Goal: Information Seeking & Learning: Learn about a topic

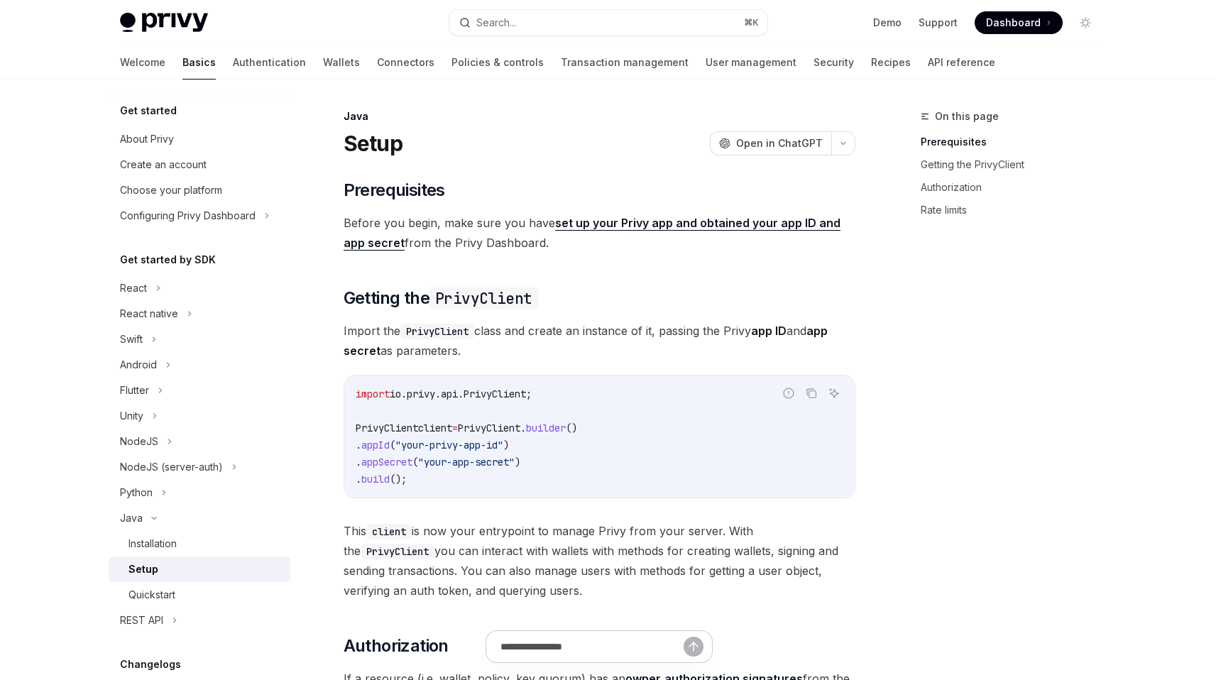
click at [526, 338] on span "Import the PrivyClient class and create an instance of it, passing the Privy ap…" at bounding box center [600, 341] width 512 height 40
click at [560, 385] on code "import io.privy.api.PrivyClient; PrivyClient client = PrivyClient . builder () …" at bounding box center [600, 436] width 488 height 102
click at [566, 414] on code "import io.privy.api.PrivyClient; PrivyClient client = PrivyClient . builder () …" at bounding box center [600, 436] width 488 height 102
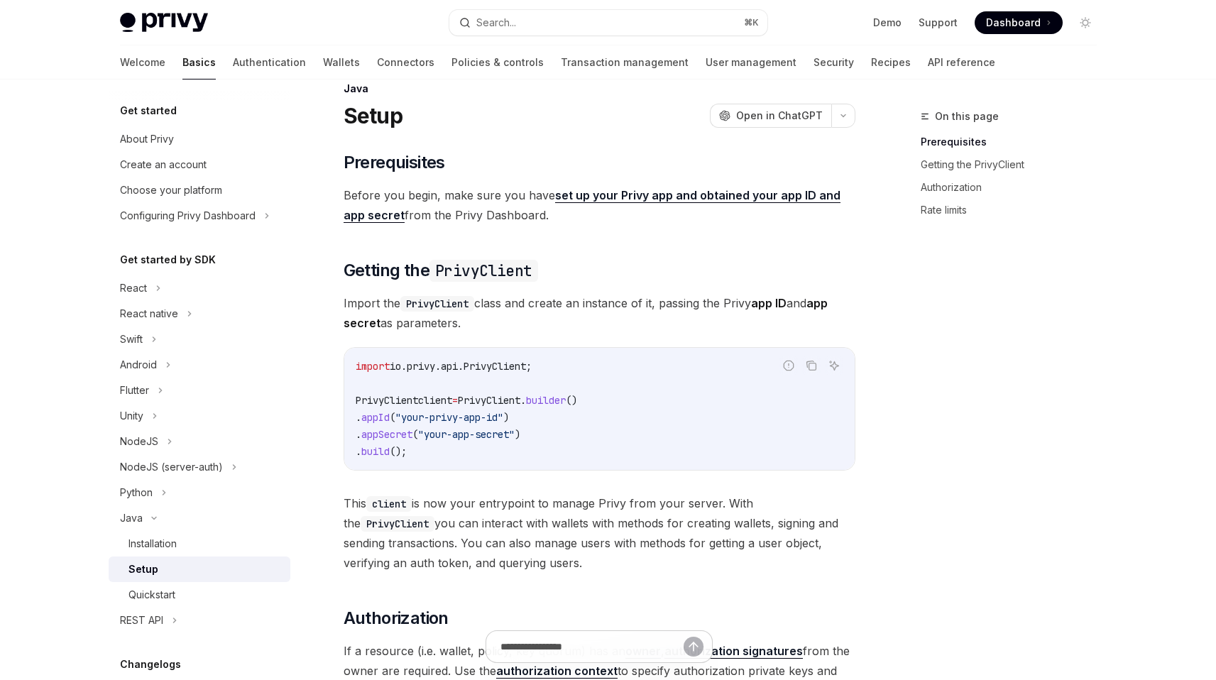
scroll to position [50, 0]
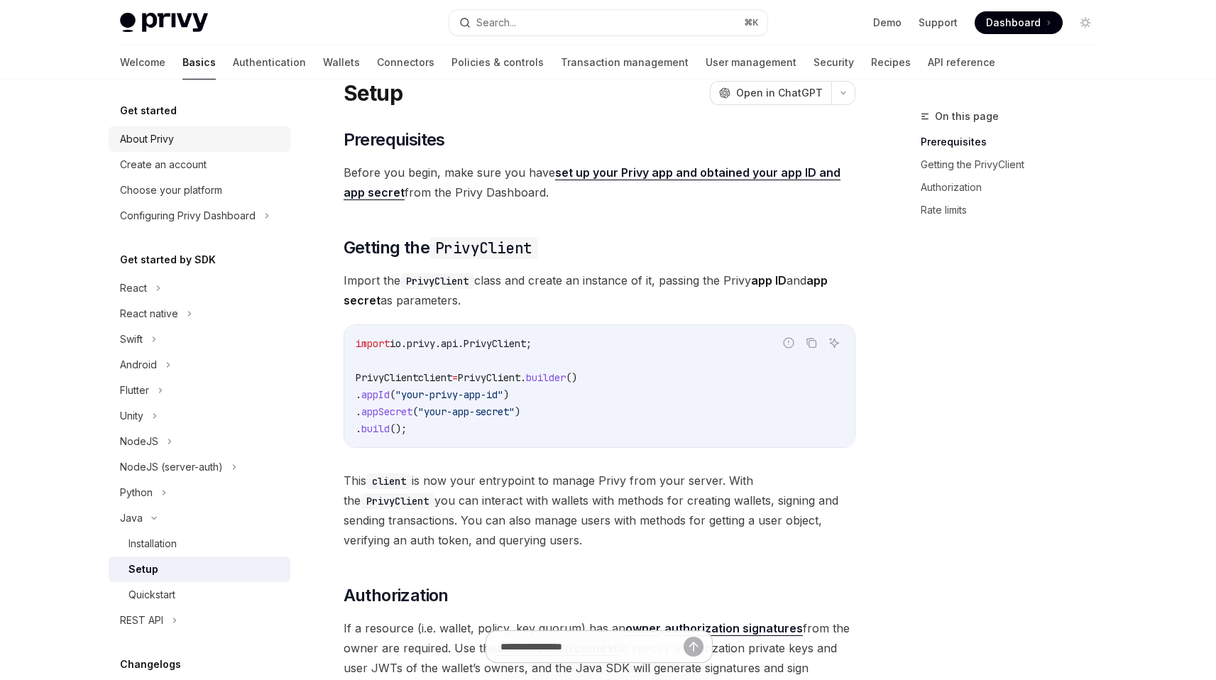
click at [168, 141] on div "About Privy" at bounding box center [147, 139] width 54 height 17
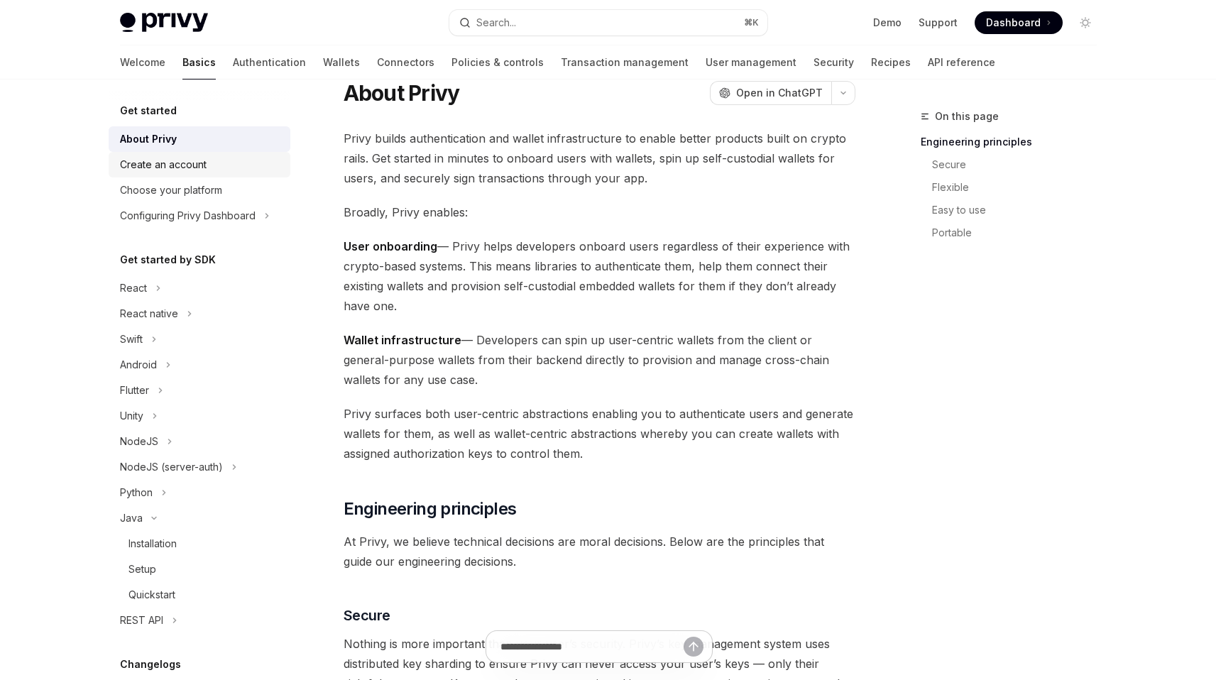
click at [172, 166] on div "Create an account" at bounding box center [163, 164] width 87 height 17
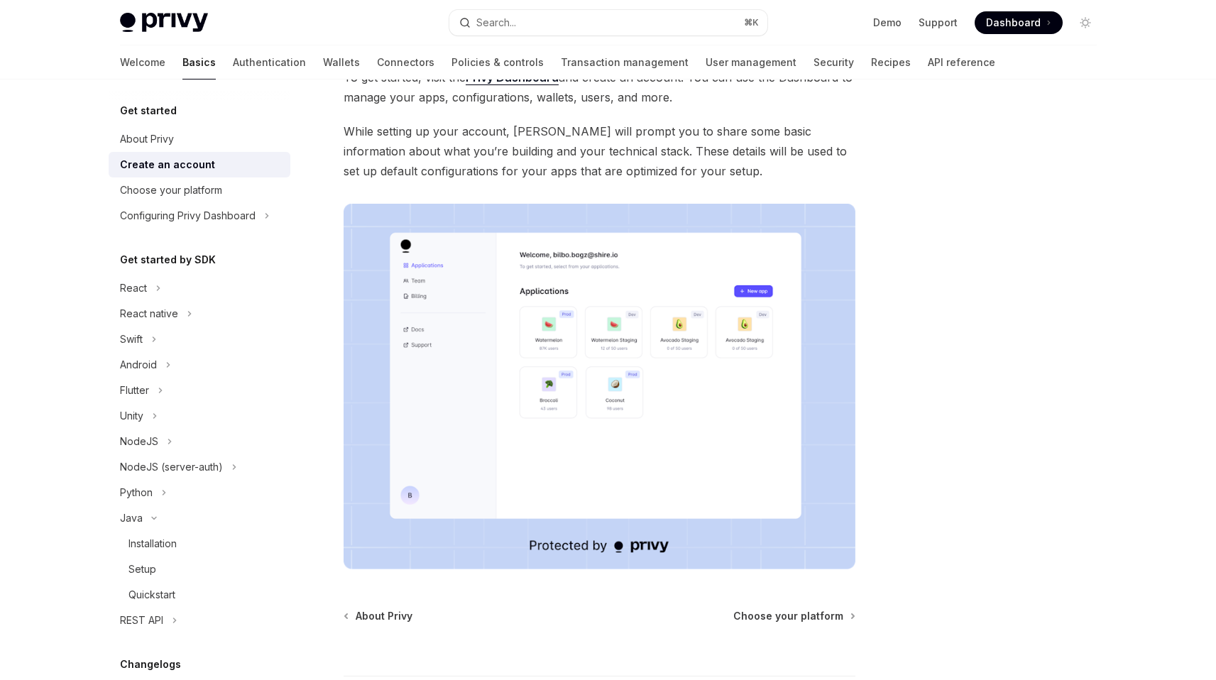
scroll to position [121, 0]
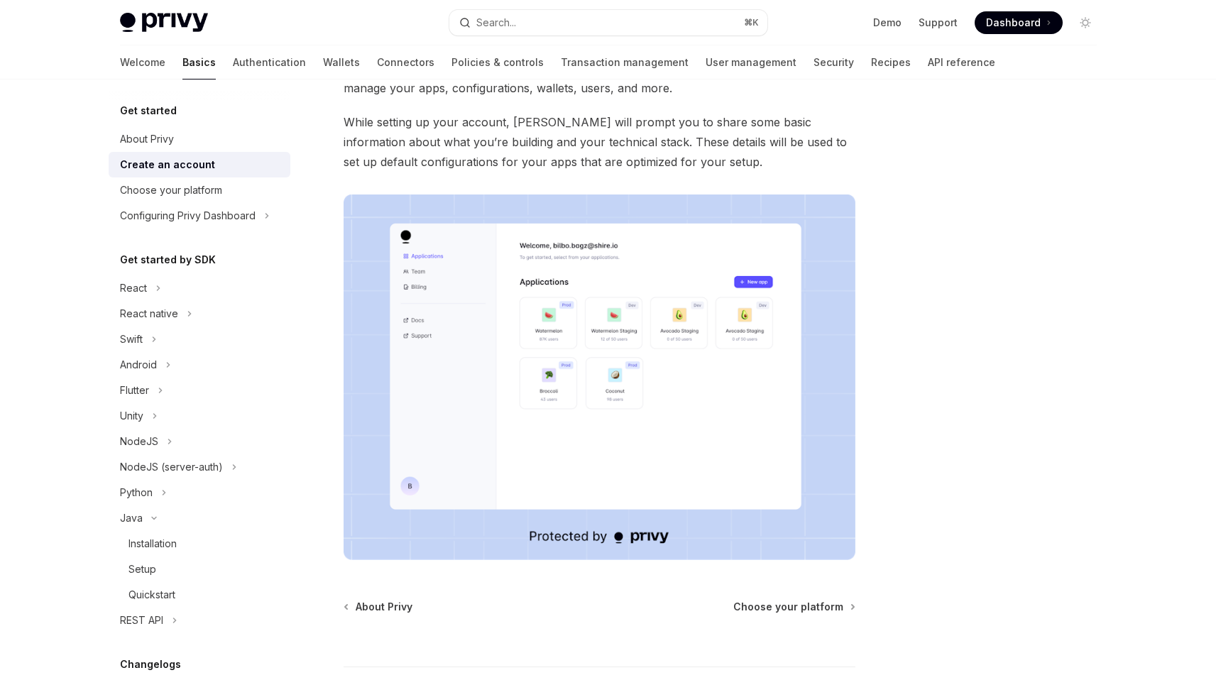
click at [544, 304] on img at bounding box center [600, 377] width 512 height 366
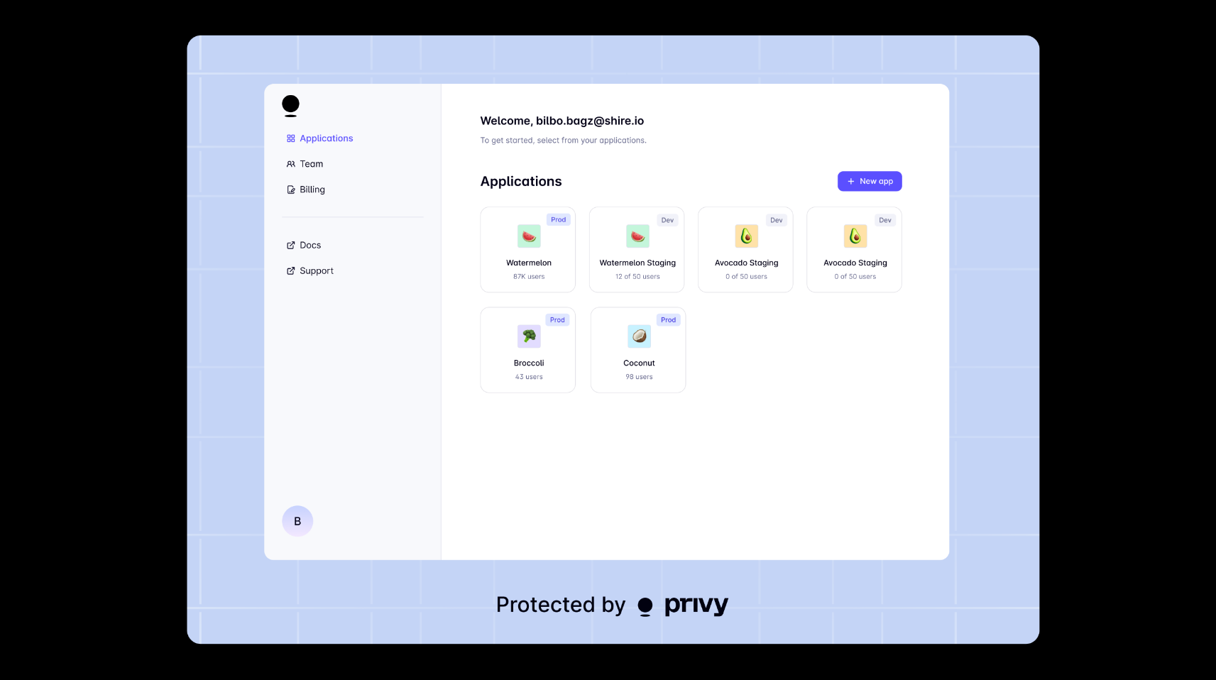
click at [1155, 292] on div at bounding box center [608, 340] width 1216 height 680
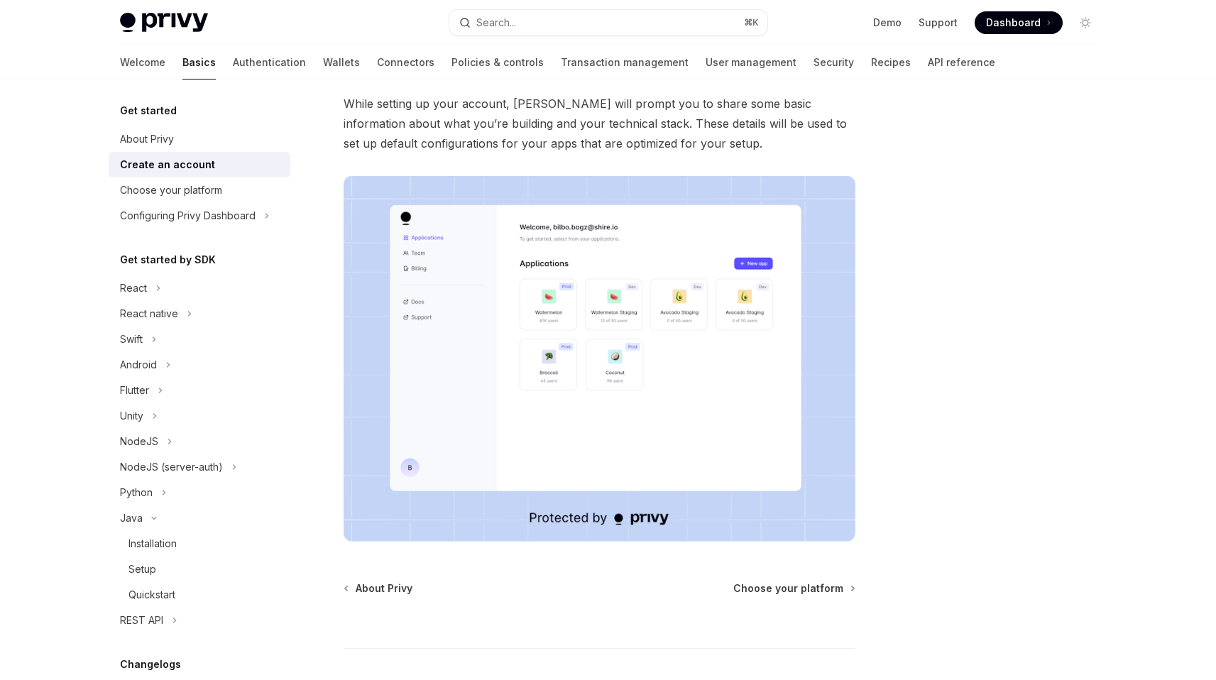
scroll to position [148, 0]
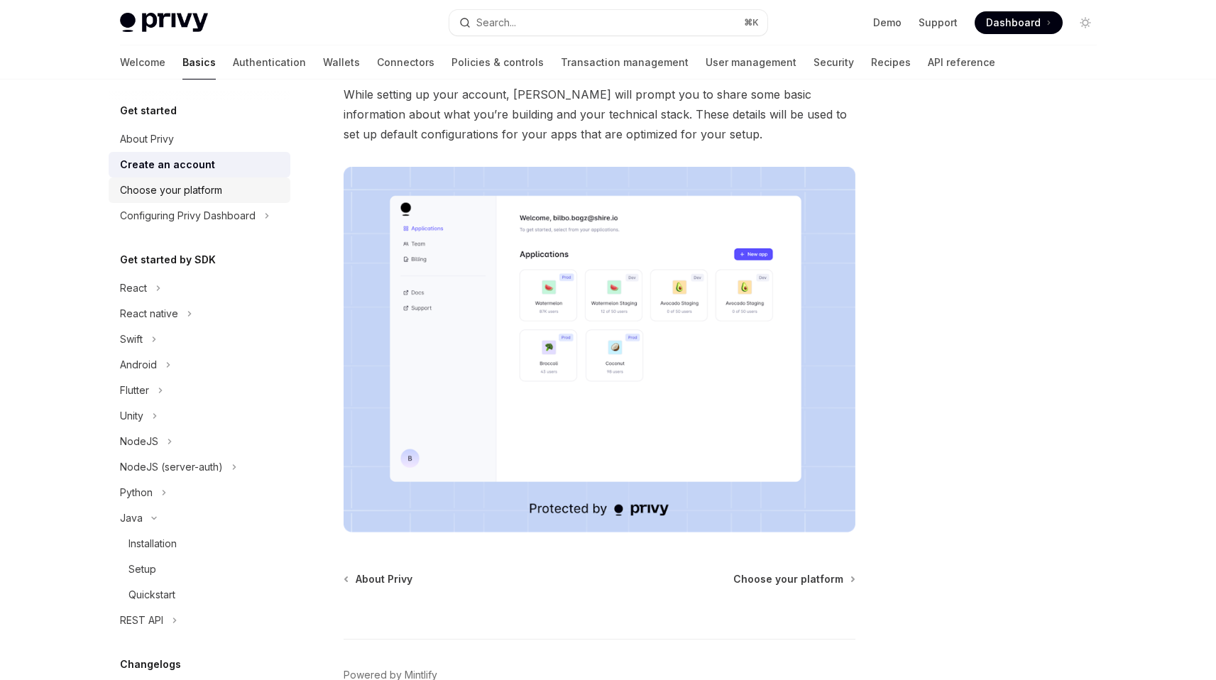
click at [200, 190] on div "Choose your platform" at bounding box center [171, 190] width 102 height 17
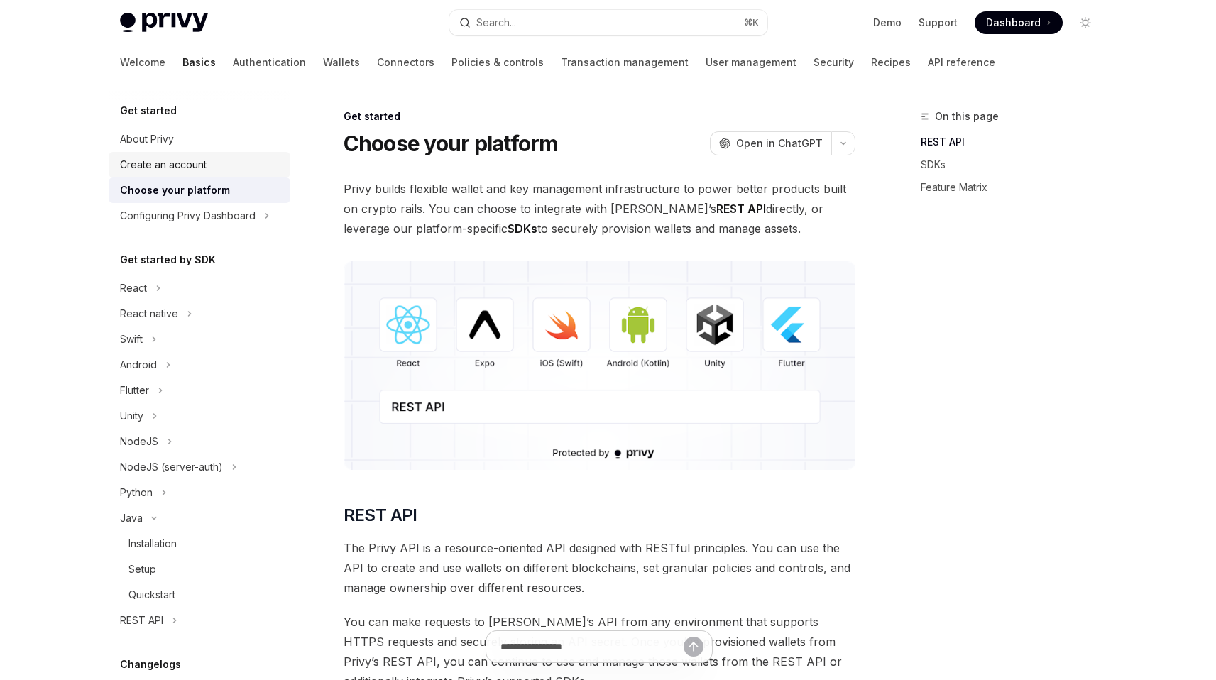
click at [191, 170] on div "Create an account" at bounding box center [163, 164] width 87 height 17
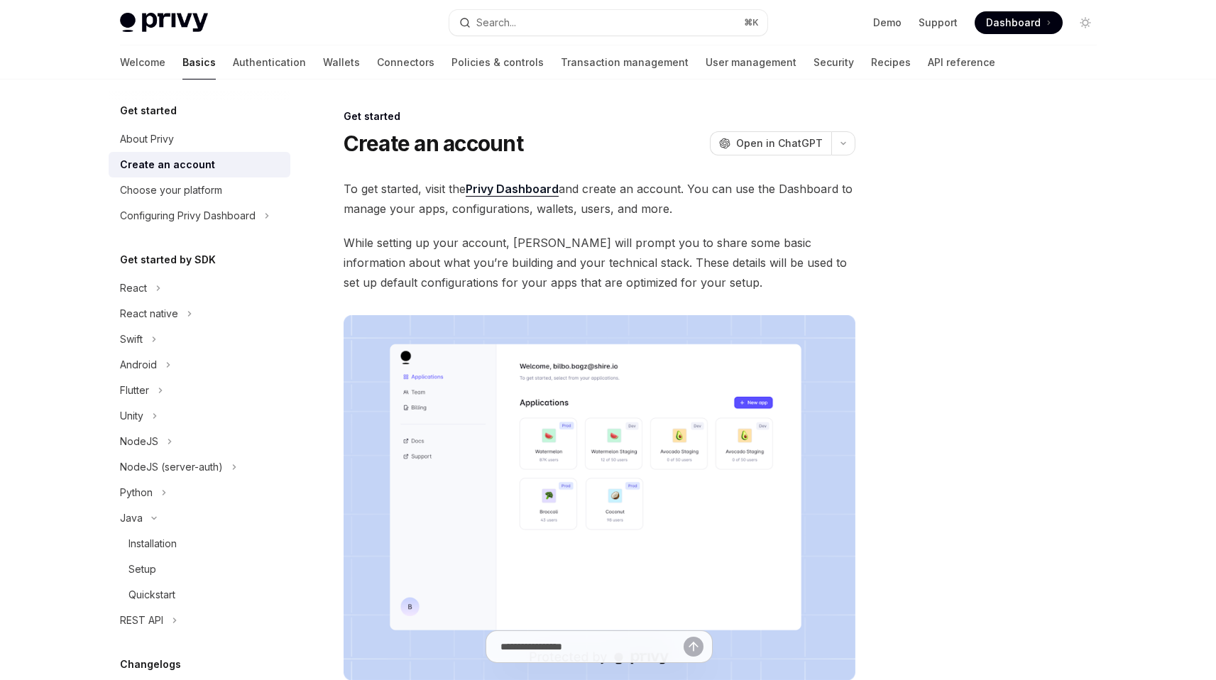
scroll to position [36, 0]
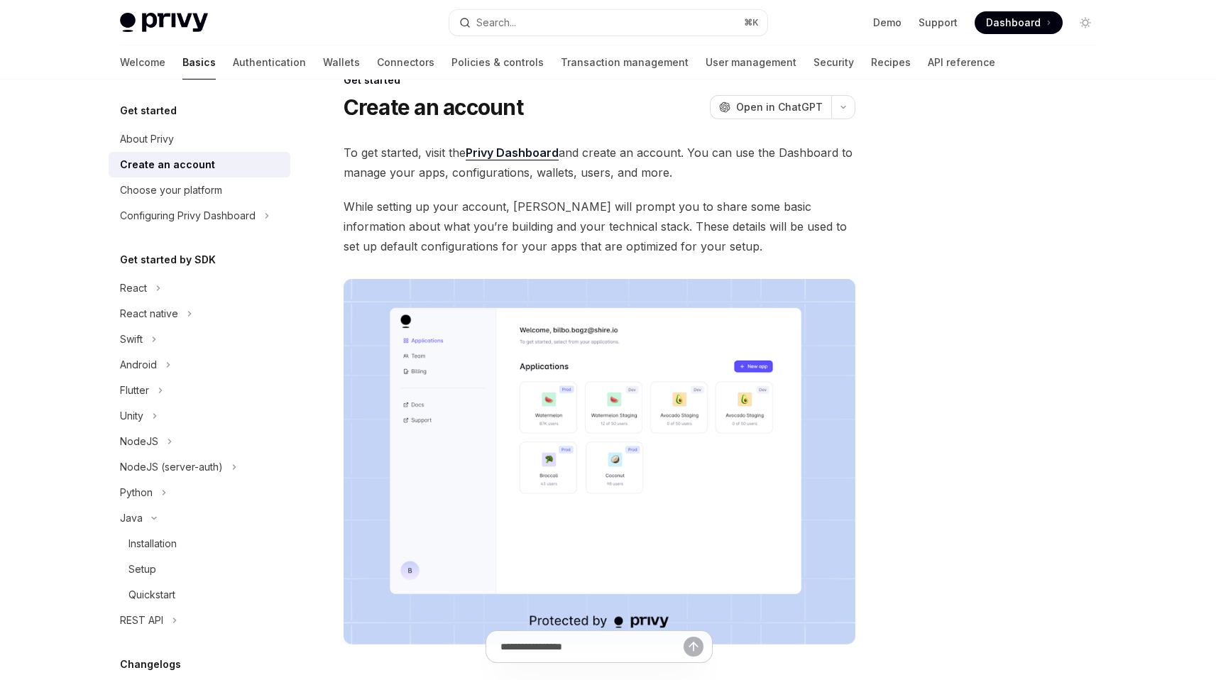
click at [589, 407] on img at bounding box center [600, 462] width 512 height 366
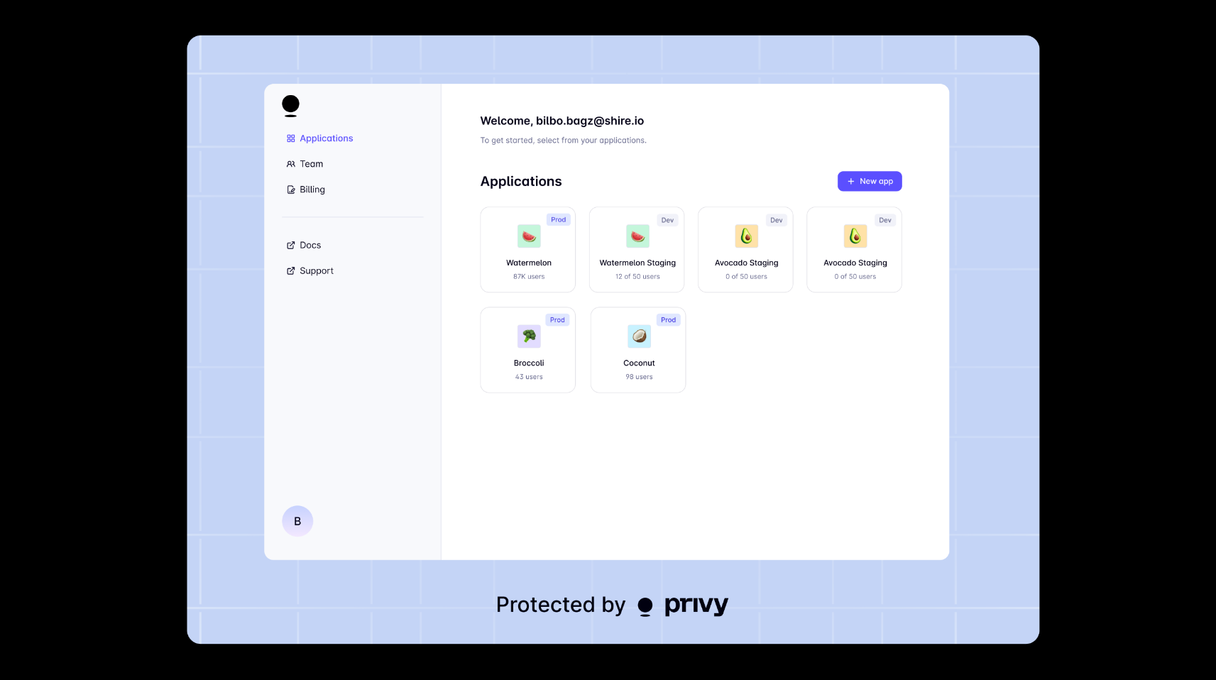
click at [1161, 348] on div at bounding box center [608, 340] width 1216 height 680
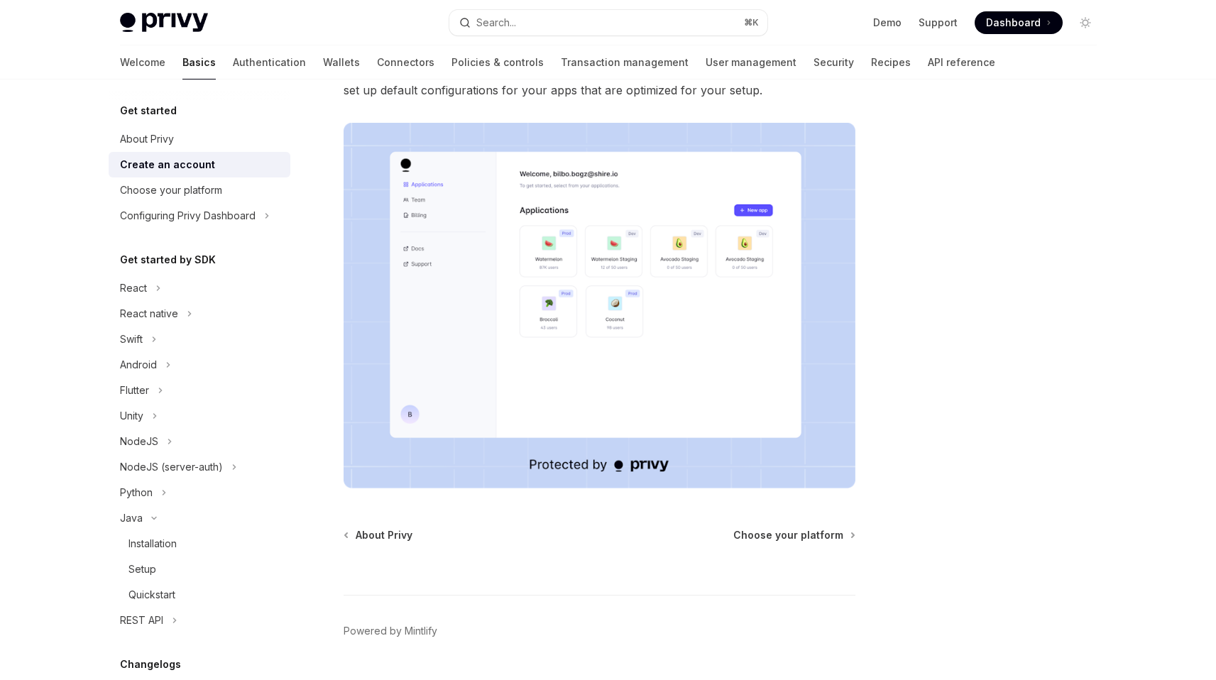
scroll to position [230, 0]
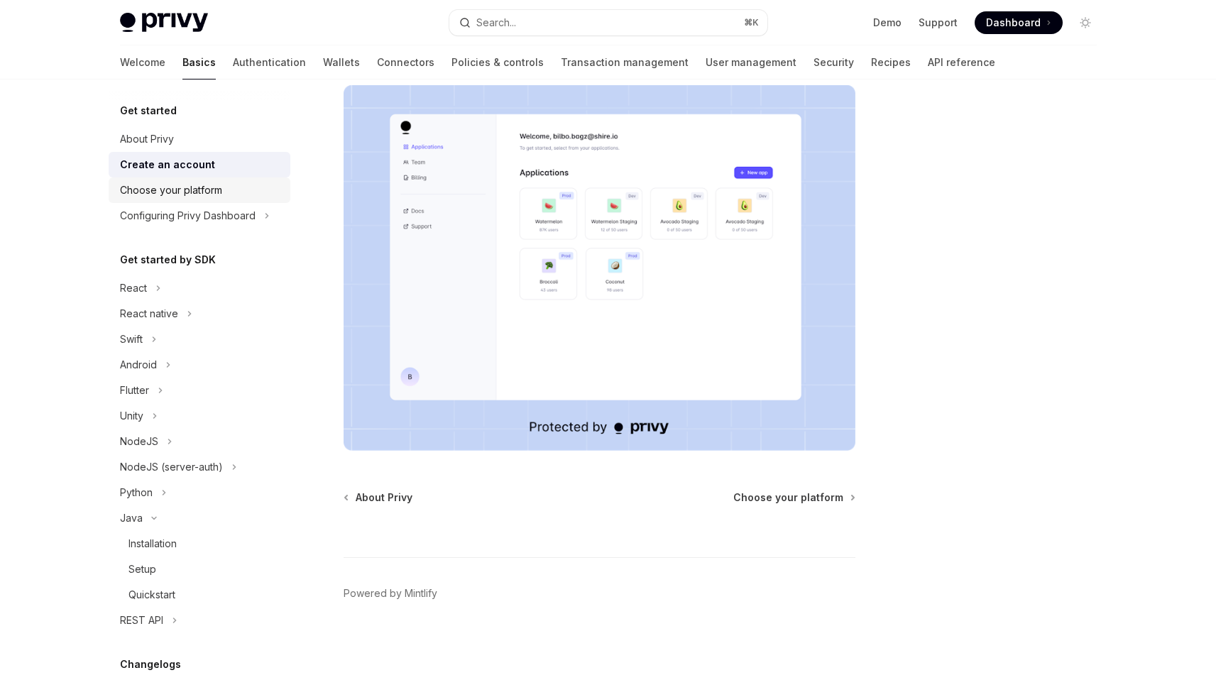
click at [190, 190] on div "Choose your platform" at bounding box center [171, 190] width 102 height 17
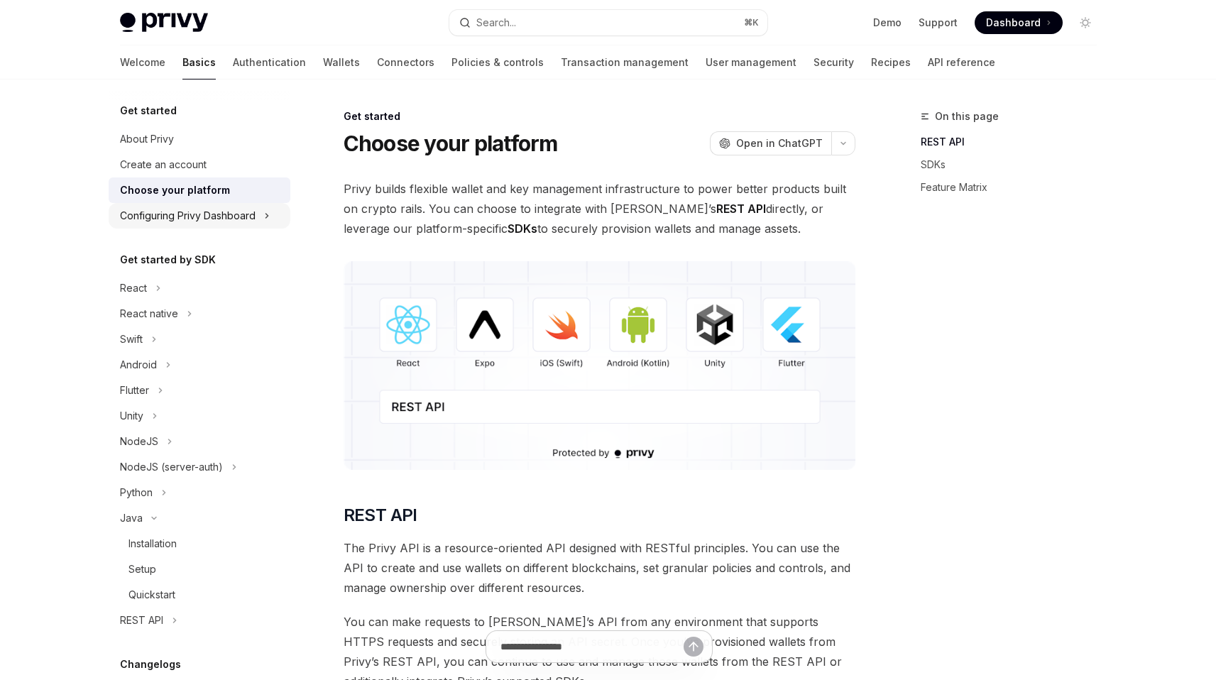
click at [176, 225] on div "Configuring Privy Dashboard" at bounding box center [200, 216] width 182 height 26
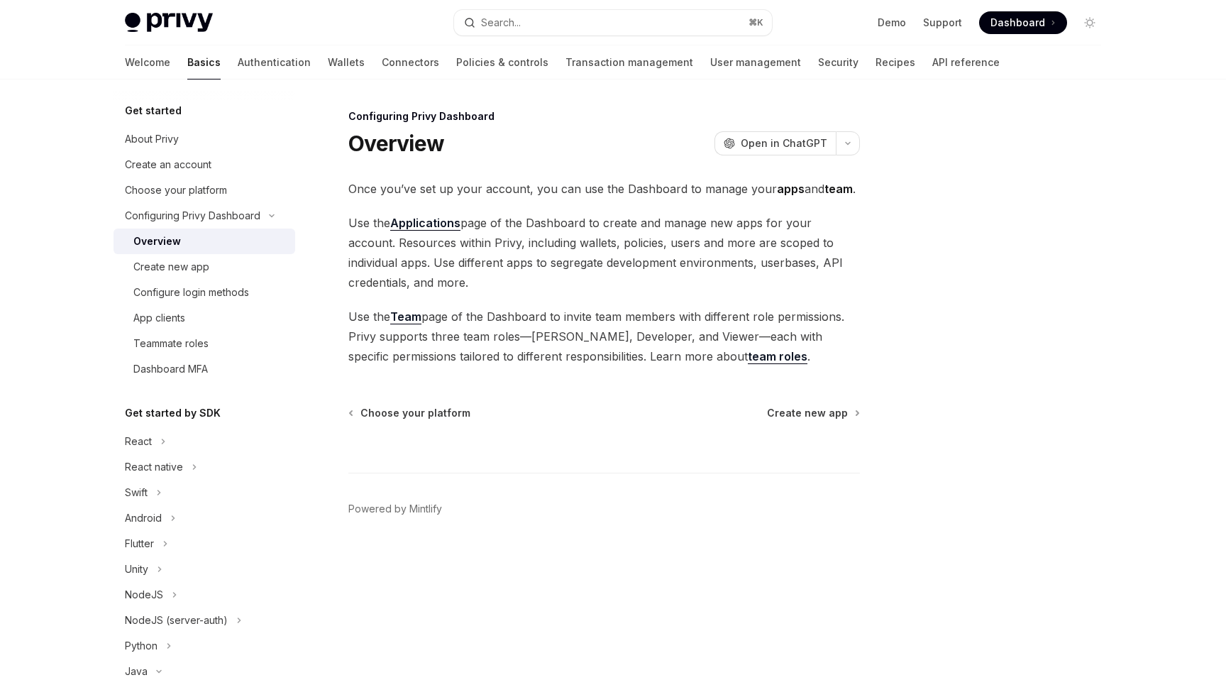
click at [561, 331] on span "Use the Team page of the Dashboard to invite team members with different role p…" at bounding box center [604, 337] width 512 height 60
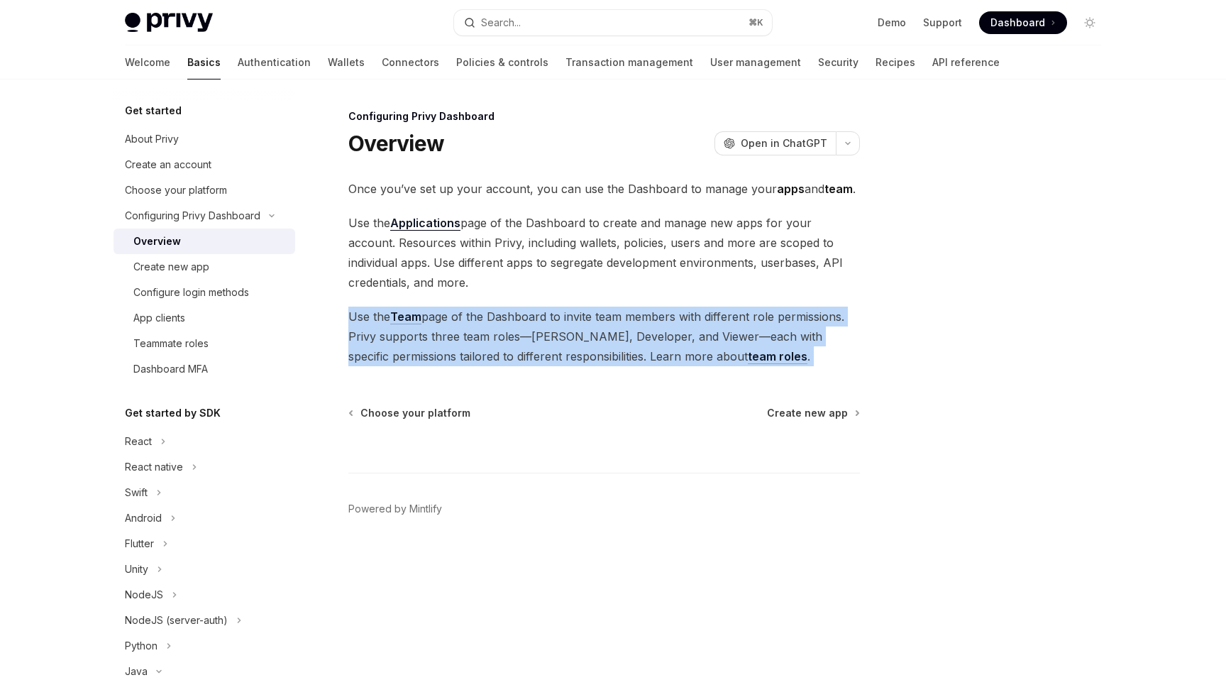
click at [561, 331] on span "Use the Team page of the Dashboard to invite team members with different role p…" at bounding box center [604, 337] width 512 height 60
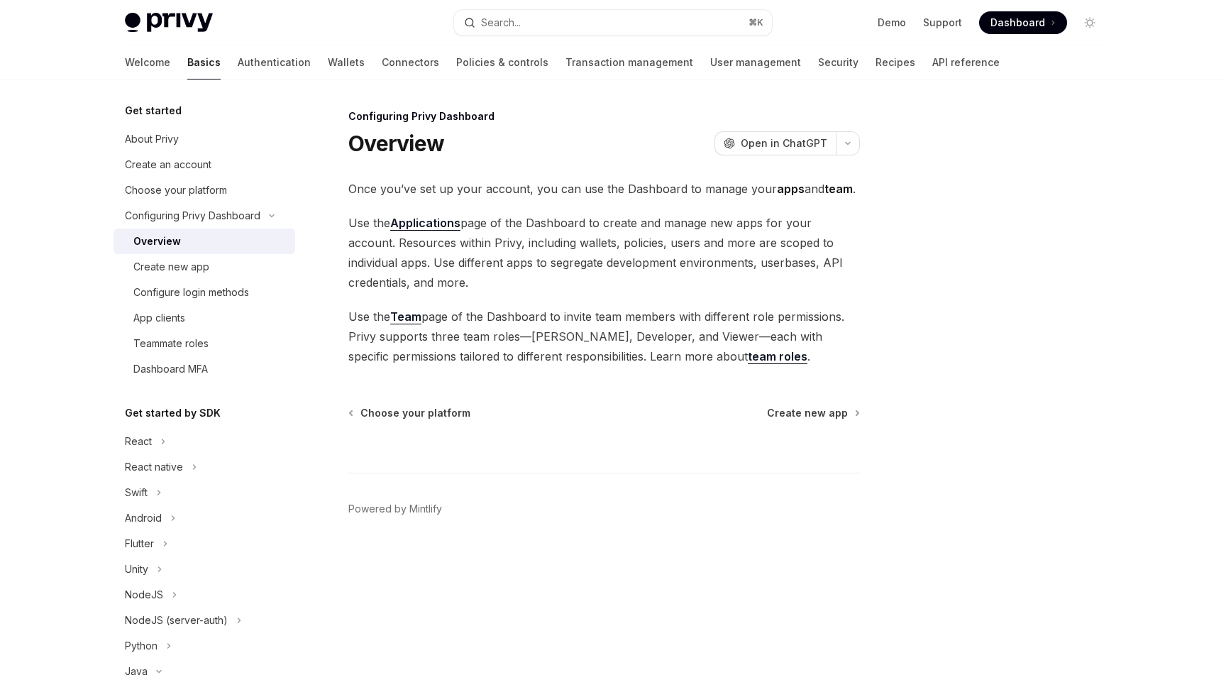
click at [570, 265] on span "Use the Applications page of the Dashboard to create and manage new apps for yo…" at bounding box center [604, 252] width 512 height 79
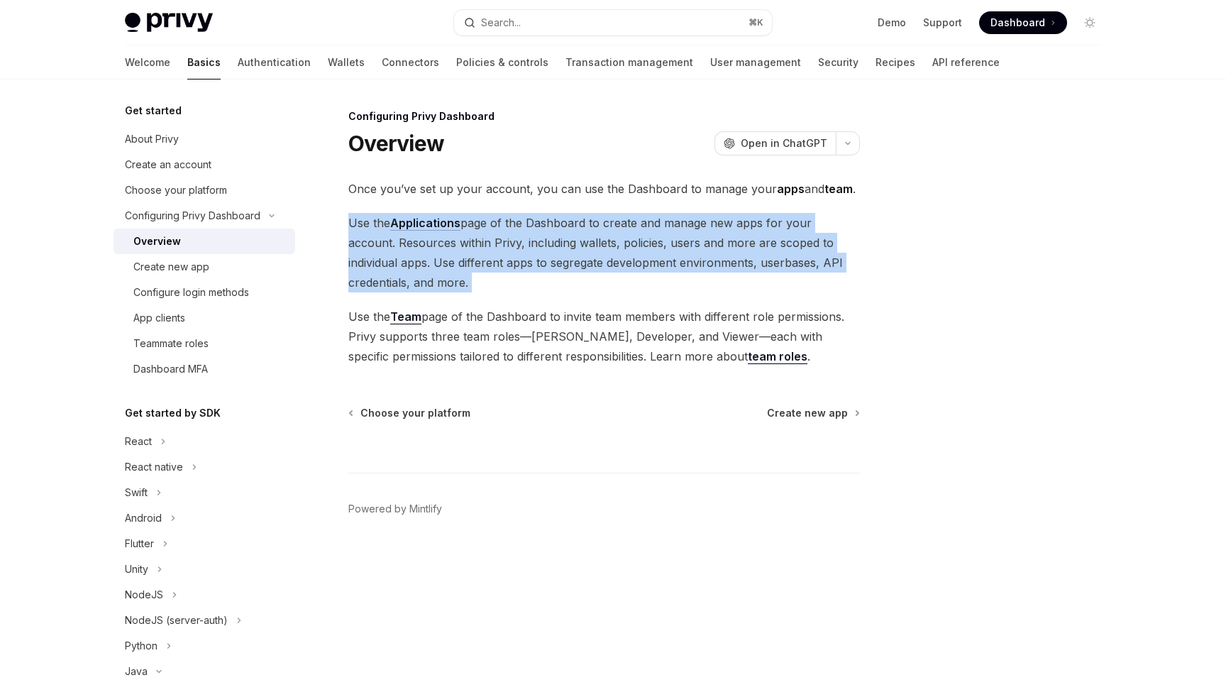
click at [570, 265] on span "Use the Applications page of the Dashboard to create and manage new apps for yo…" at bounding box center [604, 252] width 512 height 79
click at [543, 282] on span "Use the Applications page of the Dashboard to create and manage new apps for yo…" at bounding box center [604, 252] width 512 height 79
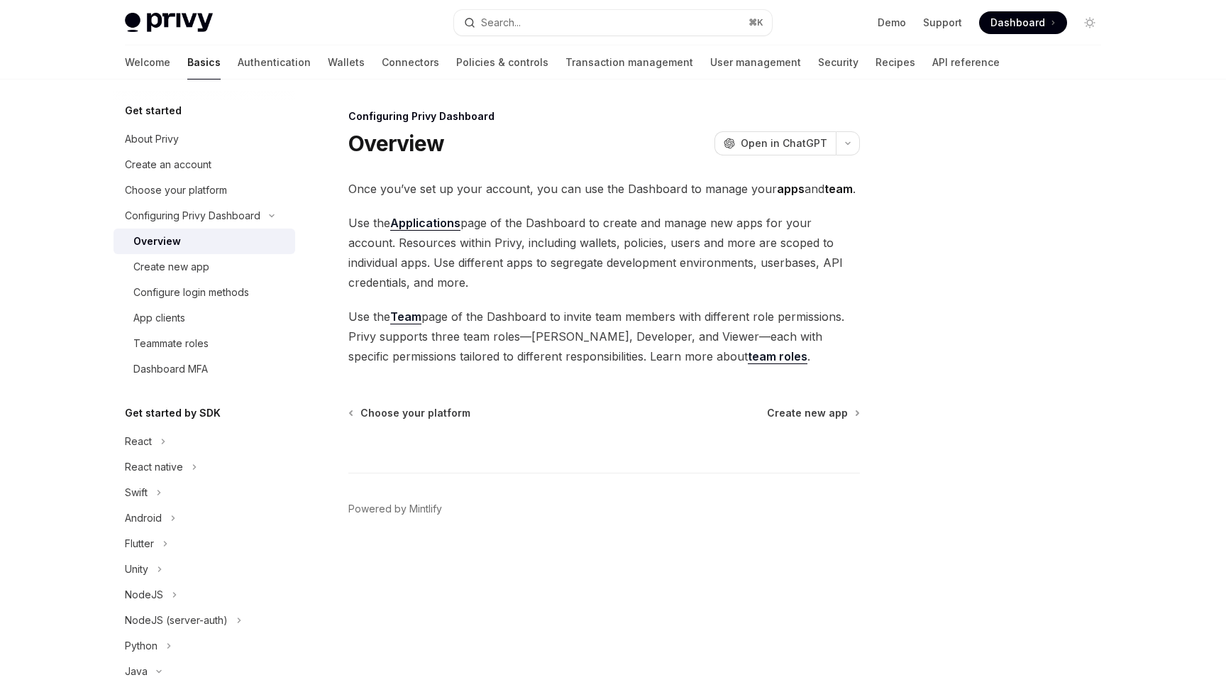
click at [595, 190] on span "Once you’ve set up your account, you can use the Dashboard to manage your apps …" at bounding box center [604, 189] width 512 height 20
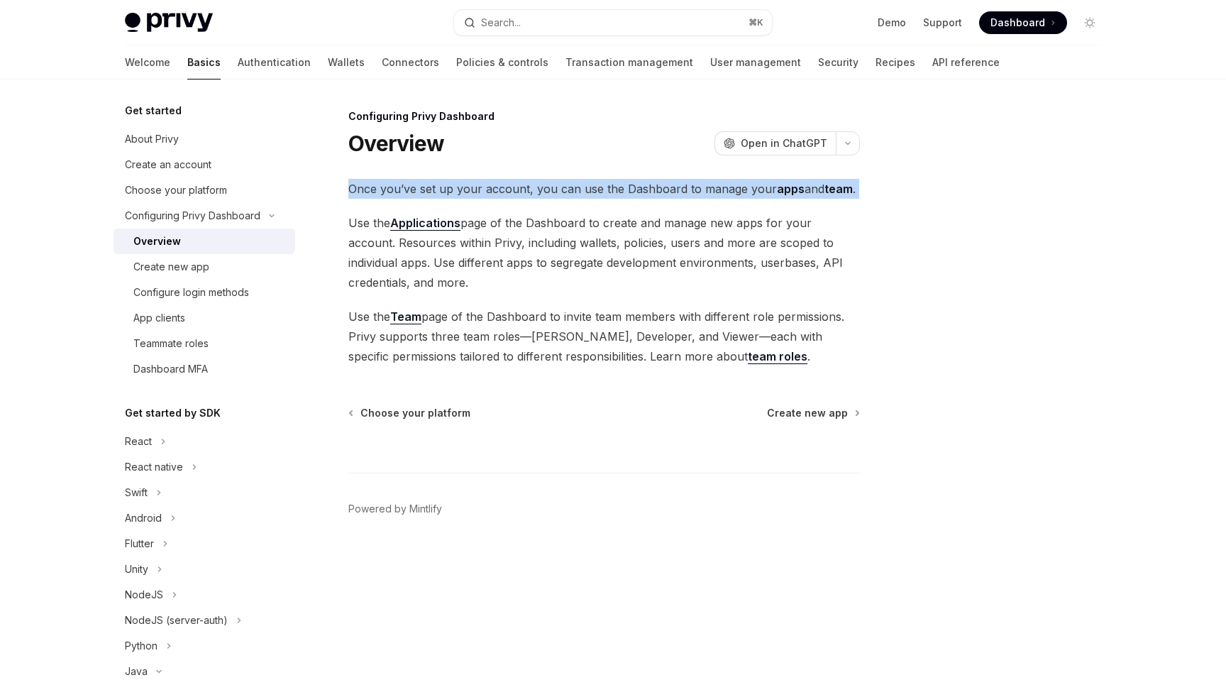
click at [595, 190] on span "Once you’ve set up your account, you can use the Dashboard to manage your apps …" at bounding box center [604, 189] width 512 height 20
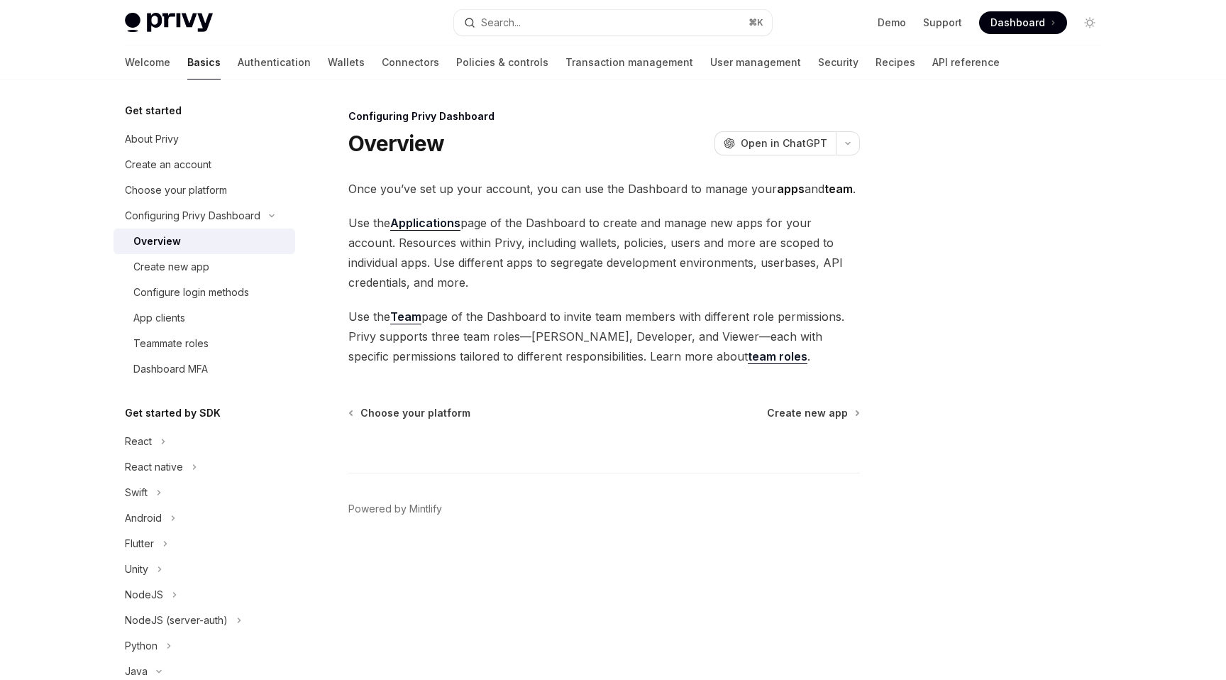
click at [598, 257] on span "Use the Applications page of the Dashboard to create and manage new apps for yo…" at bounding box center [604, 252] width 512 height 79
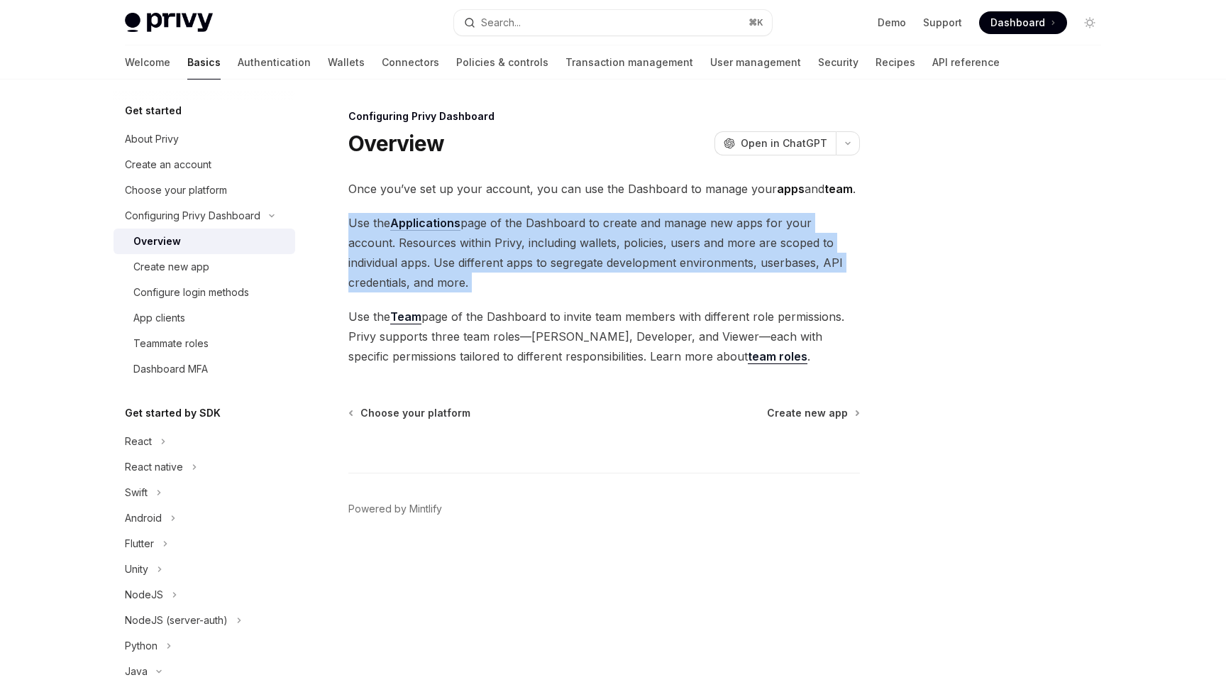
click at [598, 257] on span "Use the Applications page of the Dashboard to create and manage new apps for yo…" at bounding box center [604, 252] width 512 height 79
click at [593, 265] on span "Use the Applications page of the Dashboard to create and manage new apps for yo…" at bounding box center [604, 252] width 512 height 79
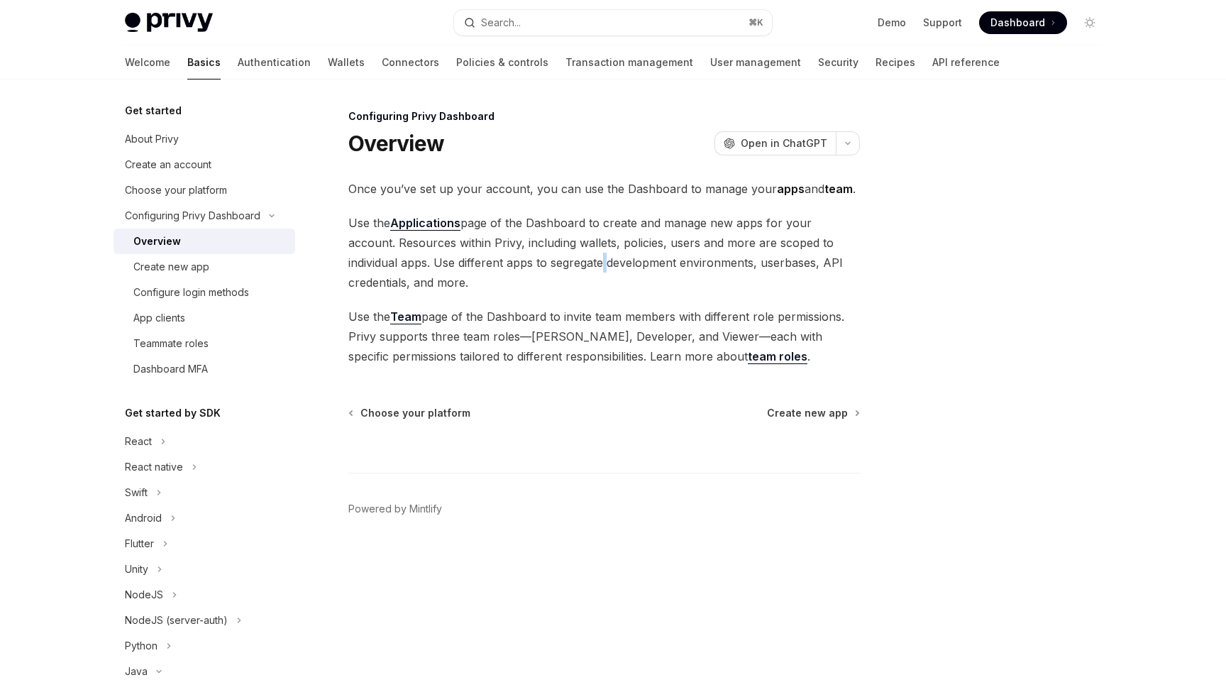
click at [547, 270] on span "Use the Applications page of the Dashboard to create and manage new apps for yo…" at bounding box center [604, 252] width 512 height 79
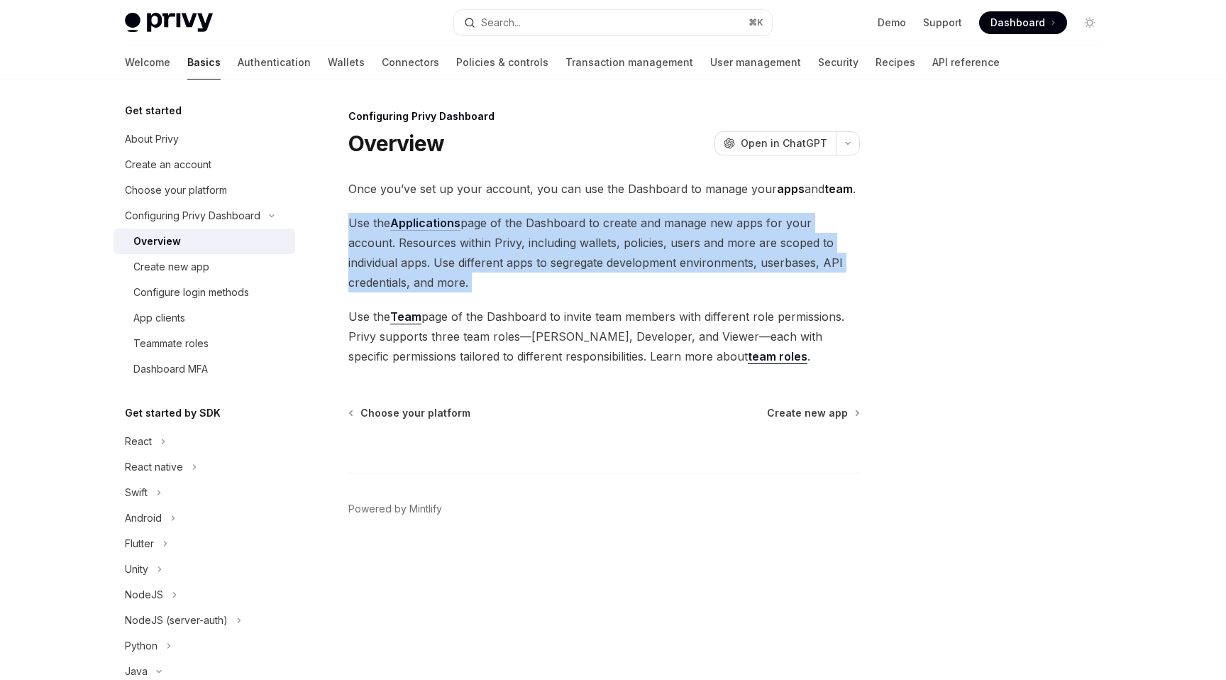
click at [547, 270] on span "Use the Applications page of the Dashboard to create and manage new apps for yo…" at bounding box center [604, 252] width 512 height 79
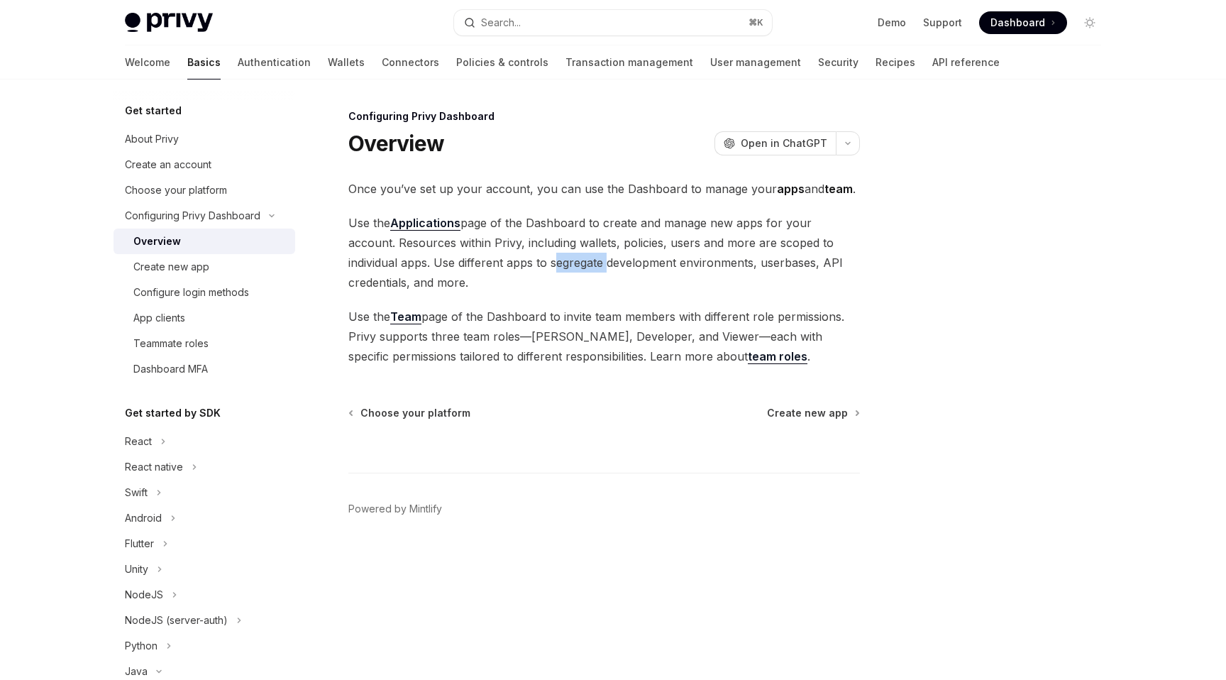
click at [547, 270] on span "Use the Applications page of the Dashboard to create and manage new apps for yo…" at bounding box center [604, 252] width 512 height 79
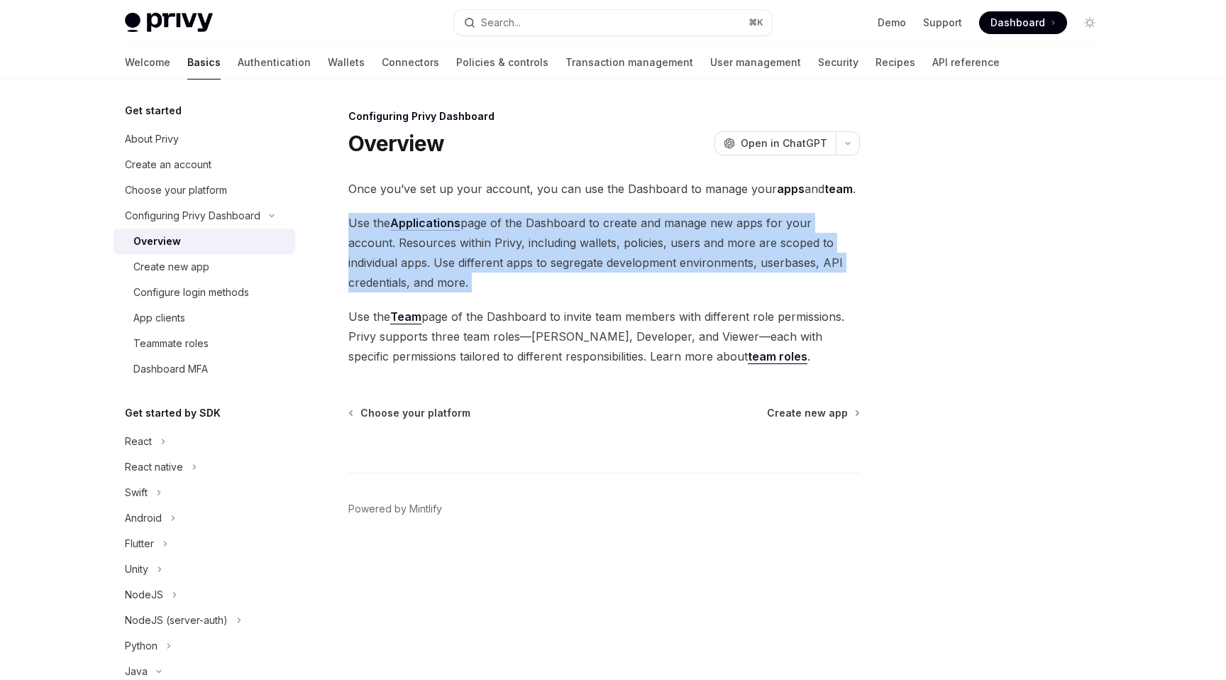
click at [547, 270] on span "Use the Applications page of the Dashboard to create and manage new apps for yo…" at bounding box center [604, 252] width 512 height 79
click at [1023, 16] on span "Dashboard" at bounding box center [1018, 23] width 55 height 14
click at [627, 213] on span "Use the Applications page of the Dashboard to create and manage new apps for yo…" at bounding box center [604, 252] width 512 height 79
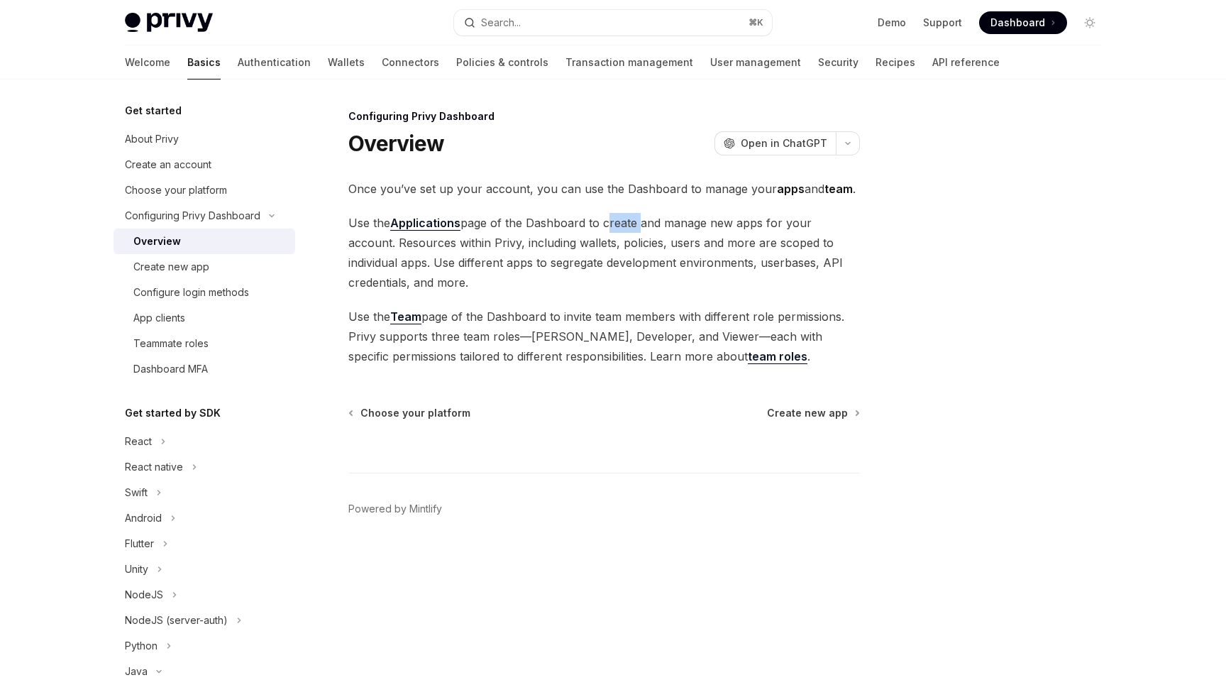
click at [627, 213] on span "Use the Applications page of the Dashboard to create and manage new apps for yo…" at bounding box center [604, 252] width 512 height 79
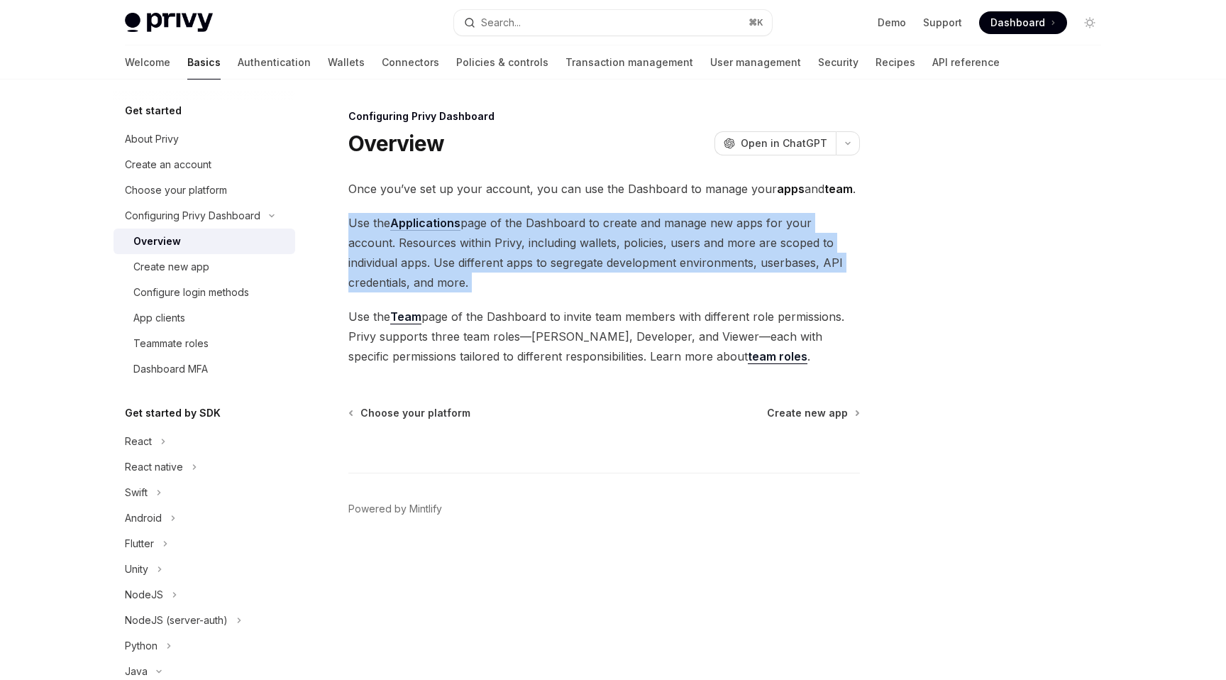
click at [627, 213] on span "Use the Applications page of the Dashboard to create and manage new apps for yo…" at bounding box center [604, 252] width 512 height 79
click at [620, 250] on span "Use the Applications page of the Dashboard to create and manage new apps for yo…" at bounding box center [604, 252] width 512 height 79
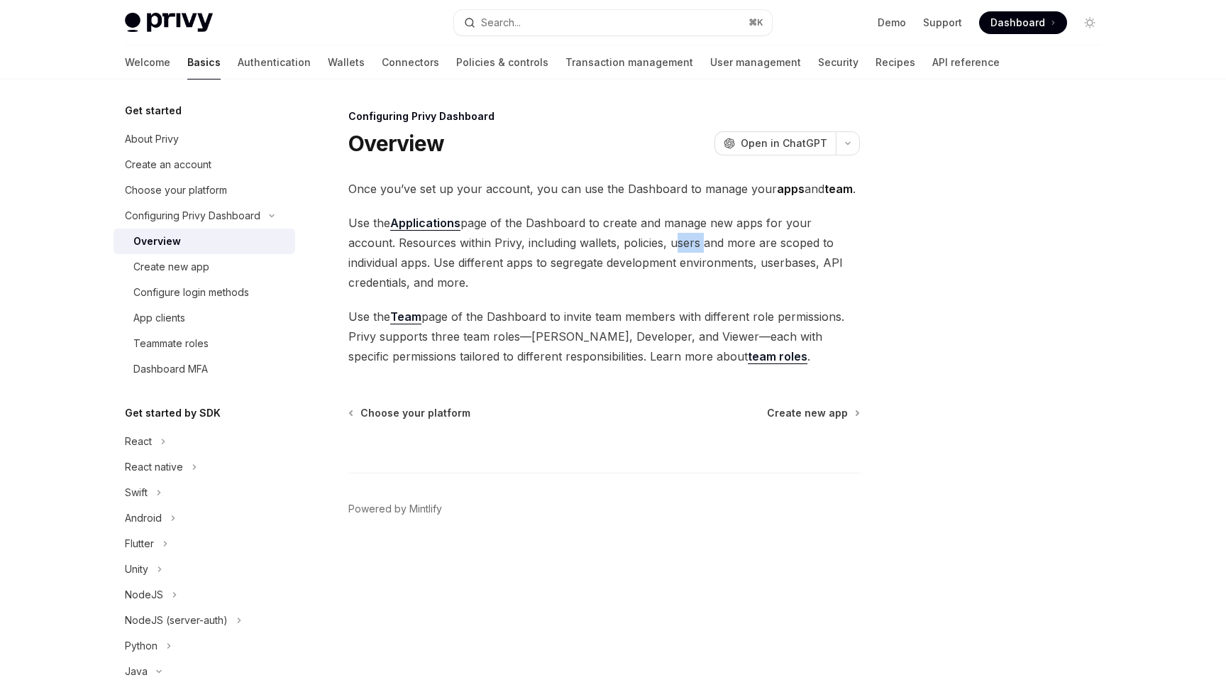
click at [620, 250] on span "Use the Applications page of the Dashboard to create and manage new apps for yo…" at bounding box center [604, 252] width 512 height 79
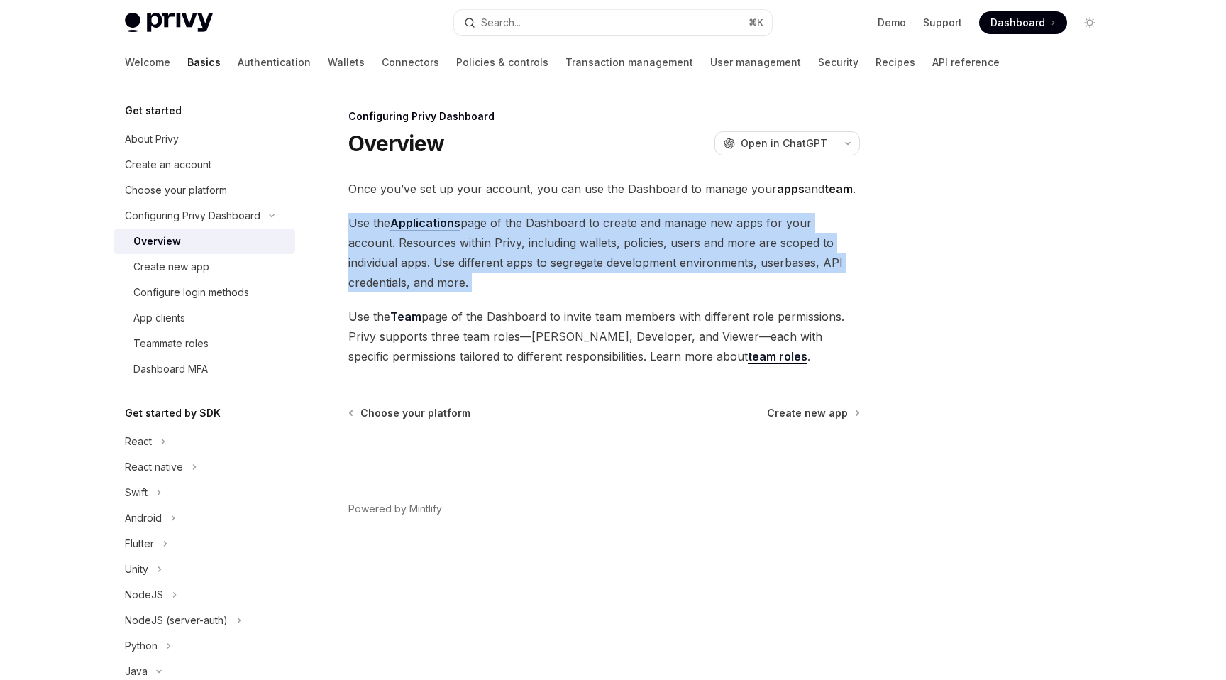
click at [620, 250] on span "Use the Applications page of the Dashboard to create and manage new apps for yo…" at bounding box center [604, 252] width 512 height 79
click at [607, 268] on span "Use the Applications page of the Dashboard to create and manage new apps for yo…" at bounding box center [604, 252] width 512 height 79
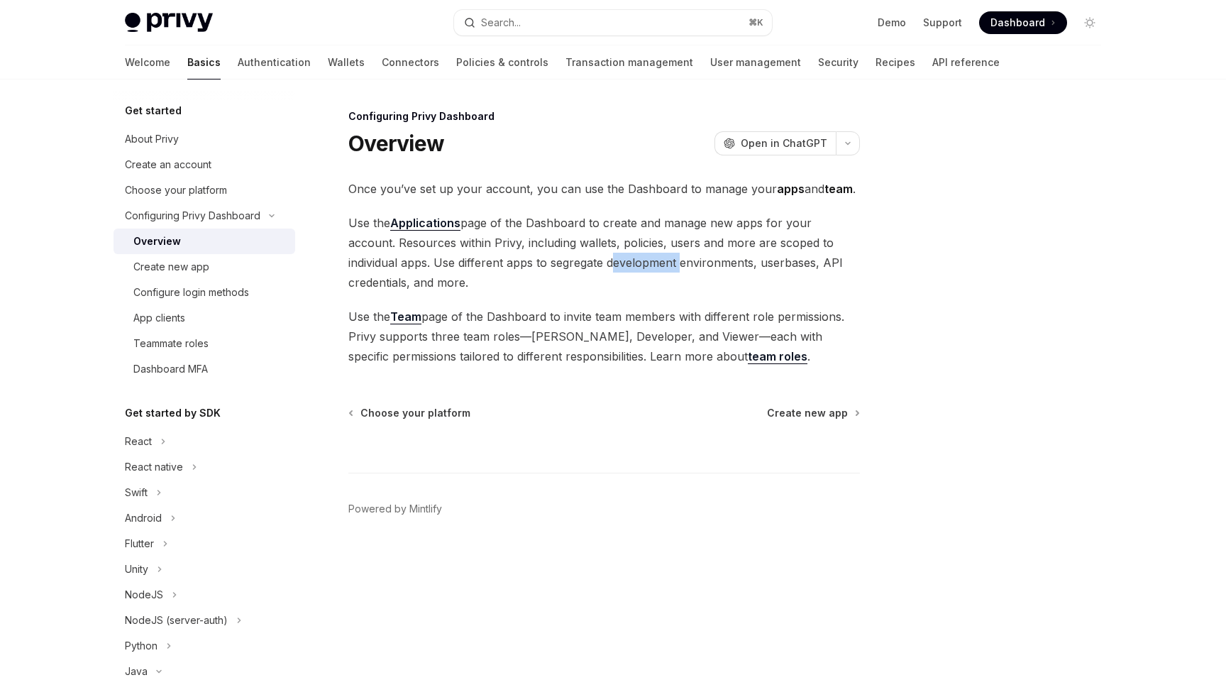
click at [607, 268] on span "Use the Applications page of the Dashboard to create and manage new apps for yo…" at bounding box center [604, 252] width 512 height 79
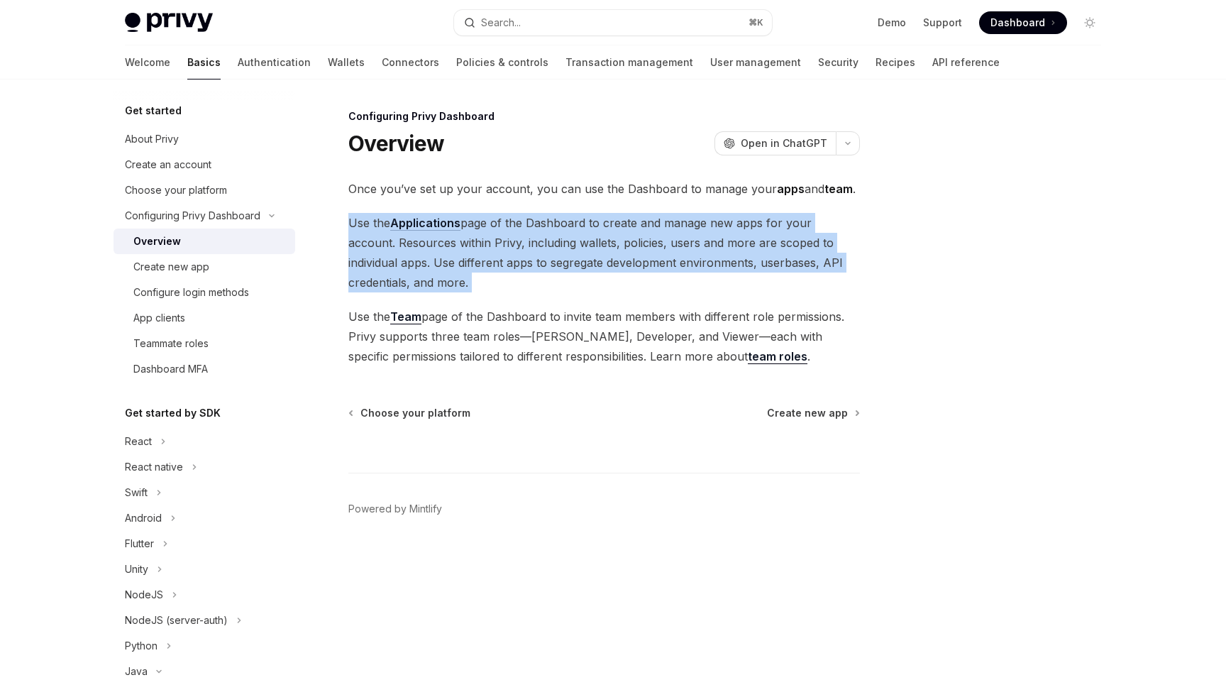
click at [607, 268] on span "Use the Applications page of the Dashboard to create and manage new apps for yo…" at bounding box center [604, 252] width 512 height 79
click at [601, 273] on span "Use the Applications page of the Dashboard to create and manage new apps for yo…" at bounding box center [604, 252] width 512 height 79
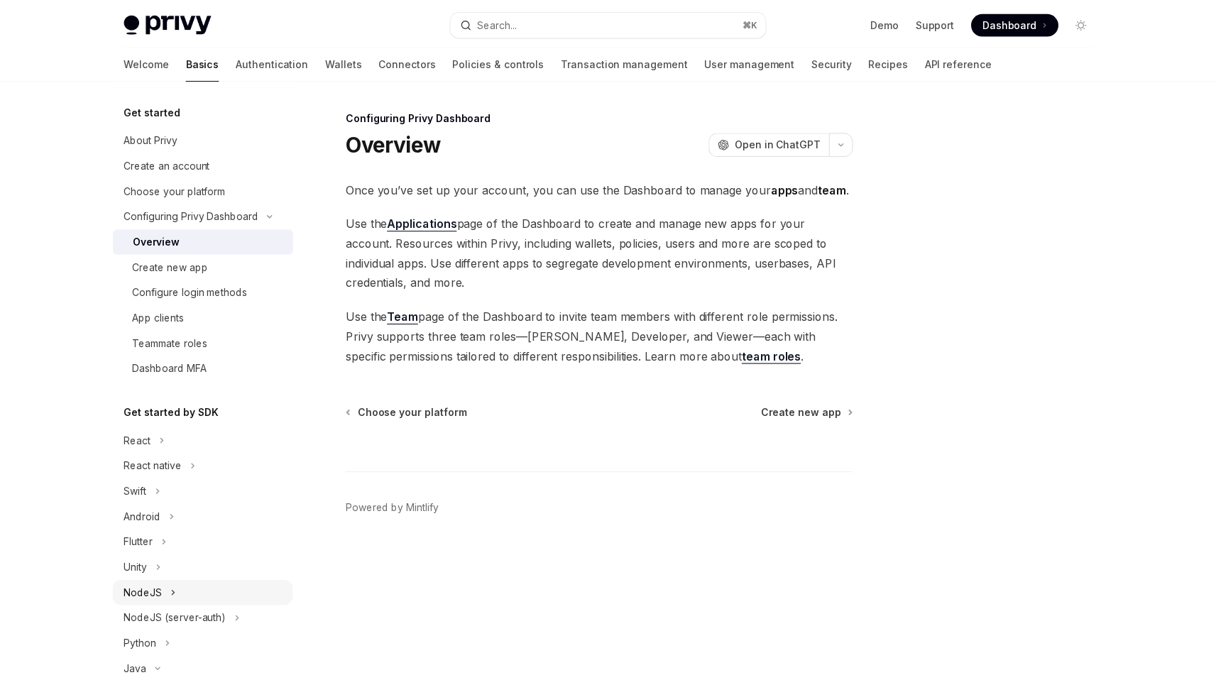
scroll to position [43, 0]
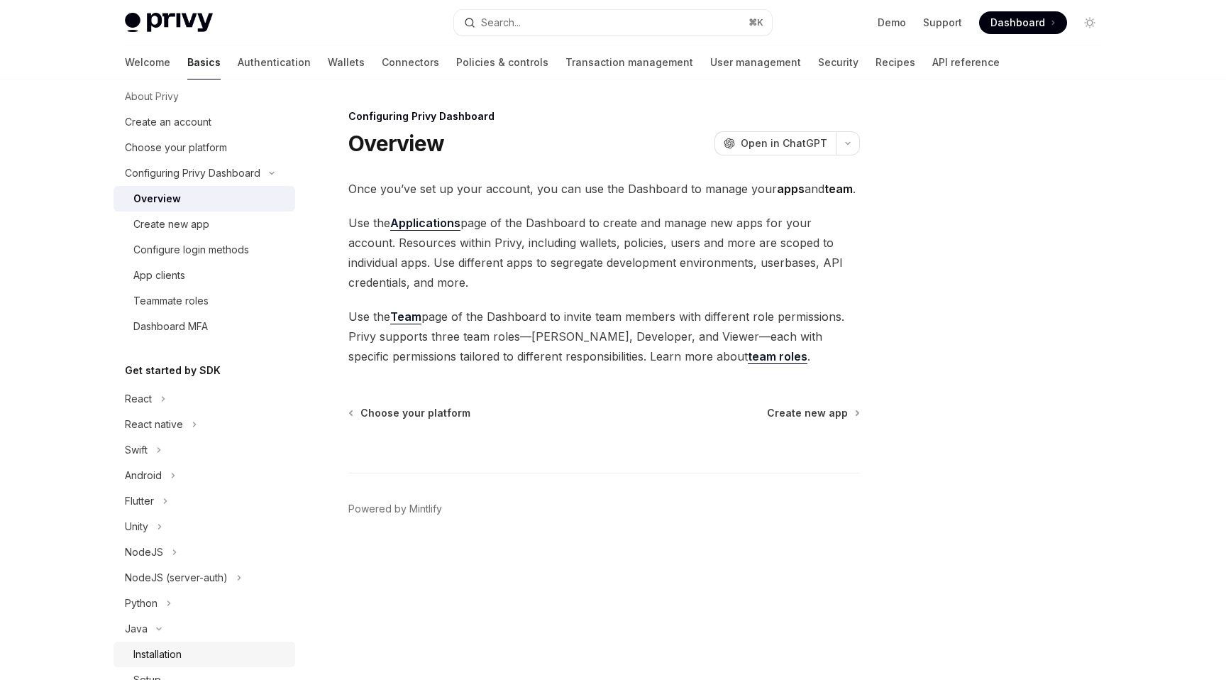
click at [165, 647] on div "Installation" at bounding box center [157, 654] width 48 height 17
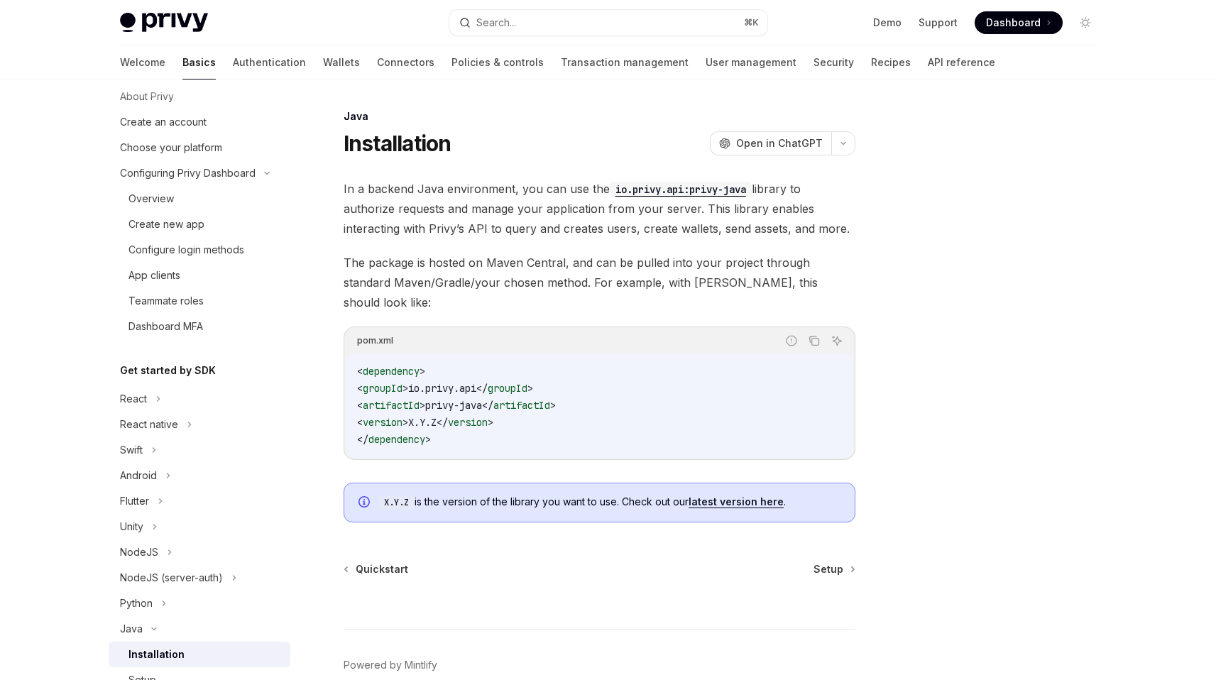
click at [525, 193] on span "In a backend Java environment, you can use the io.privy.api:privy-java library …" at bounding box center [600, 209] width 512 height 60
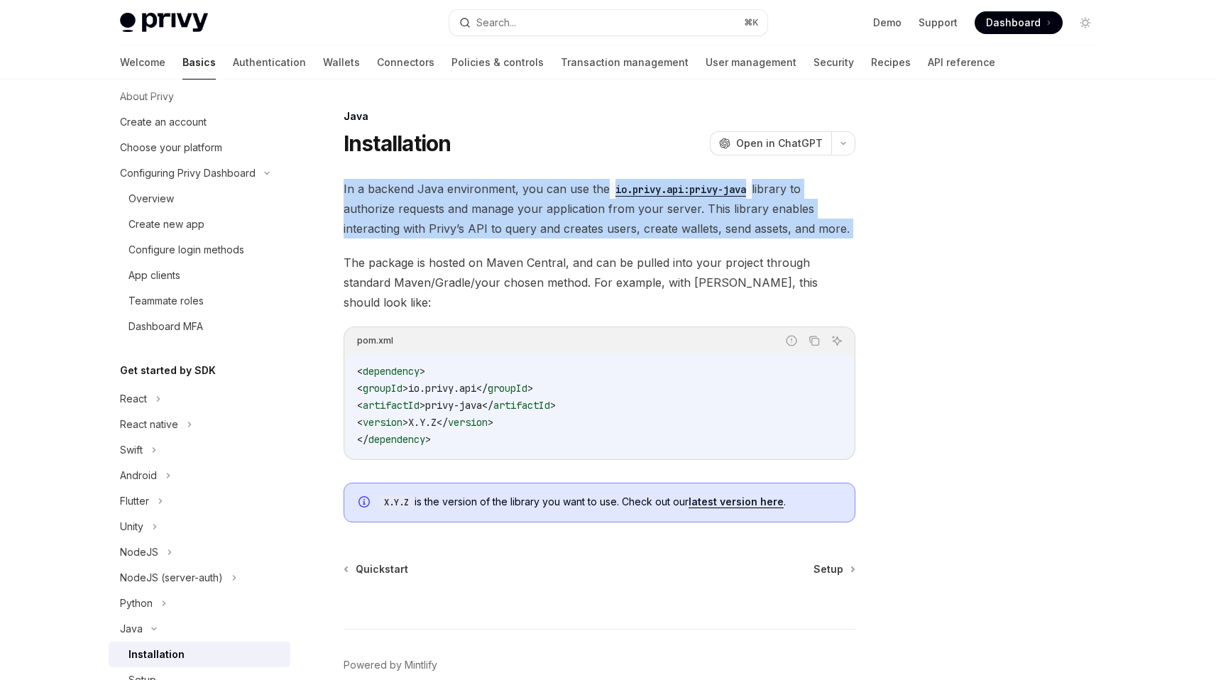
click at [525, 193] on span "In a backend Java environment, you can use the io.privy.api:privy-java library …" at bounding box center [600, 209] width 512 height 60
click at [497, 221] on span "In a backend Java environment, you can use the io.privy.api:privy-java library …" at bounding box center [600, 209] width 512 height 60
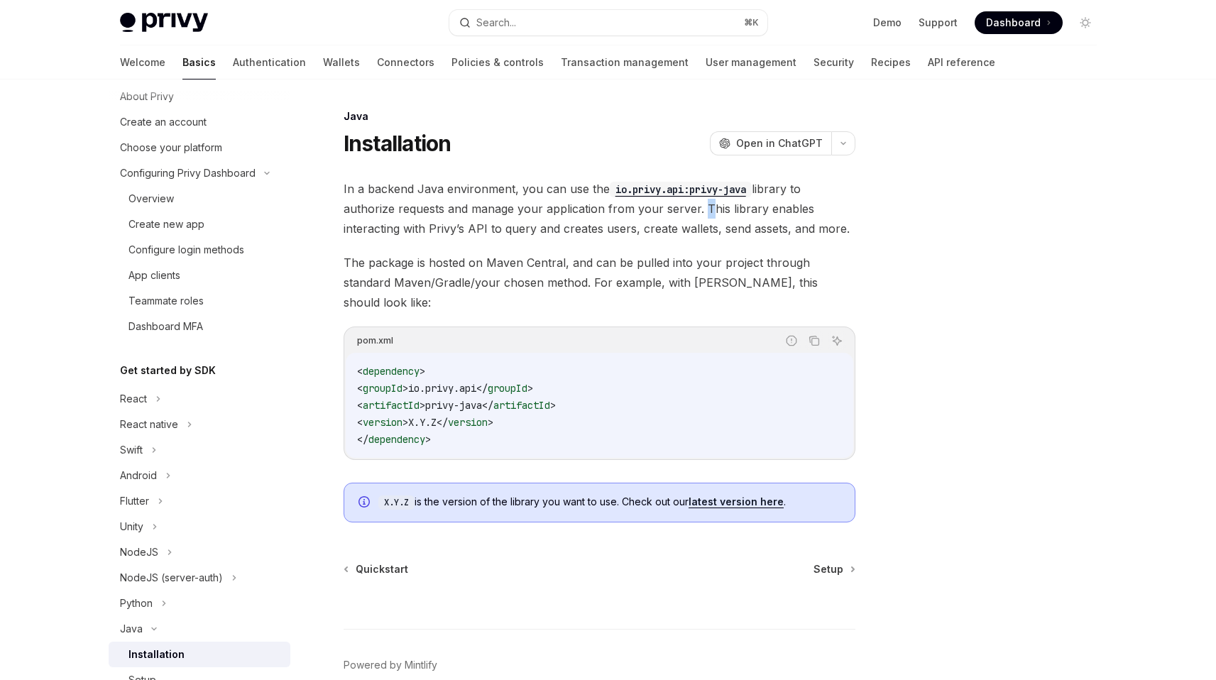
click at [698, 214] on span "In a backend Java environment, you can use the io.privy.api:privy-java library …" at bounding box center [600, 209] width 512 height 60
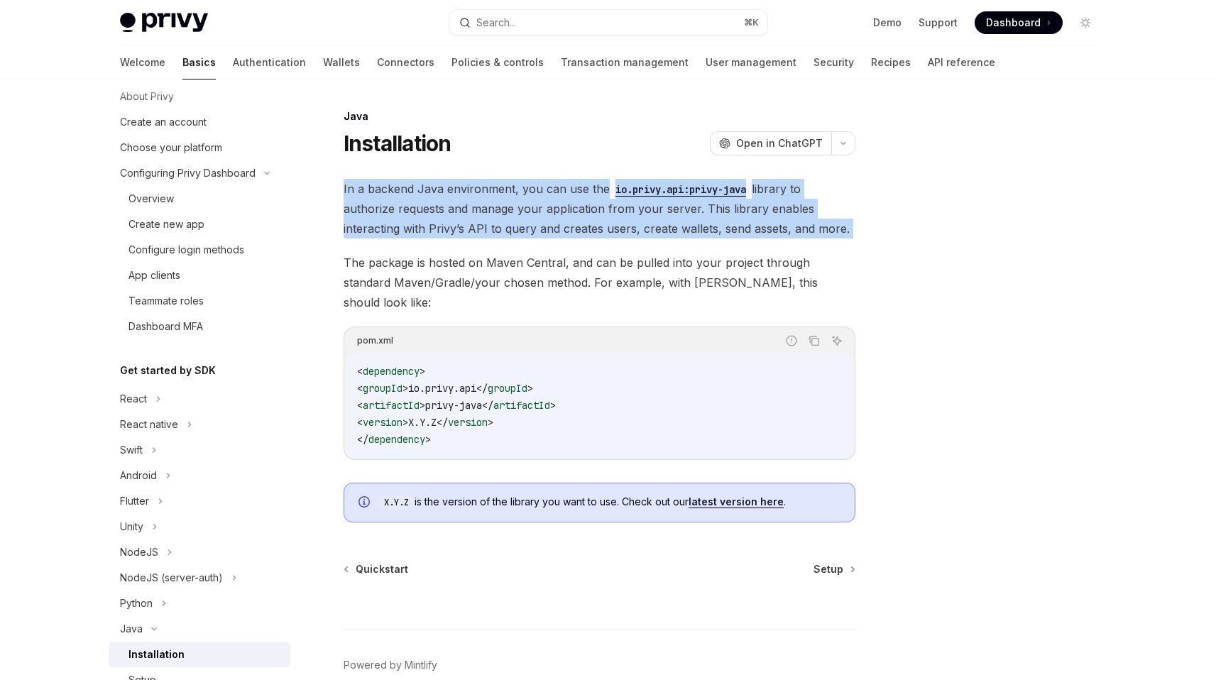
click at [698, 214] on span "In a backend Java environment, you can use the io.privy.api:privy-java library …" at bounding box center [600, 209] width 512 height 60
click at [681, 234] on span "In a backend Java environment, you can use the io.privy.api:privy-java library …" at bounding box center [600, 209] width 512 height 60
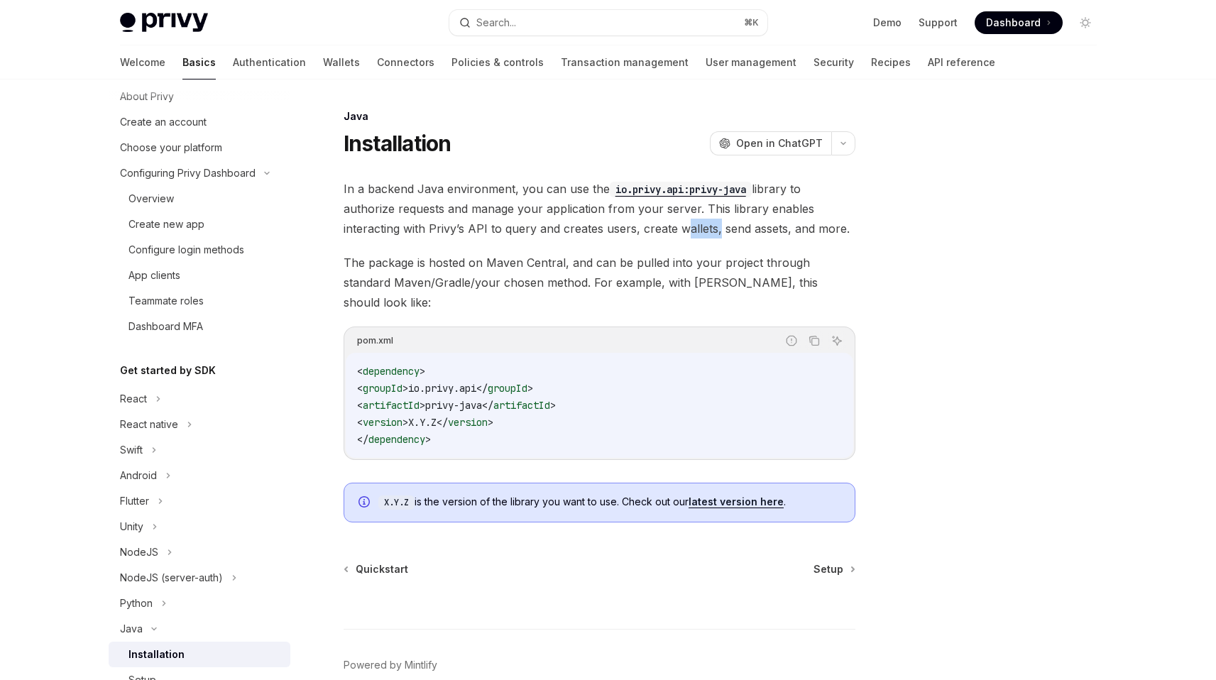
click at [681, 234] on span "In a backend Java environment, you can use the io.privy.api:privy-java library …" at bounding box center [600, 209] width 512 height 60
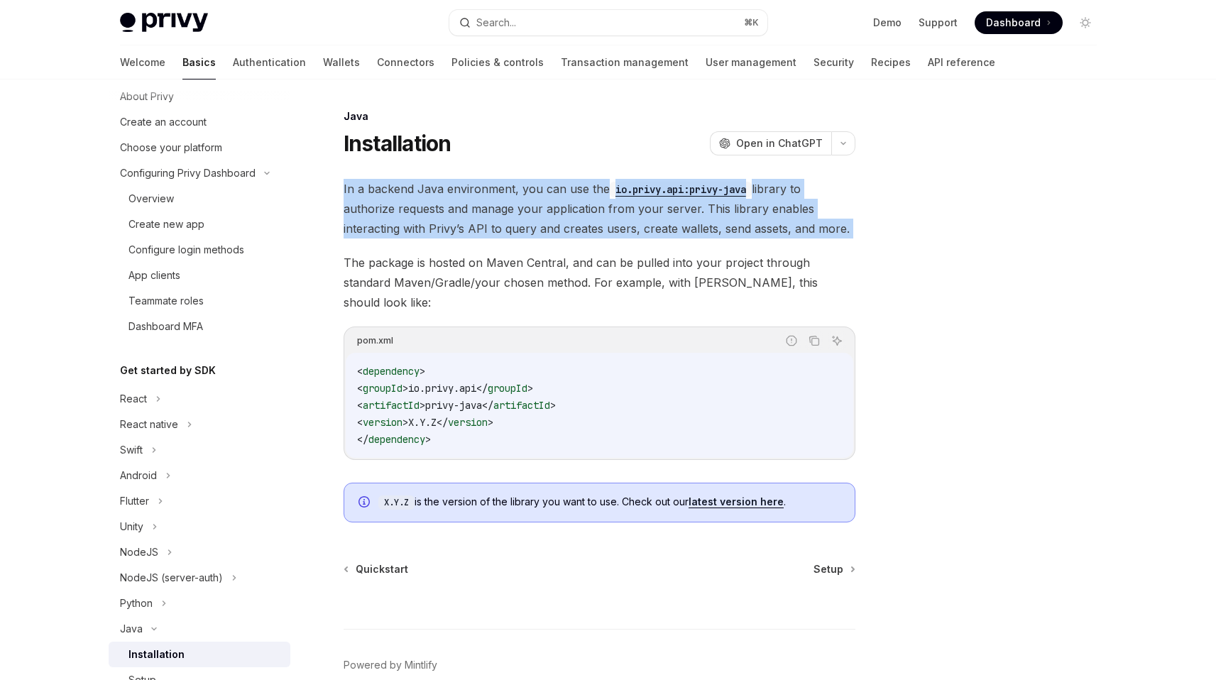
click at [681, 234] on span "In a backend Java environment, you can use the io.privy.api:privy-java library …" at bounding box center [600, 209] width 512 height 60
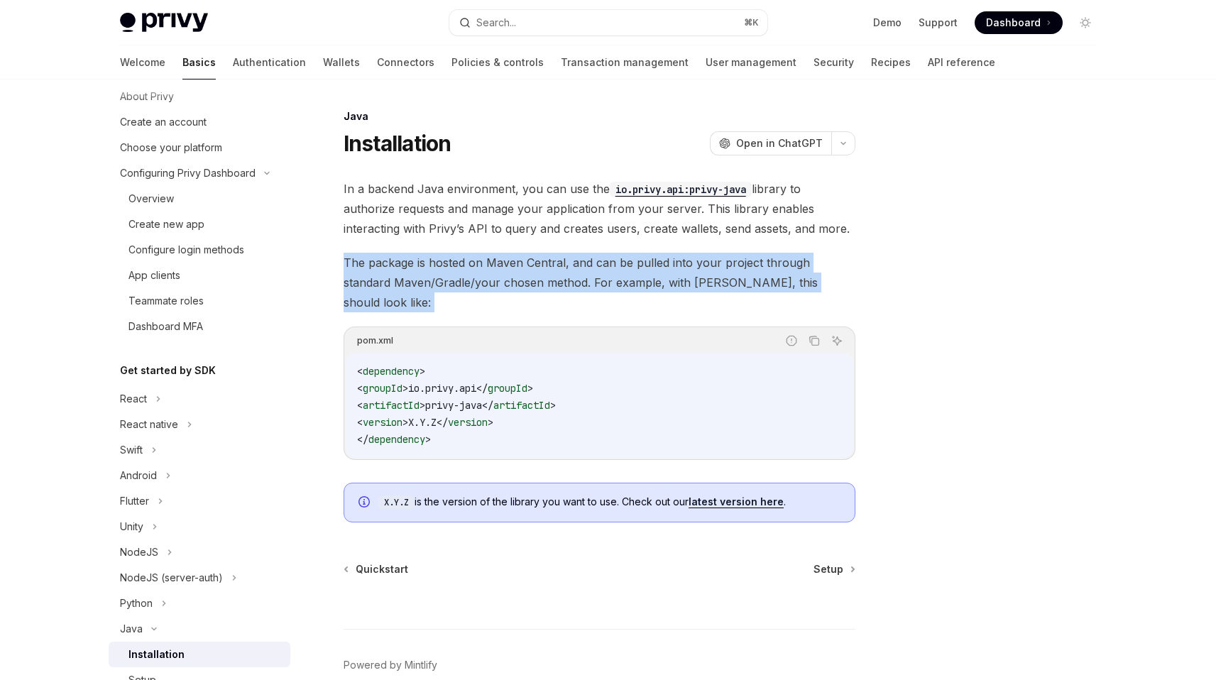
click at [671, 243] on div "In a backend Java environment, you can use the io.privy.api:privy-java library …" at bounding box center [600, 351] width 512 height 344
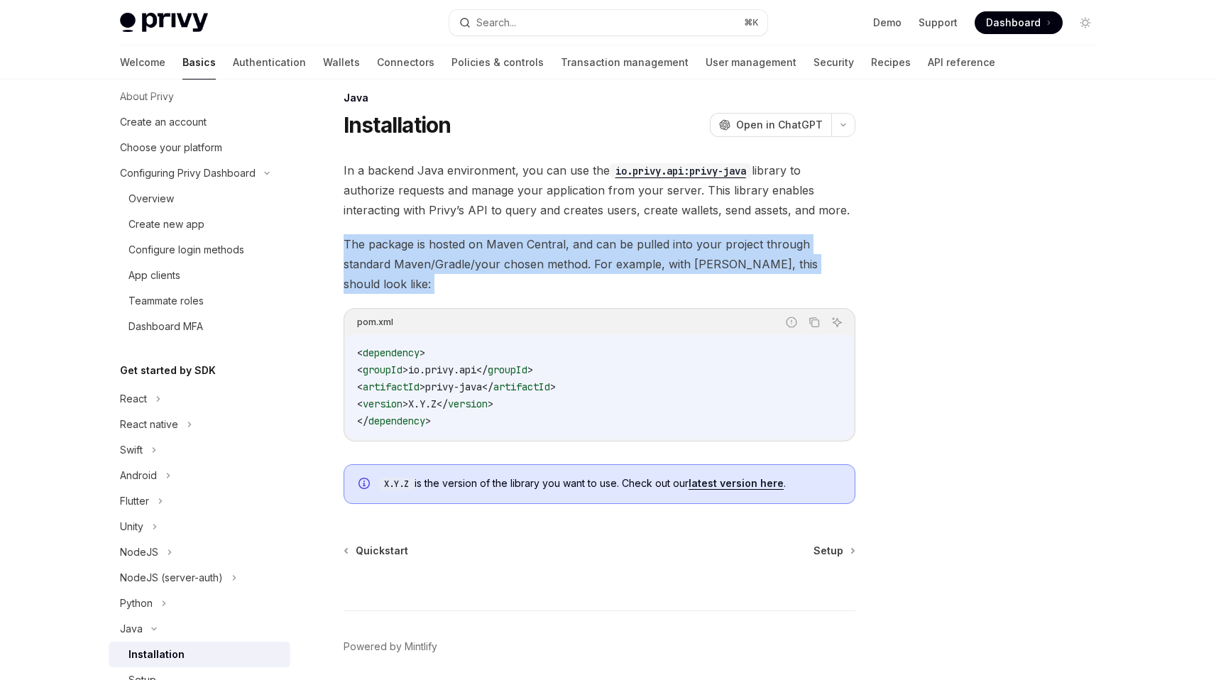
scroll to position [28, 0]
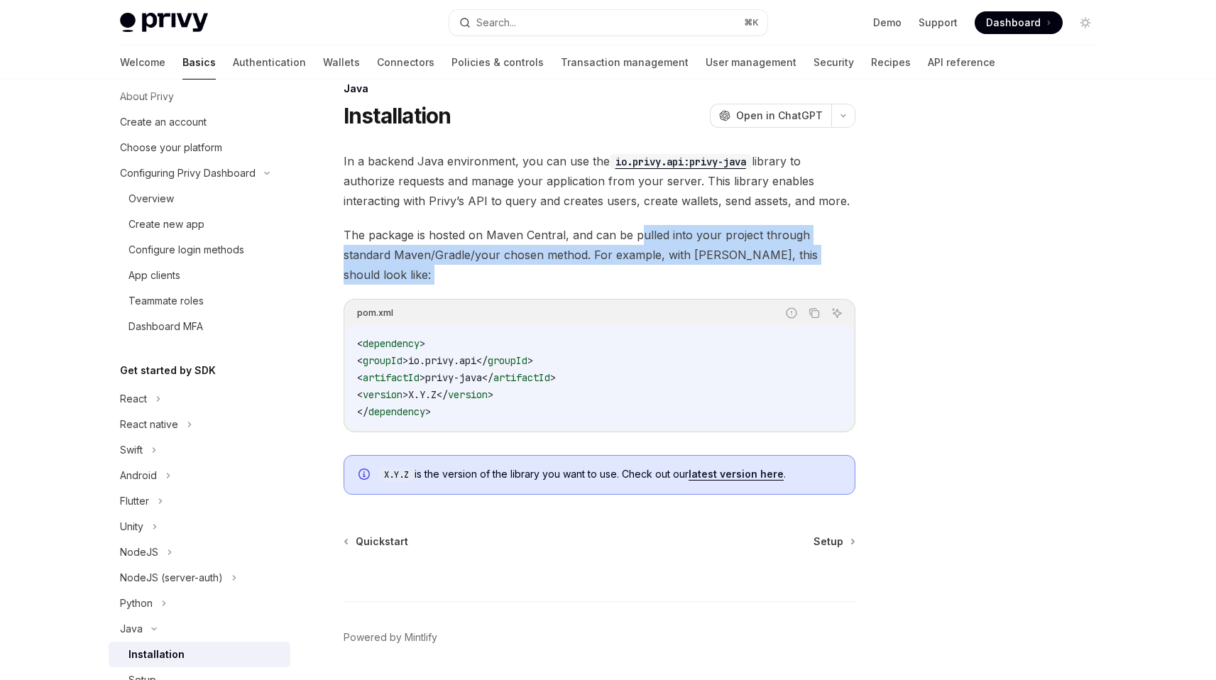
click at [639, 243] on span "The package is hosted on Maven Central, and can be pulled into your project thr…" at bounding box center [600, 255] width 512 height 60
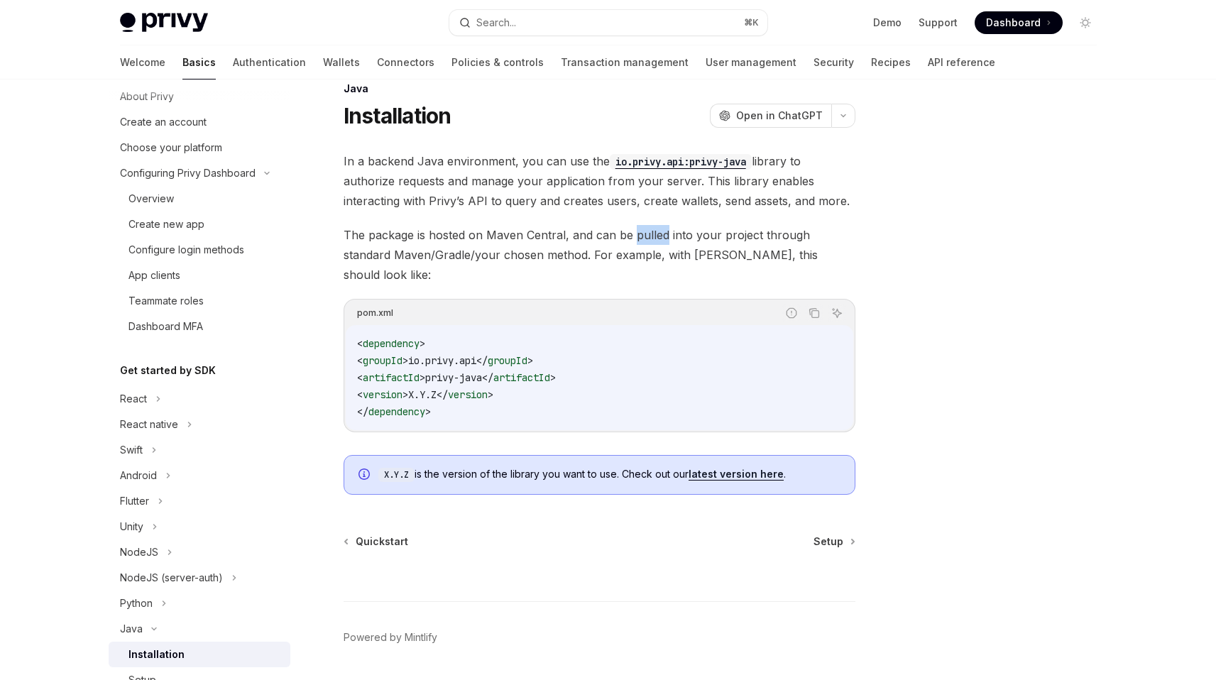
click at [639, 243] on span "The package is hosted on Maven Central, and can be pulled into your project thr…" at bounding box center [600, 255] width 512 height 60
click at [637, 251] on span "The package is hosted on Maven Central, and can be pulled into your project thr…" at bounding box center [600, 255] width 512 height 60
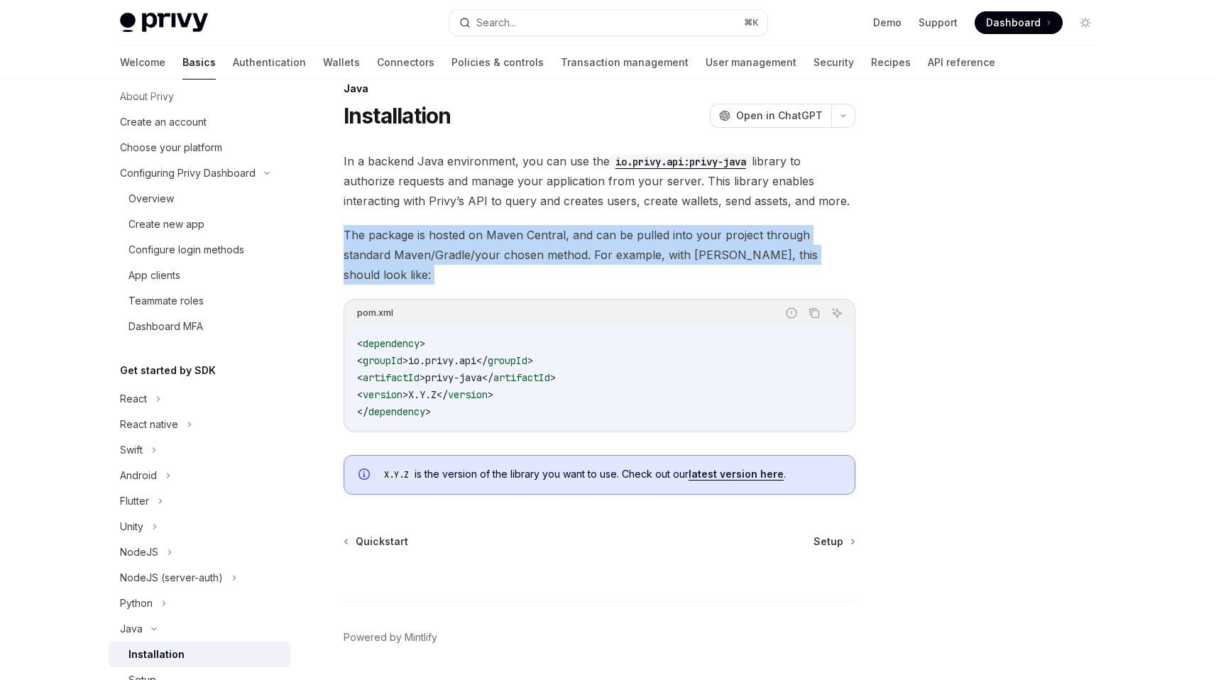
click at [637, 251] on span "The package is hosted on Maven Central, and can be pulled into your project thr…" at bounding box center [600, 255] width 512 height 60
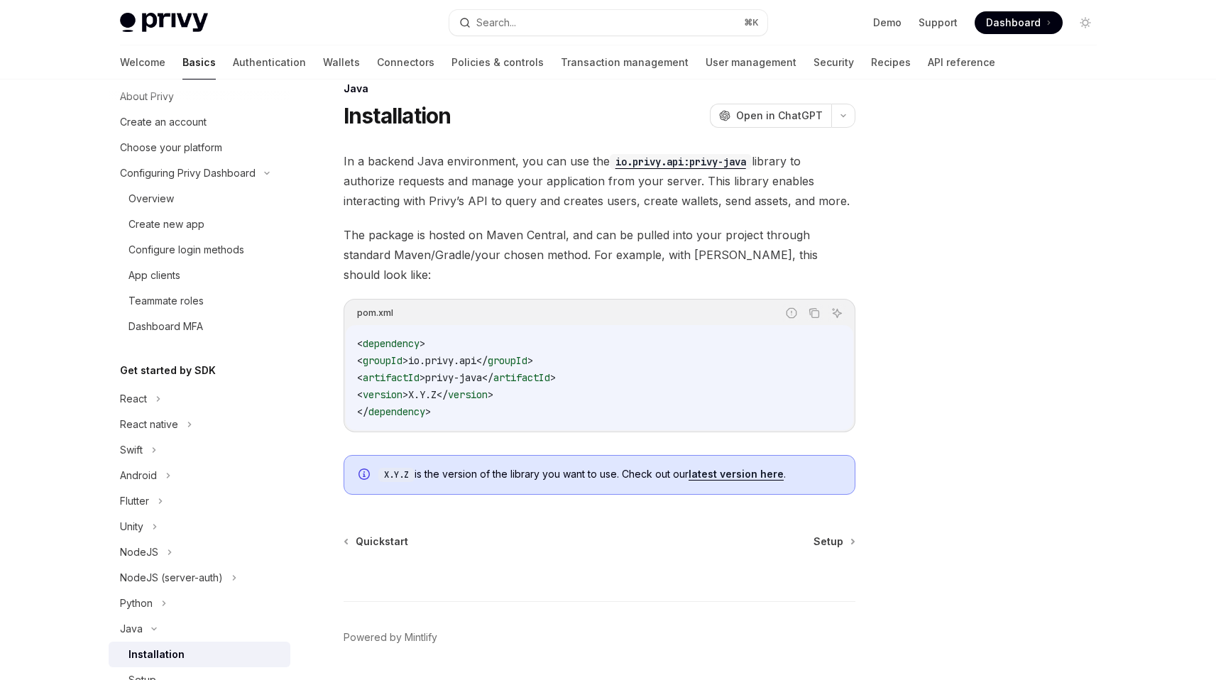
click at [636, 273] on div "In a backend Java environment, you can use the io.privy.api:privy-java library …" at bounding box center [600, 323] width 512 height 344
click at [840, 534] on span "Setup" at bounding box center [828, 541] width 30 height 14
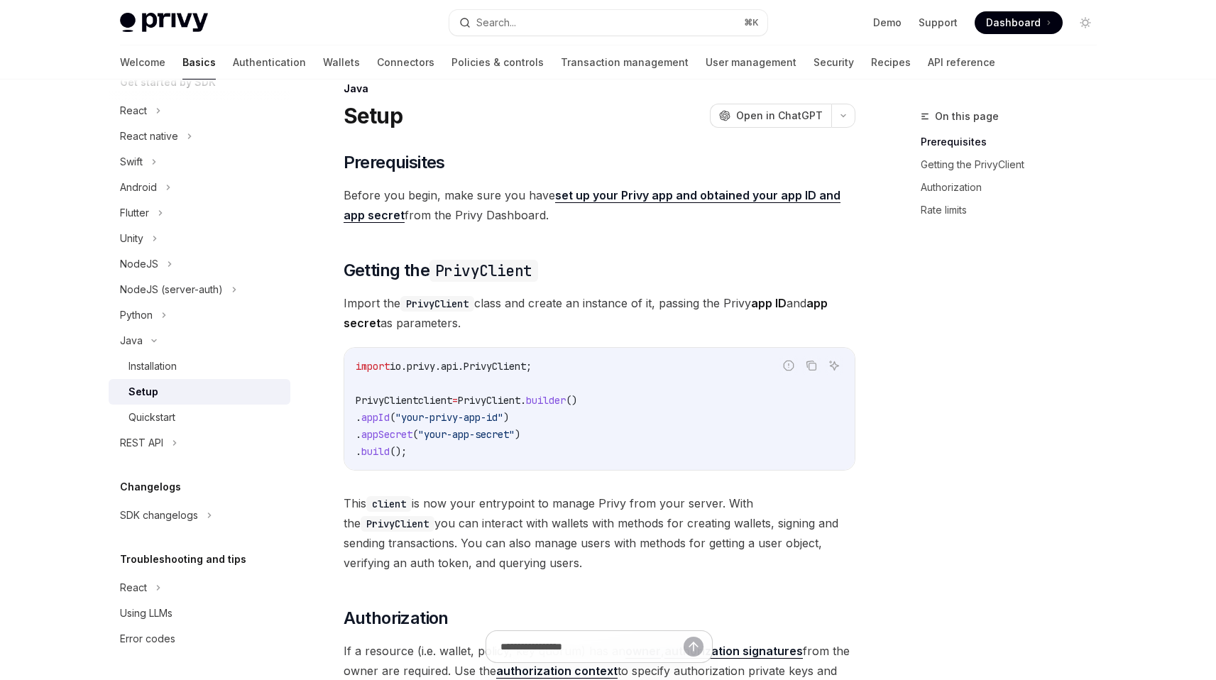
click at [548, 197] on span "Before you begin, make sure you have set up your Privy app and obtained your ap…" at bounding box center [600, 205] width 512 height 40
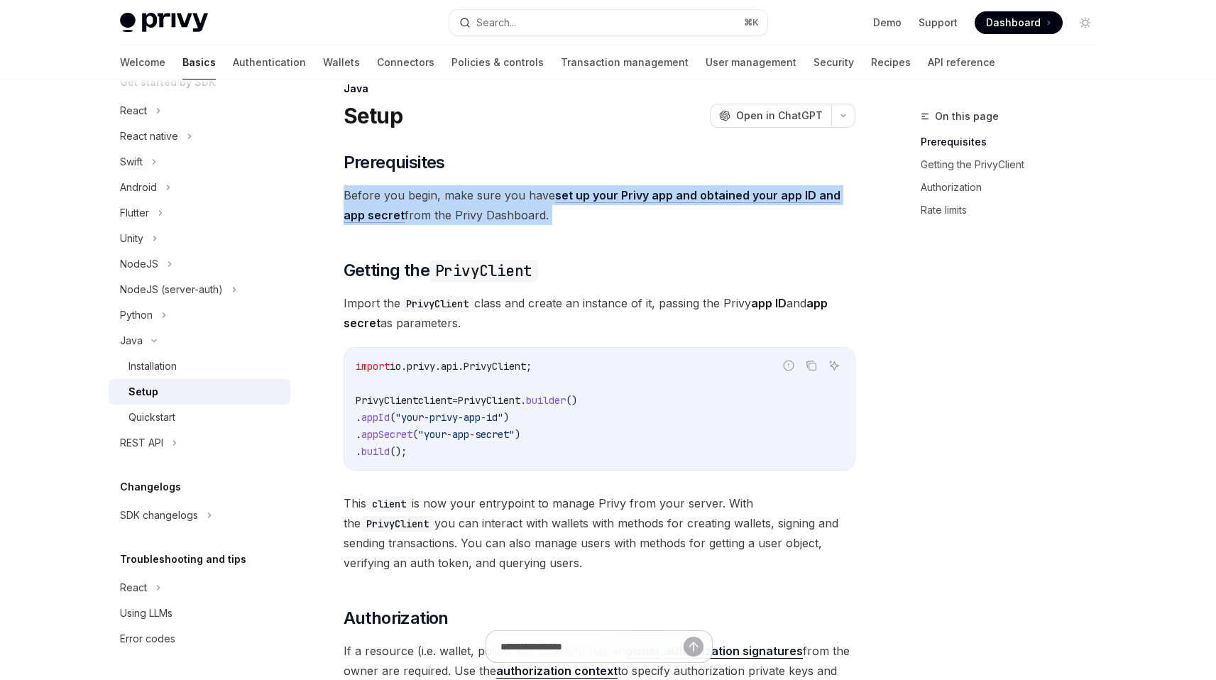
click at [548, 197] on span "Before you begin, make sure you have set up your Privy app and obtained your ap…" at bounding box center [600, 205] width 512 height 40
click at [533, 220] on span "Before you begin, make sure you have set up your Privy app and obtained your ap…" at bounding box center [600, 205] width 512 height 40
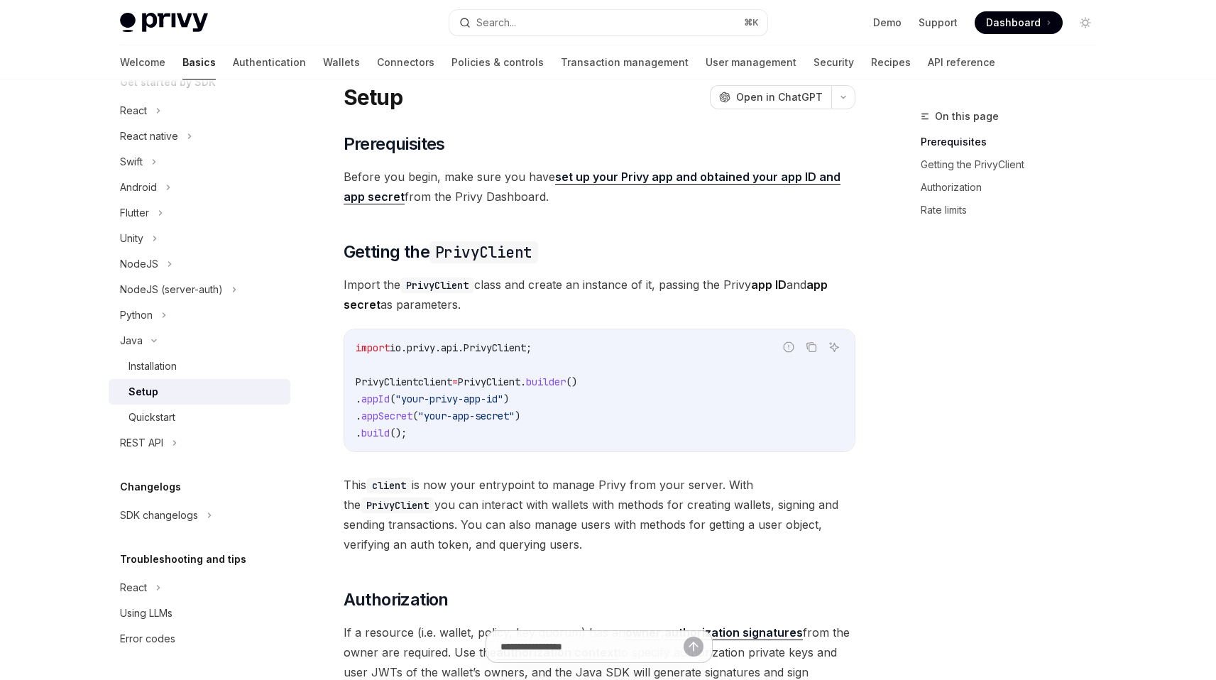
scroll to position [62, 0]
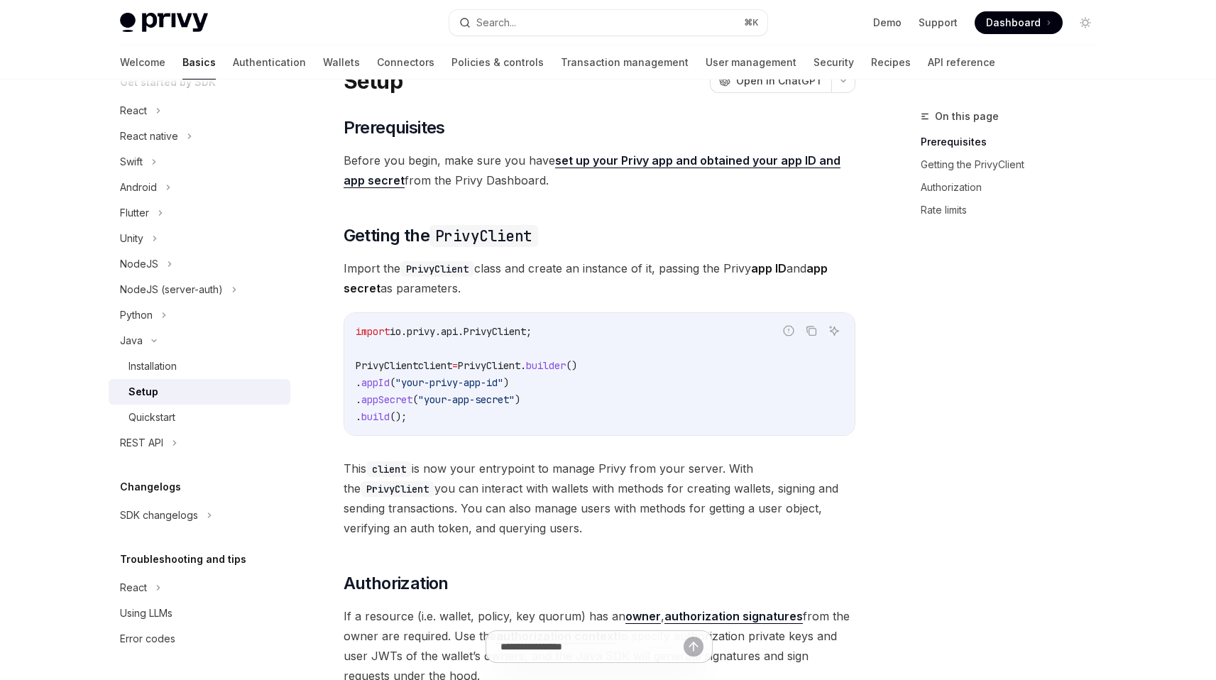
click at [516, 248] on div "​ Prerequisites Before you begin, make sure you have set up your Privy app and …" at bounding box center [600, 566] width 512 height 900
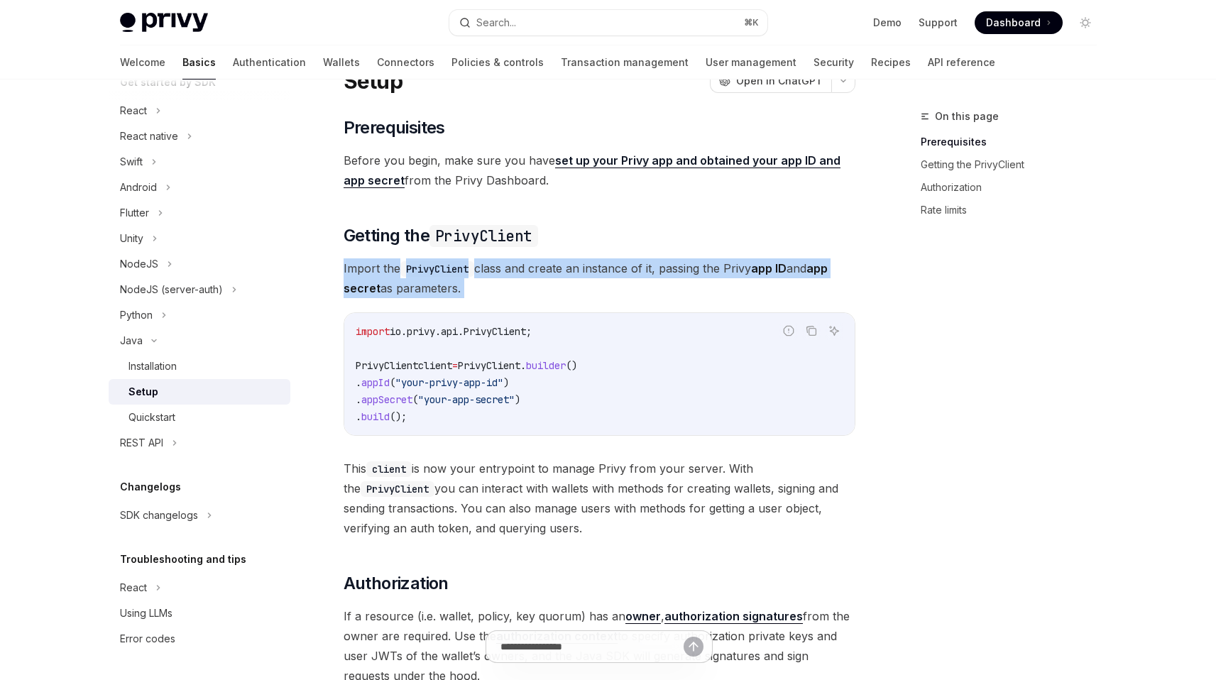
click at [516, 248] on div "​ Prerequisites Before you begin, make sure you have set up your Privy app and …" at bounding box center [600, 566] width 512 height 900
click at [526, 282] on span "Import the PrivyClient class and create an instance of it, passing the Privy ap…" at bounding box center [600, 278] width 512 height 40
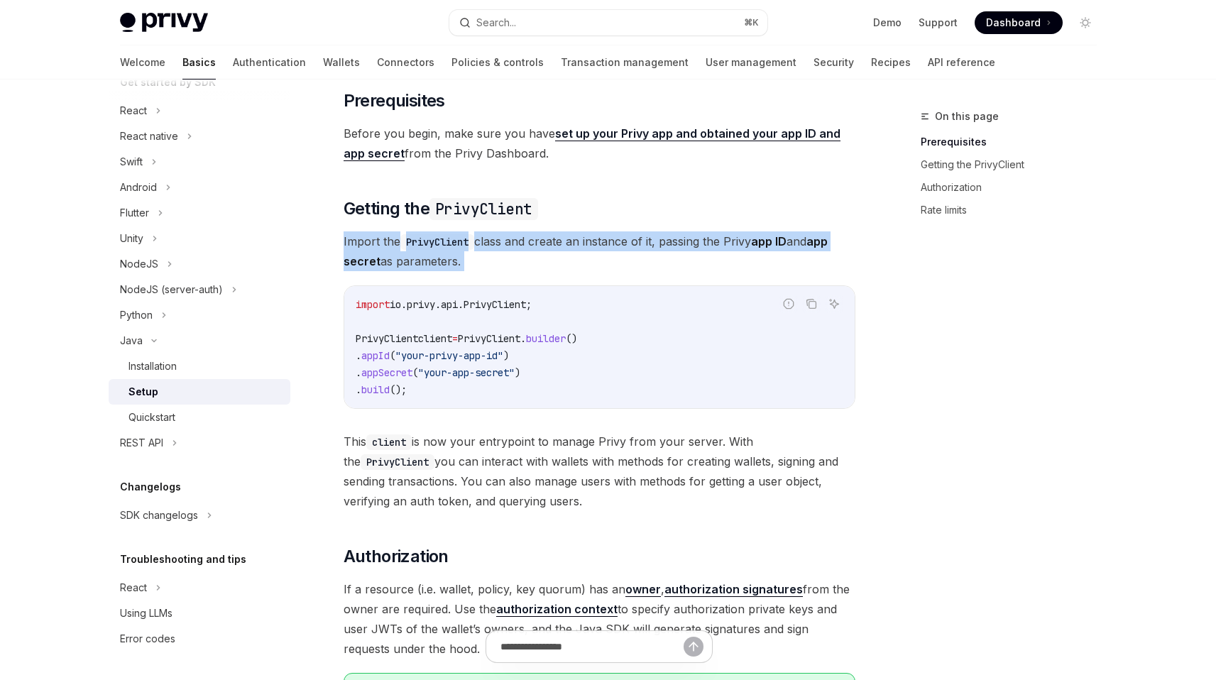
scroll to position [108, 0]
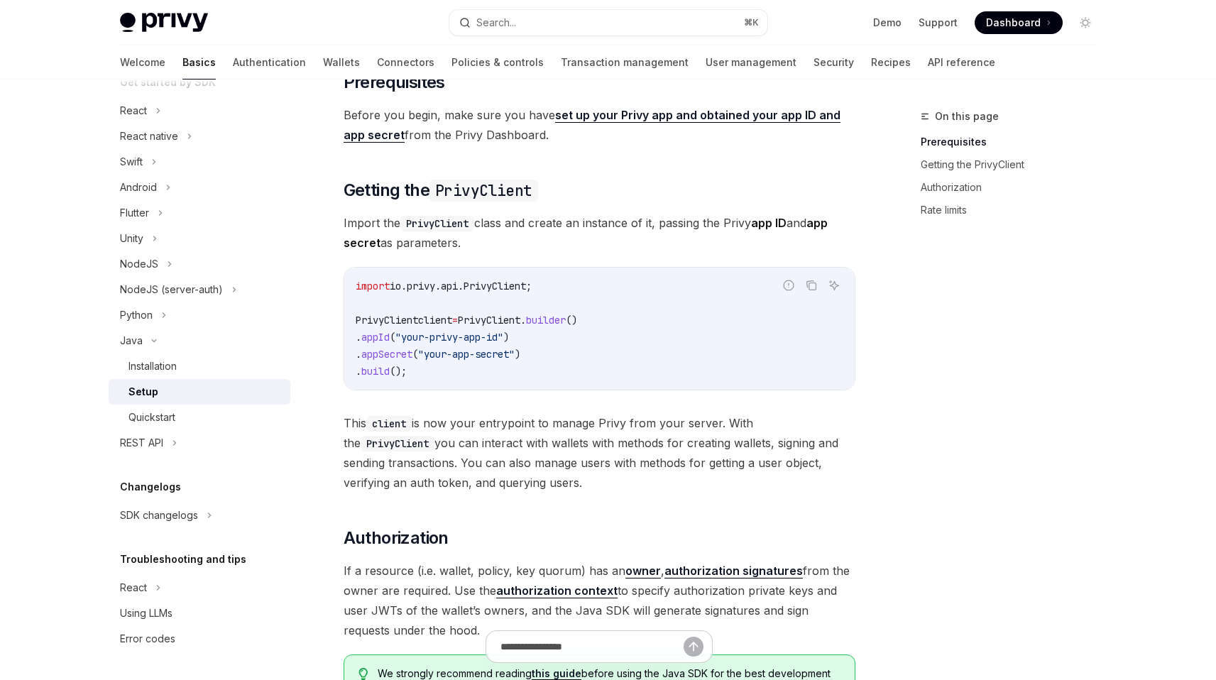
click at [503, 340] on span ""your-privy-app-id"" at bounding box center [449, 337] width 108 height 13
click at [530, 365] on code "import io.privy.api.PrivyClient; PrivyClient client = PrivyClient . builder () …" at bounding box center [600, 329] width 488 height 102
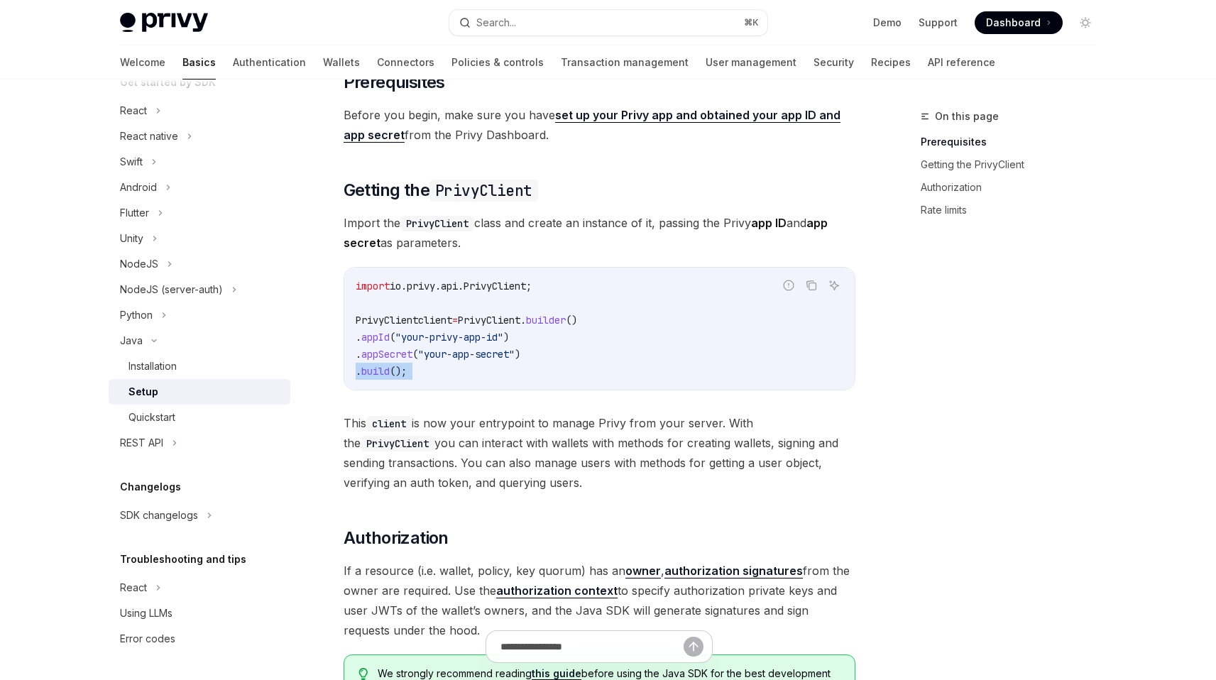
click at [530, 365] on code "import io.privy.api.PrivyClient; PrivyClient client = PrivyClient . builder () …" at bounding box center [600, 329] width 488 height 102
click at [515, 357] on span ""your-app-secret"" at bounding box center [466, 354] width 97 height 13
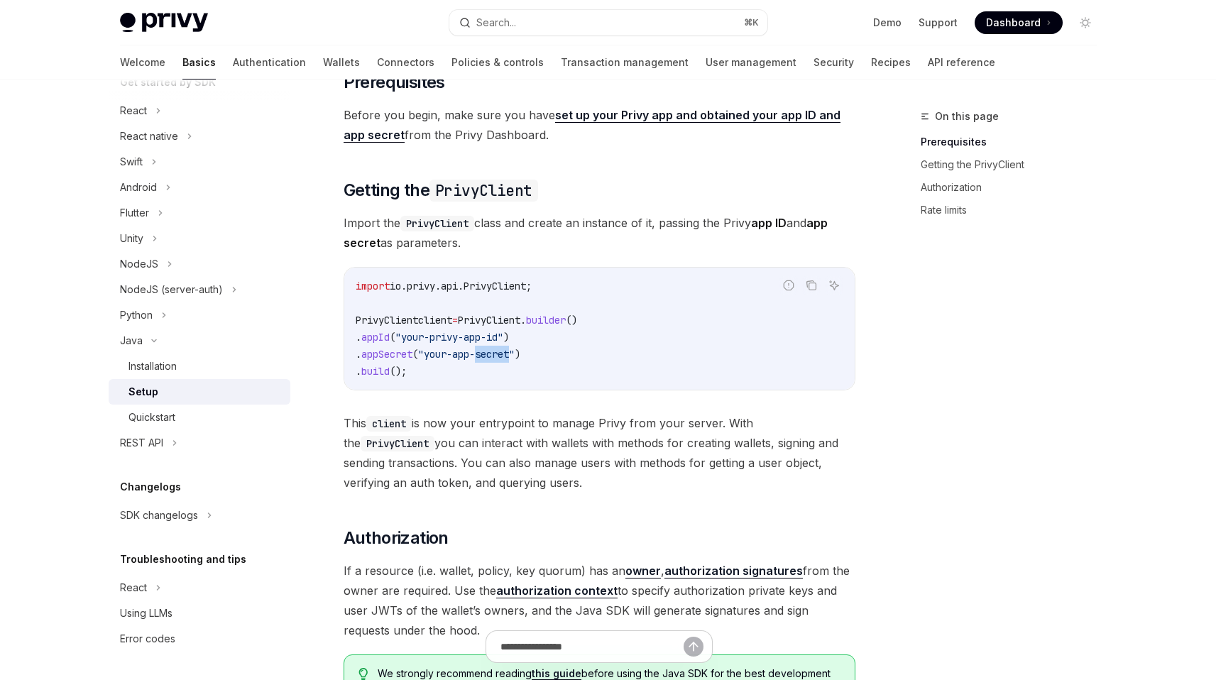
click at [515, 357] on span ""your-app-secret"" at bounding box center [466, 354] width 97 height 13
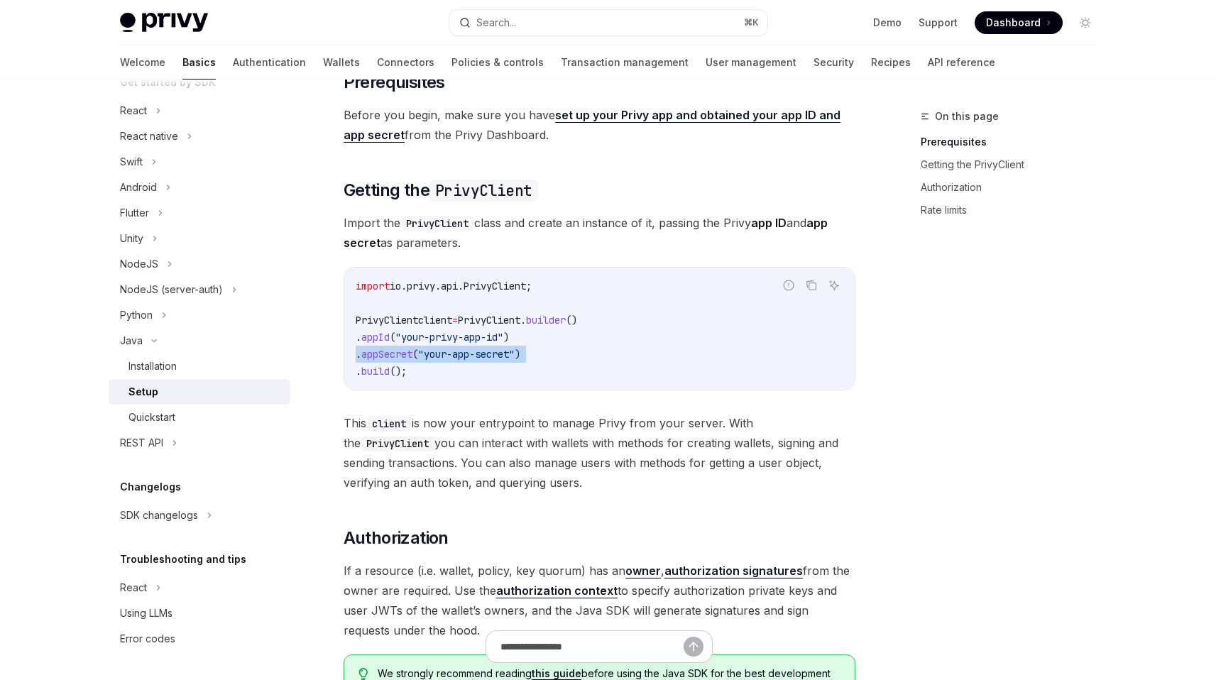
click at [515, 357] on span ""your-app-secret"" at bounding box center [466, 354] width 97 height 13
click at [596, 332] on code "import io.privy.api.PrivyClient; PrivyClient client = PrivyClient . builder () …" at bounding box center [600, 329] width 488 height 102
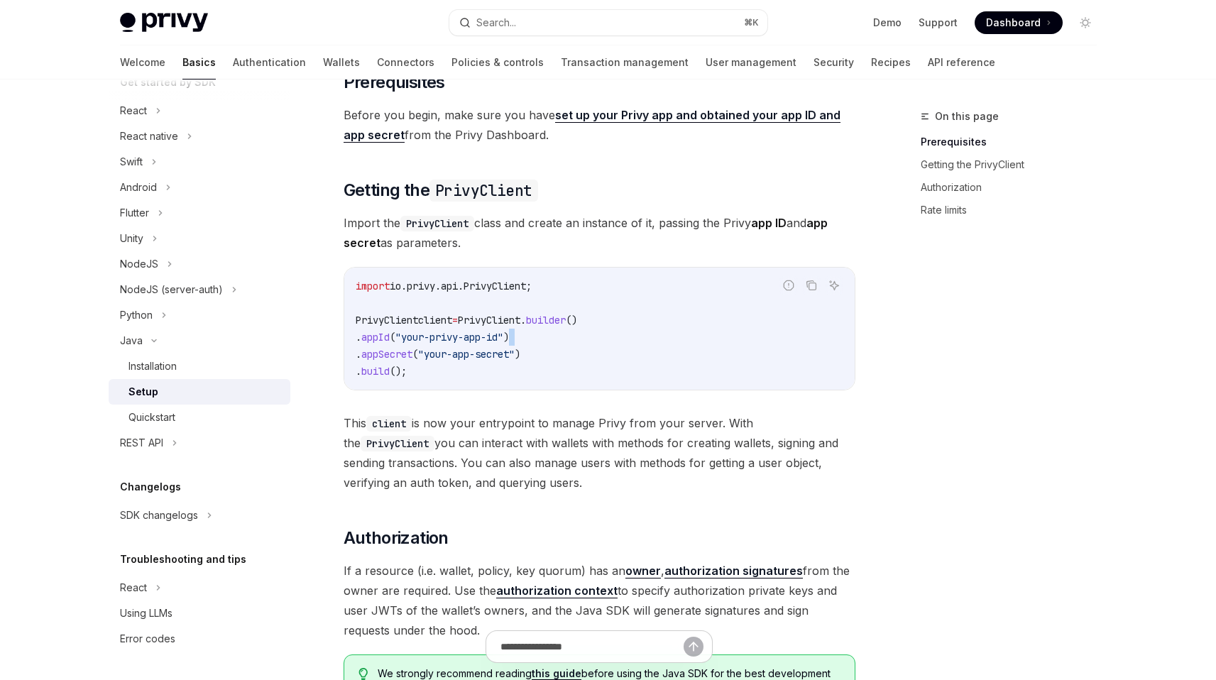
click at [596, 332] on code "import io.privy.api.PrivyClient; PrivyClient client = PrivyClient . builder () …" at bounding box center [600, 329] width 488 height 102
click at [590, 352] on code "import io.privy.api.PrivyClient; PrivyClient client = PrivyClient . builder () …" at bounding box center [600, 329] width 488 height 102
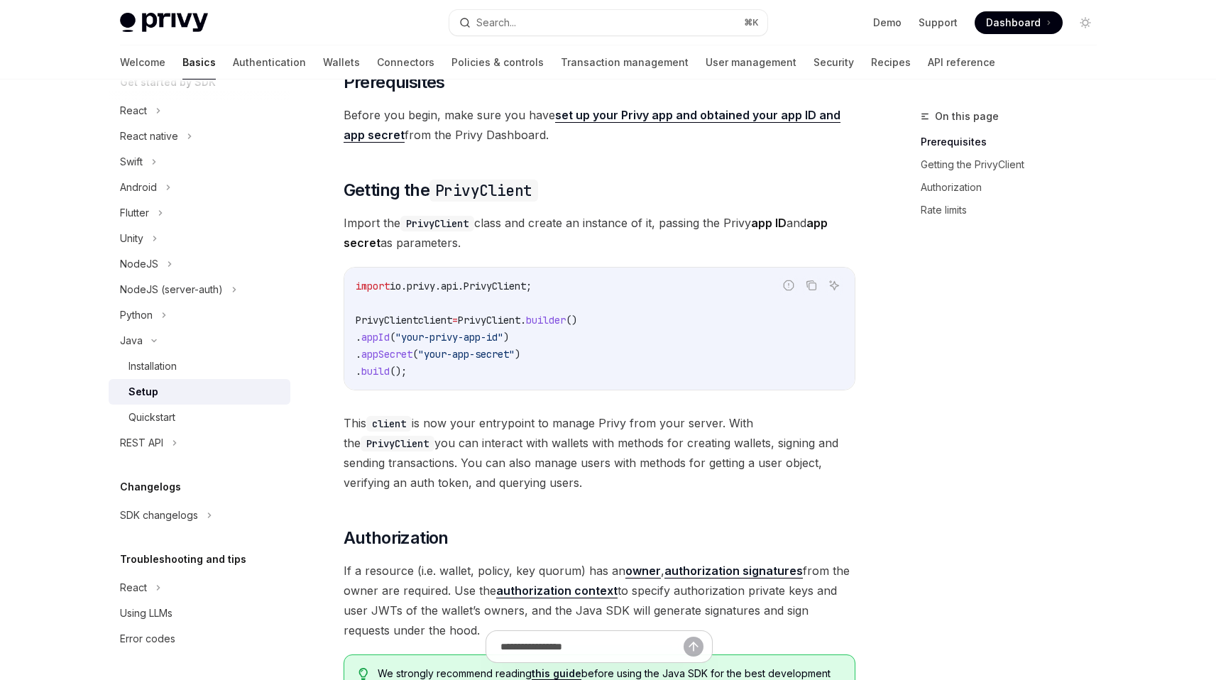
click at [591, 376] on code "import io.privy.api.PrivyClient; PrivyClient client = PrivyClient . builder () …" at bounding box center [600, 329] width 488 height 102
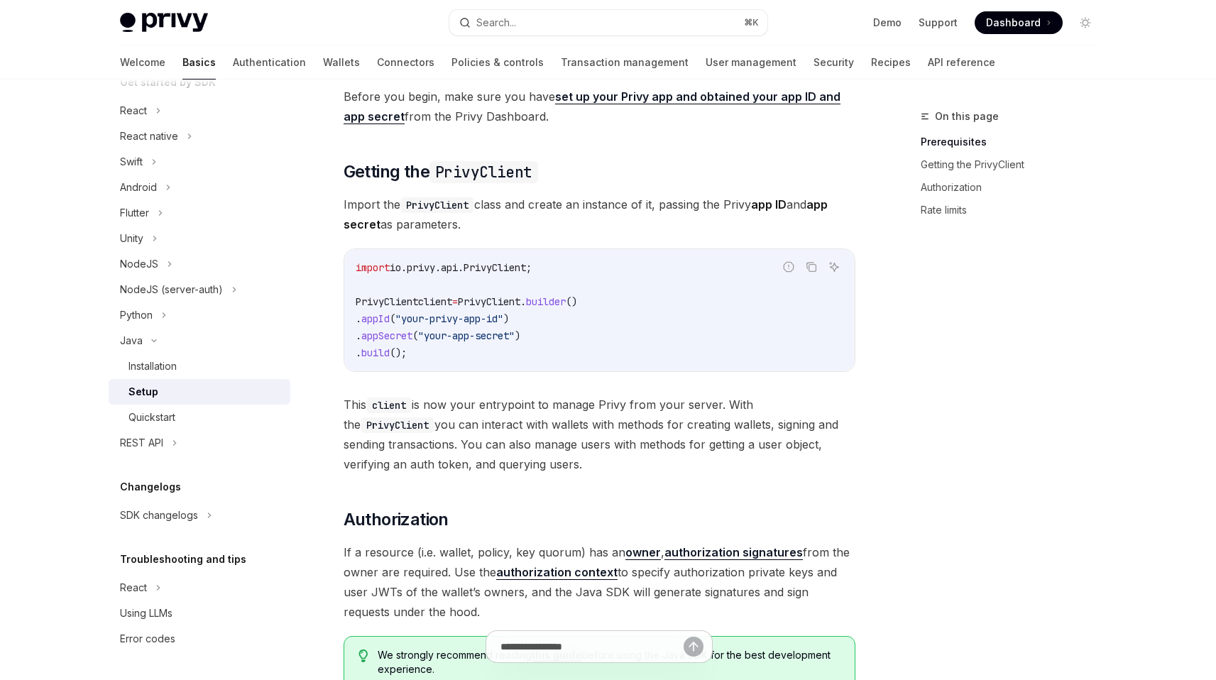
click at [591, 405] on span "This client is now your entrypoint to manage Privy from your server. With the P…" at bounding box center [600, 434] width 512 height 79
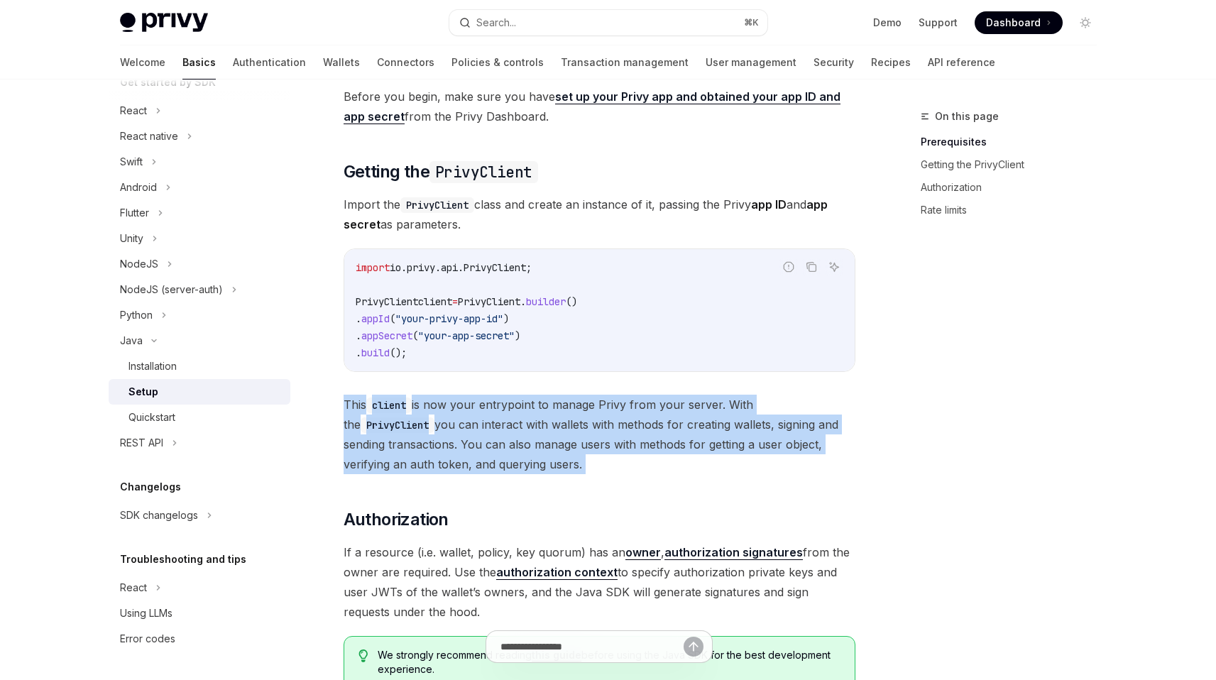
click at [591, 405] on span "This client is now your entrypoint to manage Privy from your server. With the P…" at bounding box center [600, 434] width 512 height 79
click at [588, 412] on span "This client is now your entrypoint to manage Privy from your server. With the P…" at bounding box center [600, 434] width 512 height 79
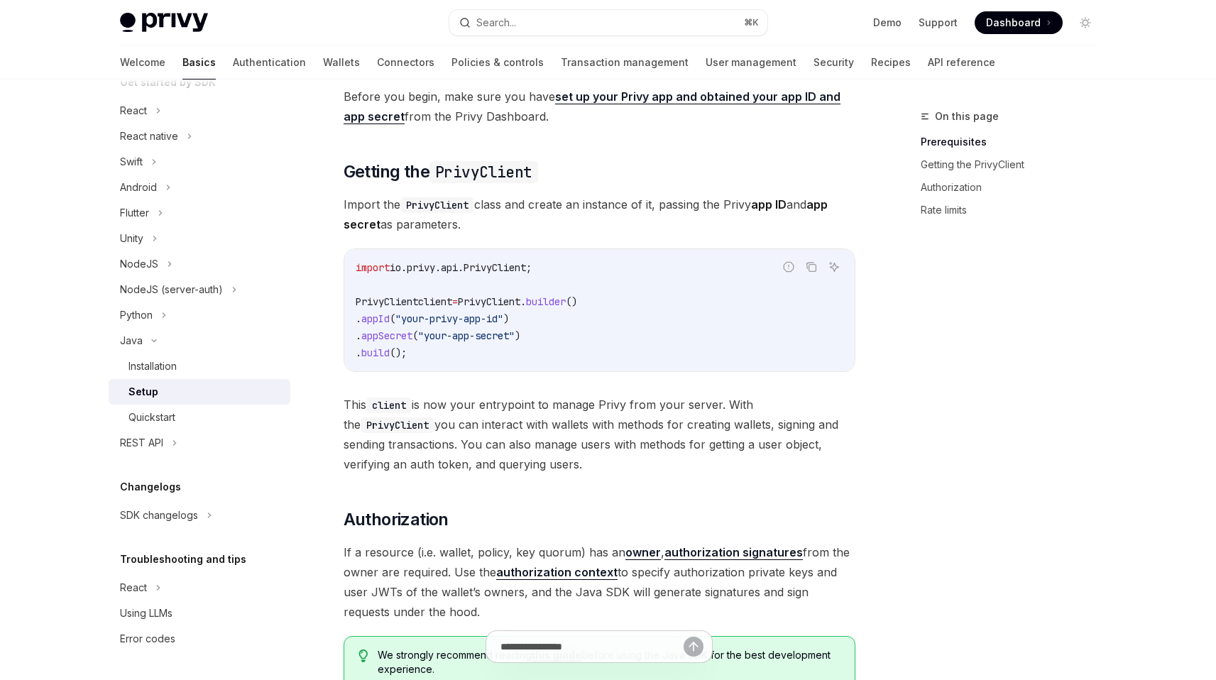
scroll to position [145, 0]
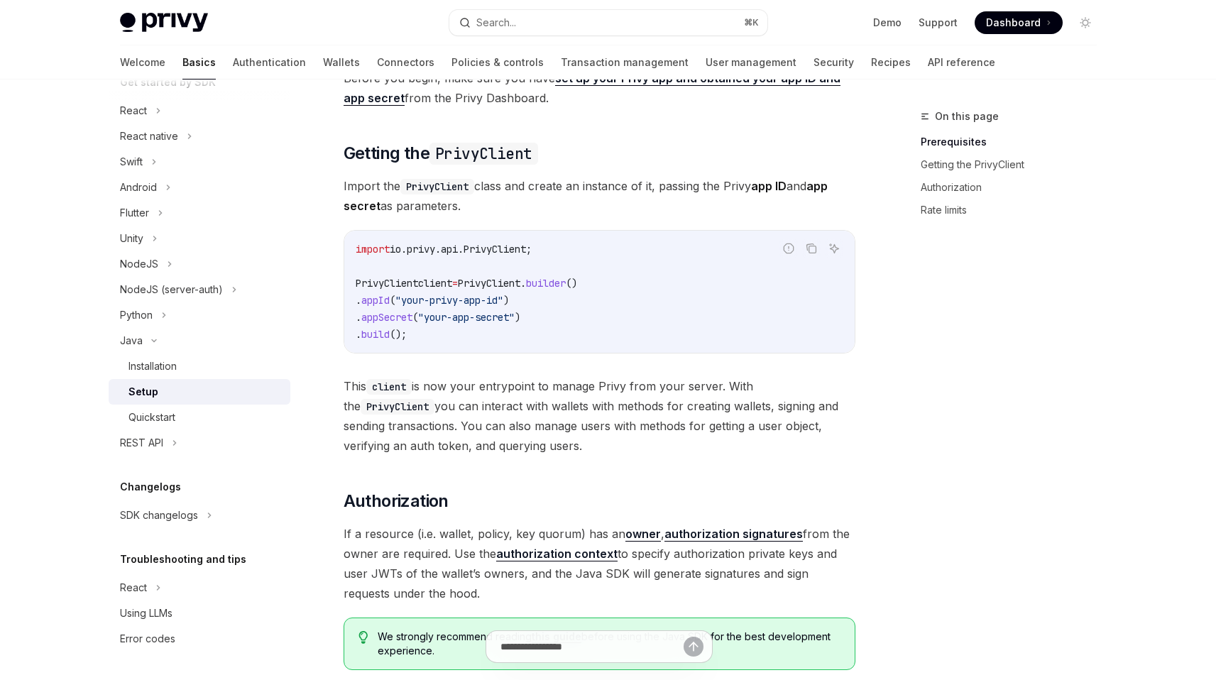
click at [588, 408] on span "This client is now your entrypoint to manage Privy from your server. With the P…" at bounding box center [600, 415] width 512 height 79
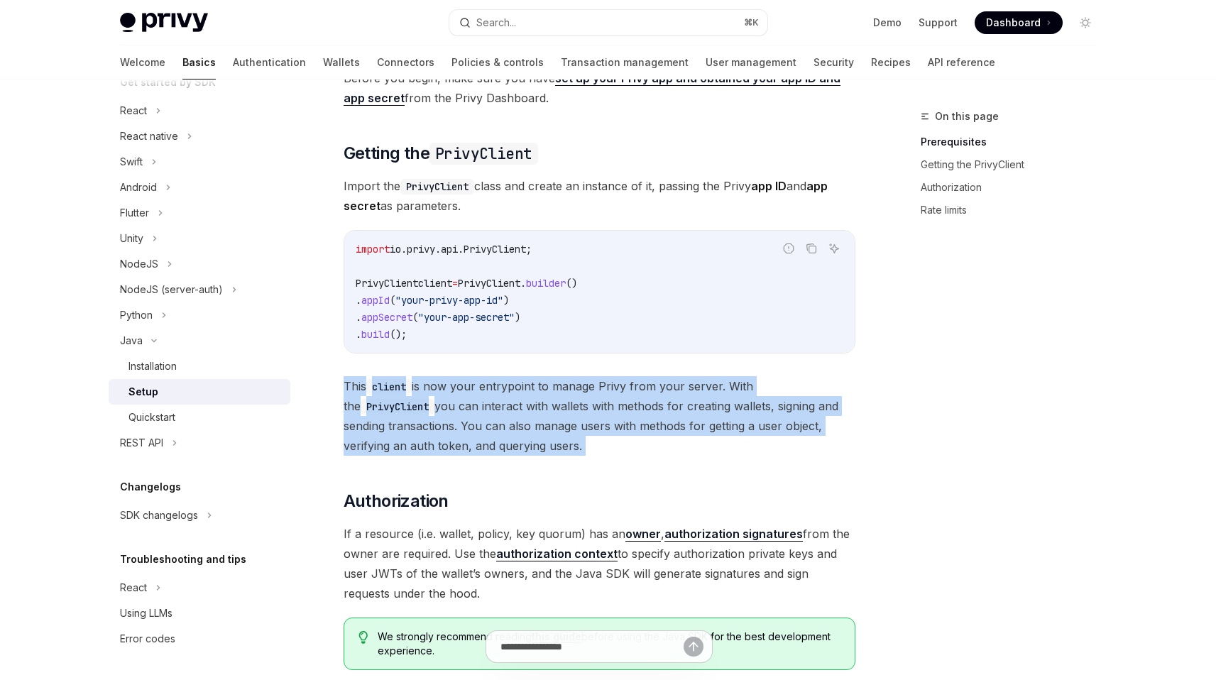
click at [588, 408] on span "This client is now your entrypoint to manage Privy from your server. With the P…" at bounding box center [600, 415] width 512 height 79
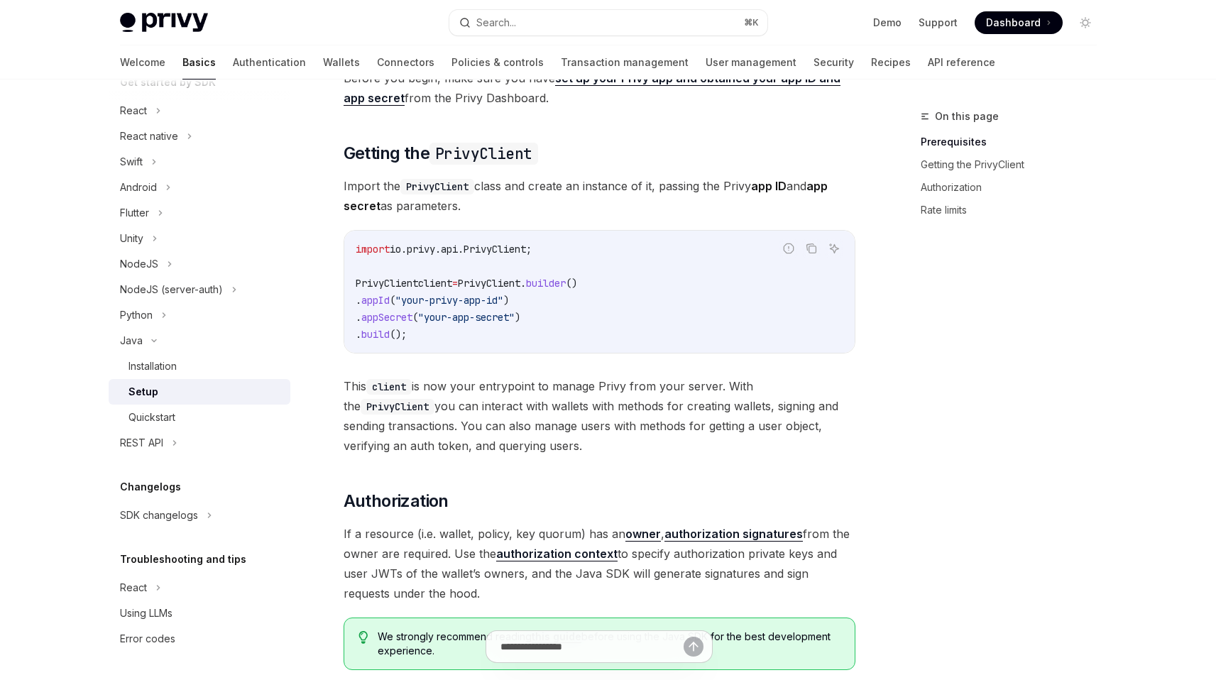
scroll to position [163, 0]
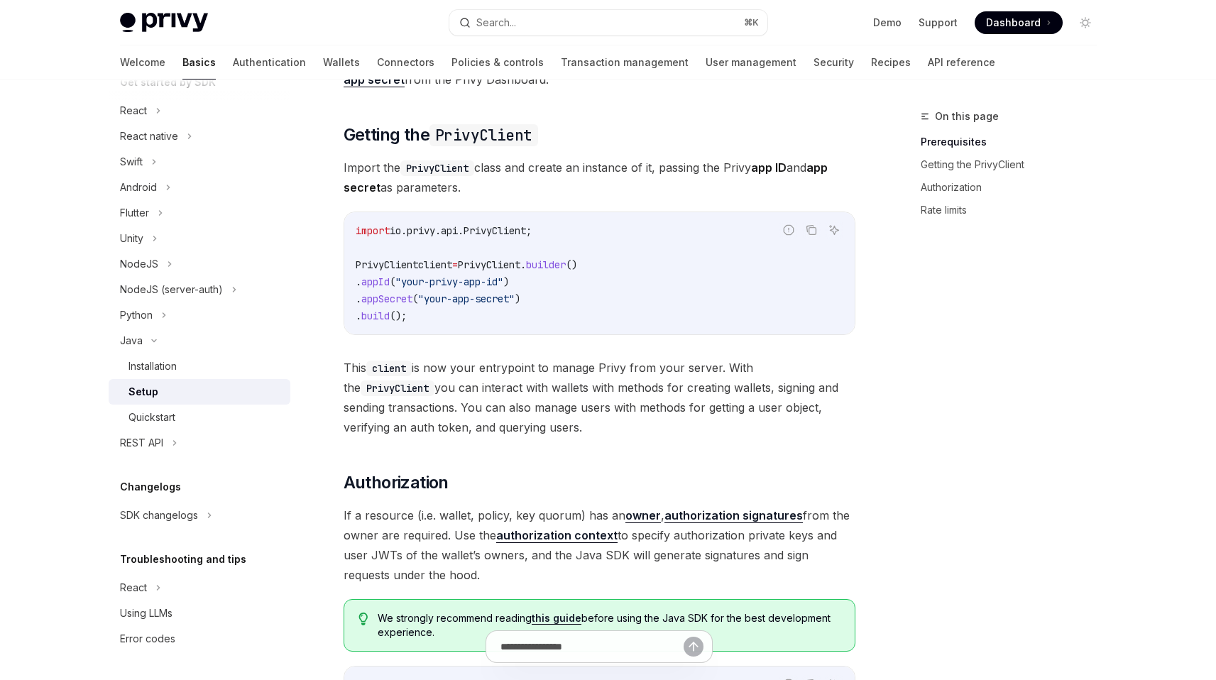
click at [588, 407] on span "This client is now your entrypoint to manage Privy from your server. With the P…" at bounding box center [600, 397] width 512 height 79
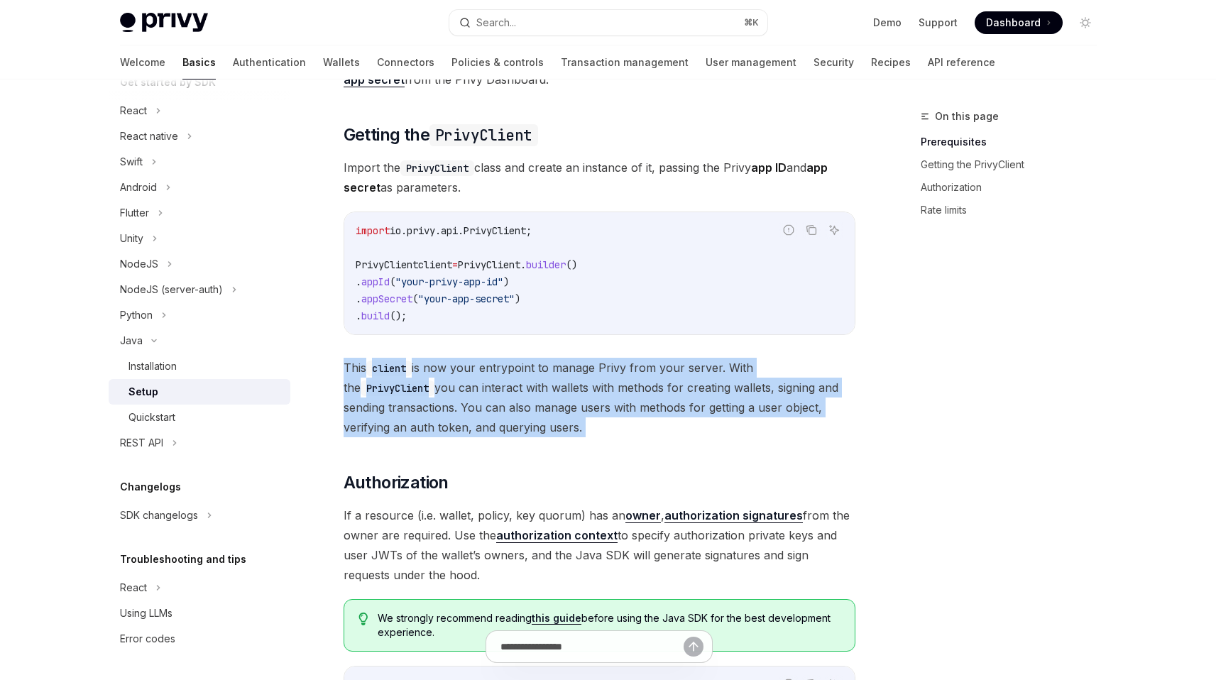
click at [588, 407] on span "This client is now your entrypoint to manage Privy from your server. With the P…" at bounding box center [600, 397] width 512 height 79
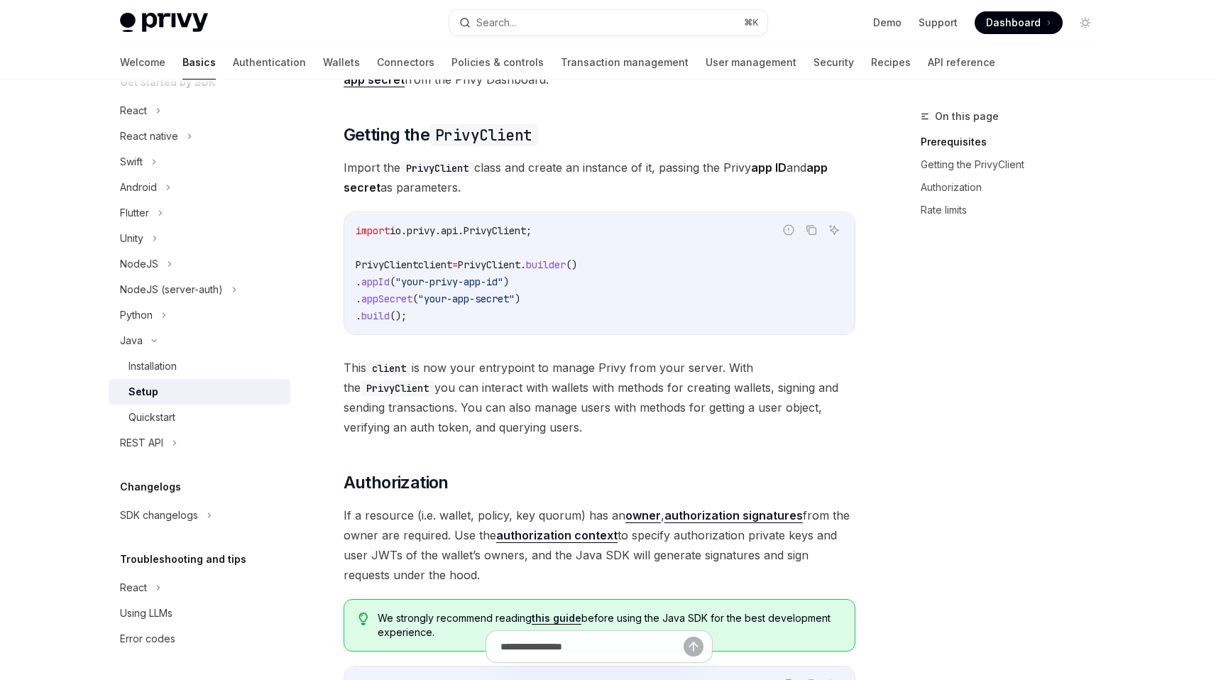
scroll to position [182, 0]
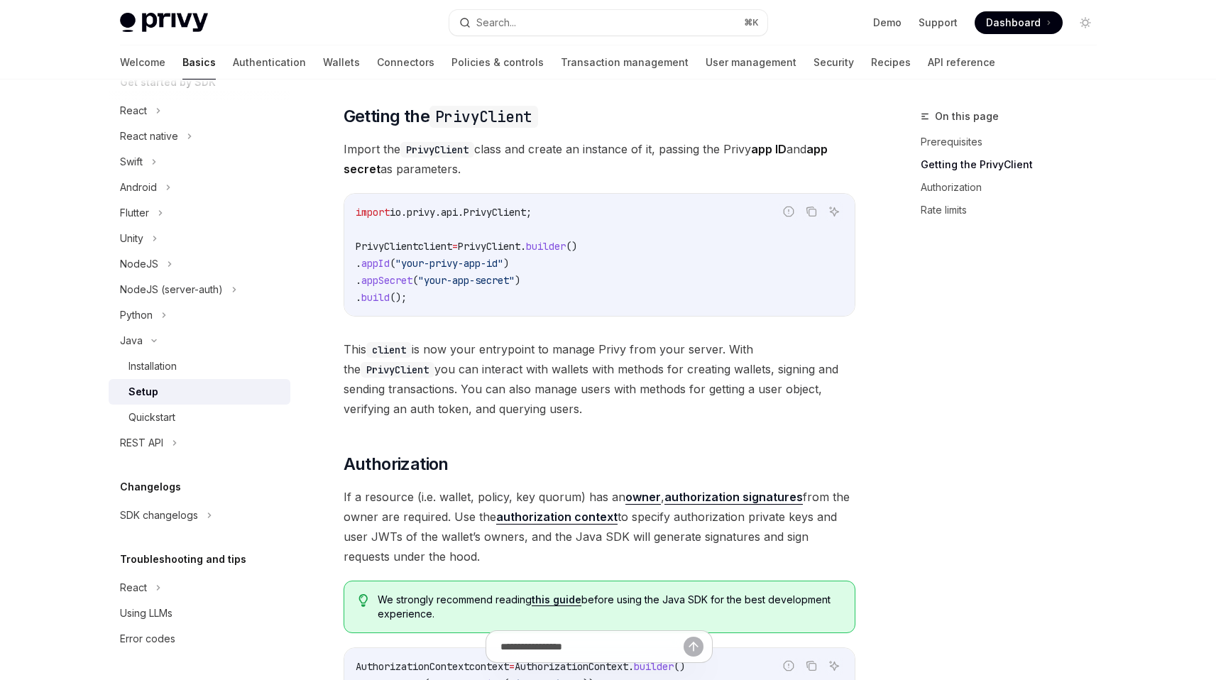
click at [581, 380] on span "This client is now your entrypoint to manage Privy from your server. With the P…" at bounding box center [600, 378] width 512 height 79
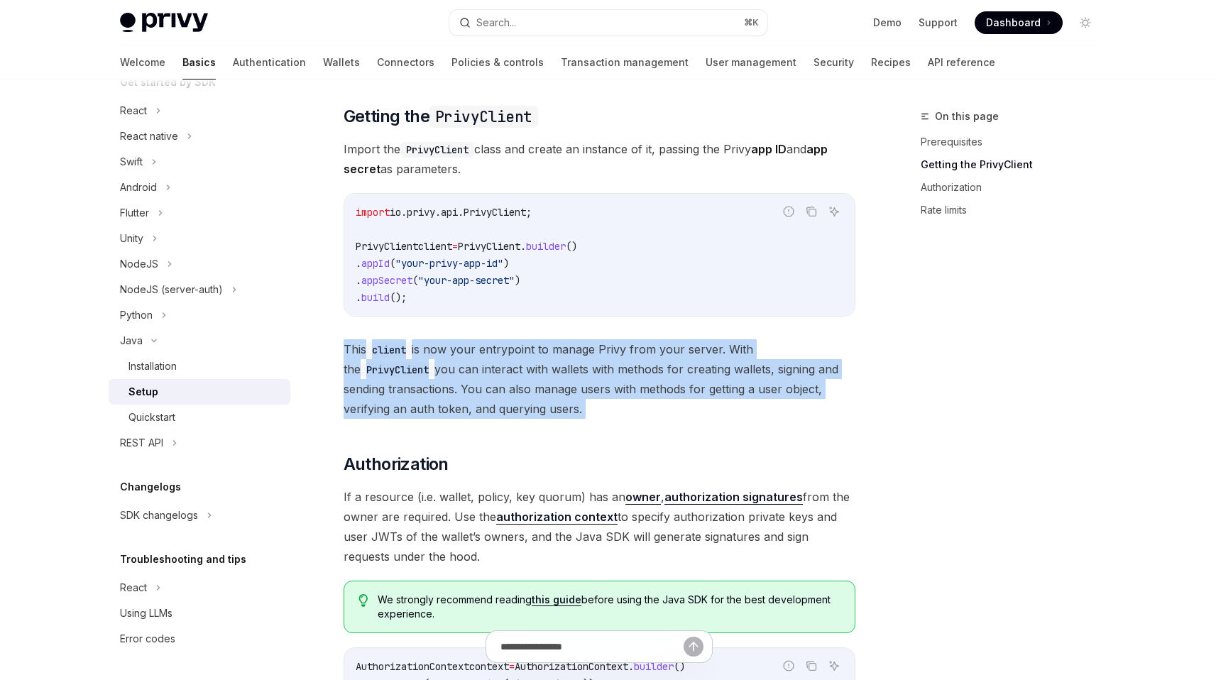
click at [581, 380] on span "This client is now your entrypoint to manage Privy from your server. With the P…" at bounding box center [600, 378] width 512 height 79
click at [567, 389] on span "This client is now your entrypoint to manage Privy from your server. With the P…" at bounding box center [600, 378] width 512 height 79
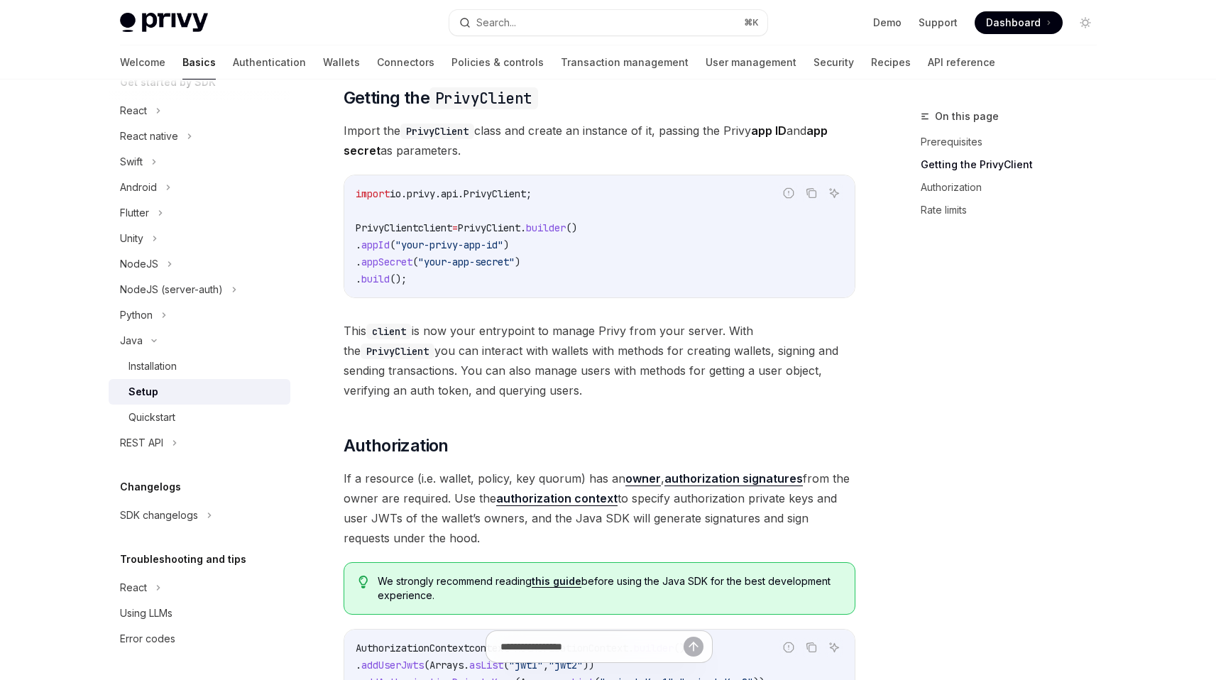
scroll to position [209, 0]
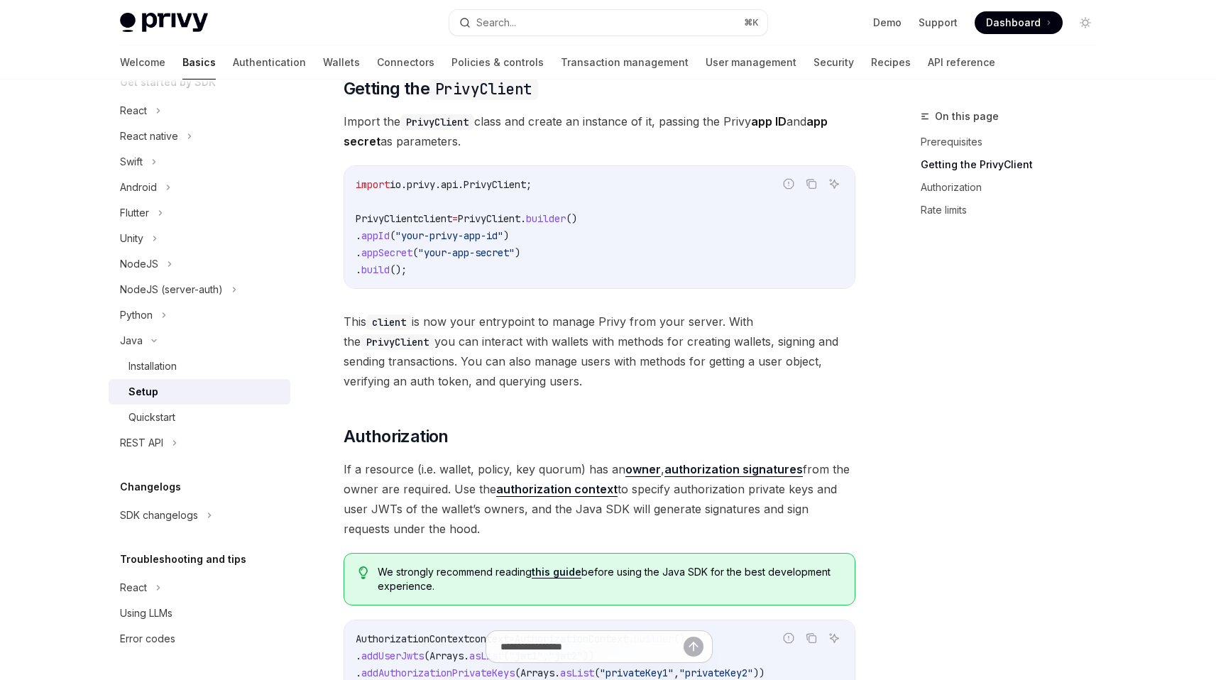
click at [584, 354] on span "This client is now your entrypoint to manage Privy from your server. With the P…" at bounding box center [600, 351] width 512 height 79
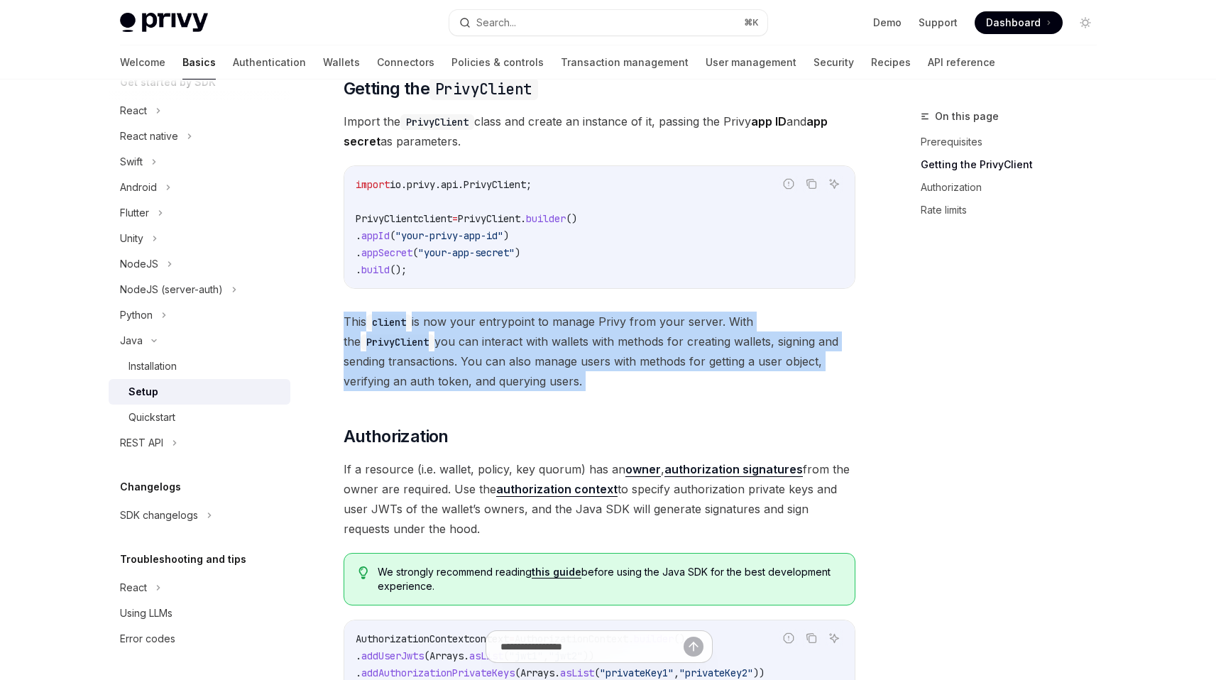
click at [584, 354] on span "This client is now your entrypoint to manage Privy from your server. With the P…" at bounding box center [600, 351] width 512 height 79
click at [551, 377] on span "This client is now your entrypoint to manage Privy from your server. With the P…" at bounding box center [600, 351] width 512 height 79
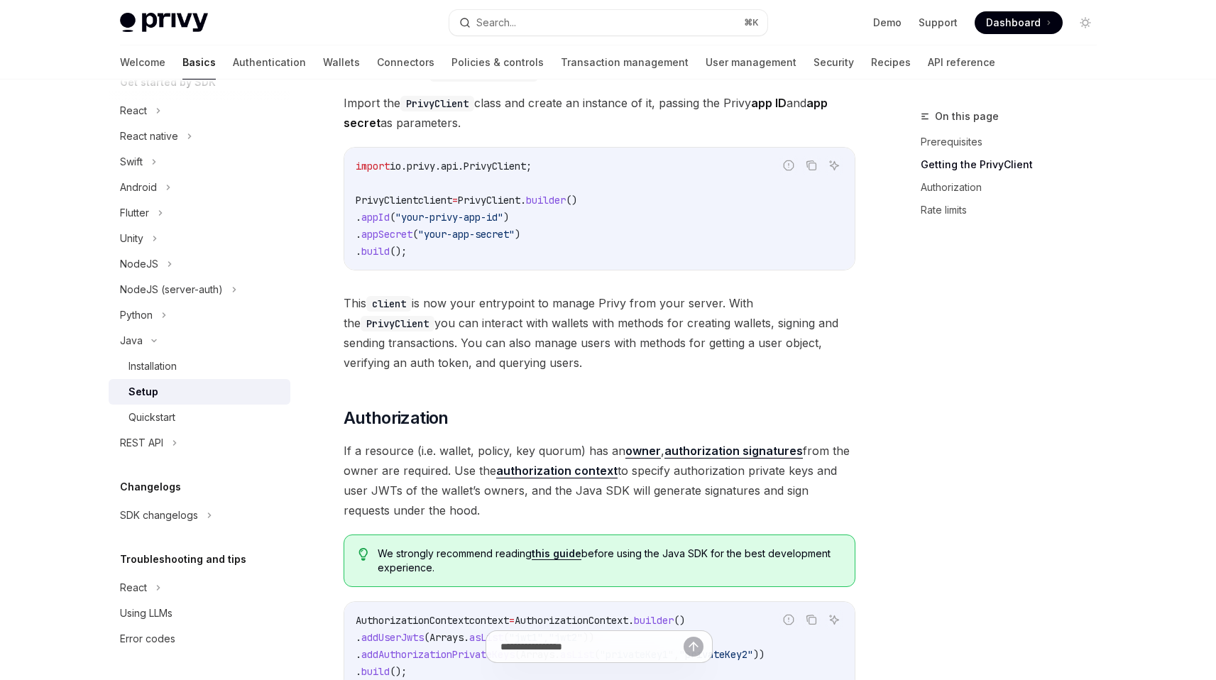
scroll to position [251, 0]
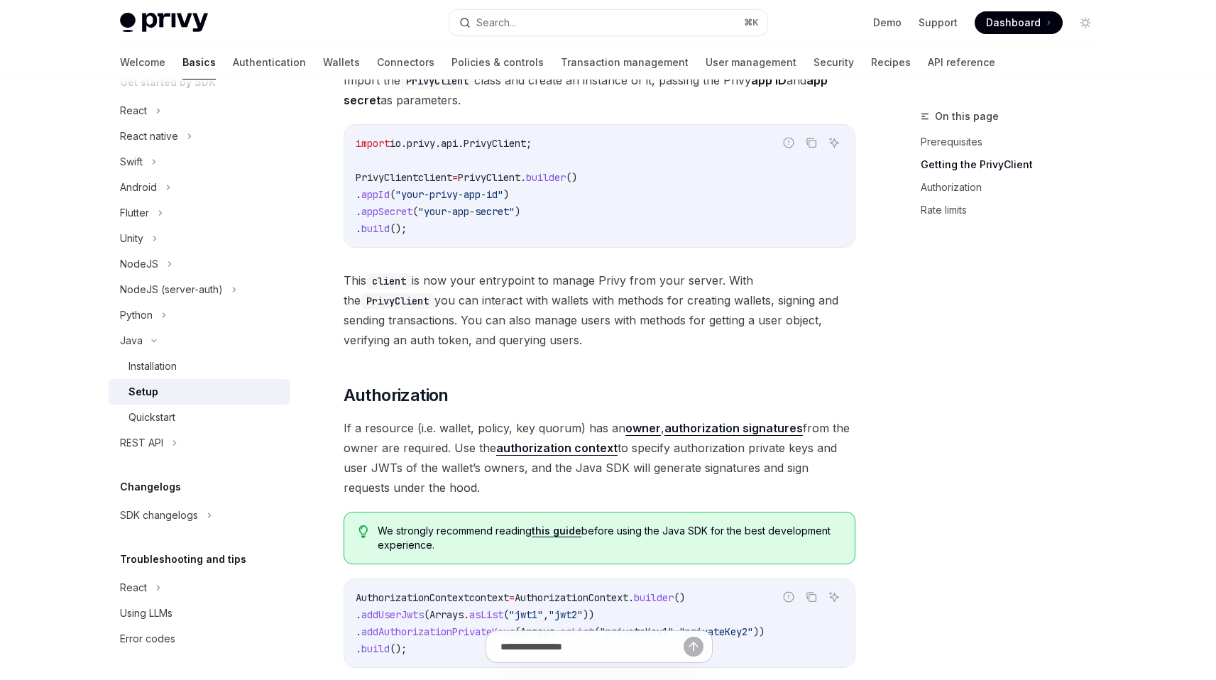
click at [483, 427] on span "If a resource (i.e. wallet, policy, key quorum) has an owner , authorization si…" at bounding box center [600, 457] width 512 height 79
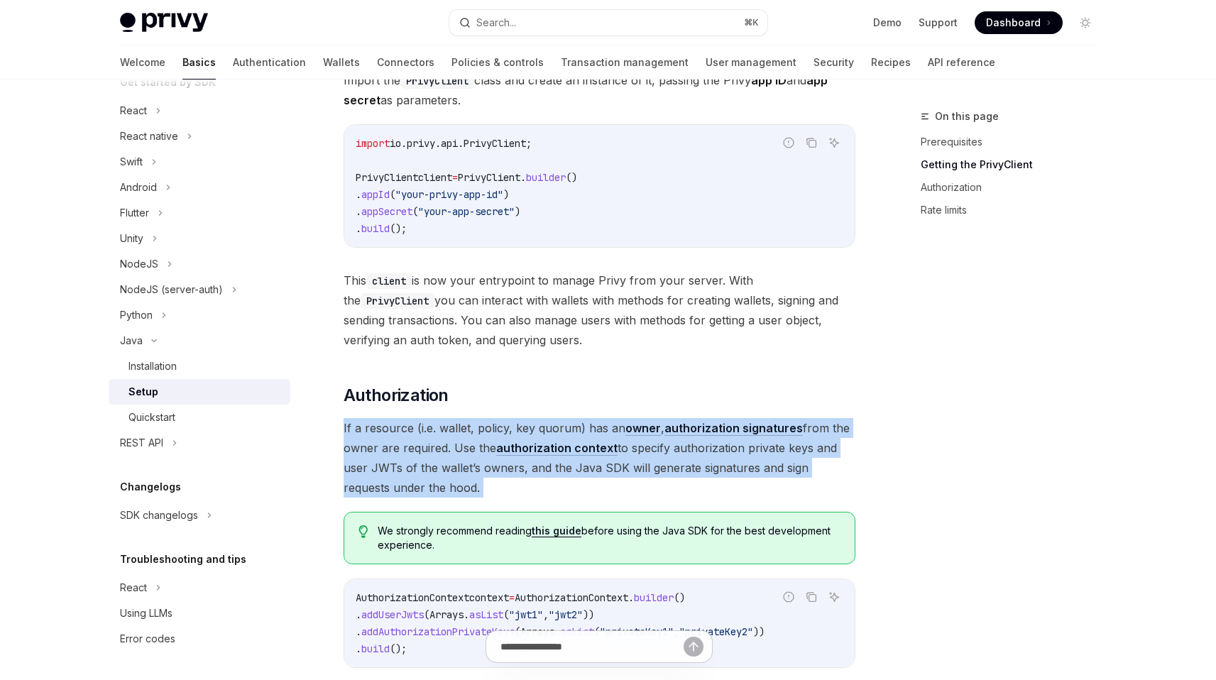
click at [483, 427] on span "If a resource (i.e. wallet, policy, key quorum) has an owner , authorization si…" at bounding box center [600, 457] width 512 height 79
click at [480, 428] on span "If a resource (i.e. wallet, policy, key quorum) has an owner , authorization si…" at bounding box center [600, 457] width 512 height 79
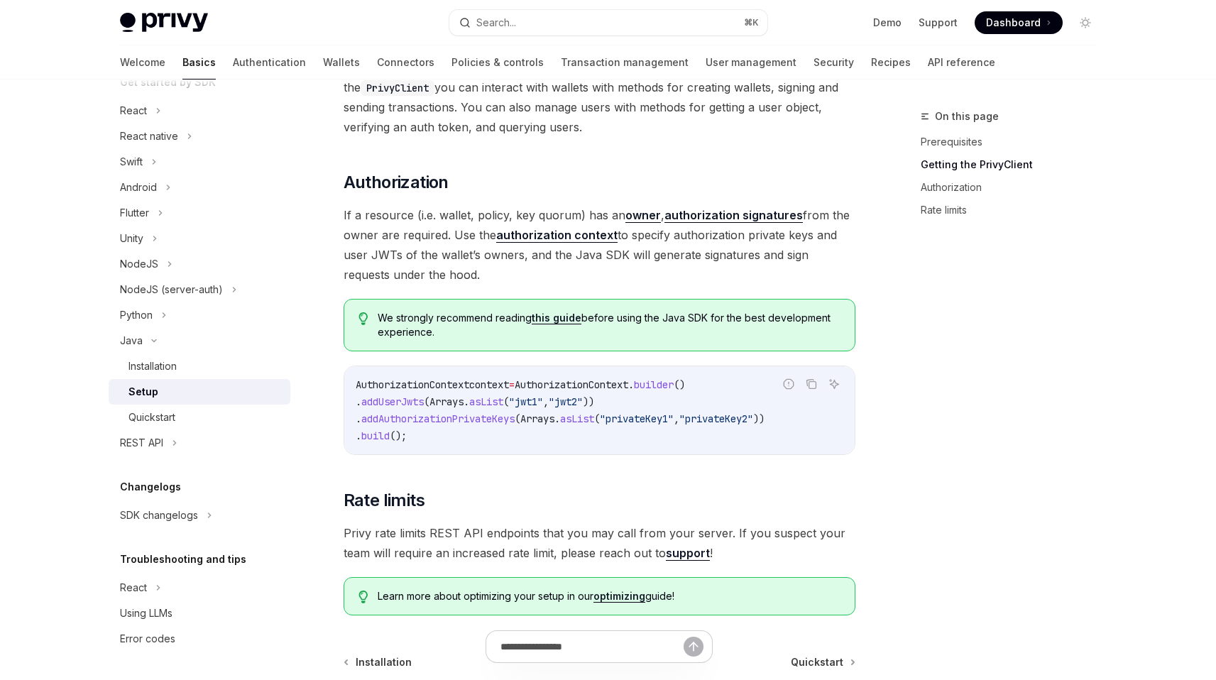
scroll to position [454, 0]
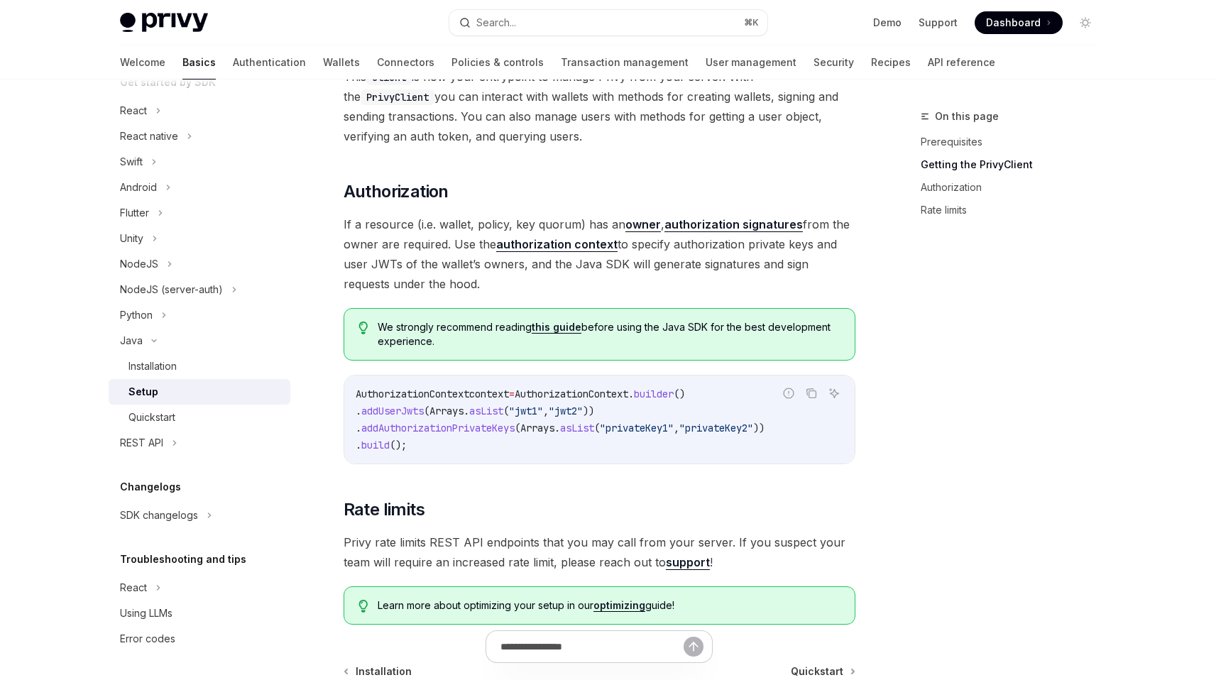
click at [567, 331] on link "this guide" at bounding box center [557, 327] width 50 height 13
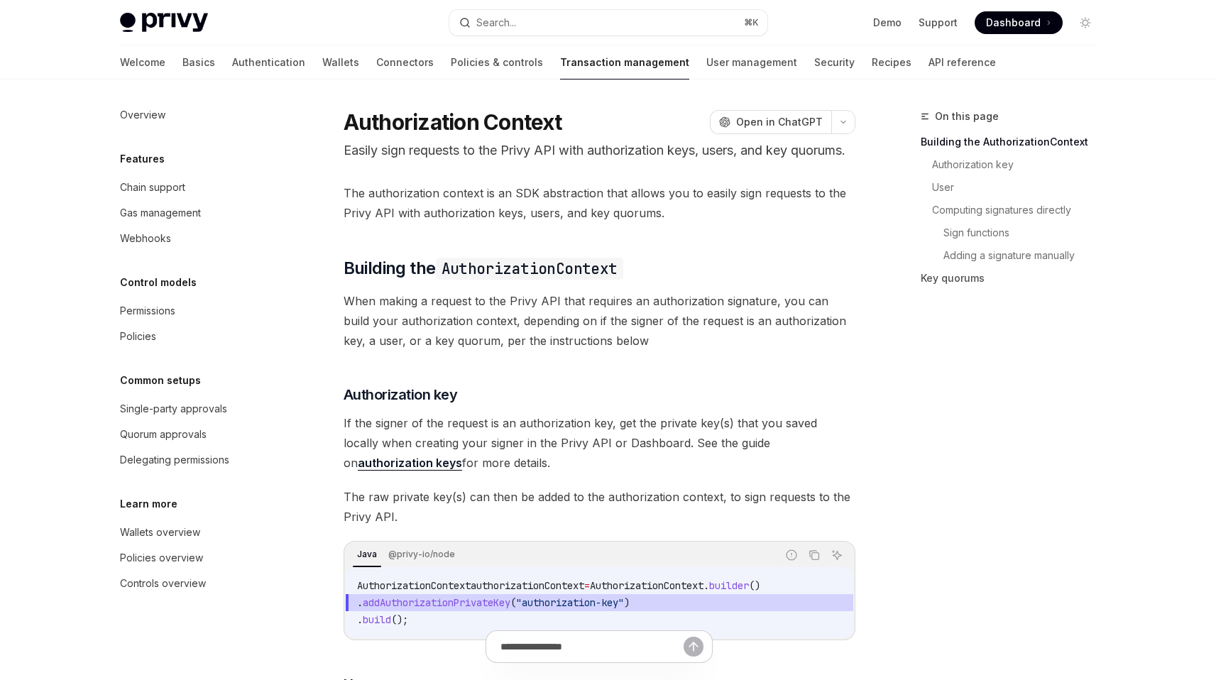
click at [491, 217] on span "The authorization context is an SDK abstraction that allows you to easily sign …" at bounding box center [600, 203] width 512 height 40
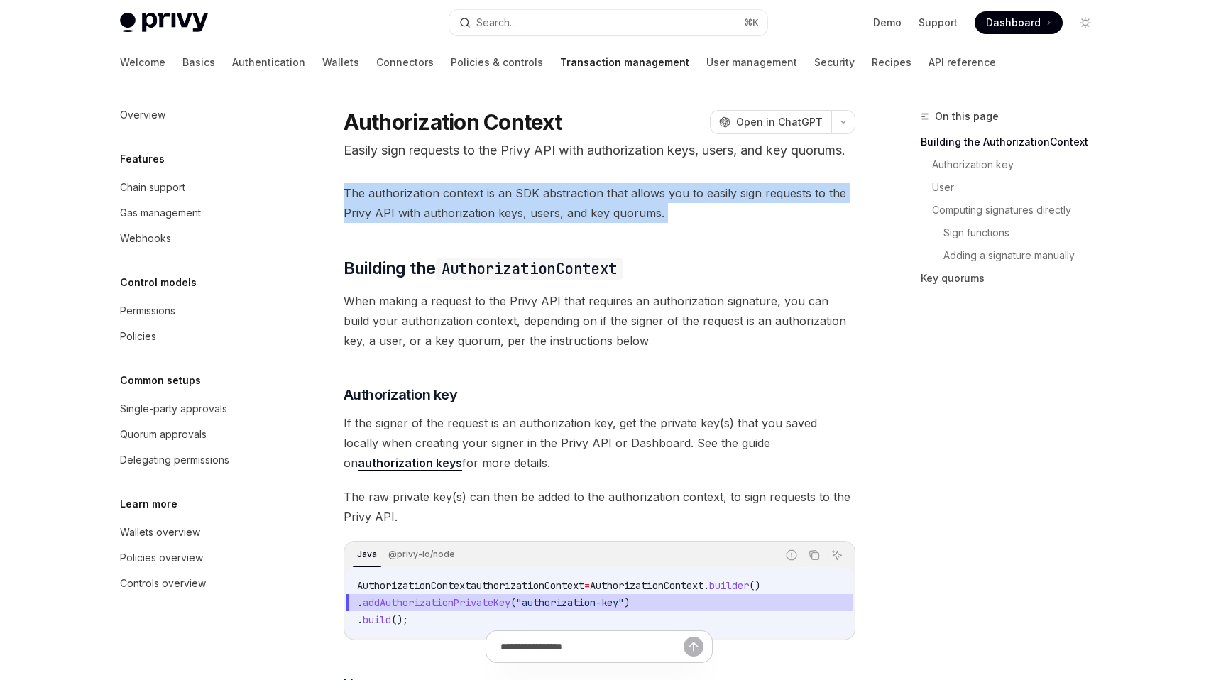
click at [491, 217] on span "The authorization context is an SDK abstraction that allows you to easily sign …" at bounding box center [600, 203] width 512 height 40
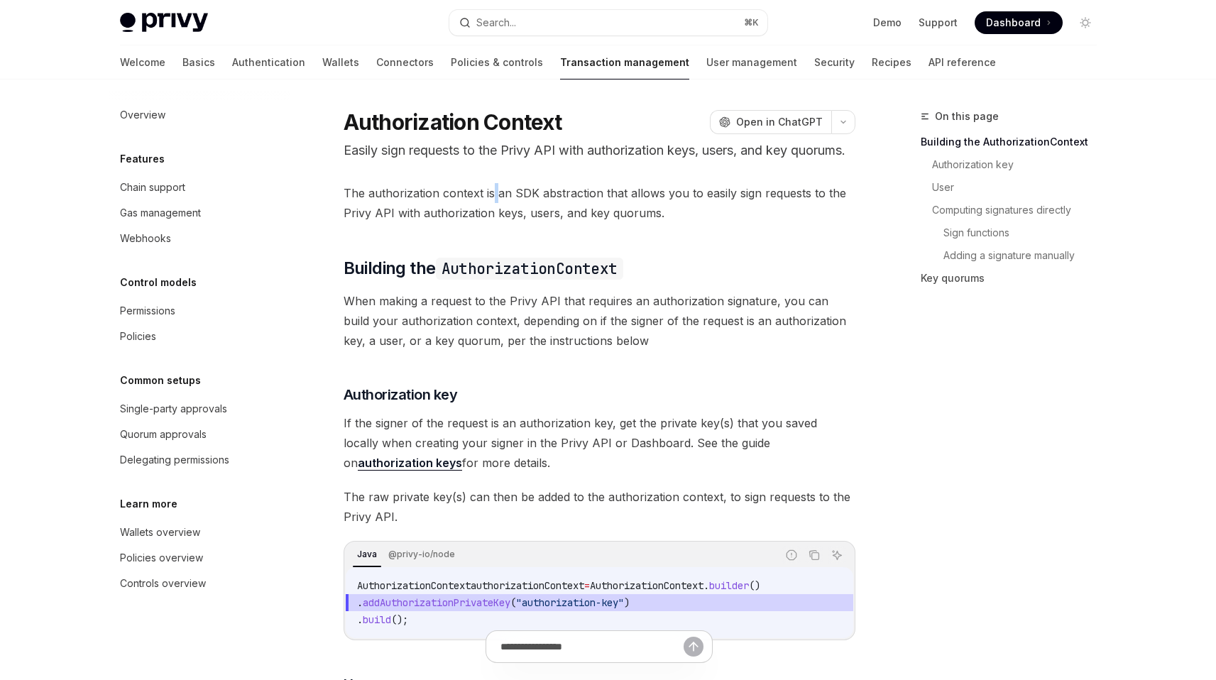
click at [491, 217] on span "The authorization context is an SDK abstraction that allows you to easily sign …" at bounding box center [600, 203] width 512 height 40
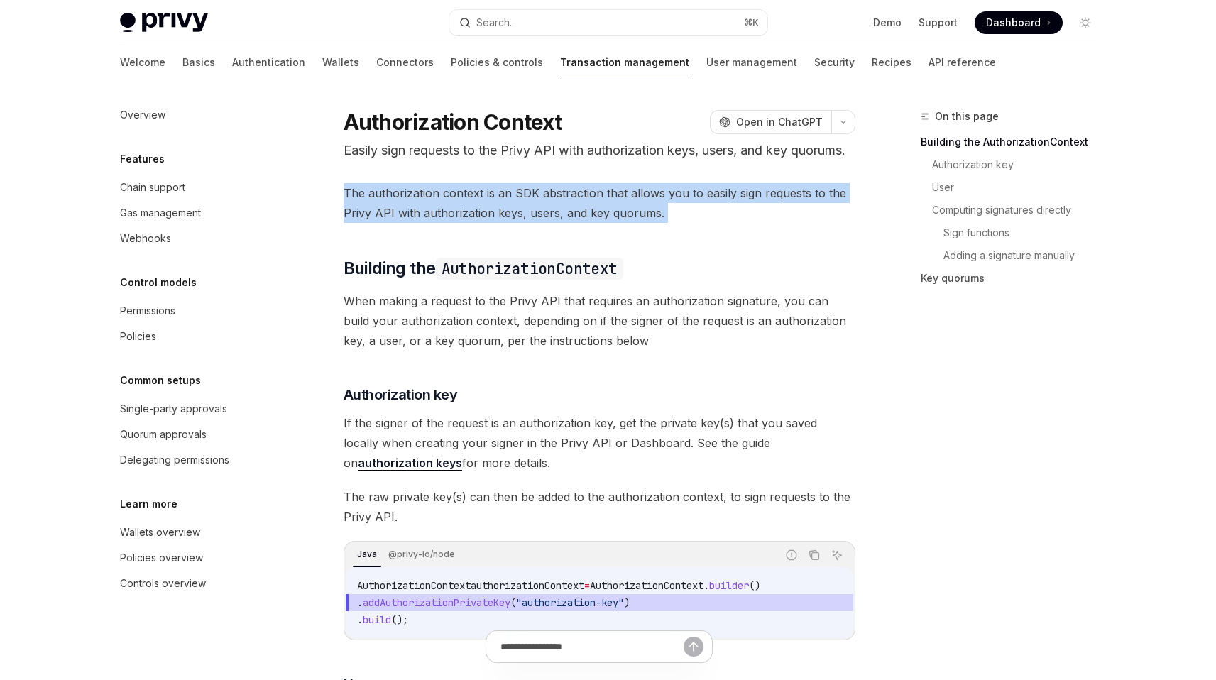
click at [491, 217] on span "The authorization context is an SDK abstraction that allows you to easily sign …" at bounding box center [600, 203] width 512 height 40
click at [488, 221] on span "The authorization context is an SDK abstraction that allows you to easily sign …" at bounding box center [600, 203] width 512 height 40
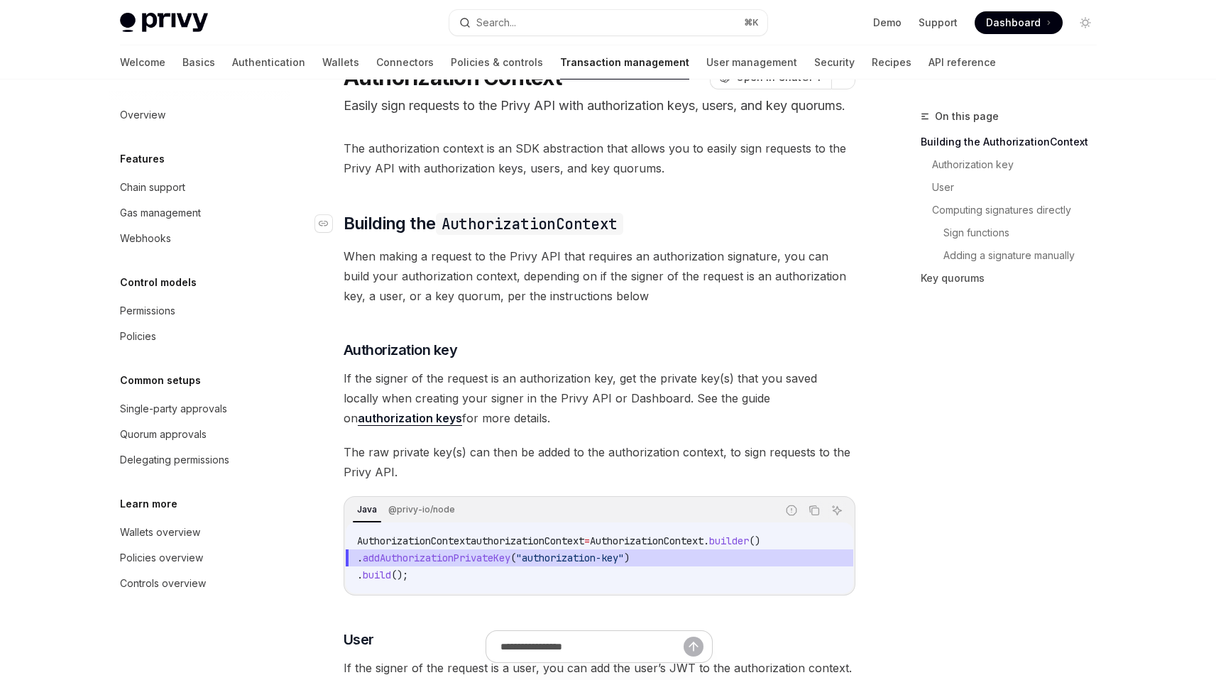
scroll to position [54, 0]
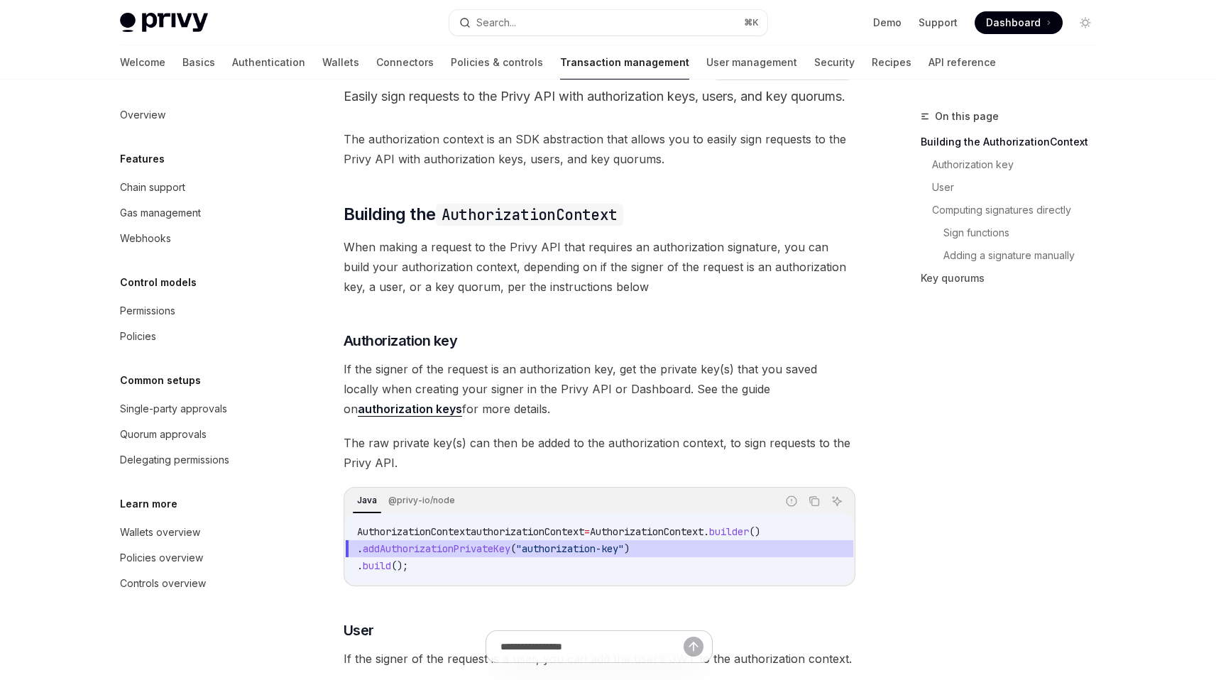
click at [532, 277] on span "When making a request to the Privy API that requires an authorization signature…" at bounding box center [600, 267] width 512 height 60
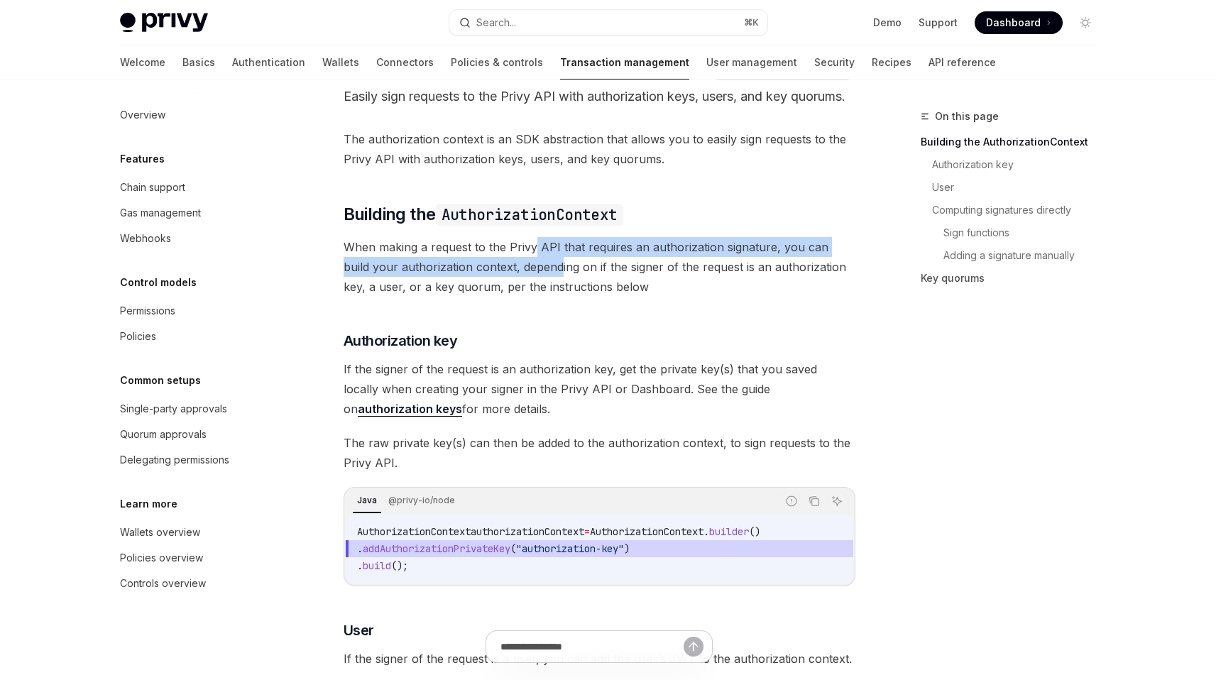
click at [532, 277] on span "When making a request to the Privy API that requires an authorization signature…" at bounding box center [600, 267] width 512 height 60
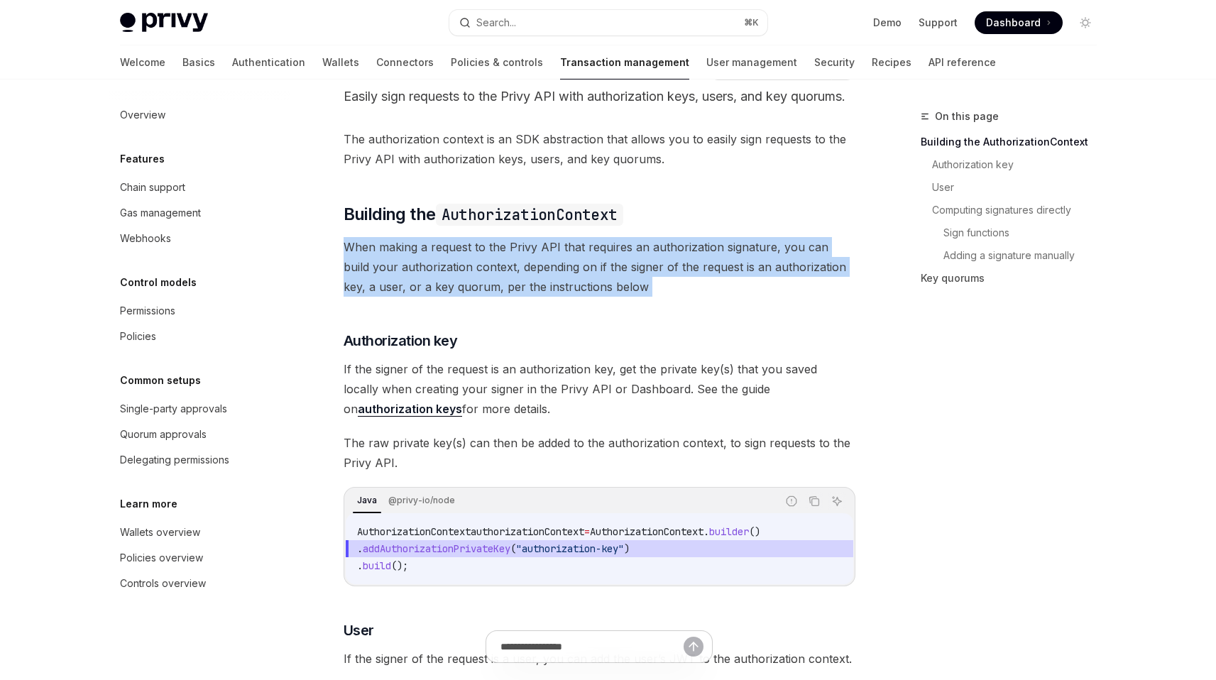
click at [532, 277] on span "When making a request to the Privy API that requires an authorization signature…" at bounding box center [600, 267] width 512 height 60
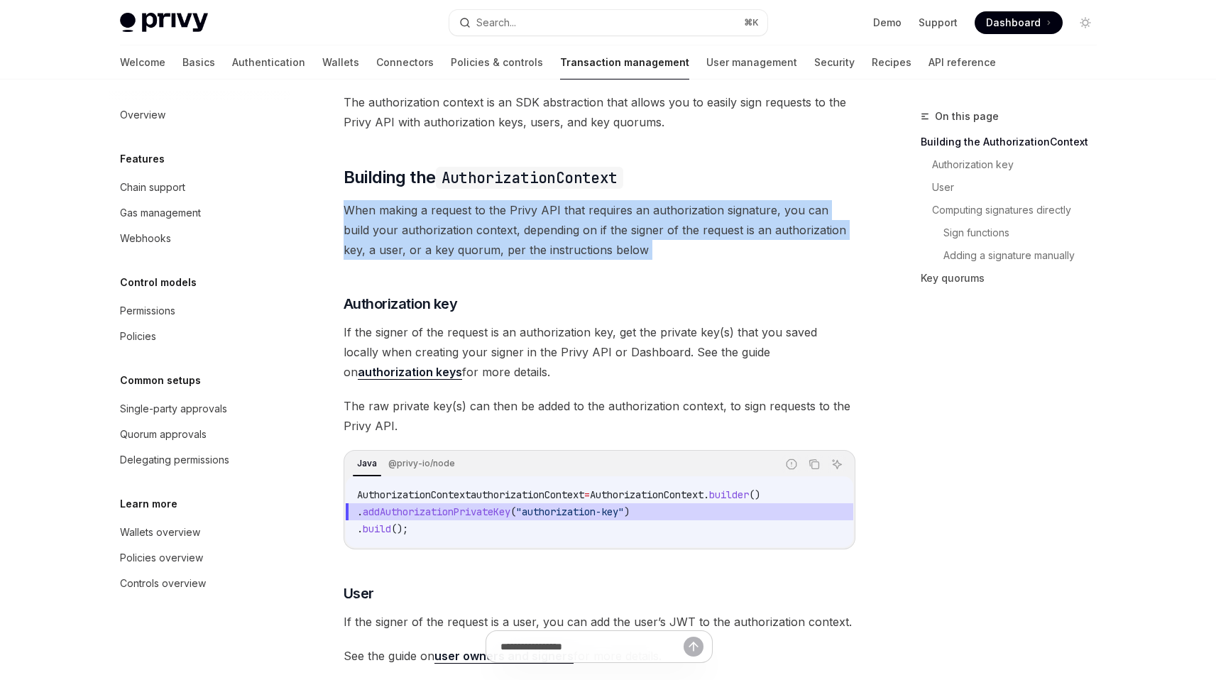
scroll to position [82, 0]
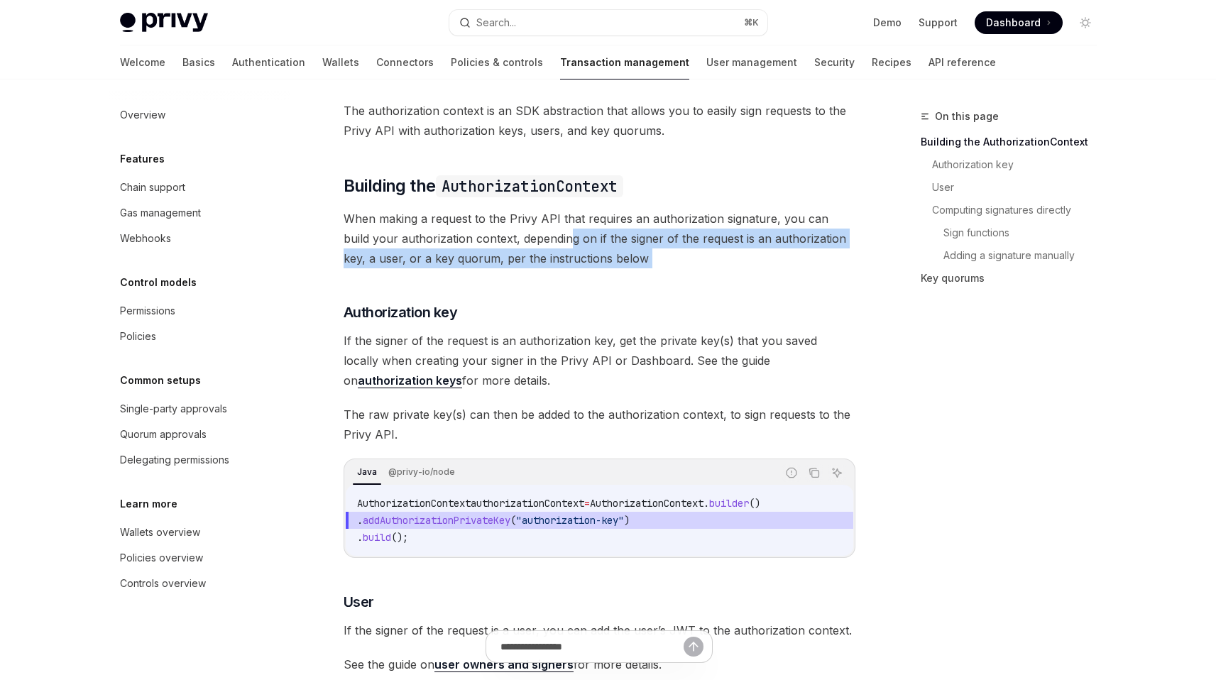
click at [539, 260] on span "When making a request to the Privy API that requires an authorization signature…" at bounding box center [600, 239] width 512 height 60
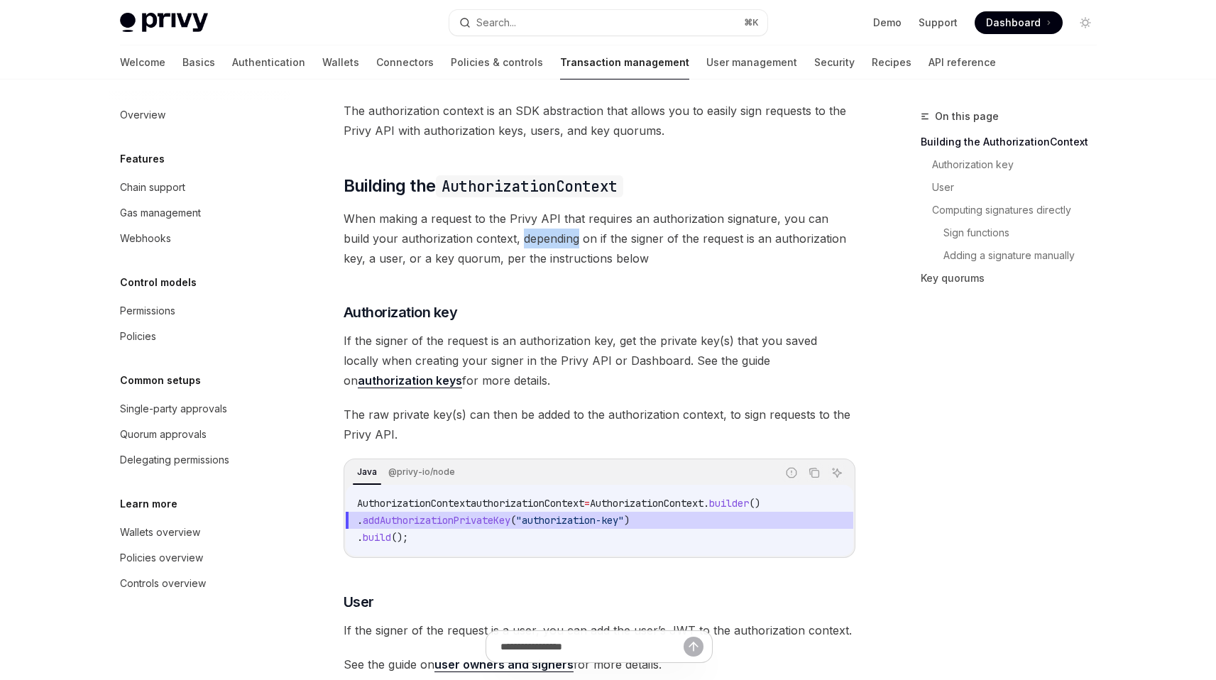
click at [539, 260] on span "When making a request to the Privy API that requires an authorization signature…" at bounding box center [600, 239] width 512 height 60
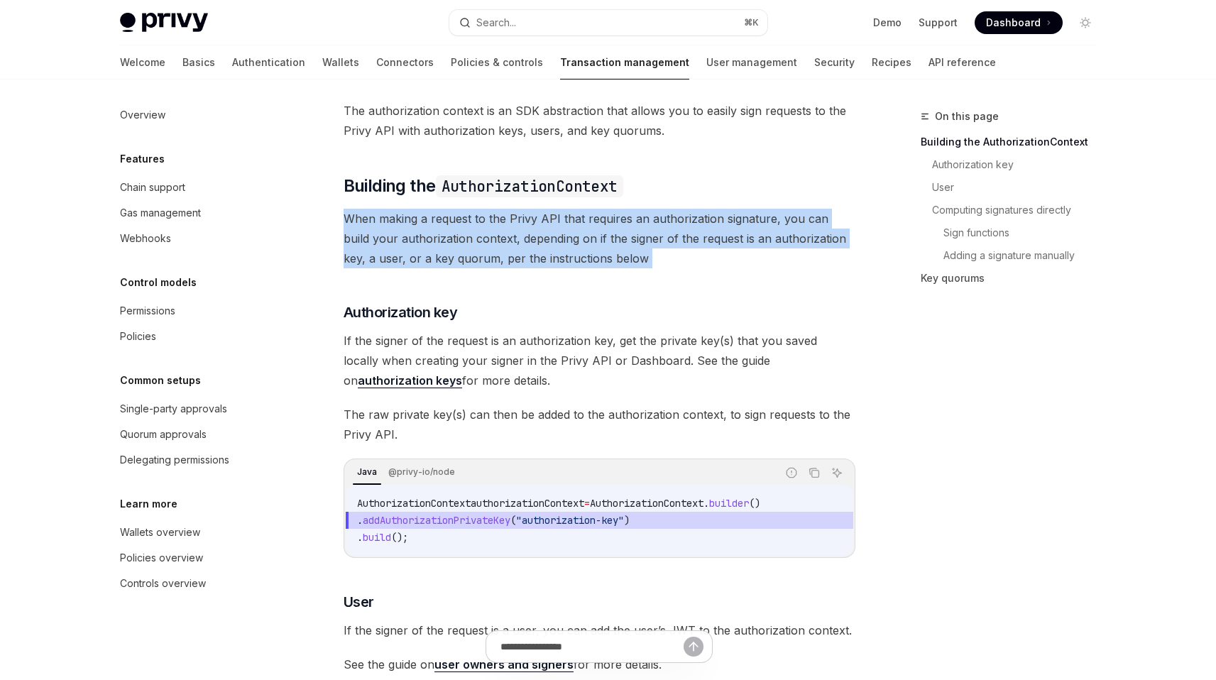
click at [539, 260] on span "When making a request to the Privy API that requires an authorization signature…" at bounding box center [600, 239] width 512 height 60
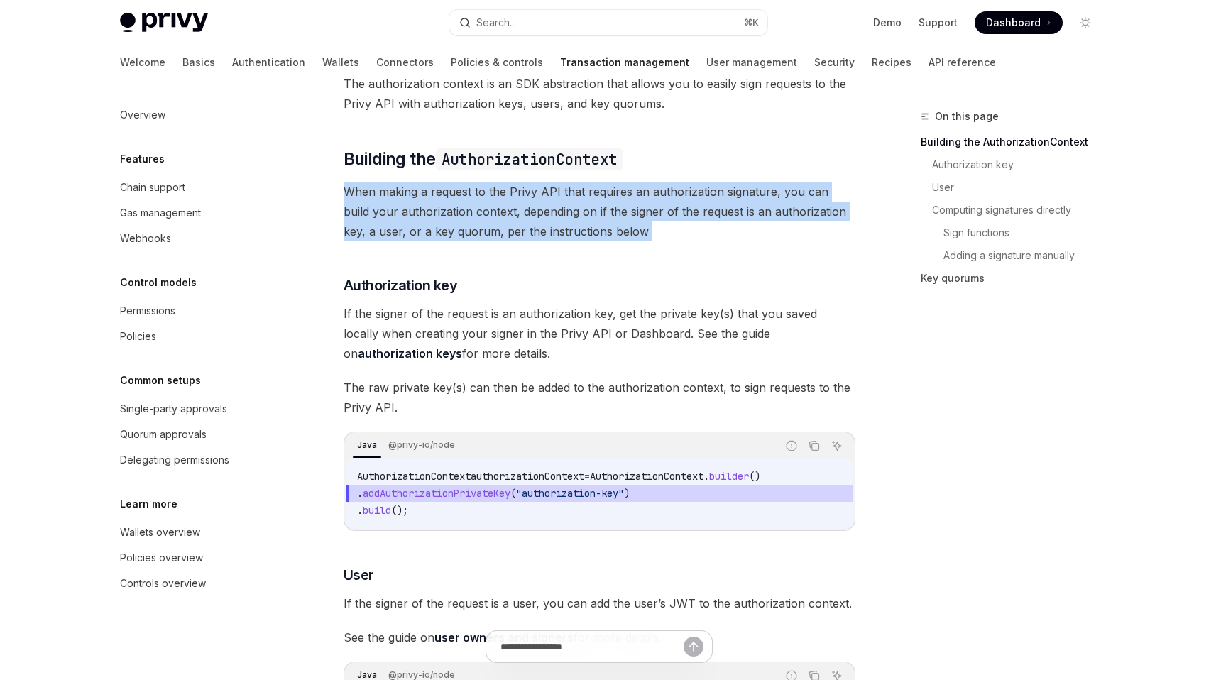
scroll to position [119, 0]
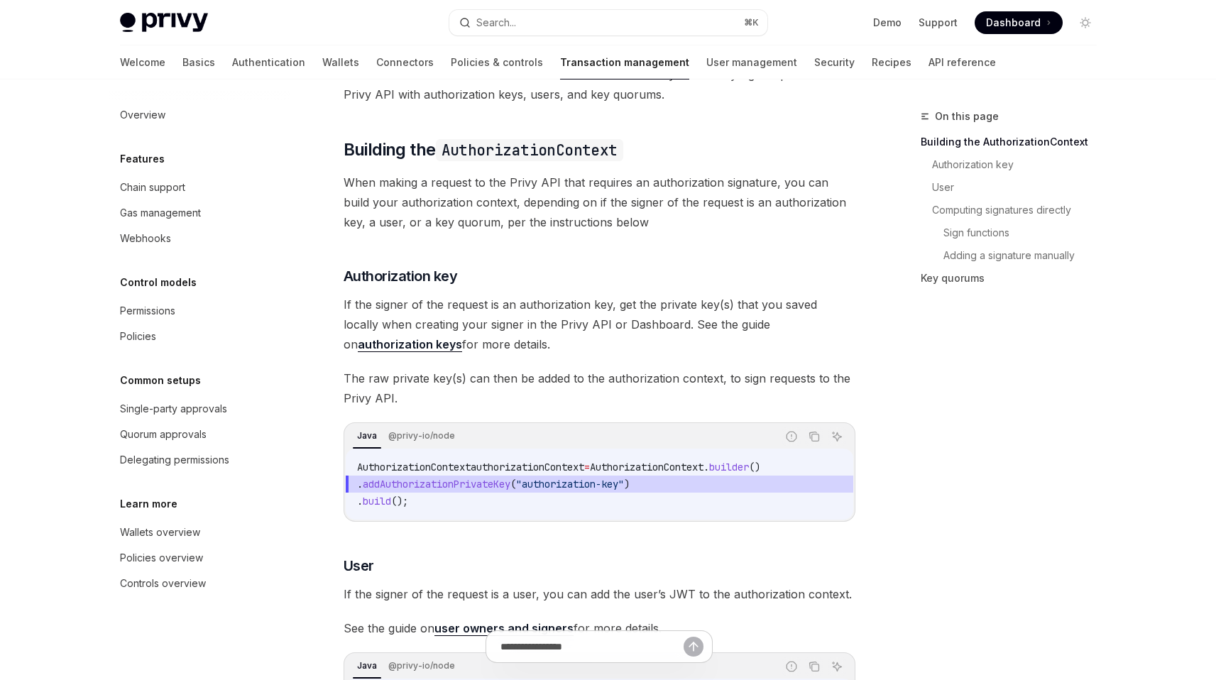
click at [524, 345] on span "If the signer of the request is an authorization key, get the private key(s) th…" at bounding box center [600, 325] width 512 height 60
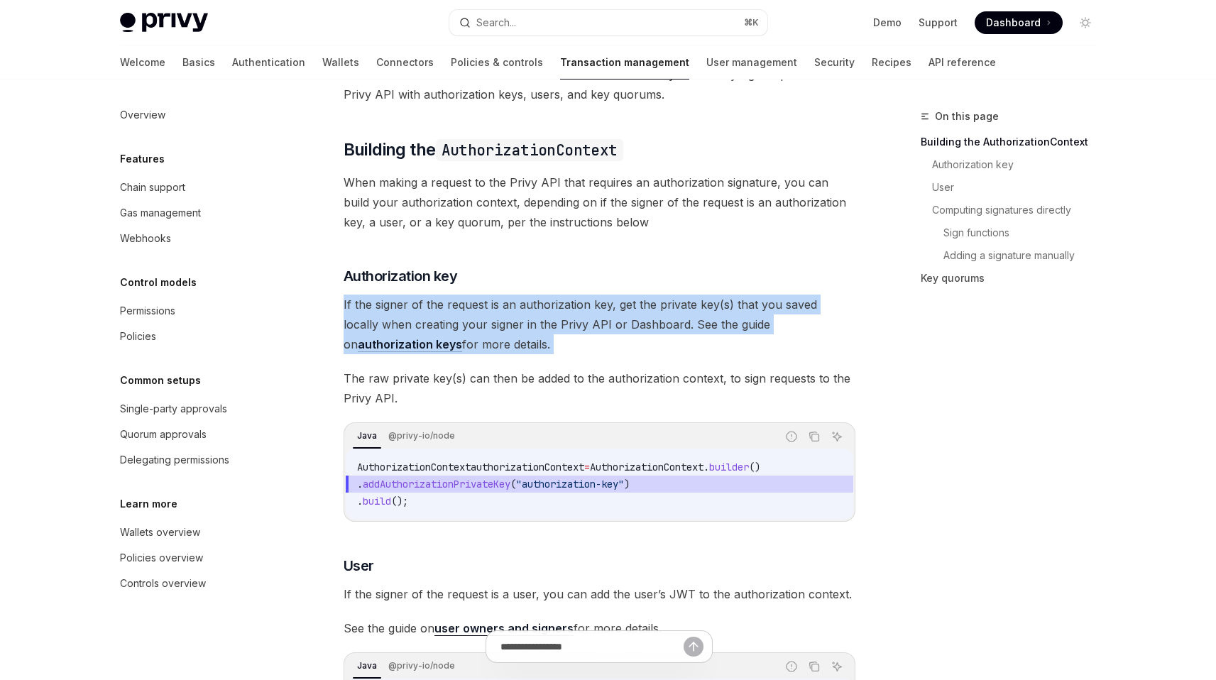
click at [524, 345] on span "If the signer of the request is an authorization key, get the private key(s) th…" at bounding box center [600, 325] width 512 height 60
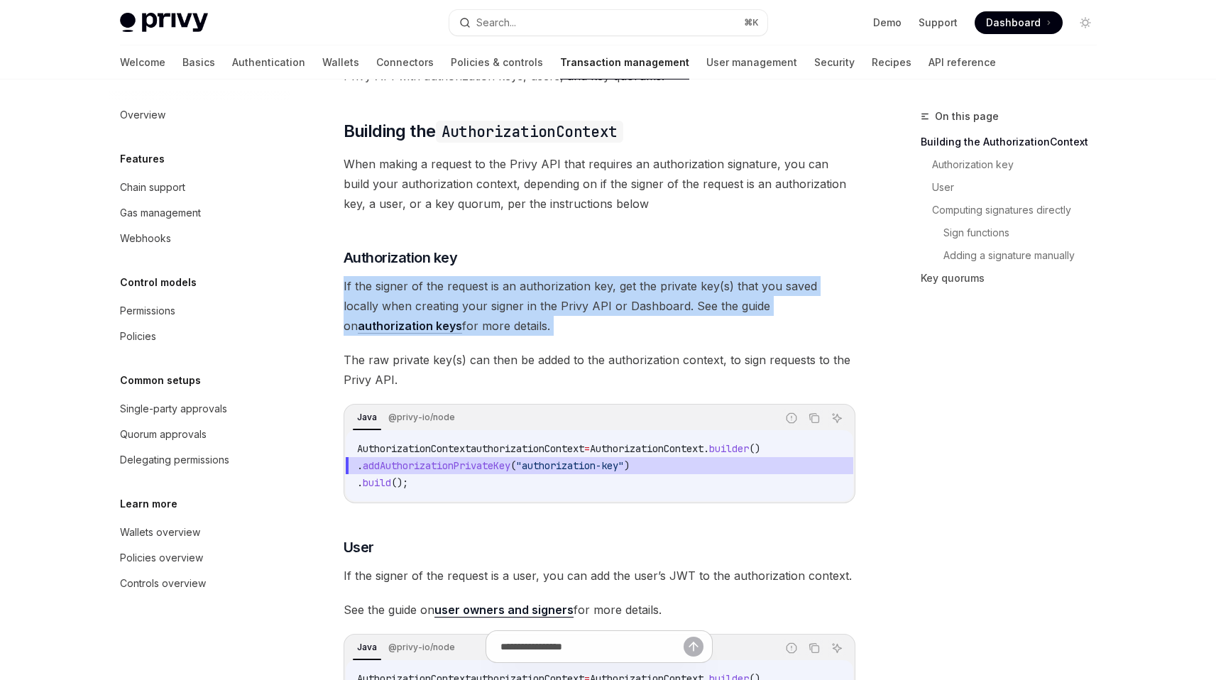
scroll to position [146, 0]
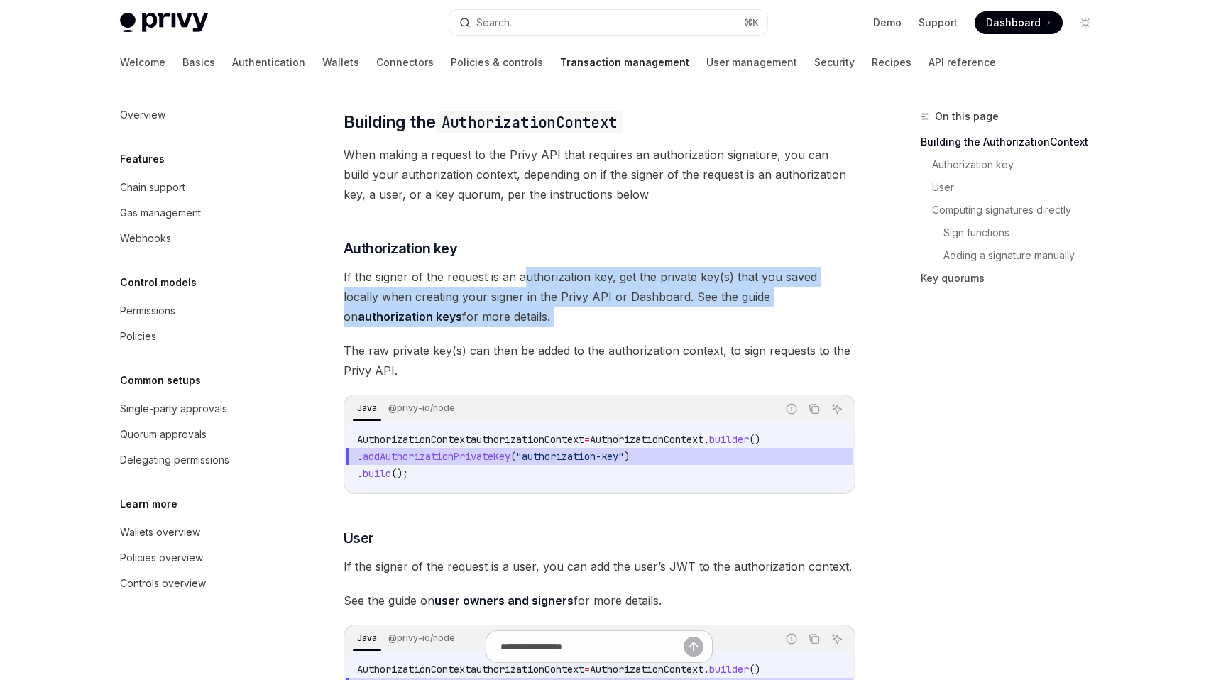
click at [521, 296] on span "If the signer of the request is an authorization key, get the private key(s) th…" at bounding box center [600, 297] width 512 height 60
click at [525, 305] on span "If the signer of the request is an authorization key, get the private key(s) th…" at bounding box center [600, 297] width 512 height 60
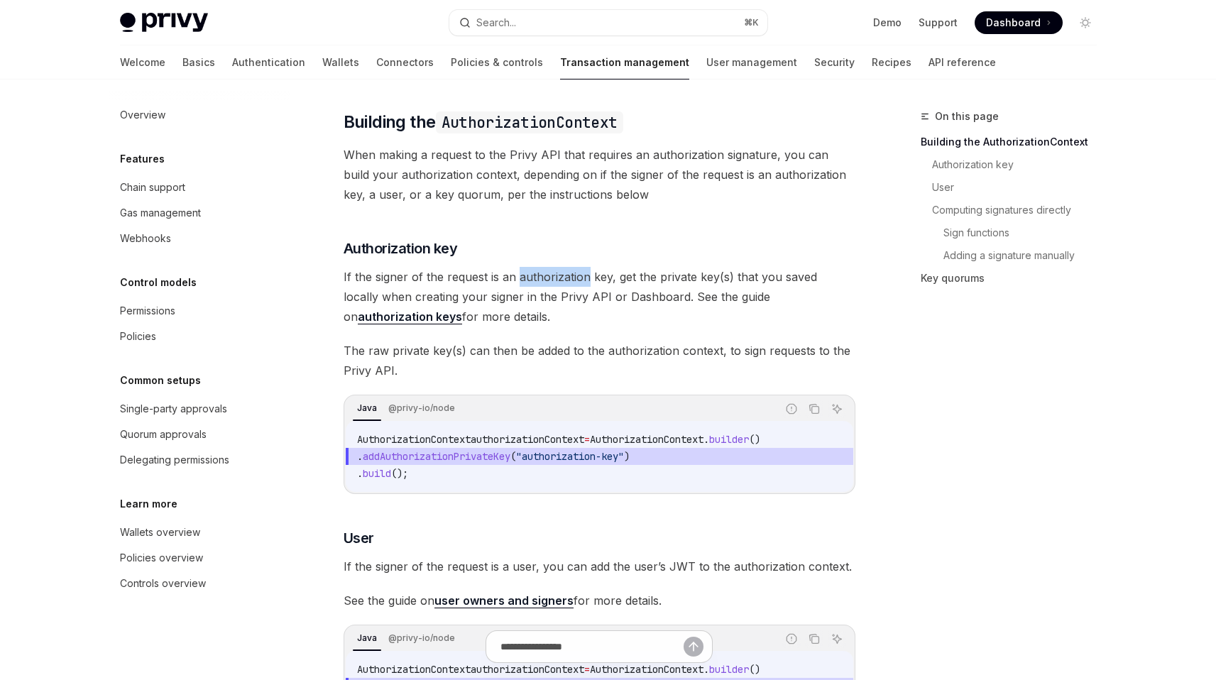
click at [525, 305] on span "If the signer of the request is an authorization key, get the private key(s) th…" at bounding box center [600, 297] width 512 height 60
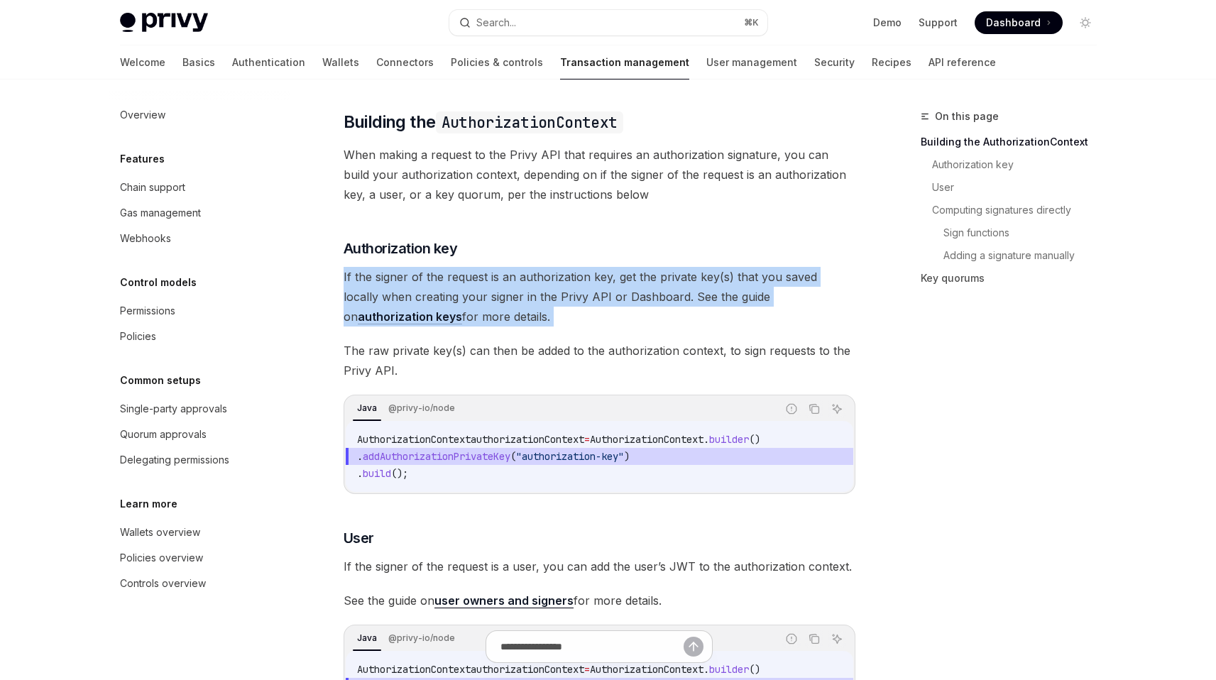
click at [525, 305] on span "If the signer of the request is an authorization key, get the private key(s) th…" at bounding box center [600, 297] width 512 height 60
click at [486, 300] on span "If the signer of the request is an authorization key, get the private key(s) th…" at bounding box center [600, 297] width 512 height 60
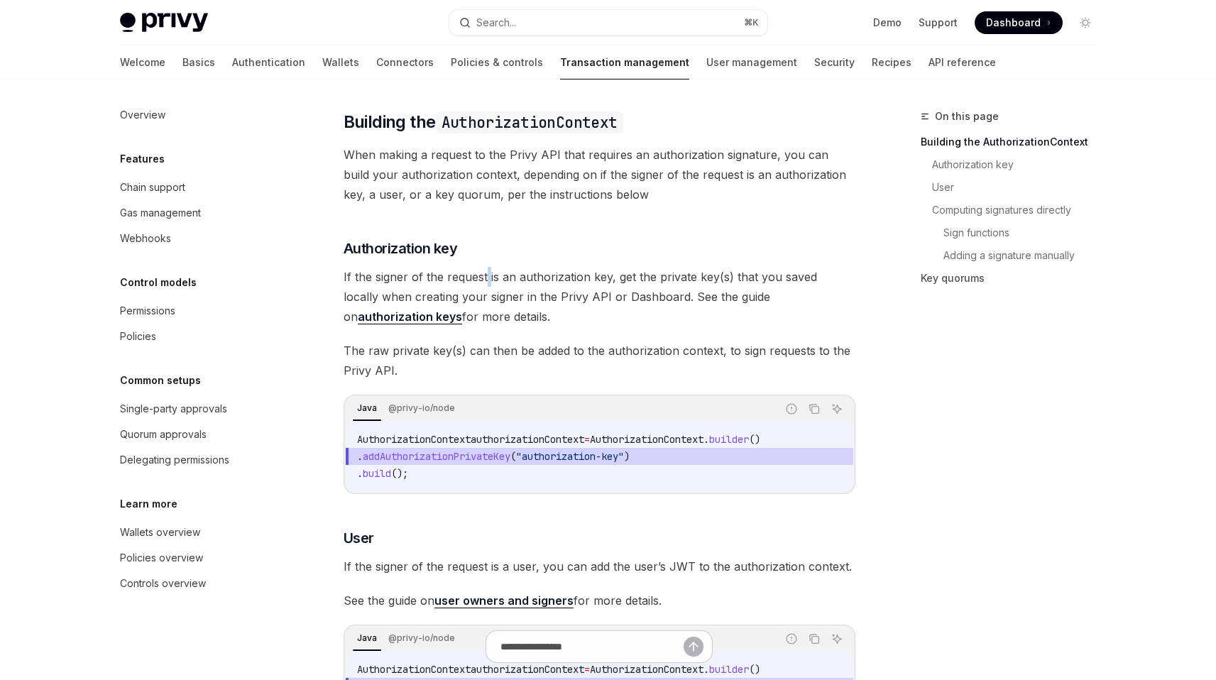
click at [486, 300] on span "If the signer of the request is an authorization key, get the private key(s) th…" at bounding box center [600, 297] width 512 height 60
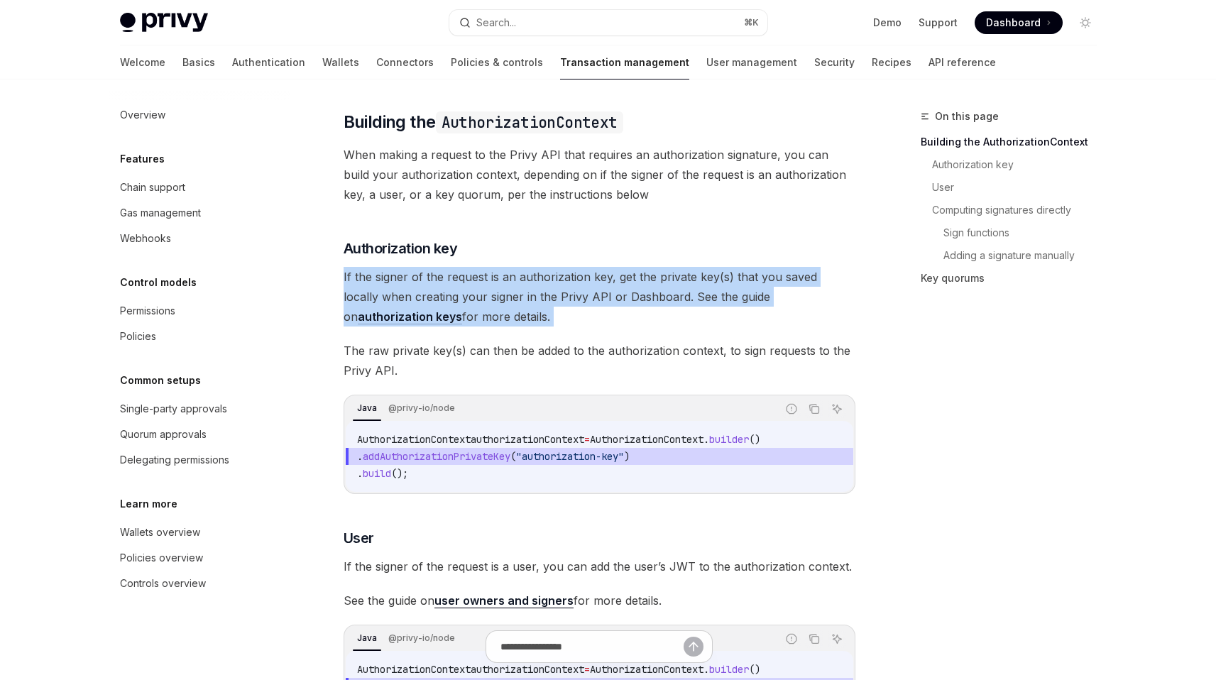
click at [486, 300] on span "If the signer of the request is an authorization key, get the private key(s) th…" at bounding box center [600, 297] width 512 height 60
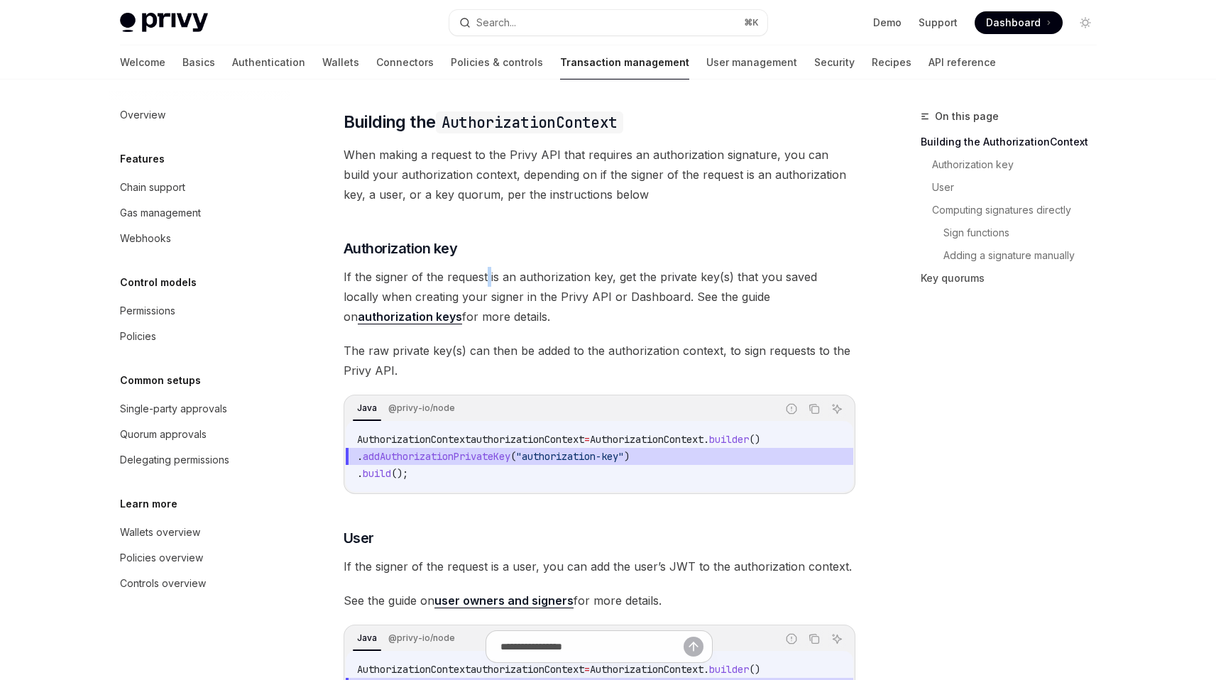
click at [486, 300] on span "If the signer of the request is an authorization key, get the private key(s) th…" at bounding box center [600, 297] width 512 height 60
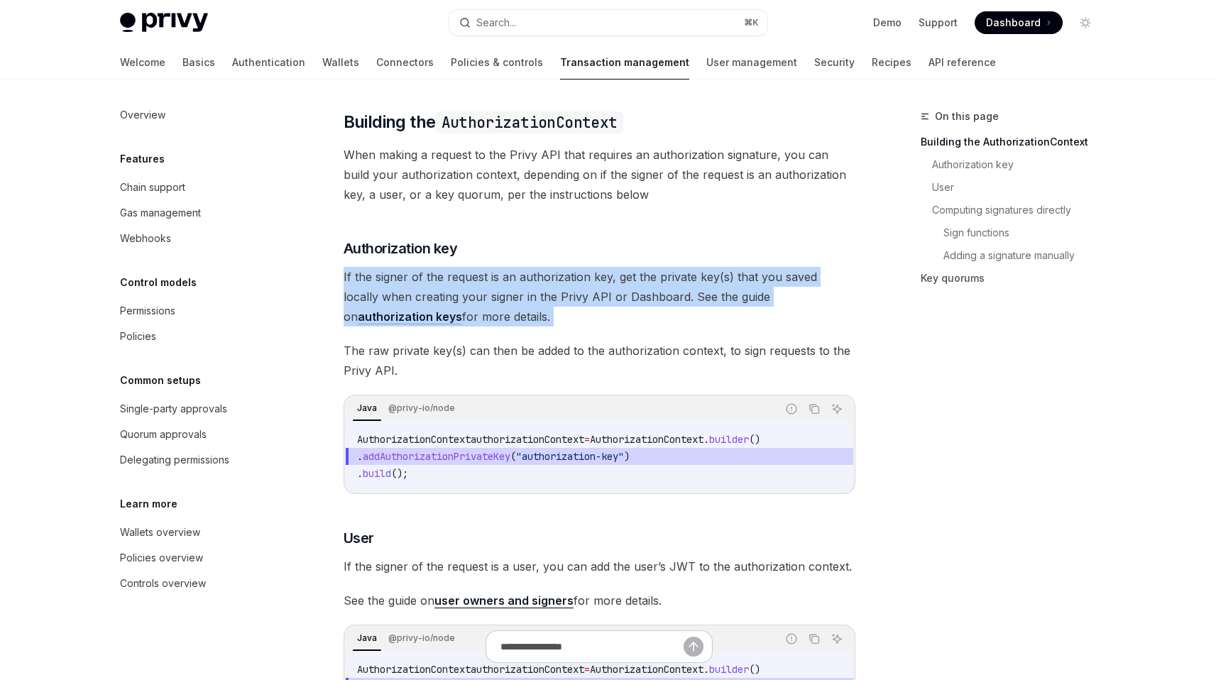
click at [486, 300] on span "If the signer of the request is an authorization key, get the private key(s) th…" at bounding box center [600, 297] width 512 height 60
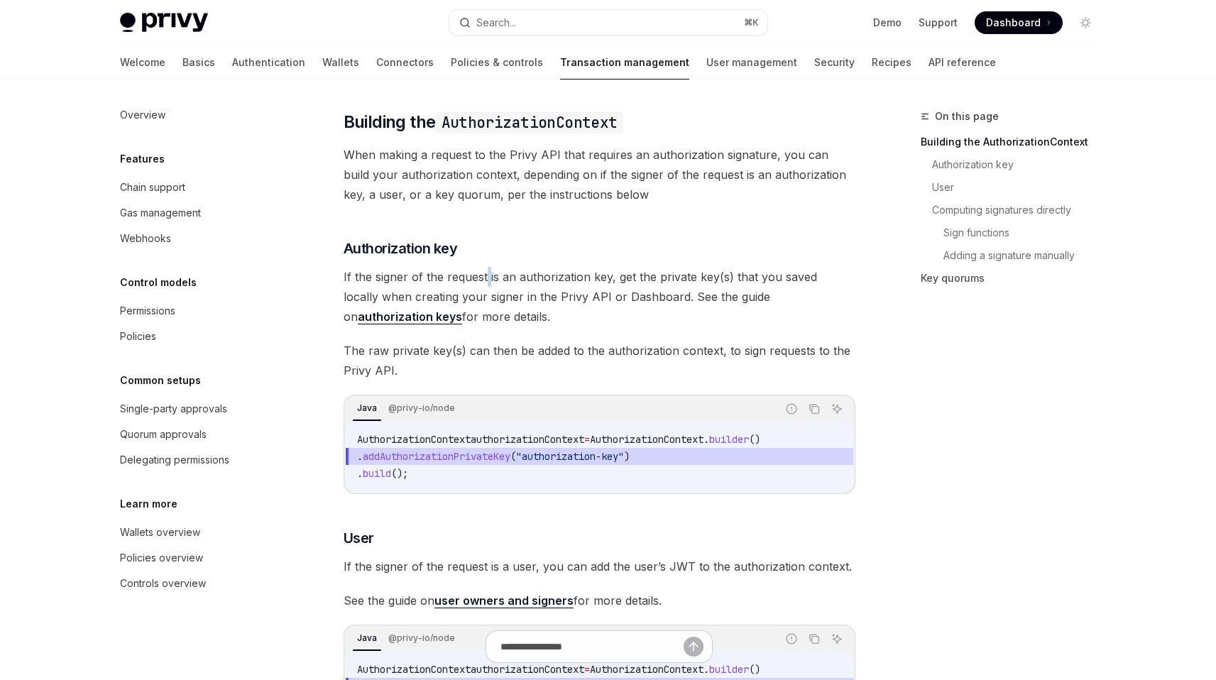
click at [486, 300] on span "If the signer of the request is an authorization key, get the private key(s) th…" at bounding box center [600, 297] width 512 height 60
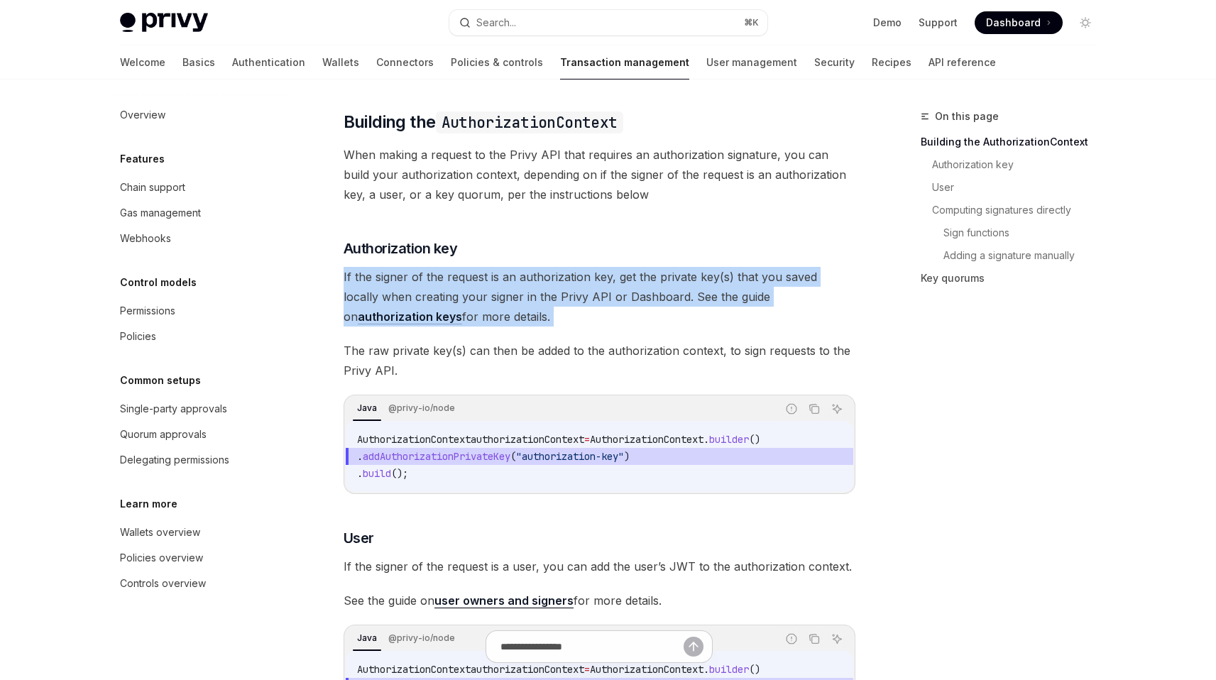
click at [486, 300] on span "If the signer of the request is an authorization key, get the private key(s) th…" at bounding box center [600, 297] width 512 height 60
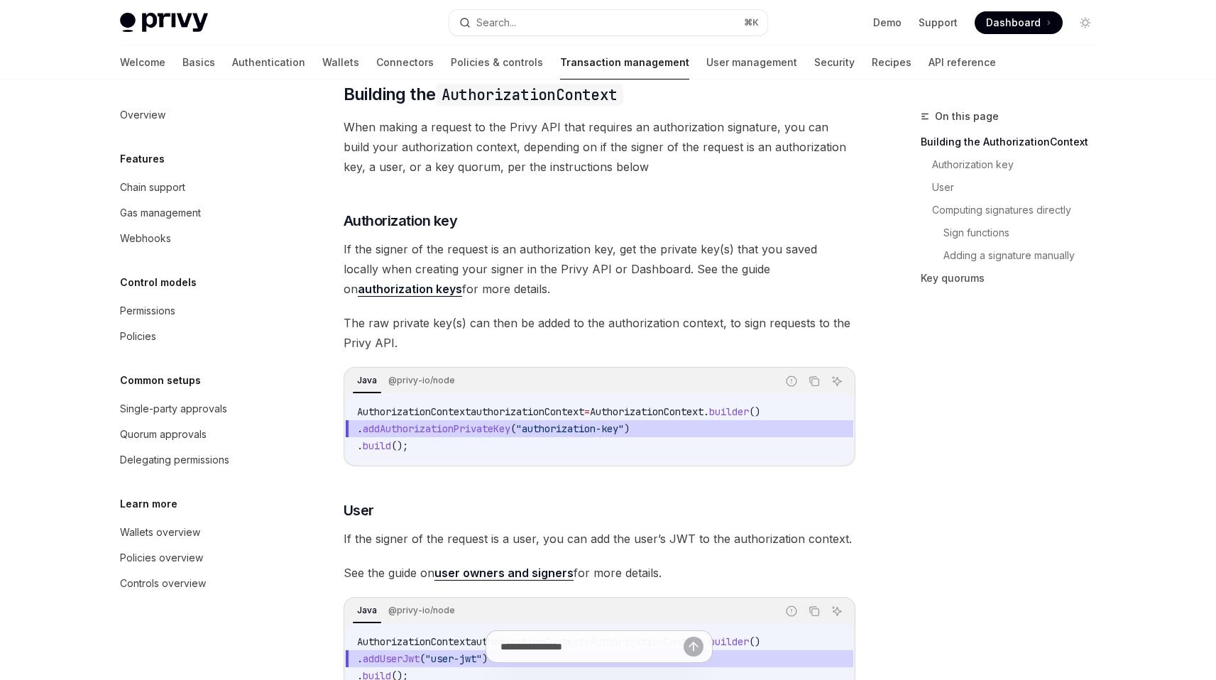
scroll to position [183, 0]
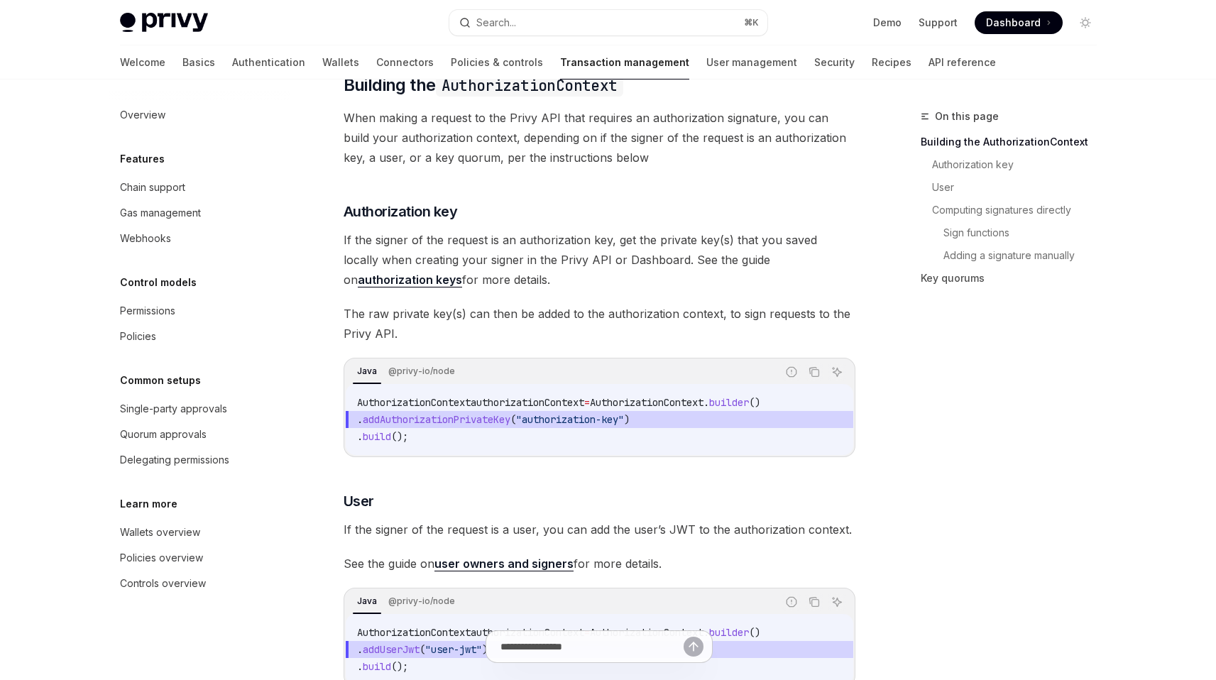
click at [462, 279] on link "authorization keys" at bounding box center [410, 280] width 104 height 15
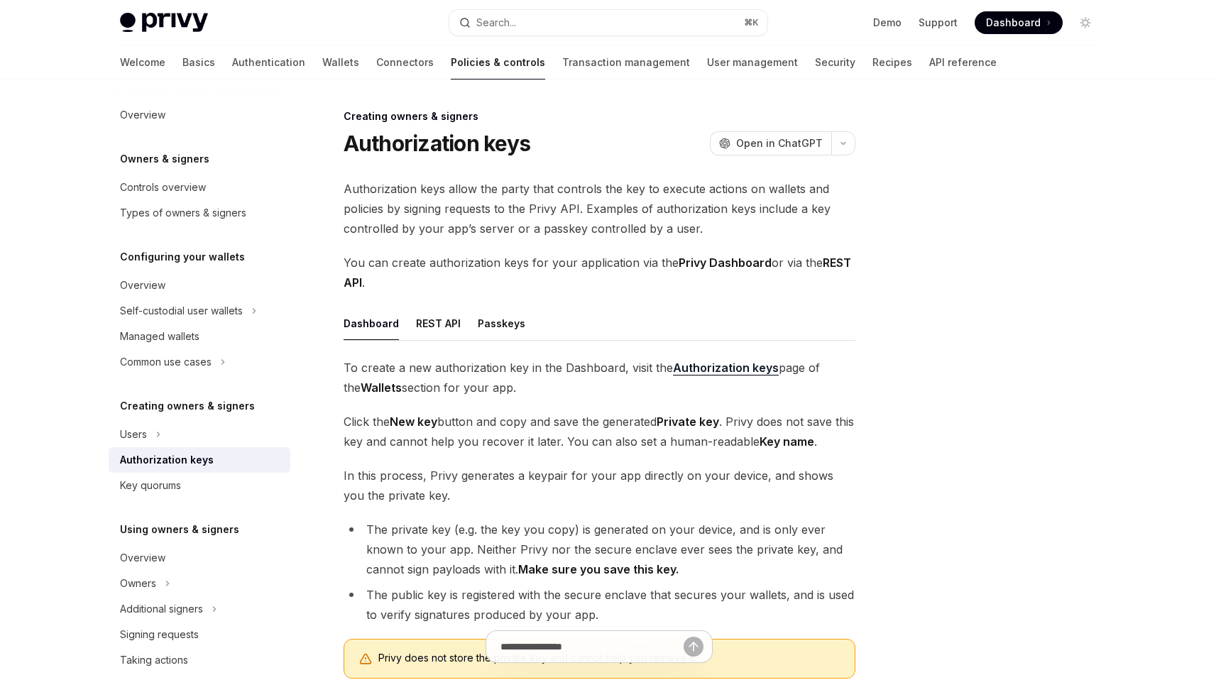
click at [607, 213] on span "Authorization keys allow the party that controls the key to execute actions on …" at bounding box center [600, 209] width 512 height 60
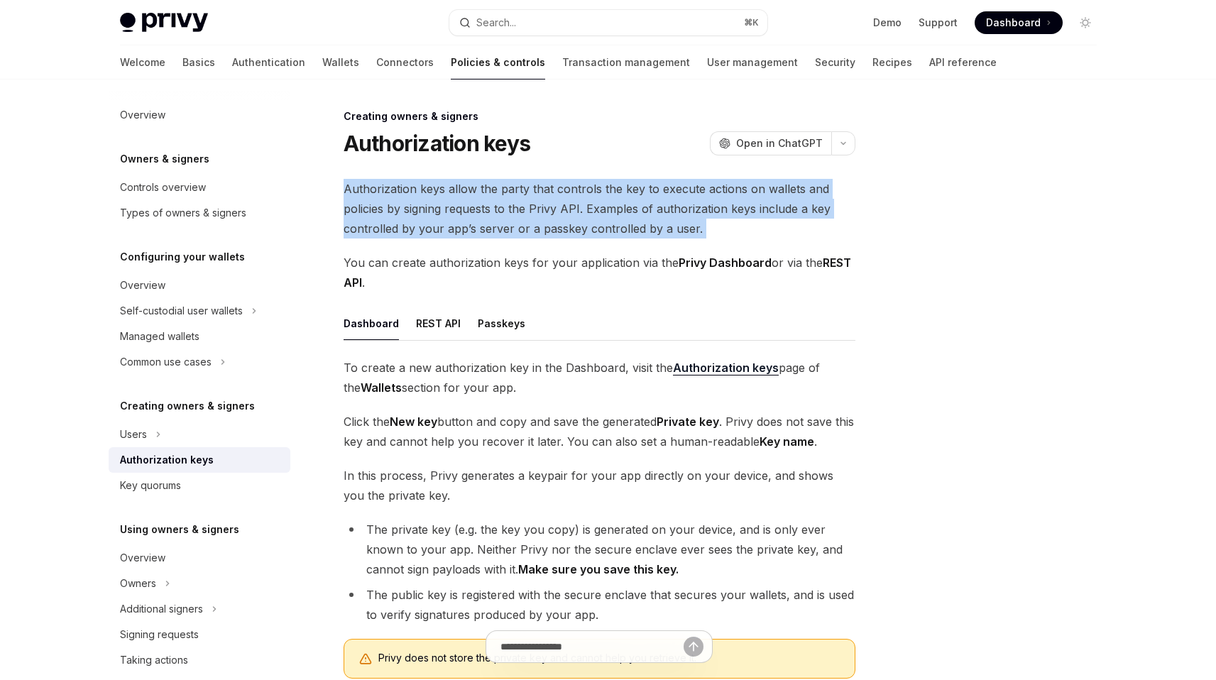
click at [607, 213] on span "Authorization keys allow the party that controls the key to execute actions on …" at bounding box center [600, 209] width 512 height 60
click at [605, 216] on span "Authorization keys allow the party that controls the key to execute actions on …" at bounding box center [600, 209] width 512 height 60
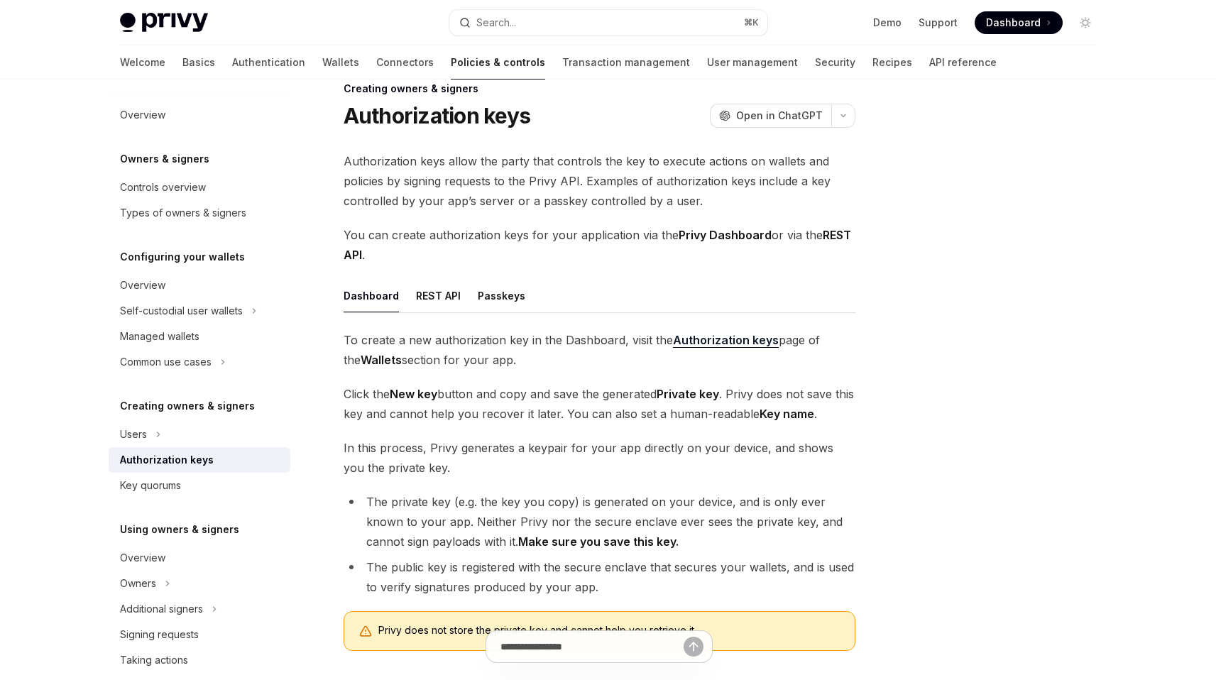
scroll to position [37, 0]
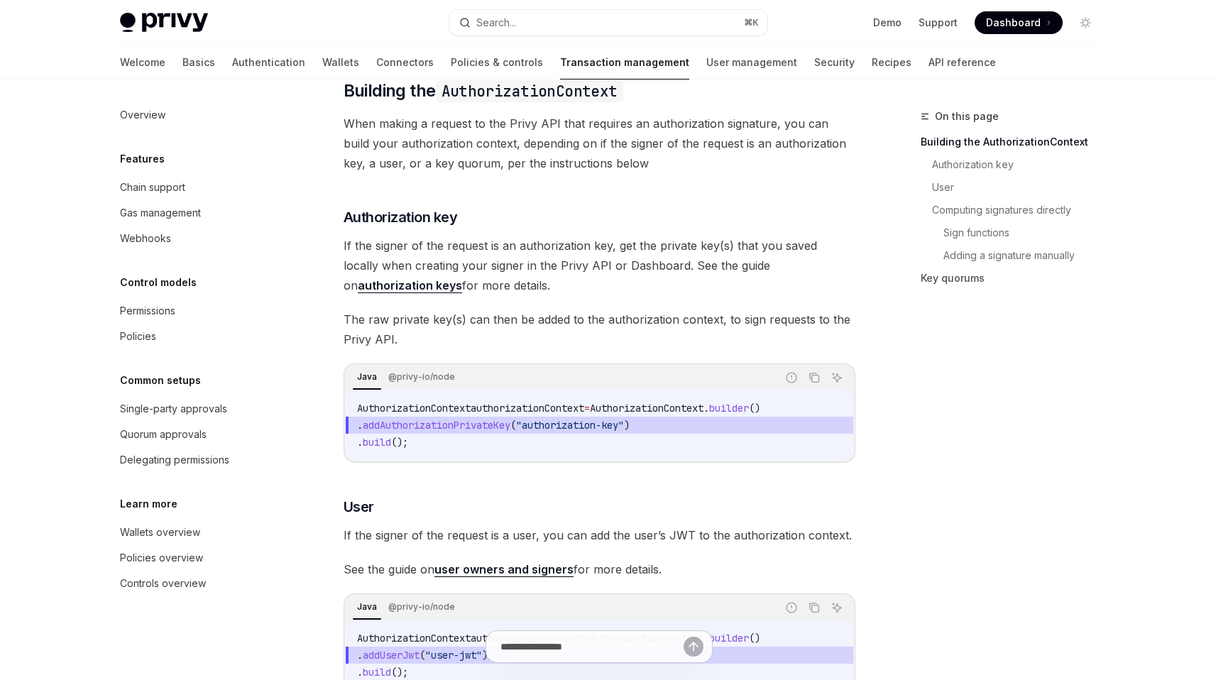
scroll to position [183, 0]
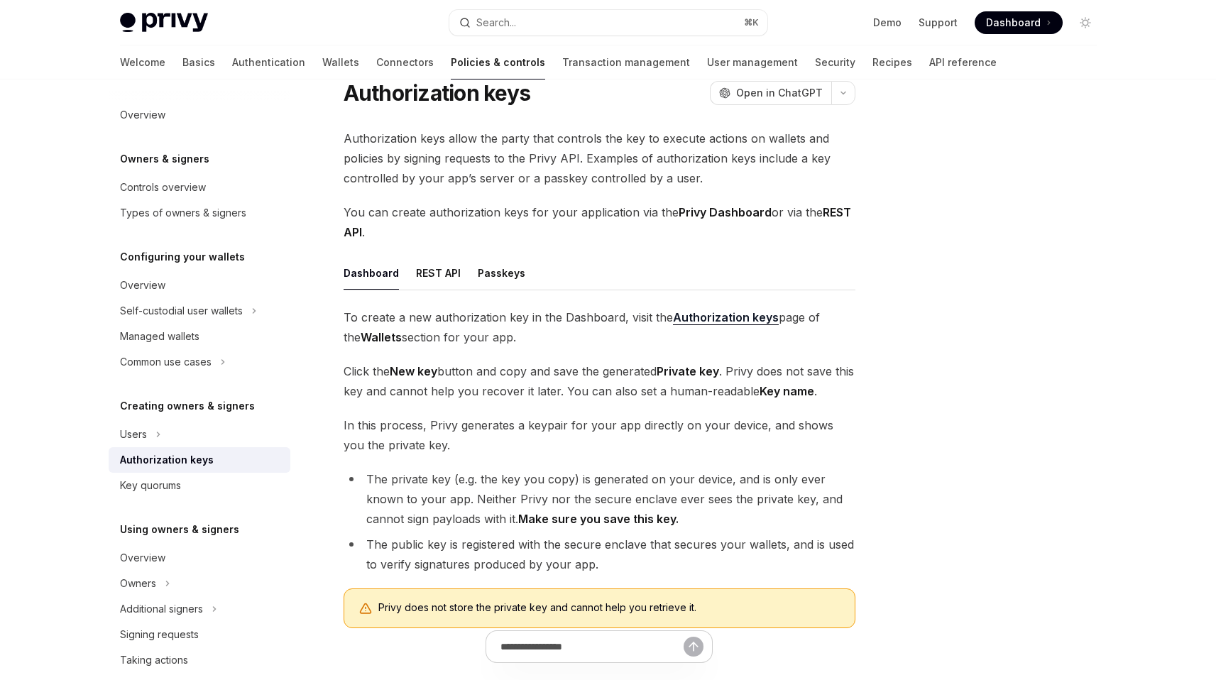
scroll to position [37, 0]
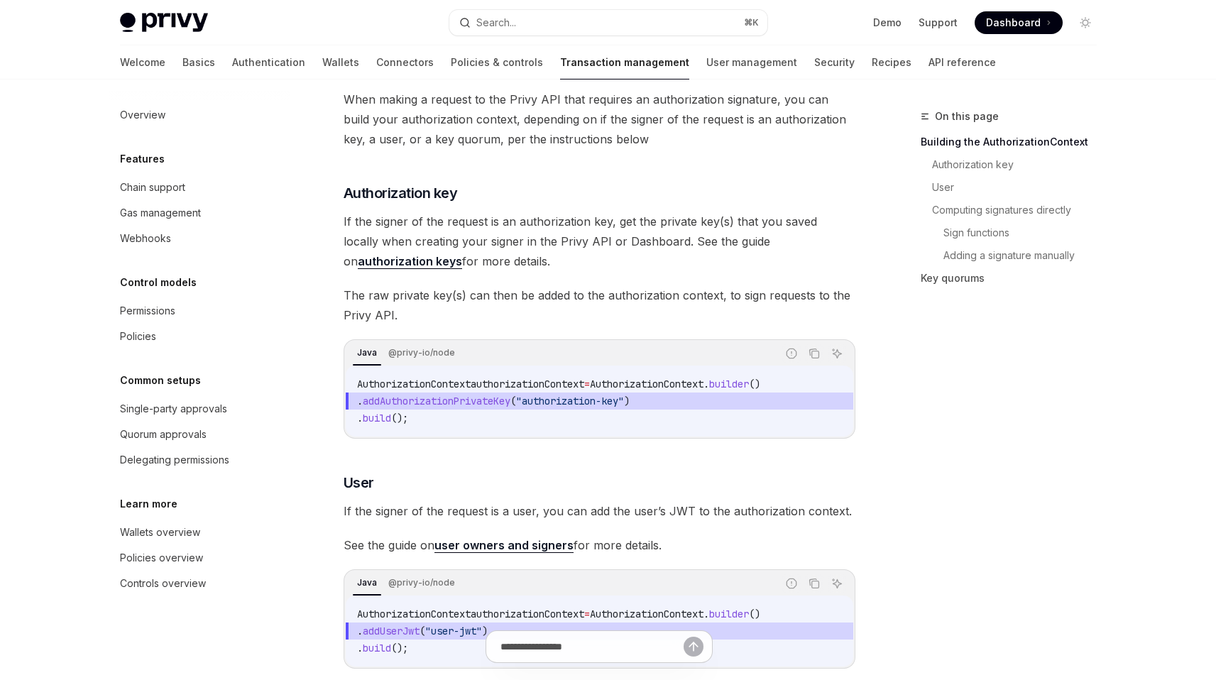
scroll to position [211, 0]
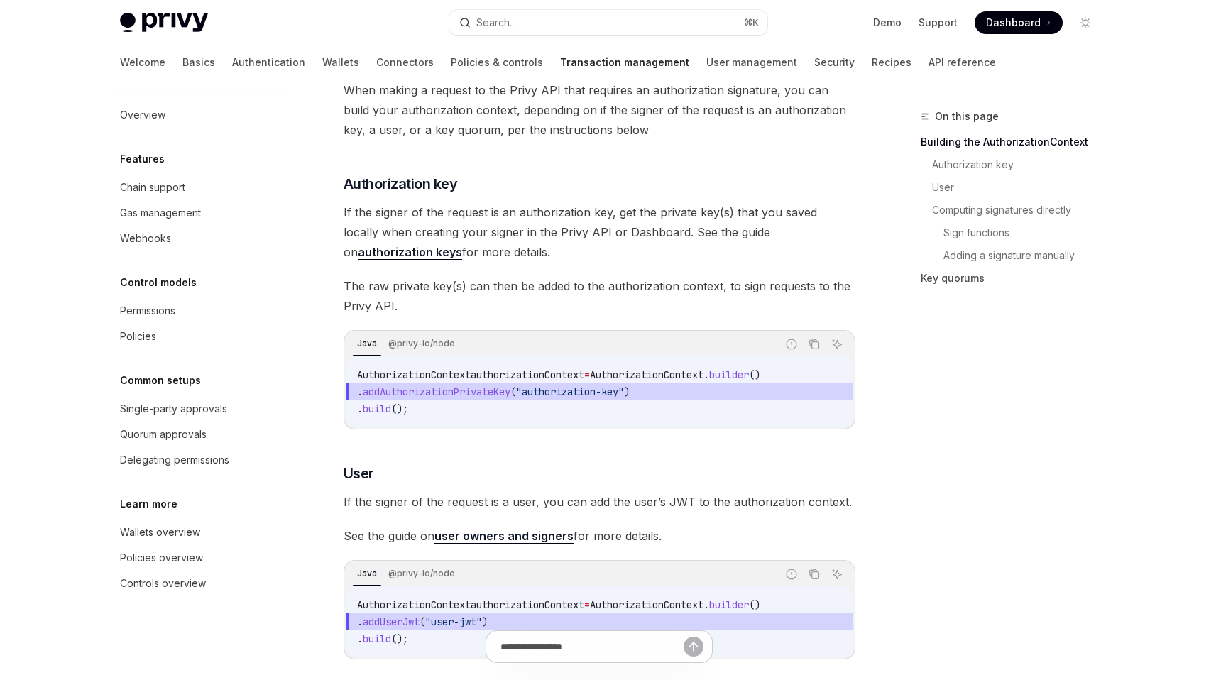
click at [644, 256] on span "If the signer of the request is an authorization key, get the private key(s) th…" at bounding box center [600, 232] width 512 height 60
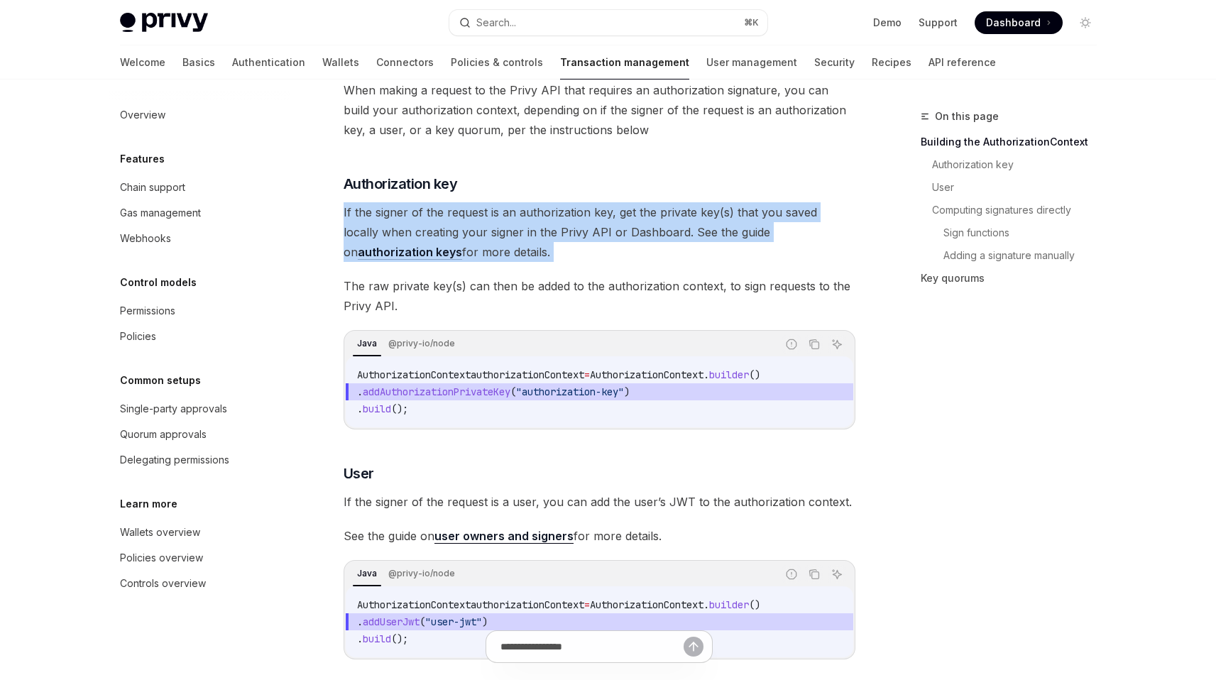
click at [644, 256] on span "If the signer of the request is an authorization key, get the private key(s) th…" at bounding box center [600, 232] width 512 height 60
click at [608, 262] on span "If the signer of the request is an authorization key, get the private key(s) th…" at bounding box center [600, 232] width 512 height 60
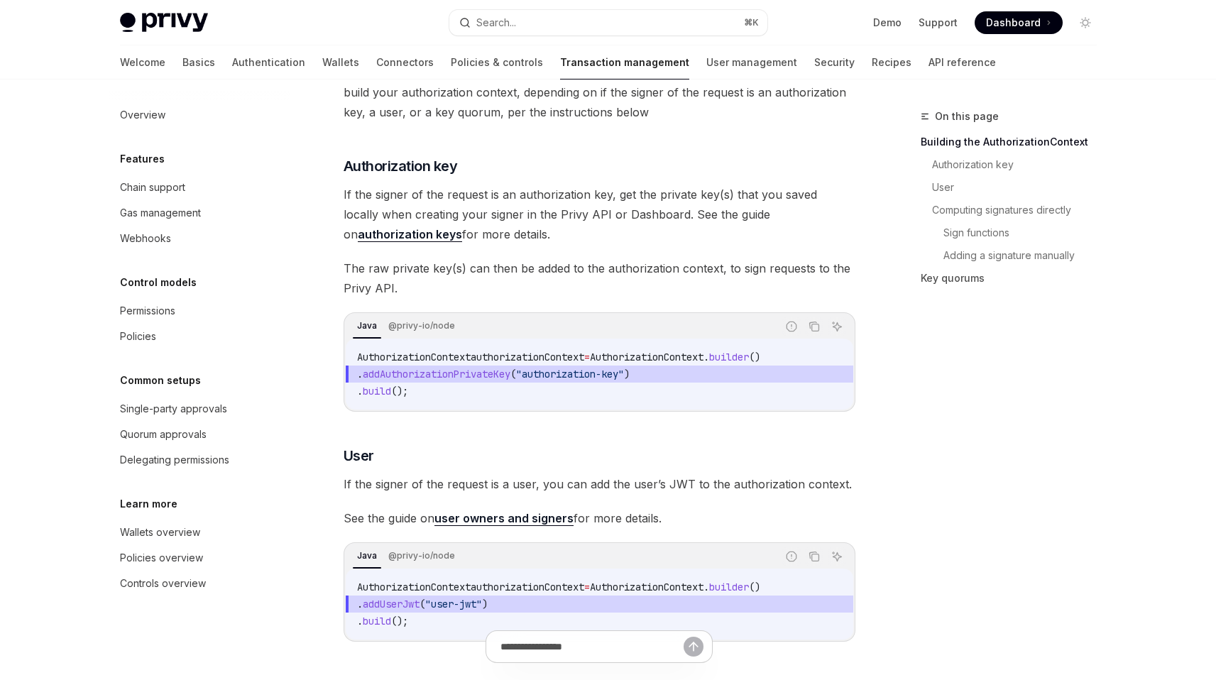
scroll to position [238, 0]
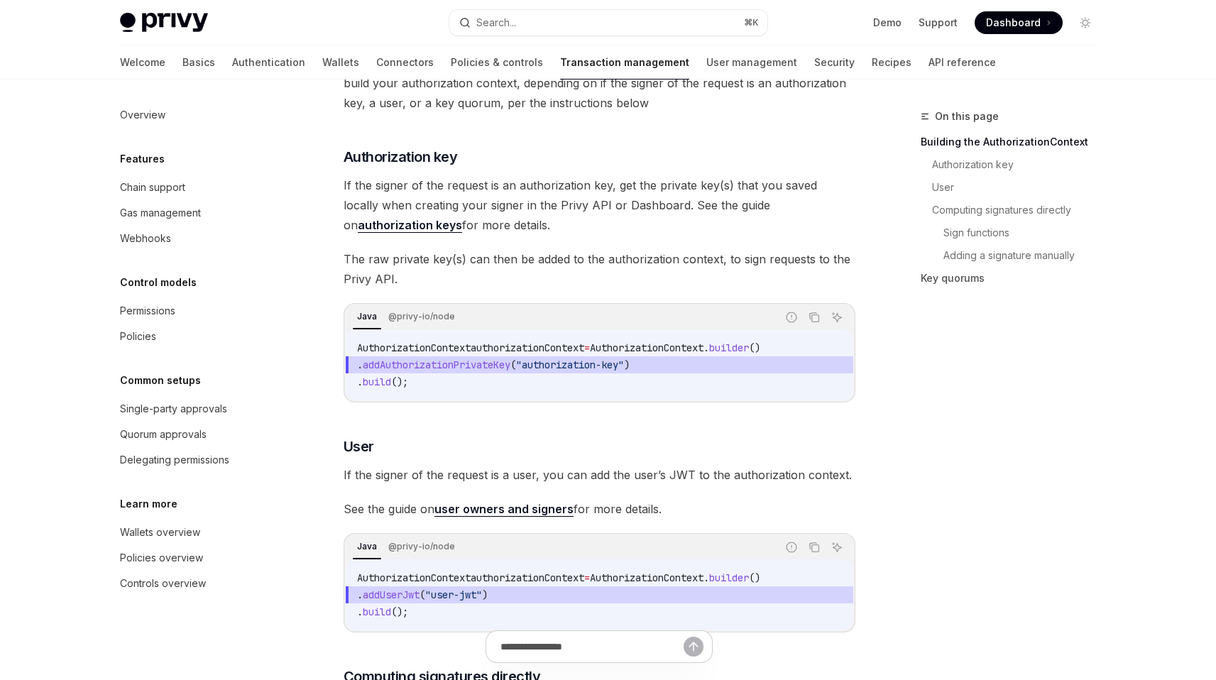
click at [608, 280] on span "The raw private key(s) can then be added to the authorization context, to sign …" at bounding box center [600, 269] width 512 height 40
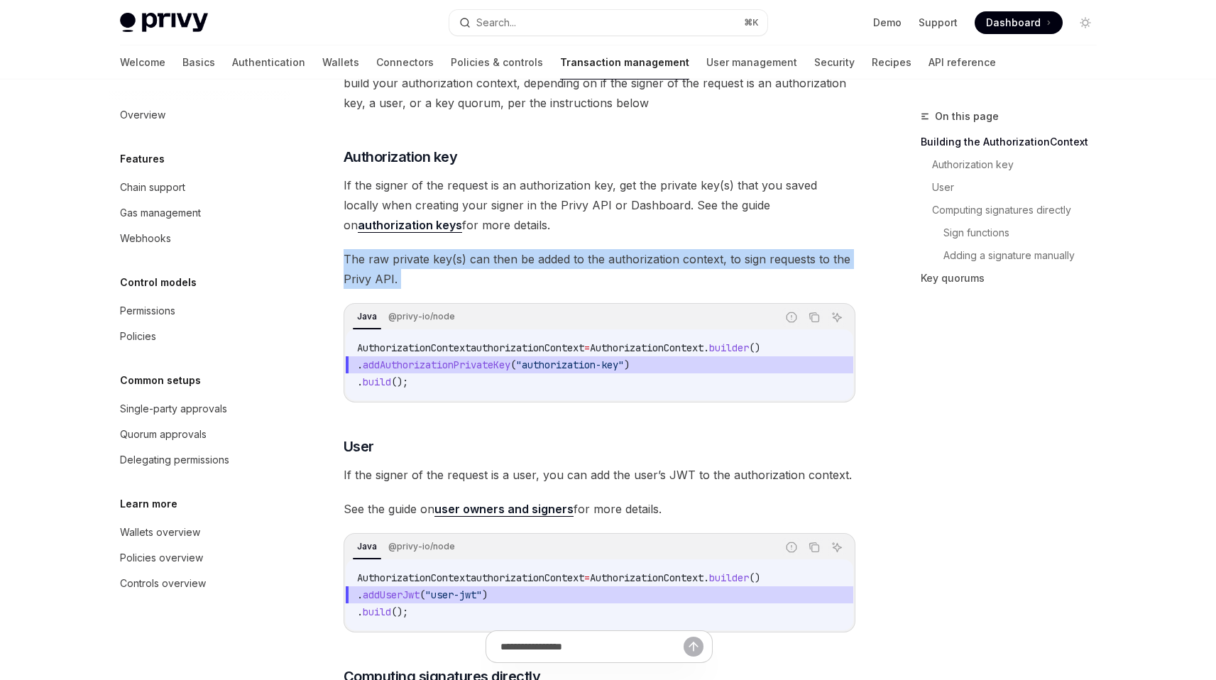
click at [608, 280] on span "The raw private key(s) can then be added to the authorization context, to sign …" at bounding box center [600, 269] width 512 height 40
click at [578, 289] on span "The raw private key(s) can then be added to the authorization context, to sign …" at bounding box center [600, 269] width 512 height 40
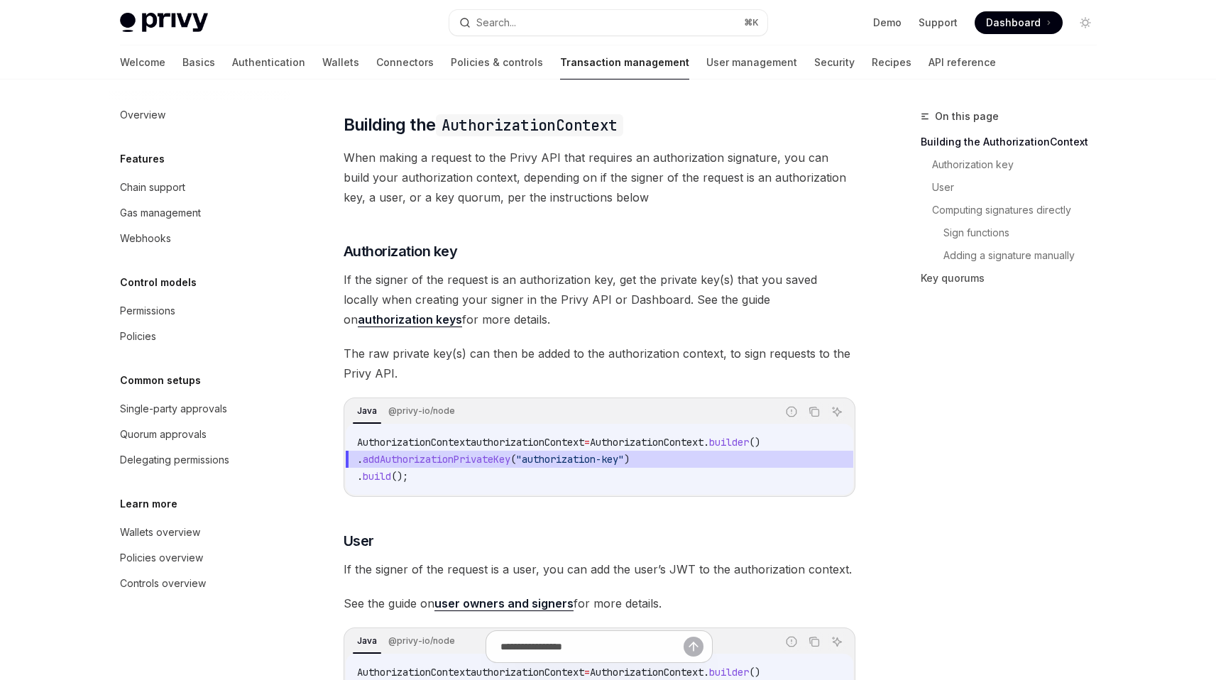
scroll to position [162, 0]
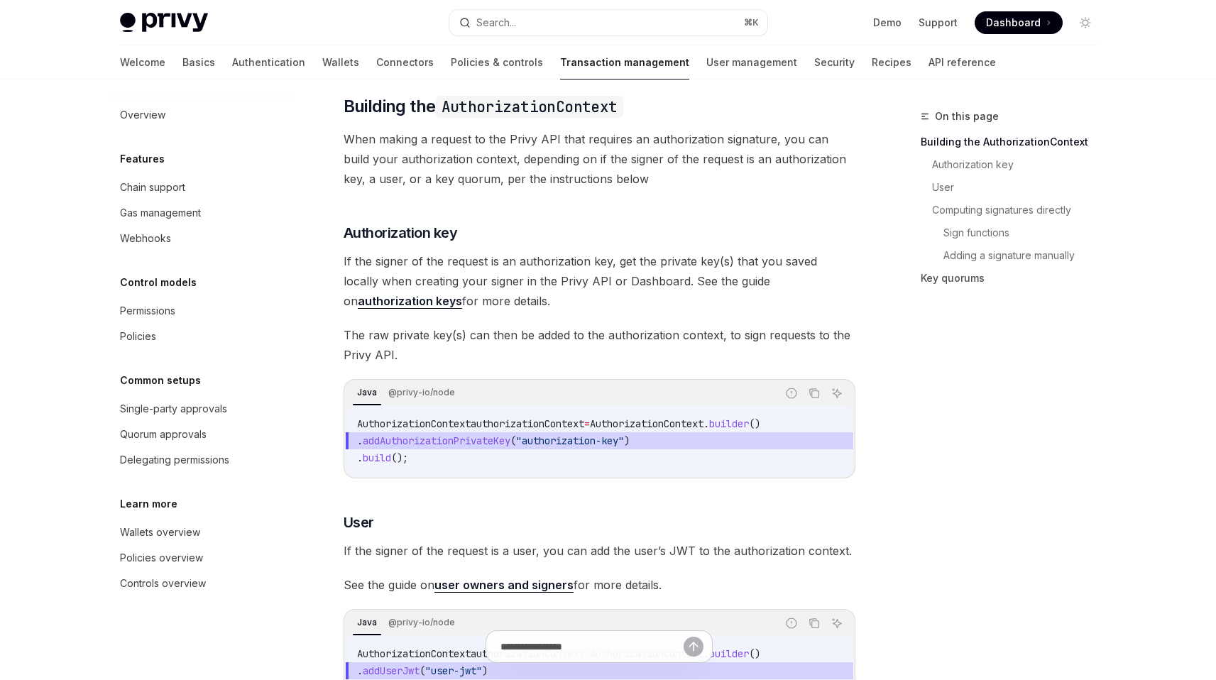
click at [507, 292] on span "If the signer of the request is an authorization key, get the private key(s) th…" at bounding box center [600, 281] width 512 height 60
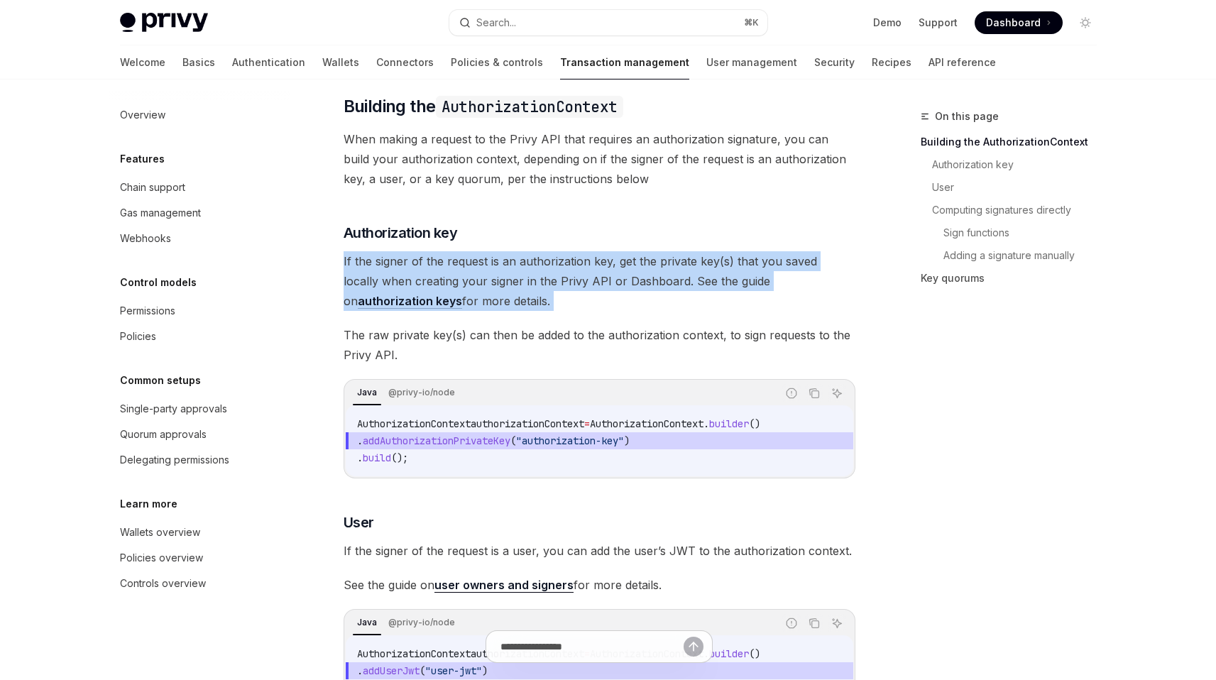
click at [507, 292] on span "If the signer of the request is an authorization key, get the private key(s) th…" at bounding box center [600, 281] width 512 height 60
click at [512, 304] on span "If the signer of the request is an authorization key, get the private key(s) th…" at bounding box center [600, 281] width 512 height 60
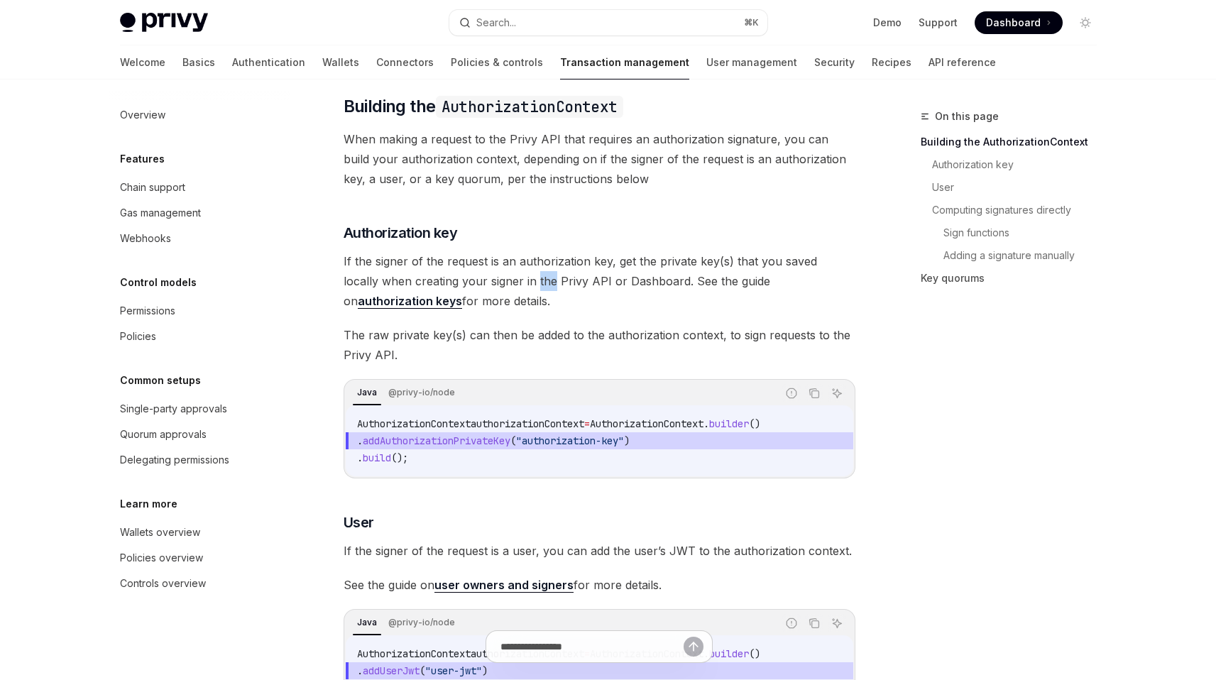
click at [512, 304] on span "If the signer of the request is an authorization key, get the private key(s) th…" at bounding box center [600, 281] width 512 height 60
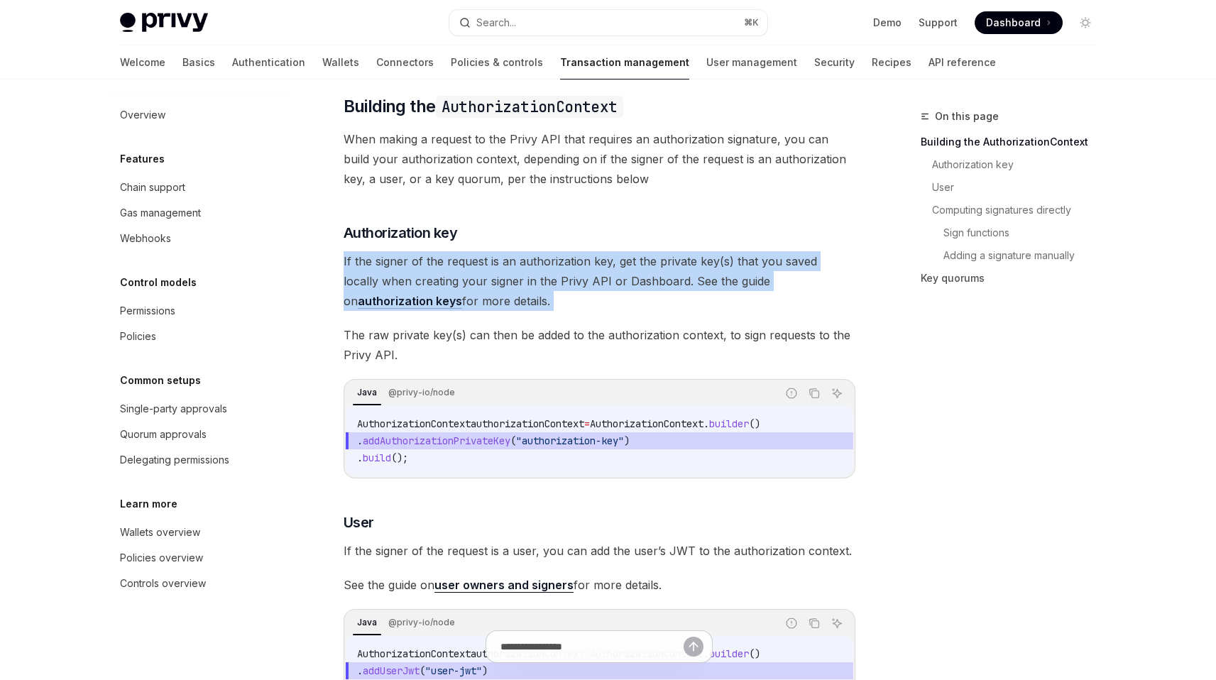
click at [512, 304] on span "If the signer of the request is an authorization key, get the private key(s) th…" at bounding box center [600, 281] width 512 height 60
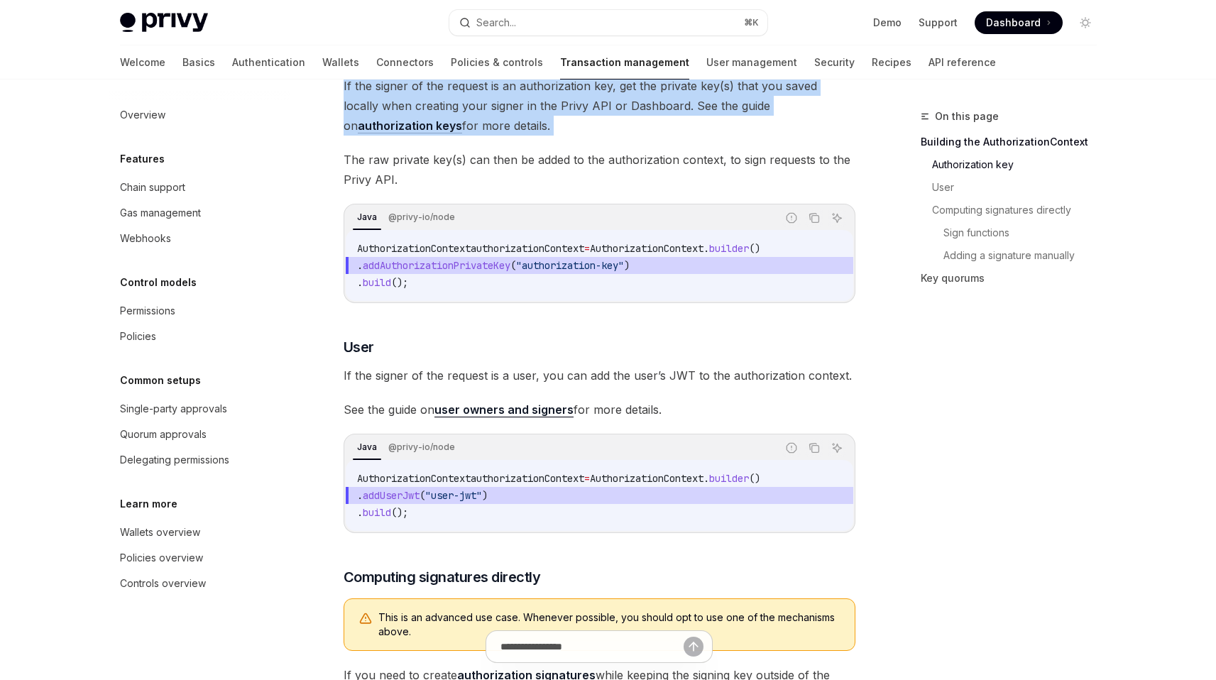
scroll to position [346, 0]
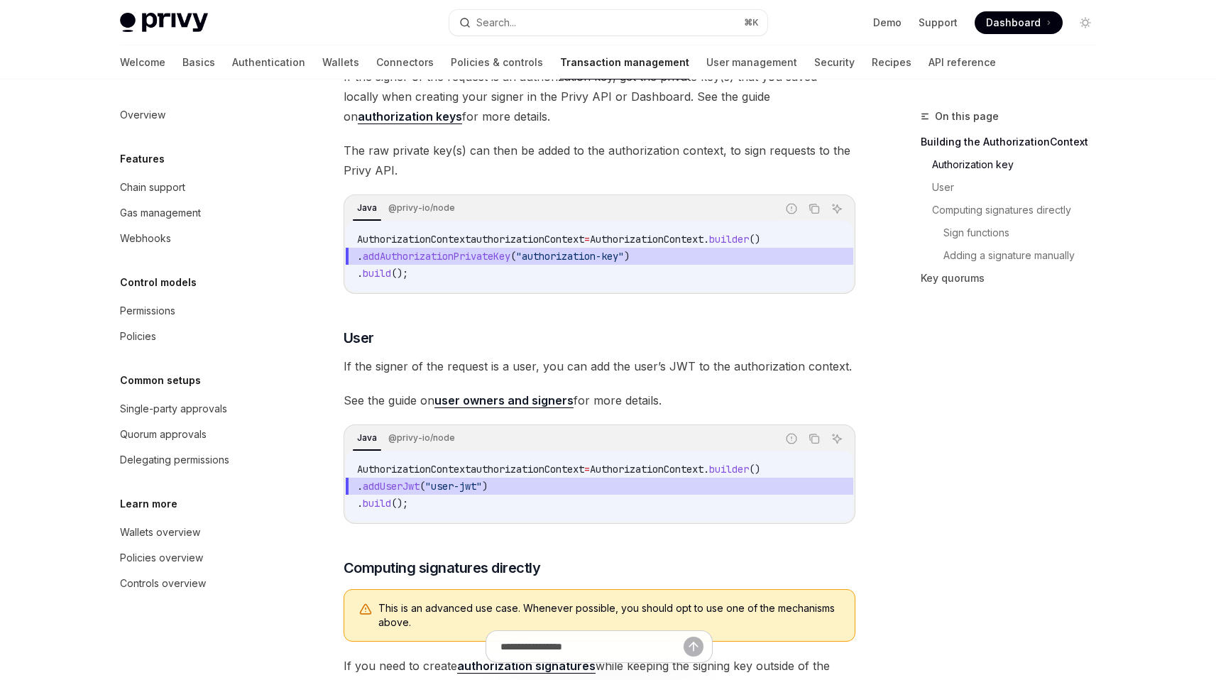
click at [715, 376] on span "If the signer of the request is a user, you can add the user’s JWT to the autho…" at bounding box center [600, 366] width 512 height 20
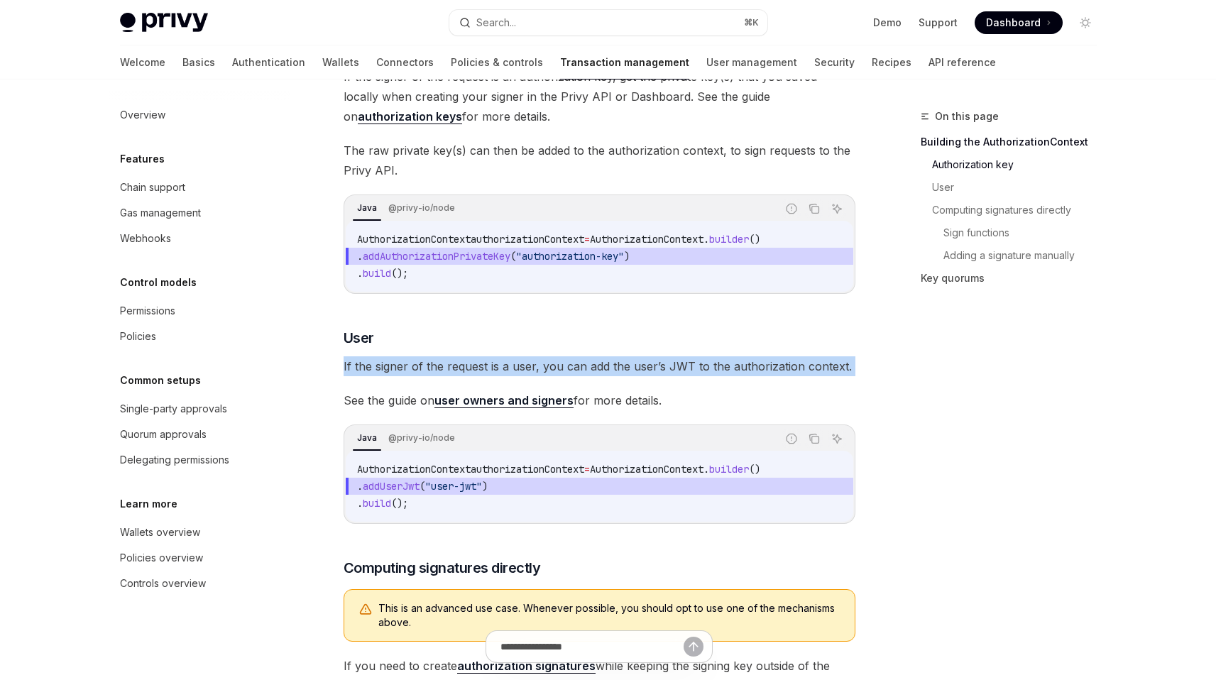
click at [715, 376] on span "If the signer of the request is a user, you can add the user’s JWT to the autho…" at bounding box center [600, 366] width 512 height 20
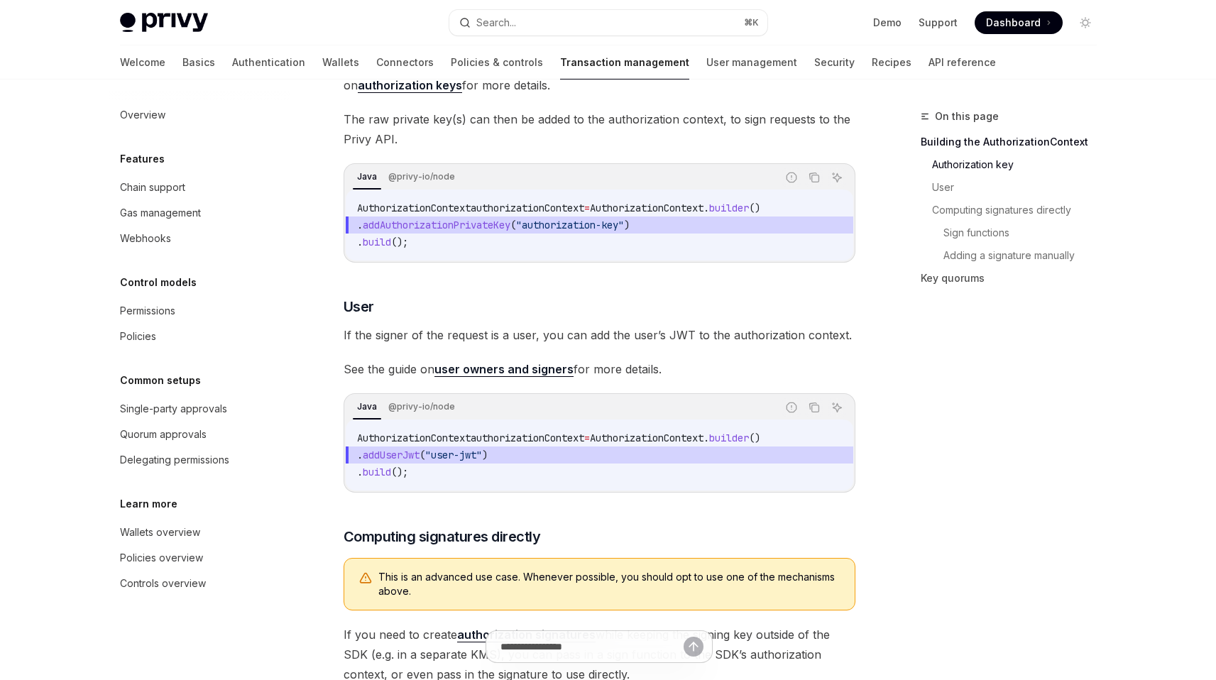
click at [682, 379] on span "See the guide on user owners and signers for more details." at bounding box center [600, 369] width 512 height 20
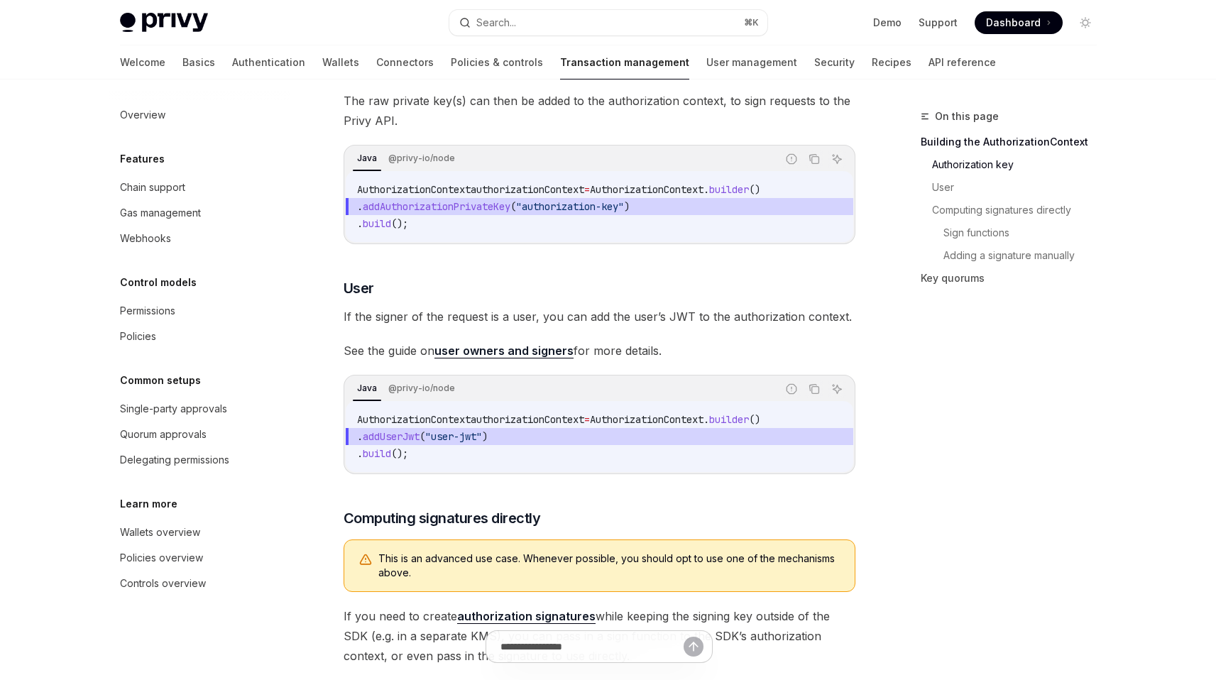
scroll to position [405, 0]
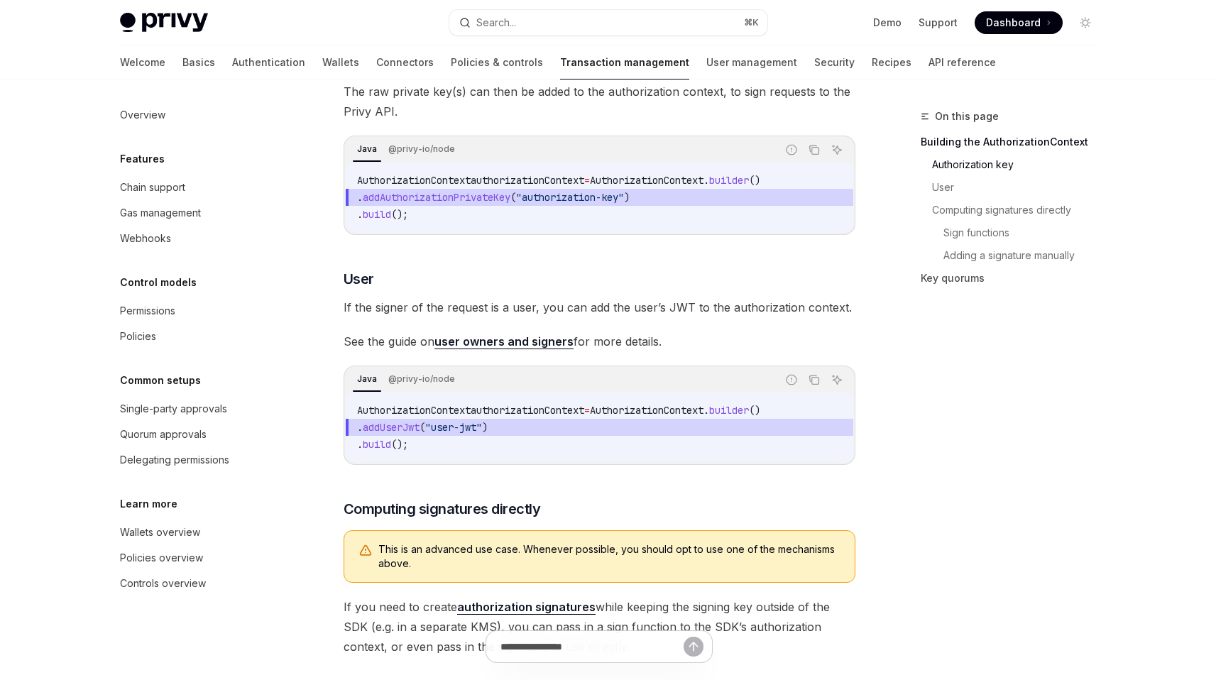
click at [525, 349] on link "user owners and signers" at bounding box center [503, 341] width 139 height 15
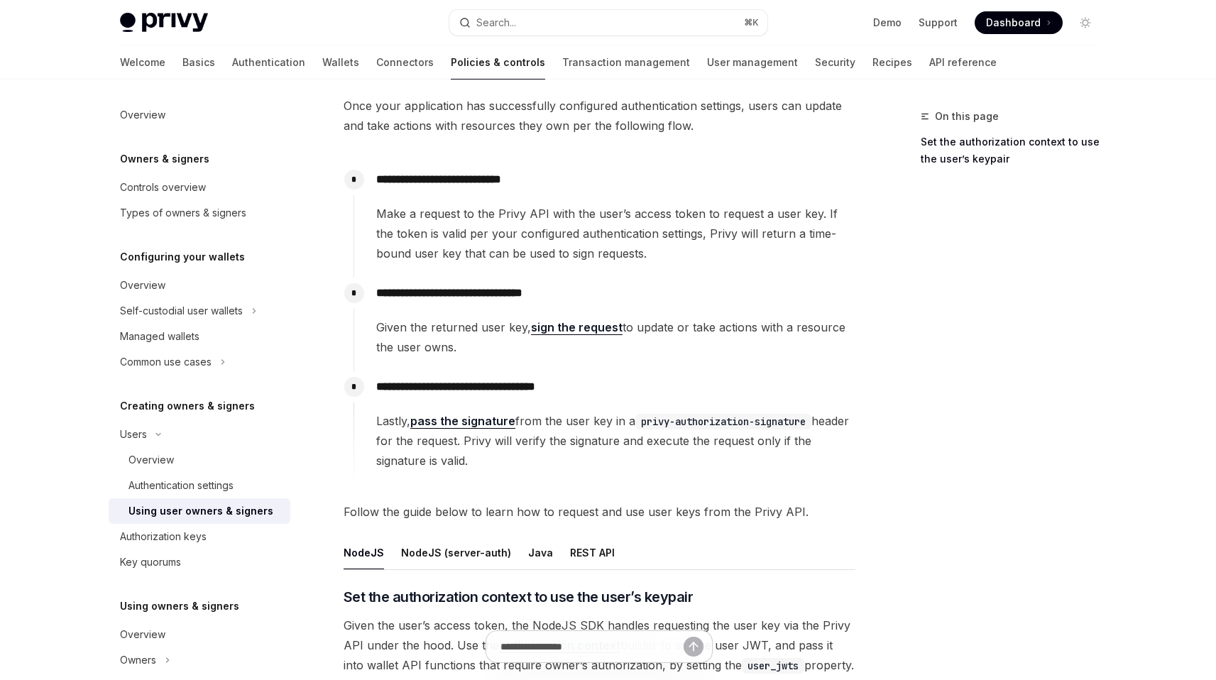
scroll to position [92, 0]
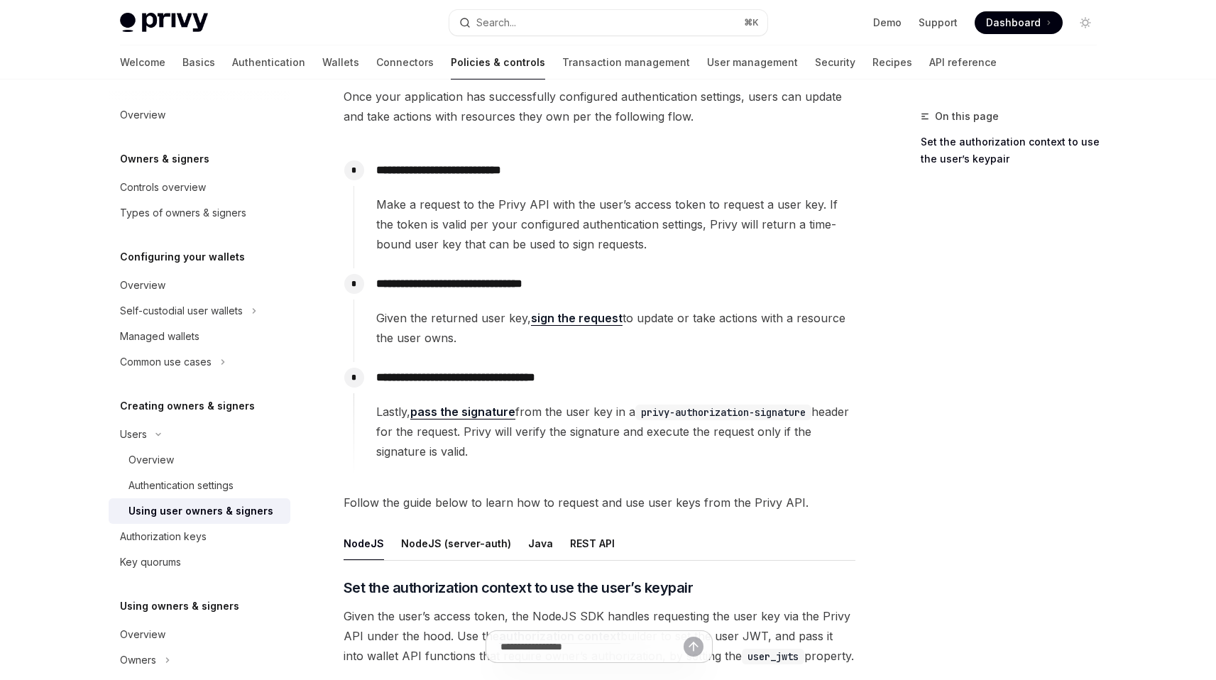
click at [537, 233] on span "Make a request to the Privy API with the user’s access token to request a user …" at bounding box center [615, 224] width 478 height 60
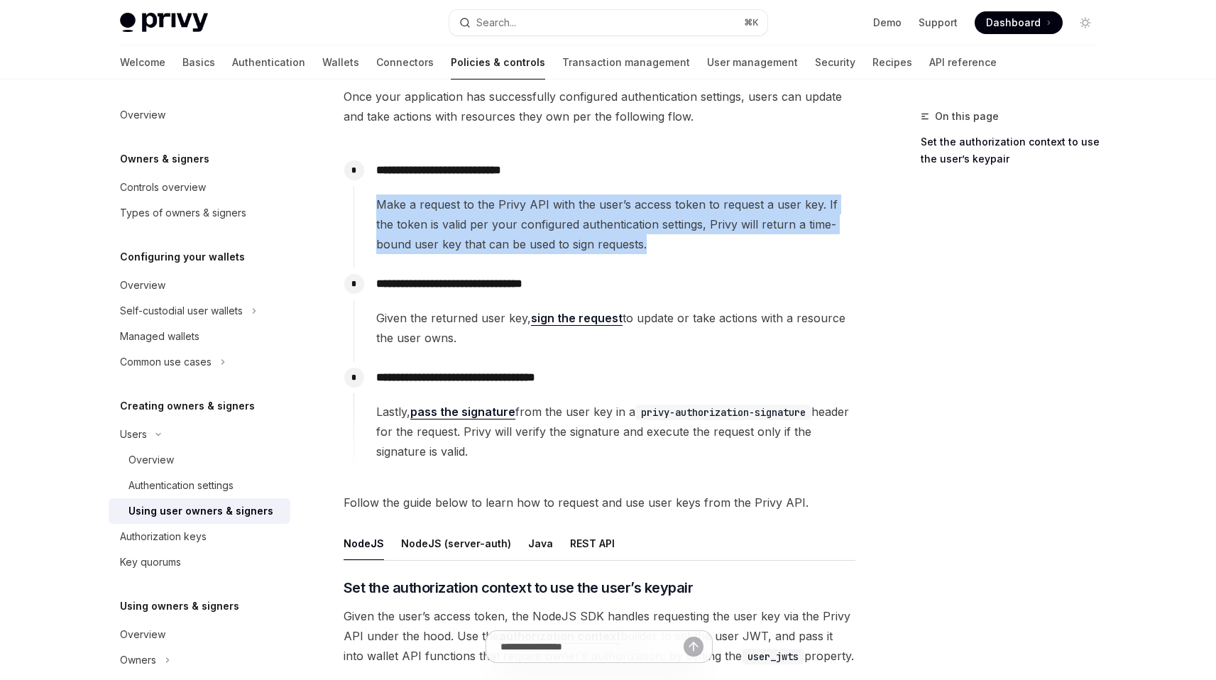
click at [537, 233] on span "Make a request to the Privy API with the user’s access token to request a user …" at bounding box center [615, 224] width 478 height 60
click at [527, 244] on span "Make a request to the Privy API with the user’s access token to request a user …" at bounding box center [615, 224] width 478 height 60
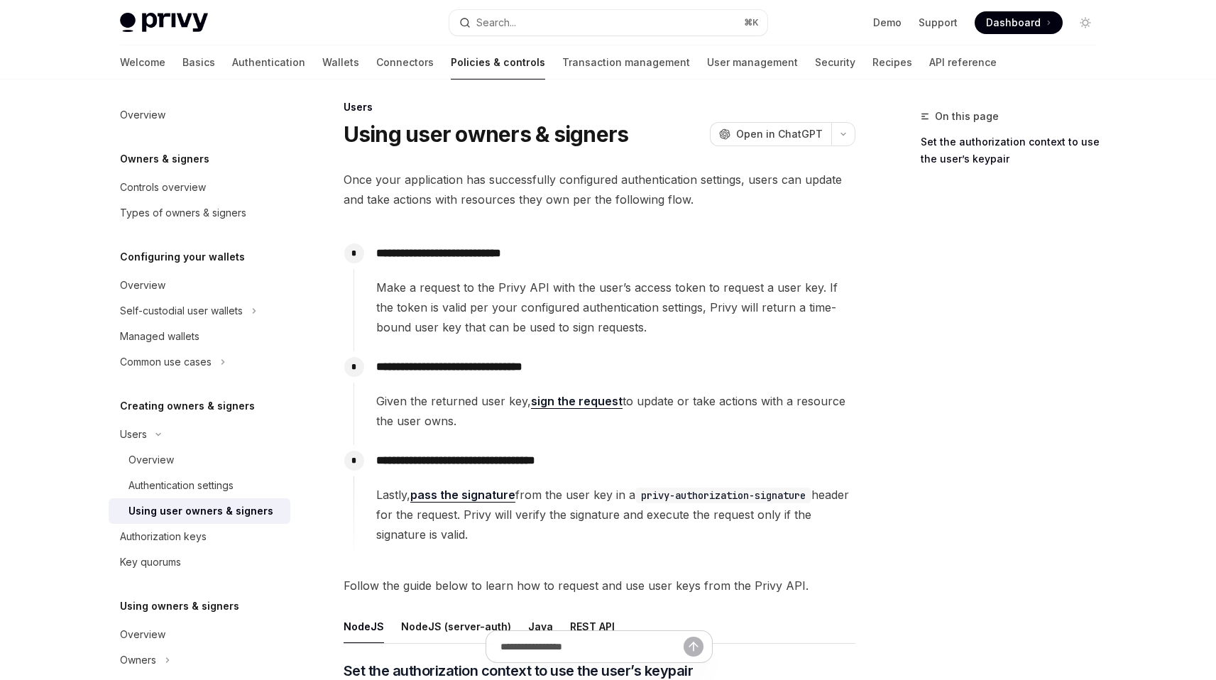
scroll to position [28, 0]
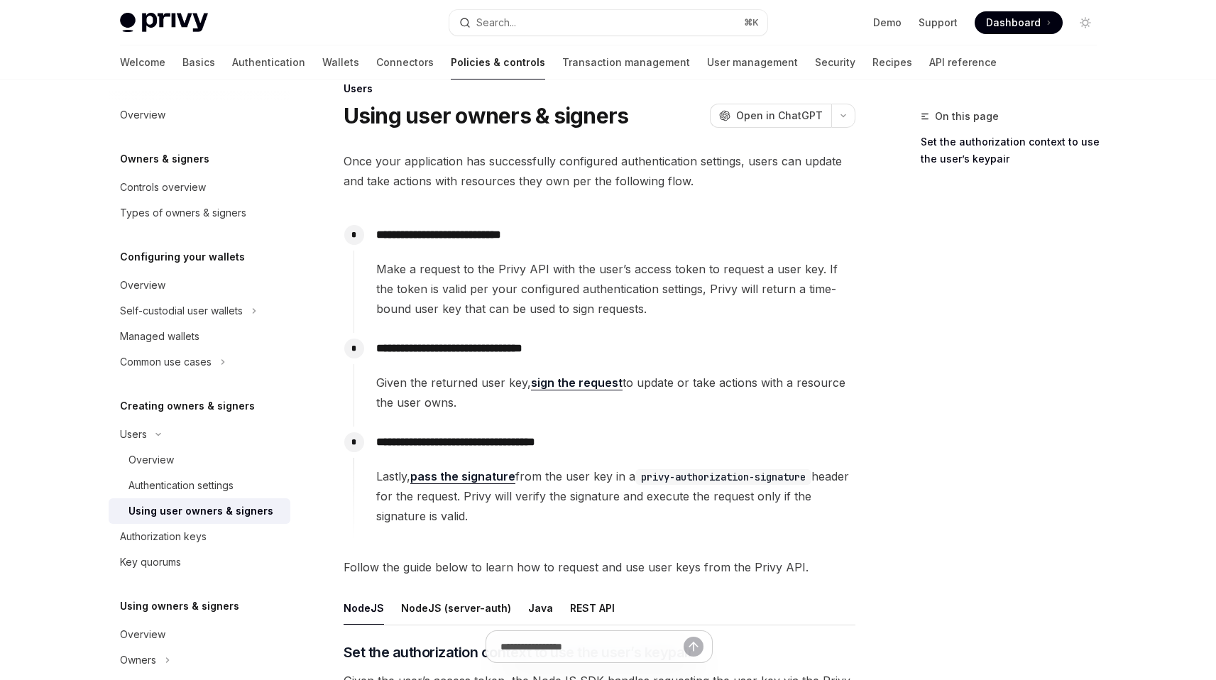
click at [525, 290] on span "Make a request to the Privy API with the user’s access token to request a user …" at bounding box center [615, 289] width 478 height 60
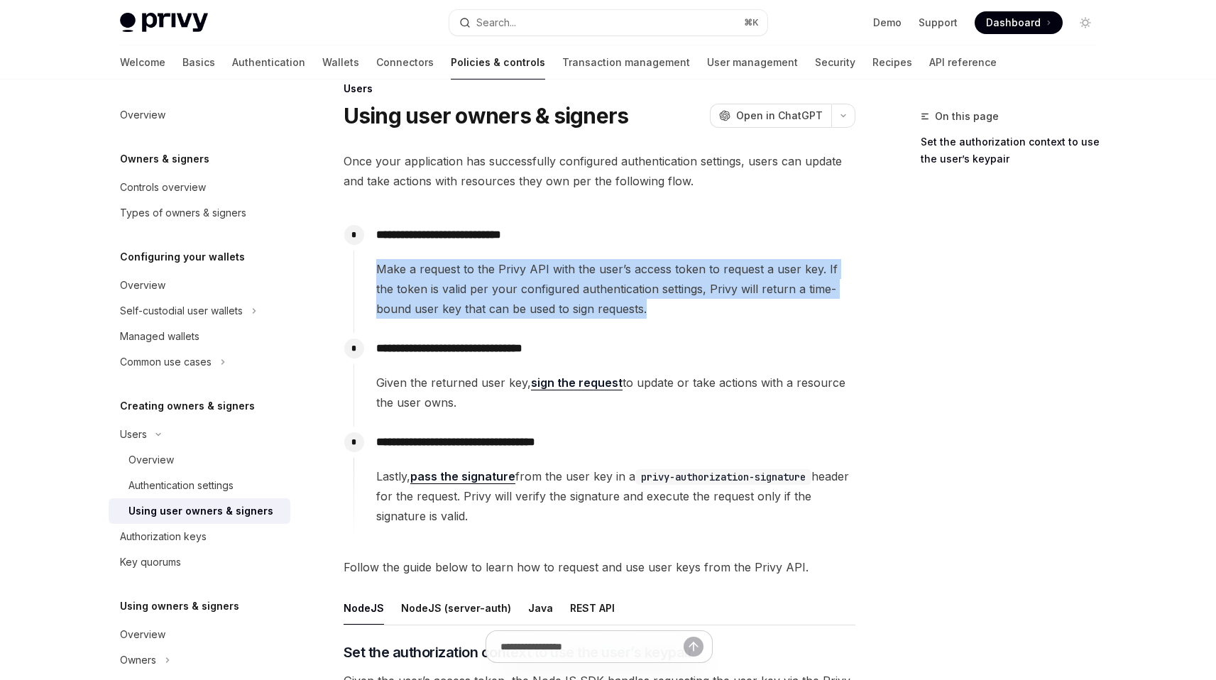
click at [525, 290] on span "Make a request to the Privy API with the user’s access token to request a user …" at bounding box center [615, 289] width 478 height 60
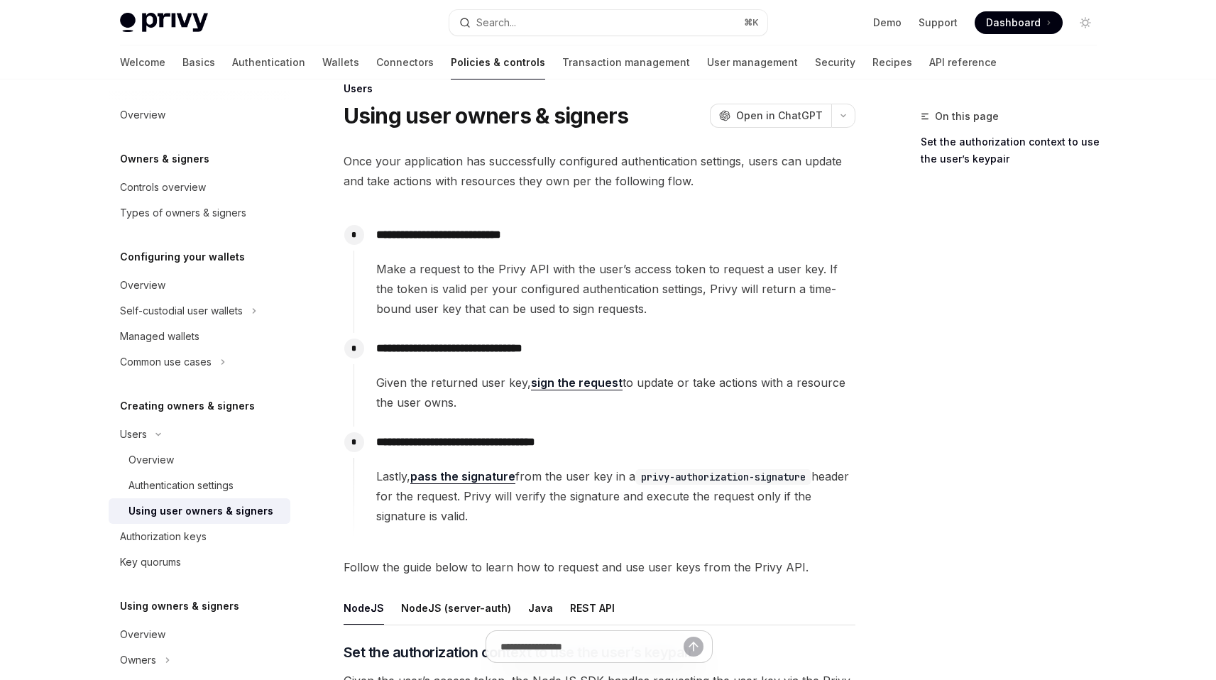
click at [523, 183] on span "Once your application has successfully configured authentication settings, user…" at bounding box center [600, 171] width 512 height 40
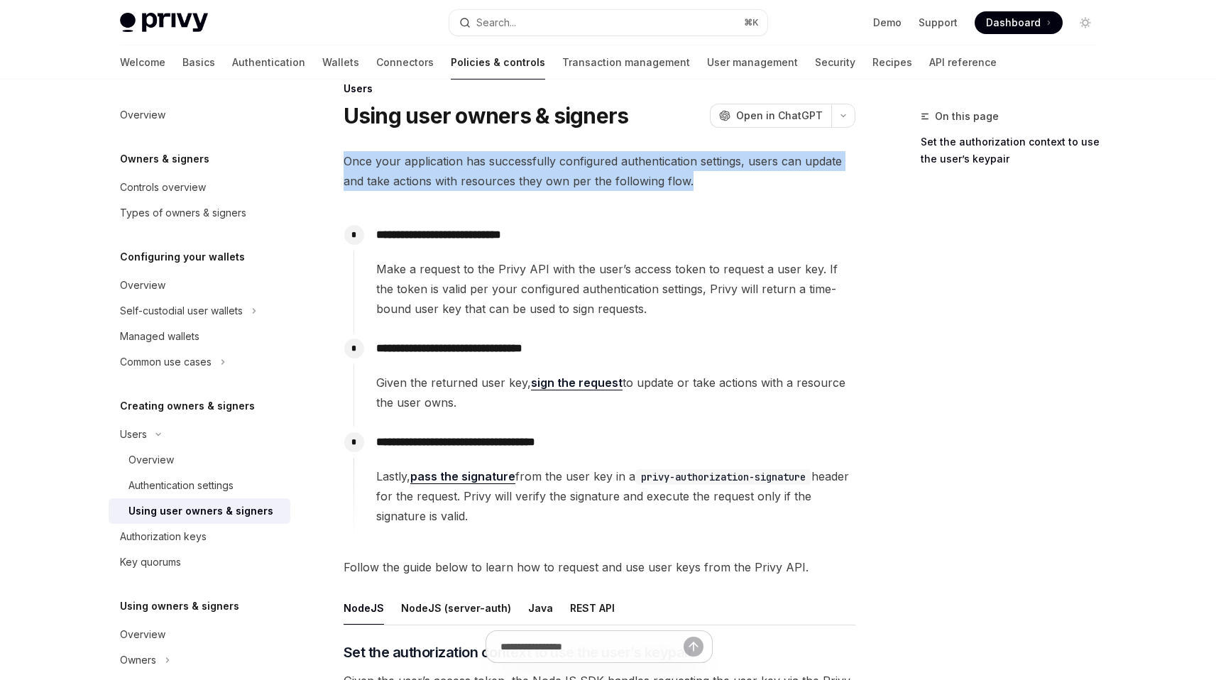
click at [523, 183] on span "Once your application has successfully configured authentication settings, user…" at bounding box center [600, 171] width 512 height 40
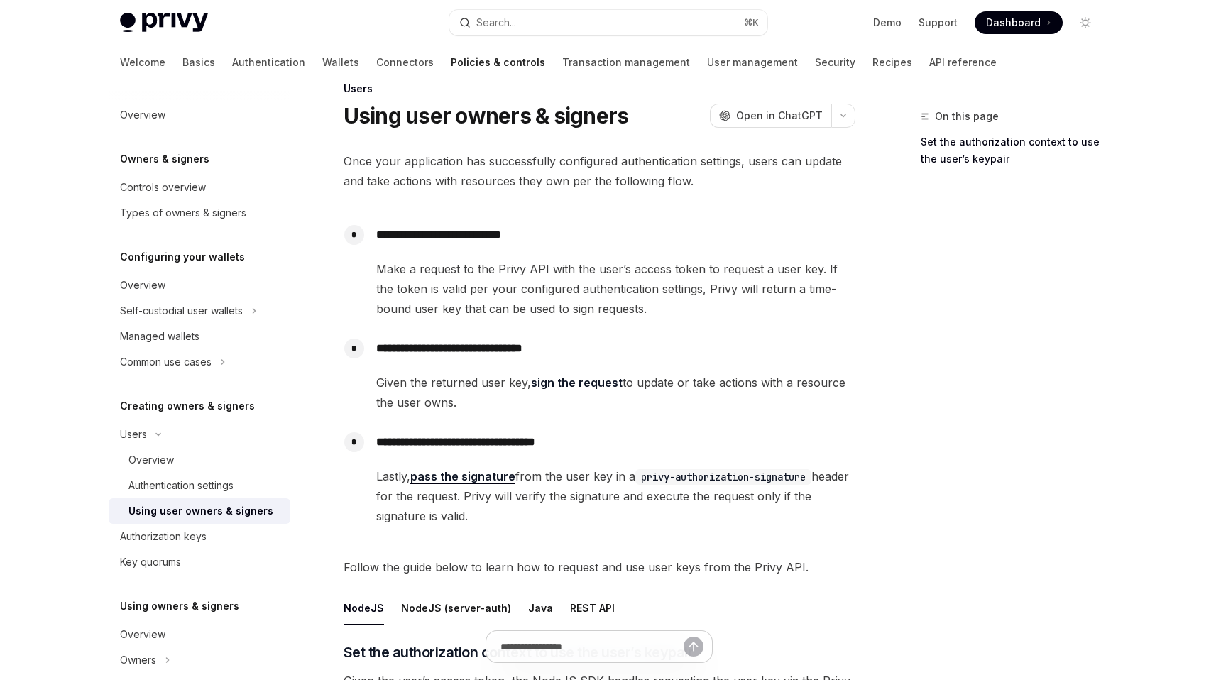
click at [536, 284] on span "Make a request to the Privy API with the user’s access token to request a user …" at bounding box center [615, 289] width 478 height 60
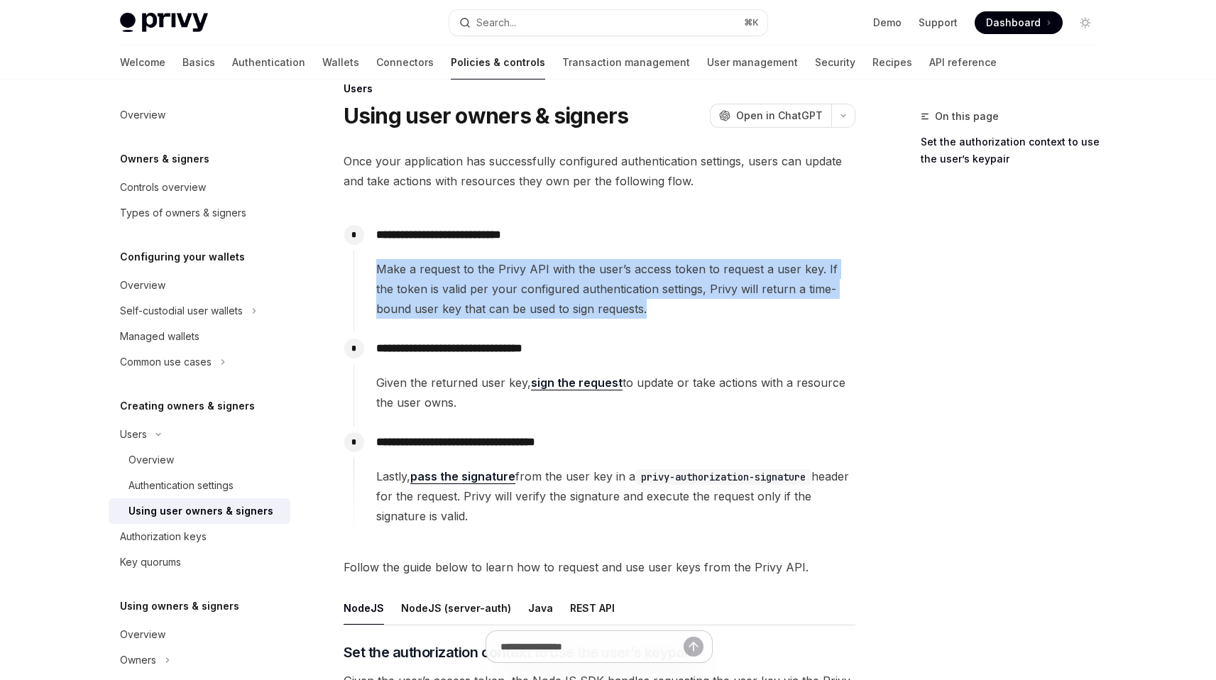
click at [536, 284] on span "Make a request to the Privy API with the user’s access token to request a user …" at bounding box center [615, 289] width 478 height 60
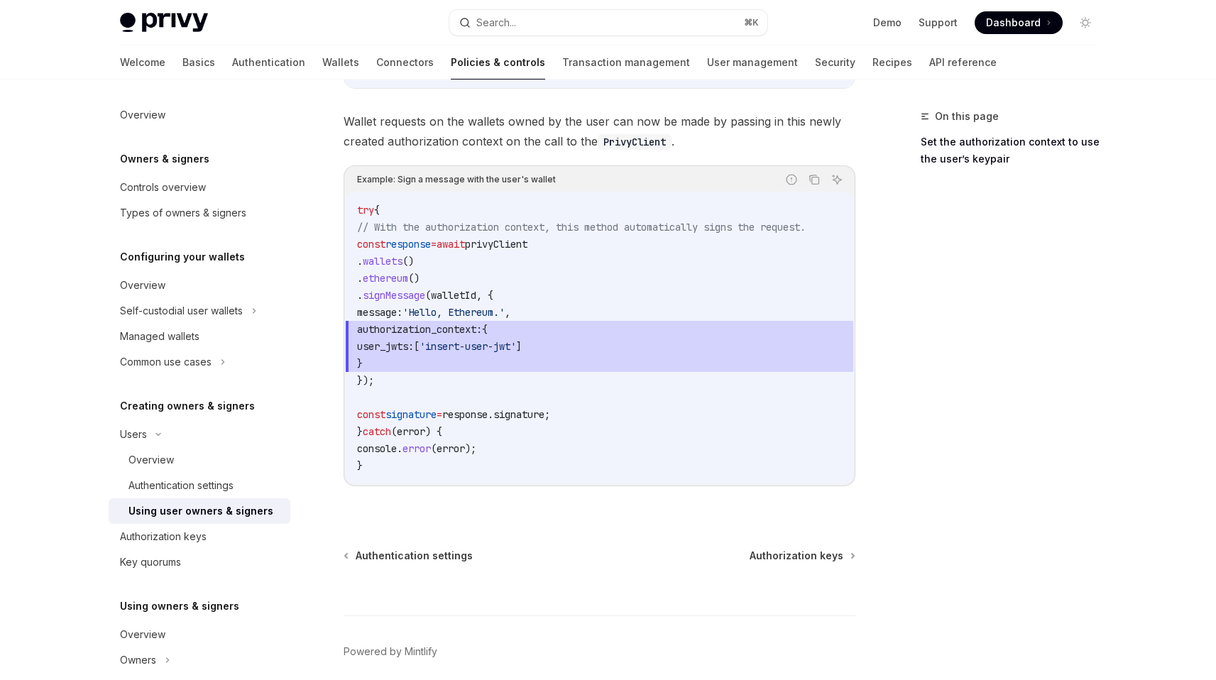
scroll to position [624, 0]
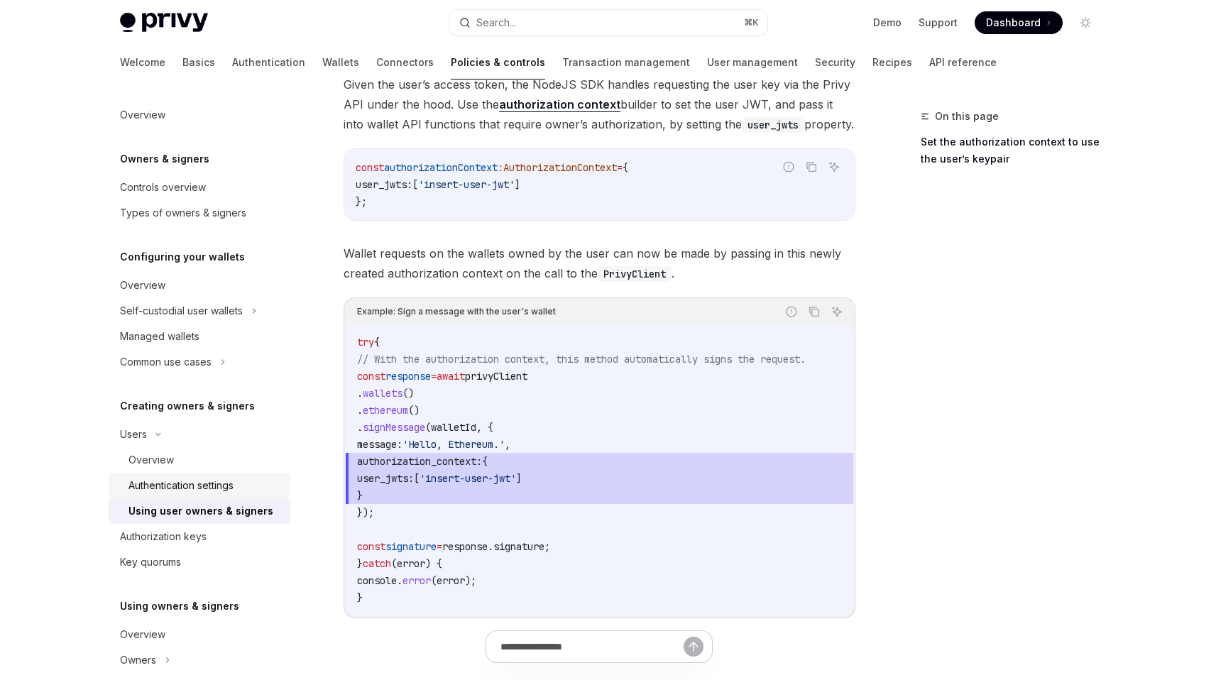
click at [177, 490] on div "Authentication settings" at bounding box center [180, 485] width 105 height 17
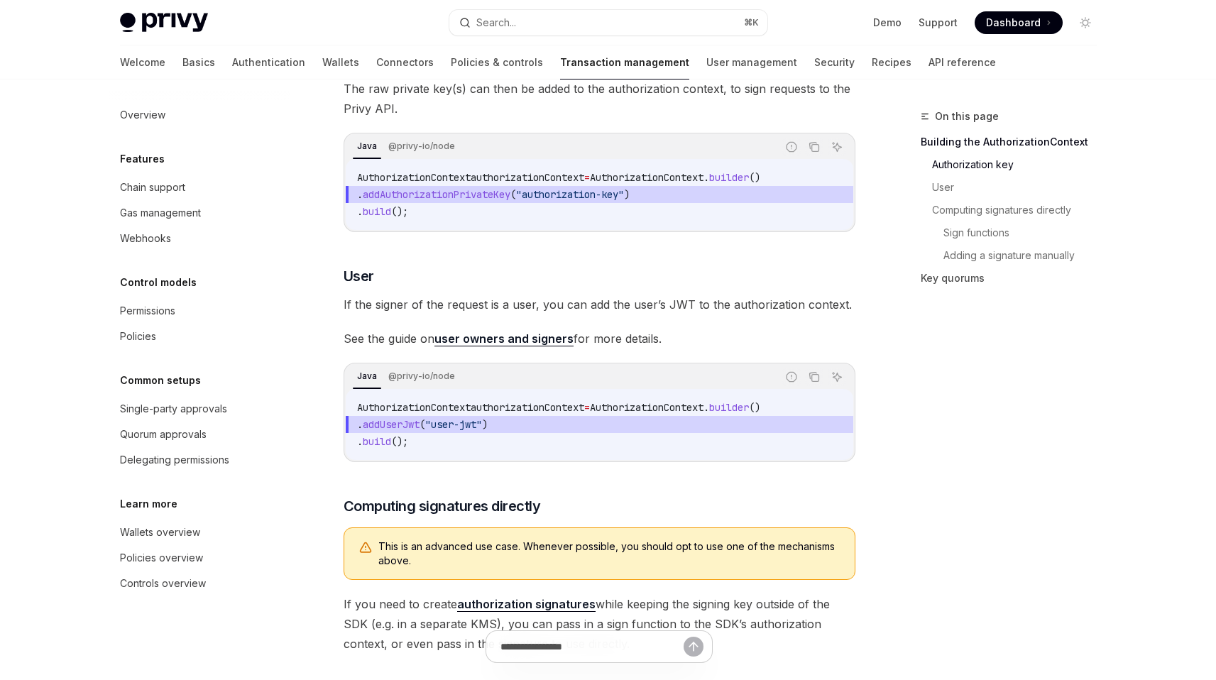
scroll to position [405, 0]
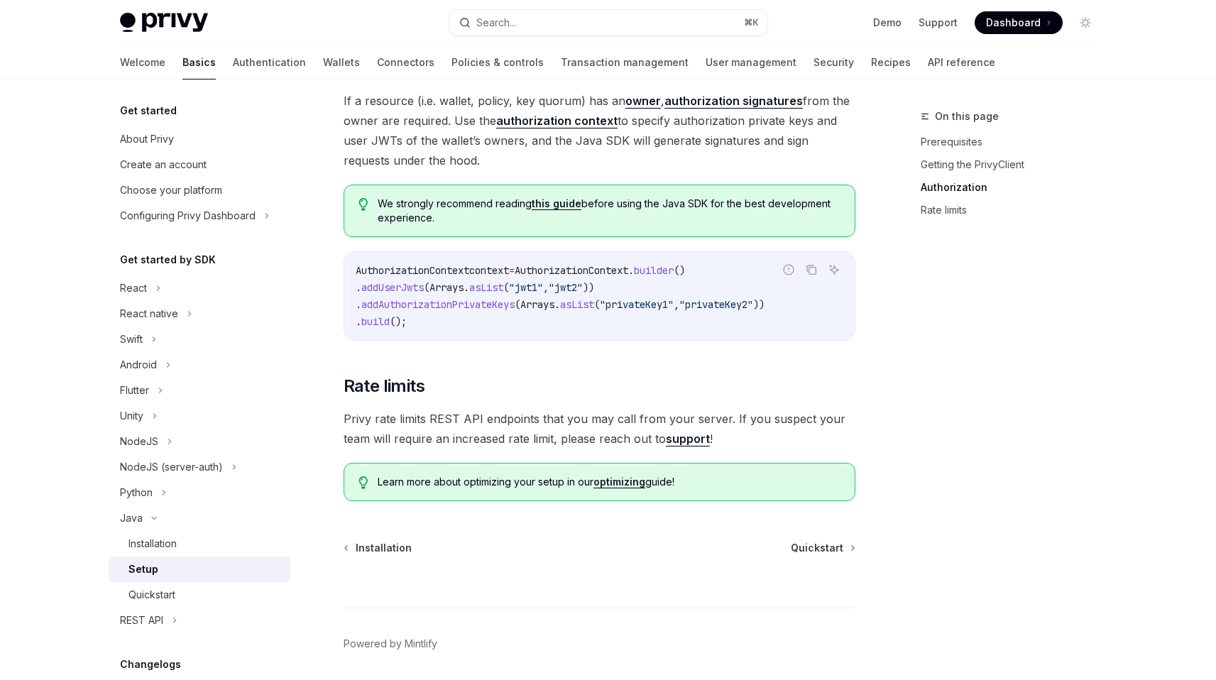
scroll to position [596, 0]
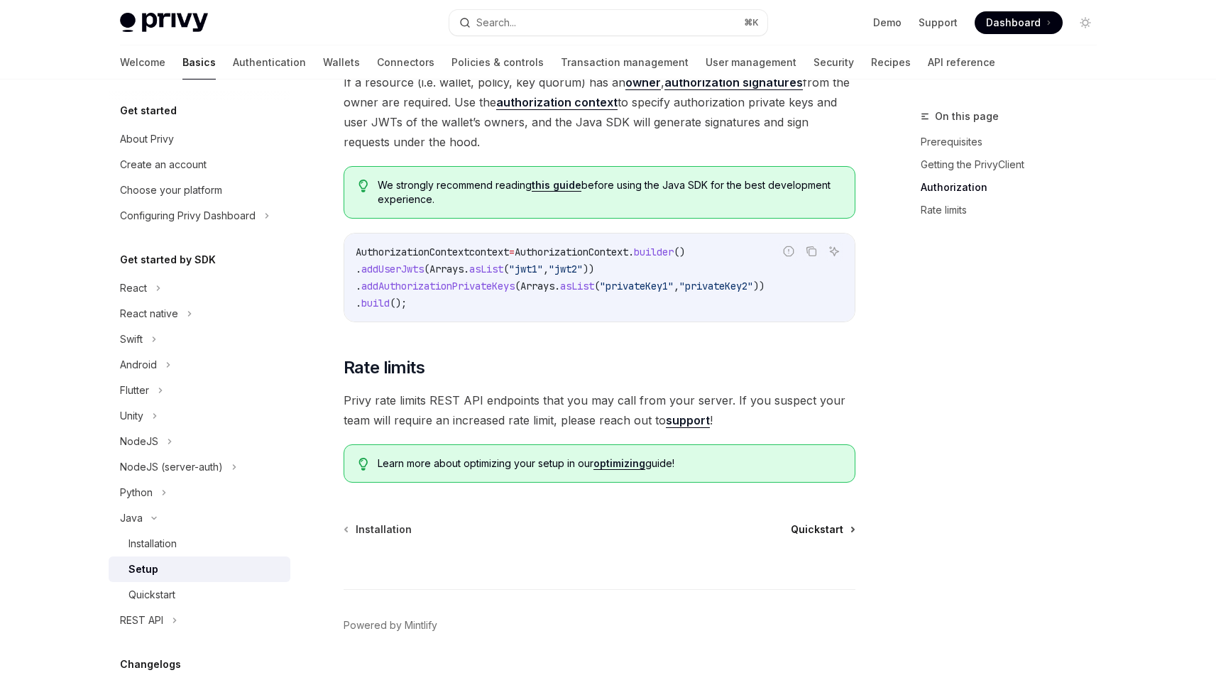
click at [806, 527] on span "Quickstart" at bounding box center [817, 529] width 53 height 14
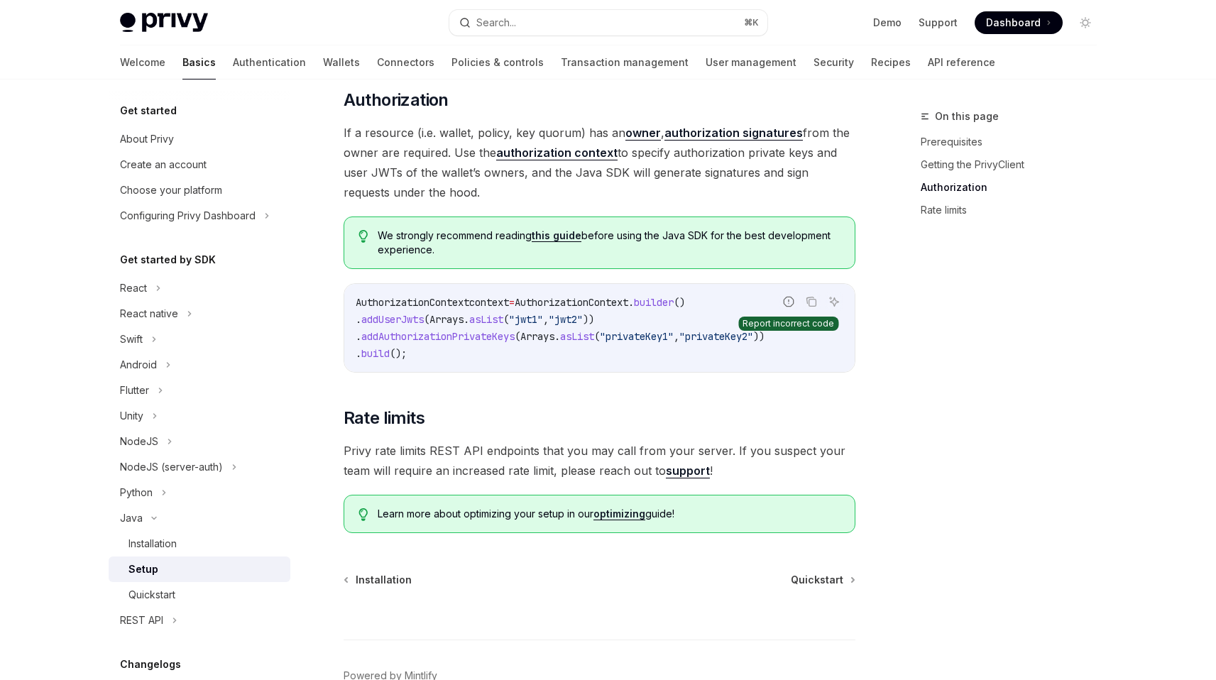
scroll to position [527, 0]
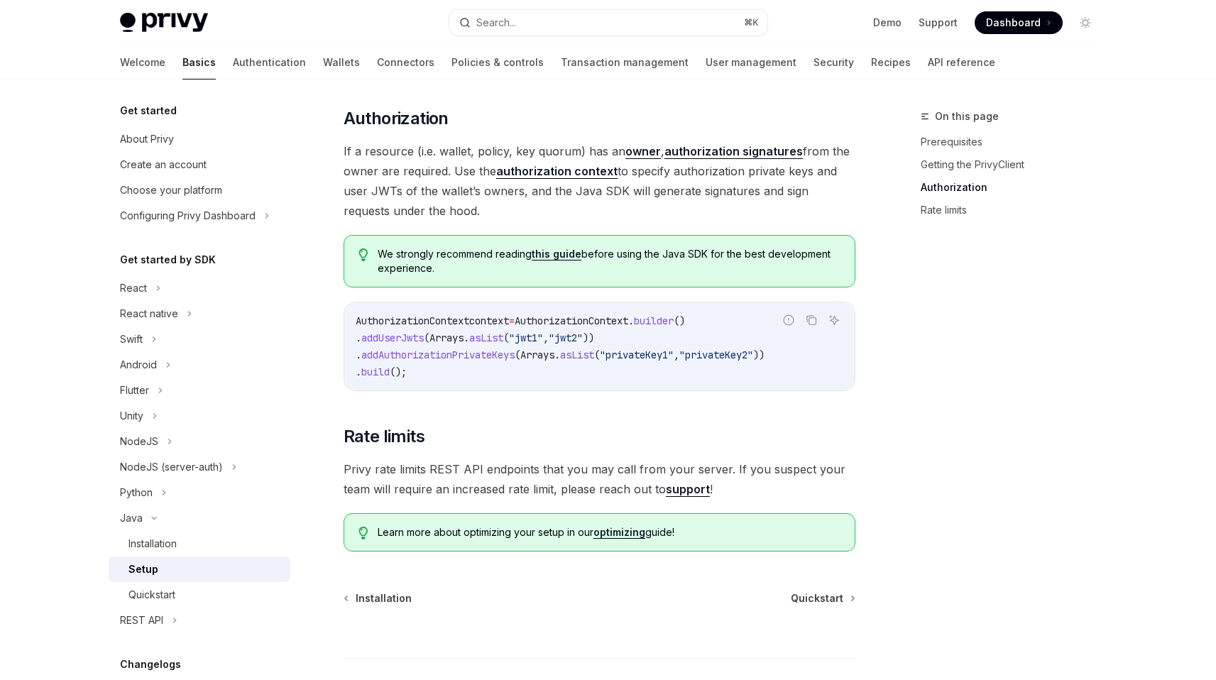
click at [673, 174] on span "If a resource (i.e. wallet, policy, key quorum) has an owner , authorization si…" at bounding box center [600, 180] width 512 height 79
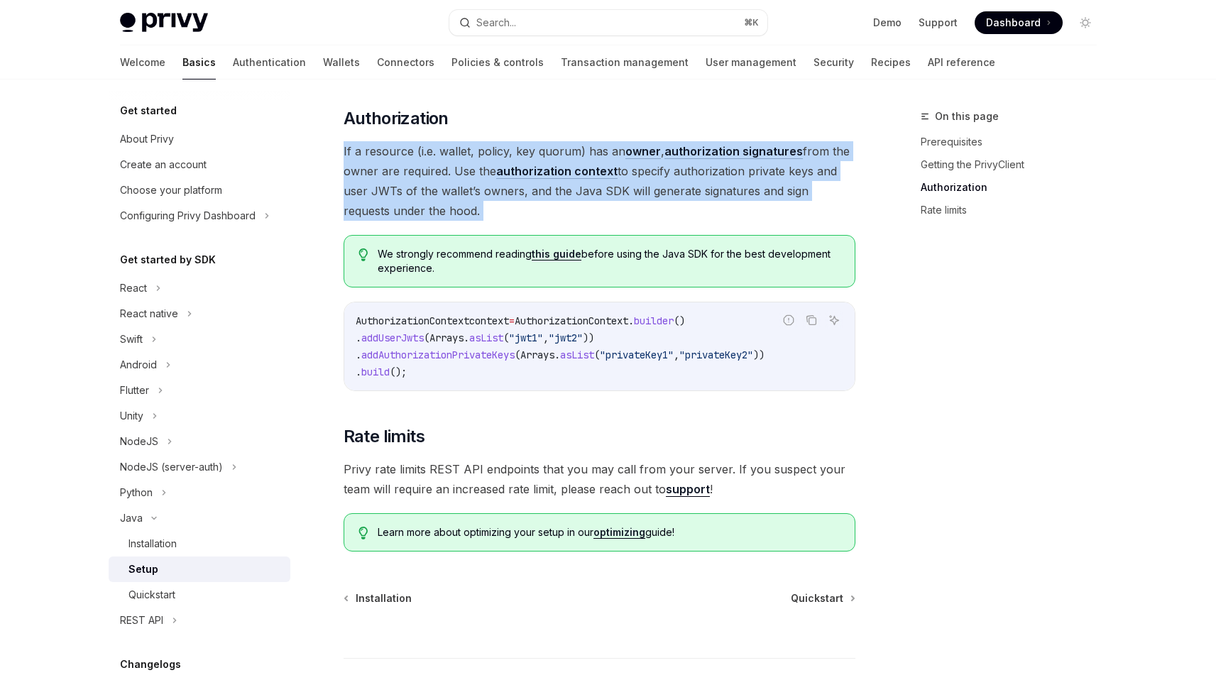
click at [673, 174] on span "If a resource (i.e. wallet, policy, key quorum) has an owner , authorization si…" at bounding box center [600, 180] width 512 height 79
click at [668, 176] on span "If a resource (i.e. wallet, policy, key quorum) has an owner , authorization si…" at bounding box center [600, 180] width 512 height 79
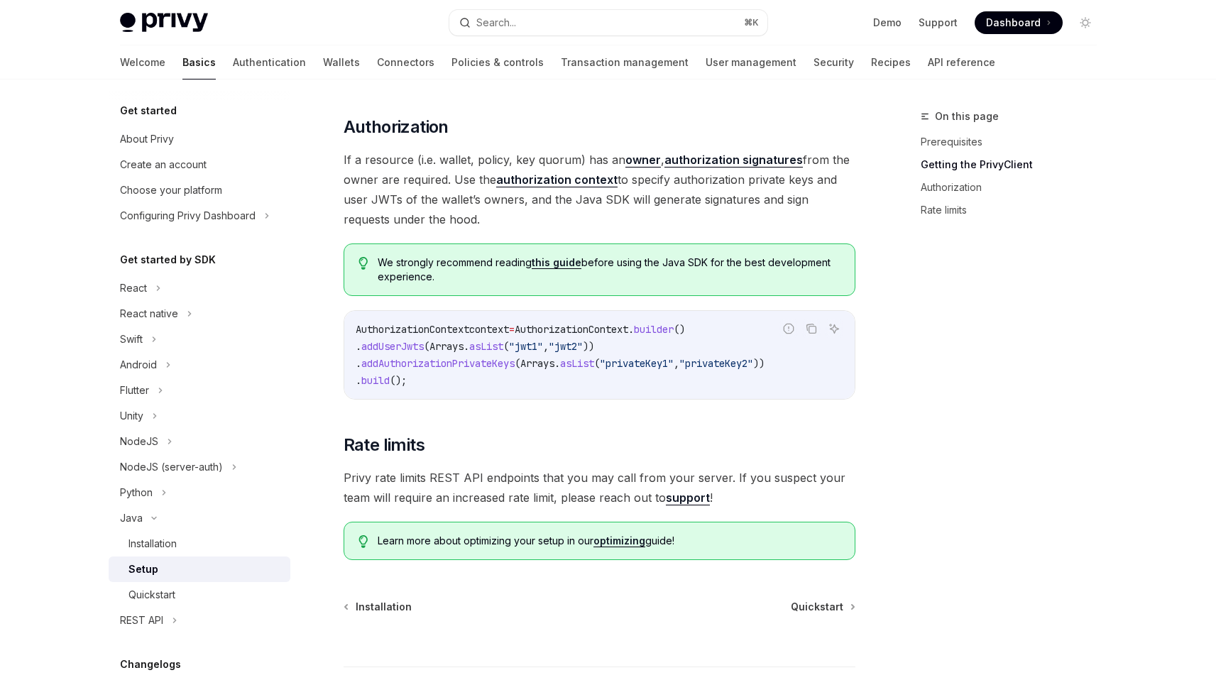
scroll to position [501, 0]
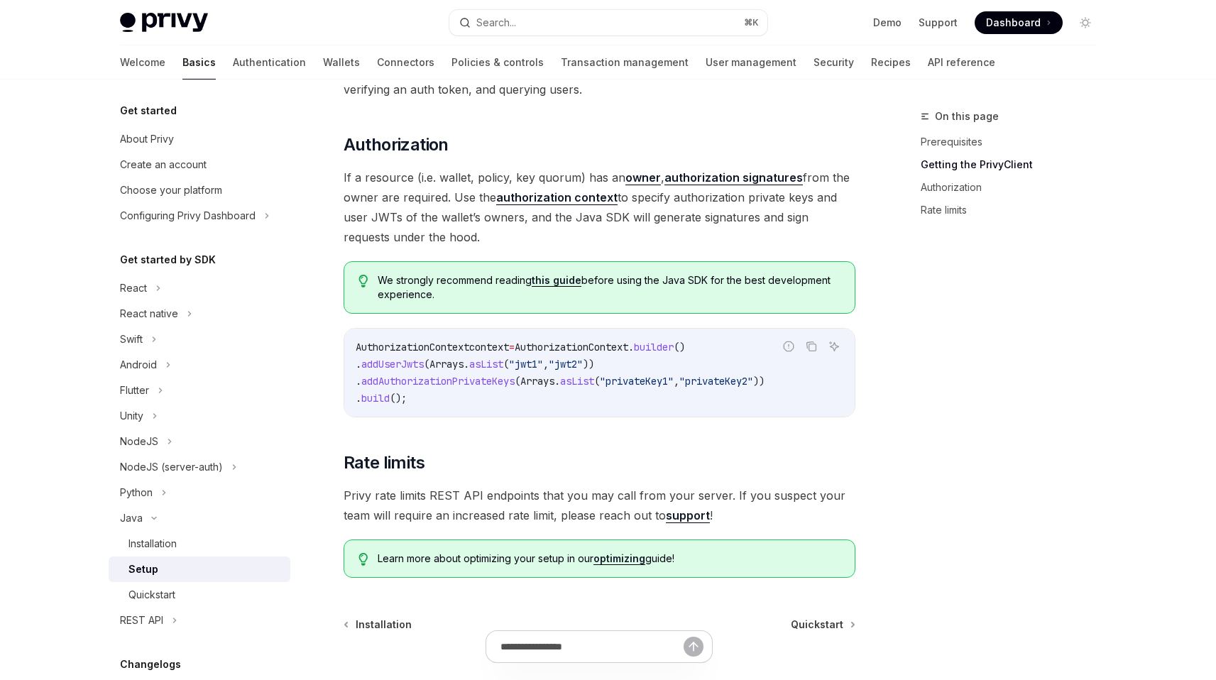
click at [583, 368] on span ""jwt2"" at bounding box center [566, 364] width 34 height 13
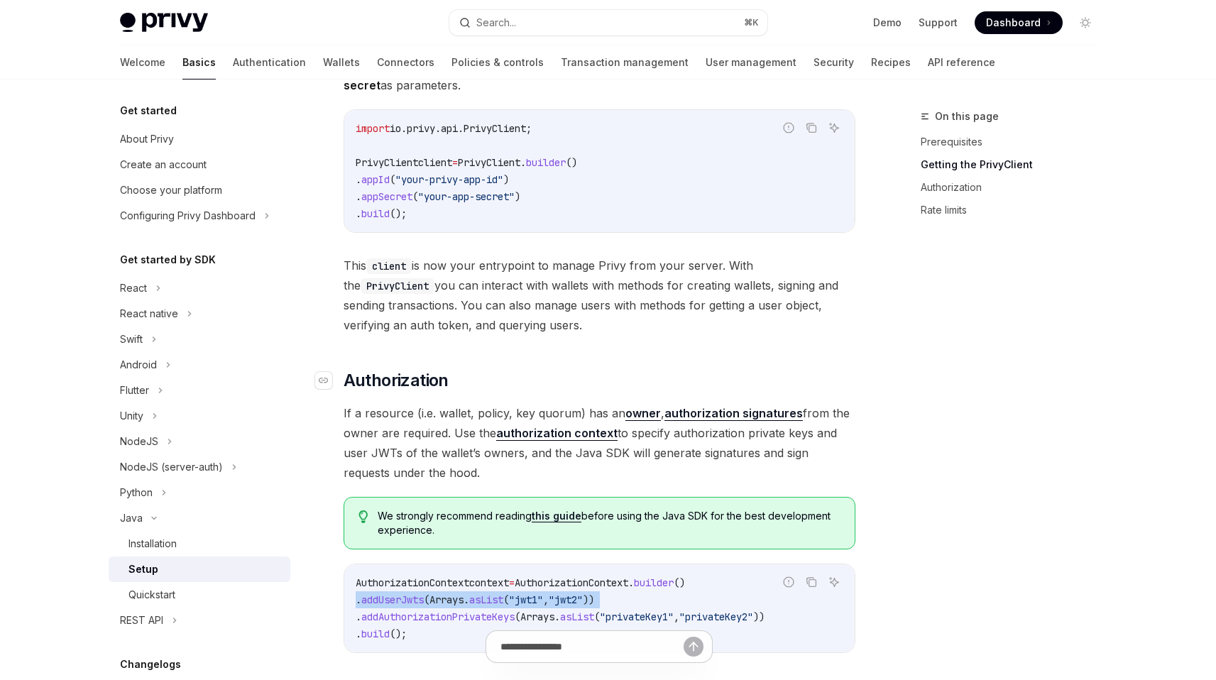
scroll to position [284, 0]
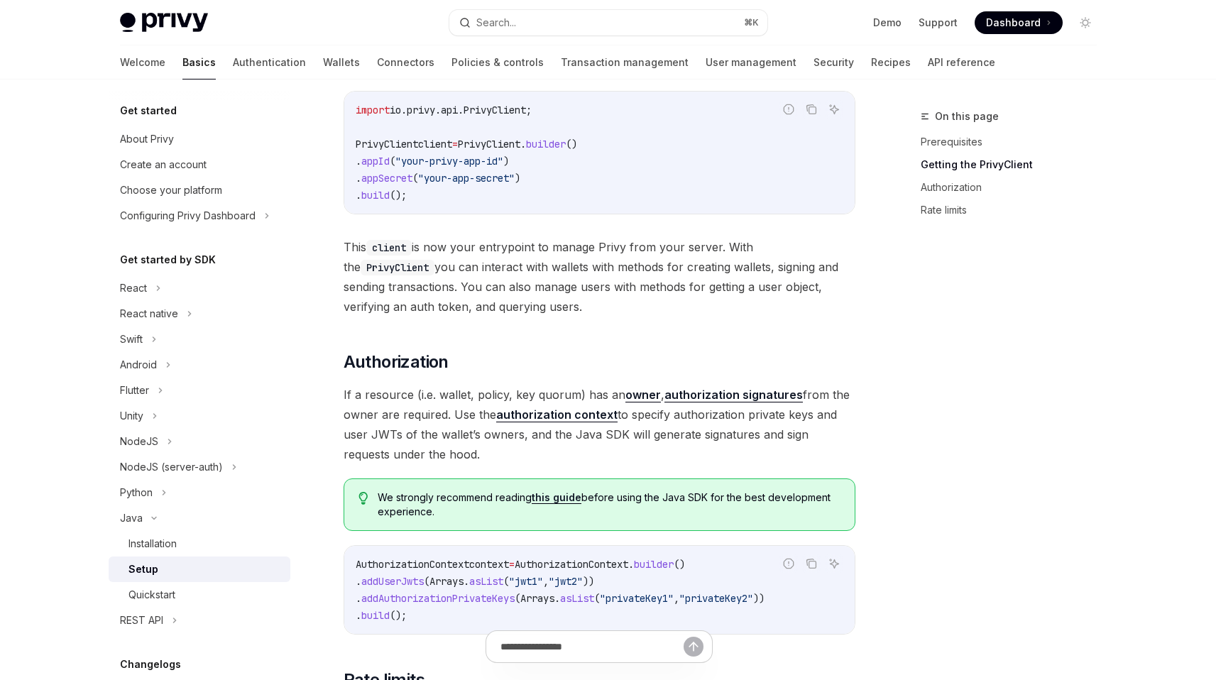
click at [644, 414] on span "If a resource (i.e. wallet, policy, key quorum) has an owner , authorization si…" at bounding box center [600, 424] width 512 height 79
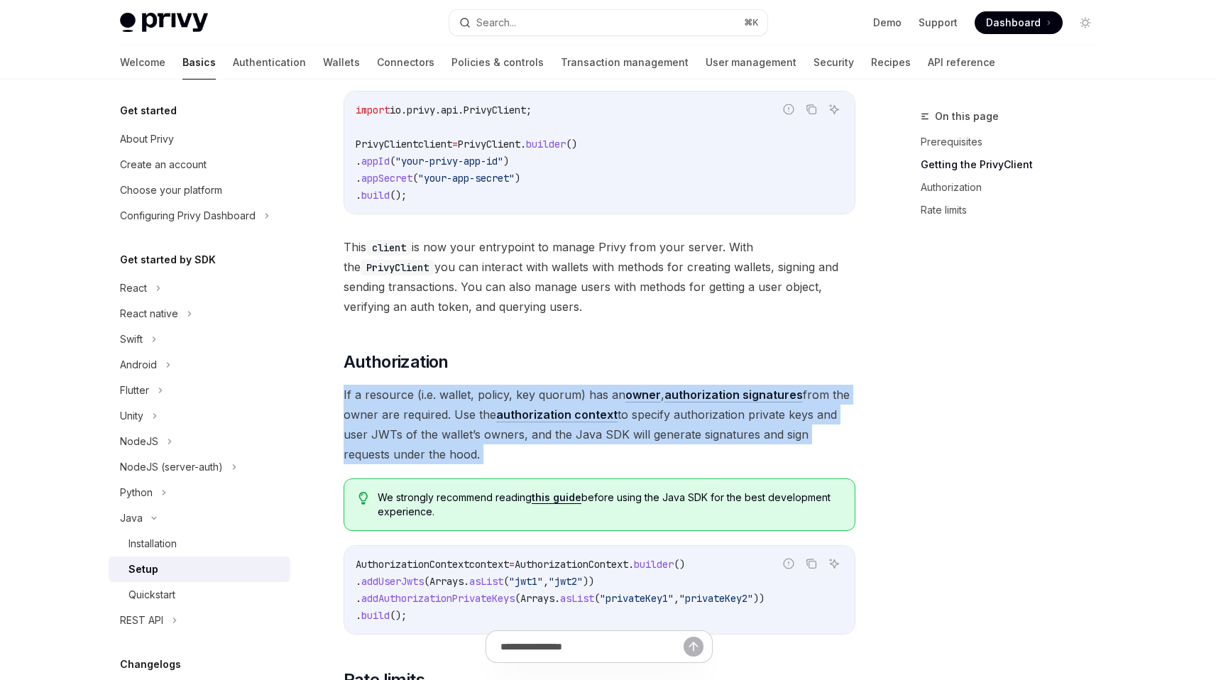
click at [644, 414] on span "If a resource (i.e. wallet, policy, key quorum) has an owner , authorization si…" at bounding box center [600, 424] width 512 height 79
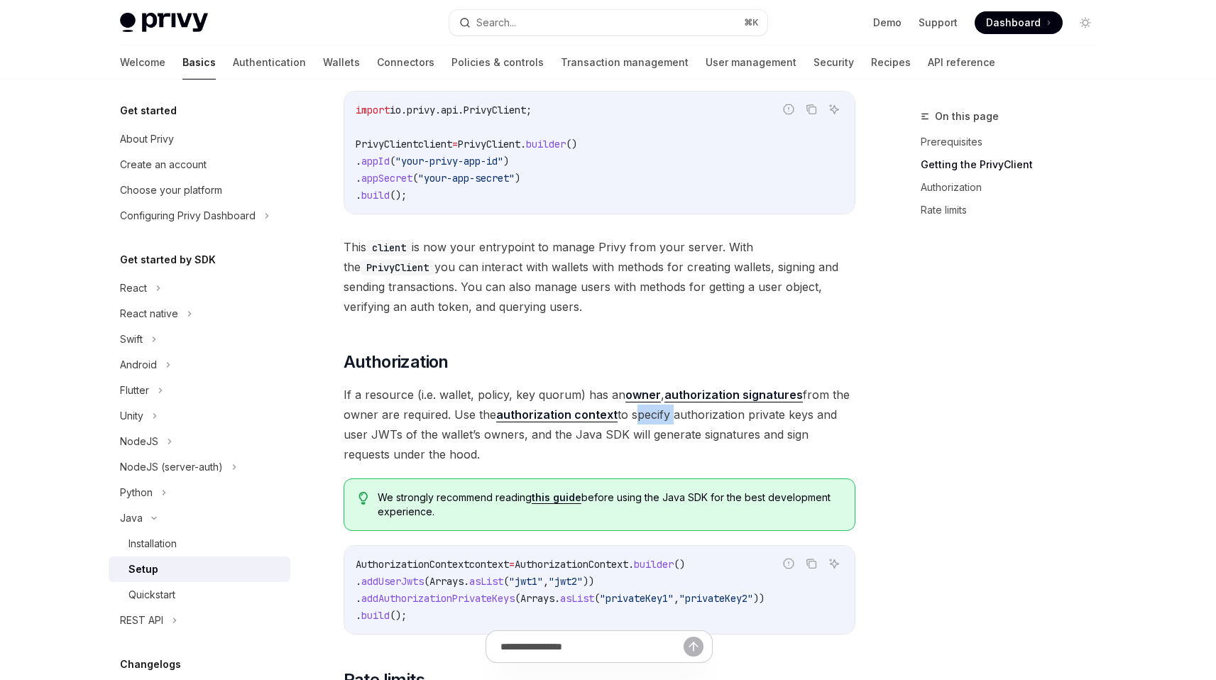
click at [644, 414] on span "If a resource (i.e. wallet, policy, key quorum) has an owner , authorization si…" at bounding box center [600, 424] width 512 height 79
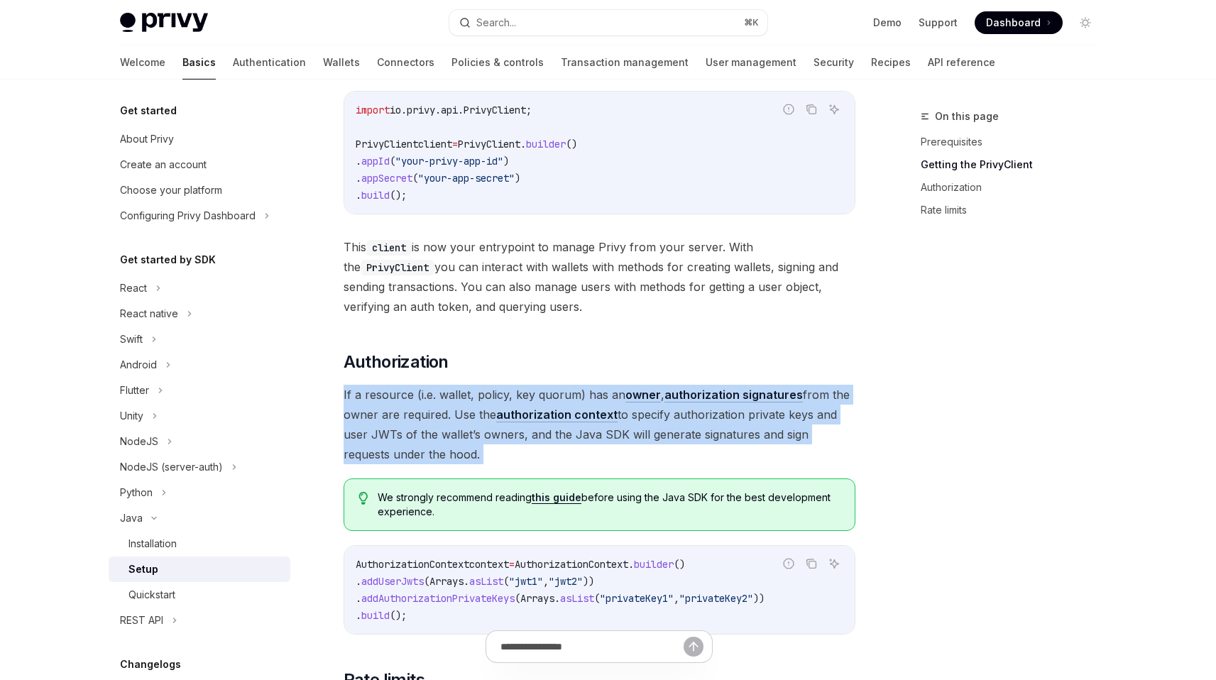
click at [644, 414] on span "If a resource (i.e. wallet, policy, key quorum) has an owner , authorization si…" at bounding box center [600, 424] width 512 height 79
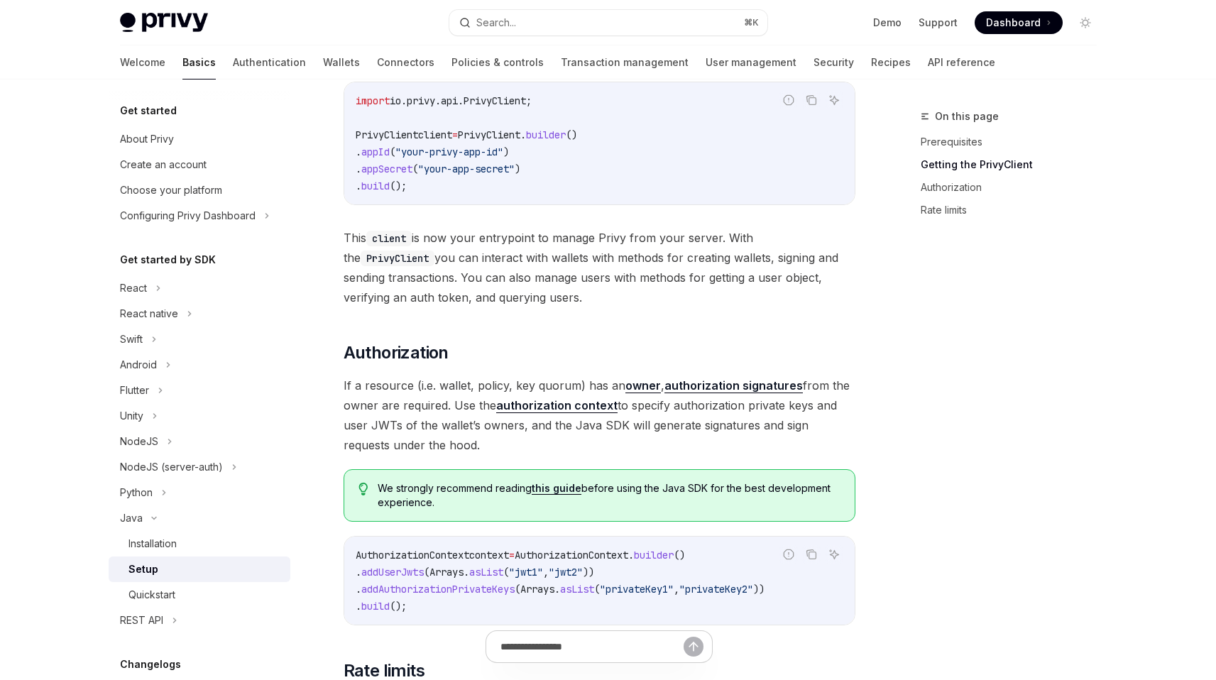
scroll to position [302, 0]
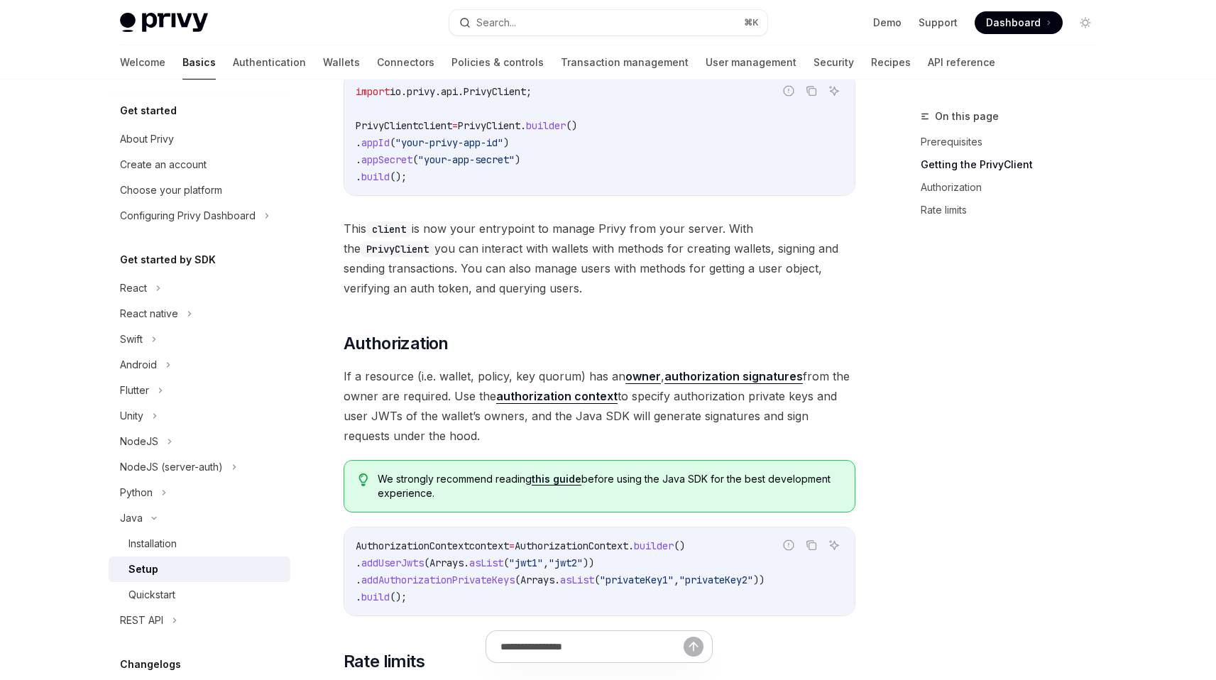
click at [430, 420] on span "If a resource (i.e. wallet, policy, key quorum) has an owner , authorization si…" at bounding box center [600, 405] width 512 height 79
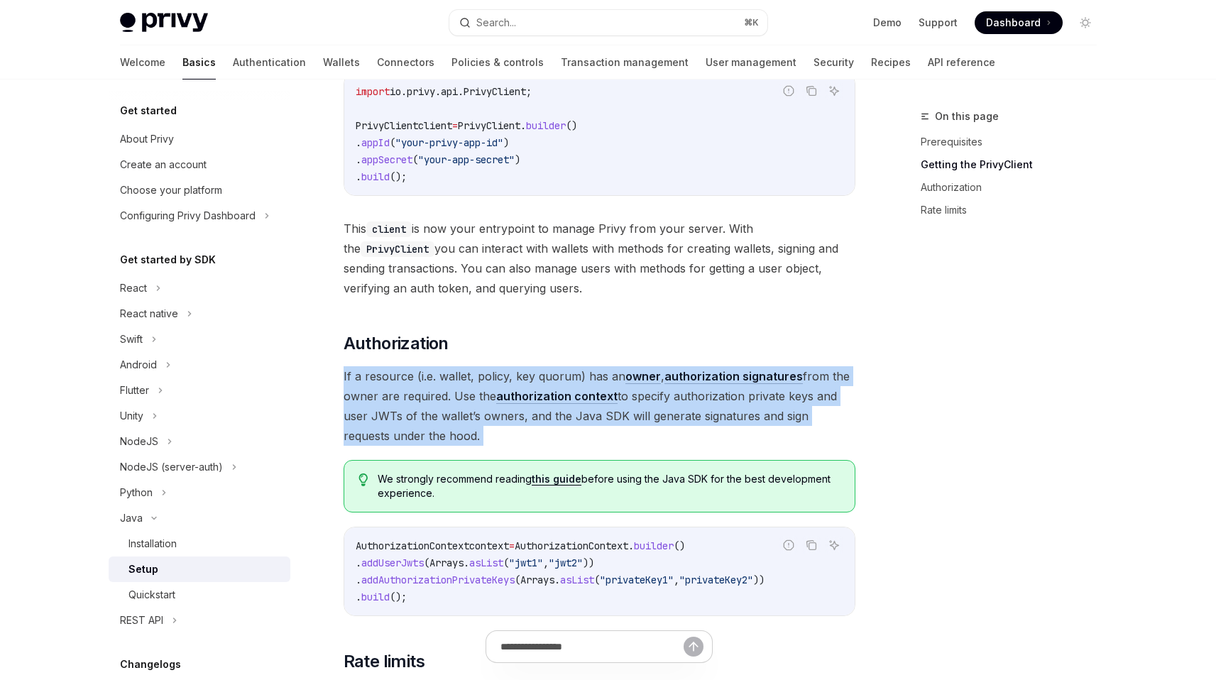
click at [430, 420] on span "If a resource (i.e. wallet, policy, key quorum) has an owner , authorization si…" at bounding box center [600, 405] width 512 height 79
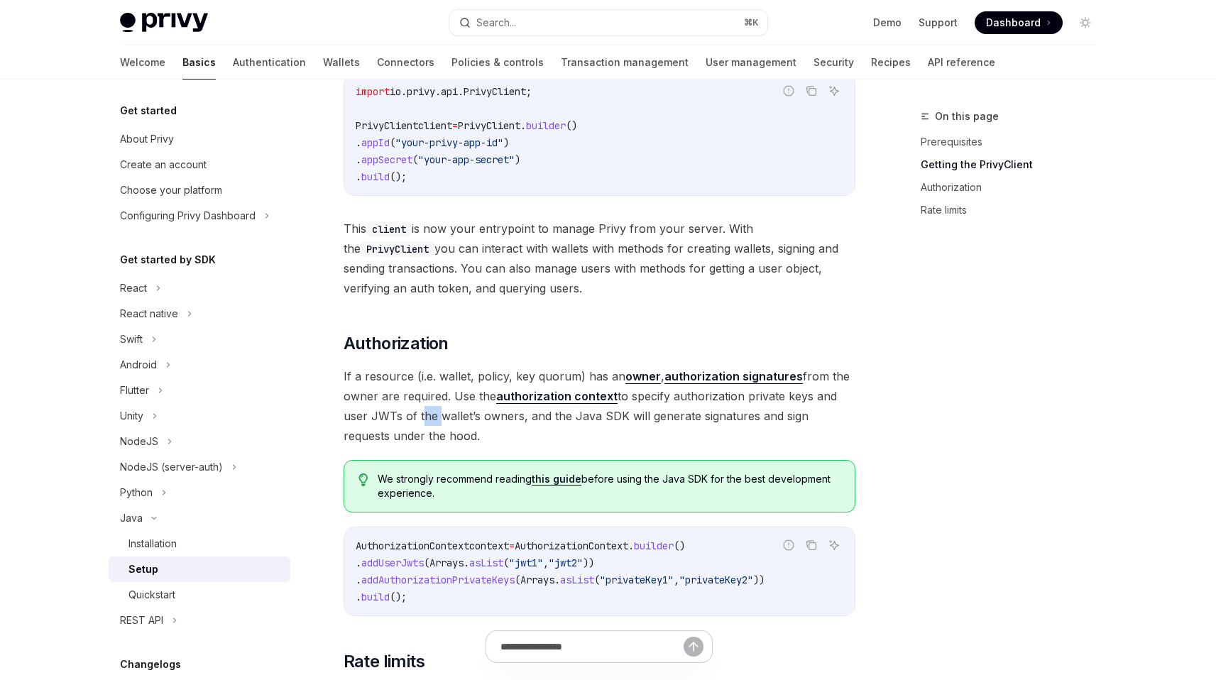
click at [430, 420] on span "If a resource (i.e. wallet, policy, key quorum) has an owner , authorization si…" at bounding box center [600, 405] width 512 height 79
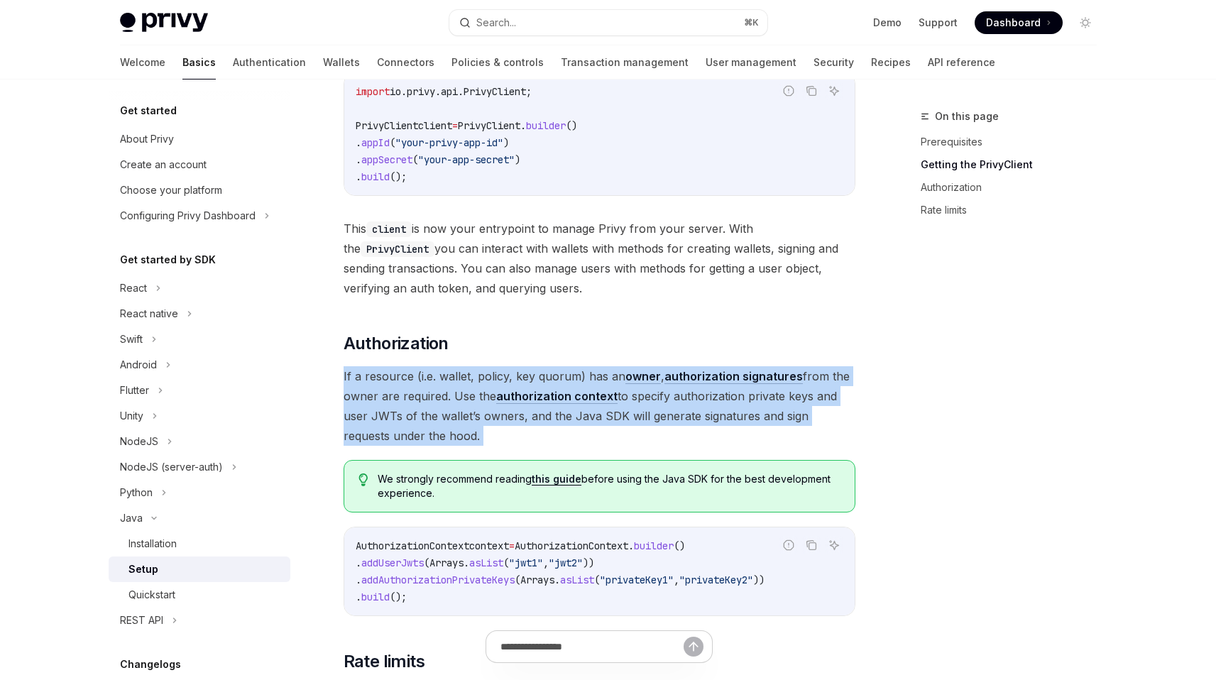
click at [430, 420] on span "If a resource (i.e. wallet, policy, key quorum) has an owner , authorization si…" at bounding box center [600, 405] width 512 height 79
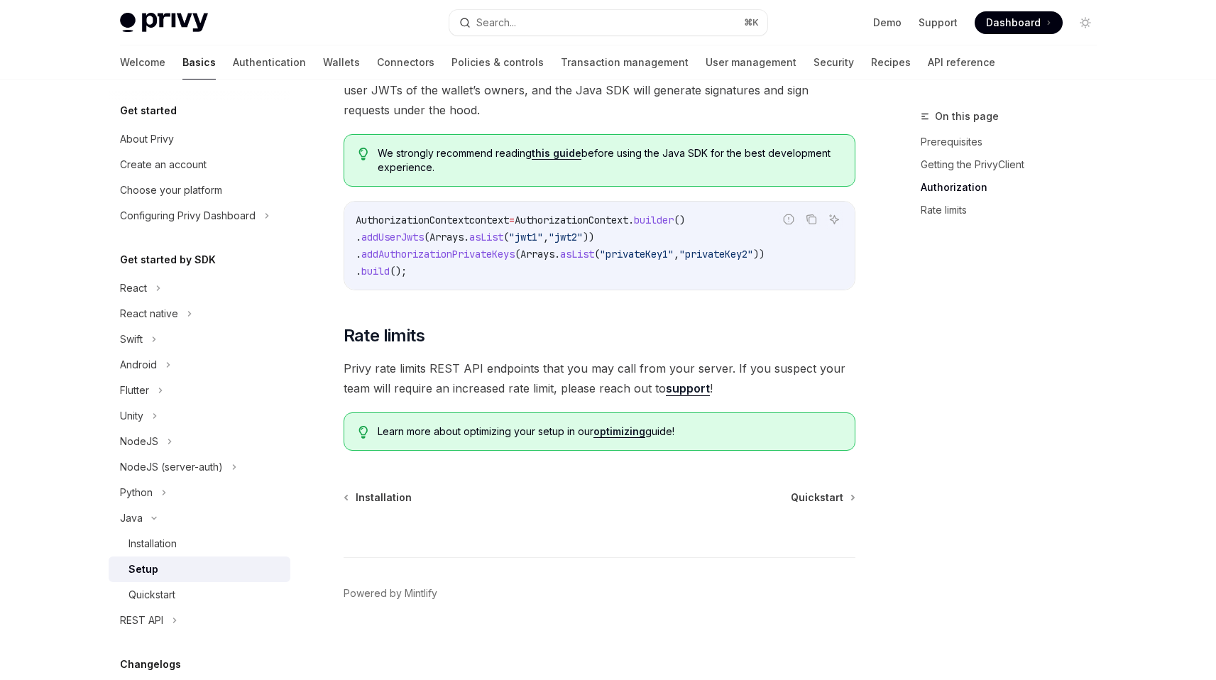
scroll to position [457, 0]
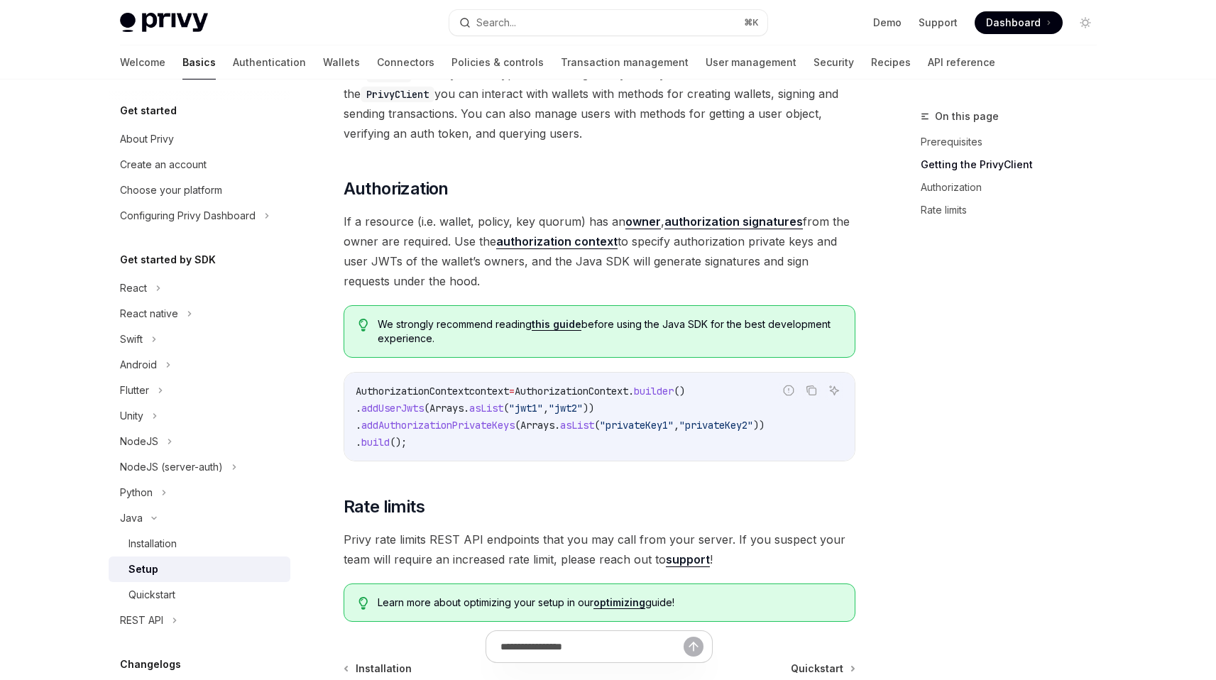
click at [560, 322] on link "this guide" at bounding box center [557, 324] width 50 height 13
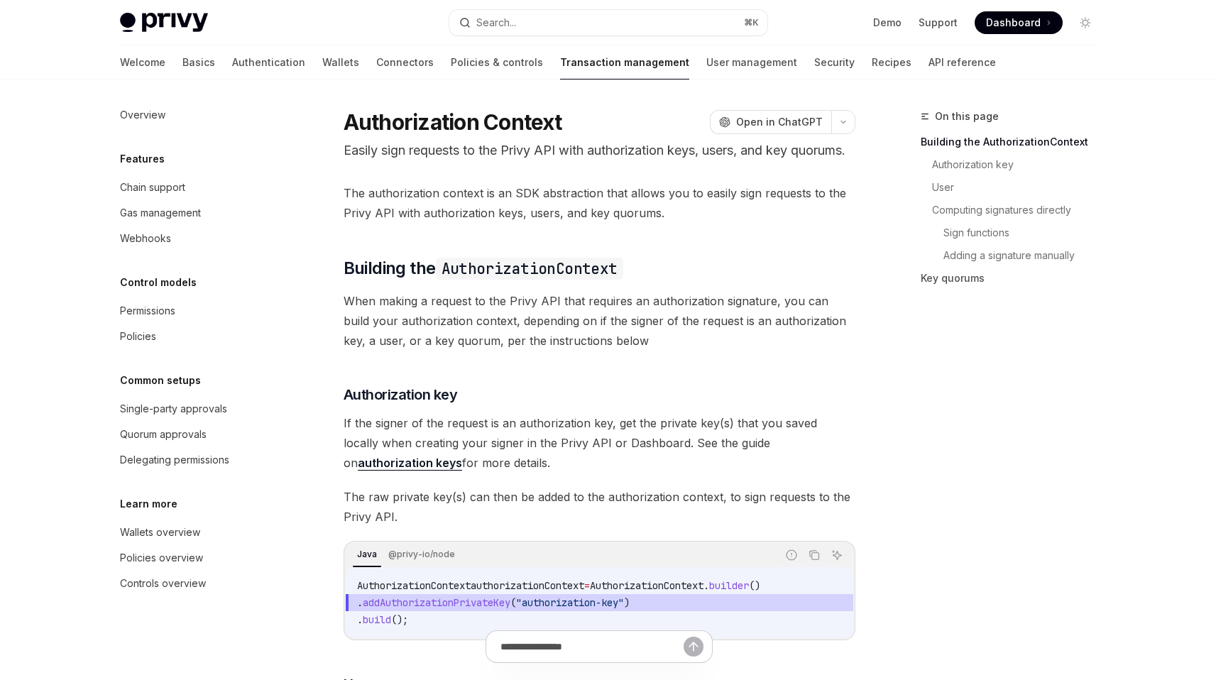
click at [526, 158] on p "Easily sign requests to the Privy API with authorization keys, users, and key q…" at bounding box center [600, 151] width 512 height 20
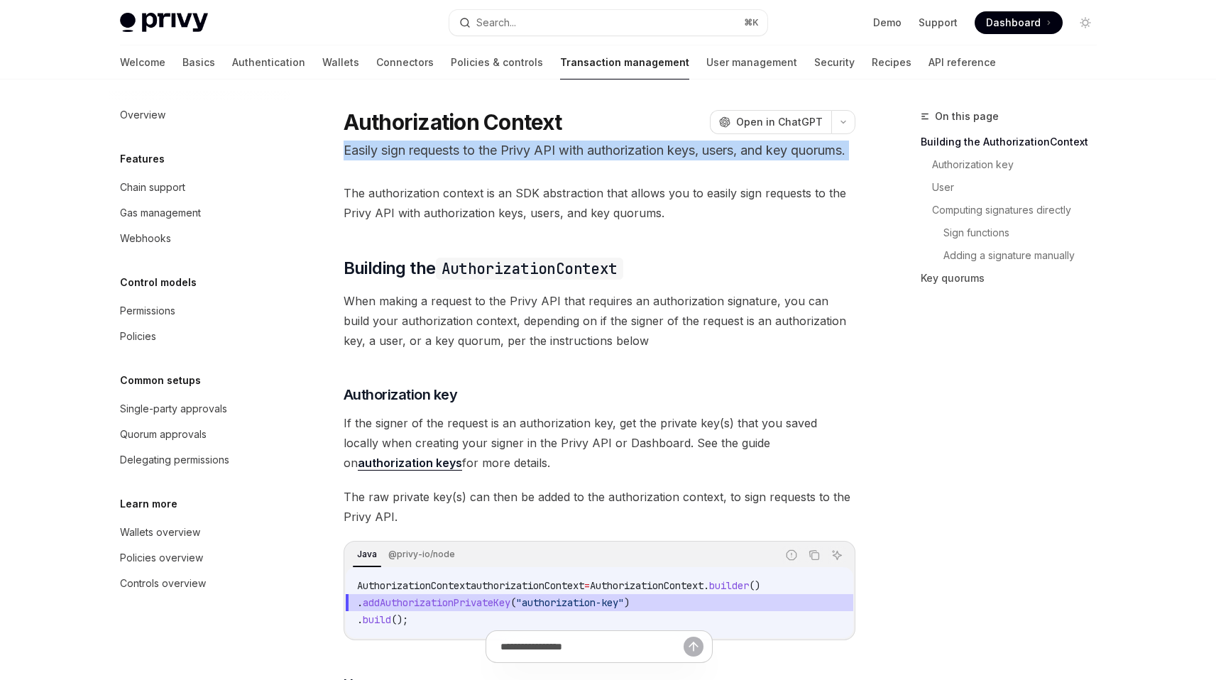
click at [526, 158] on p "Easily sign requests to the Privy API with authorization keys, users, and key q…" at bounding box center [600, 151] width 512 height 20
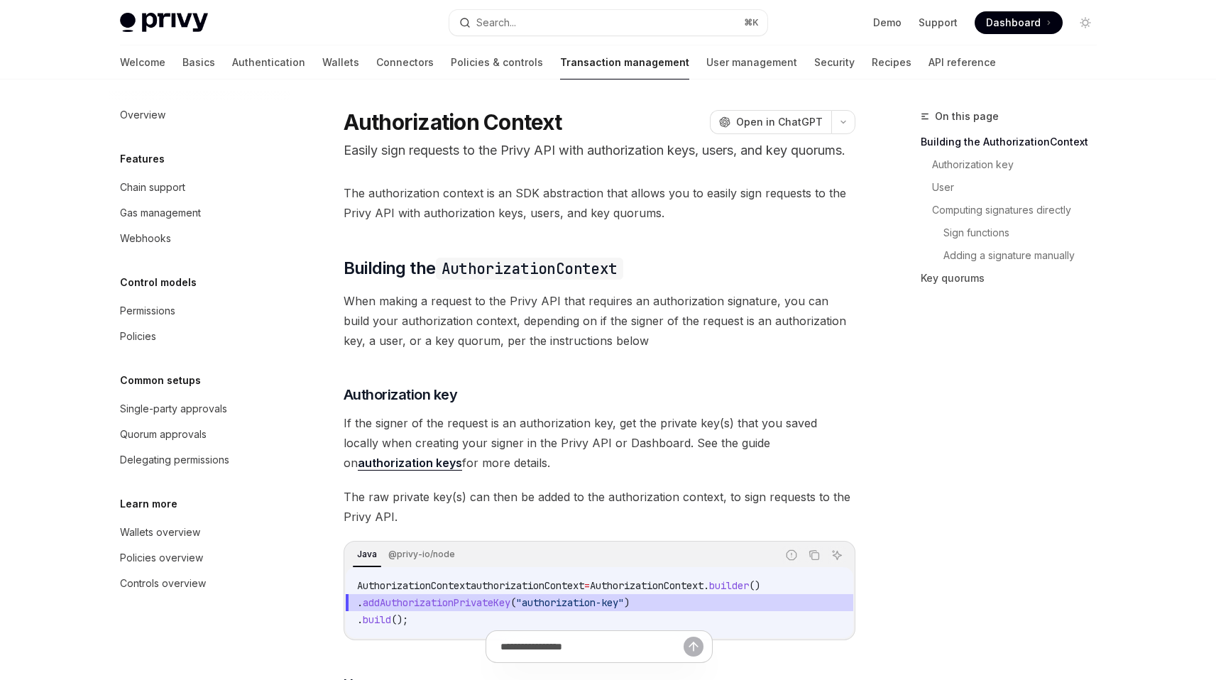
click at [561, 219] on span "The authorization context is an SDK abstraction that allows you to easily sign …" at bounding box center [600, 203] width 512 height 40
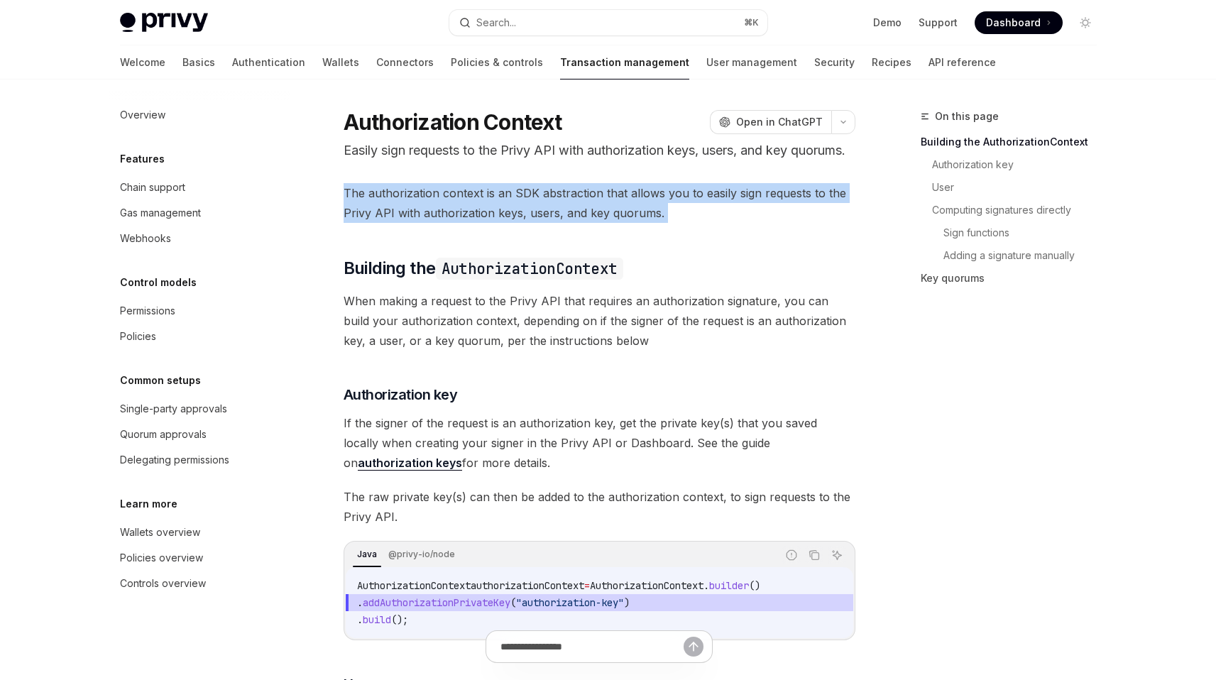
click at [561, 219] on span "The authorization context is an SDK abstraction that allows you to easily sign …" at bounding box center [600, 203] width 512 height 40
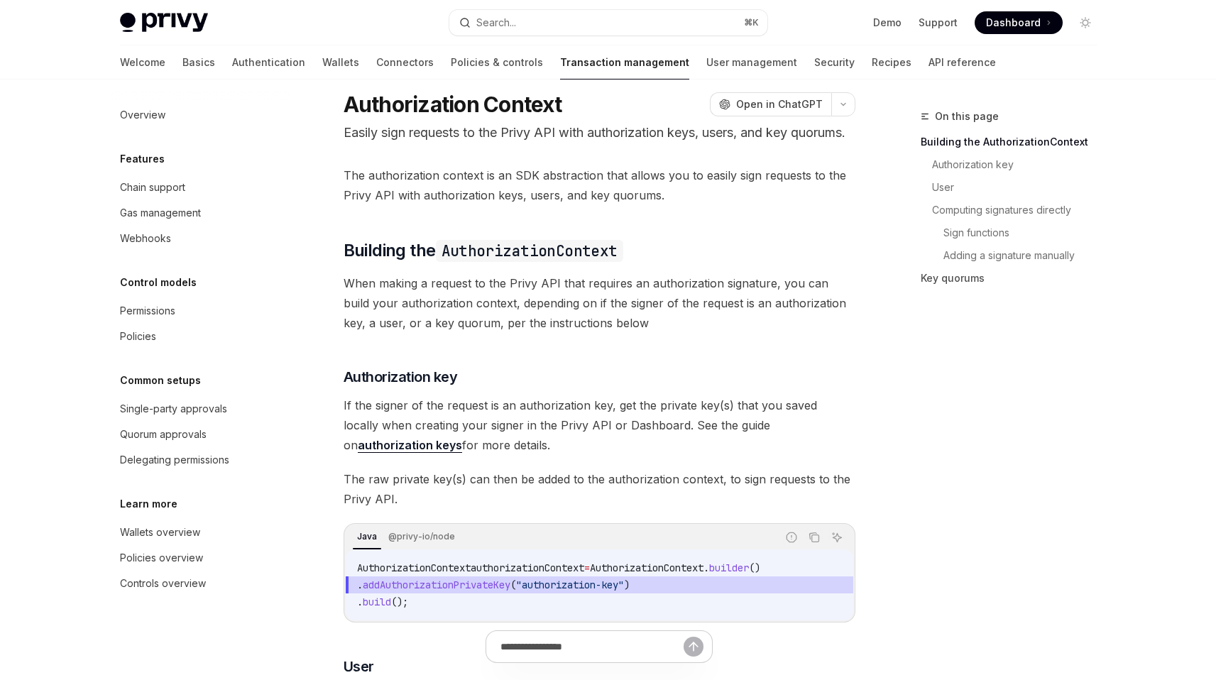
click at [538, 322] on span "When making a request to the Privy API that requires an authorization signature…" at bounding box center [600, 303] width 512 height 60
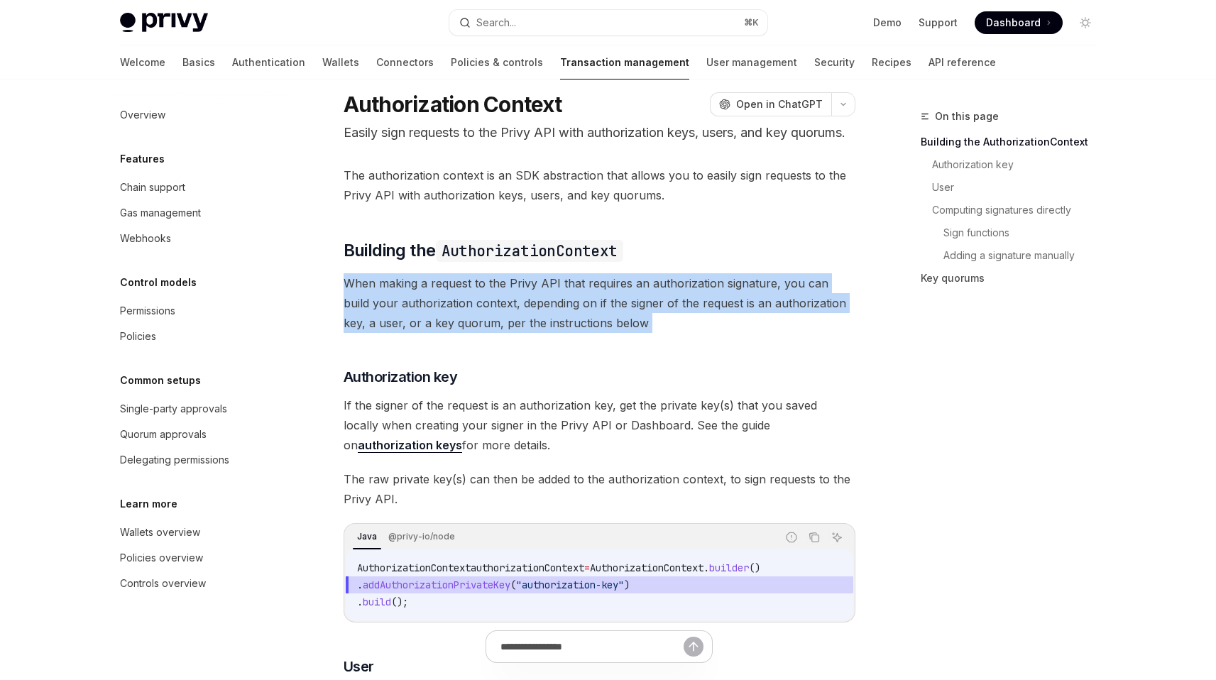
click at [538, 322] on span "When making a request to the Privy API that requires an authorization signature…" at bounding box center [600, 303] width 512 height 60
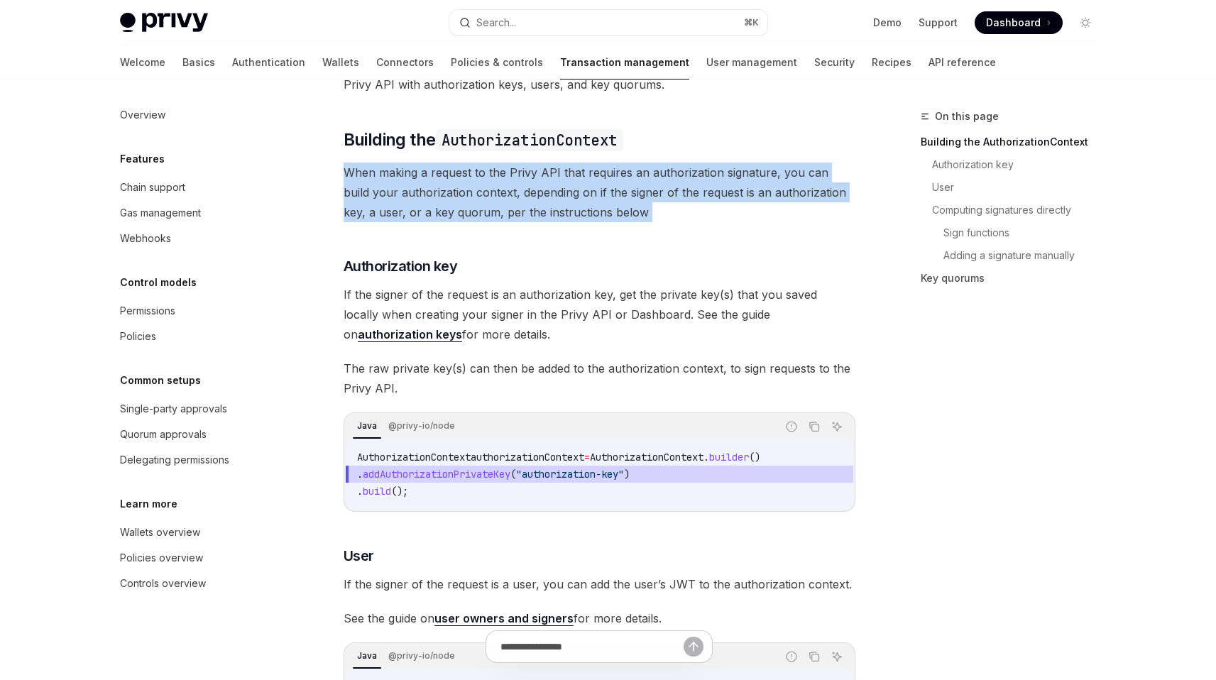
scroll to position [138, 0]
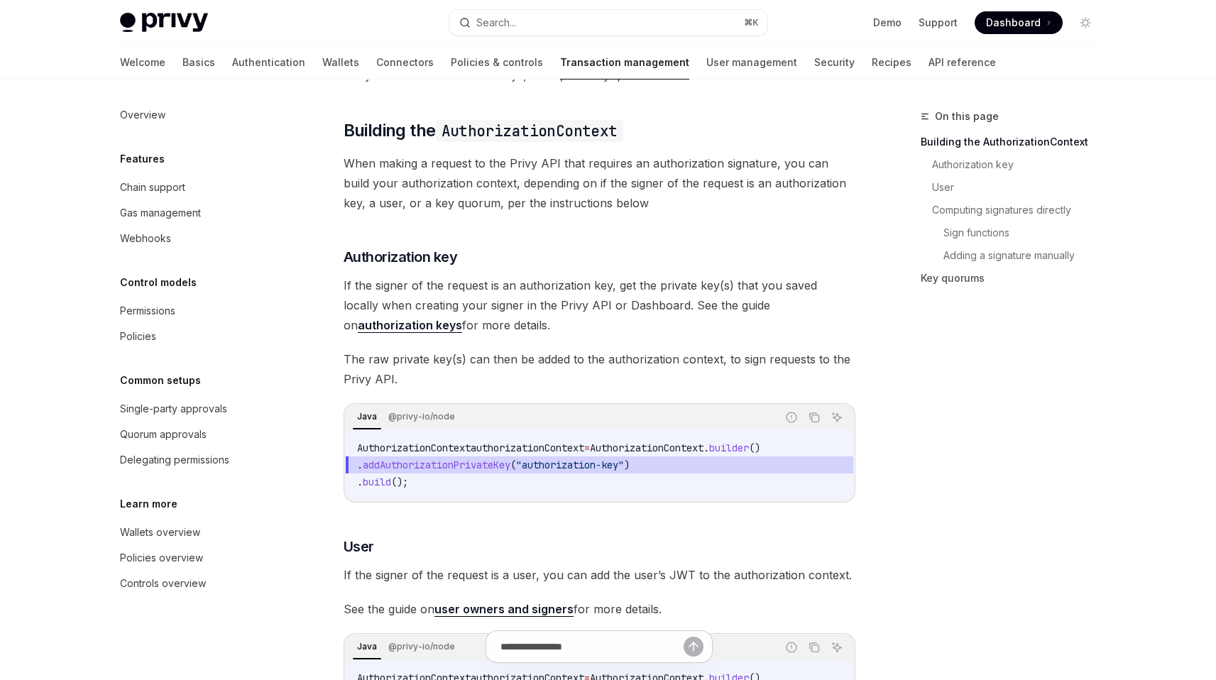
click at [598, 326] on span "If the signer of the request is an authorization key, get the private key(s) th…" at bounding box center [600, 305] width 512 height 60
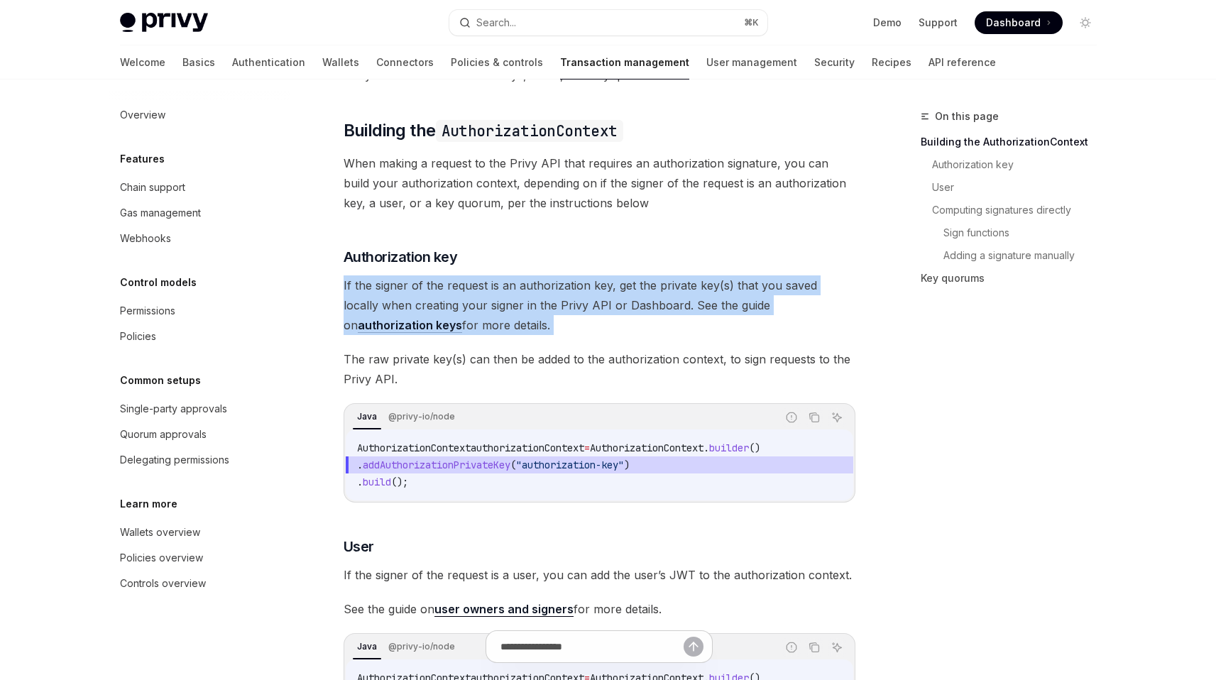
click at [598, 326] on span "If the signer of the request is an authorization key, get the private key(s) th…" at bounding box center [600, 305] width 512 height 60
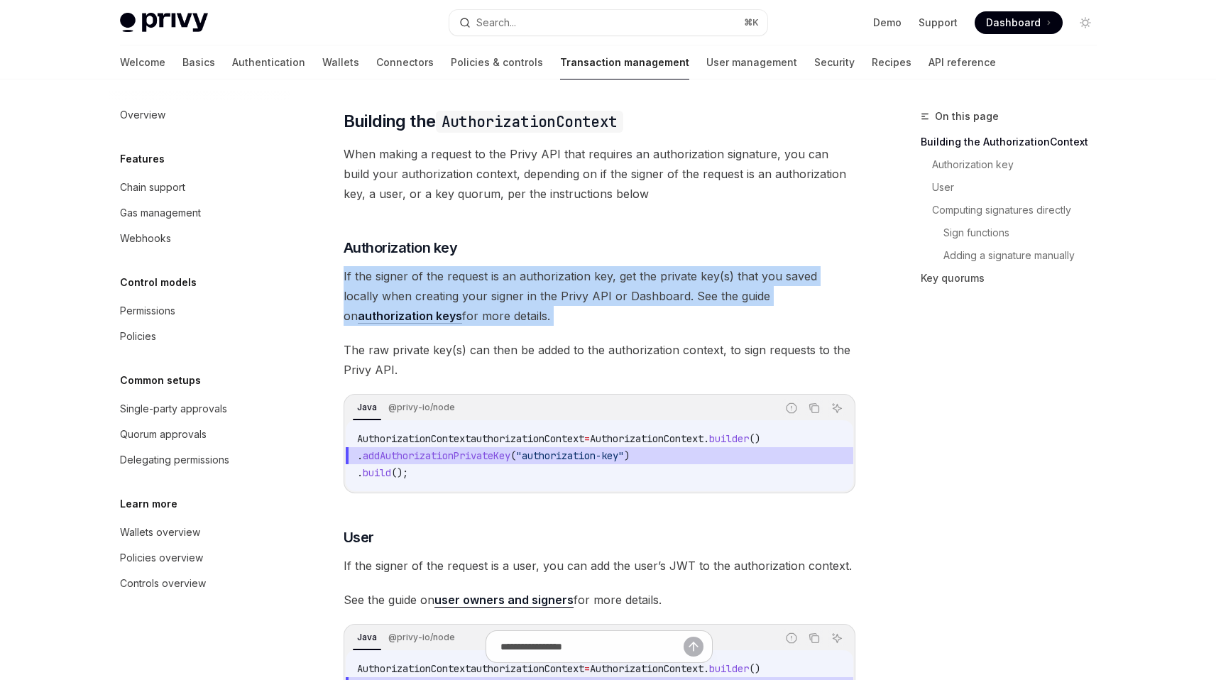
scroll to position [156, 0]
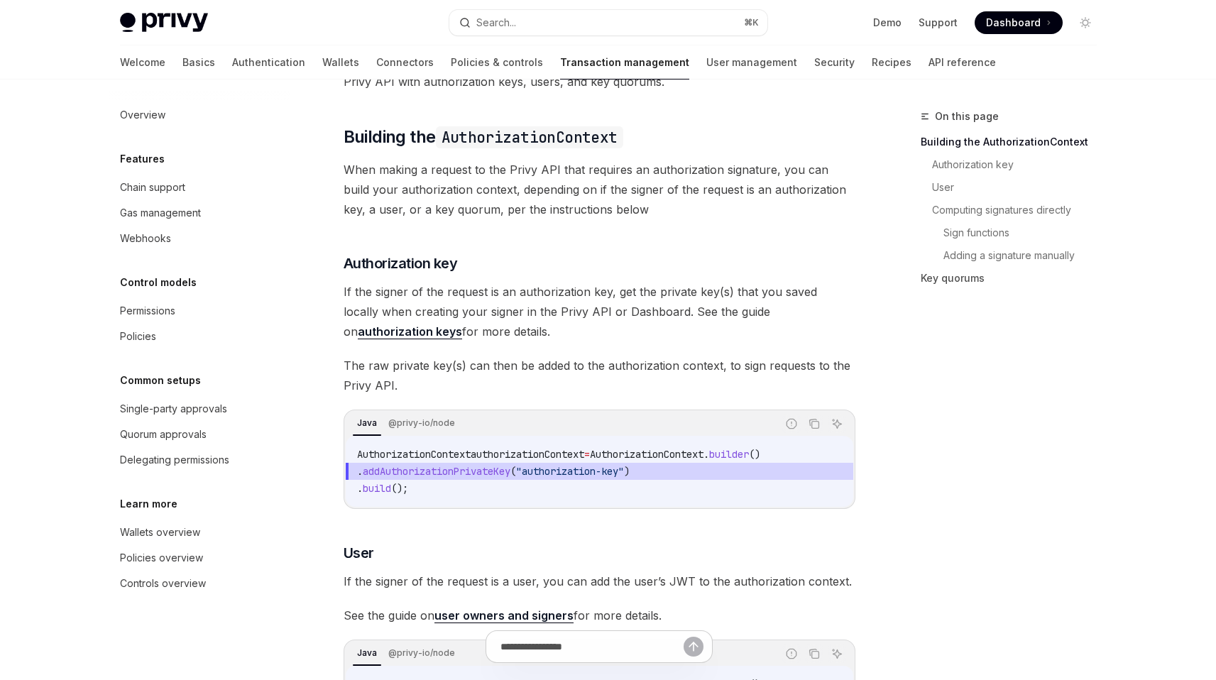
scroll to position [156, 0]
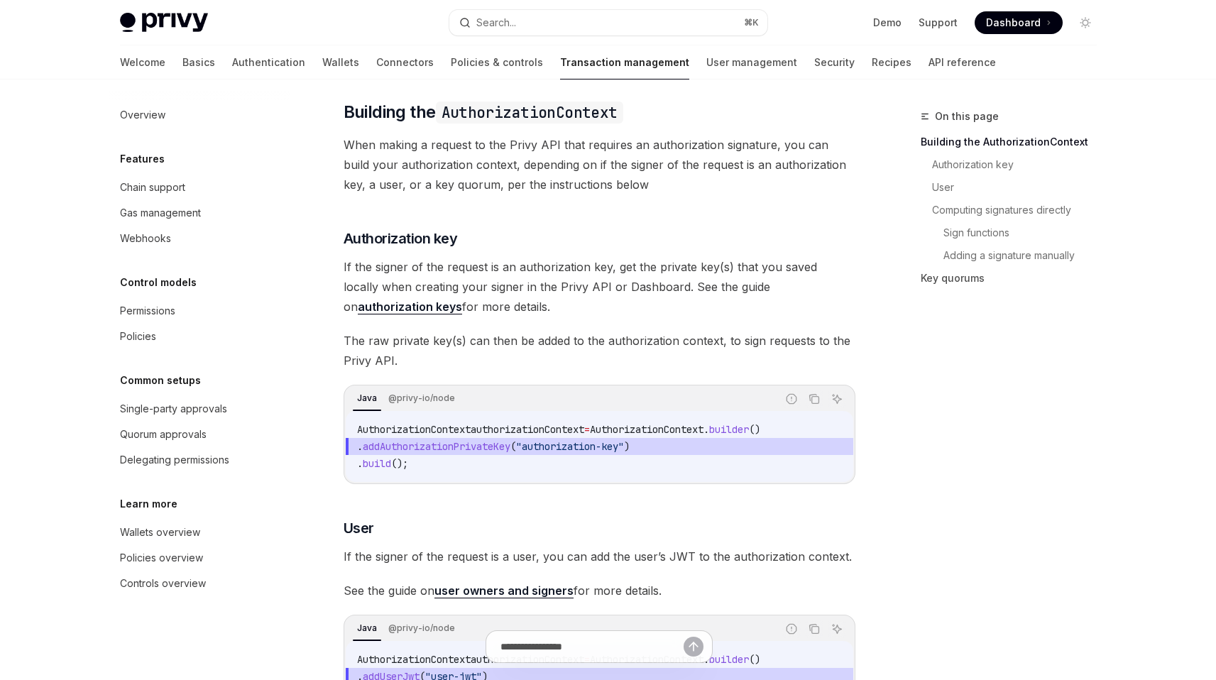
click at [547, 411] on div "Java @privy-io/node" at bounding box center [565, 399] width 424 height 24
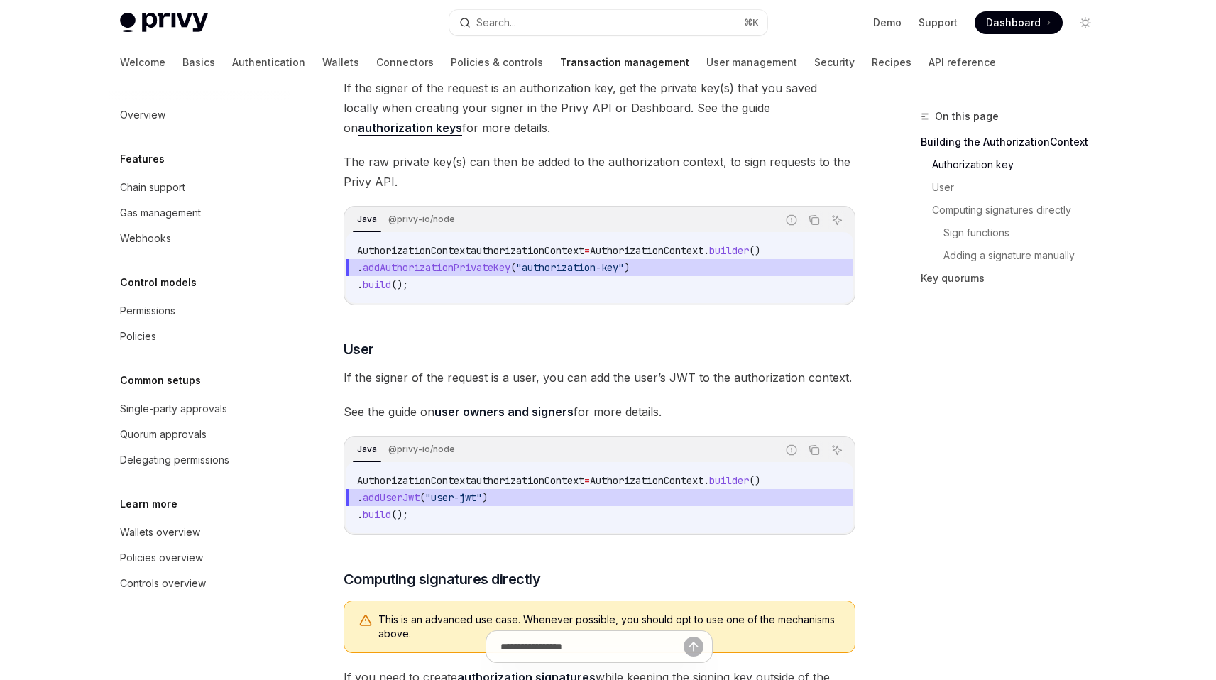
scroll to position [353, 0]
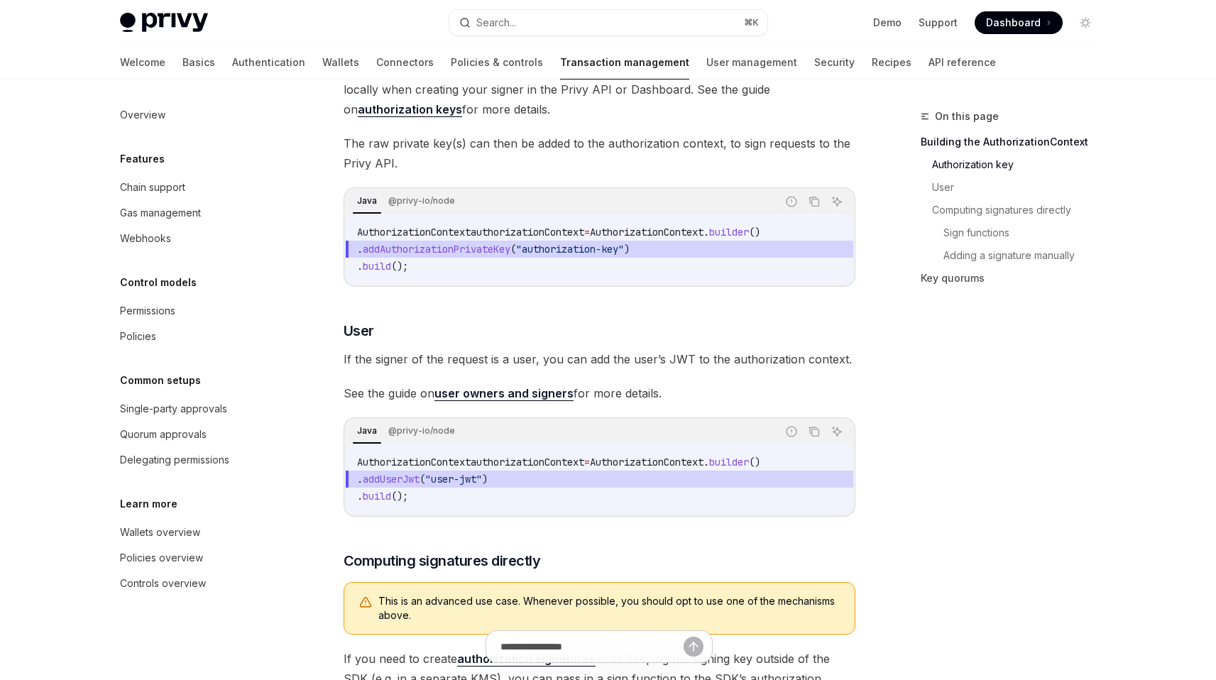
click at [536, 401] on link "user owners and signers" at bounding box center [503, 393] width 139 height 15
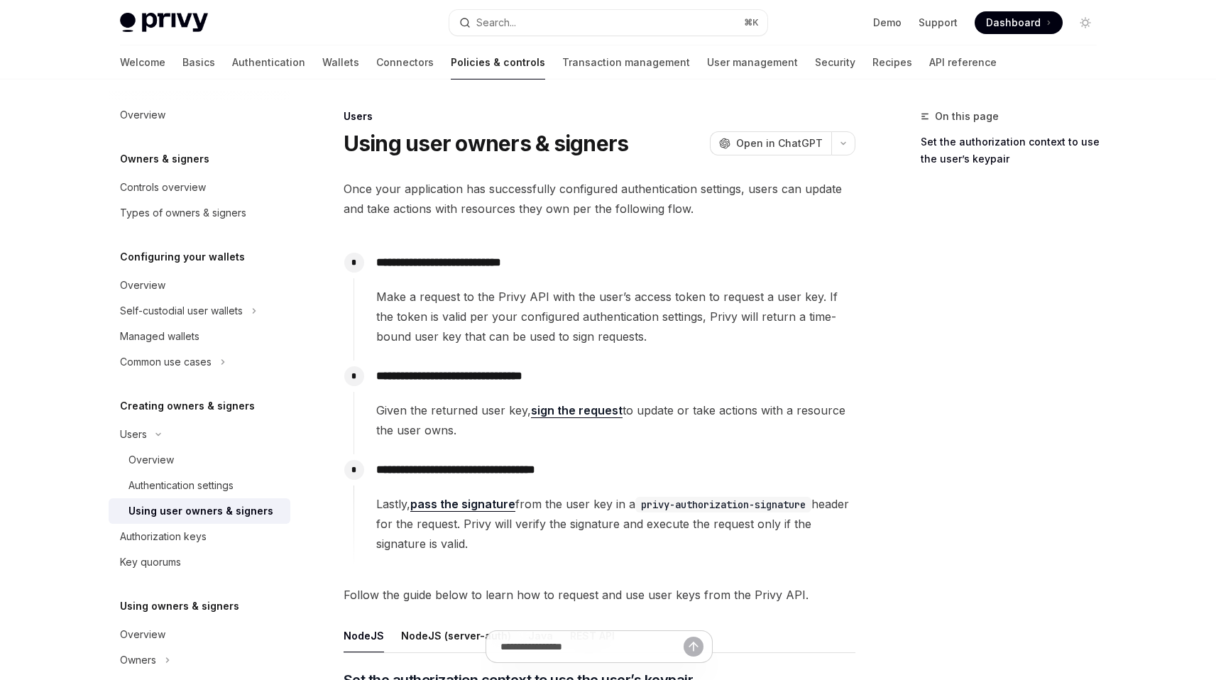
click at [557, 212] on span "Once your application has successfully configured authentication settings, user…" at bounding box center [600, 199] width 512 height 40
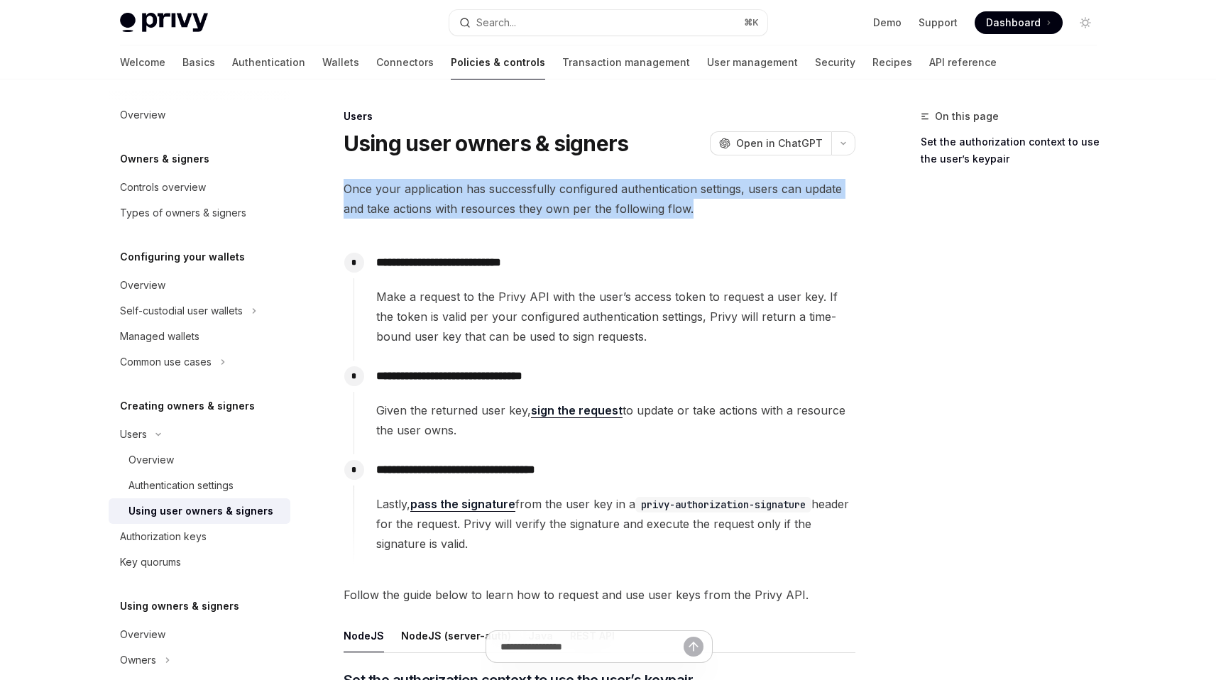
click at [557, 212] on span "Once your application has successfully configured authentication settings, user…" at bounding box center [600, 199] width 512 height 40
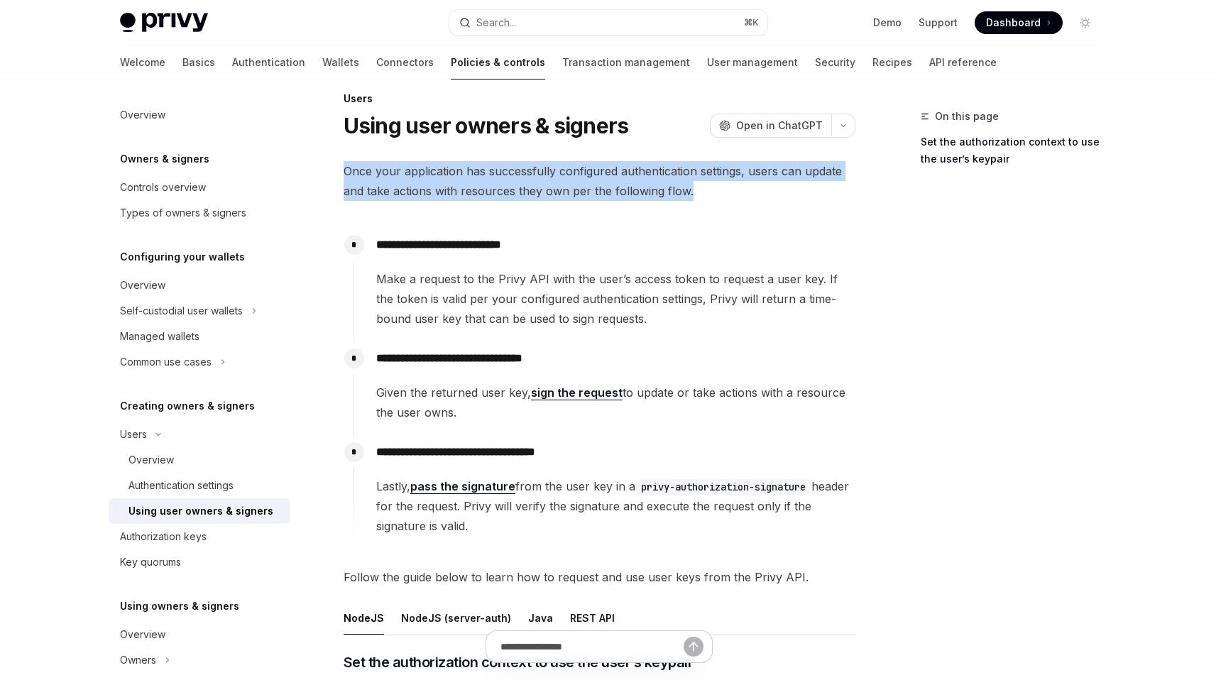
scroll to position [27, 0]
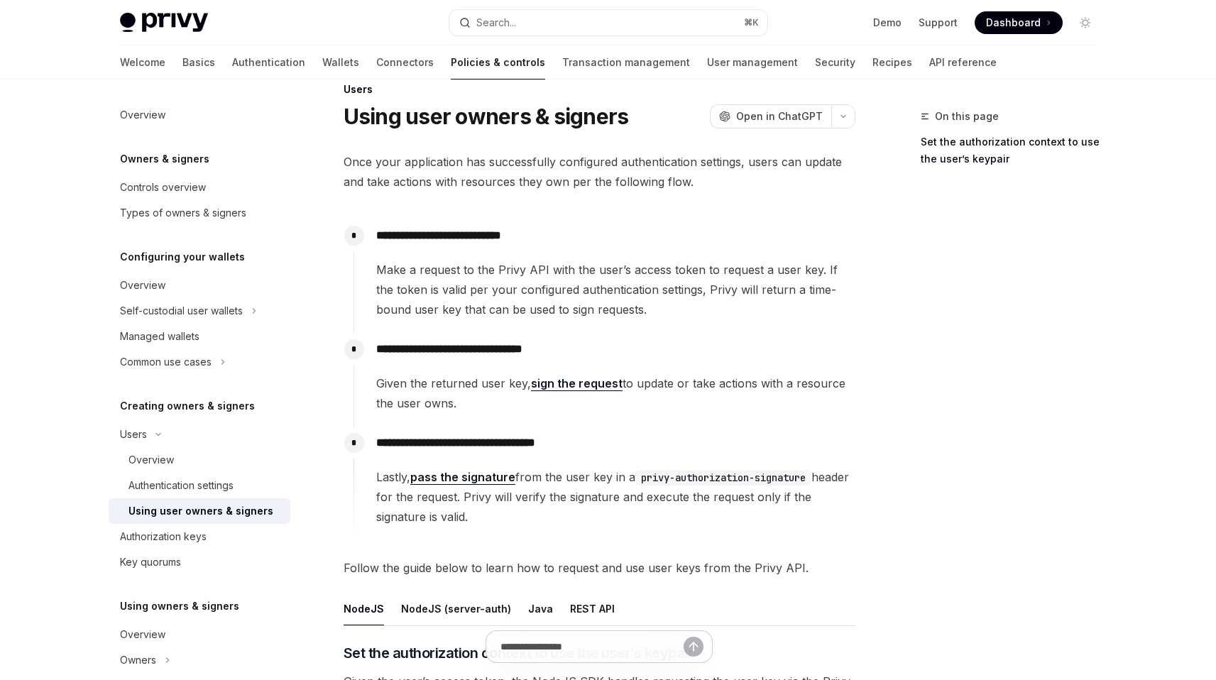
click at [576, 286] on span "Make a request to the Privy API with the user’s access token to request a user …" at bounding box center [615, 290] width 478 height 60
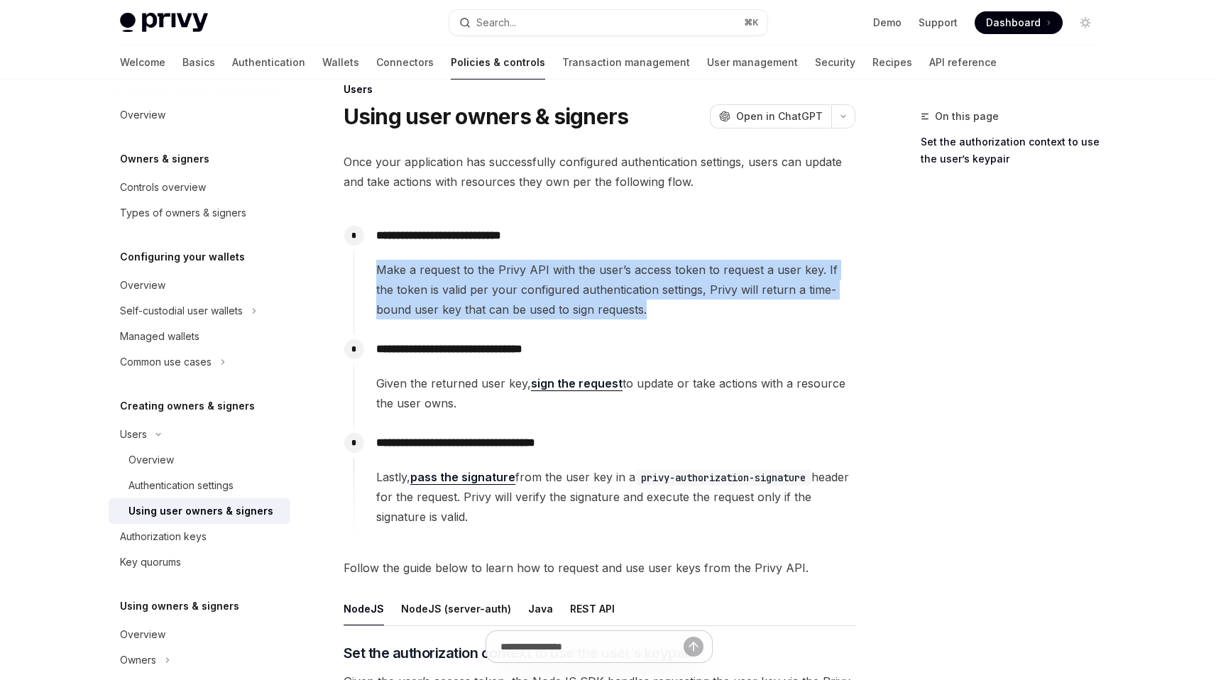
click at [576, 286] on span "Make a request to the Privy API with the user’s access token to request a user …" at bounding box center [615, 290] width 478 height 60
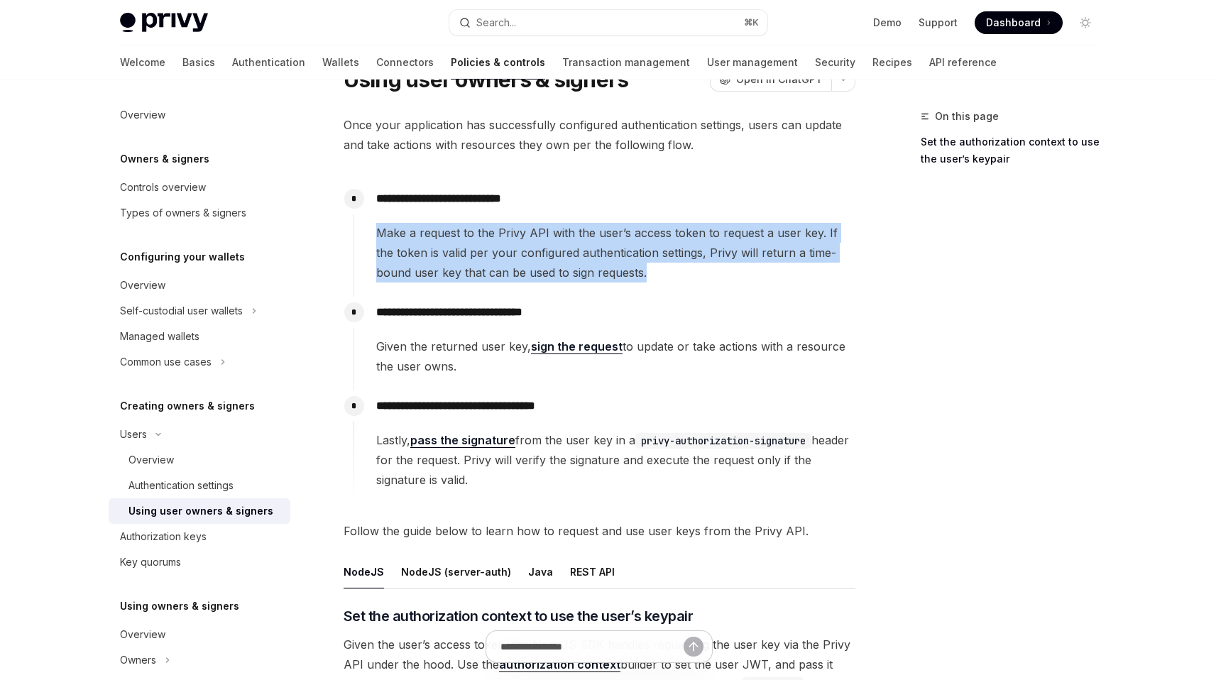
scroll to position [73, 0]
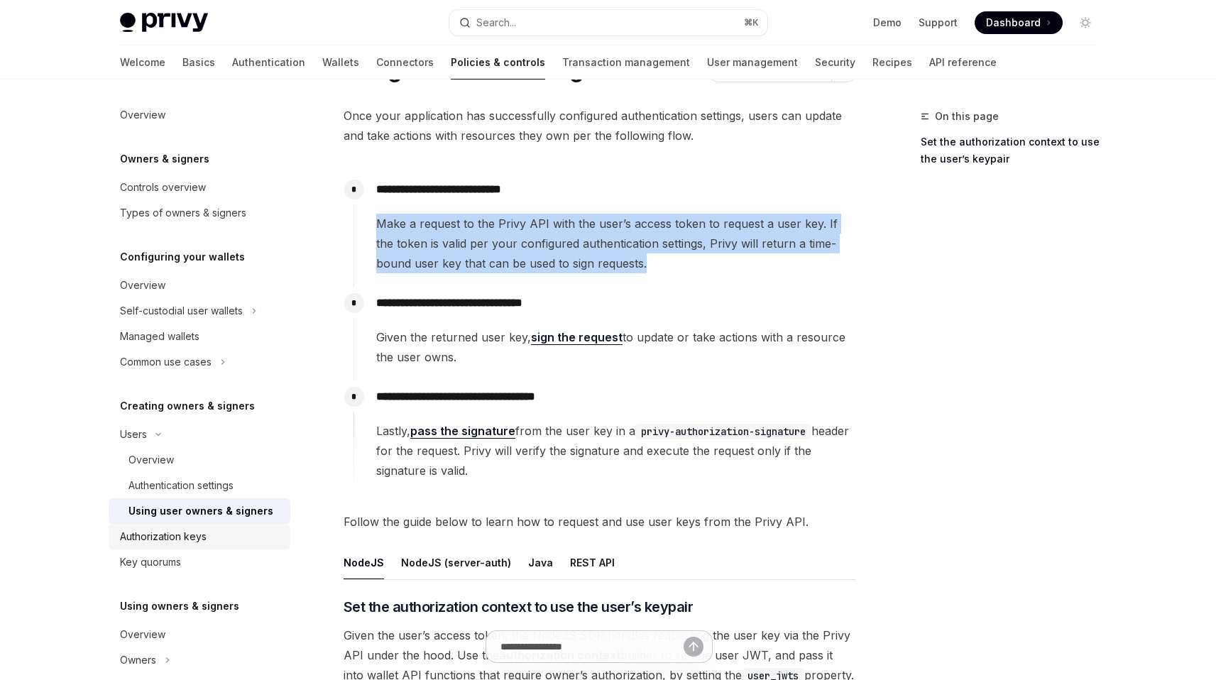
click at [199, 527] on link "Authorization keys" at bounding box center [200, 537] width 182 height 26
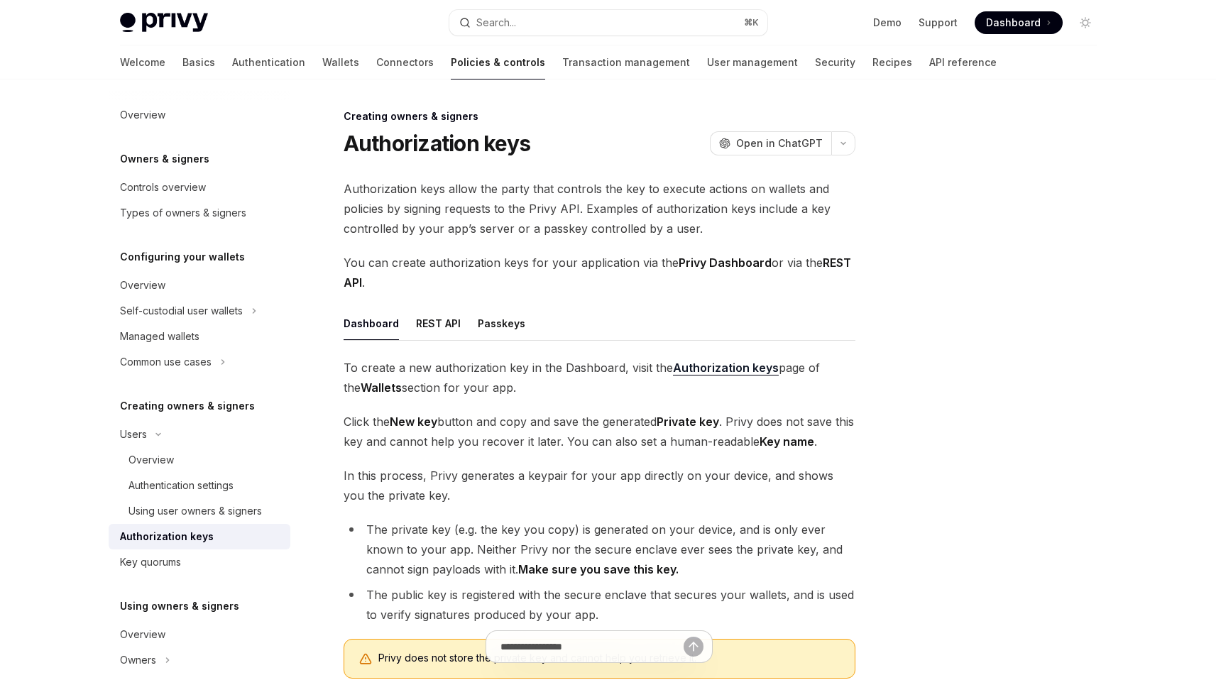
click at [522, 204] on span "Authorization keys allow the party that controls the key to execute actions on …" at bounding box center [600, 209] width 512 height 60
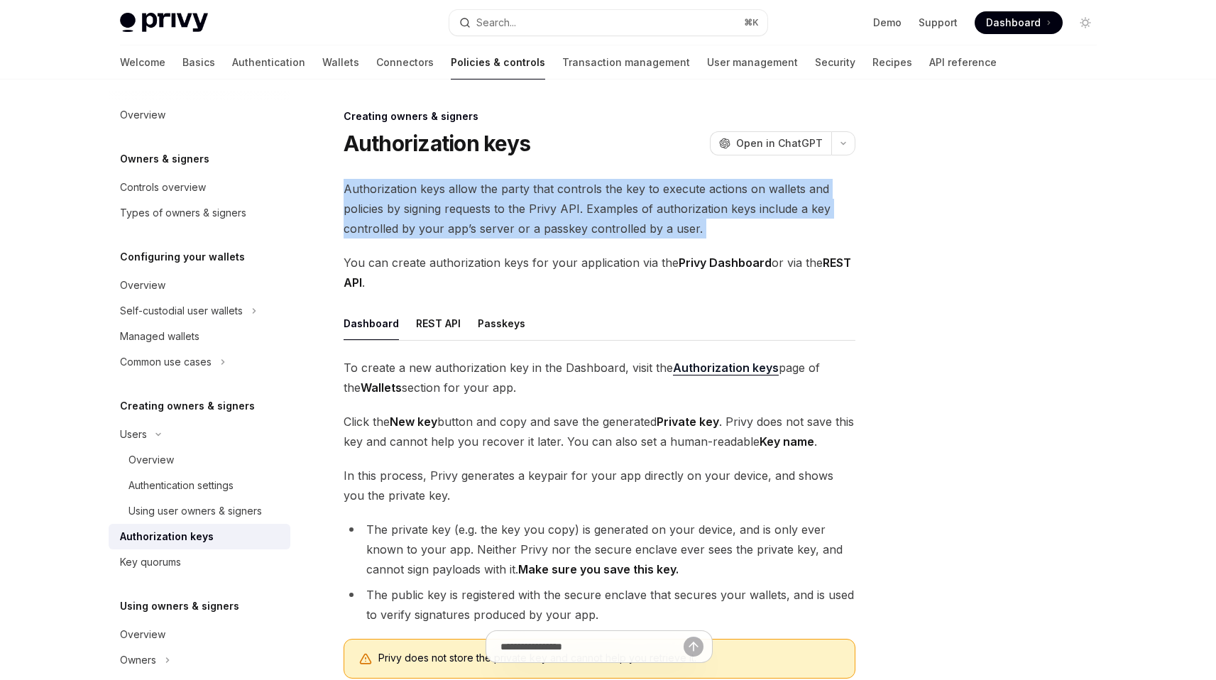
click at [522, 204] on span "Authorization keys allow the party that controls the key to execute actions on …" at bounding box center [600, 209] width 512 height 60
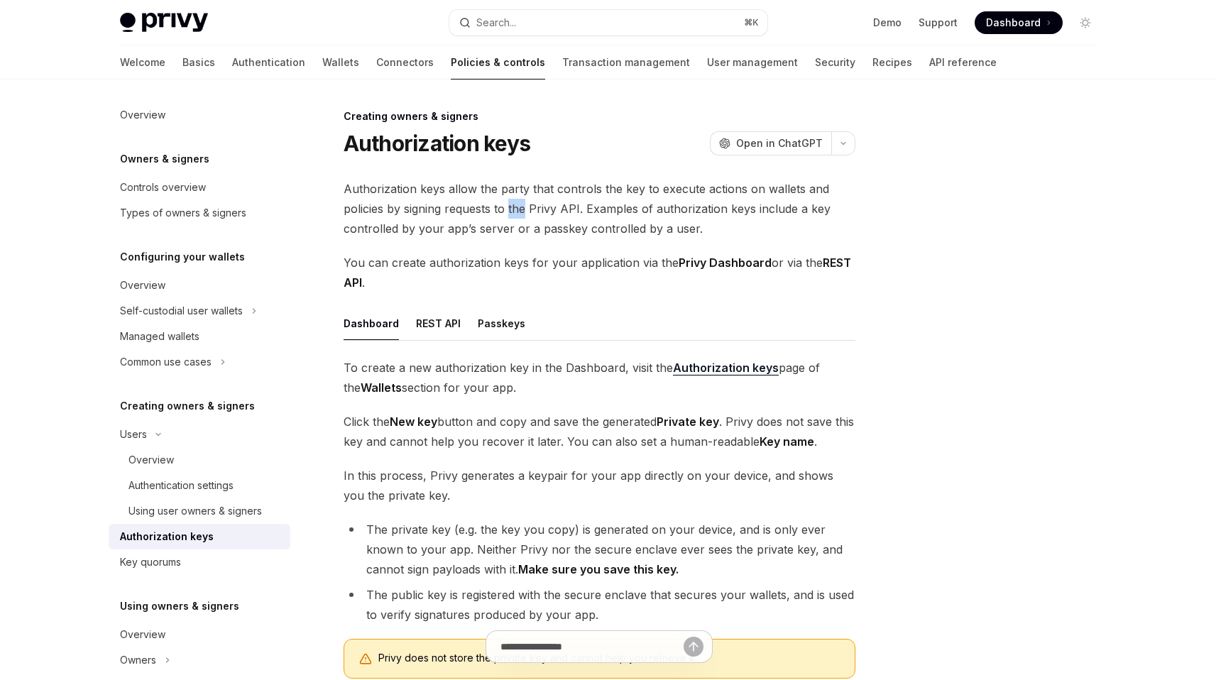
click at [522, 204] on span "Authorization keys allow the party that controls the key to execute actions on …" at bounding box center [600, 209] width 512 height 60
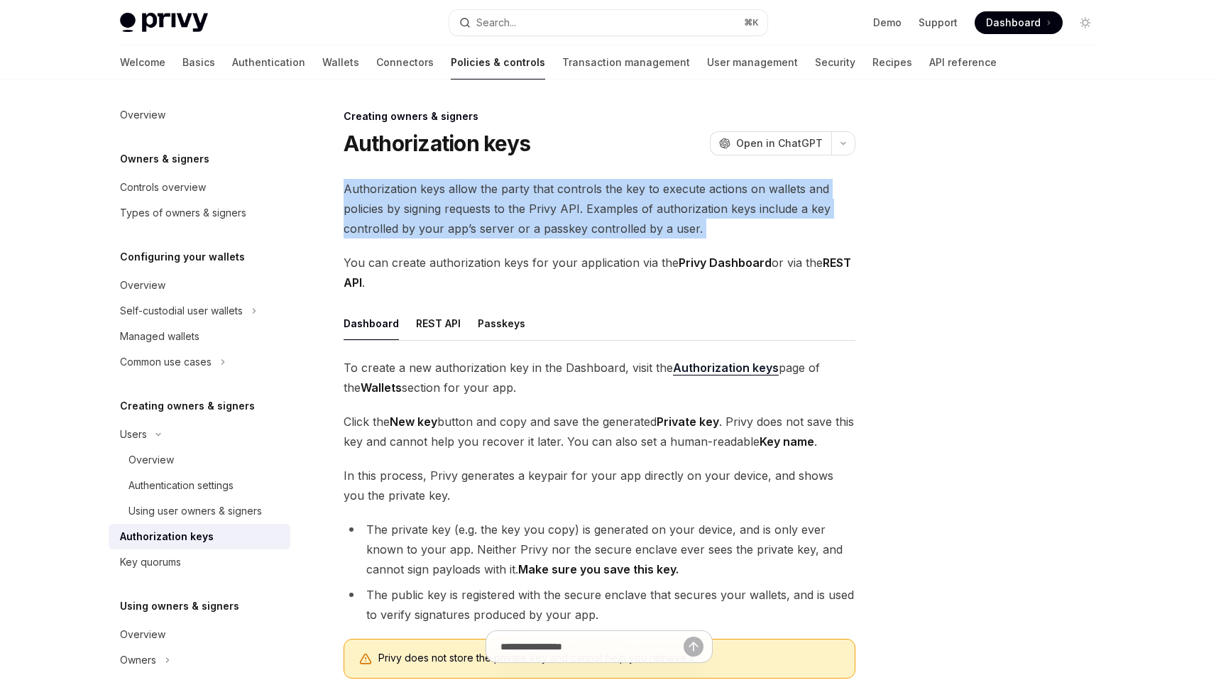
click at [522, 204] on span "Authorization keys allow the party that controls the key to execute actions on …" at bounding box center [600, 209] width 512 height 60
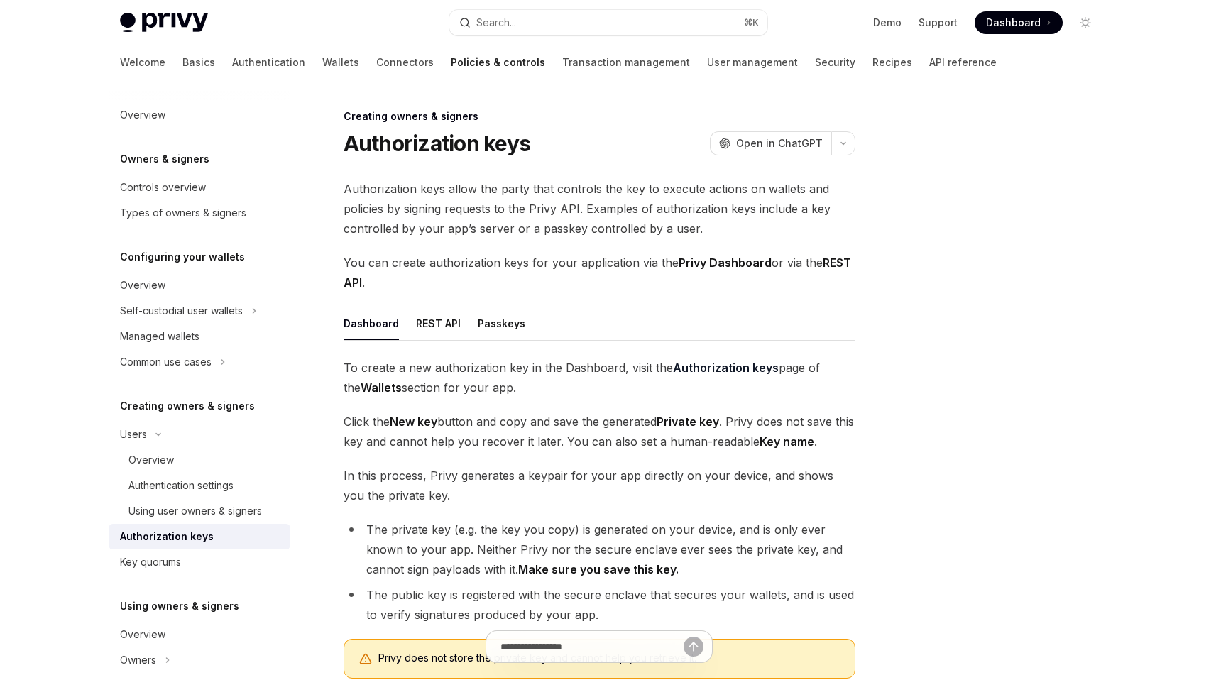
click at [583, 215] on span "Authorization keys allow the party that controls the key to execute actions on …" at bounding box center [600, 209] width 512 height 60
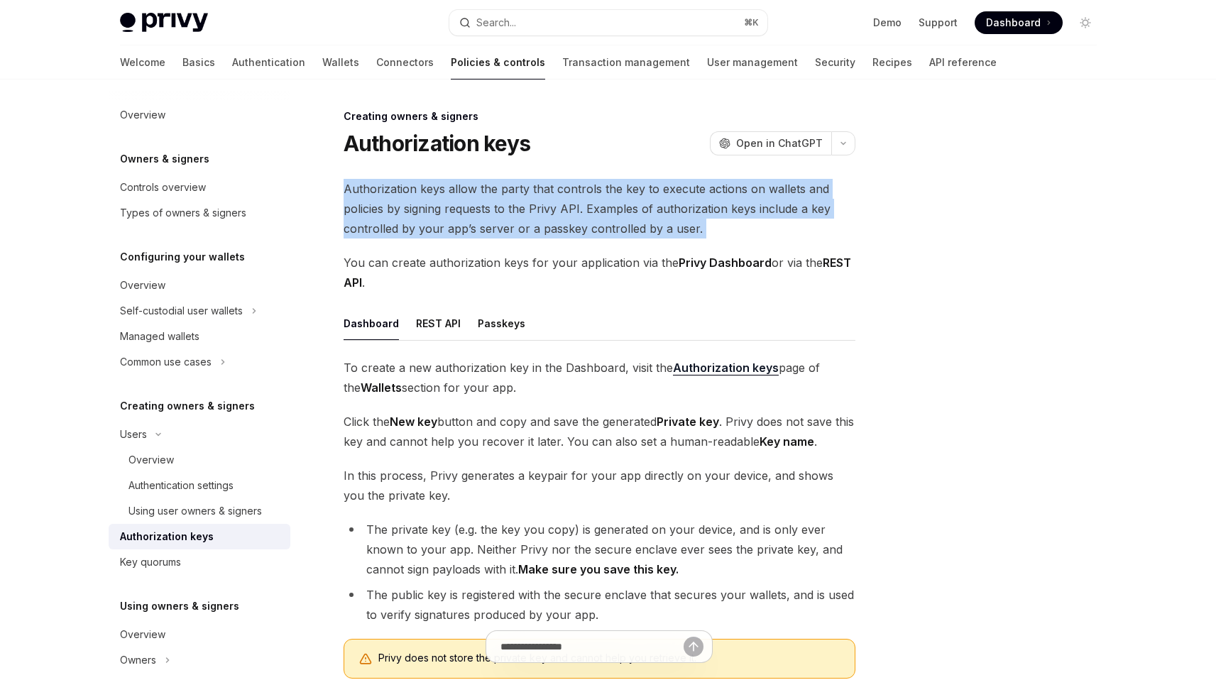
click at [583, 215] on span "Authorization keys allow the party that controls the key to execute actions on …" at bounding box center [600, 209] width 512 height 60
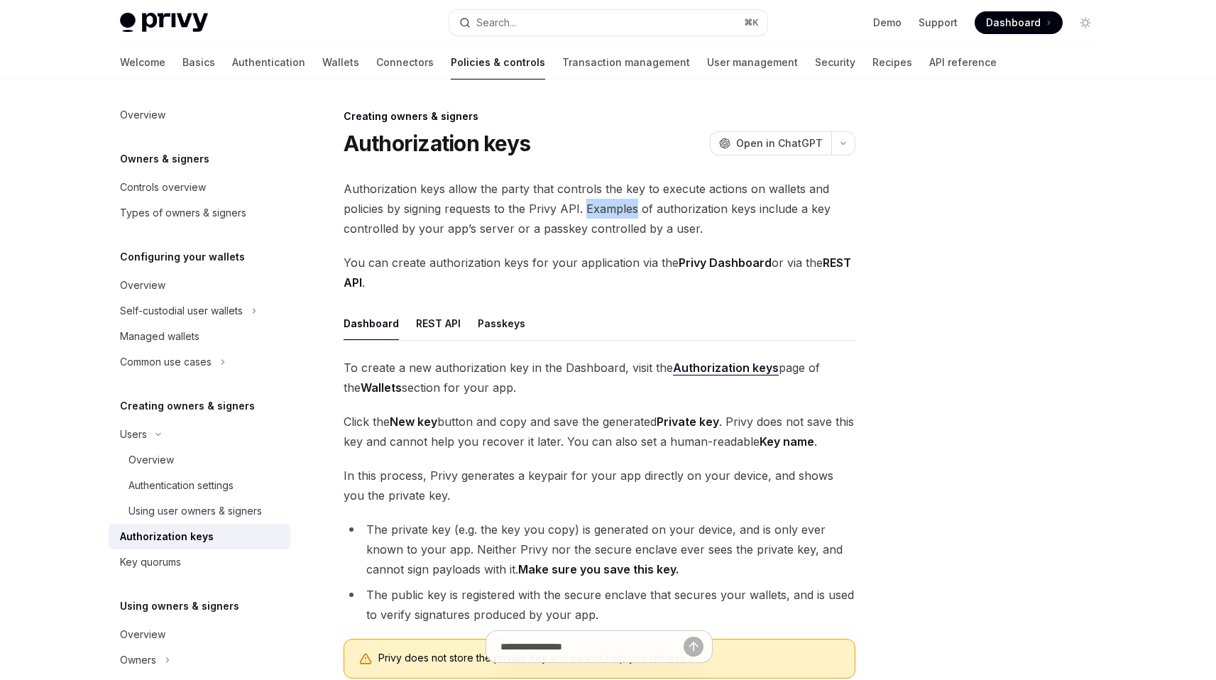
click at [583, 215] on span "Authorization keys allow the party that controls the key to execute actions on …" at bounding box center [600, 209] width 512 height 60
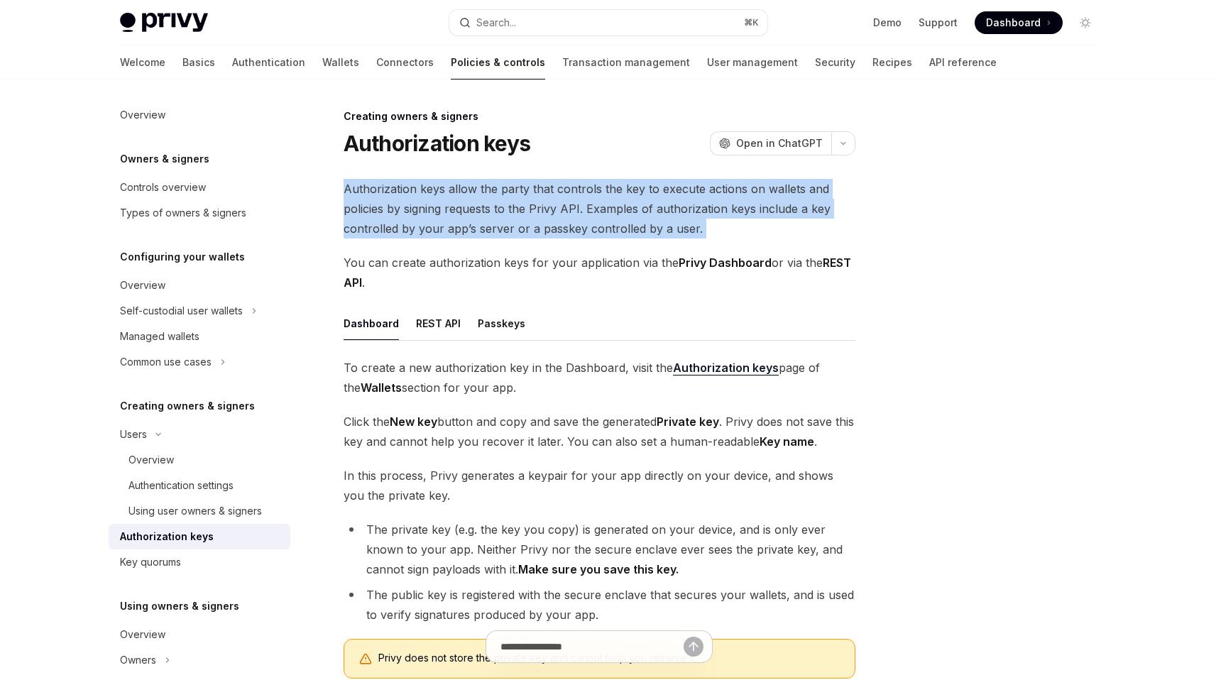
click at [583, 215] on span "Authorization keys allow the party that controls the key to execute actions on …" at bounding box center [600, 209] width 512 height 60
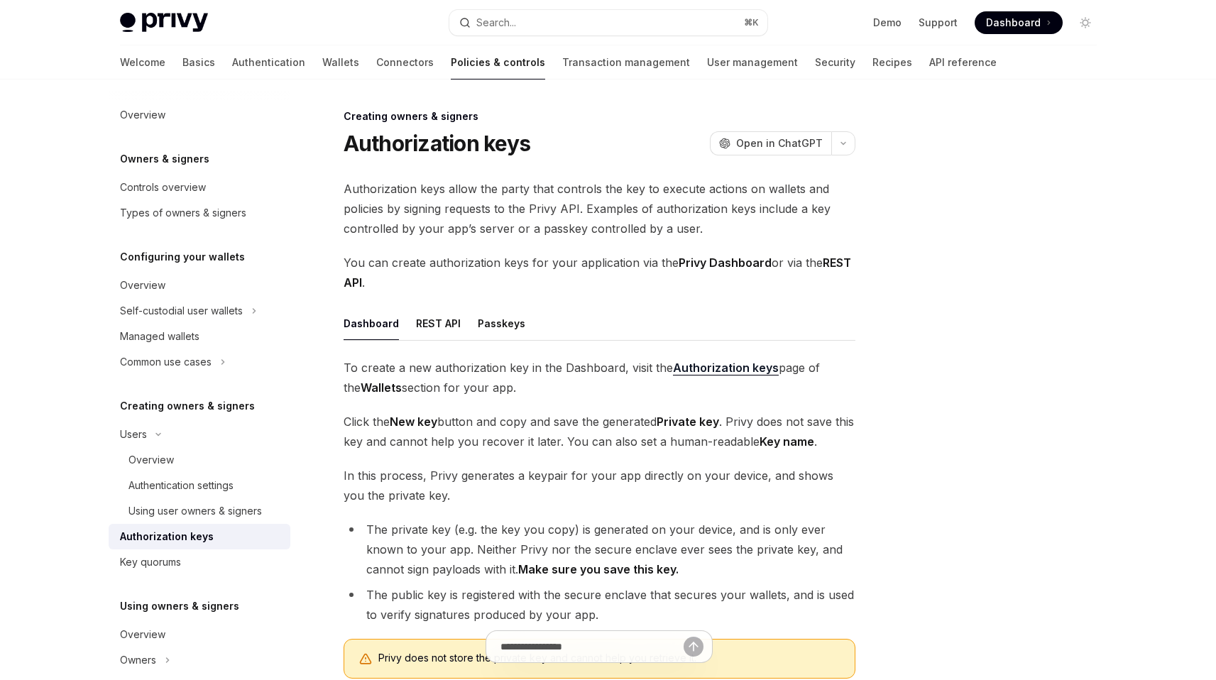
click at [591, 266] on span "You can create authorization keys for your application via the Privy Dashboard …" at bounding box center [600, 273] width 512 height 40
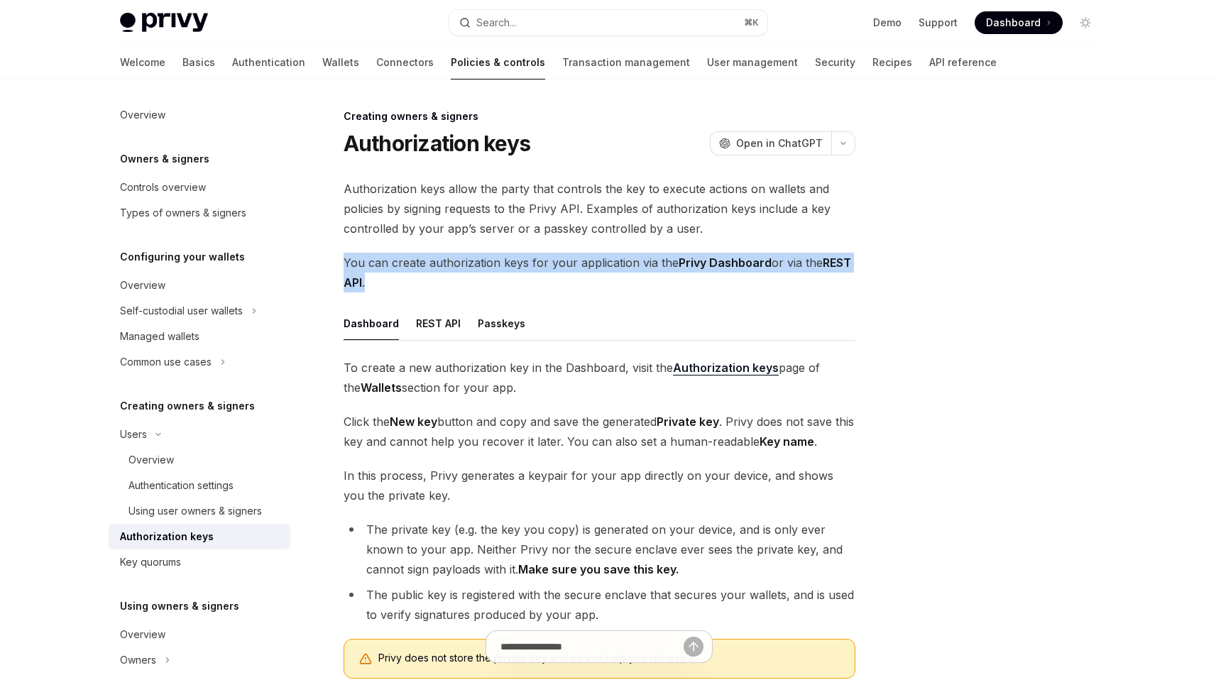
click at [591, 266] on span "You can create authorization keys for your application via the Privy Dashboard …" at bounding box center [600, 273] width 512 height 40
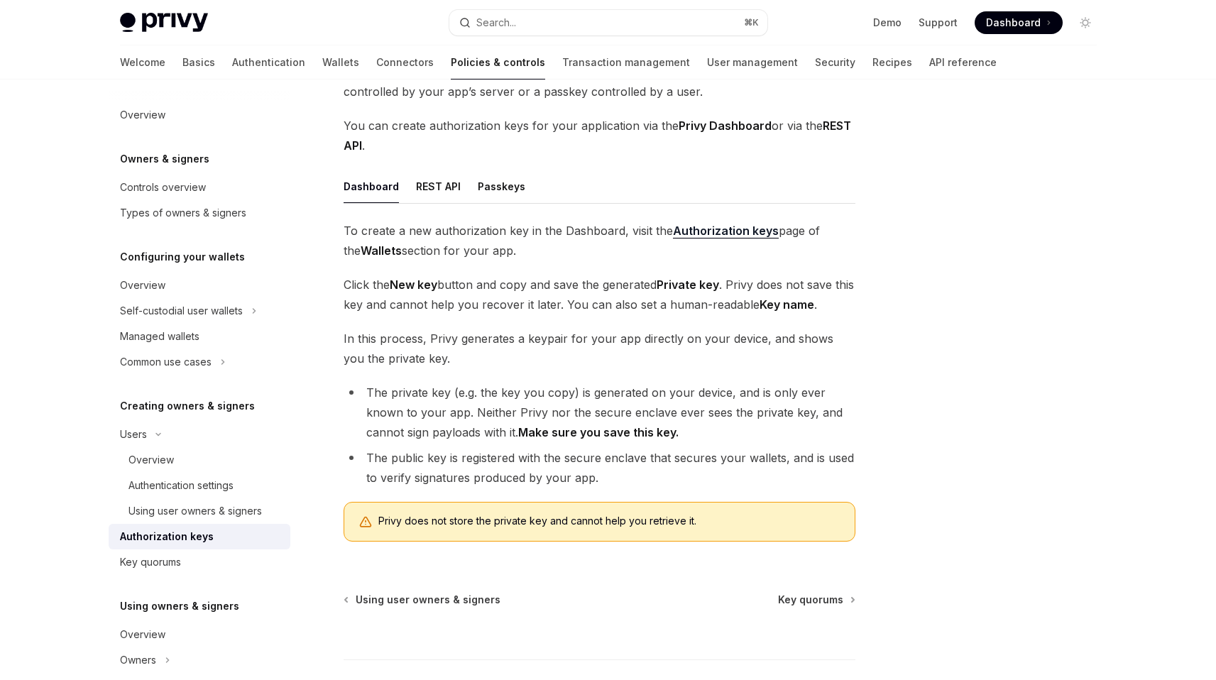
scroll to position [119, 0]
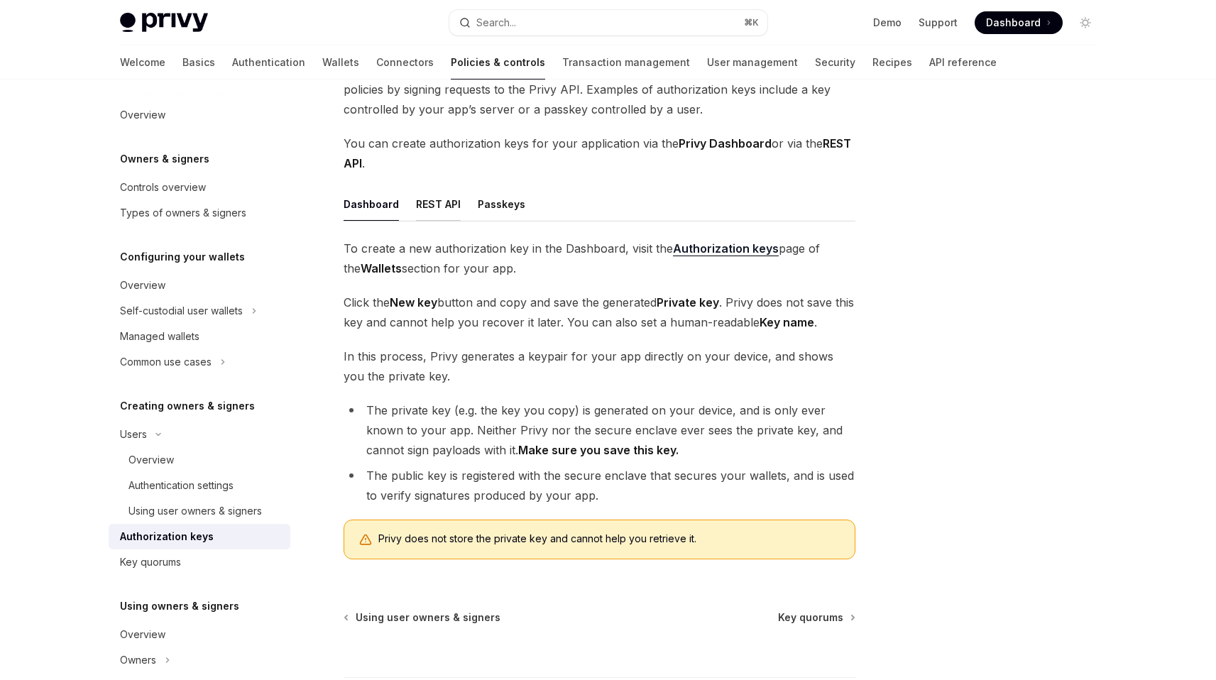
click at [435, 210] on button "REST API" at bounding box center [438, 203] width 45 height 33
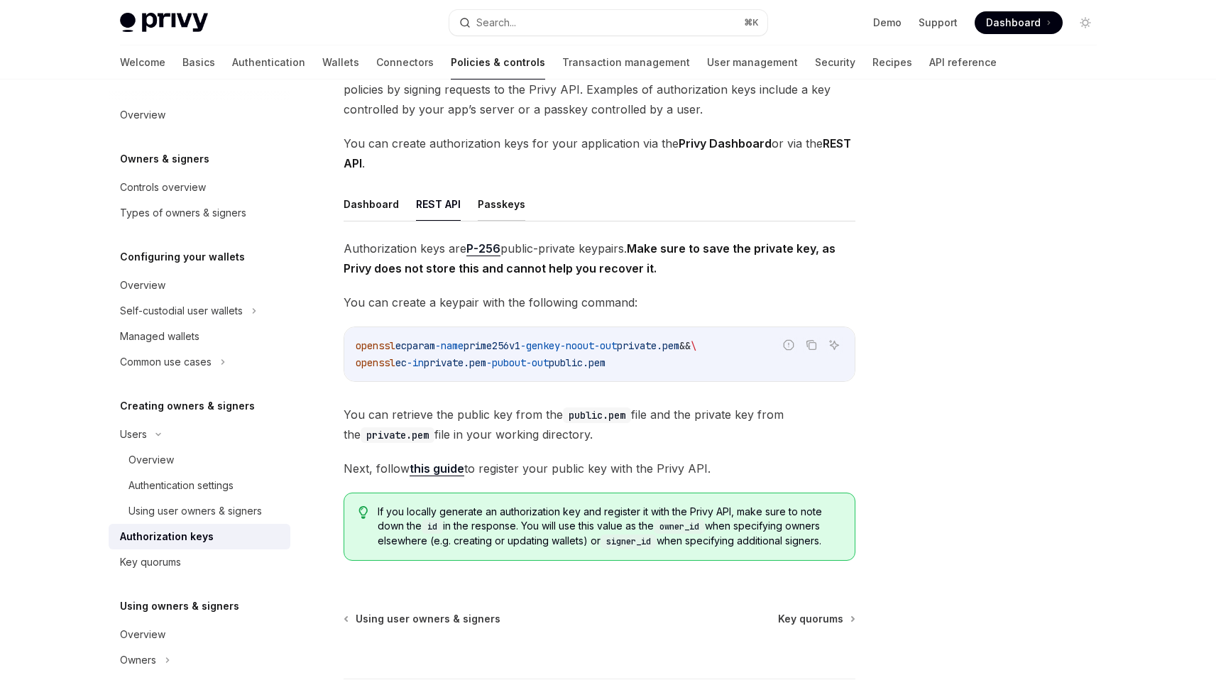
click at [495, 207] on button "Passkeys" at bounding box center [502, 203] width 48 height 33
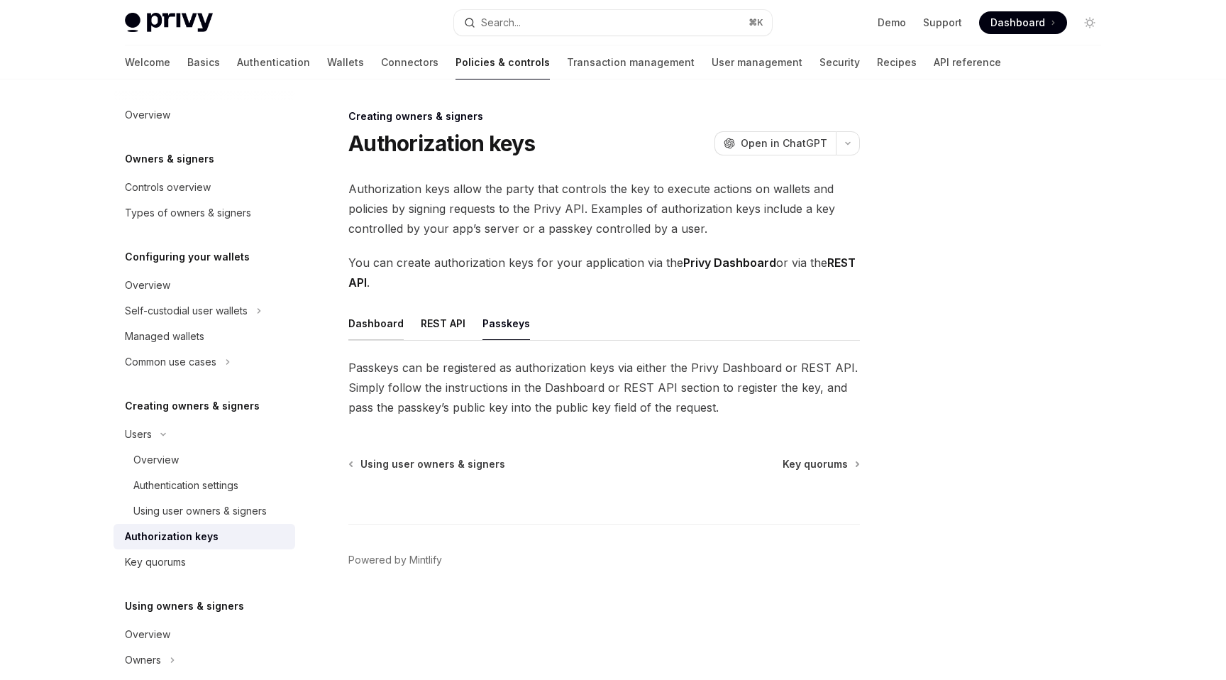
click at [380, 320] on button "Dashboard" at bounding box center [375, 323] width 55 height 33
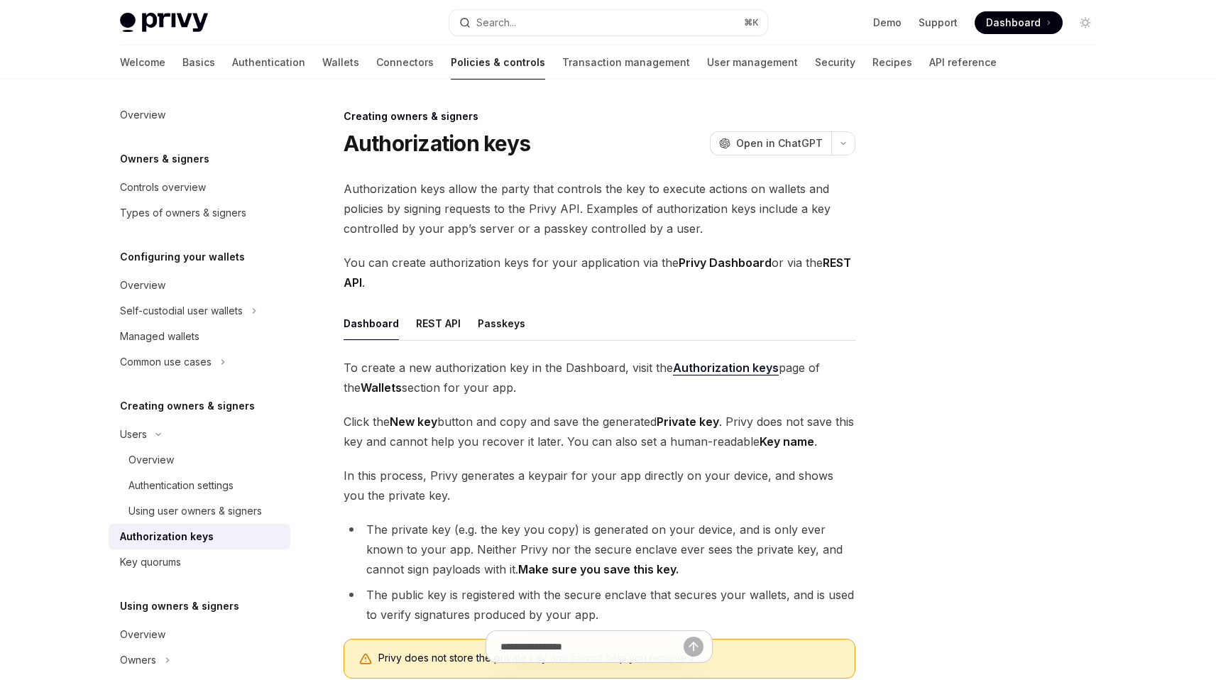
click at [500, 202] on span "Authorization keys allow the party that controls the key to execute actions on …" at bounding box center [600, 209] width 512 height 60
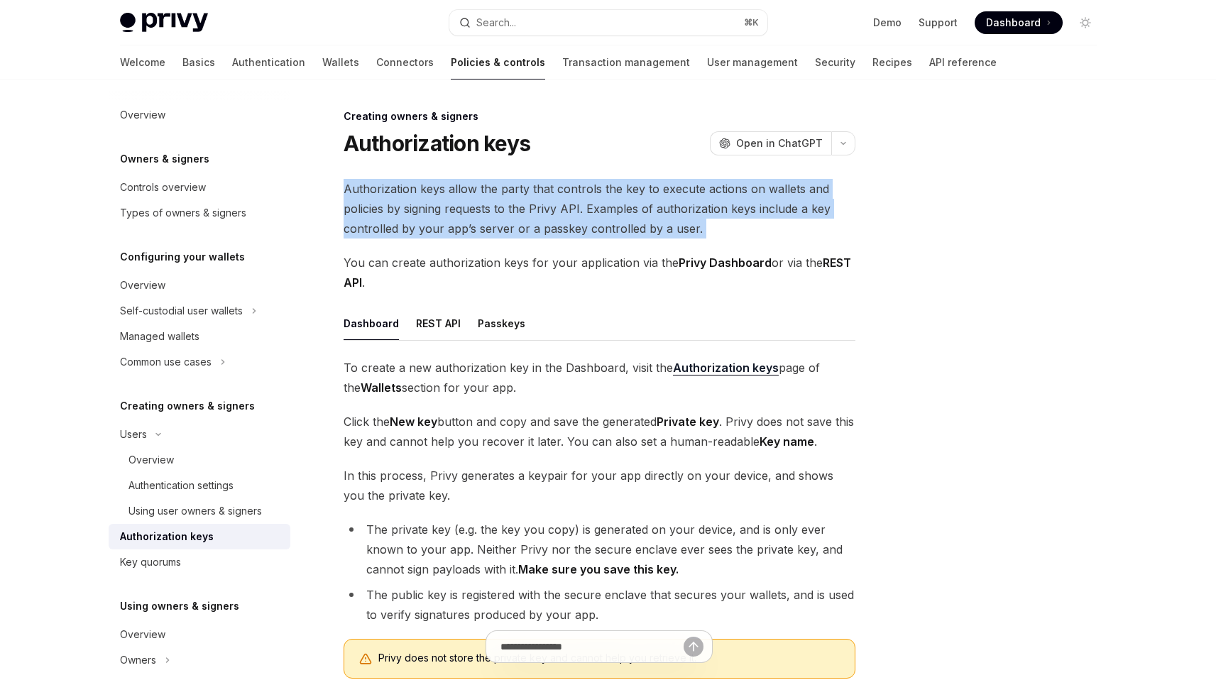
click at [500, 202] on span "Authorization keys allow the party that controls the key to execute actions on …" at bounding box center [600, 209] width 512 height 60
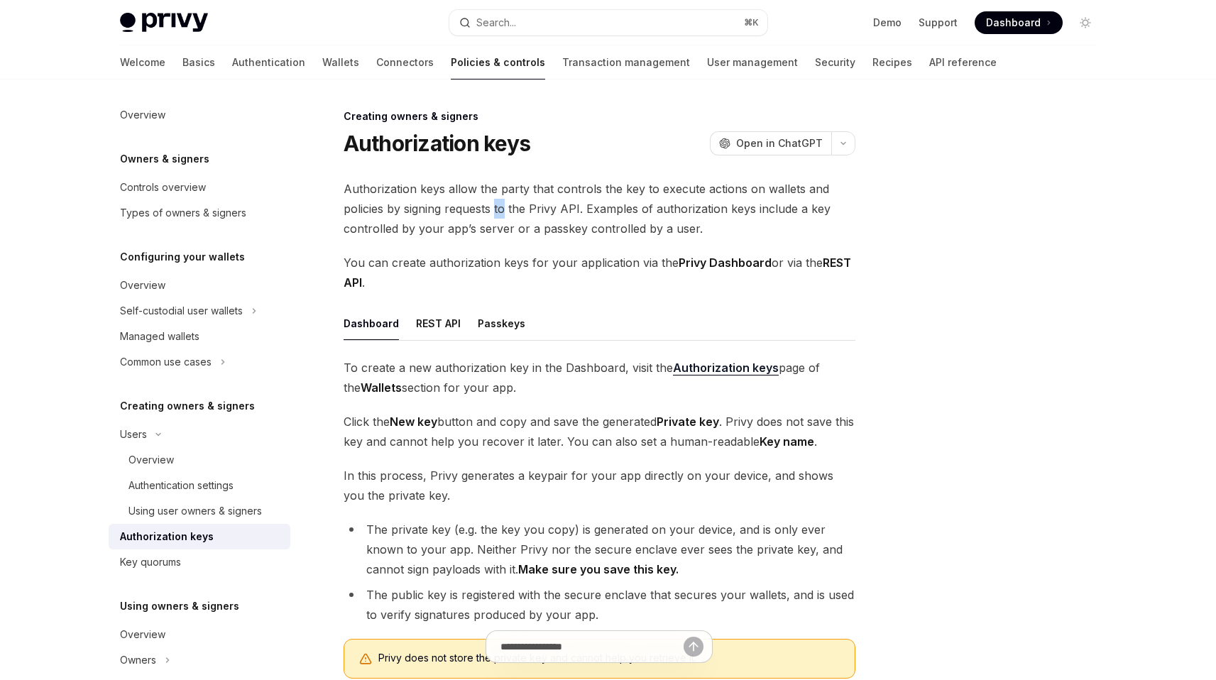
click at [500, 202] on span "Authorization keys allow the party that controls the key to execute actions on …" at bounding box center [600, 209] width 512 height 60
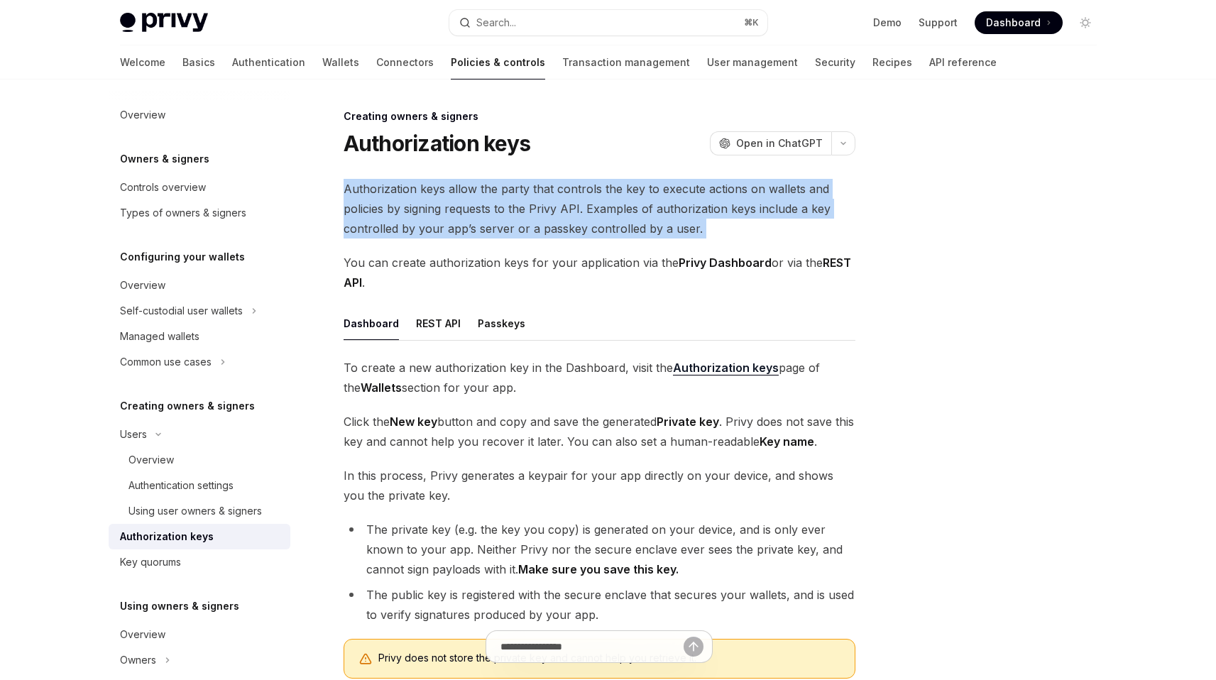
click at [500, 202] on span "Authorization keys allow the party that controls the key to execute actions on …" at bounding box center [600, 209] width 512 height 60
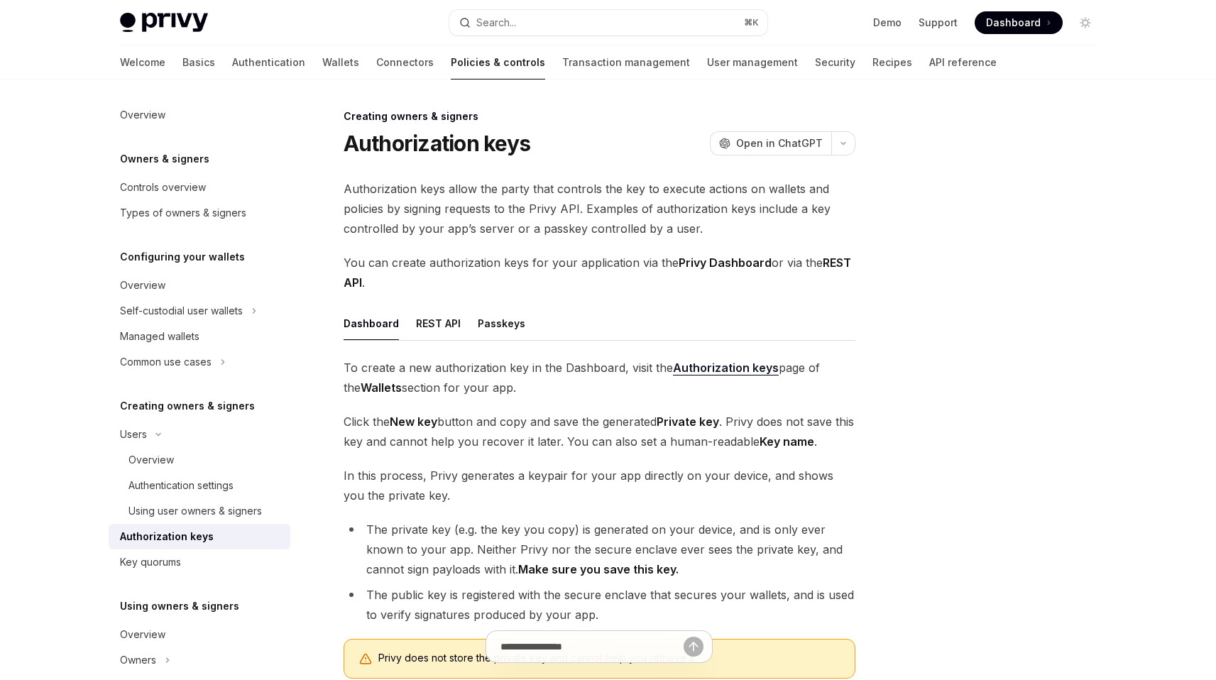
click at [657, 475] on span "In this process, Privy generates a keypair for your app directly on your device…" at bounding box center [600, 486] width 512 height 40
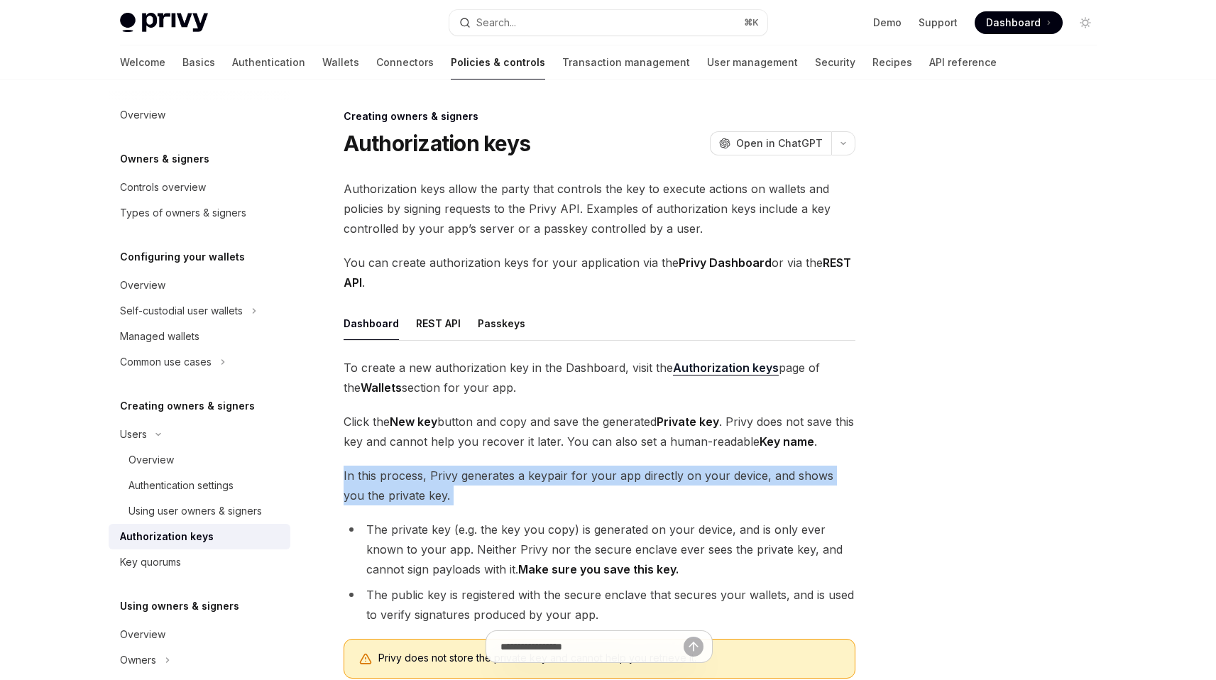
click at [657, 475] on span "In this process, Privy generates a keypair for your app directly on your device…" at bounding box center [600, 486] width 512 height 40
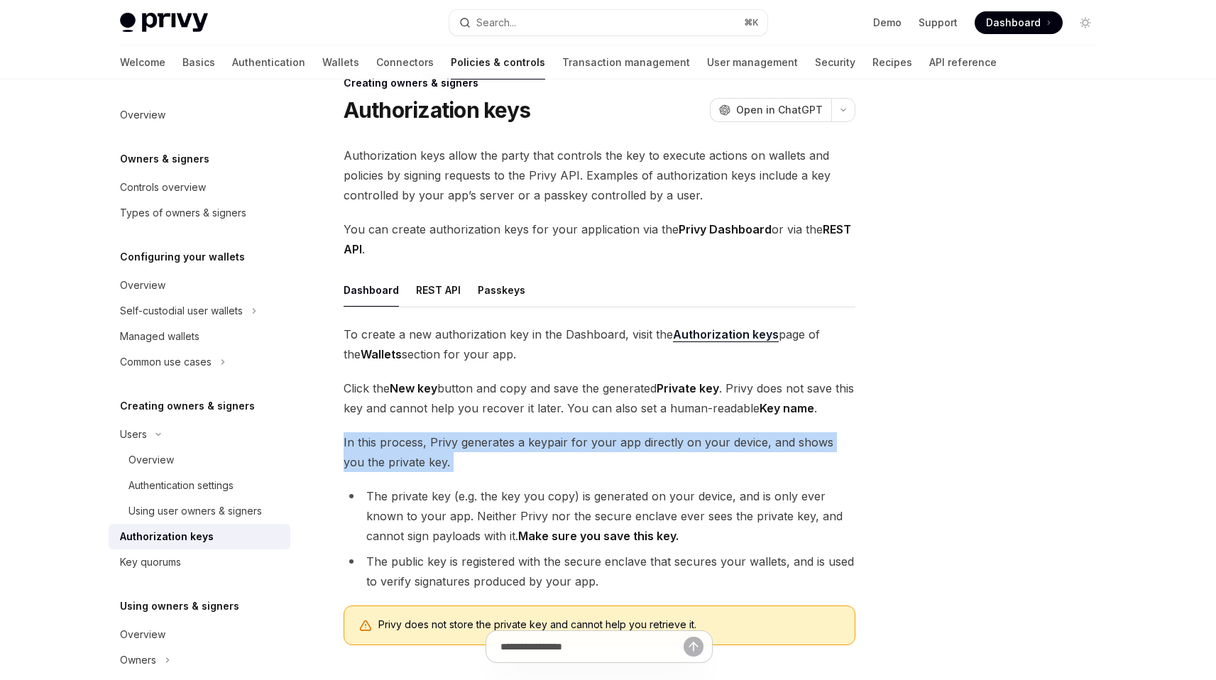
click at [657, 476] on div "To create a new authorization key in the Dashboard, visit the Authorization key…" at bounding box center [600, 490] width 512 height 332
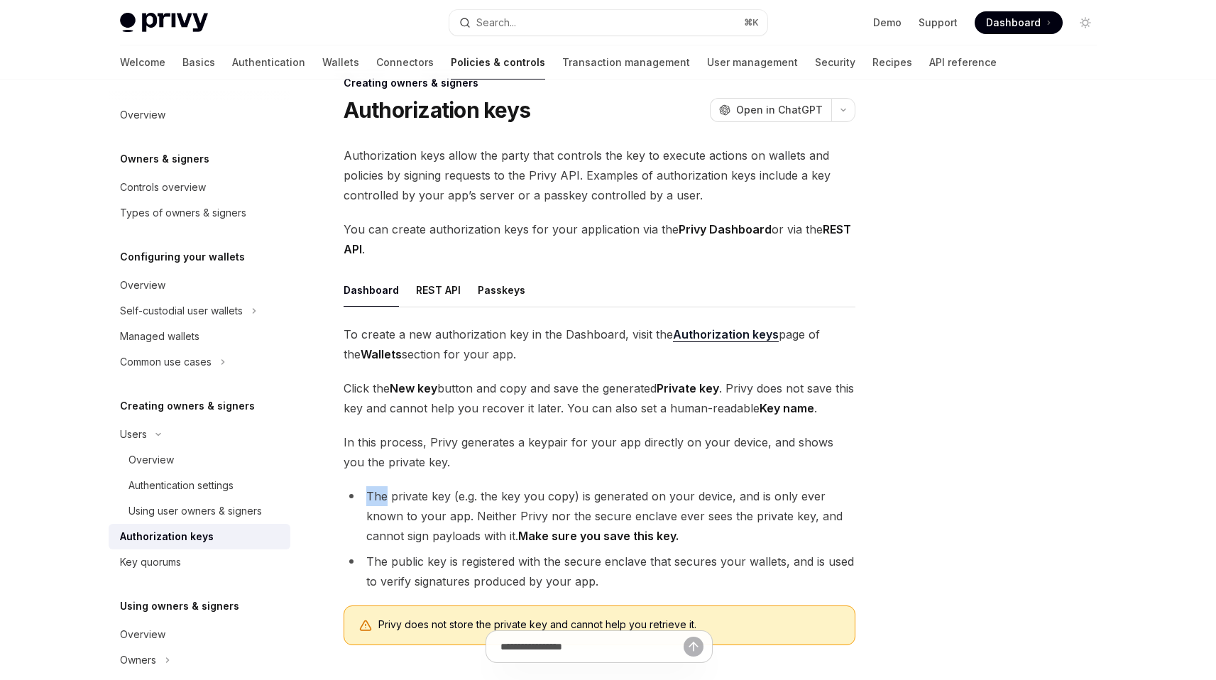
click at [657, 476] on div "To create a new authorization key in the Dashboard, visit the Authorization key…" at bounding box center [600, 490] width 512 height 332
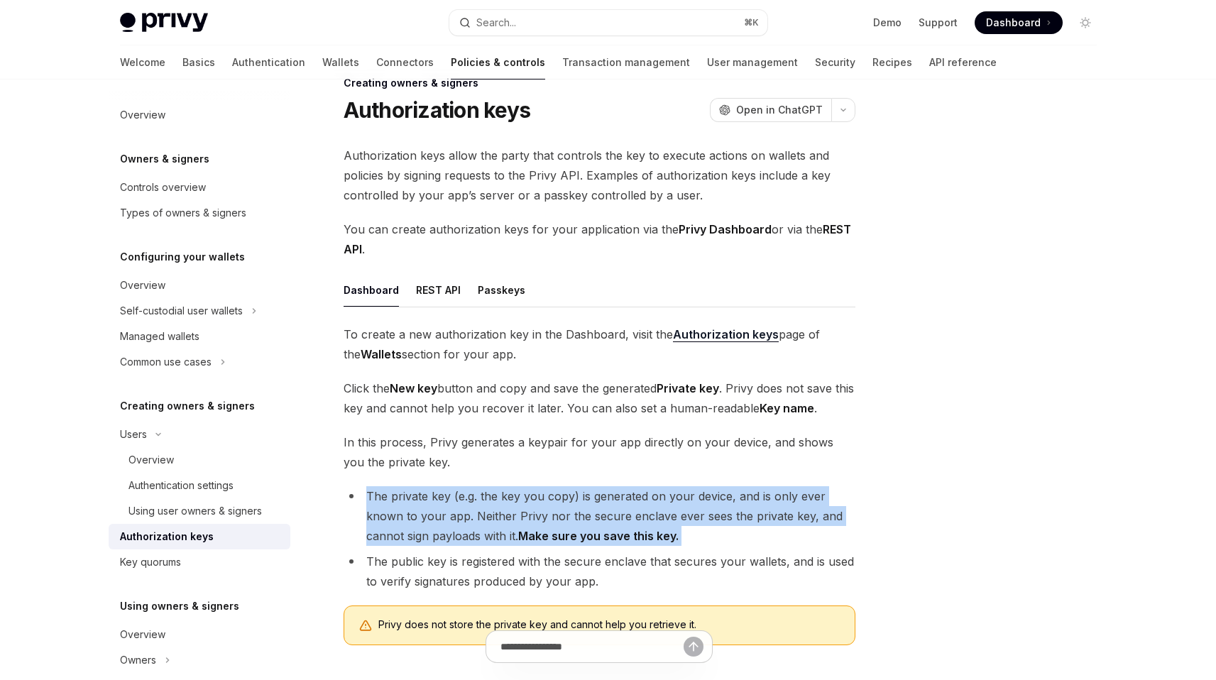
click at [657, 476] on div "To create a new authorization key in the Dashboard, visit the Authorization key…" at bounding box center [600, 490] width 512 height 332
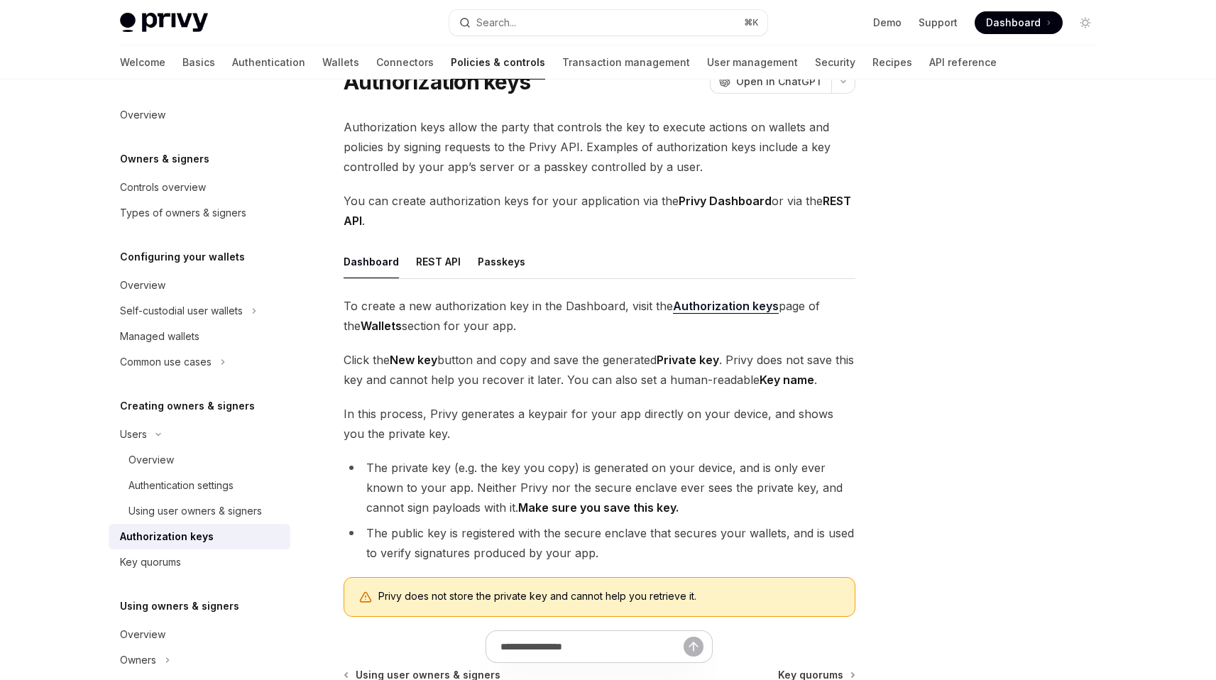
click at [659, 538] on li "The public key is registered with the secure enclave that secures your wallets,…" at bounding box center [600, 543] width 512 height 40
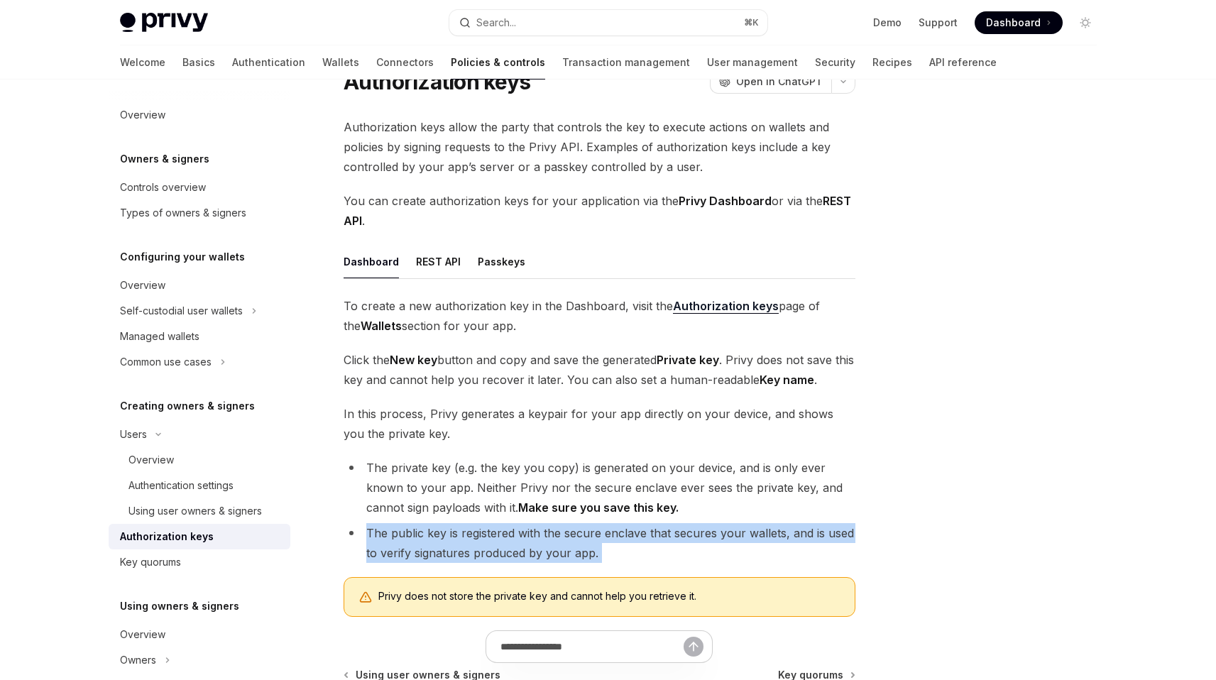
click at [659, 538] on li "The public key is registered with the secure enclave that secures your wallets,…" at bounding box center [600, 543] width 512 height 40
click at [213, 484] on div "Authentication settings" at bounding box center [180, 485] width 105 height 17
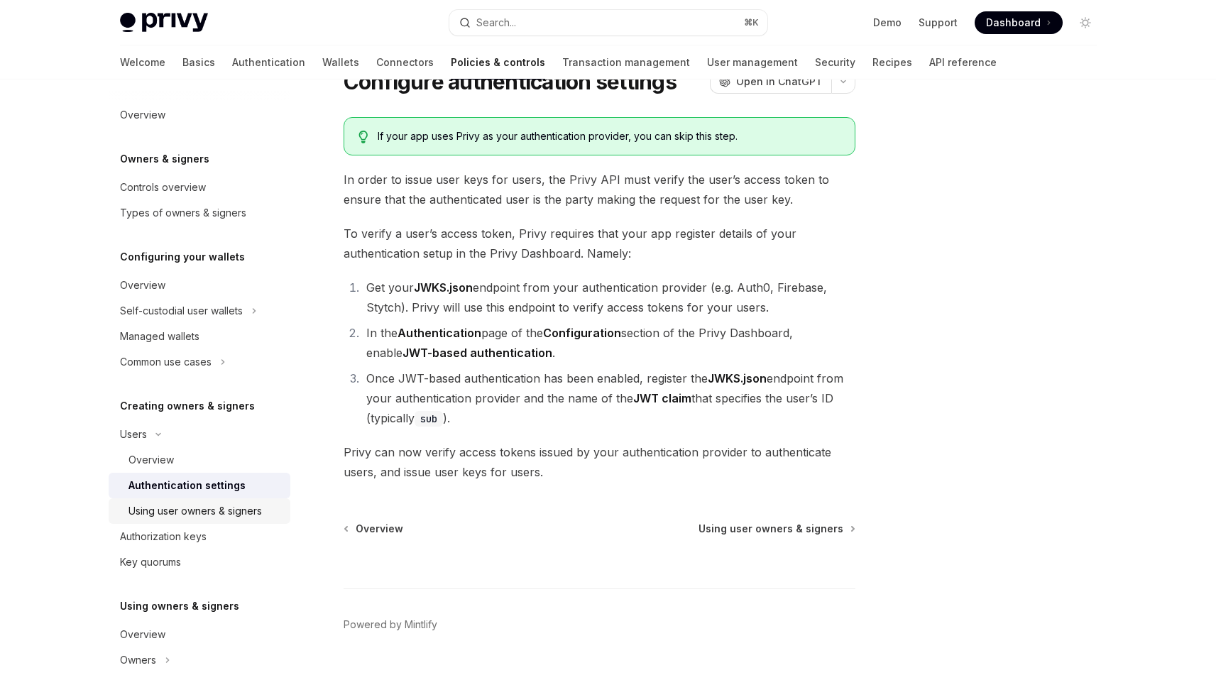
click at [202, 504] on div "Using user owners & signers" at bounding box center [194, 511] width 133 height 17
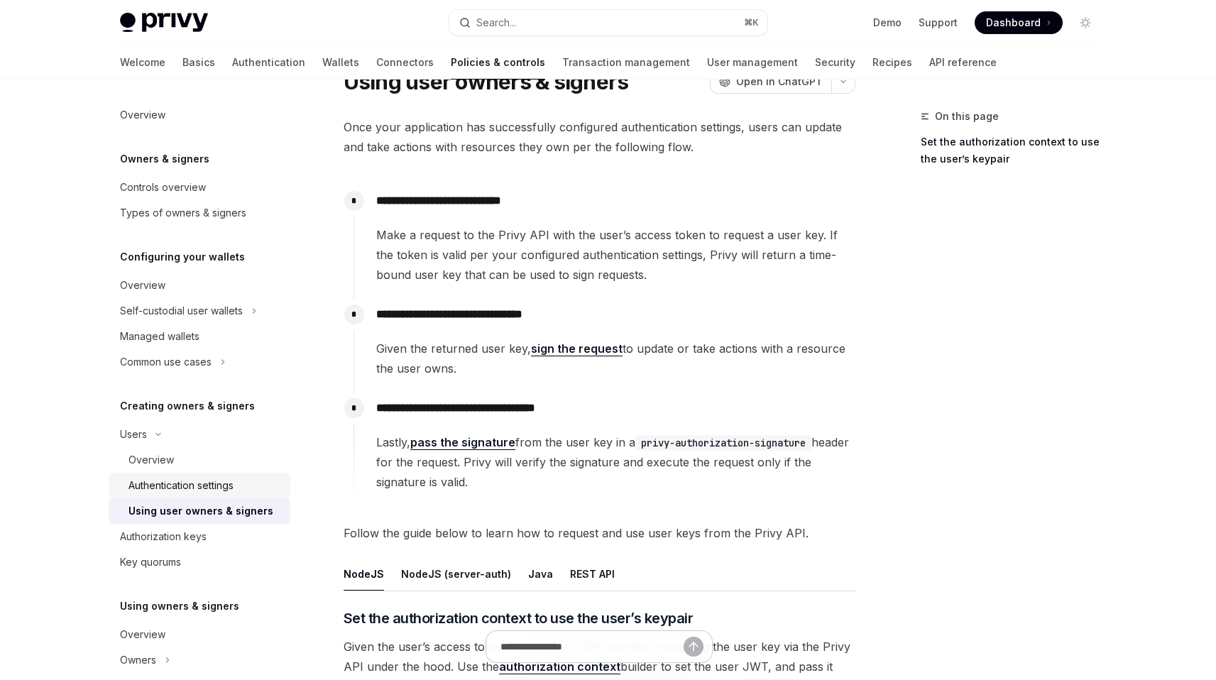
click at [212, 484] on div "Authentication settings" at bounding box center [180, 485] width 105 height 17
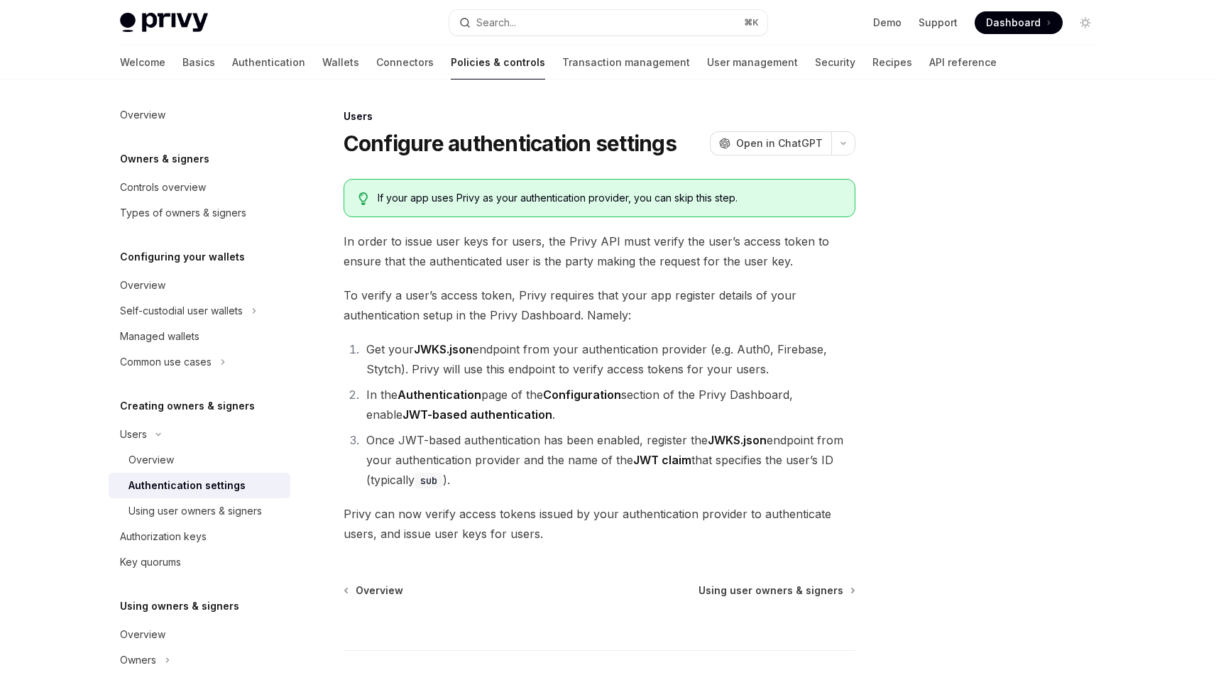
click at [671, 358] on li "Get your JWKS.json endpoint from your authentication provider (e.g. Auth0, Fire…" at bounding box center [608, 359] width 493 height 40
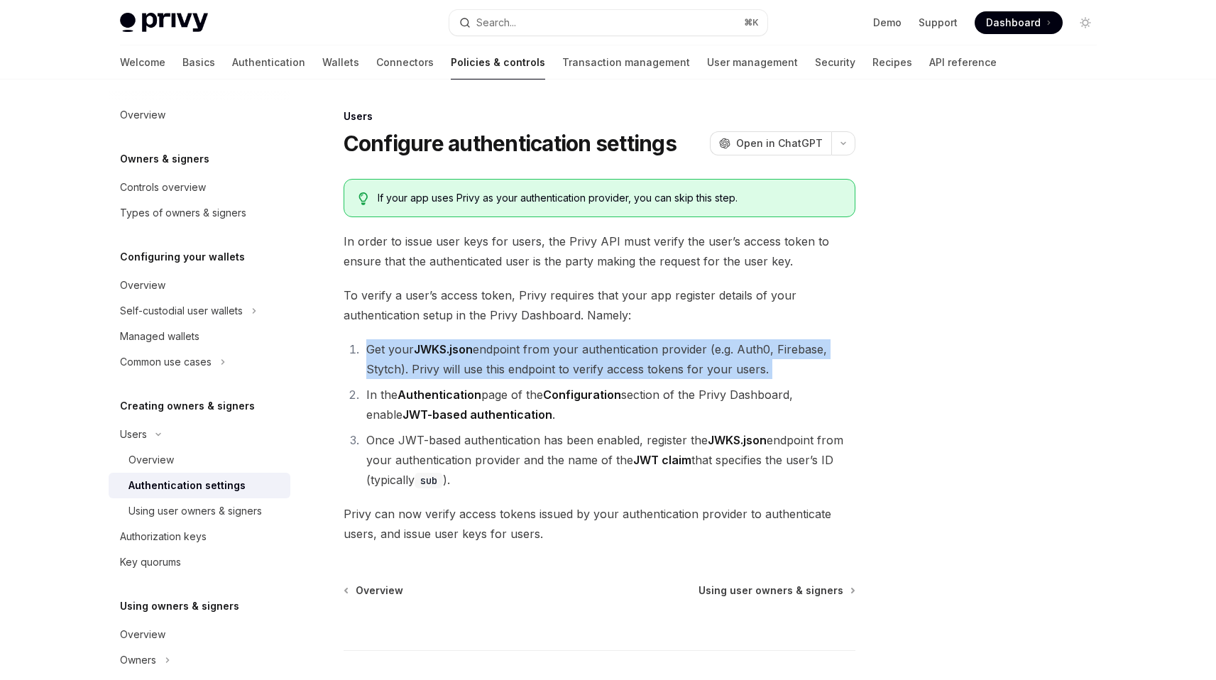
click at [671, 358] on li "Get your JWKS.json endpoint from your authentication provider (e.g. Auth0, Fire…" at bounding box center [608, 359] width 493 height 40
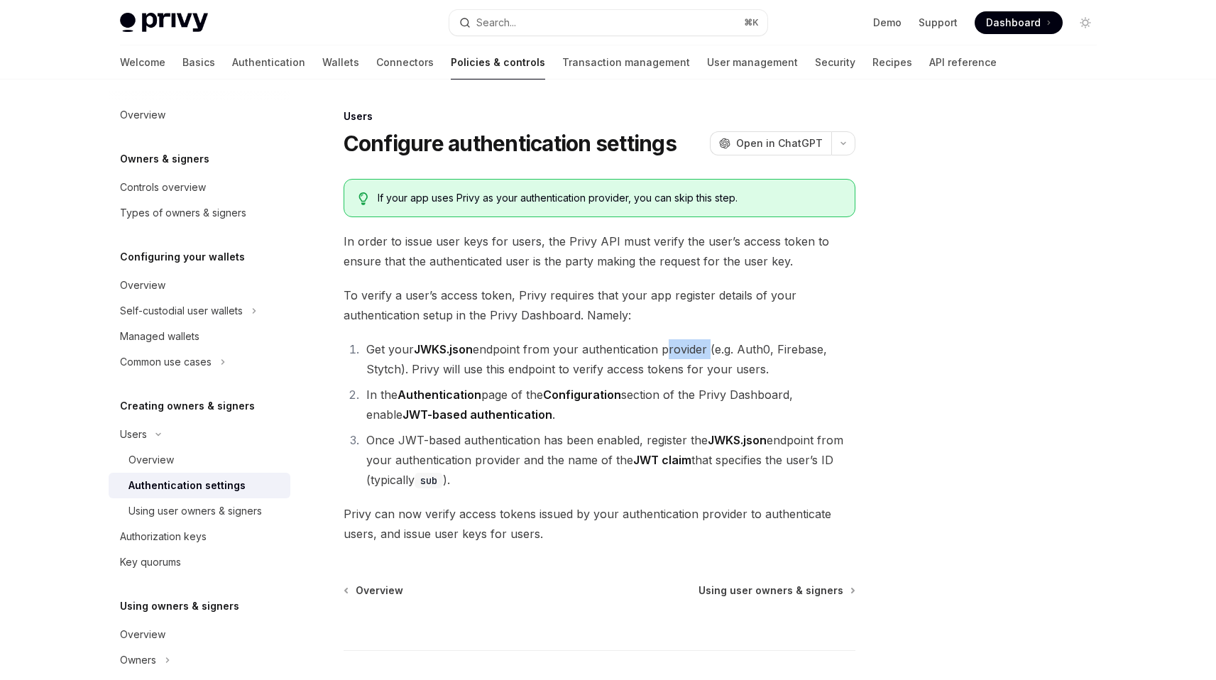
click at [671, 358] on li "Get your JWKS.json endpoint from your authentication provider (e.g. Auth0, Fire…" at bounding box center [608, 359] width 493 height 40
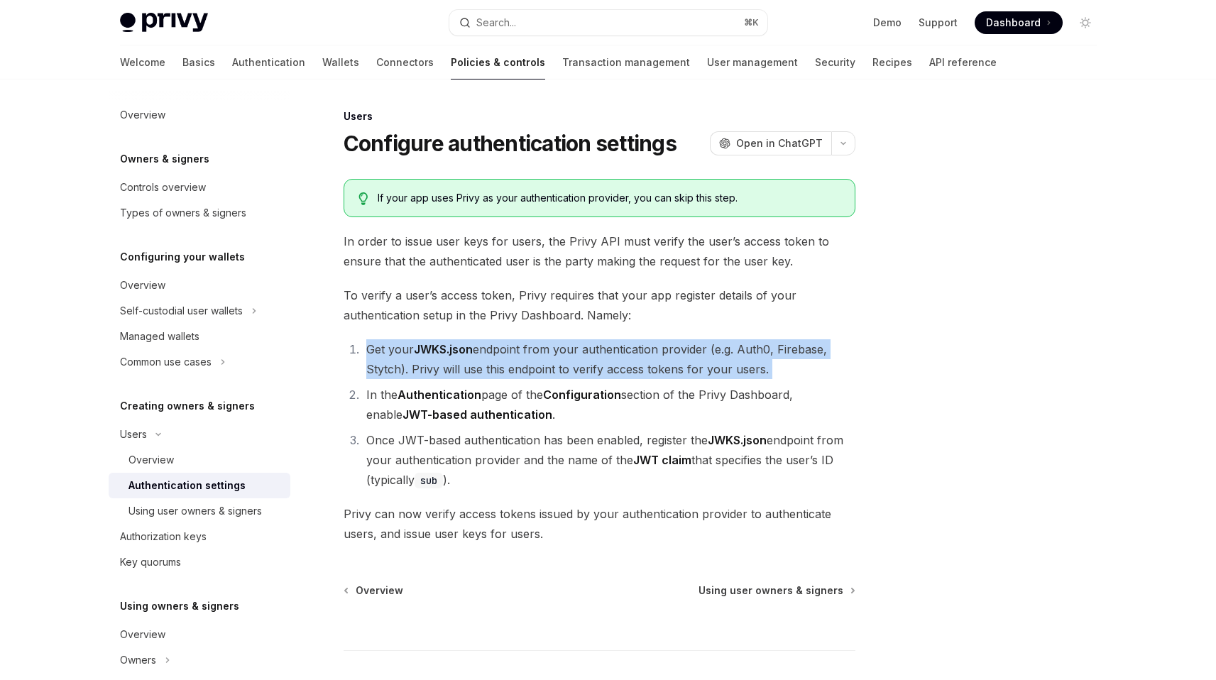
click at [671, 358] on li "Get your JWKS.json endpoint from your authentication provider (e.g. Auth0, Fire…" at bounding box center [608, 359] width 493 height 40
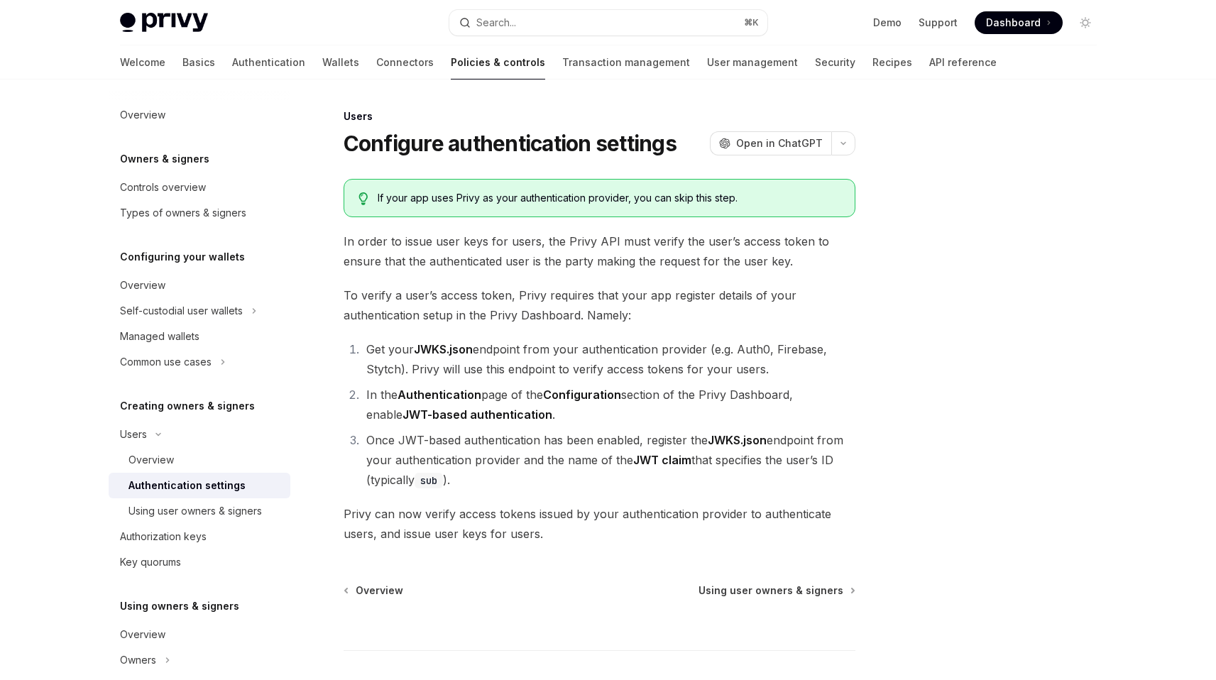
click at [569, 309] on span "To verify a user’s access token, Privy requires that your app register details …" at bounding box center [600, 305] width 512 height 40
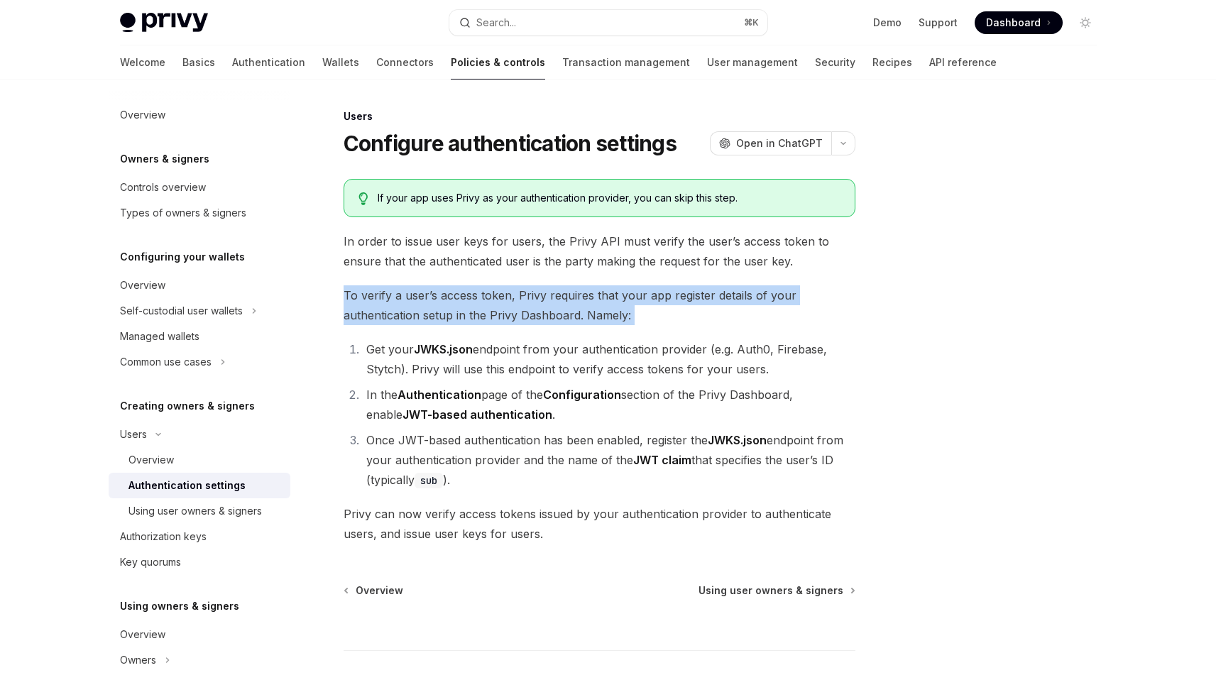
click at [569, 309] on span "To verify a user’s access token, Privy requires that your app register details …" at bounding box center [600, 305] width 512 height 40
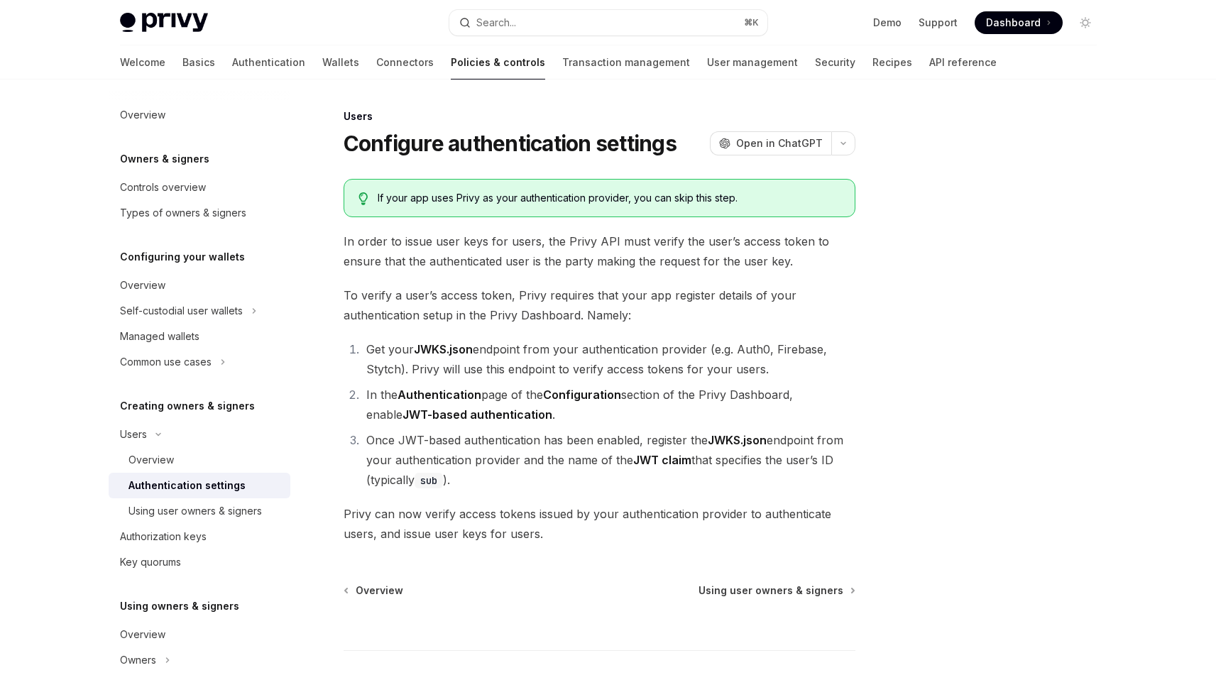
click at [630, 359] on li "Get your JWKS.json endpoint from your authentication provider (e.g. Auth0, Fire…" at bounding box center [608, 359] width 493 height 40
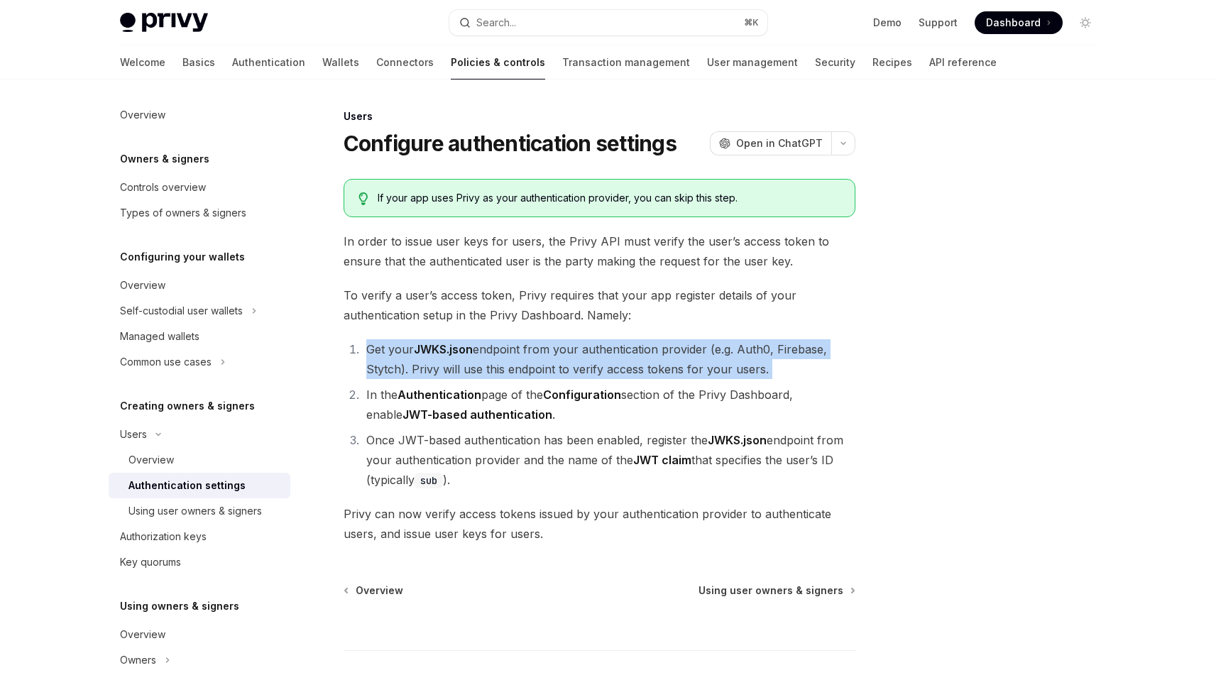
click at [630, 359] on li "Get your JWKS.json endpoint from your authentication provider (e.g. Auth0, Fire…" at bounding box center [608, 359] width 493 height 40
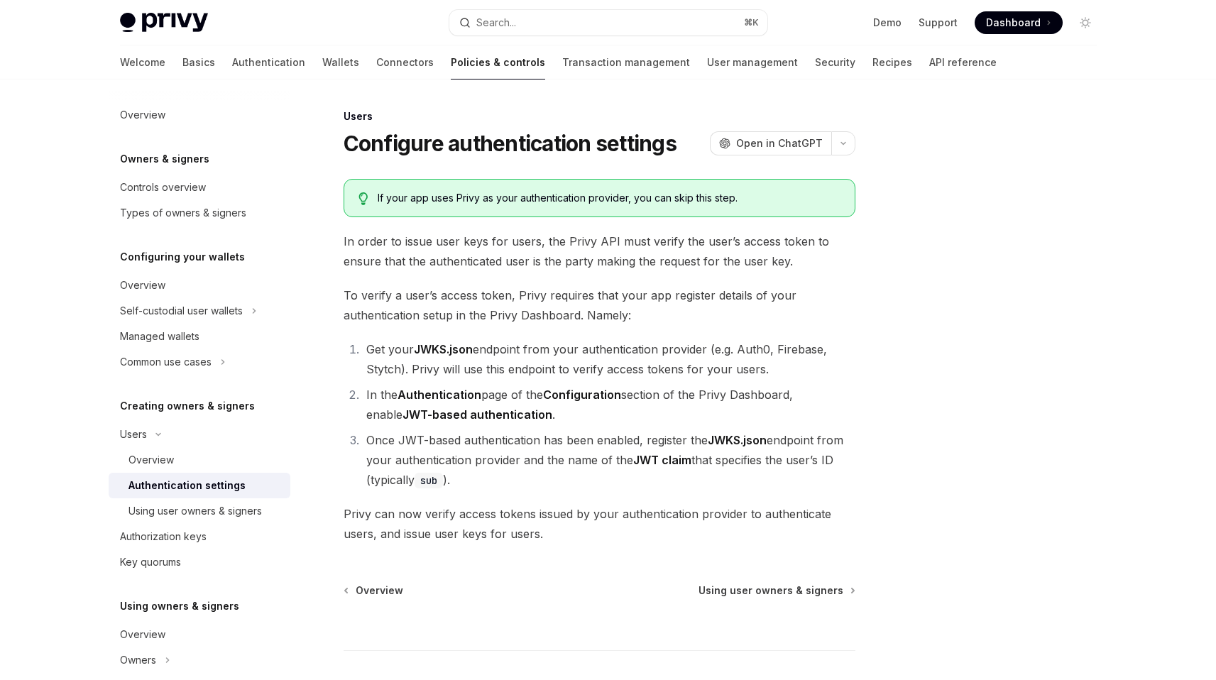
click at [638, 406] on li "In the Authentication page of the Configuration section of the Privy Dashboard,…" at bounding box center [608, 405] width 493 height 40
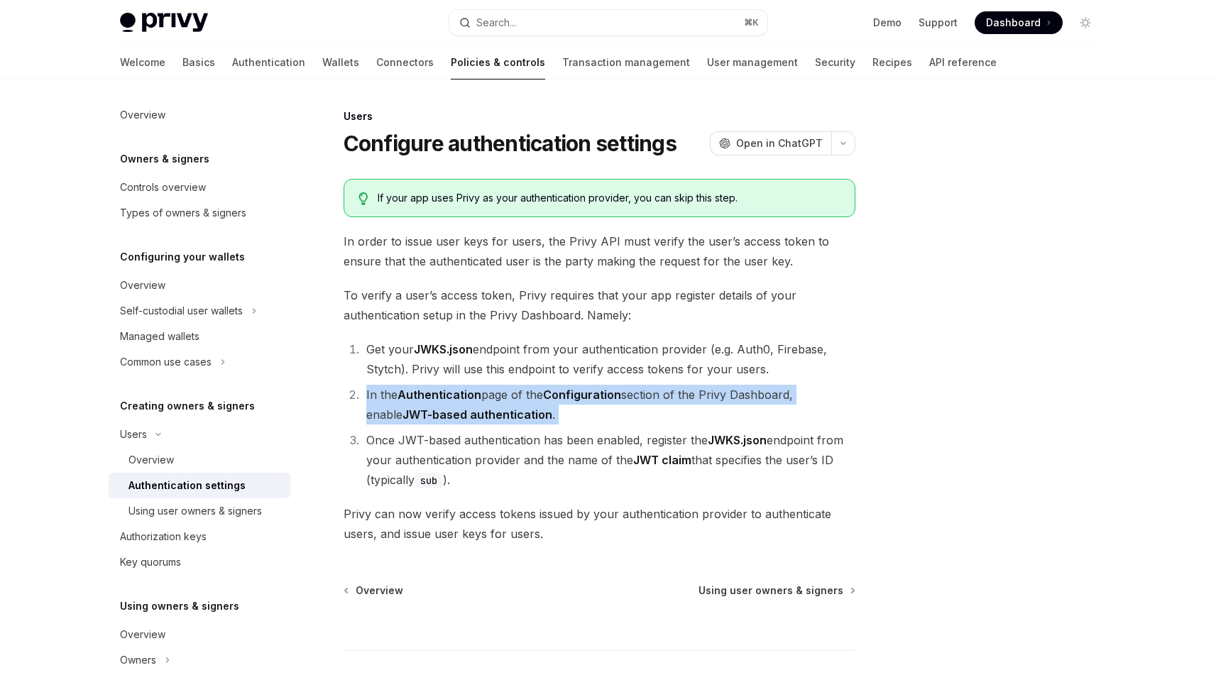
click at [638, 406] on li "In the Authentication page of the Configuration section of the Privy Dashboard,…" at bounding box center [608, 405] width 493 height 40
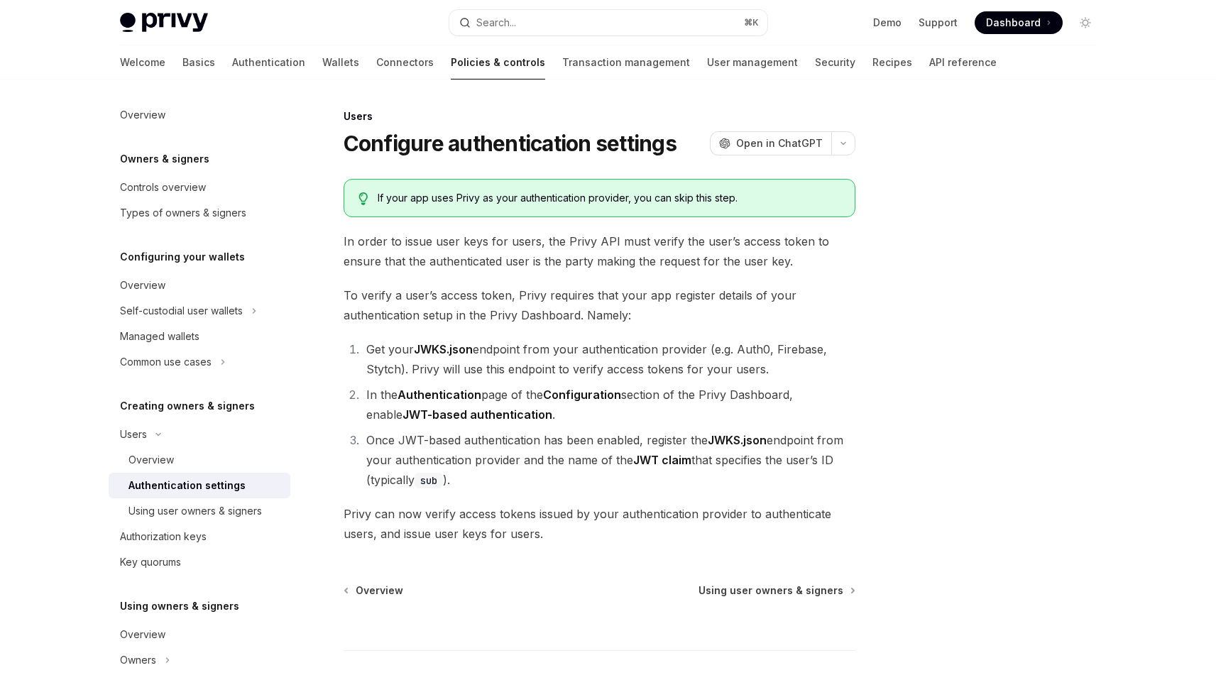
click at [612, 441] on li "Once JWT-based authentication has been enabled, register the JWKS.json endpoint…" at bounding box center [608, 460] width 493 height 60
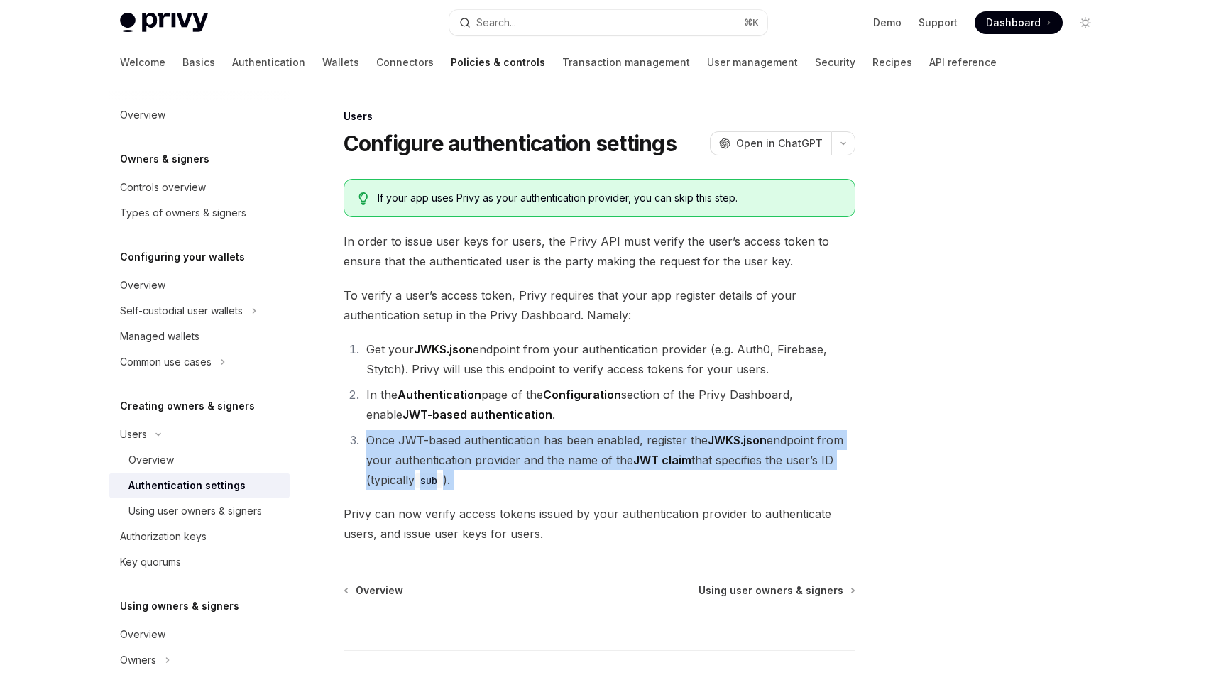
click at [612, 441] on li "Once JWT-based authentication has been enabled, register the JWKS.json endpoint…" at bounding box center [608, 460] width 493 height 60
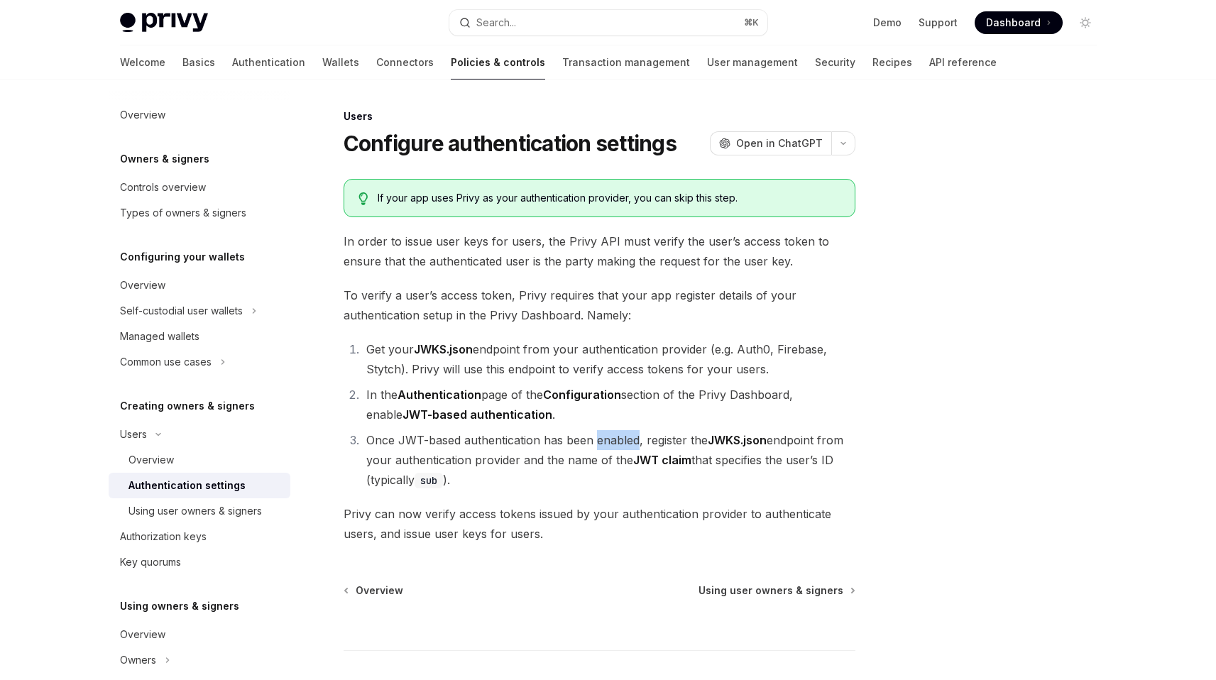
click at [612, 441] on li "Once JWT-based authentication has been enabled, register the JWKS.json endpoint…" at bounding box center [608, 460] width 493 height 60
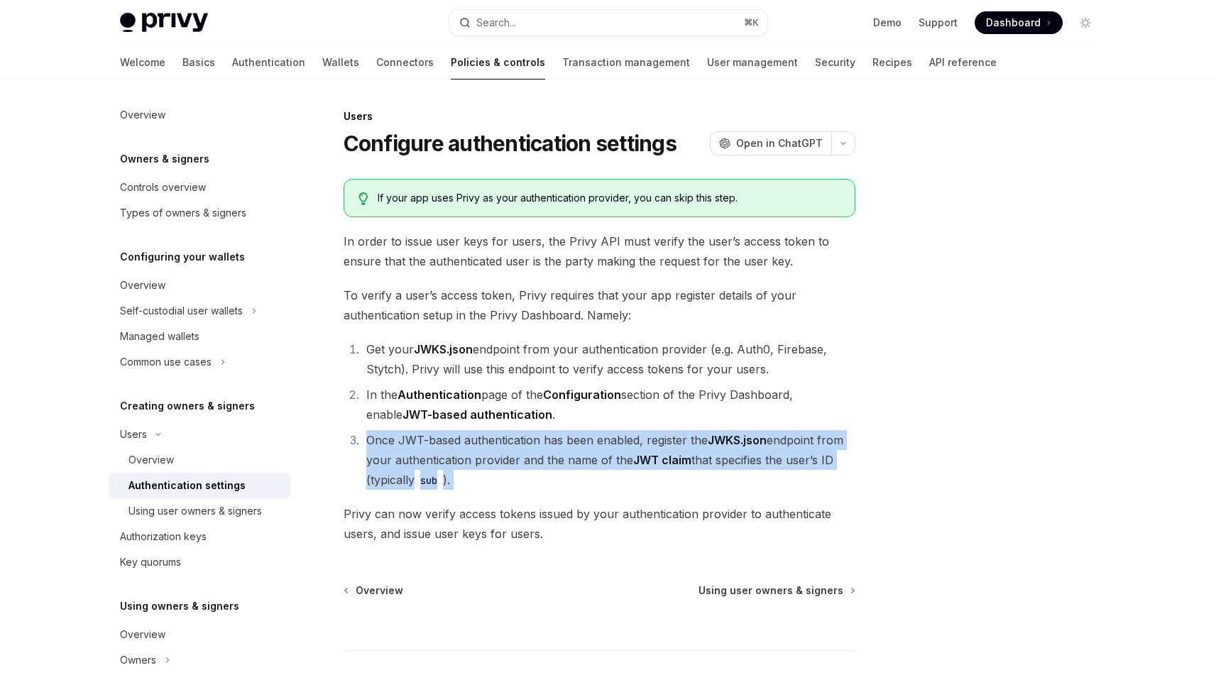
click at [612, 441] on li "Once JWT-based authentication has been enabled, register the JWKS.json endpoint…" at bounding box center [608, 460] width 493 height 60
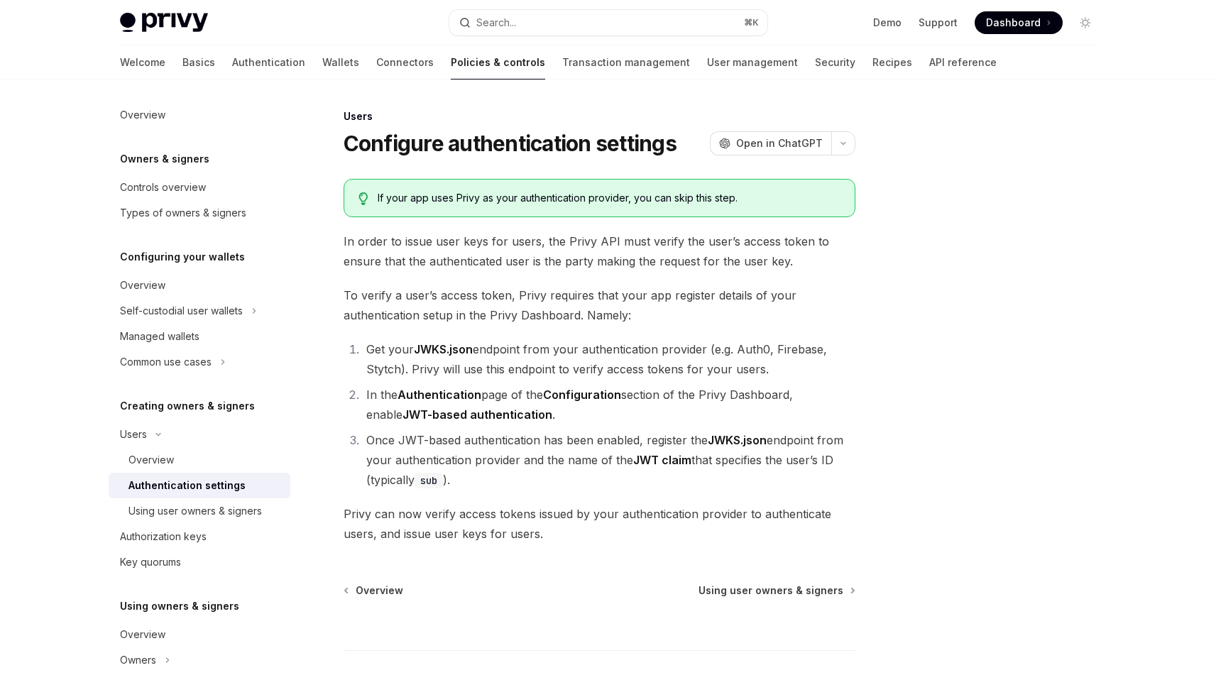
click at [634, 395] on li "In the Authentication page of the Configuration section of the Privy Dashboard,…" at bounding box center [608, 405] width 493 height 40
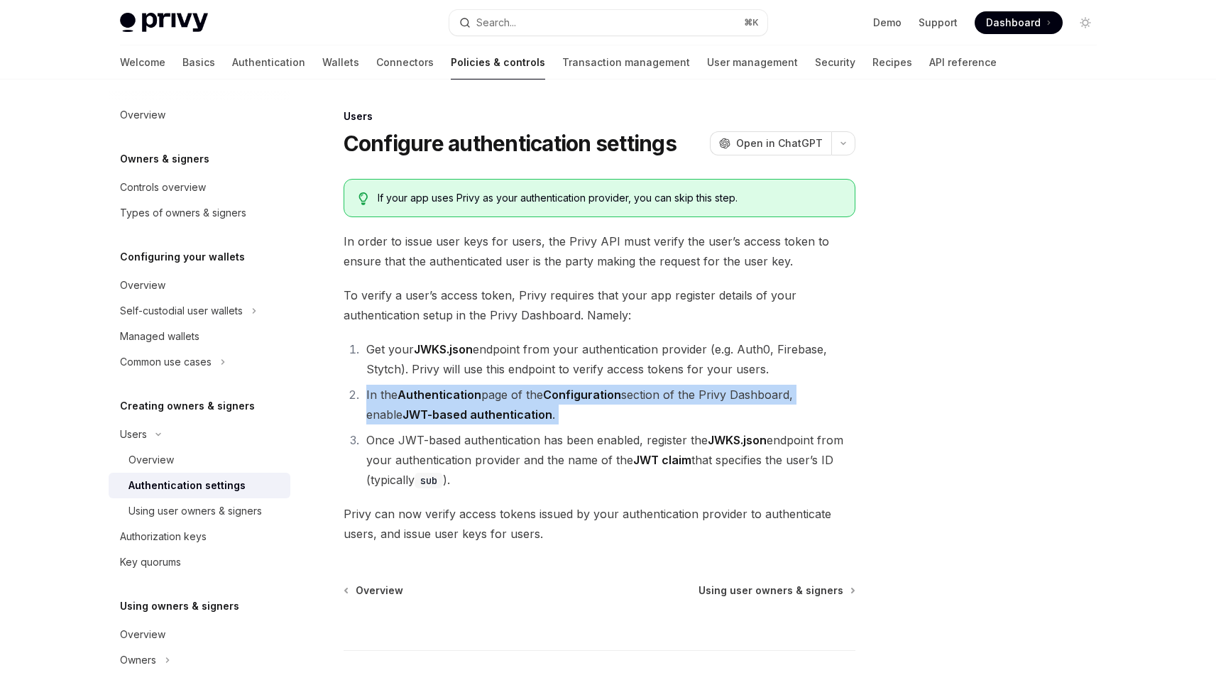
click at [634, 395] on li "In the Authentication page of the Configuration section of the Privy Dashboard,…" at bounding box center [608, 405] width 493 height 40
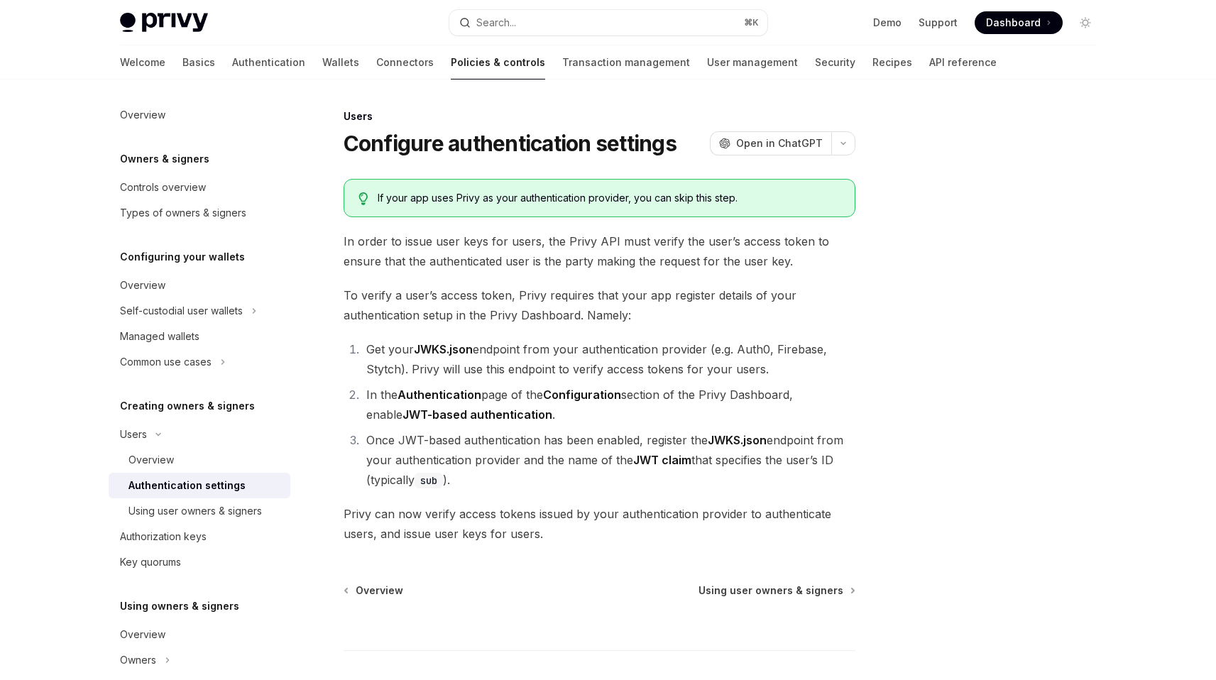
click at [652, 352] on li "Get your JWKS.json endpoint from your authentication provider (e.g. Auth0, Fire…" at bounding box center [608, 359] width 493 height 40
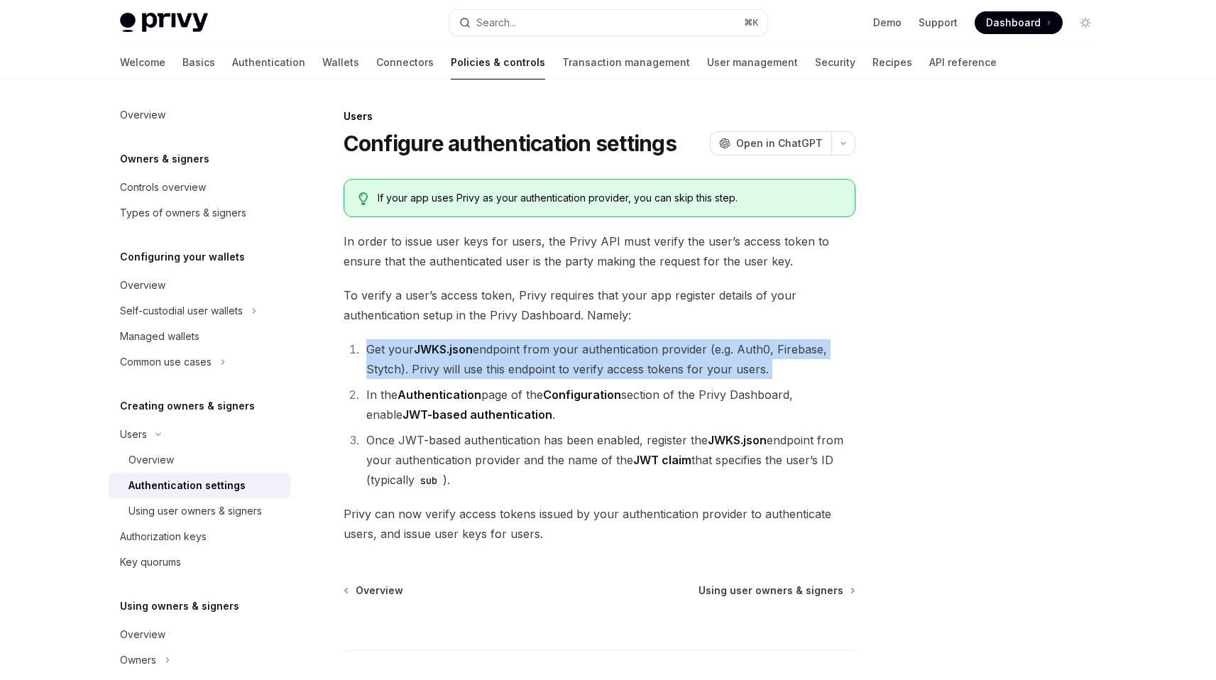
click at [652, 352] on li "Get your JWKS.json endpoint from your authentication provider (e.g. Auth0, Fire…" at bounding box center [608, 359] width 493 height 40
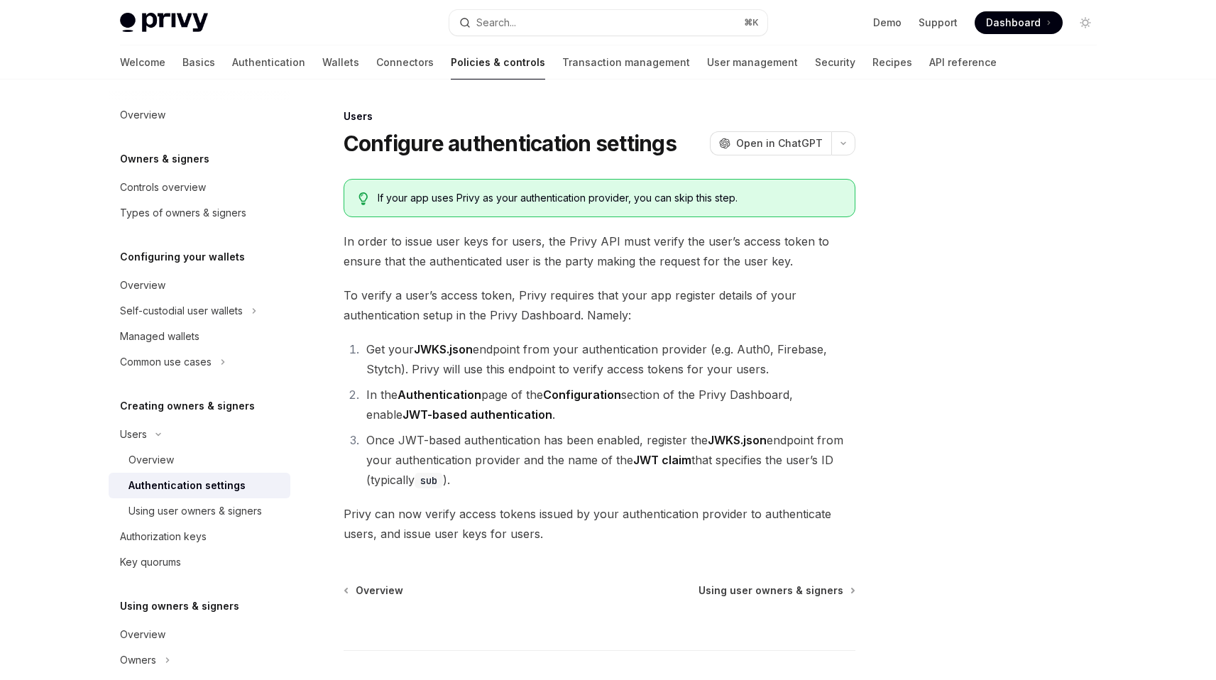
click at [661, 314] on span "To verify a user’s access token, Privy requires that your app register details …" at bounding box center [600, 305] width 512 height 40
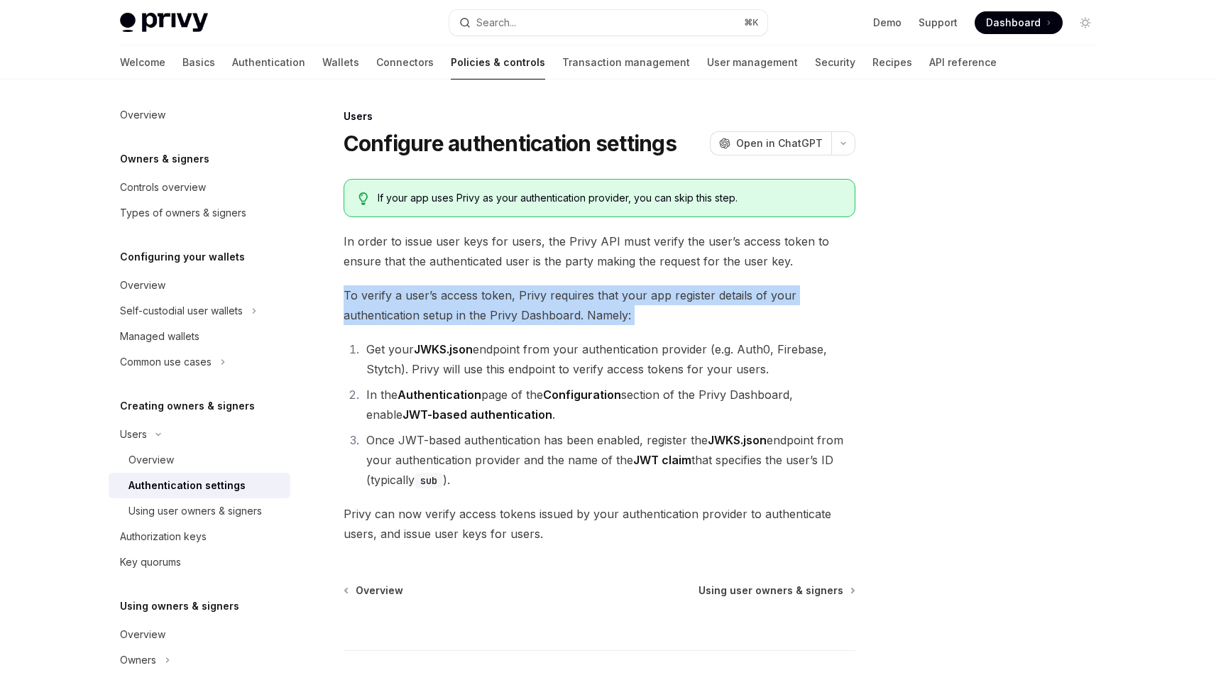
click at [661, 314] on span "To verify a user’s access token, Privy requires that your app register details …" at bounding box center [600, 305] width 512 height 40
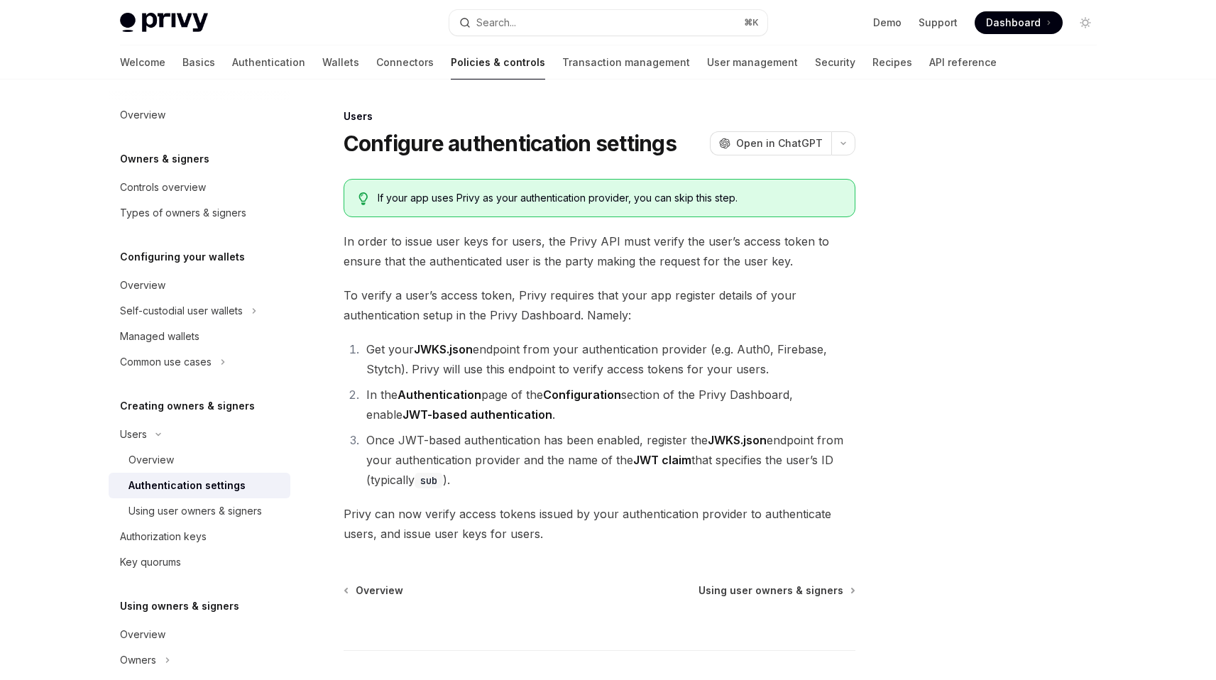
click at [664, 257] on span "In order to issue user keys for users, the Privy API must verify the user’s acc…" at bounding box center [600, 251] width 512 height 40
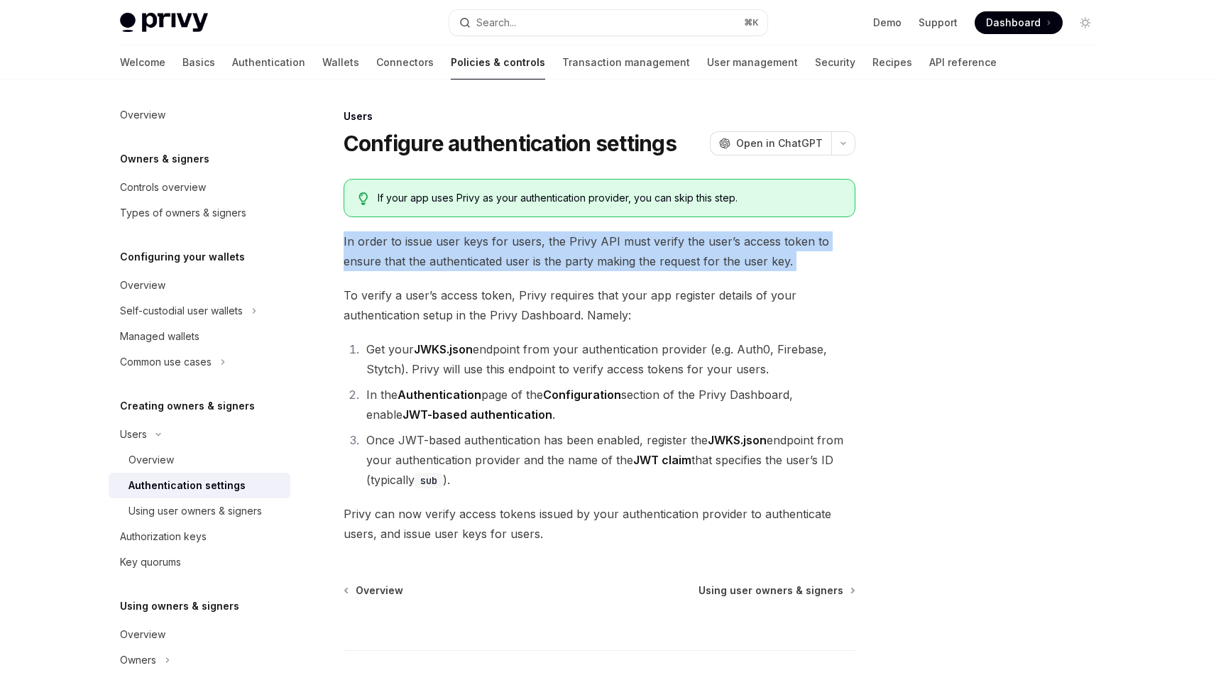
click at [664, 257] on span "In order to issue user keys for users, the Privy API must verify the user’s acc…" at bounding box center [600, 251] width 512 height 40
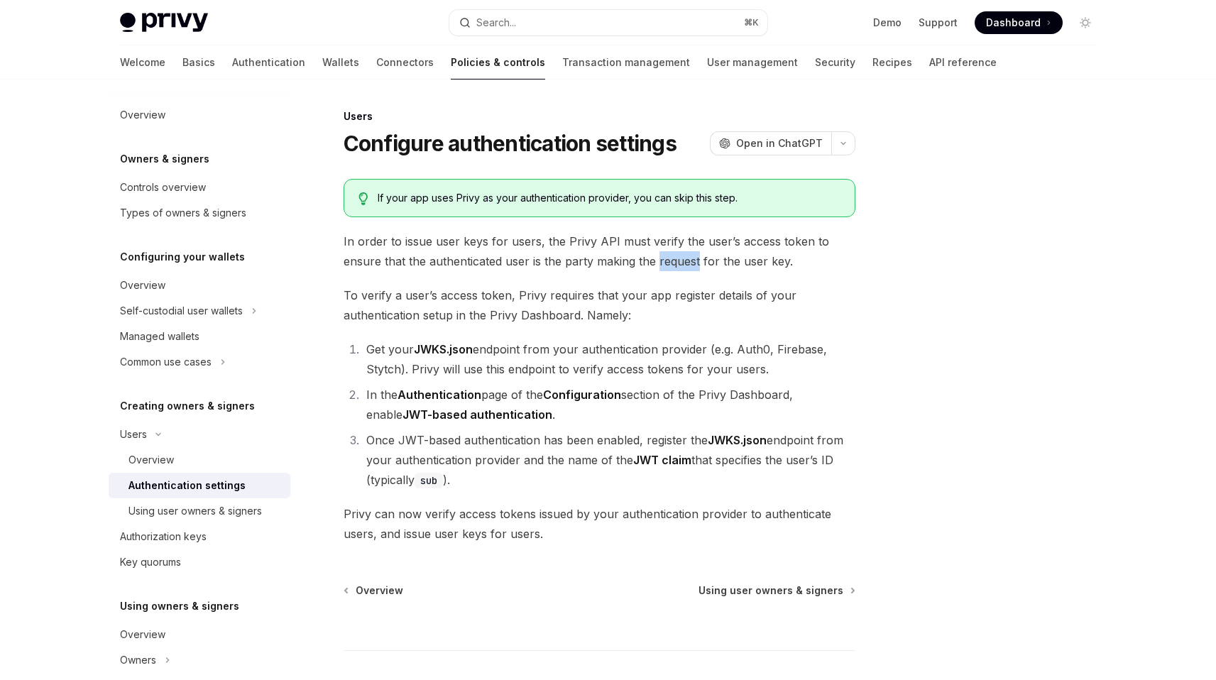
click at [664, 257] on span "In order to issue user keys for users, the Privy API must verify the user’s acc…" at bounding box center [600, 251] width 512 height 40
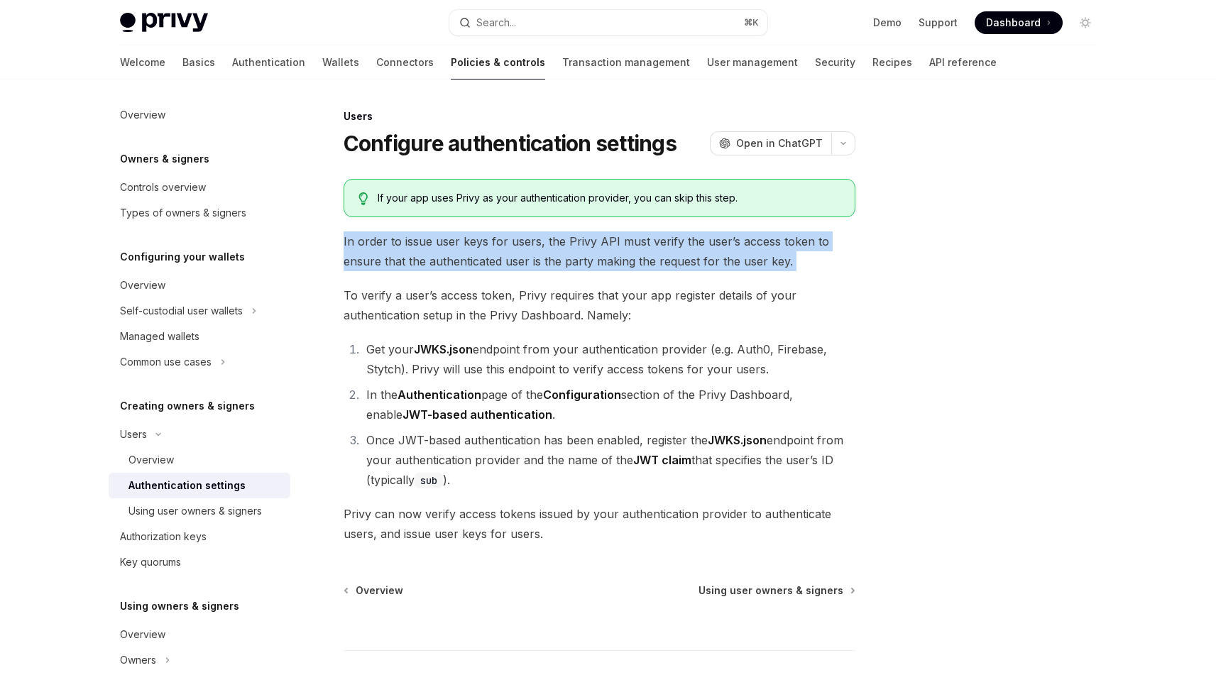
click at [664, 257] on span "In order to issue user keys for users, the Privy API must verify the user’s acc…" at bounding box center [600, 251] width 512 height 40
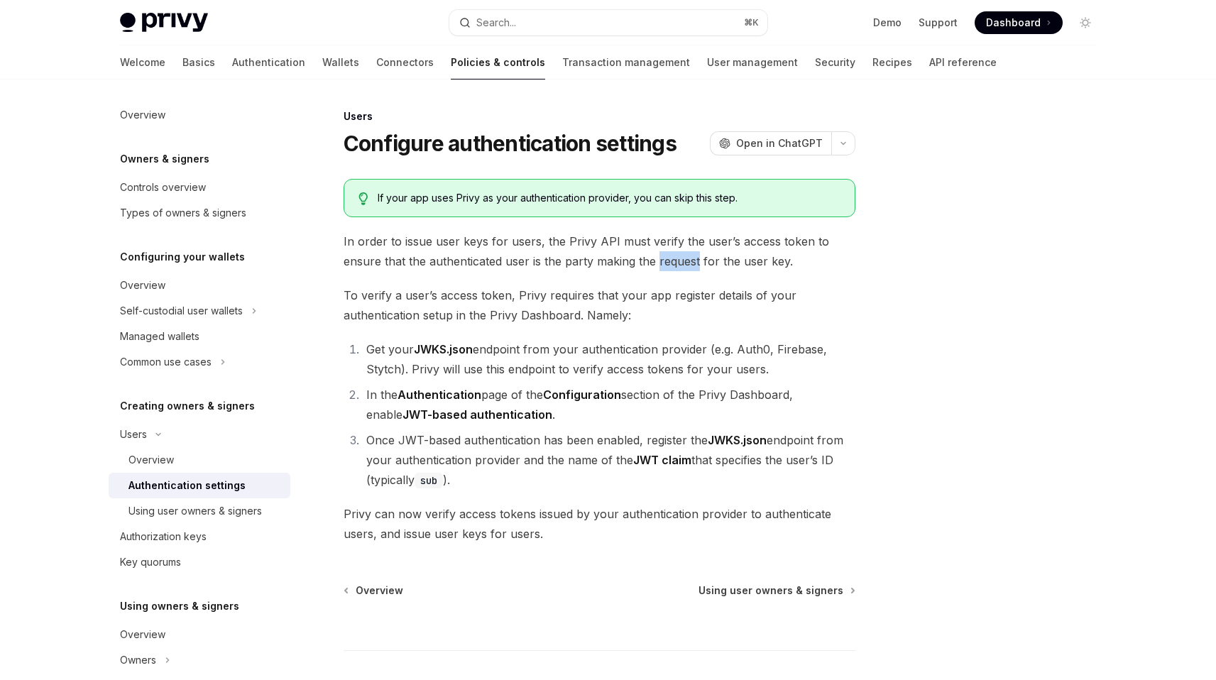
click at [664, 257] on span "In order to issue user keys for users, the Privy API must verify the user’s acc…" at bounding box center [600, 251] width 512 height 40
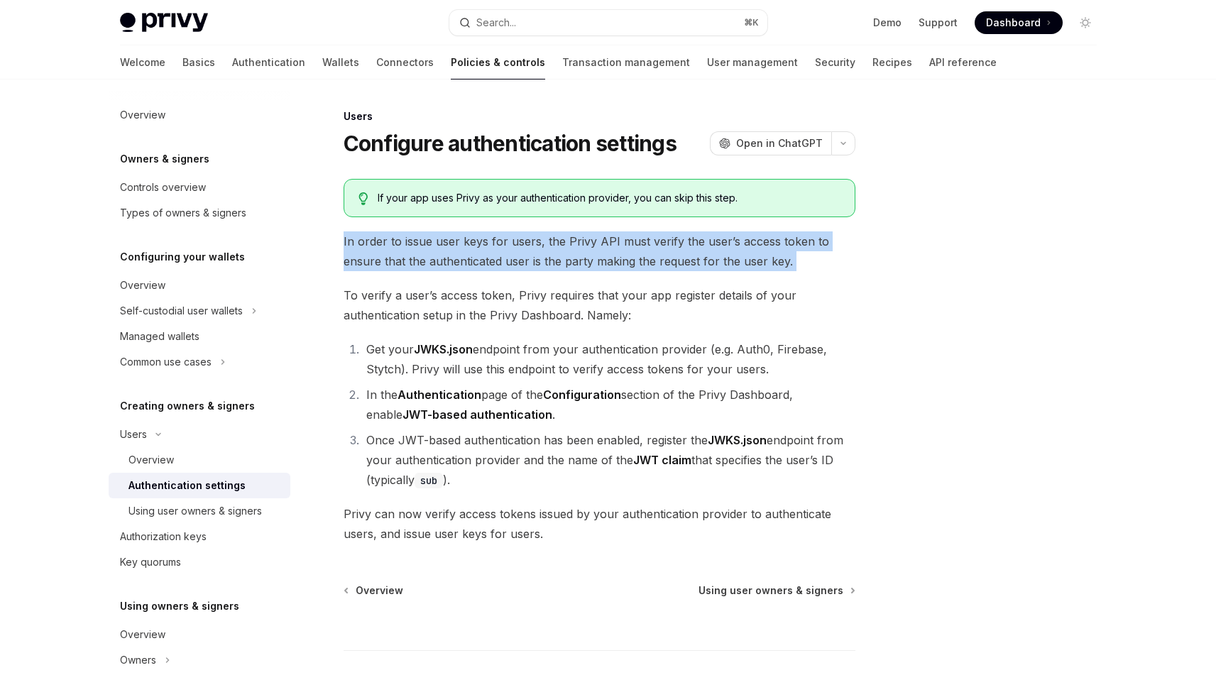
click at [664, 257] on span "In order to issue user keys for users, the Privy API must verify the user’s acc…" at bounding box center [600, 251] width 512 height 40
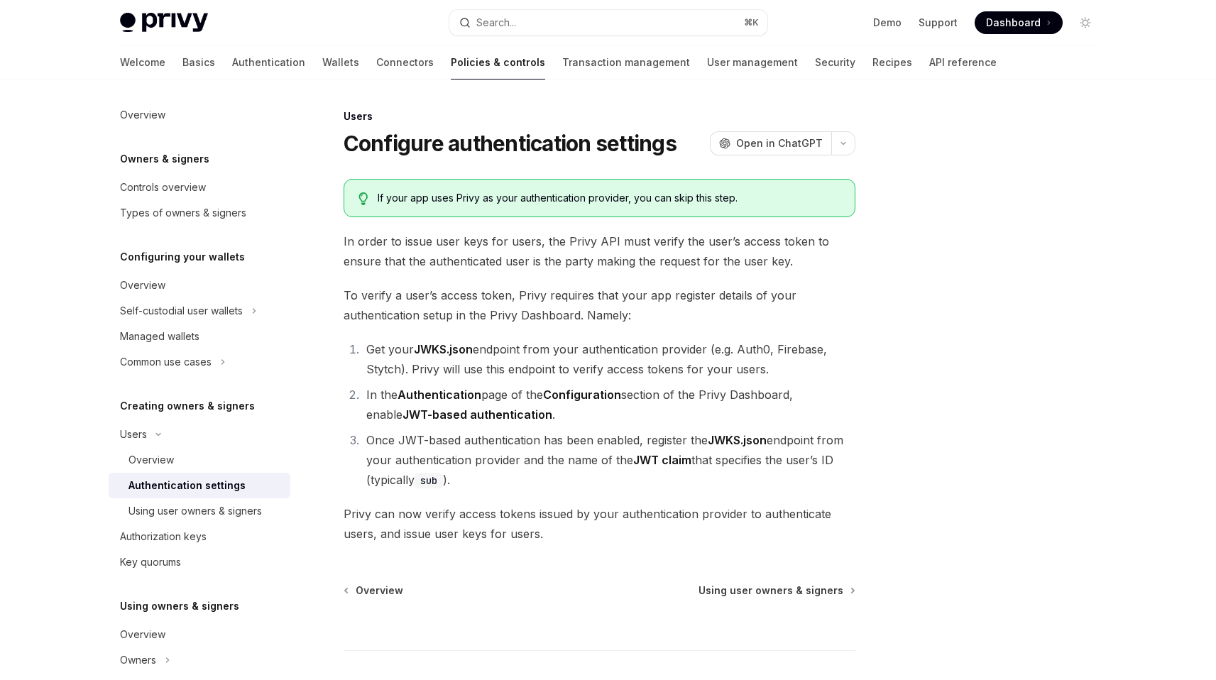
click at [634, 382] on ol "Get your JWKS.json endpoint from your authentication provider (e.g. Auth0, Fire…" at bounding box center [600, 414] width 512 height 150
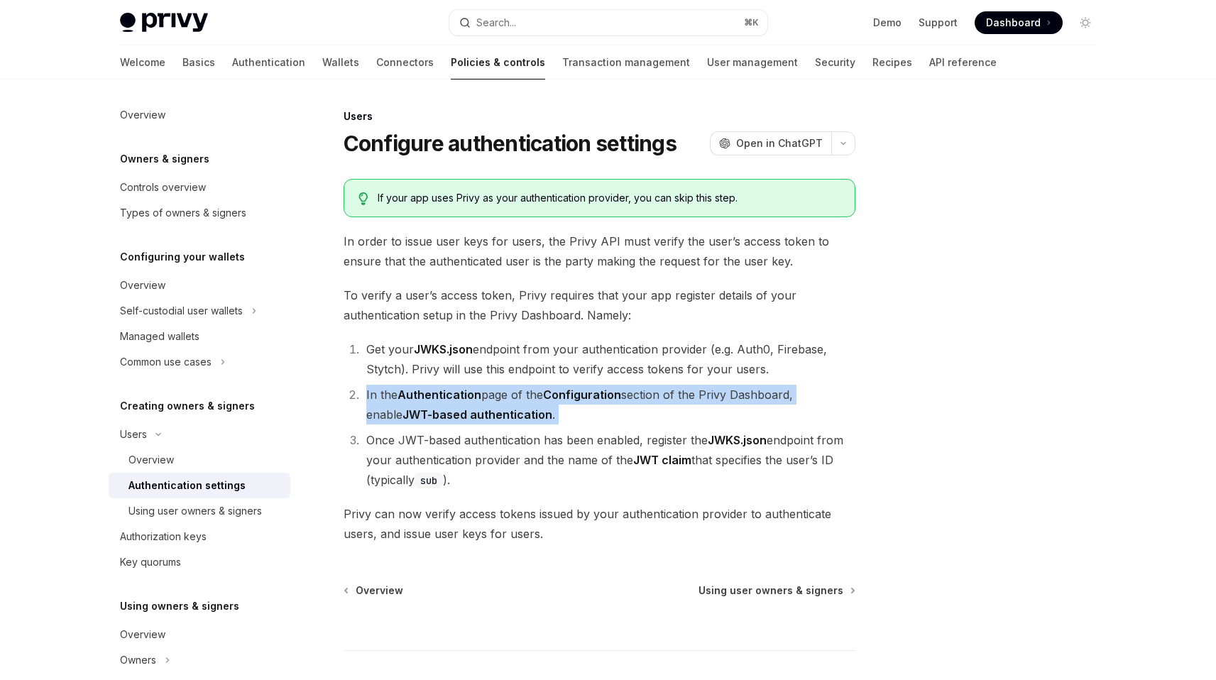
click at [634, 382] on ol "Get your JWKS.json endpoint from your authentication provider (e.g. Auth0, Fire…" at bounding box center [600, 414] width 512 height 150
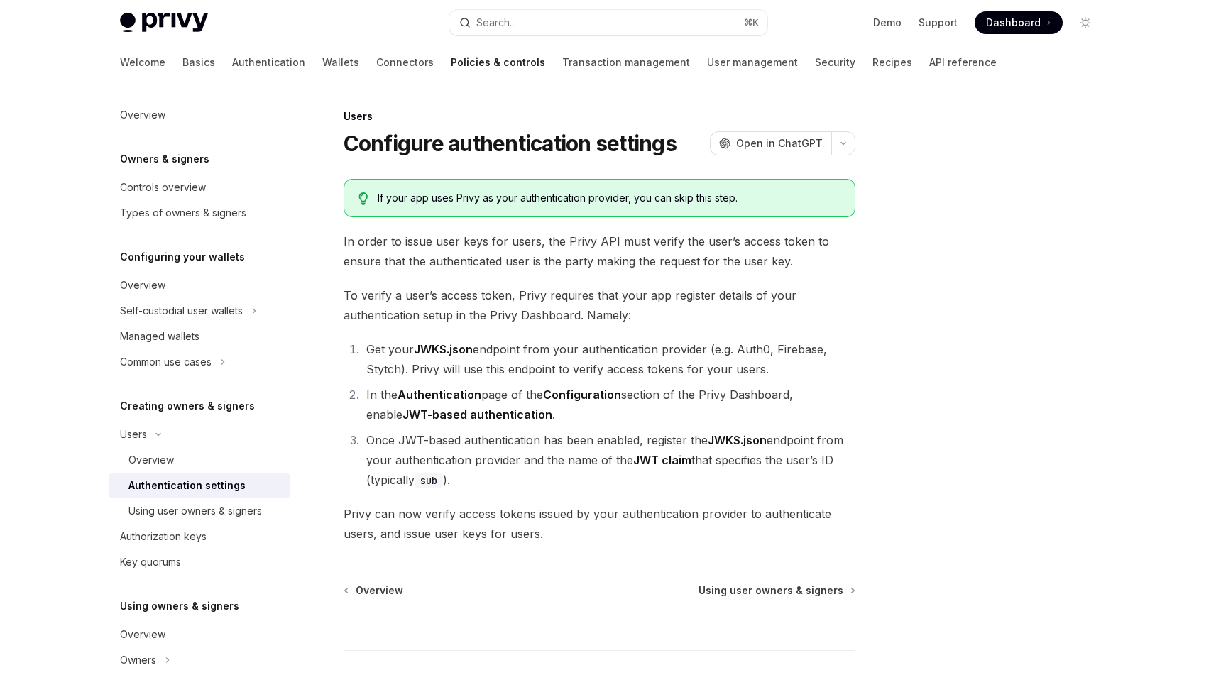
click at [633, 361] on li "Get your JWKS.json endpoint from your authentication provider (e.g. Auth0, Fire…" at bounding box center [608, 359] width 493 height 40
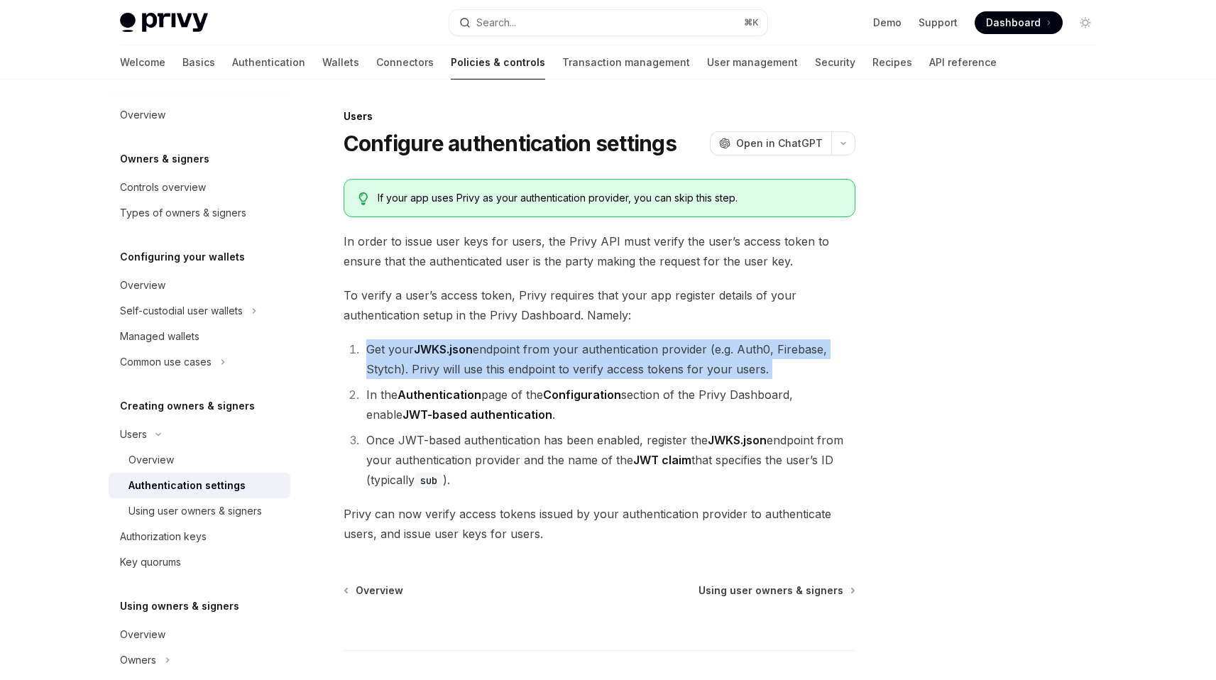
click at [633, 361] on li "Get your JWKS.json endpoint from your authentication provider (e.g. Auth0, Fire…" at bounding box center [608, 359] width 493 height 40
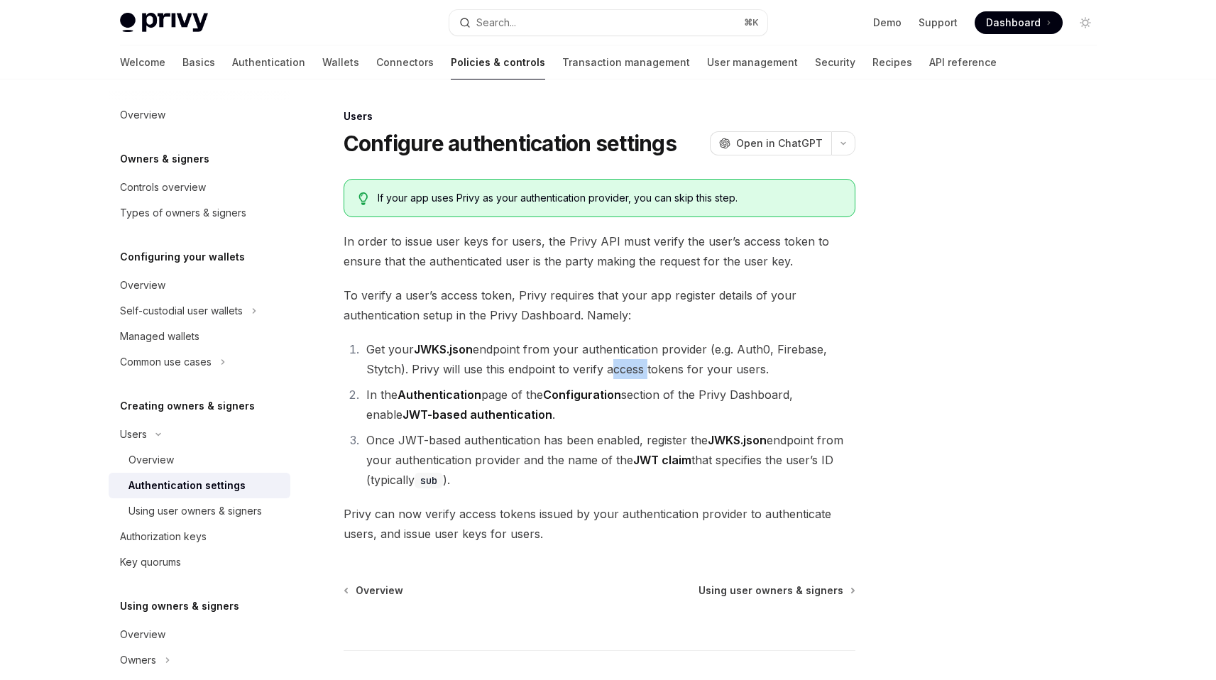
click at [633, 361] on li "Get your JWKS.json endpoint from your authentication provider (e.g. Auth0, Fire…" at bounding box center [608, 359] width 493 height 40
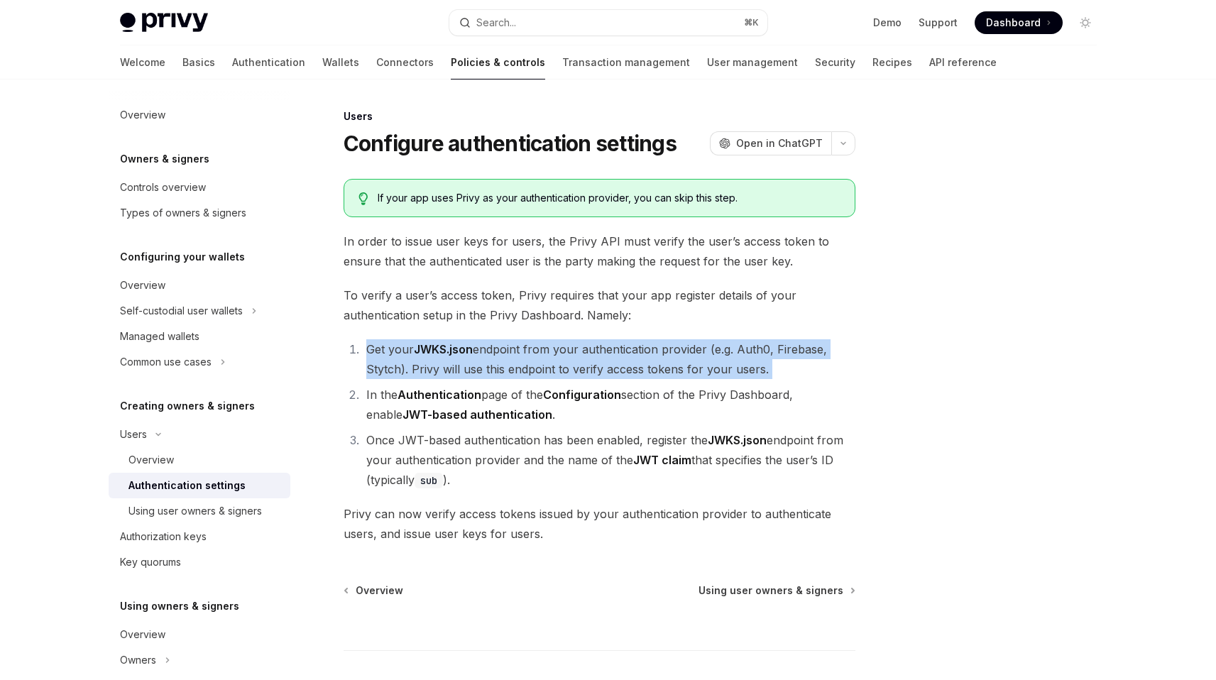
click at [633, 361] on li "Get your JWKS.json endpoint from your authentication provider (e.g. Auth0, Fire…" at bounding box center [608, 359] width 493 height 40
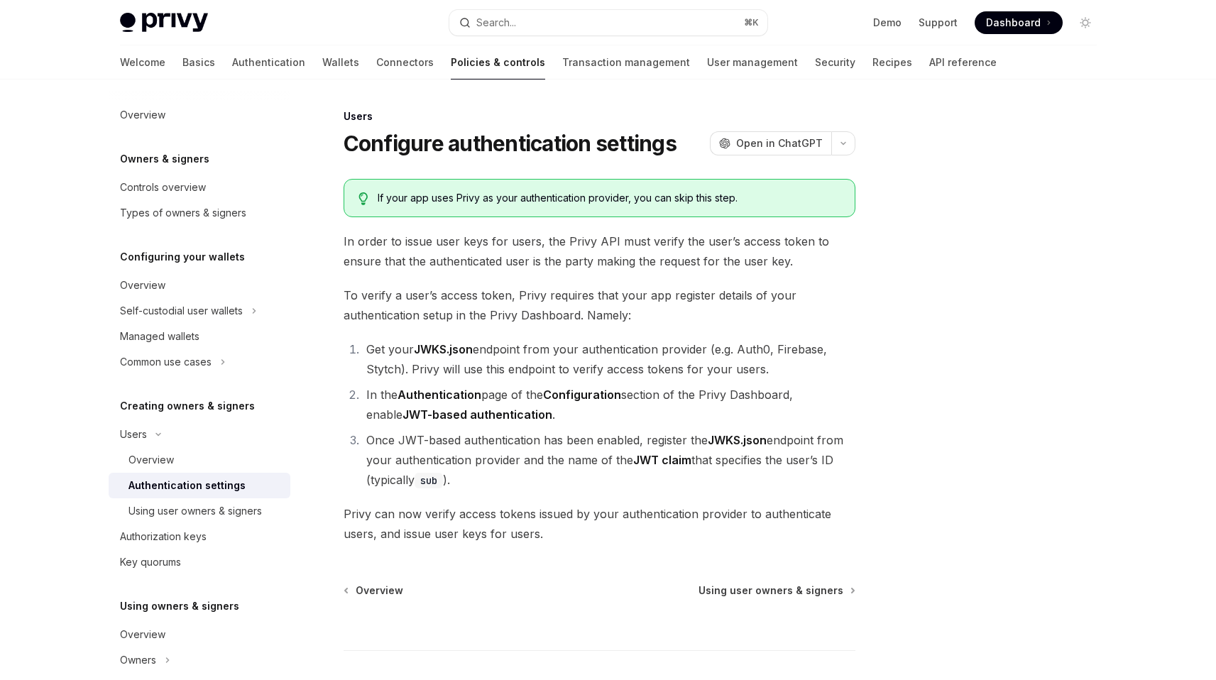
click at [627, 384] on ol "Get your JWKS.json endpoint from your authentication provider (e.g. Auth0, Fire…" at bounding box center [600, 414] width 512 height 150
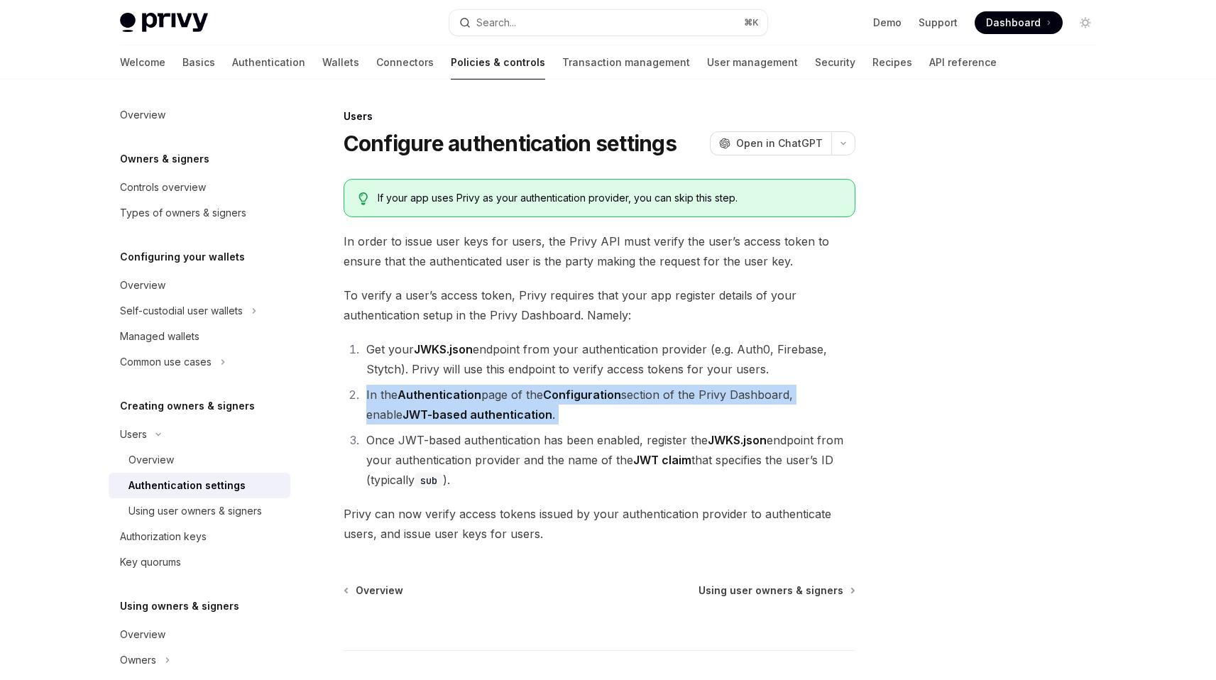
click at [627, 384] on ol "Get your JWKS.json endpoint from your authentication provider (e.g. Auth0, Fire…" at bounding box center [600, 414] width 512 height 150
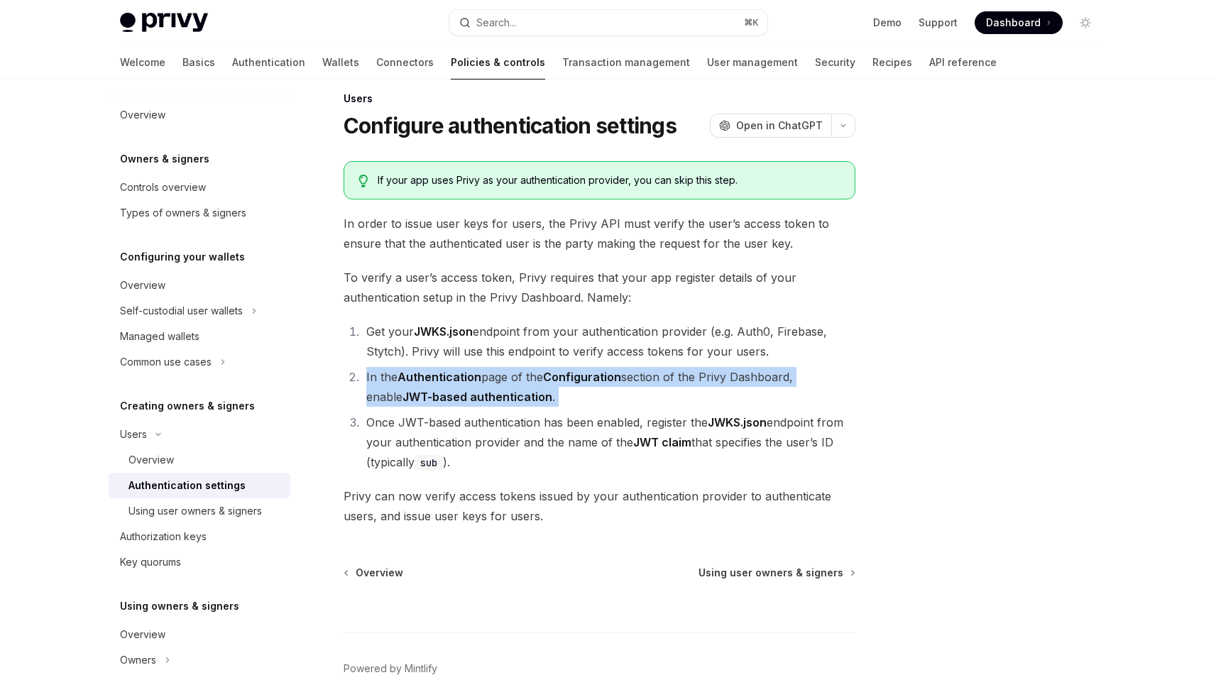
scroll to position [27, 0]
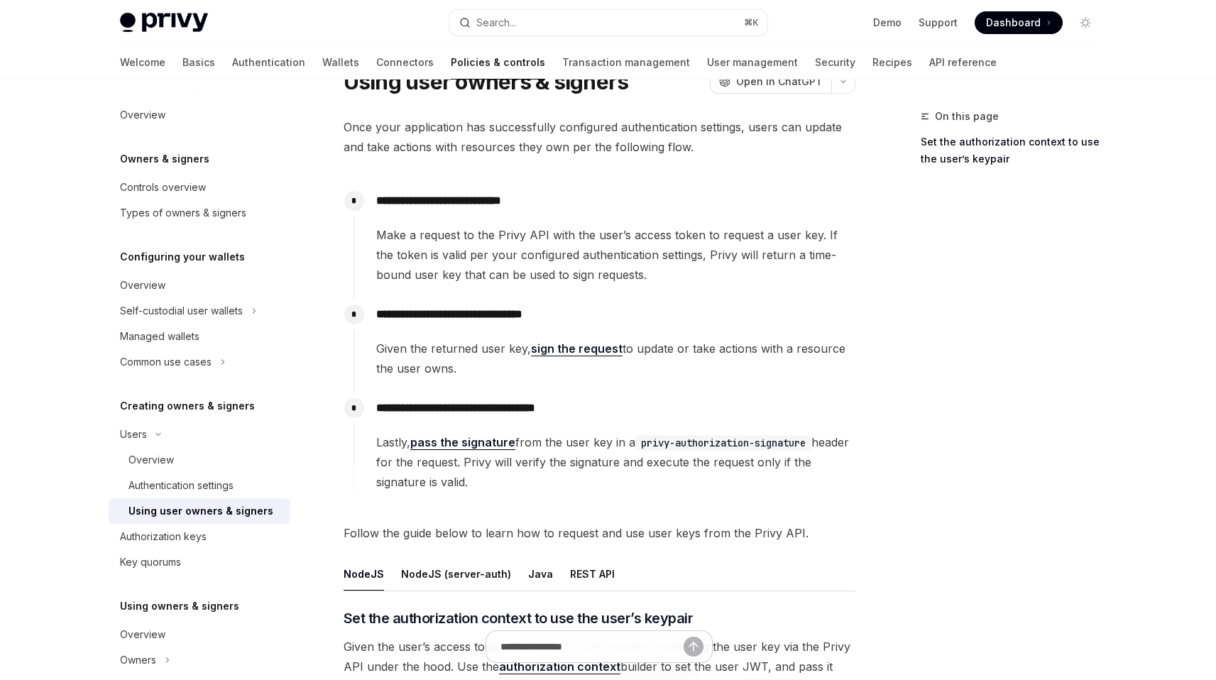
scroll to position [53, 0]
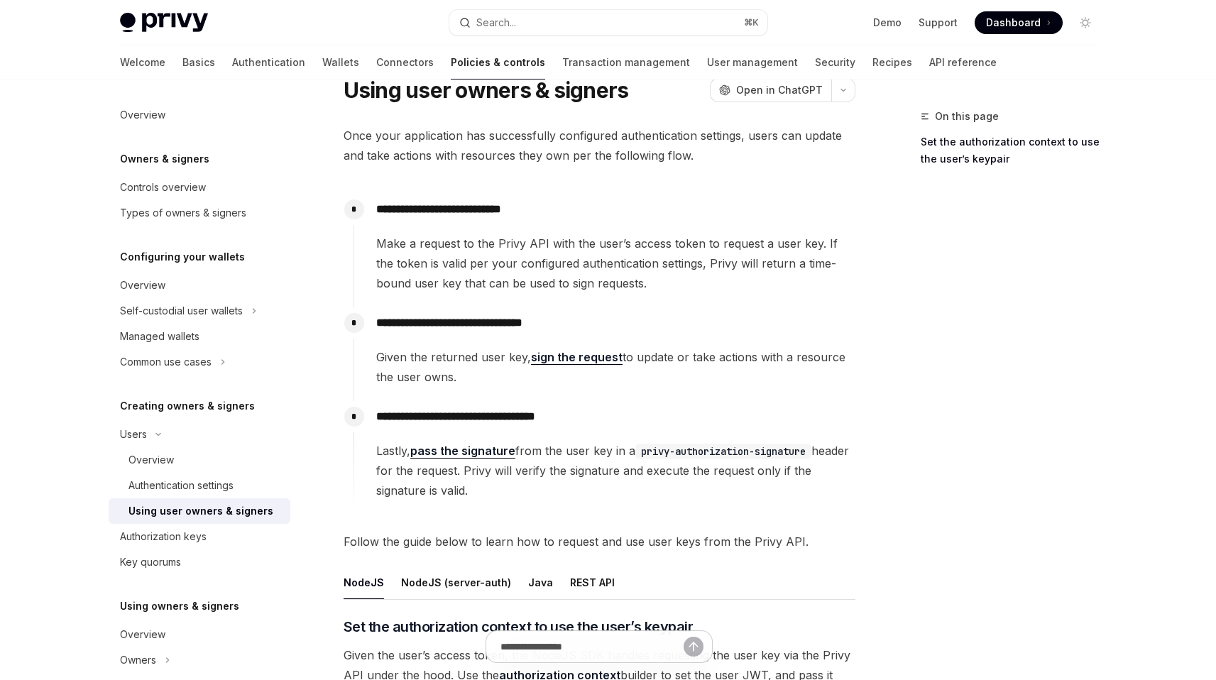
click at [619, 258] on span "Make a request to the Privy API with the user’s access token to request a user …" at bounding box center [615, 264] width 478 height 60
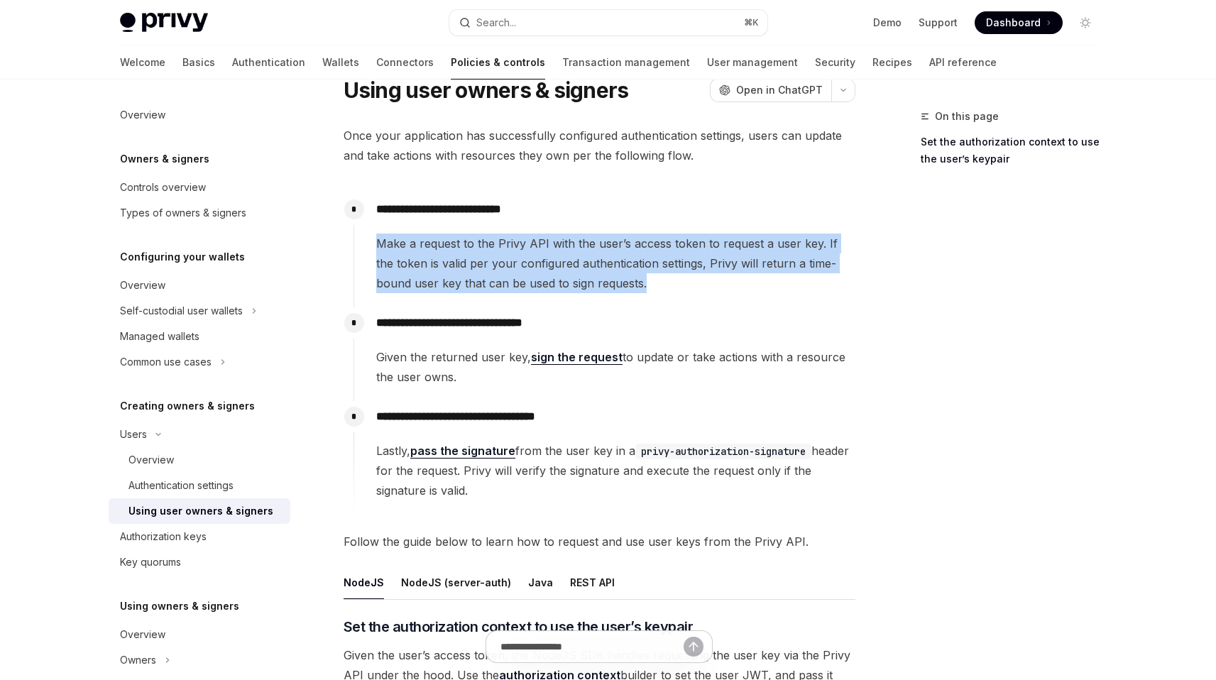
click at [619, 258] on span "Make a request to the Privy API with the user’s access token to request a user …" at bounding box center [615, 264] width 478 height 60
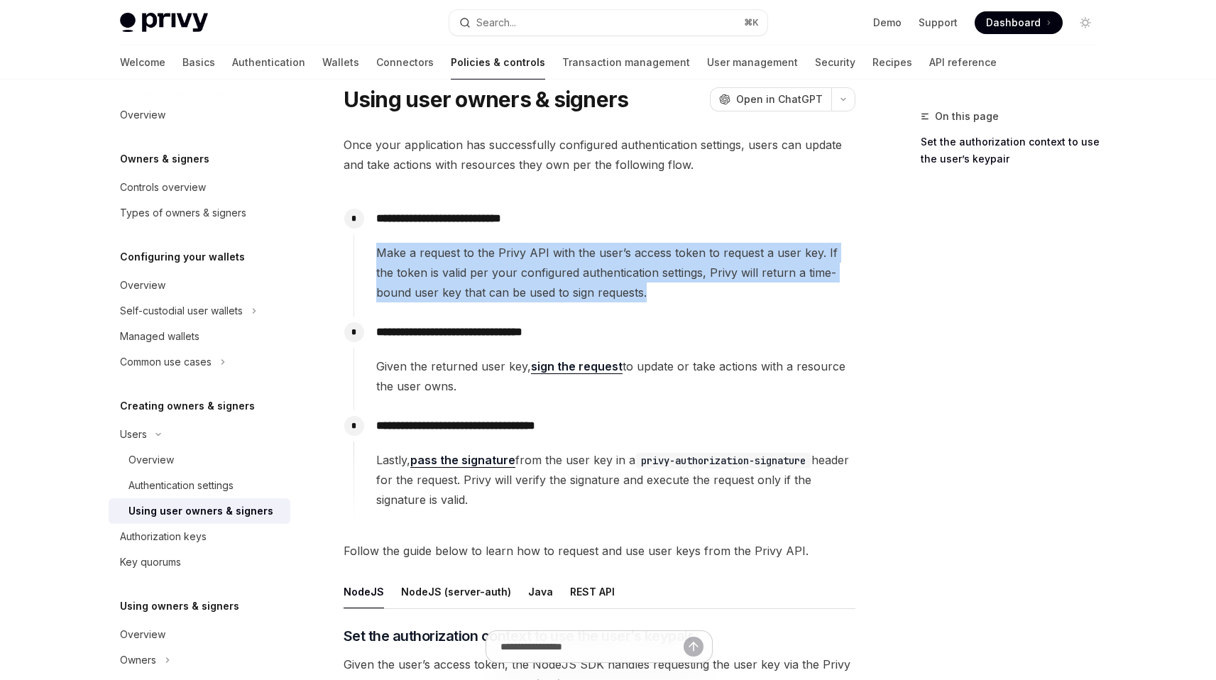
click at [617, 276] on span "Make a request to the Privy API with the user’s access token to request a user …" at bounding box center [615, 273] width 478 height 60
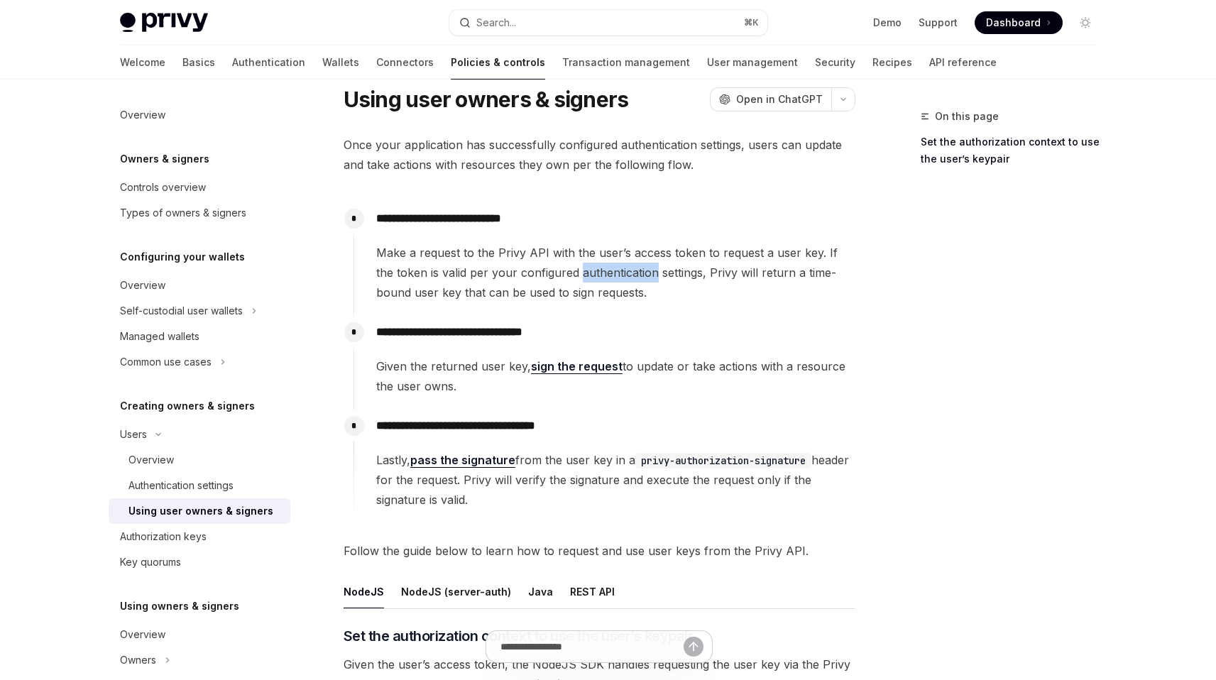
click at [617, 276] on span "Make a request to the Privy API with the user’s access token to request a user …" at bounding box center [615, 273] width 478 height 60
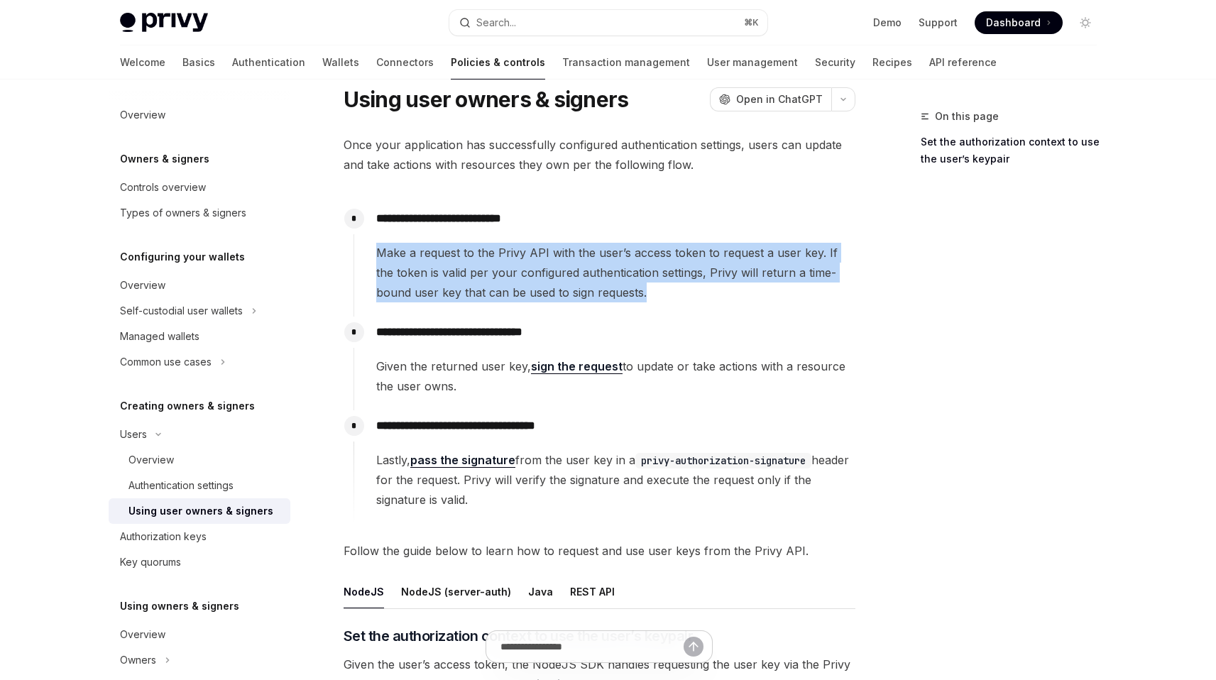
click at [617, 276] on span "Make a request to the Privy API with the user’s access token to request a user …" at bounding box center [615, 273] width 478 height 60
click at [601, 285] on span "Make a request to the Privy API with the user’s access token to request a user …" at bounding box center [615, 273] width 478 height 60
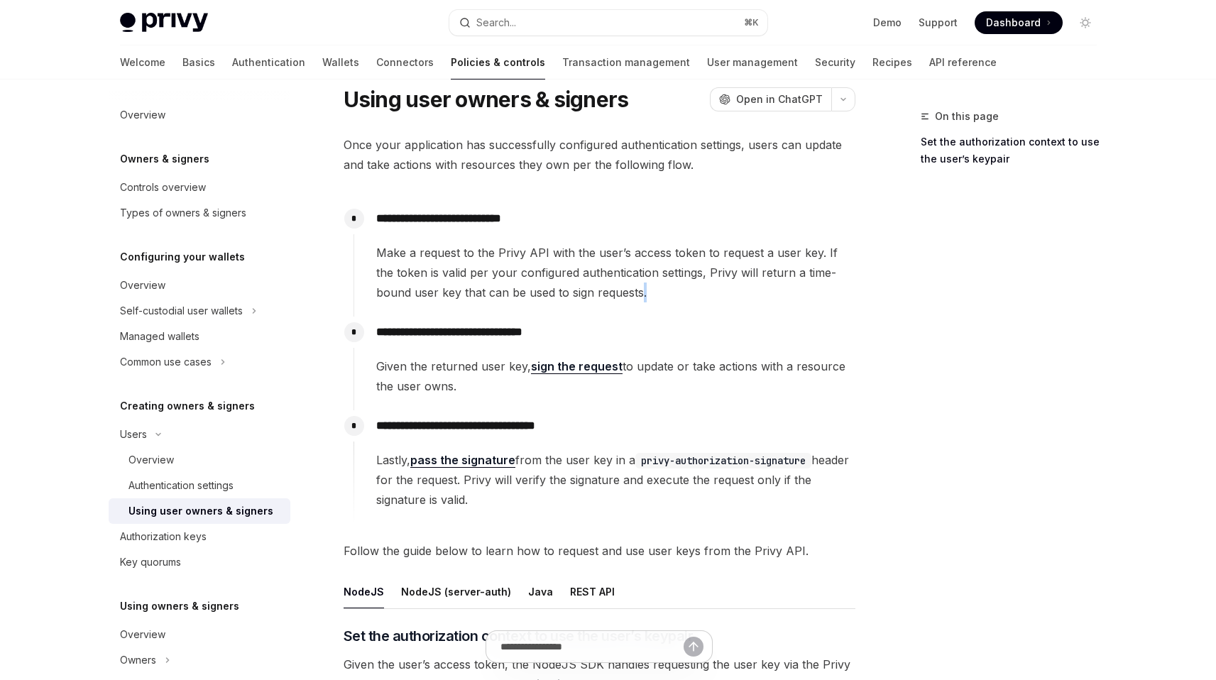
click at [601, 285] on span "Make a request to the Privy API with the user’s access token to request a user …" at bounding box center [615, 273] width 478 height 60
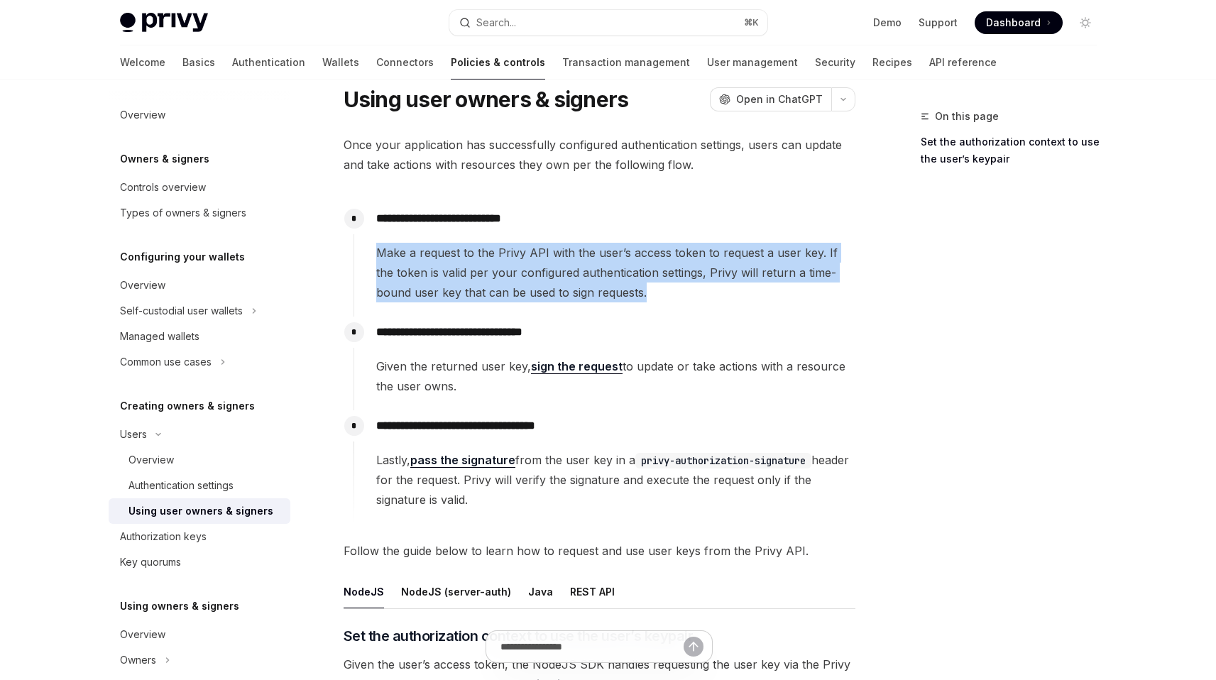
click at [601, 285] on span "Make a request to the Privy API with the user’s access token to request a user …" at bounding box center [615, 273] width 478 height 60
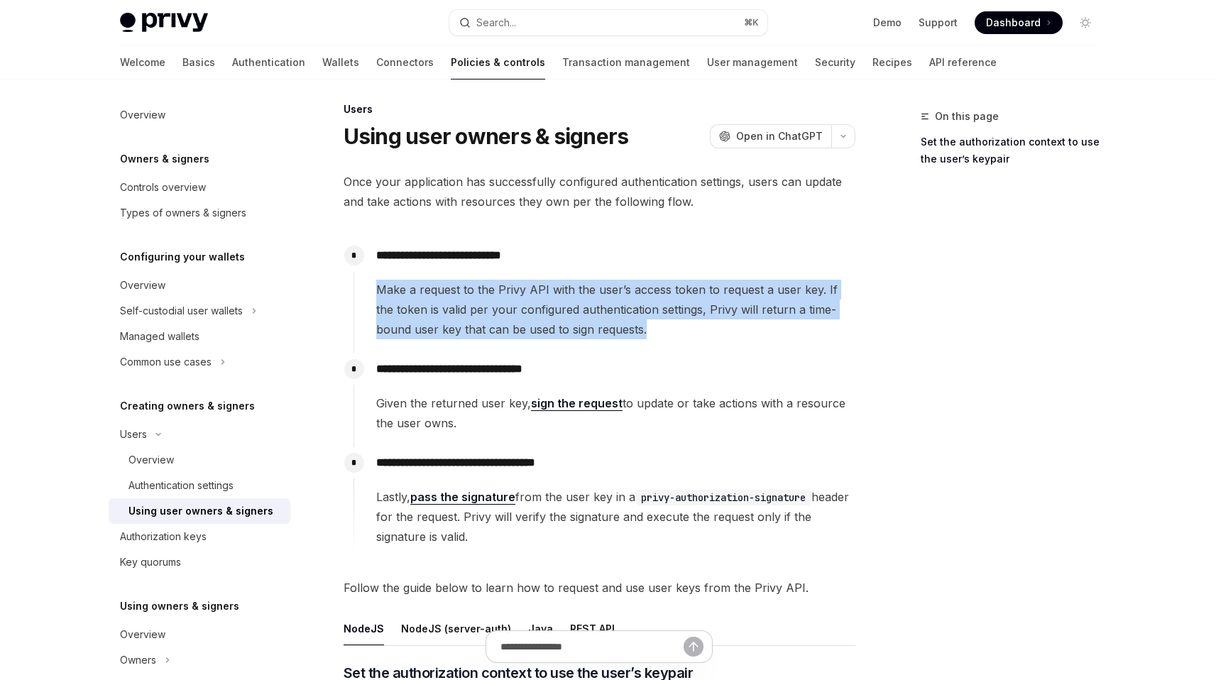
scroll to position [0, 0]
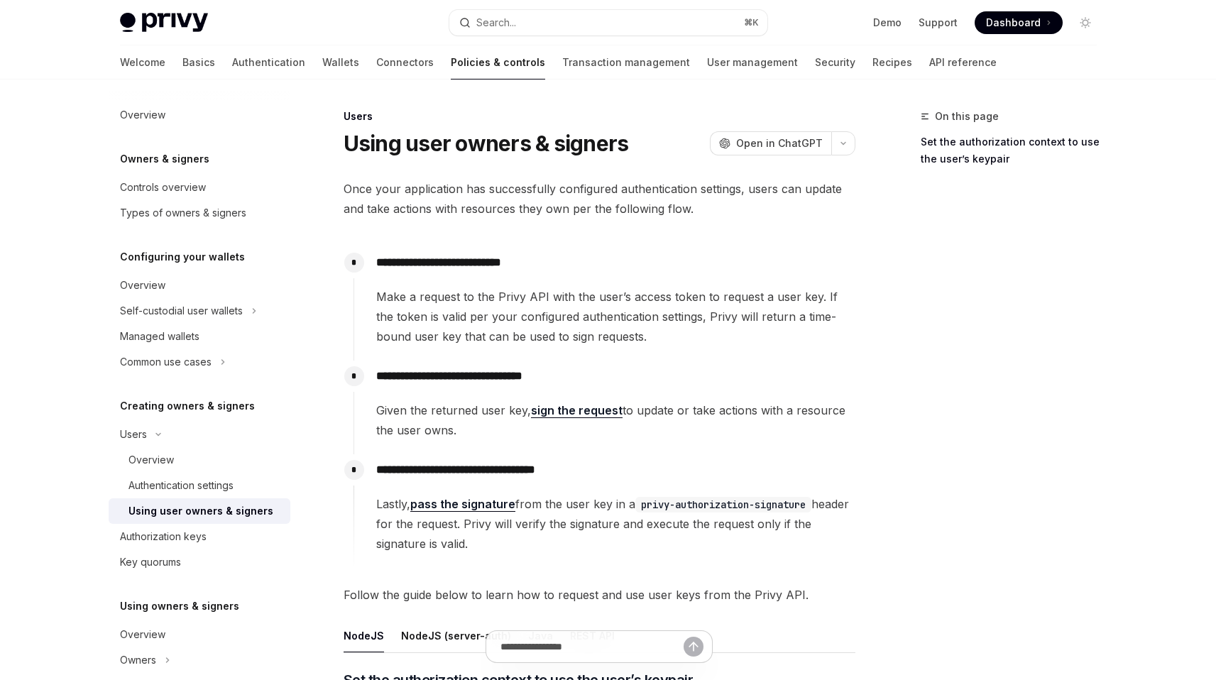
click at [627, 202] on span "Once your application has successfully configured authentication settings, user…" at bounding box center [600, 199] width 512 height 40
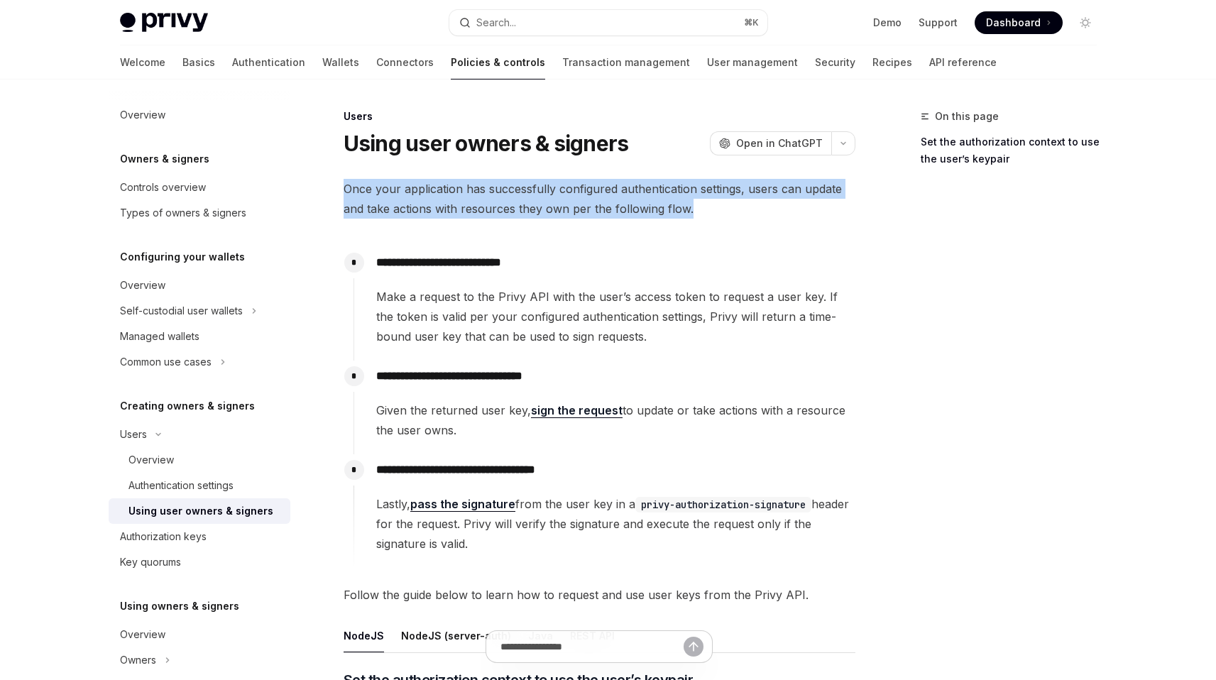
click at [627, 202] on span "Once your application has successfully configured authentication settings, user…" at bounding box center [600, 199] width 512 height 40
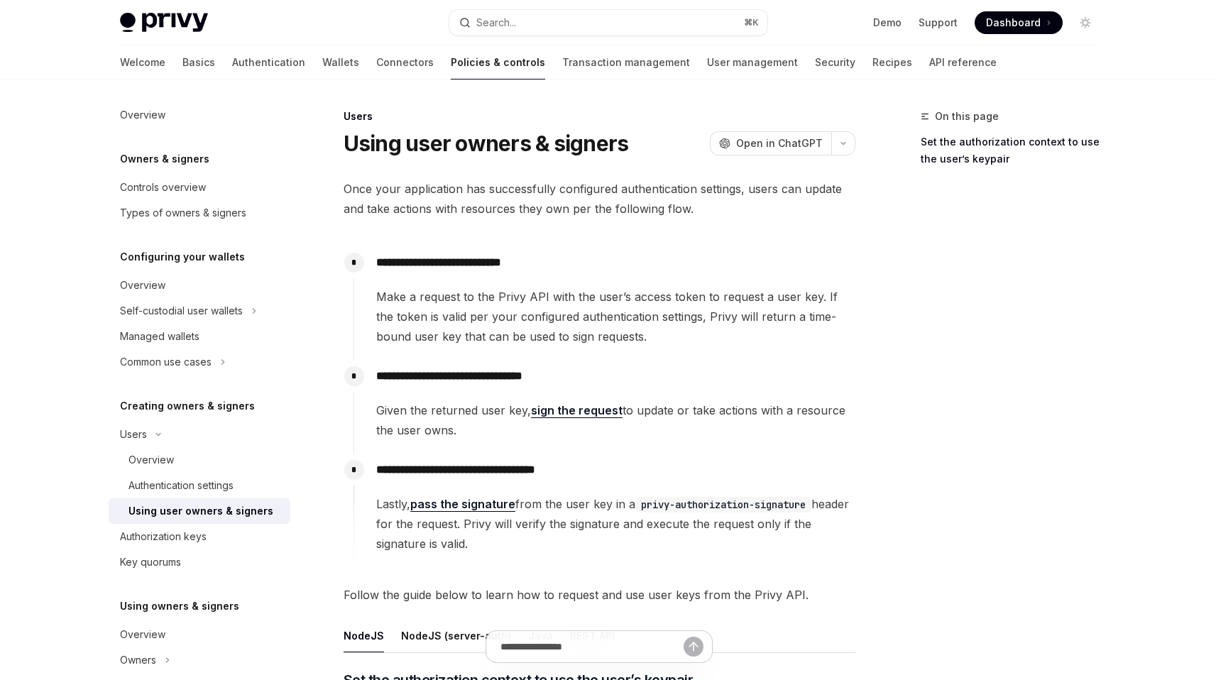
click at [636, 321] on span "Make a request to the Privy API with the user’s access token to request a user …" at bounding box center [615, 317] width 478 height 60
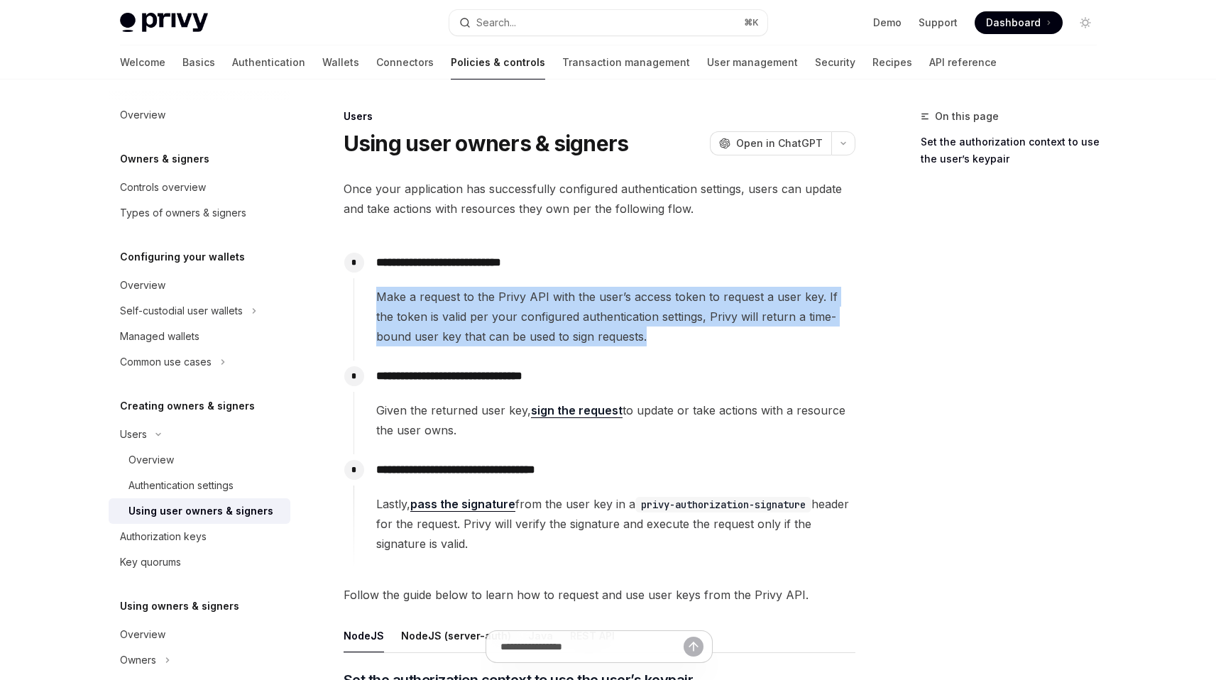
click at [636, 321] on span "Make a request to the Privy API with the user’s access token to request a user …" at bounding box center [615, 317] width 478 height 60
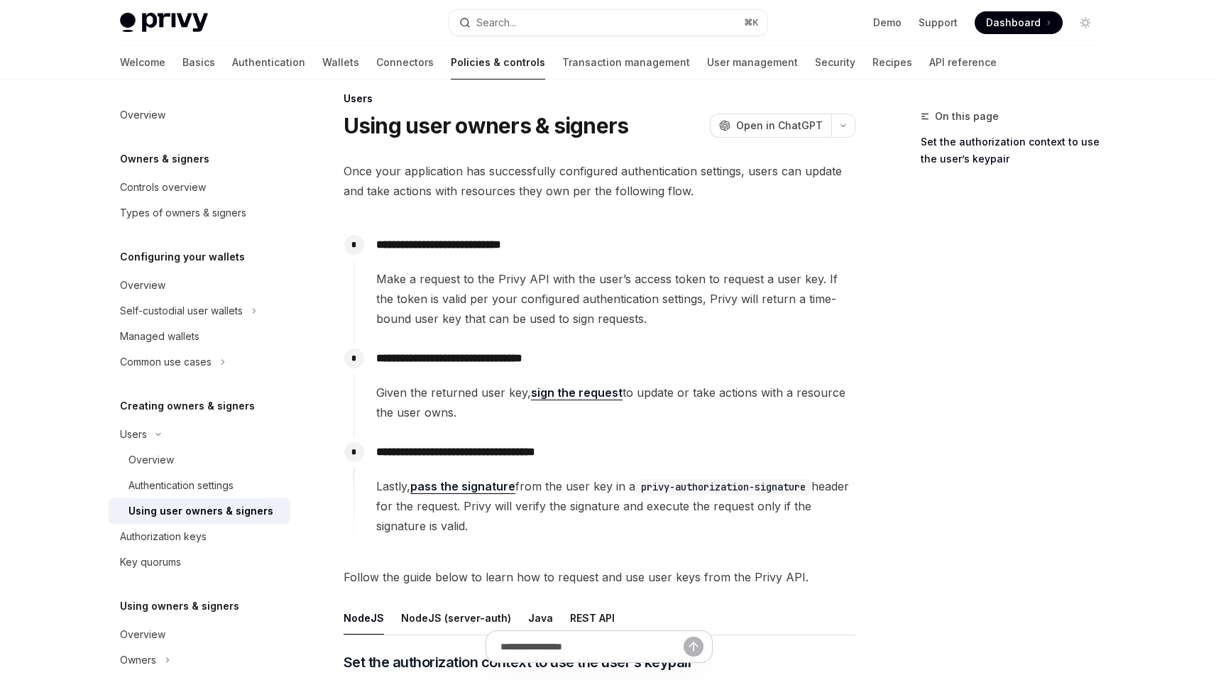
scroll to position [27, 0]
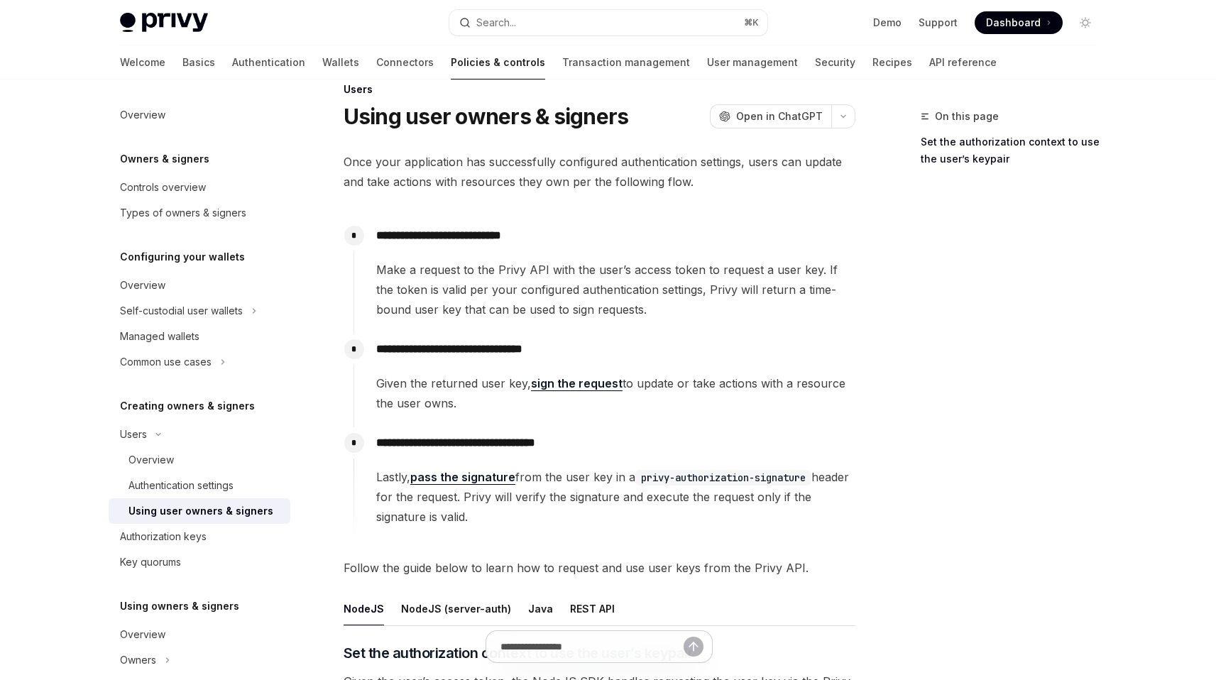
click at [709, 279] on span "Make a request to the Privy API with the user’s access token to request a user …" at bounding box center [615, 290] width 478 height 60
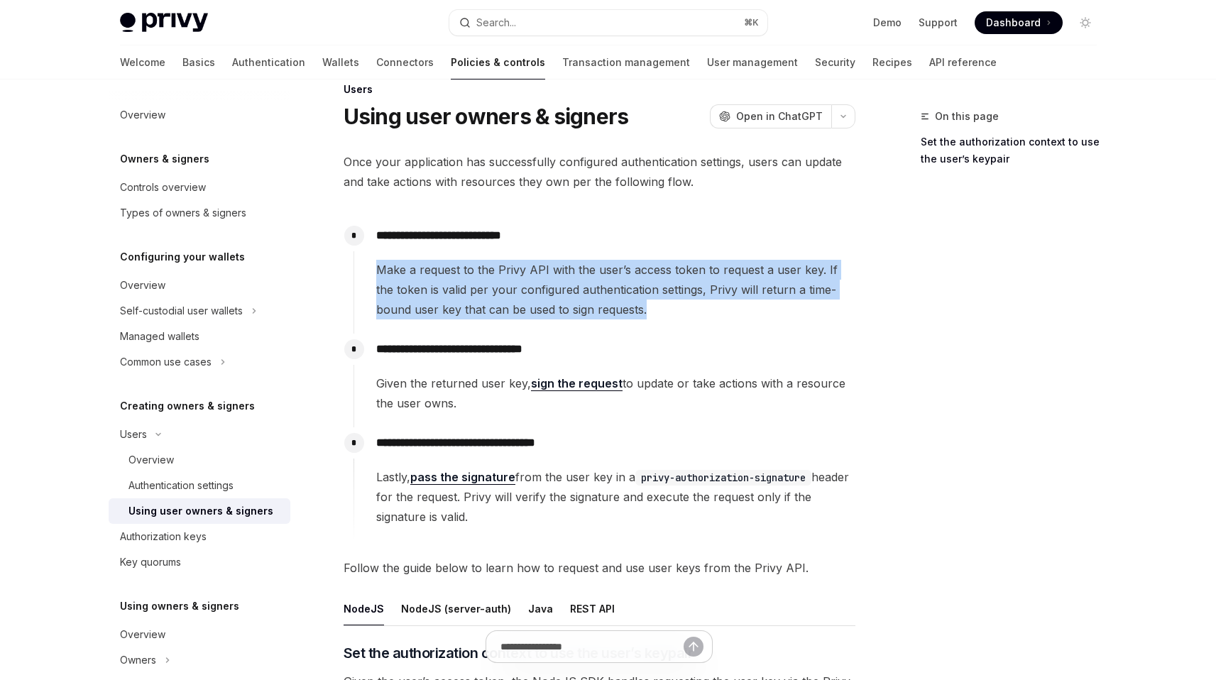
click at [709, 279] on span "Make a request to the Privy API with the user’s access token to request a user …" at bounding box center [615, 290] width 478 height 60
click at [204, 477] on div "Authentication settings" at bounding box center [180, 485] width 105 height 17
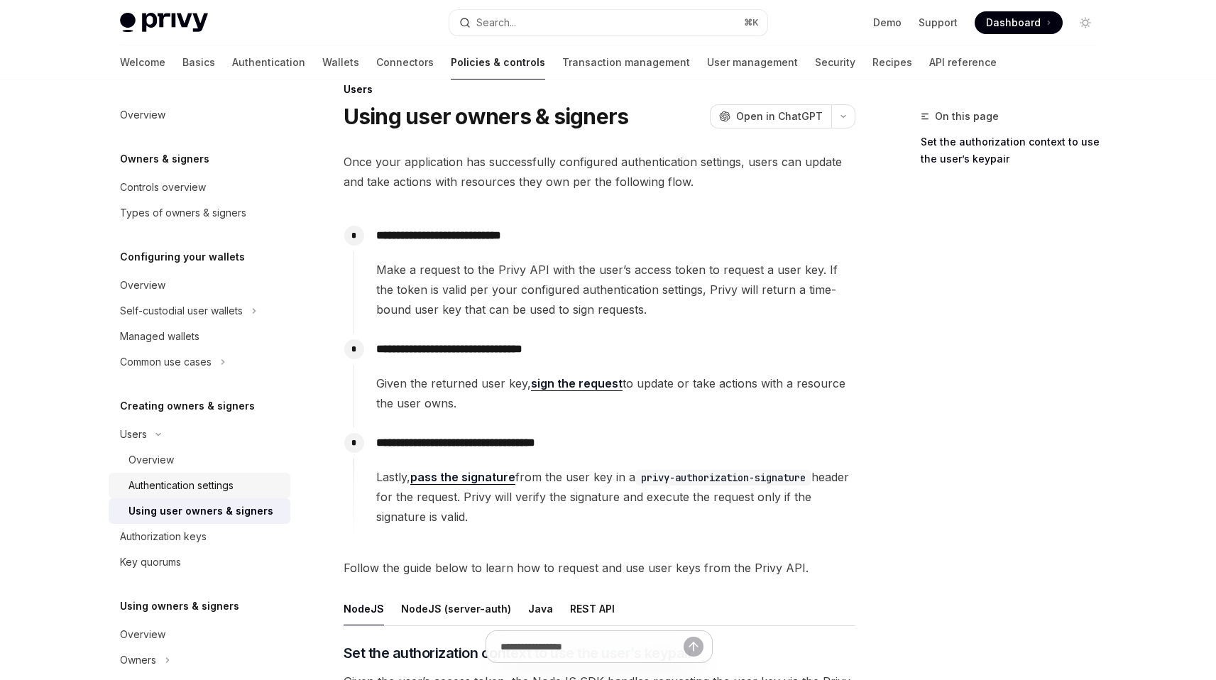
click at [199, 481] on div "Authentication settings" at bounding box center [180, 485] width 105 height 17
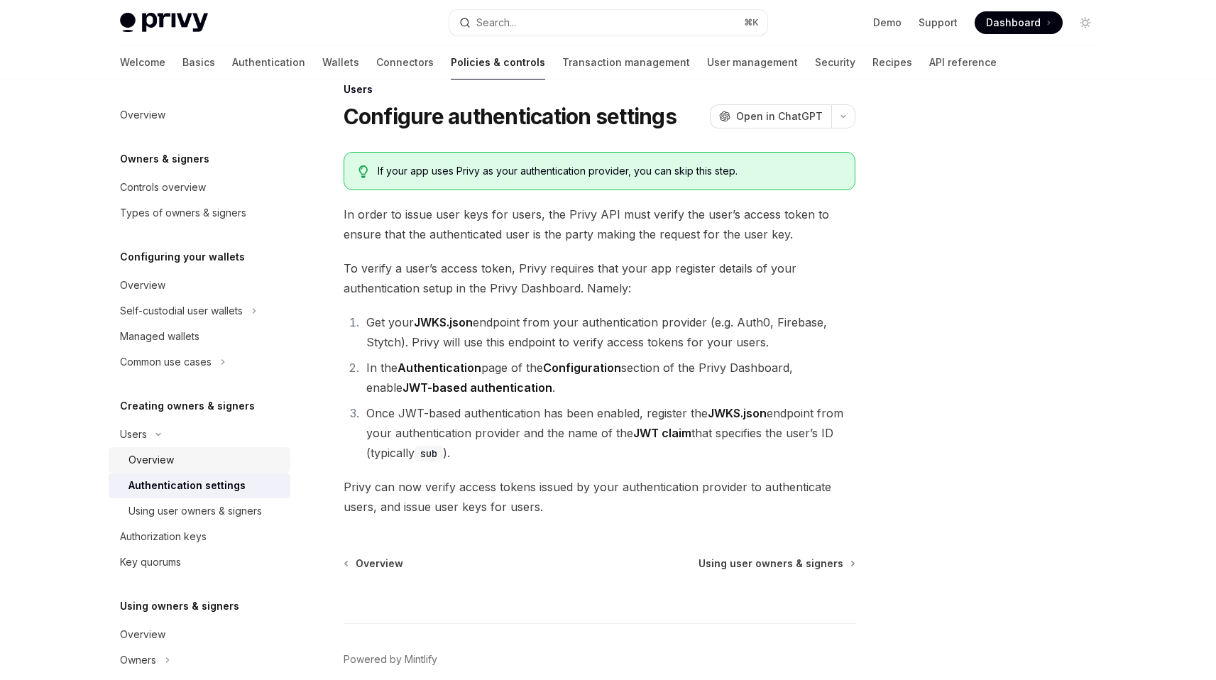
click at [172, 462] on div "Overview" at bounding box center [204, 459] width 153 height 17
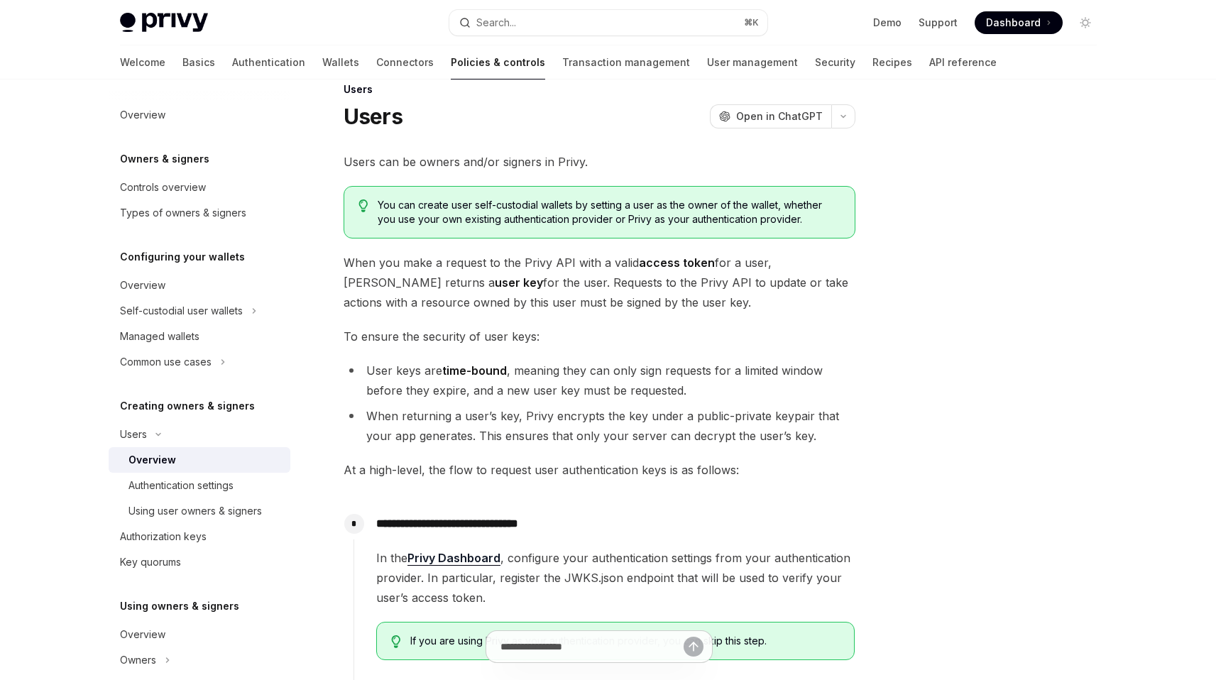
scroll to position [18, 0]
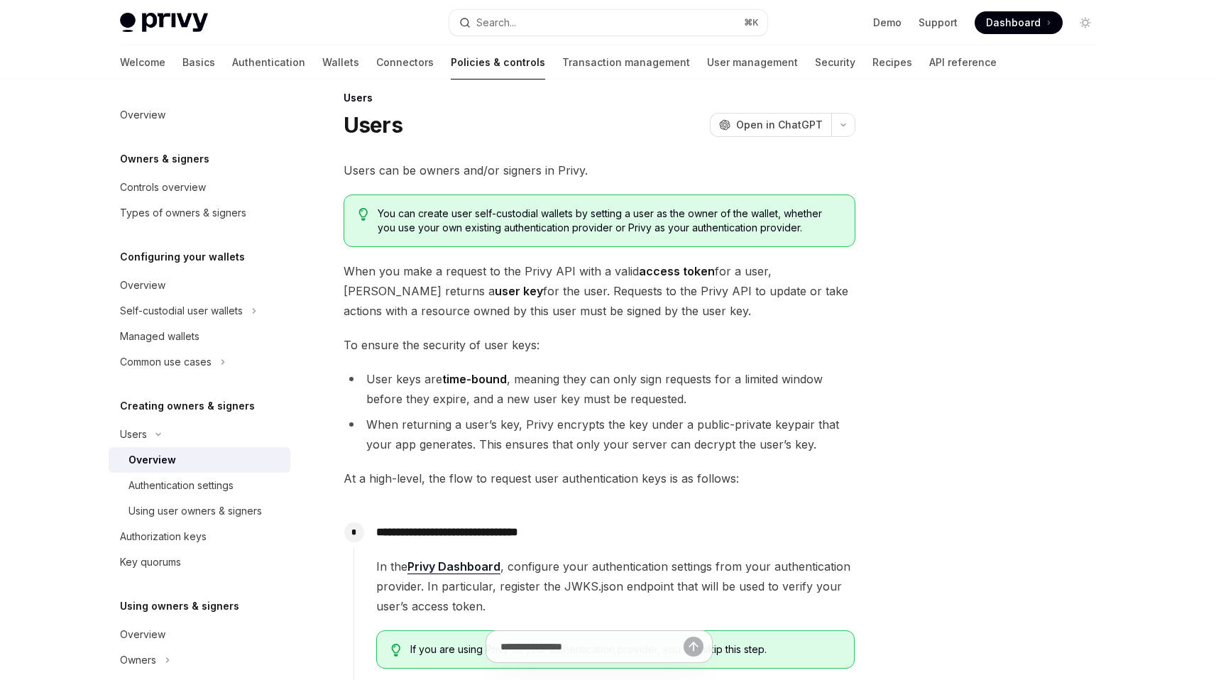
click at [671, 300] on span "When you make a request to the Privy API with a valid access token for a user, …" at bounding box center [600, 291] width 512 height 60
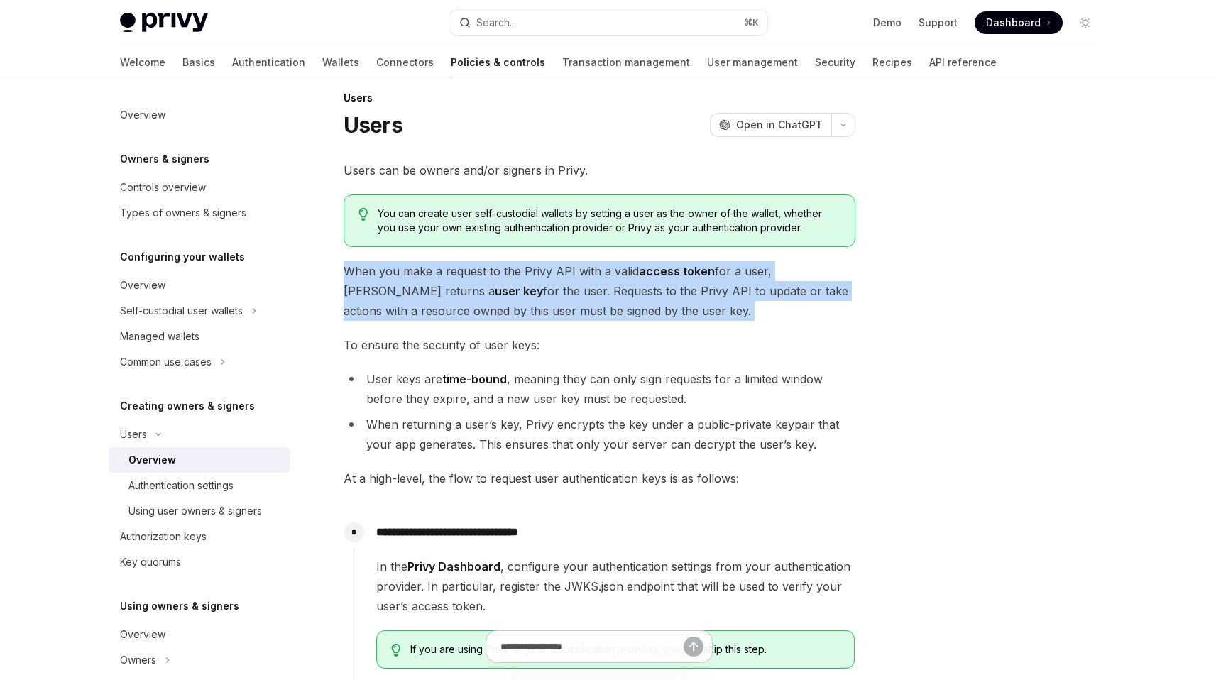
click at [671, 300] on span "When you make a request to the Privy API with a valid access token for a user, …" at bounding box center [600, 291] width 512 height 60
click at [665, 302] on span "When you make a request to the Privy API with a valid access token for a user, …" at bounding box center [600, 291] width 512 height 60
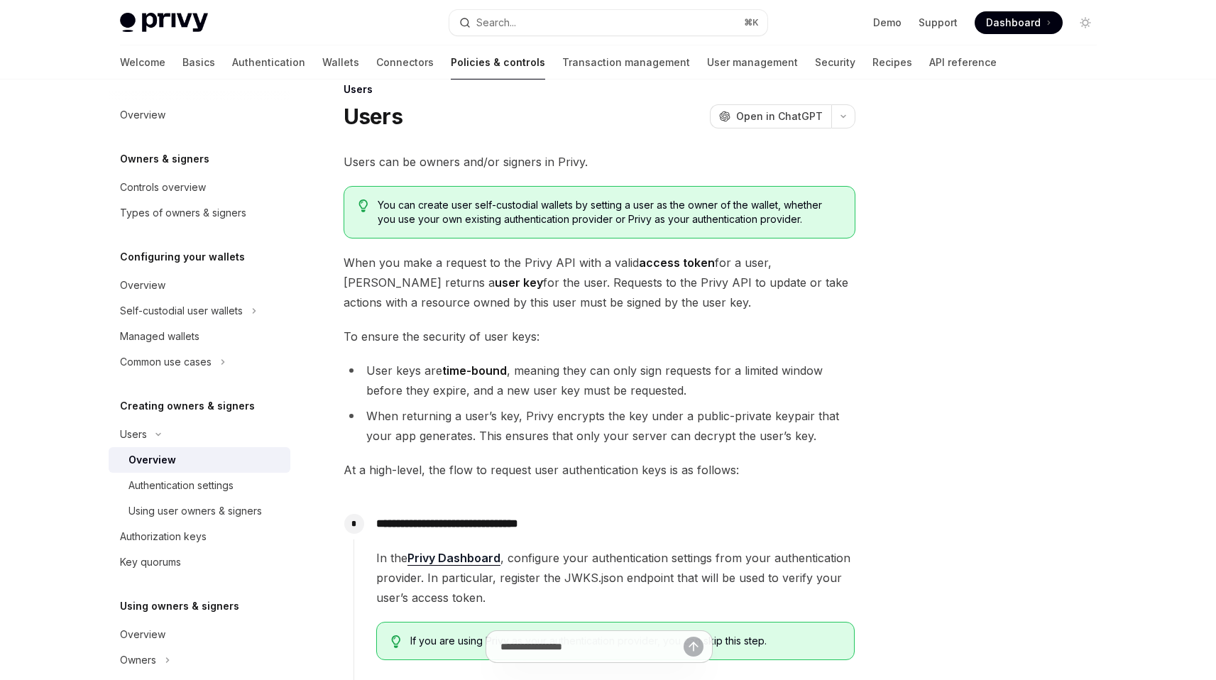
scroll to position [36, 0]
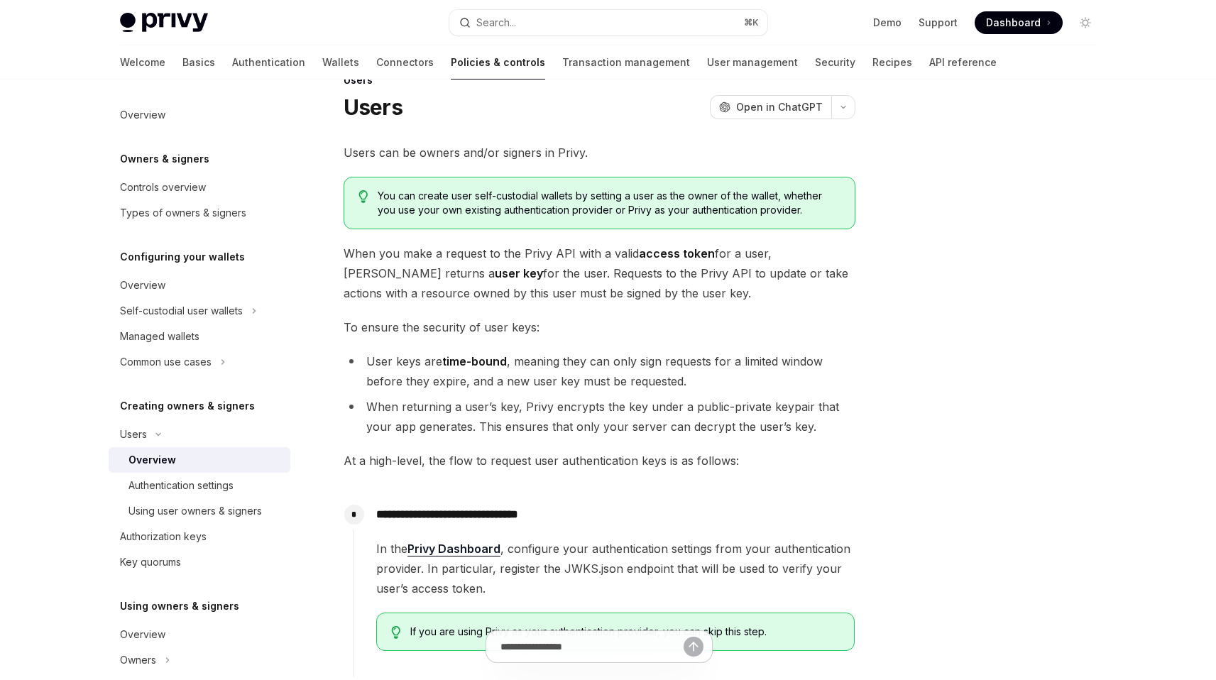
click at [622, 266] on span "When you make a request to the Privy API with a valid access token for a user, …" at bounding box center [600, 273] width 512 height 60
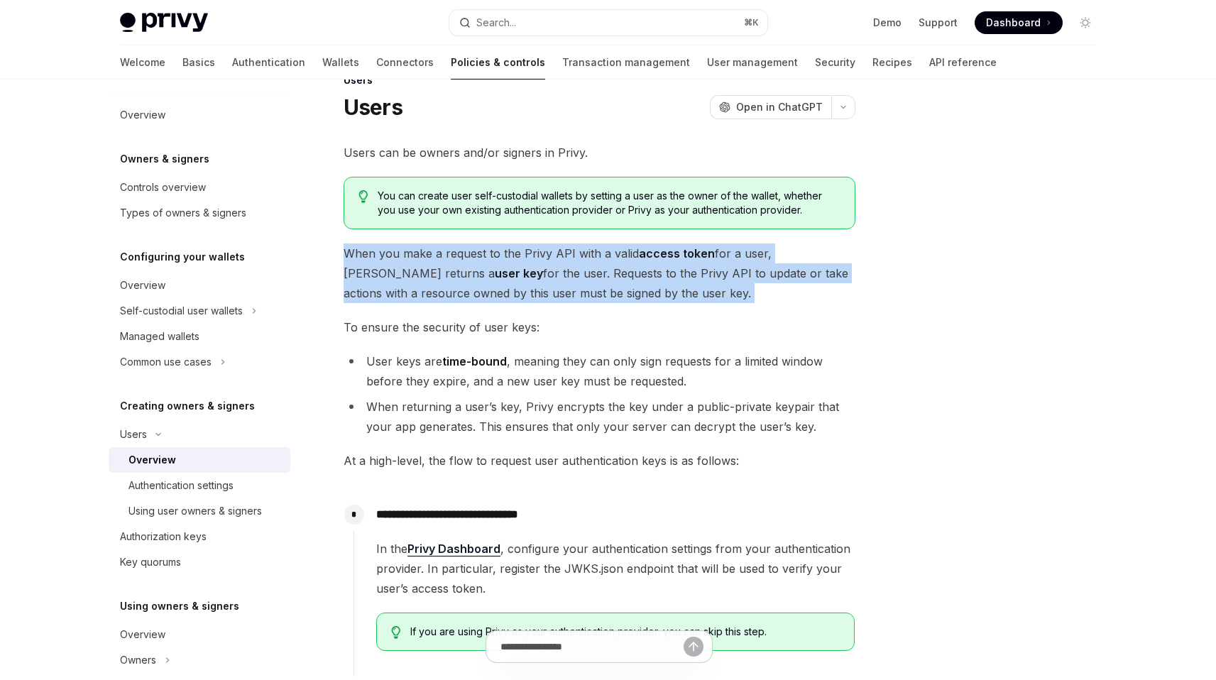
click at [622, 266] on span "When you make a request to the Privy API with a valid access token for a user, …" at bounding box center [600, 273] width 512 height 60
click at [611, 270] on span "When you make a request to the Privy API with a valid access token for a user, …" at bounding box center [600, 273] width 512 height 60
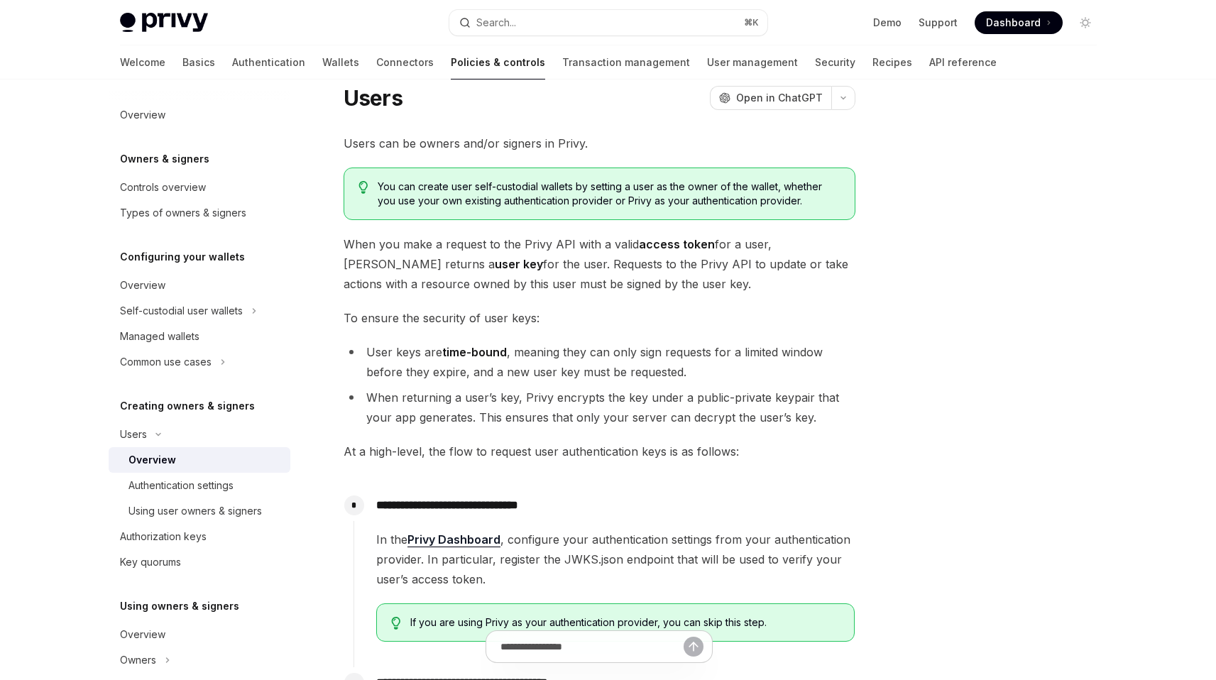
scroll to position [55, 0]
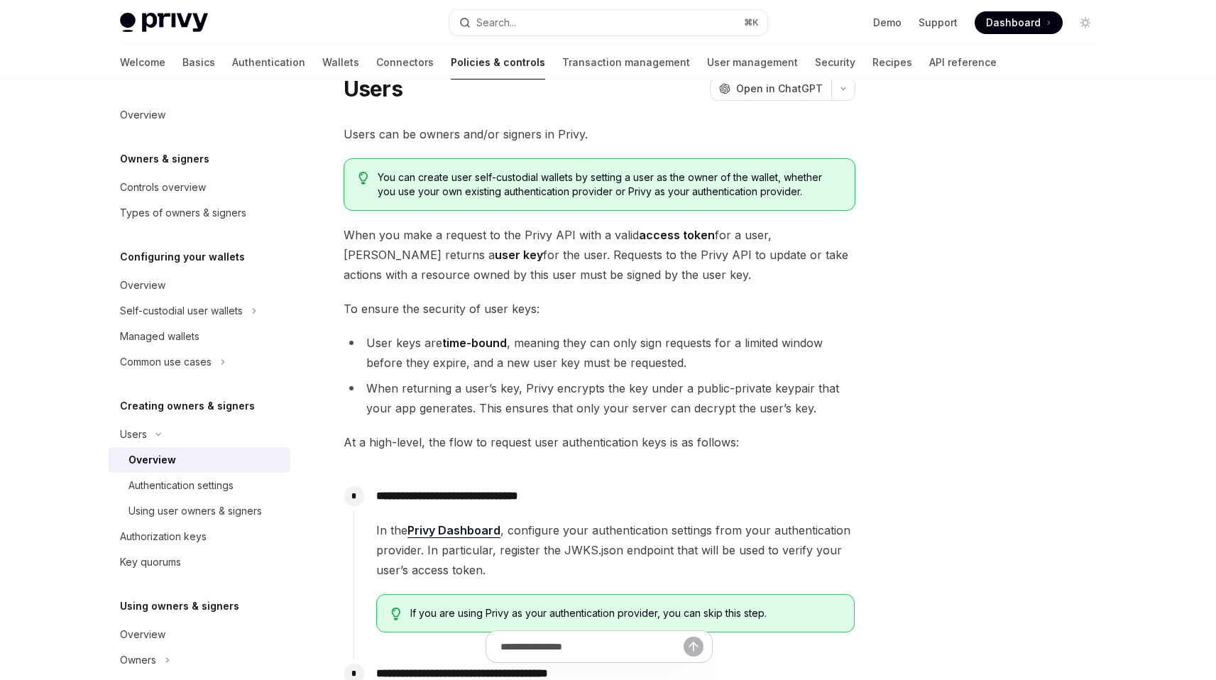
click at [676, 233] on strong "access token" at bounding box center [677, 235] width 76 height 14
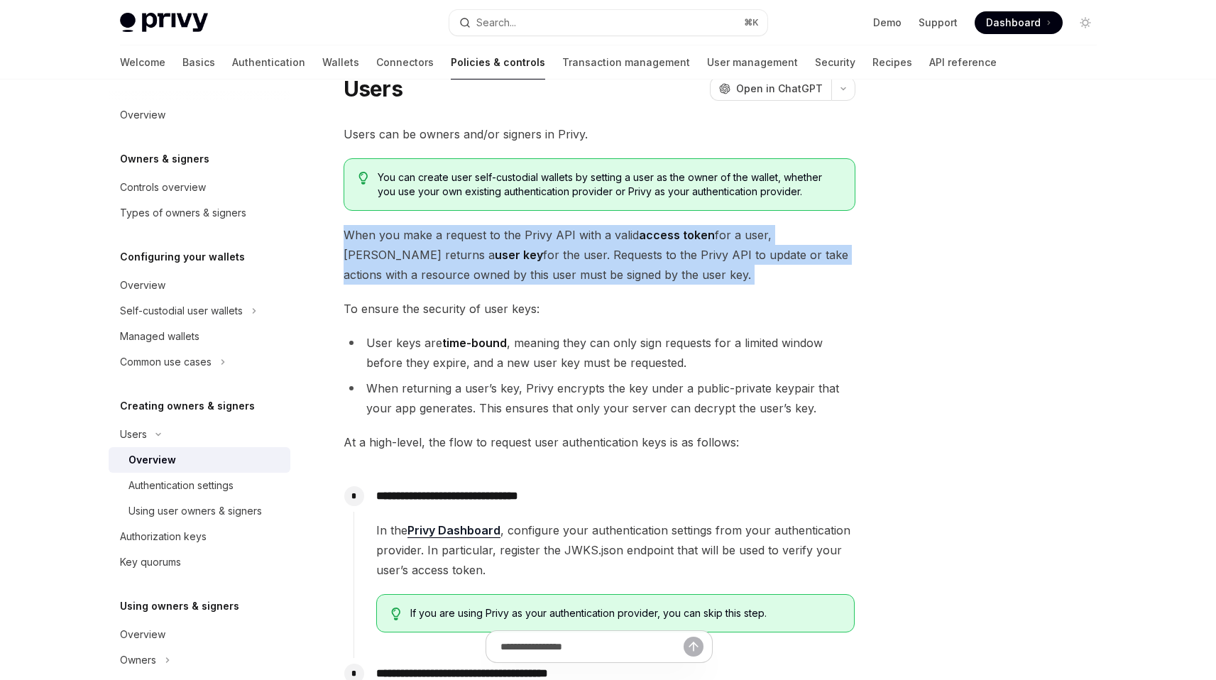
click at [676, 233] on strong "access token" at bounding box center [677, 235] width 76 height 14
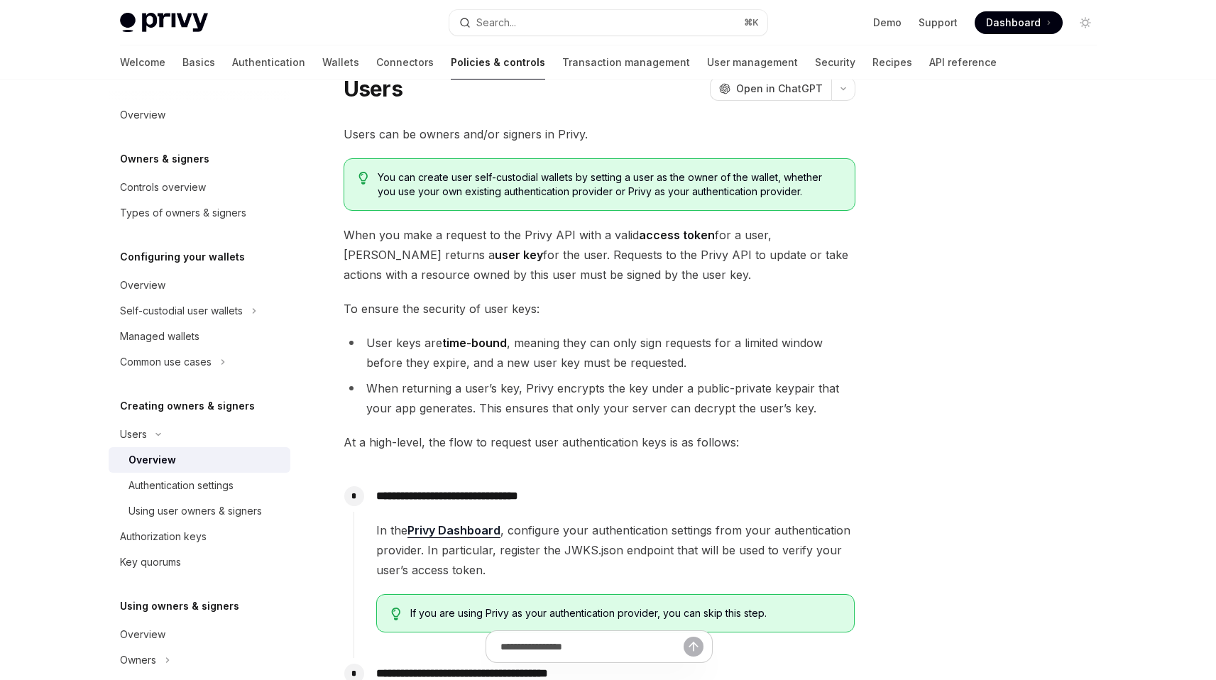
click at [650, 270] on span "When you make a request to the Privy API with a valid access token for a user, …" at bounding box center [600, 255] width 512 height 60
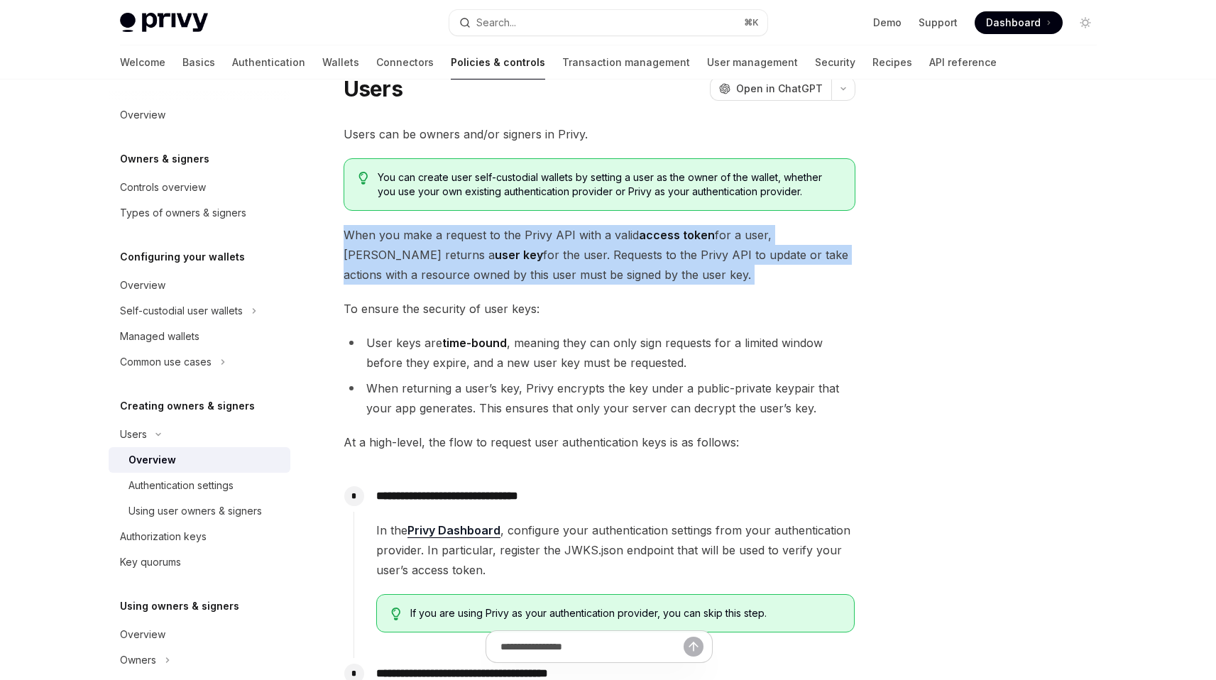
click at [650, 270] on span "When you make a request to the Privy API with a valid access token for a user, …" at bounding box center [600, 255] width 512 height 60
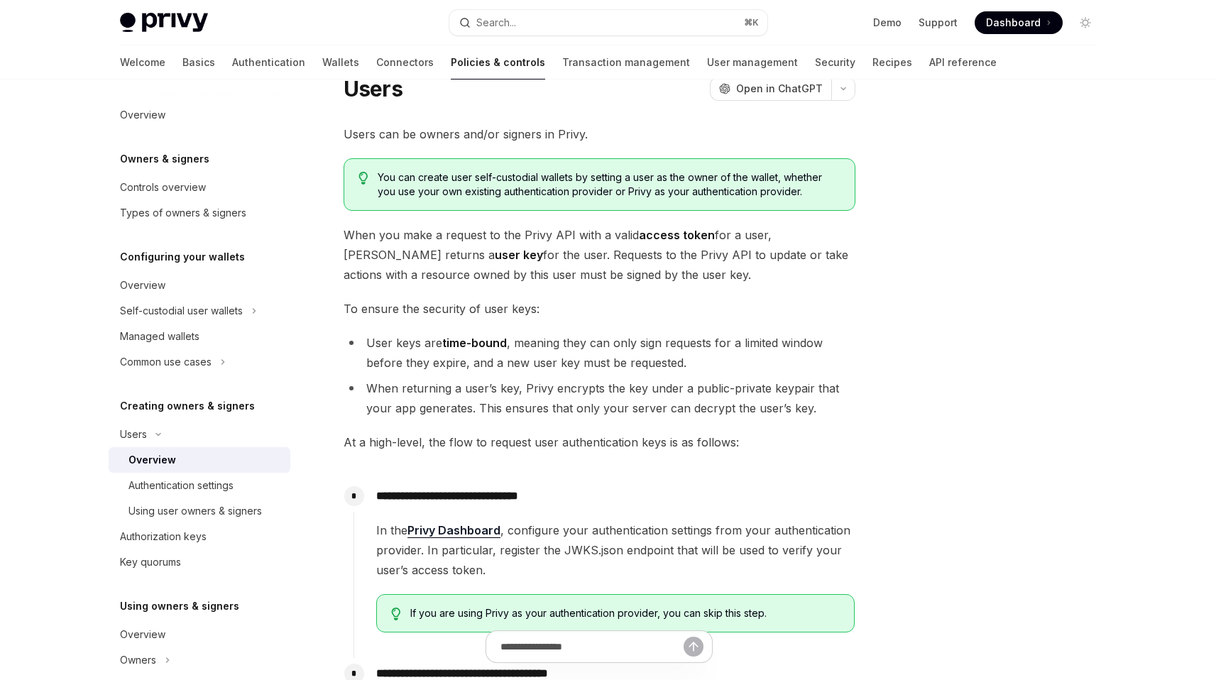
click at [624, 197] on span "You can create user self-custodial wallets by setting a user as the owner of th…" at bounding box center [609, 184] width 462 height 28
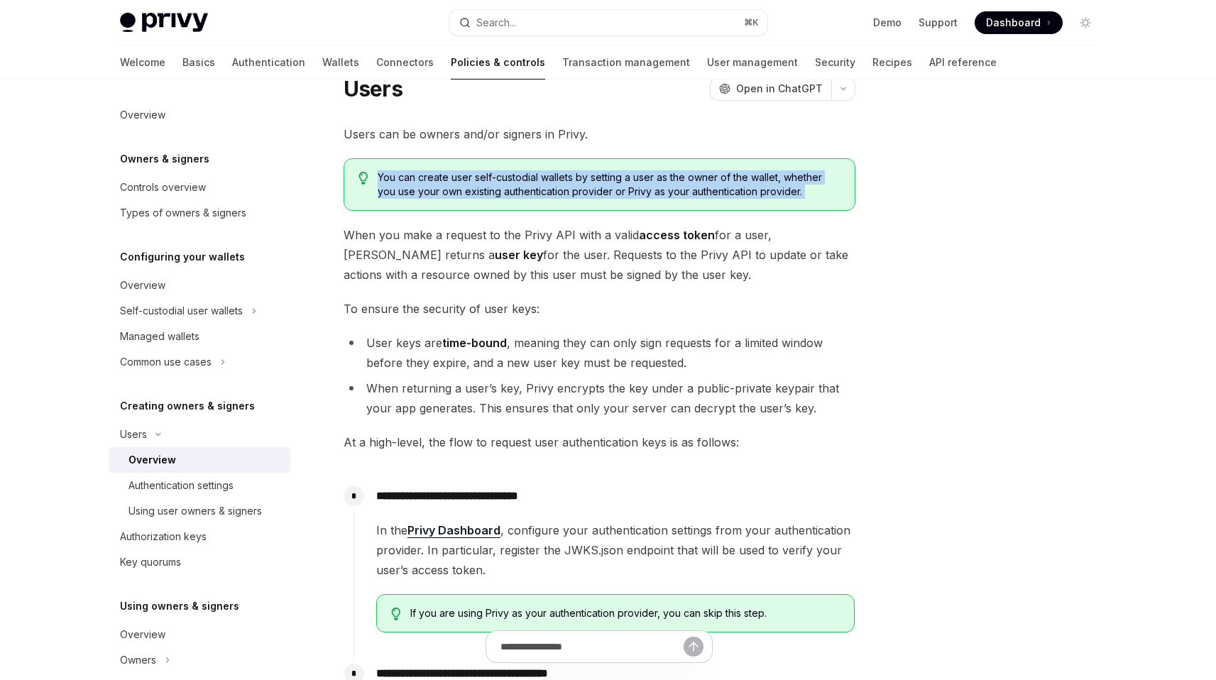
click at [624, 197] on span "You can create user self-custodial wallets by setting a user as the owner of th…" at bounding box center [609, 184] width 462 height 28
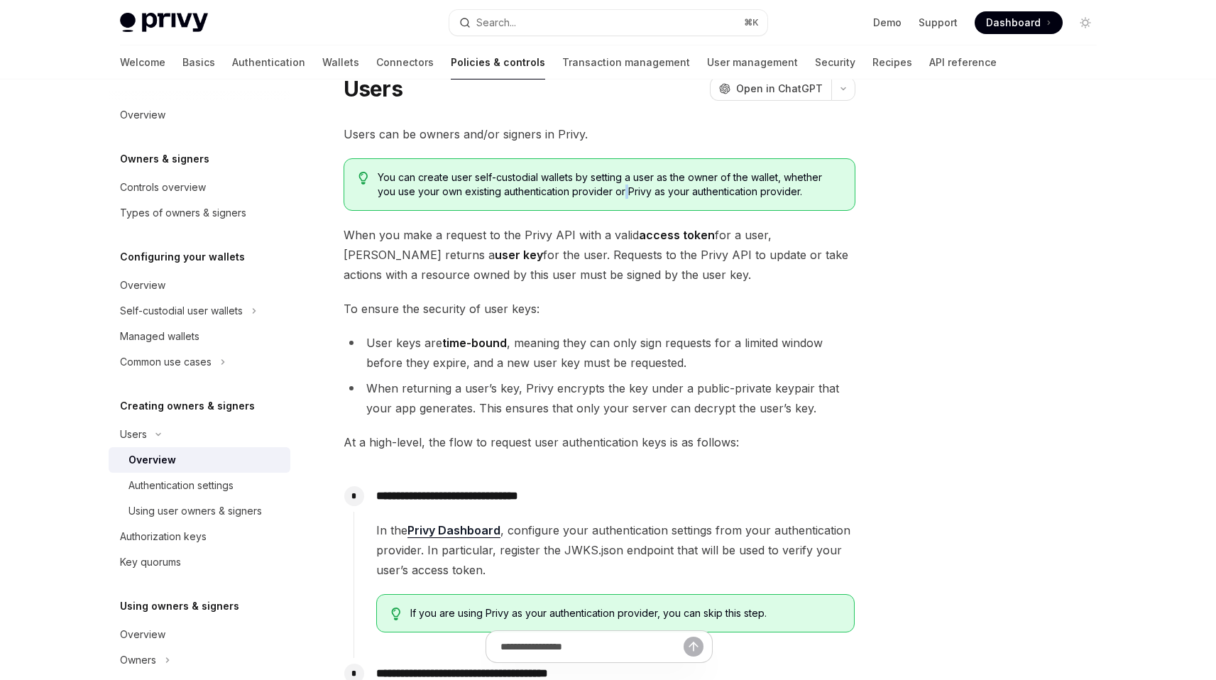
click at [624, 197] on span "You can create user self-custodial wallets by setting a user as the owner of th…" at bounding box center [609, 184] width 462 height 28
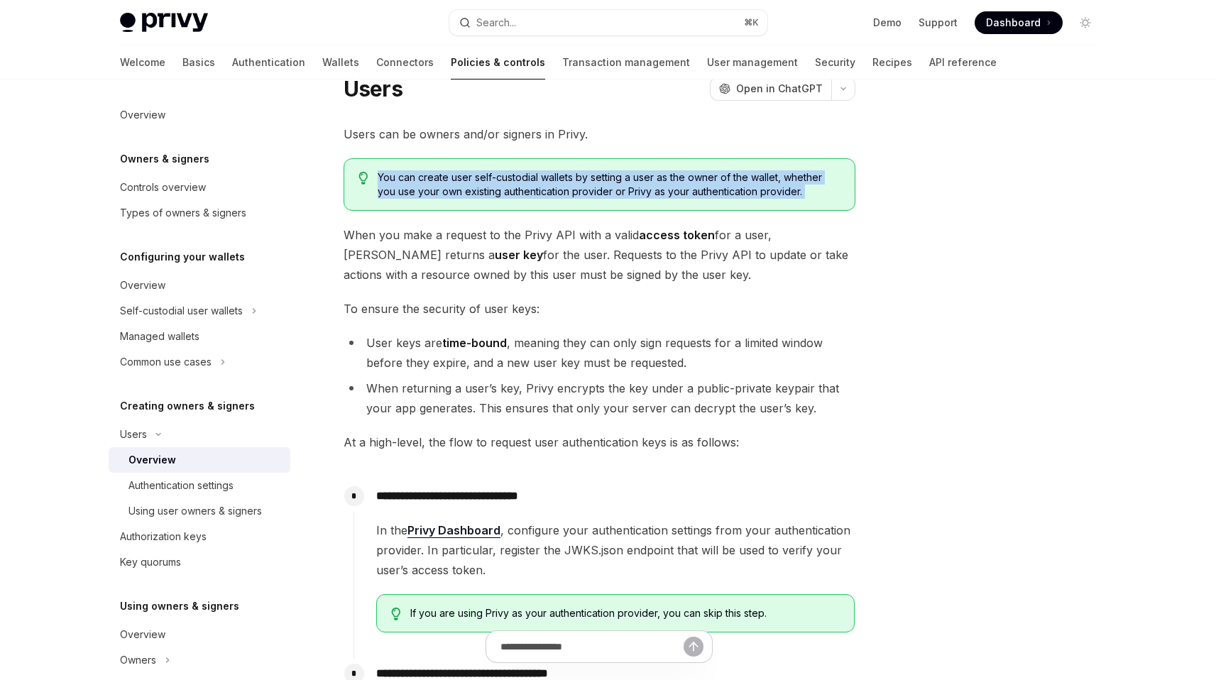
click at [624, 197] on span "You can create user self-custodial wallets by setting a user as the owner of th…" at bounding box center [609, 184] width 462 height 28
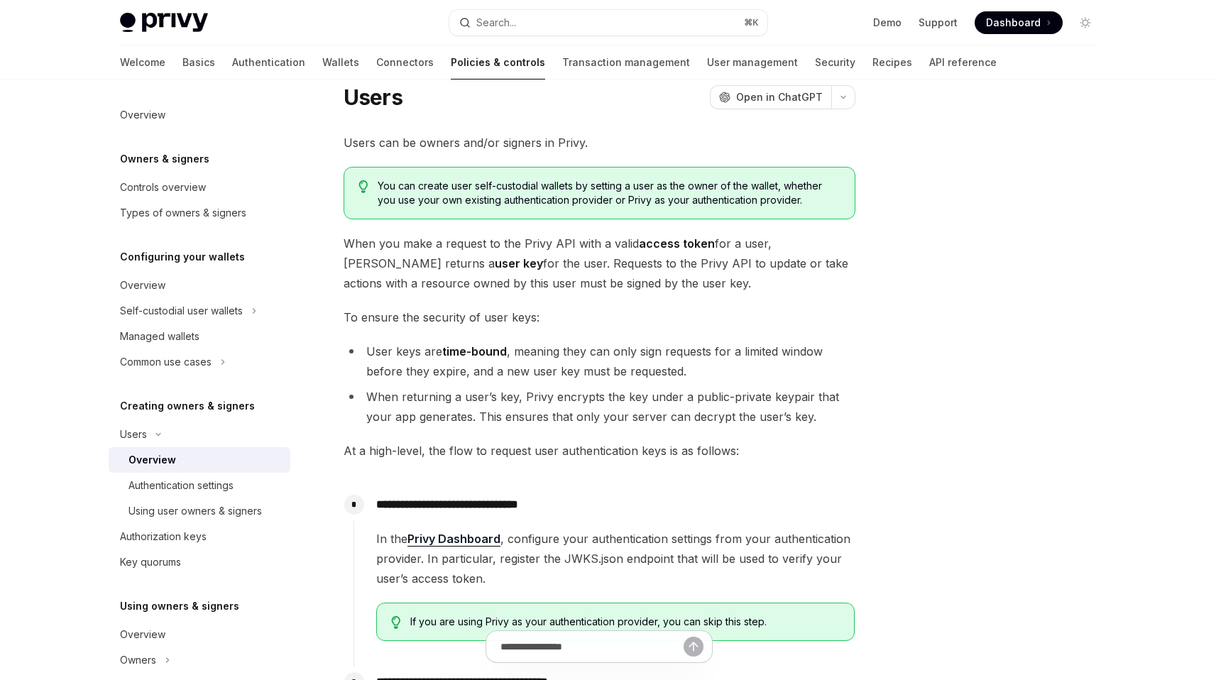
click at [609, 260] on span "When you make a request to the Privy API with a valid access token for a user, …" at bounding box center [600, 264] width 512 height 60
click at [608, 260] on span "When you make a request to the Privy API with a valid access token for a user, …" at bounding box center [600, 264] width 512 height 60
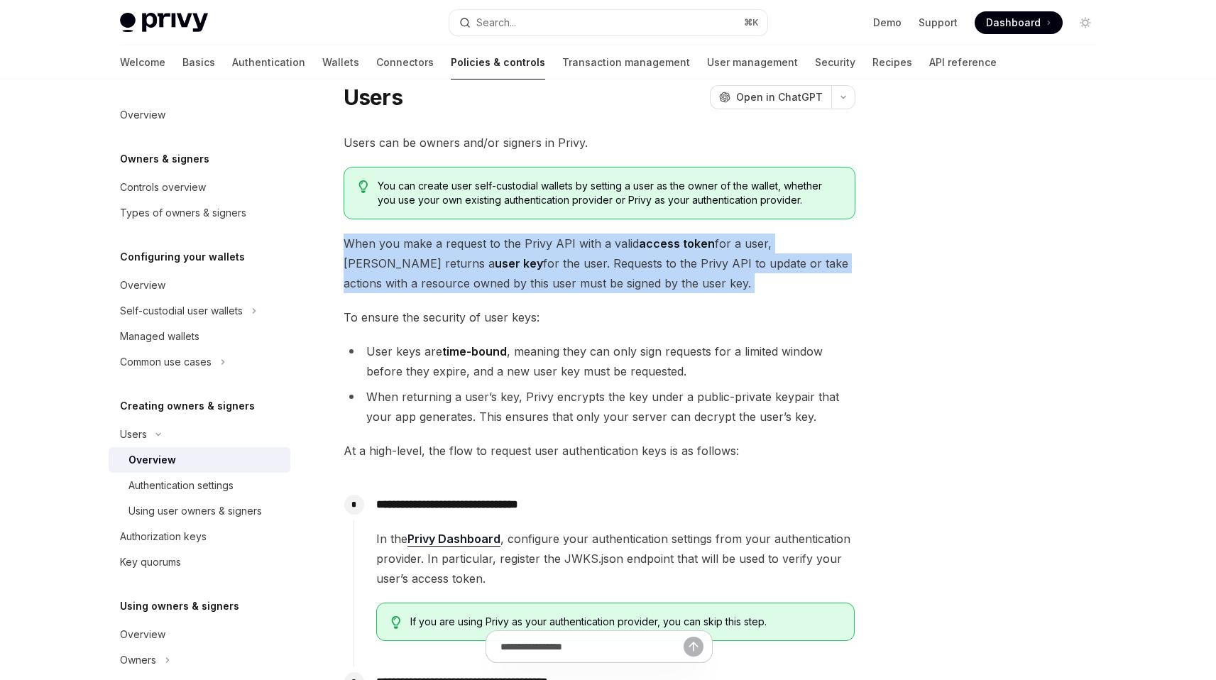
click at [608, 260] on span "When you make a request to the Privy API with a valid access token for a user, …" at bounding box center [600, 264] width 512 height 60
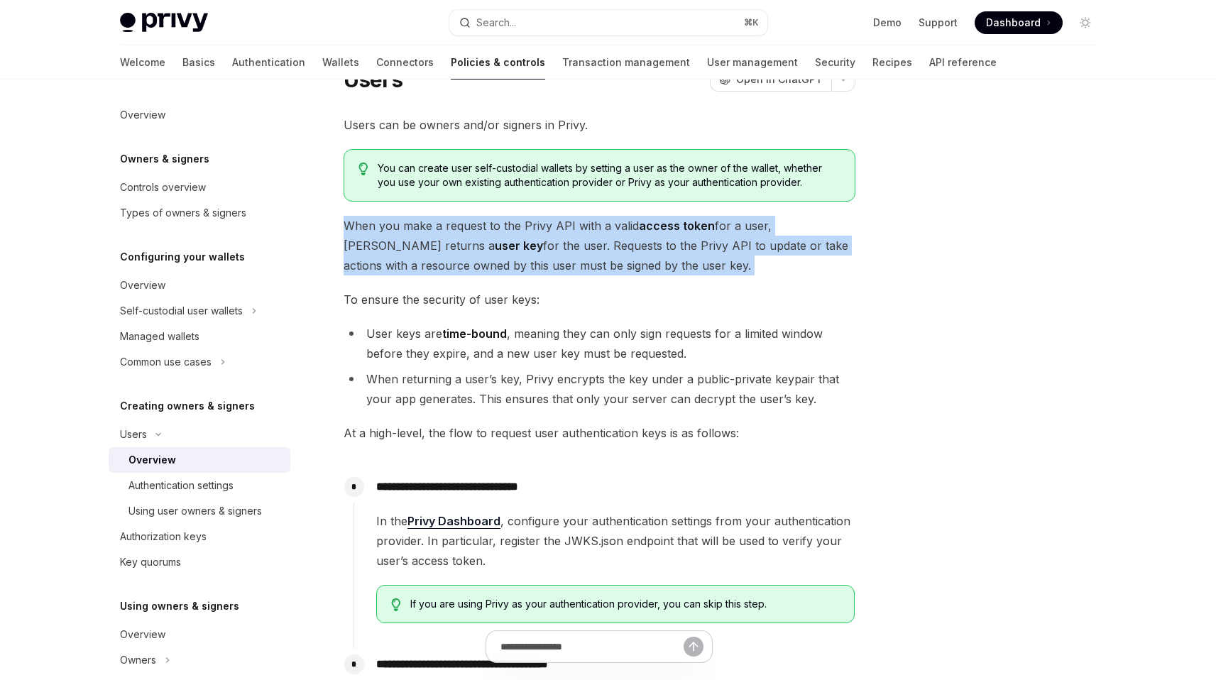
scroll to position [82, 0]
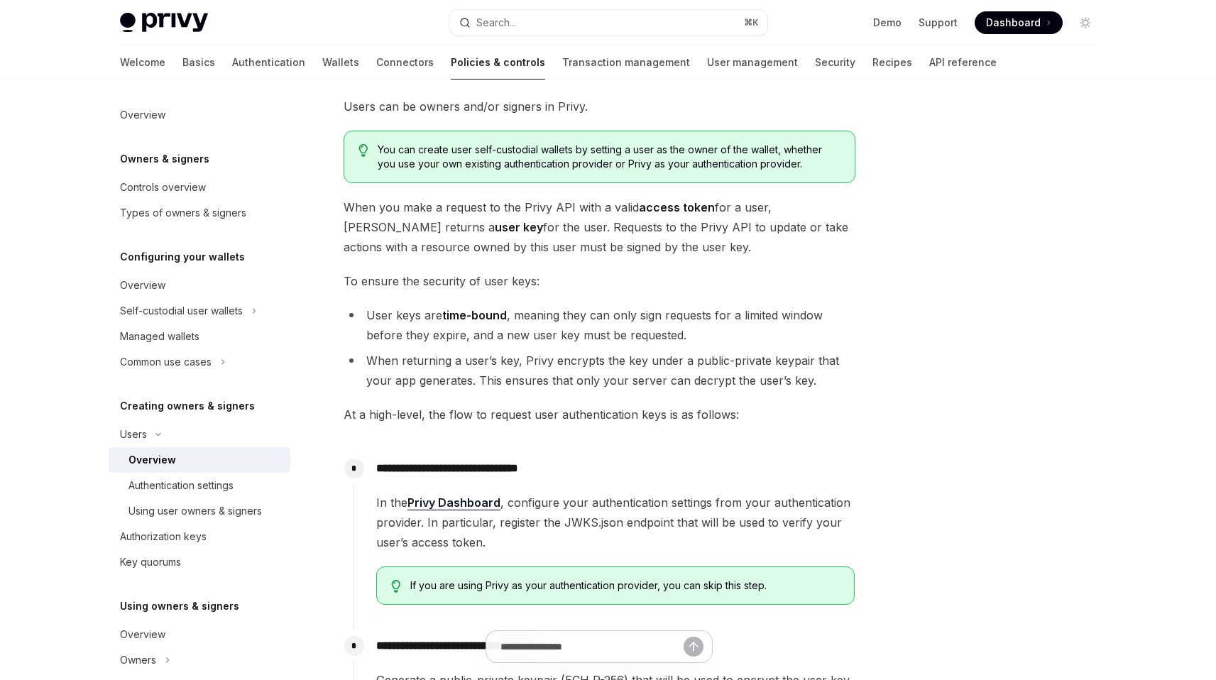
click at [630, 317] on li "User keys are time-bound , meaning they can only sign requests for a limited wi…" at bounding box center [600, 325] width 512 height 40
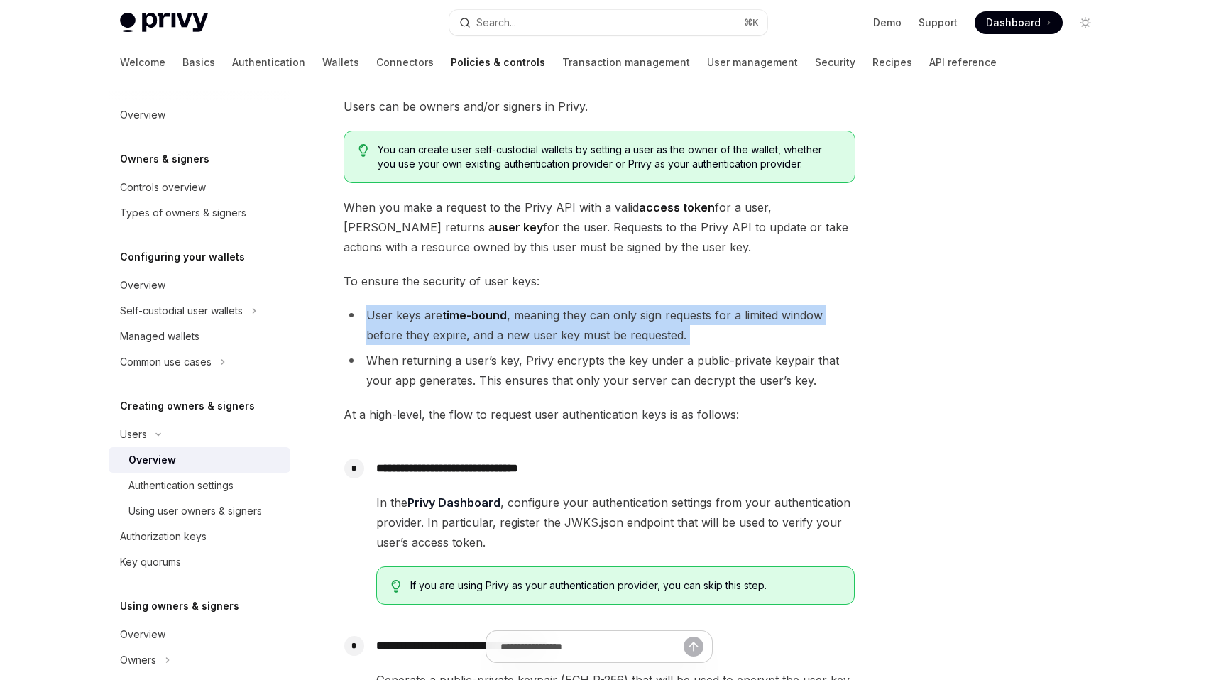
click at [630, 317] on li "User keys are time-bound , meaning they can only sign requests for a limited wi…" at bounding box center [600, 325] width 512 height 40
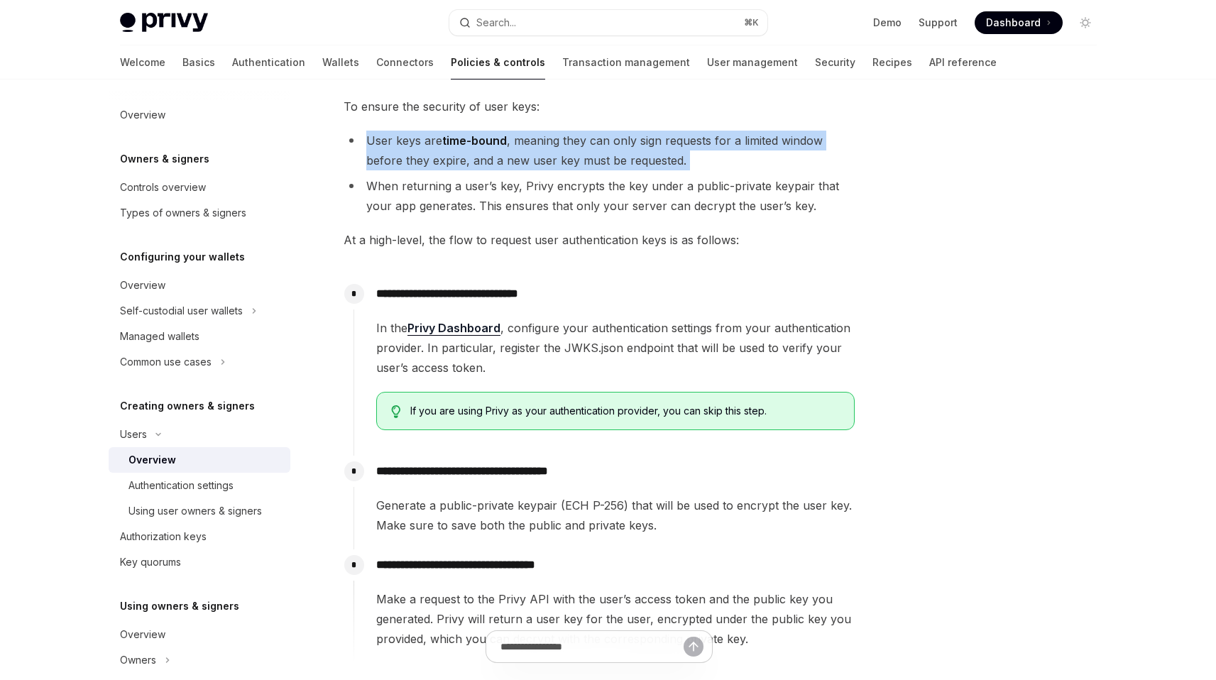
scroll to position [275, 0]
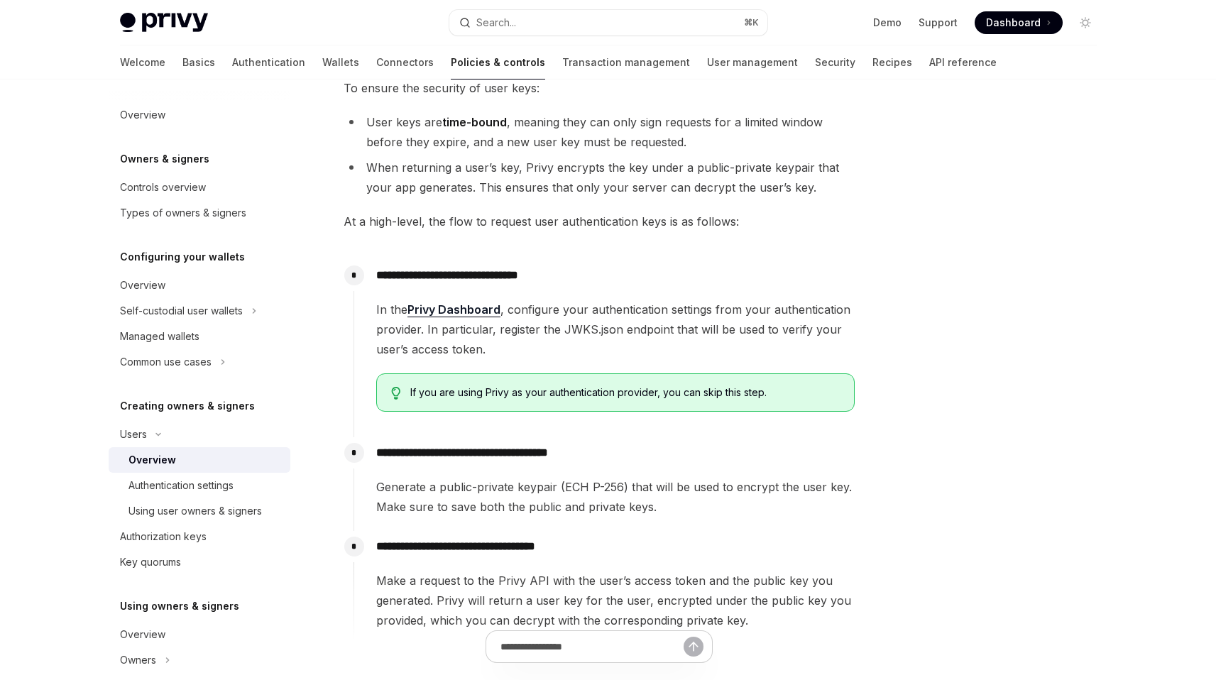
click at [668, 319] on span "In the Privy Dashboard , configure your authentication settings from your authe…" at bounding box center [615, 330] width 478 height 60
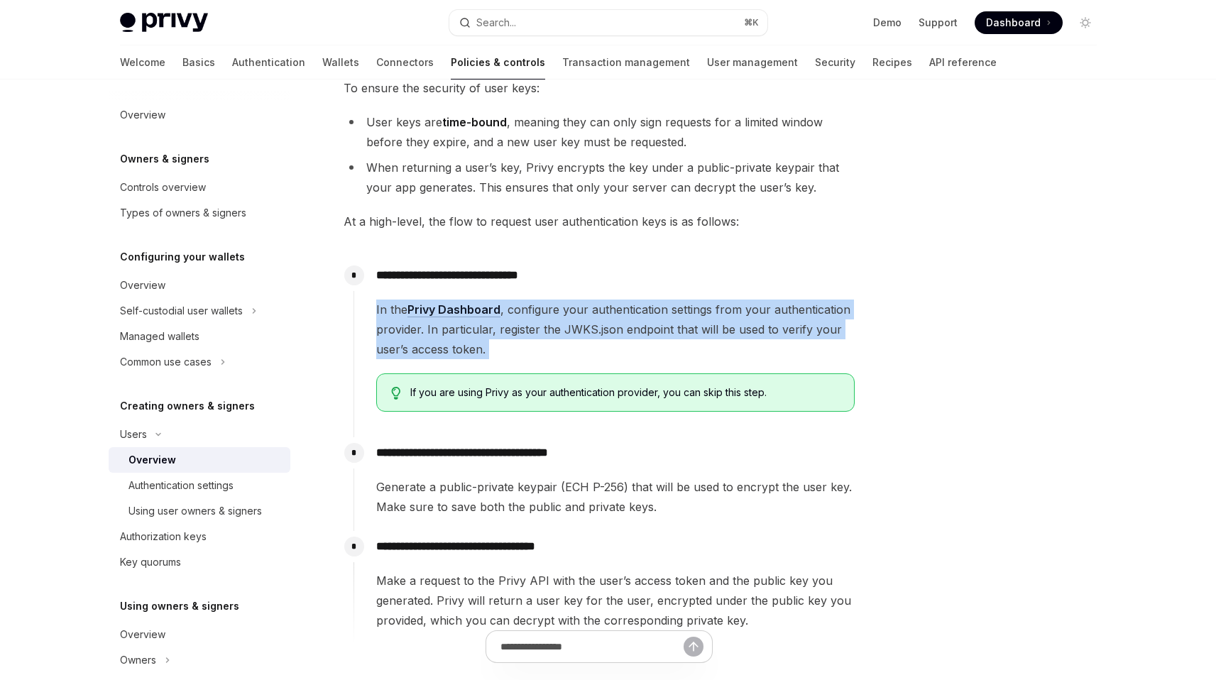
click at [668, 319] on span "In the Privy Dashboard , configure your authentication settings from your authe…" at bounding box center [615, 330] width 478 height 60
click at [669, 318] on span "In the Privy Dashboard , configure your authentication settings from your authe…" at bounding box center [615, 330] width 478 height 60
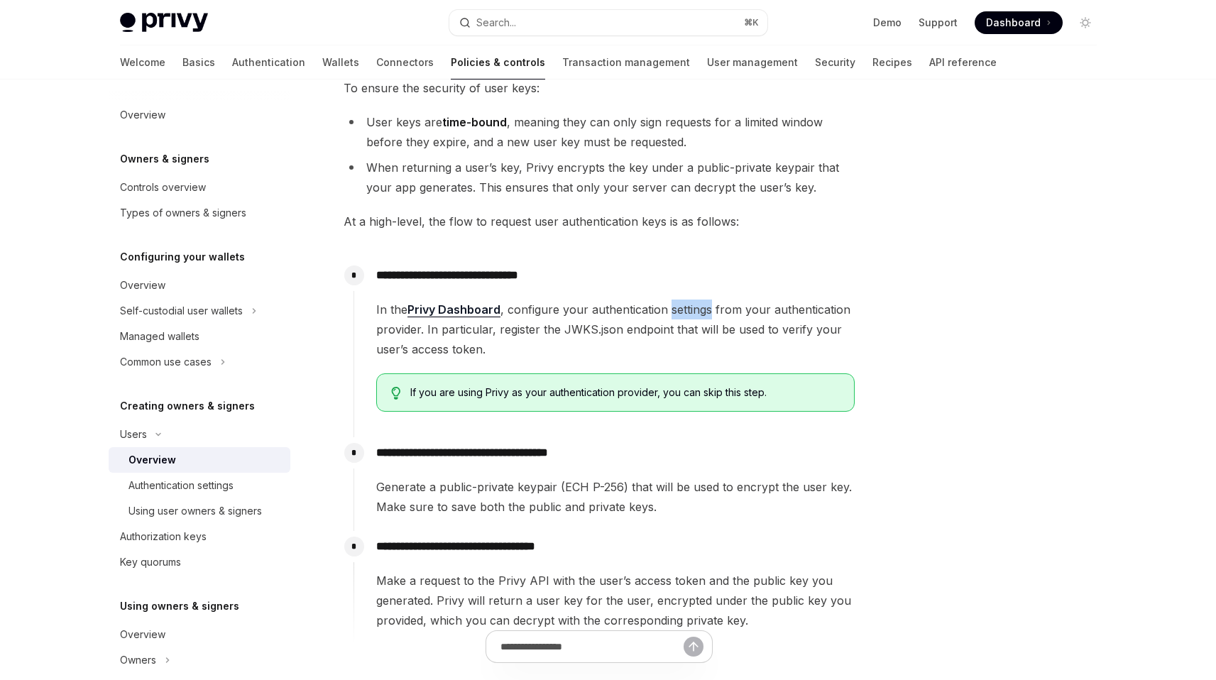
click at [669, 318] on span "In the Privy Dashboard , configure your authentication settings from your authe…" at bounding box center [615, 330] width 478 height 60
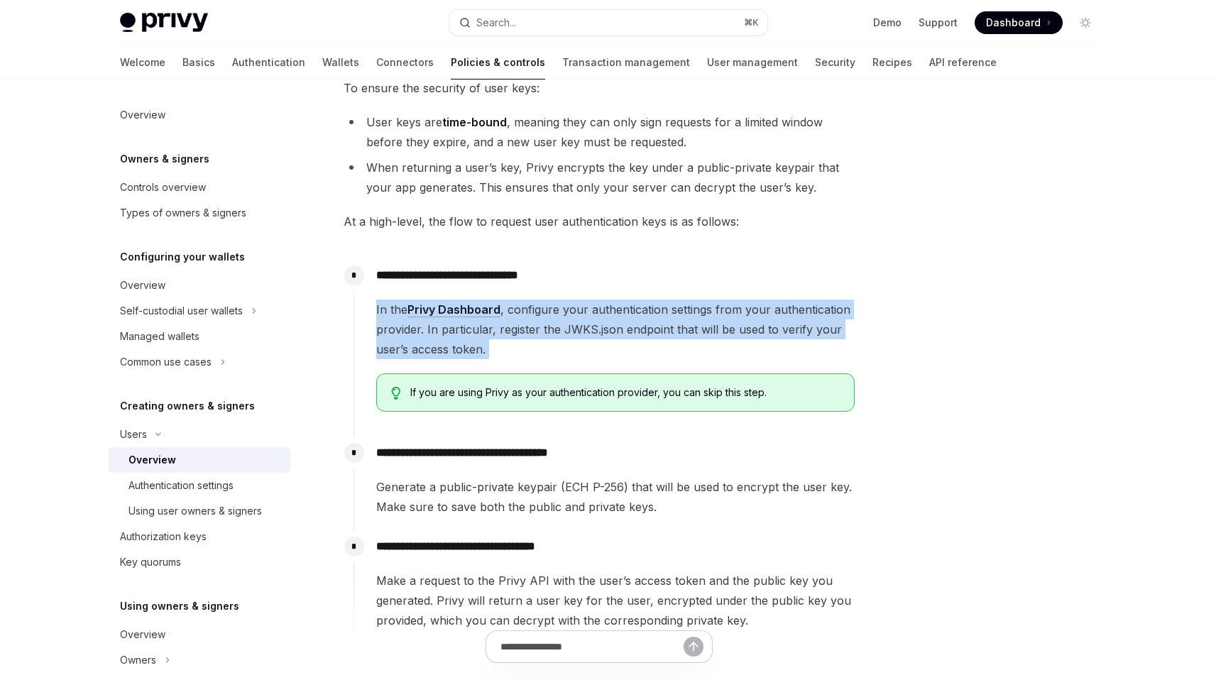
click at [669, 318] on span "In the Privy Dashboard , configure your authentication settings from your authe…" at bounding box center [615, 330] width 478 height 60
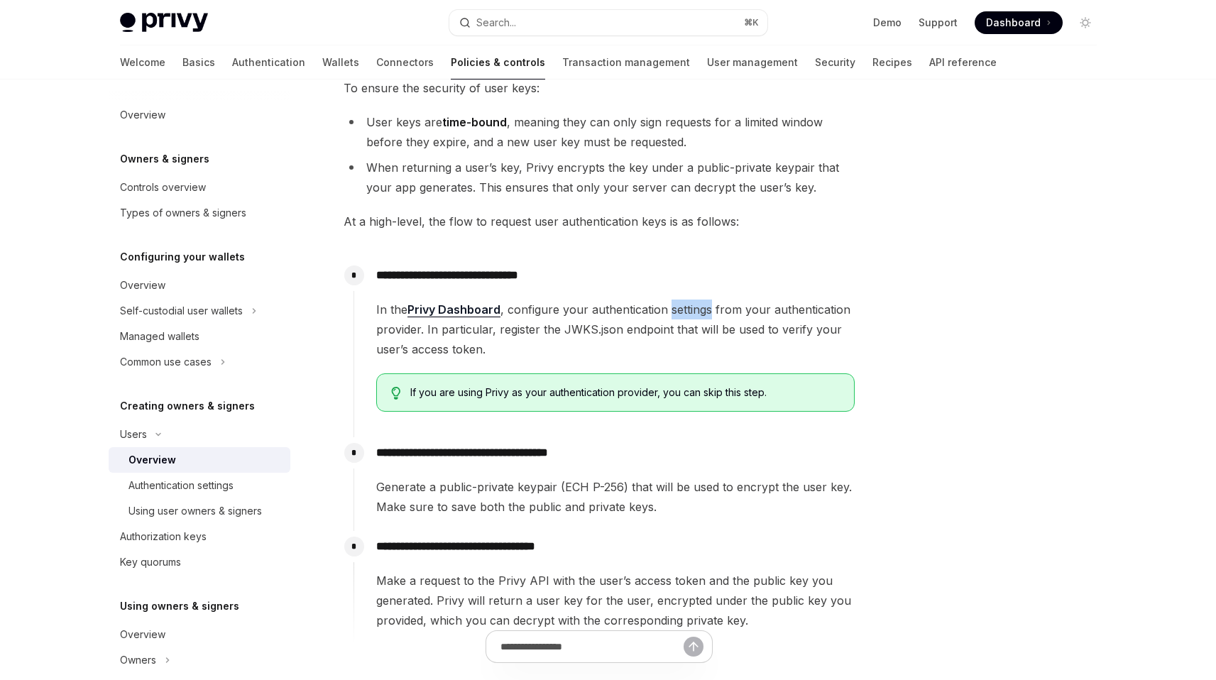
click at [669, 318] on span "In the Privy Dashboard , configure your authentication settings from your authe…" at bounding box center [615, 330] width 478 height 60
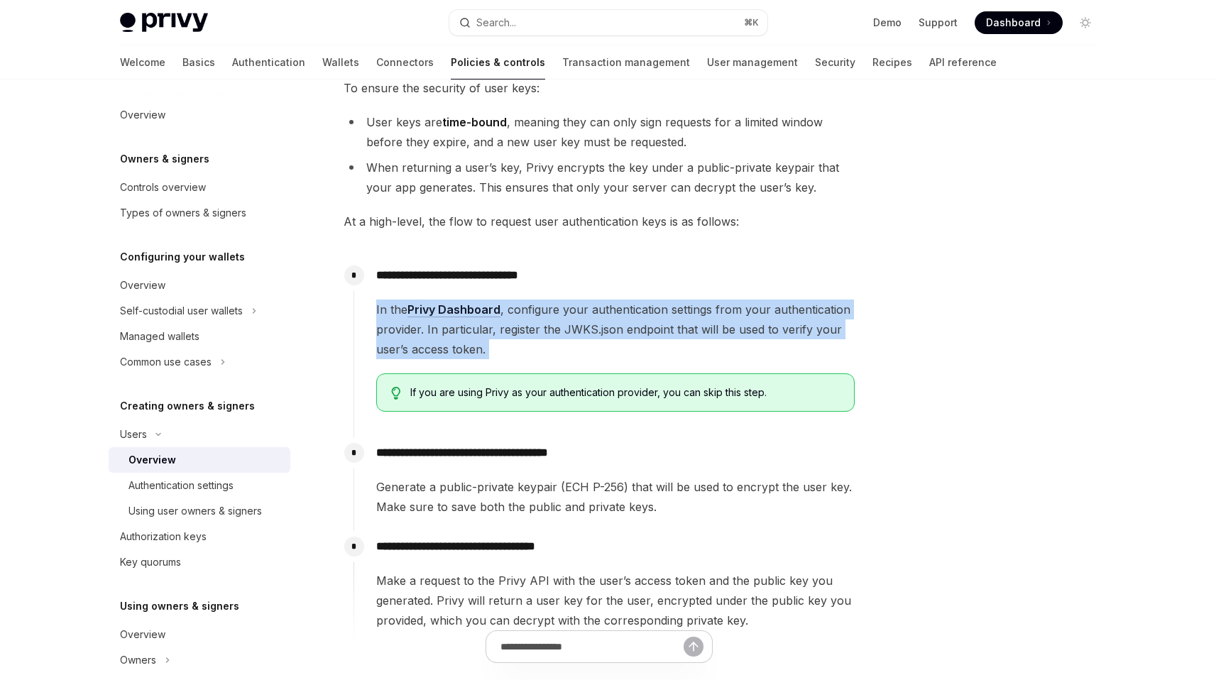
click at [669, 318] on span "In the Privy Dashboard , configure your authentication settings from your authe…" at bounding box center [615, 330] width 478 height 60
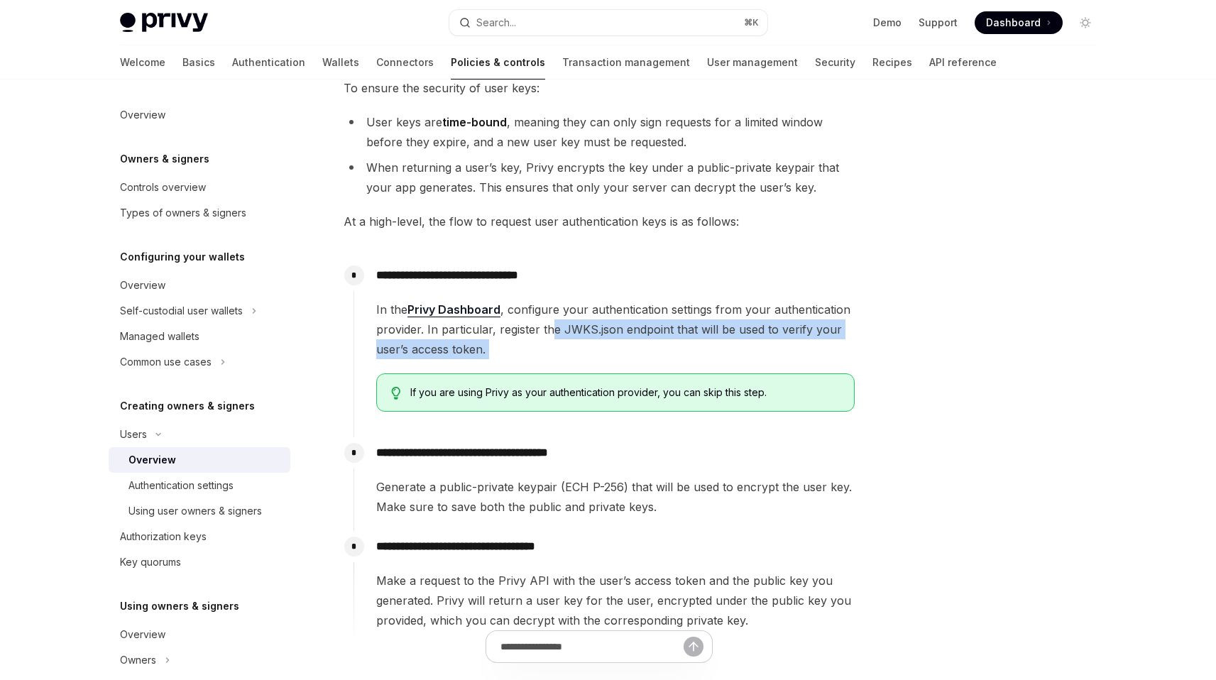
click at [551, 325] on span "In the Privy Dashboard , configure your authentication settings from your authe…" at bounding box center [615, 330] width 478 height 60
click at [551, 324] on span "In the Privy Dashboard , configure your authentication settings from your authe…" at bounding box center [615, 330] width 478 height 60
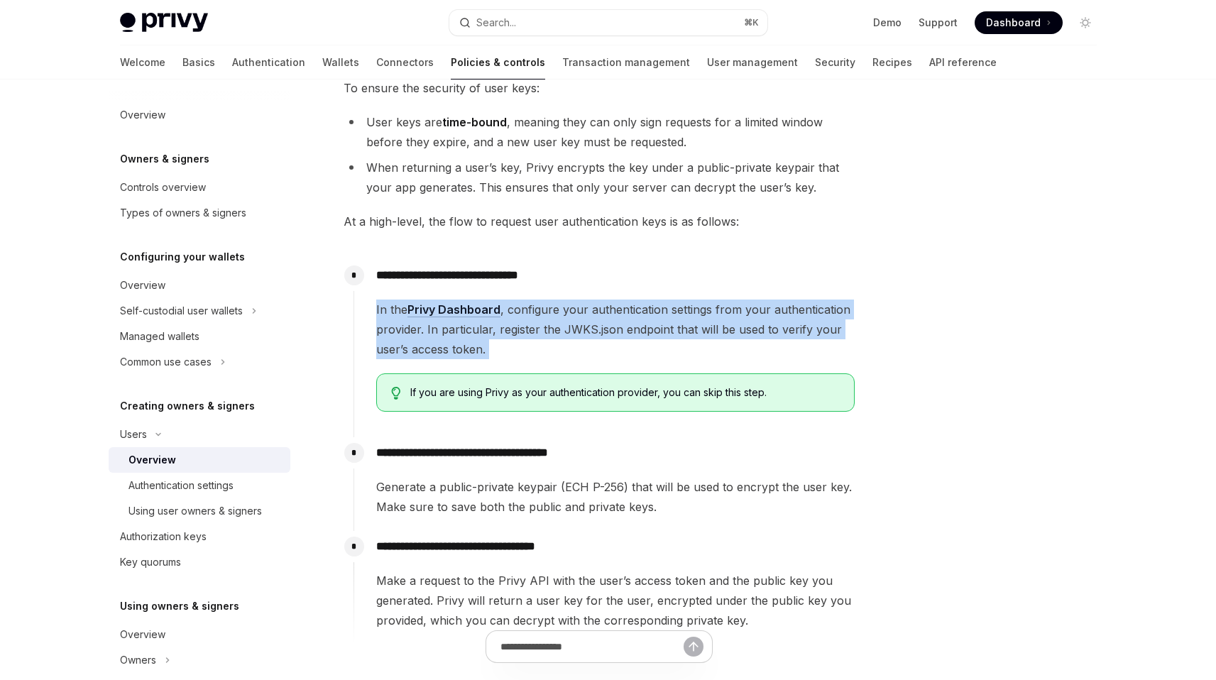
click at [550, 325] on span "In the Privy Dashboard , configure your authentication settings from your authe…" at bounding box center [615, 330] width 478 height 60
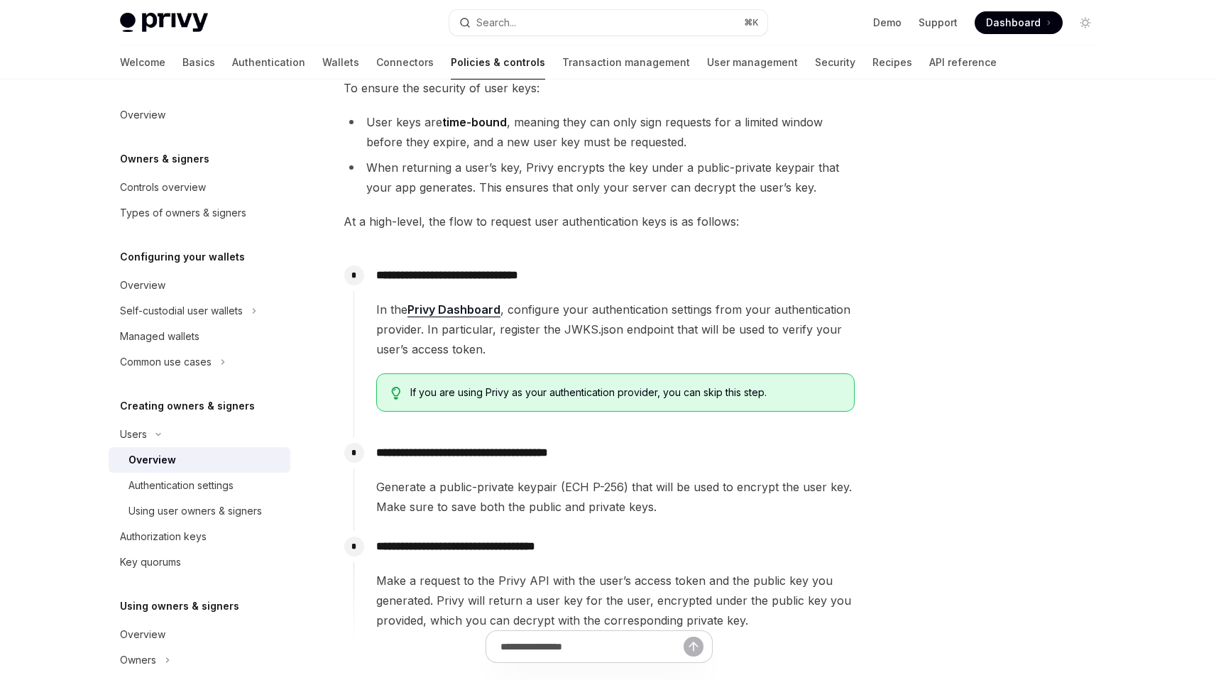
click at [511, 446] on p "**********" at bounding box center [615, 453] width 478 height 20
click at [788, 371] on div "In the Privy Dashboard , configure your authentication settings from your authe…" at bounding box center [615, 356] width 478 height 112
click at [547, 480] on span "Generate a public-private keypair (ECH P-256) that will be used to encrypt the …" at bounding box center [615, 497] width 478 height 40
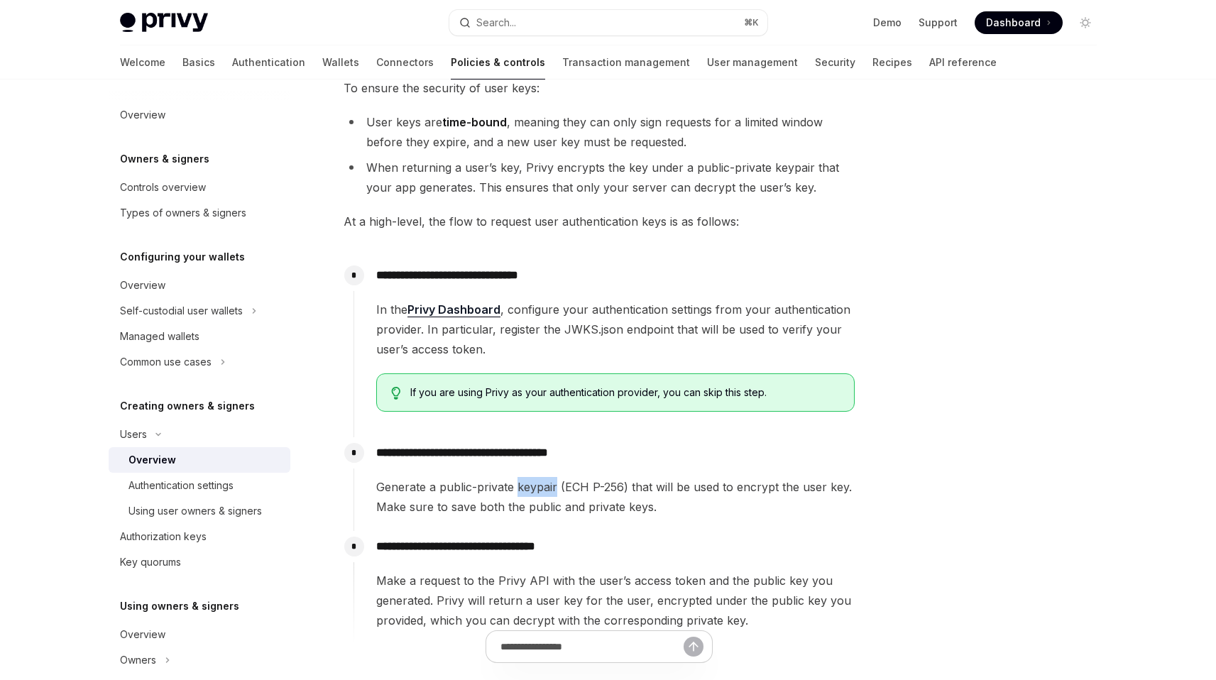
click at [547, 480] on span "Generate a public-private keypair (ECH P-256) that will be used to encrypt the …" at bounding box center [615, 497] width 478 height 40
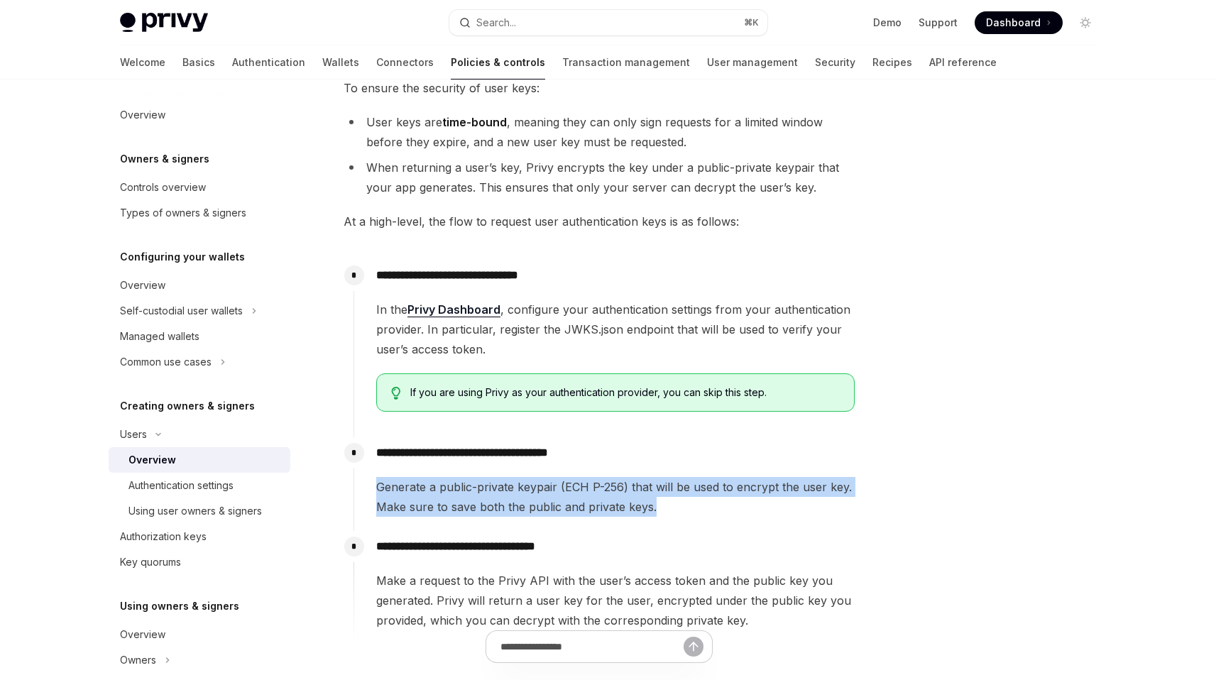
click at [547, 480] on span "Generate a public-private keypair (ECH P-256) that will be used to encrypt the …" at bounding box center [615, 497] width 478 height 40
click at [547, 493] on span "Generate a public-private keypair (ECH P-256) that will be used to encrypt the …" at bounding box center [615, 497] width 478 height 40
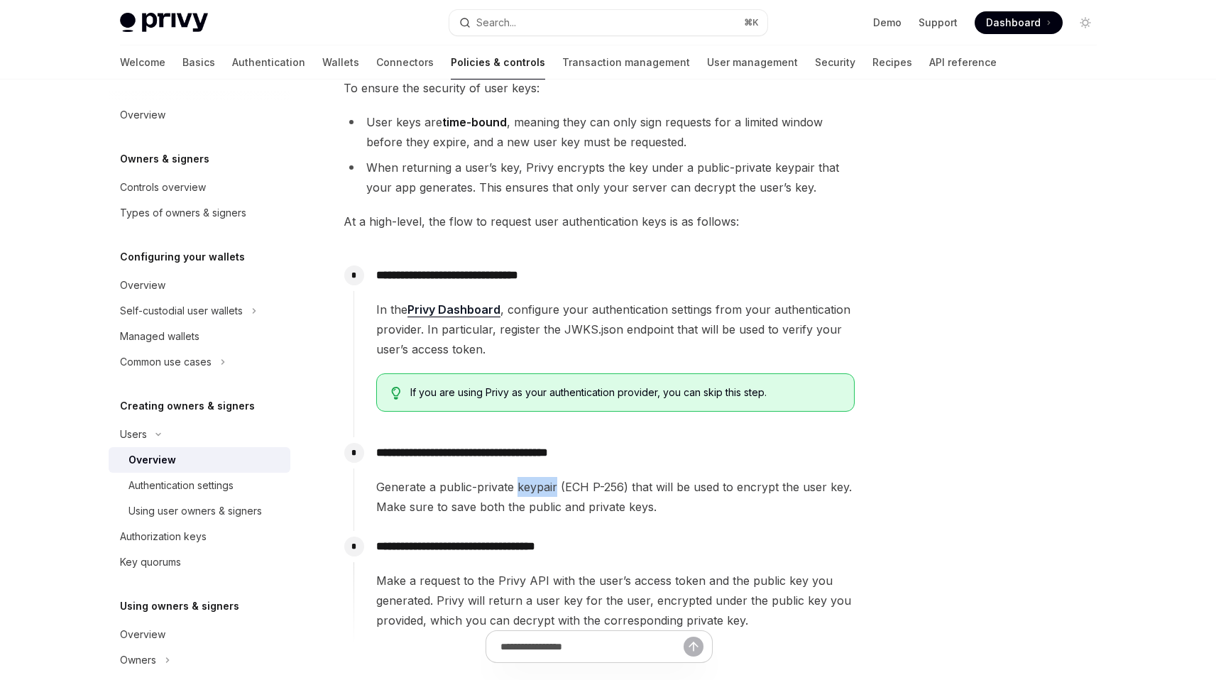
click at [547, 493] on span "Generate a public-private keypair (ECH P-256) that will be used to encrypt the …" at bounding box center [615, 497] width 478 height 40
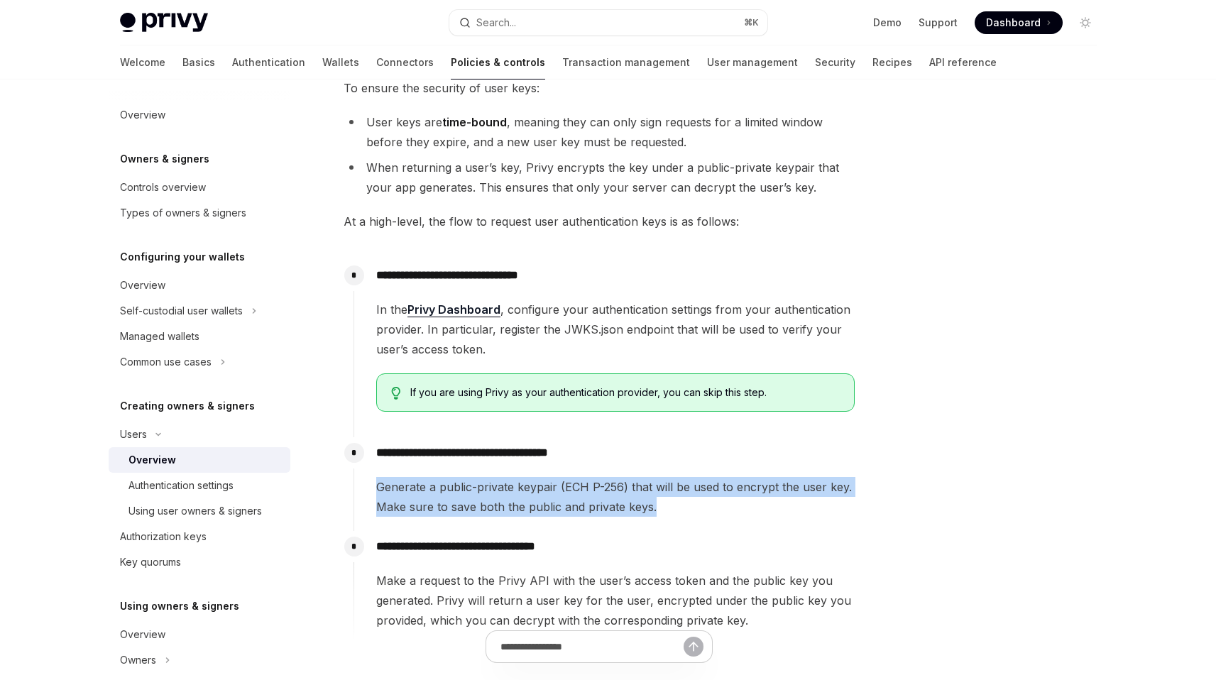
click at [547, 493] on span "Generate a public-private keypair (ECH P-256) that will be used to encrypt the …" at bounding box center [615, 497] width 478 height 40
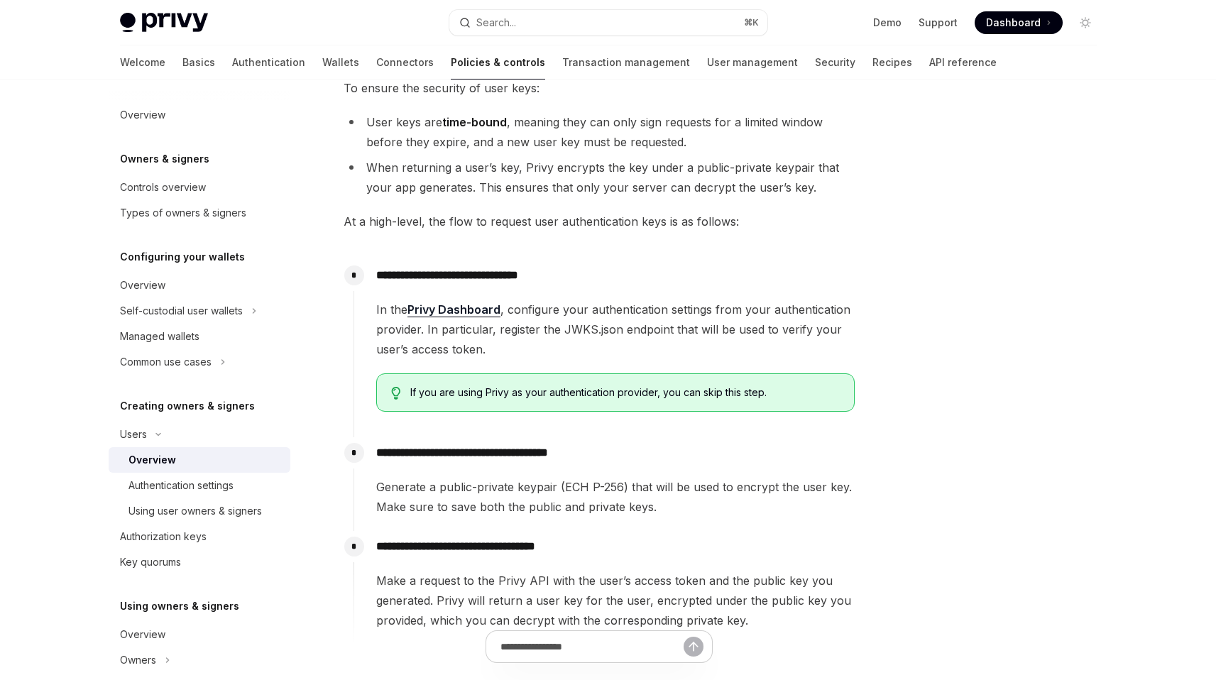
click at [549, 491] on span "Generate a public-private keypair (ECH P-256) that will be used to encrypt the …" at bounding box center [615, 497] width 478 height 40
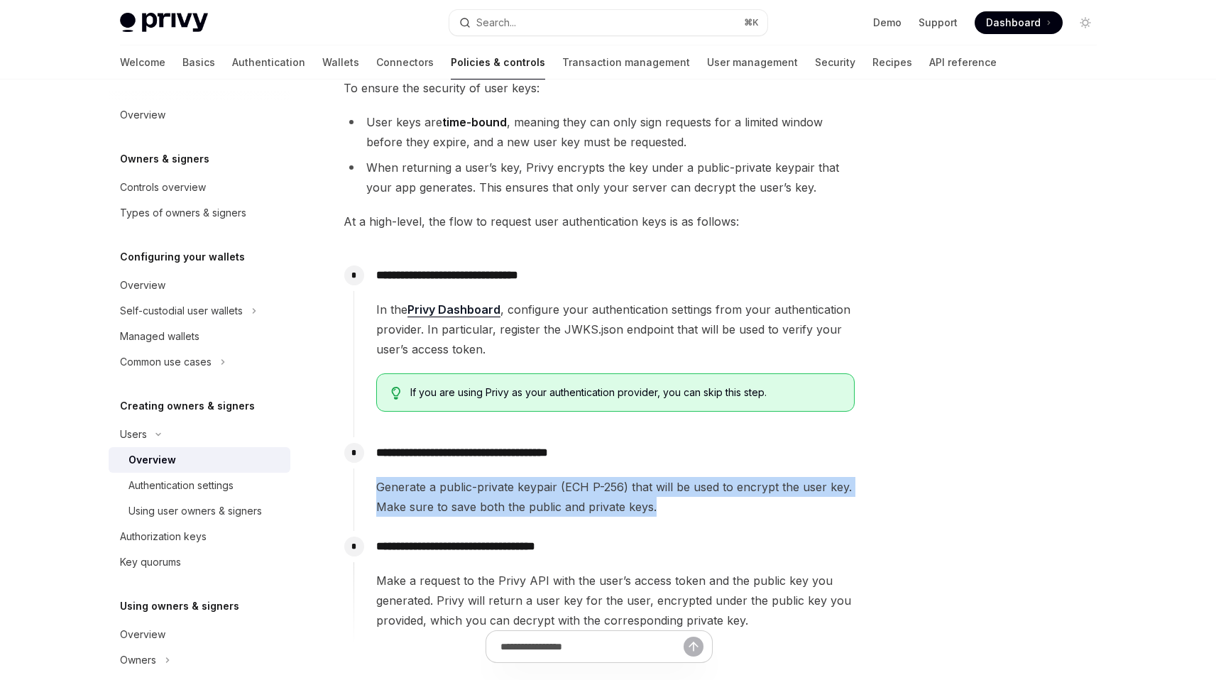
click at [549, 491] on span "Generate a public-private keypair (ECH P-256) that will be used to encrypt the …" at bounding box center [615, 497] width 478 height 40
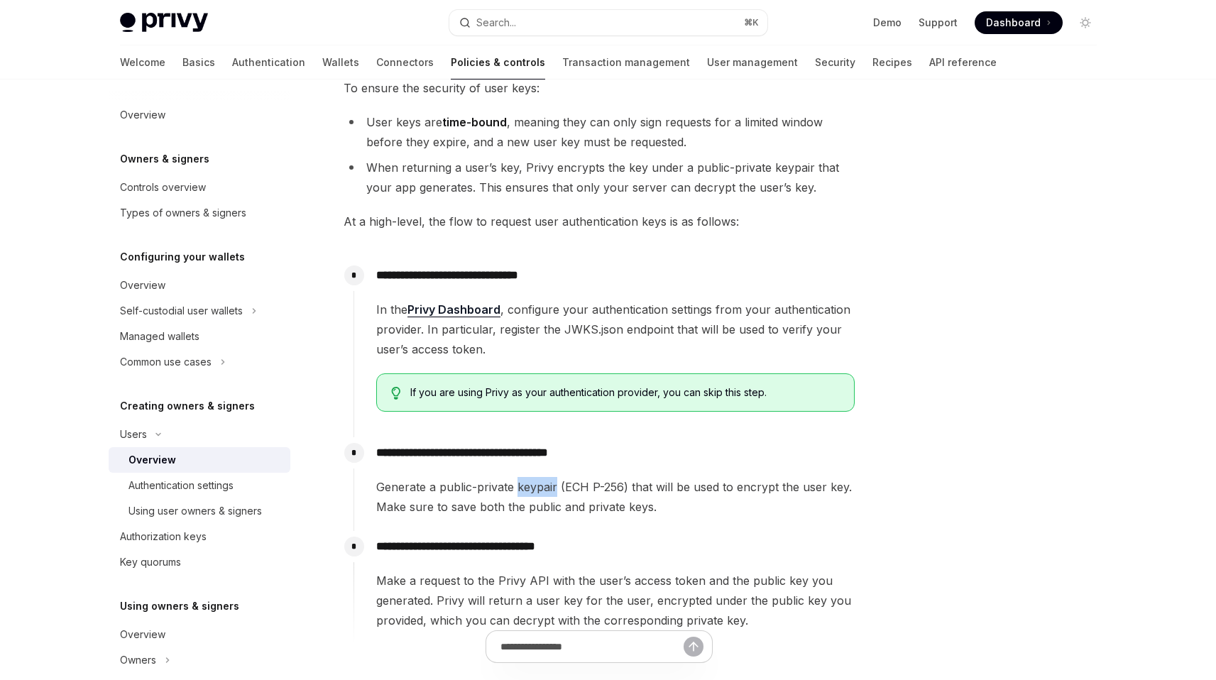
click at [549, 491] on span "Generate a public-private keypair (ECH P-256) that will be used to encrypt the …" at bounding box center [615, 497] width 478 height 40
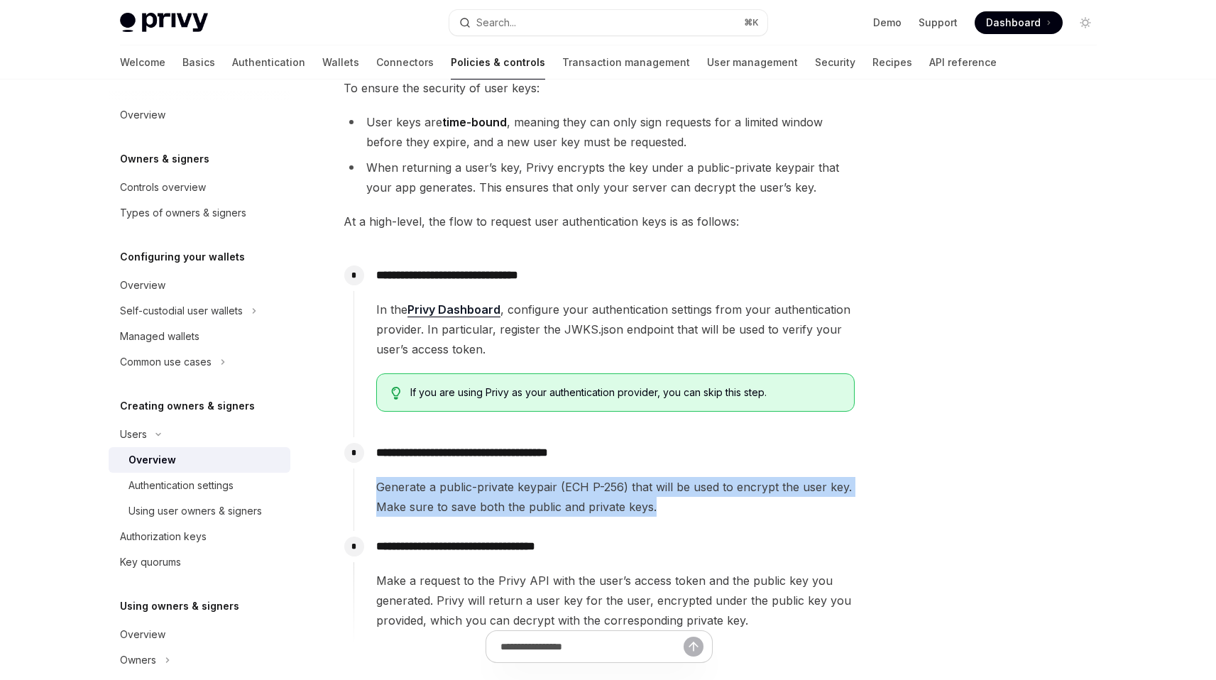
click at [549, 491] on span "Generate a public-private keypair (ECH P-256) that will be used to encrypt the …" at bounding box center [615, 497] width 478 height 40
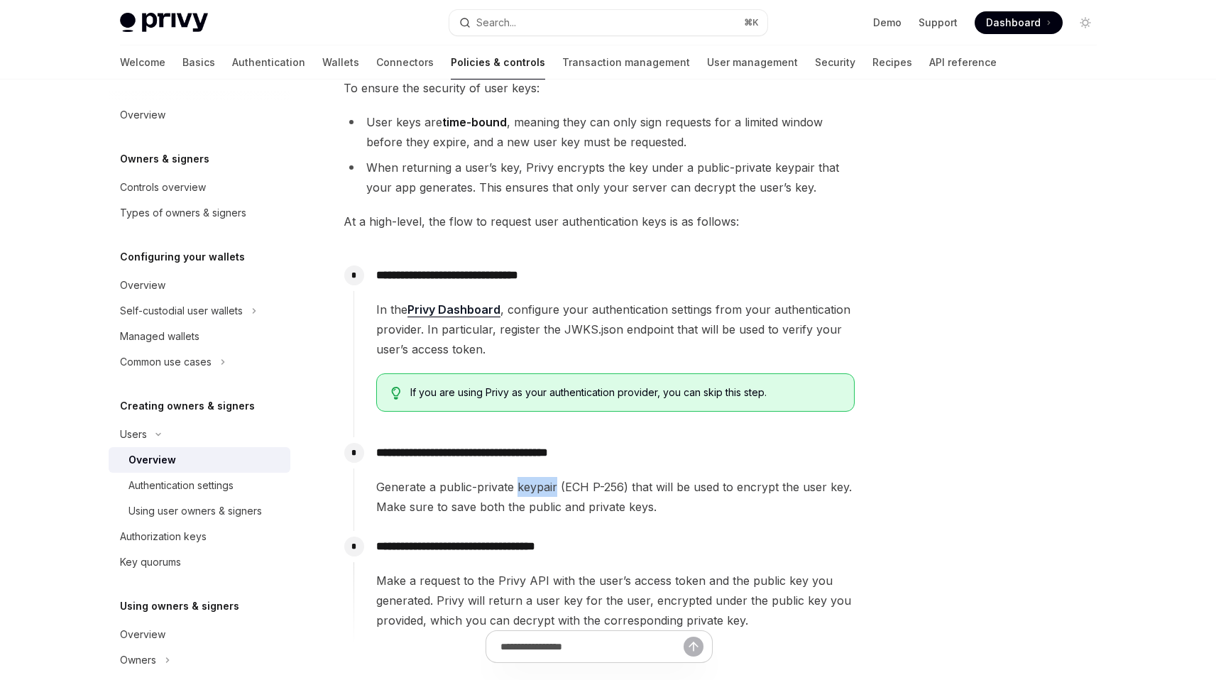
click at [549, 491] on span "Generate a public-private keypair (ECH P-256) that will be used to encrypt the …" at bounding box center [615, 497] width 478 height 40
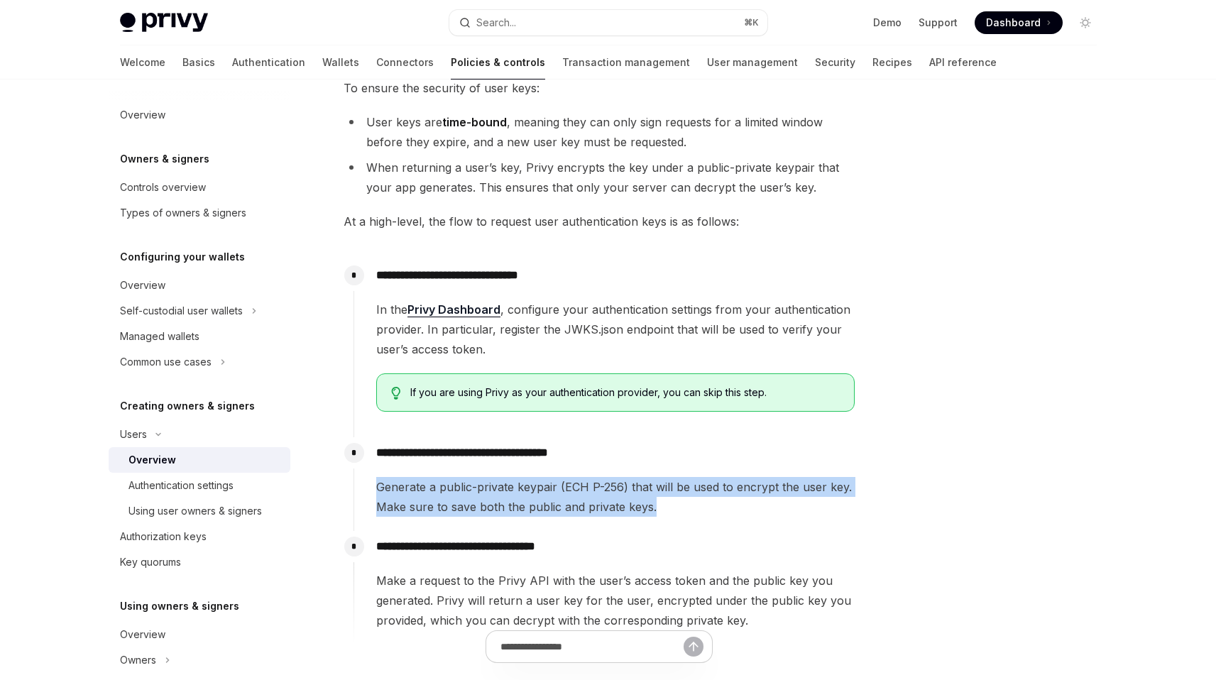
click at [549, 491] on span "Generate a public-private keypair (ECH P-256) that will be used to encrypt the …" at bounding box center [615, 497] width 478 height 40
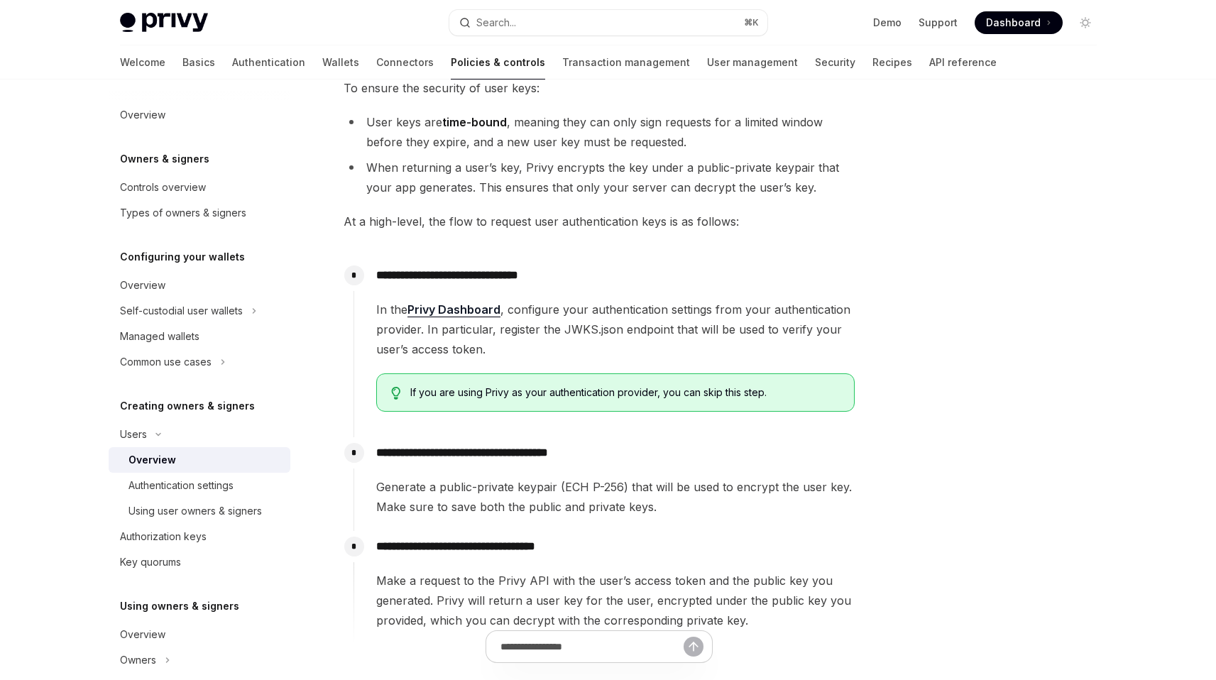
scroll to position [307, 0]
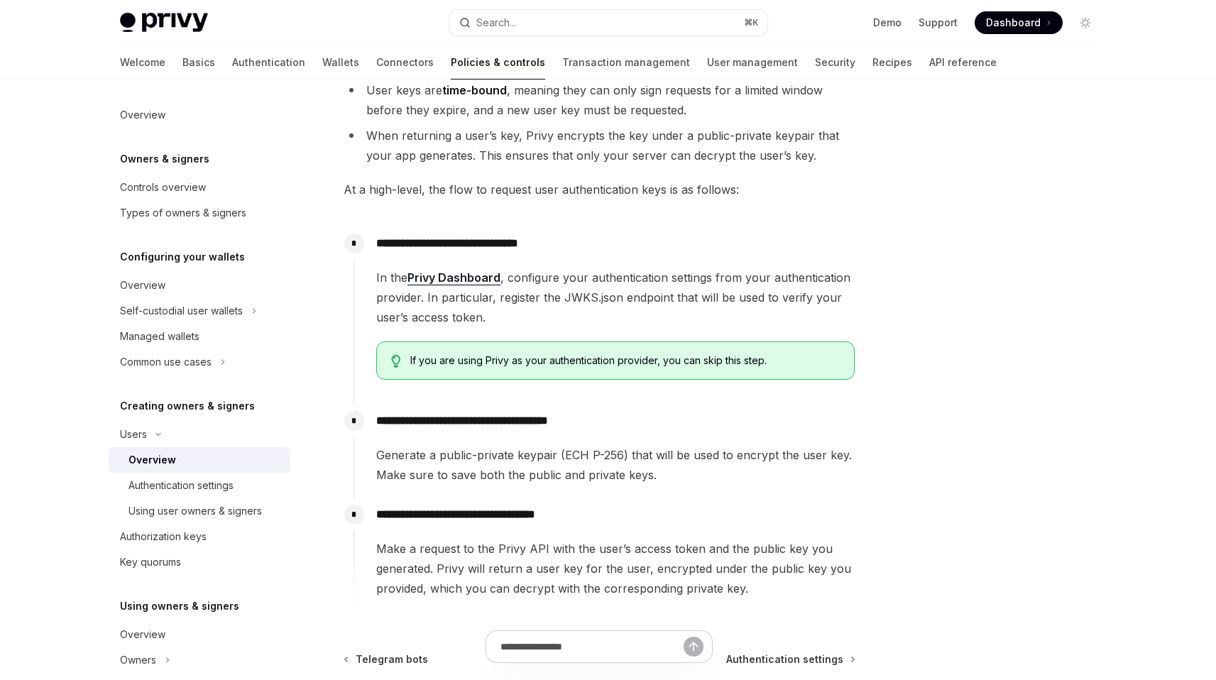
click at [569, 479] on span "Generate a public-private keypair (ECH P-256) that will be used to encrypt the …" at bounding box center [615, 465] width 478 height 40
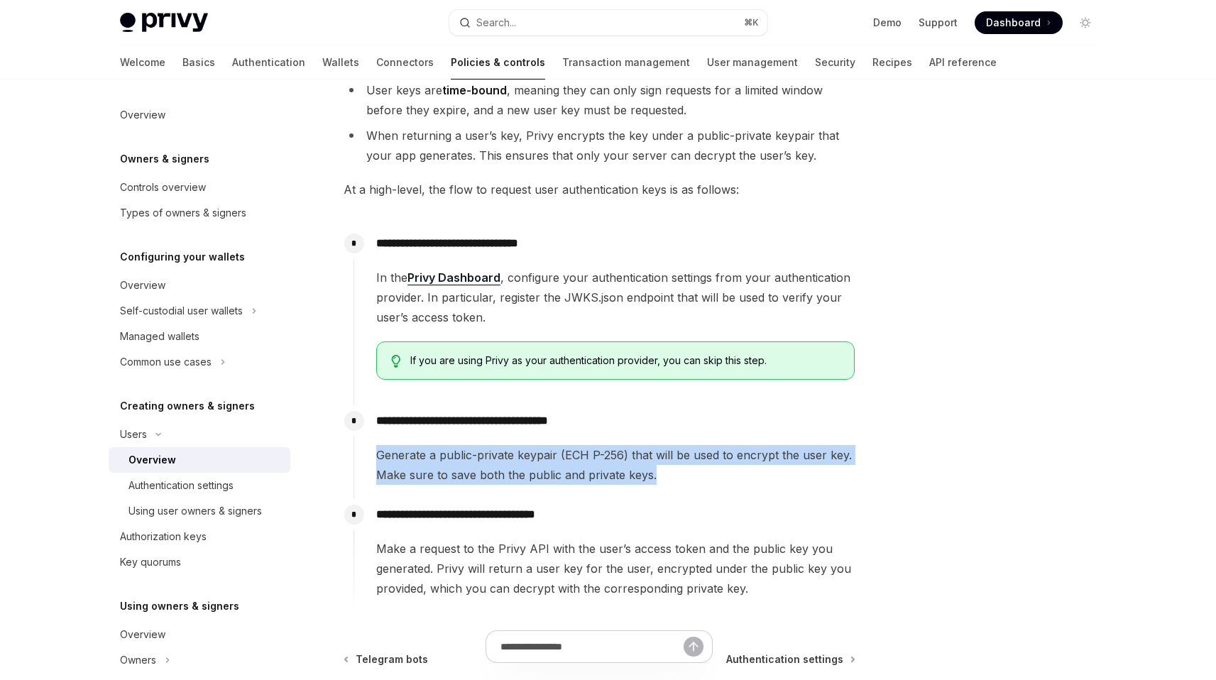
click at [569, 479] on span "Generate a public-private keypair (ECH P-256) that will be used to encrypt the …" at bounding box center [615, 465] width 478 height 40
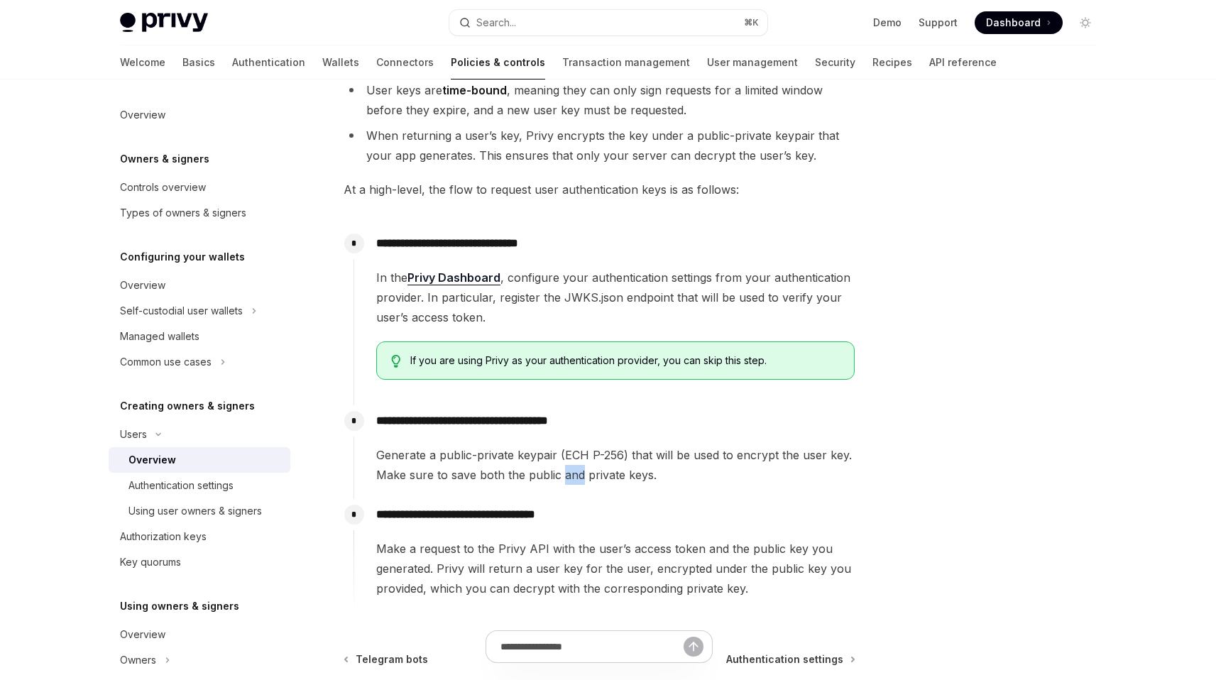
click at [569, 479] on span "Generate a public-private keypair (ECH P-256) that will be used to encrypt the …" at bounding box center [615, 465] width 478 height 40
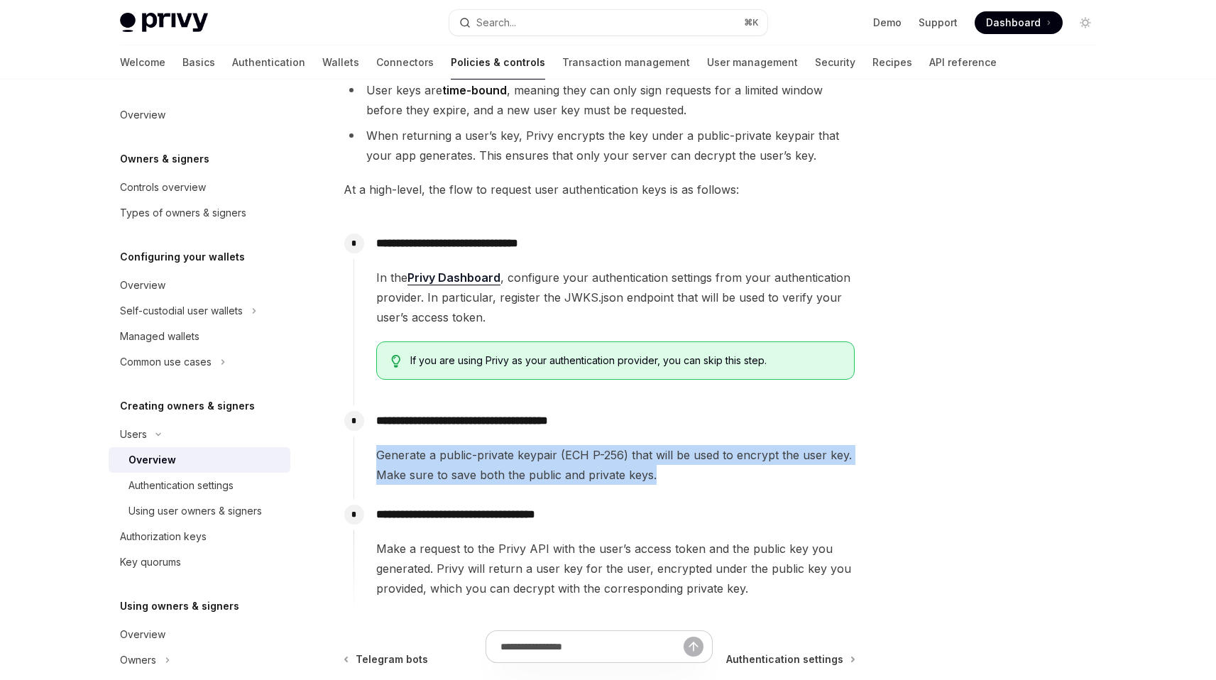
click at [569, 479] on span "Generate a public-private keypair (ECH P-256) that will be used to encrypt the …" at bounding box center [615, 465] width 478 height 40
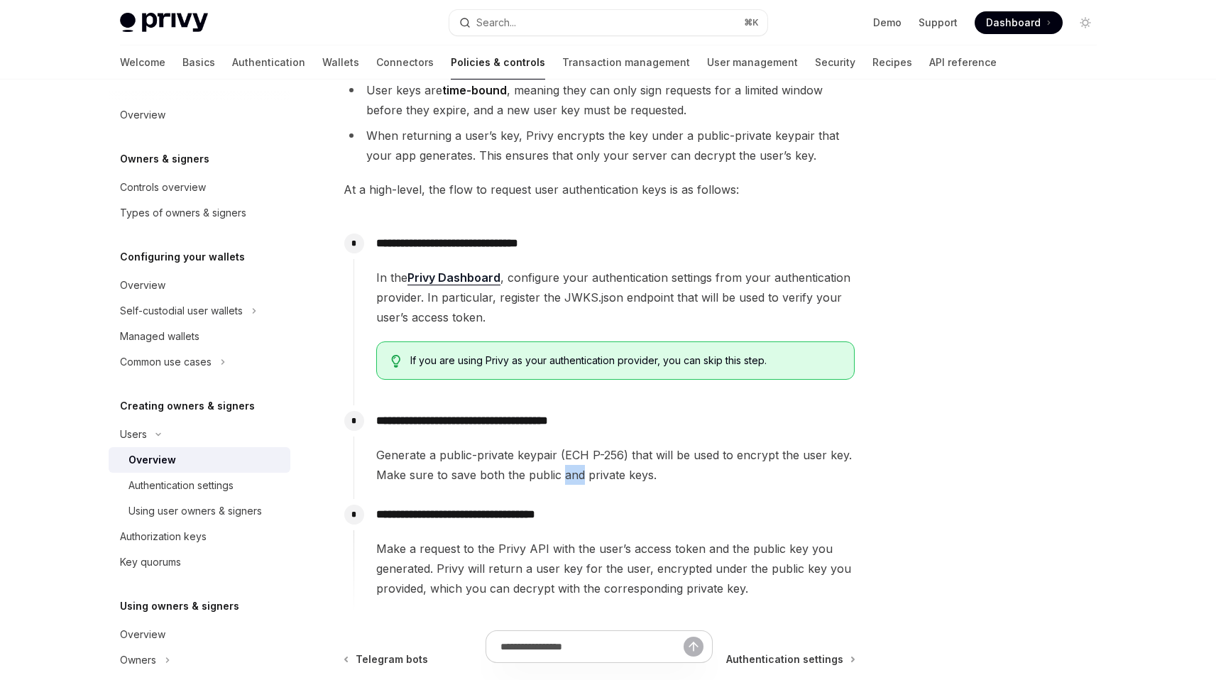
click at [569, 479] on span "Generate a public-private keypair (ECH P-256) that will be used to encrypt the …" at bounding box center [615, 465] width 478 height 40
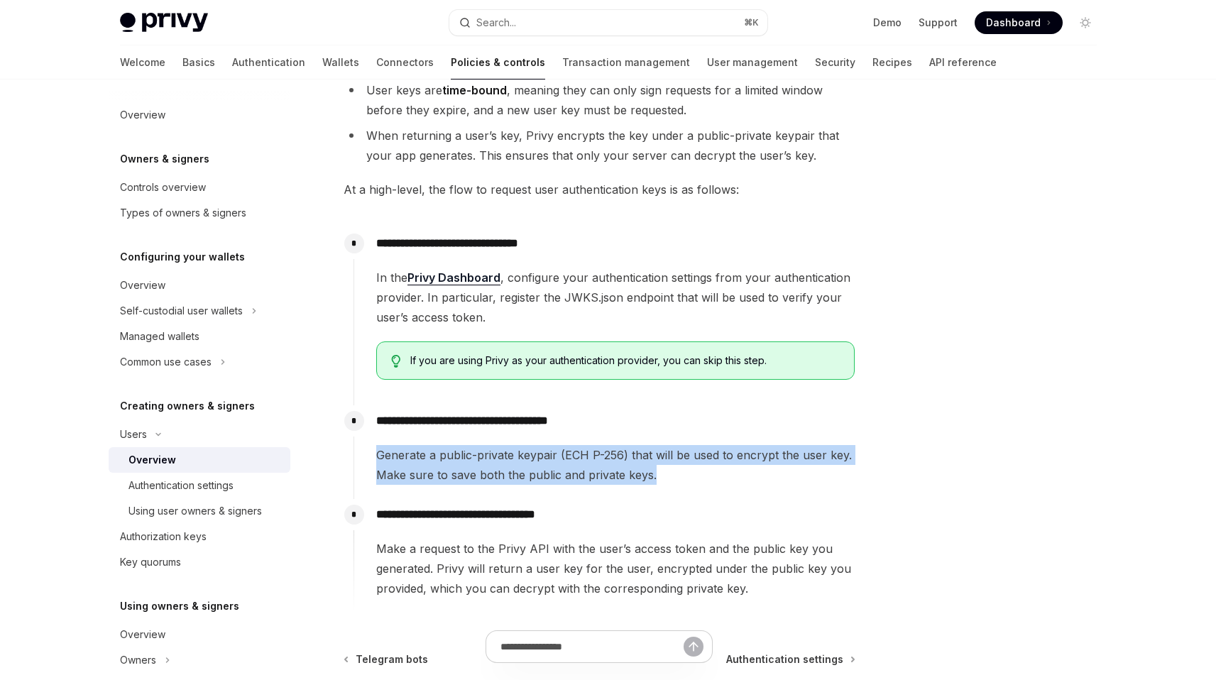
click at [569, 479] on span "Generate a public-private keypair (ECH P-256) that will be used to encrypt the …" at bounding box center [615, 465] width 478 height 40
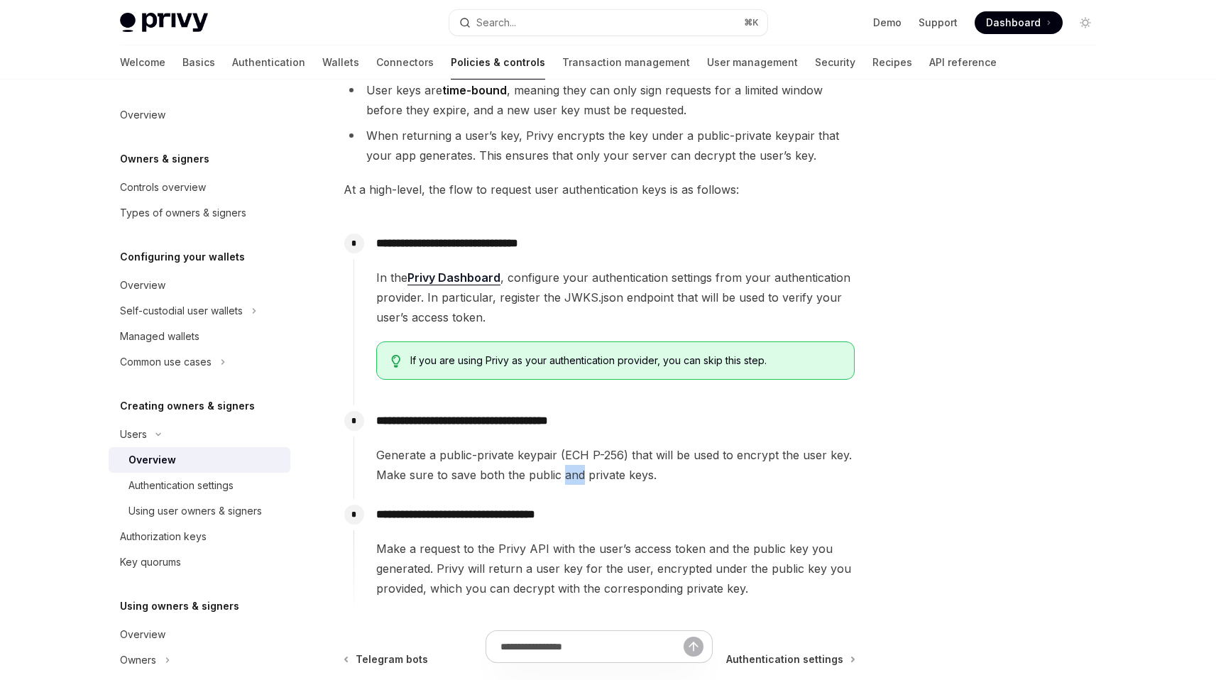
click at [569, 479] on span "Generate a public-private keypair (ECH P-256) that will be used to encrypt the …" at bounding box center [615, 465] width 478 height 40
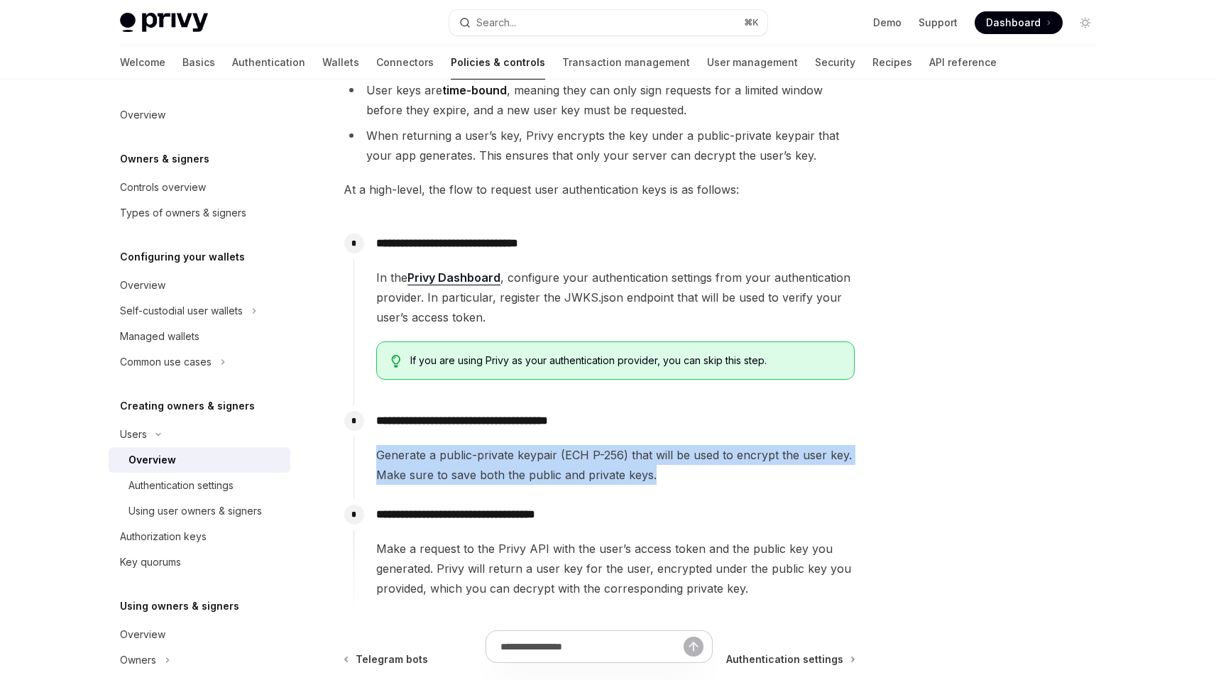
click at [569, 479] on span "Generate a public-private keypair (ECH P-256) that will be used to encrypt the …" at bounding box center [615, 465] width 478 height 40
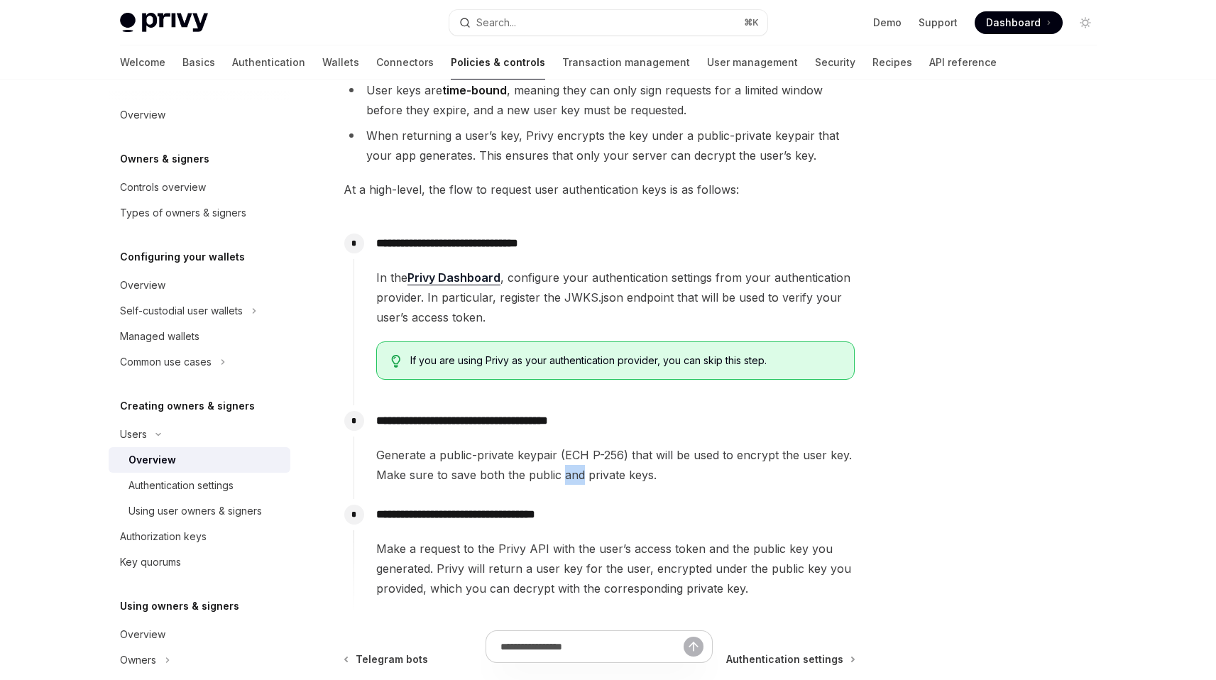
click at [569, 479] on span "Generate a public-private keypair (ECH P-256) that will be used to encrypt the …" at bounding box center [615, 465] width 478 height 40
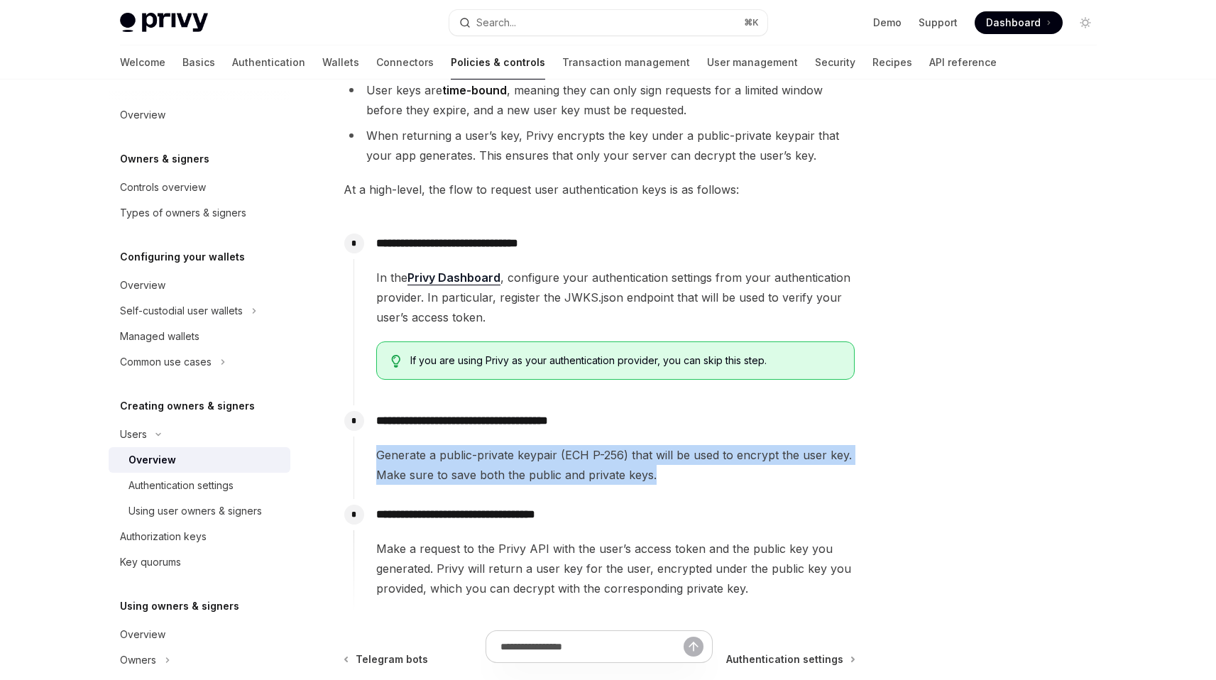
click at [569, 479] on span "Generate a public-private keypair (ECH P-256) that will be used to encrypt the …" at bounding box center [615, 465] width 478 height 40
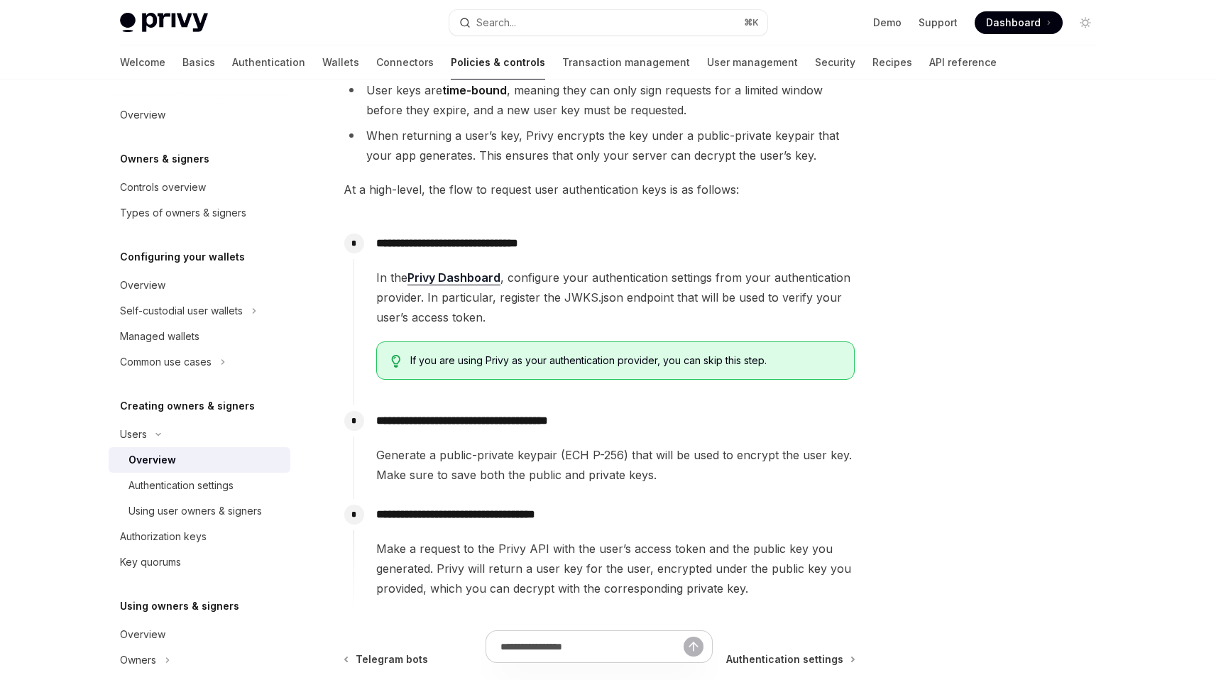
click at [571, 568] on span "Make a request to the Privy API with the user’s access token and the public key…" at bounding box center [615, 569] width 478 height 60
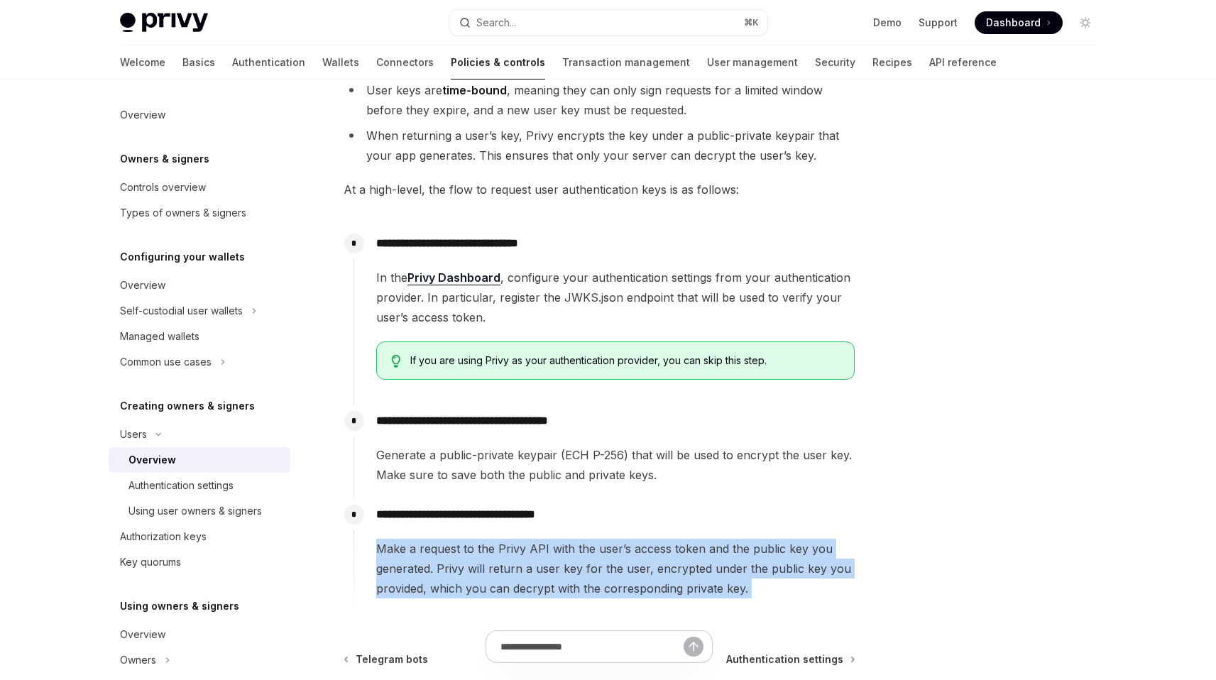
click at [571, 568] on span "Make a request to the Privy API with the user’s access token and the public key…" at bounding box center [615, 569] width 478 height 60
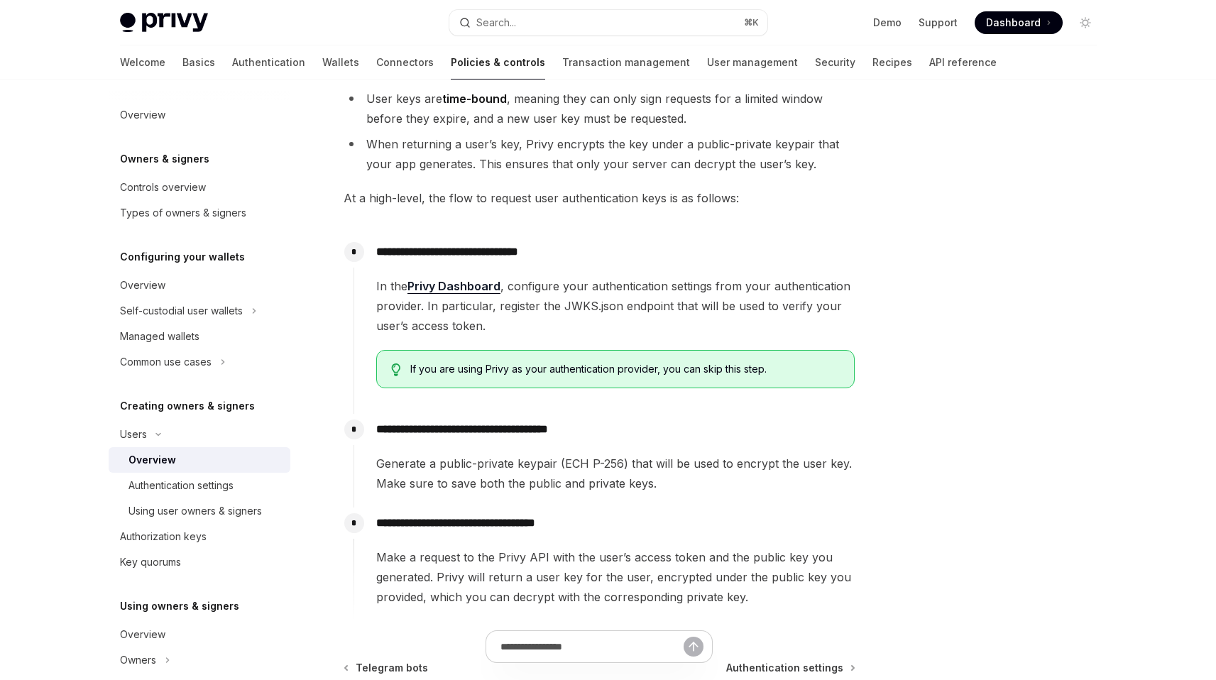
click at [578, 477] on span "Generate a public-private keypair (ECH P-256) that will be used to encrypt the …" at bounding box center [615, 474] width 478 height 40
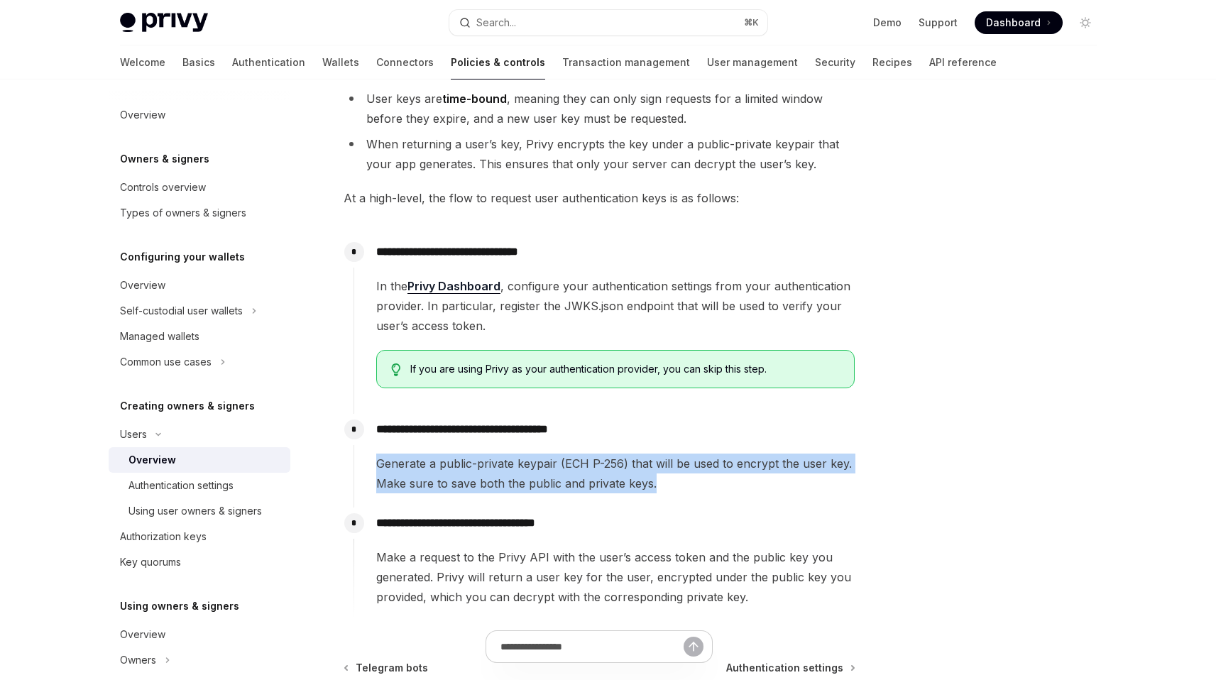
click at [576, 478] on span "Generate a public-private keypair (ECH P-256) that will be used to encrypt the …" at bounding box center [615, 474] width 478 height 40
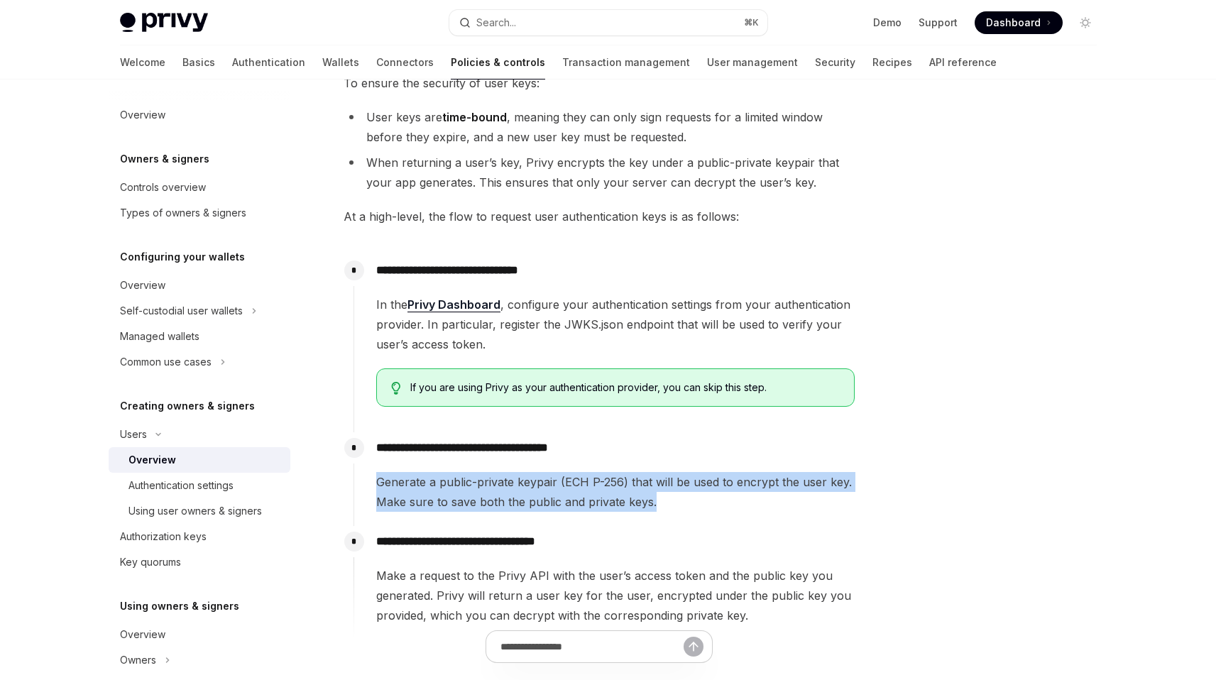
scroll to position [271, 0]
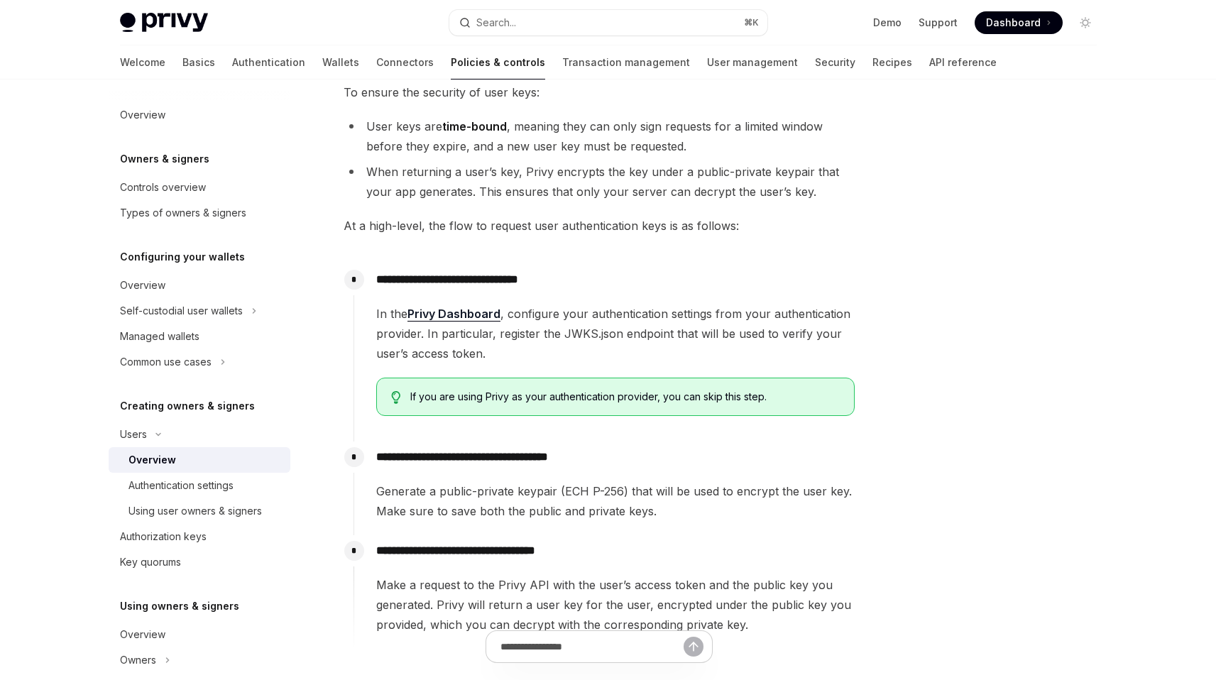
click at [622, 393] on span "If you are using Privy as your authentication provider, you can skip this step." at bounding box center [624, 397] width 429 height 14
click at [610, 400] on span "If you are using Privy as your authentication provider, you can skip this step." at bounding box center [624, 397] width 429 height 14
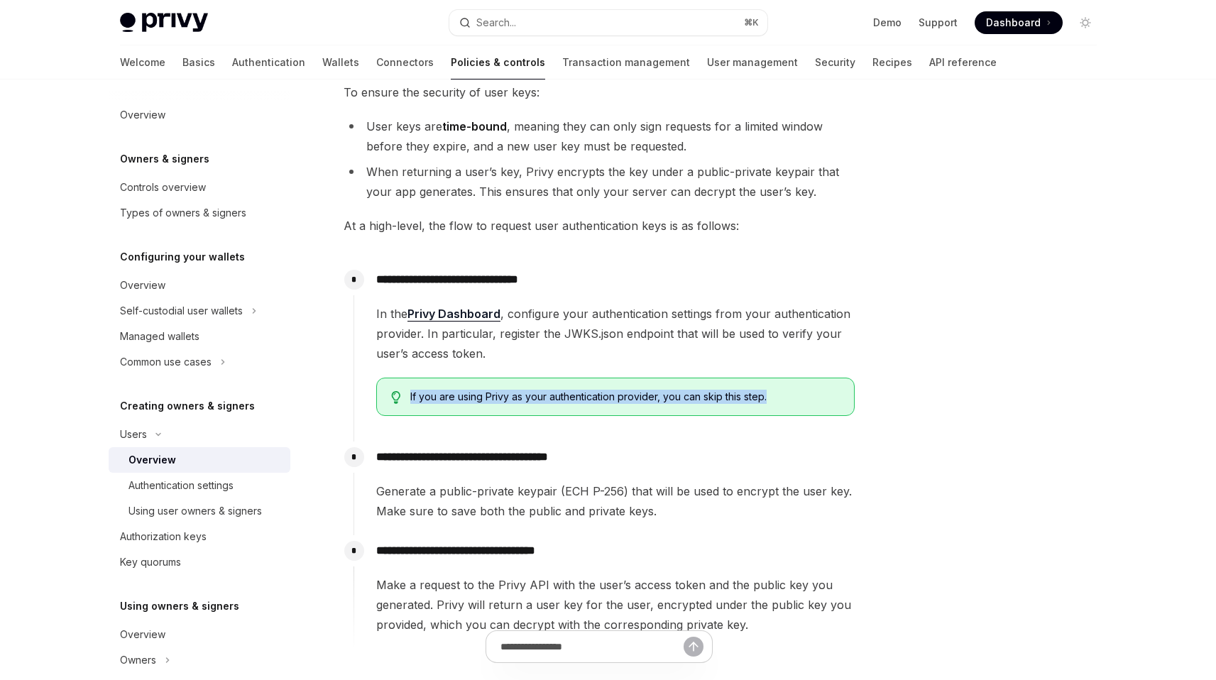
click at [610, 400] on span "If you are using Privy as your authentication provider, you can skip this step." at bounding box center [624, 397] width 429 height 14
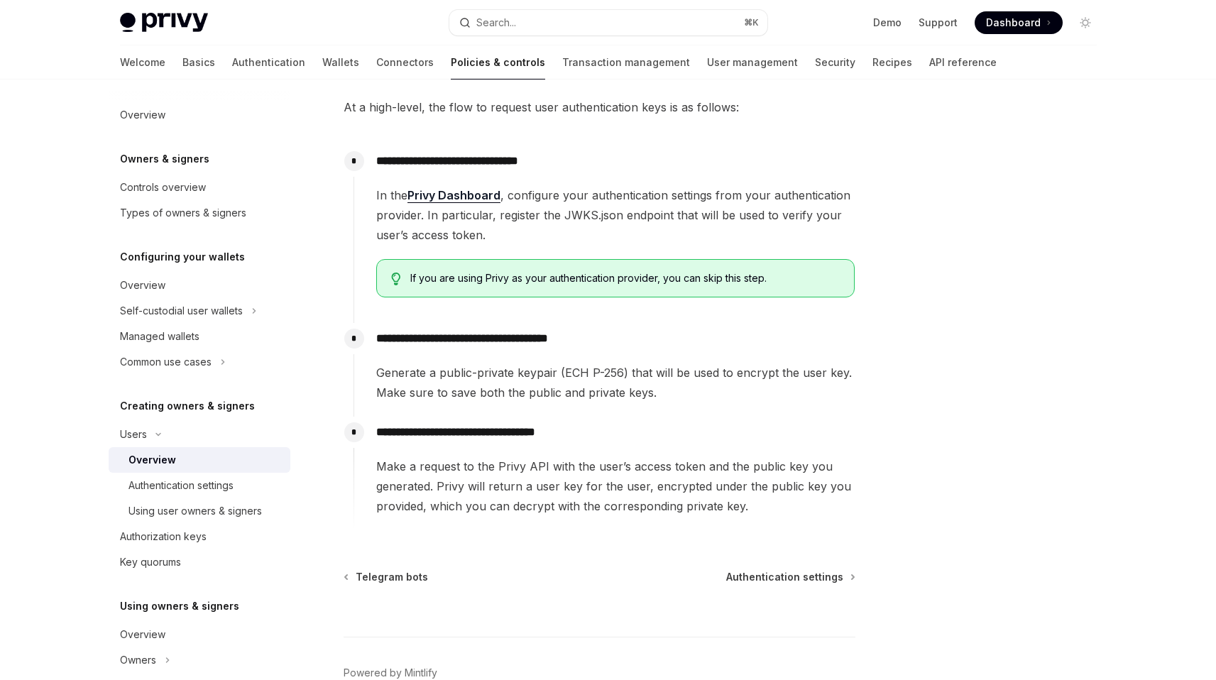
scroll to position [399, 0]
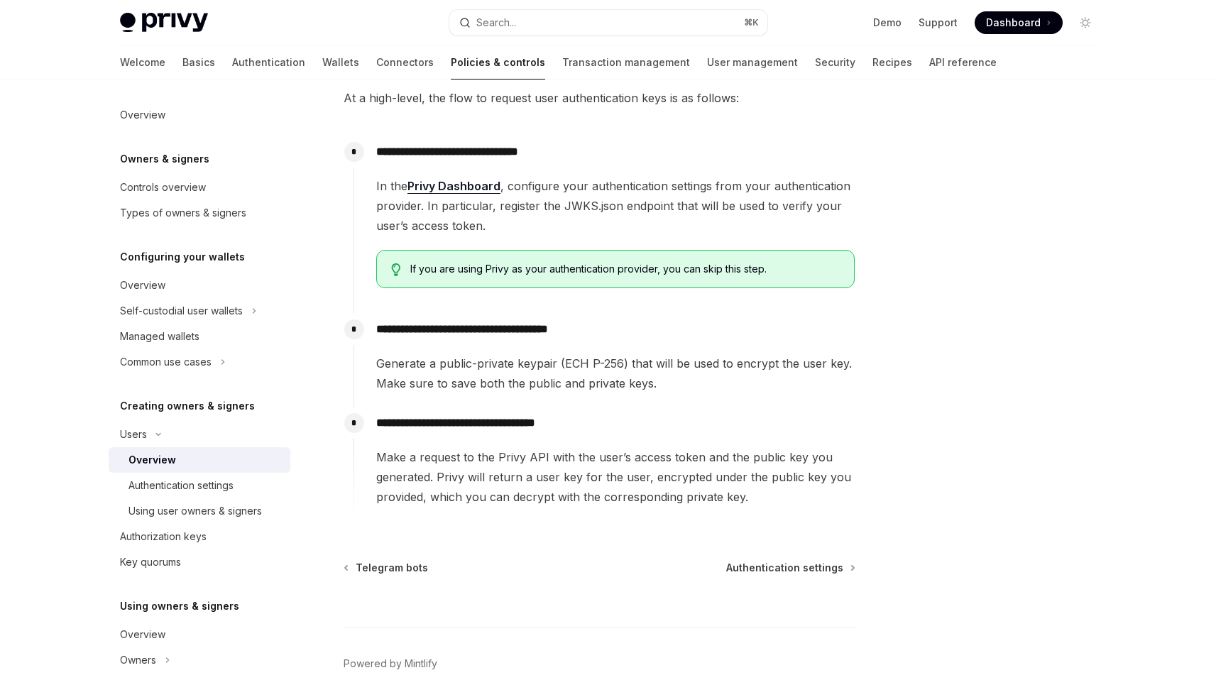
click at [627, 471] on span "Make a request to the Privy API with the user’s access token and the public key…" at bounding box center [615, 477] width 478 height 60
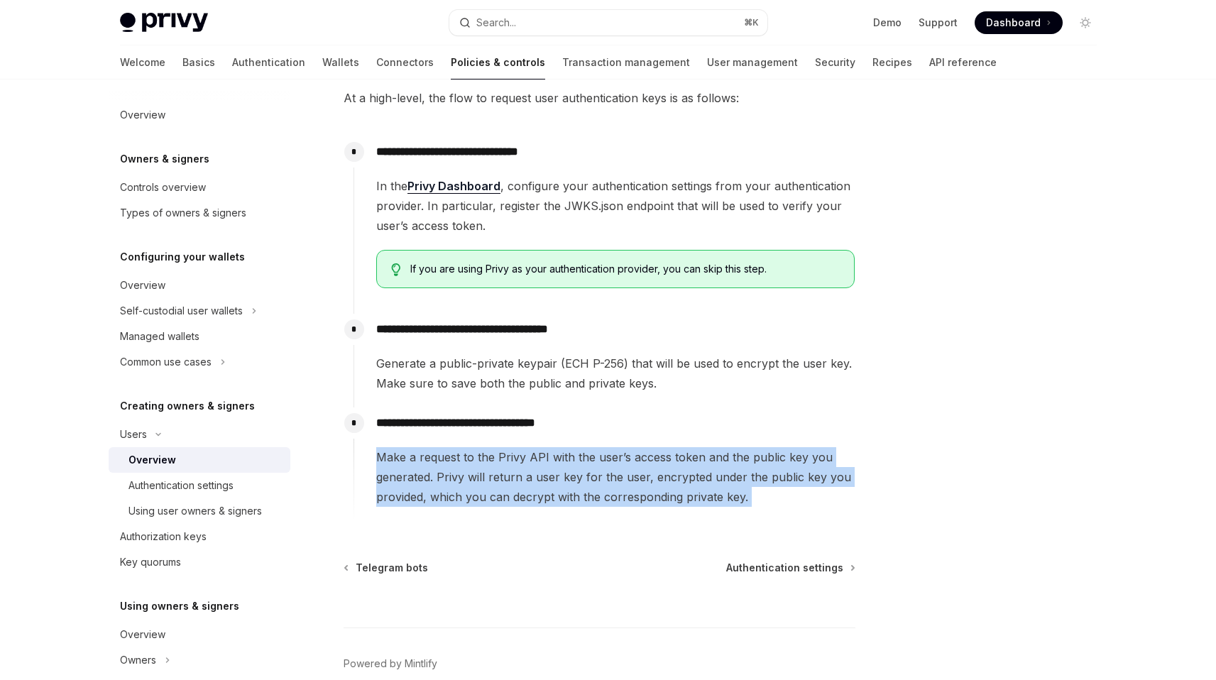
click at [627, 471] on span "Make a request to the Privy API with the user’s access token and the public key…" at bounding box center [615, 477] width 478 height 60
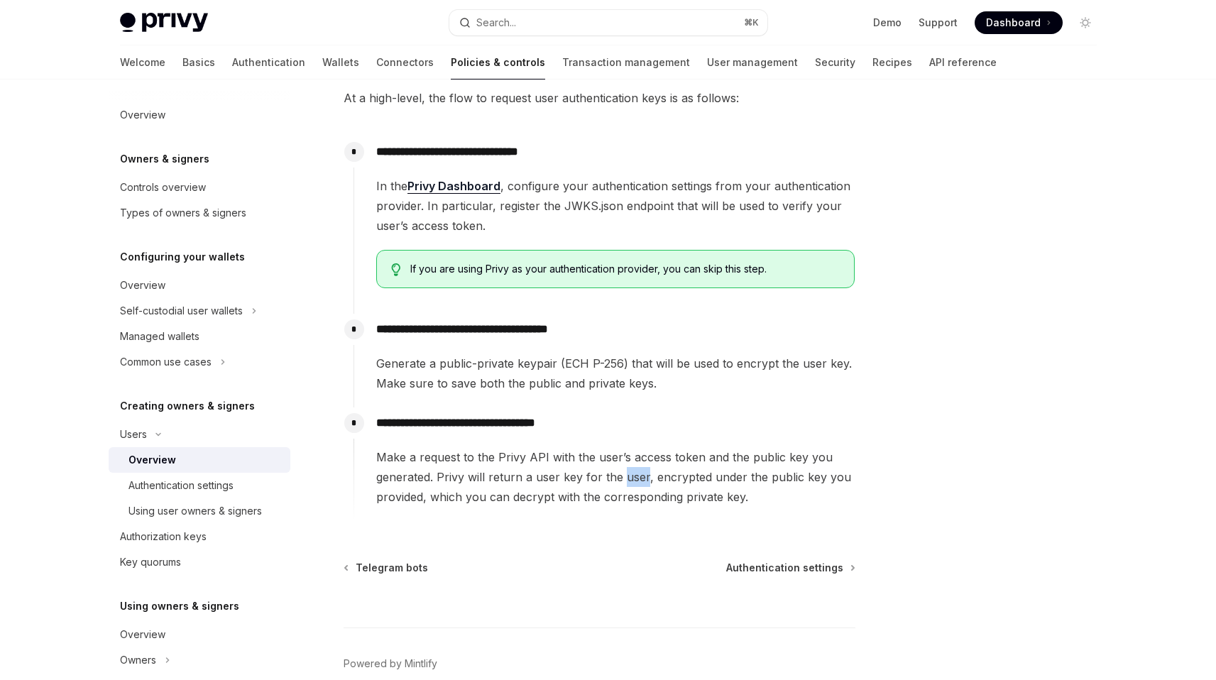
click at [627, 471] on span "Make a request to the Privy API with the user’s access token and the public key…" at bounding box center [615, 477] width 478 height 60
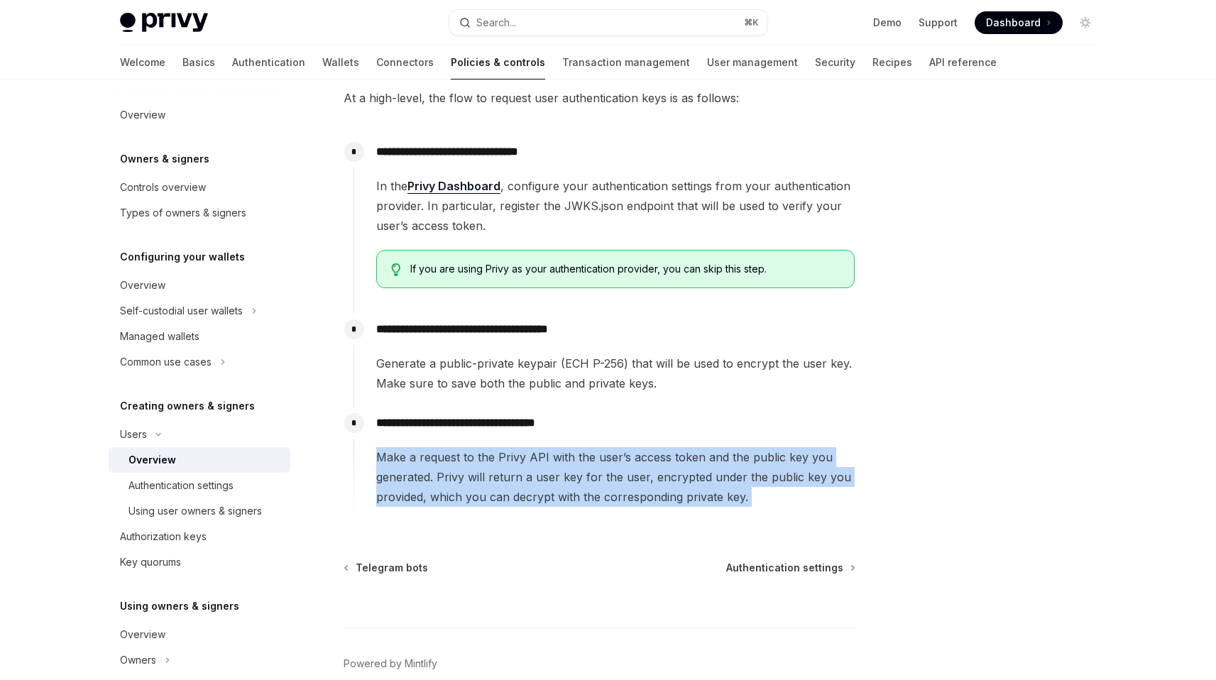
click at [627, 471] on span "Make a request to the Privy API with the user’s access token and the public key…" at bounding box center [615, 477] width 478 height 60
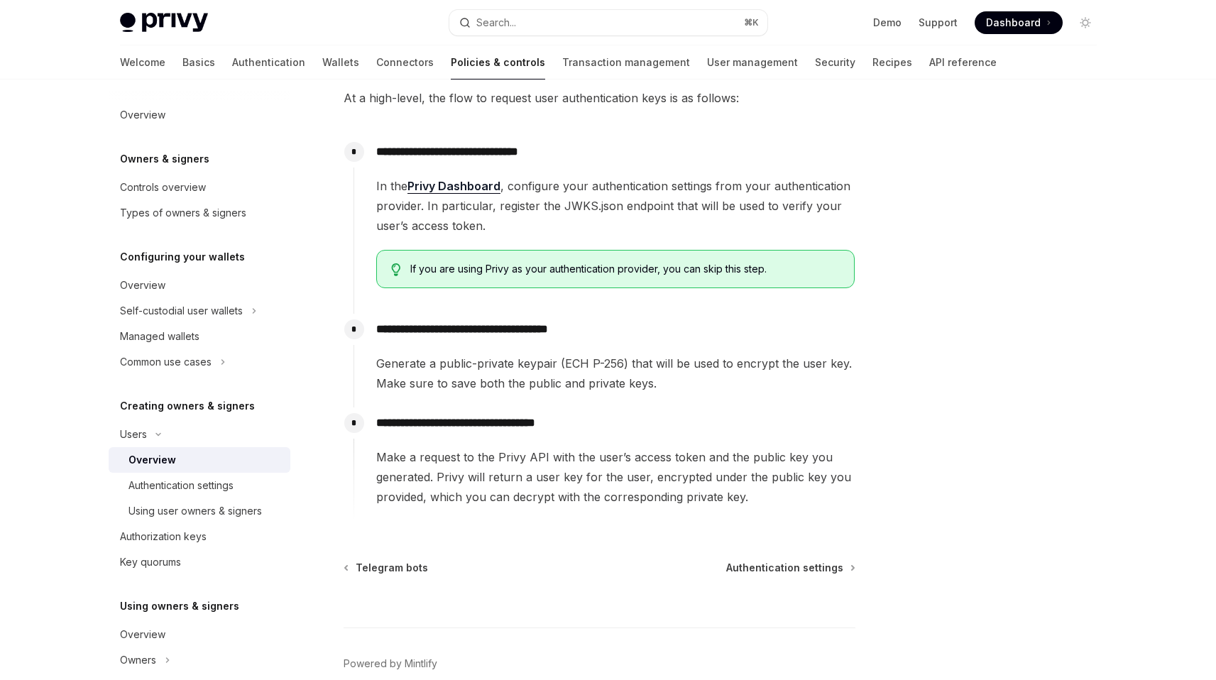
click at [634, 485] on span "Make a request to the Privy API with the user’s access token and the public key…" at bounding box center [615, 477] width 478 height 60
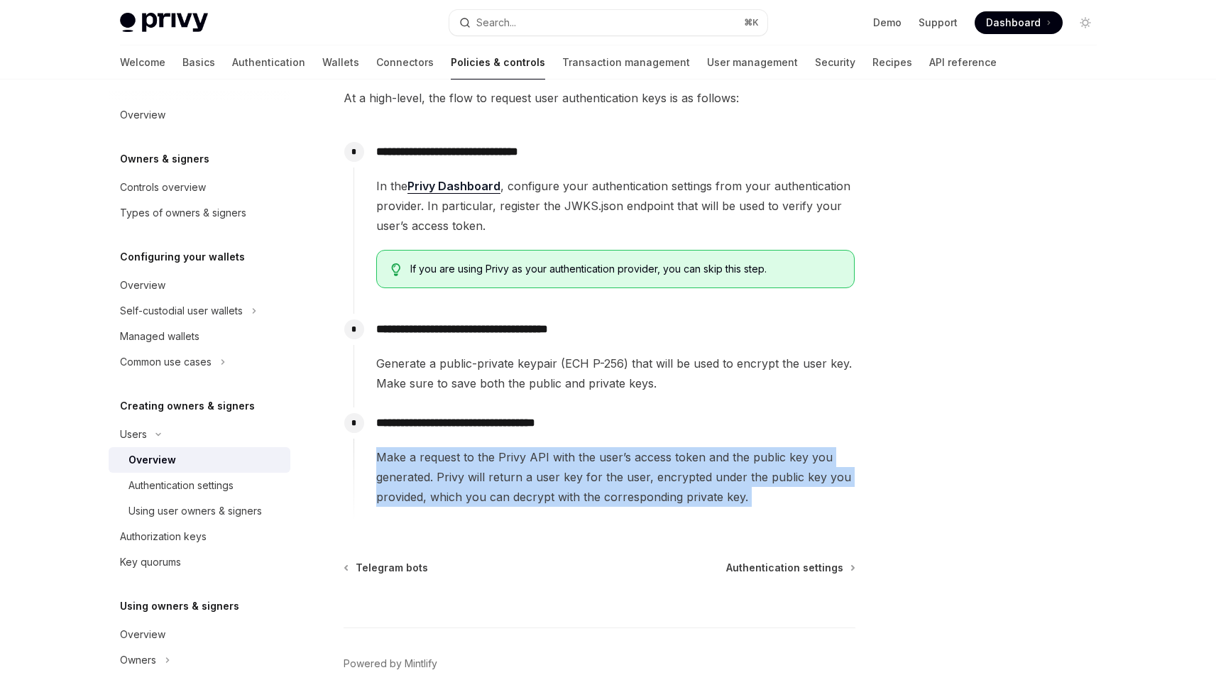
click at [634, 485] on span "Make a request to the Privy API with the user’s access token and the public key…" at bounding box center [615, 477] width 478 height 60
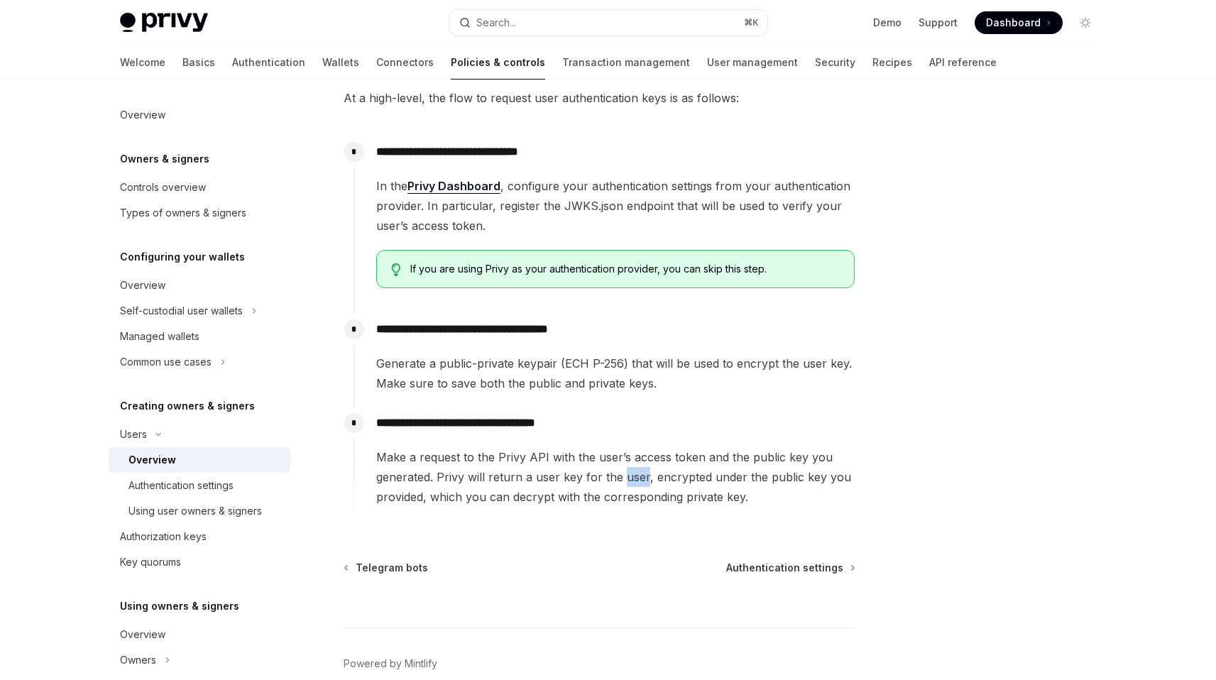
click at [634, 485] on span "Make a request to the Privy API with the user’s access token and the public key…" at bounding box center [615, 477] width 478 height 60
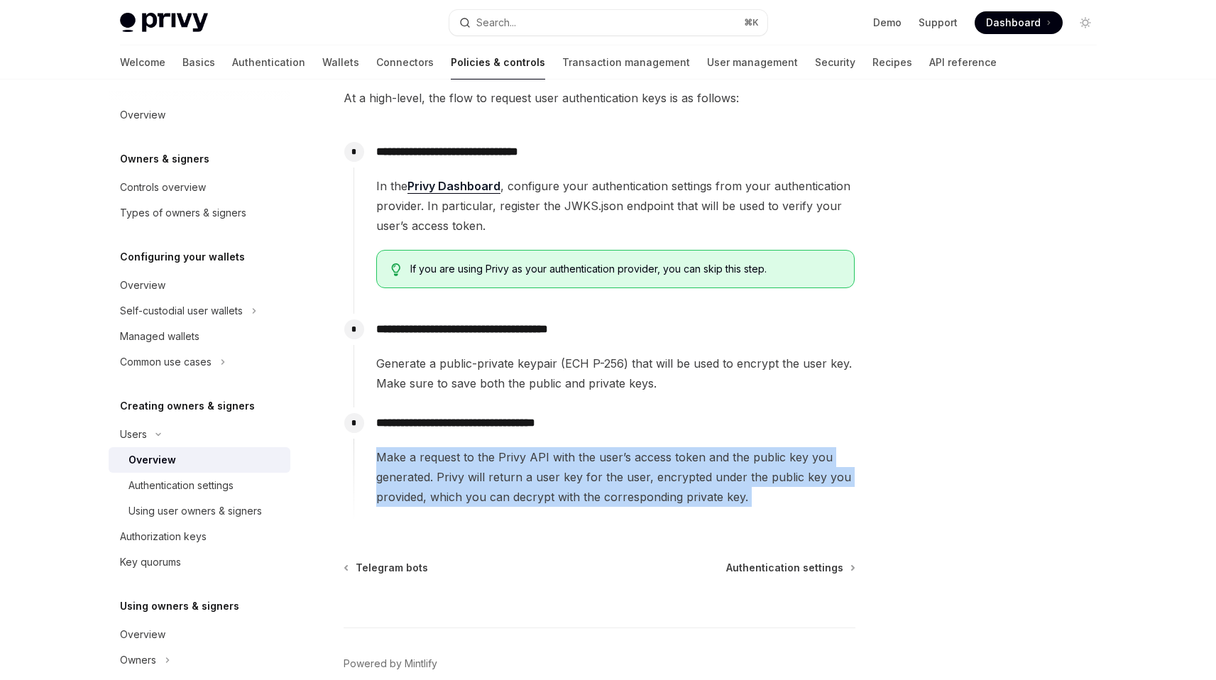
click at [634, 485] on span "Make a request to the Privy API with the user’s access token and the public key…" at bounding box center [615, 477] width 478 height 60
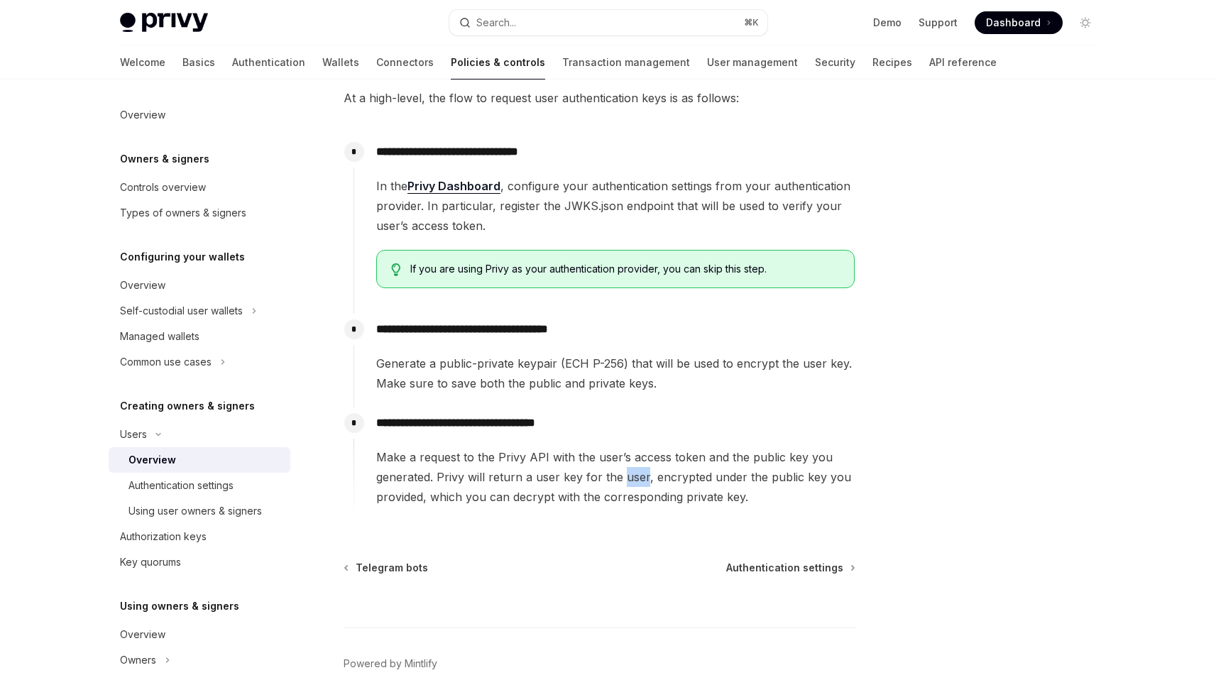
click at [634, 485] on span "Make a request to the Privy API with the user’s access token and the public key…" at bounding box center [615, 477] width 478 height 60
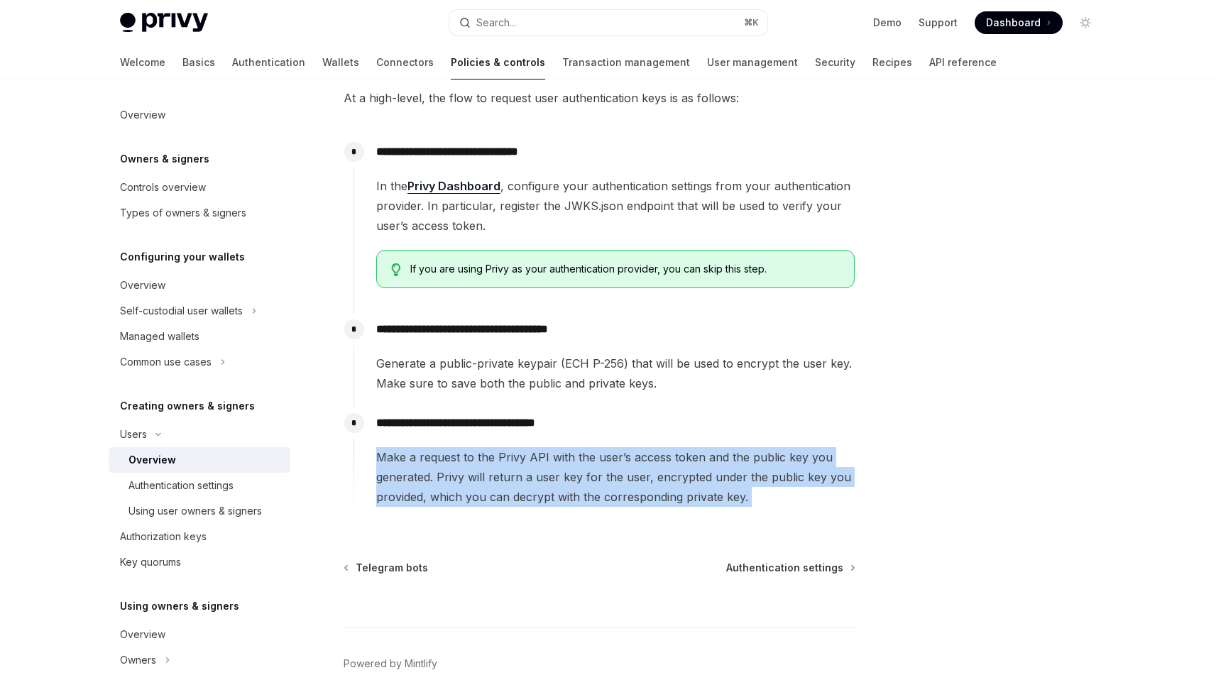
click at [634, 485] on span "Make a request to the Privy API with the user’s access token and the public key…" at bounding box center [615, 477] width 478 height 60
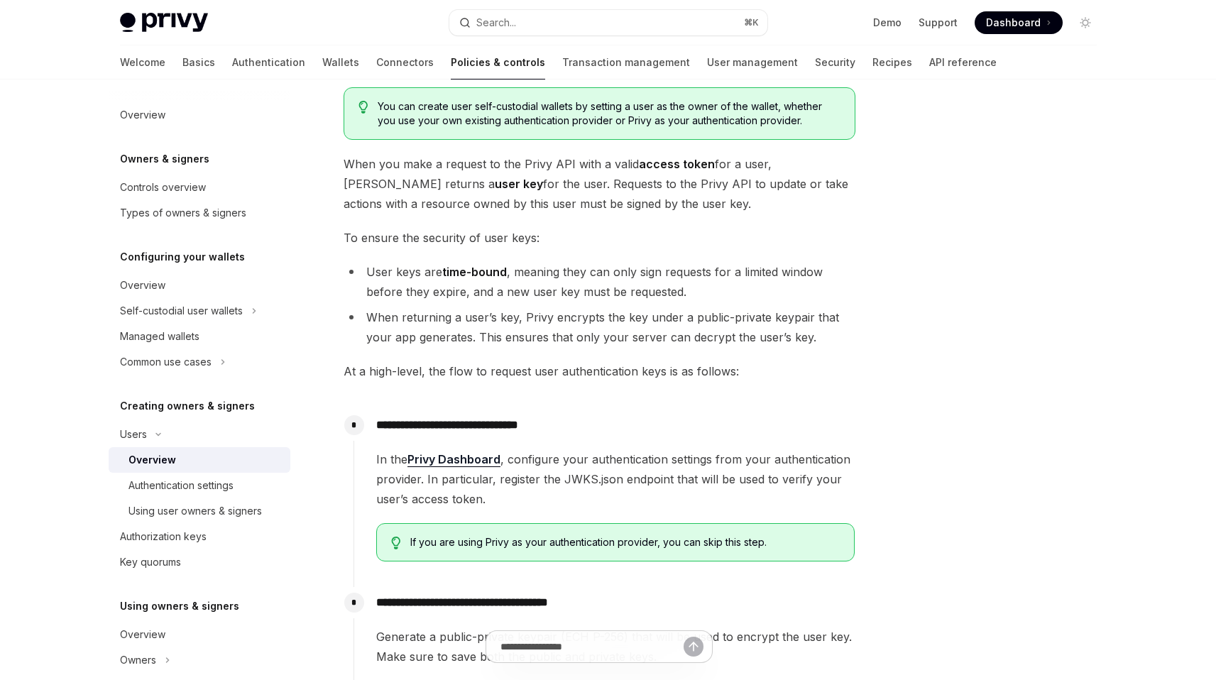
scroll to position [0, 0]
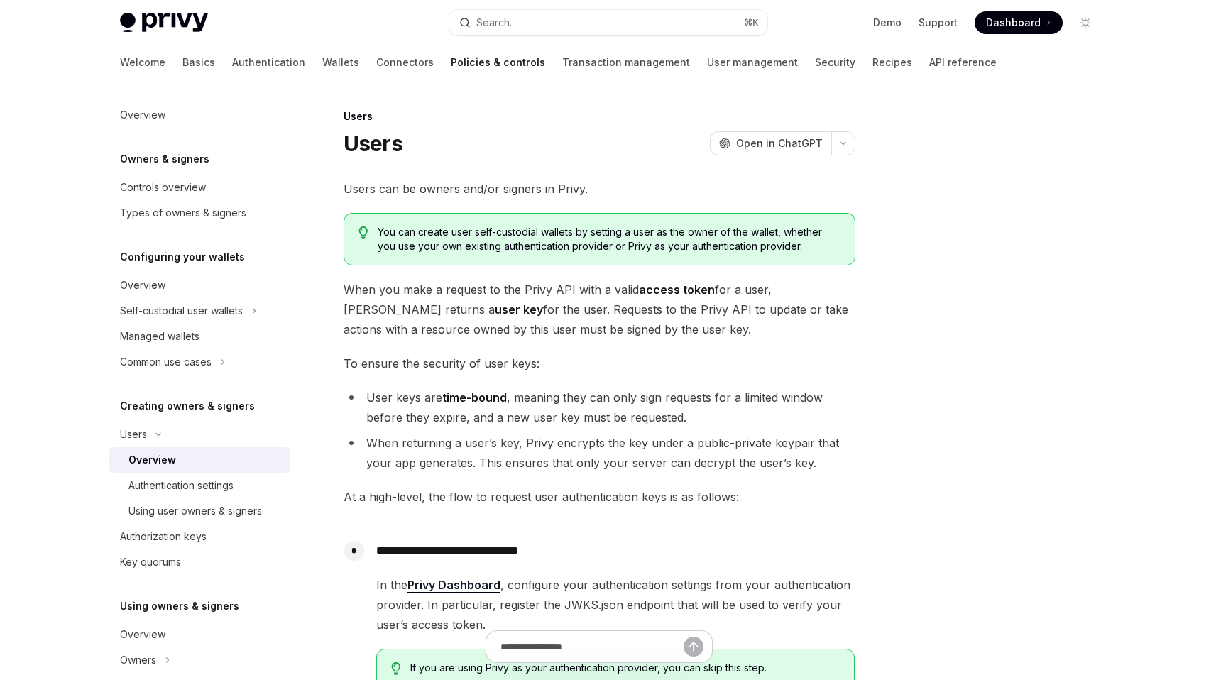
click at [542, 302] on span "When you make a request to the Privy API with a valid access token for a user, …" at bounding box center [600, 310] width 512 height 60
click at [544, 300] on span "When you make a request to the Privy API with a valid access token for a user, …" at bounding box center [600, 310] width 512 height 60
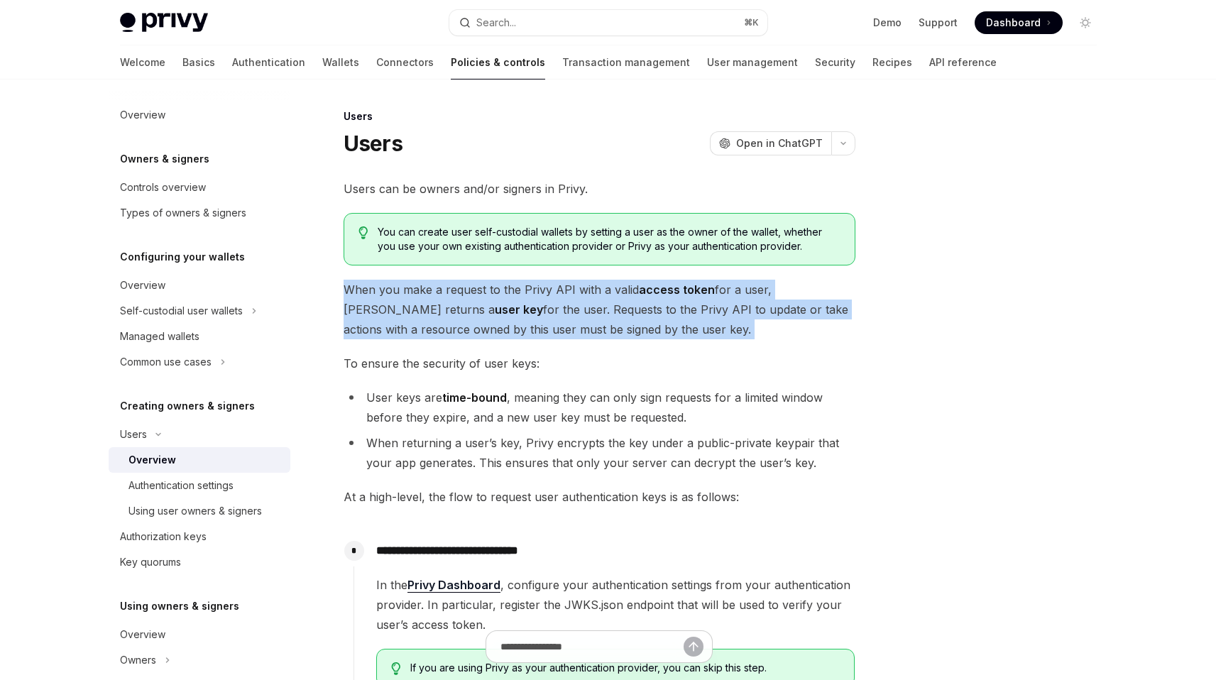
click at [544, 300] on span "When you make a request to the Privy API with a valid access token for a user, …" at bounding box center [600, 310] width 512 height 60
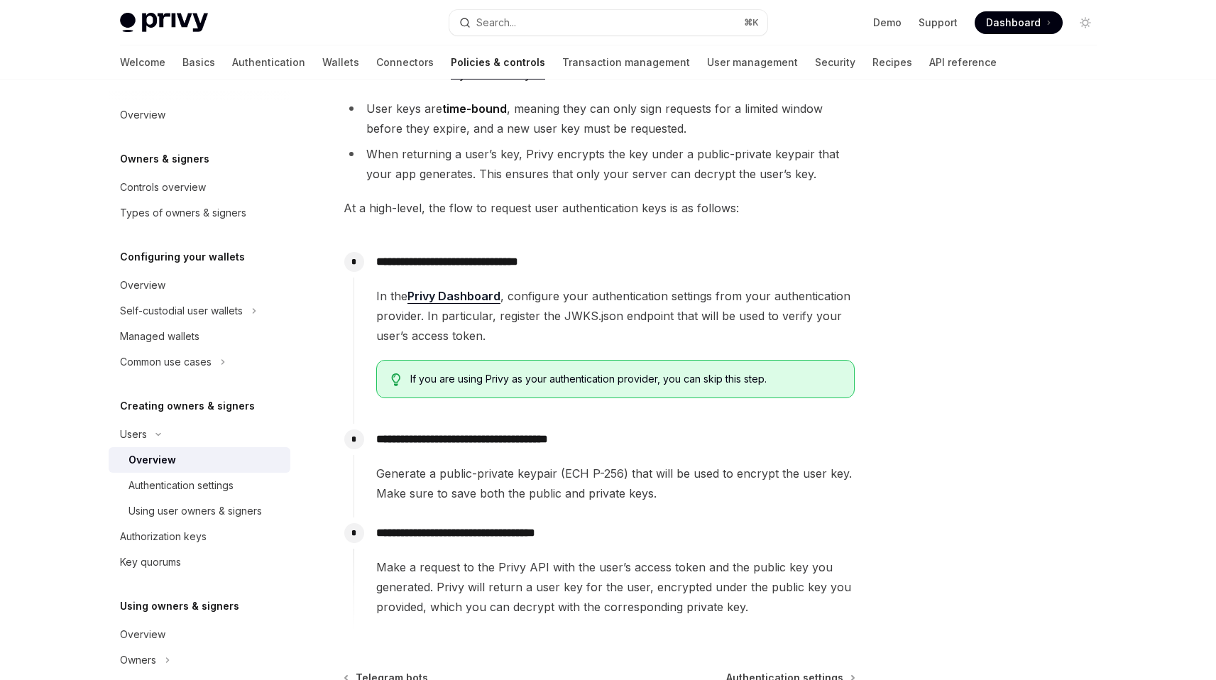
scroll to position [362, 0]
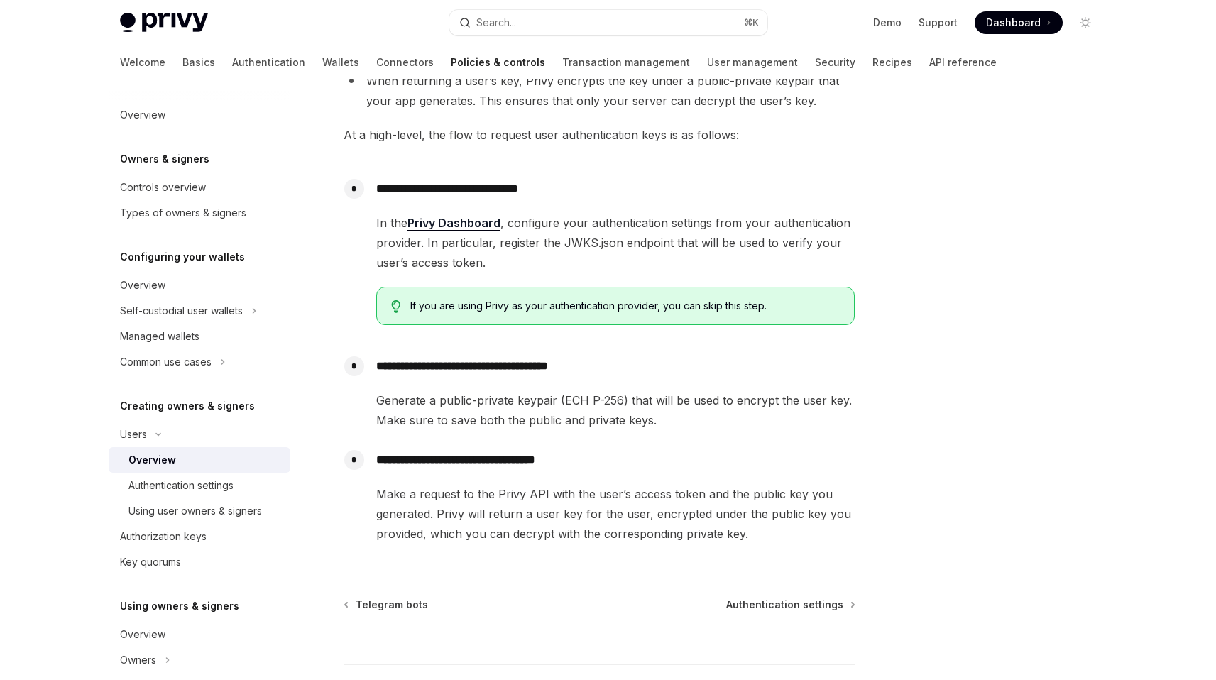
click at [559, 400] on span "Generate a public-private keypair (ECH P-256) that will be used to encrypt the …" at bounding box center [615, 410] width 478 height 40
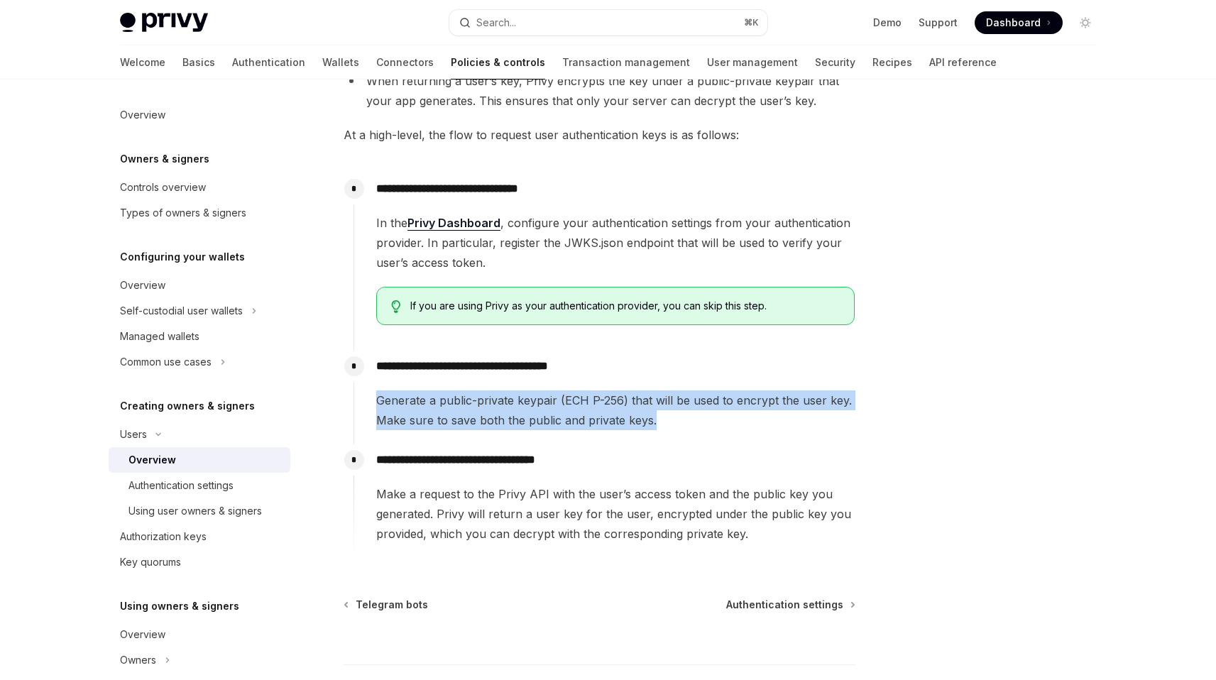
click at [559, 400] on span "Generate a public-private keypair (ECH P-256) that will be used to encrypt the …" at bounding box center [615, 410] width 478 height 40
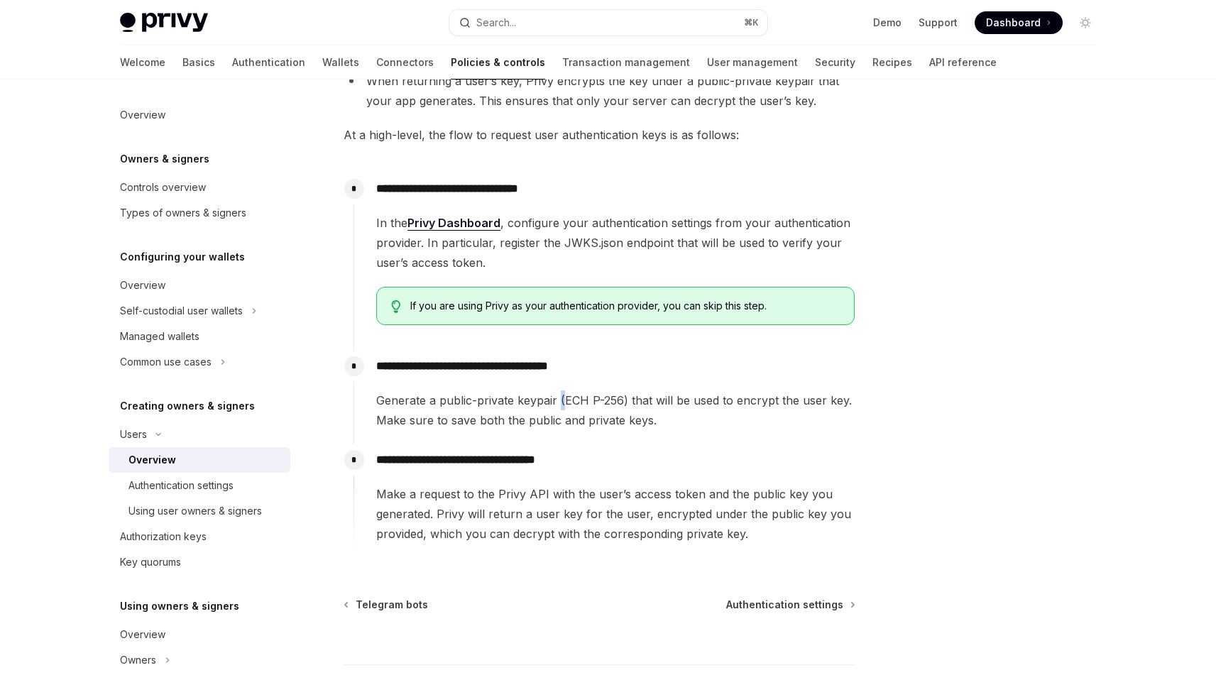
click at [559, 400] on span "Generate a public-private keypair (ECH P-256) that will be used to encrypt the …" at bounding box center [615, 410] width 478 height 40
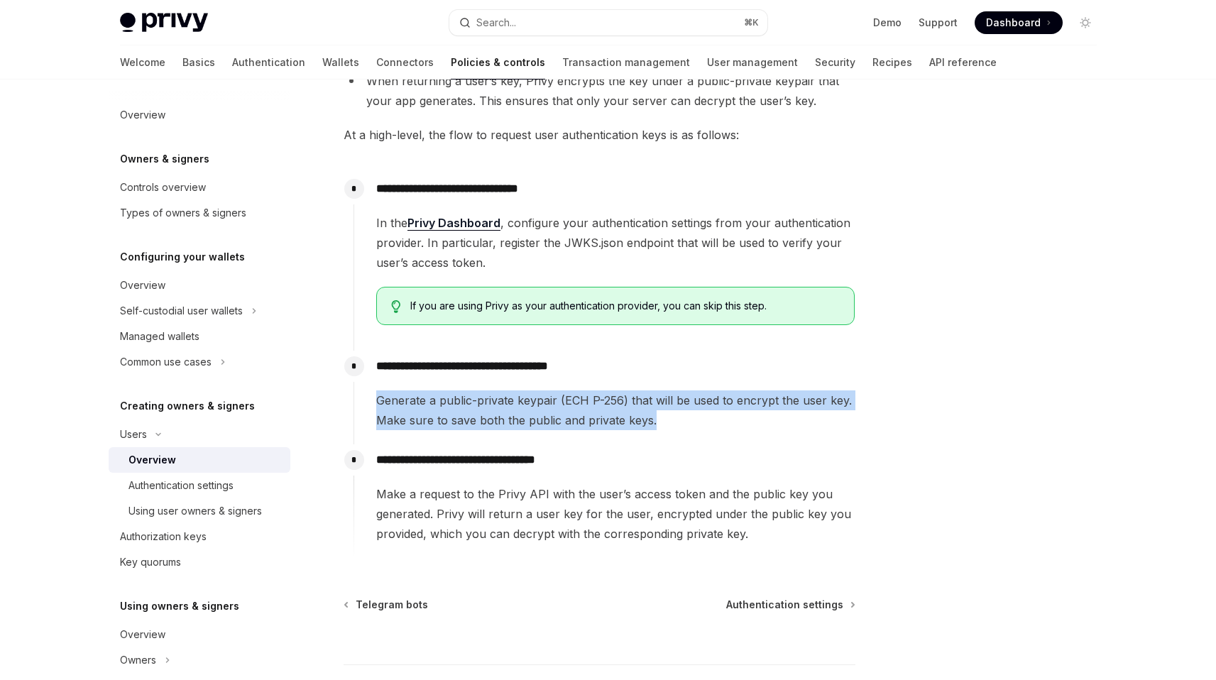
click at [559, 400] on span "Generate a public-private keypair (ECH P-256) that will be used to encrypt the …" at bounding box center [615, 410] width 478 height 40
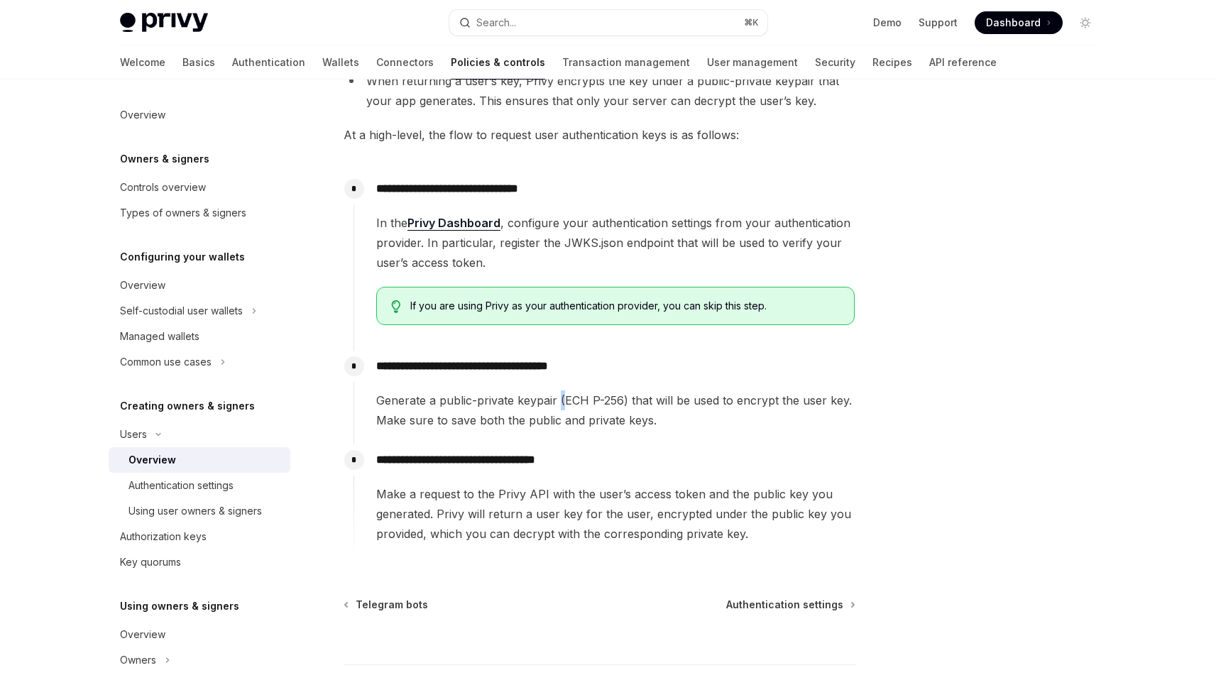
click at [559, 400] on span "Generate a public-private keypair (ECH P-256) that will be used to encrypt the …" at bounding box center [615, 410] width 478 height 40
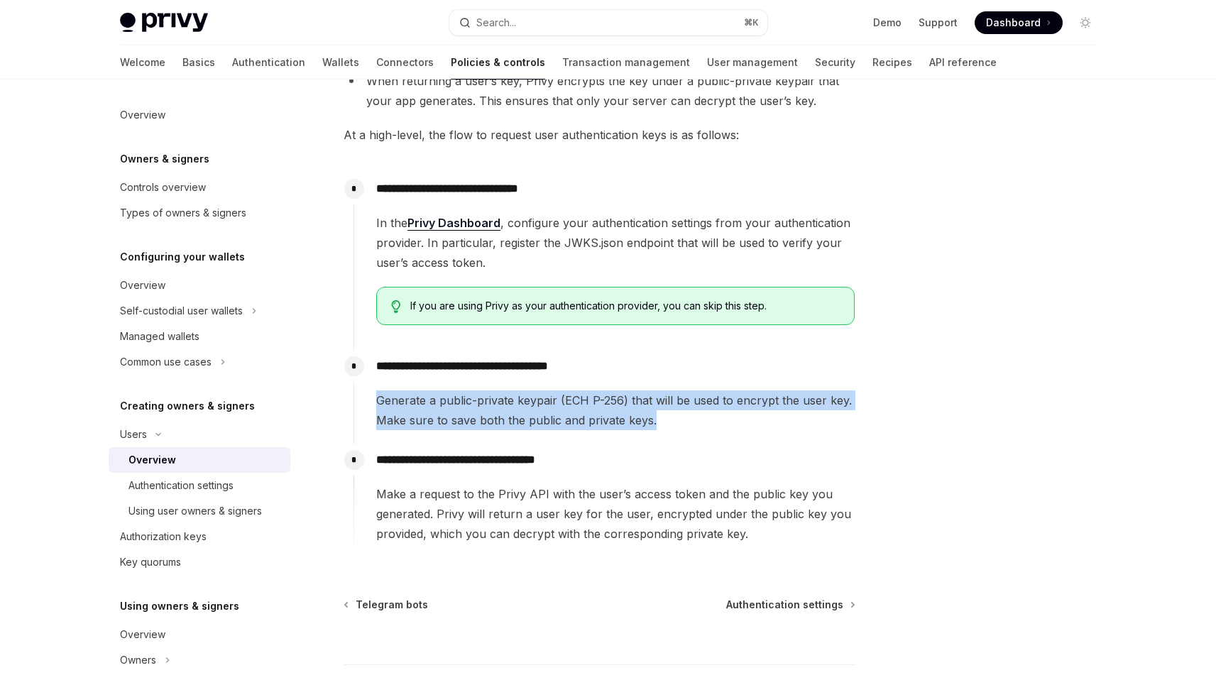
click at [559, 400] on span "Generate a public-private keypair (ECH P-256) that will be used to encrypt the …" at bounding box center [615, 410] width 478 height 40
click at [552, 410] on span "Generate a public-private keypair (ECH P-256) that will be used to encrypt the …" at bounding box center [615, 410] width 478 height 40
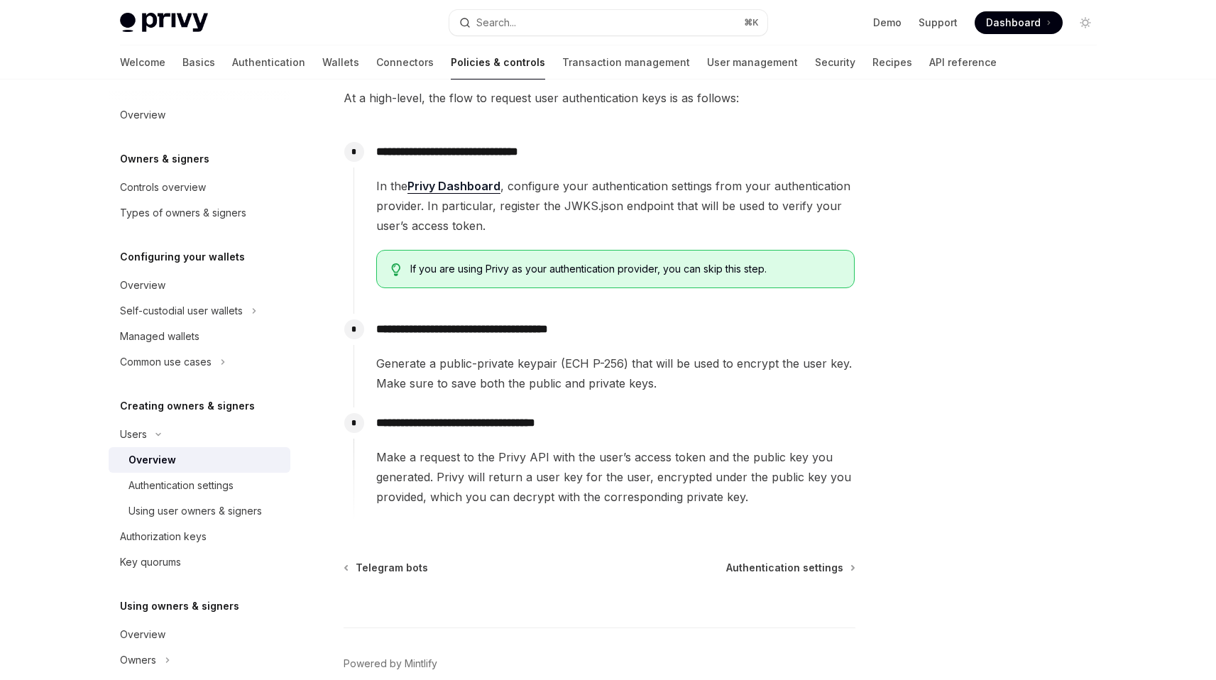
scroll to position [408, 0]
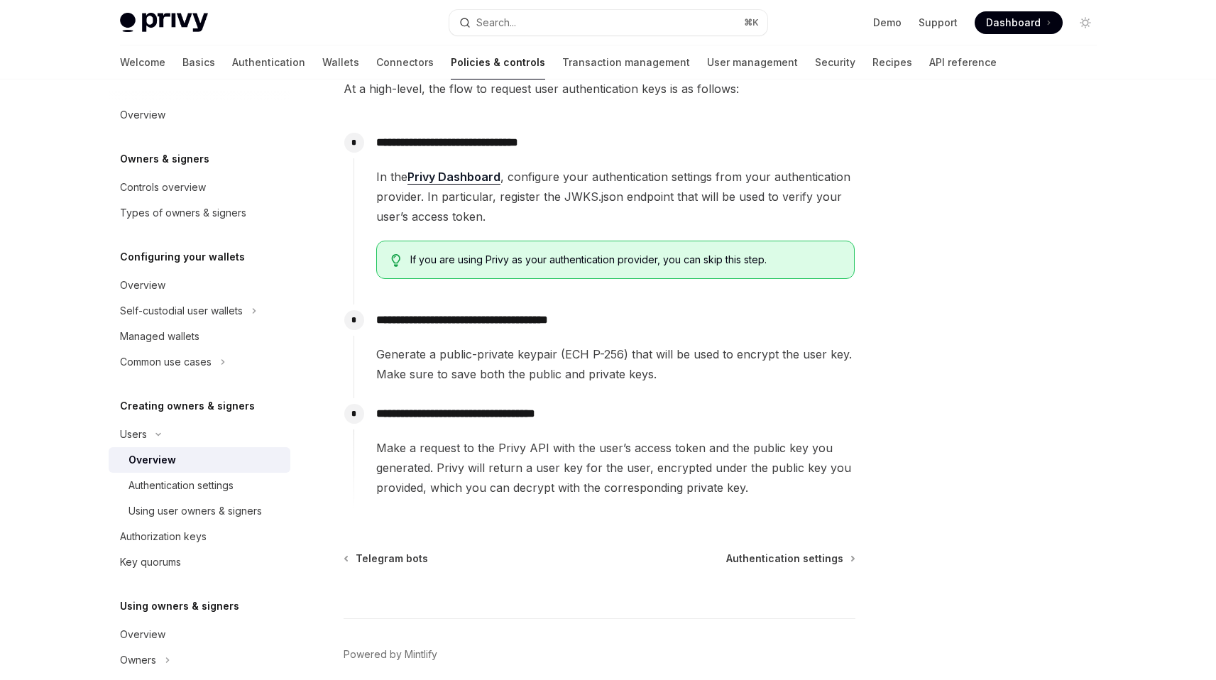
click at [579, 375] on span "Generate a public-private keypair (ECH P-256) that will be used to encrypt the …" at bounding box center [615, 364] width 478 height 40
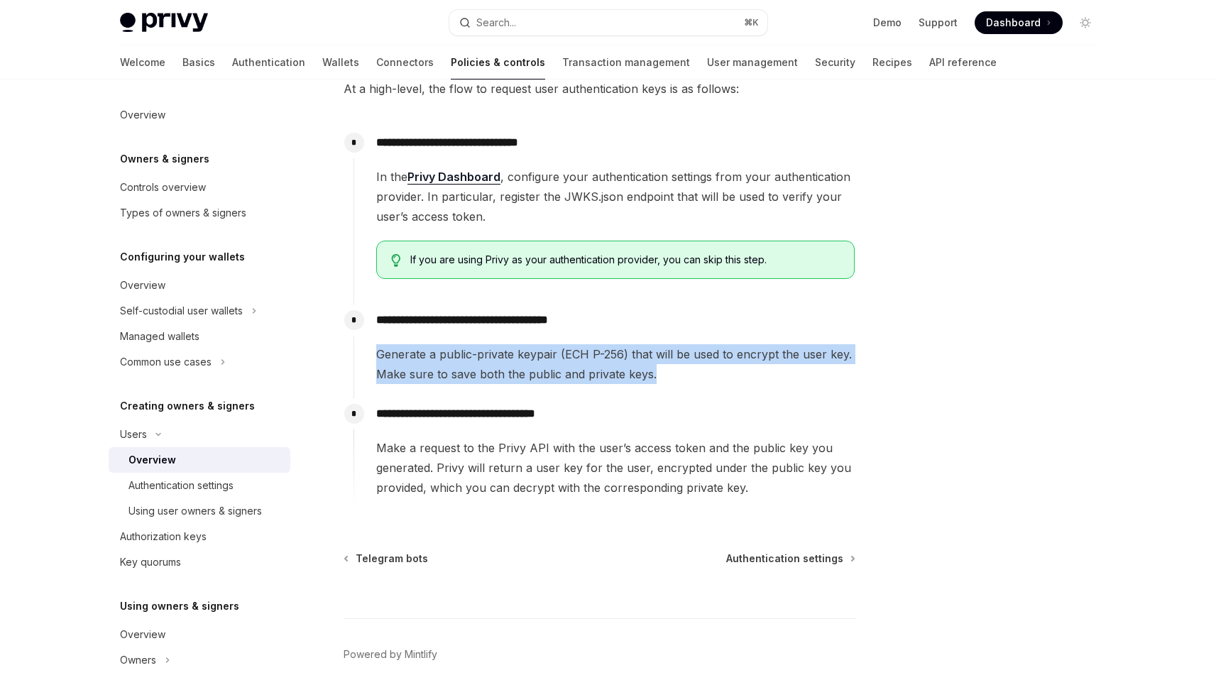
click at [579, 375] on span "Generate a public-private keypair (ECH P-256) that will be used to encrypt the …" at bounding box center [615, 364] width 478 height 40
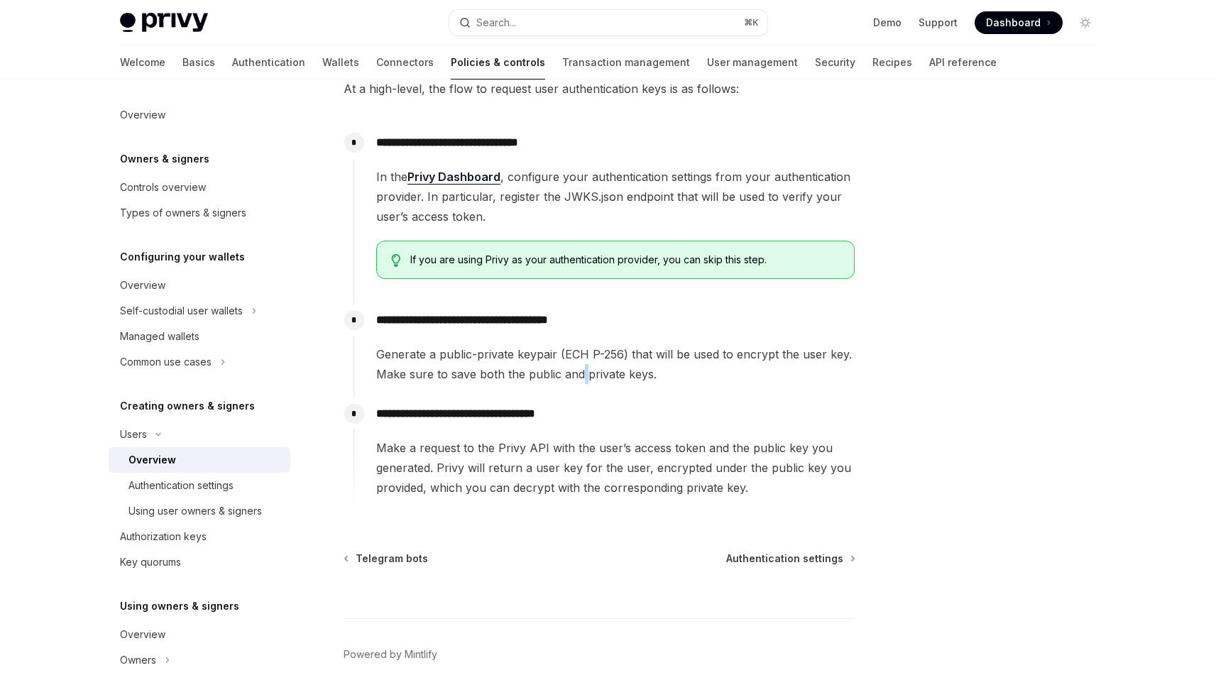
click at [579, 375] on span "Generate a public-private keypair (ECH P-256) that will be used to encrypt the …" at bounding box center [615, 364] width 478 height 40
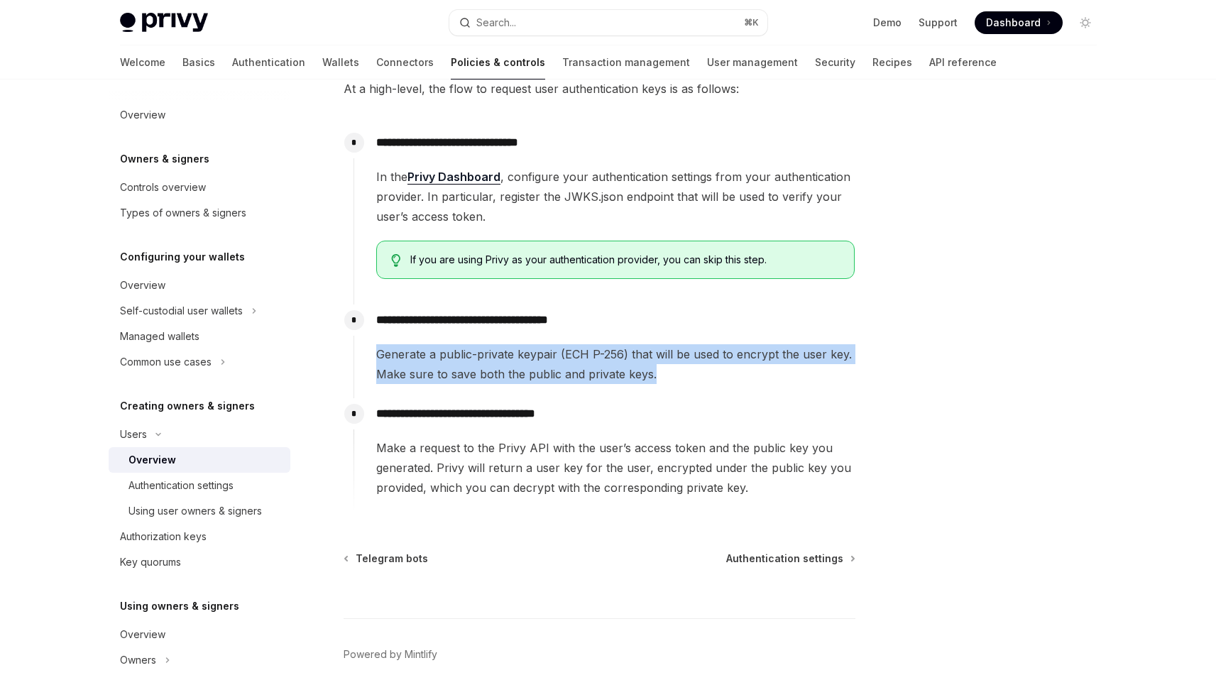
click at [579, 375] on span "Generate a public-private keypair (ECH P-256) that will be used to encrypt the …" at bounding box center [615, 364] width 478 height 40
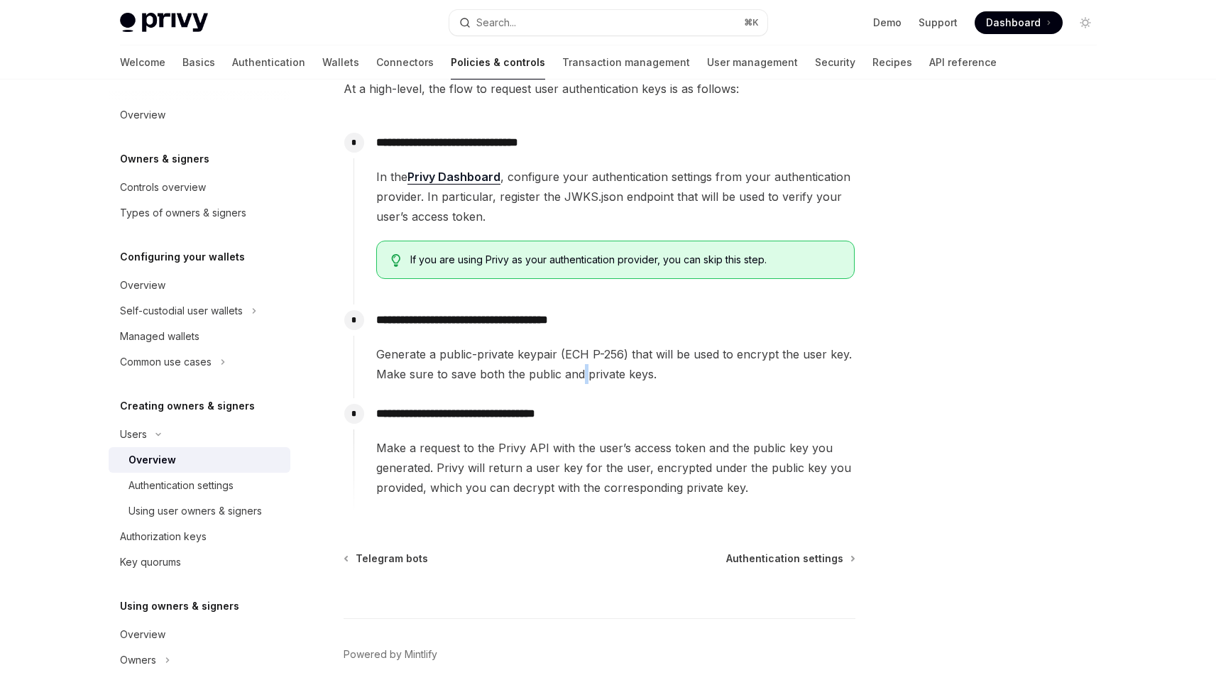
click at [579, 375] on span "Generate a public-private keypair (ECH P-256) that will be used to encrypt the …" at bounding box center [615, 364] width 478 height 40
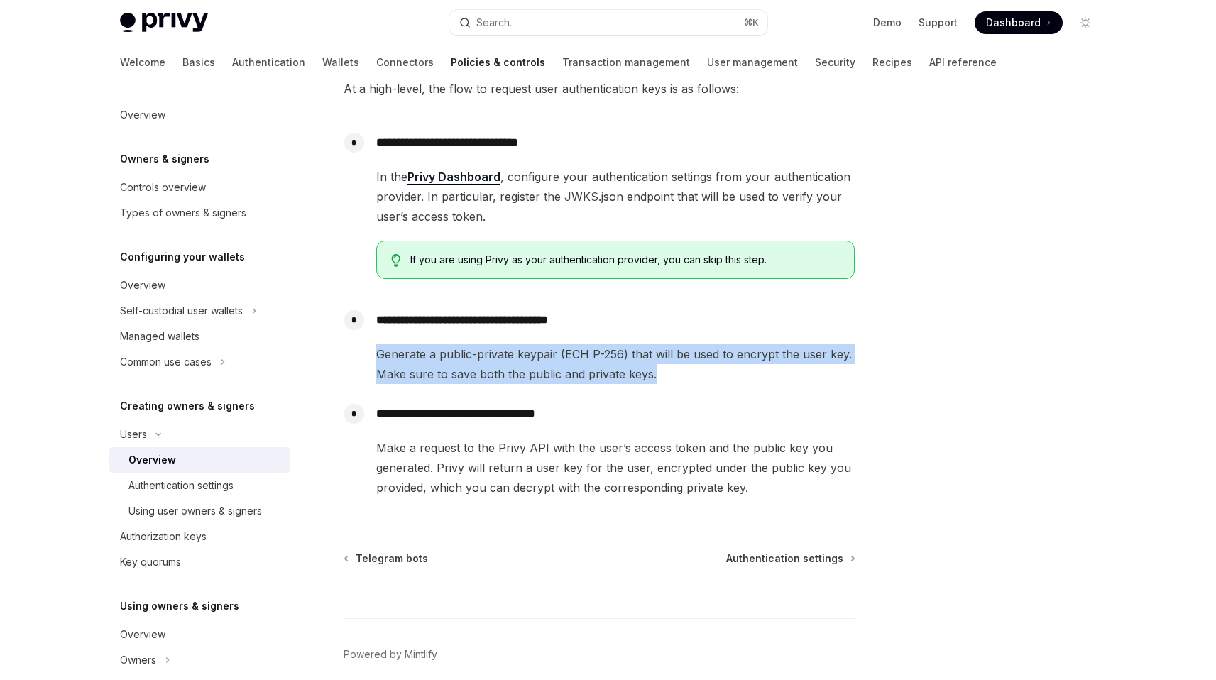
click at [579, 375] on span "Generate a public-private keypair (ECH P-256) that will be used to encrypt the …" at bounding box center [615, 364] width 478 height 40
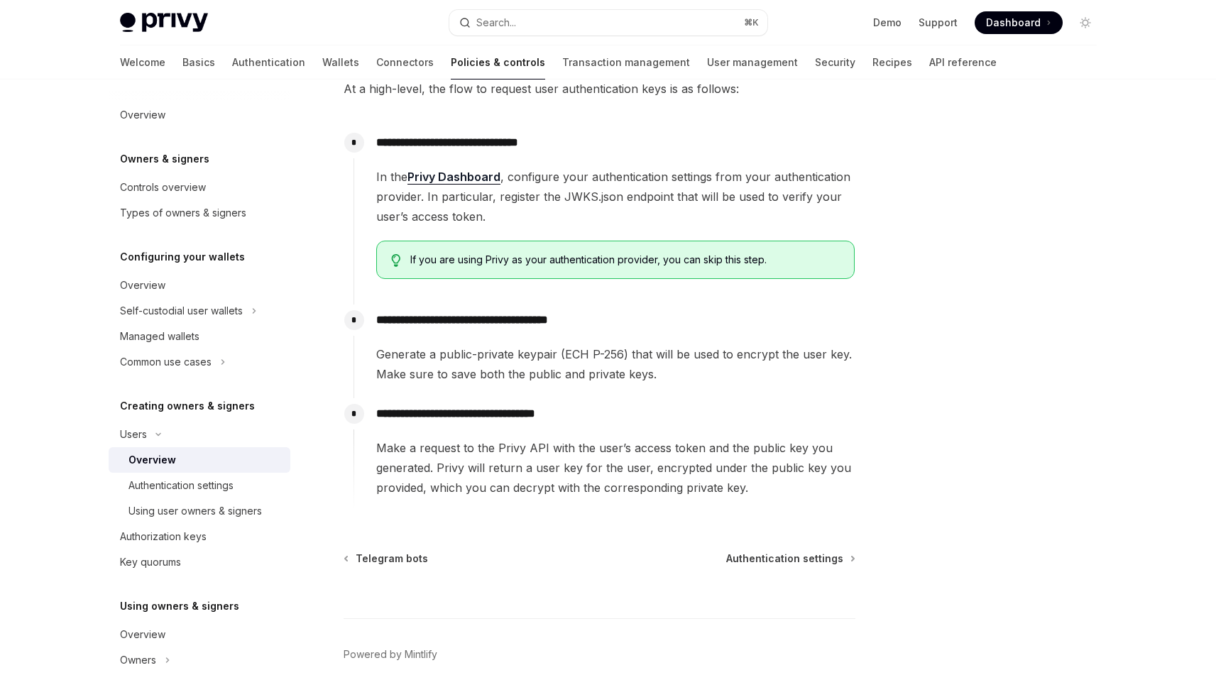
click at [608, 456] on span "Make a request to the Privy API with the user’s access token and the public key…" at bounding box center [615, 468] width 478 height 60
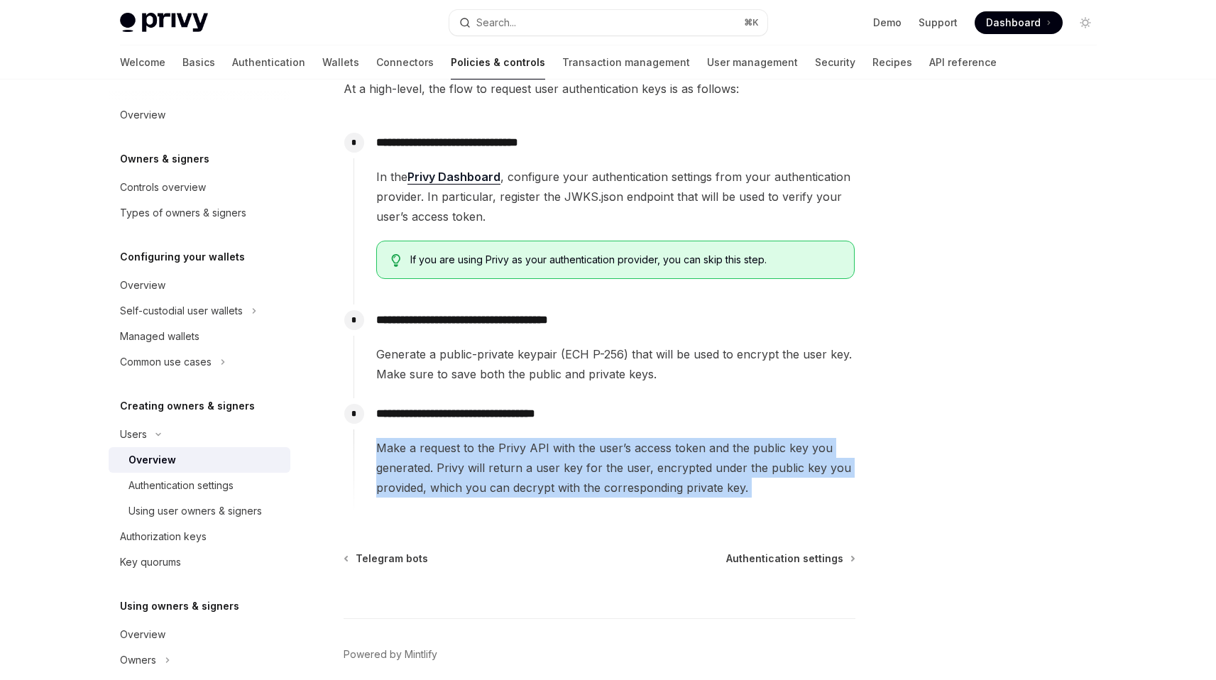
click at [608, 456] on span "Make a request to the Privy API with the user’s access token and the public key…" at bounding box center [615, 468] width 478 height 60
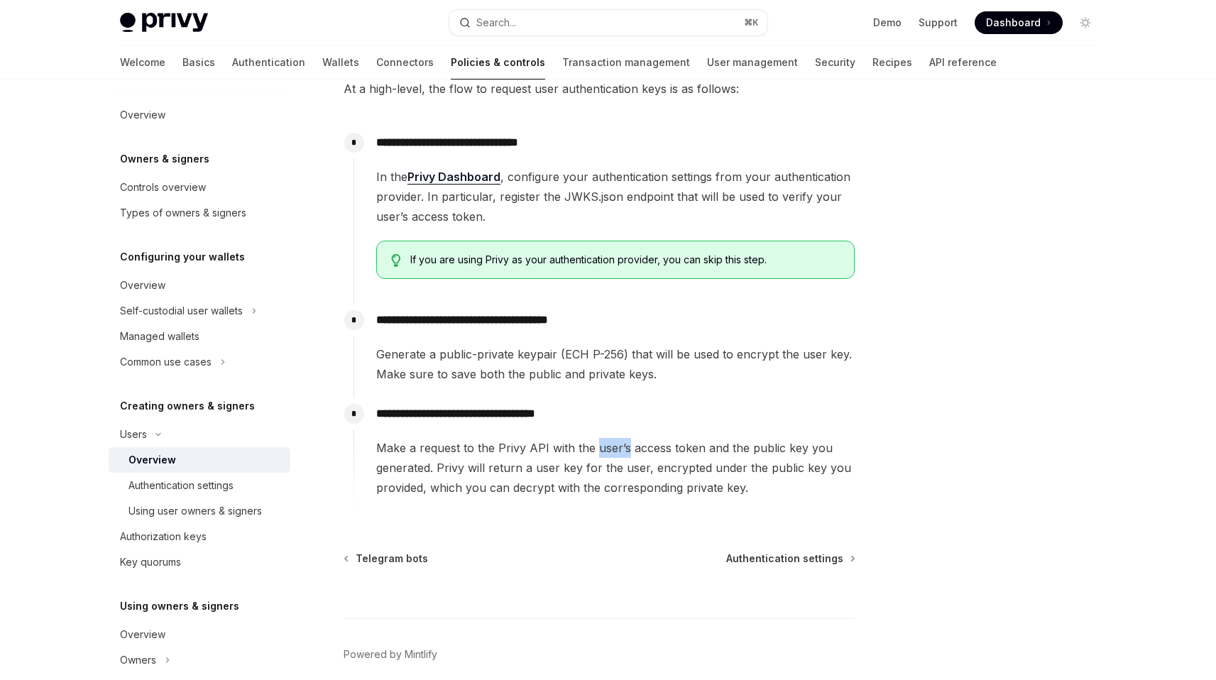
click at [608, 456] on span "Make a request to the Privy API with the user’s access token and the public key…" at bounding box center [615, 468] width 478 height 60
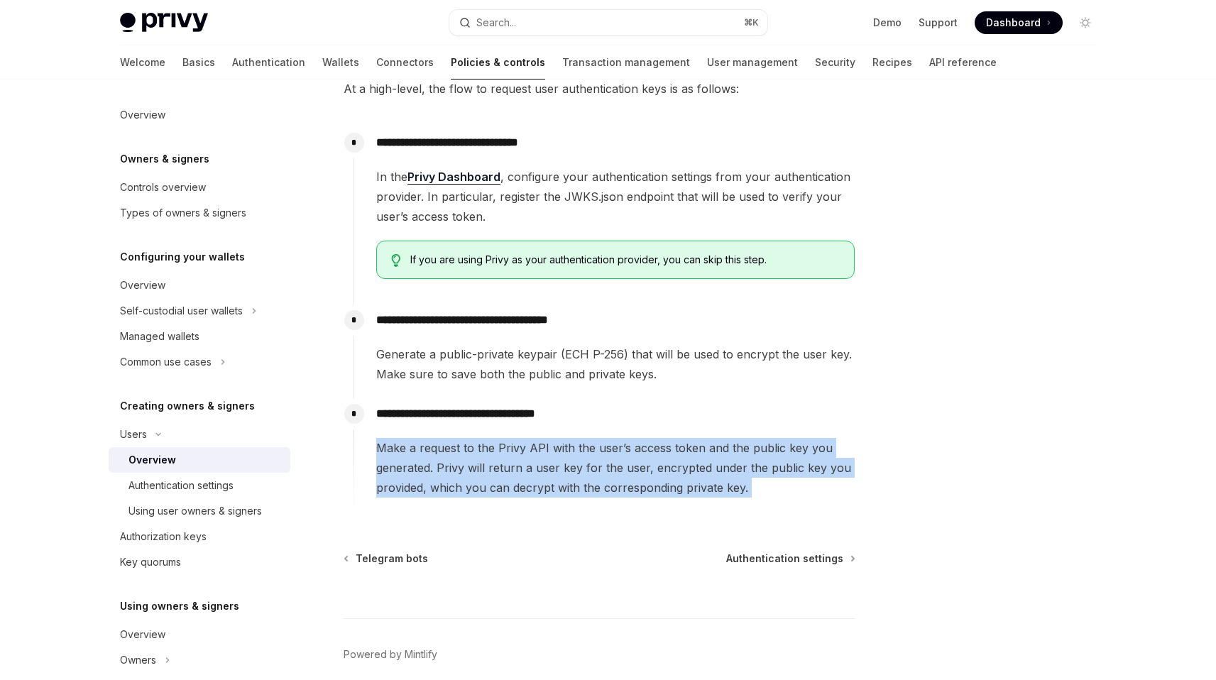
click at [608, 456] on span "Make a request to the Privy API with the user’s access token and the public key…" at bounding box center [615, 468] width 478 height 60
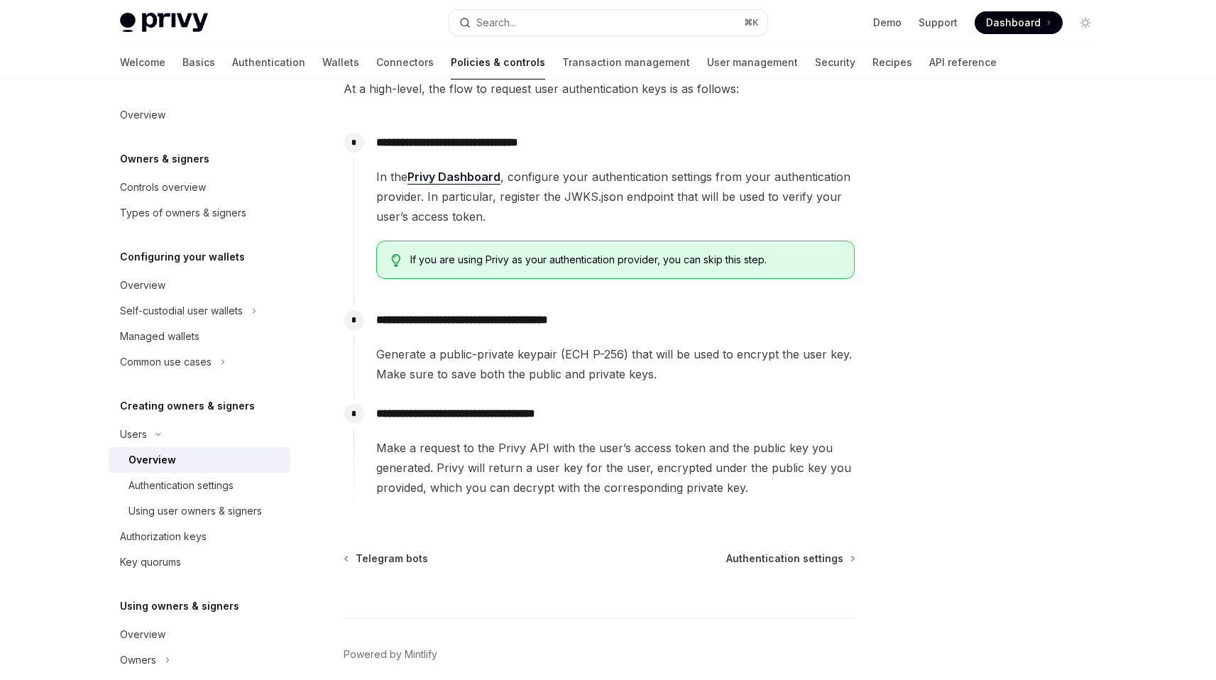
click at [649, 346] on span "Generate a public-private keypair (ECH P-256) that will be used to encrypt the …" at bounding box center [615, 364] width 478 height 40
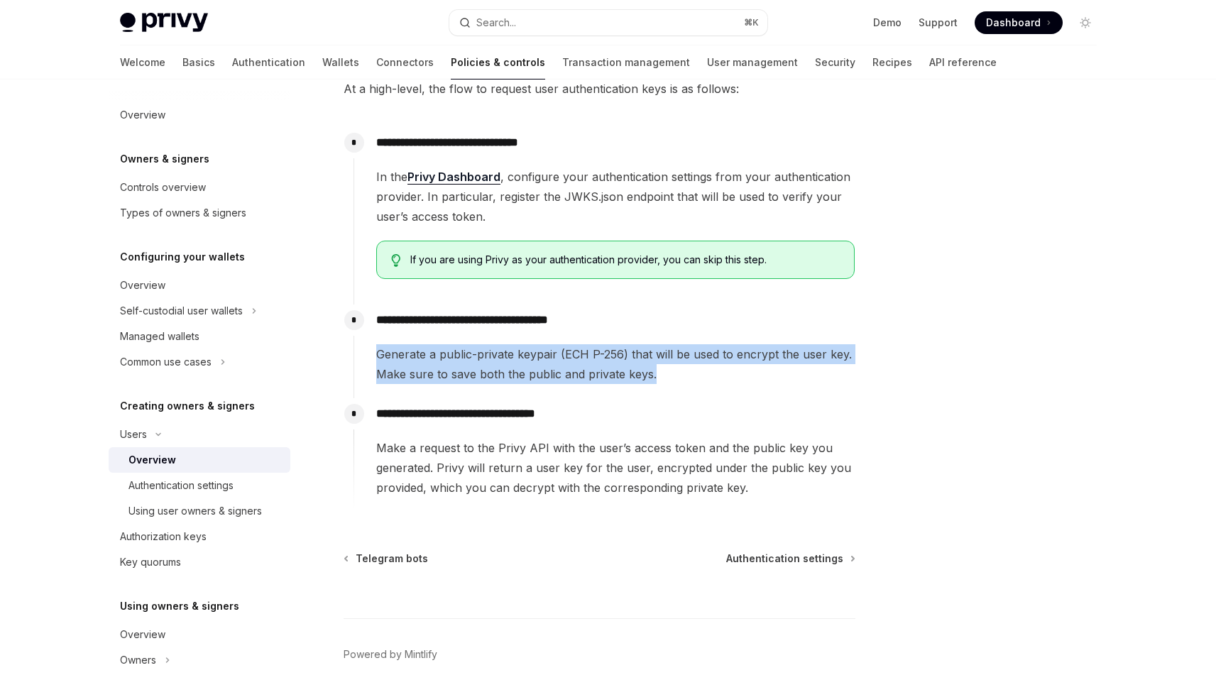
click at [649, 346] on span "Generate a public-private keypair (ECH P-256) that will be used to encrypt the …" at bounding box center [615, 364] width 478 height 40
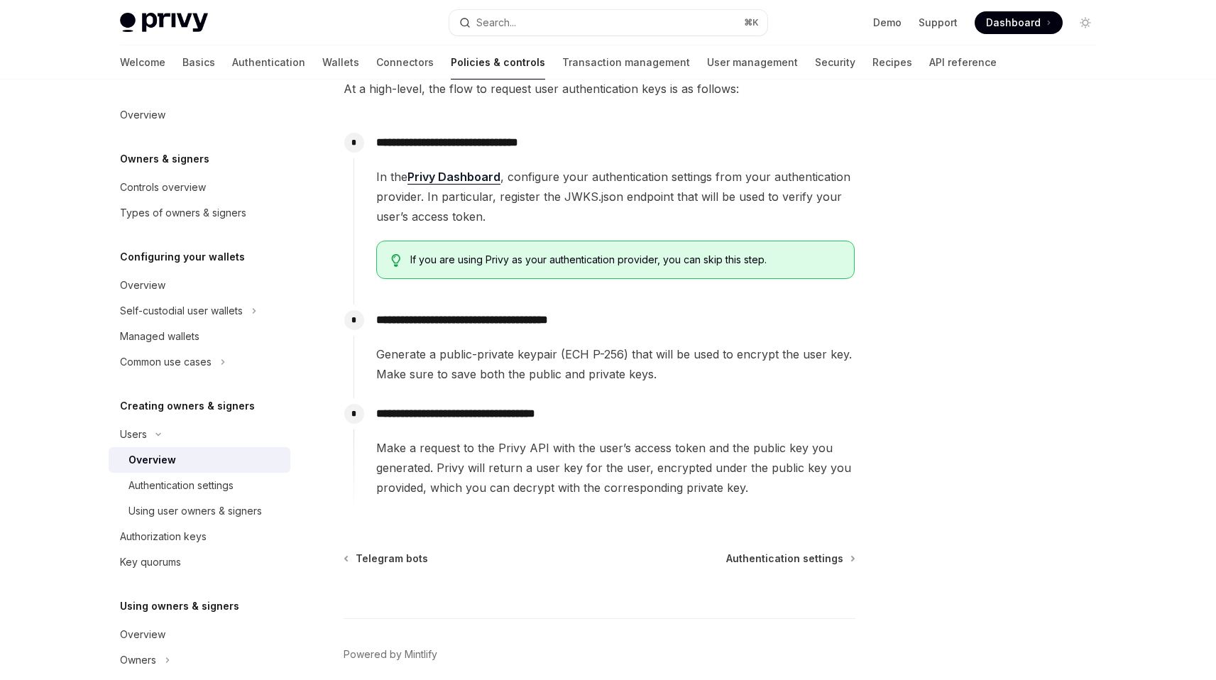
click at [677, 439] on span "Make a request to the Privy API with the user’s access token and the public key…" at bounding box center [615, 468] width 478 height 60
click at [200, 490] on div "Authentication settings" at bounding box center [180, 485] width 105 height 17
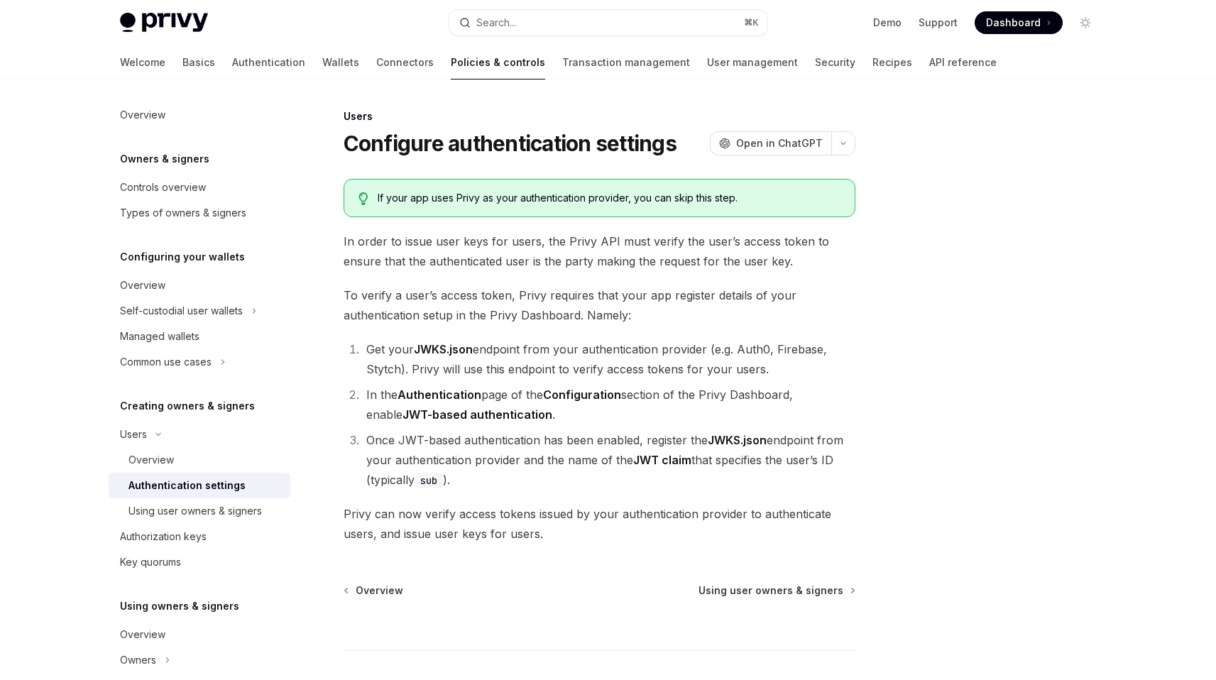
click at [510, 263] on span "In order to issue user keys for users, the Privy API must verify the user’s acc…" at bounding box center [600, 251] width 512 height 40
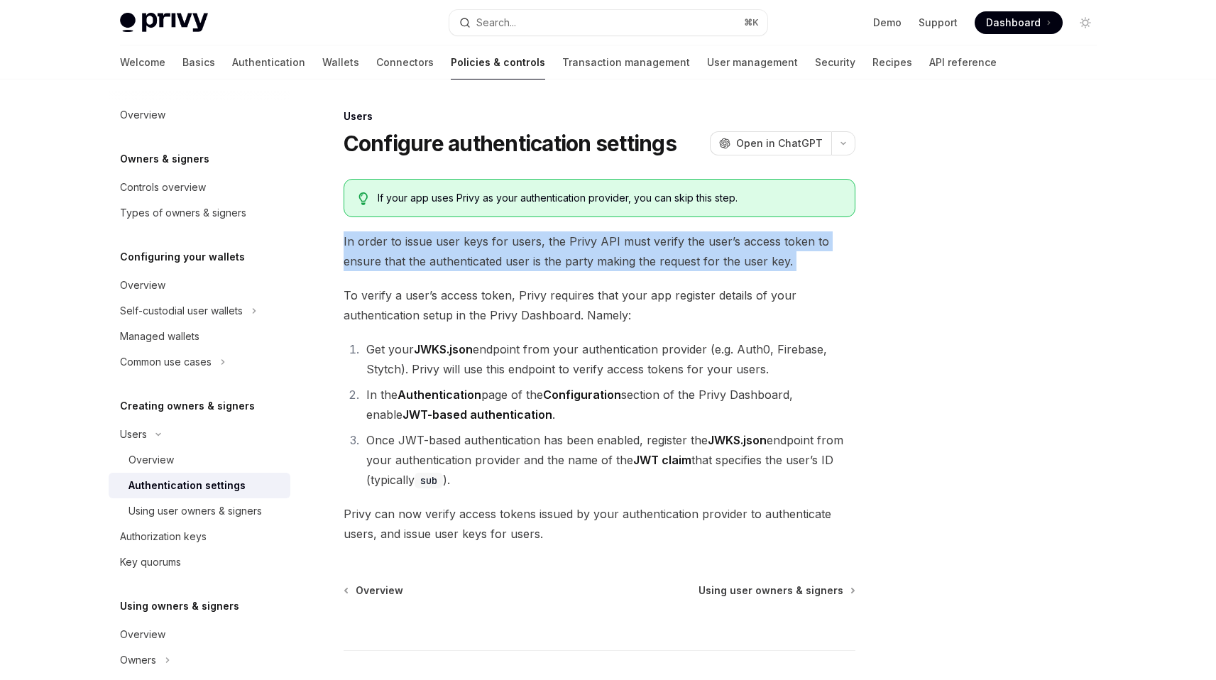
click at [510, 263] on span "In order to issue user keys for users, the Privy API must verify the user’s acc…" at bounding box center [600, 251] width 512 height 40
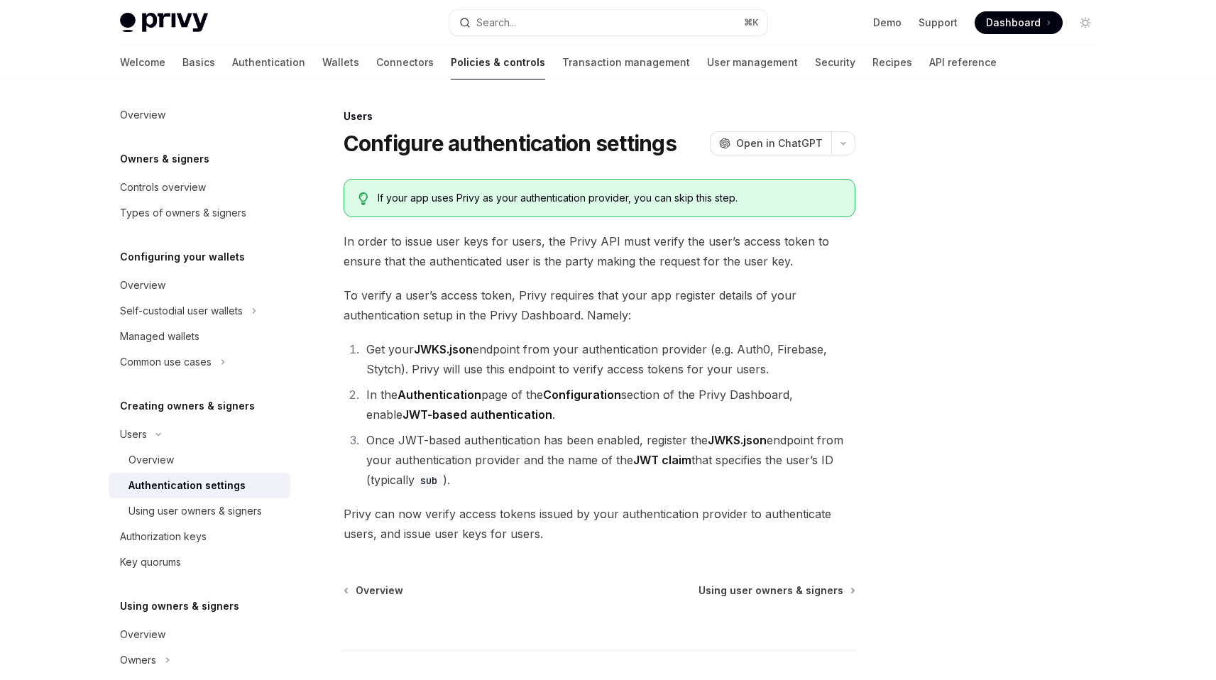
click at [529, 294] on span "To verify a user’s access token, Privy requires that your app register details …" at bounding box center [600, 305] width 512 height 40
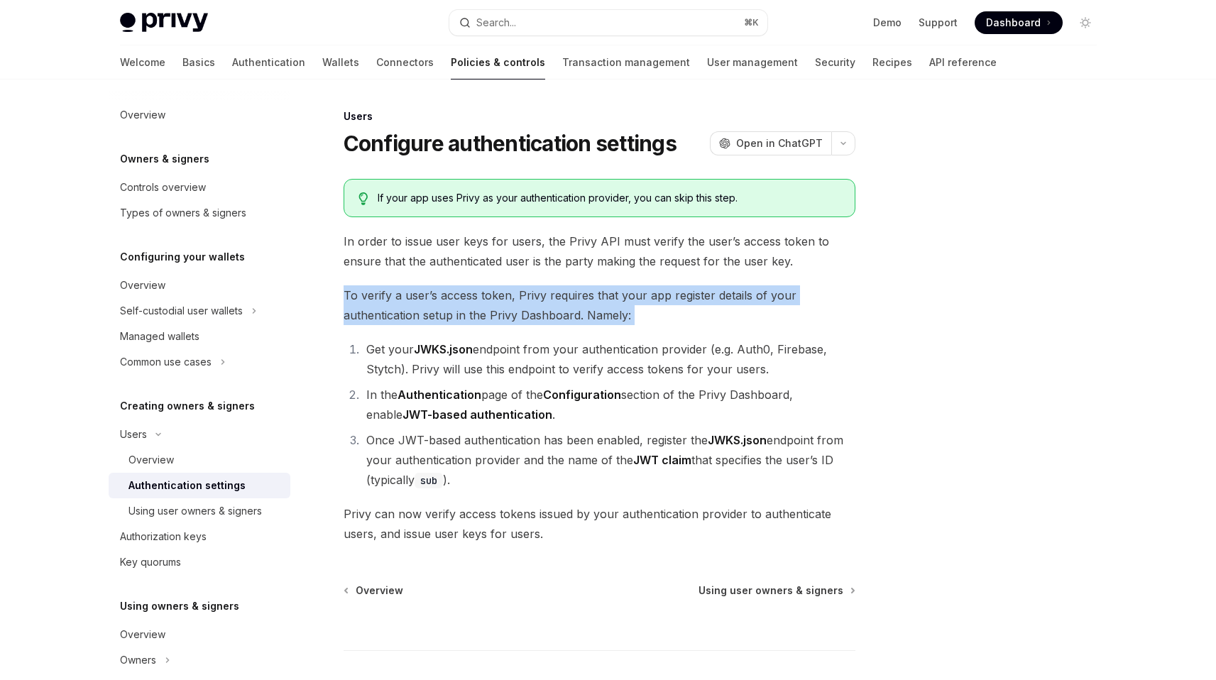
click at [529, 294] on span "To verify a user’s access token, Privy requires that your app register details …" at bounding box center [600, 305] width 512 height 40
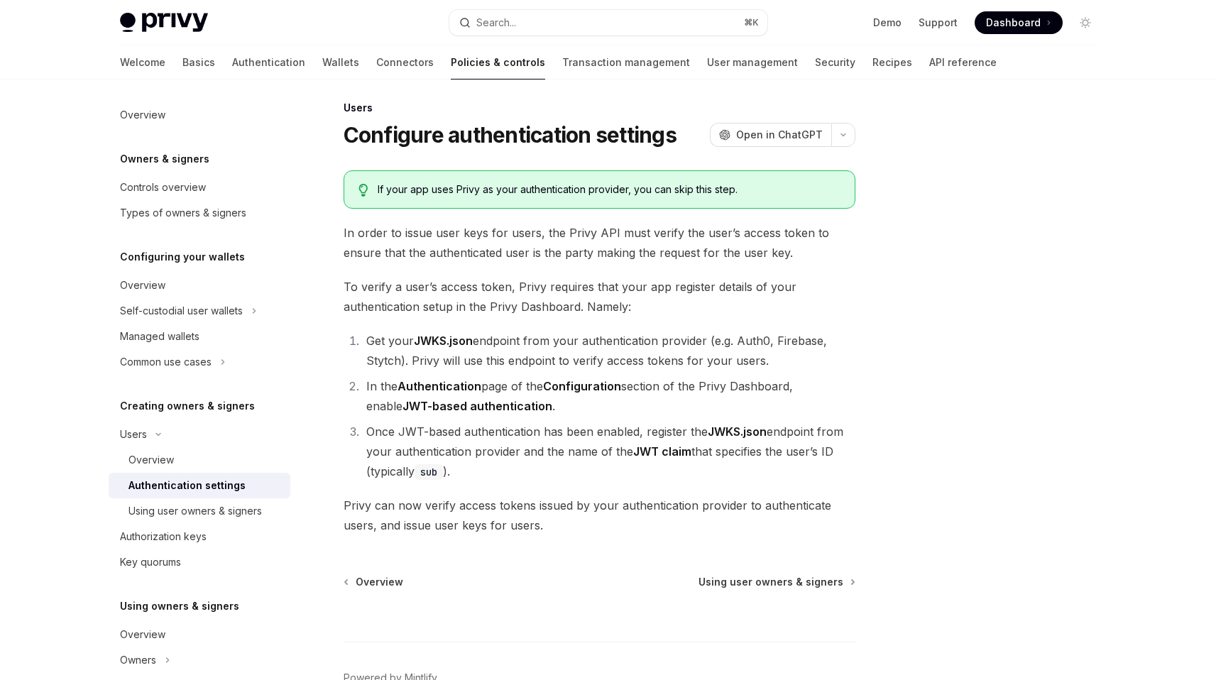
click at [570, 252] on span "In order to issue user keys for users, the Privy API must verify the user’s acc…" at bounding box center [600, 243] width 512 height 40
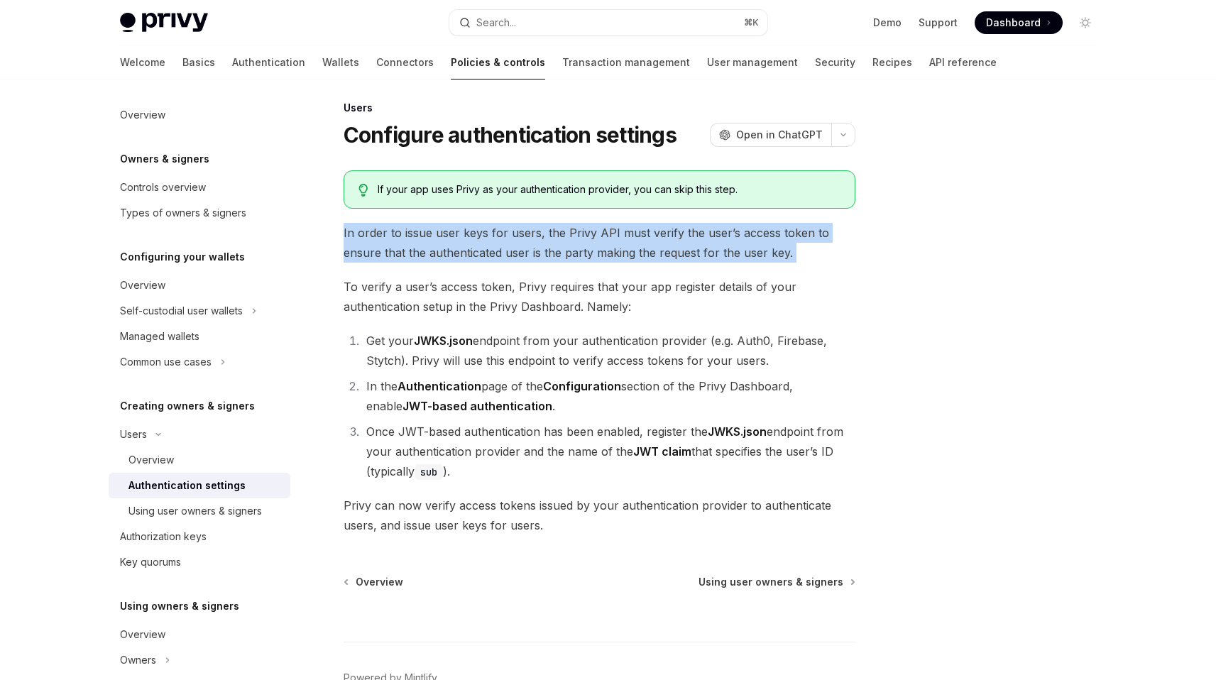
click at [570, 252] on span "In order to issue user keys for users, the Privy API must verify the user’s acc…" at bounding box center [600, 243] width 512 height 40
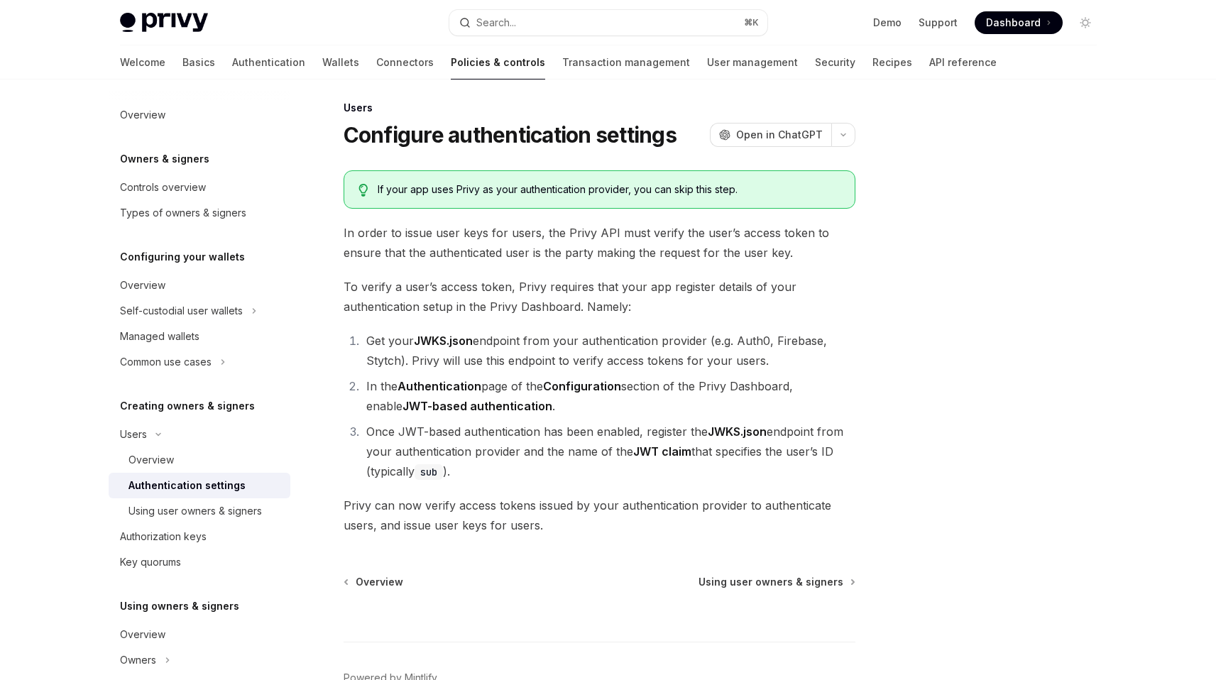
click at [578, 308] on span "To verify a user’s access token, Privy requires that your app register details …" at bounding box center [600, 297] width 512 height 40
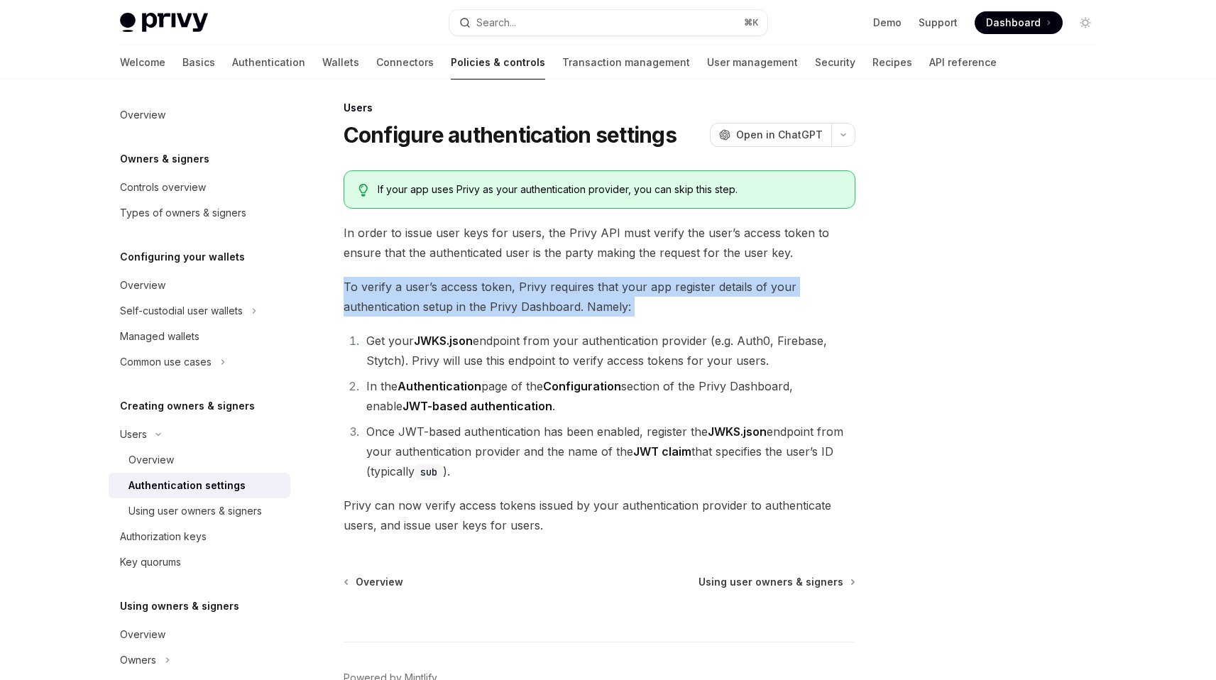
click at [578, 308] on span "To verify a user’s access token, Privy requires that your app register details …" at bounding box center [600, 297] width 512 height 40
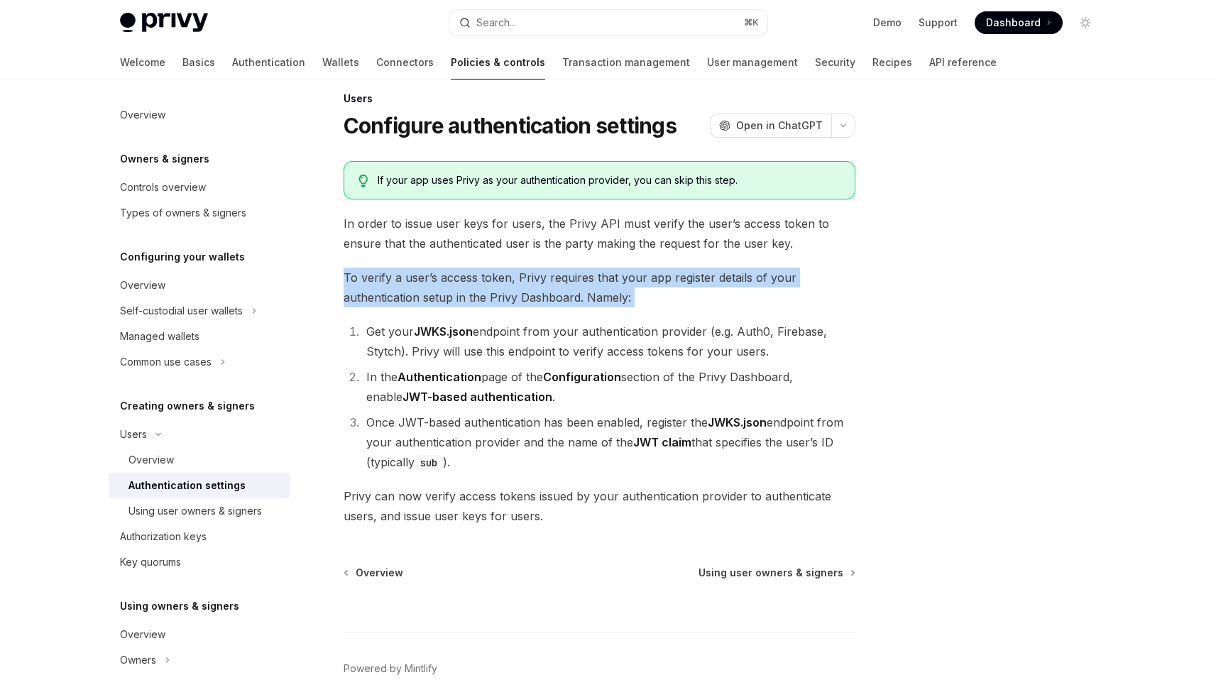
click at [644, 290] on span "To verify a user’s access token, Privy requires that your app register details …" at bounding box center [600, 288] width 512 height 40
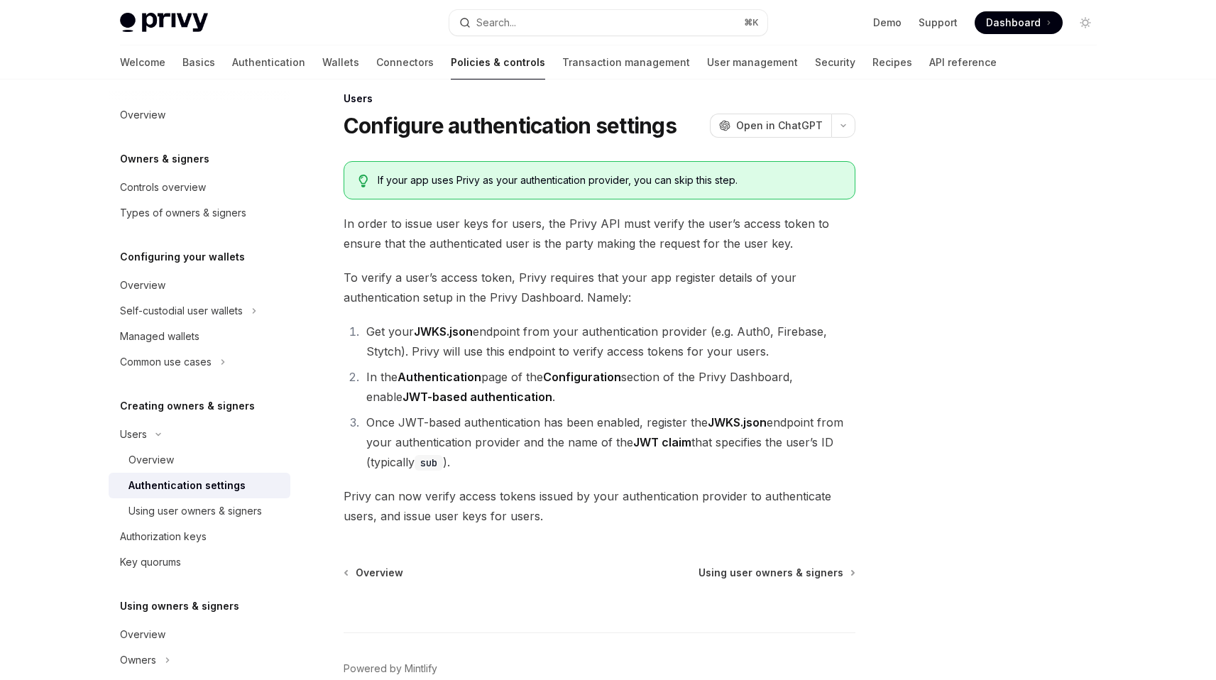
click at [644, 290] on span "To verify a user’s access token, Privy requires that your app register details …" at bounding box center [600, 288] width 512 height 40
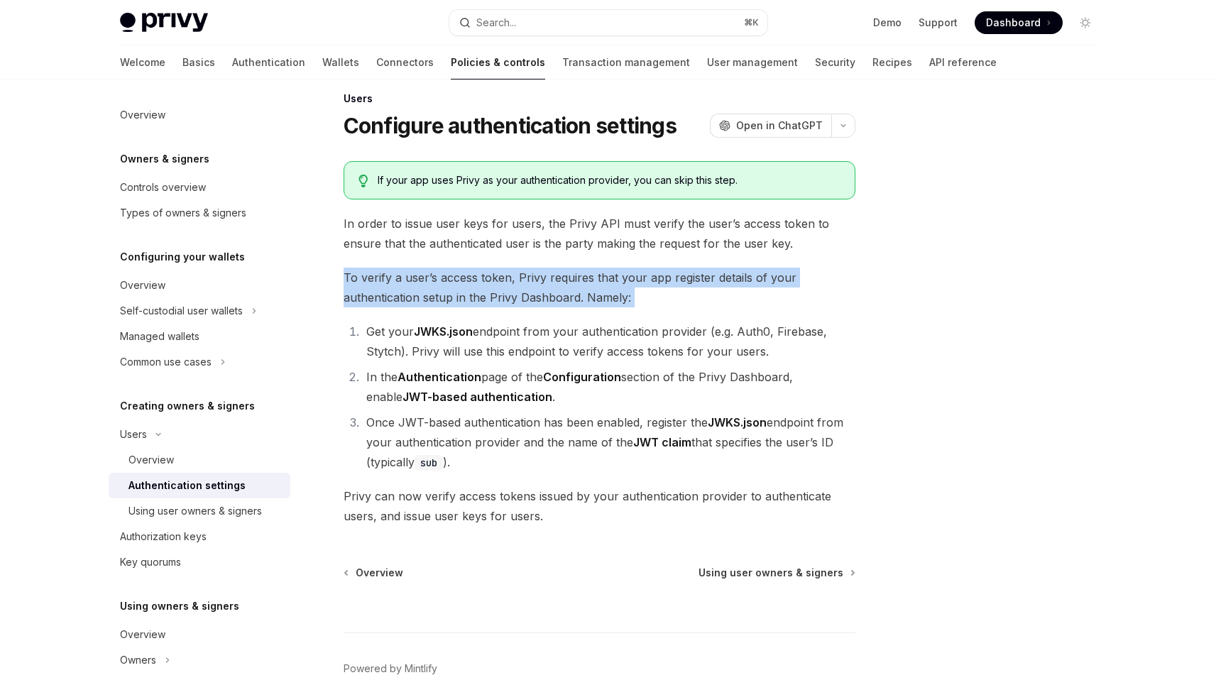
click at [644, 290] on span "To verify a user’s access token, Privy requires that your app register details …" at bounding box center [600, 288] width 512 height 40
click at [643, 293] on span "To verify a user’s access token, Privy requires that your app register details …" at bounding box center [600, 288] width 512 height 40
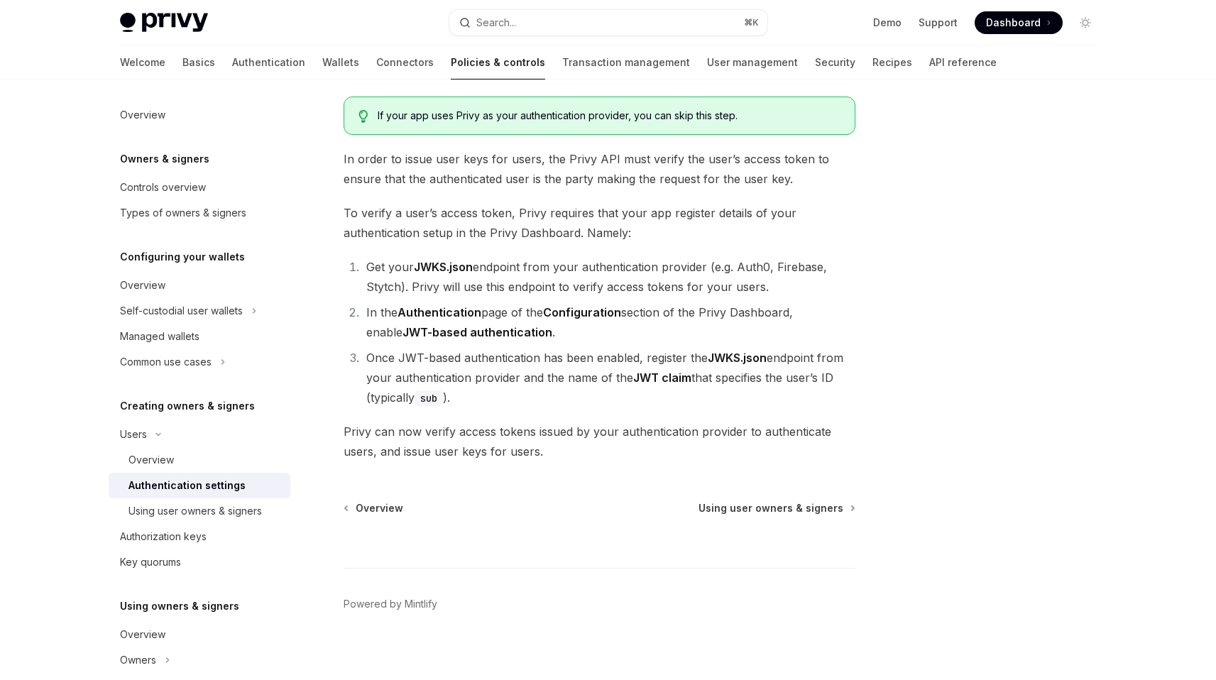
scroll to position [93, 0]
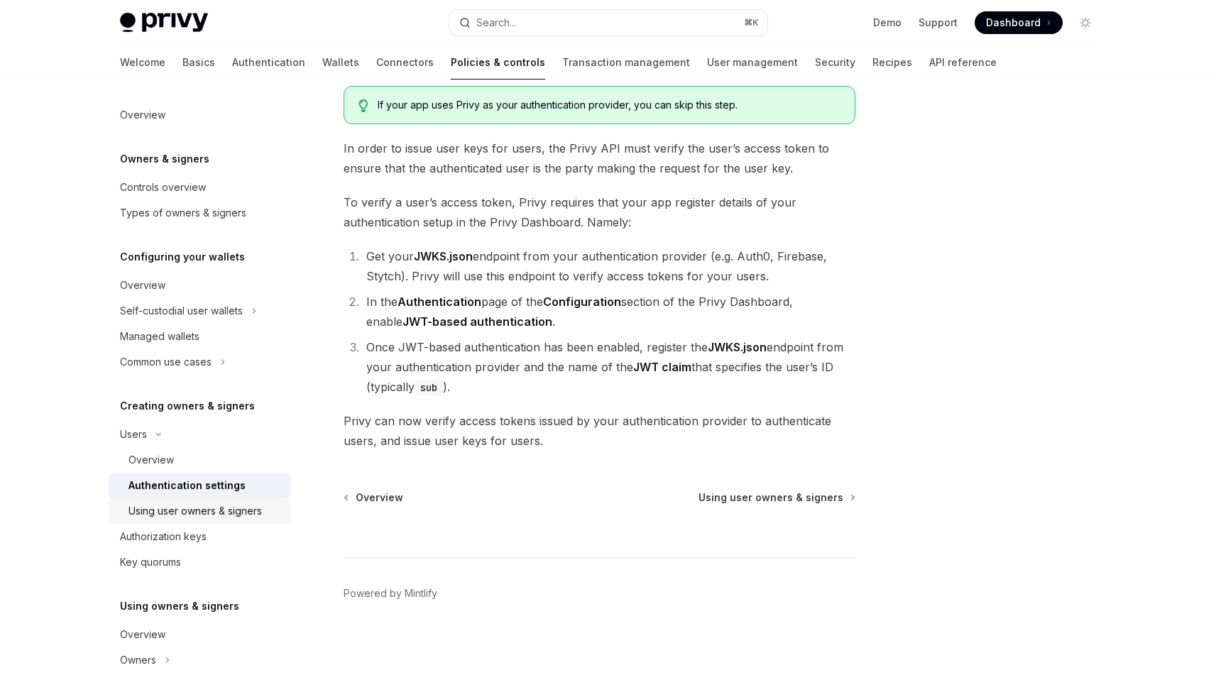
click at [209, 515] on div "Using user owners & signers" at bounding box center [194, 511] width 133 height 17
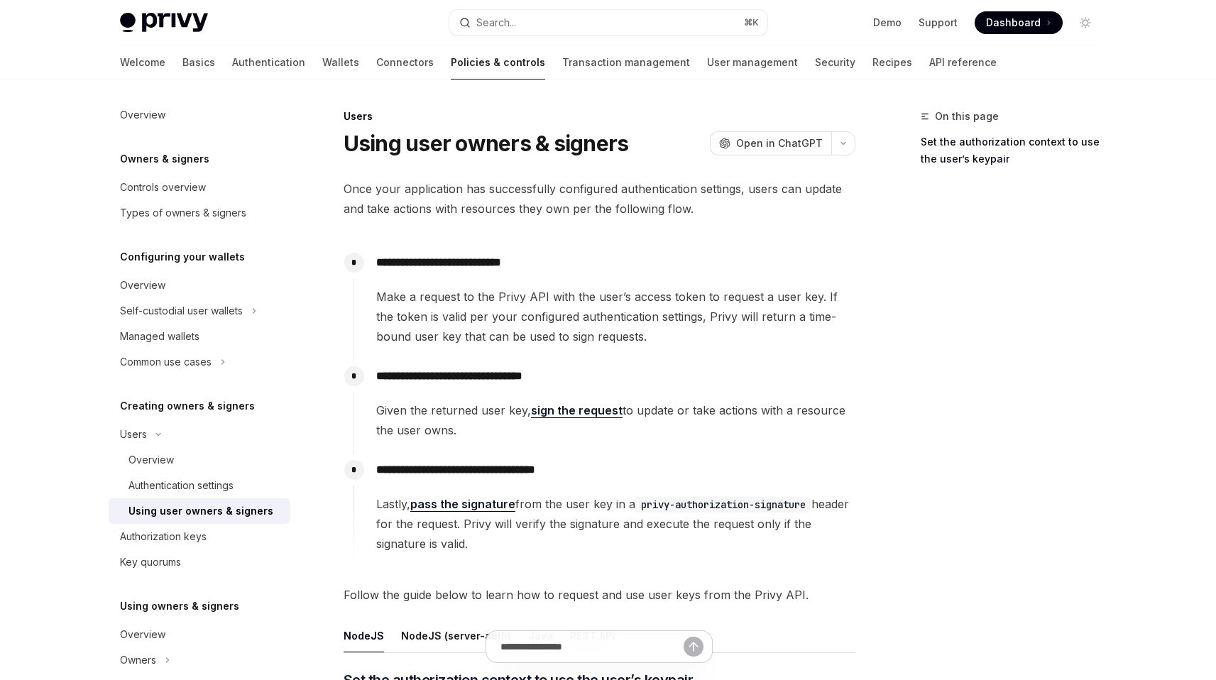
click at [656, 331] on span "Make a request to the Privy API with the user’s access token to request a user …" at bounding box center [615, 317] width 478 height 60
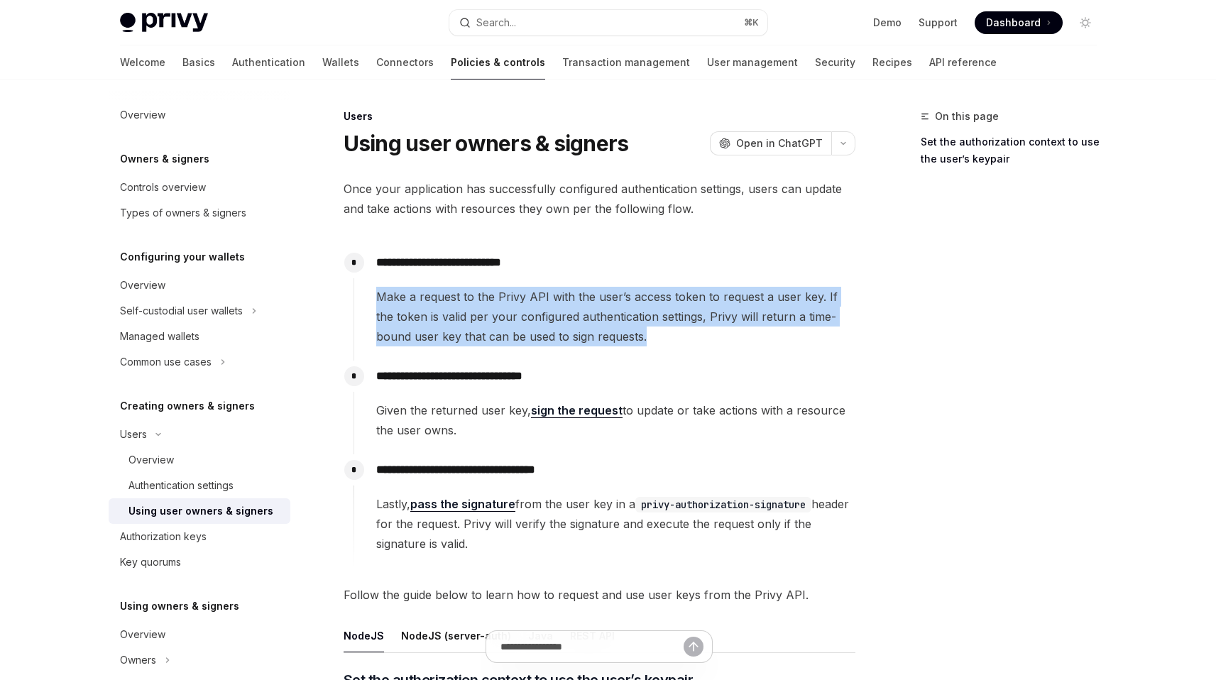
click at [656, 331] on span "Make a request to the Privy API with the user’s access token to request a user …" at bounding box center [615, 317] width 478 height 60
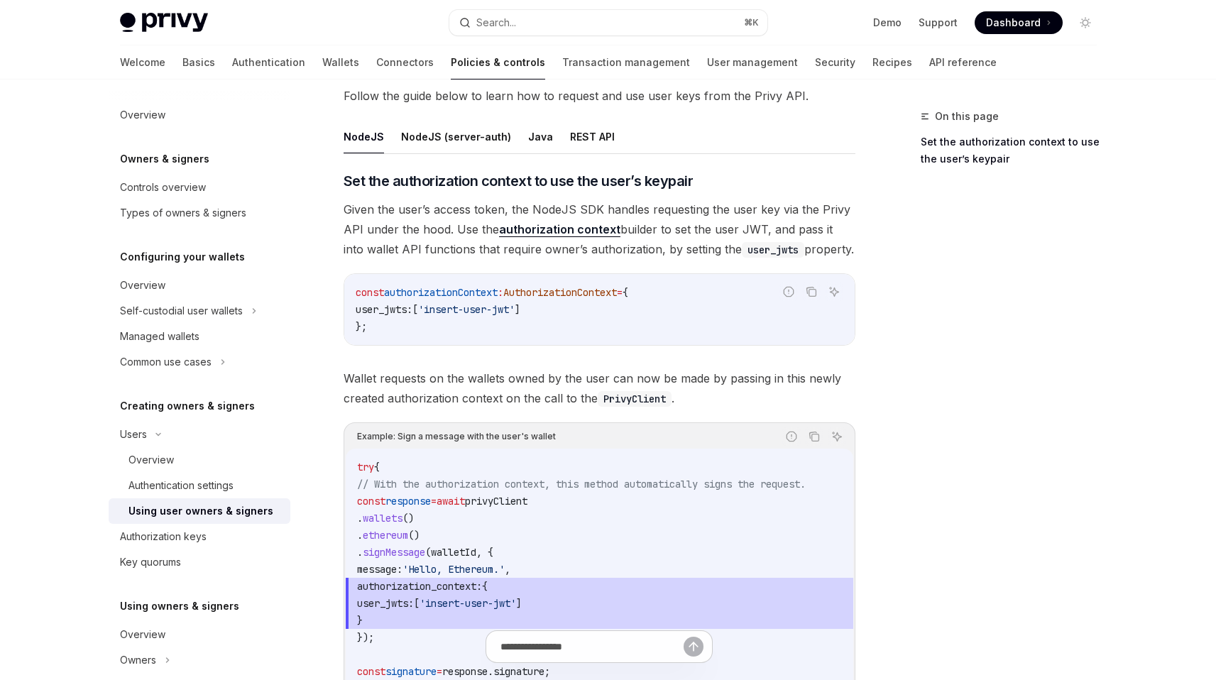
scroll to position [490, 0]
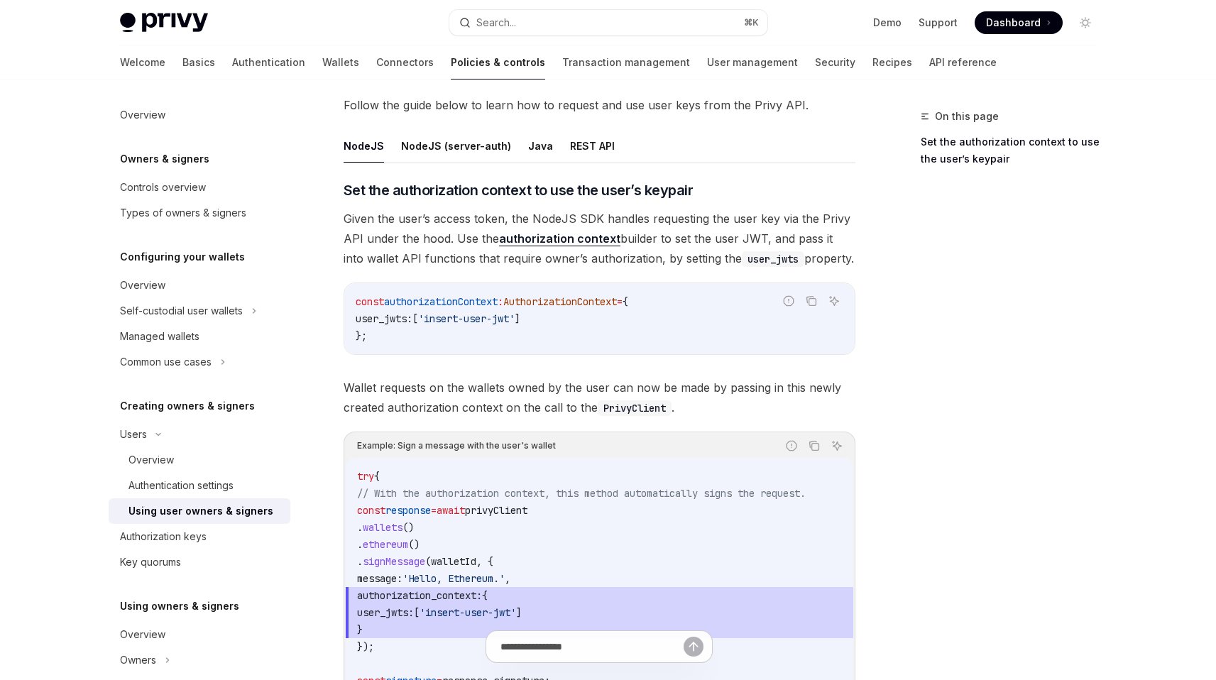
click at [723, 242] on span "Given the user’s access token, the NodeJS SDK handles requesting the user key v…" at bounding box center [600, 239] width 512 height 60
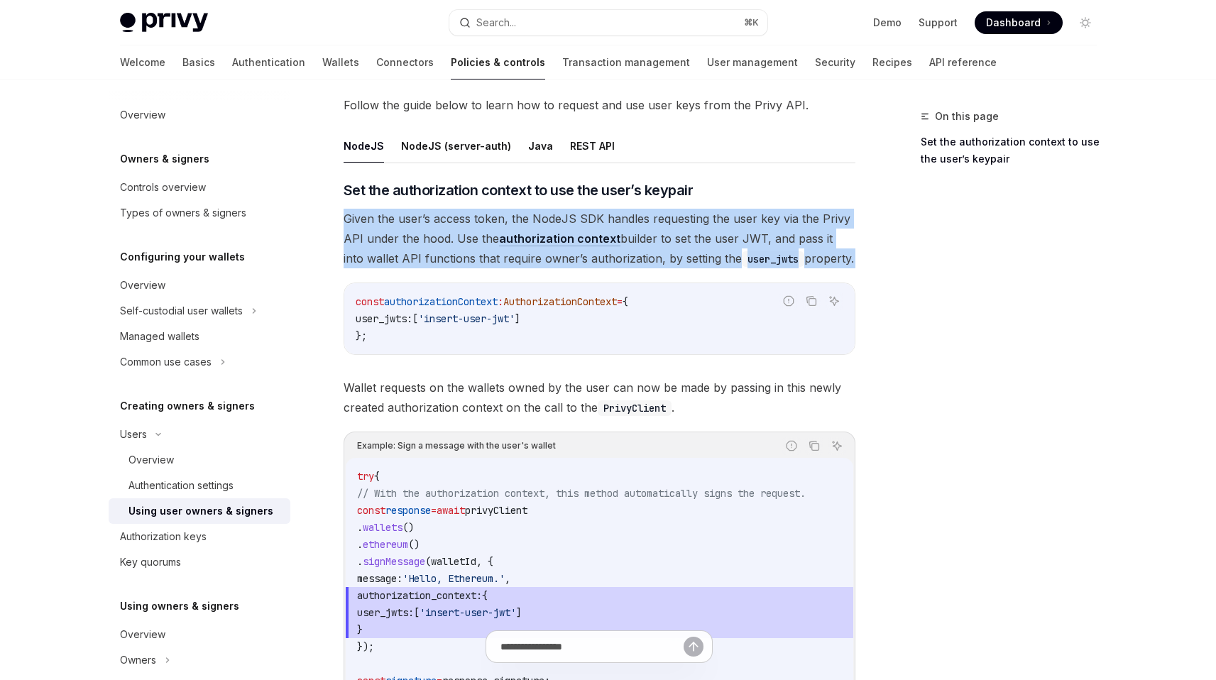
click at [723, 242] on span "Given the user’s access token, the NodeJS SDK handles requesting the user key v…" at bounding box center [600, 239] width 512 height 60
click at [714, 256] on span "Given the user’s access token, the NodeJS SDK handles requesting the user key v…" at bounding box center [600, 239] width 512 height 60
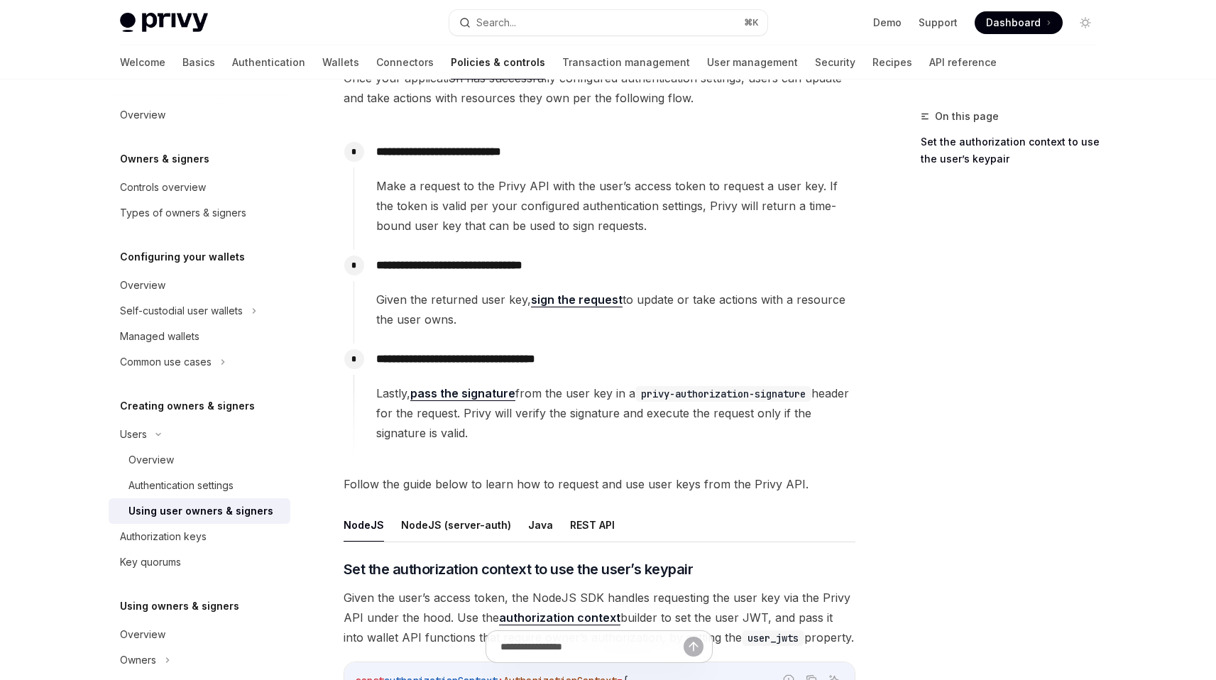
scroll to position [92, 0]
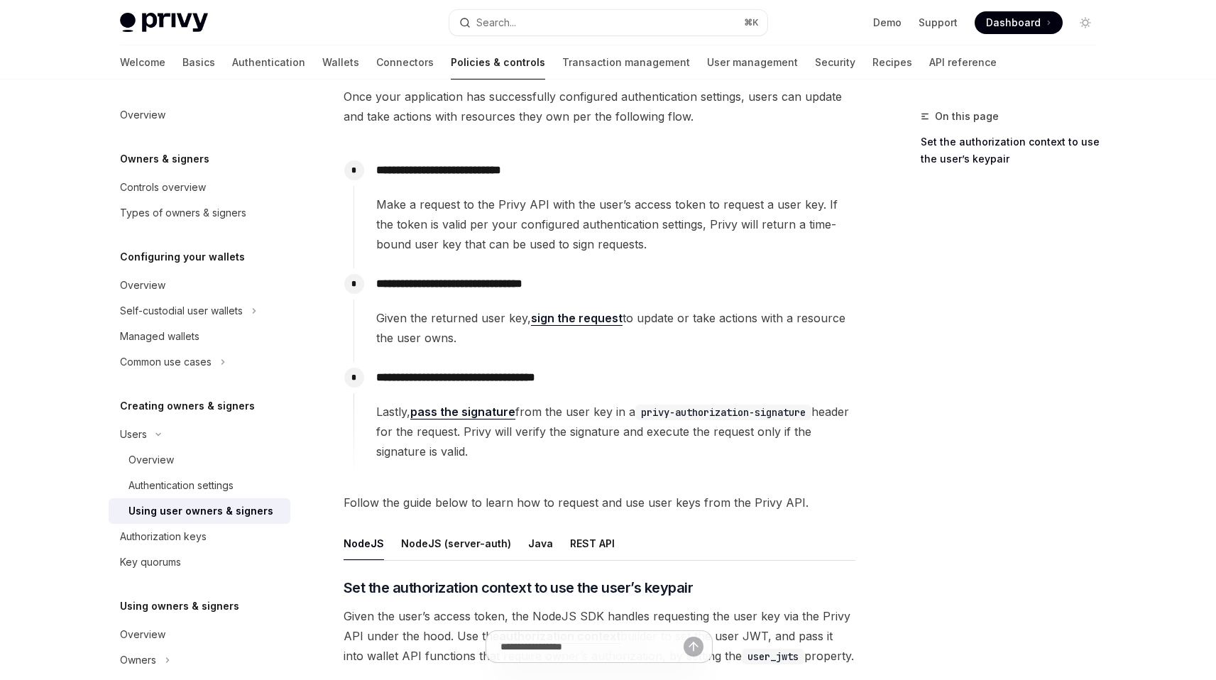
click at [680, 219] on span "Make a request to the Privy API with the user’s access token to request a user …" at bounding box center [615, 224] width 478 height 60
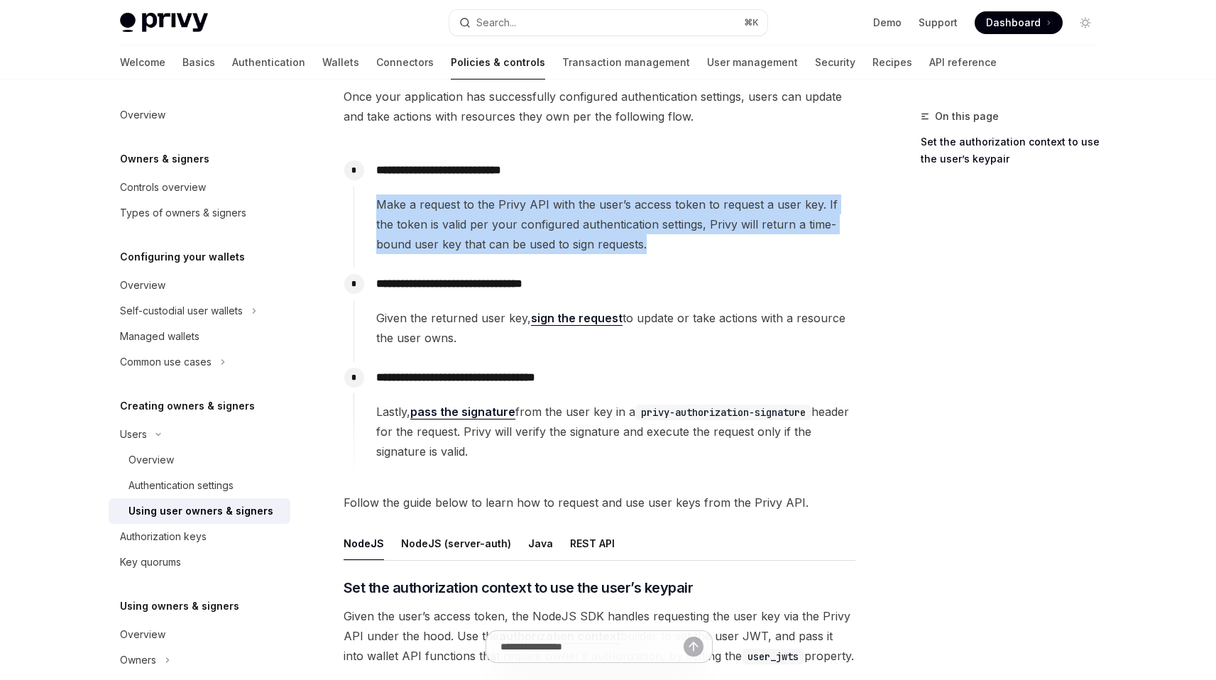
click at [680, 219] on span "Make a request to the Privy API with the user’s access token to request a user …" at bounding box center [615, 224] width 478 height 60
click at [656, 231] on span "Make a request to the Privy API with the user’s access token to request a user …" at bounding box center [615, 224] width 478 height 60
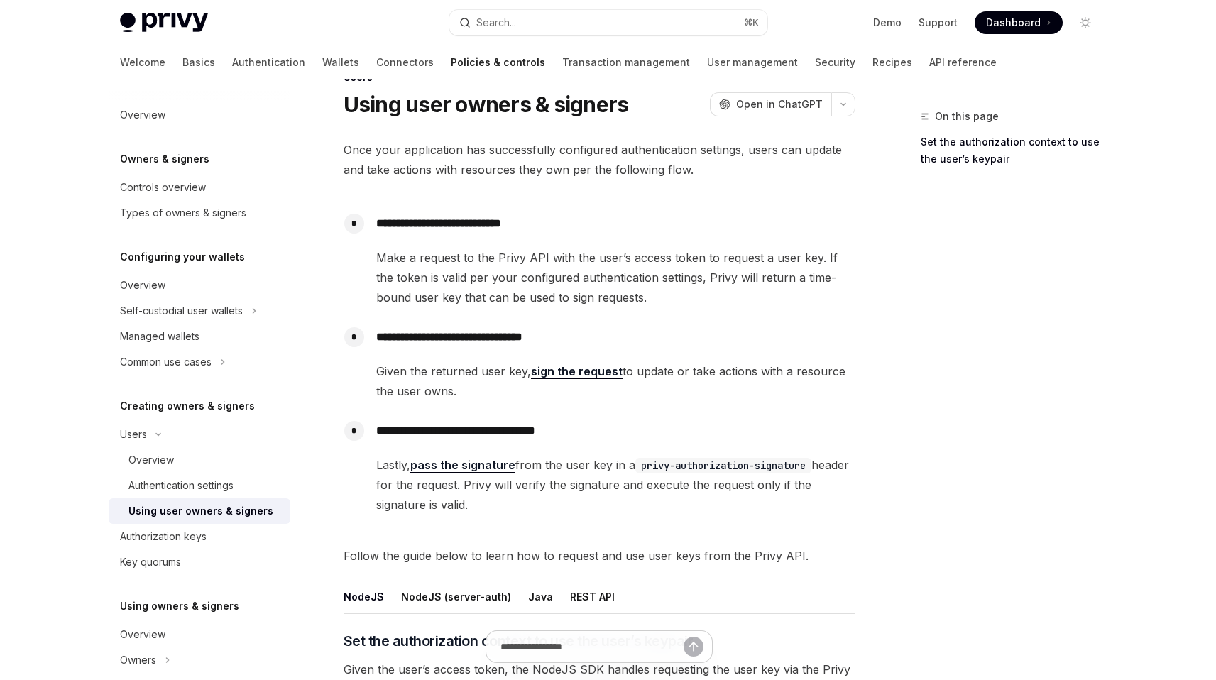
scroll to position [11, 0]
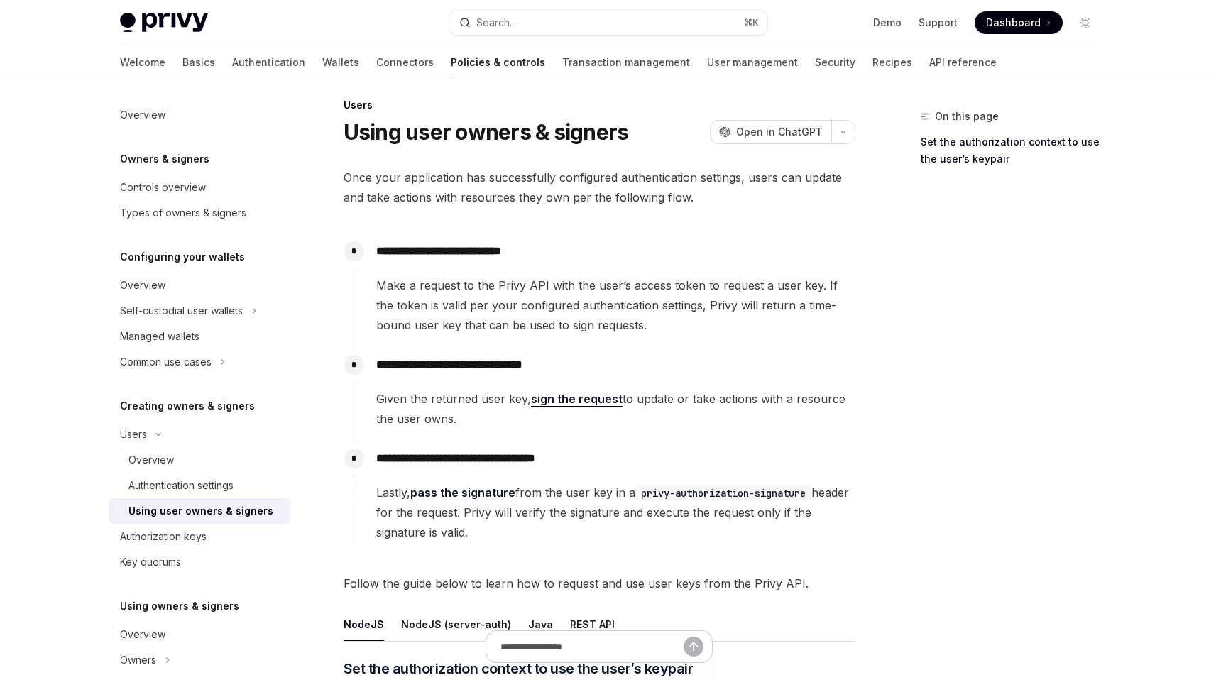
click at [674, 199] on span "Once your application has successfully configured authentication settings, user…" at bounding box center [600, 188] width 512 height 40
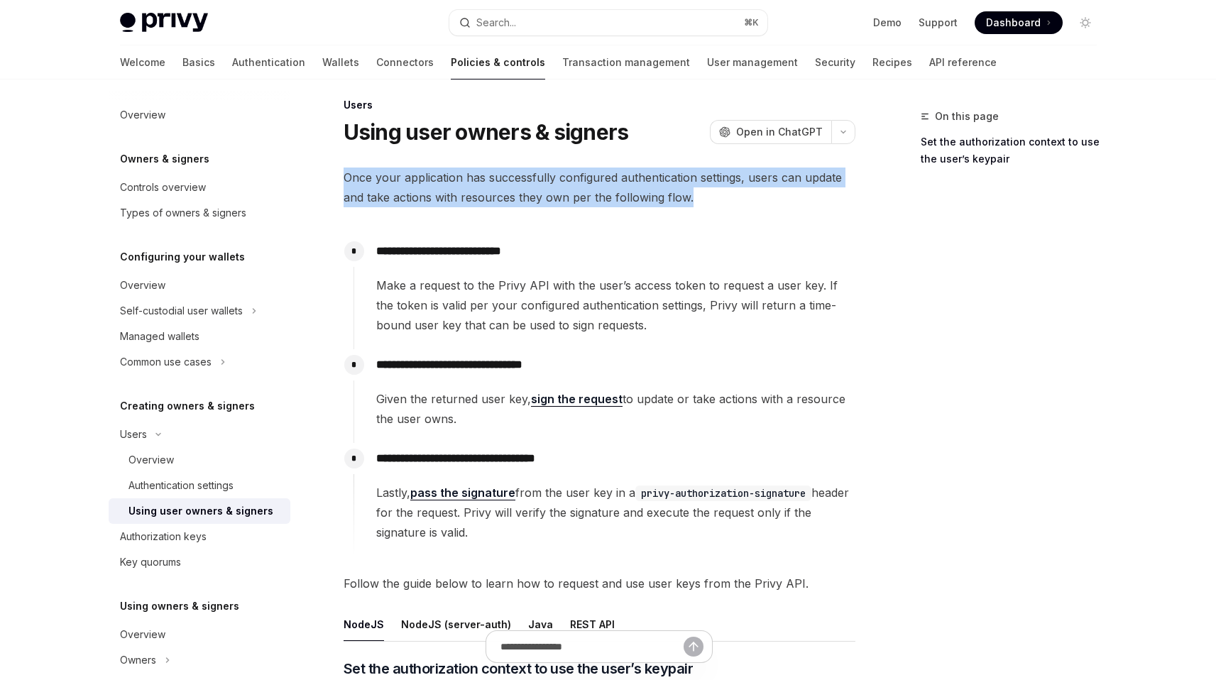
click at [674, 198] on span "Once your application has successfully configured authentication settings, user…" at bounding box center [600, 188] width 512 height 40
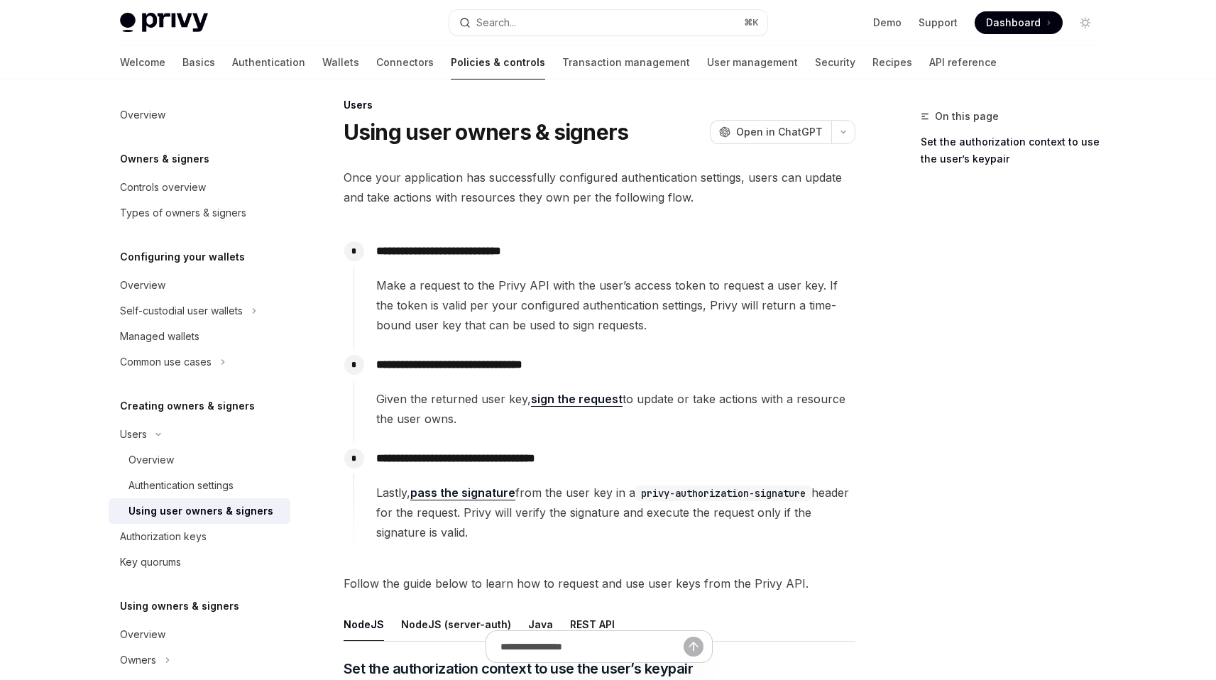
click at [682, 188] on span "Once your application has successfully configured authentication settings, user…" at bounding box center [600, 188] width 512 height 40
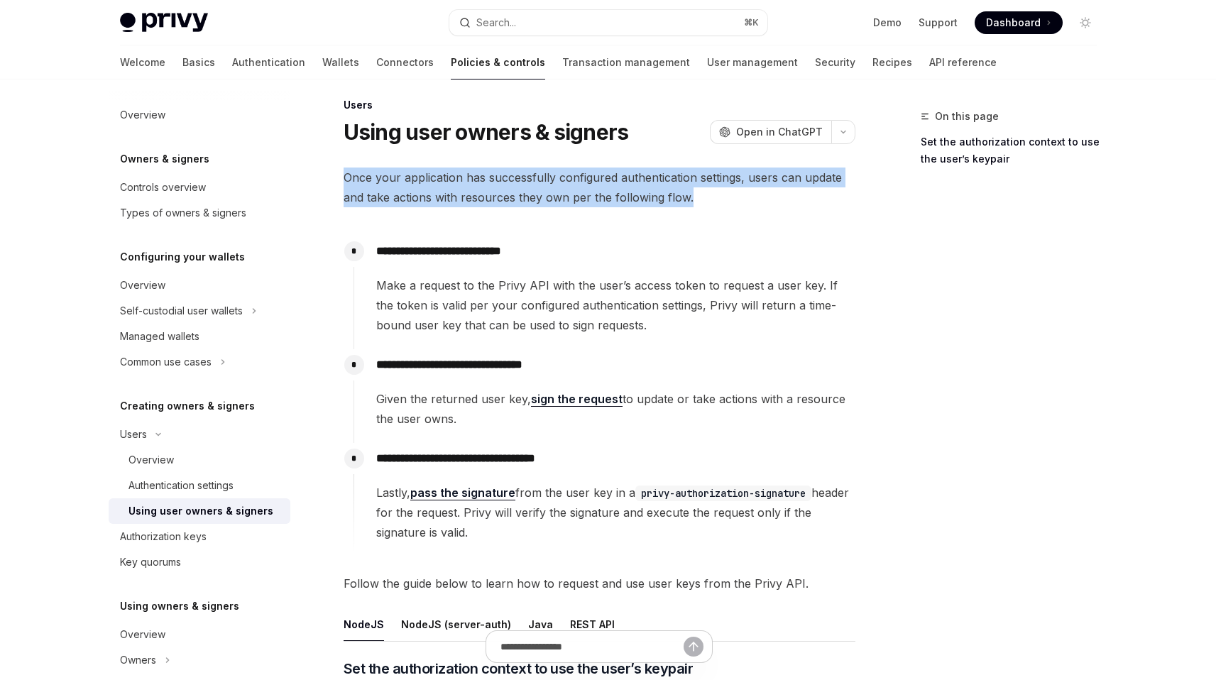
click at [682, 188] on span "Once your application has successfully configured authentication settings, user…" at bounding box center [600, 188] width 512 height 40
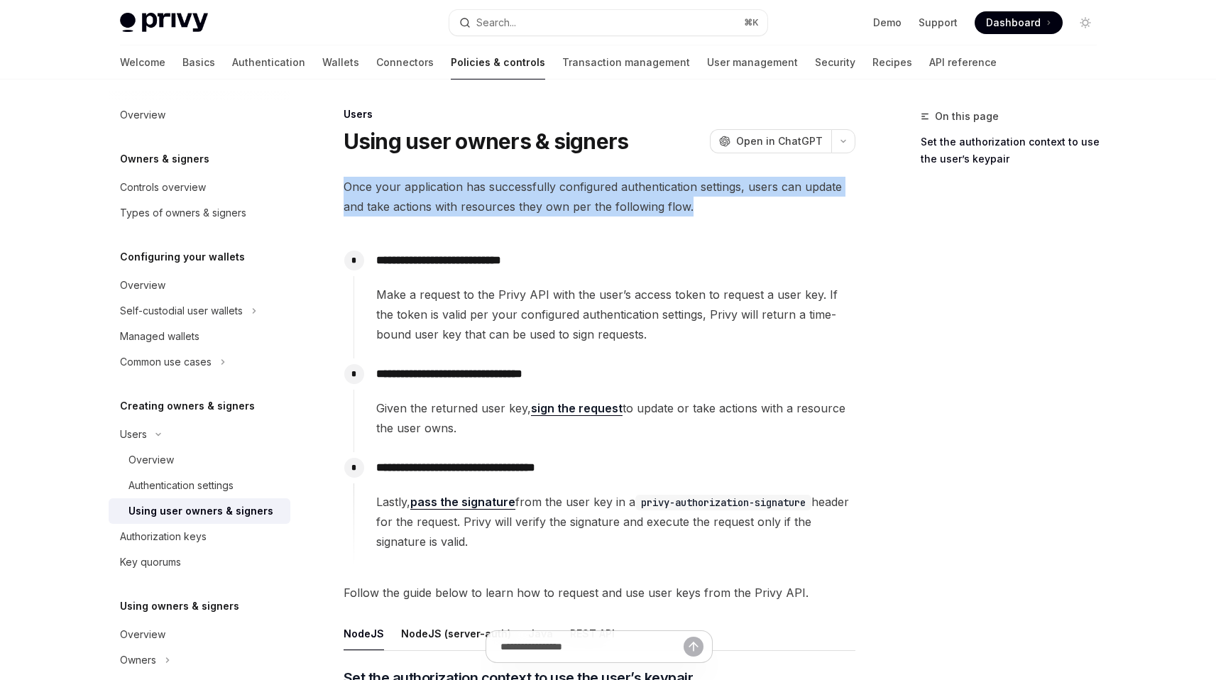
scroll to position [0, 0]
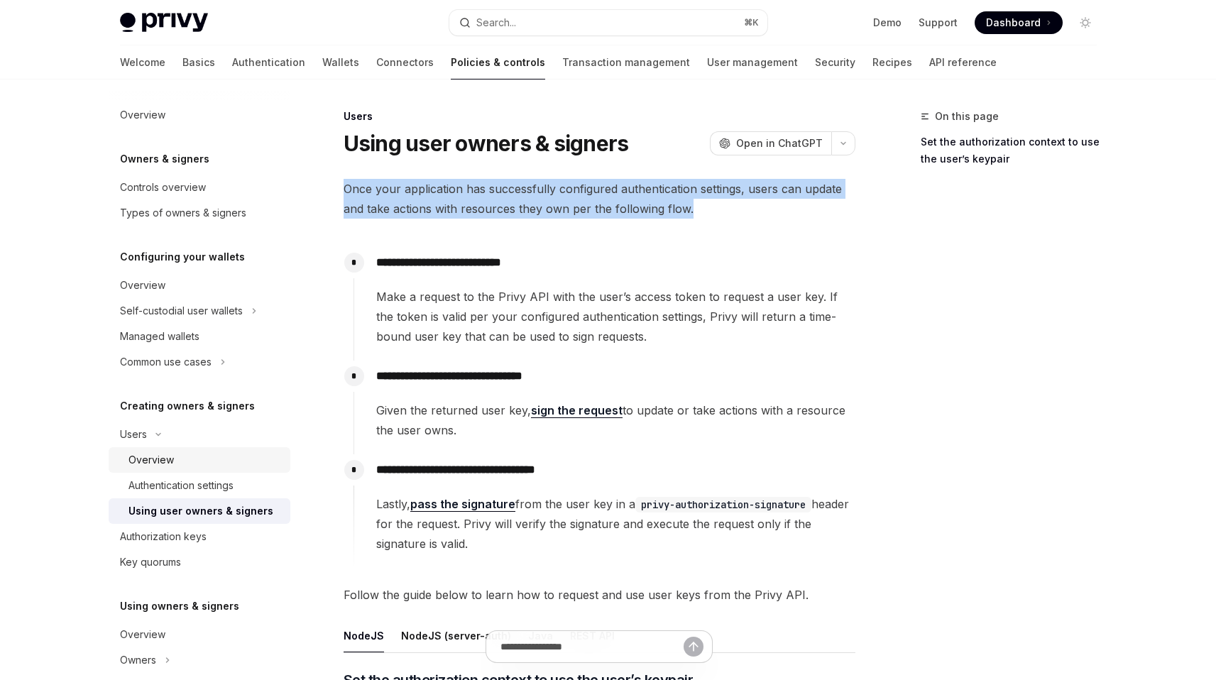
click at [213, 457] on div "Overview" at bounding box center [204, 459] width 153 height 17
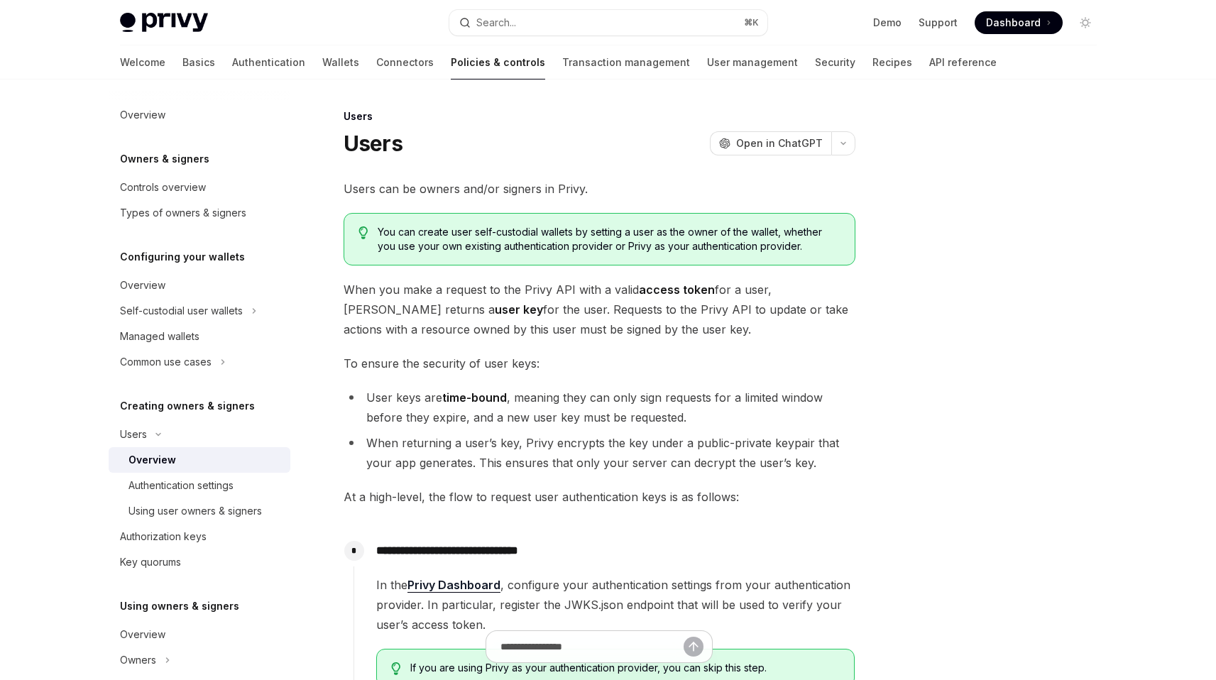
click at [515, 307] on span "When you make a request to the Privy API with a valid access token for a user, …" at bounding box center [600, 310] width 512 height 60
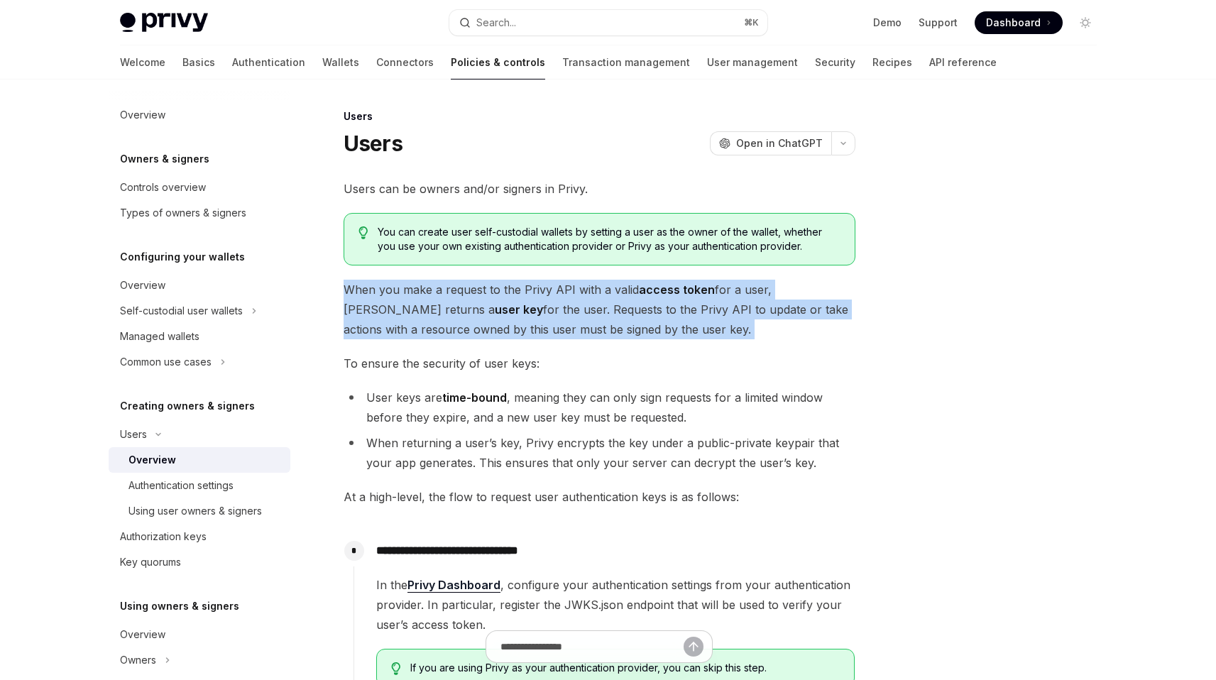
click at [515, 307] on span "When you make a request to the Privy API with a valid access token for a user, …" at bounding box center [600, 310] width 512 height 60
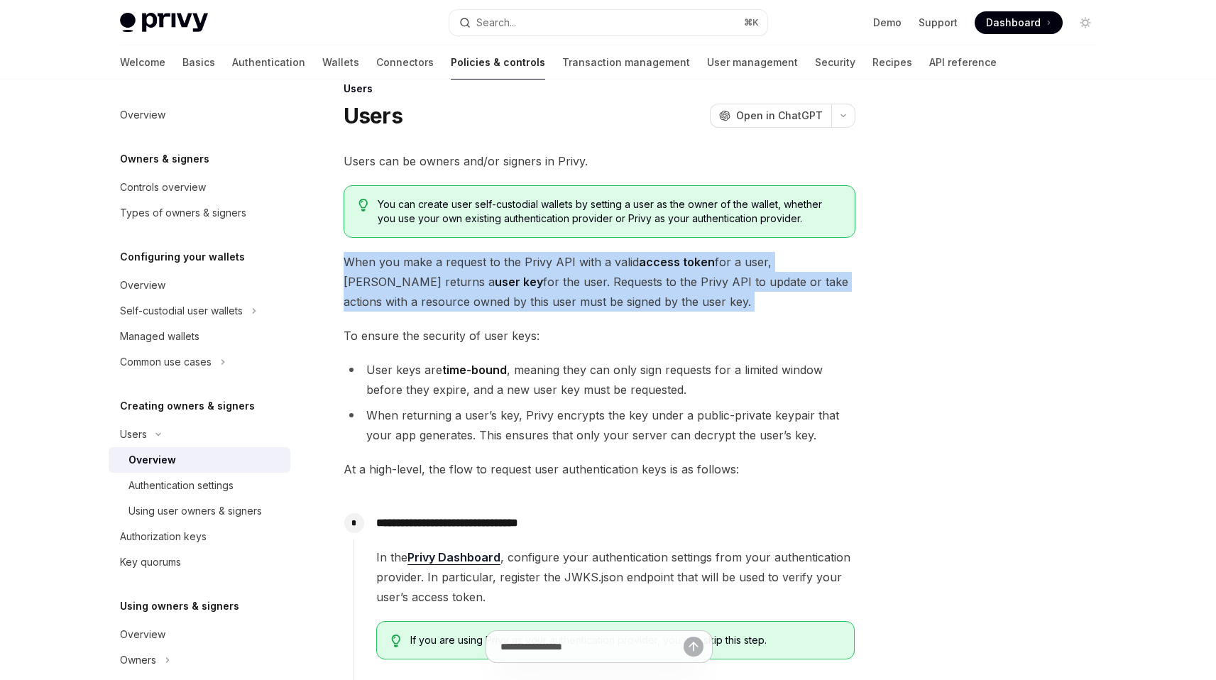
scroll to position [10, 0]
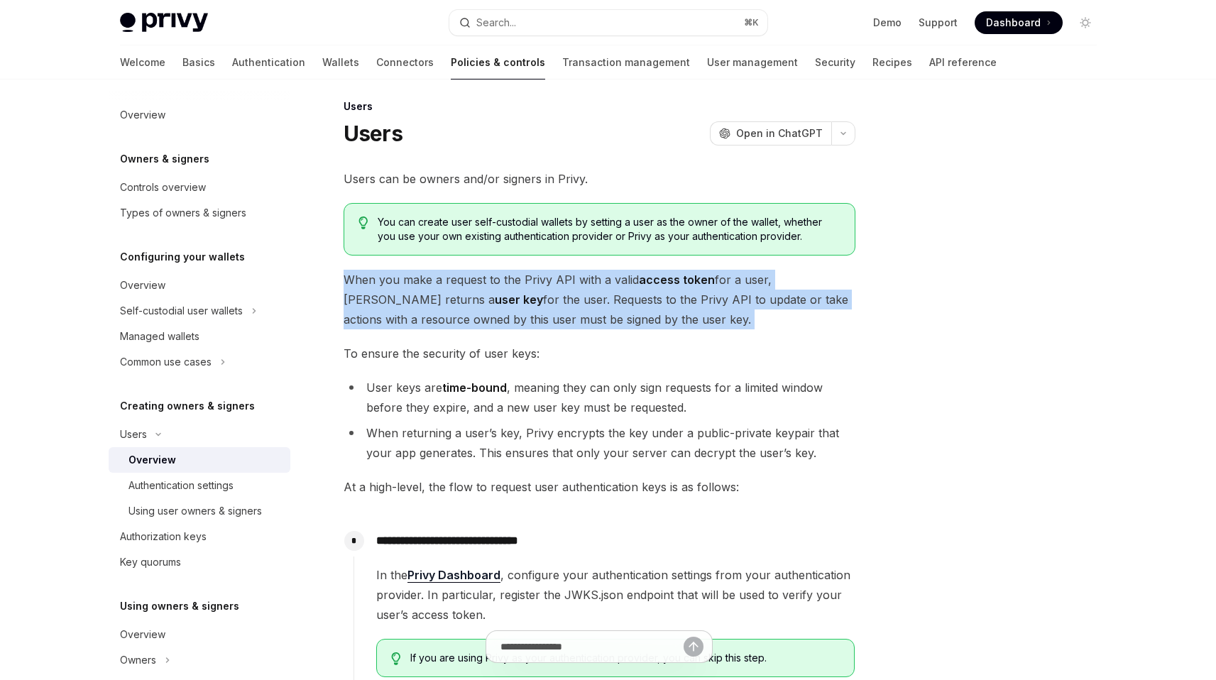
click at [525, 309] on span "When you make a request to the Privy API with a valid access token for a user, …" at bounding box center [600, 300] width 512 height 60
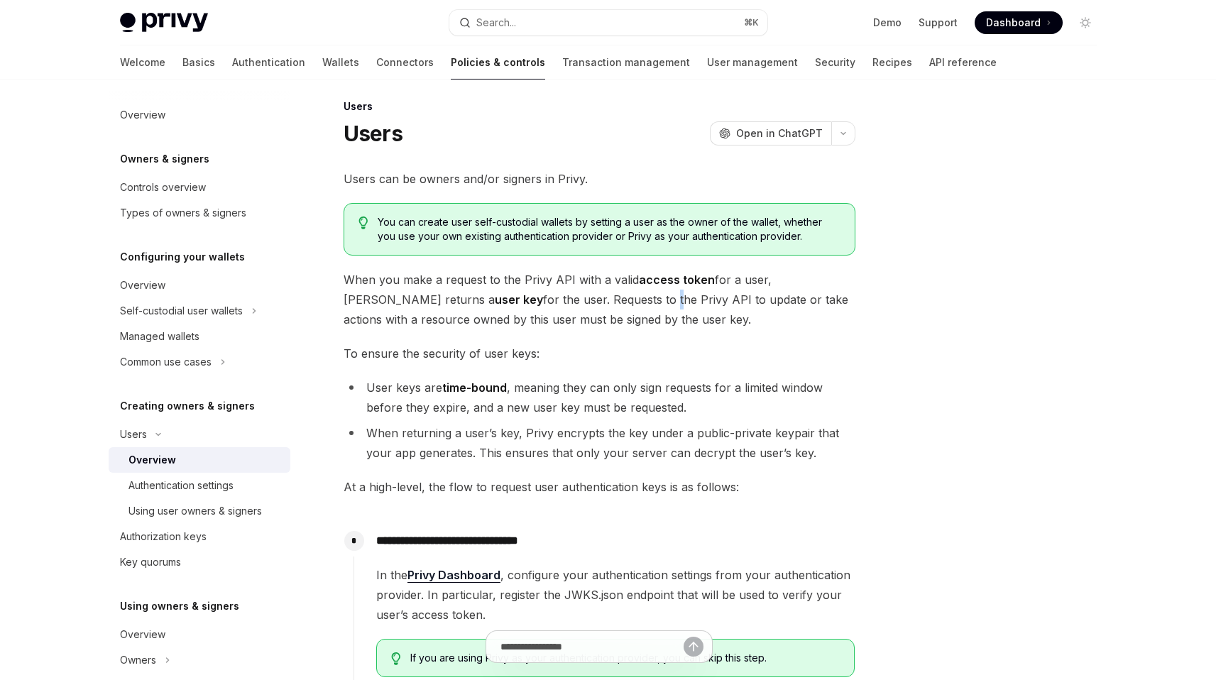
click at [525, 309] on span "When you make a request to the Privy API with a valid access token for a user, …" at bounding box center [600, 300] width 512 height 60
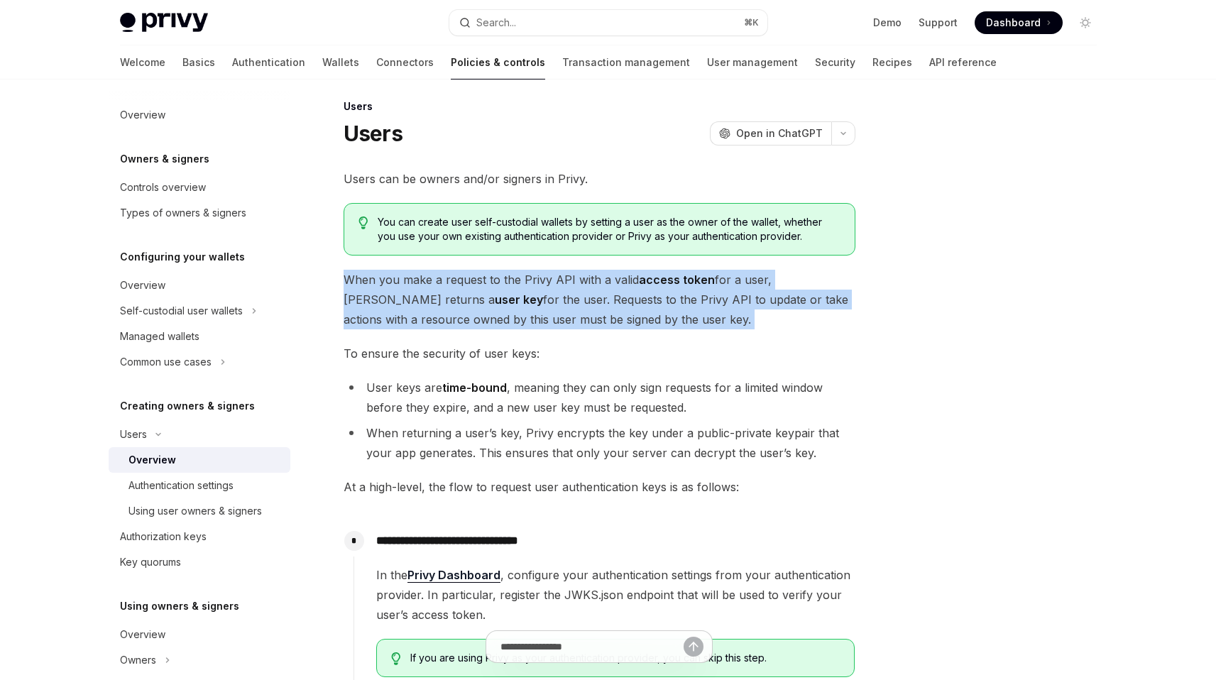
click at [525, 309] on span "When you make a request to the Privy API with a valid access token for a user, …" at bounding box center [600, 300] width 512 height 60
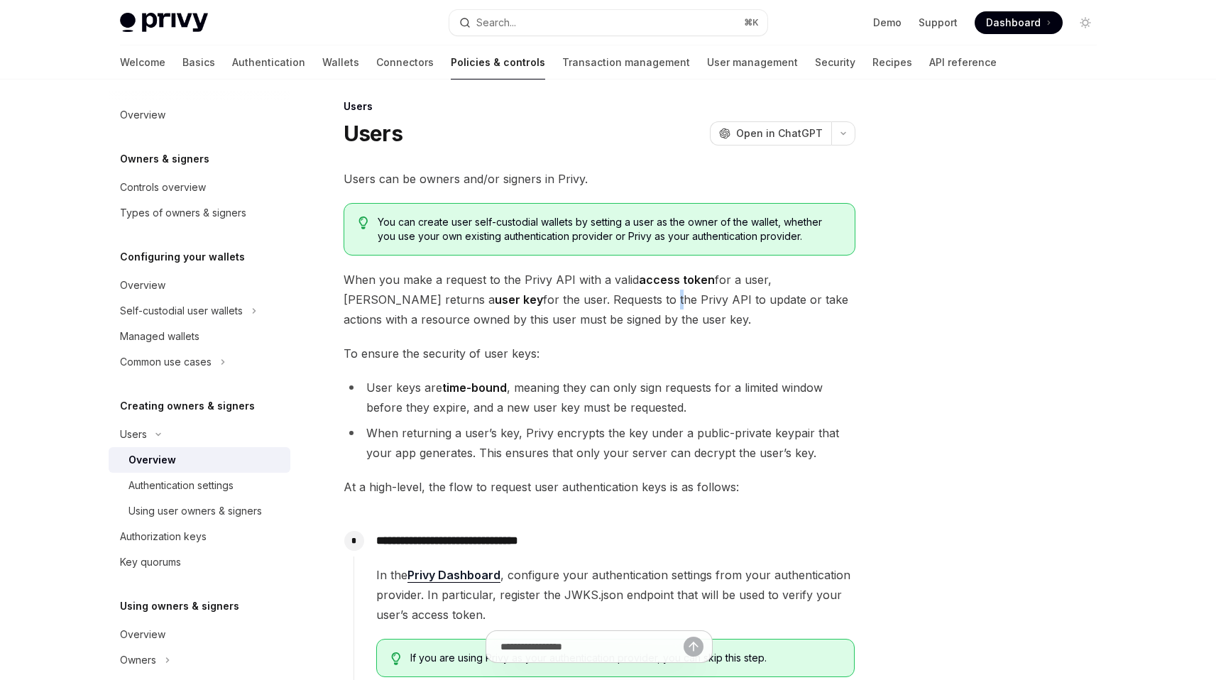
click at [525, 309] on span "When you make a request to the Privy API with a valid access token for a user, …" at bounding box center [600, 300] width 512 height 60
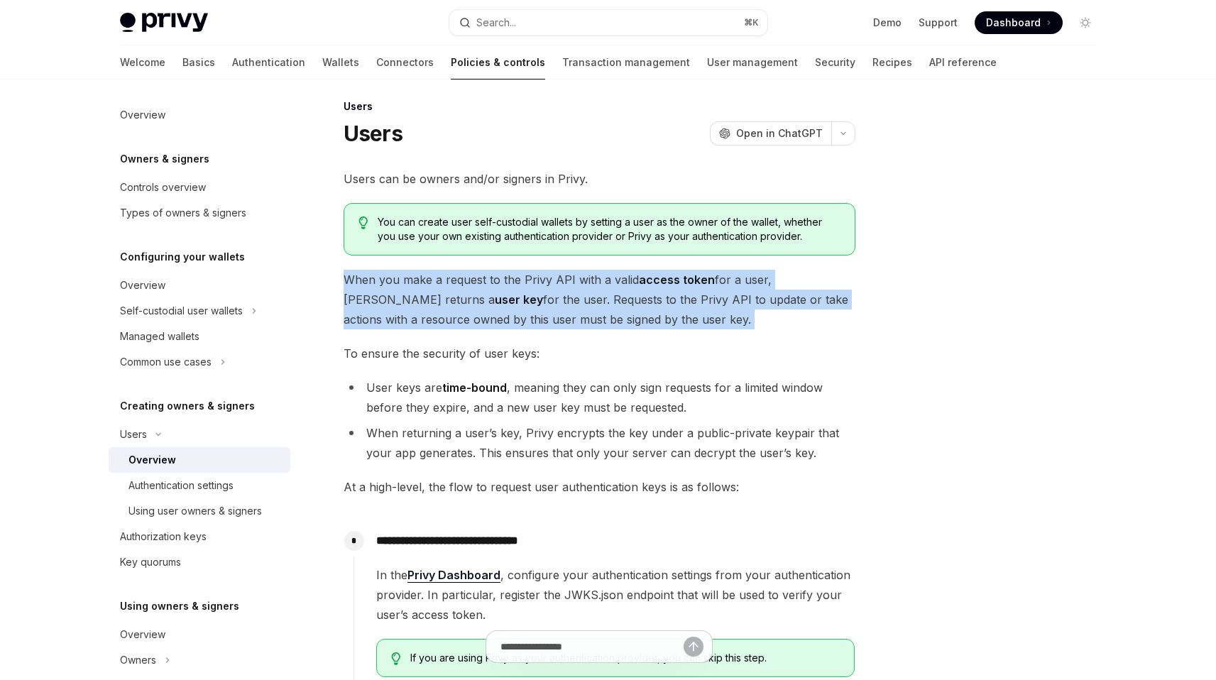
click at [525, 309] on span "When you make a request to the Privy API with a valid access token for a user, …" at bounding box center [600, 300] width 512 height 60
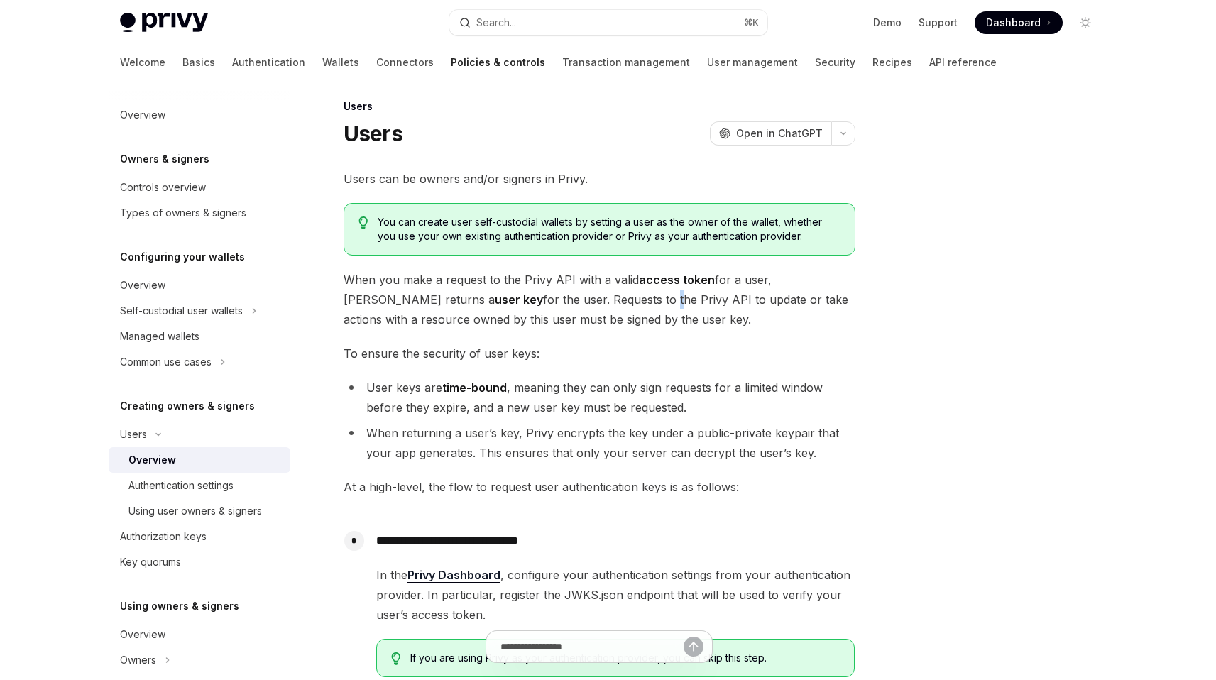
click at [525, 309] on span "When you make a request to the Privy API with a valid access token for a user, …" at bounding box center [600, 300] width 512 height 60
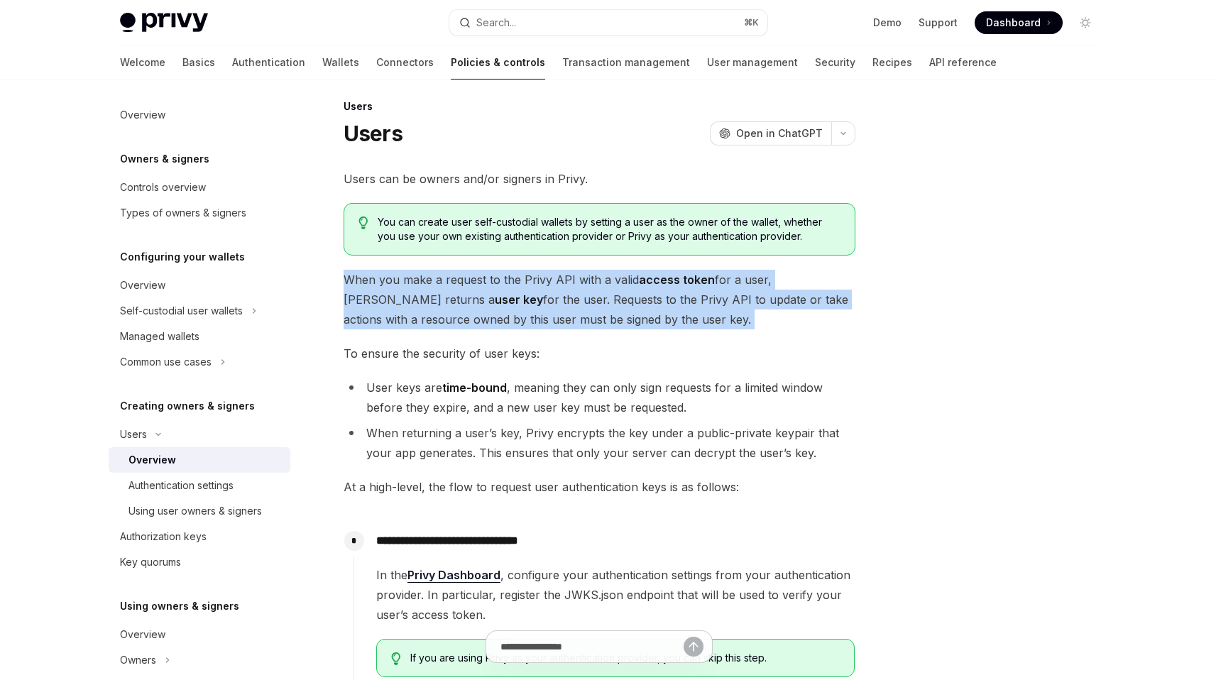
click at [525, 309] on span "When you make a request to the Privy API with a valid access token for a user, …" at bounding box center [600, 300] width 512 height 60
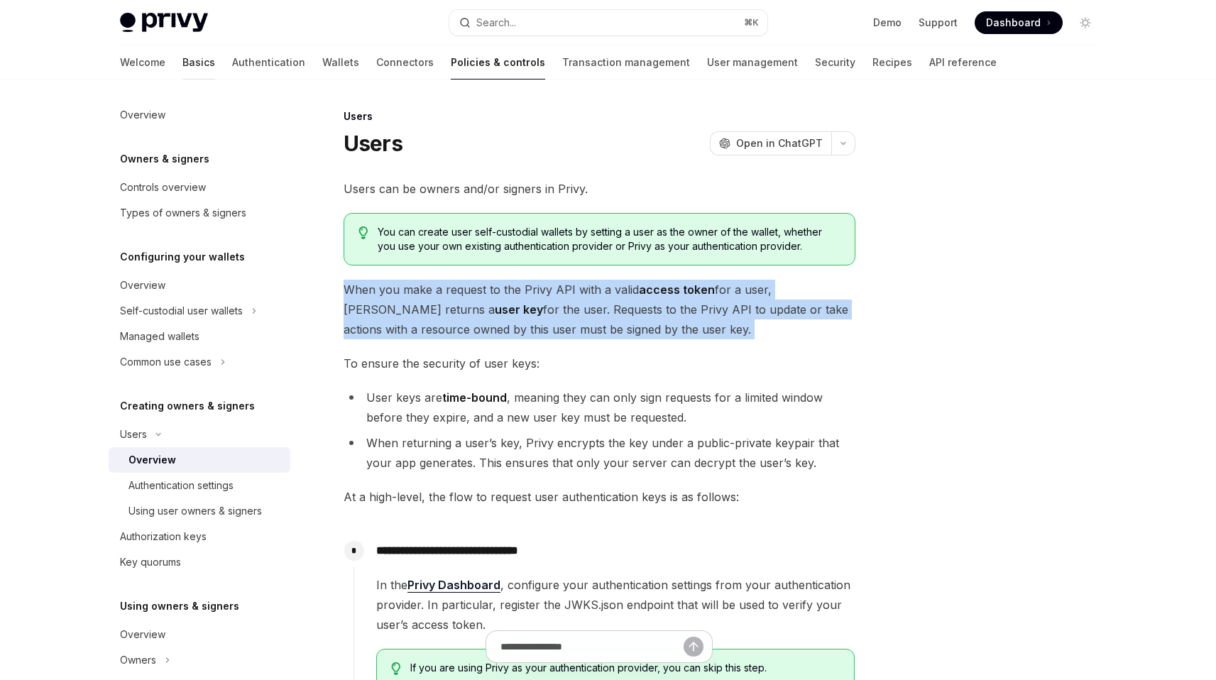
click at [182, 60] on link "Basics" at bounding box center [198, 62] width 33 height 34
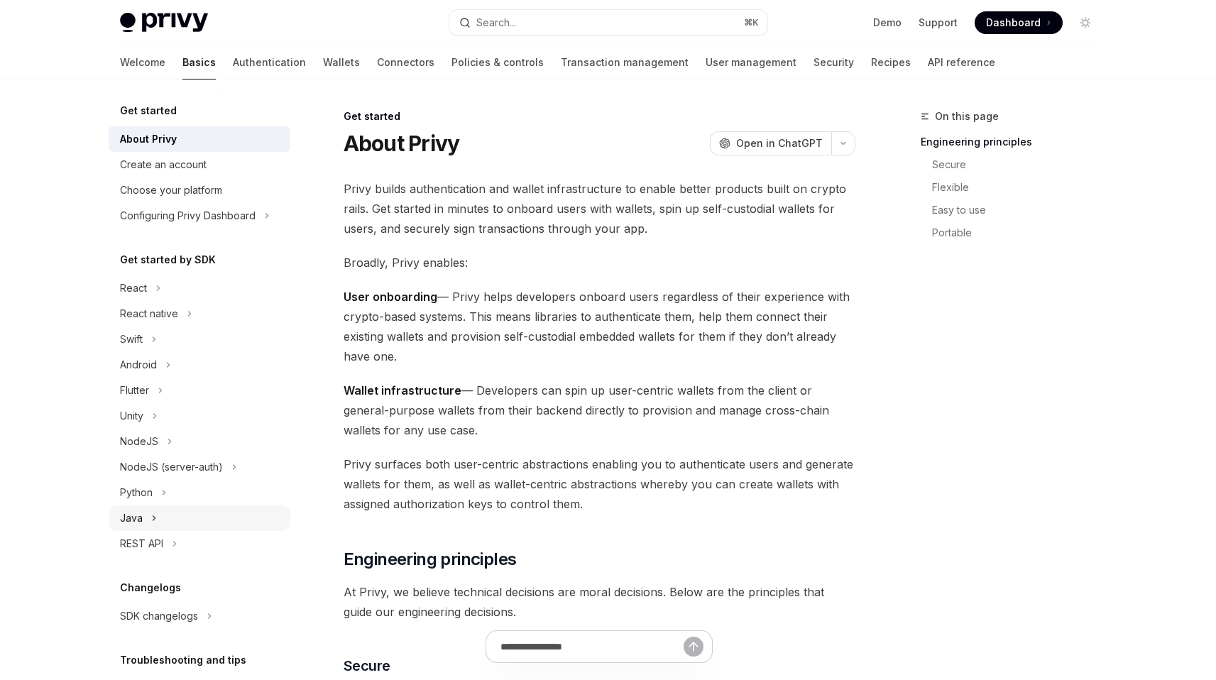
click at [148, 517] on div "Java" at bounding box center [200, 518] width 182 height 26
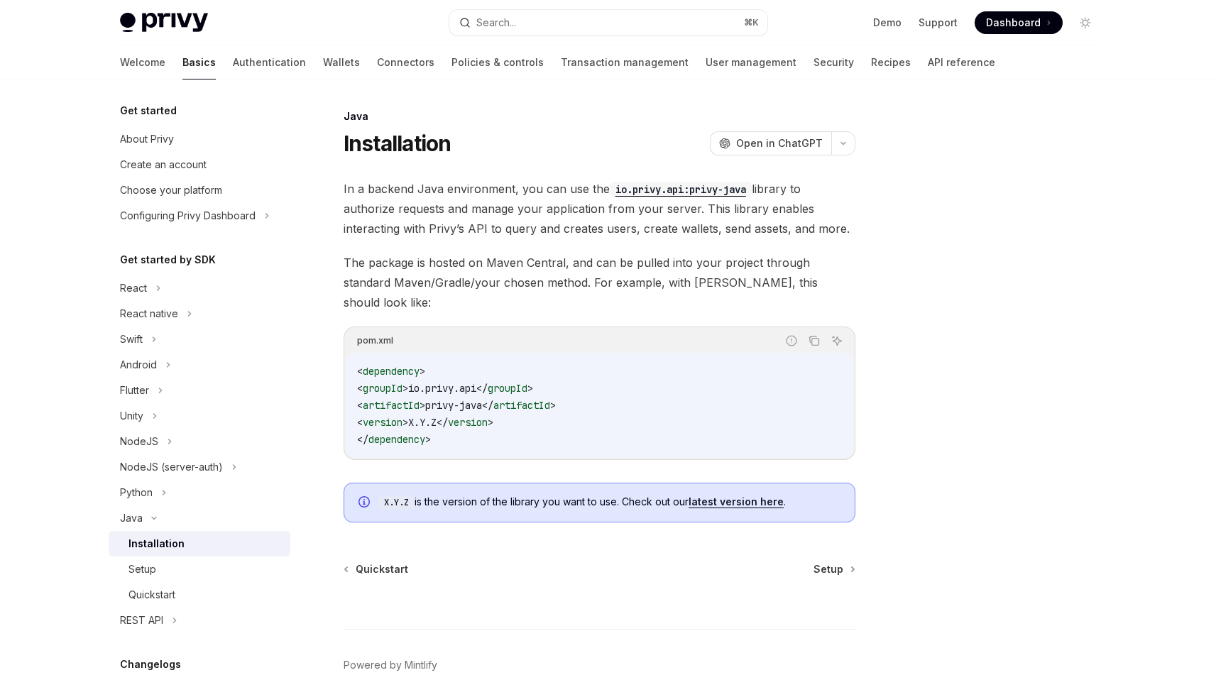
scroll to position [40, 0]
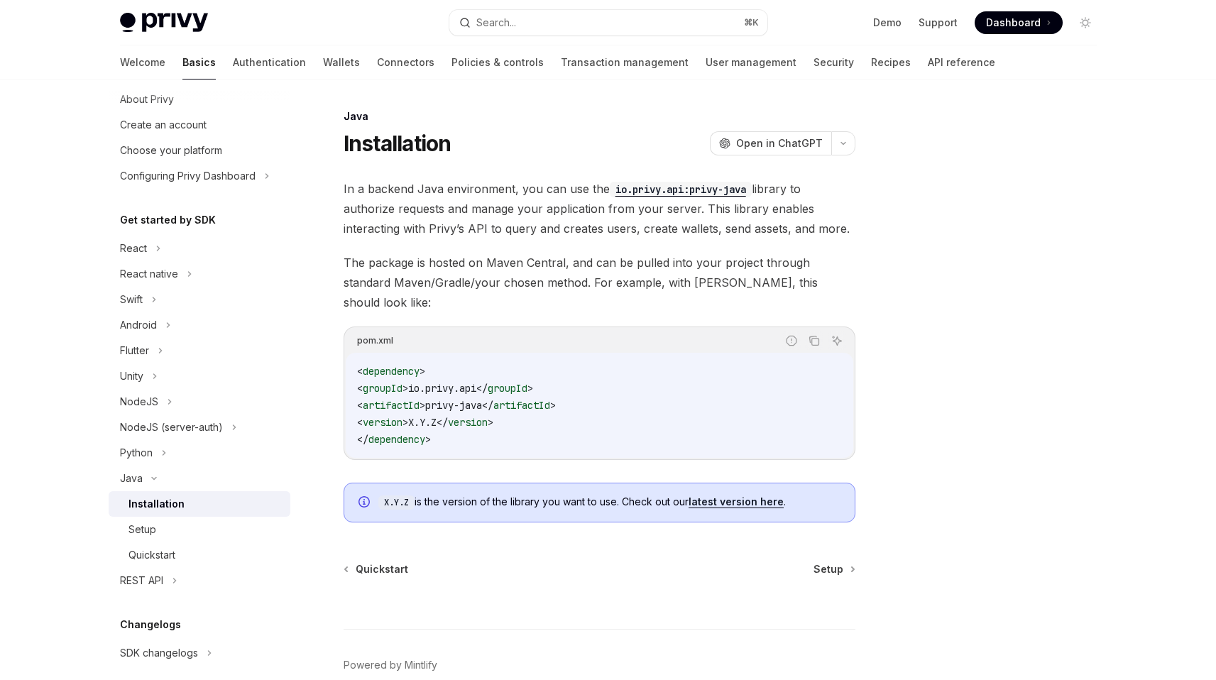
click at [551, 225] on span "In a backend Java environment, you can use the io.privy.api:privy-java library …" at bounding box center [600, 209] width 512 height 60
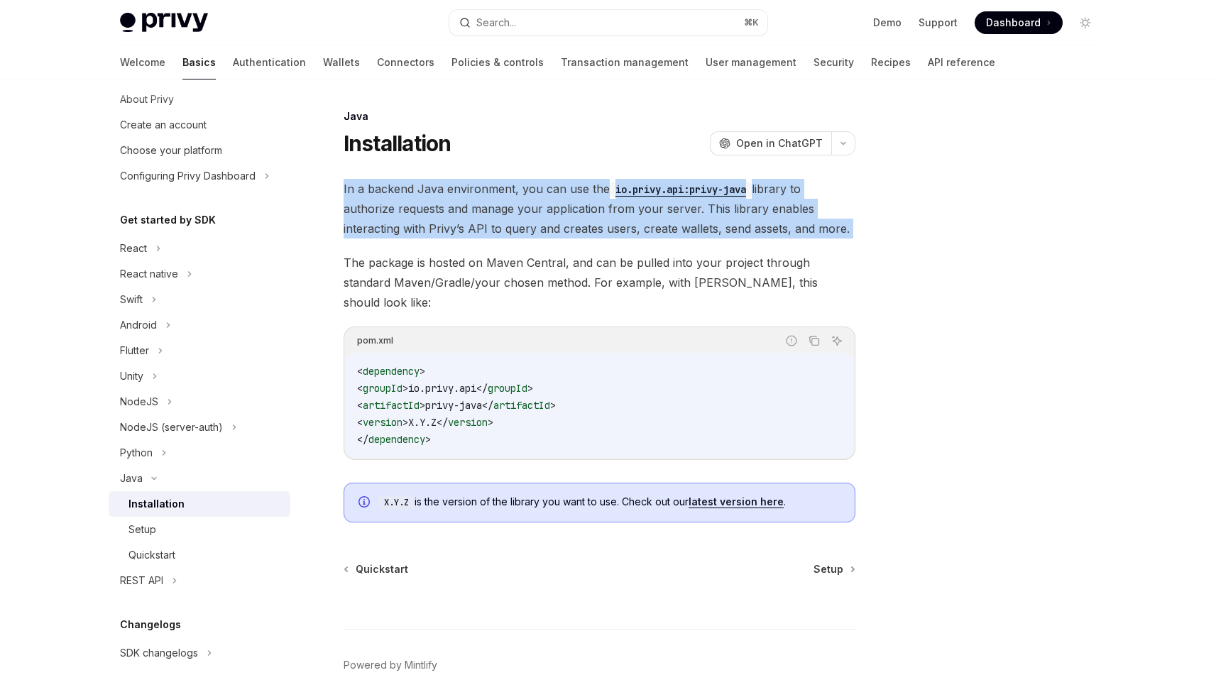
click at [551, 225] on span "In a backend Java environment, you can use the io.privy.api:privy-java library …" at bounding box center [600, 209] width 512 height 60
click at [546, 227] on span "In a backend Java environment, you can use the io.privy.api:privy-java library …" at bounding box center [600, 209] width 512 height 60
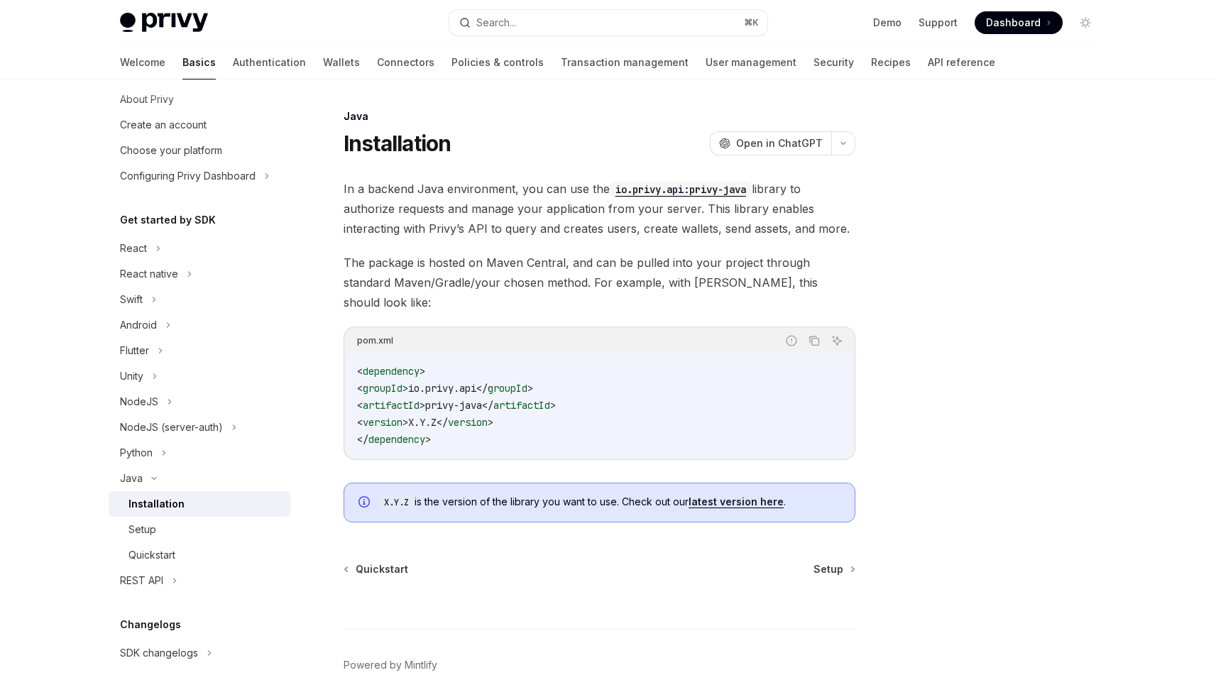
click at [662, 239] on div "In a backend Java environment, you can use the io.privy.api:privy-java library …" at bounding box center [600, 351] width 512 height 344
click at [832, 562] on span "Setup" at bounding box center [828, 569] width 30 height 14
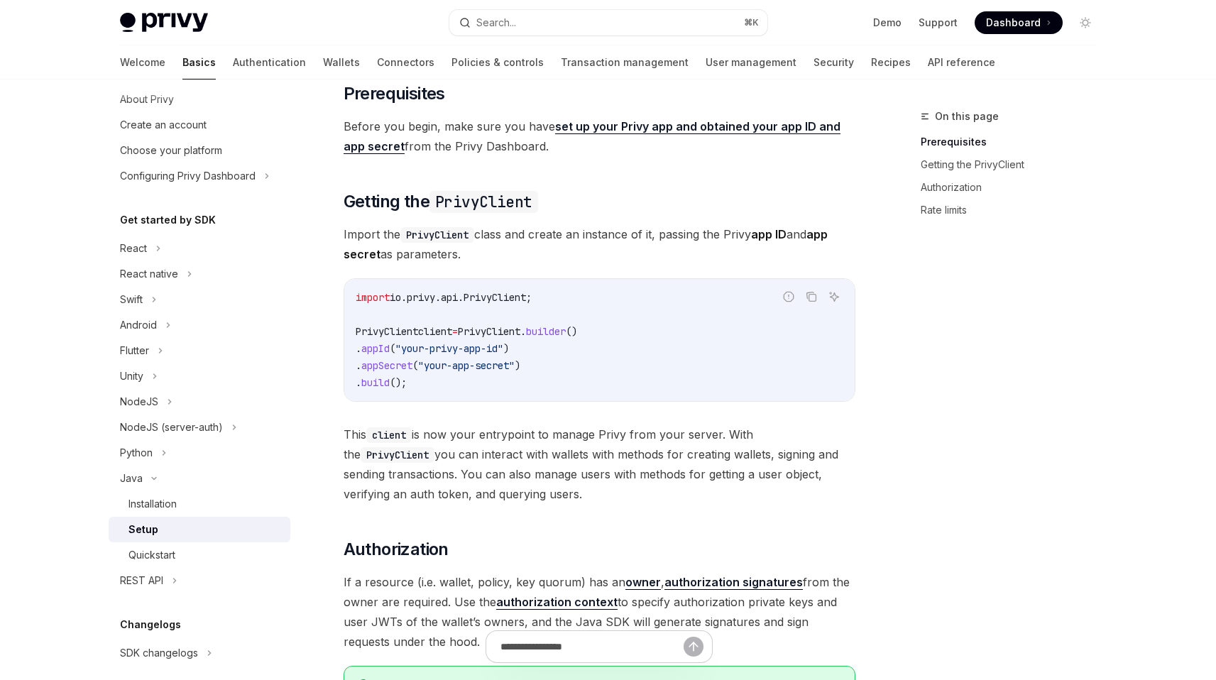
scroll to position [106, 0]
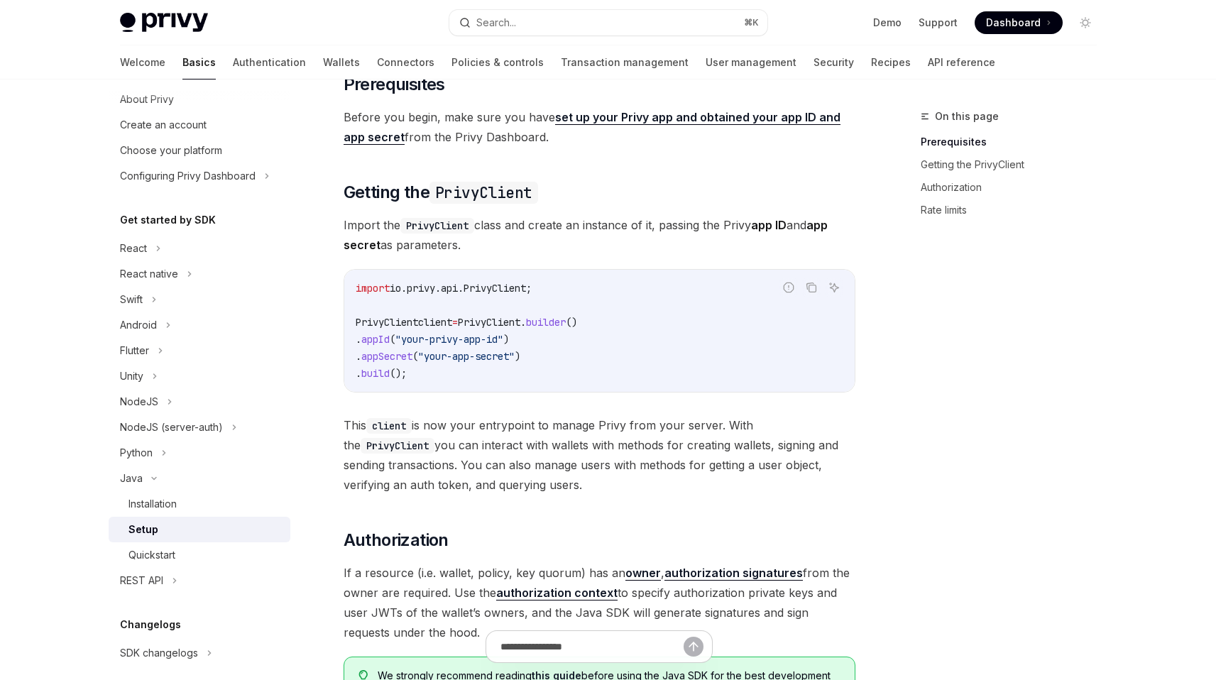
click at [646, 441] on span "This client is now your entrypoint to manage Privy from your server. With the P…" at bounding box center [600, 454] width 512 height 79
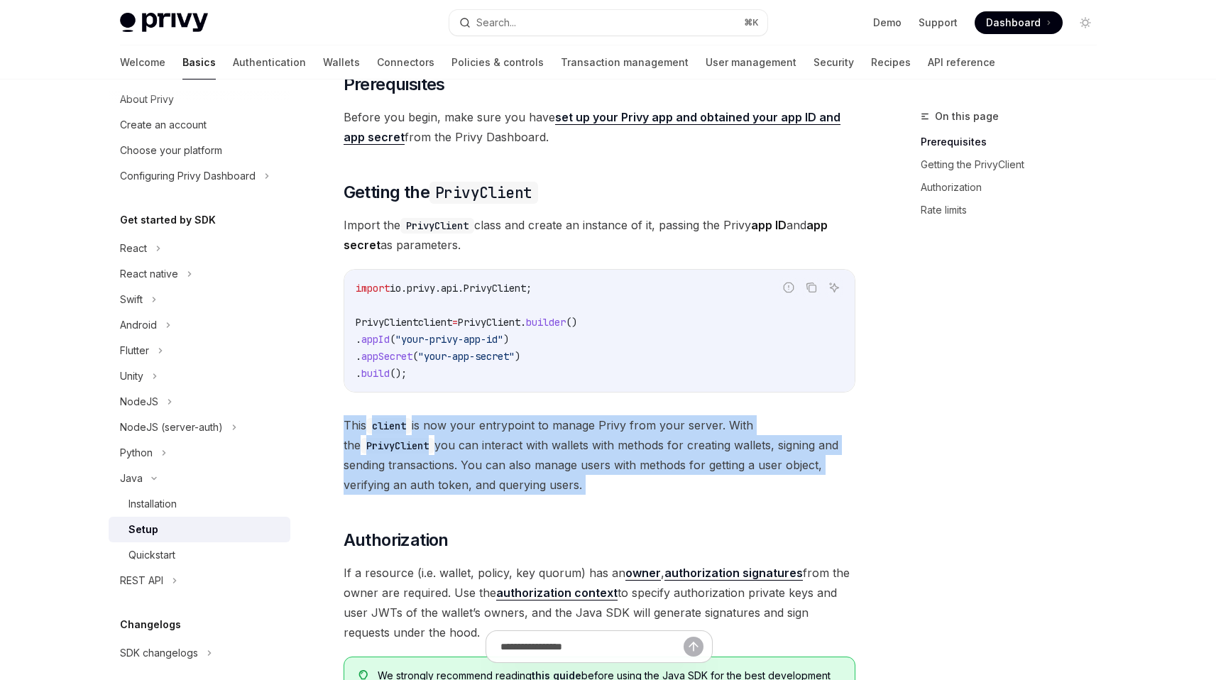
click at [646, 441] on span "This client is now your entrypoint to manage Privy from your server. With the P…" at bounding box center [600, 454] width 512 height 79
click at [600, 457] on span "This client is now your entrypoint to manage Privy from your server. With the P…" at bounding box center [600, 454] width 512 height 79
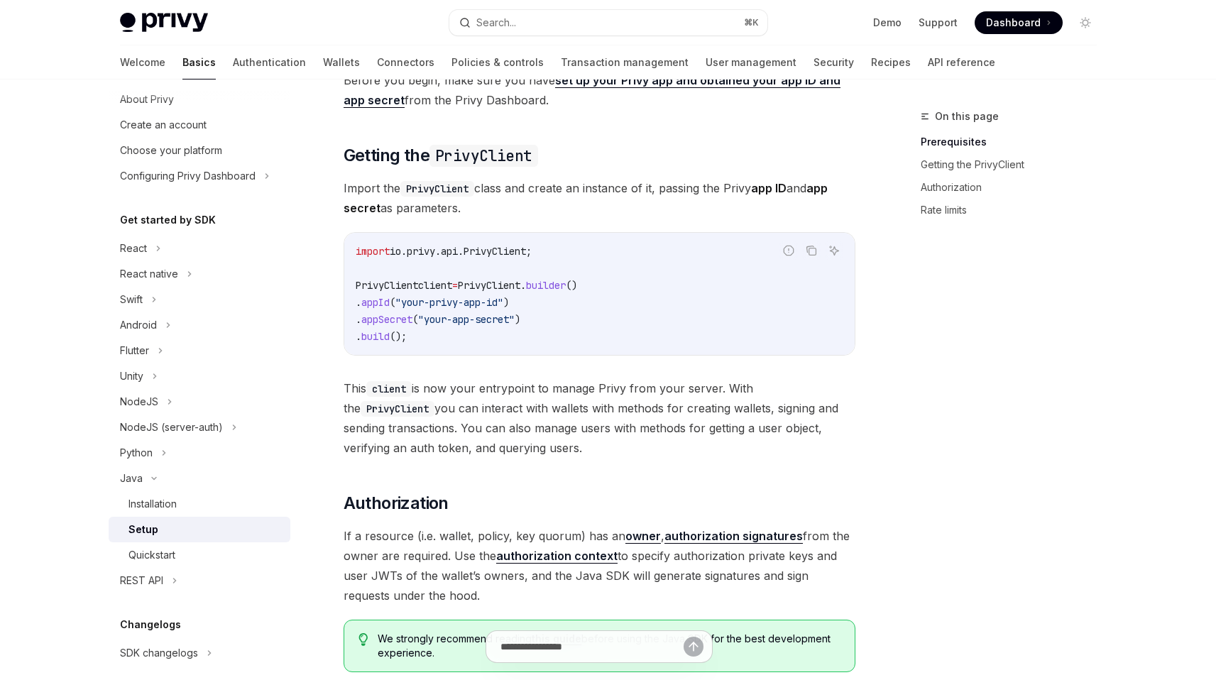
scroll to position [152, 0]
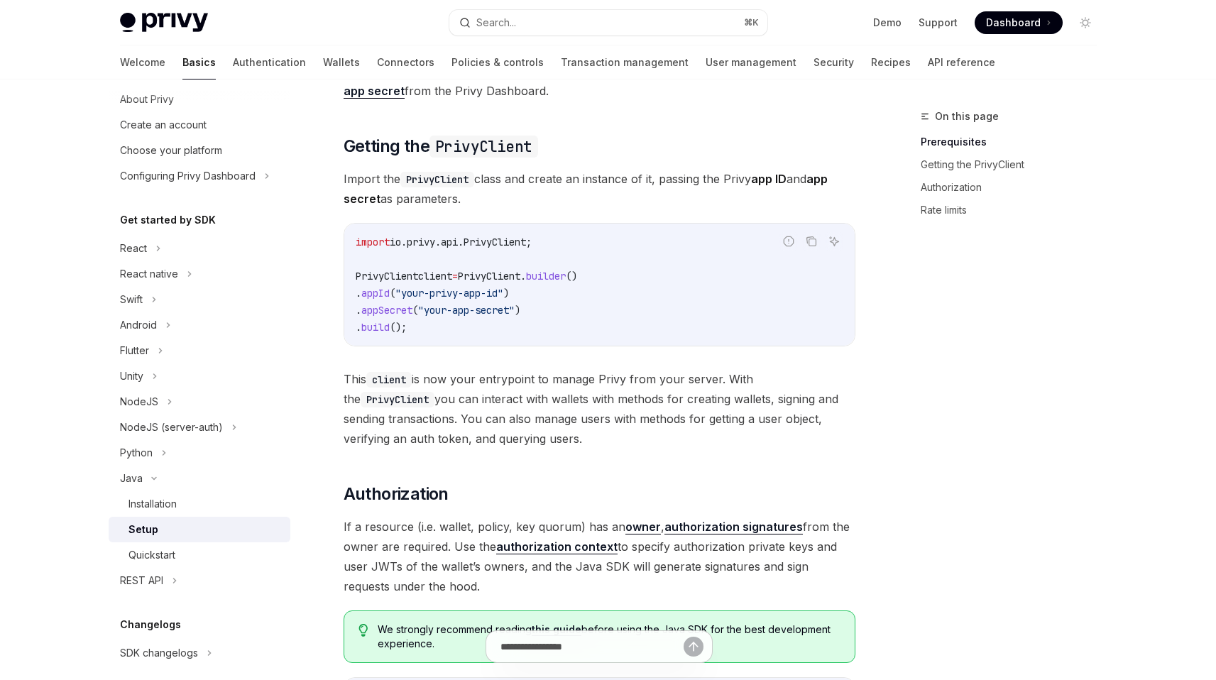
click at [611, 411] on span "This client is now your entrypoint to manage Privy from your server. With the P…" at bounding box center [600, 408] width 512 height 79
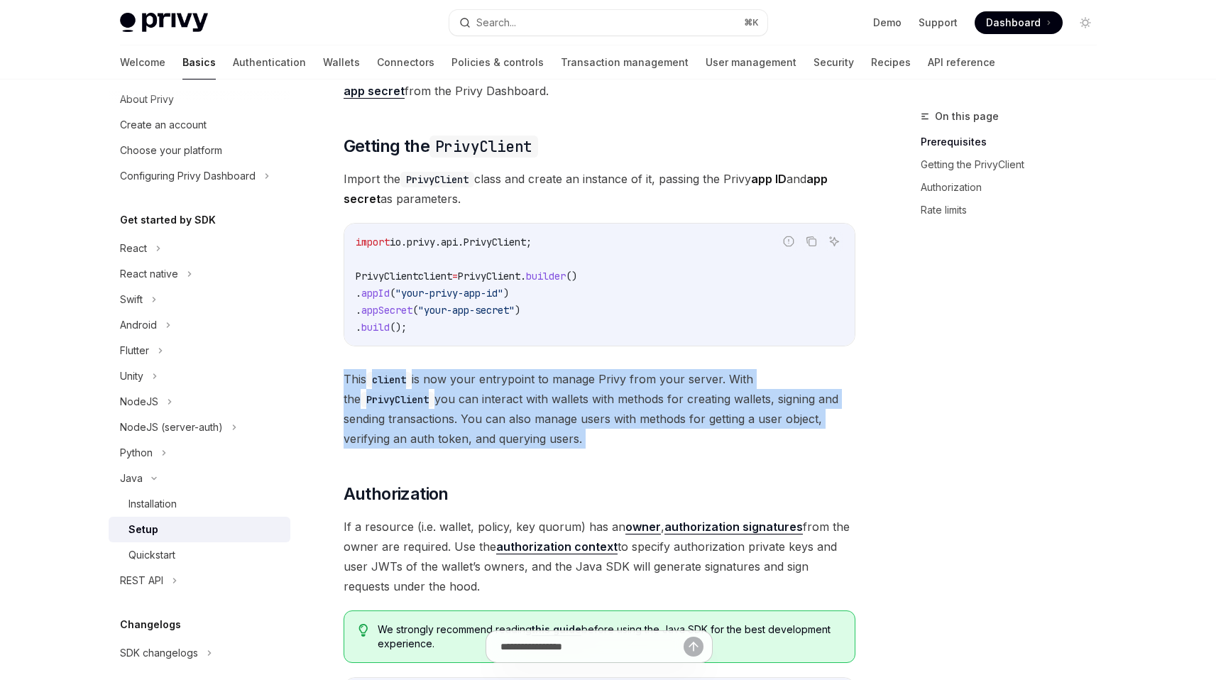
click at [611, 411] on span "This client is now your entrypoint to manage Privy from your server. With the P…" at bounding box center [600, 408] width 512 height 79
click at [571, 421] on span "This client is now your entrypoint to manage Privy from your server. With the P…" at bounding box center [600, 408] width 512 height 79
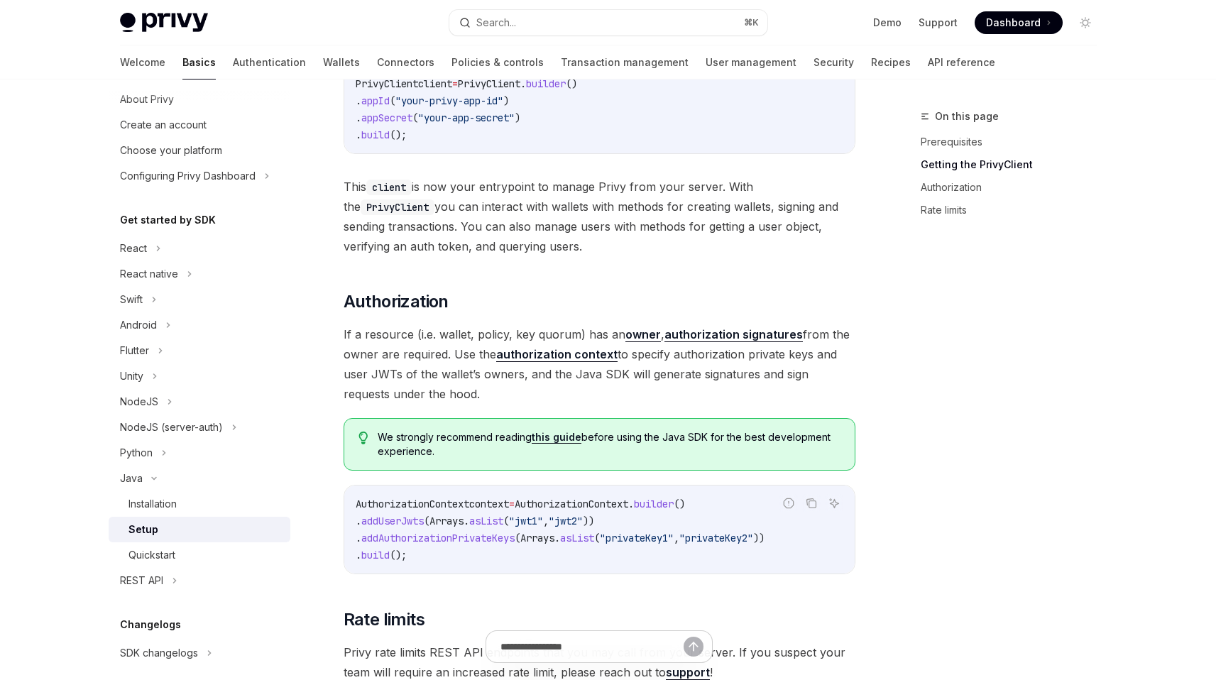
scroll to position [336, 0]
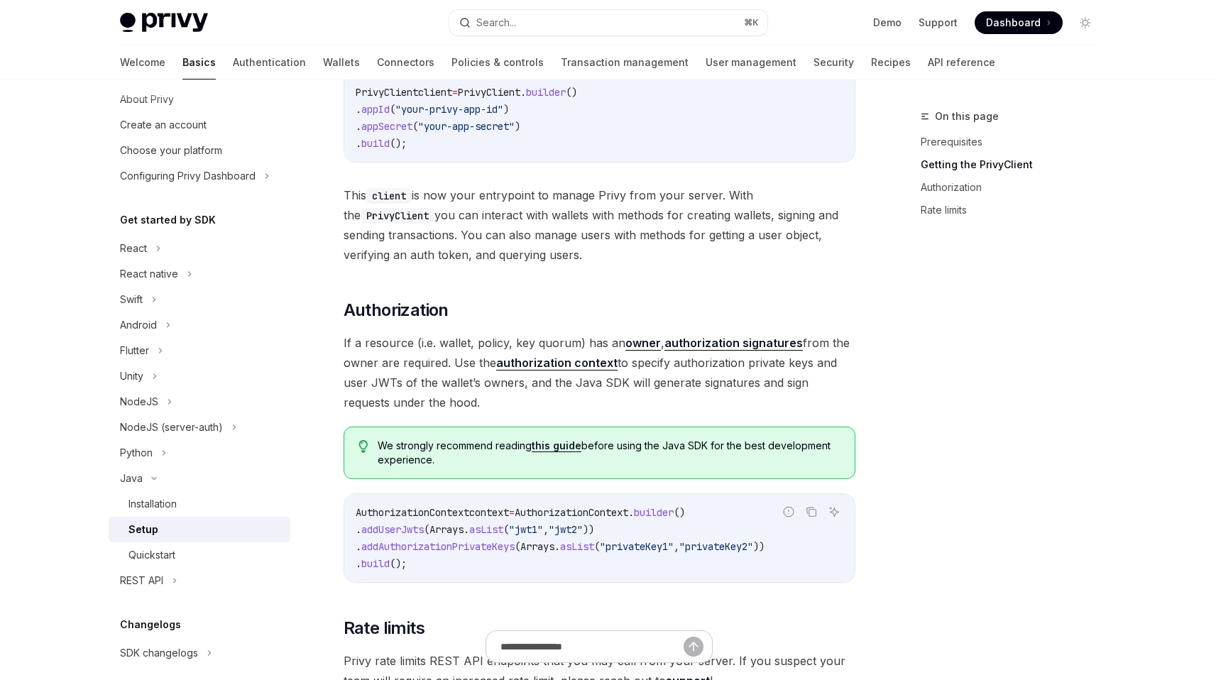
click at [476, 404] on span "If a resource (i.e. wallet, policy, key quorum) has an owner , authorization si…" at bounding box center [600, 372] width 512 height 79
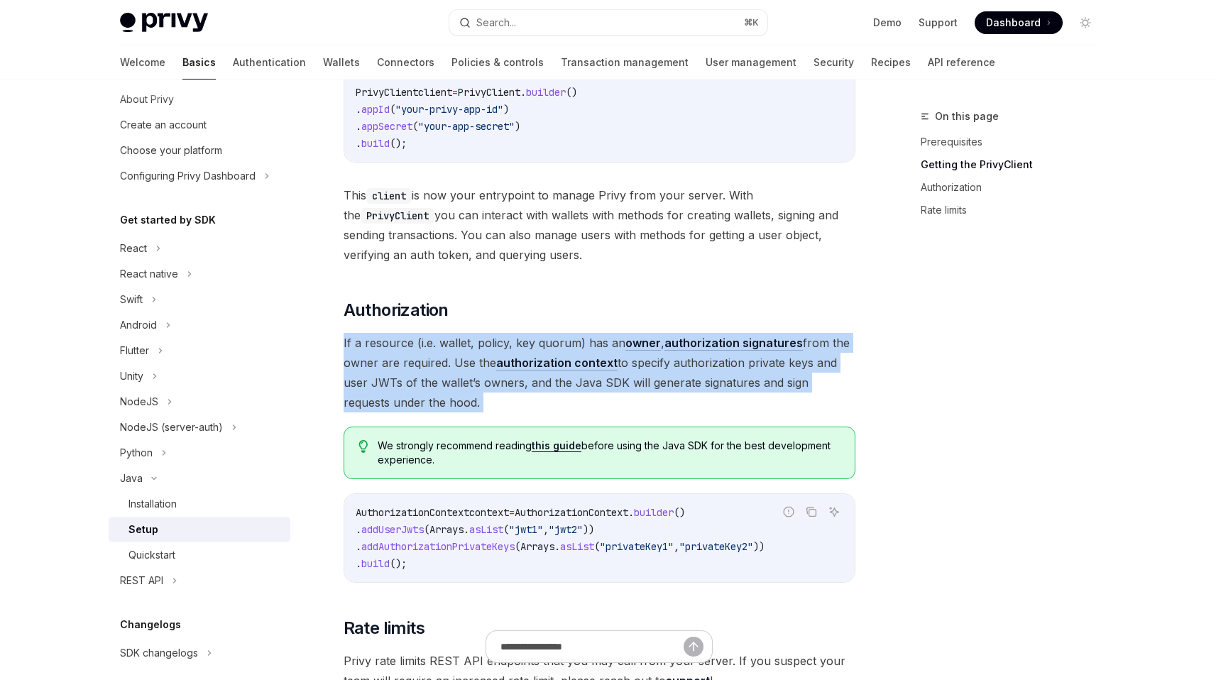
click at [476, 404] on span "If a resource (i.e. wallet, policy, key quorum) has an owner , authorization si…" at bounding box center [600, 372] width 512 height 79
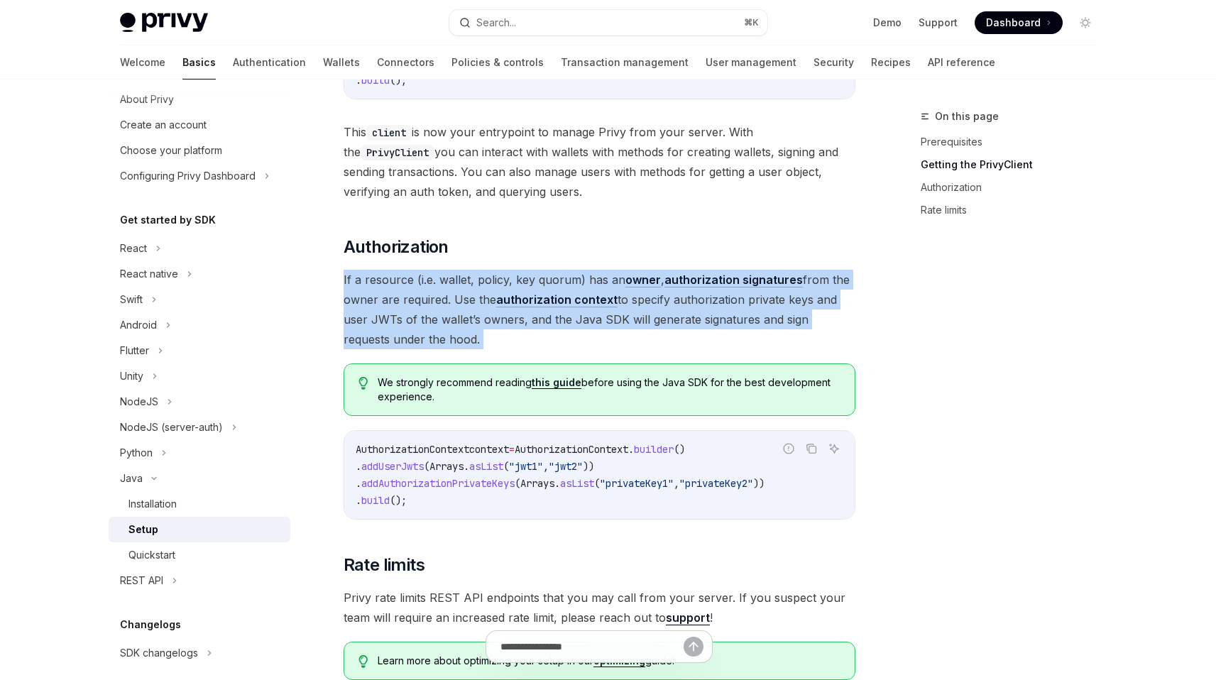
scroll to position [472, 0]
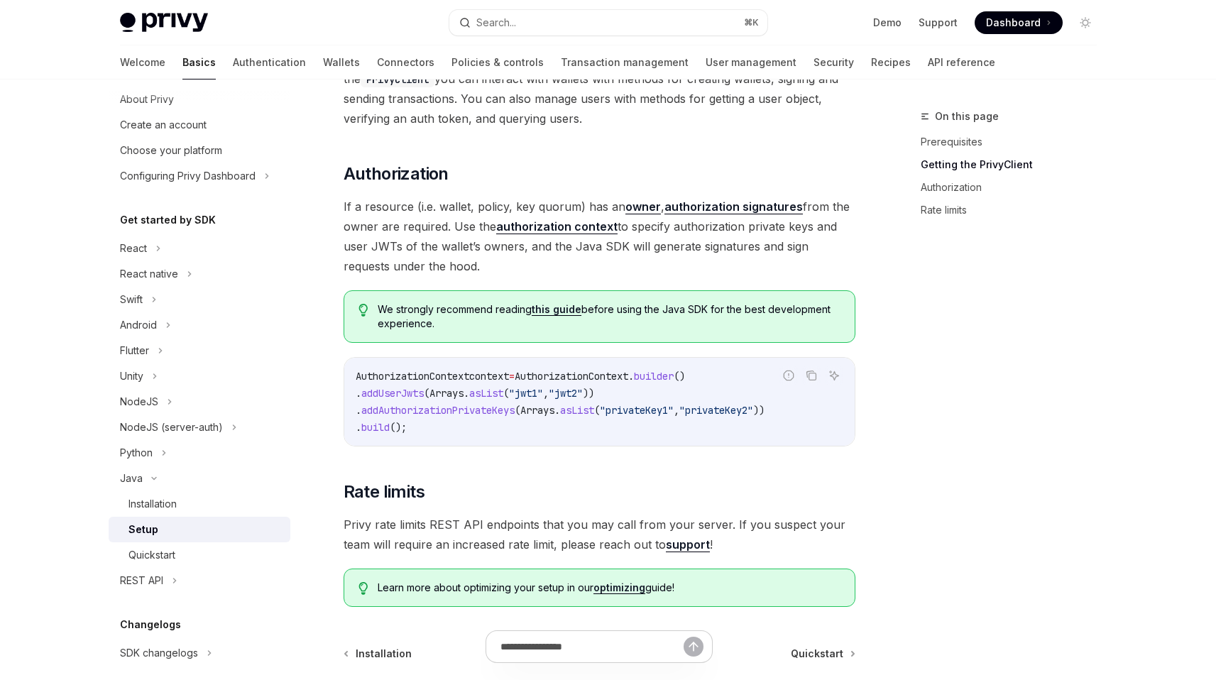
click at [549, 388] on span "," at bounding box center [546, 393] width 6 height 13
click at [554, 407] on span "Arrays" at bounding box center [537, 410] width 34 height 13
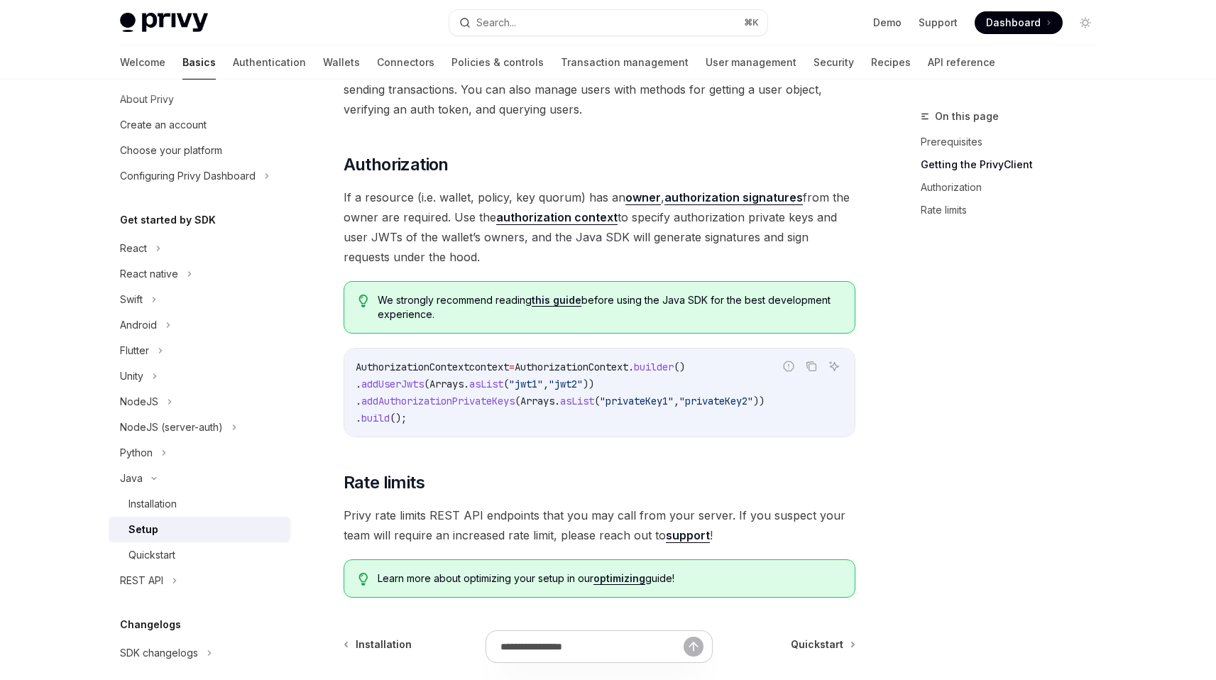
click at [554, 395] on span "Arrays" at bounding box center [537, 401] width 34 height 13
click at [554, 397] on span "Arrays" at bounding box center [537, 401] width 34 height 13
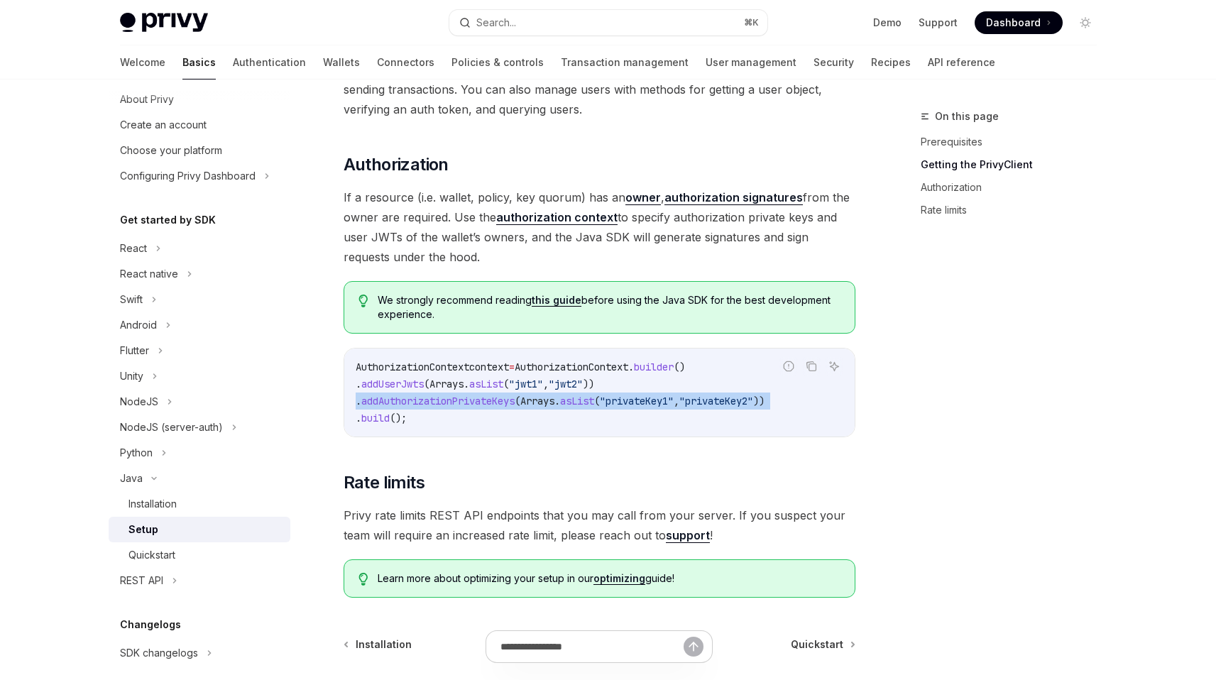
click at [554, 397] on span "Arrays" at bounding box center [537, 401] width 34 height 13
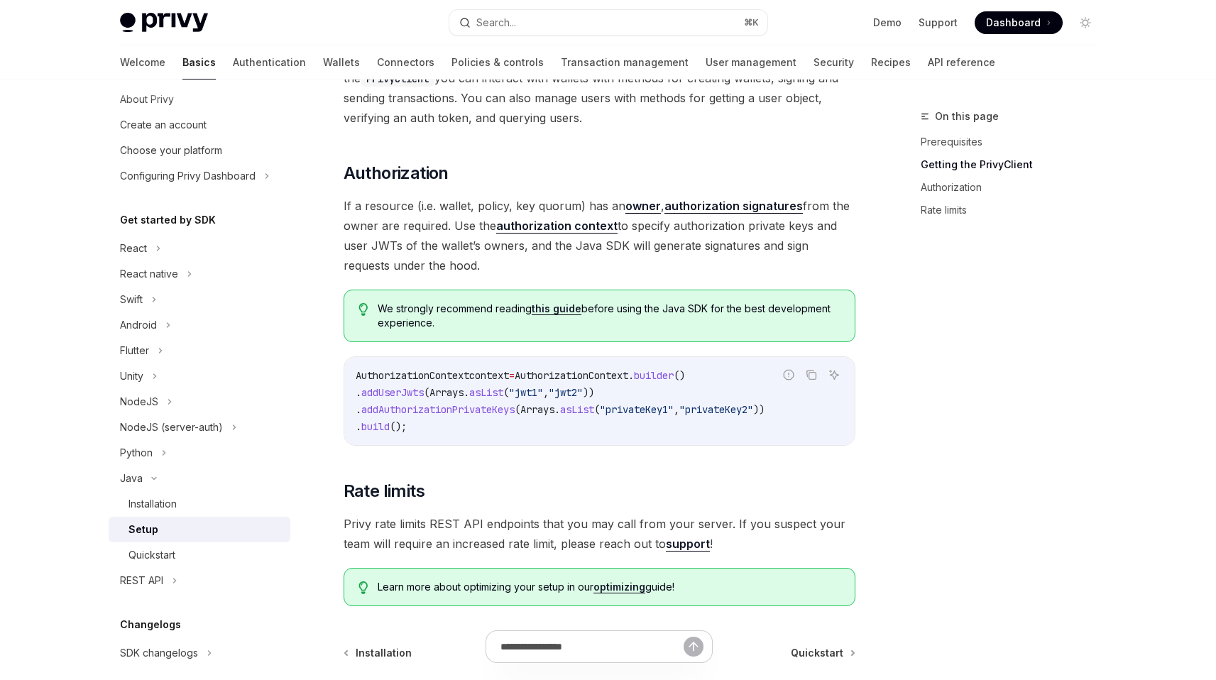
click at [512, 245] on span "If a resource (i.e. wallet, policy, key quorum) has an owner , authorization si…" at bounding box center [600, 235] width 512 height 79
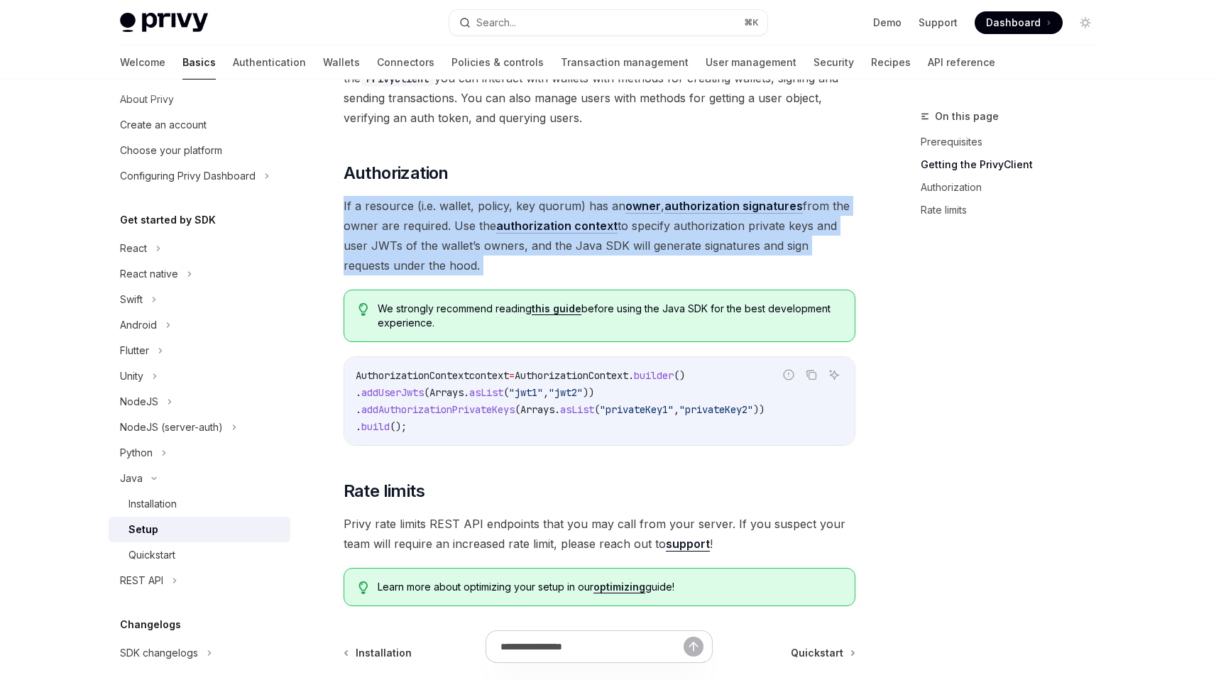
click at [512, 245] on span "If a resource (i.e. wallet, policy, key quorum) has an owner , authorization si…" at bounding box center [600, 235] width 512 height 79
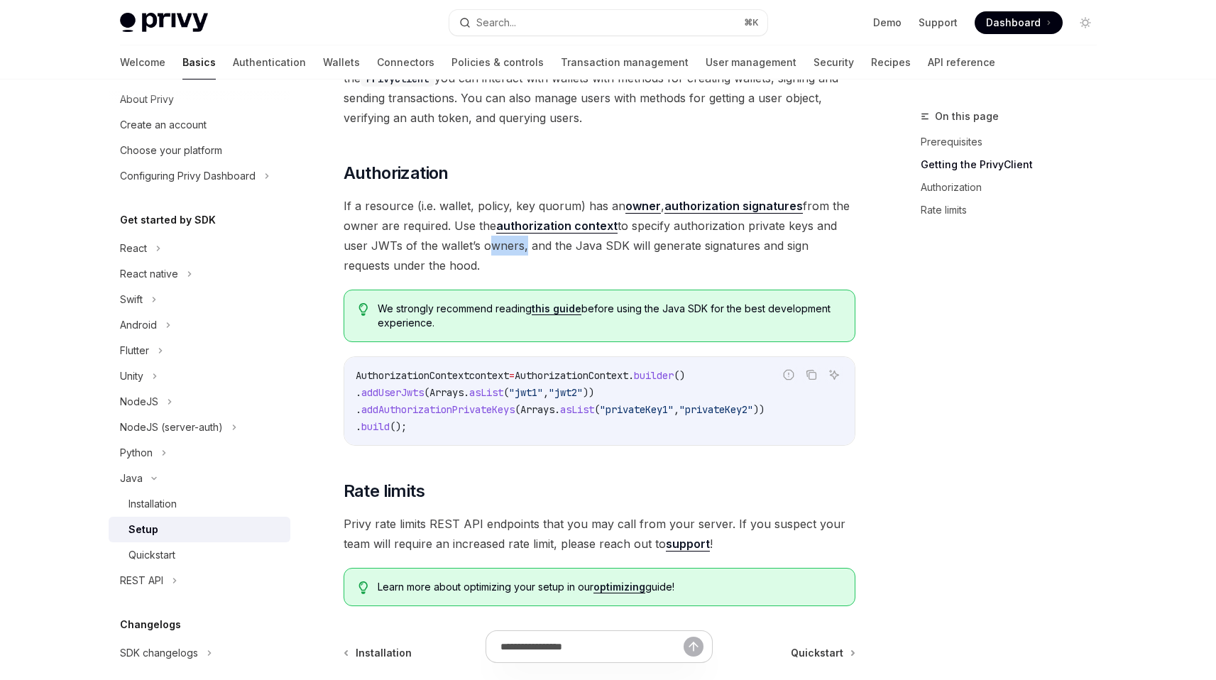
click at [512, 245] on span "If a resource (i.e. wallet, policy, key quorum) has an owner , authorization si…" at bounding box center [600, 235] width 512 height 79
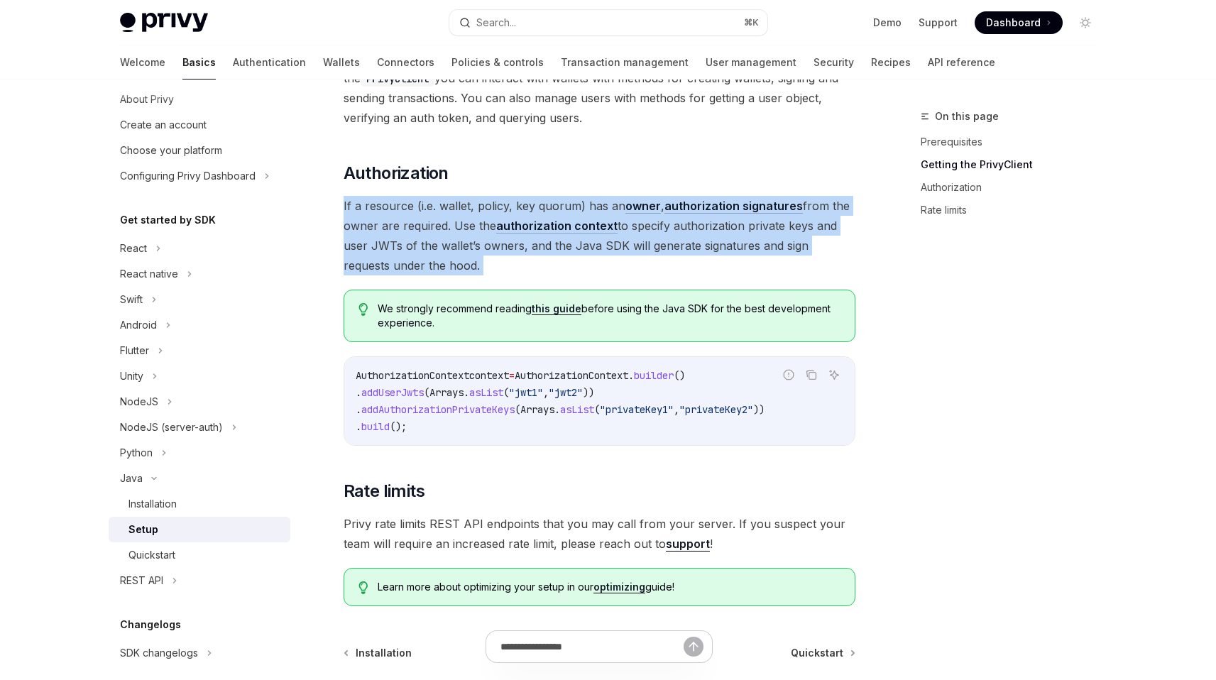
click at [512, 245] on span "If a resource (i.e. wallet, policy, key quorum) has an owner , authorization si…" at bounding box center [600, 235] width 512 height 79
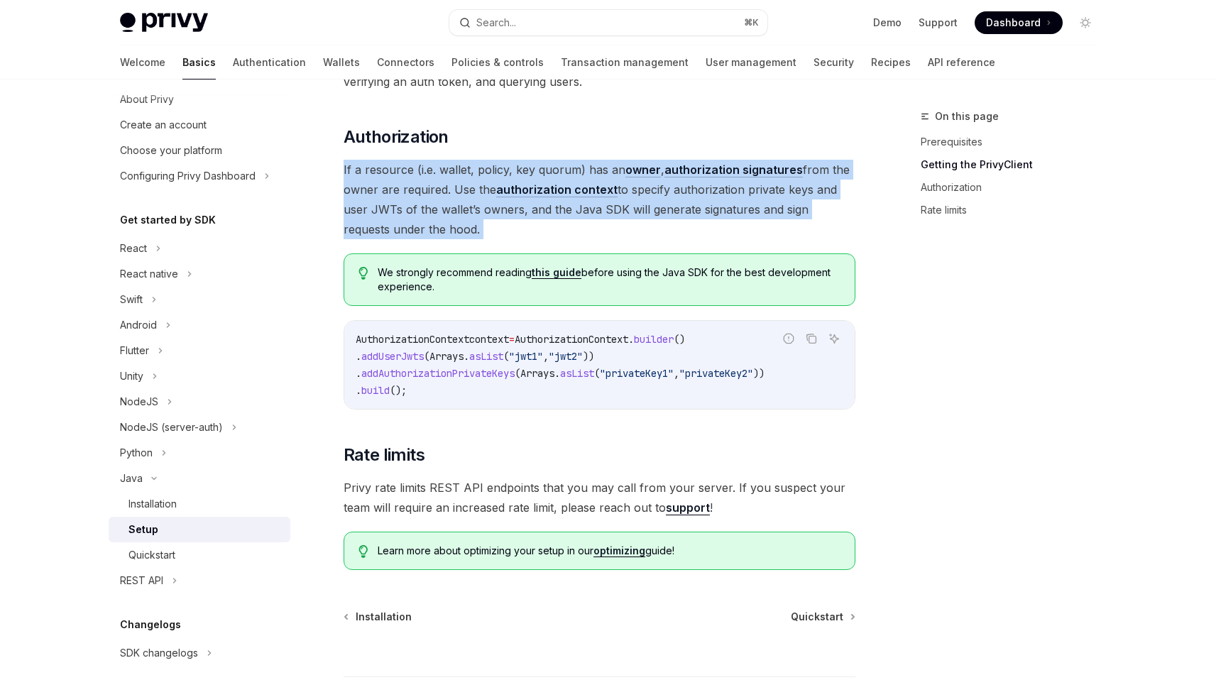
scroll to position [628, 0]
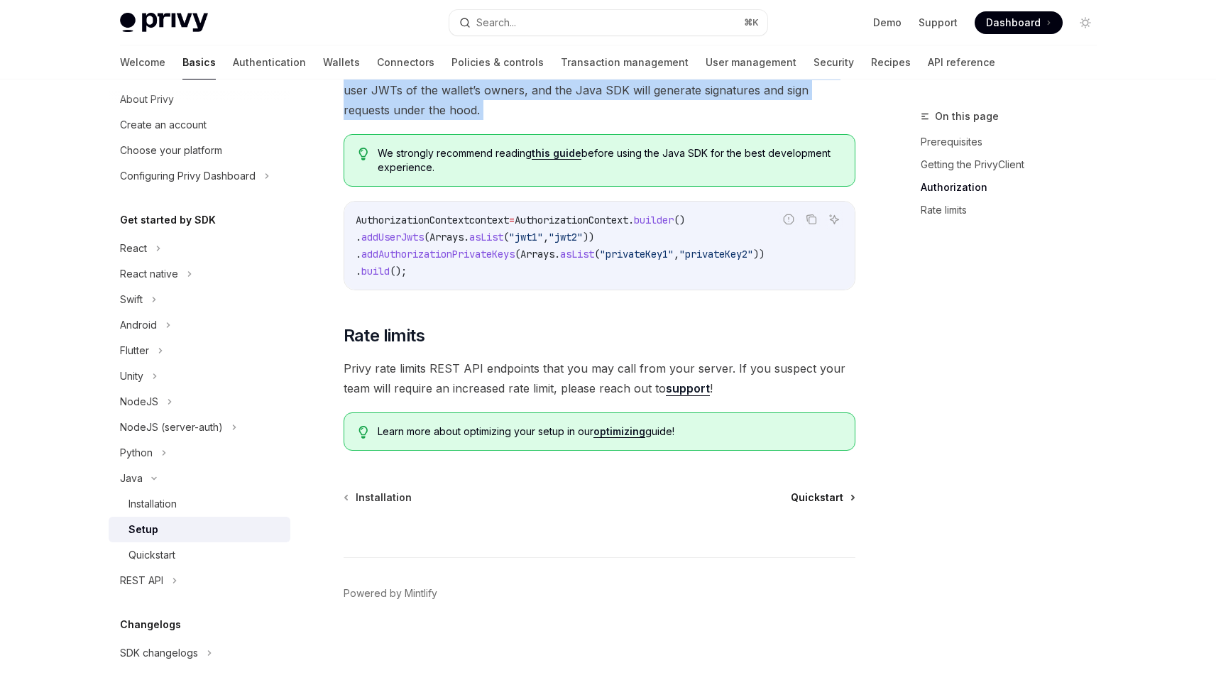
click at [803, 503] on span "Quickstart" at bounding box center [817, 497] width 53 height 14
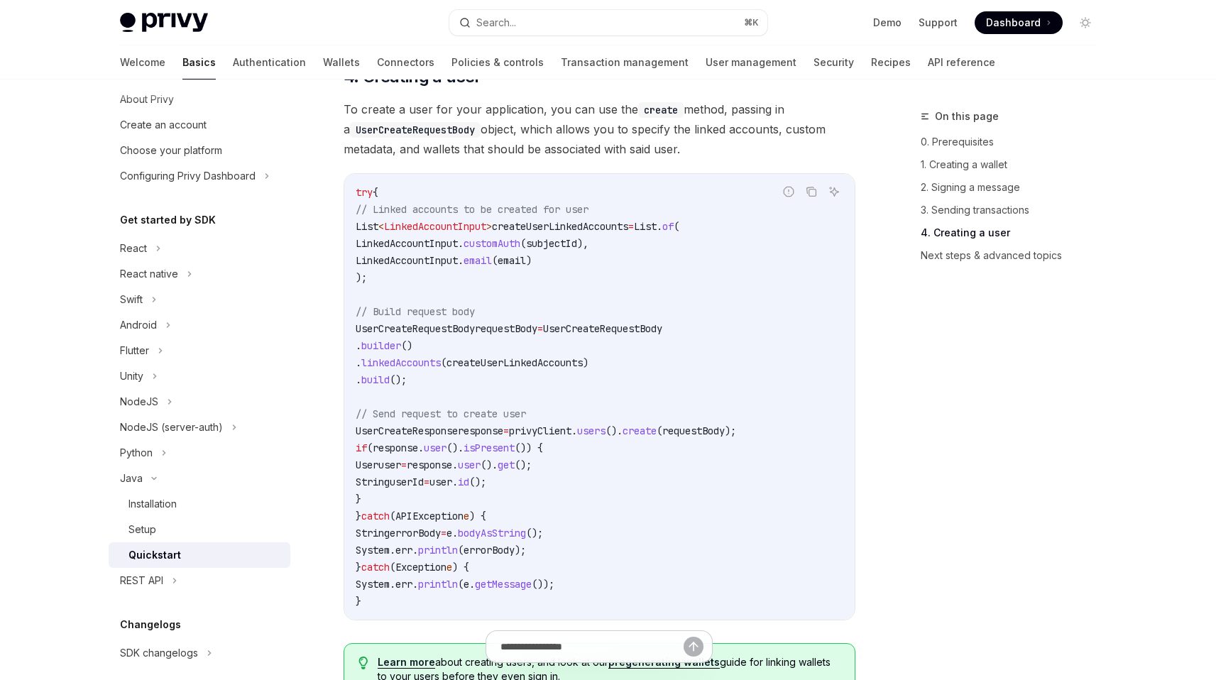
scroll to position [104, 0]
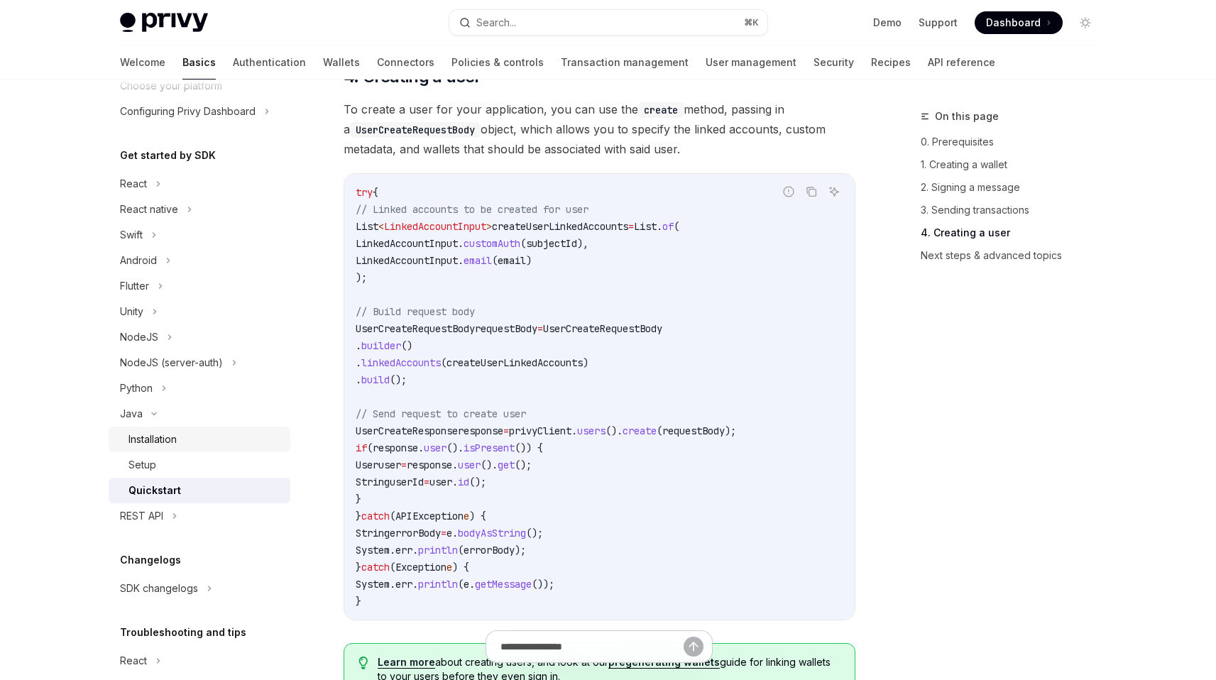
click at [174, 440] on div "Installation" at bounding box center [152, 439] width 48 height 17
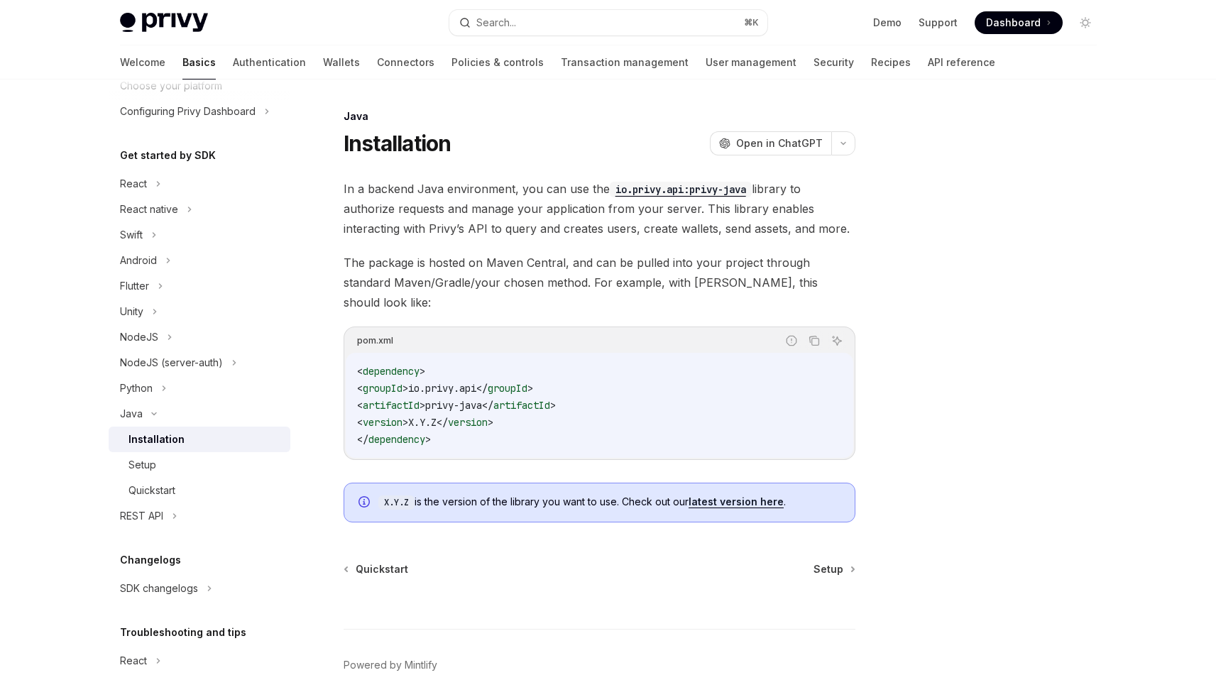
click at [696, 226] on span "In a backend Java environment, you can use the io.privy.api:privy-java library …" at bounding box center [600, 209] width 512 height 60
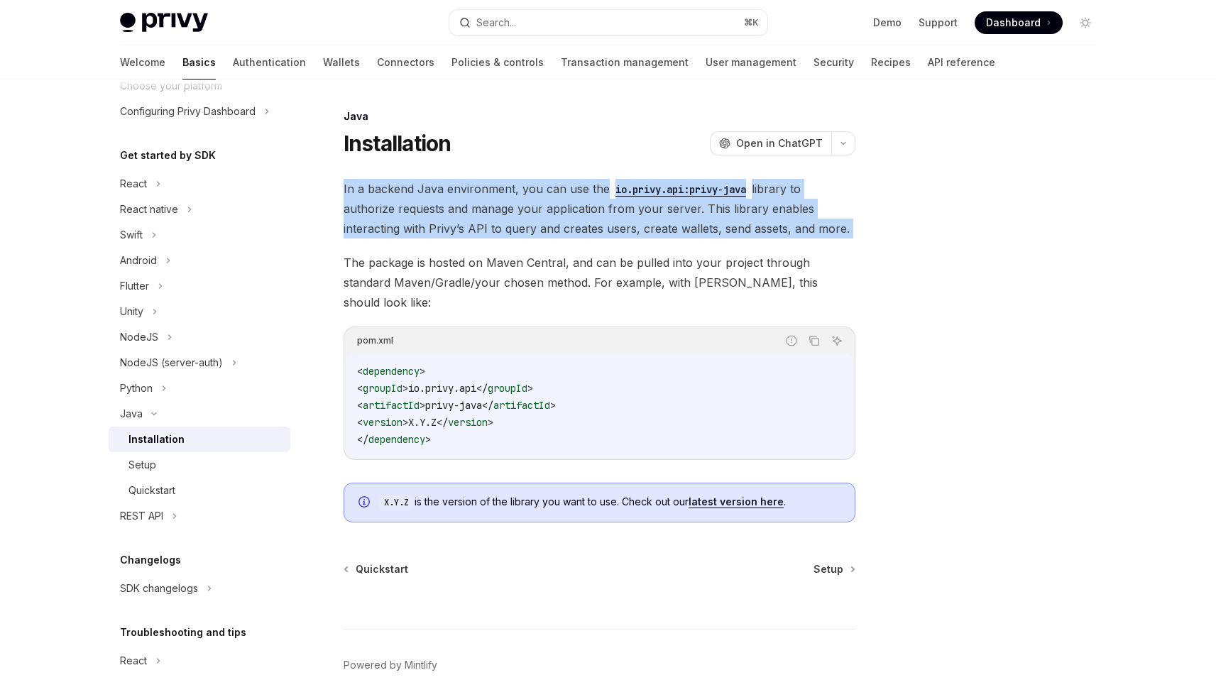
click at [696, 226] on span "In a backend Java environment, you can use the io.privy.api:privy-java library …" at bounding box center [600, 209] width 512 height 60
click at [603, 224] on span "In a backend Java environment, you can use the io.privy.api:privy-java library …" at bounding box center [600, 209] width 512 height 60
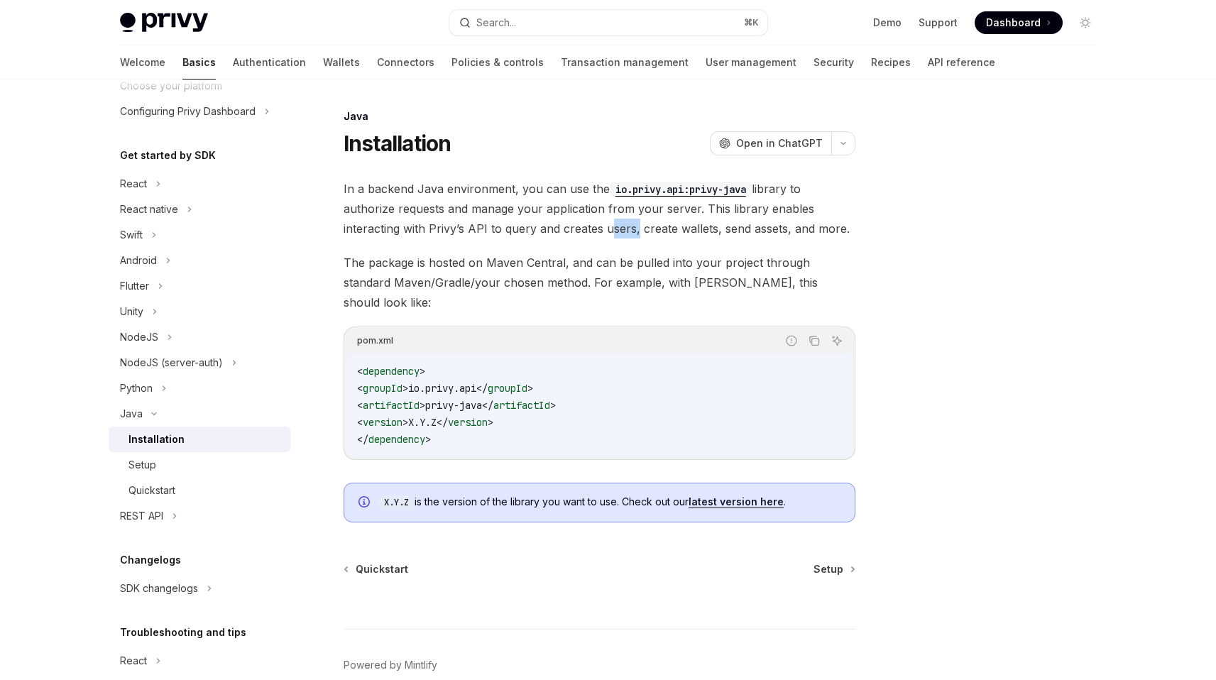
click at [603, 224] on span "In a backend Java environment, you can use the io.privy.api:privy-java library …" at bounding box center [600, 209] width 512 height 60
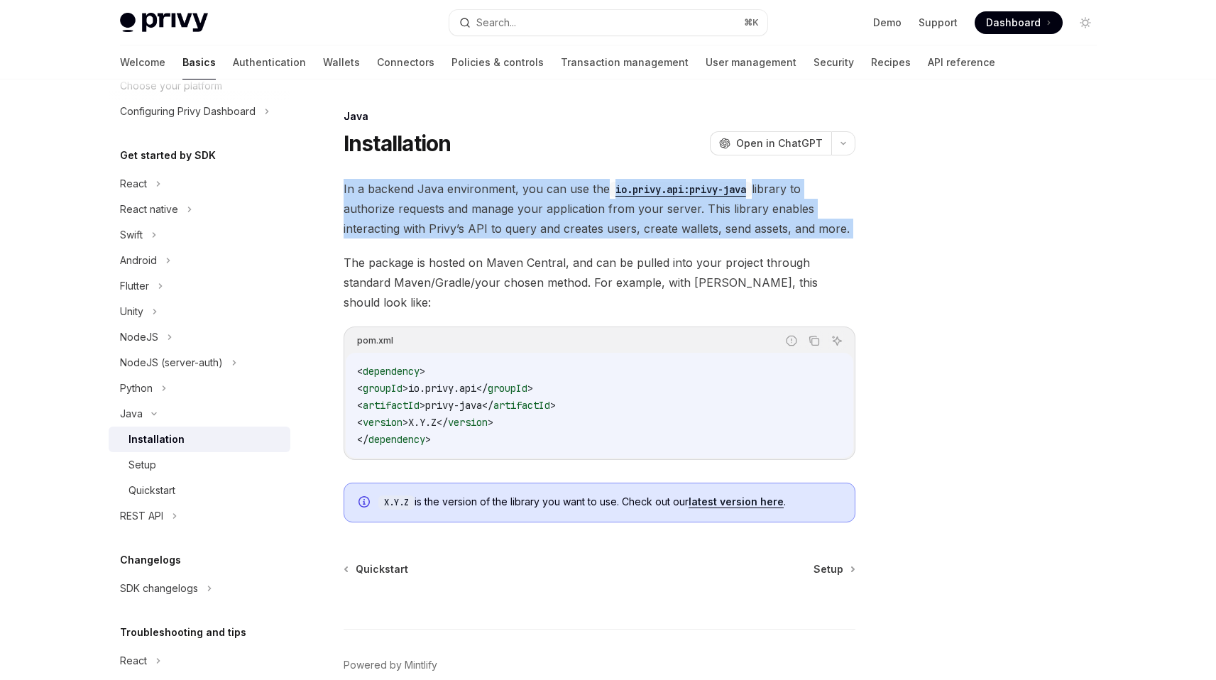
click at [603, 224] on span "In a backend Java environment, you can use the io.privy.api:privy-java library …" at bounding box center [600, 209] width 512 height 60
click at [602, 243] on div "In a backend Java environment, you can use the io.privy.api:privy-java library …" at bounding box center [600, 351] width 512 height 344
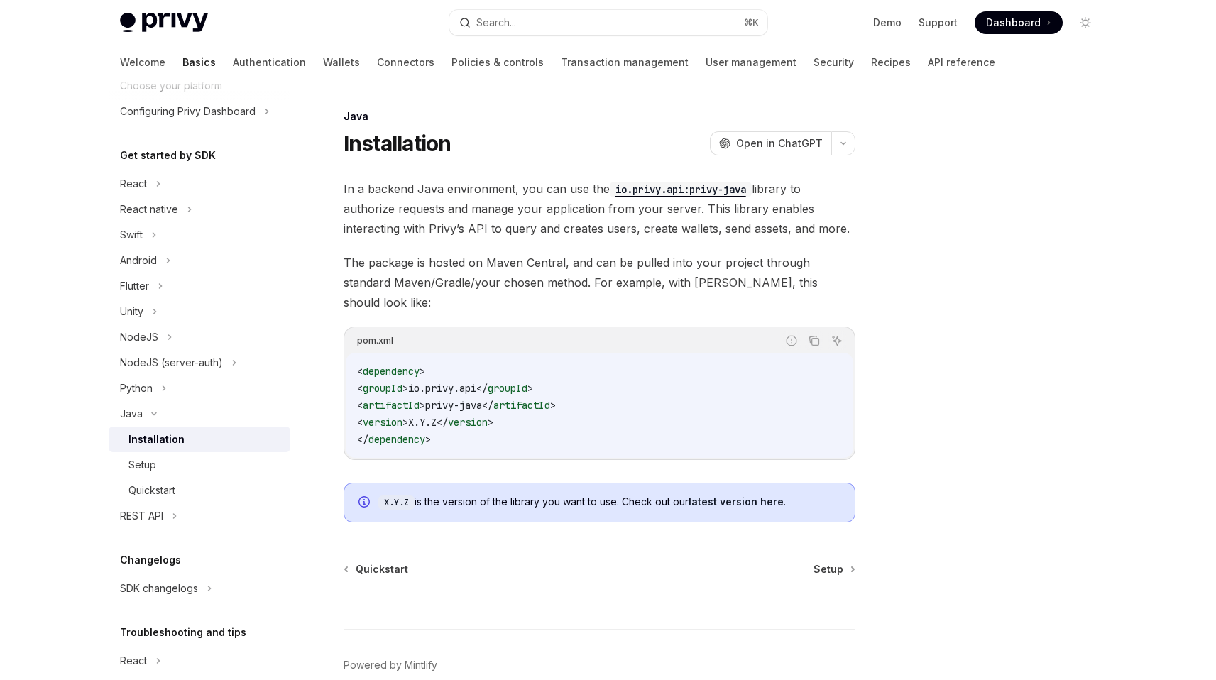
click at [607, 227] on span "In a backend Java environment, you can use the io.privy.api:privy-java library …" at bounding box center [600, 209] width 512 height 60
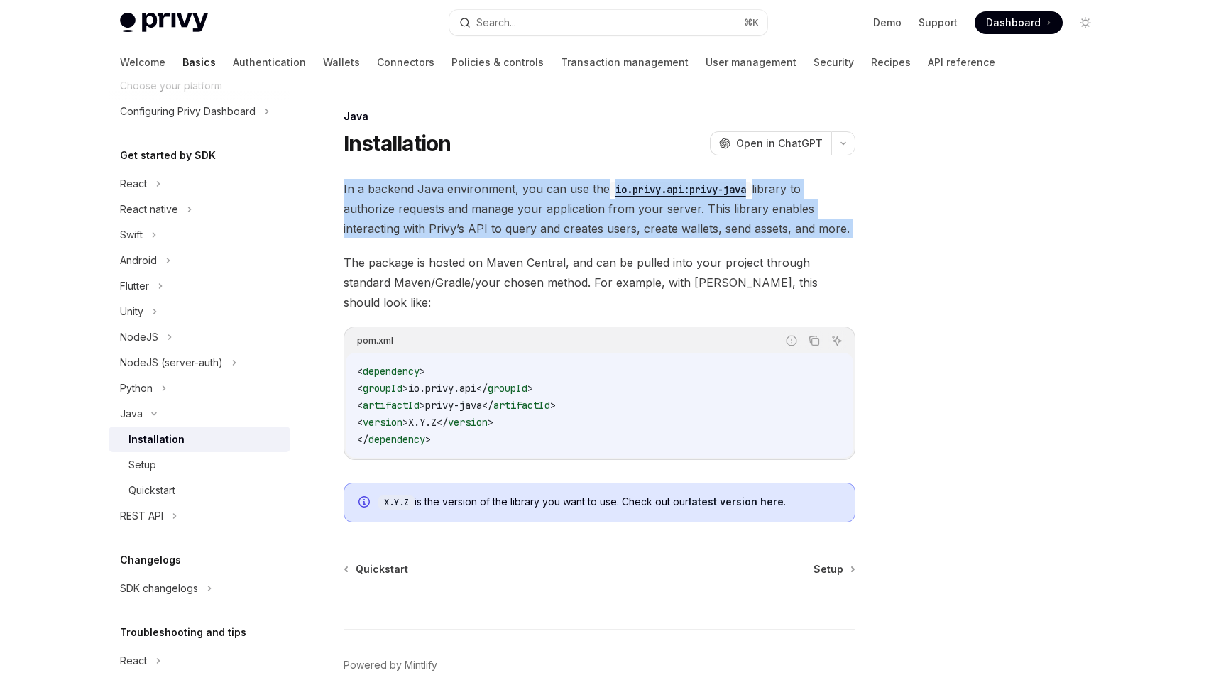
click at [607, 227] on span "In a backend Java environment, you can use the io.privy.api:privy-java library …" at bounding box center [600, 209] width 512 height 60
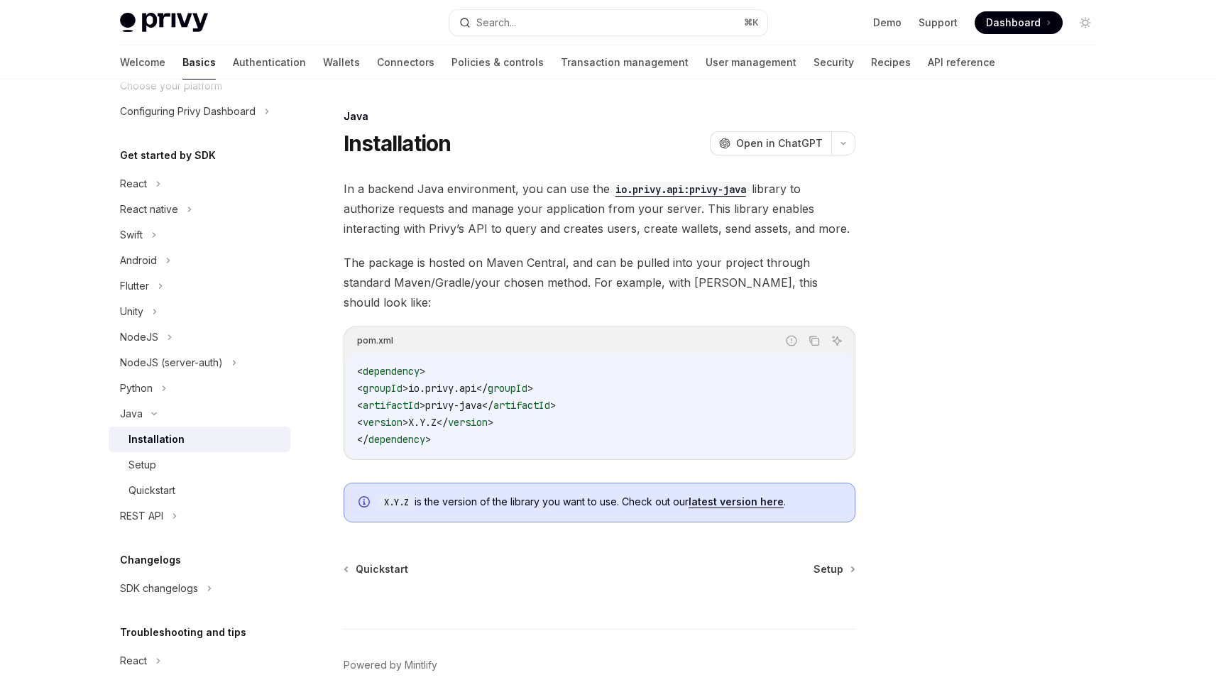
click at [586, 287] on span "The package is hosted on Maven Central, and can be pulled into your project thr…" at bounding box center [600, 283] width 512 height 60
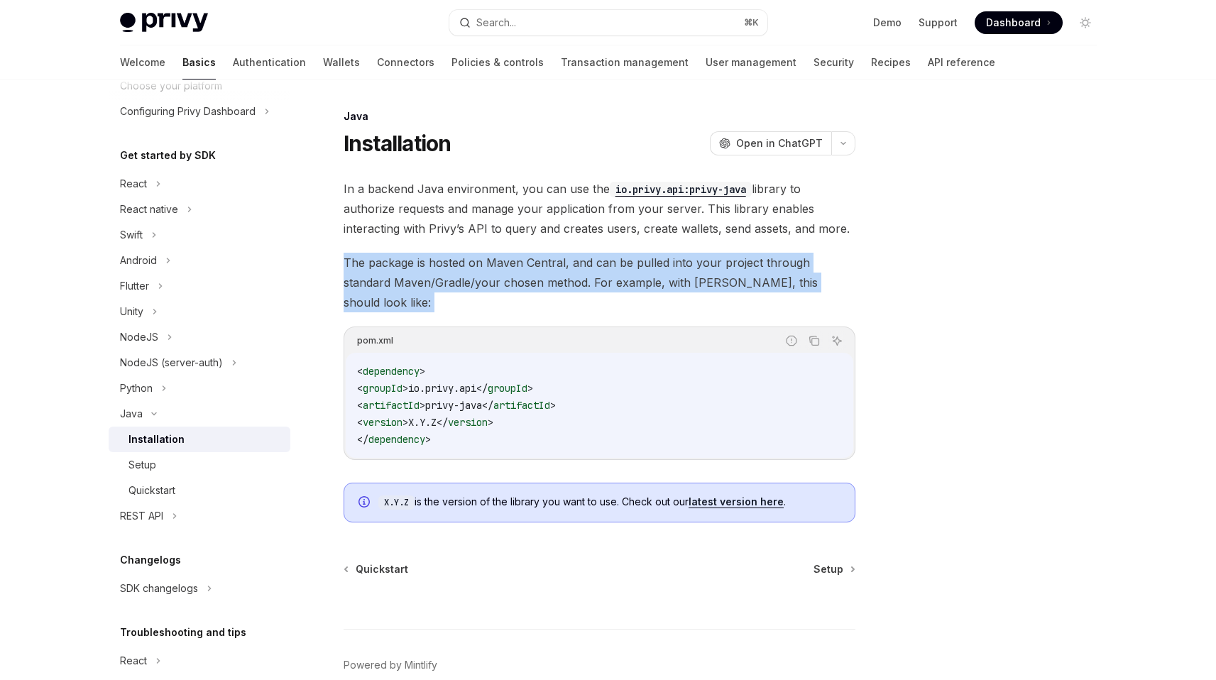
click at [586, 287] on span "The package is hosted on Maven Central, and can be pulled into your project thr…" at bounding box center [600, 283] width 512 height 60
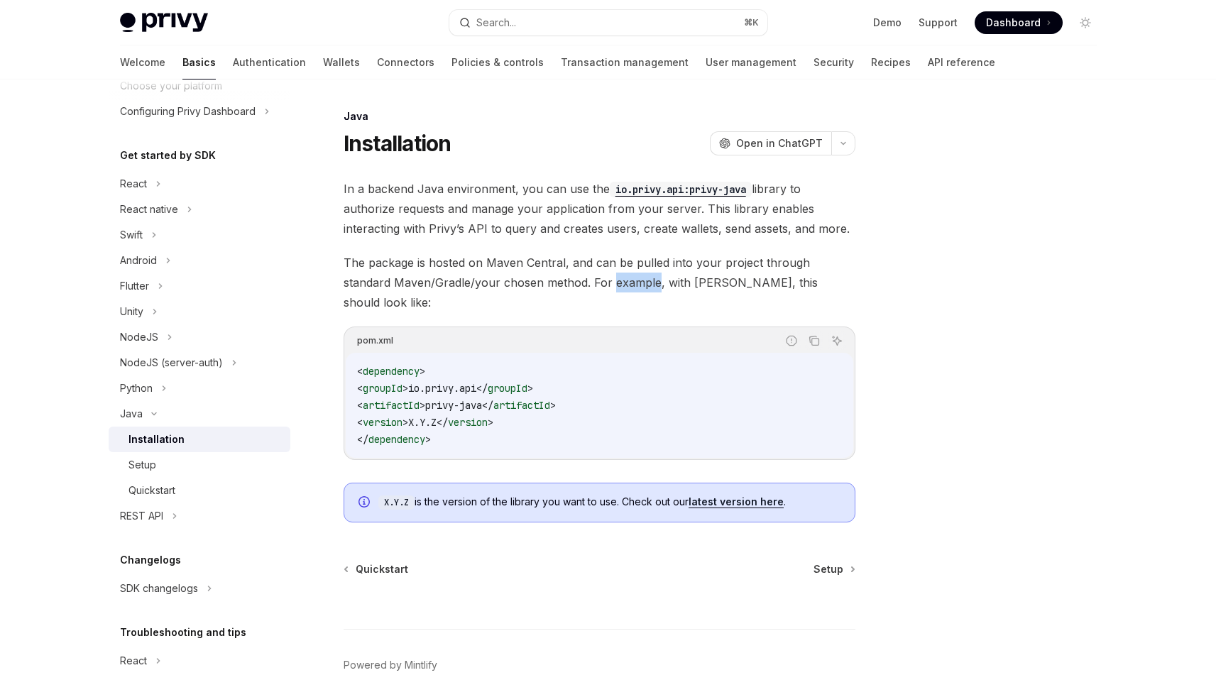
click at [586, 287] on span "The package is hosted on Maven Central, and can be pulled into your project thr…" at bounding box center [600, 283] width 512 height 60
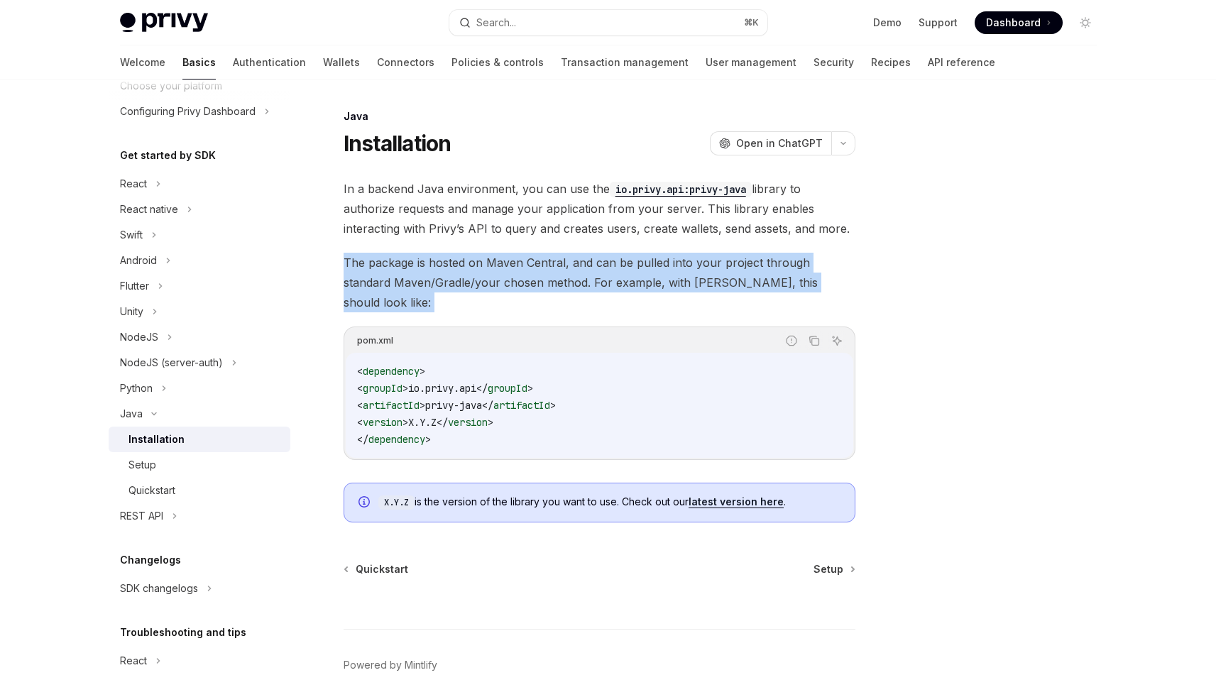
click at [586, 287] on span "The package is hosted on Maven Central, and can be pulled into your project thr…" at bounding box center [600, 283] width 512 height 60
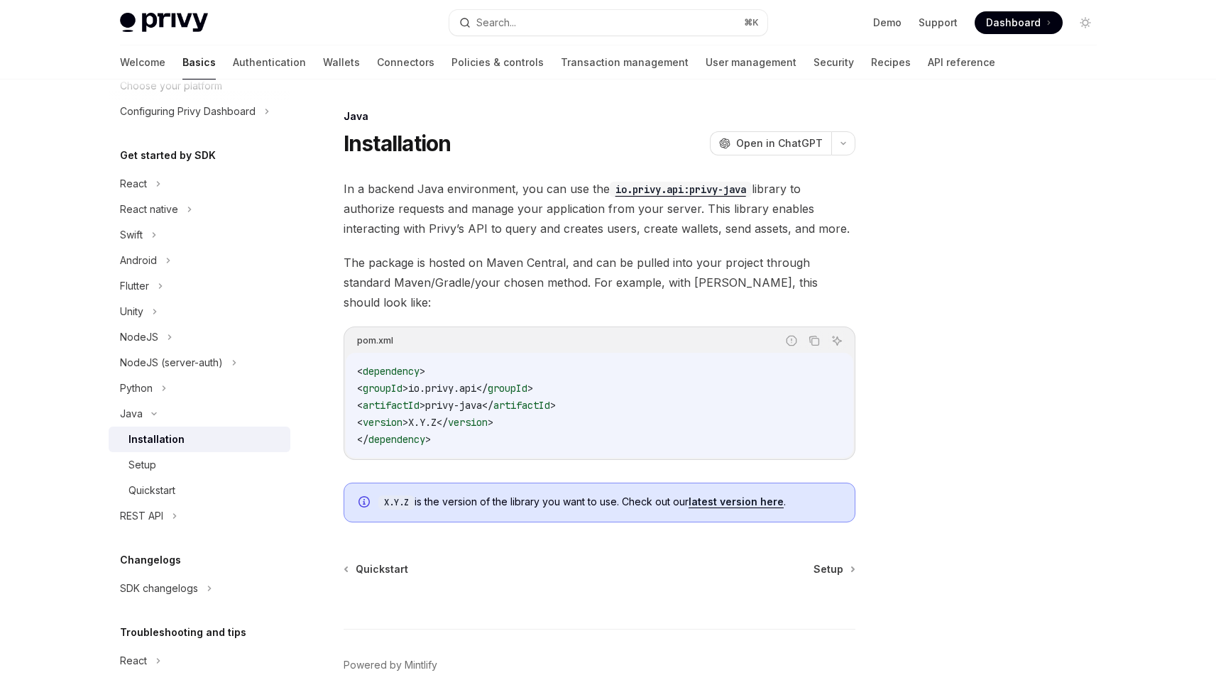
click at [834, 542] on div "Java Installation OpenAI Open in ChatGPT OpenAI Open in ChatGPT In a backend Ja…" at bounding box center [467, 430] width 784 height 644
click at [831, 562] on span "Setup" at bounding box center [828, 569] width 30 height 14
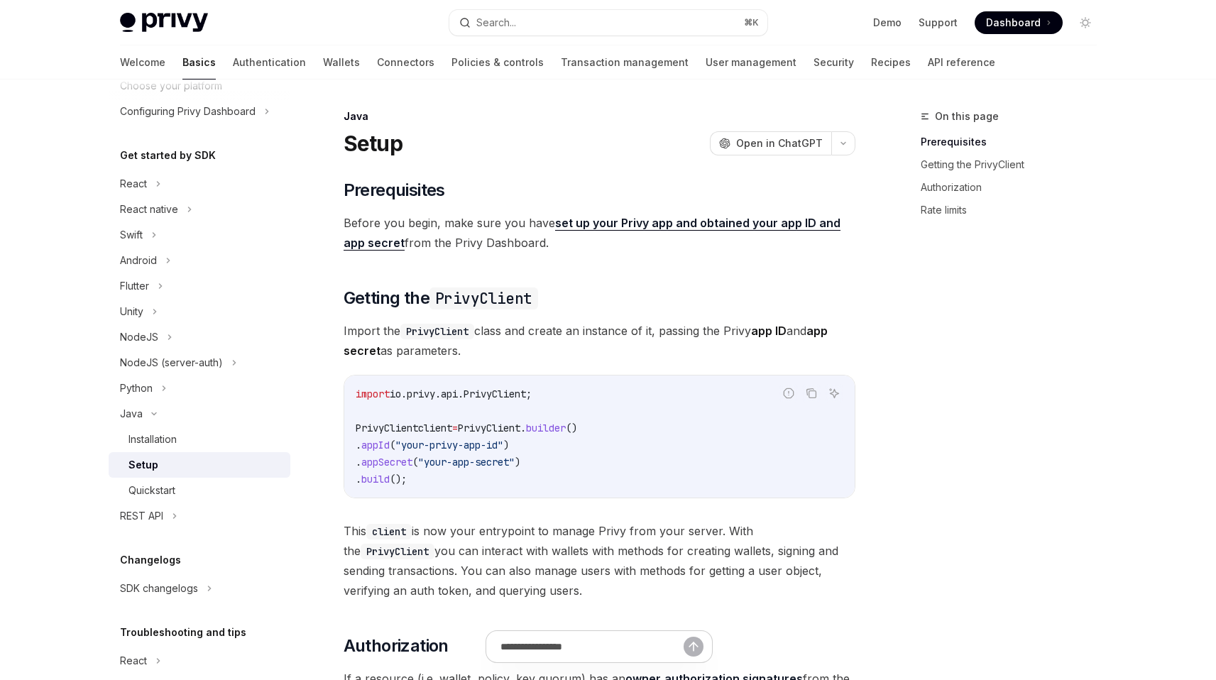
scroll to position [56, 0]
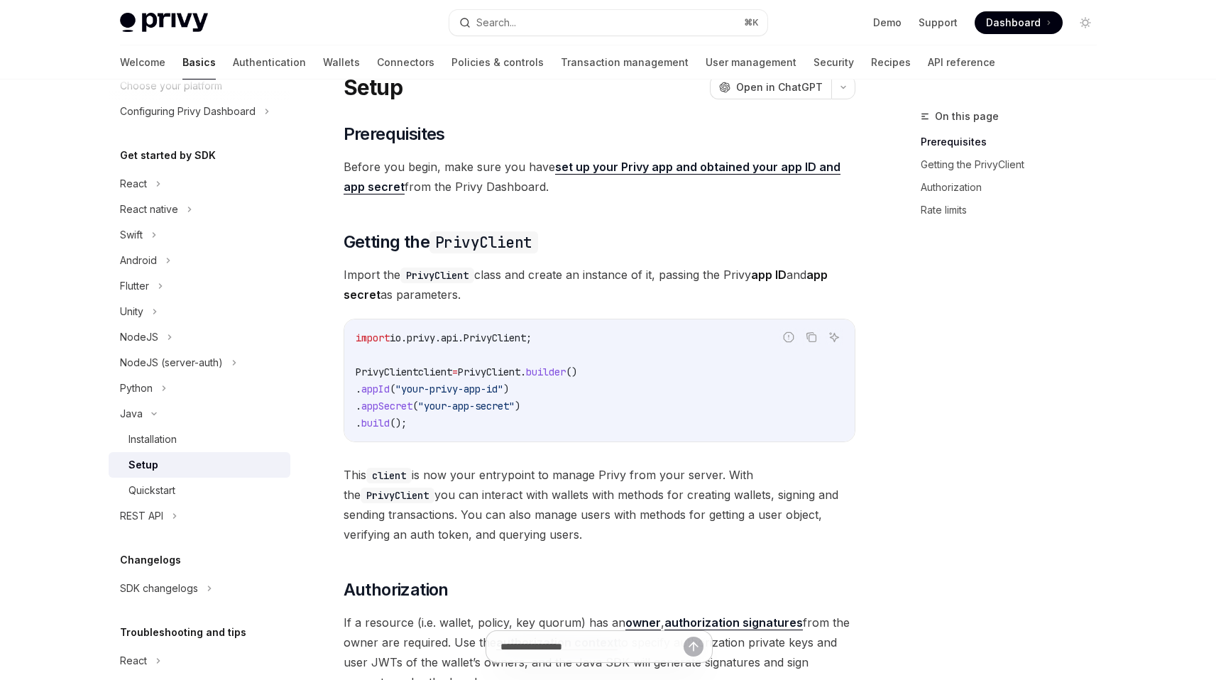
click at [633, 483] on span "This client is now your entrypoint to manage Privy from your server. With the P…" at bounding box center [600, 504] width 512 height 79
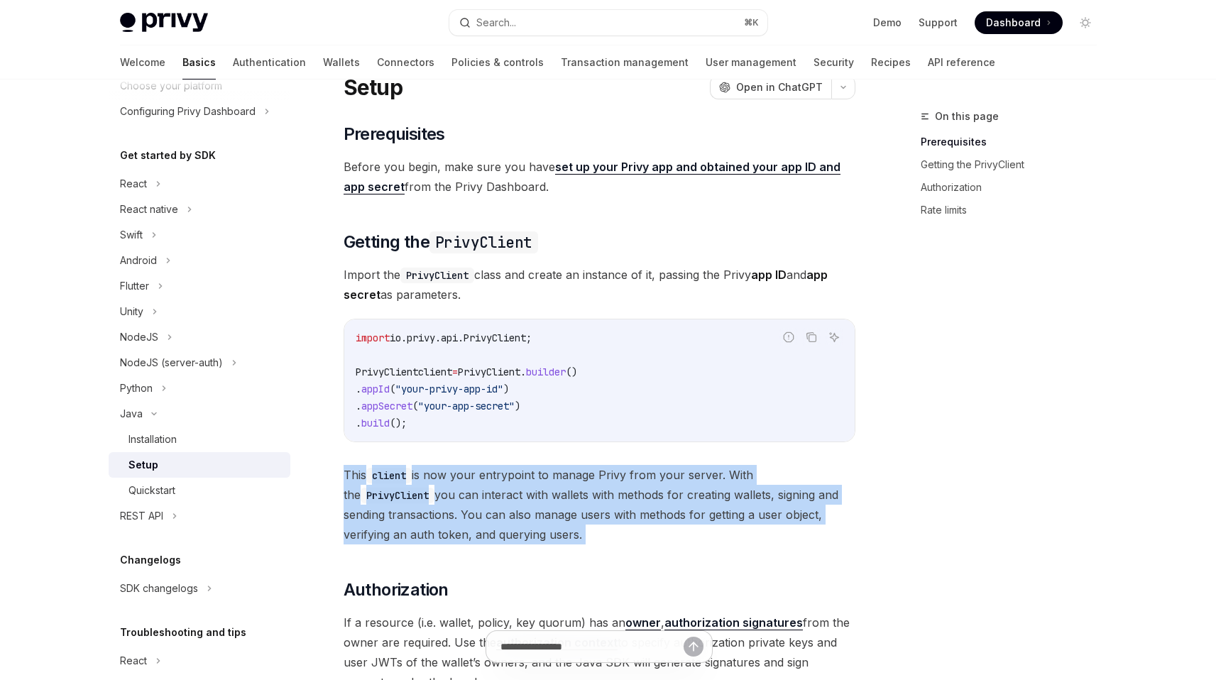
click at [633, 483] on span "This client is now your entrypoint to manage Privy from your server. With the P…" at bounding box center [600, 504] width 512 height 79
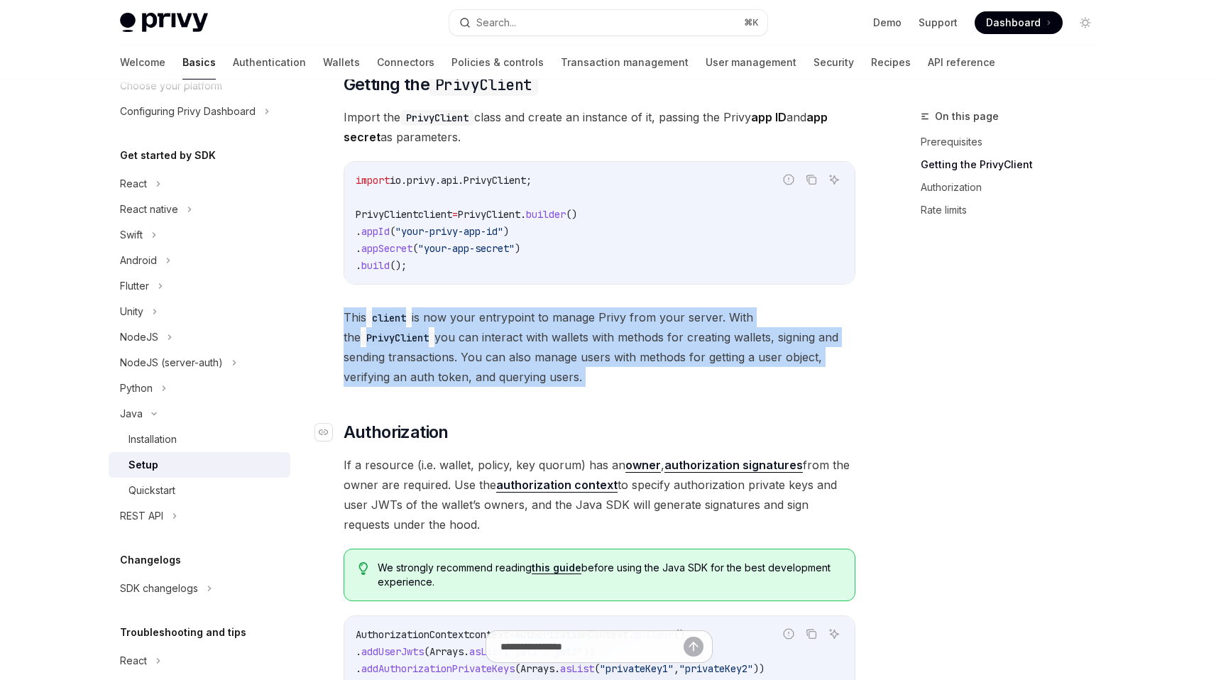
scroll to position [223, 0]
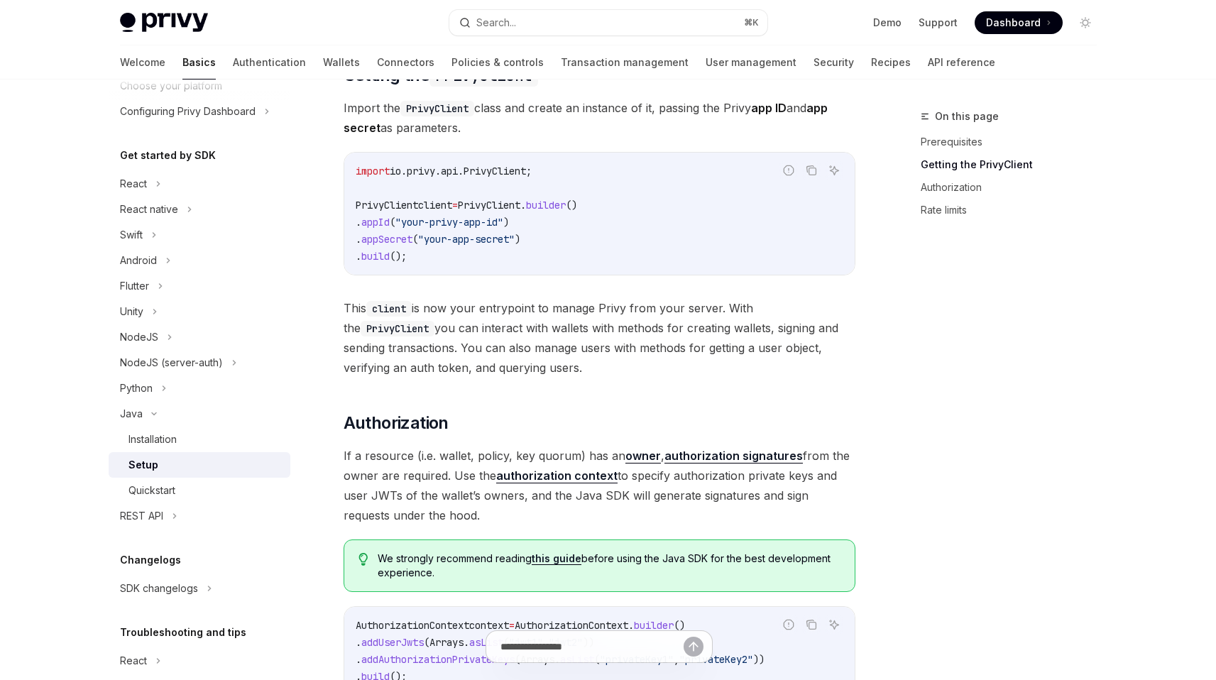
click at [652, 471] on span "If a resource (i.e. wallet, policy, key quorum) has an owner , authorization si…" at bounding box center [600, 485] width 512 height 79
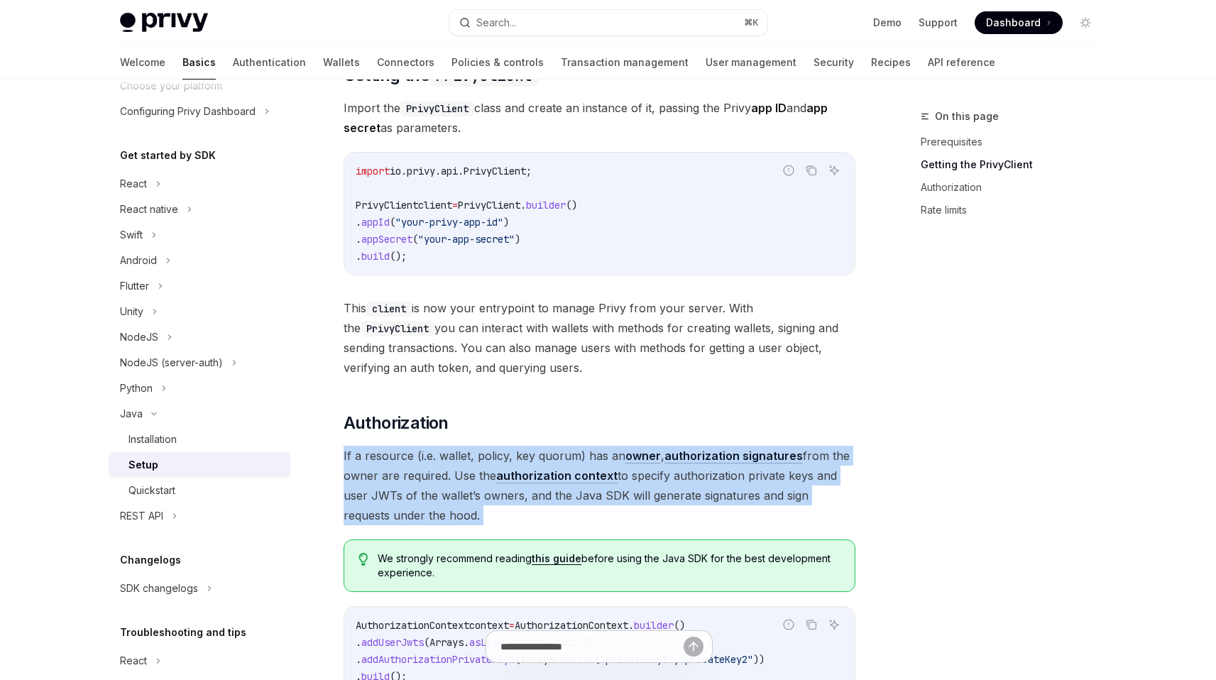
click at [652, 471] on span "If a resource (i.e. wallet, policy, key quorum) has an owner , authorization si…" at bounding box center [600, 485] width 512 height 79
click at [630, 481] on span "If a resource (i.e. wallet, policy, key quorum) has an owner , authorization si…" at bounding box center [600, 485] width 512 height 79
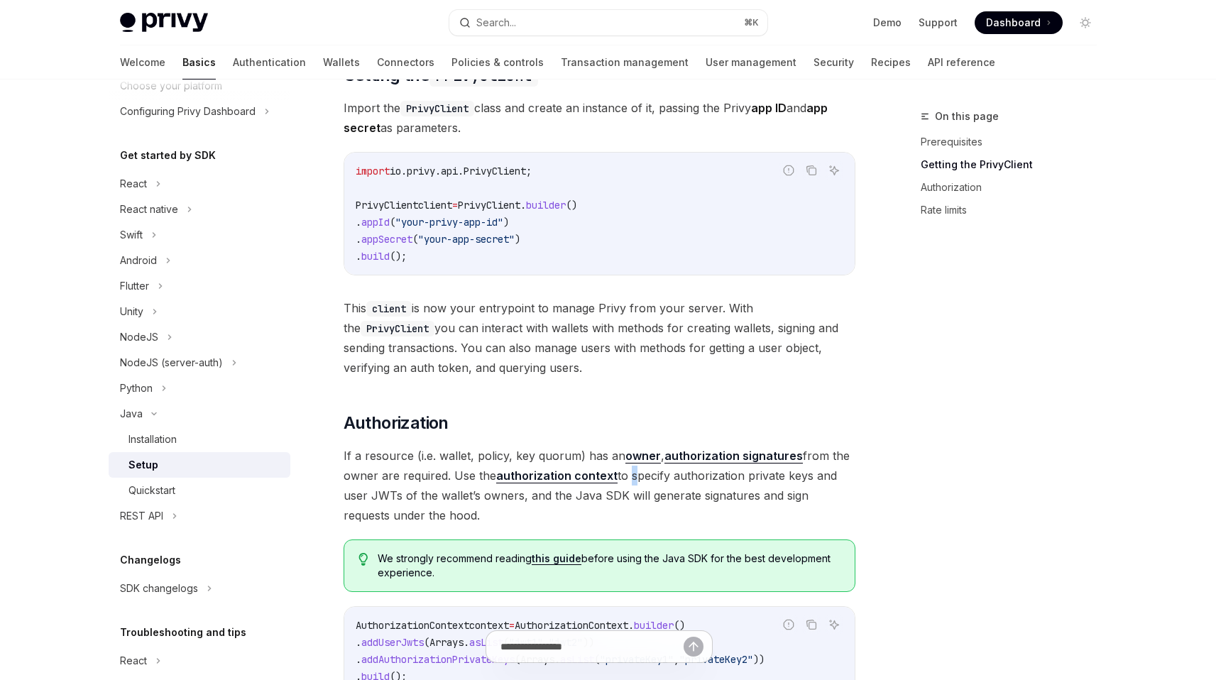
click at [630, 481] on span "If a resource (i.e. wallet, policy, key quorum) has an owner , authorization si…" at bounding box center [600, 485] width 512 height 79
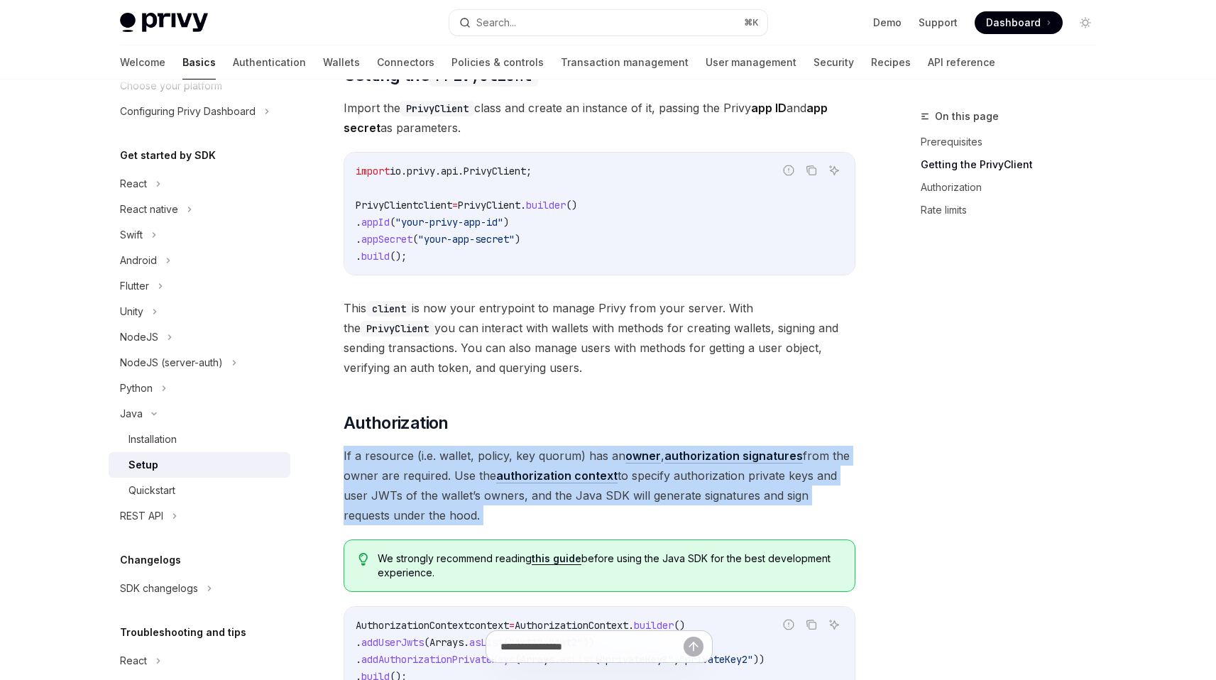
drag, startPoint x: 630, startPoint y: 481, endPoint x: 634, endPoint y: 343, distance: 138.5
click at [630, 481] on span "If a resource (i.e. wallet, policy, key quorum) has an owner , authorization si…" at bounding box center [600, 485] width 512 height 79
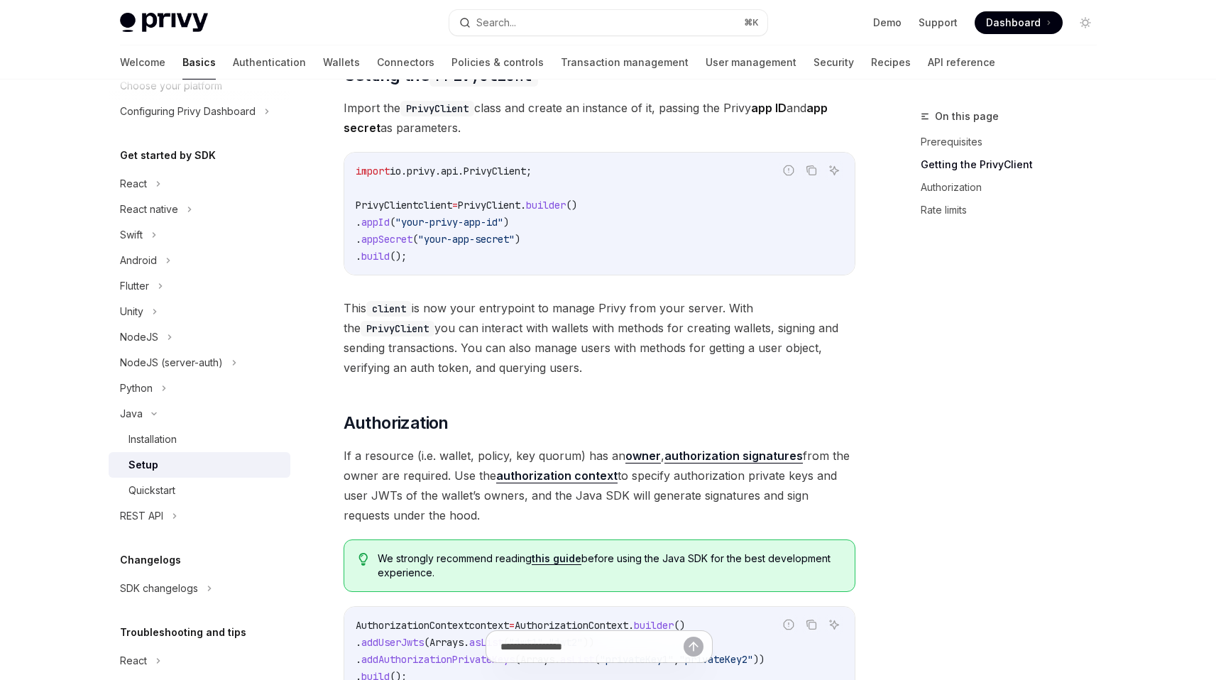
click at [644, 510] on span "If a resource (i.e. wallet, policy, key quorum) has an owner , authorization si…" at bounding box center [600, 485] width 512 height 79
click at [644, 507] on span "If a resource (i.e. wallet, policy, key quorum) has an owner , authorization si…" at bounding box center [600, 485] width 512 height 79
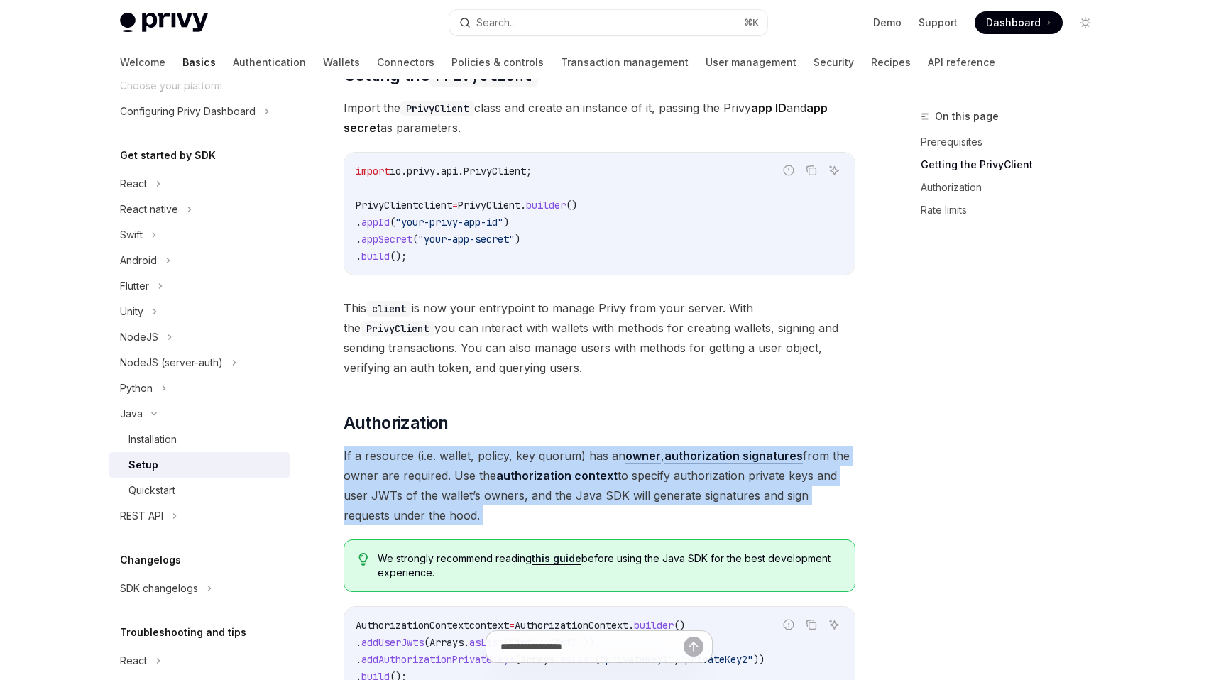
click at [644, 507] on span "If a resource (i.e. wallet, policy, key quorum) has an owner , authorization si…" at bounding box center [600, 485] width 512 height 79
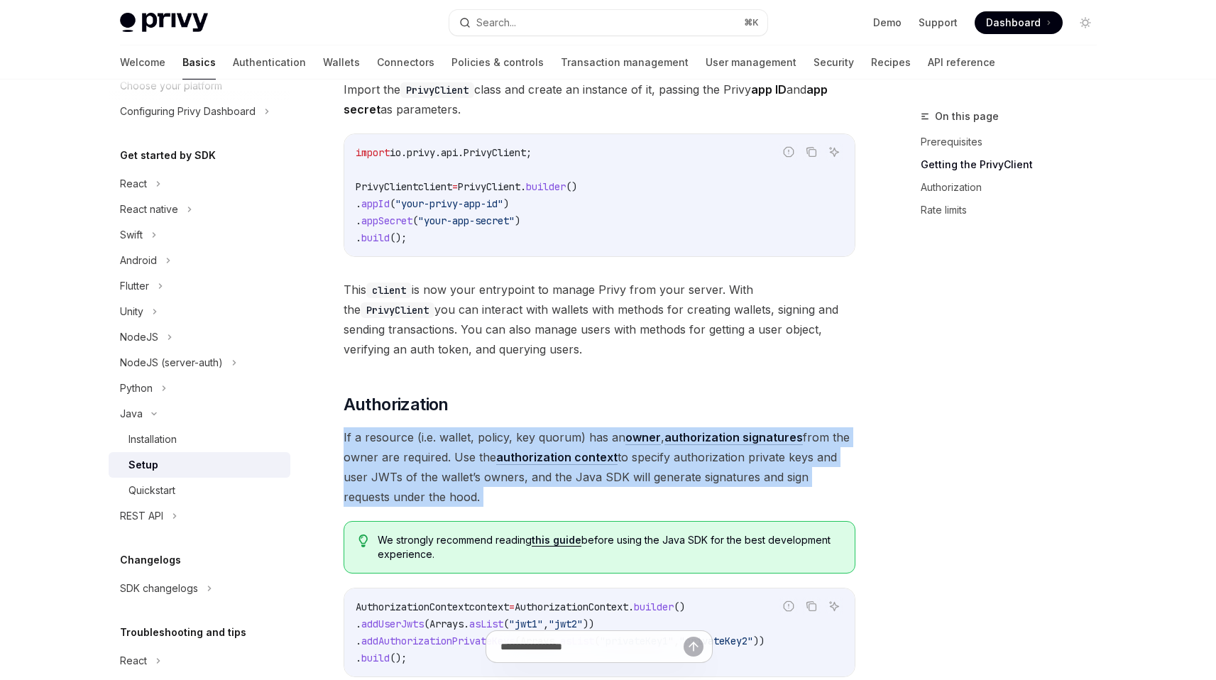
scroll to position [251, 0]
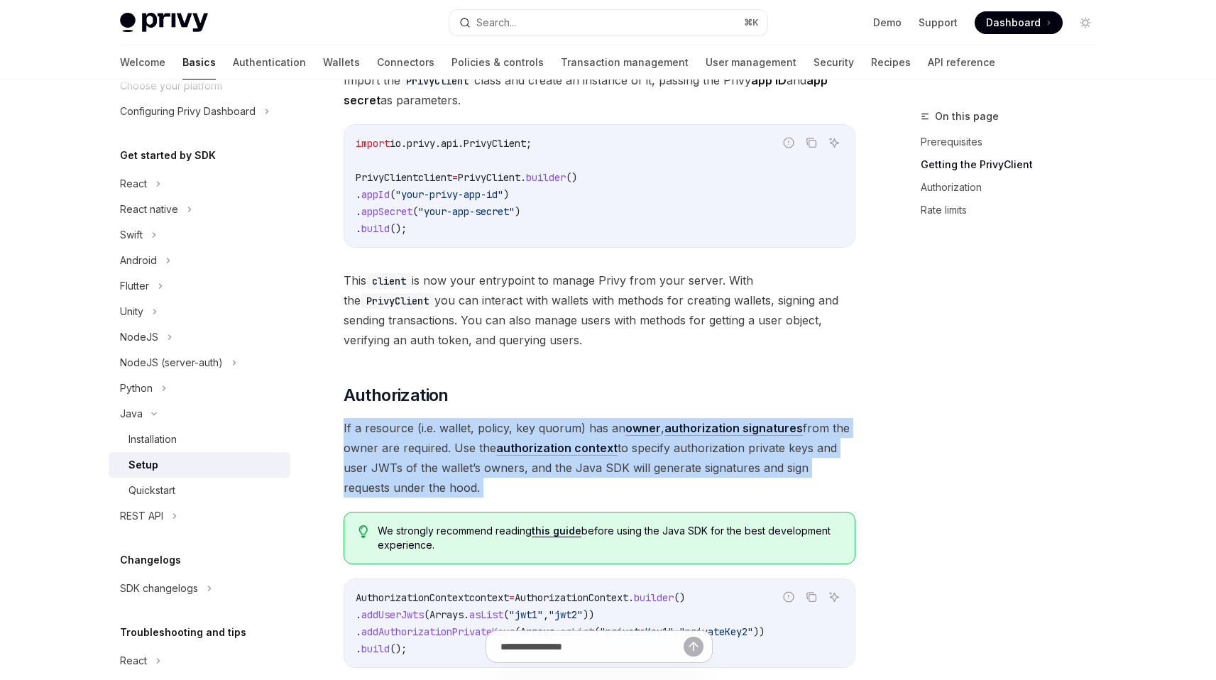
click at [698, 466] on span "If a resource (i.e. wallet, policy, key quorum) has an owner , authorization si…" at bounding box center [600, 457] width 512 height 79
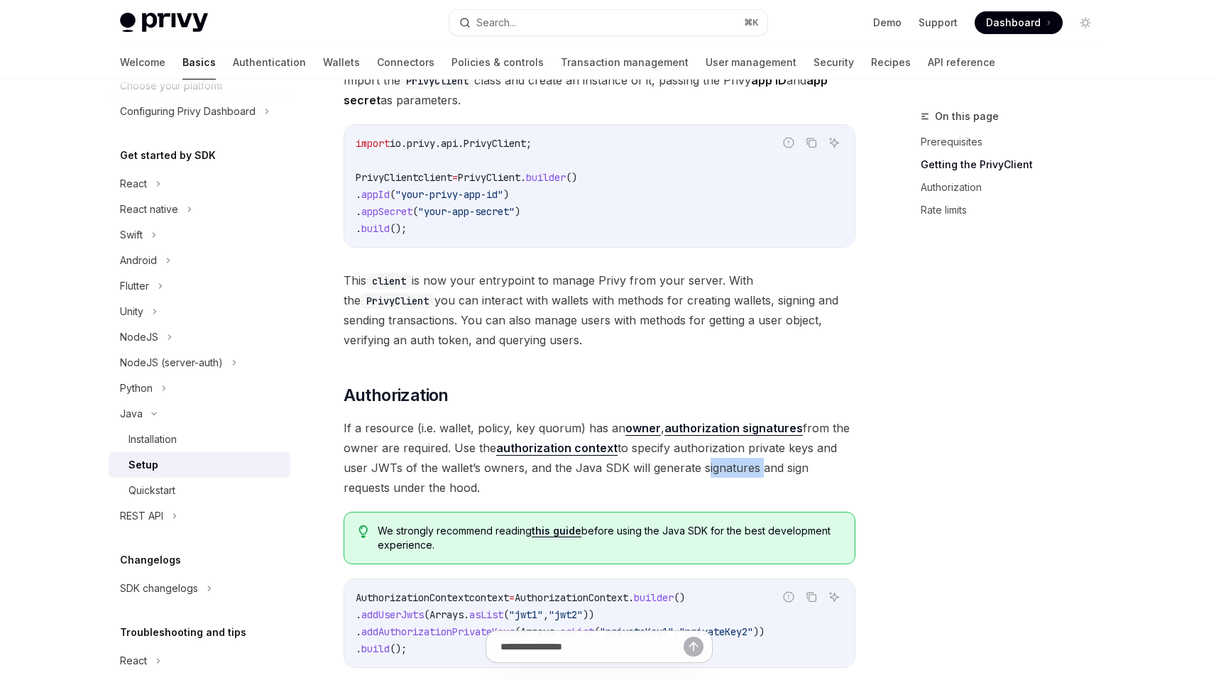
click at [698, 466] on span "If a resource (i.e. wallet, policy, key quorum) has an owner , authorization si…" at bounding box center [600, 457] width 512 height 79
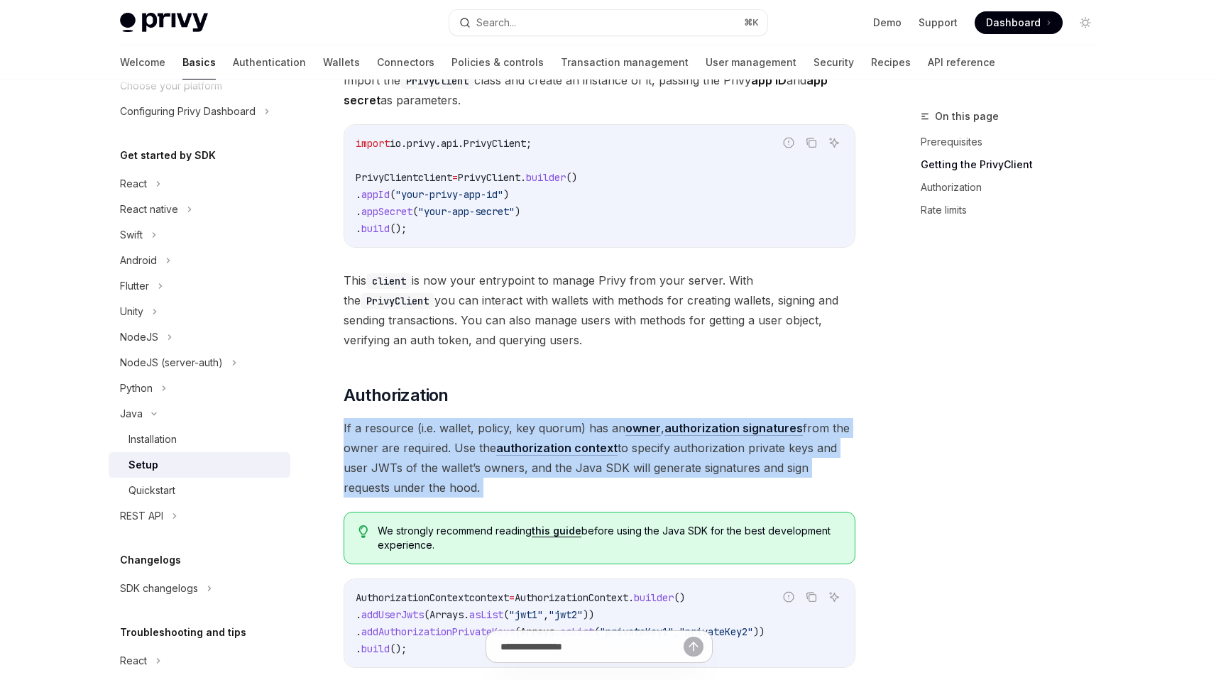
click at [698, 466] on span "If a resource (i.e. wallet, policy, key quorum) has an owner , authorization si…" at bounding box center [600, 457] width 512 height 79
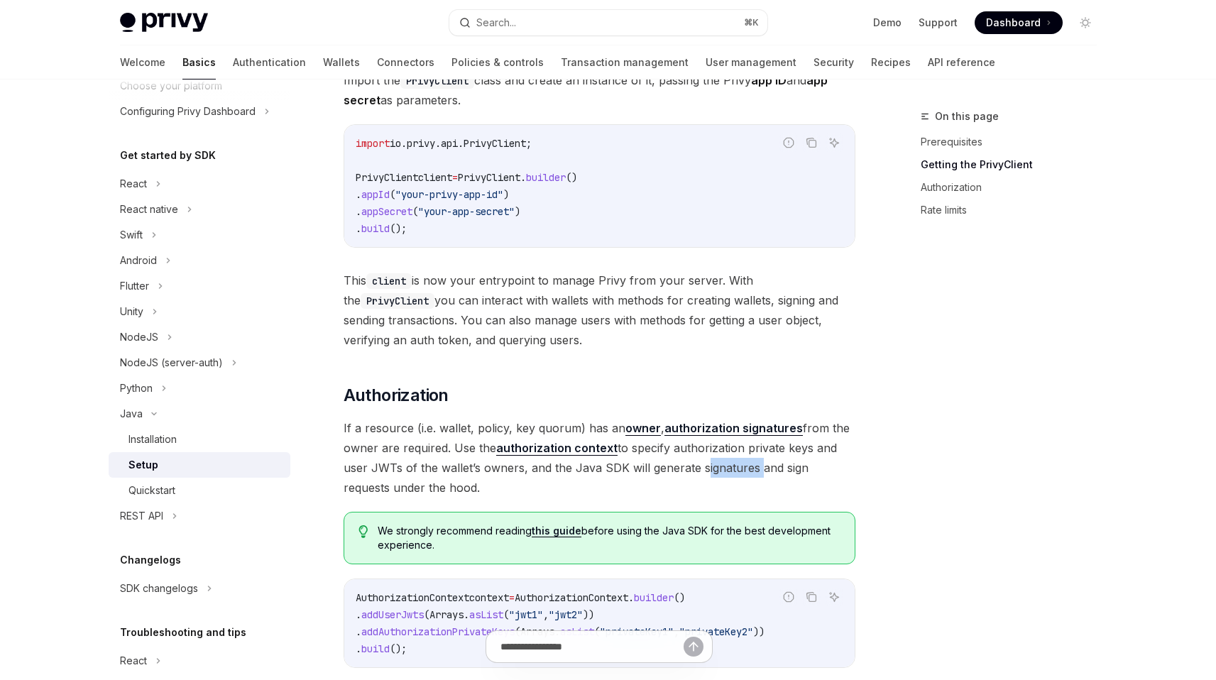
click at [698, 466] on span "If a resource (i.e. wallet, policy, key quorum) has an owner , authorization si…" at bounding box center [600, 457] width 512 height 79
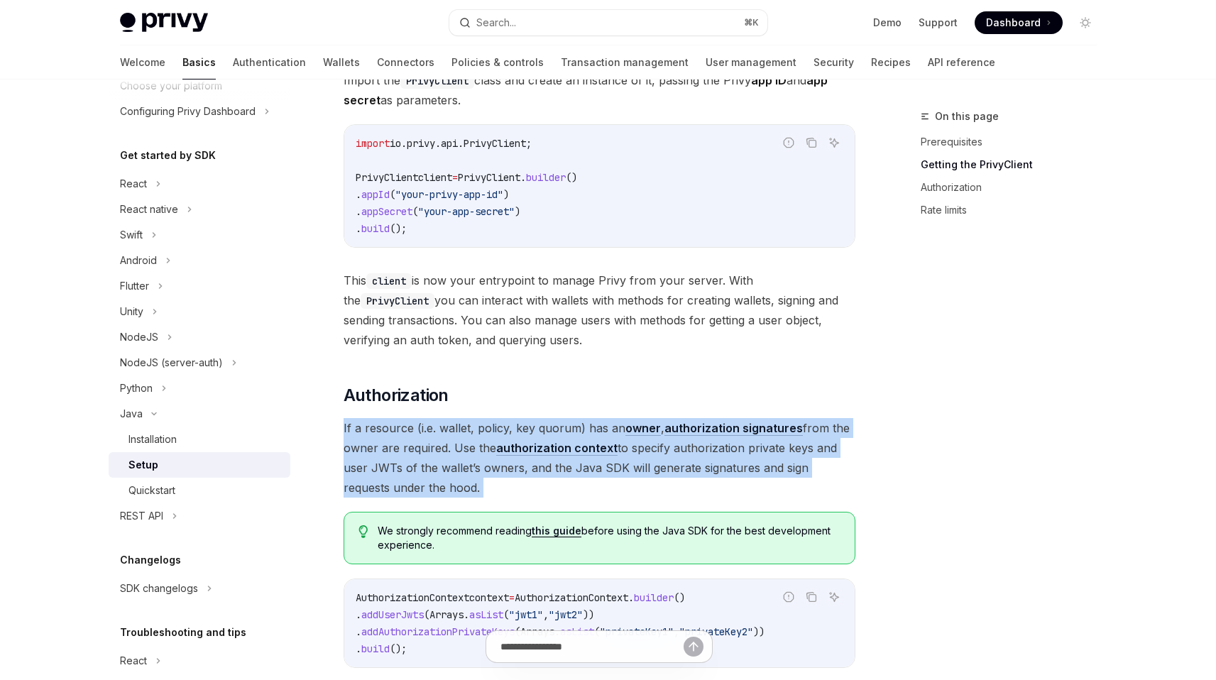
click at [698, 466] on span "If a resource (i.e. wallet, policy, key quorum) has an owner , authorization si…" at bounding box center [600, 457] width 512 height 79
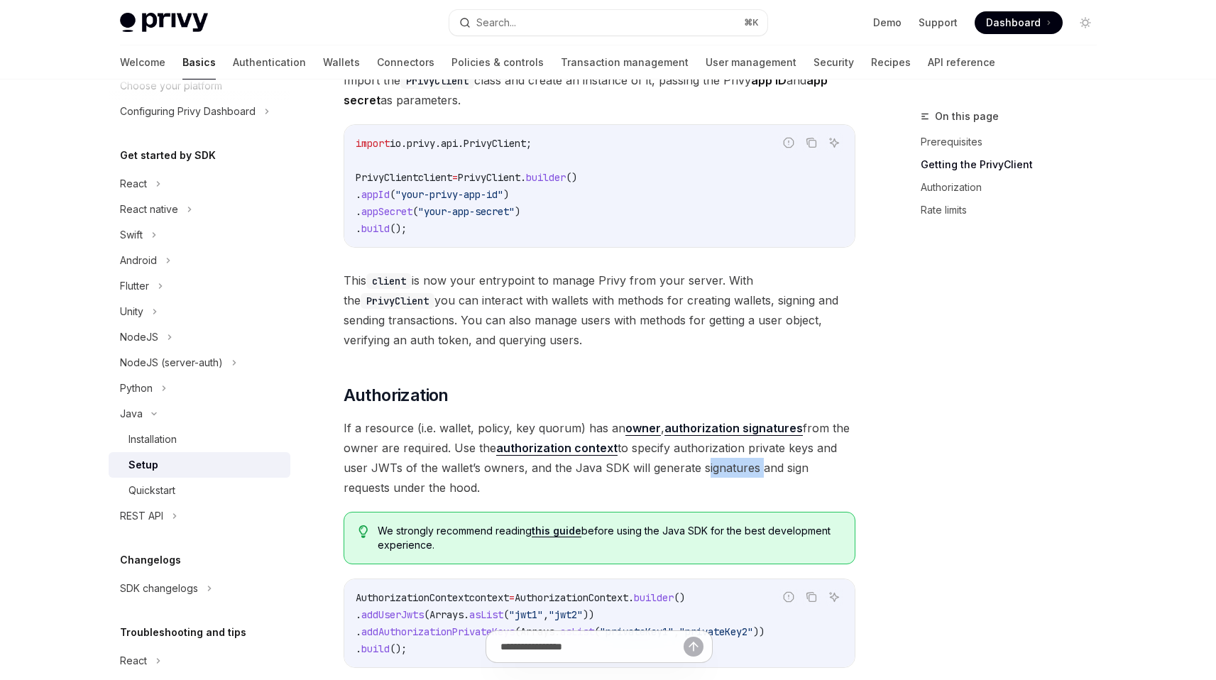
click at [698, 466] on span "If a resource (i.e. wallet, policy, key quorum) has an owner , authorization si…" at bounding box center [600, 457] width 512 height 79
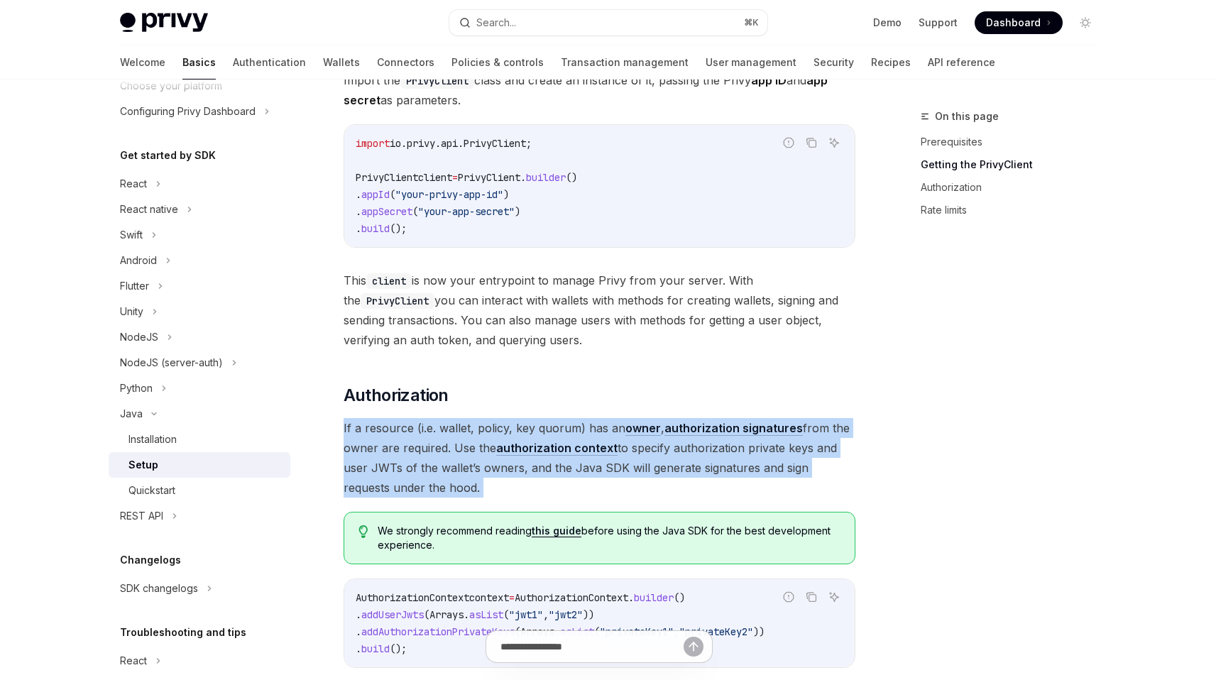
click at [698, 466] on span "If a resource (i.e. wallet, policy, key quorum) has an owner , authorization si…" at bounding box center [600, 457] width 512 height 79
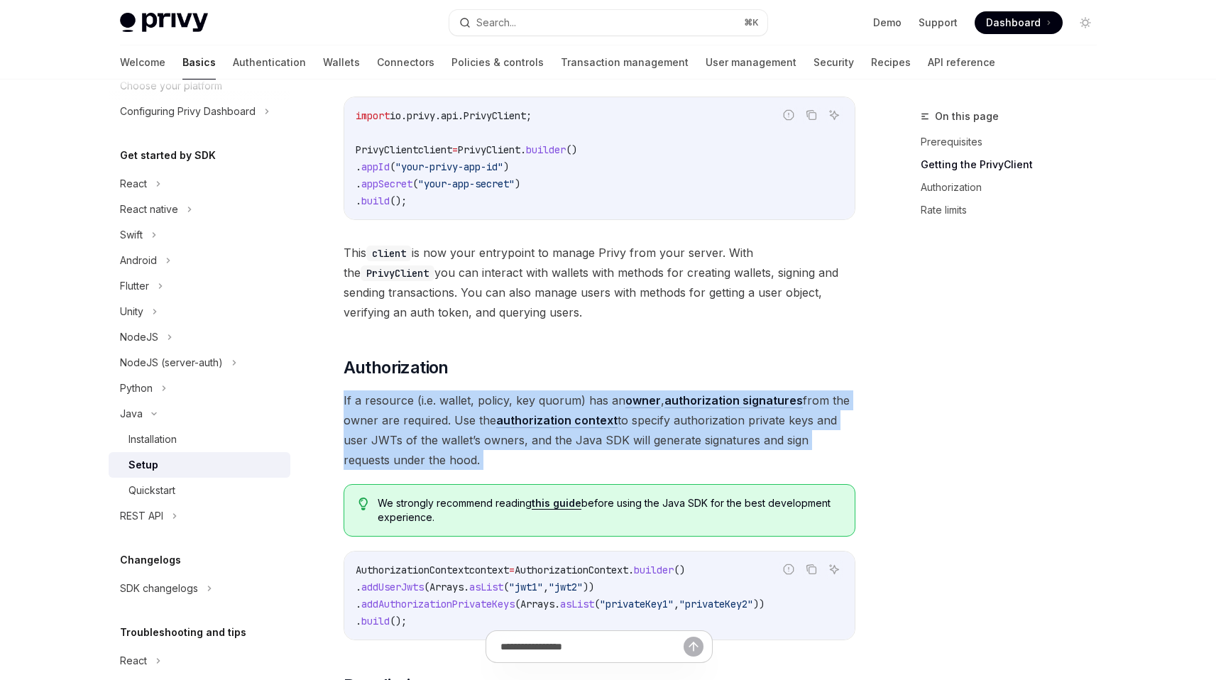
click at [710, 490] on div "We strongly recommend reading this guide before using the Java SDK for the best…" at bounding box center [600, 510] width 512 height 53
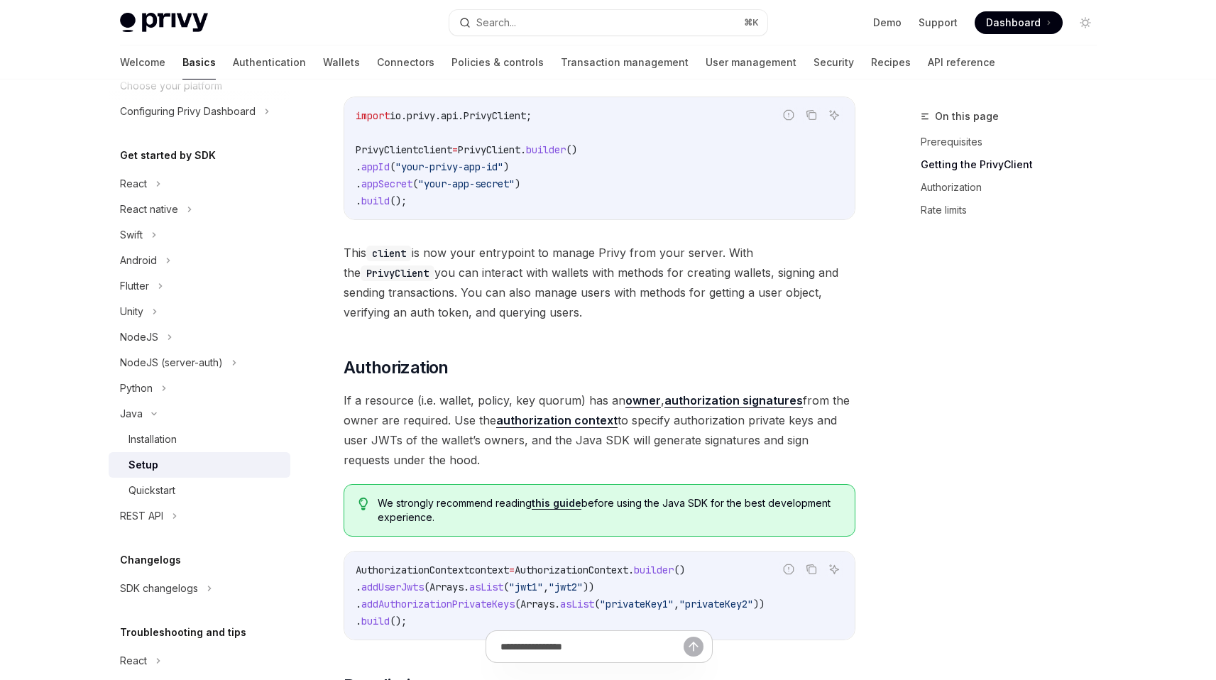
click at [754, 427] on span "If a resource (i.e. wallet, policy, key quorum) has an owner , authorization si…" at bounding box center [600, 429] width 512 height 79
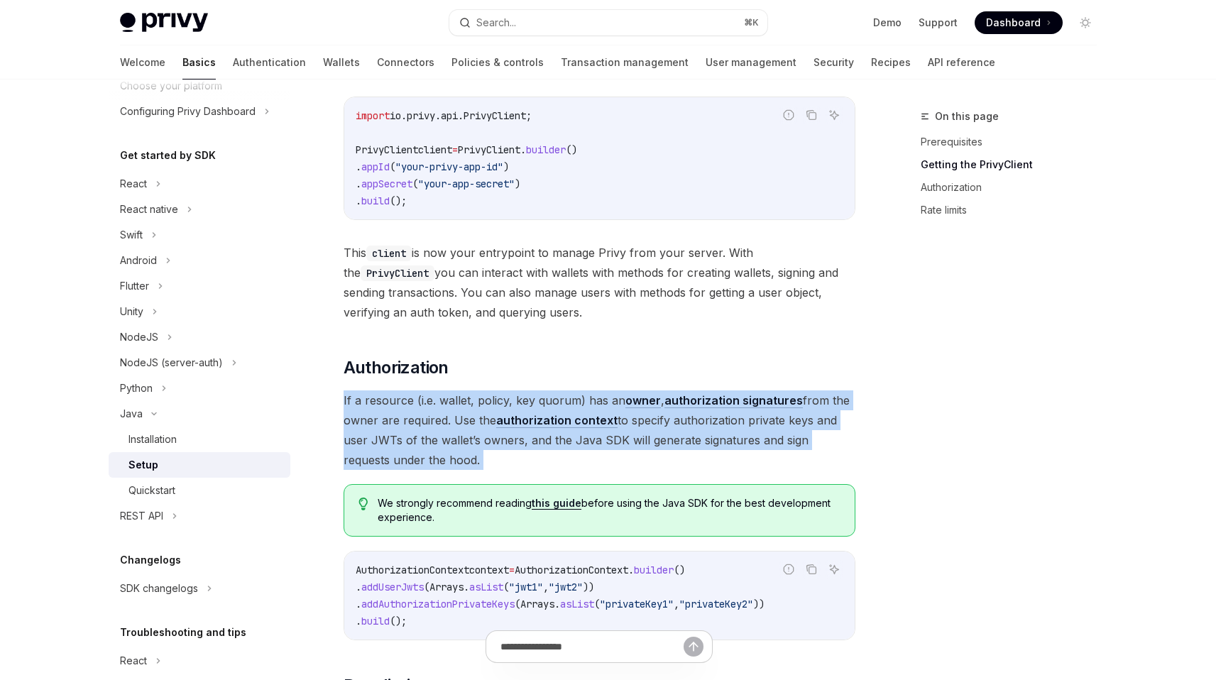
click at [754, 427] on span "If a resource (i.e. wallet, policy, key quorum) has an owner , authorization si…" at bounding box center [600, 429] width 512 height 79
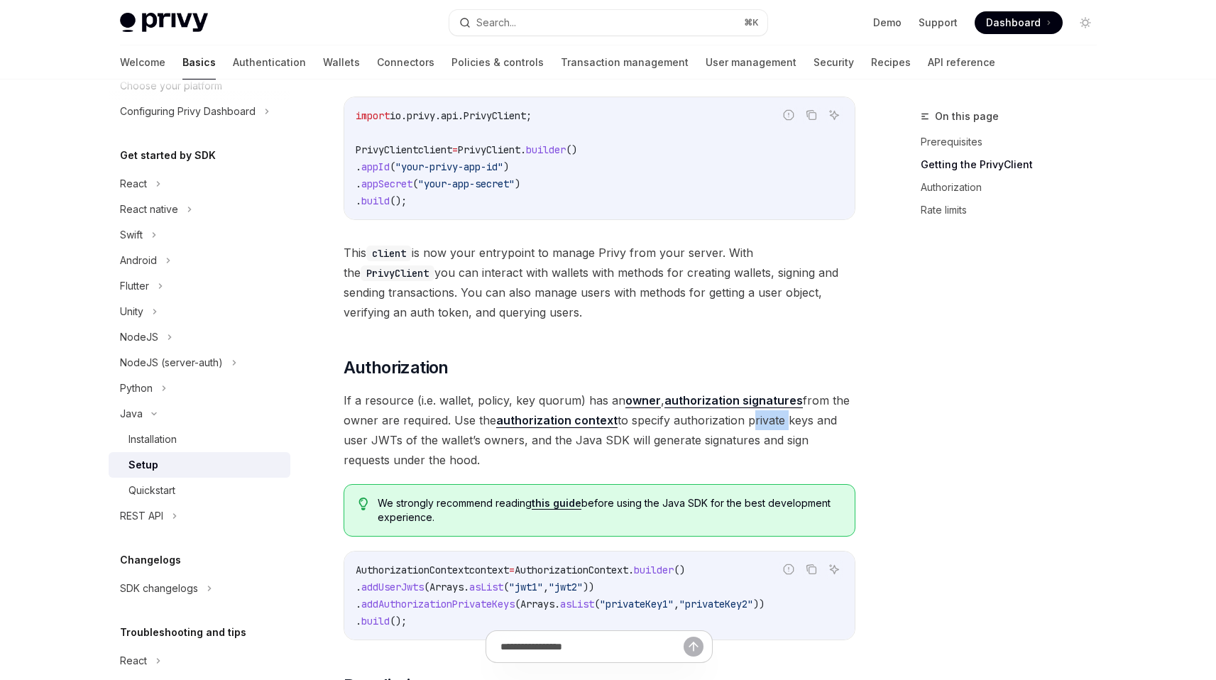
click at [754, 427] on span "If a resource (i.e. wallet, policy, key quorum) has an owner , authorization si…" at bounding box center [600, 429] width 512 height 79
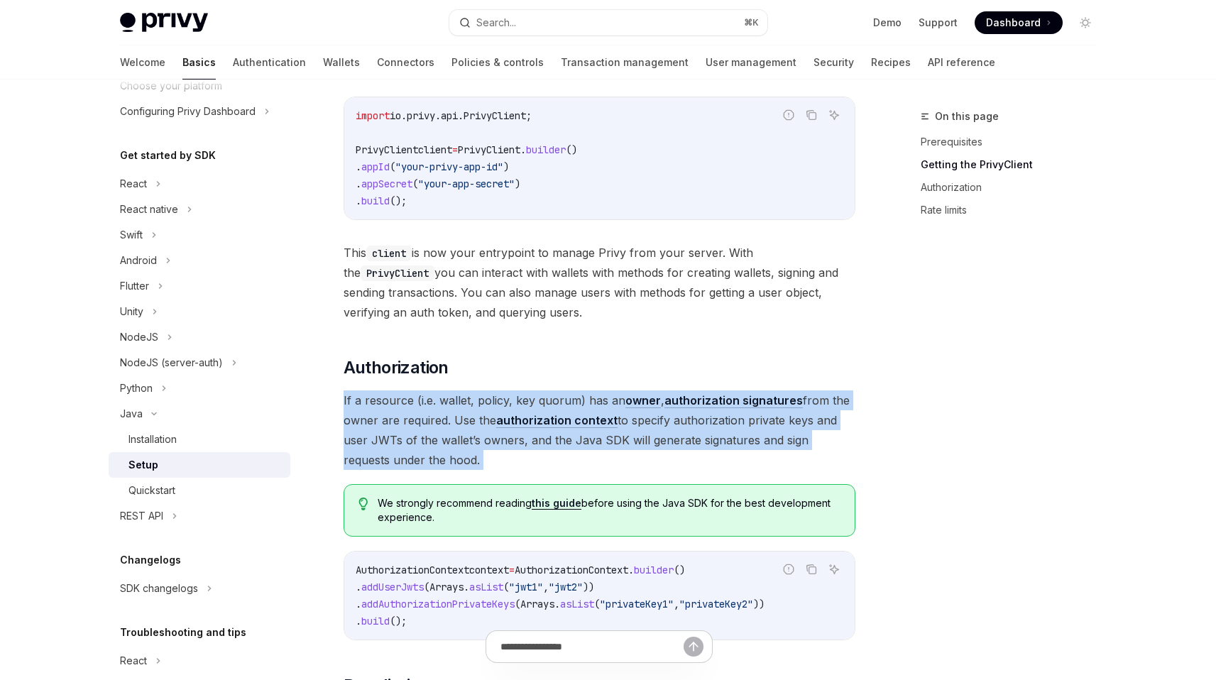
click at [754, 427] on span "If a resource (i.e. wallet, policy, key quorum) has an owner , authorization si…" at bounding box center [600, 429] width 512 height 79
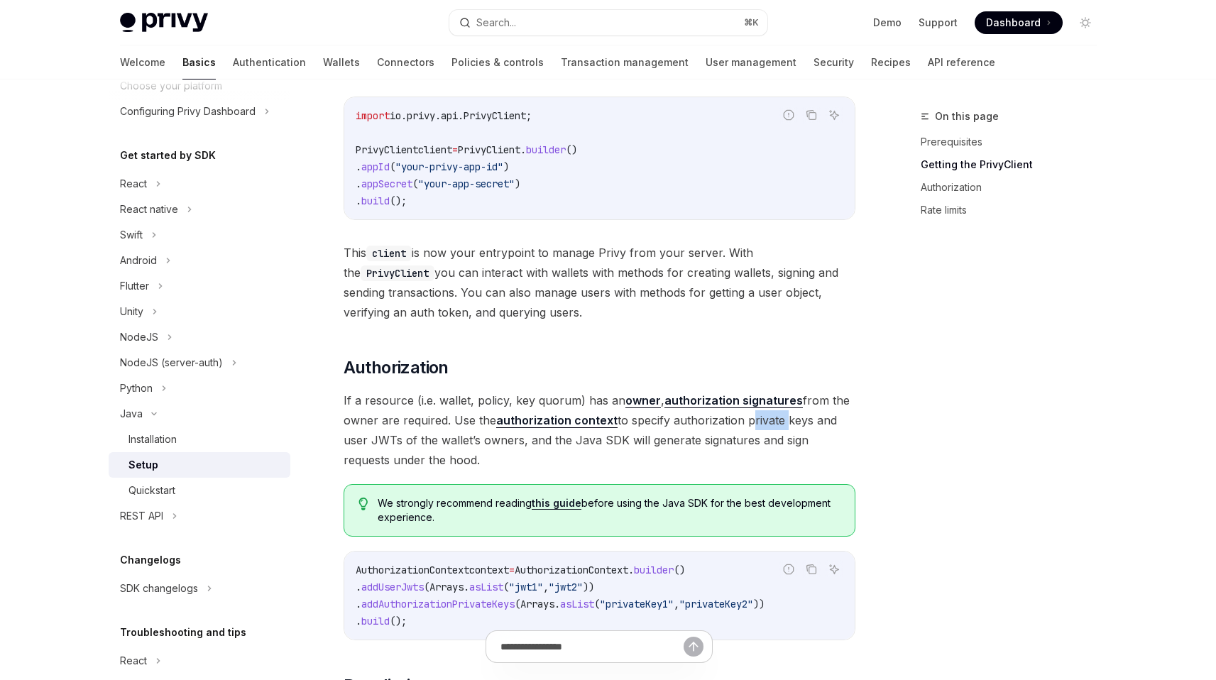
click at [754, 427] on span "If a resource (i.e. wallet, policy, key quorum) has an owner , authorization si…" at bounding box center [600, 429] width 512 height 79
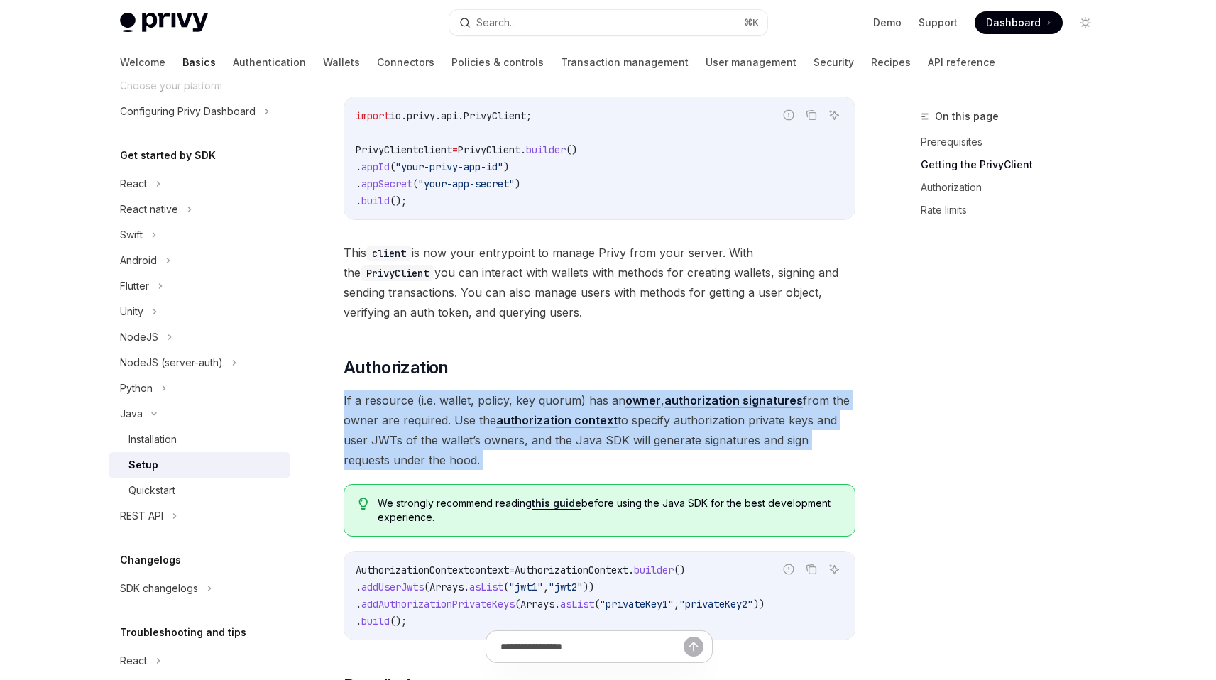
click at [754, 427] on span "If a resource (i.e. wallet, policy, key quorum) has an owner , authorization si…" at bounding box center [600, 429] width 512 height 79
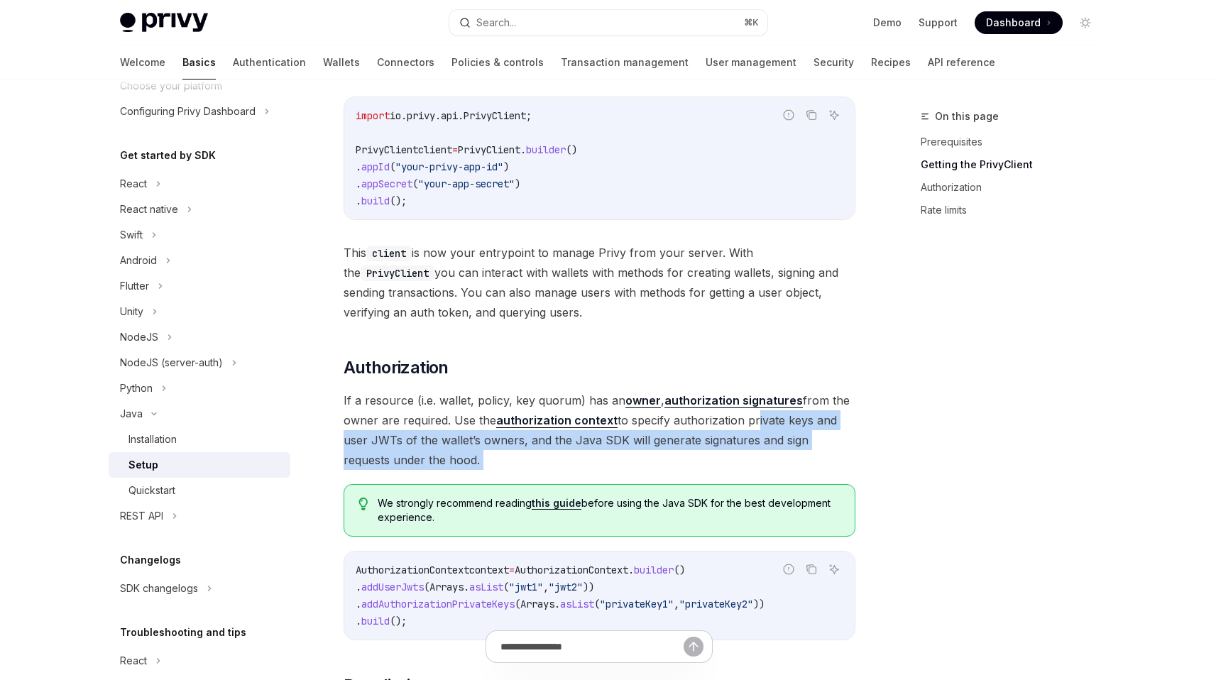
click at [754, 426] on span "If a resource (i.e. wallet, policy, key quorum) has an owner , authorization si…" at bounding box center [600, 429] width 512 height 79
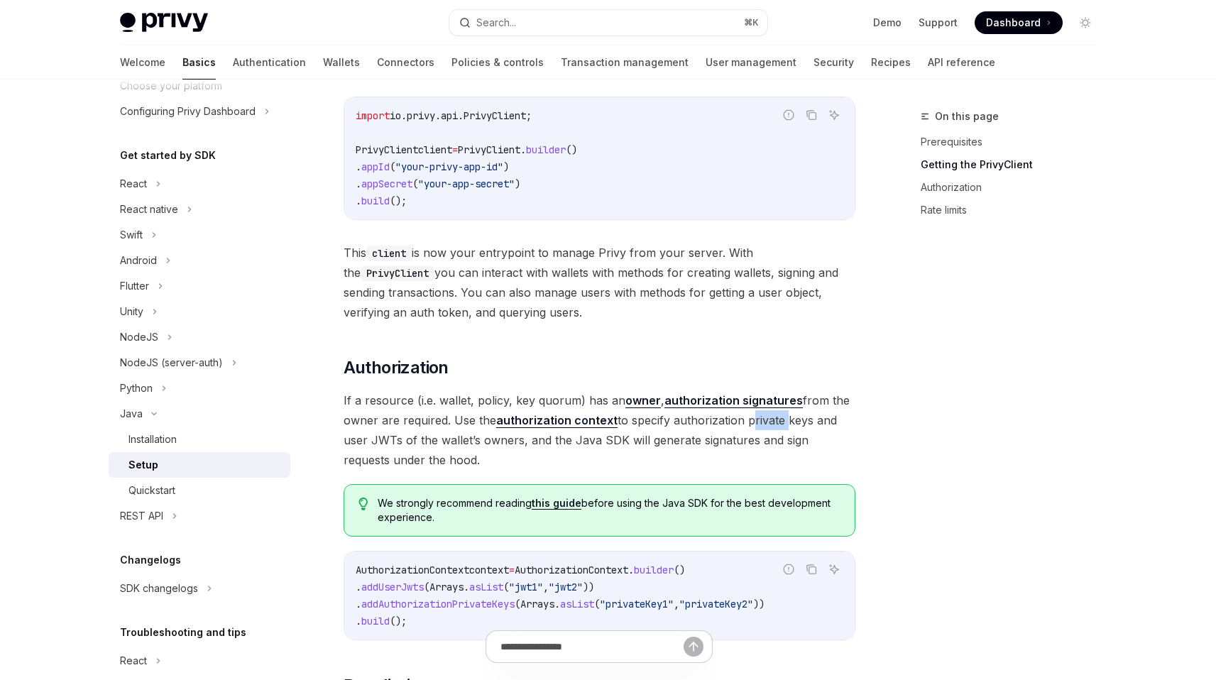
click at [754, 426] on span "If a resource (i.e. wallet, policy, key quorum) has an owner , authorization si…" at bounding box center [600, 429] width 512 height 79
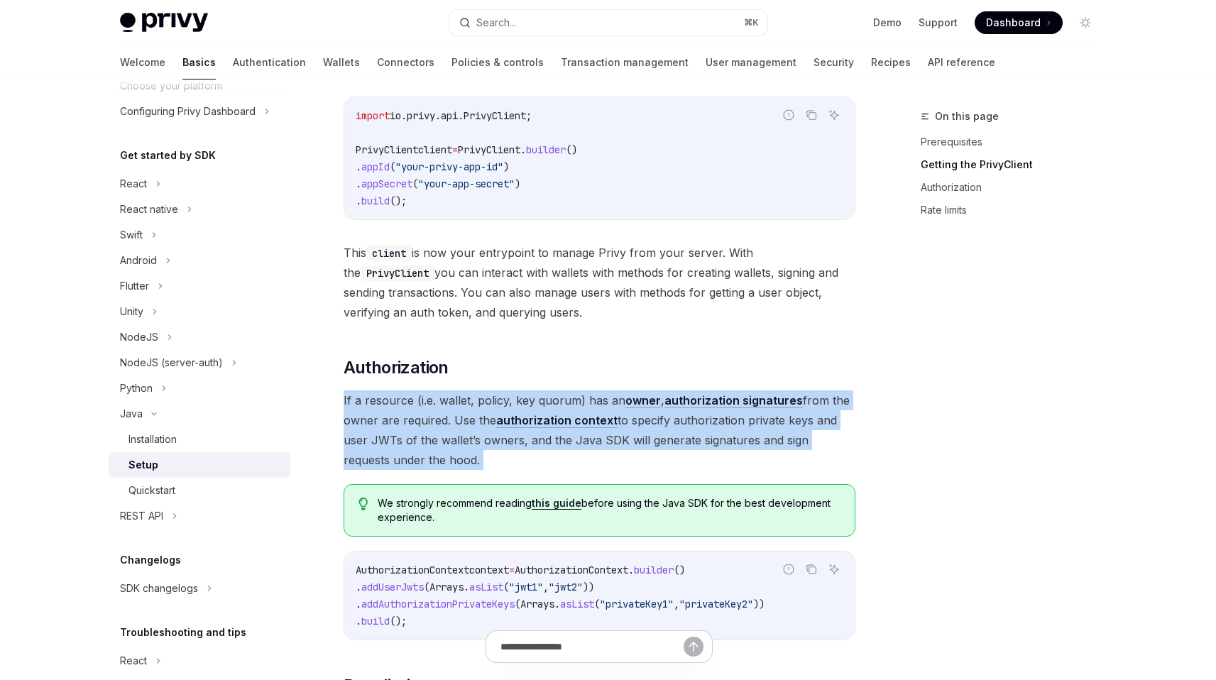
click at [754, 426] on span "If a resource (i.e. wallet, policy, key quorum) has an owner , authorization si…" at bounding box center [600, 429] width 512 height 79
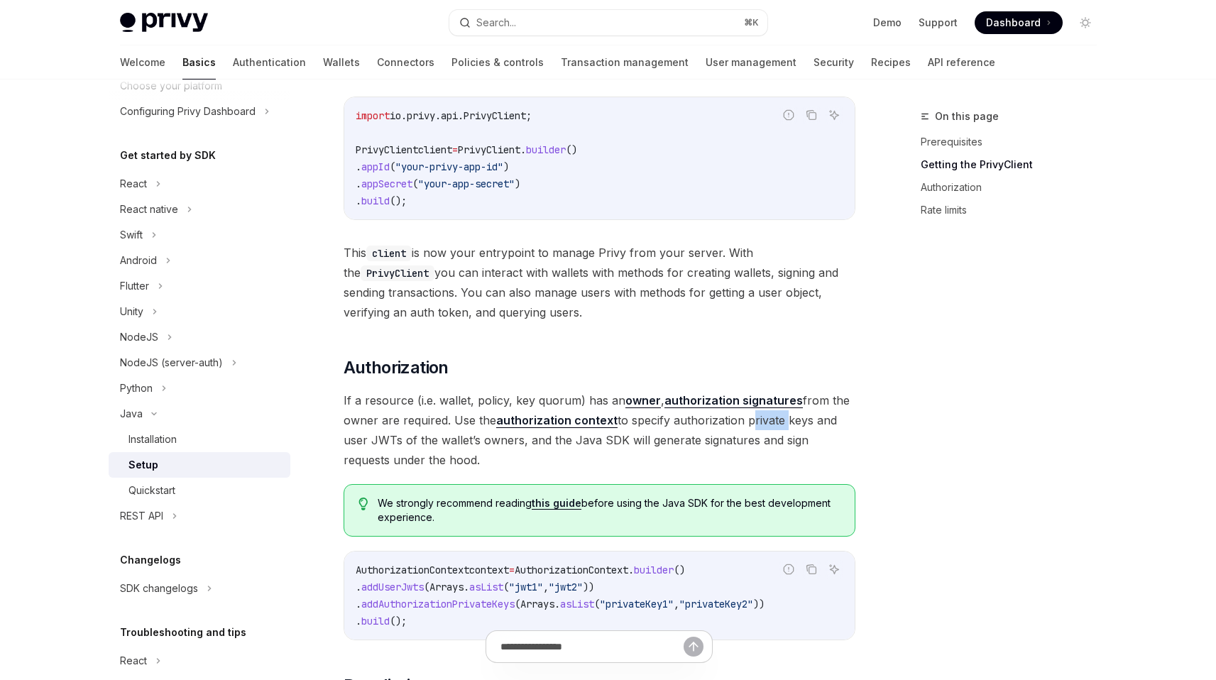
click at [754, 426] on span "If a resource (i.e. wallet, policy, key quorum) has an owner , authorization si…" at bounding box center [600, 429] width 512 height 79
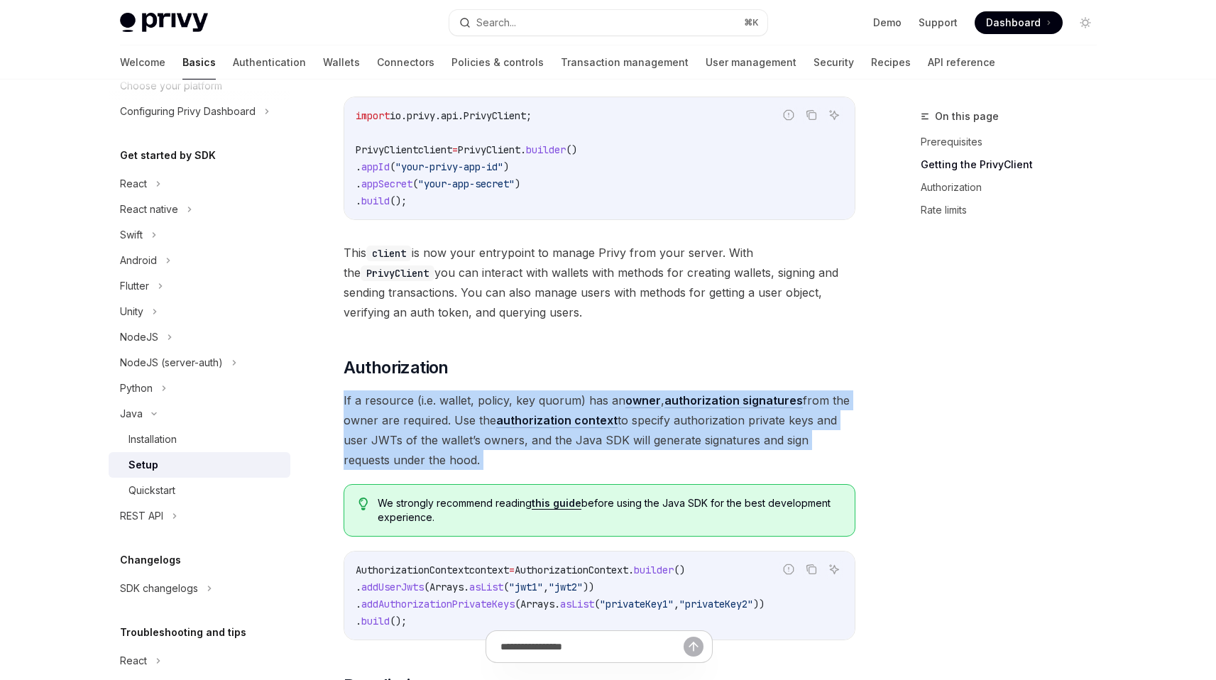
click at [754, 426] on span "If a resource (i.e. wallet, policy, key quorum) has an owner , authorization si…" at bounding box center [600, 429] width 512 height 79
click at [755, 424] on span "If a resource (i.e. wallet, policy, key quorum) has an owner , authorization si…" at bounding box center [600, 429] width 512 height 79
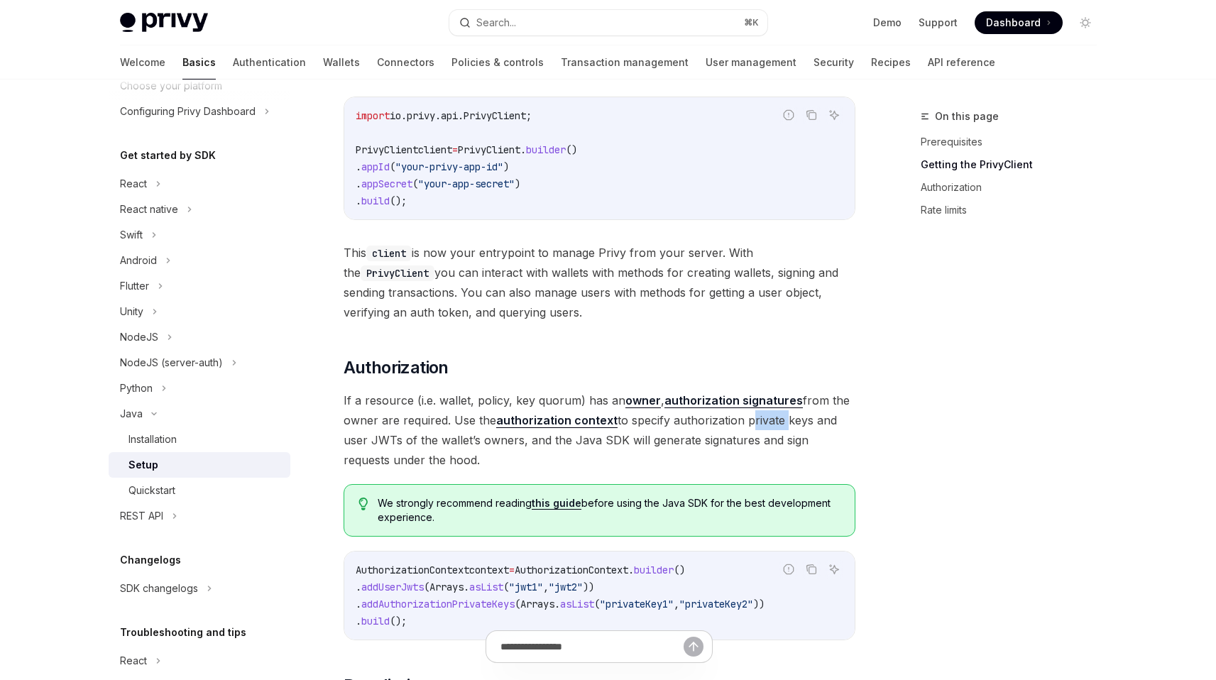
click at [755, 424] on span "If a resource (i.e. wallet, policy, key quorum) has an owner , authorization si…" at bounding box center [600, 429] width 512 height 79
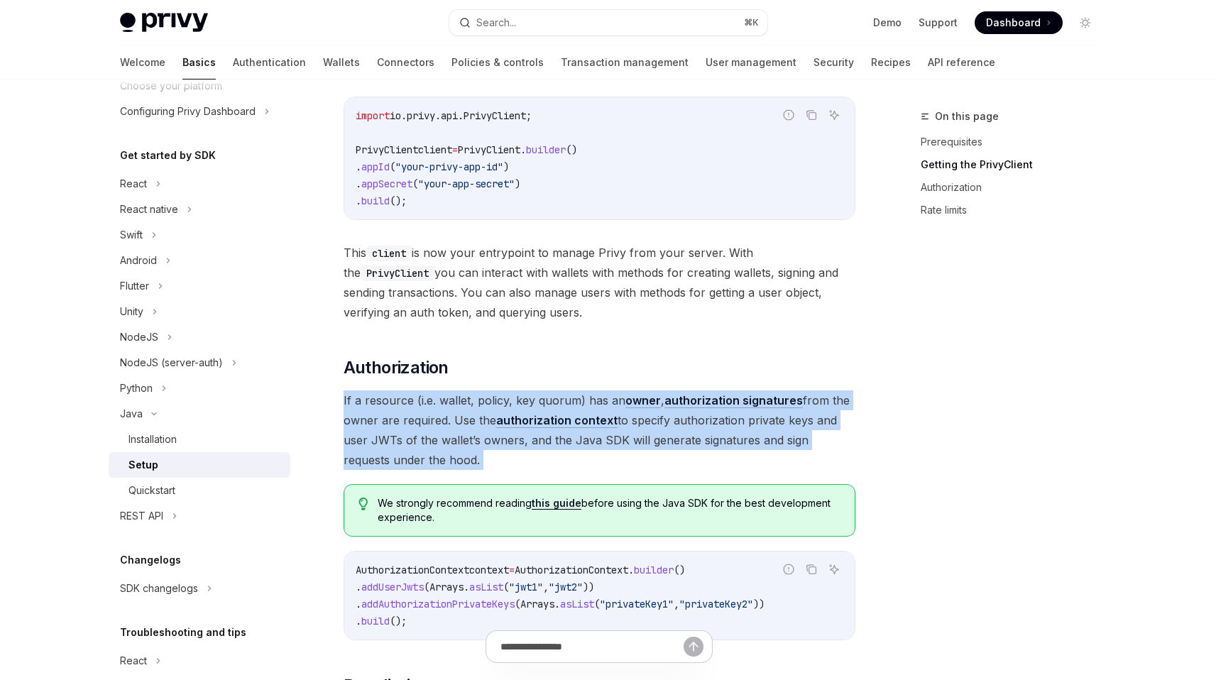
click at [755, 424] on span "If a resource (i.e. wallet, policy, key quorum) has an owner , authorization si…" at bounding box center [600, 429] width 512 height 79
click at [764, 424] on span "If a resource (i.e. wallet, policy, key quorum) has an owner , authorization si…" at bounding box center [600, 429] width 512 height 79
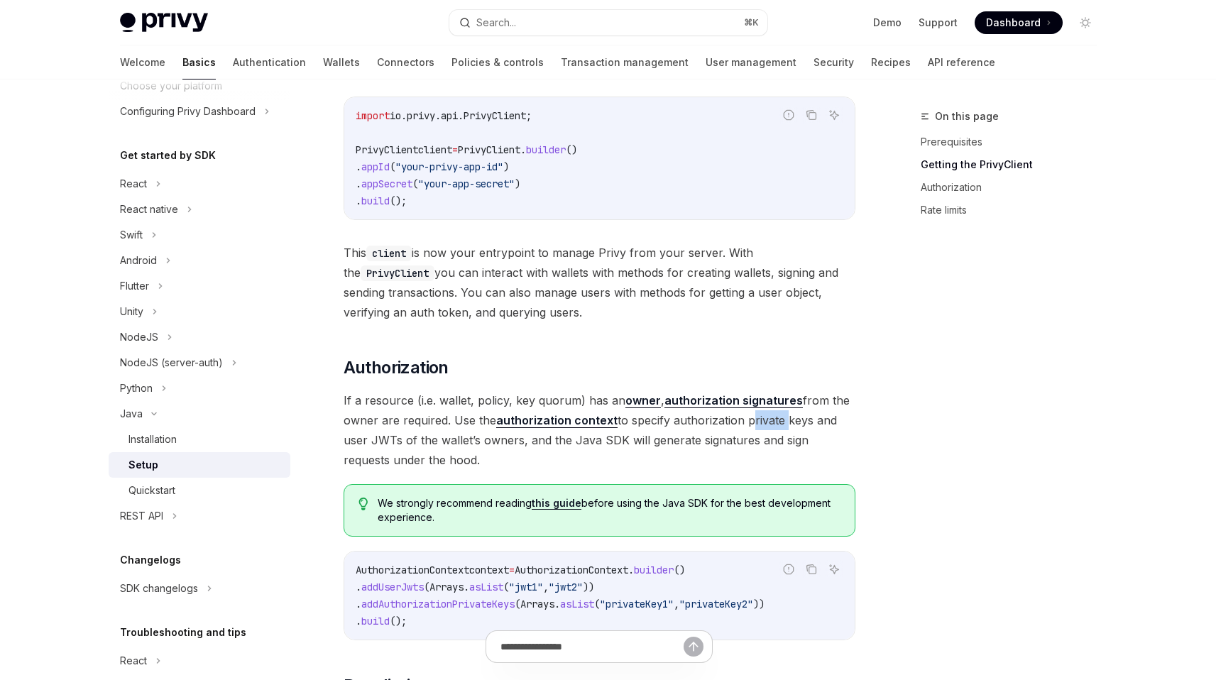
click at [764, 424] on span "If a resource (i.e. wallet, policy, key quorum) has an owner , authorization si…" at bounding box center [600, 429] width 512 height 79
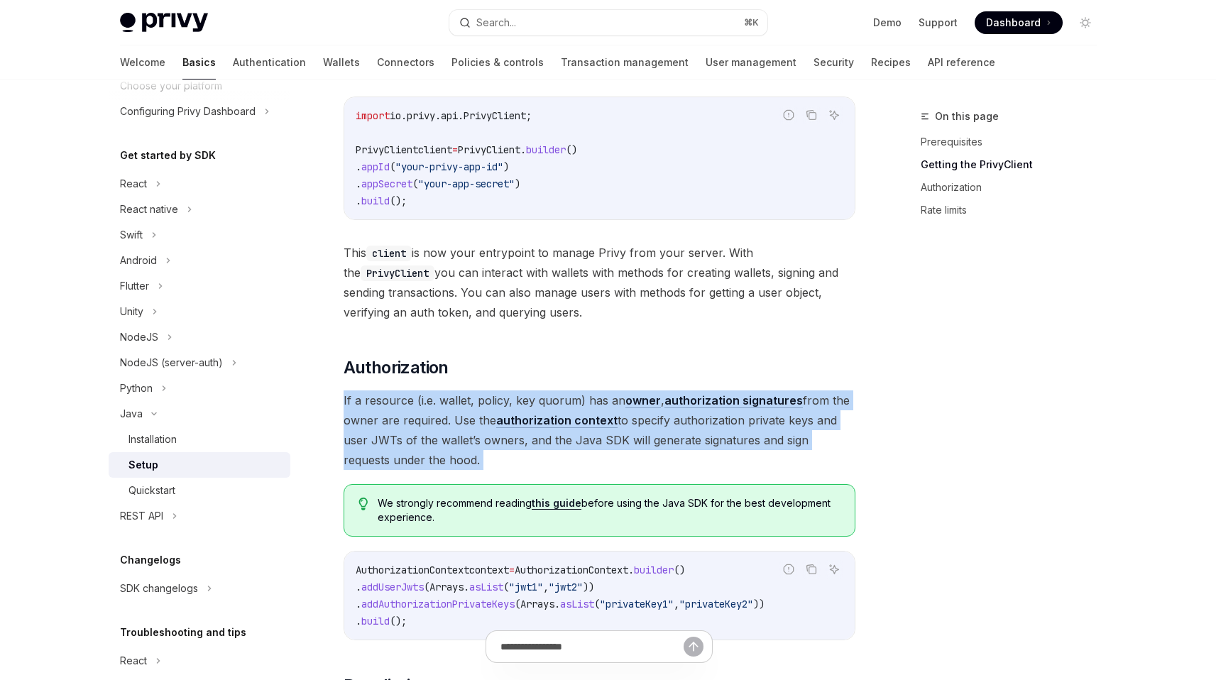
click at [764, 424] on span "If a resource (i.e. wallet, policy, key quorum) has an owner , authorization si…" at bounding box center [600, 429] width 512 height 79
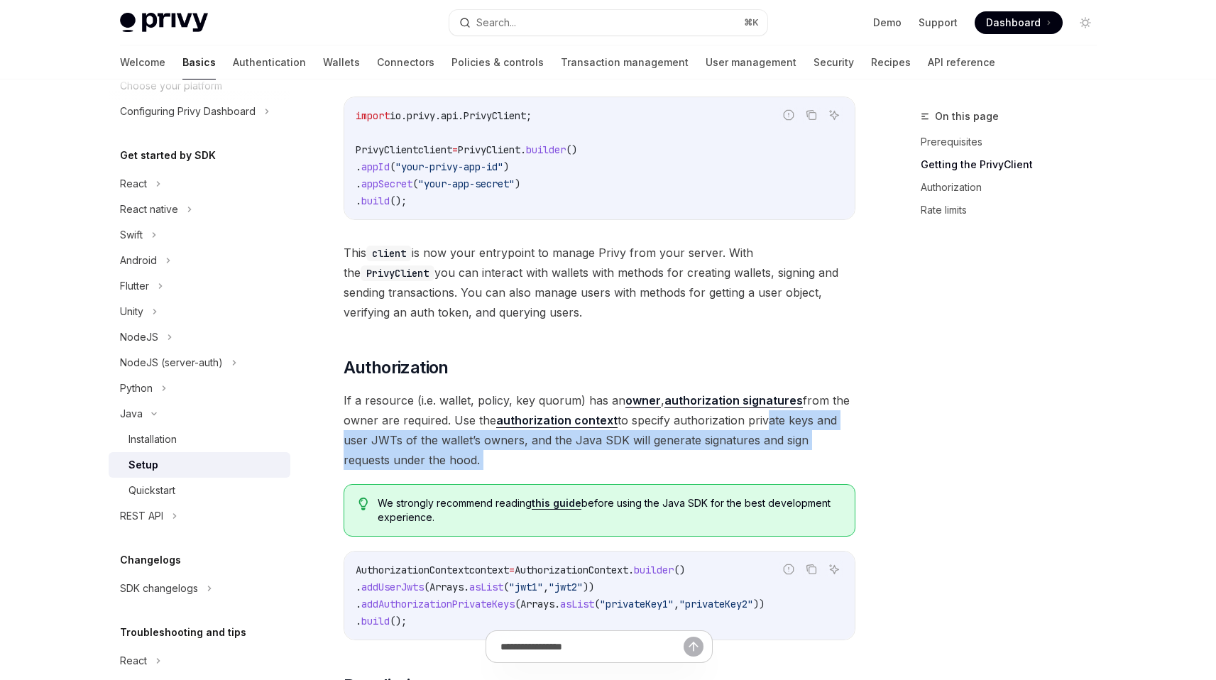
click at [763, 424] on span "If a resource (i.e. wallet, policy, key quorum) has an owner , authorization si…" at bounding box center [600, 429] width 512 height 79
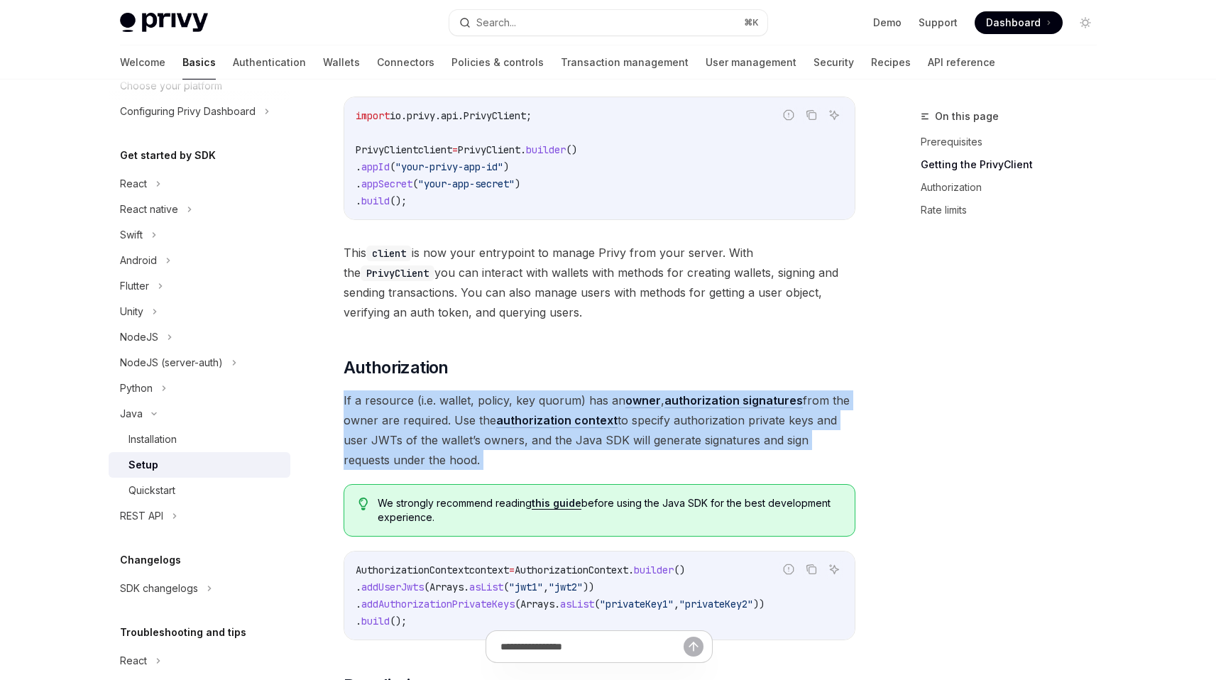
click at [763, 423] on span "If a resource (i.e. wallet, policy, key quorum) has an owner , authorization si…" at bounding box center [600, 429] width 512 height 79
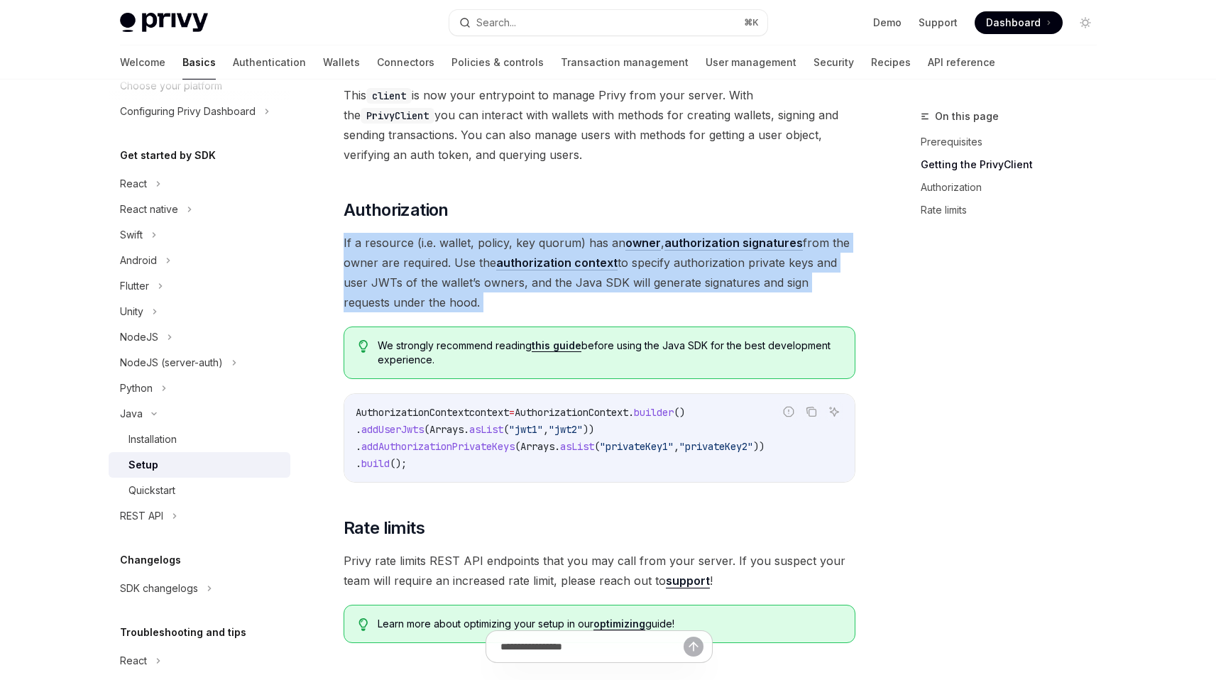
scroll to position [474, 0]
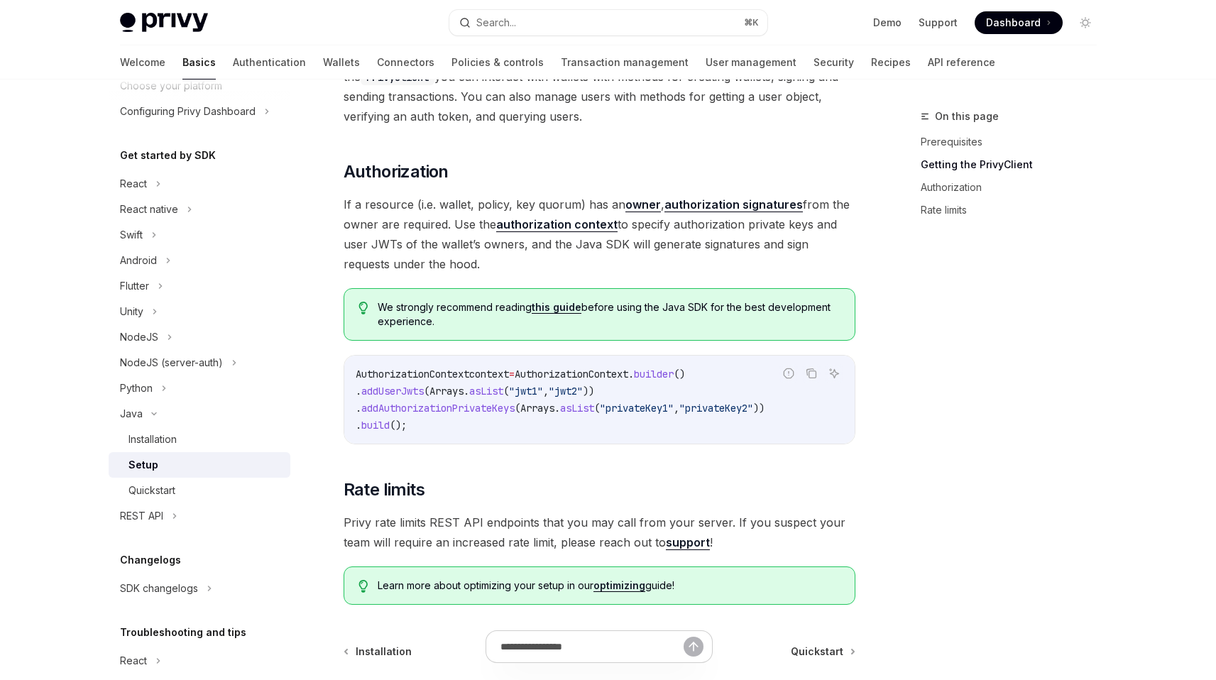
click at [679, 411] on span "," at bounding box center [677, 408] width 6 height 13
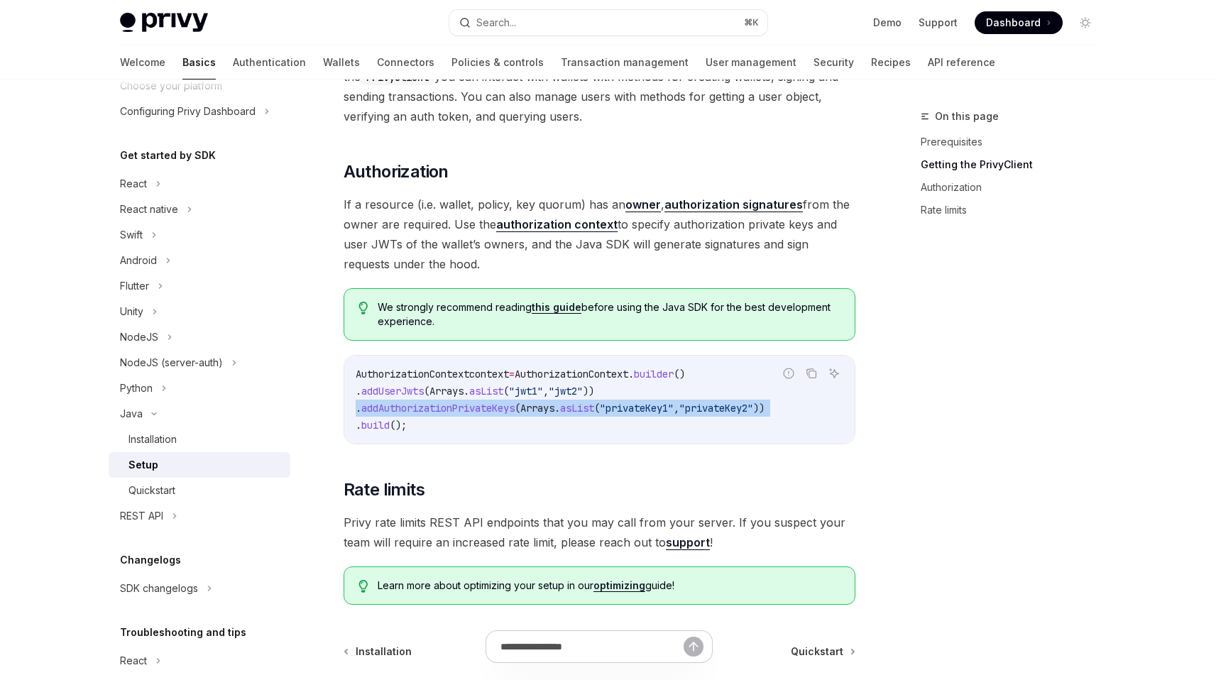
click at [679, 411] on span "," at bounding box center [677, 408] width 6 height 13
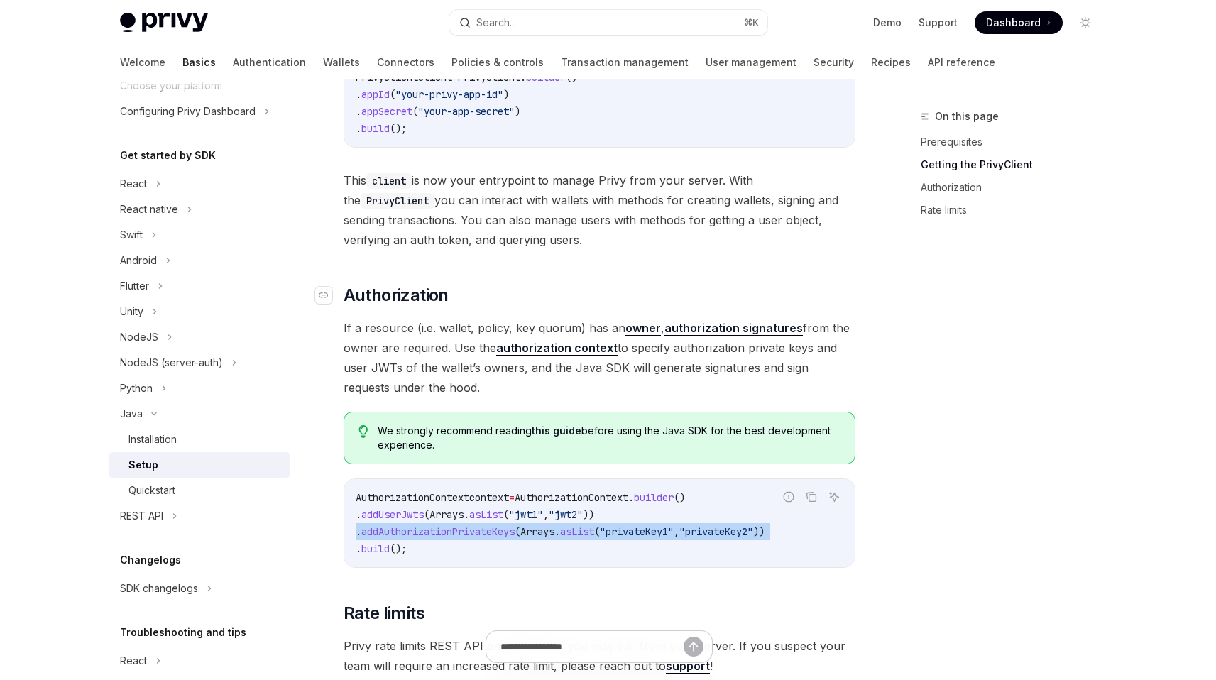
scroll to position [628, 0]
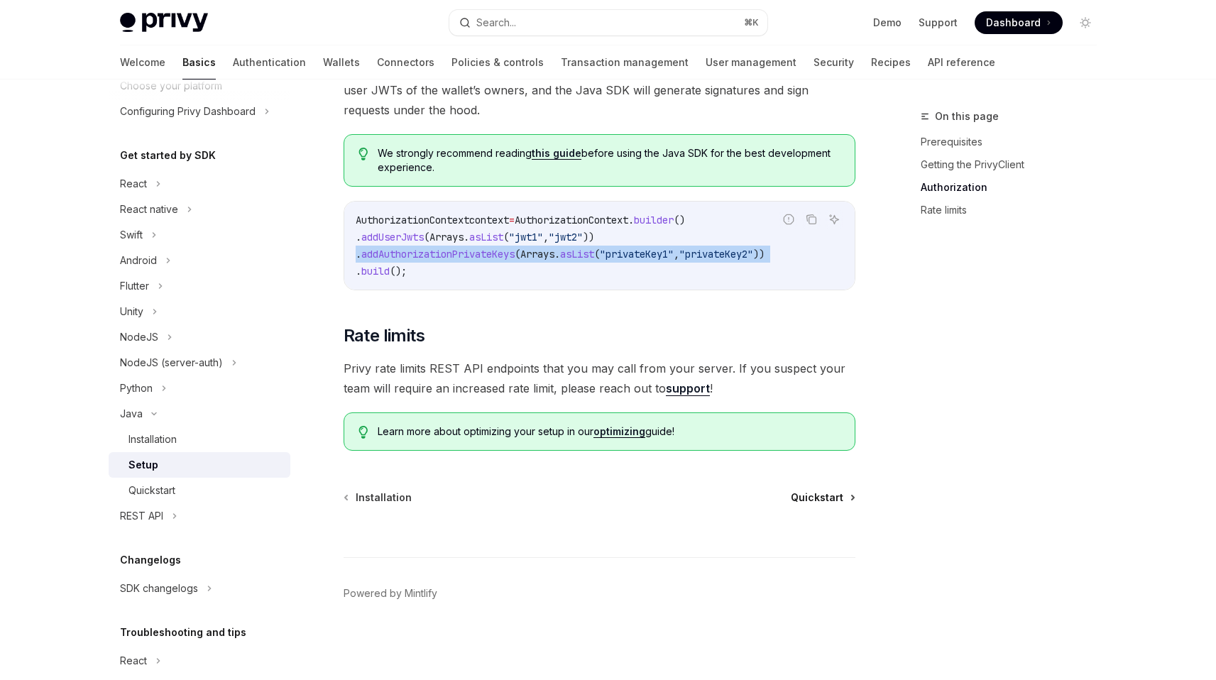
click at [822, 494] on span "Quickstart" at bounding box center [817, 497] width 53 height 14
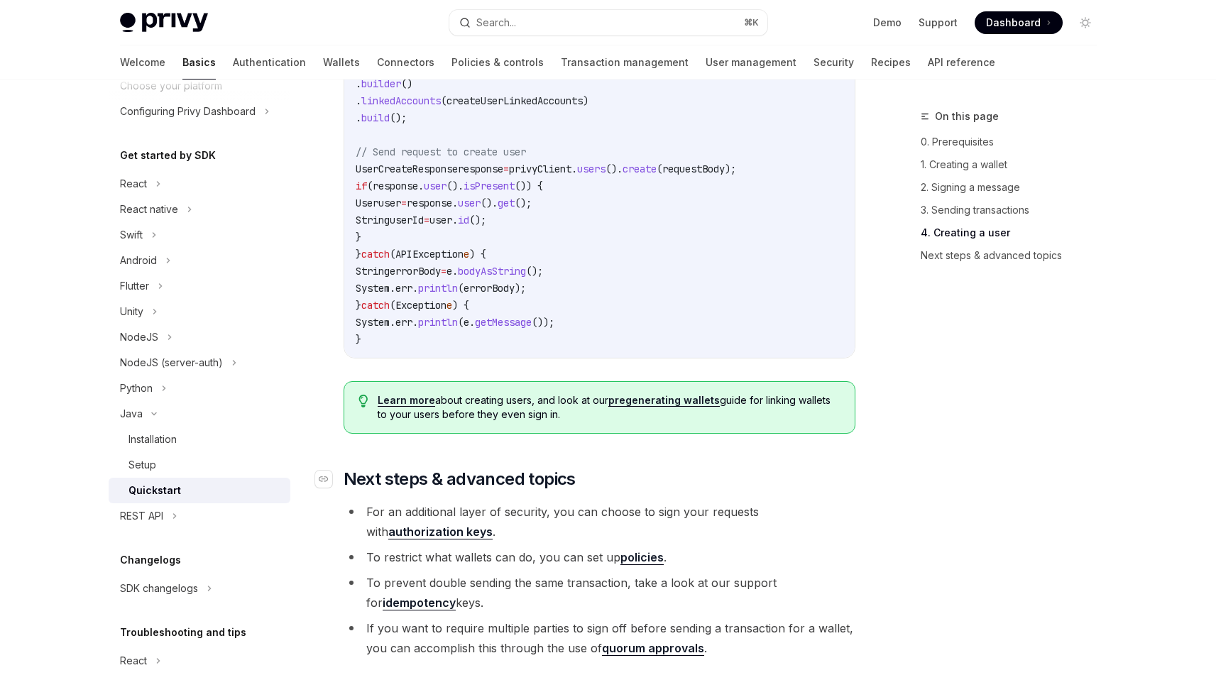
scroll to position [2845, 0]
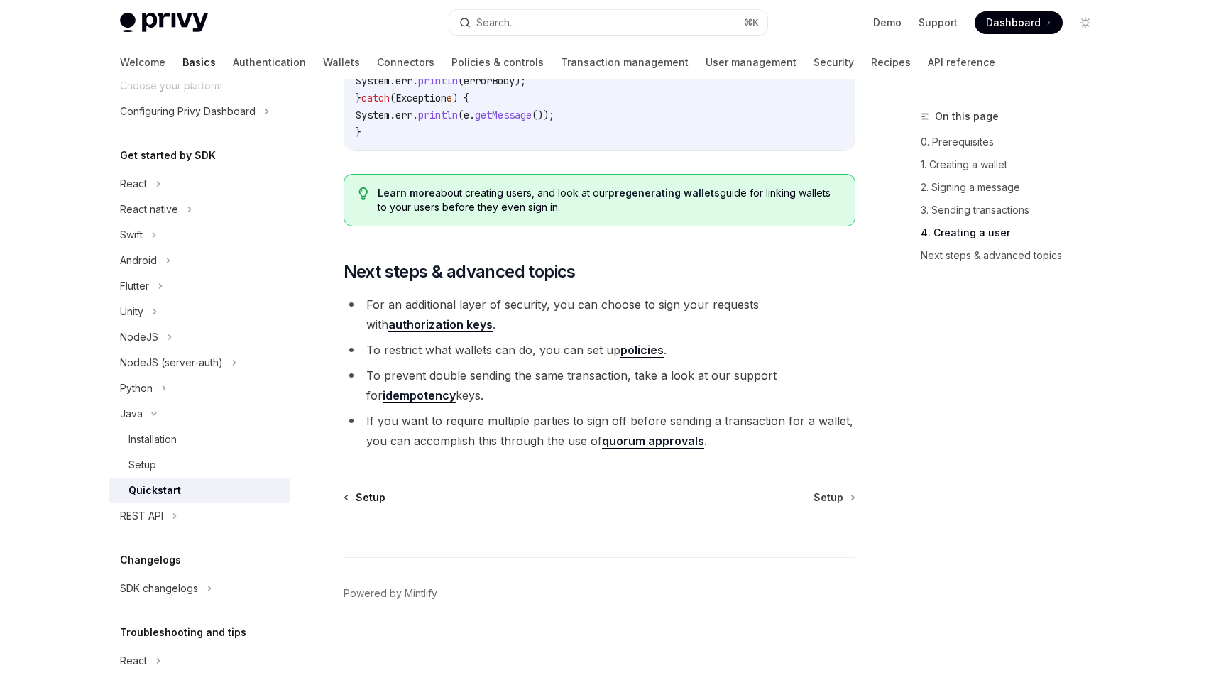
click at [368, 499] on span "Setup" at bounding box center [371, 497] width 30 height 14
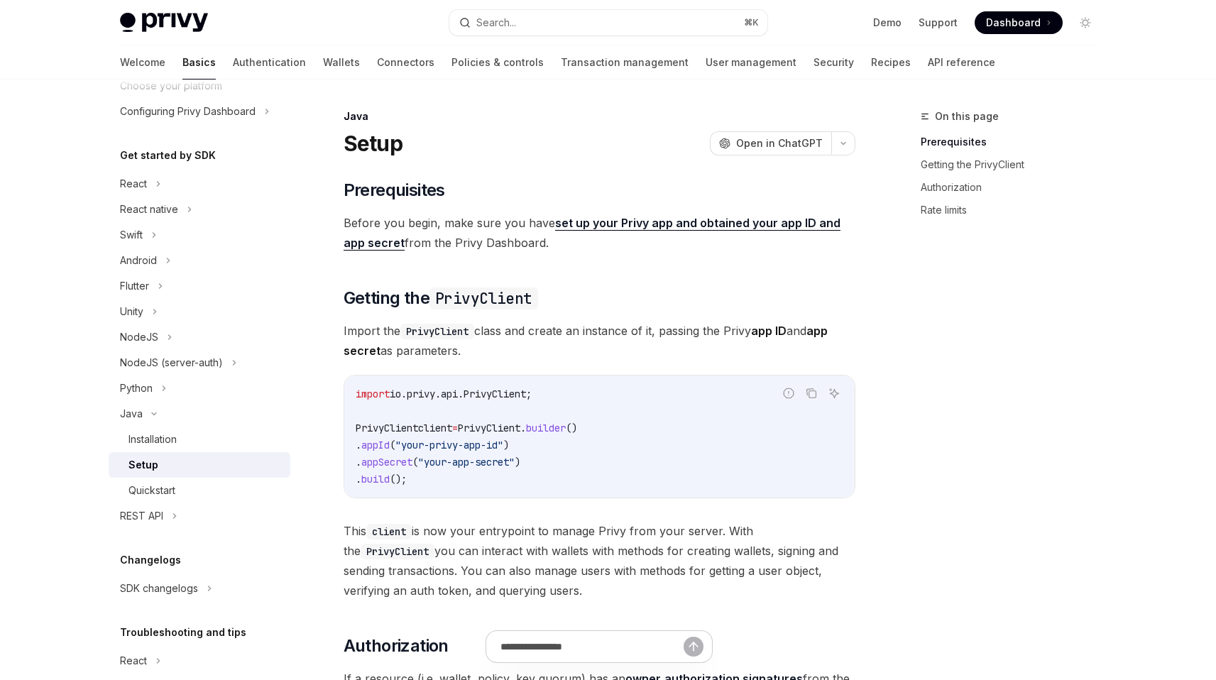
click at [610, 324] on span "Import the PrivyClient class and create an instance of it, passing the Privy ap…" at bounding box center [600, 341] width 512 height 40
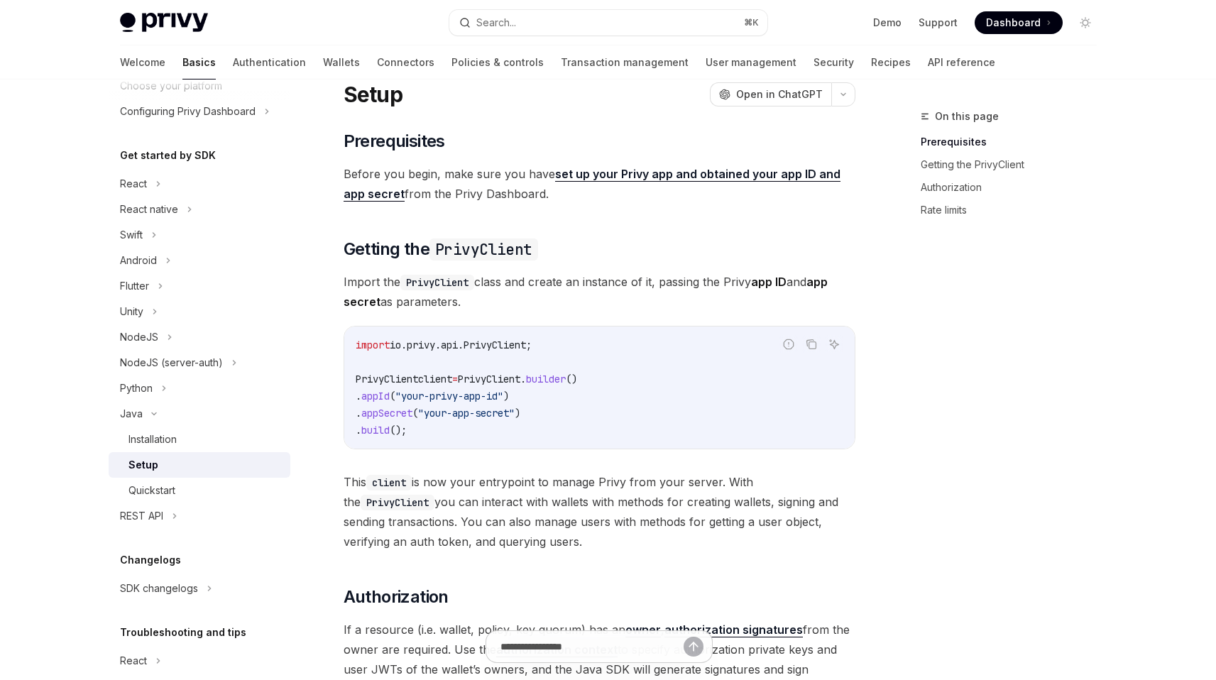
click at [515, 412] on span ""your-app-secret"" at bounding box center [466, 413] width 97 height 13
click at [529, 429] on code "import io.privy.api.PrivyClient; PrivyClient client = PrivyClient . builder () …" at bounding box center [600, 387] width 488 height 102
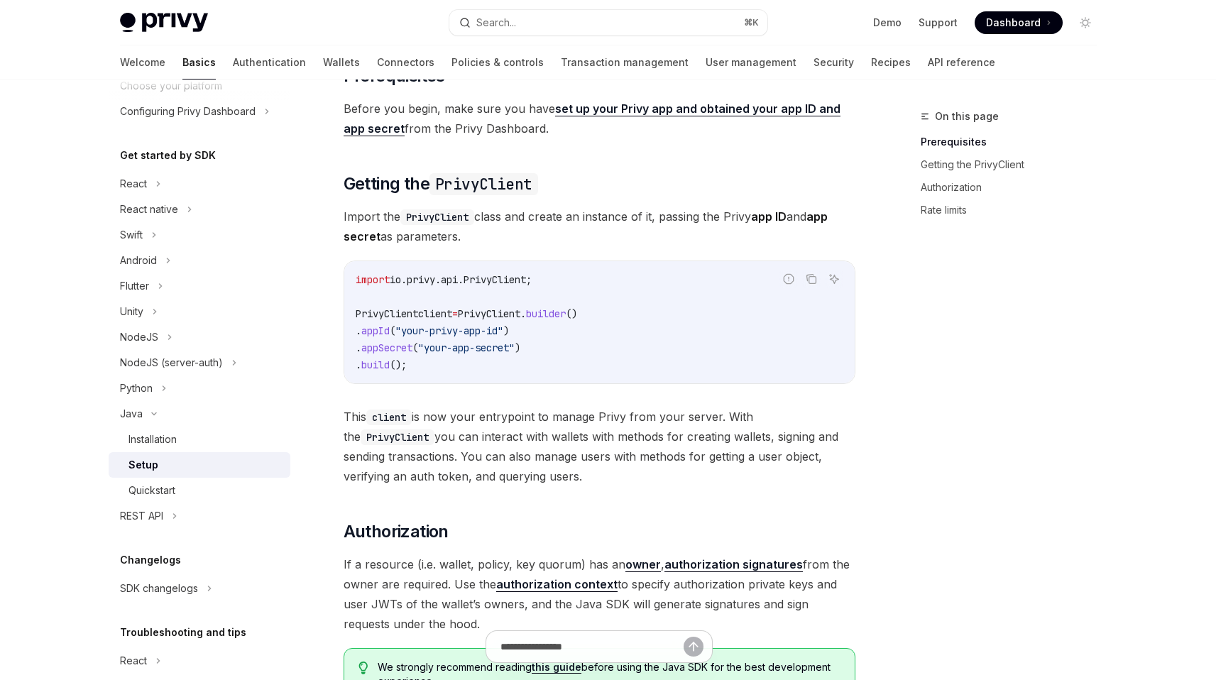
scroll to position [187, 0]
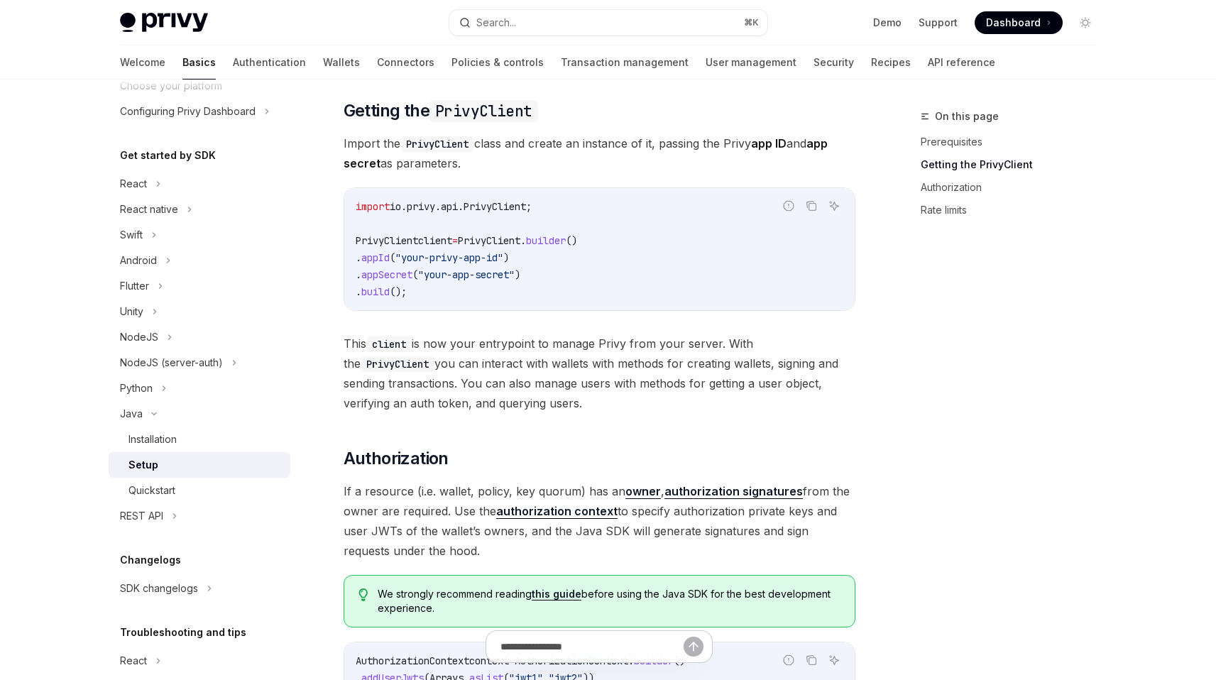
click at [583, 384] on span "This client is now your entrypoint to manage Privy from your server. With the P…" at bounding box center [600, 373] width 512 height 79
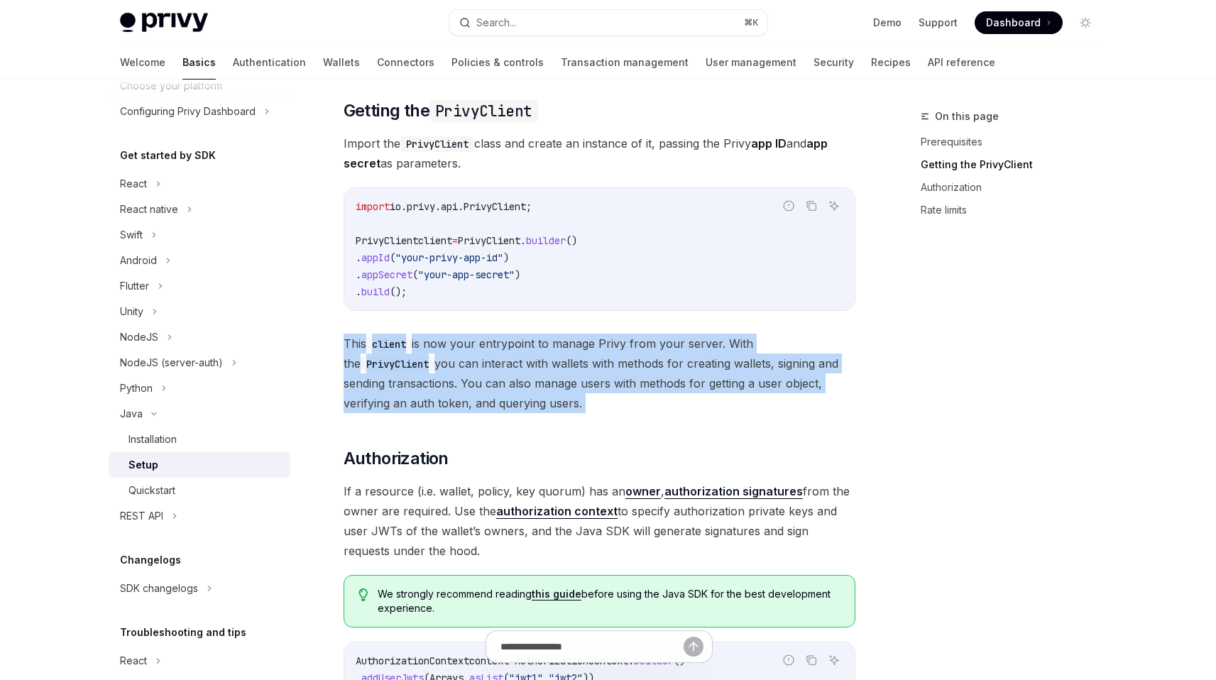
click at [583, 383] on span "This client is now your entrypoint to manage Privy from your server. With the P…" at bounding box center [600, 373] width 512 height 79
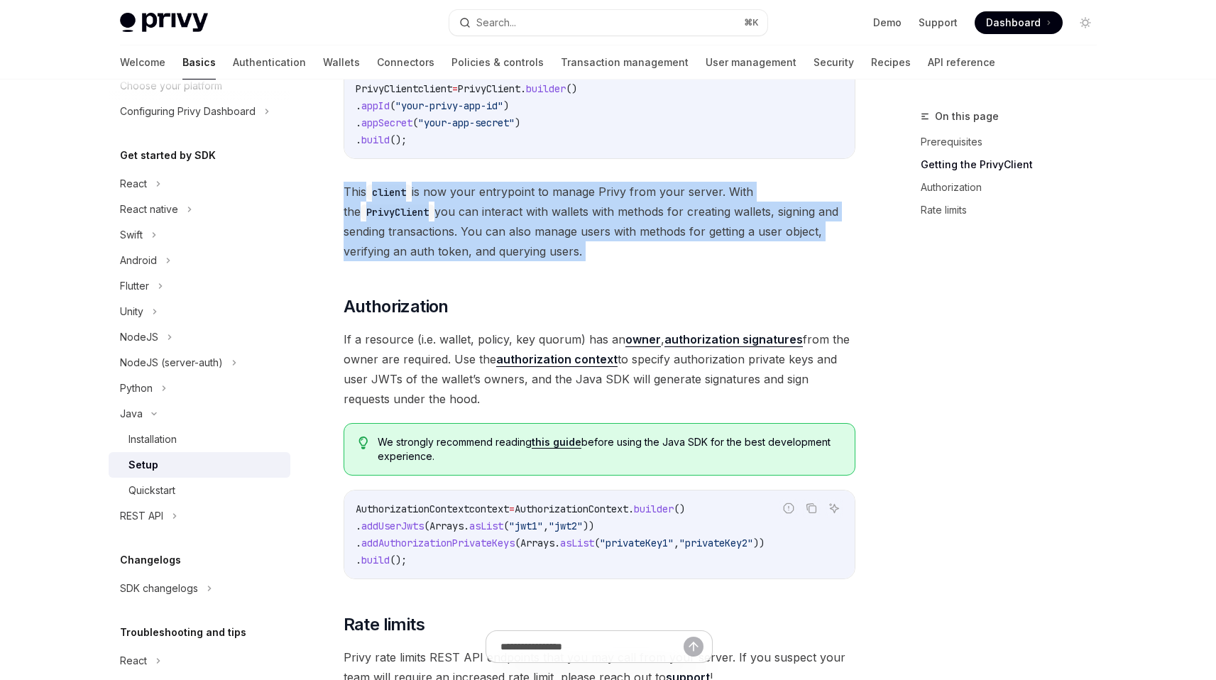
scroll to position [348, 0]
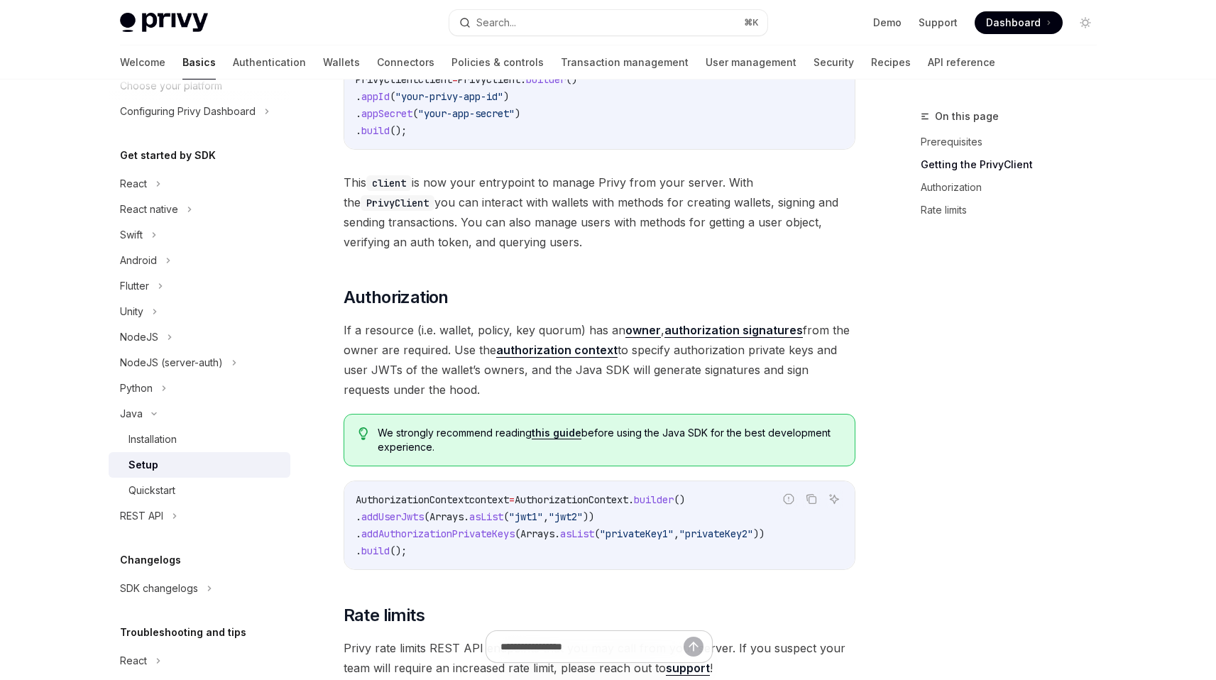
click at [688, 373] on span "If a resource (i.e. wallet, policy, key quorum) has an owner , authorization si…" at bounding box center [600, 359] width 512 height 79
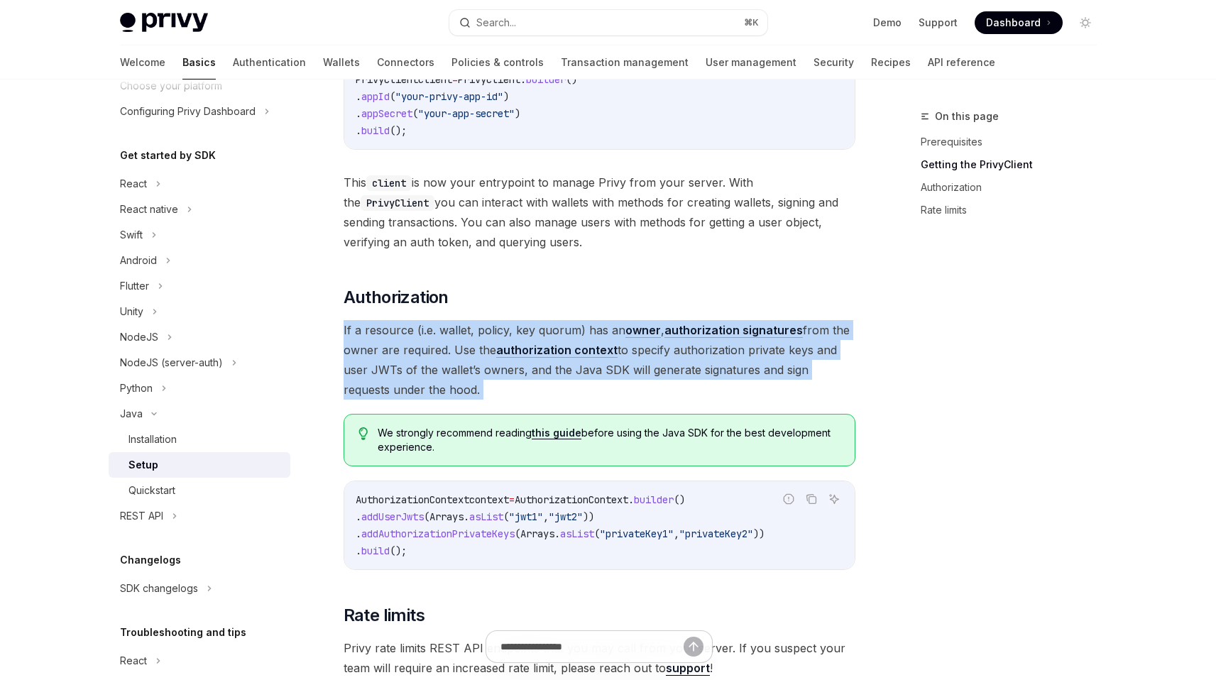
click at [688, 373] on span "If a resource (i.e. wallet, policy, key quorum) has an owner , authorization si…" at bounding box center [600, 359] width 512 height 79
click at [681, 385] on span "If a resource (i.e. wallet, policy, key quorum) has an owner , authorization si…" at bounding box center [600, 359] width 512 height 79
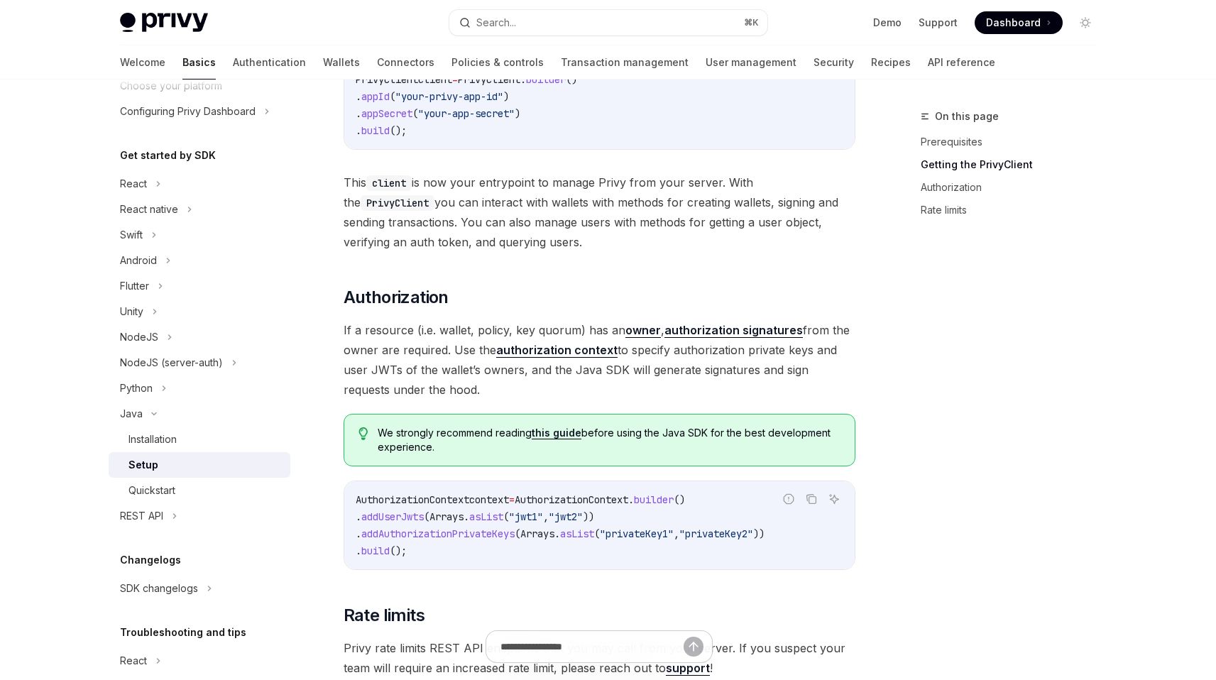
scroll to position [367, 0]
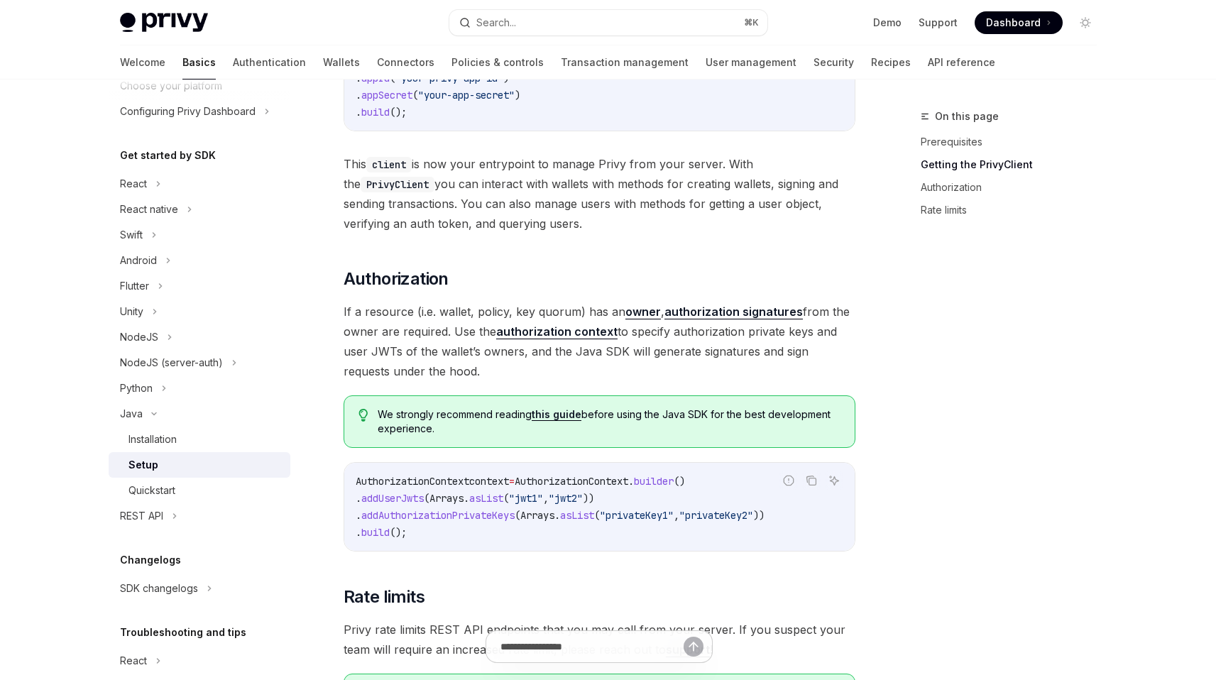
click at [559, 331] on link "authorization context" at bounding box center [556, 331] width 121 height 15
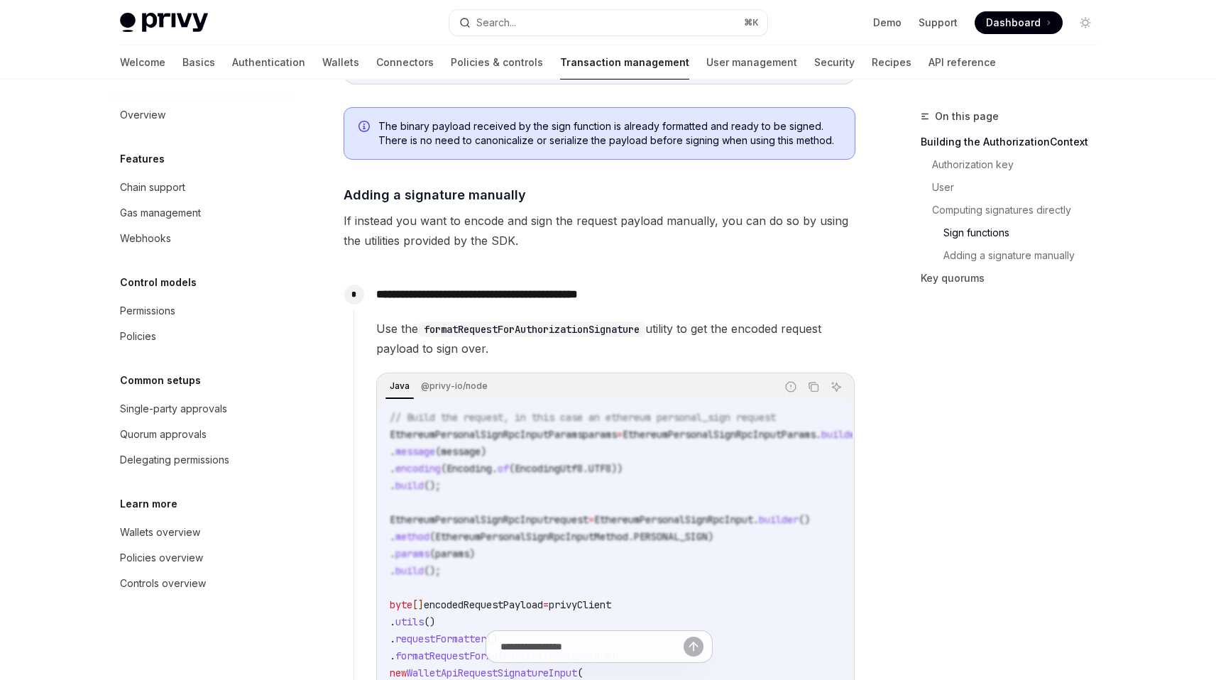
scroll to position [1177, 0]
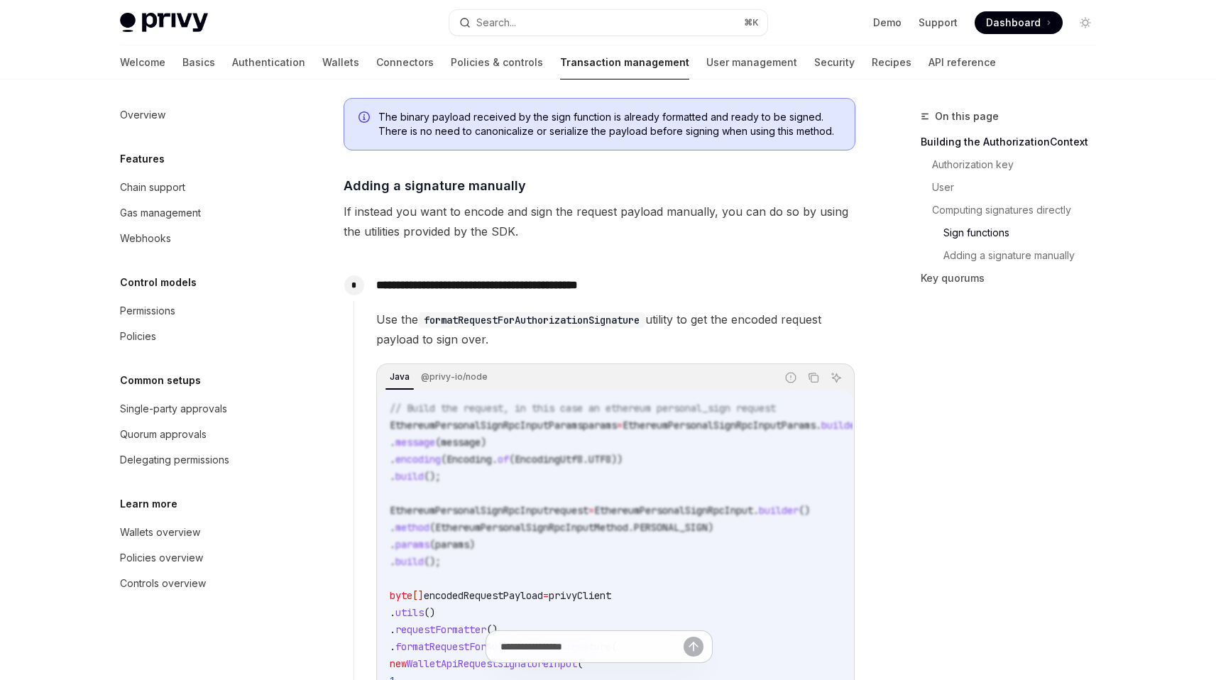
click at [562, 317] on div "**********" at bounding box center [604, 548] width 502 height 556
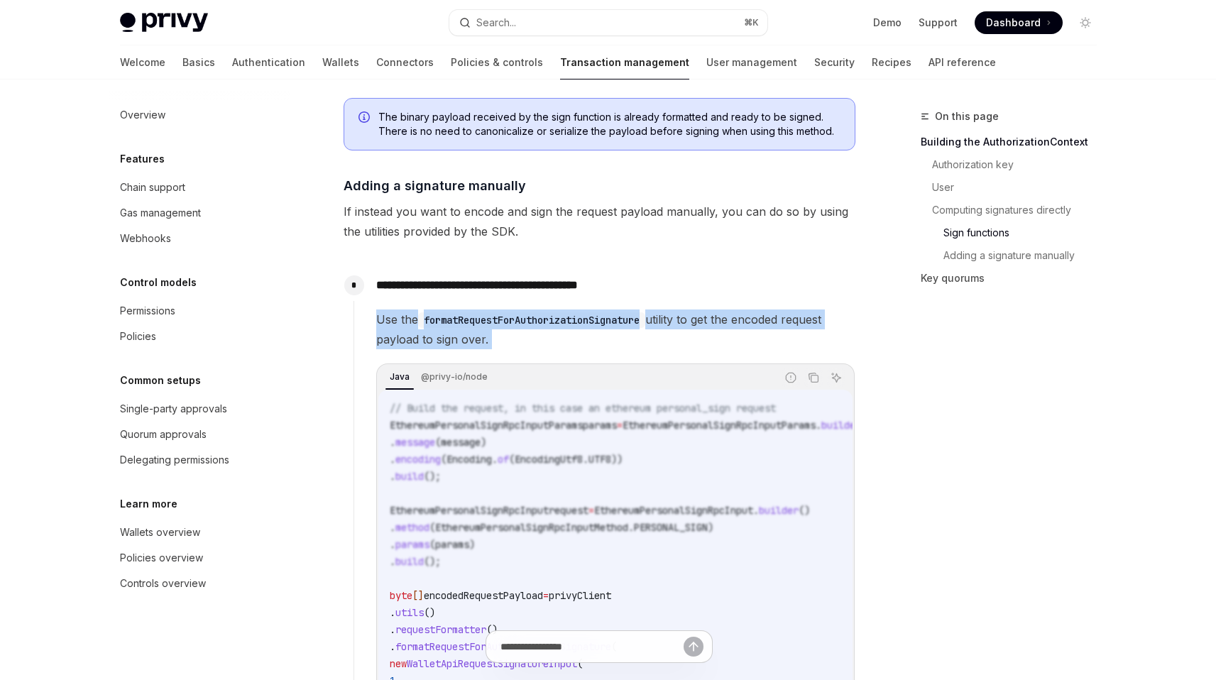
click at [562, 317] on div "**********" at bounding box center [604, 548] width 502 height 556
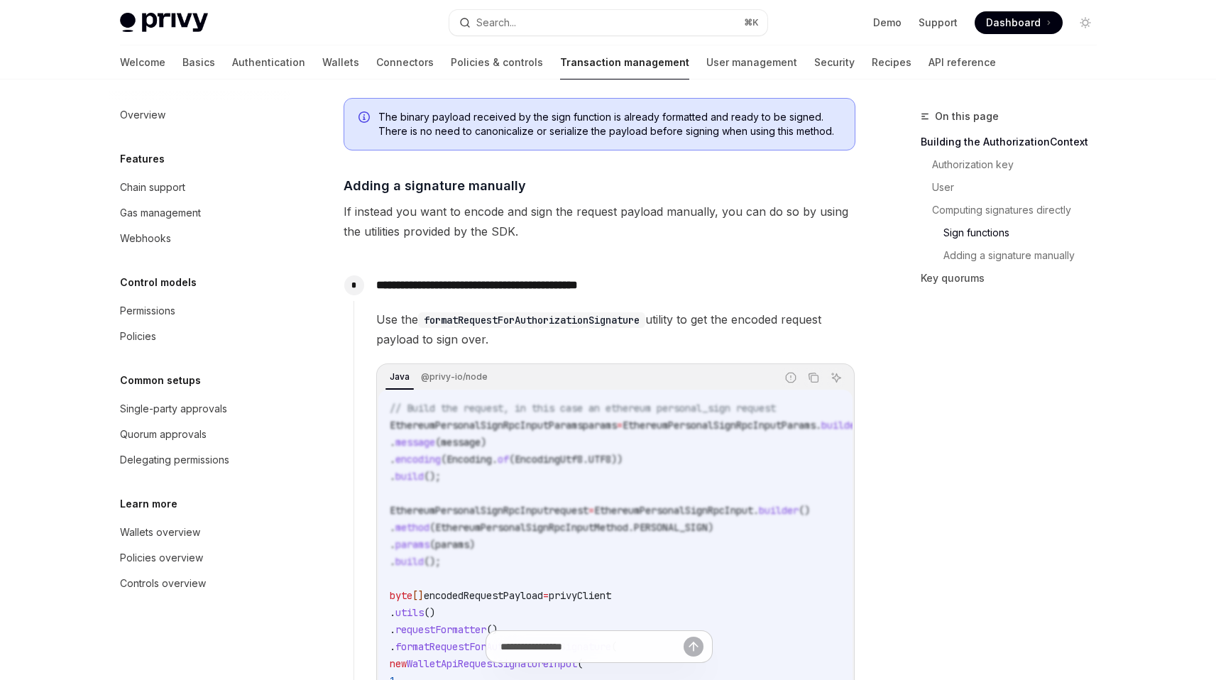
click at [560, 328] on code "formatRequestForAuthorizationSignature" at bounding box center [531, 320] width 227 height 16
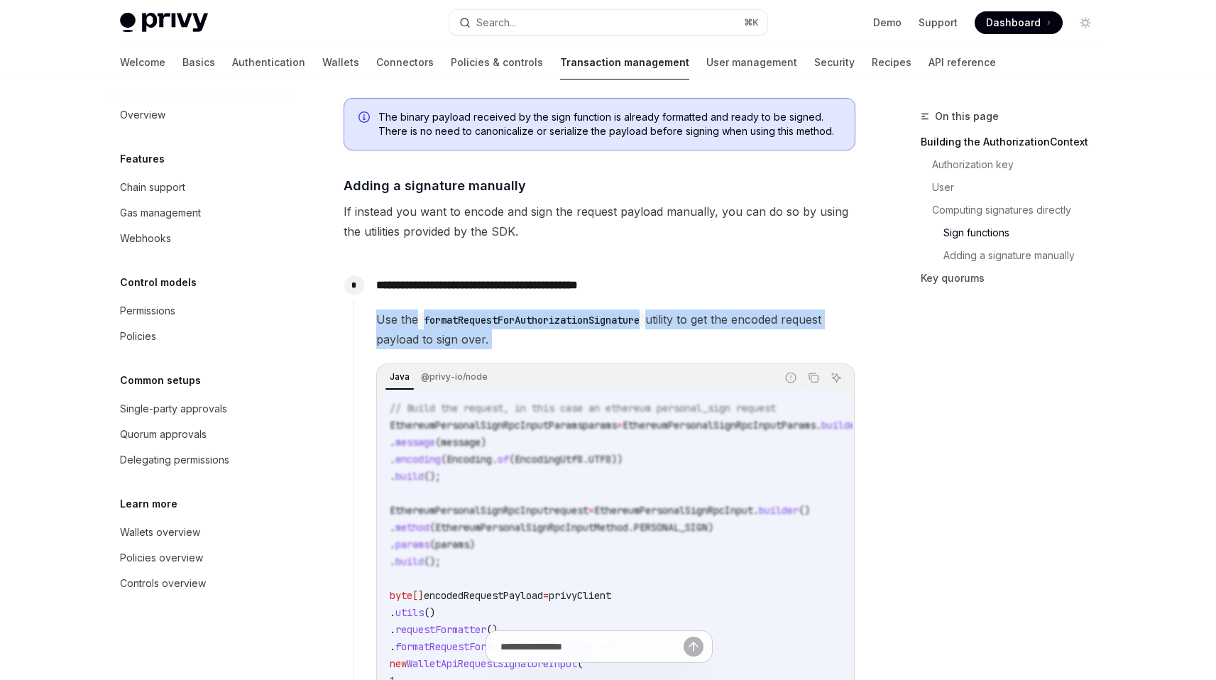
click at [560, 328] on code "formatRequestForAuthorizationSignature" at bounding box center [531, 320] width 227 height 16
click at [547, 349] on span "Use the formatRequestForAuthorizationSignature utility to get the encoded reque…" at bounding box center [615, 329] width 478 height 40
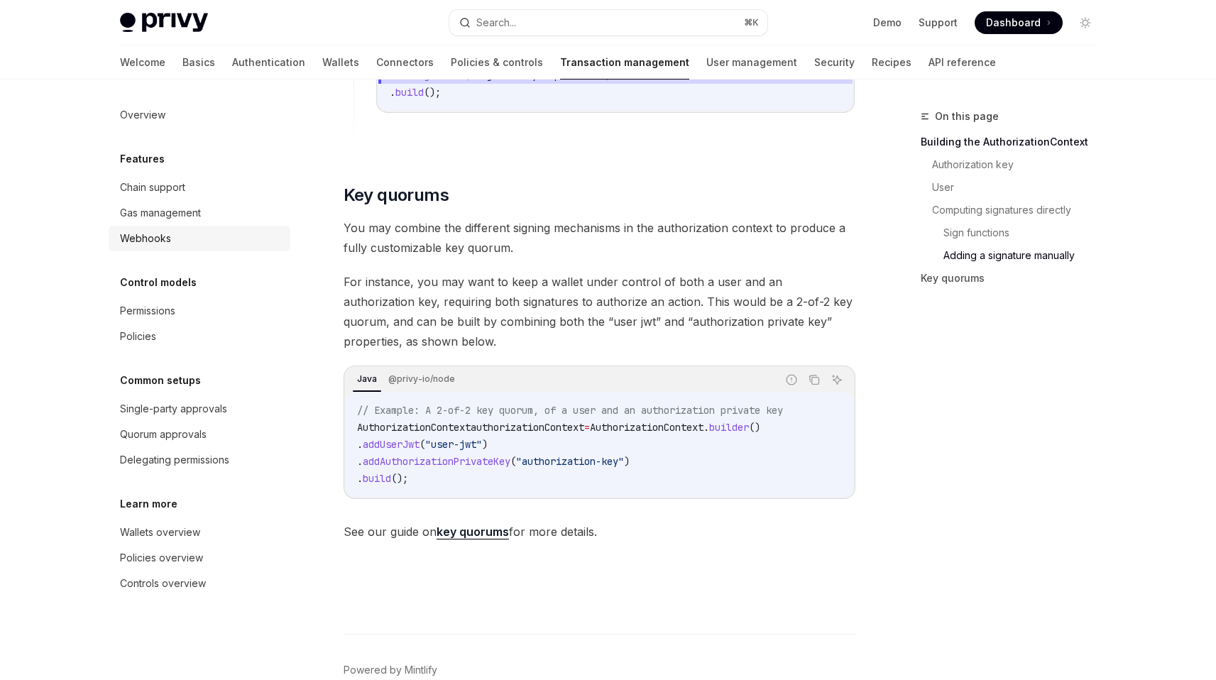
scroll to position [2102, 0]
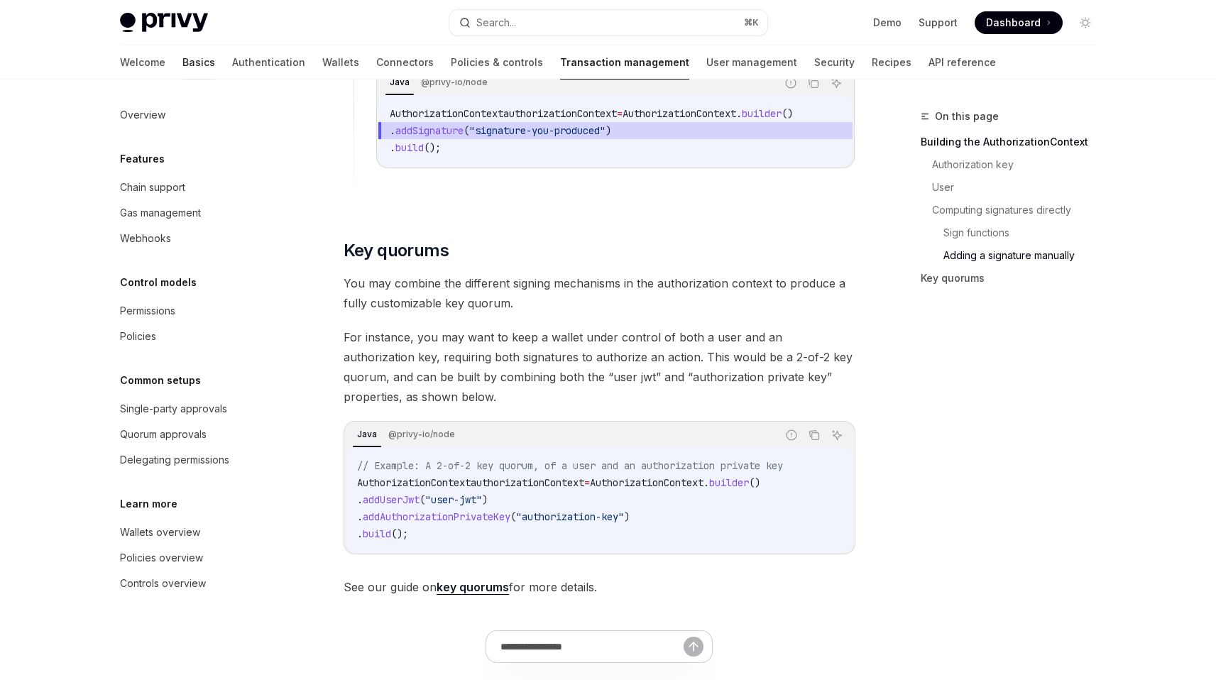
click at [182, 65] on link "Basics" at bounding box center [198, 62] width 33 height 34
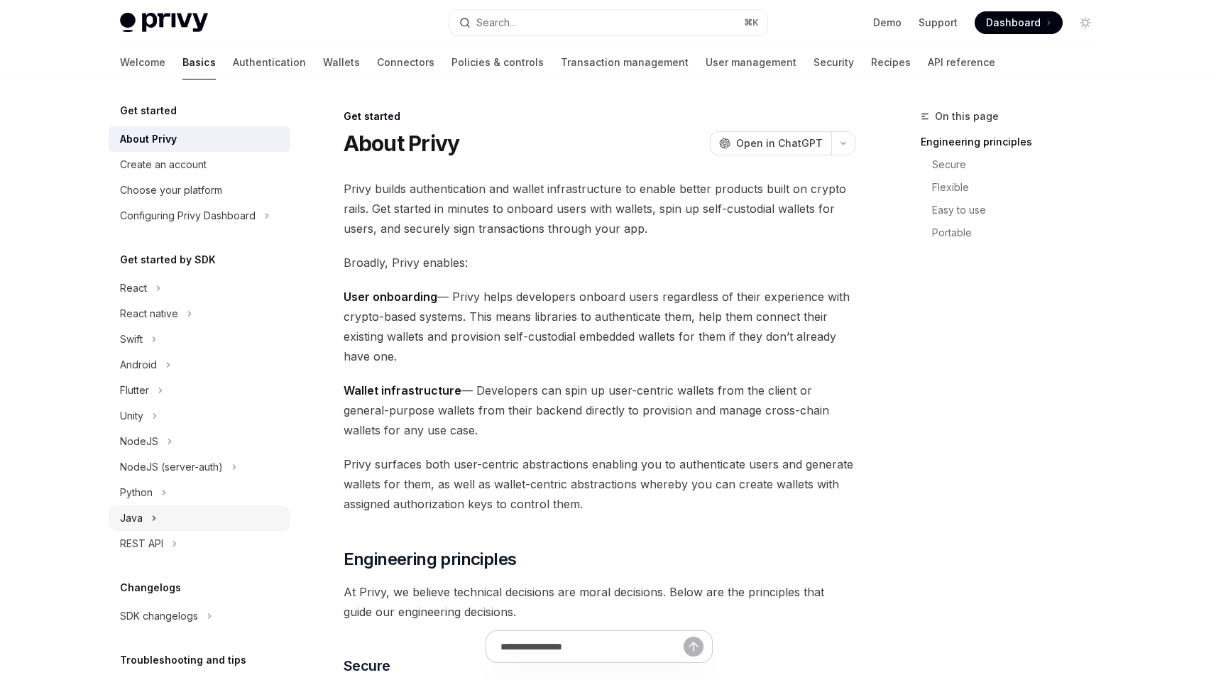
click at [162, 516] on div "Java" at bounding box center [200, 518] width 182 height 26
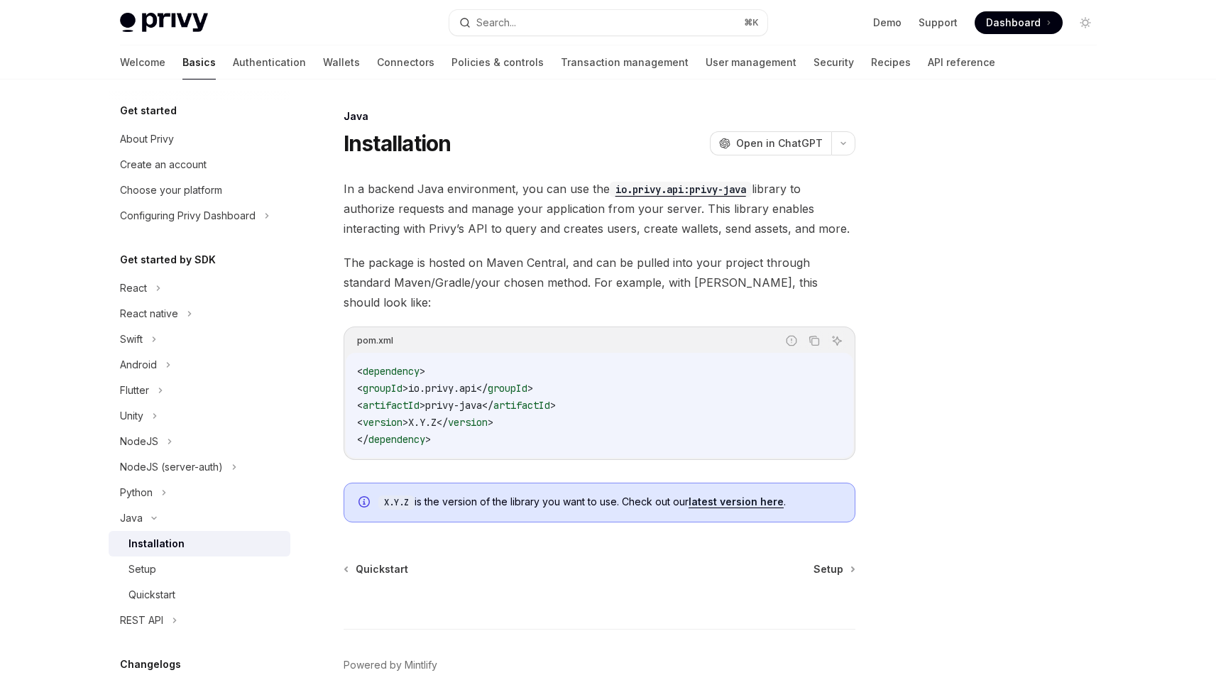
click at [564, 210] on span "In a backend Java environment, you can use the io.privy.api:privy-java library …" at bounding box center [600, 209] width 512 height 60
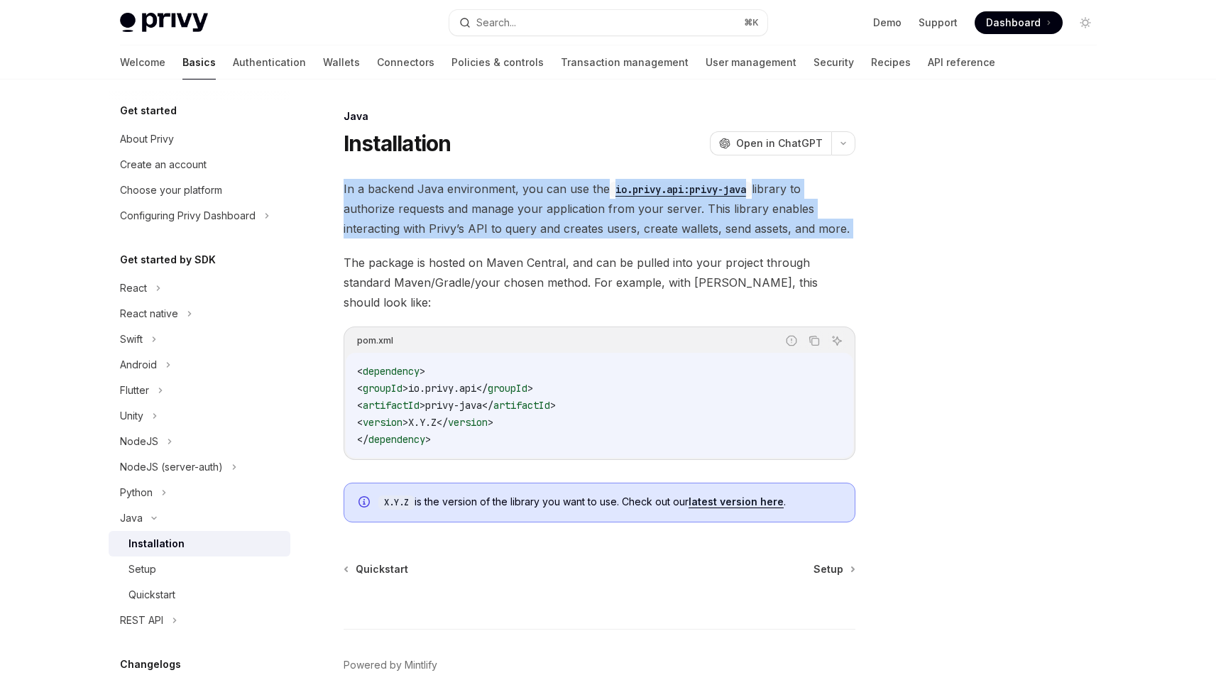
click at [564, 210] on span "In a backend Java environment, you can use the io.privy.api:privy-java library …" at bounding box center [600, 209] width 512 height 60
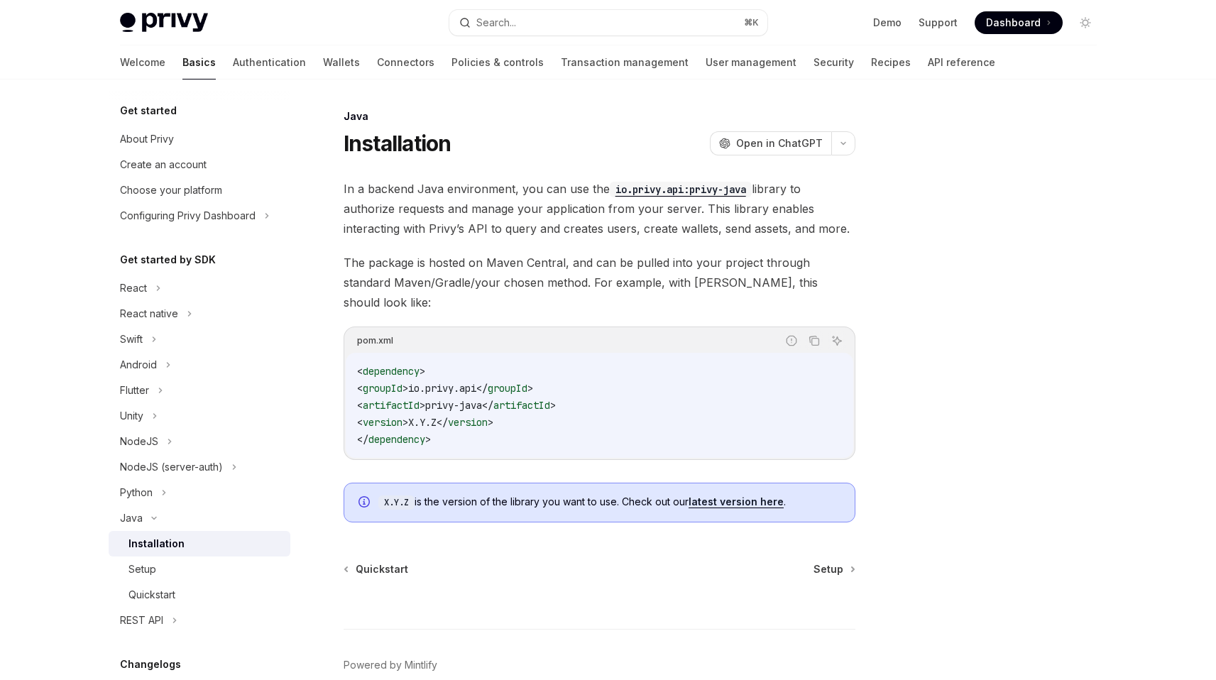
click at [554, 219] on span "In a backend Java environment, you can use the io.privy.api:privy-java library …" at bounding box center [600, 209] width 512 height 60
click at [606, 265] on span "The package is hosted on Maven Central, and can be pulled into your project thr…" at bounding box center [600, 283] width 512 height 60
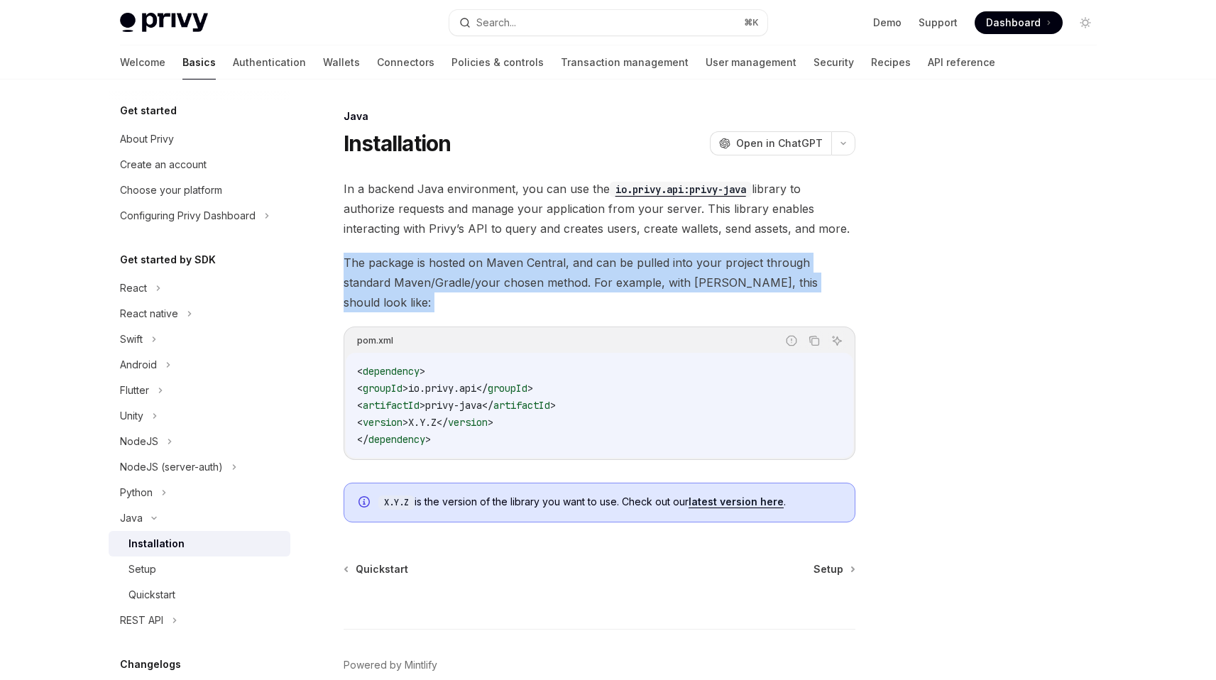
click at [606, 265] on span "The package is hosted on Maven Central, and can be pulled into your project thr…" at bounding box center [600, 283] width 512 height 60
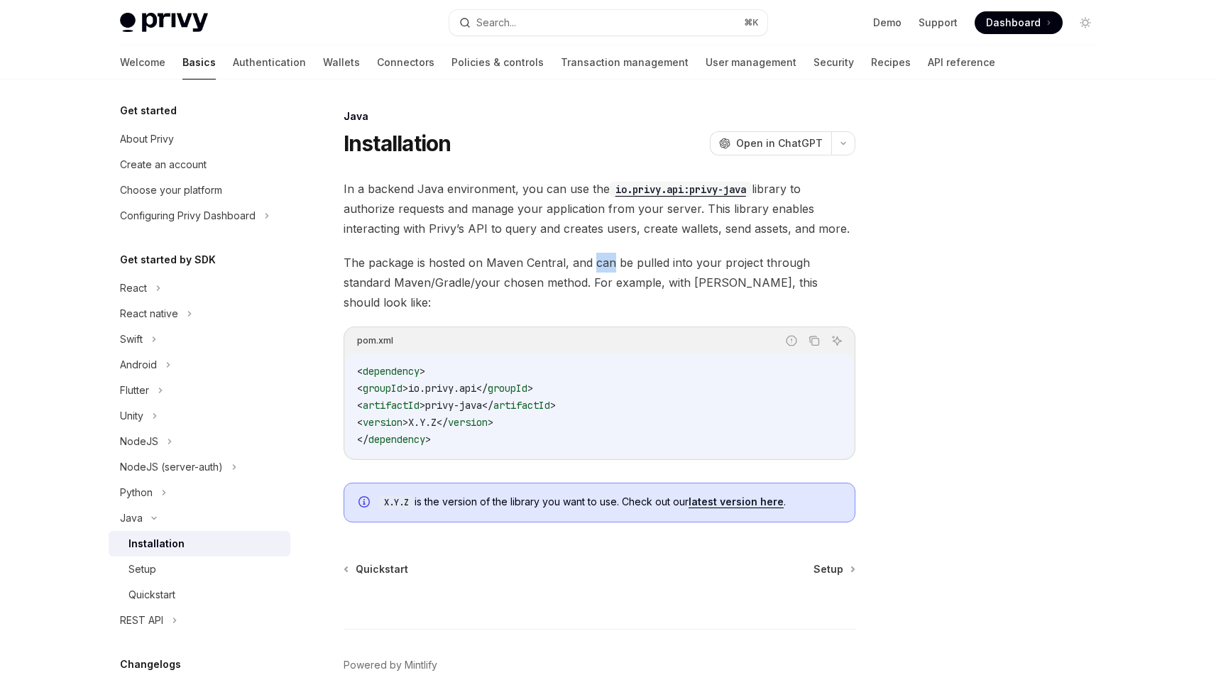
click at [606, 265] on span "The package is hosted on Maven Central, and can be pulled into your project thr…" at bounding box center [600, 283] width 512 height 60
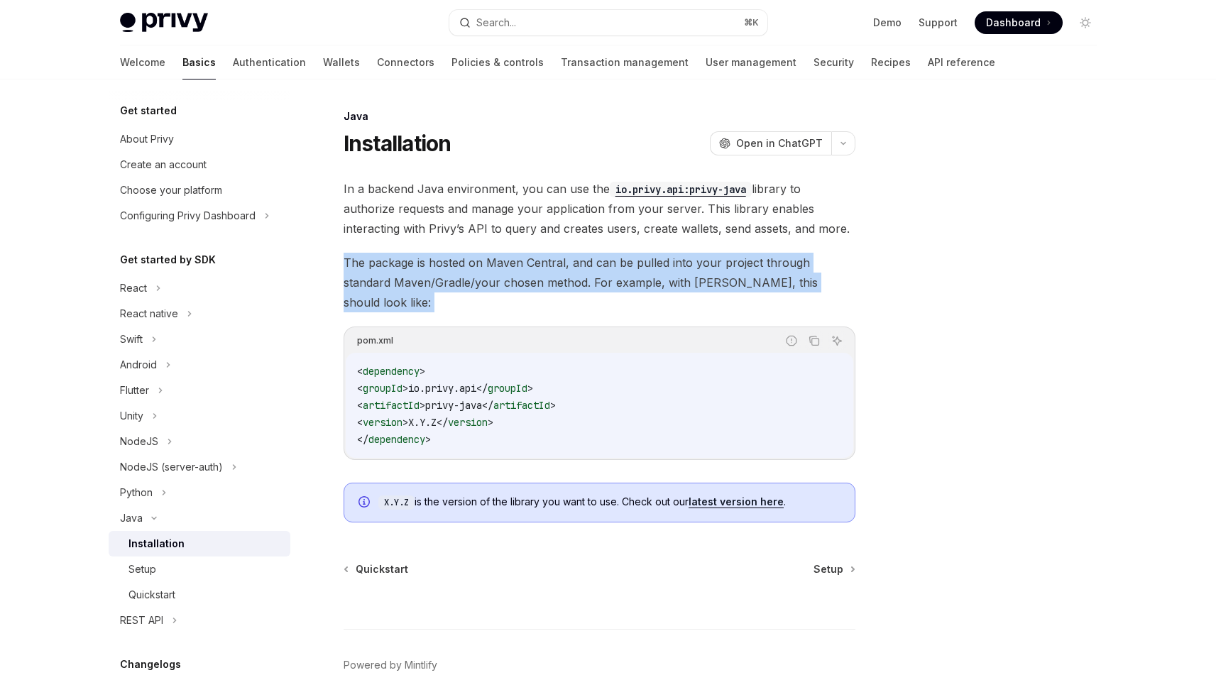
click at [606, 265] on span "The package is hosted on Maven Central, and can be pulled into your project thr…" at bounding box center [600, 283] width 512 height 60
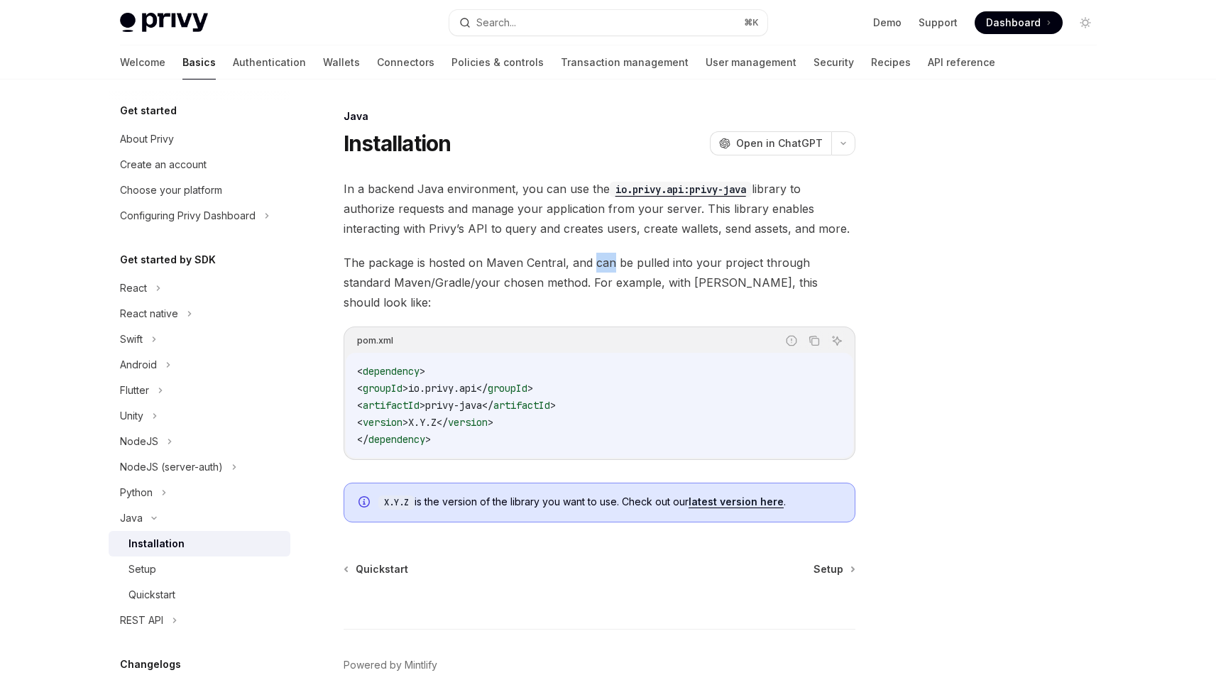
click at [606, 265] on span "The package is hosted on Maven Central, and can be pulled into your project thr…" at bounding box center [600, 283] width 512 height 60
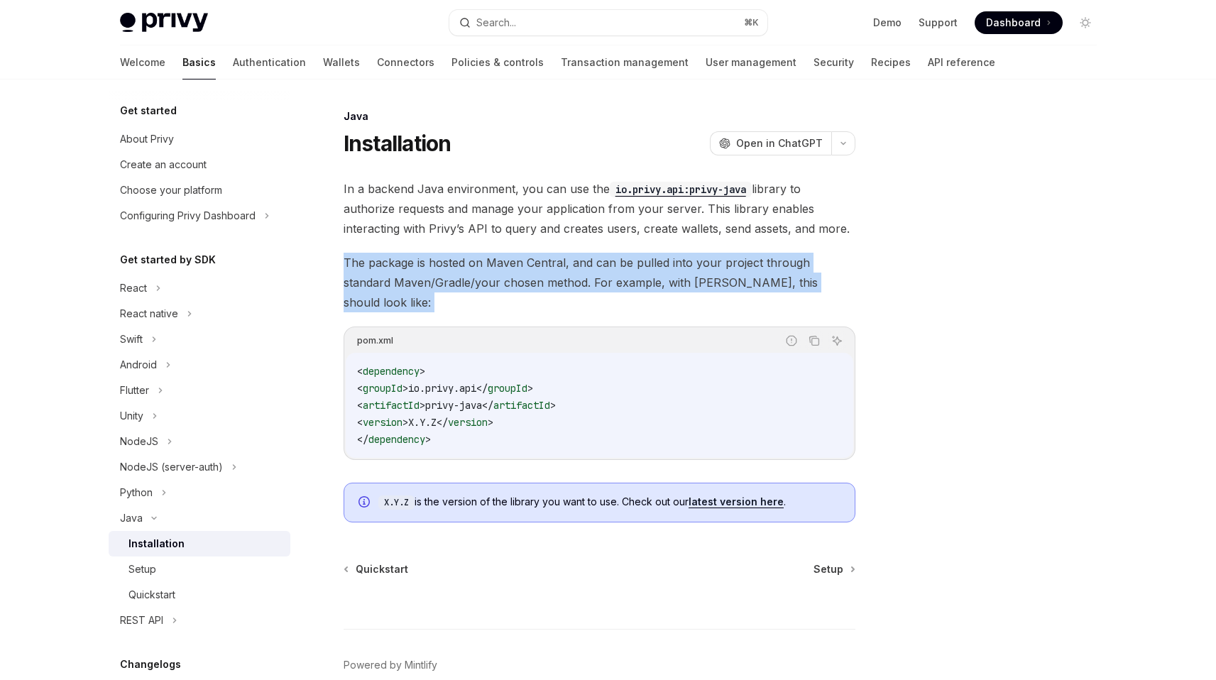
click at [606, 265] on span "The package is hosted on Maven Central, and can be pulled into your project thr…" at bounding box center [600, 283] width 512 height 60
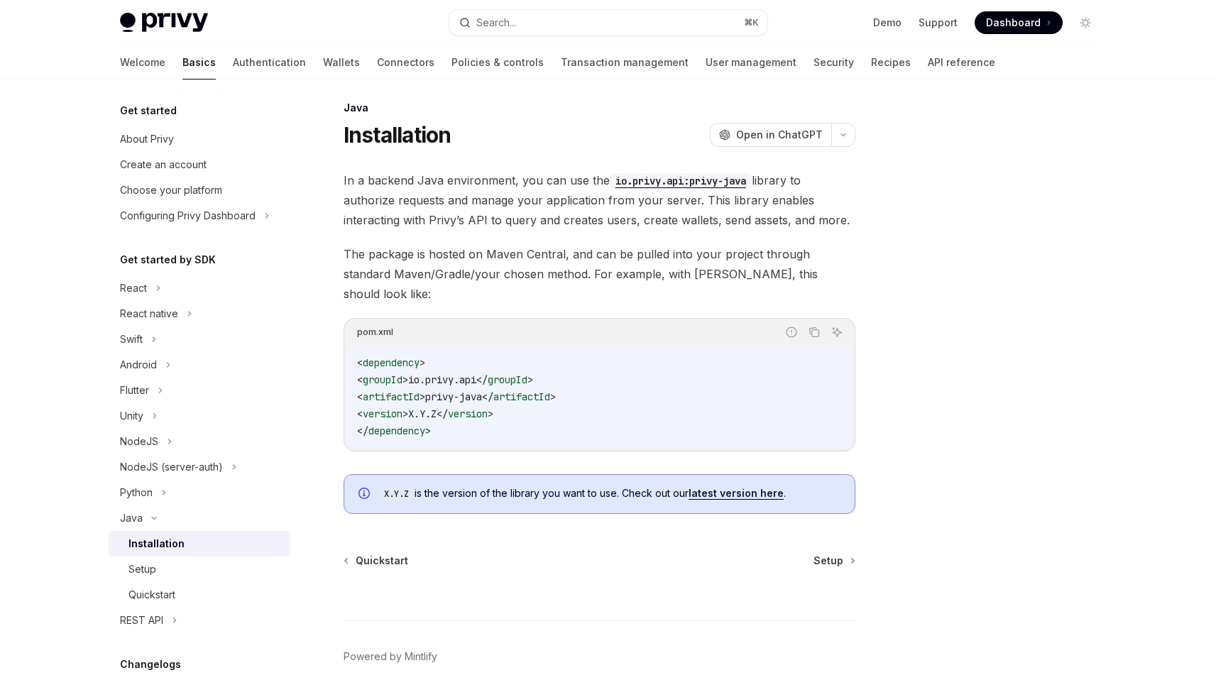
scroll to position [18, 0]
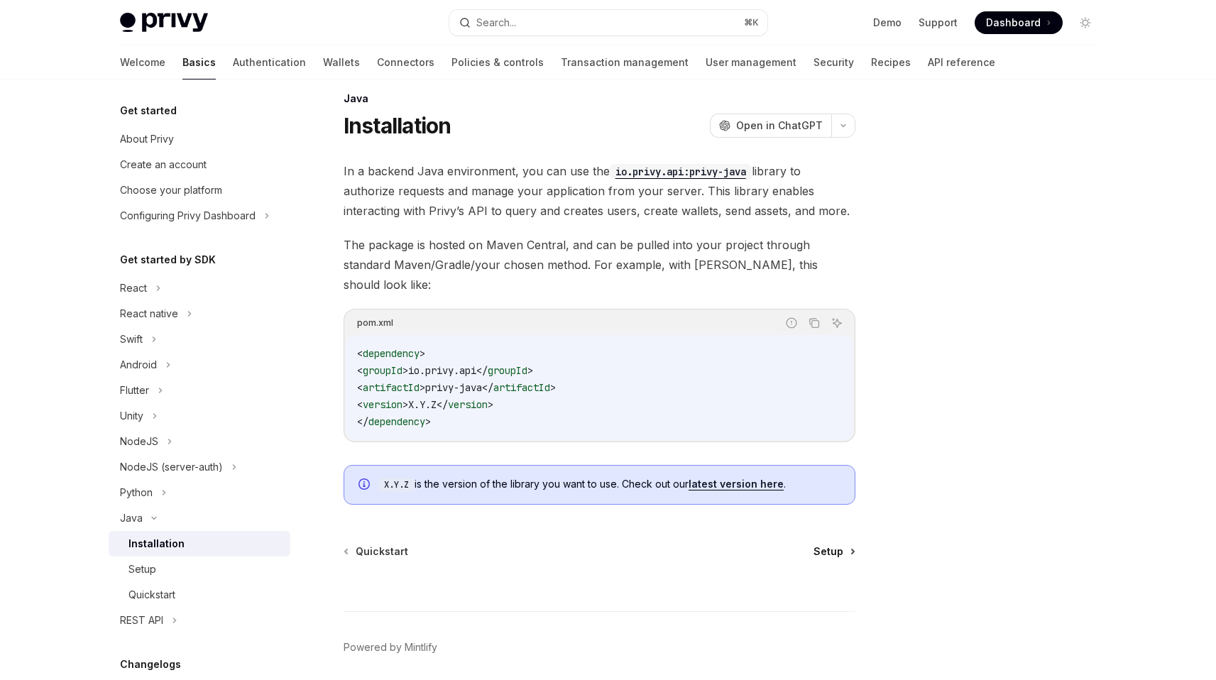
click at [828, 544] on span "Setup" at bounding box center [828, 551] width 30 height 14
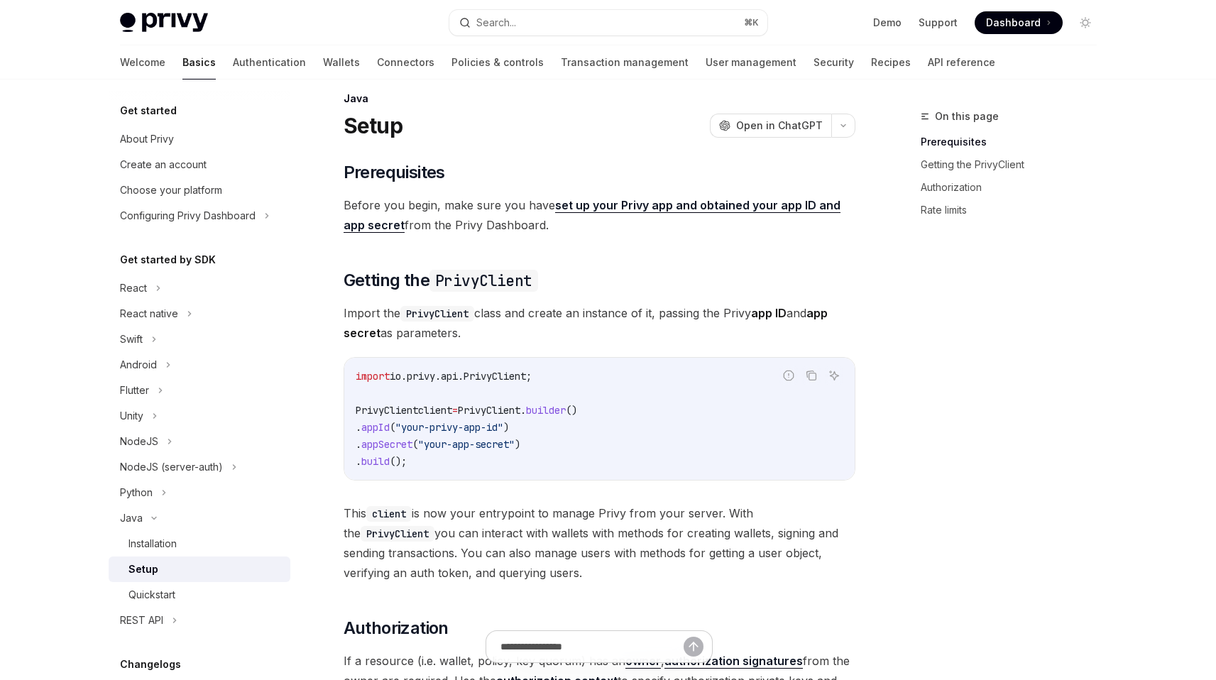
click at [600, 319] on span "Import the PrivyClient class and create an instance of it, passing the Privy ap…" at bounding box center [600, 323] width 512 height 40
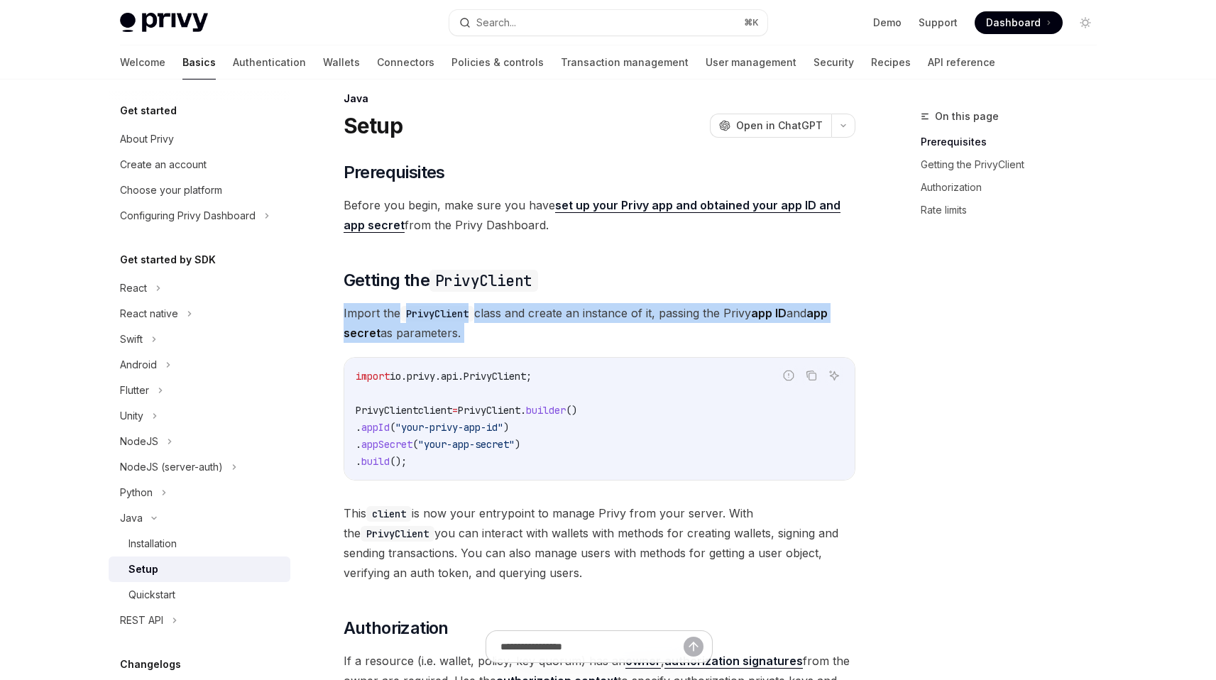
click at [600, 319] on span "Import the PrivyClient class and create an instance of it, passing the Privy ap…" at bounding box center [600, 323] width 512 height 40
click at [583, 326] on span "Import the PrivyClient class and create an instance of it, passing the Privy ap…" at bounding box center [600, 323] width 512 height 40
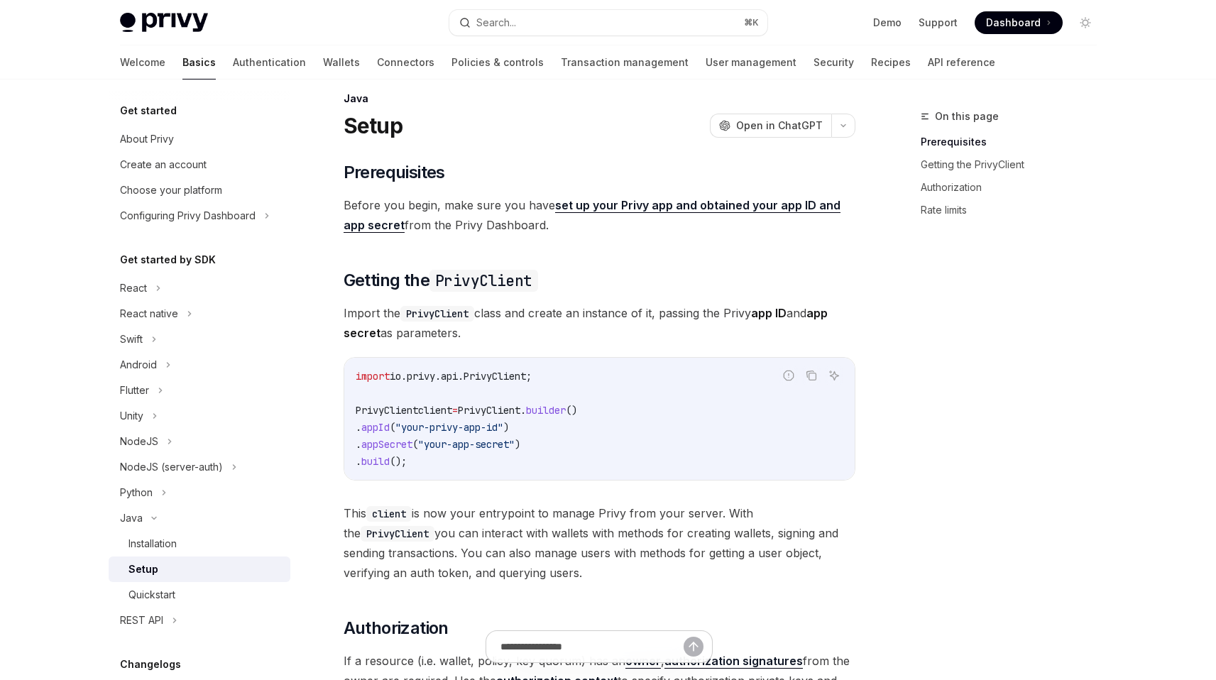
scroll to position [36, 0]
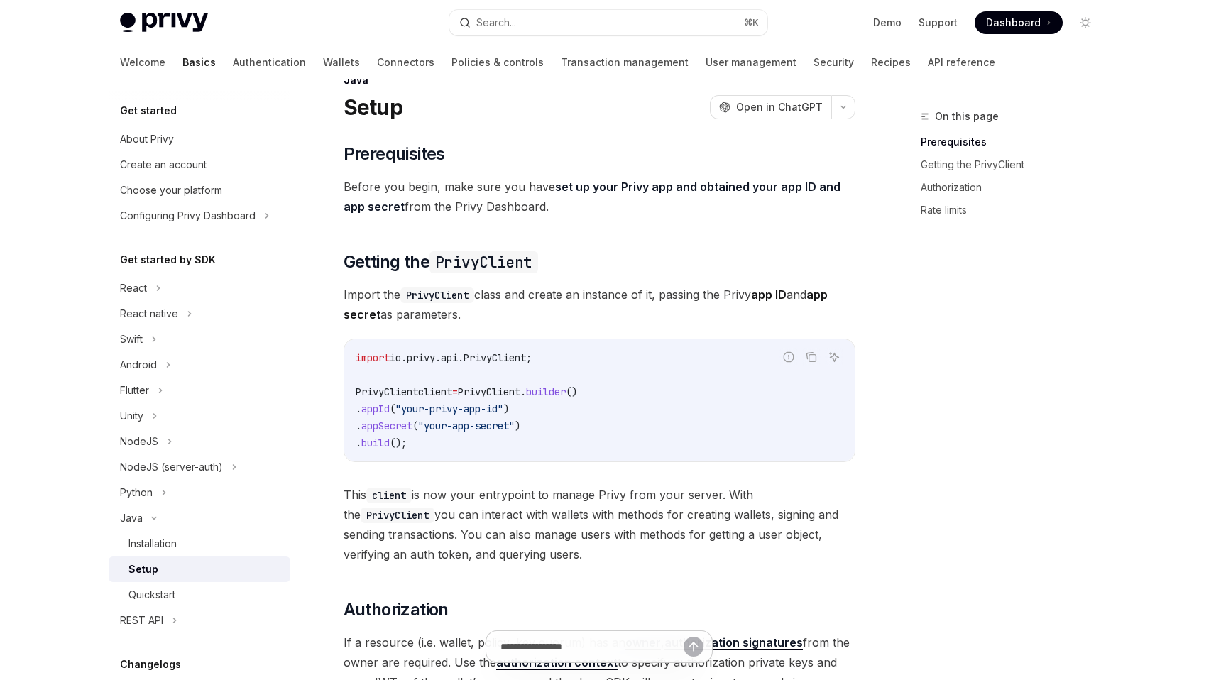
click at [576, 304] on span "Import the PrivyClient class and create an instance of it, passing the Privy ap…" at bounding box center [600, 305] width 512 height 40
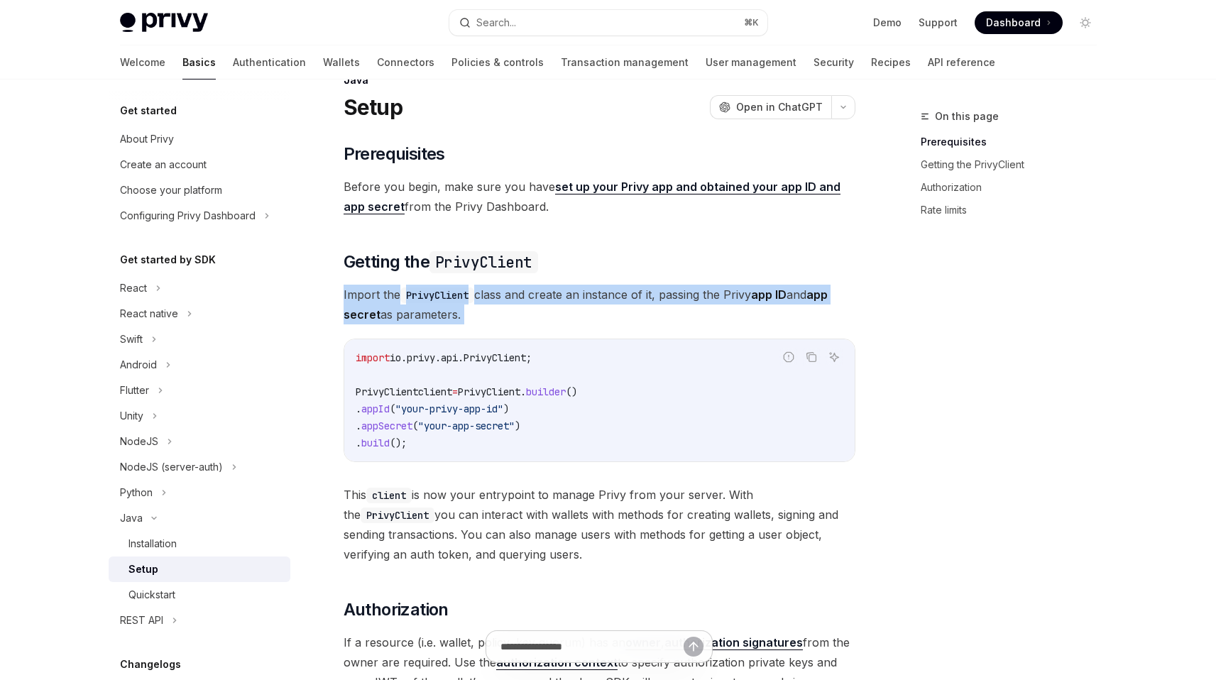
click at [576, 304] on span "Import the PrivyClient class and create an instance of it, passing the Privy ap…" at bounding box center [600, 305] width 512 height 40
click at [562, 318] on span "Import the PrivyClient class and create an instance of it, passing the Privy ap…" at bounding box center [600, 305] width 512 height 40
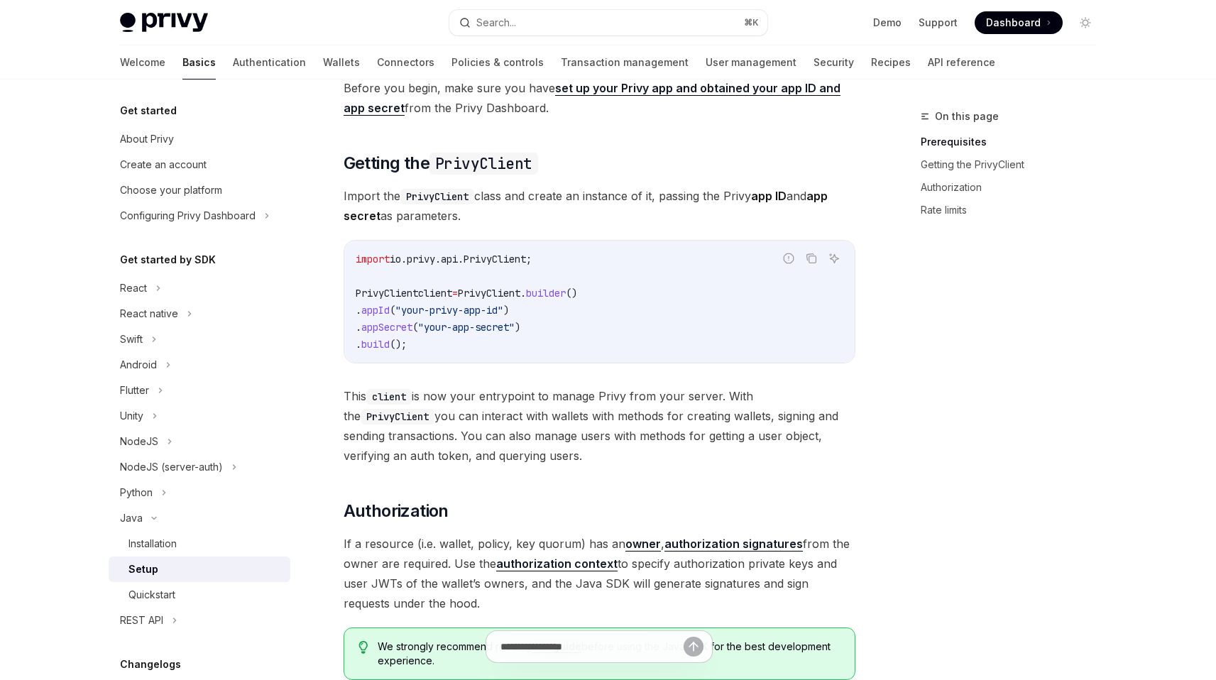
scroll to position [236, 0]
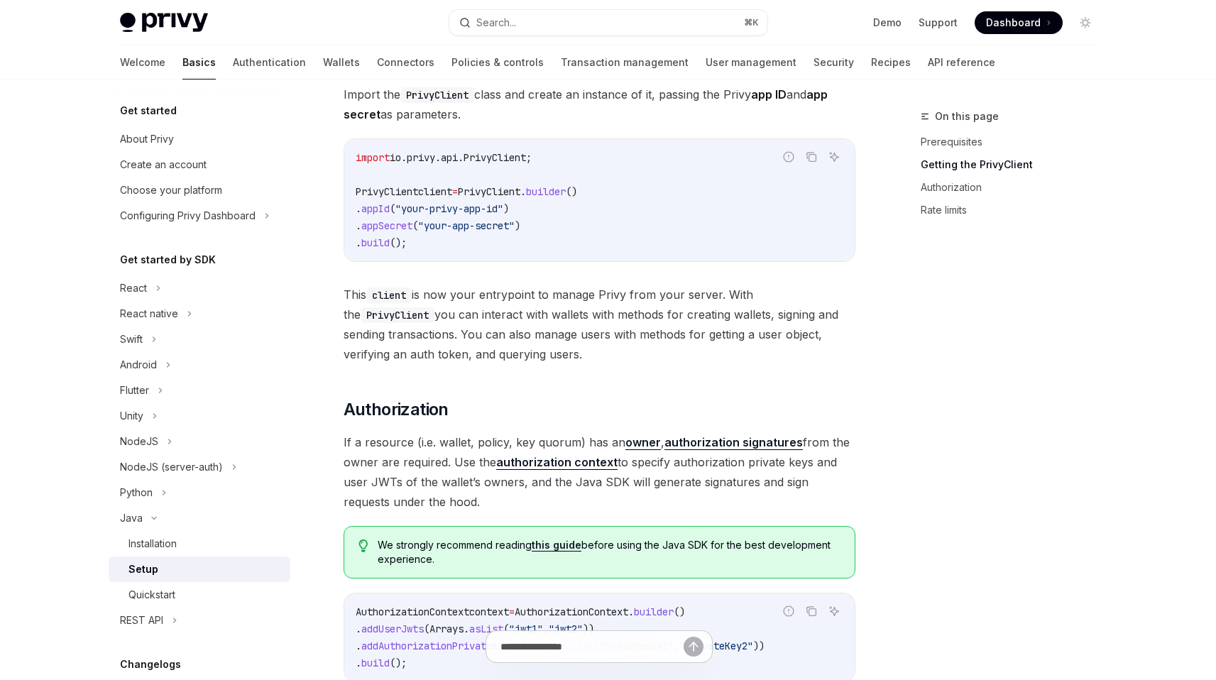
click at [564, 316] on span "This client is now your entrypoint to manage Privy from your server. With the P…" at bounding box center [600, 324] width 512 height 79
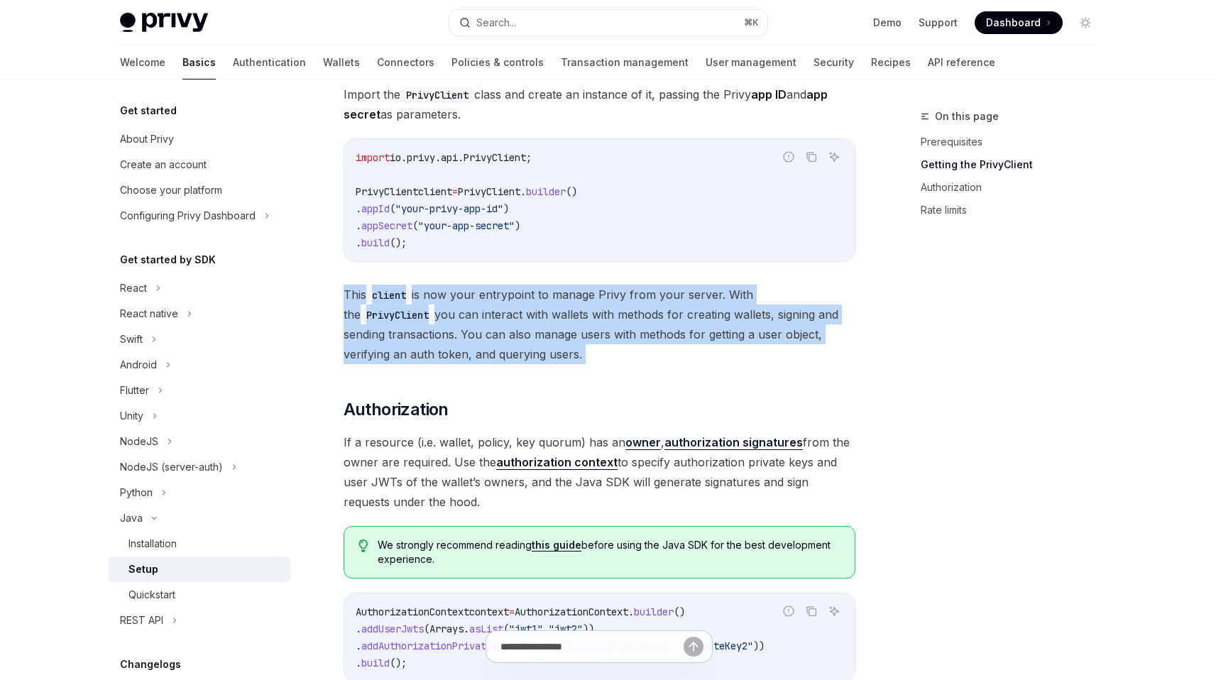
click at [564, 316] on span "This client is now your entrypoint to manage Privy from your server. With the P…" at bounding box center [600, 324] width 512 height 79
click at [553, 329] on span "This client is now your entrypoint to manage Privy from your server. With the P…" at bounding box center [600, 324] width 512 height 79
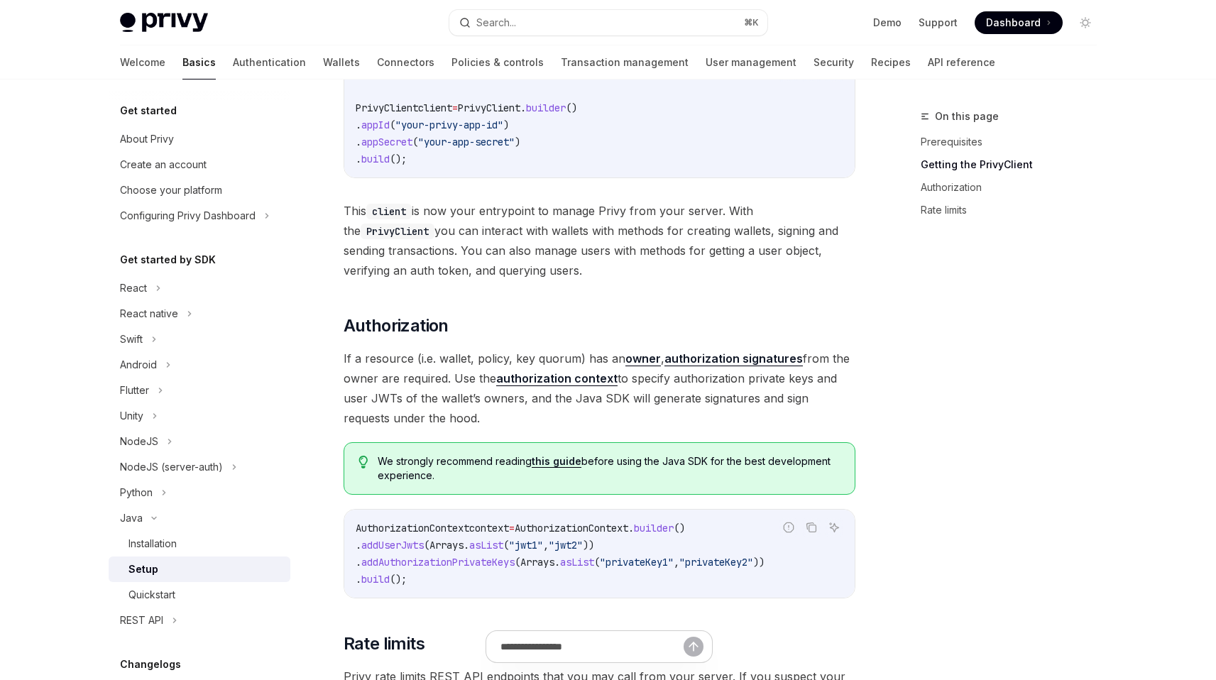
scroll to position [329, 0]
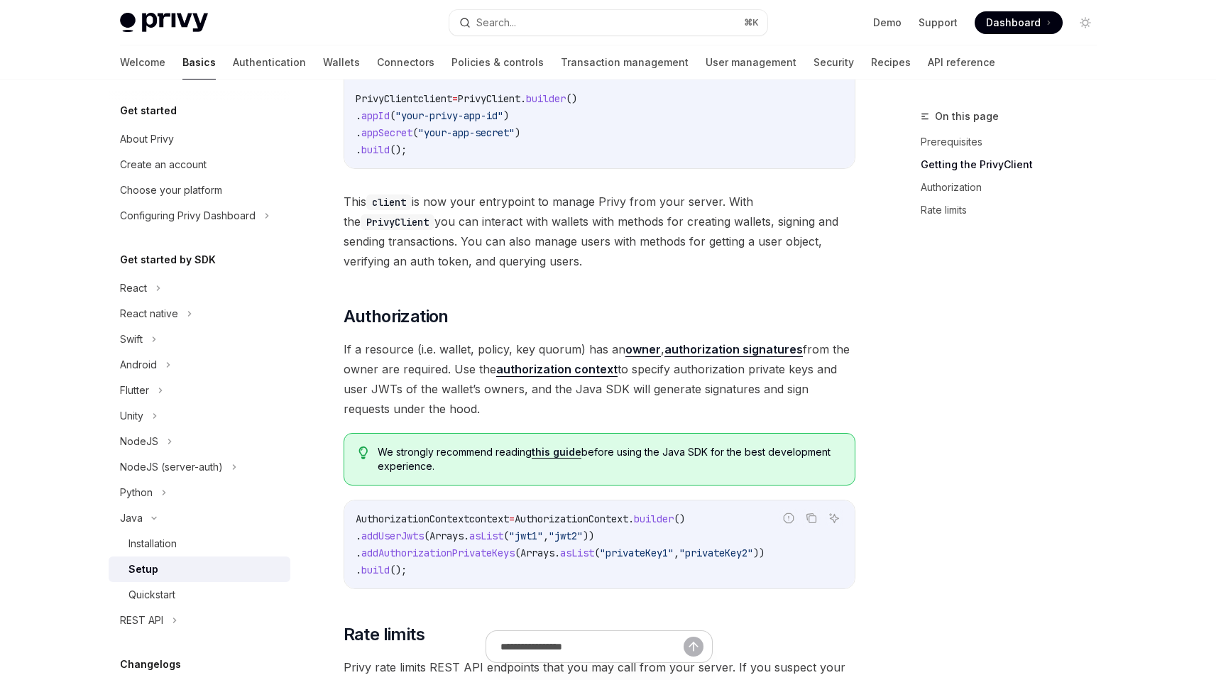
click at [631, 353] on link "owner" at bounding box center [642, 349] width 35 height 15
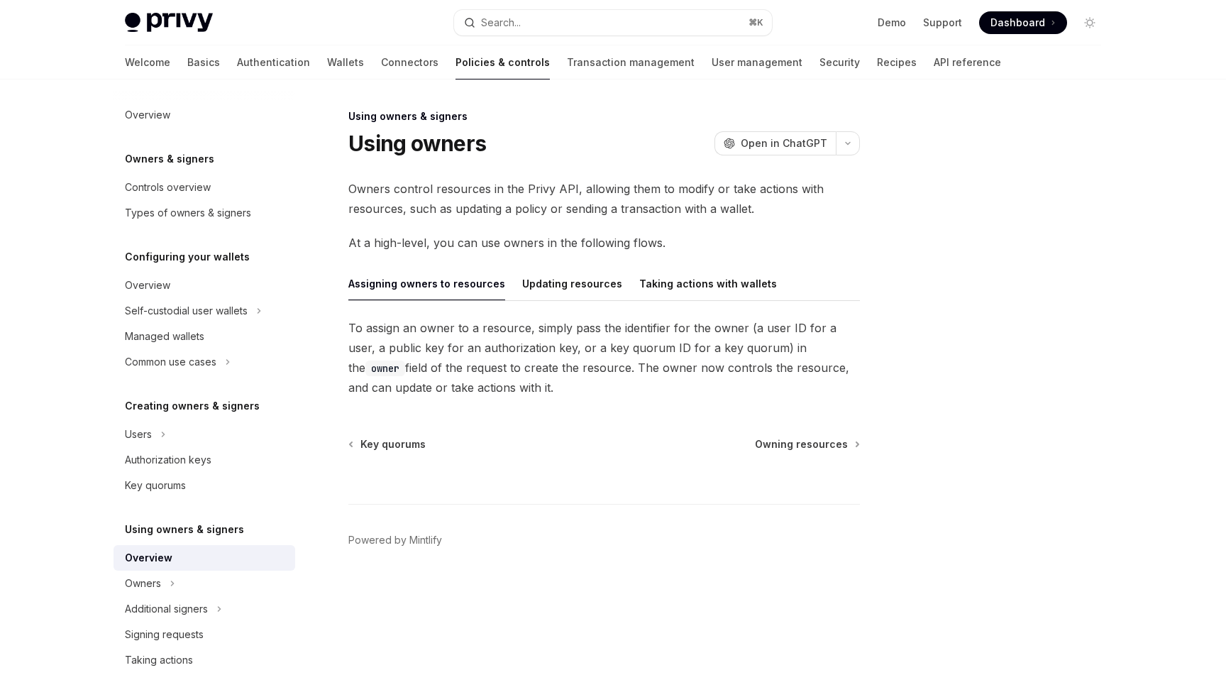
click at [458, 197] on span "Owners control resources in the Privy API, allowing them to modify or take acti…" at bounding box center [604, 199] width 512 height 40
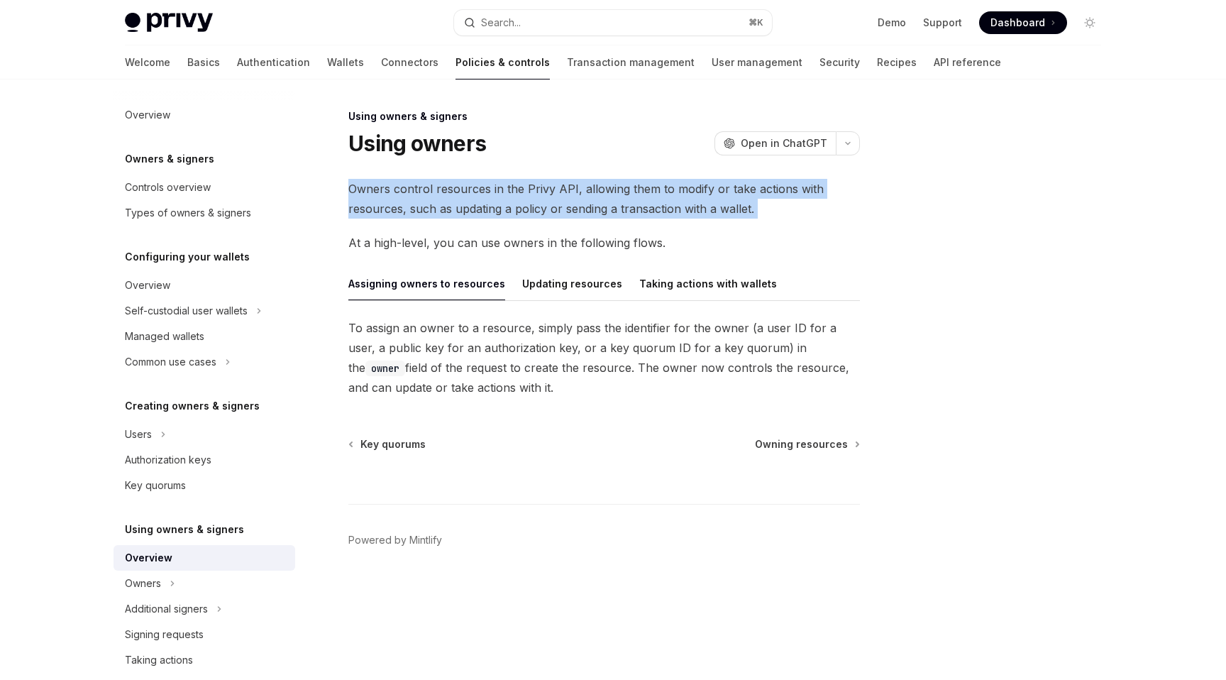
click at [458, 197] on span "Owners control resources in the Privy API, allowing them to modify or take acti…" at bounding box center [604, 199] width 512 height 40
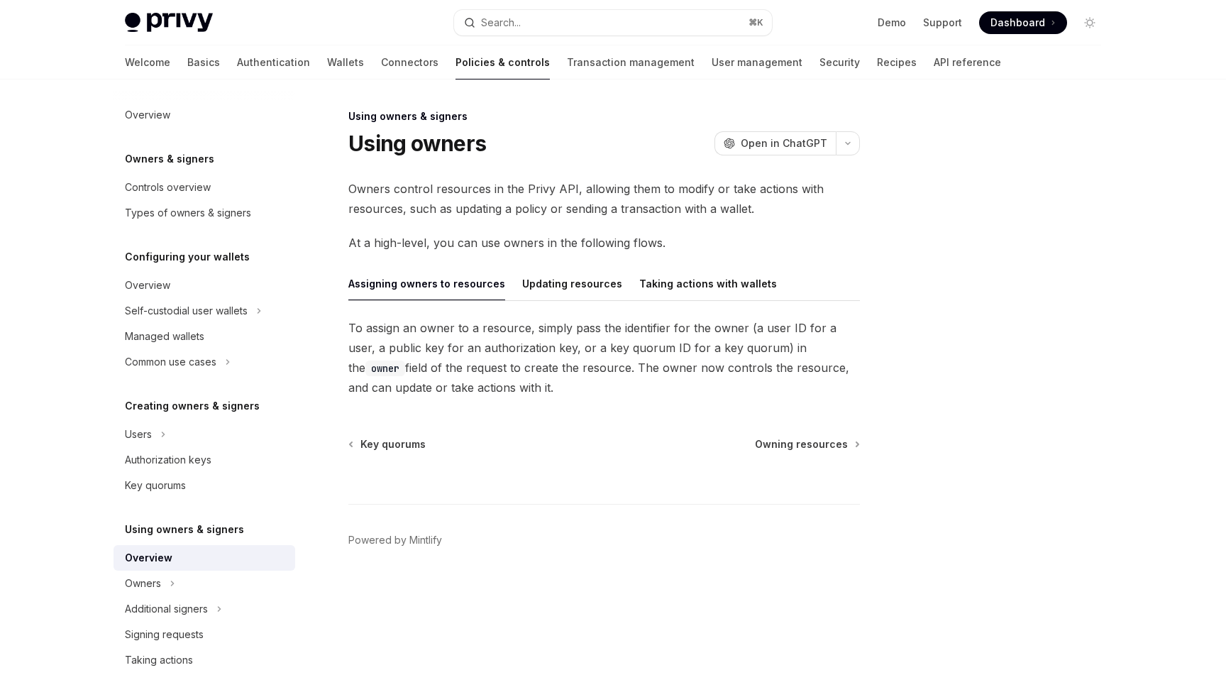
click at [458, 197] on span "Owners control resources in the Privy API, allowing them to modify or take acti…" at bounding box center [604, 199] width 512 height 40
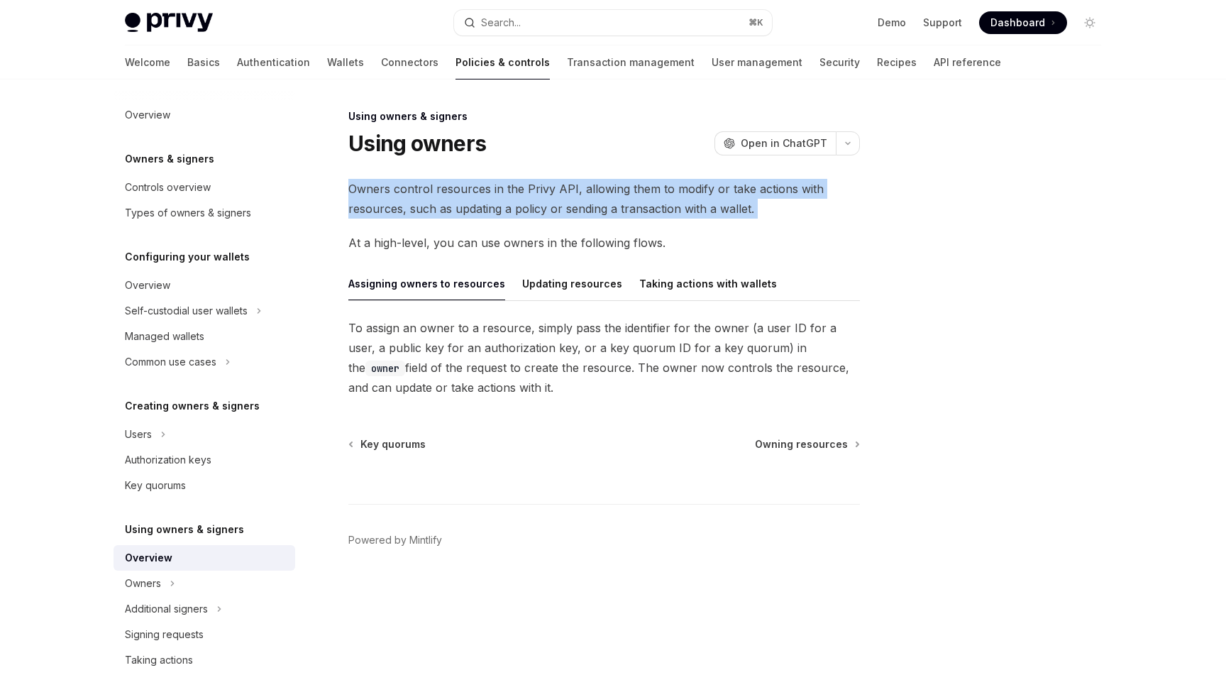
click at [458, 197] on span "Owners control resources in the Privy API, allowing them to modify or take acti…" at bounding box center [604, 199] width 512 height 40
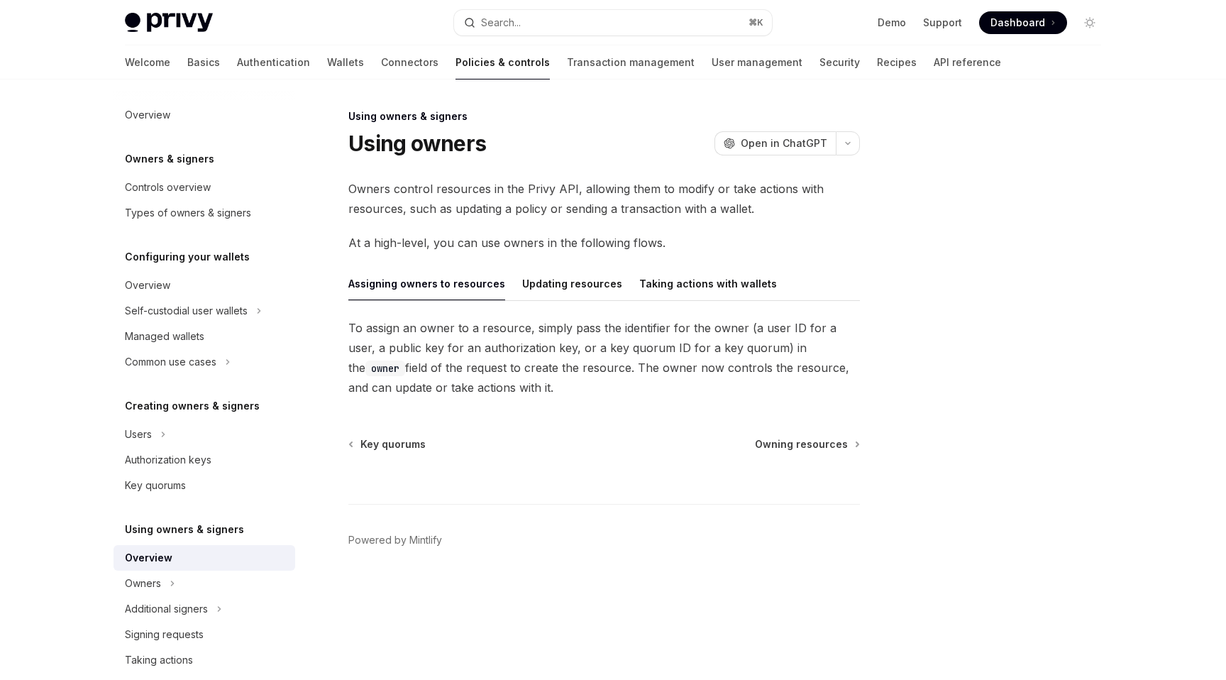
click at [544, 343] on span "To assign an owner to a resource, simply pass the identifier for the owner (a u…" at bounding box center [604, 357] width 512 height 79
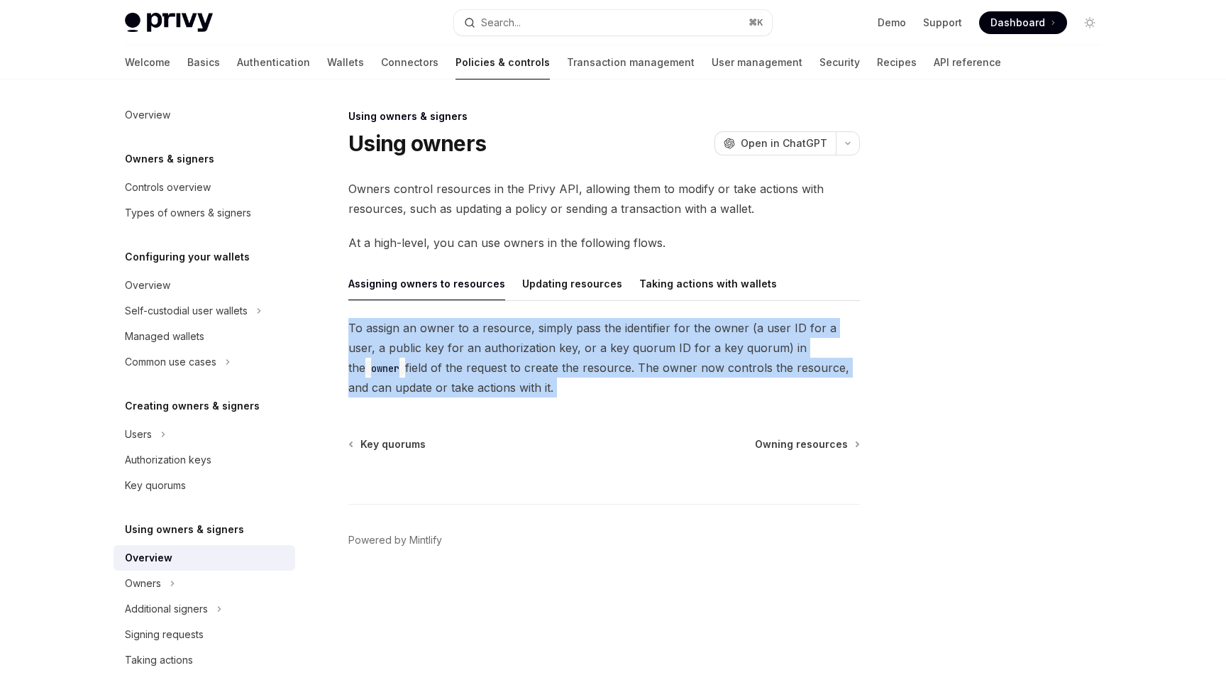
click at [544, 343] on span "To assign an owner to a resource, simply pass the identifier for the owner (a u…" at bounding box center [604, 357] width 512 height 79
click at [510, 363] on span "To assign an owner to a resource, simply pass the identifier for the owner (a u…" at bounding box center [604, 357] width 512 height 79
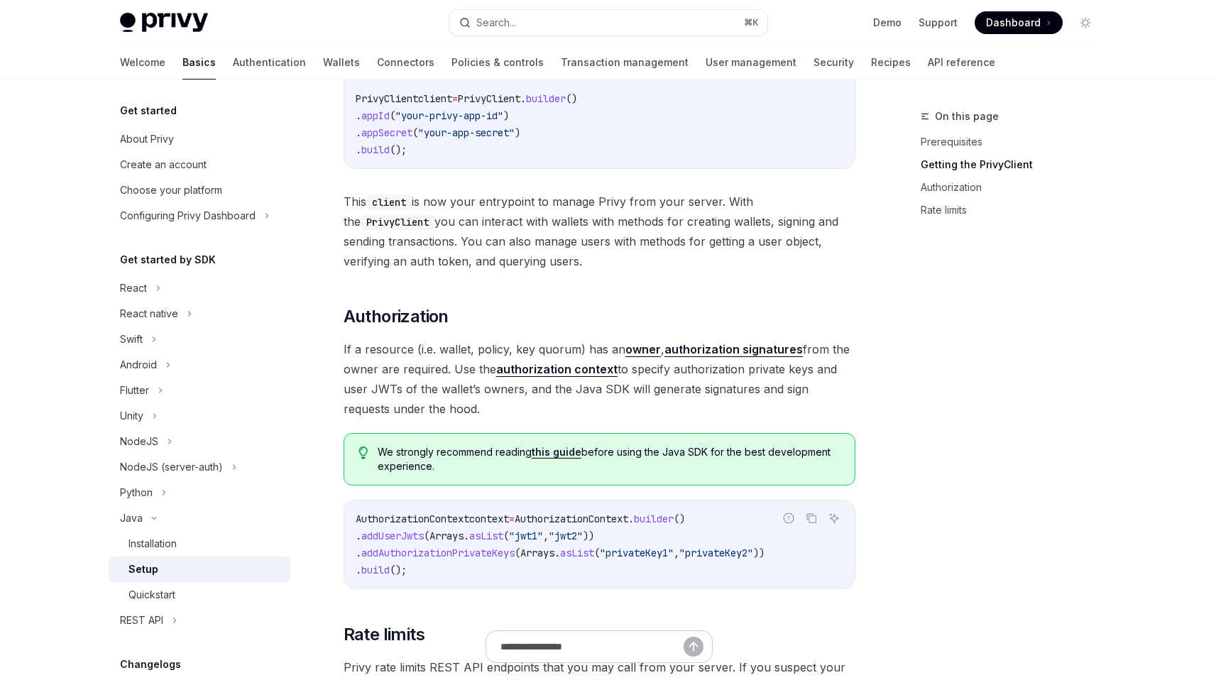
scroll to position [347, 0]
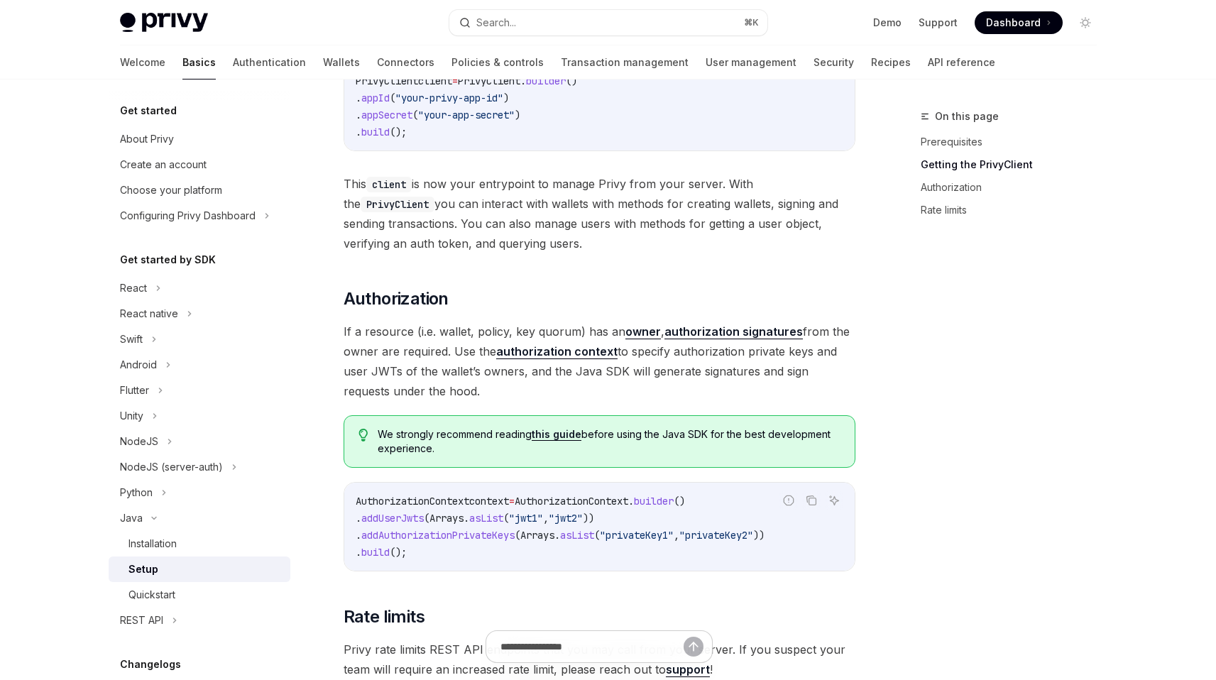
click at [708, 358] on span "If a resource (i.e. wallet, policy, key quorum) has an owner , authorization si…" at bounding box center [600, 361] width 512 height 79
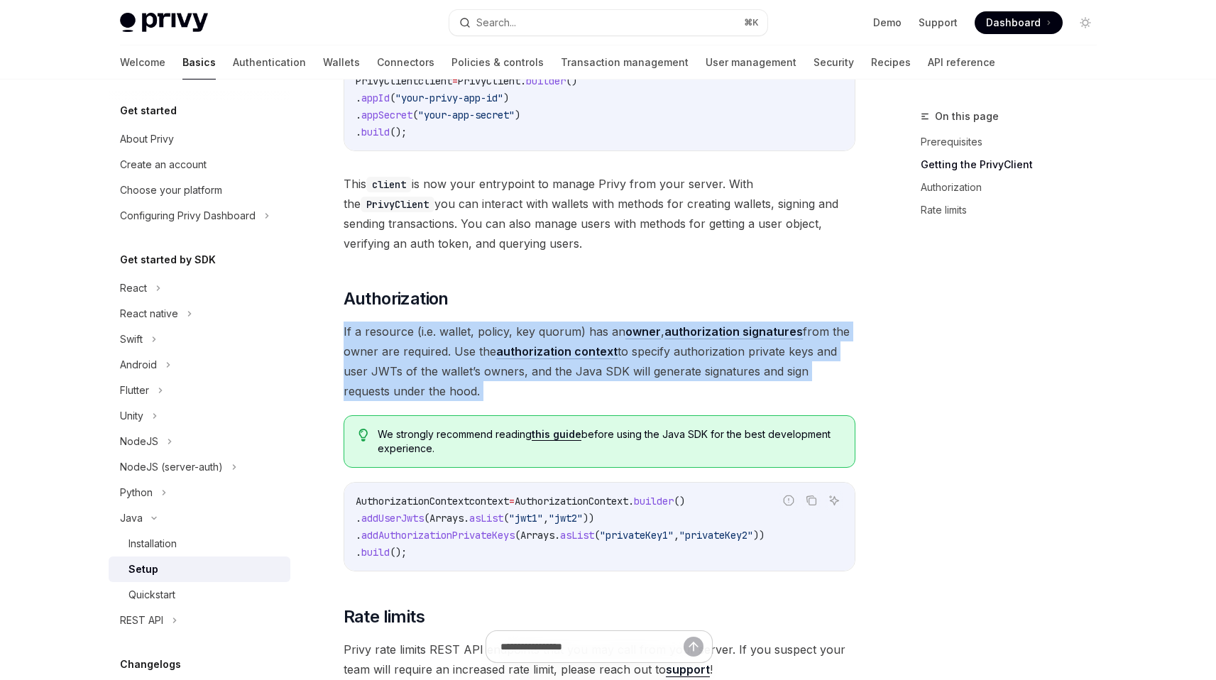
click at [708, 358] on span "If a resource (i.e. wallet, policy, key quorum) has an owner , authorization si…" at bounding box center [600, 361] width 512 height 79
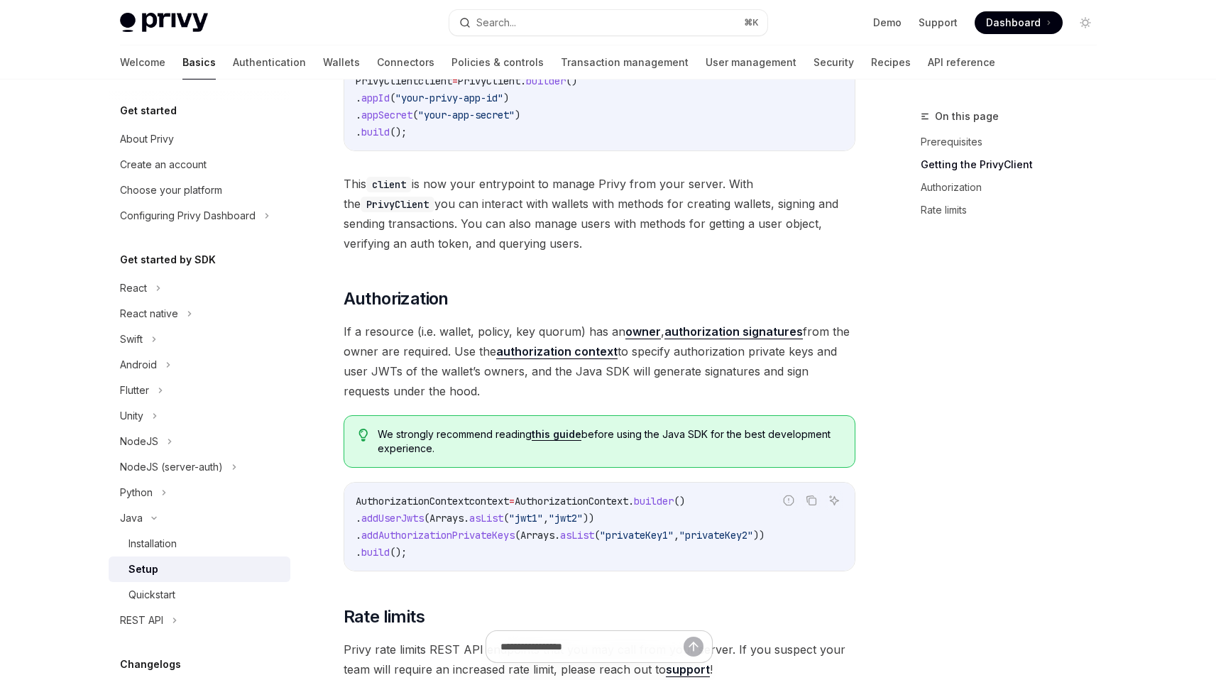
scroll to position [356, 0]
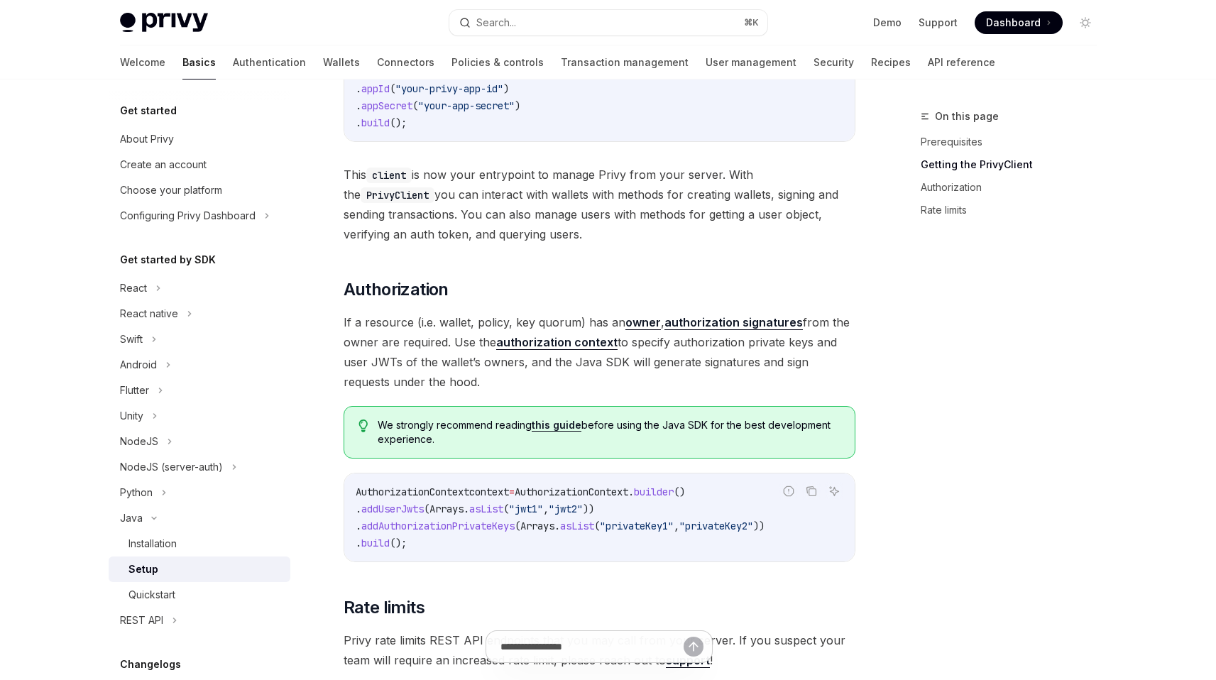
click at [708, 358] on span "If a resource (i.e. wallet, policy, key quorum) has an owner , authorization si…" at bounding box center [600, 351] width 512 height 79
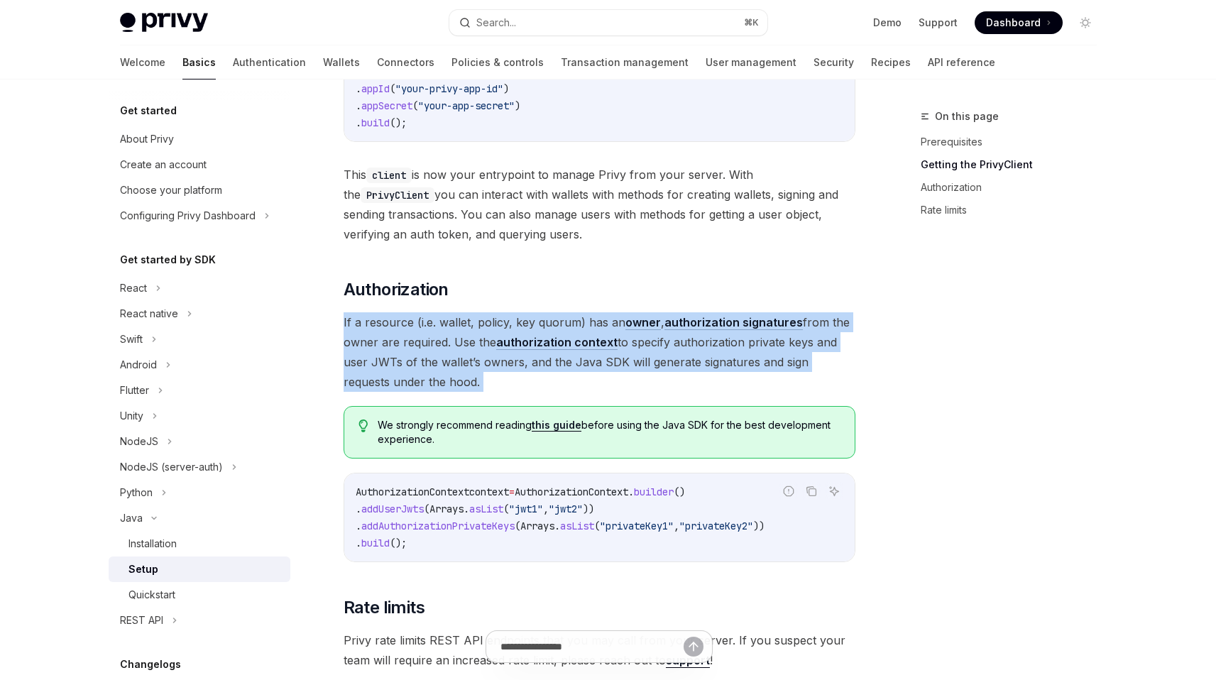
click at [708, 358] on span "If a resource (i.e. wallet, policy, key quorum) has an owner , authorization si…" at bounding box center [600, 351] width 512 height 79
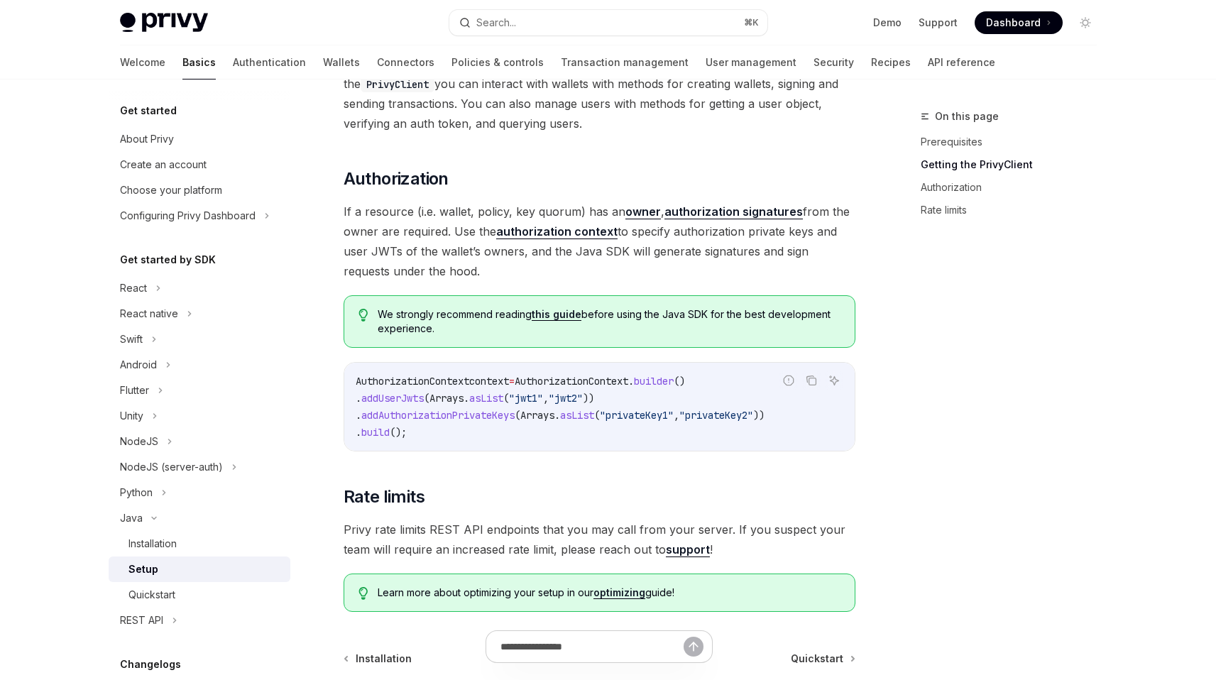
scroll to position [458, 0]
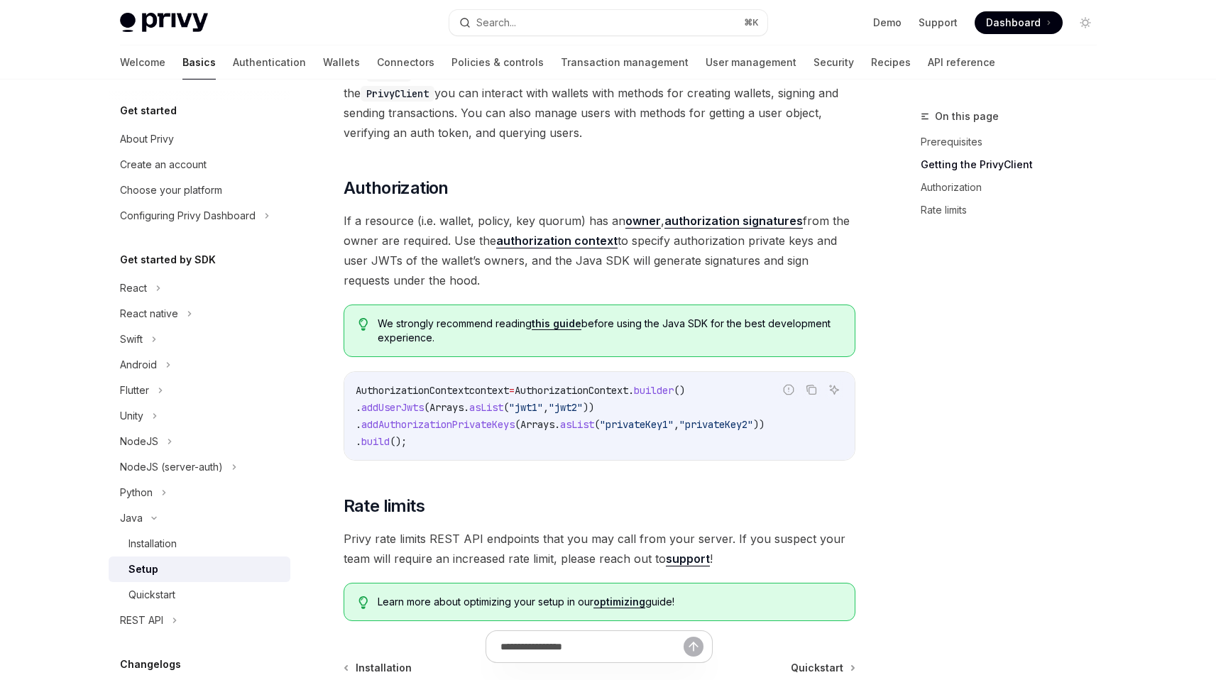
click at [601, 447] on code "AuthorizationContext context = AuthorizationContext . builder () . addUserJwts …" at bounding box center [600, 416] width 488 height 68
click at [594, 429] on span "asList" at bounding box center [577, 424] width 34 height 13
click at [602, 439] on code "AuthorizationContext context = AuthorizationContext . builder () . addUserJwts …" at bounding box center [600, 416] width 488 height 68
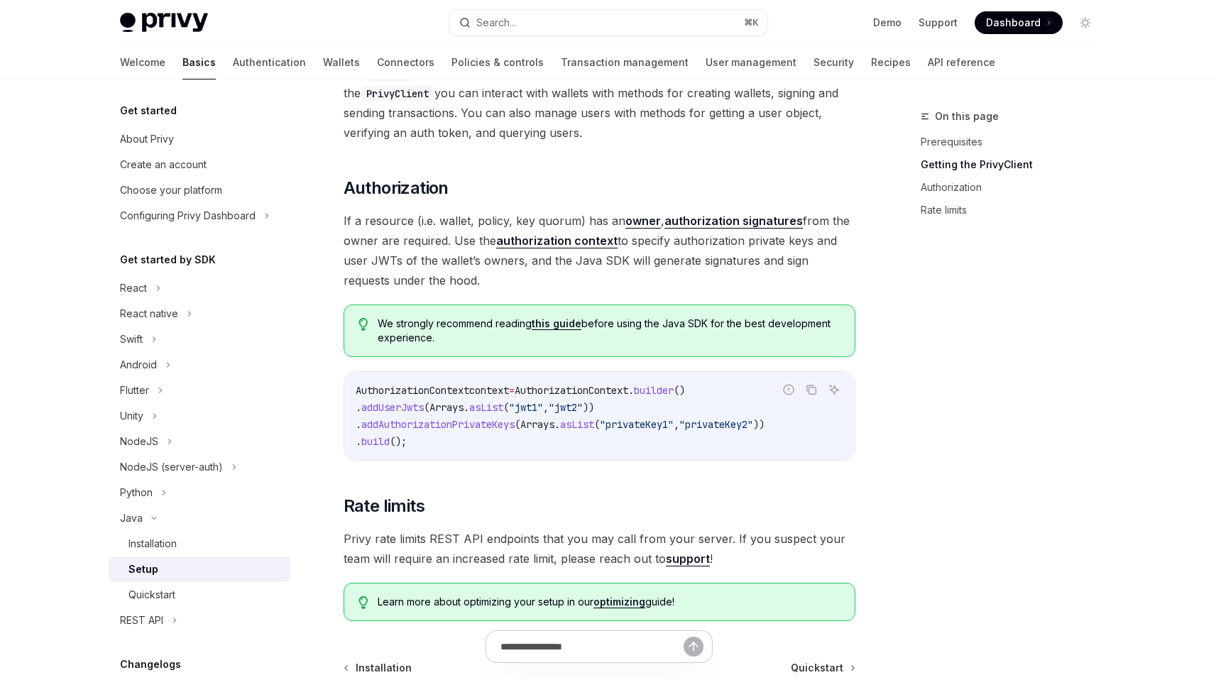
scroll to position [485, 0]
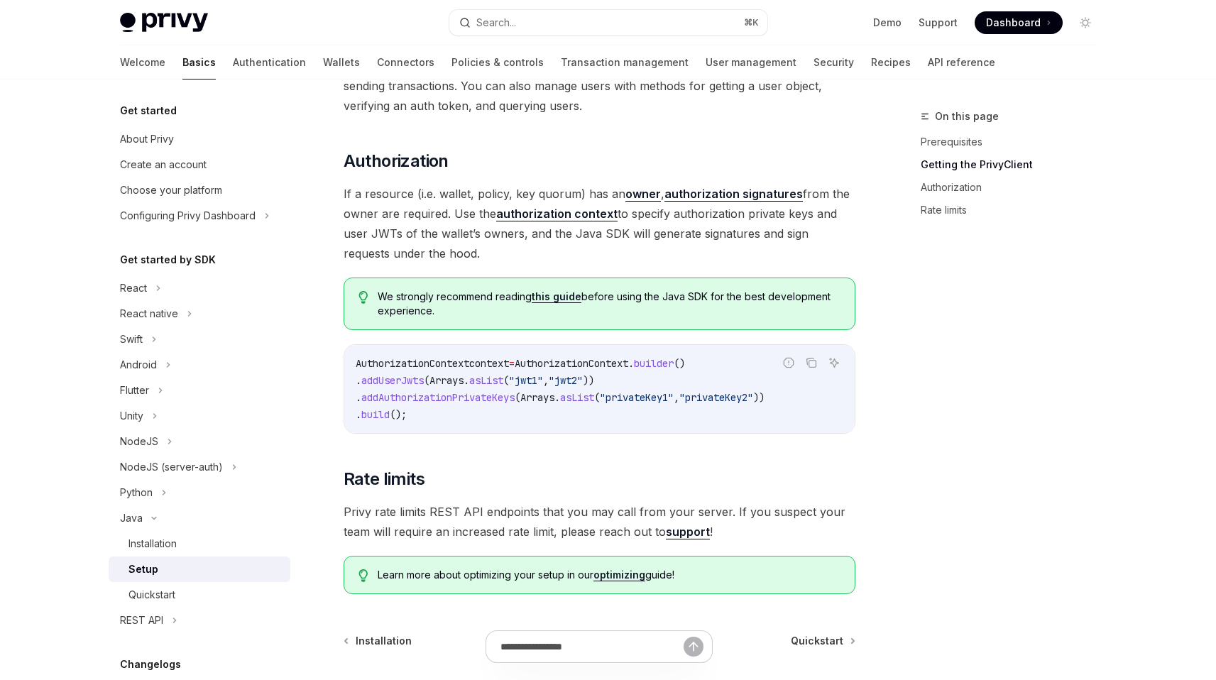
click at [674, 365] on span "builder" at bounding box center [654, 363] width 40 height 13
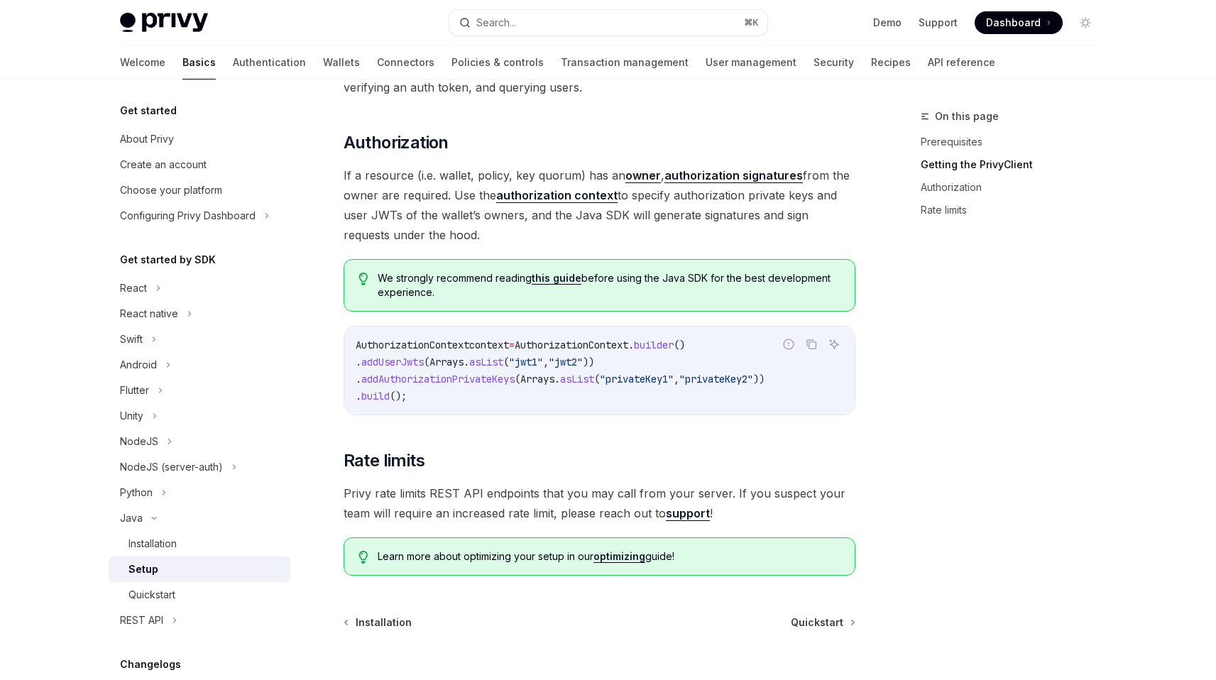
scroll to position [522, 0]
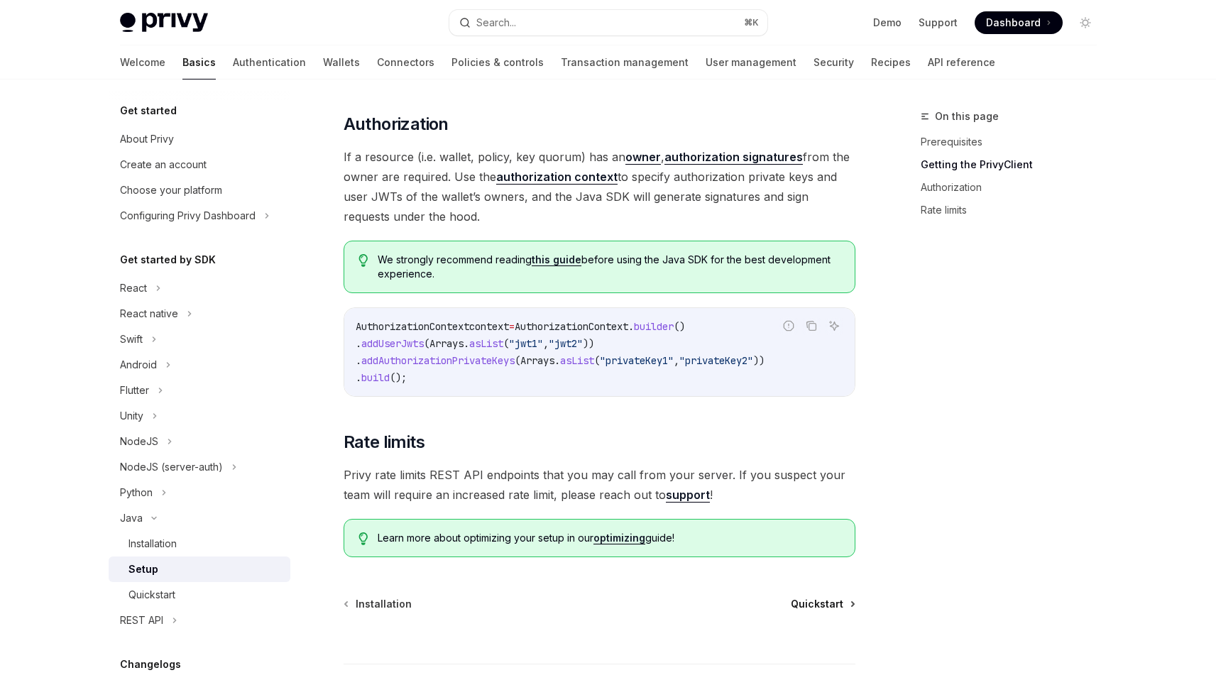
click at [820, 608] on span "Quickstart" at bounding box center [817, 604] width 53 height 14
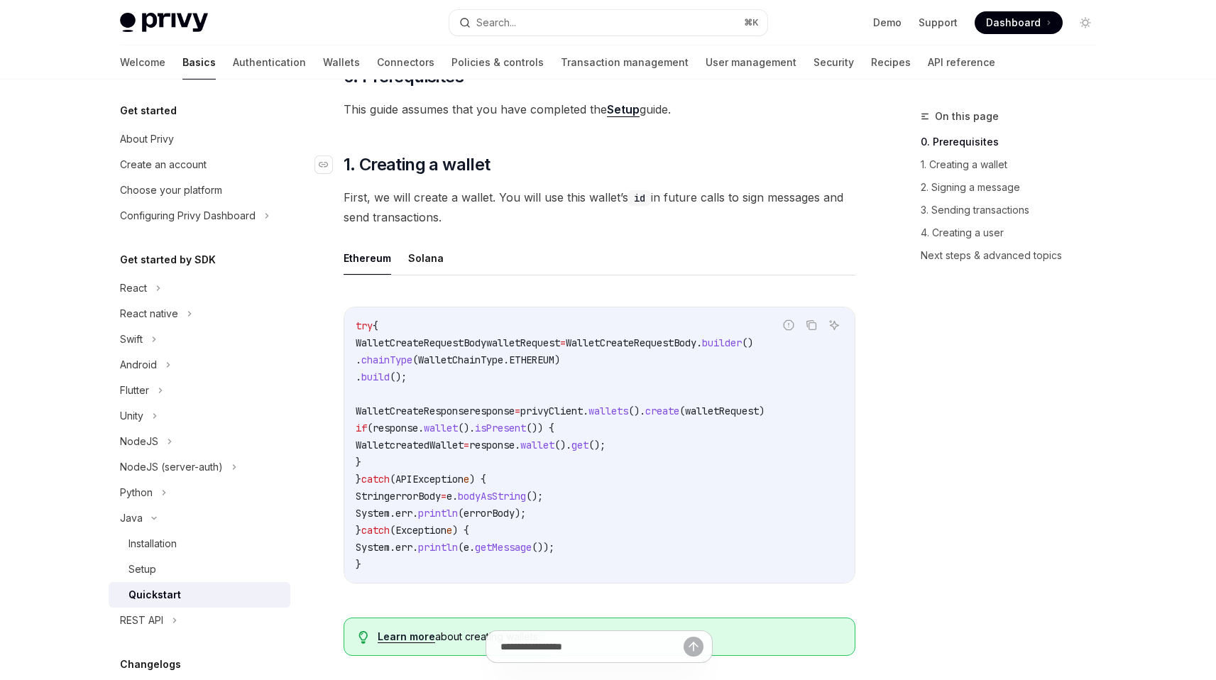
scroll to position [148, 0]
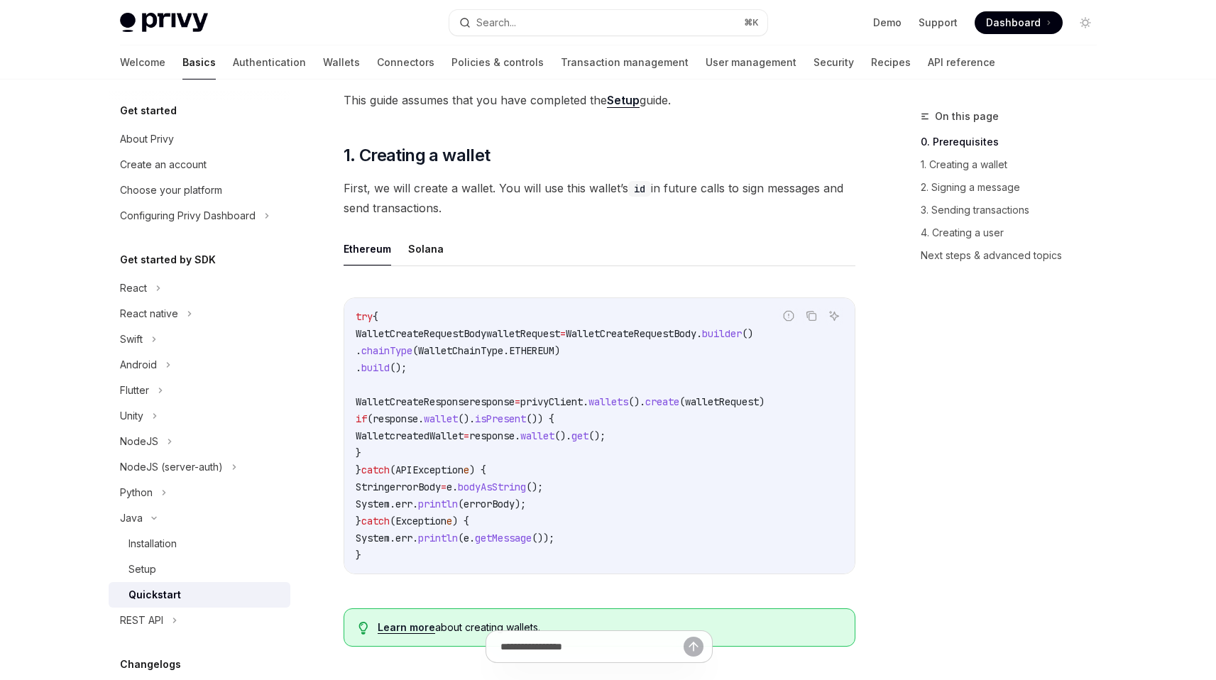
click at [696, 340] on span "WalletCreateRequestBody" at bounding box center [631, 333] width 131 height 13
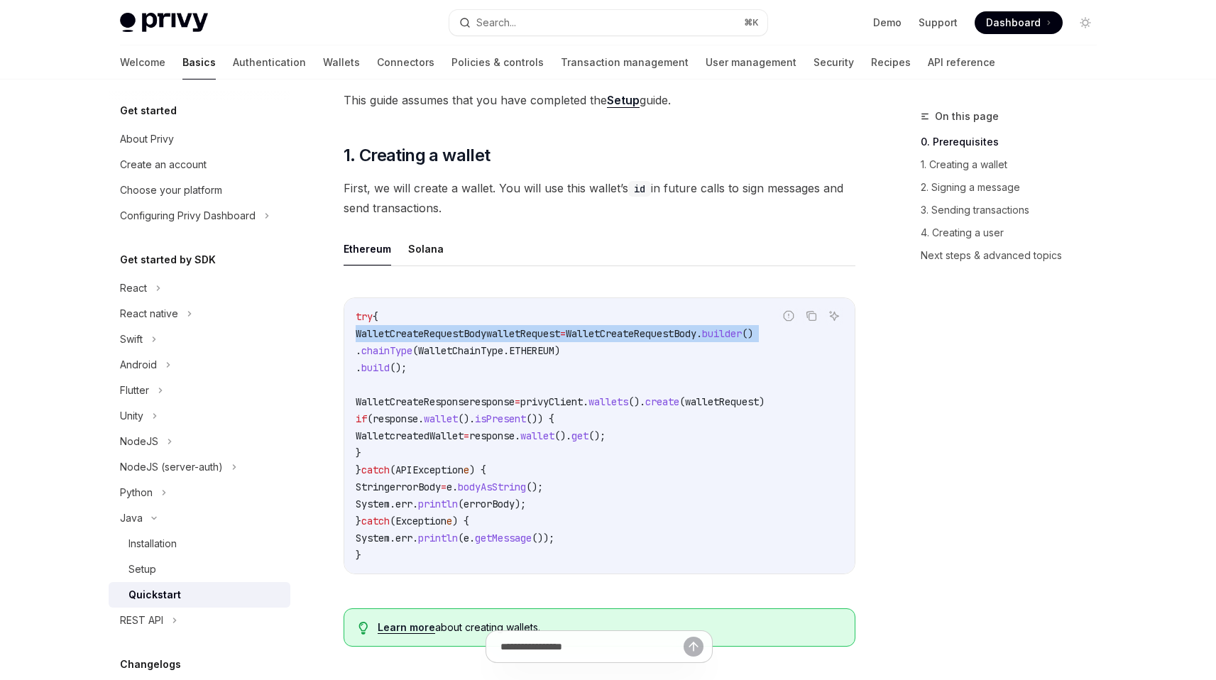
click at [696, 340] on span "WalletCreateRequestBody" at bounding box center [631, 333] width 131 height 13
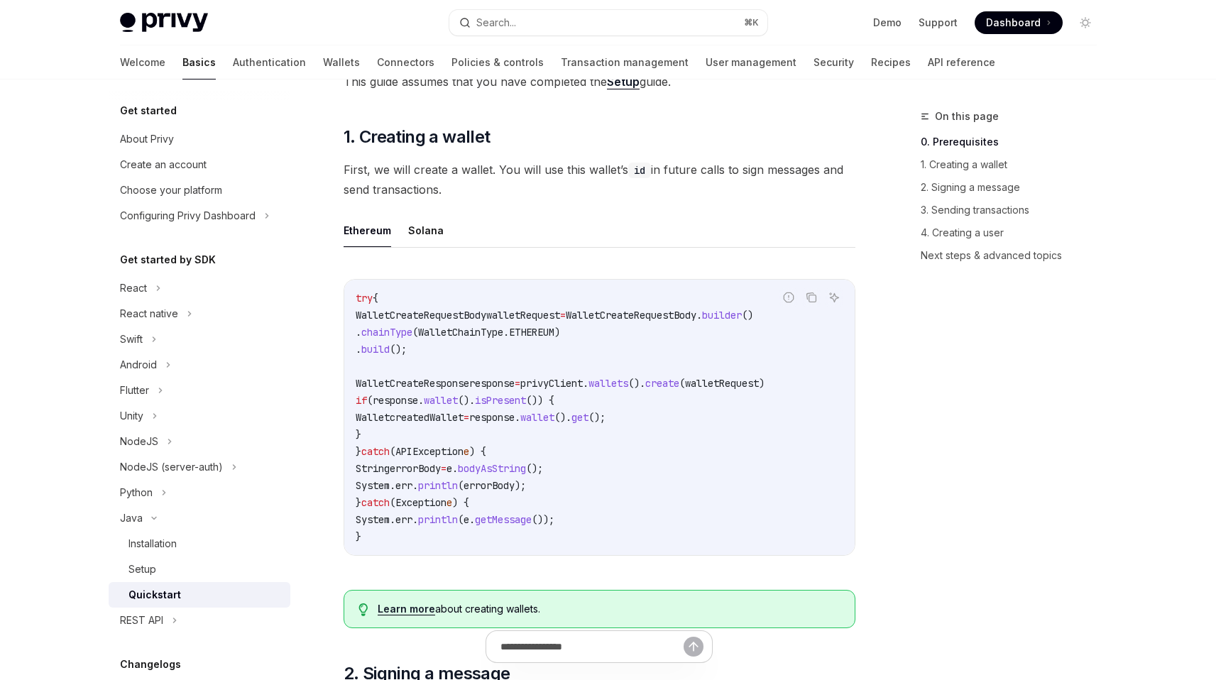
click at [710, 350] on code "try { WalletCreateRequestBody walletRequest = WalletCreateRequestBody . builder…" at bounding box center [600, 418] width 488 height 256
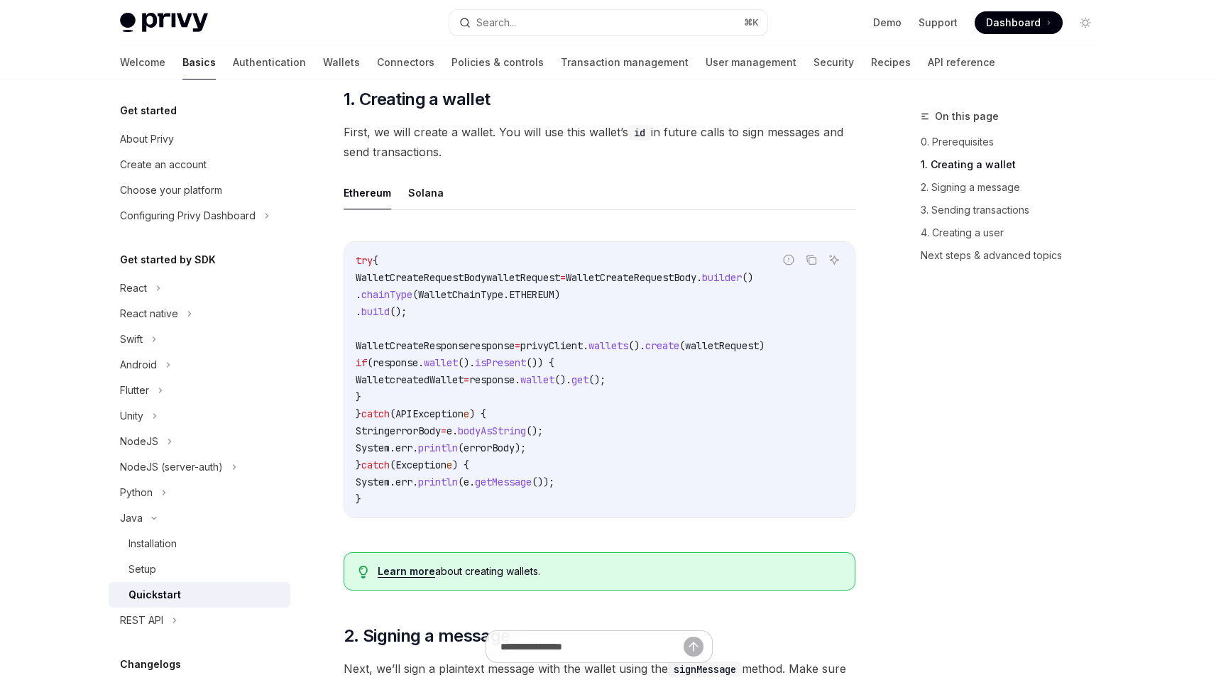
click at [679, 352] on span "create" at bounding box center [662, 345] width 34 height 13
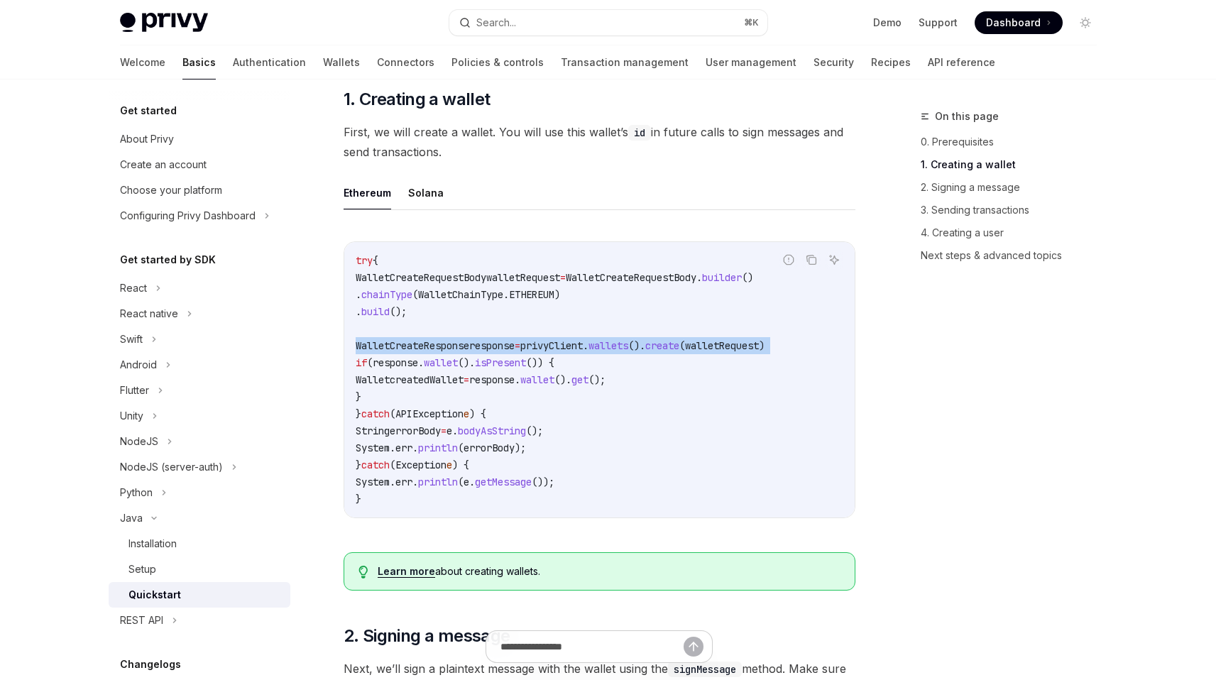
click at [679, 352] on span "create" at bounding box center [662, 345] width 34 height 13
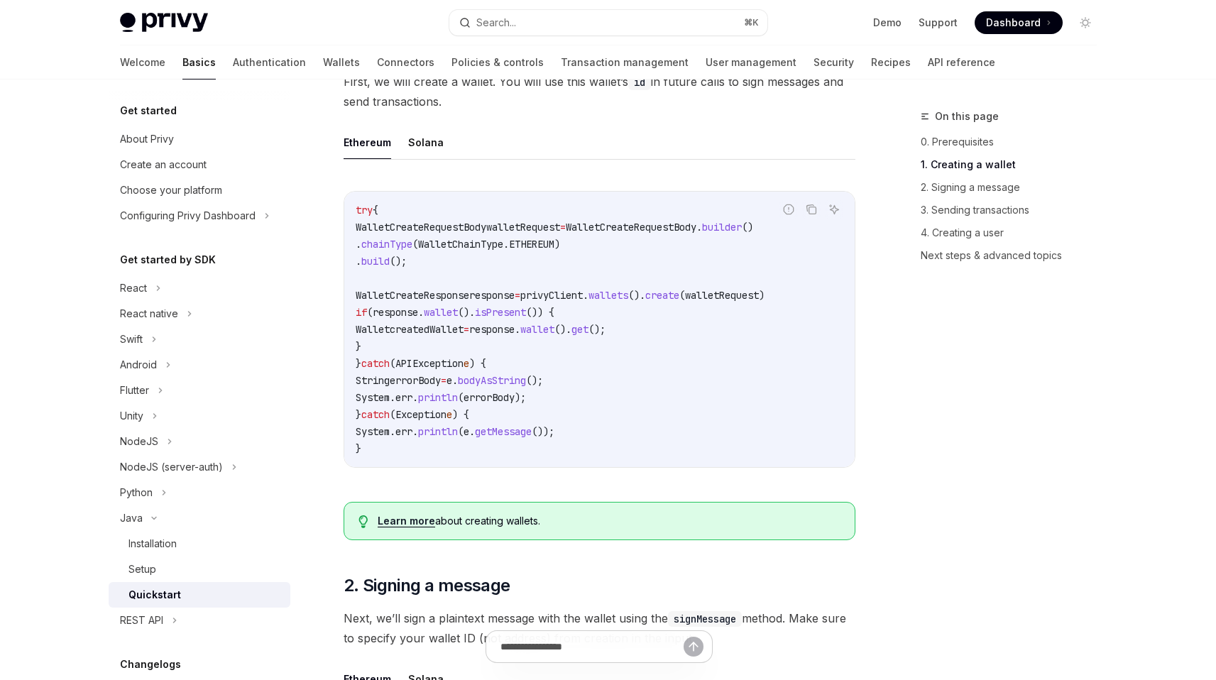
click at [707, 354] on code "try { WalletCreateRequestBody walletRequest = WalletCreateRequestBody . builder…" at bounding box center [600, 330] width 488 height 256
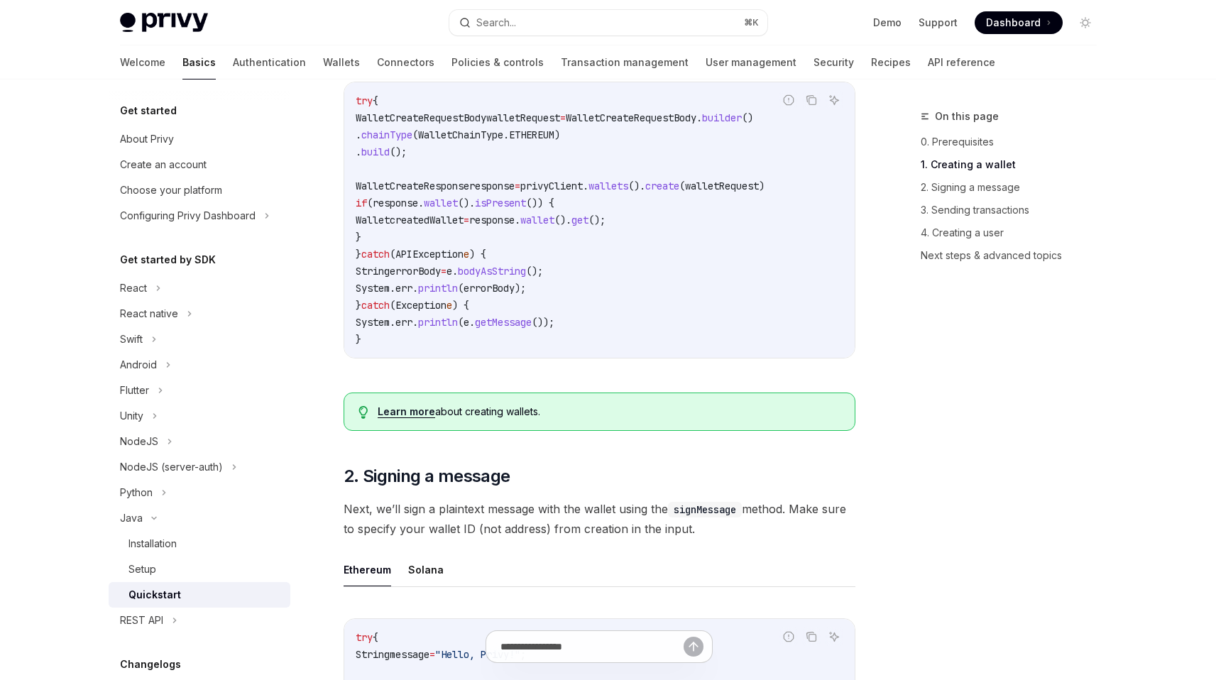
click at [708, 348] on code "try { WalletCreateRequestBody walletRequest = WalletCreateRequestBody . builder…" at bounding box center [600, 220] width 488 height 256
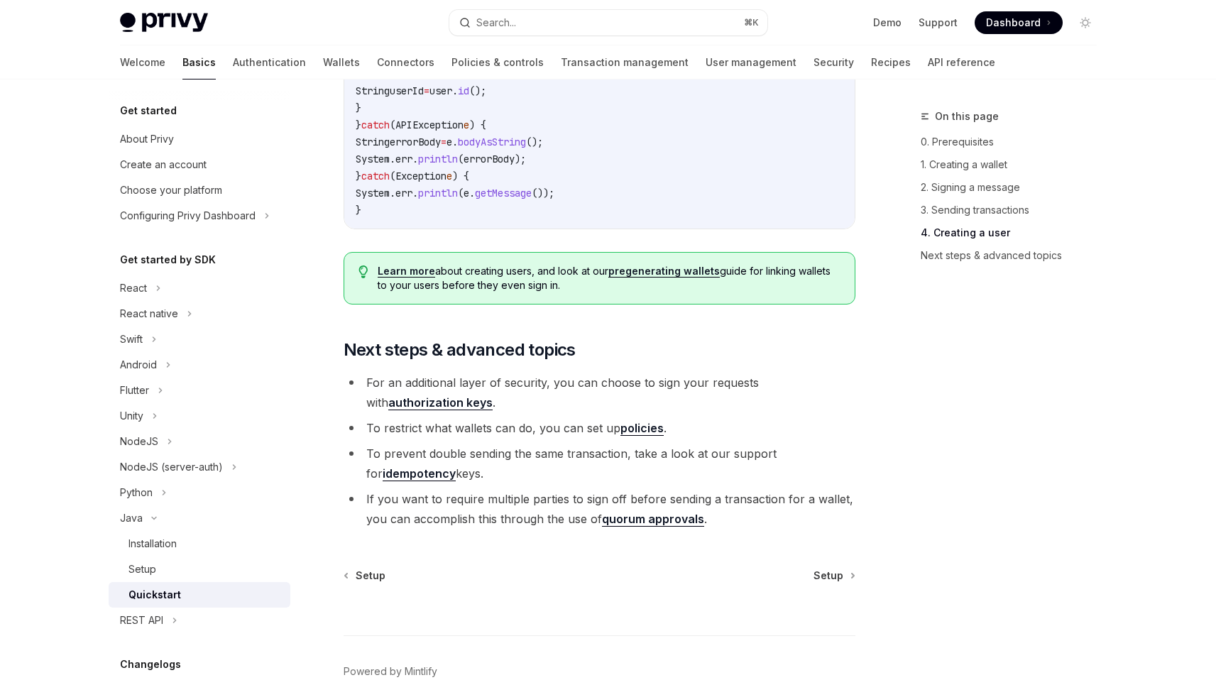
scroll to position [2810, 0]
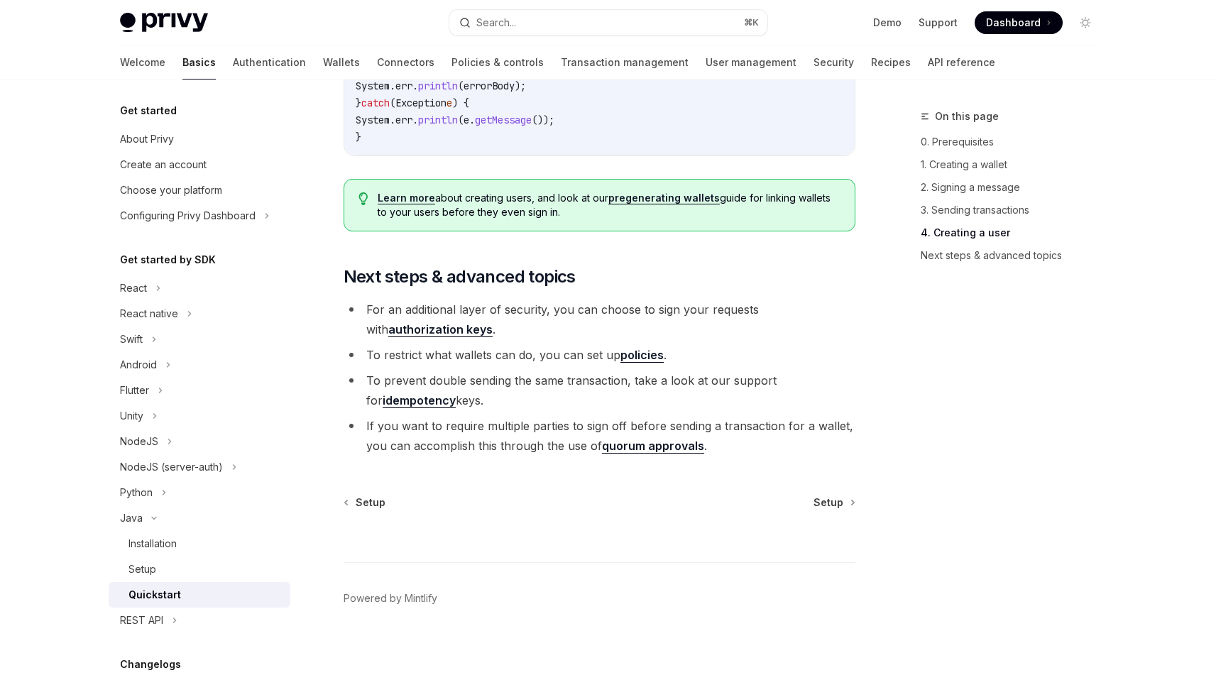
click at [459, 337] on link "authorization keys" at bounding box center [440, 329] width 104 height 15
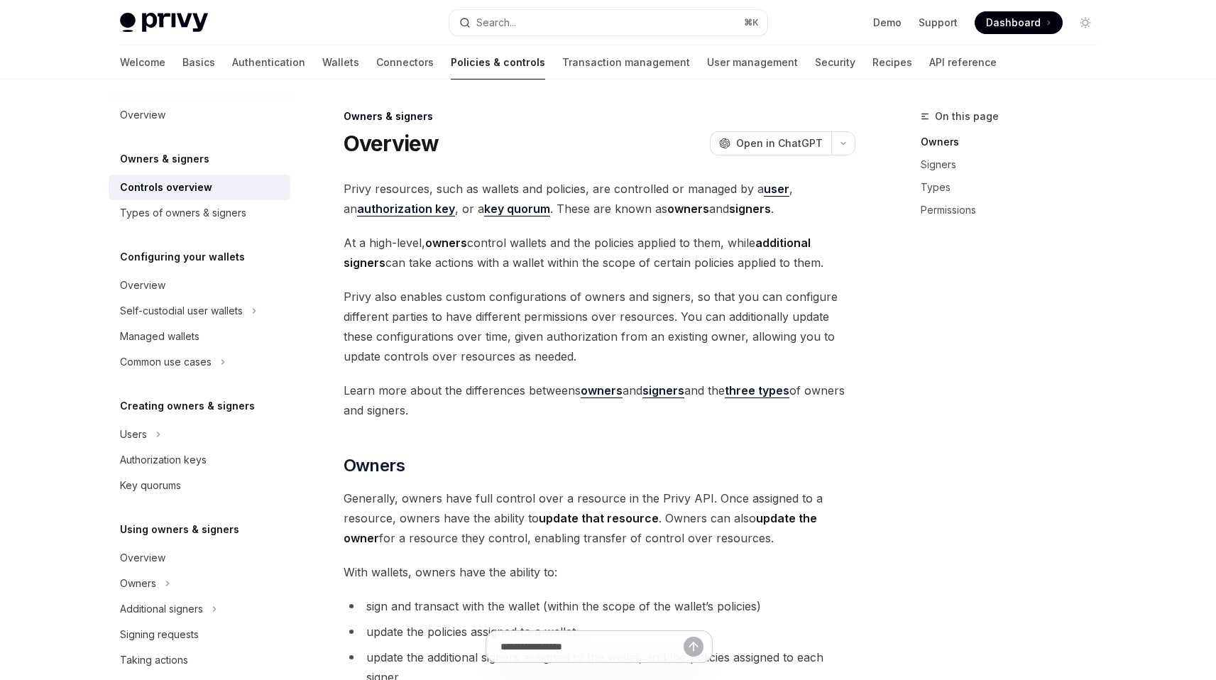
click at [617, 204] on span "Privy resources, such as wallets and policies, are controlled or managed by a u…" at bounding box center [600, 199] width 512 height 40
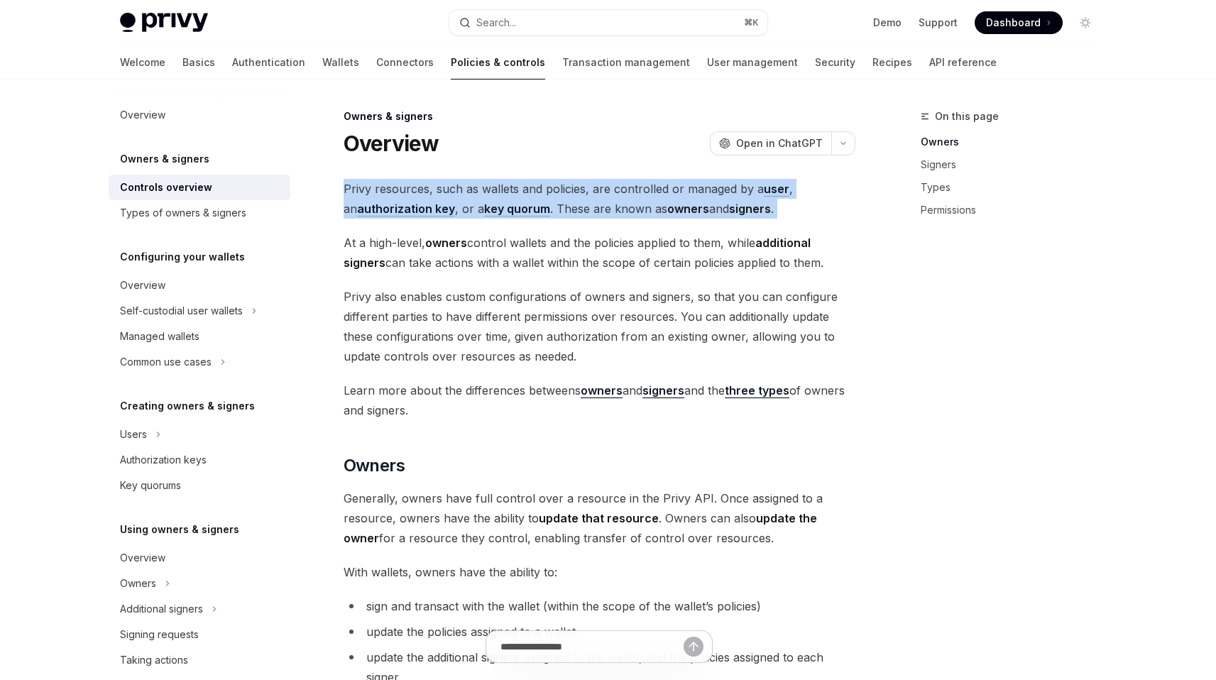
click at [617, 204] on span "Privy resources, such as wallets and policies, are controlled or managed by a u…" at bounding box center [600, 199] width 512 height 40
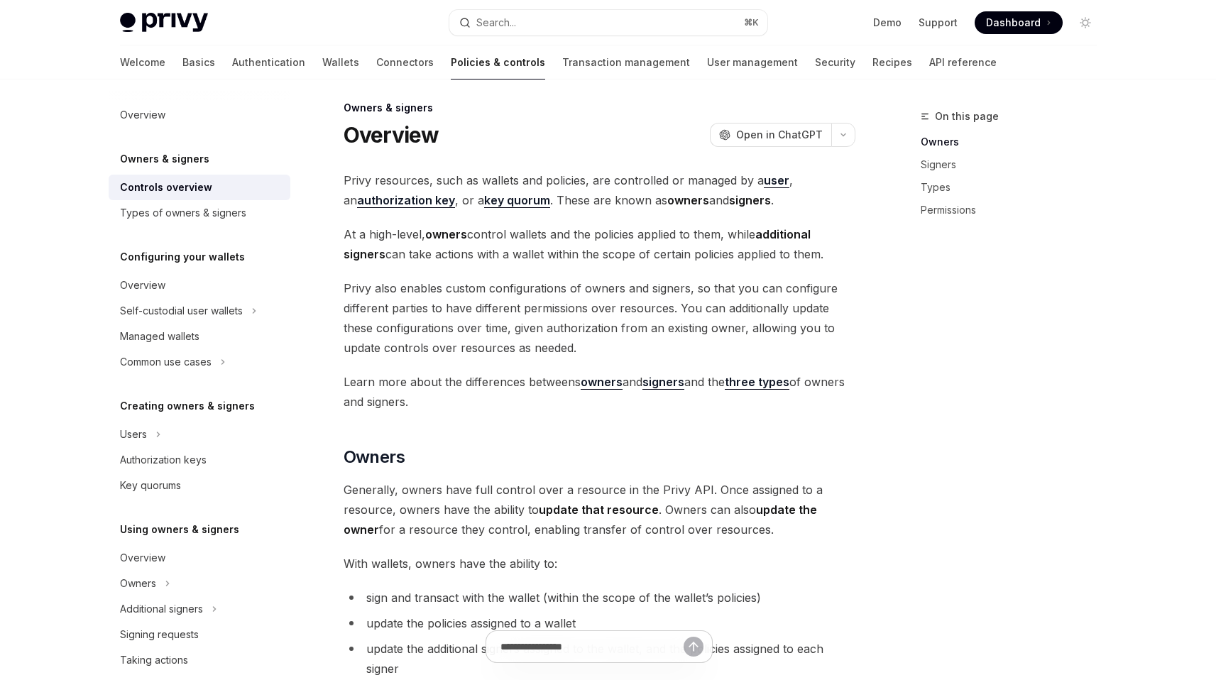
scroll to position [18, 0]
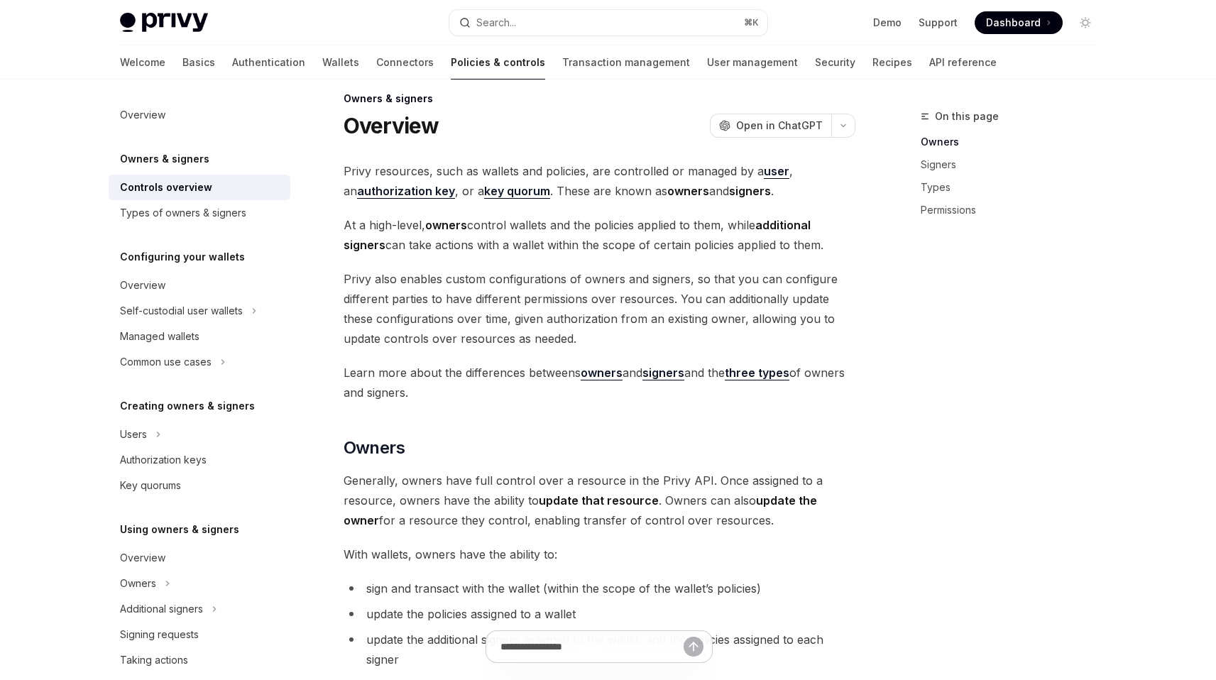
click at [586, 283] on span "Privy also enables custom configurations of owners and signers, so that you can…" at bounding box center [600, 308] width 512 height 79
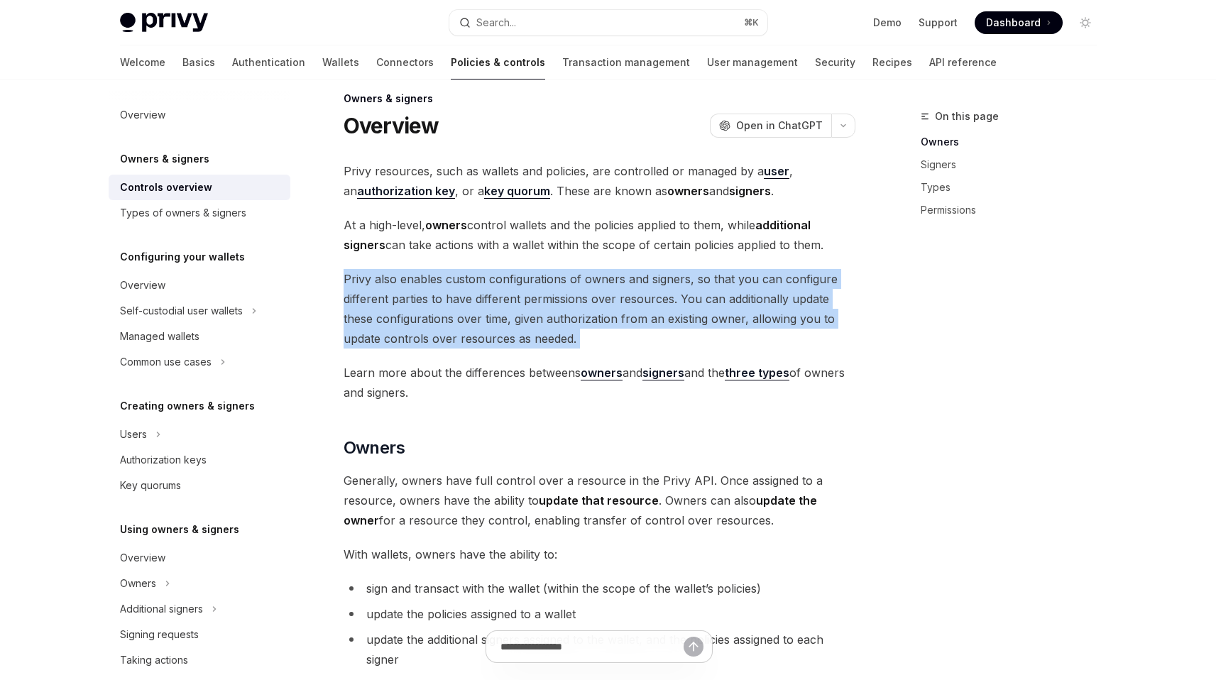
click at [586, 283] on span "Privy also enables custom configurations of owners and signers, so that you can…" at bounding box center [600, 308] width 512 height 79
click at [565, 308] on span "Privy also enables custom configurations of owners and signers, so that you can…" at bounding box center [600, 308] width 512 height 79
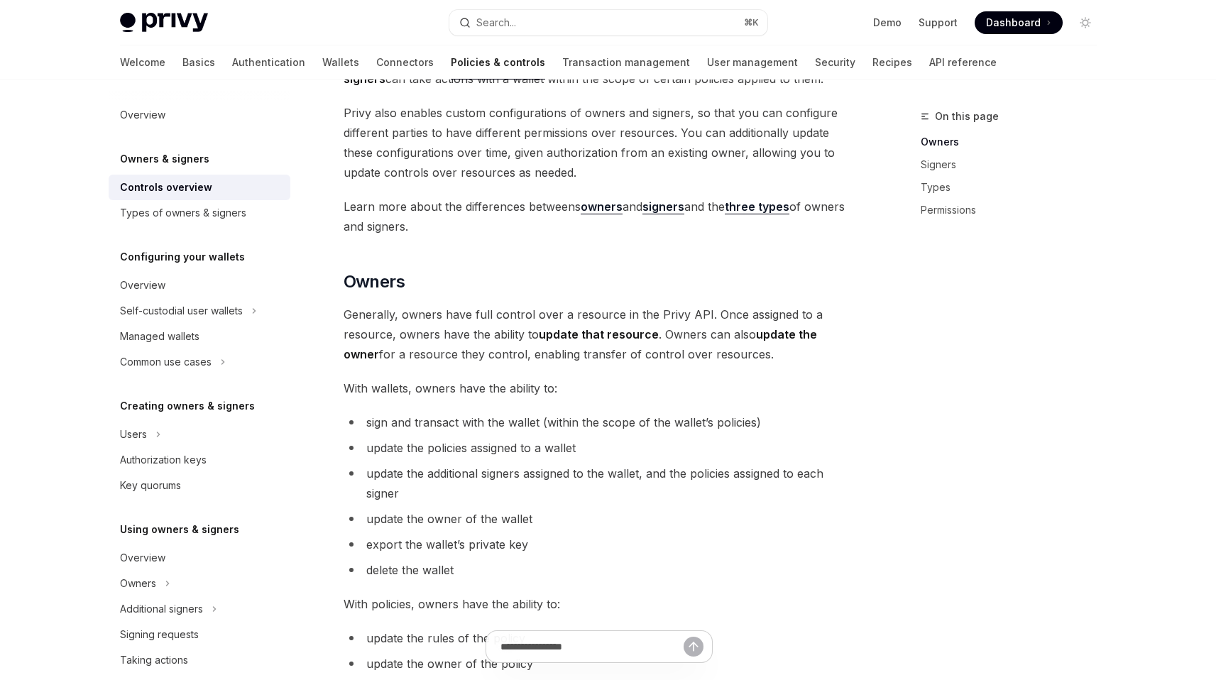
scroll to position [193, 0]
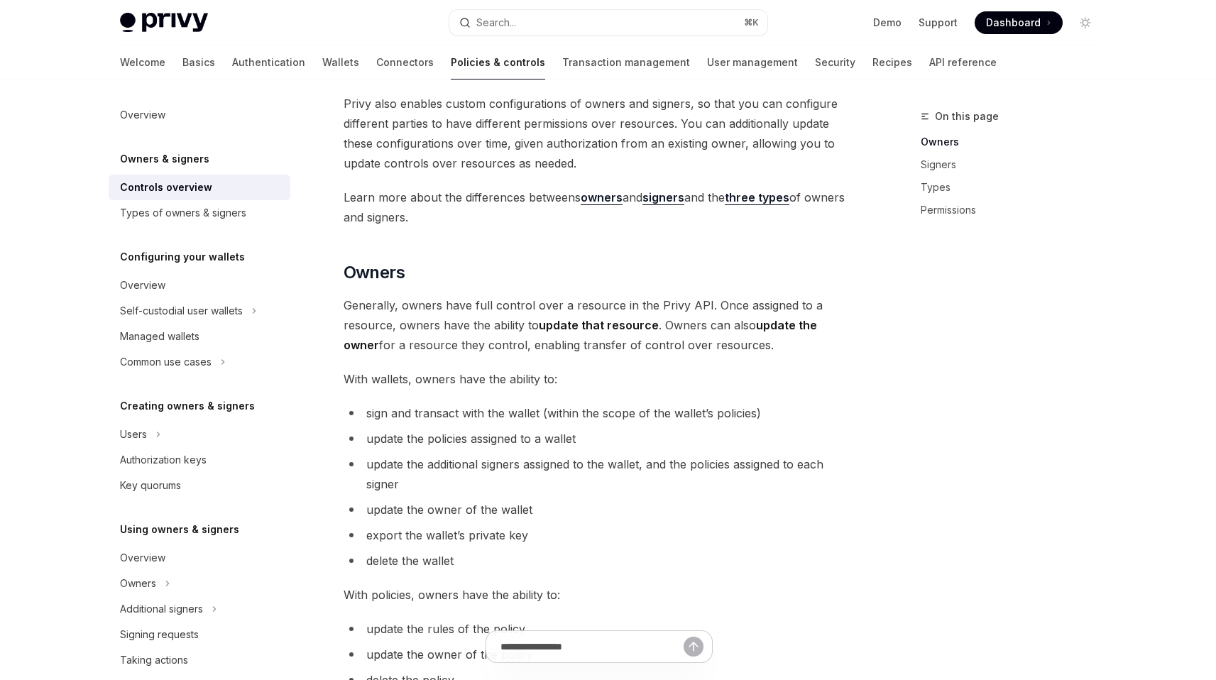
click at [515, 317] on span "Generally, owners have full control over a resource in the Privy API. Once assi…" at bounding box center [600, 325] width 512 height 60
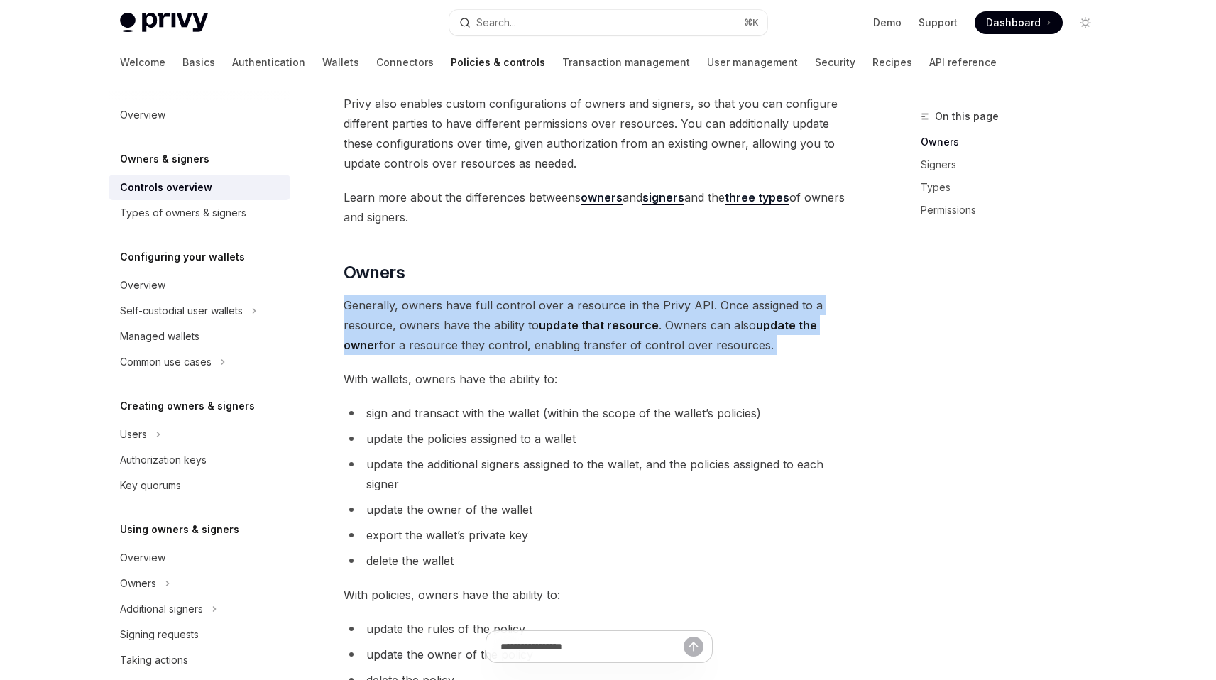
click at [515, 317] on span "Generally, owners have full control over a resource in the Privy API. Once assi…" at bounding box center [600, 325] width 512 height 60
click at [498, 327] on span "Generally, owners have full control over a resource in the Privy API. Once assi…" at bounding box center [600, 325] width 512 height 60
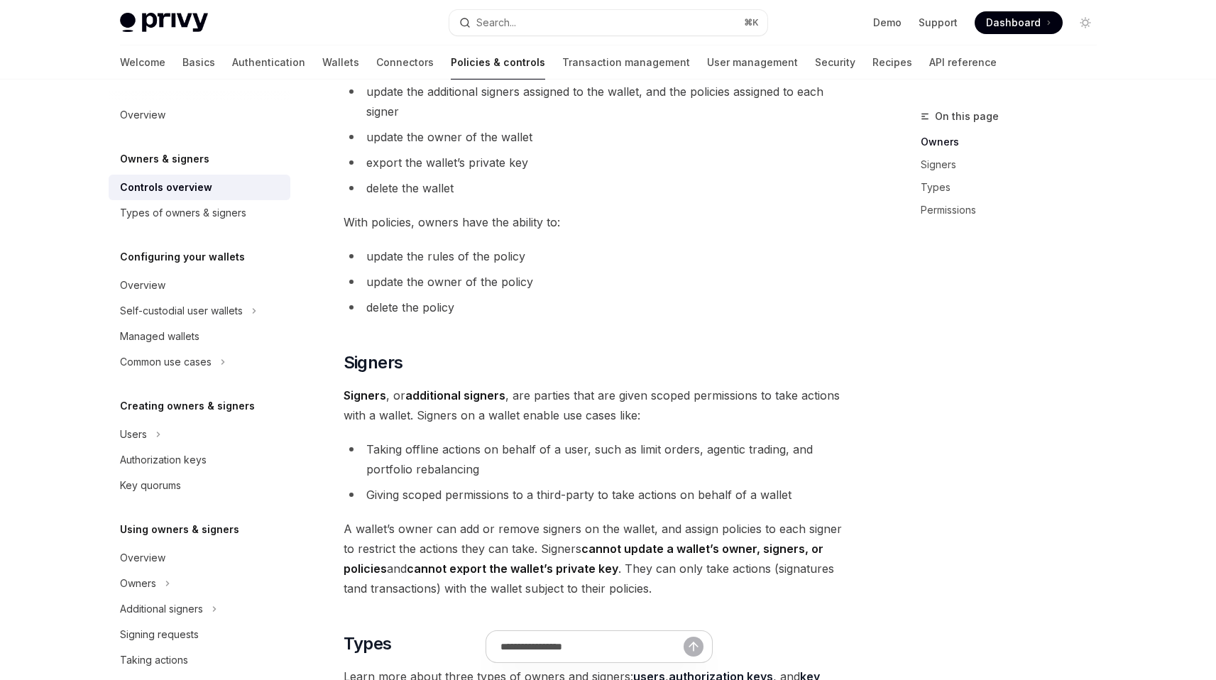
scroll to position [575, 0]
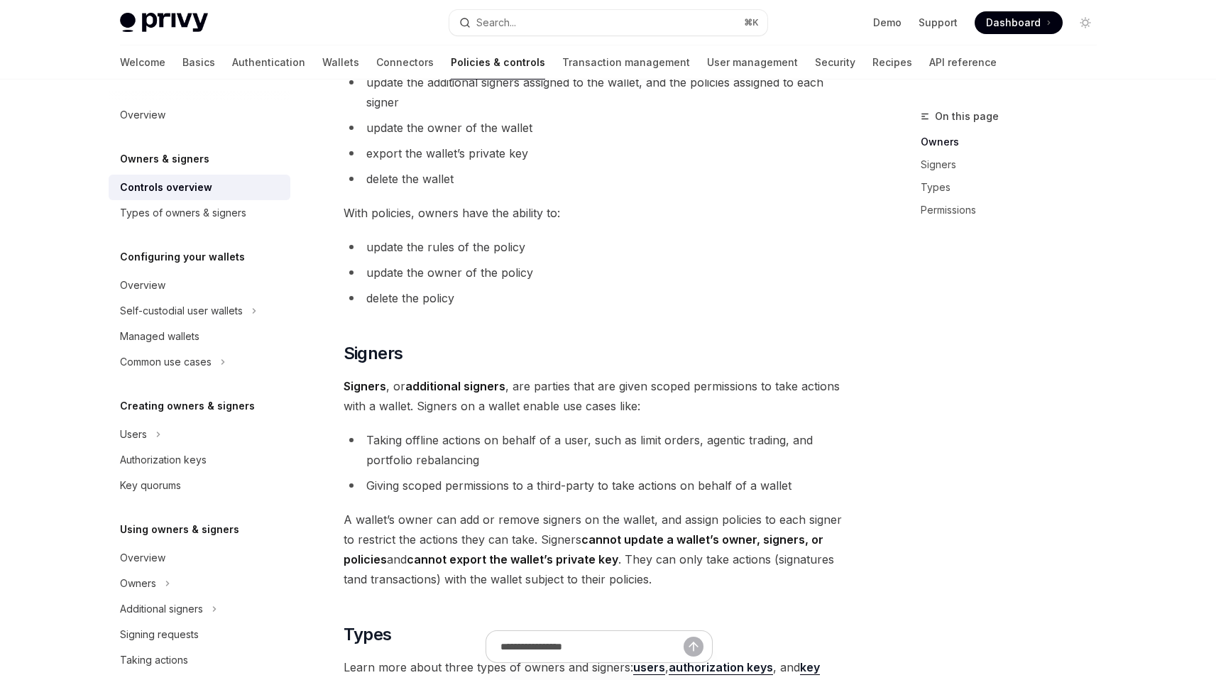
click at [586, 388] on span "Signers , or additional signers , are parties that are given scoped permissions…" at bounding box center [600, 396] width 512 height 40
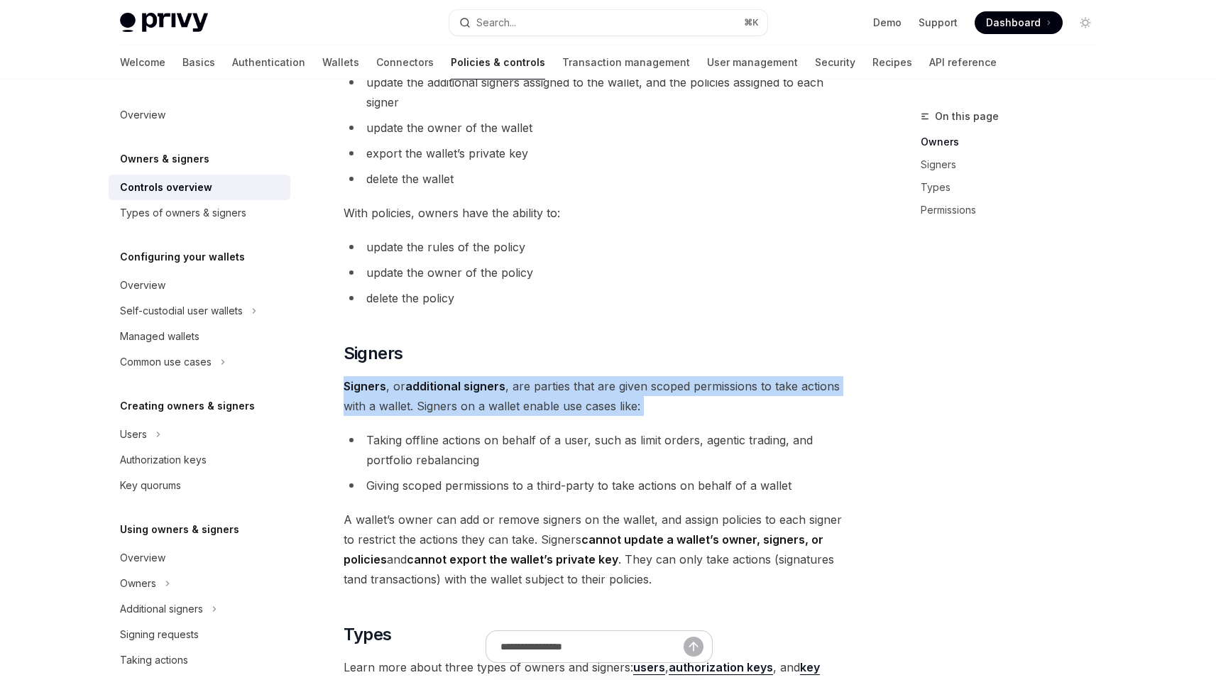
click at [586, 388] on span "Signers , or additional signers , are parties that are given scoped permissions…" at bounding box center [600, 396] width 512 height 40
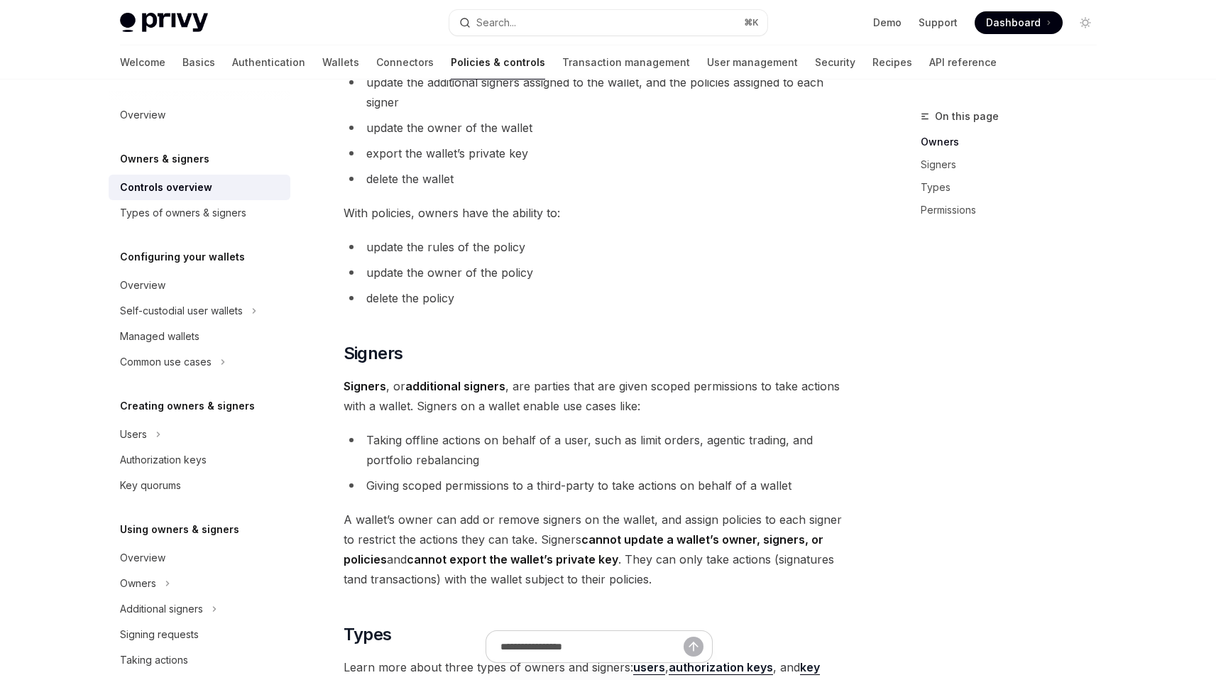
click at [585, 438] on li "Taking offline actions on behalf of a user, such as limit orders, agentic tradi…" at bounding box center [600, 450] width 512 height 40
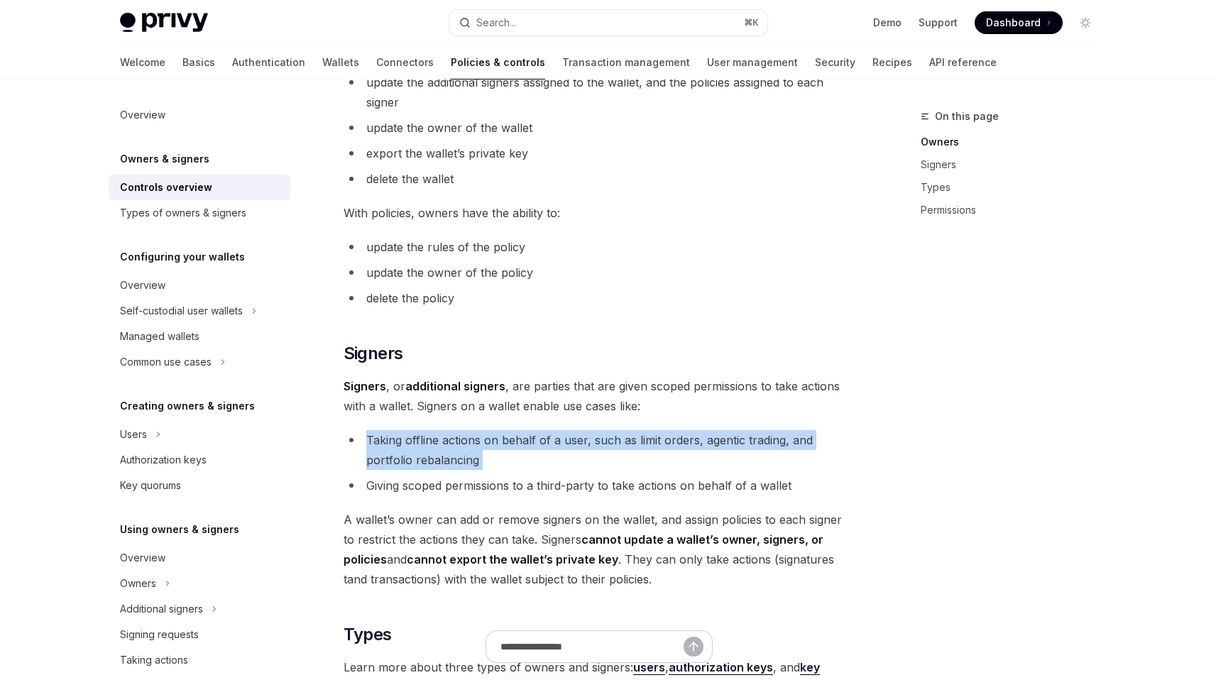
click at [585, 438] on li "Taking offline actions on behalf of a user, such as limit orders, agentic tradi…" at bounding box center [600, 450] width 512 height 40
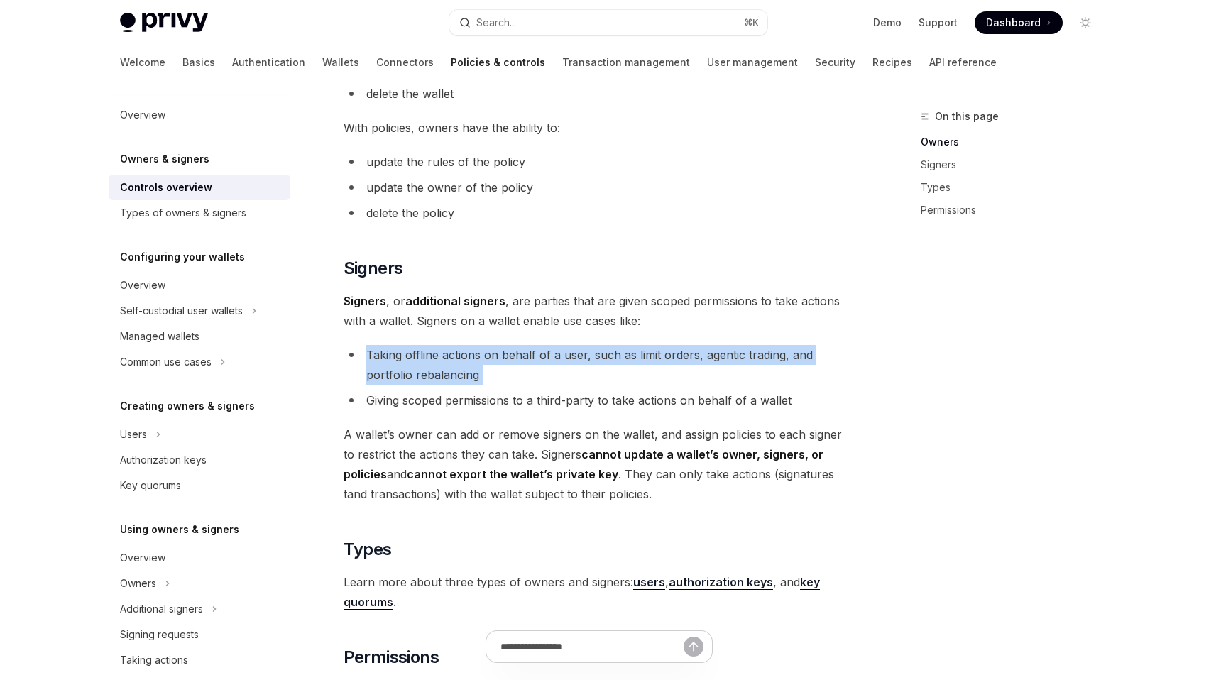
scroll to position [730, 0]
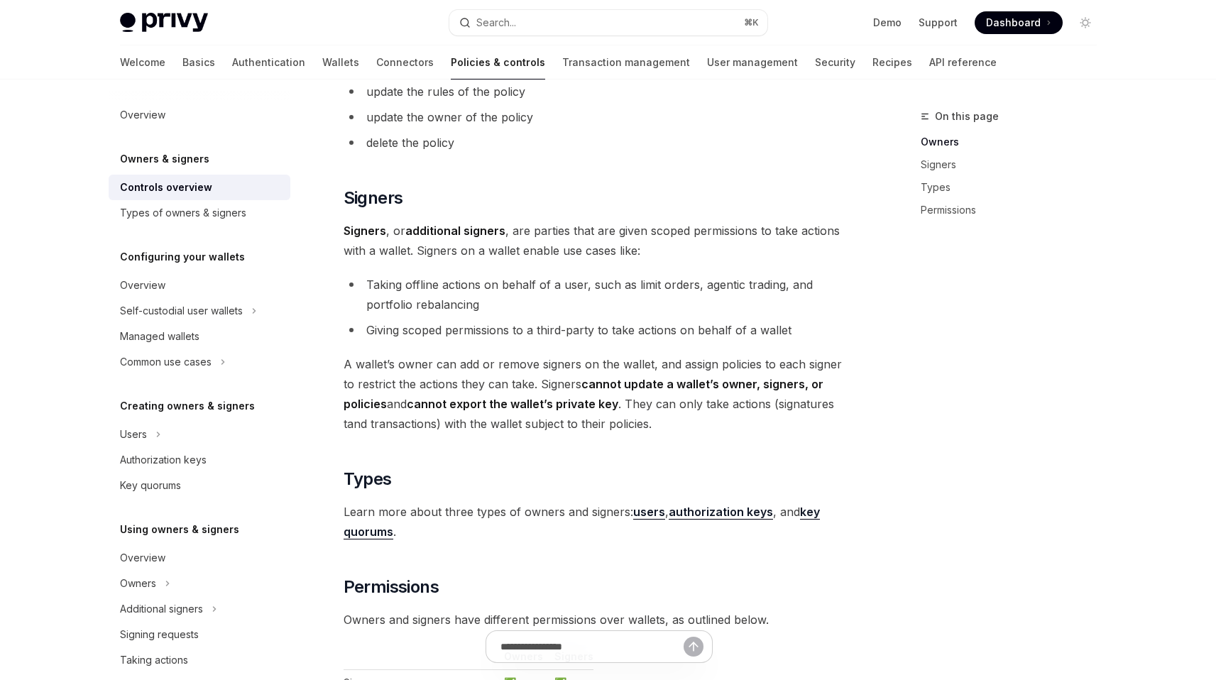
click at [562, 343] on div "Privy resources, such as wallets and policies, are controlled or managed by a u…" at bounding box center [600, 151] width 512 height 1405
click at [562, 342] on div "Privy resources, such as wallets and policies, are controlled or managed by a u…" at bounding box center [600, 151] width 512 height 1405
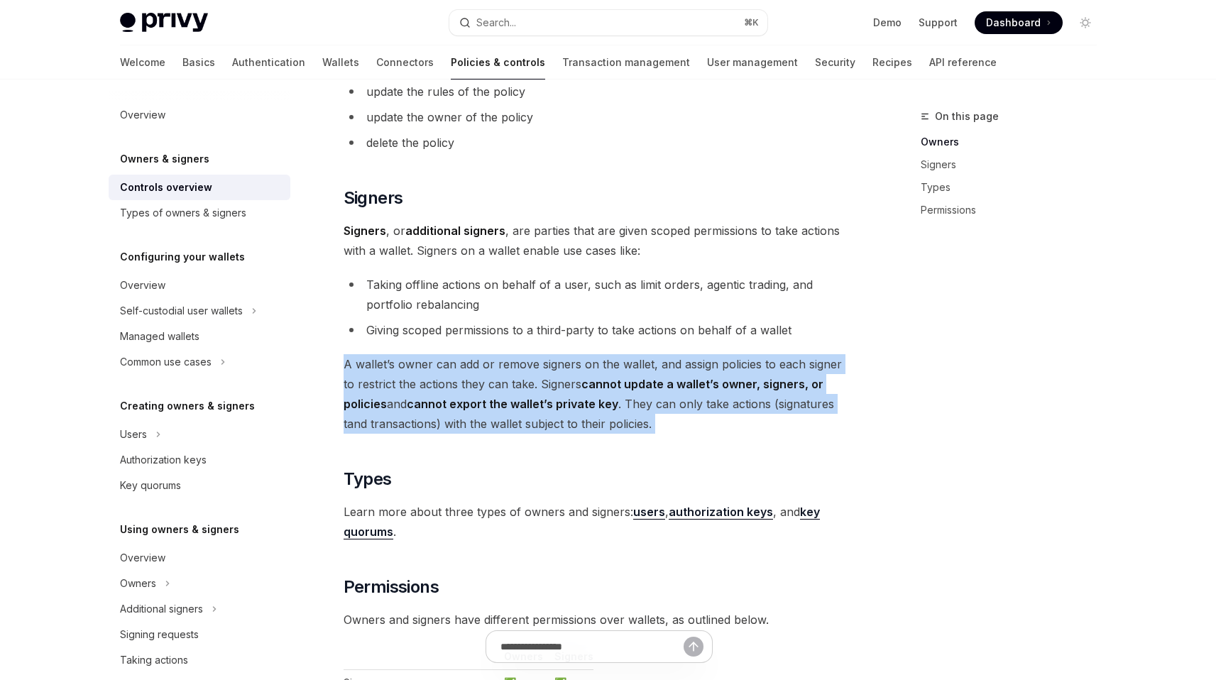
click at [562, 342] on div "Privy resources, such as wallets and policies, are controlled or managed by a u…" at bounding box center [600, 151] width 512 height 1405
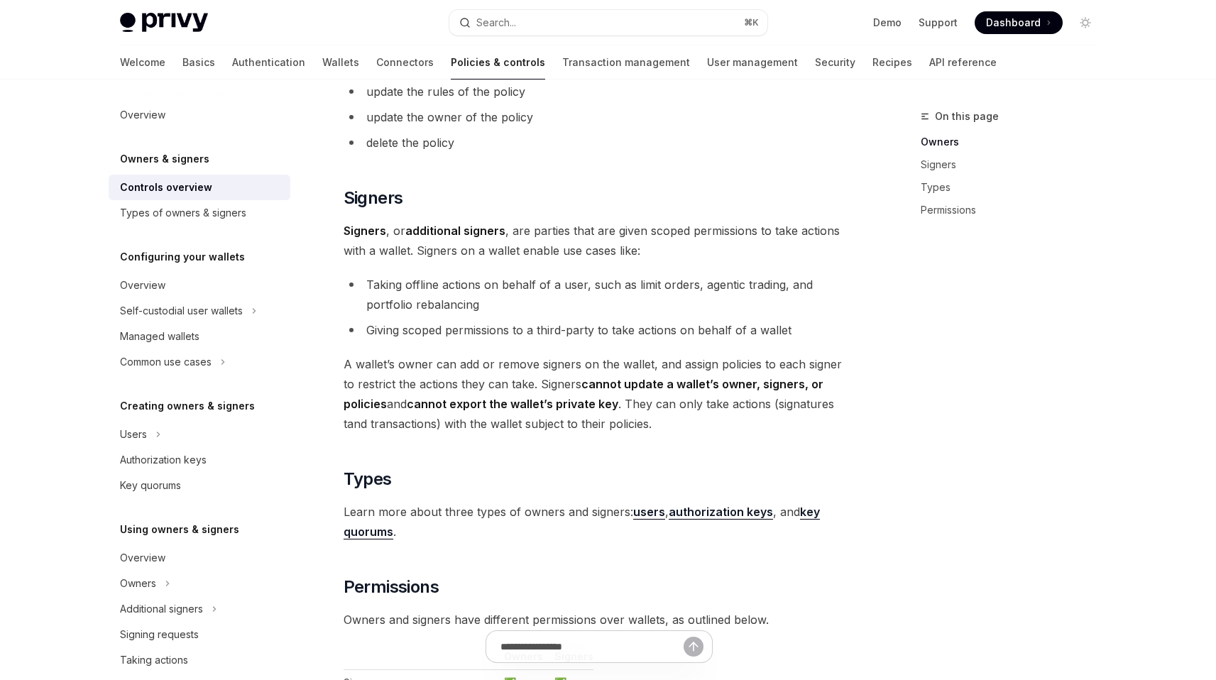
click at [571, 334] on li "Giving scoped permissions to a third-party to take actions on behalf of a wallet" at bounding box center [600, 330] width 512 height 20
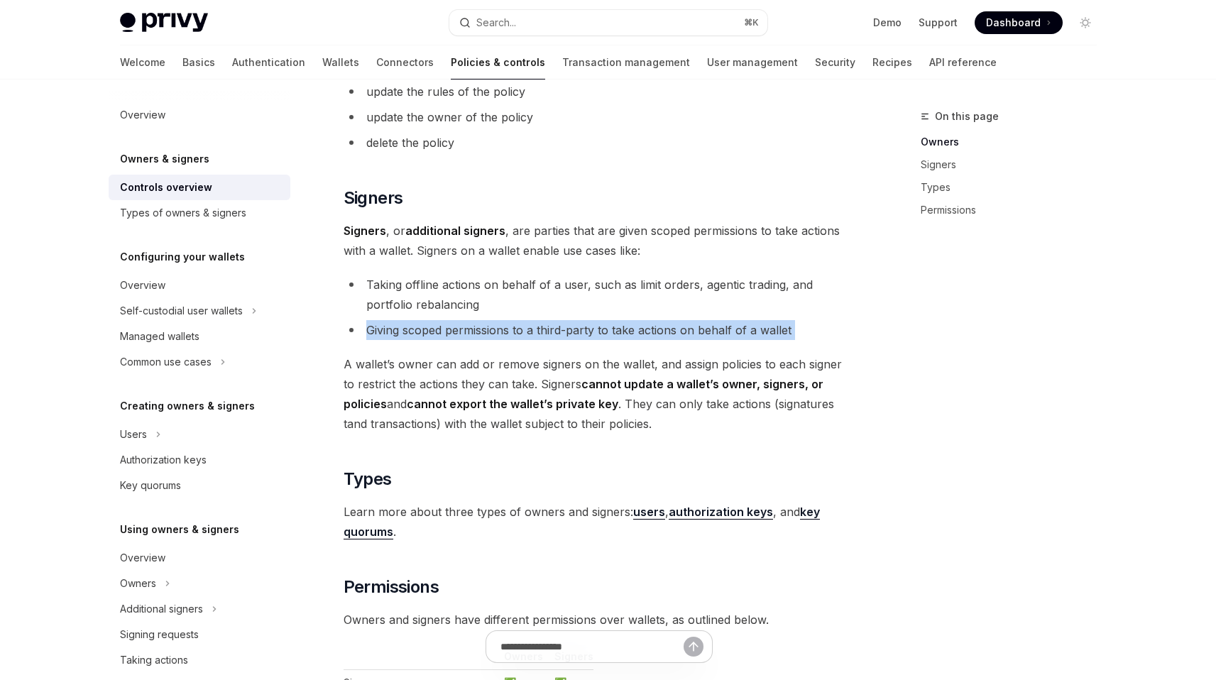
click at [571, 334] on li "Giving scoped permissions to a third-party to take actions on behalf of a wallet" at bounding box center [600, 330] width 512 height 20
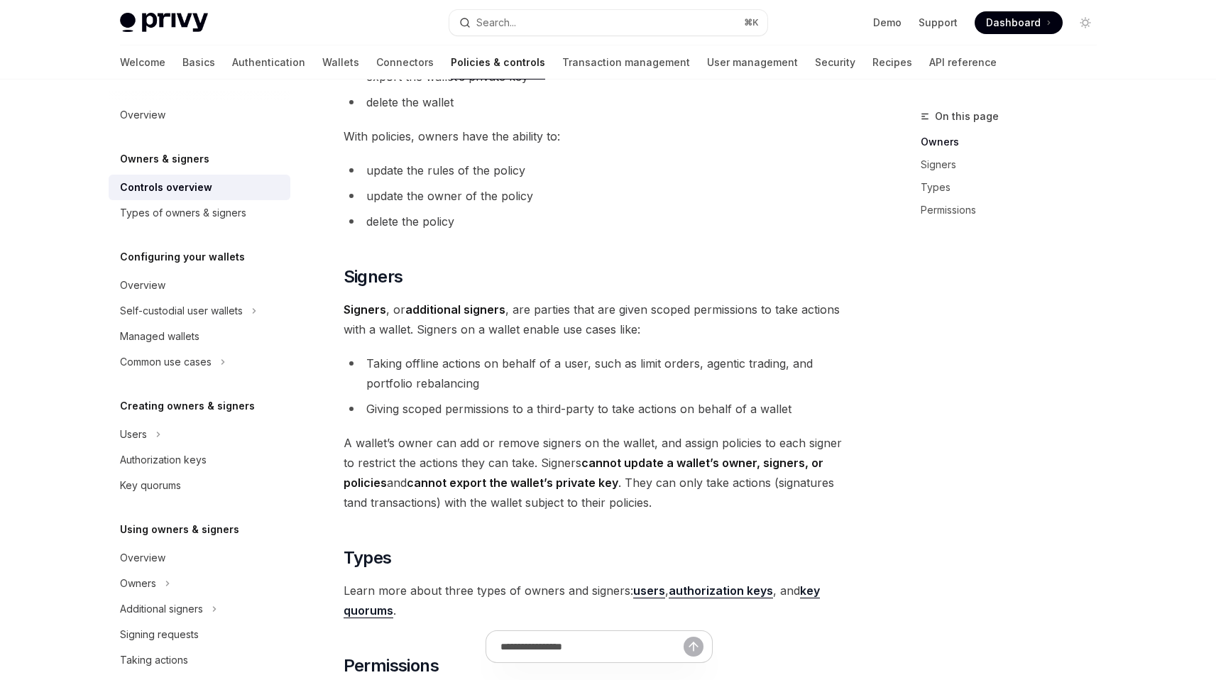
click at [604, 310] on span "Signers , or additional signers , are parties that are given scoped permissions…" at bounding box center [600, 320] width 512 height 40
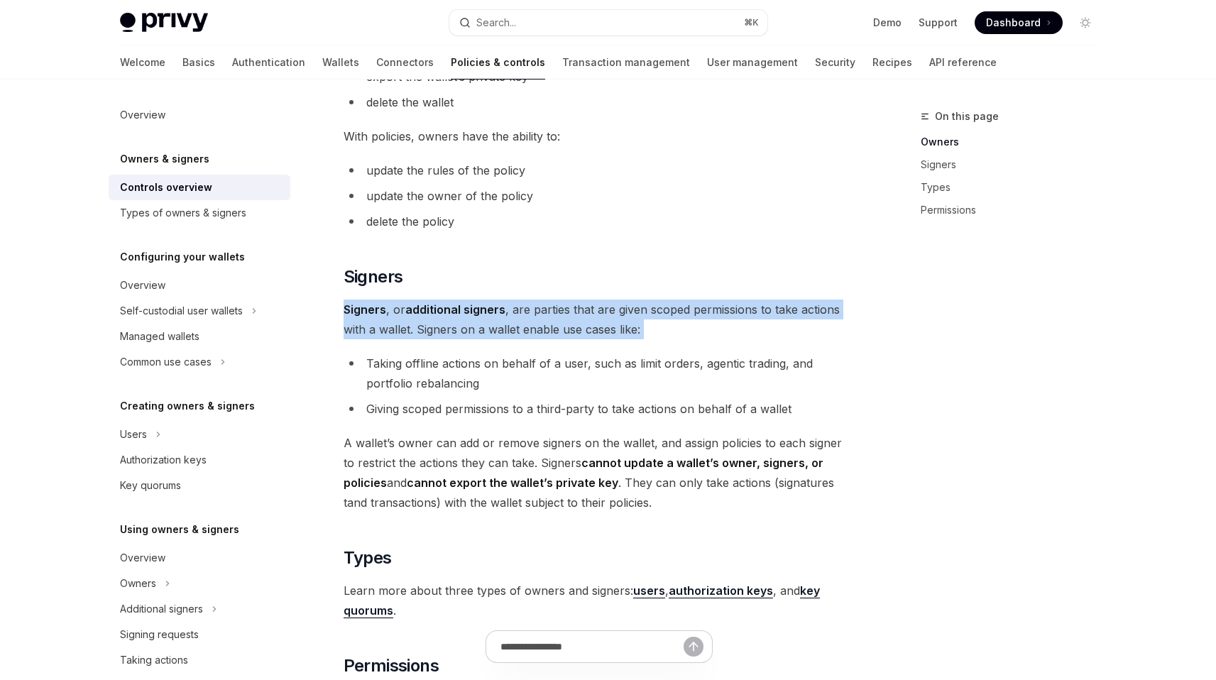
click at [604, 310] on span "Signers , or additional signers , are parties that are given scoped permissions…" at bounding box center [600, 320] width 512 height 40
click at [578, 341] on div "Privy resources, such as wallets and policies, are controlled or managed by a u…" at bounding box center [600, 229] width 512 height 1405
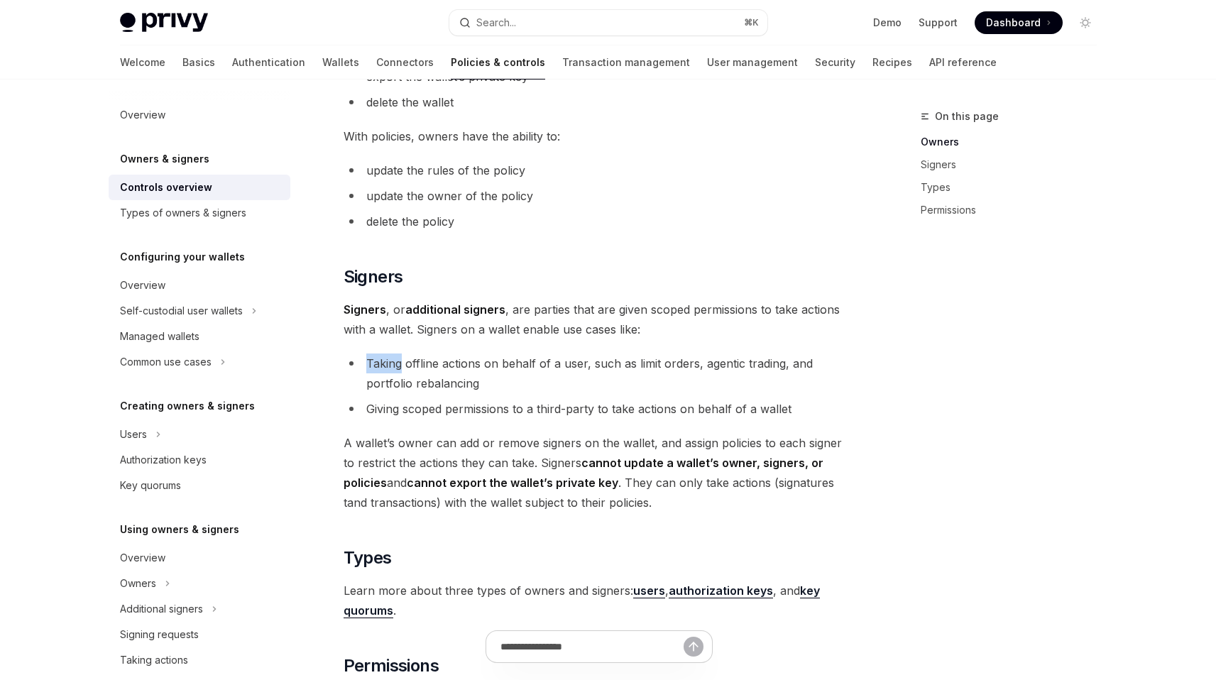
click at [578, 341] on div "Privy resources, such as wallets and policies, are controlled or managed by a u…" at bounding box center [600, 229] width 512 height 1405
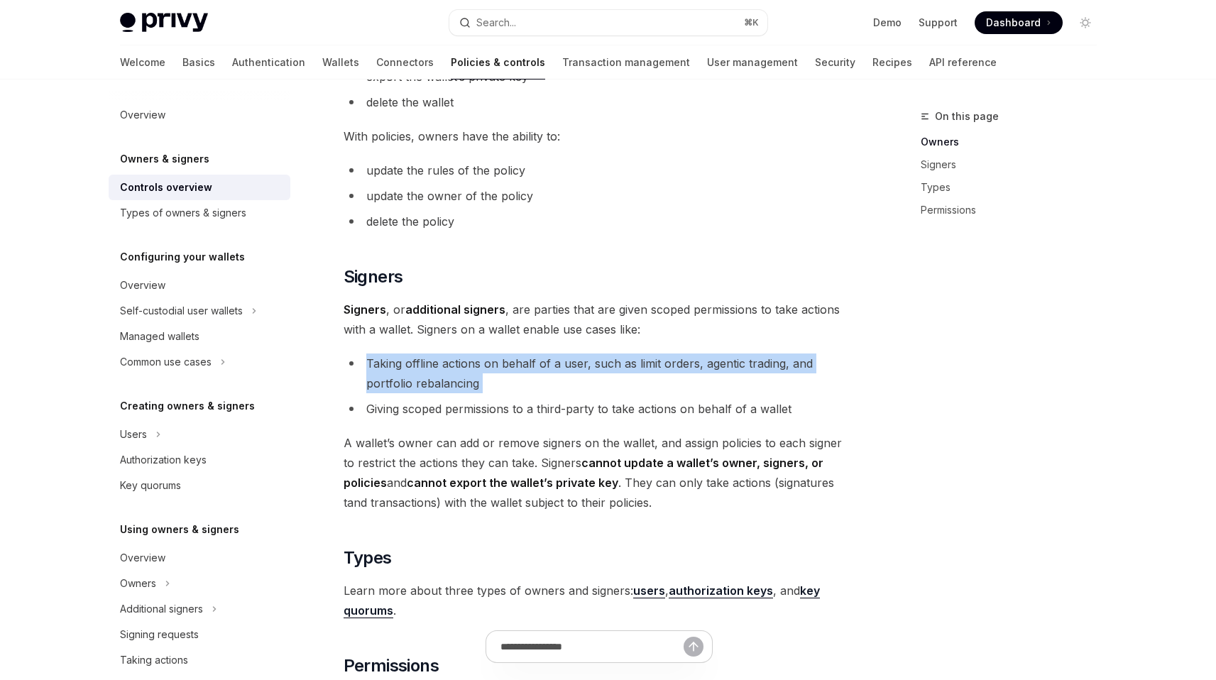
click at [578, 341] on div "Privy resources, such as wallets and policies, are controlled or managed by a u…" at bounding box center [600, 229] width 512 height 1405
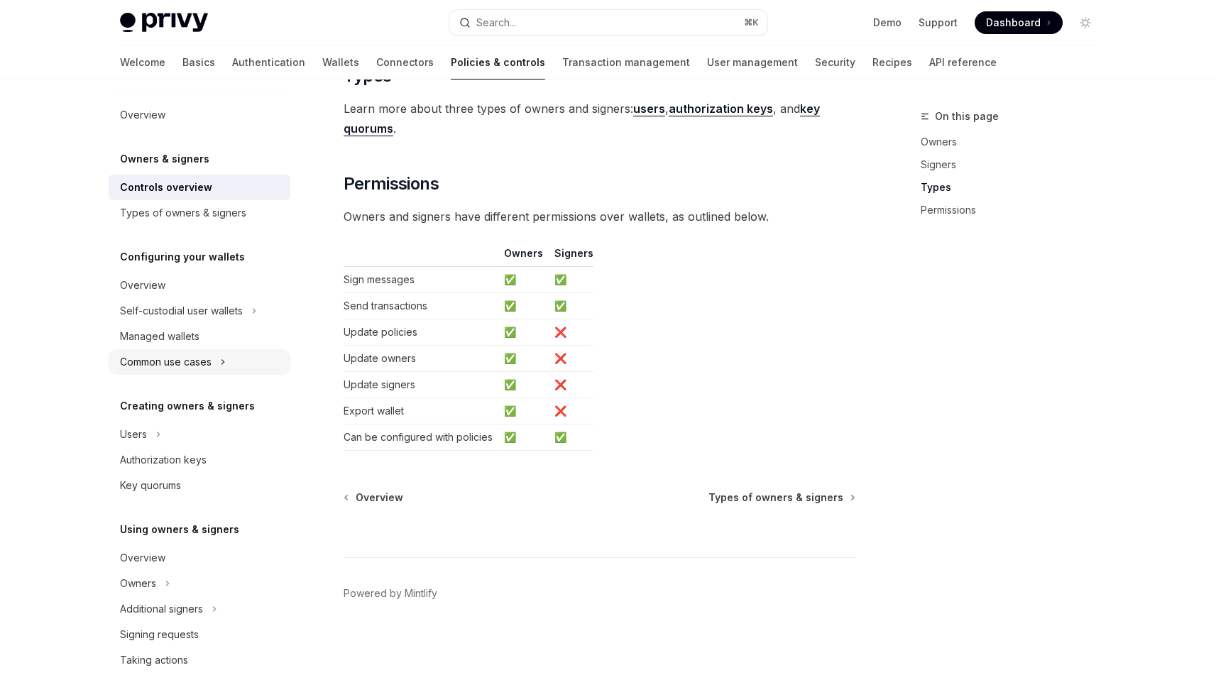
scroll to position [18, 0]
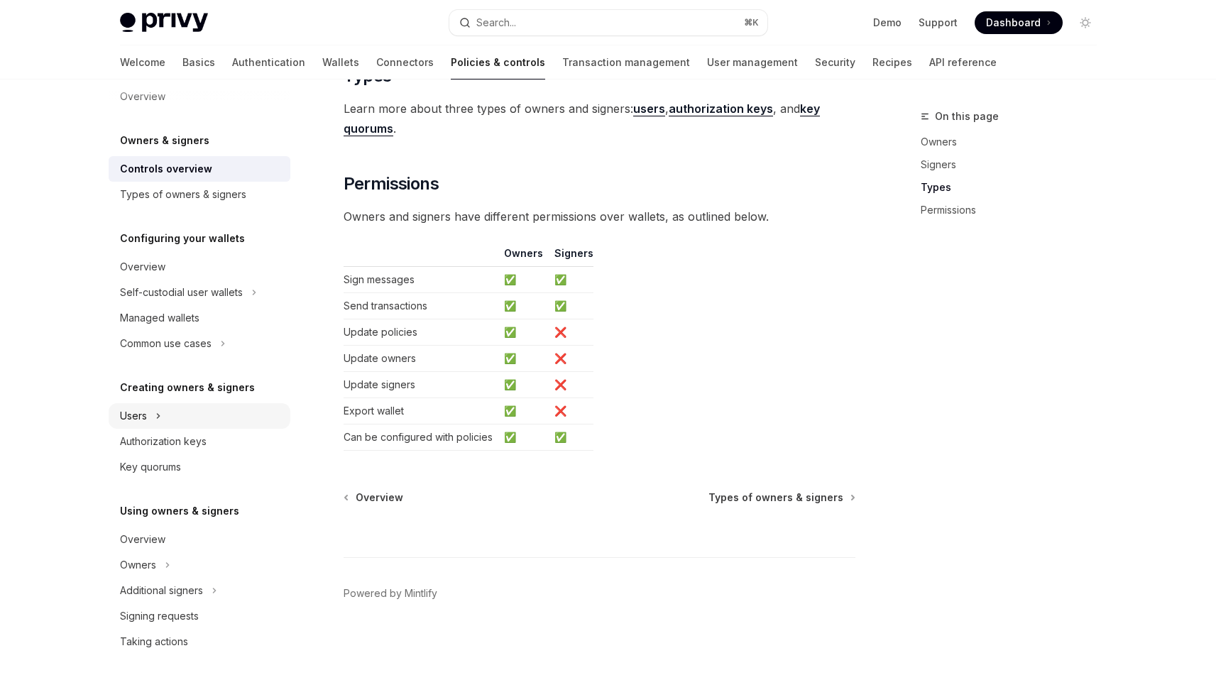
click at [190, 415] on div "Users" at bounding box center [200, 416] width 182 height 26
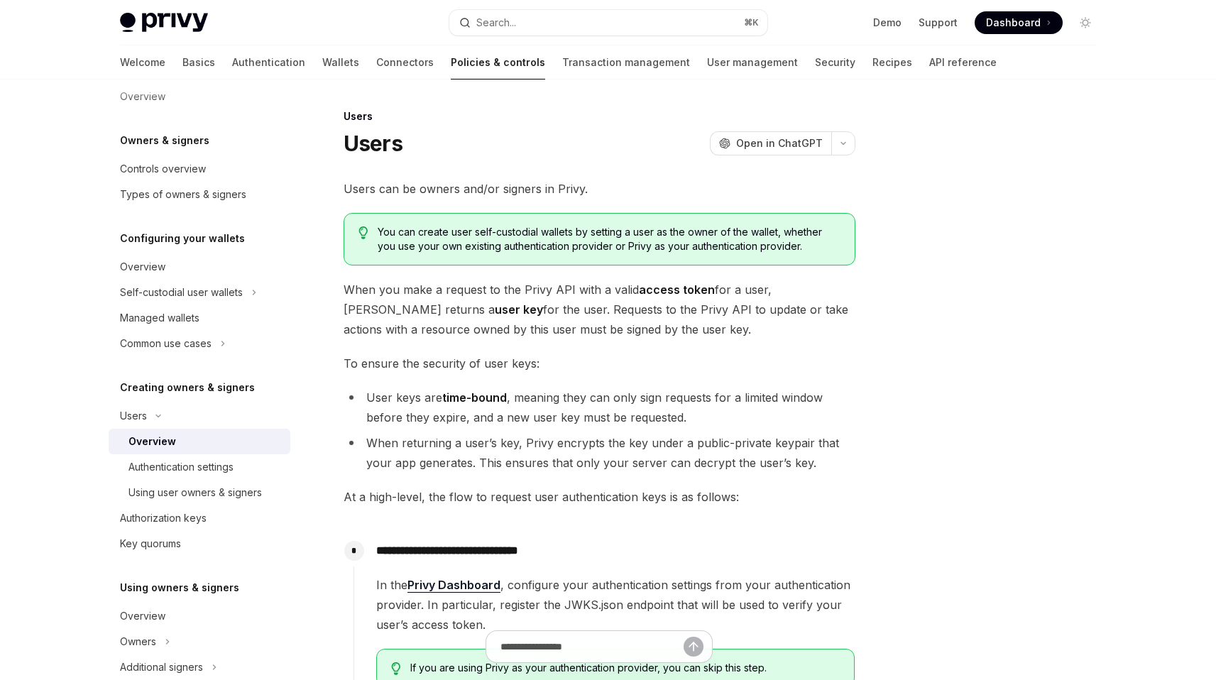
click at [521, 315] on span "When you make a request to the Privy API with a valid access token for a user, …" at bounding box center [600, 310] width 512 height 60
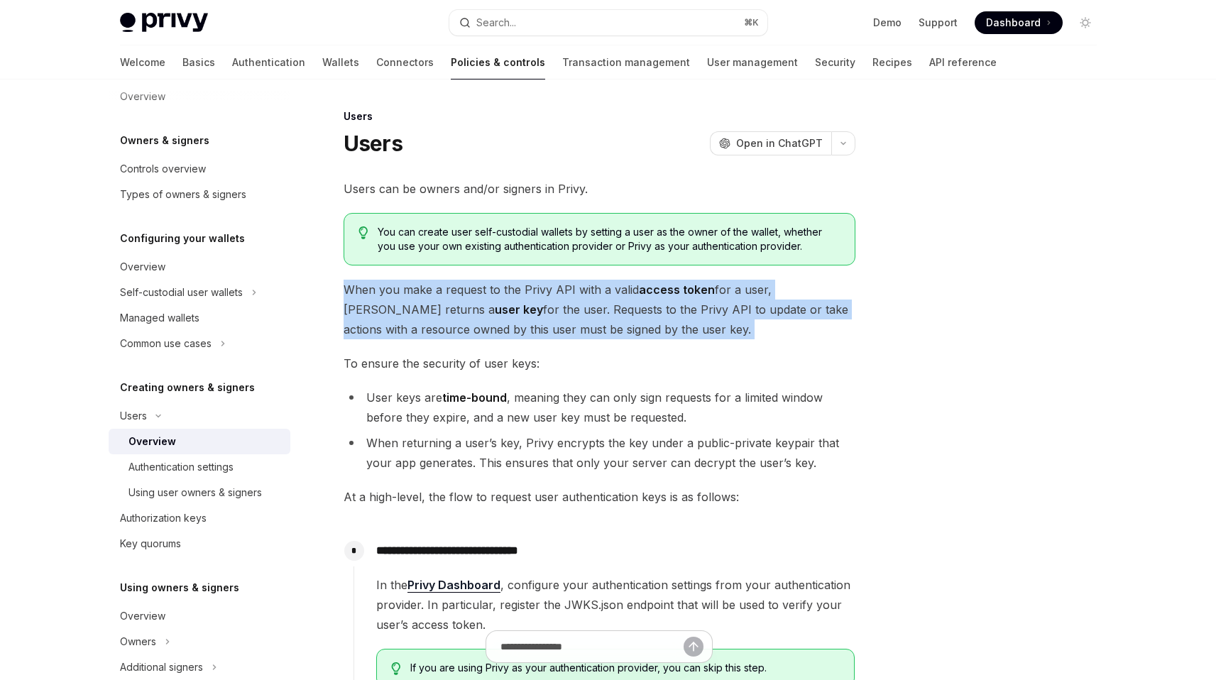
click at [521, 315] on span "When you make a request to the Privy API with a valid access token for a user, …" at bounding box center [600, 310] width 512 height 60
click at [473, 336] on span "When you make a request to the Privy API with a valid access token for a user, …" at bounding box center [600, 310] width 512 height 60
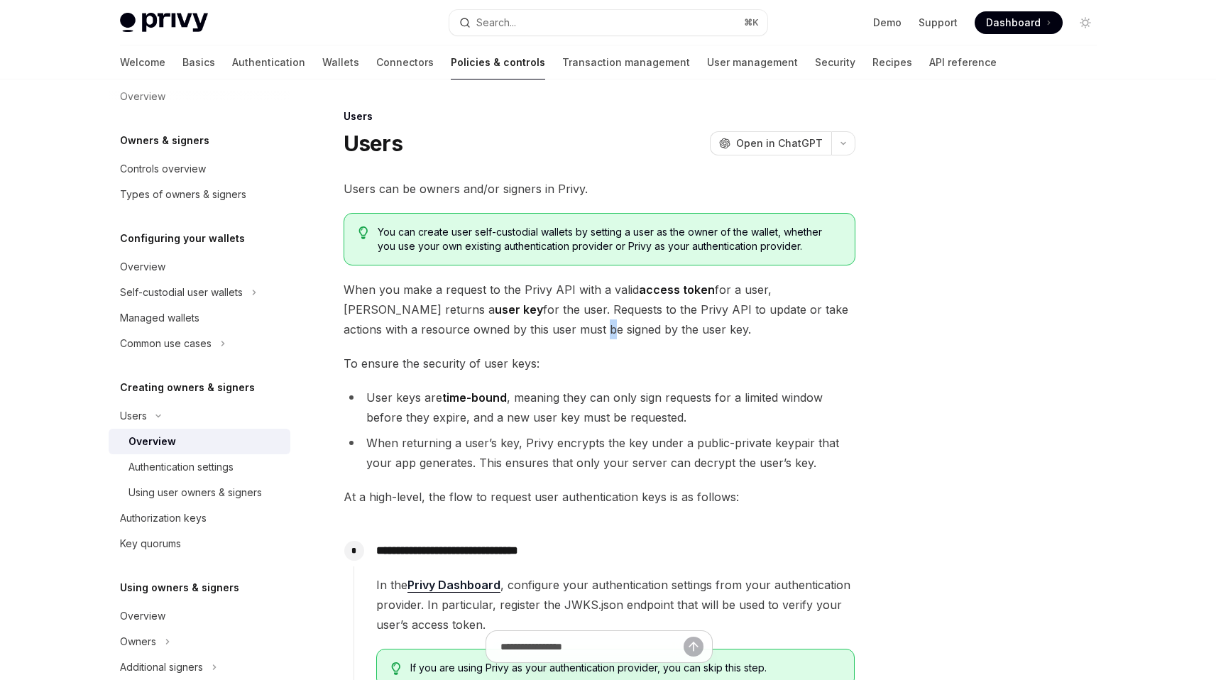
click at [473, 336] on span "When you make a request to the Privy API with a valid access token for a user, …" at bounding box center [600, 310] width 512 height 60
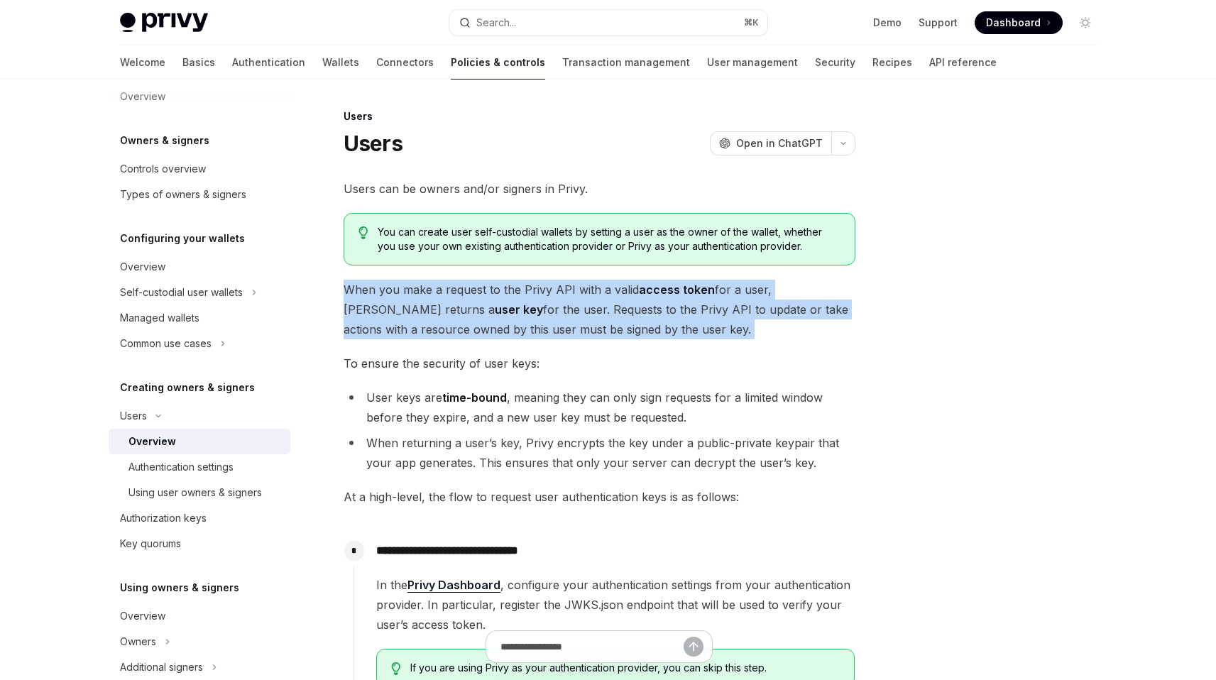
click at [473, 336] on span "When you make a request to the Privy API with a valid access token for a user, …" at bounding box center [600, 310] width 512 height 60
click at [468, 341] on div "**********" at bounding box center [600, 549] width 512 height 741
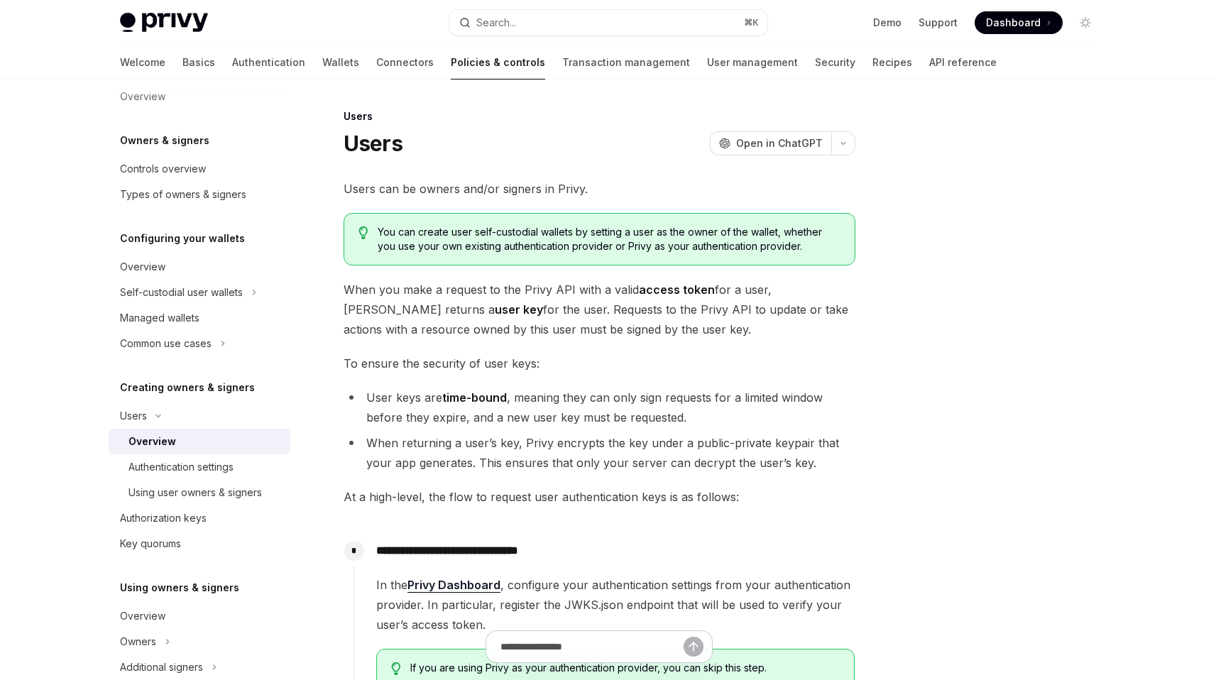
click at [470, 326] on span "When you make a request to the Privy API with a valid access token for a user, …" at bounding box center [600, 310] width 512 height 60
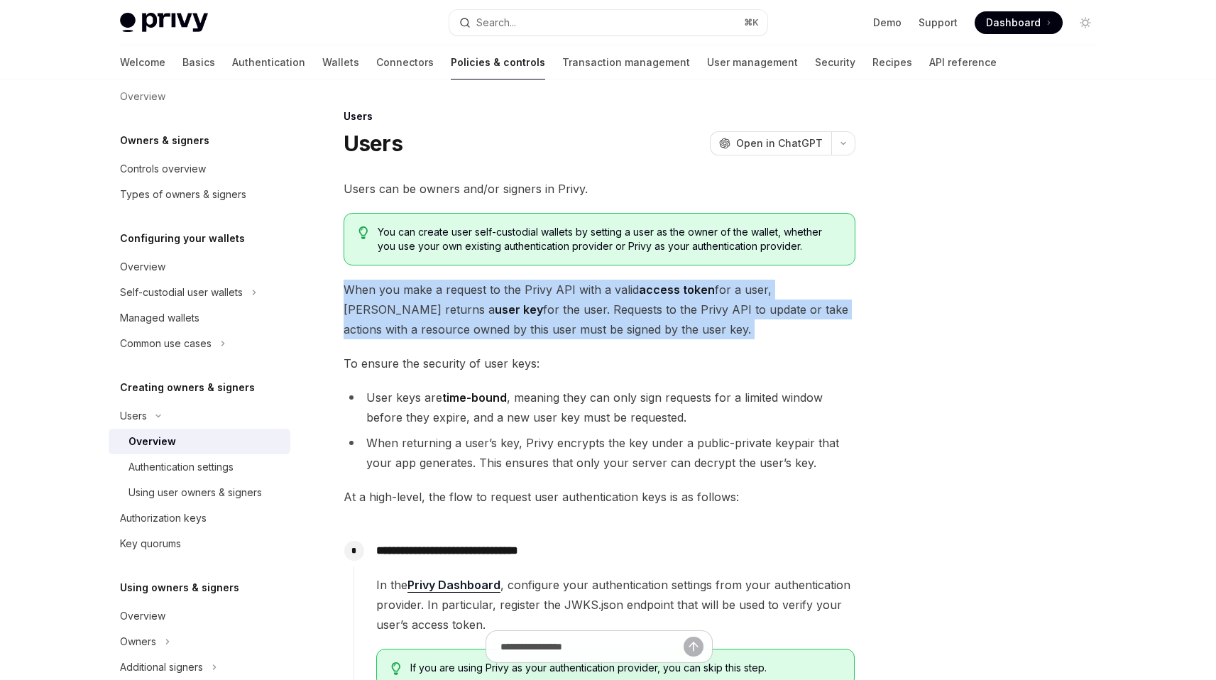
click at [470, 326] on span "When you make a request to the Privy API with a valid access token for a user, …" at bounding box center [600, 310] width 512 height 60
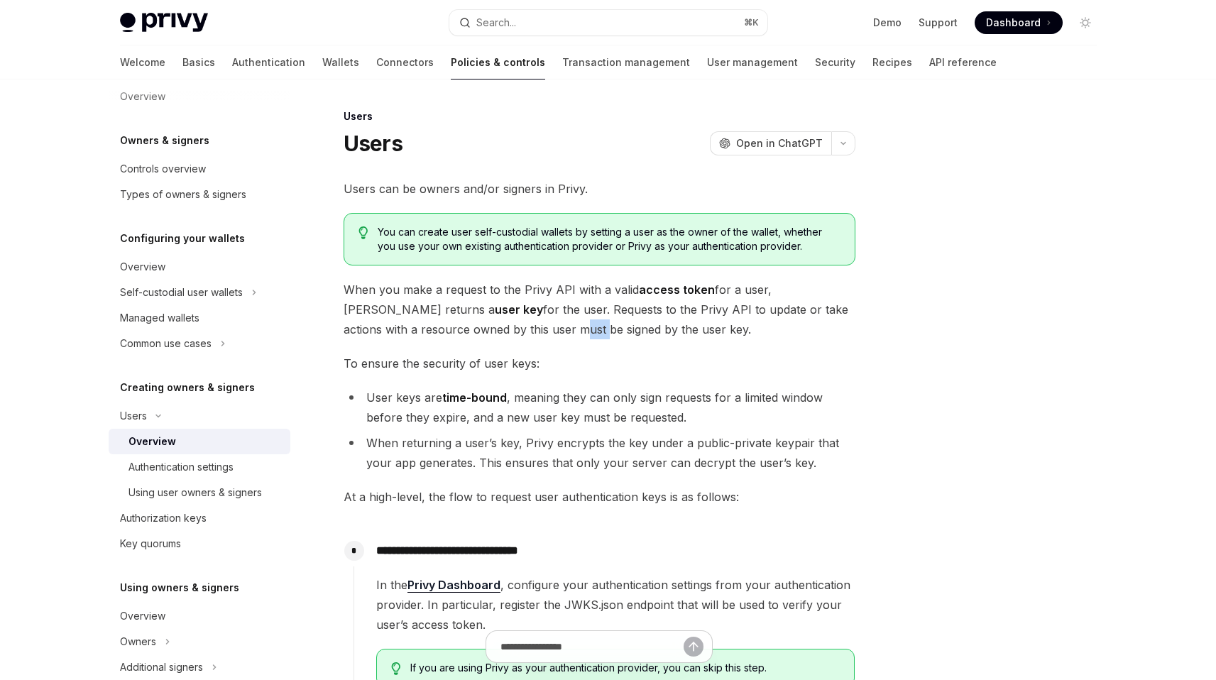
click at [470, 326] on span "When you make a request to the Privy API with a valid access token for a user, …" at bounding box center [600, 310] width 512 height 60
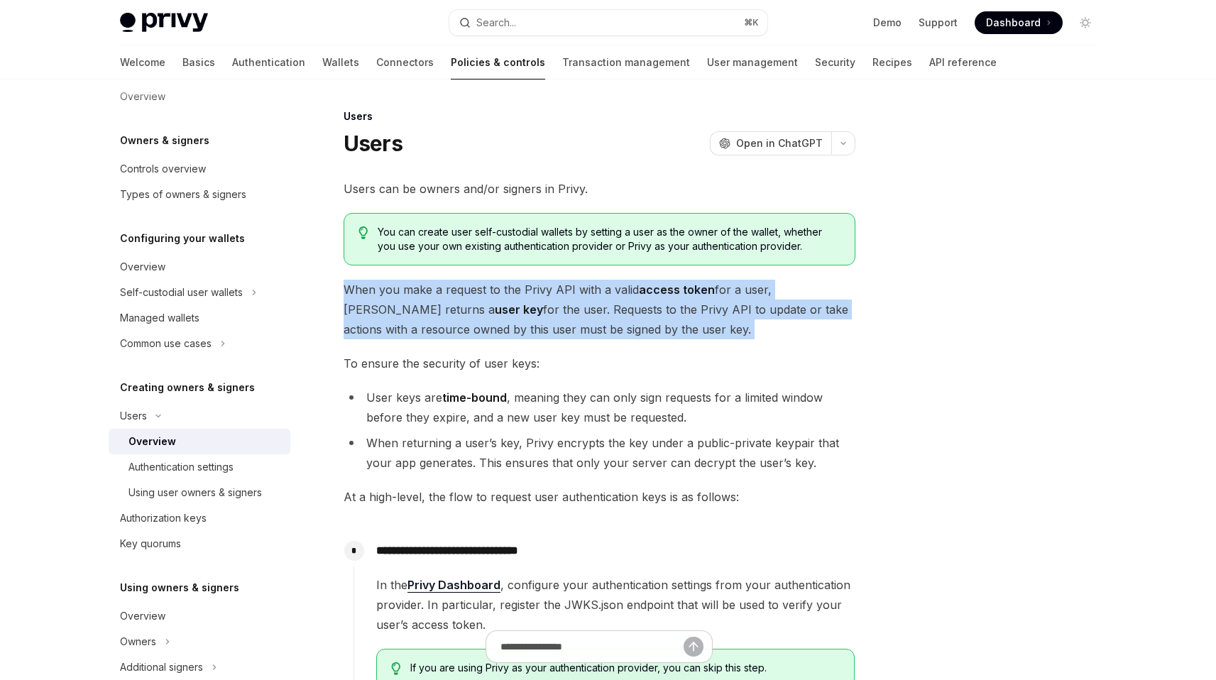
click at [470, 326] on span "When you make a request to the Privy API with a valid access token for a user, …" at bounding box center [600, 310] width 512 height 60
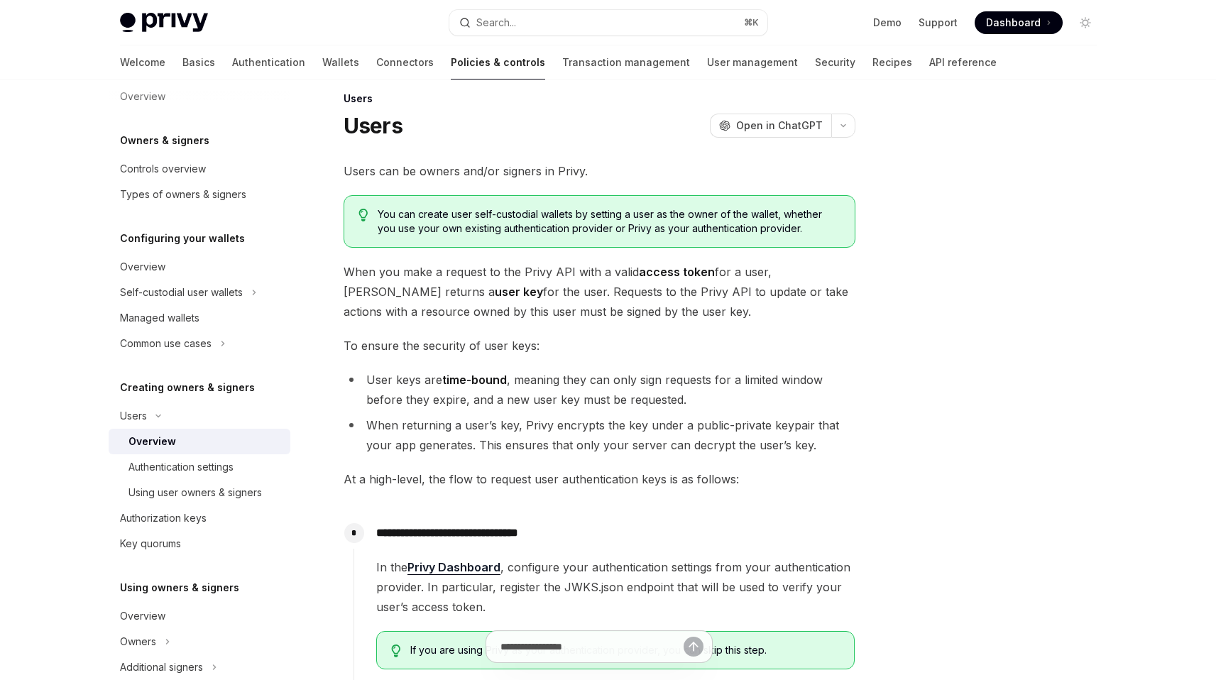
scroll to position [27, 0]
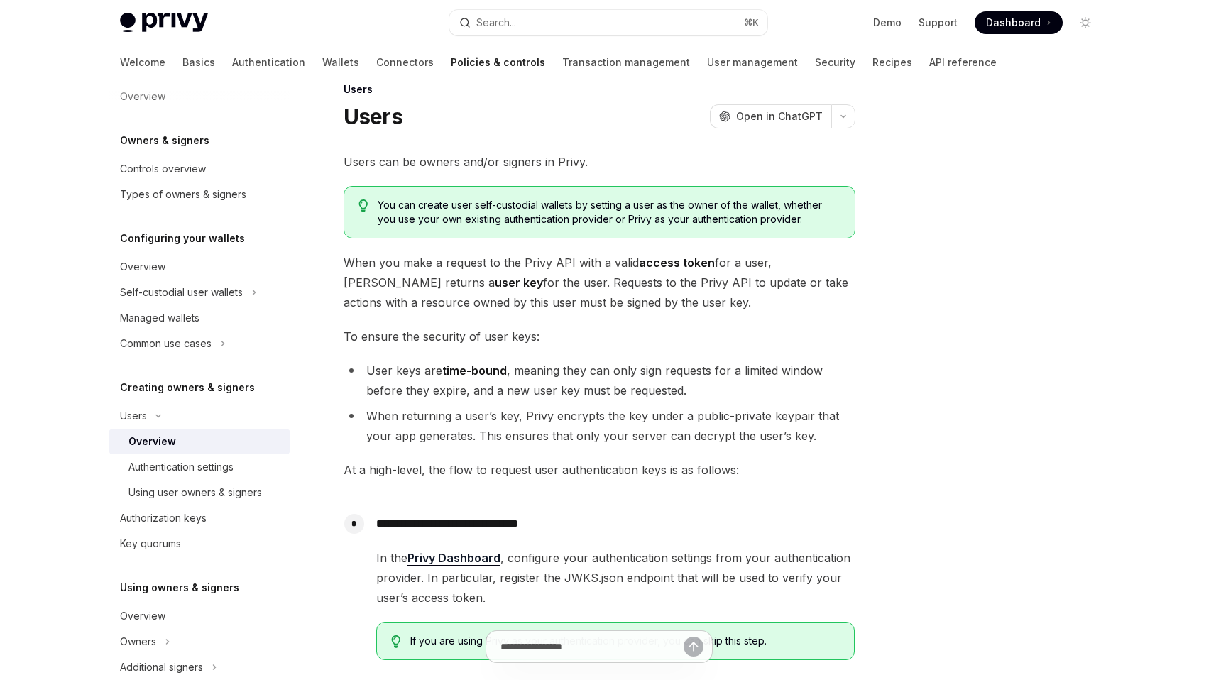
click at [503, 293] on span "When you make a request to the Privy API with a valid access token for a user, …" at bounding box center [600, 283] width 512 height 60
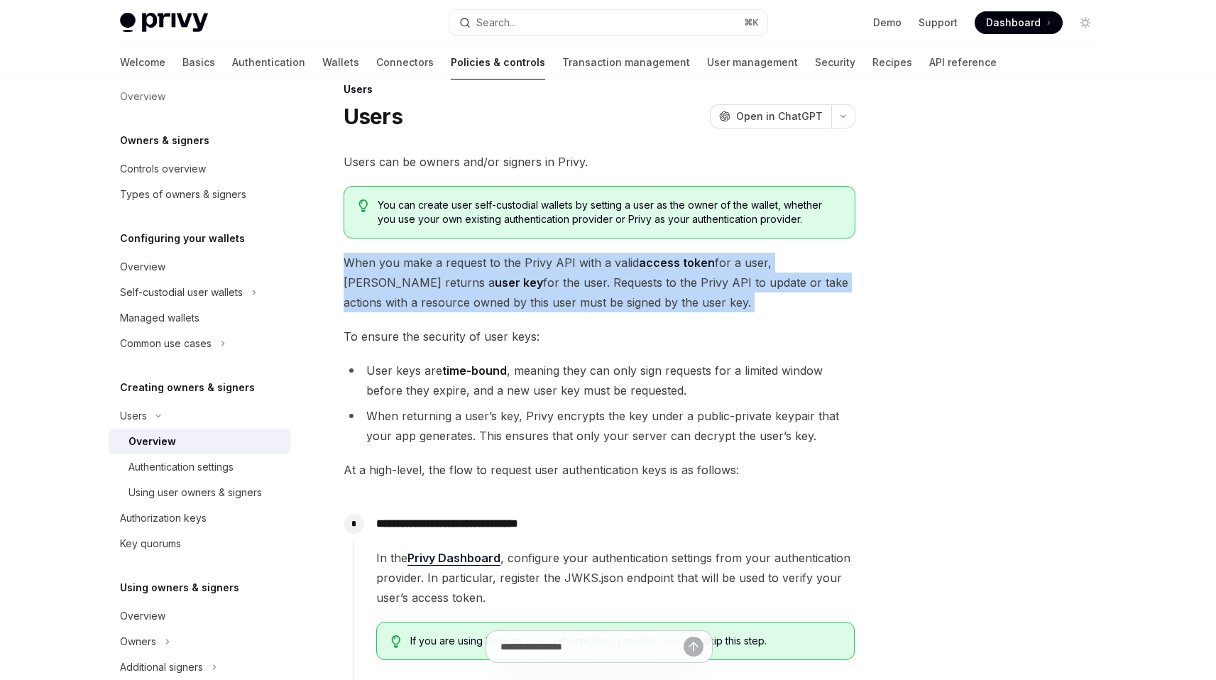
click at [502, 293] on span "When you make a request to the Privy API with a valid access token for a user, …" at bounding box center [600, 283] width 512 height 60
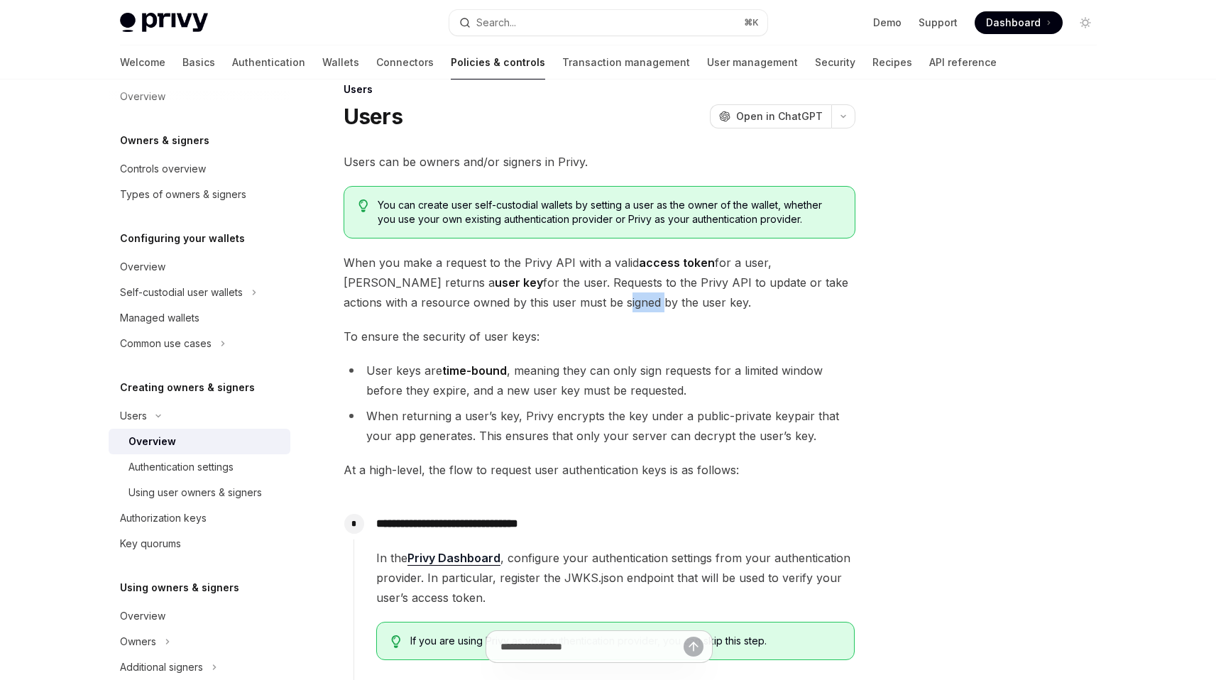
click at [502, 293] on span "When you make a request to the Privy API with a valid access token for a user, …" at bounding box center [600, 283] width 512 height 60
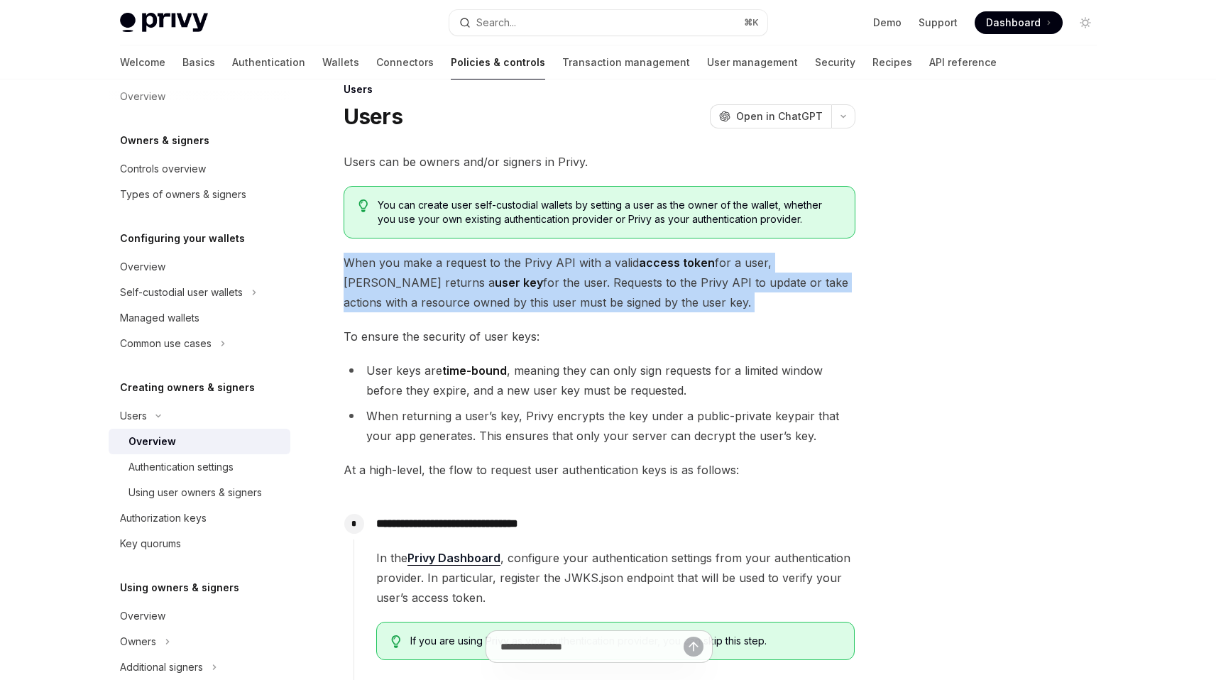
click at [502, 293] on span "When you make a request to the Privy API with a valid access token for a user, …" at bounding box center [600, 283] width 512 height 60
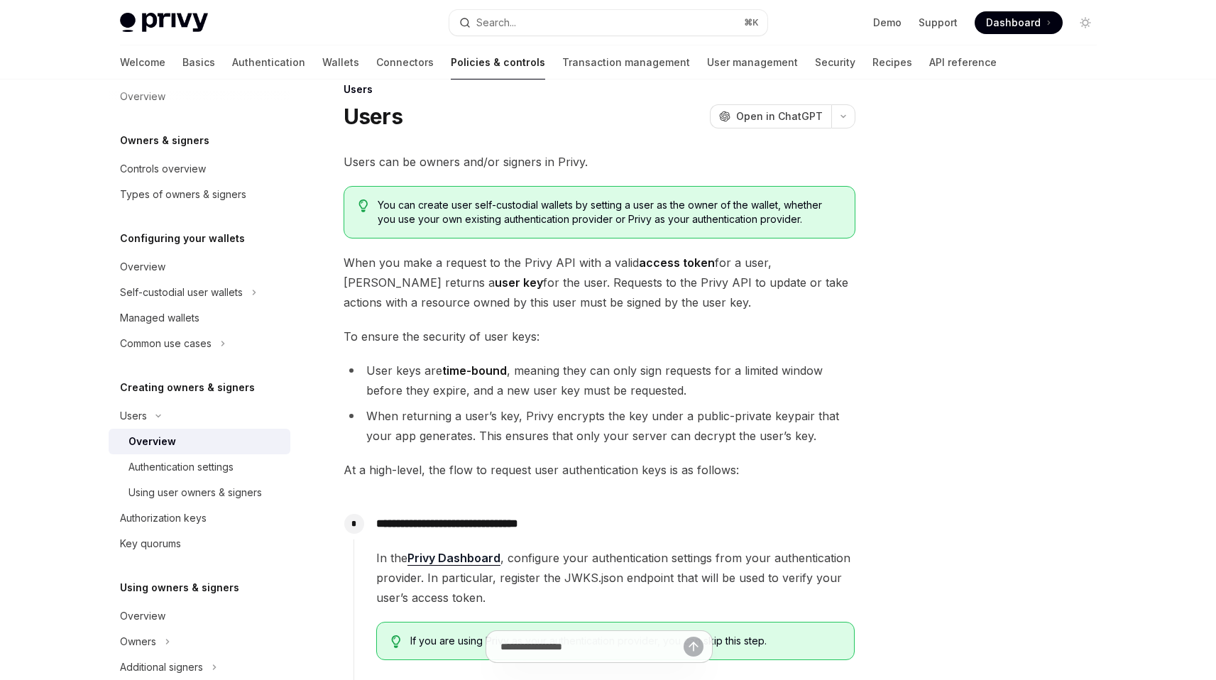
scroll to position [36, 0]
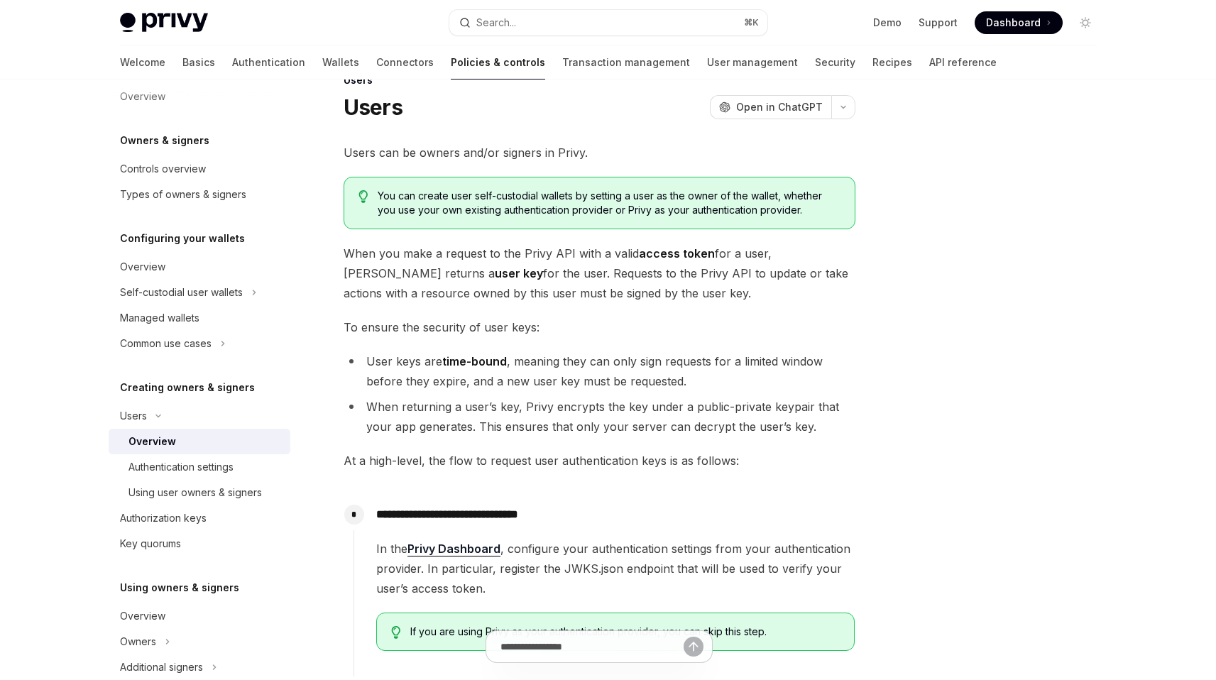
click at [528, 290] on span "When you make a request to the Privy API with a valid access token for a user, …" at bounding box center [600, 273] width 512 height 60
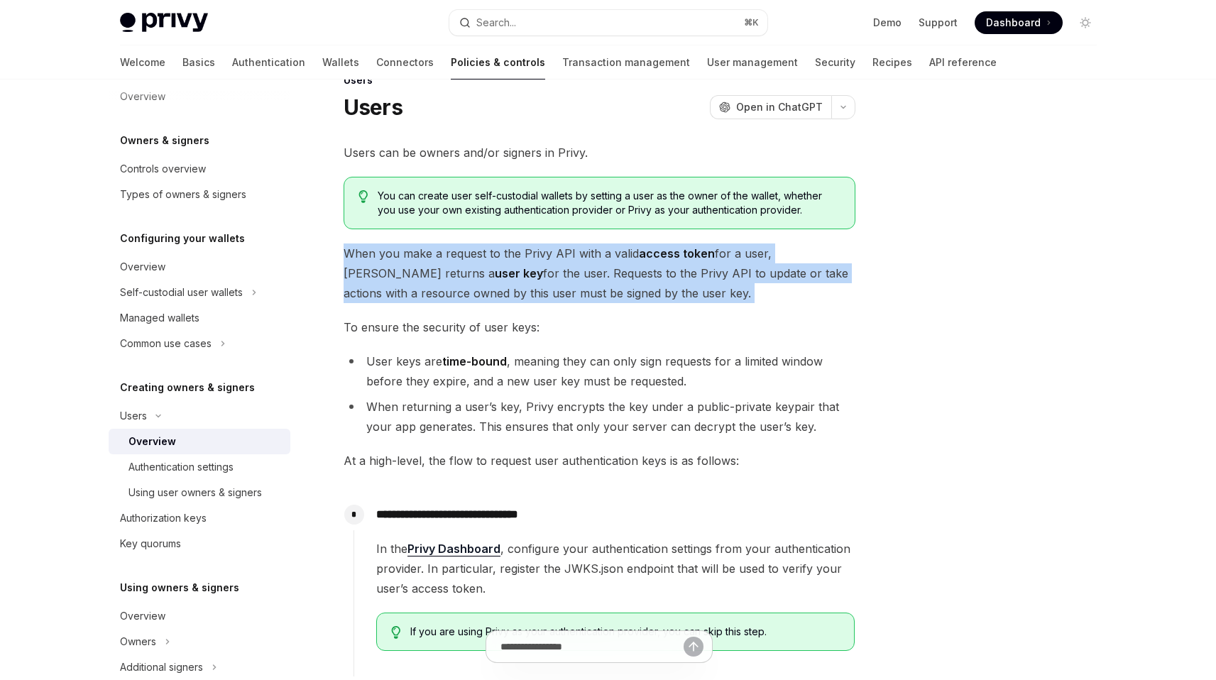
click at [528, 290] on span "When you make a request to the Privy API with a valid access token for a user, …" at bounding box center [600, 273] width 512 height 60
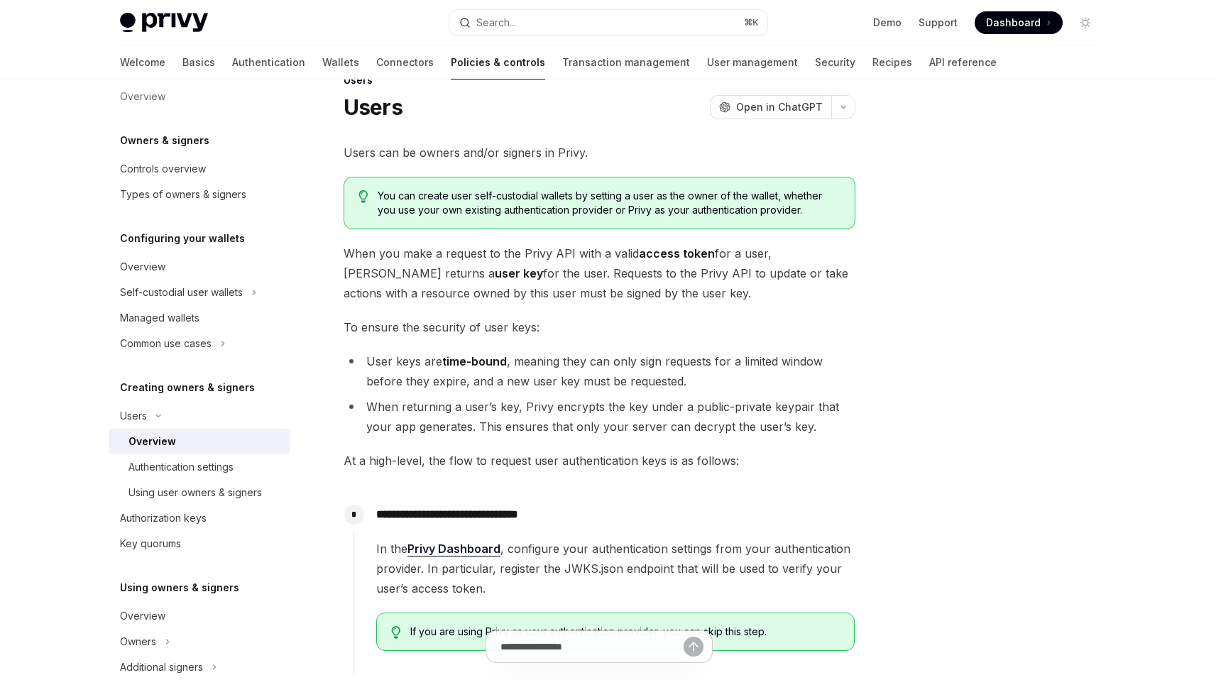
click at [568, 380] on li "User keys are time-bound , meaning they can only sign requests for a limited wi…" at bounding box center [600, 371] width 512 height 40
click at [568, 379] on li "User keys are time-bound , meaning they can only sign requests for a limited wi…" at bounding box center [600, 371] width 512 height 40
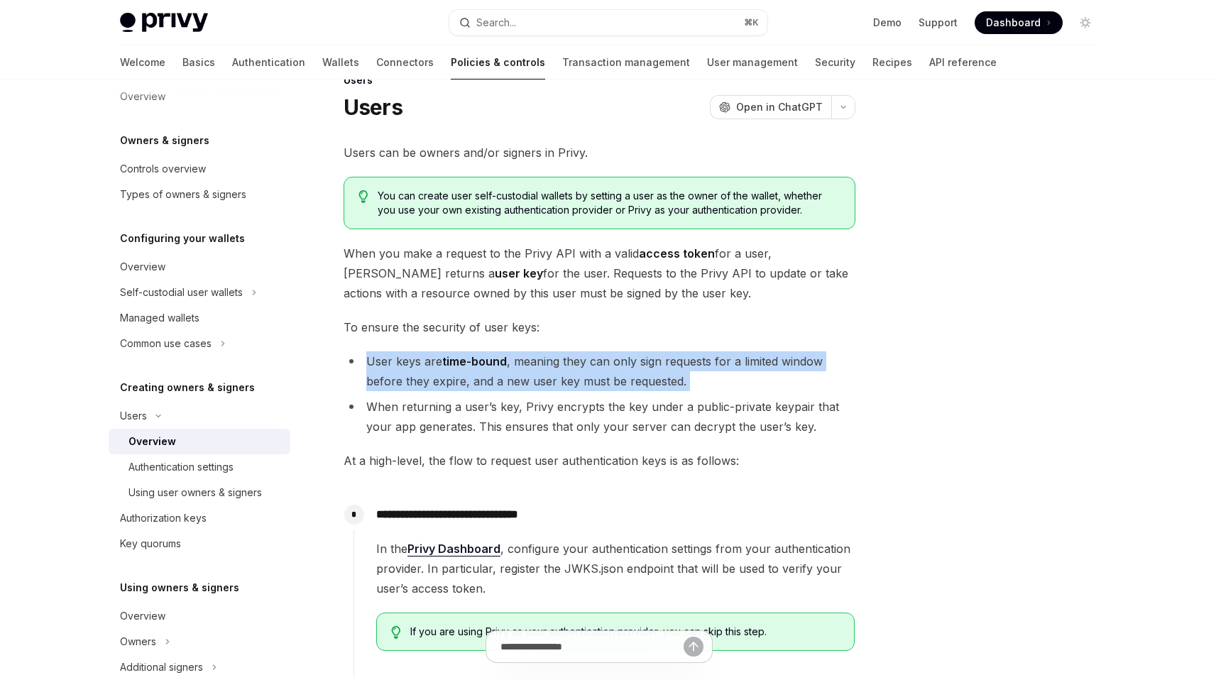
click at [568, 379] on li "User keys are time-bound , meaning they can only sign requests for a limited wi…" at bounding box center [600, 371] width 512 height 40
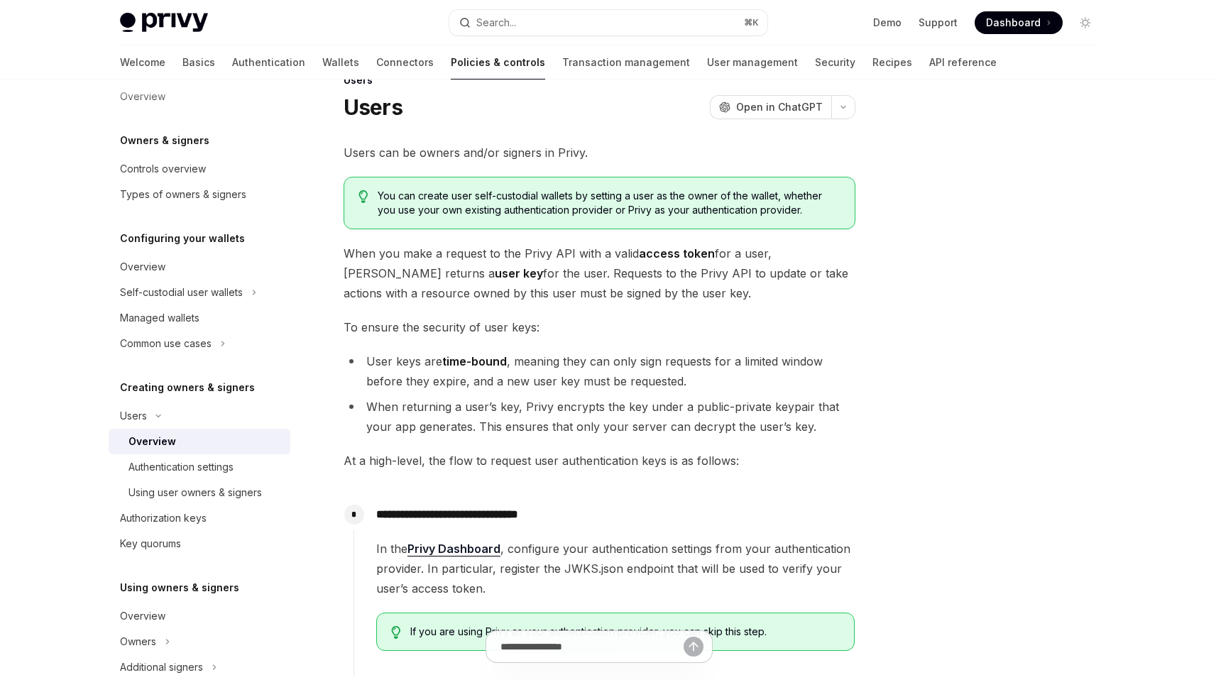
click at [559, 405] on li "When returning a user’s key, Privy encrypts the key under a public-private keyp…" at bounding box center [600, 417] width 512 height 40
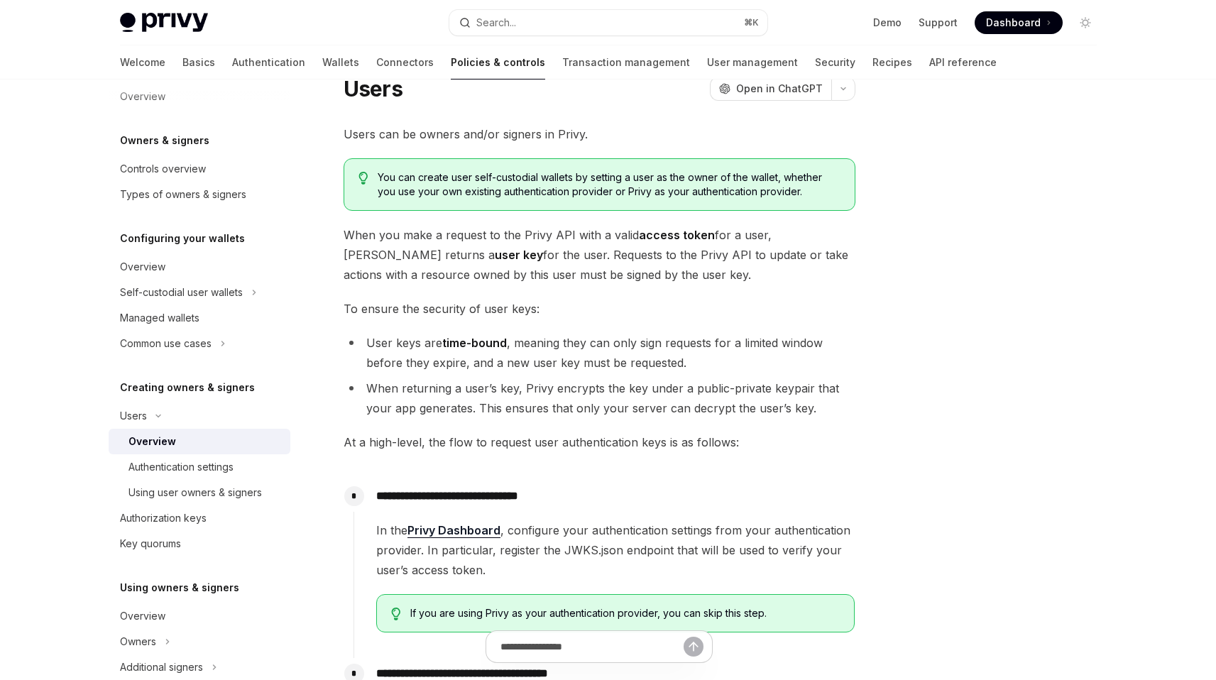
click at [564, 396] on li "When returning a user’s key, Privy encrypts the key under a public-private keyp…" at bounding box center [600, 398] width 512 height 40
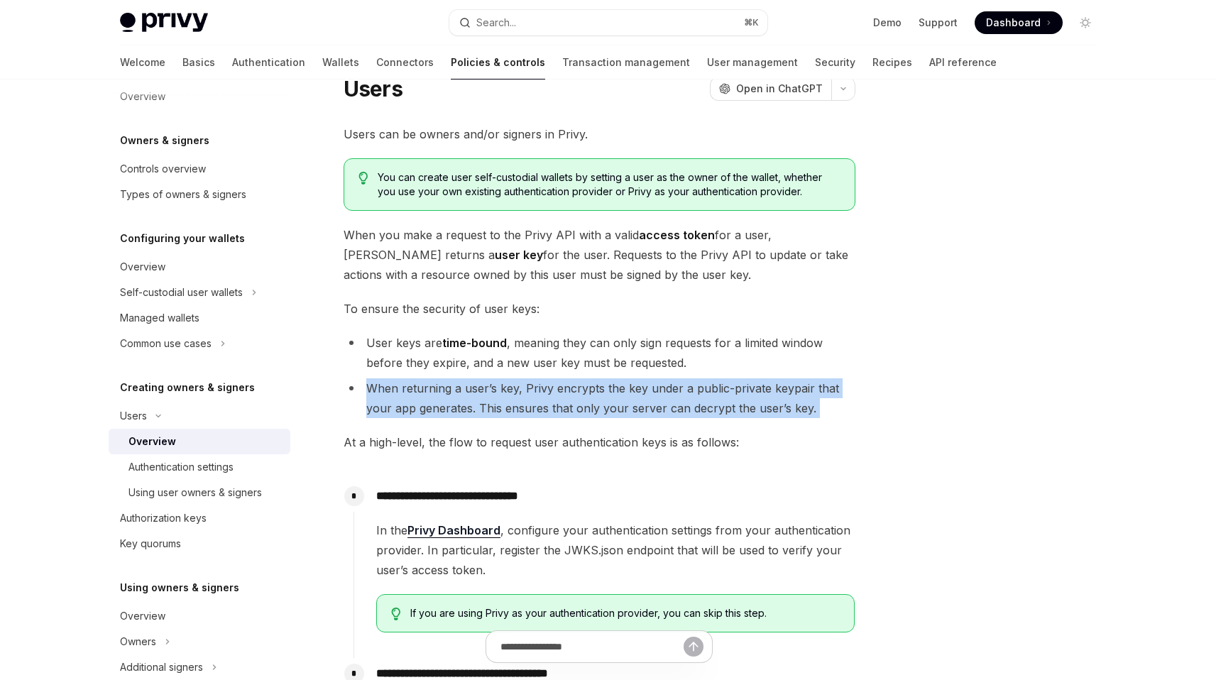
click at [564, 396] on li "When returning a user’s key, Privy encrypts the key under a public-private keyp…" at bounding box center [600, 398] width 512 height 40
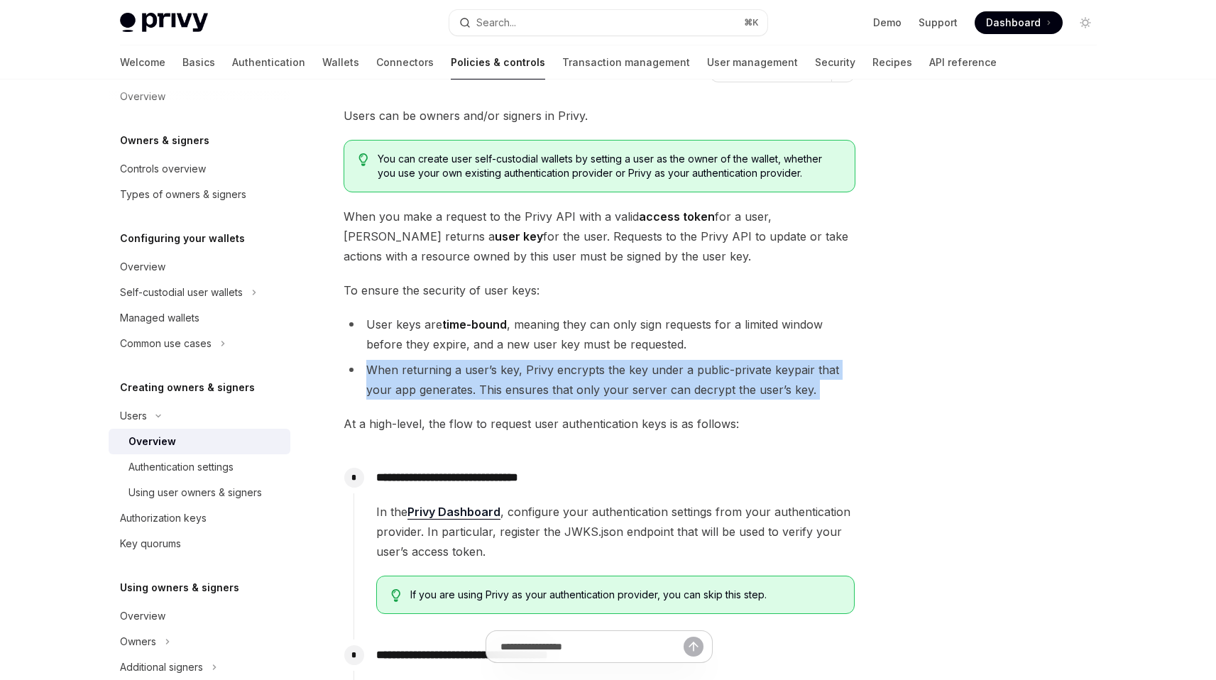
click at [564, 395] on li "When returning a user’s key, Privy encrypts the key under a public-private keyp…" at bounding box center [600, 380] width 512 height 40
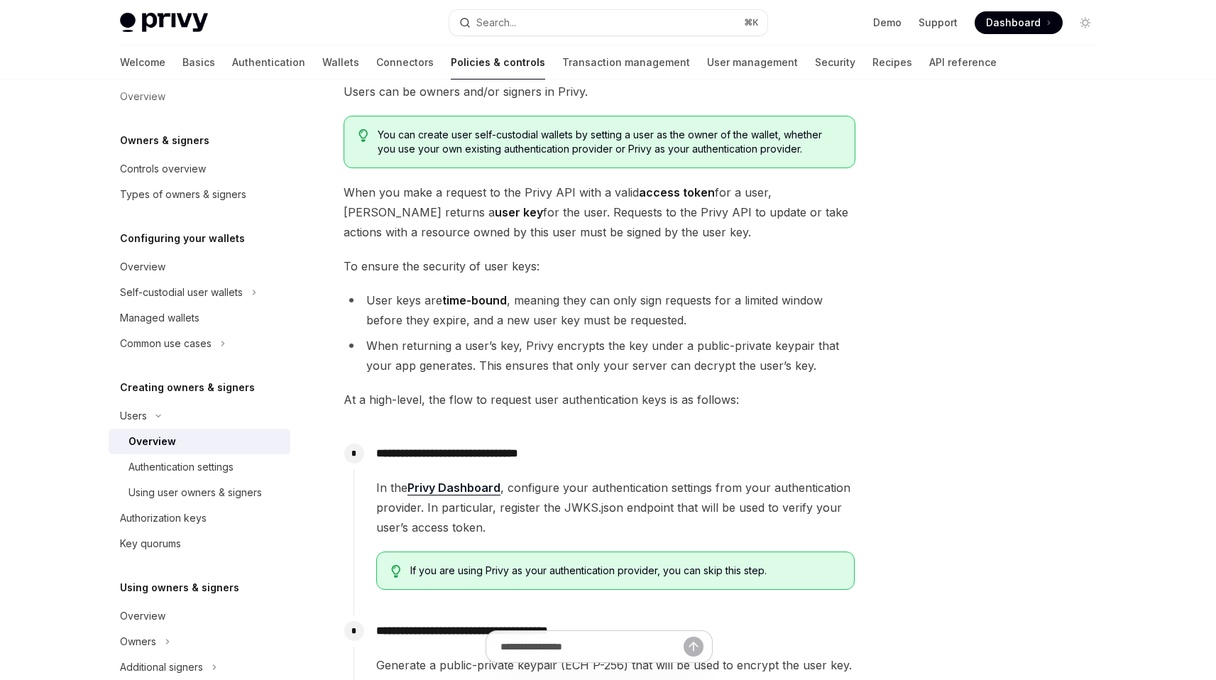
scroll to position [41, 0]
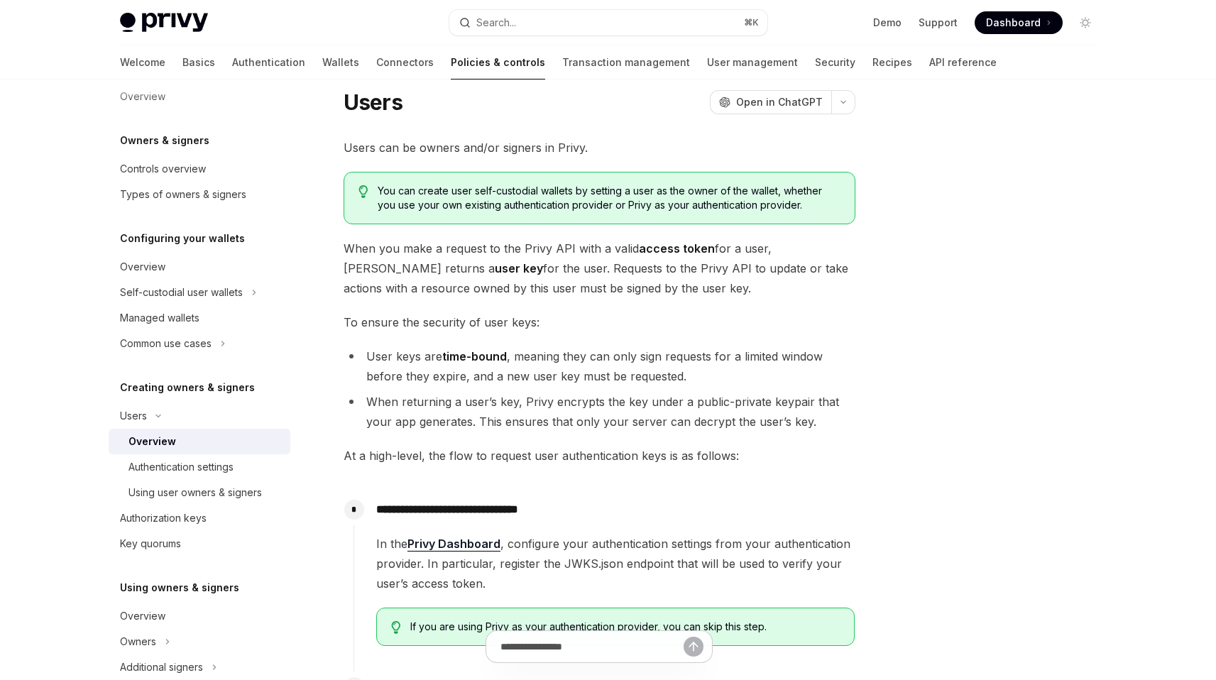
click at [568, 194] on span "You can create user self-custodial wallets by setting a user as the owner of th…" at bounding box center [609, 198] width 462 height 28
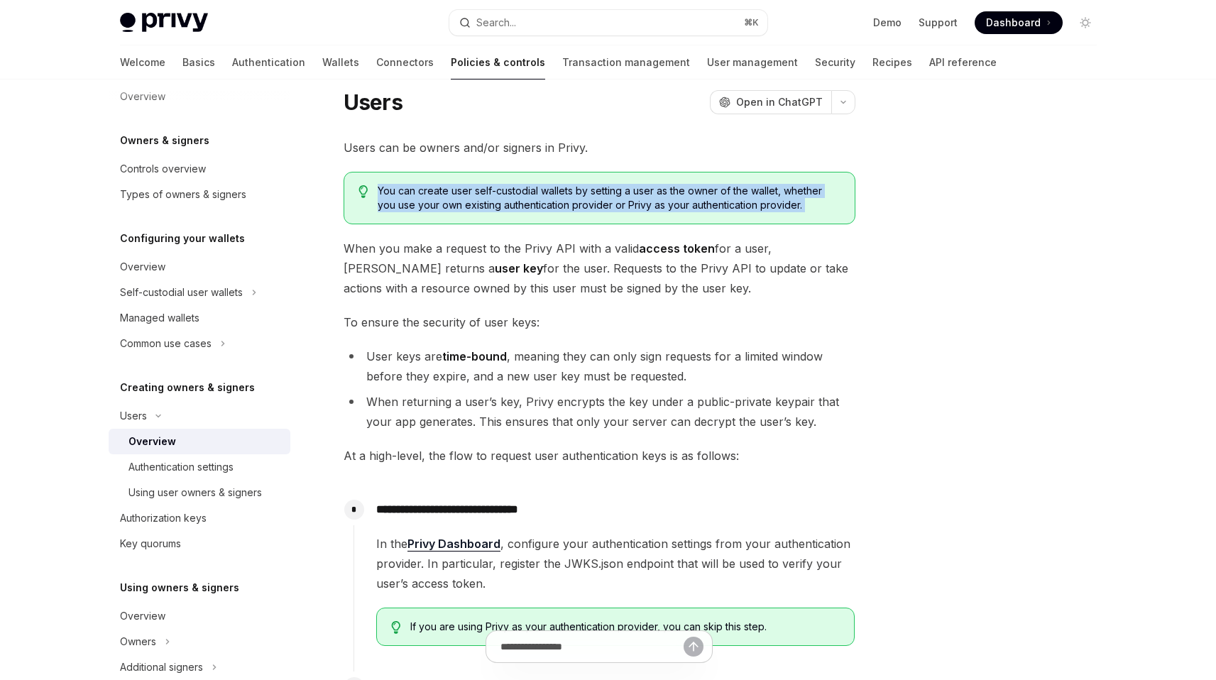
click at [568, 194] on span "You can create user self-custodial wallets by setting a user as the owner of th…" at bounding box center [609, 198] width 462 height 28
click at [529, 208] on span "You can create user self-custodial wallets by setting a user as the owner of th…" at bounding box center [609, 198] width 462 height 28
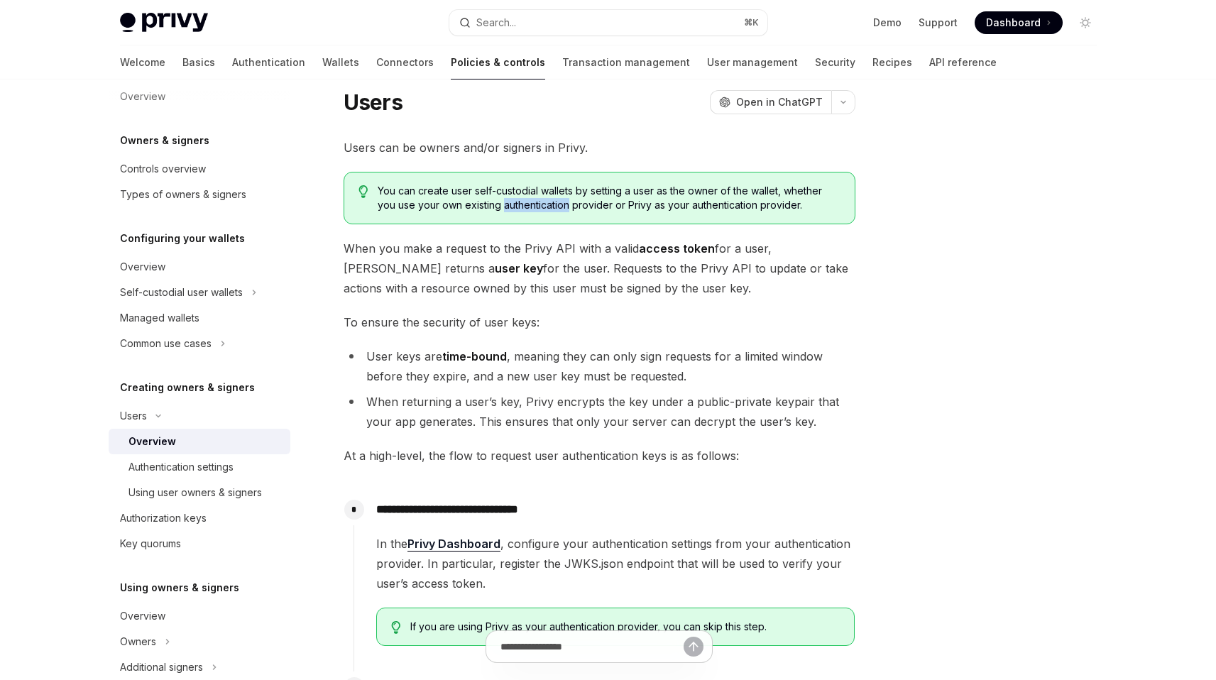
click at [529, 208] on span "You can create user self-custodial wallets by setting a user as the owner of th…" at bounding box center [609, 198] width 462 height 28
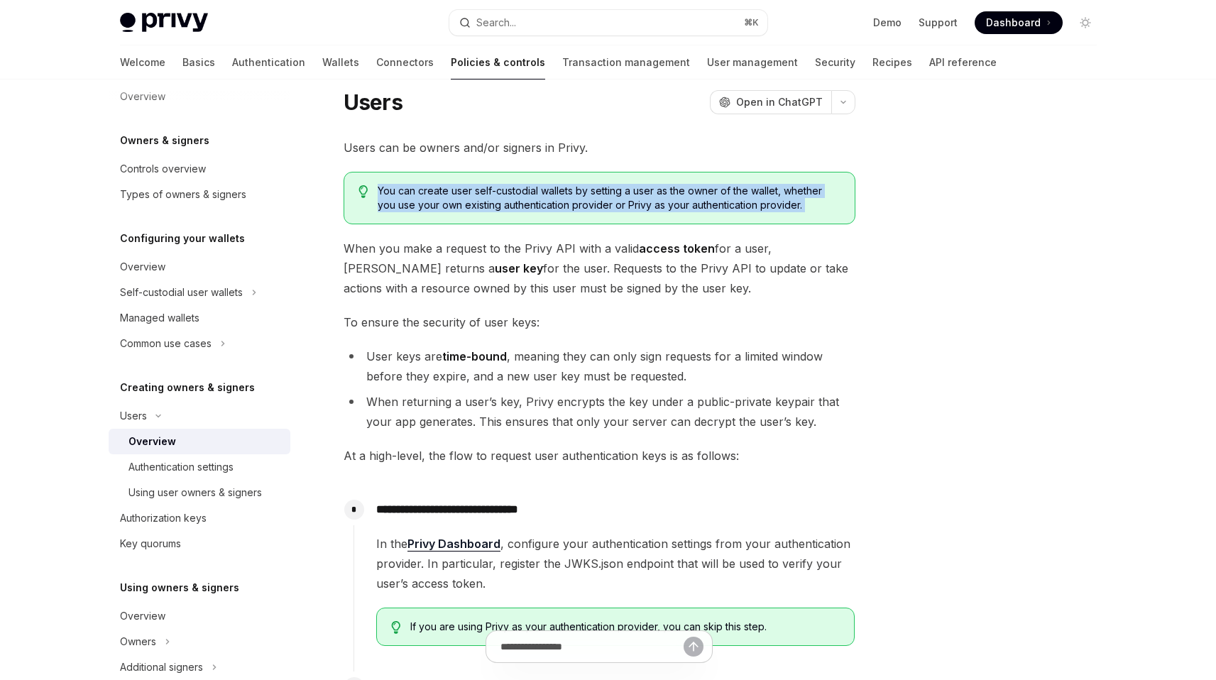
click at [529, 208] on span "You can create user self-custodial wallets by setting a user as the owner of th…" at bounding box center [609, 198] width 462 height 28
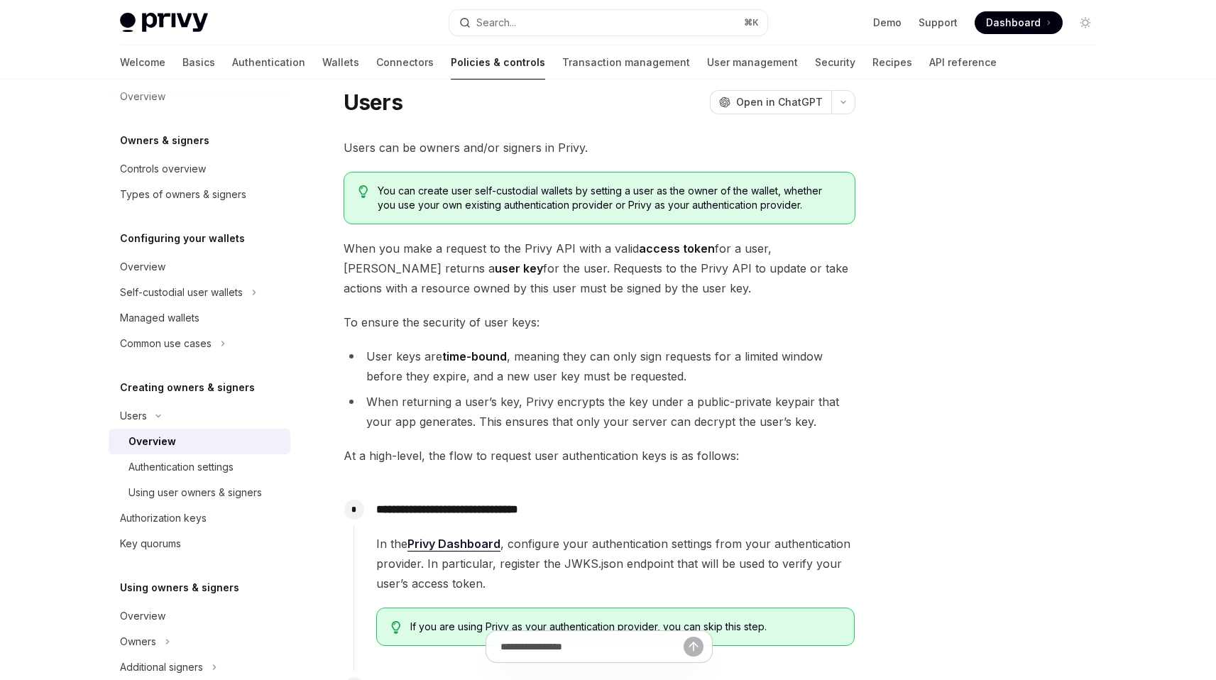
click at [519, 153] on span "Users can be owners and/or signers in Privy." at bounding box center [600, 148] width 512 height 20
click at [512, 197] on span "You can create user self-custodial wallets by setting a user as the owner of th…" at bounding box center [609, 198] width 462 height 28
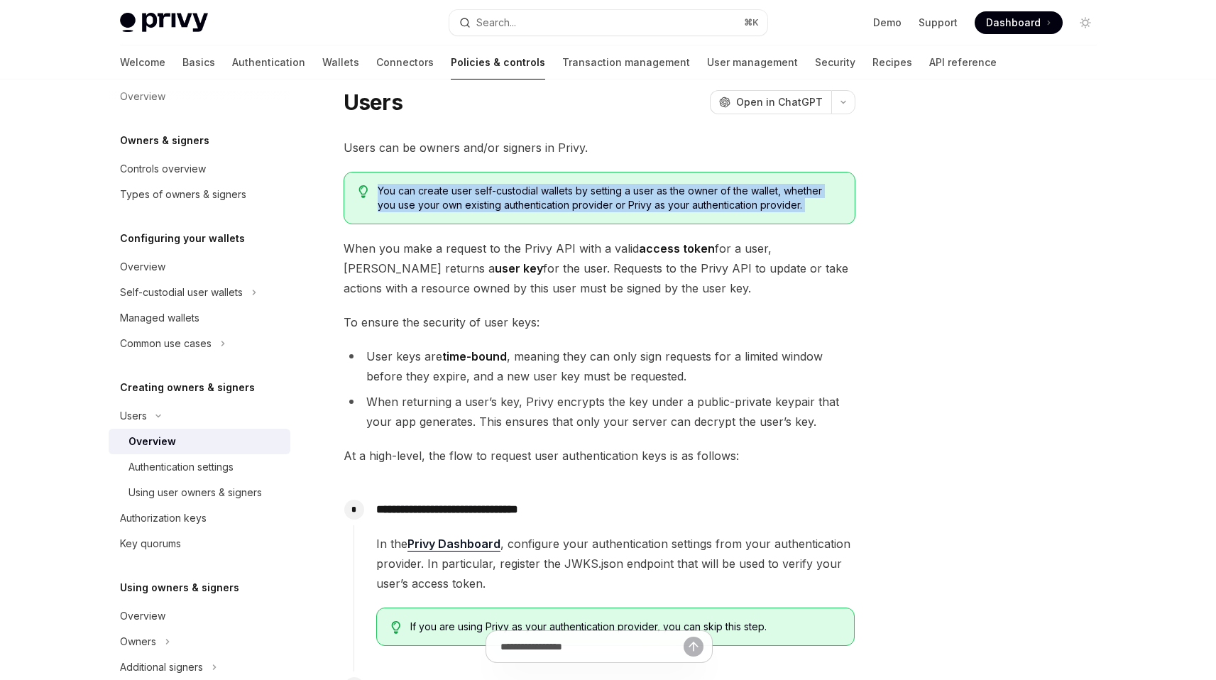
click at [512, 197] on span "You can create user self-custodial wallets by setting a user as the owner of th…" at bounding box center [609, 198] width 462 height 28
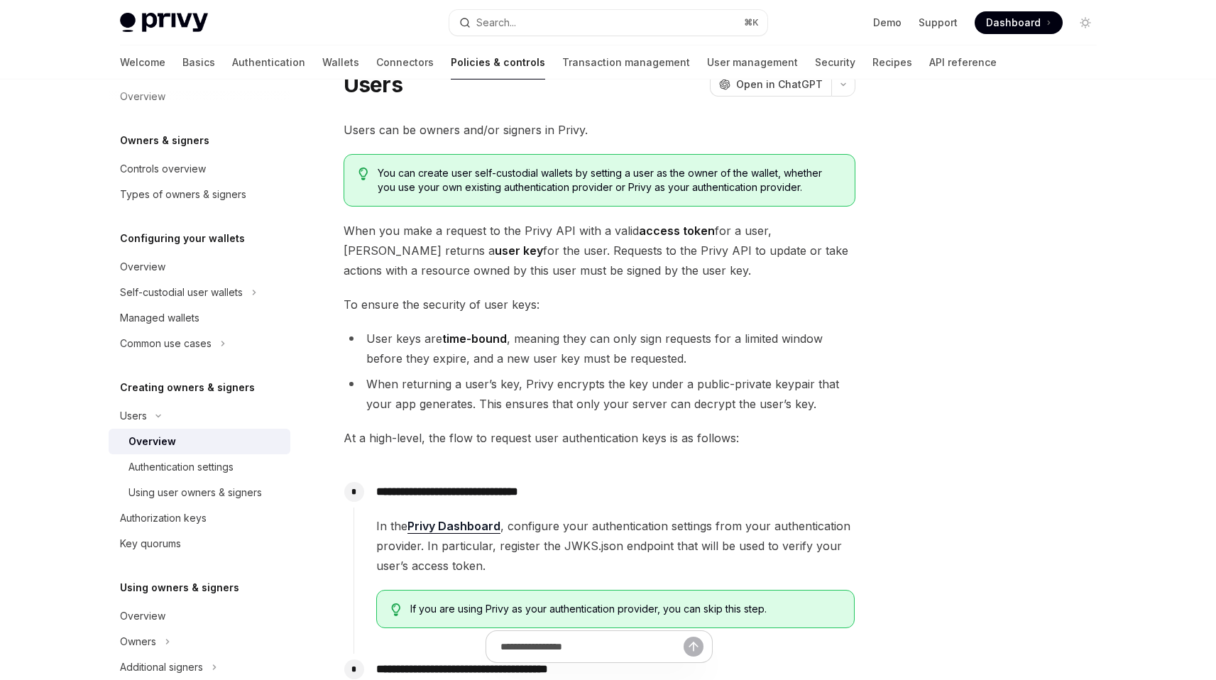
click at [504, 234] on span "When you make a request to the Privy API with a valid access token for a user, …" at bounding box center [600, 251] width 512 height 60
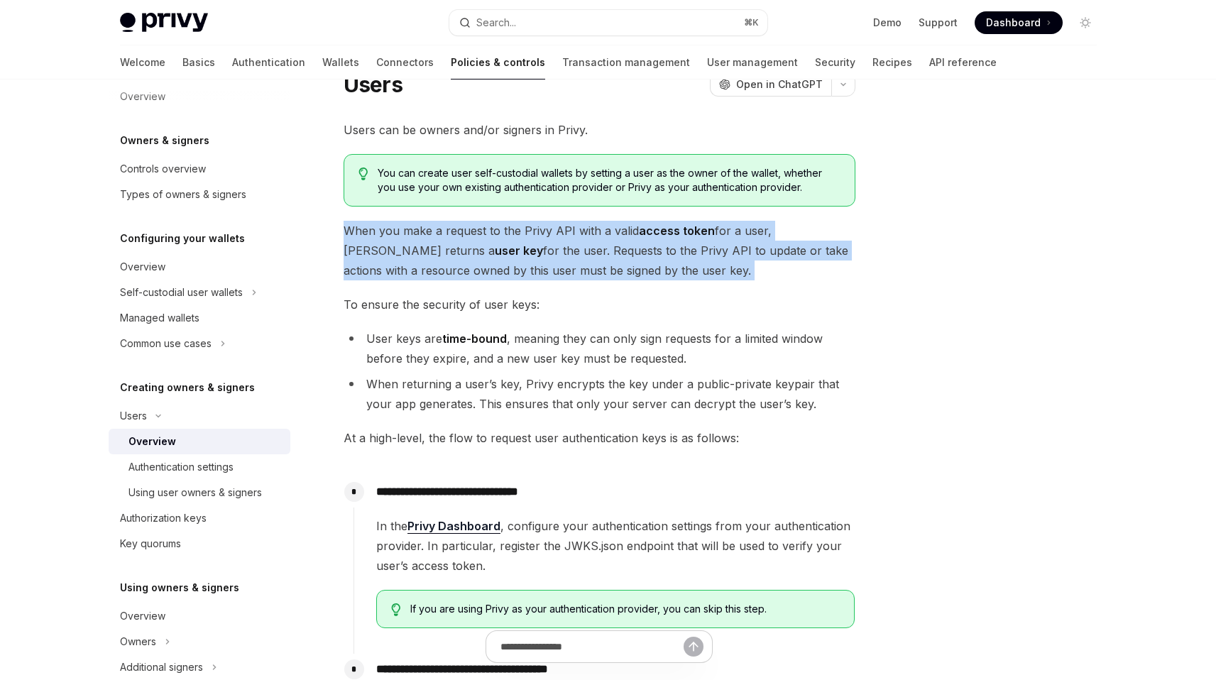
click at [504, 234] on span "When you make a request to the Privy API with a valid access token for a user, …" at bounding box center [600, 251] width 512 height 60
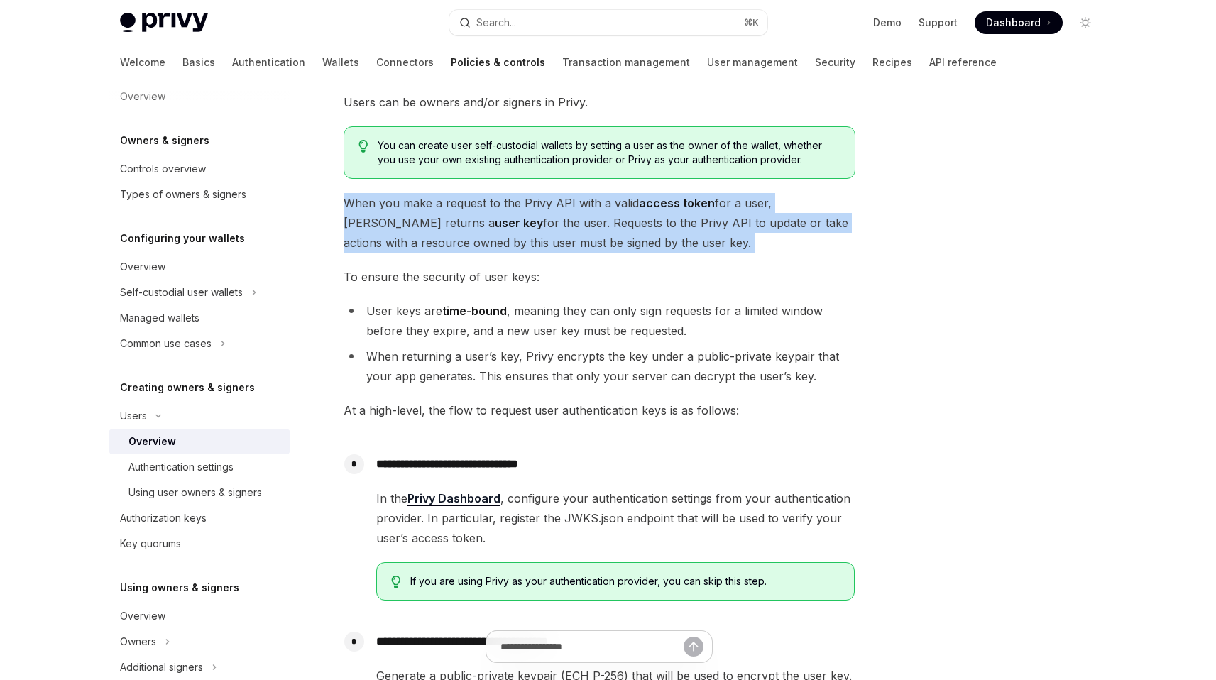
scroll to position [105, 0]
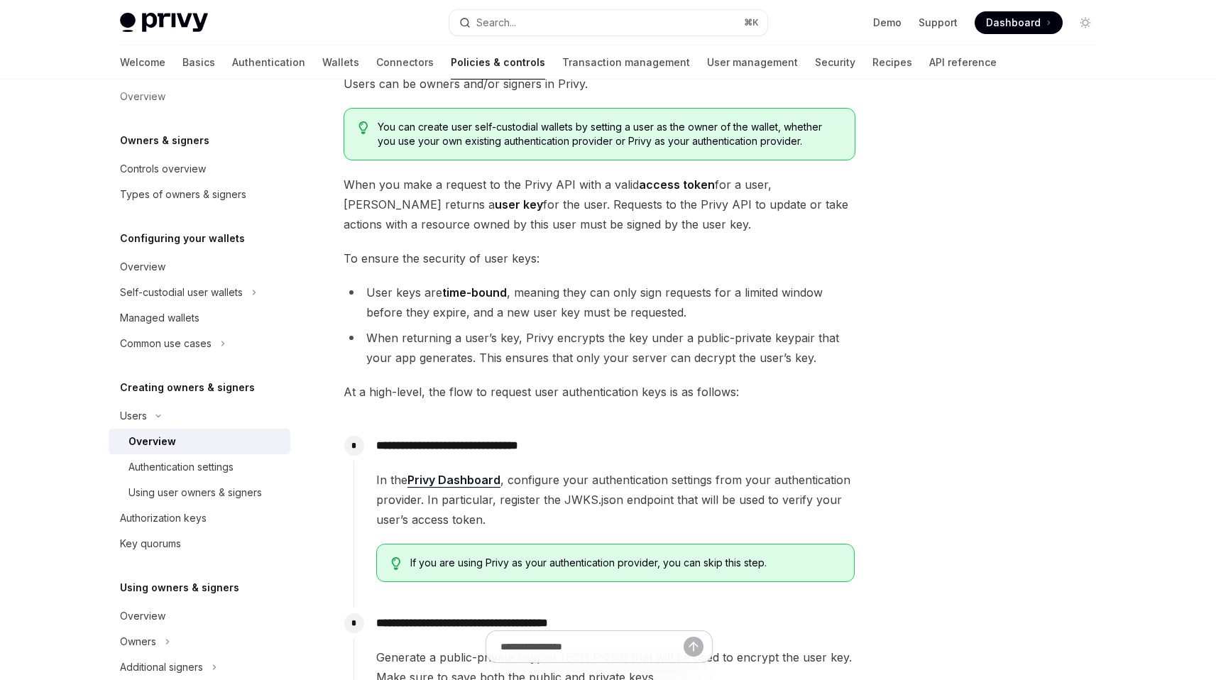
click at [540, 313] on li "User keys are time-bound , meaning they can only sign requests for a limited wi…" at bounding box center [600, 302] width 512 height 40
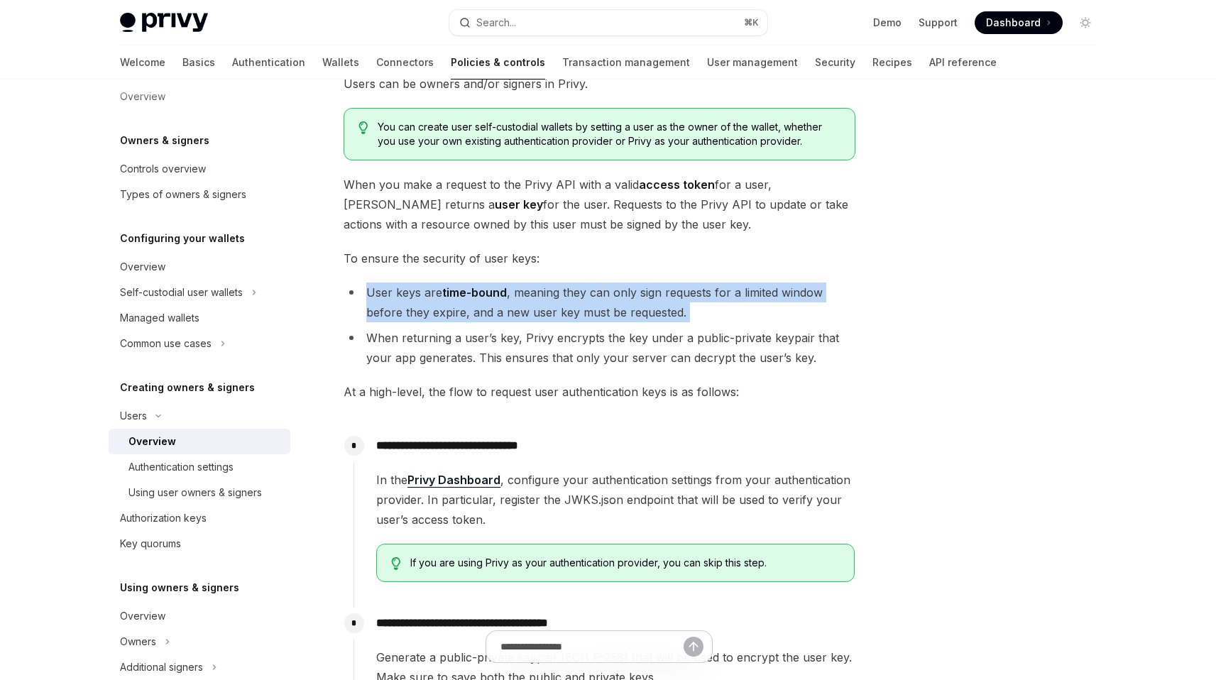
click at [540, 313] on li "User keys are time-bound , meaning they can only sign requests for a limited wi…" at bounding box center [600, 302] width 512 height 40
click at [537, 316] on li "User keys are time-bound , meaning they can only sign requests for a limited wi…" at bounding box center [600, 302] width 512 height 40
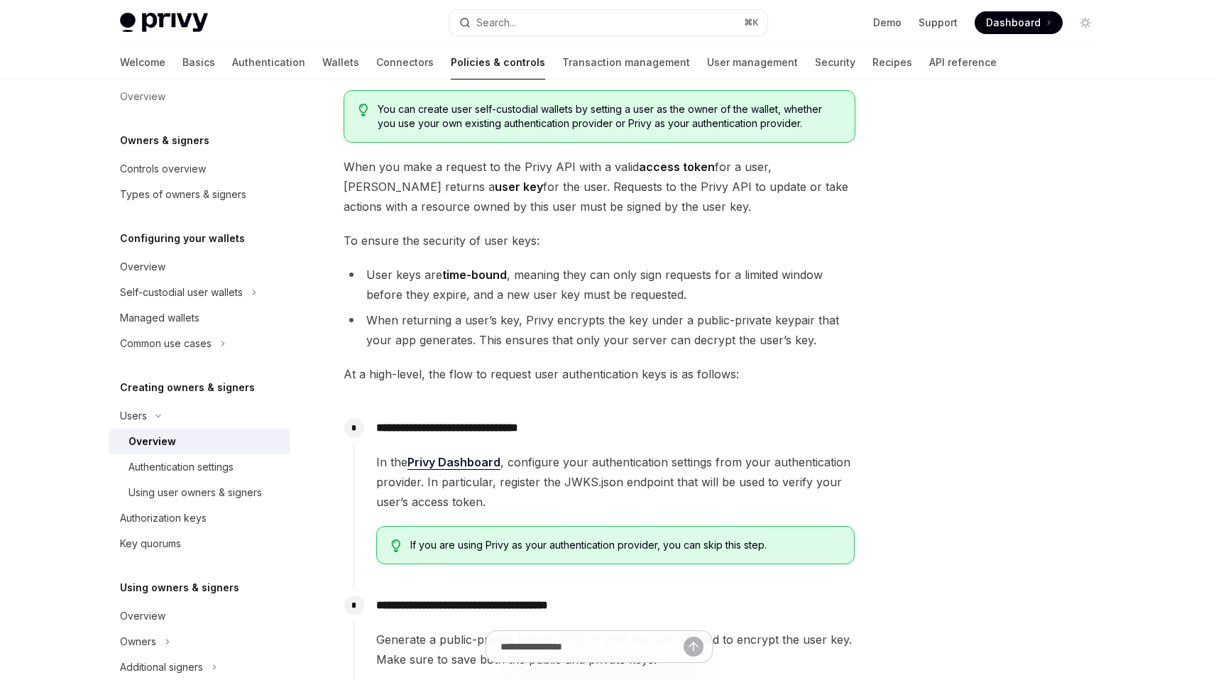
scroll to position [132, 0]
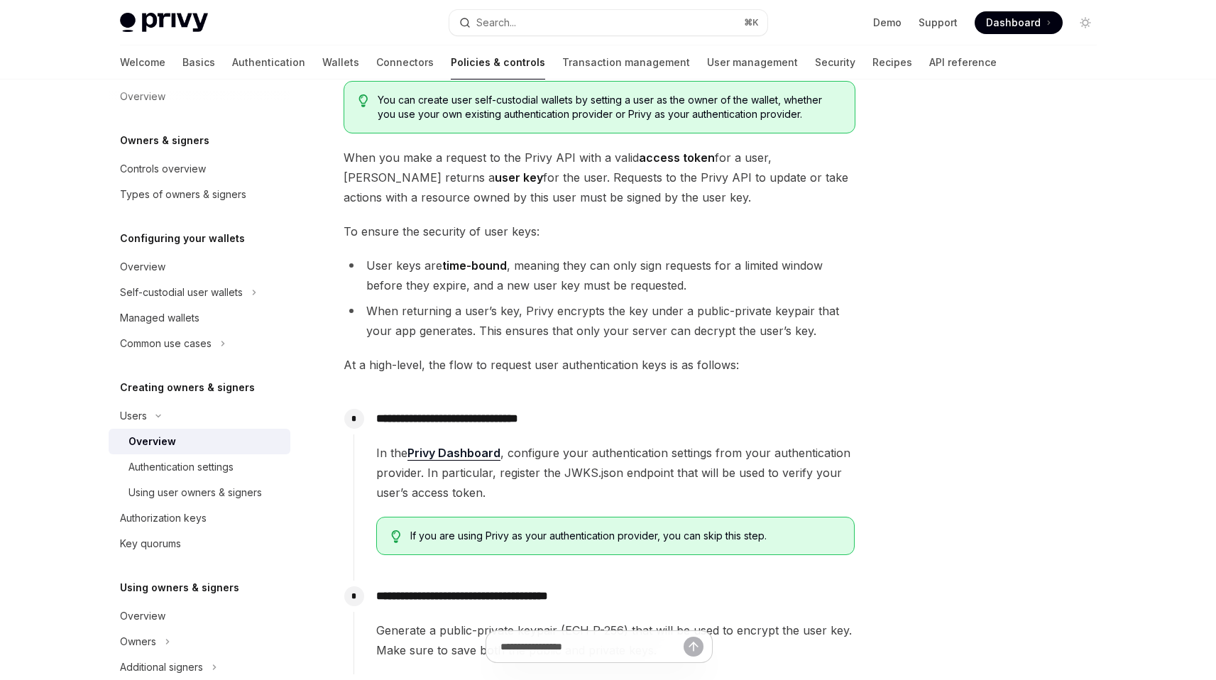
click at [531, 323] on li "When returning a user’s key, Privy encrypts the key under a public-private keyp…" at bounding box center [600, 321] width 512 height 40
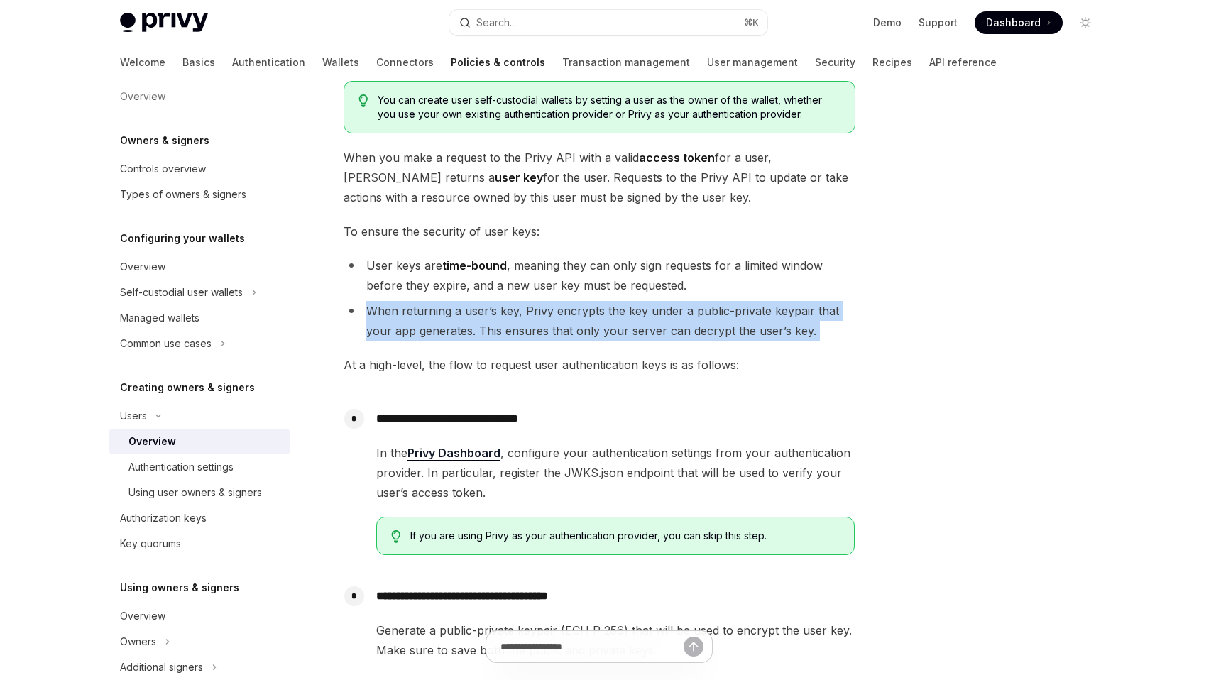
click at [531, 323] on li "When returning a user’s key, Privy encrypts the key under a public-private keyp…" at bounding box center [600, 321] width 512 height 40
click at [518, 326] on li "When returning a user’s key, Privy encrypts the key under a public-private keyp…" at bounding box center [600, 321] width 512 height 40
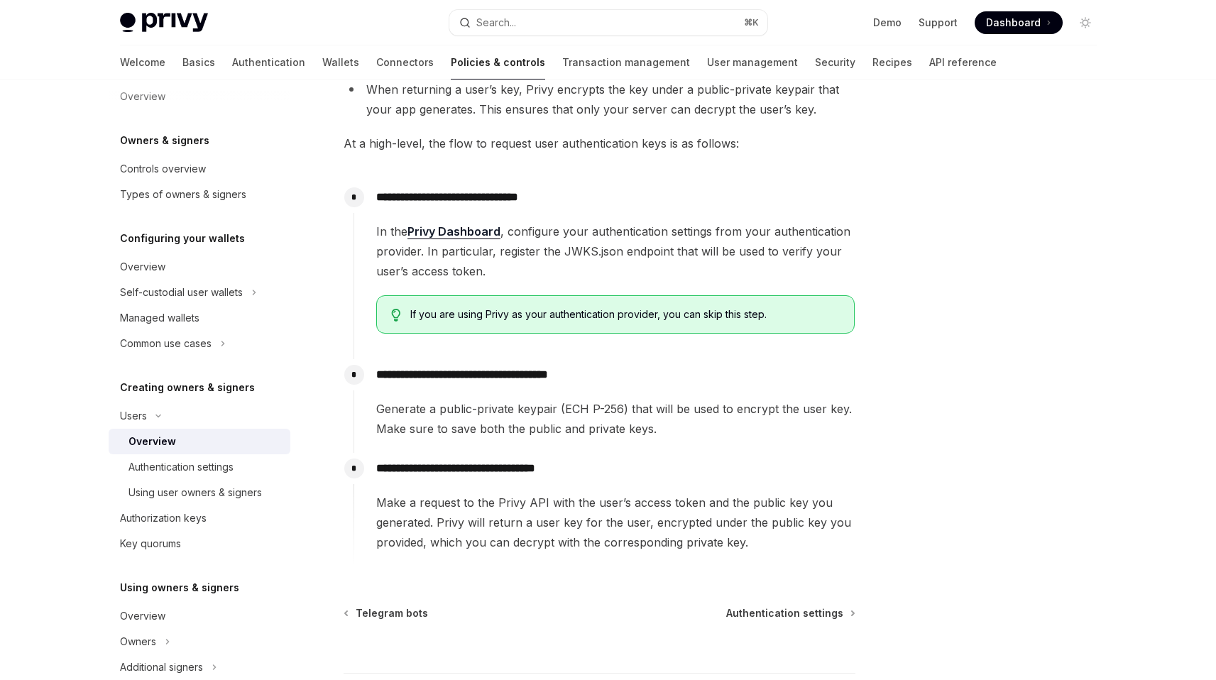
scroll to position [371, 0]
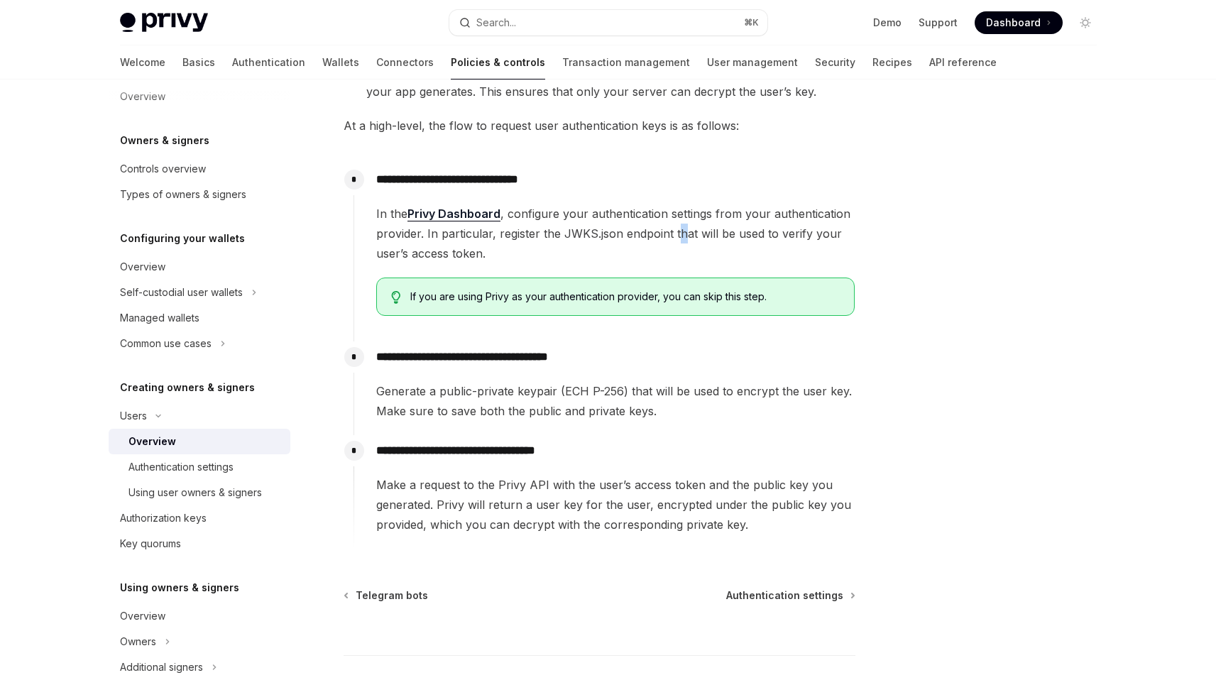
click at [677, 238] on span "In the Privy Dashboard , configure your authentication settings from your authe…" at bounding box center [615, 234] width 478 height 60
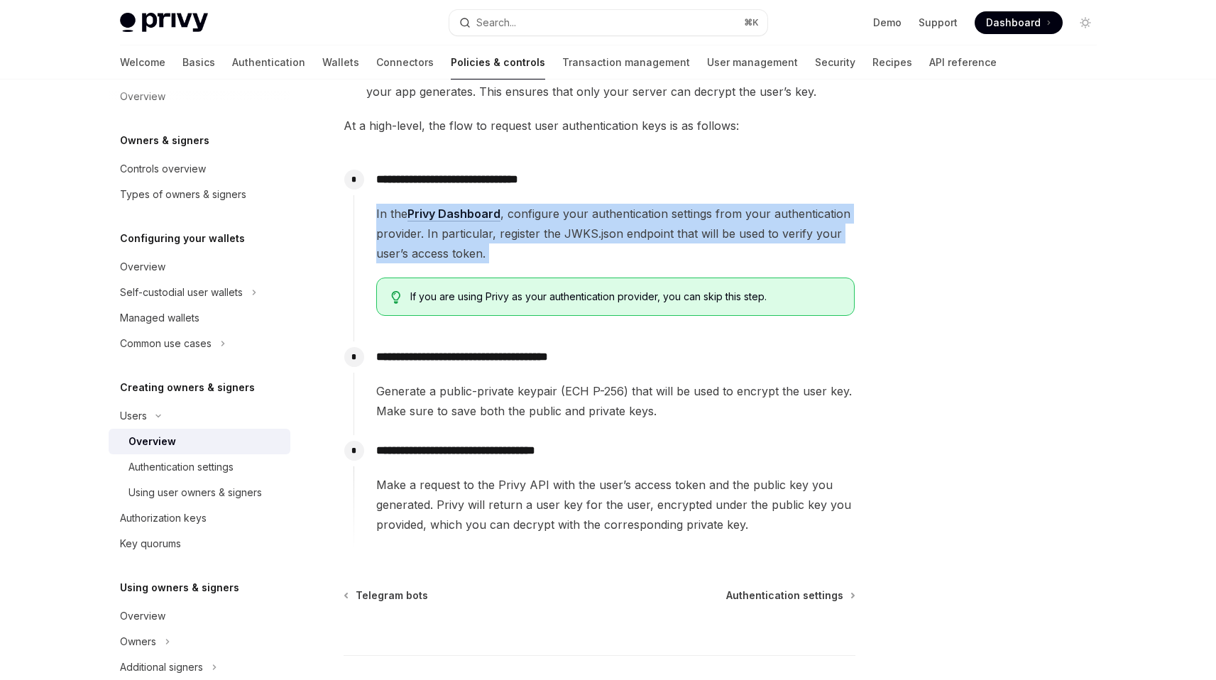
click at [677, 238] on span "In the Privy Dashboard , configure your authentication settings from your authe…" at bounding box center [615, 234] width 478 height 60
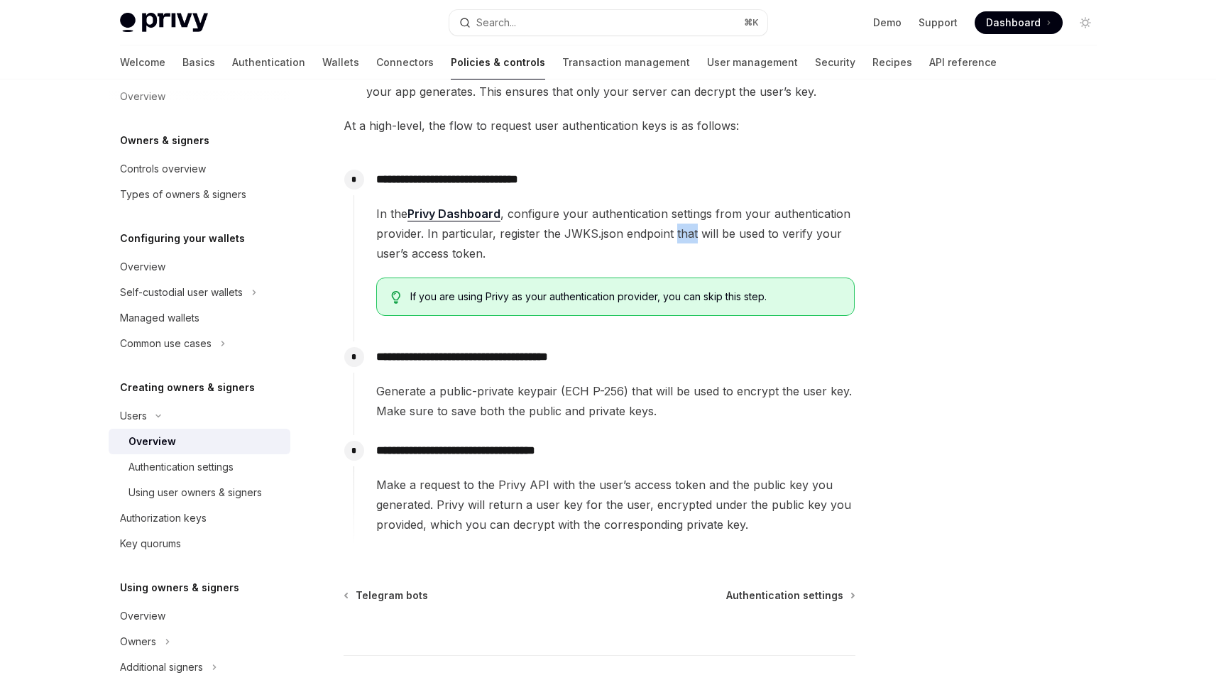
click at [677, 238] on span "In the Privy Dashboard , configure your authentication settings from your authe…" at bounding box center [615, 234] width 478 height 60
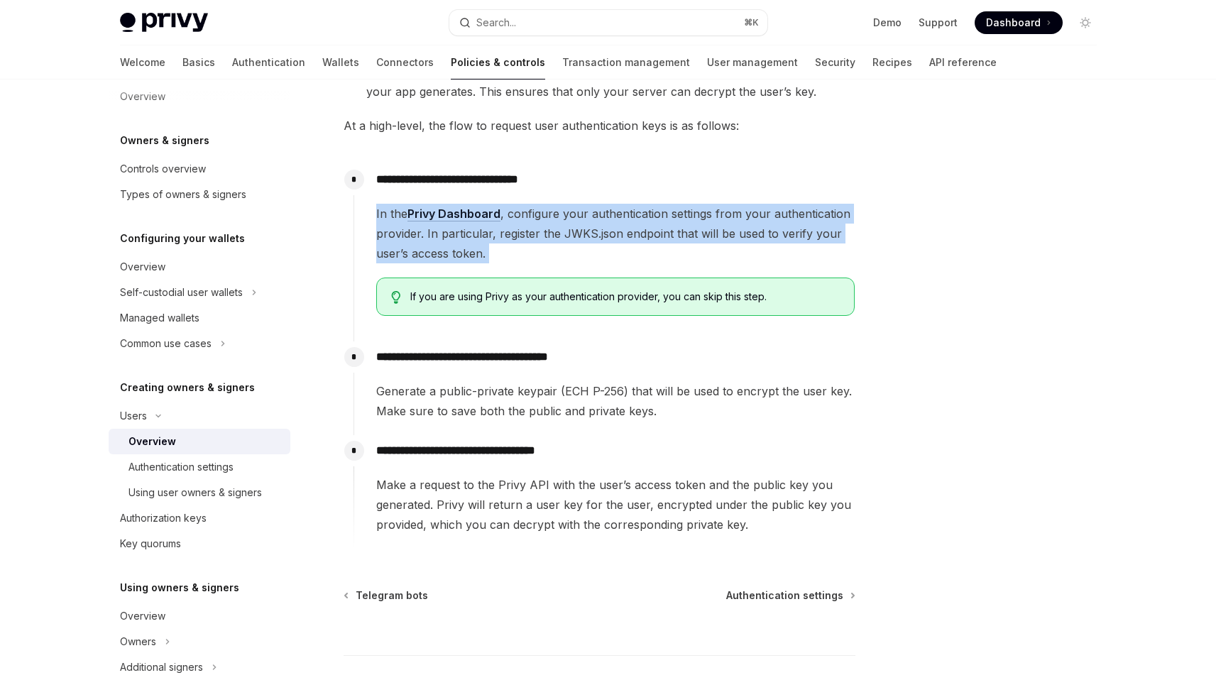
click at [677, 238] on span "In the Privy Dashboard , configure your authentication settings from your authe…" at bounding box center [615, 234] width 478 height 60
click at [676, 238] on span "In the Privy Dashboard , configure your authentication settings from your authe…" at bounding box center [615, 234] width 478 height 60
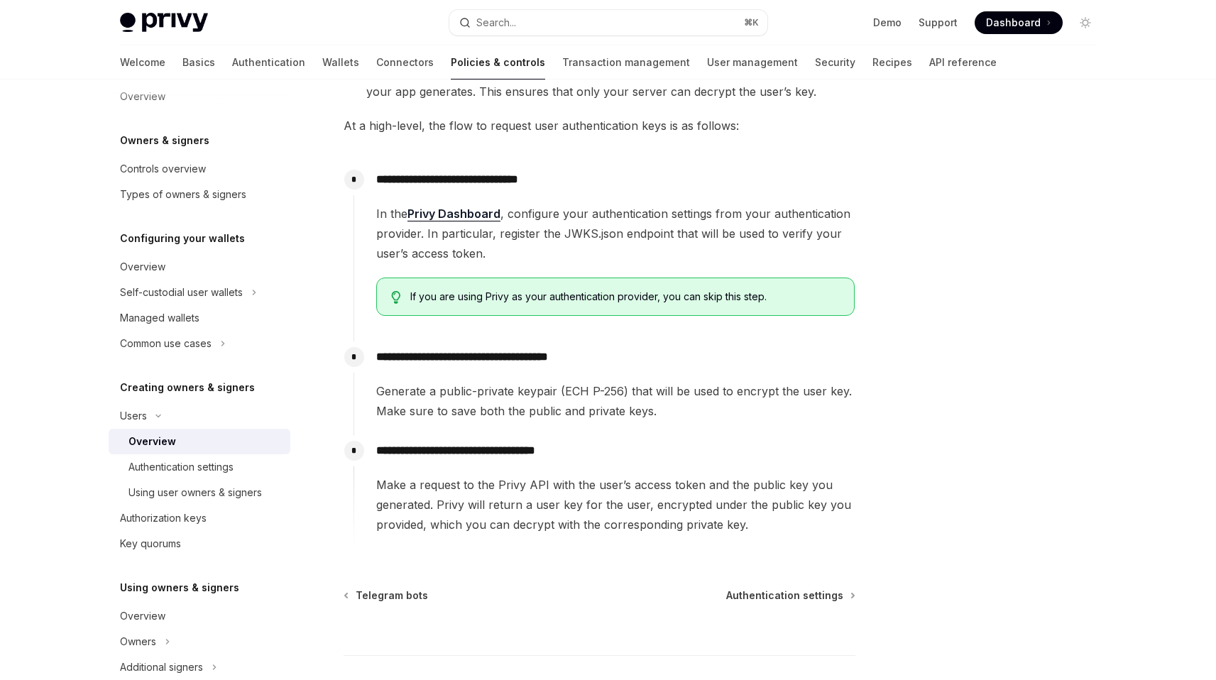
click at [592, 397] on span "Generate a public-private keypair (ECH P-256) that will be used to encrypt the …" at bounding box center [615, 401] width 478 height 40
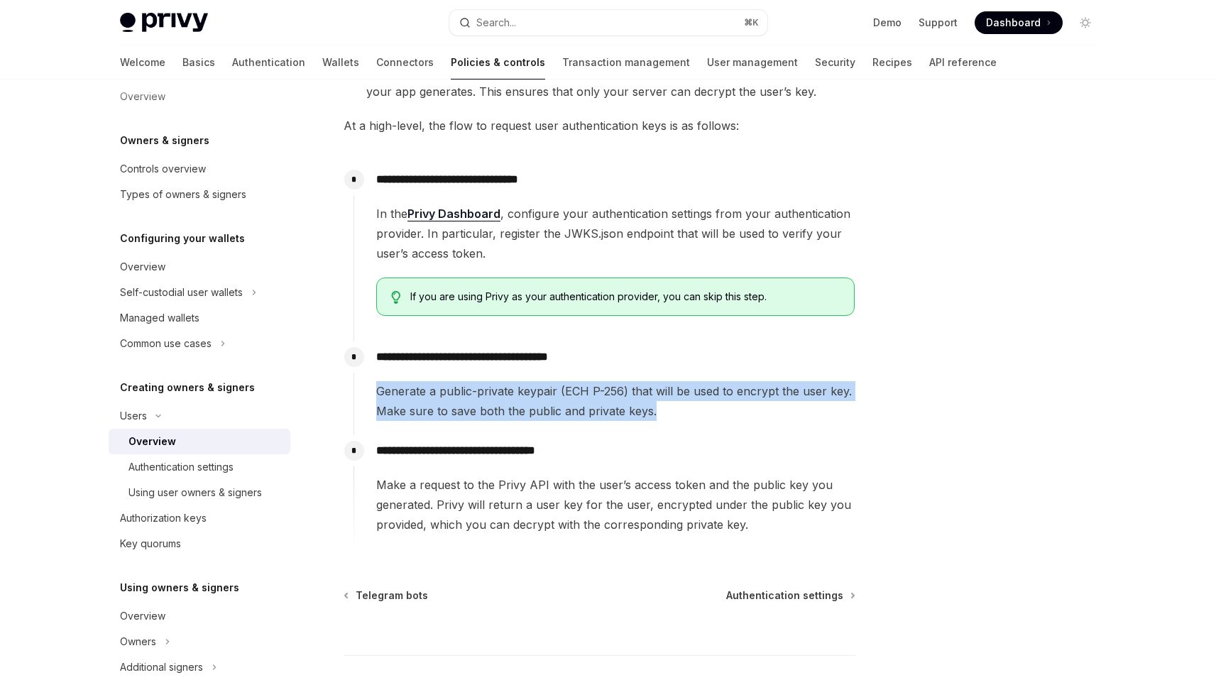
click at [592, 397] on span "Generate a public-private keypair (ECH P-256) that will be used to encrypt the …" at bounding box center [615, 401] width 478 height 40
click at [578, 409] on span "Generate a public-private keypair (ECH P-256) that will be used to encrypt the …" at bounding box center [615, 401] width 478 height 40
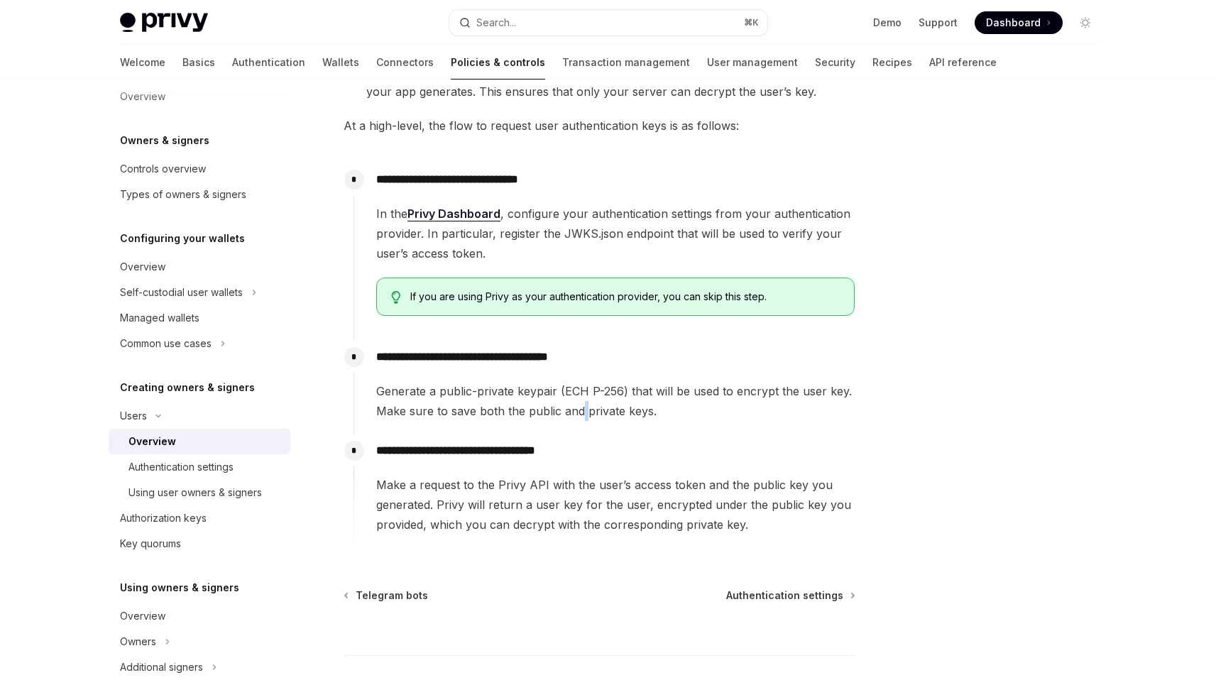
click at [578, 409] on span "Generate a public-private keypair (ECH P-256) that will be used to encrypt the …" at bounding box center [615, 401] width 478 height 40
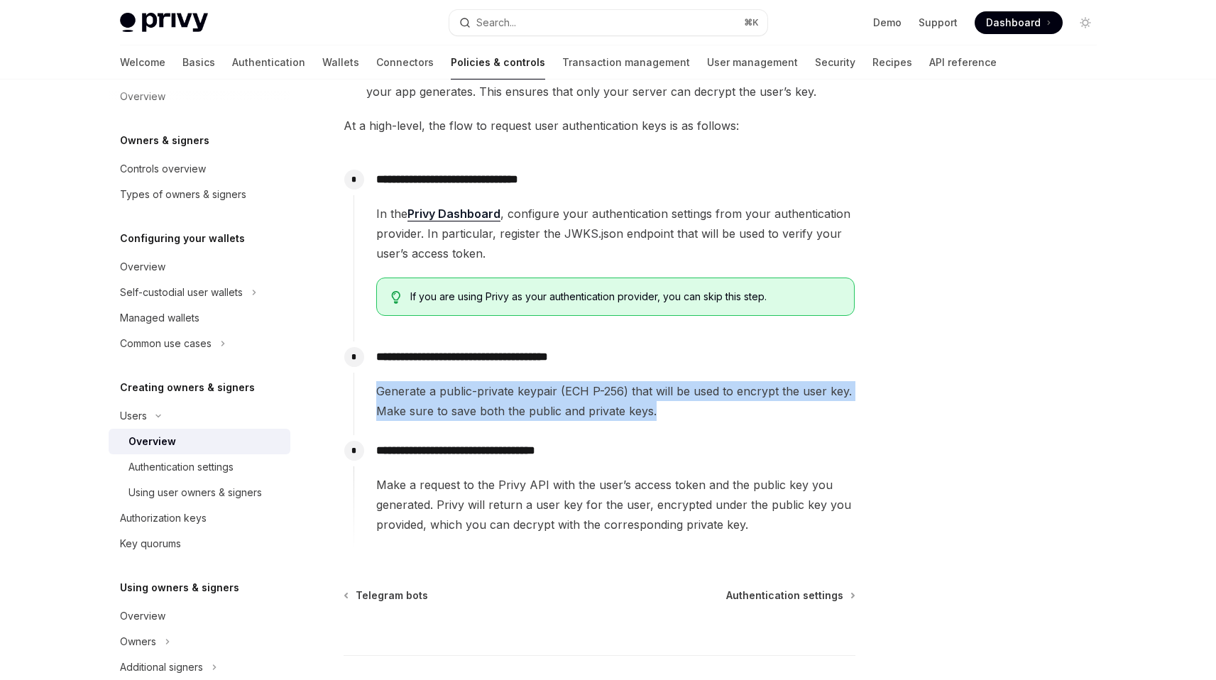
click at [578, 409] on span "Generate a public-private keypair (ECH P-256) that will be used to encrypt the …" at bounding box center [615, 401] width 478 height 40
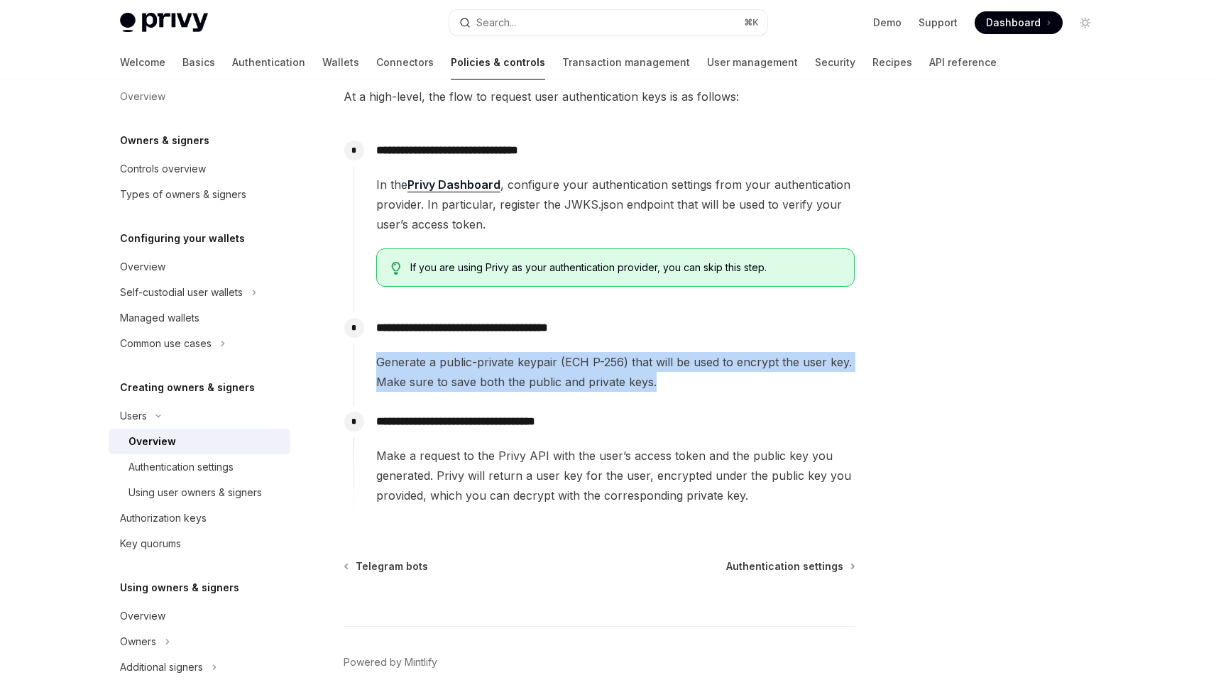
scroll to position [410, 0]
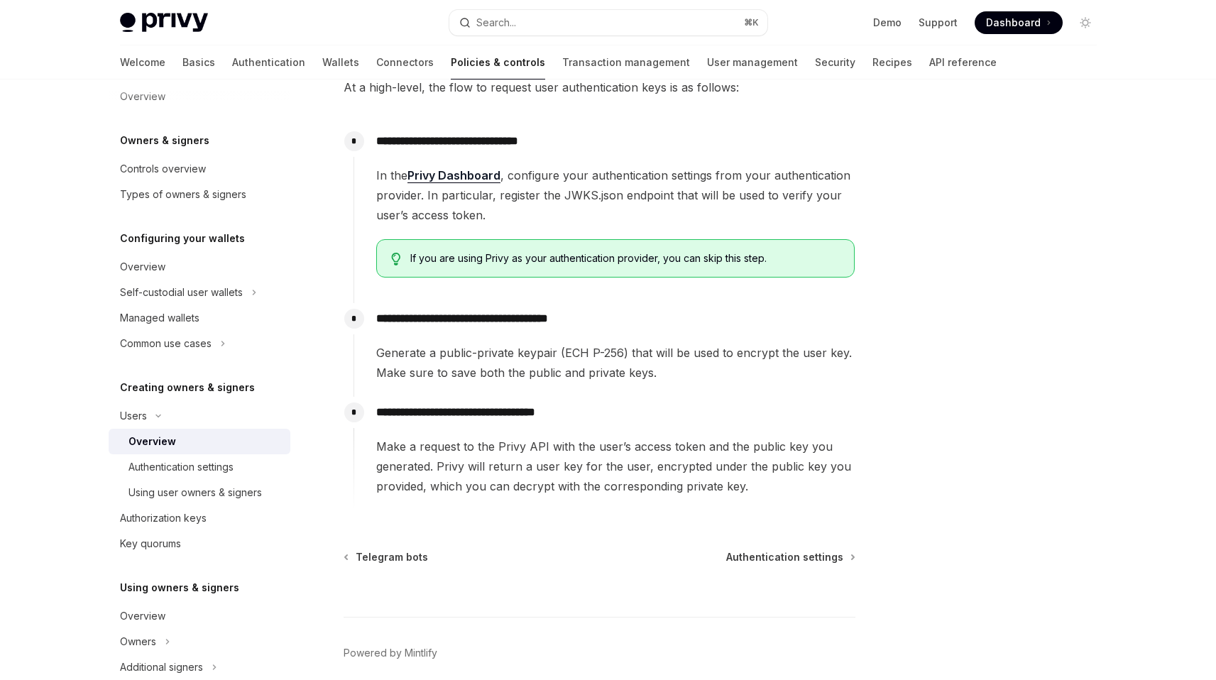
click at [573, 457] on span "Make a request to the Privy API with the user’s access token and the public key…" at bounding box center [615, 467] width 478 height 60
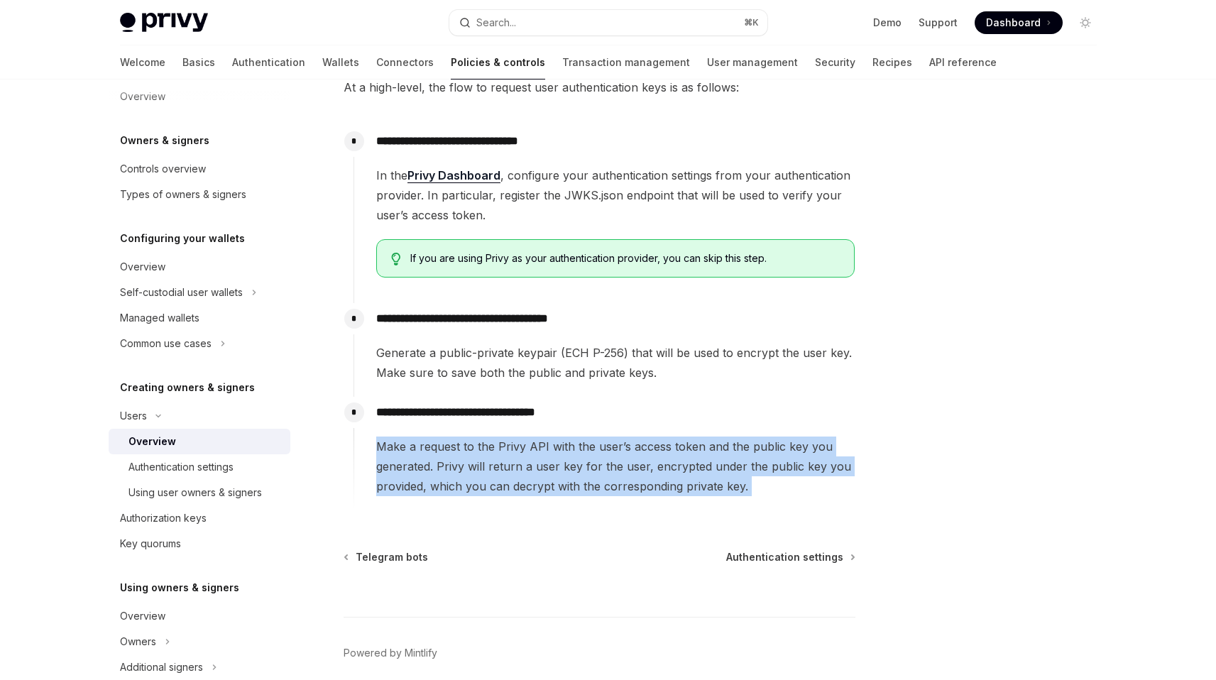
click at [573, 457] on span "Make a request to the Privy API with the user’s access token and the public key…" at bounding box center [615, 467] width 478 height 60
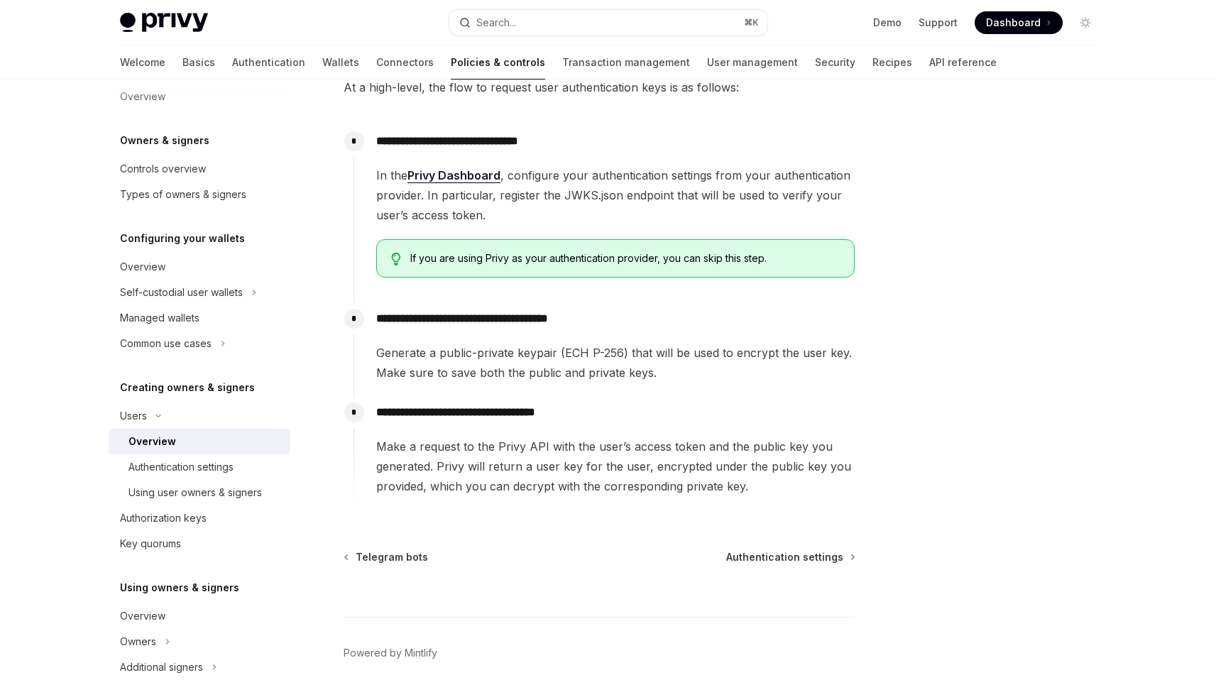
click at [526, 410] on p "**********" at bounding box center [615, 412] width 478 height 20
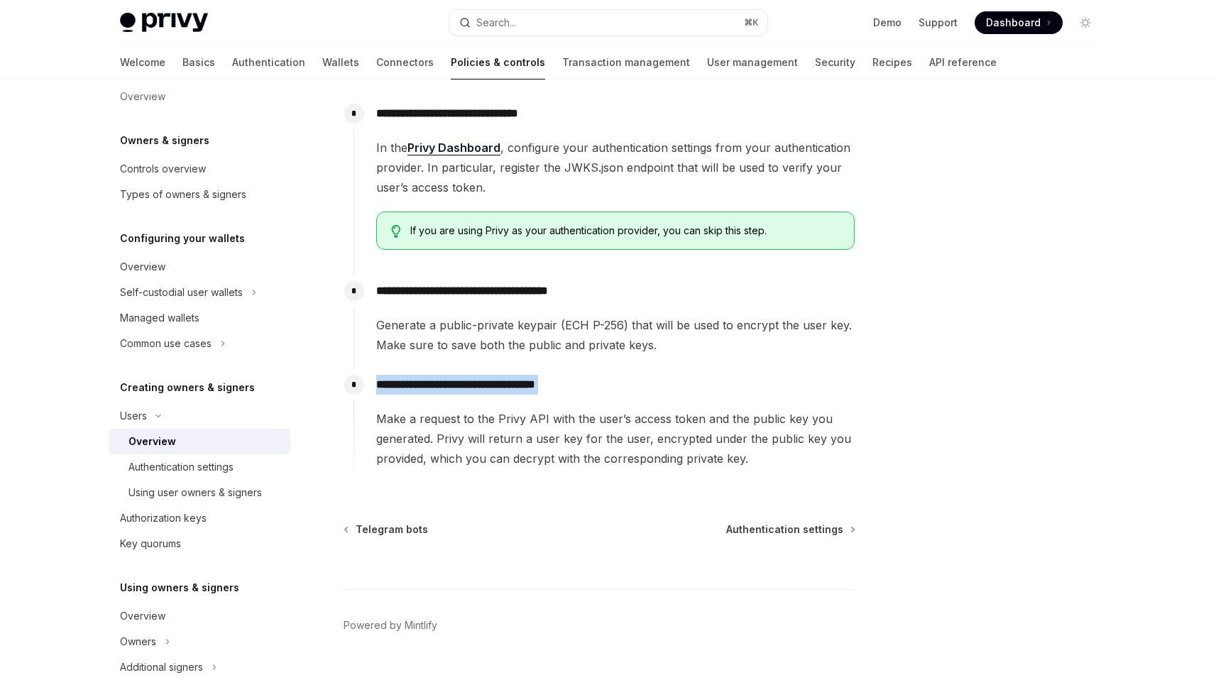
scroll to position [446, 0]
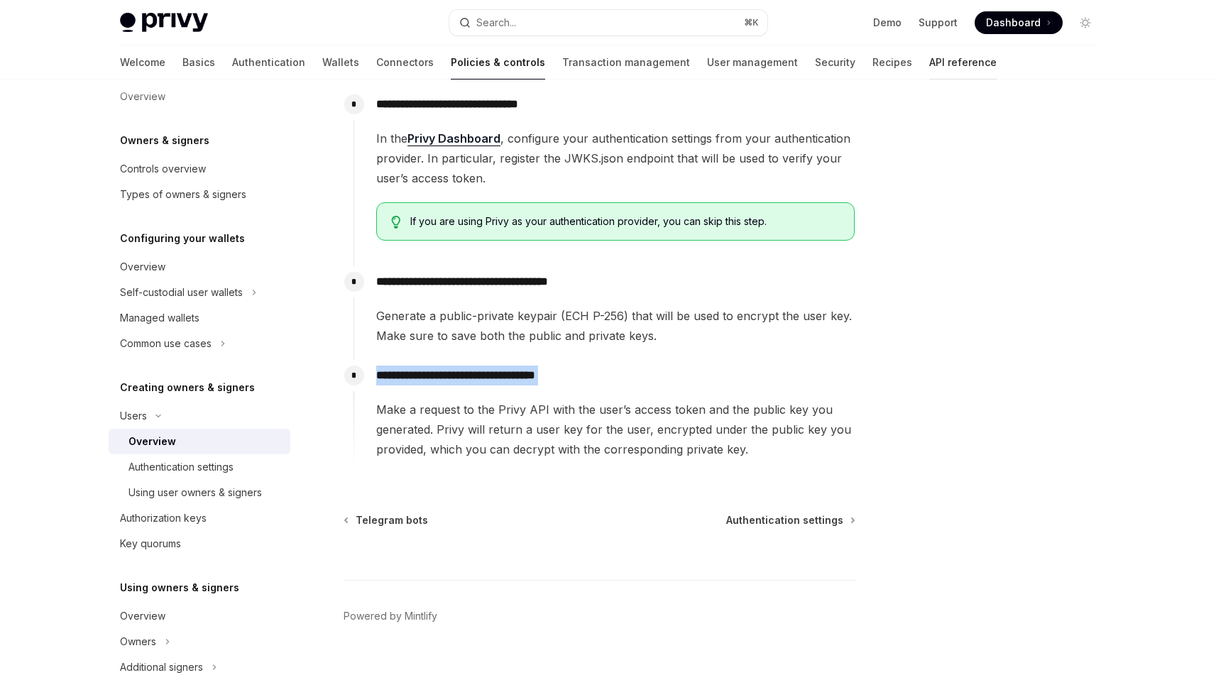
click at [929, 63] on link "API reference" at bounding box center [962, 62] width 67 height 34
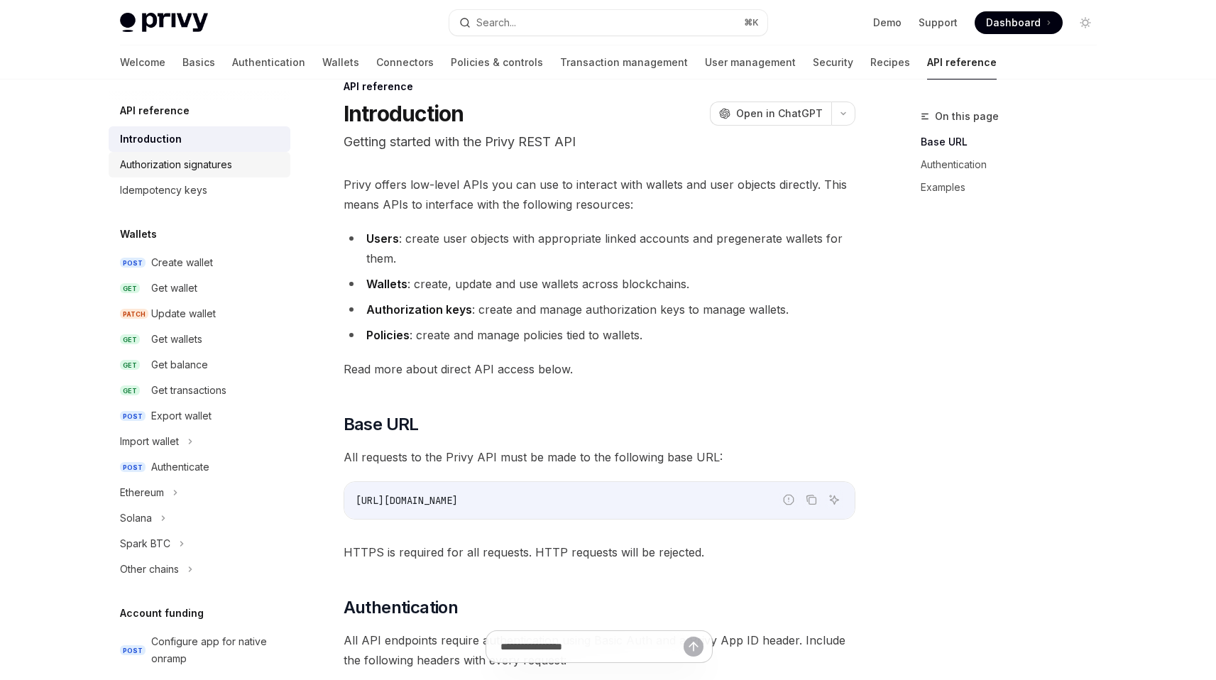
click at [221, 170] on div "Authorization signatures" at bounding box center [176, 164] width 112 height 17
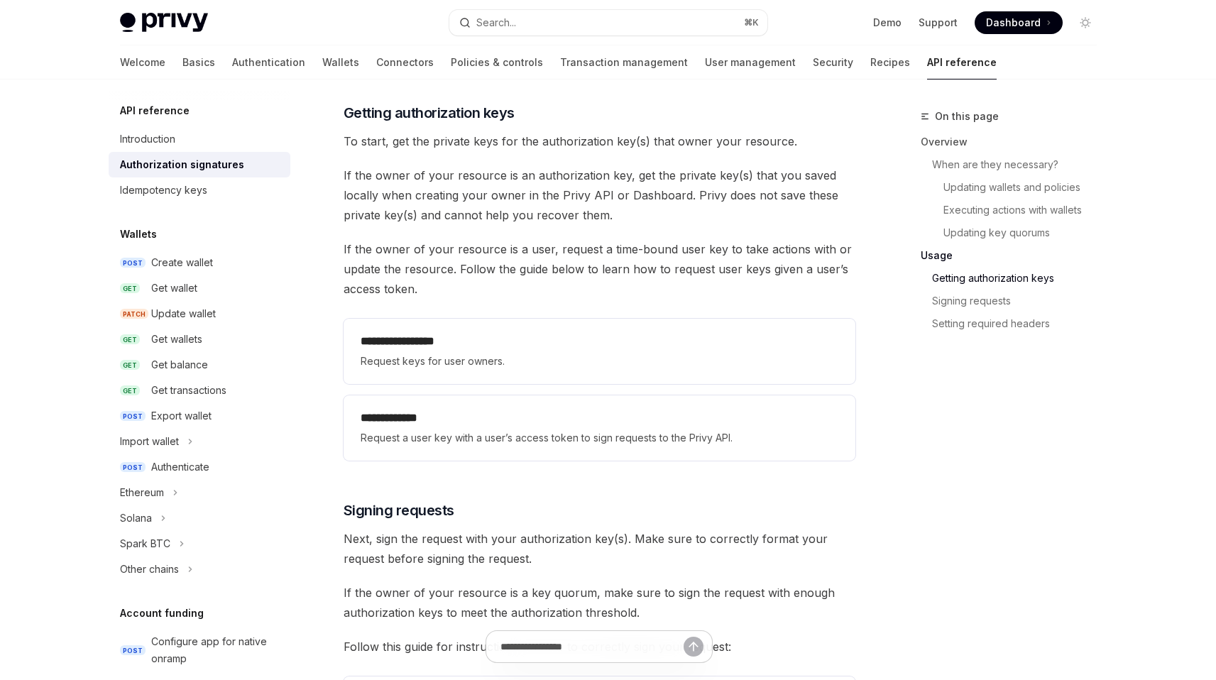
scroll to position [1785, 0]
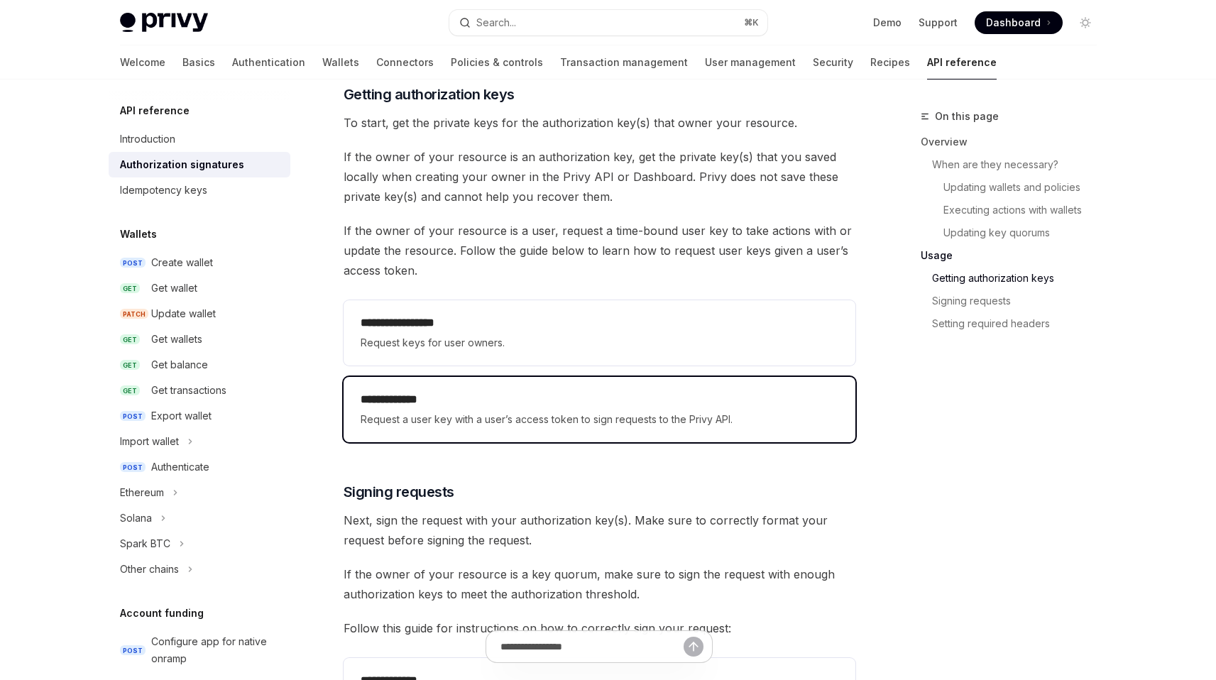
click at [546, 403] on h2 "**********" at bounding box center [600, 399] width 478 height 17
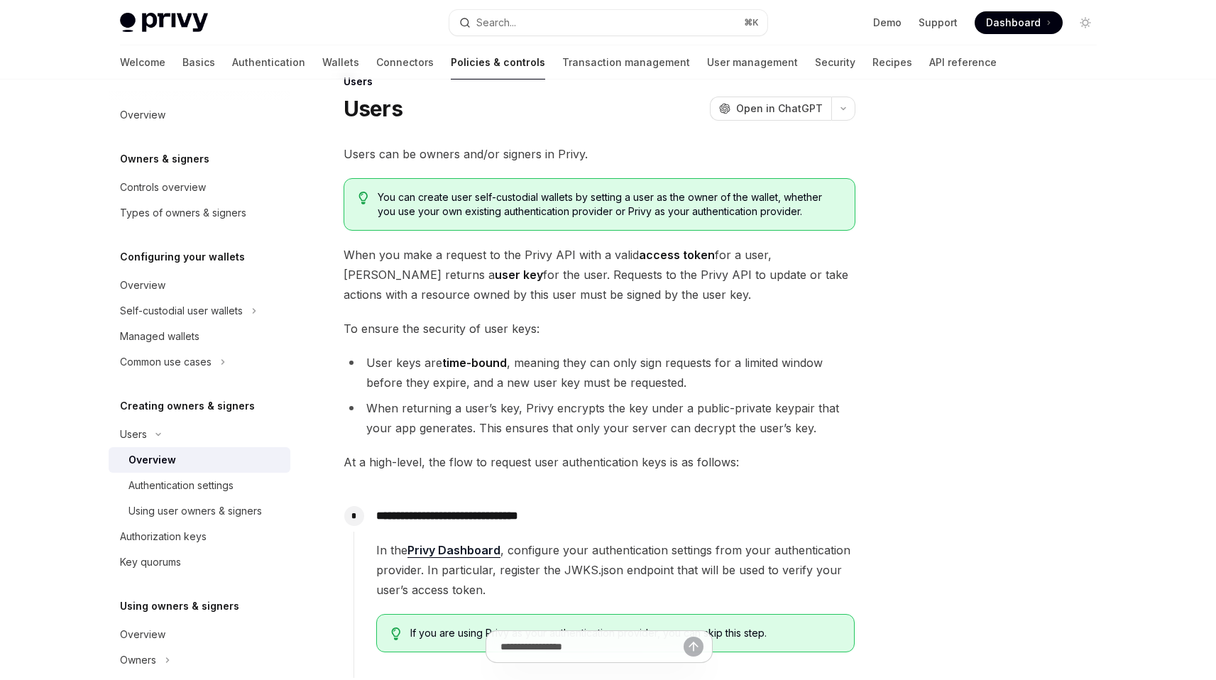
scroll to position [53, 0]
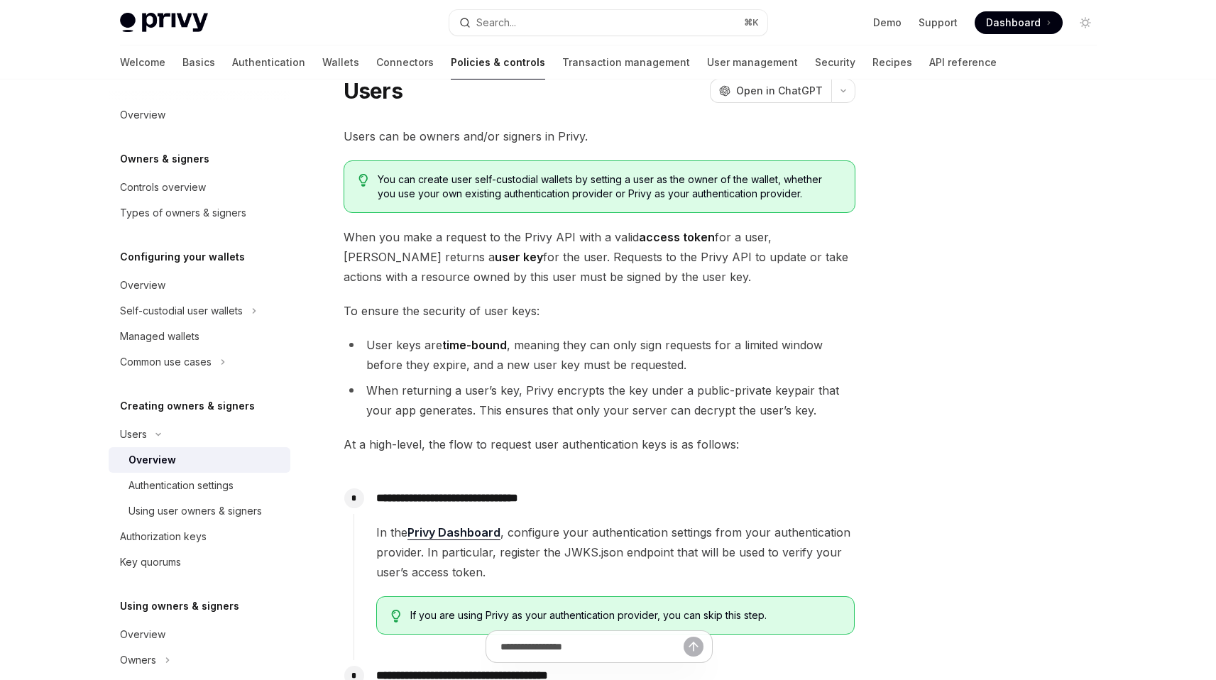
click at [544, 258] on span "When you make a request to the Privy API with a valid access token for a user, …" at bounding box center [600, 257] width 512 height 60
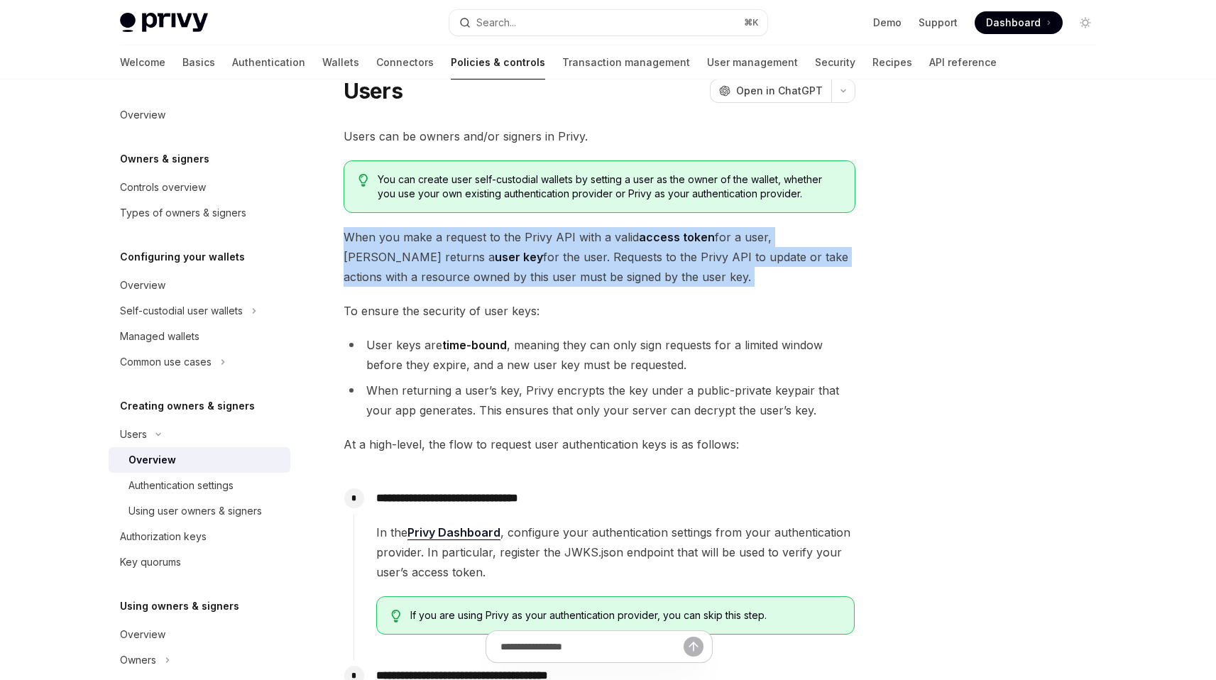
click at [544, 258] on span "When you make a request to the Privy API with a valid access token for a user, …" at bounding box center [600, 257] width 512 height 60
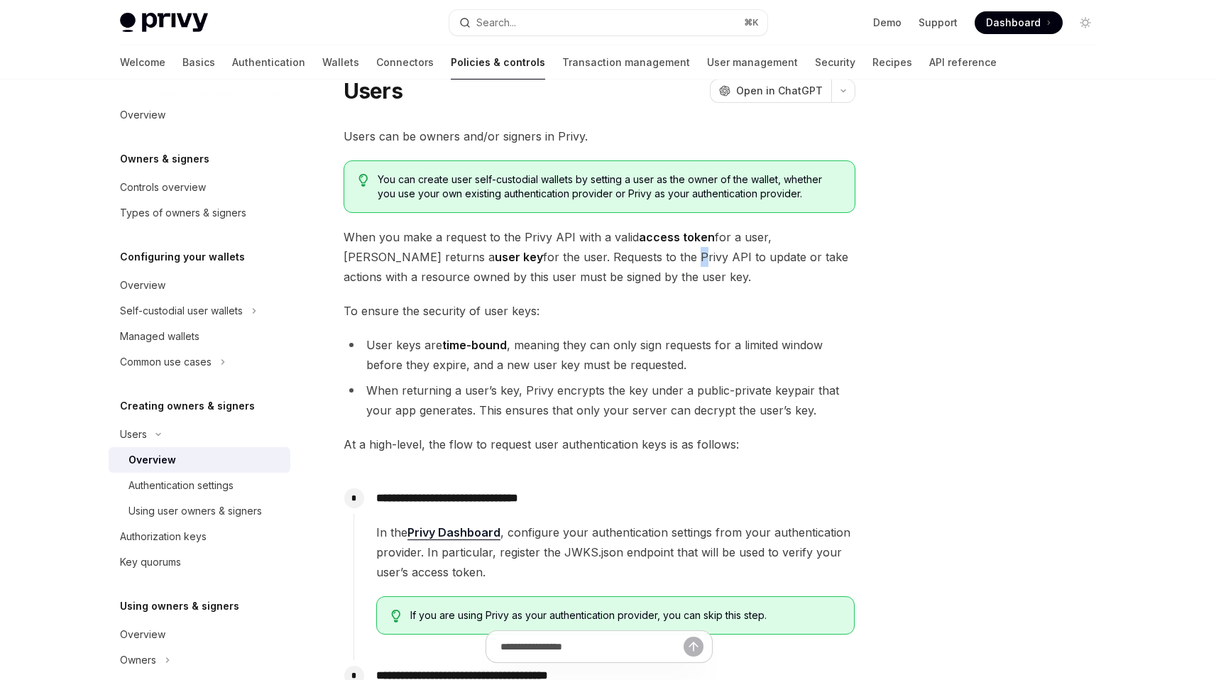
click at [544, 258] on span "When you make a request to the Privy API with a valid access token for a user, …" at bounding box center [600, 257] width 512 height 60
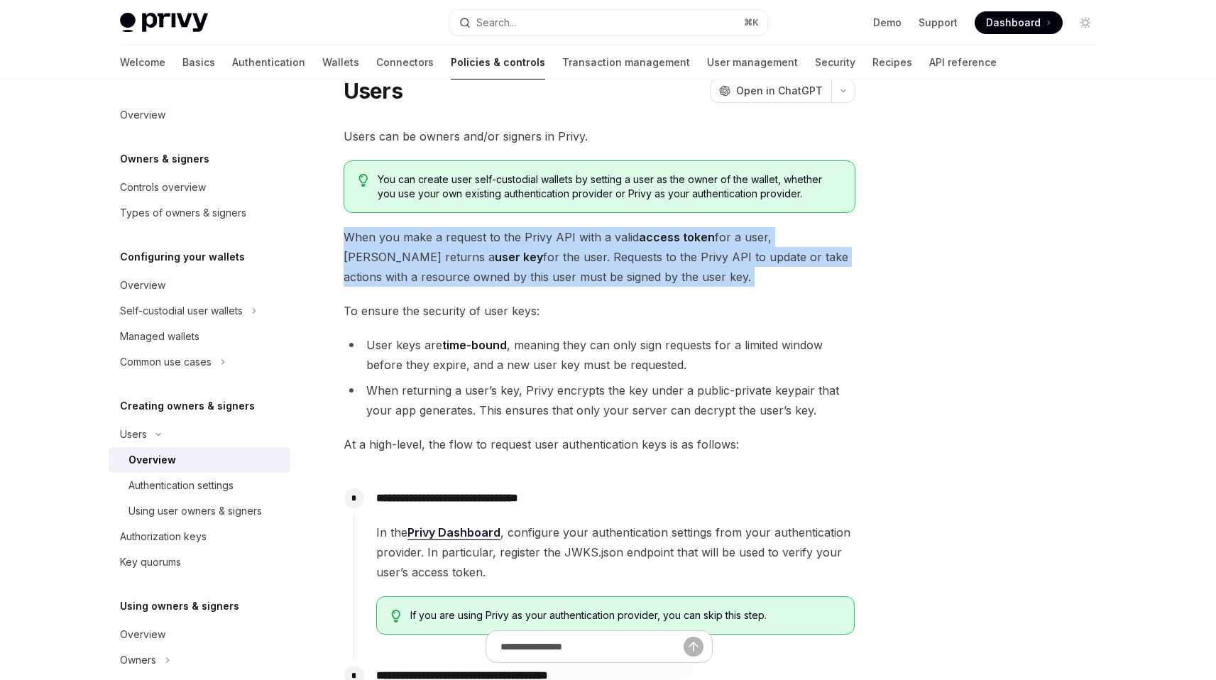
click at [544, 258] on span "When you make a request to the Privy API with a valid access token for a user, …" at bounding box center [600, 257] width 512 height 60
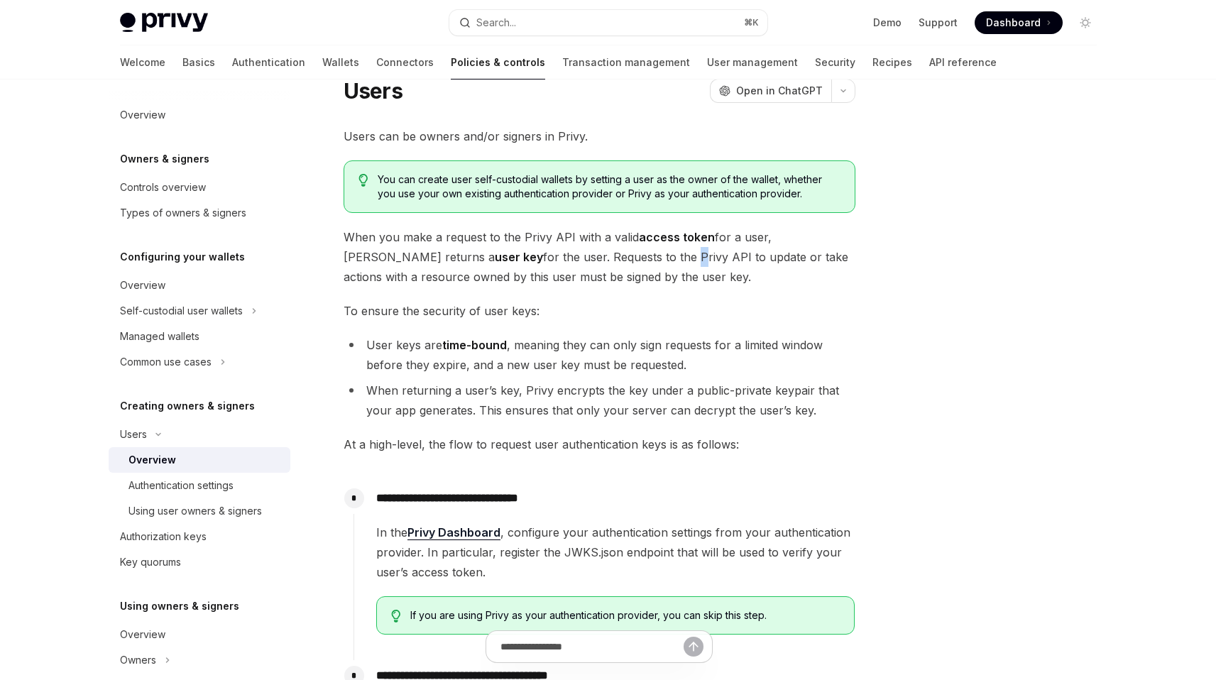
click at [544, 258] on span "When you make a request to the Privy API with a valid access token for a user, …" at bounding box center [600, 257] width 512 height 60
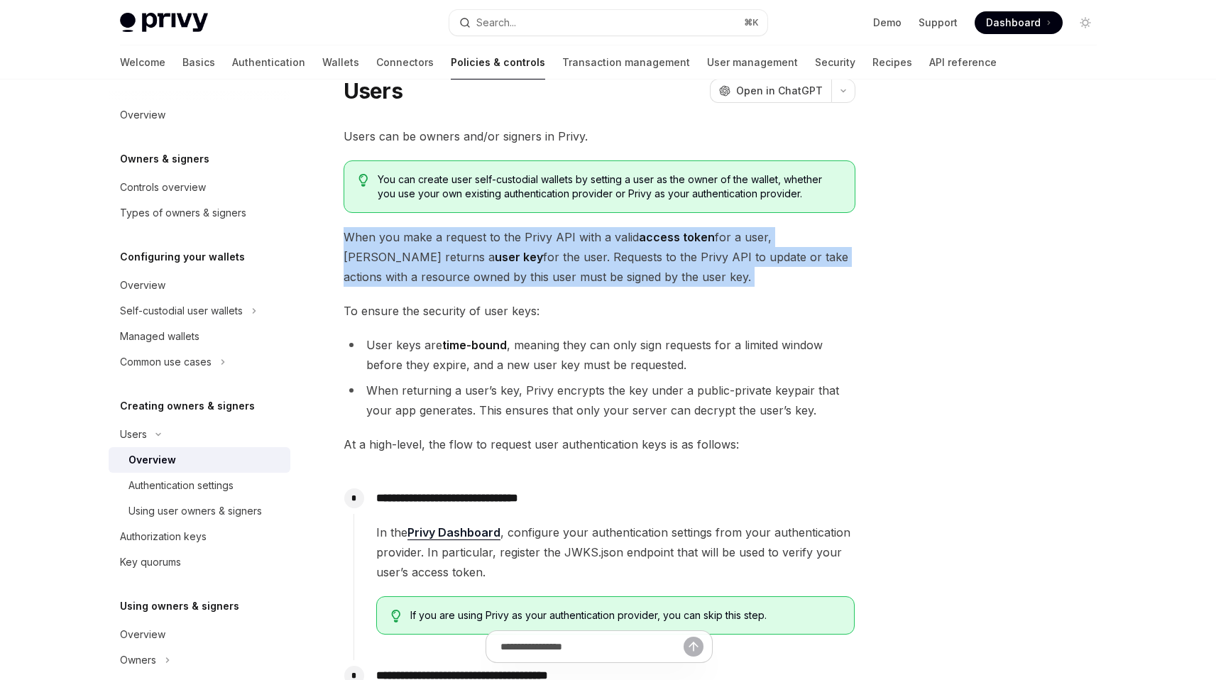
click at [544, 258] on span "When you make a request to the Privy API with a valid access token for a user, …" at bounding box center [600, 257] width 512 height 60
click at [556, 268] on span "When you make a request to the Privy API with a valid access token for a user, …" at bounding box center [600, 257] width 512 height 60
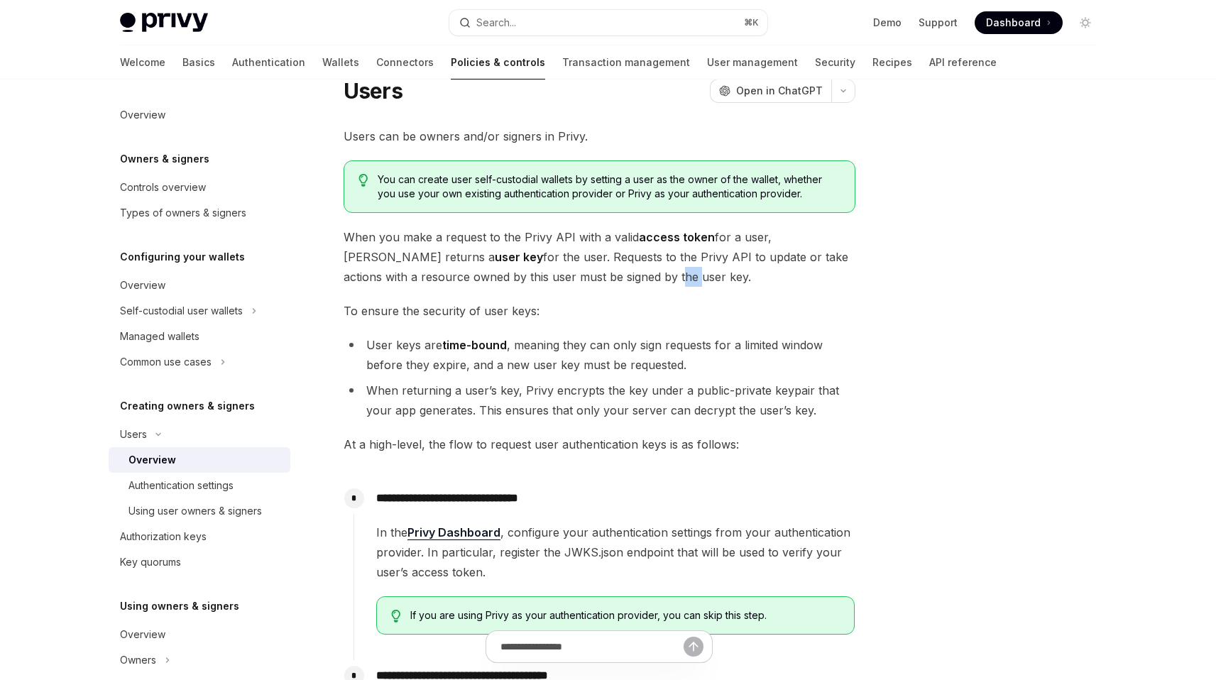
click at [556, 268] on span "When you make a request to the Privy API with a valid access token for a user, …" at bounding box center [600, 257] width 512 height 60
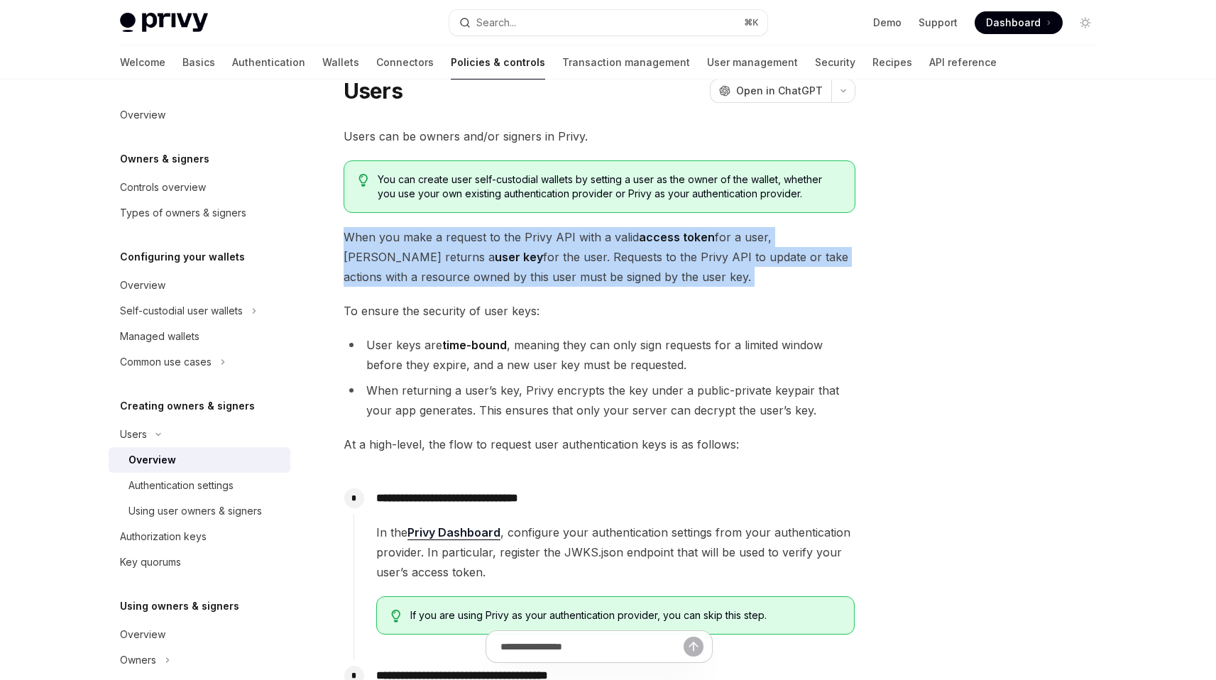
click at [556, 268] on span "When you make a request to the Privy API with a valid access token for a user, …" at bounding box center [600, 257] width 512 height 60
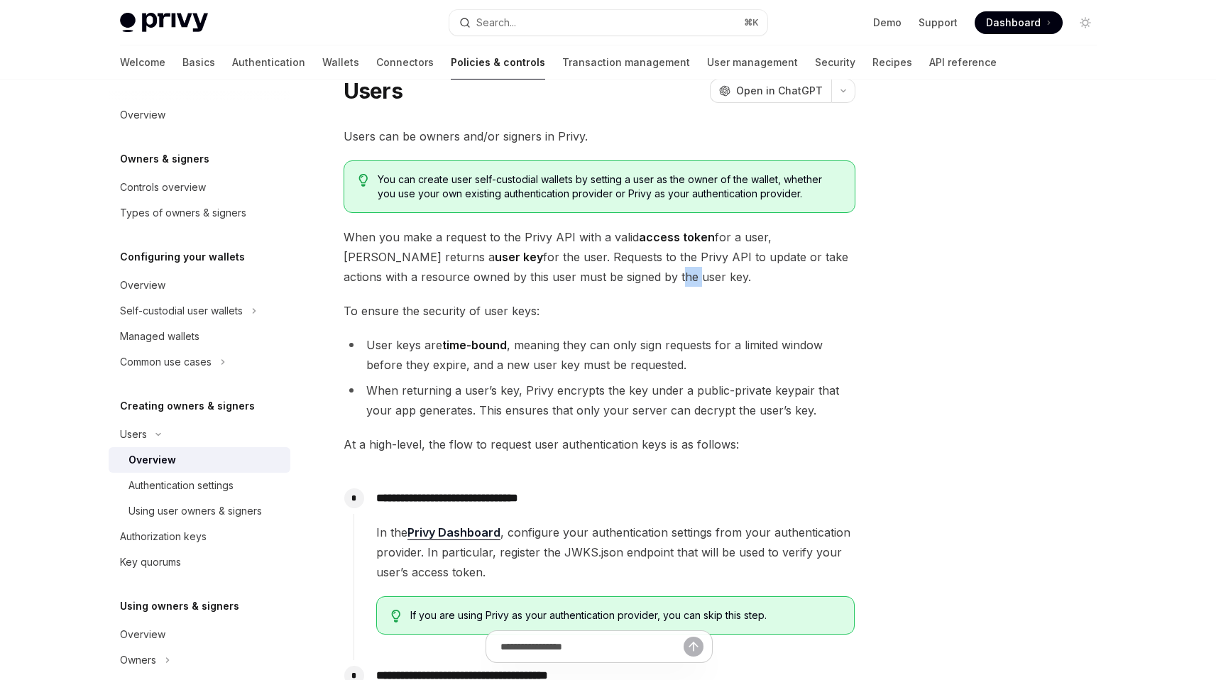
click at [556, 268] on span "When you make a request to the Privy API with a valid access token for a user, …" at bounding box center [600, 257] width 512 height 60
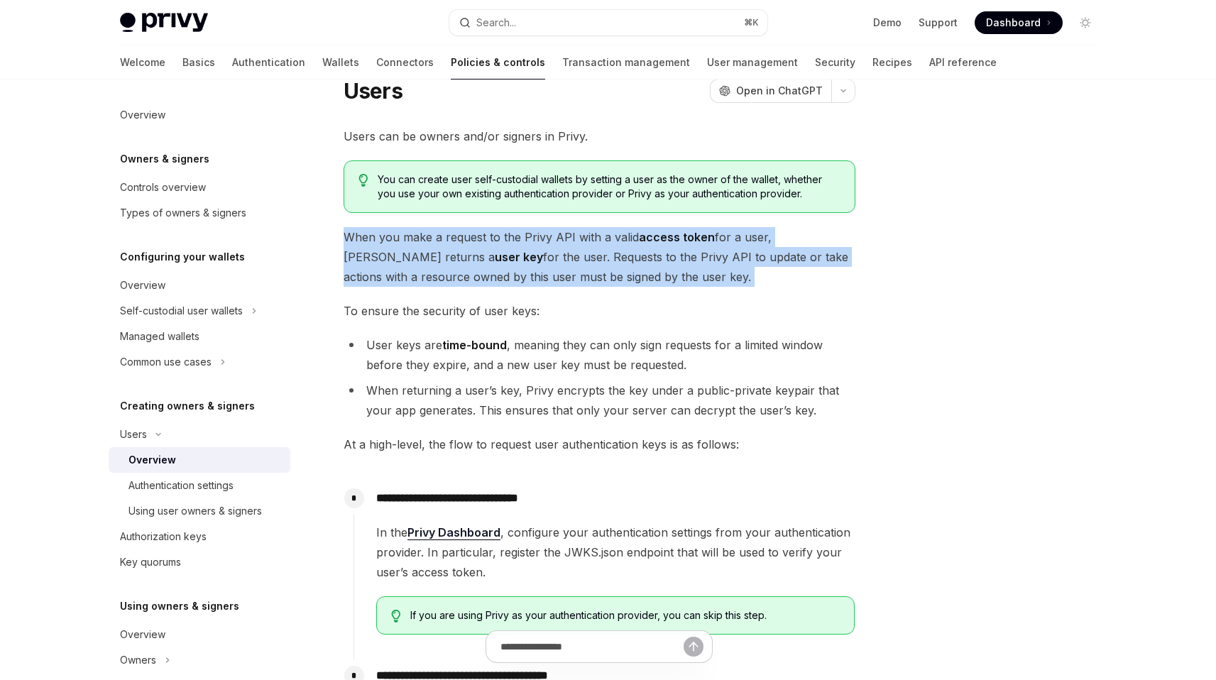
click at [556, 268] on span "When you make a request to the Privy API with a valid access token for a user, …" at bounding box center [600, 257] width 512 height 60
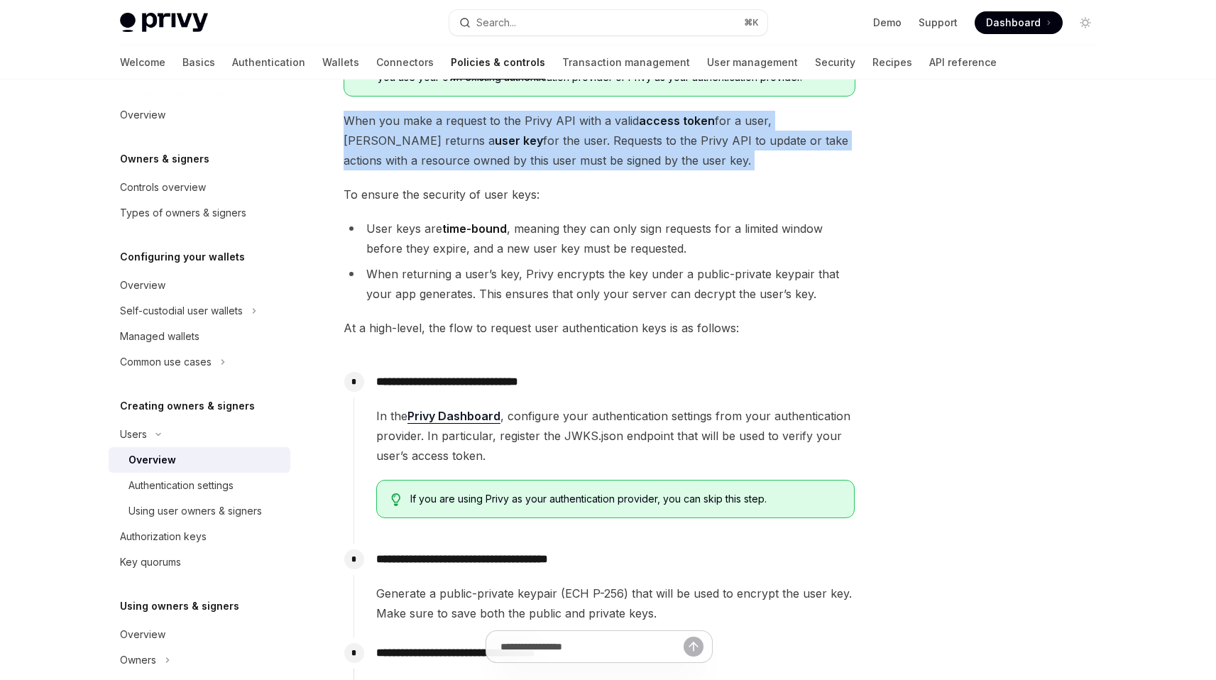
scroll to position [0, 0]
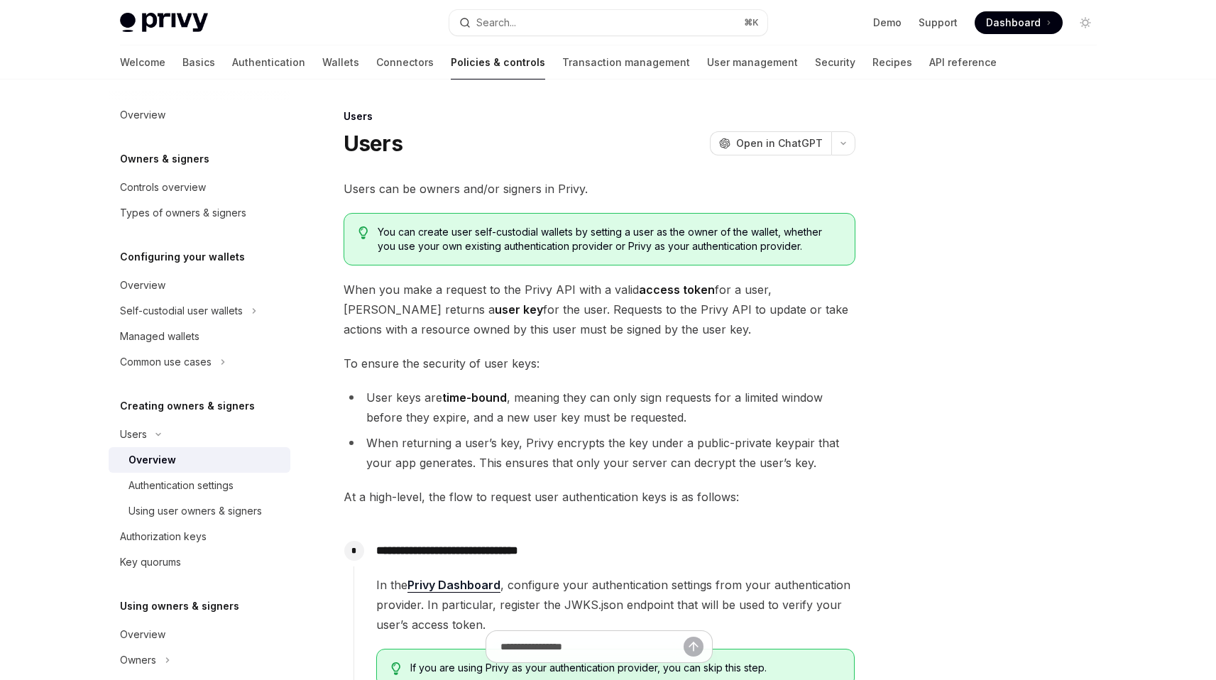
click at [563, 297] on span "When you make a request to the Privy API with a valid access token for a user, …" at bounding box center [600, 310] width 512 height 60
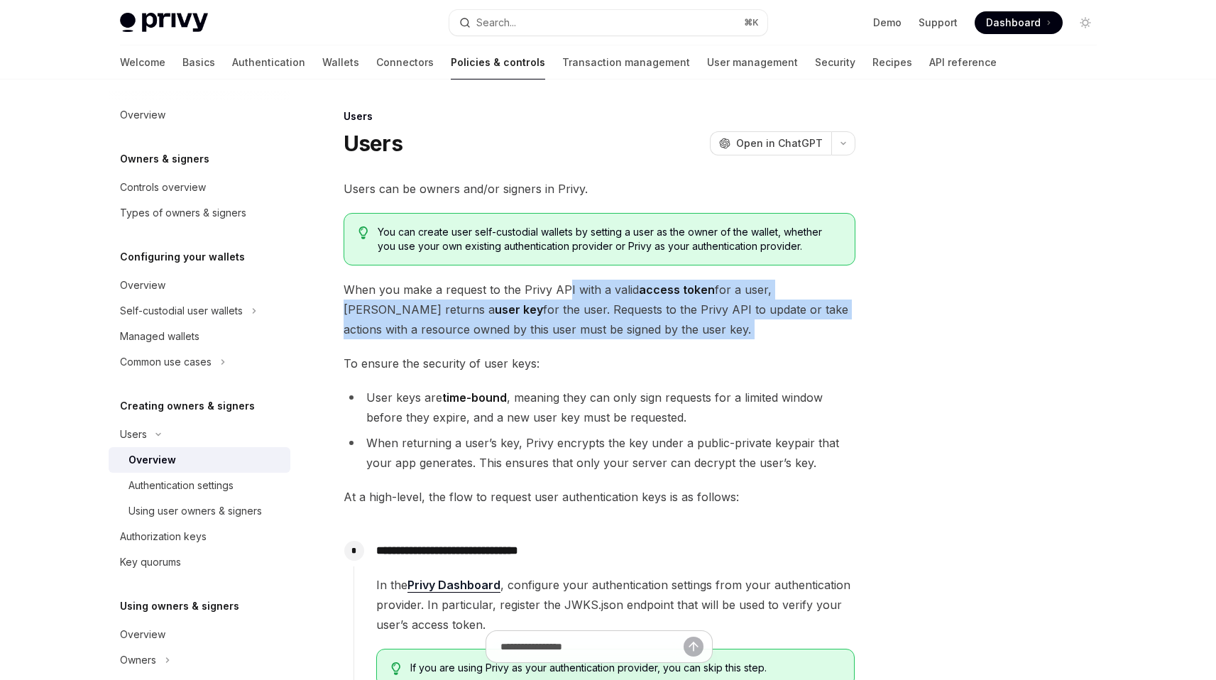
click at [563, 297] on span "When you make a request to the Privy API with a valid access token for a user, …" at bounding box center [600, 310] width 512 height 60
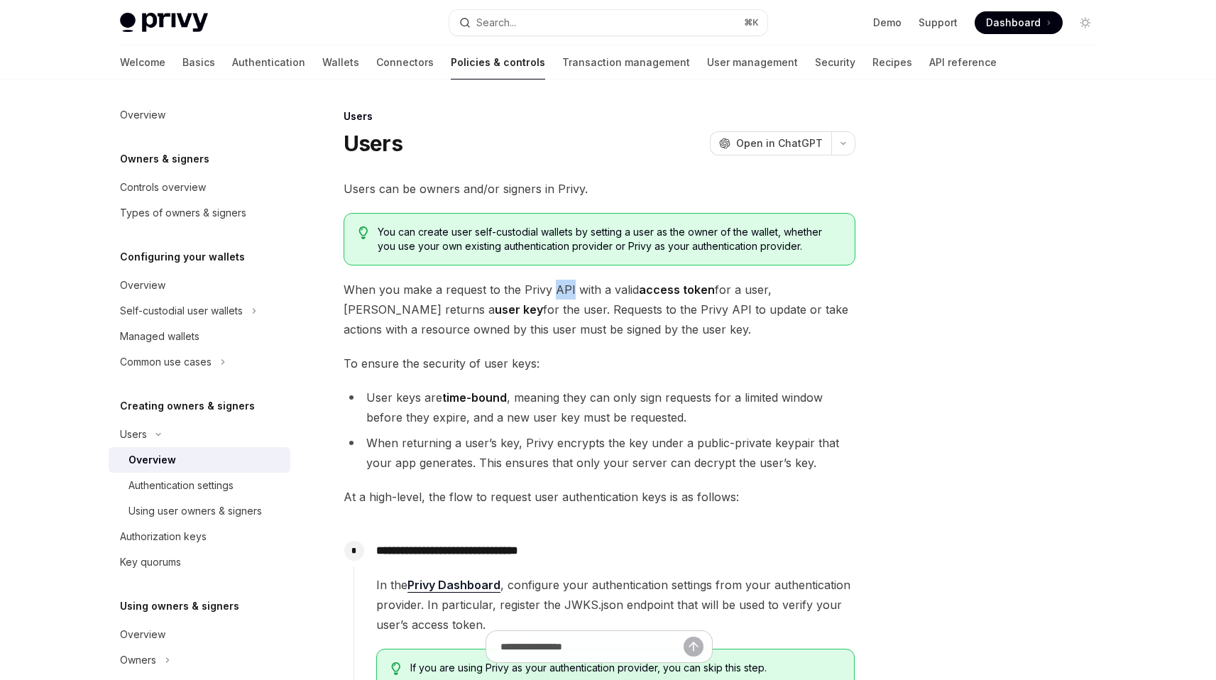
click at [563, 297] on span "When you make a request to the Privy API with a valid access token for a user, …" at bounding box center [600, 310] width 512 height 60
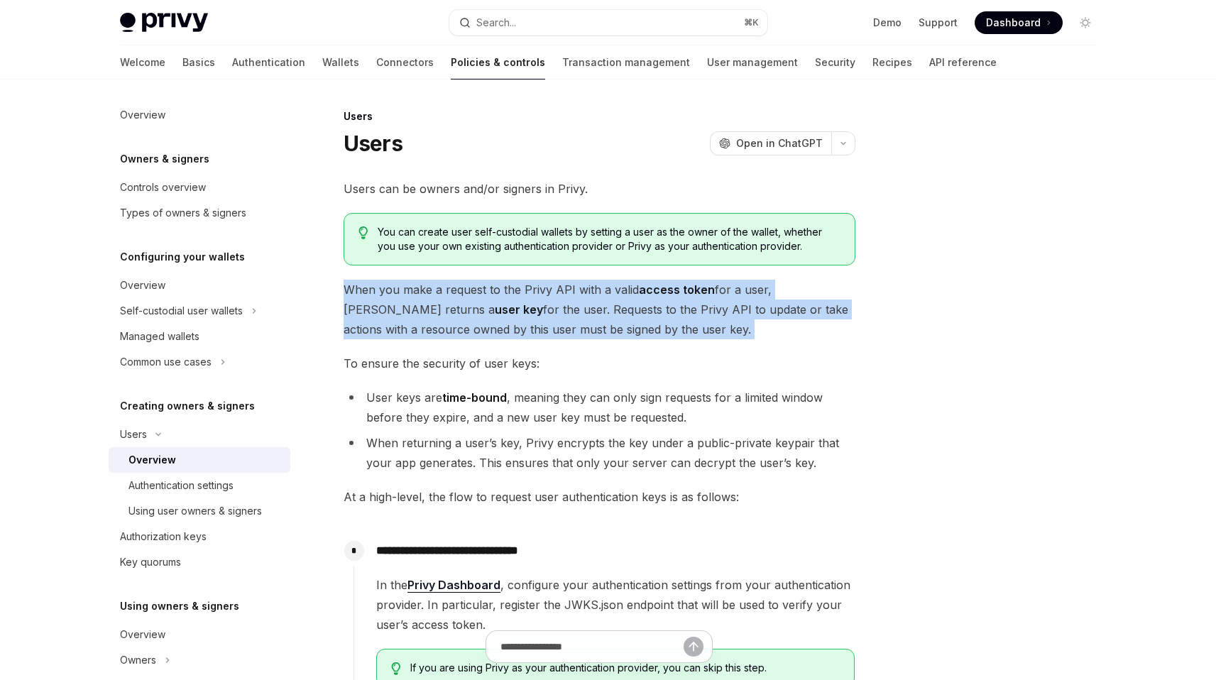
click at [563, 297] on span "When you make a request to the Privy API with a valid access token for a user, …" at bounding box center [600, 310] width 512 height 60
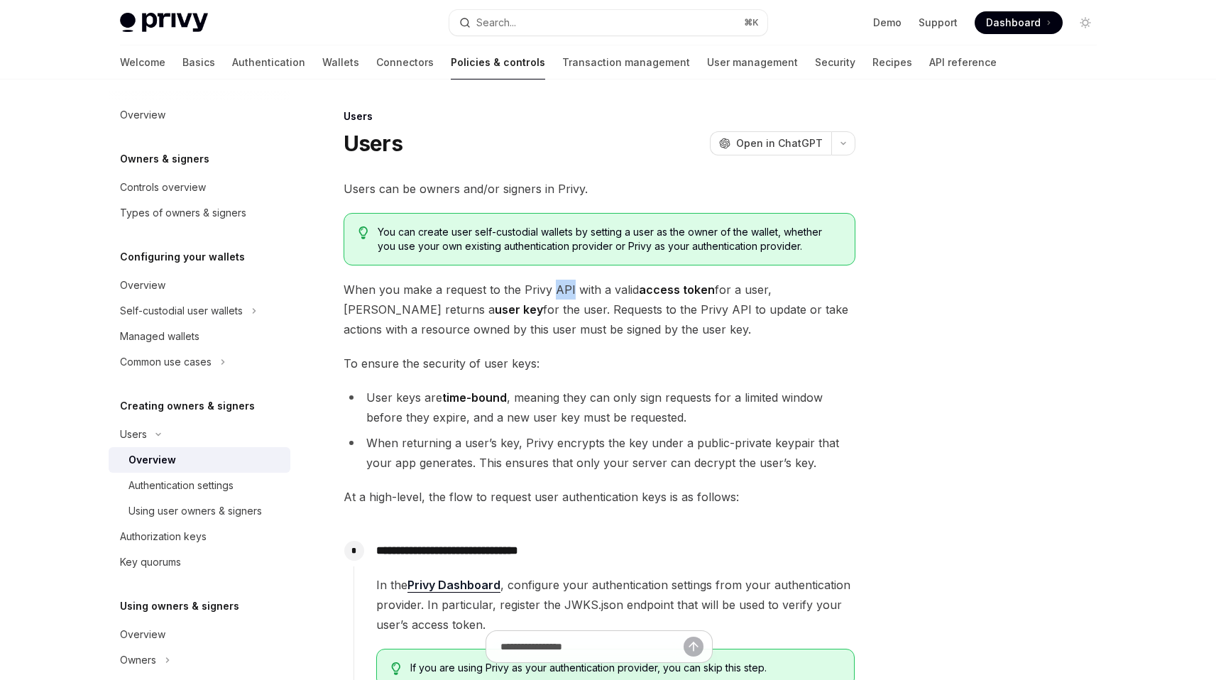
click at [563, 297] on span "When you make a request to the Privy API with a valid access token for a user, …" at bounding box center [600, 310] width 512 height 60
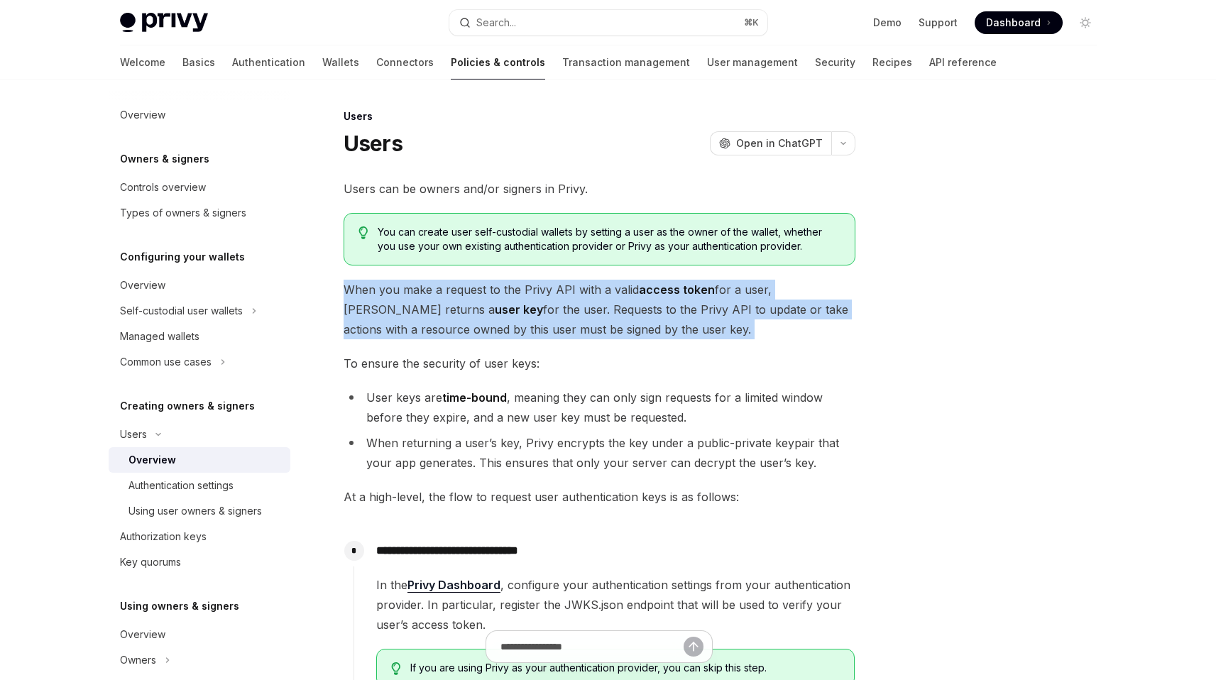
click at [563, 297] on span "When you make a request to the Privy API with a valid access token for a user, …" at bounding box center [600, 310] width 512 height 60
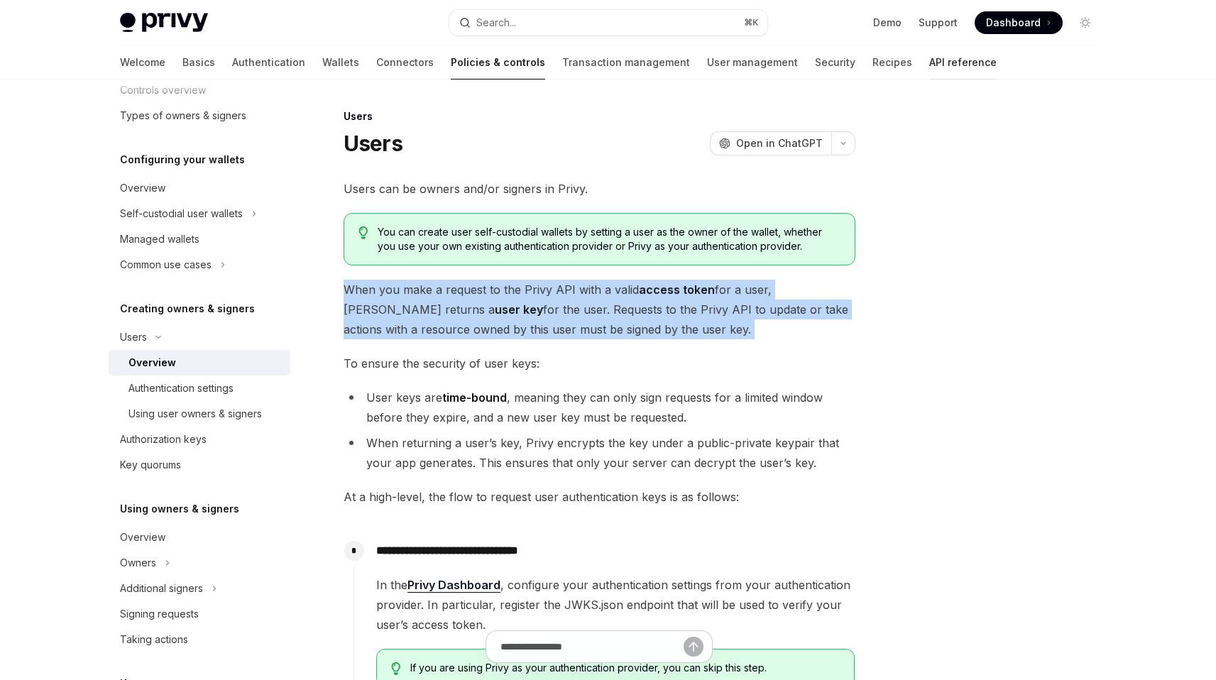
click at [929, 63] on link "API reference" at bounding box center [962, 62] width 67 height 34
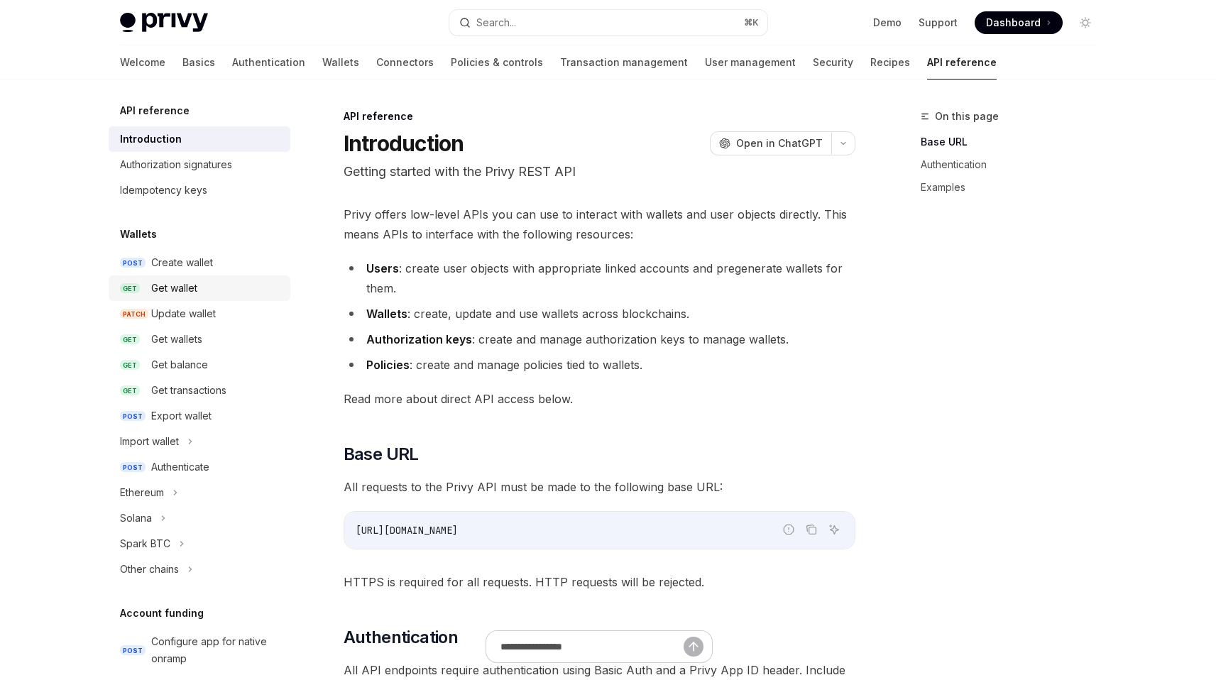
click at [209, 290] on div "Get wallet" at bounding box center [216, 288] width 131 height 17
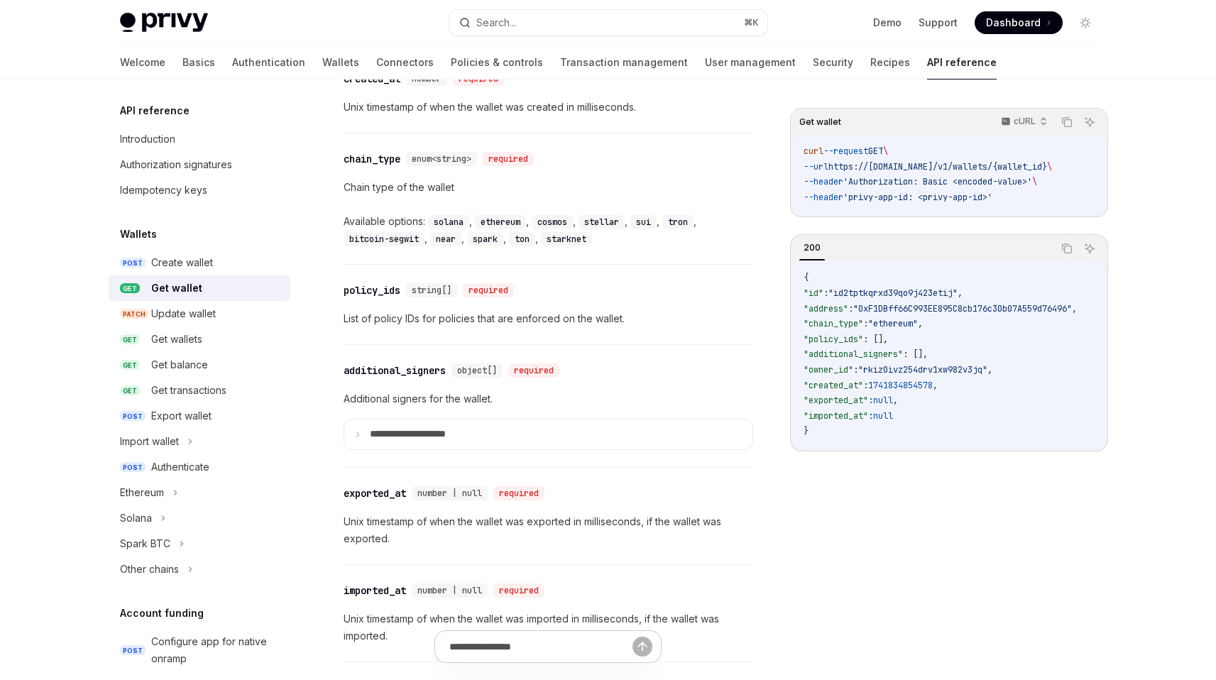
scroll to position [955, 0]
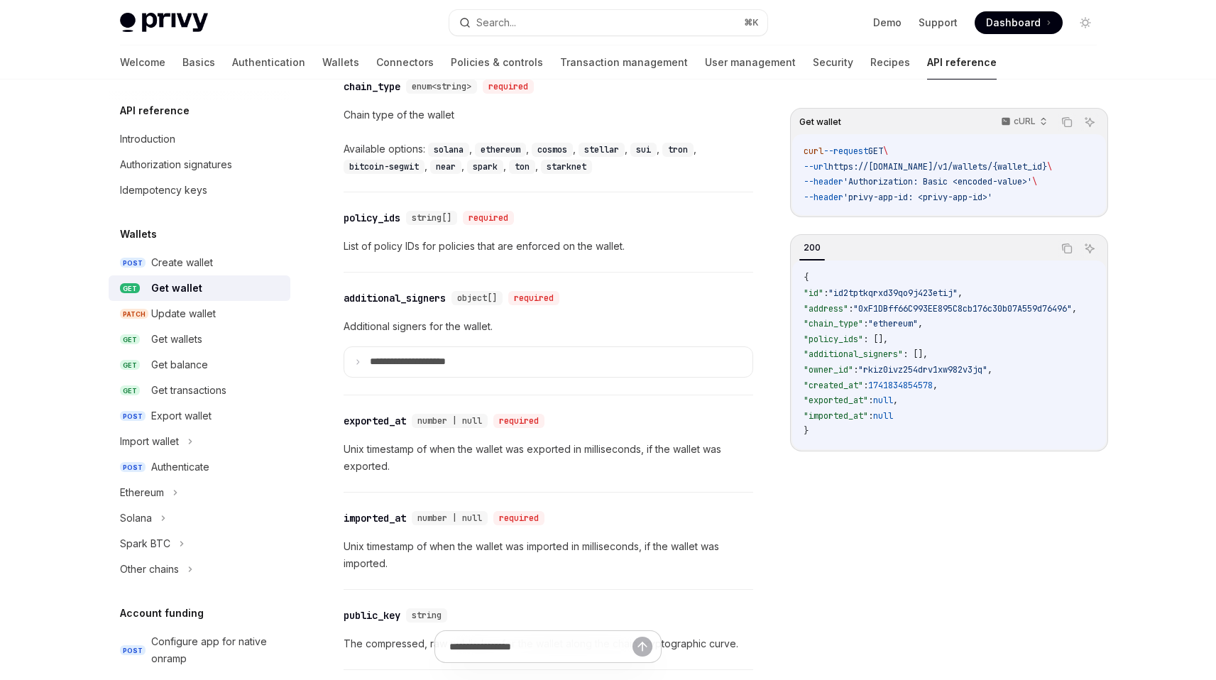
click at [619, 363] on summary "**********" at bounding box center [548, 362] width 408 height 30
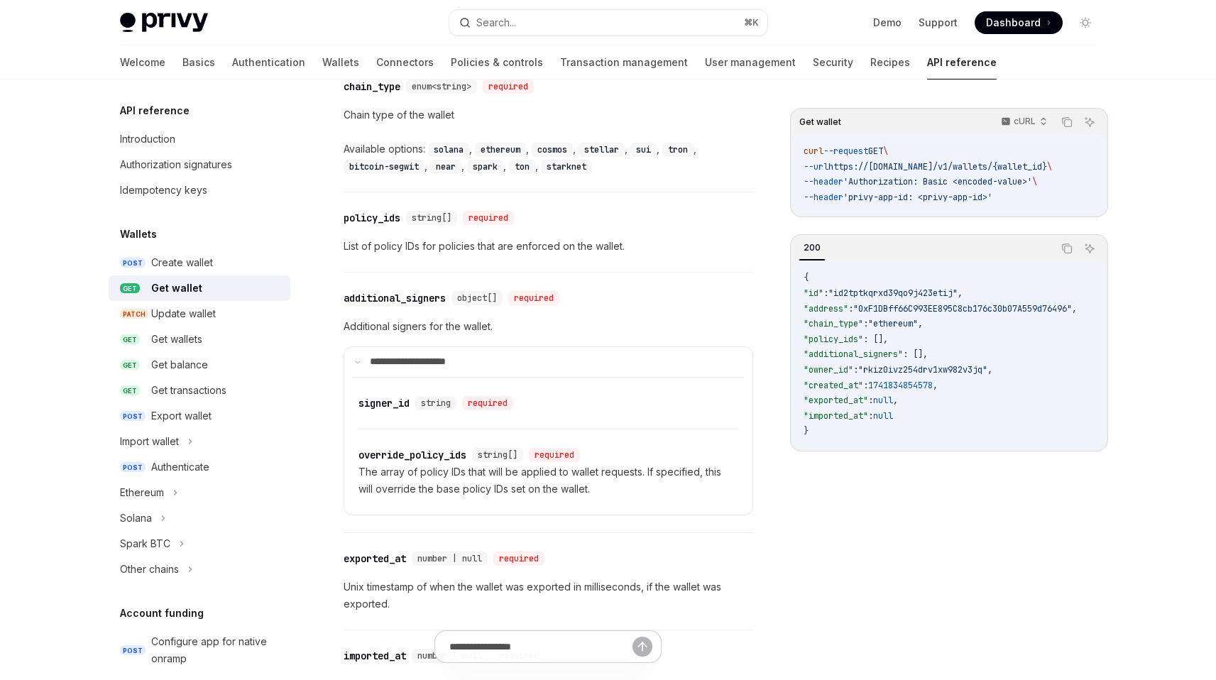
click at [619, 363] on summary "**********" at bounding box center [548, 362] width 408 height 30
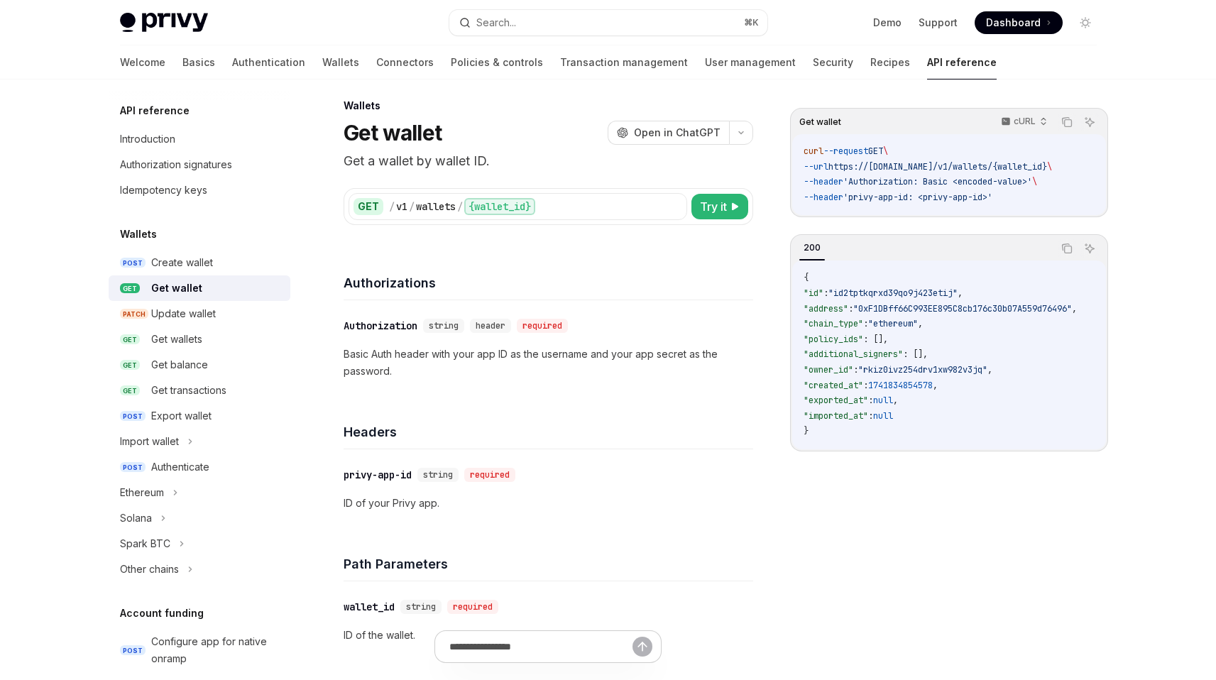
scroll to position [0, 0]
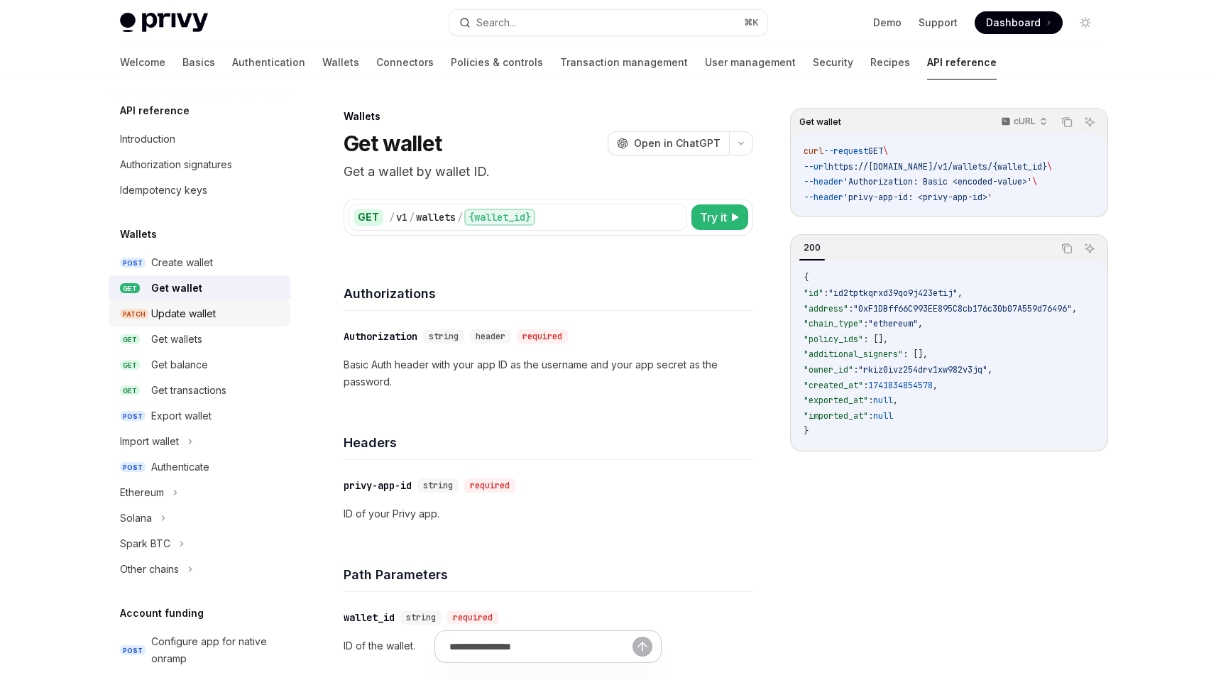
click at [199, 318] on div "Update wallet" at bounding box center [183, 313] width 65 height 17
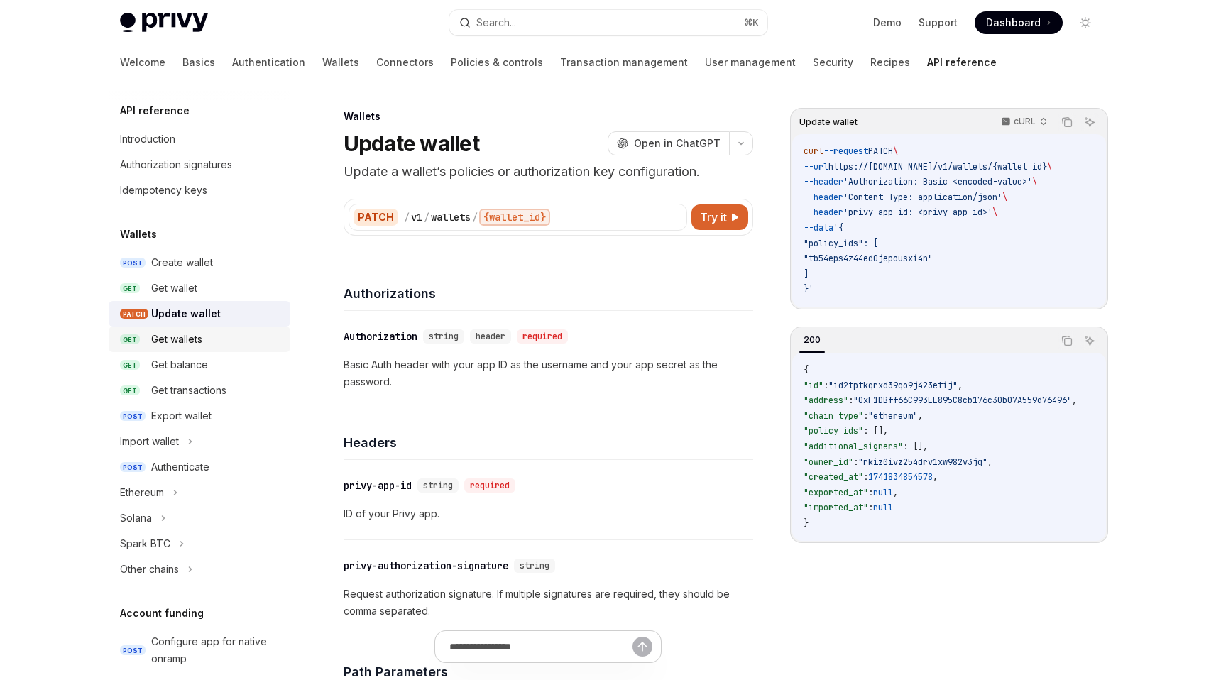
click at [202, 341] on div "Get wallets" at bounding box center [176, 339] width 51 height 17
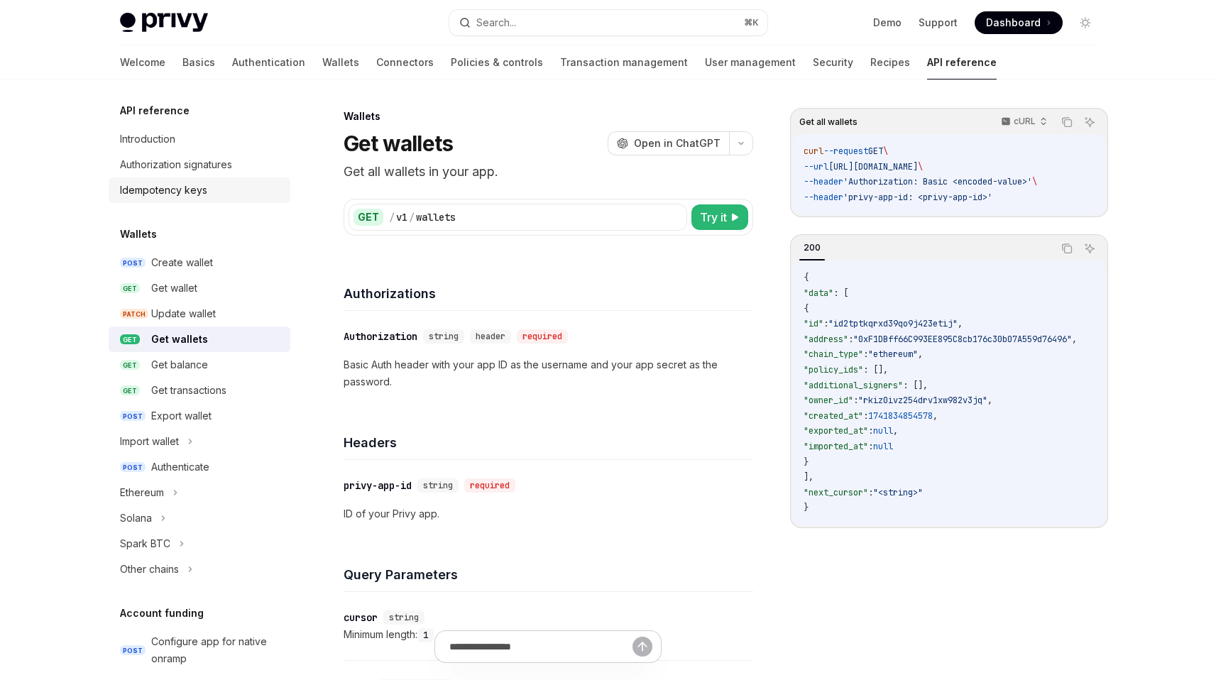
click at [190, 187] on div "Idempotency keys" at bounding box center [163, 190] width 87 height 17
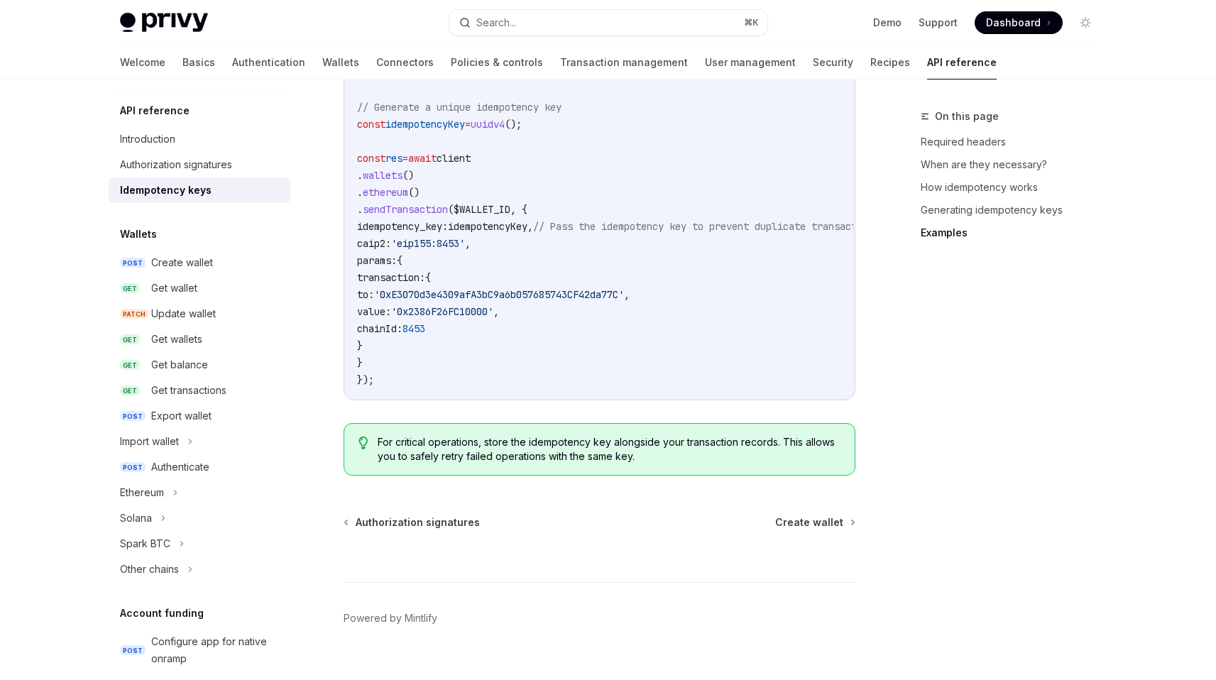
scroll to position [1544, 0]
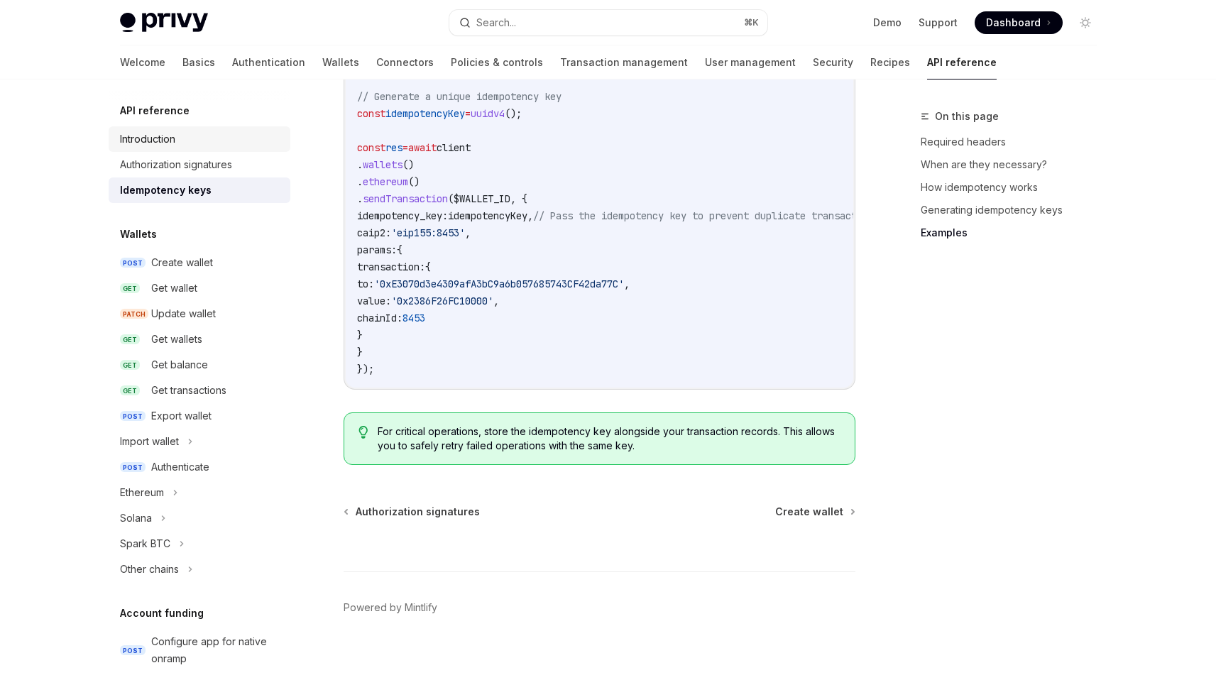
click at [165, 137] on div "Introduction" at bounding box center [147, 139] width 55 height 17
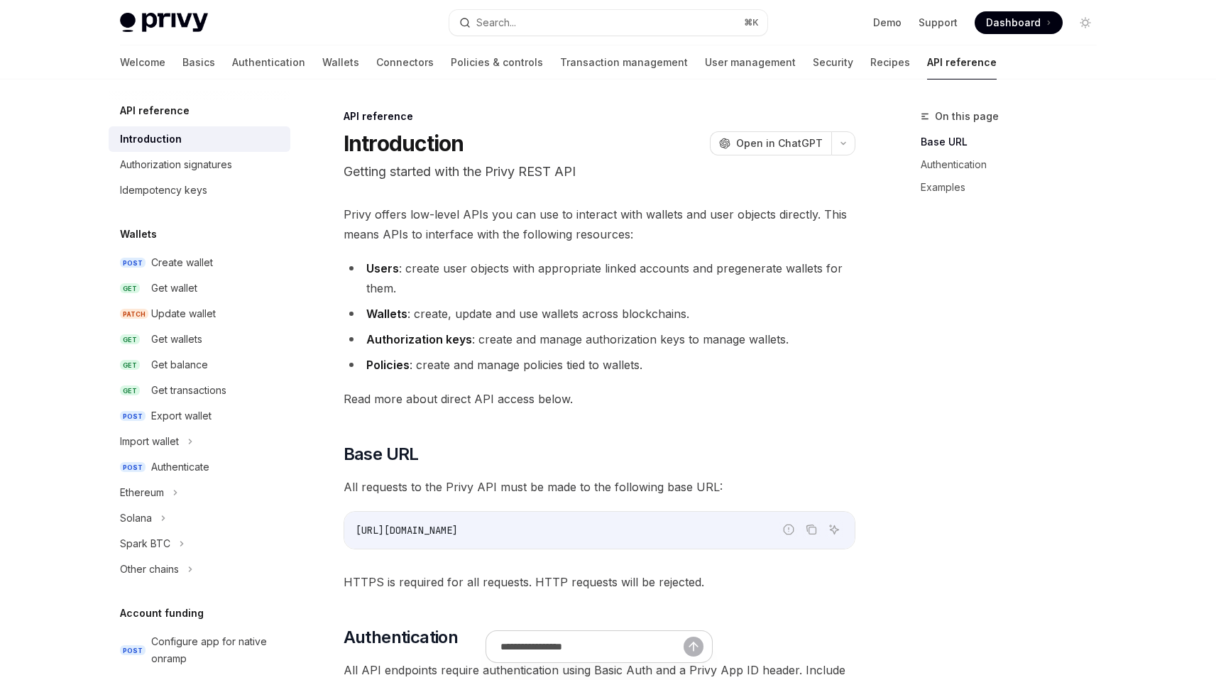
click at [591, 265] on li "Users : create user objects with appropriate linked accounts and pregenerate wa…" at bounding box center [600, 278] width 512 height 40
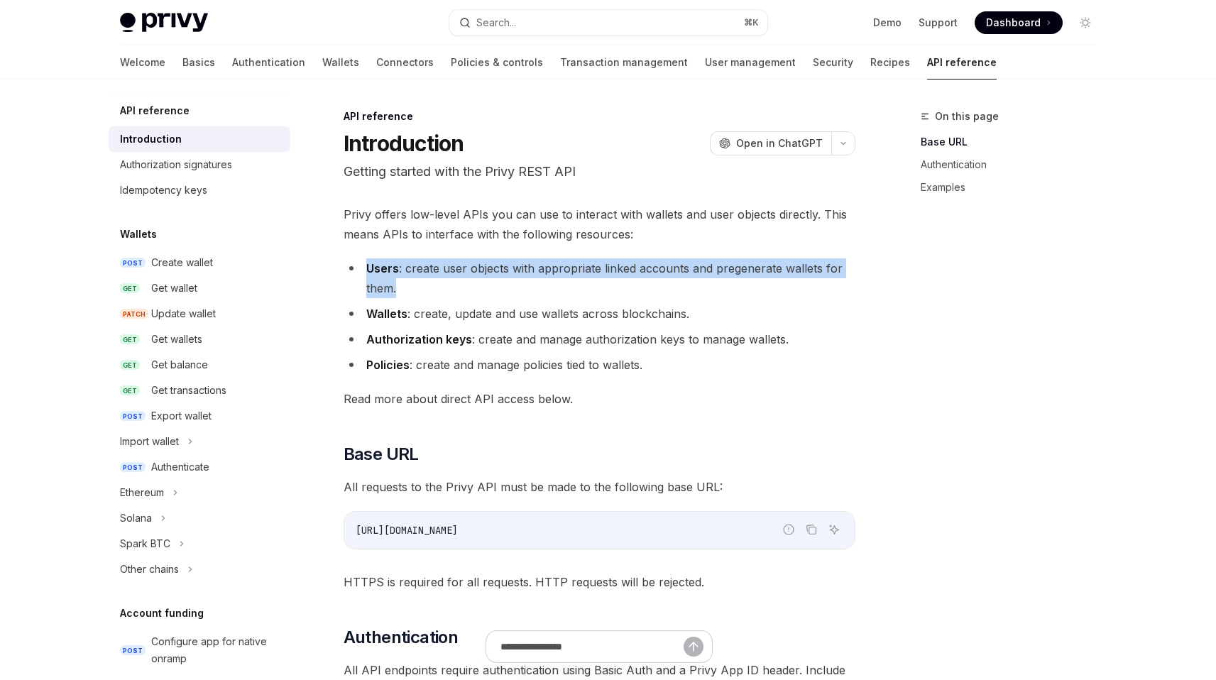
click at [591, 265] on li "Users : create user objects with appropriate linked accounts and pregenerate wa…" at bounding box center [600, 278] width 512 height 40
click at [576, 275] on li "Users : create user objects with appropriate linked accounts and pregenerate wa…" at bounding box center [600, 278] width 512 height 40
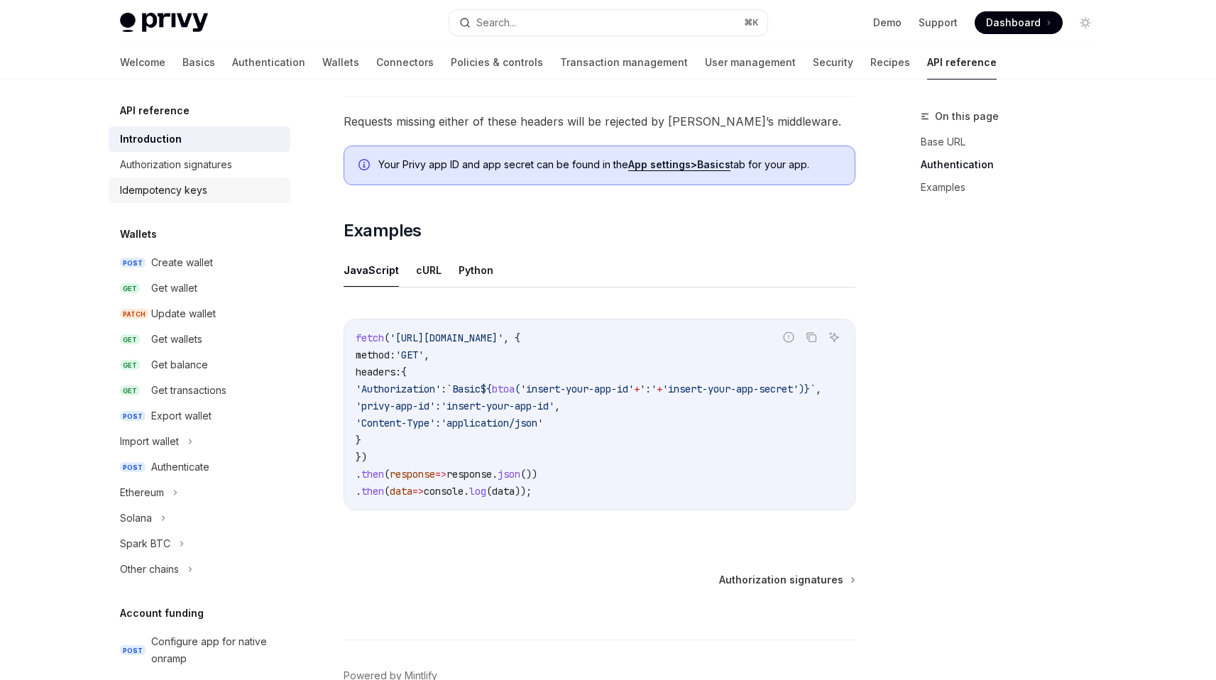
click at [196, 192] on div "Idempotency keys" at bounding box center [163, 190] width 87 height 17
click at [251, 63] on div "Welcome Basics Authentication Wallets Connectors Policies & controls Transactio…" at bounding box center [558, 62] width 877 height 34
click at [322, 61] on link "Wallets" at bounding box center [340, 62] width 37 height 34
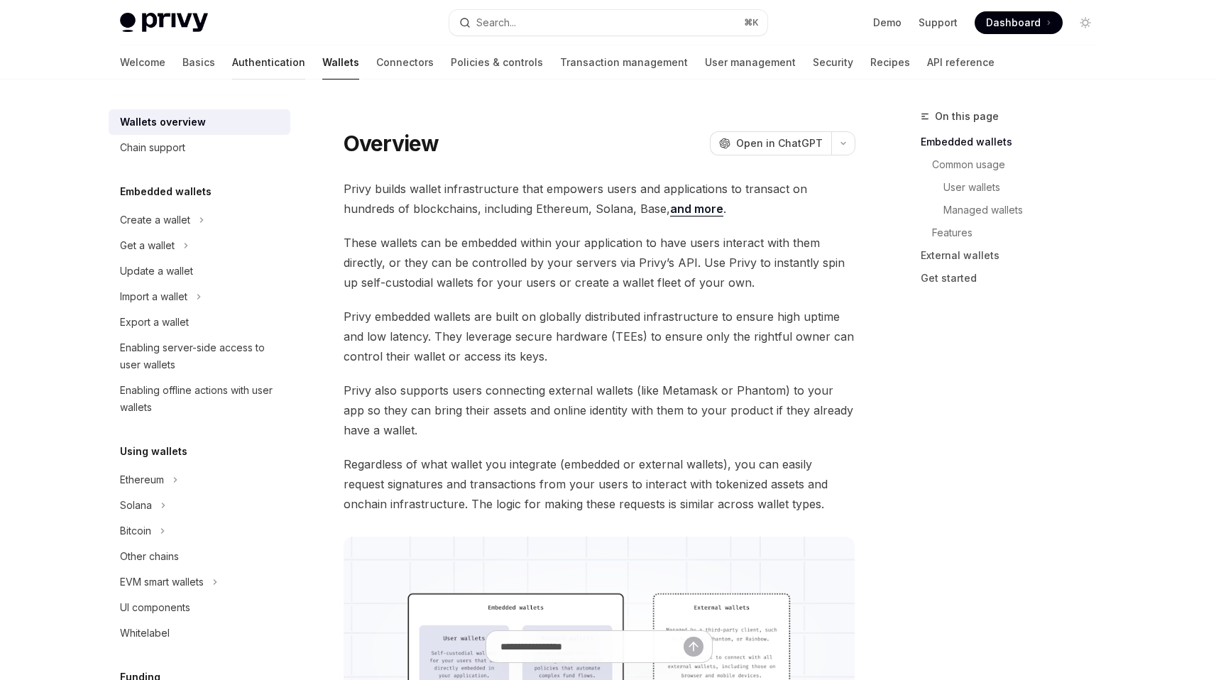
click at [232, 66] on link "Authentication" at bounding box center [268, 62] width 73 height 34
click at [232, 67] on link "Authentication" at bounding box center [268, 62] width 73 height 34
click at [232, 66] on link "Authentication" at bounding box center [268, 62] width 73 height 34
click at [182, 60] on link "Basics" at bounding box center [198, 62] width 33 height 34
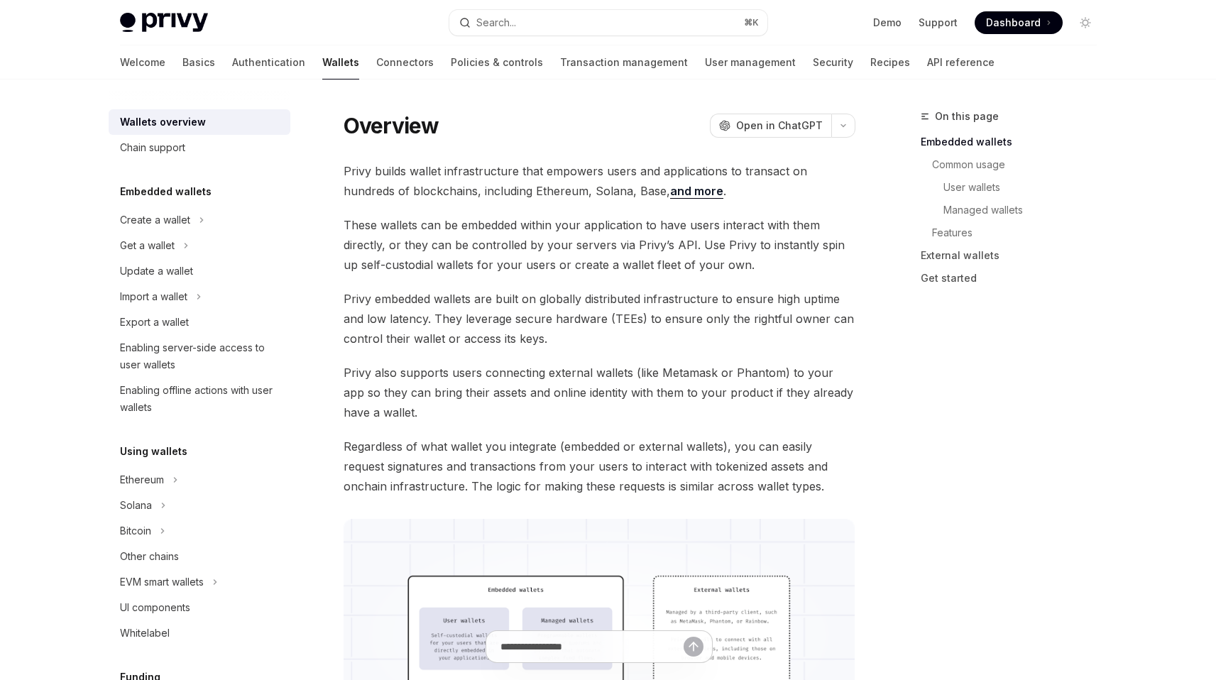
scroll to position [31, 0]
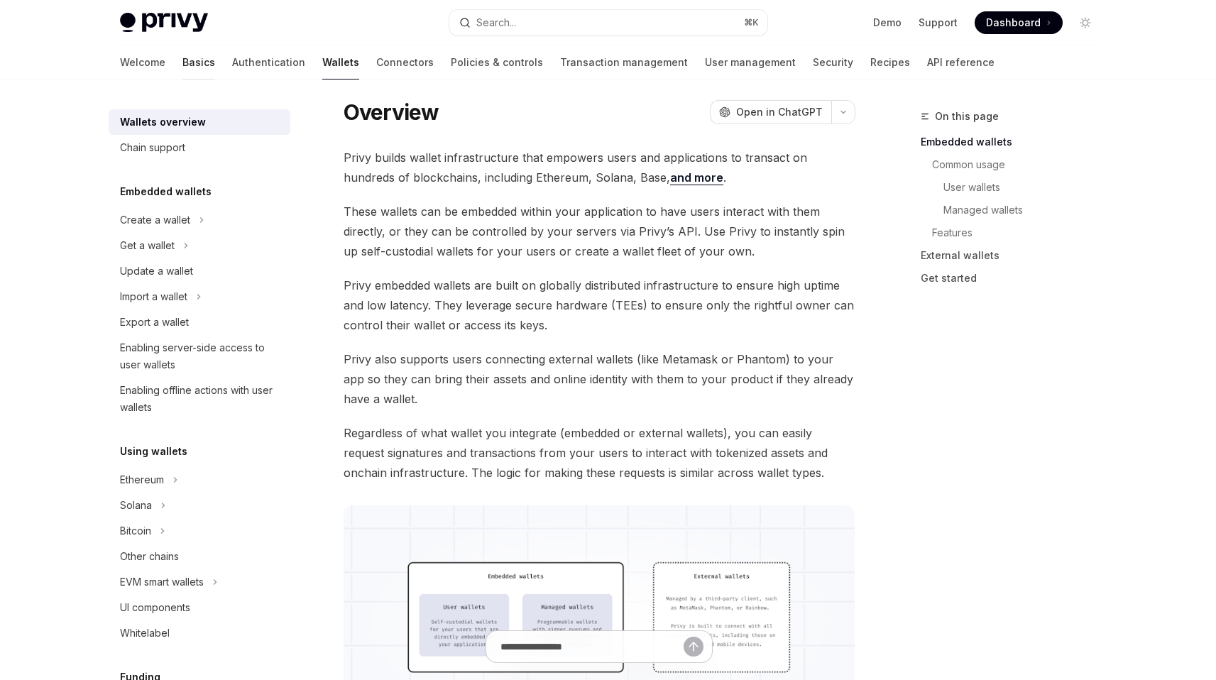
click at [182, 56] on link "Basics" at bounding box center [198, 62] width 33 height 34
click at [182, 59] on link "Basics" at bounding box center [198, 62] width 33 height 34
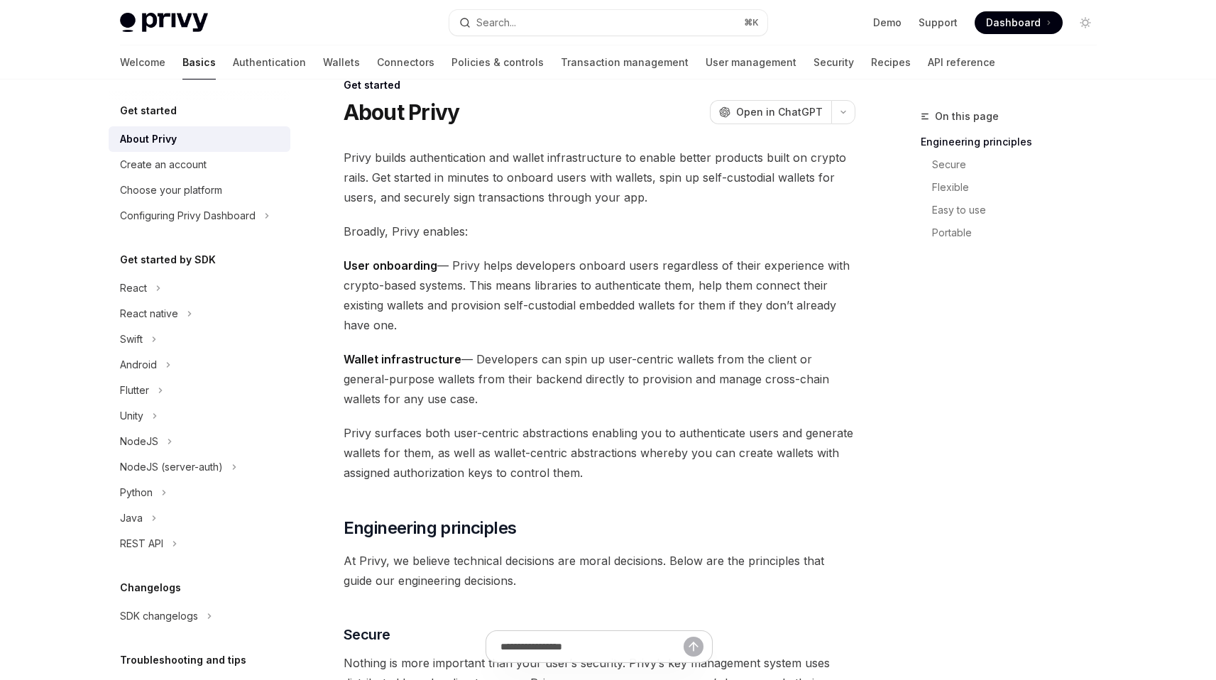
scroll to position [59, 0]
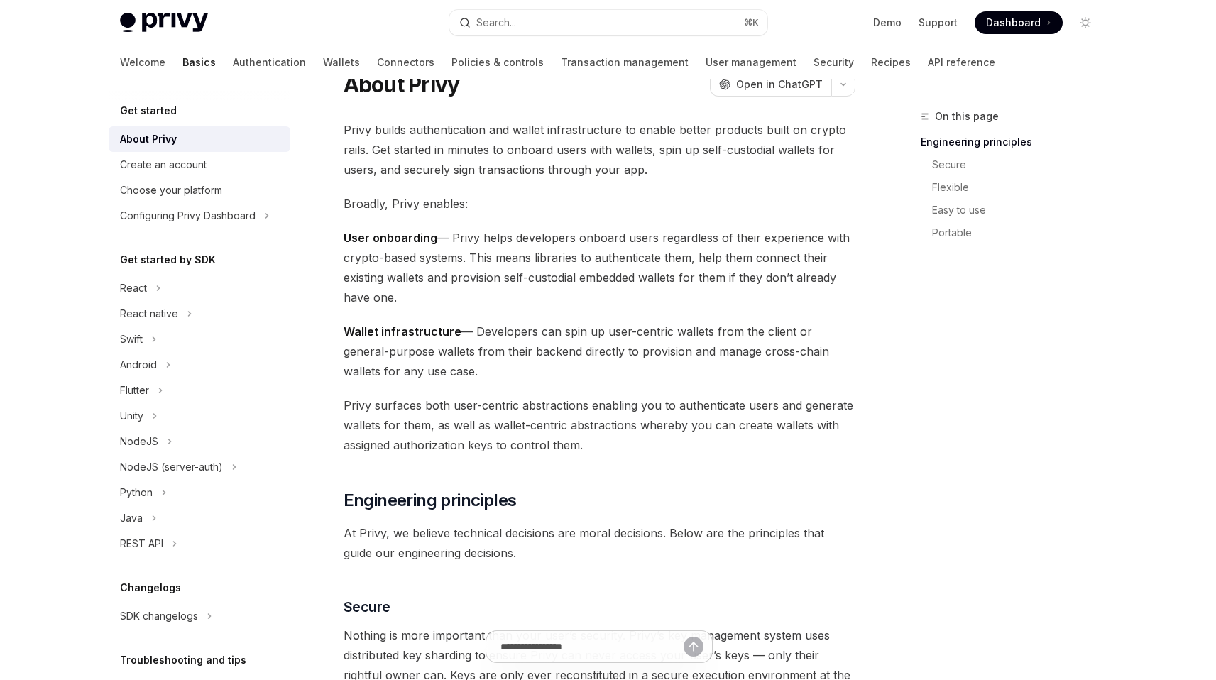
click at [587, 273] on span "User onboarding — Privy helps developers onboard users regardless of their expe…" at bounding box center [600, 267] width 512 height 79
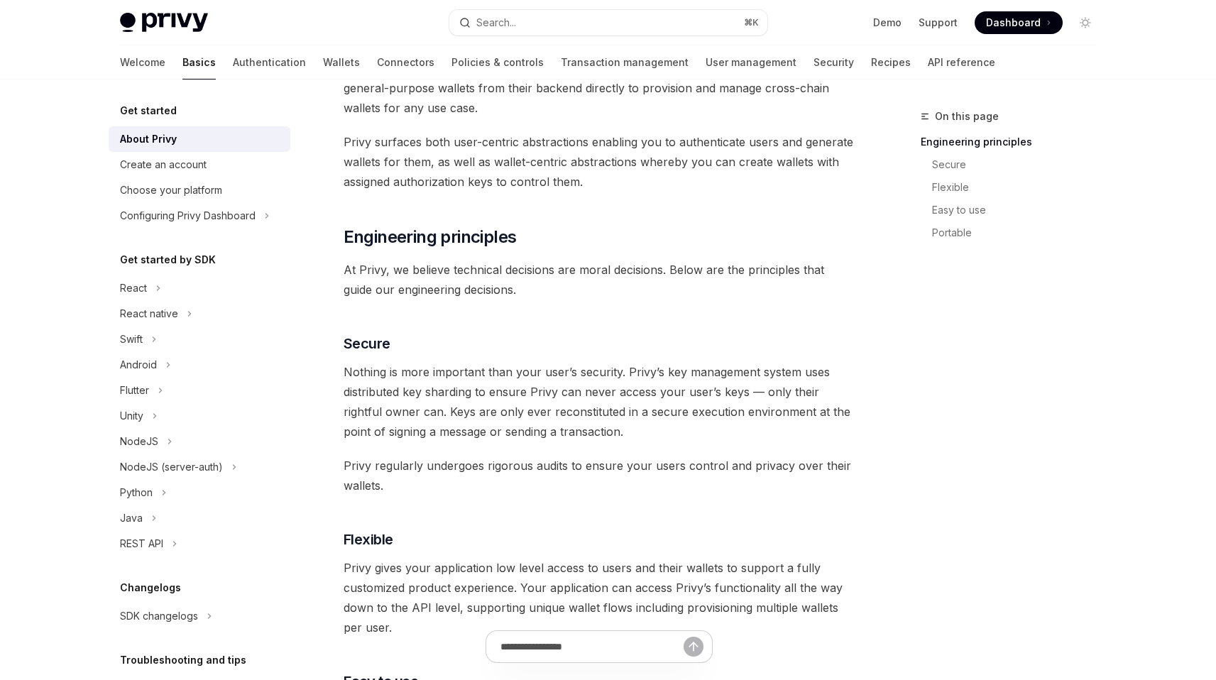
scroll to position [331, 0]
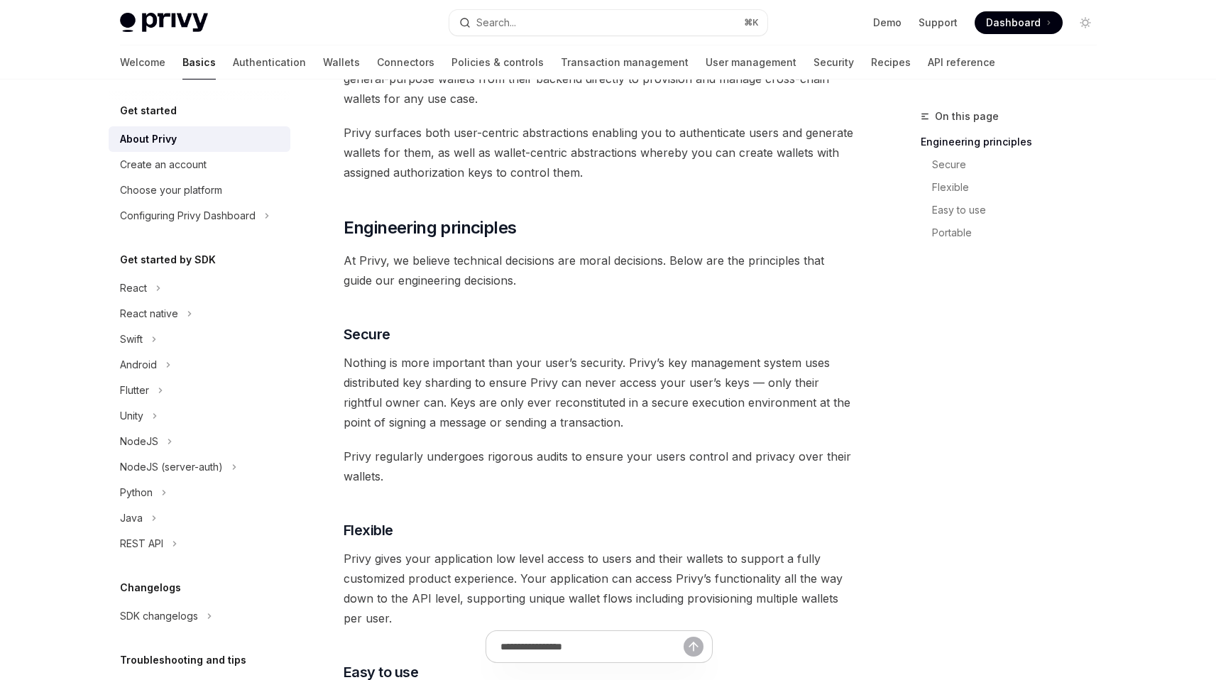
click at [648, 317] on div "Privy builds authentication and wallet infrastructure to enable better products…" at bounding box center [600, 580] width 512 height 1467
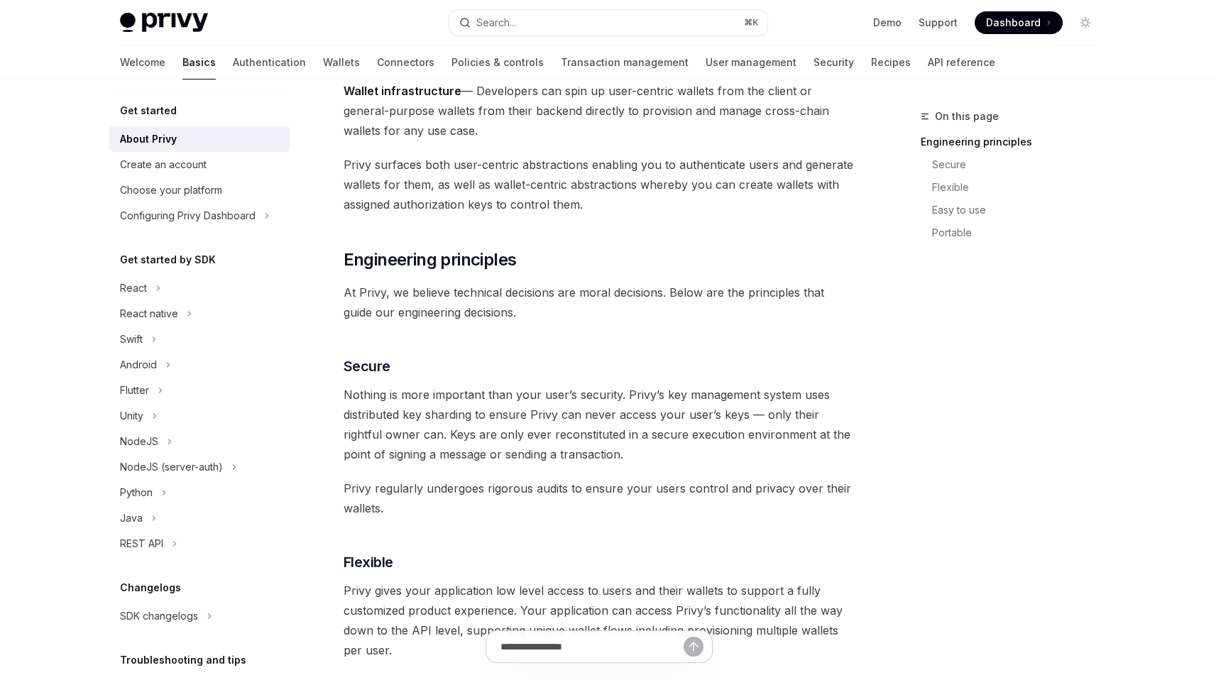
scroll to position [123, 0]
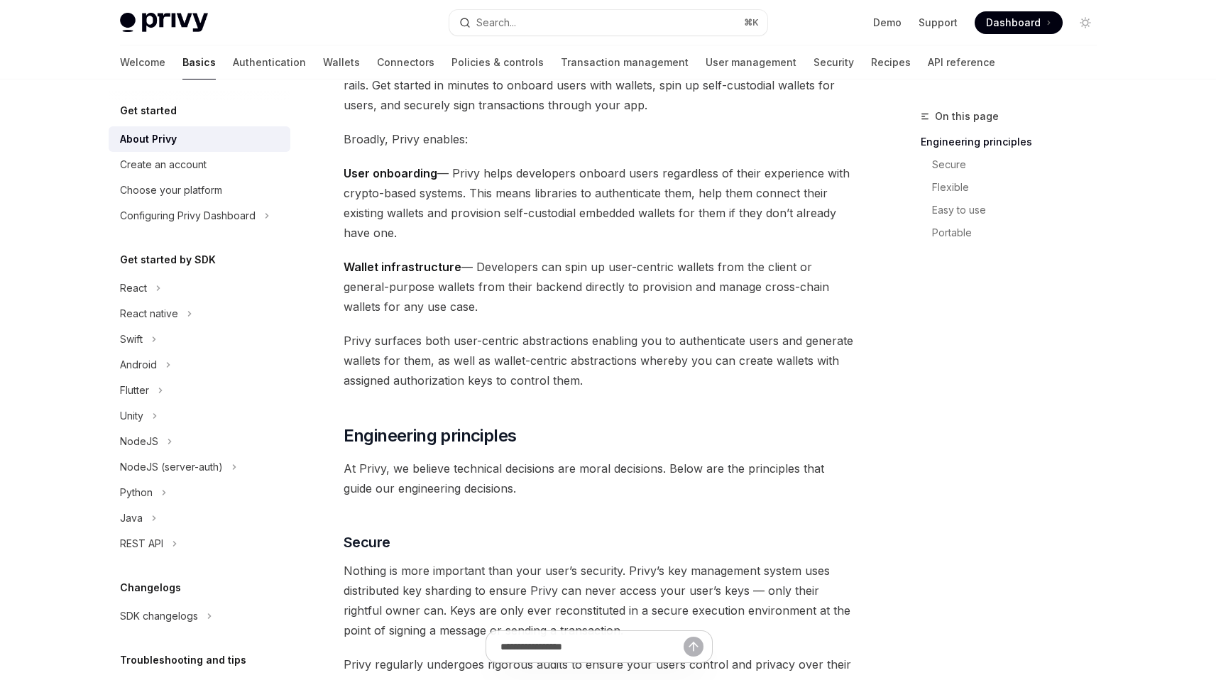
click at [584, 200] on span "User onboarding — Privy helps developers onboard users regardless of their expe…" at bounding box center [600, 202] width 512 height 79
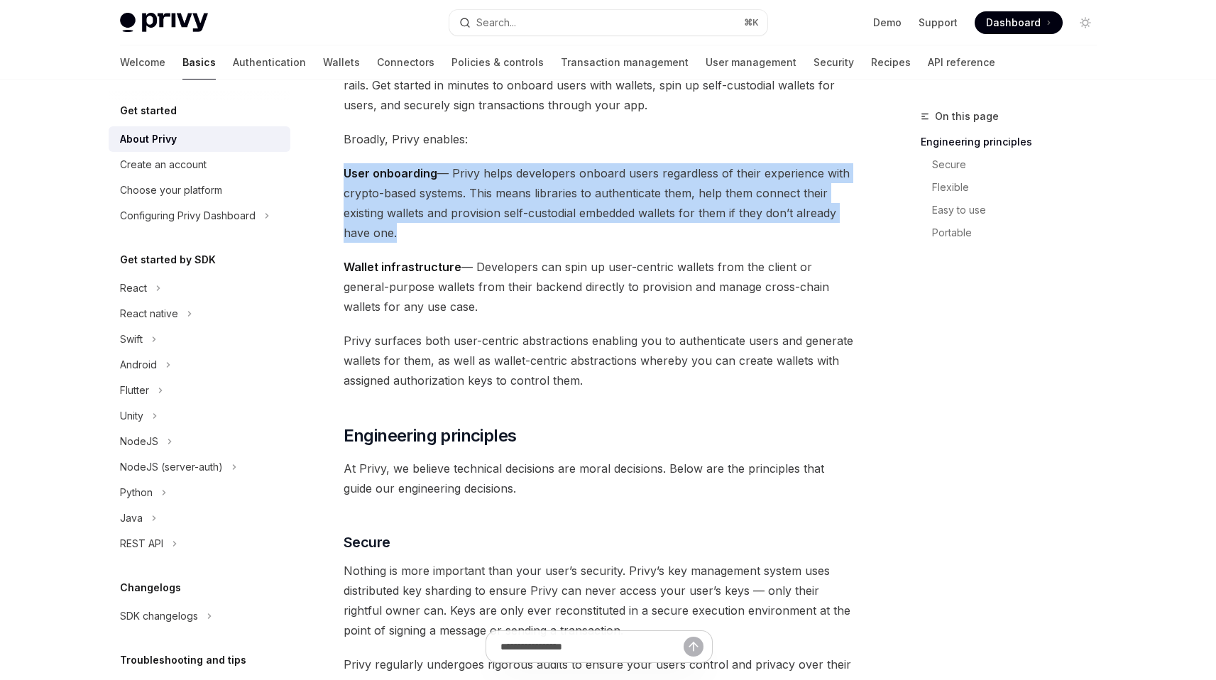
click at [584, 200] on span "User onboarding — Privy helps developers onboard users regardless of their expe…" at bounding box center [600, 202] width 512 height 79
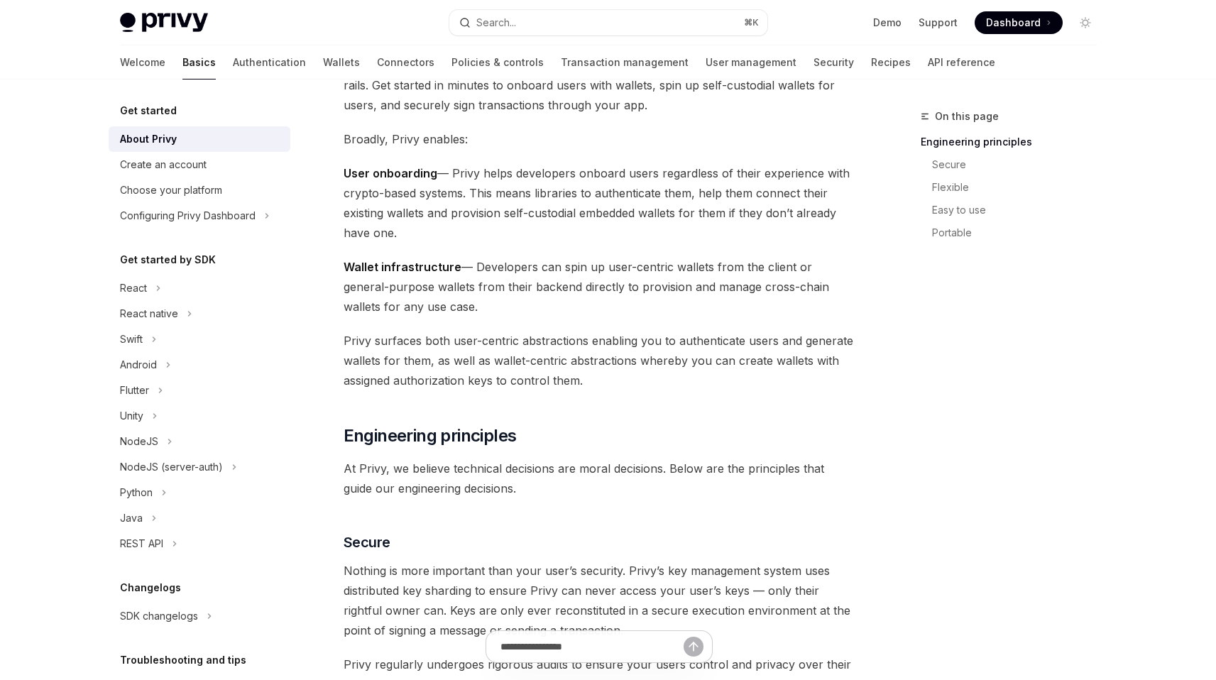
click at [582, 299] on span "Wallet infrastructure — Developers can spin up user-centric wallets from the cl…" at bounding box center [600, 287] width 512 height 60
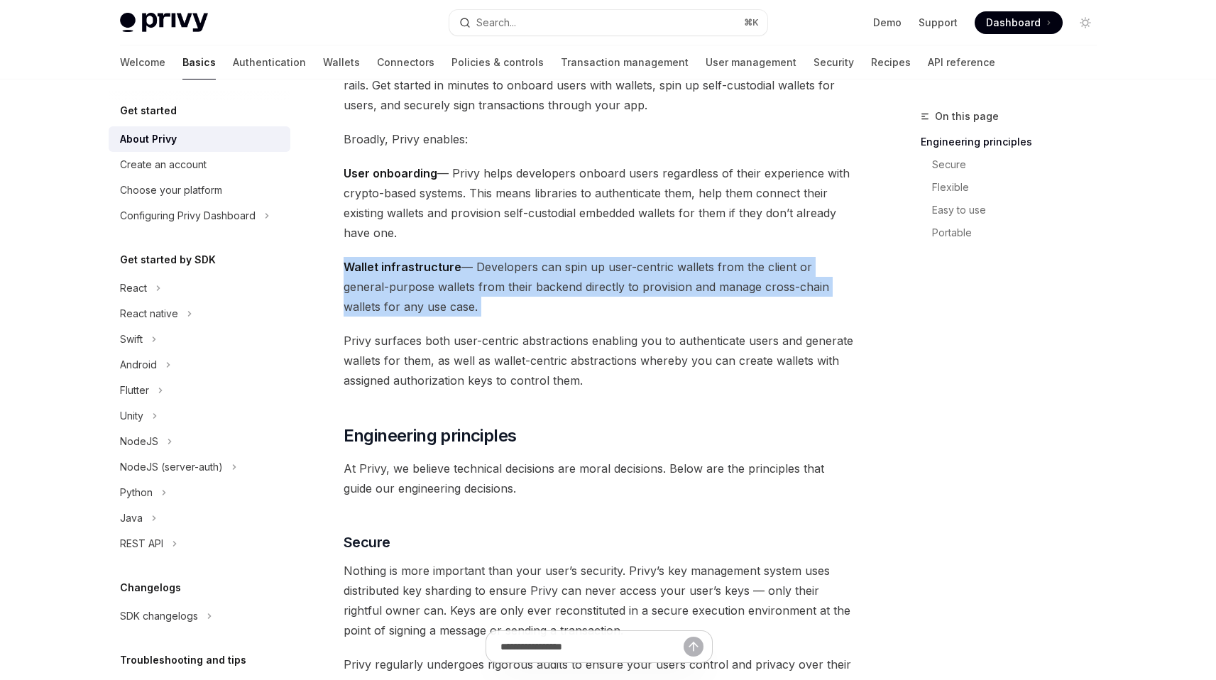
click at [582, 299] on span "Wallet infrastructure — Developers can spin up user-centric wallets from the cl…" at bounding box center [600, 287] width 512 height 60
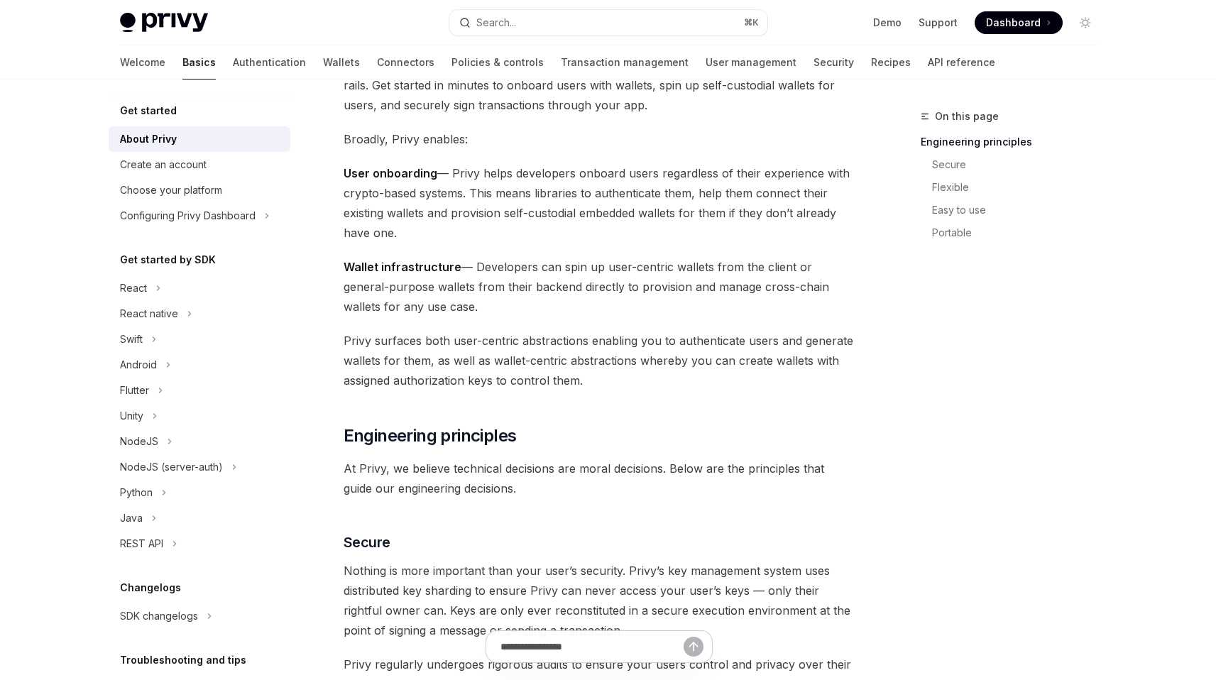
click at [591, 177] on span "User onboarding — Privy helps developers onboard users regardless of their expe…" at bounding box center [600, 202] width 512 height 79
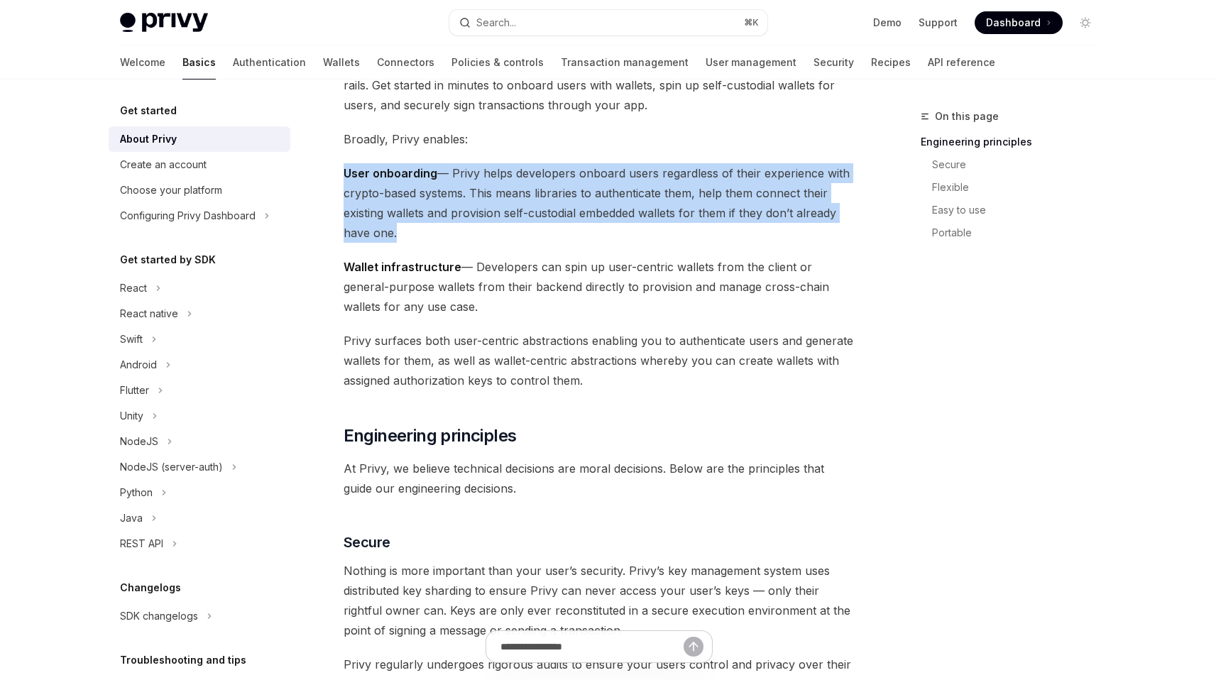
click at [591, 177] on span "User onboarding — Privy helps developers onboard users regardless of their expe…" at bounding box center [600, 202] width 512 height 79
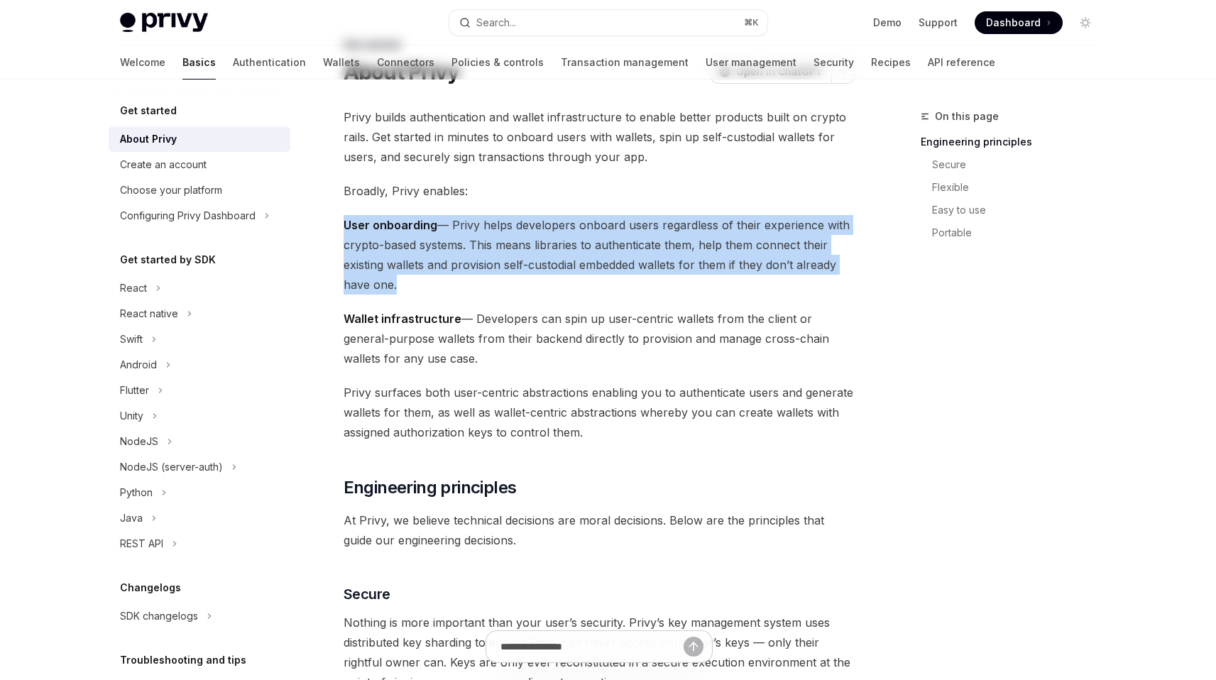
scroll to position [0, 0]
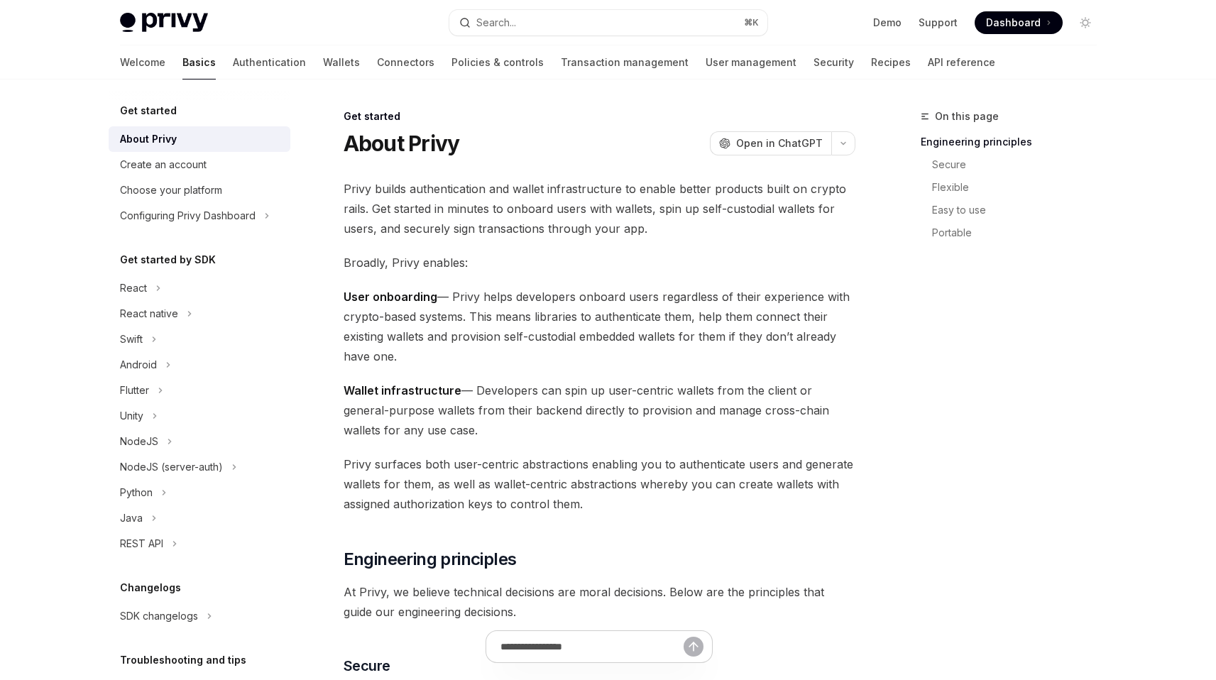
click at [583, 224] on span "Privy builds authentication and wallet infrastructure to enable better products…" at bounding box center [600, 209] width 512 height 60
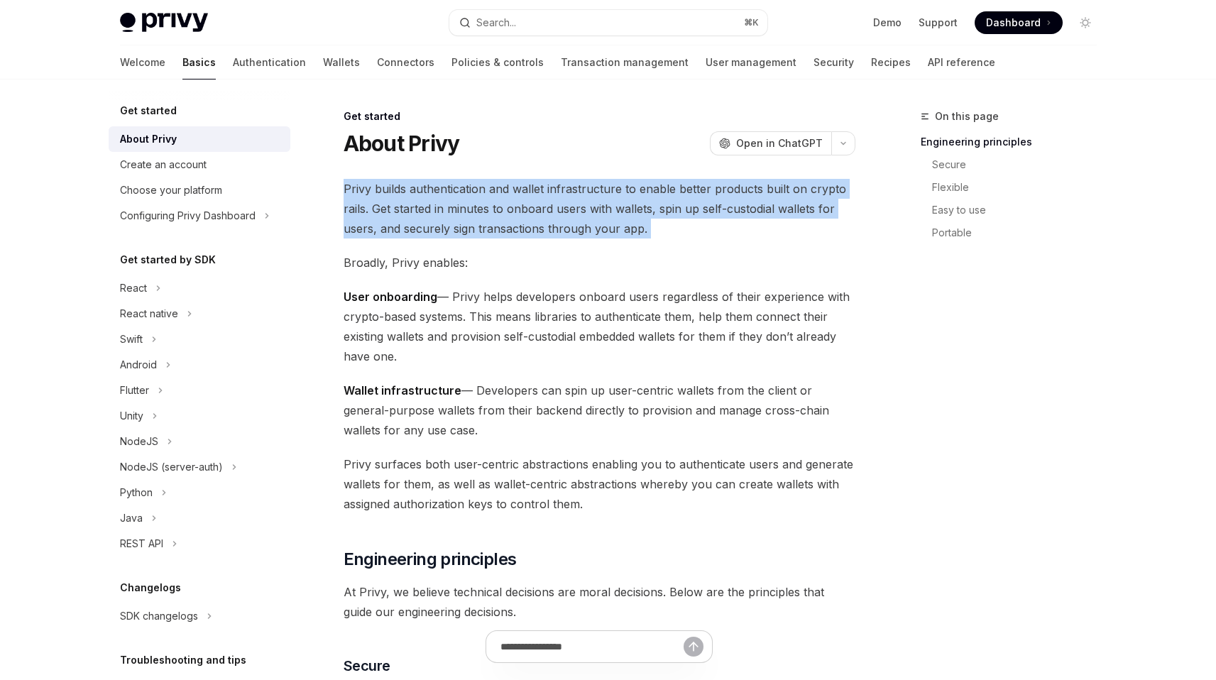
click at [583, 224] on span "Privy builds authentication and wallet infrastructure to enable better products…" at bounding box center [600, 209] width 512 height 60
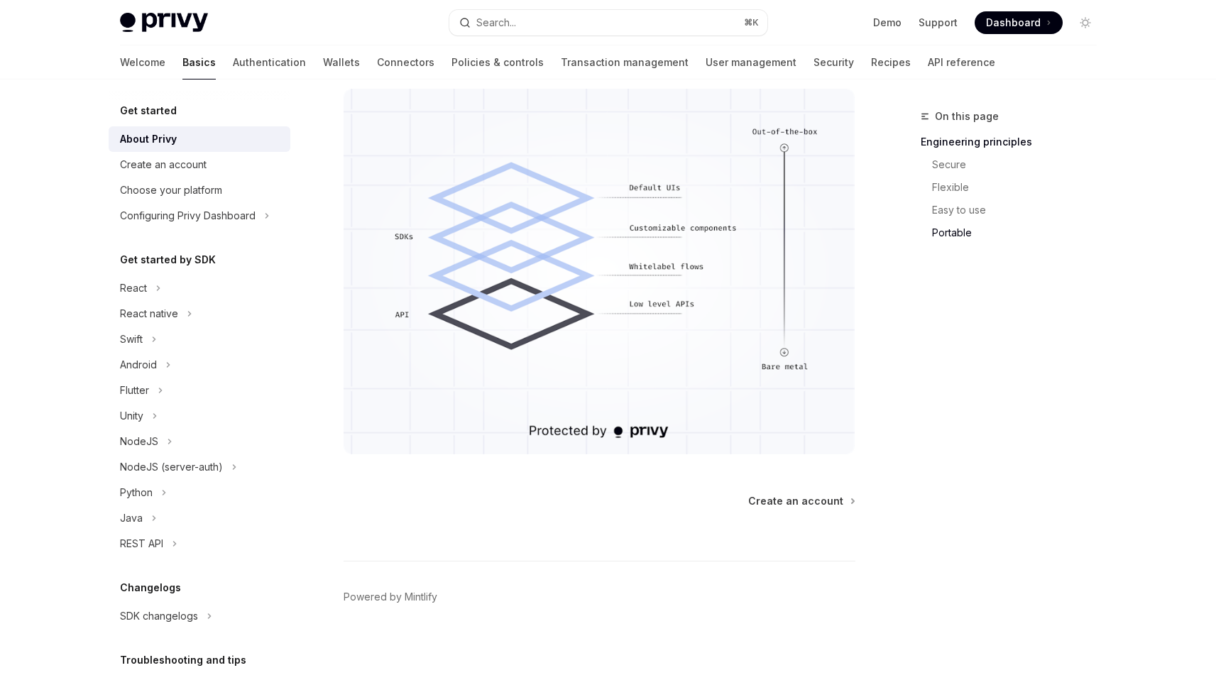
scroll to position [1195, 0]
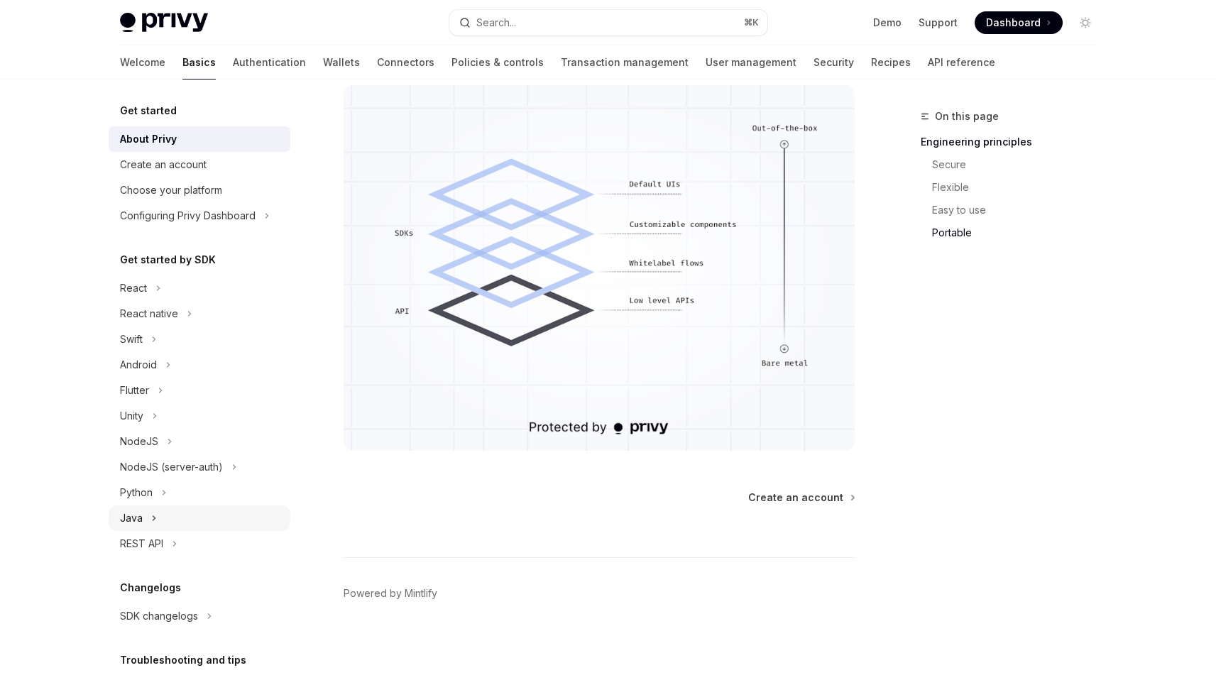
click at [163, 516] on div "Java" at bounding box center [200, 518] width 182 height 26
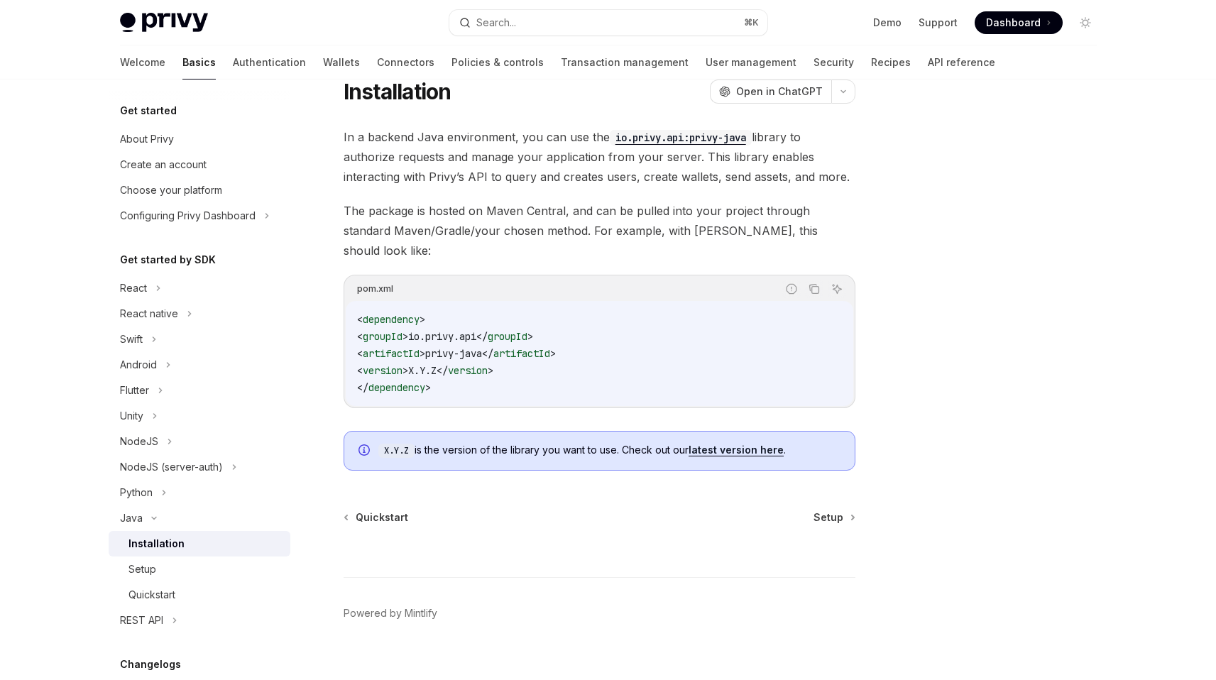
click at [170, 547] on div "Installation" at bounding box center [156, 543] width 56 height 17
click at [608, 189] on div "In a backend Java environment, you can use the io.privy.api:privy-java library …" at bounding box center [600, 299] width 512 height 344
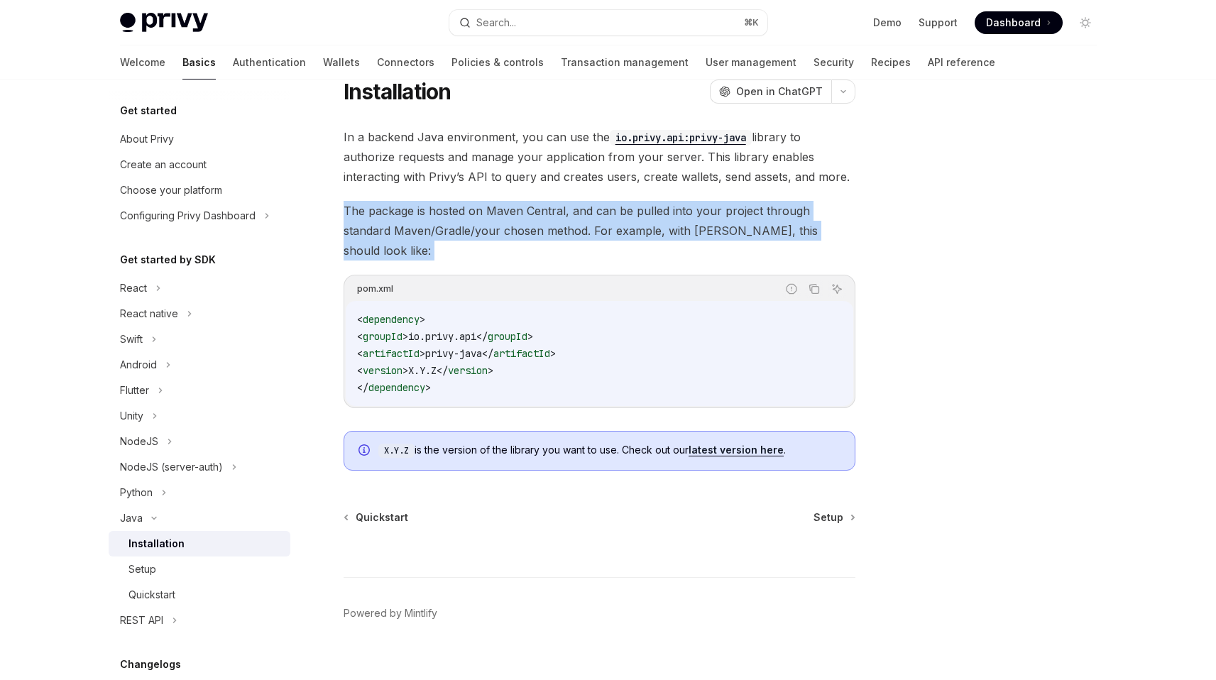
click at [608, 189] on div "In a backend Java environment, you can use the io.privy.api:privy-java library …" at bounding box center [600, 299] width 512 height 344
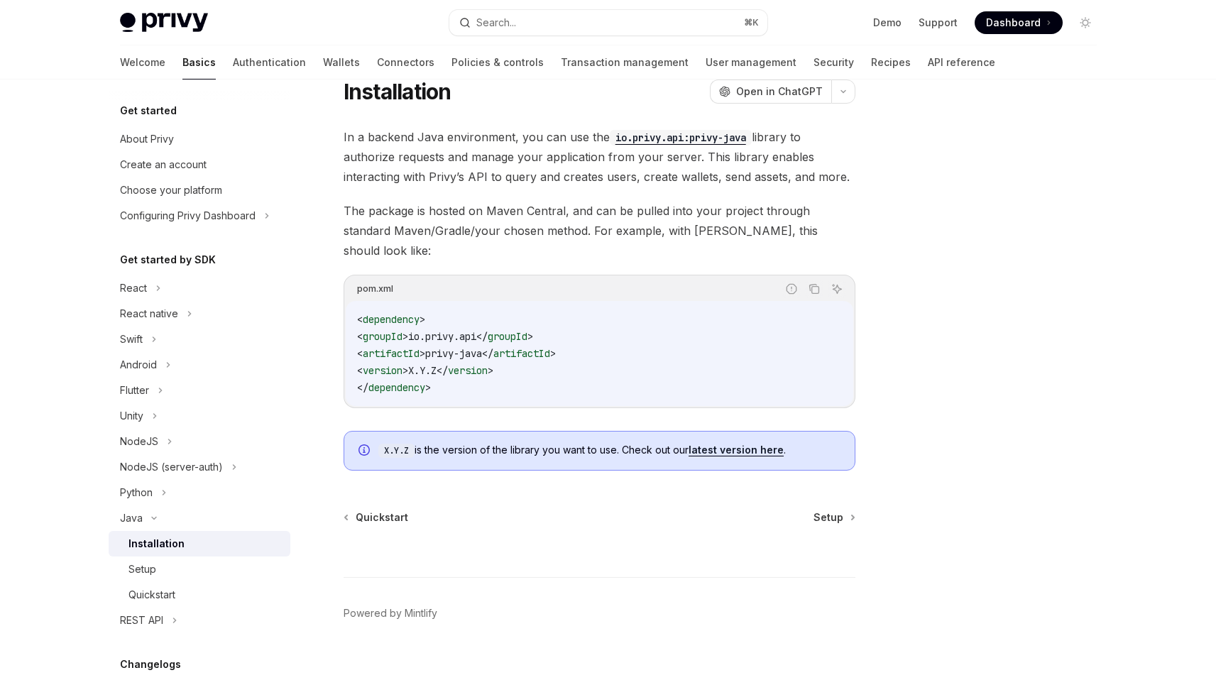
click at [616, 182] on span "In a backend Java environment, you can use the io.privy.api:privy-java library …" at bounding box center [600, 157] width 512 height 60
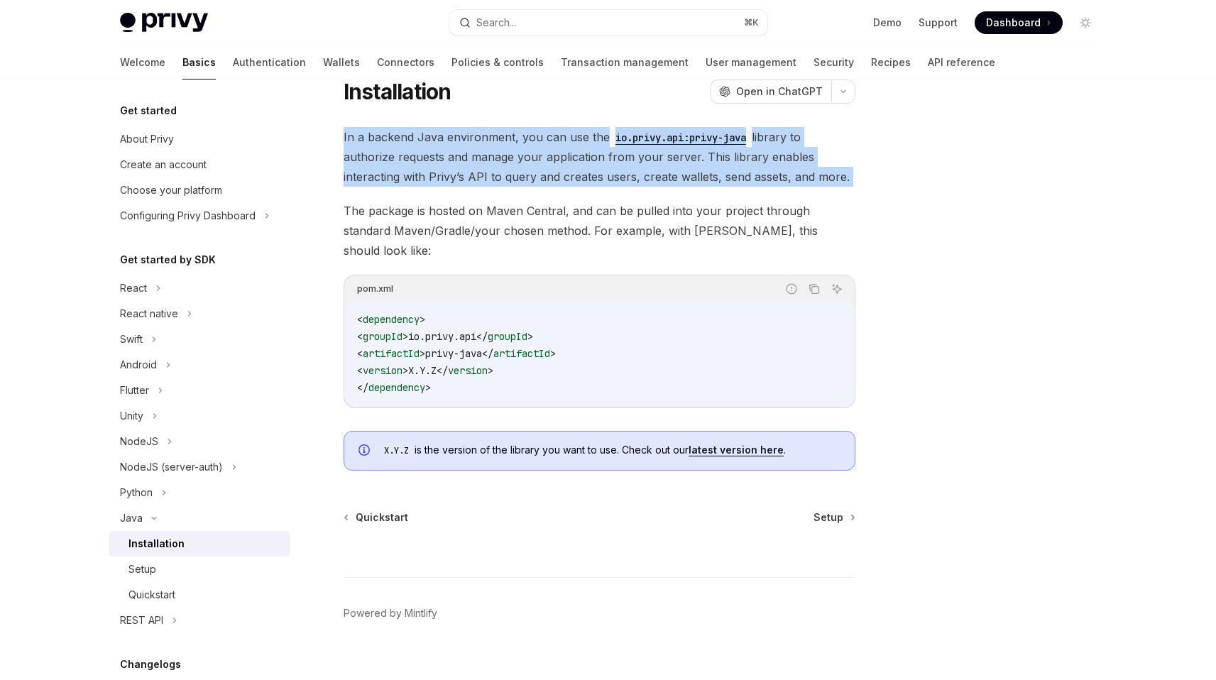
click at [616, 182] on span "In a backend Java environment, you can use the io.privy.api:privy-java library …" at bounding box center [600, 157] width 512 height 60
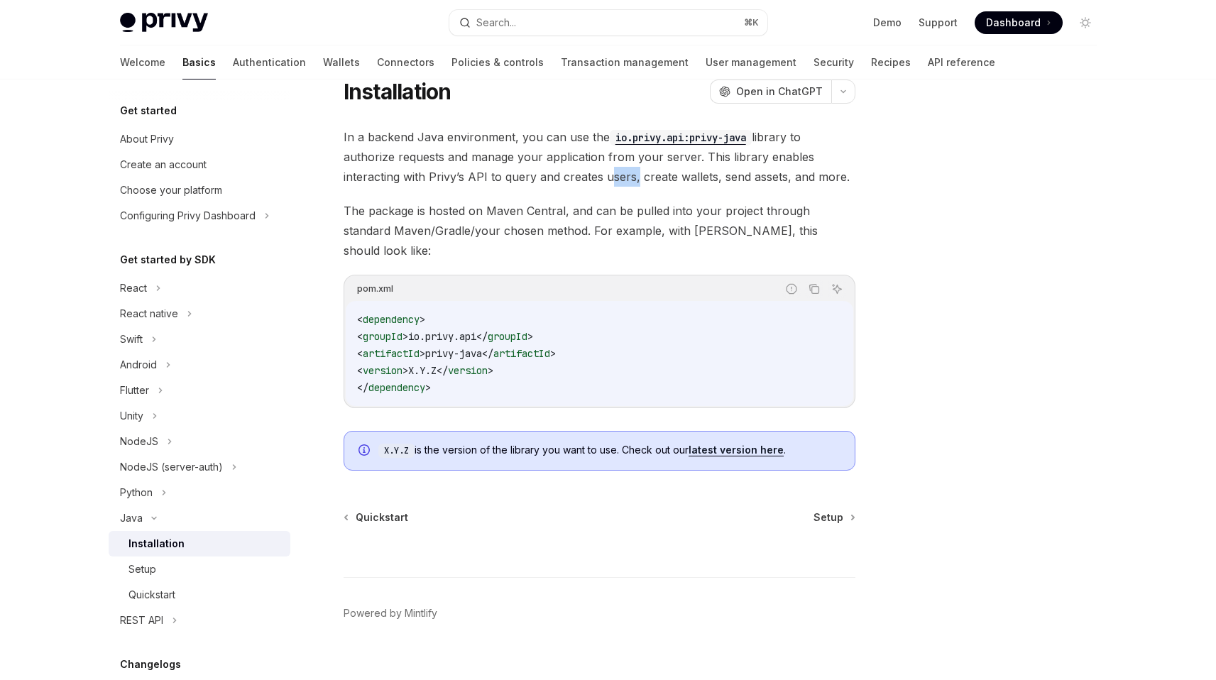
click at [616, 182] on span "In a backend Java environment, you can use the io.privy.api:privy-java library …" at bounding box center [600, 157] width 512 height 60
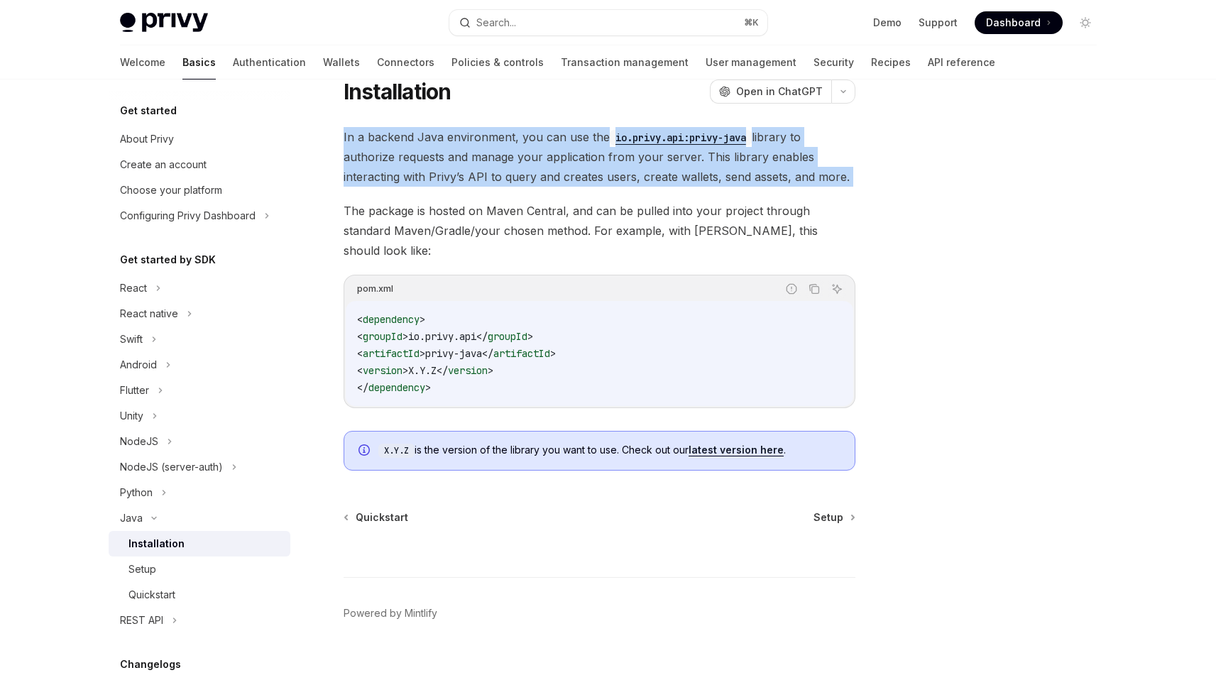
click at [616, 182] on span "In a backend Java environment, you can use the io.privy.api:privy-java library …" at bounding box center [600, 157] width 512 height 60
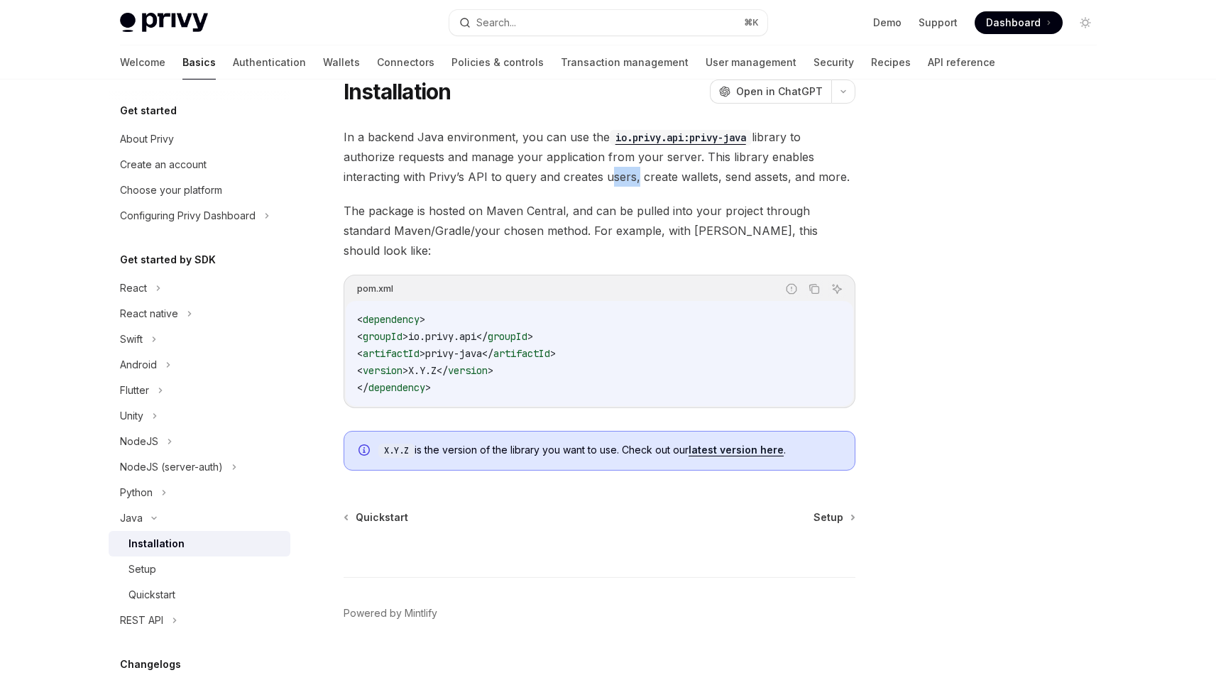
click at [615, 182] on span "In a backend Java environment, you can use the io.privy.api:privy-java library …" at bounding box center [600, 157] width 512 height 60
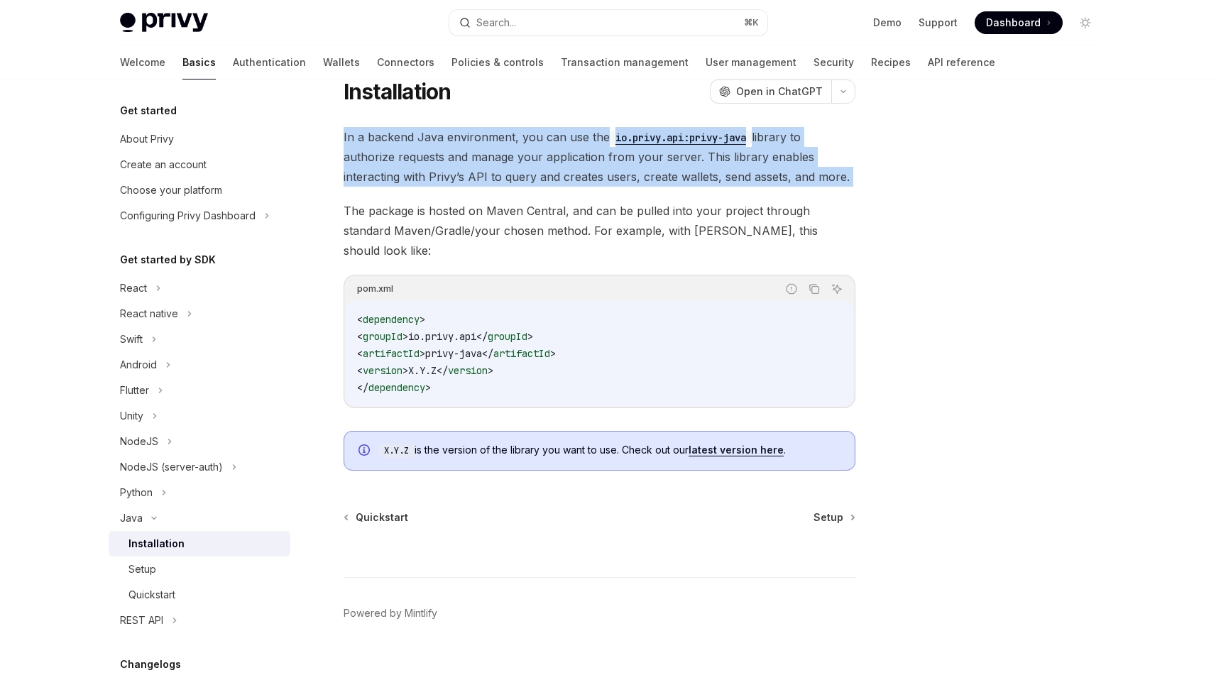
click at [615, 183] on span "In a backend Java environment, you can use the io.privy.api:privy-java library …" at bounding box center [600, 157] width 512 height 60
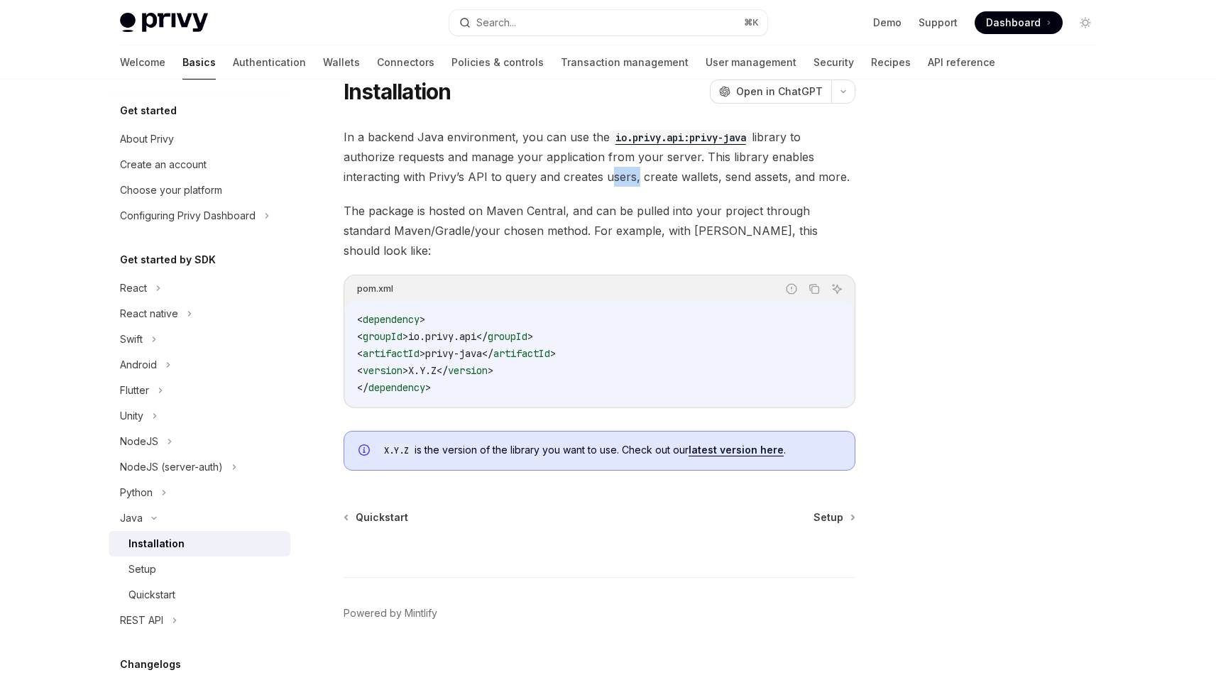
click at [615, 183] on span "In a backend Java environment, you can use the io.privy.api:privy-java library …" at bounding box center [600, 157] width 512 height 60
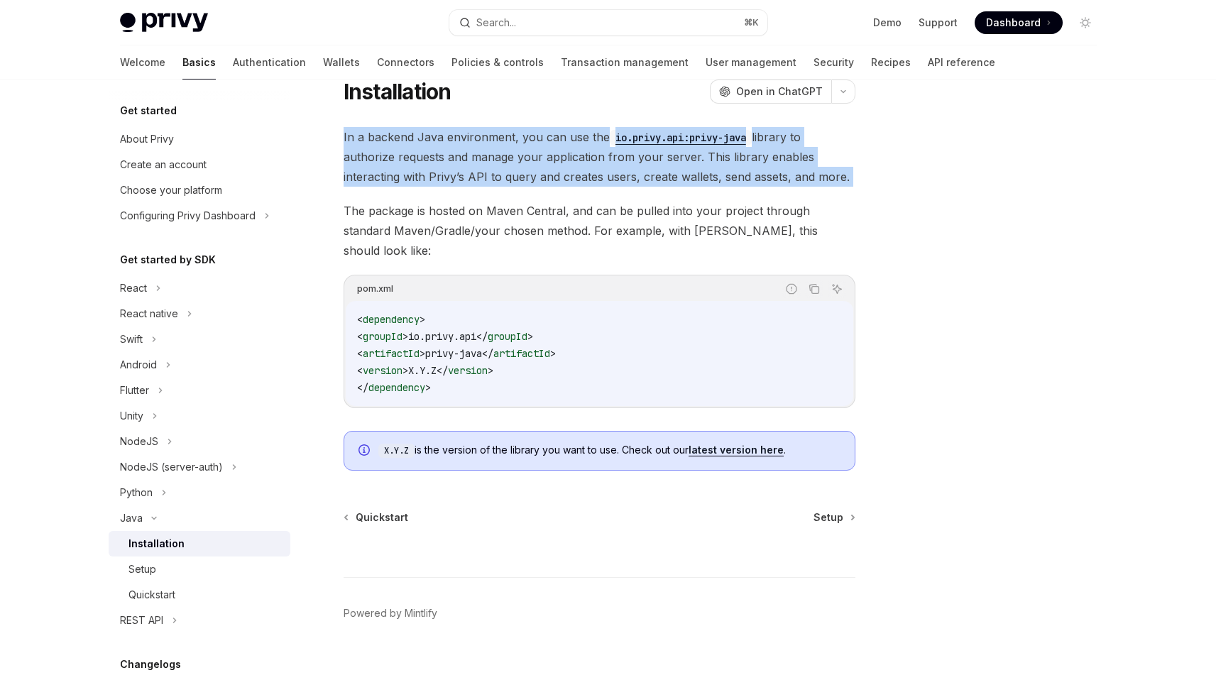
click at [615, 183] on span "In a backend Java environment, you can use the io.privy.api:privy-java library …" at bounding box center [600, 157] width 512 height 60
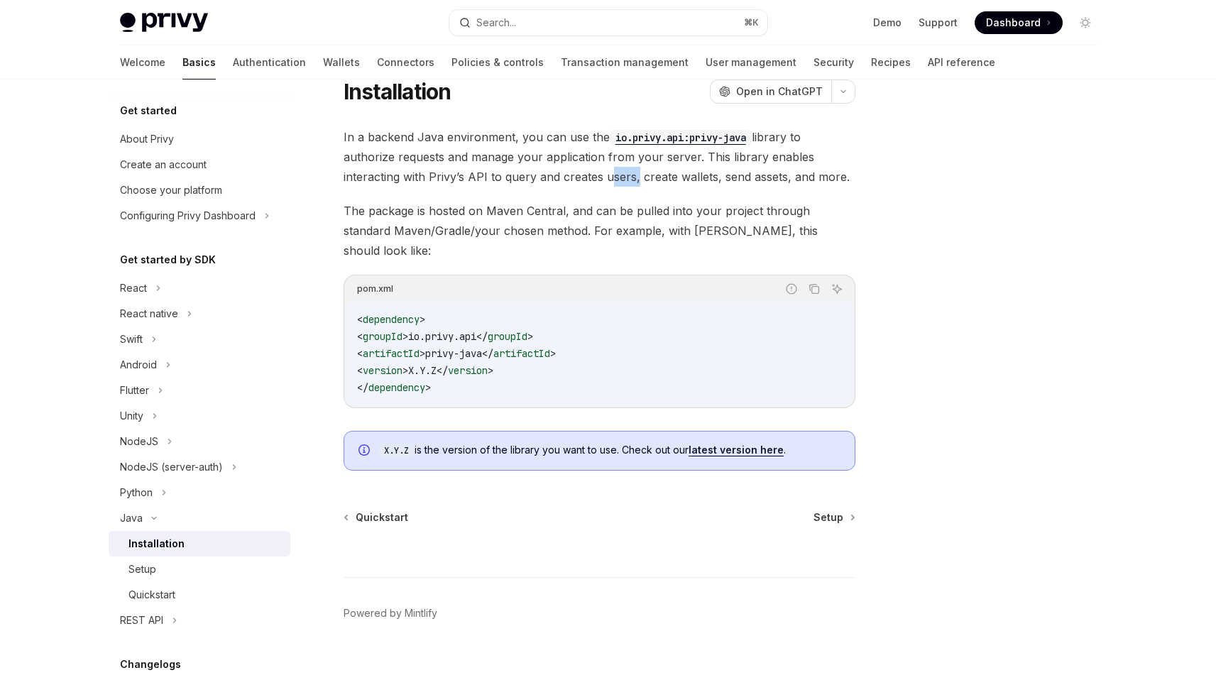
click at [615, 183] on span "In a backend Java environment, you can use the io.privy.api:privy-java library …" at bounding box center [600, 157] width 512 height 60
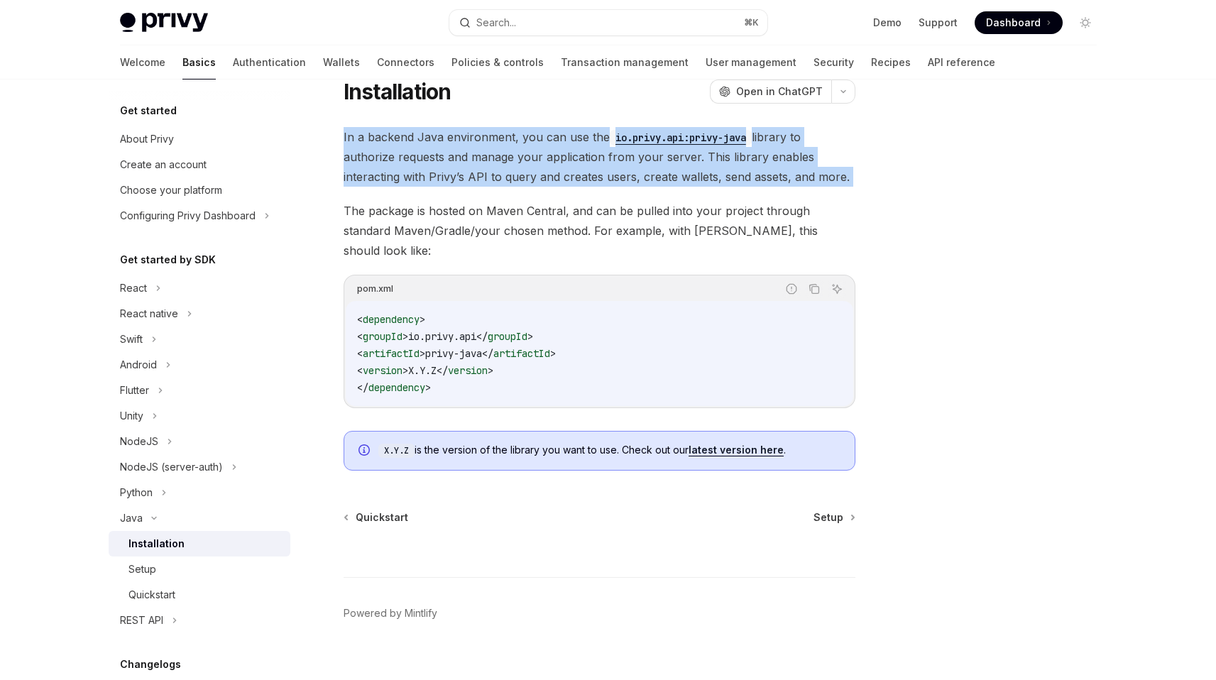
click at [615, 183] on span "In a backend Java environment, you can use the io.privy.api:privy-java library …" at bounding box center [600, 157] width 512 height 60
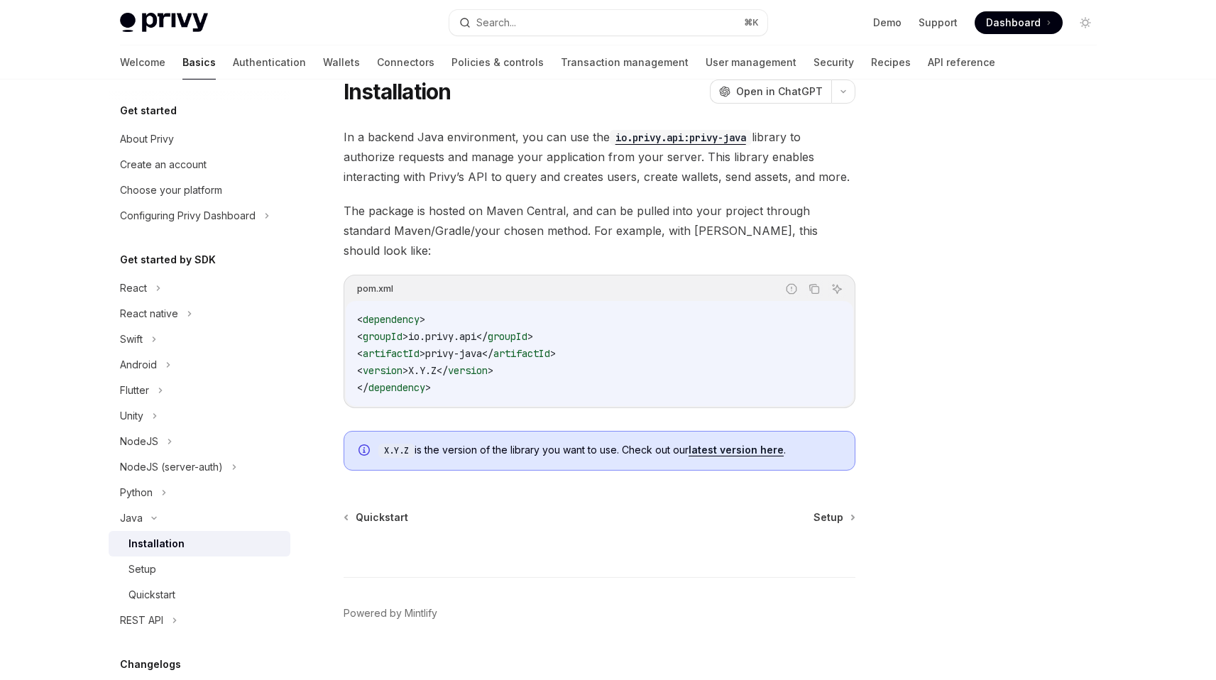
click at [556, 222] on span "The package is hosted on Maven Central, and can be pulled into your project thr…" at bounding box center [600, 231] width 512 height 60
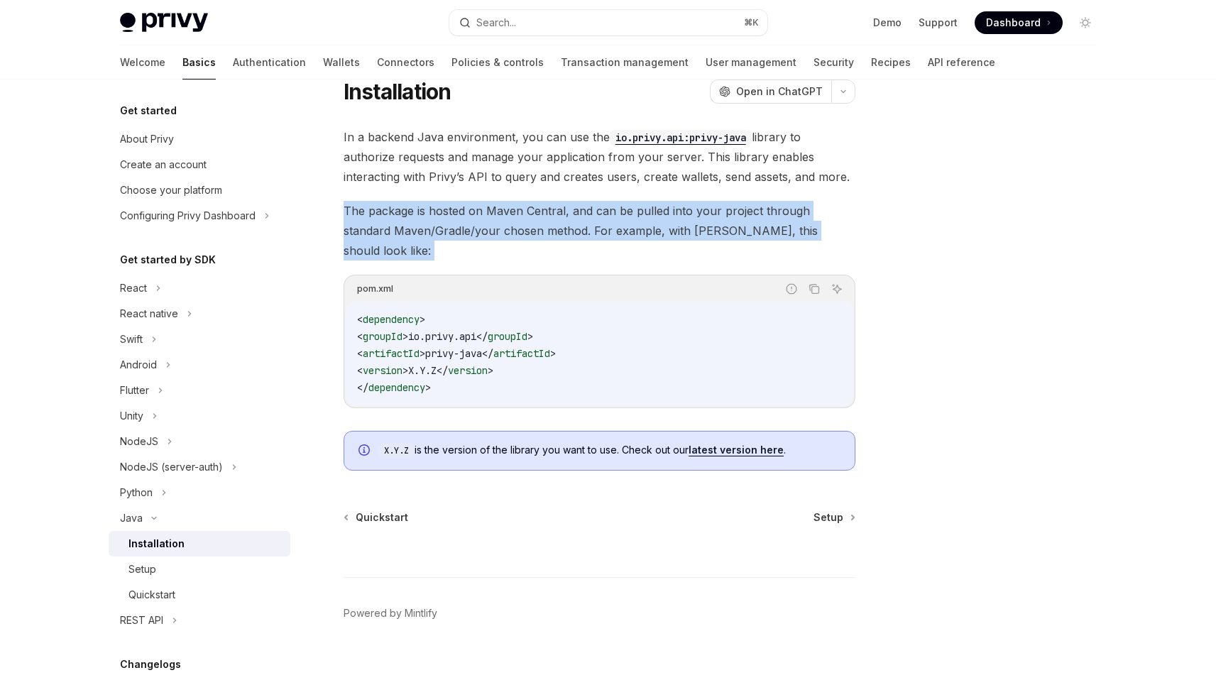
click at [556, 222] on span "The package is hosted on Maven Central, and can be pulled into your project thr…" at bounding box center [600, 231] width 512 height 60
click at [822, 510] on span "Setup" at bounding box center [828, 517] width 30 height 14
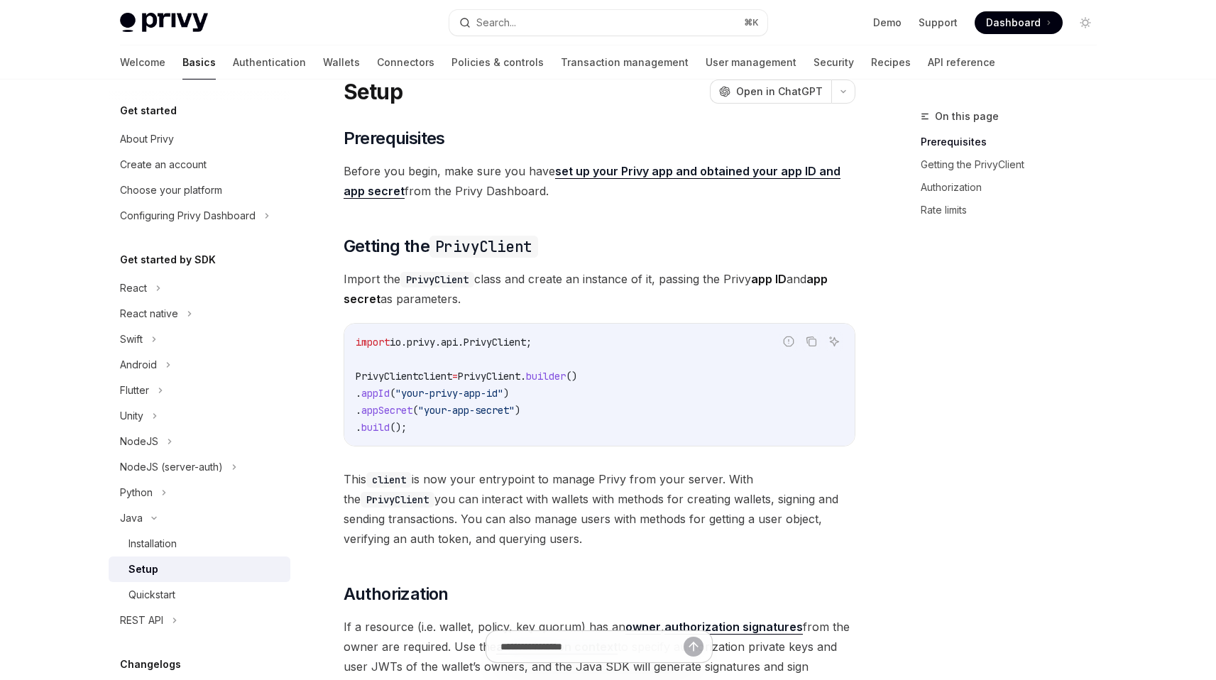
click at [549, 297] on span "Import the PrivyClient class and create an instance of it, passing the Privy ap…" at bounding box center [600, 289] width 512 height 40
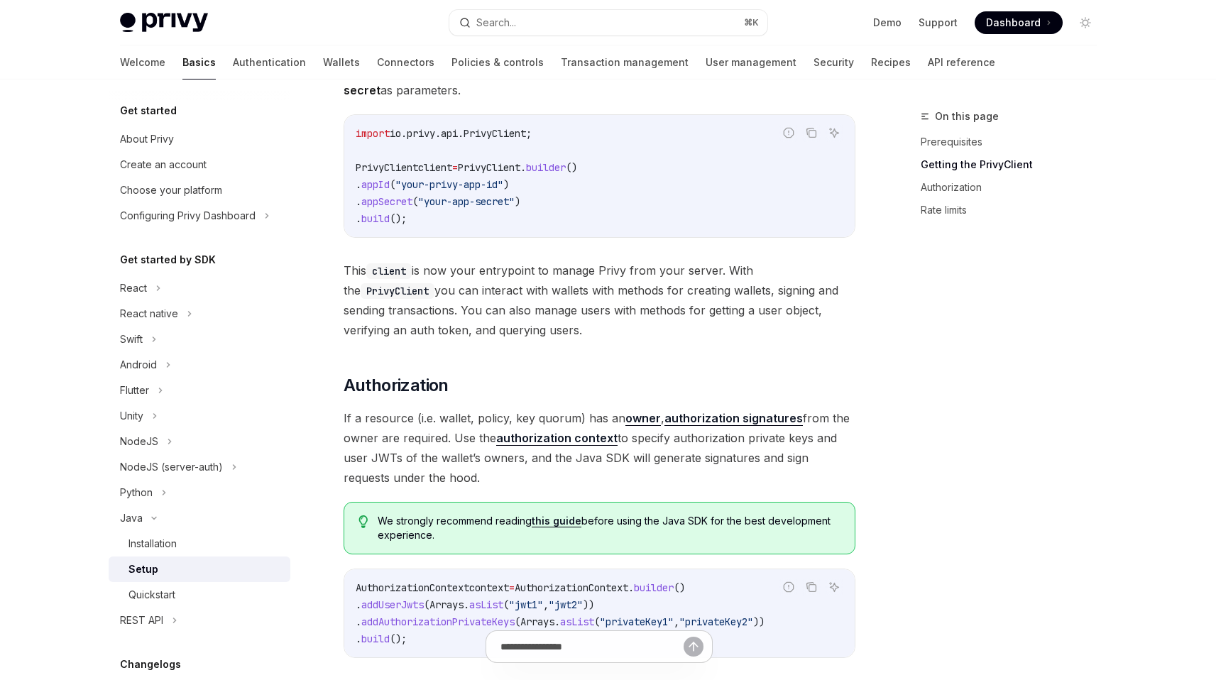
scroll to position [407, 0]
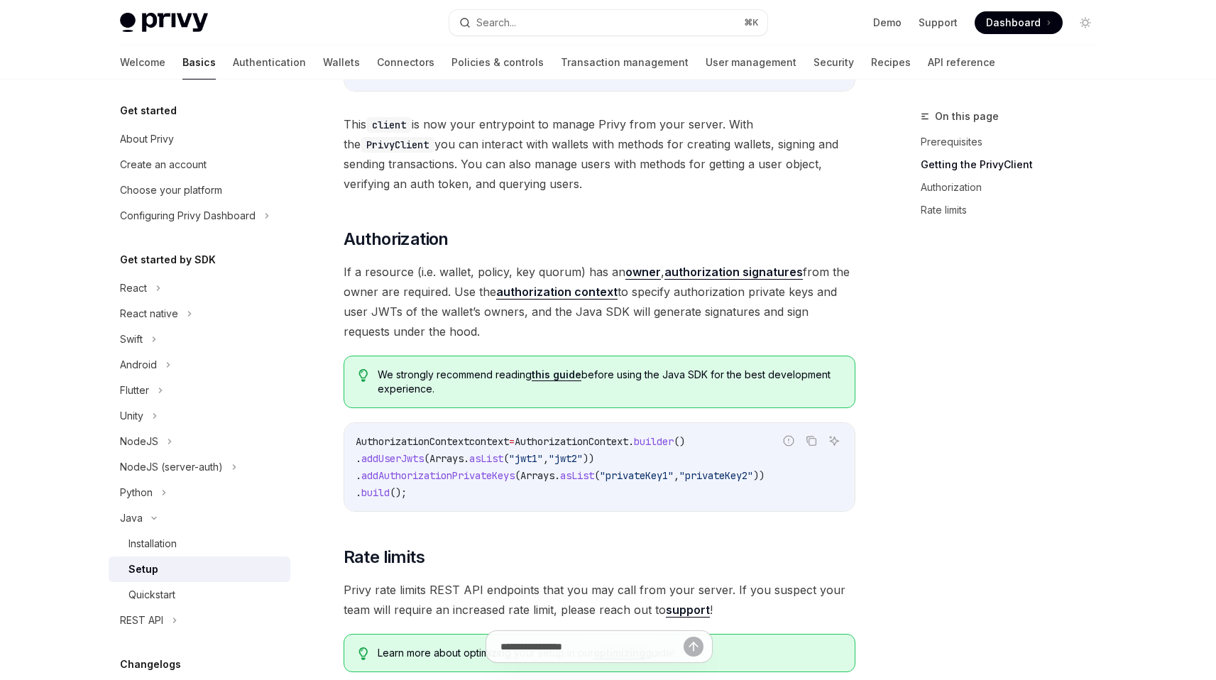
click at [416, 258] on div "​ Prerequisites Before you begin, make sure you have set up your Privy app and …" at bounding box center [600, 222] width 512 height 900
click at [414, 270] on span "If a resource (i.e. wallet, policy, key quorum) has an owner , authorization si…" at bounding box center [600, 301] width 512 height 79
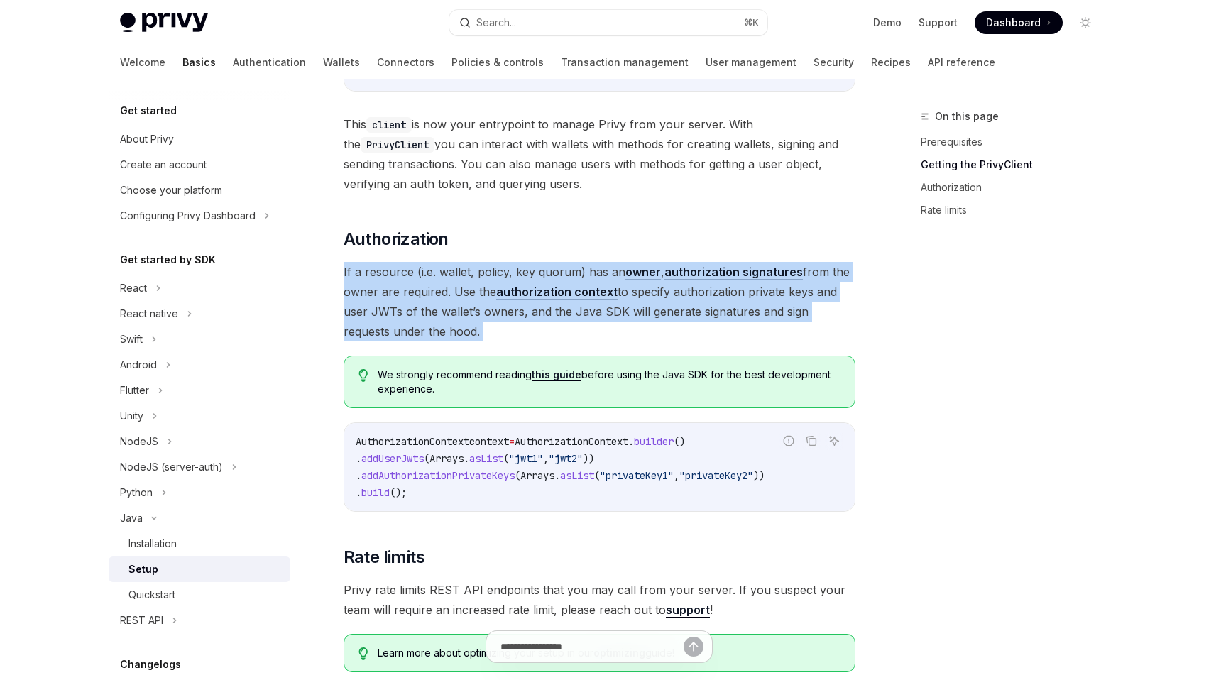
click at [414, 270] on span "If a resource (i.e. wallet, policy, key quorum) has an owner , authorization si…" at bounding box center [600, 301] width 512 height 79
click at [408, 286] on span "If a resource (i.e. wallet, policy, key quorum) has an owner , authorization si…" at bounding box center [600, 301] width 512 height 79
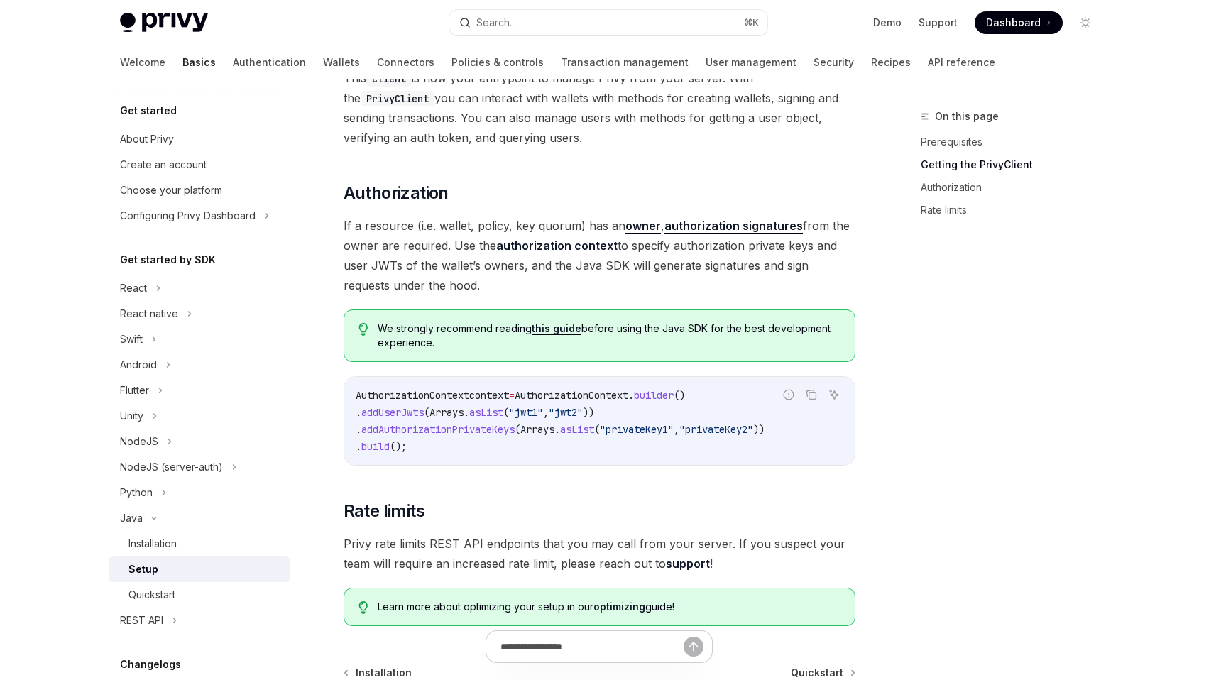
scroll to position [462, 0]
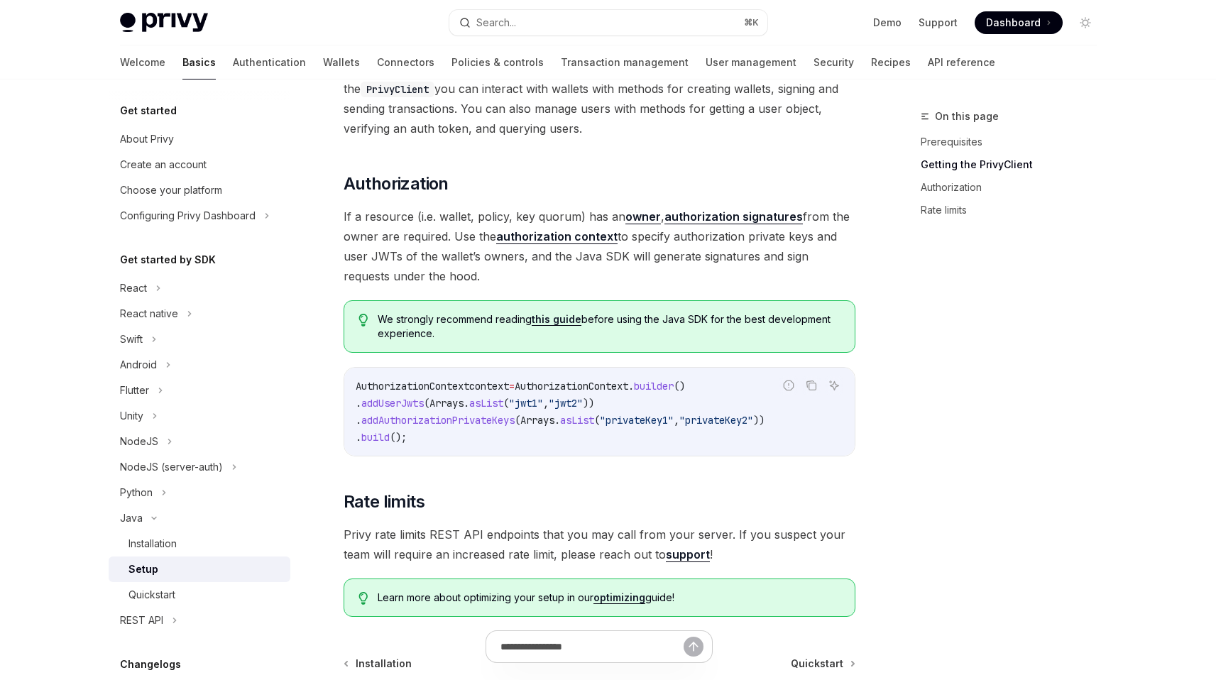
click at [535, 238] on link "authorization context" at bounding box center [556, 236] width 121 height 15
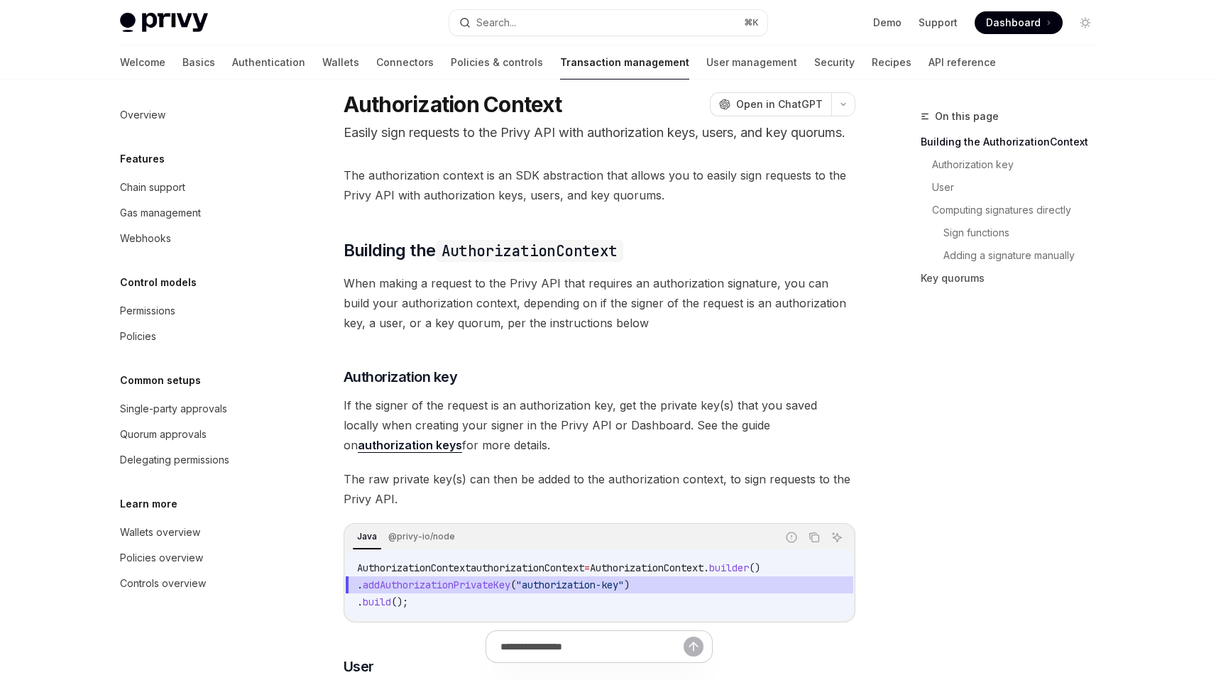
scroll to position [10, 0]
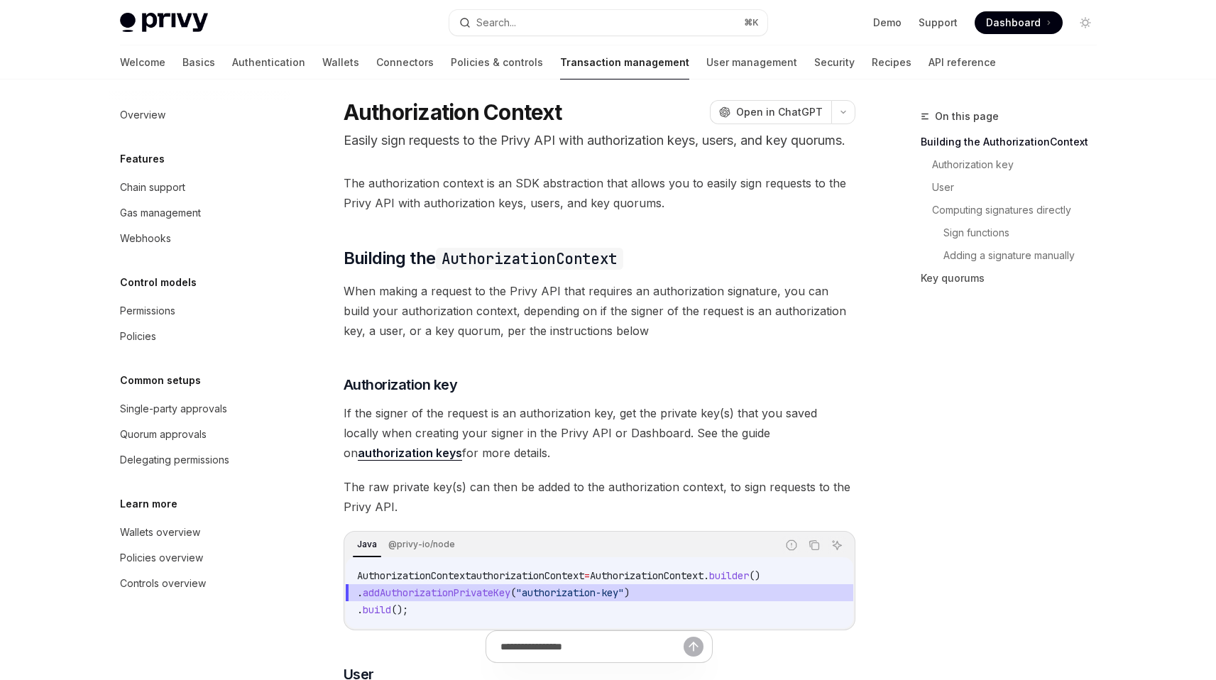
click at [551, 213] on span "The authorization context is an SDK abstraction that allows you to easily sign …" at bounding box center [600, 193] width 512 height 40
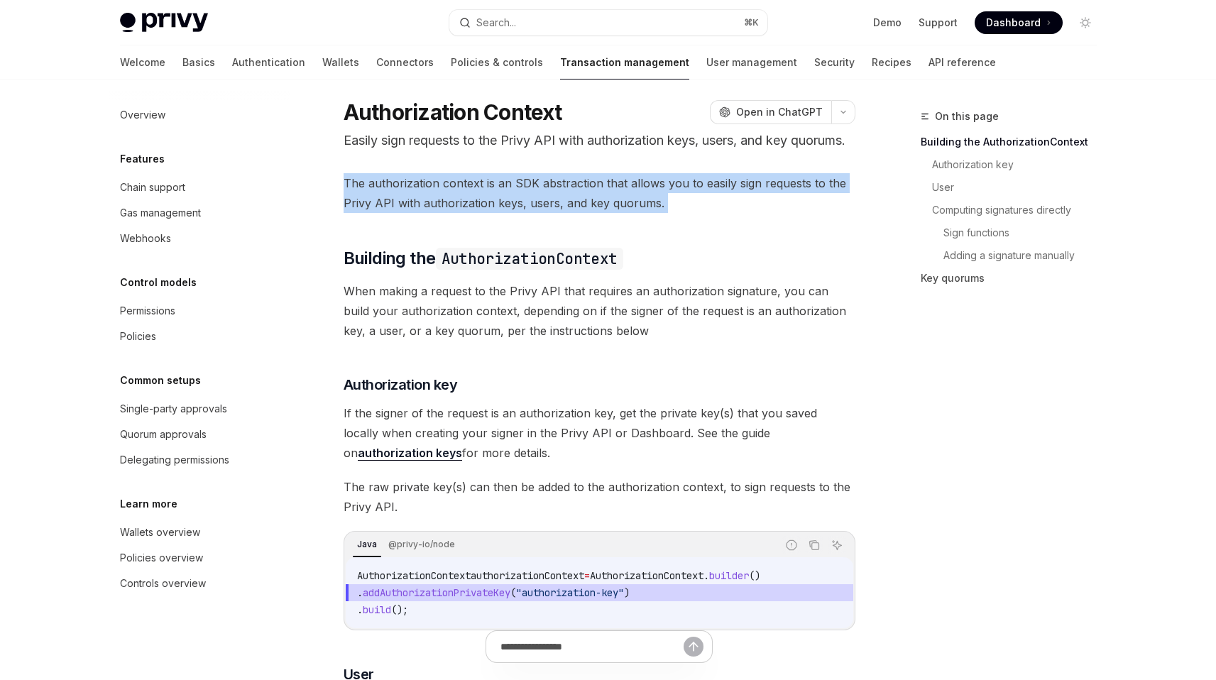
click at [551, 213] on span "The authorization context is an SDK abstraction that allows you to easily sign …" at bounding box center [600, 193] width 512 height 40
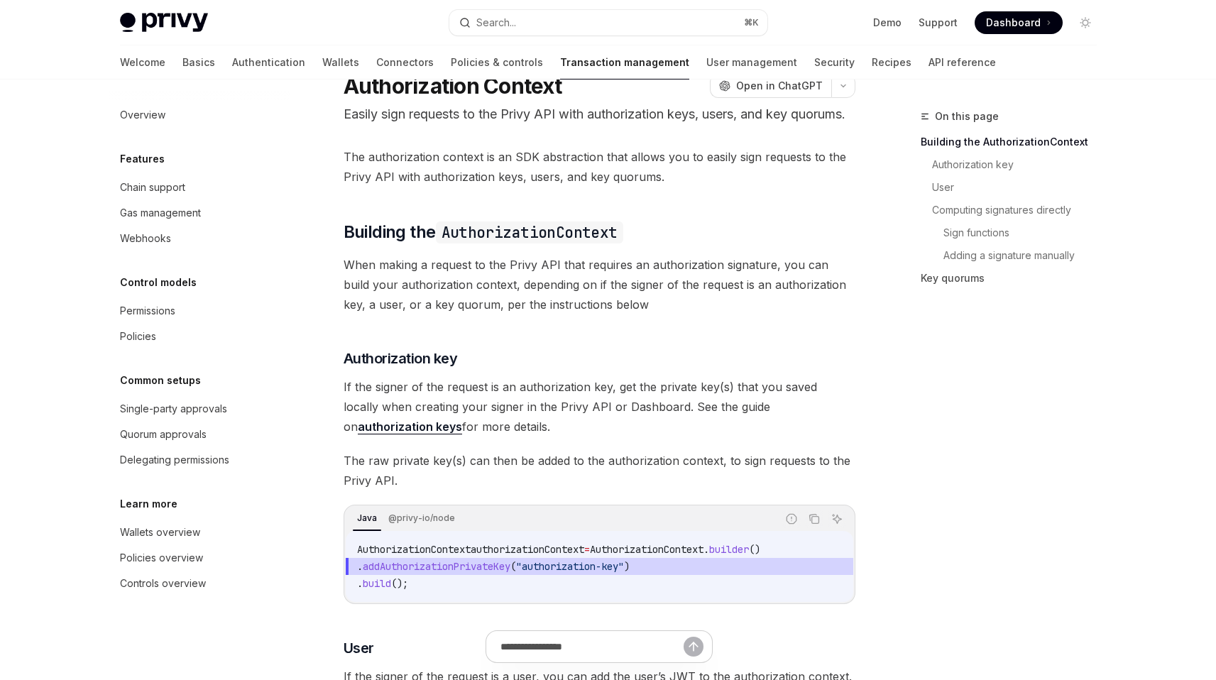
scroll to position [45, 0]
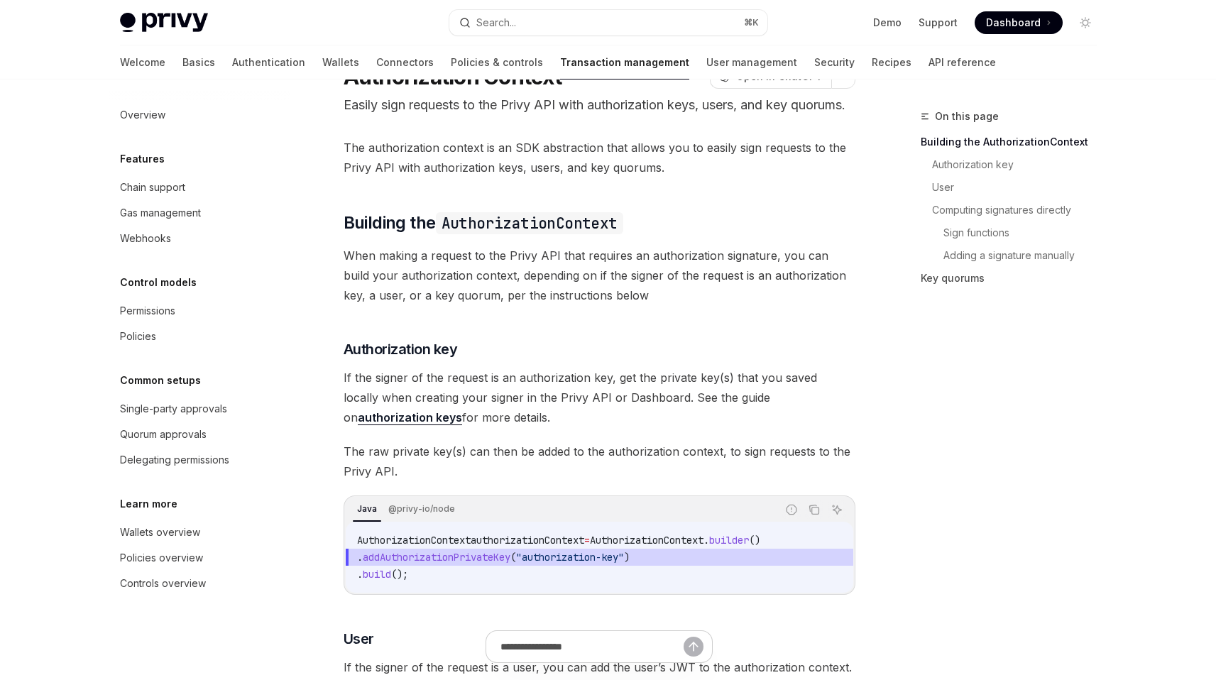
click at [552, 294] on span "When making a request to the Privy API that requires an authorization signature…" at bounding box center [600, 276] width 512 height 60
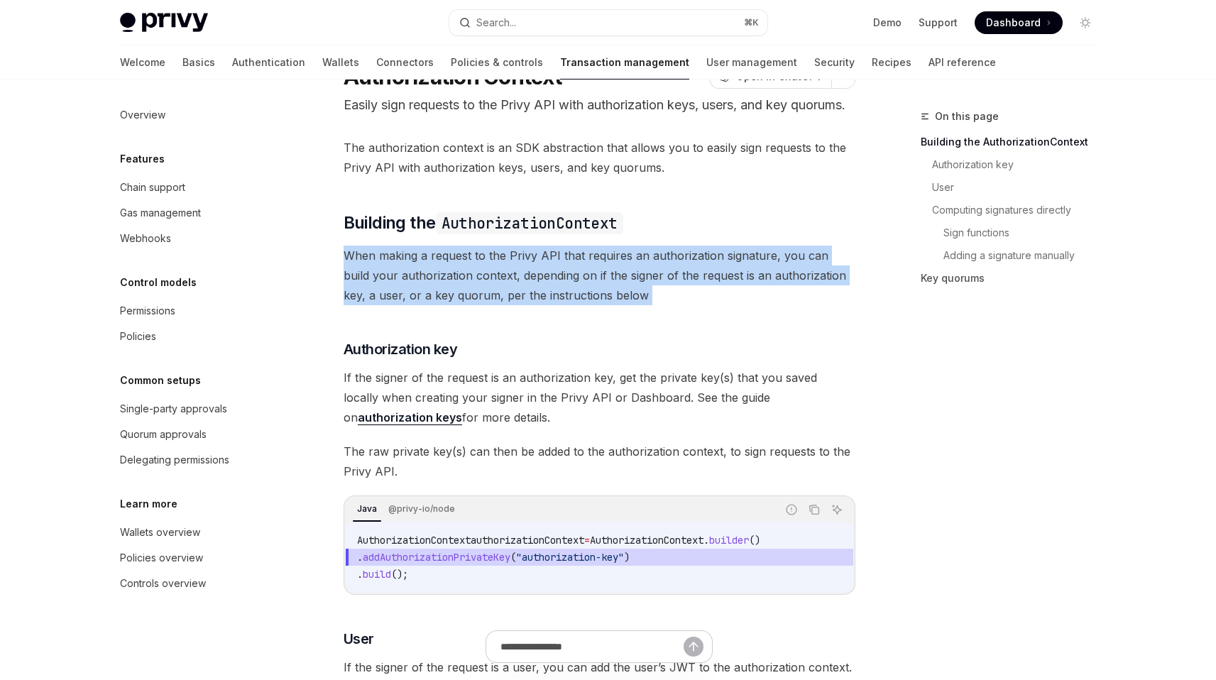
click at [552, 294] on span "When making a request to the Privy API that requires an authorization signature…" at bounding box center [600, 276] width 512 height 60
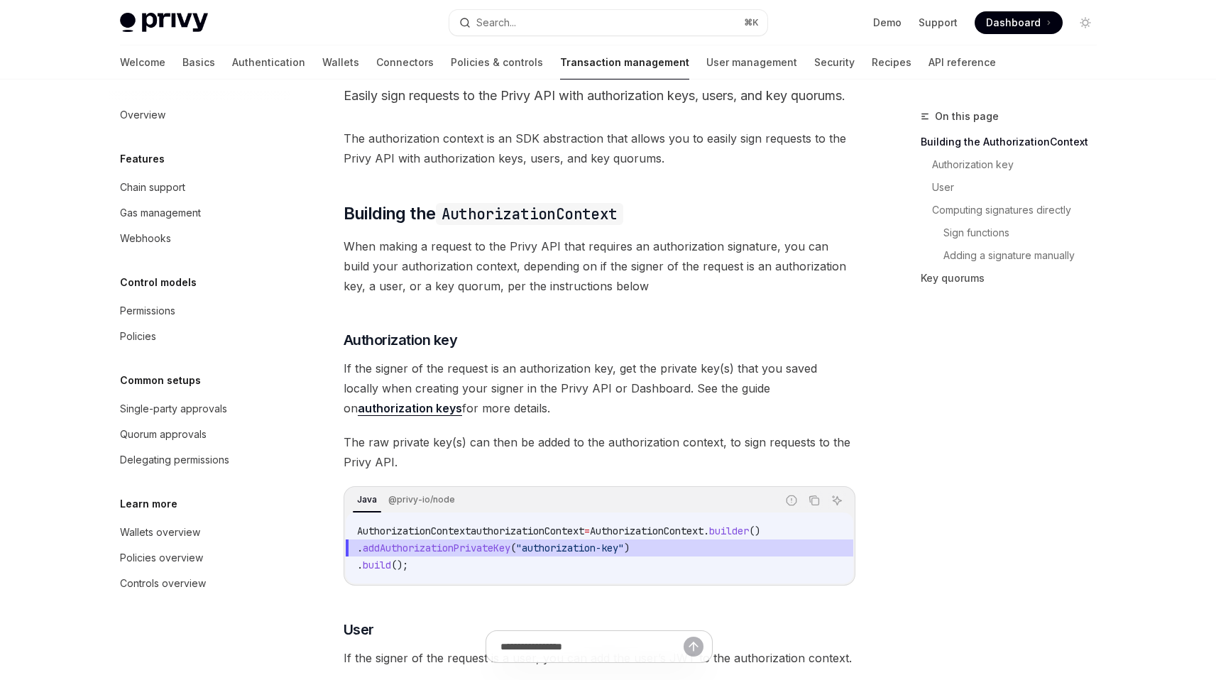
scroll to position [64, 0]
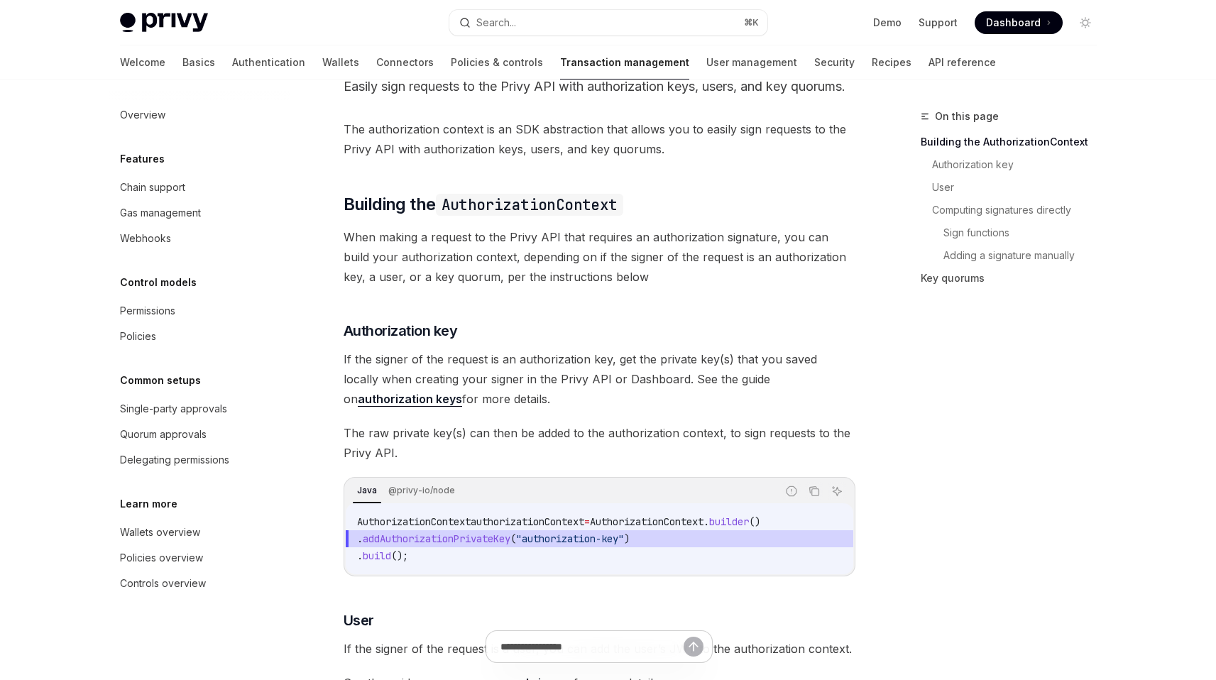
click at [525, 287] on span "When making a request to the Privy API that requires an authorization signature…" at bounding box center [600, 257] width 512 height 60
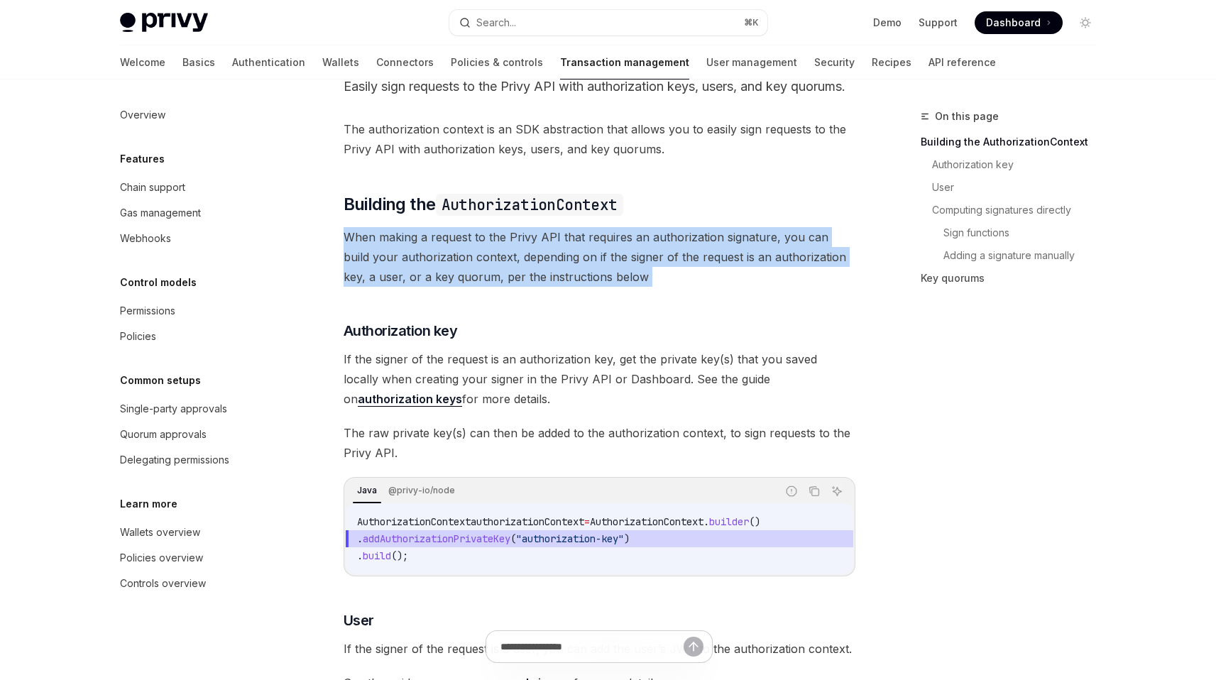
click at [525, 287] on span "When making a request to the Privy API that requires an authorization signature…" at bounding box center [600, 257] width 512 height 60
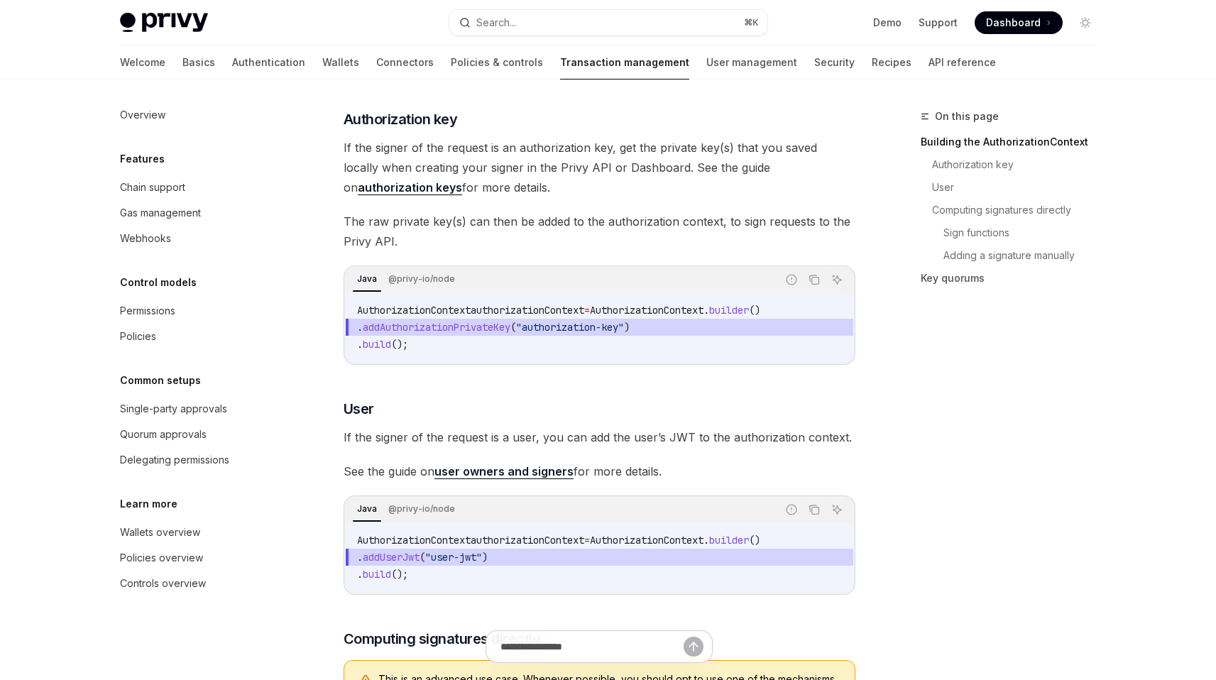
scroll to position [285, 0]
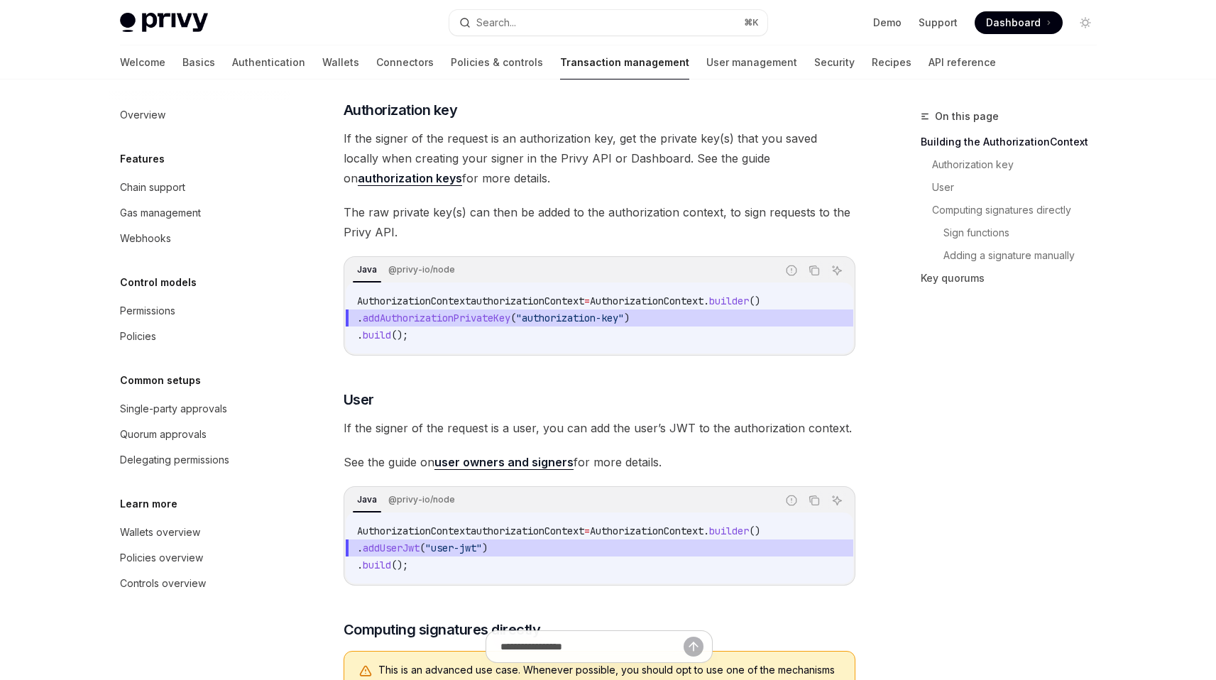
click at [509, 438] on span "If the signer of the request is a user, you can add the user’s JWT to the autho…" at bounding box center [600, 428] width 512 height 20
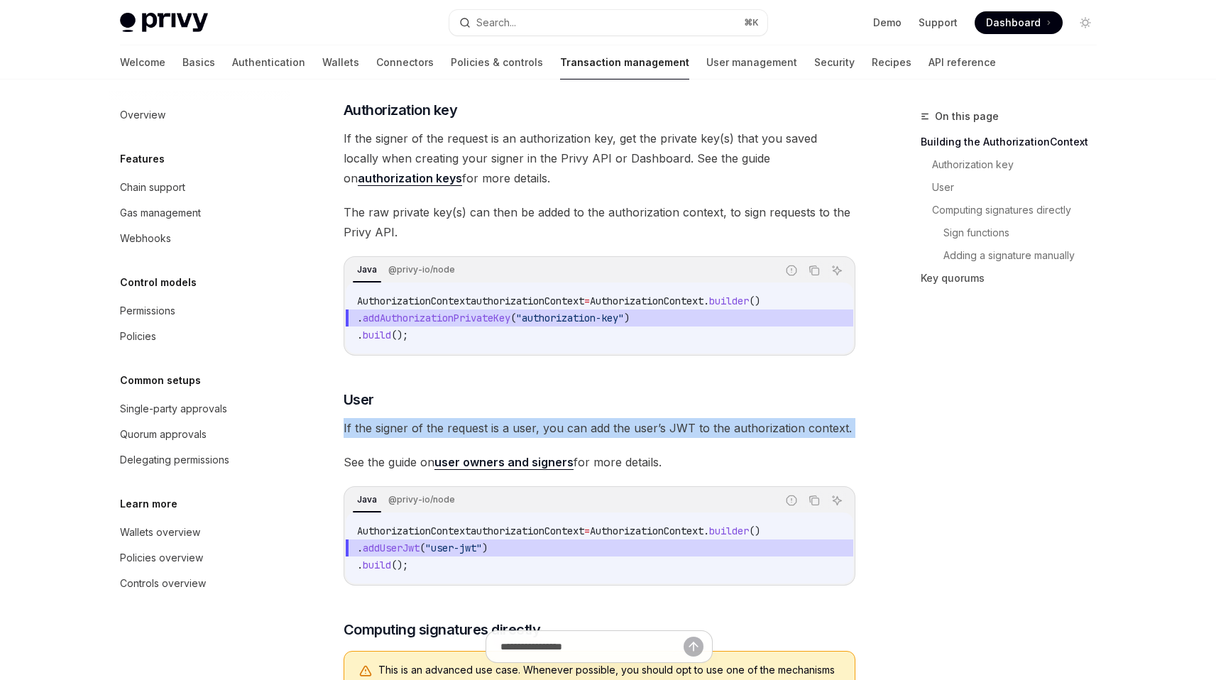
click at [509, 438] on span "If the signer of the request is a user, you can add the user’s JWT to the autho…" at bounding box center [600, 428] width 512 height 20
click at [471, 438] on span "If the signer of the request is a user, you can add the user’s JWT to the autho…" at bounding box center [600, 428] width 512 height 20
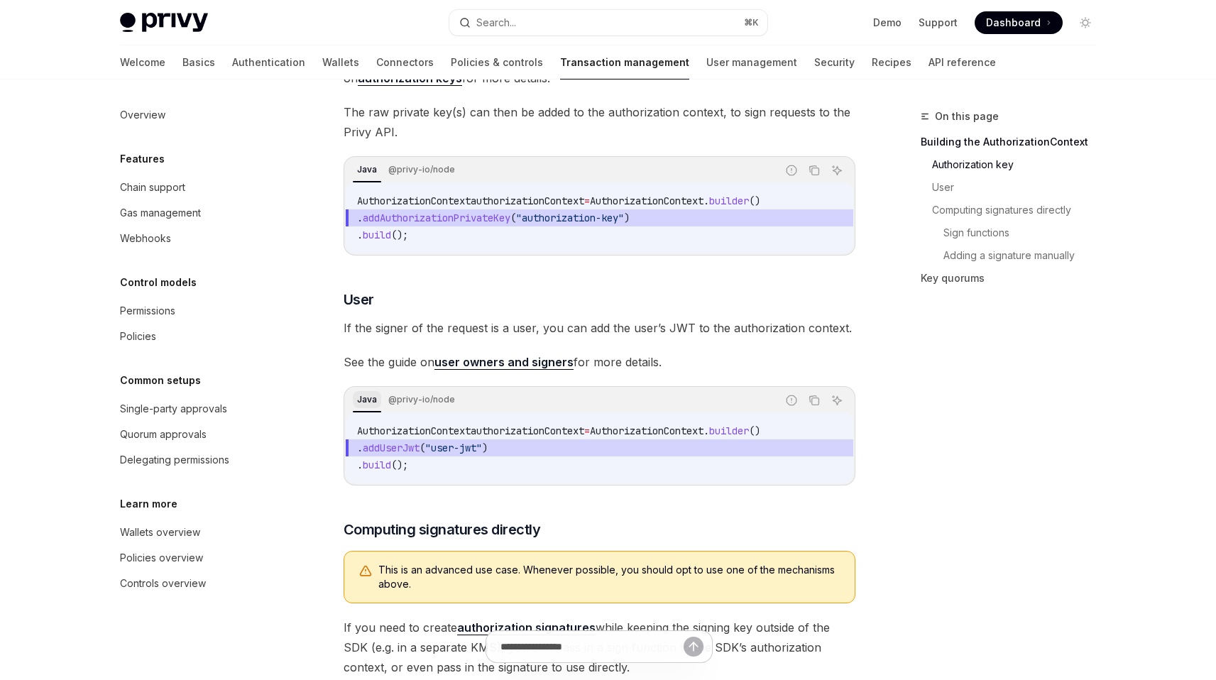
scroll to position [394, 0]
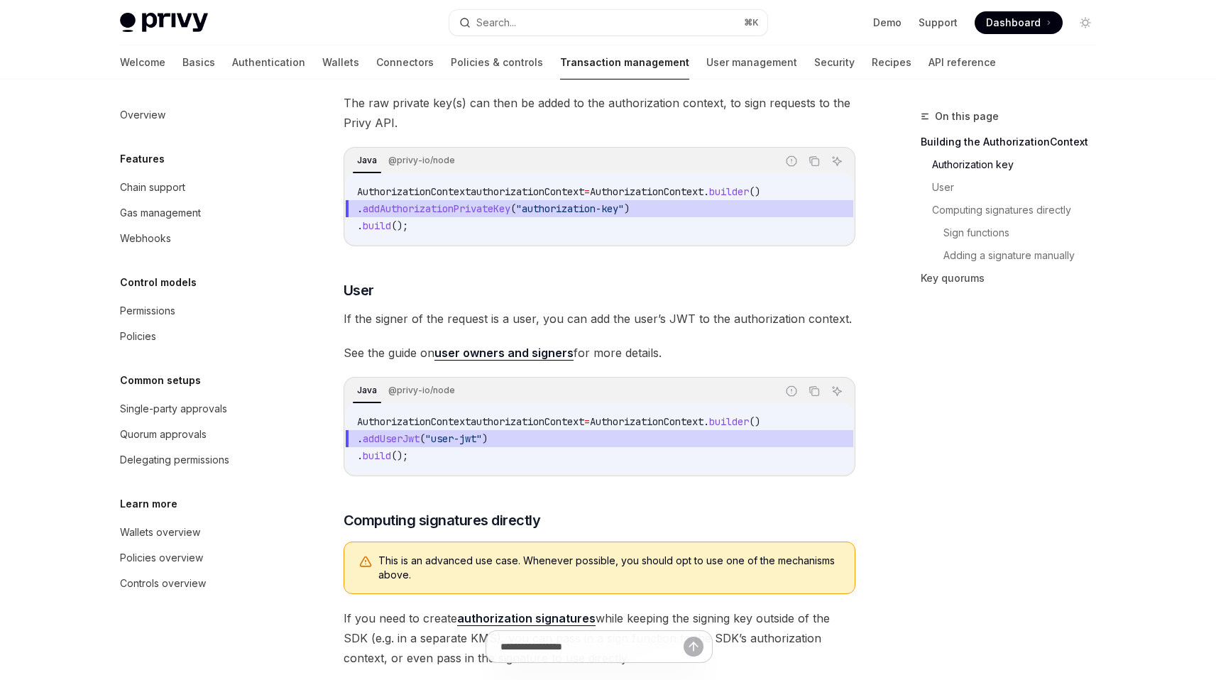
click at [499, 361] on link "user owners and signers" at bounding box center [503, 353] width 139 height 15
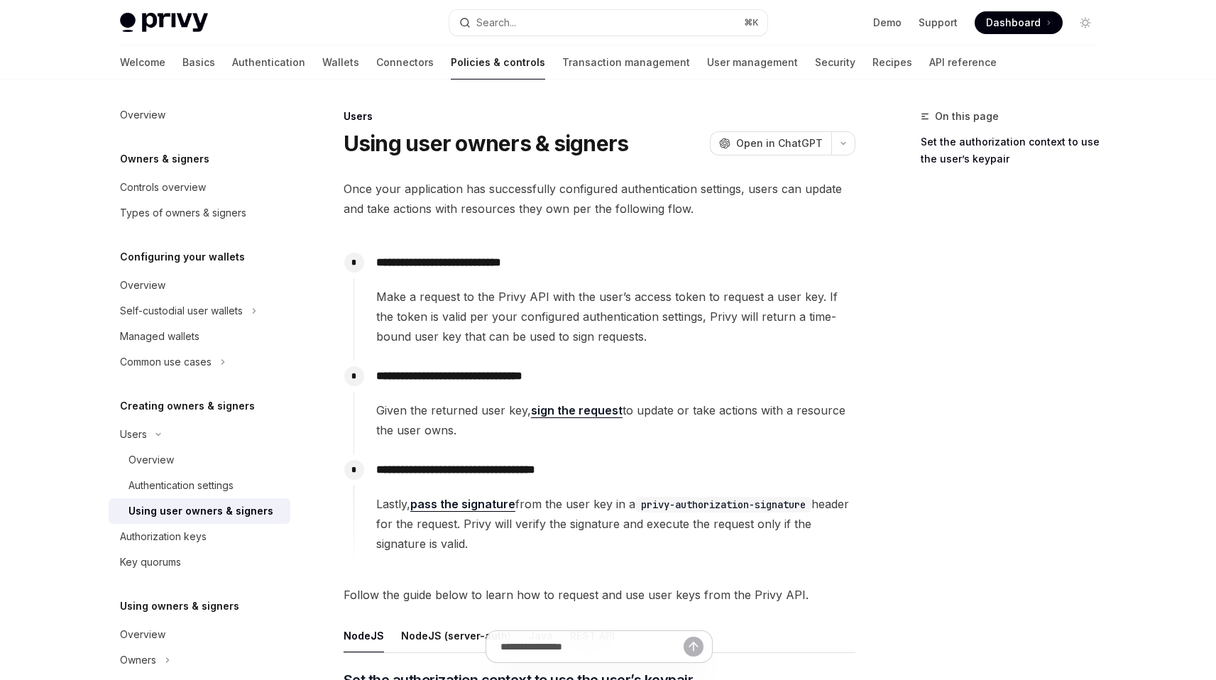
click at [598, 303] on span "Make a request to the Privy API with the user’s access token to request a user …" at bounding box center [615, 317] width 478 height 60
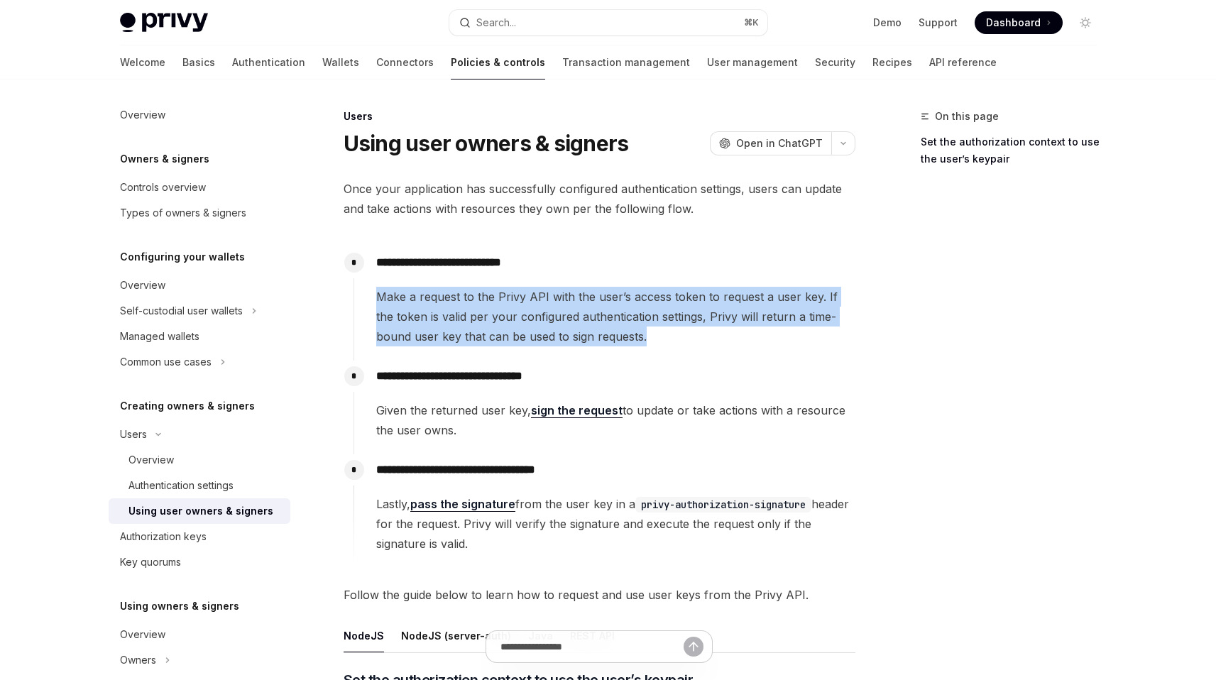
click at [598, 303] on span "Make a request to the Privy API with the user’s access token to request a user …" at bounding box center [615, 317] width 478 height 60
click at [590, 309] on span "Make a request to the Privy API with the user’s access token to request a user …" at bounding box center [615, 317] width 478 height 60
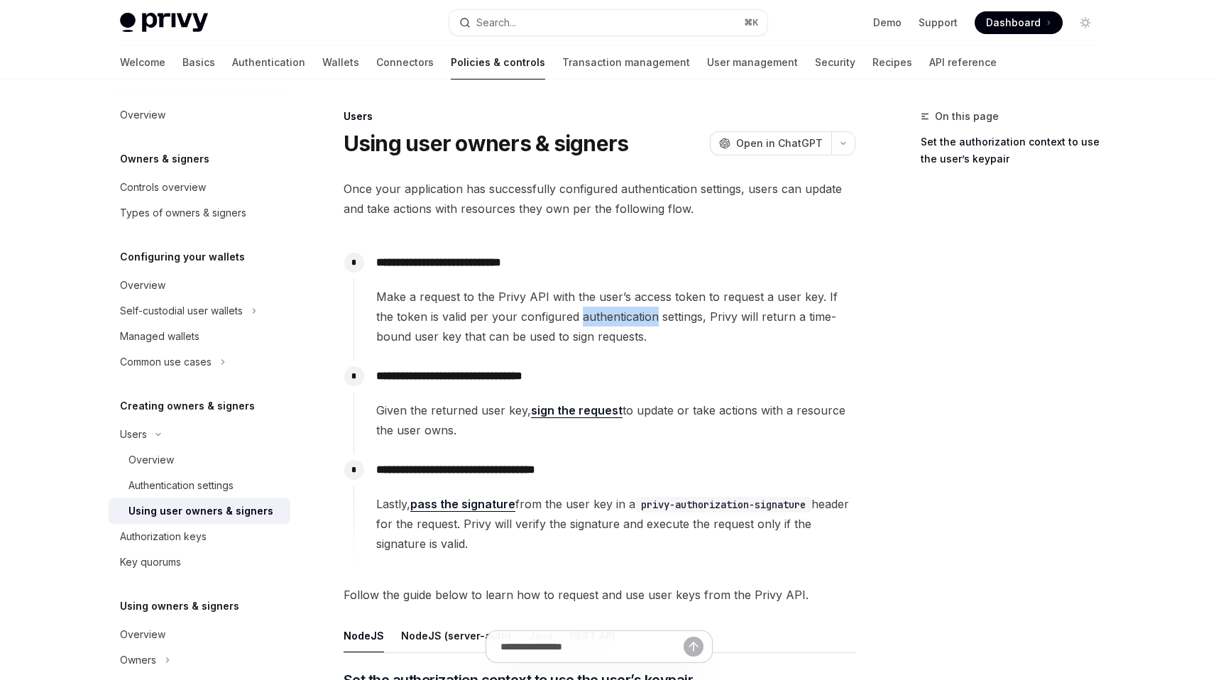
click at [590, 309] on span "Make a request to the Privy API with the user’s access token to request a user …" at bounding box center [615, 317] width 478 height 60
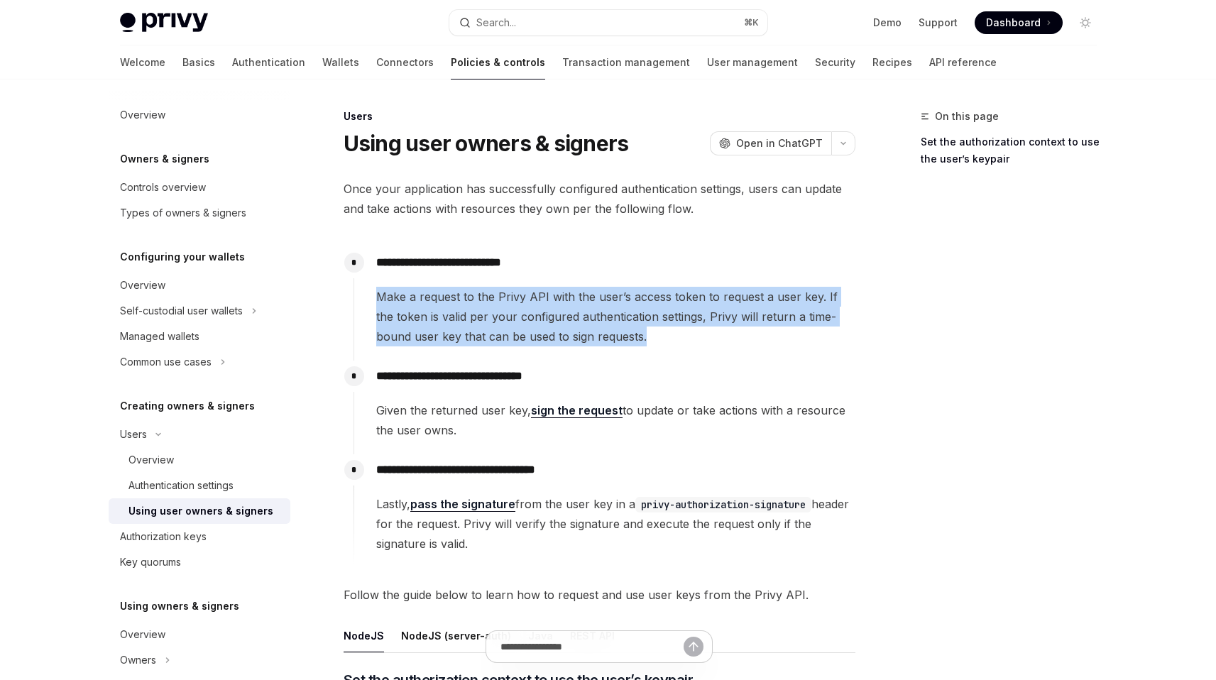
click at [590, 309] on span "Make a request to the Privy API with the user’s access token to request a user …" at bounding box center [615, 317] width 478 height 60
click at [578, 314] on span "Make a request to the Privy API with the user’s access token to request a user …" at bounding box center [615, 317] width 478 height 60
click at [558, 323] on span "Make a request to the Privy API with the user’s access token to request a user …" at bounding box center [615, 317] width 478 height 60
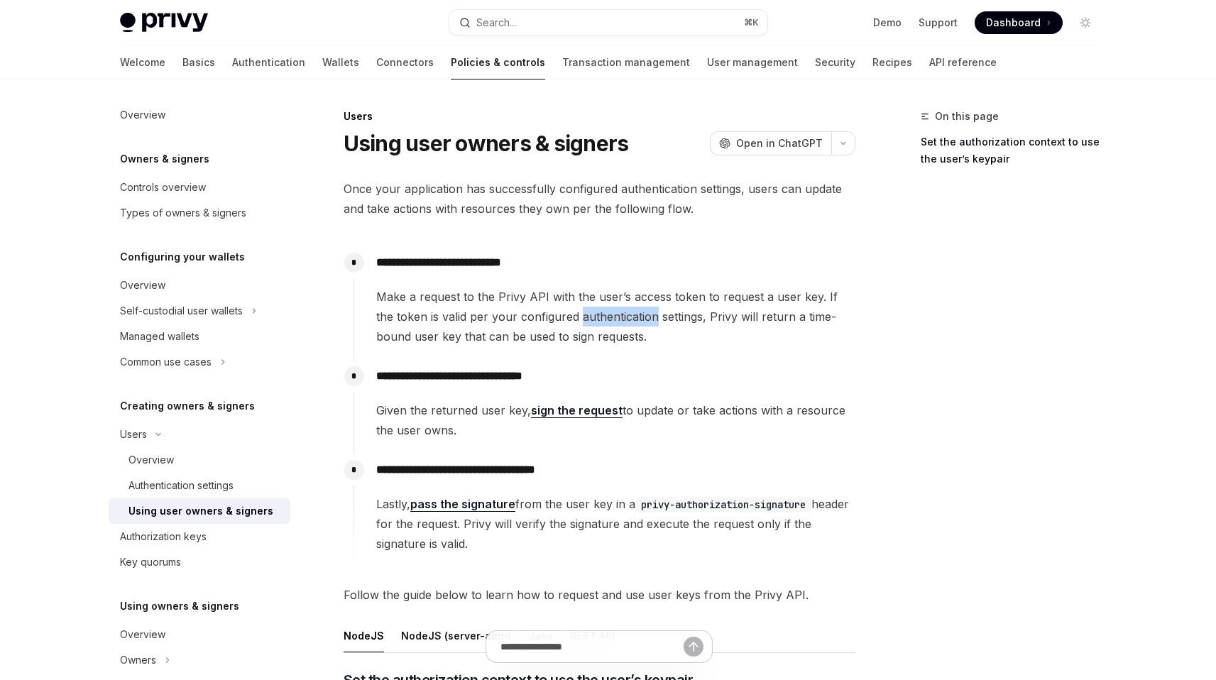
click at [558, 323] on span "Make a request to the Privy API with the user’s access token to request a user …" at bounding box center [615, 317] width 478 height 60
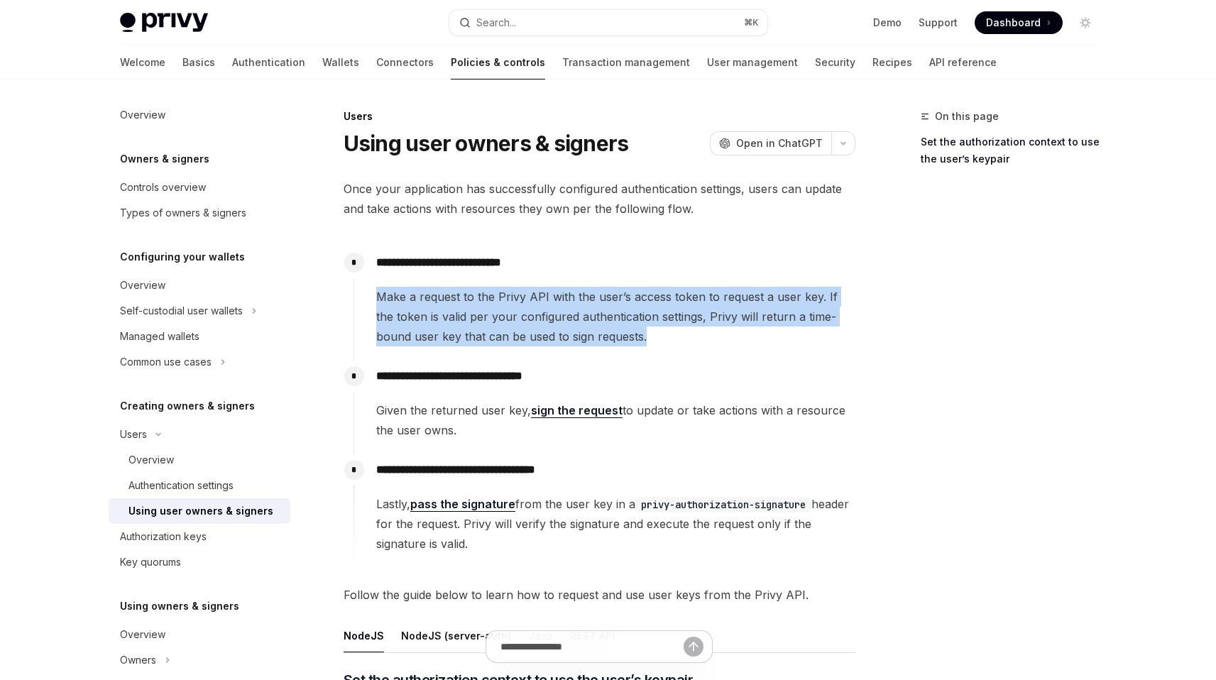
click at [558, 323] on span "Make a request to the Privy API with the user’s access token to request a user …" at bounding box center [615, 317] width 478 height 60
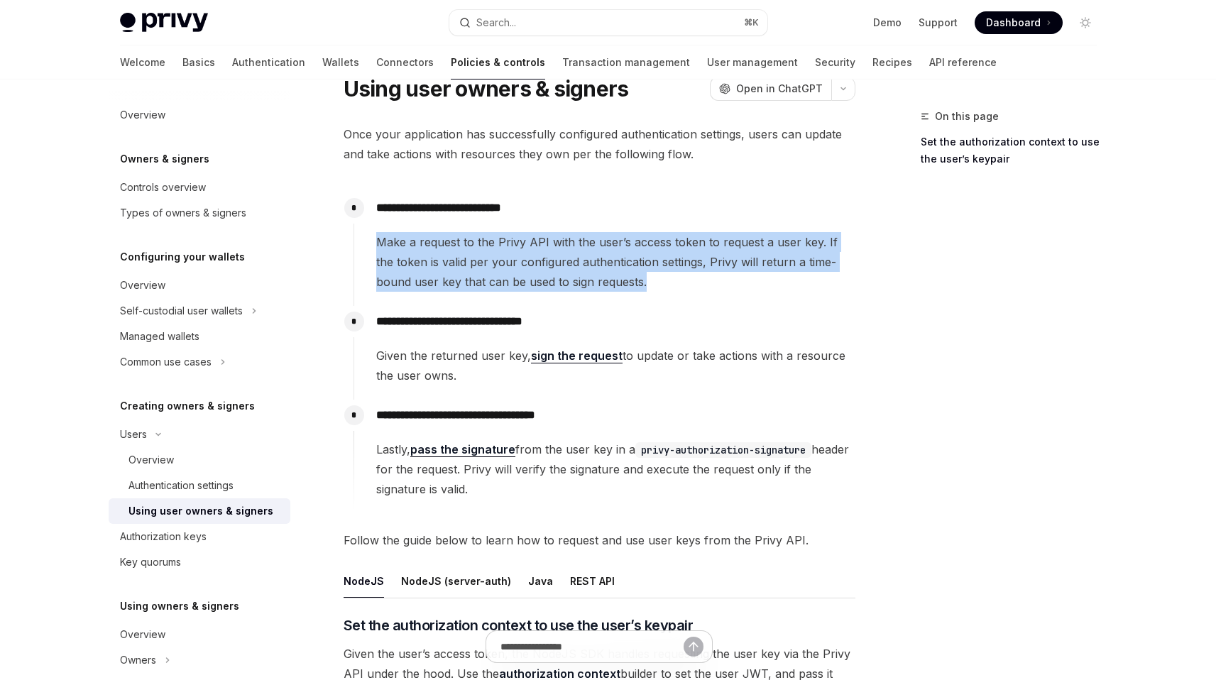
scroll to position [73, 0]
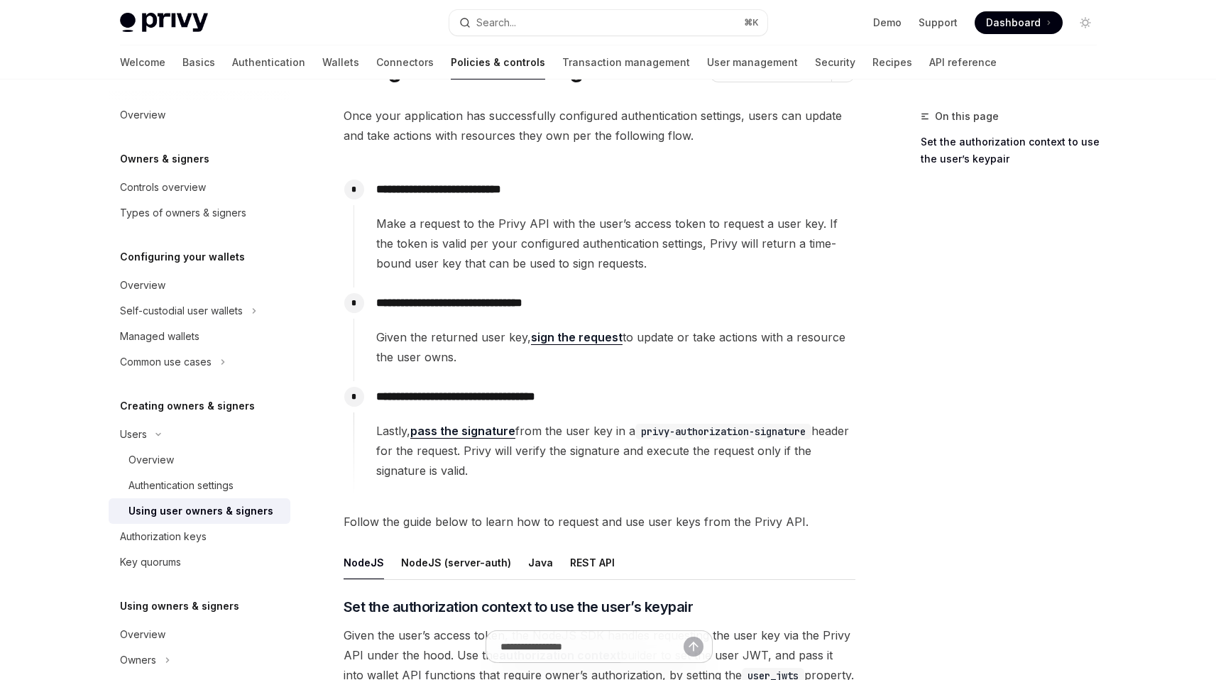
click at [681, 435] on code "privy-authorization-signature" at bounding box center [723, 432] width 176 height 16
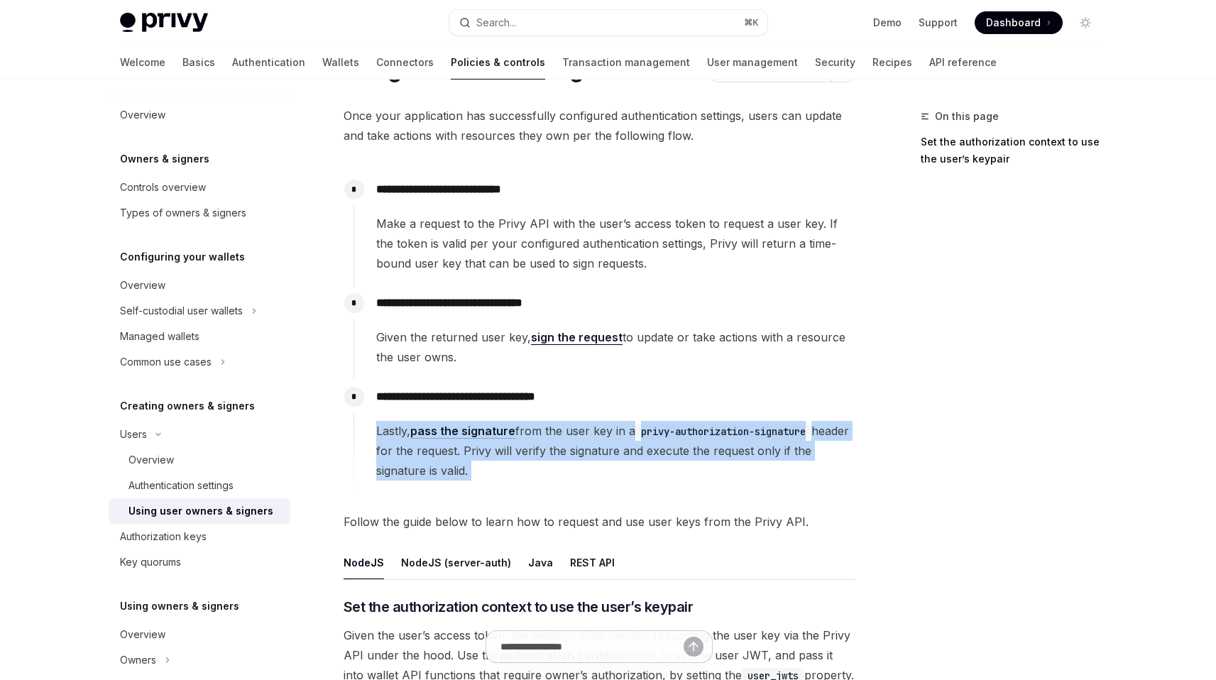
click at [681, 435] on code "privy-authorization-signature" at bounding box center [723, 432] width 176 height 16
click at [655, 450] on span "Lastly, pass the signature from the user key in a privy-authorization-signature…" at bounding box center [615, 451] width 478 height 60
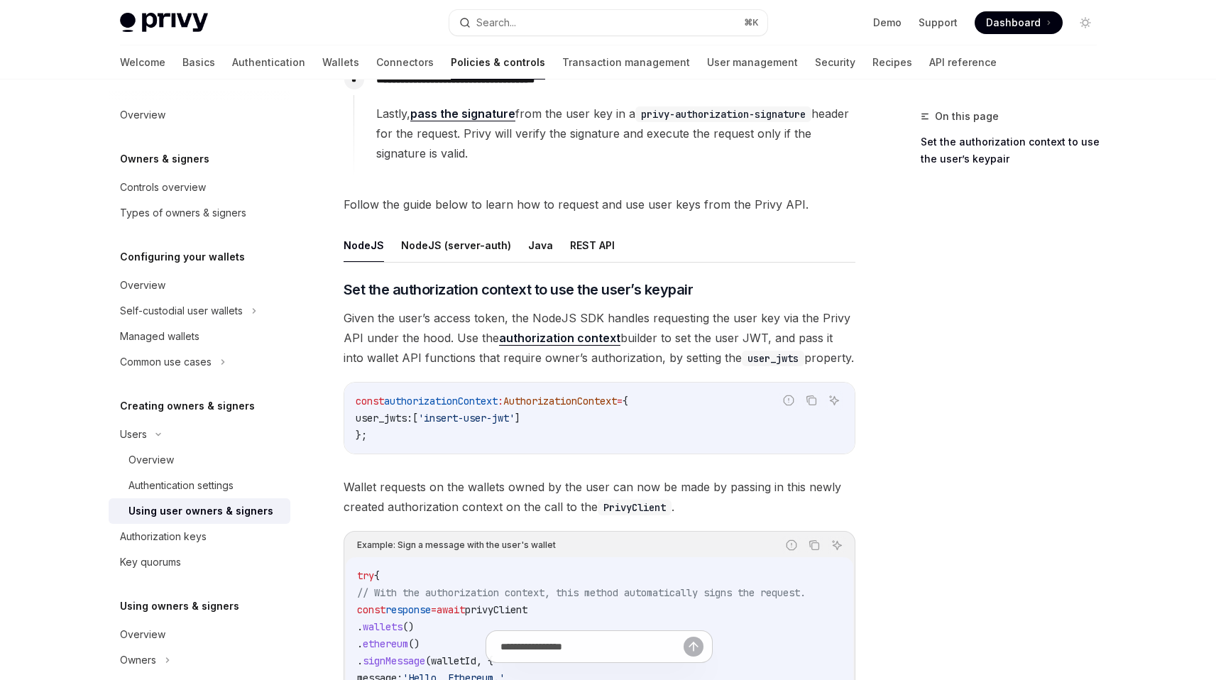
scroll to position [381, 0]
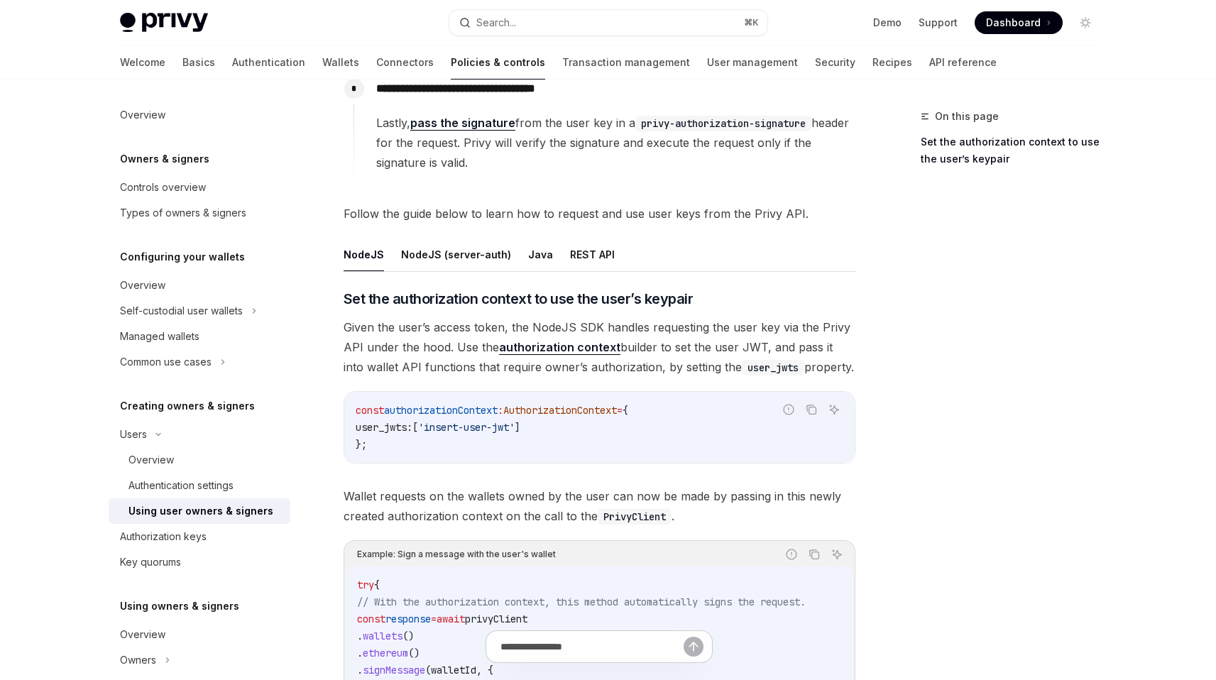
click at [717, 348] on span "Given the user’s access token, the NodeJS SDK handles requesting the user key v…" at bounding box center [600, 347] width 512 height 60
click at [716, 349] on span "Given the user’s access token, the NodeJS SDK handles requesting the user key v…" at bounding box center [600, 347] width 512 height 60
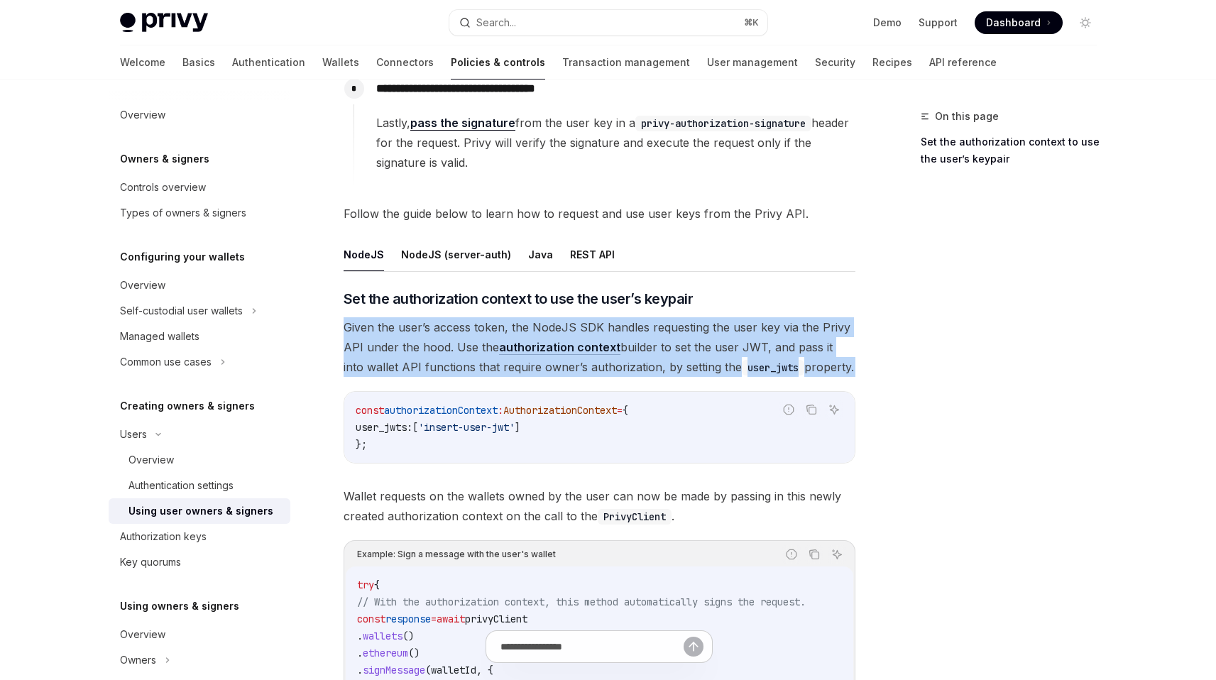
click at [716, 349] on span "Given the user’s access token, the NodeJS SDK handles requesting the user key v…" at bounding box center [600, 347] width 512 height 60
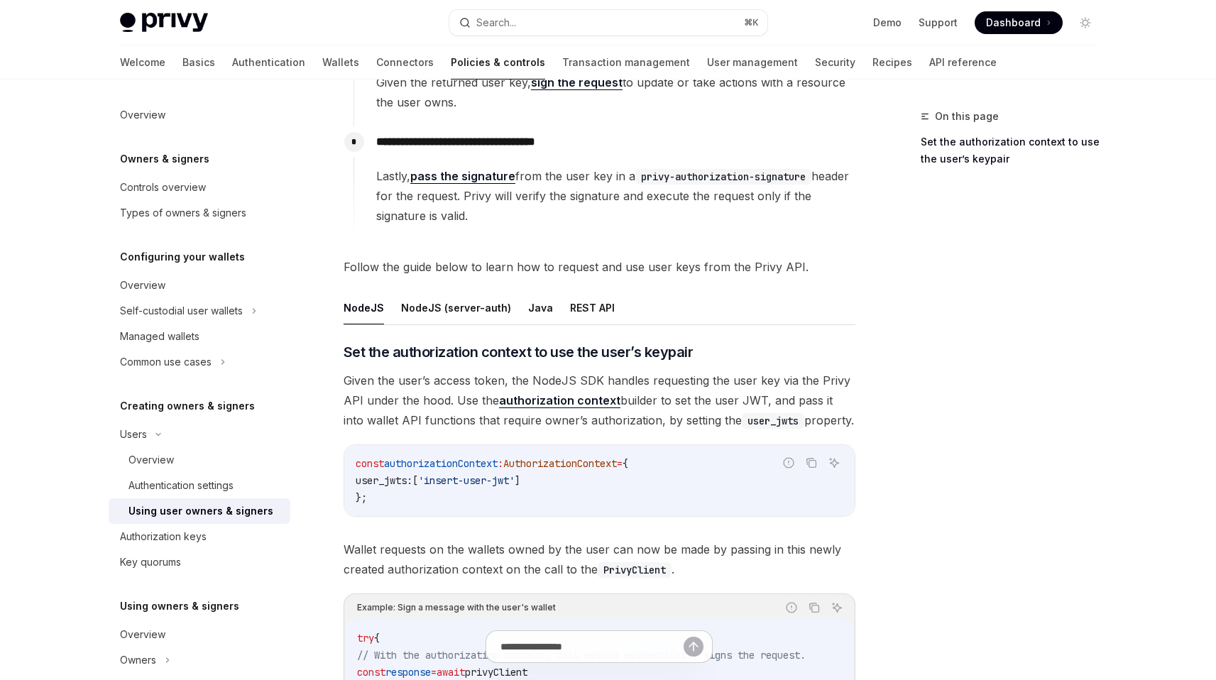
scroll to position [319, 0]
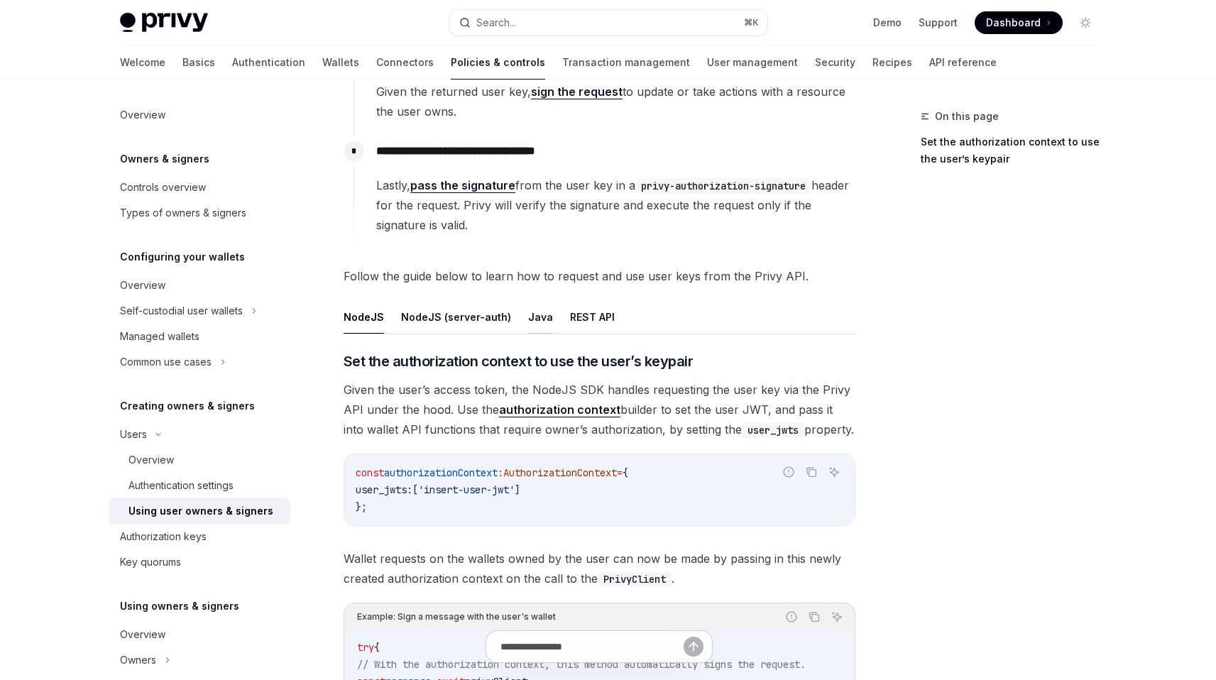
click at [536, 314] on button "Java" at bounding box center [540, 316] width 25 height 33
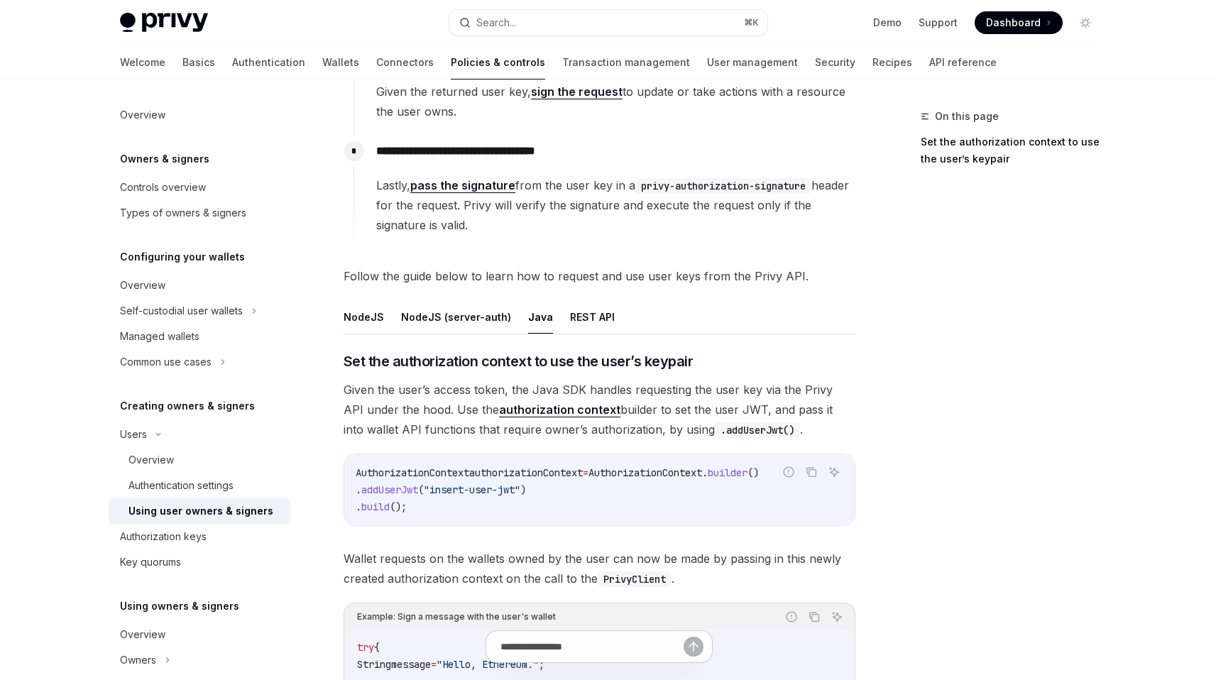
scroll to position [309, 0]
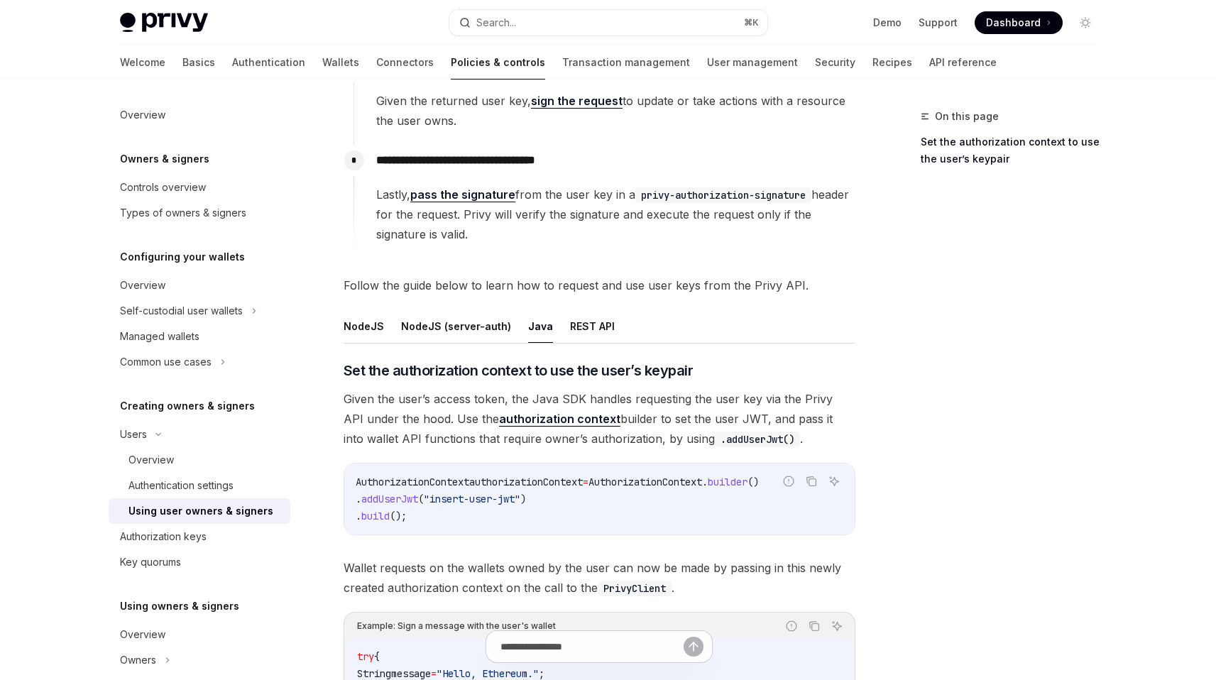
click at [511, 477] on span "authorizationContext" at bounding box center [526, 482] width 114 height 13
click at [503, 493] on span ""insert-user-jwt"" at bounding box center [472, 499] width 97 height 13
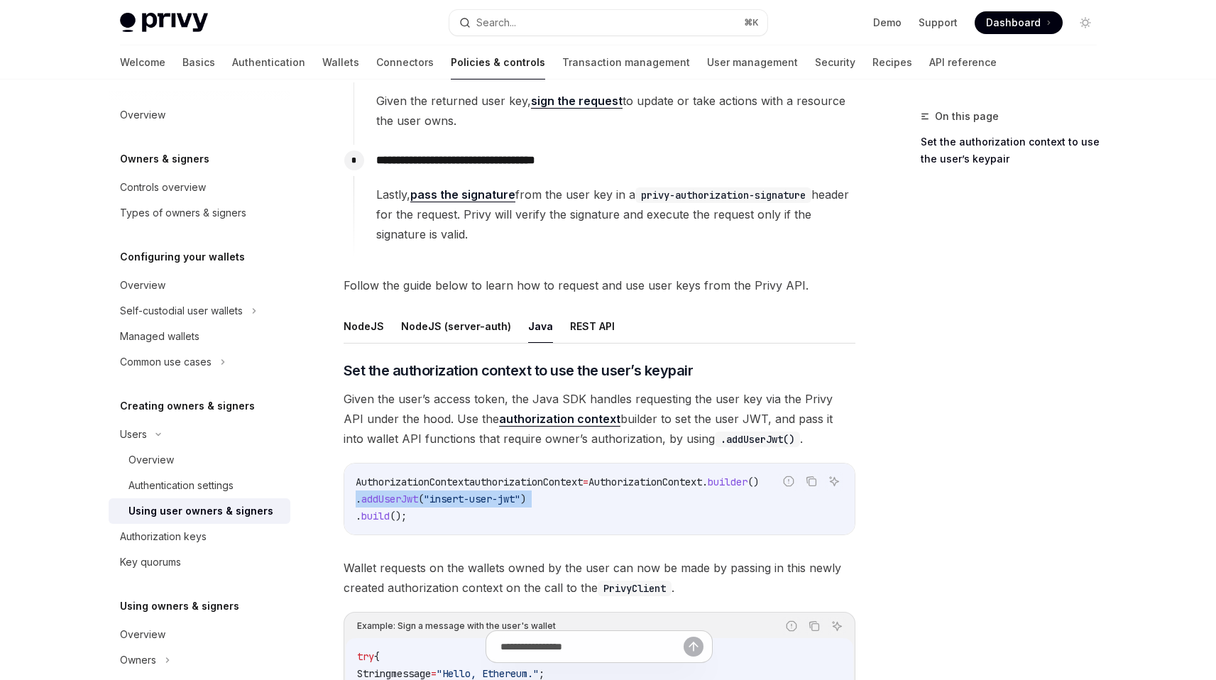
click at [503, 493] on span ""insert-user-jwt"" at bounding box center [472, 499] width 97 height 13
drag, startPoint x: 497, startPoint y: 507, endPoint x: 512, endPoint y: 466, distance: 44.7
click at [498, 507] on code "AuthorizationContext authorizationContext = AuthorizationContext . builder () .…" at bounding box center [600, 498] width 488 height 51
click at [739, 432] on code ".addUserJwt()" at bounding box center [757, 440] width 85 height 16
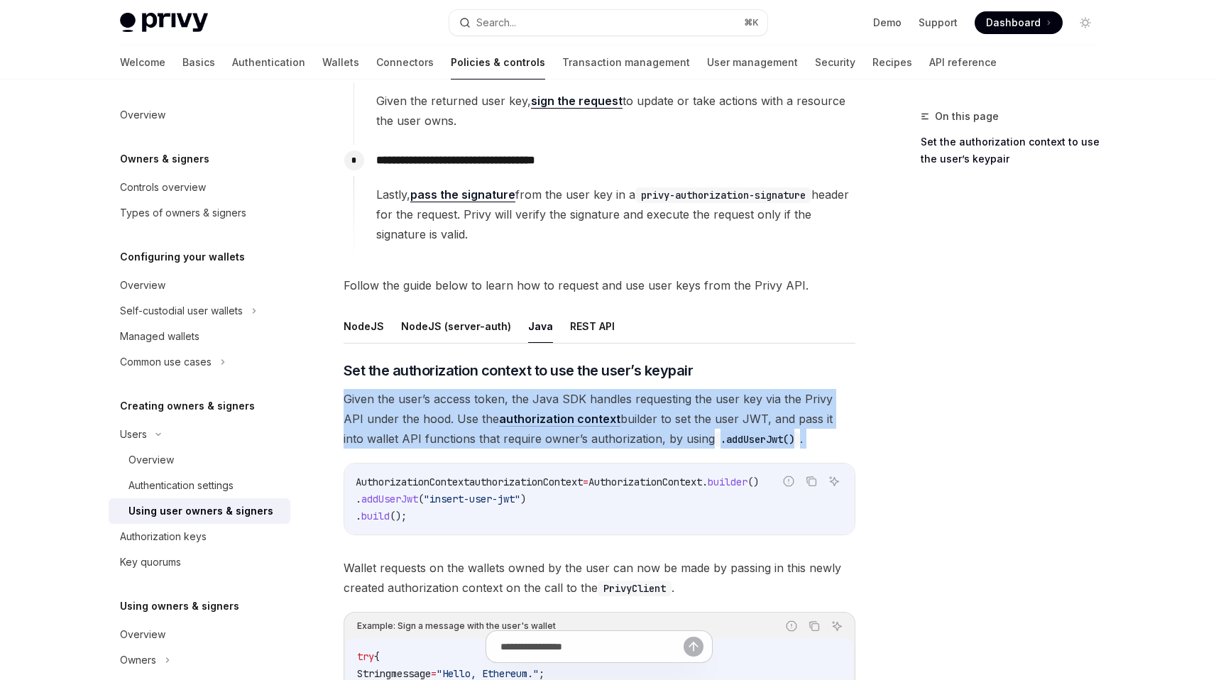
click at [739, 432] on code ".addUserJwt()" at bounding box center [757, 440] width 85 height 16
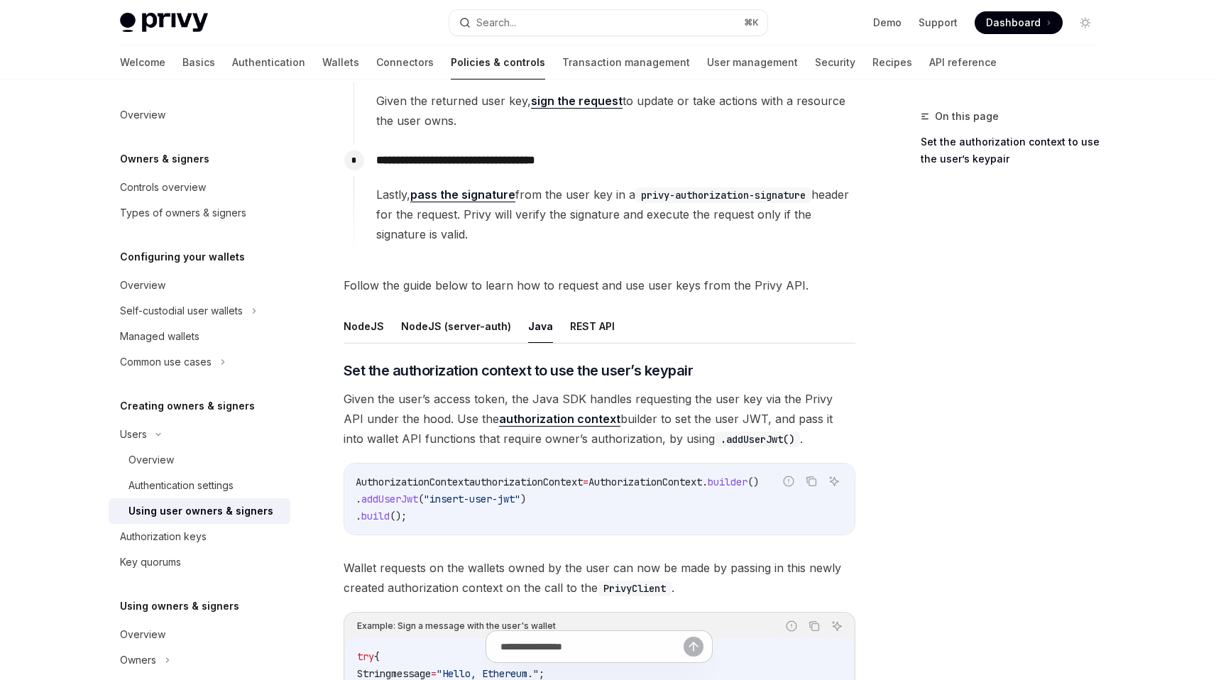
click at [703, 463] on div "AuthorizationContext authorizationContext = AuthorizationContext . builder () .…" at bounding box center [599, 498] width 510 height 71
click at [691, 425] on span "Given the user’s access token, the Java SDK handles requesting the user key via…" at bounding box center [600, 419] width 512 height 60
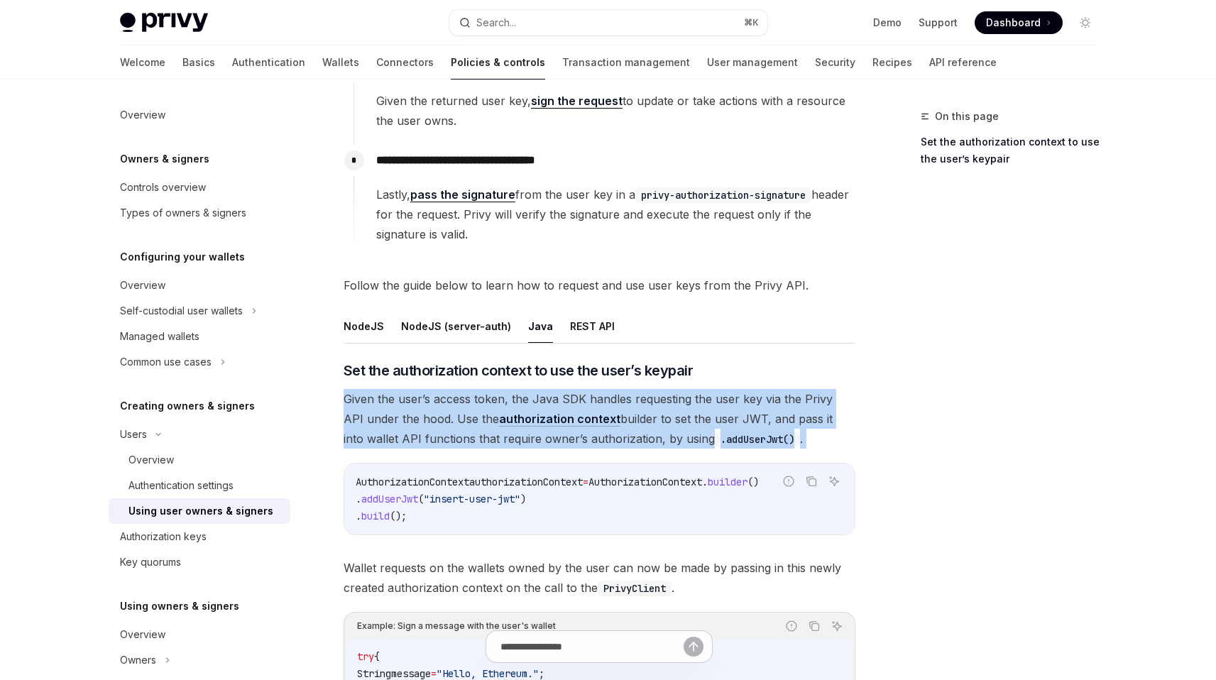
click at [691, 425] on span "Given the user’s access token, the Java SDK handles requesting the user key via…" at bounding box center [600, 419] width 512 height 60
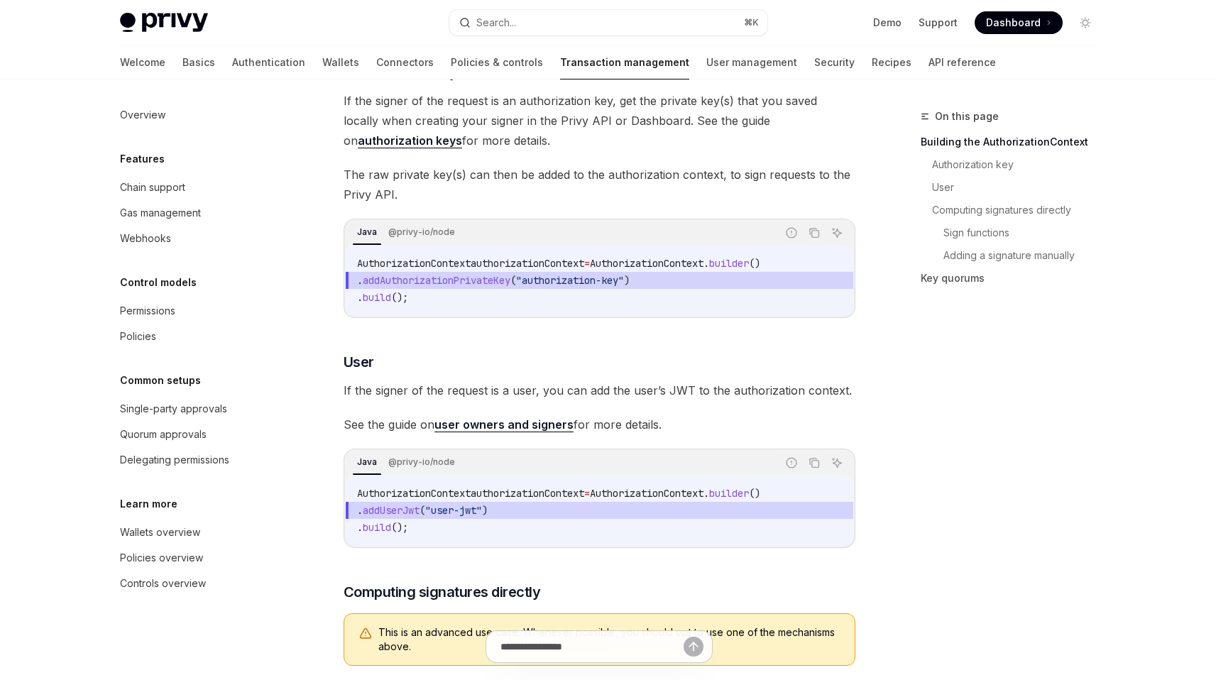
scroll to position [374, 0]
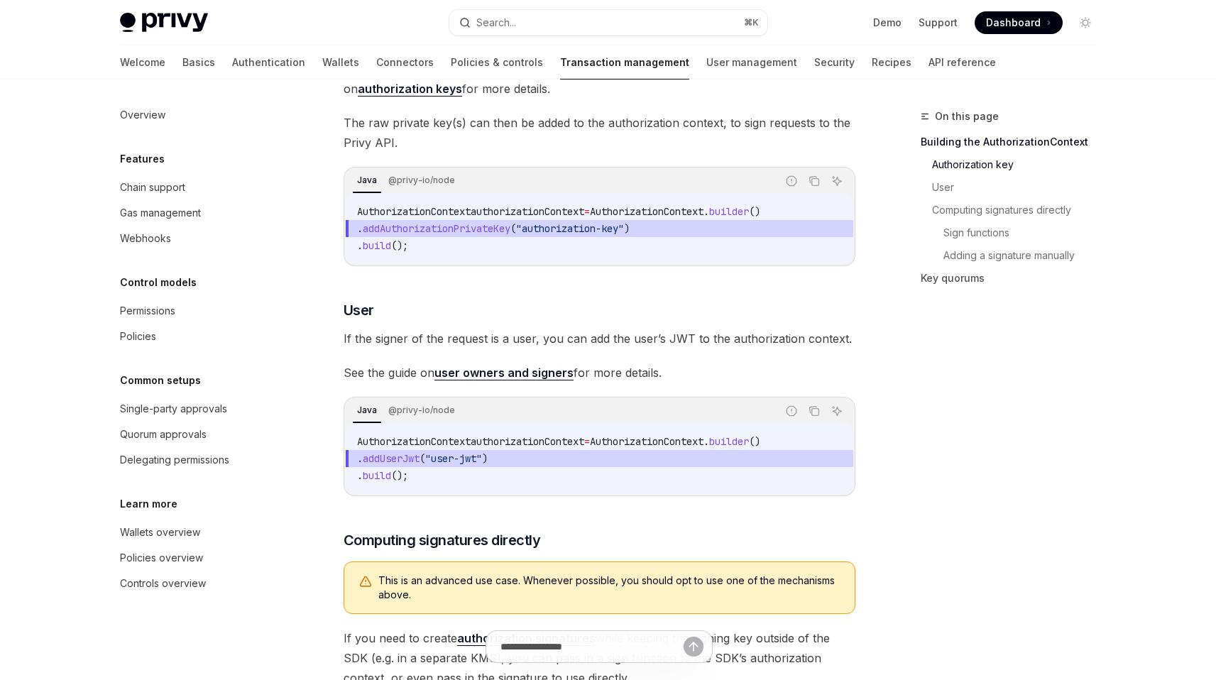
click at [574, 348] on span "If the signer of the request is a user, you can add the user’s JWT to the autho…" at bounding box center [600, 339] width 512 height 20
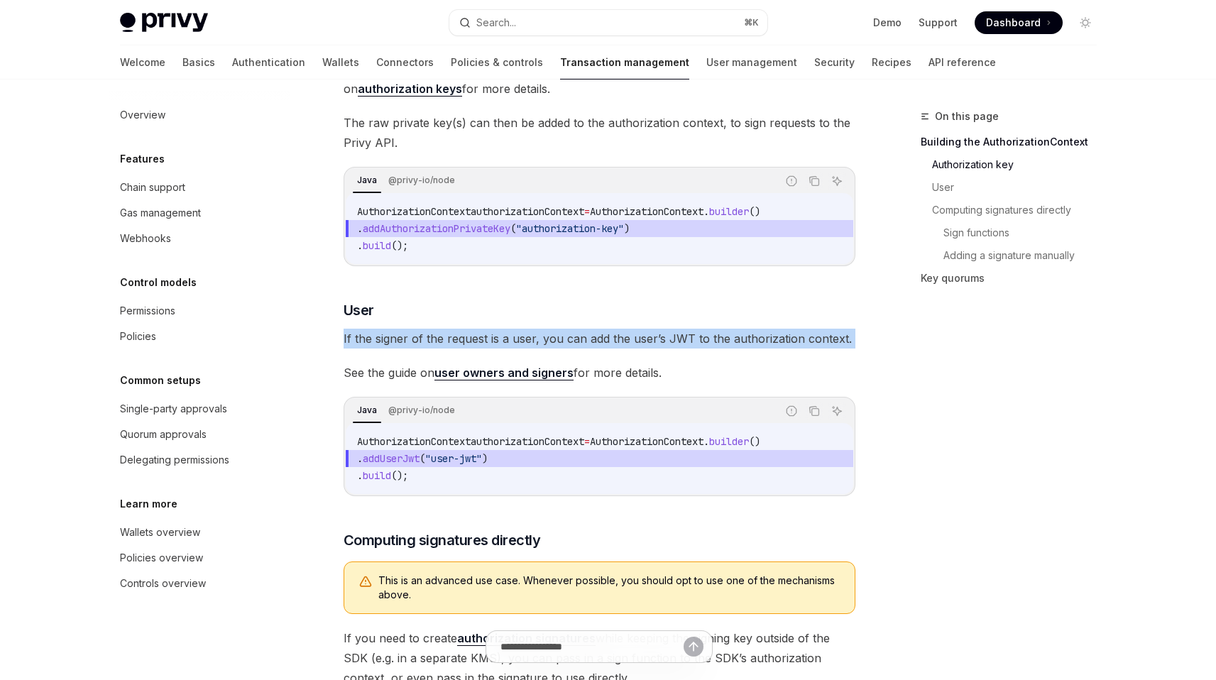
click at [574, 348] on span "If the signer of the request is a user, you can add the user’s JWT to the autho…" at bounding box center [600, 339] width 512 height 20
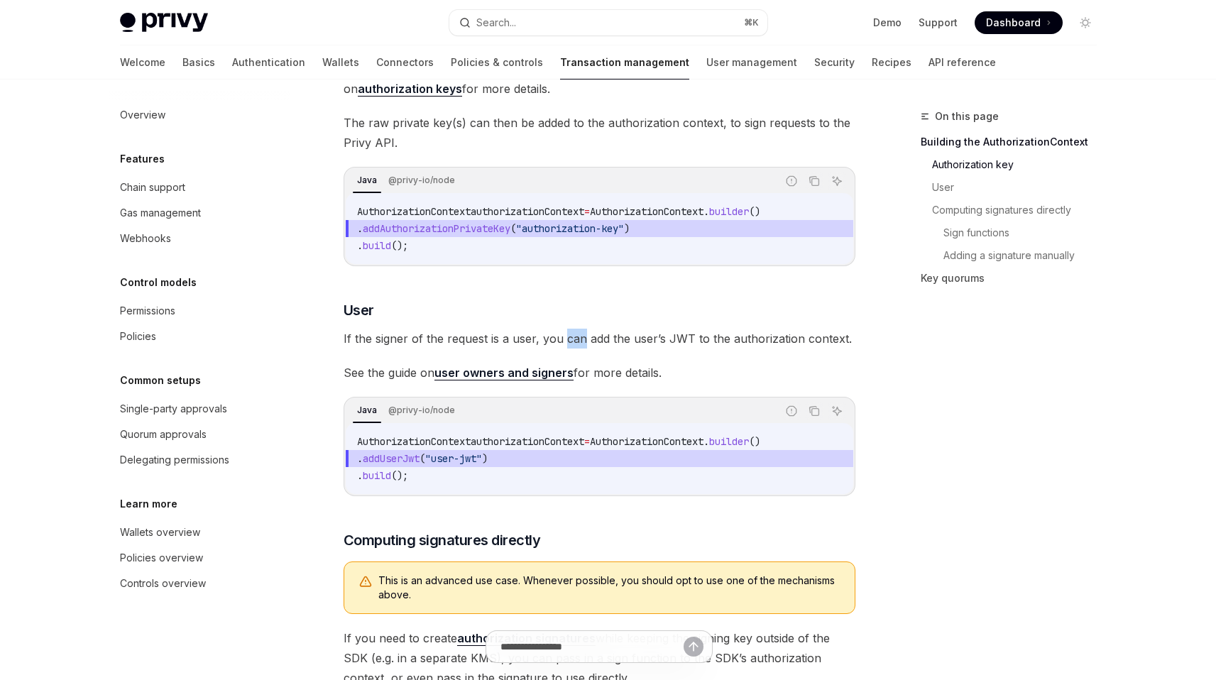
click at [574, 348] on span "If the signer of the request is a user, you can add the user’s JWT to the autho…" at bounding box center [600, 339] width 512 height 20
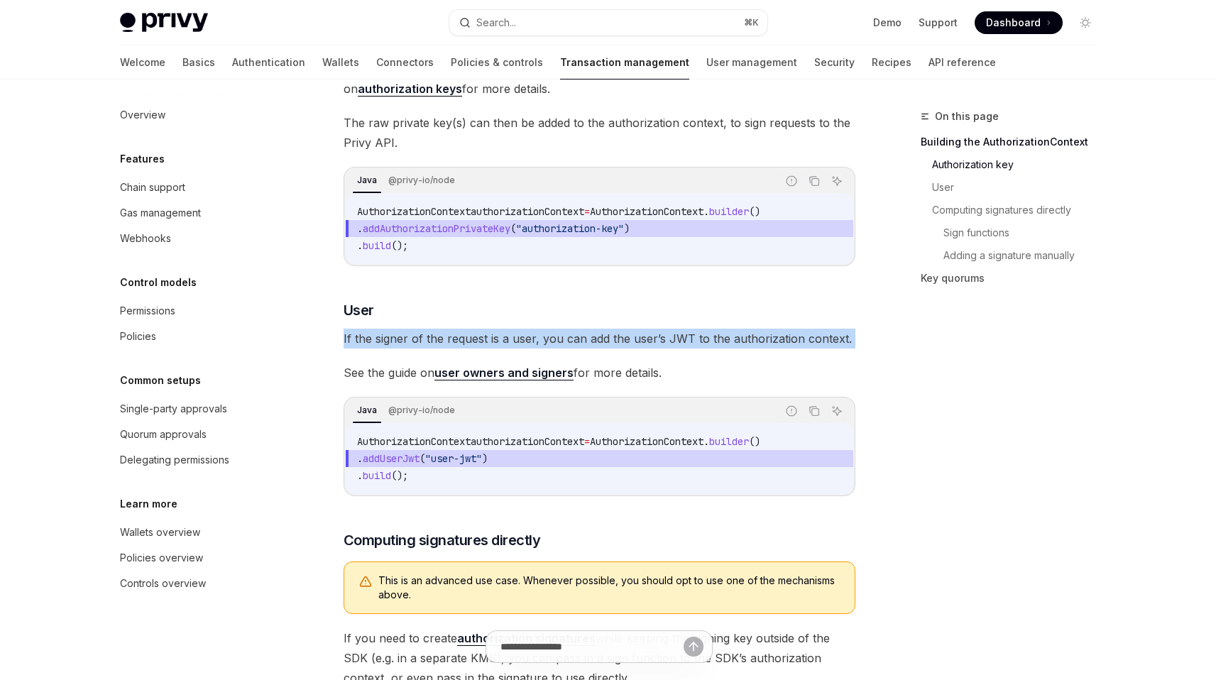
click at [574, 348] on span "If the signer of the request is a user, you can add the user’s JWT to the autho…" at bounding box center [600, 339] width 512 height 20
click at [573, 348] on span "If the signer of the request is a user, you can add the user’s JWT to the autho…" at bounding box center [600, 339] width 512 height 20
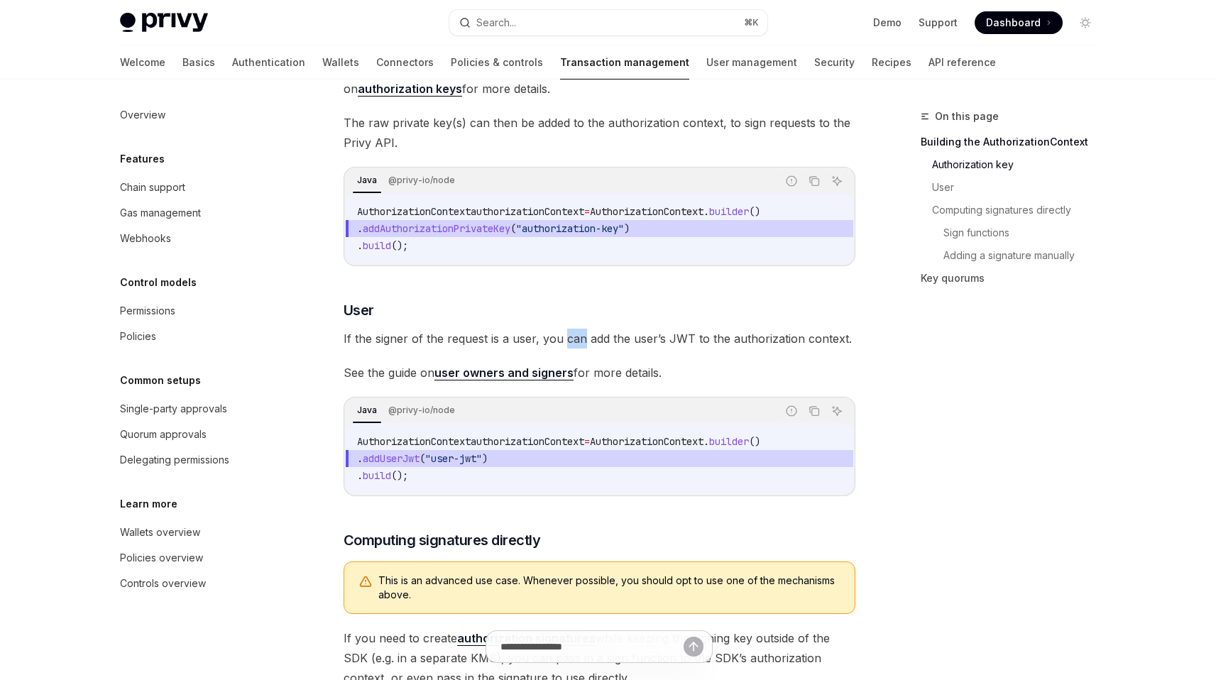
click at [573, 348] on span "If the signer of the request is a user, you can add the user’s JWT to the autho…" at bounding box center [600, 339] width 512 height 20
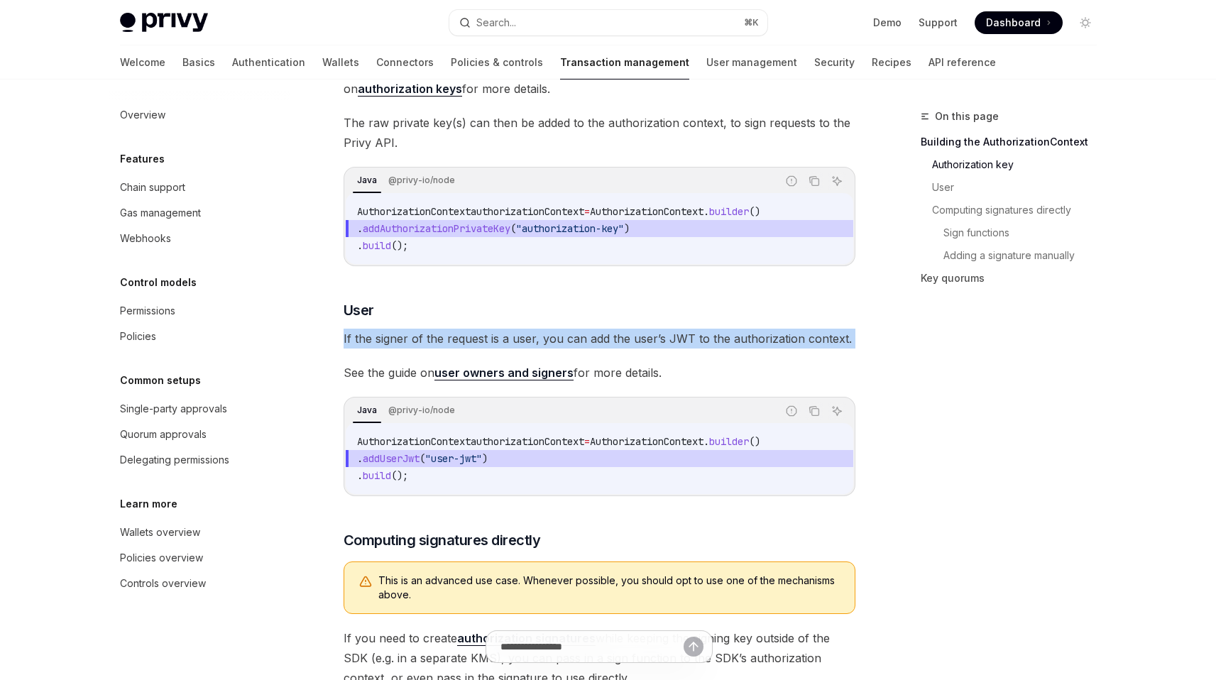
click at [573, 348] on span "If the signer of the request is a user, you can add the user’s JWT to the autho…" at bounding box center [600, 339] width 512 height 20
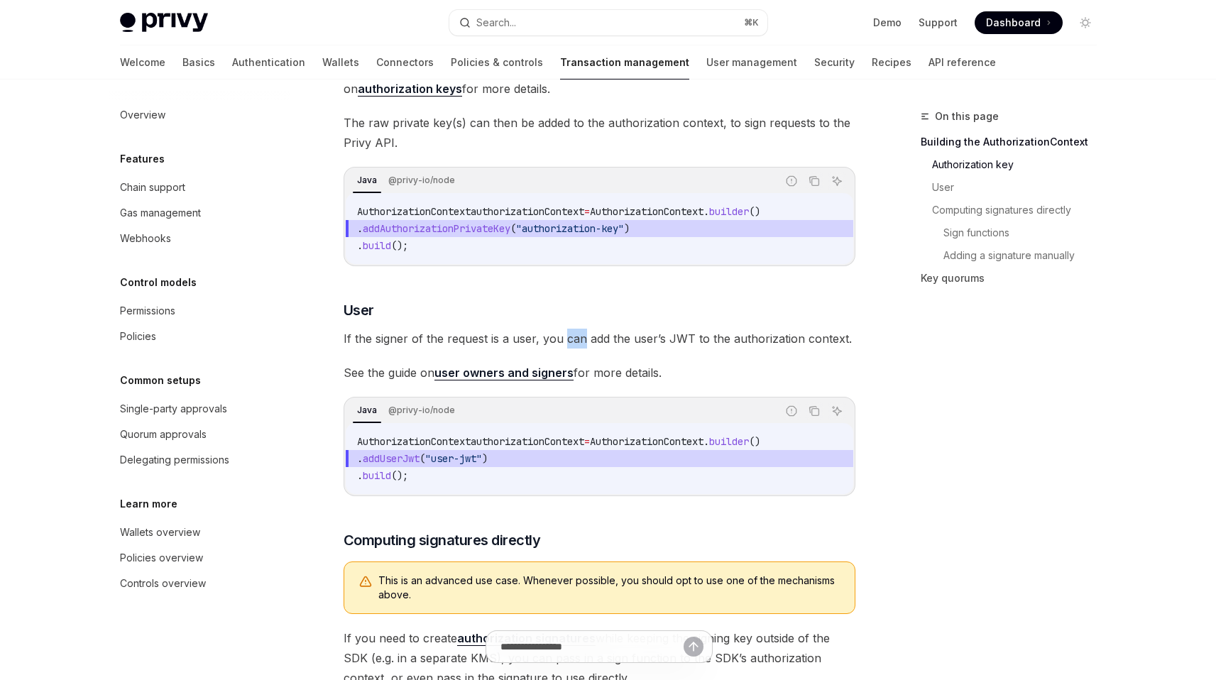
click at [573, 348] on span "If the signer of the request is a user, you can add the user’s JWT to the autho…" at bounding box center [600, 339] width 512 height 20
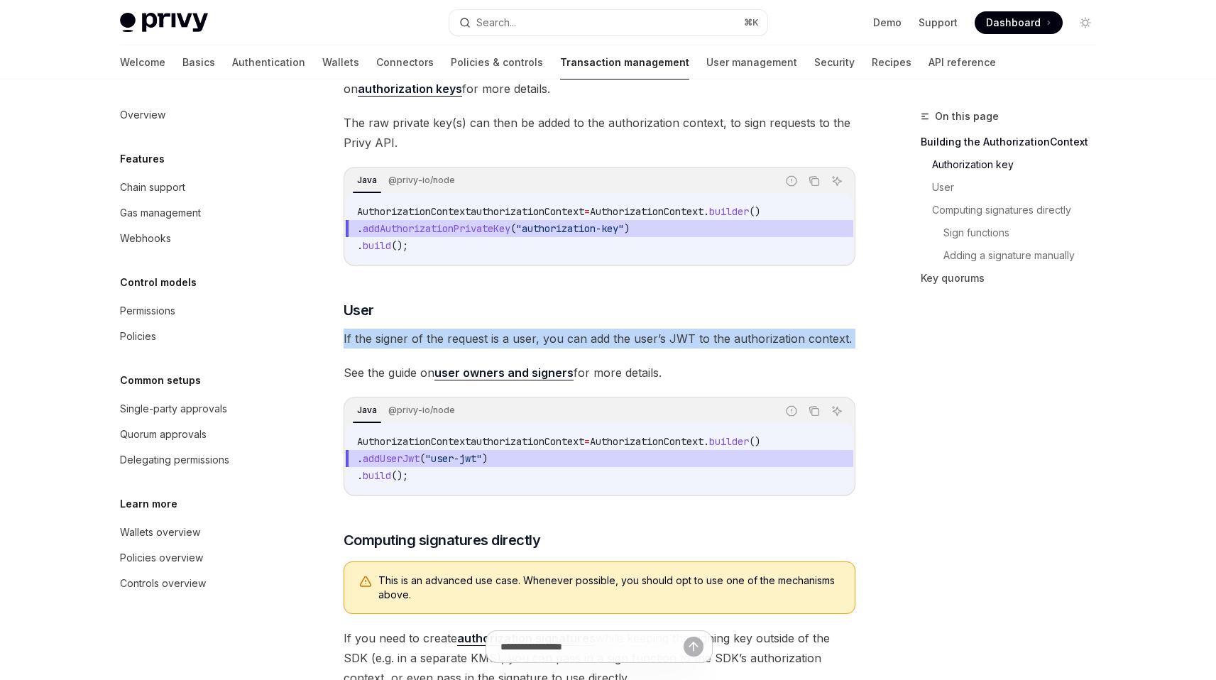
click at [573, 348] on span "If the signer of the request is a user, you can add the user’s JWT to the autho…" at bounding box center [600, 339] width 512 height 20
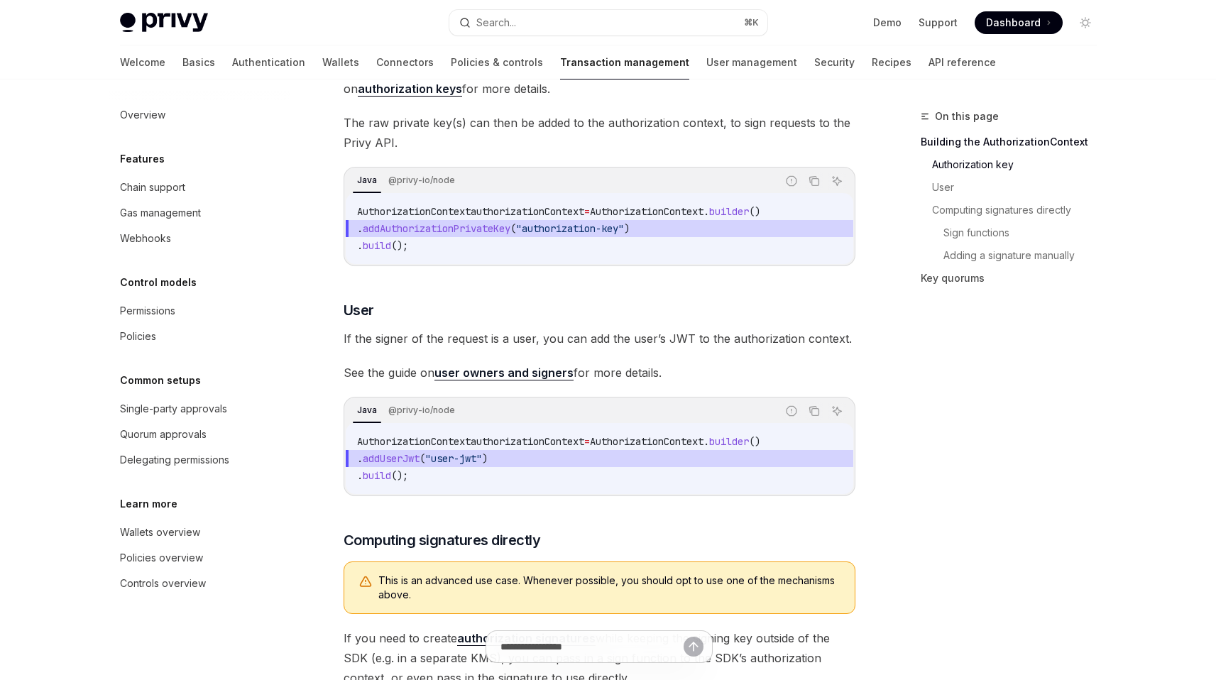
click at [661, 467] on span ". addUserJwt ( "user-jwt" )" at bounding box center [599, 458] width 485 height 17
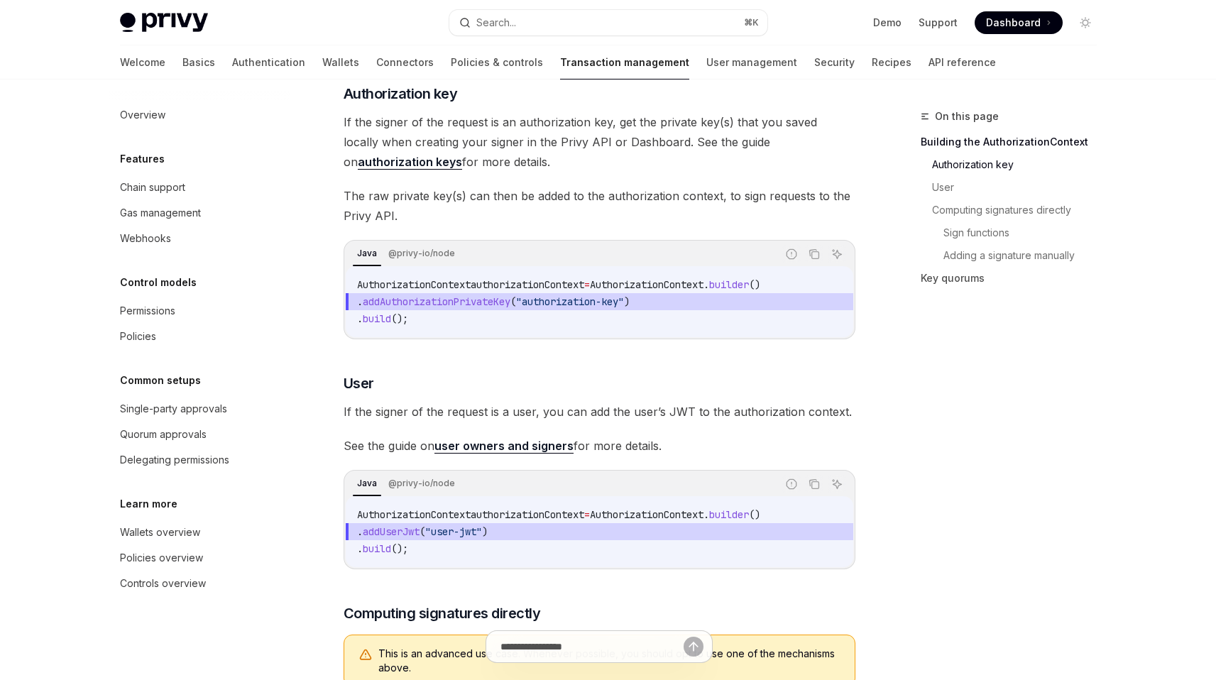
scroll to position [310, 0]
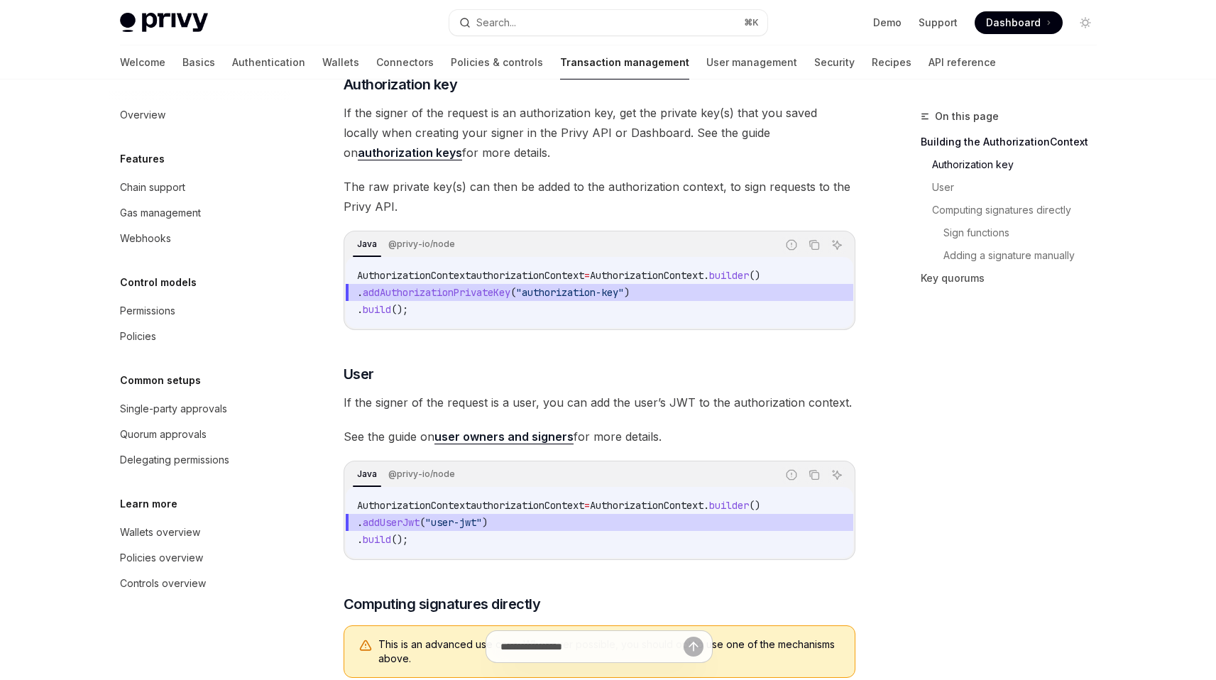
click at [544, 444] on link "user owners and signers" at bounding box center [503, 436] width 139 height 15
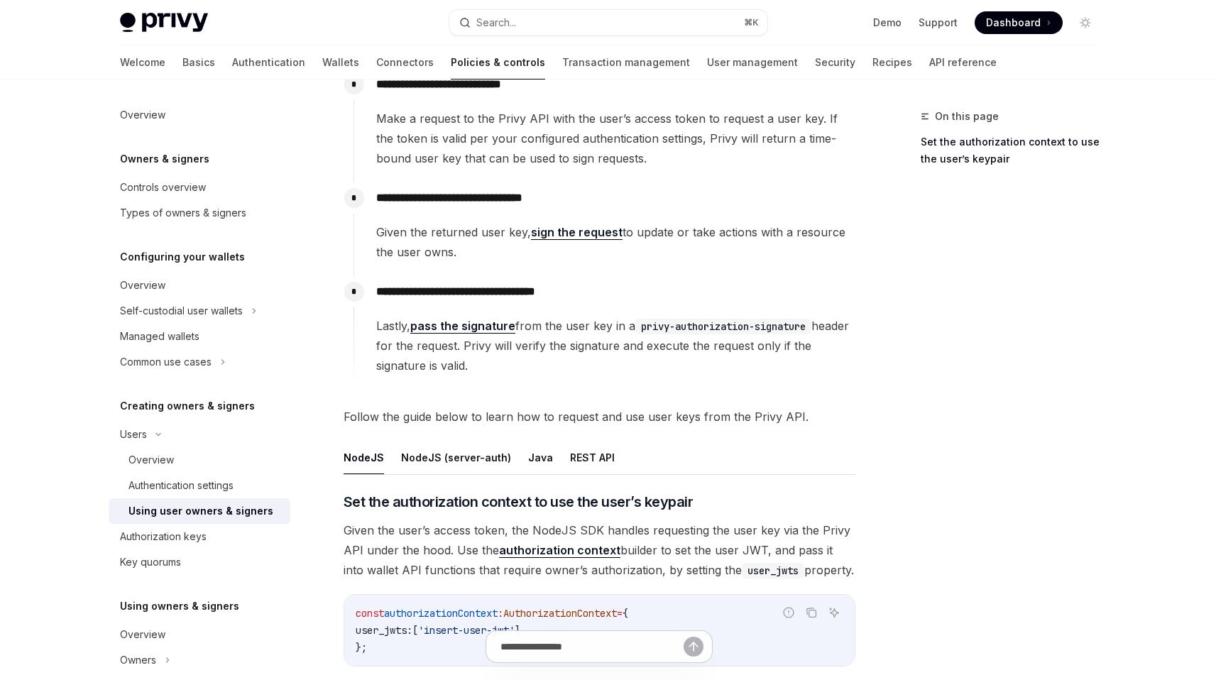
scroll to position [251, 0]
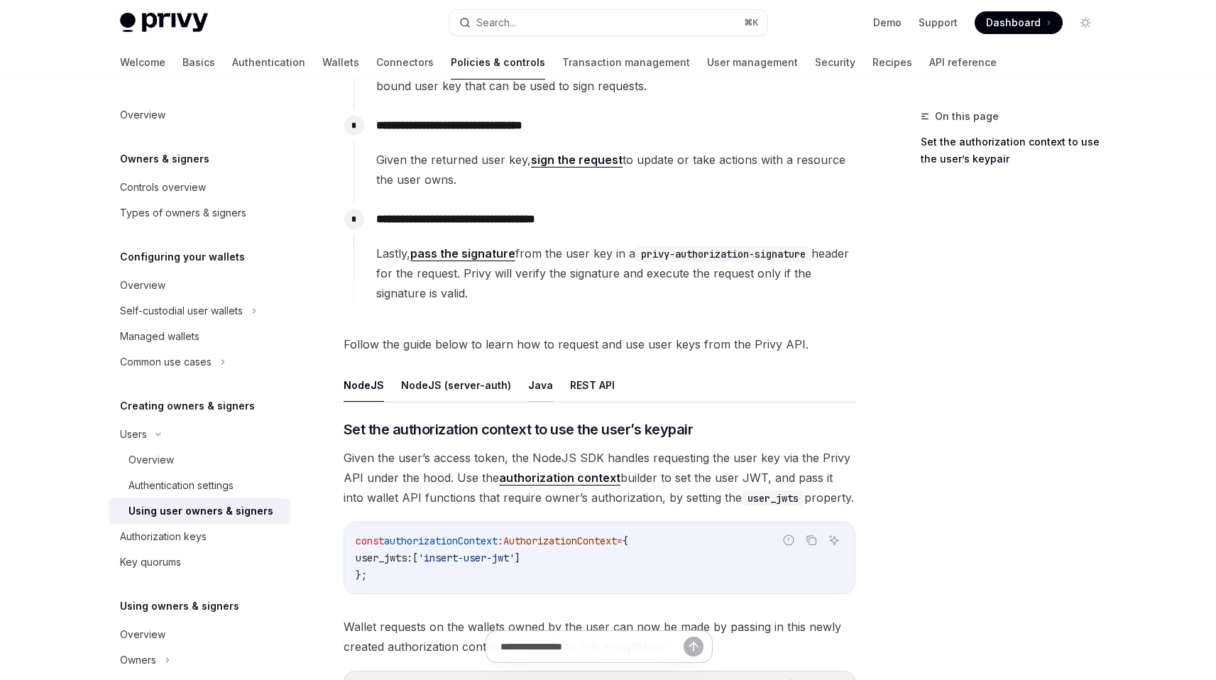
click at [537, 385] on button "Java" at bounding box center [540, 384] width 25 height 33
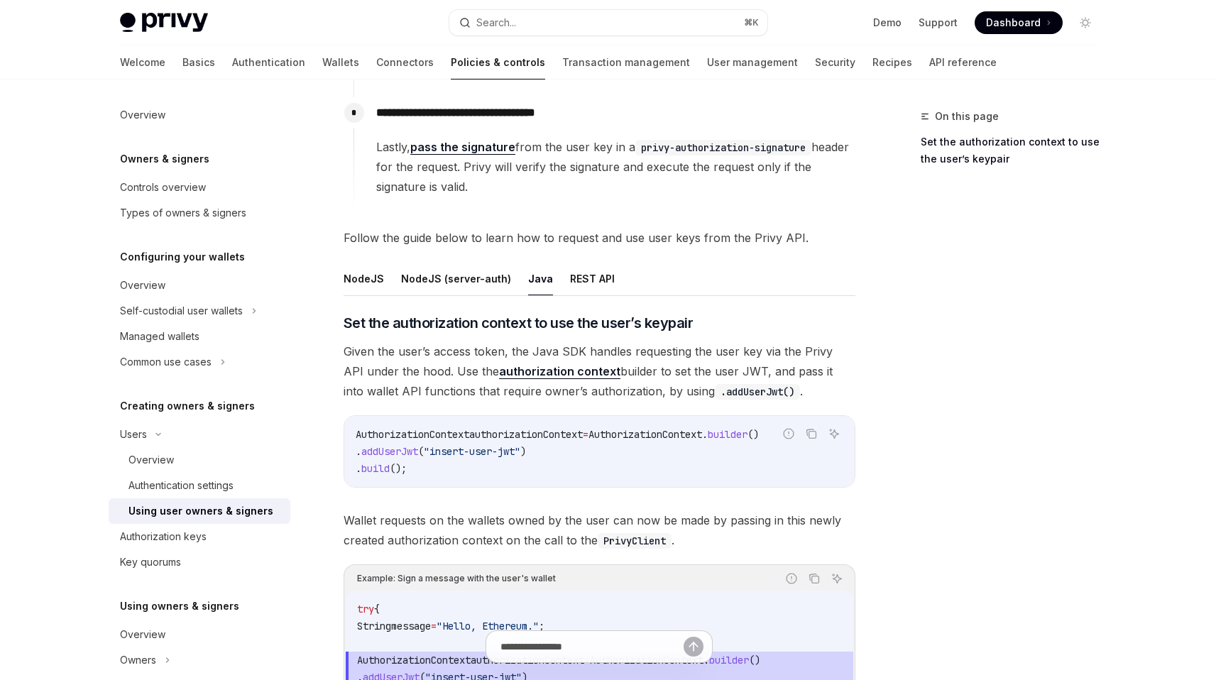
scroll to position [389, 0]
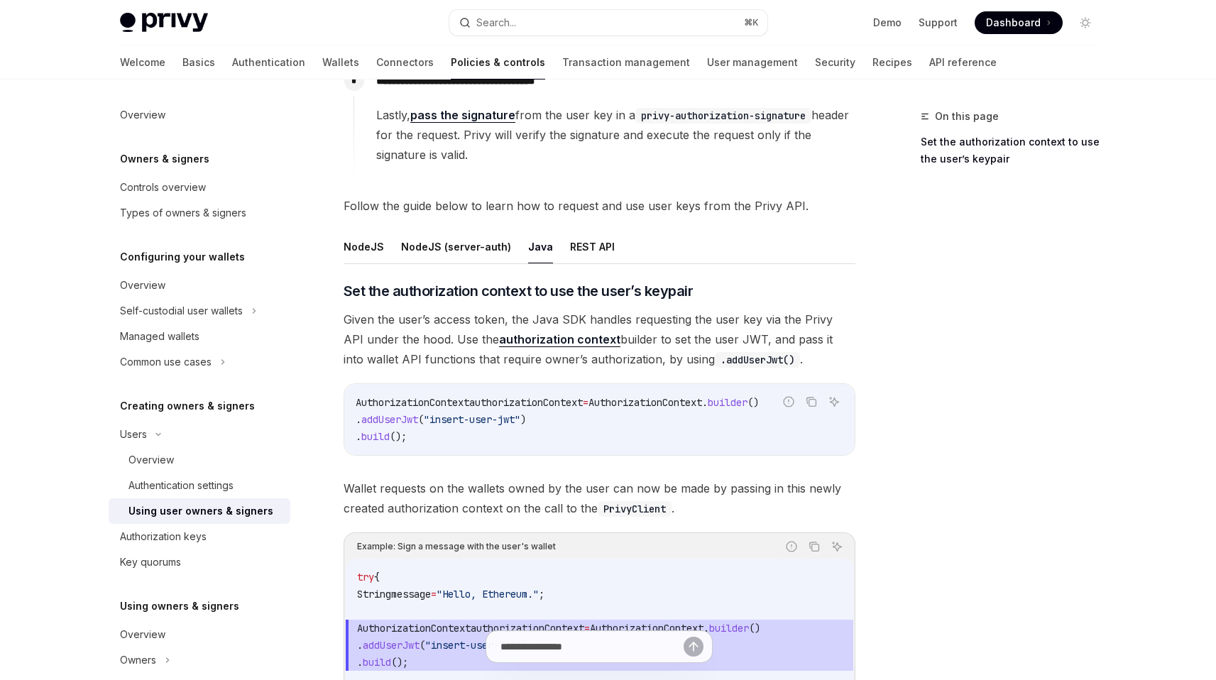
click at [704, 340] on span "Given the user’s access token, the Java SDK handles requesting the user key via…" at bounding box center [600, 339] width 512 height 60
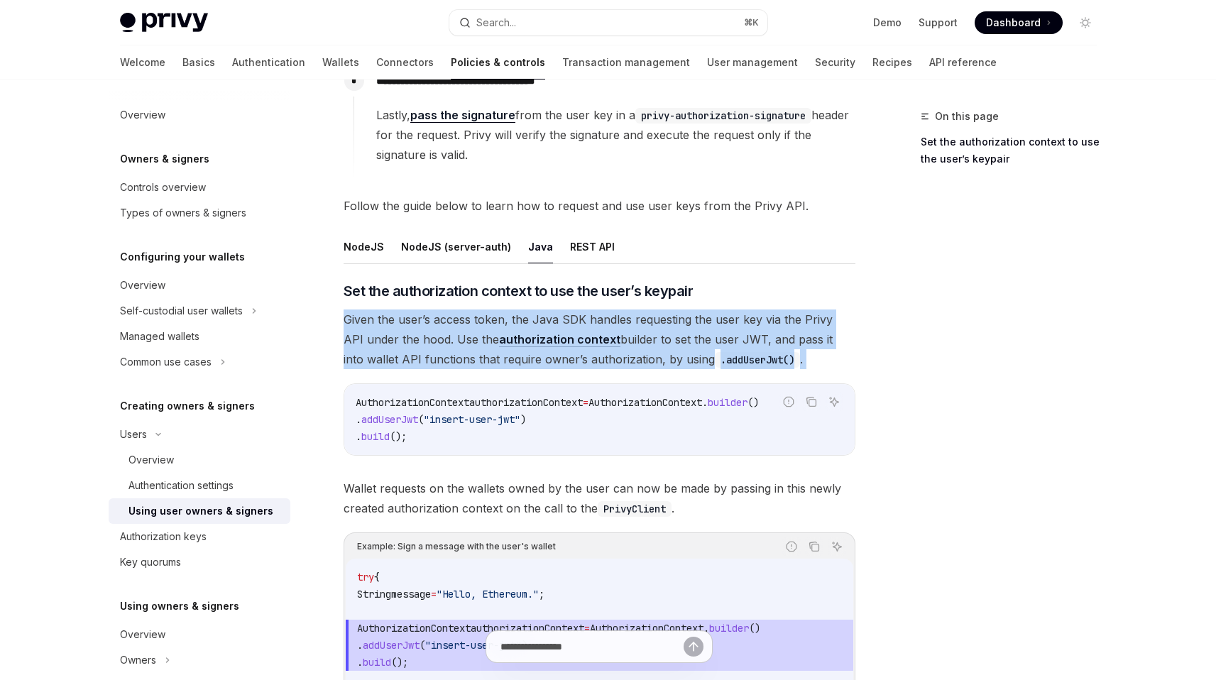
click at [704, 340] on span "Given the user’s access token, the Java SDK handles requesting the user key via…" at bounding box center [600, 339] width 512 height 60
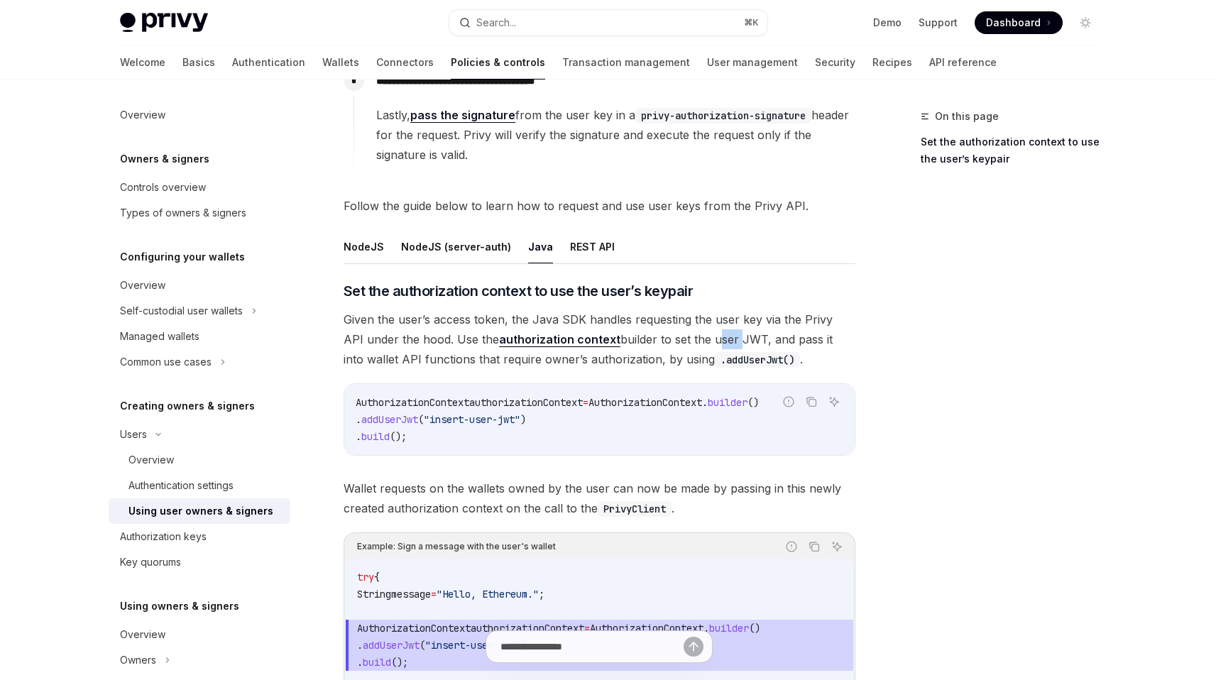
click at [704, 340] on span "Given the user’s access token, the Java SDK handles requesting the user key via…" at bounding box center [600, 339] width 512 height 60
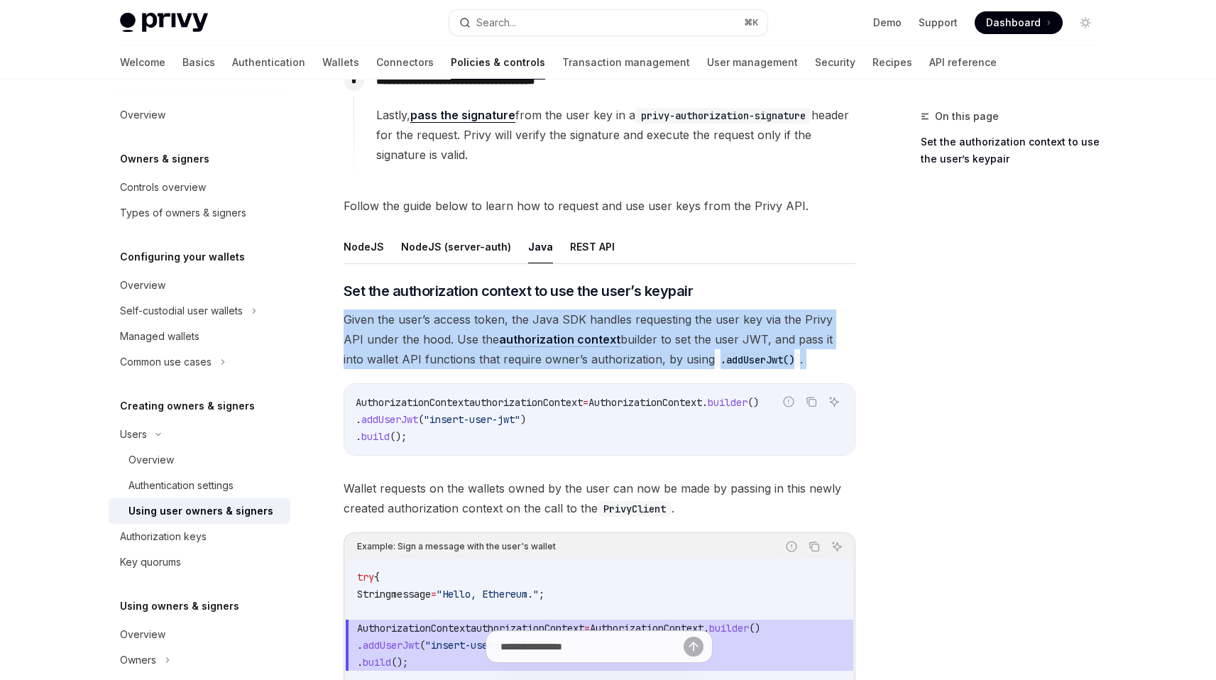
click at [704, 340] on span "Given the user’s access token, the Java SDK handles requesting the user key via…" at bounding box center [600, 339] width 512 height 60
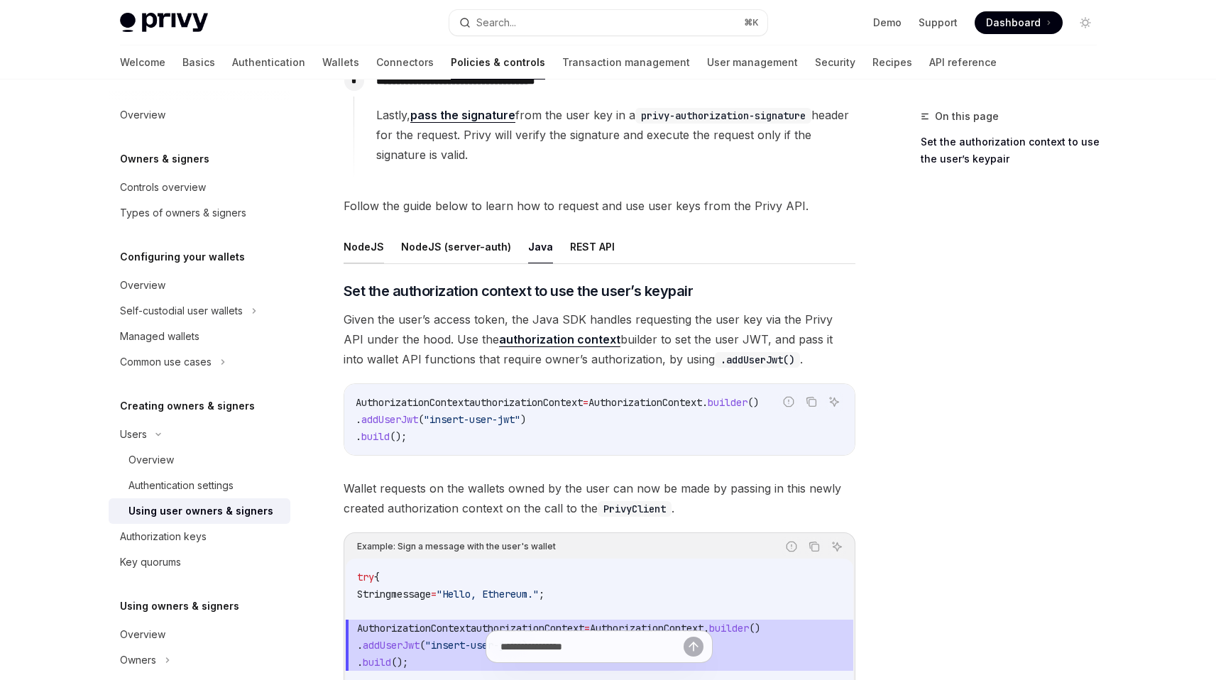
click at [362, 243] on button "NodeJS" at bounding box center [364, 246] width 40 height 33
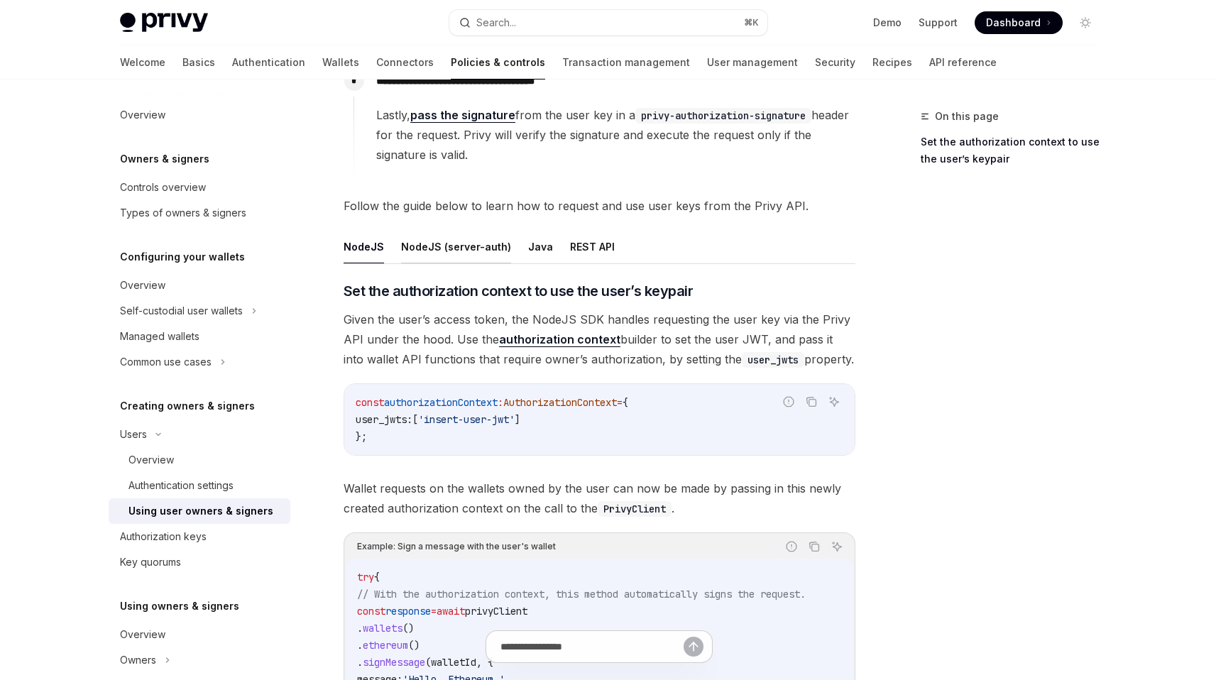
click at [439, 242] on button "NodeJS (server-auth)" at bounding box center [456, 246] width 110 height 33
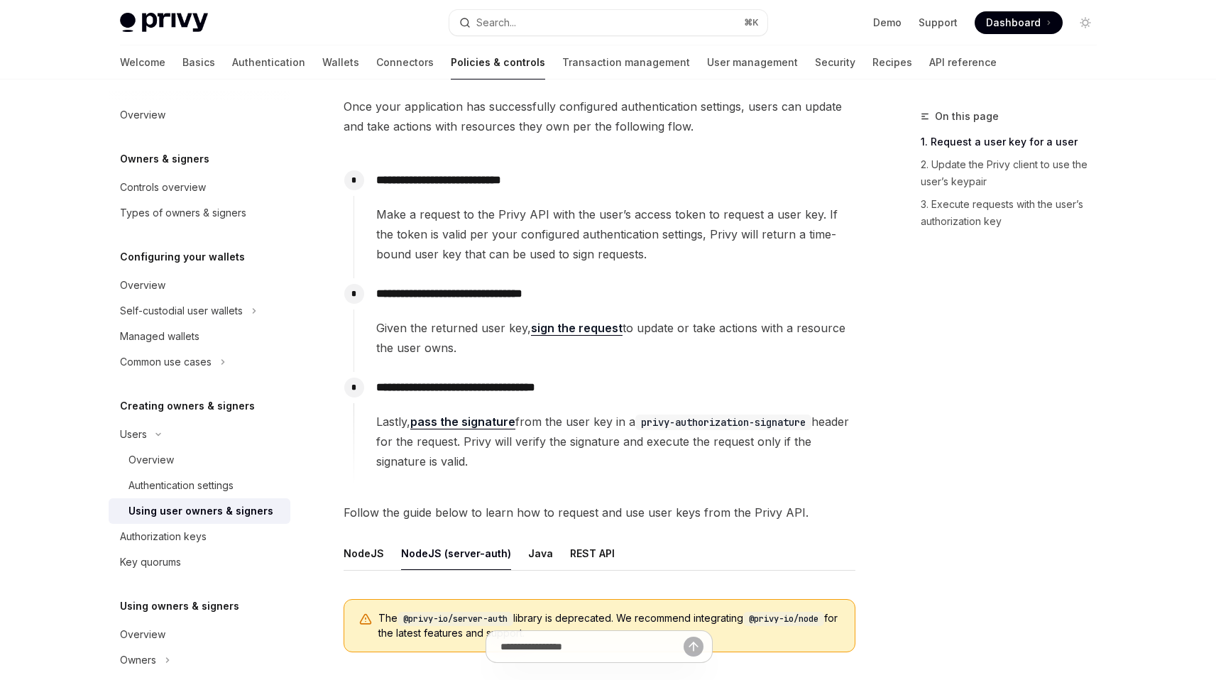
scroll to position [65, 0]
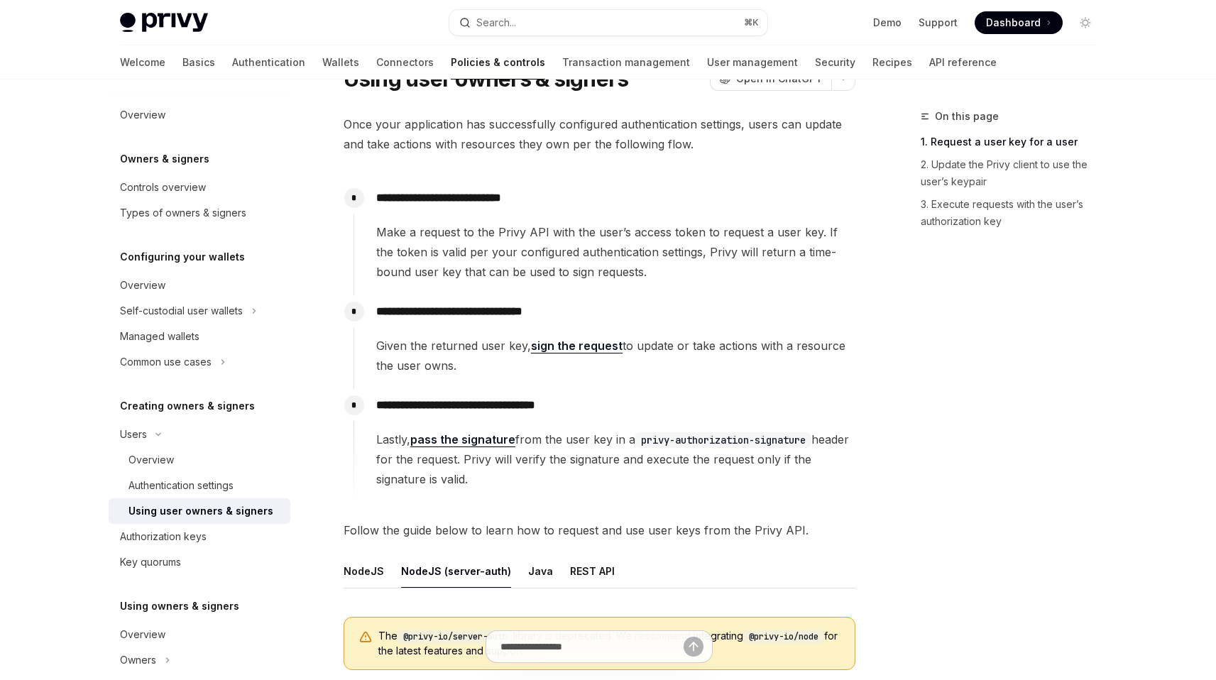
click at [526, 264] on span "Make a request to the Privy API with the user’s access token to request a user …" at bounding box center [615, 252] width 478 height 60
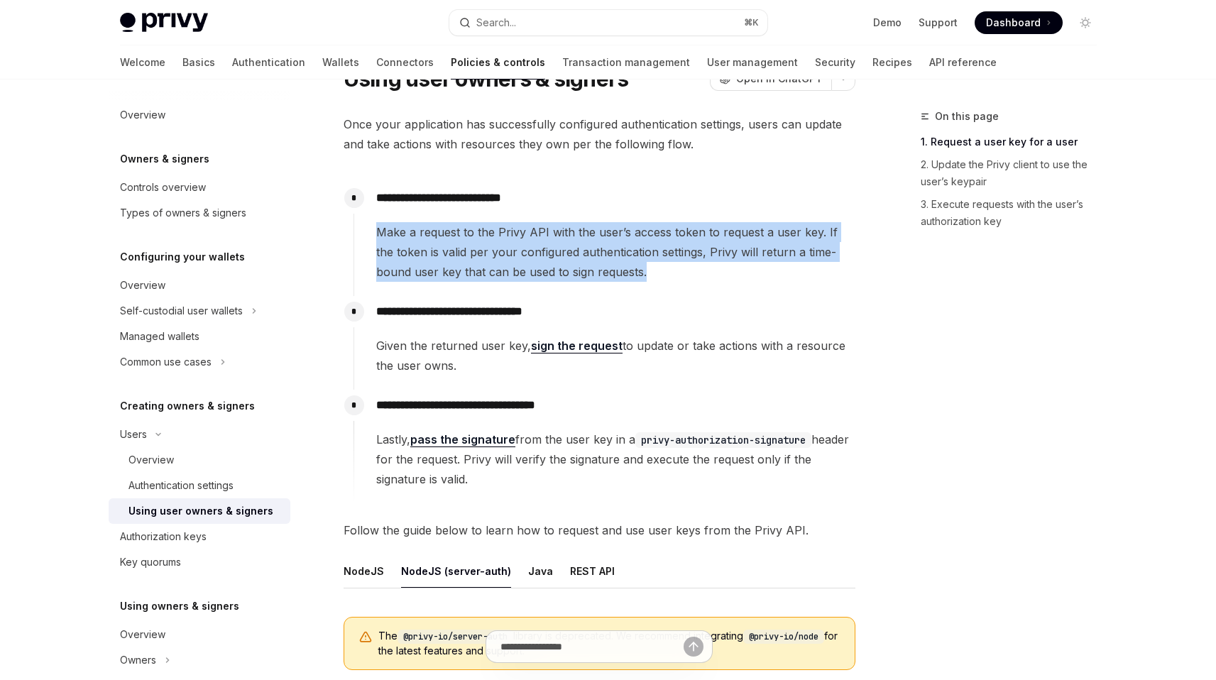
click at [526, 264] on span "Make a request to the Privy API with the user’s access token to request a user …" at bounding box center [615, 252] width 478 height 60
click at [520, 266] on span "Make a request to the Privy API with the user’s access token to request a user …" at bounding box center [615, 252] width 478 height 60
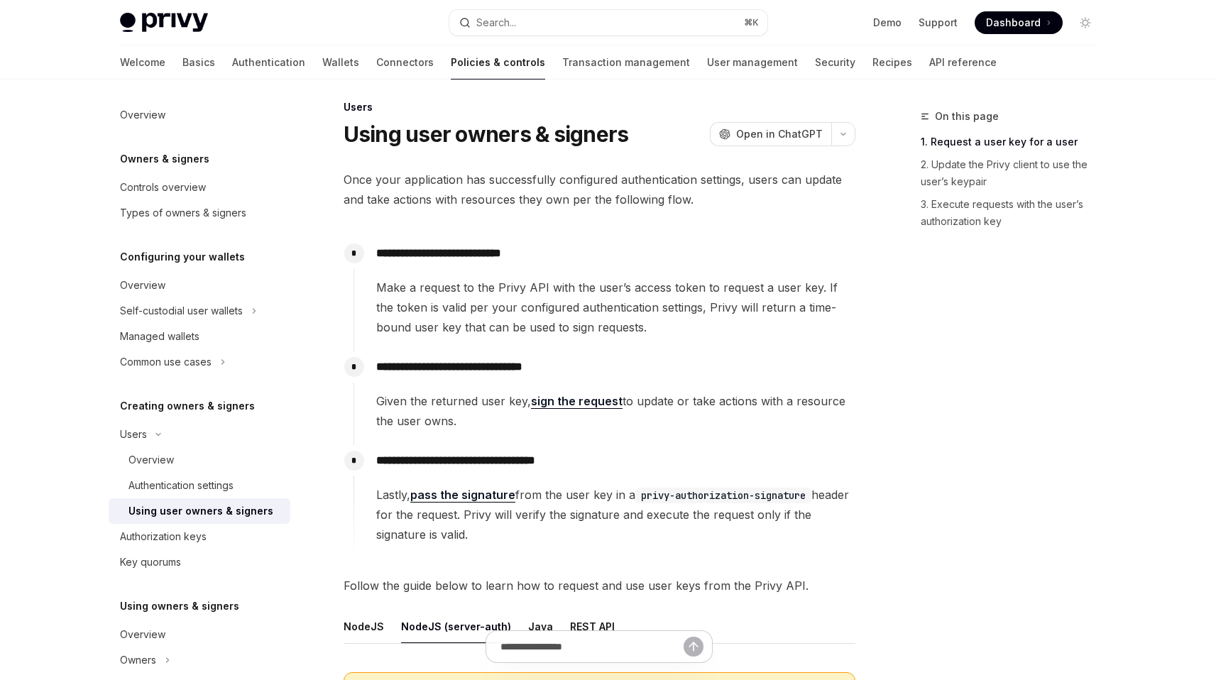
scroll to position [0, 0]
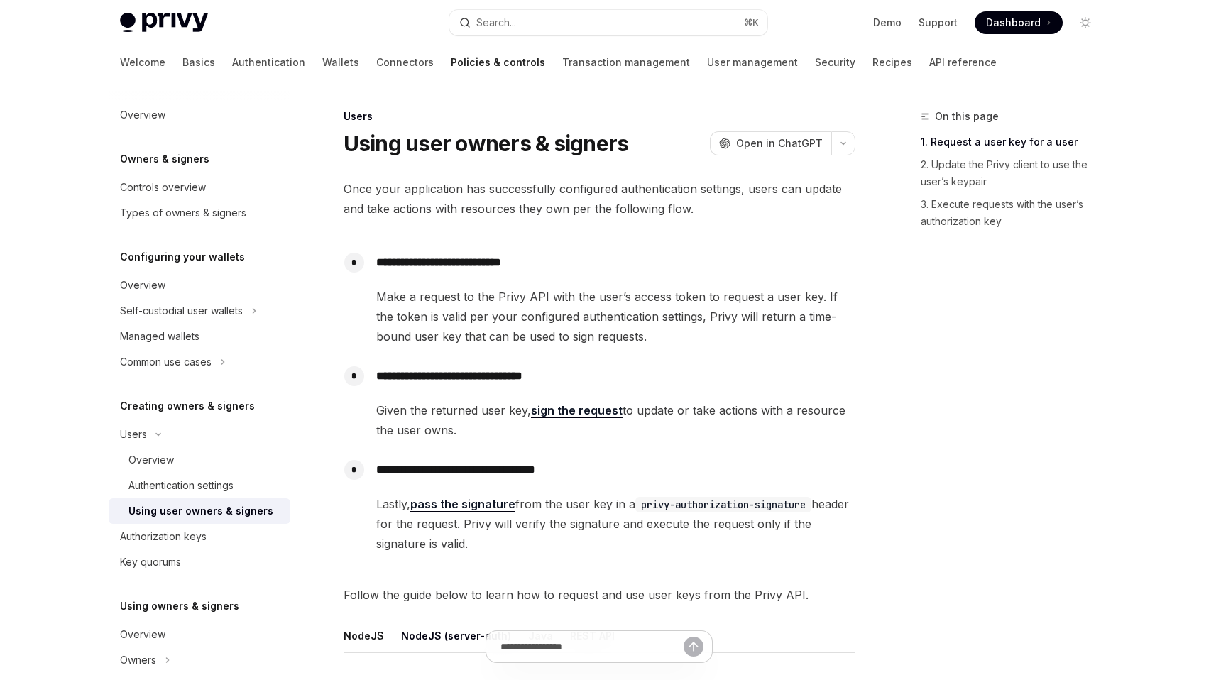
click at [520, 309] on span "Make a request to the Privy API with the user’s access token to request a user …" at bounding box center [615, 317] width 478 height 60
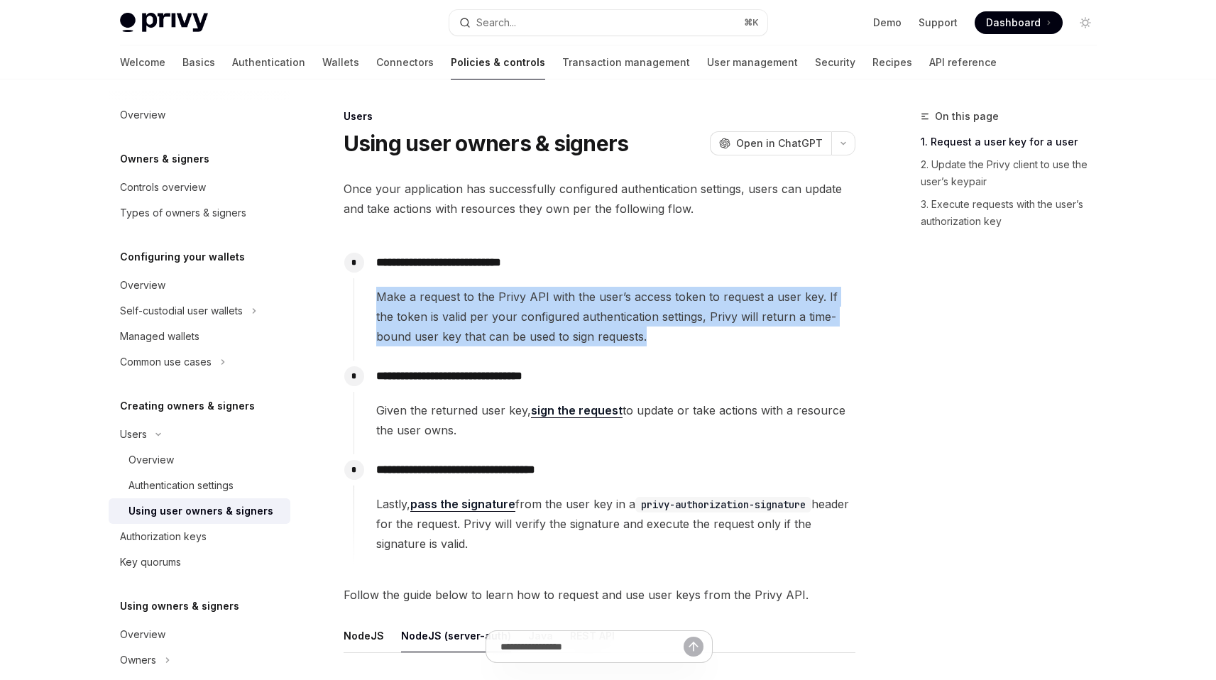
click at [520, 309] on span "Make a request to the Privy API with the user’s access token to request a user …" at bounding box center [615, 317] width 478 height 60
click at [510, 319] on span "Make a request to the Privy API with the user’s access token to request a user …" at bounding box center [615, 317] width 478 height 60
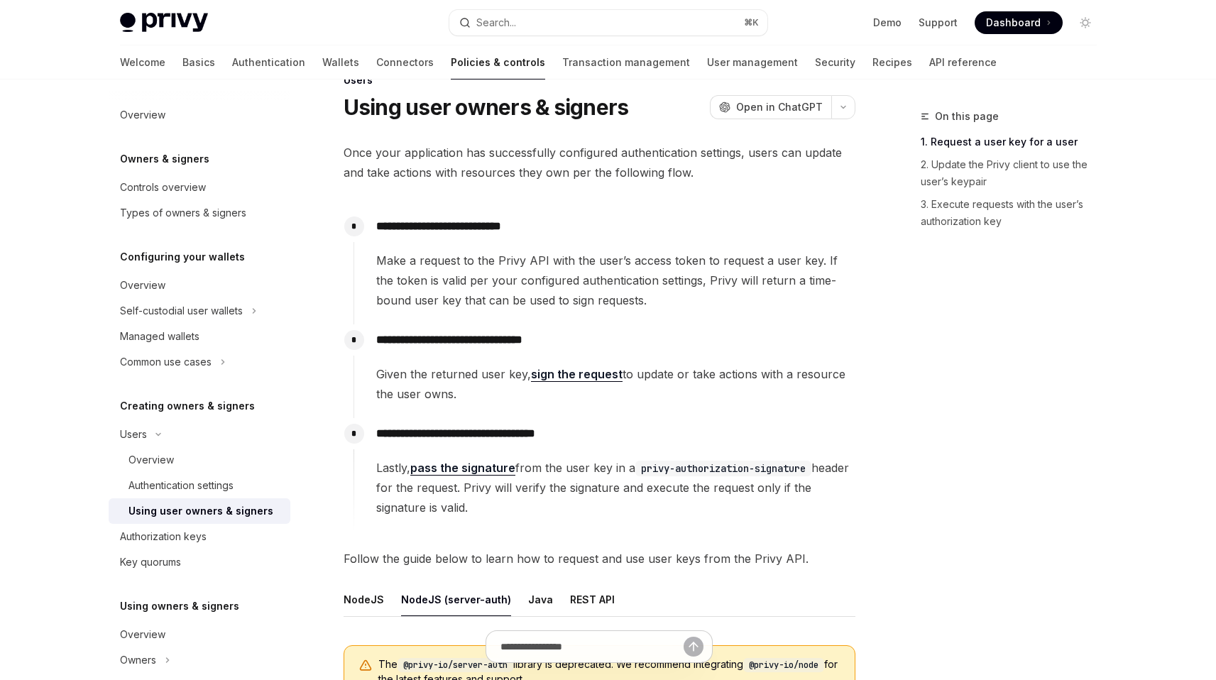
scroll to position [45, 0]
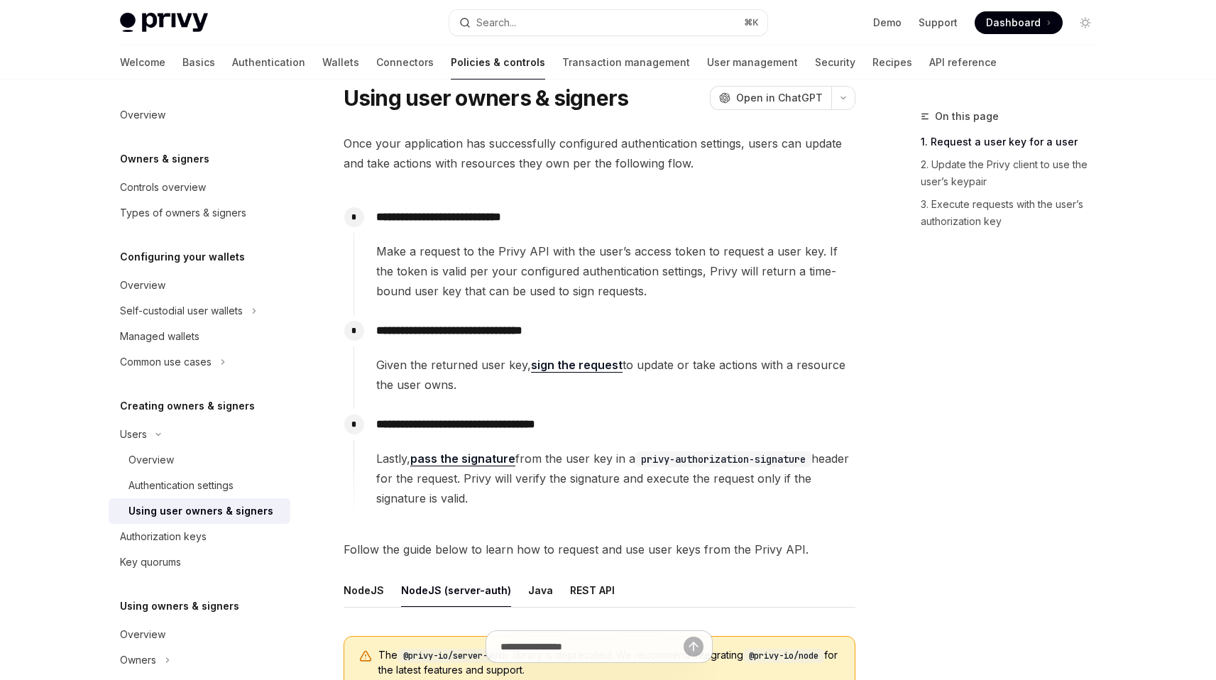
click at [494, 367] on span "Given the returned user key, sign the request to update or take actions with a …" at bounding box center [615, 375] width 478 height 40
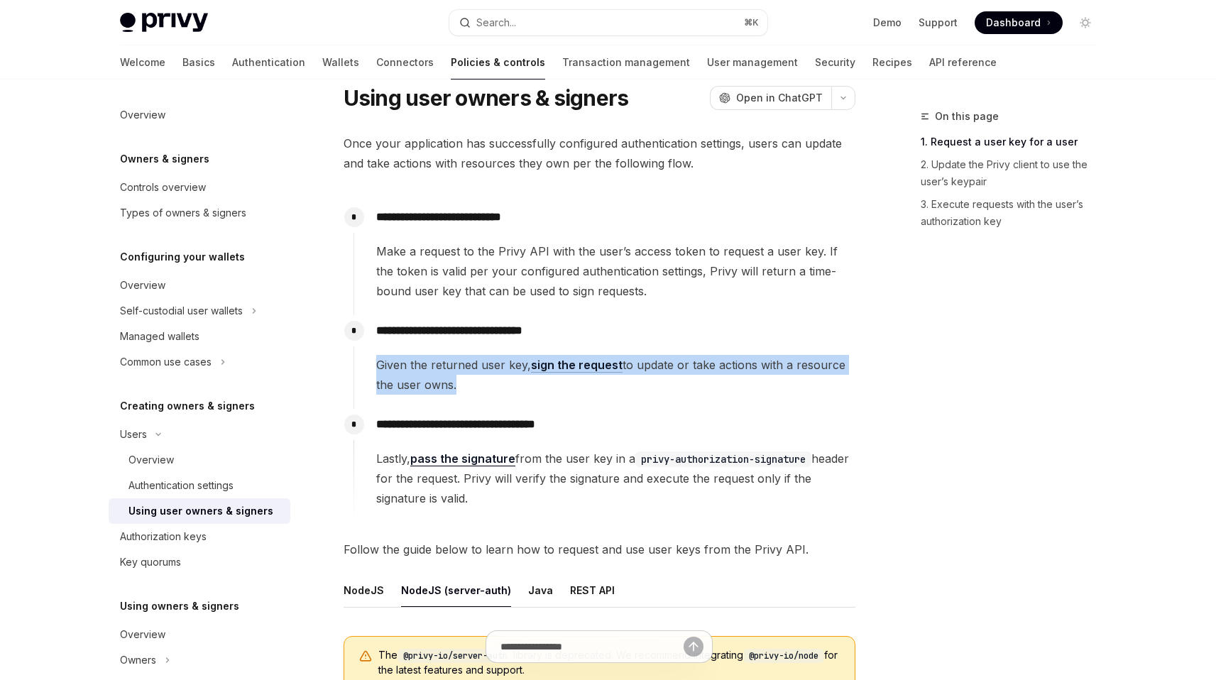
click at [494, 367] on span "Given the returned user key, sign the request to update or take actions with a …" at bounding box center [615, 375] width 478 height 40
click at [434, 373] on span "Given the returned user key, sign the request to update or take actions with a …" at bounding box center [615, 375] width 478 height 40
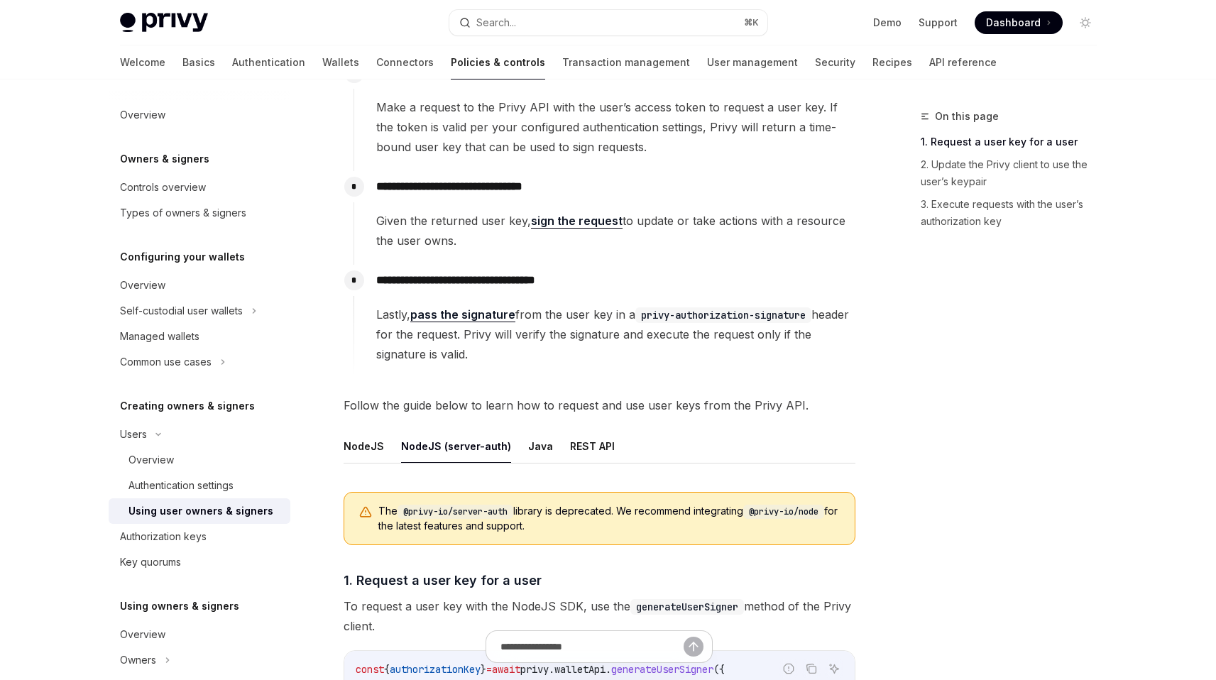
scroll to position [199, 0]
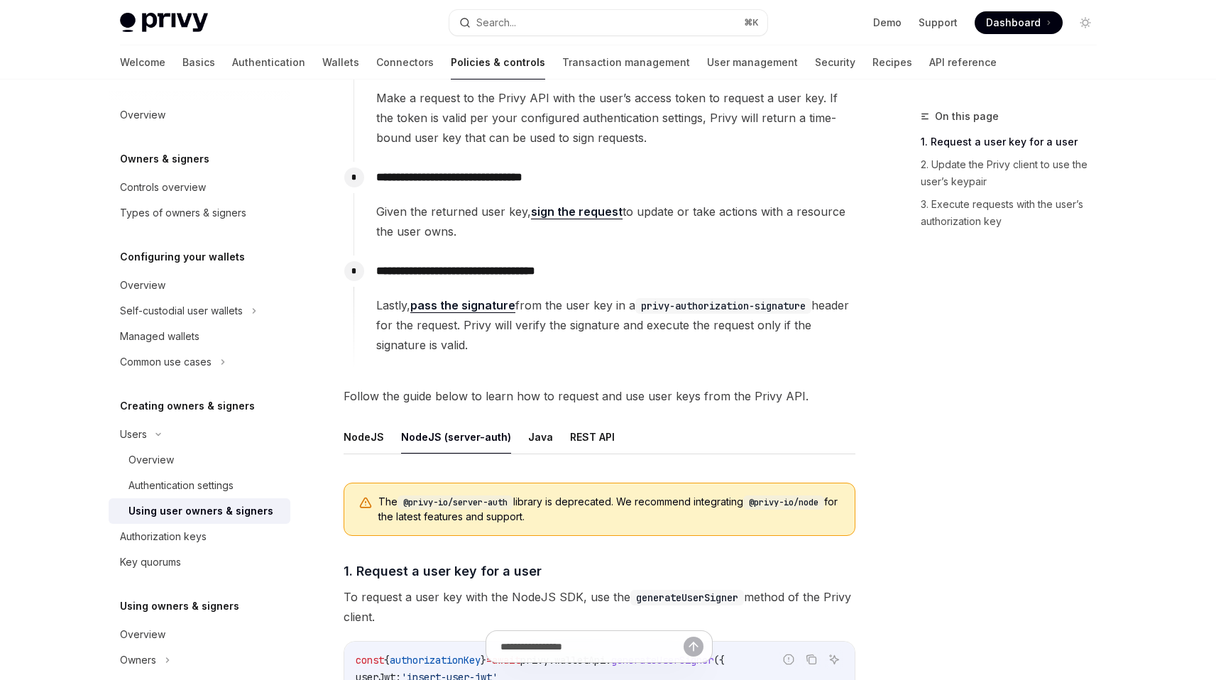
click at [516, 330] on span "Lastly, pass the signature from the user key in a privy-authorization-signature…" at bounding box center [615, 325] width 478 height 60
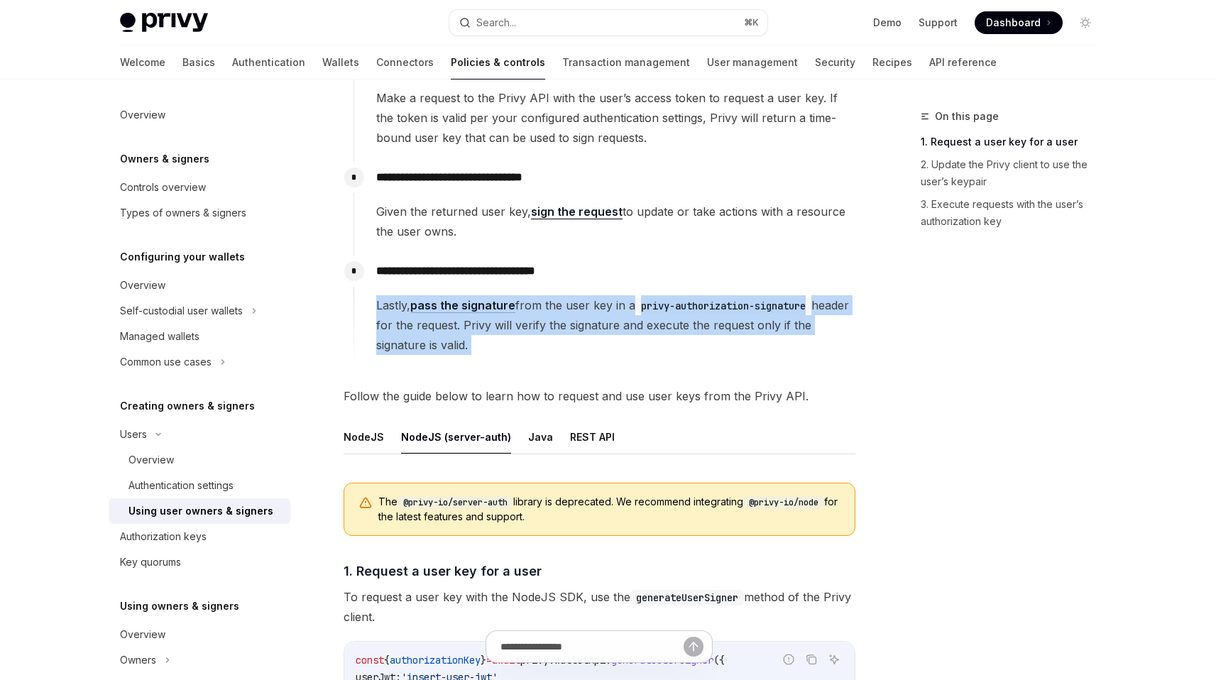
click at [516, 330] on span "Lastly, pass the signature from the user key in a privy-authorization-signature…" at bounding box center [615, 325] width 478 height 60
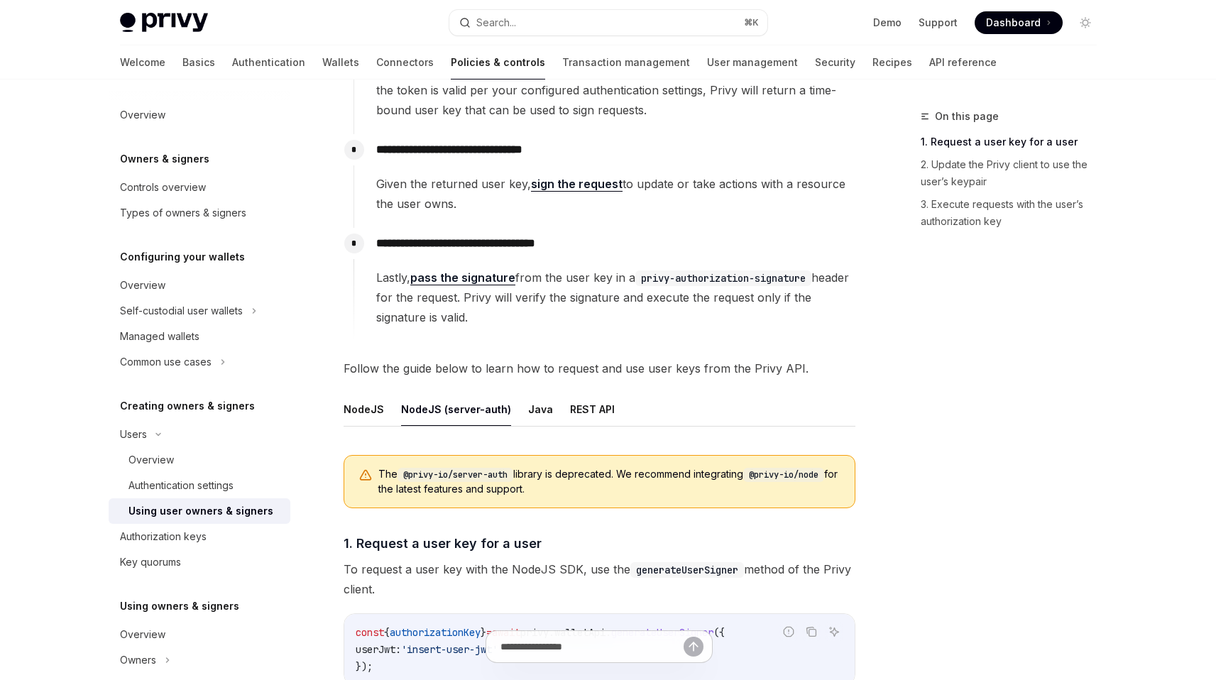
scroll to position [236, 0]
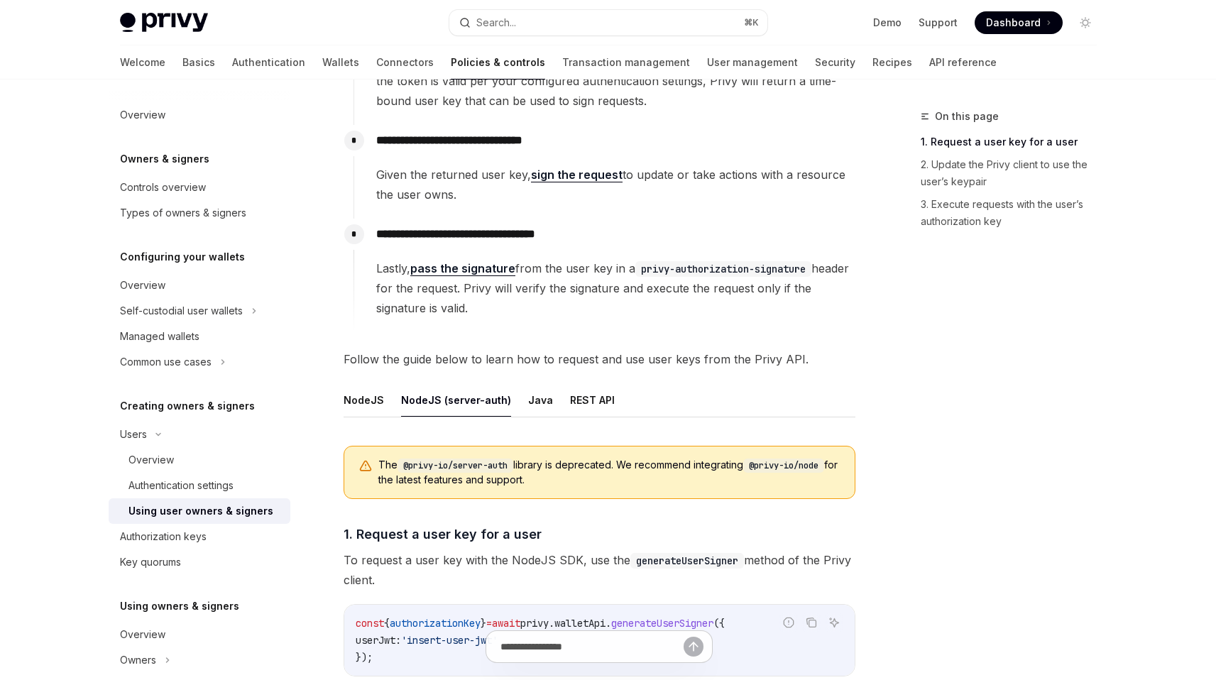
click at [558, 287] on span "Lastly, pass the signature from the user key in a privy-authorization-signature…" at bounding box center [615, 288] width 478 height 60
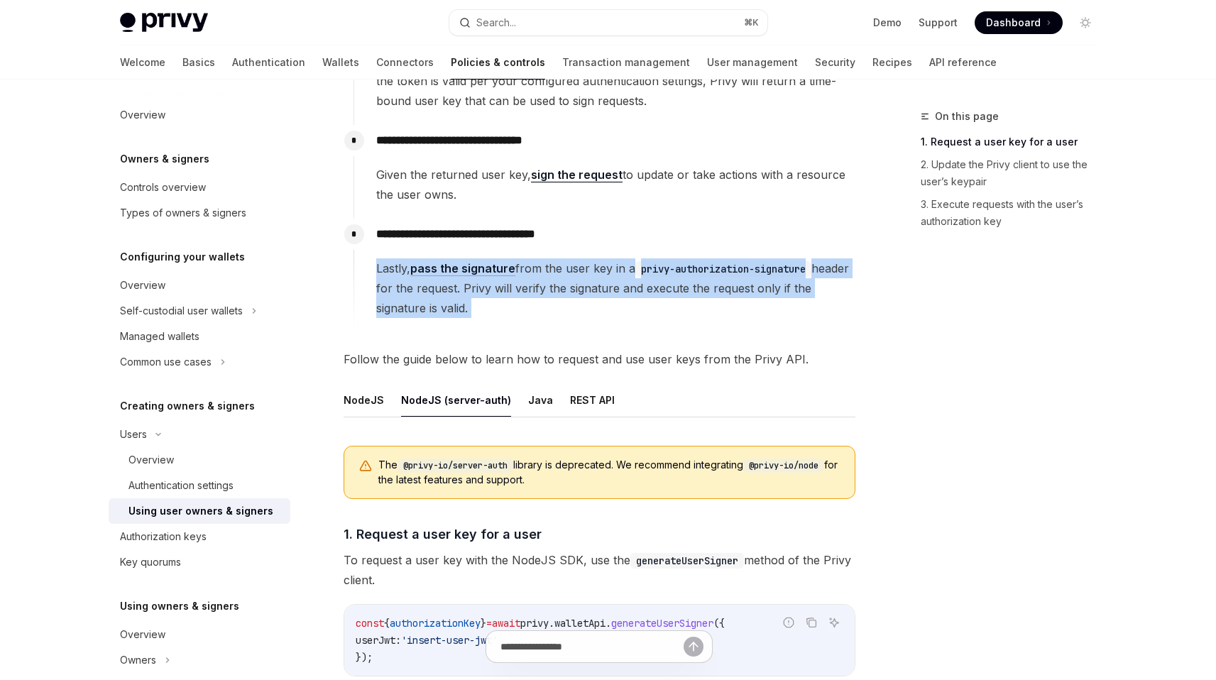
click at [558, 287] on span "Lastly, pass the signature from the user key in a privy-authorization-signature…" at bounding box center [615, 288] width 478 height 60
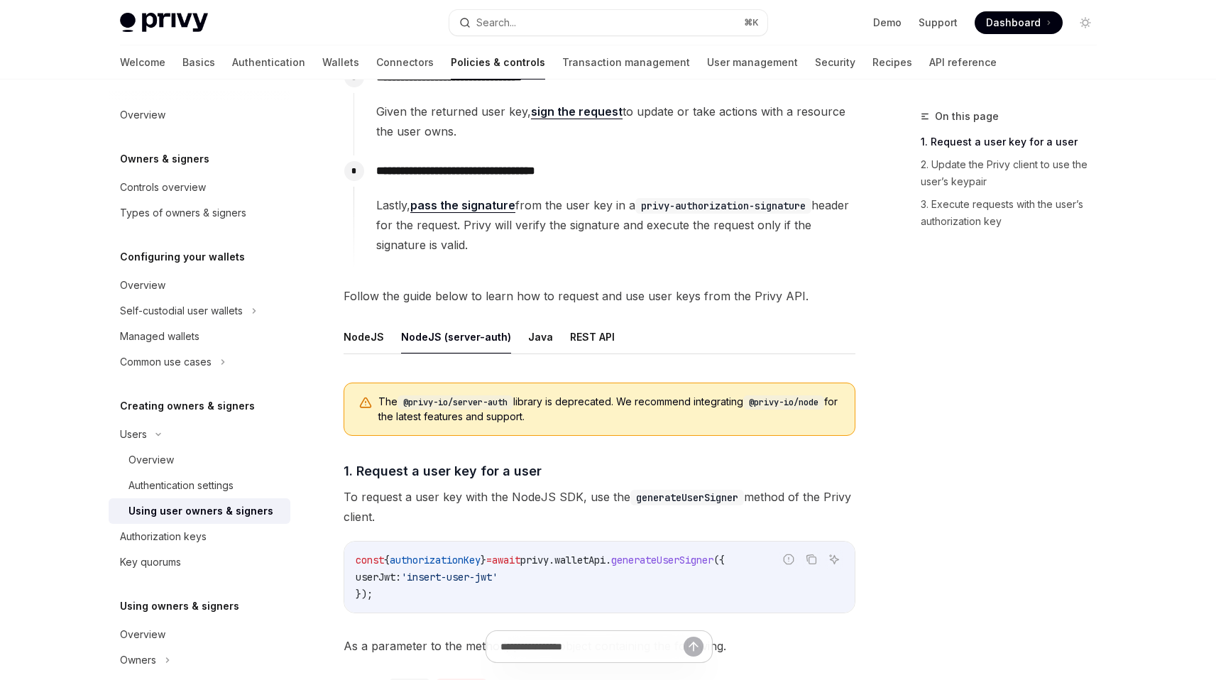
scroll to position [330, 0]
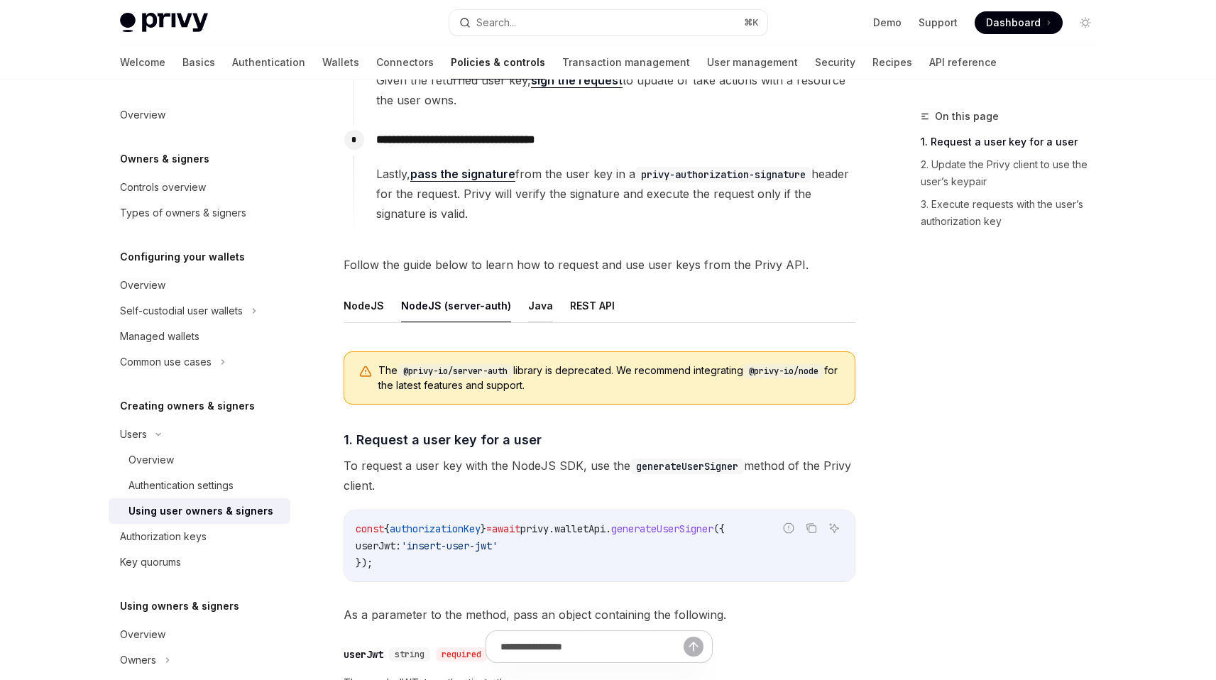
click at [528, 305] on button "Java" at bounding box center [540, 305] width 25 height 33
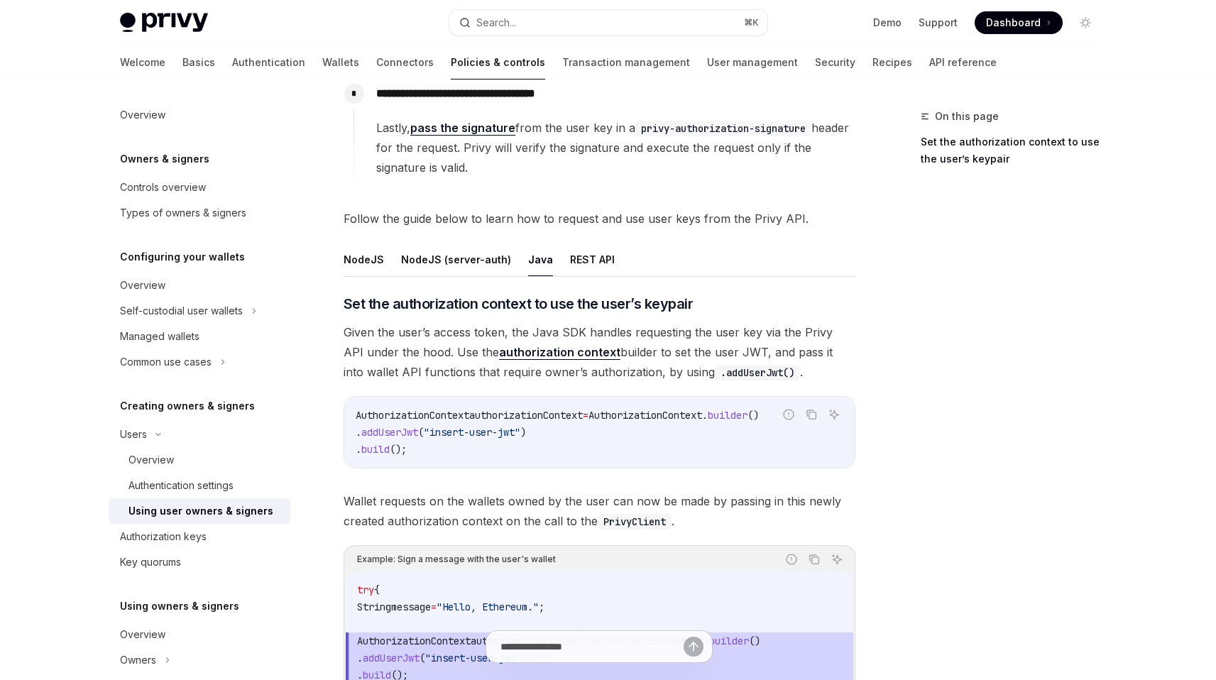
scroll to position [385, 0]
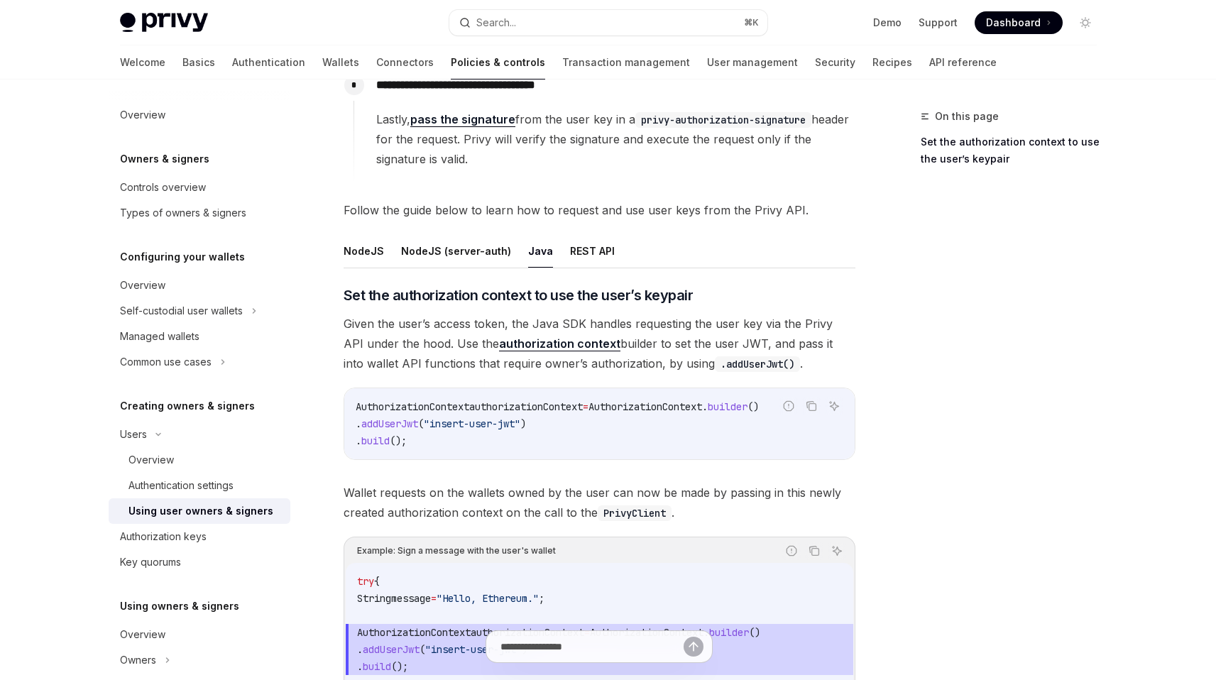
click at [454, 328] on span "Given the user’s access token, the Java SDK handles requesting the user key via…" at bounding box center [600, 344] width 512 height 60
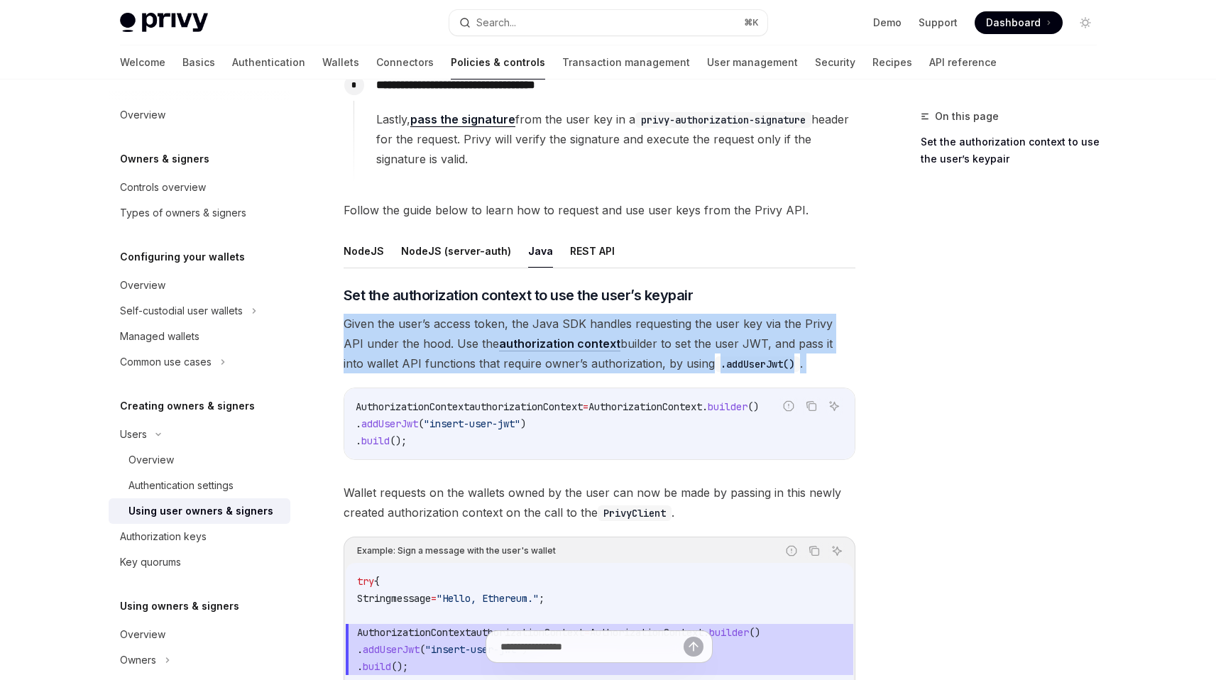
click at [454, 328] on span "Given the user’s access token, the Java SDK handles requesting the user key via…" at bounding box center [600, 344] width 512 height 60
click at [421, 345] on span "Given the user’s access token, the Java SDK handles requesting the user key via…" at bounding box center [600, 344] width 512 height 60
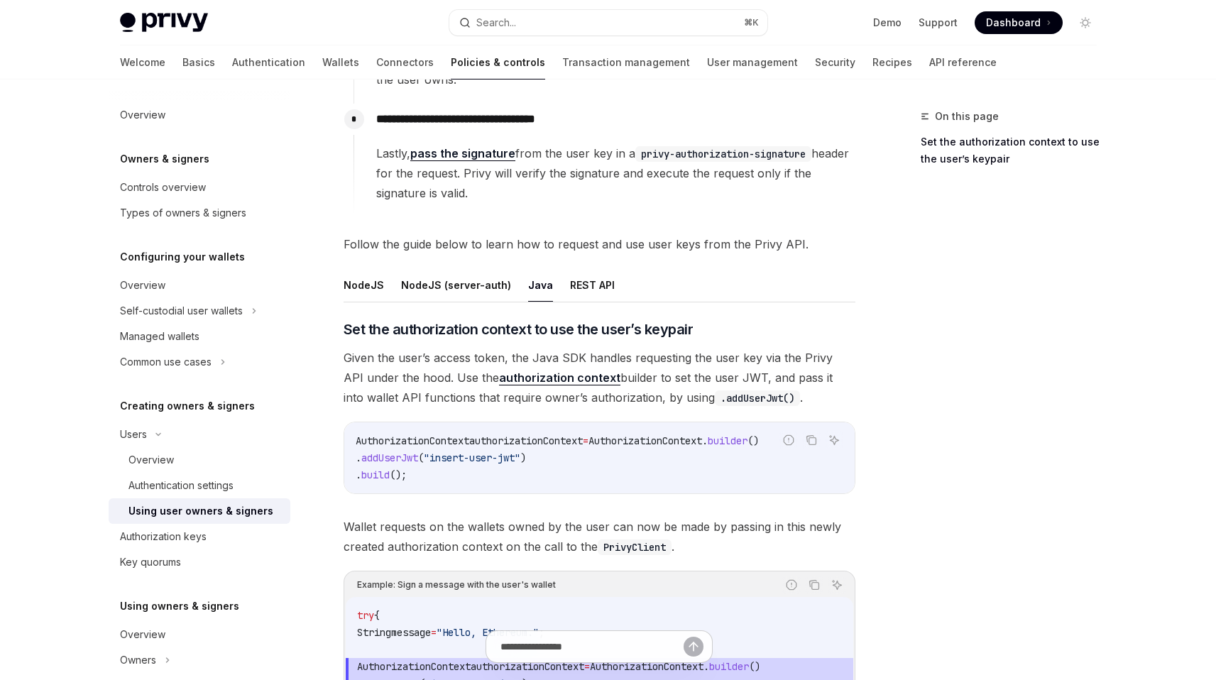
scroll to position [287, 0]
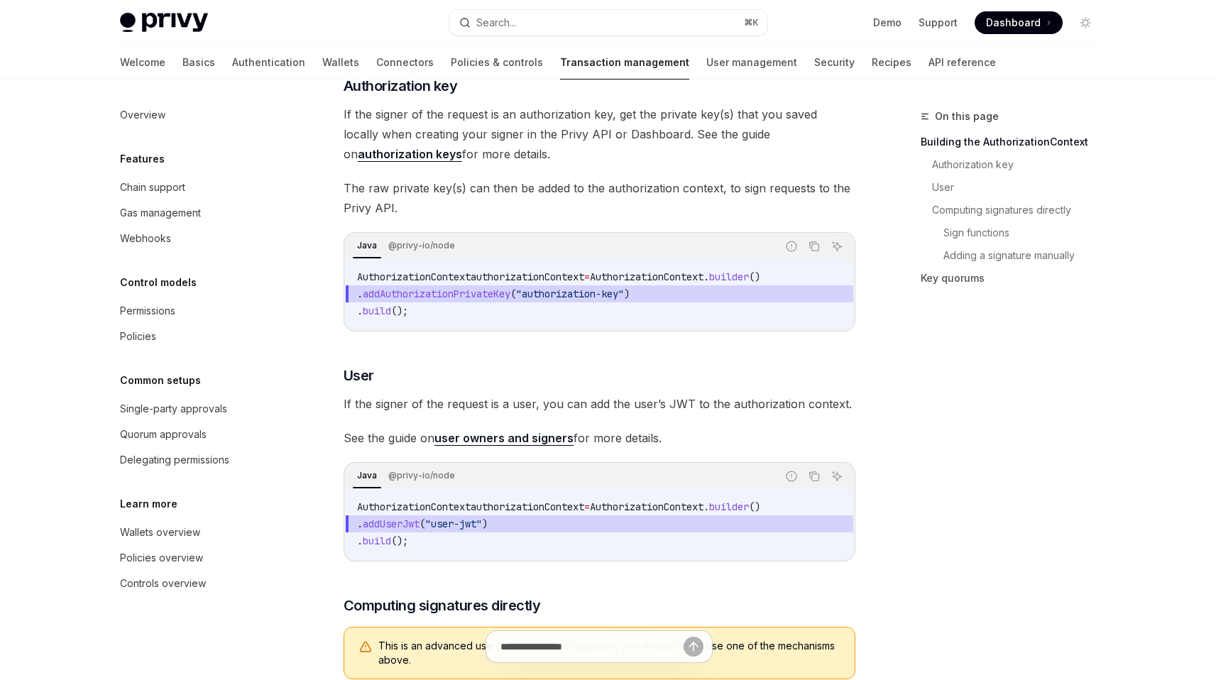
scroll to position [310, 0]
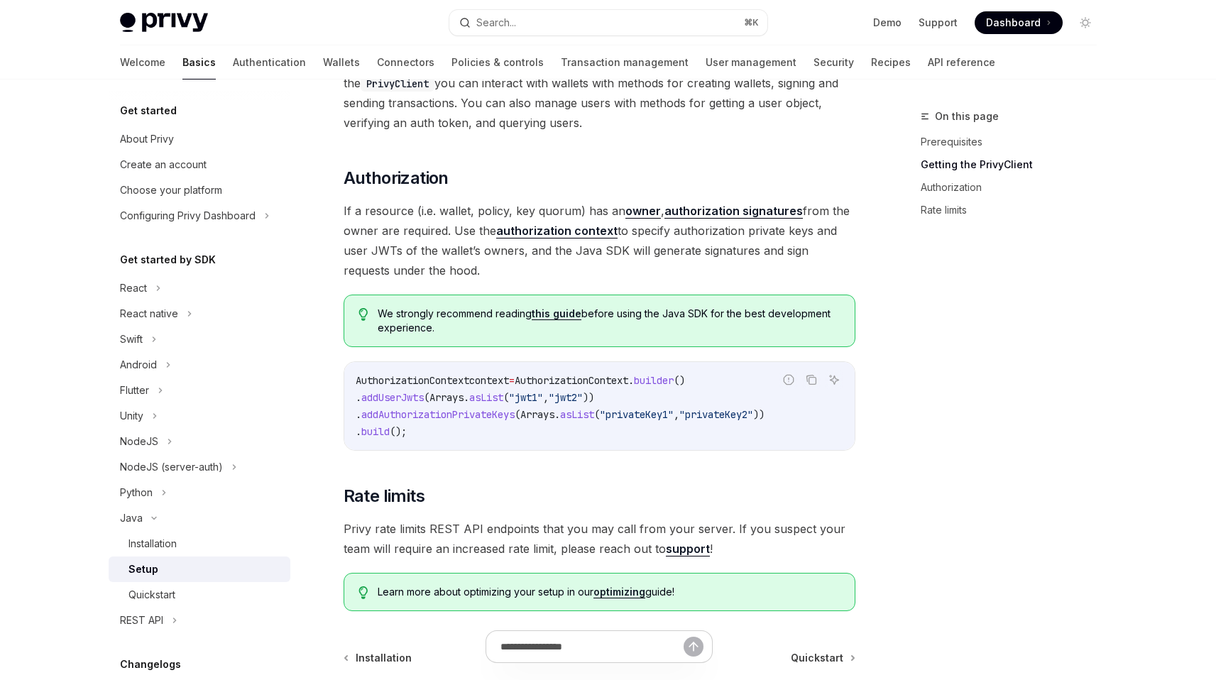
scroll to position [486, 0]
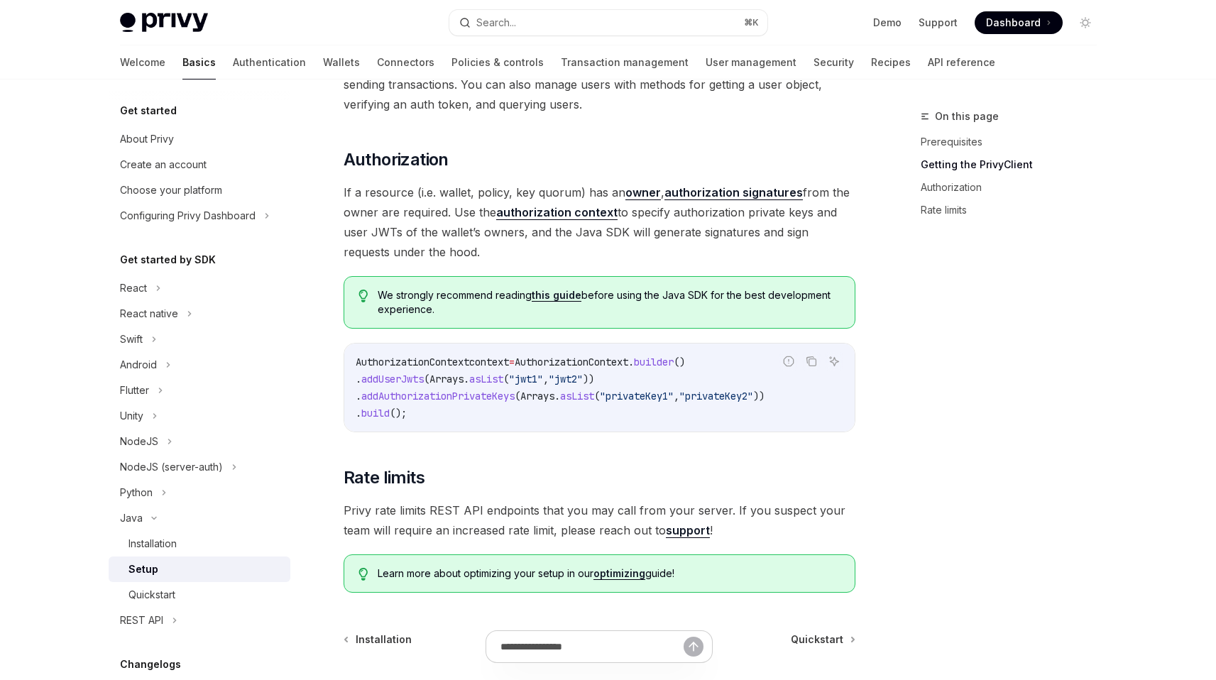
click at [574, 299] on link "this guide" at bounding box center [557, 295] width 50 height 13
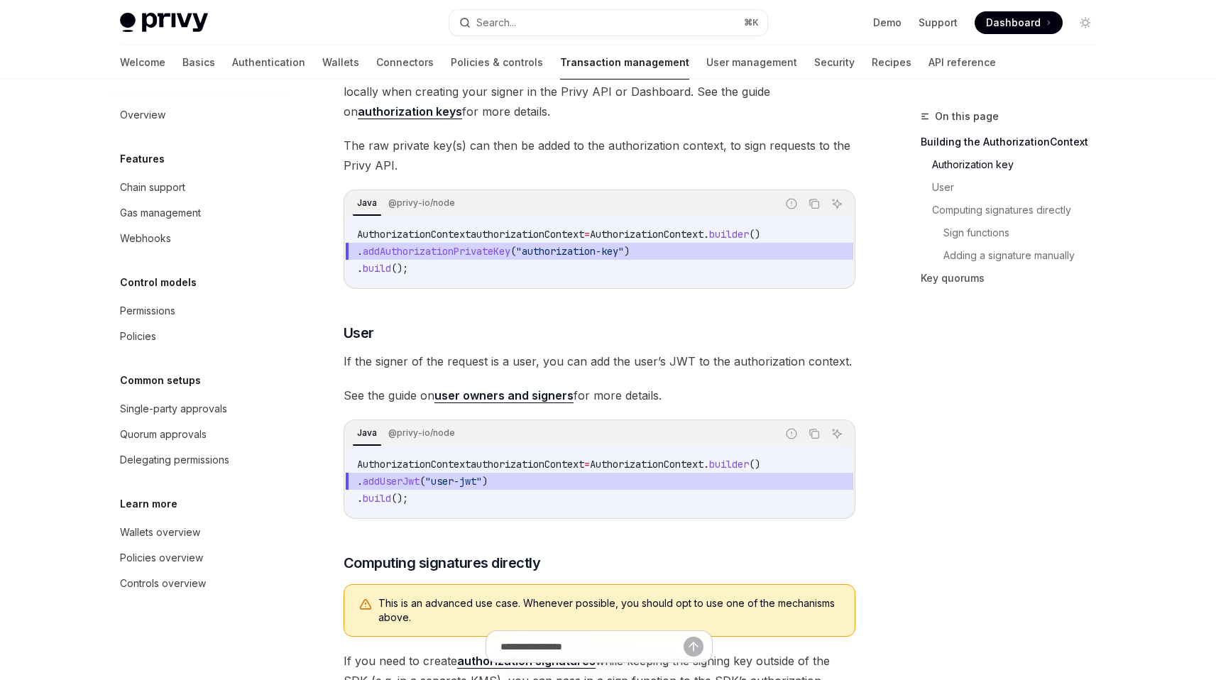
scroll to position [361, 0]
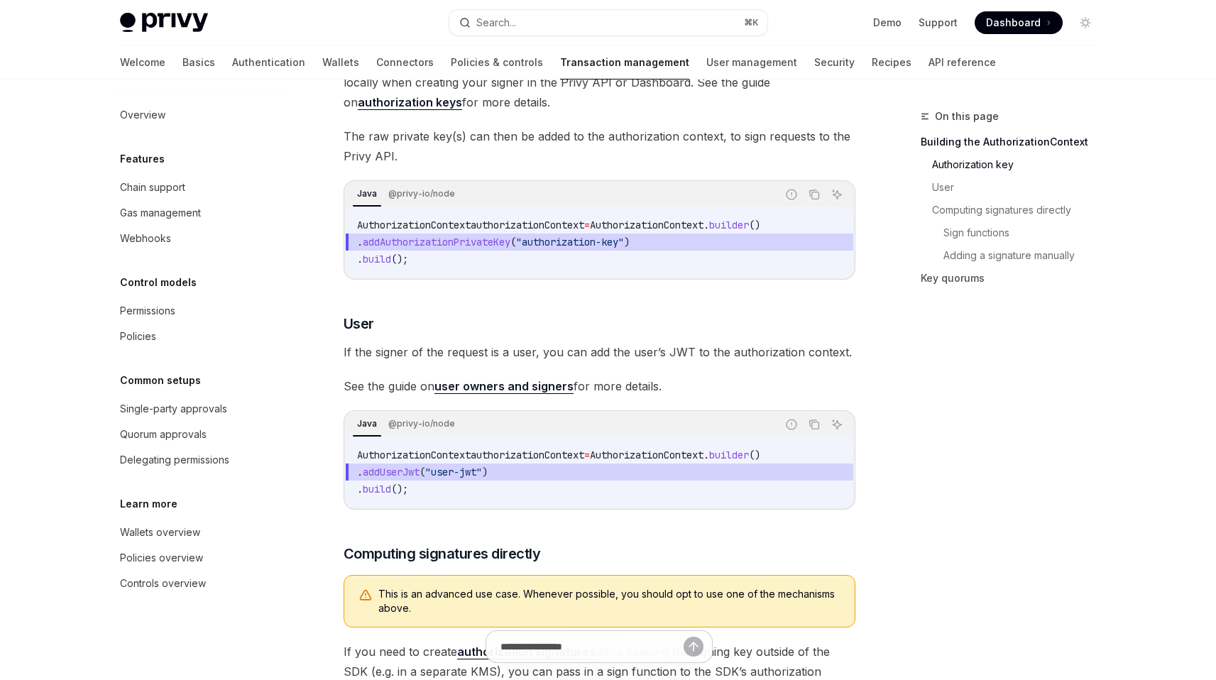
click at [633, 362] on span "If the signer of the request is a user, you can add the user’s JWT to the autho…" at bounding box center [600, 352] width 512 height 20
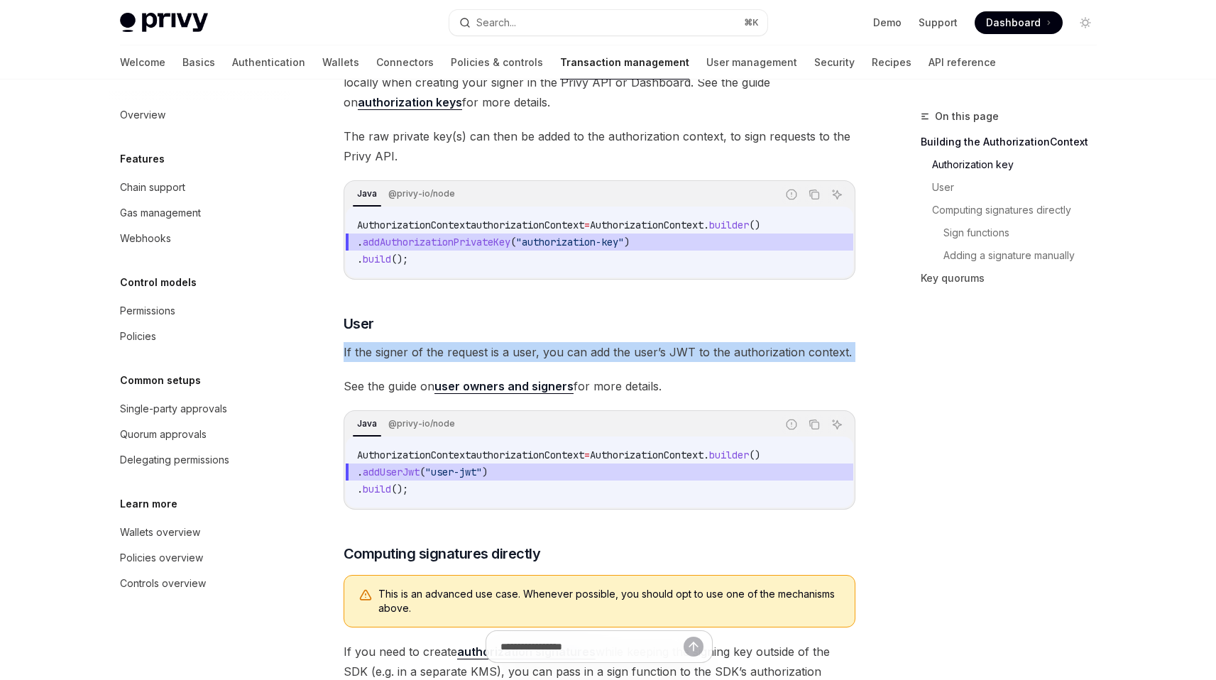
click at [633, 362] on span "If the signer of the request is a user, you can add the user’s JWT to the autho…" at bounding box center [600, 352] width 512 height 20
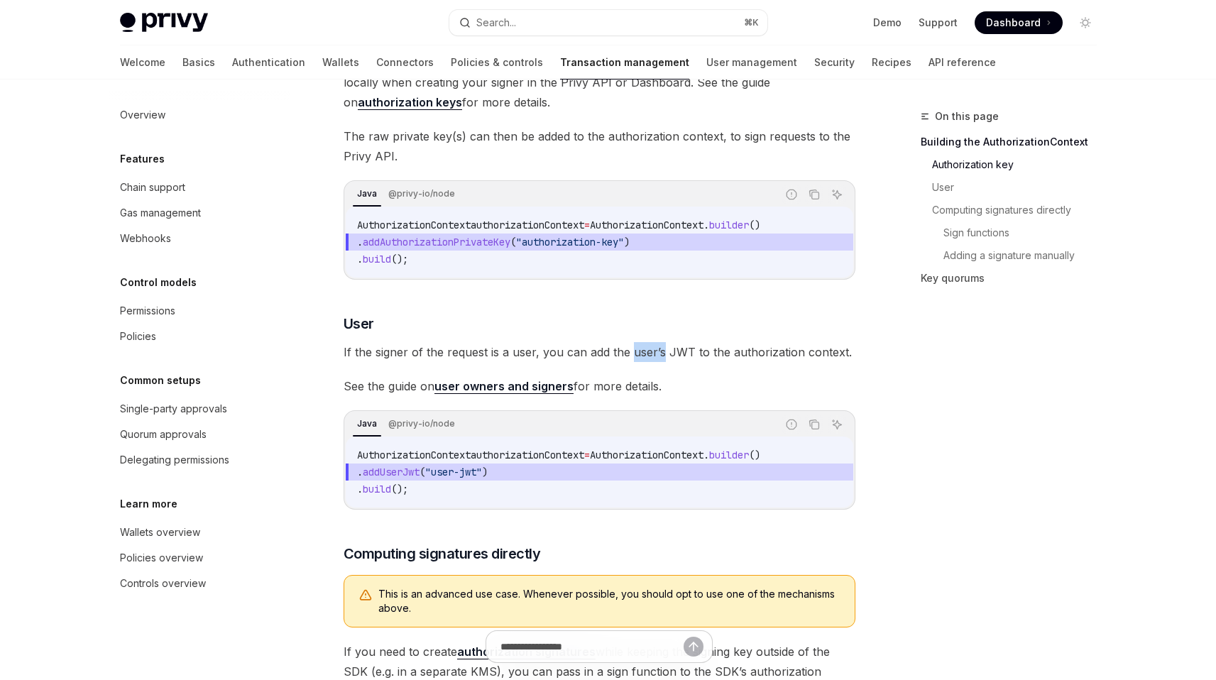
click at [633, 362] on span "If the signer of the request is a user, you can add the user’s JWT to the autho…" at bounding box center [600, 352] width 512 height 20
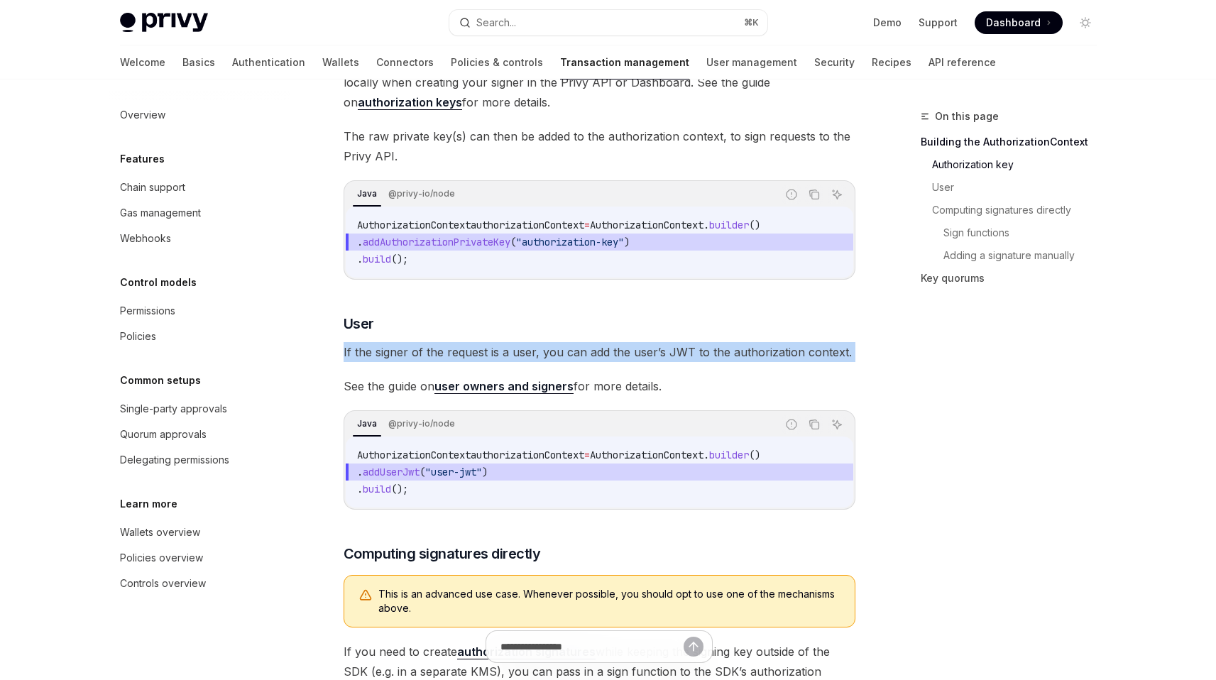
click at [633, 362] on span "If the signer of the request is a user, you can add the user’s JWT to the autho…" at bounding box center [600, 352] width 512 height 20
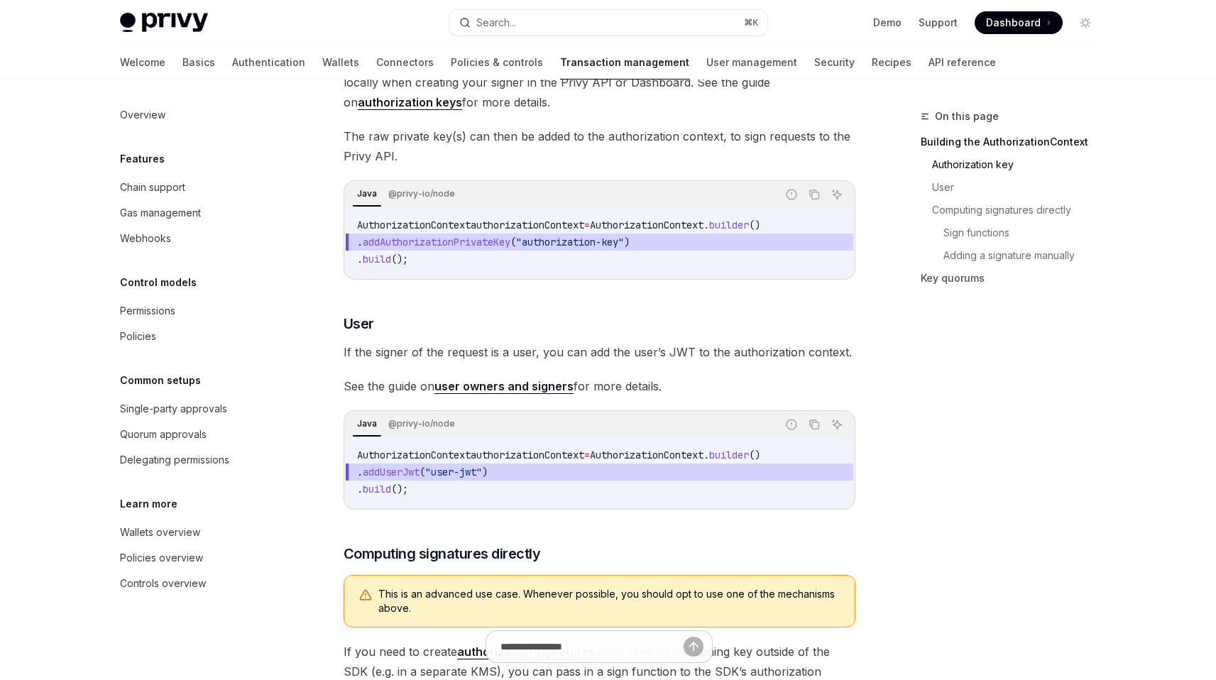
click at [501, 394] on link "user owners and signers" at bounding box center [503, 386] width 139 height 15
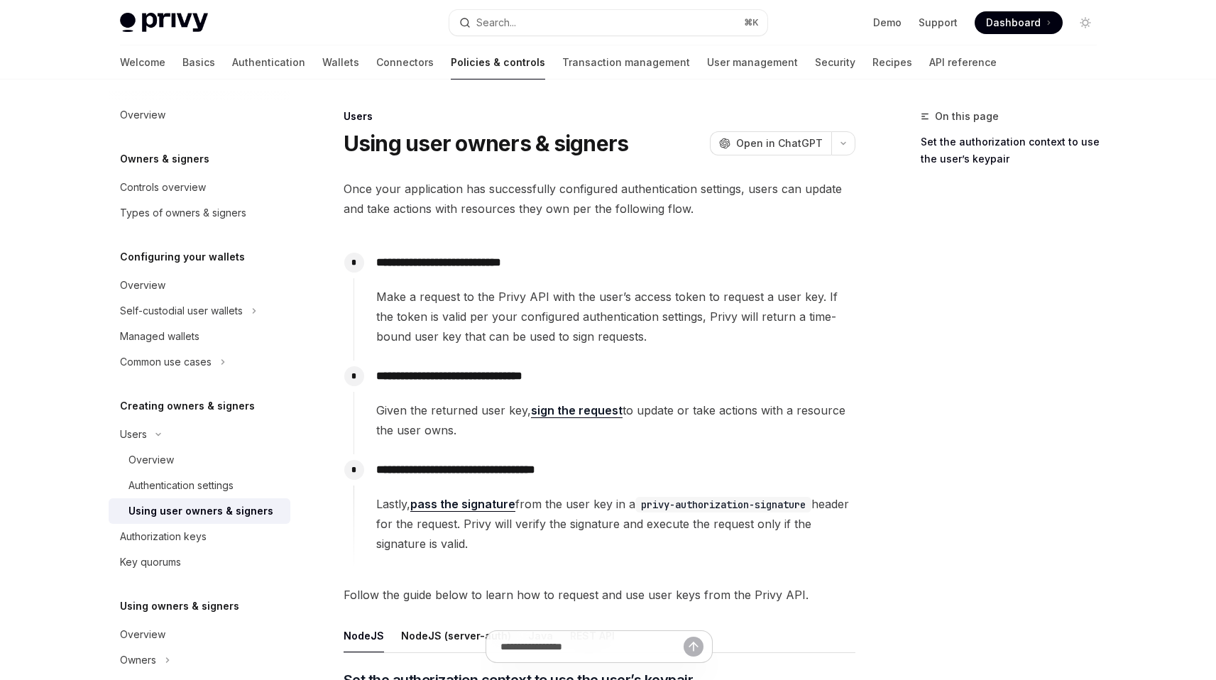
click at [623, 209] on span "Once your application has successfully configured authentication settings, user…" at bounding box center [600, 199] width 512 height 40
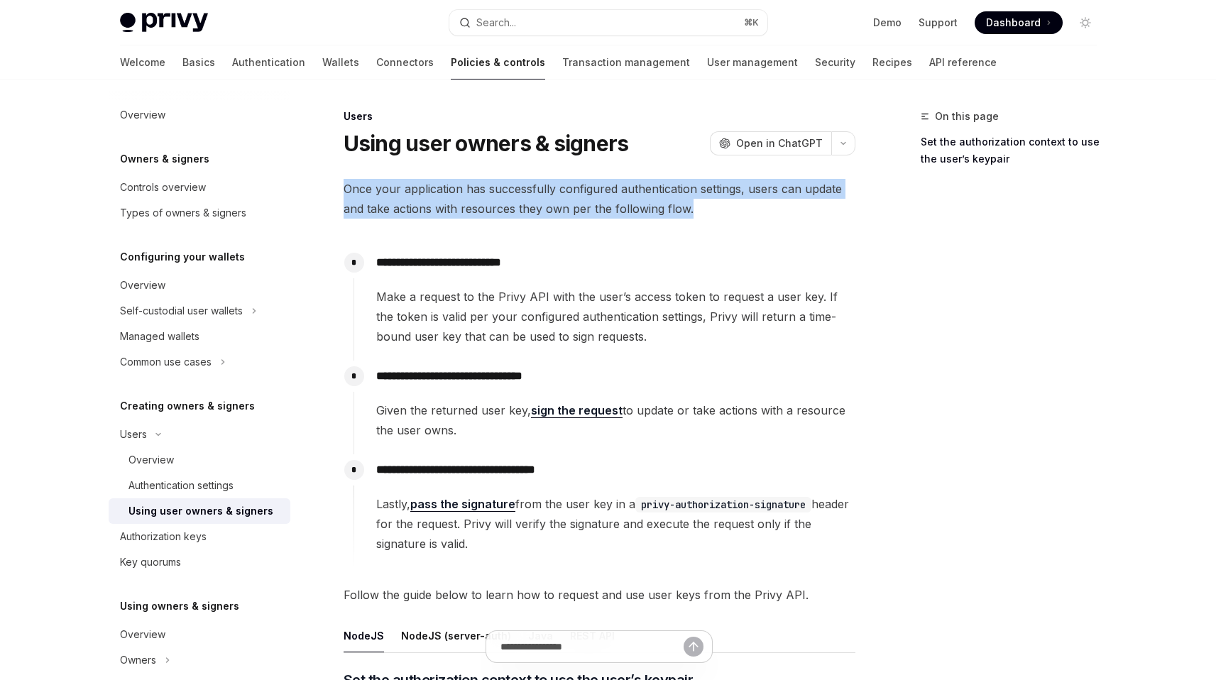
click at [623, 209] on span "Once your application has successfully configured authentication settings, user…" at bounding box center [600, 199] width 512 height 40
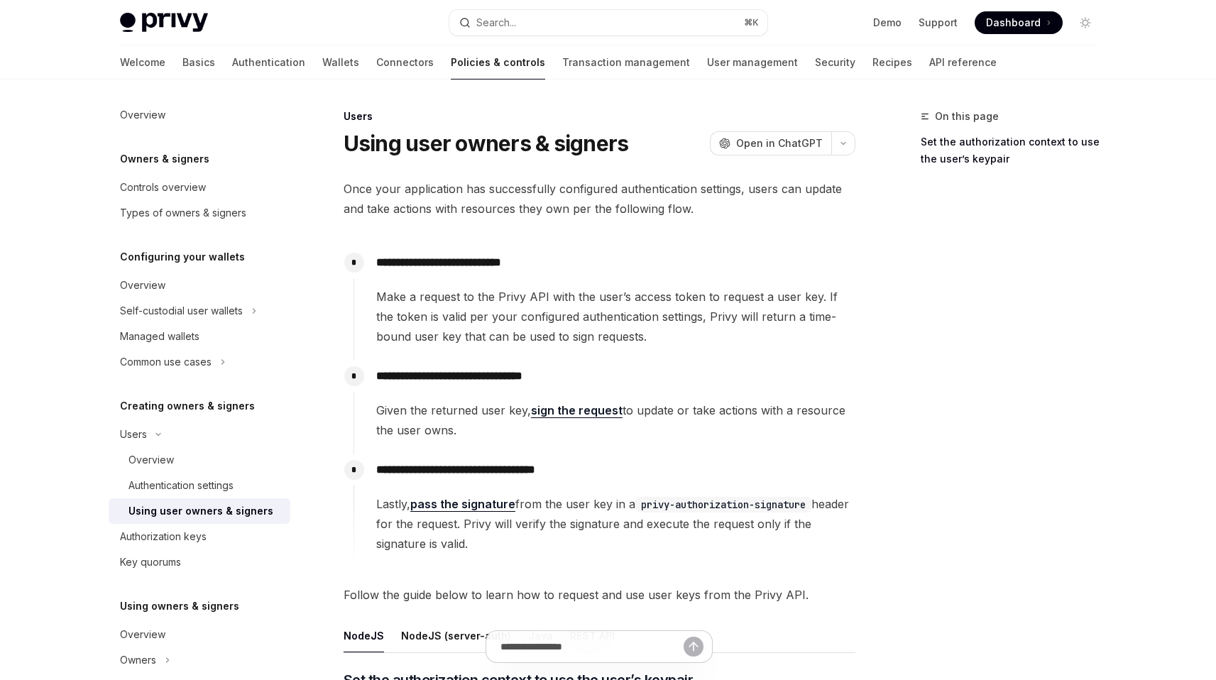
click at [608, 314] on span "Make a request to the Privy API with the user’s access token to request a user …" at bounding box center [615, 317] width 478 height 60
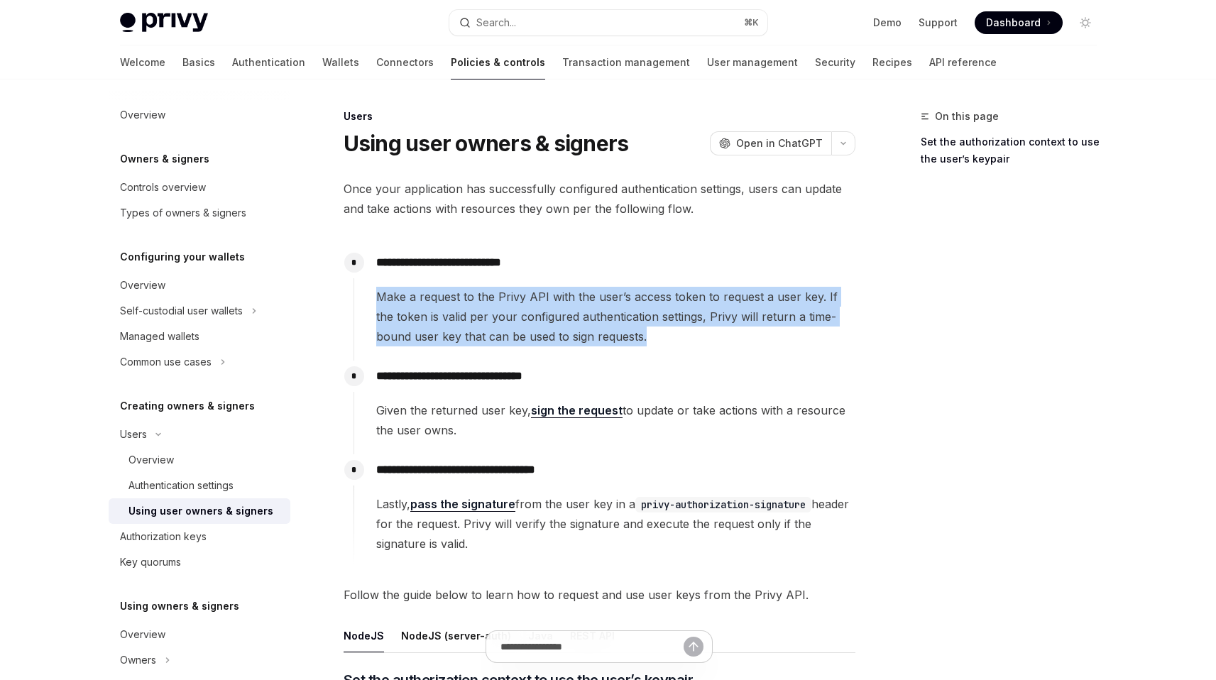
click at [608, 314] on span "Make a request to the Privy API with the user’s access token to request a user …" at bounding box center [615, 317] width 478 height 60
click at [605, 317] on span "Make a request to the Privy API with the user’s access token to request a user …" at bounding box center [615, 317] width 478 height 60
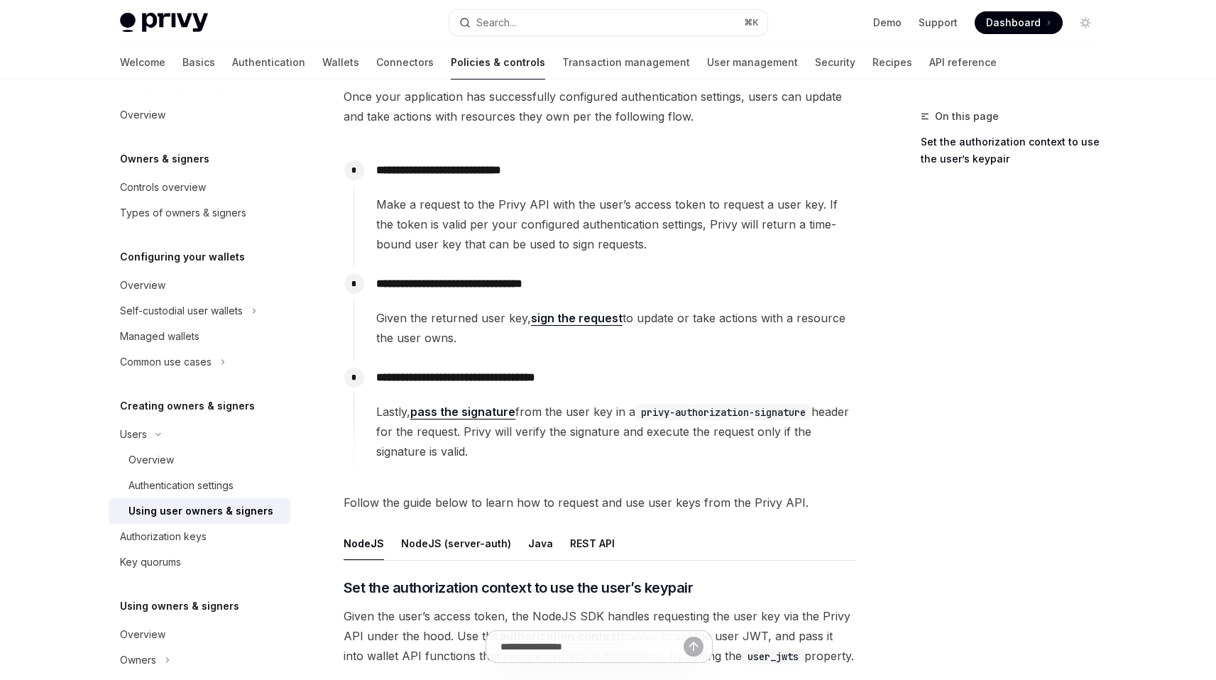
scroll to position [111, 0]
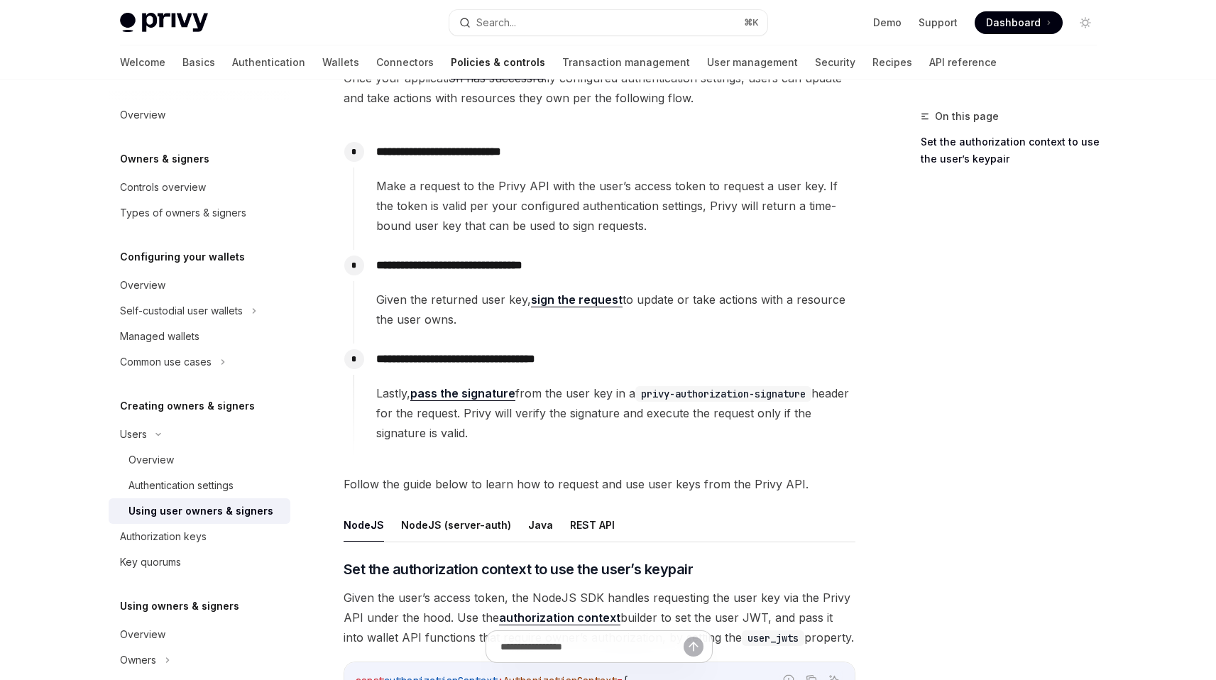
click at [781, 396] on code "privy-authorization-signature" at bounding box center [723, 394] width 176 height 16
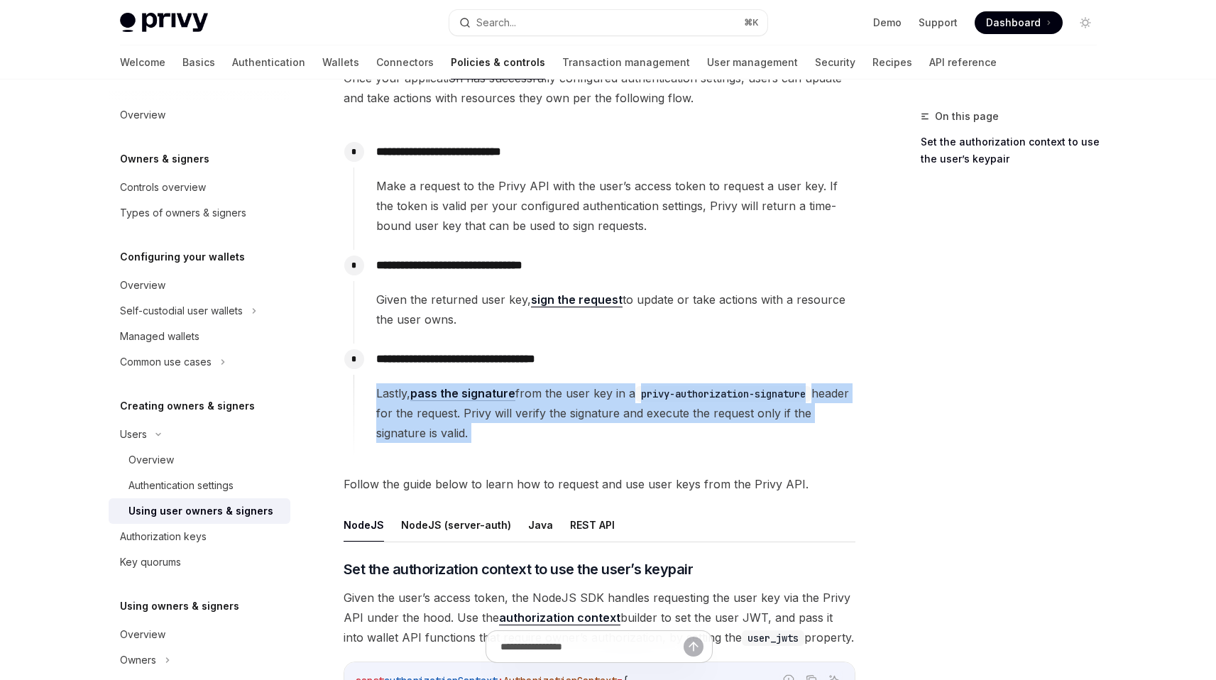
click at [781, 396] on code "privy-authorization-signature" at bounding box center [723, 394] width 176 height 16
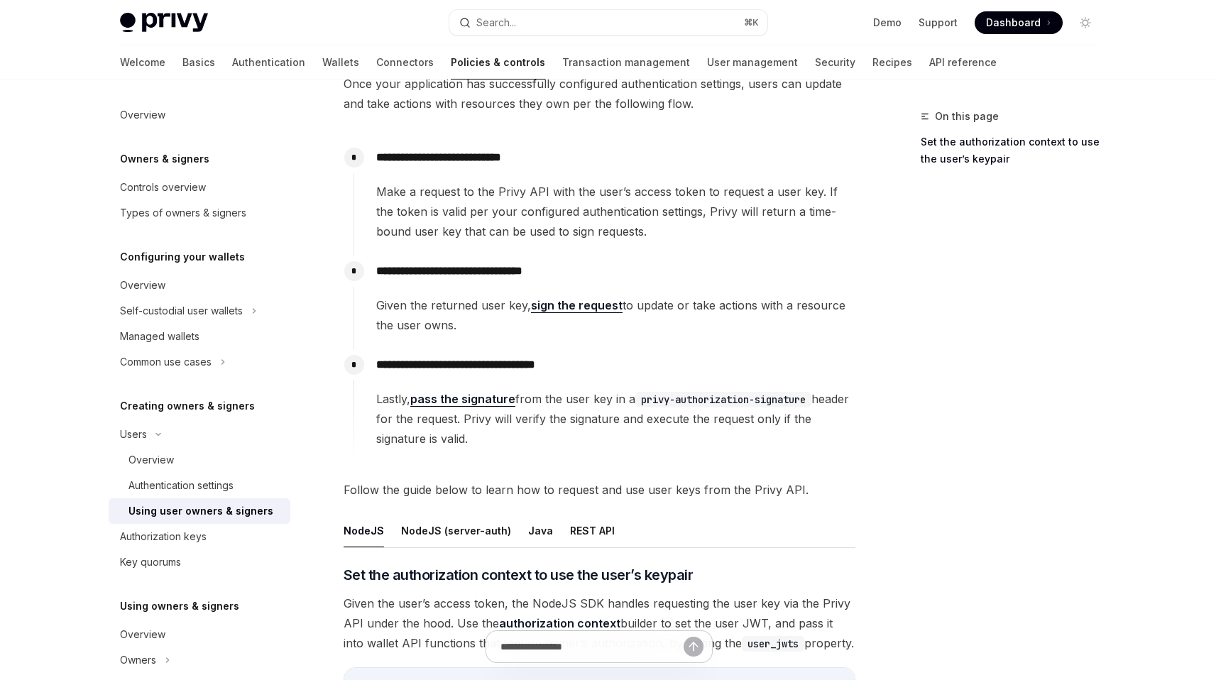
scroll to position [0, 0]
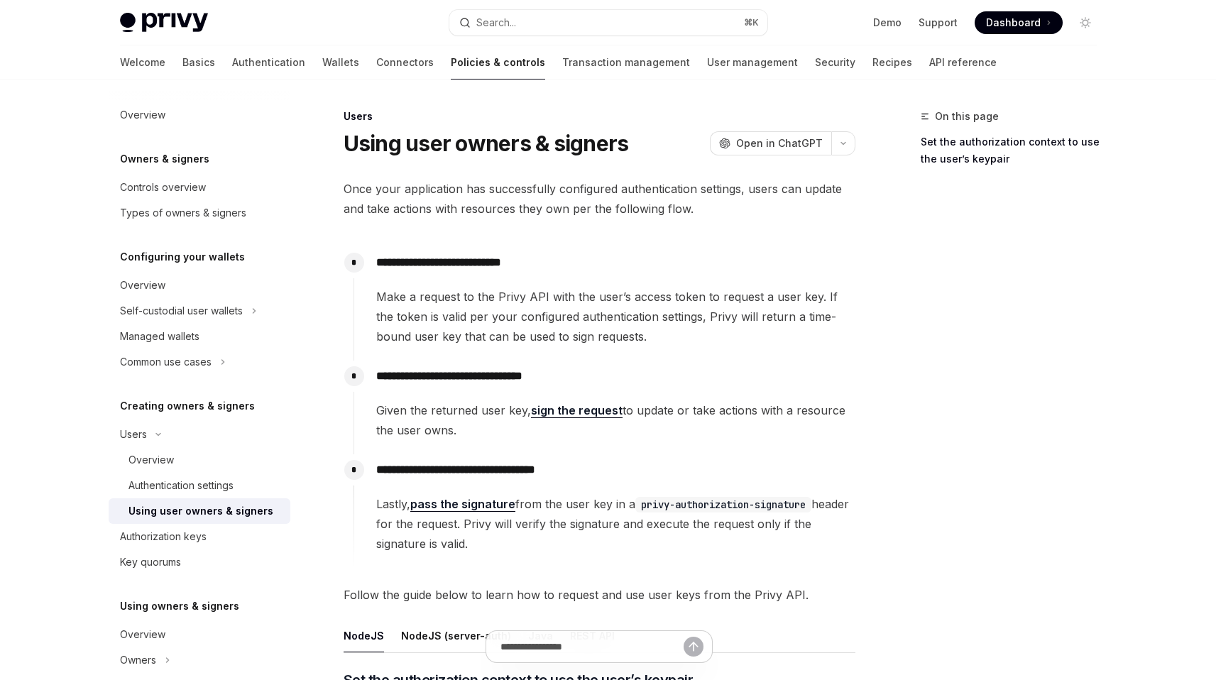
click at [620, 311] on span "Make a request to the Privy API with the user’s access token to request a user …" at bounding box center [615, 317] width 478 height 60
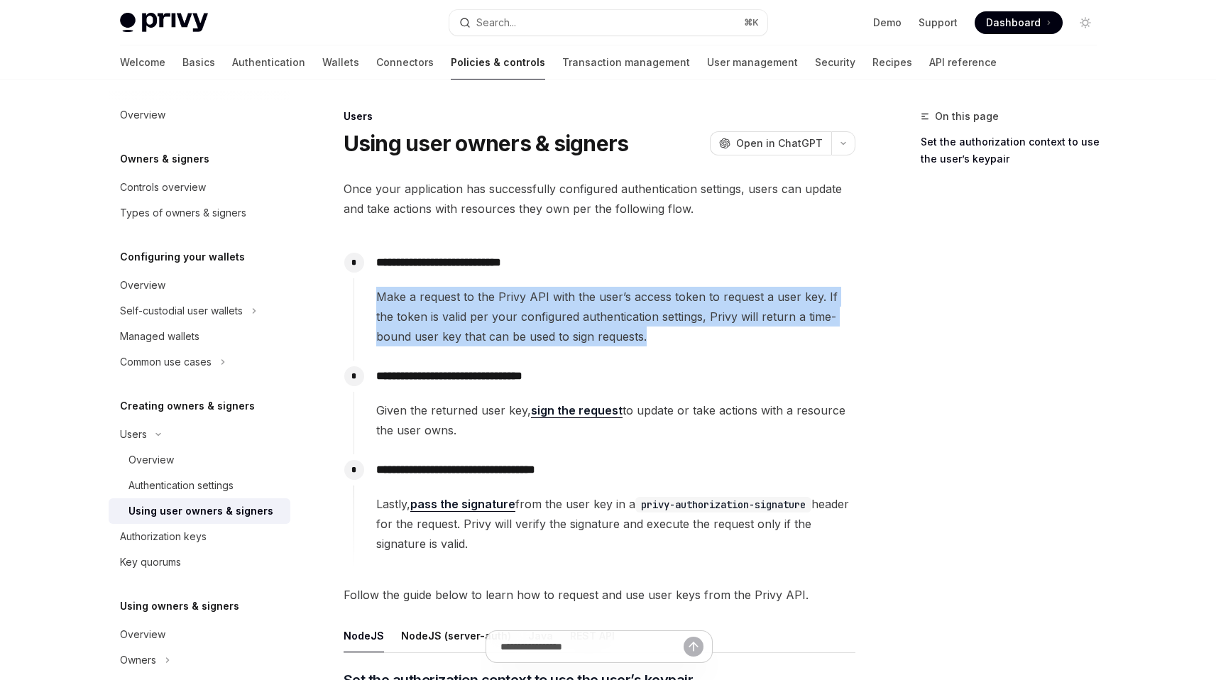
click at [620, 311] on span "Make a request to the Privy API with the user’s access token to request a user …" at bounding box center [615, 317] width 478 height 60
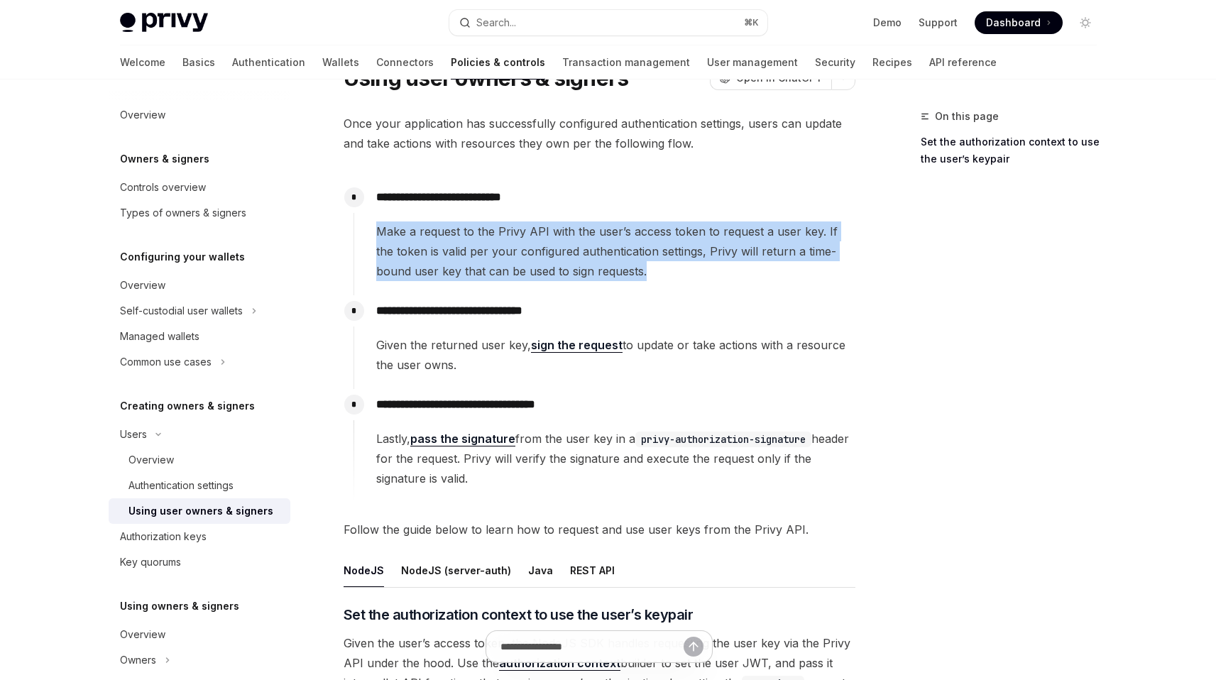
click at [728, 263] on span "Make a request to the Privy API with the user’s access token to request a user …" at bounding box center [615, 251] width 478 height 60
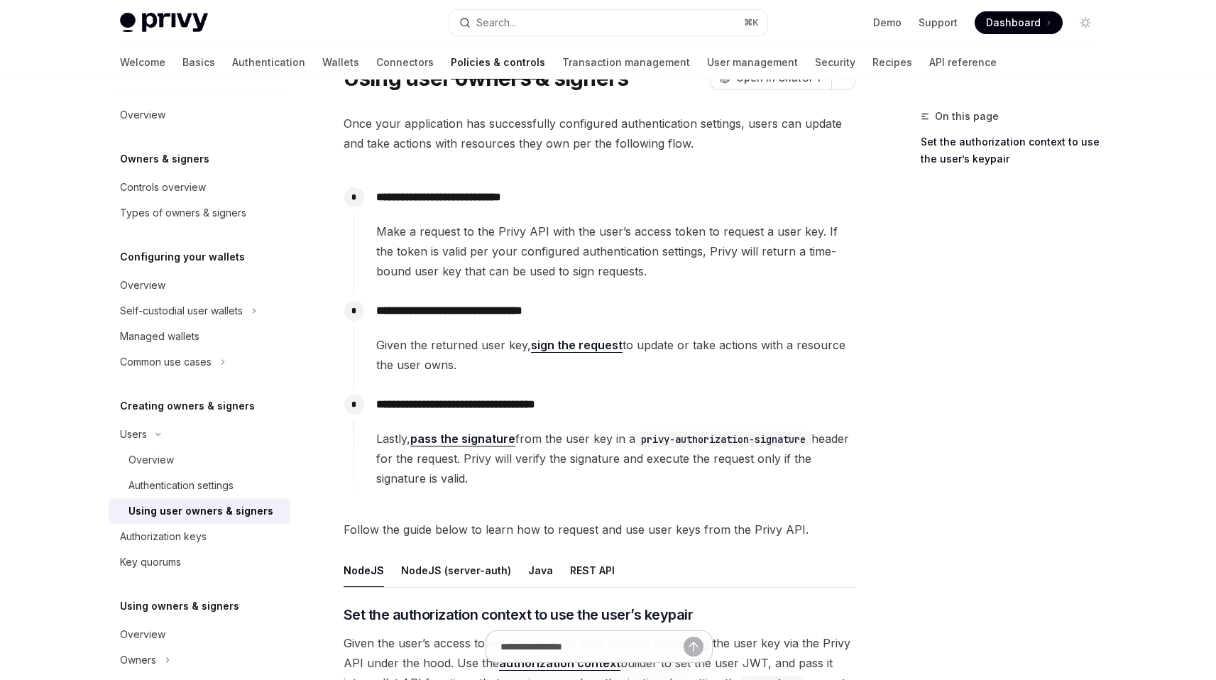
click at [735, 331] on div "**********" at bounding box center [604, 334] width 502 height 79
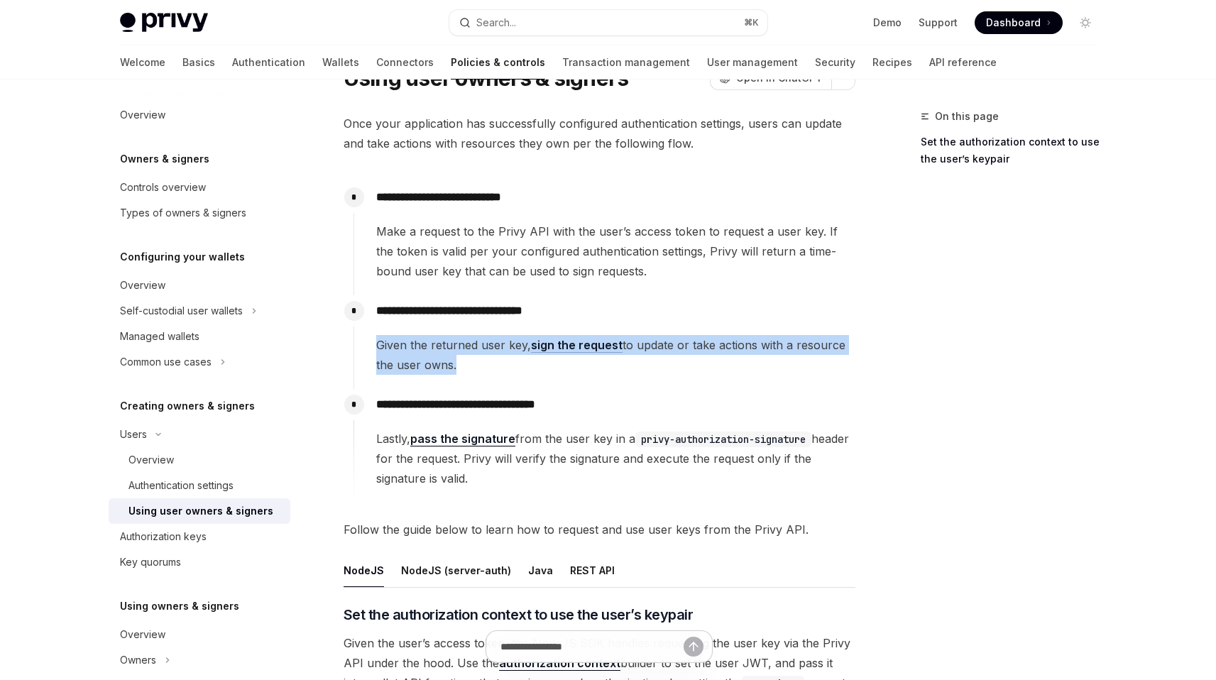
click at [735, 331] on div "**********" at bounding box center [604, 334] width 502 height 79
click at [734, 346] on span "Given the returned user key, sign the request to update or take actions with a …" at bounding box center [615, 355] width 478 height 40
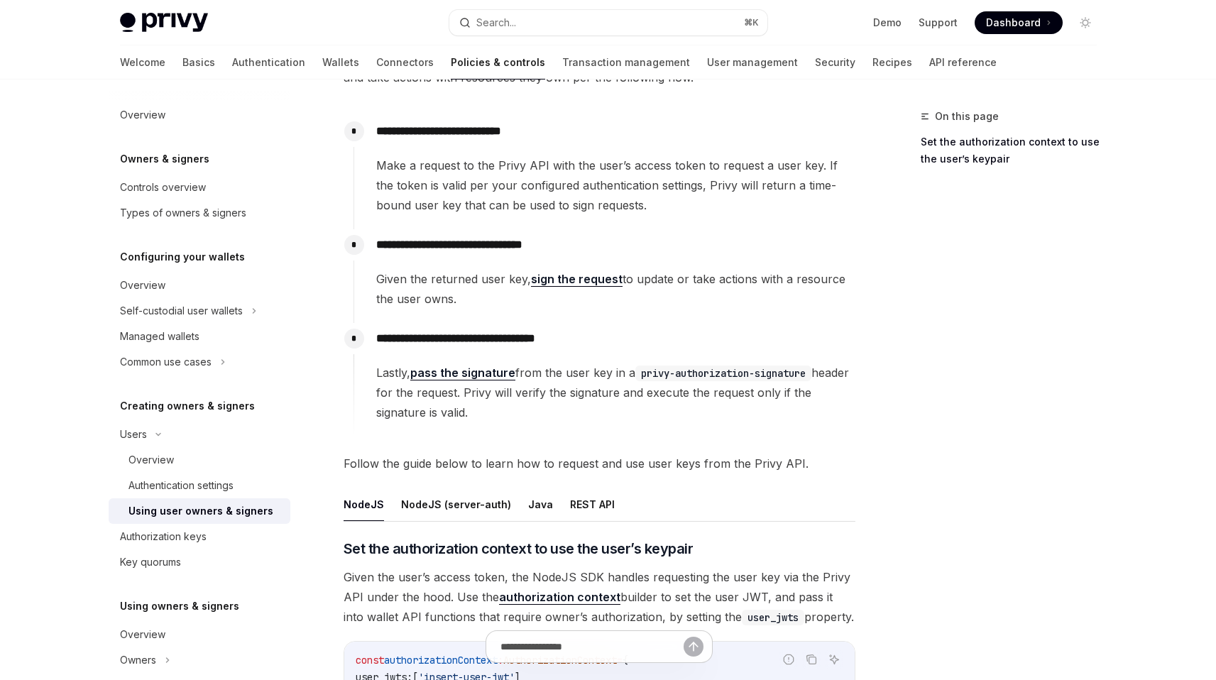
scroll to position [204, 0]
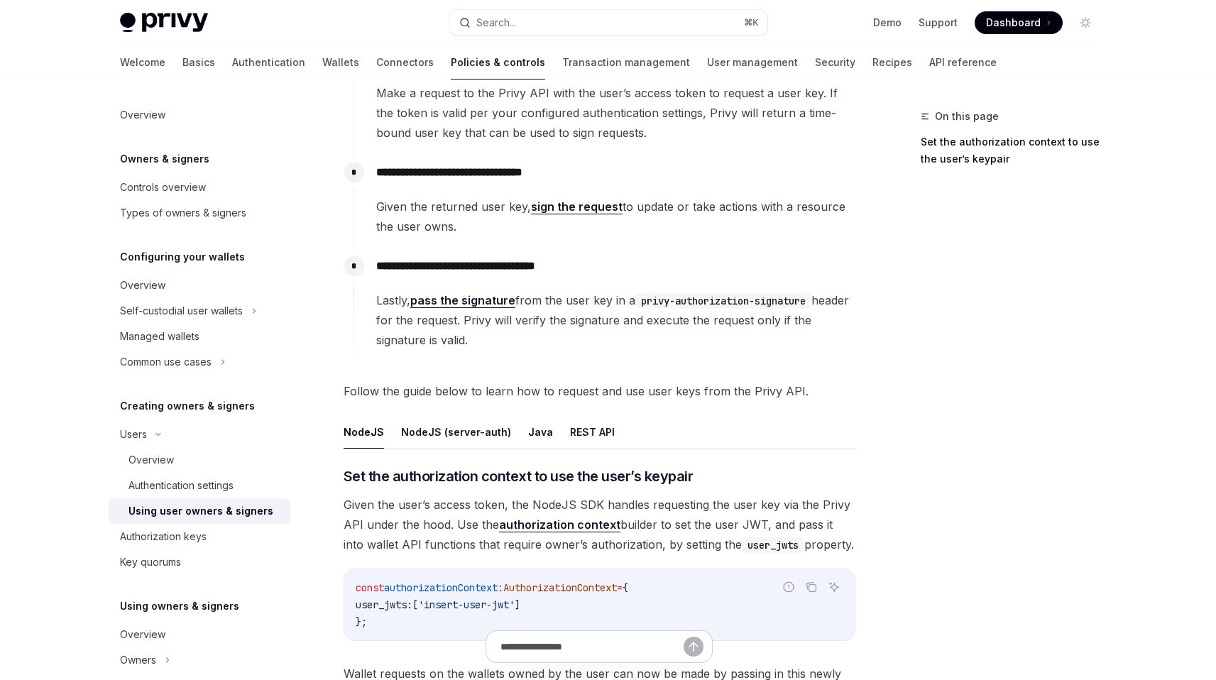
click at [681, 301] on code "privy-authorization-signature" at bounding box center [723, 301] width 176 height 16
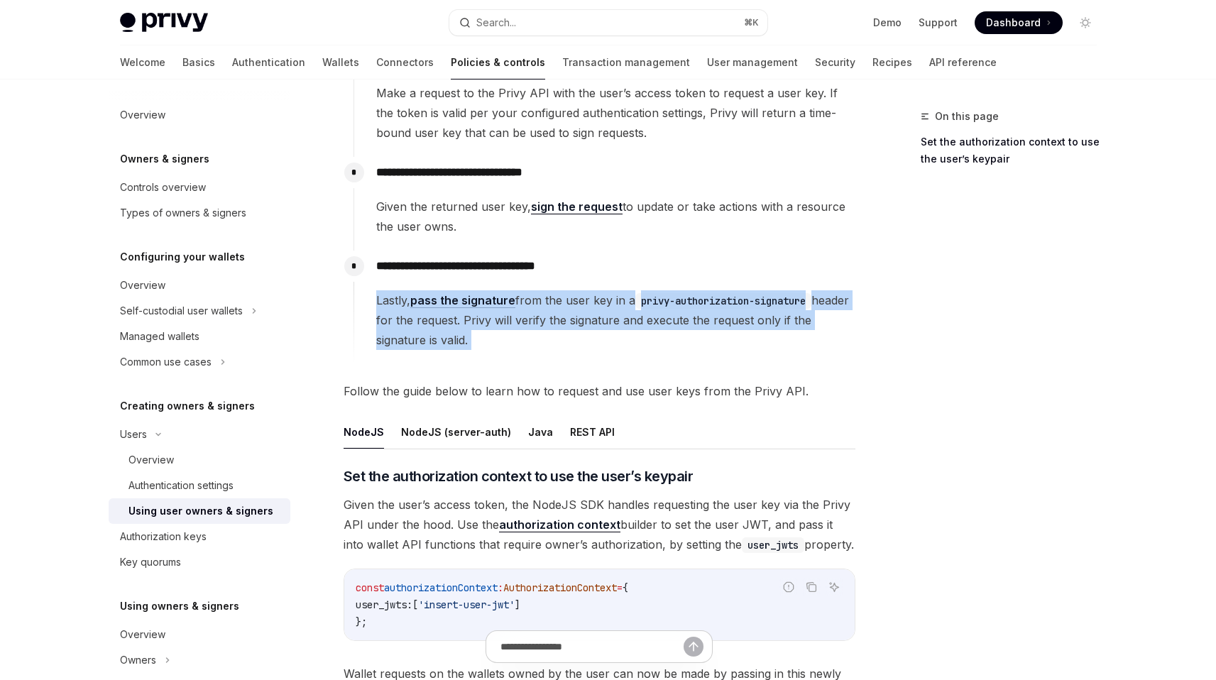
click at [681, 301] on code "privy-authorization-signature" at bounding box center [723, 301] width 176 height 16
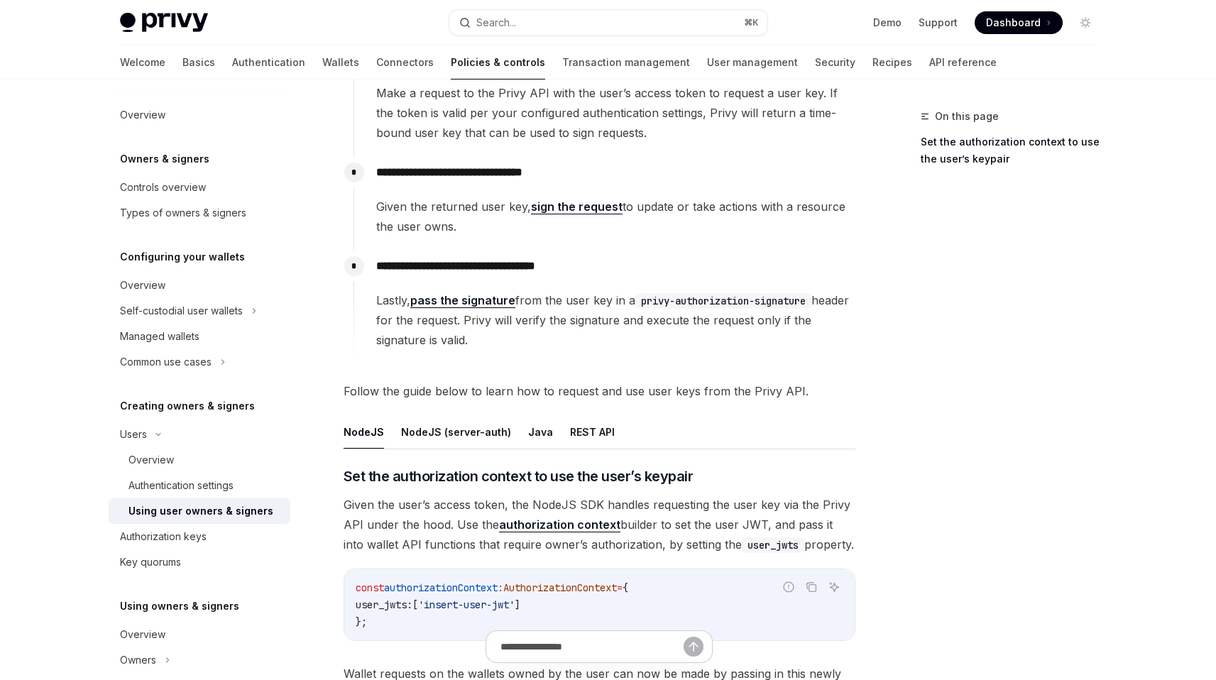
click at [665, 315] on span "Lastly, pass the signature from the user key in a privy-authorization-signature…" at bounding box center [615, 320] width 478 height 60
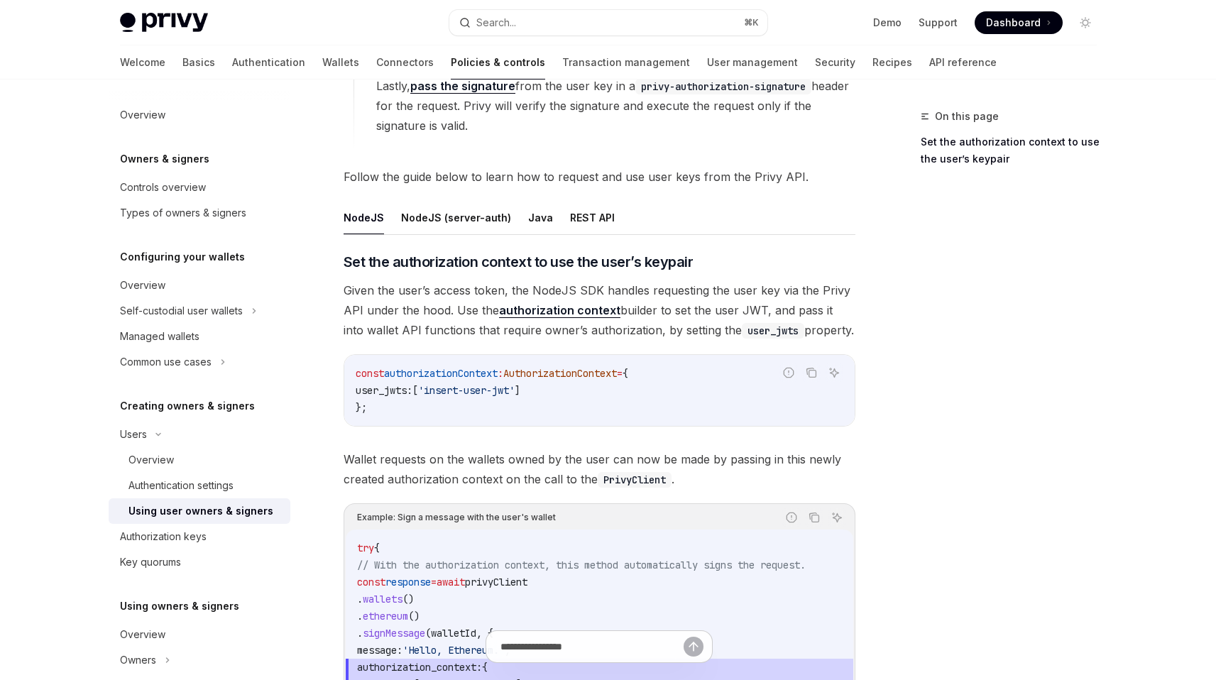
scroll to position [320, 0]
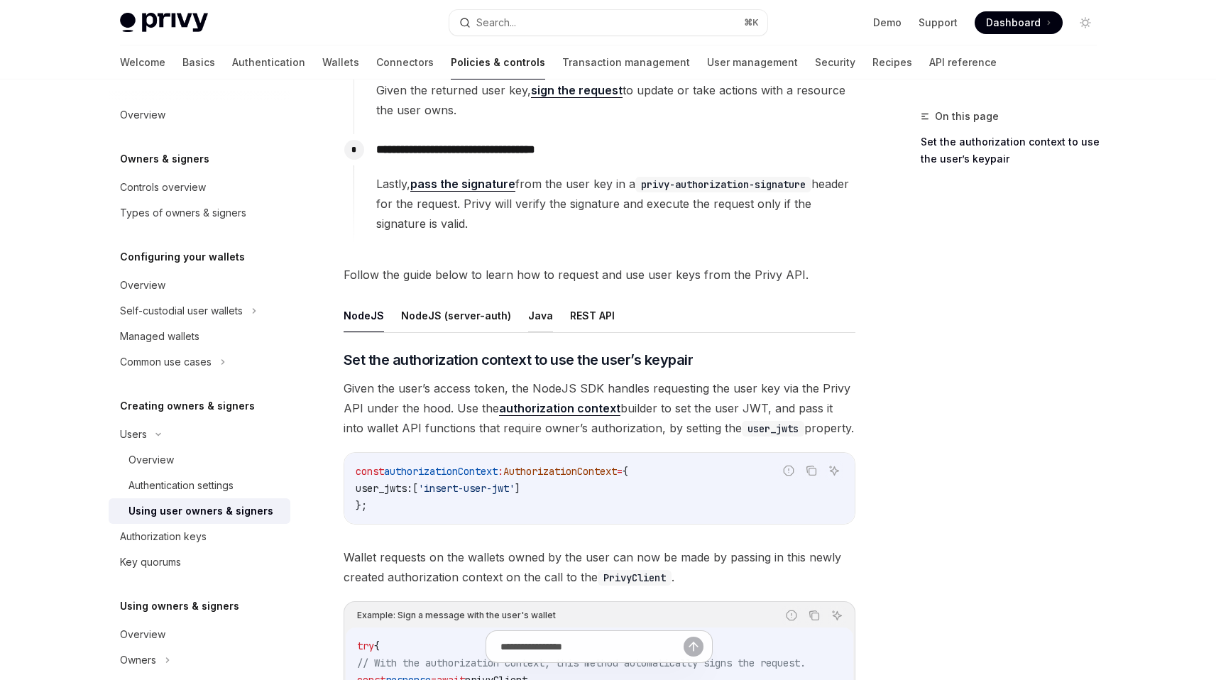
click at [528, 309] on button "Java" at bounding box center [540, 315] width 25 height 33
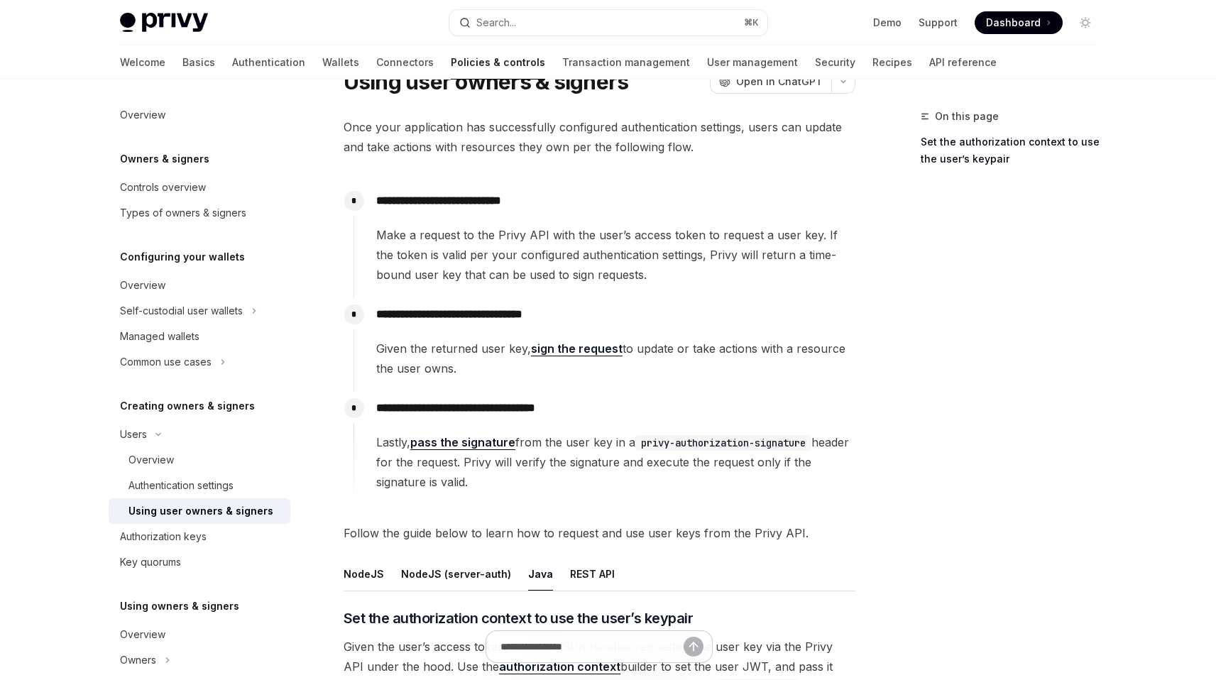
scroll to position [20, 0]
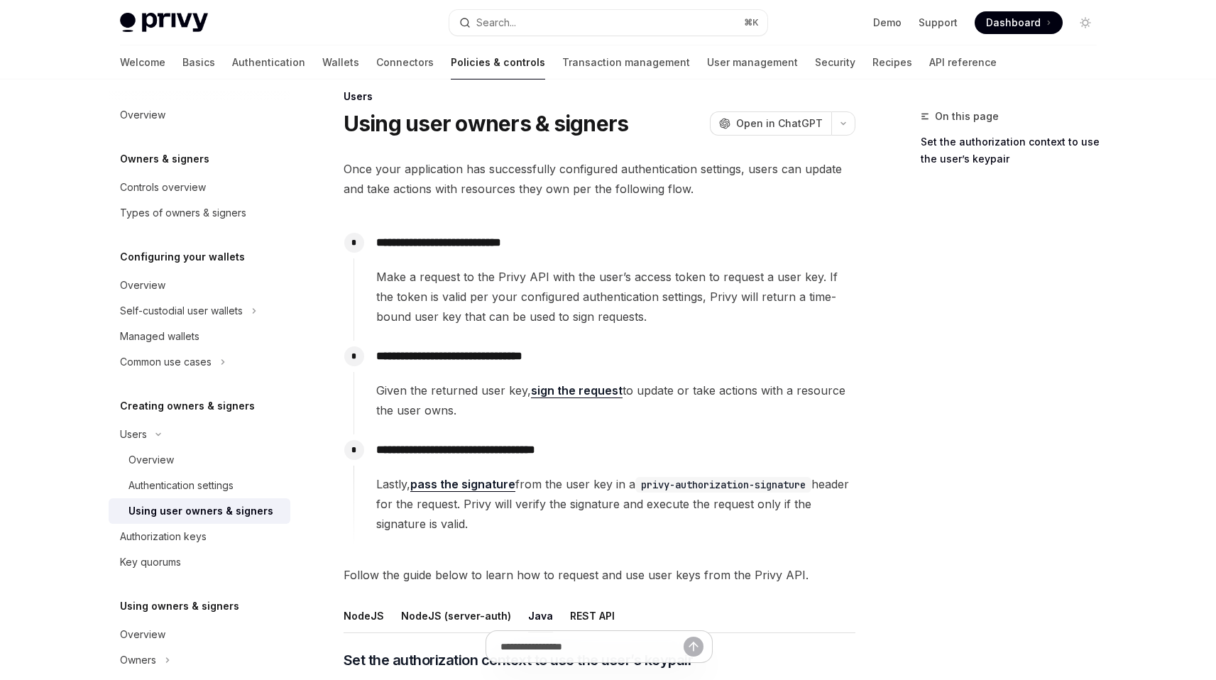
click at [500, 388] on span "Given the returned user key, sign the request to update or take actions with a …" at bounding box center [615, 400] width 478 height 40
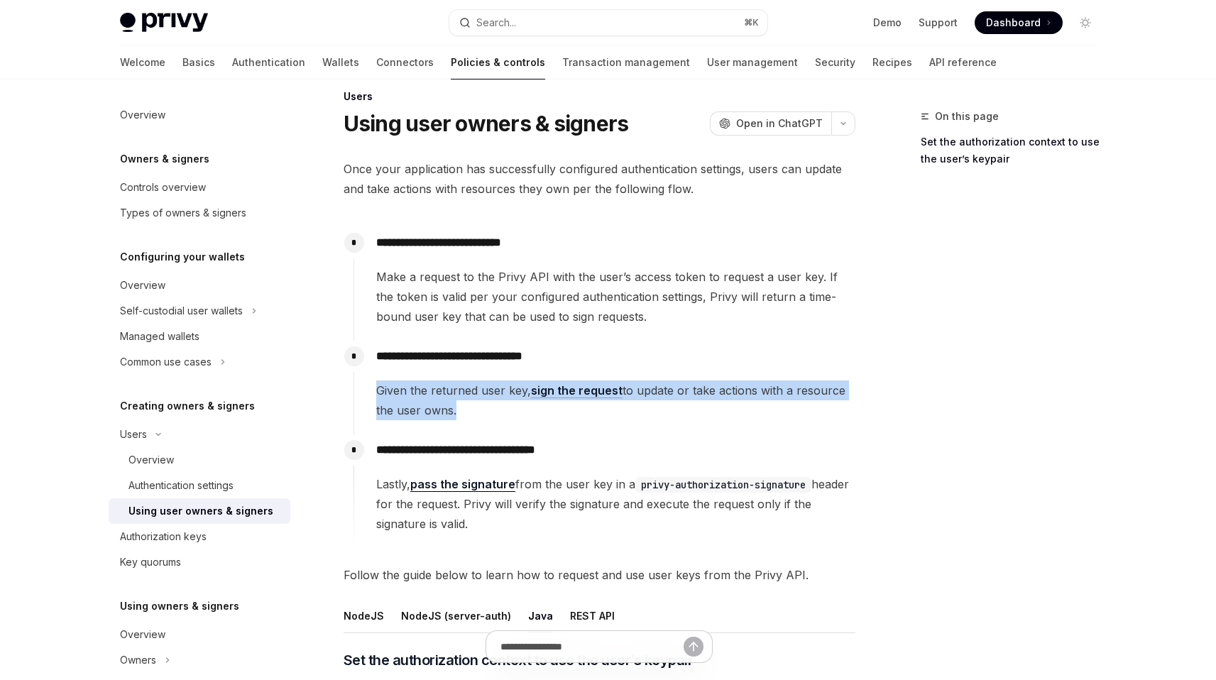
click at [500, 388] on span "Given the returned user key, sign the request to update or take actions with a …" at bounding box center [615, 400] width 478 height 40
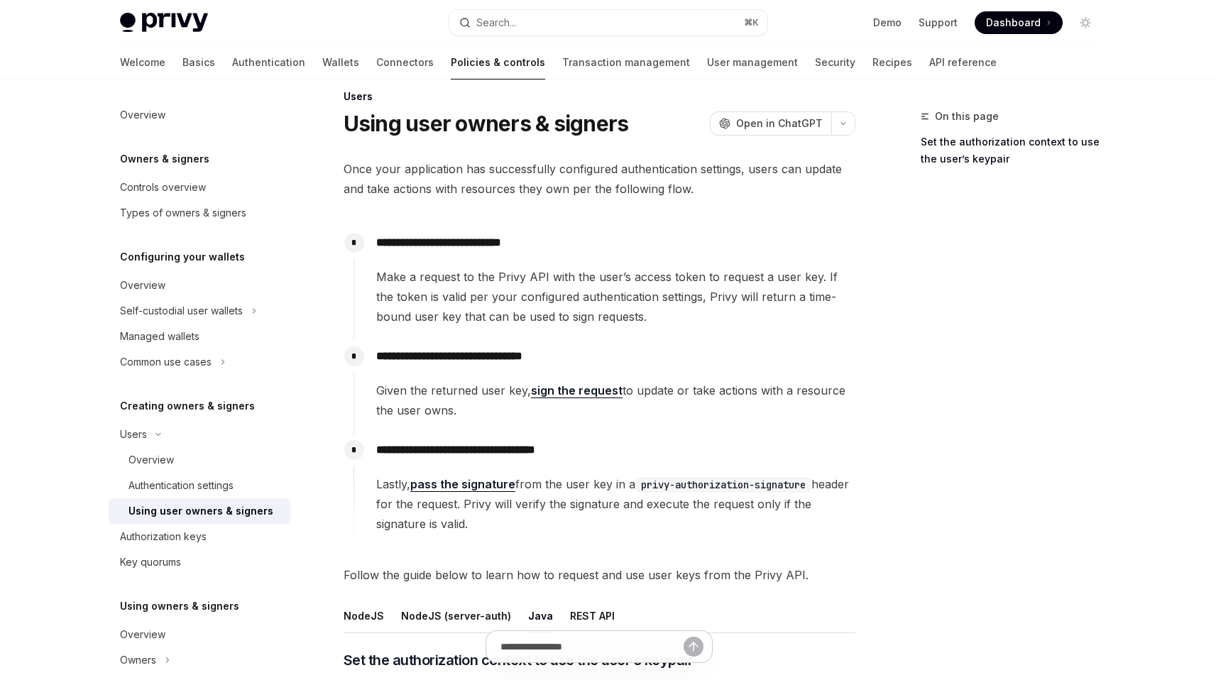
click at [715, 389] on span "Given the returned user key, sign the request to update or take actions with a …" at bounding box center [615, 400] width 478 height 40
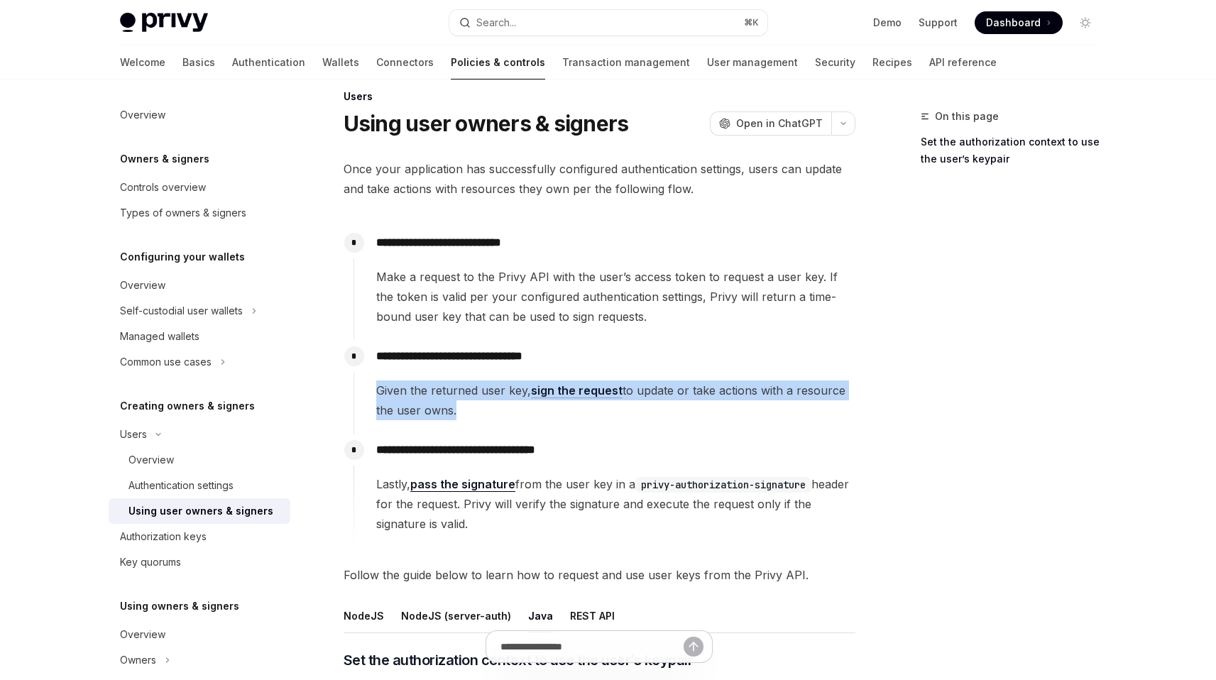
click at [715, 389] on span "Given the returned user key, sign the request to update or take actions with a …" at bounding box center [615, 400] width 478 height 40
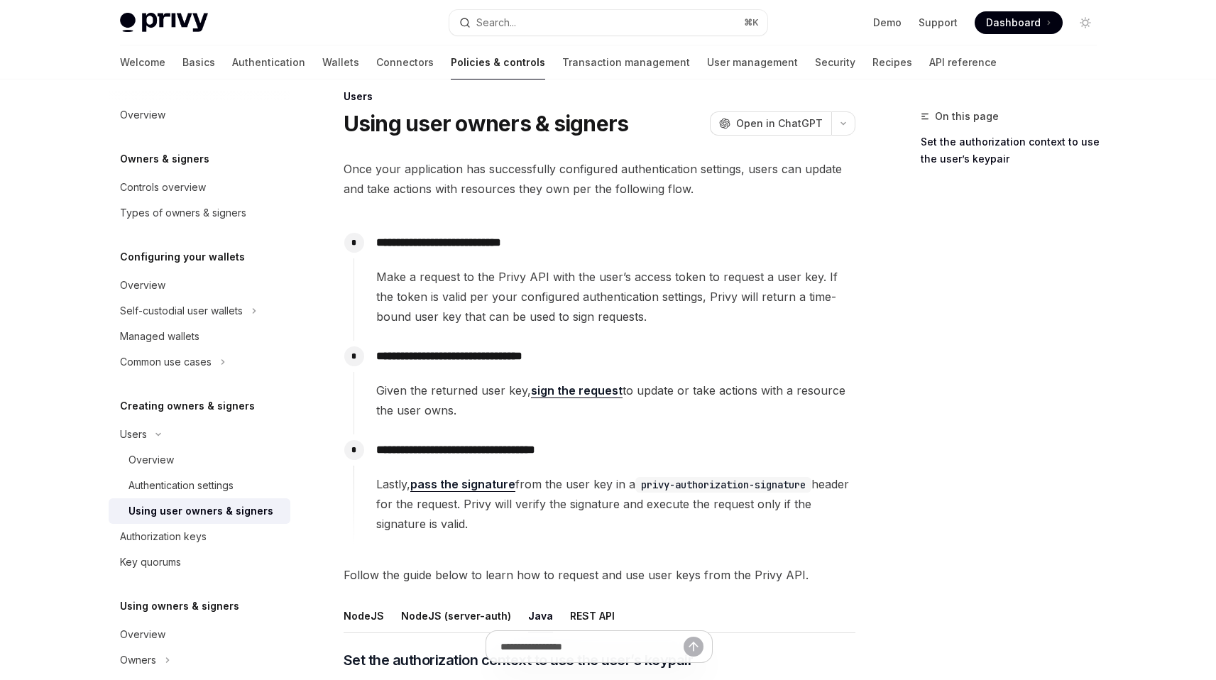
click at [578, 388] on link "sign the request" at bounding box center [577, 390] width 92 height 15
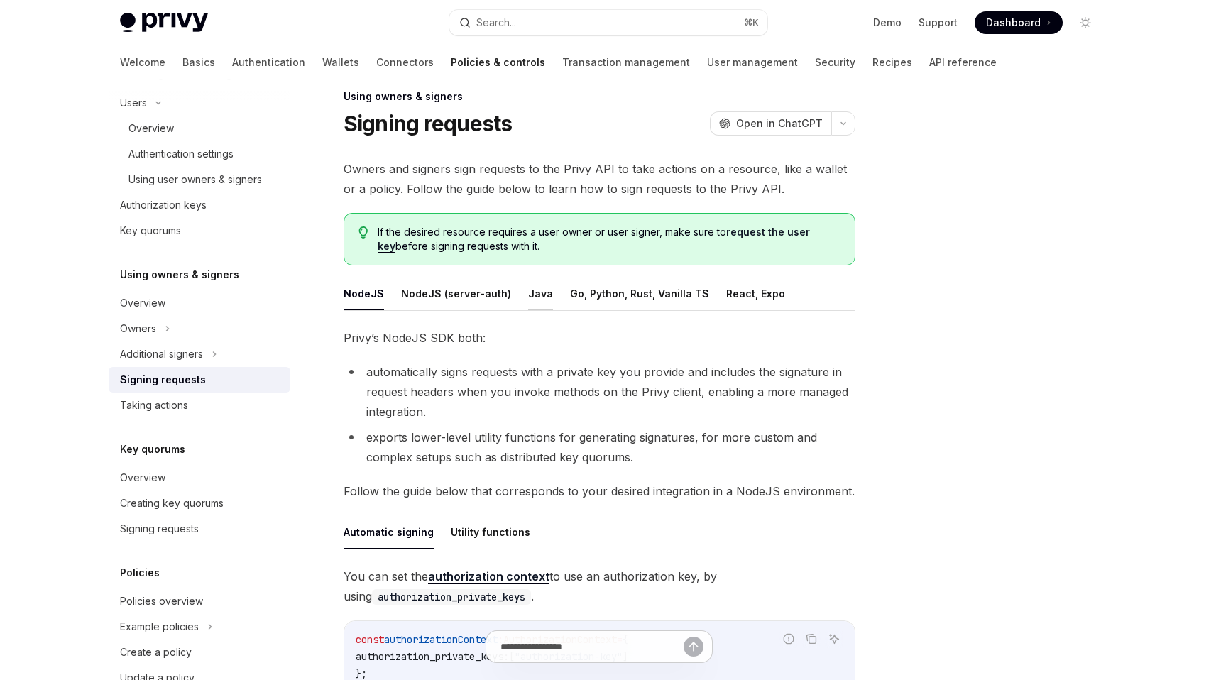
click at [539, 292] on button "Java" at bounding box center [540, 293] width 25 height 33
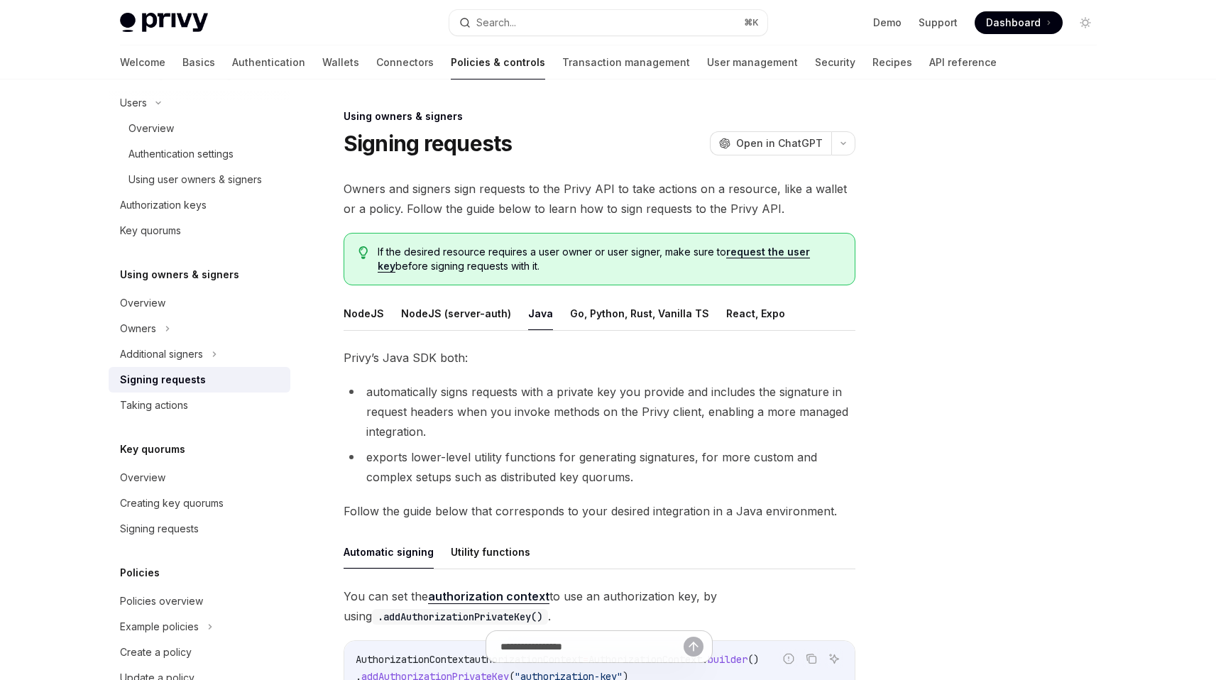
click at [603, 255] on span "If the desired resource requires a user owner or user signer, make sure to requ…" at bounding box center [609, 259] width 462 height 28
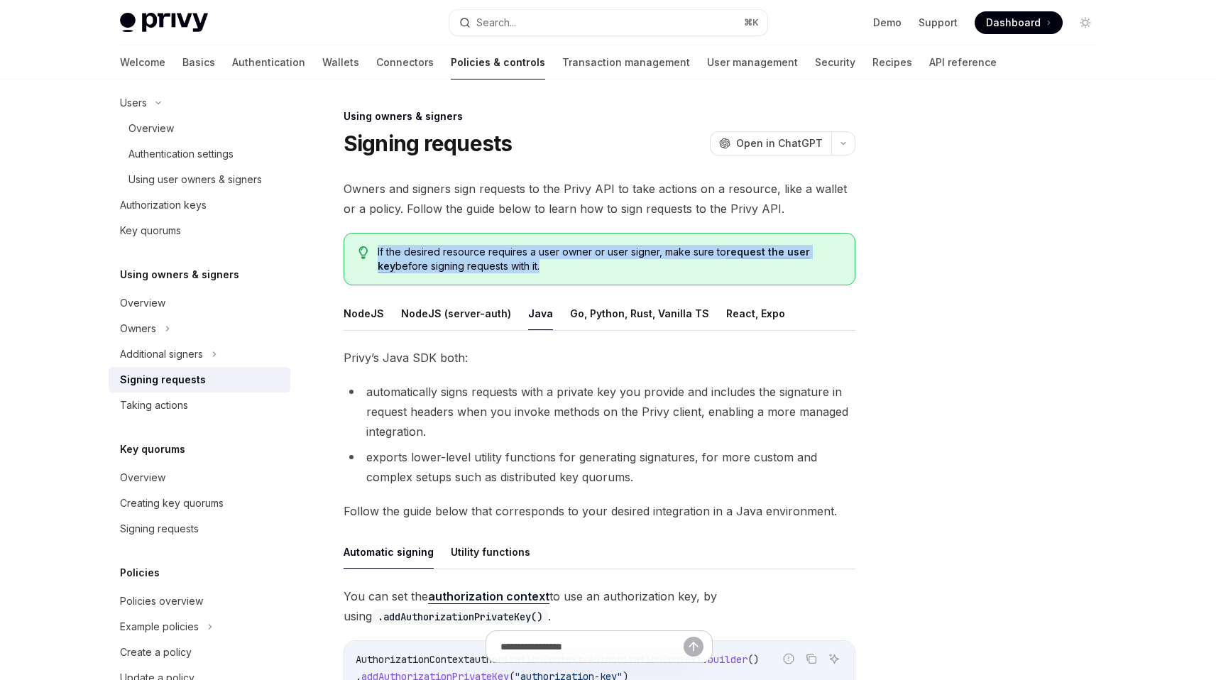
click at [603, 255] on span "If the desired resource requires a user owner or user signer, make sure to requ…" at bounding box center [609, 259] width 462 height 28
click at [581, 262] on span "If the desired resource requires a user owner or user signer, make sure to requ…" at bounding box center [609, 259] width 462 height 28
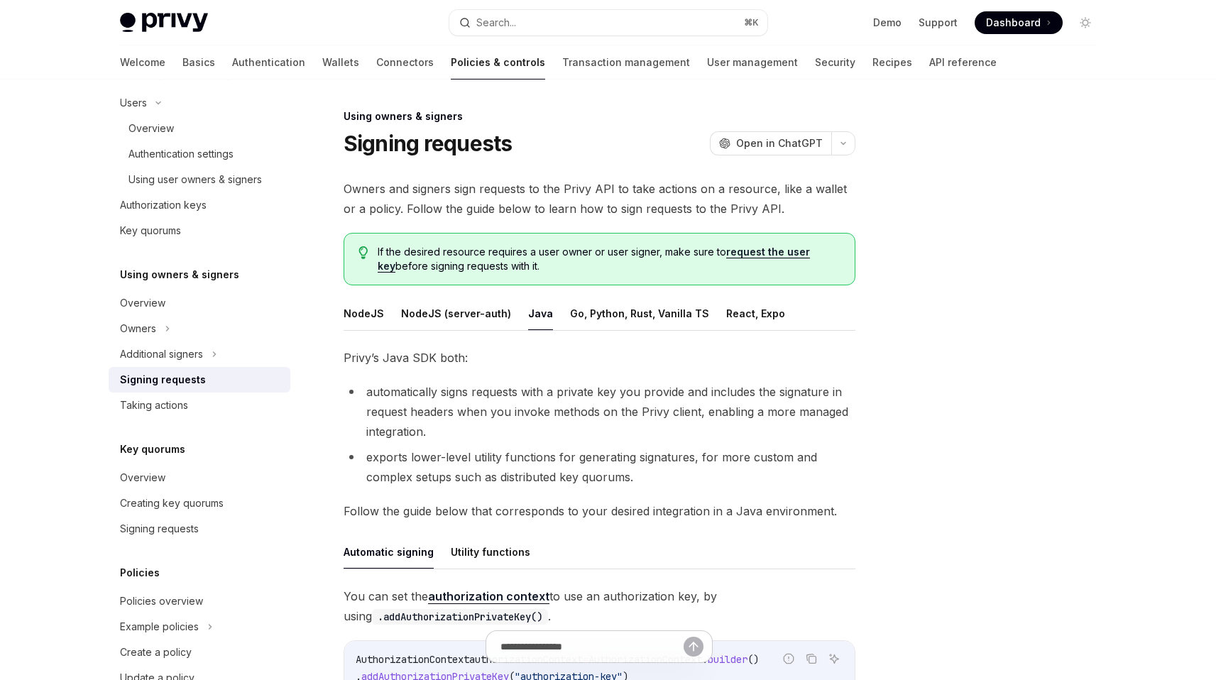
click at [591, 262] on span "If the desired resource requires a user owner or user signer, make sure to requ…" at bounding box center [609, 259] width 462 height 28
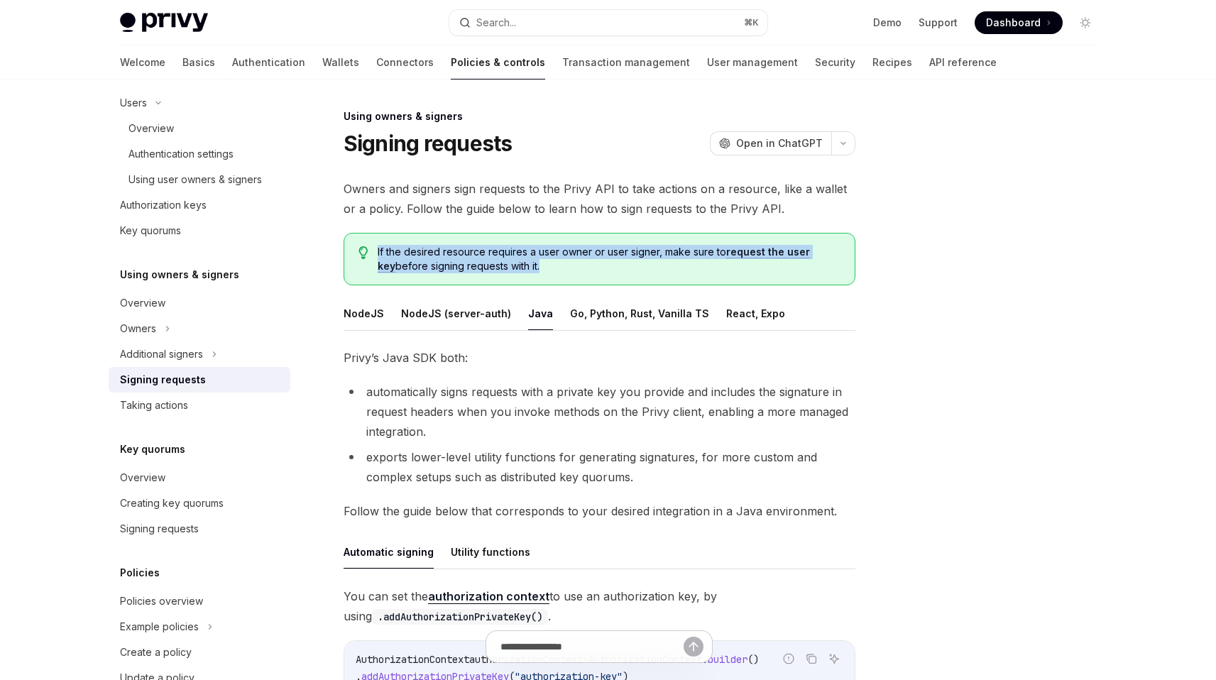
click at [591, 262] on span "If the desired resource requires a user owner or user signer, make sure to requ…" at bounding box center [609, 259] width 462 height 28
click at [180, 209] on div "Authorization keys" at bounding box center [163, 205] width 87 height 17
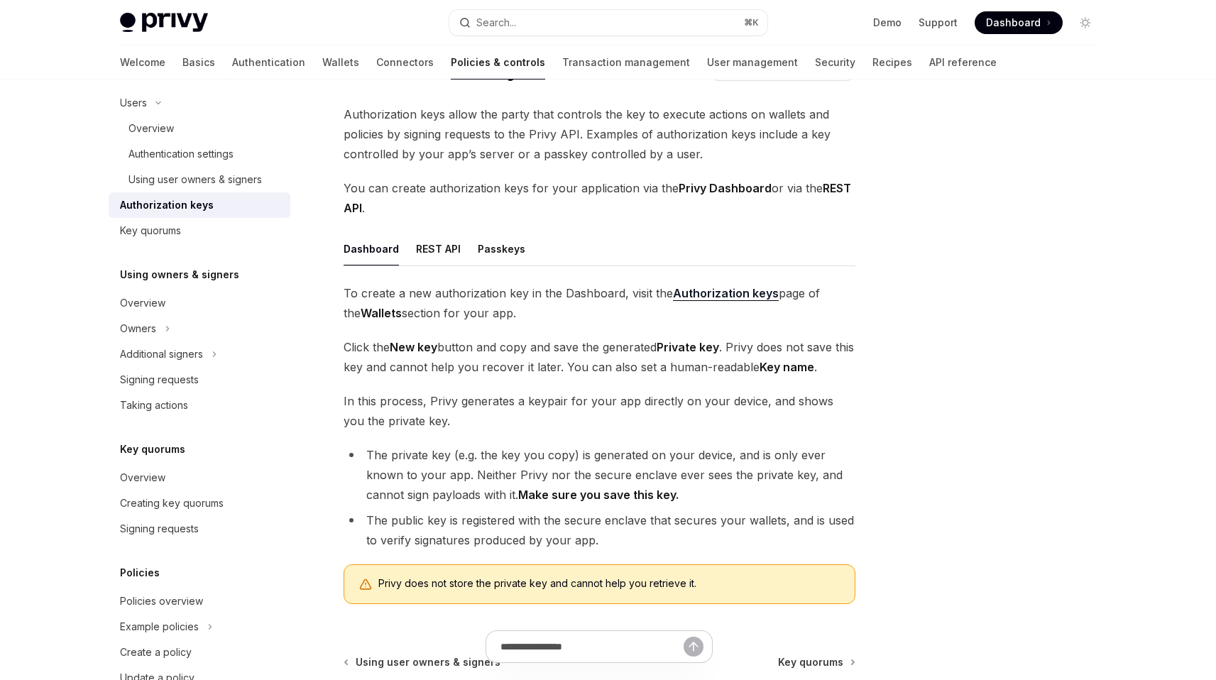
scroll to position [136, 0]
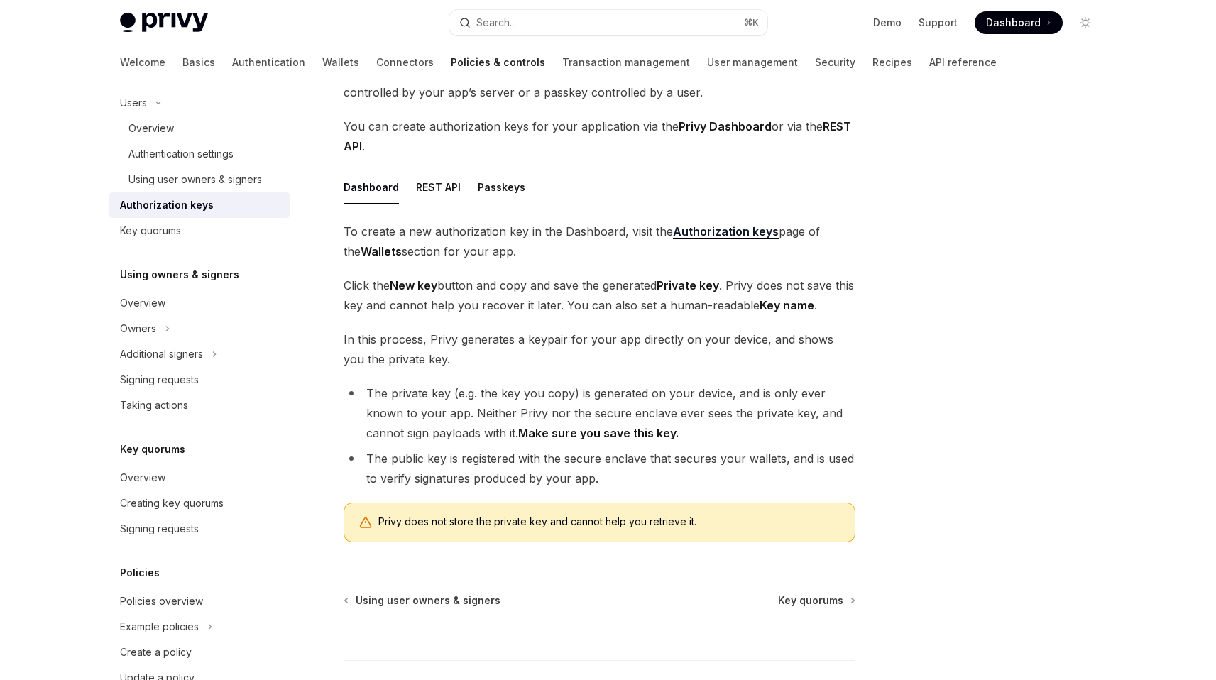
click at [556, 409] on li "The private key (e.g. the key you copy) is generated on your device, and is onl…" at bounding box center [600, 413] width 512 height 60
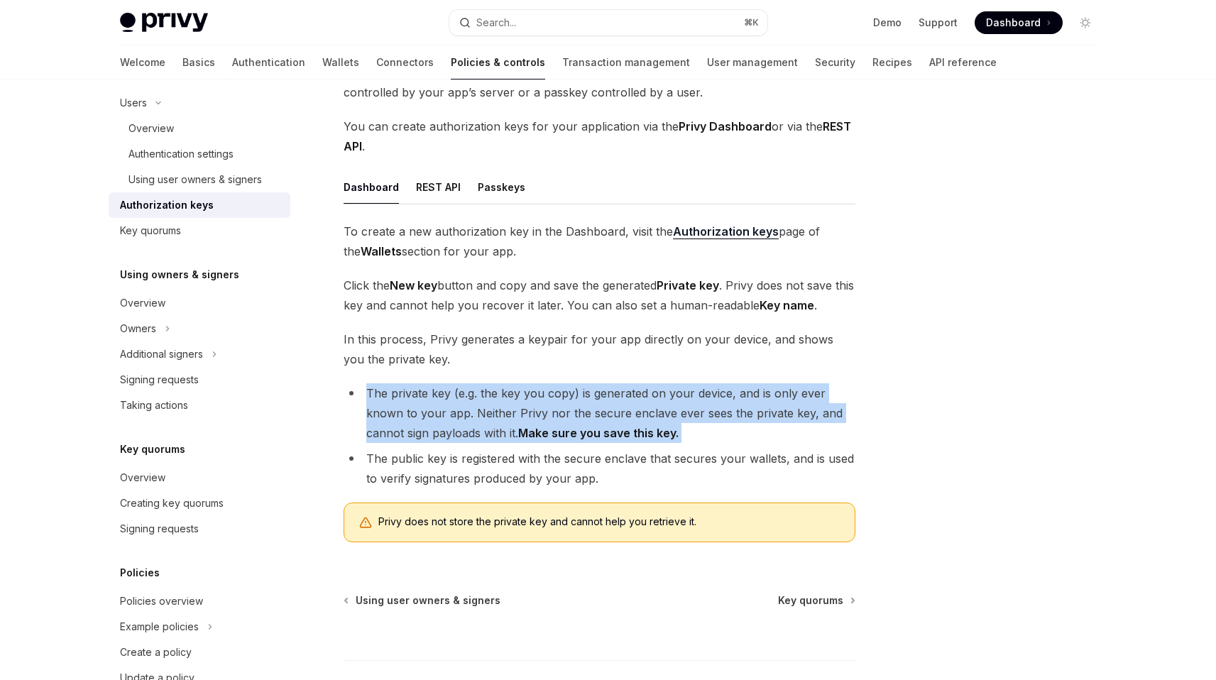
click at [556, 409] on li "The private key (e.g. the key you copy) is generated on your device, and is onl…" at bounding box center [600, 413] width 512 height 60
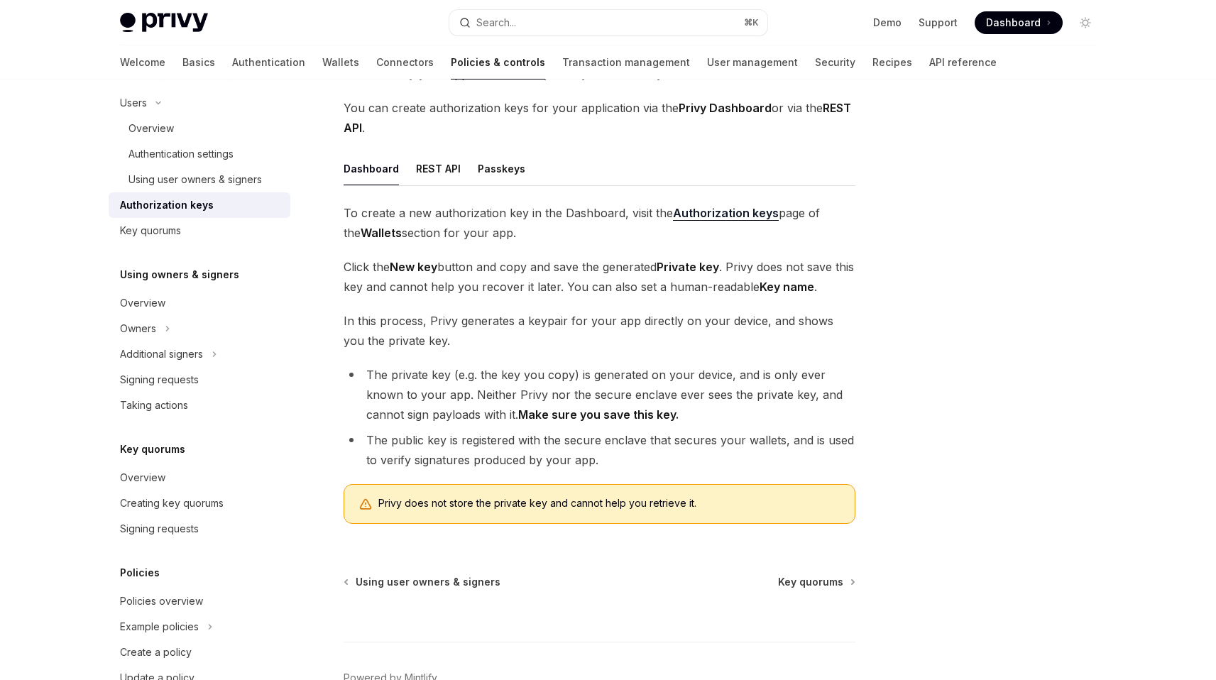
scroll to position [164, 0]
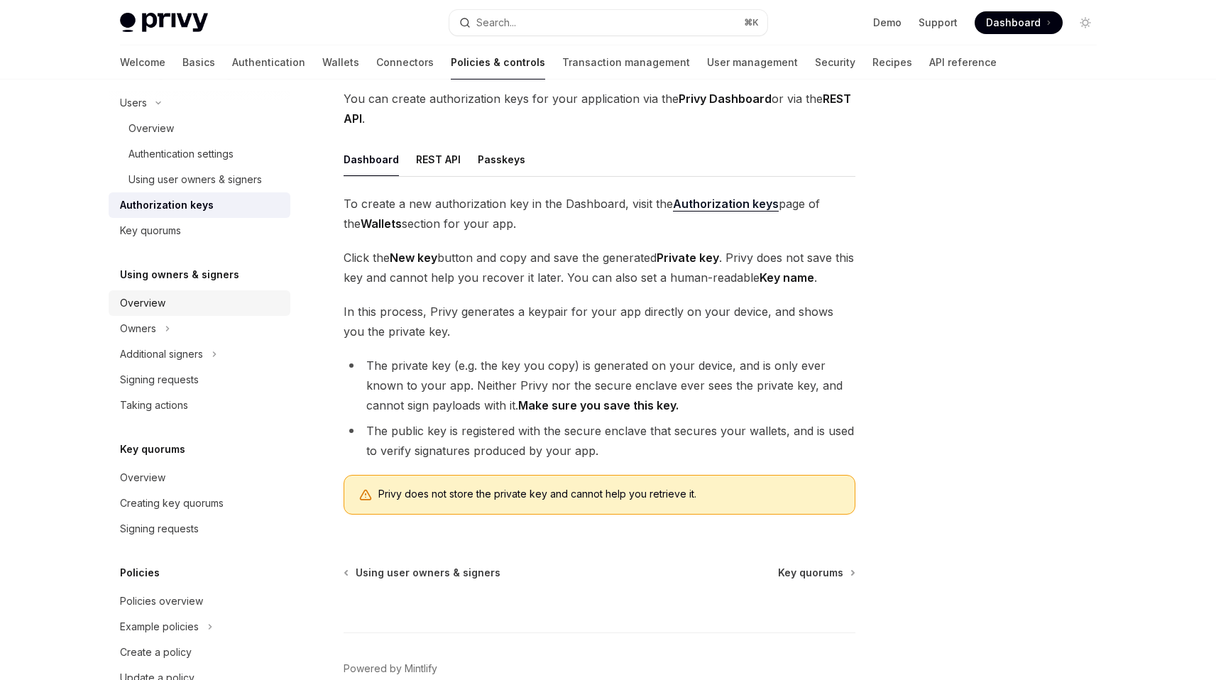
click at [165, 309] on div "Overview" at bounding box center [201, 303] width 162 height 17
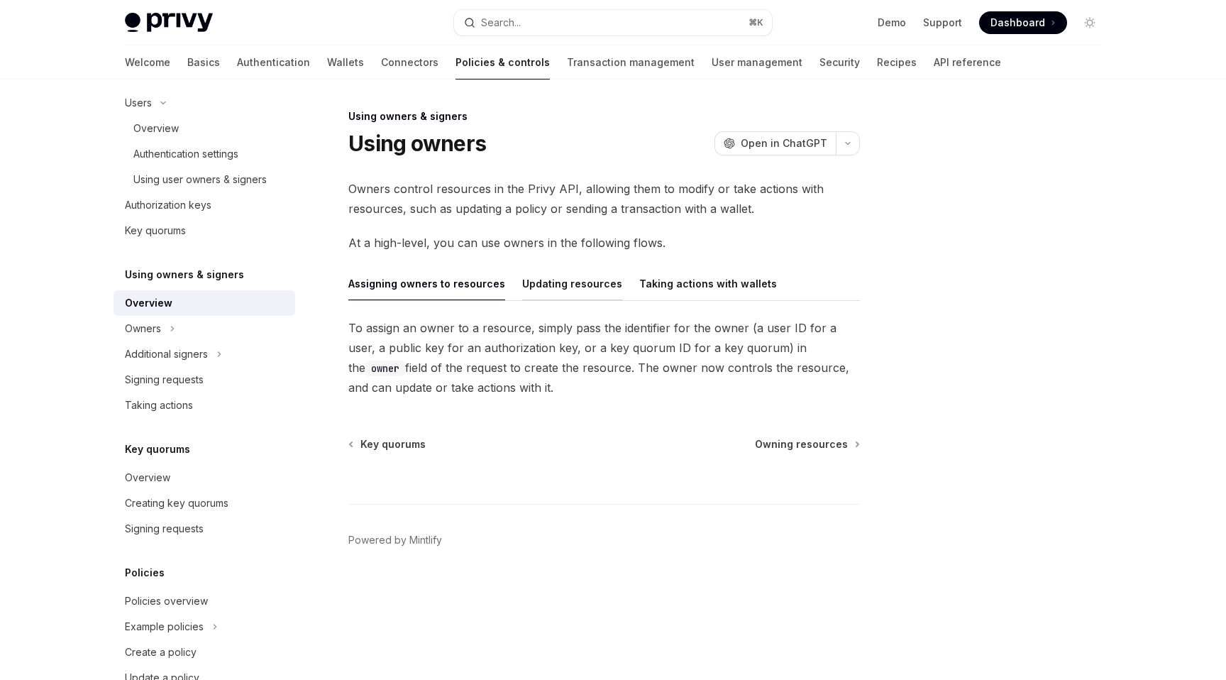
click at [573, 287] on button "Updating resources" at bounding box center [572, 283] width 100 height 33
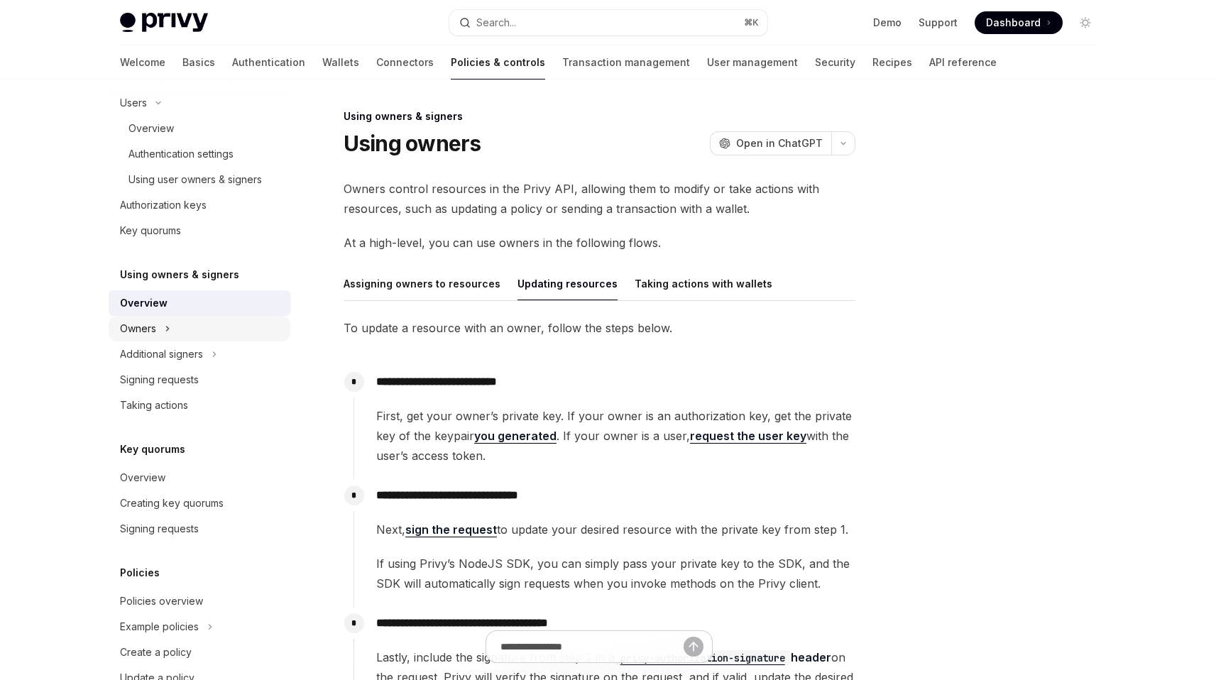
click at [177, 327] on div "Owners" at bounding box center [200, 329] width 182 height 26
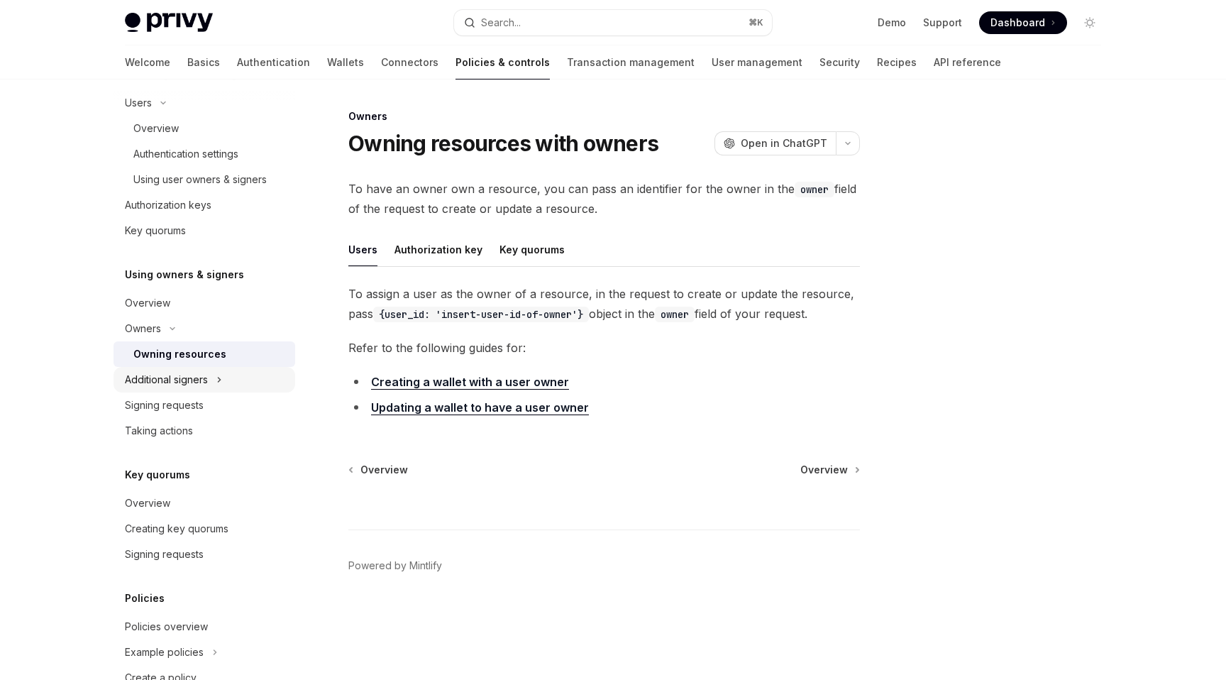
click at [208, 384] on div "Additional signers" at bounding box center [166, 379] width 83 height 17
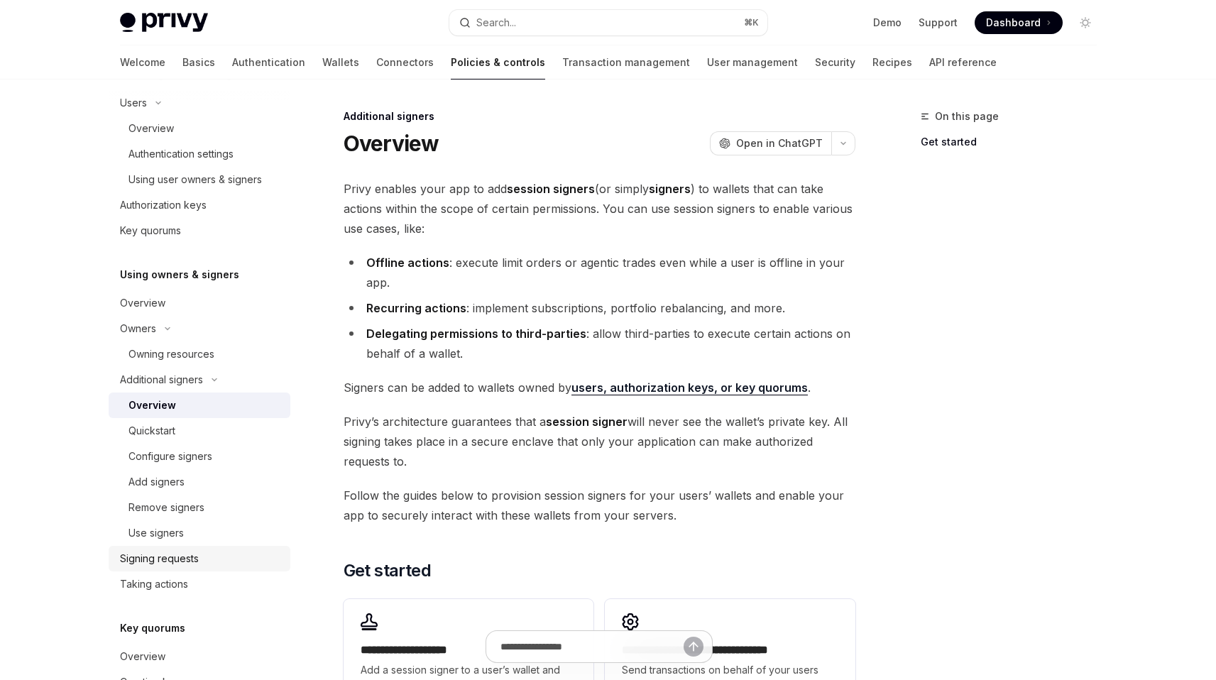
click at [219, 567] on link "Signing requests" at bounding box center [200, 559] width 182 height 26
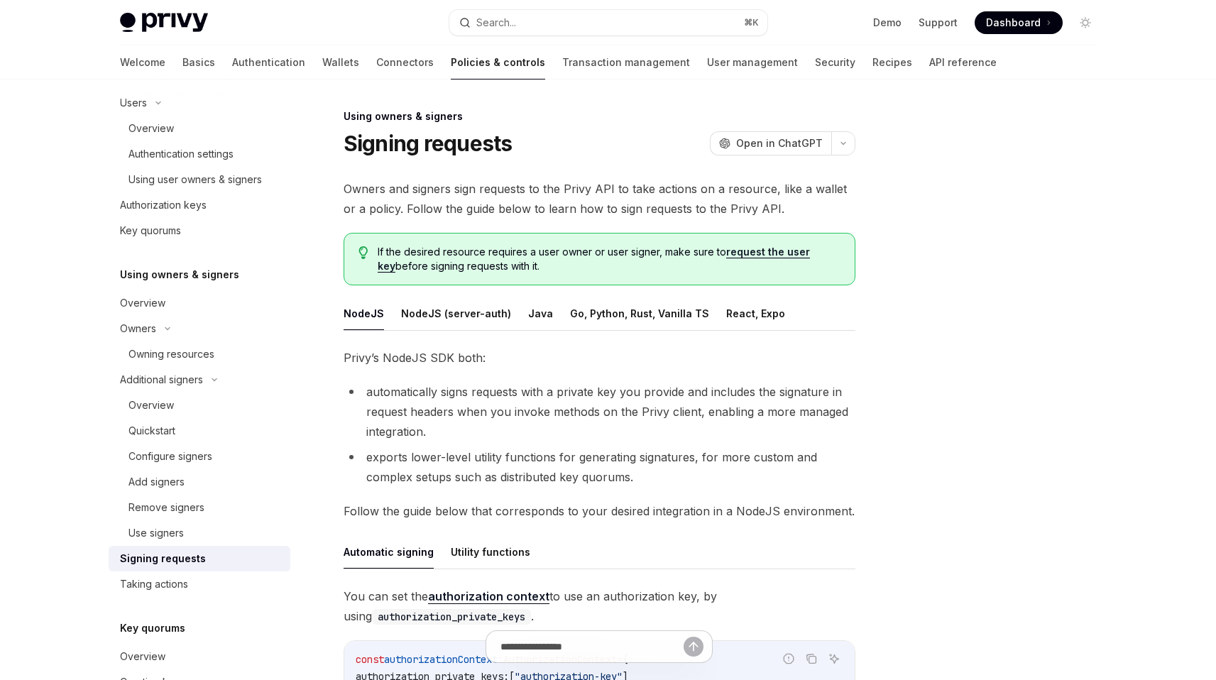
click at [515, 305] on ul "NodeJS NodeJS (server-auth) Java Go, Python, Rust, Vanilla TS React, Expo" at bounding box center [600, 314] width 512 height 34
click at [532, 309] on button "Java" at bounding box center [540, 313] width 25 height 33
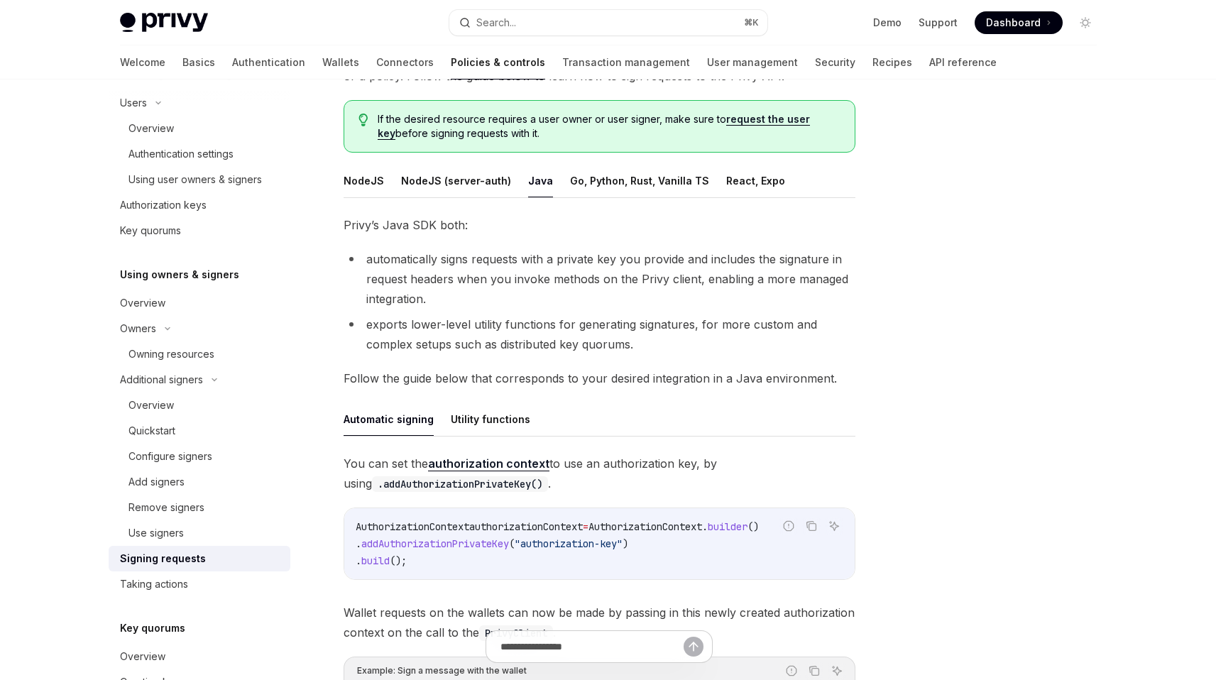
scroll to position [160, 0]
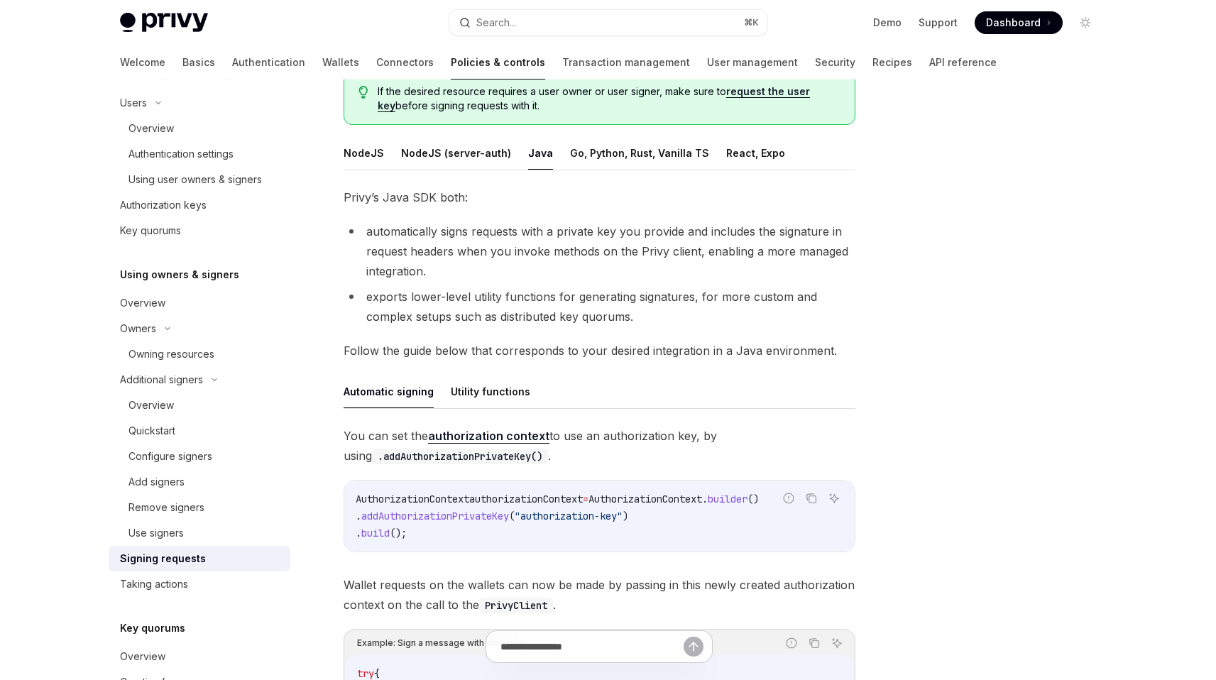
click at [498, 439] on link "authorization context" at bounding box center [488, 436] width 121 height 15
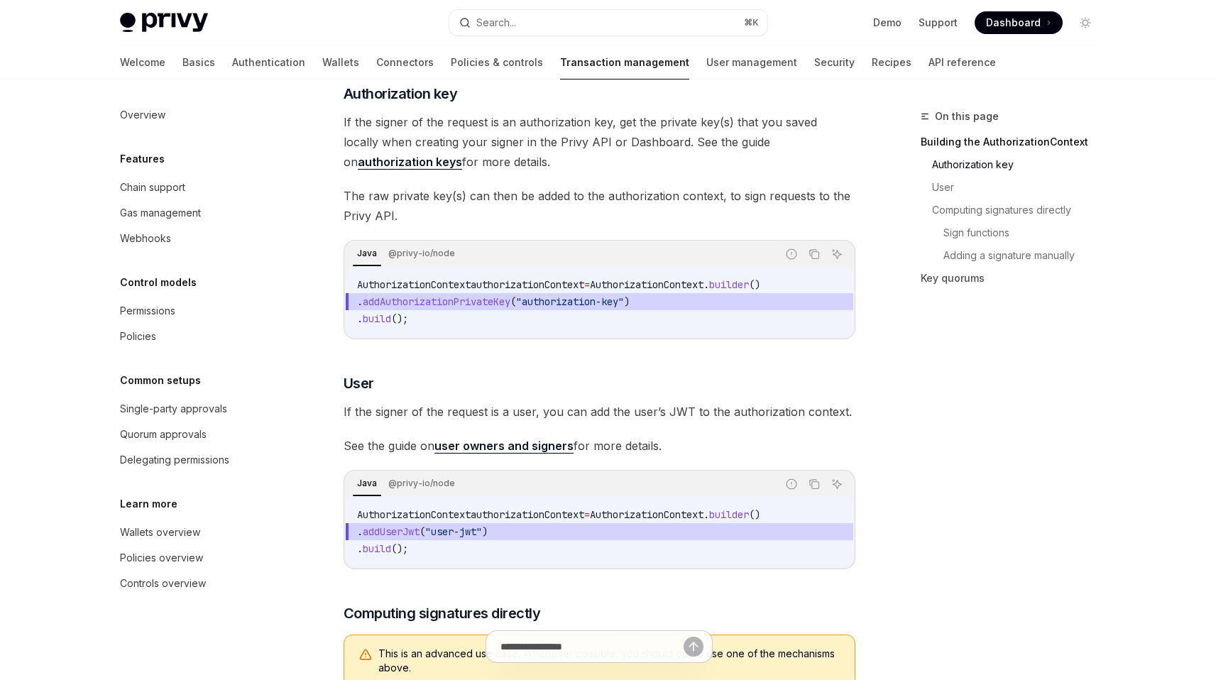
scroll to position [310, 0]
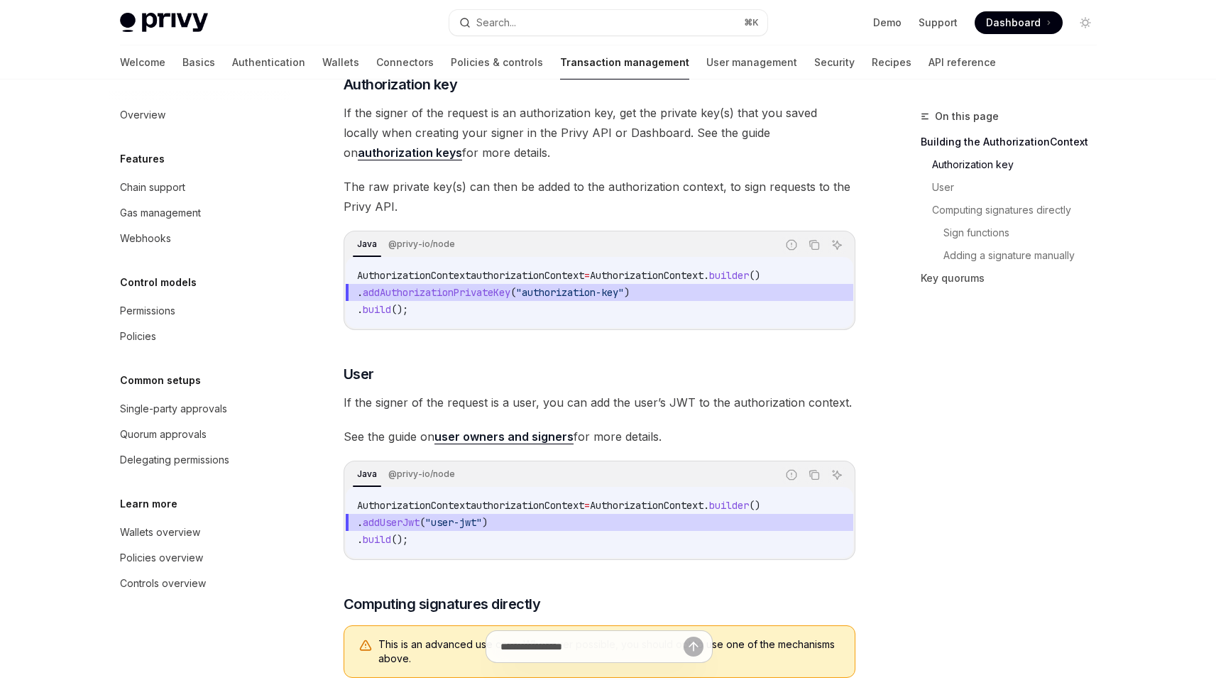
click at [550, 512] on span "authorizationContext" at bounding box center [528, 505] width 114 height 13
click at [517, 444] on link "user owners and signers" at bounding box center [503, 436] width 139 height 15
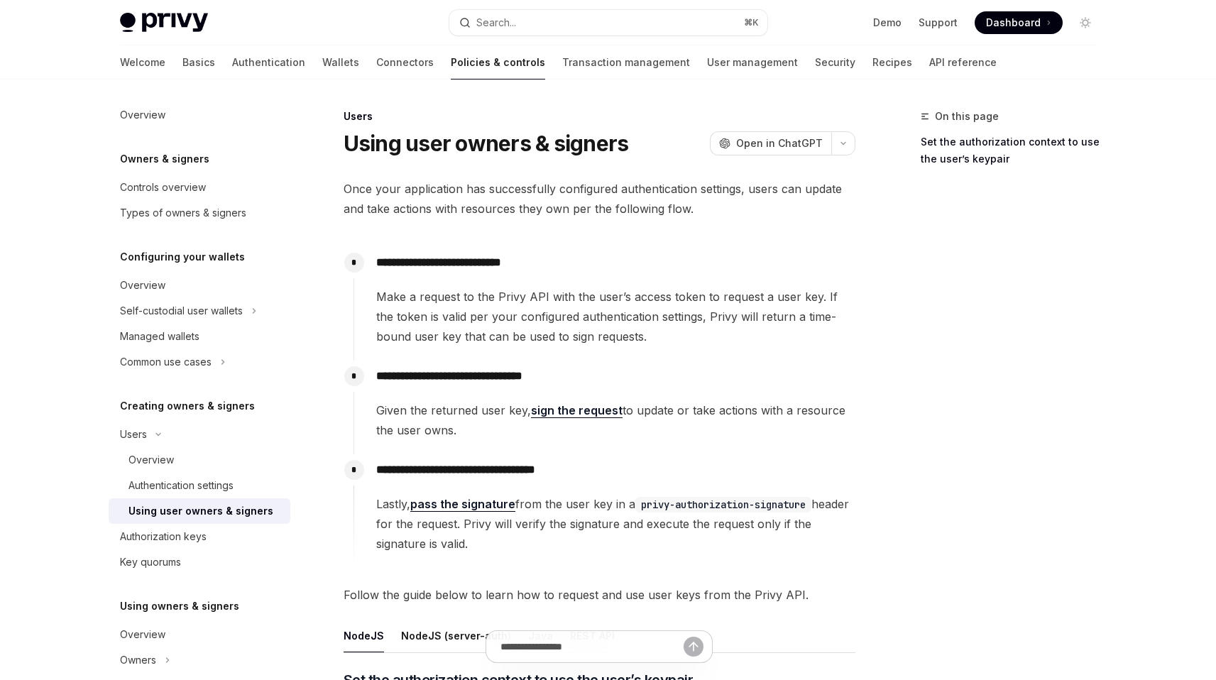
click at [573, 406] on link "sign the request" at bounding box center [577, 410] width 92 height 15
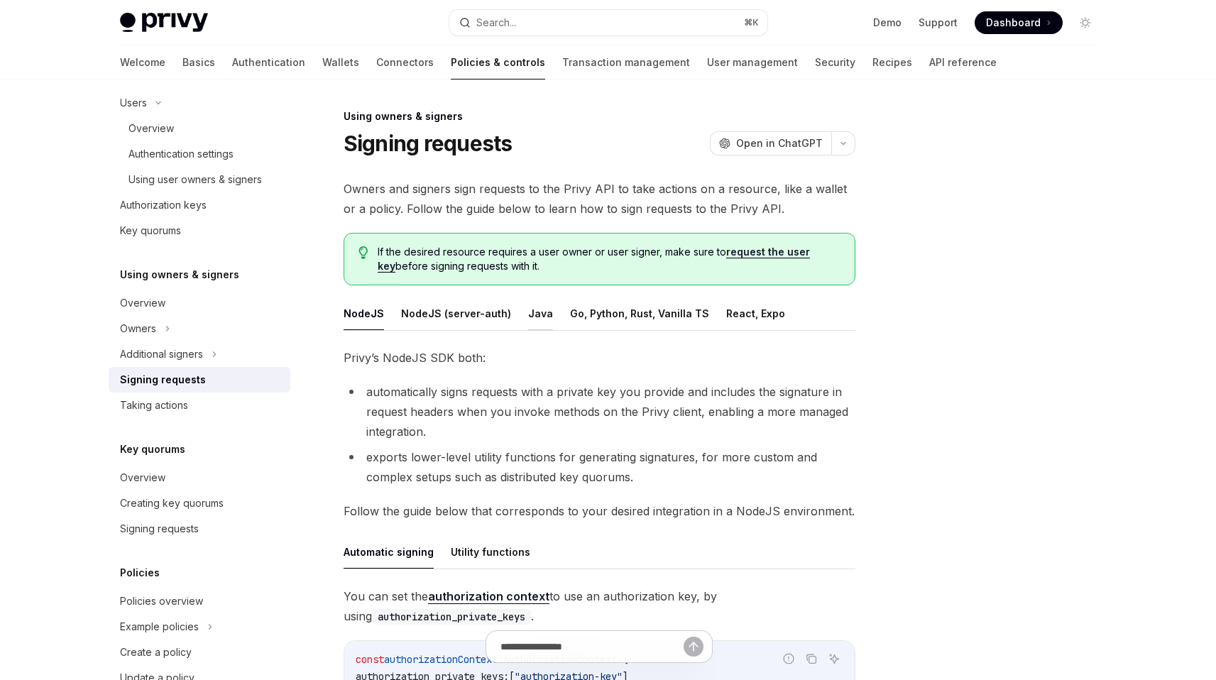
click at [530, 310] on button "Java" at bounding box center [540, 313] width 25 height 33
click at [534, 317] on button "Java" at bounding box center [540, 313] width 25 height 33
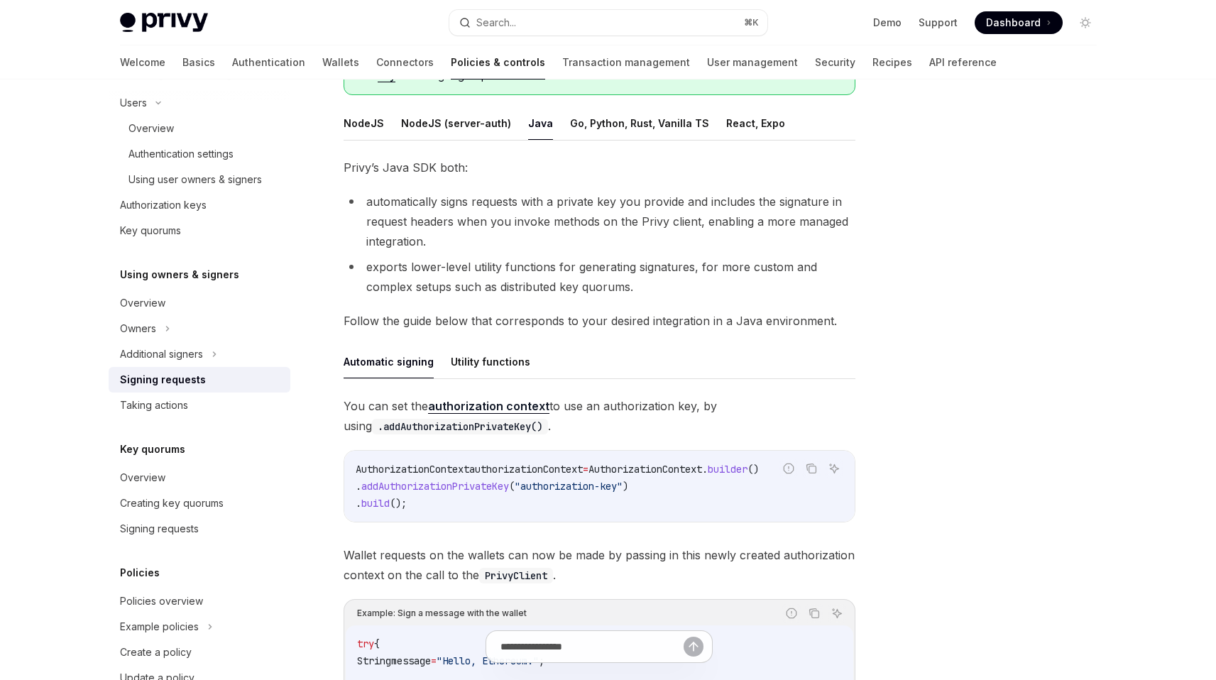
scroll to position [114, 0]
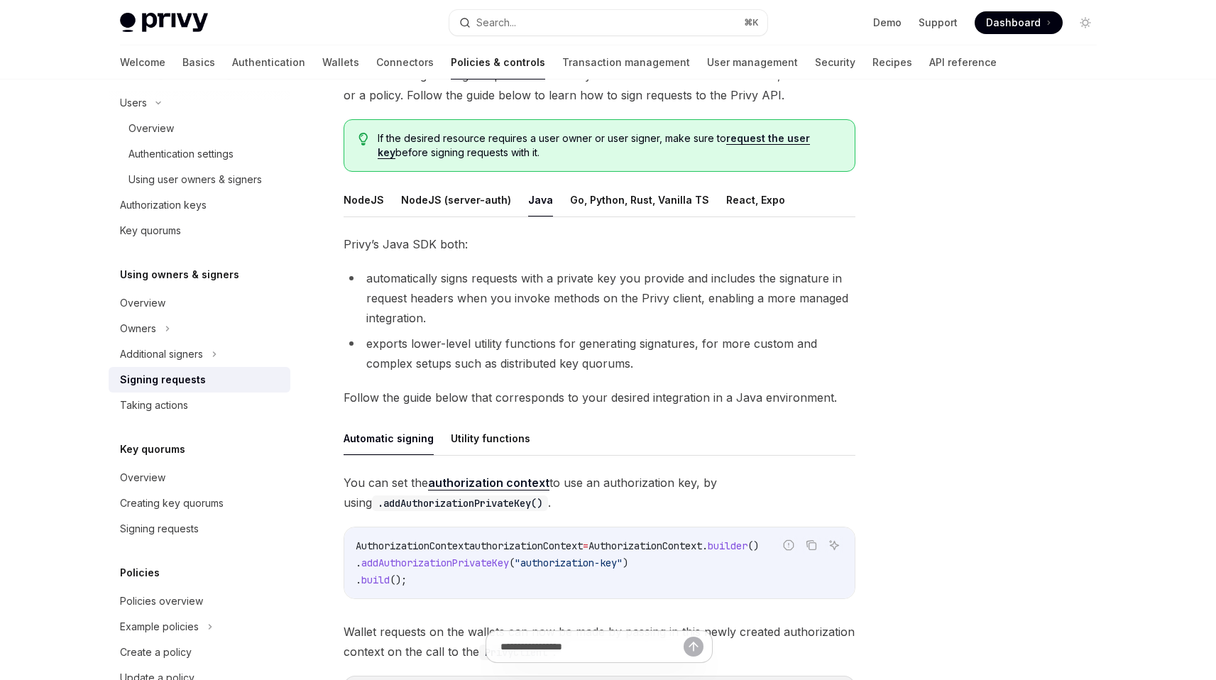
click at [534, 201] on button "Java" at bounding box center [540, 199] width 25 height 33
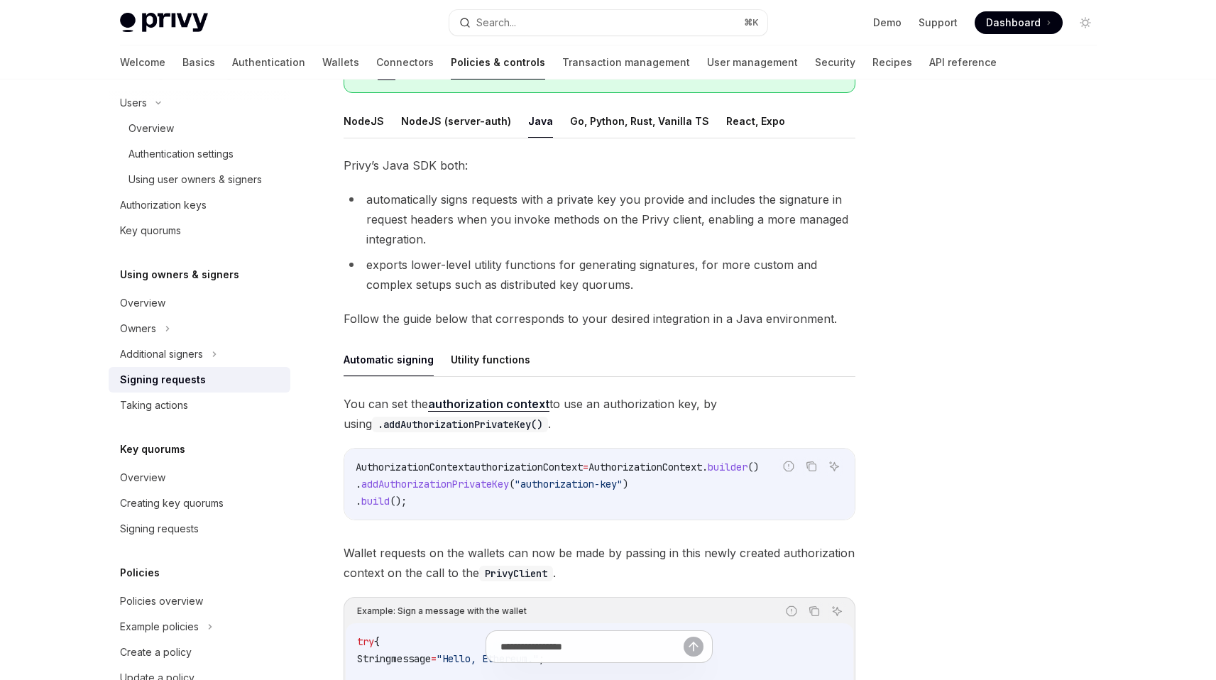
scroll to position [0, 0]
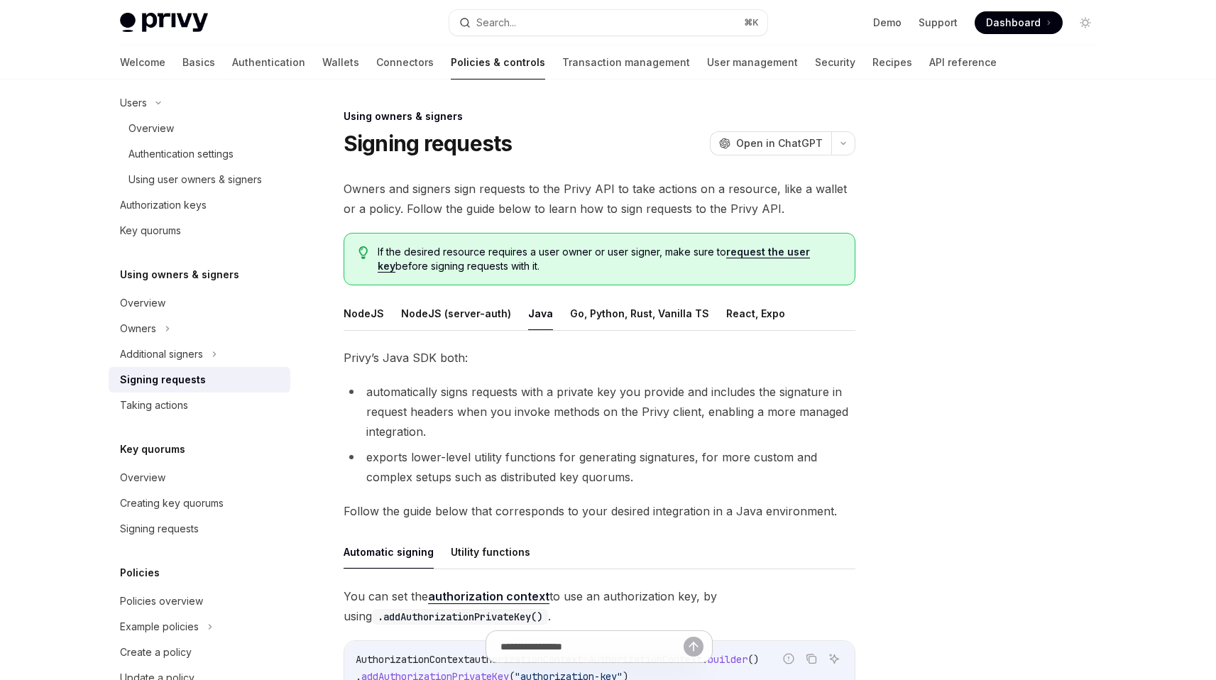
click at [530, 194] on span "Owners and signers sign requests to the Privy API to take actions on a resource…" at bounding box center [600, 199] width 512 height 40
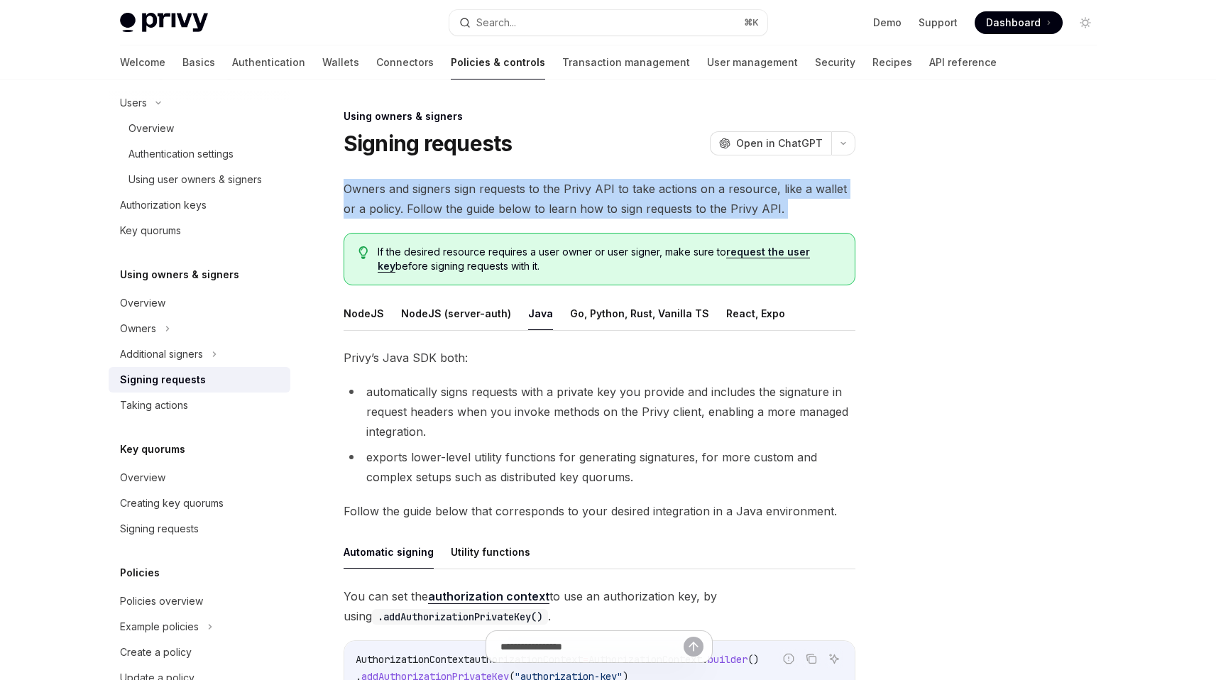
click at [530, 194] on span "Owners and signers sign requests to the Privy API to take actions on a resource…" at bounding box center [600, 199] width 512 height 40
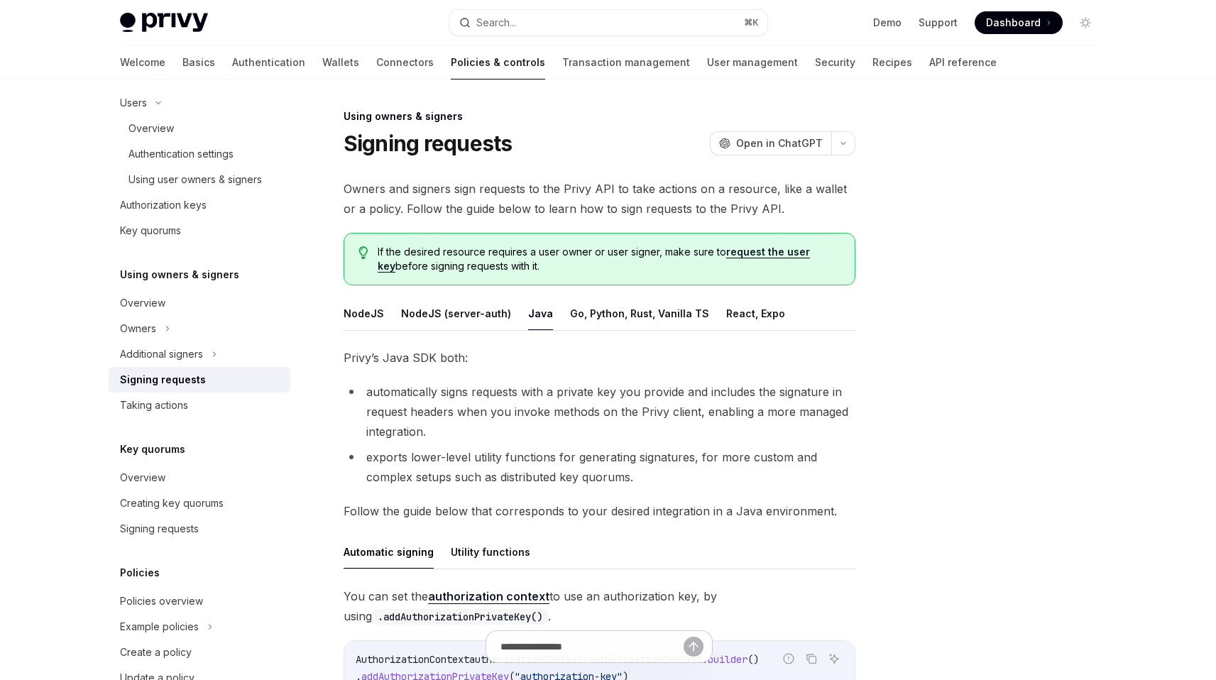
click at [559, 199] on span "Owners and signers sign requests to the Privy API to take actions on a resource…" at bounding box center [600, 199] width 512 height 40
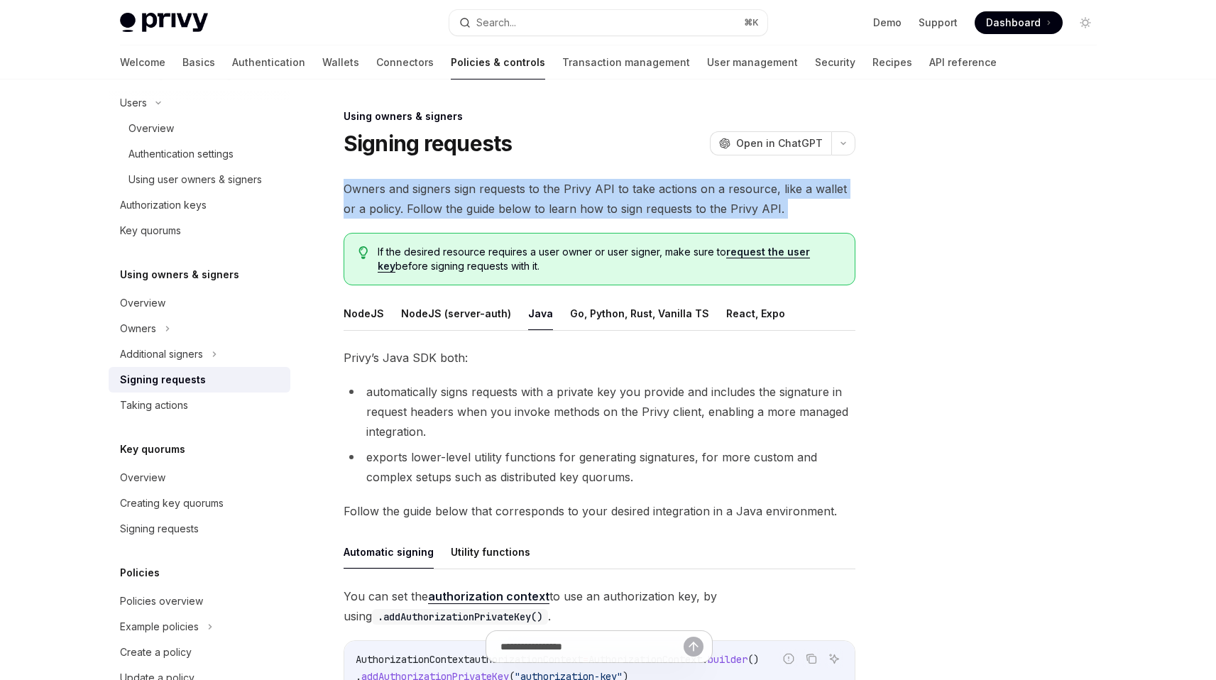
click at [559, 199] on span "Owners and signers sign requests to the Privy API to take actions on a resource…" at bounding box center [600, 199] width 512 height 40
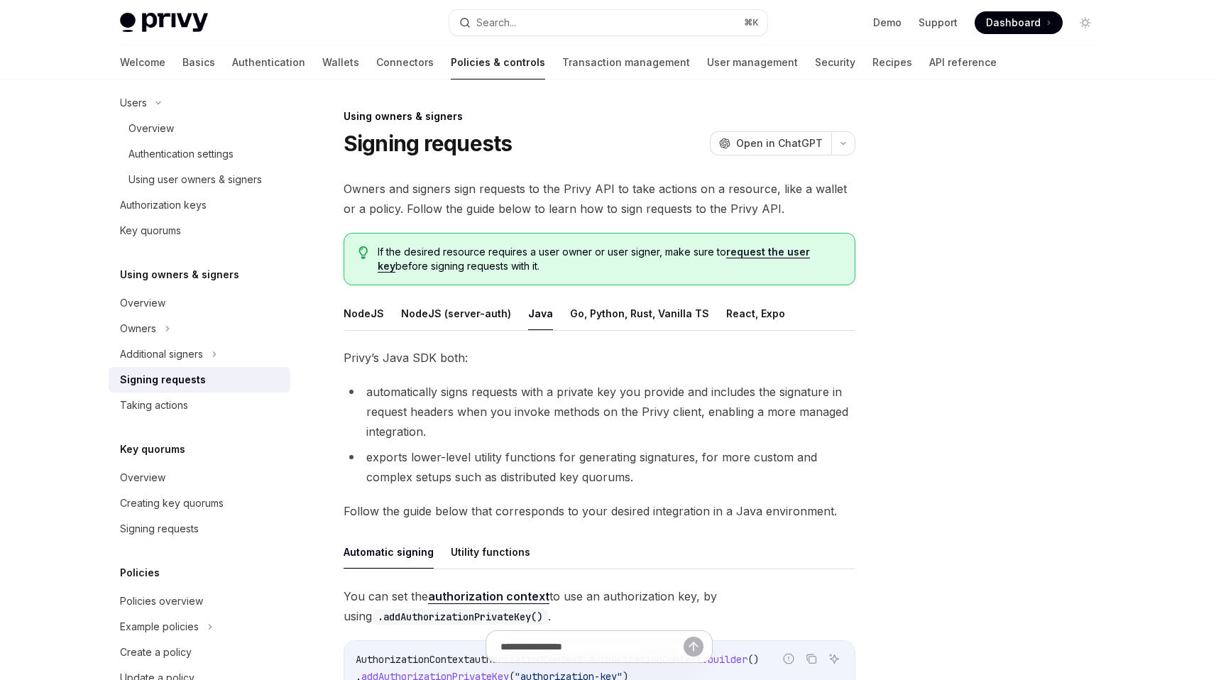
click at [539, 414] on li "automatically signs requests with a private key you provide and includes the si…" at bounding box center [600, 412] width 512 height 60
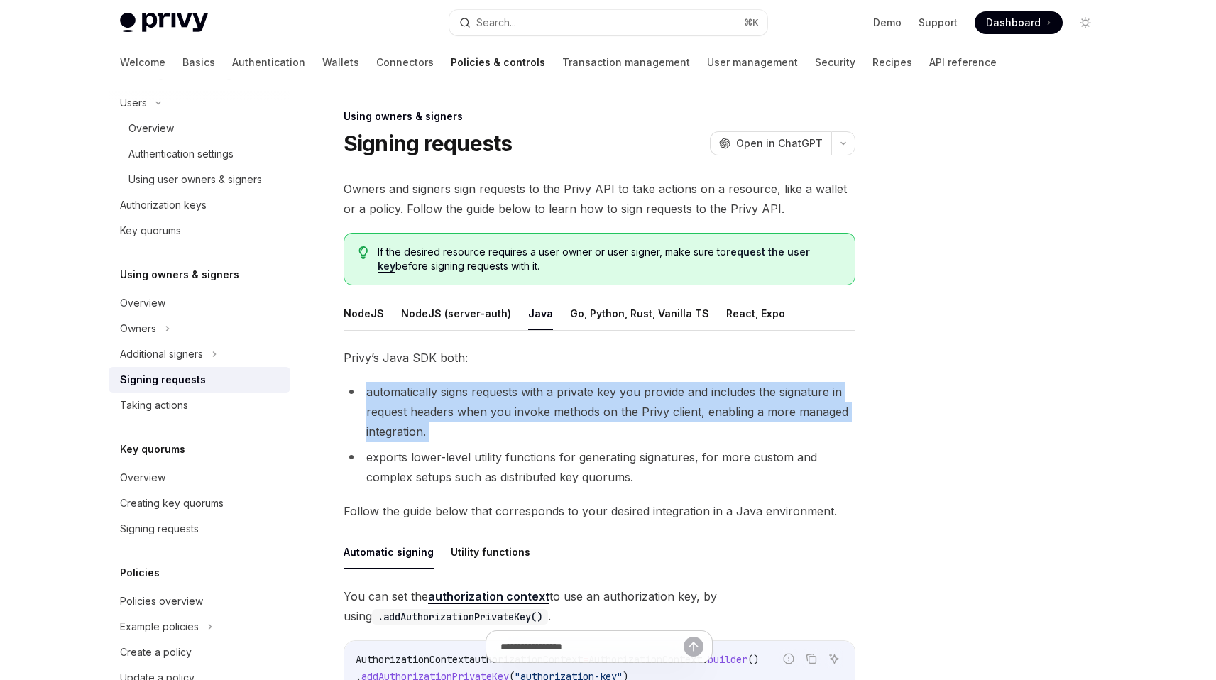
click at [539, 414] on li "automatically signs requests with a private key you provide and includes the si…" at bounding box center [600, 412] width 512 height 60
click at [532, 440] on li "automatically signs requests with a private key you provide and includes the si…" at bounding box center [600, 412] width 512 height 60
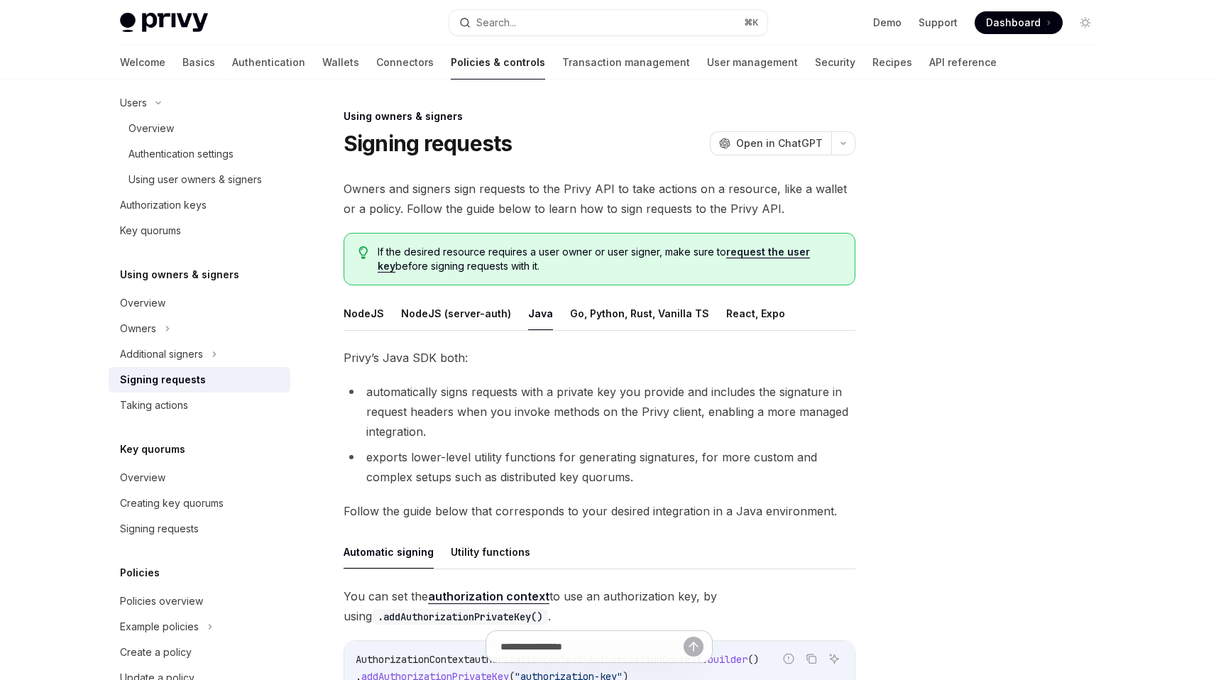
click at [532, 440] on li "automatically signs requests with a private key you provide and includes the si…" at bounding box center [600, 412] width 512 height 60
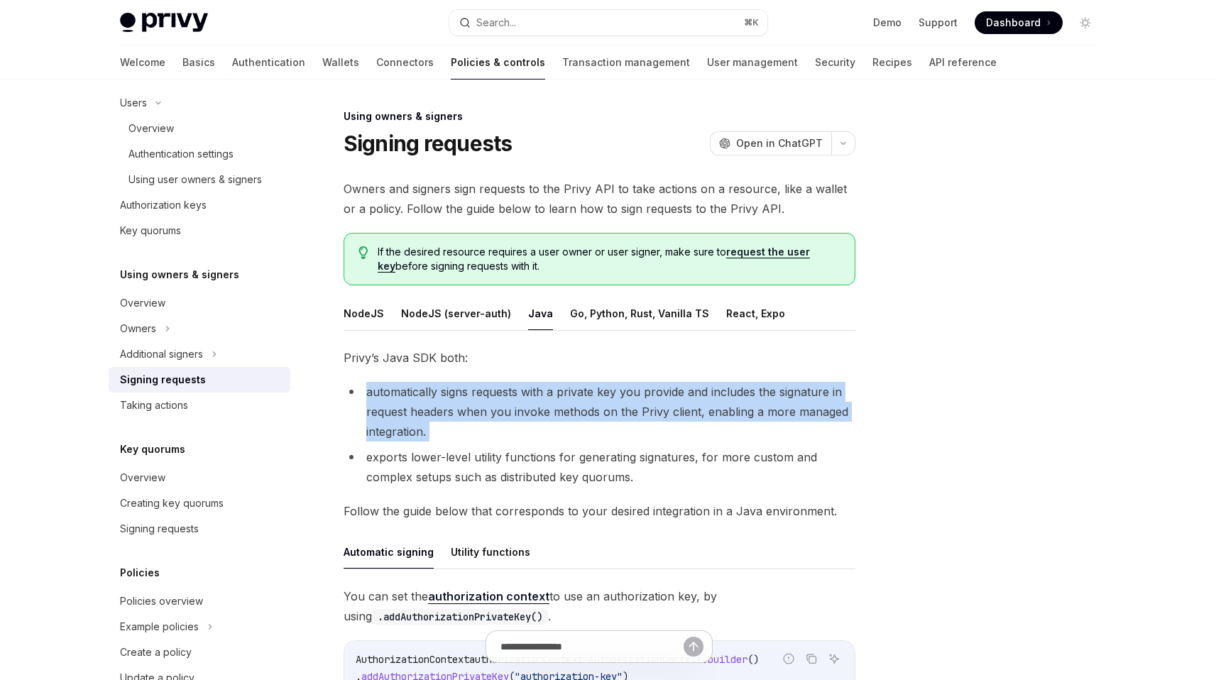
click at [532, 440] on li "automatically signs requests with a private key you provide and includes the si…" at bounding box center [600, 412] width 512 height 60
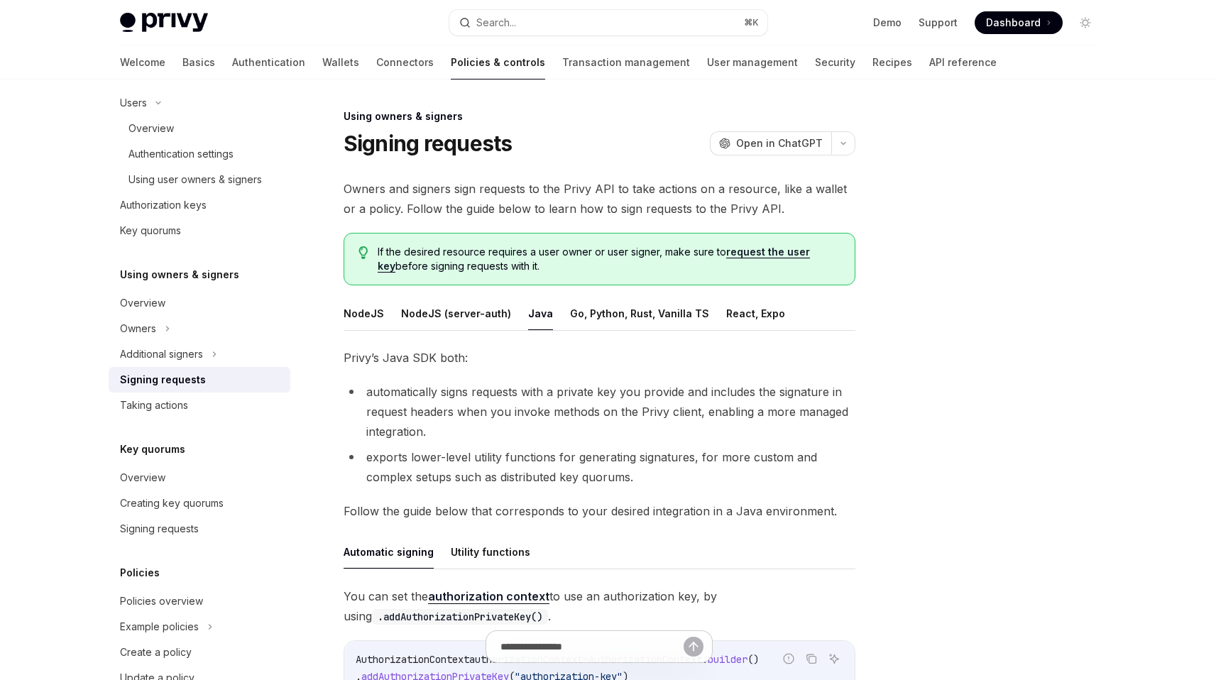
click at [532, 440] on li "automatically signs requests with a private key you provide and includes the si…" at bounding box center [600, 412] width 512 height 60
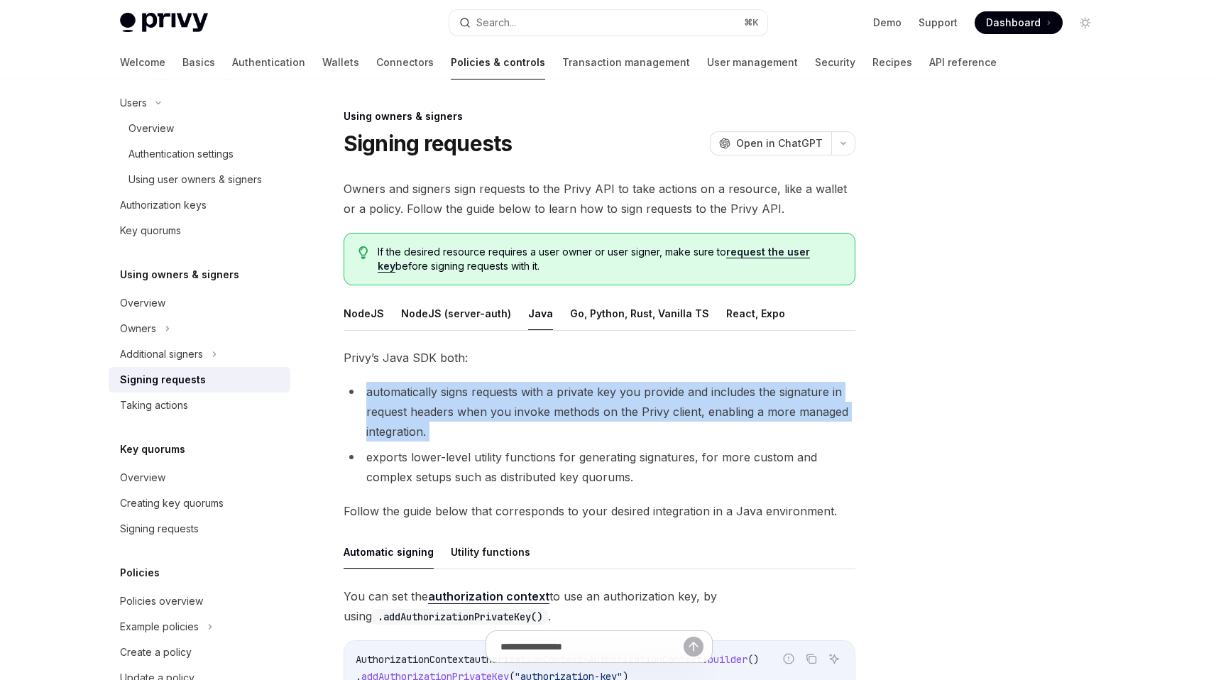
click at [532, 440] on li "automatically signs requests with a private key you provide and includes the si…" at bounding box center [600, 412] width 512 height 60
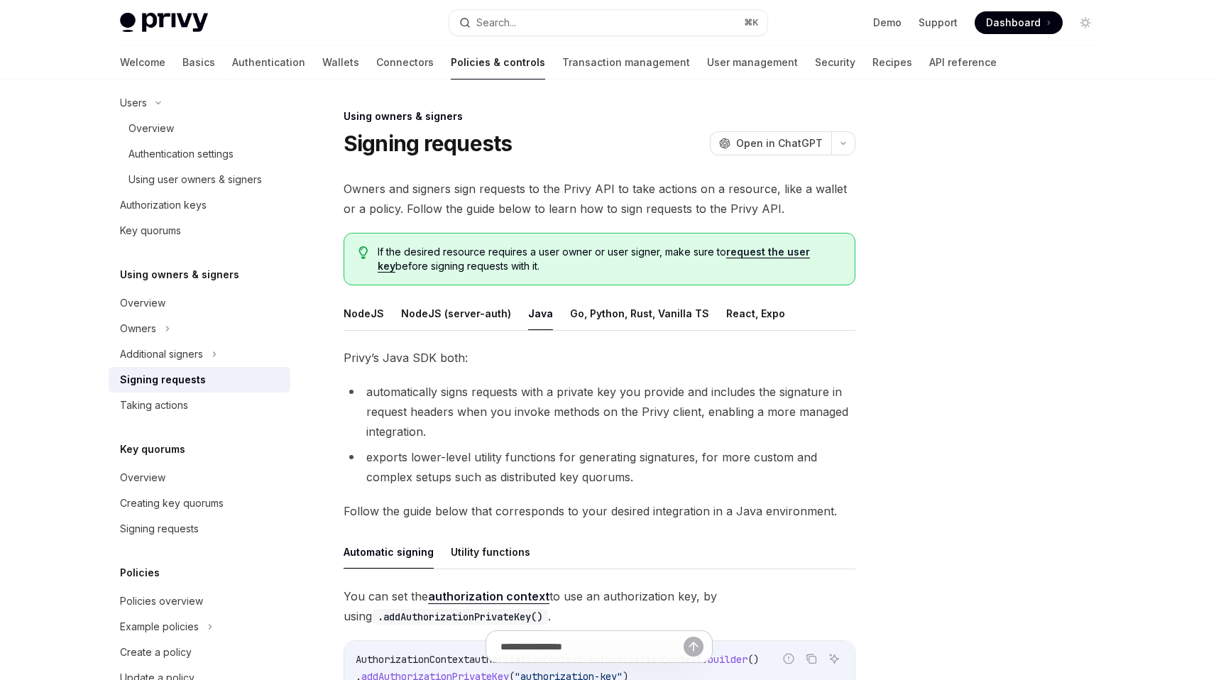
click at [532, 440] on li "automatically signs requests with a private key you provide and includes the si…" at bounding box center [600, 412] width 512 height 60
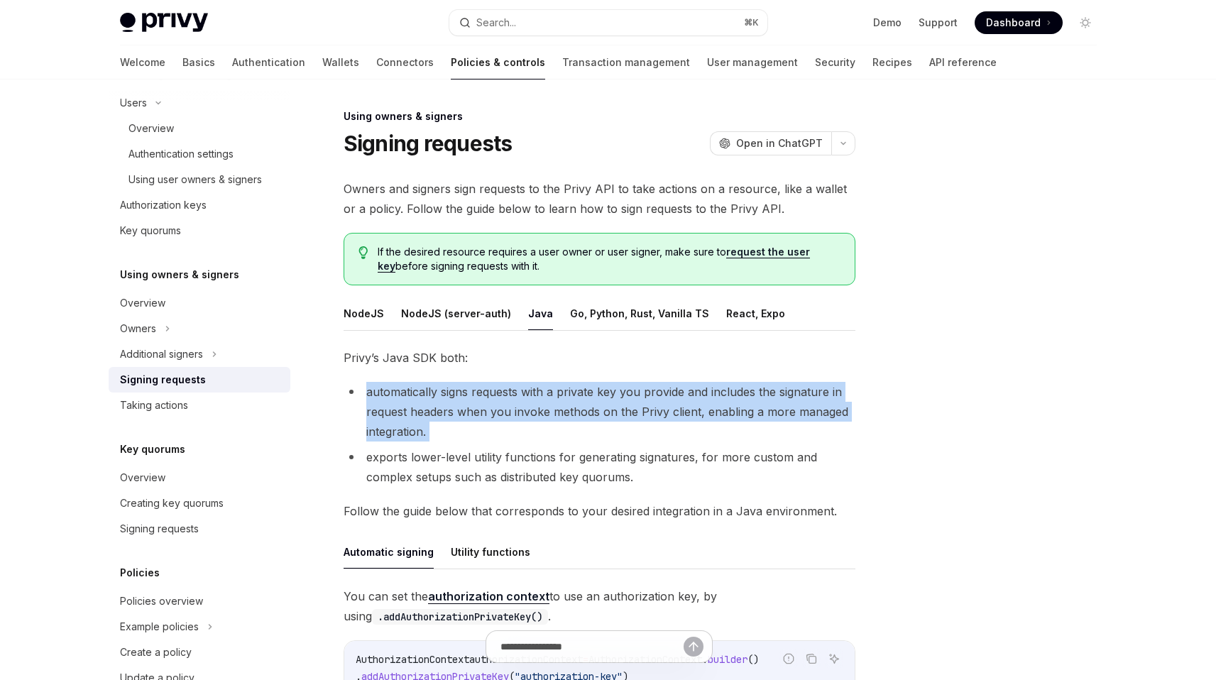
click at [532, 440] on li "automatically signs requests with a private key you provide and includes the si…" at bounding box center [600, 412] width 512 height 60
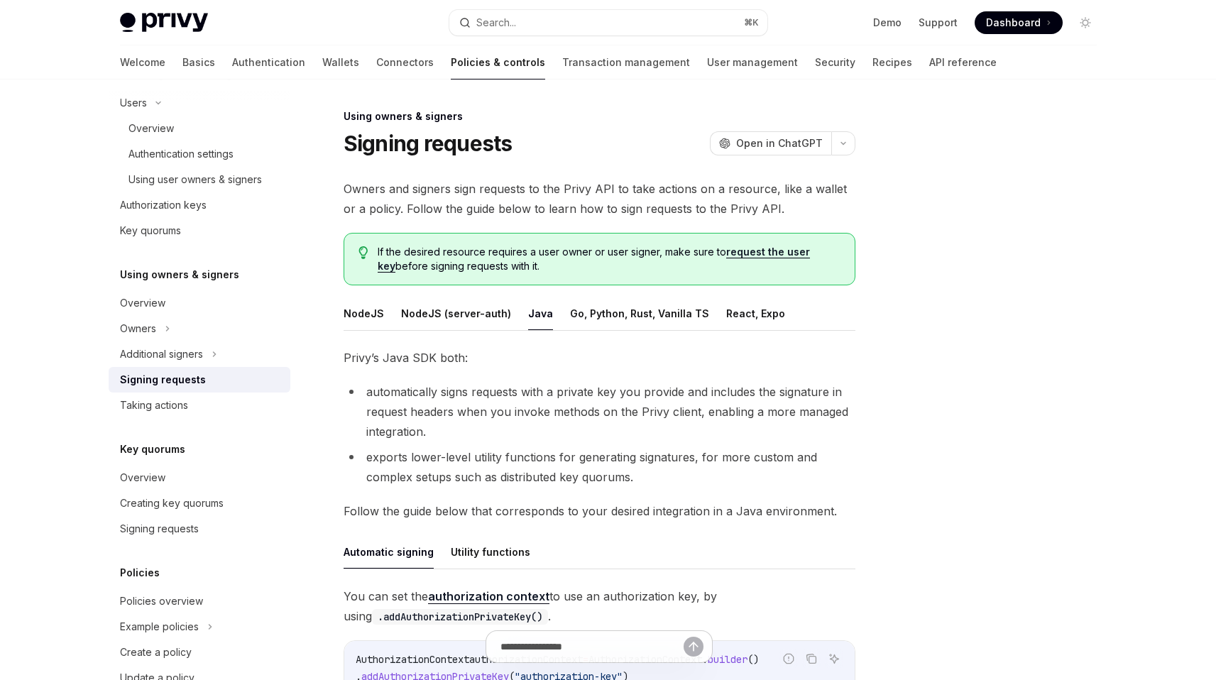
click at [536, 471] on li "exports lower-level utility functions for generating signatures, for more custo…" at bounding box center [600, 467] width 512 height 40
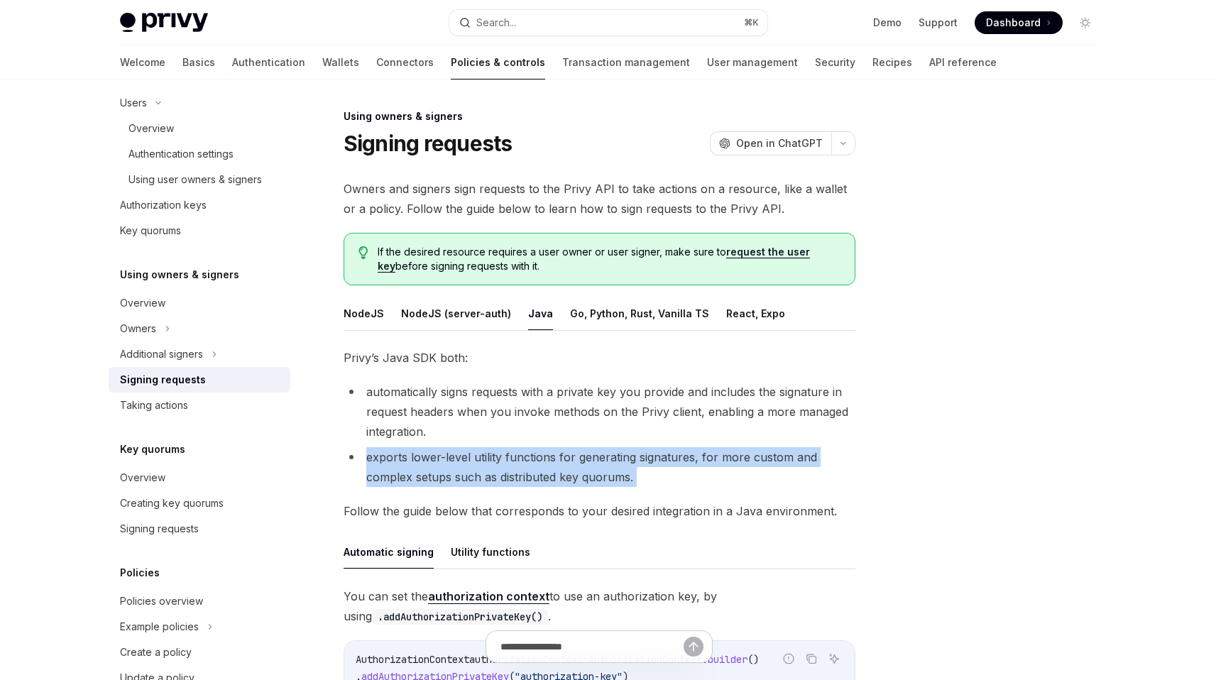
click at [536, 471] on li "exports lower-level utility functions for generating signatures, for more custo…" at bounding box center [600, 467] width 512 height 40
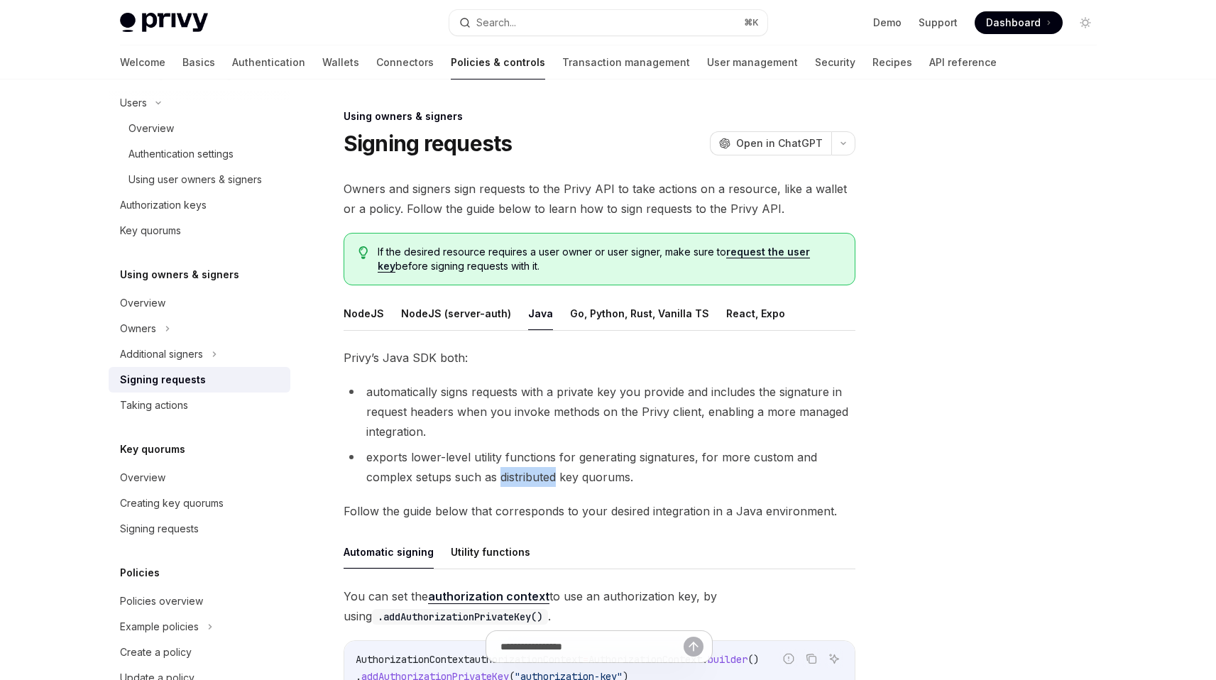
click at [536, 471] on li "exports lower-level utility functions for generating signatures, for more custo…" at bounding box center [600, 467] width 512 height 40
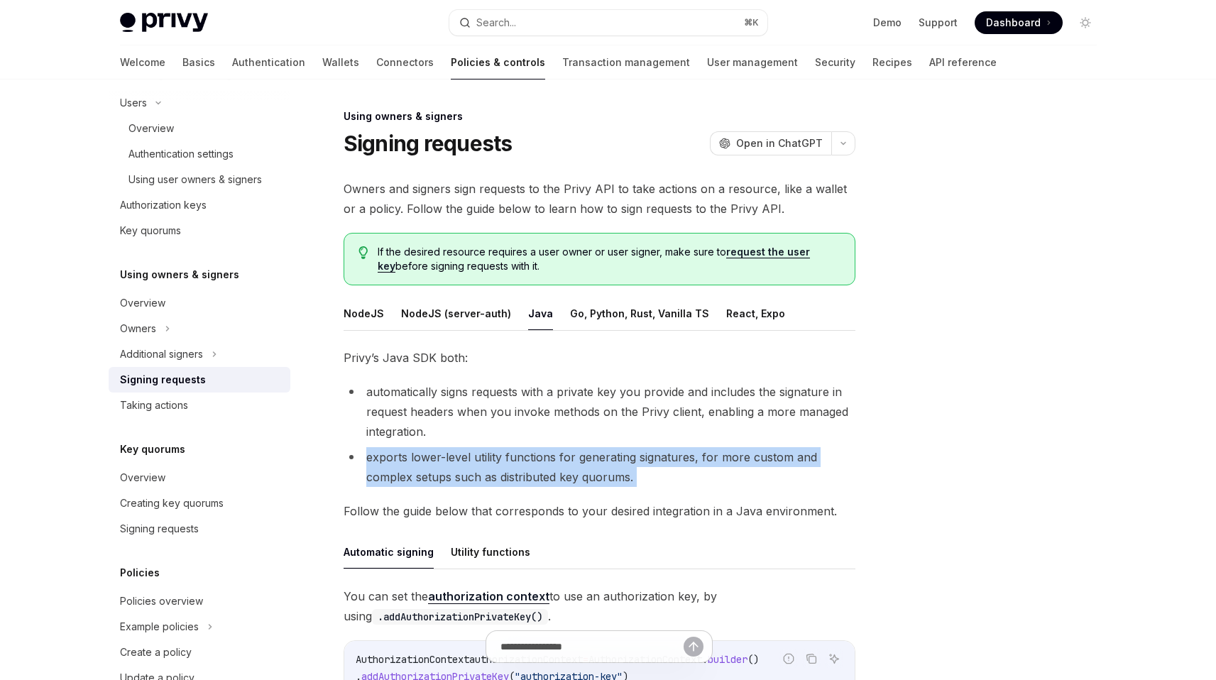
click at [536, 471] on li "exports lower-level utility functions for generating signatures, for more custo…" at bounding box center [600, 467] width 512 height 40
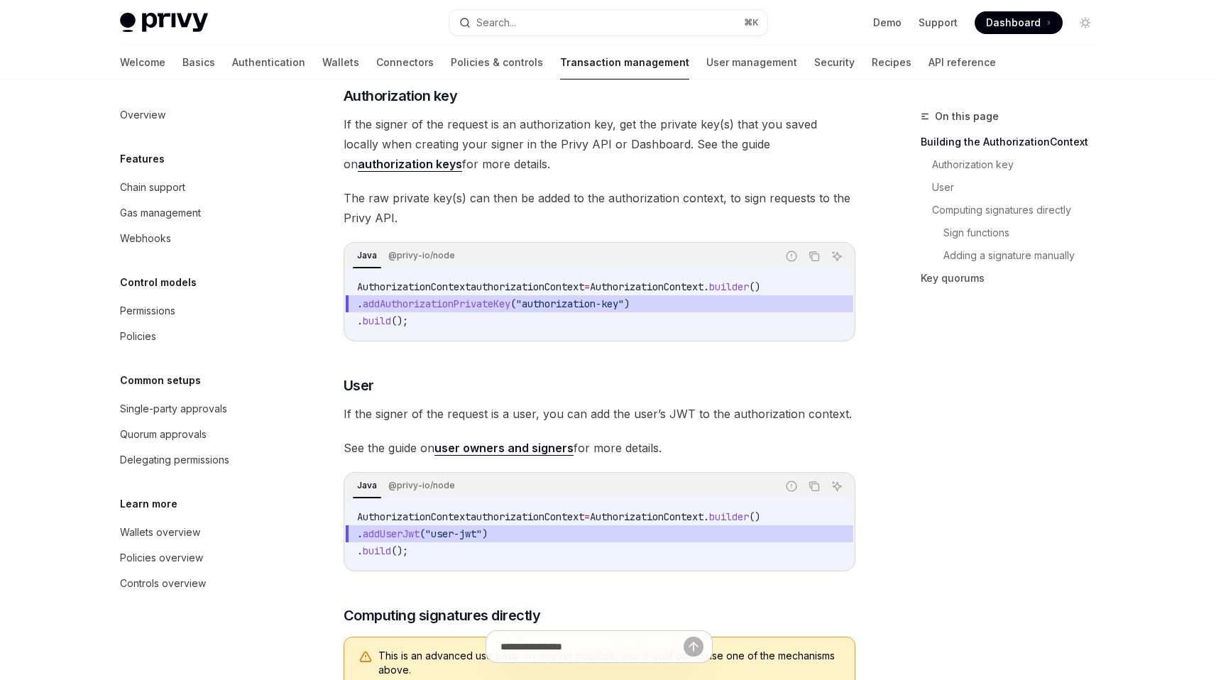
scroll to position [310, 0]
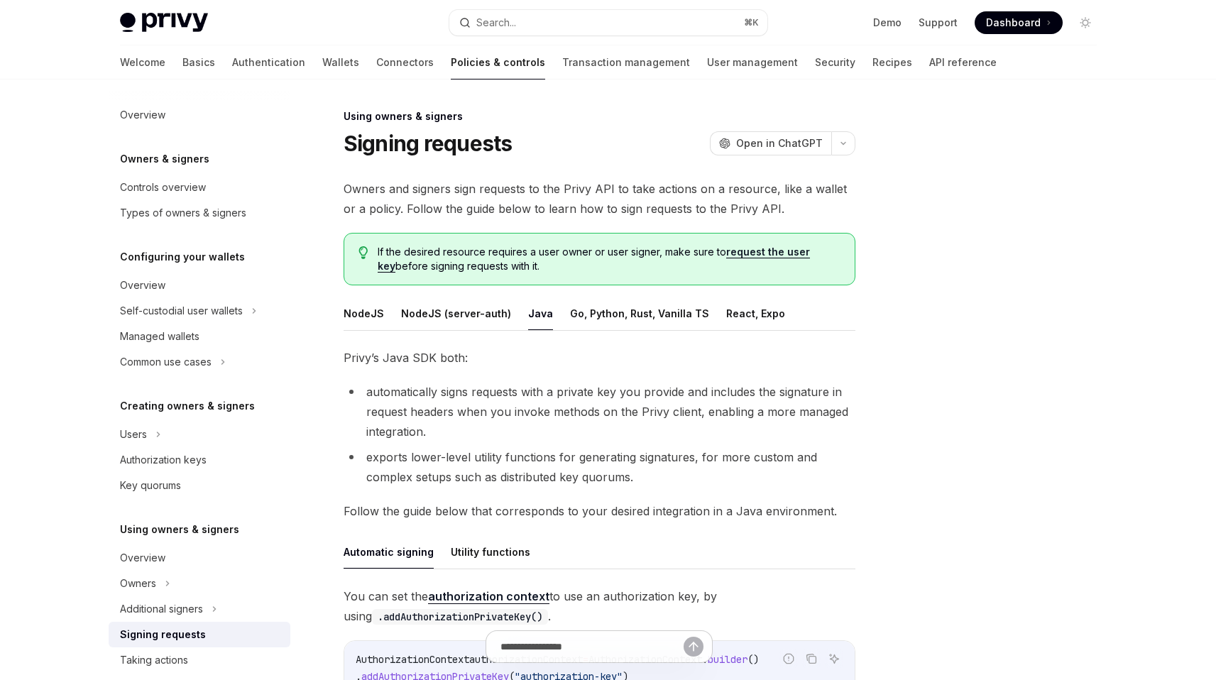
click at [518, 406] on li "automatically signs requests with a private key you provide and includes the si…" at bounding box center [600, 412] width 512 height 60
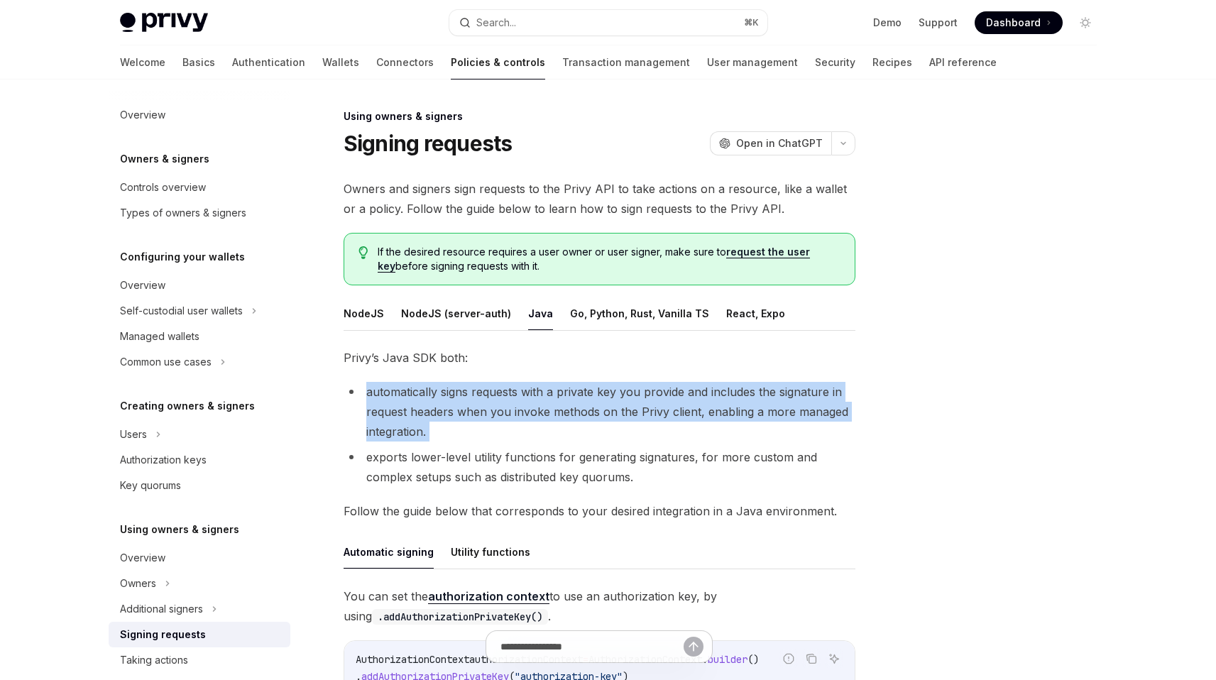
click at [518, 406] on li "automatically signs requests with a private key you provide and includes the si…" at bounding box center [600, 412] width 512 height 60
click at [511, 410] on li "automatically signs requests with a private key you provide and includes the si…" at bounding box center [600, 412] width 512 height 60
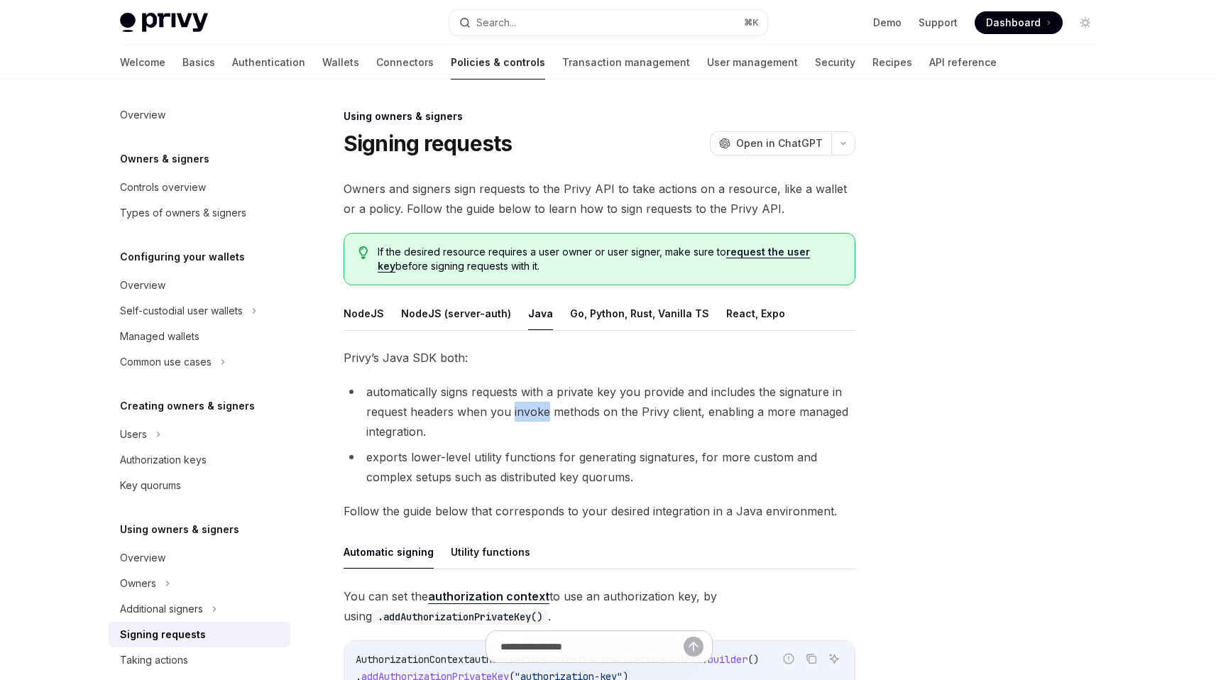
click at [511, 410] on li "automatically signs requests with a private key you provide and includes the si…" at bounding box center [600, 412] width 512 height 60
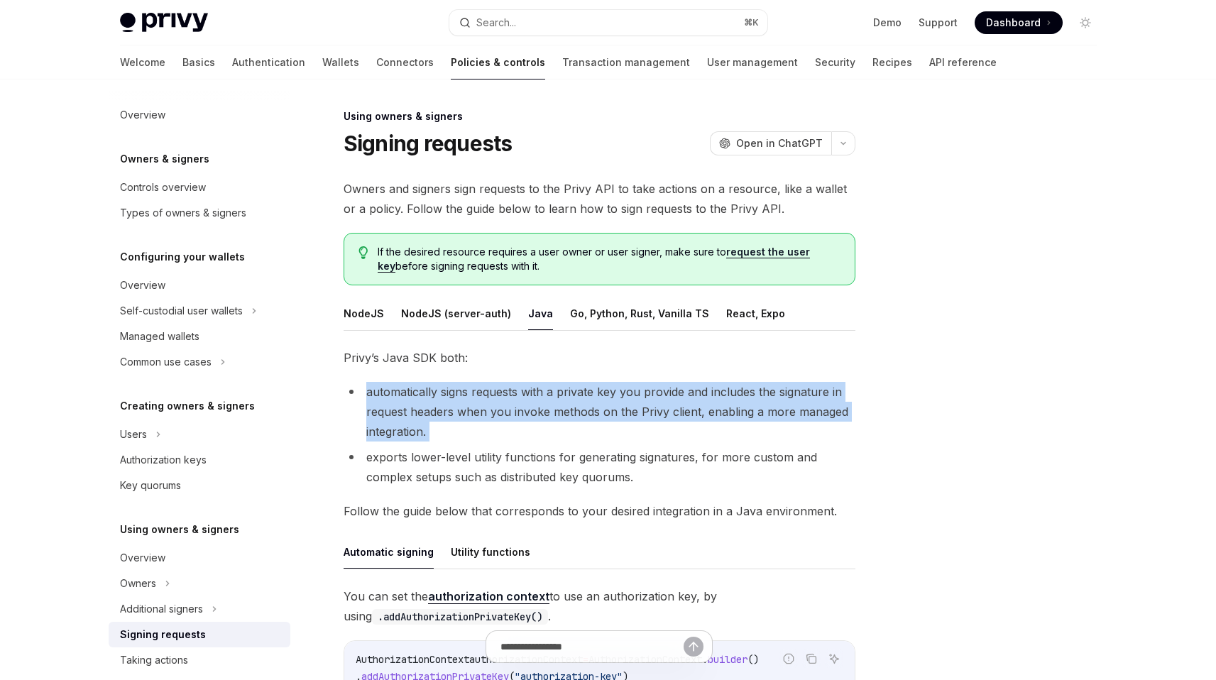
click at [511, 410] on li "automatically signs requests with a private key you provide and includes the si…" at bounding box center [600, 412] width 512 height 60
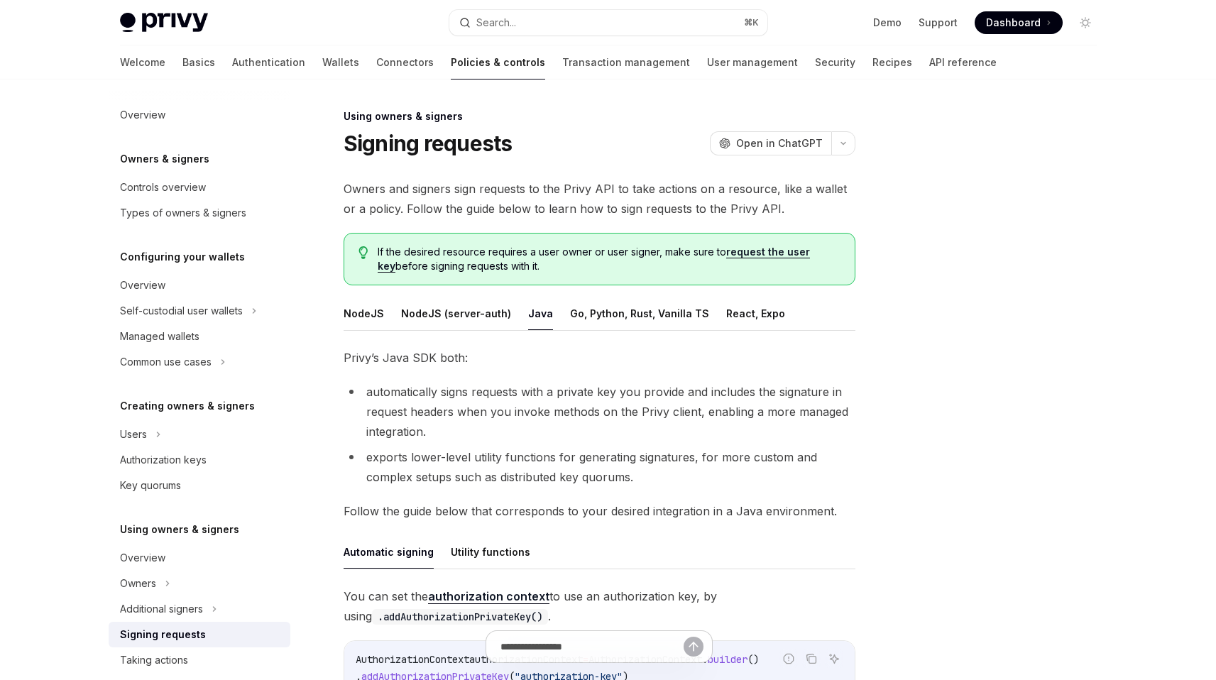
click at [511, 410] on li "automatically signs requests with a private key you provide and includes the si…" at bounding box center [600, 412] width 512 height 60
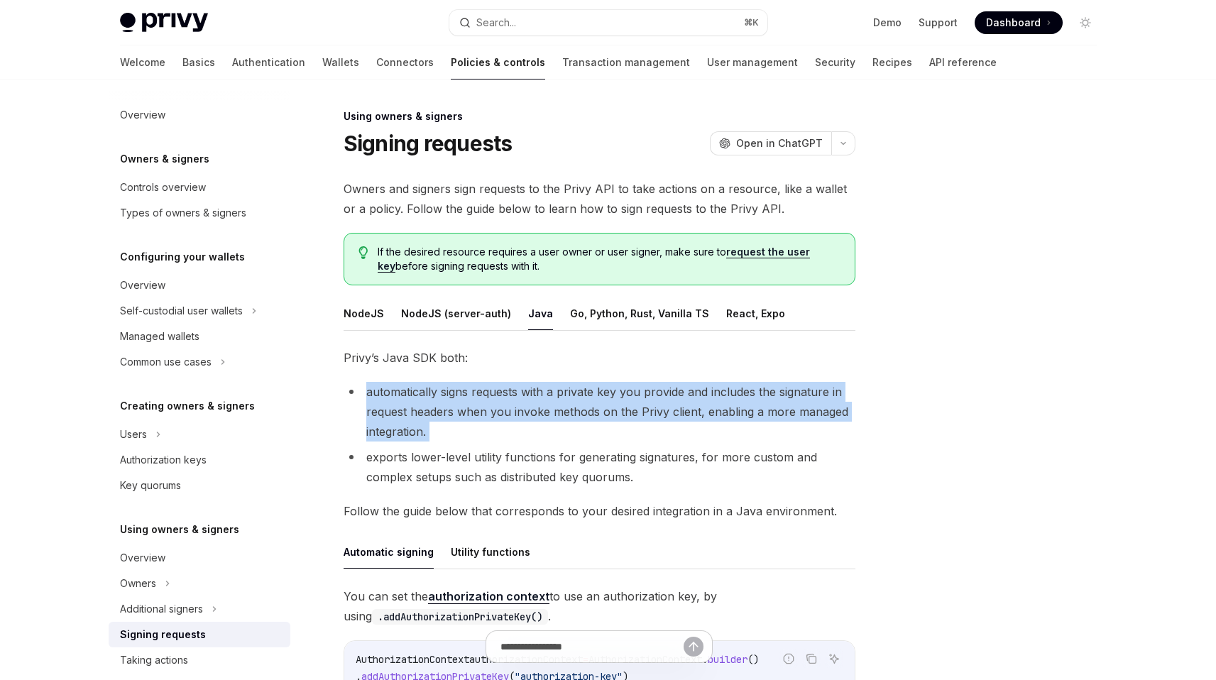
click at [511, 410] on li "automatically signs requests with a private key you provide and includes the si…" at bounding box center [600, 412] width 512 height 60
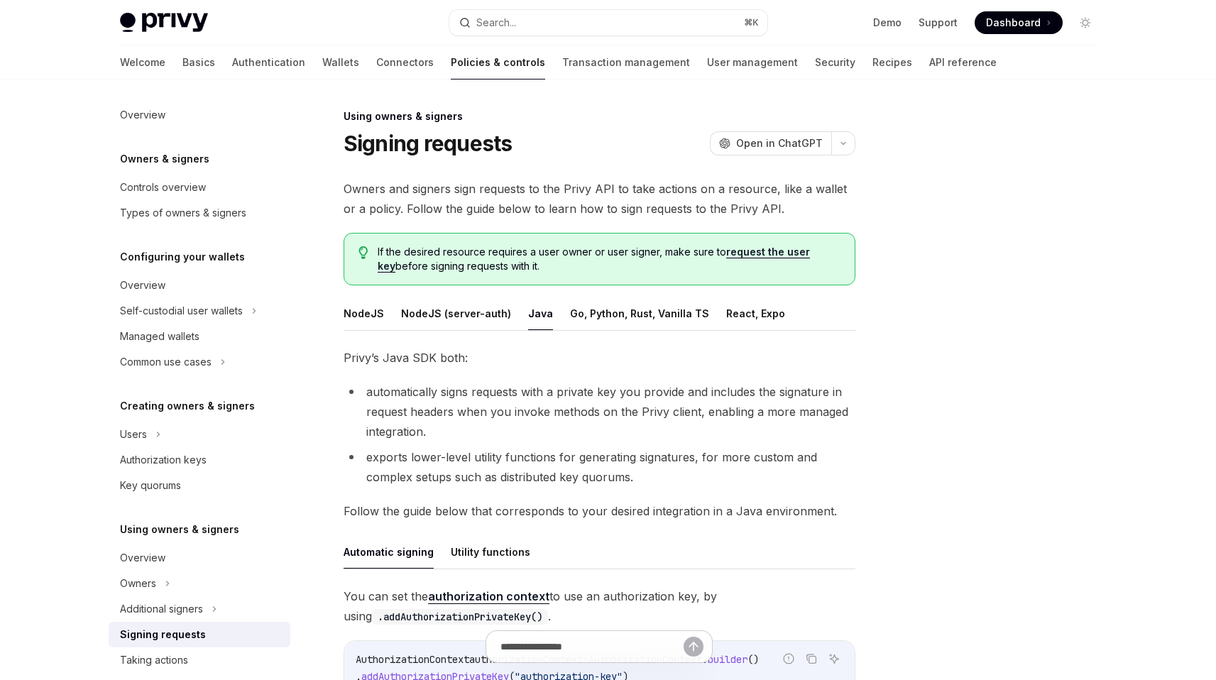
click at [783, 250] on link "request the user key" at bounding box center [594, 259] width 432 height 27
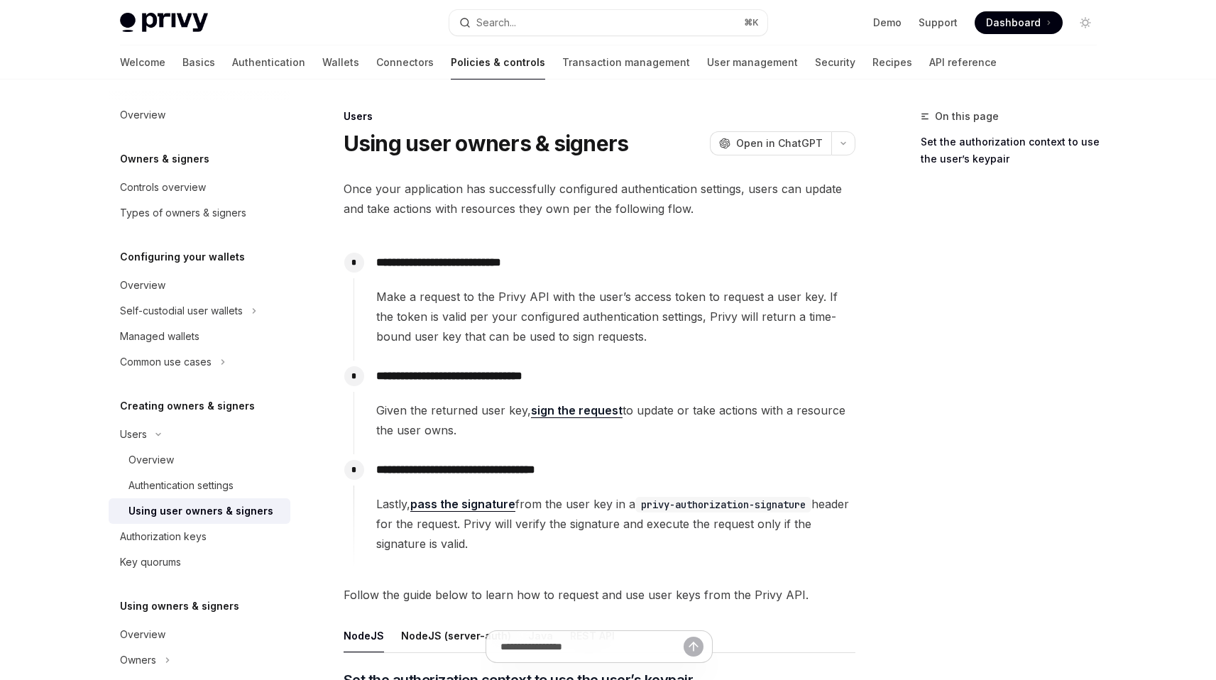
click at [595, 314] on span "Make a request to the Privy API with the user’s access token to request a user …" at bounding box center [615, 317] width 478 height 60
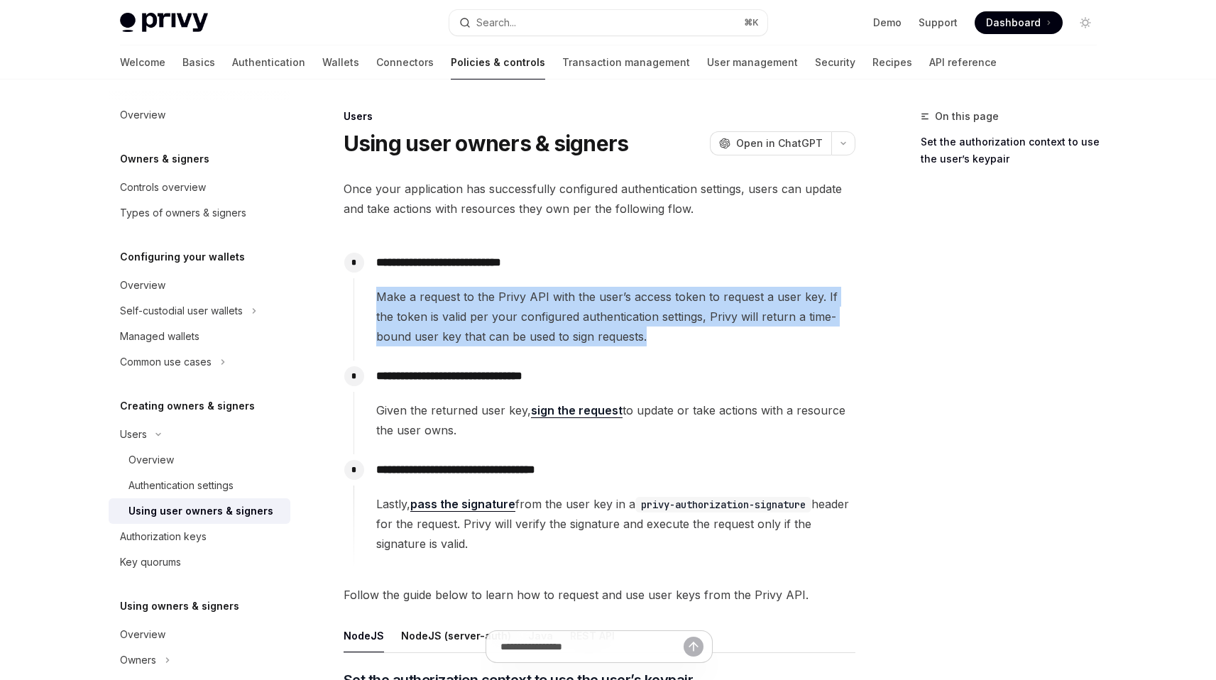
click at [595, 314] on span "Make a request to the Privy API with the user’s access token to request a user …" at bounding box center [615, 317] width 478 height 60
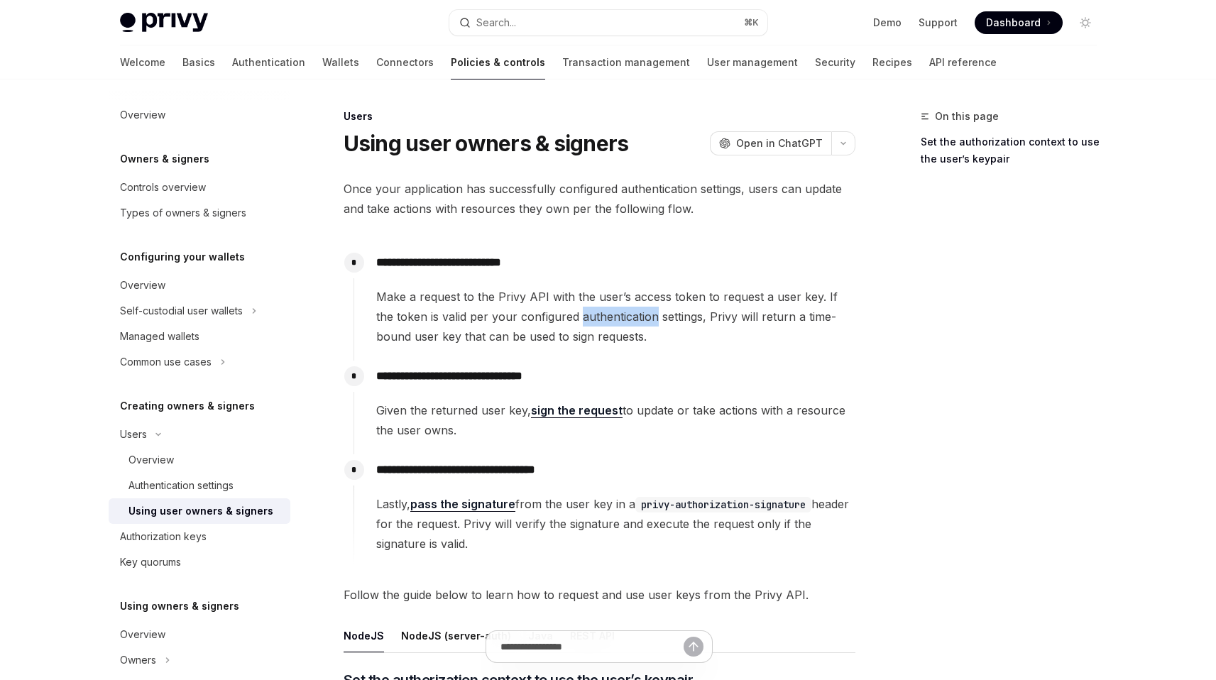
click at [595, 314] on span "Make a request to the Privy API with the user’s access token to request a user …" at bounding box center [615, 317] width 478 height 60
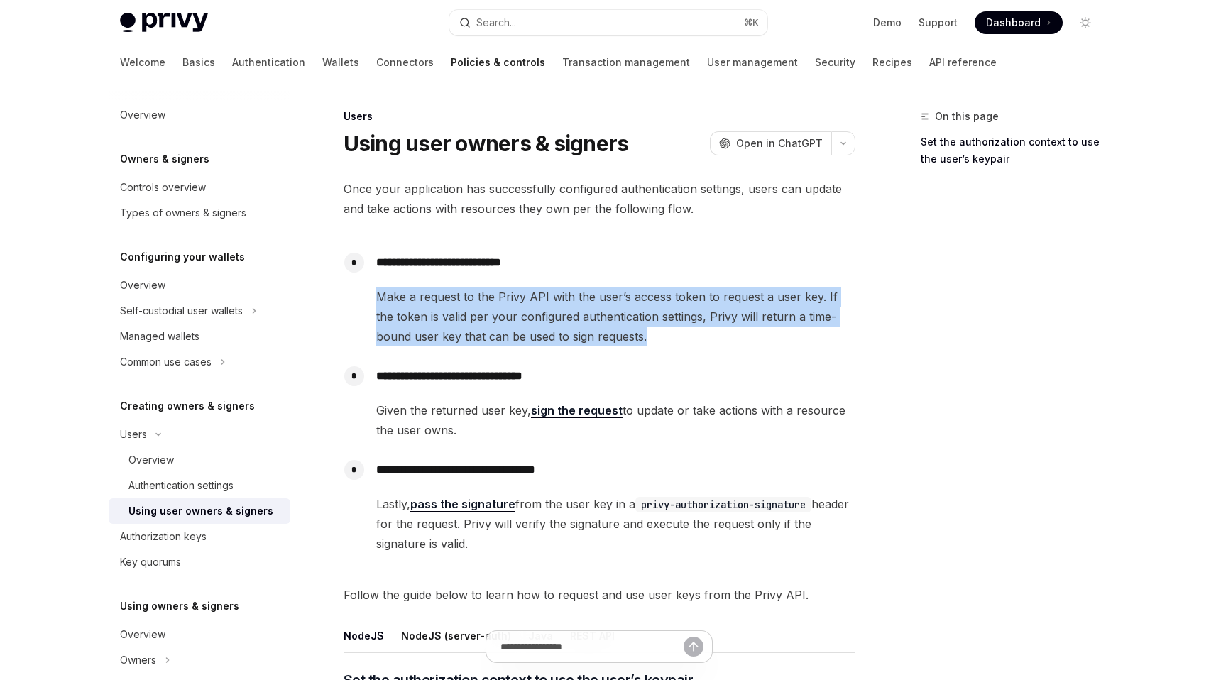
click at [595, 314] on span "Make a request to the Privy API with the user’s access token to request a user …" at bounding box center [615, 317] width 478 height 60
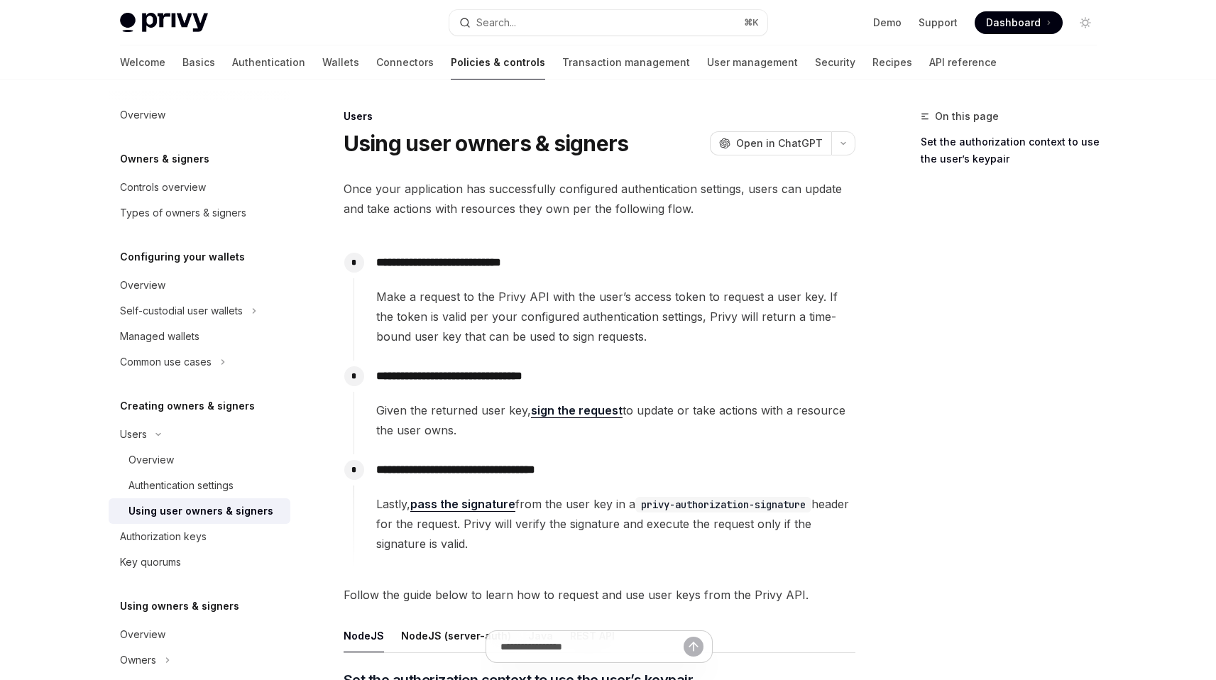
click at [595, 314] on span "Make a request to the Privy API with the user’s access token to request a user …" at bounding box center [615, 317] width 478 height 60
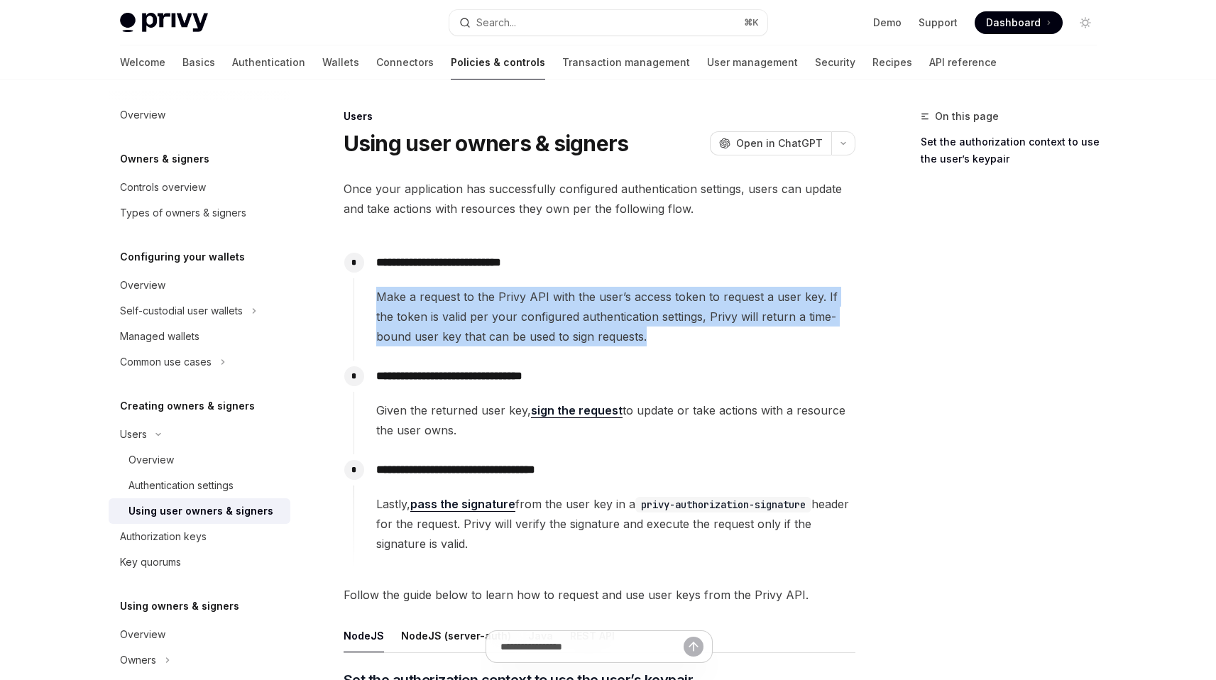
click at [595, 314] on span "Make a request to the Privy API with the user’s access token to request a user …" at bounding box center [615, 317] width 478 height 60
click at [550, 318] on span "Make a request to the Privy API with the user’s access token to request a user …" at bounding box center [615, 317] width 478 height 60
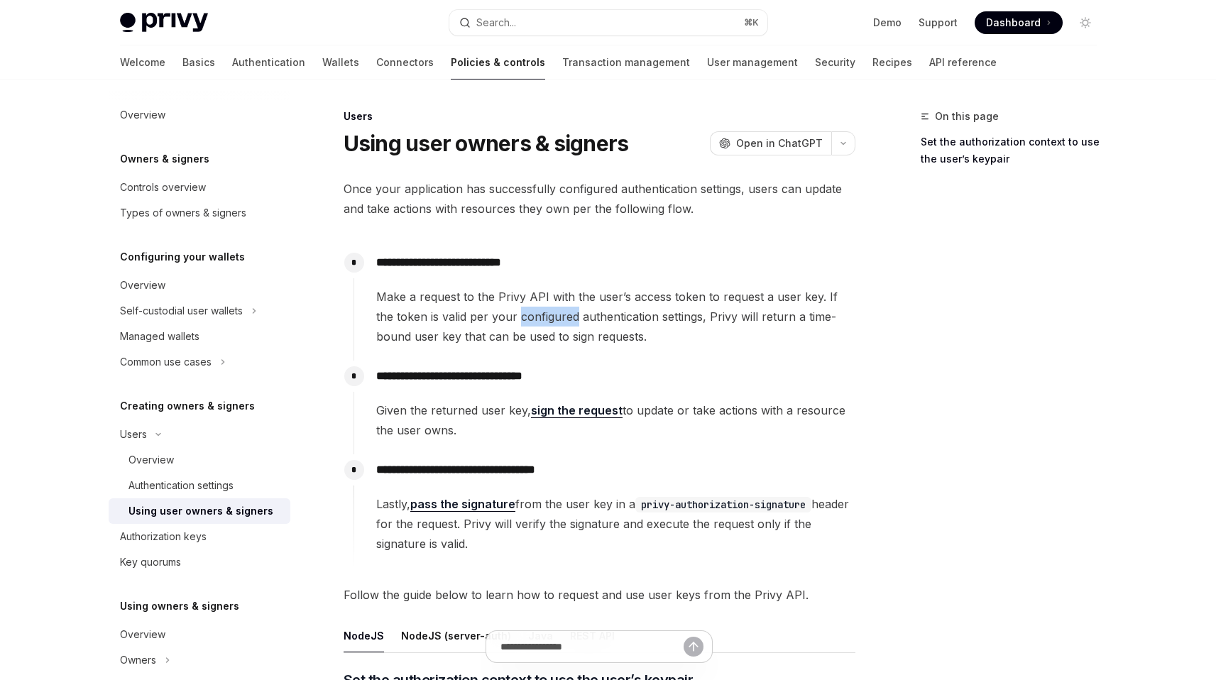
click at [550, 318] on span "Make a request to the Privy API with the user’s access token to request a user …" at bounding box center [615, 317] width 478 height 60
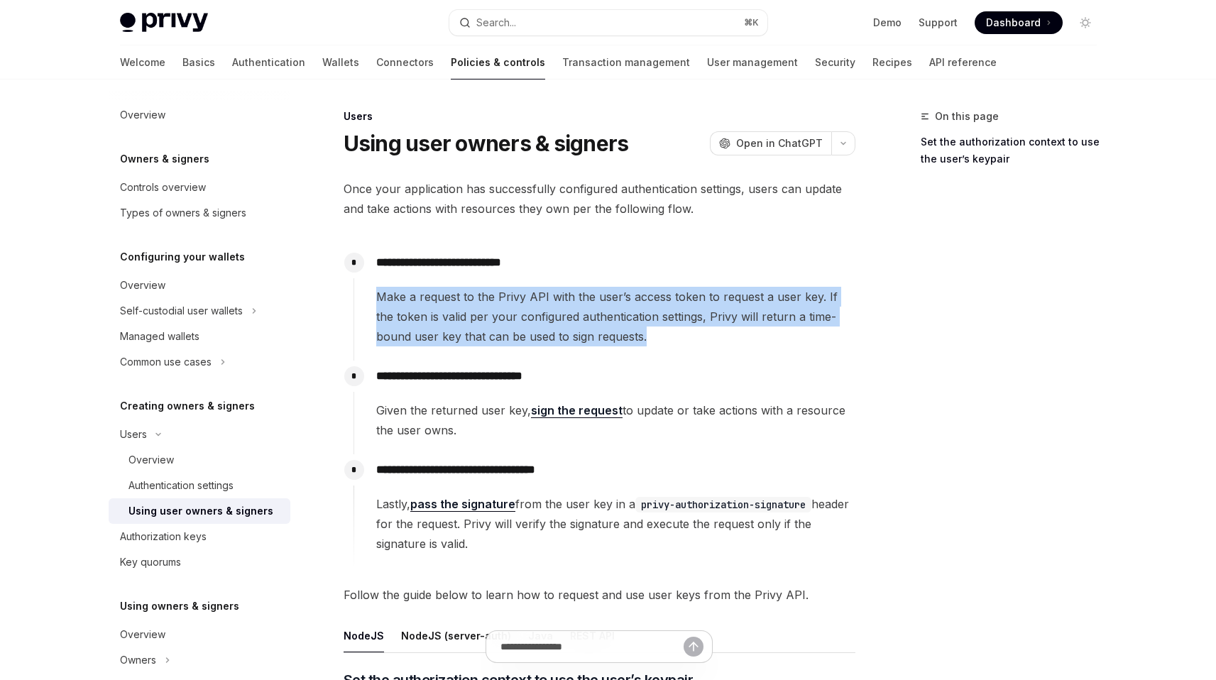
click at [550, 318] on span "Make a request to the Privy API with the user’s access token to request a user …" at bounding box center [615, 317] width 478 height 60
click at [529, 328] on span "Make a request to the Privy API with the user’s access token to request a user …" at bounding box center [615, 317] width 478 height 60
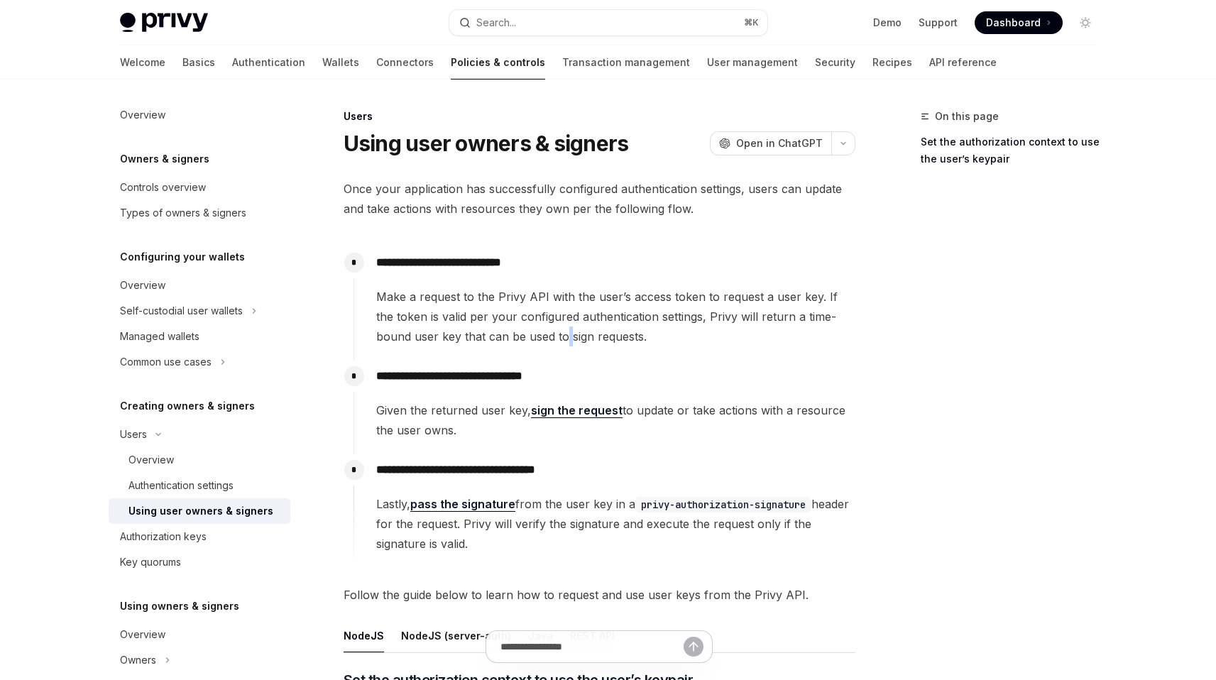
click at [529, 328] on span "Make a request to the Privy API with the user’s access token to request a user …" at bounding box center [615, 317] width 478 height 60
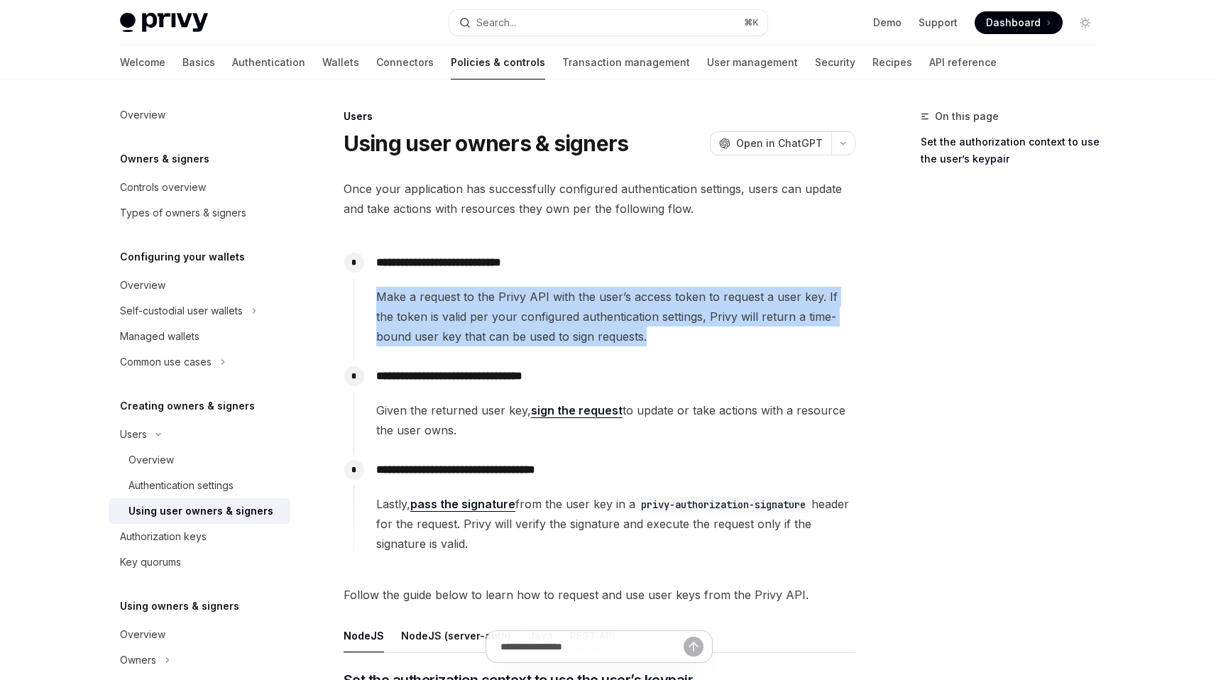
click at [529, 328] on span "Make a request to the Privy API with the user’s access token to request a user …" at bounding box center [615, 317] width 478 height 60
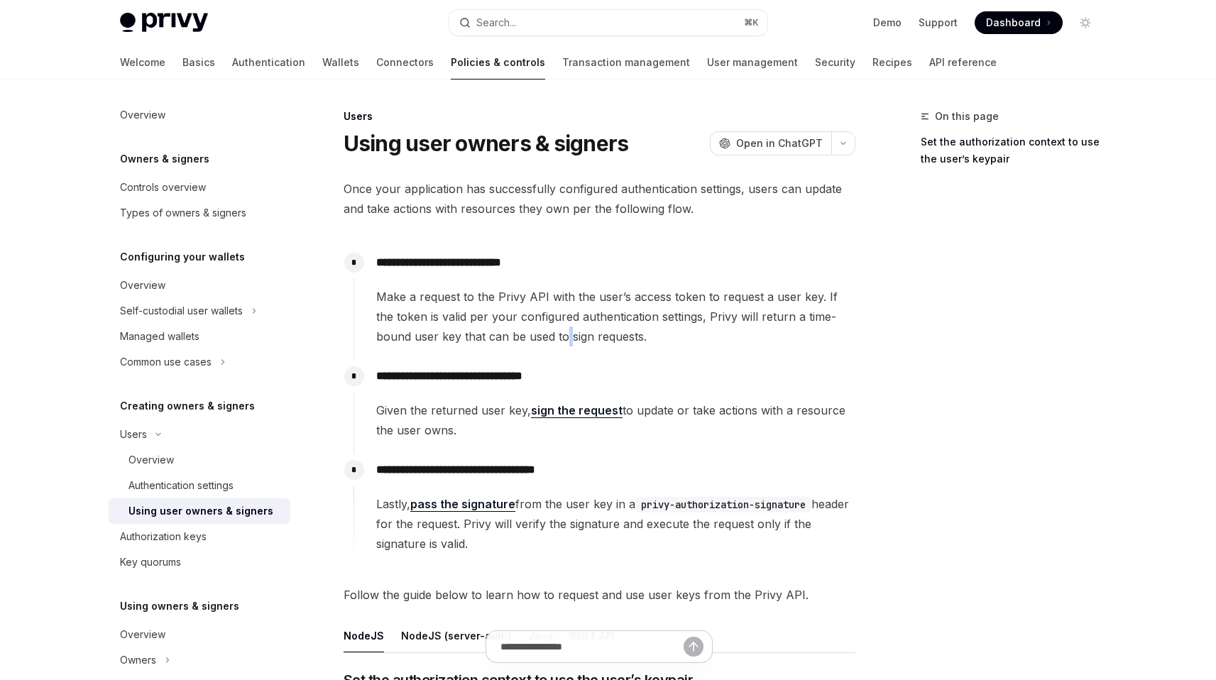
click at [529, 328] on span "Make a request to the Privy API with the user’s access token to request a user …" at bounding box center [615, 317] width 478 height 60
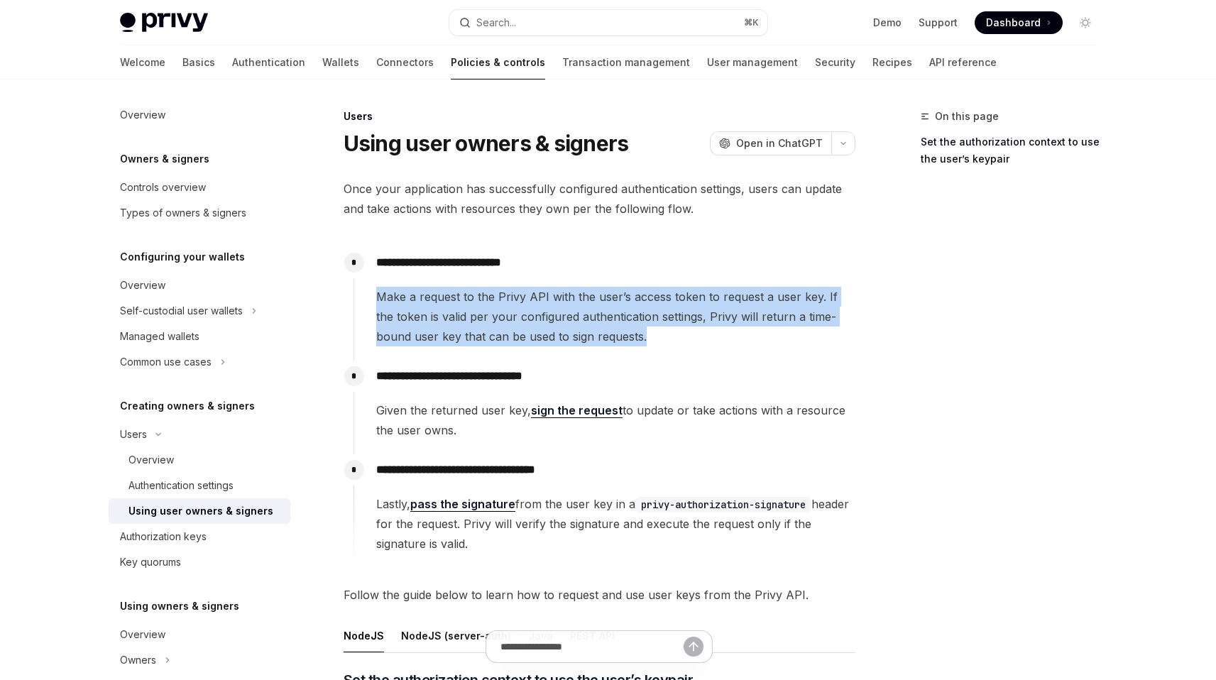
click at [529, 328] on span "Make a request to the Privy API with the user’s access token to request a user …" at bounding box center [615, 317] width 478 height 60
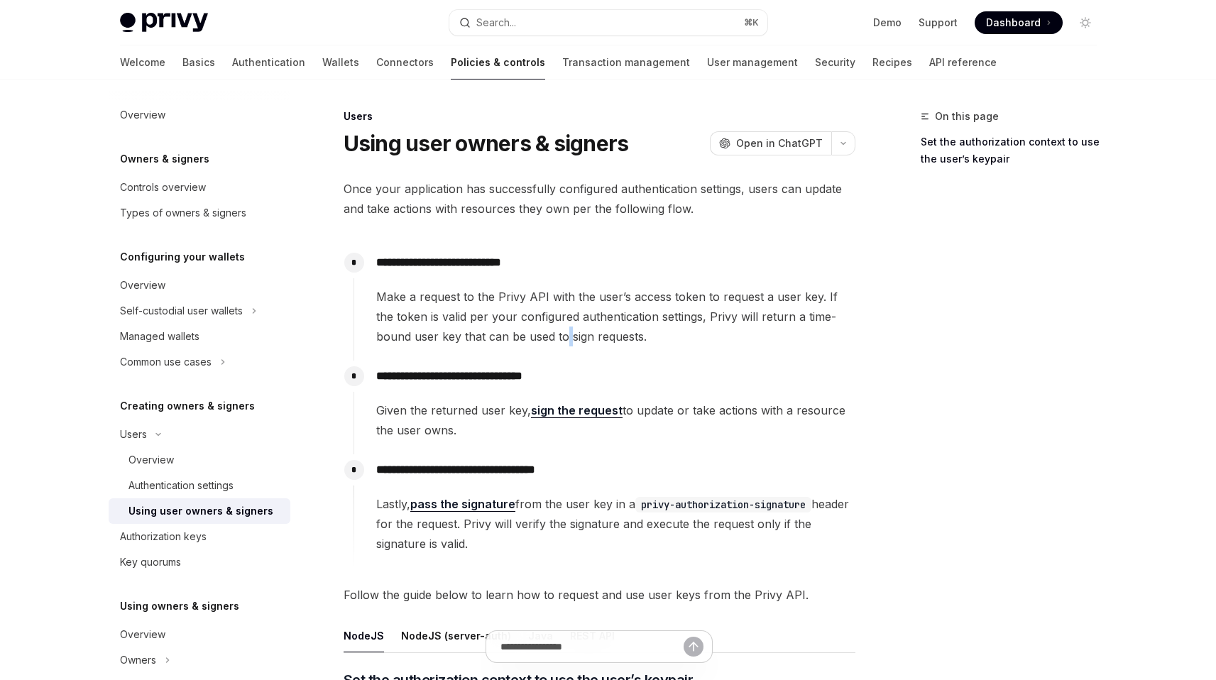
click at [529, 328] on span "Make a request to the Privy API with the user’s access token to request a user …" at bounding box center [615, 317] width 478 height 60
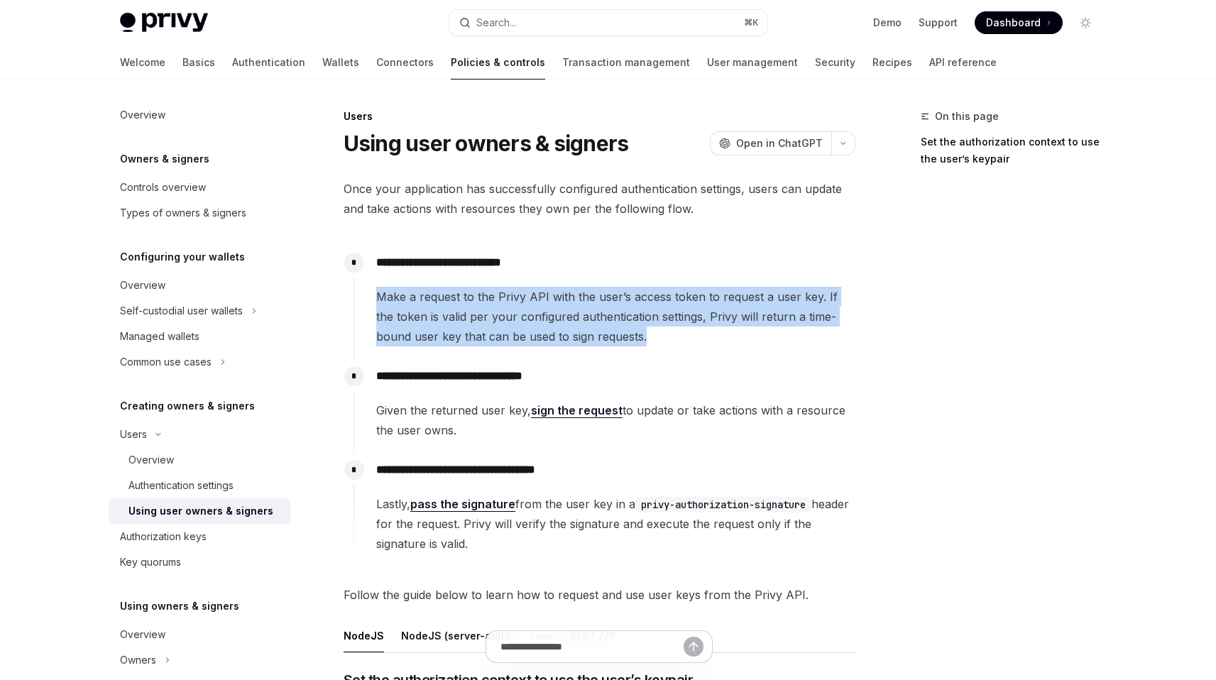
click at [529, 328] on span "Make a request to the Privy API with the user’s access token to request a user …" at bounding box center [615, 317] width 478 height 60
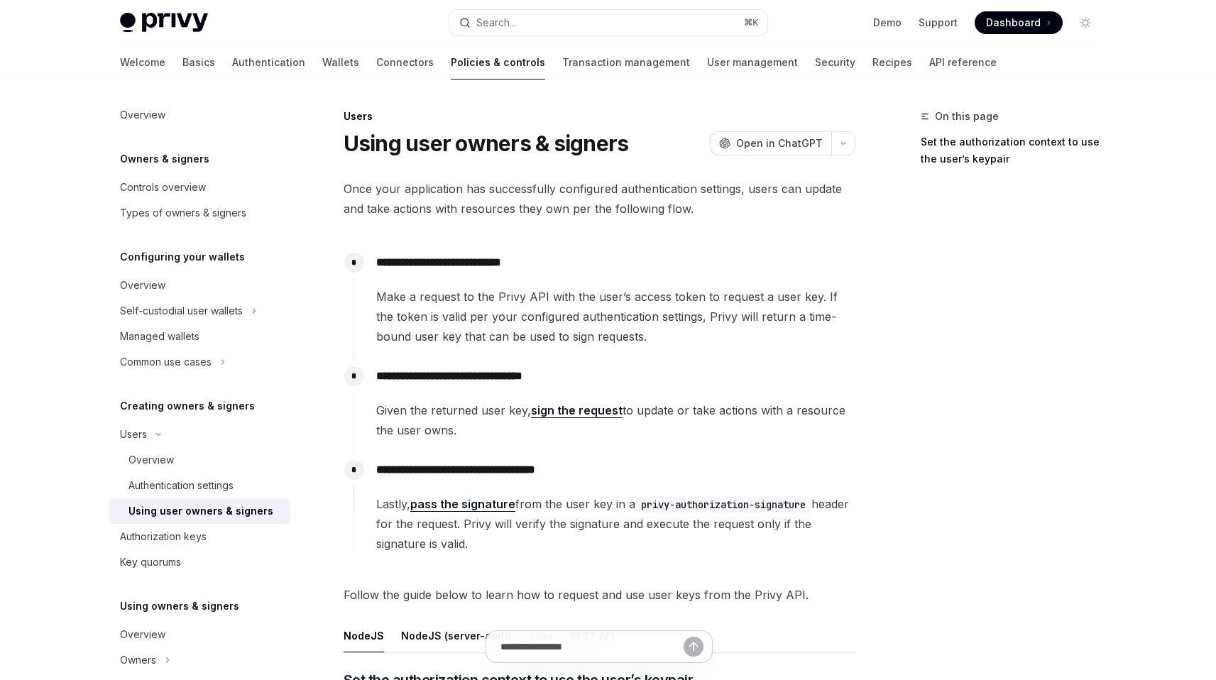
click at [643, 211] on span "Once your application has successfully configured authentication settings, user…" at bounding box center [600, 199] width 512 height 40
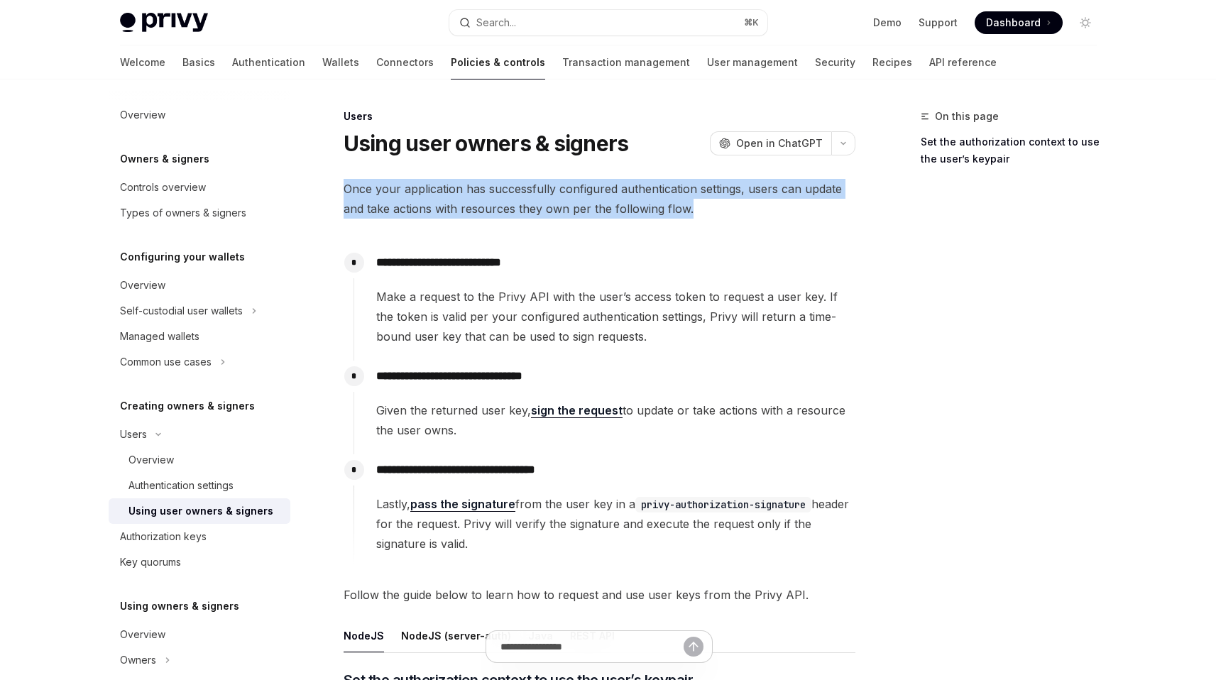
click at [643, 211] on span "Once your application has successfully configured authentication settings, user…" at bounding box center [600, 199] width 512 height 40
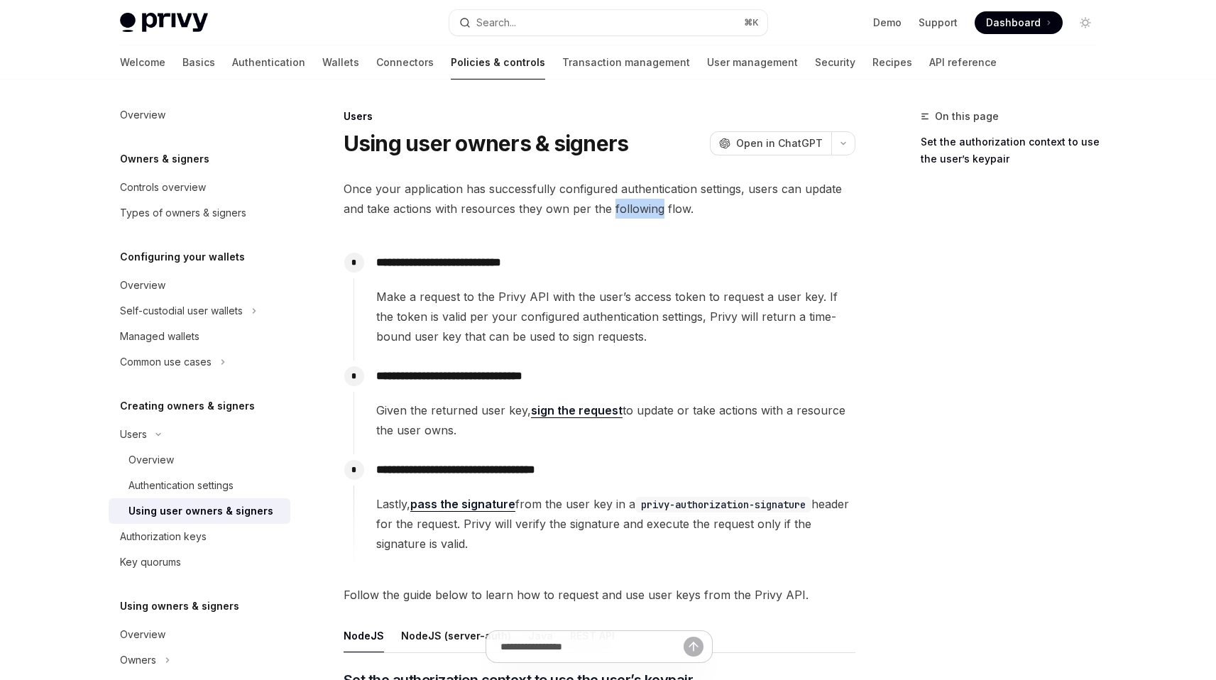
click at [643, 211] on span "Once your application has successfully configured authentication settings, user…" at bounding box center [600, 199] width 512 height 40
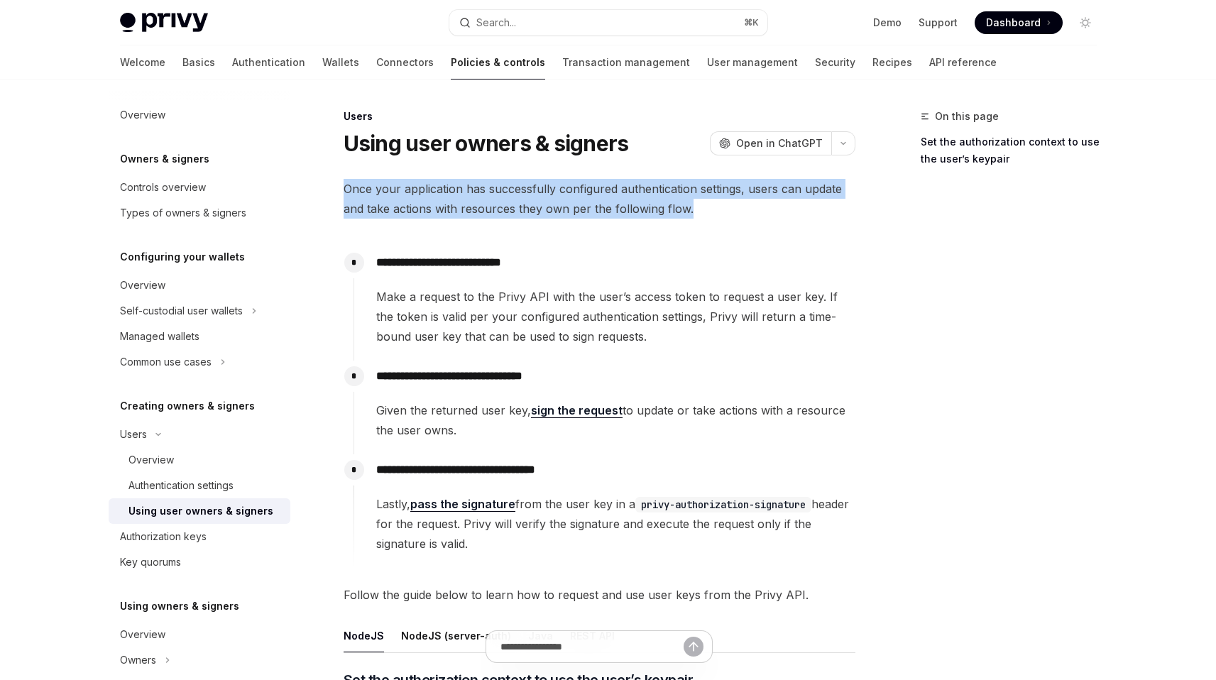
click at [643, 211] on span "Once your application has successfully configured authentication settings, user…" at bounding box center [600, 199] width 512 height 40
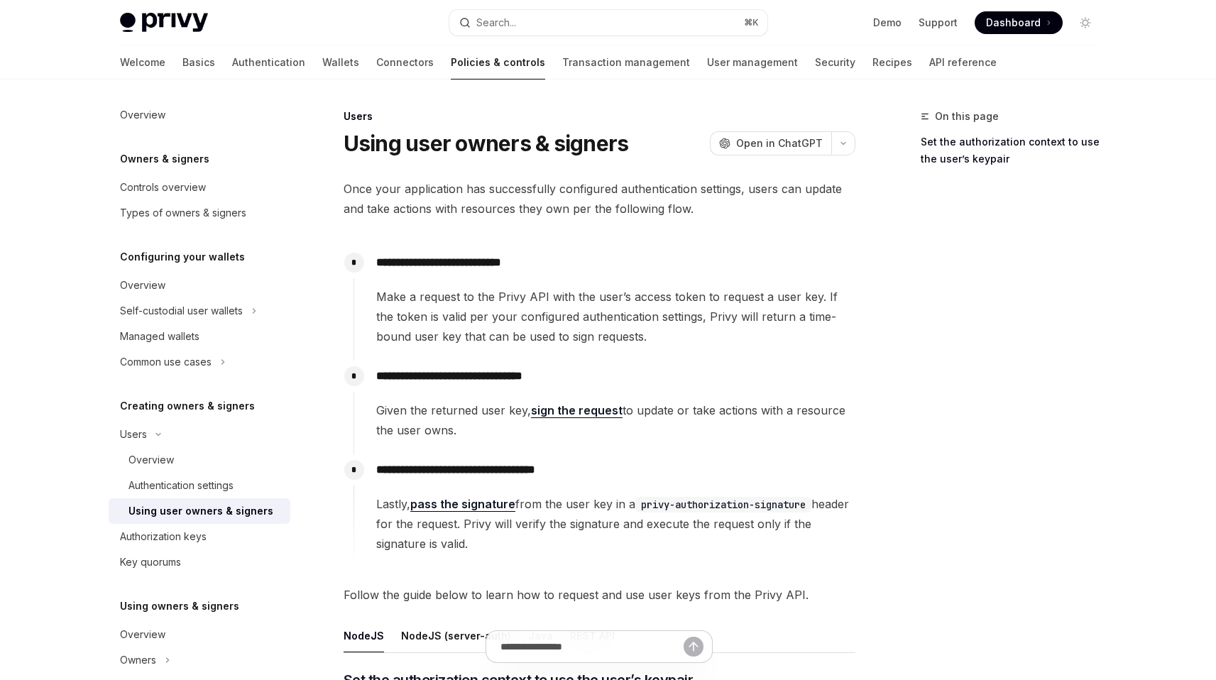
click at [630, 324] on span "Make a request to the Privy API with the user’s access token to request a user …" at bounding box center [615, 317] width 478 height 60
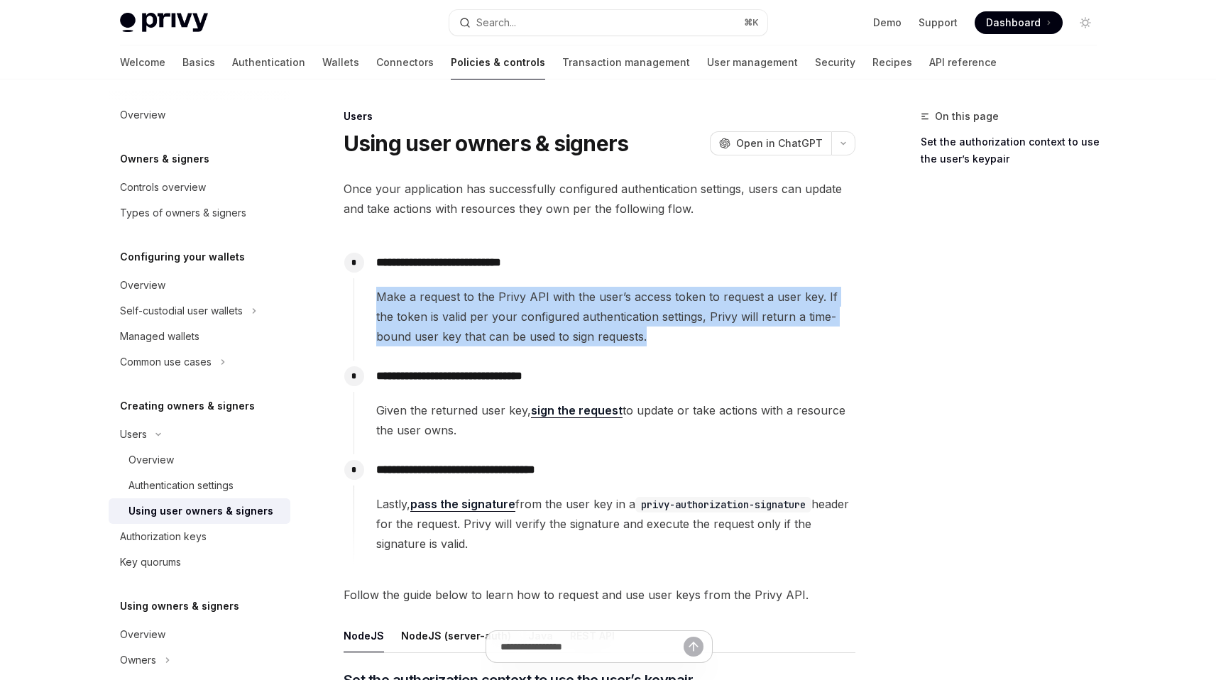
click at [630, 324] on span "Make a request to the Privy API with the user’s access token to request a user …" at bounding box center [615, 317] width 478 height 60
click at [600, 344] on span "Make a request to the Privy API with the user’s access token to request a user …" at bounding box center [615, 317] width 478 height 60
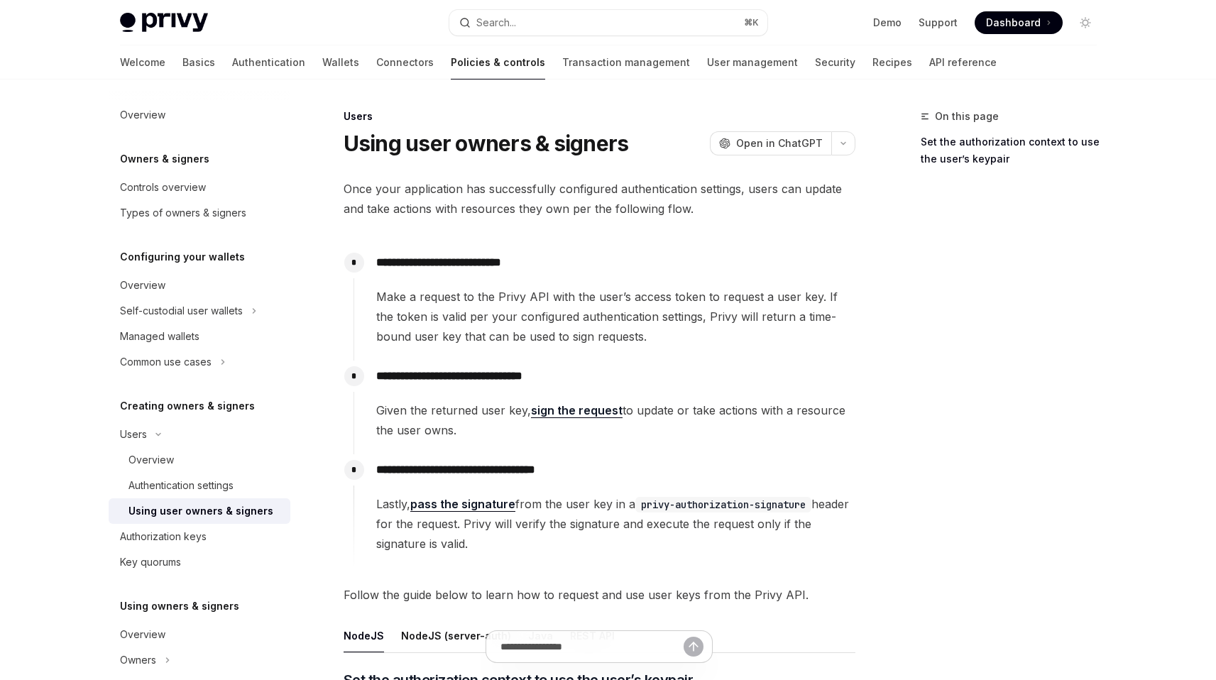
click at [608, 330] on span "Make a request to the Privy API with the user’s access token to request a user …" at bounding box center [615, 317] width 478 height 60
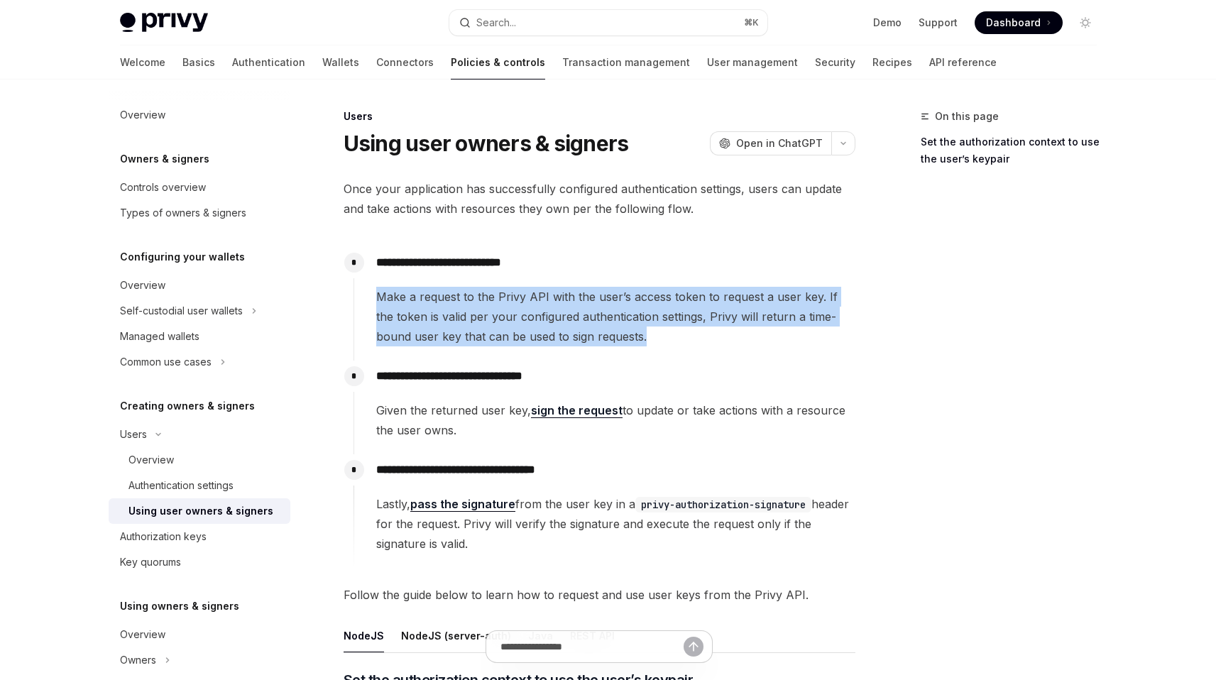
click at [608, 330] on span "Make a request to the Privy API with the user’s access token to request a user …" at bounding box center [615, 317] width 478 height 60
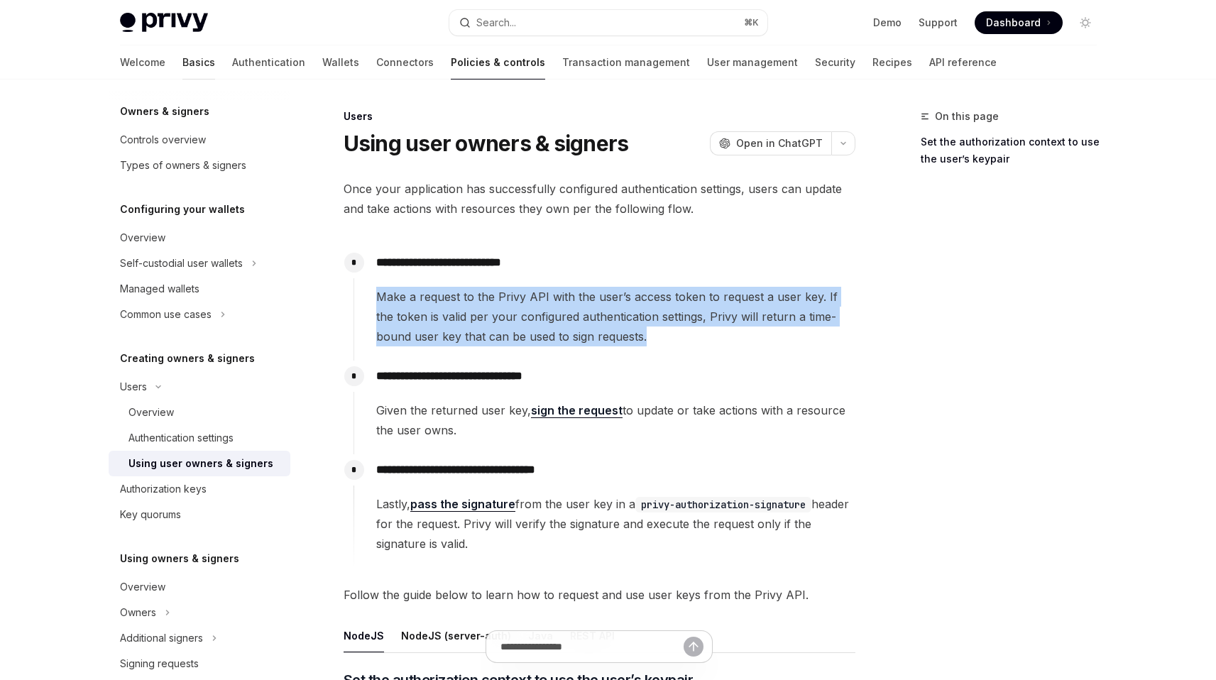
click at [182, 62] on link "Basics" at bounding box center [198, 62] width 33 height 34
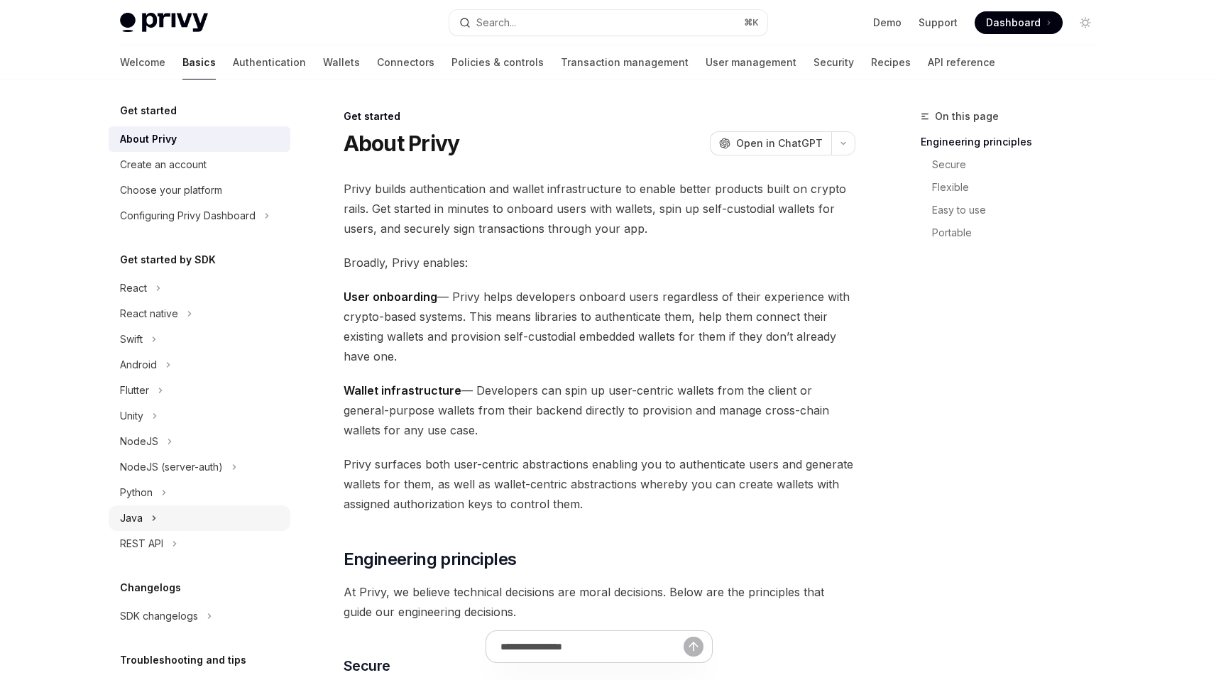
click at [161, 521] on div "Java" at bounding box center [200, 518] width 182 height 26
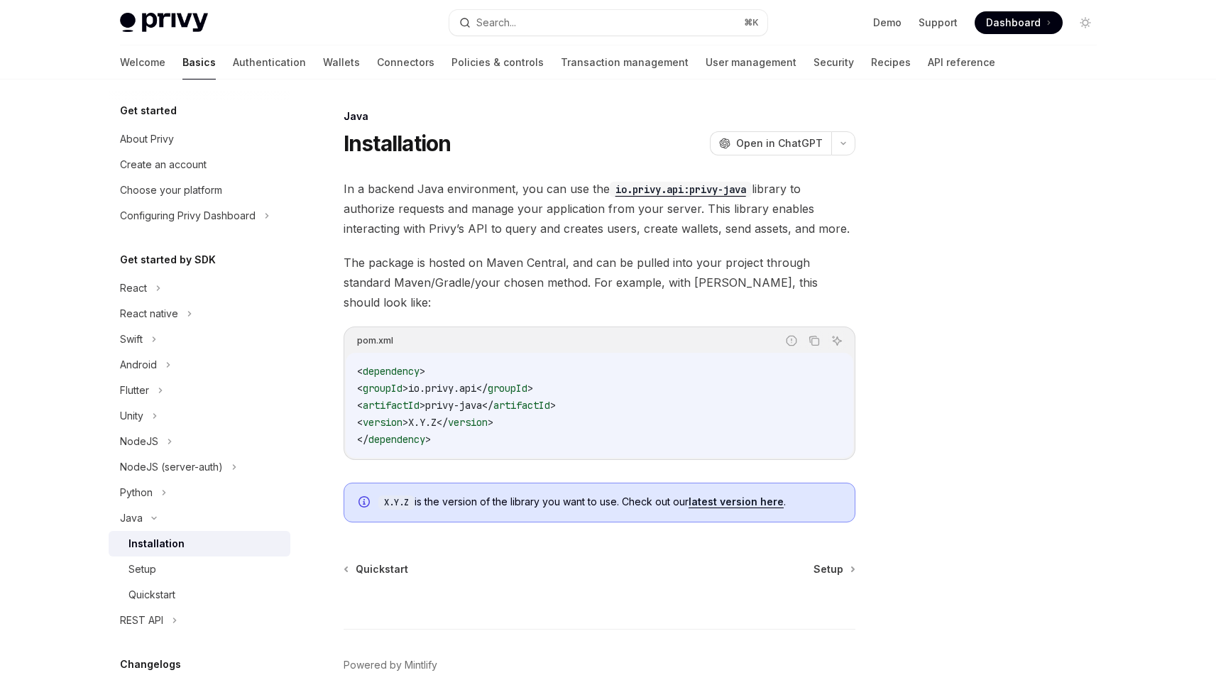
click at [723, 495] on link "latest version here" at bounding box center [735, 501] width 95 height 13
click at [632, 231] on span "In a backend Java environment, you can use the io.privy.api:privy-java library …" at bounding box center [600, 209] width 512 height 60
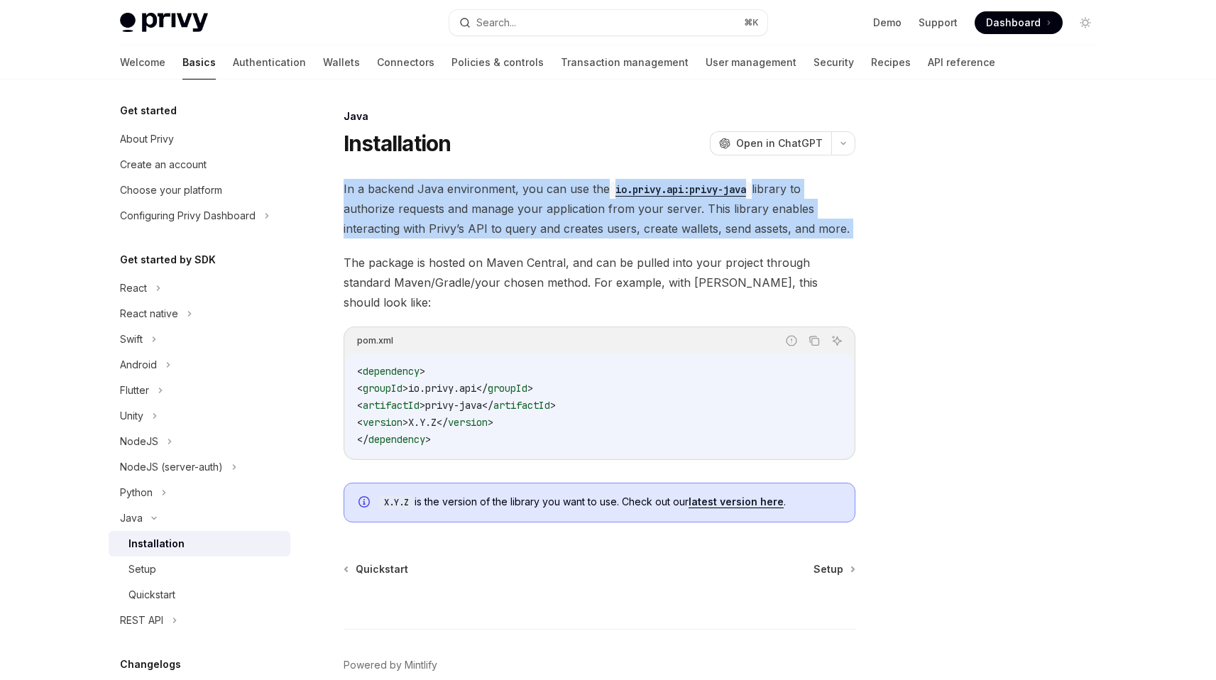
click at [632, 231] on span "In a backend Java environment, you can use the io.privy.api:privy-java library …" at bounding box center [600, 209] width 512 height 60
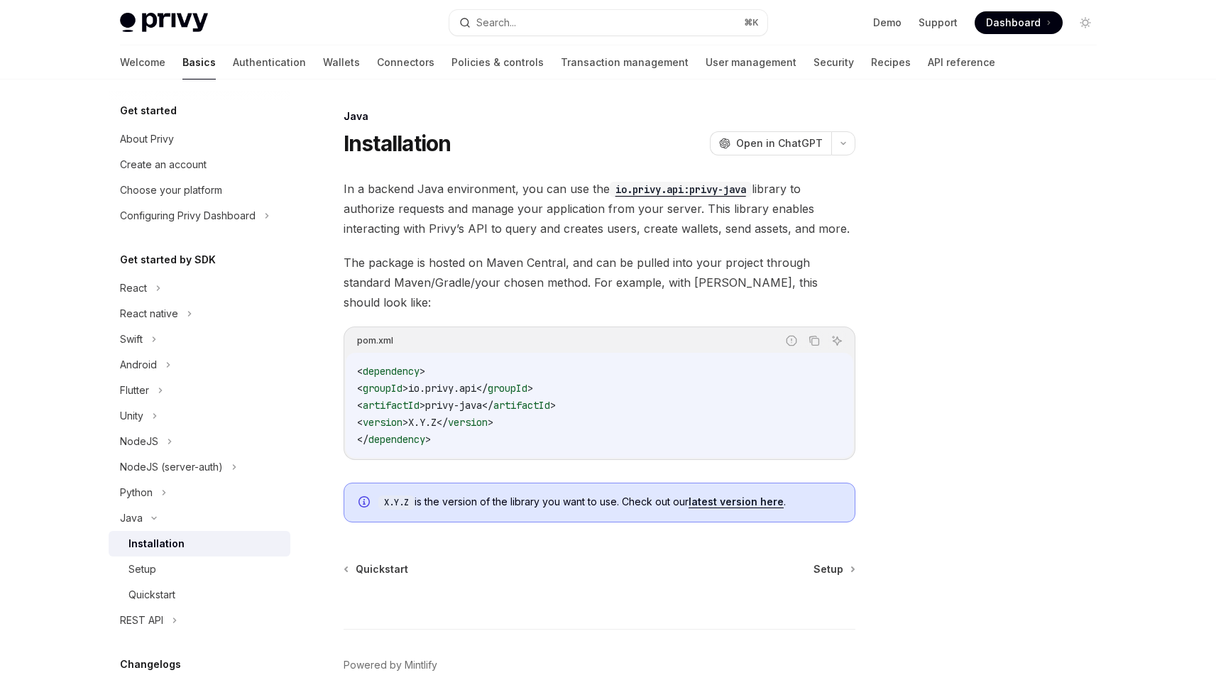
click at [602, 363] on code "< dependency > < groupId > io.privy.api </ groupId > < artifactId > privy-java …" at bounding box center [599, 405] width 485 height 85
click at [838, 562] on span "Setup" at bounding box center [828, 569] width 30 height 14
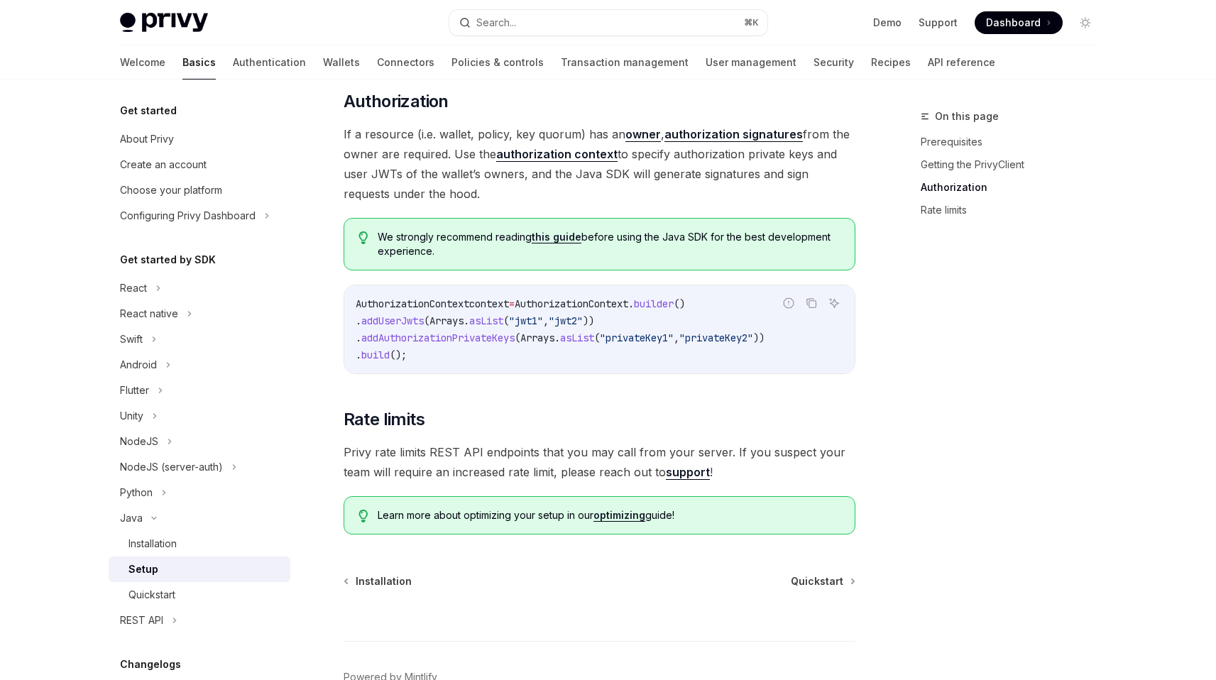
scroll to position [422, 0]
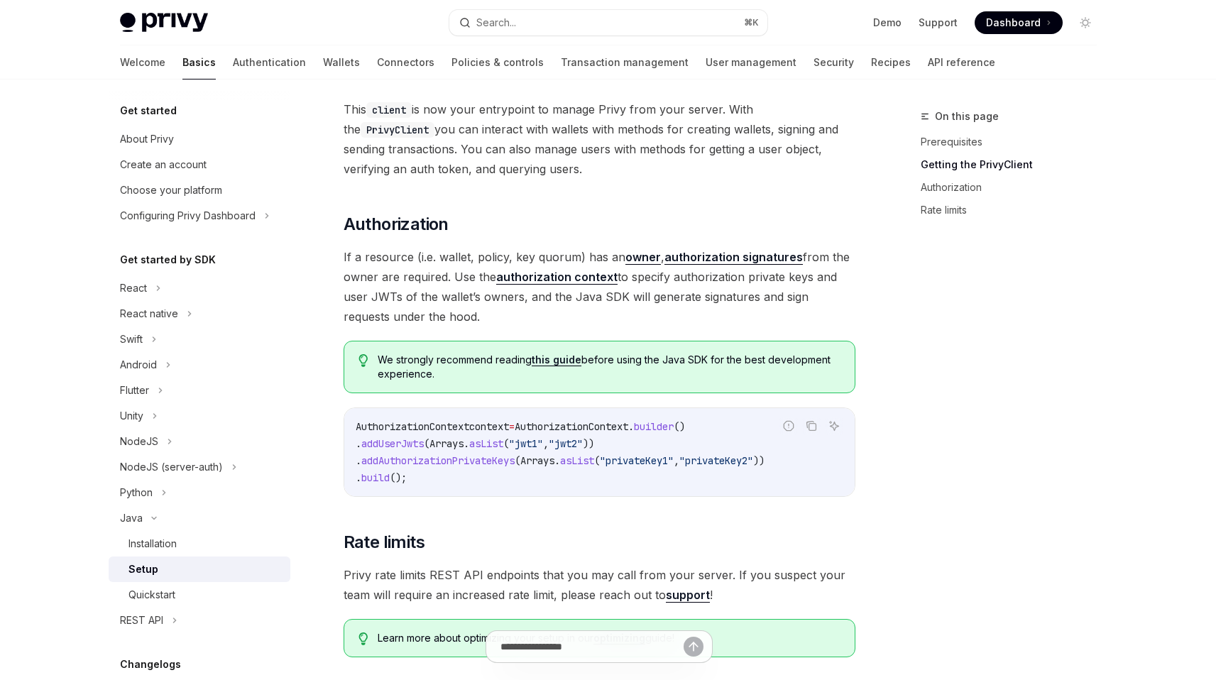
click at [573, 275] on link "authorization context" at bounding box center [556, 277] width 121 height 15
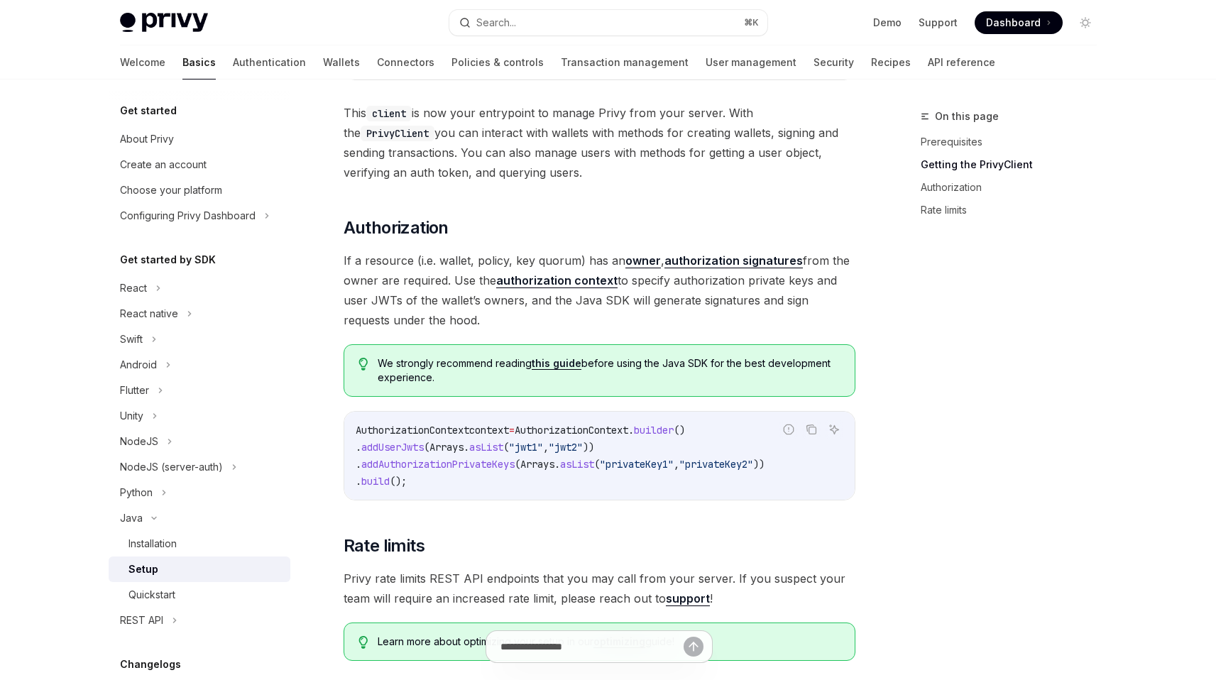
scroll to position [422, 0]
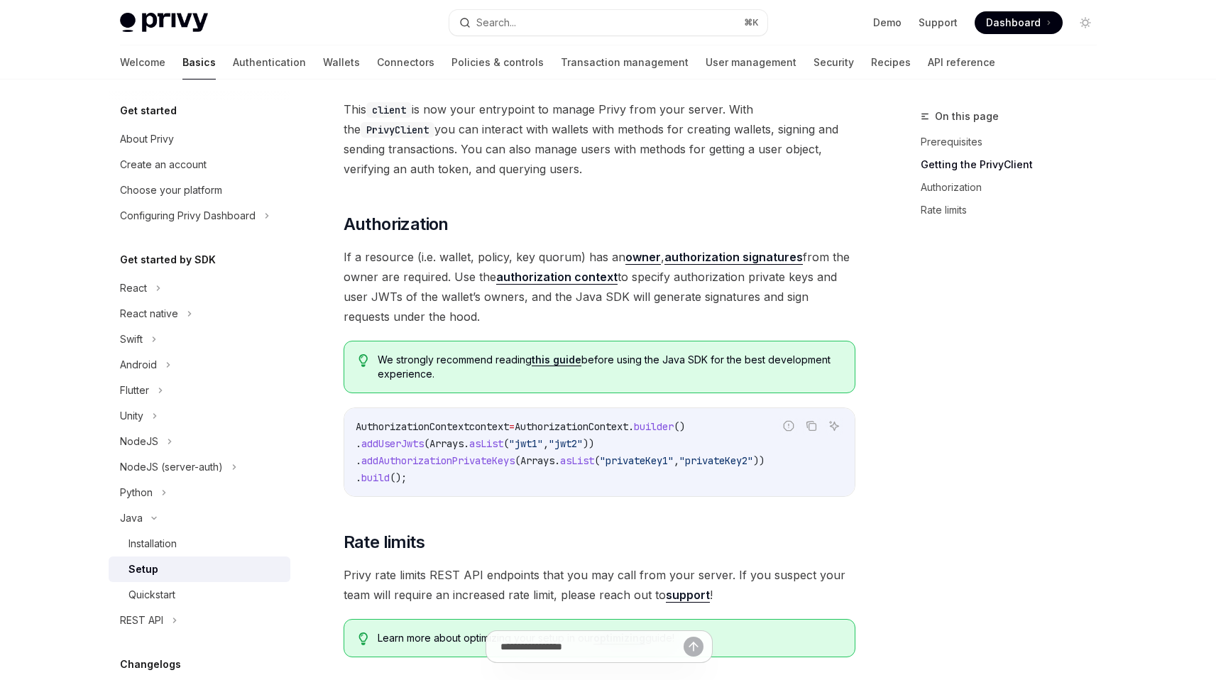
click at [554, 356] on link "this guide" at bounding box center [557, 359] width 50 height 13
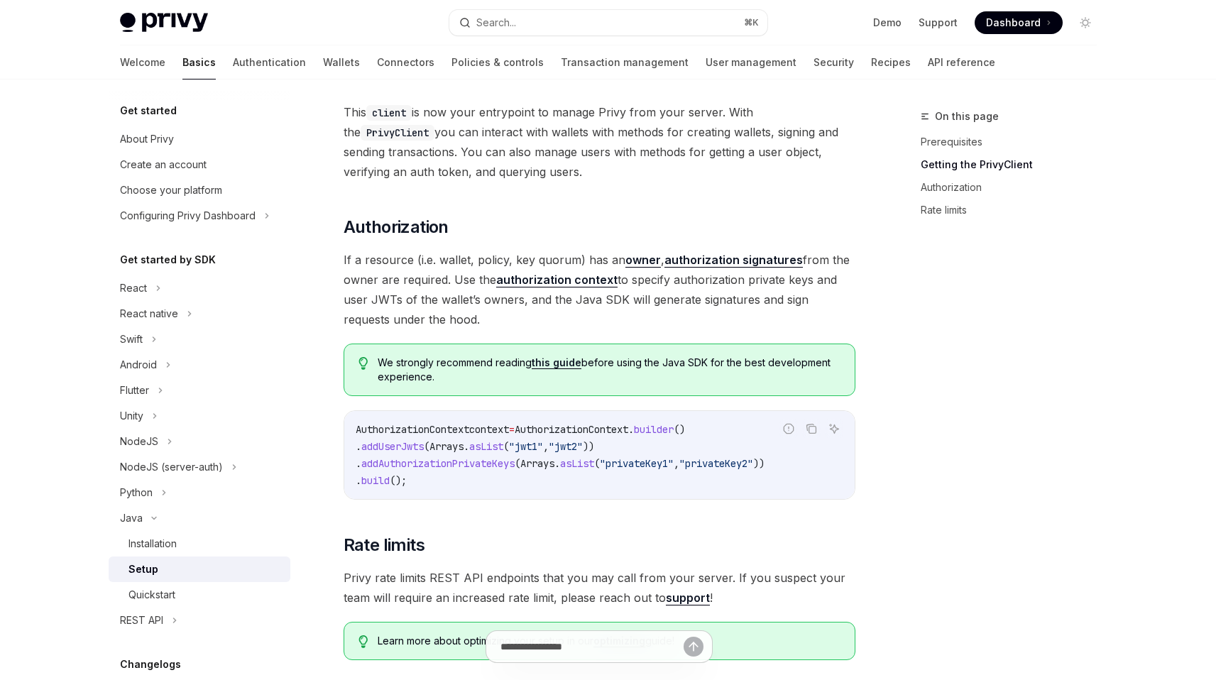
scroll to position [422, 0]
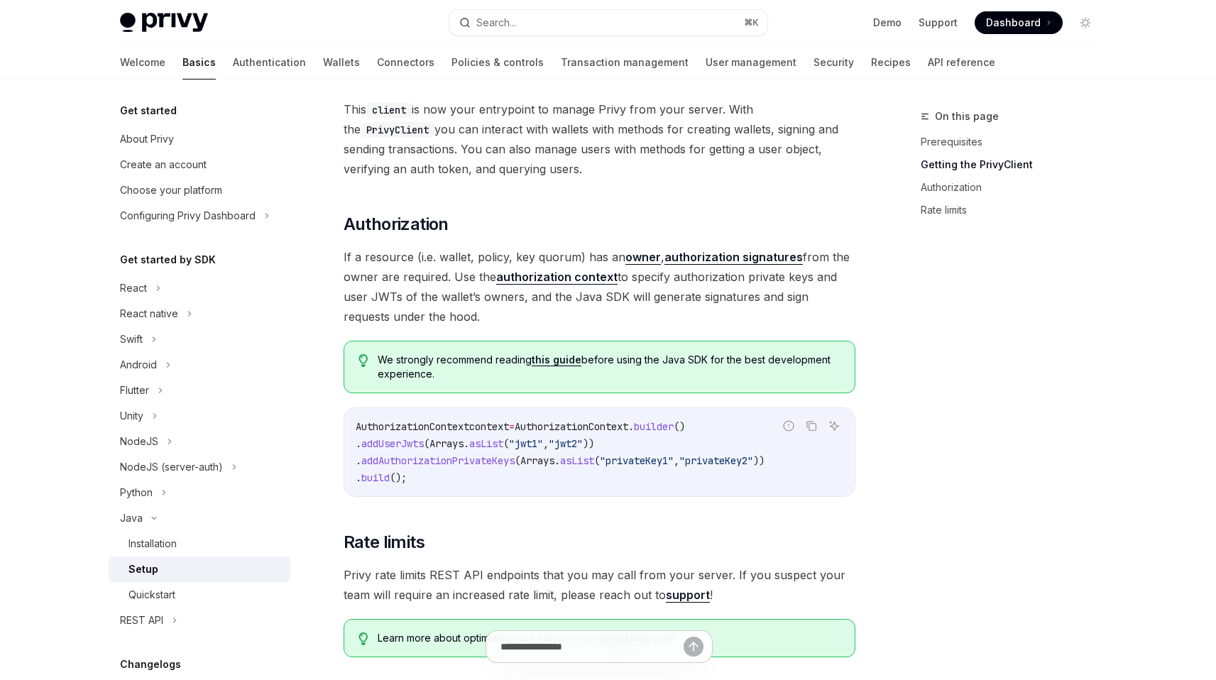
click at [566, 270] on link "authorization context" at bounding box center [556, 277] width 121 height 15
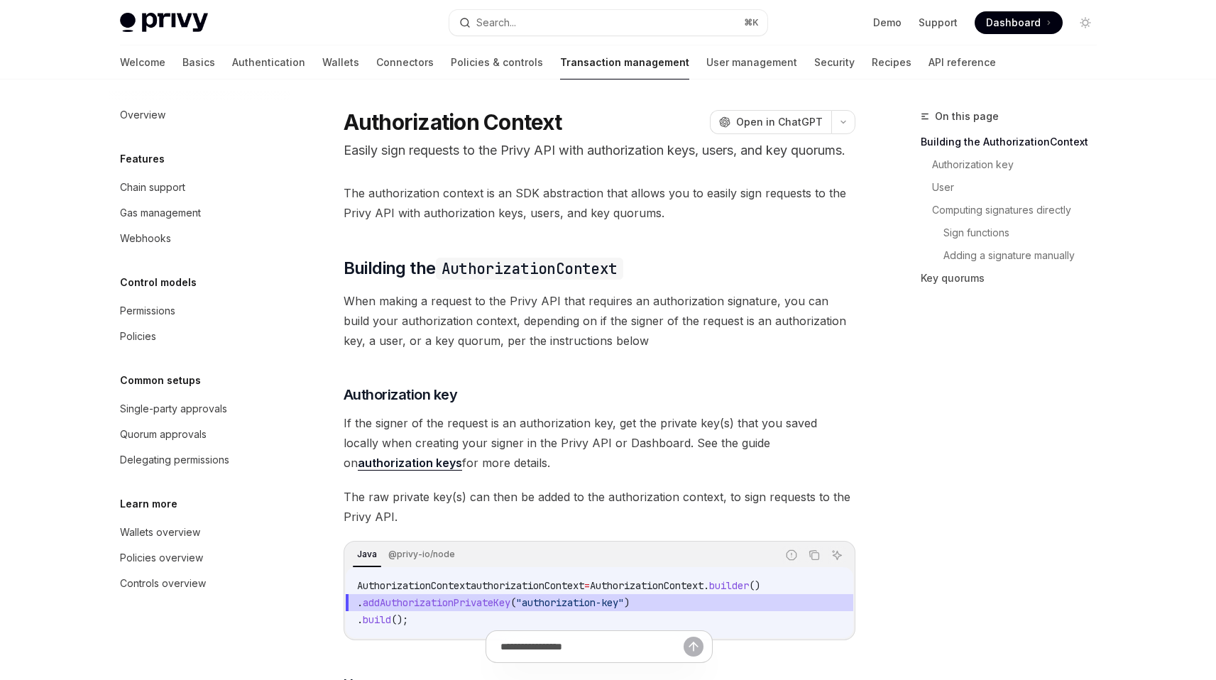
scroll to position [27, 0]
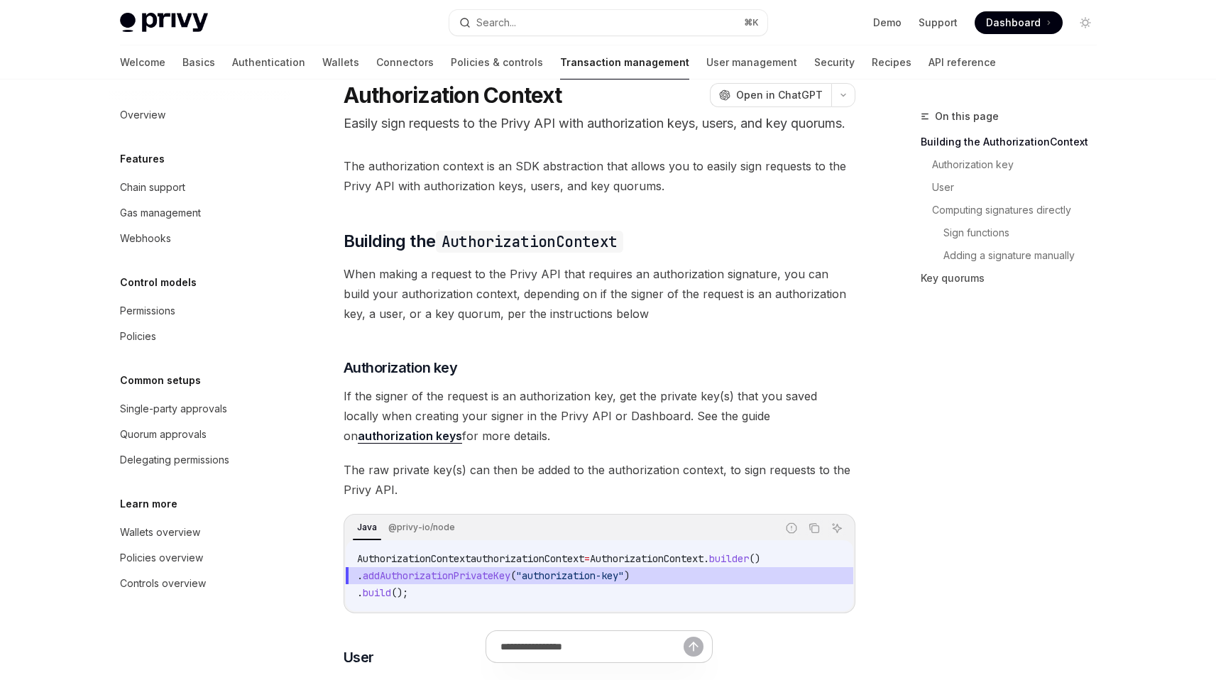
click at [613, 196] on span "The authorization context is an SDK abstraction that allows you to easily sign …" at bounding box center [600, 176] width 512 height 40
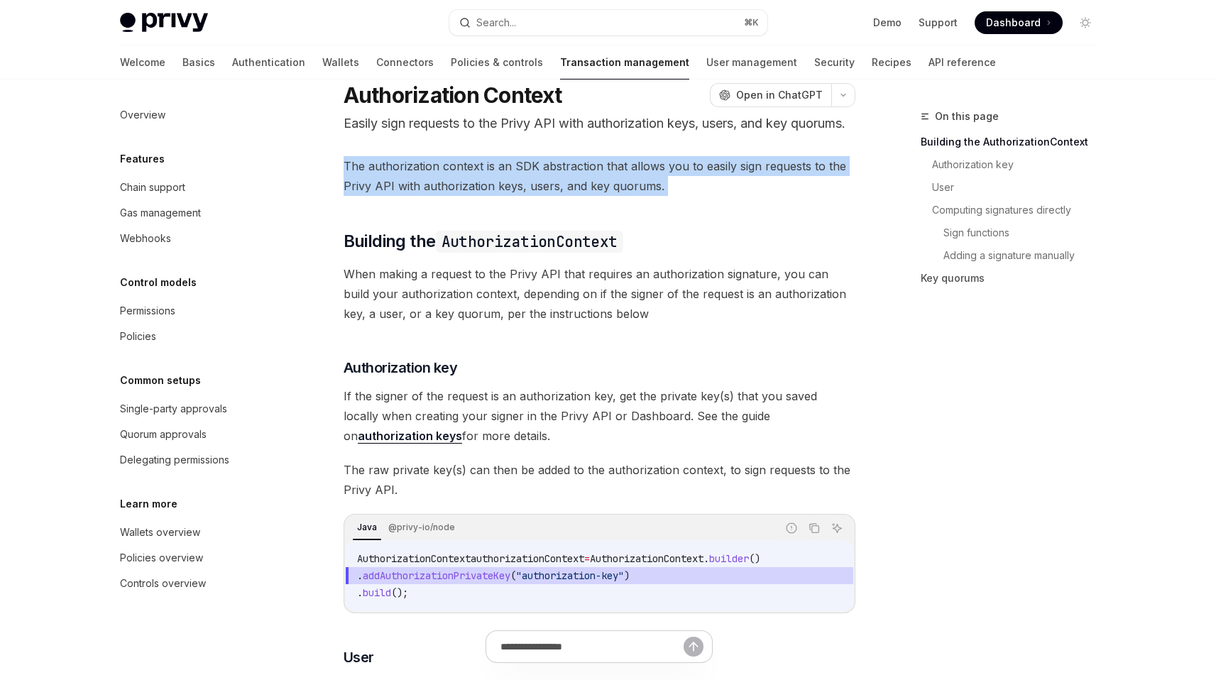
click at [613, 196] on span "The authorization context is an SDK abstraction that allows you to easily sign …" at bounding box center [600, 176] width 512 height 40
click at [605, 196] on span "The authorization context is an SDK abstraction that allows you to easily sign …" at bounding box center [600, 176] width 512 height 40
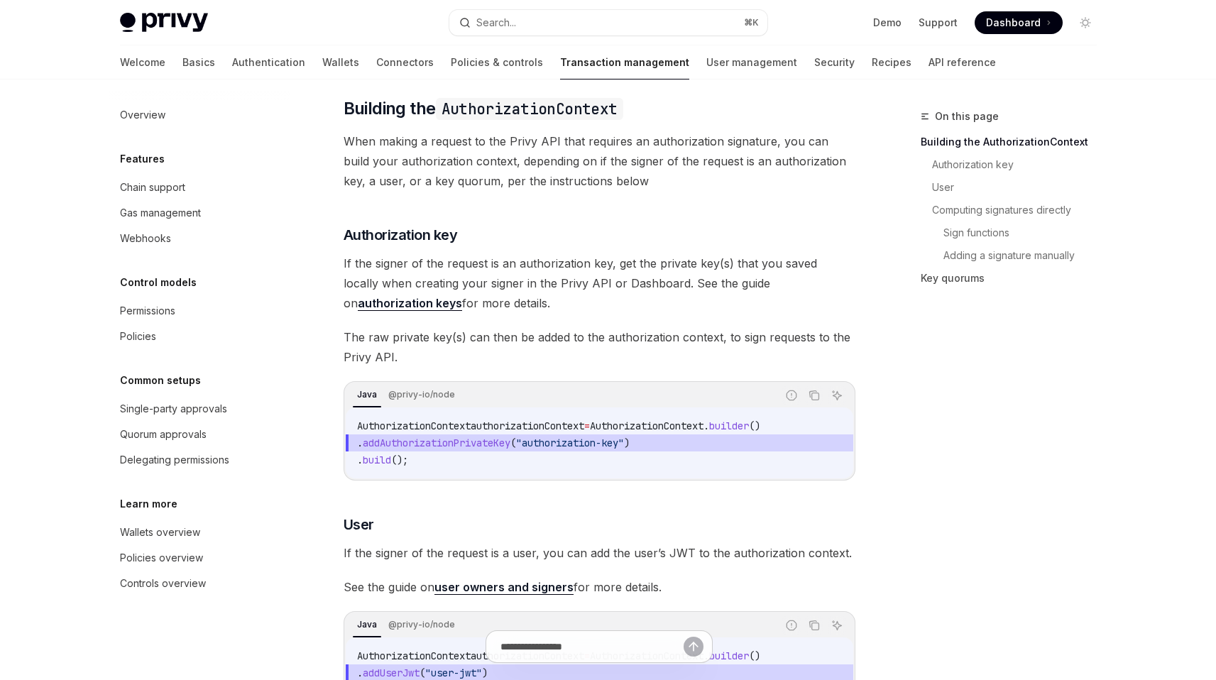
scroll to position [385, 0]
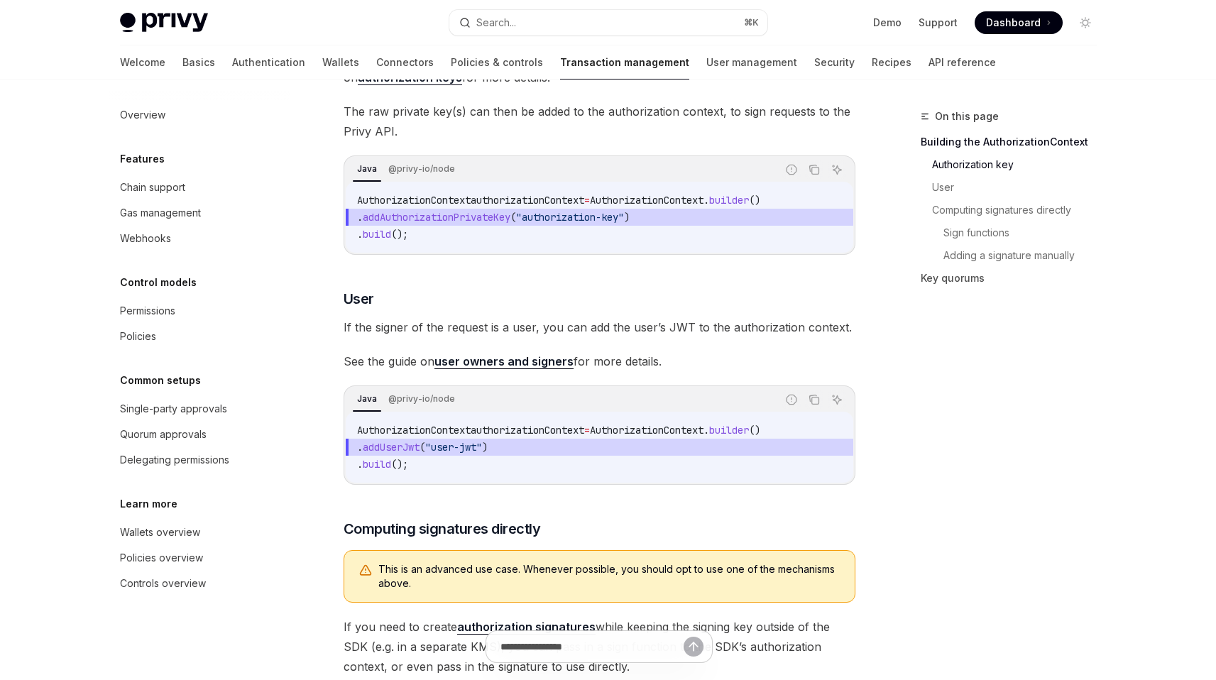
click at [565, 337] on span "If the signer of the request is a user, you can add the user’s JWT to the autho…" at bounding box center [600, 327] width 512 height 20
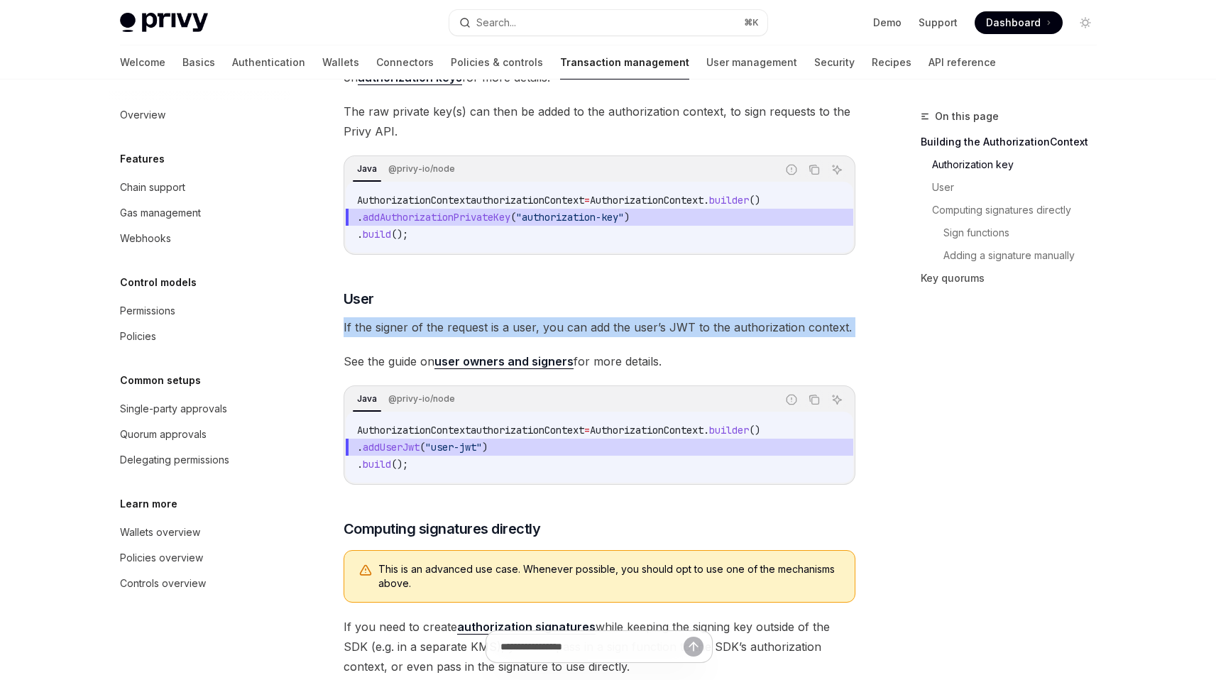
click at [565, 337] on span "If the signer of the request is a user, you can add the user’s JWT to the autho…" at bounding box center [600, 327] width 512 height 20
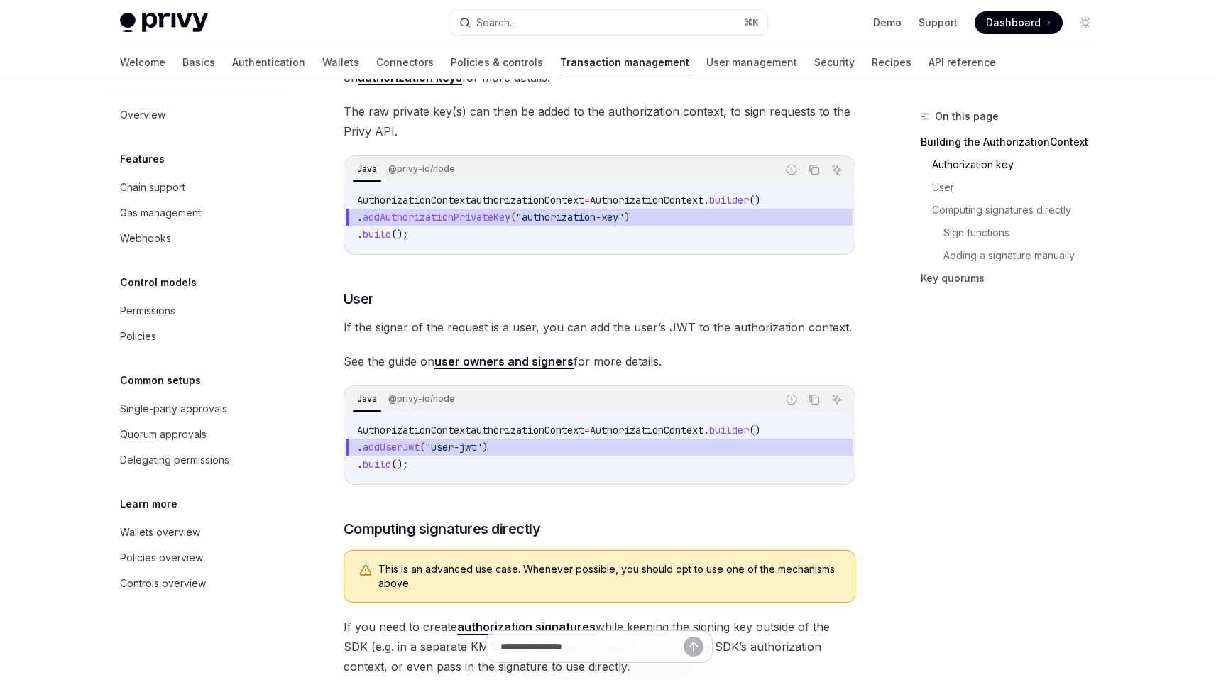
click at [645, 371] on span "See the guide on user owners and signers for more details." at bounding box center [600, 361] width 512 height 20
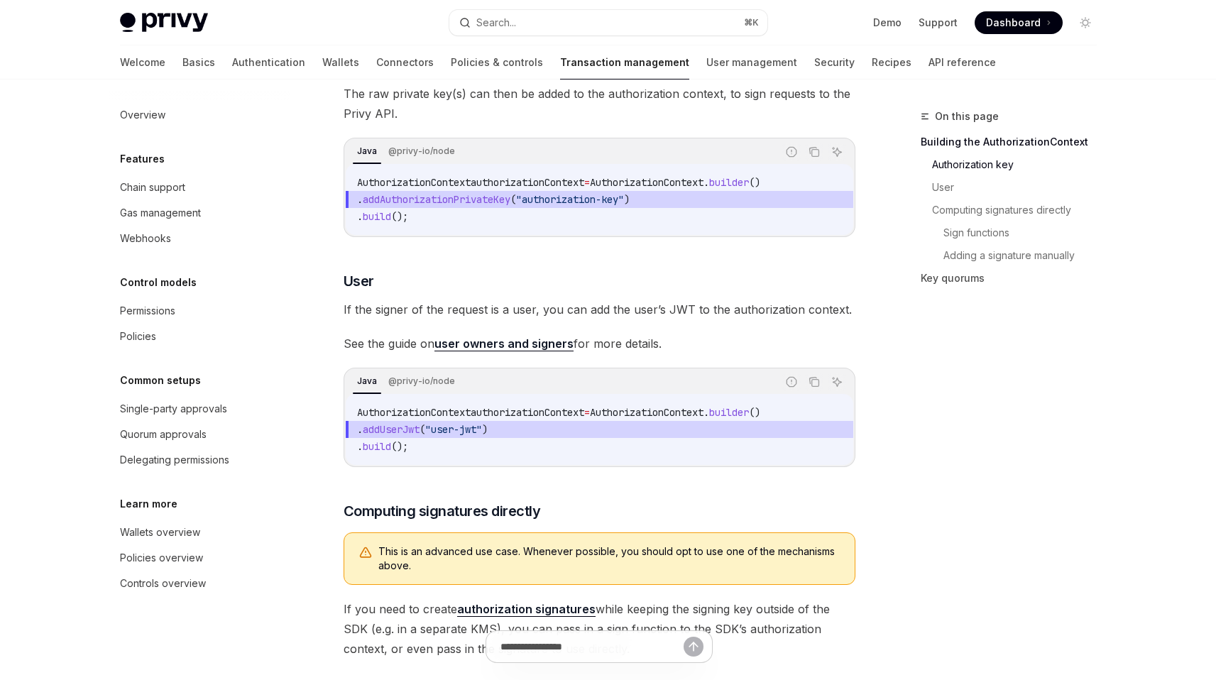
scroll to position [419, 0]
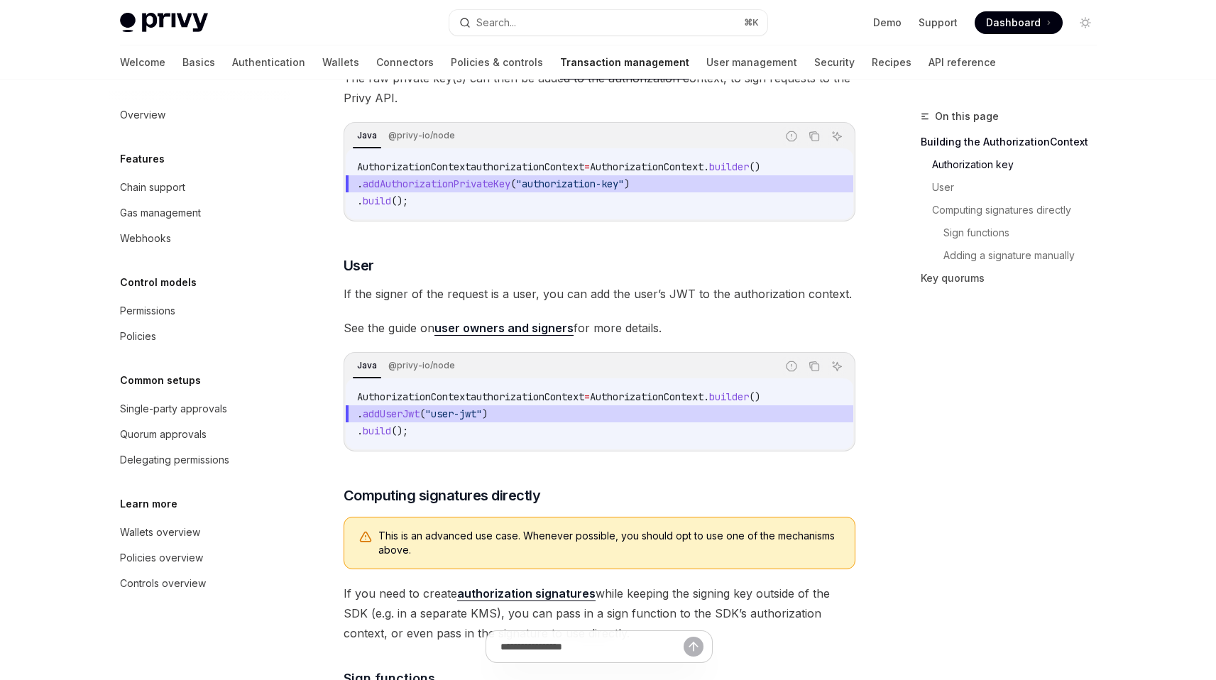
click at [703, 403] on span "AuthorizationContext" at bounding box center [647, 396] width 114 height 13
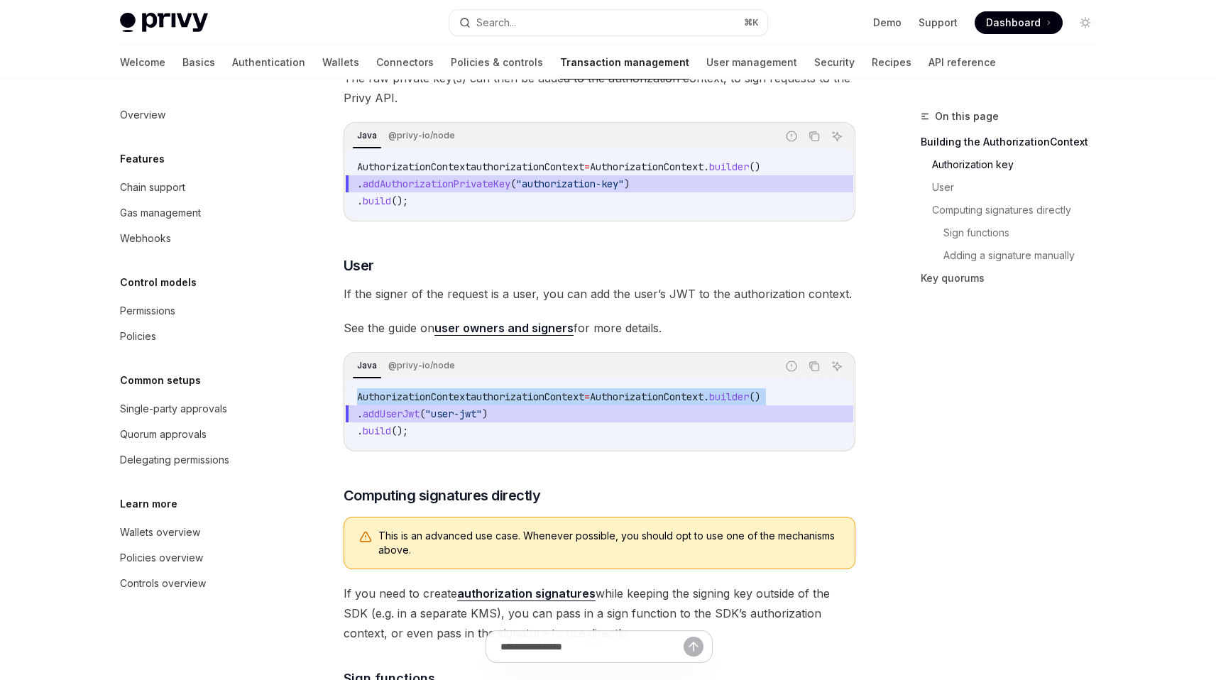
click at [703, 403] on span "AuthorizationContext" at bounding box center [647, 396] width 114 height 13
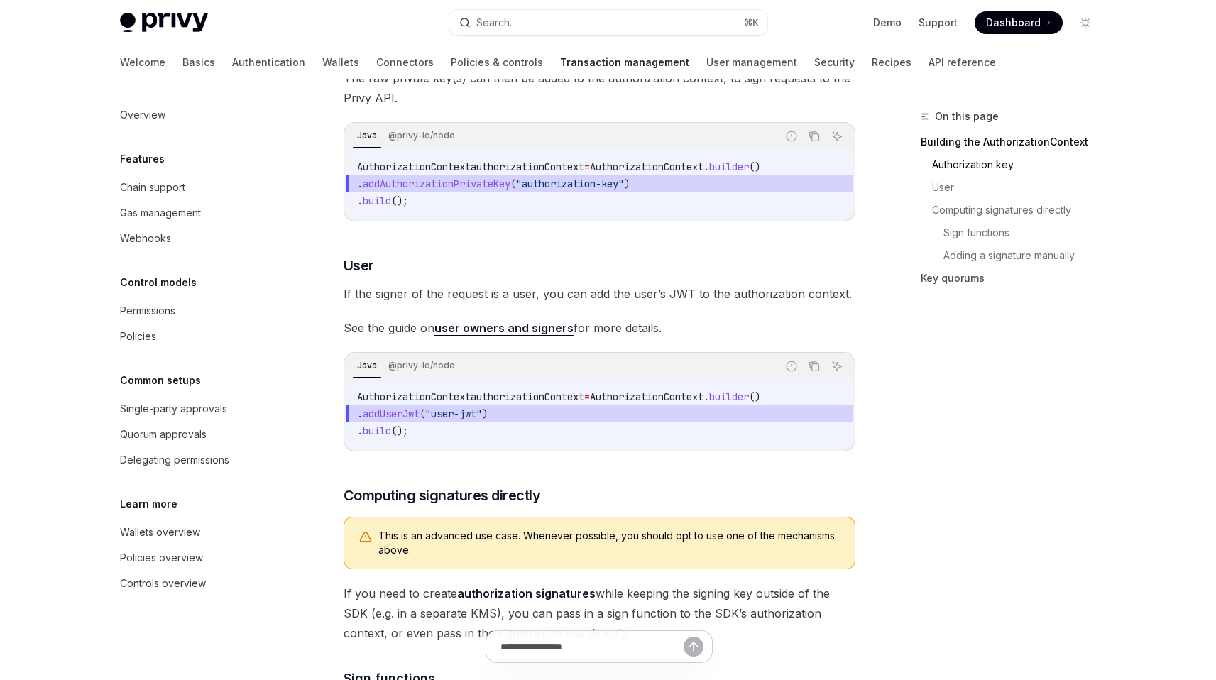
click at [652, 304] on span "If the signer of the request is a user, you can add the user’s JWT to the autho…" at bounding box center [600, 294] width 512 height 20
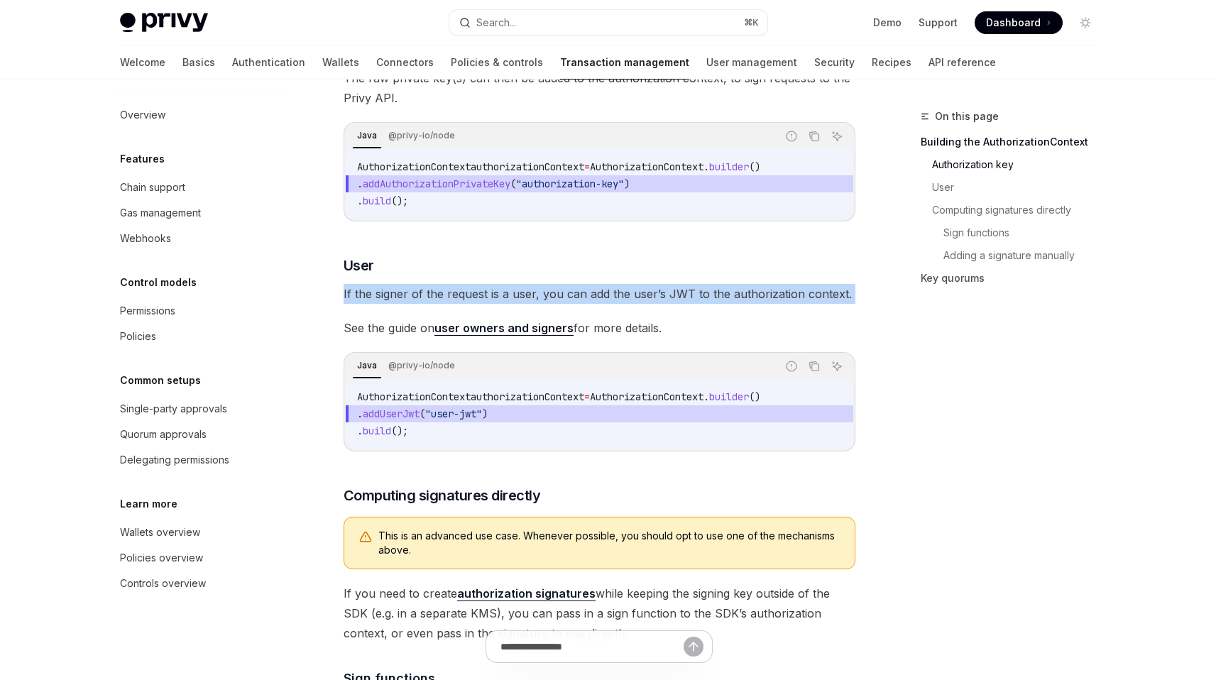
click at [652, 304] on span "If the signer of the request is a user, you can add the user’s JWT to the autho…" at bounding box center [600, 294] width 512 height 20
click at [646, 304] on span "If the signer of the request is a user, you can add the user’s JWT to the autho…" at bounding box center [600, 294] width 512 height 20
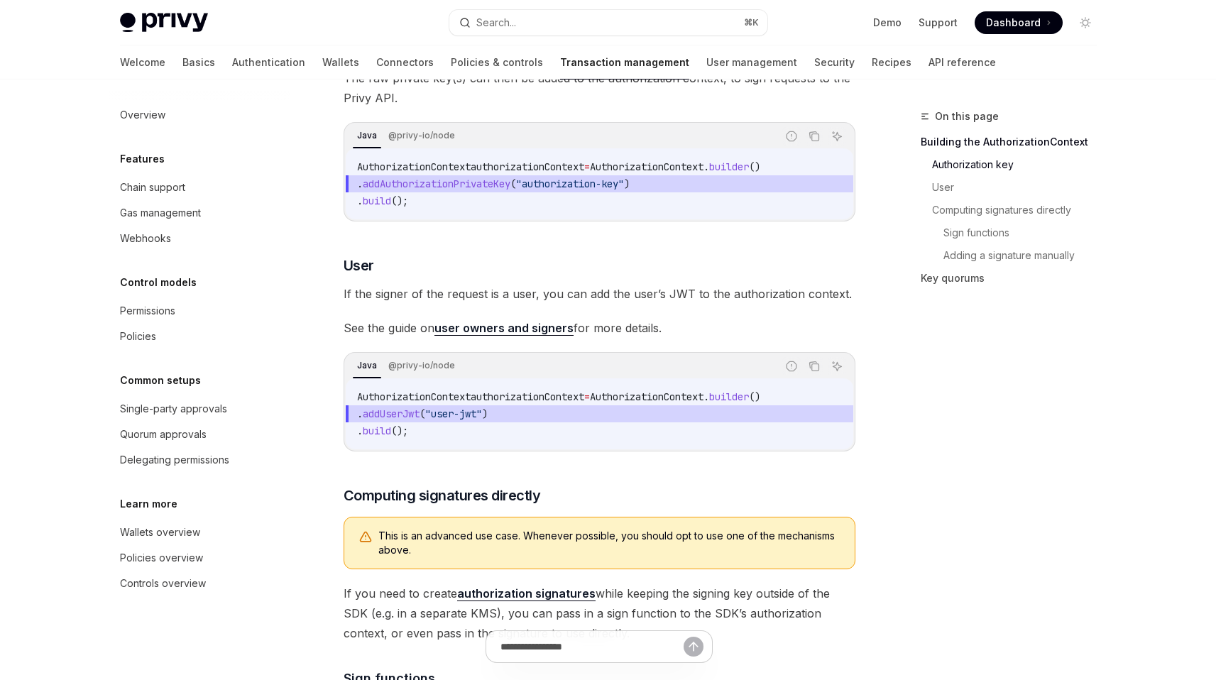
scroll to position [437, 0]
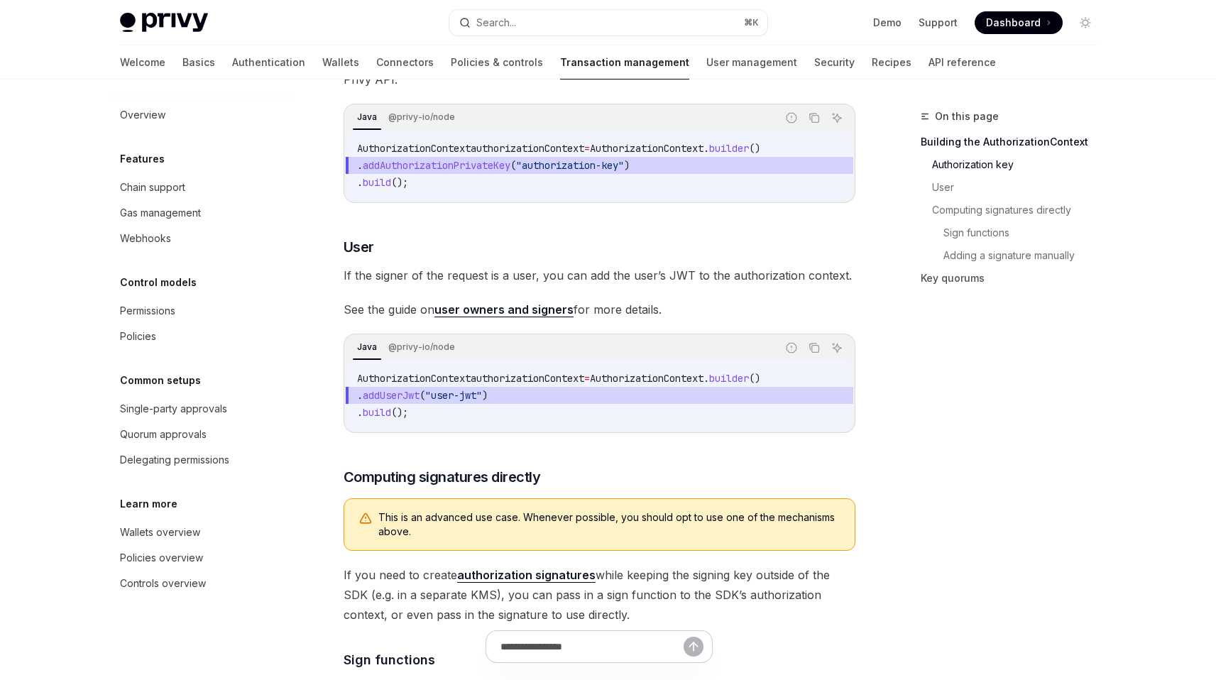
click at [521, 317] on link "user owners and signers" at bounding box center [503, 309] width 139 height 15
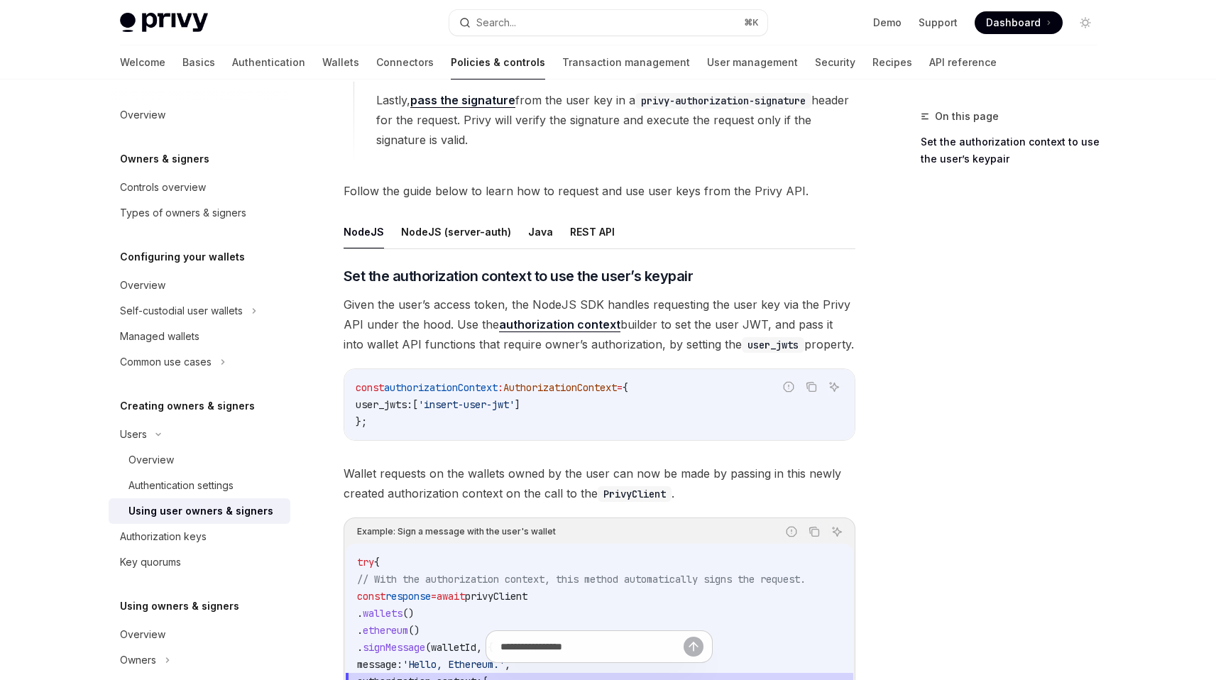
scroll to position [331, 0]
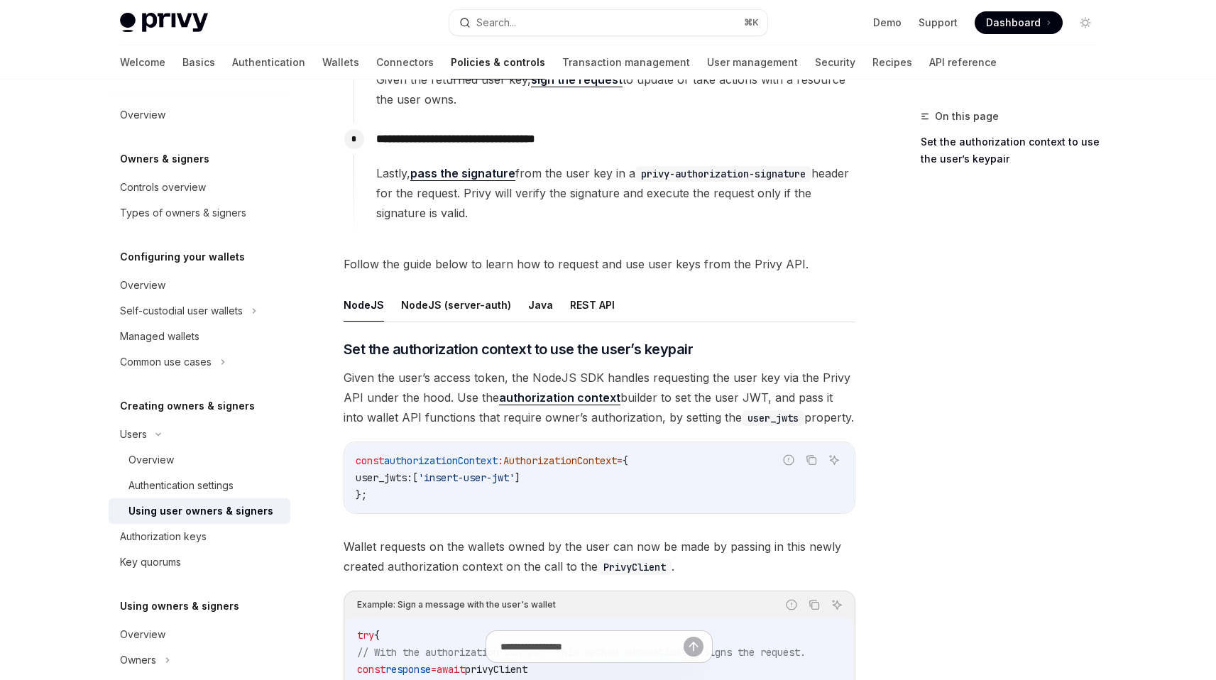
click at [577, 402] on link "authorization context" at bounding box center [559, 397] width 121 height 15
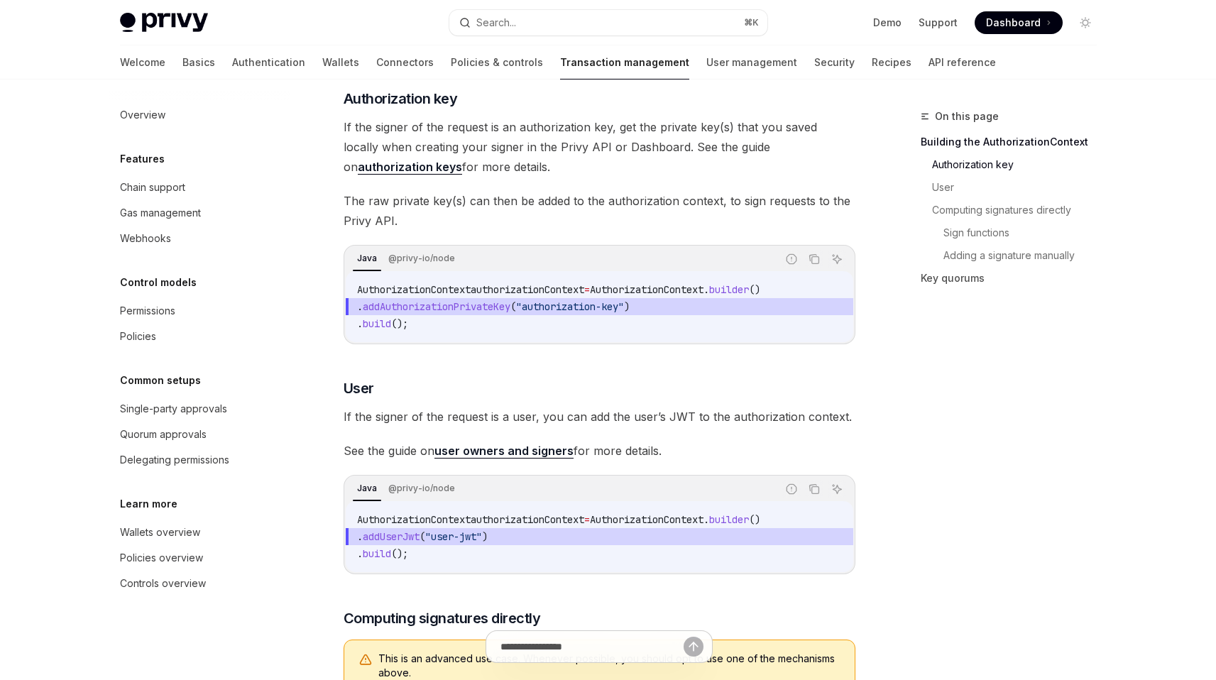
scroll to position [304, 0]
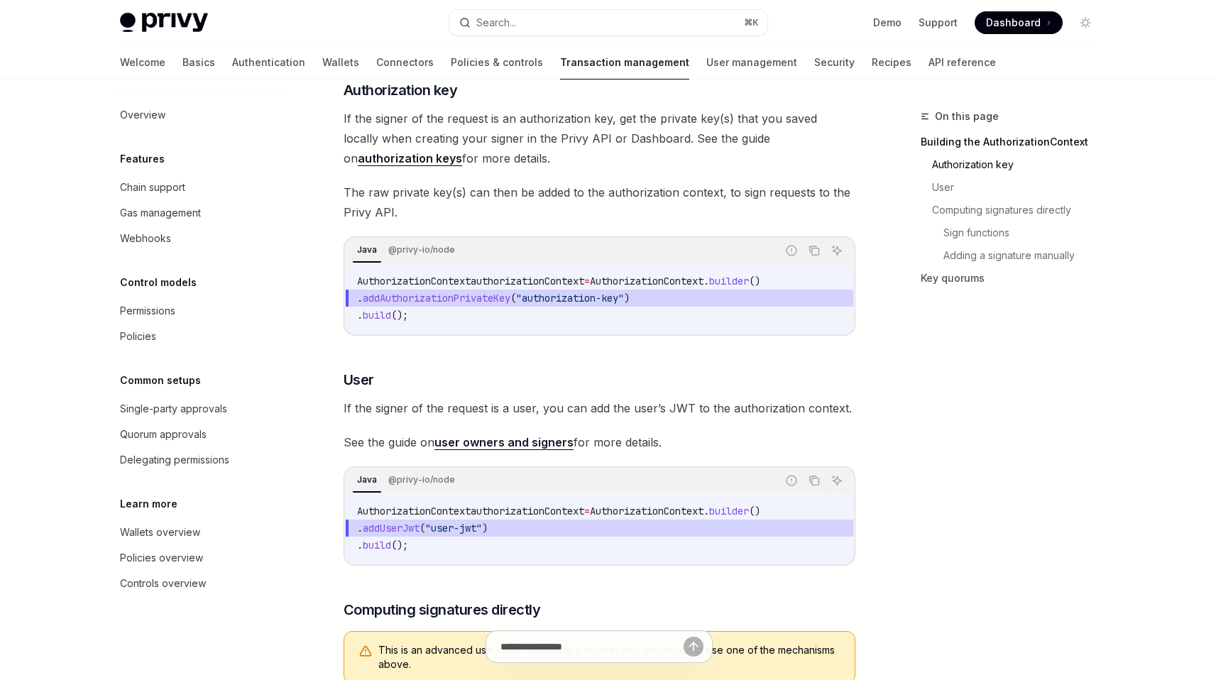
click at [515, 450] on link "user owners and signers" at bounding box center [503, 442] width 139 height 15
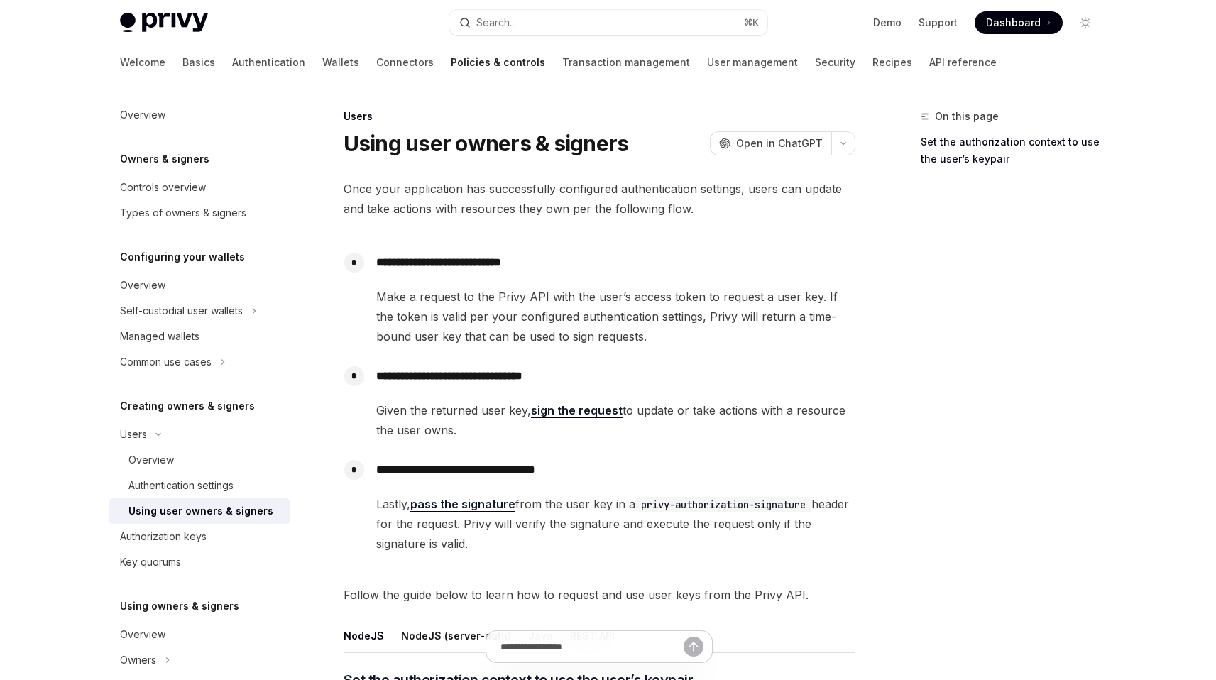
click at [484, 323] on span "Make a request to the Privy API with the user’s access token to request a user …" at bounding box center [615, 317] width 478 height 60
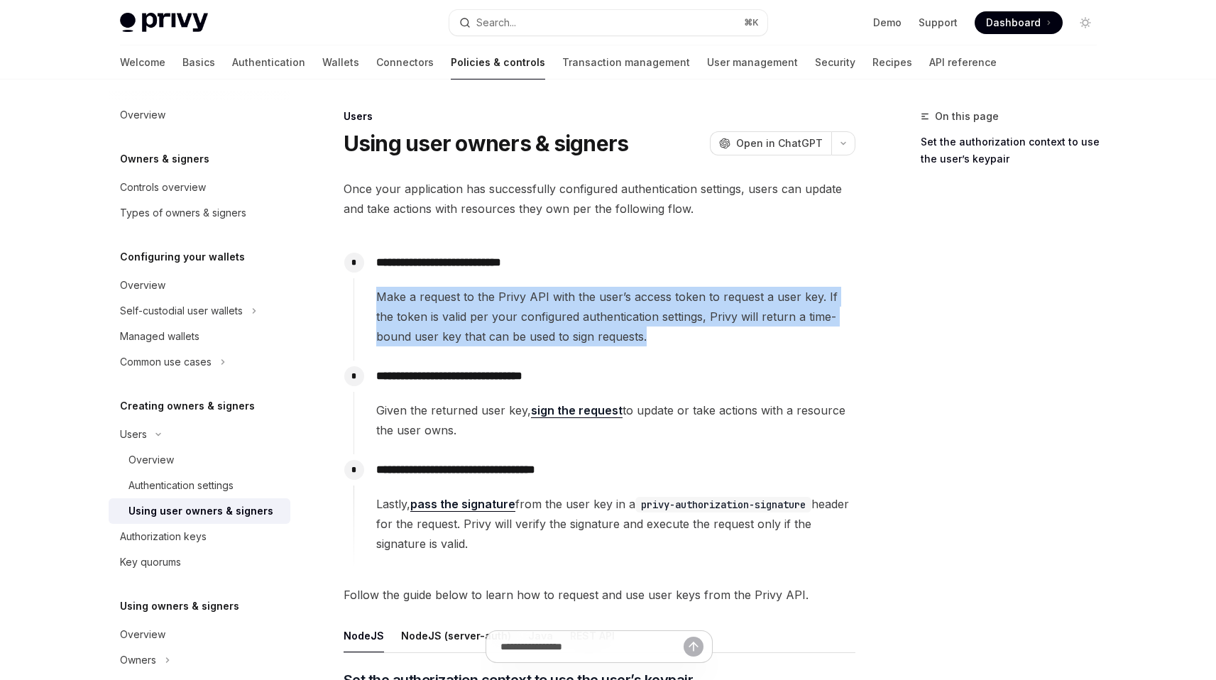
click at [484, 323] on span "Make a request to the Privy API with the user’s access token to request a user …" at bounding box center [615, 317] width 478 height 60
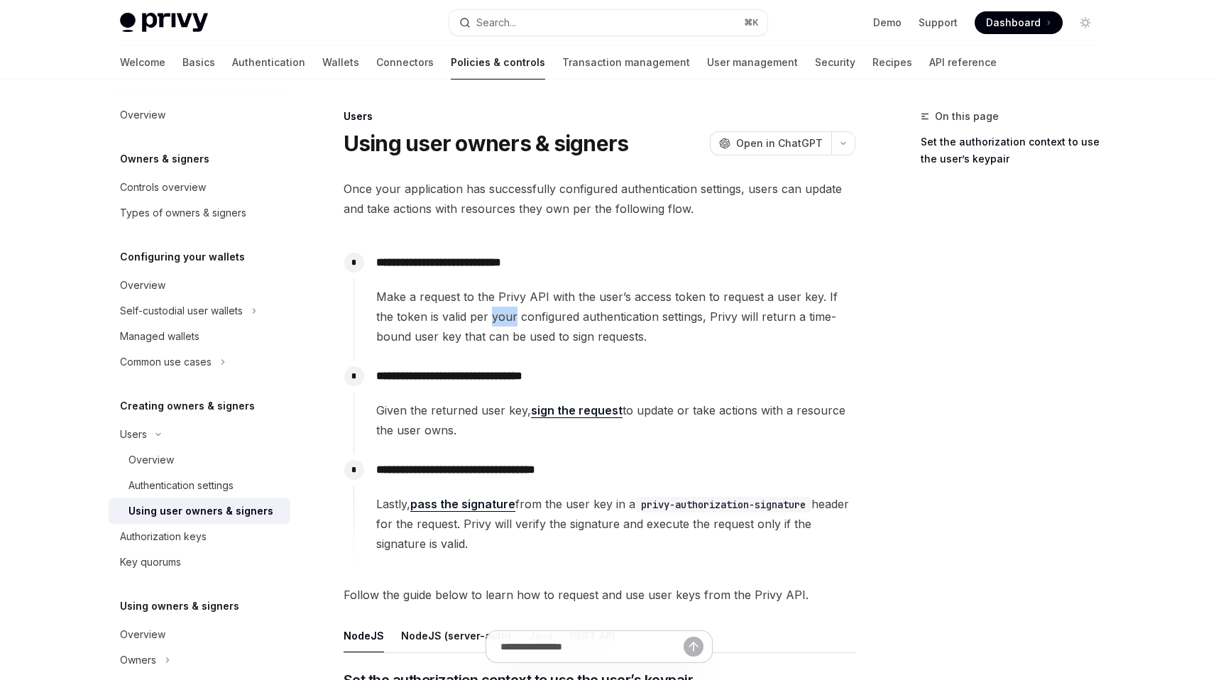
click at [484, 323] on span "Make a request to the Privy API with the user’s access token to request a user …" at bounding box center [615, 317] width 478 height 60
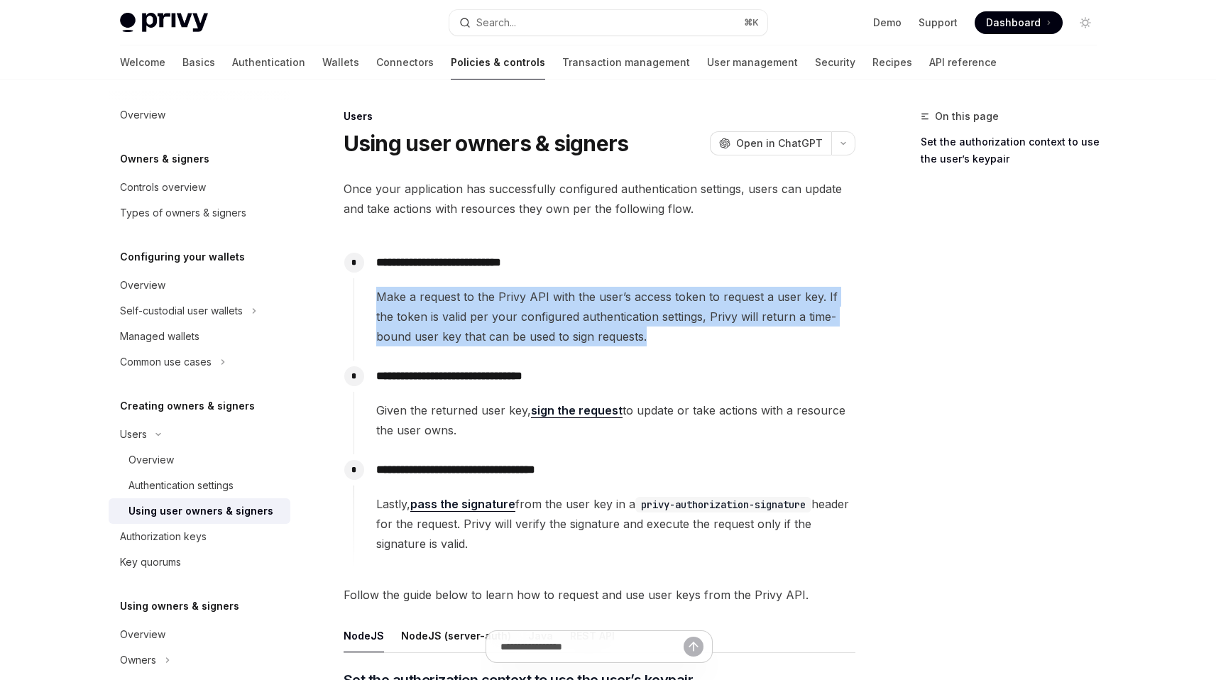
click at [484, 323] on span "Make a request to the Privy API with the user’s access token to request a user …" at bounding box center [615, 317] width 478 height 60
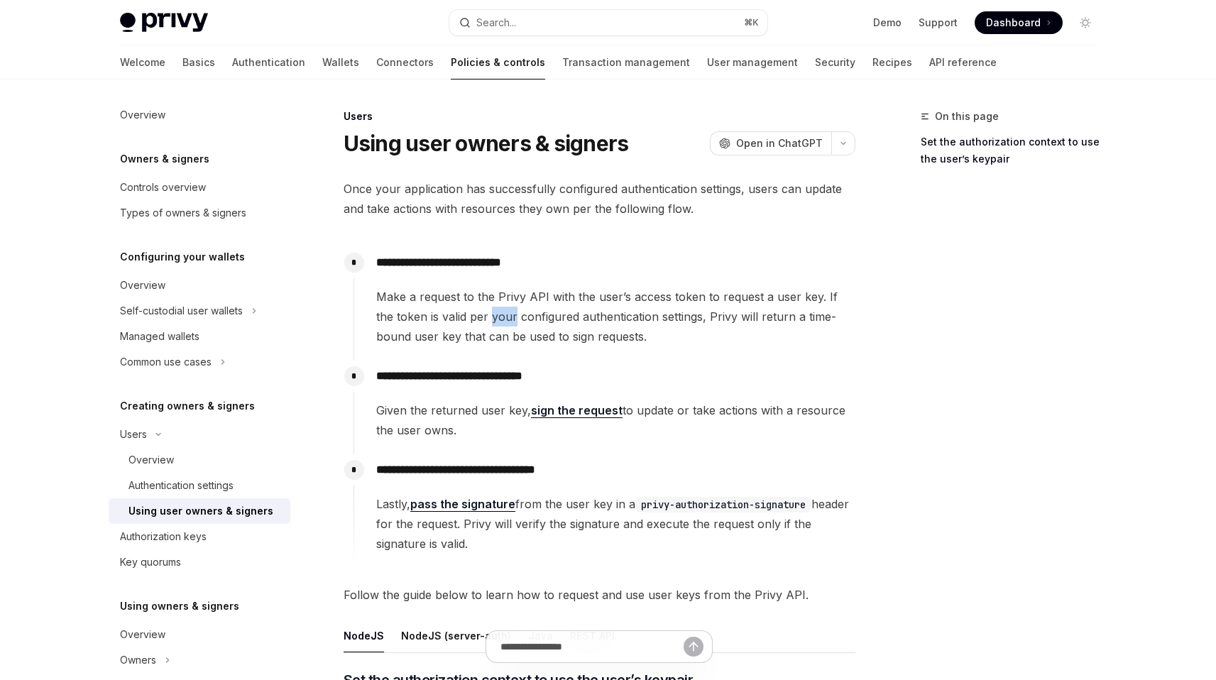
click at [484, 323] on span "Make a request to the Privy API with the user’s access token to request a user …" at bounding box center [615, 317] width 478 height 60
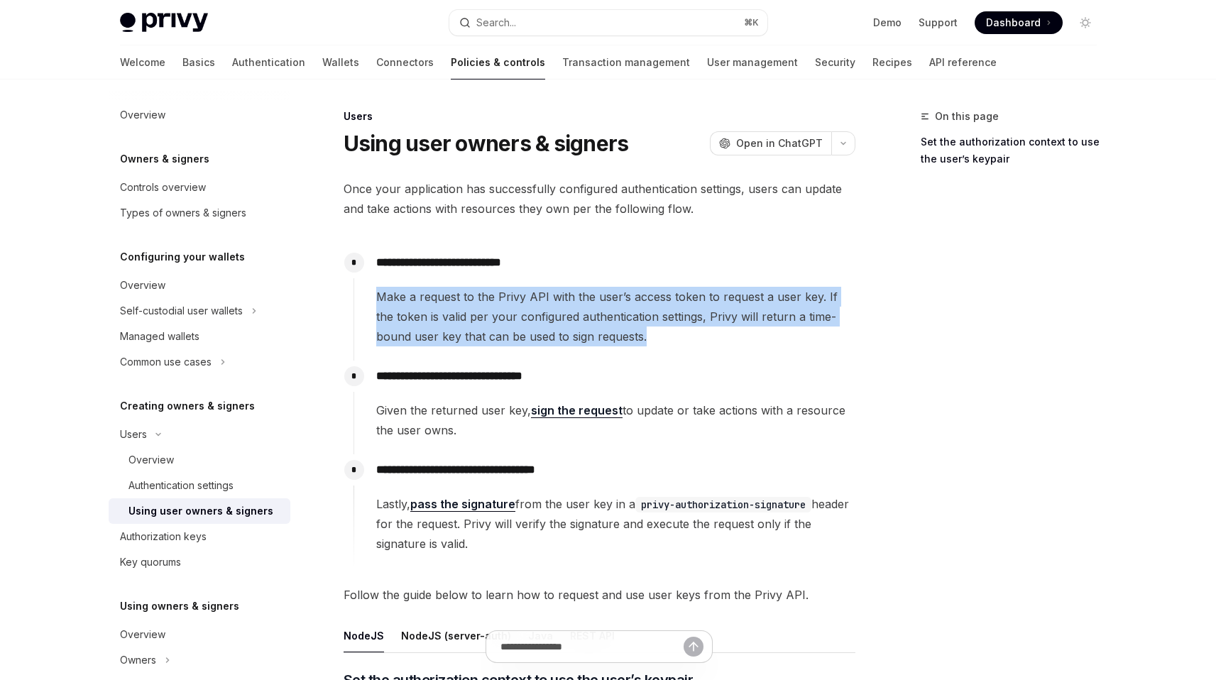
click at [484, 323] on span "Make a request to the Privy API with the user’s access token to request a user …" at bounding box center [615, 317] width 478 height 60
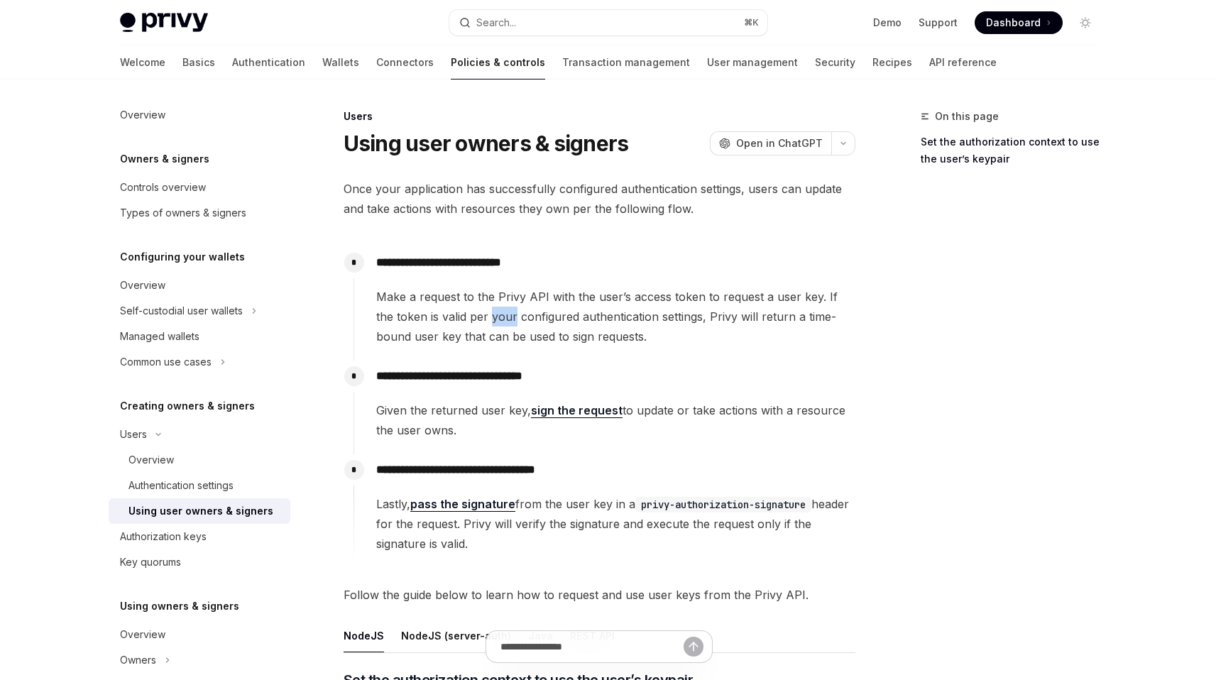
click at [484, 323] on span "Make a request to the Privy API with the user’s access token to request a user …" at bounding box center [615, 317] width 478 height 60
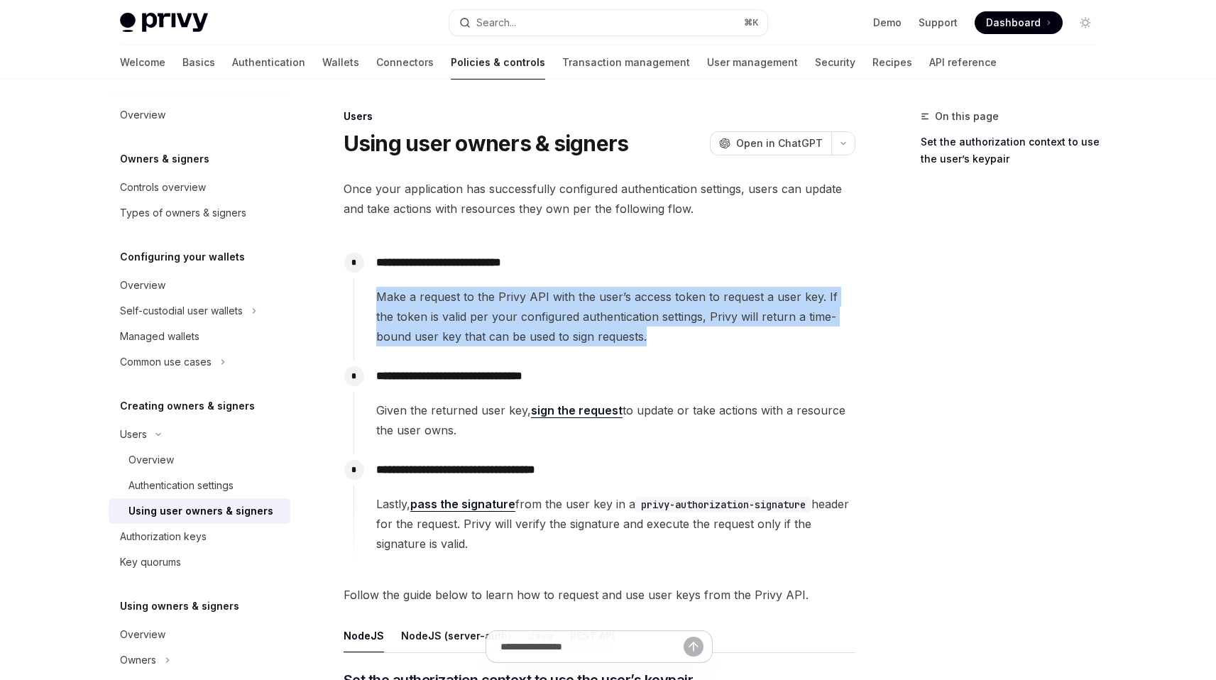
click at [484, 323] on span "Make a request to the Privy API with the user’s access token to request a user …" at bounding box center [615, 317] width 478 height 60
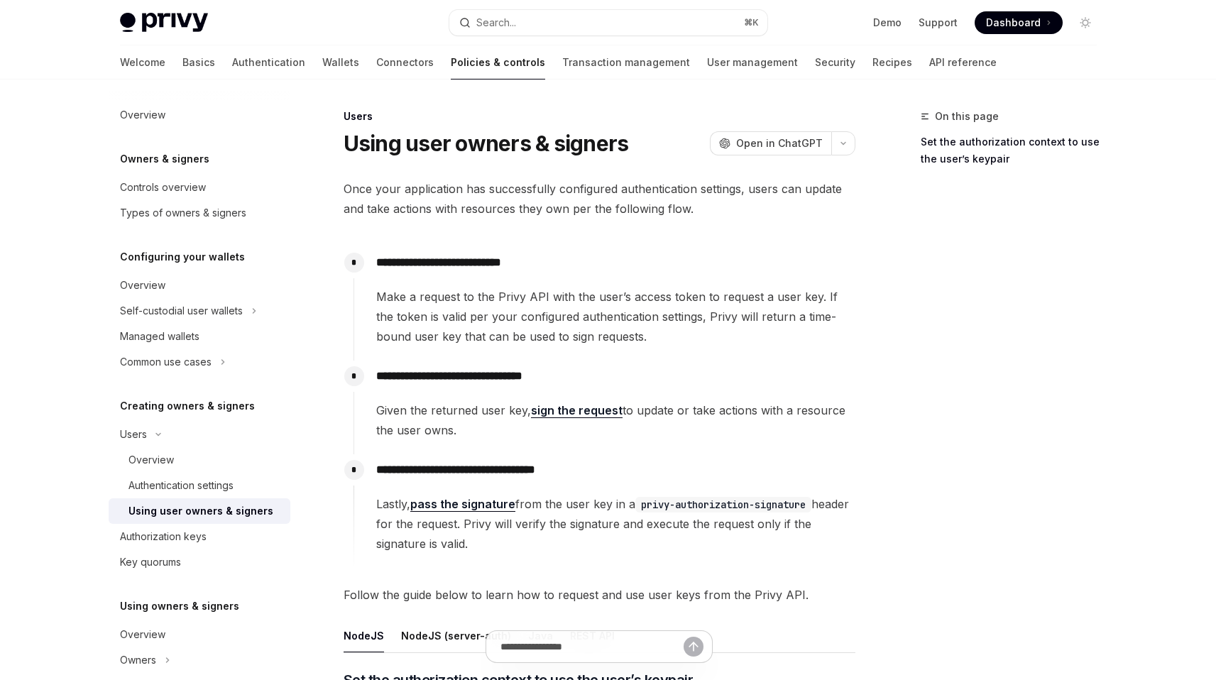
click at [579, 201] on span "Once your application has successfully configured authentication settings, user…" at bounding box center [600, 199] width 512 height 40
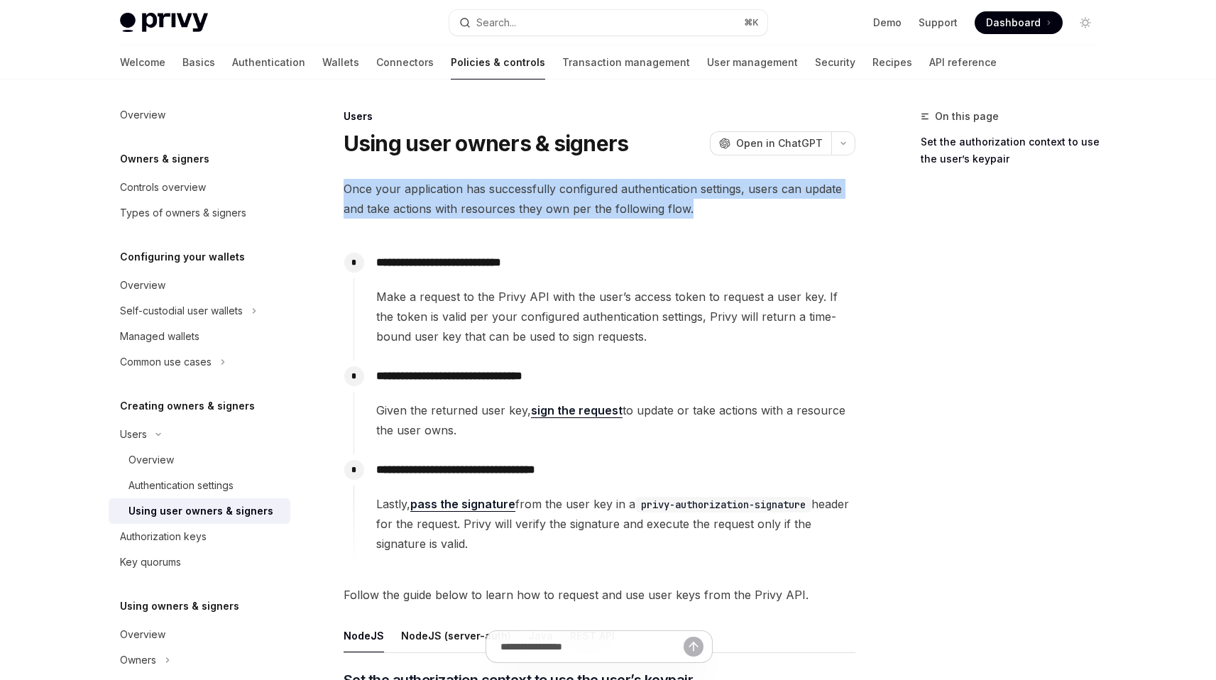
click at [579, 201] on span "Once your application has successfully configured authentication settings, user…" at bounding box center [600, 199] width 512 height 40
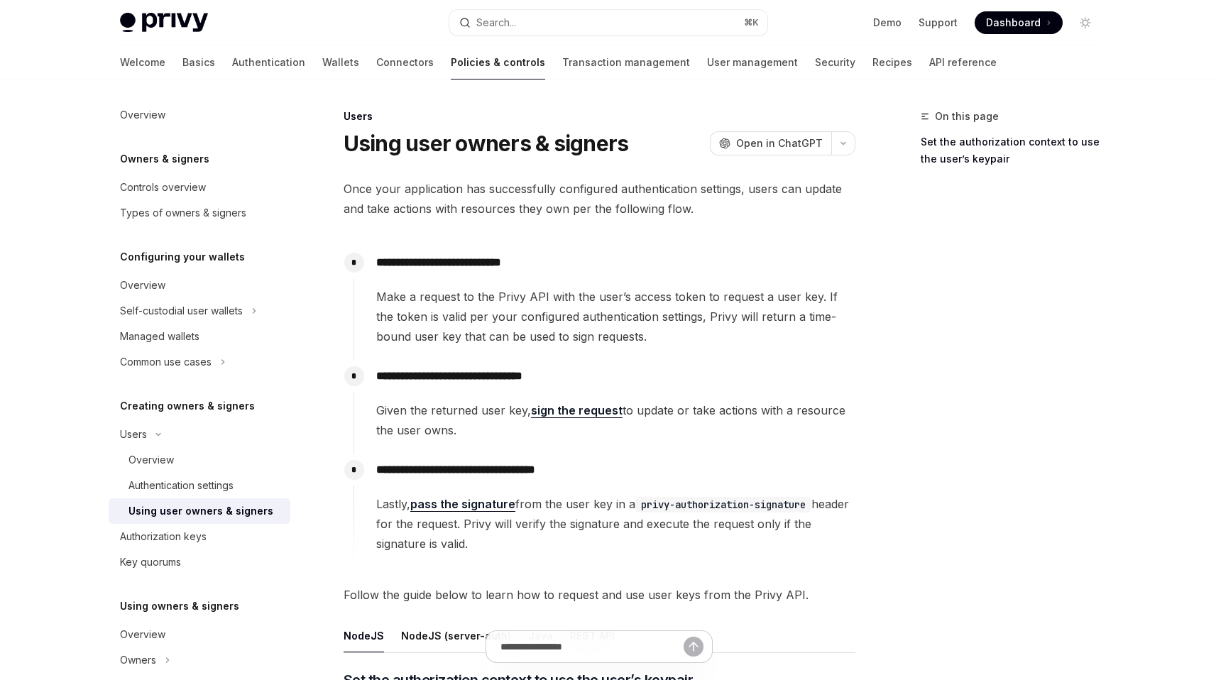
click at [588, 316] on span "Make a request to the Privy API with the user’s access token to request a user …" at bounding box center [615, 317] width 478 height 60
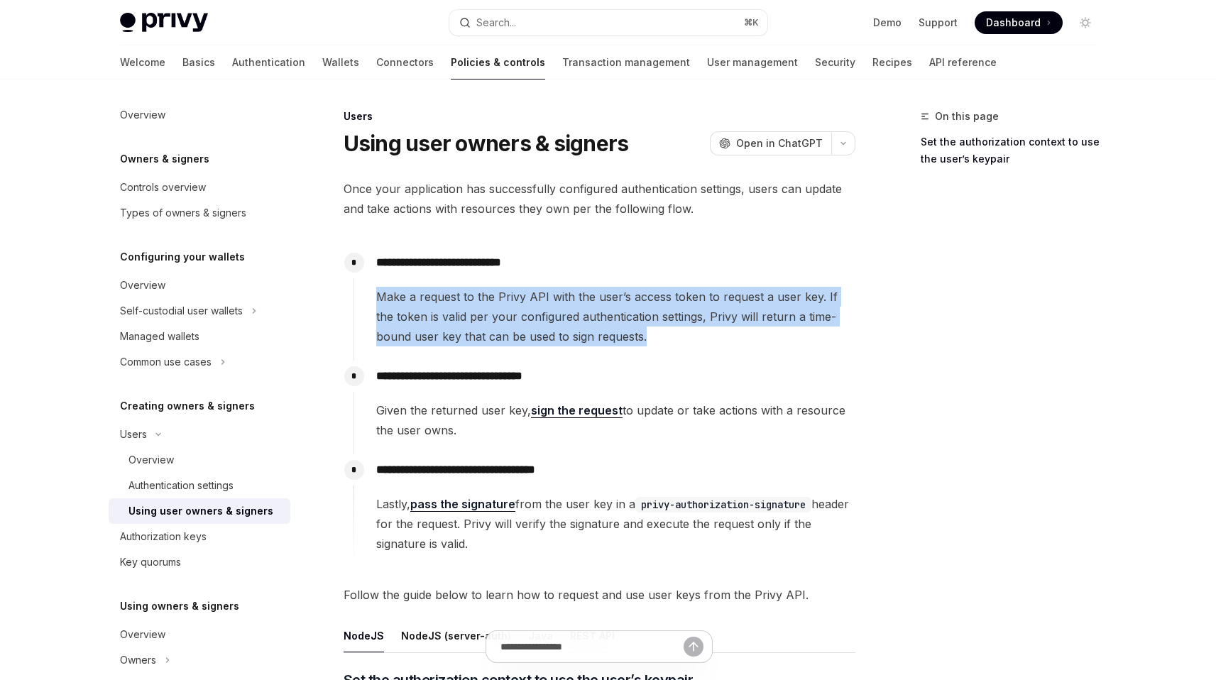
click at [588, 316] on span "Make a request to the Privy API with the user’s access token to request a user …" at bounding box center [615, 317] width 478 height 60
click at [557, 329] on span "Make a request to the Privy API with the user’s access token to request a user …" at bounding box center [615, 317] width 478 height 60
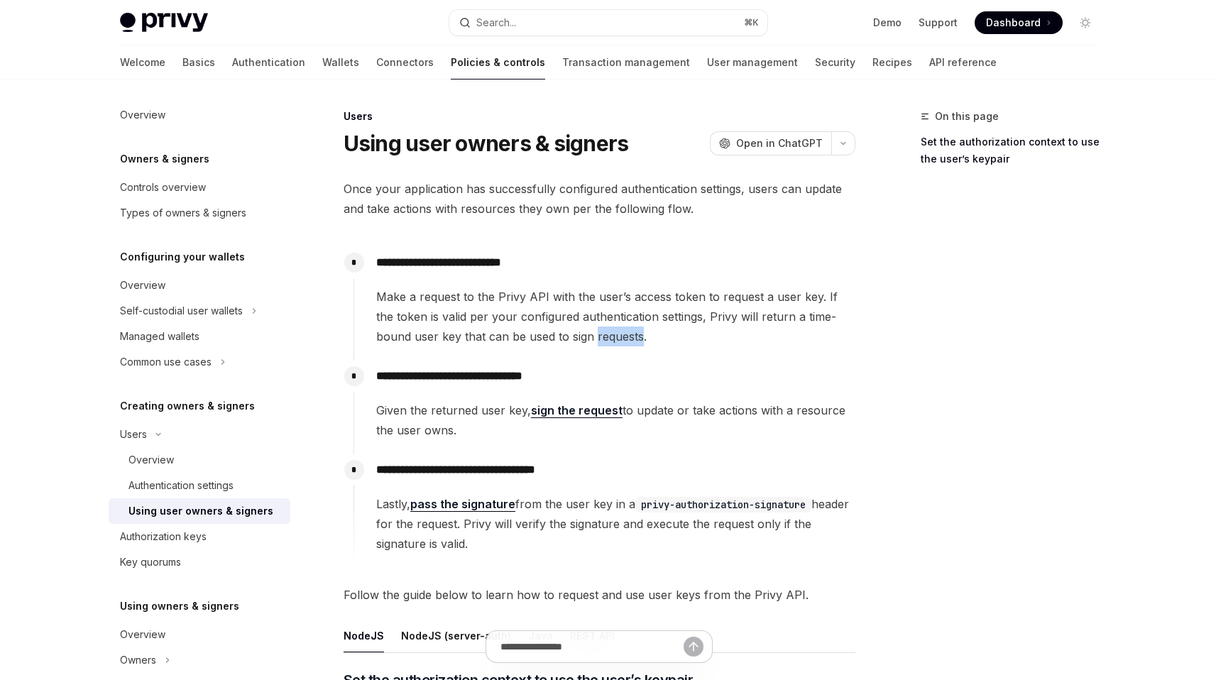
click at [557, 329] on span "Make a request to the Privy API with the user’s access token to request a user …" at bounding box center [615, 317] width 478 height 60
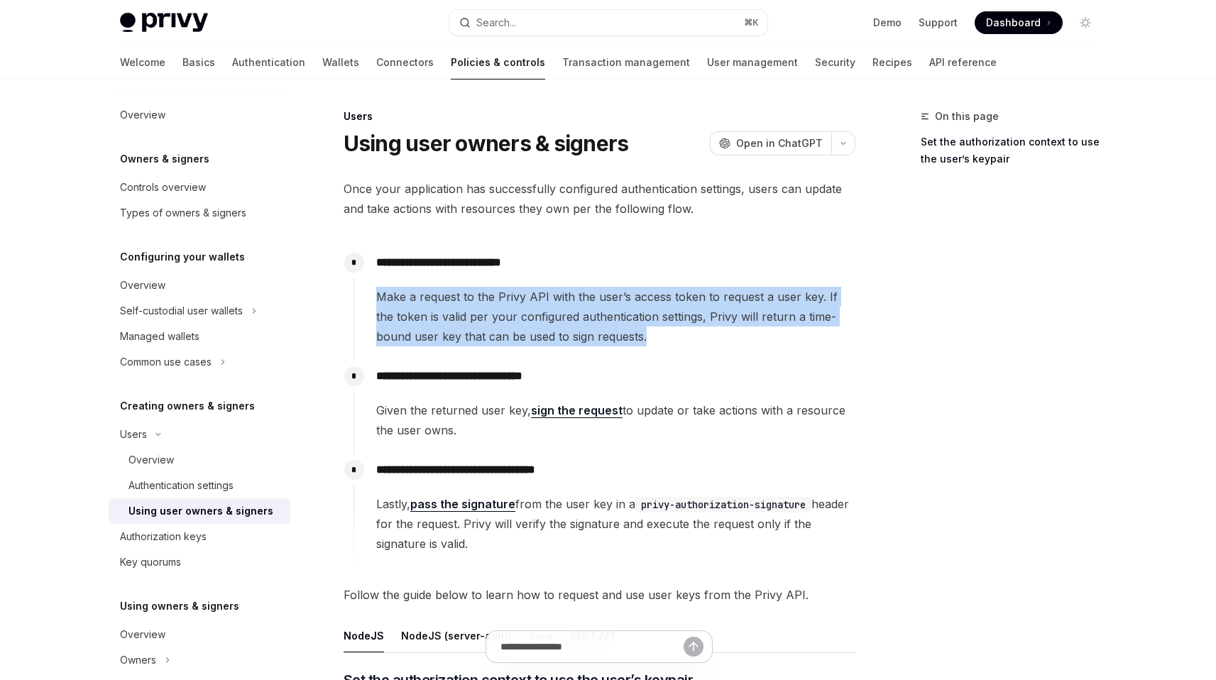
click at [557, 329] on span "Make a request to the Privy API with the user’s access token to request a user …" at bounding box center [615, 317] width 478 height 60
click at [539, 330] on span "Make a request to the Privy API with the user’s access token to request a user …" at bounding box center [615, 317] width 478 height 60
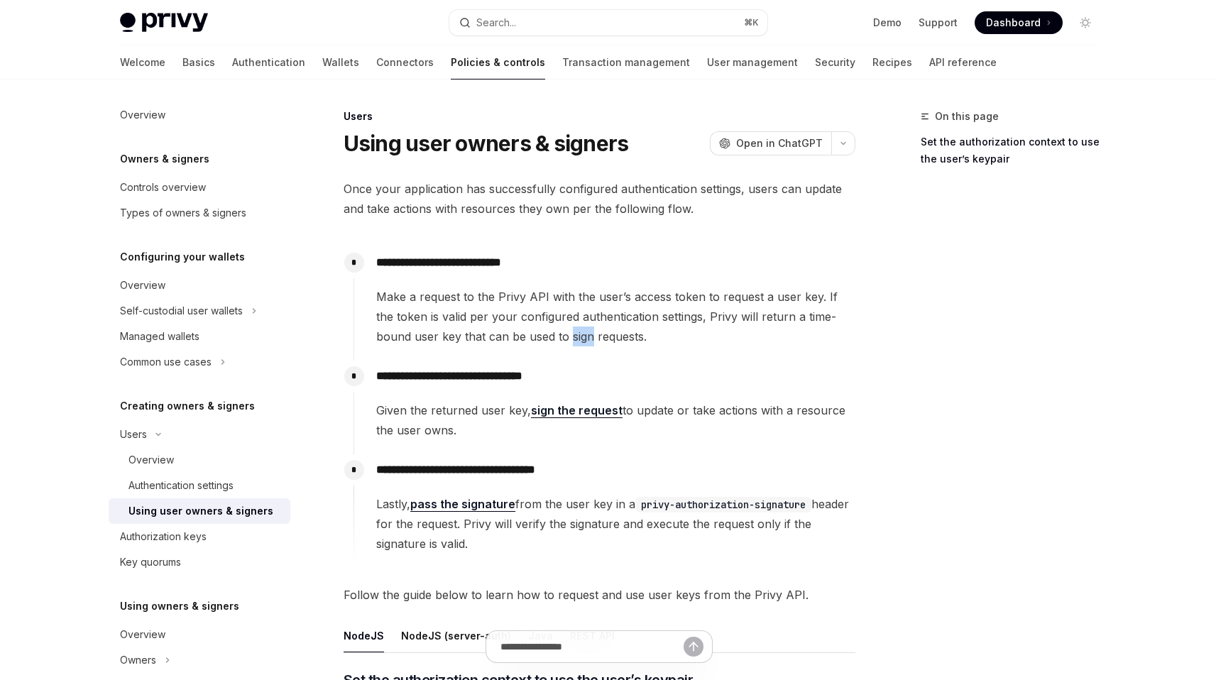
click at [539, 330] on span "Make a request to the Privy API with the user’s access token to request a user …" at bounding box center [615, 317] width 478 height 60
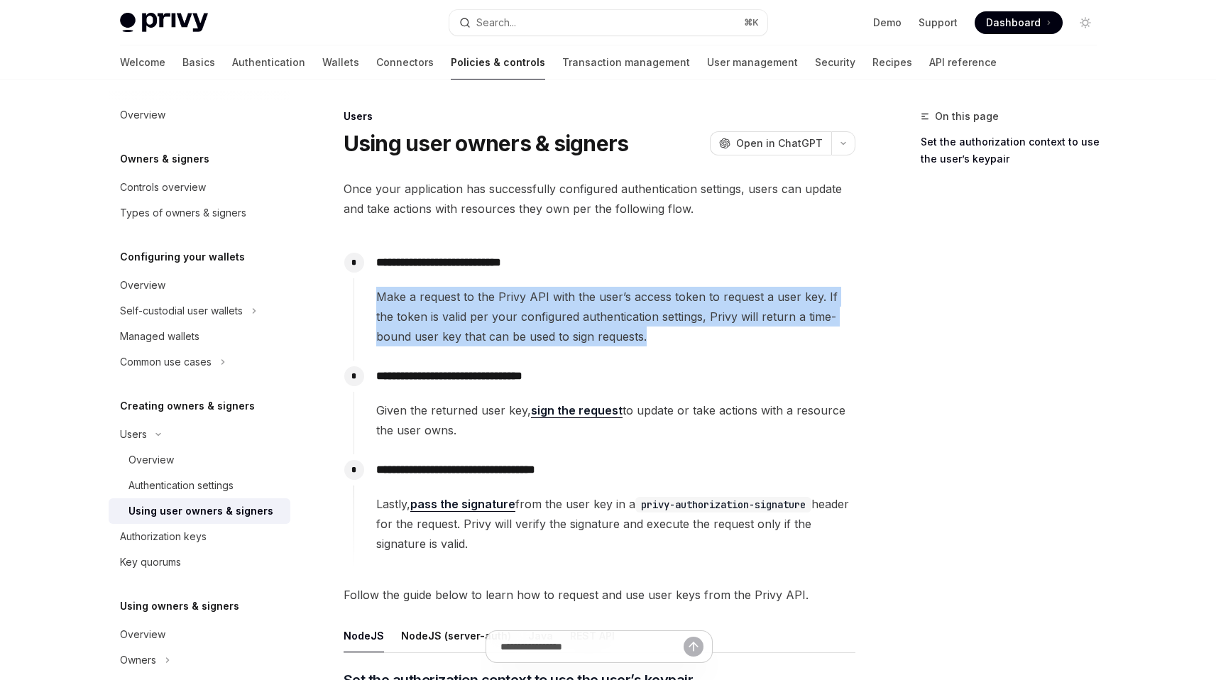
click at [539, 330] on span "Make a request to the Privy API with the user’s access token to request a user …" at bounding box center [615, 317] width 478 height 60
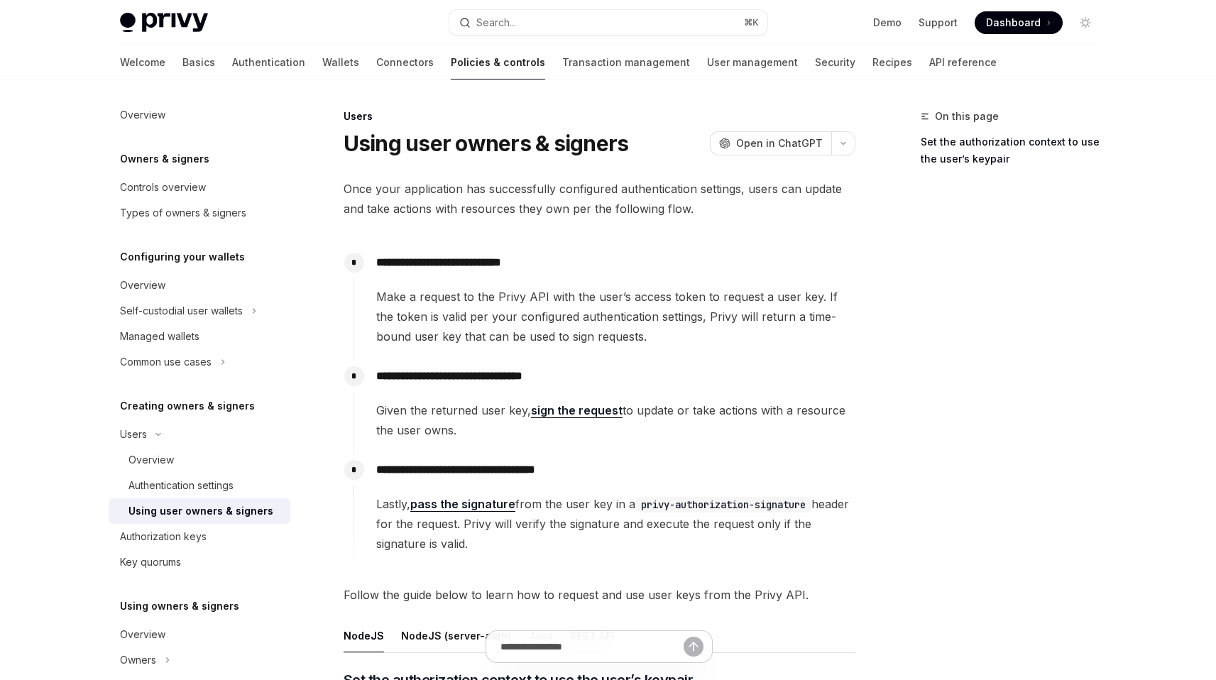
scroll to position [9, 0]
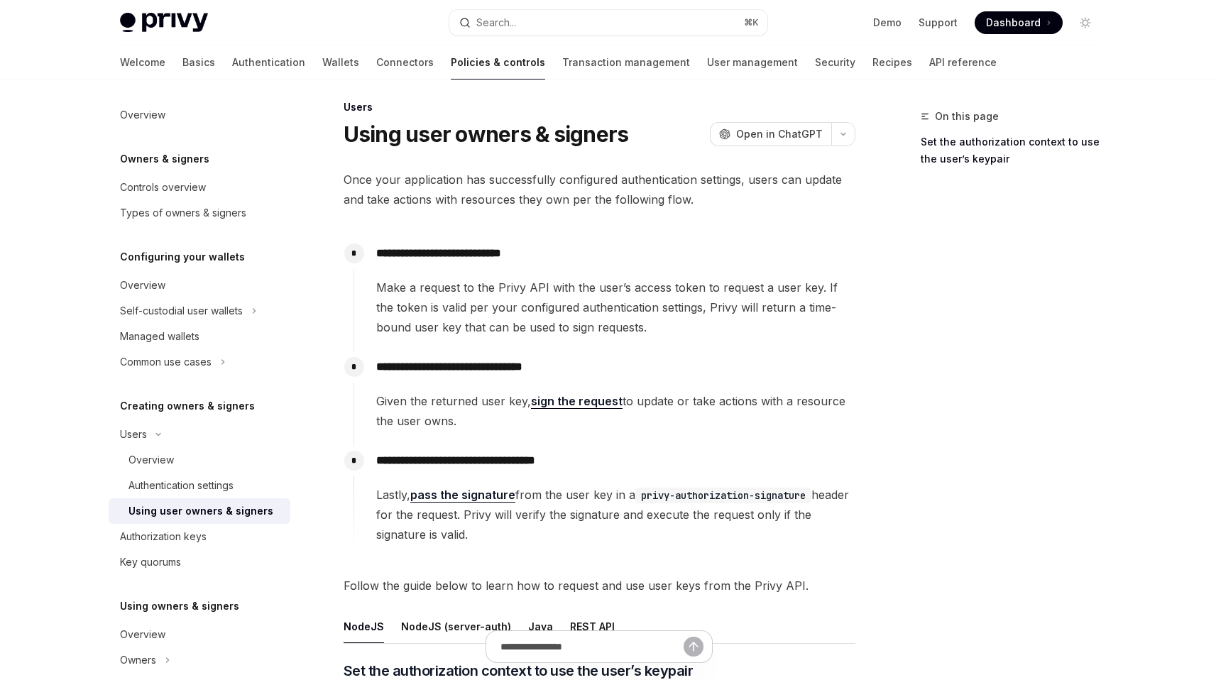
click at [539, 330] on span "Make a request to the Privy API with the user’s access token to request a user …" at bounding box center [615, 308] width 478 height 60
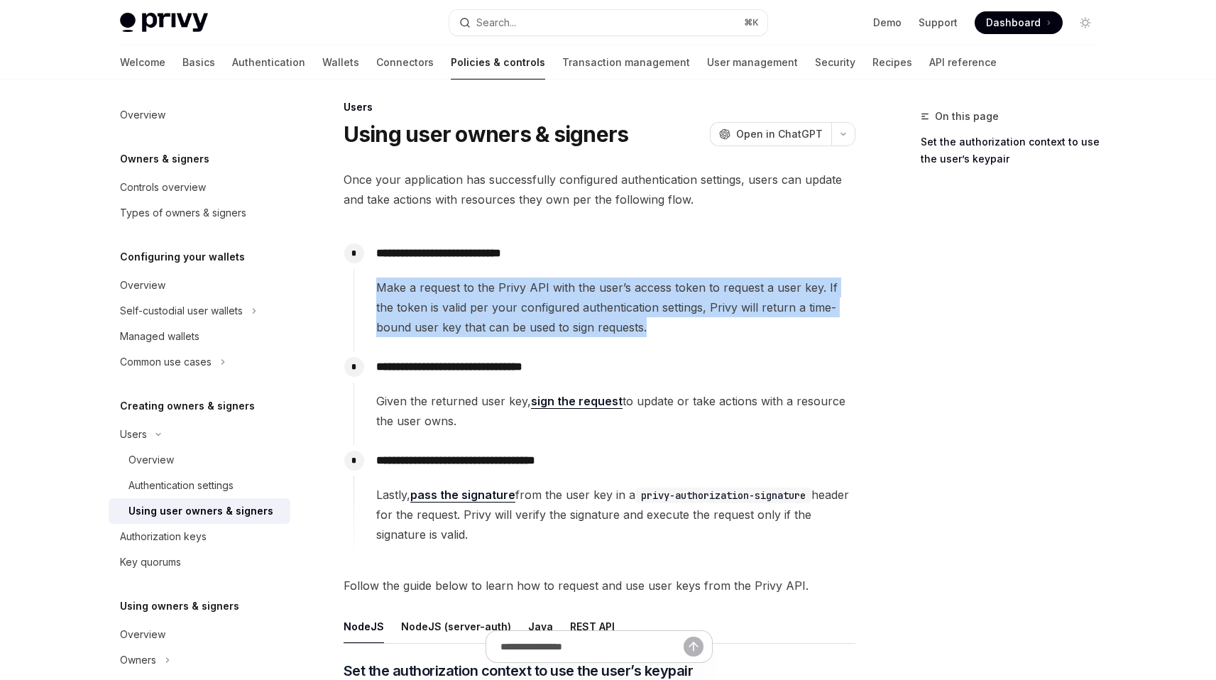
click at [539, 330] on span "Make a request to the Privy API with the user’s access token to request a user …" at bounding box center [615, 308] width 478 height 60
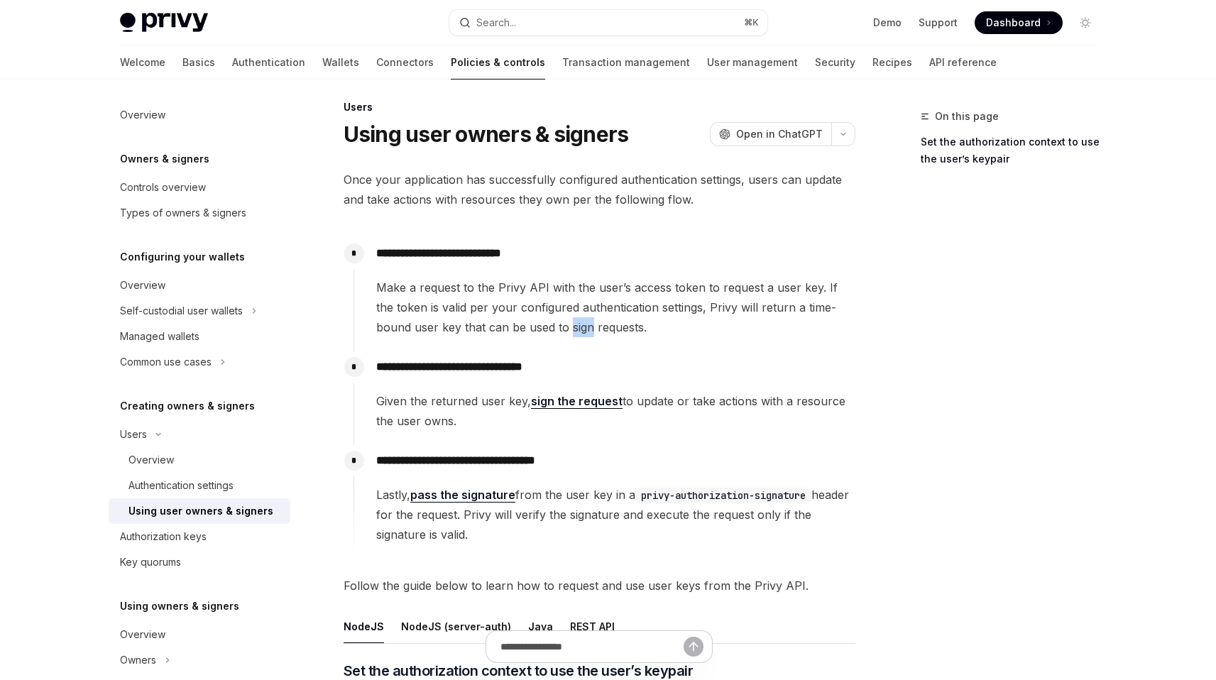
click at [539, 330] on span "Make a request to the Privy API with the user’s access token to request a user …" at bounding box center [615, 308] width 478 height 60
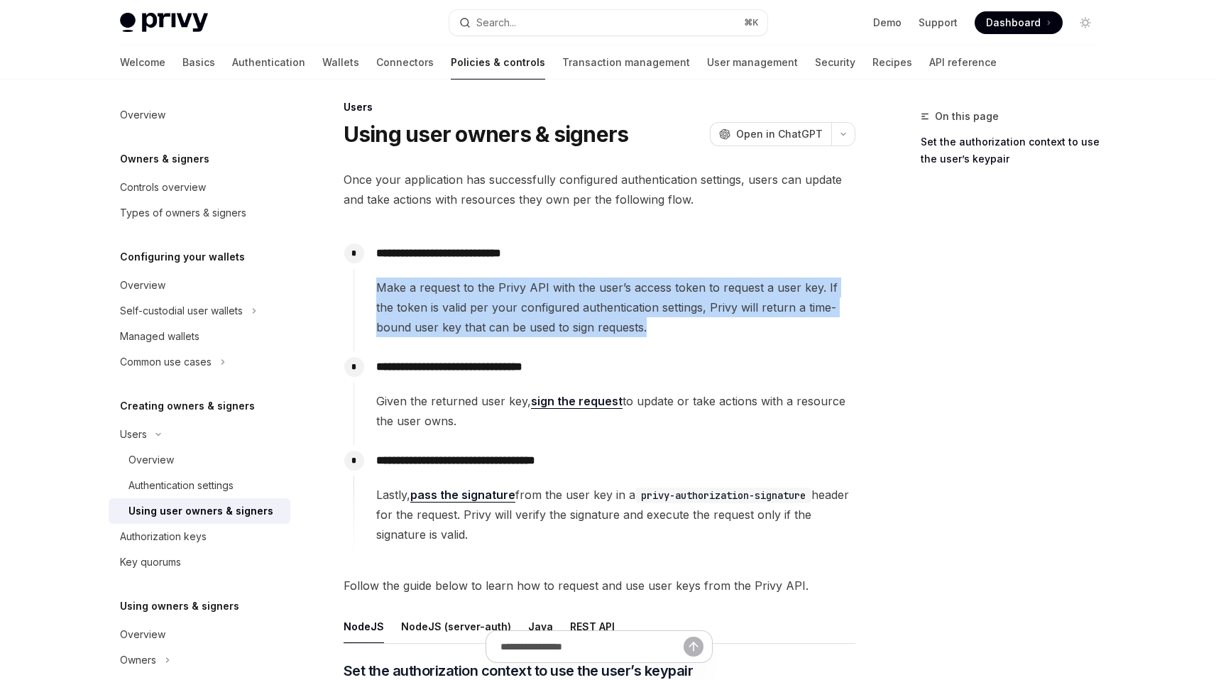
click at [539, 330] on span "Make a request to the Privy API with the user’s access token to request a user …" at bounding box center [615, 308] width 478 height 60
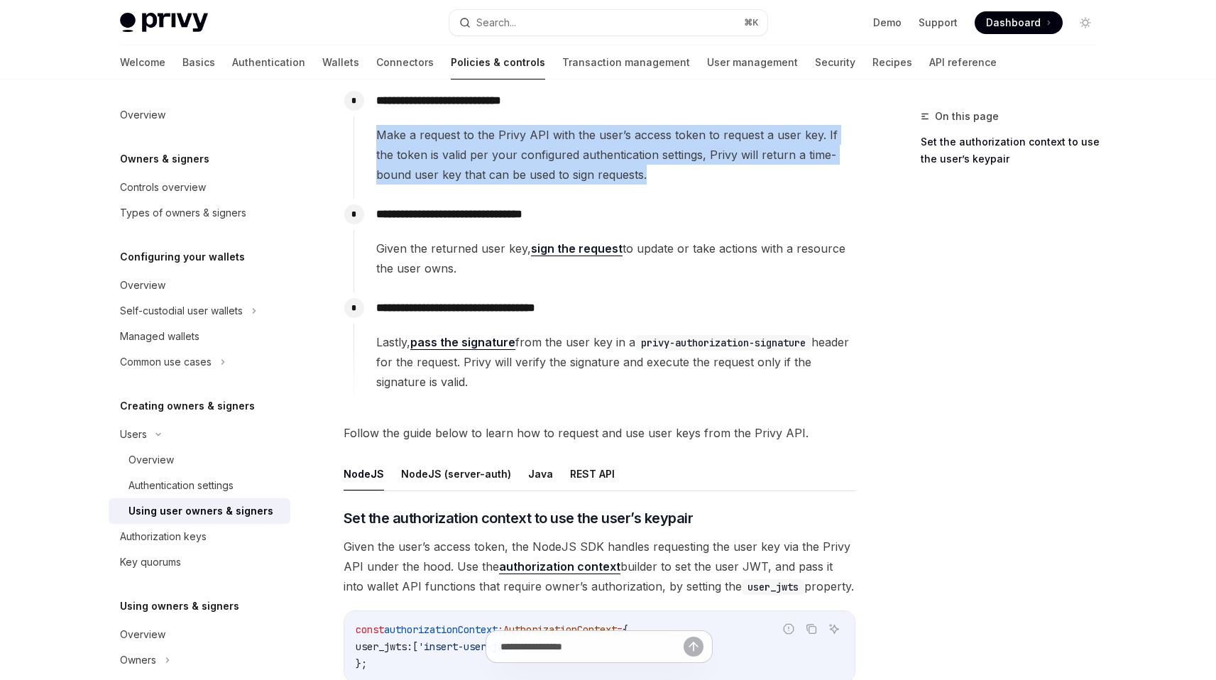
scroll to position [224, 0]
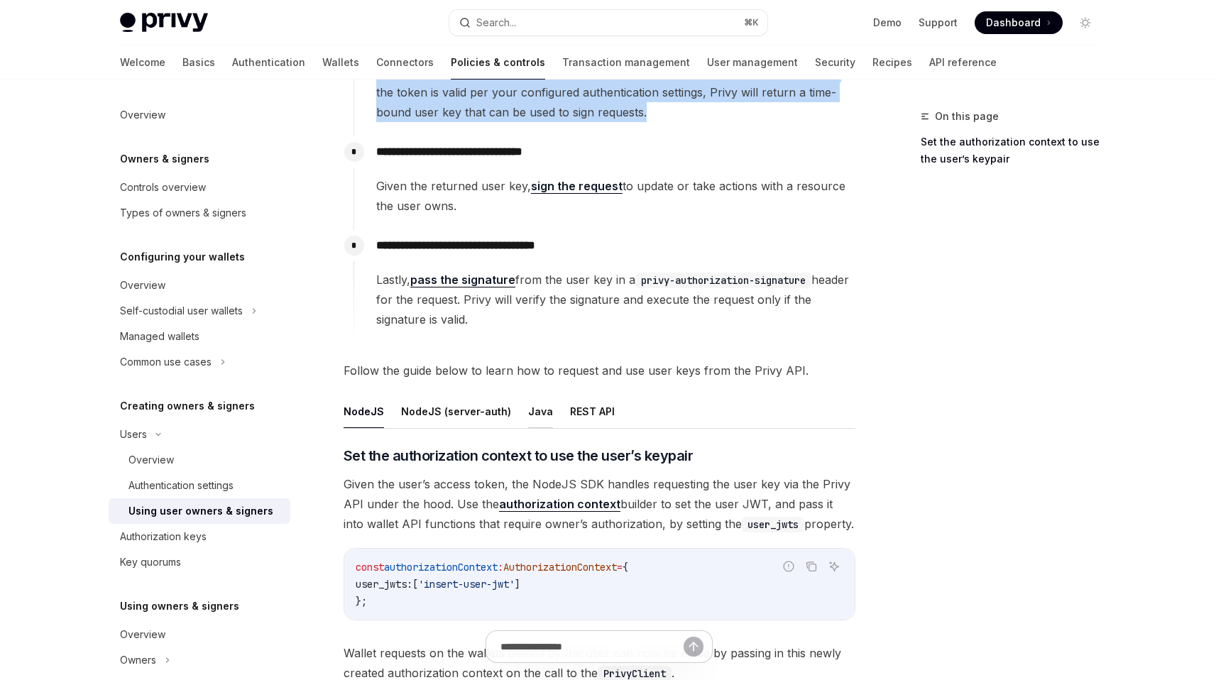
click at [537, 418] on button "Java" at bounding box center [540, 411] width 25 height 33
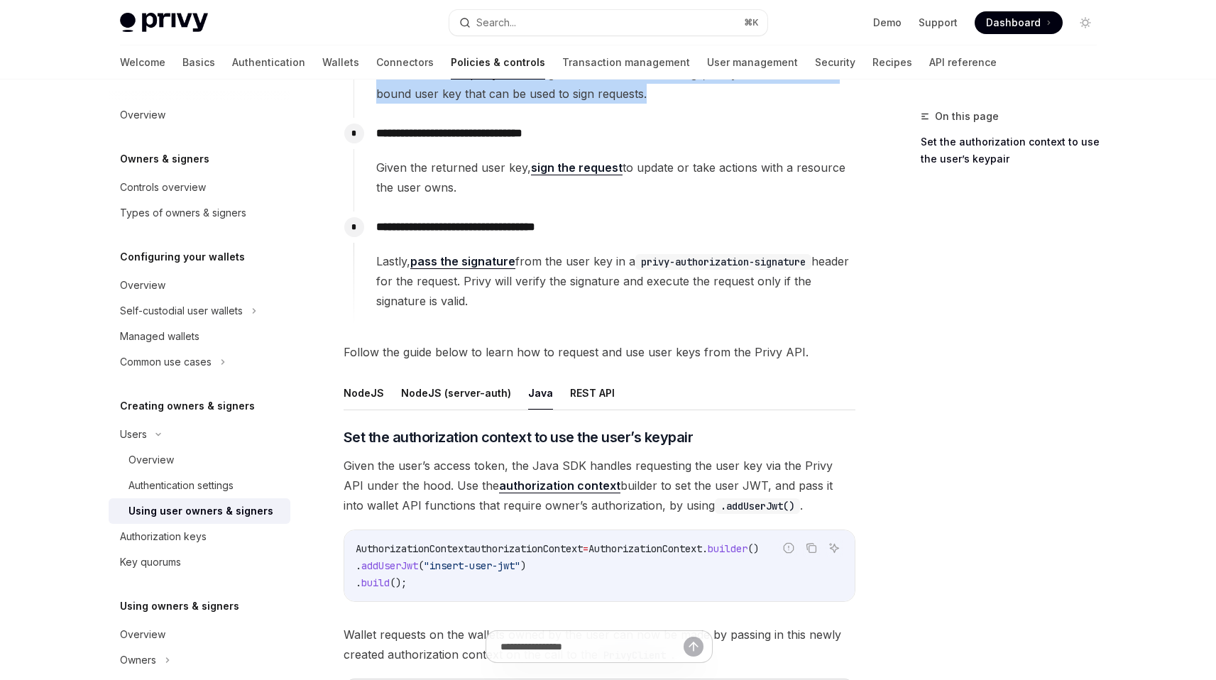
scroll to position [252, 0]
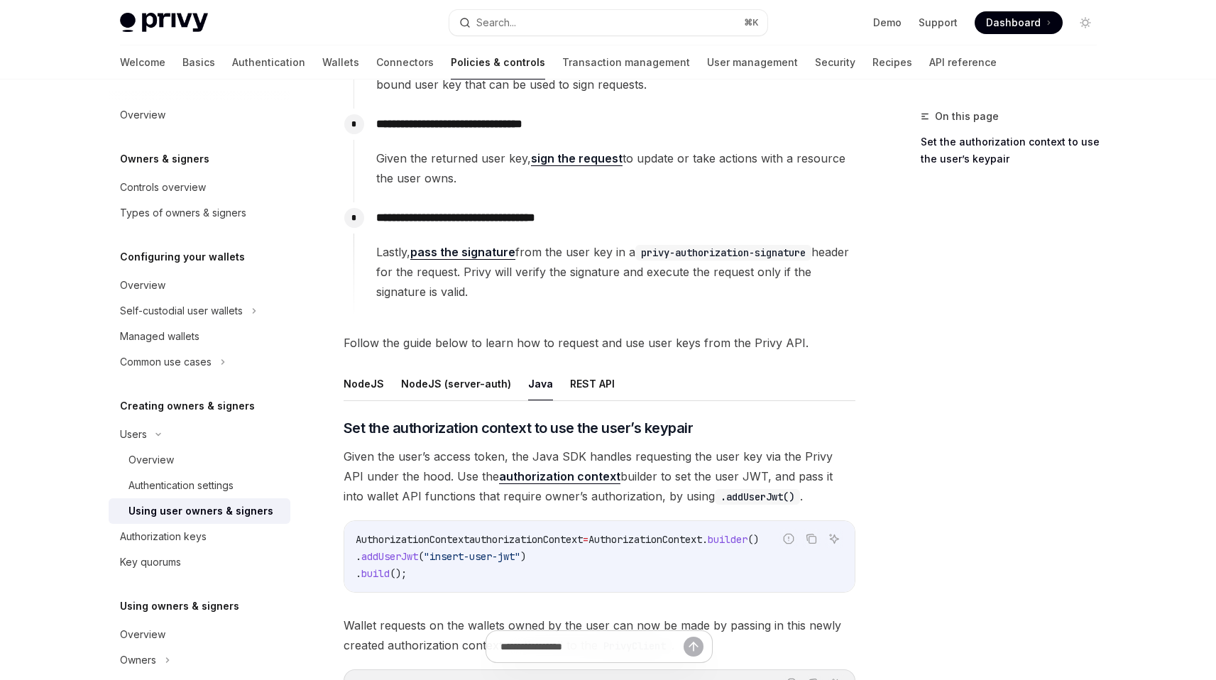
click at [652, 456] on span "Given the user’s access token, the Java SDK handles requesting the user key via…" at bounding box center [600, 476] width 512 height 60
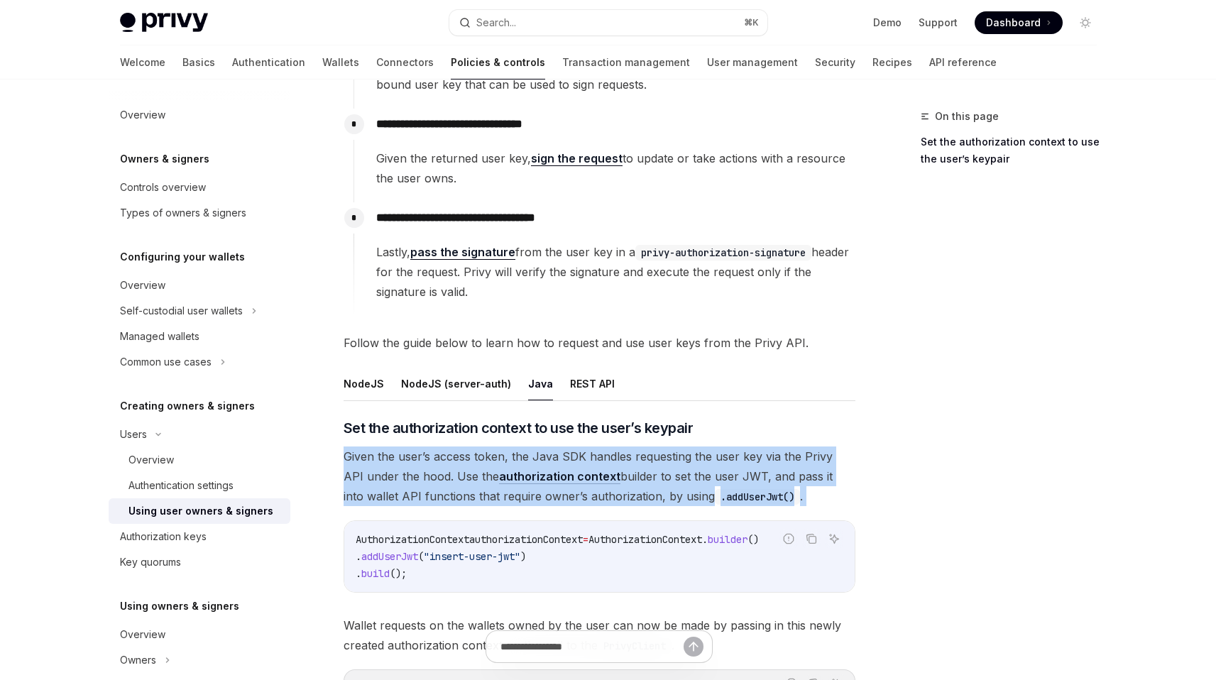
click at [652, 456] on span "Given the user’s access token, the Java SDK handles requesting the user key via…" at bounding box center [600, 476] width 512 height 60
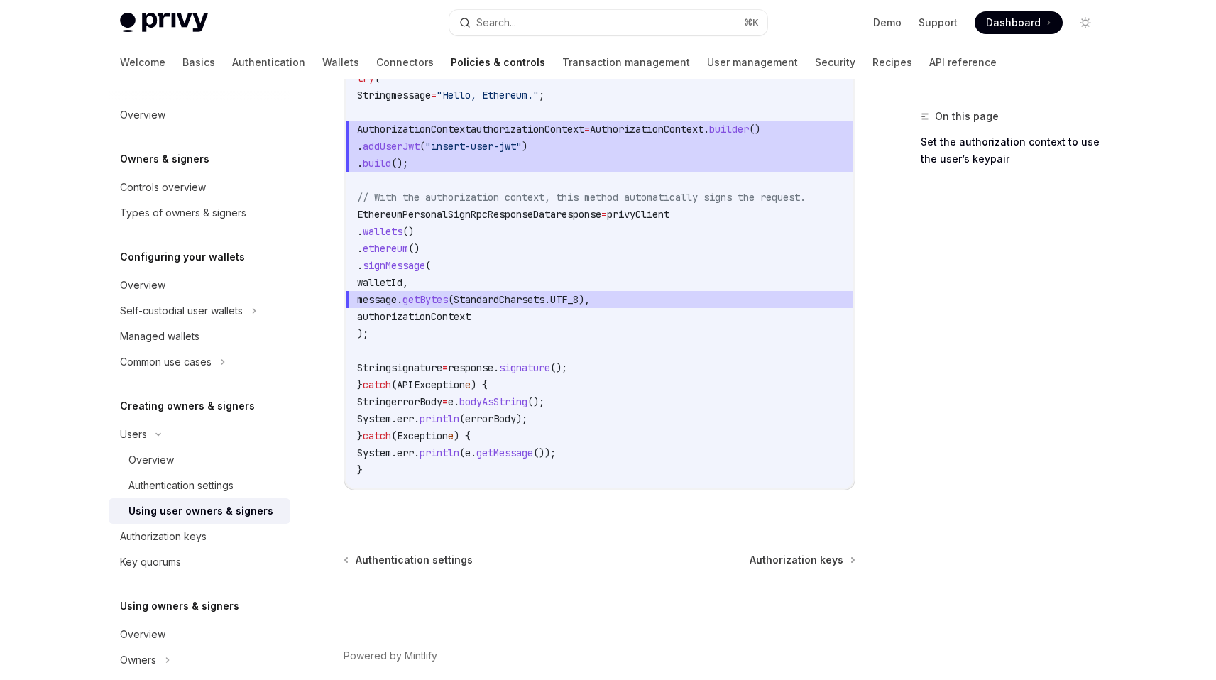
scroll to position [956, 0]
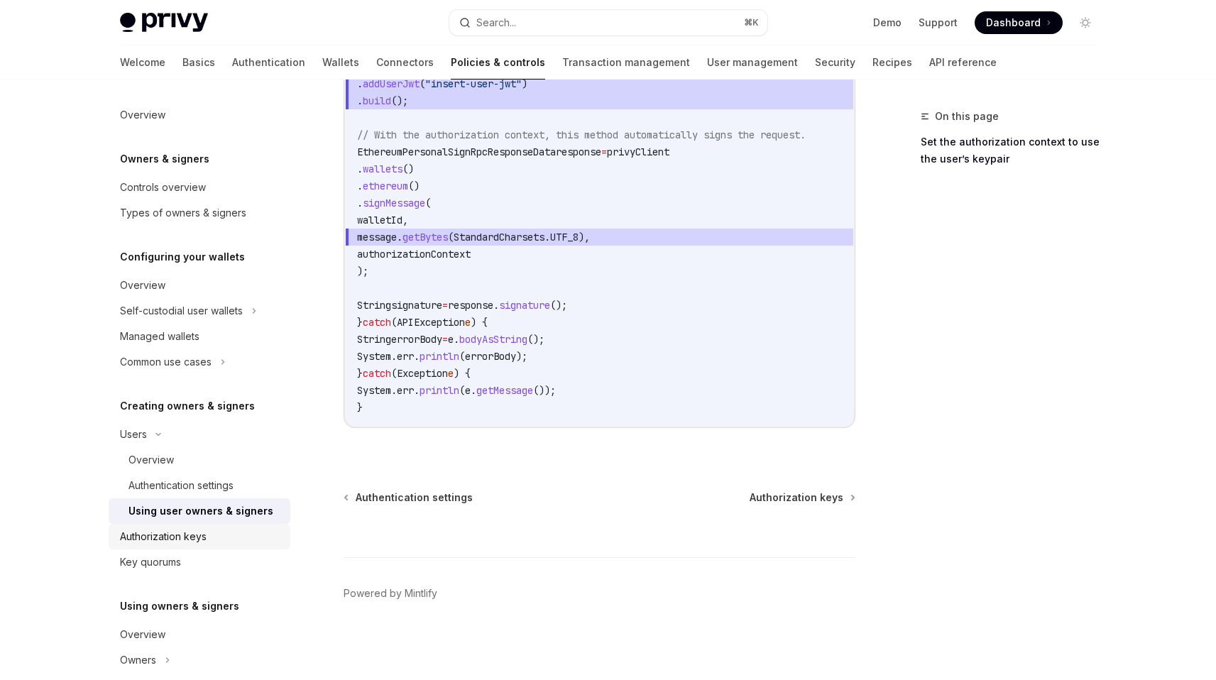
click at [195, 534] on div "Authorization keys" at bounding box center [163, 536] width 87 height 17
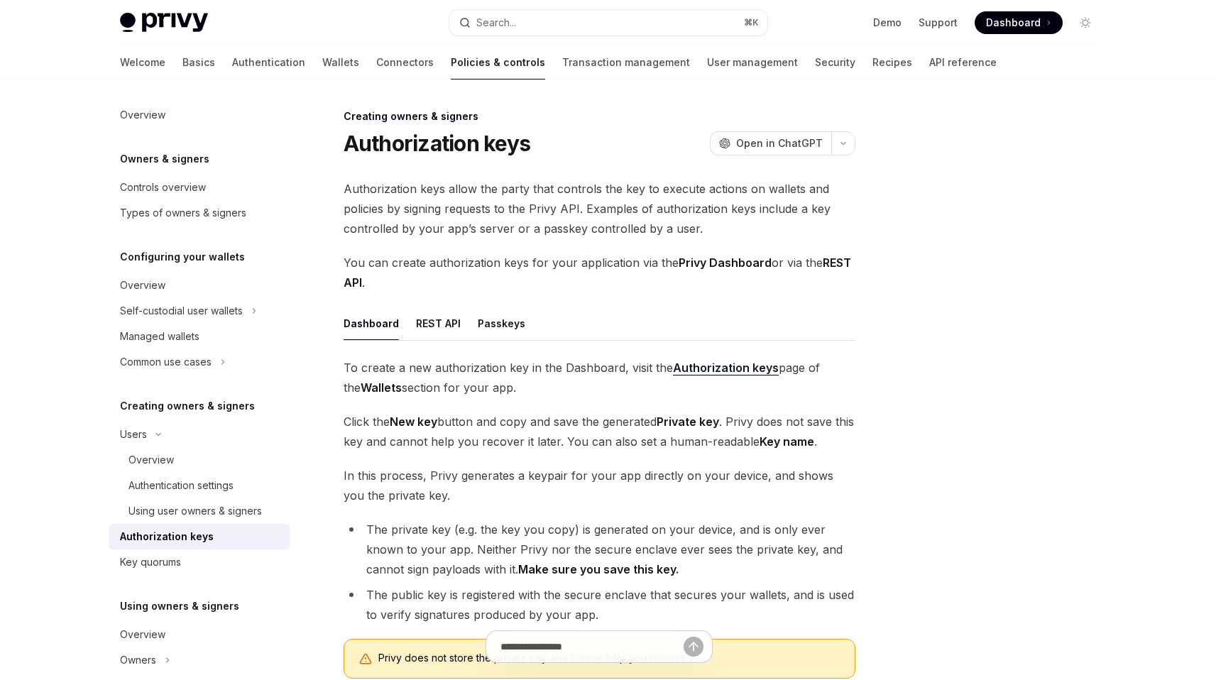
click at [555, 202] on span "Authorization keys allow the party that controls the key to execute actions on …" at bounding box center [600, 209] width 512 height 60
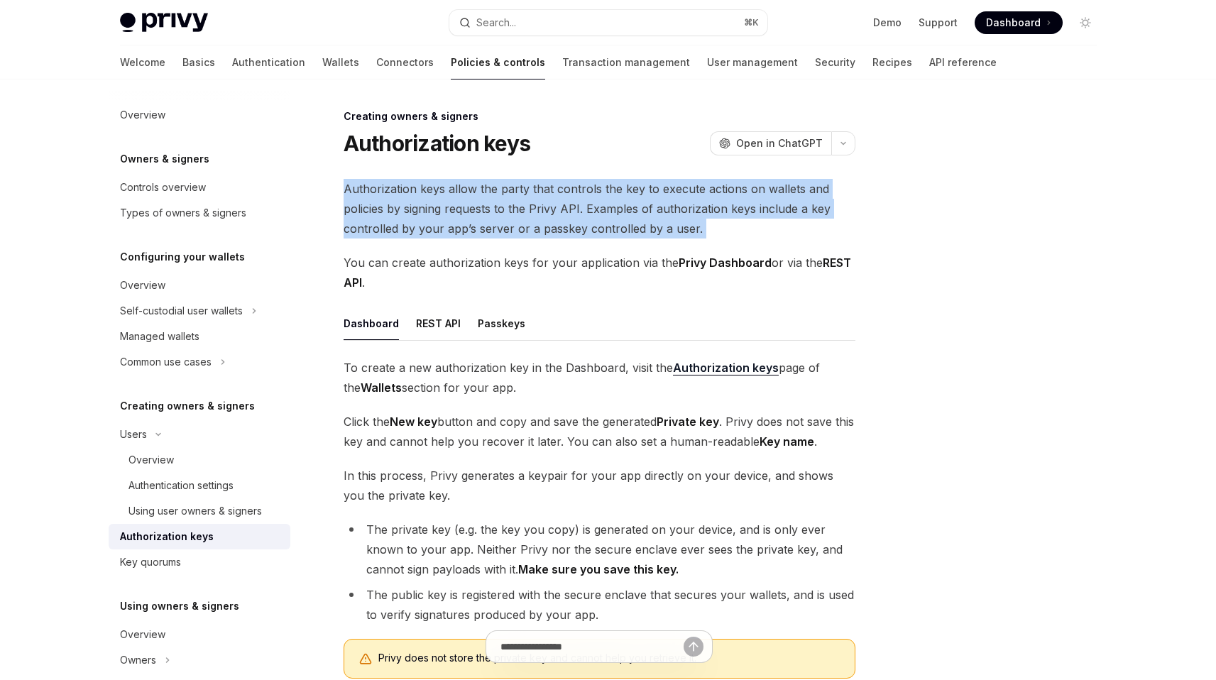
click at [555, 202] on span "Authorization keys allow the party that controls the key to execute actions on …" at bounding box center [600, 209] width 512 height 60
click at [540, 210] on span "Authorization keys allow the party that controls the key to execute actions on …" at bounding box center [600, 209] width 512 height 60
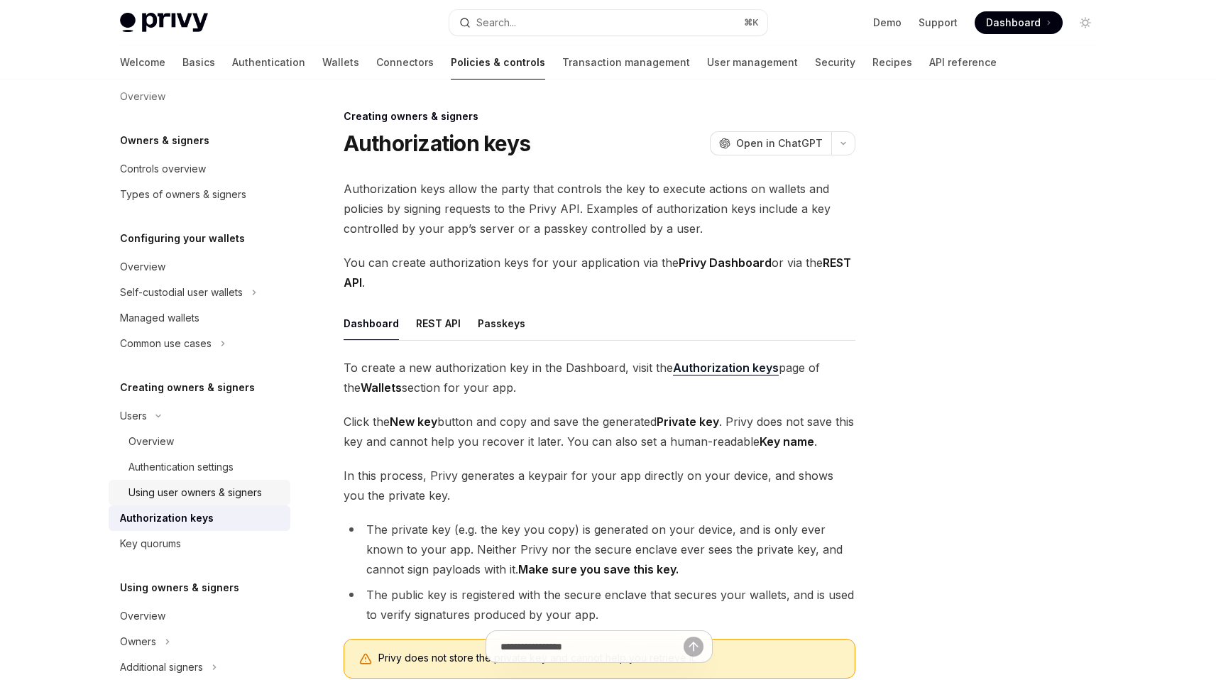
scroll to position [28, 0]
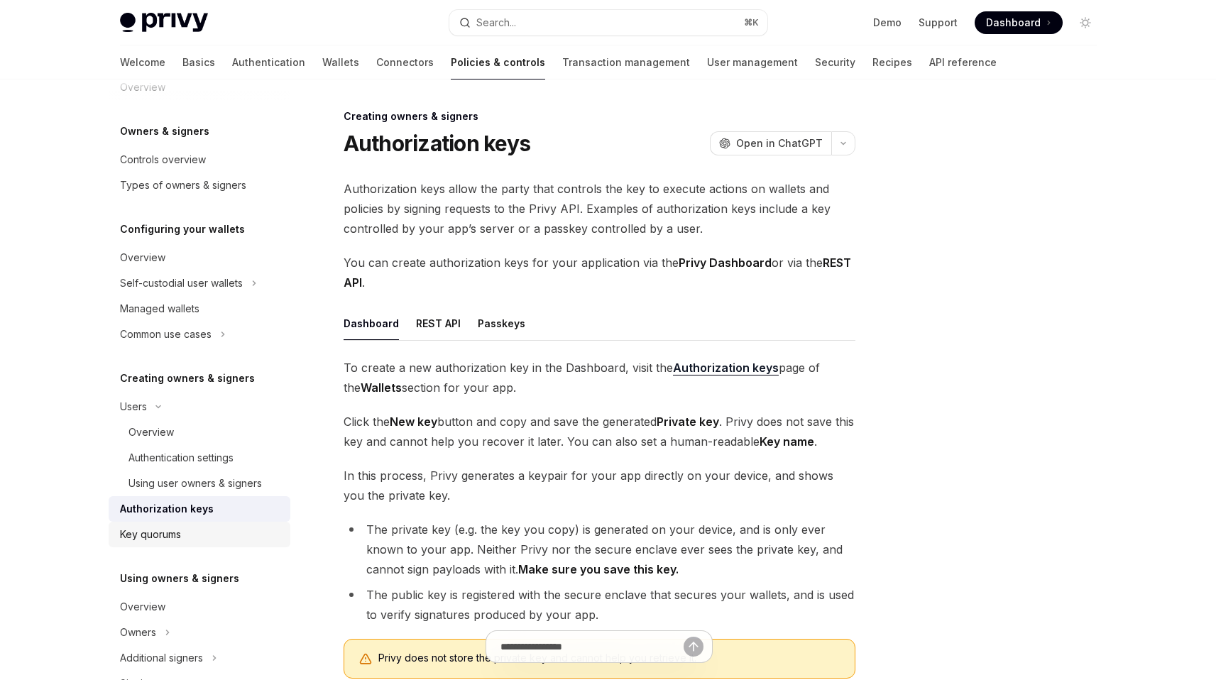
click at [196, 529] on div "Key quorums" at bounding box center [201, 534] width 162 height 17
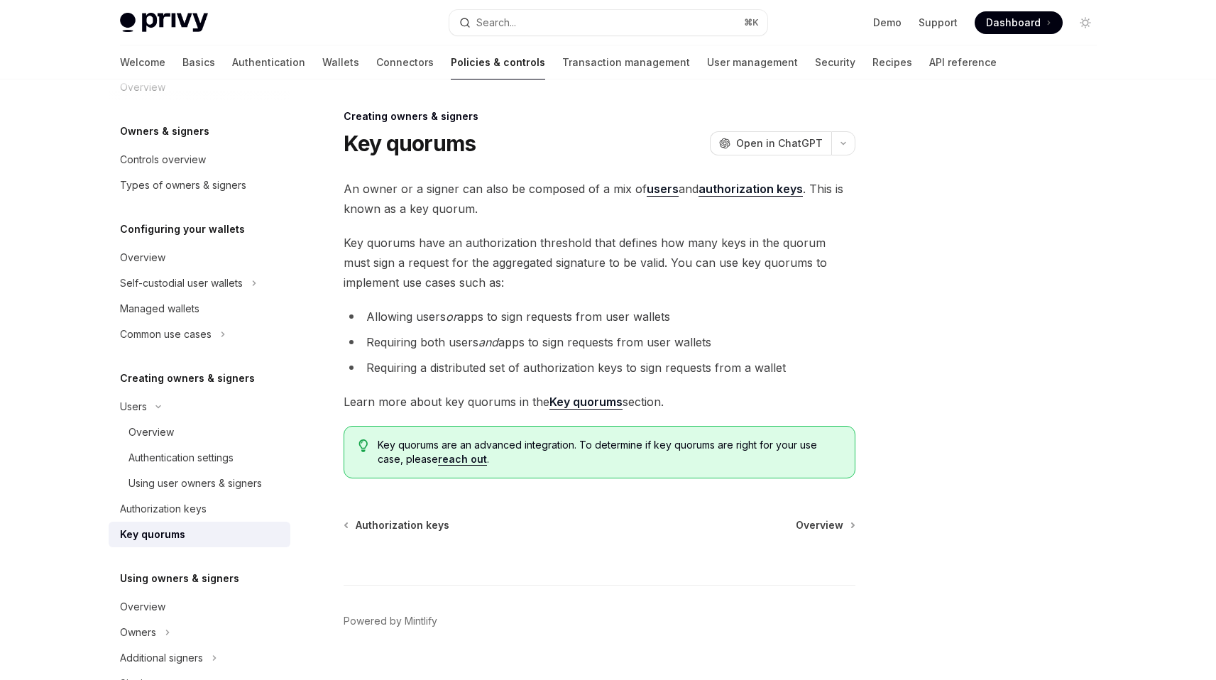
click at [561, 314] on li "Allowing users or apps to sign requests from user wallets" at bounding box center [600, 317] width 512 height 20
click at [549, 321] on li "Allowing users or apps to sign requests from user wallets" at bounding box center [600, 317] width 512 height 20
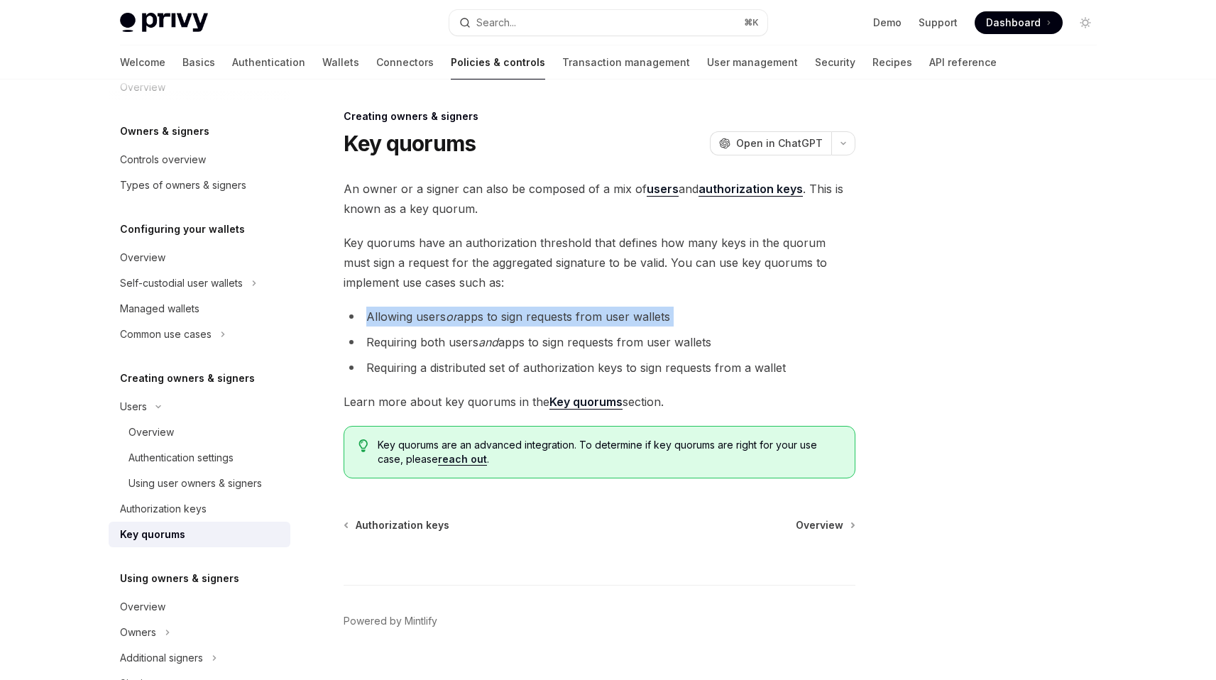
click at [549, 321] on li "Allowing users or apps to sign requests from user wallets" at bounding box center [600, 317] width 512 height 20
click at [544, 334] on li "Requiring both users and apps to sign requests from user wallets" at bounding box center [600, 342] width 512 height 20
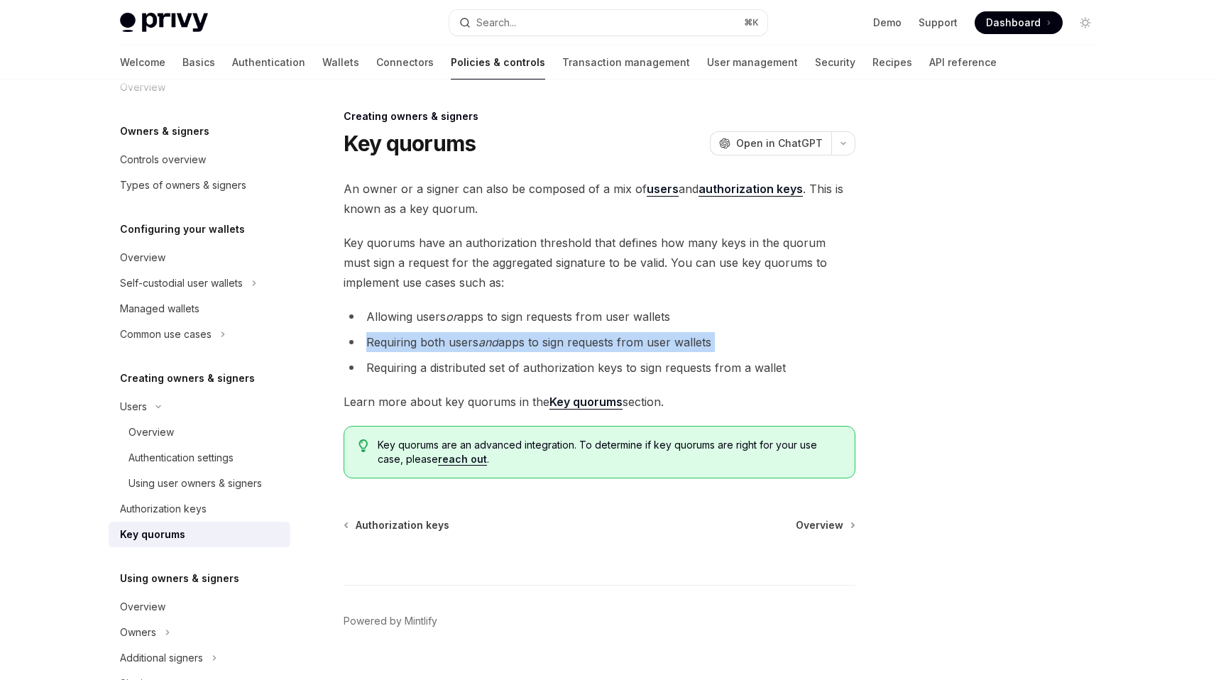
click at [544, 334] on li "Requiring both users and apps to sign requests from user wallets" at bounding box center [600, 342] width 512 height 20
click at [533, 341] on li "Requiring both users and apps to sign requests from user wallets" at bounding box center [600, 342] width 512 height 20
click at [659, 195] on link "users" at bounding box center [663, 189] width 32 height 15
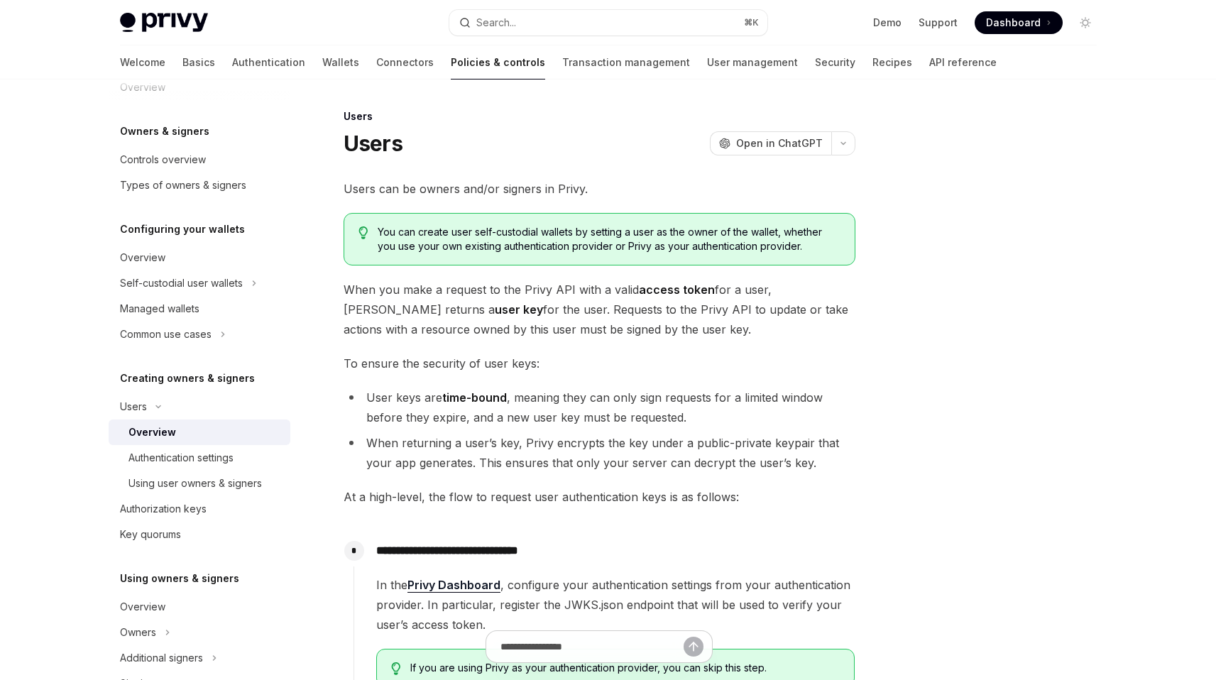
click at [618, 408] on li "User keys are time-bound , meaning they can only sign requests for a limited wi…" at bounding box center [600, 408] width 512 height 40
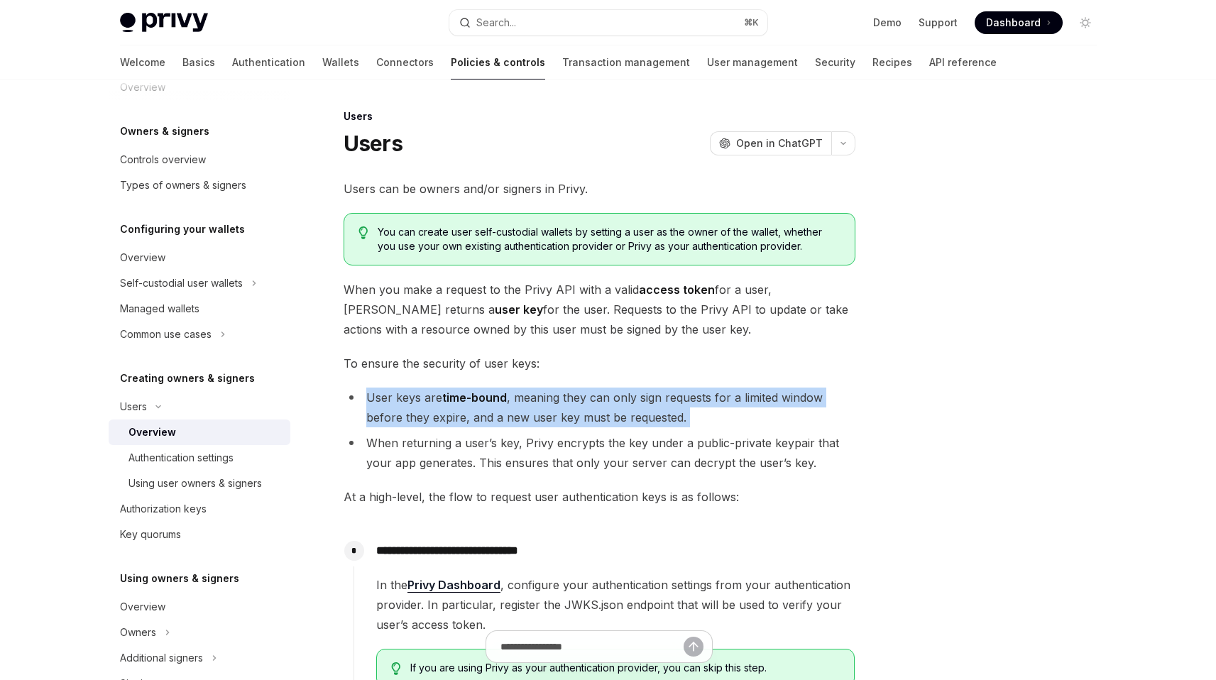
click at [618, 408] on li "User keys are time-bound , meaning they can only sign requests for a limited wi…" at bounding box center [600, 408] width 512 height 40
click at [610, 415] on li "User keys are time-bound , meaning they can only sign requests for a limited wi…" at bounding box center [600, 408] width 512 height 40
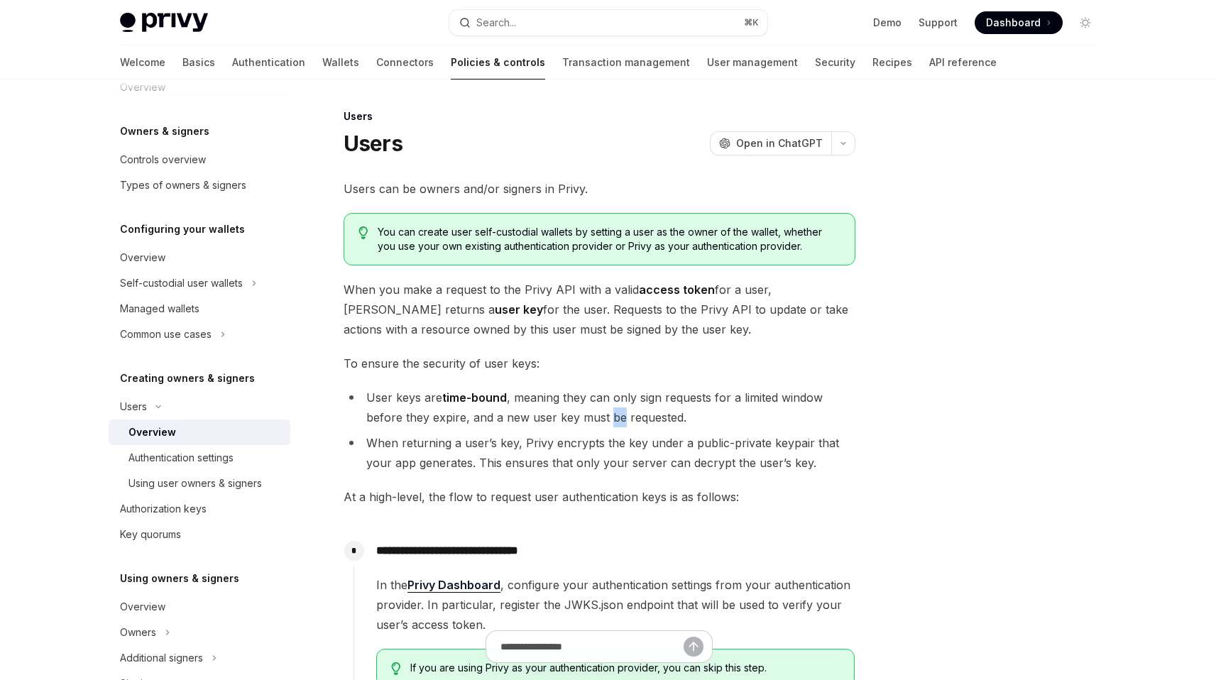
click at [610, 415] on li "User keys are time-bound , meaning they can only sign requests for a limited wi…" at bounding box center [600, 408] width 512 height 40
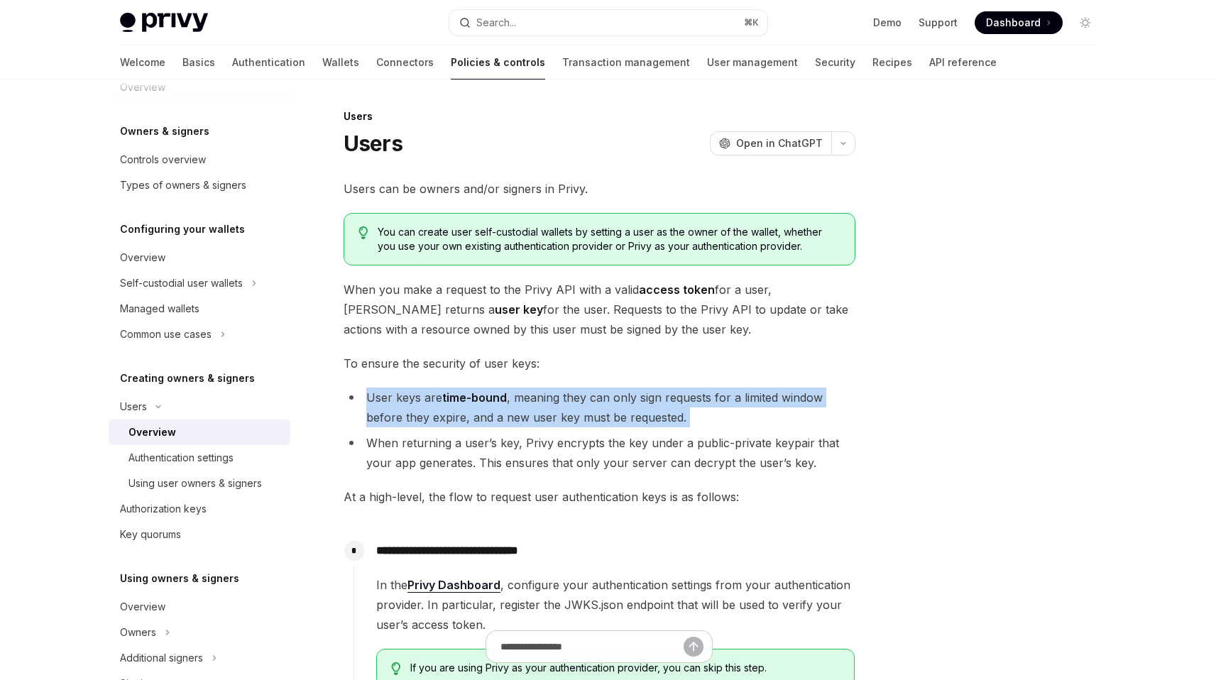
click at [610, 415] on li "User keys are time-bound , meaning they can only sign requests for a limited wi…" at bounding box center [600, 408] width 512 height 40
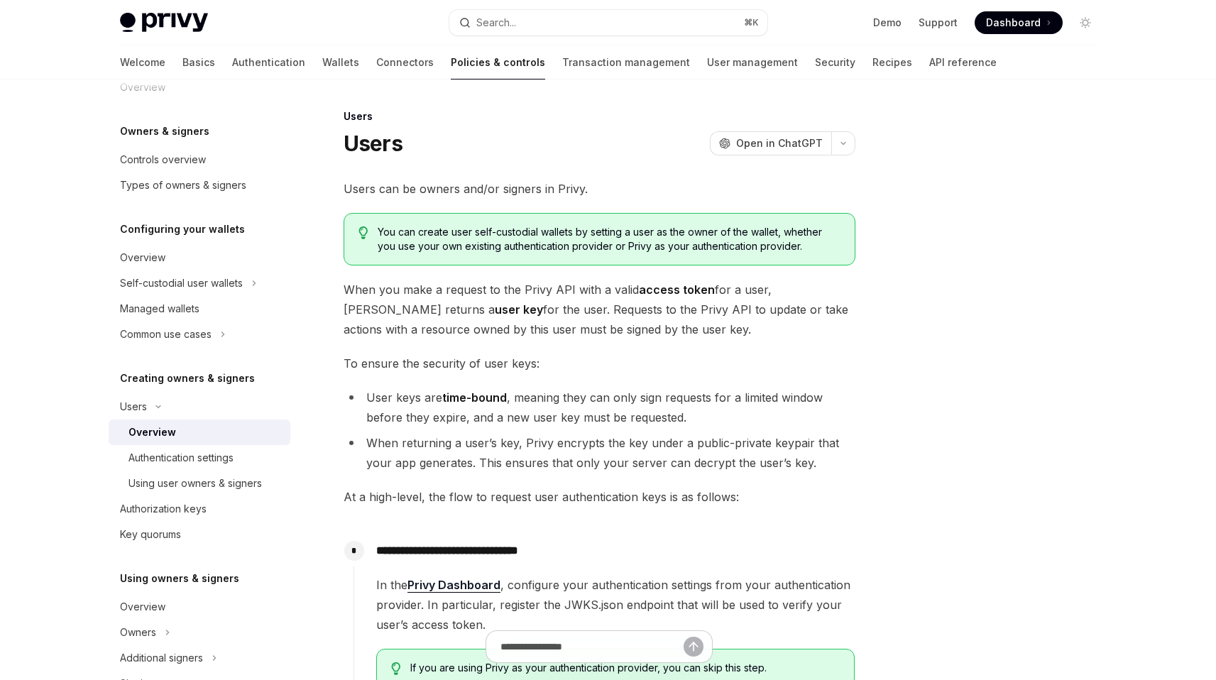
click at [603, 456] on li "When returning a user’s key, Privy encrypts the key under a public-private keyp…" at bounding box center [600, 453] width 512 height 40
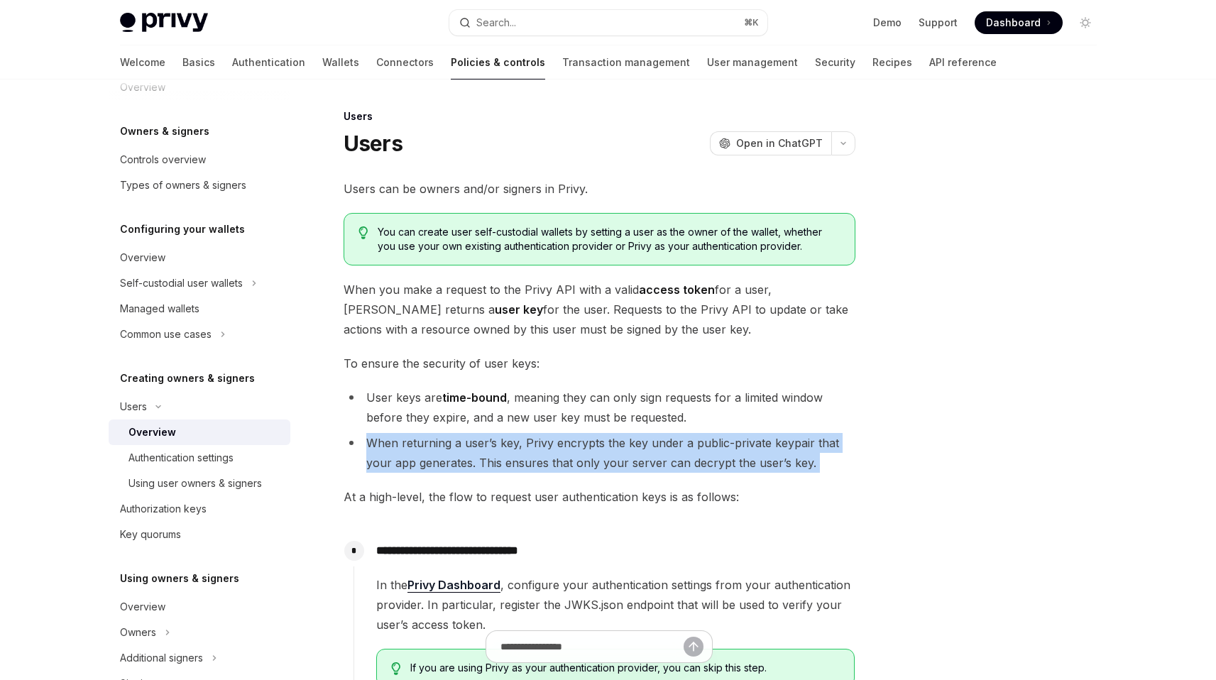
click at [603, 456] on li "When returning a user’s key, Privy encrypts the key under a public-private keyp…" at bounding box center [600, 453] width 512 height 40
click at [602, 457] on li "When returning a user’s key, Privy encrypts the key under a public-private keyp…" at bounding box center [600, 453] width 512 height 40
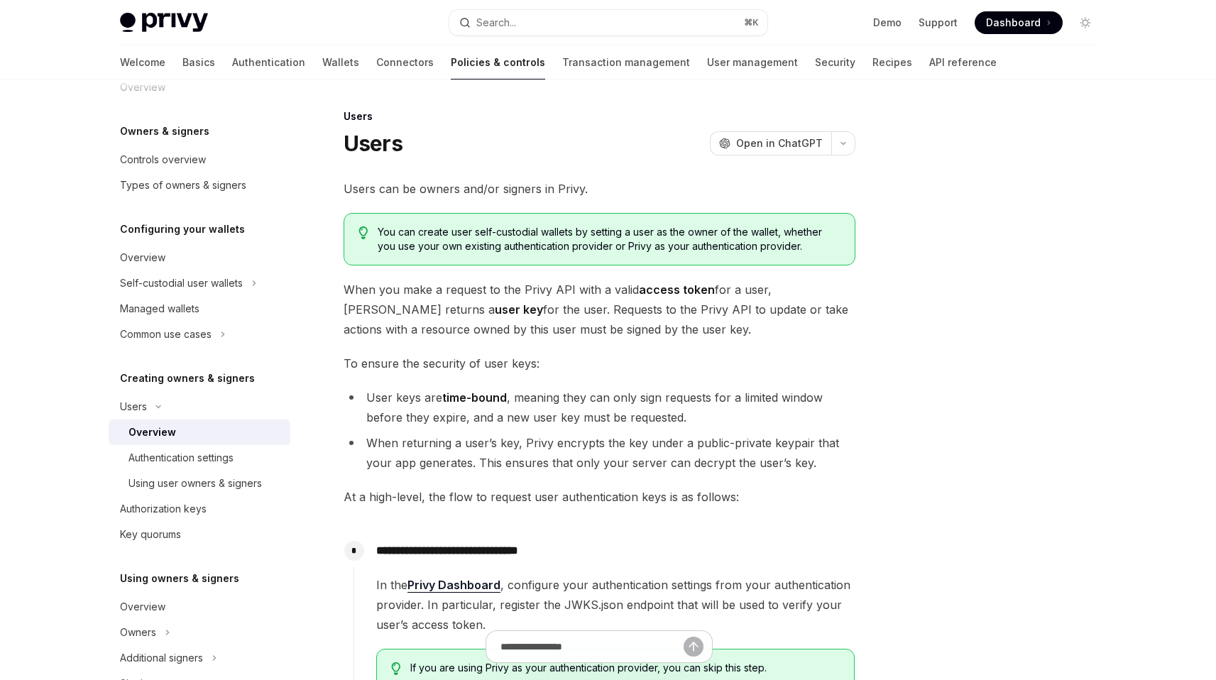
scroll to position [18, 0]
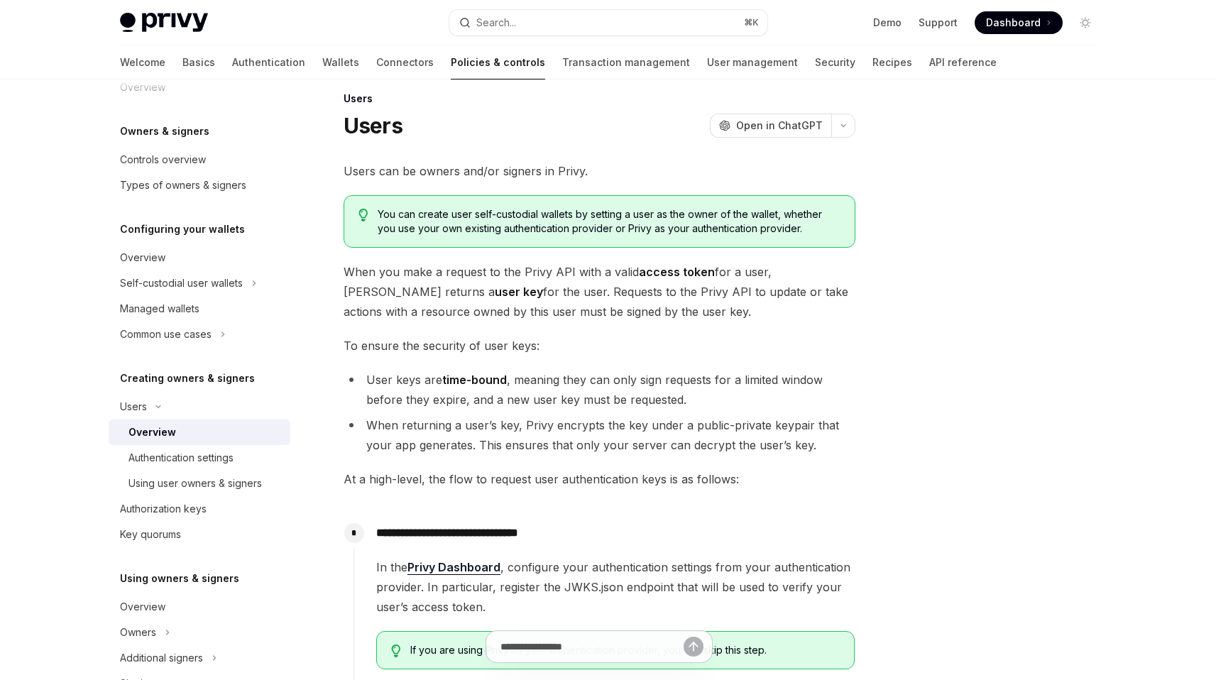
click at [629, 380] on li "User keys are time-bound , meaning they can only sign requests for a limited wi…" at bounding box center [600, 390] width 512 height 40
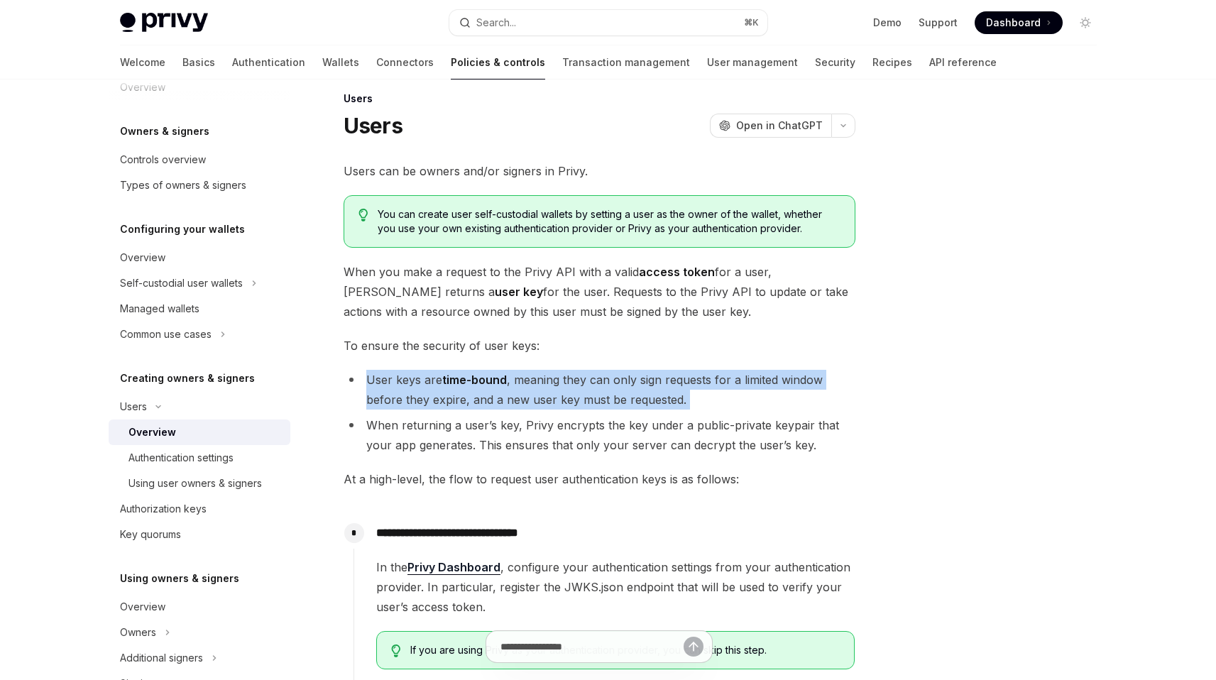
click at [629, 380] on li "User keys are time-bound , meaning they can only sign requests for a limited wi…" at bounding box center [600, 390] width 512 height 40
click at [627, 395] on li "User keys are time-bound , meaning they can only sign requests for a limited wi…" at bounding box center [600, 390] width 512 height 40
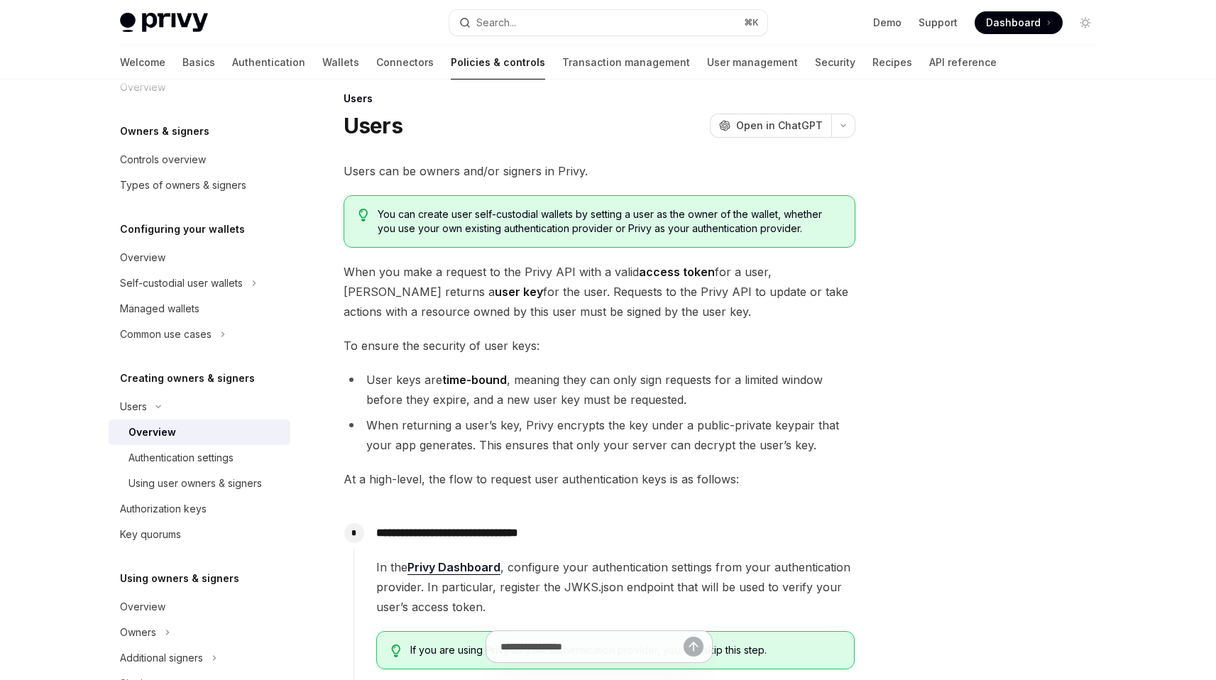
scroll to position [35, 0]
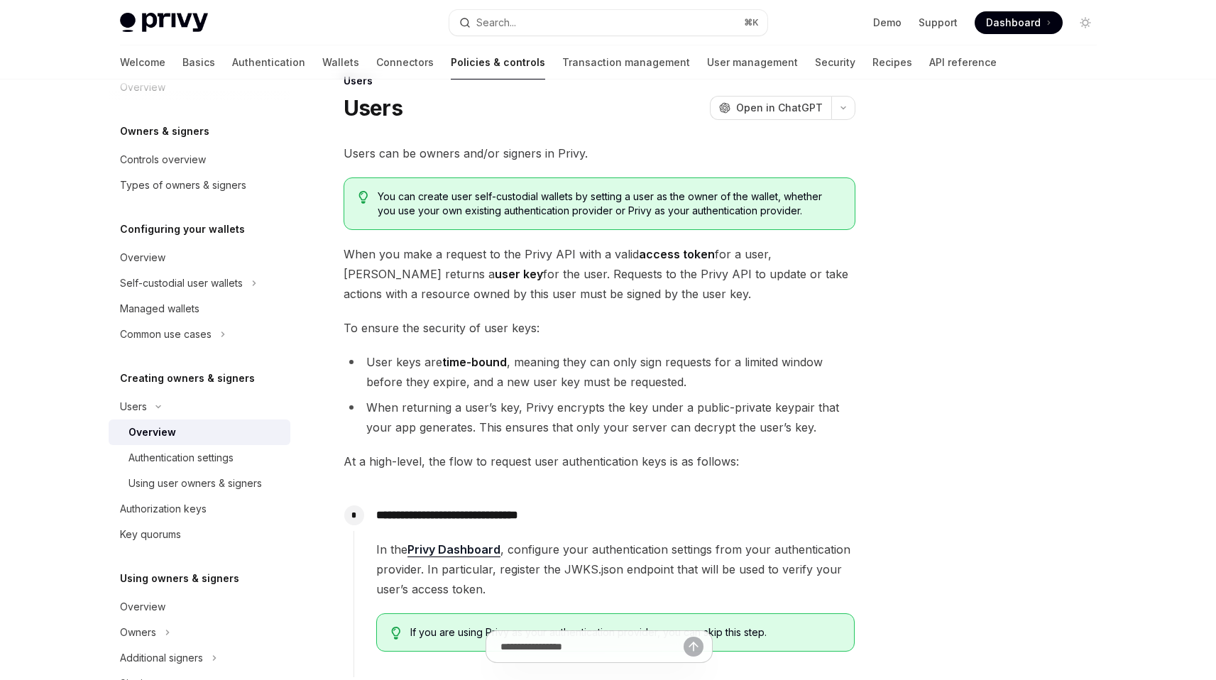
click at [620, 411] on li "When returning a user’s key, Privy encrypts the key under a public-private keyp…" at bounding box center [600, 417] width 512 height 40
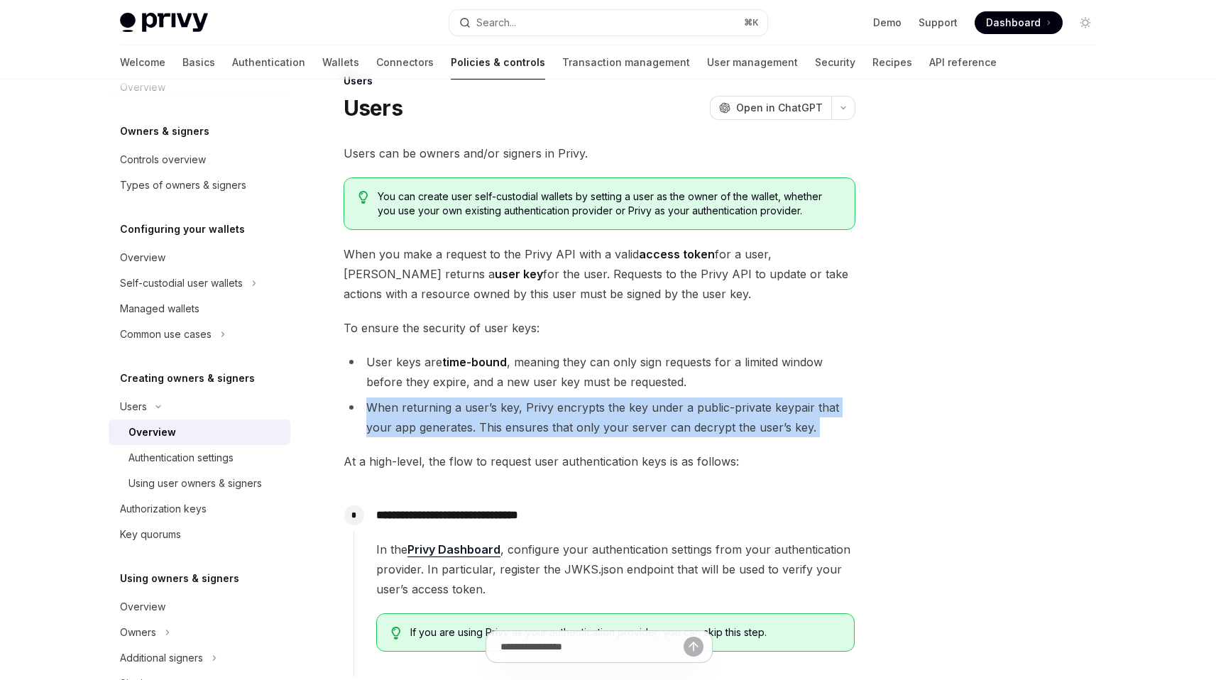
click at [620, 411] on li "When returning a user’s key, Privy encrypts the key under a public-private keyp…" at bounding box center [600, 417] width 512 height 40
click at [615, 426] on li "When returning a user’s key, Privy encrypts the key under a public-private keyp…" at bounding box center [600, 417] width 512 height 40
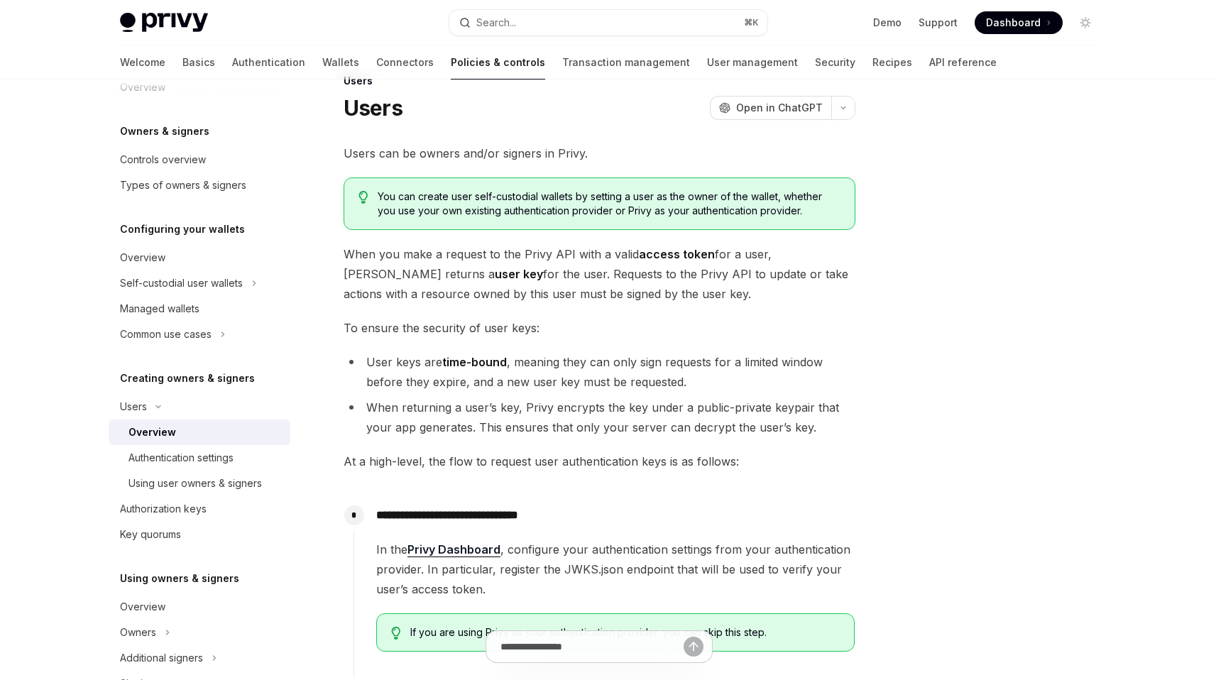
click at [633, 339] on div "**********" at bounding box center [600, 513] width 512 height 741
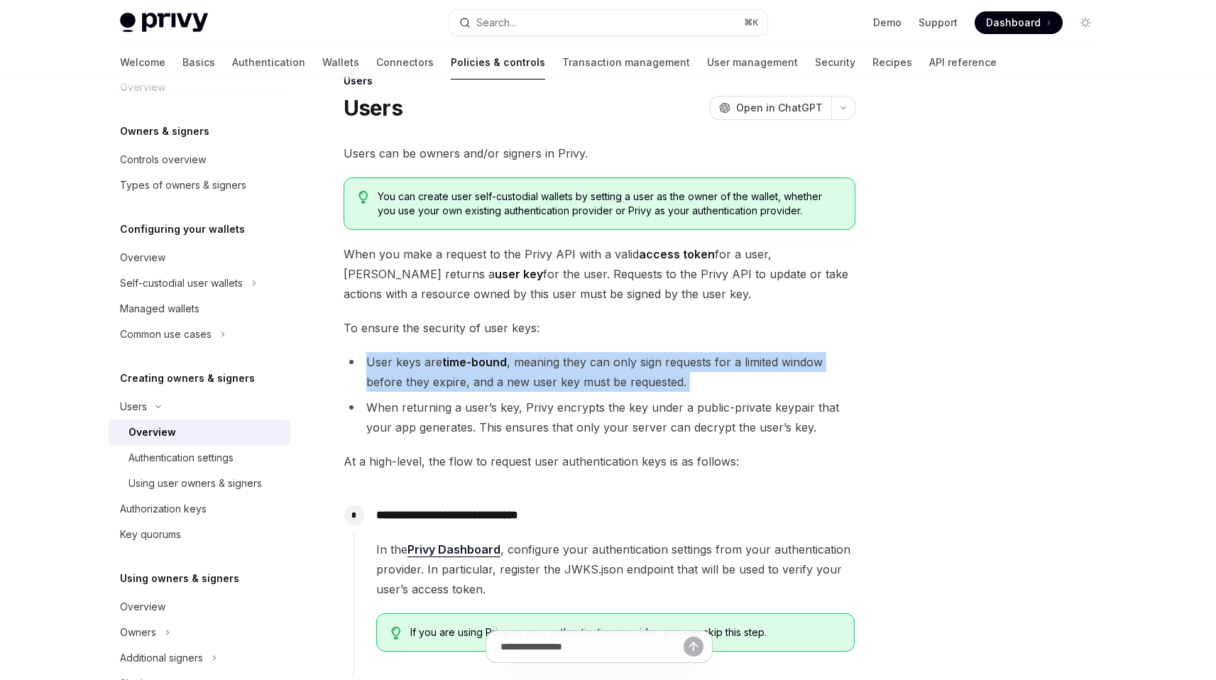
click at [633, 339] on div "**********" at bounding box center [600, 513] width 512 height 741
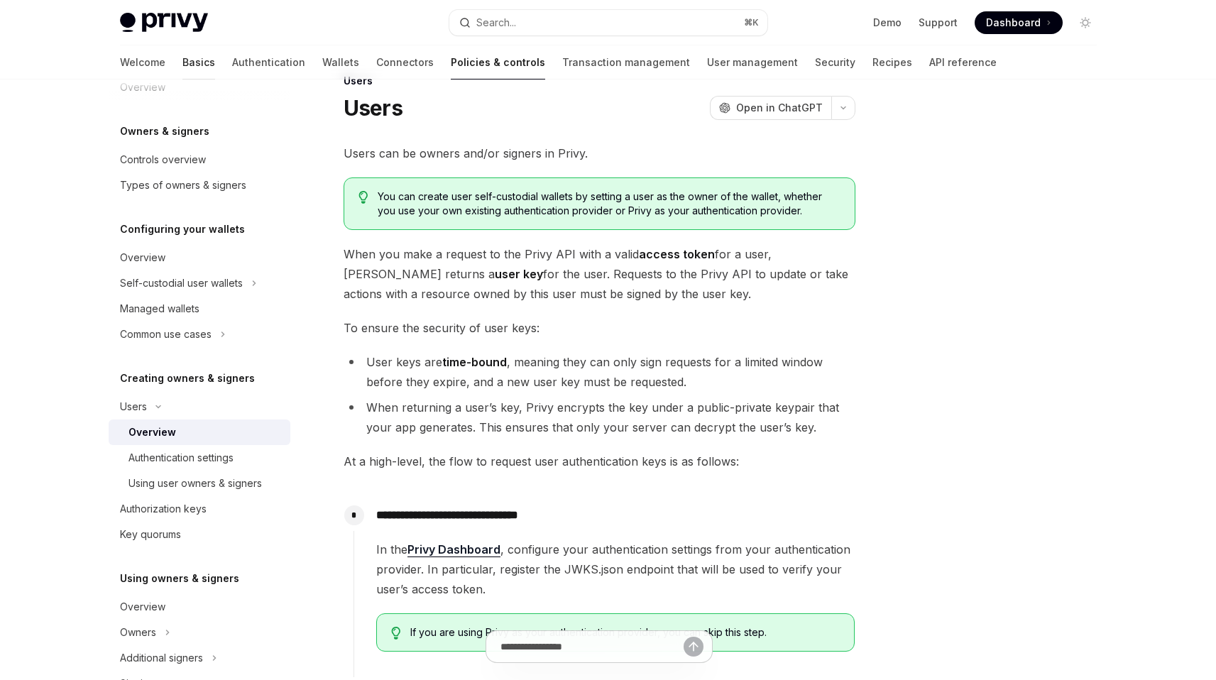
click at [182, 58] on link "Basics" at bounding box center [198, 62] width 33 height 34
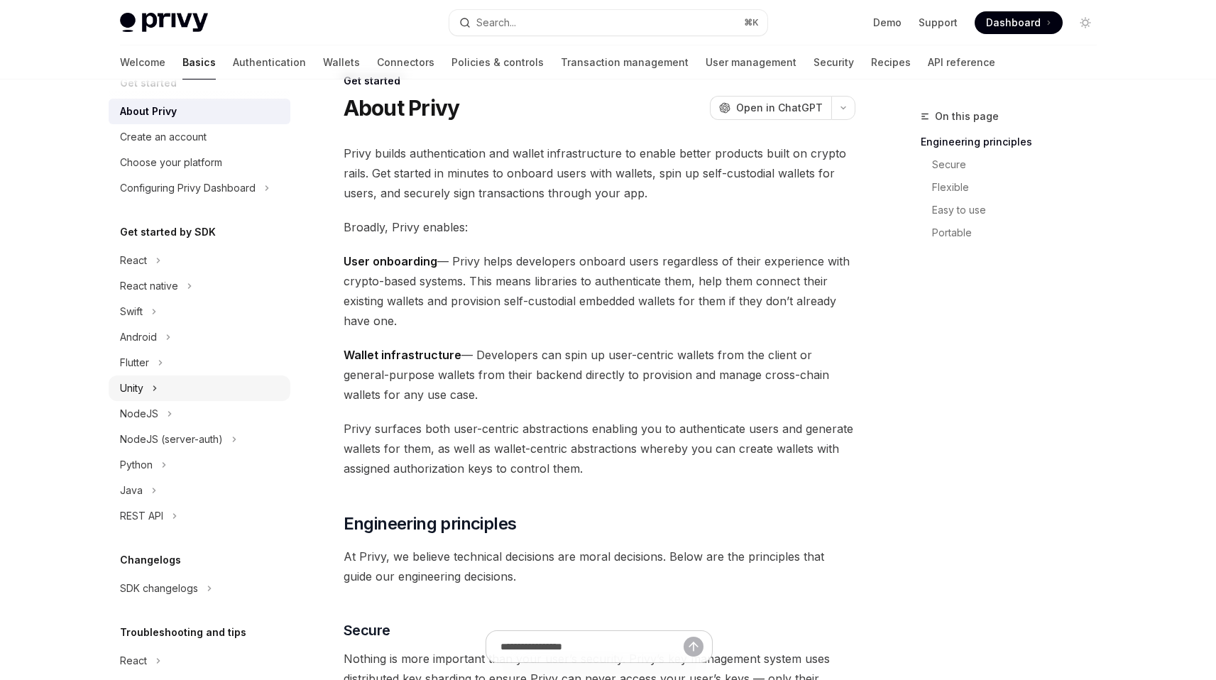
click at [160, 380] on div "Unity" at bounding box center [200, 388] width 182 height 26
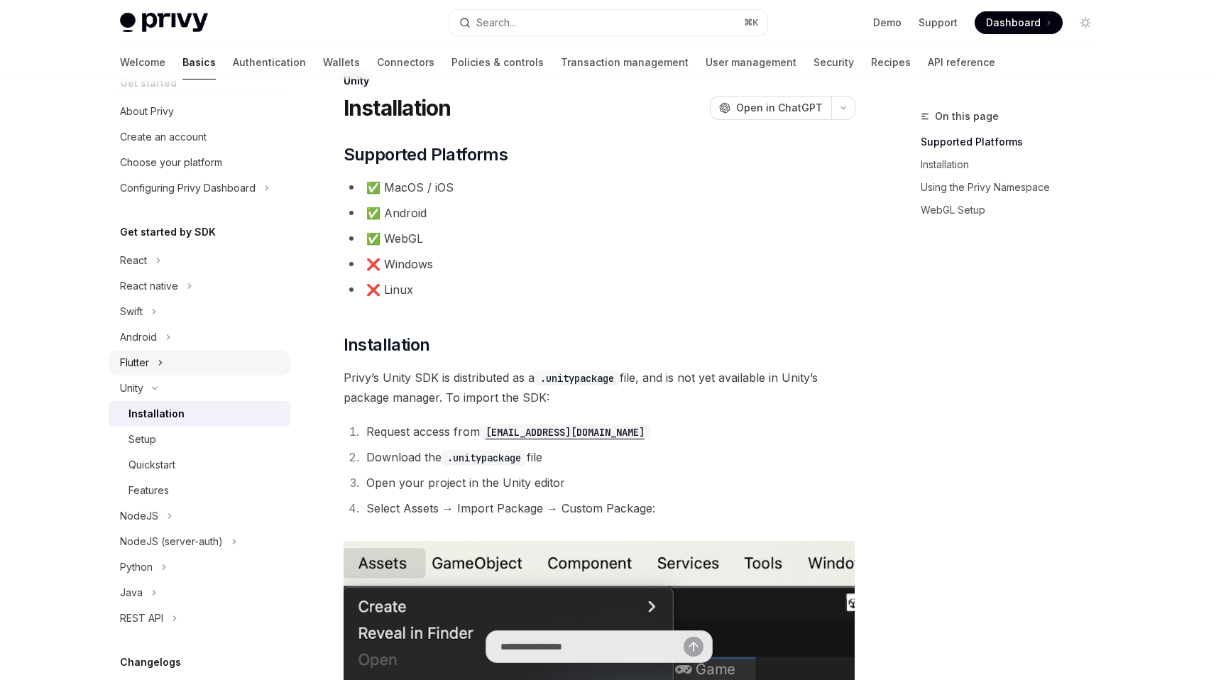
click at [154, 358] on div "Flutter" at bounding box center [200, 363] width 182 height 26
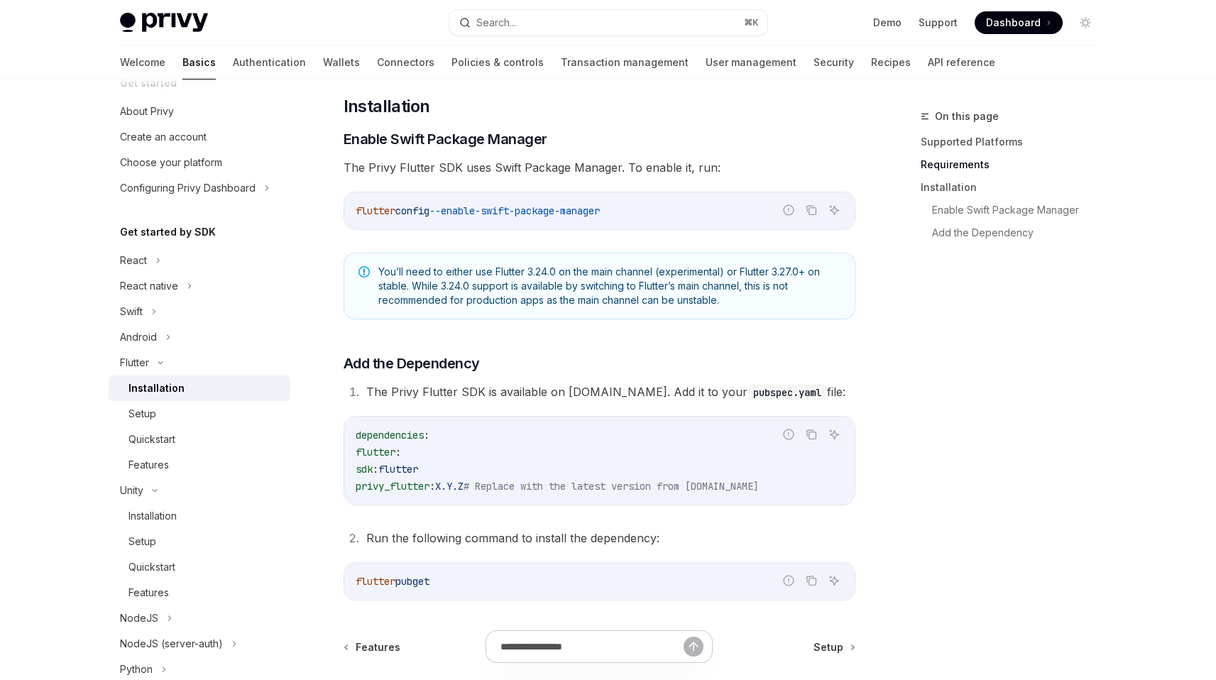
scroll to position [517, 0]
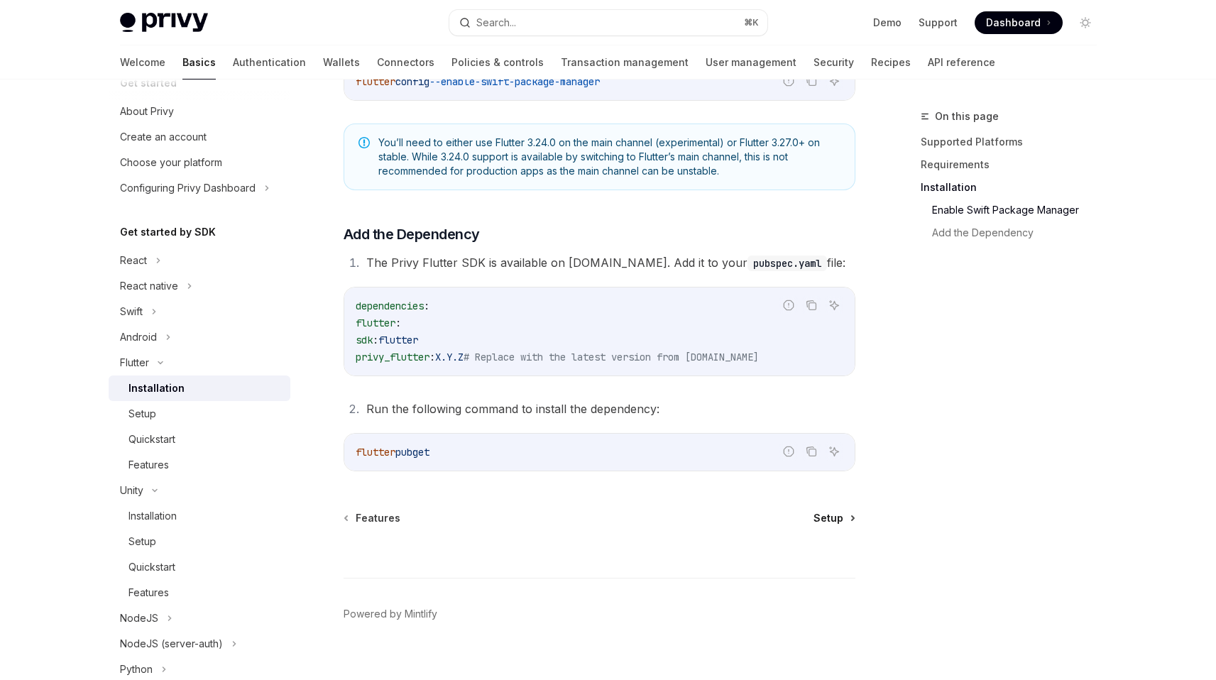
click at [838, 514] on span "Setup" at bounding box center [828, 518] width 30 height 14
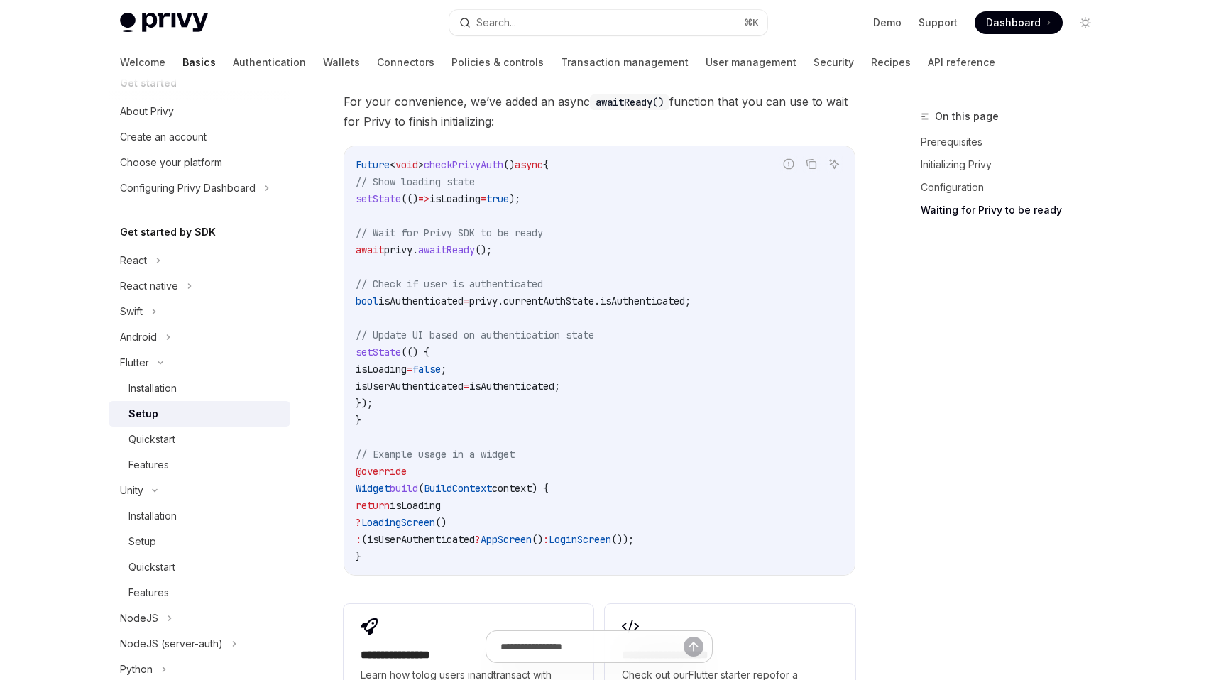
scroll to position [1304, 0]
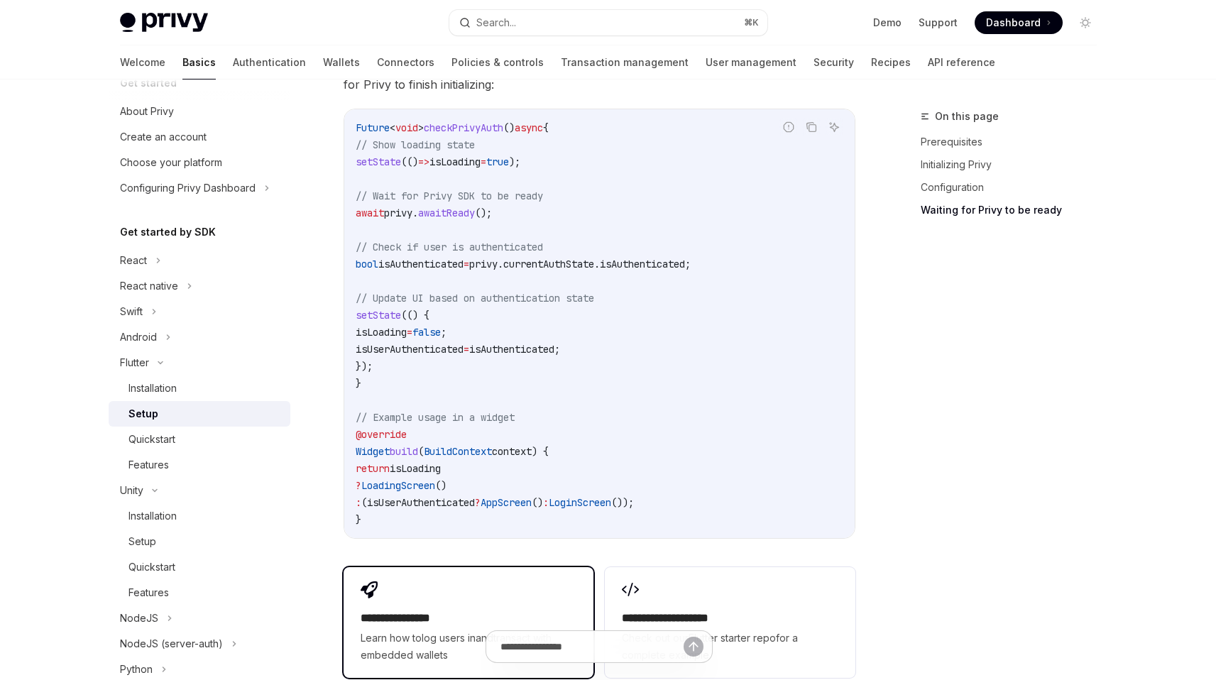
click at [451, 591] on div "**********" at bounding box center [469, 622] width 250 height 111
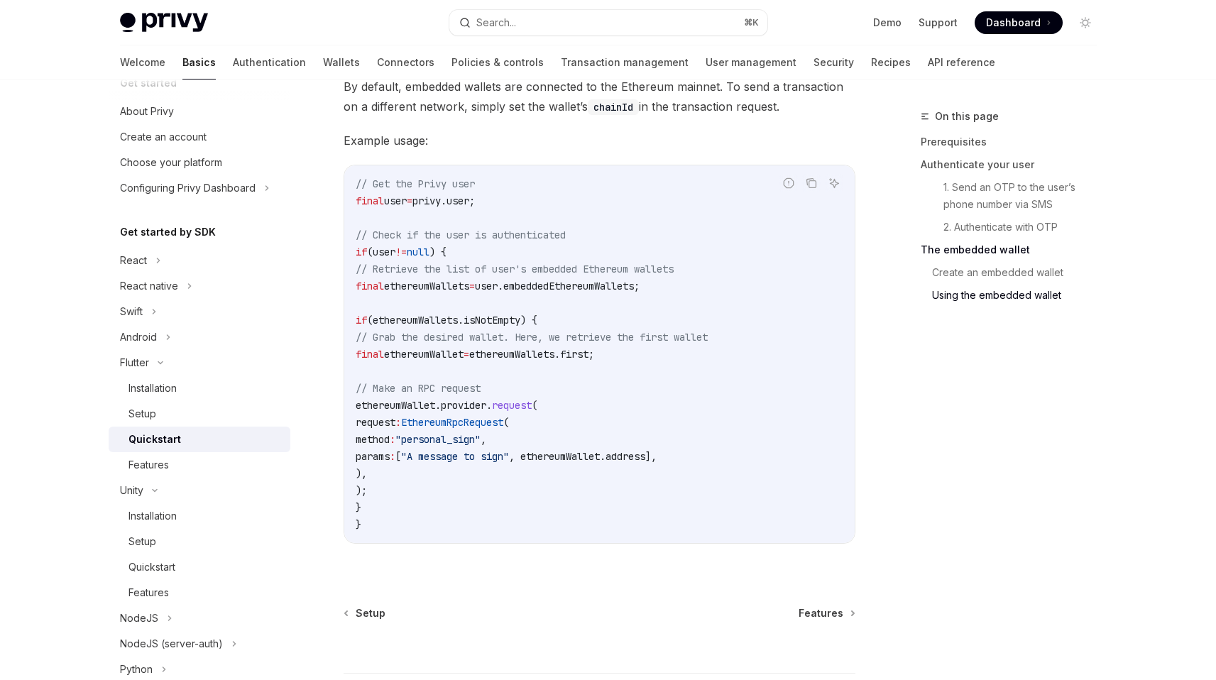
scroll to position [2685, 0]
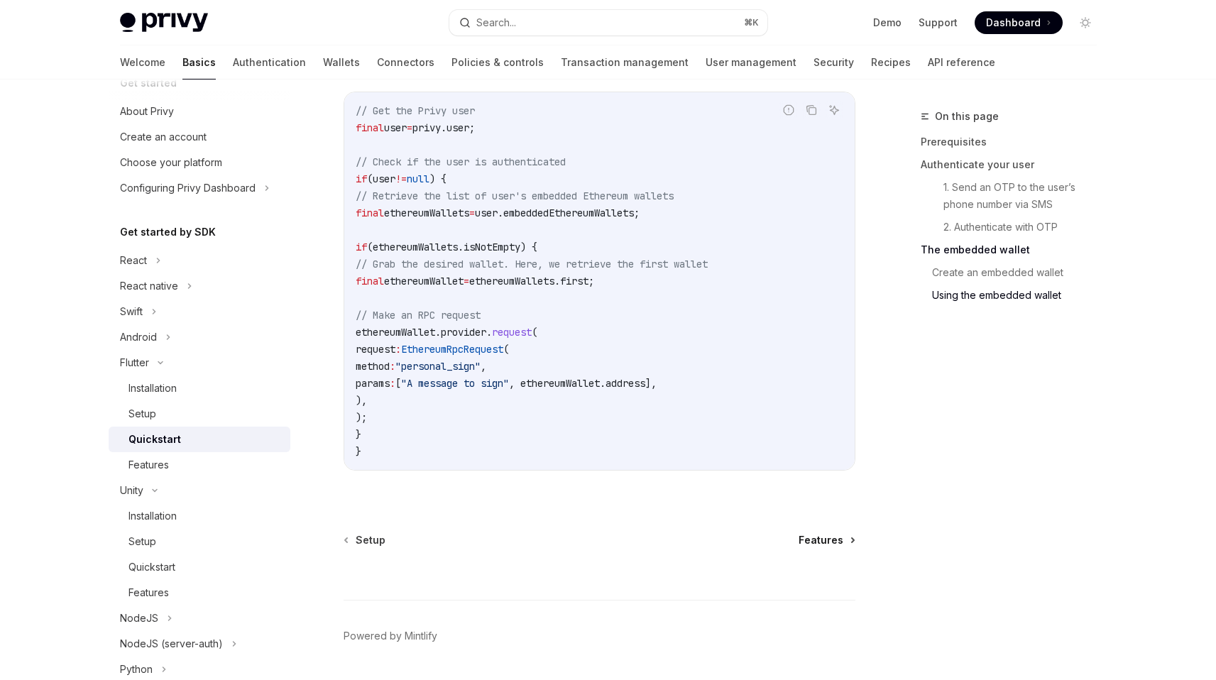
click at [835, 547] on span "Features" at bounding box center [820, 540] width 45 height 14
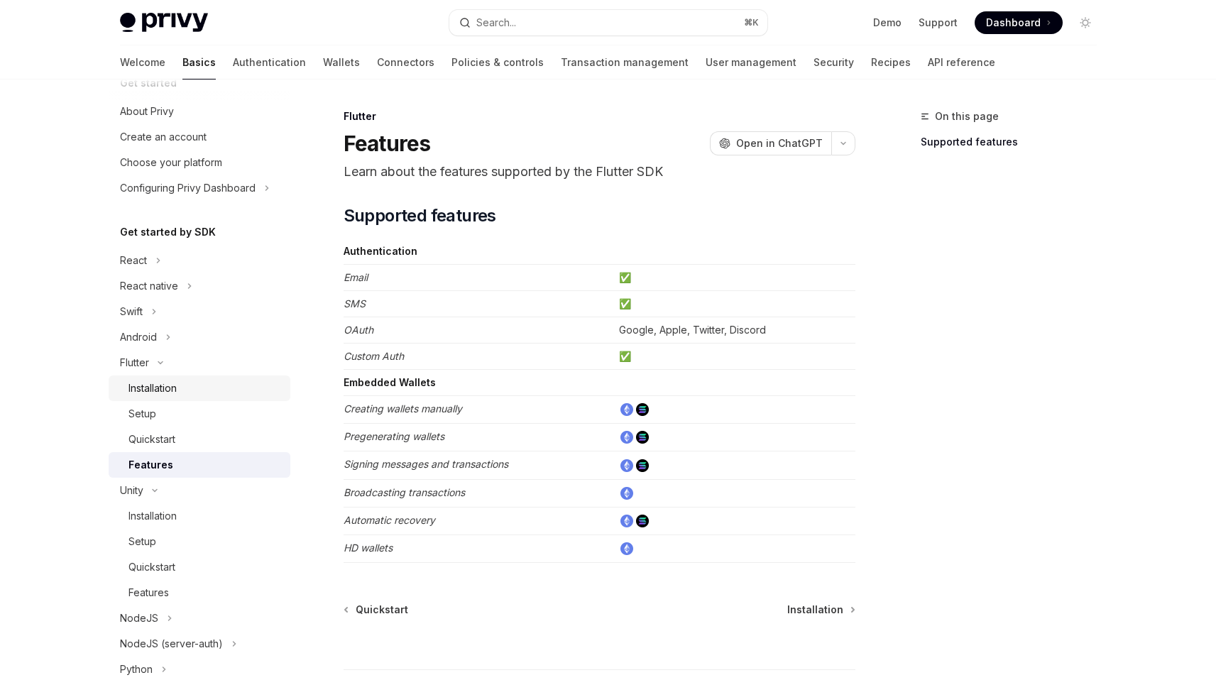
click at [168, 395] on div "Installation" at bounding box center [152, 388] width 48 height 17
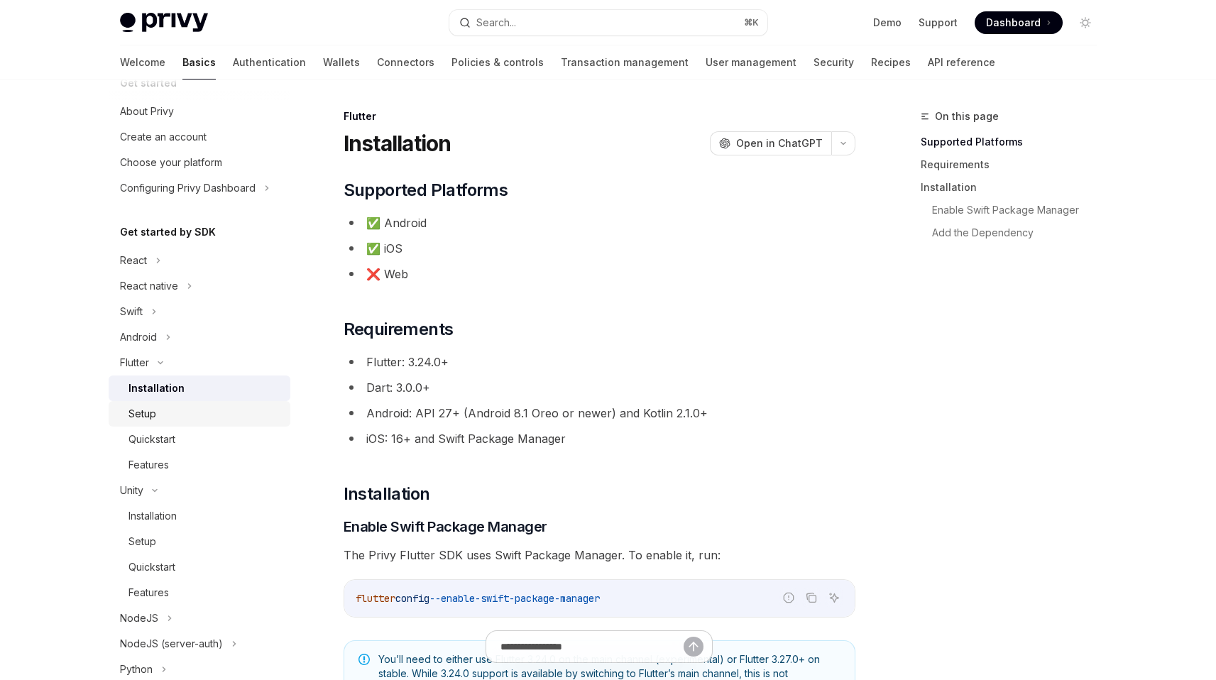
click at [170, 409] on div "Setup" at bounding box center [204, 413] width 153 height 17
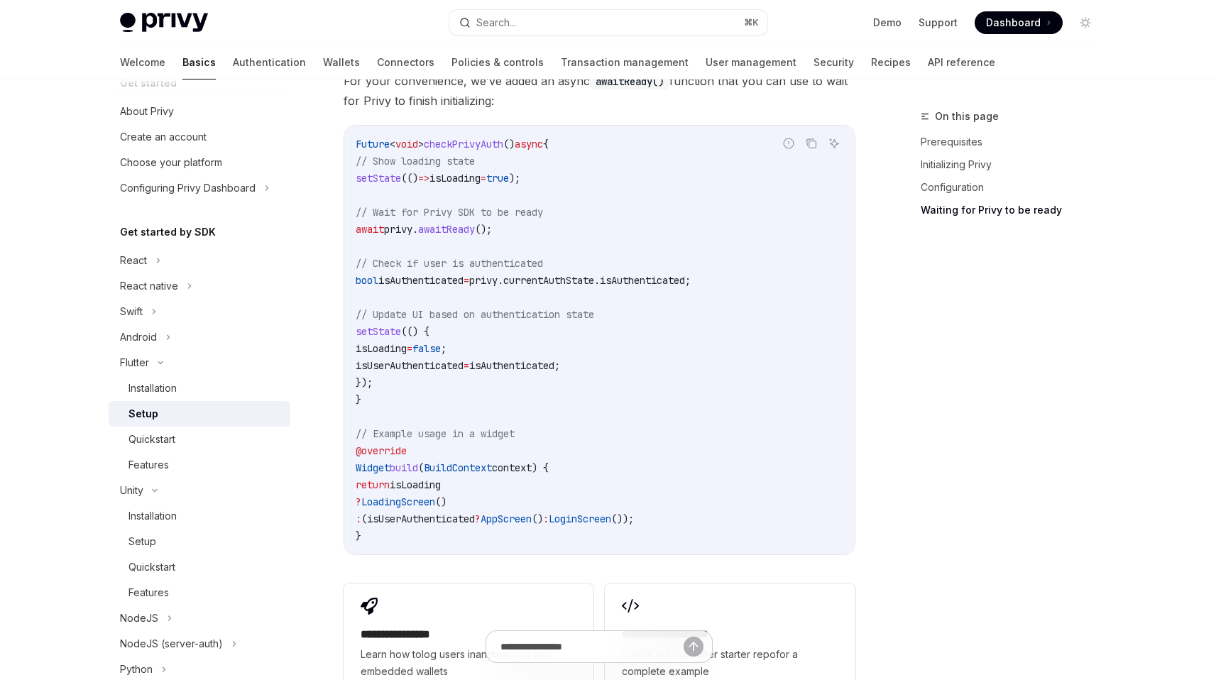
scroll to position [1320, 0]
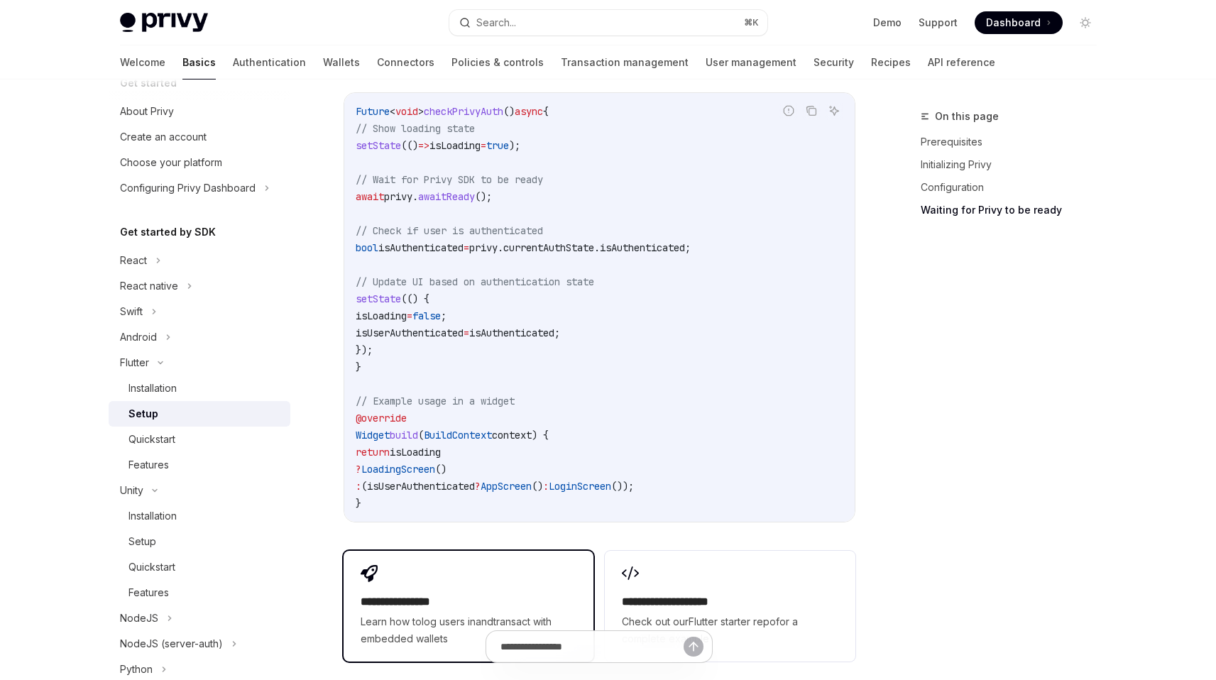
click at [507, 595] on h2 "**********" at bounding box center [469, 601] width 216 height 17
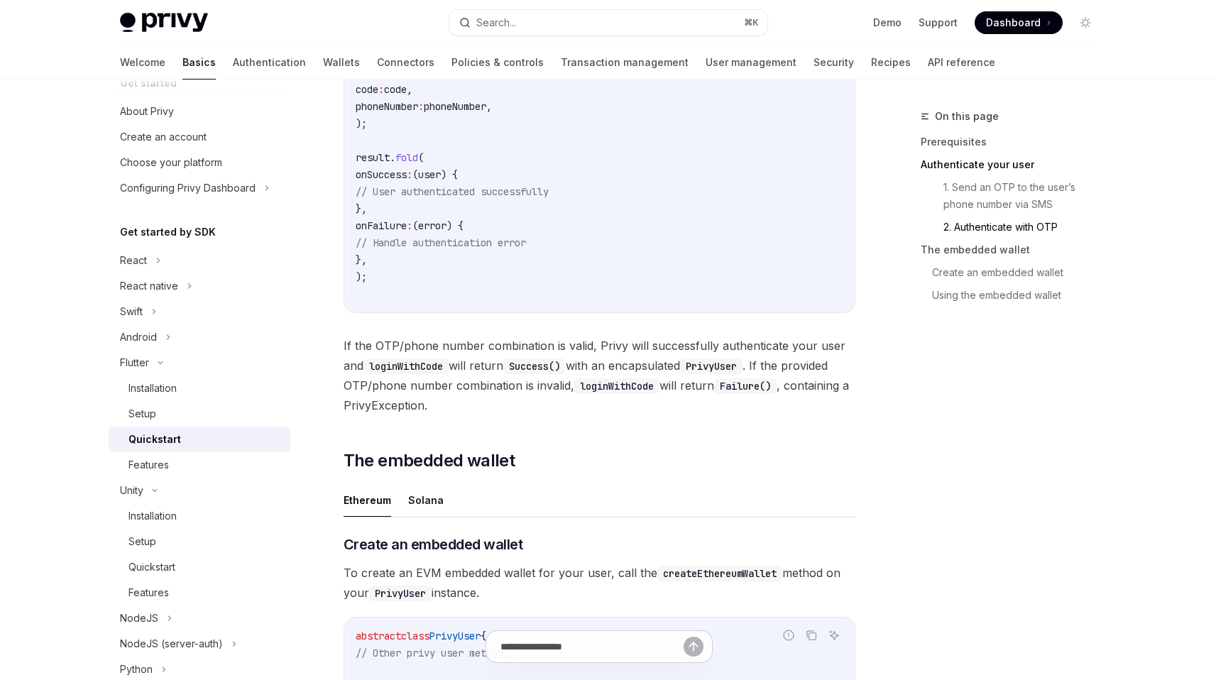
scroll to position [1350, 0]
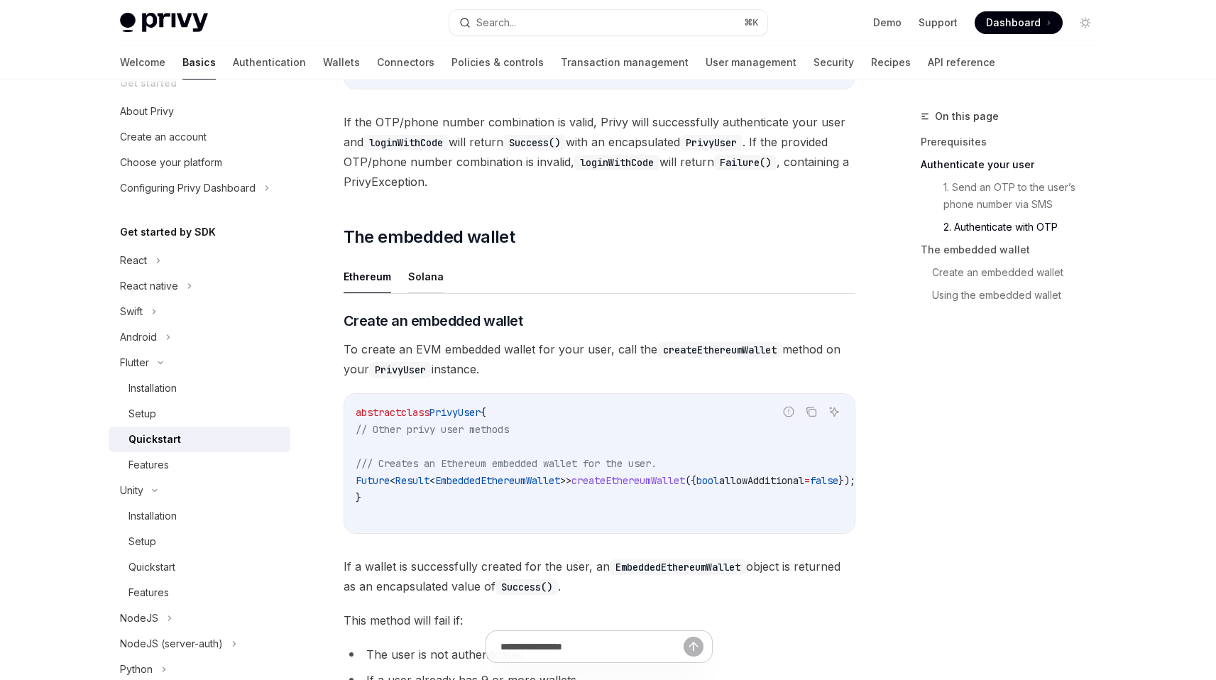
click at [424, 280] on button "Solana" at bounding box center [425, 276] width 35 height 33
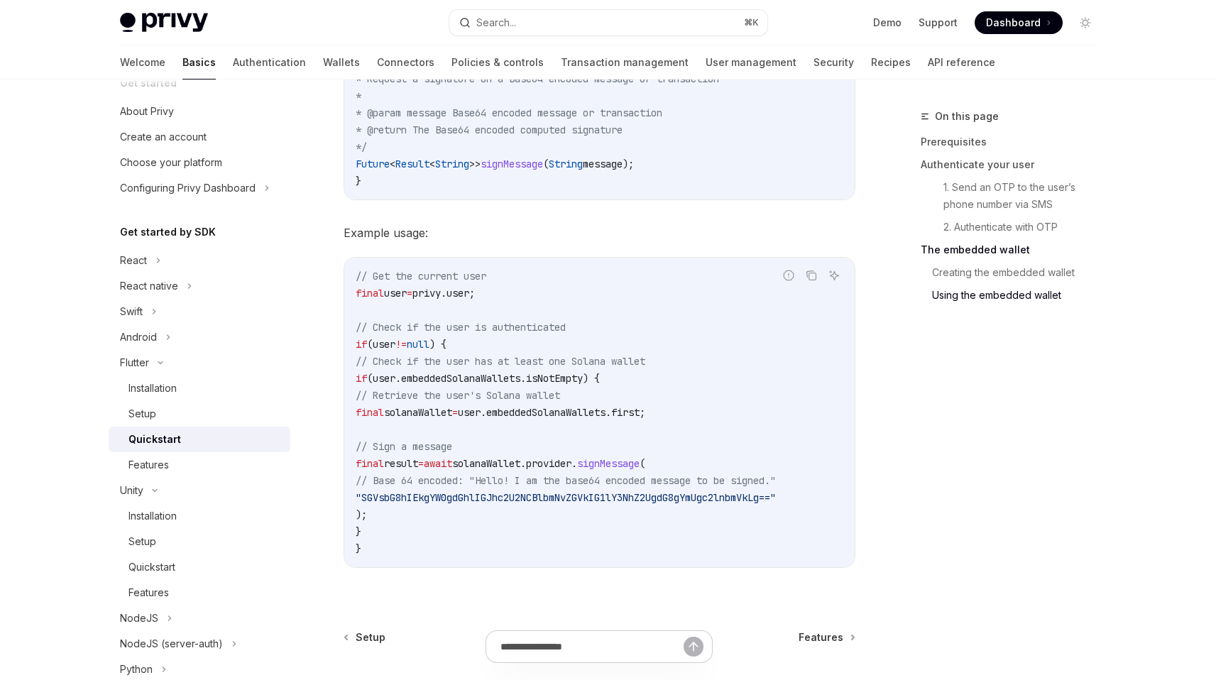
scroll to position [2214, 0]
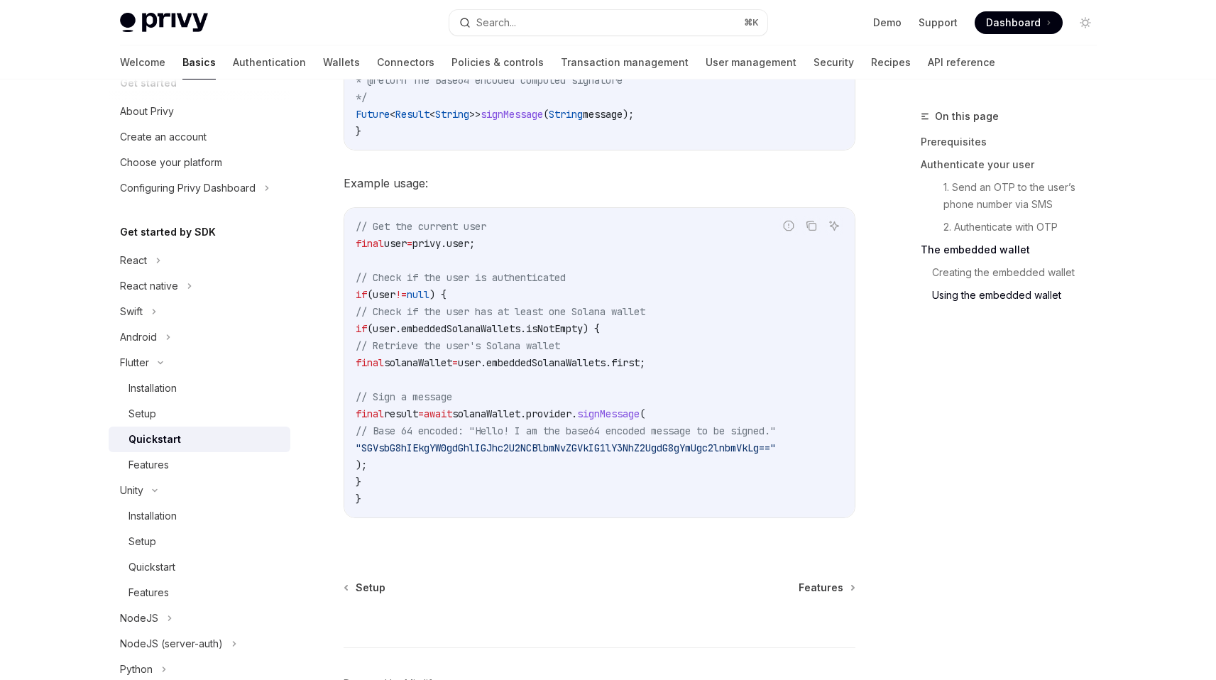
click at [635, 434] on span "// Base 64 encoded: "Hello! I am the base64 encoded message to be signed."" at bounding box center [566, 430] width 420 height 13
click at [631, 441] on span ""SGVsbG8hIEkgYW0gdGhlIGJhc2U2NCBlbmNvZGVkIG1lY3NhZ2UgdG8gYmUgc2lnbmVkLg=="" at bounding box center [566, 447] width 420 height 13
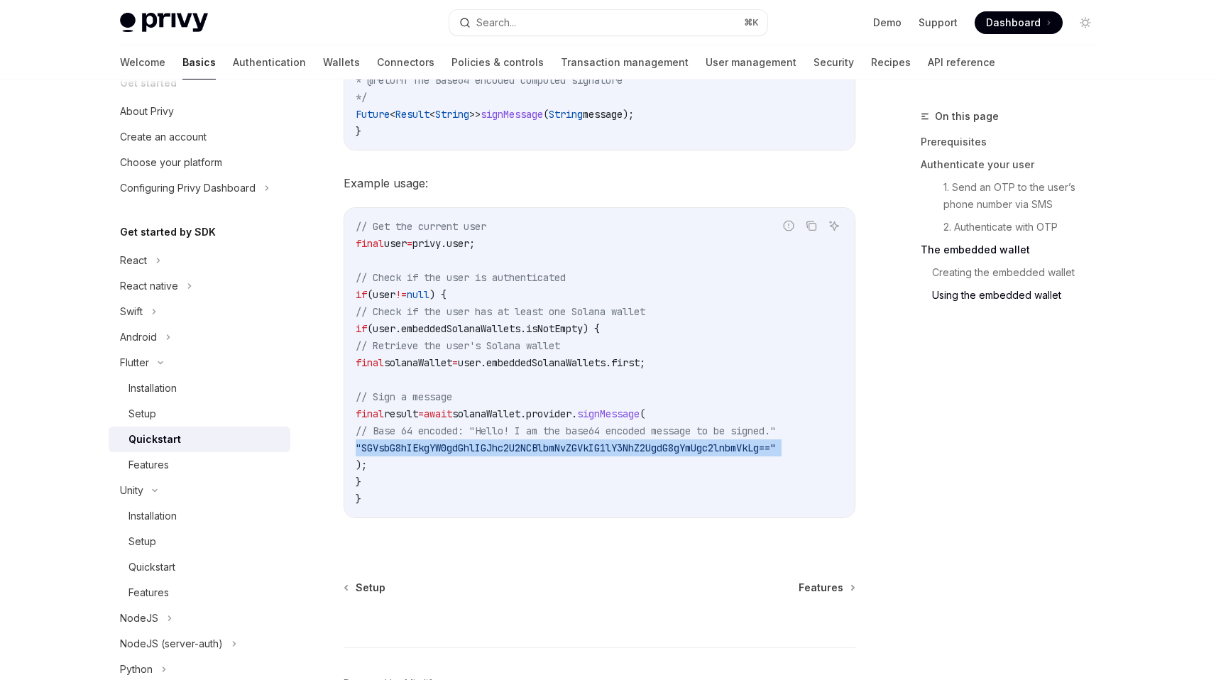
click at [631, 441] on span ""SGVsbG8hIEkgYW0gdGhlIGJhc2U2NCBlbmNvZGVkIG1lY3NhZ2UgdG8gYmUgc2lnbmVkLg=="" at bounding box center [566, 447] width 420 height 13
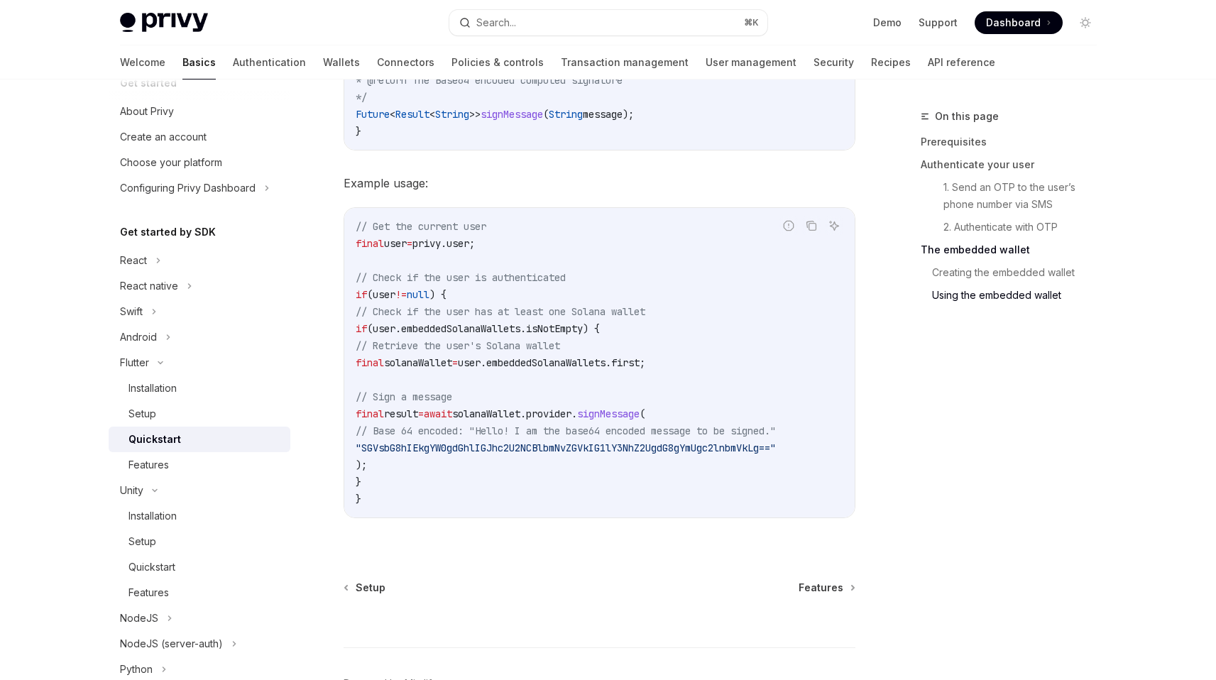
click at [547, 430] on span "// Base 64 encoded: "Hello! I am the base64 encoded message to be signed."" at bounding box center [566, 430] width 420 height 13
click at [547, 429] on span "// Base 64 encoded: "Hello! I am the base64 encoded message to be signed."" at bounding box center [566, 430] width 420 height 13
click at [540, 449] on span ""SGVsbG8hIEkgYW0gdGhlIGJhc2U2NCBlbmNvZGVkIG1lY3NhZ2UgdG8gYmUgc2lnbmVkLg=="" at bounding box center [566, 447] width 420 height 13
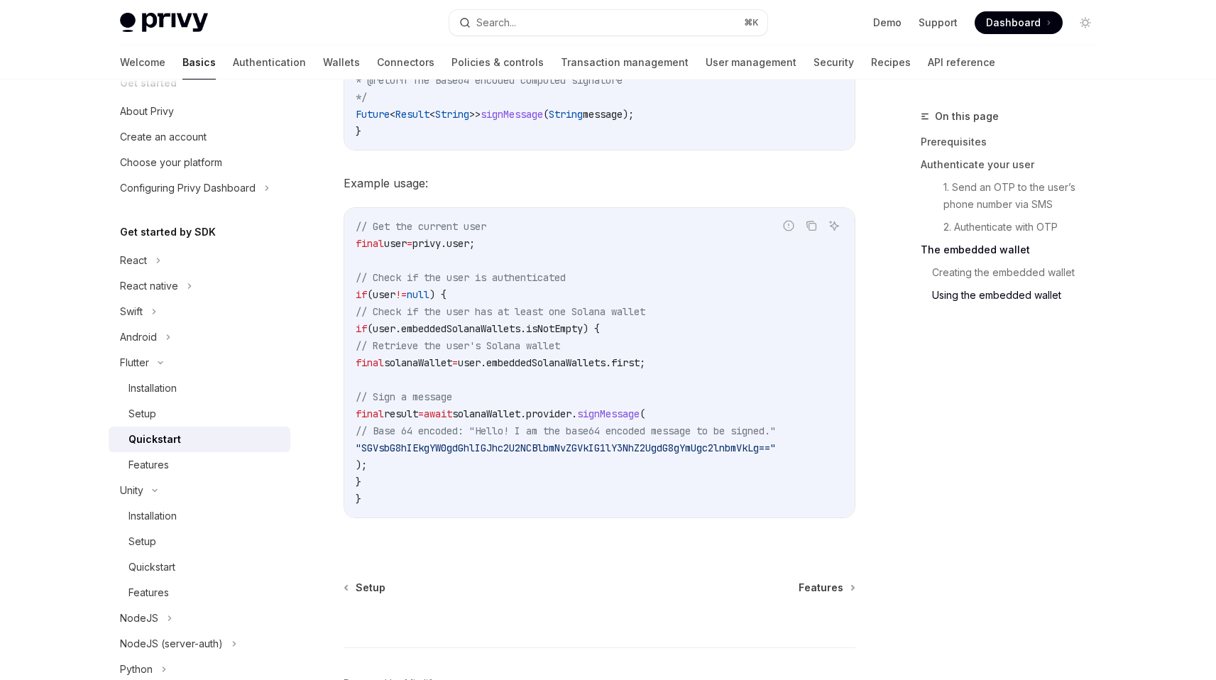
click at [540, 449] on span ""SGVsbG8hIEkgYW0gdGhlIGJhc2U2NCBlbmNvZGVkIG1lY3NhZ2UgdG8gYmUgc2lnbmVkLg=="" at bounding box center [566, 447] width 420 height 13
click at [616, 399] on code "// Get the current user final user = privy.user; // Check if the user is authen…" at bounding box center [600, 363] width 488 height 290
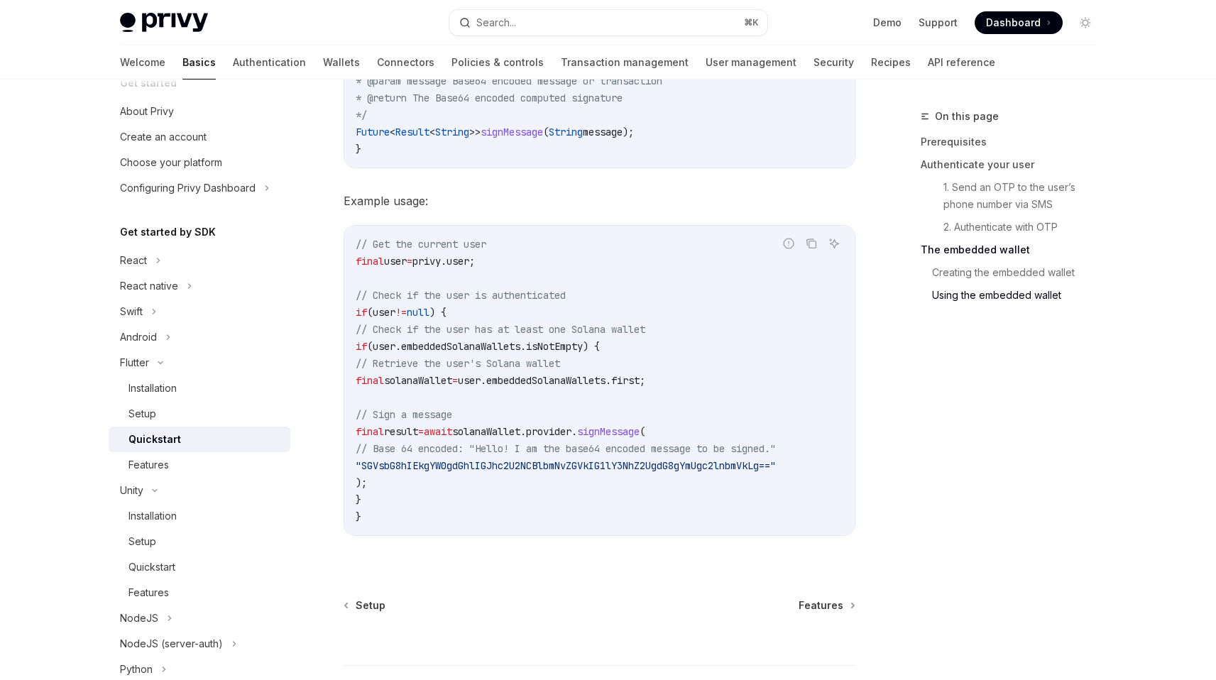
scroll to position [2187, 0]
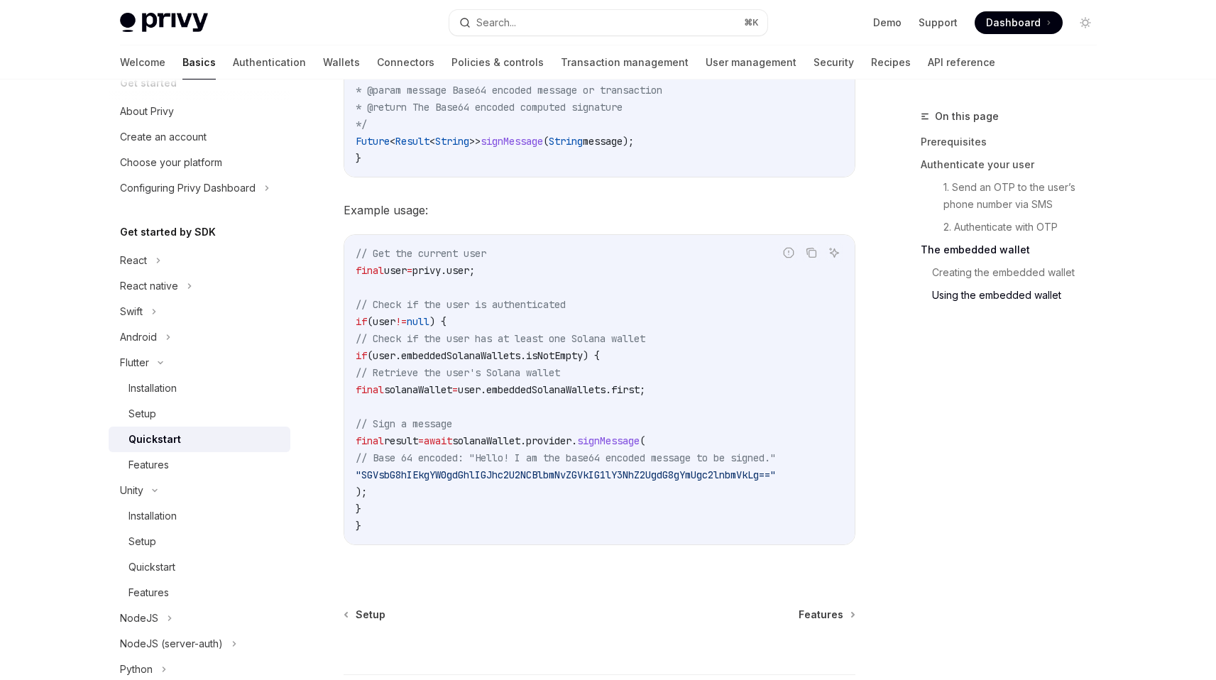
click at [616, 395] on span "user.embeddedSolanaWallets.first;" at bounding box center [551, 389] width 187 height 13
click at [613, 397] on code "// Get the current user final user = privy.user; // Check if the user is authen…" at bounding box center [600, 390] width 488 height 290
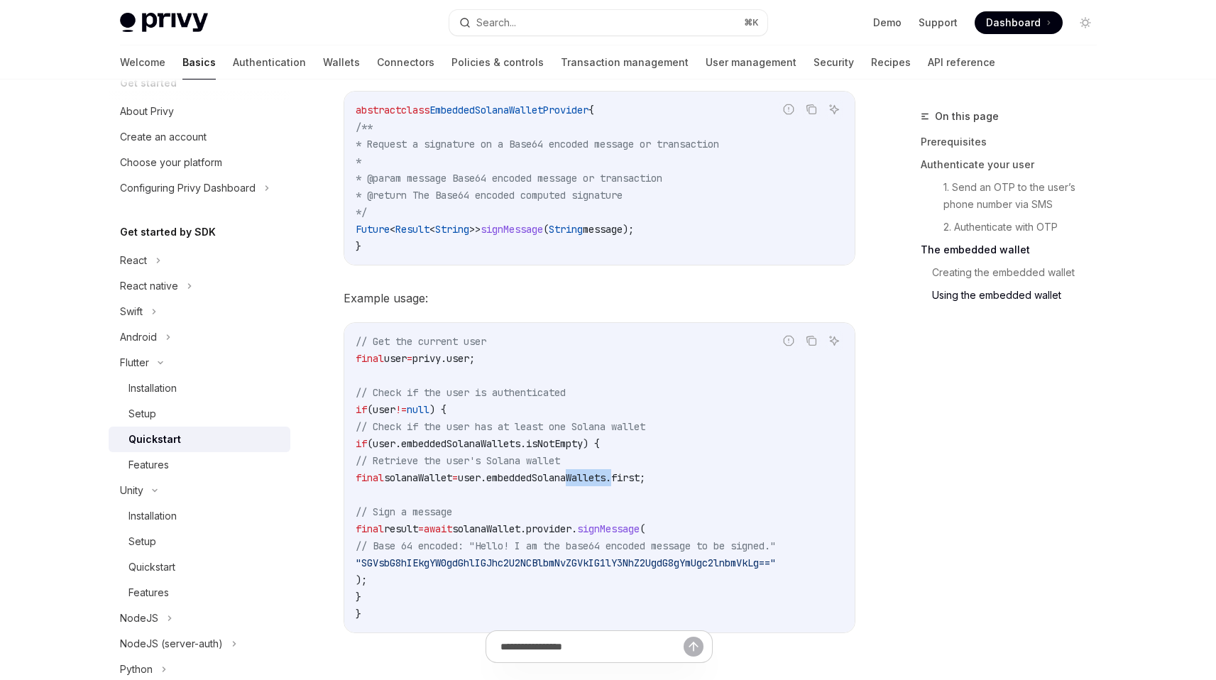
scroll to position [2020, 0]
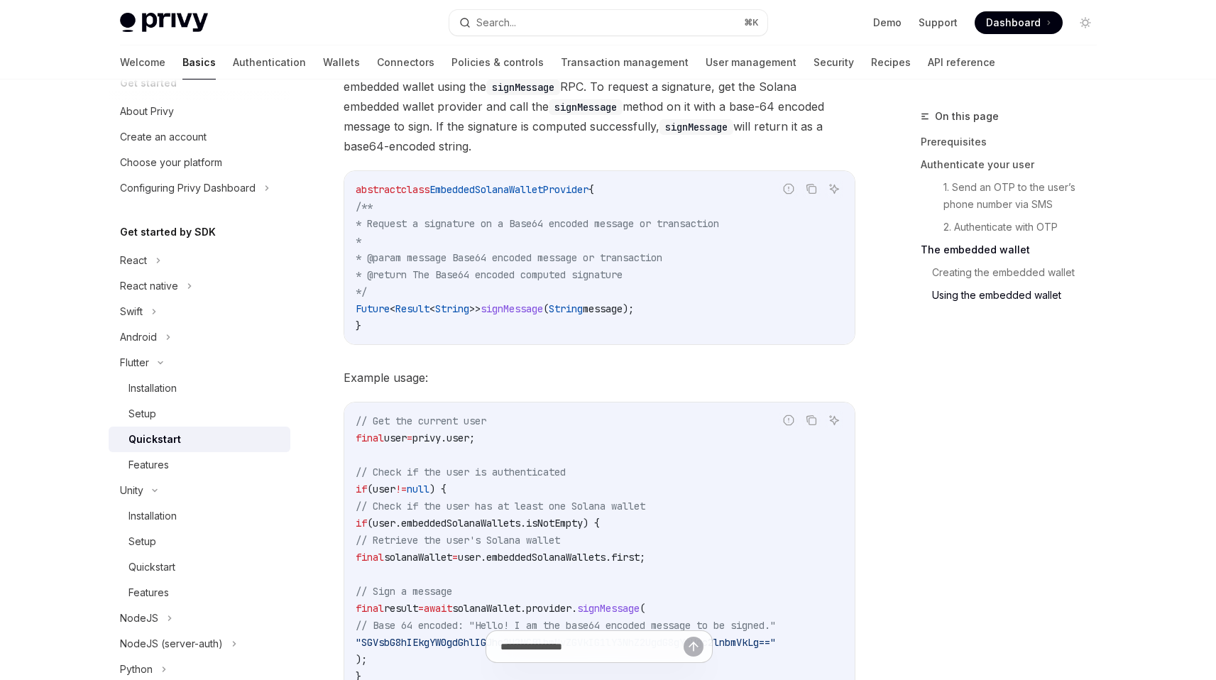
click at [543, 307] on span "signMessage" at bounding box center [512, 308] width 62 height 13
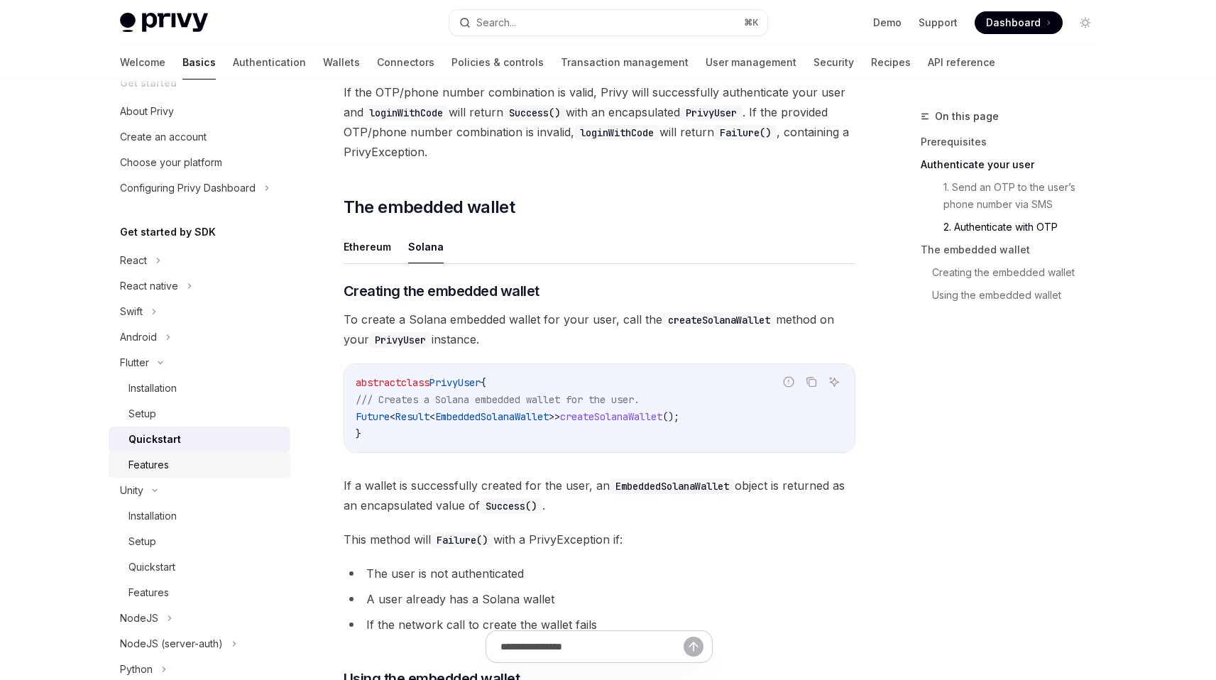
scroll to position [60, 0]
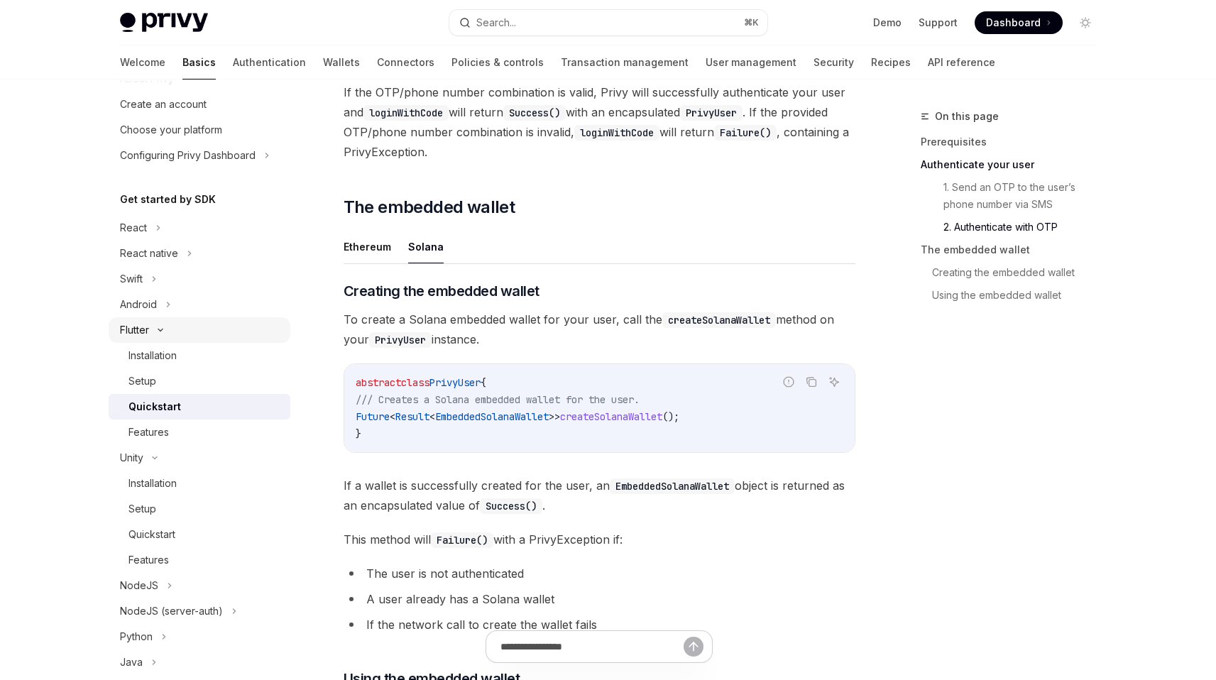
click at [184, 333] on div "Flutter" at bounding box center [200, 330] width 182 height 26
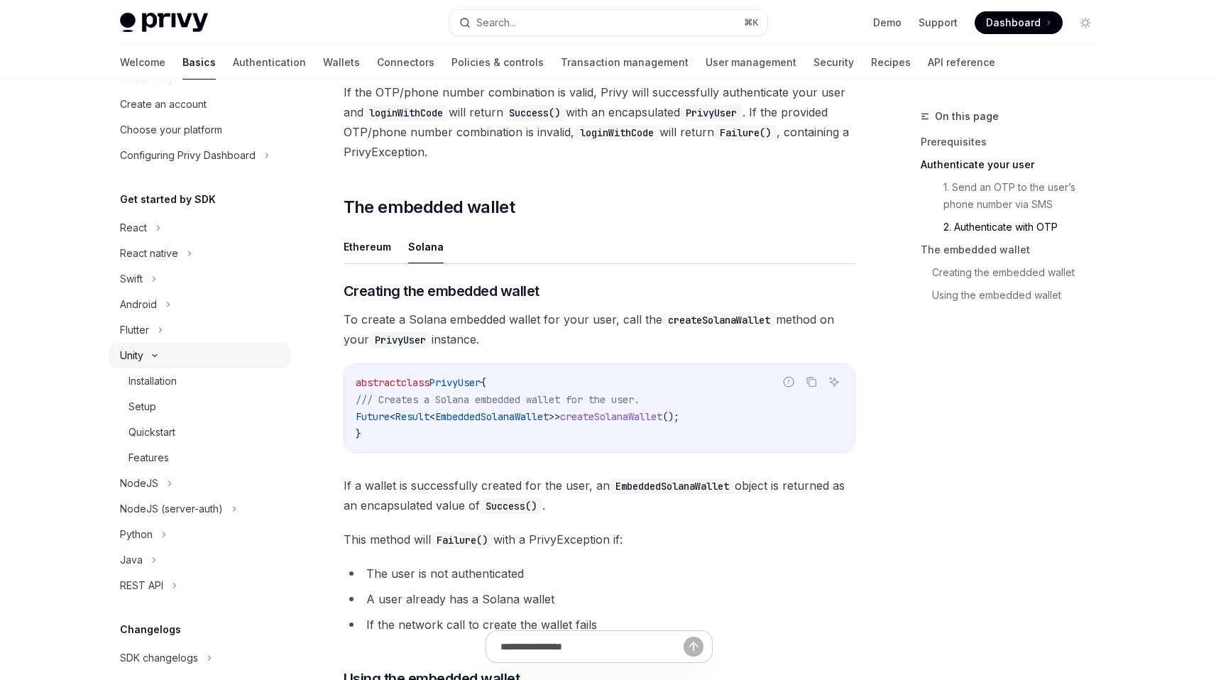
click at [199, 356] on div "Unity" at bounding box center [200, 356] width 182 height 26
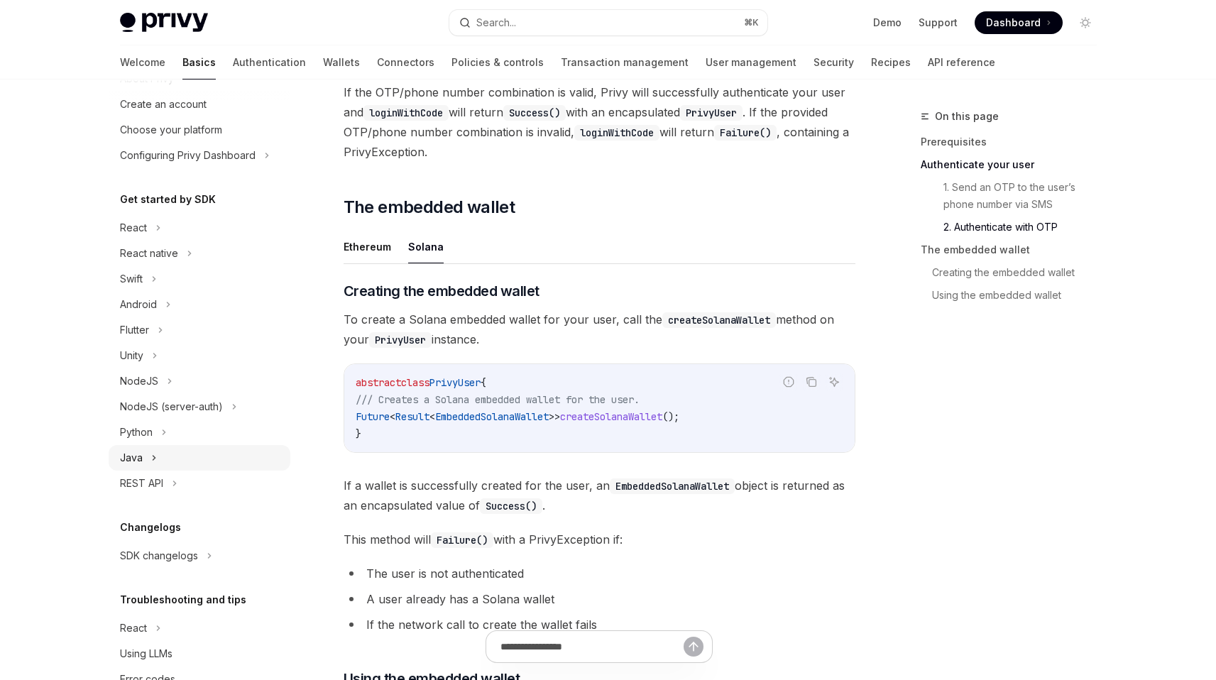
click at [197, 461] on div "Java" at bounding box center [200, 458] width 182 height 26
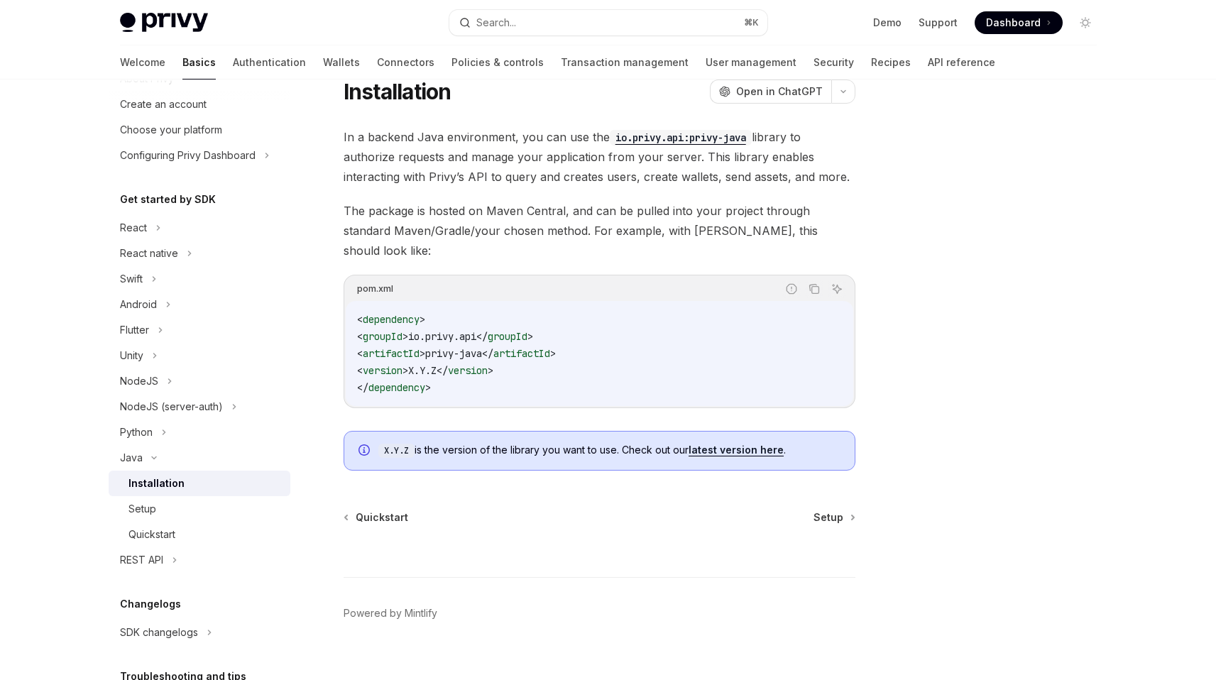
click at [197, 490] on div "Installation" at bounding box center [204, 483] width 153 height 17
click at [823, 490] on div "Java Installation OpenAI Open in ChatGPT OpenAI Open in ChatGPT In a backend Ja…" at bounding box center [467, 378] width 784 height 644
click at [838, 510] on span "Setup" at bounding box center [828, 517] width 30 height 14
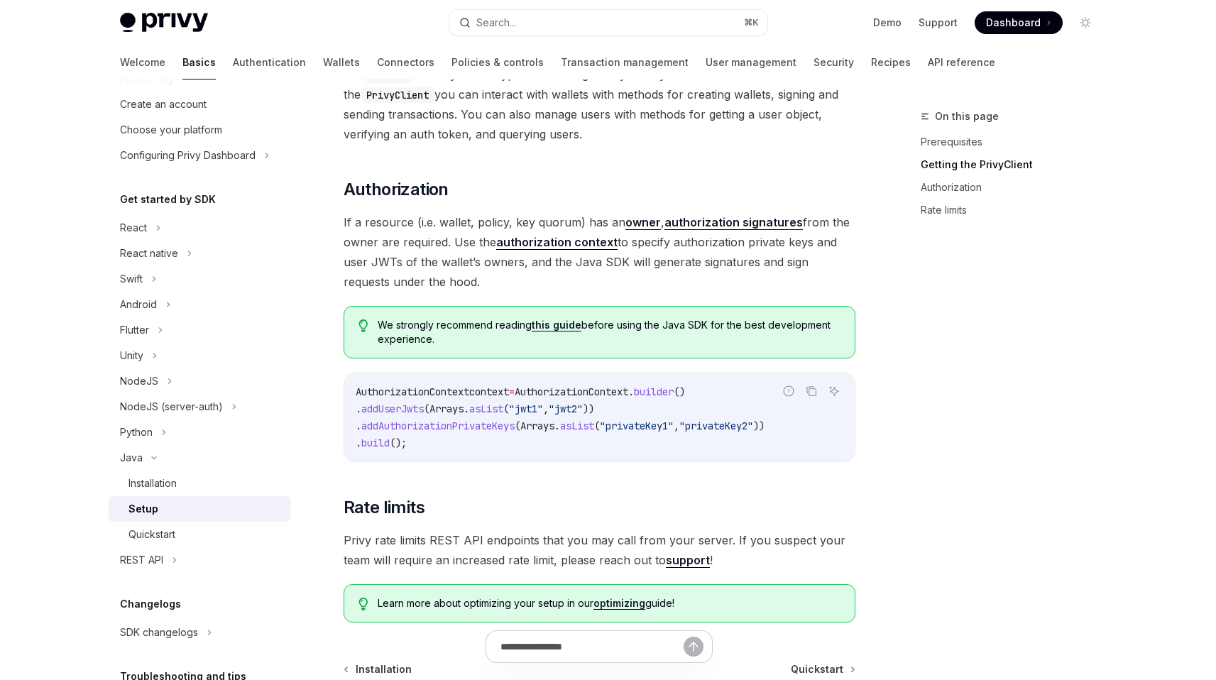
scroll to position [447, 0]
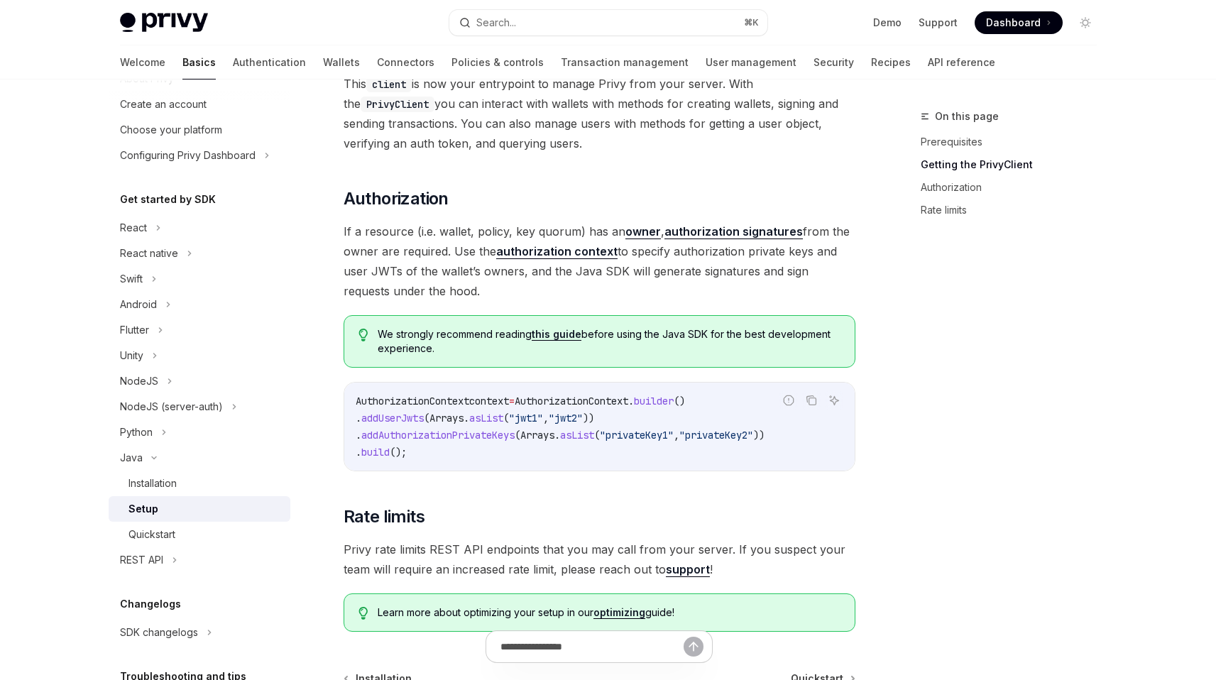
click at [564, 253] on link "authorization context" at bounding box center [556, 251] width 121 height 15
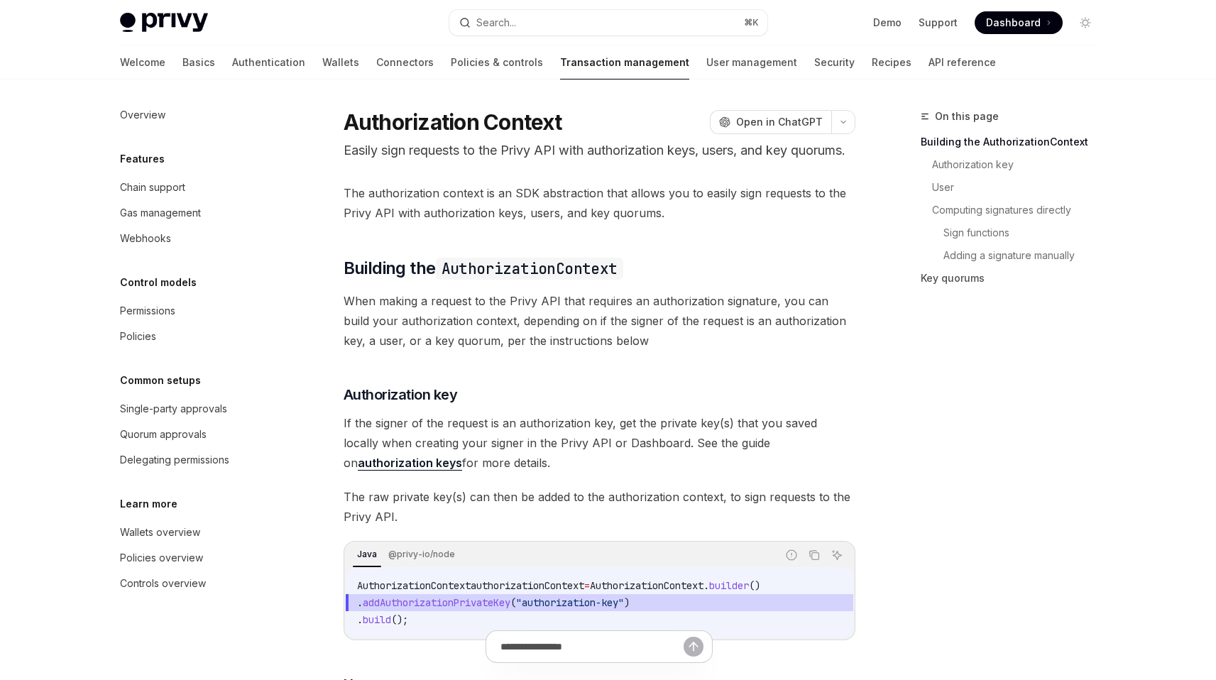
scroll to position [9, 0]
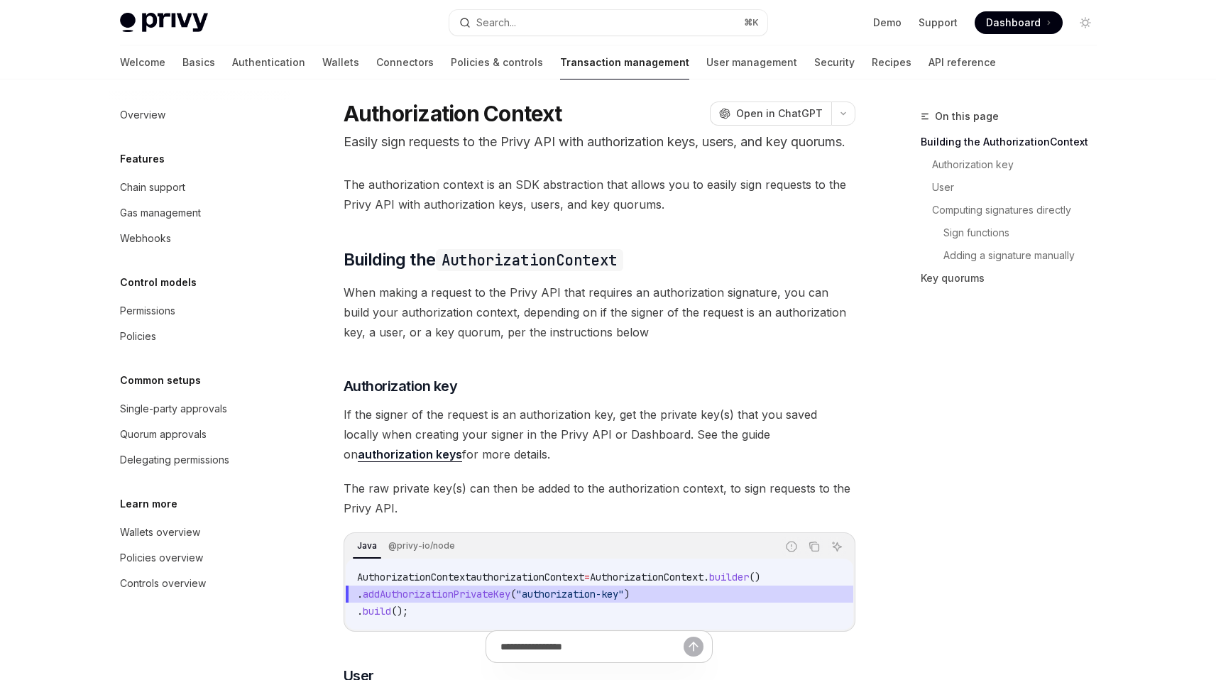
click at [571, 342] on span "When making a request to the Privy API that requires an authorization signature…" at bounding box center [600, 312] width 512 height 60
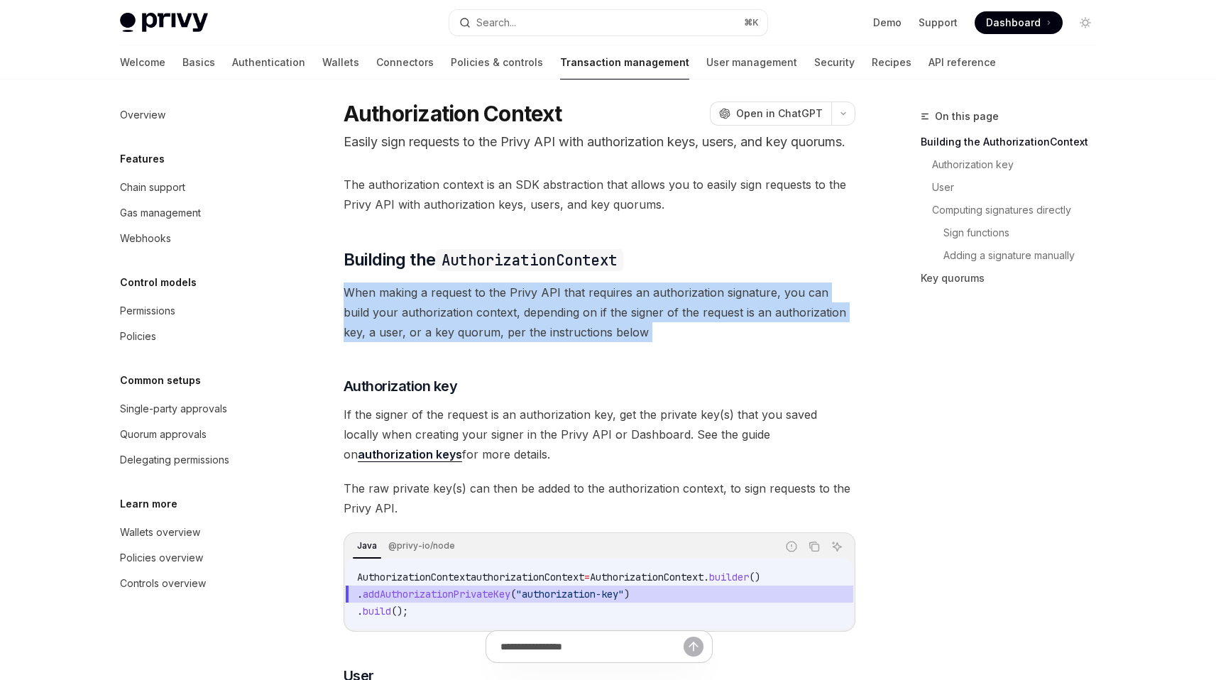
click at [571, 342] on span "When making a request to the Privy API that requires an authorization signature…" at bounding box center [600, 312] width 512 height 60
click at [569, 342] on span "When making a request to the Privy API that requires an authorization signature…" at bounding box center [600, 312] width 512 height 60
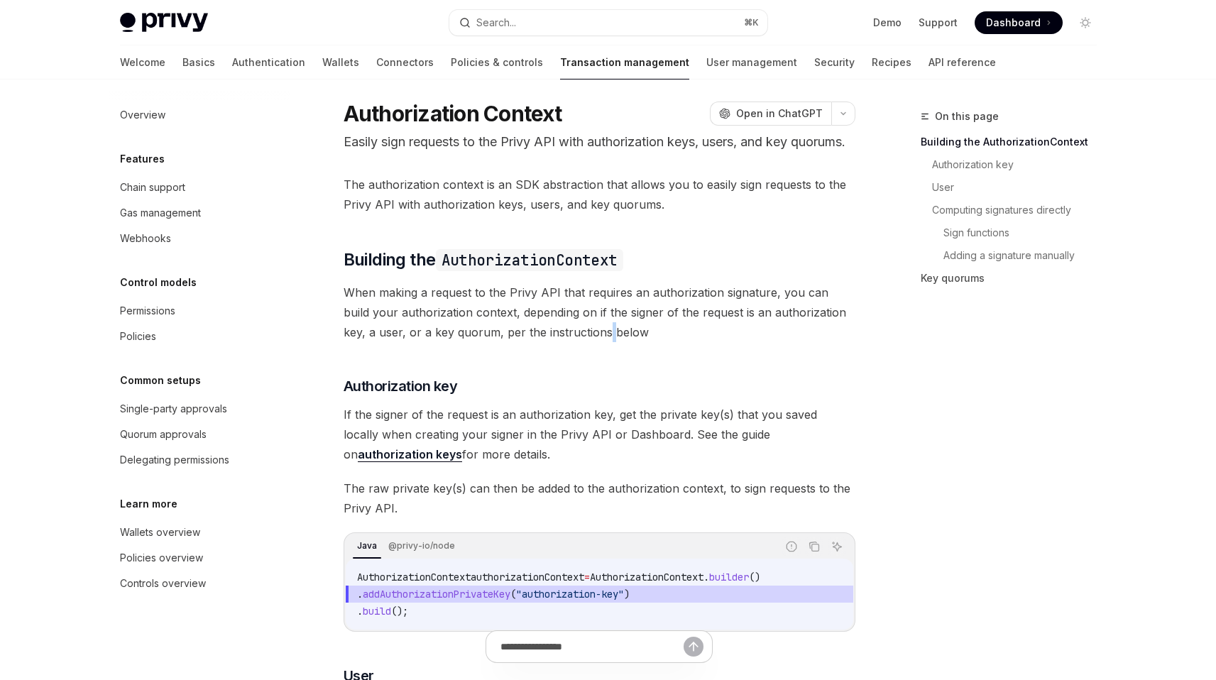
click at [569, 342] on span "When making a request to the Privy API that requires an authorization signature…" at bounding box center [600, 312] width 512 height 60
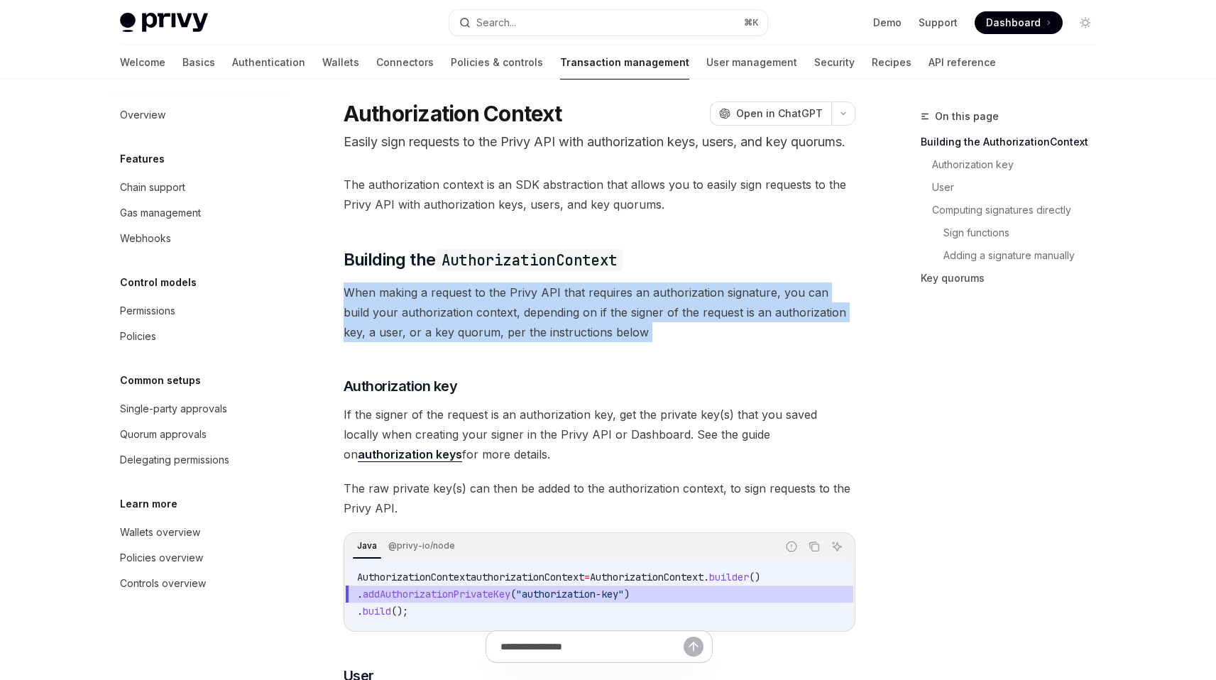
click at [569, 342] on span "When making a request to the Privy API that requires an authorization signature…" at bounding box center [600, 312] width 512 height 60
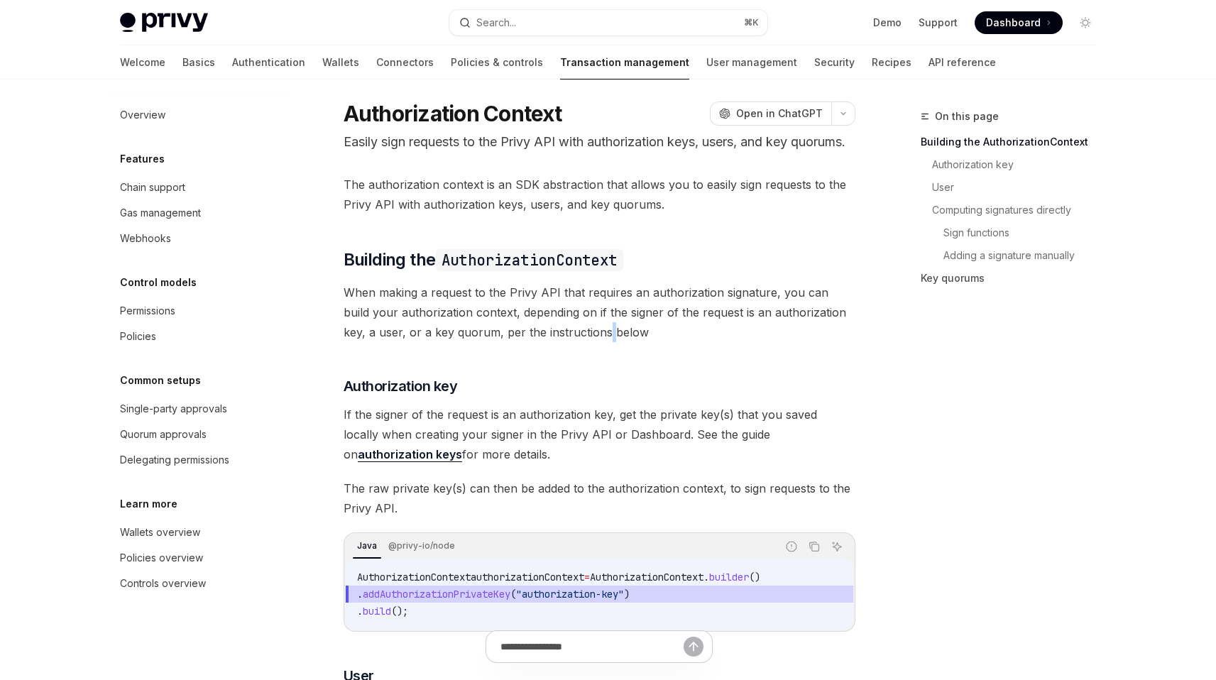
click at [569, 342] on span "When making a request to the Privy API that requires an authorization signature…" at bounding box center [600, 312] width 512 height 60
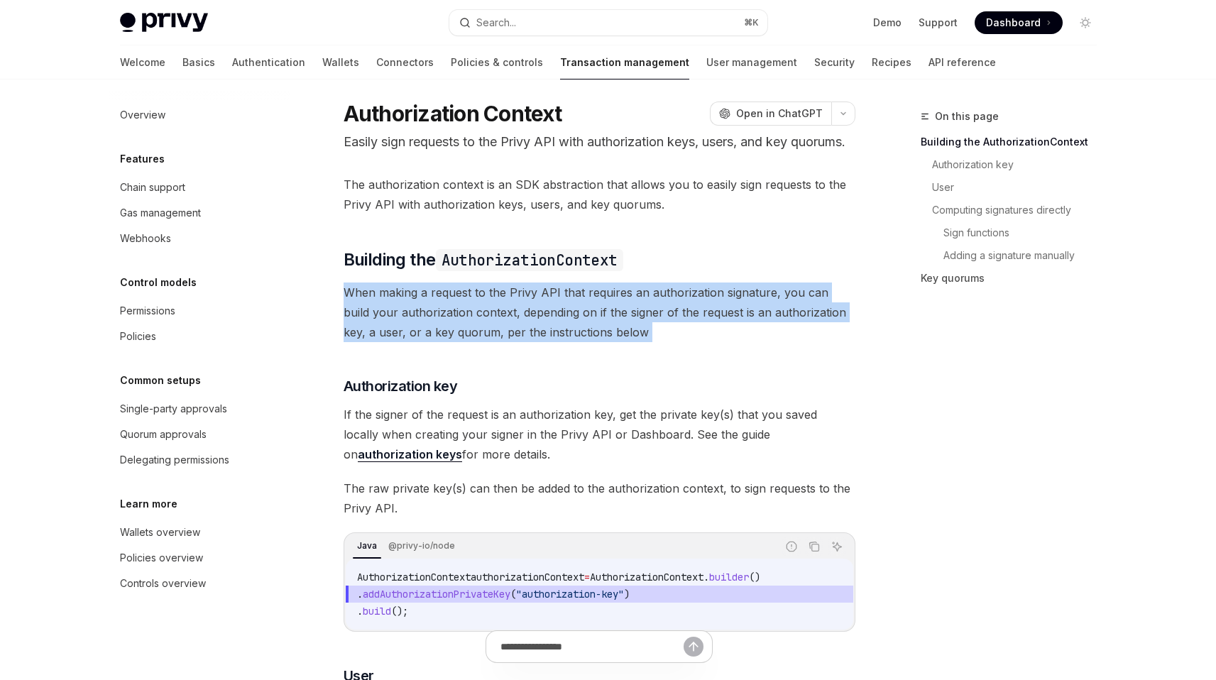
click at [569, 342] on span "When making a request to the Privy API that requires an authorization signature…" at bounding box center [600, 312] width 512 height 60
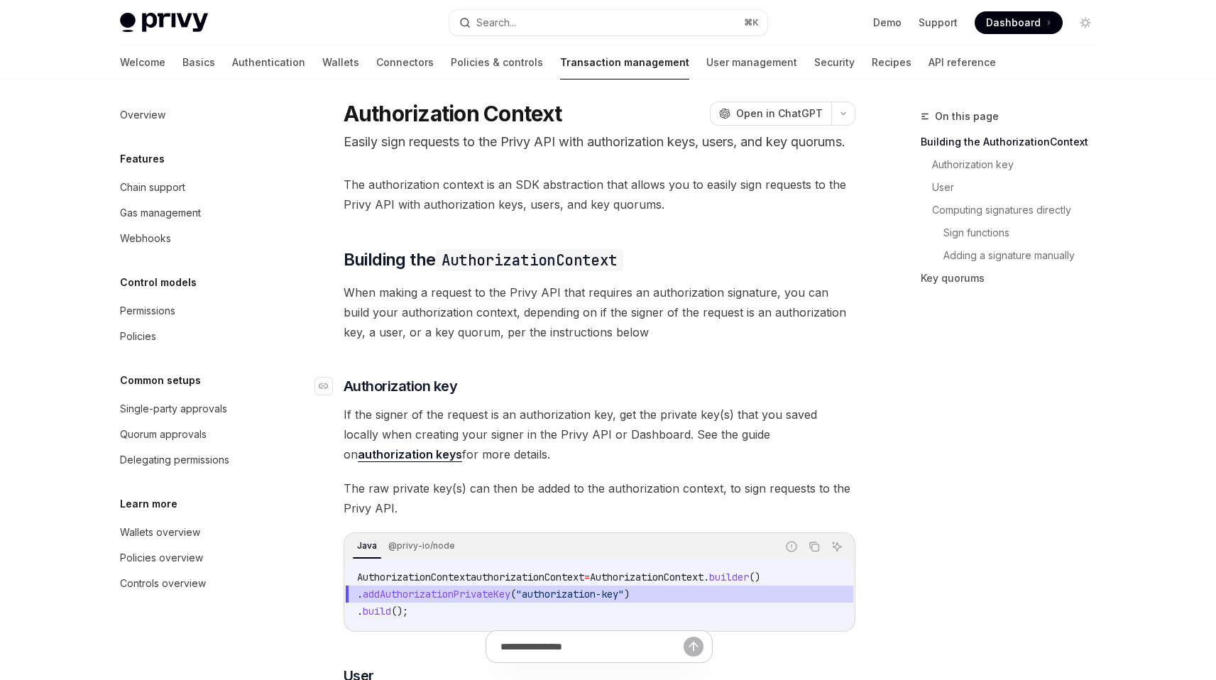
scroll to position [0, 0]
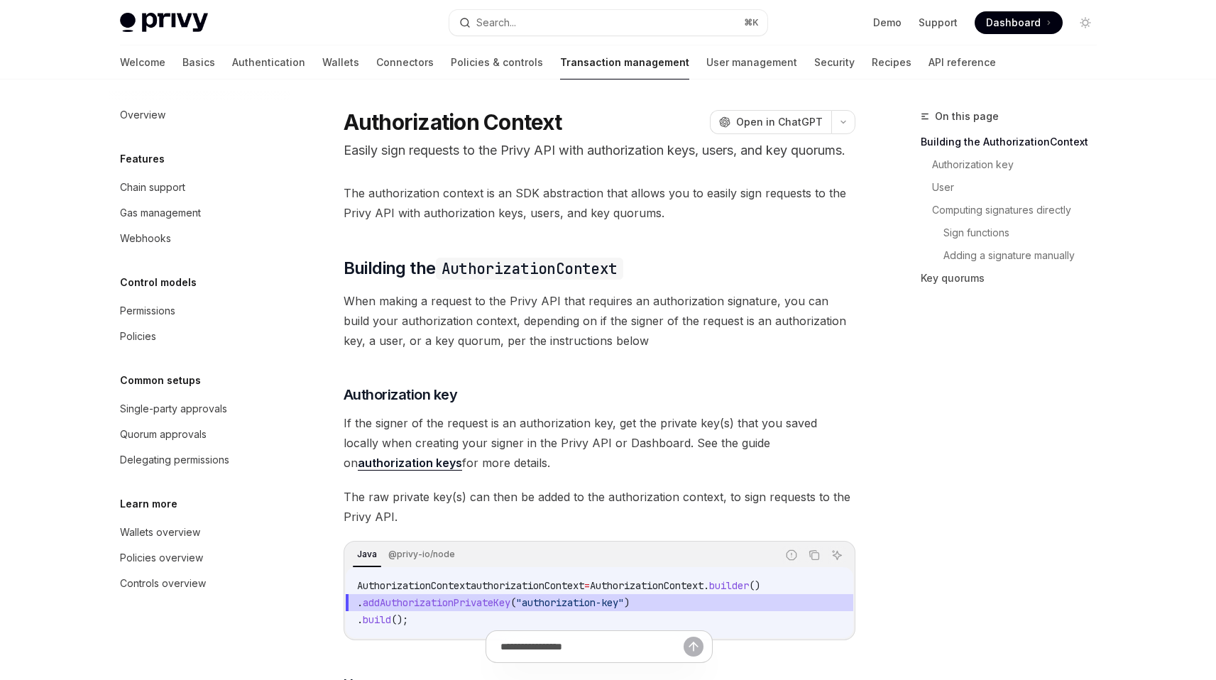
click at [575, 351] on span "When making a request to the Privy API that requires an authorization signature…" at bounding box center [600, 321] width 512 height 60
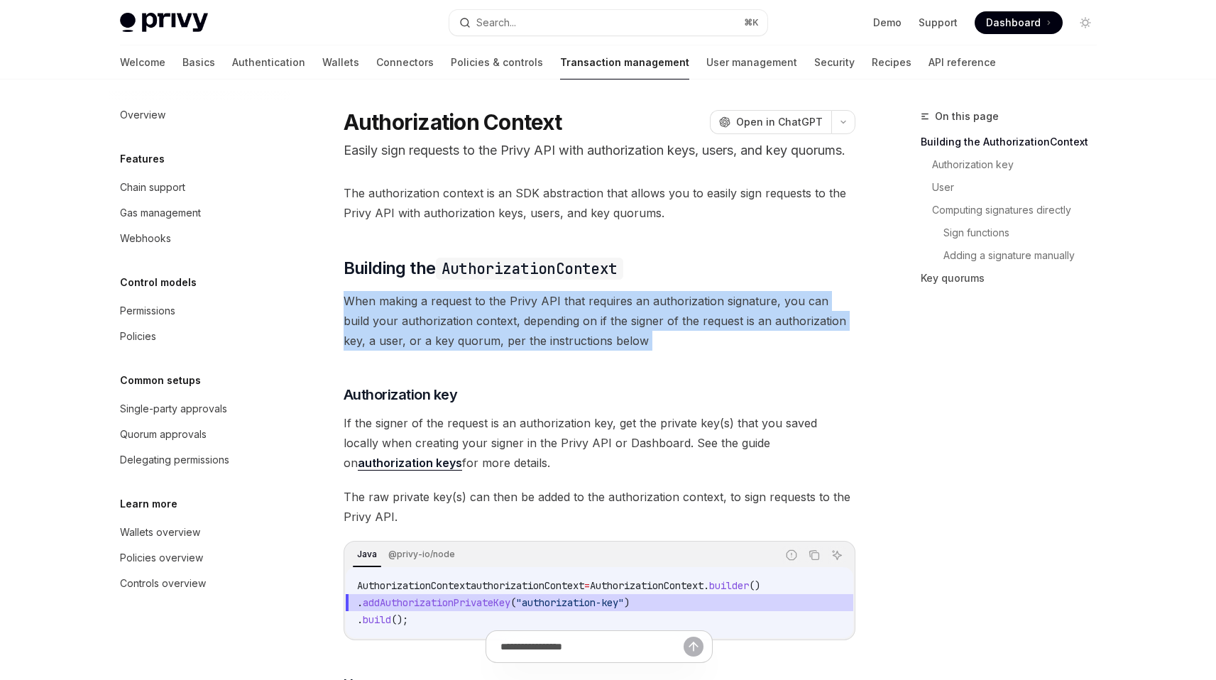
click at [575, 351] on span "When making a request to the Privy API that requires an authorization signature…" at bounding box center [600, 321] width 512 height 60
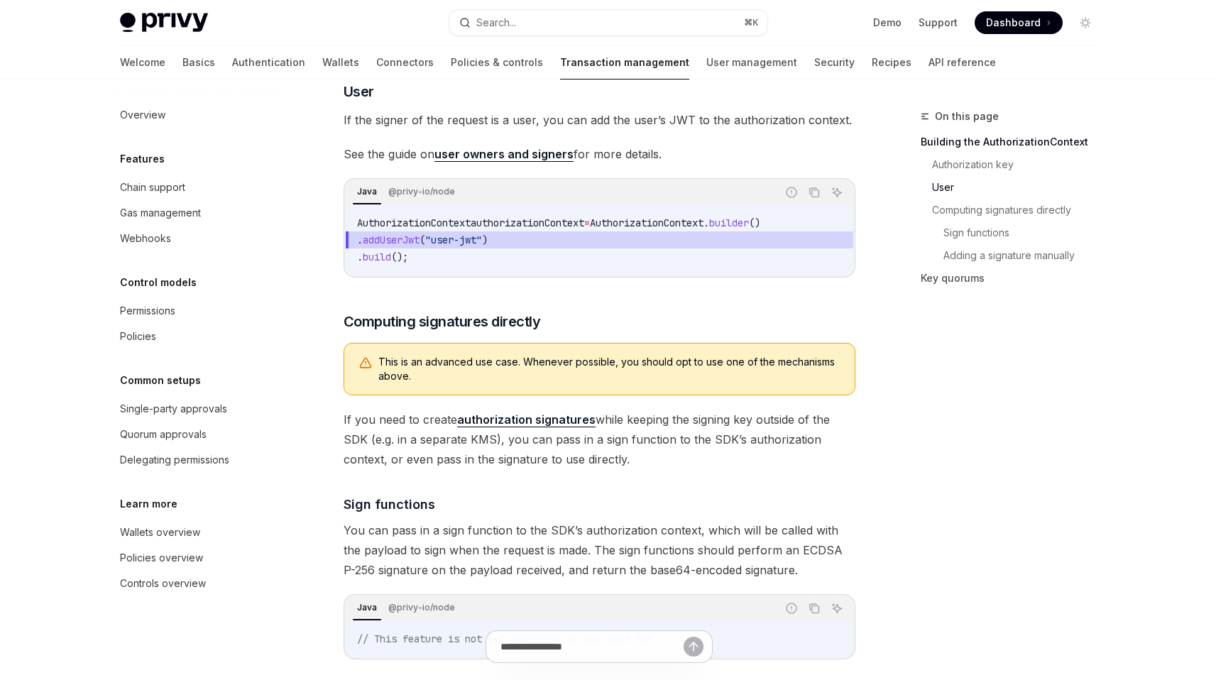
scroll to position [584, 0]
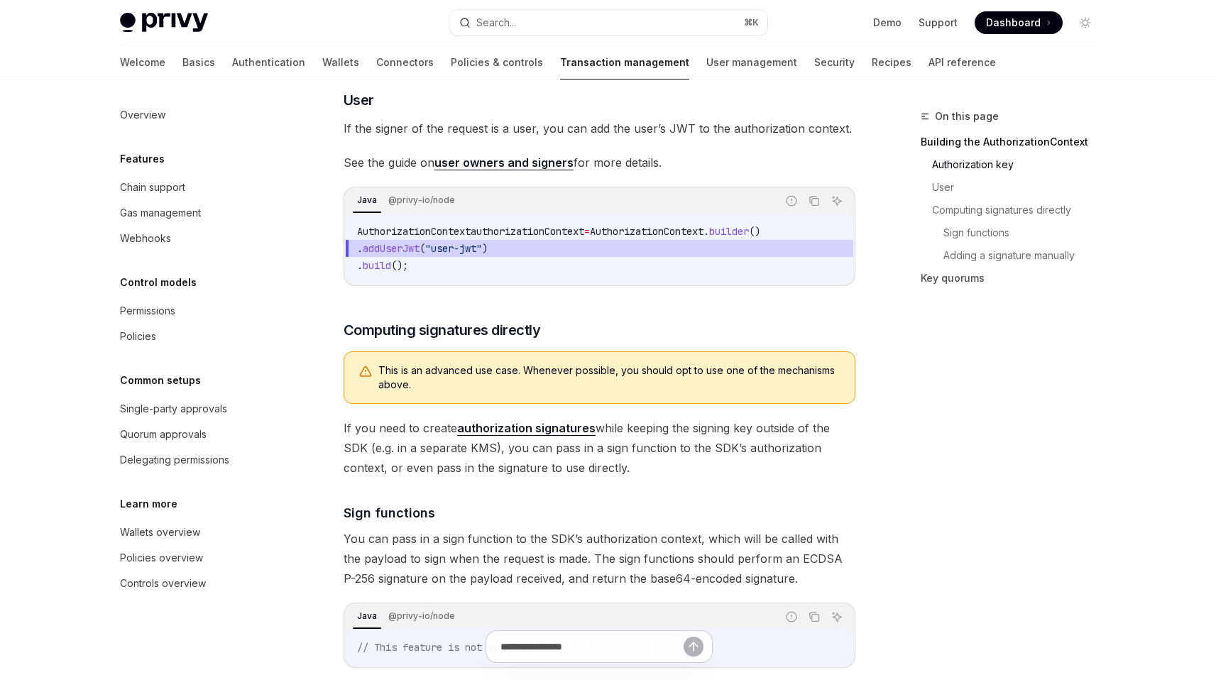
click at [500, 138] on span "If the signer of the request is a user, you can add the user’s JWT to the autho…" at bounding box center [600, 129] width 512 height 20
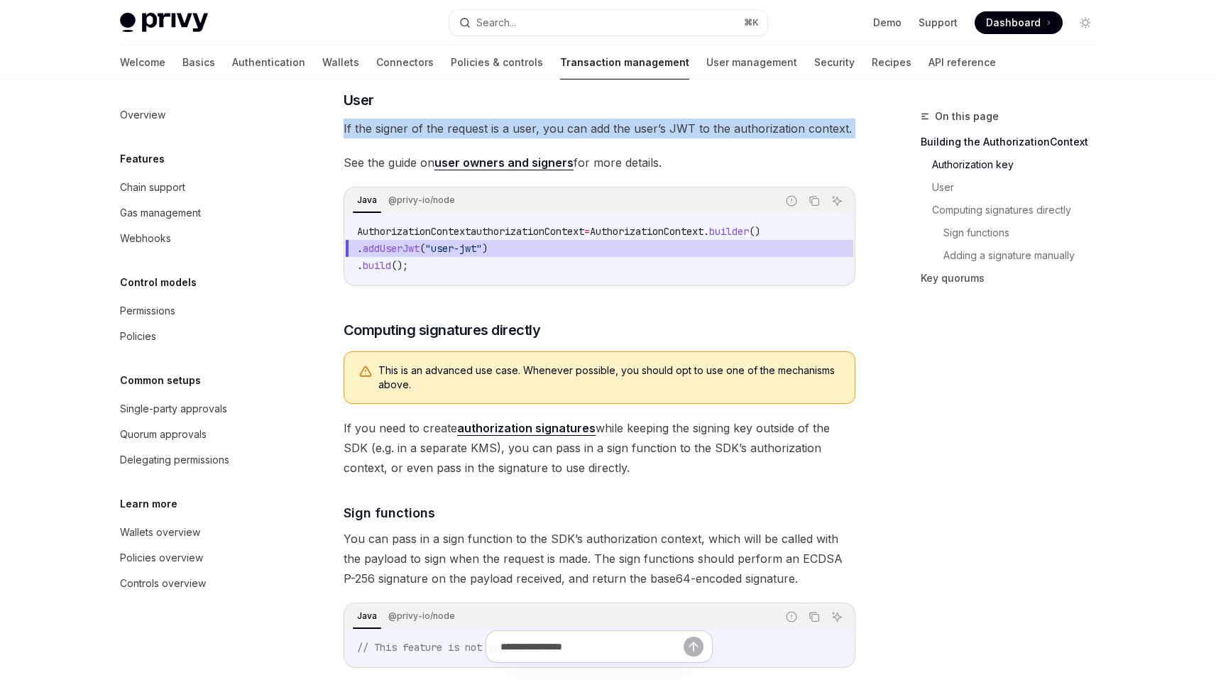
click at [500, 138] on span "If the signer of the request is a user, you can add the user’s JWT to the autho…" at bounding box center [600, 129] width 512 height 20
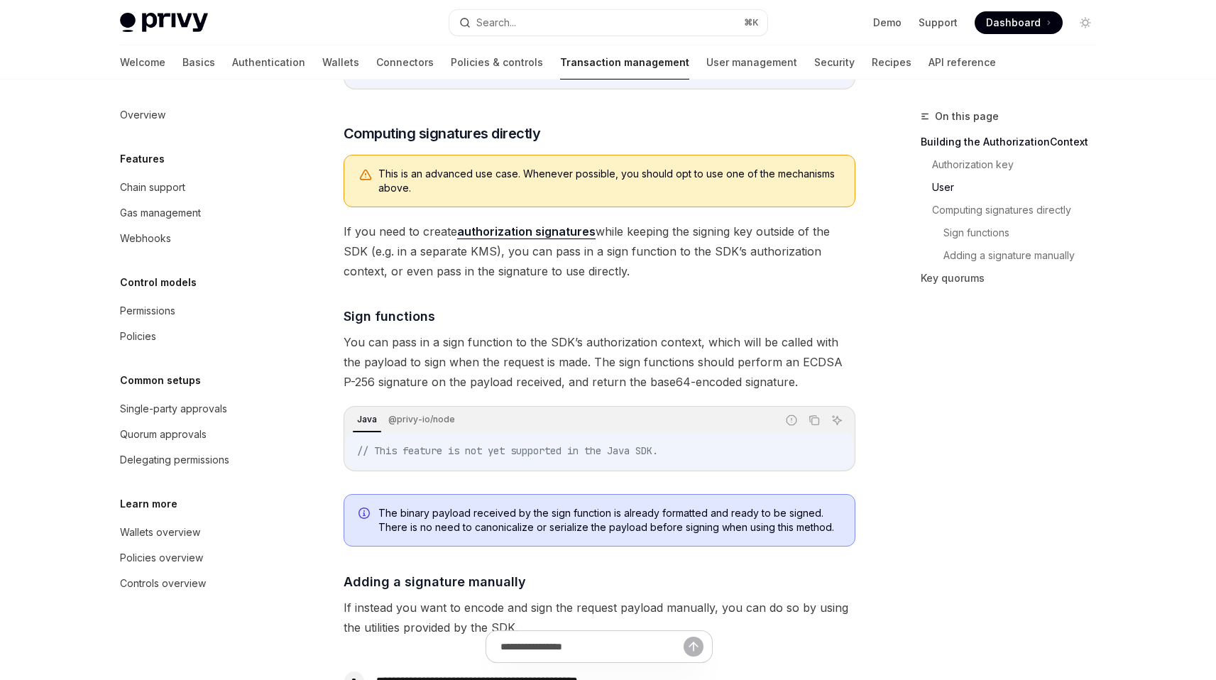
scroll to position [564, 0]
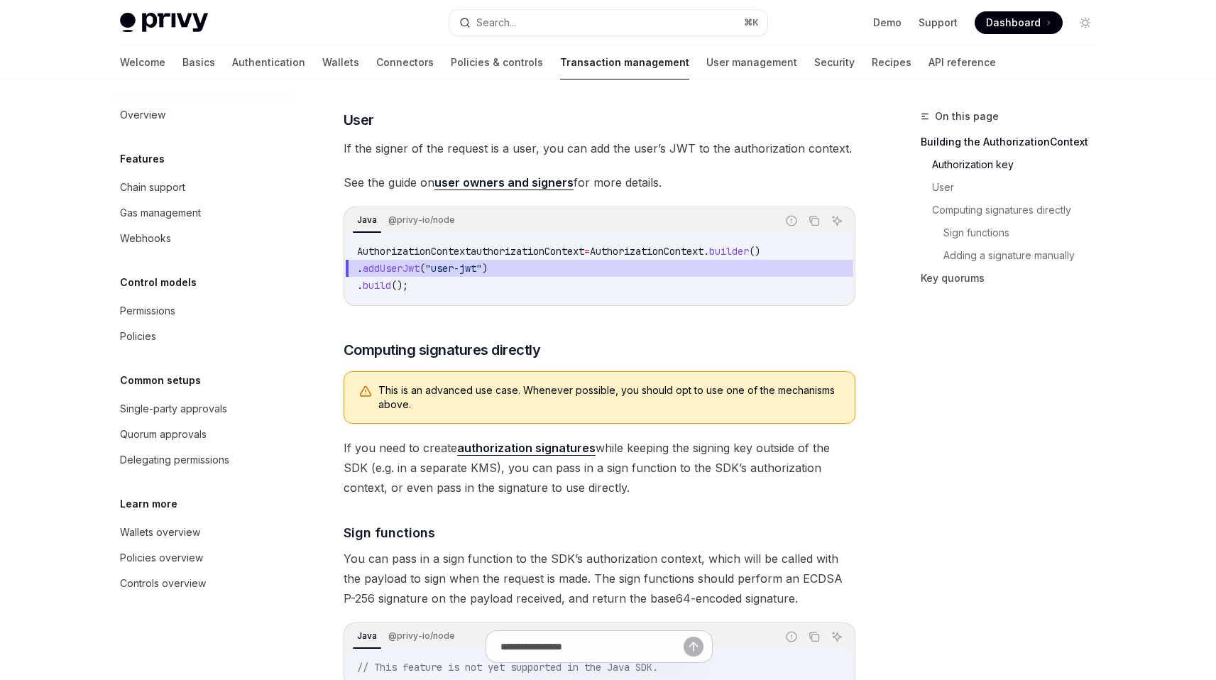
click at [551, 277] on span ". addUserJwt ( "user-jwt" )" at bounding box center [599, 268] width 485 height 17
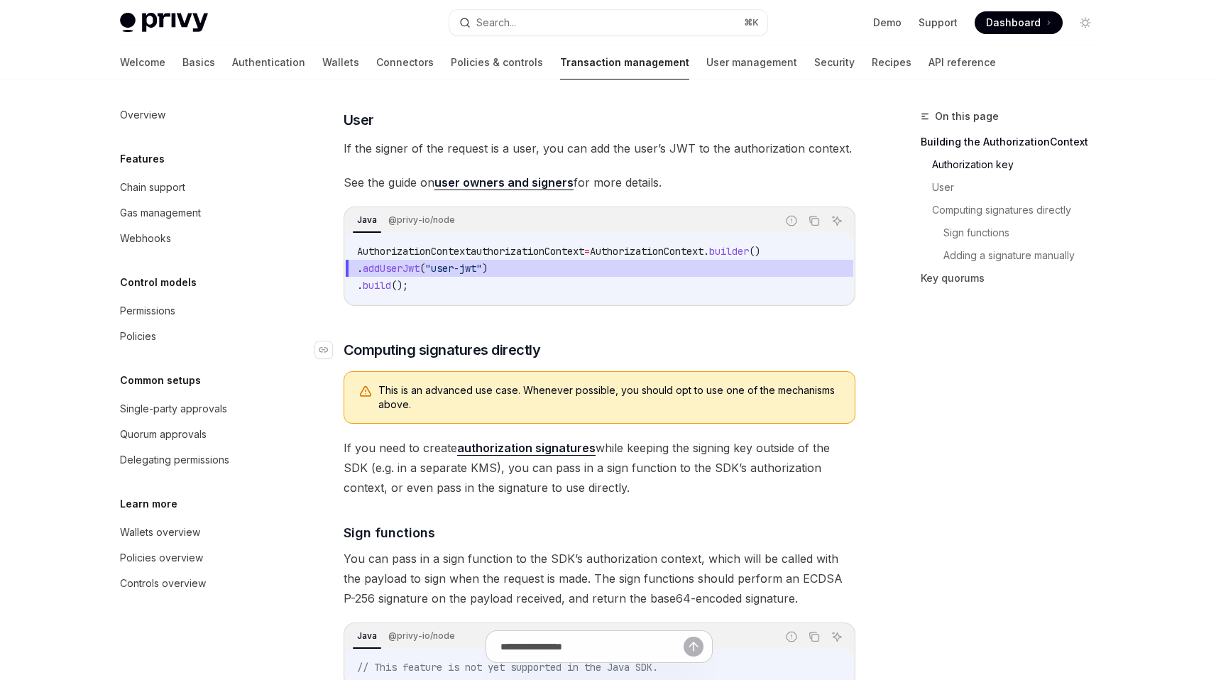
click at [533, 360] on span "Computing signatures directly" at bounding box center [442, 350] width 197 height 20
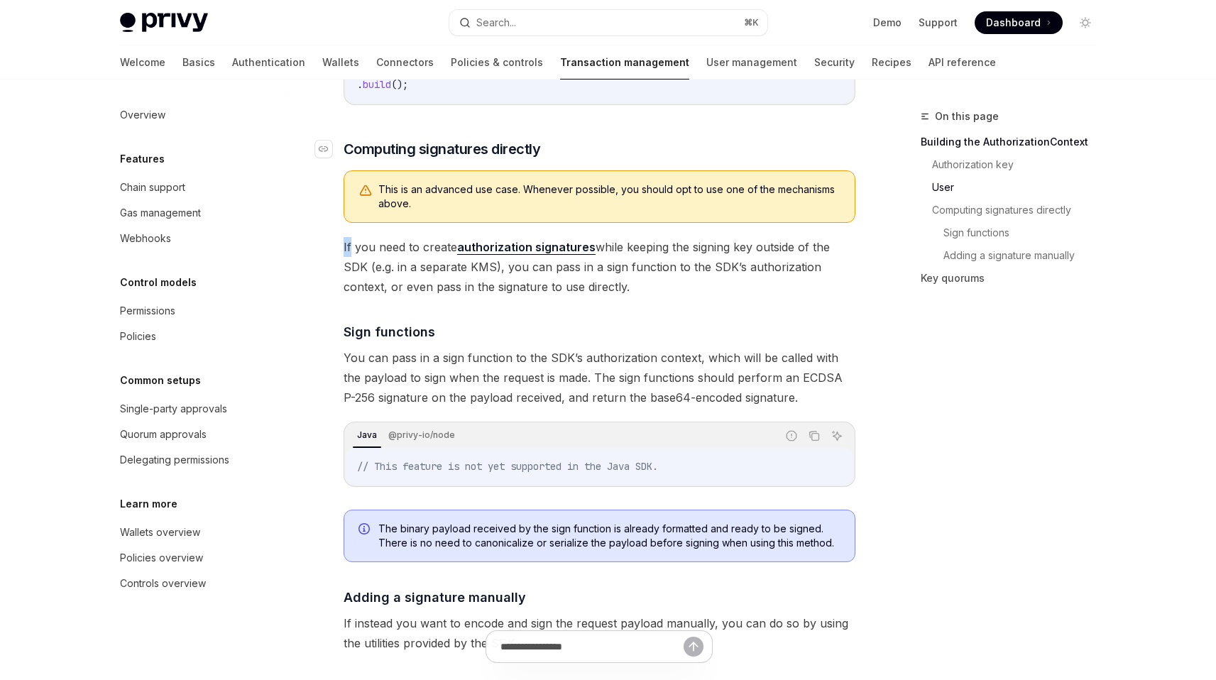
click at [533, 369] on div "The authorization context is an SDK abstraction that allows you to easily sign …" at bounding box center [600, 675] width 512 height 2515
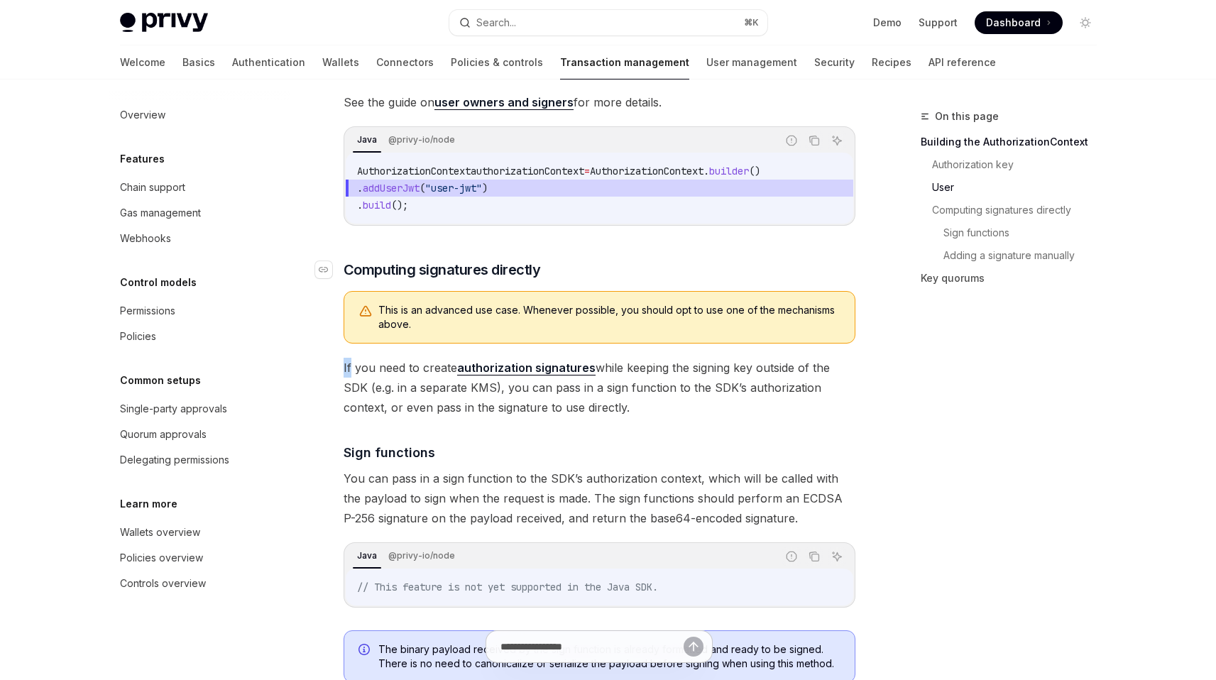
scroll to position [576, 0]
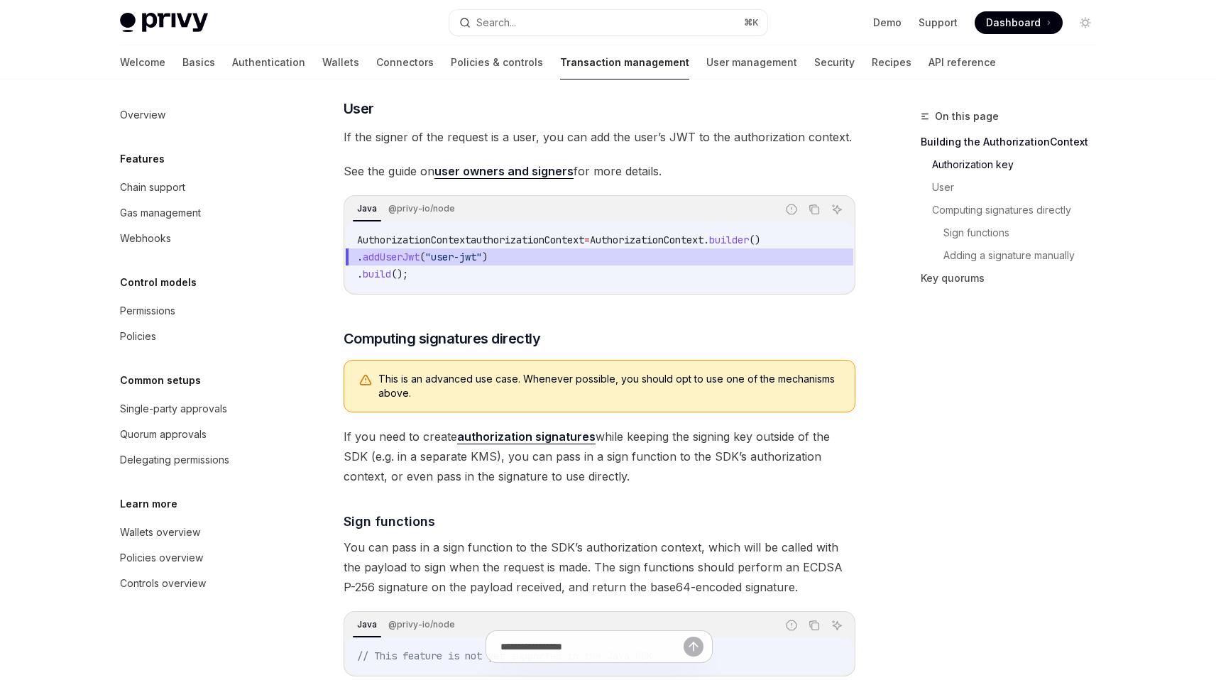
click at [476, 263] on span ""user-jwt"" at bounding box center [453, 257] width 57 height 13
click at [464, 282] on code "AuthorizationContext authorizationContext = AuthorizationContext . builder () .…" at bounding box center [599, 256] width 485 height 51
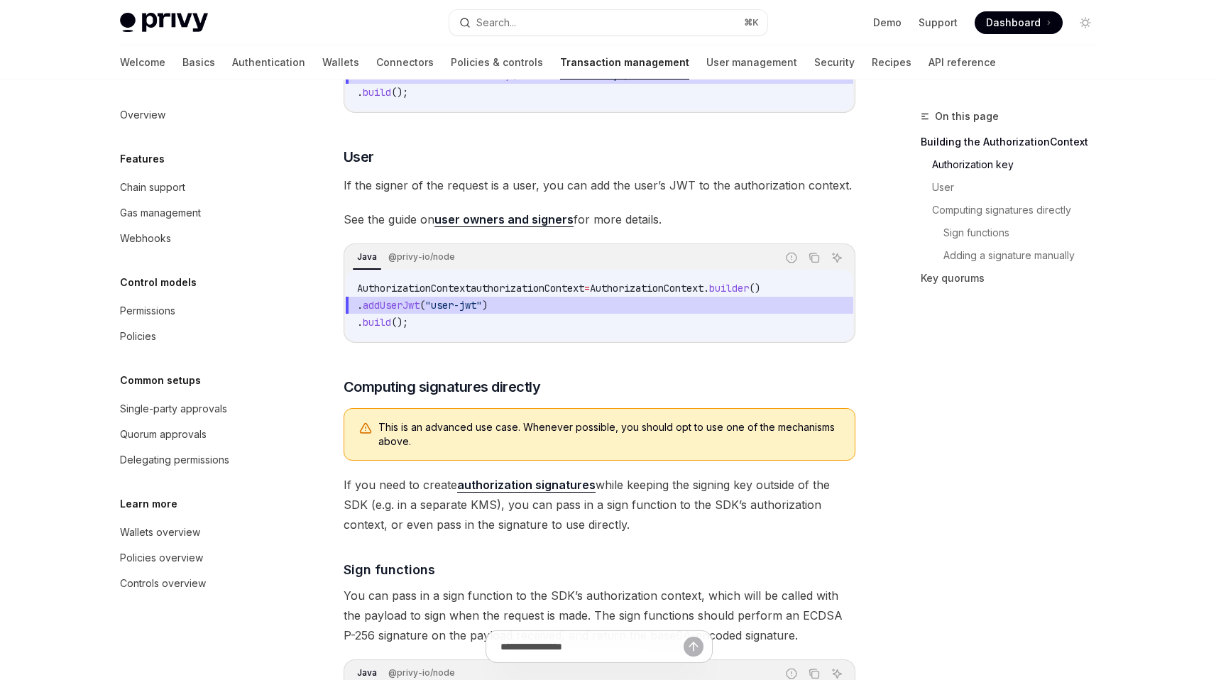
click at [478, 312] on span ""user-jwt"" at bounding box center [453, 305] width 57 height 13
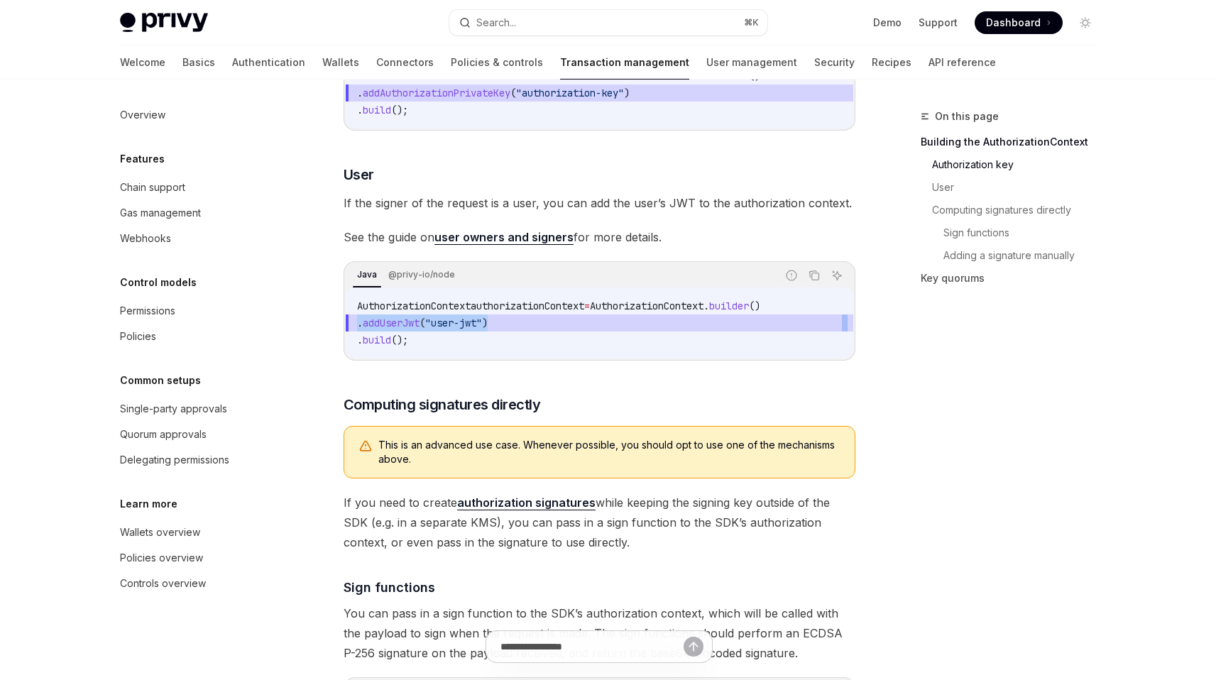
scroll to position [500, 0]
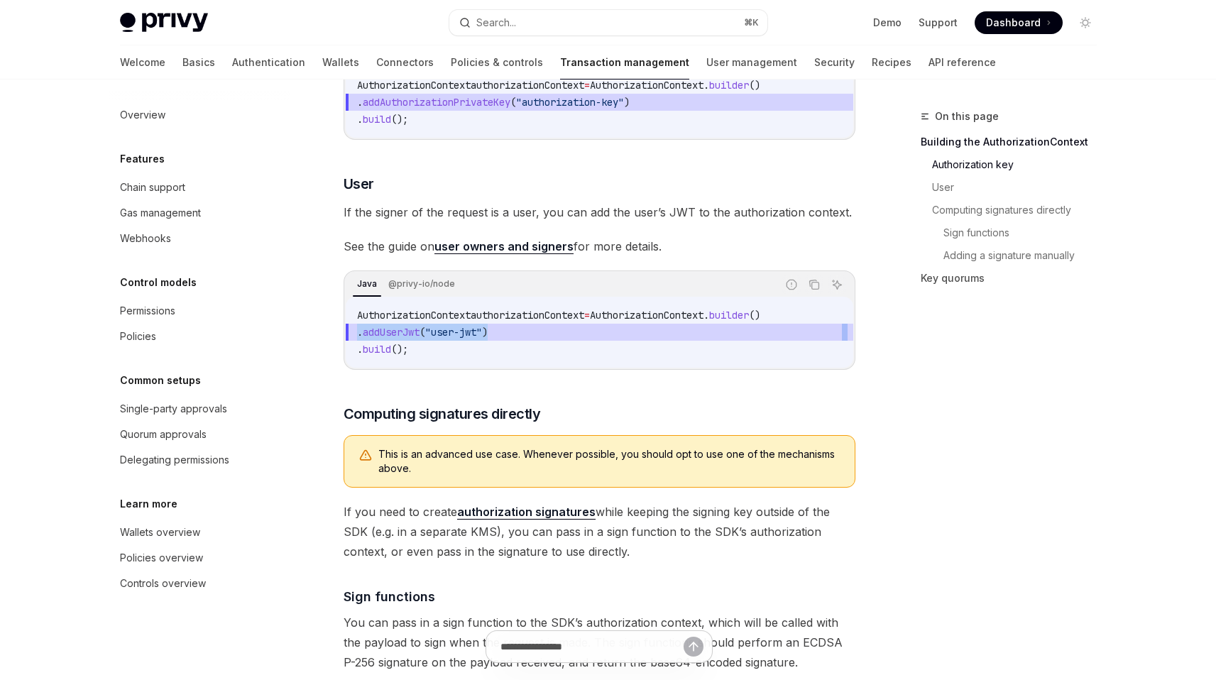
click at [502, 254] on link "user owners and signers" at bounding box center [503, 246] width 139 height 15
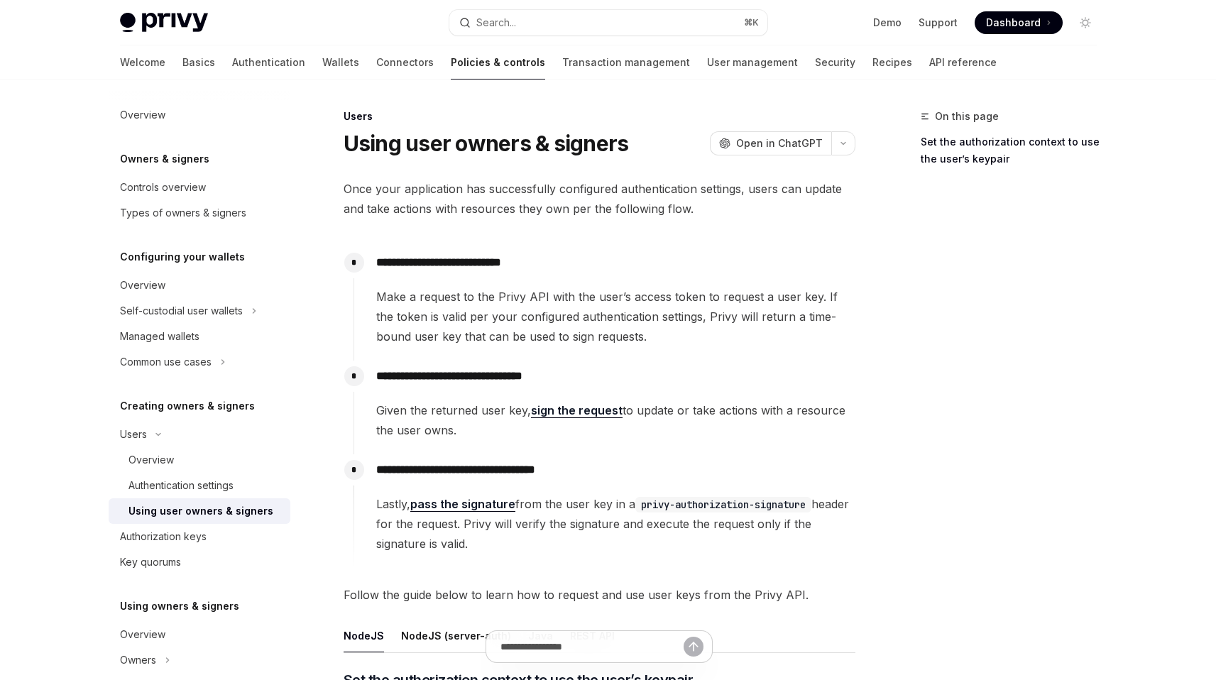
click at [593, 202] on span "Once your application has successfully configured authentication settings, user…" at bounding box center [600, 199] width 512 height 40
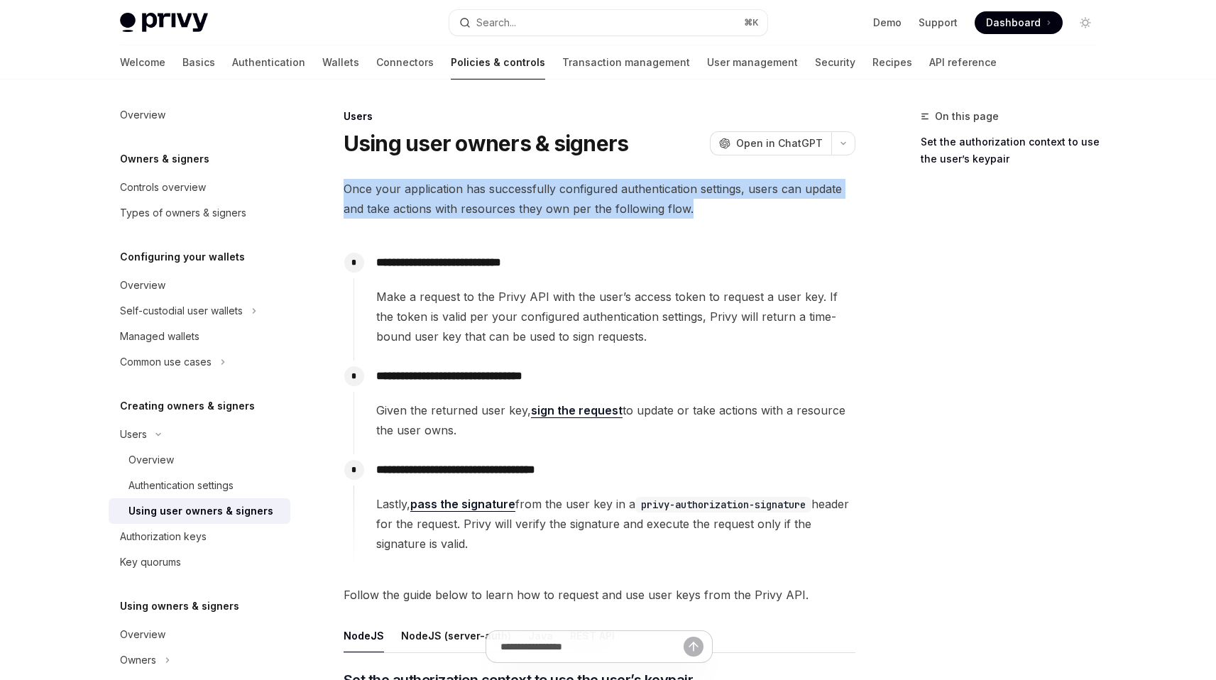
click at [593, 202] on span "Once your application has successfully configured authentication settings, user…" at bounding box center [600, 199] width 512 height 40
click at [583, 207] on span "Once your application has successfully configured authentication settings, user…" at bounding box center [600, 199] width 512 height 40
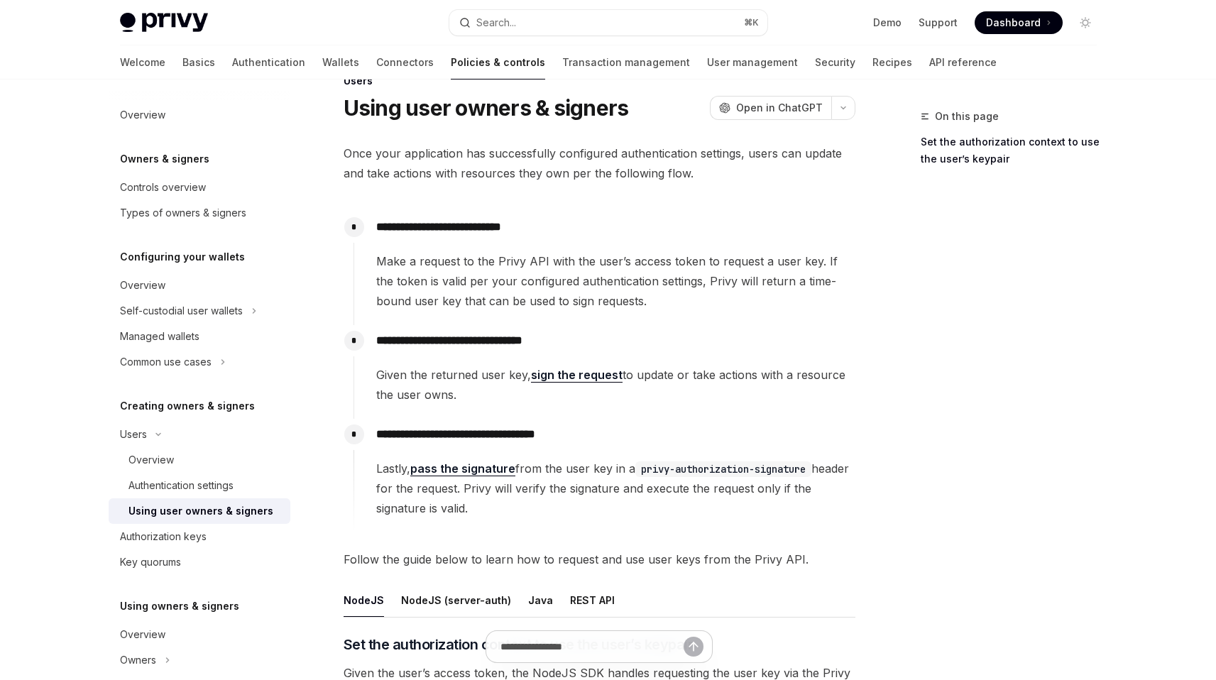
scroll to position [54, 0]
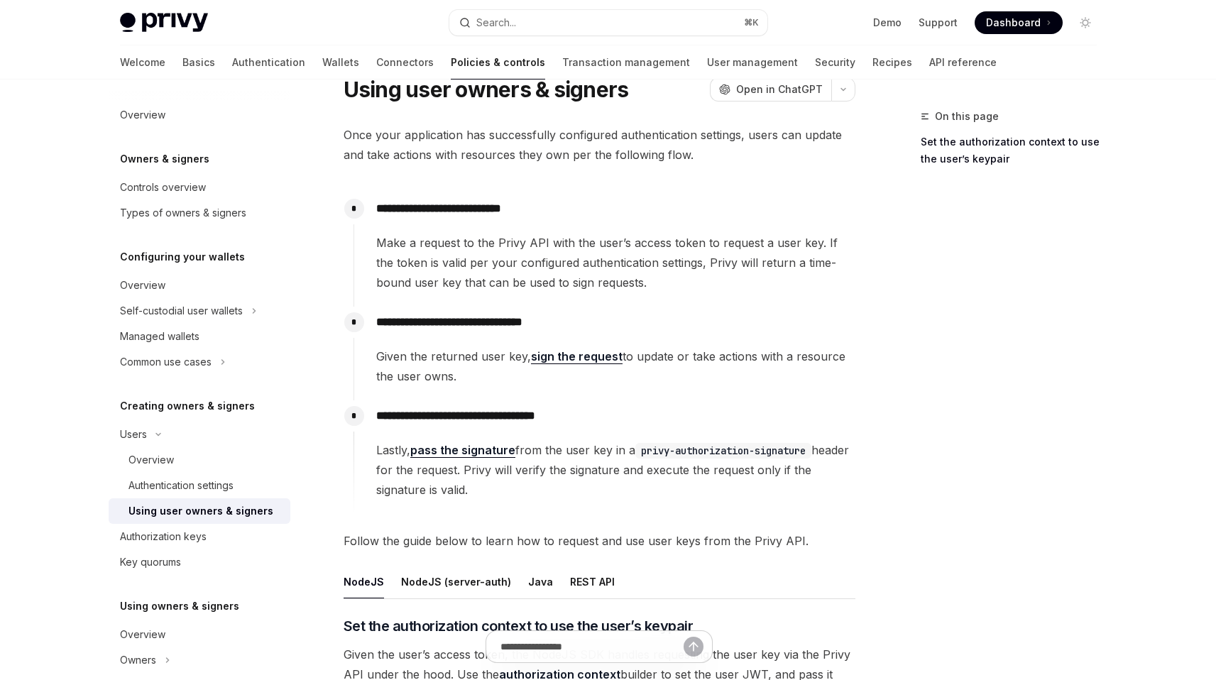
click at [583, 251] on span "Make a request to the Privy API with the user’s access token to request a user …" at bounding box center [615, 263] width 478 height 60
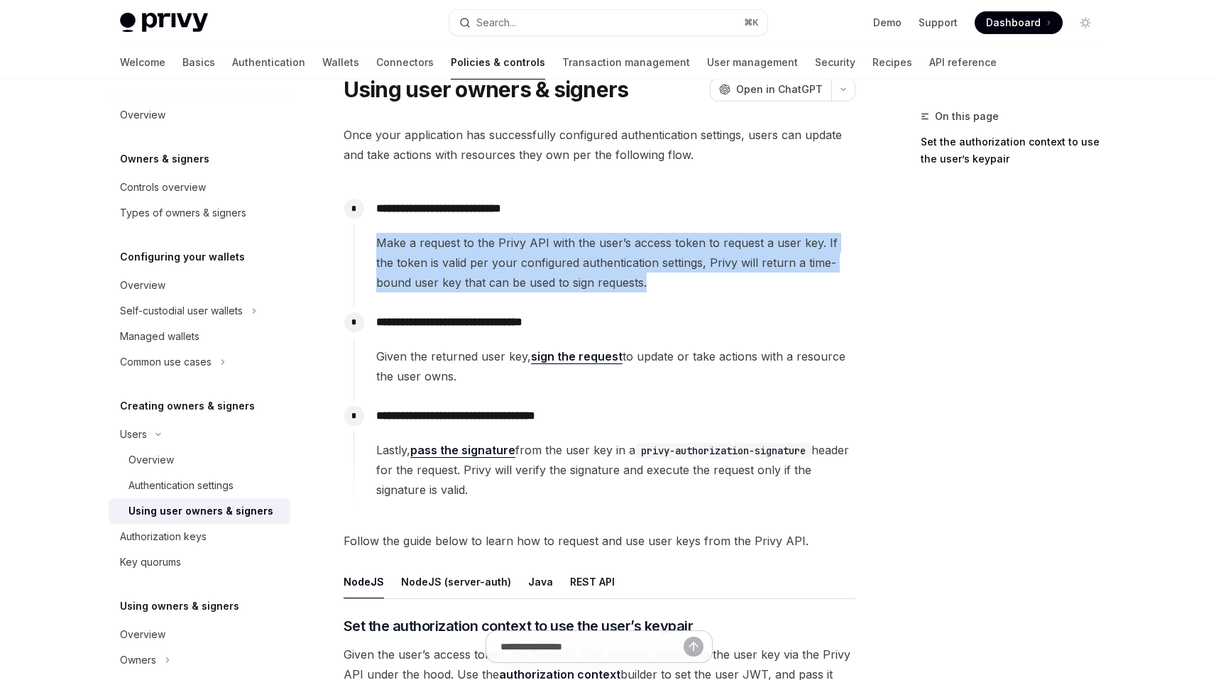
click at [583, 251] on span "Make a request to the Privy API with the user’s access token to request a user …" at bounding box center [615, 263] width 478 height 60
click at [578, 262] on span "Make a request to the Privy API with the user’s access token to request a user …" at bounding box center [615, 263] width 478 height 60
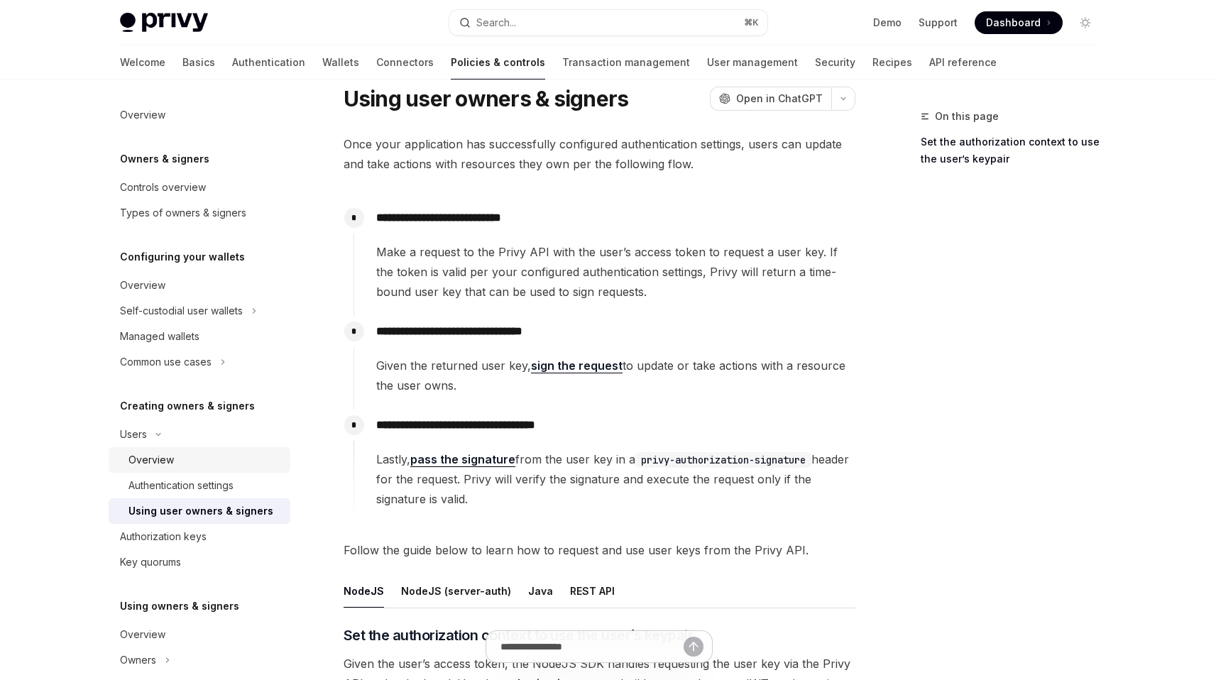
scroll to position [18, 0]
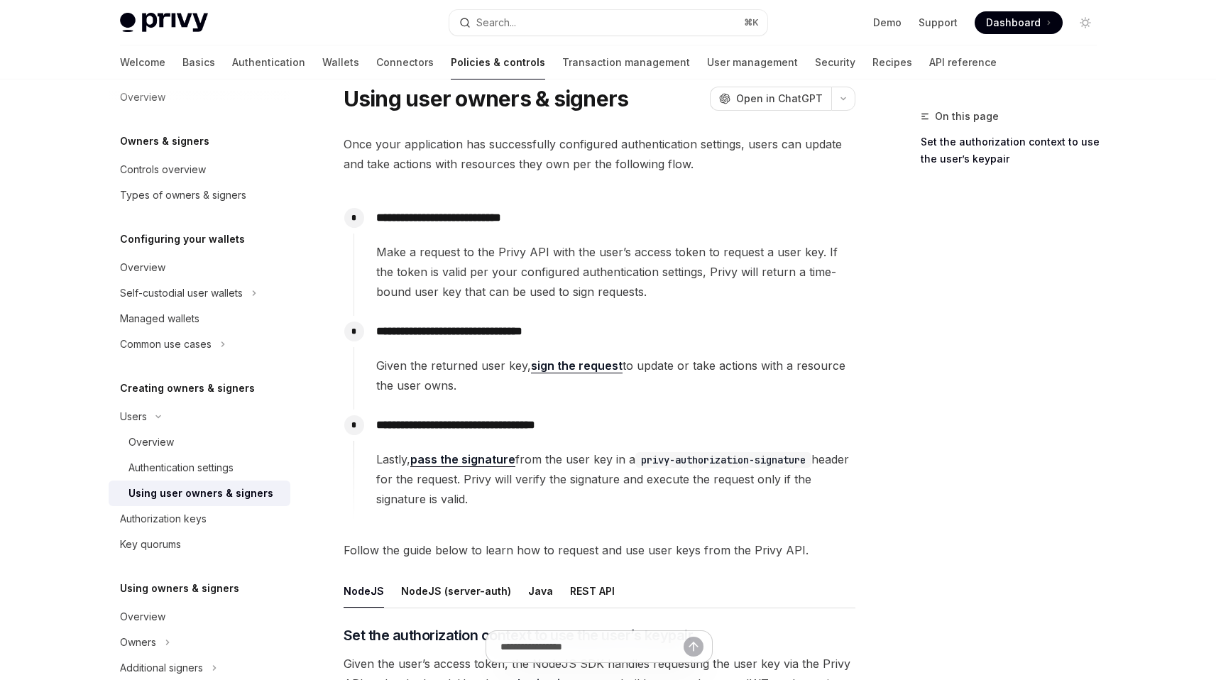
click at [223, 503] on link "Using user owners & signers" at bounding box center [200, 494] width 182 height 26
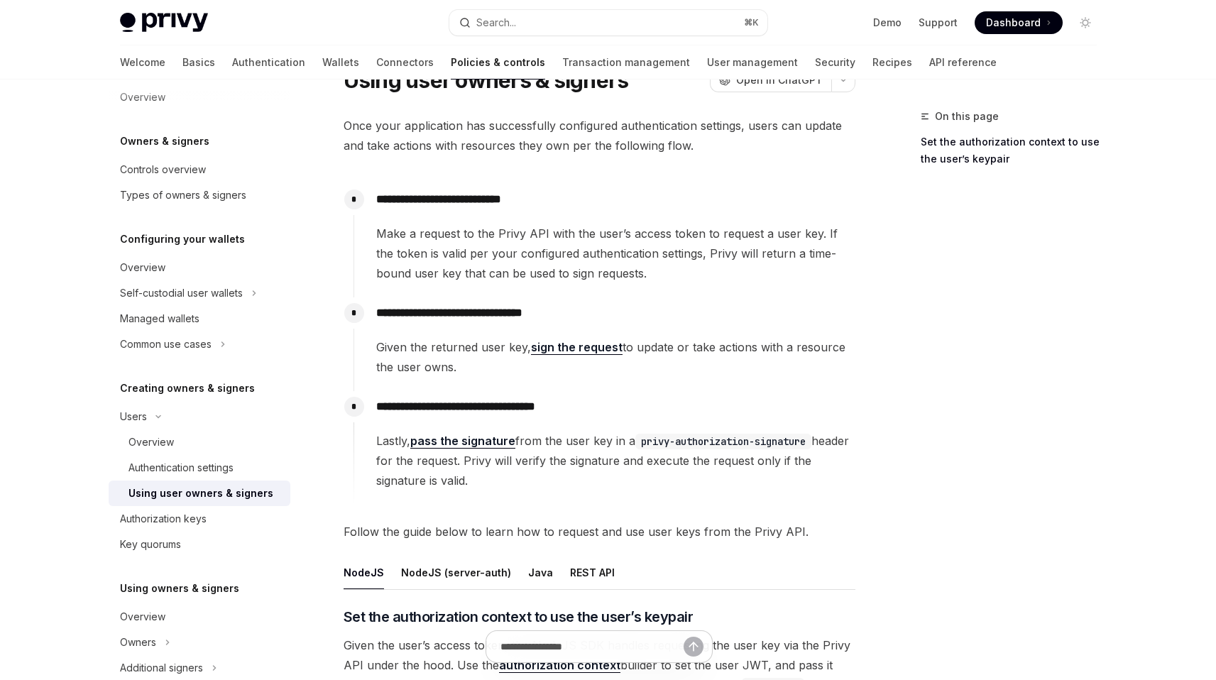
click at [632, 444] on span "Lastly, pass the signature from the user key in a privy-authorization-signature…" at bounding box center [615, 461] width 478 height 60
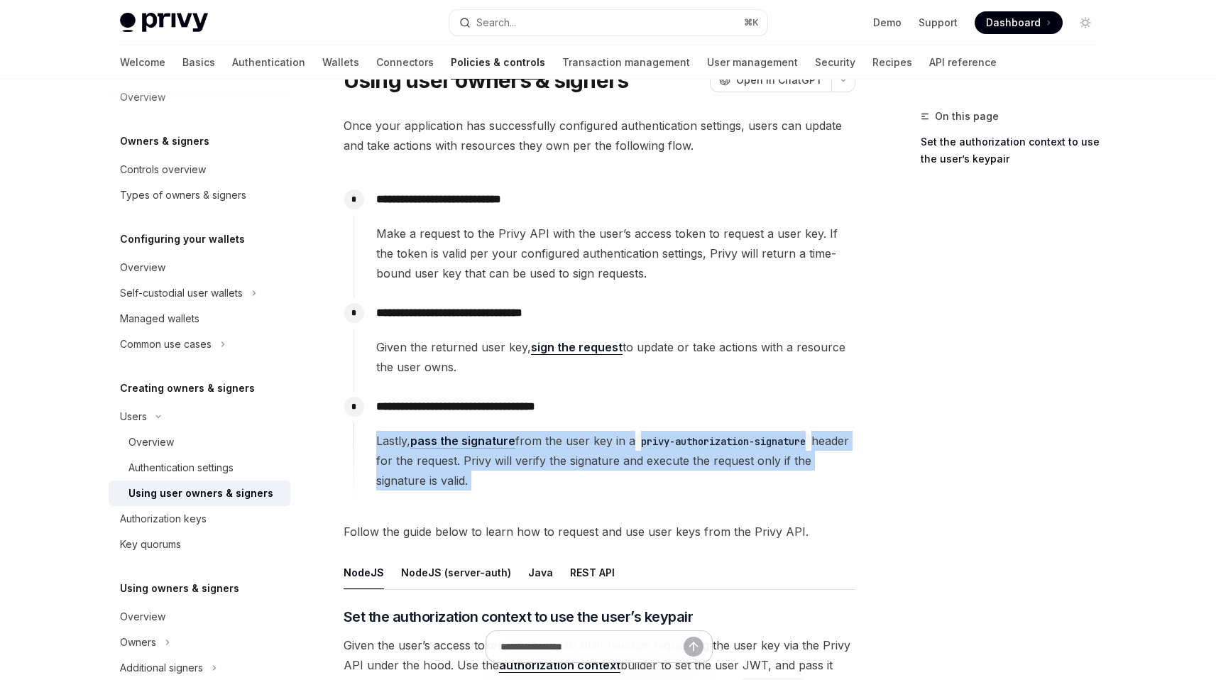
click at [632, 444] on span "Lastly, pass the signature from the user key in a privy-authorization-signature…" at bounding box center [615, 461] width 478 height 60
click at [608, 465] on span "Lastly, pass the signature from the user key in a privy-authorization-signature…" at bounding box center [615, 461] width 478 height 60
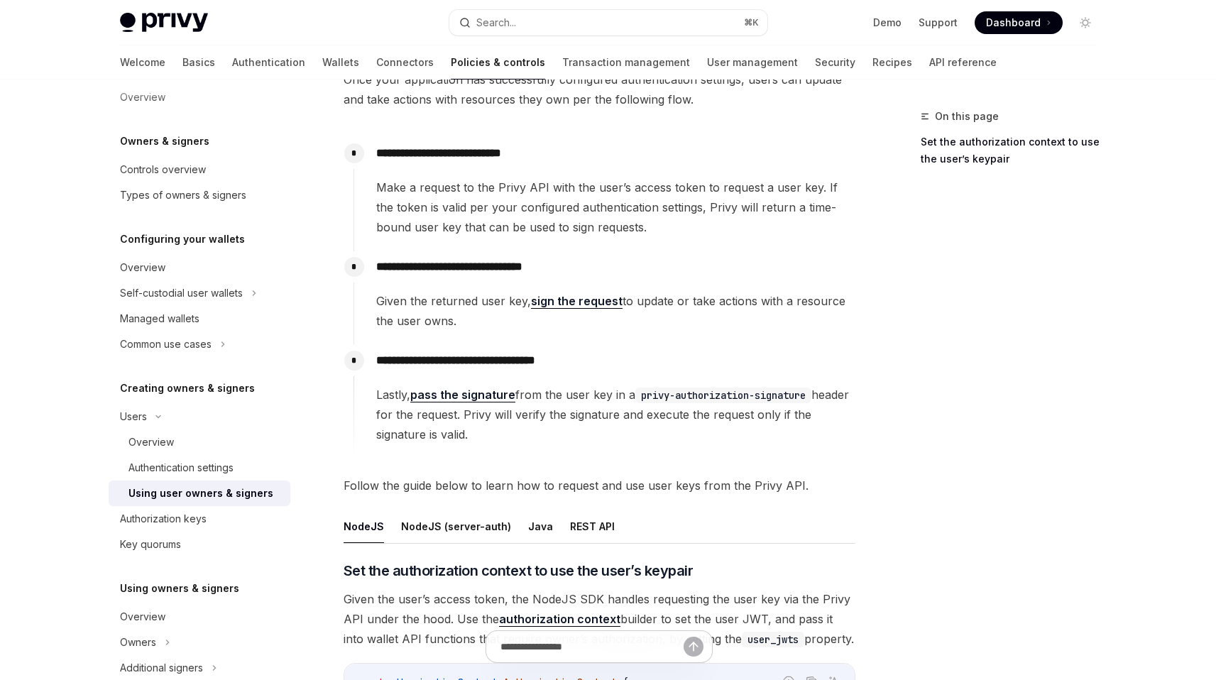
scroll to position [160, 0]
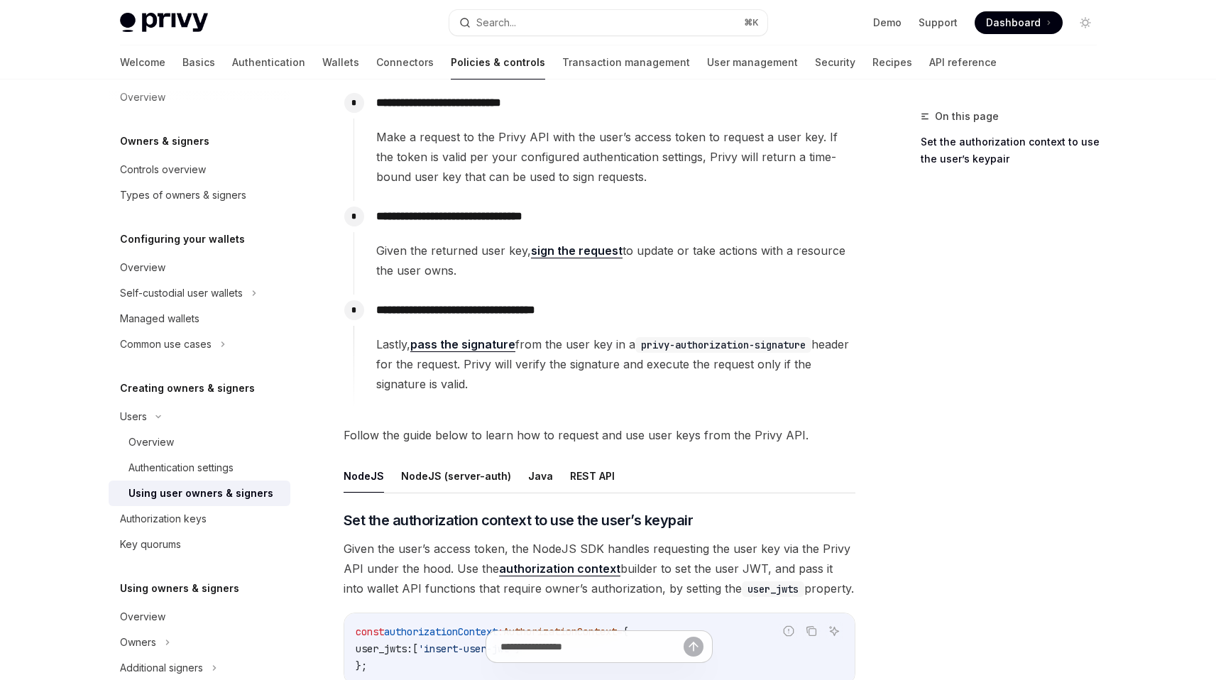
click at [645, 250] on span "Given the returned user key, sign the request to update or take actions with a …" at bounding box center [615, 261] width 478 height 40
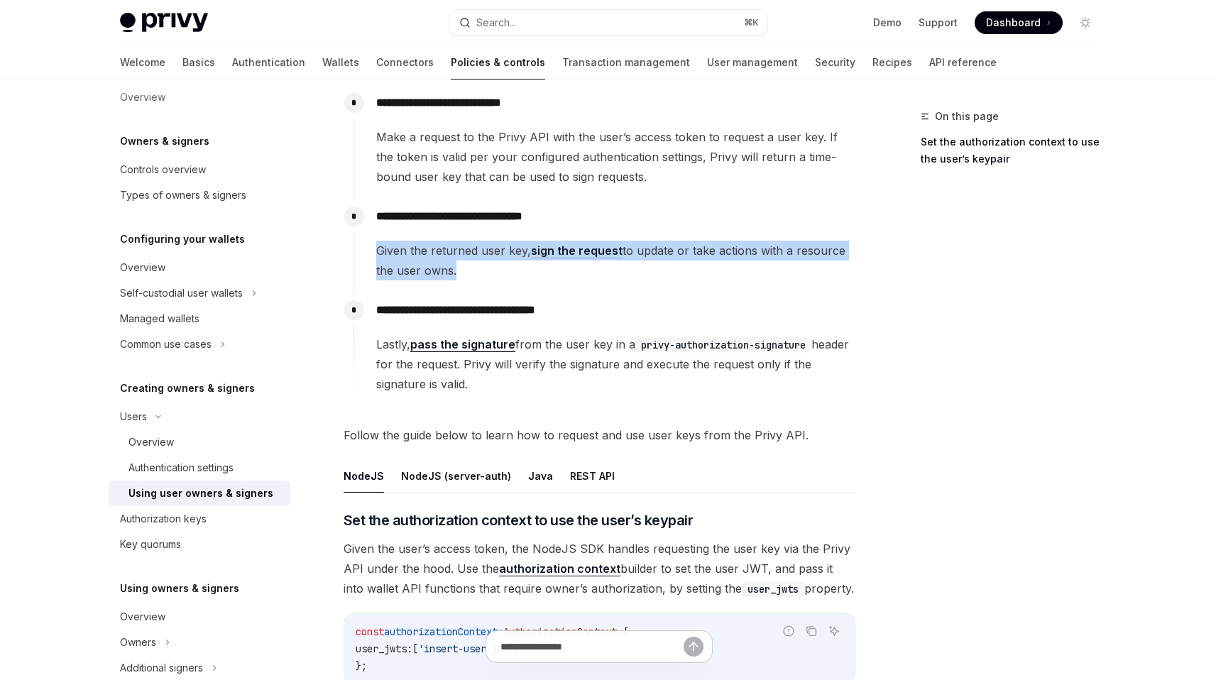
click at [645, 250] on span "Given the returned user key, sign the request to update or take actions with a …" at bounding box center [615, 261] width 478 height 40
click at [669, 244] on span "Given the returned user key, sign the request to update or take actions with a …" at bounding box center [615, 261] width 478 height 40
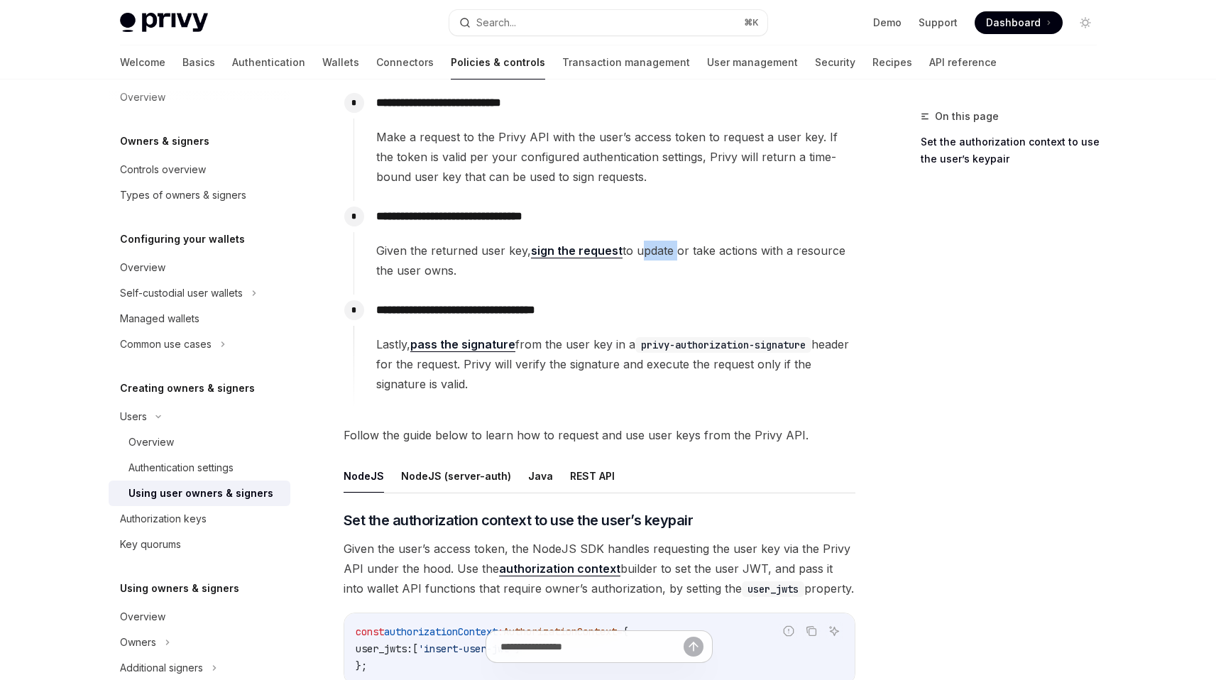
click at [669, 244] on span "Given the returned user key, sign the request to update or take actions with a …" at bounding box center [615, 261] width 478 height 40
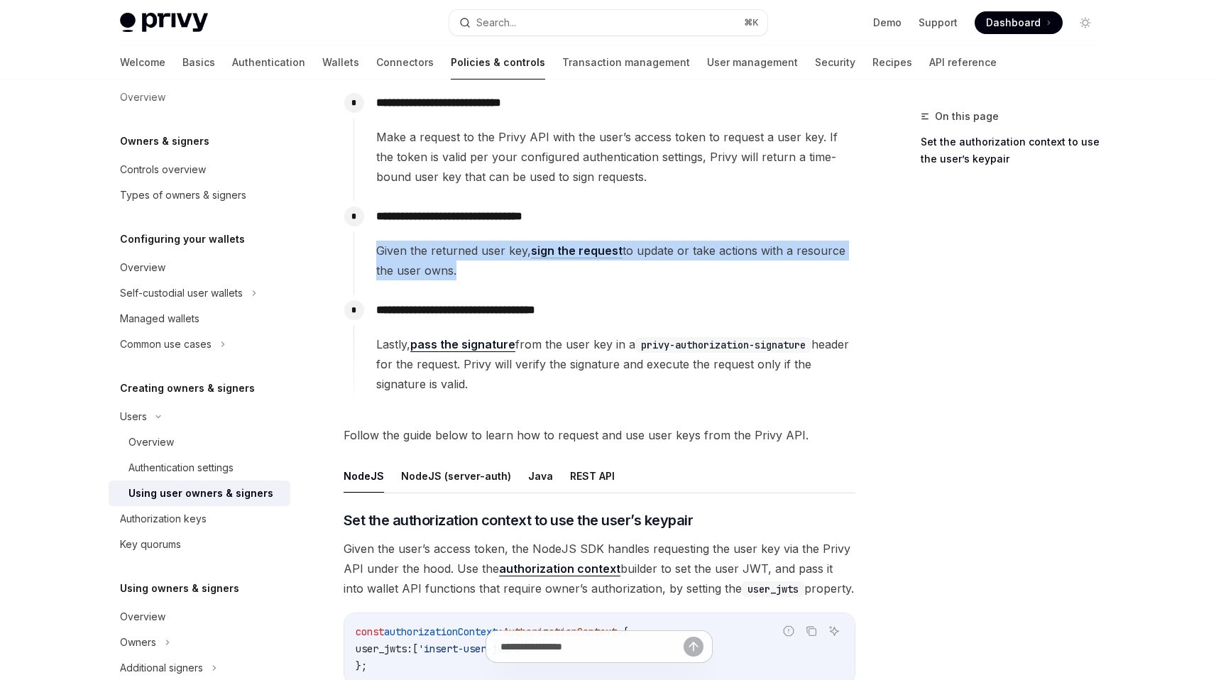
click at [669, 244] on span "Given the returned user key, sign the request to update or take actions with a …" at bounding box center [615, 261] width 478 height 40
click at [669, 252] on span "Given the returned user key, sign the request to update or take actions with a …" at bounding box center [615, 261] width 478 height 40
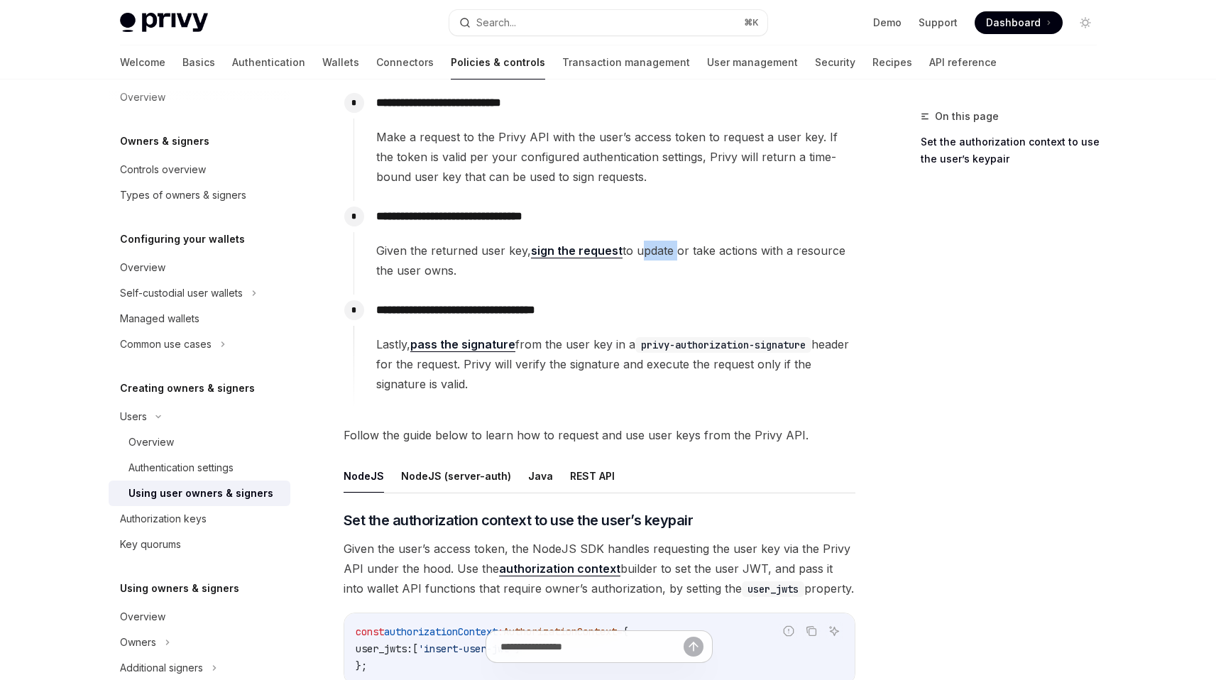
click at [669, 252] on span "Given the returned user key, sign the request to update or take actions with a …" at bounding box center [615, 261] width 478 height 40
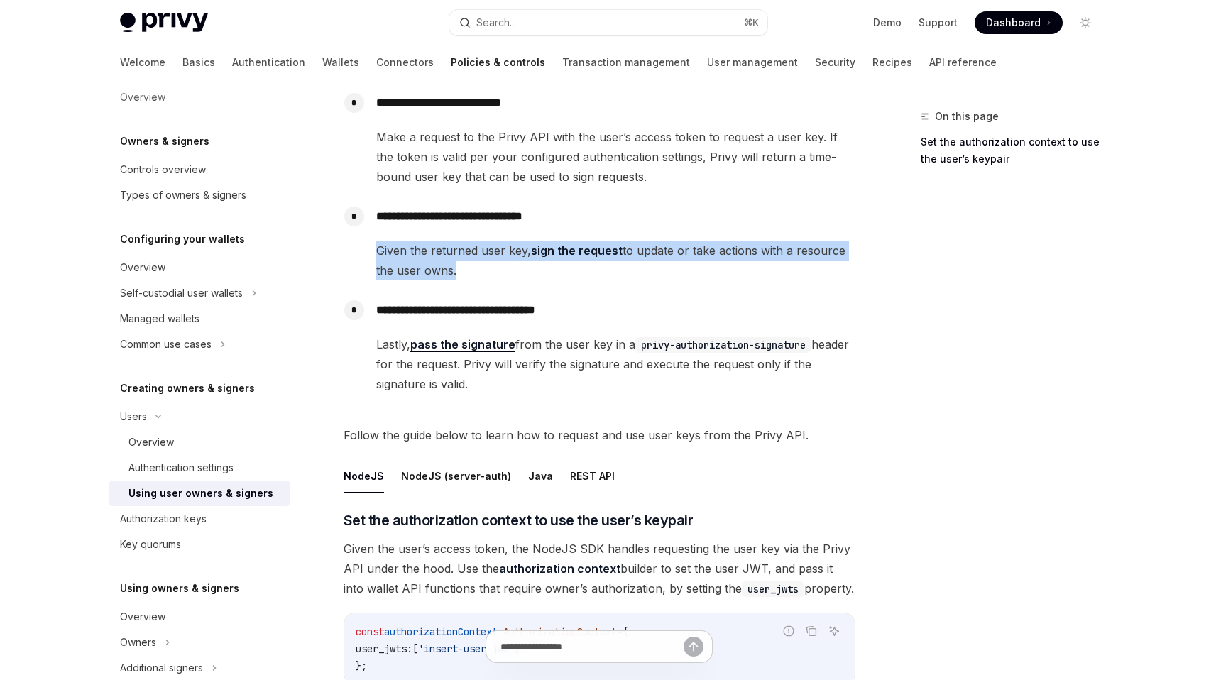
click at [669, 252] on span "Given the returned user key, sign the request to update or take actions with a …" at bounding box center [615, 261] width 478 height 40
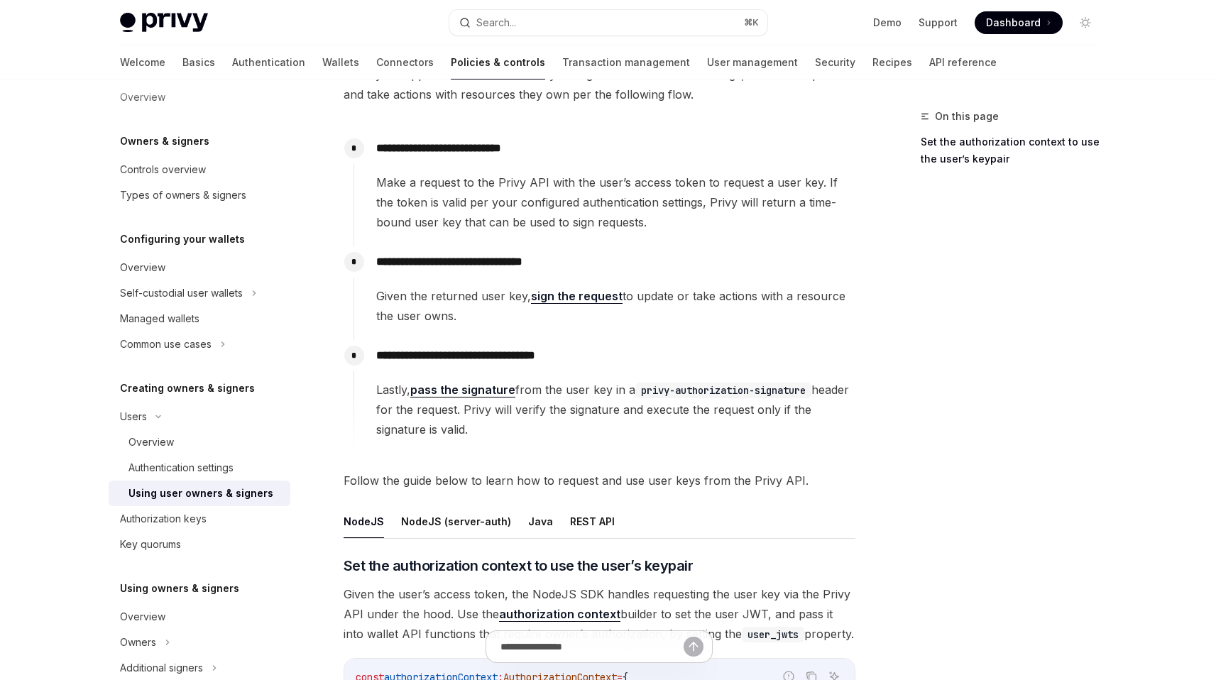
scroll to position [105, 0]
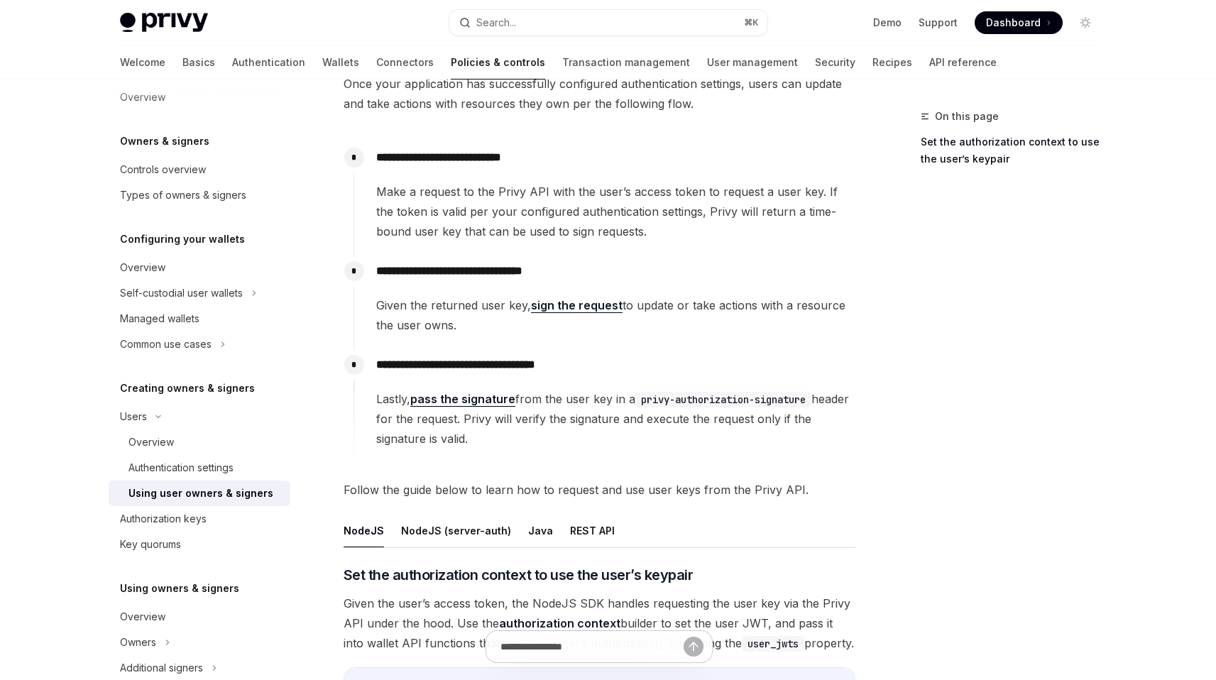
click at [685, 216] on span "Make a request to the Privy API with the user’s access token to request a user …" at bounding box center [615, 212] width 478 height 60
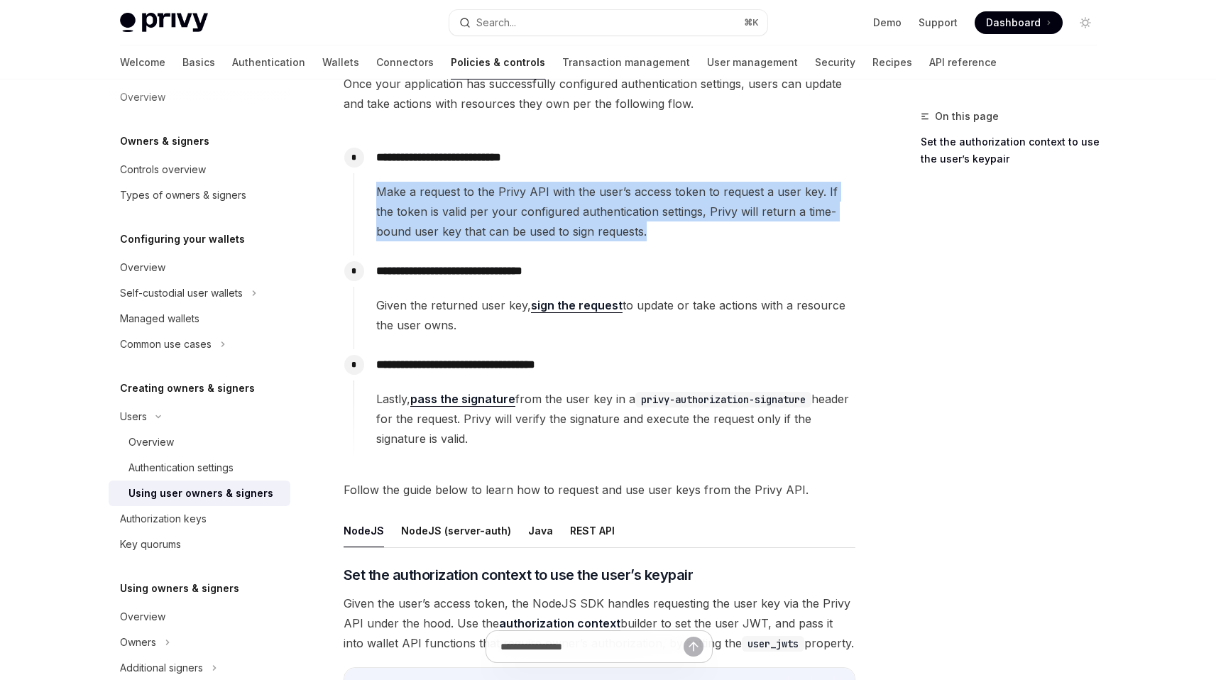
click at [685, 216] on span "Make a request to the Privy API with the user’s access token to request a user …" at bounding box center [615, 212] width 478 height 60
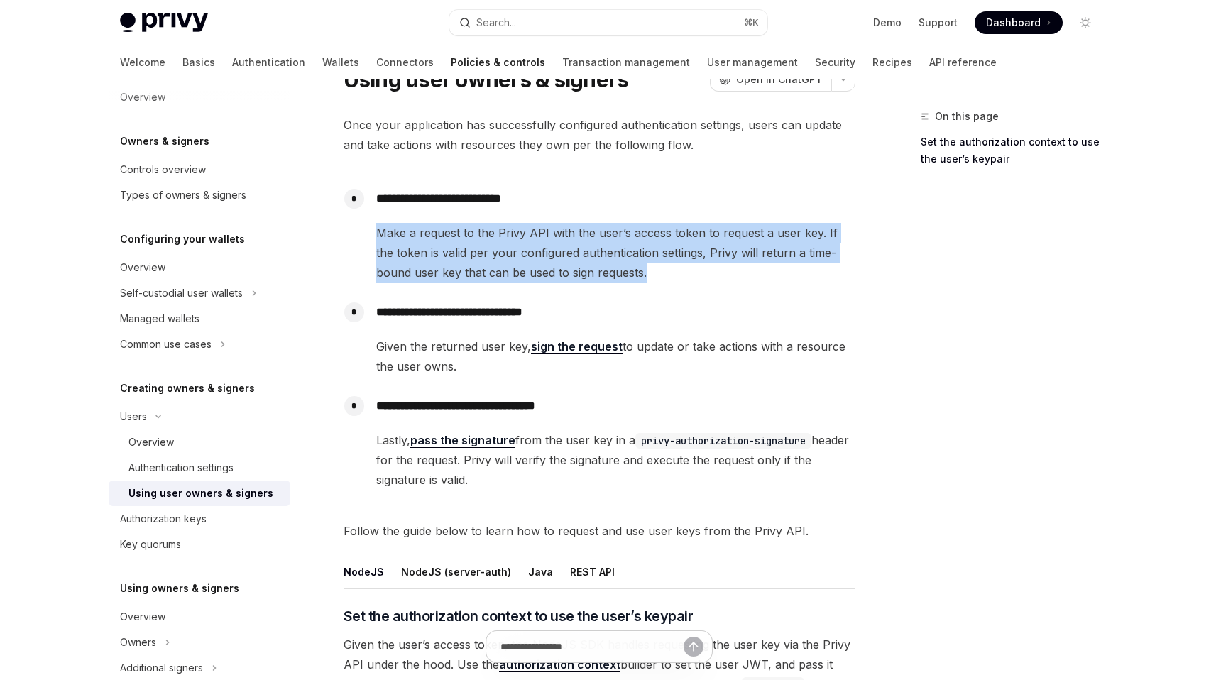
click at [659, 268] on span "Make a request to the Privy API with the user’s access token to request a user …" at bounding box center [615, 253] width 478 height 60
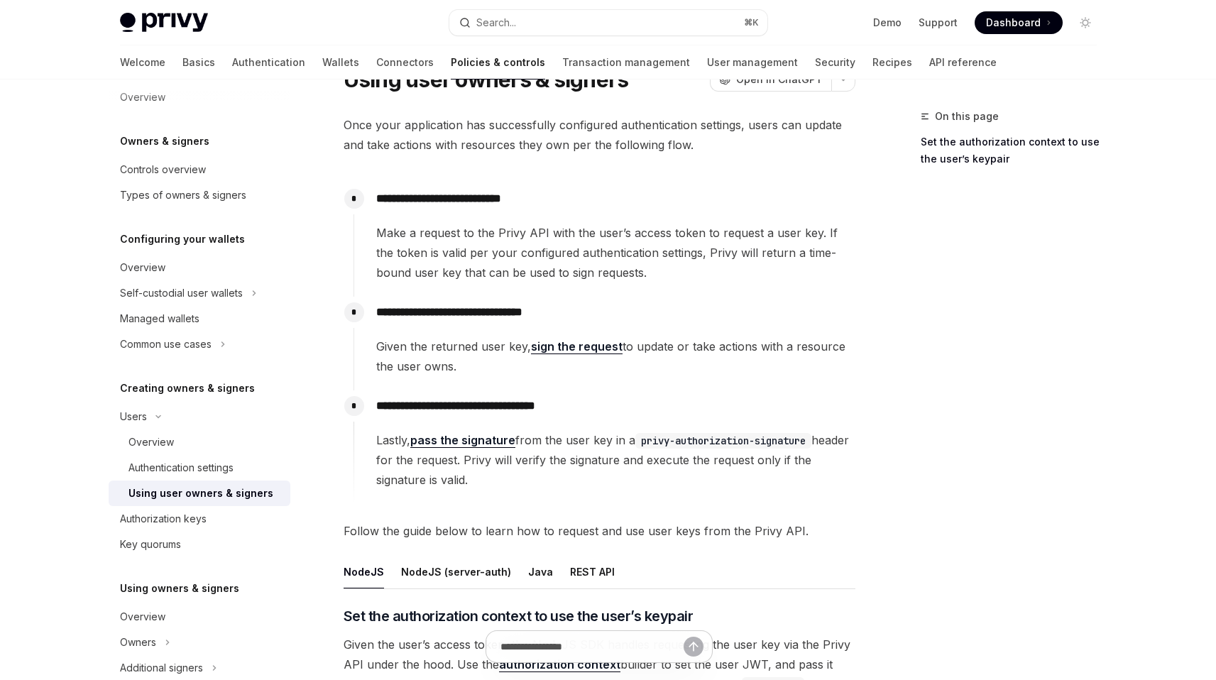
click at [659, 268] on span "Make a request to the Privy API with the user’s access token to request a user …" at bounding box center [615, 253] width 478 height 60
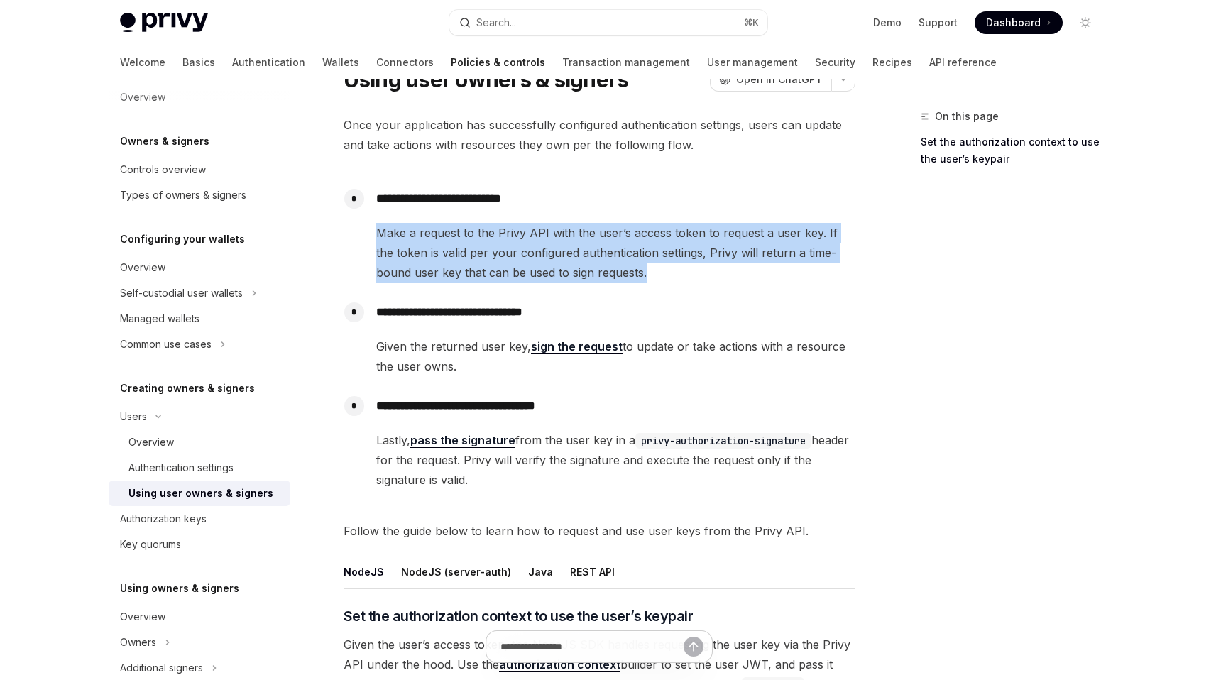
click at [658, 268] on span "Make a request to the Privy API with the user’s access token to request a user …" at bounding box center [615, 253] width 478 height 60
click at [740, 248] on span "Make a request to the Privy API with the user’s access token to request a user …" at bounding box center [615, 253] width 478 height 60
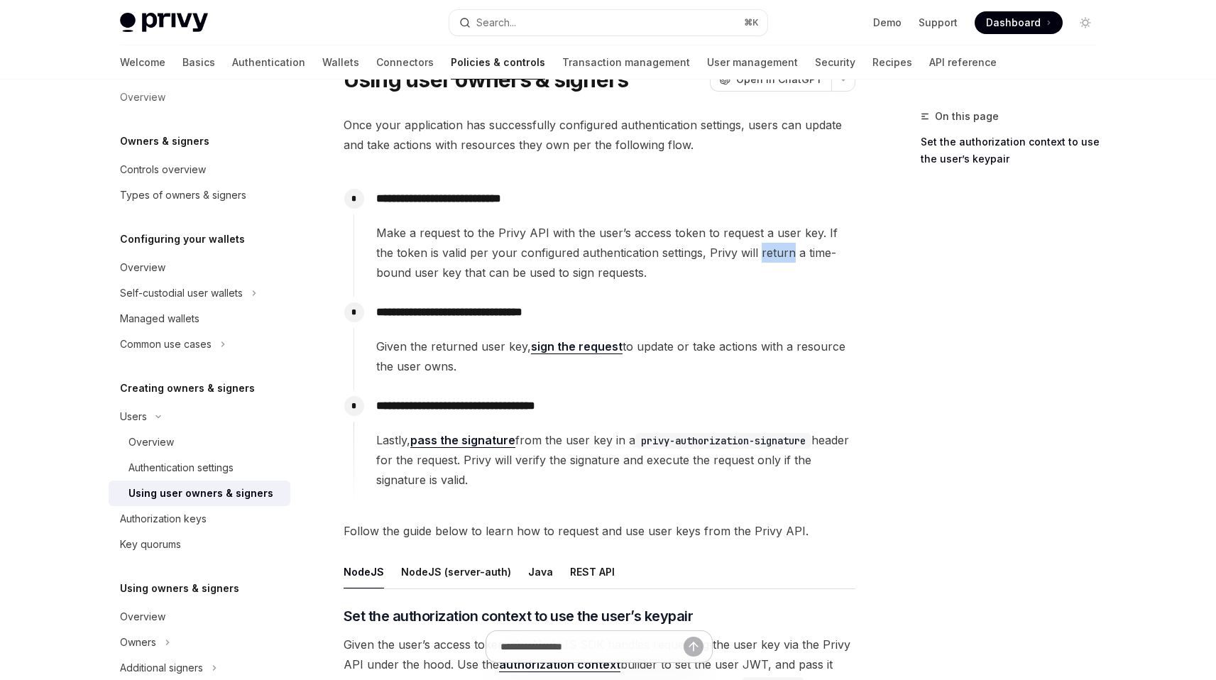
click at [740, 248] on span "Make a request to the Privy API with the user’s access token to request a user …" at bounding box center [615, 253] width 478 height 60
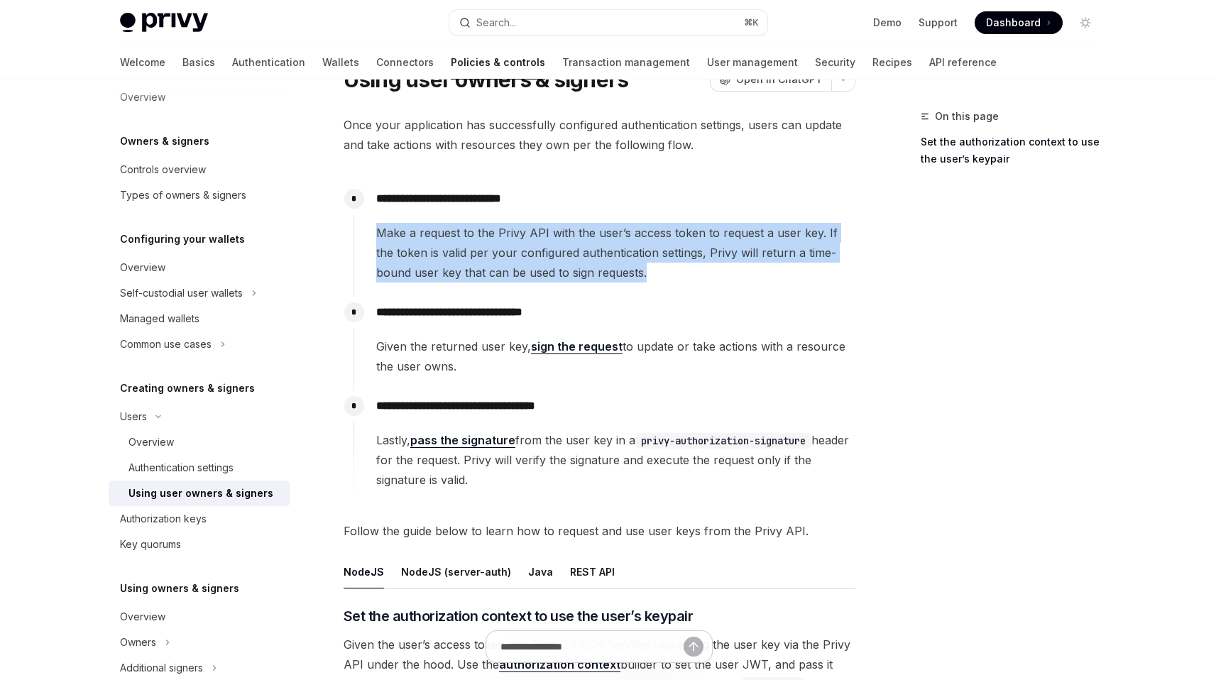
click at [740, 248] on span "Make a request to the Privy API with the user’s access token to request a user …" at bounding box center [615, 253] width 478 height 60
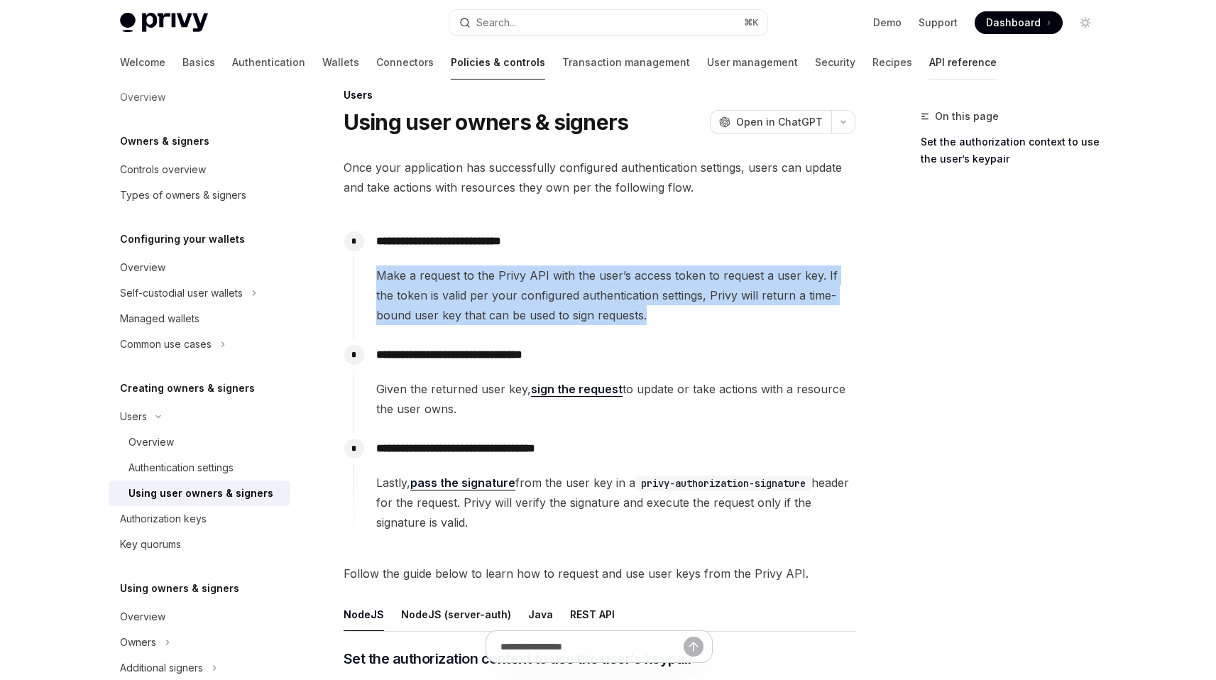
click at [929, 61] on link "API reference" at bounding box center [962, 62] width 67 height 34
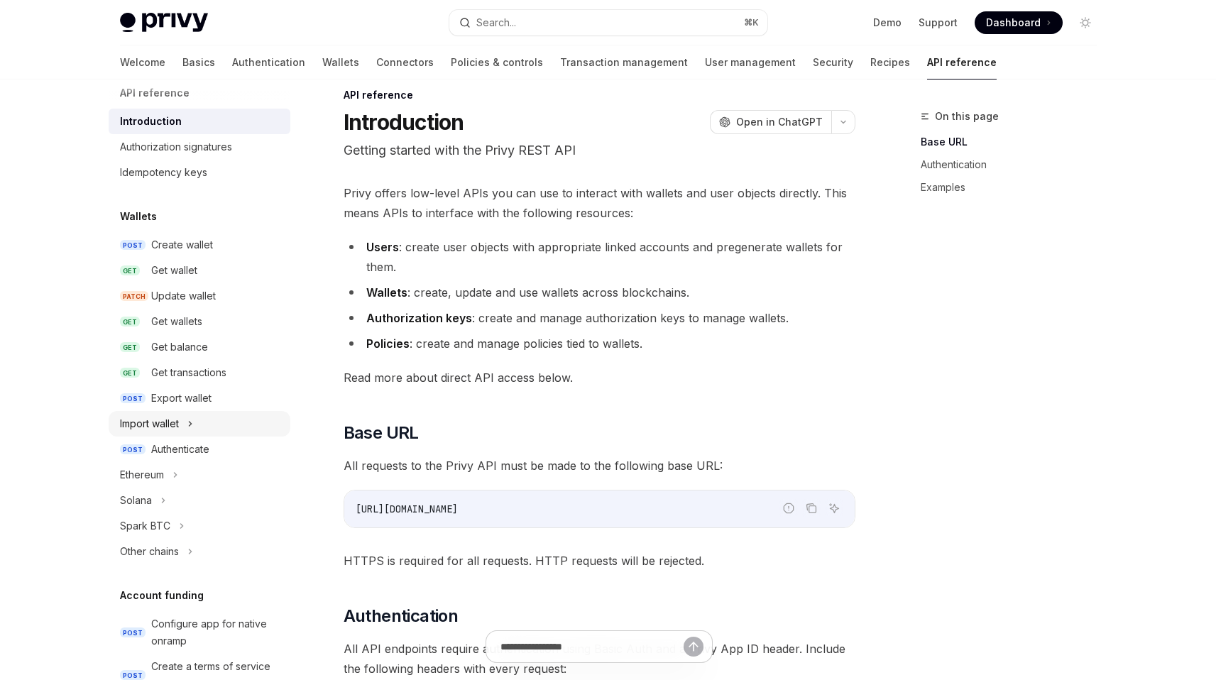
click at [213, 424] on div "Import wallet" at bounding box center [200, 424] width 182 height 26
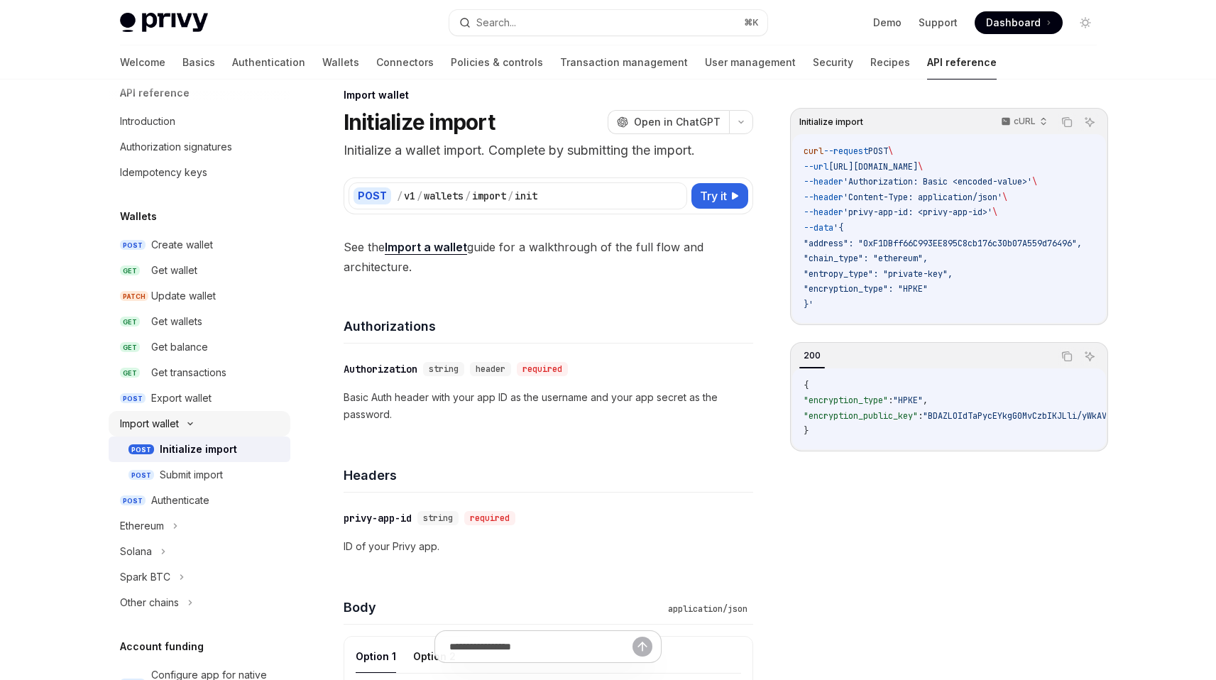
click at [213, 424] on div "Import wallet" at bounding box center [200, 424] width 182 height 26
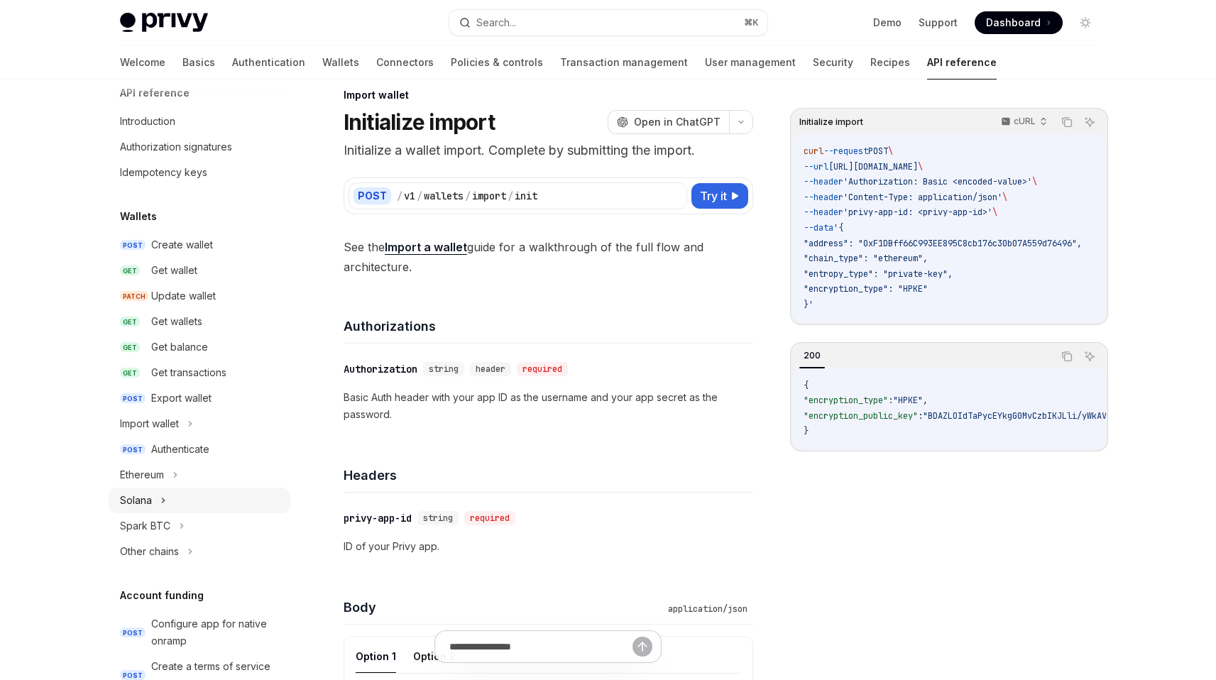
click at [212, 492] on div "Solana" at bounding box center [200, 501] width 182 height 26
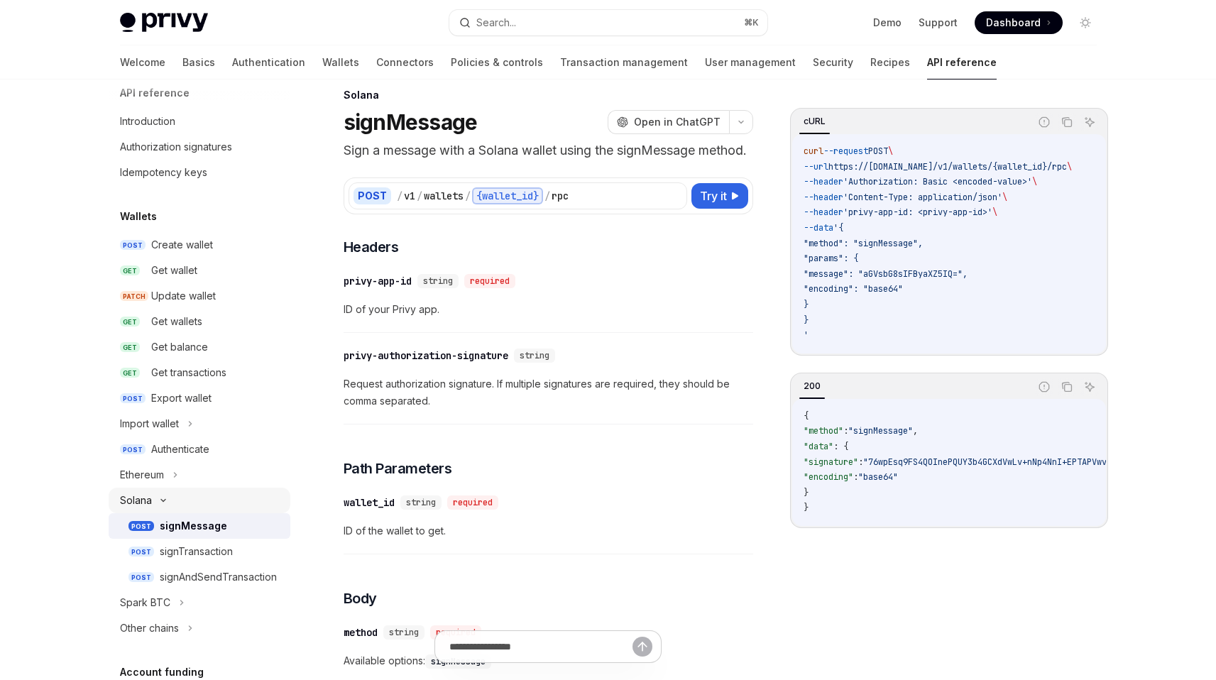
click at [212, 492] on div "Solana" at bounding box center [200, 501] width 182 height 26
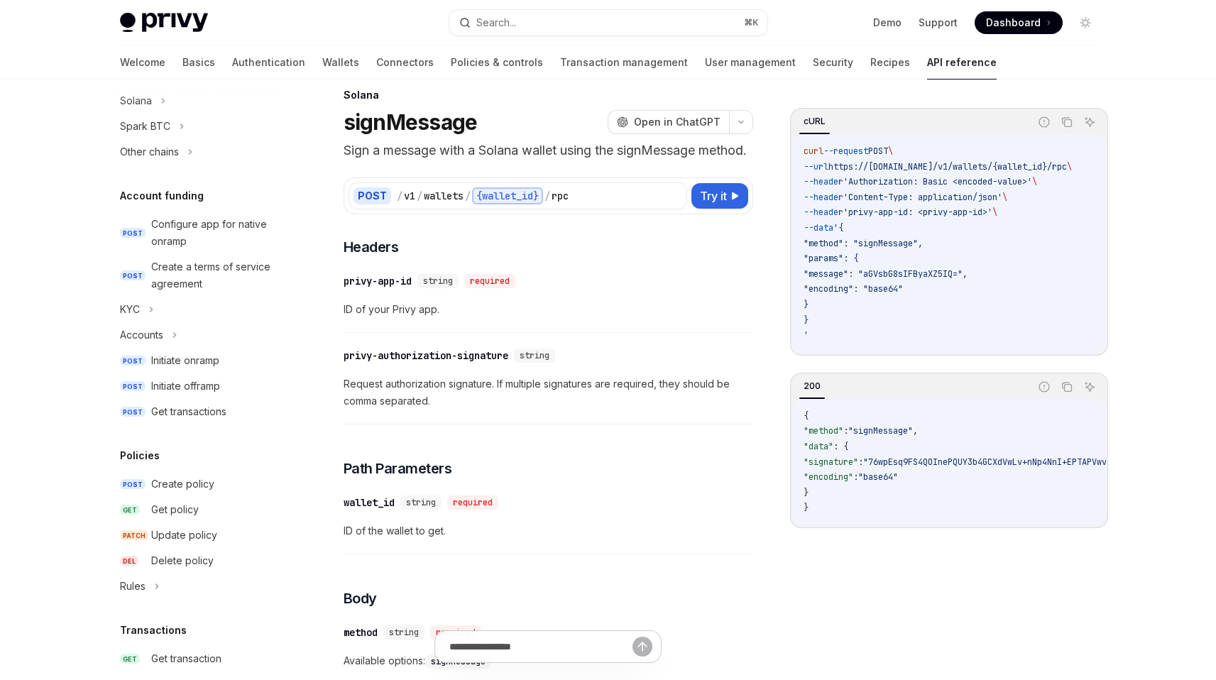
scroll to position [490, 0]
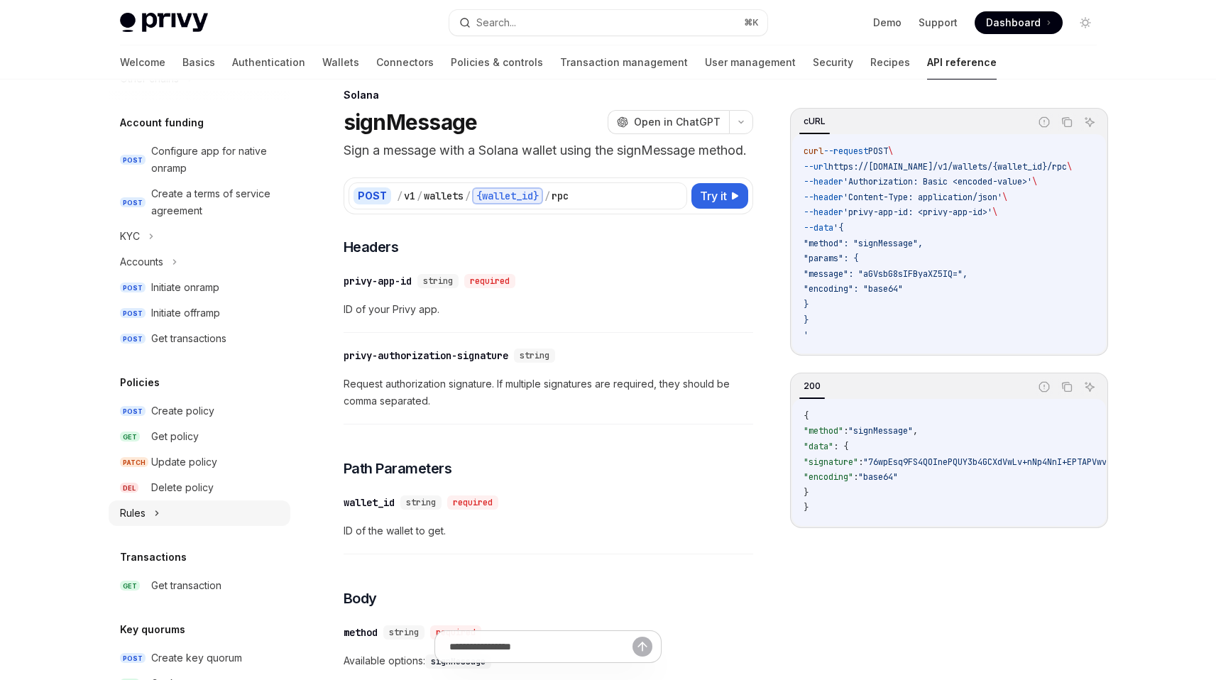
click at [214, 517] on div "Rules" at bounding box center [200, 513] width 182 height 26
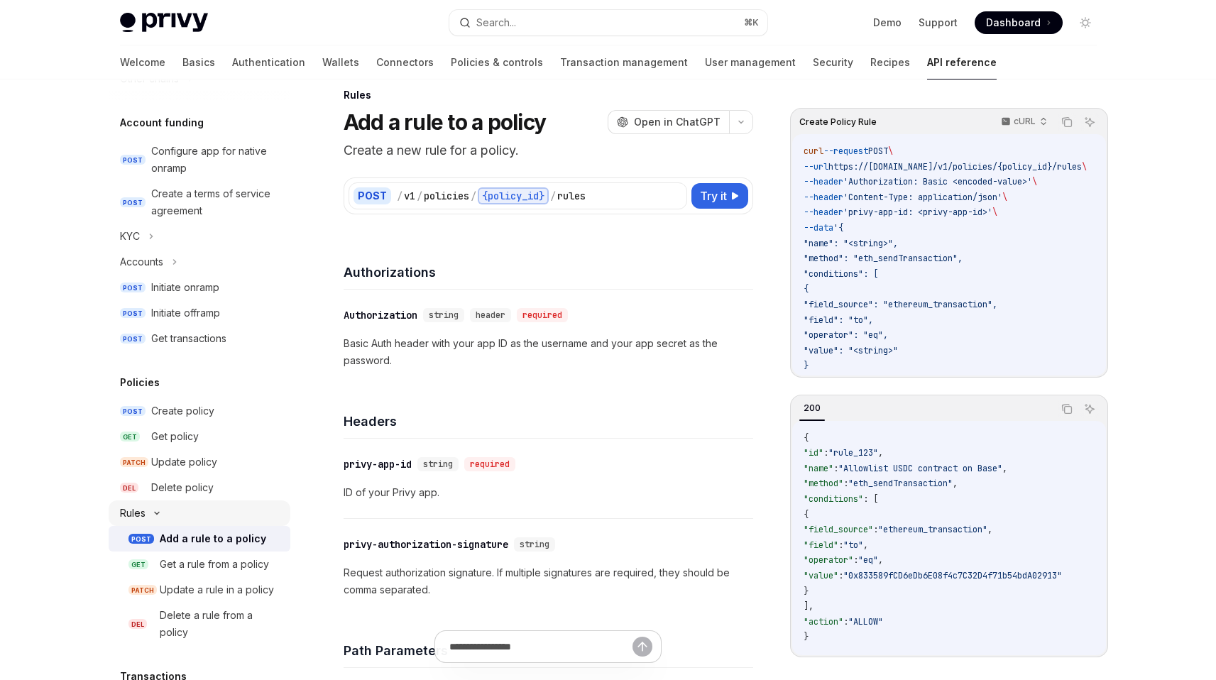
click at [214, 517] on div "Rules" at bounding box center [200, 513] width 182 height 26
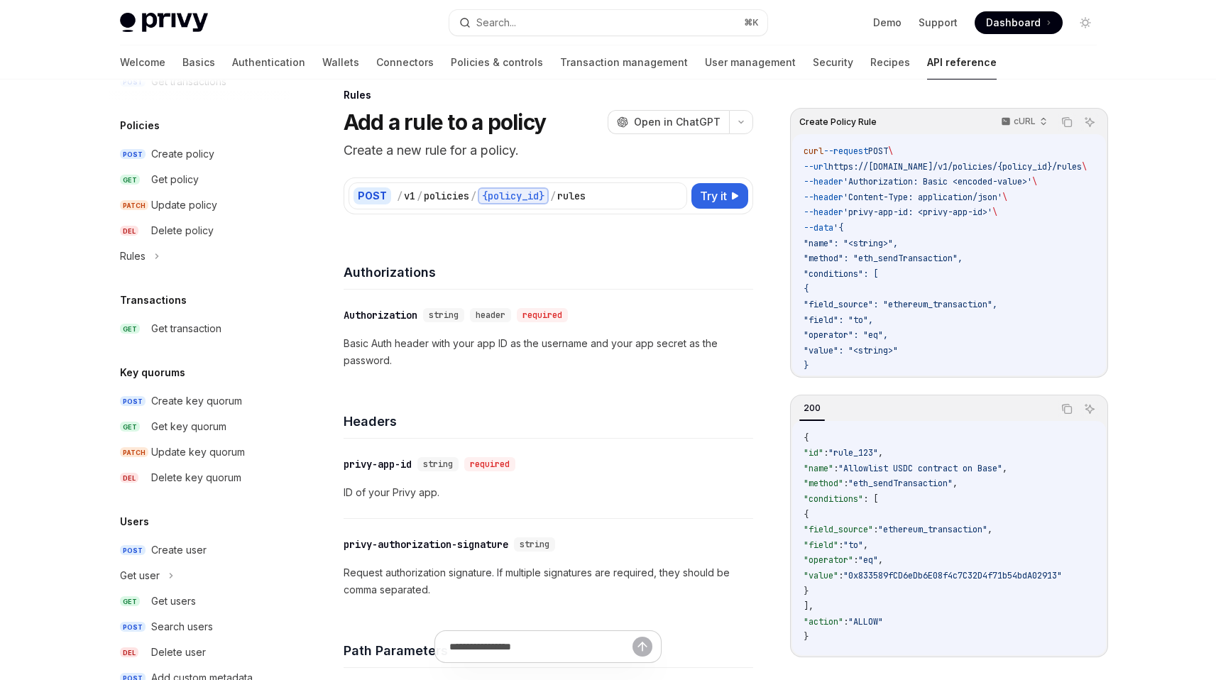
scroll to position [766, 0]
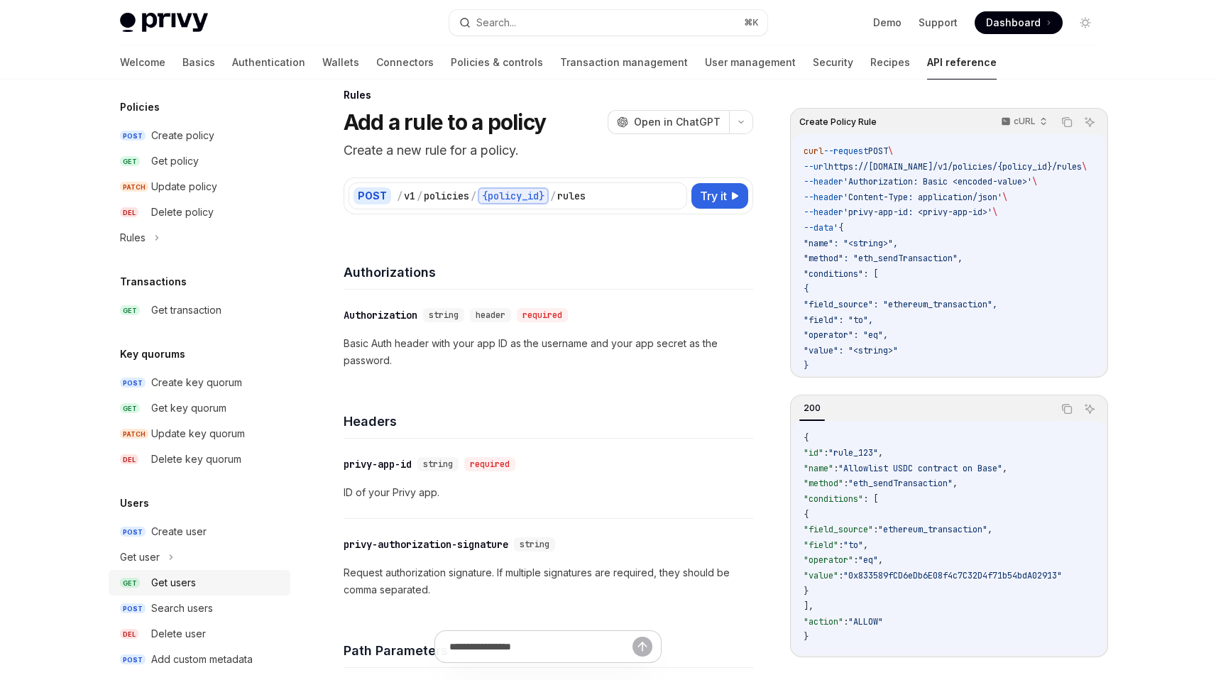
click at [216, 575] on div "Get users" at bounding box center [216, 582] width 131 height 17
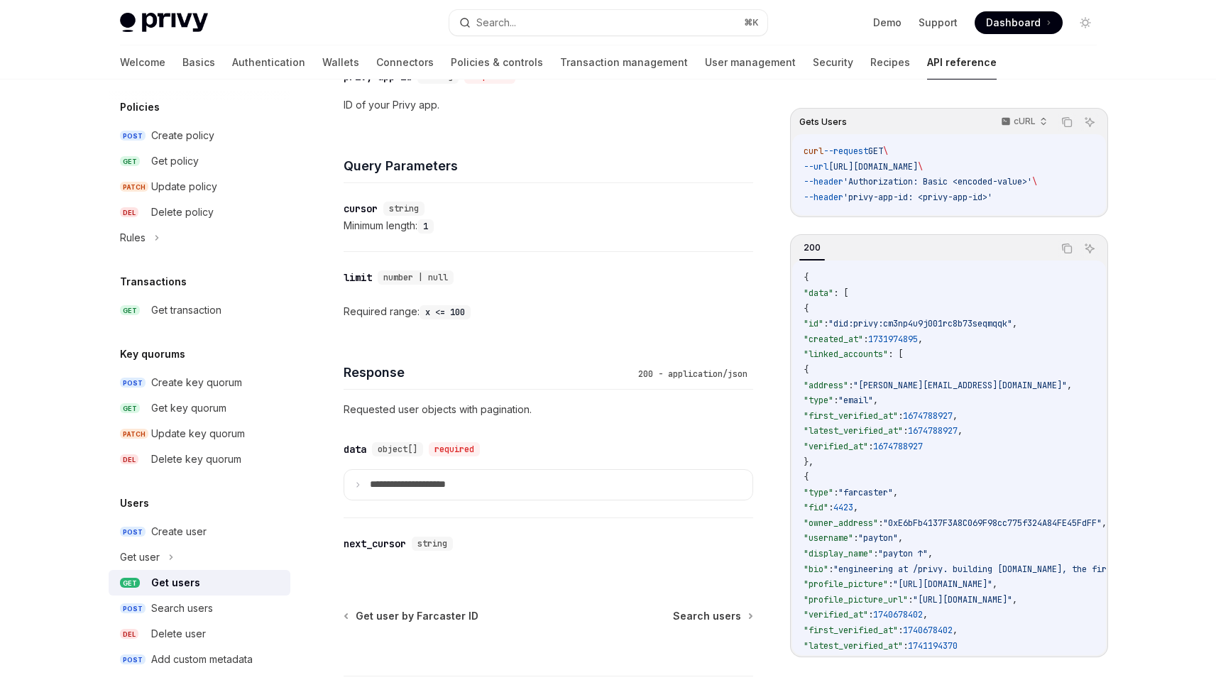
scroll to position [503, 0]
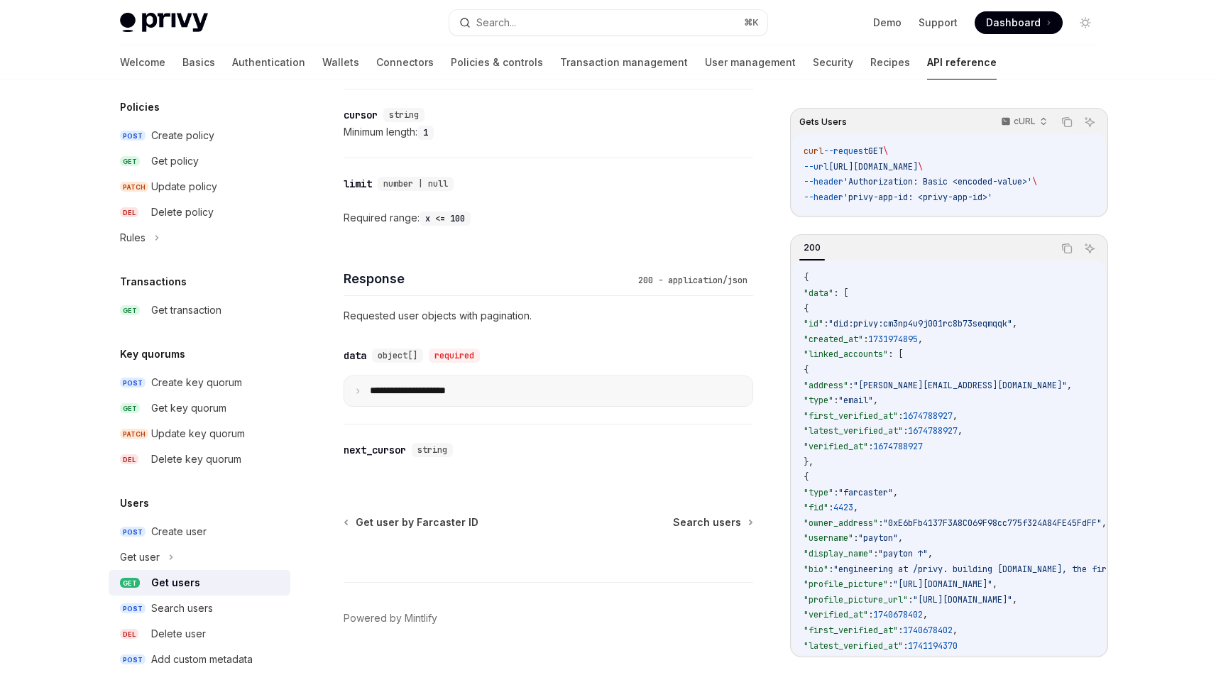
click at [505, 382] on summary "**********" at bounding box center [548, 391] width 408 height 30
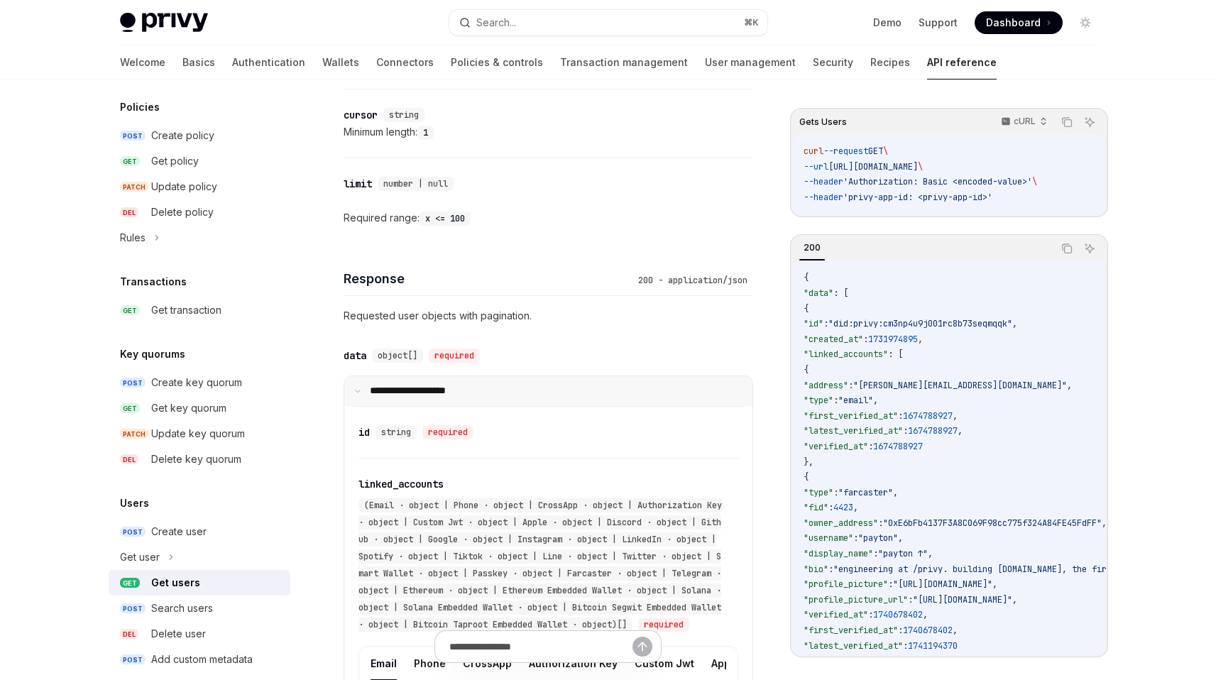
scroll to position [530, 0]
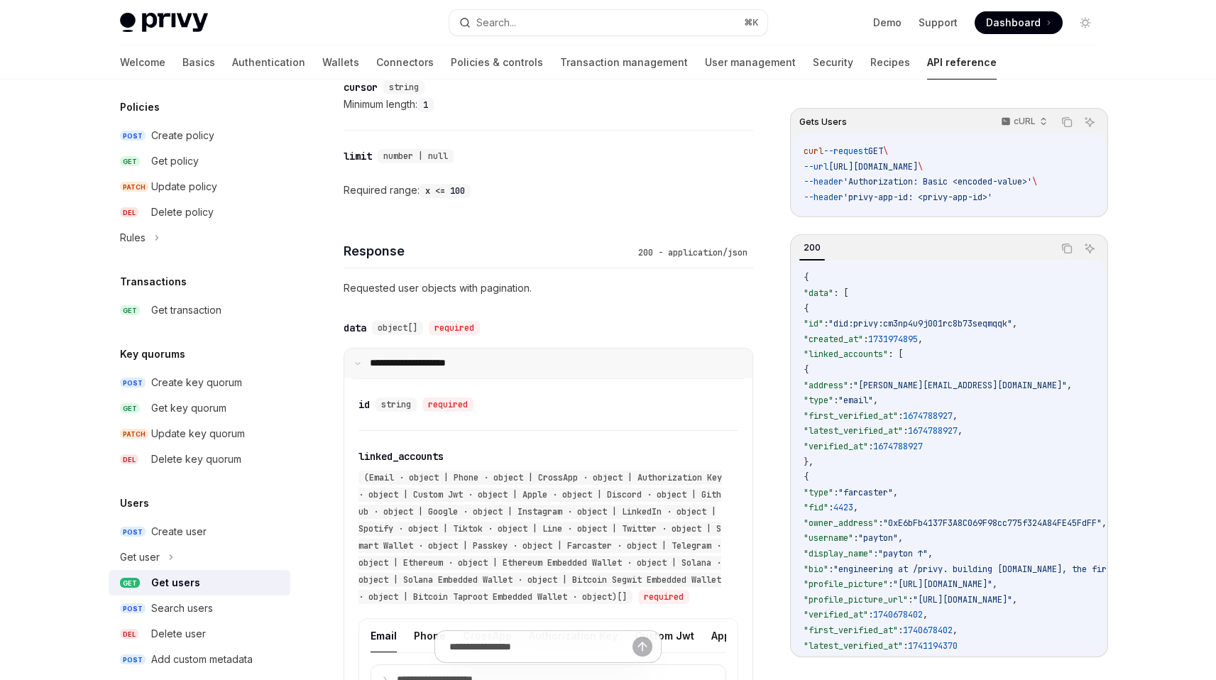
click at [495, 356] on summary "**********" at bounding box center [548, 363] width 408 height 30
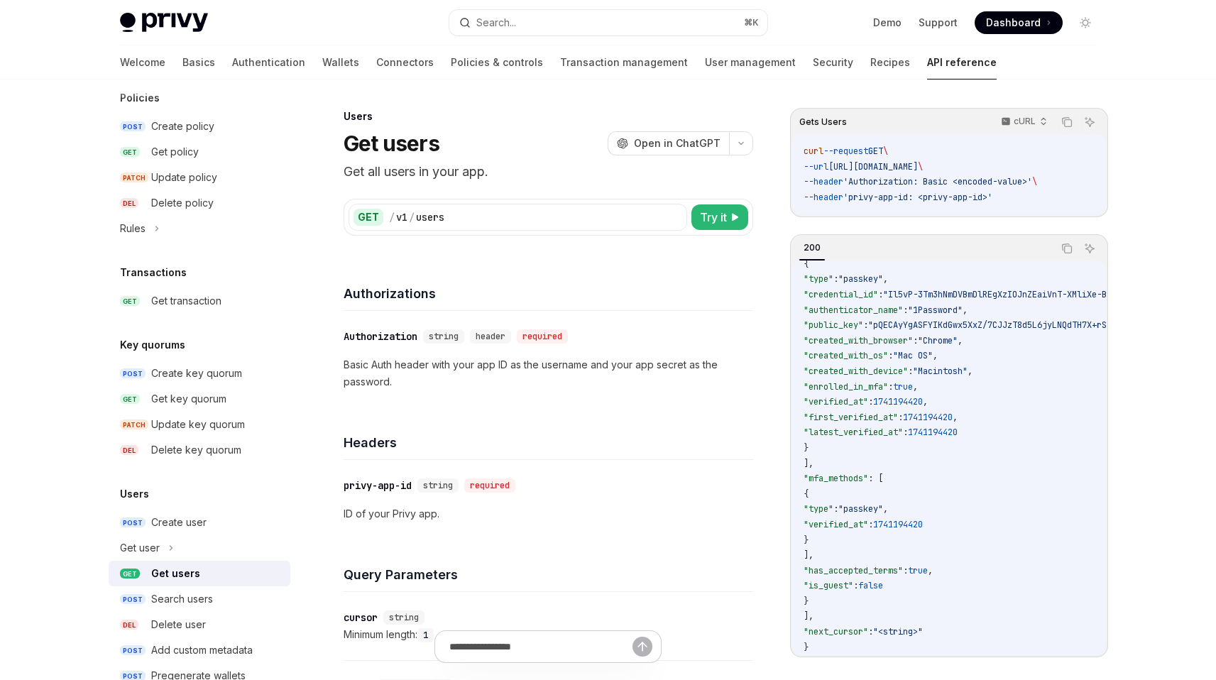
scroll to position [784, 0]
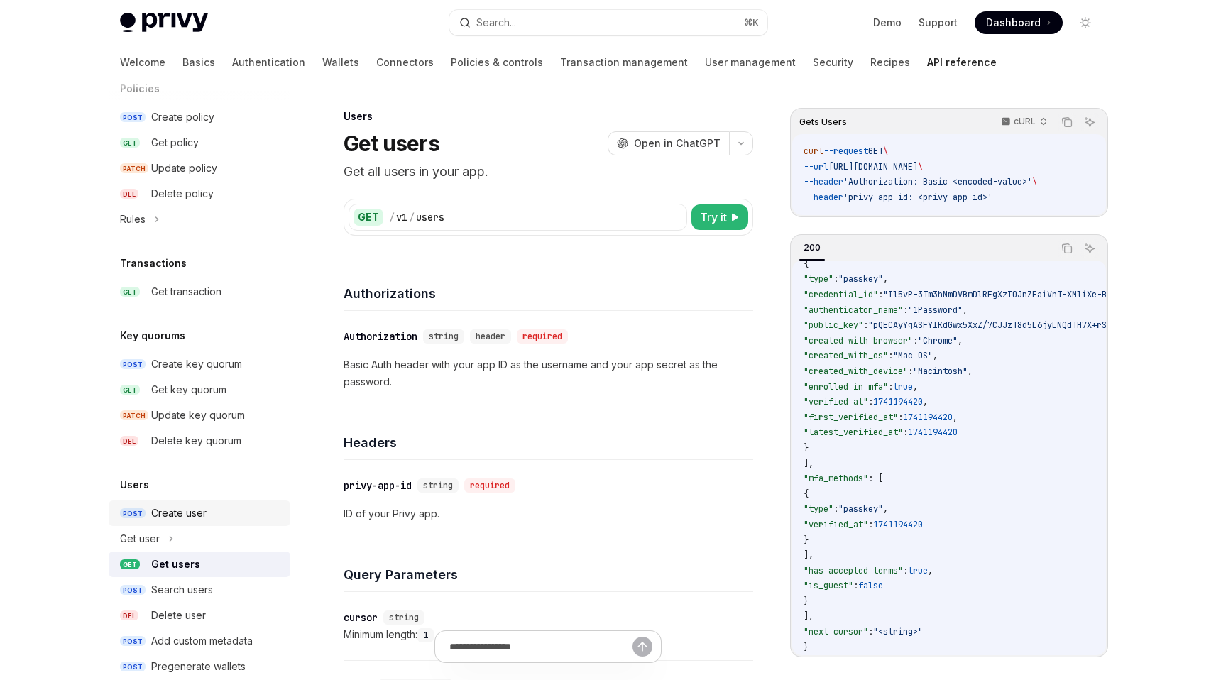
click at [202, 513] on div "Create user" at bounding box center [178, 513] width 55 height 17
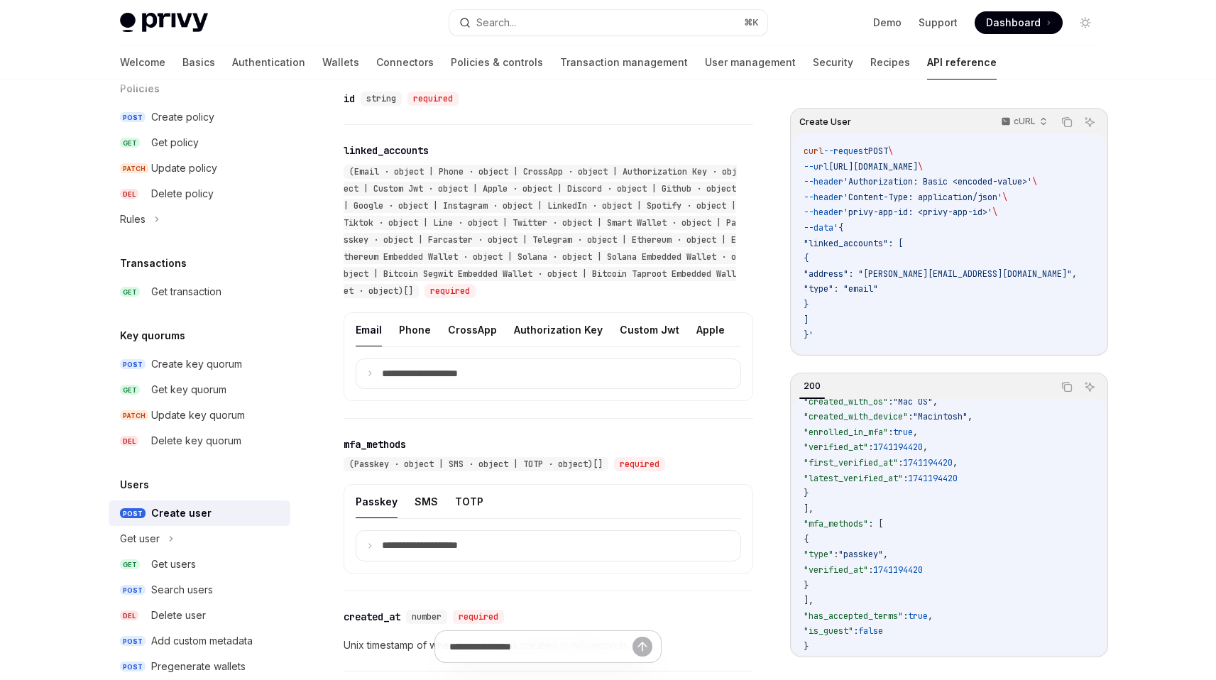
scroll to position [1332, 0]
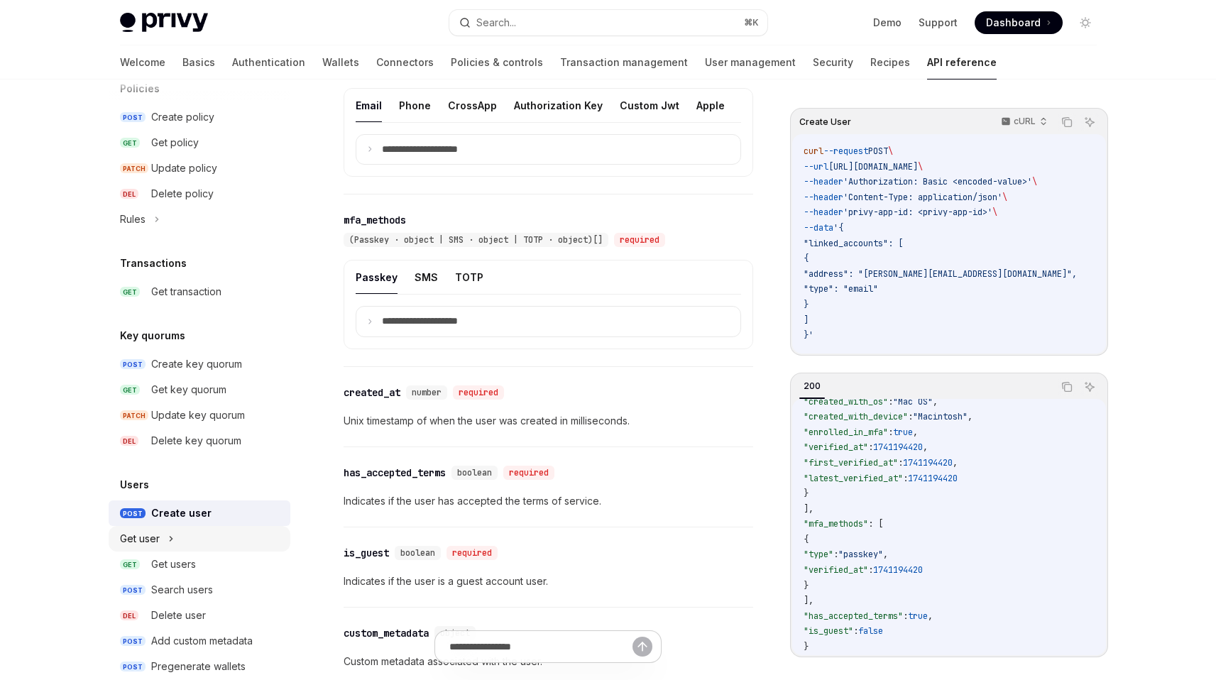
click at [170, 534] on icon at bounding box center [171, 538] width 6 height 17
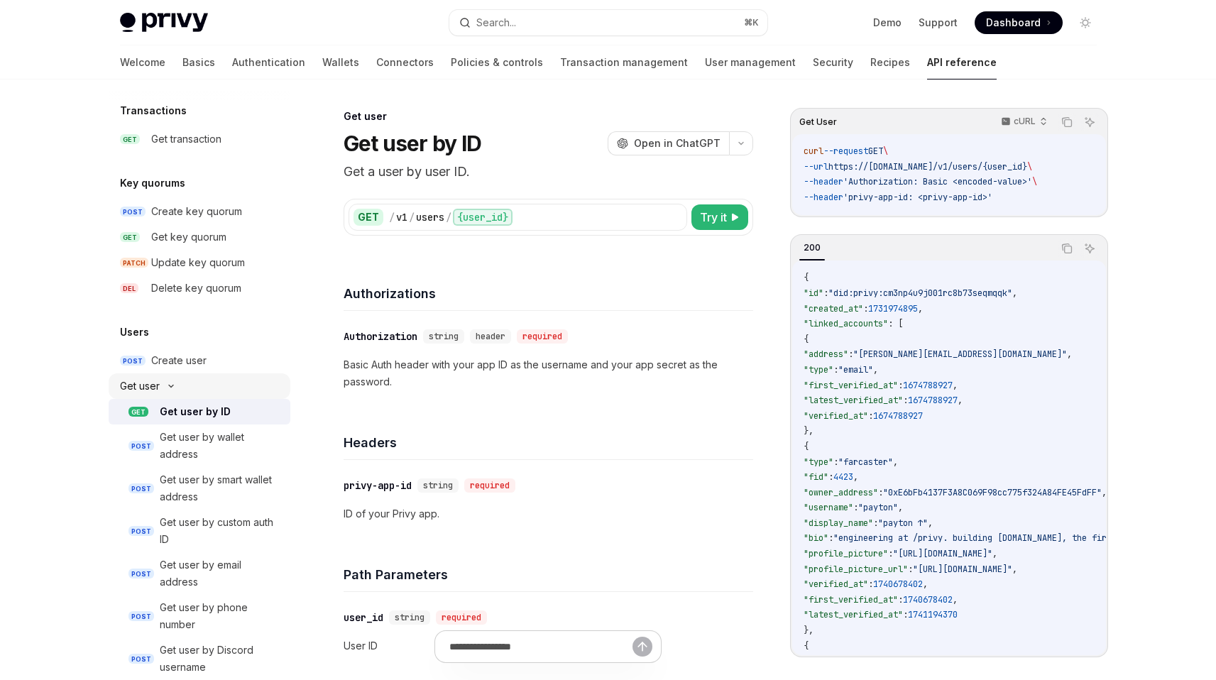
scroll to position [946, 0]
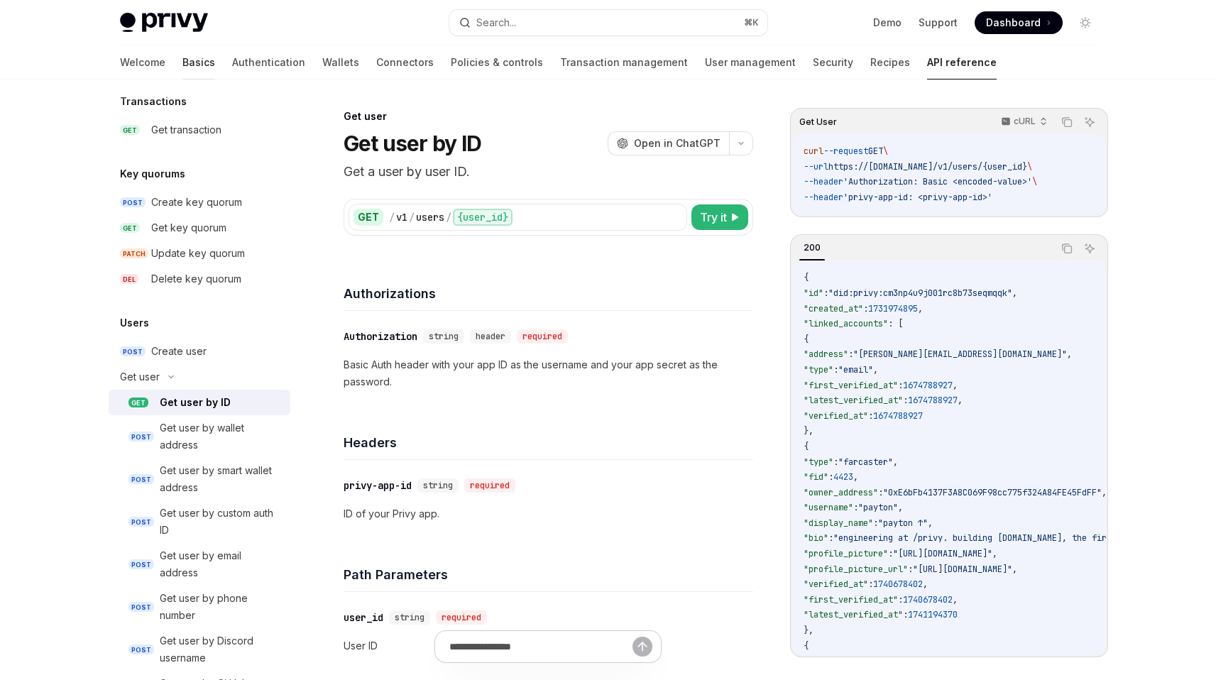
click at [182, 65] on link "Basics" at bounding box center [198, 62] width 33 height 34
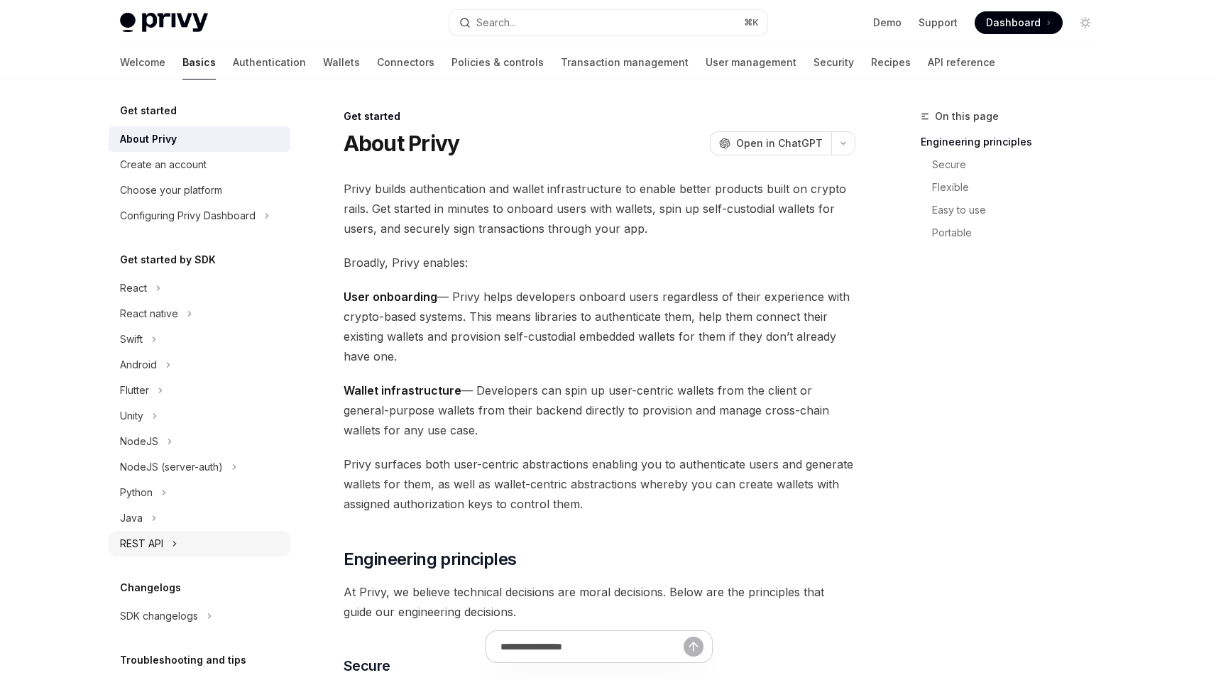
scroll to position [42, 0]
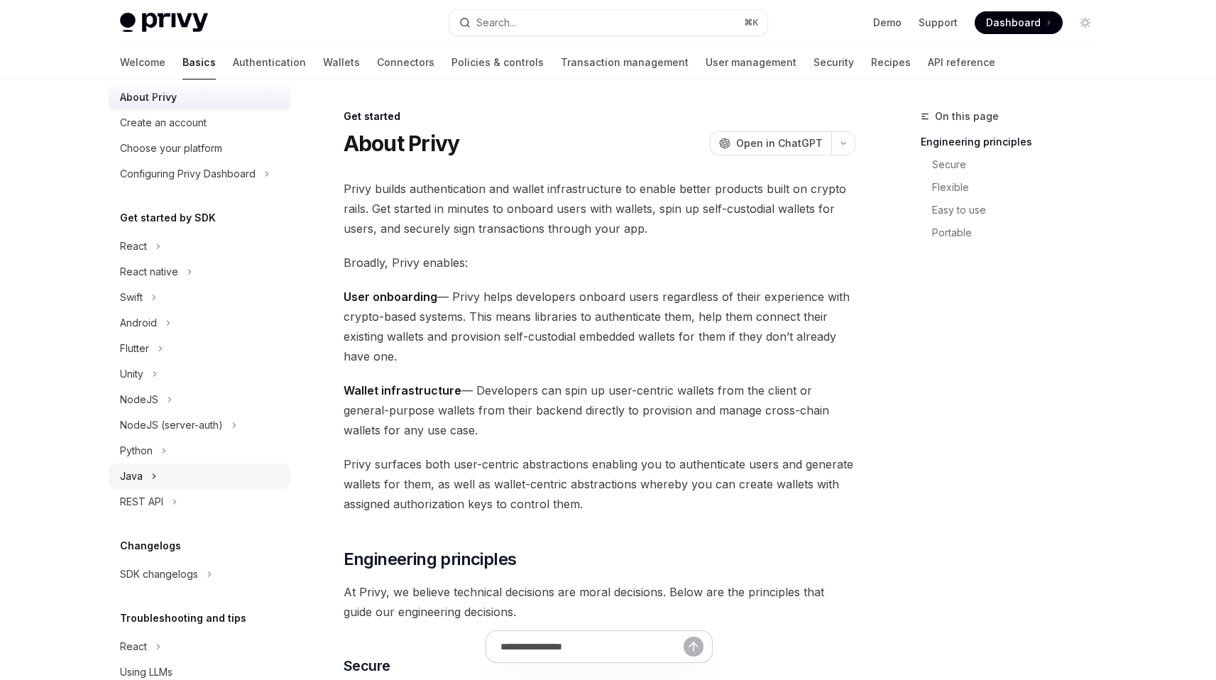
click at [205, 466] on div "Java" at bounding box center [200, 476] width 182 height 26
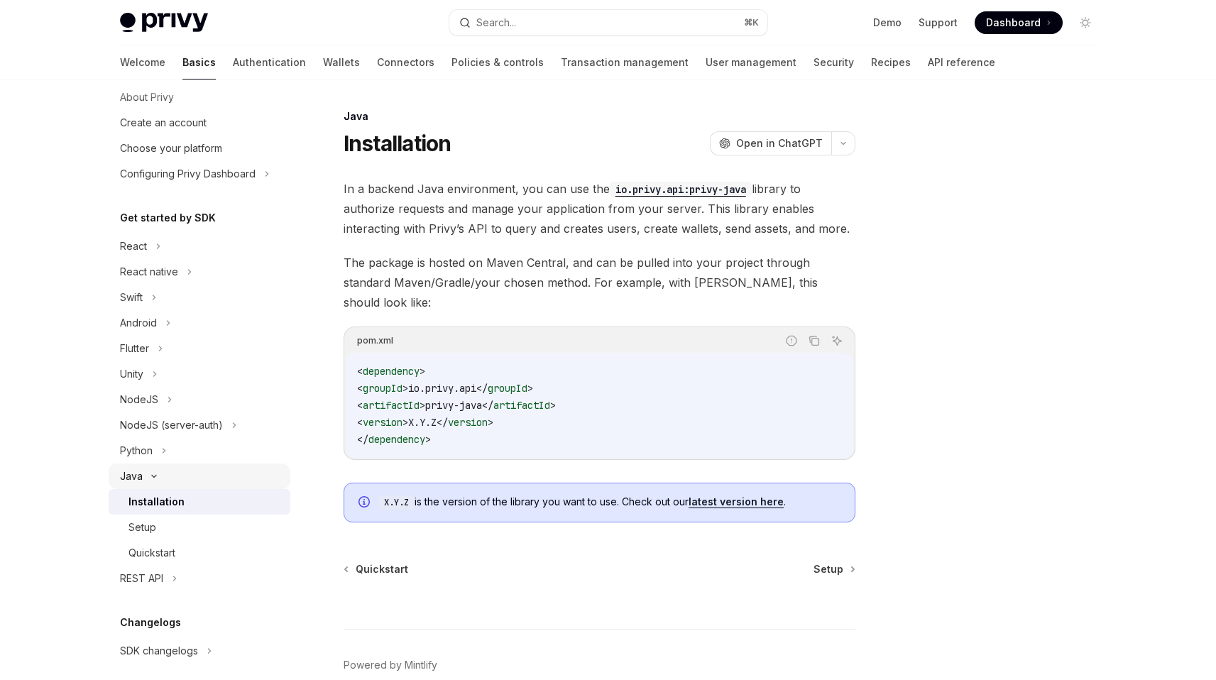
click at [205, 466] on div "Java" at bounding box center [200, 476] width 182 height 26
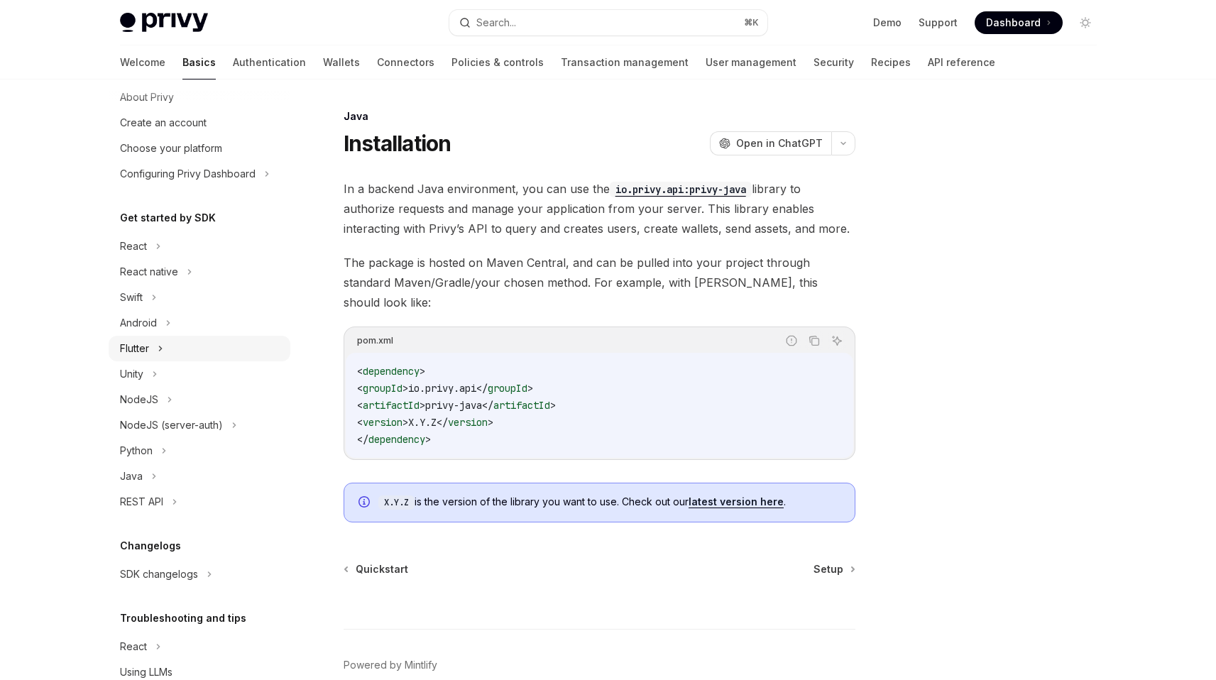
click at [188, 353] on div "Flutter" at bounding box center [200, 349] width 182 height 26
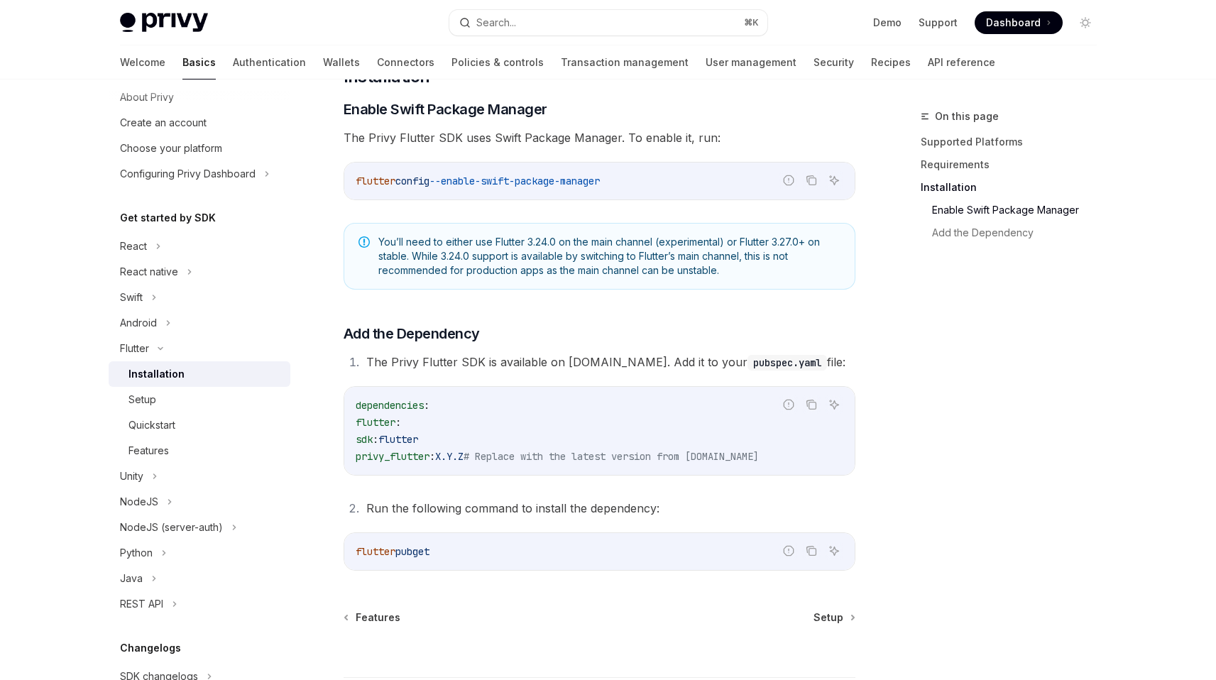
scroll to position [459, 0]
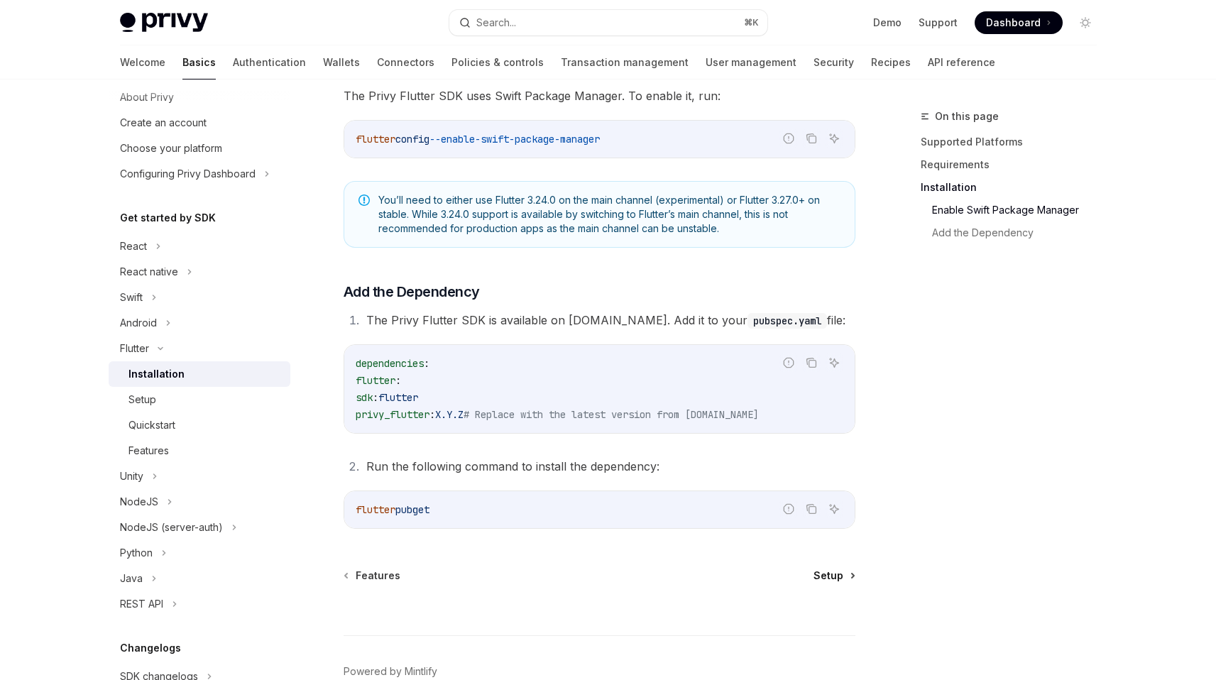
click at [847, 577] on link "Setup" at bounding box center [833, 576] width 40 height 14
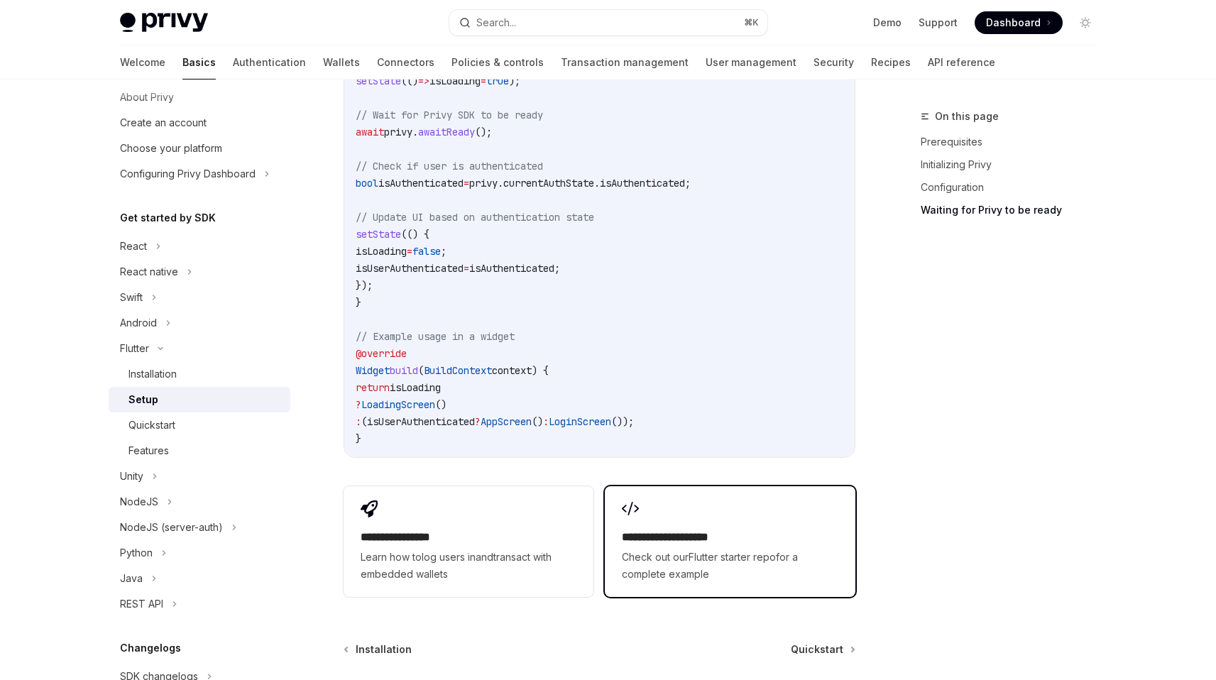
scroll to position [1537, 0]
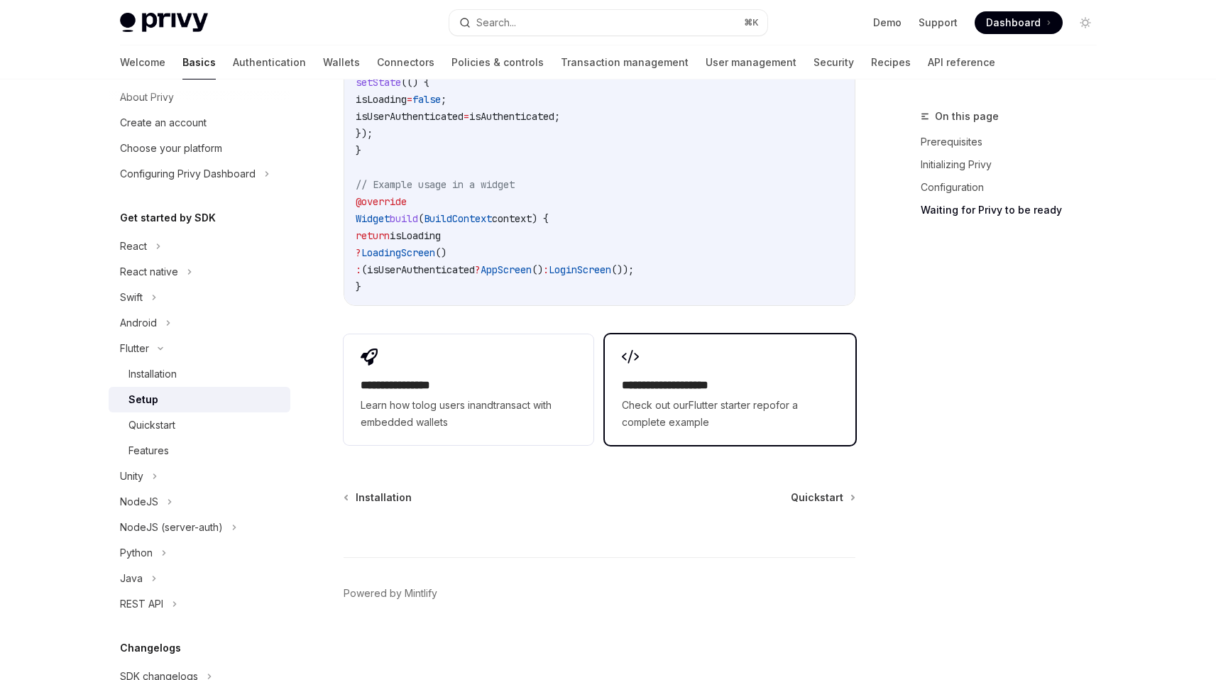
click at [727, 402] on link "Flutter starter repo" at bounding box center [731, 405] width 87 height 12
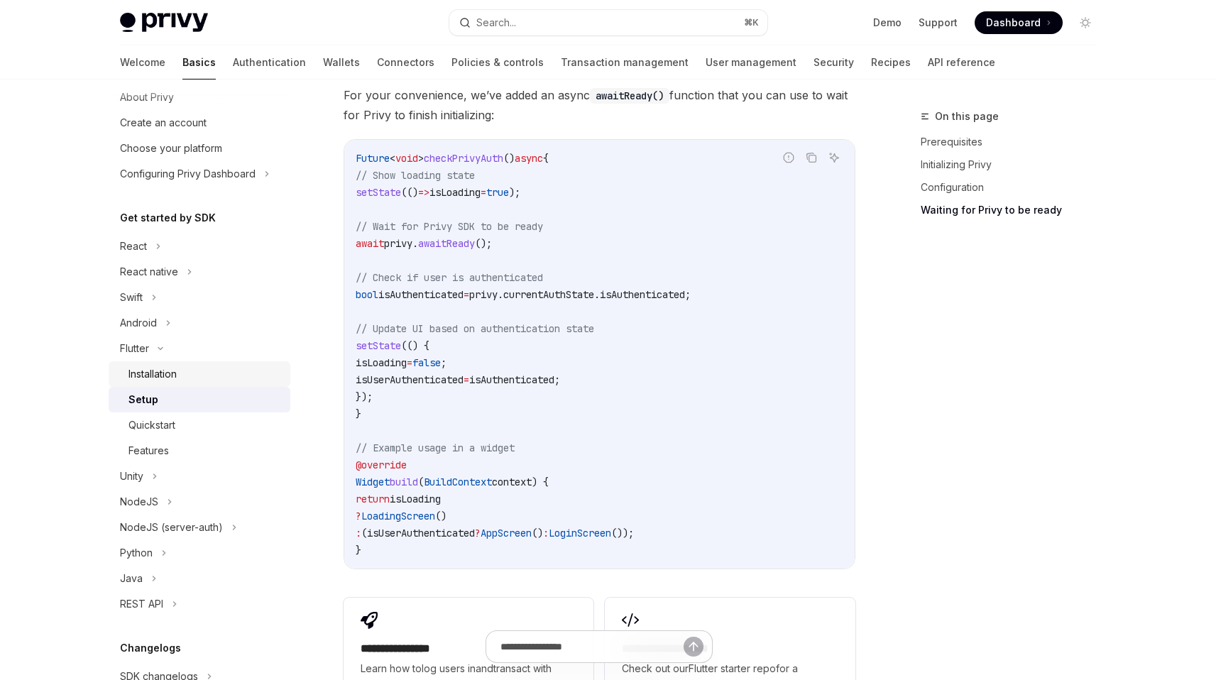
scroll to position [70, 0]
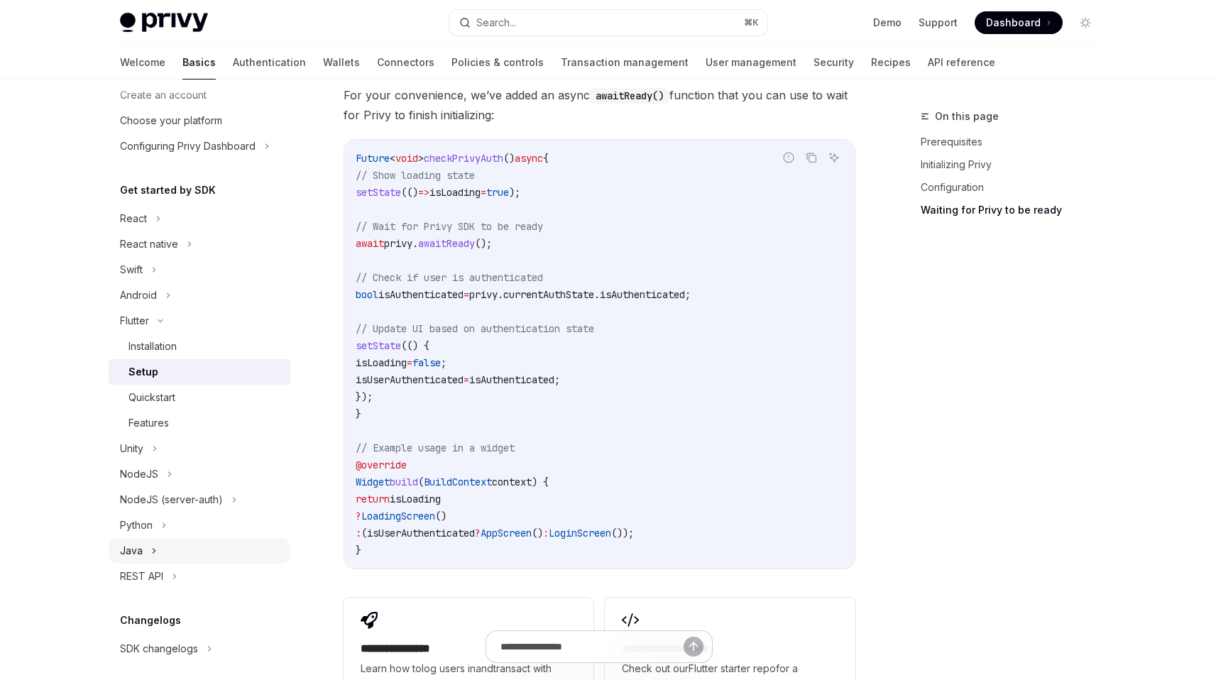
click at [170, 541] on div "Java" at bounding box center [200, 551] width 182 height 26
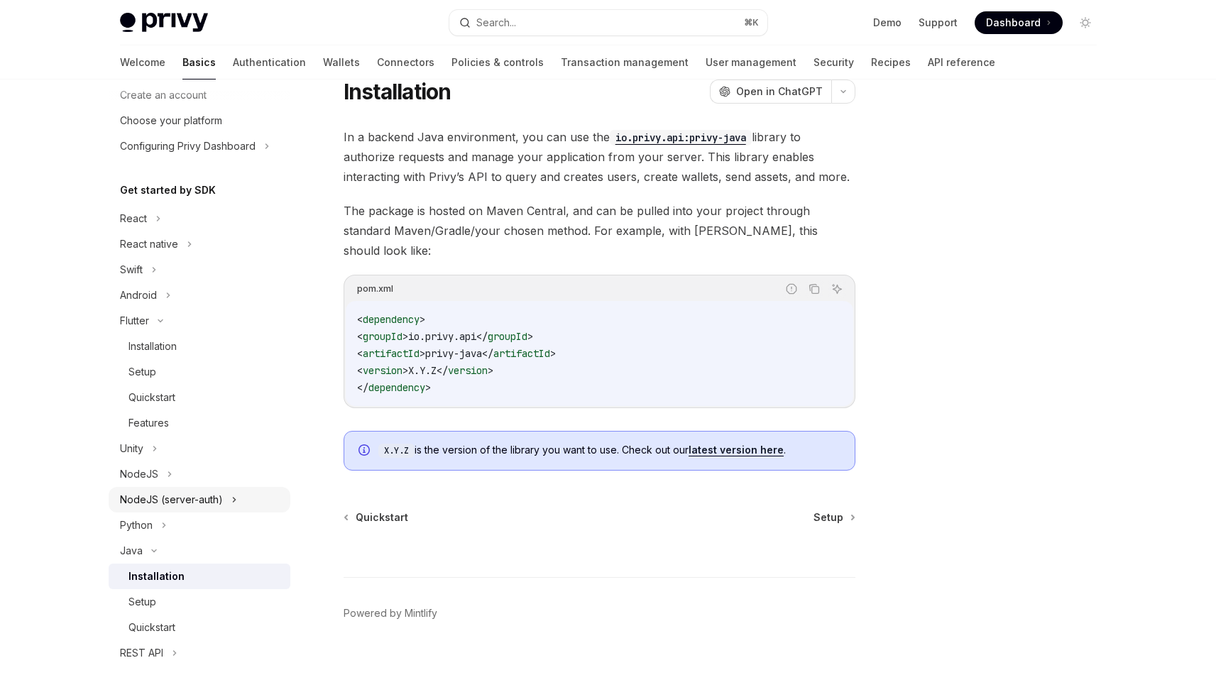
scroll to position [119, 0]
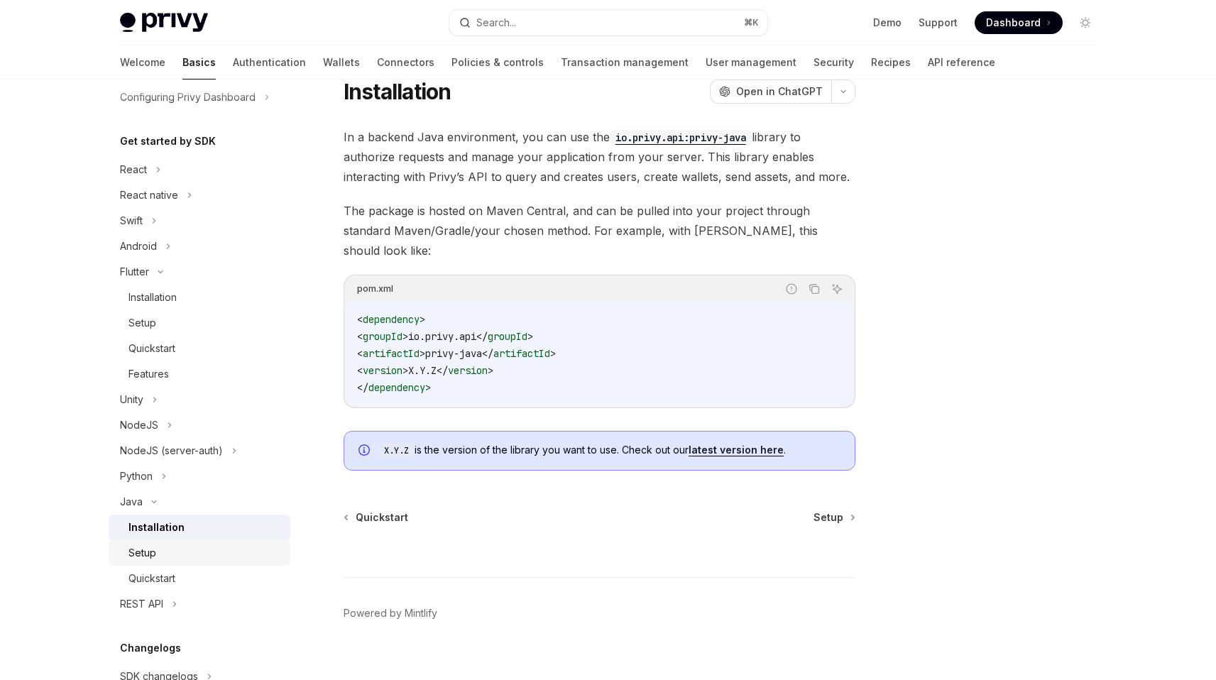
click at [171, 551] on div "Setup" at bounding box center [204, 552] width 153 height 17
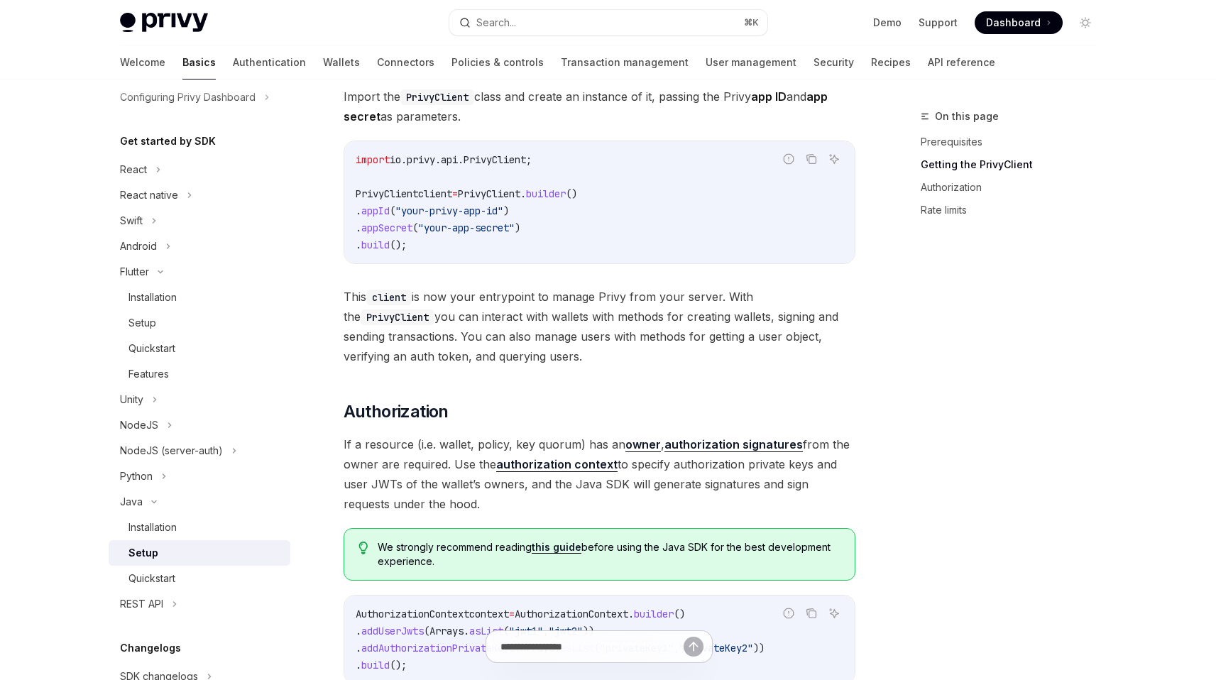
scroll to position [272, 0]
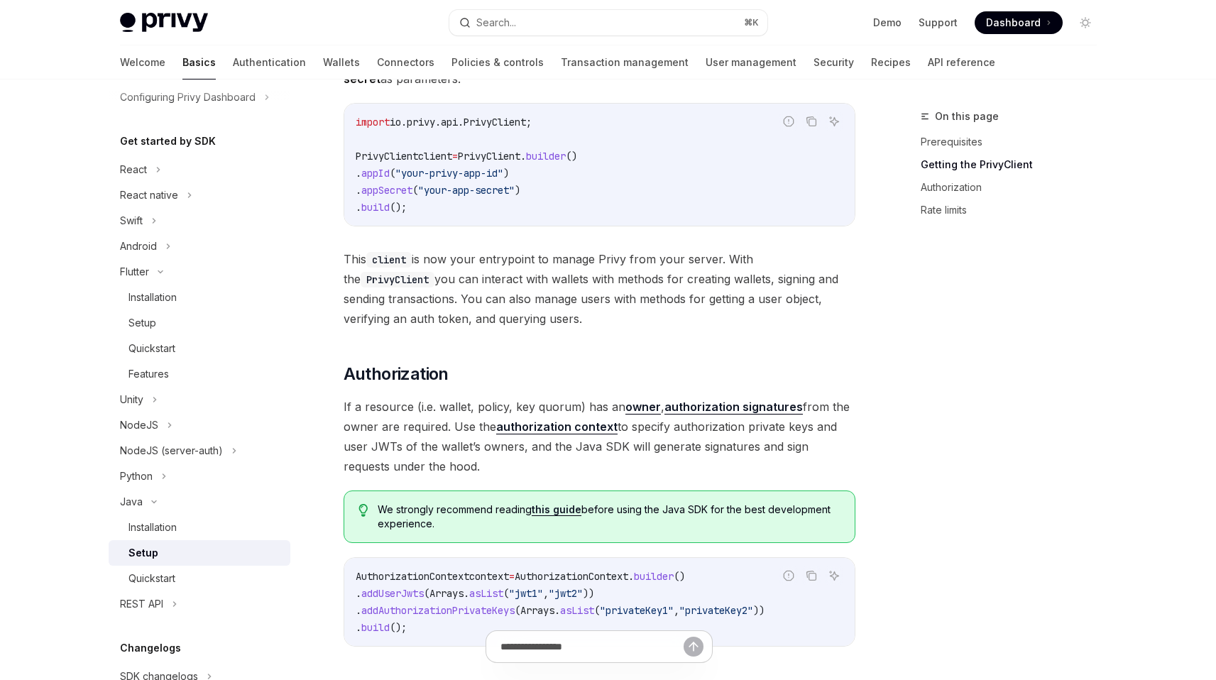
click at [561, 429] on link "authorization context" at bounding box center [556, 426] width 121 height 15
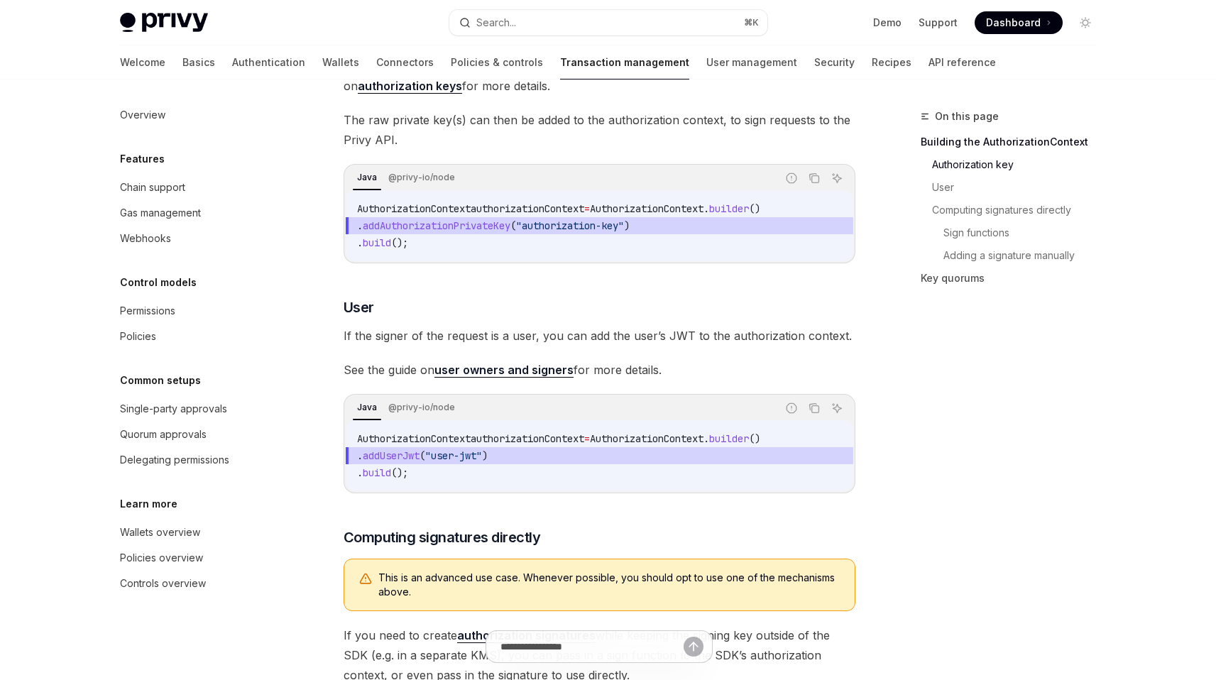
scroll to position [450, 0]
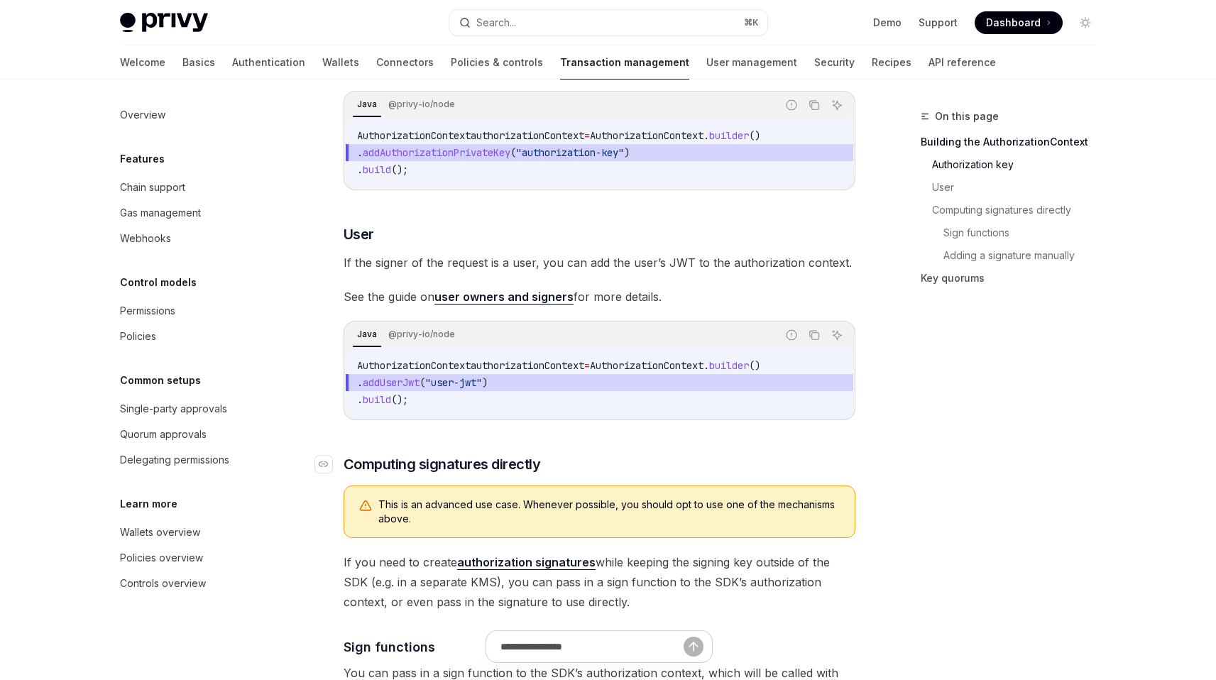
click at [500, 474] on span "Computing signatures directly" at bounding box center [442, 464] width 197 height 20
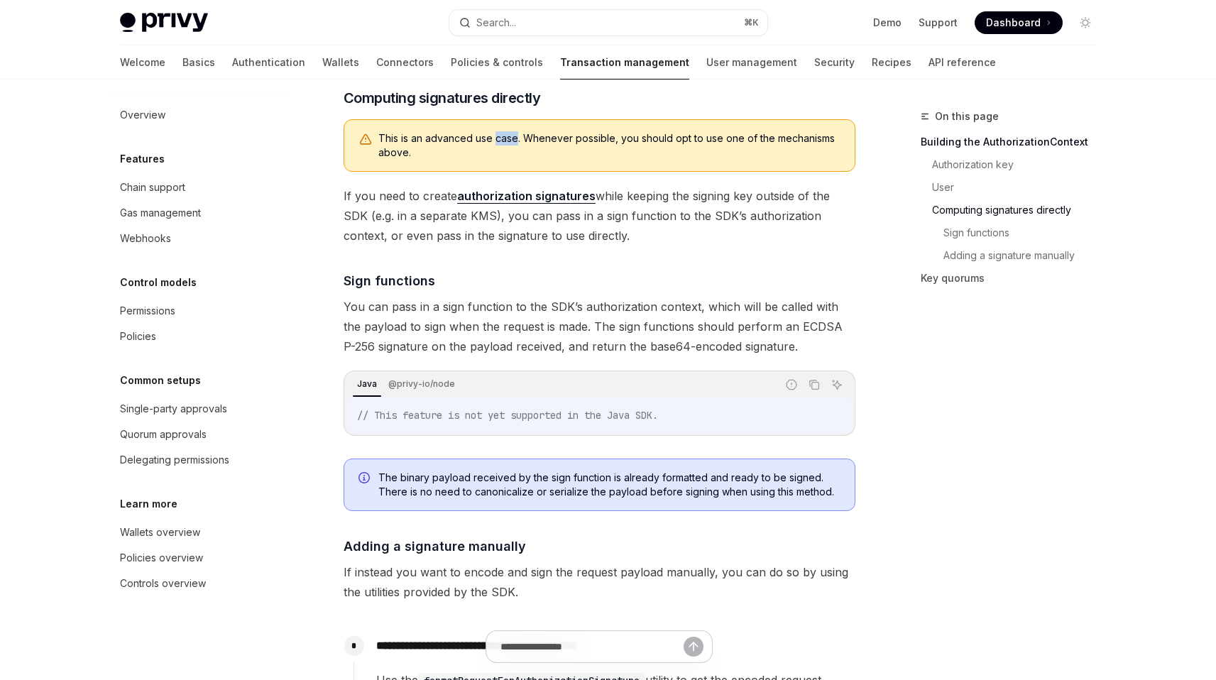
scroll to position [652, 0]
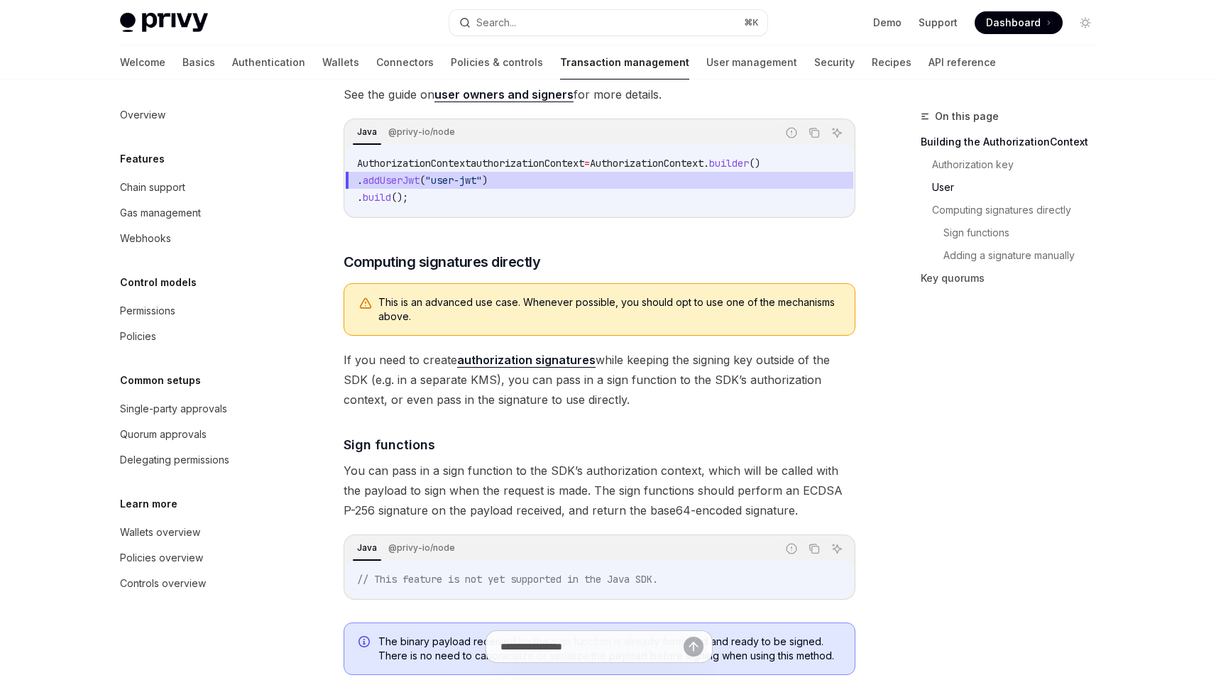
click at [677, 398] on span "If you need to create authorization signatures while keeping the signing key ou…" at bounding box center [600, 380] width 512 height 60
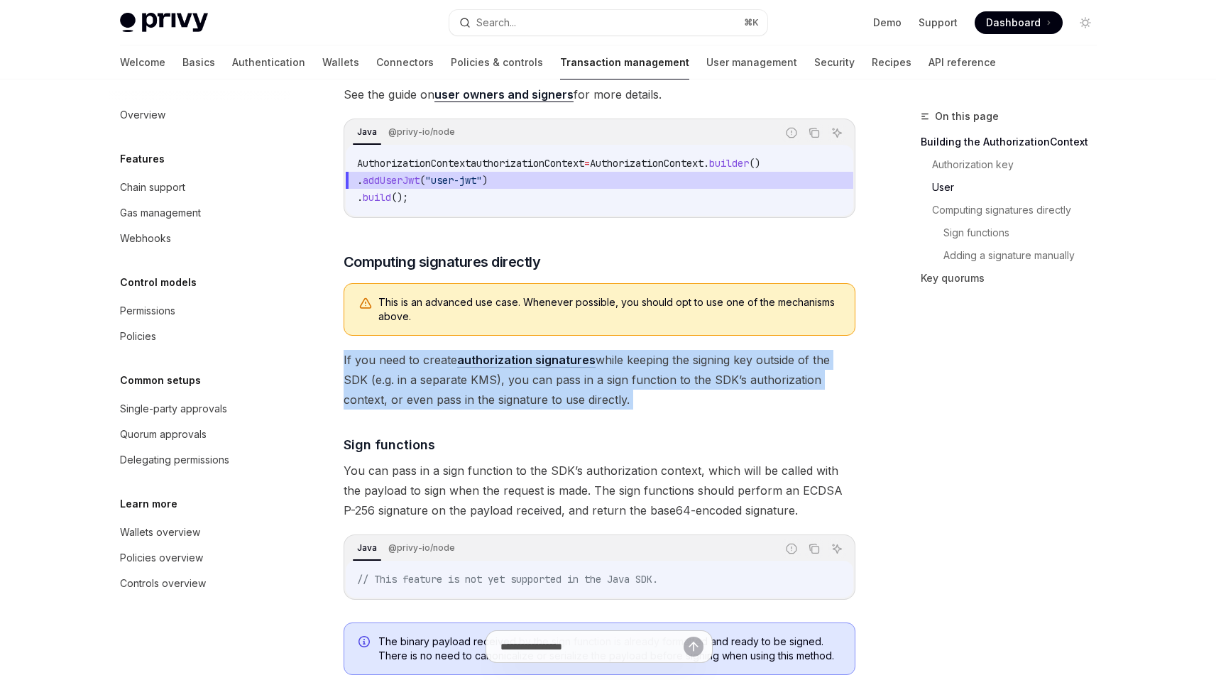
click at [677, 398] on span "If you need to create authorization signatures while keeping the signing key ou…" at bounding box center [600, 380] width 512 height 60
click at [674, 403] on span "If you need to create authorization signatures while keeping the signing key ou…" at bounding box center [600, 380] width 512 height 60
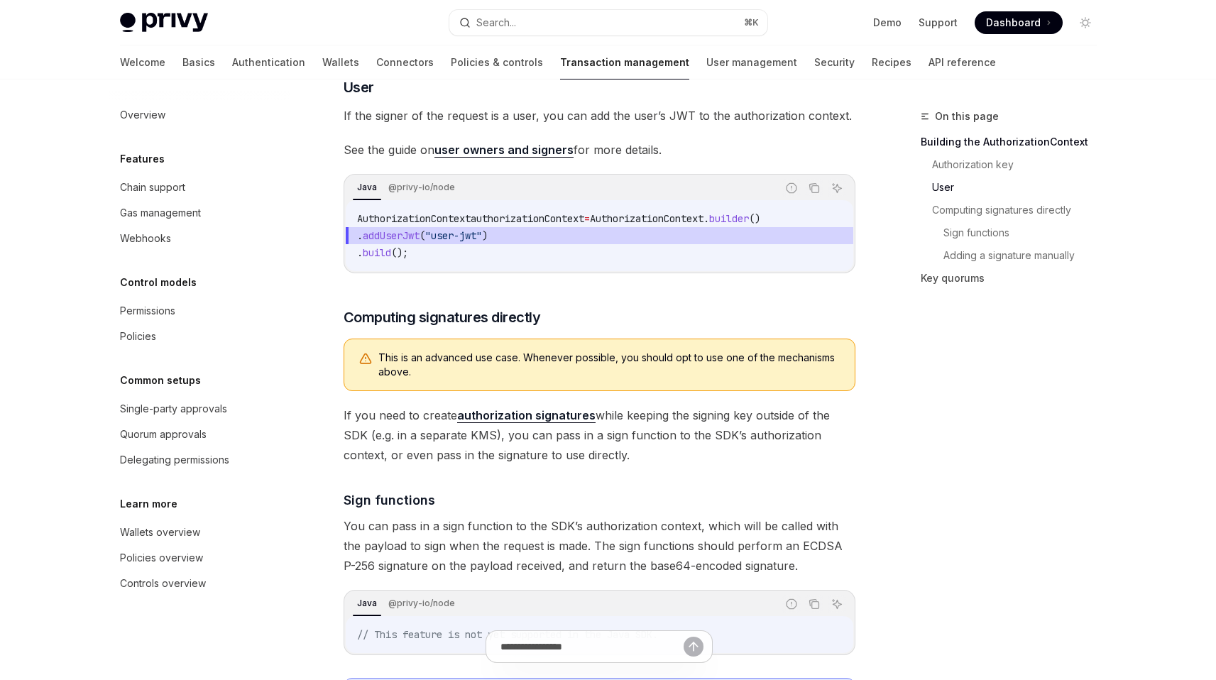
scroll to position [578, 0]
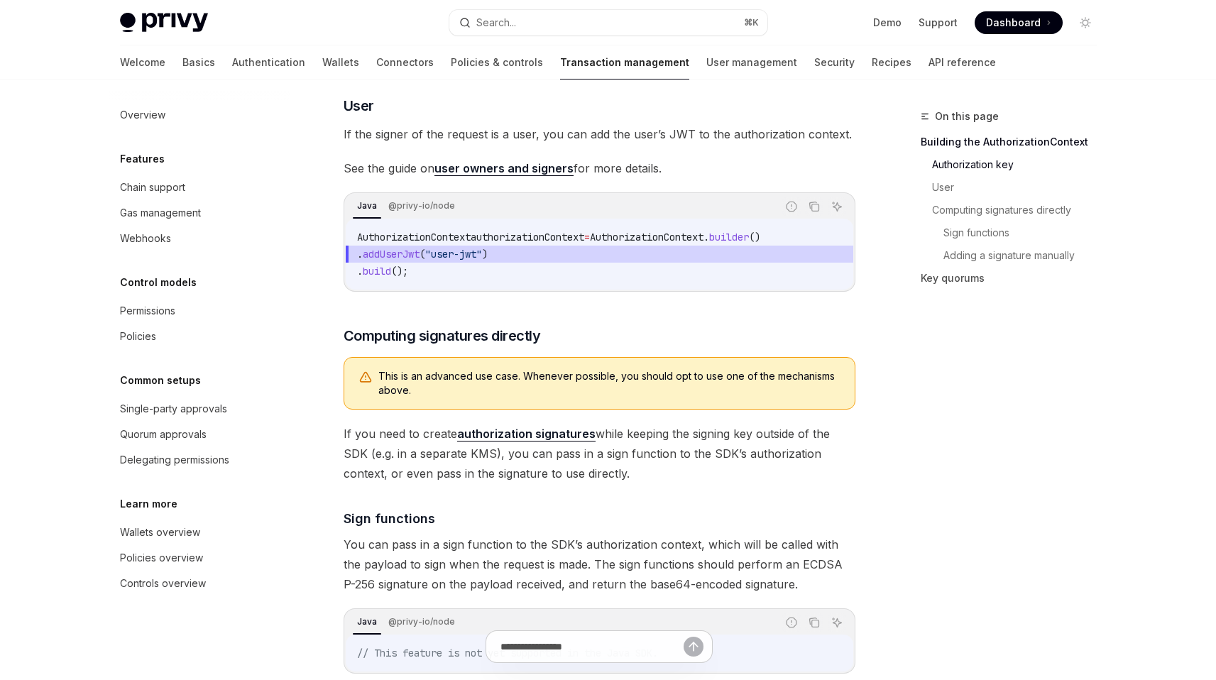
click at [515, 176] on link "user owners and signers" at bounding box center [503, 168] width 139 height 15
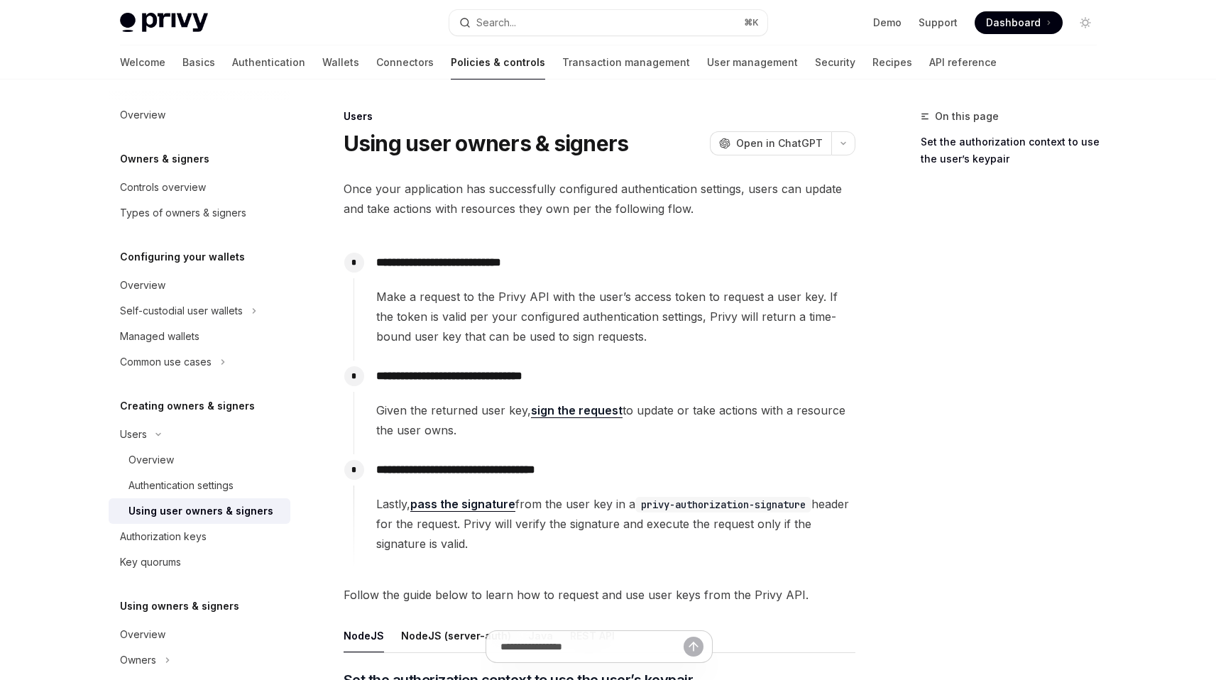
click at [571, 309] on span "Make a request to the Privy API with the user’s access token to request a user …" at bounding box center [615, 317] width 478 height 60
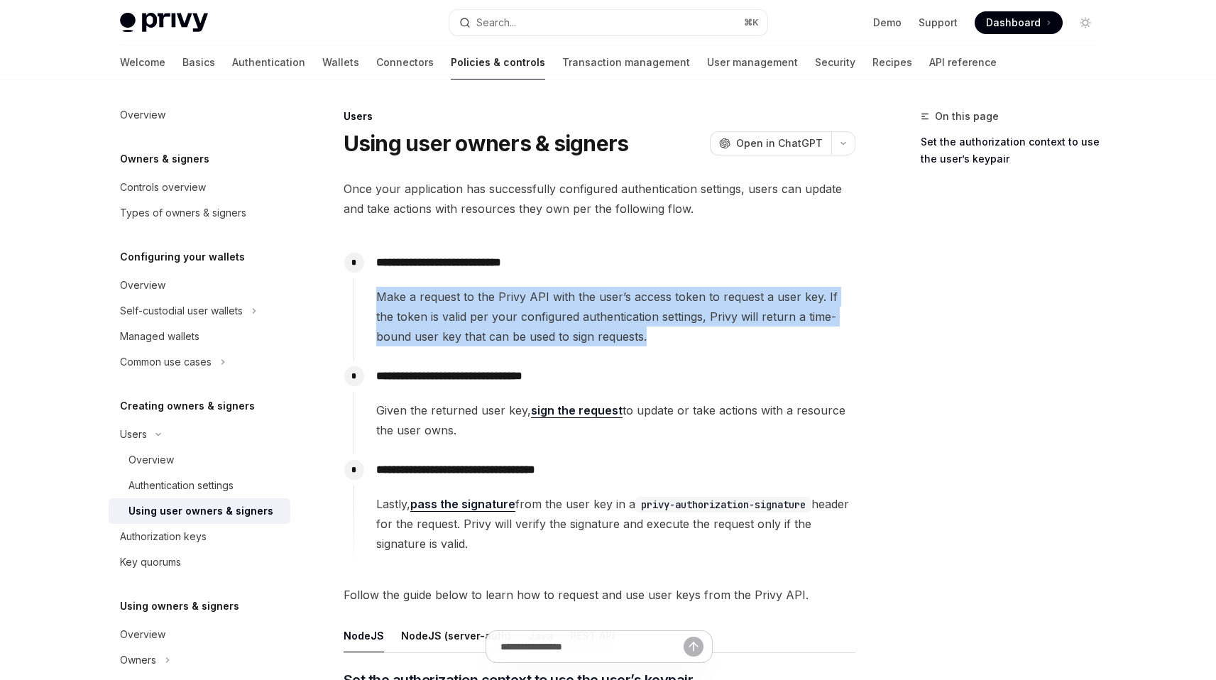
click at [571, 309] on span "Make a request to the Privy API with the user’s access token to request a user …" at bounding box center [615, 317] width 478 height 60
click at [569, 313] on span "Make a request to the Privy API with the user’s access token to request a user …" at bounding box center [615, 317] width 478 height 60
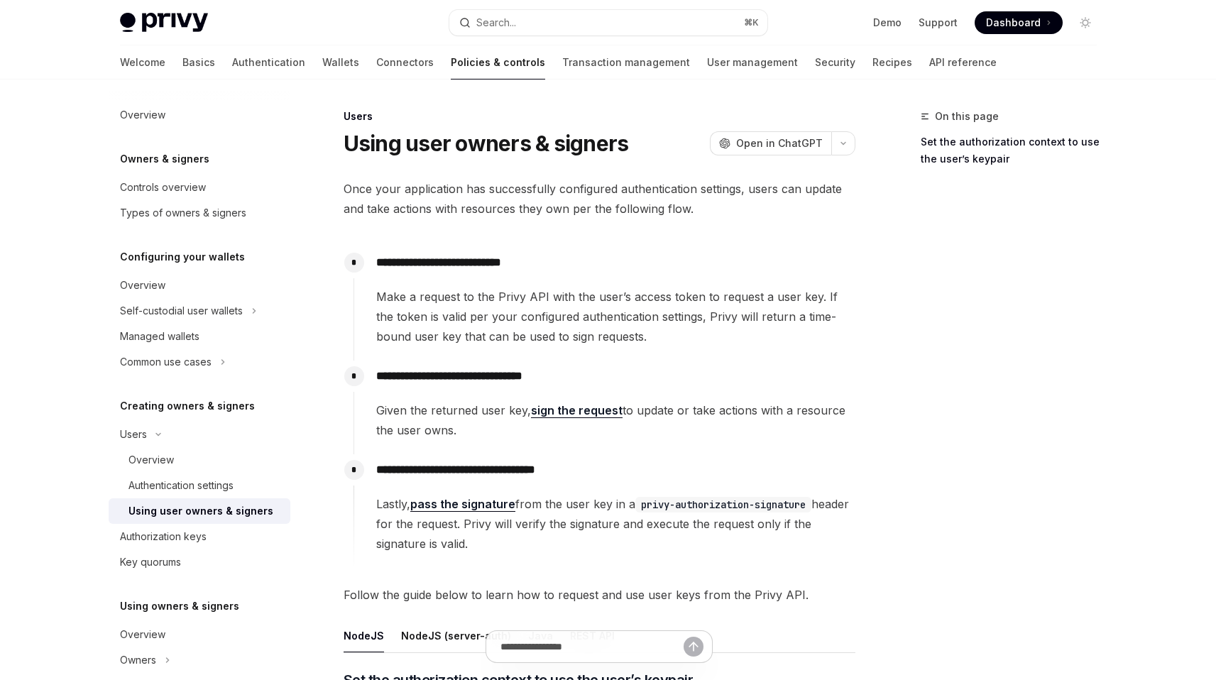
click at [538, 187] on span "Once your application has successfully configured authentication settings, user…" at bounding box center [600, 199] width 512 height 40
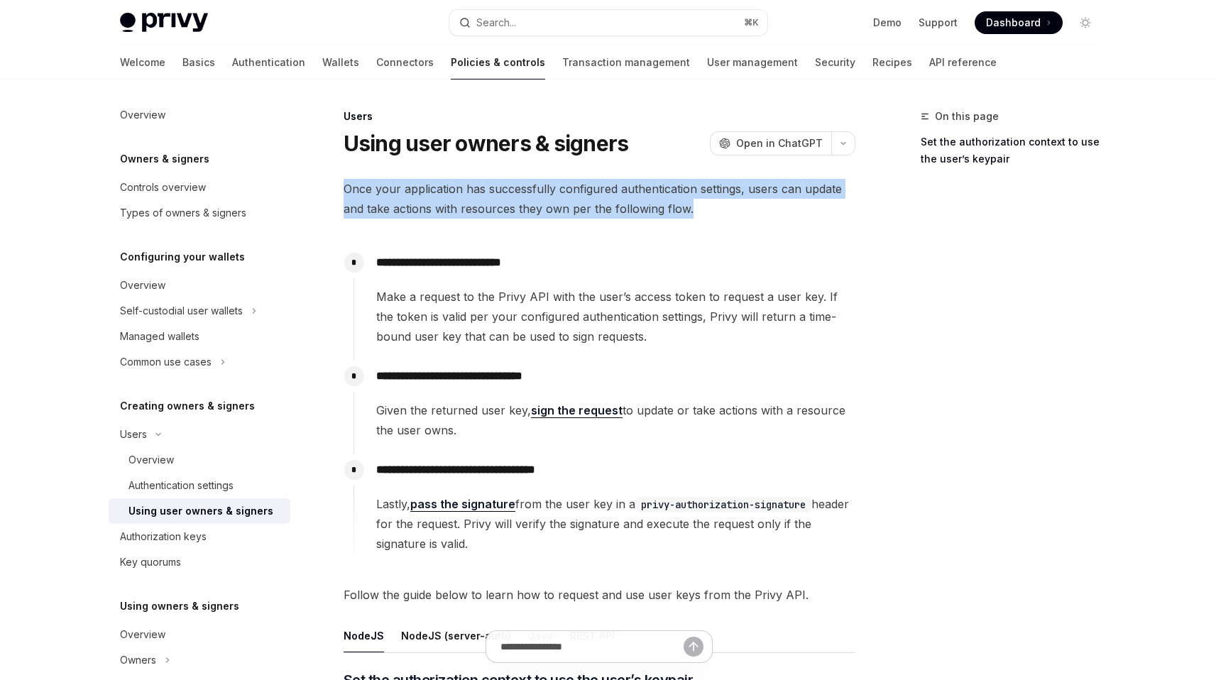
click at [538, 187] on span "Once your application has successfully configured authentication settings, user…" at bounding box center [600, 199] width 512 height 40
click at [535, 192] on span "Once your application has successfully configured authentication settings, user…" at bounding box center [600, 199] width 512 height 40
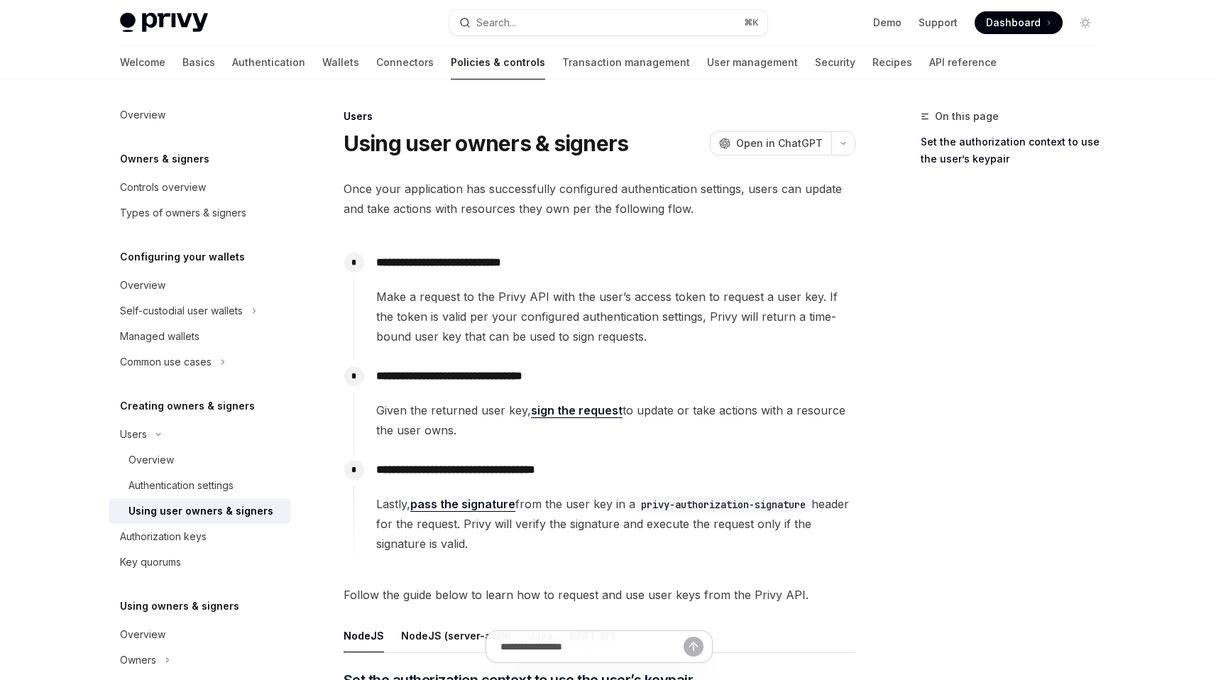
click at [619, 314] on span "Make a request to the Privy API with the user’s access token to request a user …" at bounding box center [615, 317] width 478 height 60
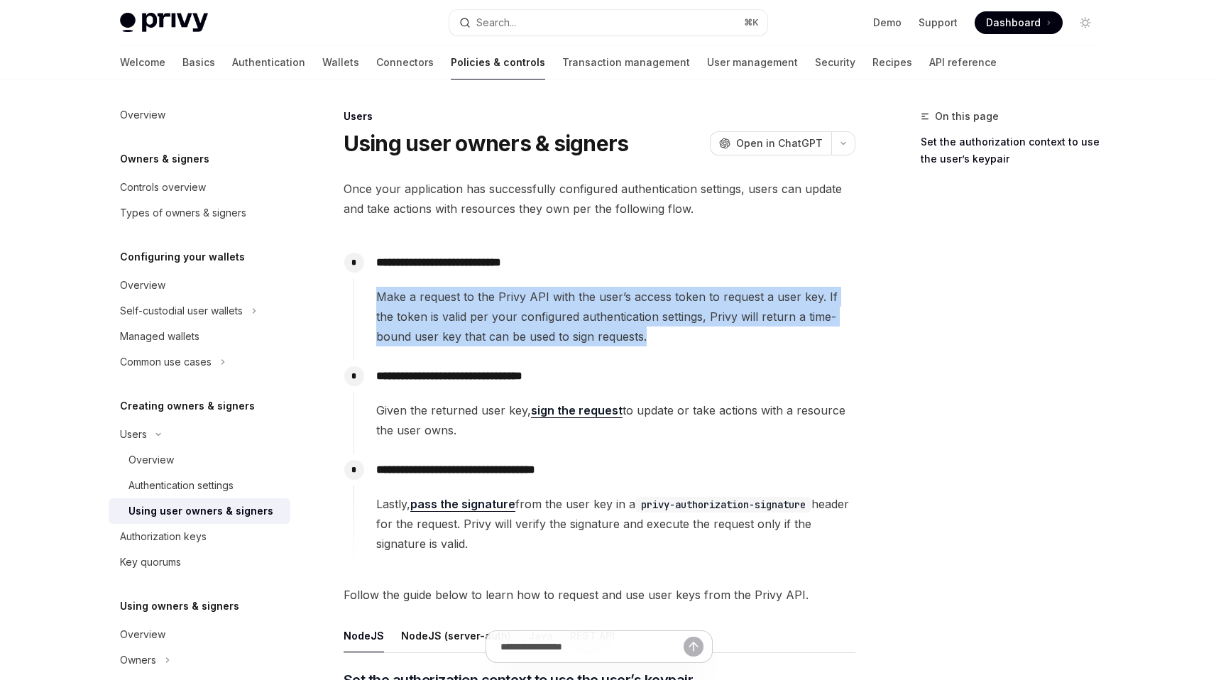
click at [619, 314] on span "Make a request to the Privy API with the user’s access token to request a user …" at bounding box center [615, 317] width 478 height 60
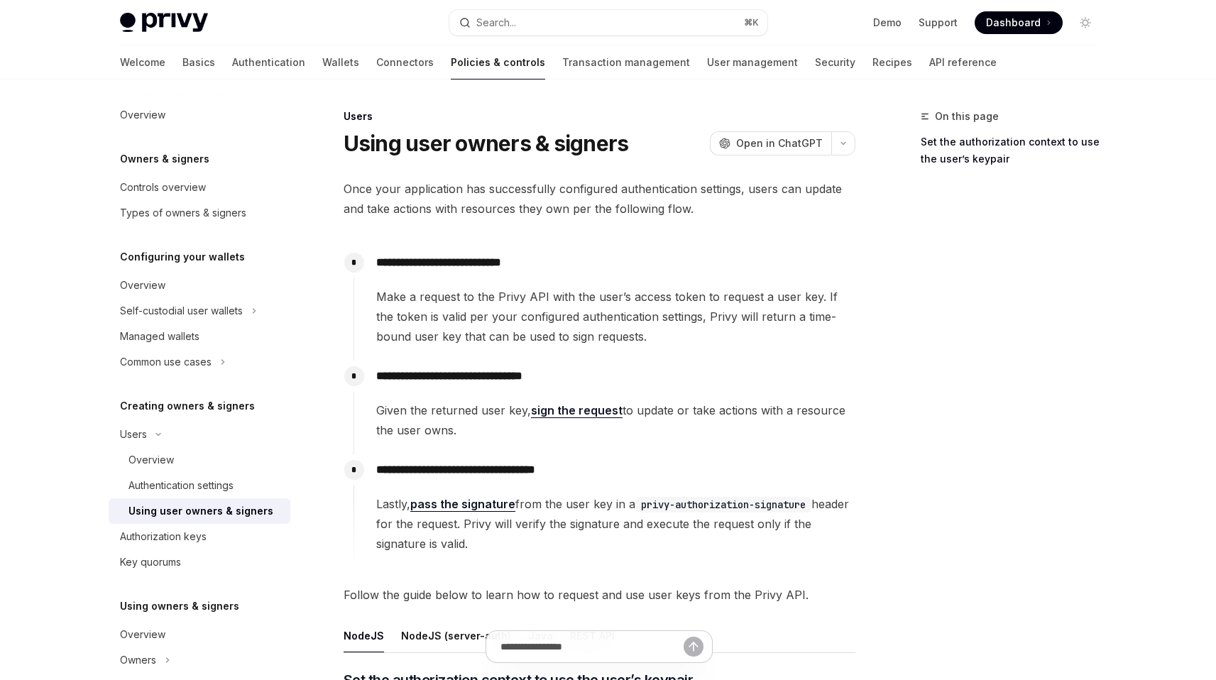
scroll to position [18, 0]
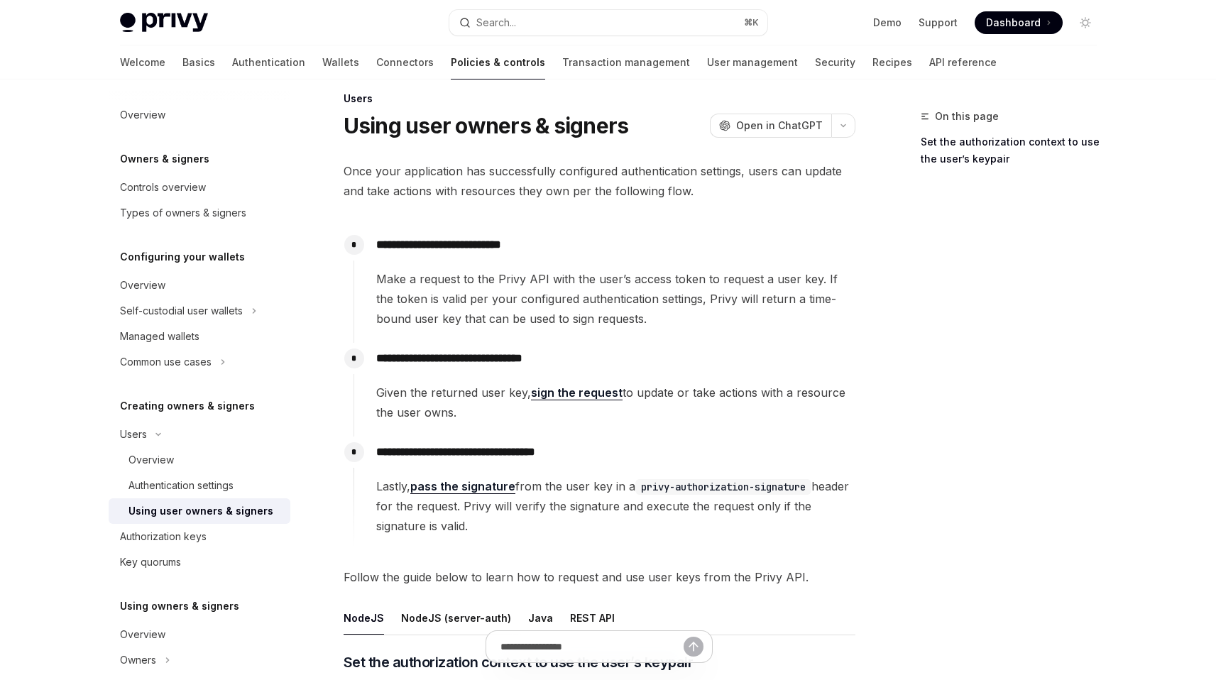
click at [608, 313] on span "Make a request to the Privy API with the user’s access token to request a user …" at bounding box center [615, 299] width 478 height 60
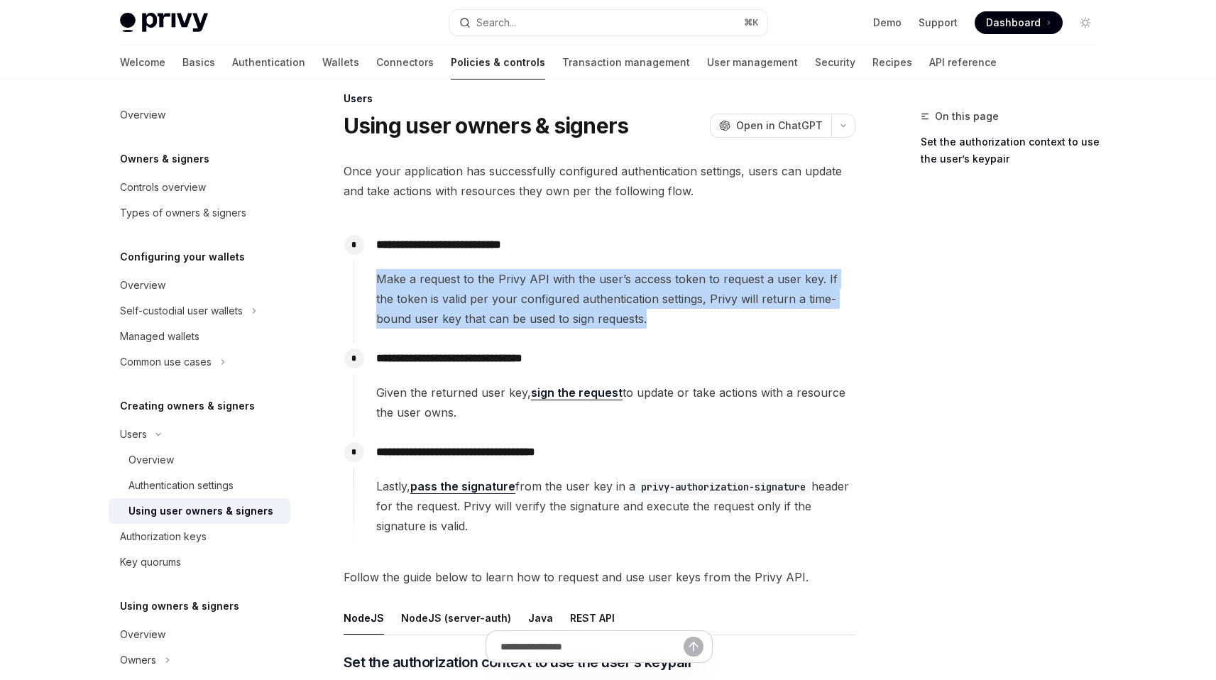
click at [608, 313] on span "Make a request to the Privy API with the user’s access token to request a user …" at bounding box center [615, 299] width 478 height 60
click at [605, 315] on span "Make a request to the Privy API with the user’s access token to request a user …" at bounding box center [615, 299] width 478 height 60
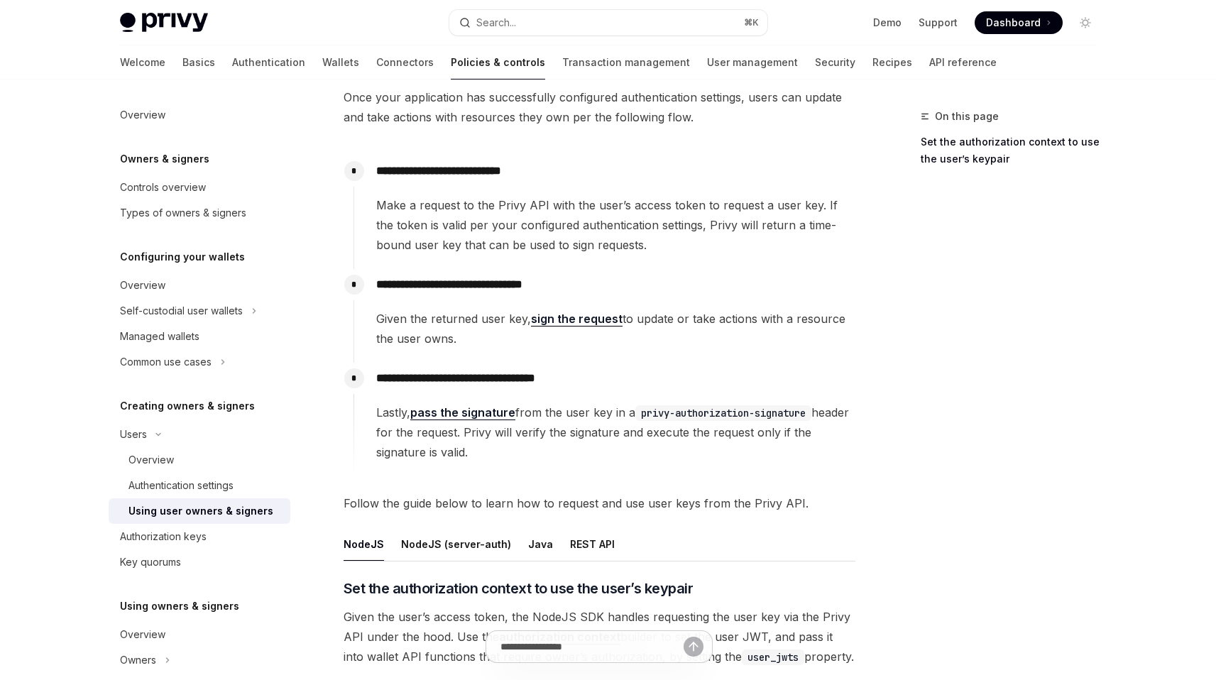
scroll to position [101, 0]
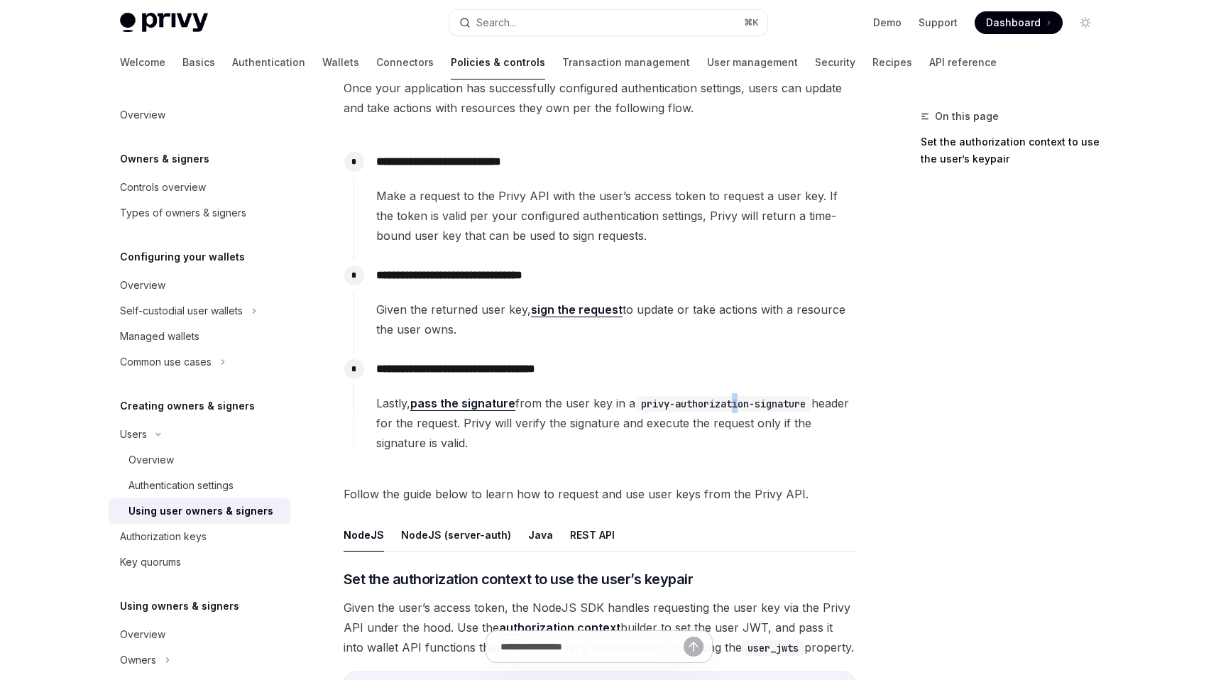
click at [743, 402] on code "privy-authorization-signature" at bounding box center [723, 404] width 176 height 16
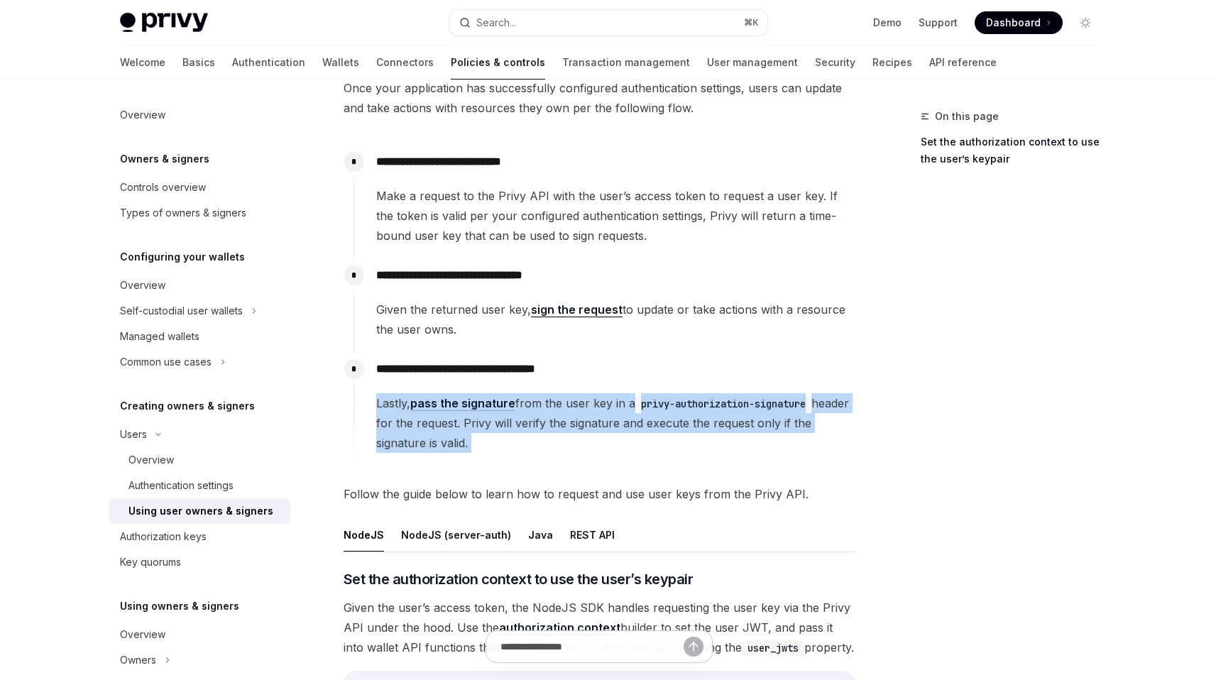
click at [743, 402] on code "privy-authorization-signature" at bounding box center [723, 404] width 176 height 16
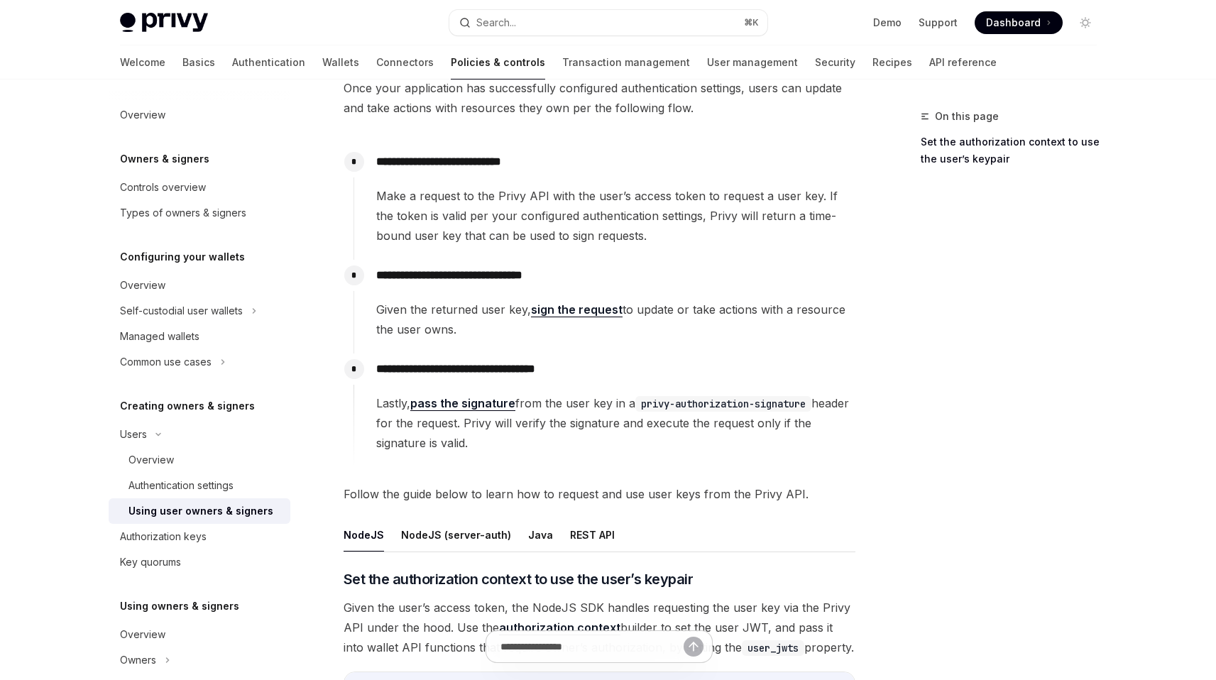
scroll to position [119, 0]
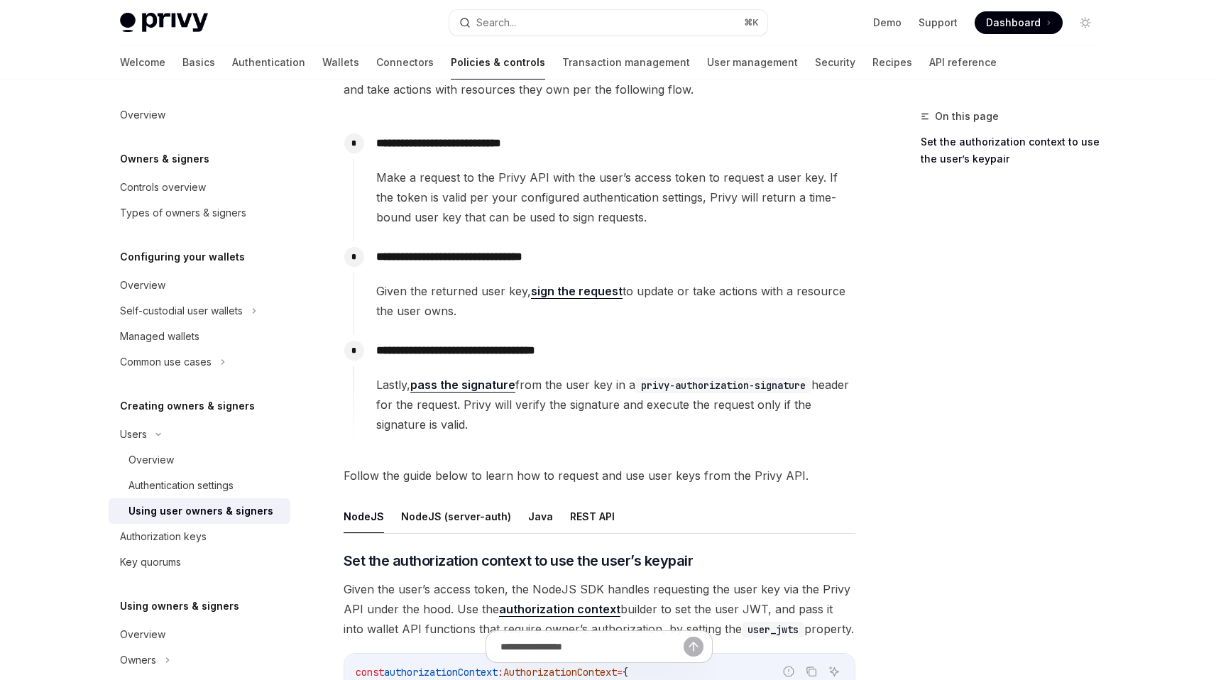
click at [740, 399] on span "Lastly, pass the signature from the user key in a privy-authorization-signature…" at bounding box center [615, 405] width 478 height 60
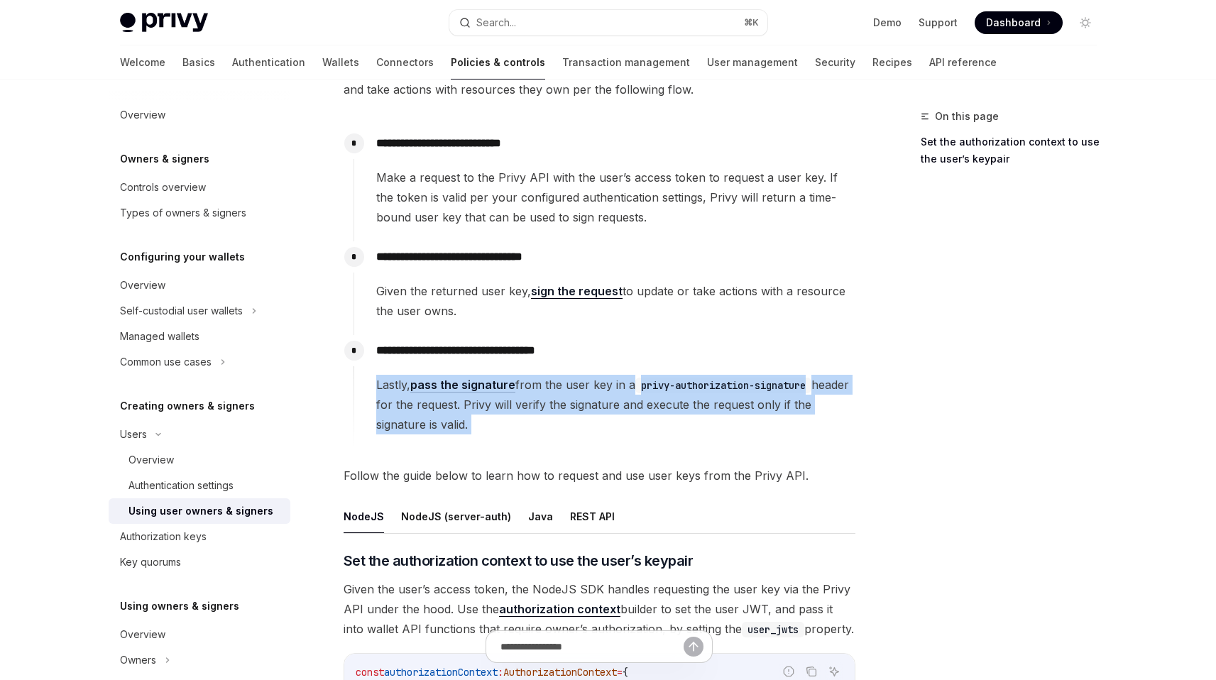
click at [740, 399] on span "Lastly, pass the signature from the user key in a privy-authorization-signature…" at bounding box center [615, 405] width 478 height 60
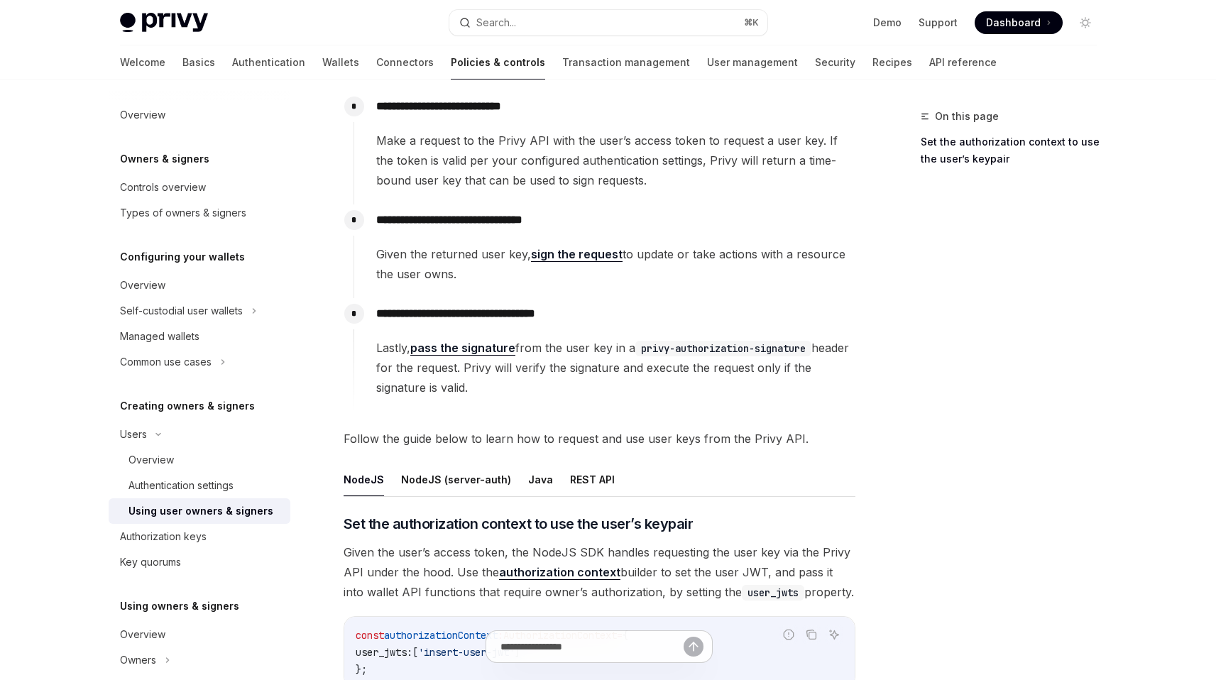
scroll to position [165, 0]
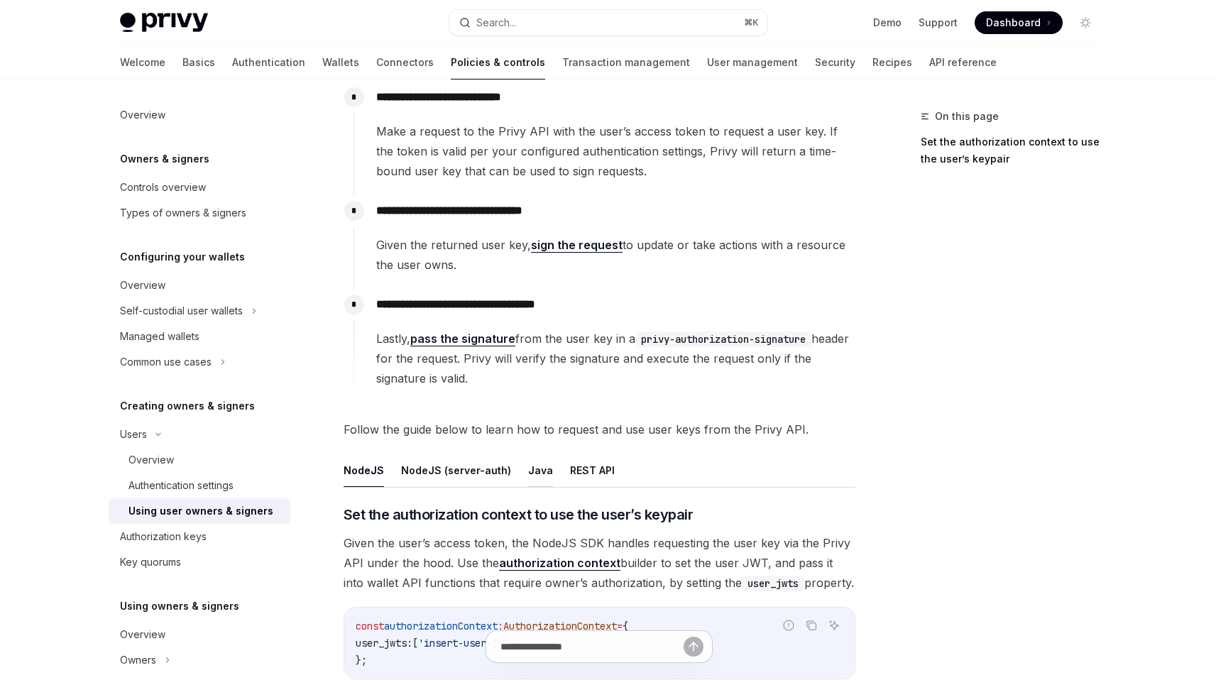
click at [534, 461] on button "Java" at bounding box center [540, 470] width 25 height 33
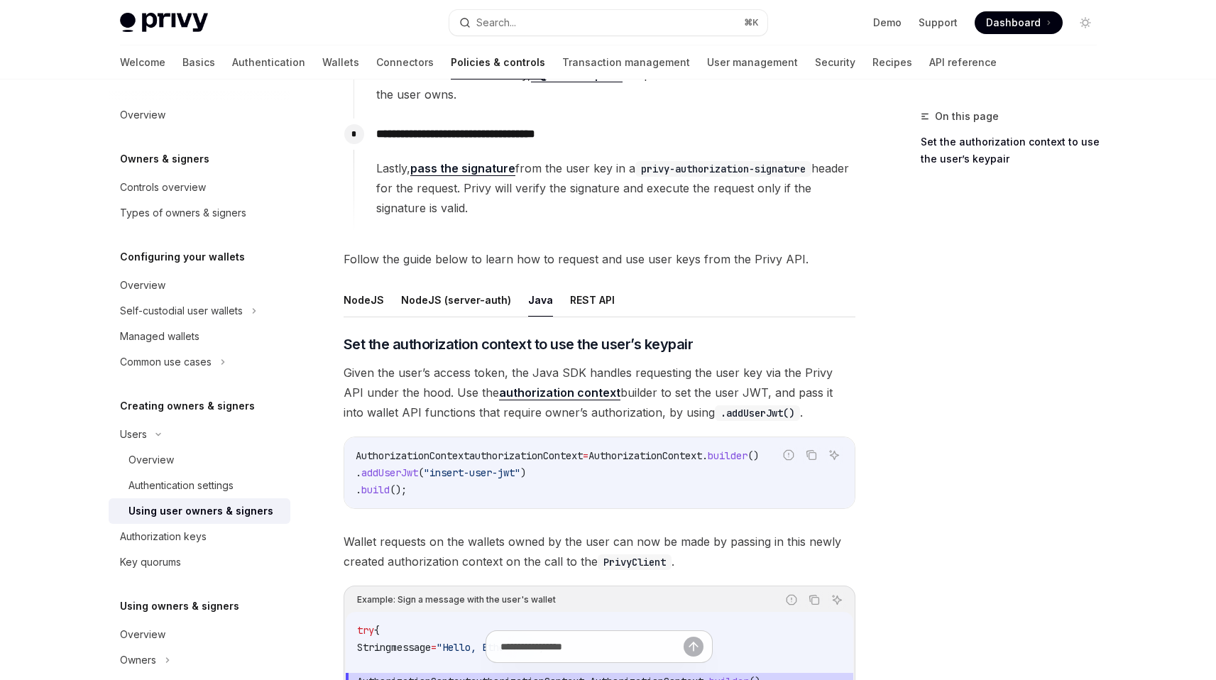
scroll to position [345, 0]
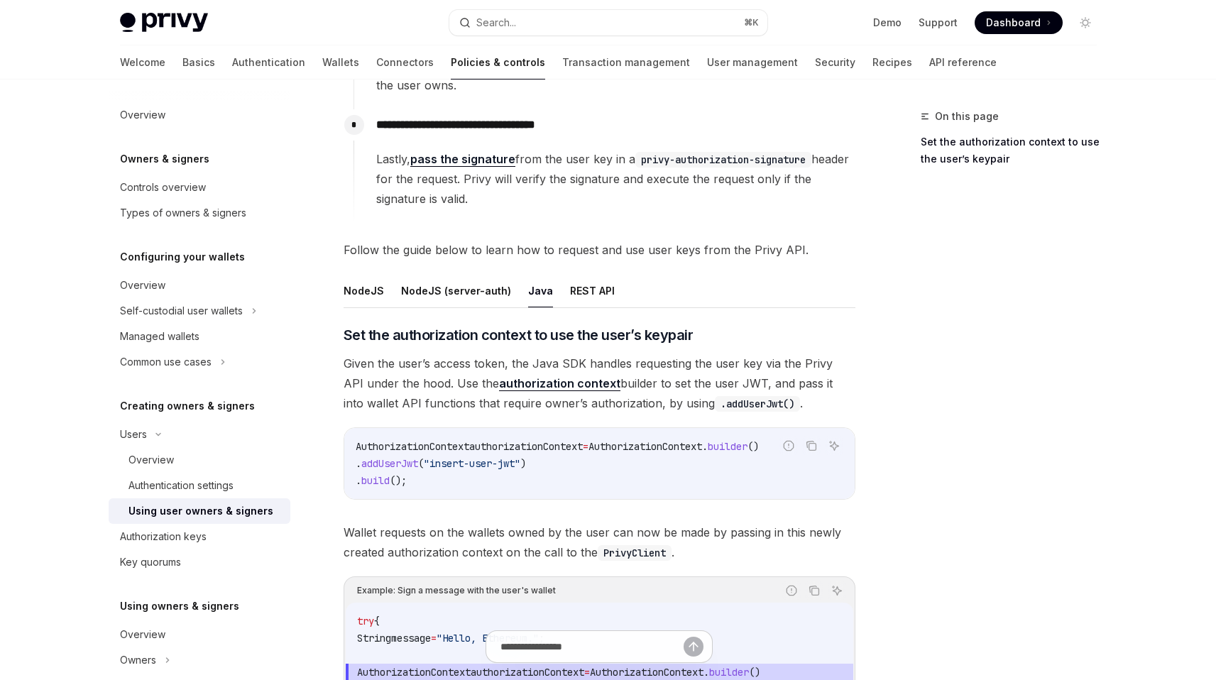
click at [730, 405] on code ".addUserJwt()" at bounding box center [757, 404] width 85 height 16
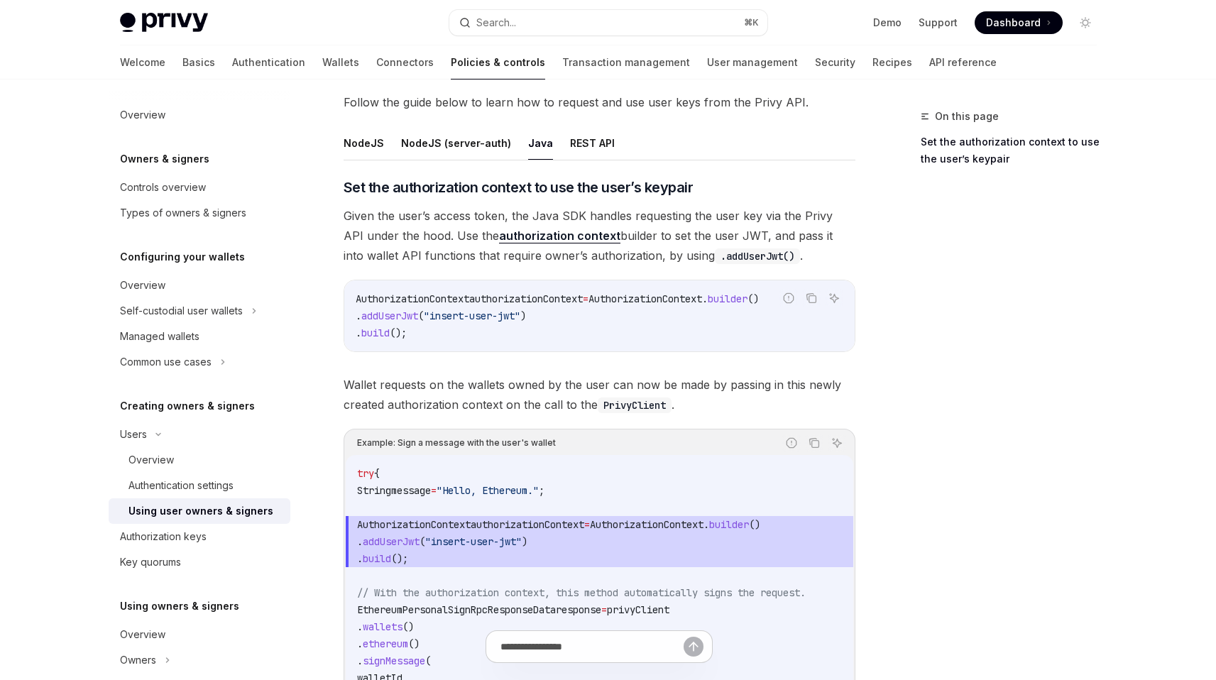
scroll to position [502, 0]
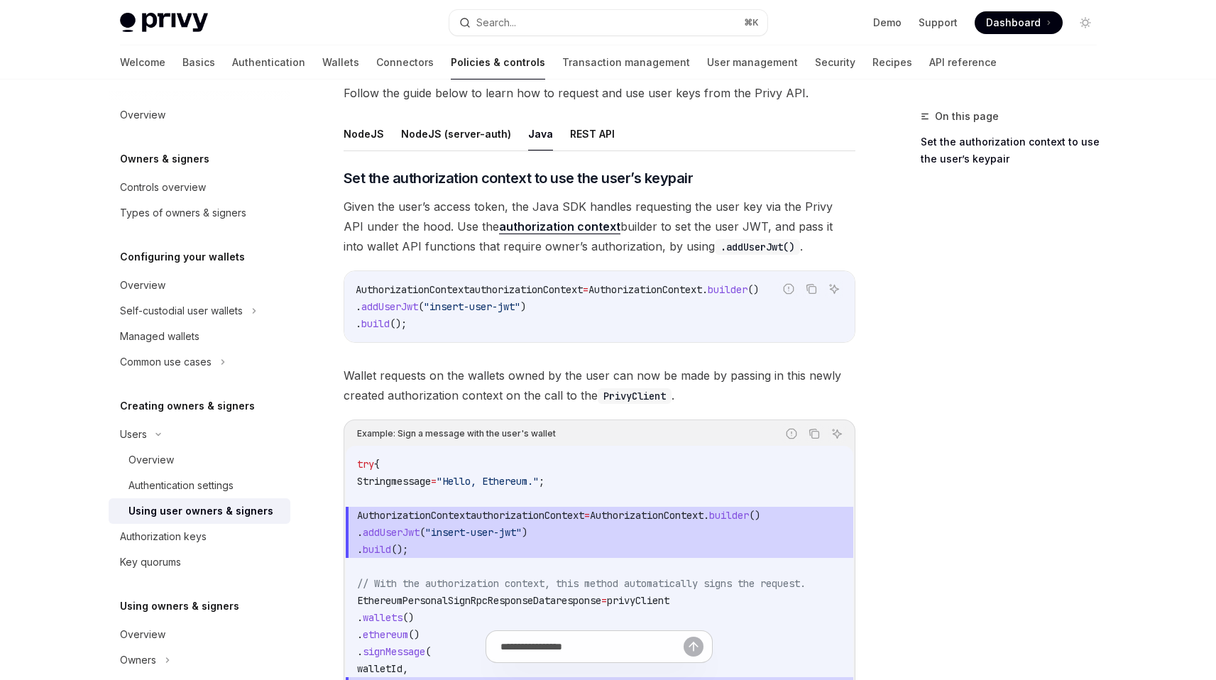
click at [510, 385] on span "Wallet requests on the wallets owned by the user can now be made by passing in …" at bounding box center [600, 386] width 512 height 40
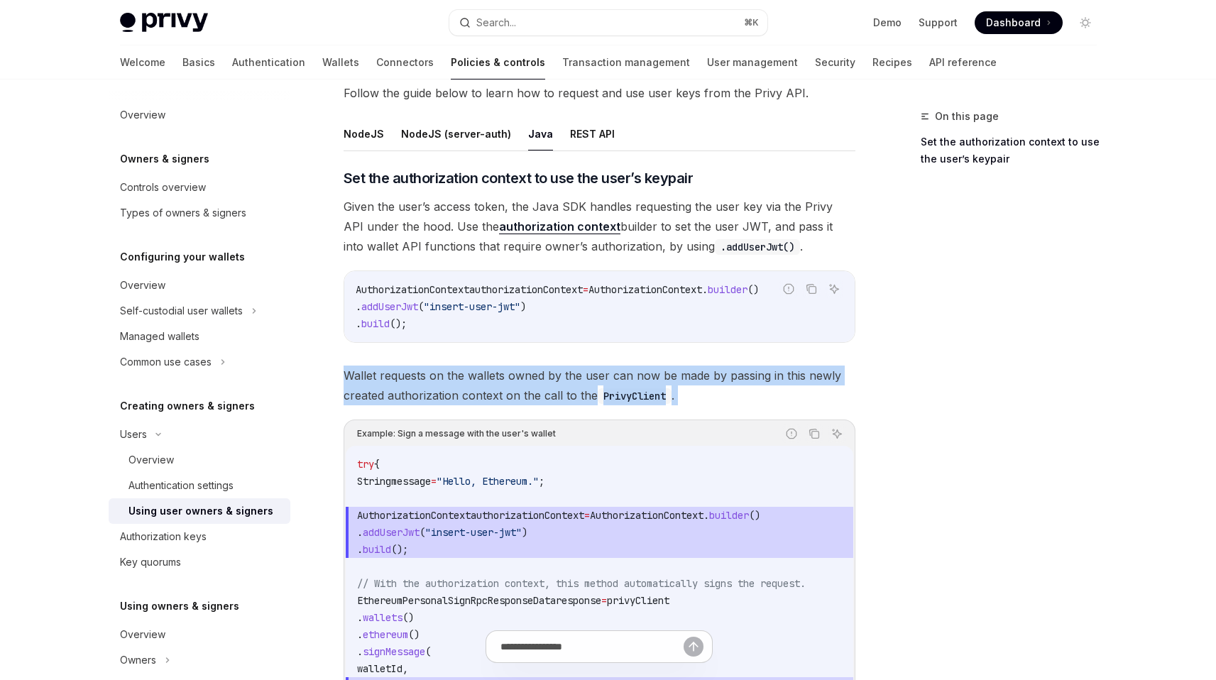
click at [510, 385] on span "Wallet requests on the wallets owned by the user can now be made by passing in …" at bounding box center [600, 386] width 512 height 40
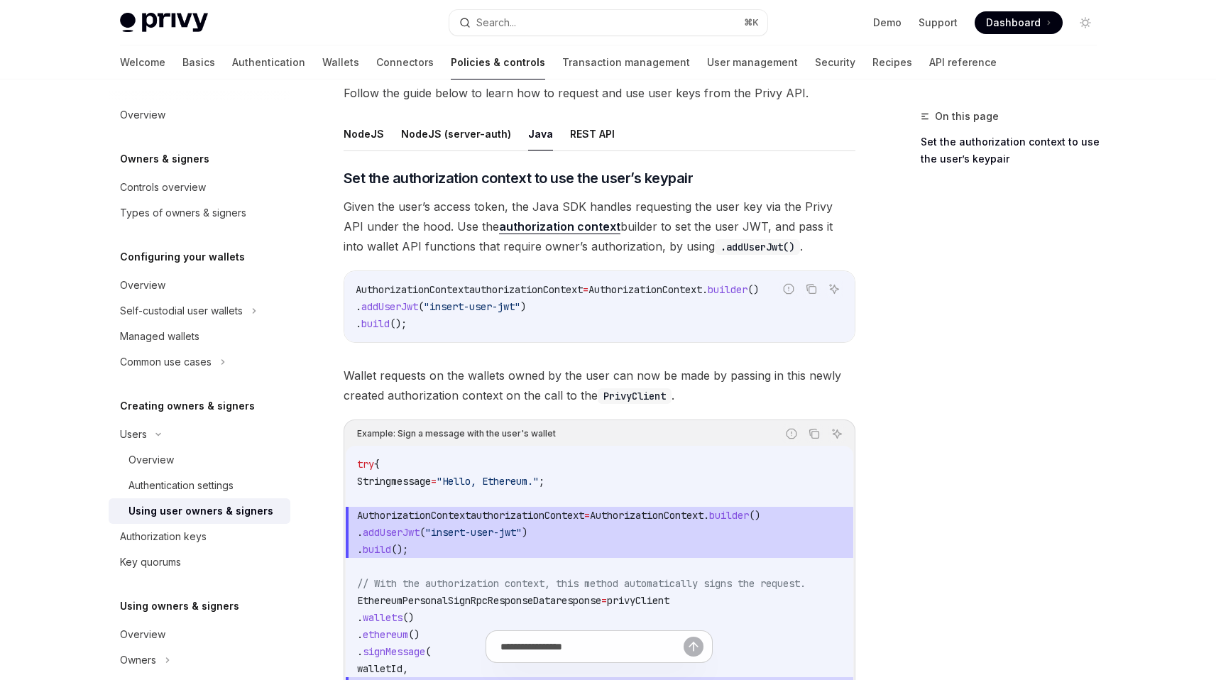
click at [691, 370] on span "Wallet requests on the wallets owned by the user can now be made by passing in …" at bounding box center [600, 386] width 512 height 40
click at [689, 371] on span "Wallet requests on the wallets owned by the user can now be made by passing in …" at bounding box center [600, 386] width 512 height 40
click at [687, 372] on span "Wallet requests on the wallets owned by the user can now be made by passing in …" at bounding box center [600, 386] width 512 height 40
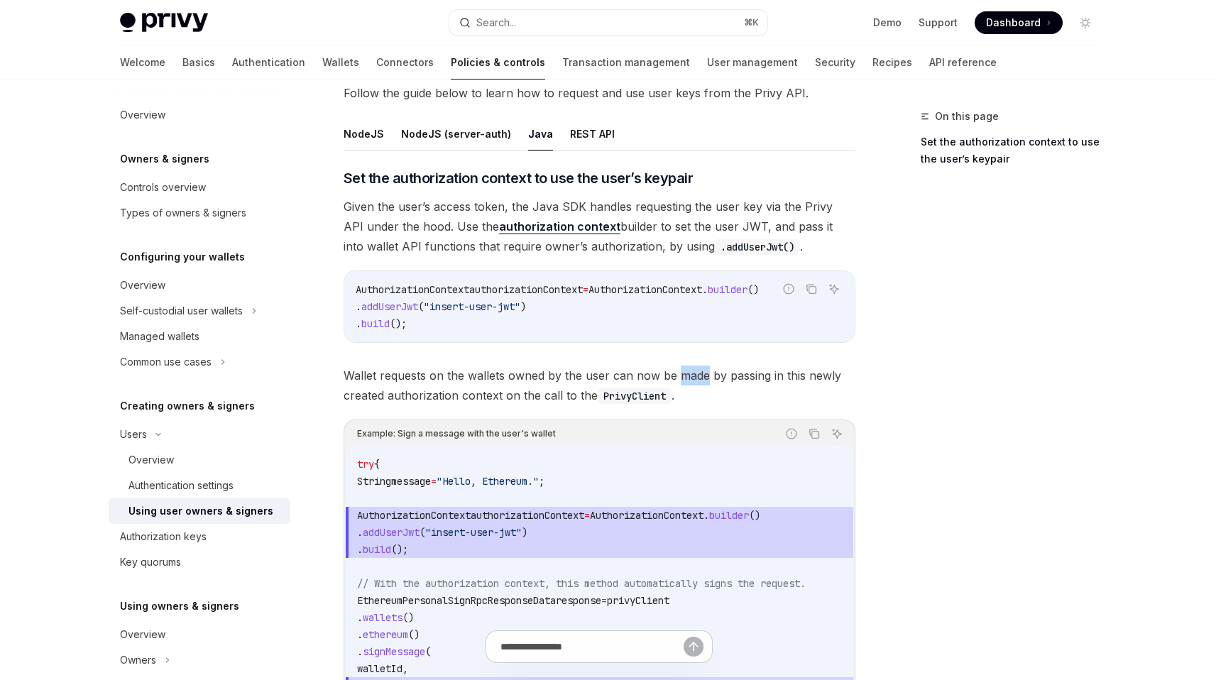
click at [687, 372] on span "Wallet requests on the wallets owned by the user can now be made by passing in …" at bounding box center [600, 386] width 512 height 40
click at [684, 373] on span "Wallet requests on the wallets owned by the user can now be made by passing in …" at bounding box center [600, 386] width 512 height 40
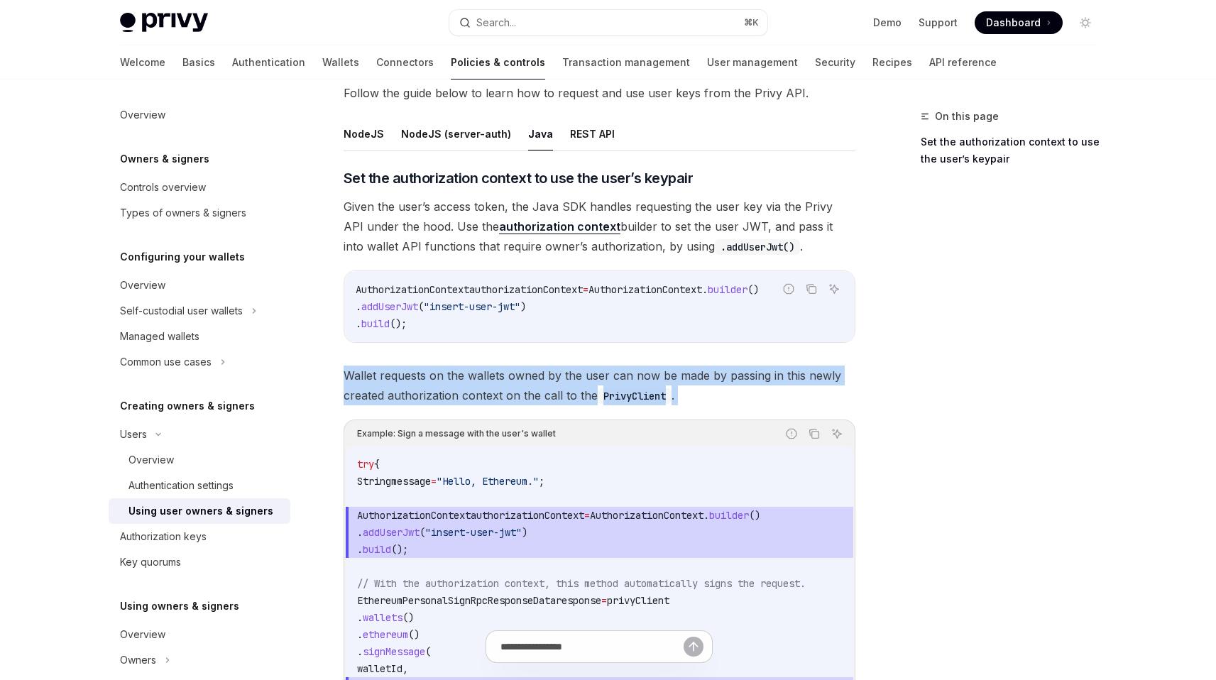
click at [684, 373] on span "Wallet requests on the wallets owned by the user can now be made by passing in …" at bounding box center [600, 386] width 512 height 40
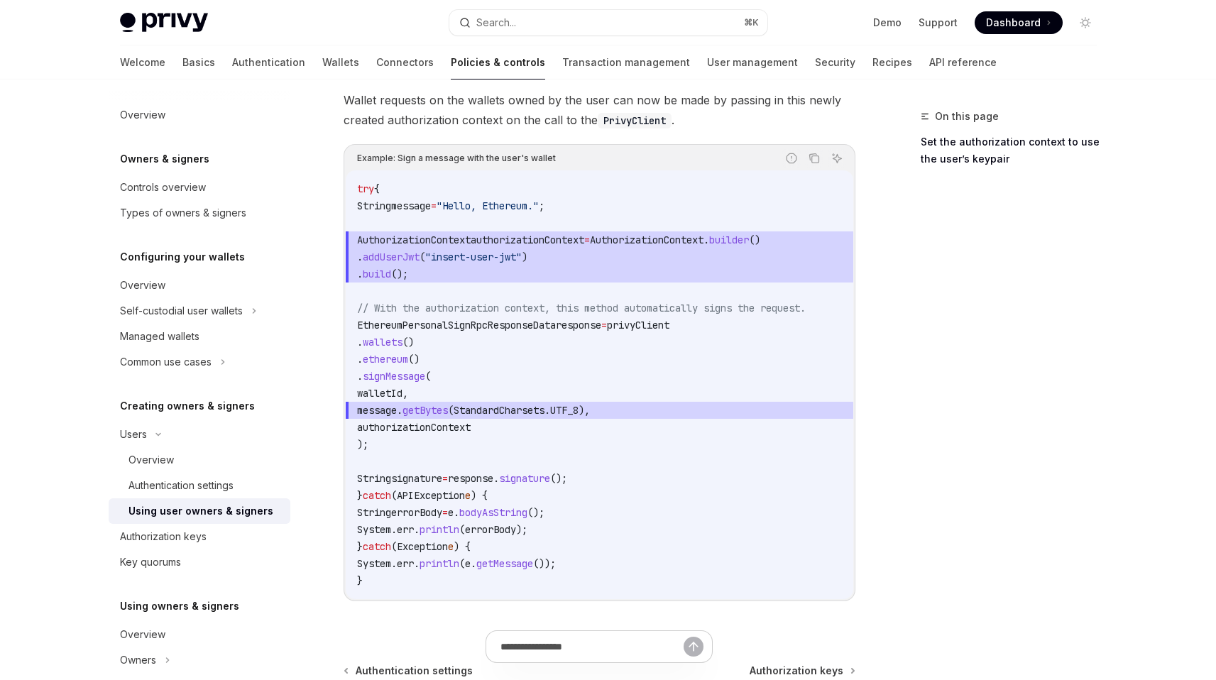
scroll to position [786, 0]
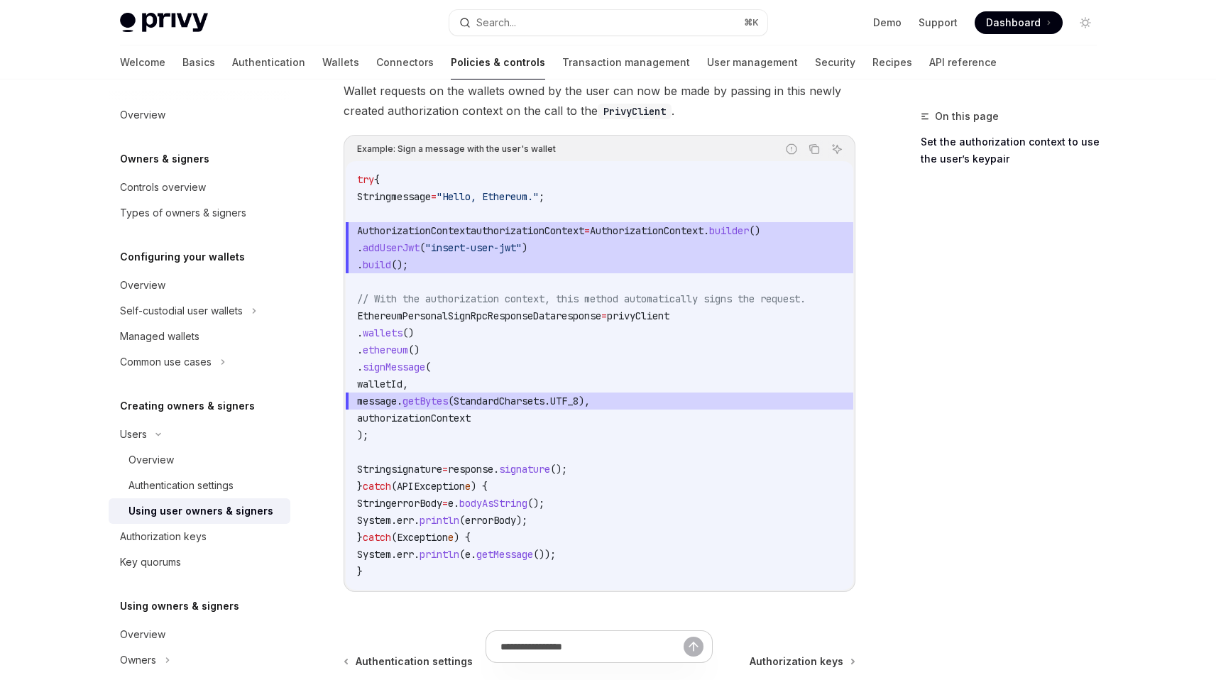
click at [578, 405] on span "UTF_8" at bounding box center [564, 401] width 28 height 13
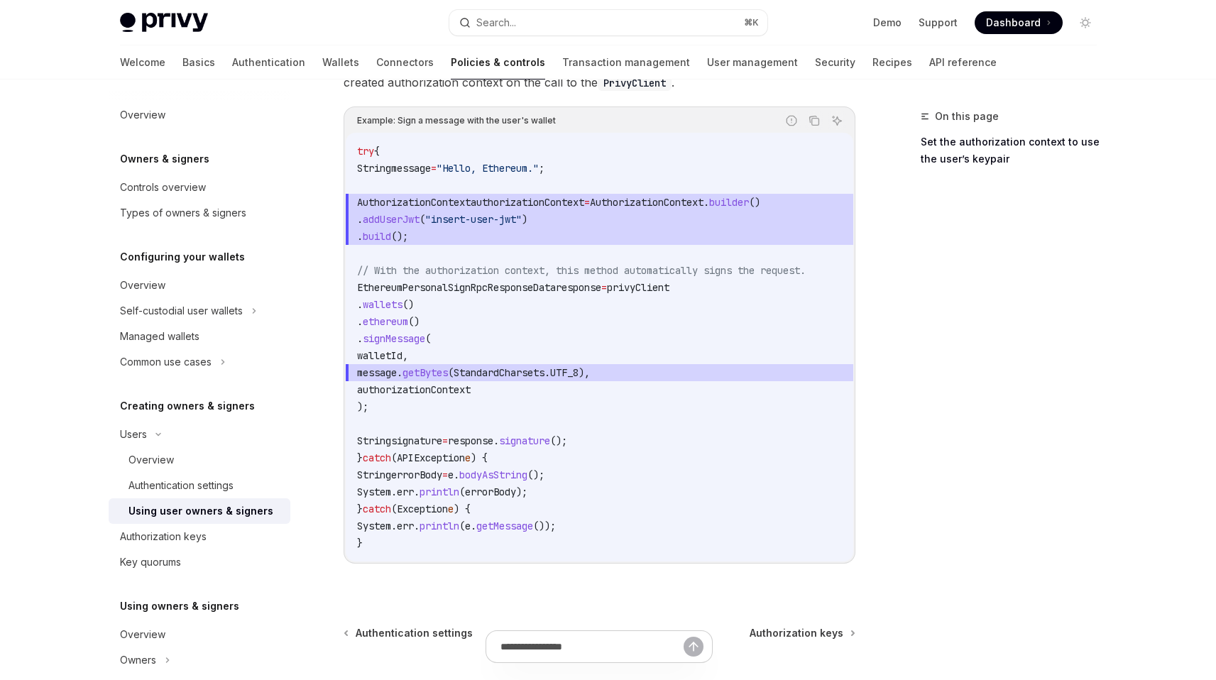
click at [642, 405] on code "try { String message = "Hello, Ethereum." ; AuthorizationContext authorizationC…" at bounding box center [599, 347] width 485 height 409
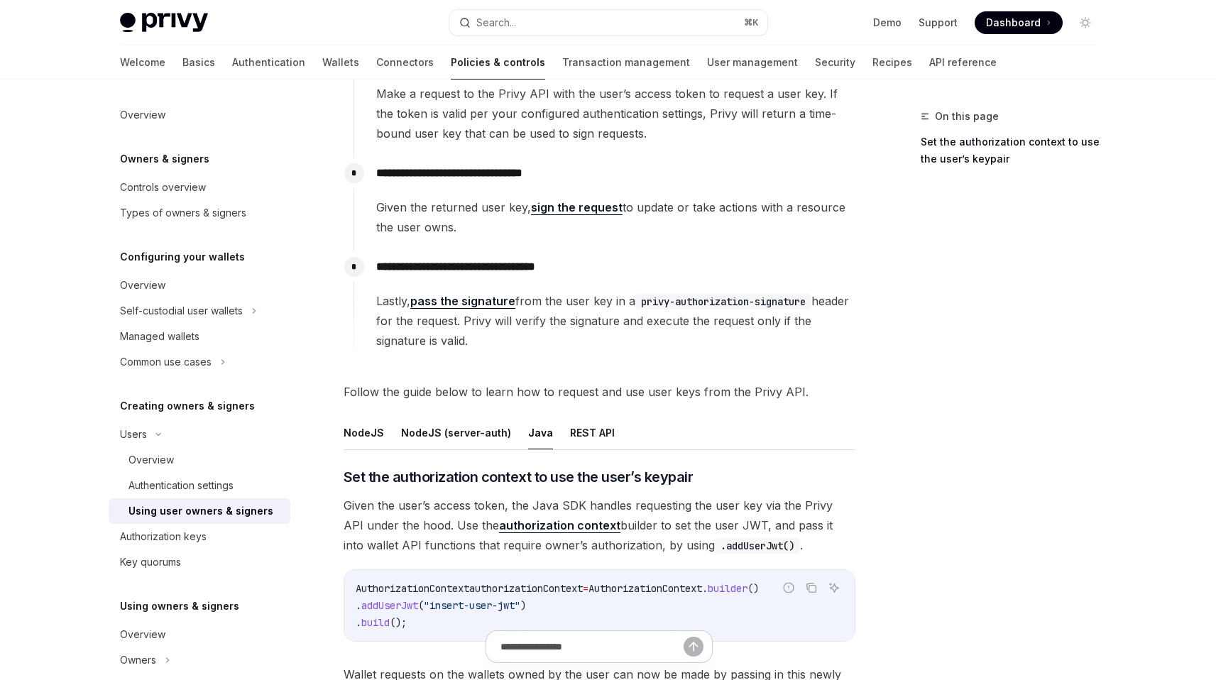
scroll to position [155, 0]
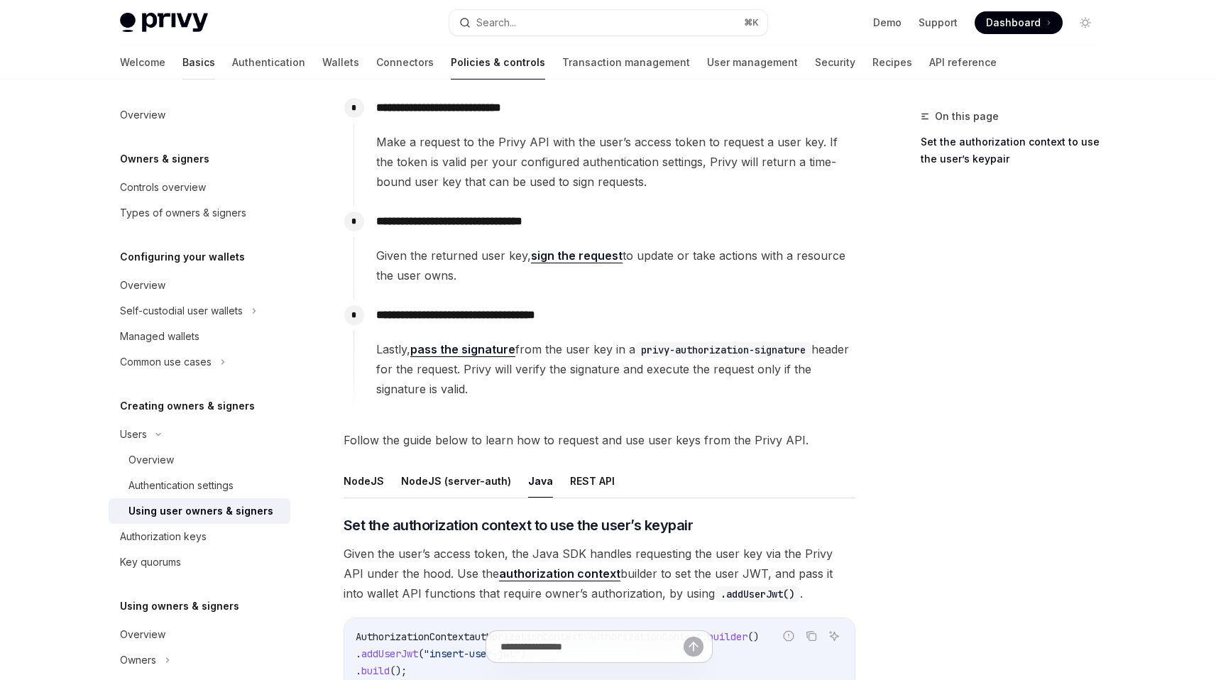
click at [182, 62] on link "Basics" at bounding box center [198, 62] width 33 height 34
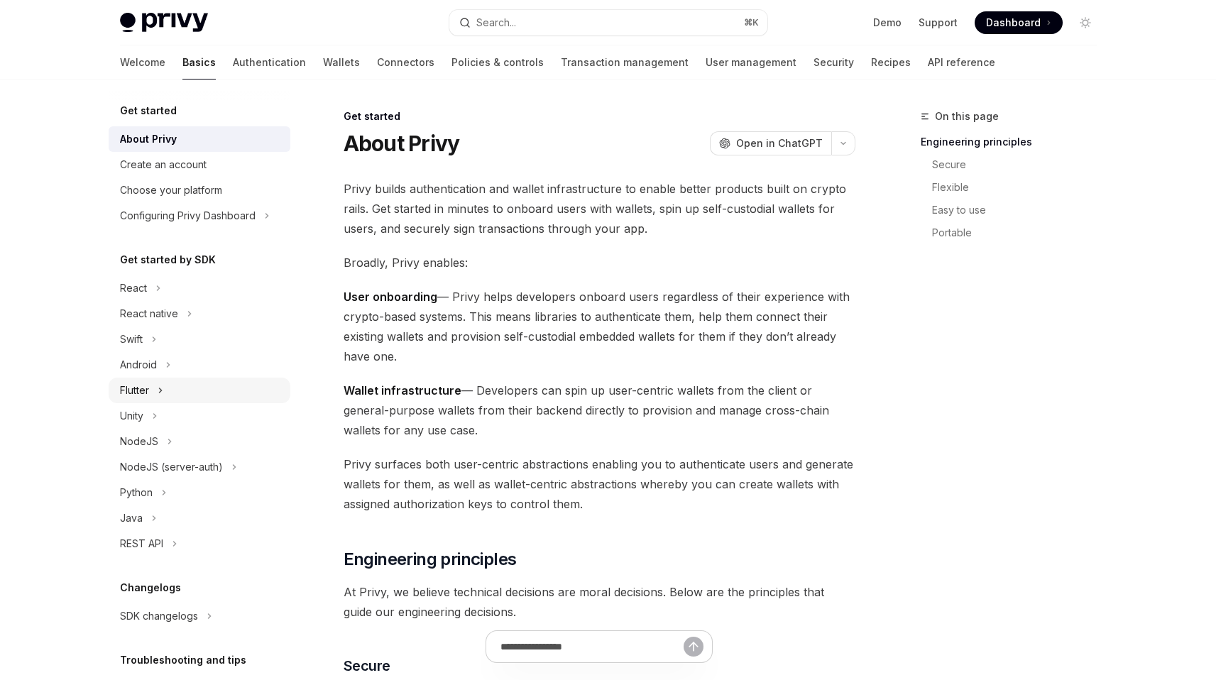
click at [151, 395] on div "Flutter" at bounding box center [200, 391] width 182 height 26
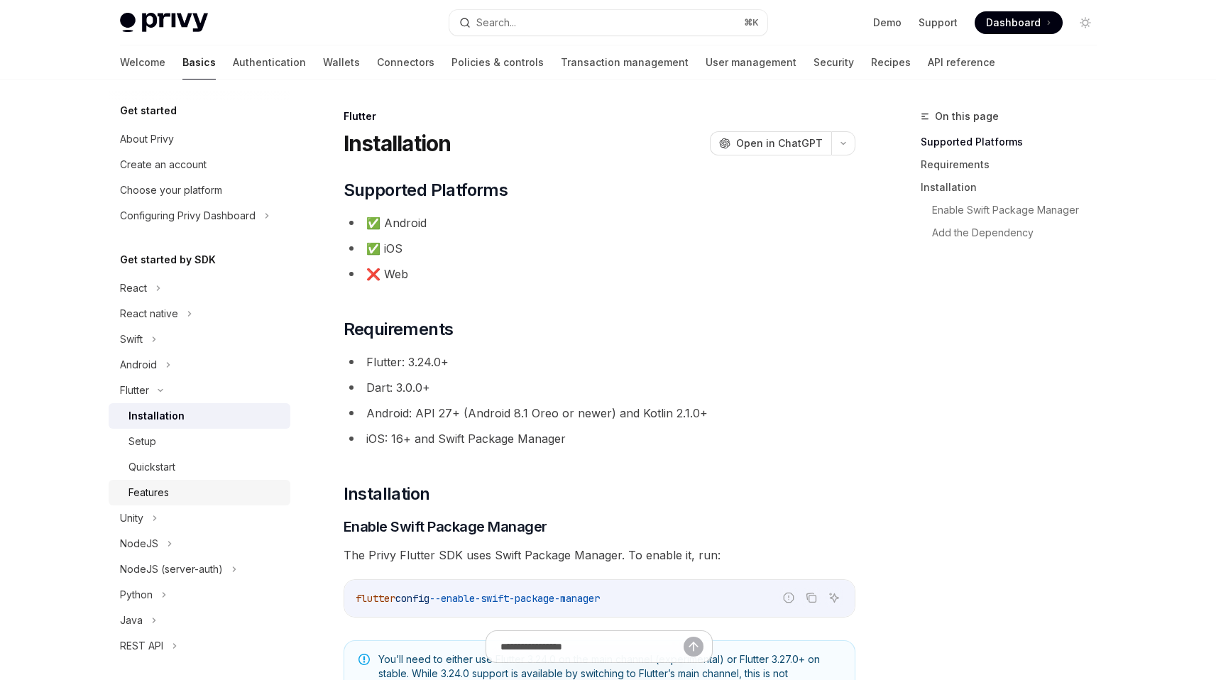
click at [175, 490] on div "Features" at bounding box center [204, 492] width 153 height 17
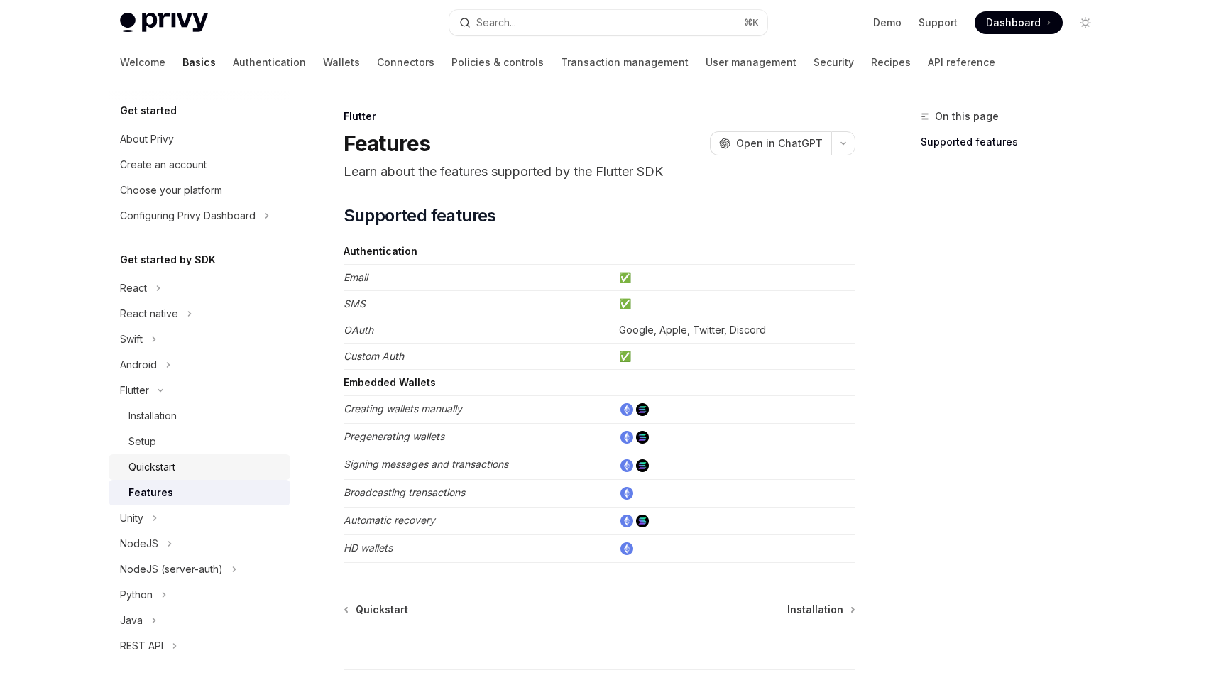
click at [175, 476] on link "Quickstart" at bounding box center [200, 467] width 182 height 26
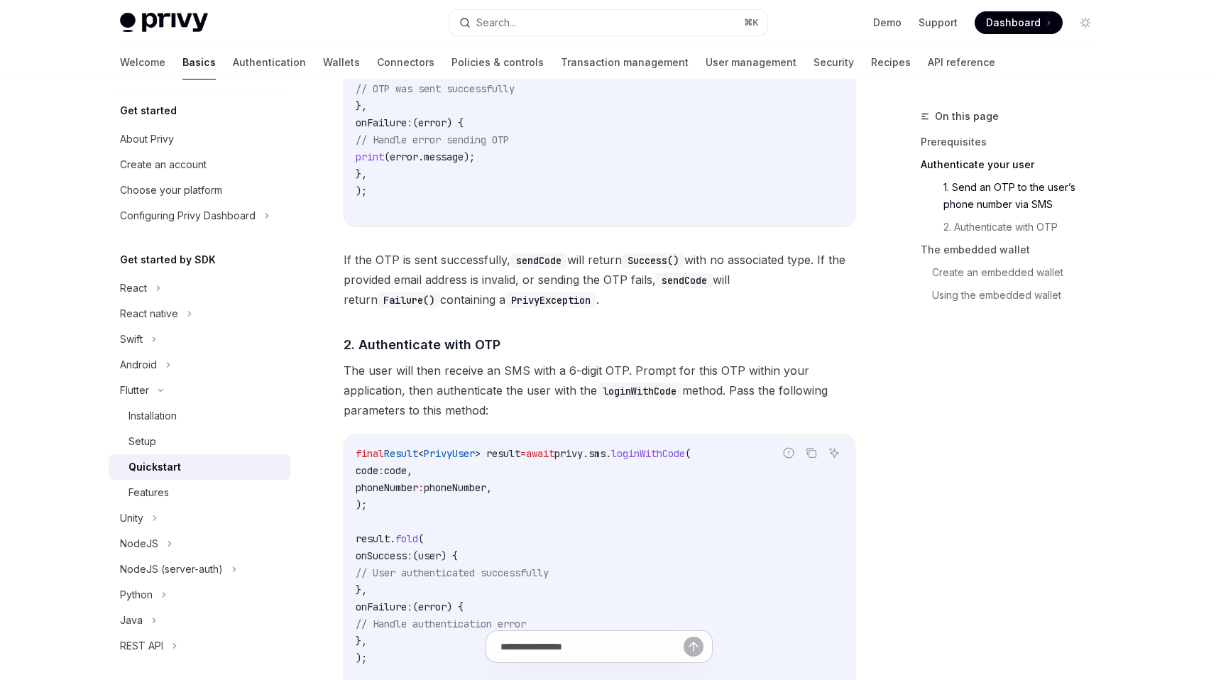
scroll to position [818, 0]
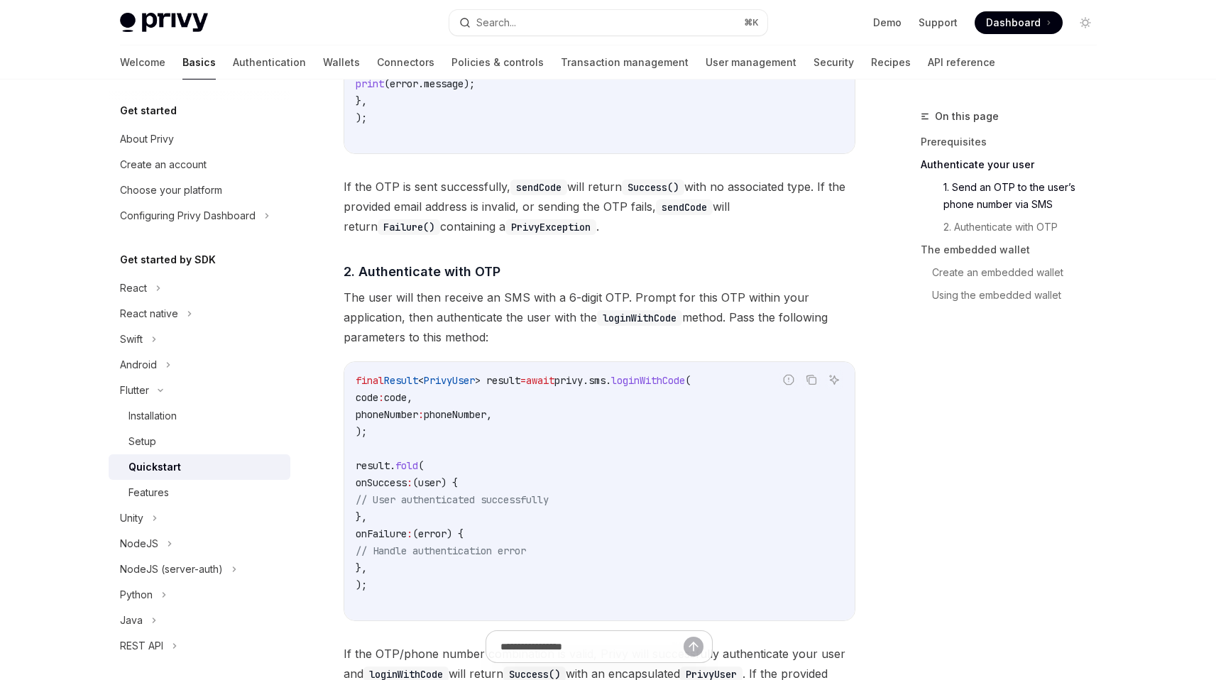
click at [520, 385] on span "> result" at bounding box center [497, 380] width 45 height 13
click at [536, 417] on code "final Result < PrivyUser > result = await privy.sms. loginWithCode ( code : cod…" at bounding box center [600, 491] width 488 height 238
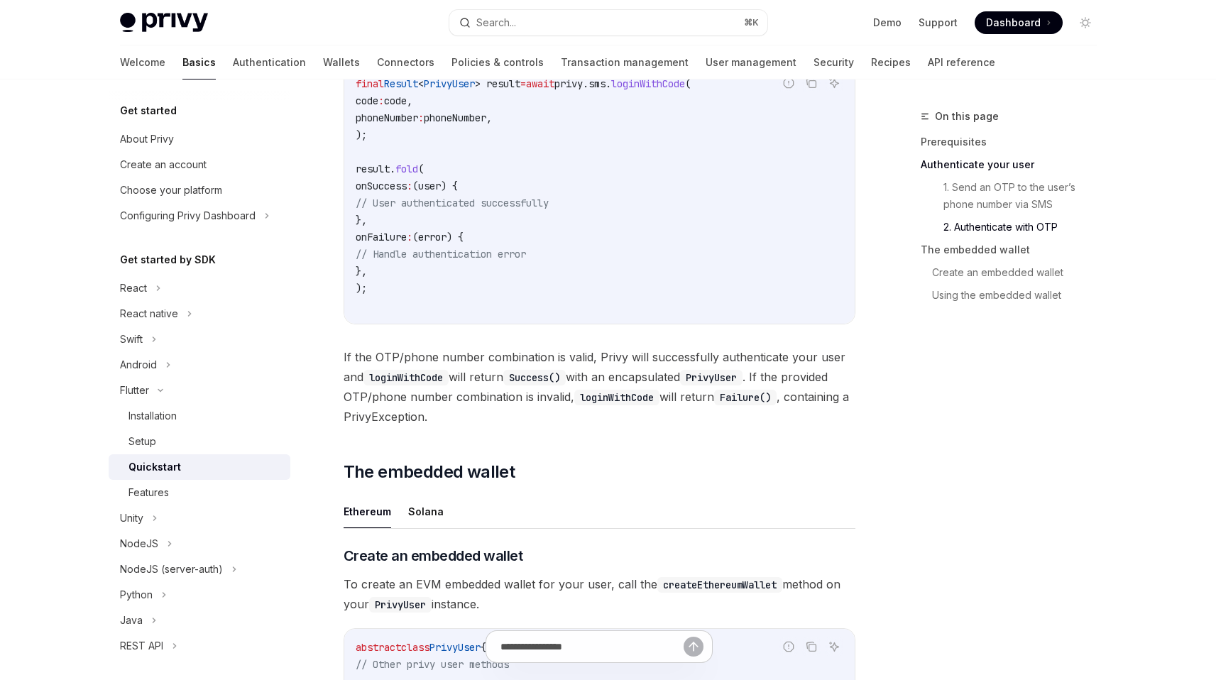
scroll to position [1289, 0]
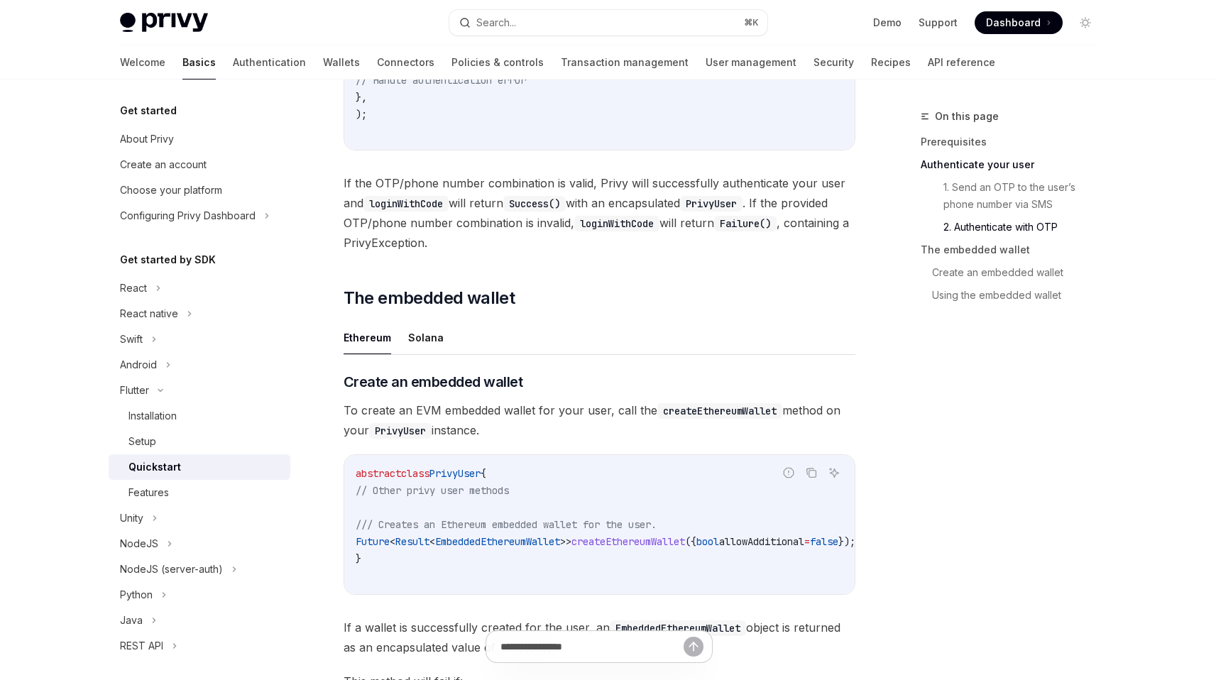
click at [527, 412] on span "To create an EVM embedded wallet for your user, call the createEthereumWallet m…" at bounding box center [600, 420] width 512 height 40
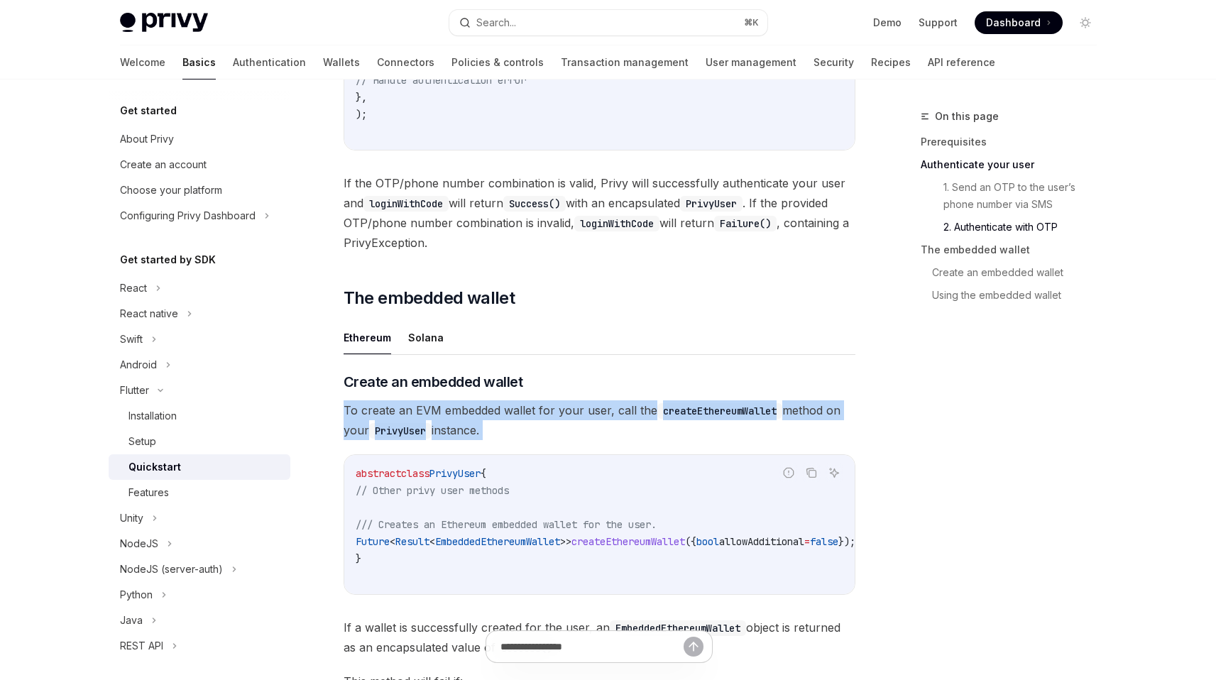
click at [527, 412] on span "To create an EVM embedded wallet for your user, call the createEthereumWallet m…" at bounding box center [600, 420] width 512 height 40
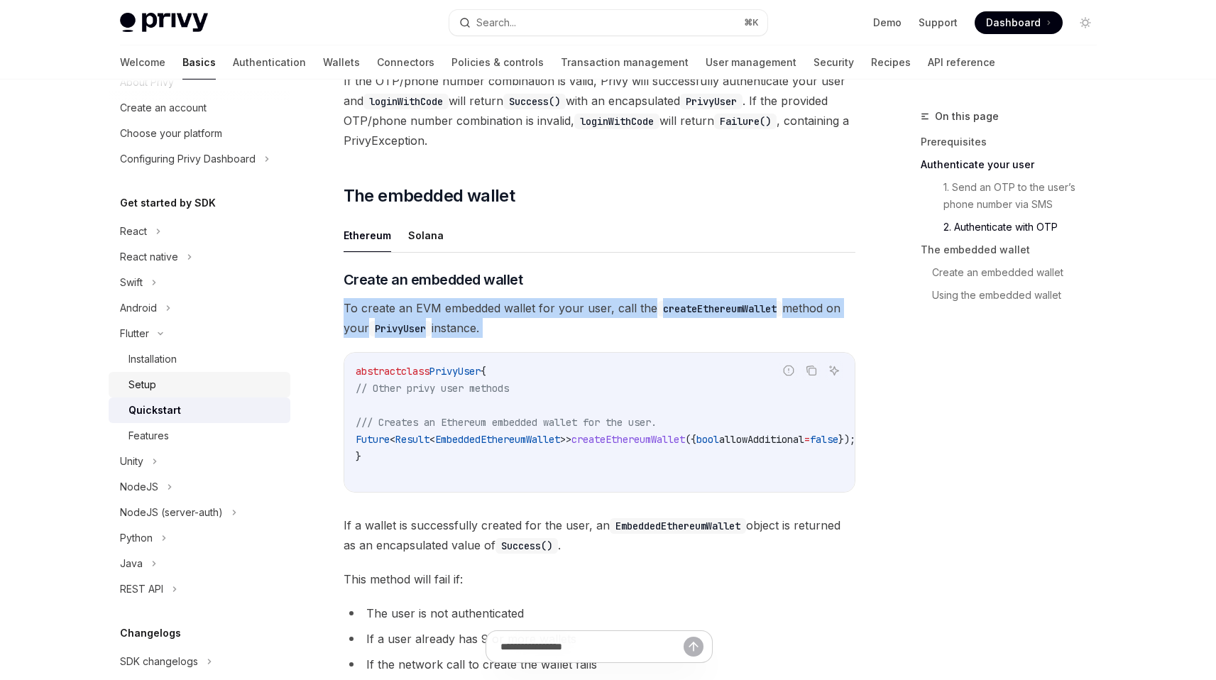
scroll to position [131, 0]
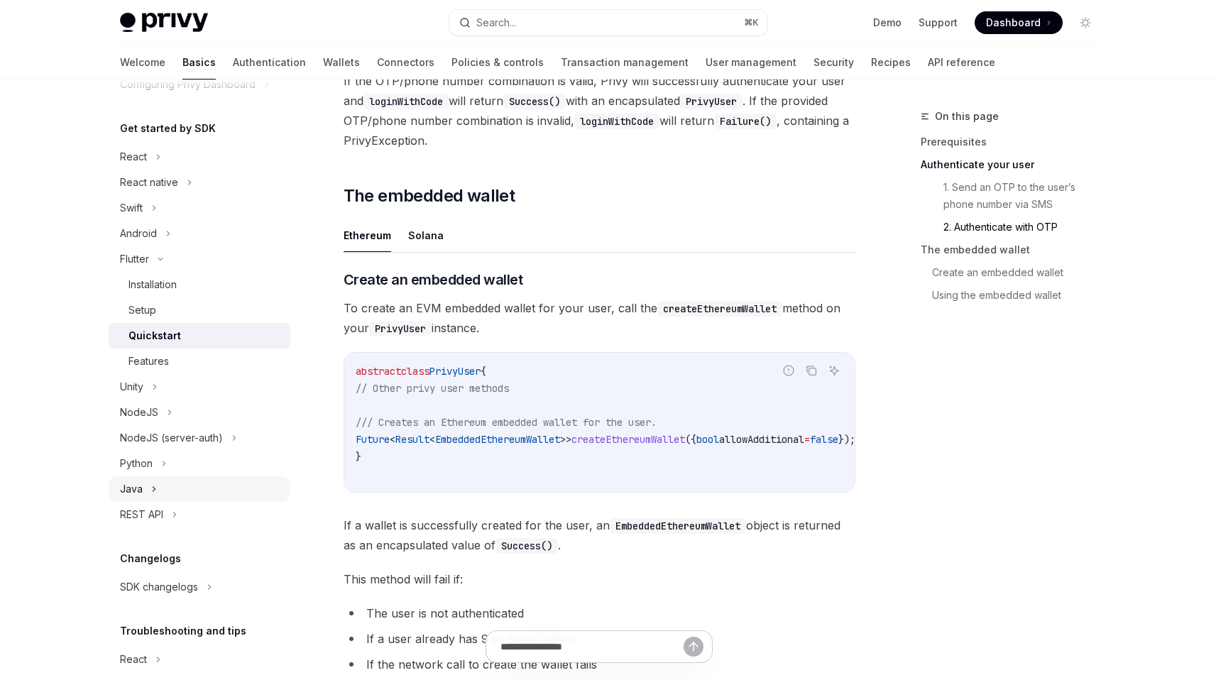
click at [197, 484] on div "Java" at bounding box center [200, 489] width 182 height 26
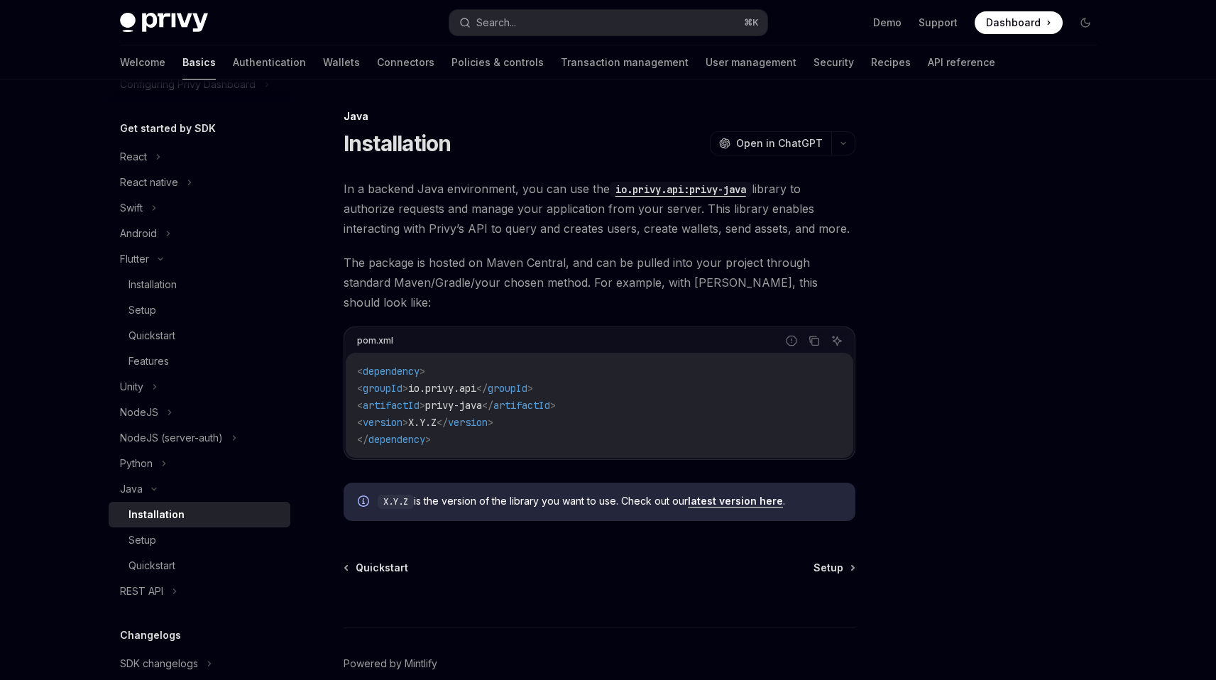
click at [569, 233] on span "In a backend Java environment, you can use the io.privy.api:privy-java library …" at bounding box center [600, 209] width 512 height 60
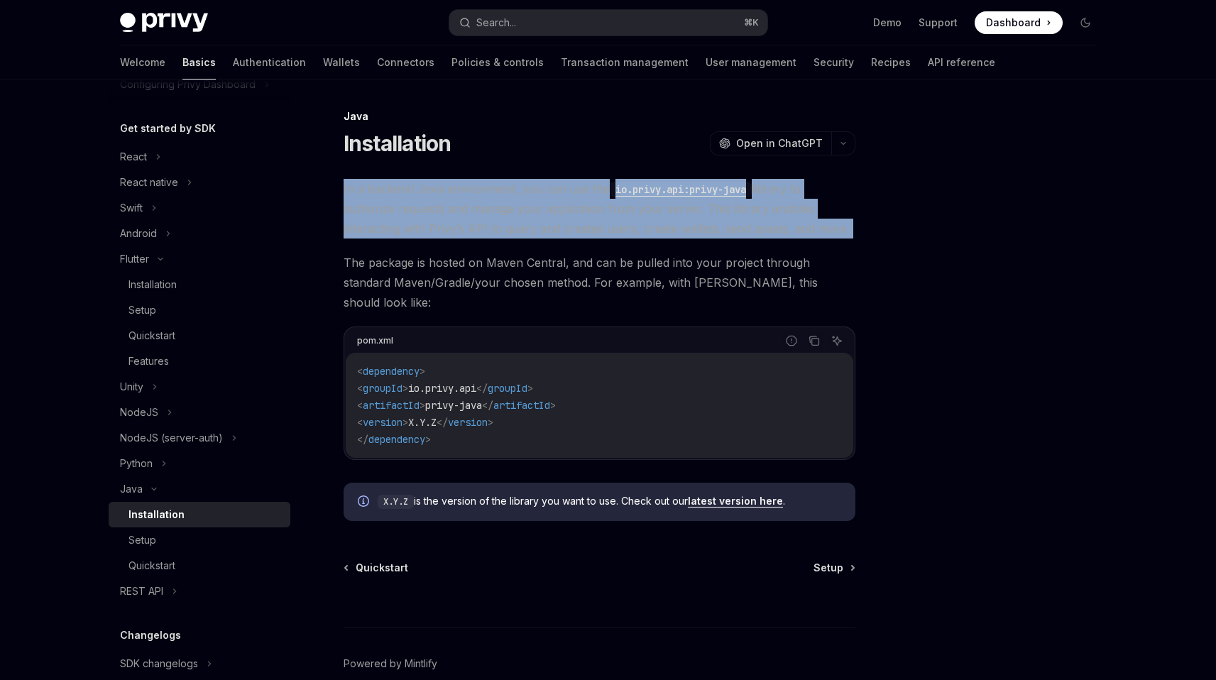
click at [569, 233] on span "In a backend Java environment, you can use the io.privy.api:privy-java library …" at bounding box center [600, 209] width 512 height 60
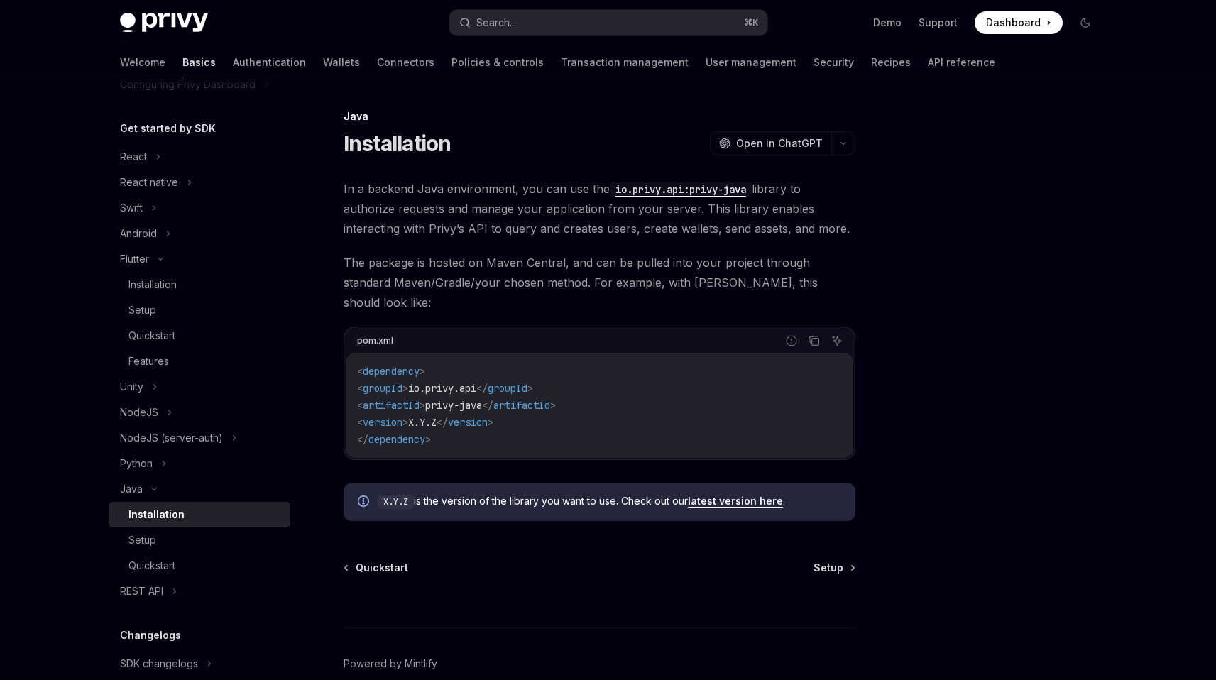
click at [569, 275] on span "The package is hosted on Maven Central, and can be pulled into your project thr…" at bounding box center [600, 283] width 512 height 60
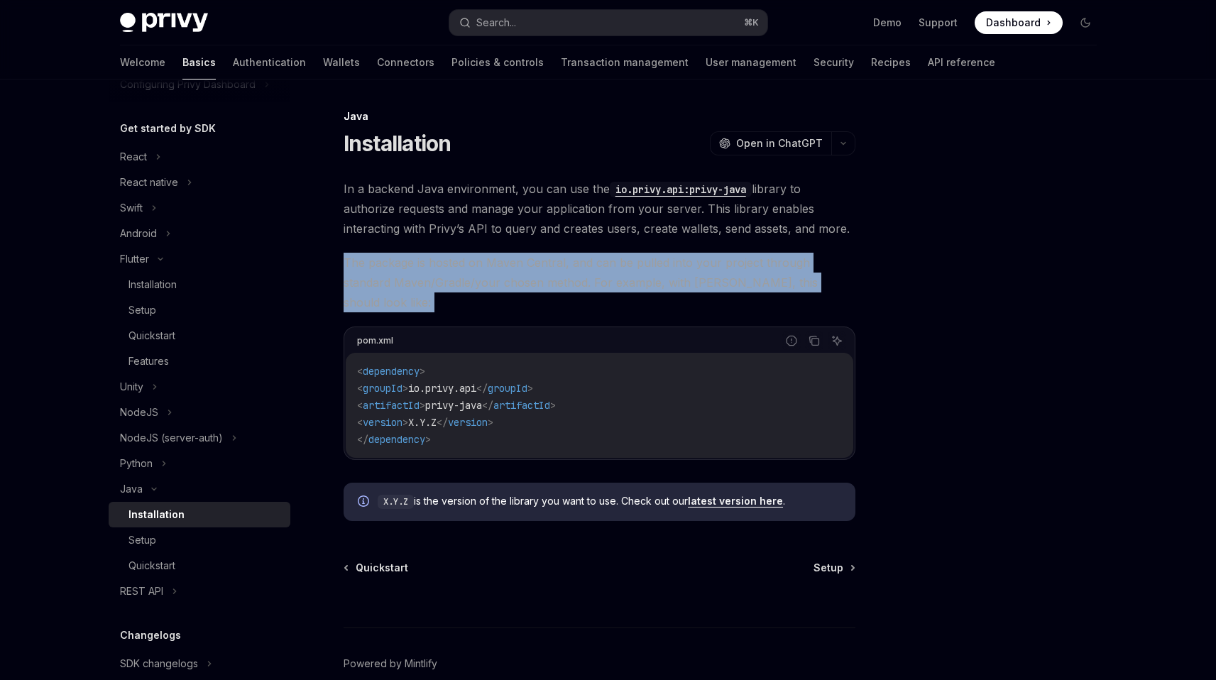
click at [569, 275] on span "The package is hosted on Maven Central, and can be pulled into your project thr…" at bounding box center [600, 283] width 512 height 60
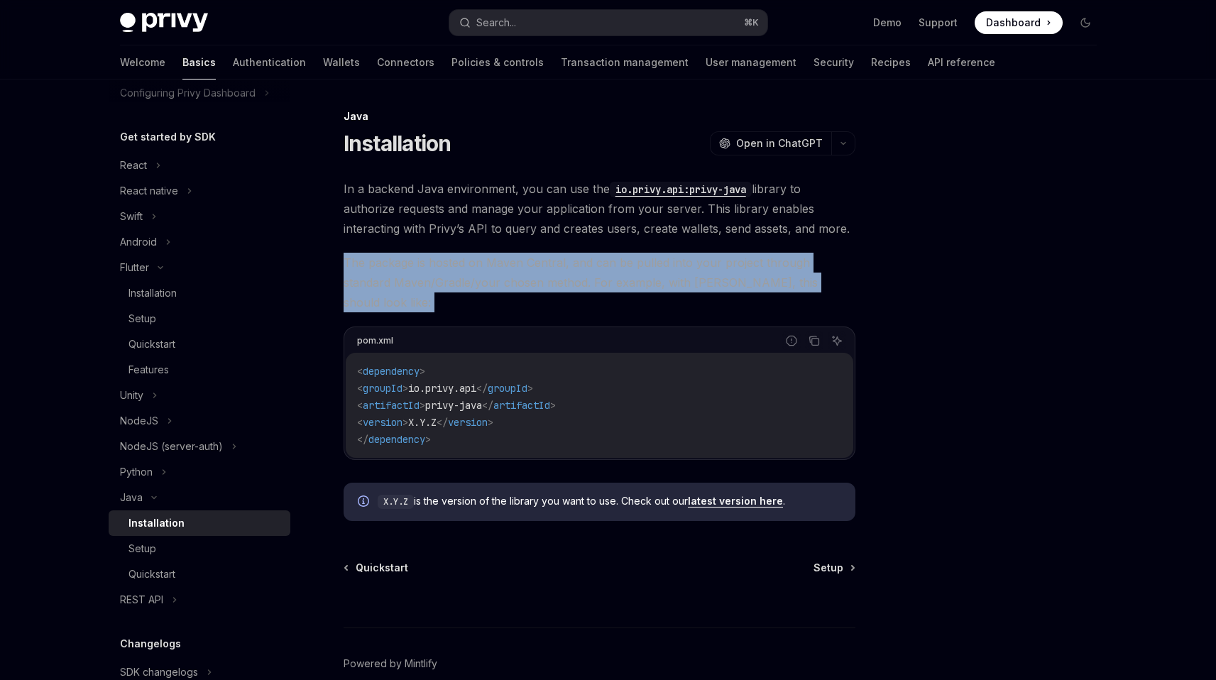
click at [519, 262] on span "The package is hosted on Maven Central, and can be pulled into your project thr…" at bounding box center [600, 283] width 512 height 60
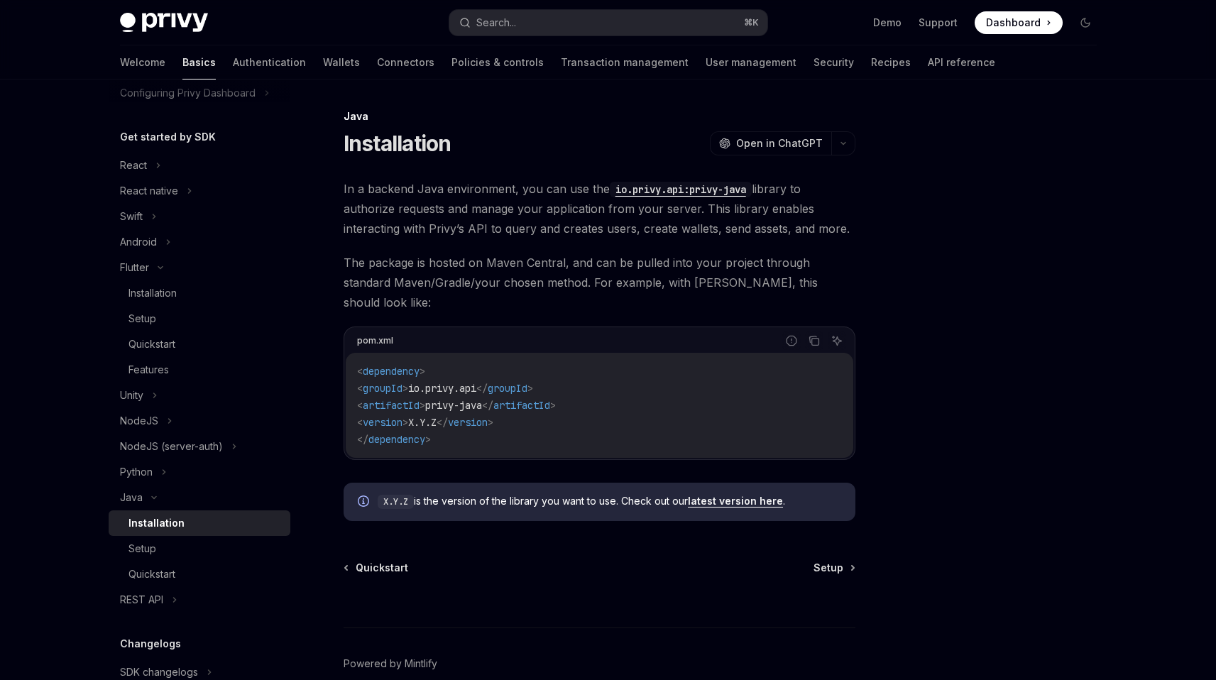
click at [526, 208] on span "In a backend Java environment, you can use the io.privy.api:privy-java library …" at bounding box center [600, 209] width 512 height 60
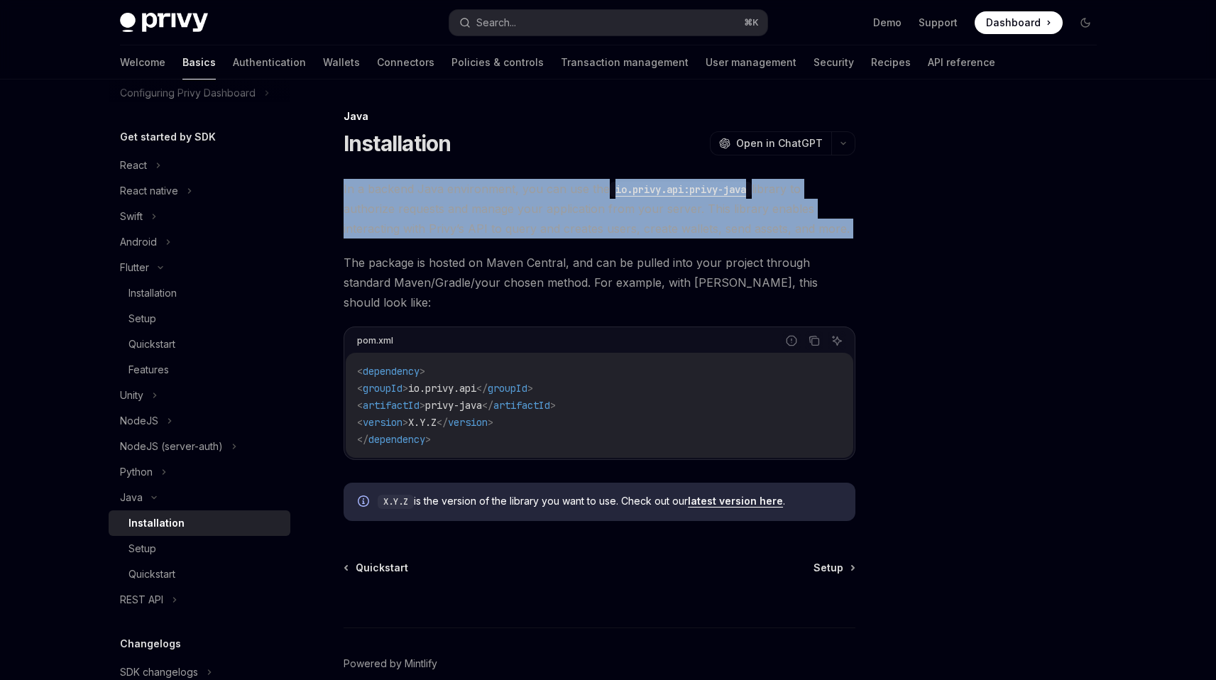
click at [526, 208] on span "In a backend Java environment, you can use the io.privy.api:privy-java library …" at bounding box center [600, 209] width 512 height 60
click at [514, 161] on div "Java Installation OpenAI Open in ChatGPT OpenAI Open in ChatGPT In a backend Ja…" at bounding box center [467, 429] width 784 height 642
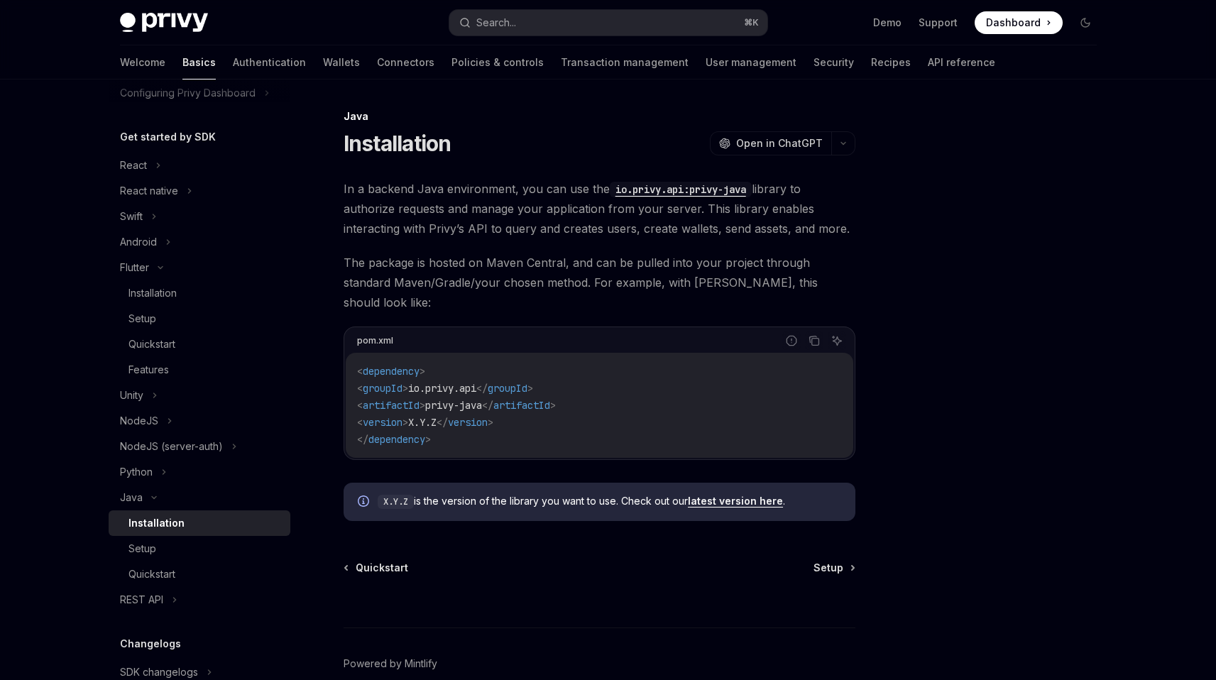
click at [487, 199] on span "In a backend Java environment, you can use the io.privy.api:privy-java library …" at bounding box center [600, 209] width 512 height 60
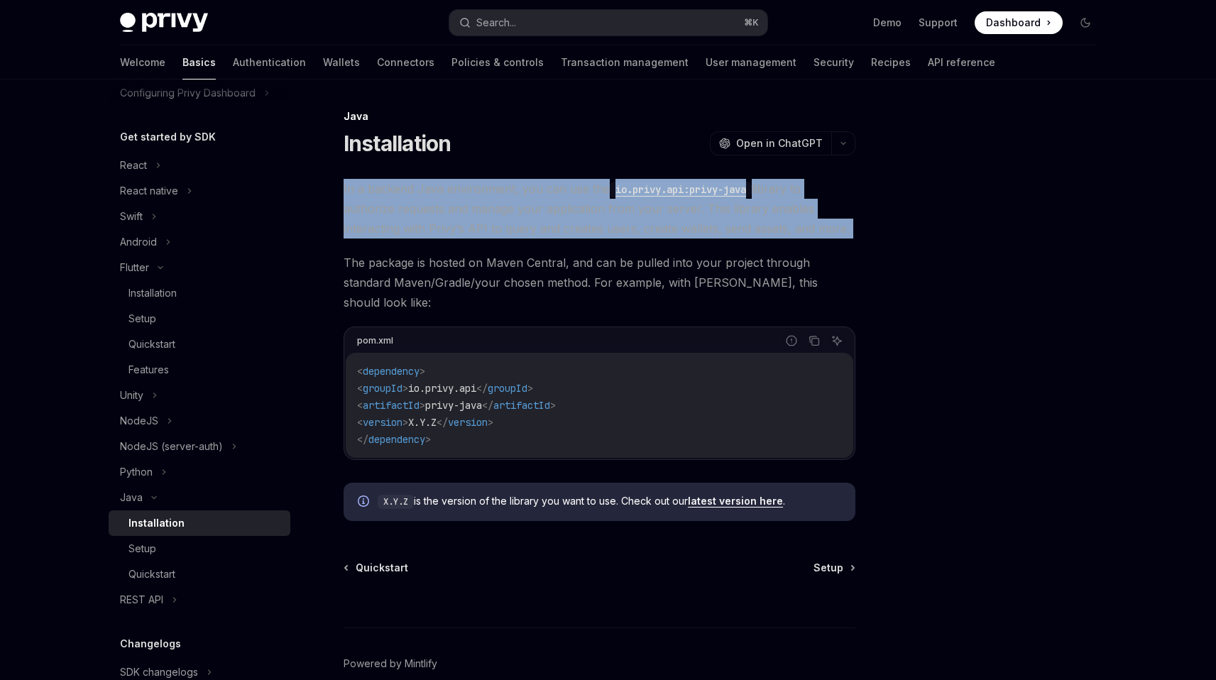
click at [487, 199] on span "In a backend Java environment, you can use the io.privy.api:privy-java library …" at bounding box center [600, 209] width 512 height 60
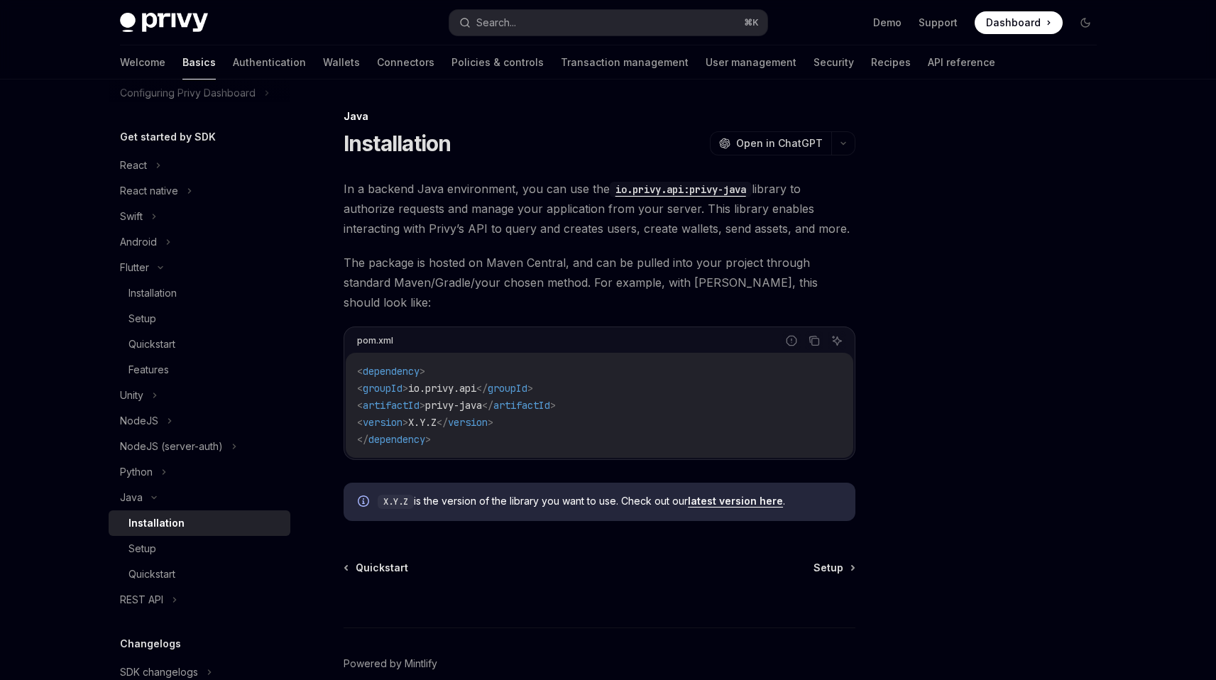
click at [472, 281] on span "The package is hosted on Maven Central, and can be pulled into your project thr…" at bounding box center [600, 283] width 512 height 60
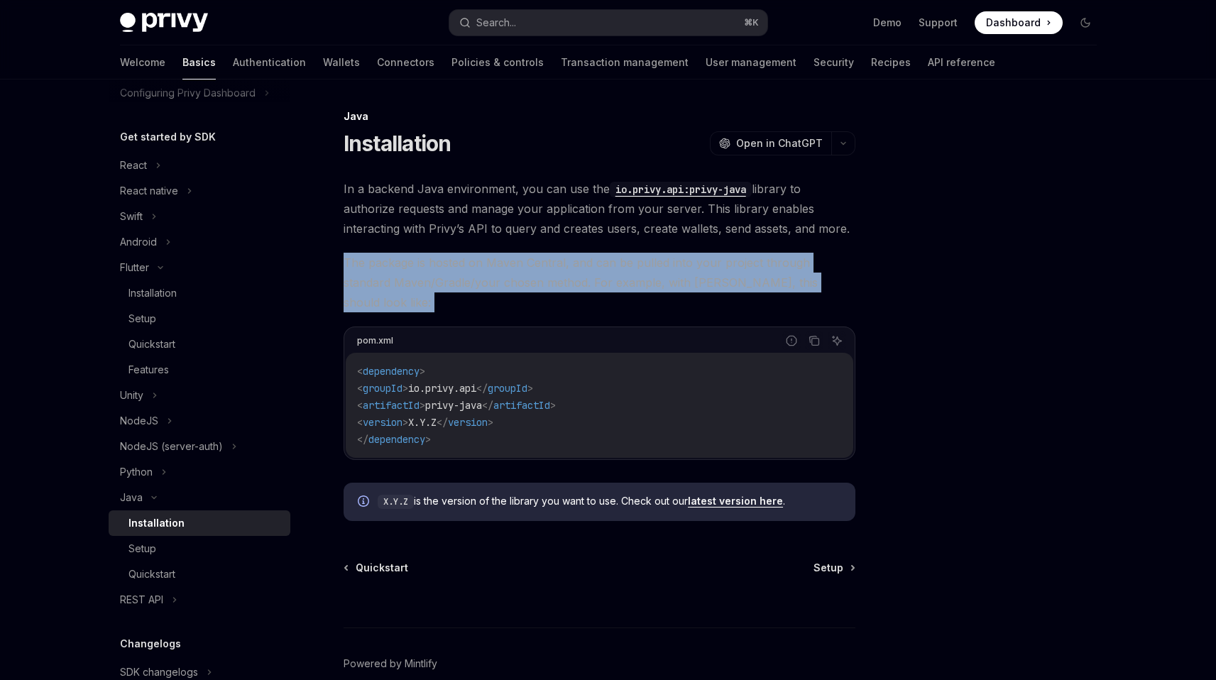
click at [472, 282] on span "The package is hosted on Maven Central, and can be pulled into your project thr…" at bounding box center [600, 283] width 512 height 60
click at [468, 289] on span "The package is hosted on Maven Central, and can be pulled into your project thr…" at bounding box center [600, 283] width 512 height 60
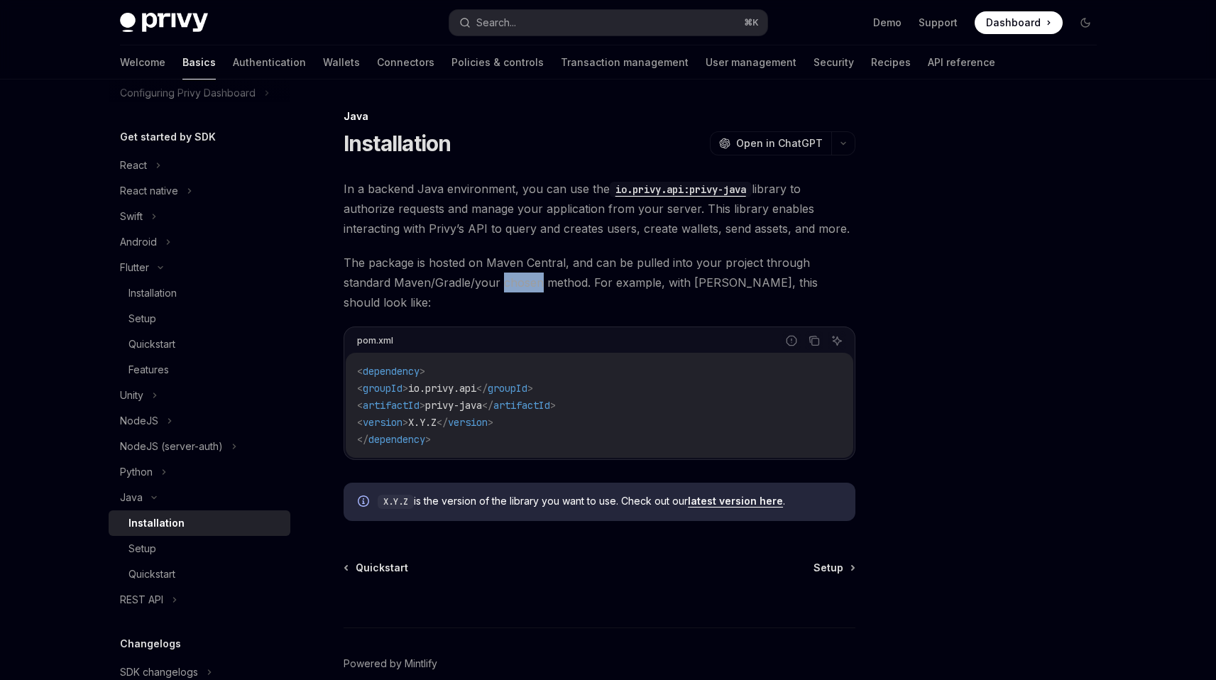
click at [468, 289] on span "The package is hosted on Maven Central, and can be pulled into your project thr…" at bounding box center [600, 283] width 512 height 60
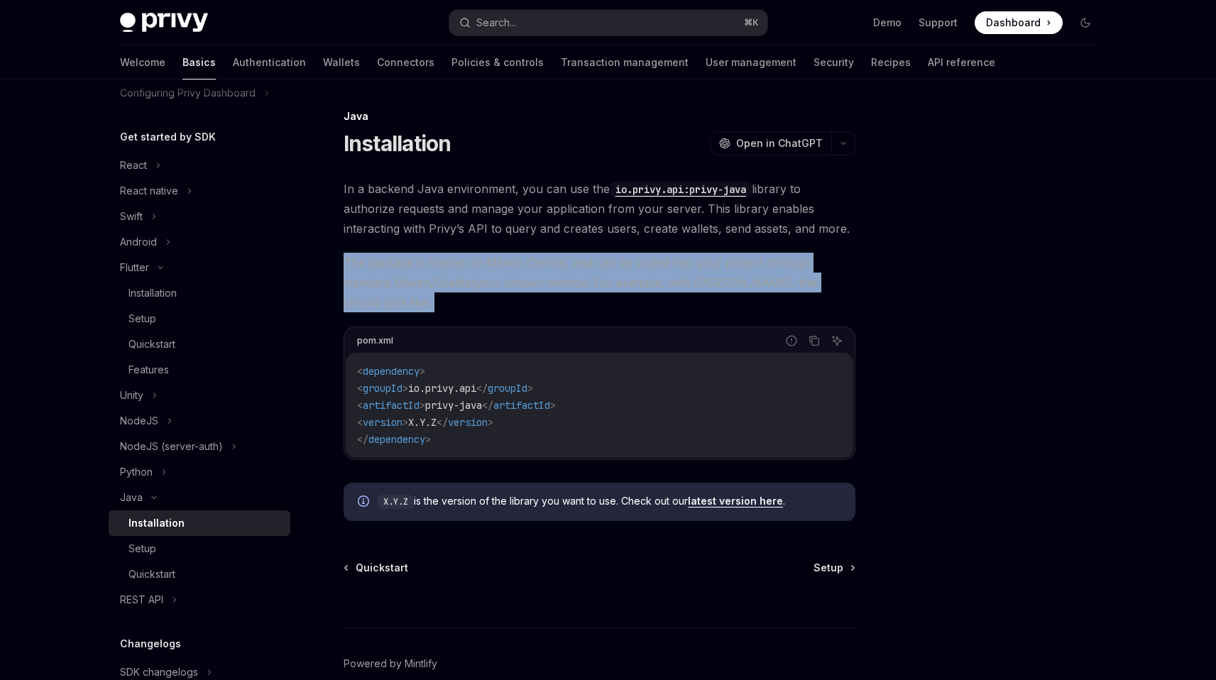
click at [468, 289] on span "The package is hosted on Maven Central, and can be pulled into your project thr…" at bounding box center [600, 283] width 512 height 60
click at [466, 290] on span "The package is hosted on Maven Central, and can be pulled into your project thr…" at bounding box center [600, 283] width 512 height 60
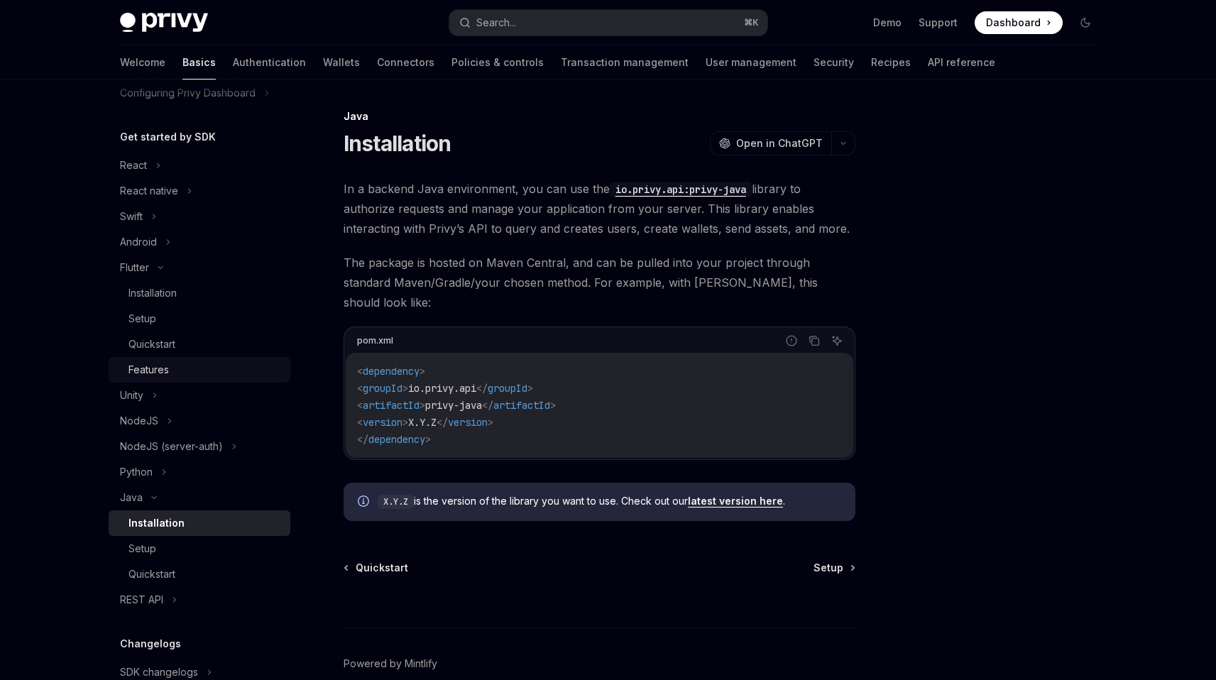
scroll to position [104, 0]
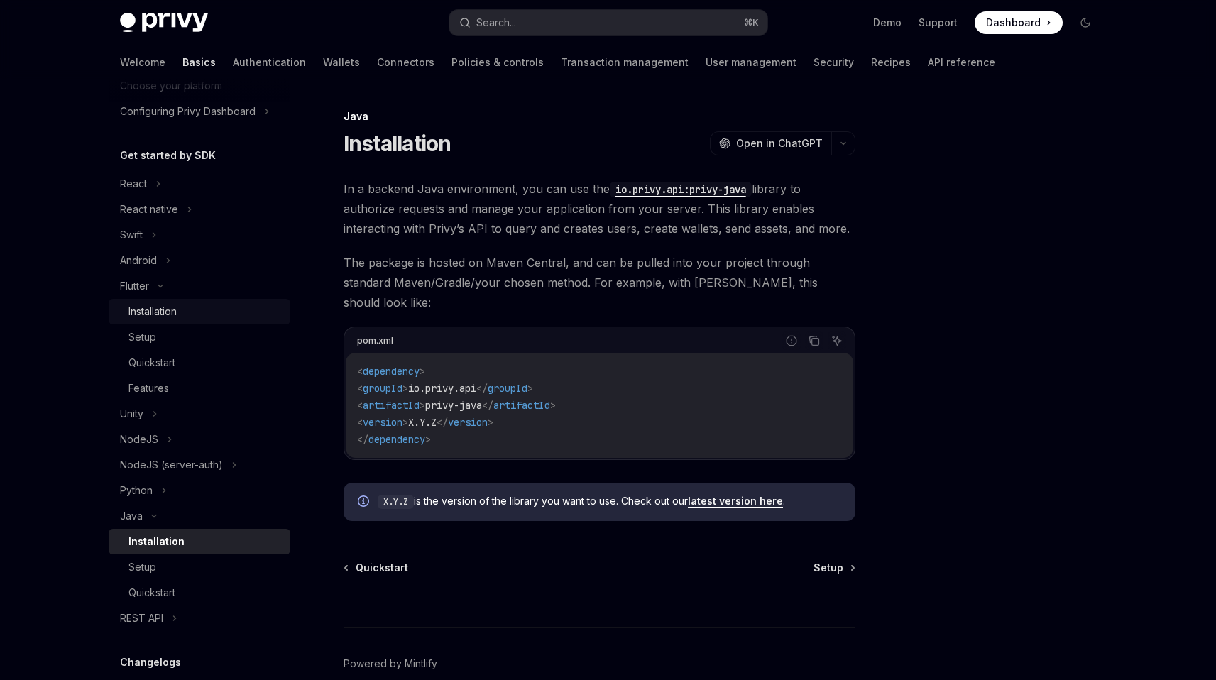
click at [175, 314] on div "Installation" at bounding box center [152, 311] width 48 height 17
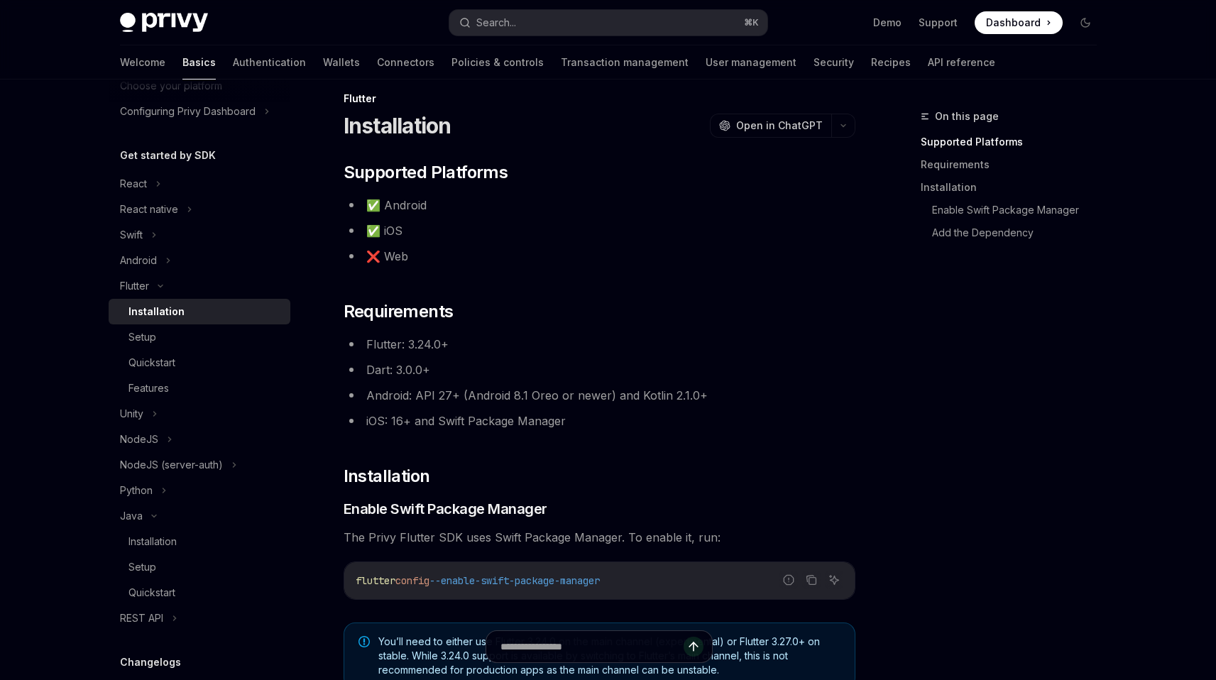
scroll to position [27, 0]
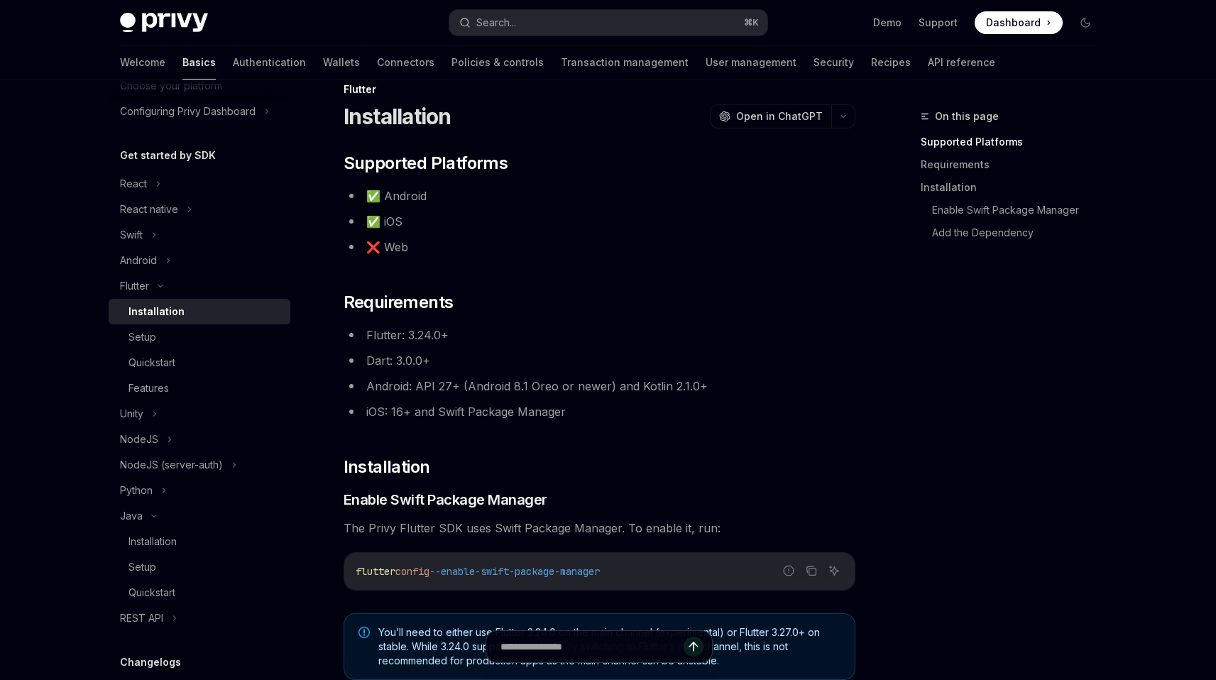
click at [523, 403] on li "iOS: 16+ and Swift Package Manager" at bounding box center [600, 412] width 512 height 20
click at [540, 386] on li "Android: API 27+ (Android 8.1 Oreo or newer) and Kotlin 2.1.0+" at bounding box center [600, 386] width 512 height 20
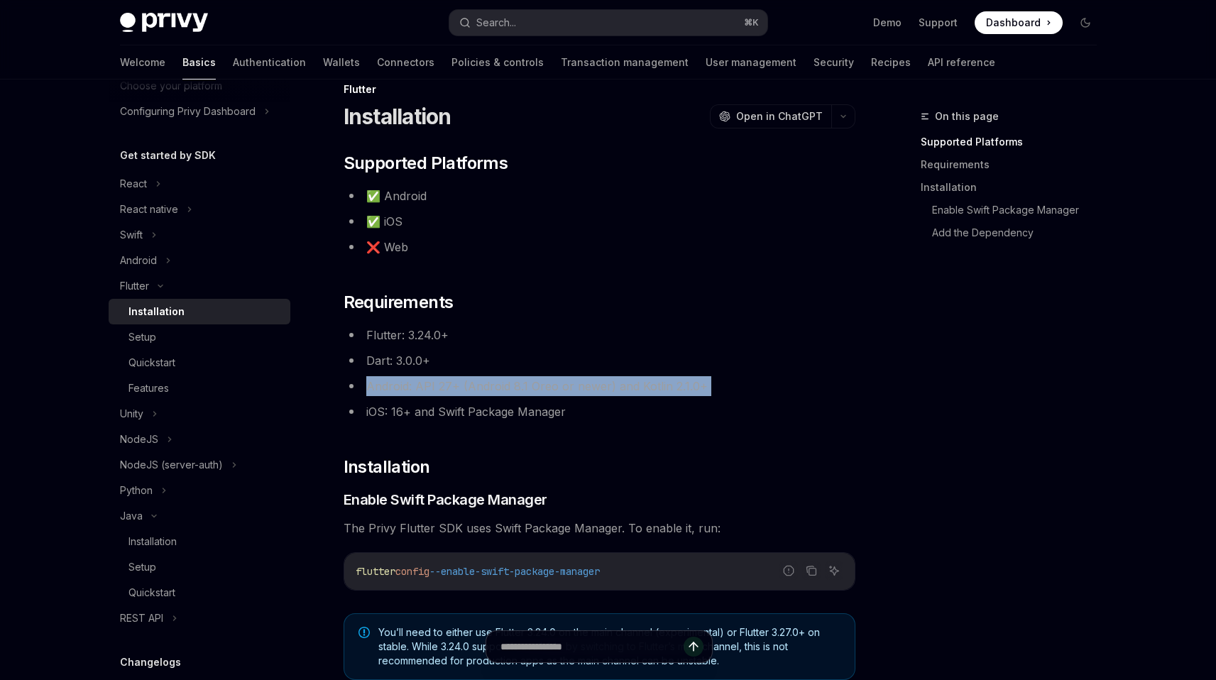
click at [540, 386] on li "Android: API 27+ (Android 8.1 Oreo or newer) and Kotlin 2.1.0+" at bounding box center [600, 386] width 512 height 20
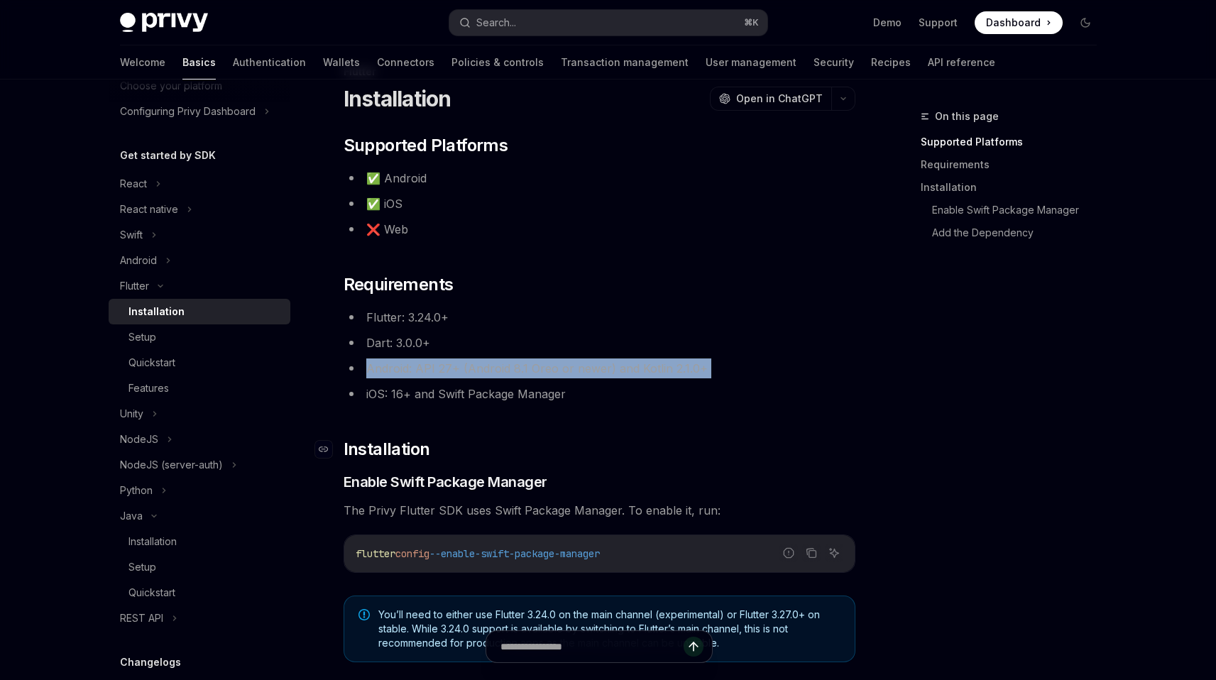
scroll to position [54, 0]
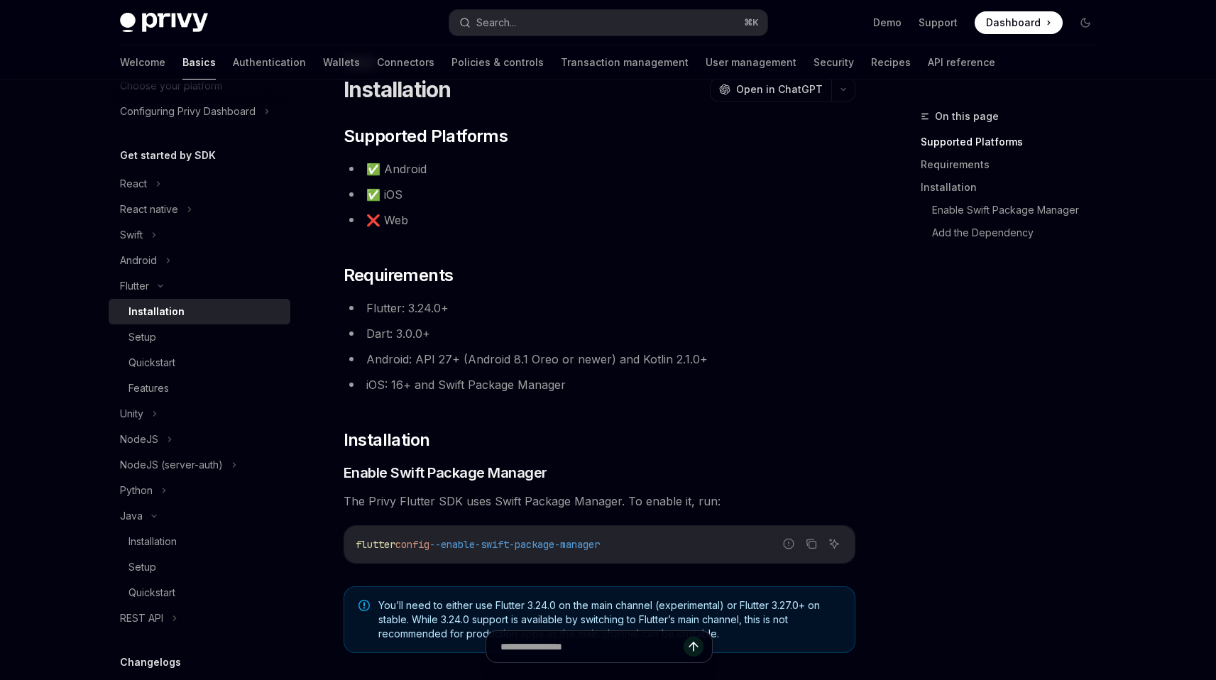
click at [588, 505] on span "The Privy Flutter SDK uses Swift Package Manager. To enable it, run:" at bounding box center [600, 501] width 512 height 20
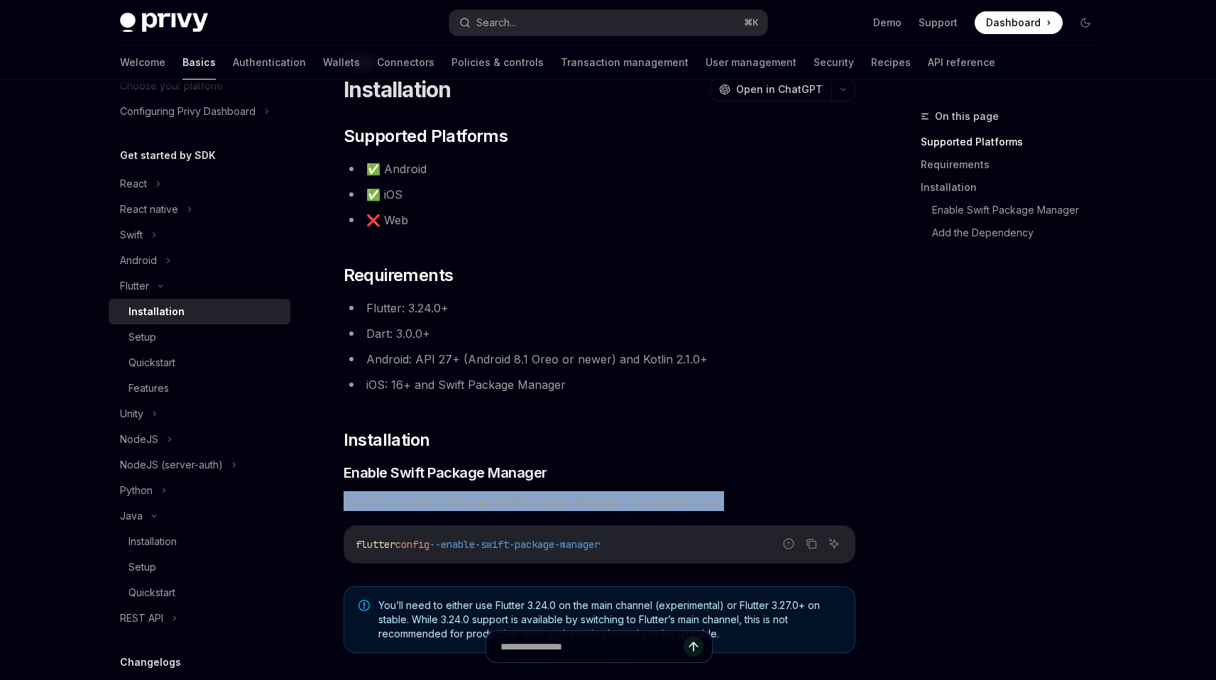
click at [588, 505] on span "The Privy Flutter SDK uses Swift Package Manager. To enable it, run:" at bounding box center [600, 501] width 512 height 20
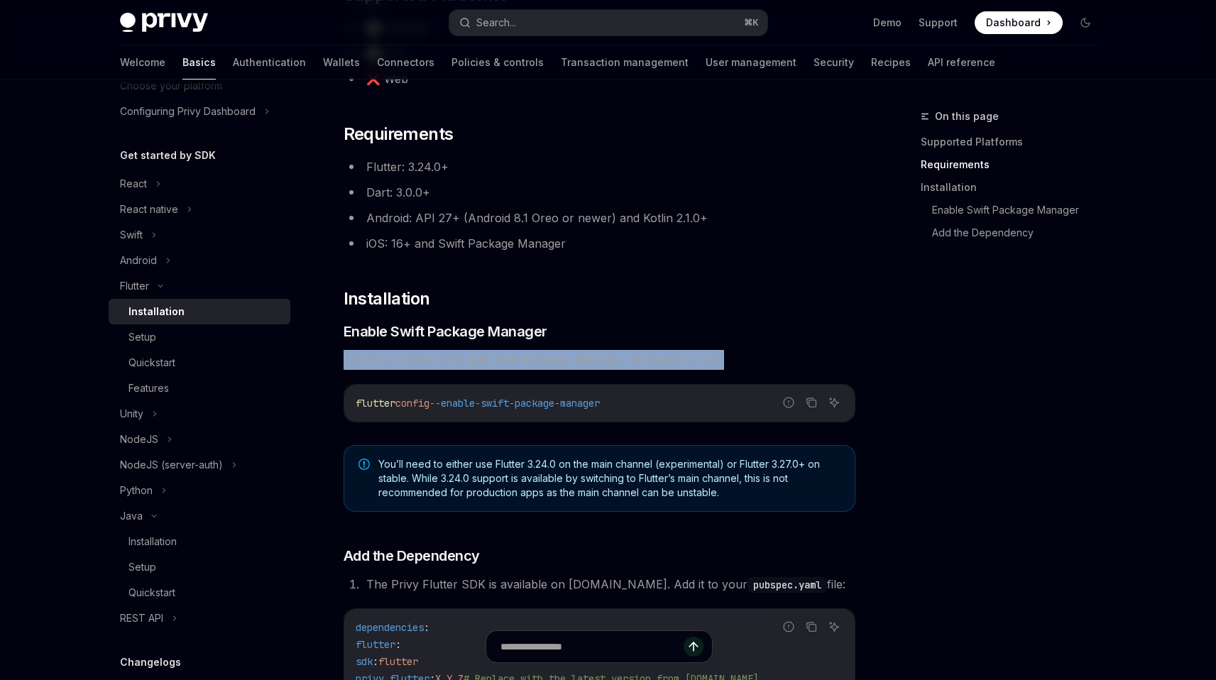
scroll to position [259, 0]
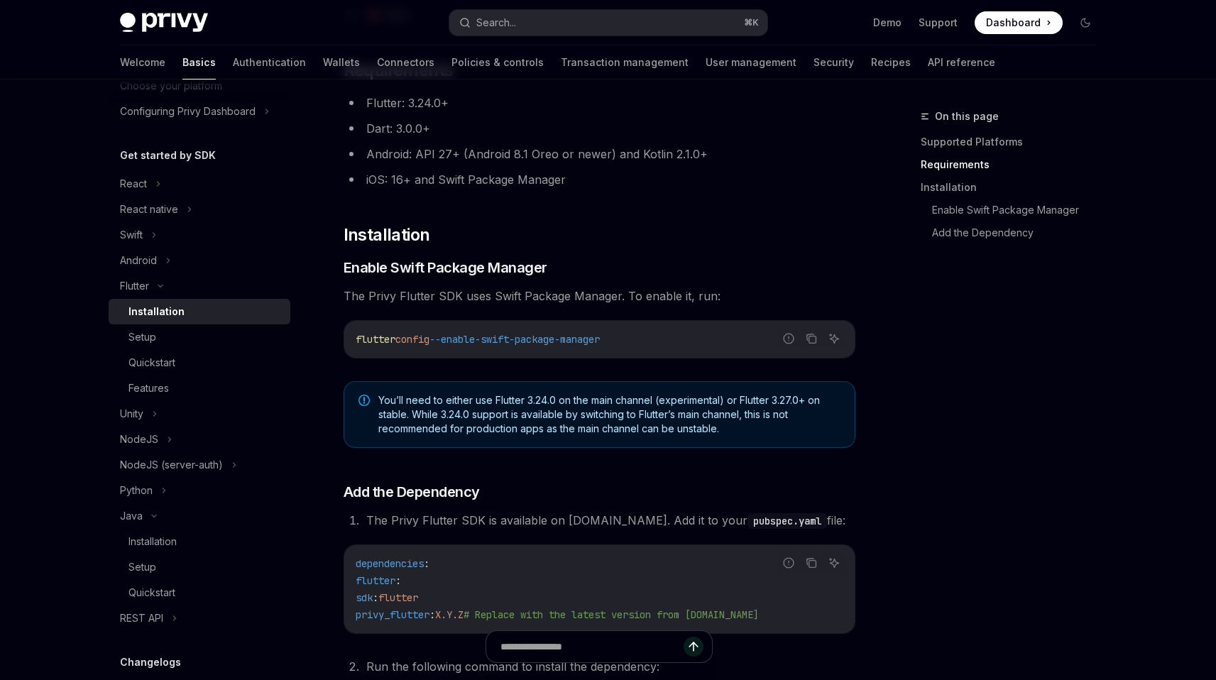
click at [561, 517] on li "The Privy Flutter SDK is available on pub.dev. Add it to your pubspec.yaml file:" at bounding box center [608, 520] width 493 height 20
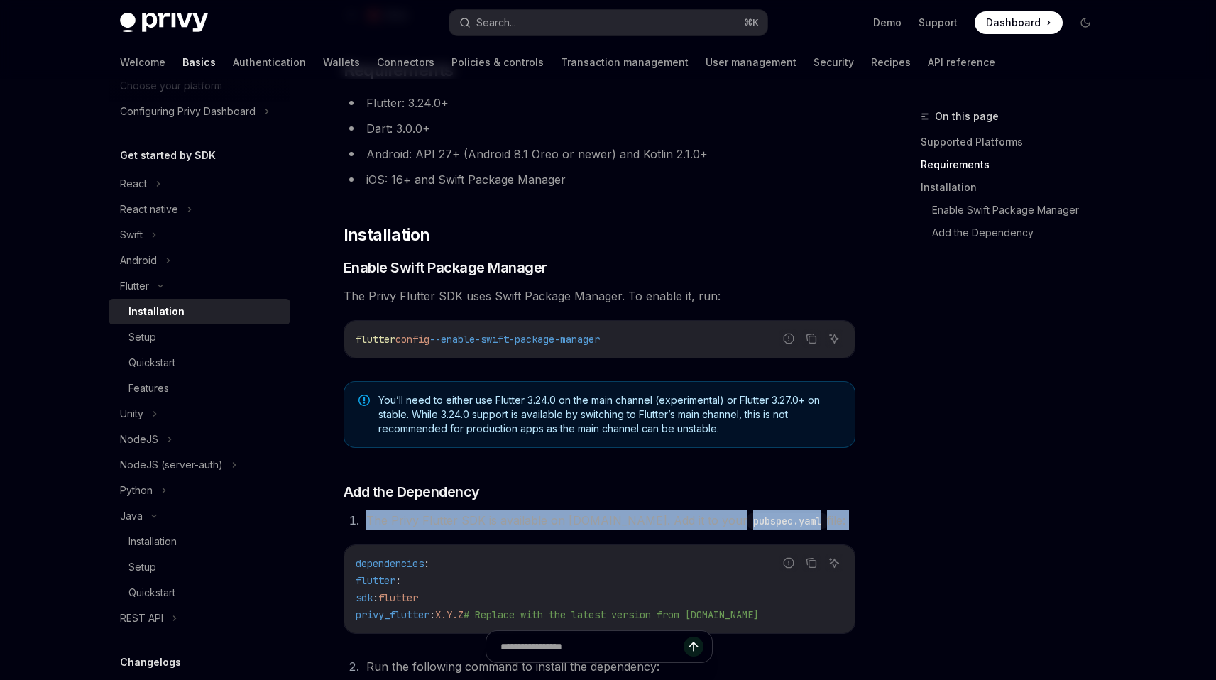
click at [561, 517] on li "The Privy Flutter SDK is available on pub.dev. Add it to your pubspec.yaml file:" at bounding box center [608, 520] width 493 height 20
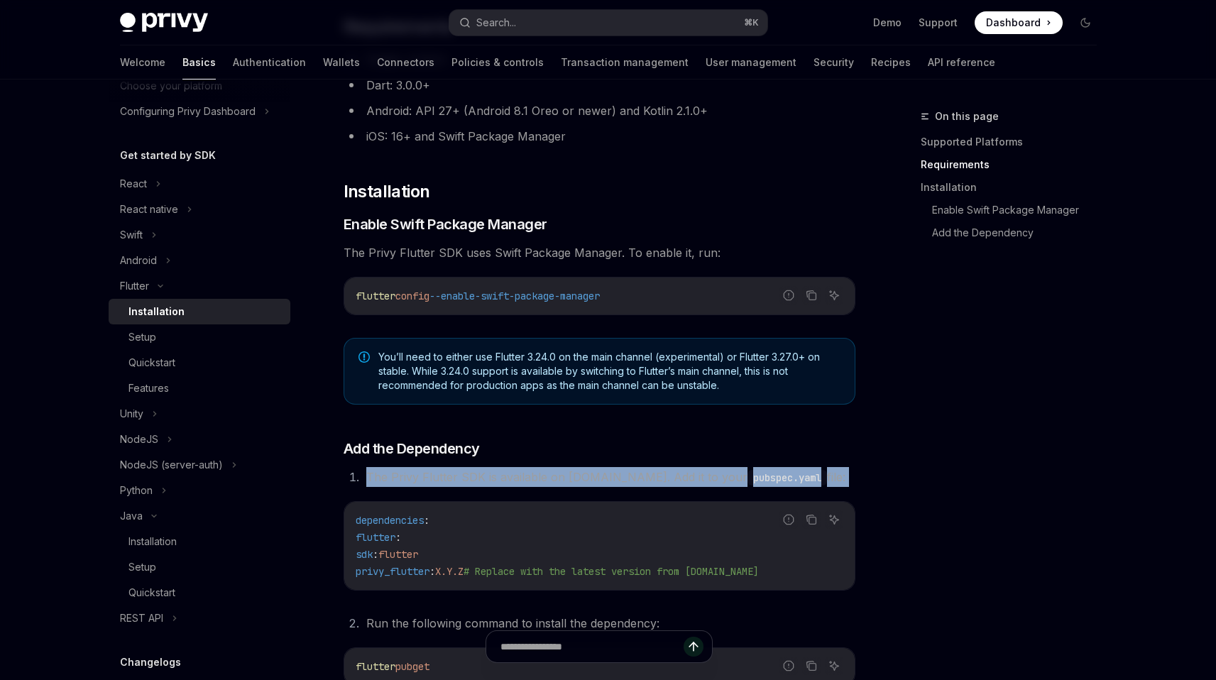
scroll to position [346, 0]
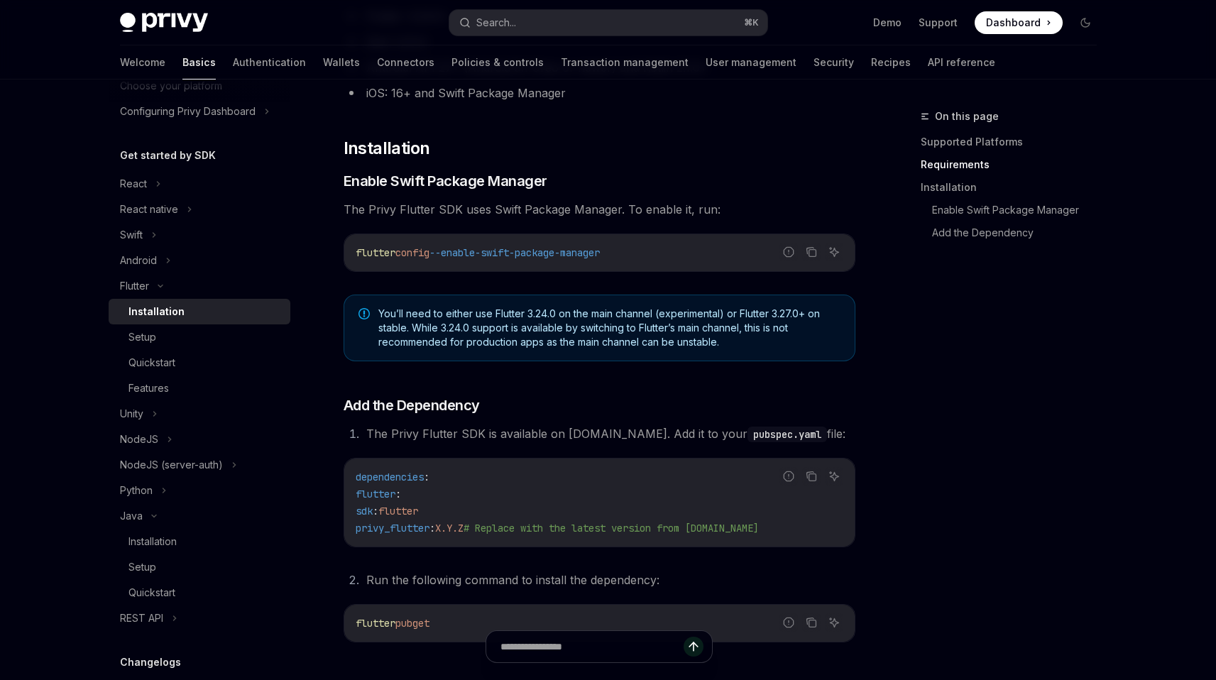
click at [558, 529] on span "# Replace with the latest version from pub.dev" at bounding box center [610, 528] width 295 height 13
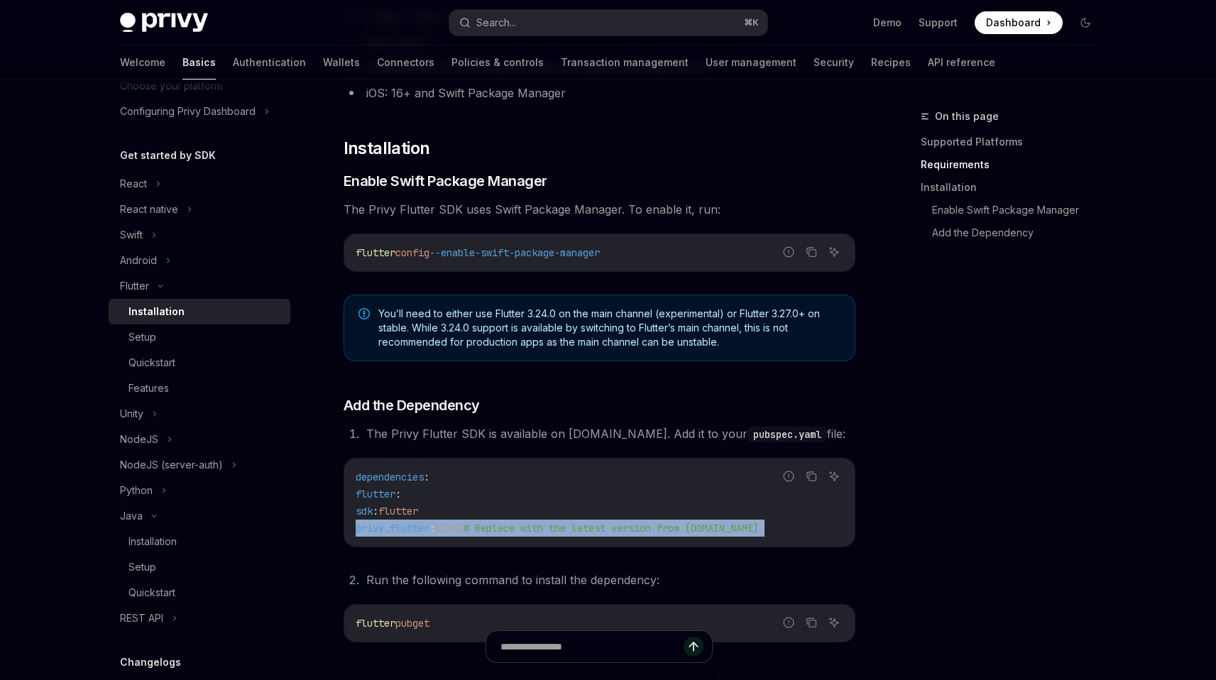
click at [558, 529] on span "# Replace with the latest version from pub.dev" at bounding box center [610, 528] width 295 height 13
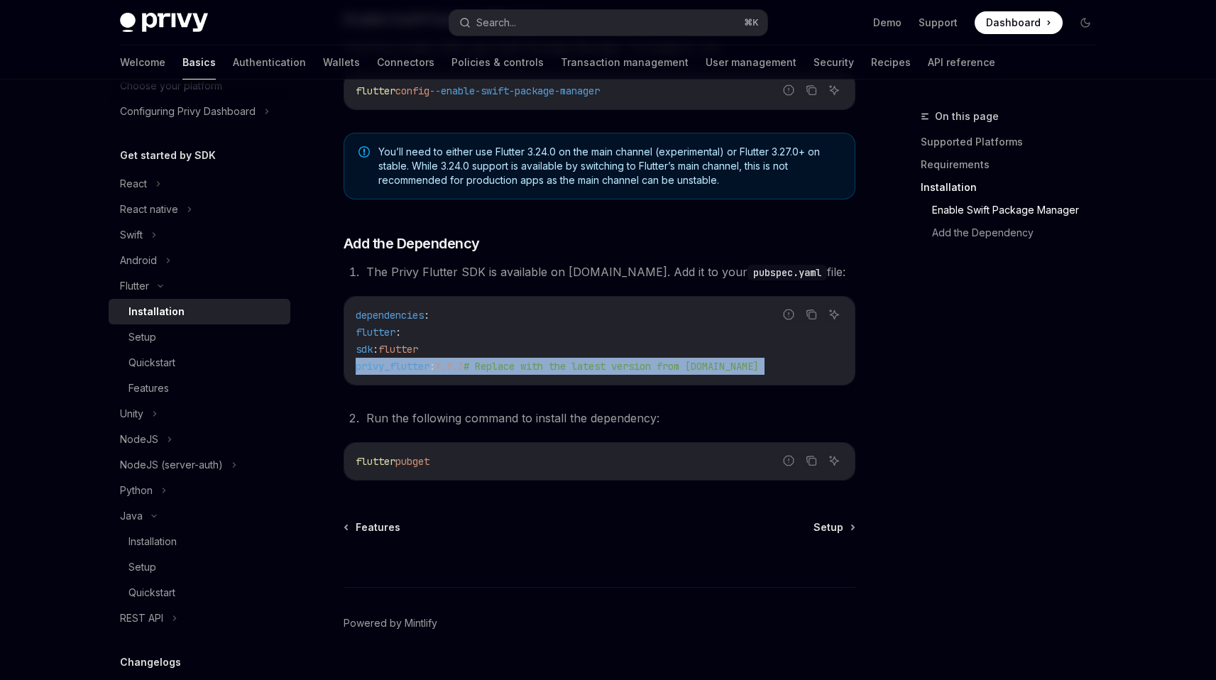
scroll to position [537, 0]
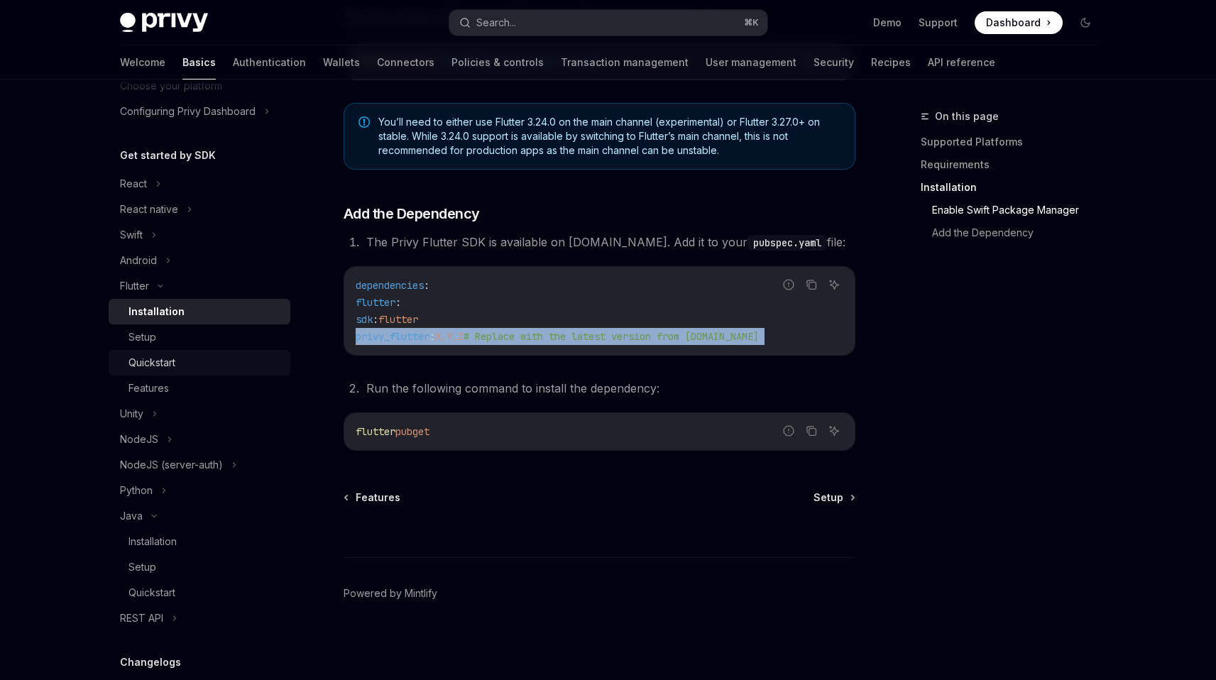
click at [172, 357] on div "Quickstart" at bounding box center [151, 362] width 47 height 17
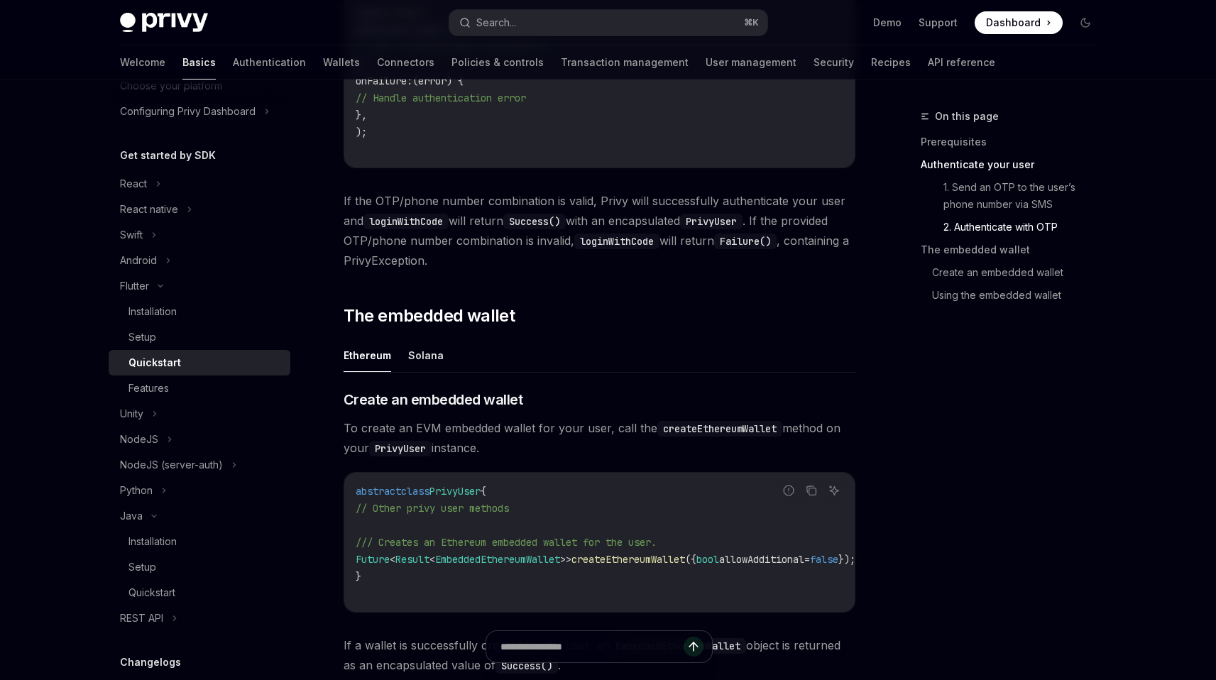
scroll to position [1279, 0]
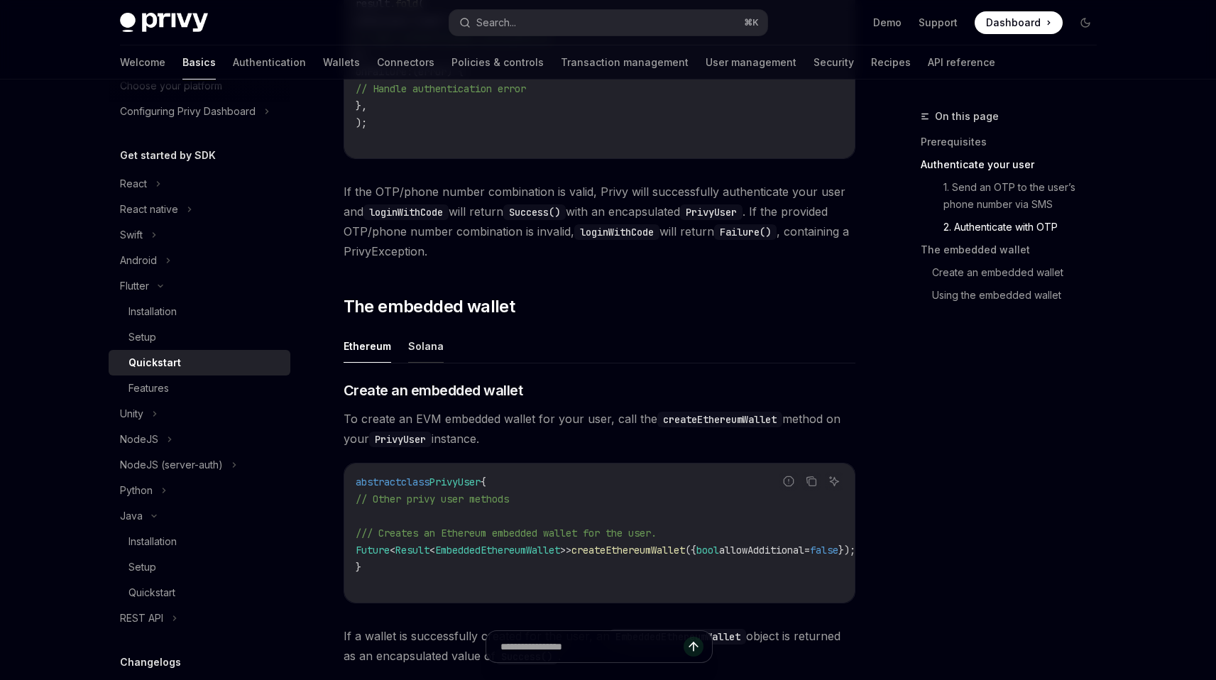
click at [420, 338] on button "Solana" at bounding box center [425, 345] width 35 height 33
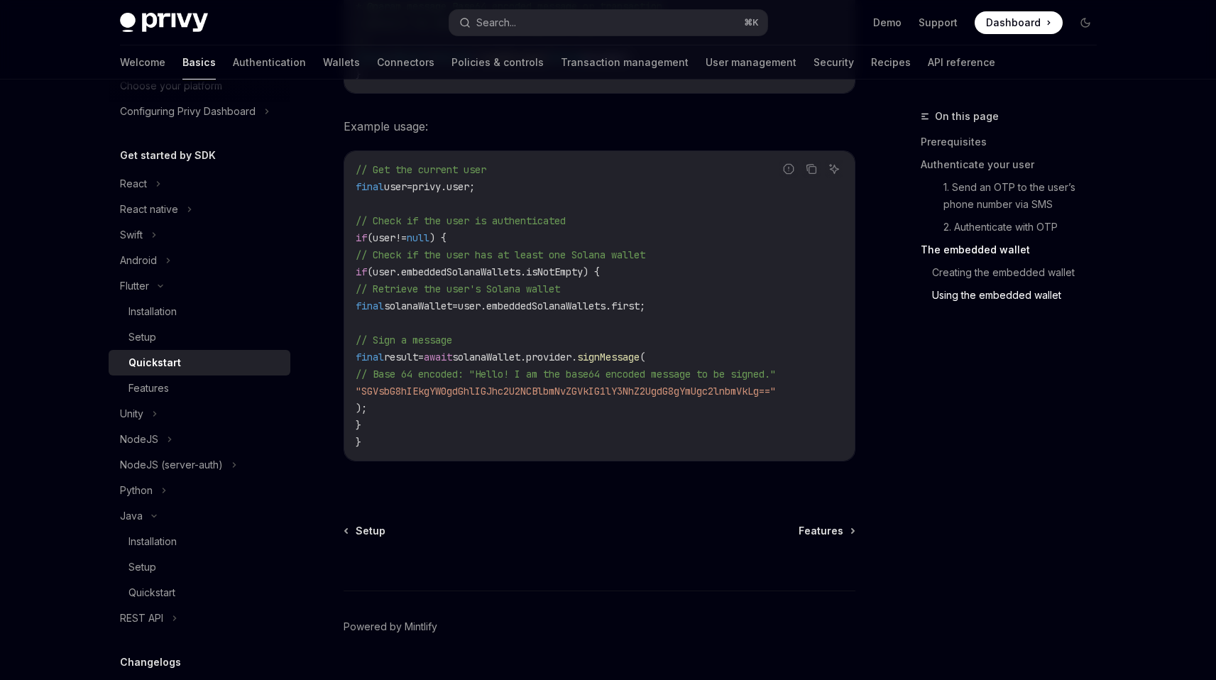
scroll to position [2309, 0]
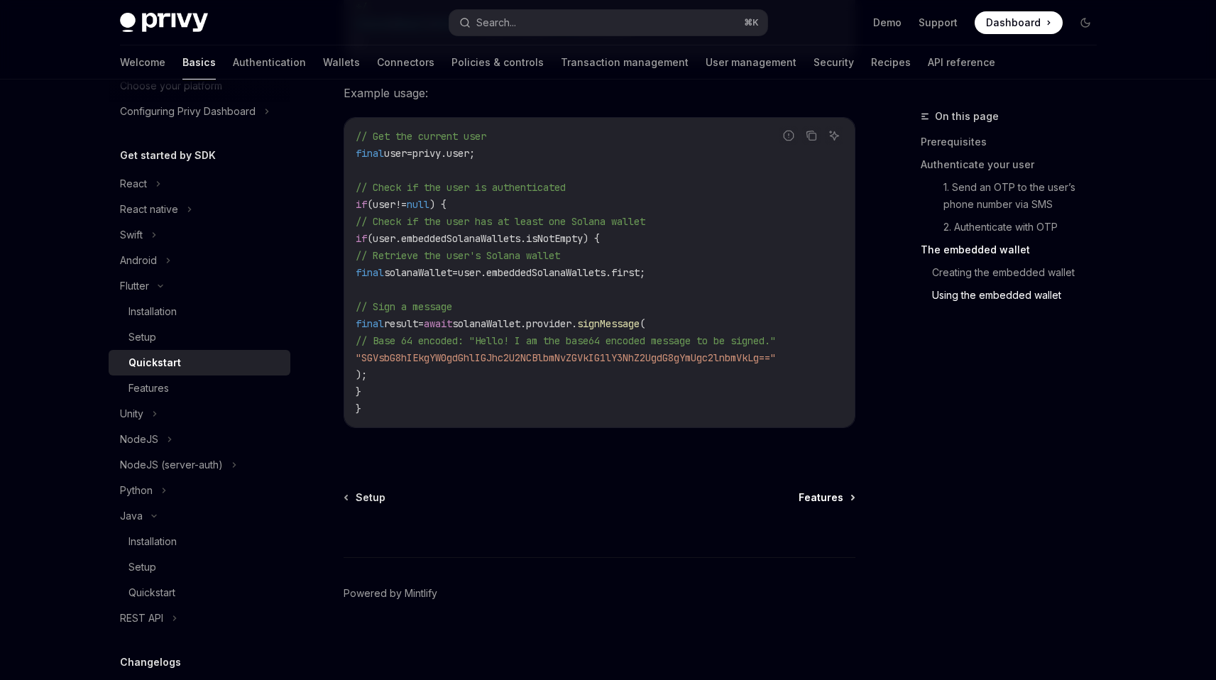
click at [820, 496] on span "Features" at bounding box center [820, 497] width 45 height 14
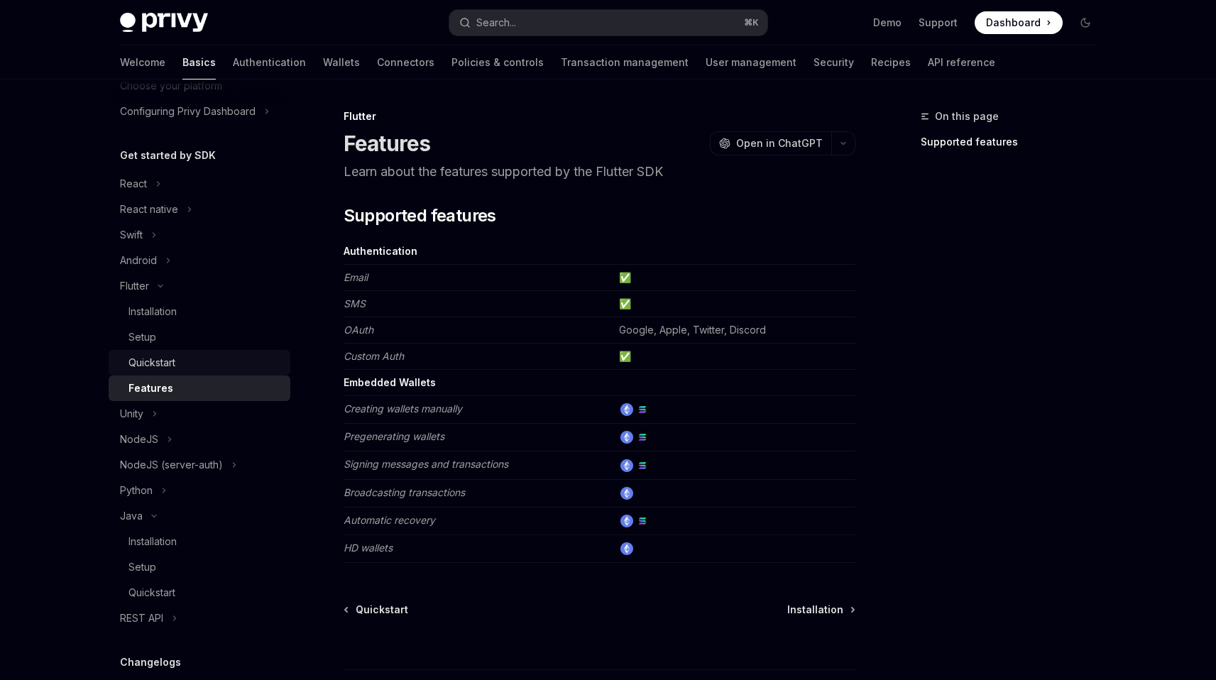
click at [168, 361] on div "Quickstart" at bounding box center [151, 362] width 47 height 17
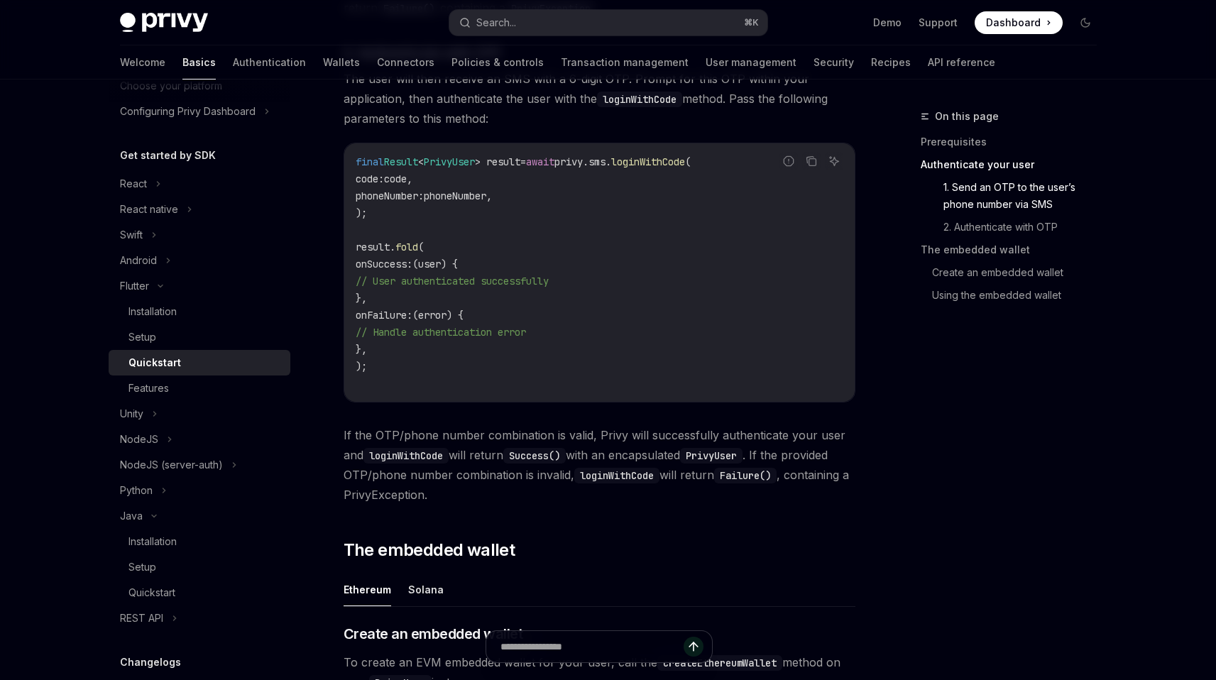
scroll to position [1109, 0]
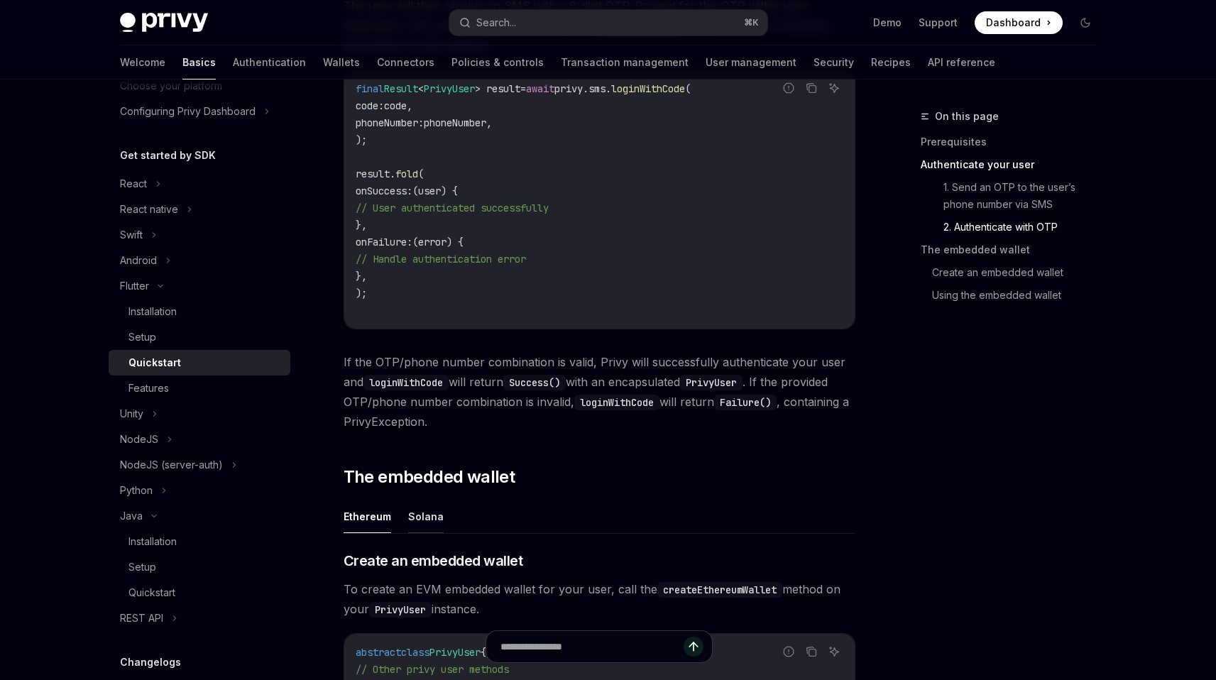
click at [424, 521] on button "Solana" at bounding box center [425, 516] width 35 height 33
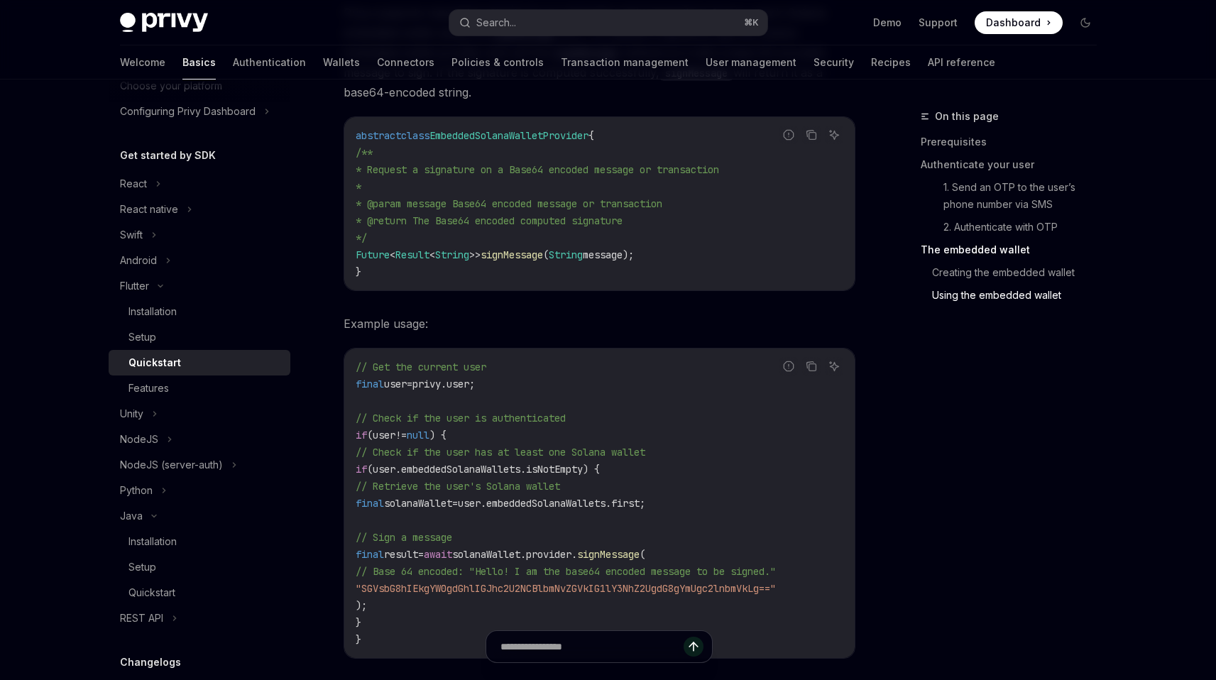
scroll to position [1835, 0]
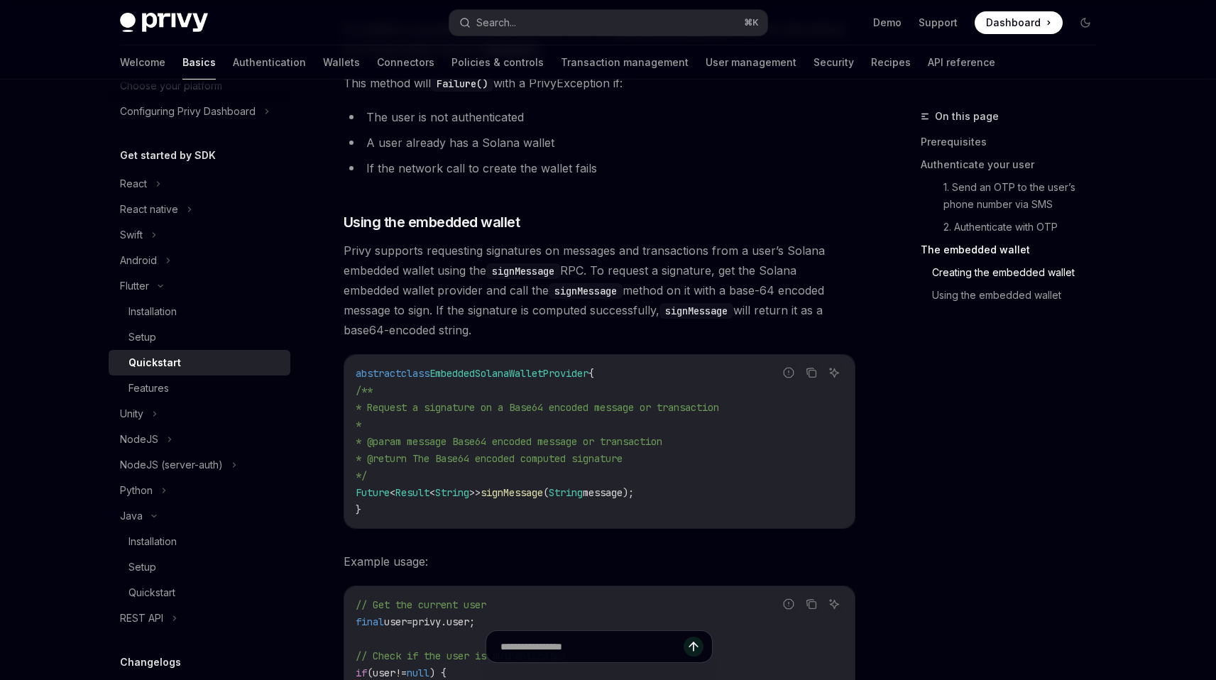
click at [573, 452] on span "* @return The Base64 encoded computed signature" at bounding box center [489, 458] width 267 height 13
click at [581, 443] on span "* @param message Base64 encoded message or transaction" at bounding box center [509, 441] width 307 height 13
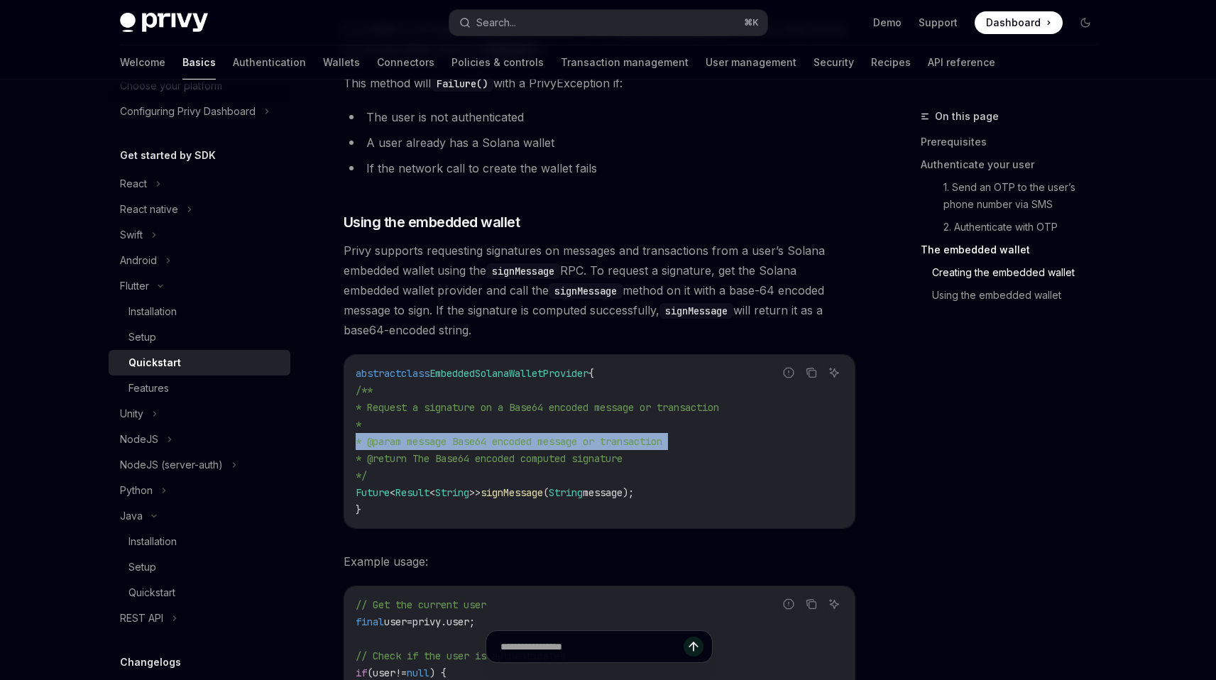
click at [581, 443] on span "* @param message Base64 encoded message or transaction" at bounding box center [509, 441] width 307 height 13
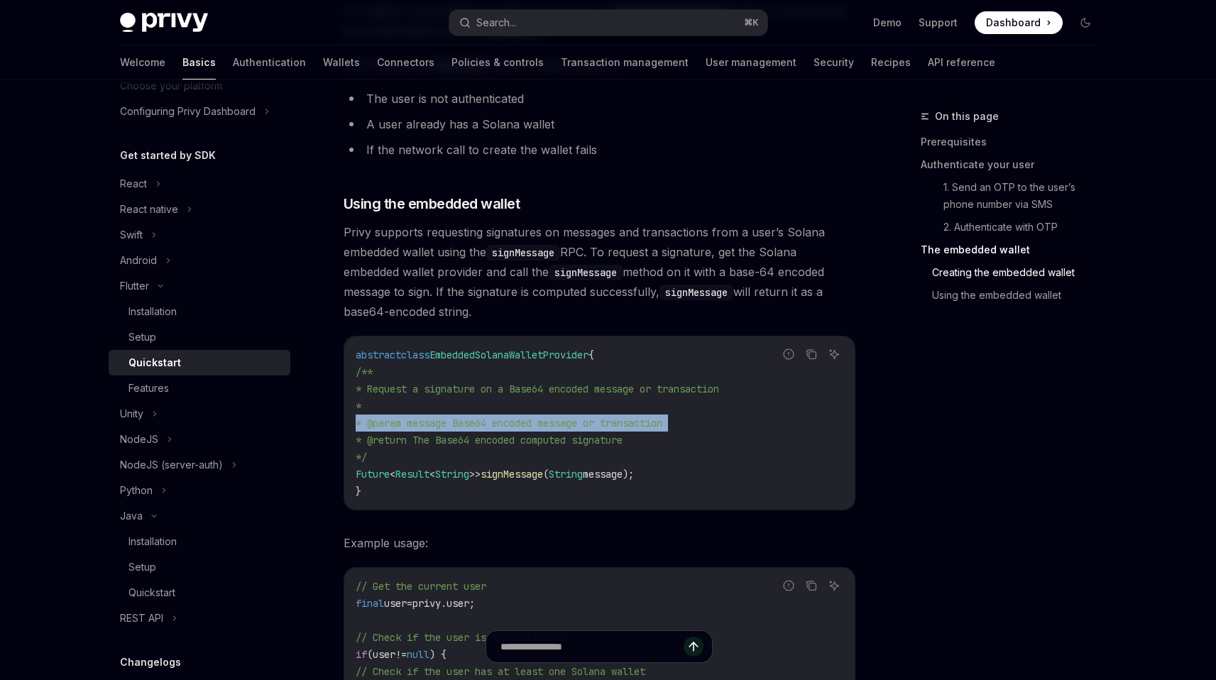
scroll to position [1862, 0]
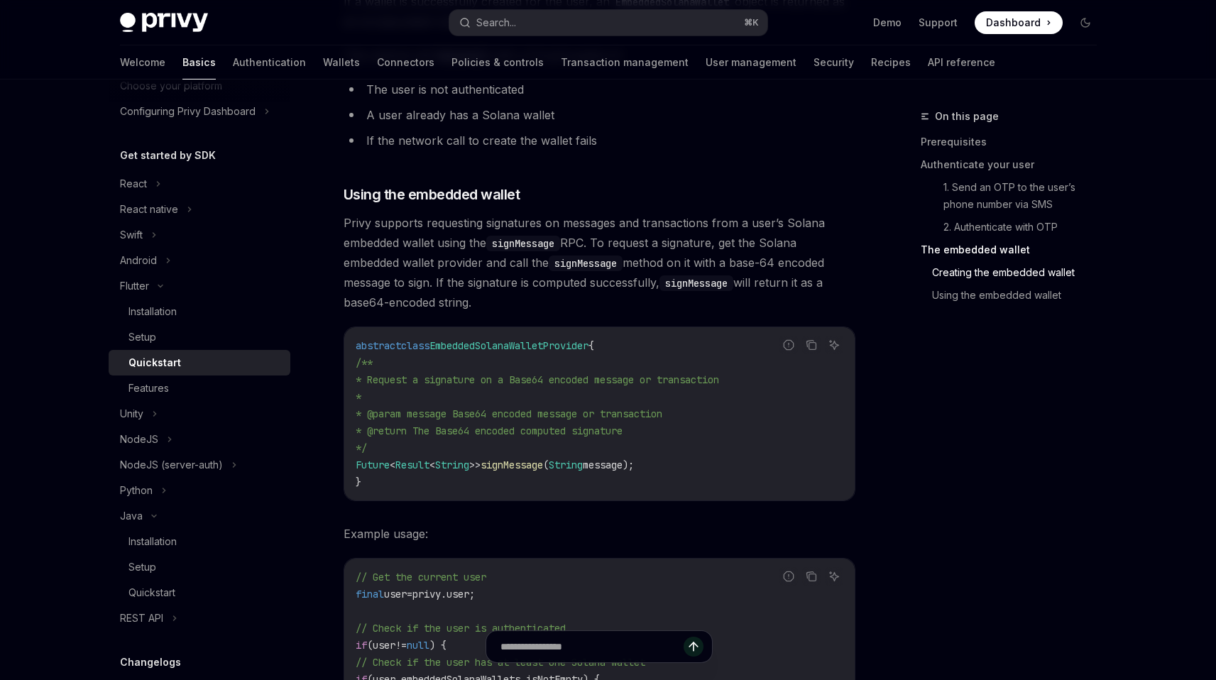
click at [559, 437] on span "* @return The Base64 encoded computed signature" at bounding box center [489, 430] width 267 height 13
click at [543, 459] on span "signMessage" at bounding box center [512, 465] width 62 height 13
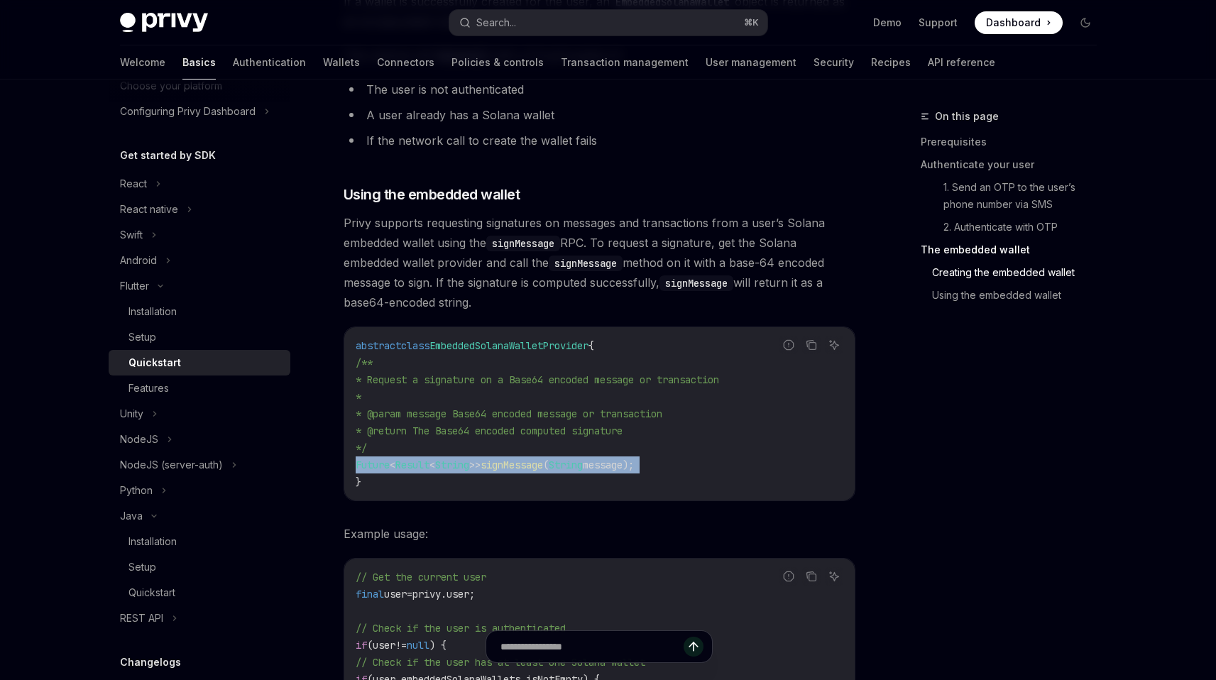
click at [543, 459] on span "signMessage" at bounding box center [512, 465] width 62 height 13
click at [521, 489] on code "abstract class EmbeddedSolanaWalletProvider { /** * Request a signature on a Ba…" at bounding box center [600, 413] width 488 height 153
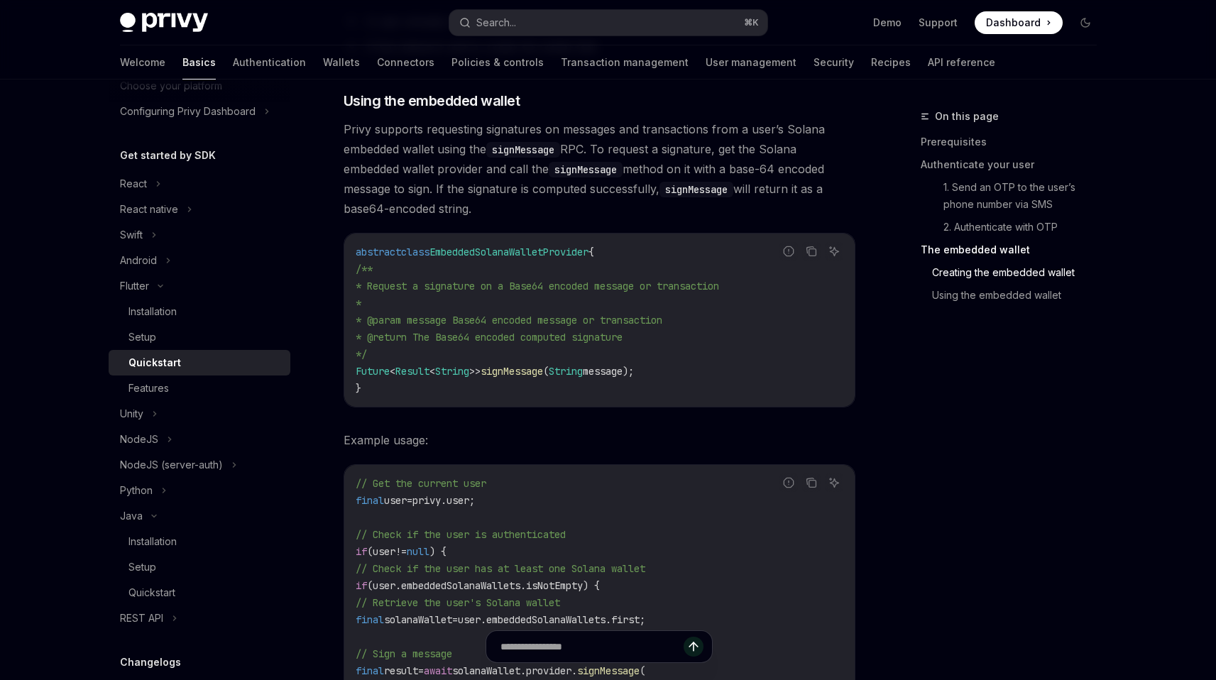
scroll to position [2012, 0]
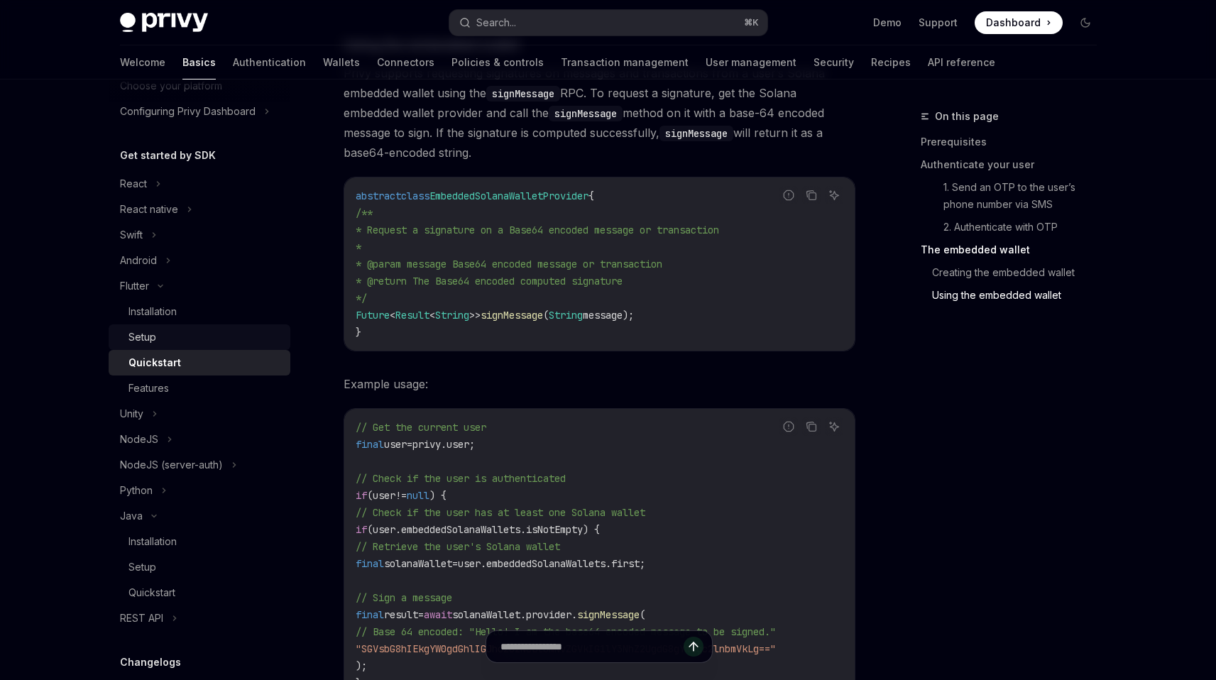
click at [175, 347] on link "Setup" at bounding box center [200, 337] width 182 height 26
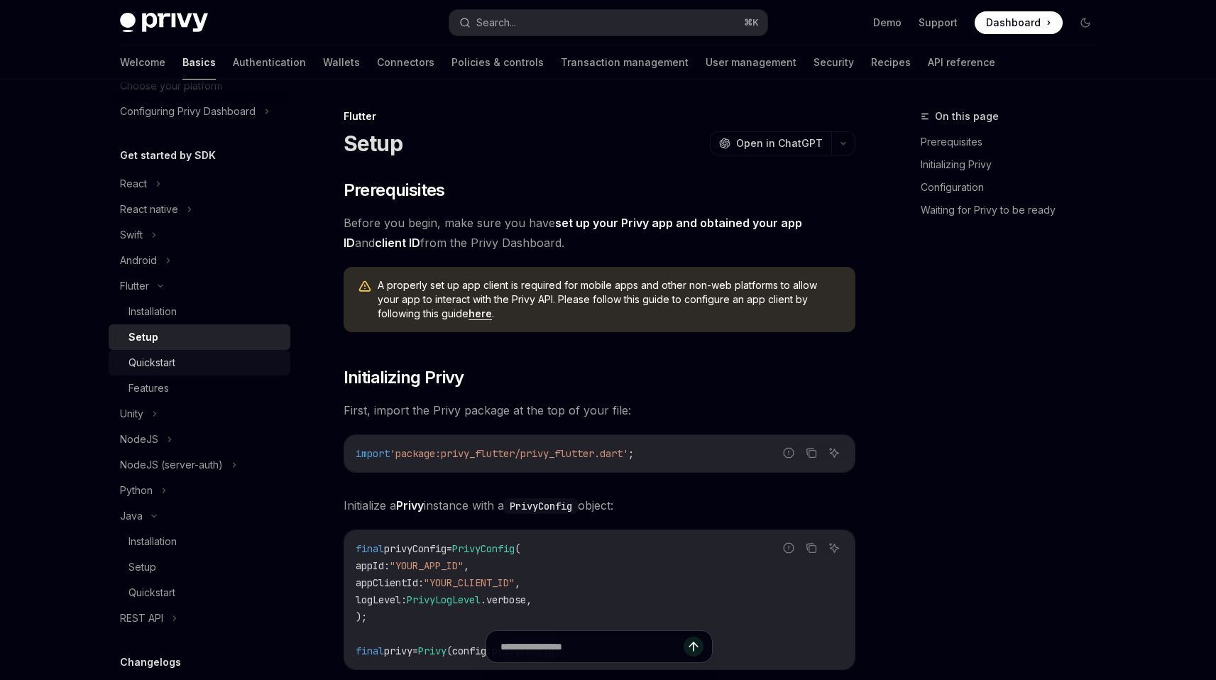
click at [172, 362] on div "Quickstart" at bounding box center [151, 362] width 47 height 17
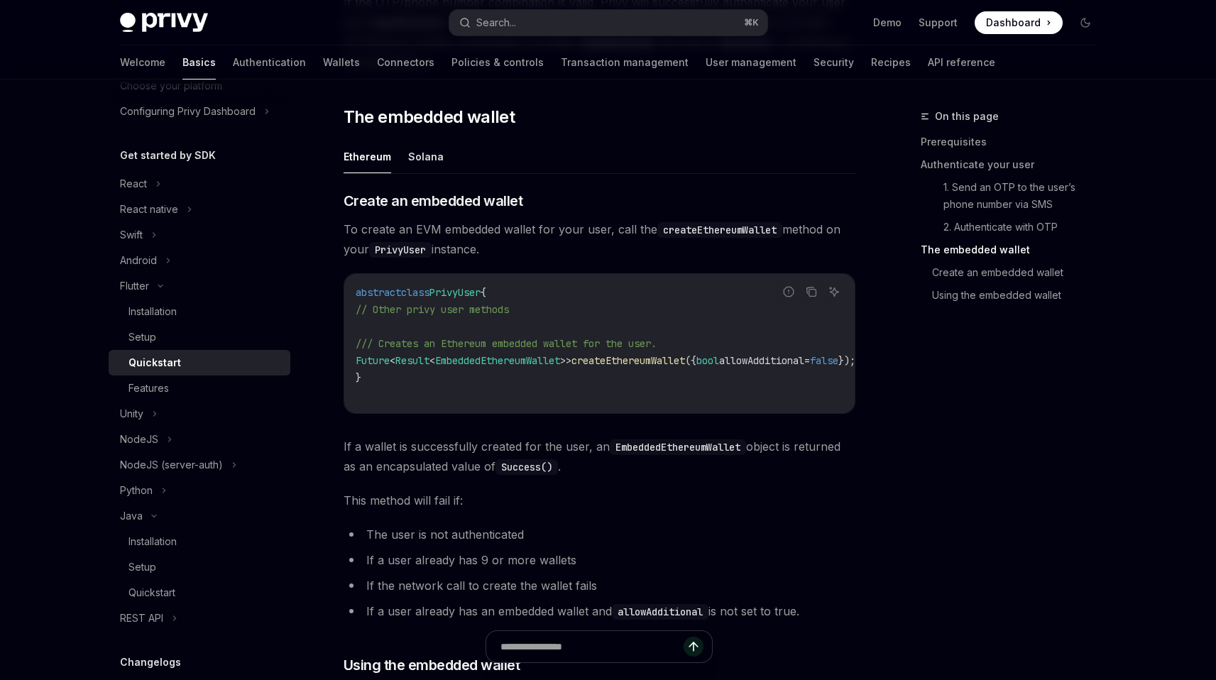
scroll to position [1295, 0]
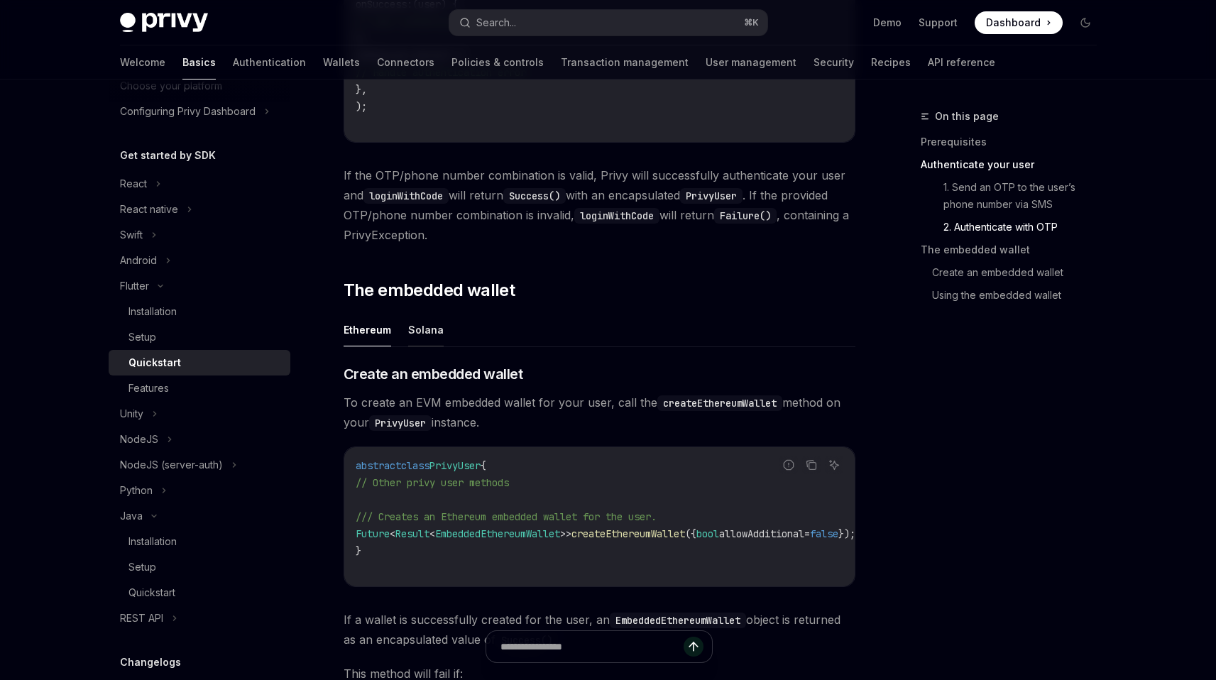
click at [436, 324] on button "Solana" at bounding box center [425, 329] width 35 height 33
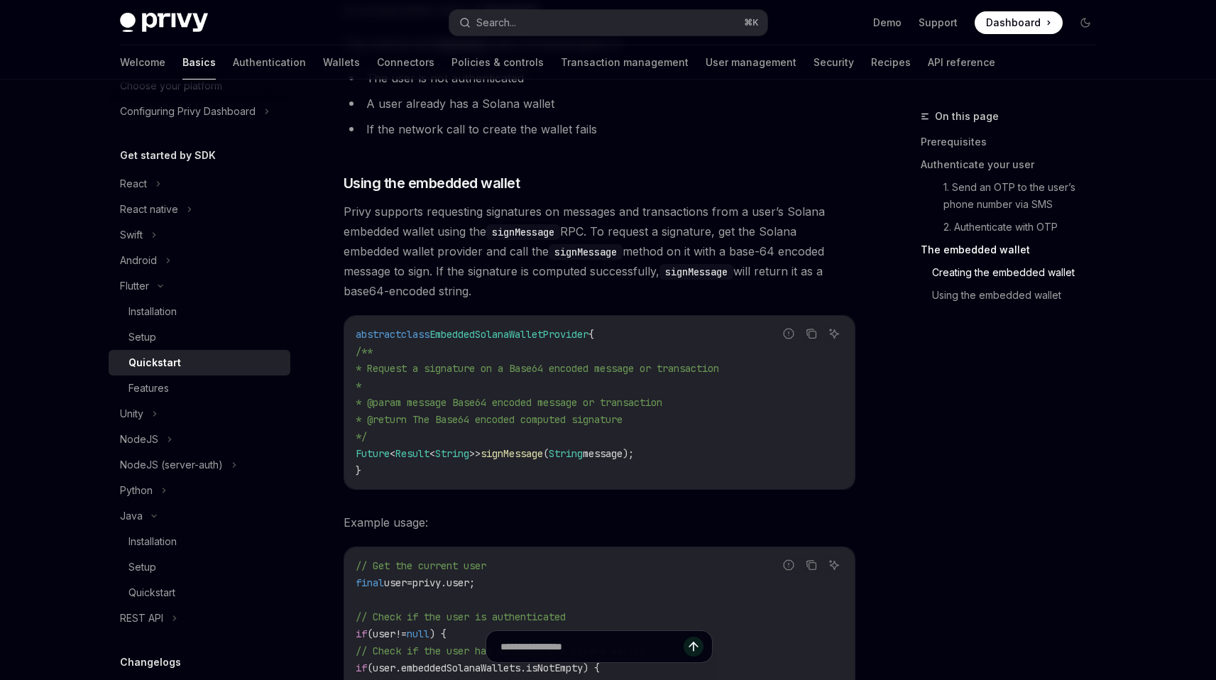
scroll to position [1947, 0]
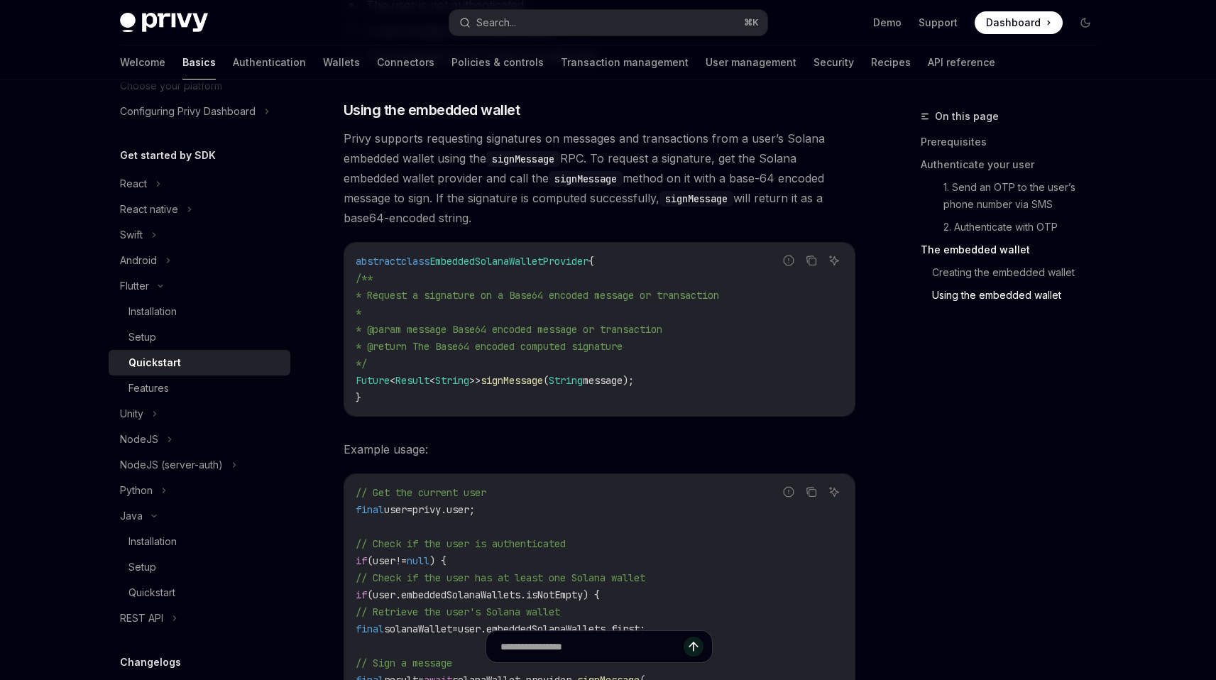
click at [620, 383] on span "message);" at bounding box center [608, 380] width 51 height 13
click at [594, 436] on div "​ Creating the embedded wallet To create a Solana embedded wallet for your user…" at bounding box center [600, 260] width 512 height 1094
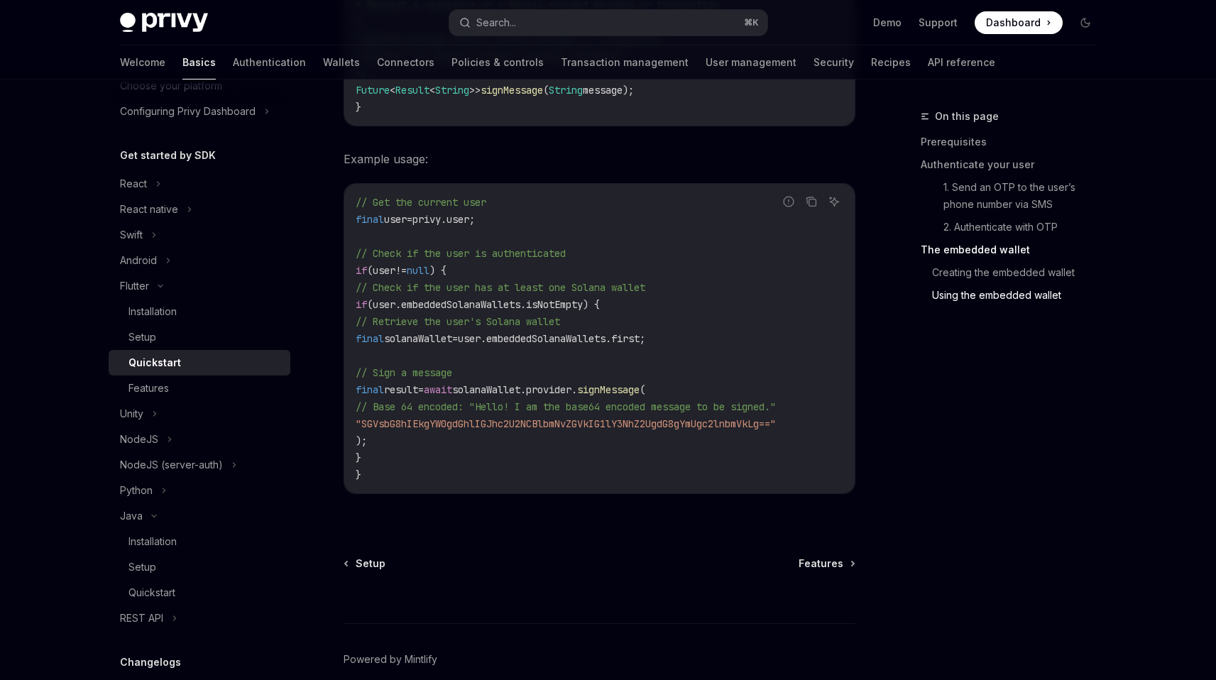
scroll to position [2309, 0]
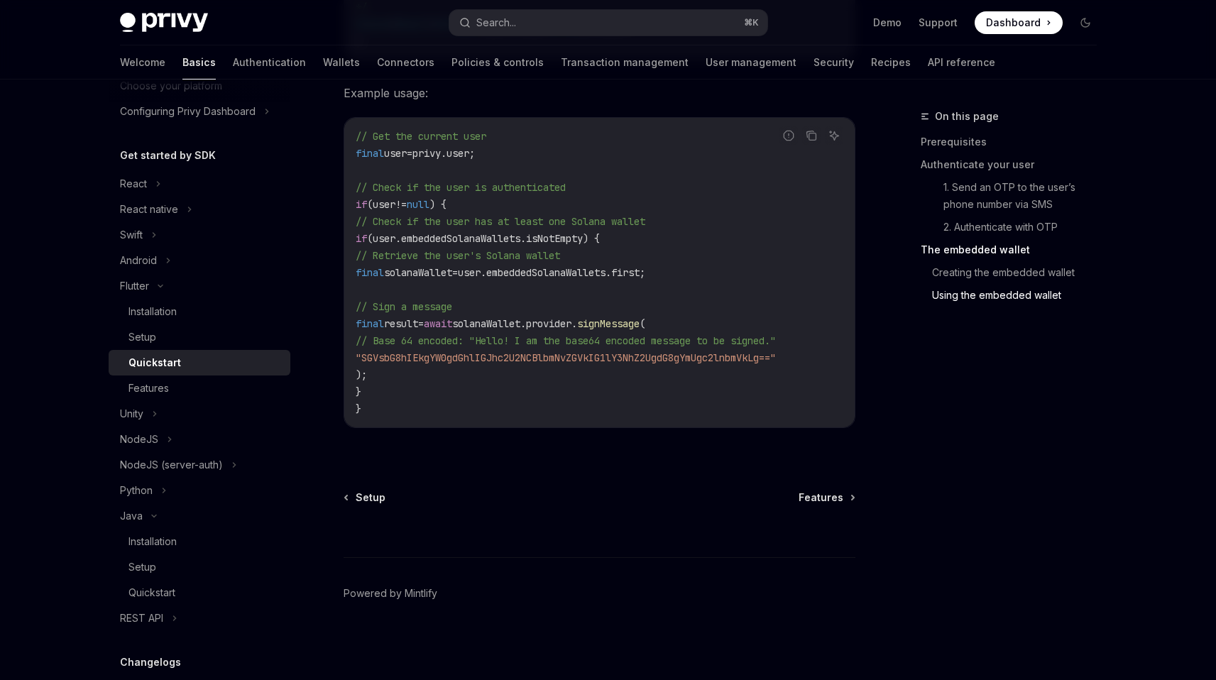
click at [635, 351] on span ""SGVsbG8hIEkgYW0gdGhlIGJhc2U2NCBlbmNvZGVkIG1lY3NhZ2UgdG8gYmUgc2lnbmVkLg=="" at bounding box center [566, 357] width 420 height 13
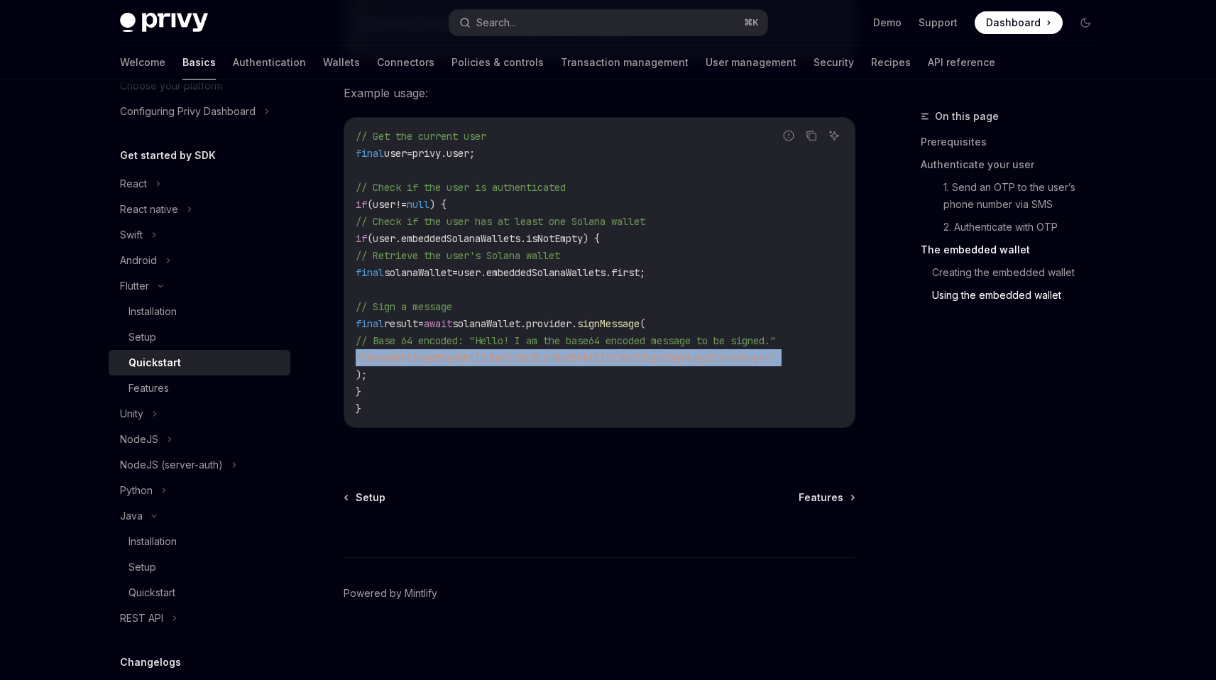
click at [635, 351] on span ""SGVsbG8hIEkgYW0gdGhlIGJhc2U2NCBlbmNvZGVkIG1lY3NhZ2UgdG8gYmUgc2lnbmVkLg=="" at bounding box center [566, 357] width 420 height 13
click at [176, 23] on img at bounding box center [164, 23] width 88 height 20
type textarea "*"
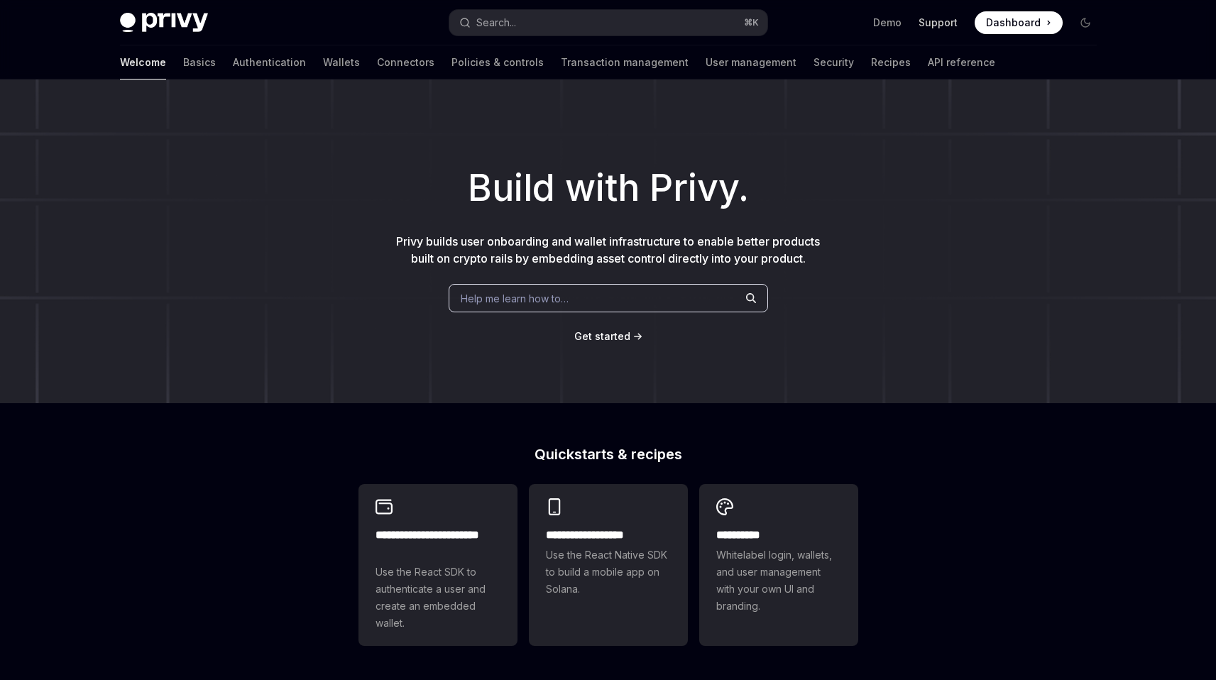
click at [933, 20] on link "Support" at bounding box center [937, 23] width 39 height 14
click at [928, 20] on link "Support" at bounding box center [937, 23] width 39 height 14
click at [999, 23] on span "Dashboard" at bounding box center [1013, 23] width 55 height 14
click at [938, 21] on link "Support" at bounding box center [937, 23] width 39 height 14
click at [942, 23] on link "Support" at bounding box center [937, 23] width 39 height 14
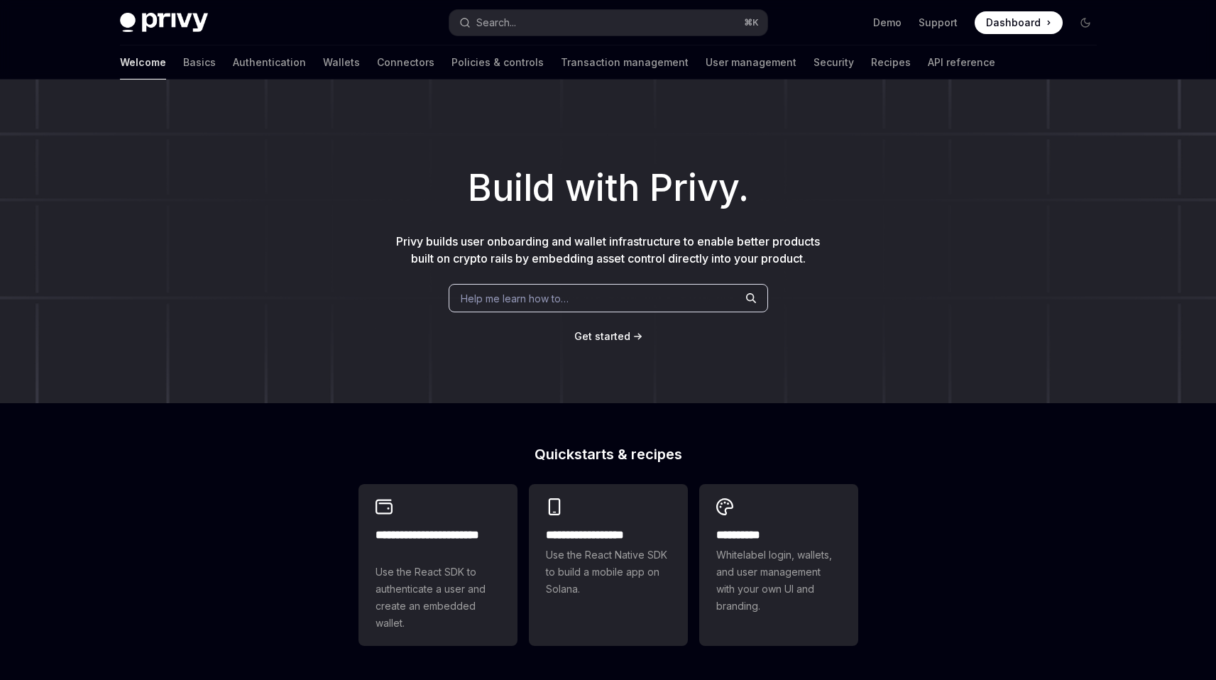
click at [872, 21] on div "Demo Support Dashboard Dashboard" at bounding box center [938, 22] width 318 height 23
click at [877, 21] on link "Demo" at bounding box center [887, 23] width 28 height 14
click at [730, 216] on div "Build with Privy. Privy builds user onboarding and wallet infrastructure to ena…" at bounding box center [608, 241] width 1216 height 324
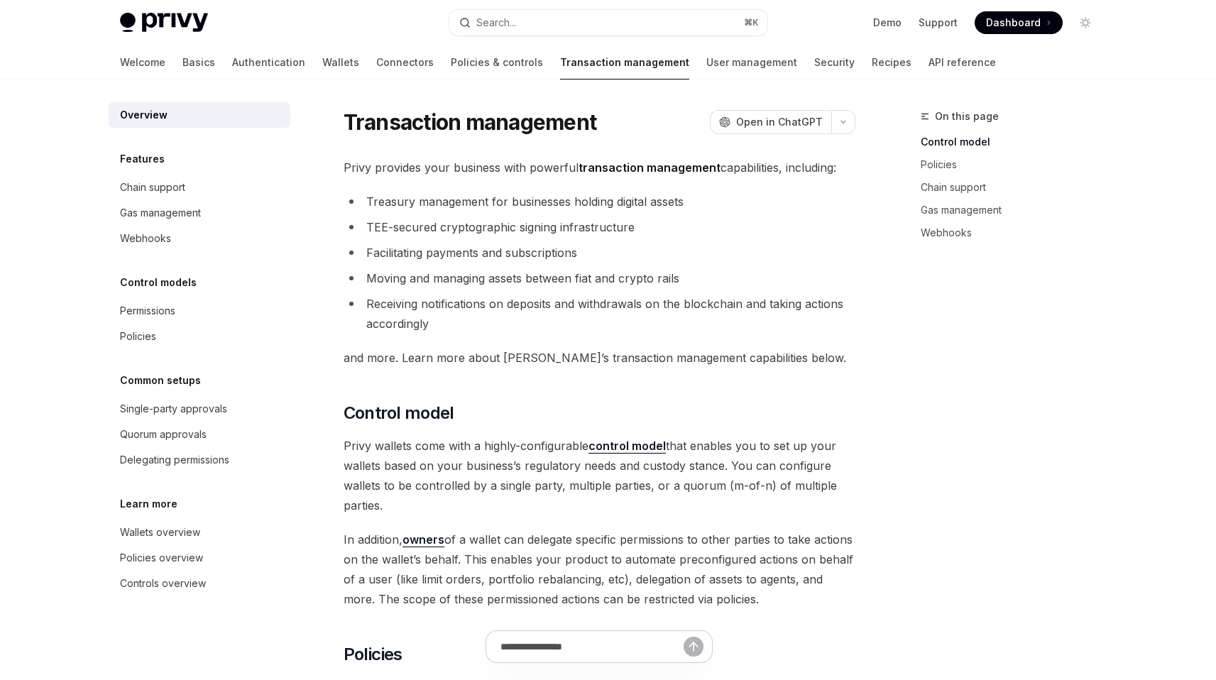
type textarea "*"
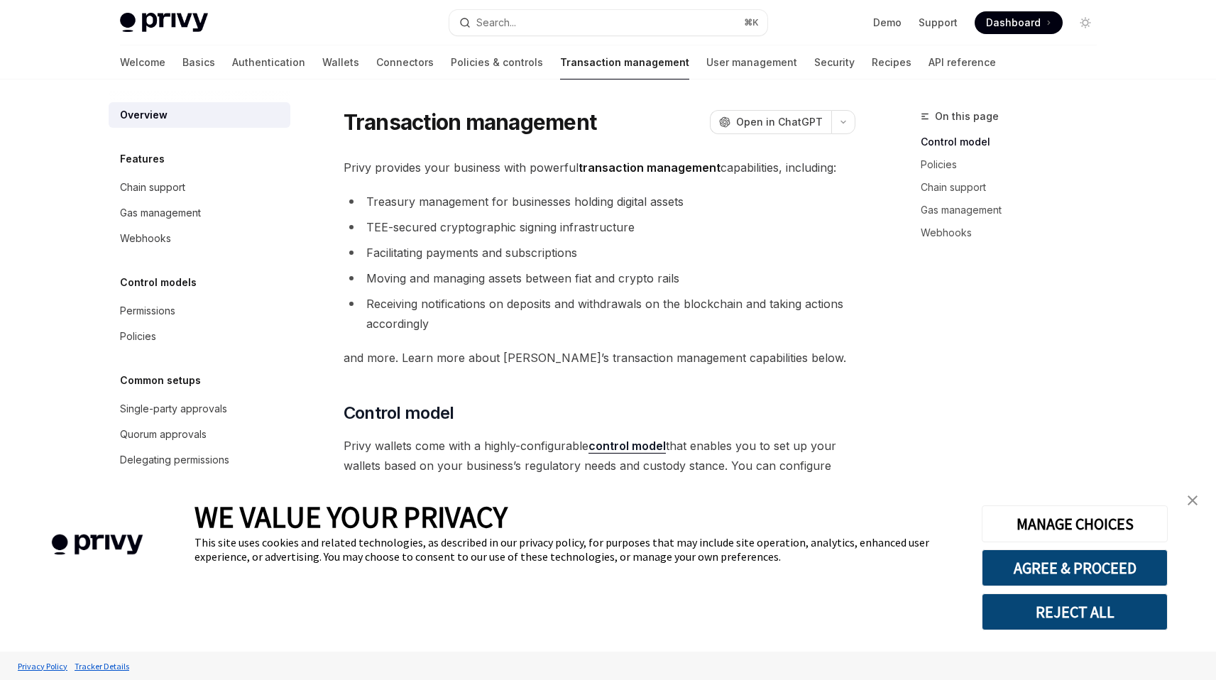
click at [629, 37] on div "Privy Docs home page Search... ⌘ K Demo Support Dashboard Dashboard Search..." at bounding box center [608, 22] width 977 height 45
click at [620, 13] on button "Search... ⌘ K" at bounding box center [608, 23] width 318 height 26
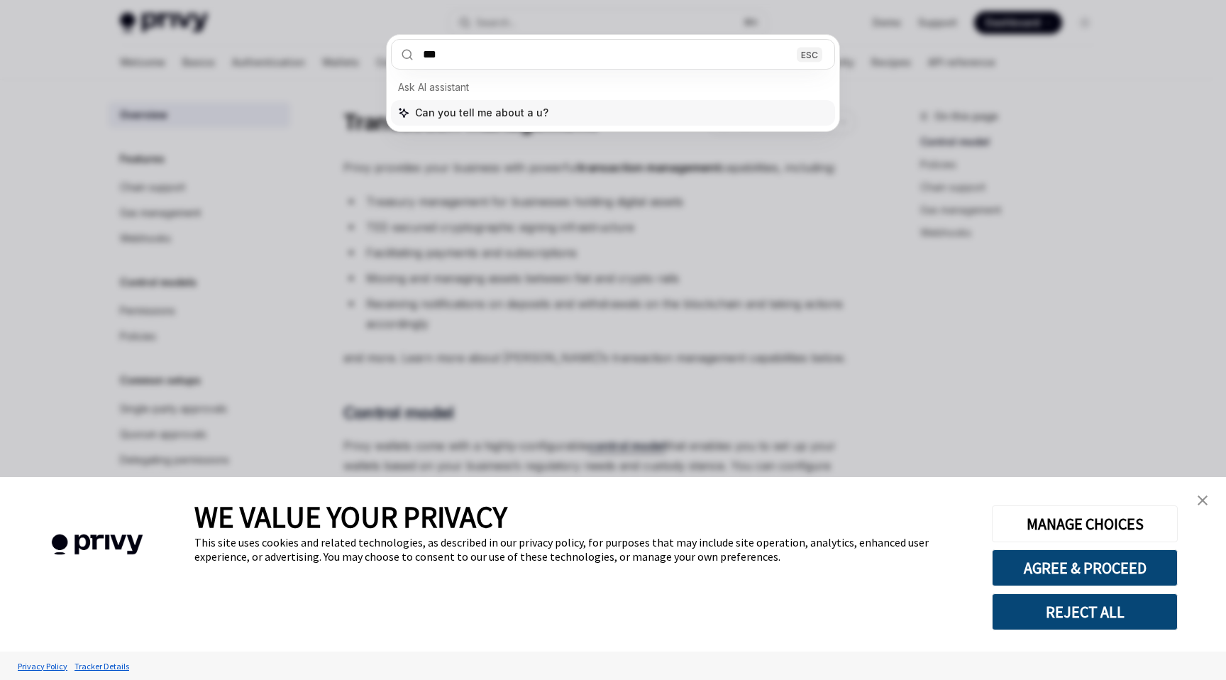
type input "**"
type textarea "*"
type input "**********"
type textarea "*"
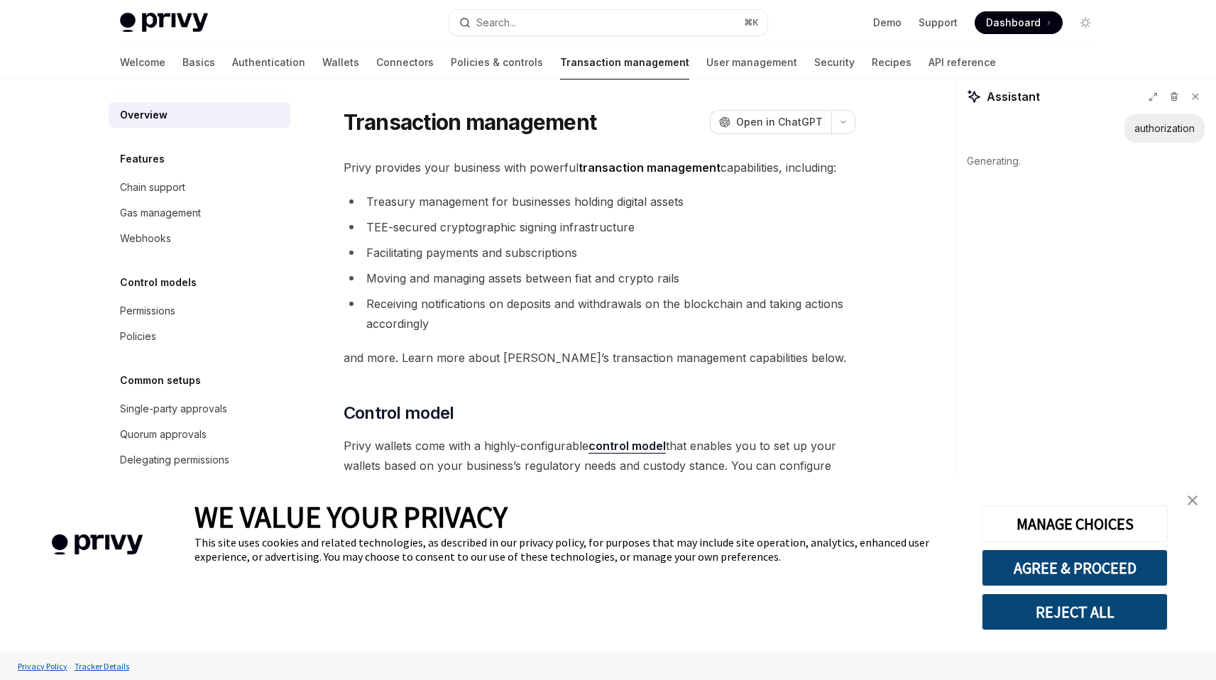
type textarea "*"
click at [232, 64] on link "Authentication" at bounding box center [268, 62] width 73 height 34
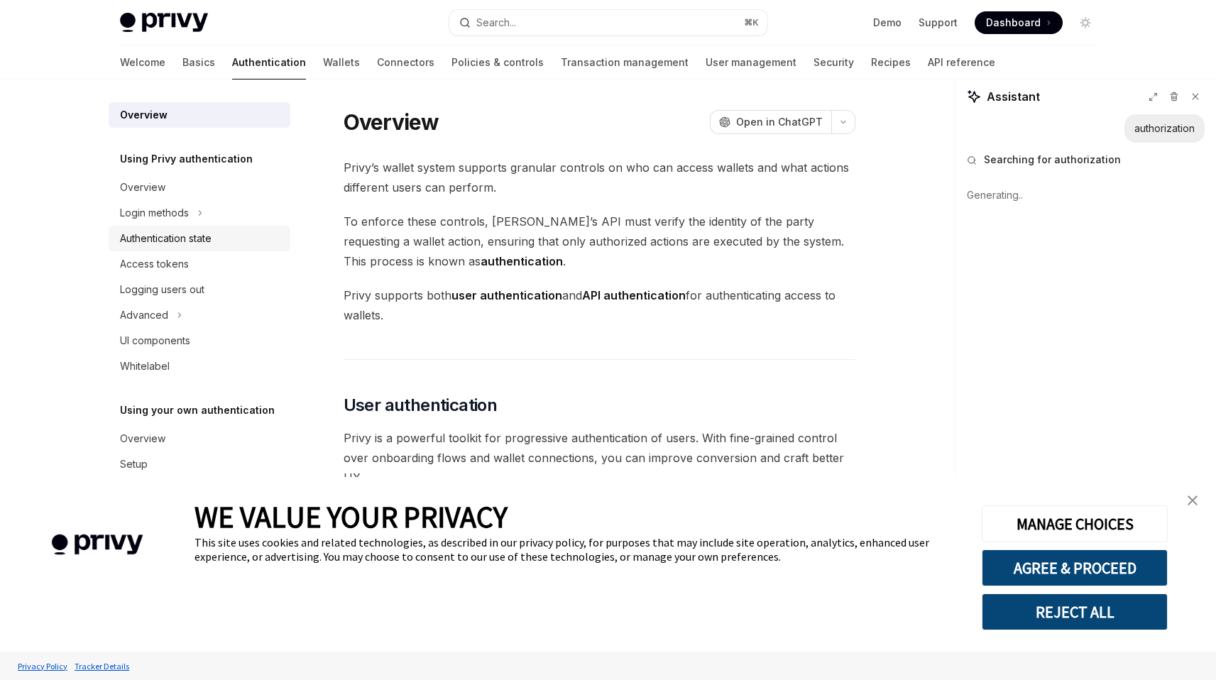
click at [212, 236] on div "Authentication state" at bounding box center [166, 238] width 92 height 17
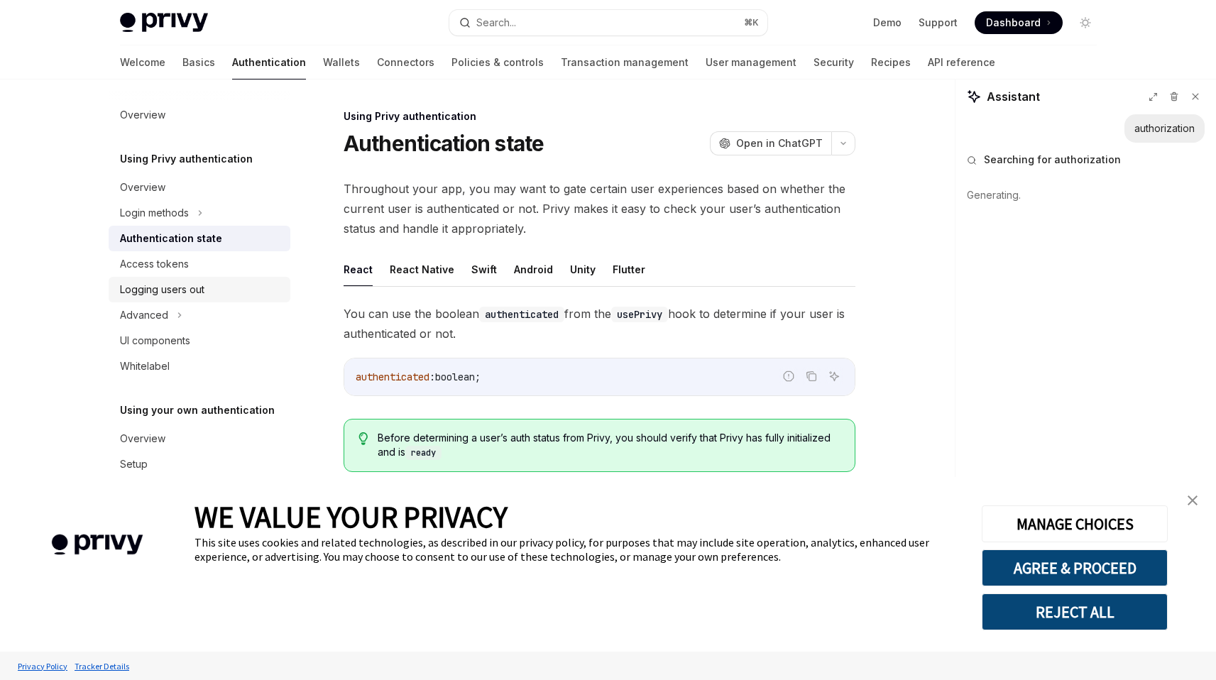
click at [218, 287] on div "Logging users out" at bounding box center [201, 289] width 162 height 17
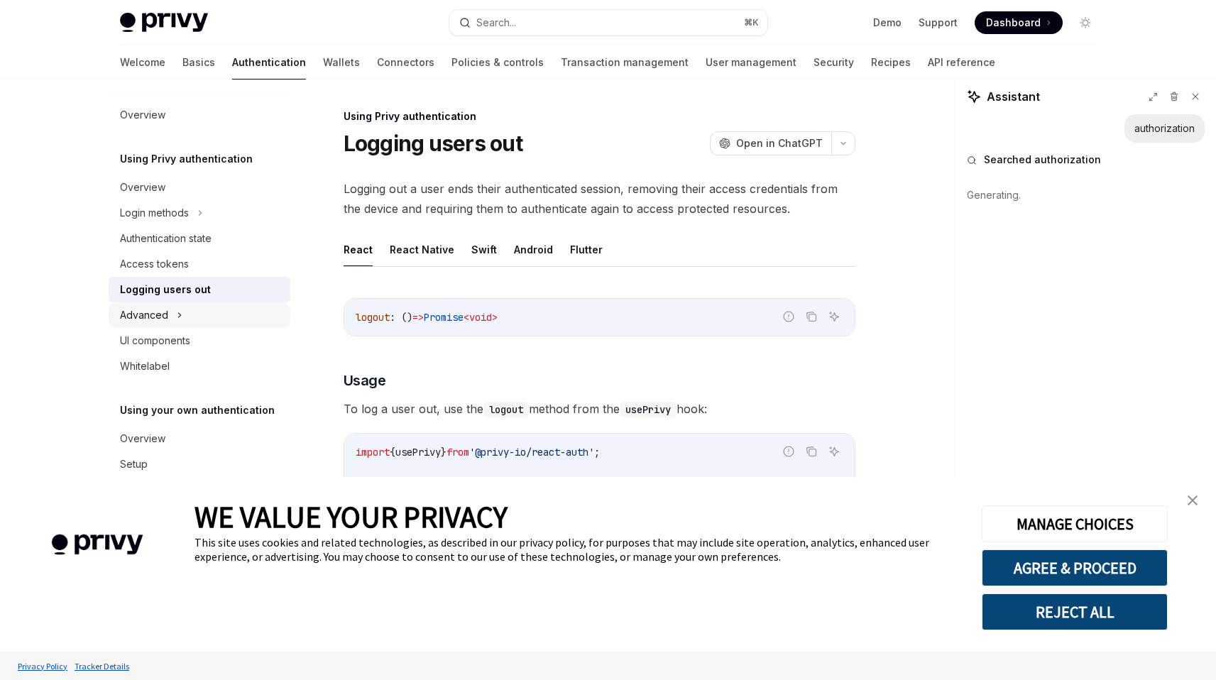
click at [187, 322] on div "Advanced" at bounding box center [200, 315] width 182 height 26
click at [212, 356] on link "Guest accounts" at bounding box center [200, 366] width 182 height 26
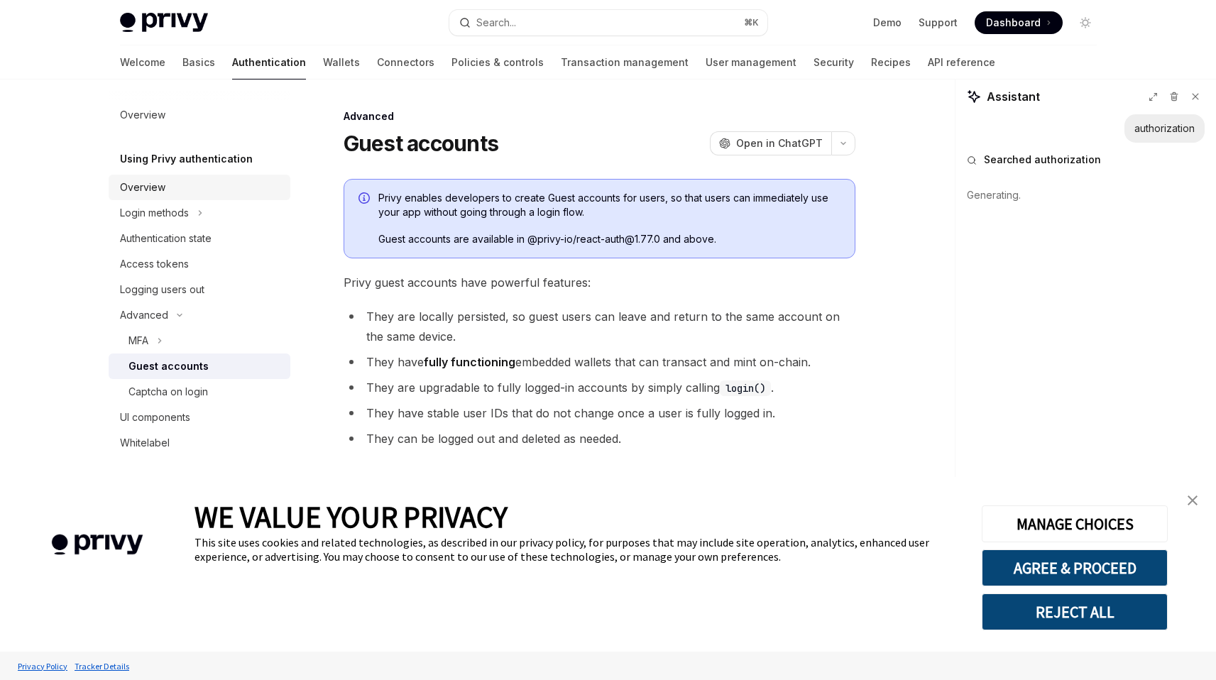
click at [206, 182] on div "Overview" at bounding box center [201, 187] width 162 height 17
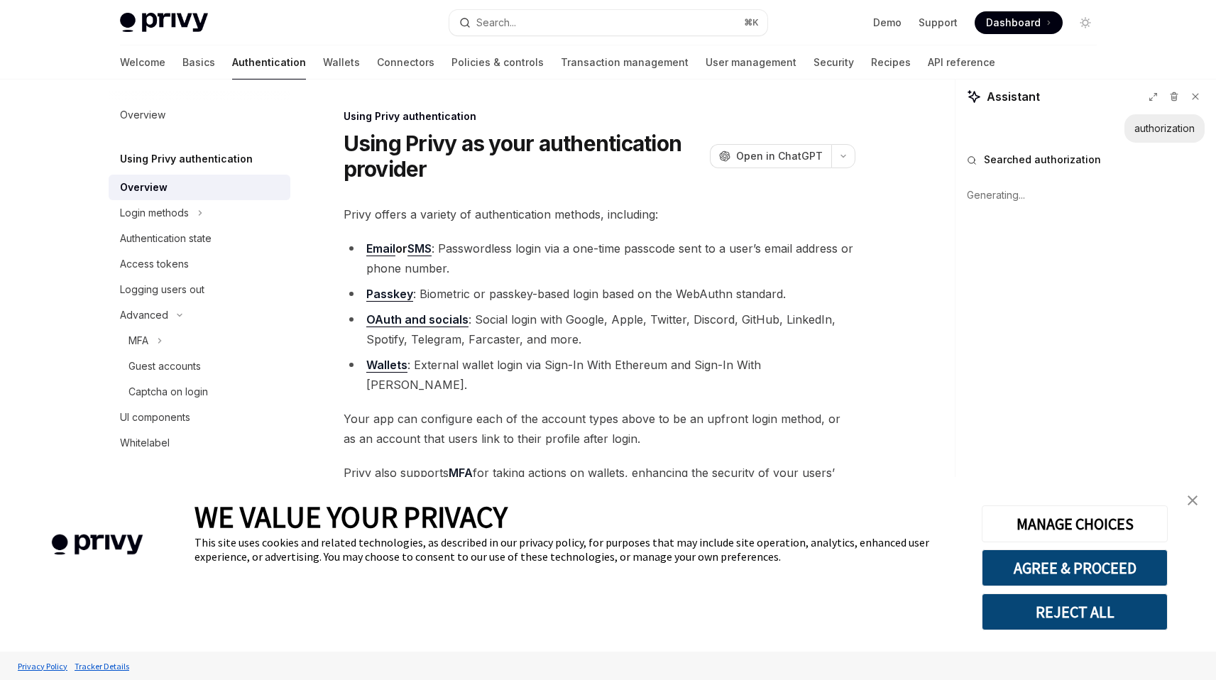
scroll to position [9, 0]
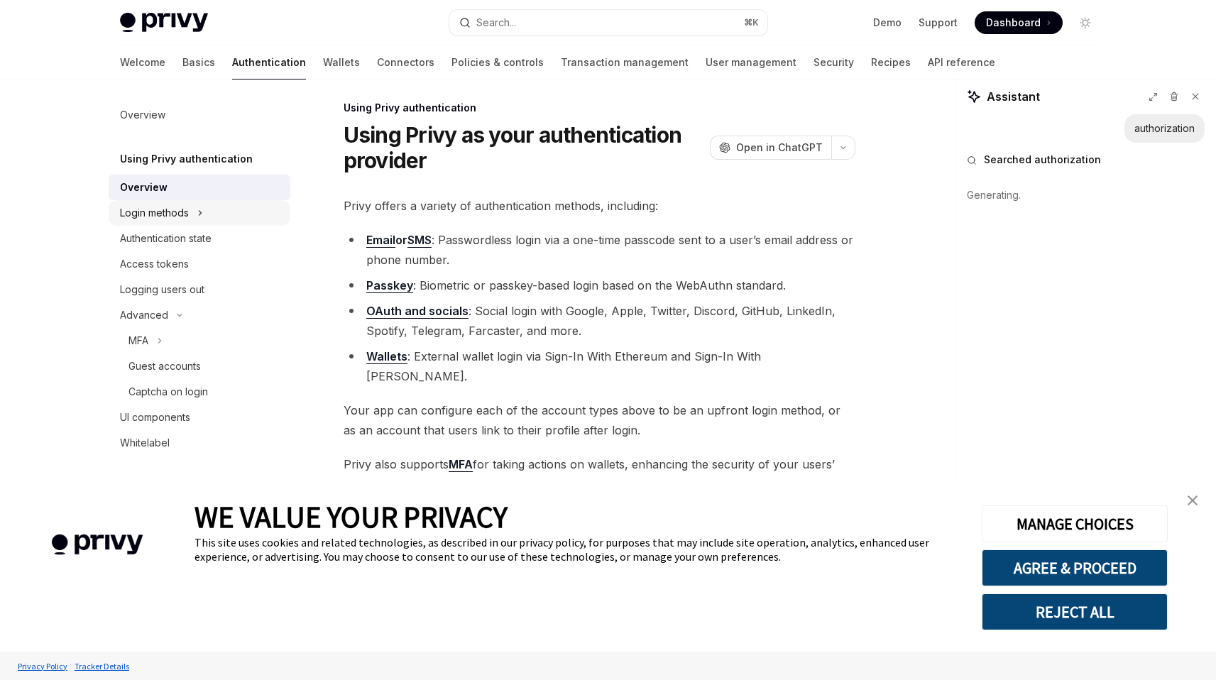
click at [182, 222] on div "Login methods" at bounding box center [200, 213] width 182 height 26
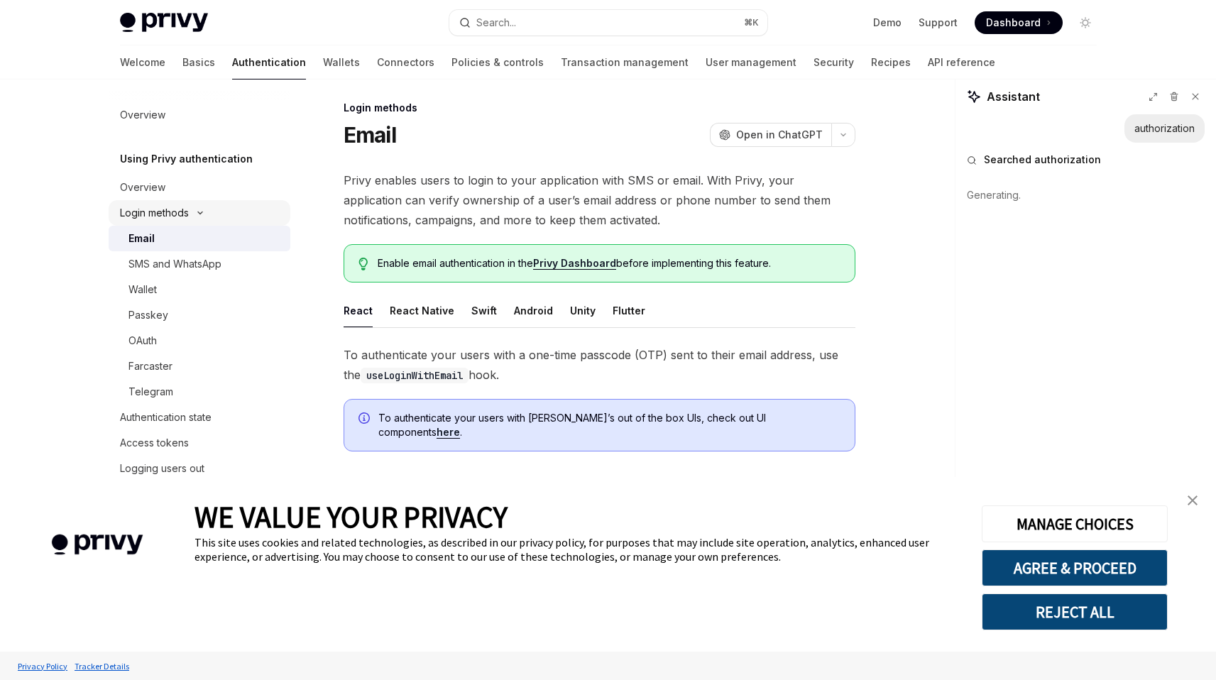
click at [182, 222] on div "Login methods" at bounding box center [200, 213] width 182 height 26
click at [200, 240] on div "Authentication state" at bounding box center [166, 238] width 92 height 17
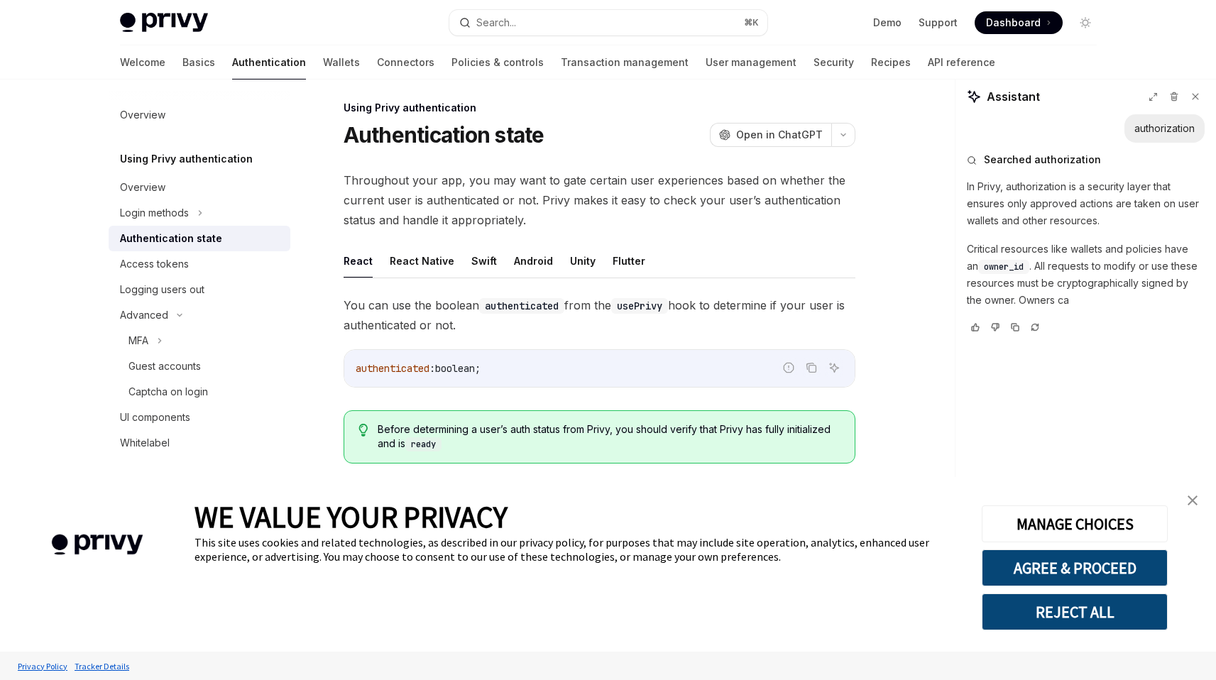
click at [487, 214] on span "Throughout your app, you may want to gate certain user experiences based on whe…" at bounding box center [600, 200] width 512 height 60
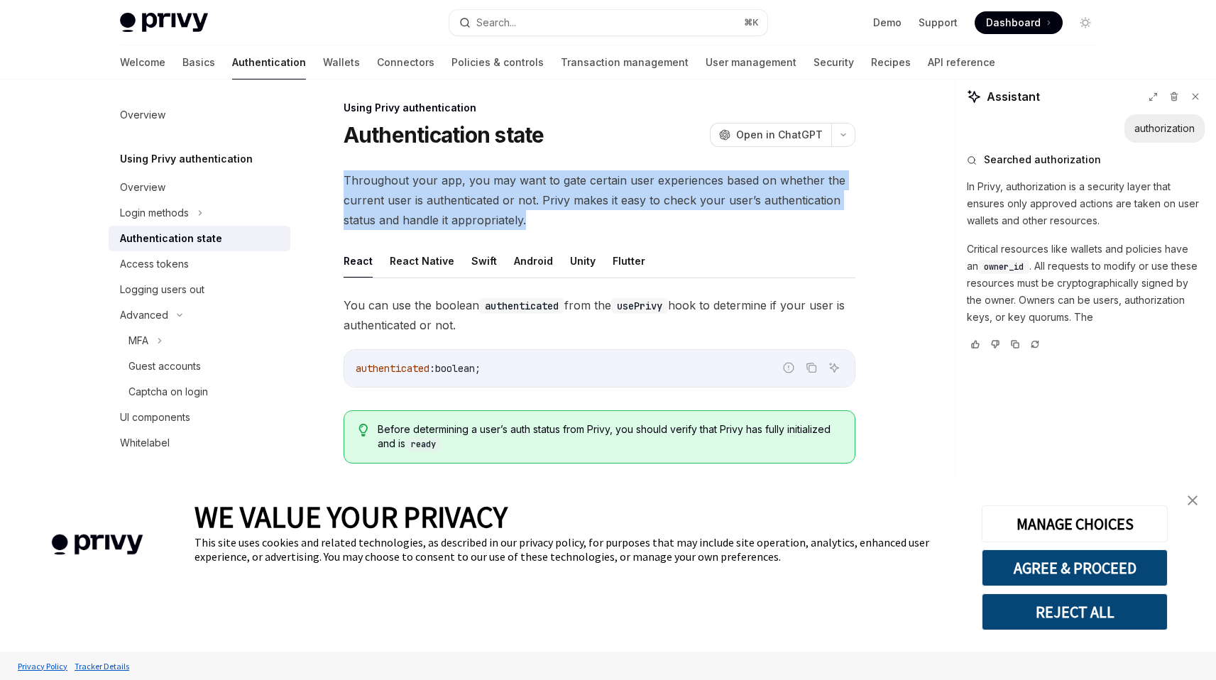
click at [487, 214] on span "Throughout your app, you may want to gate certain user experiences based on whe…" at bounding box center [600, 200] width 512 height 60
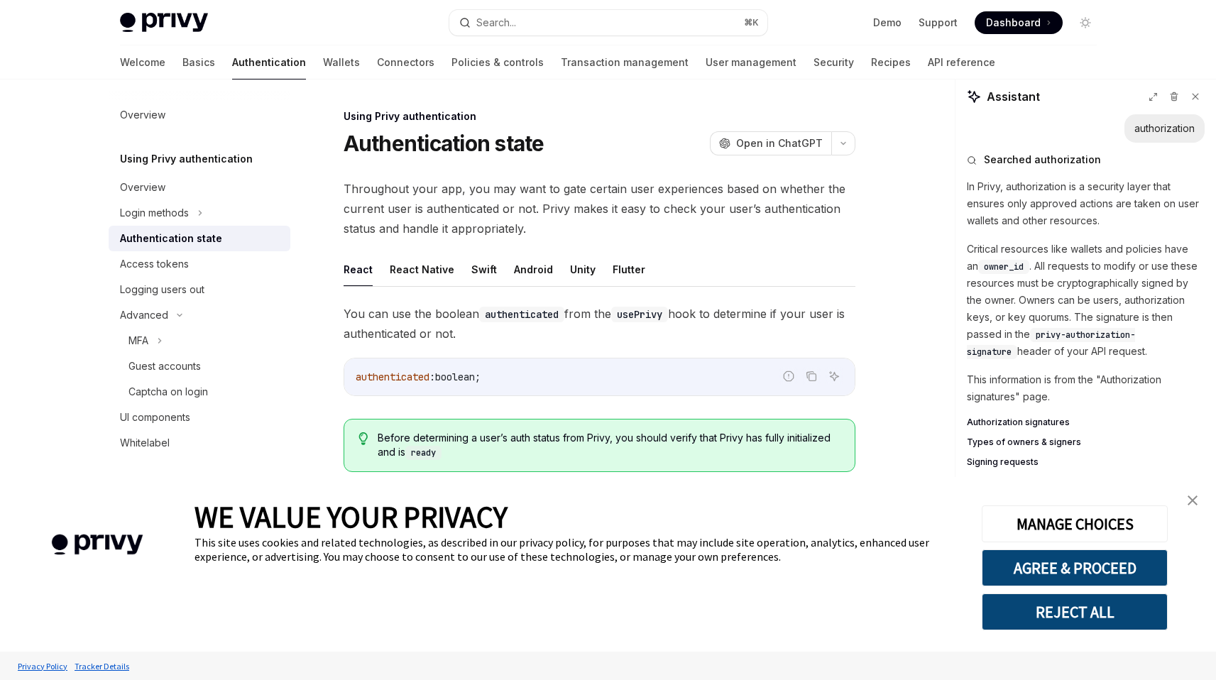
click at [170, 247] on link "Authentication state" at bounding box center [200, 239] width 182 height 26
click at [182, 268] on div "Access tokens" at bounding box center [154, 264] width 69 height 17
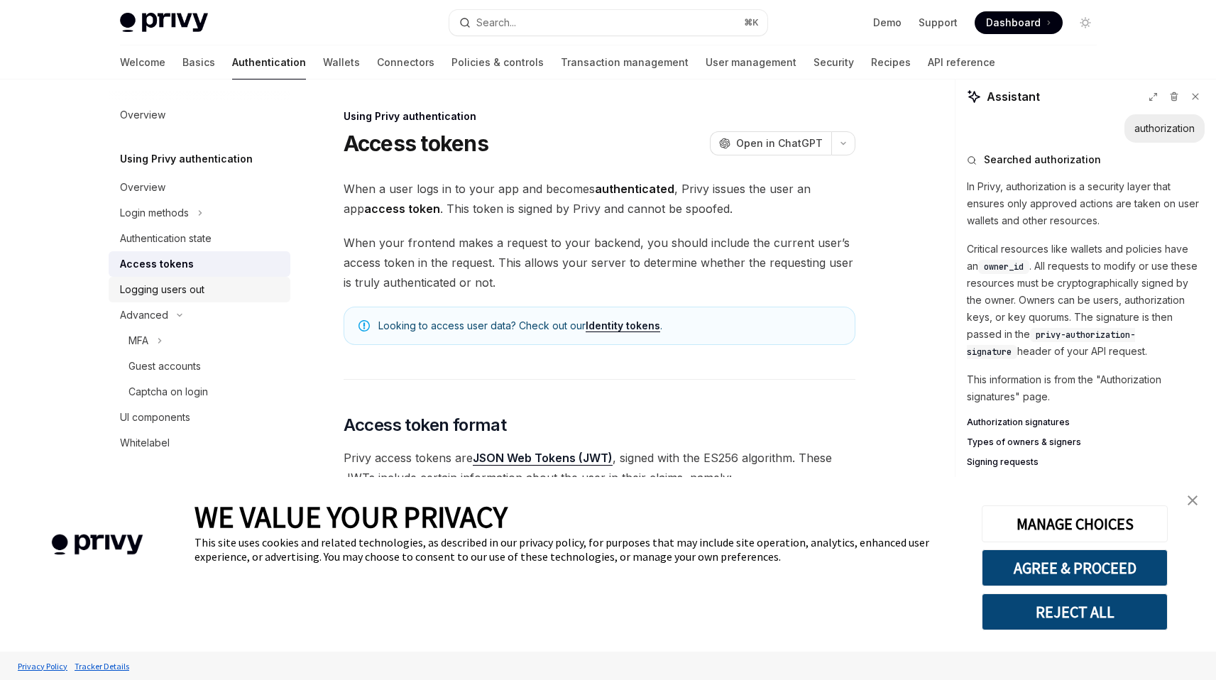
click at [160, 294] on div "Logging users out" at bounding box center [162, 289] width 84 height 17
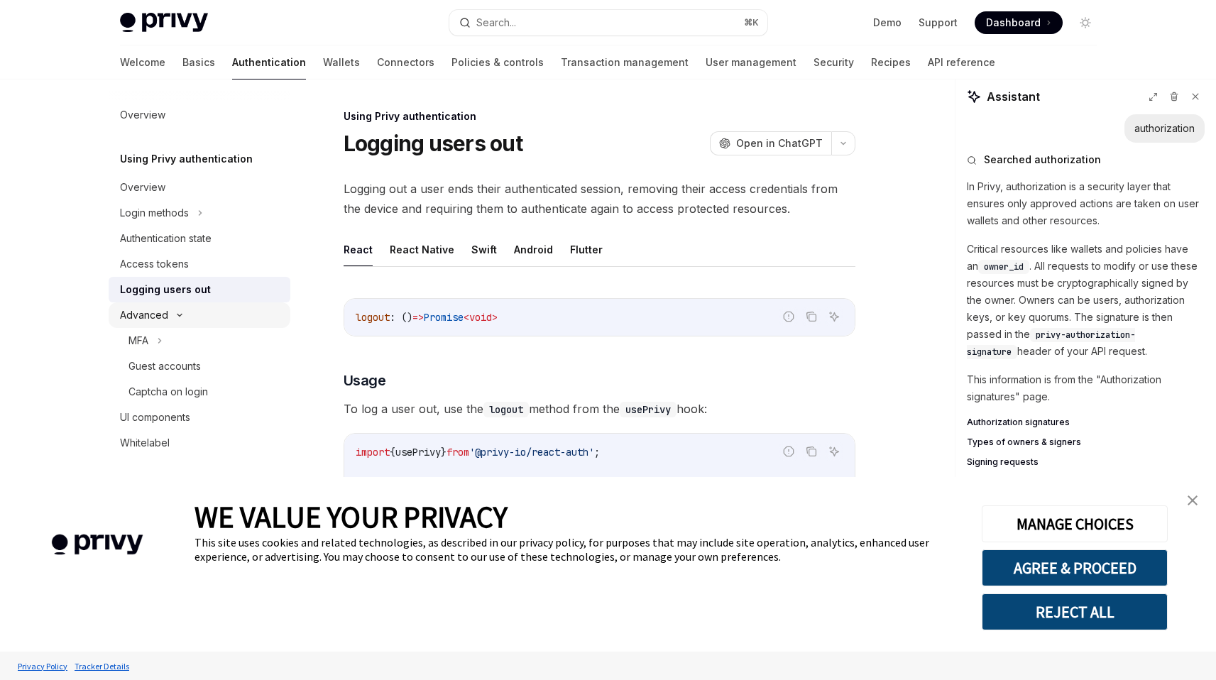
click at [171, 321] on div "Advanced" at bounding box center [200, 315] width 182 height 26
click at [163, 184] on div "Overview" at bounding box center [142, 187] width 45 height 17
type textarea "*"
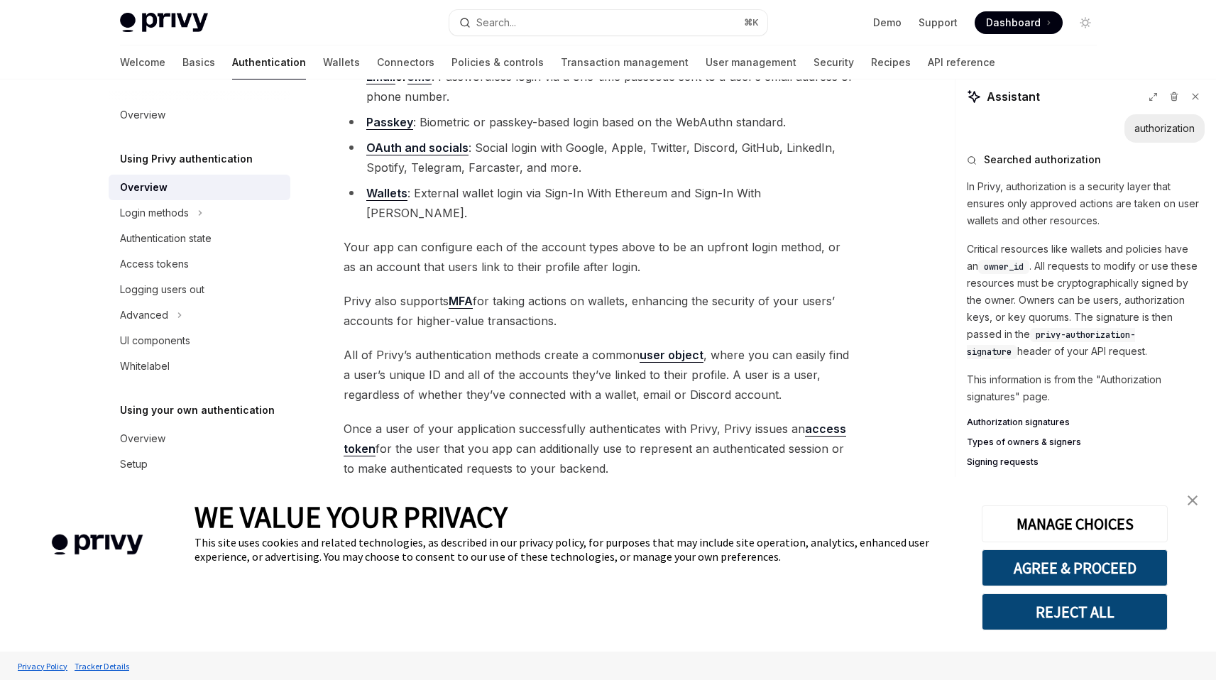
scroll to position [133, 0]
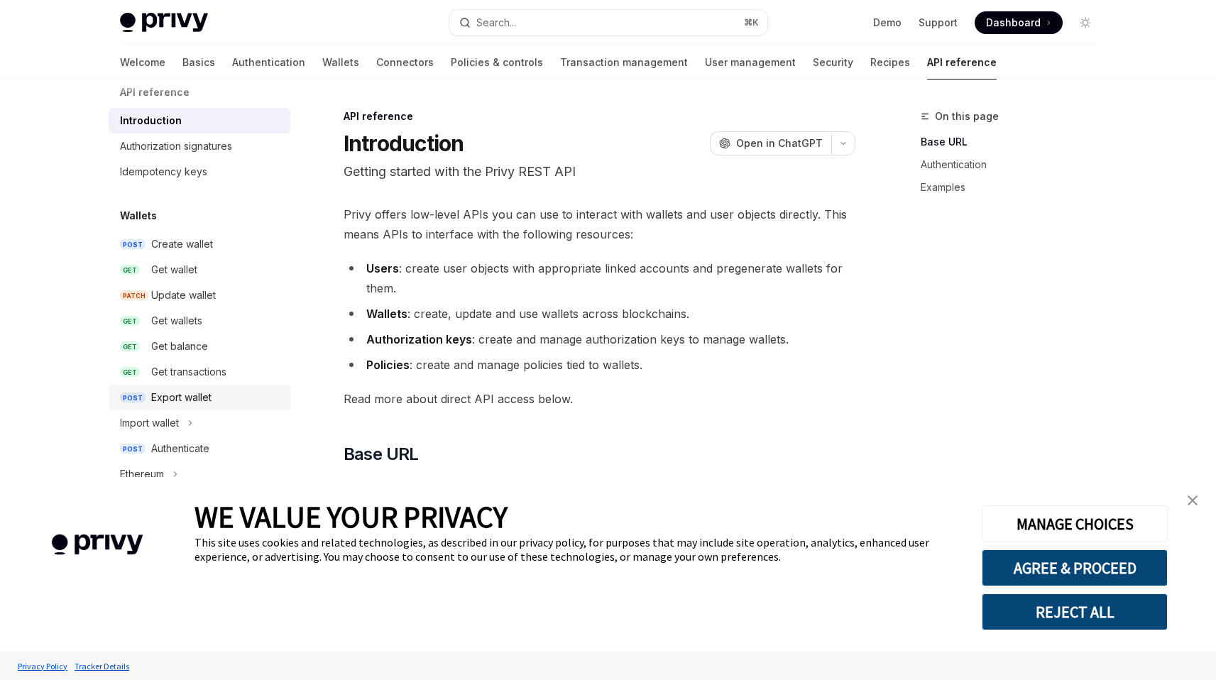
scroll to position [108, 0]
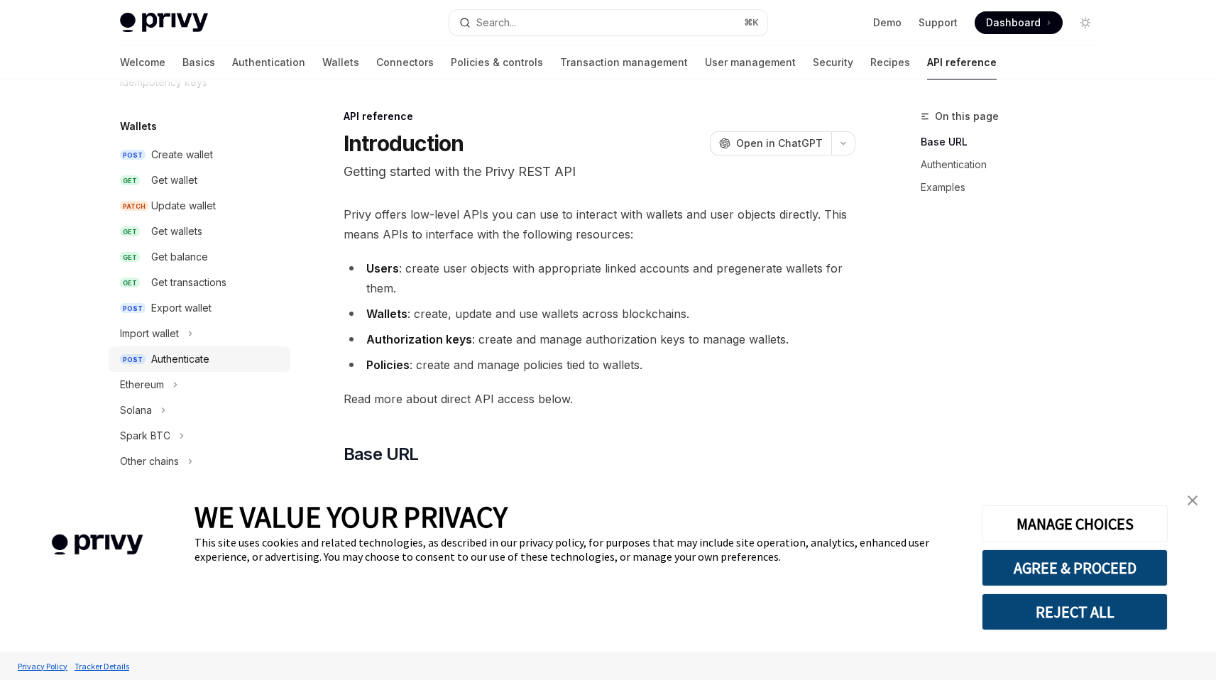
click at [222, 356] on div "Authenticate" at bounding box center [216, 359] width 131 height 17
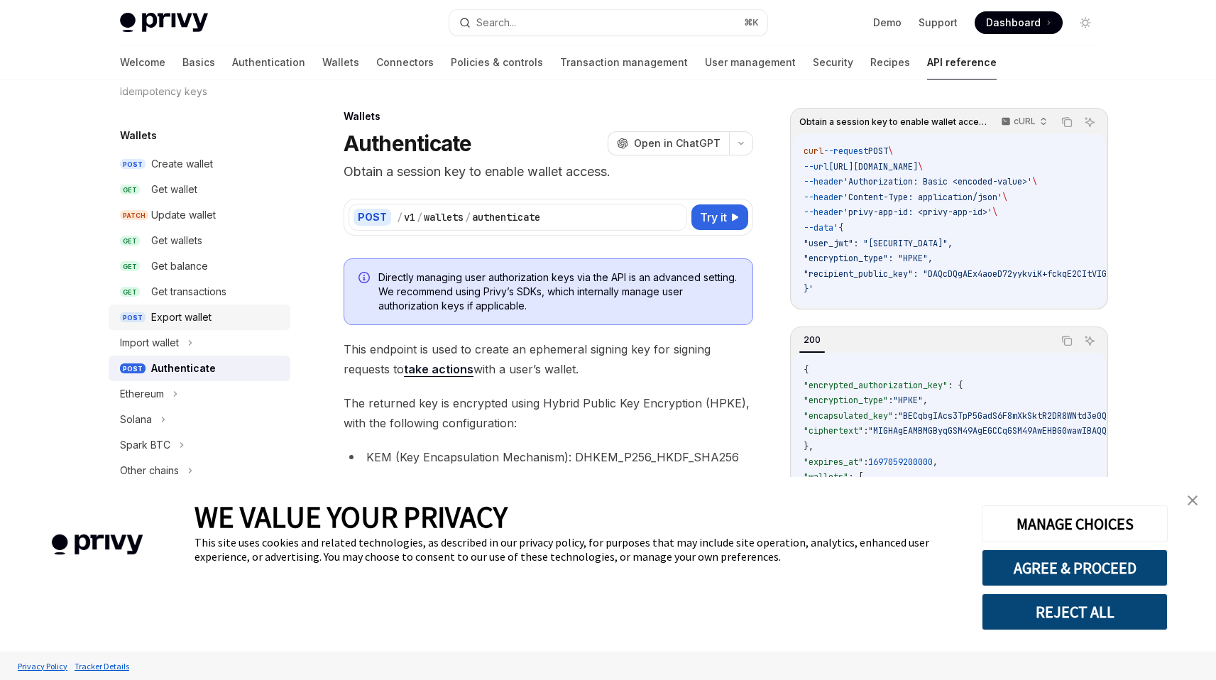
scroll to position [107, 0]
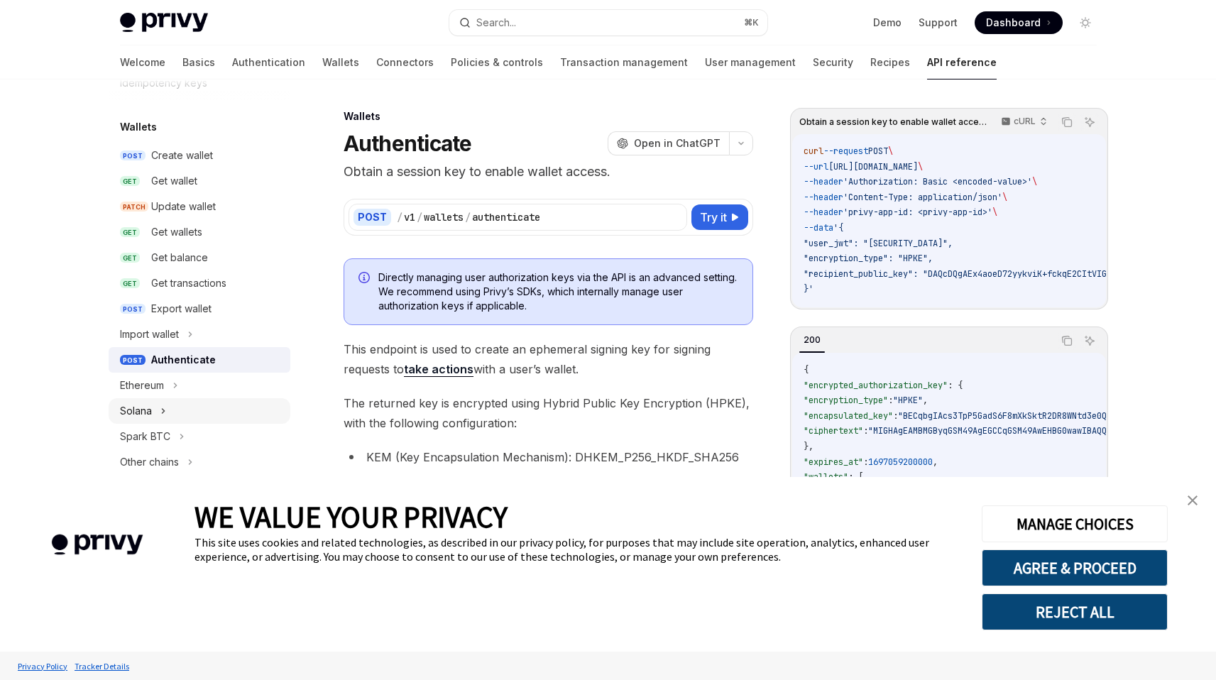
click at [204, 405] on div "Solana" at bounding box center [200, 411] width 182 height 26
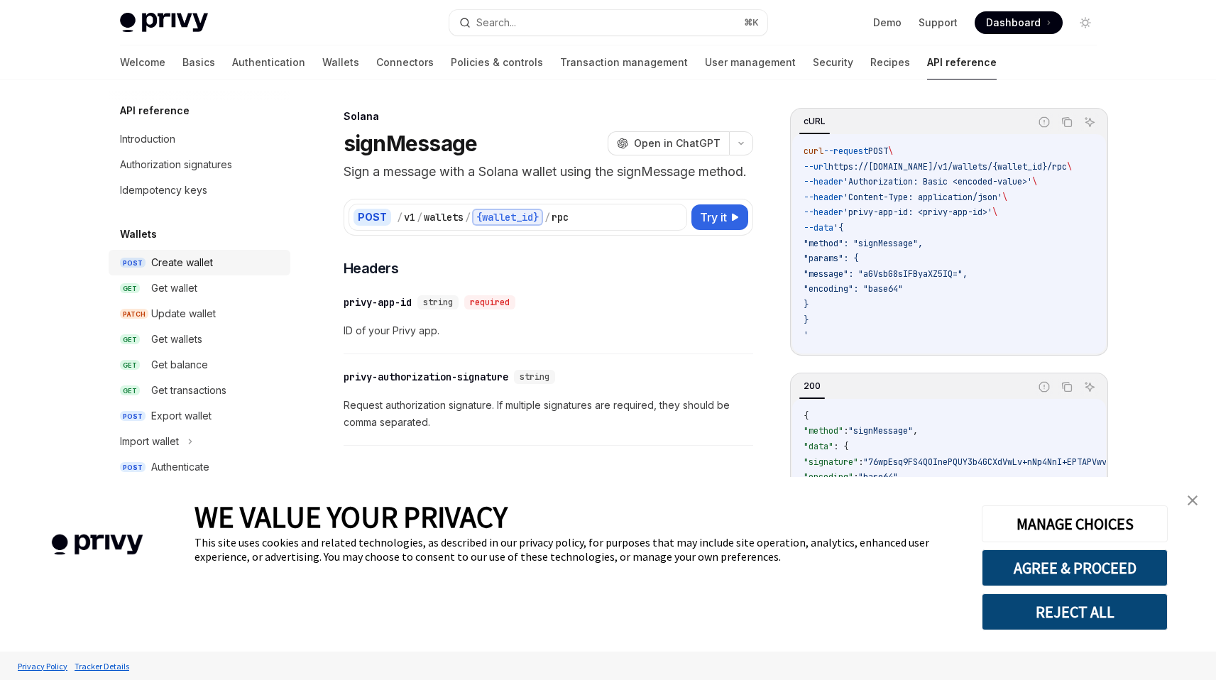
click at [219, 267] on div "Create wallet" at bounding box center [216, 262] width 131 height 17
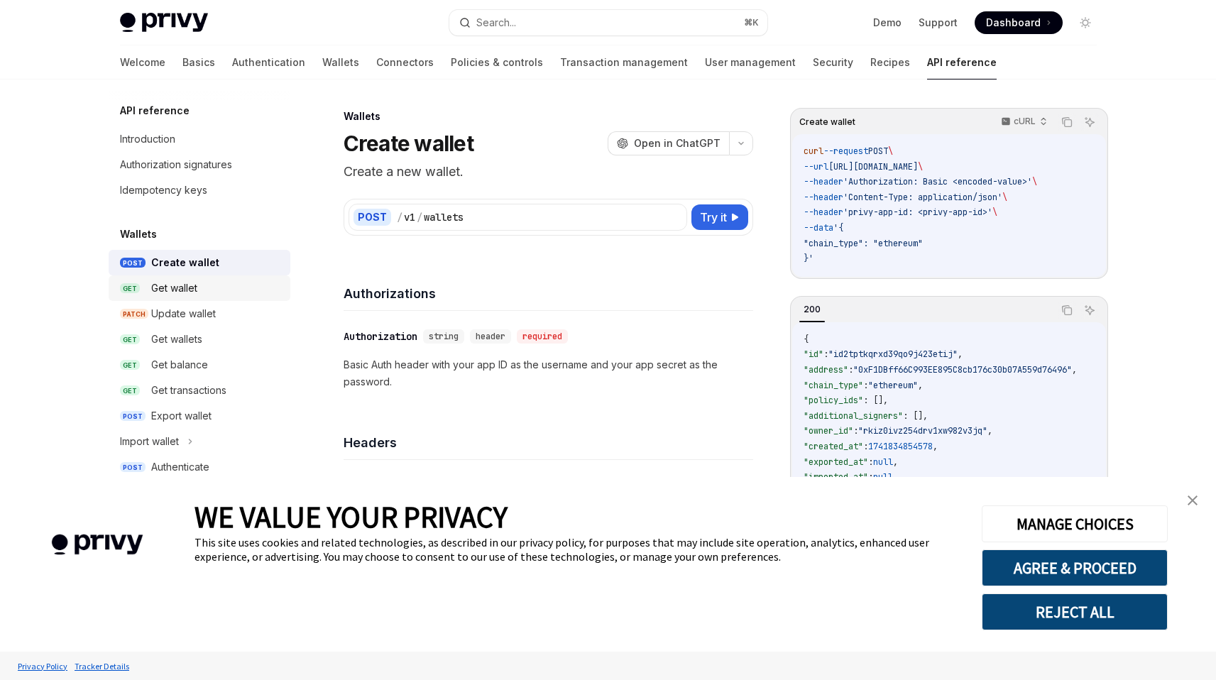
click at [210, 282] on div "Get wallet" at bounding box center [216, 288] width 131 height 17
type textarea "*"
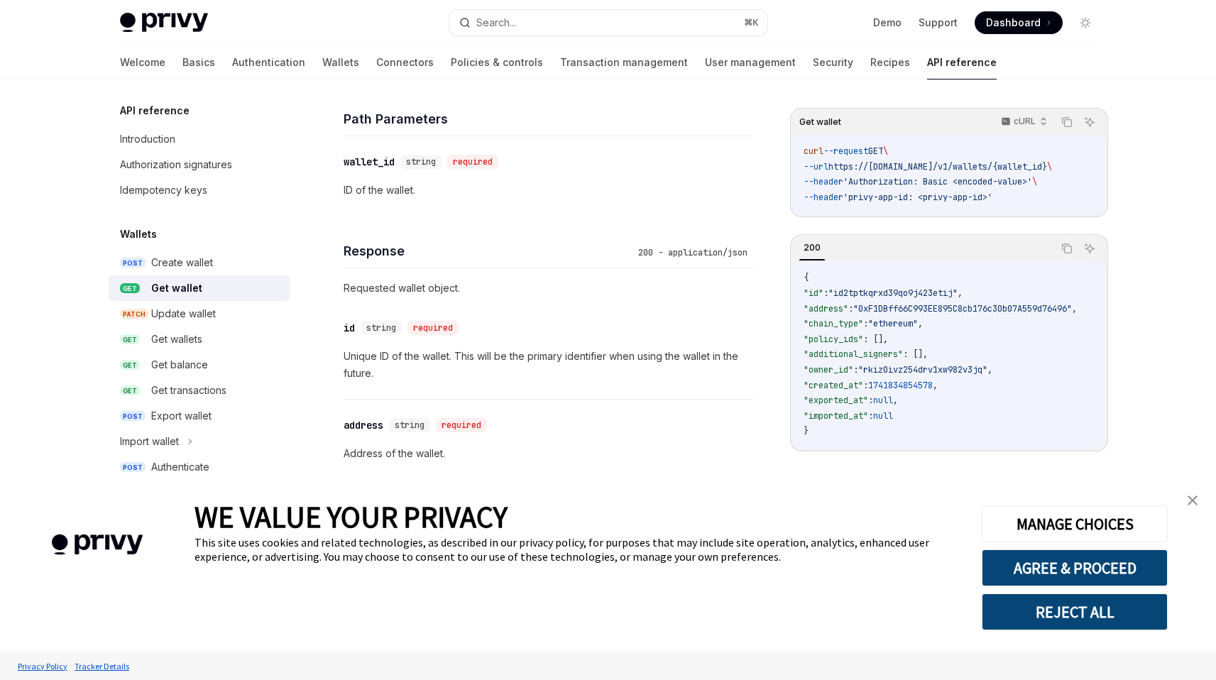
scroll to position [608, 0]
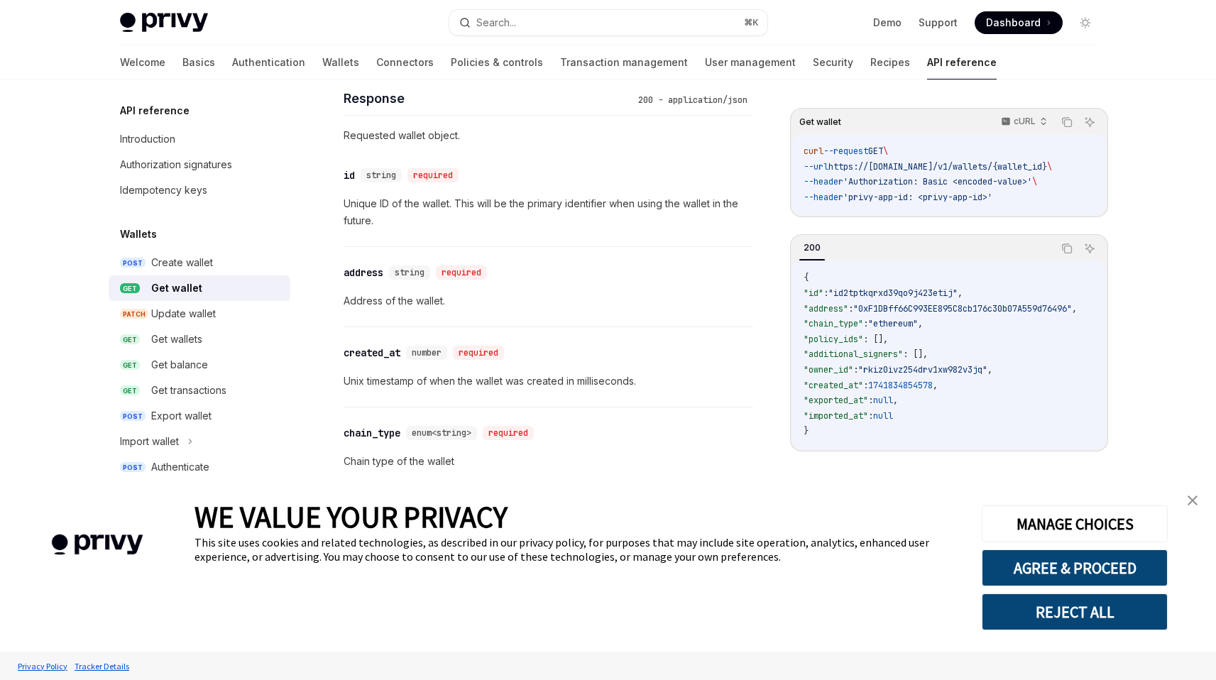
click at [517, 379] on p "Unix timestamp of when the wallet was created in milliseconds." at bounding box center [549, 381] width 410 height 17
click at [500, 390] on div "​ created_at number required Unix timestamp of when the wallet was created in m…" at bounding box center [549, 366] width 410 height 79
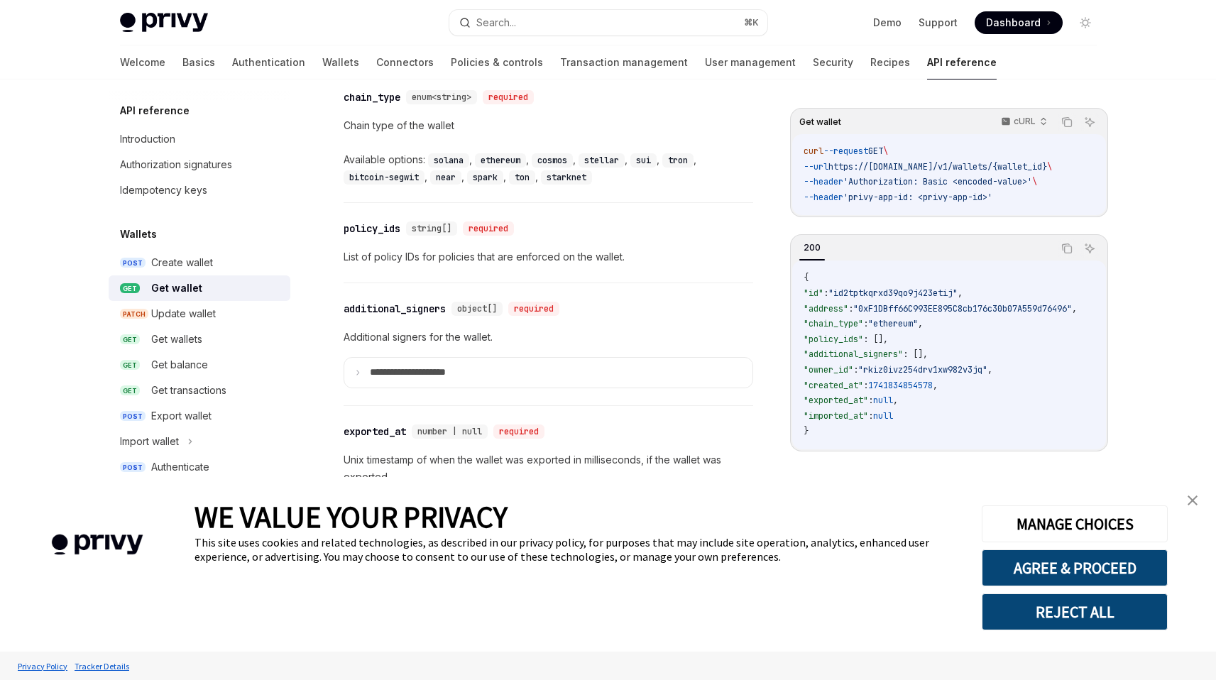
scroll to position [962, 0]
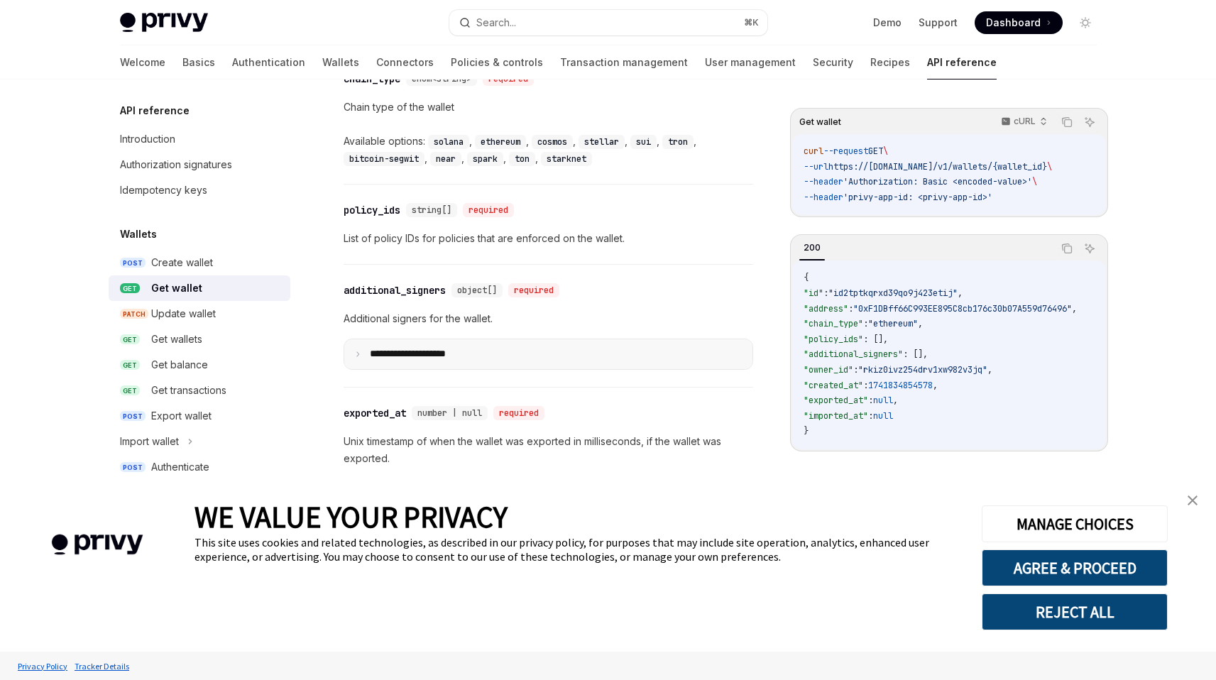
click at [441, 344] on summary "**********" at bounding box center [548, 354] width 408 height 30
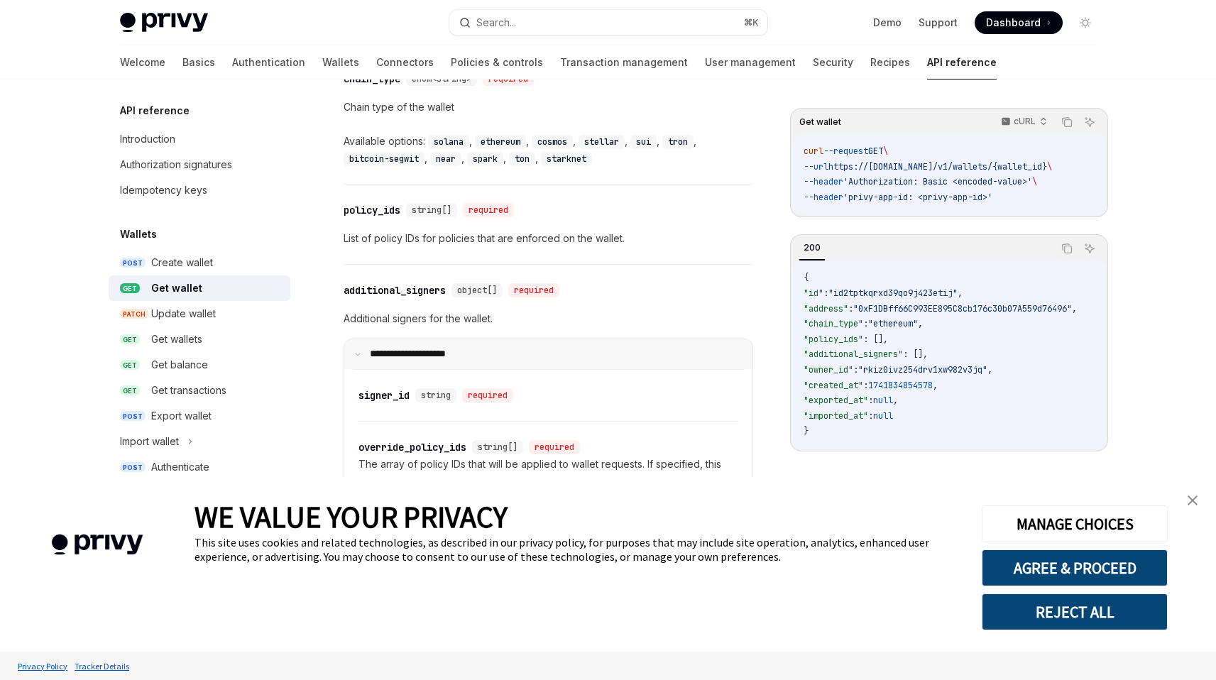
click at [441, 348] on p "**********" at bounding box center [417, 354] width 94 height 13
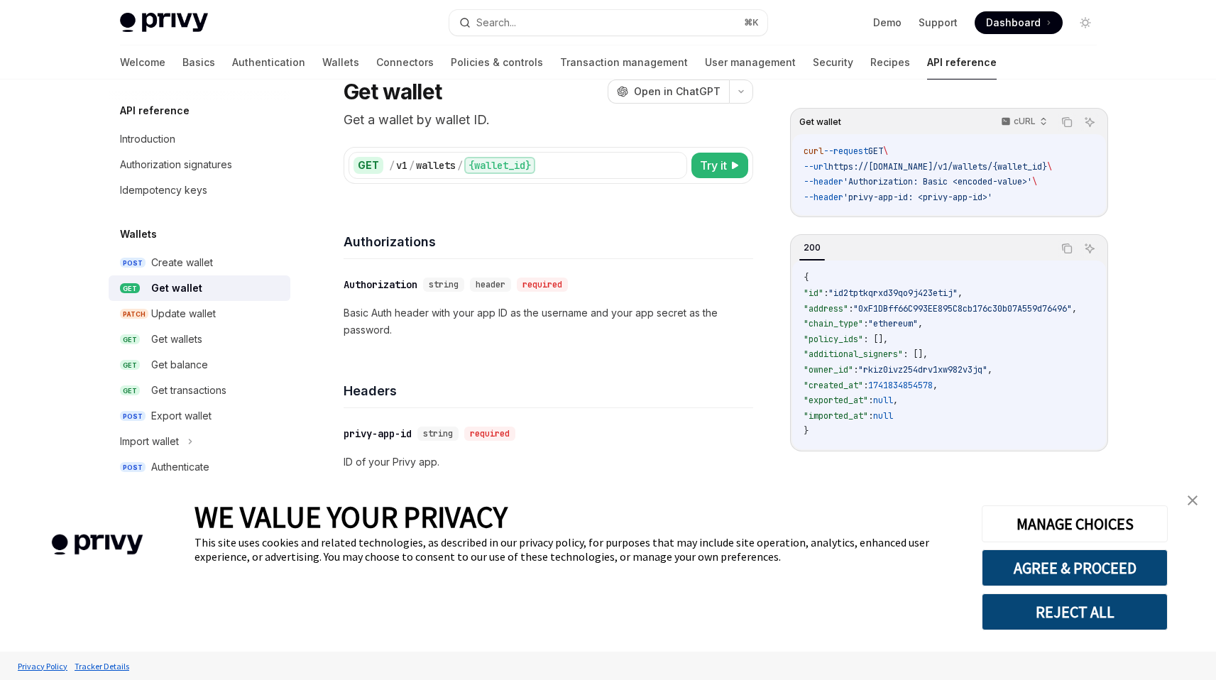
scroll to position [0, 0]
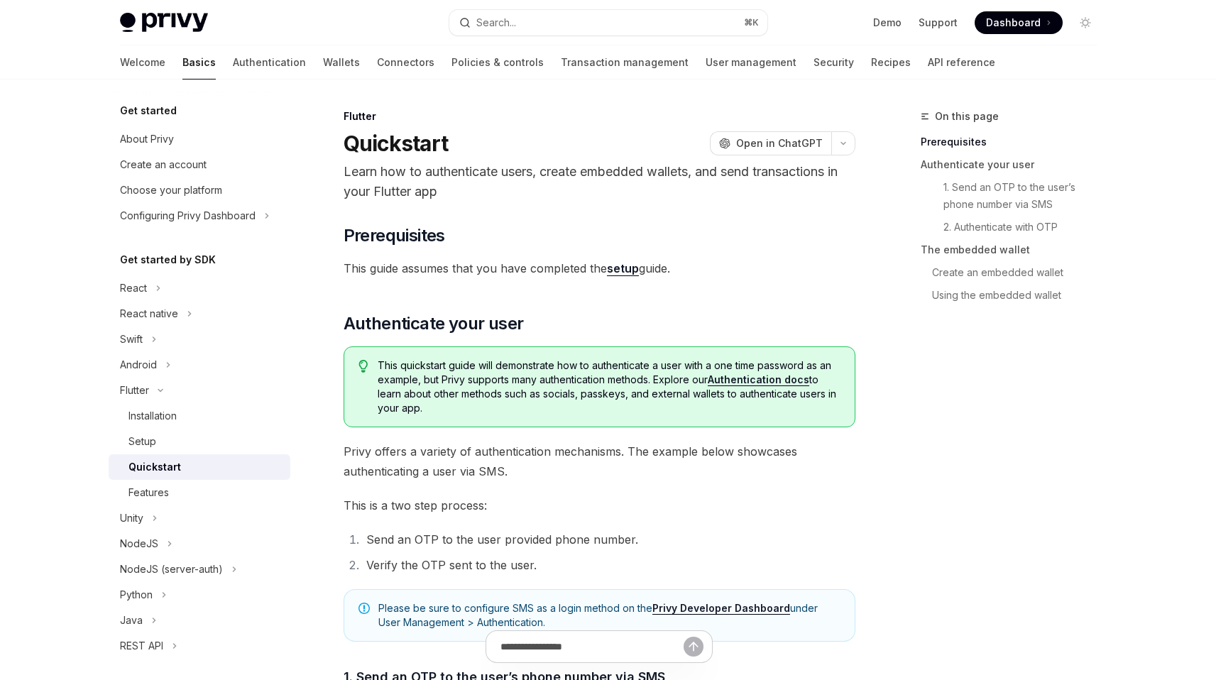
type textarea "*"
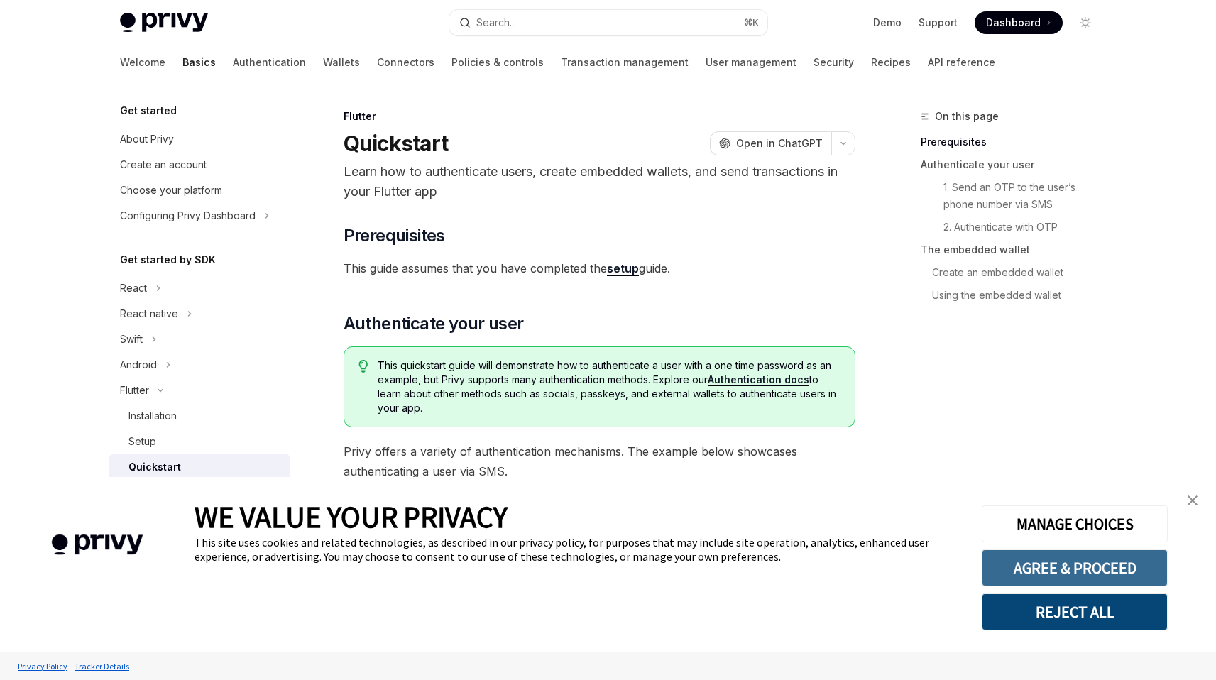
click at [1064, 572] on button "AGREE & PROCEED" at bounding box center [1075, 567] width 186 height 37
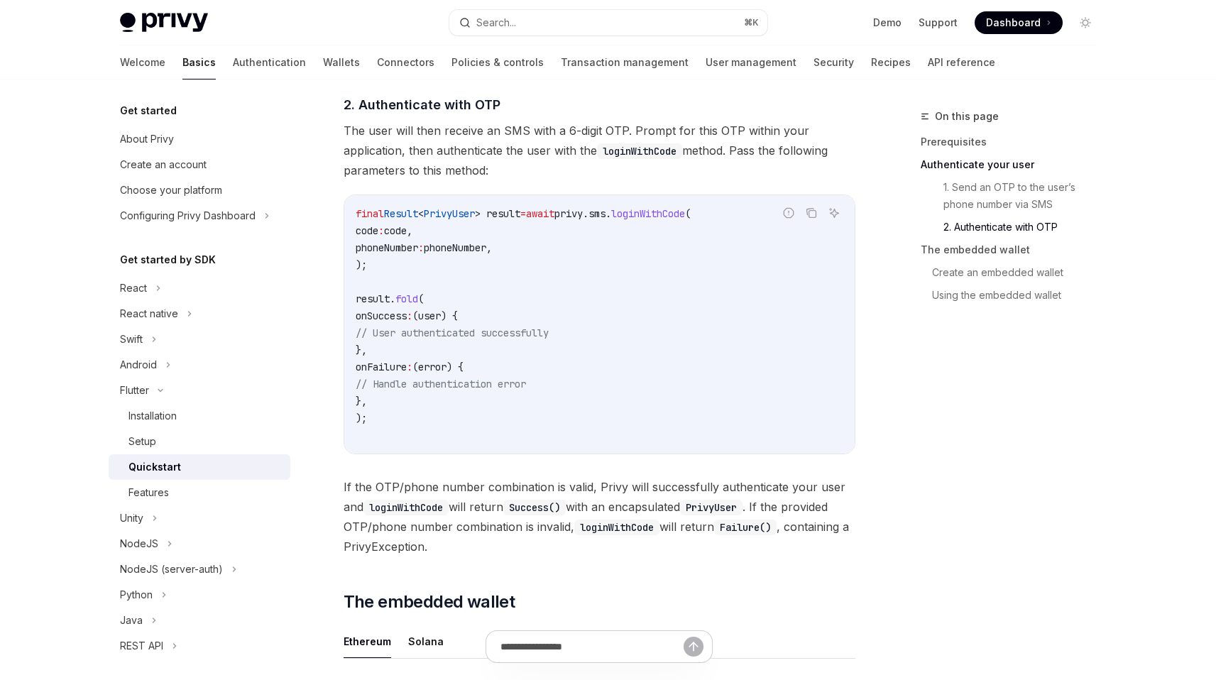
scroll to position [976, 0]
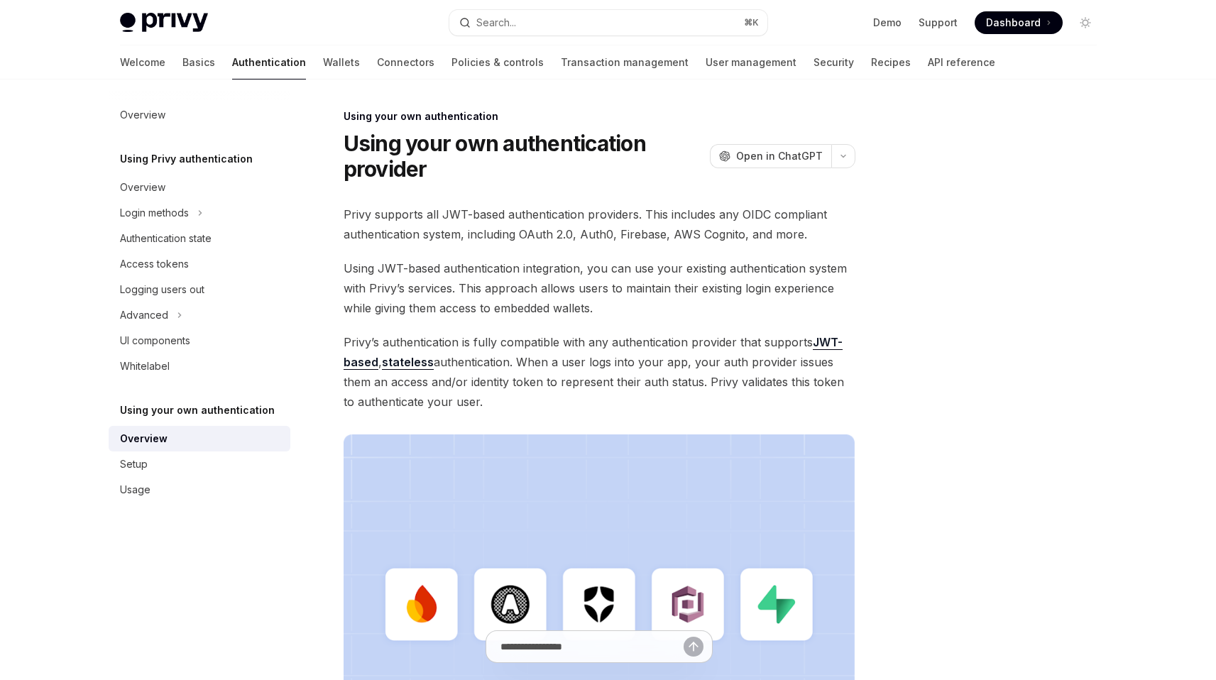
click at [558, 229] on span "Privy supports all JWT-based authentication providers. This includes any OIDC c…" at bounding box center [600, 224] width 512 height 40
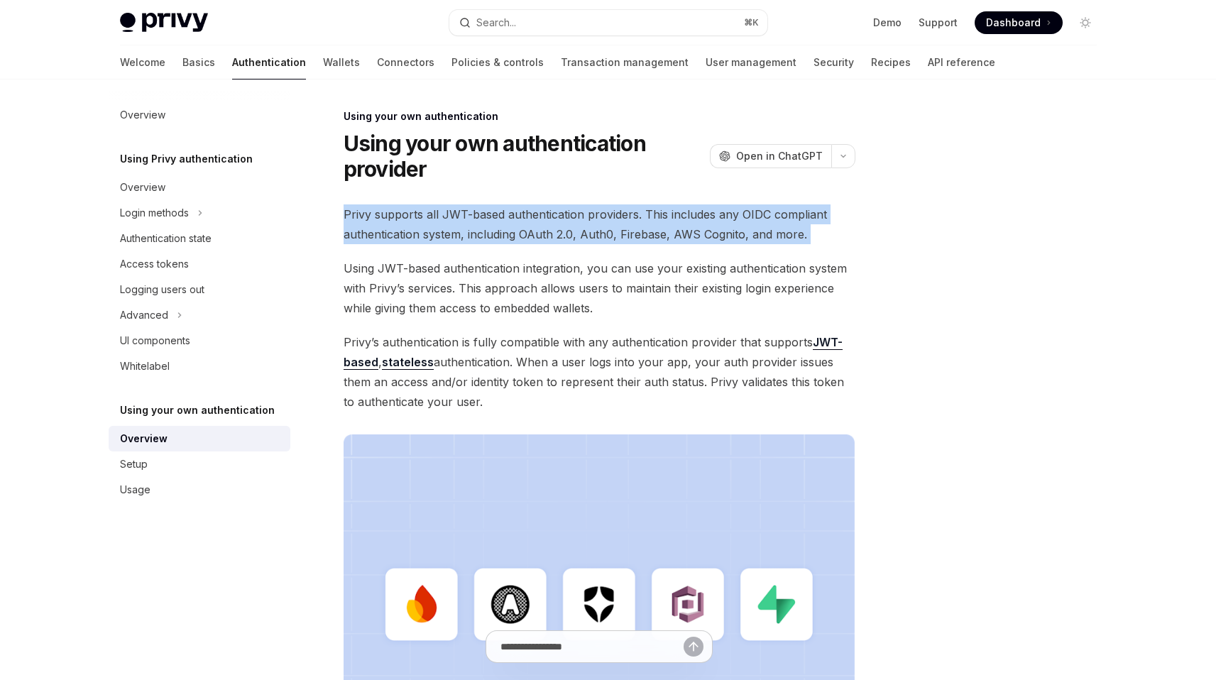
click at [558, 229] on span "Privy supports all JWT-based authentication providers. This includes any OIDC c…" at bounding box center [600, 224] width 512 height 40
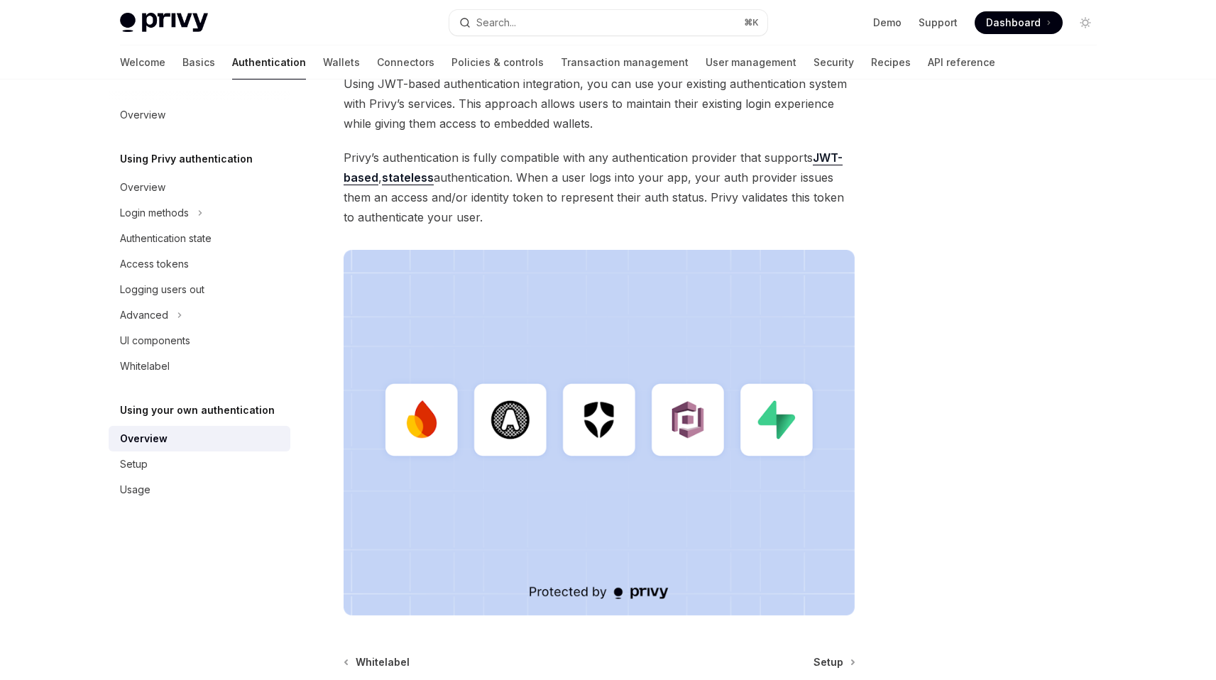
scroll to position [111, 0]
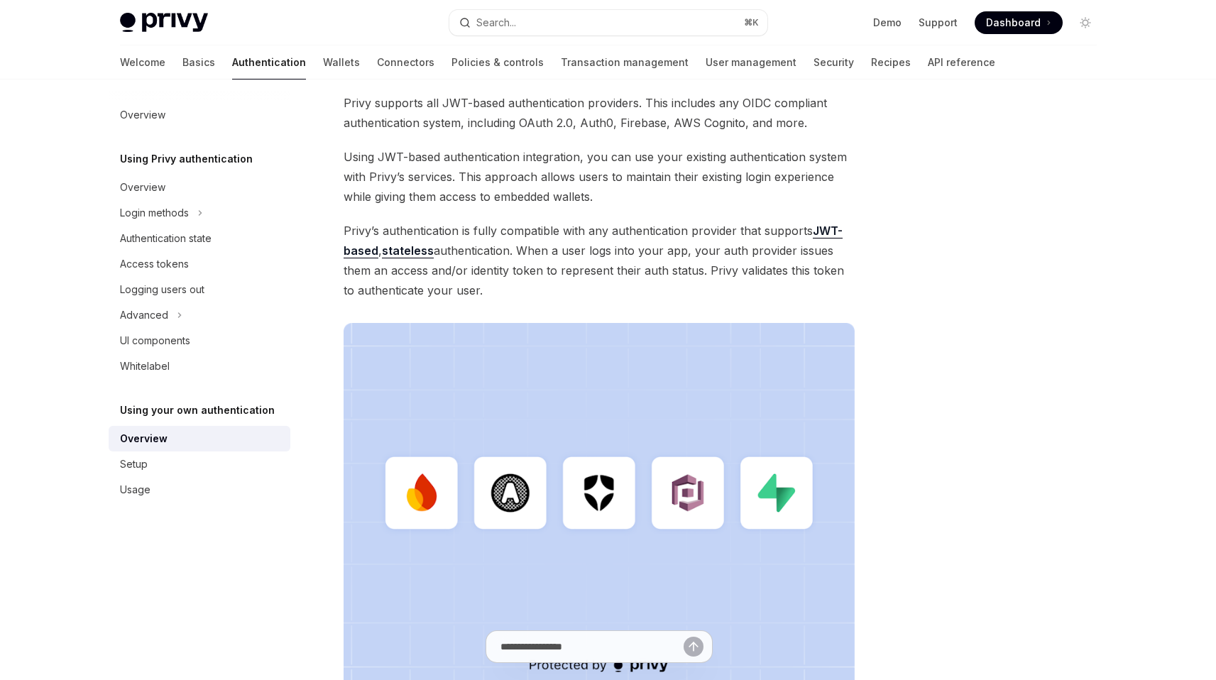
click at [580, 265] on span "Privy’s authentication is fully compatible with any authentication provider tha…" at bounding box center [600, 260] width 512 height 79
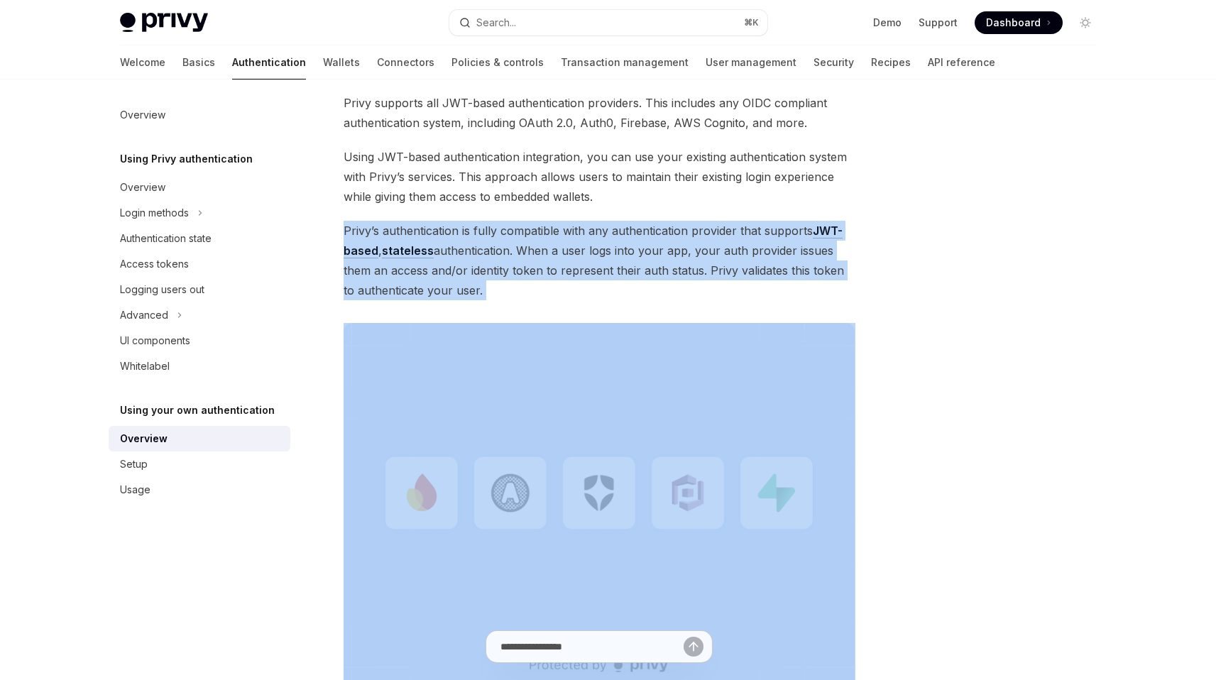
click at [580, 265] on span "Privy’s authentication is fully compatible with any authentication provider tha…" at bounding box center [600, 260] width 512 height 79
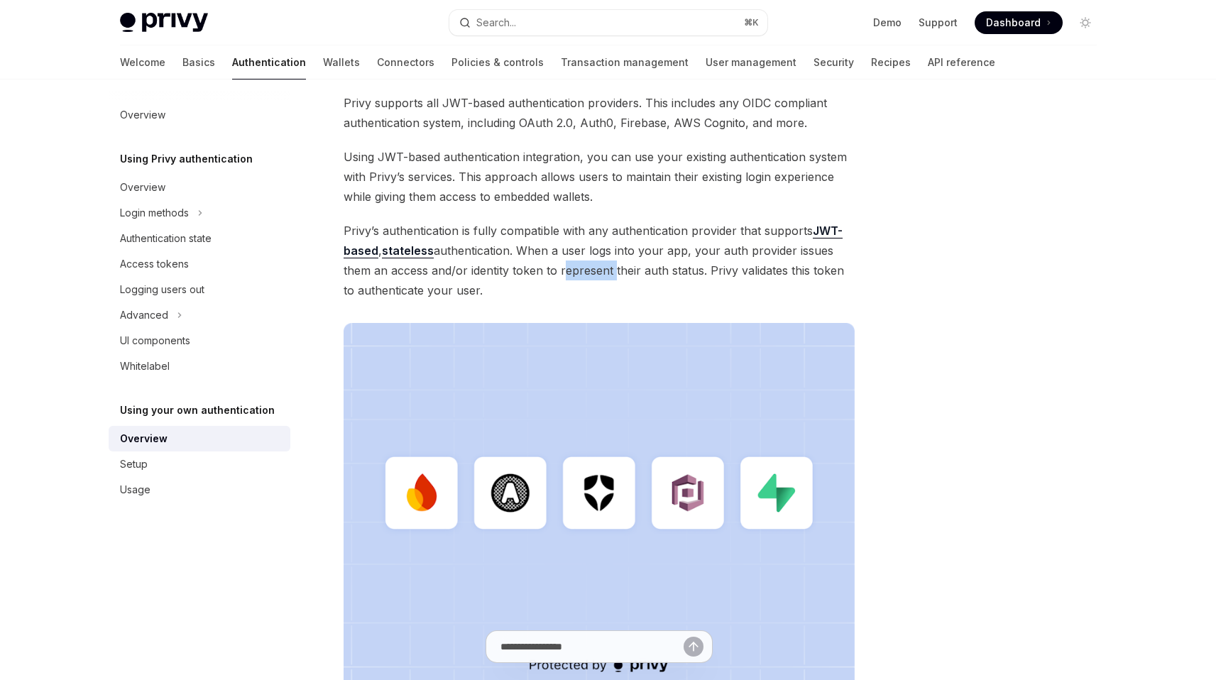
click at [580, 265] on span "Privy’s authentication is fully compatible with any authentication provider tha…" at bounding box center [600, 260] width 512 height 79
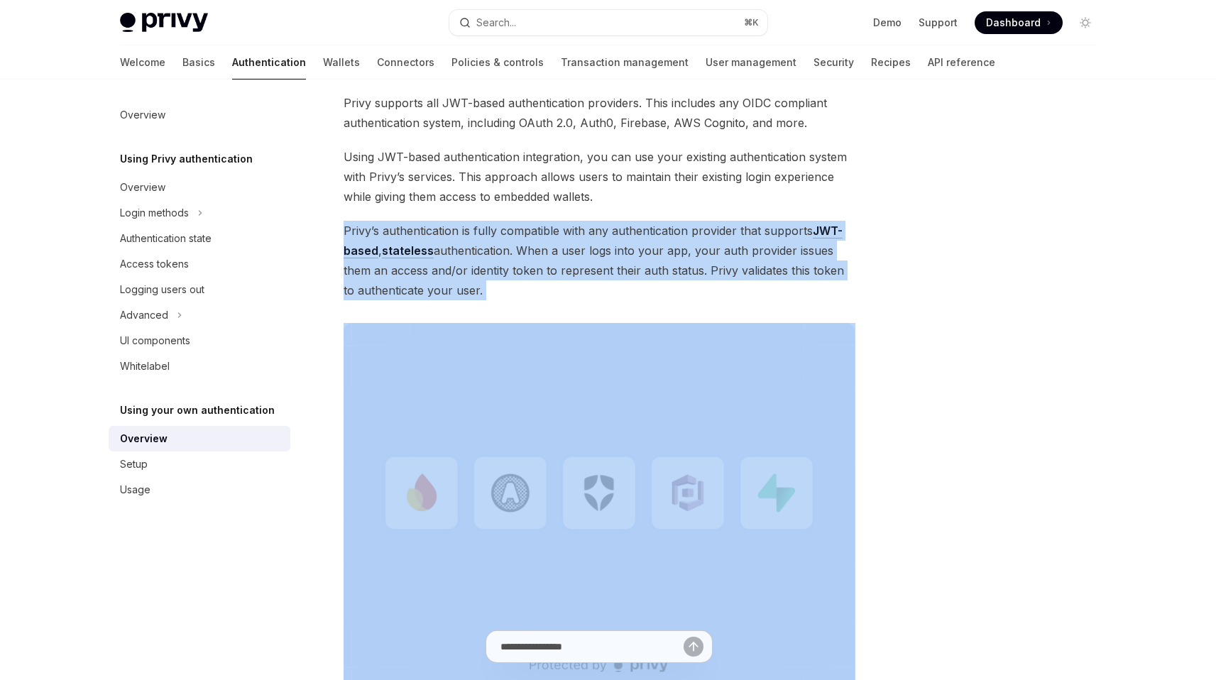
click at [580, 265] on span "Privy’s authentication is fully compatible with any authentication provider tha…" at bounding box center [600, 260] width 512 height 79
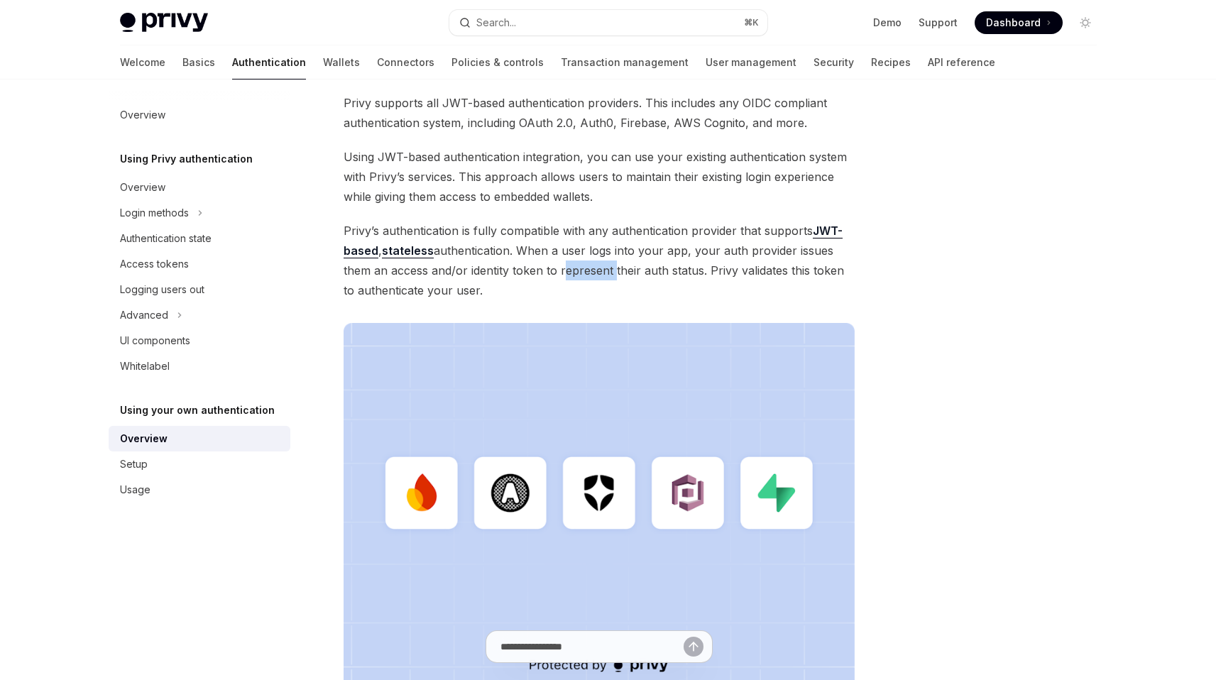
click at [580, 265] on span "Privy’s authentication is fully compatible with any authentication provider tha…" at bounding box center [600, 260] width 512 height 79
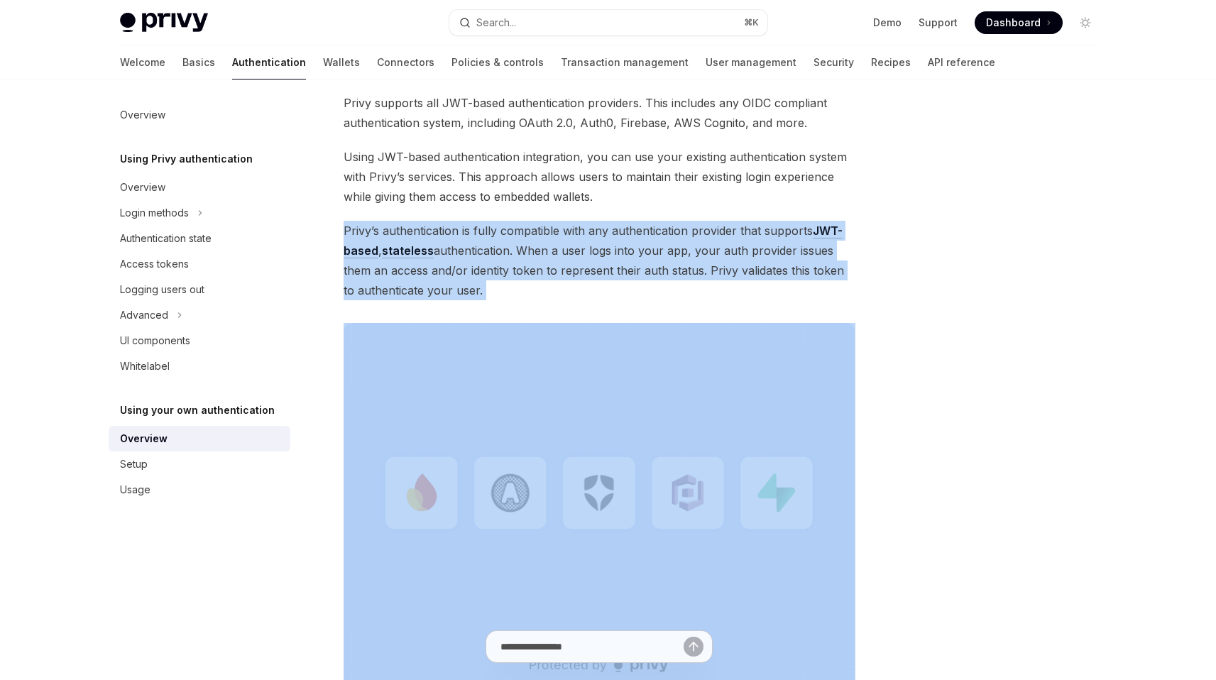
click at [580, 265] on span "Privy’s authentication is fully compatible with any authentication provider tha…" at bounding box center [600, 260] width 512 height 79
click at [557, 284] on span "Privy’s authentication is fully compatible with any authentication provider tha…" at bounding box center [600, 260] width 512 height 79
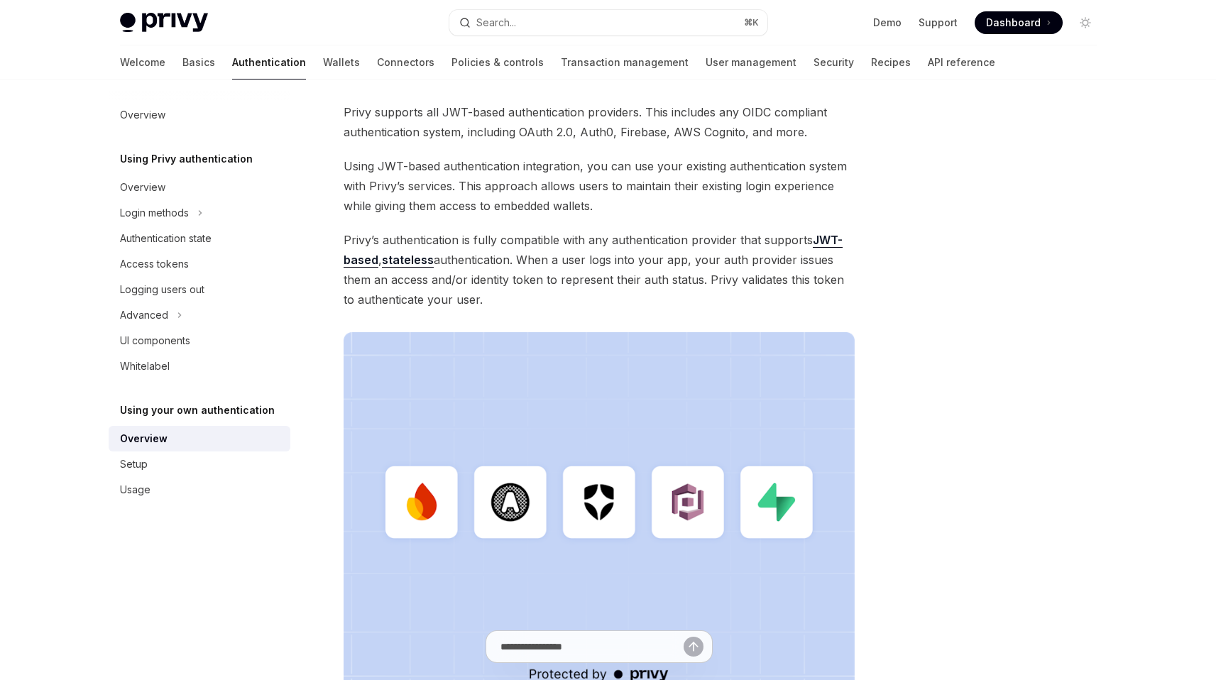
scroll to position [94, 0]
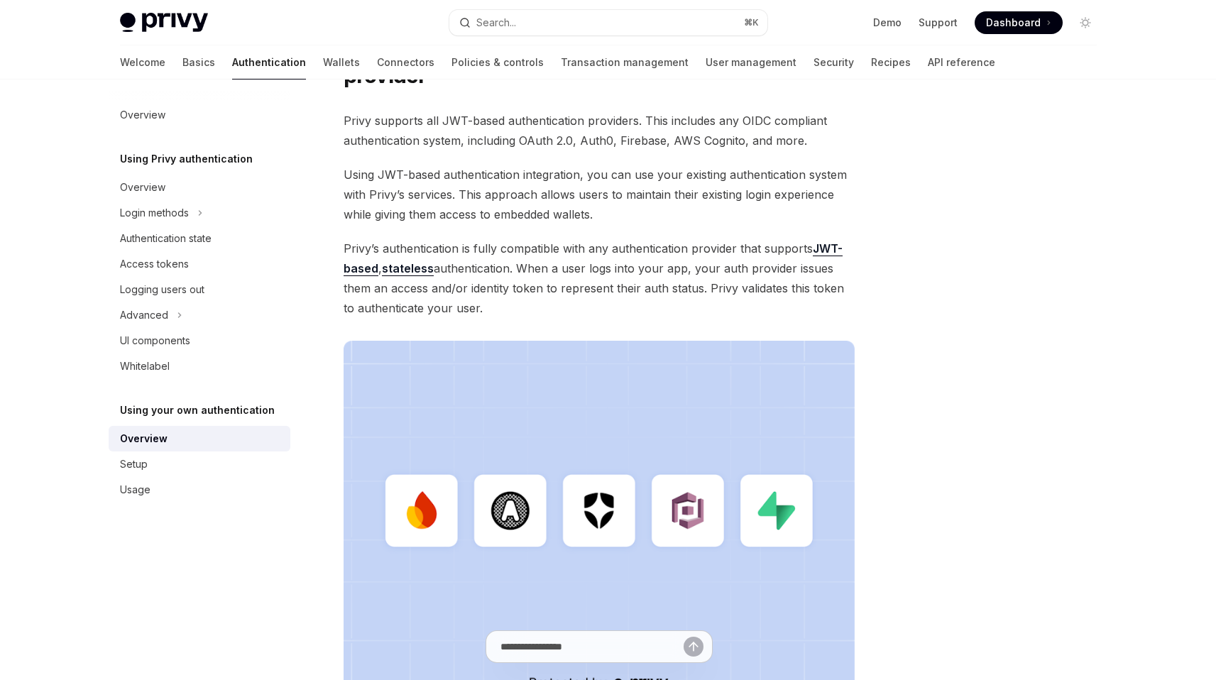
click at [572, 278] on span "Privy’s authentication is fully compatible with any authentication provider tha…" at bounding box center [600, 277] width 512 height 79
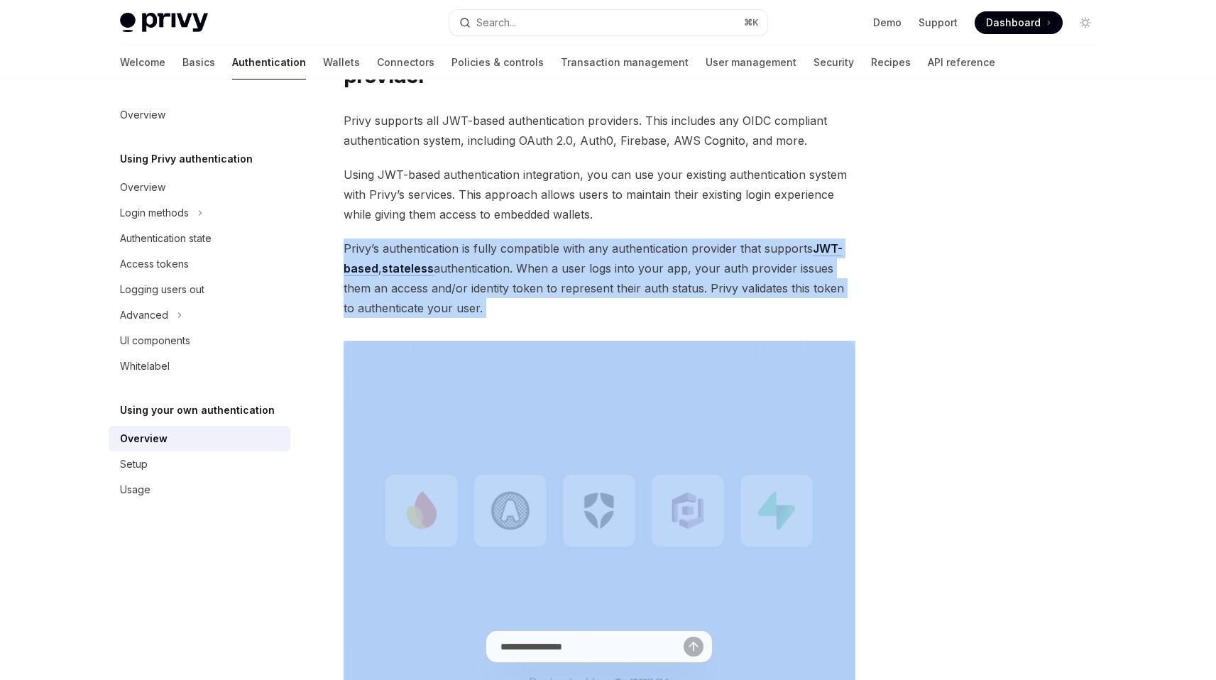
click at [572, 278] on span "Privy’s authentication is fully compatible with any authentication provider tha…" at bounding box center [600, 277] width 512 height 79
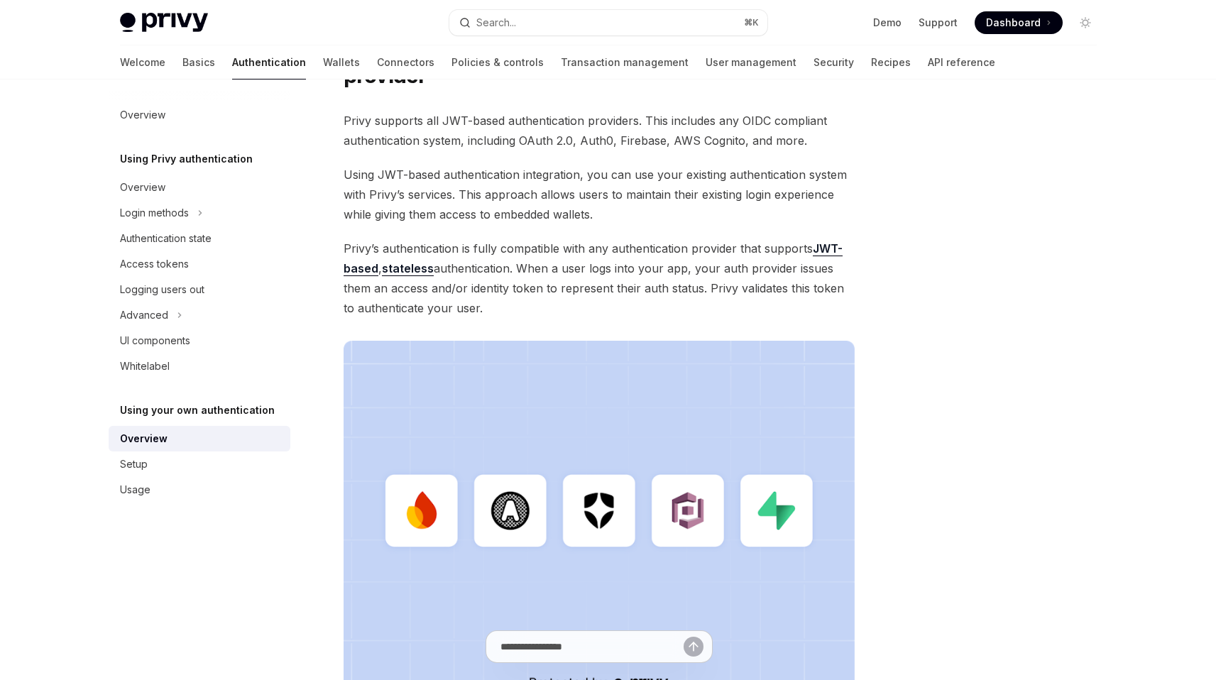
click at [572, 278] on span "Privy’s authentication is fully compatible with any authentication provider tha…" at bounding box center [600, 277] width 512 height 79
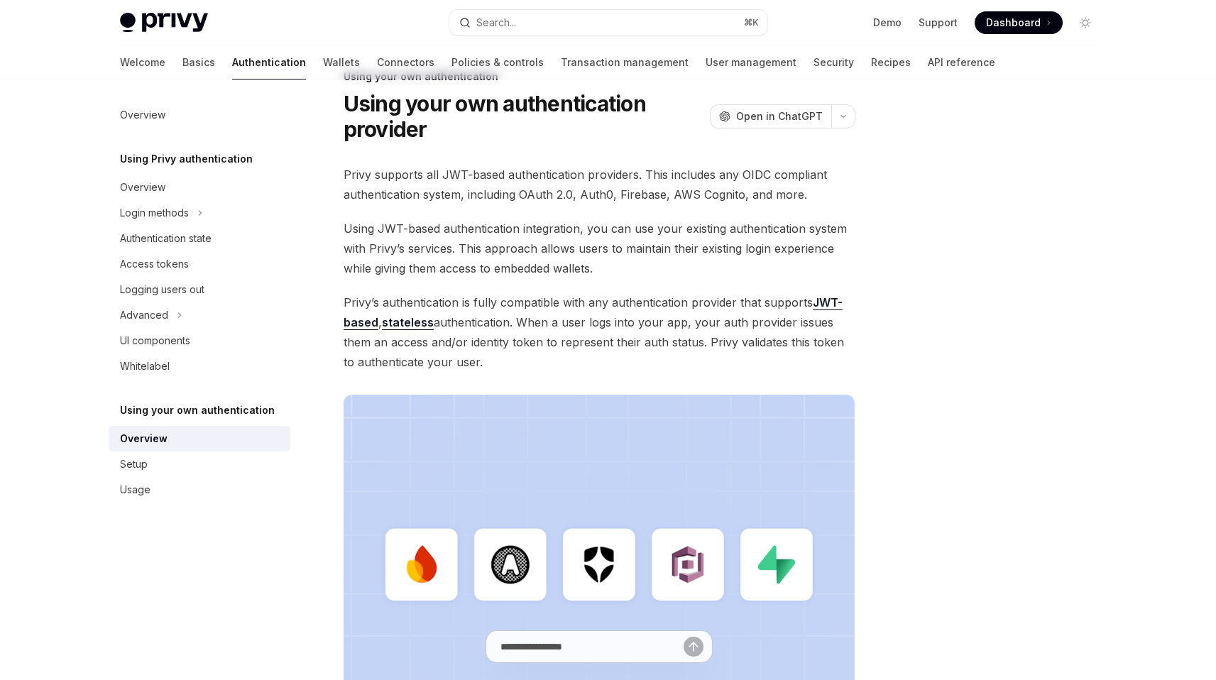
scroll to position [31, 0]
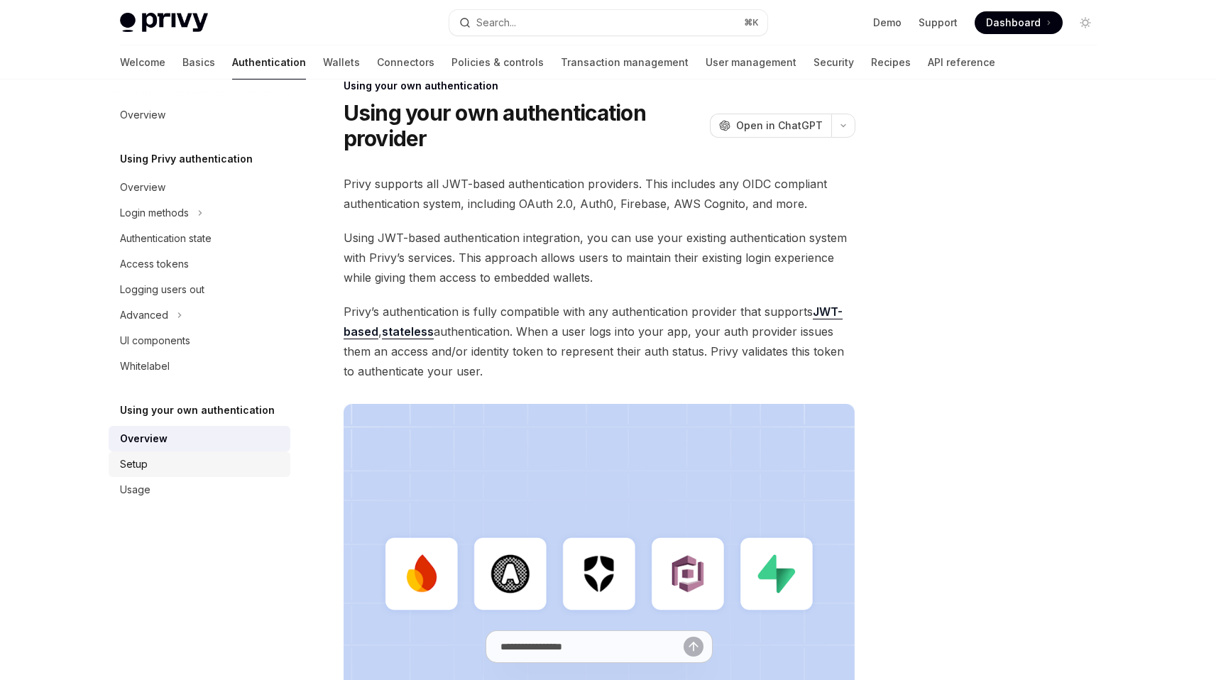
click at [180, 463] on div "Setup" at bounding box center [201, 464] width 162 height 17
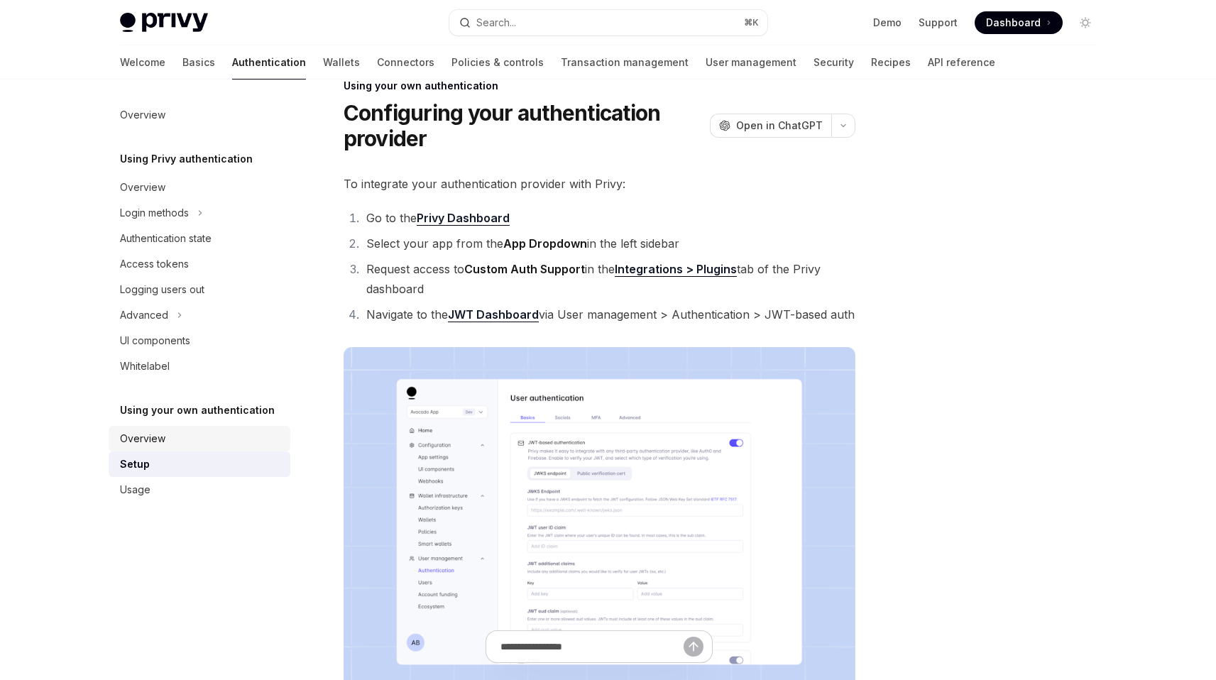
click at [192, 439] on div "Overview" at bounding box center [201, 438] width 162 height 17
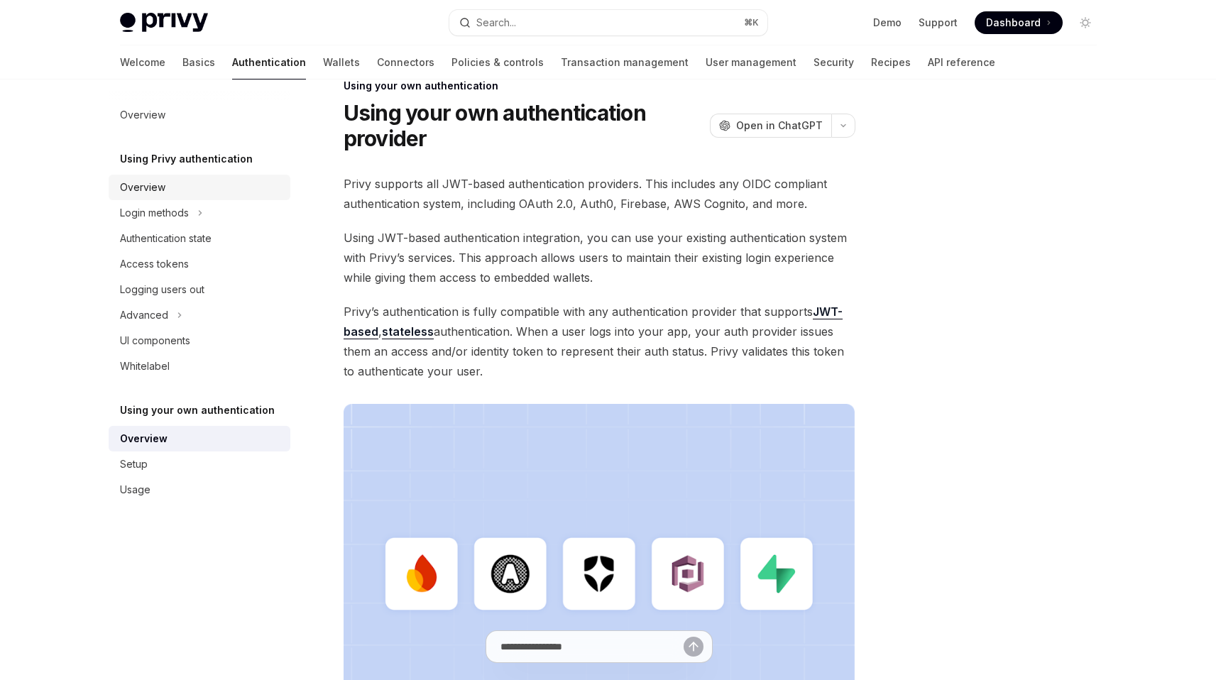
click at [211, 187] on div "Overview" at bounding box center [201, 187] width 162 height 17
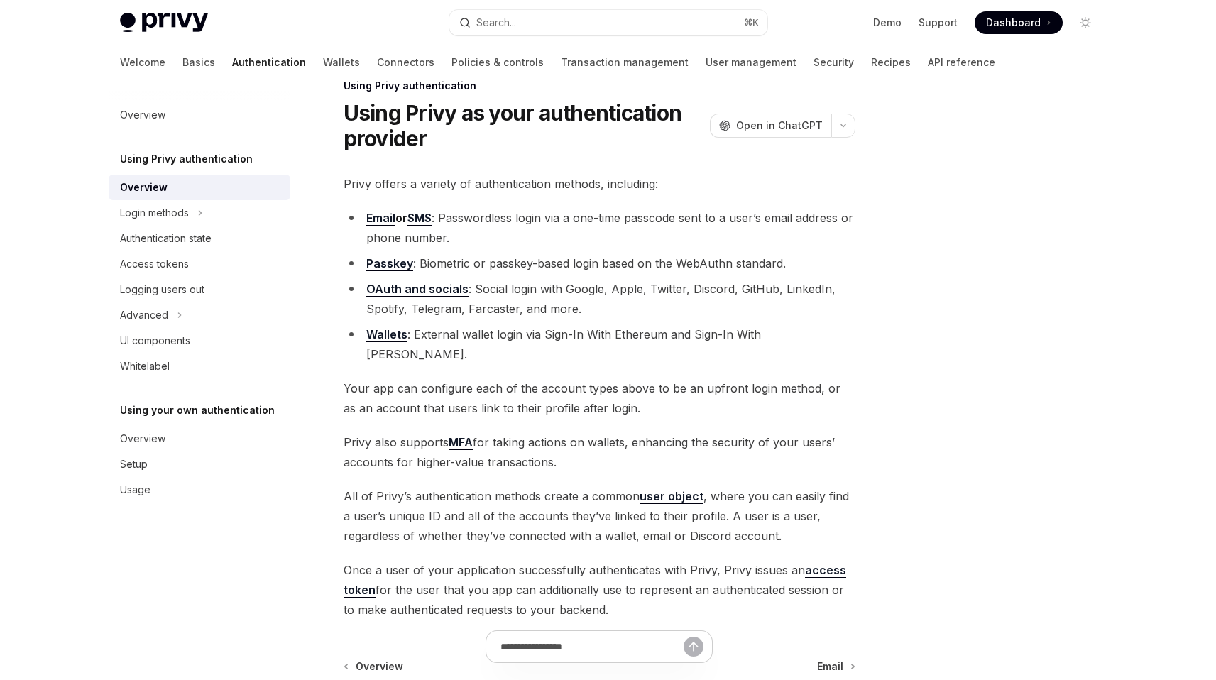
scroll to position [39, 0]
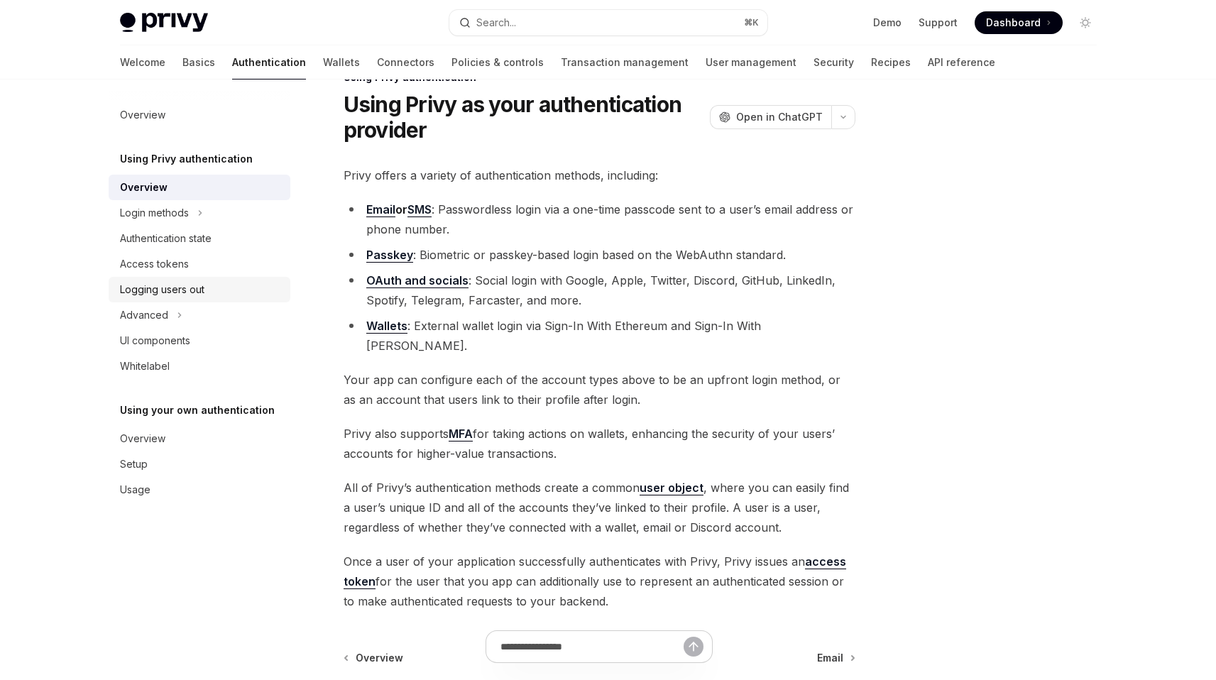
click at [219, 292] on div "Logging users out" at bounding box center [201, 289] width 162 height 17
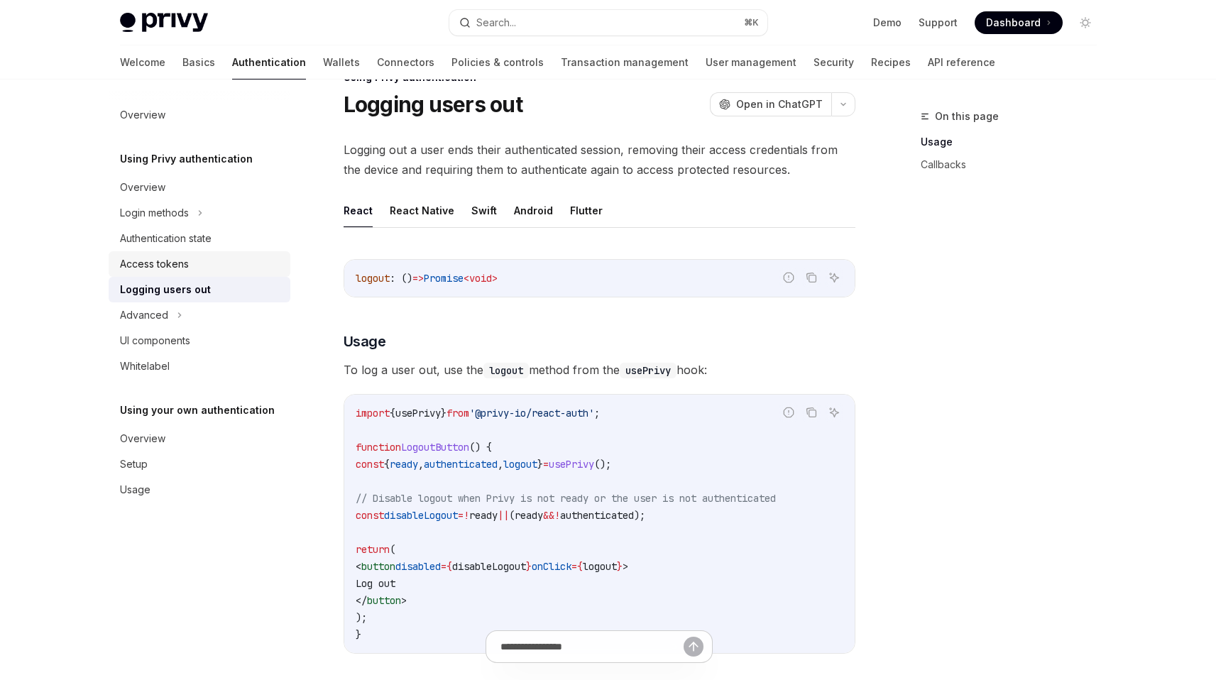
click at [219, 264] on div "Access tokens" at bounding box center [201, 264] width 162 height 17
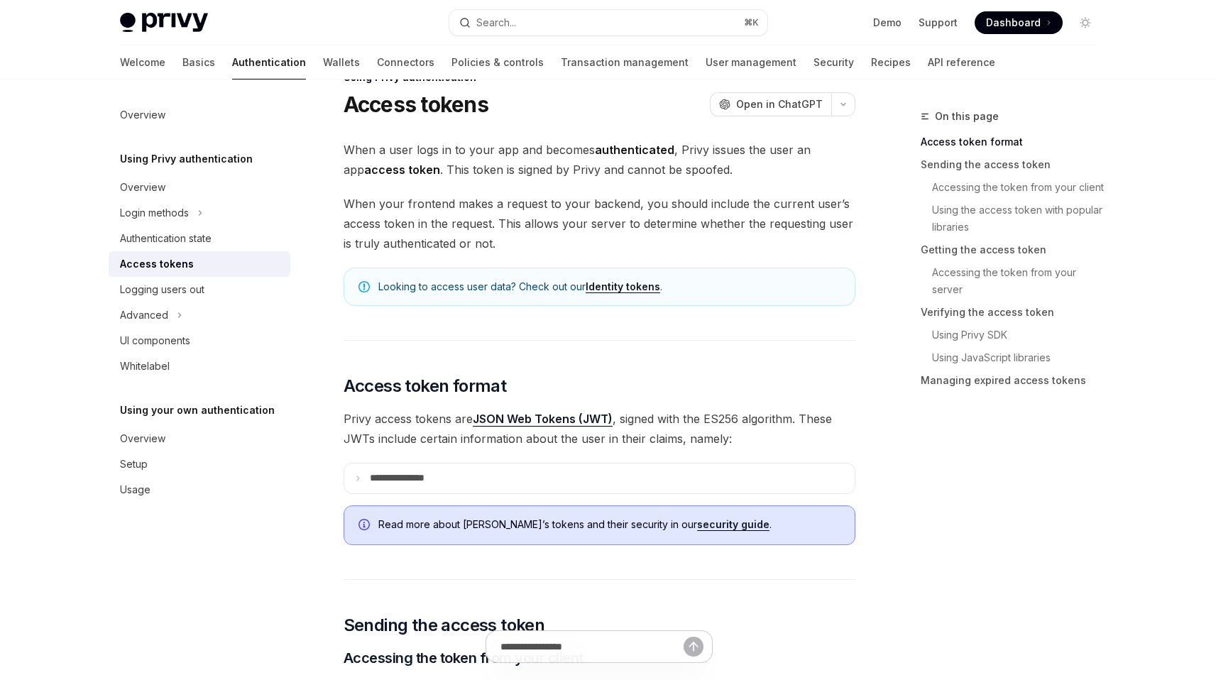
scroll to position [21, 0]
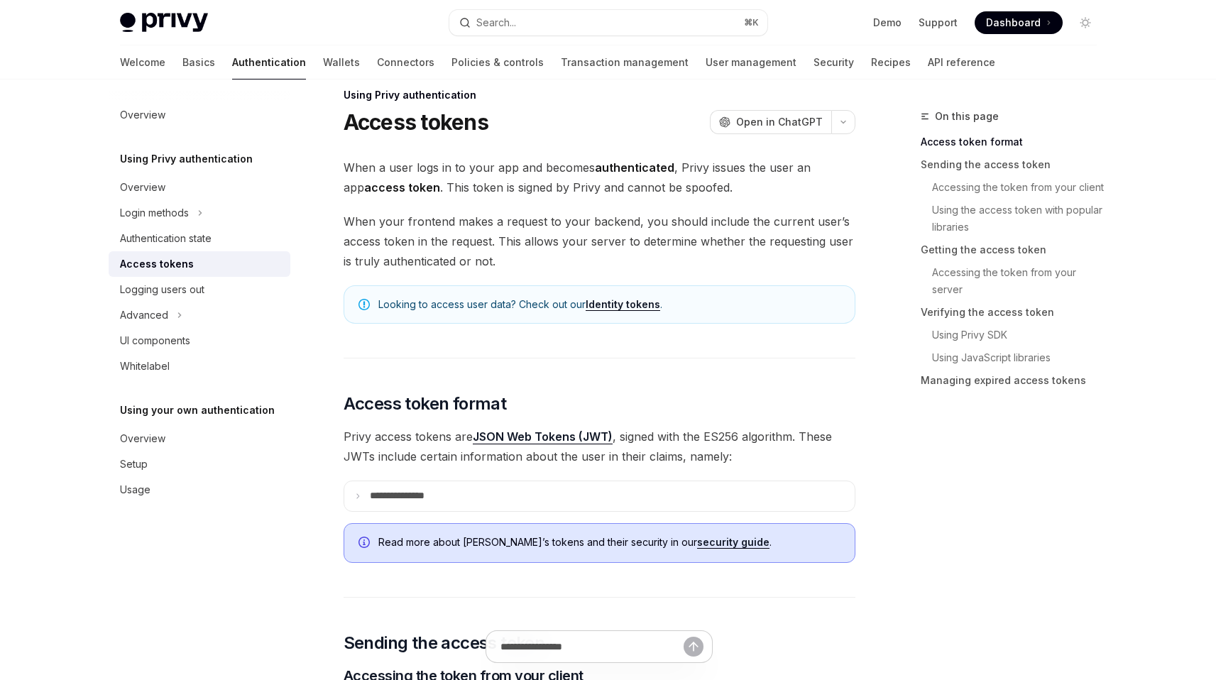
click at [513, 173] on span "When a user logs in to your app and becomes authenticated , Privy issues the us…" at bounding box center [600, 178] width 512 height 40
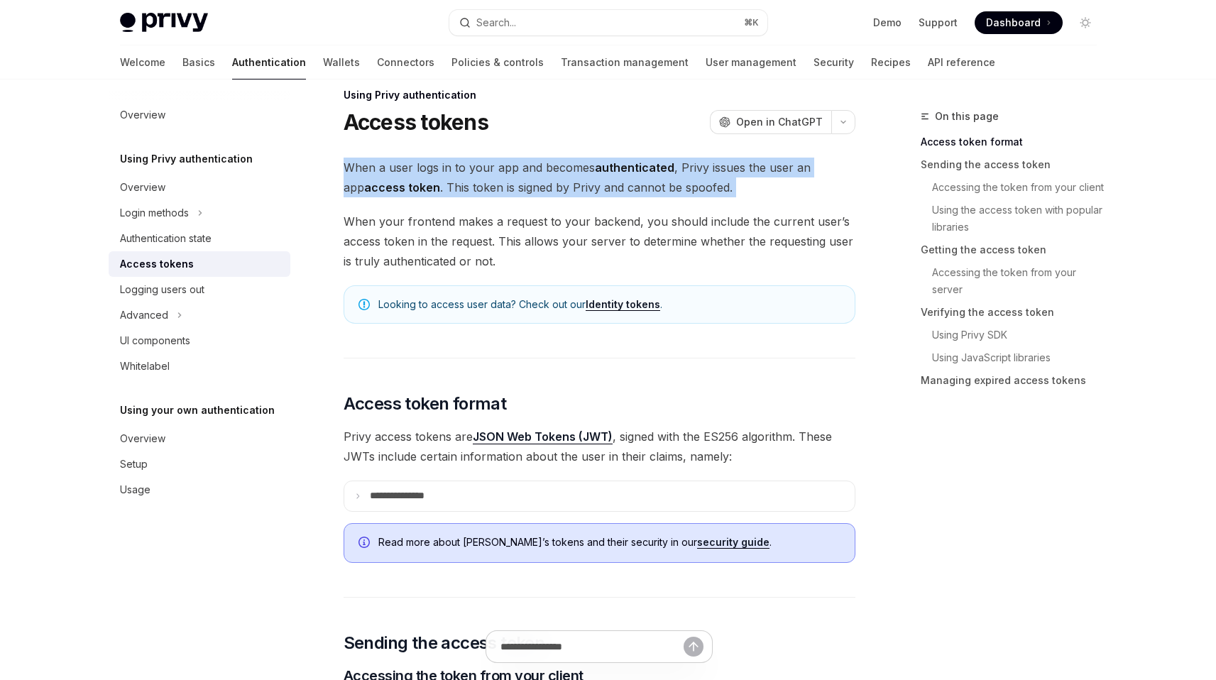
click at [513, 172] on span "When a user logs in to your app and becomes authenticated , Privy issues the us…" at bounding box center [600, 178] width 512 height 40
click at [504, 177] on span "When a user logs in to your app and becomes authenticated , Privy issues the us…" at bounding box center [600, 178] width 512 height 40
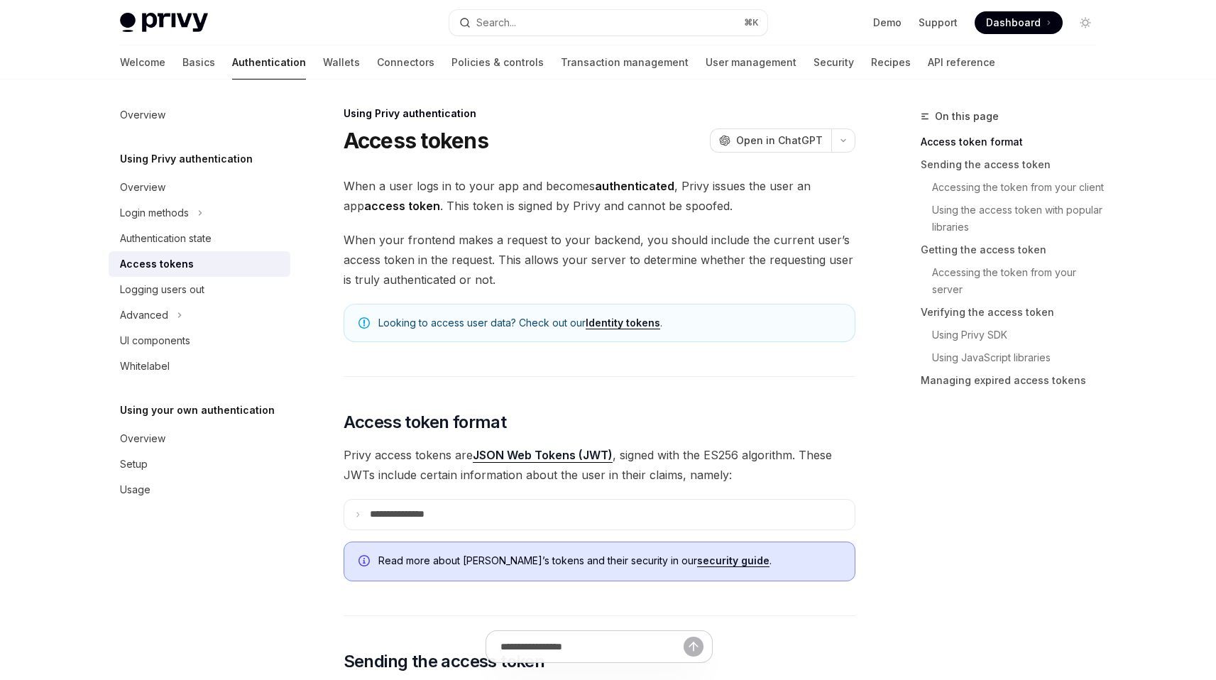
scroll to position [0, 0]
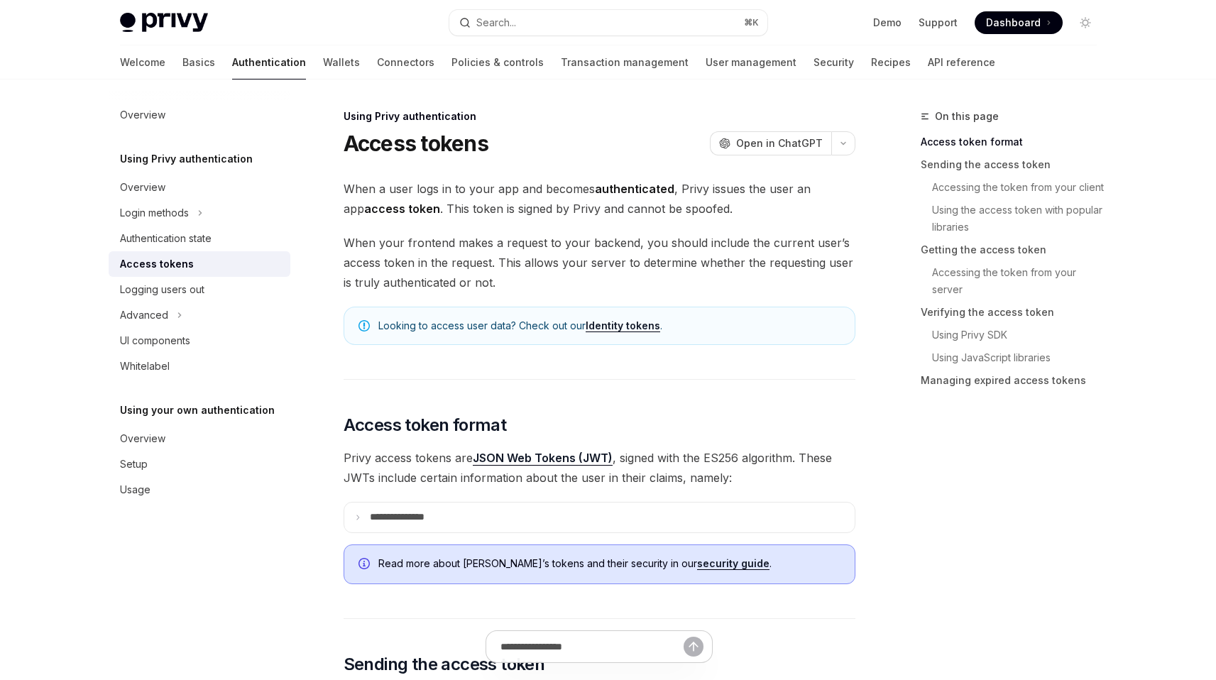
click at [494, 208] on span "When a user logs in to your app and becomes authenticated , Privy issues the us…" at bounding box center [600, 199] width 512 height 40
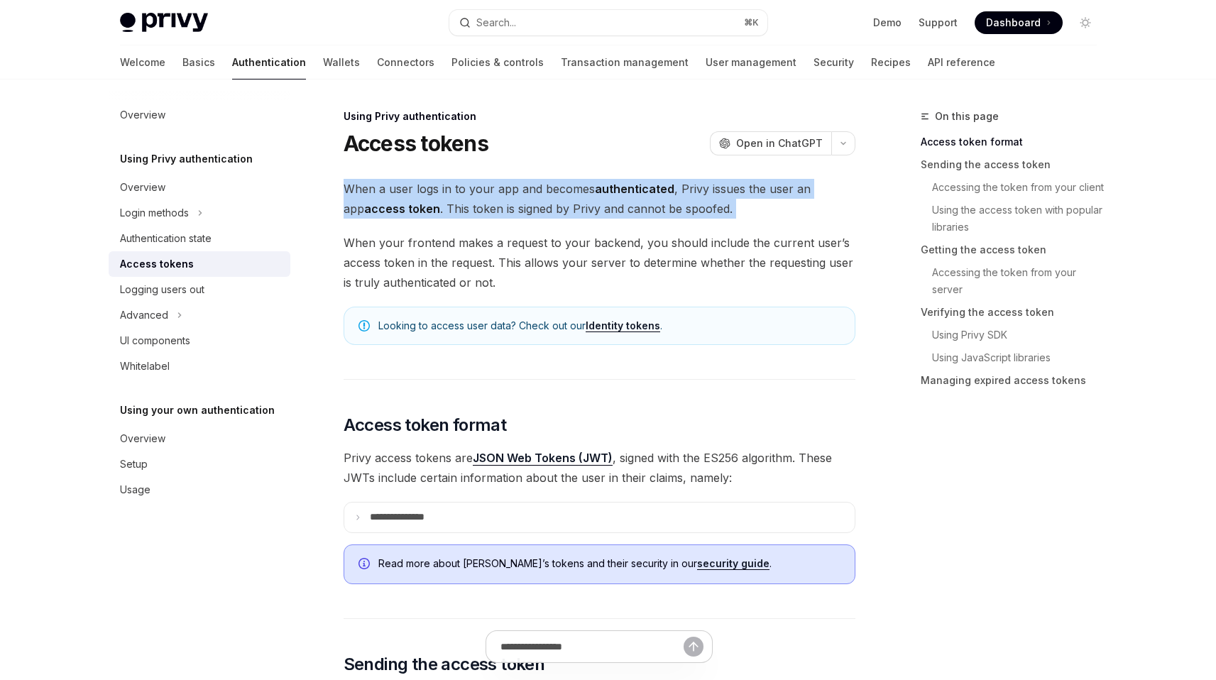
click at [494, 207] on span "When a user logs in to your app and becomes authenticated , Privy issues the us…" at bounding box center [600, 199] width 512 height 40
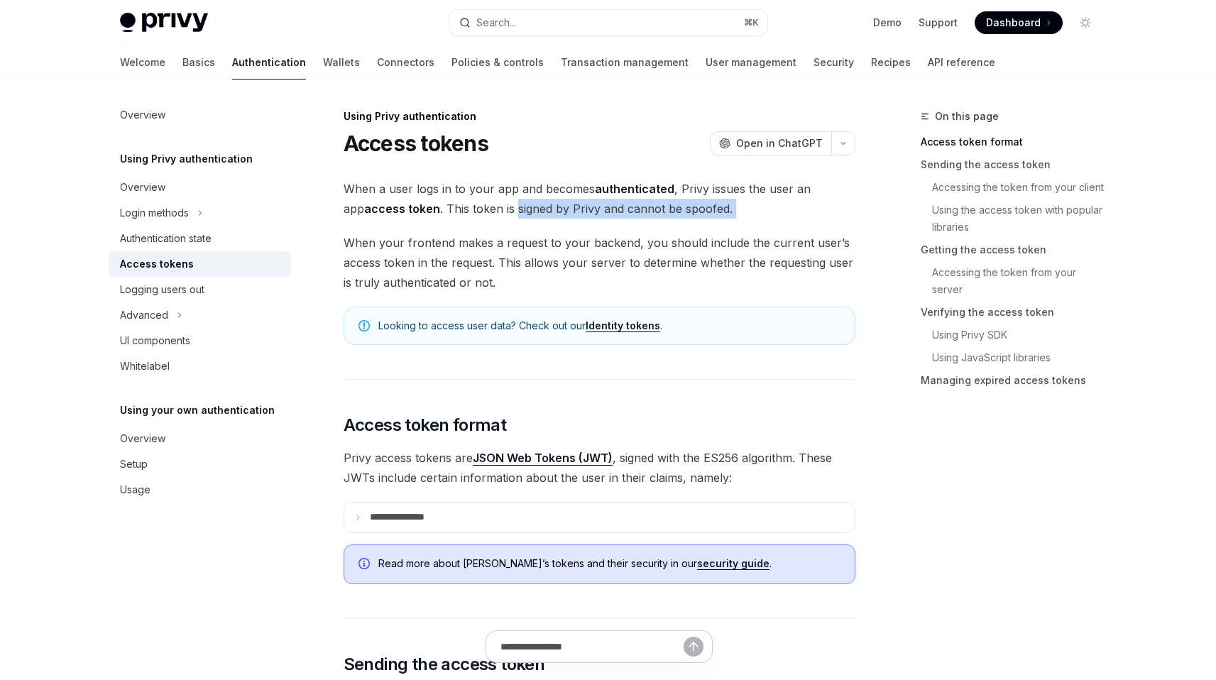
click at [493, 208] on span "When a user logs in to your app and becomes authenticated , Privy issues the us…" at bounding box center [600, 199] width 512 height 40
click at [487, 209] on span "When a user logs in to your app and becomes authenticated , Privy issues the us…" at bounding box center [600, 199] width 512 height 40
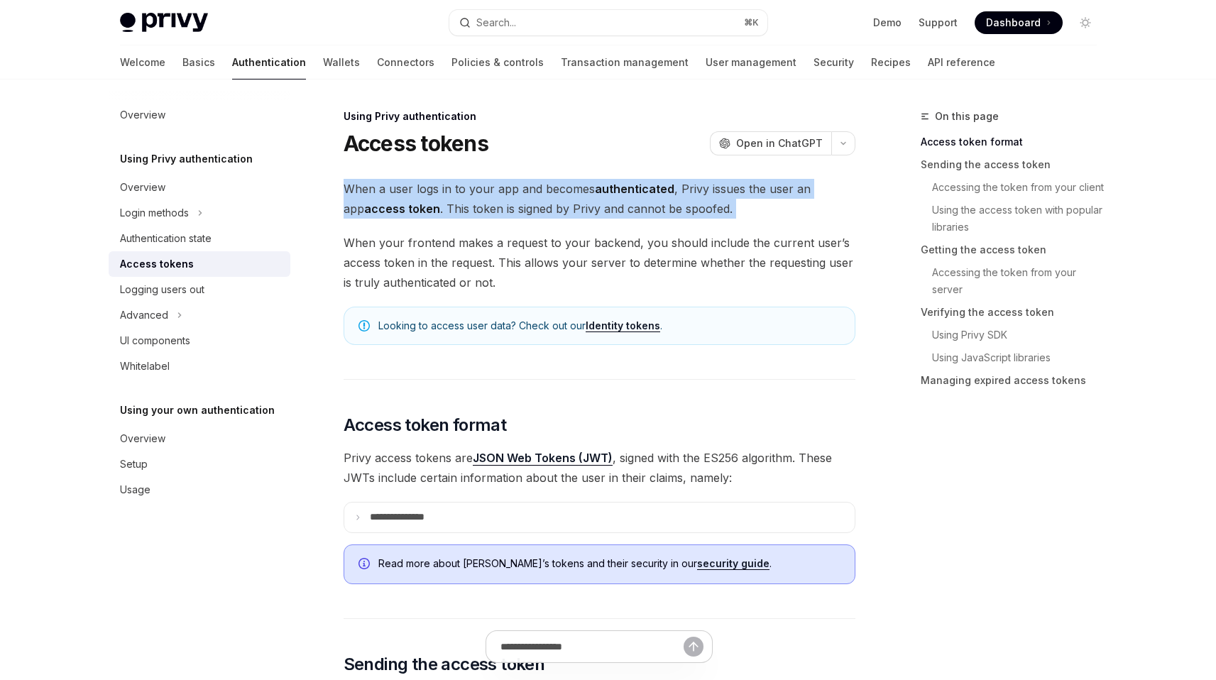
click at [487, 209] on span "When a user logs in to your app and becomes authenticated , Privy issues the us…" at bounding box center [600, 199] width 512 height 40
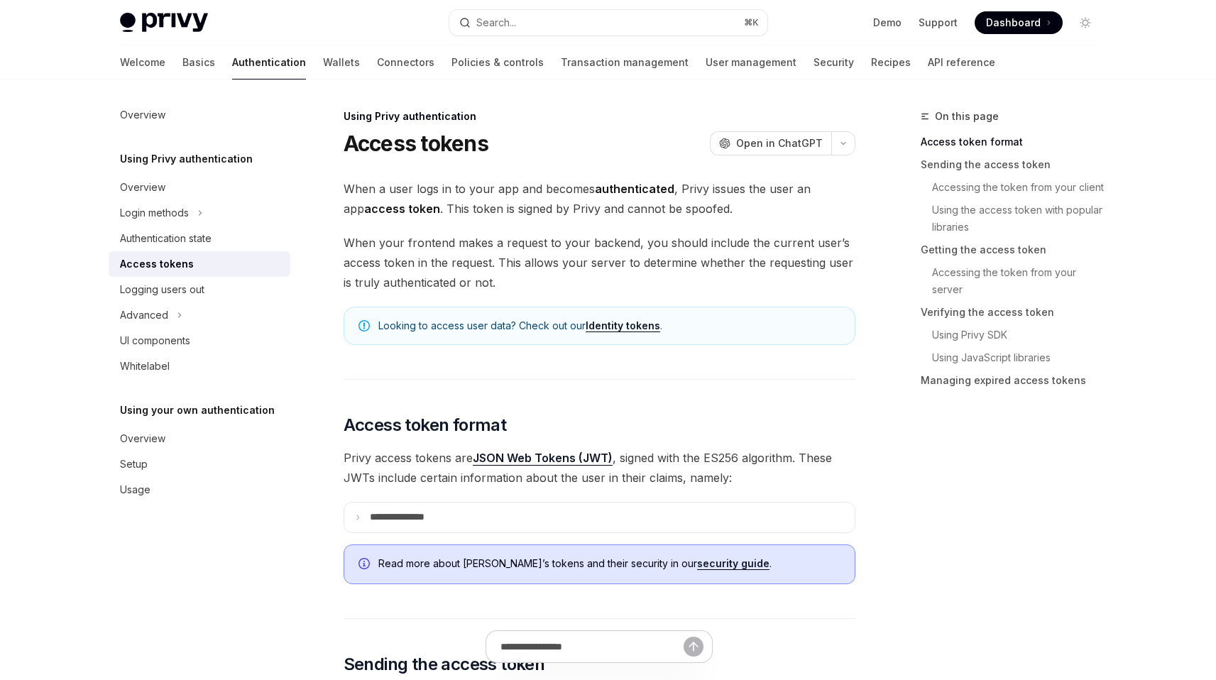
click at [482, 265] on span "When your frontend makes a request to your backend, you should include the curr…" at bounding box center [600, 263] width 512 height 60
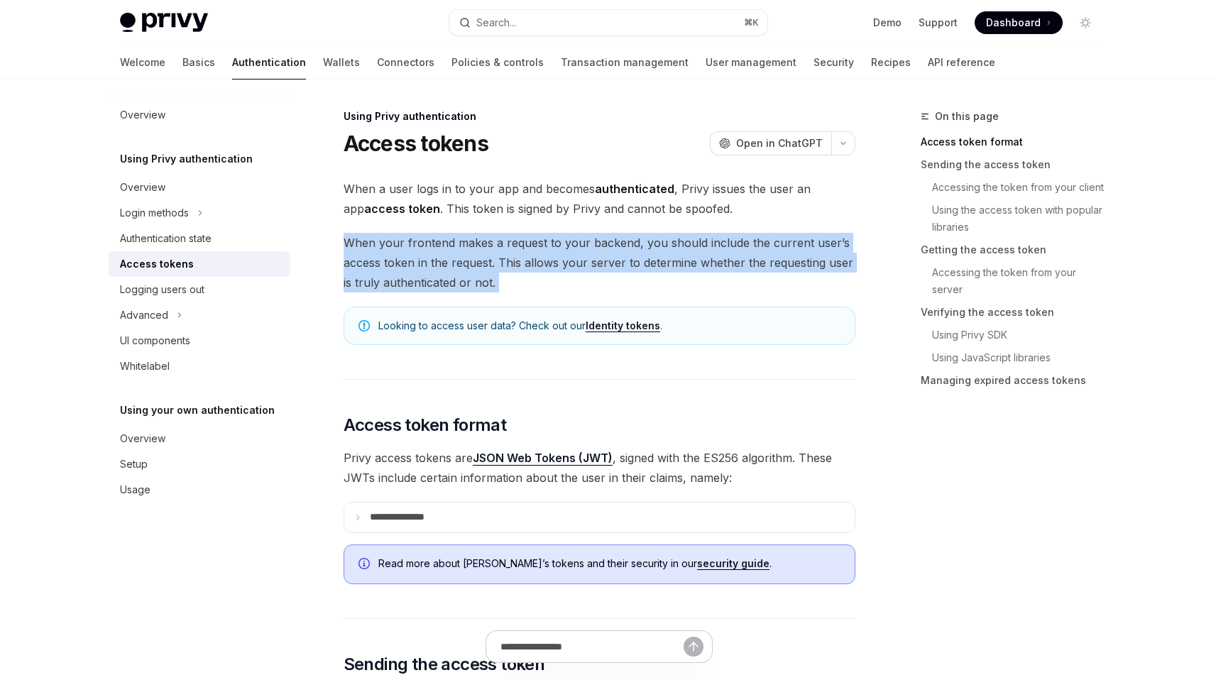
click at [482, 265] on span "When your frontend makes a request to your backend, you should include the curr…" at bounding box center [600, 263] width 512 height 60
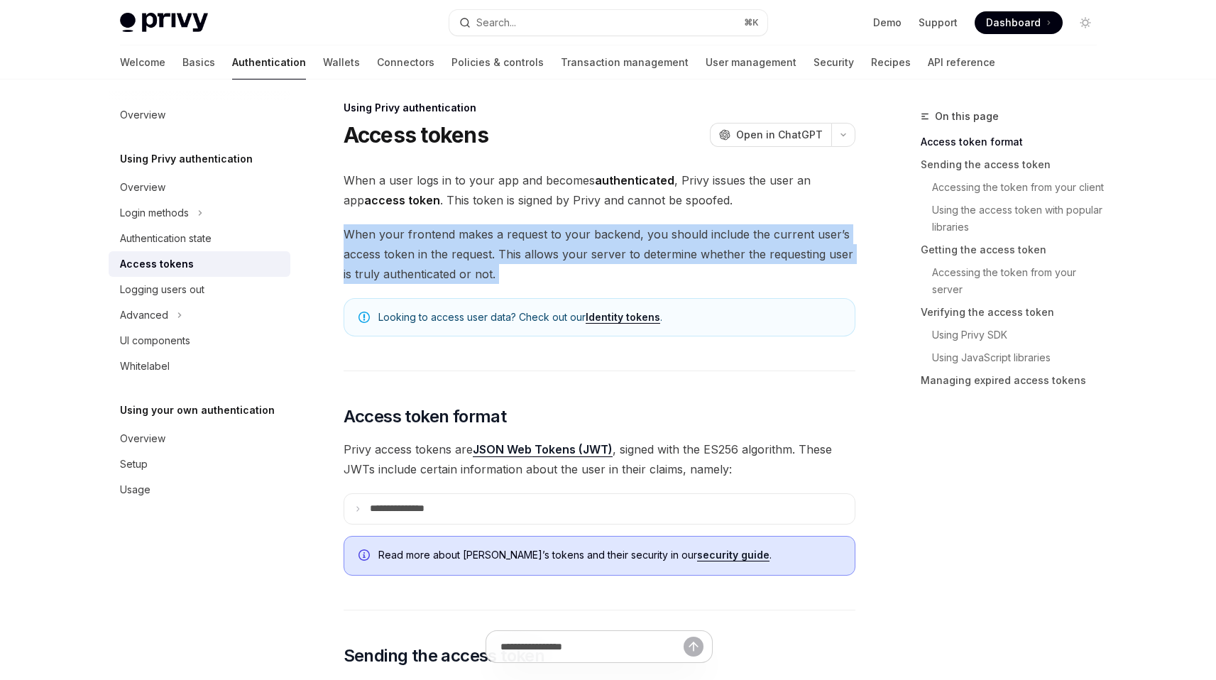
click at [481, 260] on span "When your frontend makes a request to your backend, you should include the curr…" at bounding box center [600, 254] width 512 height 60
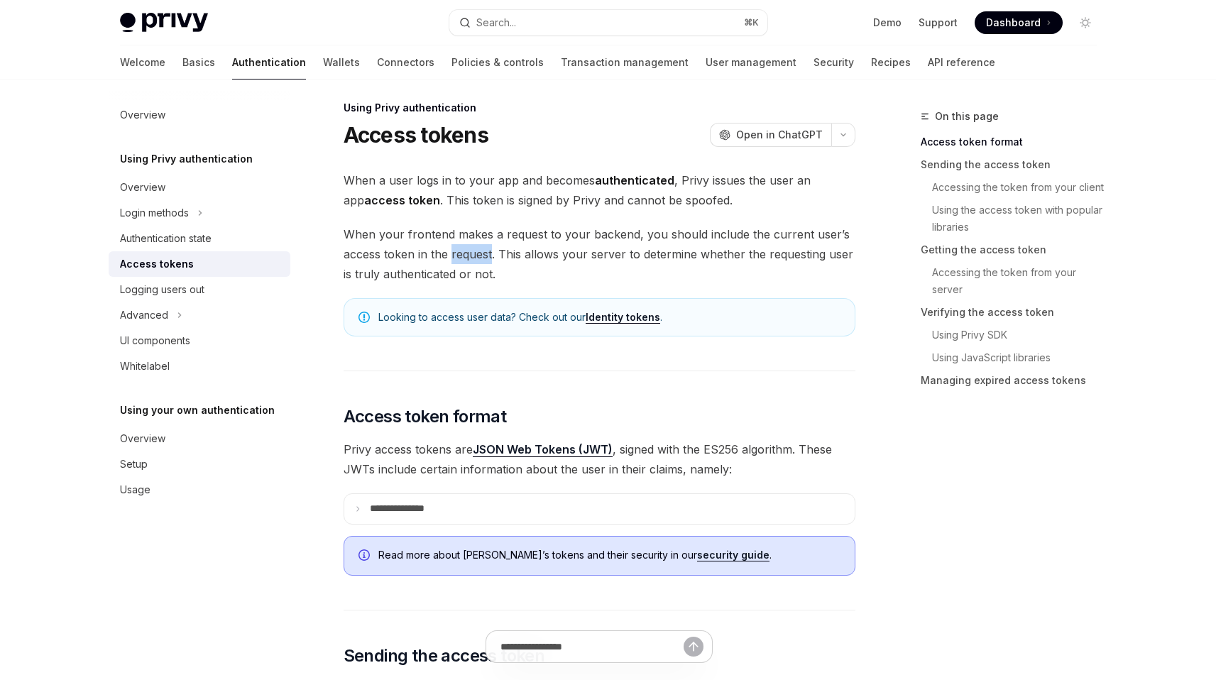
click at [481, 260] on span "When your frontend makes a request to your backend, you should include the curr…" at bounding box center [600, 254] width 512 height 60
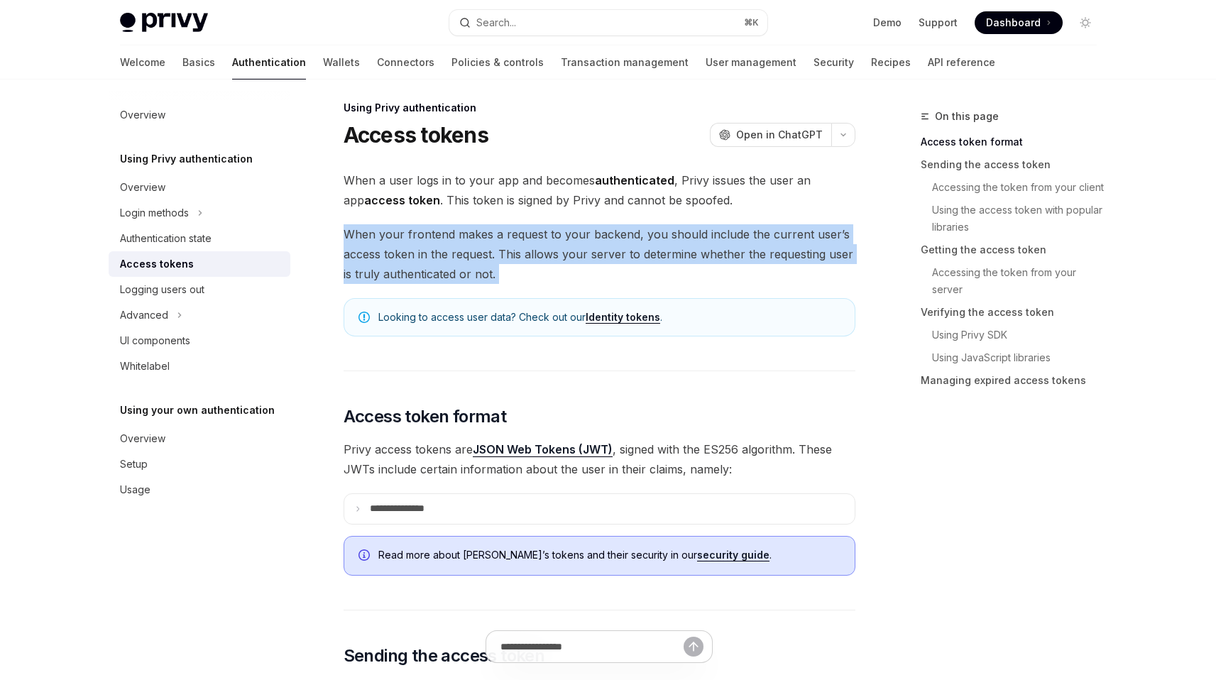
click at [481, 260] on span "When your frontend makes a request to your backend, you should include the curr…" at bounding box center [600, 254] width 512 height 60
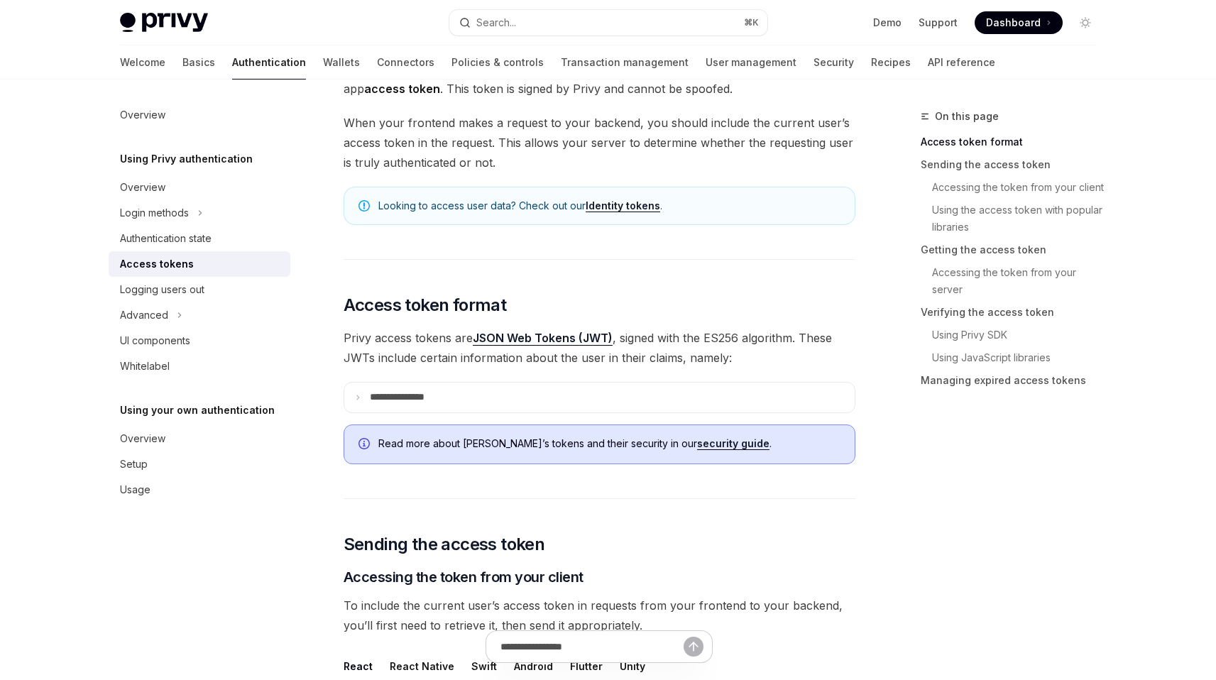
scroll to position [129, 0]
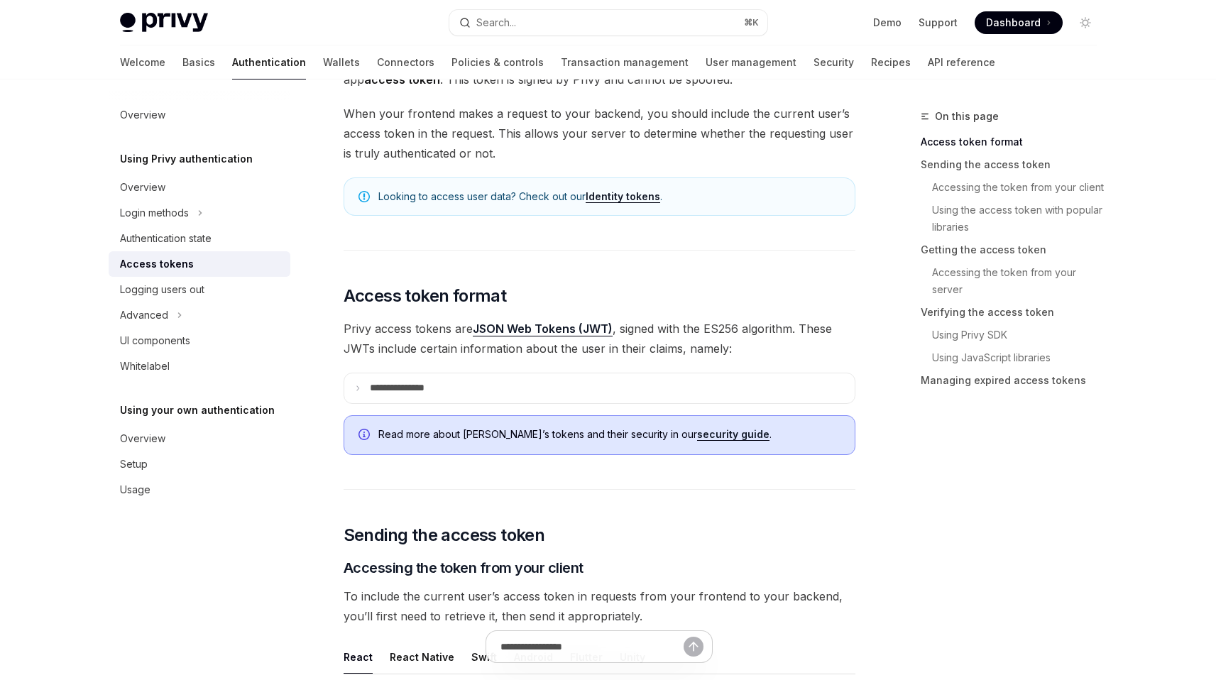
click at [676, 339] on span "Privy access tokens are JSON Web Tokens (JWT) , signed with the ES256 algorithm…" at bounding box center [600, 339] width 512 height 40
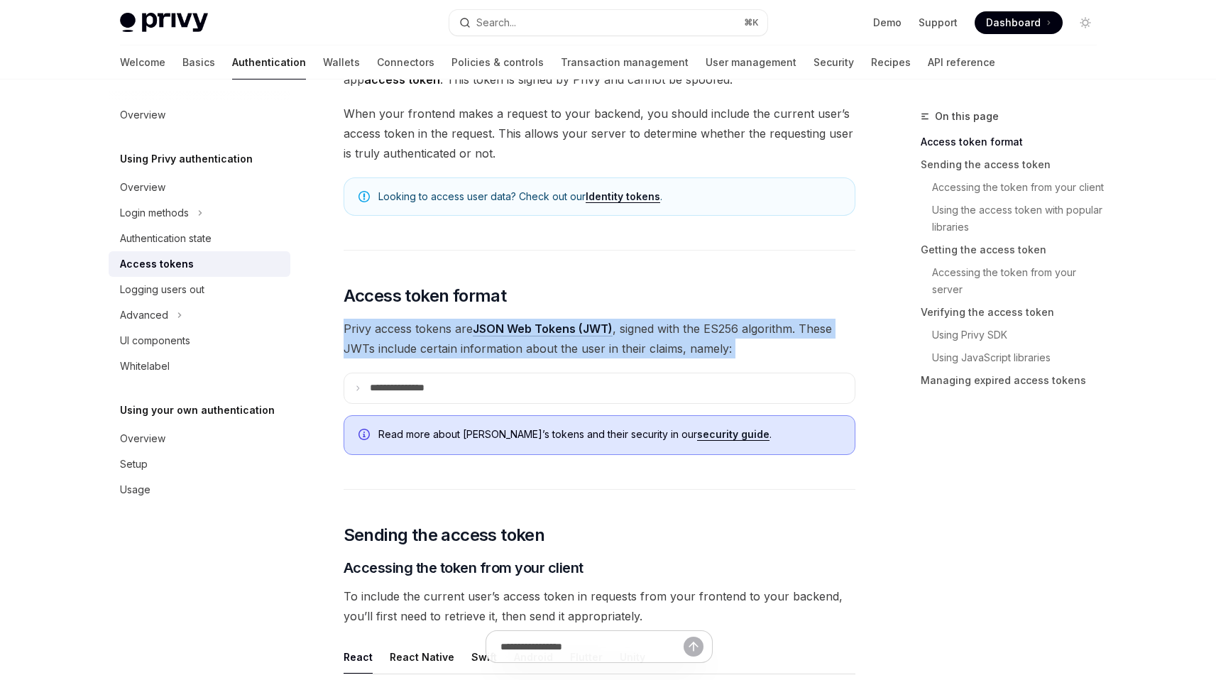
click at [676, 339] on span "Privy access tokens are JSON Web Tokens (JWT) , signed with the ES256 algorithm…" at bounding box center [600, 339] width 512 height 40
click at [673, 354] on span "Privy access tokens are JSON Web Tokens (JWT) , signed with the ES256 algorithm…" at bounding box center [600, 339] width 512 height 40
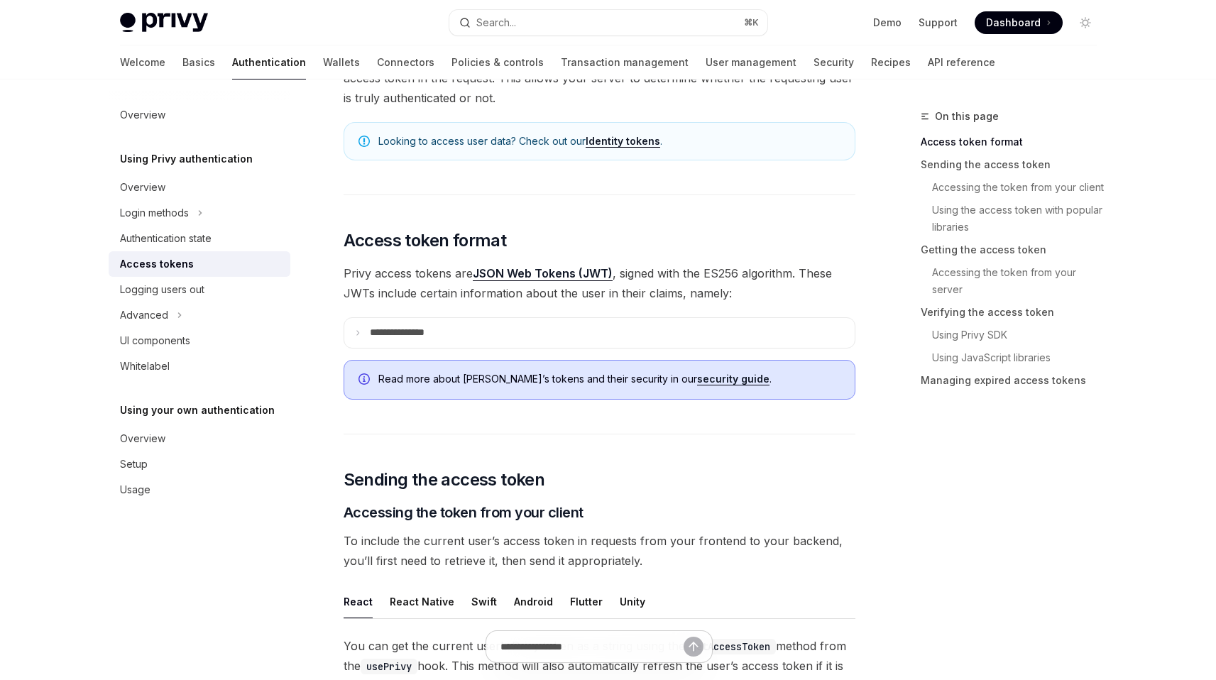
scroll to position [212, 0]
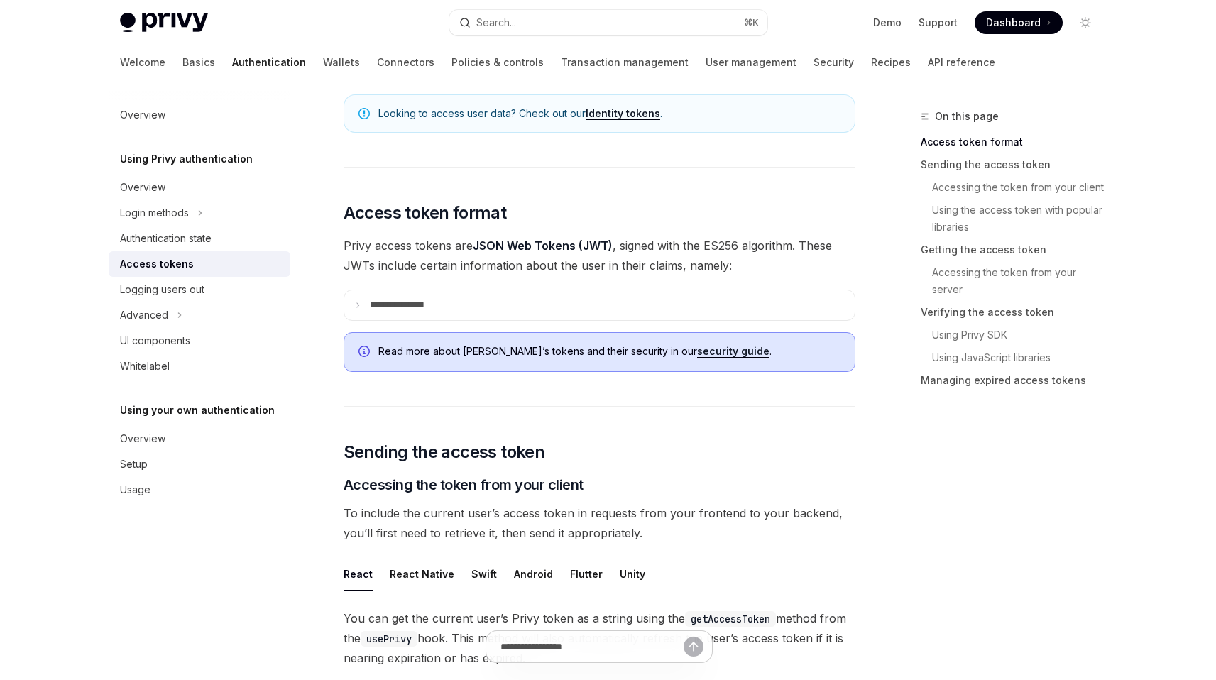
click at [697, 349] on link "security guide" at bounding box center [733, 351] width 72 height 13
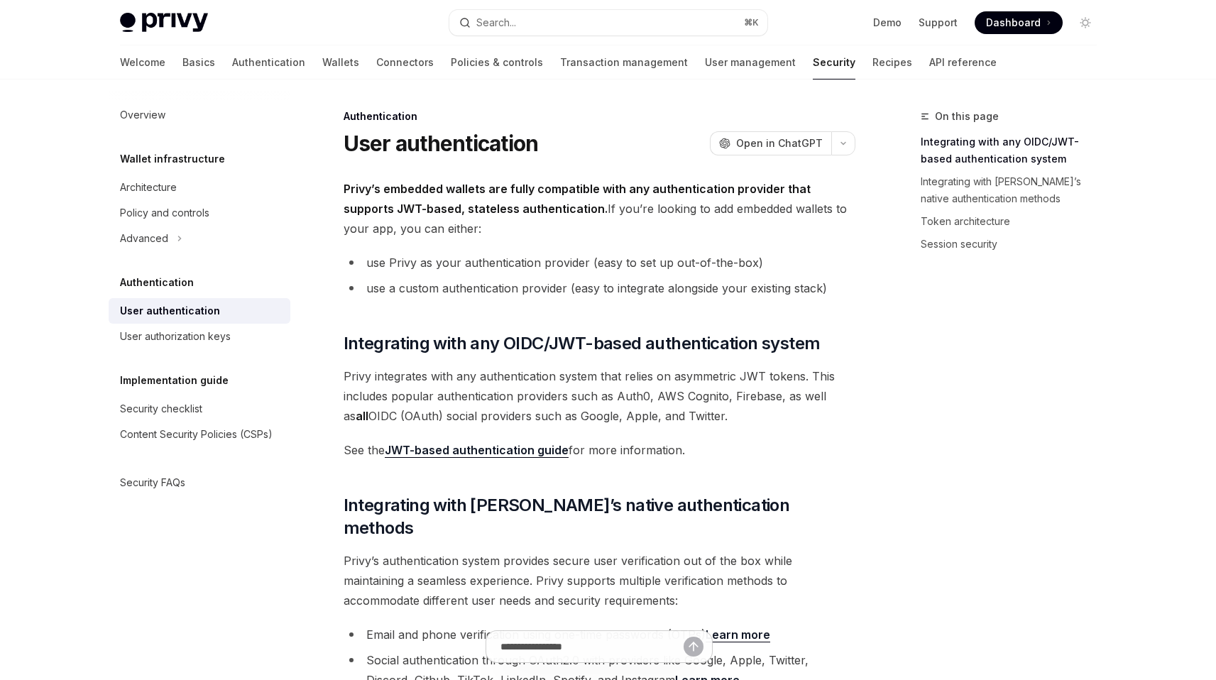
click at [663, 270] on li "use Privy as your authentication provider (easy to set up out-of-the-box)" at bounding box center [600, 263] width 512 height 20
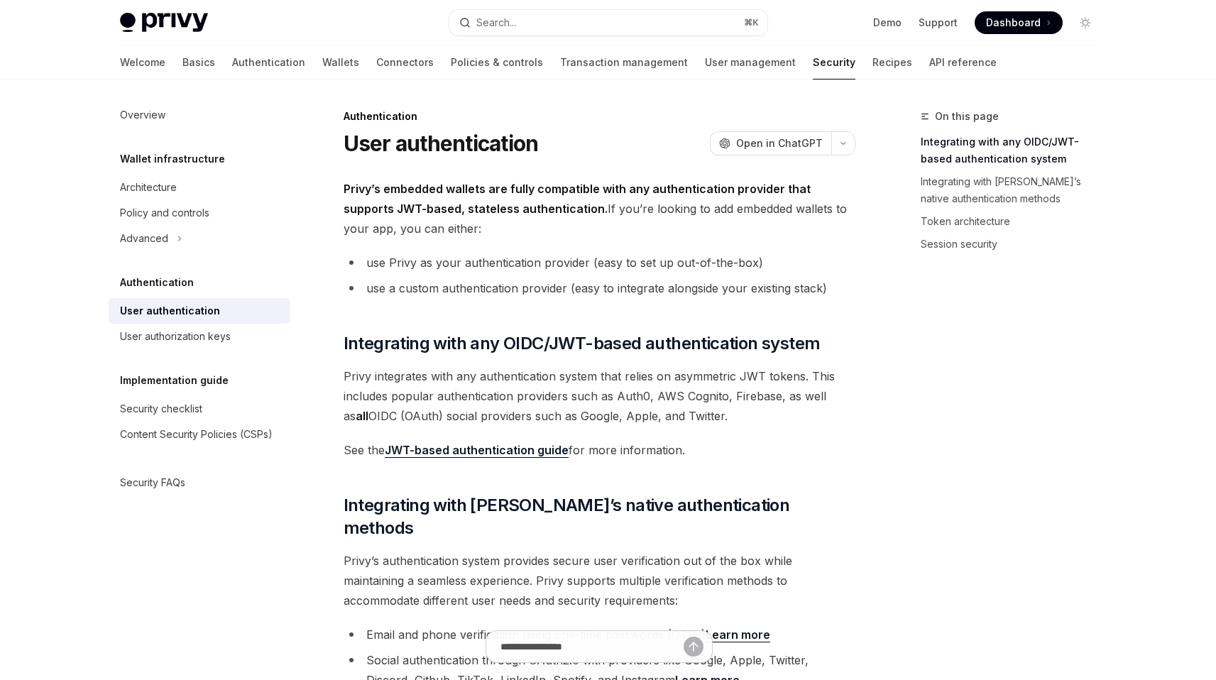
click at [669, 279] on li "use a custom authentication provider (easy to integrate alongside your existing…" at bounding box center [600, 288] width 512 height 20
click at [665, 286] on li "use a custom authentication provider (easy to integrate alongside your existing…" at bounding box center [600, 288] width 512 height 20
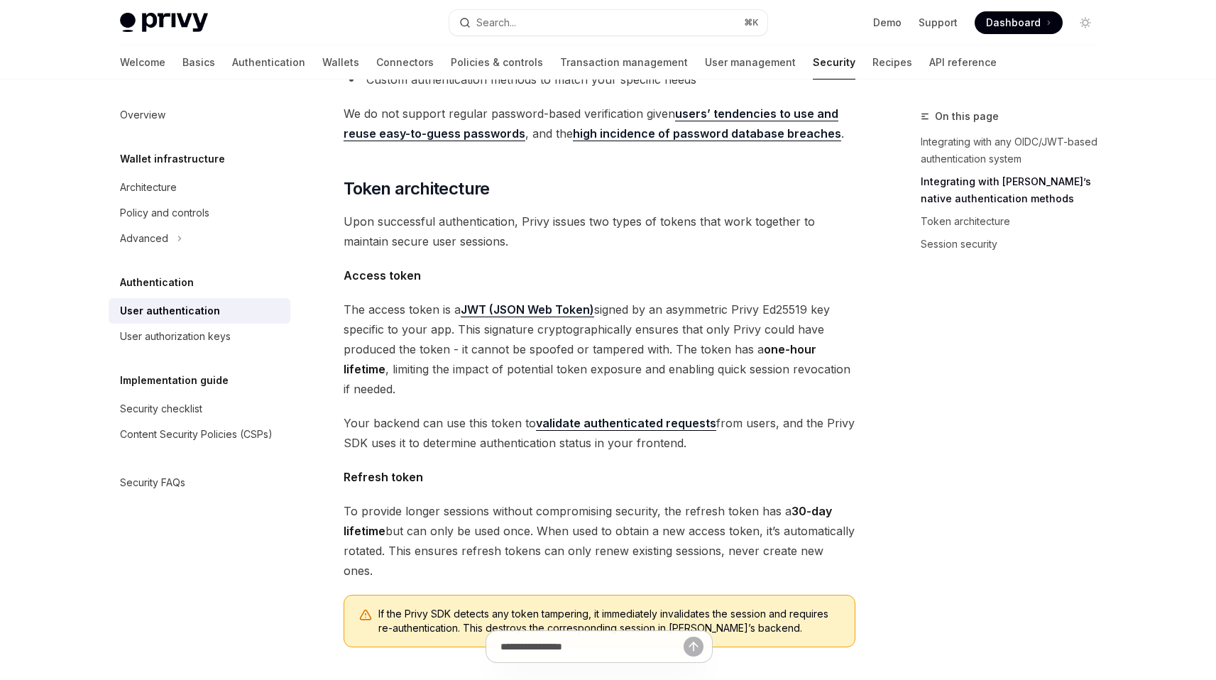
scroll to position [690, 0]
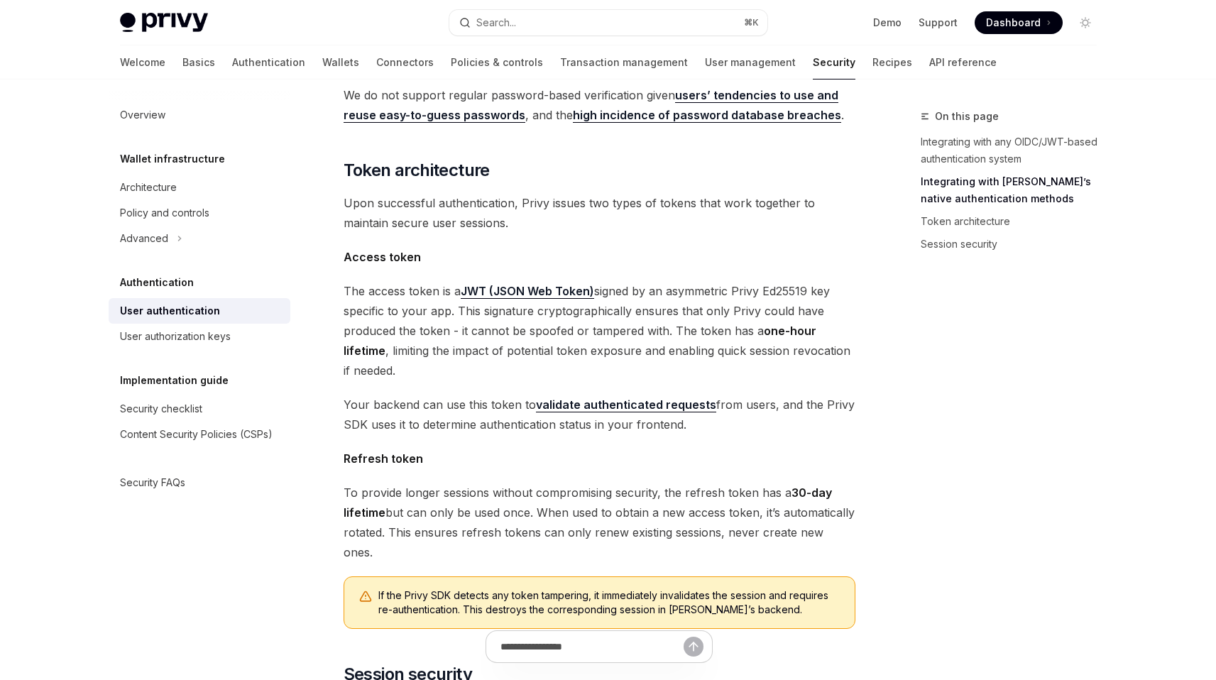
click at [697, 300] on span "The access token is a JWT (JSON Web Token) signed by an asymmetric Privy Ed2551…" at bounding box center [600, 330] width 512 height 99
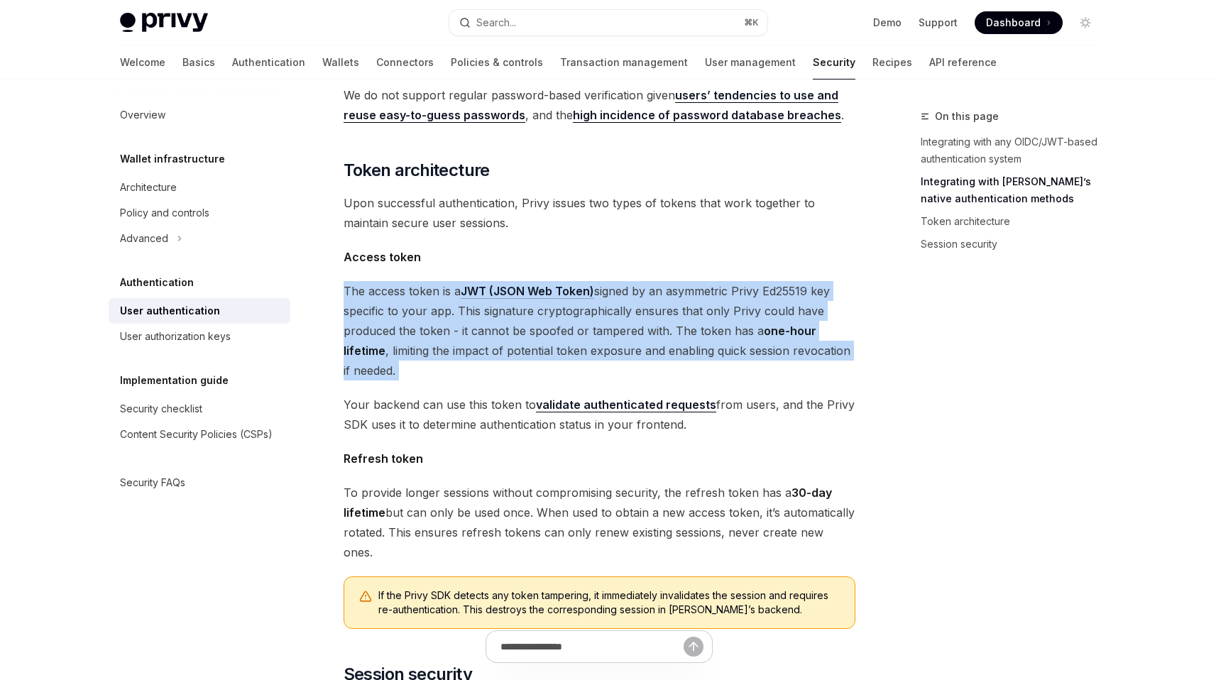
click at [697, 300] on span "The access token is a JWT (JSON Web Token) signed by an asymmetric Privy Ed2551…" at bounding box center [600, 330] width 512 height 99
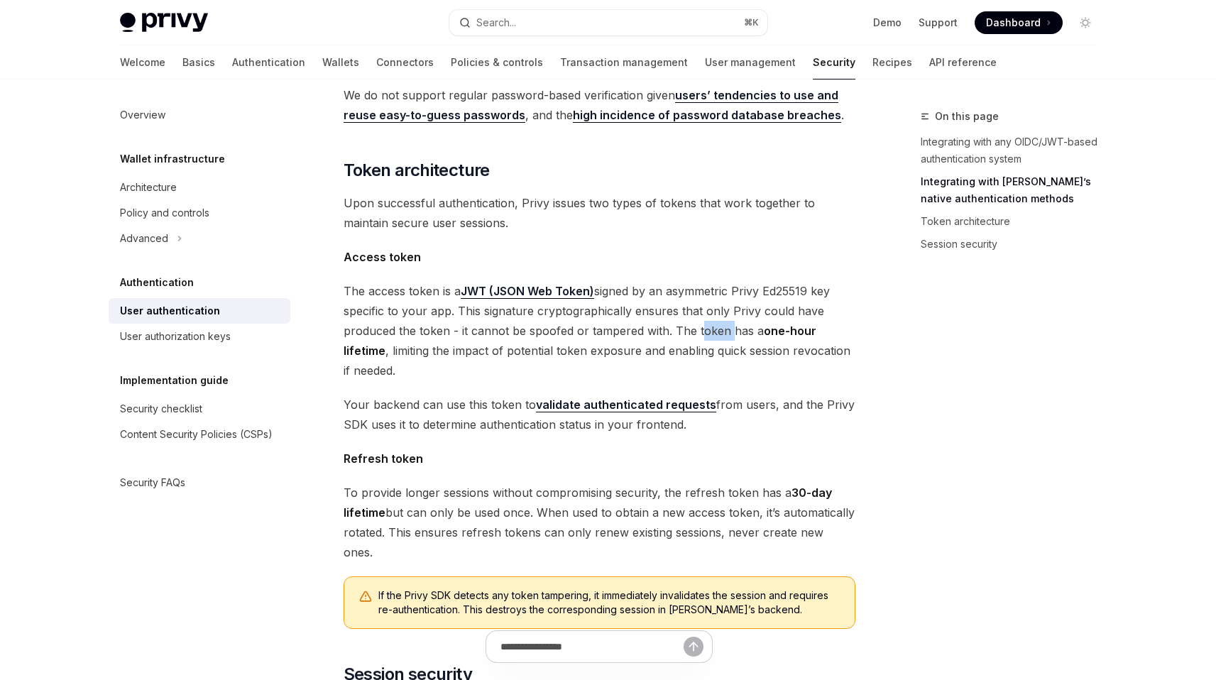
click at [697, 300] on span "The access token is a JWT (JSON Web Token) signed by an asymmetric Privy Ed2551…" at bounding box center [600, 330] width 512 height 99
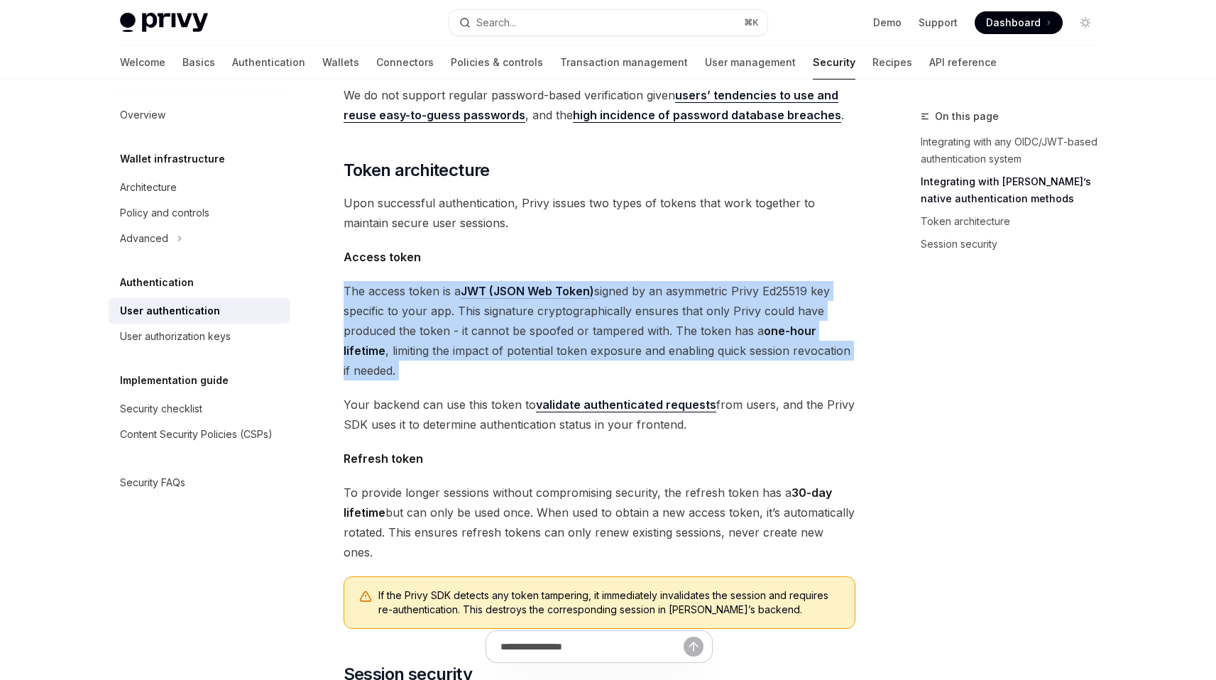
click at [697, 300] on span "The access token is a JWT (JSON Web Token) signed by an asymmetric Privy Ed2551…" at bounding box center [600, 330] width 512 height 99
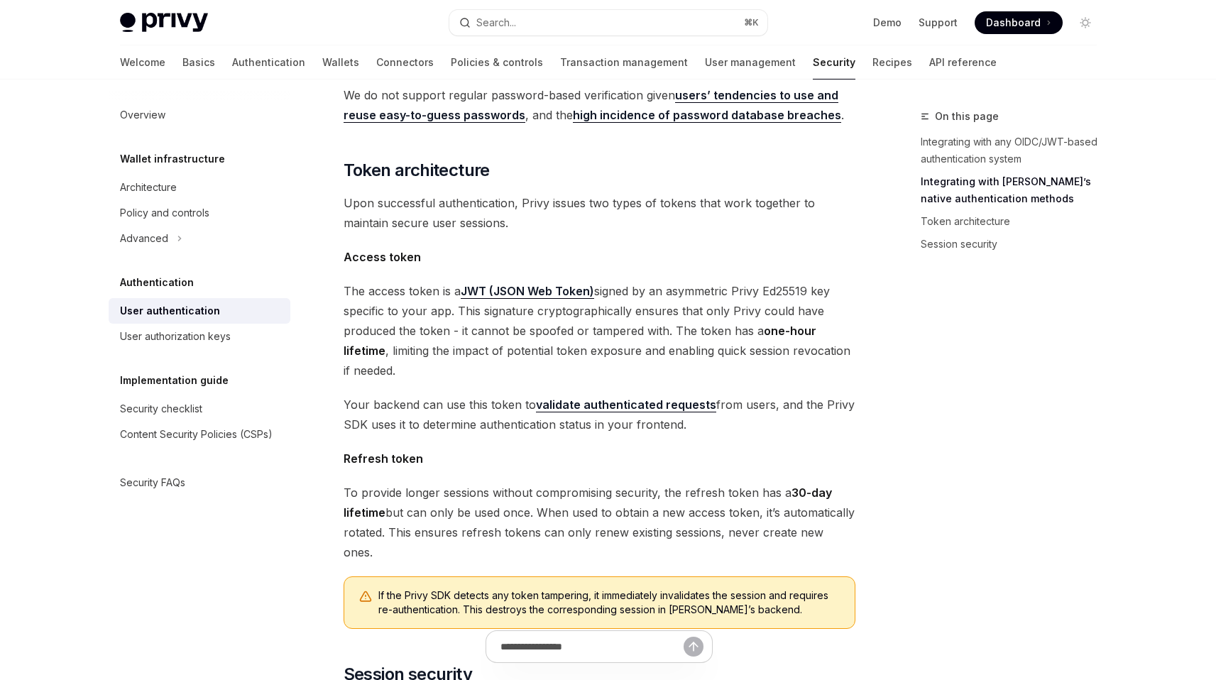
scroll to position [722, 0]
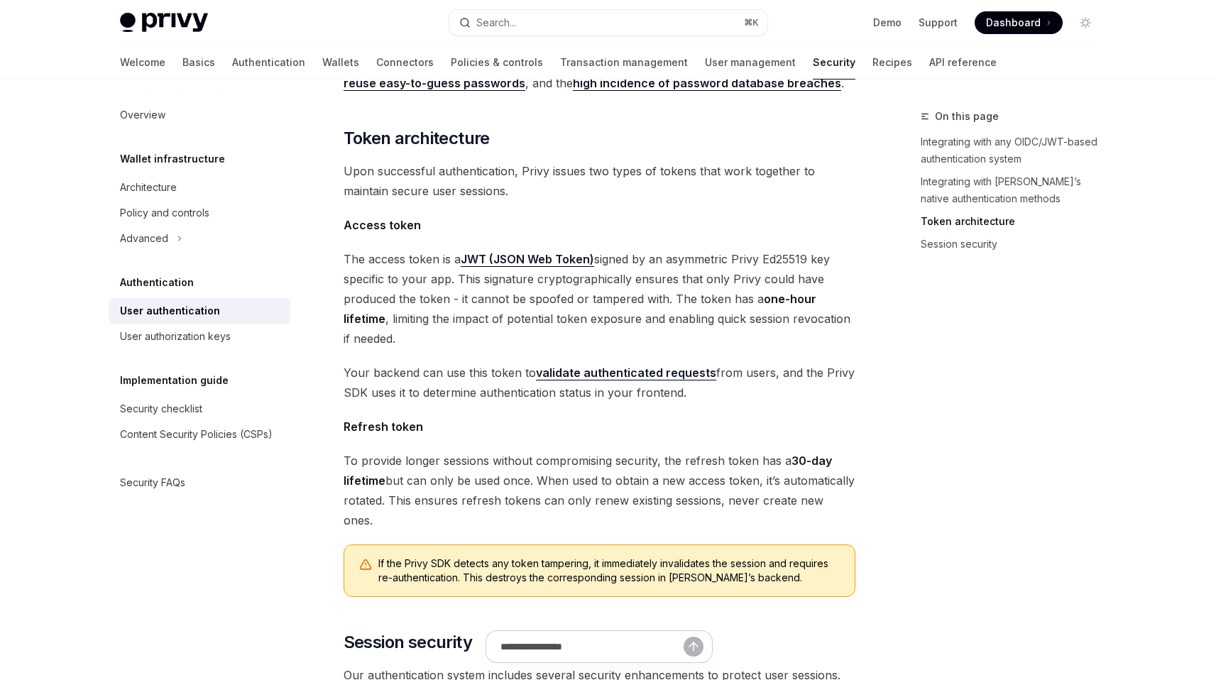
click at [755, 339] on div "Privy’s embedded wallets are fully compatible with any authentication provider …" at bounding box center [600, 164] width 512 height 1414
click at [754, 339] on div "Privy’s embedded wallets are fully compatible with any authentication provider …" at bounding box center [600, 164] width 512 height 1414
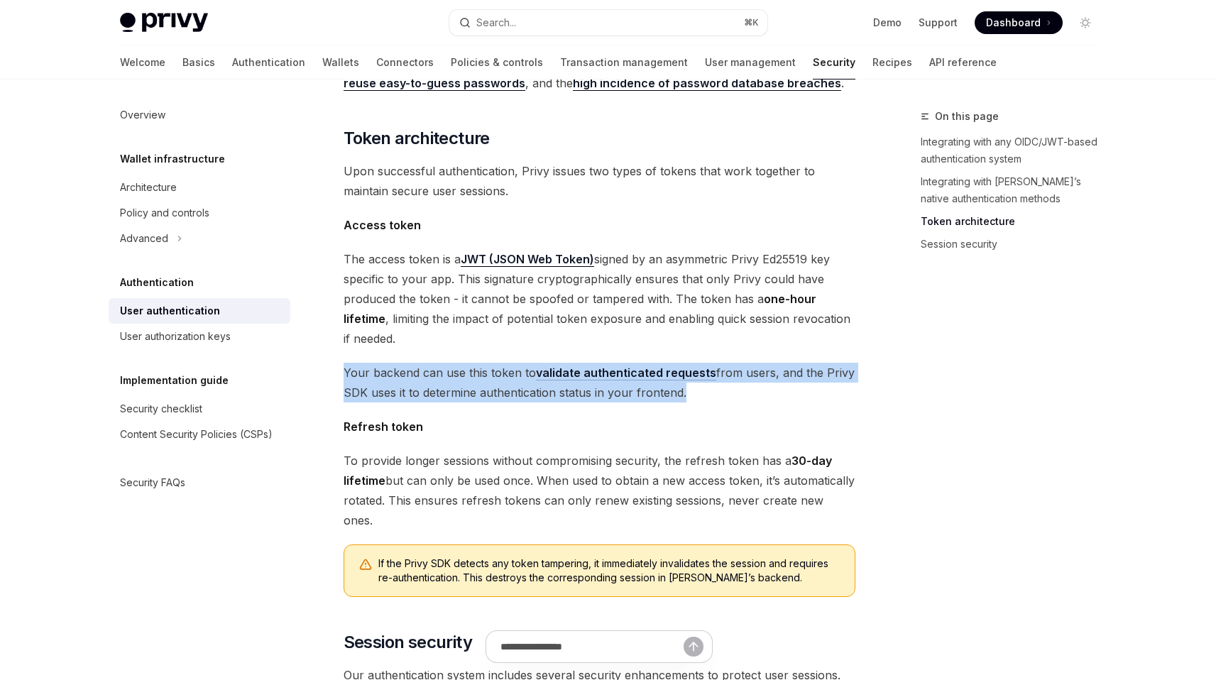
click at [754, 339] on div "Privy’s embedded wallets are fully compatible with any authentication provider …" at bounding box center [600, 164] width 512 height 1414
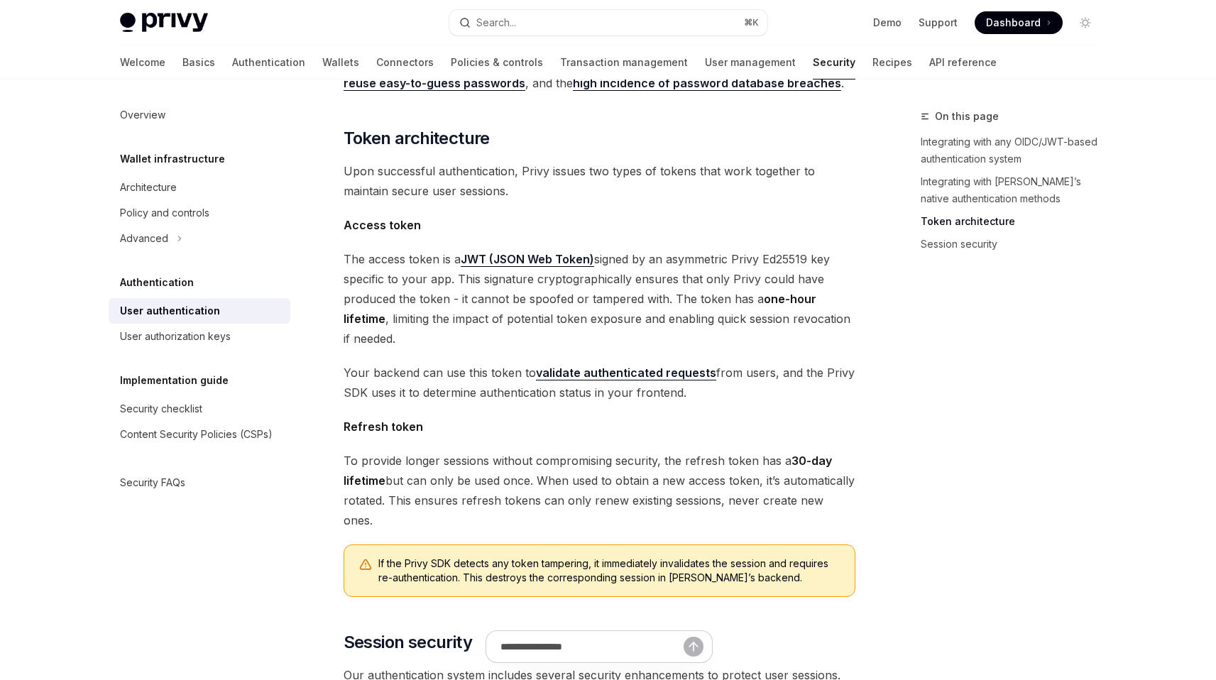
click at [754, 339] on div "Privy’s embedded wallets are fully compatible with any authentication provider …" at bounding box center [600, 164] width 512 height 1414
click at [757, 300] on span "The access token is a JWT (JSON Web Token) signed by an asymmetric Privy Ed2551…" at bounding box center [600, 298] width 512 height 99
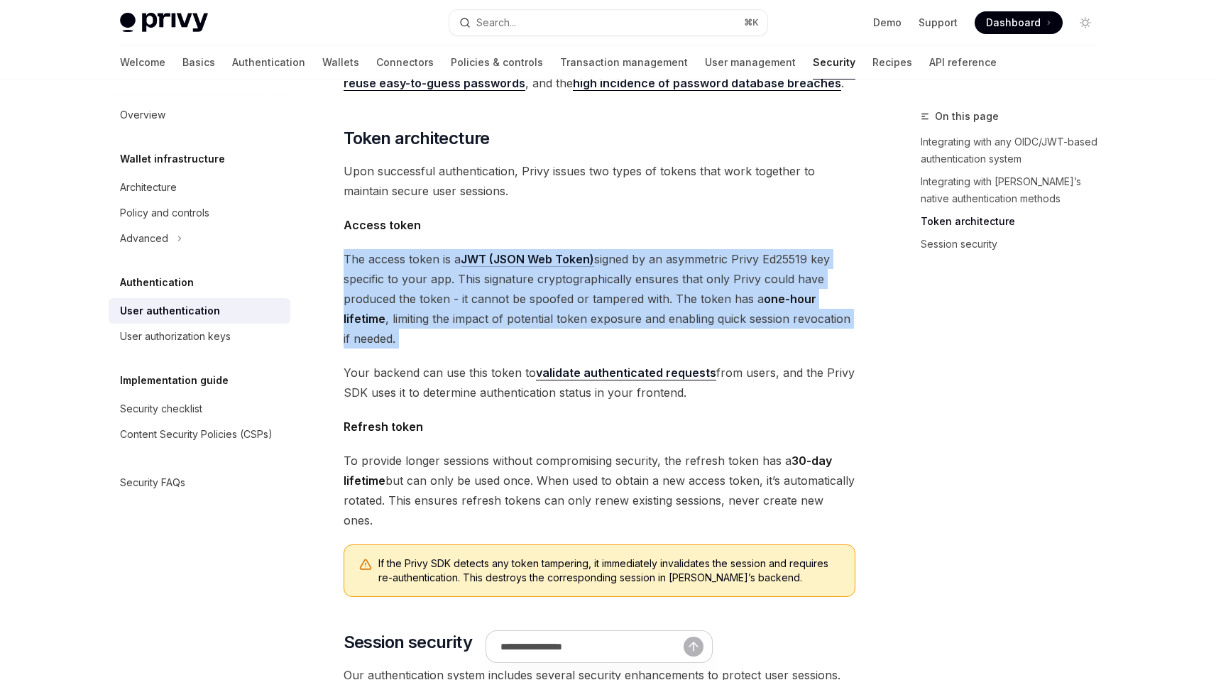
click at [757, 300] on span "The access token is a JWT (JSON Web Token) signed by an asymmetric Privy Ed2551…" at bounding box center [600, 298] width 512 height 99
click at [757, 301] on span "The access token is a JWT (JSON Web Token) signed by an asymmetric Privy Ed2551…" at bounding box center [600, 298] width 512 height 99
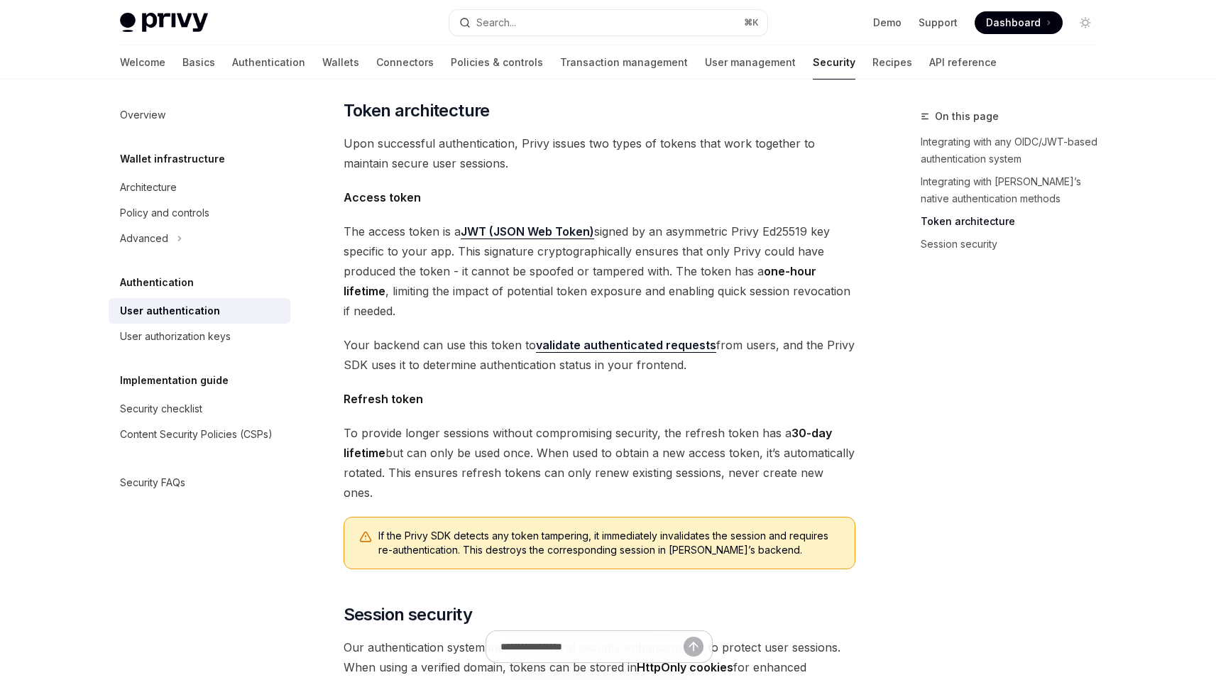
click at [777, 335] on span "Your backend can use this token to validate authenticated requests from users, …" at bounding box center [600, 355] width 512 height 40
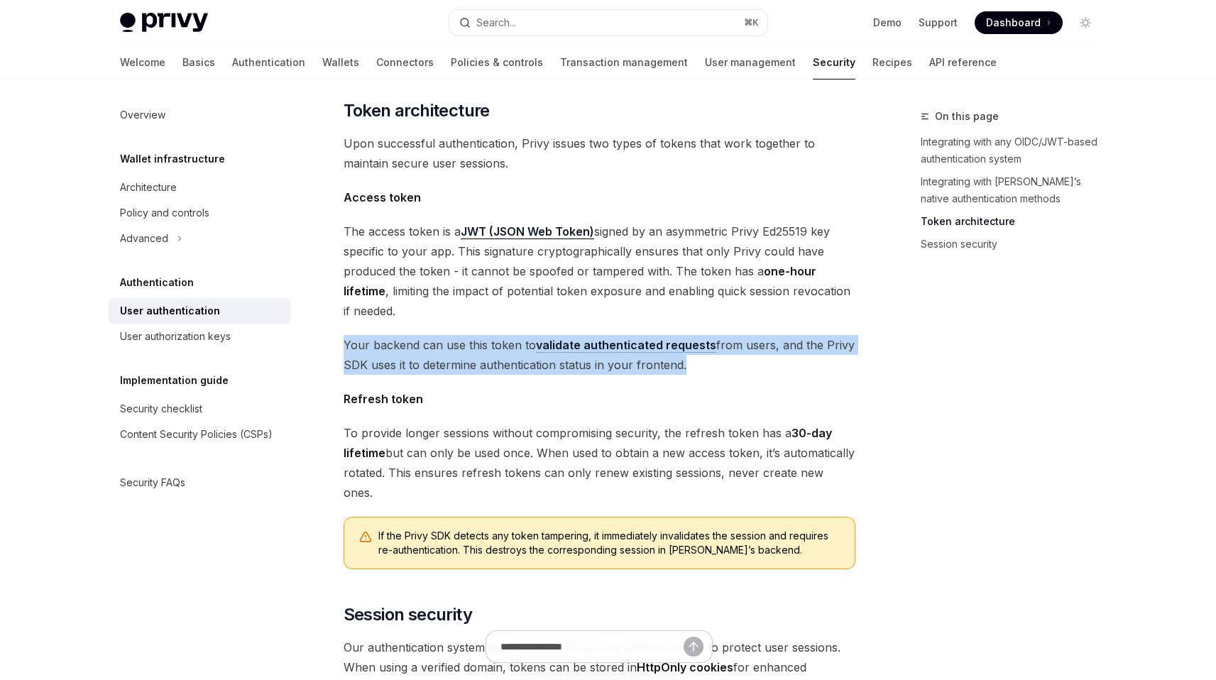
click at [777, 335] on span "Your backend can use this token to validate authenticated requests from users, …" at bounding box center [600, 355] width 512 height 40
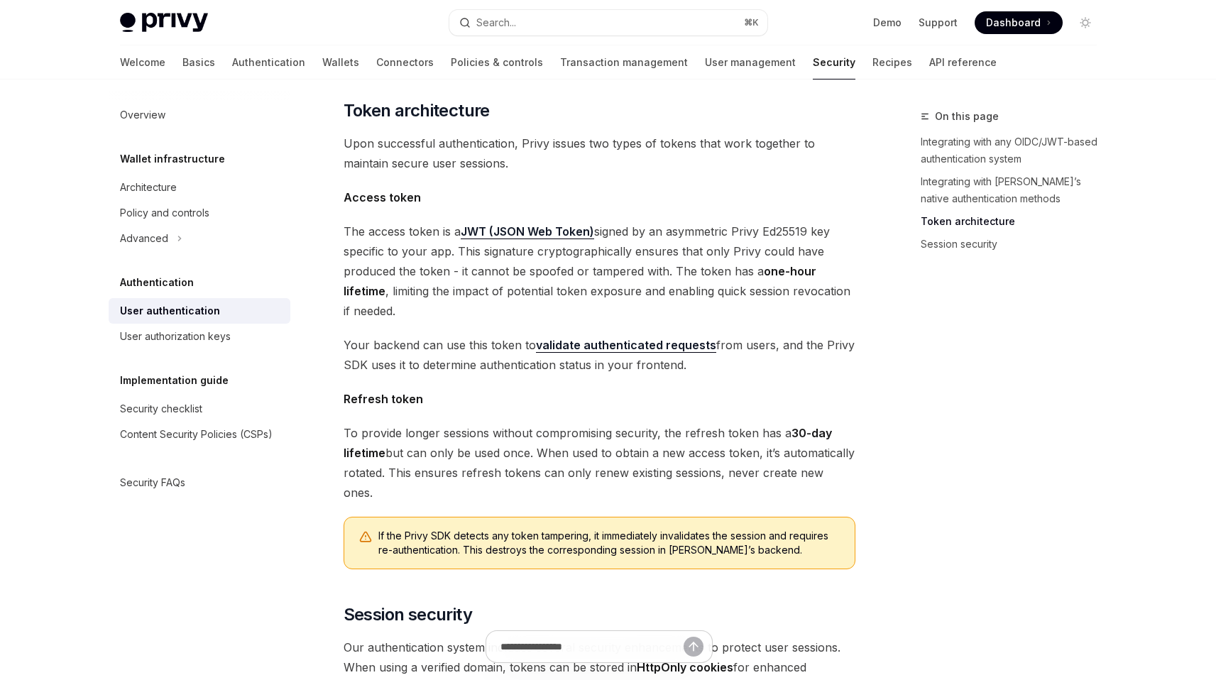
click at [656, 338] on link "validate authenticated requests" at bounding box center [626, 345] width 180 height 15
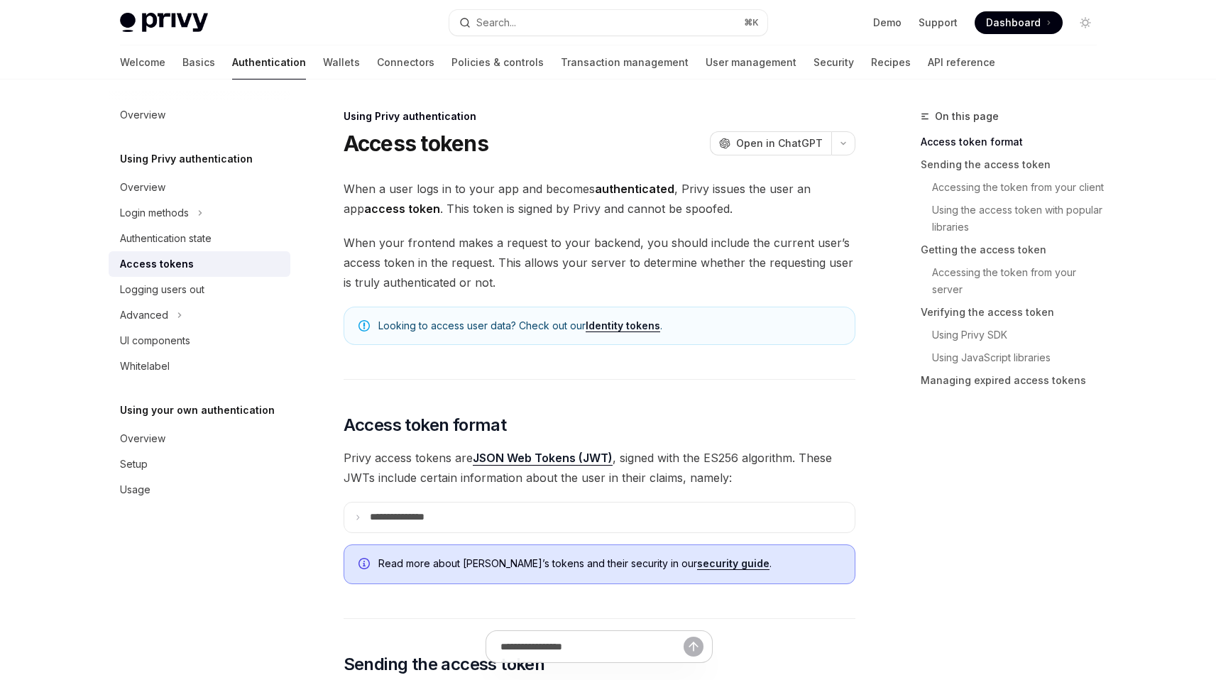
click at [553, 212] on span "When a user logs in to your app and becomes authenticated , Privy issues the us…" at bounding box center [600, 199] width 512 height 40
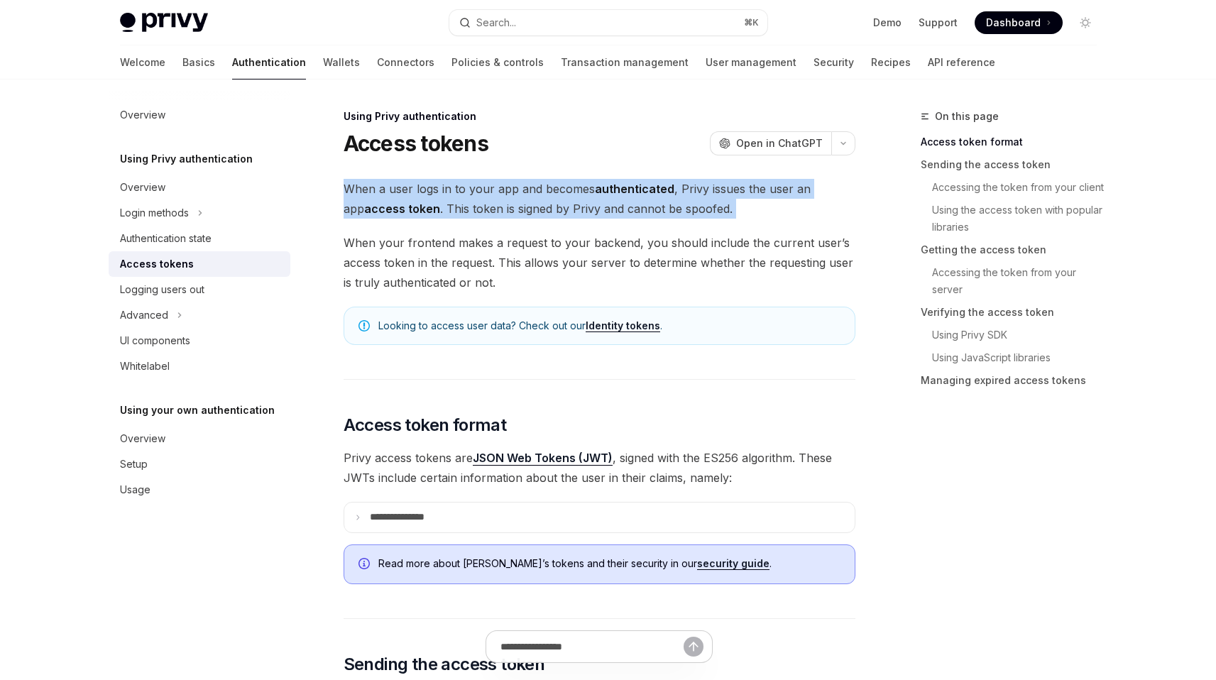
click at [553, 212] on span "When a user logs in to your app and becomes authenticated , Privy issues the us…" at bounding box center [600, 199] width 512 height 40
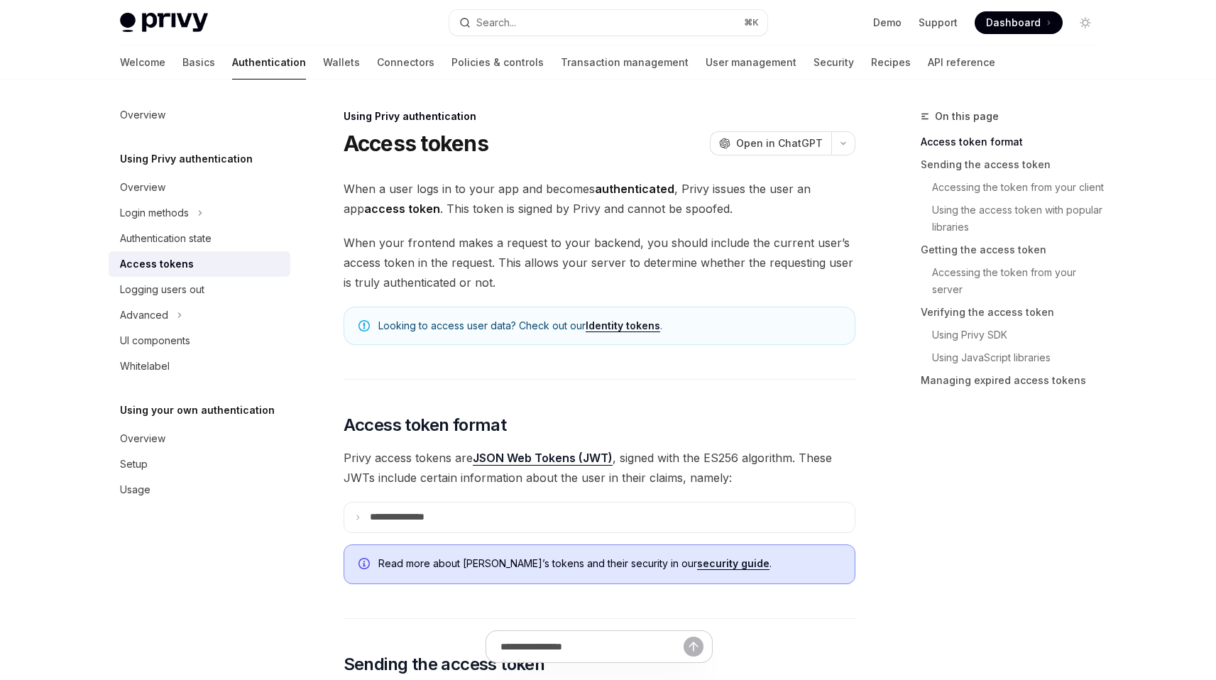
click at [537, 258] on span "When your frontend makes a request to your backend, you should include the curr…" at bounding box center [600, 263] width 512 height 60
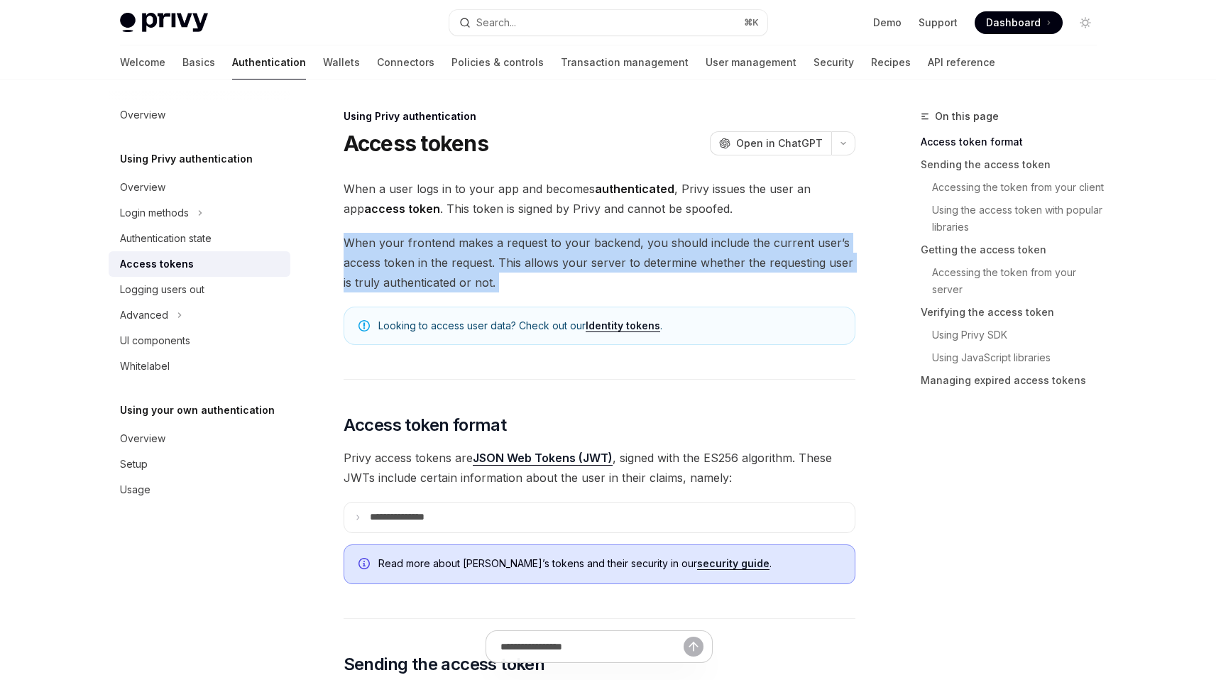
click at [537, 258] on span "When your frontend makes a request to your backend, you should include the curr…" at bounding box center [600, 263] width 512 height 60
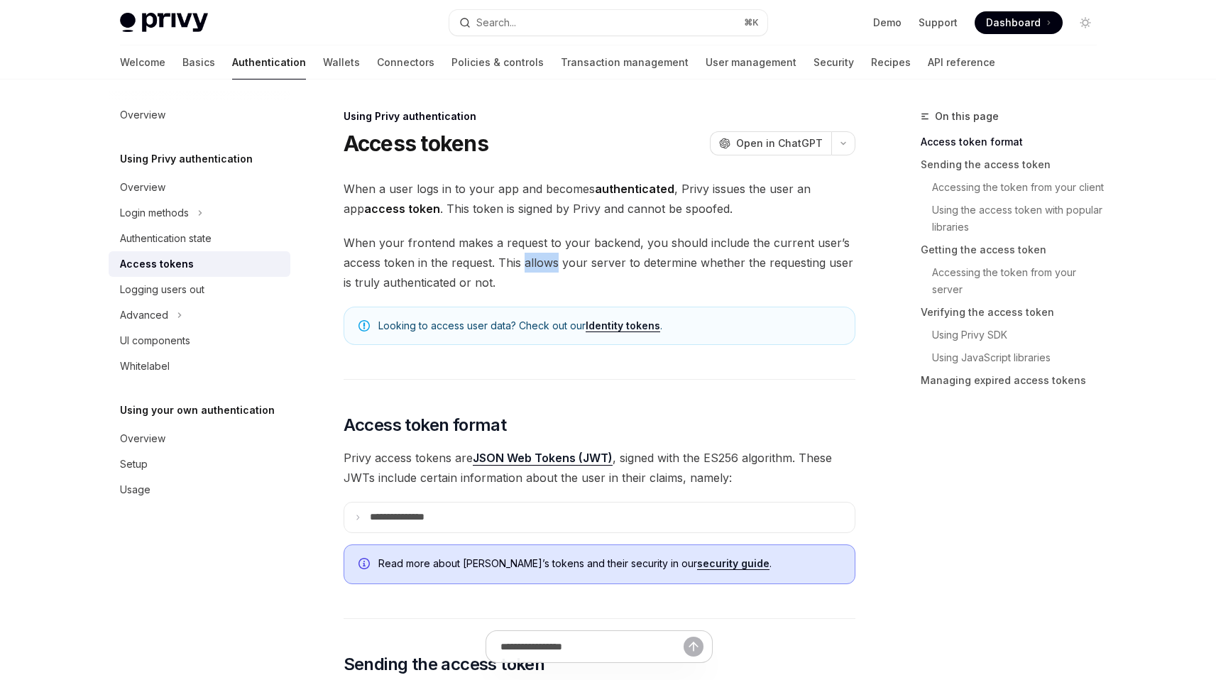
click at [537, 258] on span "When your frontend makes a request to your backend, you should include the curr…" at bounding box center [600, 263] width 512 height 60
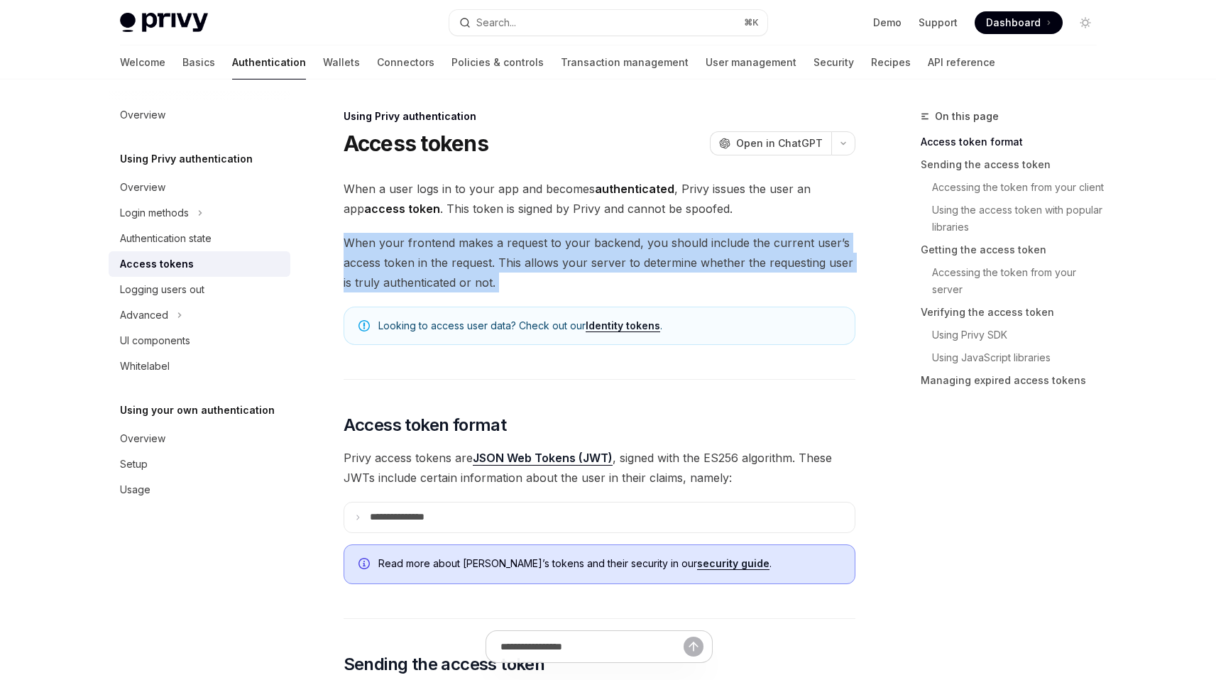
click at [537, 258] on span "When your frontend makes a request to your backend, you should include the curr…" at bounding box center [600, 263] width 512 height 60
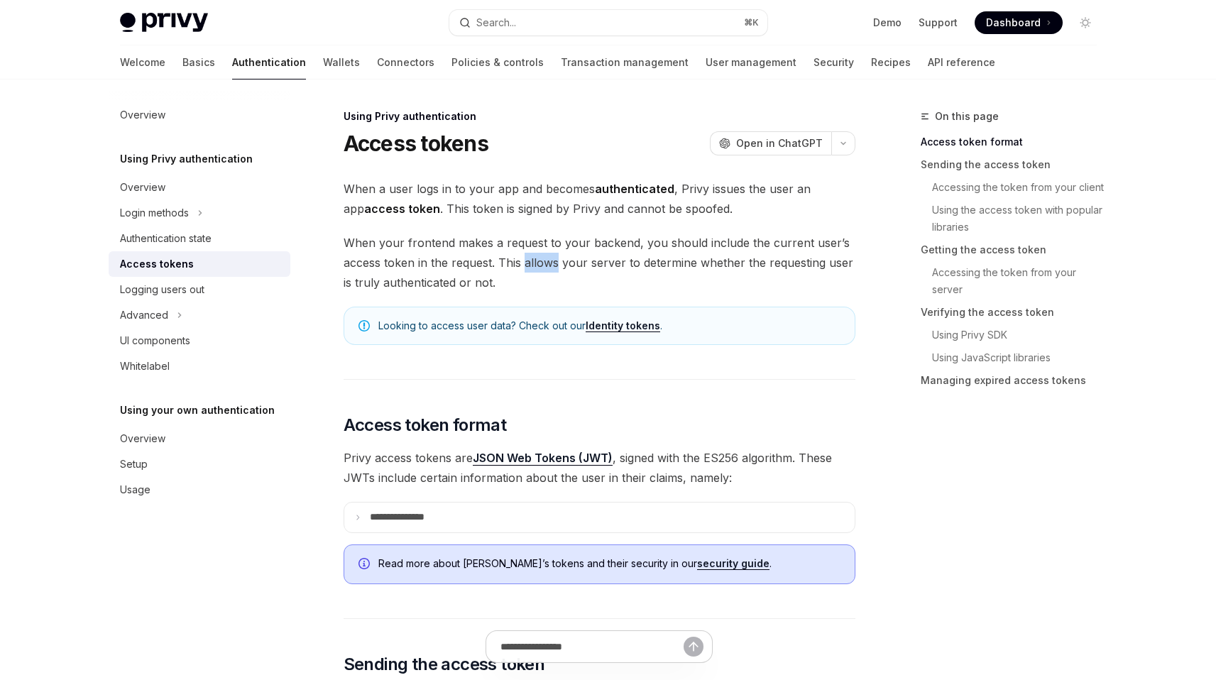
click at [537, 258] on span "When your frontend makes a request to your backend, you should include the curr…" at bounding box center [600, 263] width 512 height 60
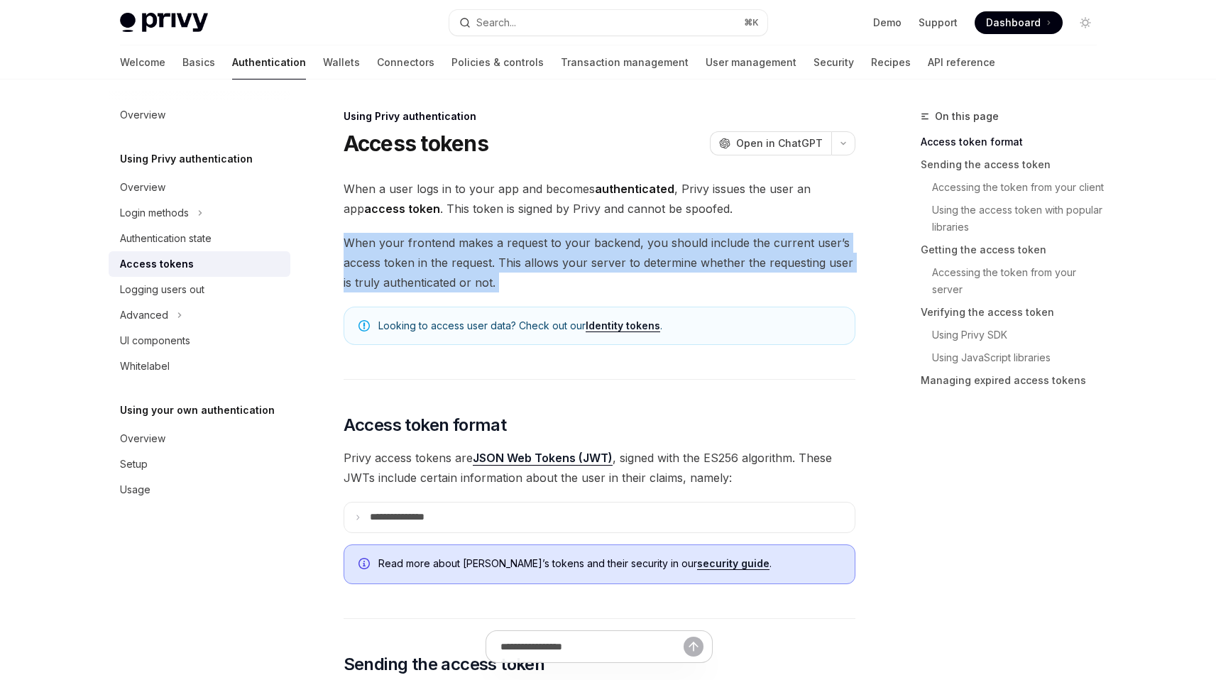
click at [537, 258] on span "When your frontend makes a request to your backend, you should include the curr…" at bounding box center [600, 263] width 512 height 60
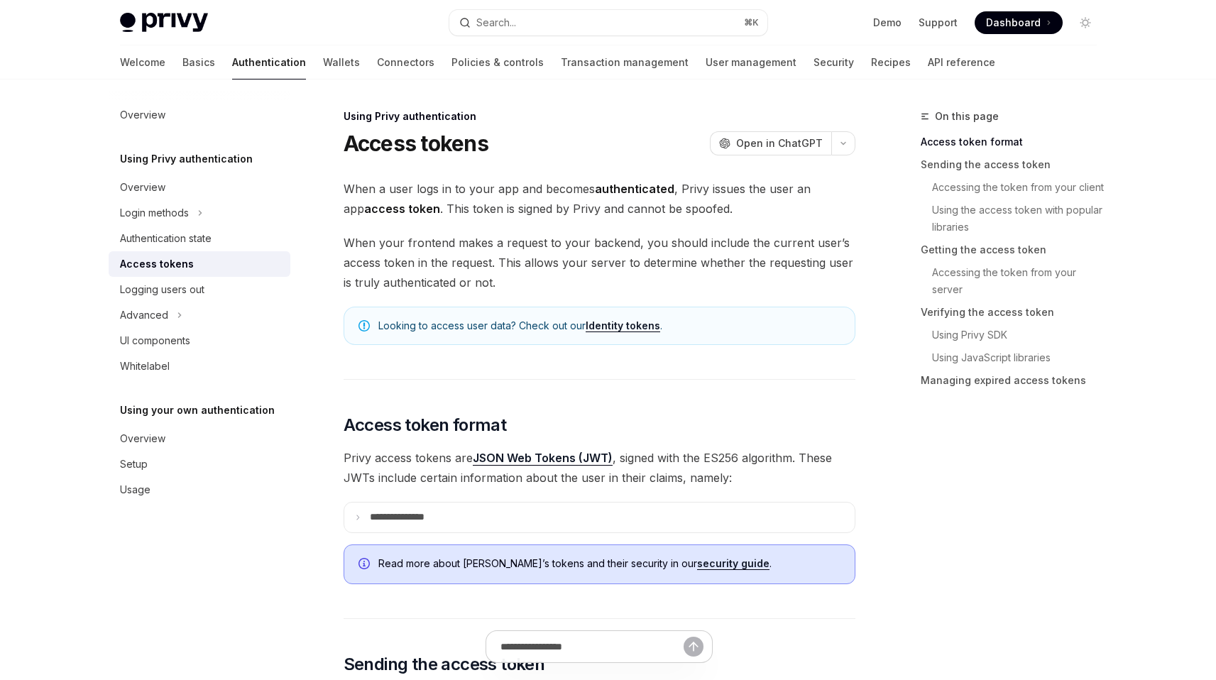
click at [571, 190] on span "When a user logs in to your app and becomes authenticated , Privy issues the us…" at bounding box center [600, 199] width 512 height 40
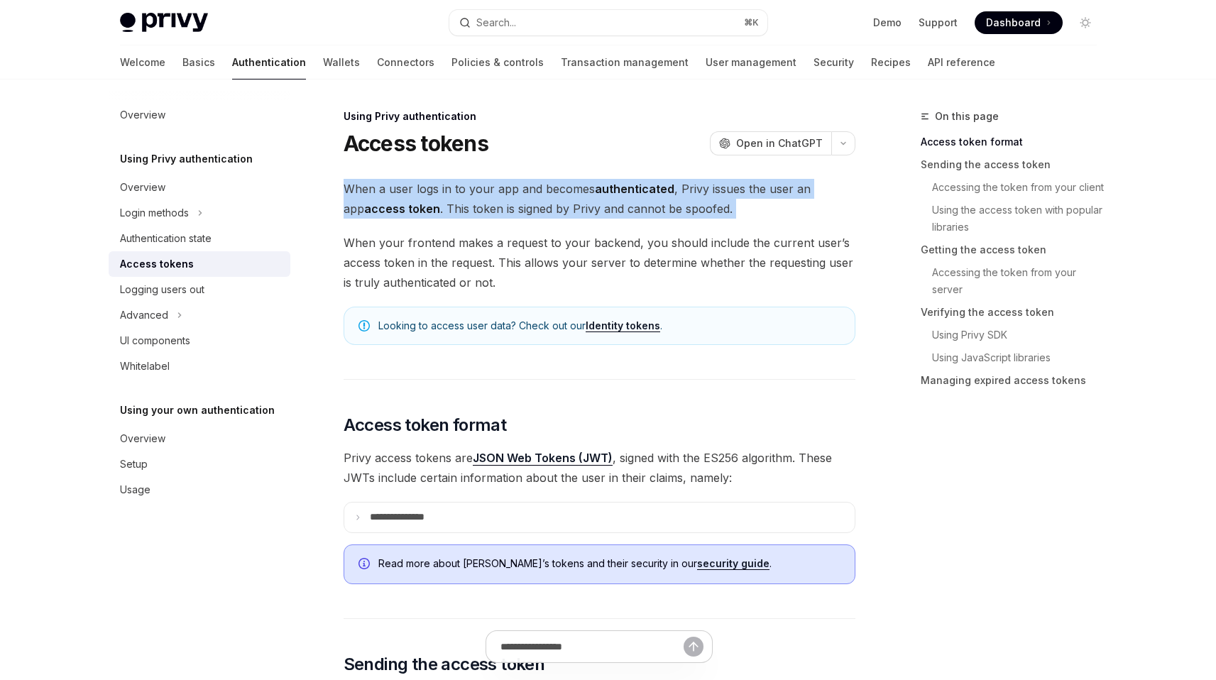
click at [571, 190] on span "When a user logs in to your app and becomes authenticated , Privy issues the us…" at bounding box center [600, 199] width 512 height 40
click at [556, 198] on span "When a user logs in to your app and becomes authenticated , Privy issues the us…" at bounding box center [600, 199] width 512 height 40
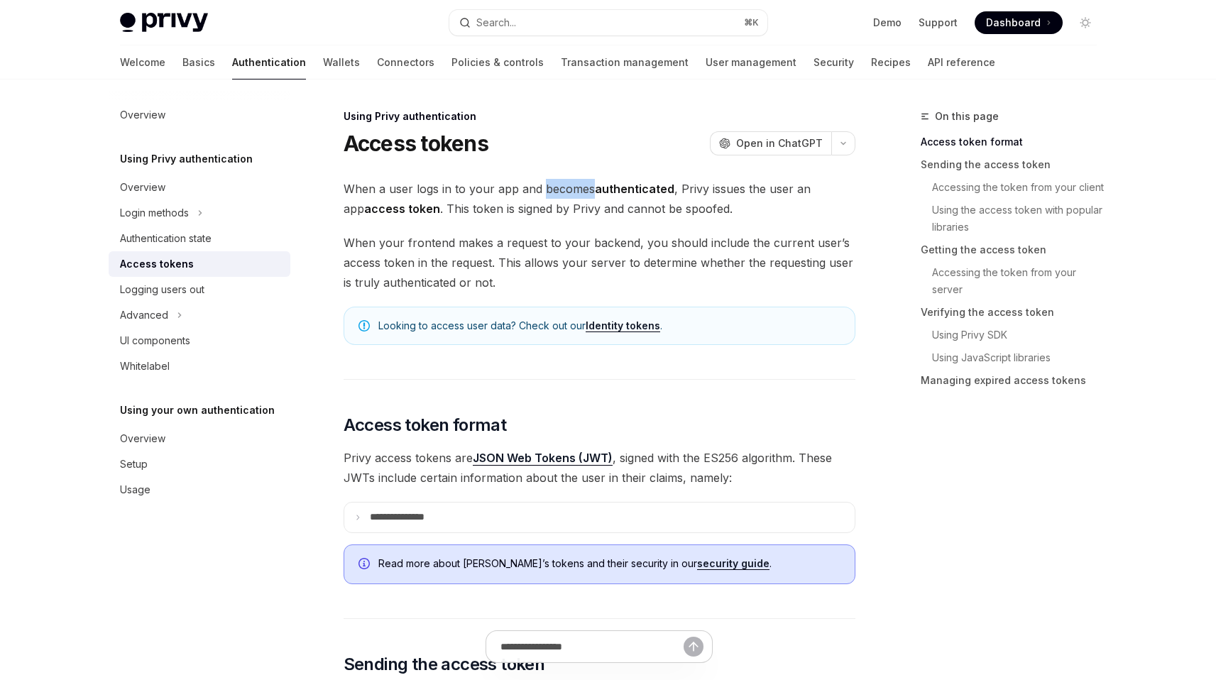
click at [556, 198] on span "When a user logs in to your app and becomes authenticated , Privy issues the us…" at bounding box center [600, 199] width 512 height 40
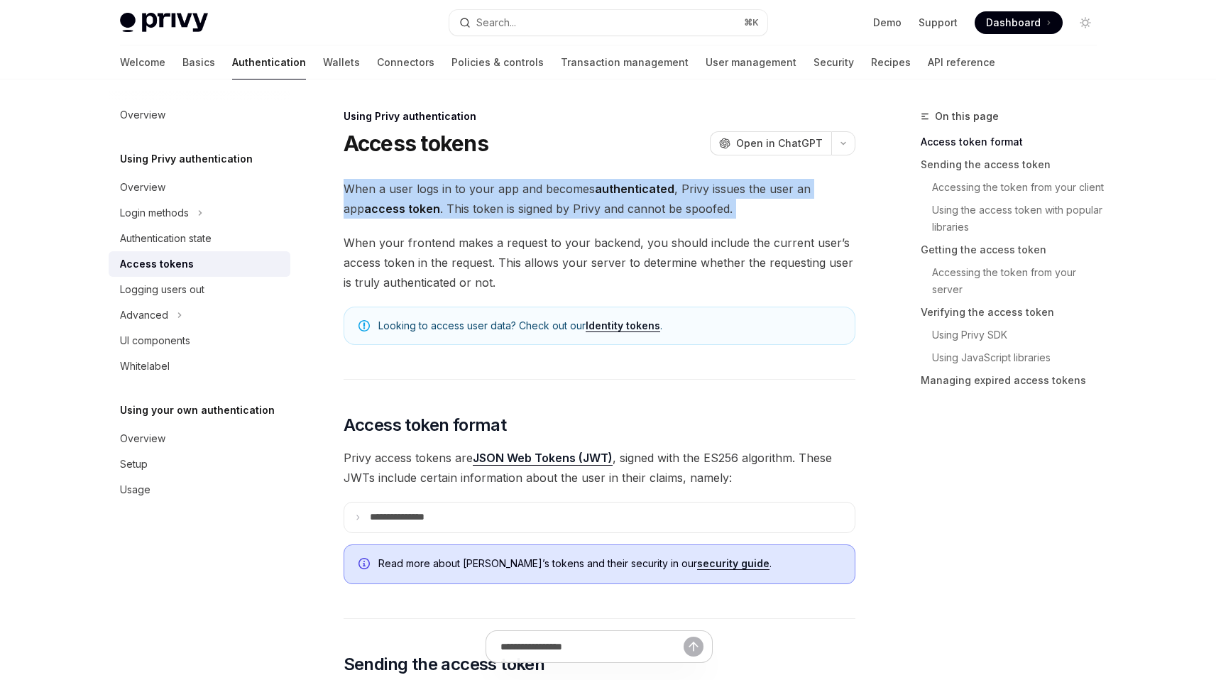
click at [556, 198] on span "When a user logs in to your app and becomes authenticated , Privy issues the us…" at bounding box center [600, 199] width 512 height 40
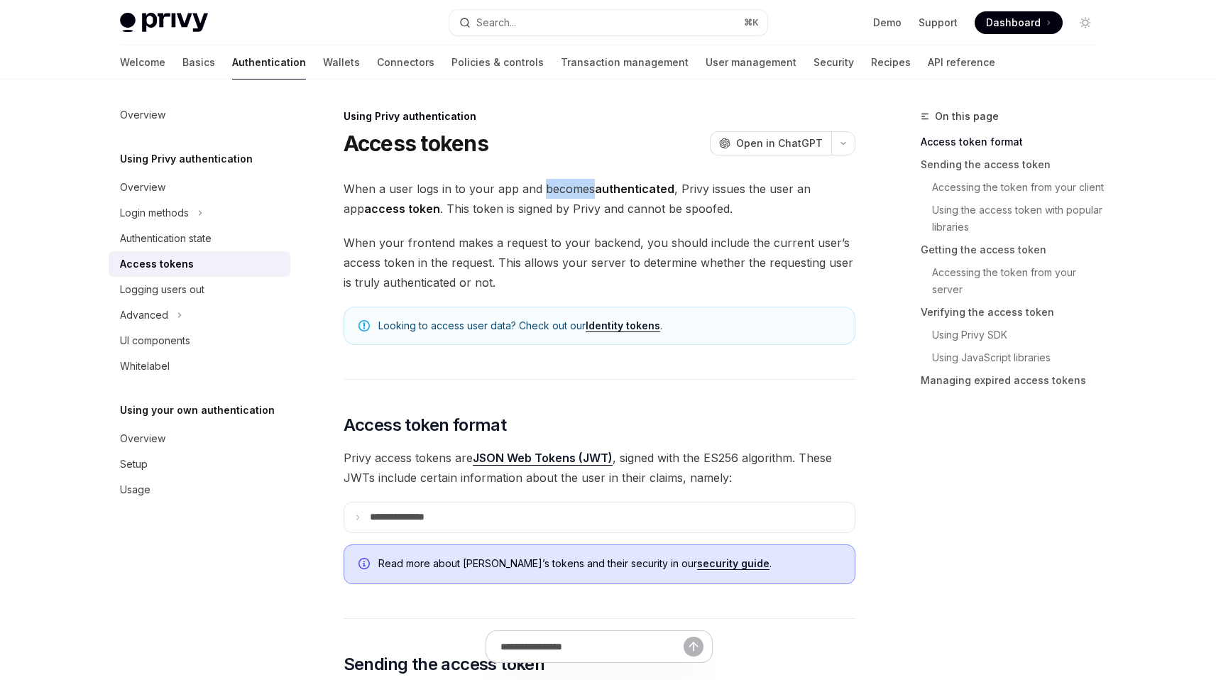
click at [556, 198] on span "When a user logs in to your app and becomes authenticated , Privy issues the us…" at bounding box center [600, 199] width 512 height 40
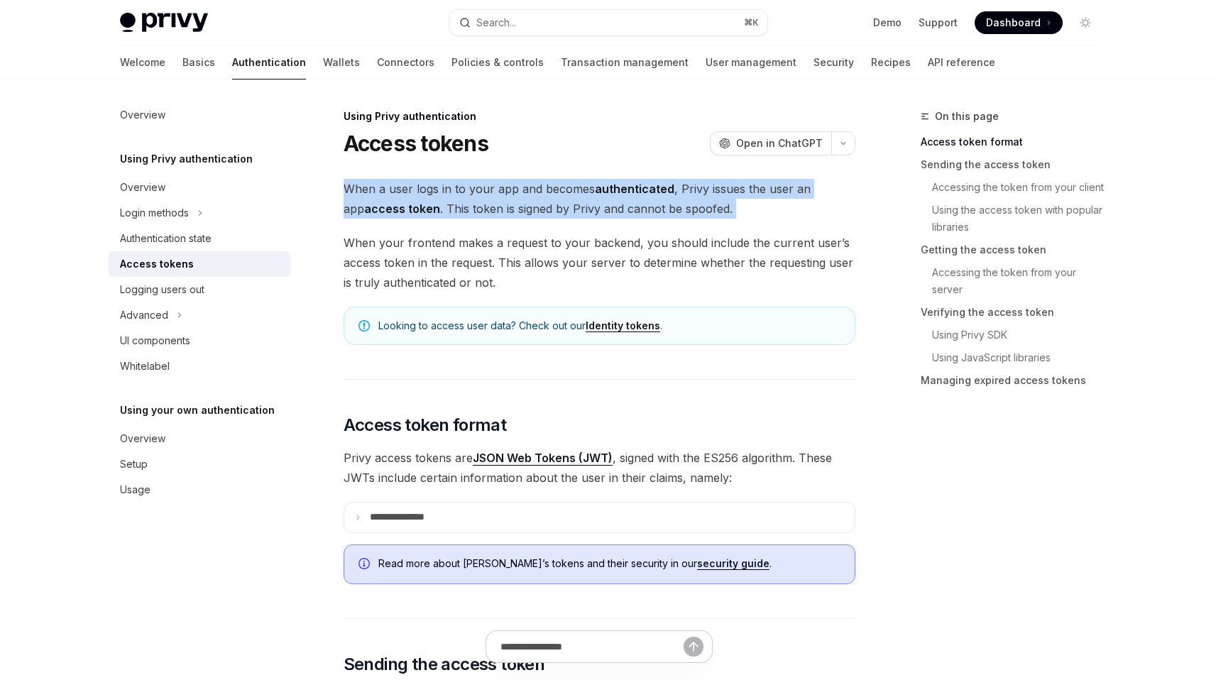
click at [556, 198] on span "When a user logs in to your app and becomes authenticated , Privy issues the us…" at bounding box center [600, 199] width 512 height 40
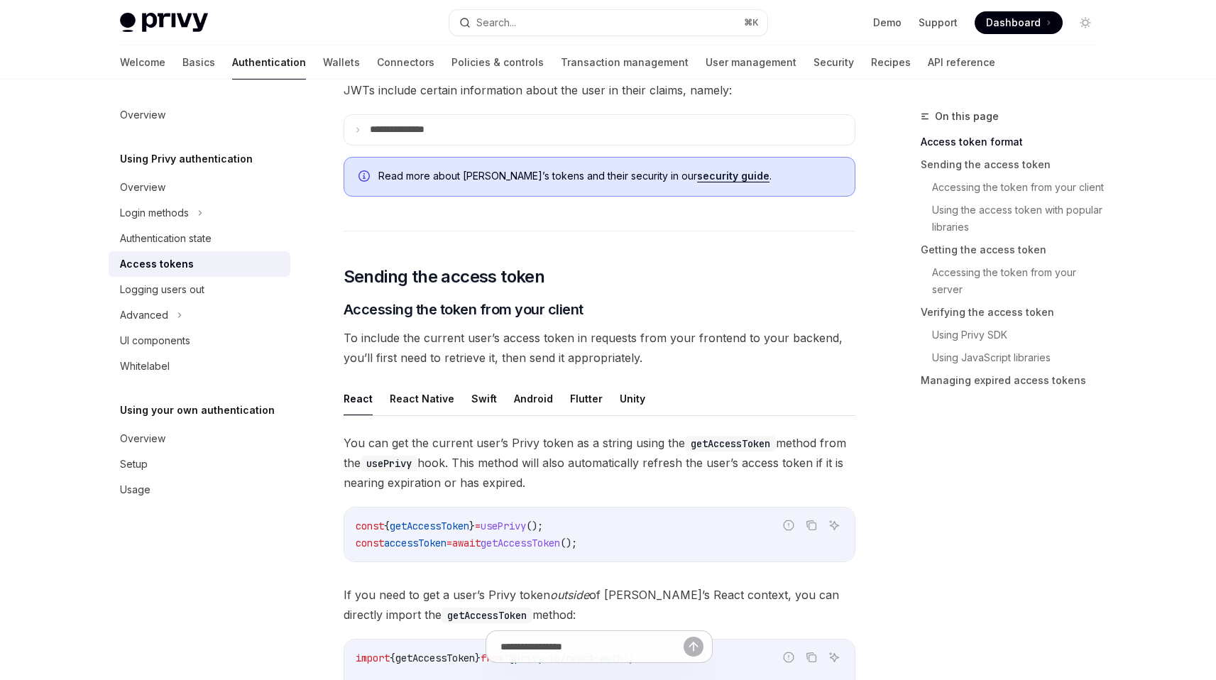
scroll to position [411, 0]
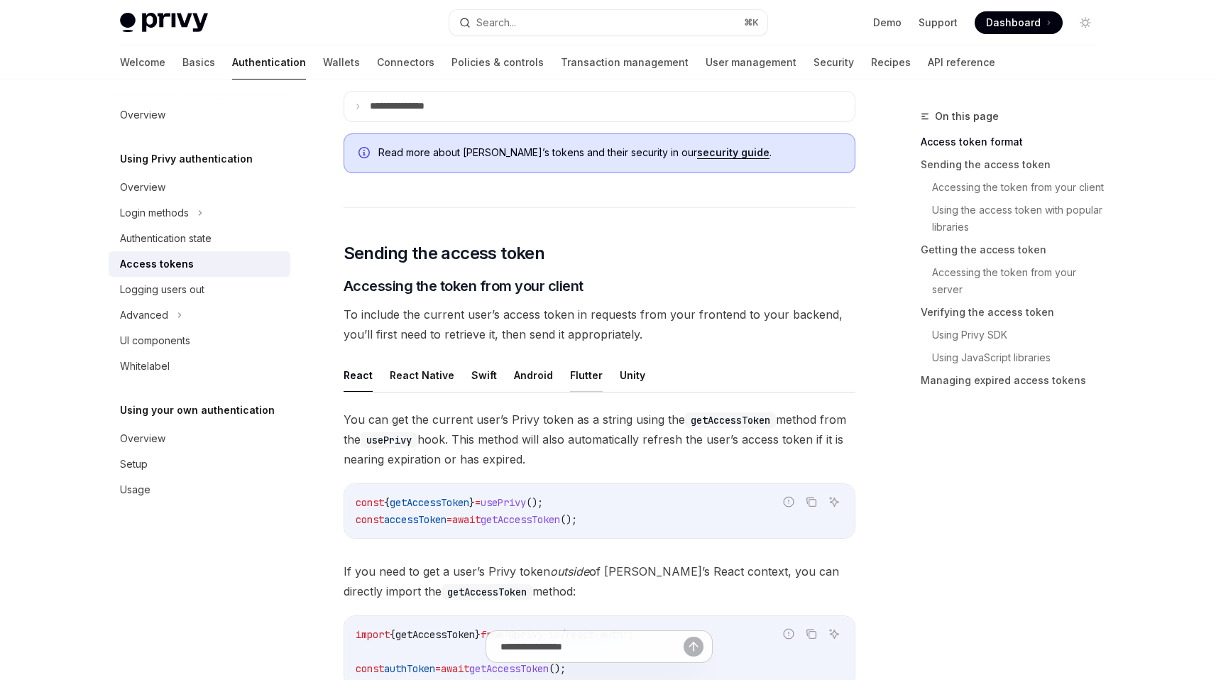
click at [570, 376] on button "Flutter" at bounding box center [586, 374] width 33 height 33
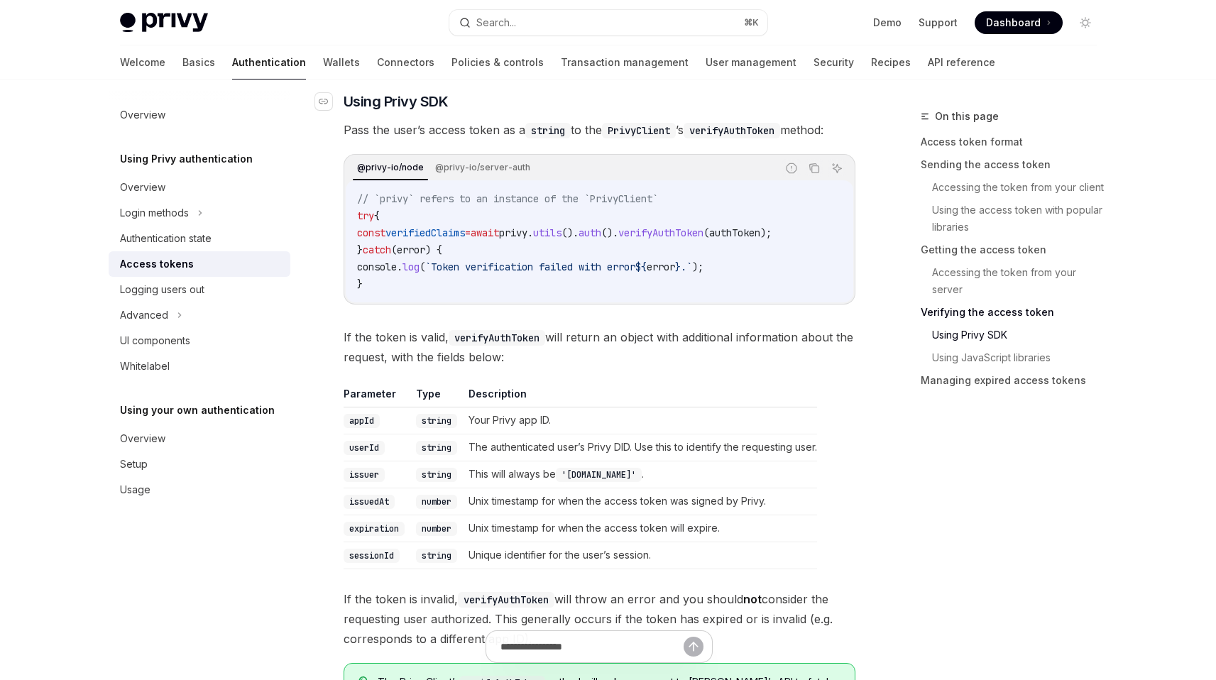
scroll to position [2122, 0]
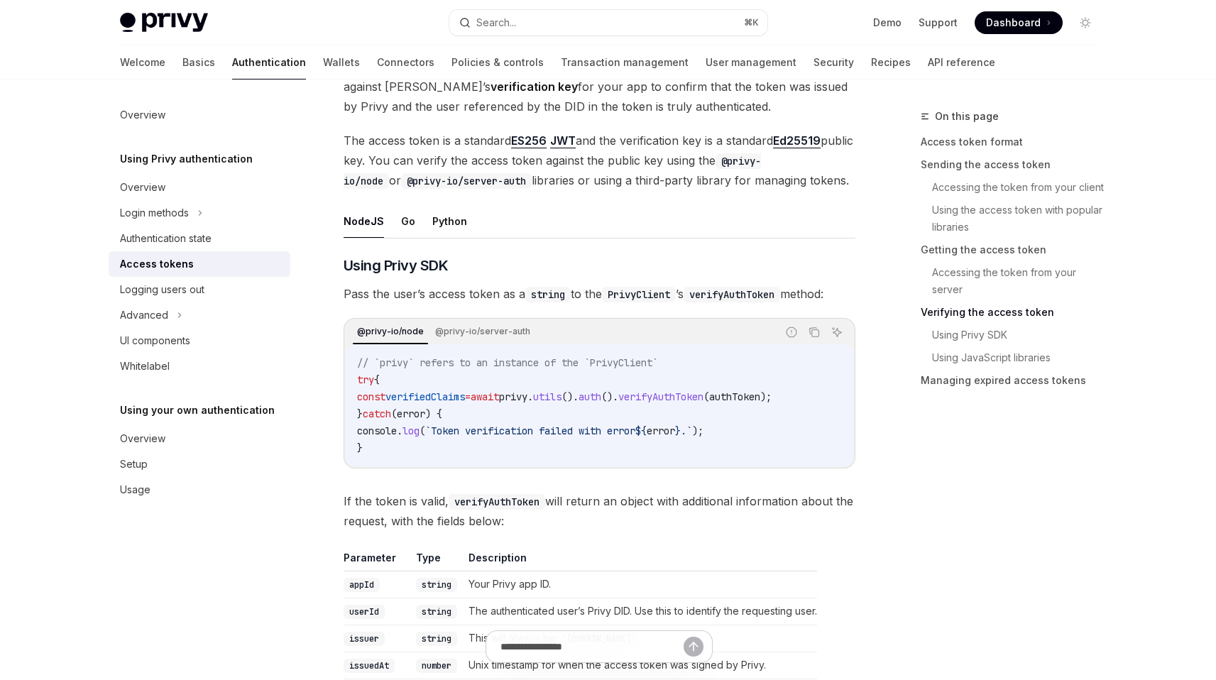
type textarea "*"
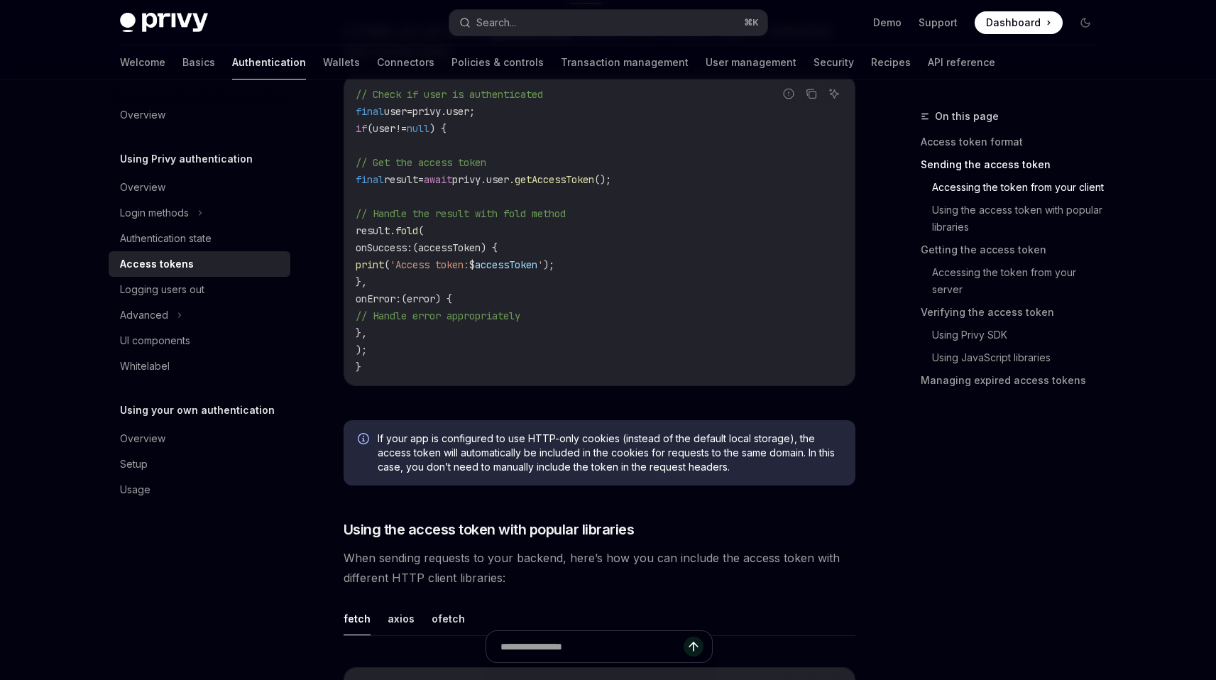
scroll to position [807, 0]
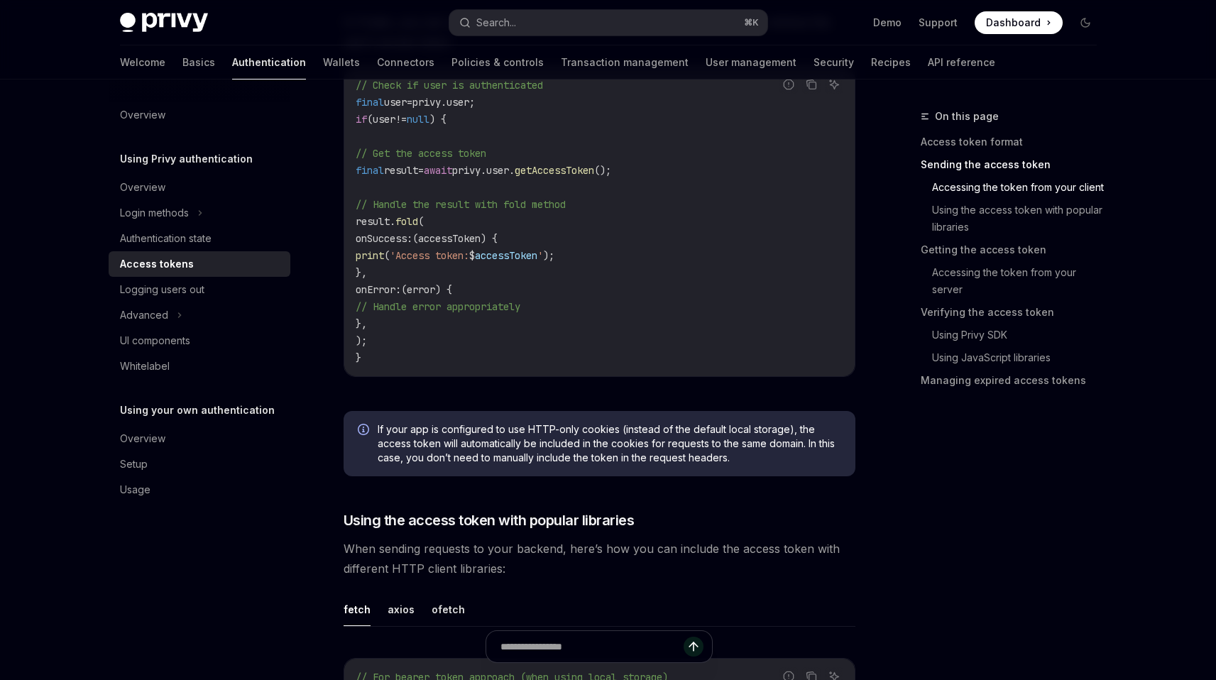
click at [626, 424] on span "If your app is configured to use HTTP-only cookies (instead of the default loca…" at bounding box center [609, 443] width 463 height 43
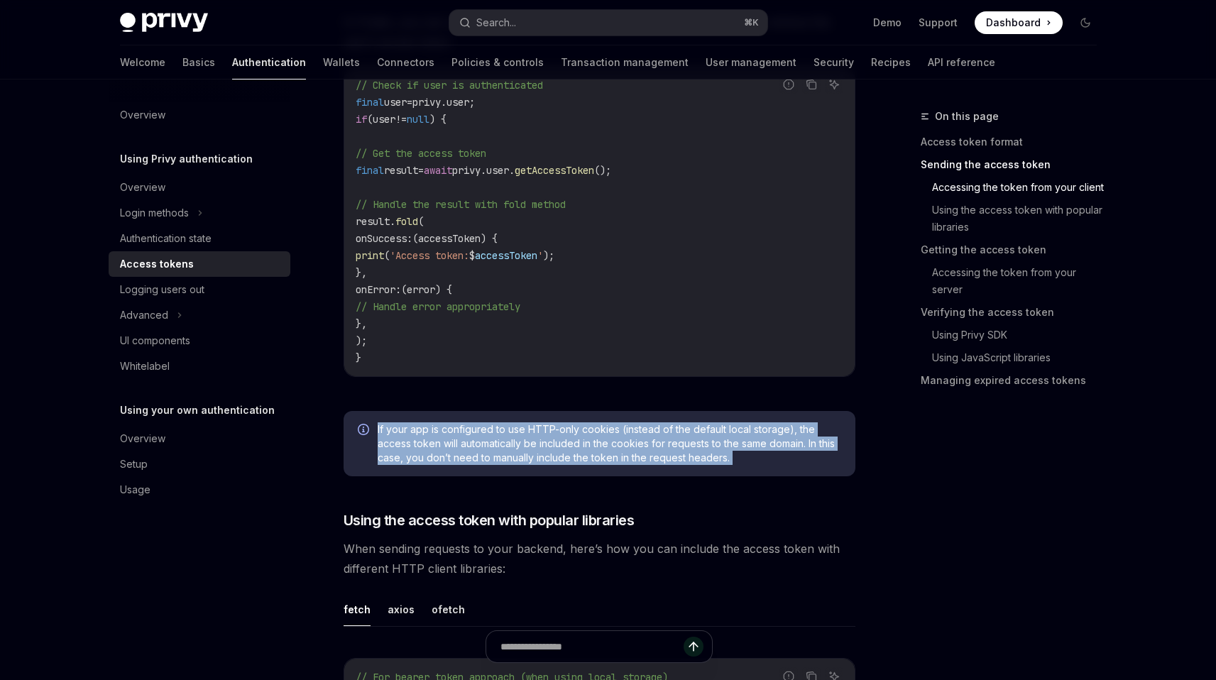
click at [626, 424] on span "If your app is configured to use HTTP-only cookies (instead of the default loca…" at bounding box center [609, 443] width 463 height 43
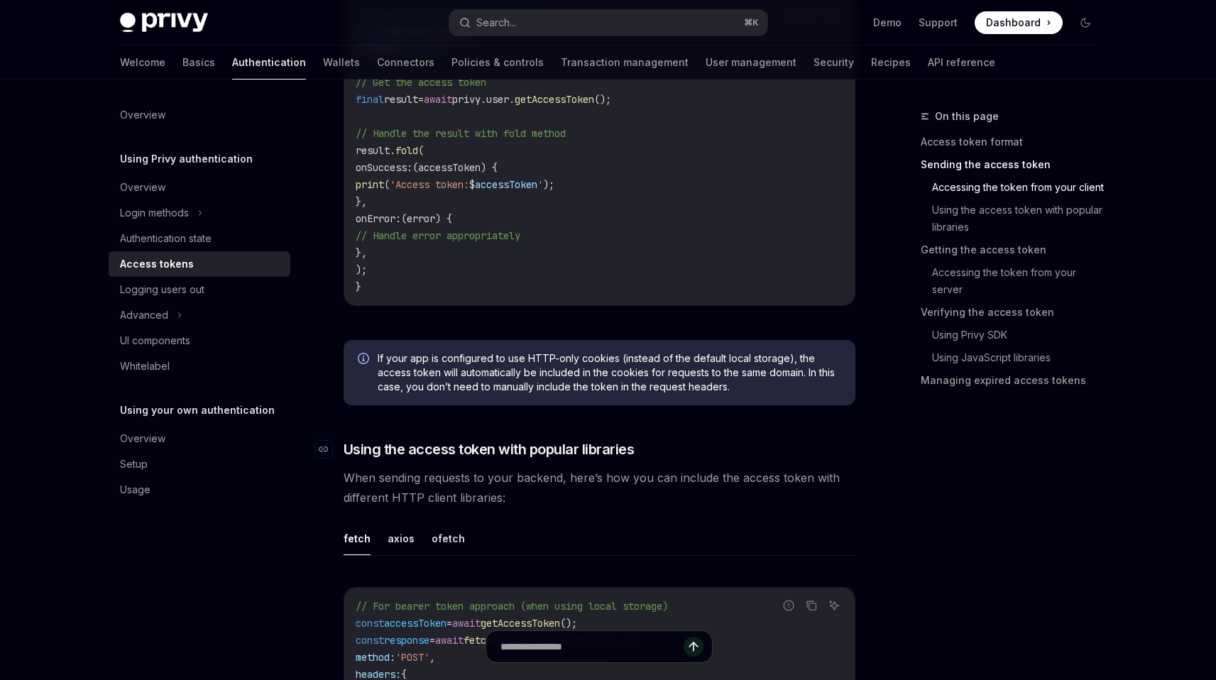
click at [628, 439] on span "Using the access token with popular libraries" at bounding box center [489, 449] width 291 height 20
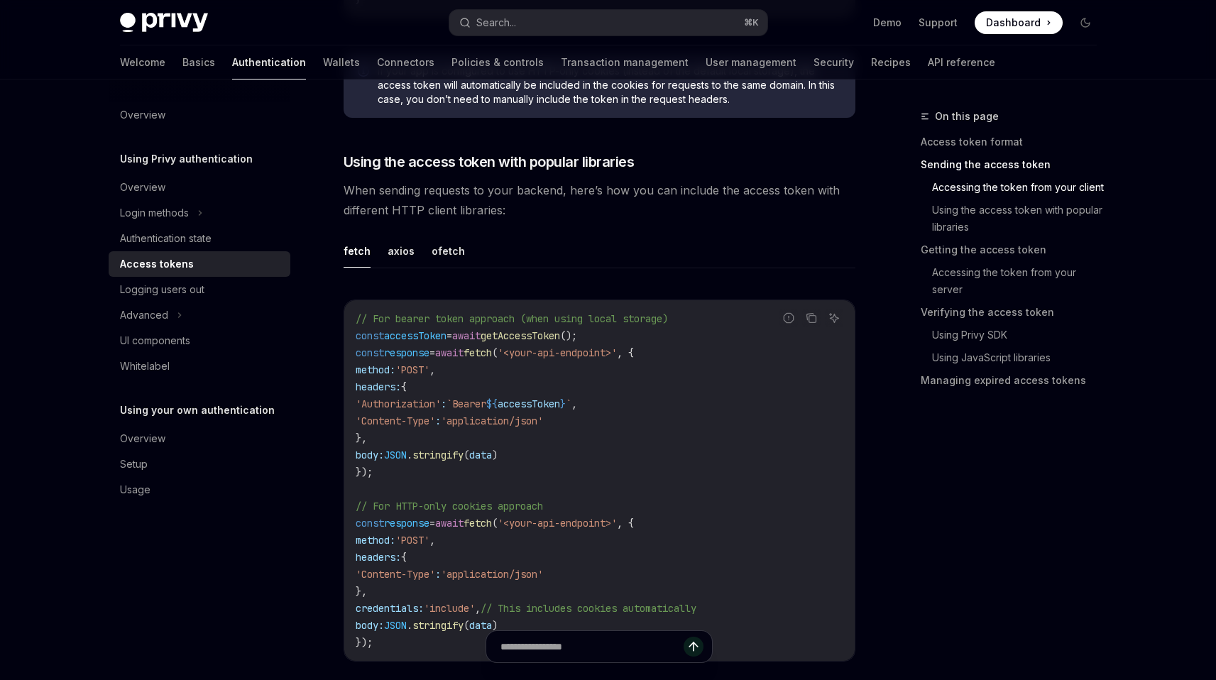
click at [627, 458] on code "// For bearer token approach (when using local storage) const accessToken = awa…" at bounding box center [600, 480] width 488 height 341
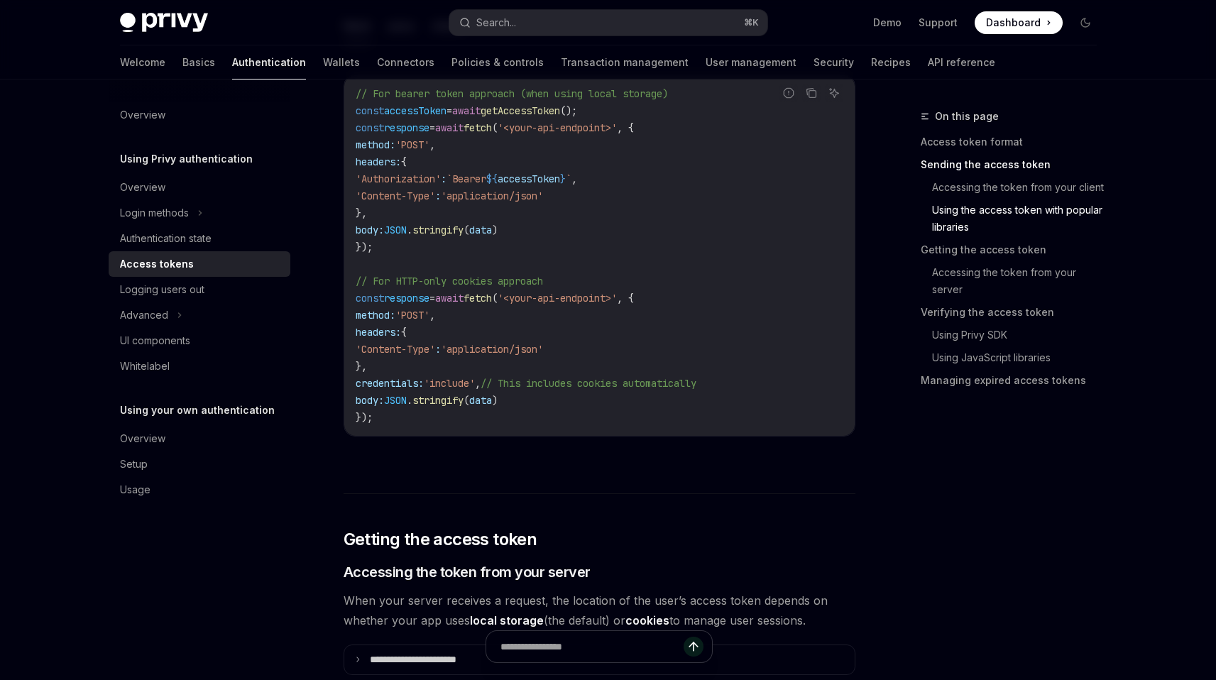
scroll to position [1596, 0]
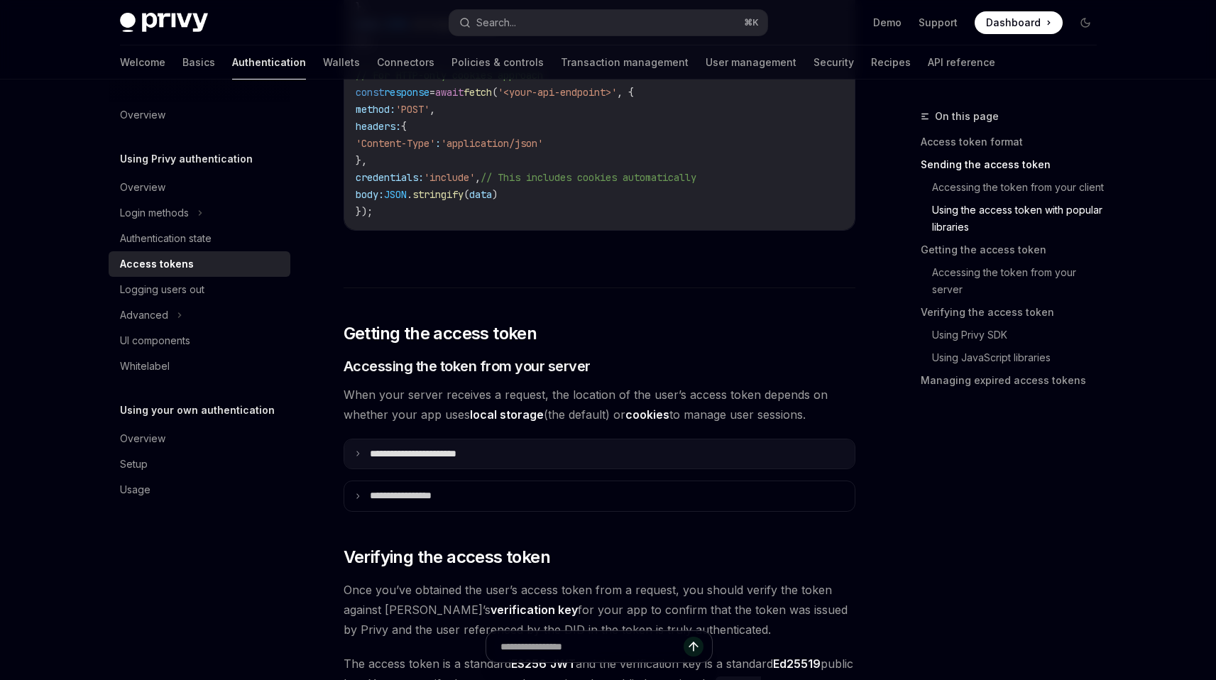
click at [561, 449] on summary "**********" at bounding box center [599, 454] width 510 height 30
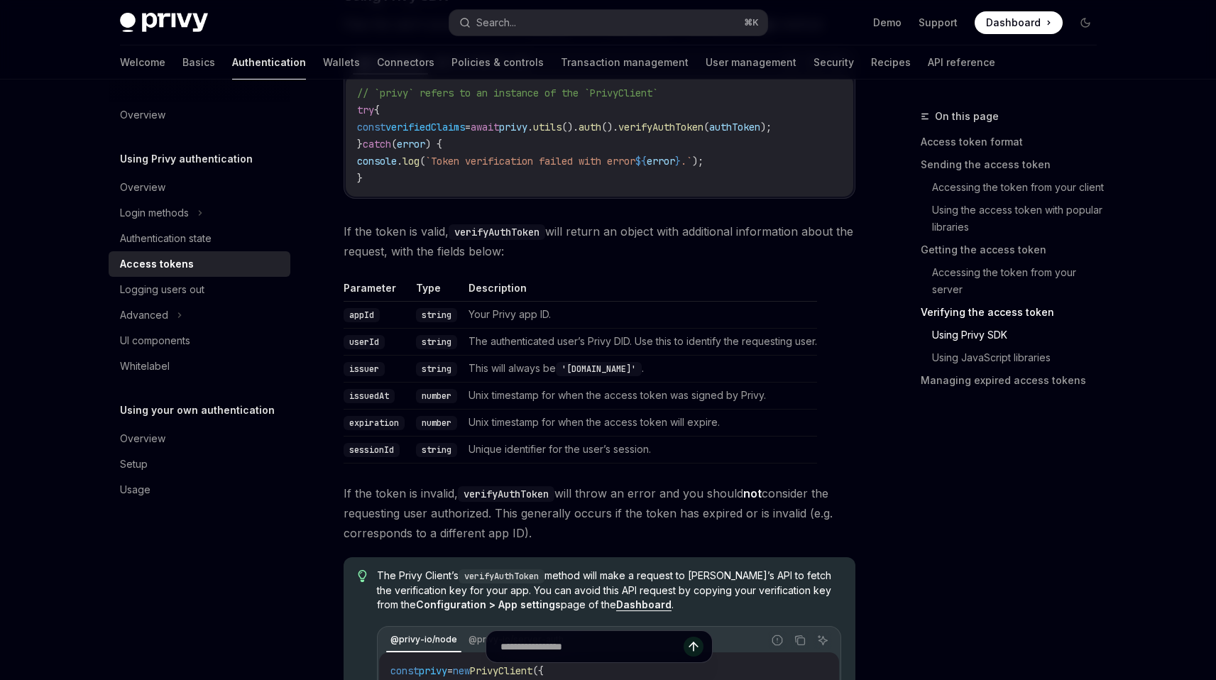
scroll to position [2777, 0]
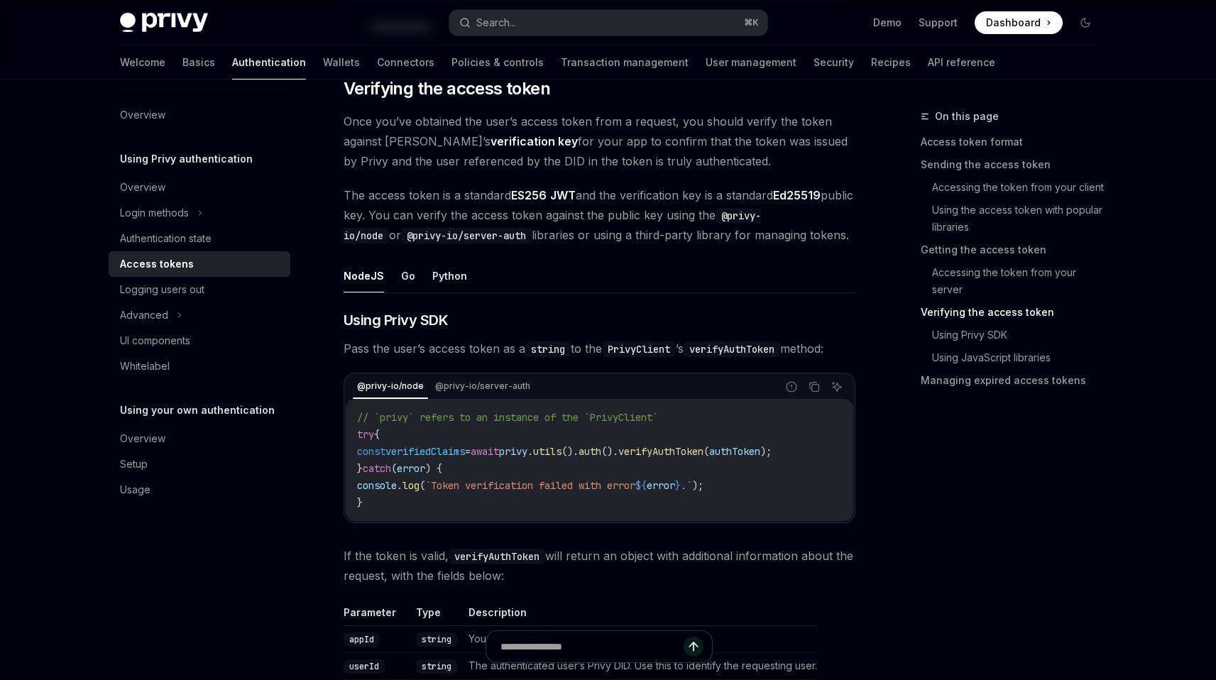
scroll to position [2100, 0]
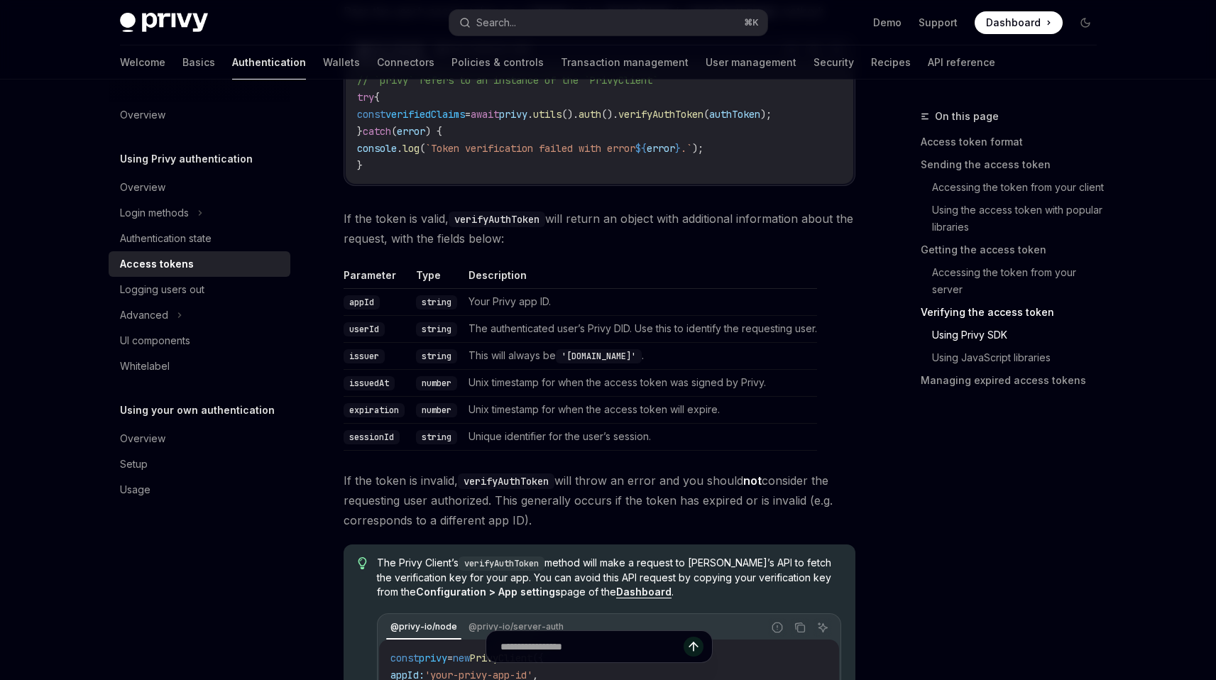
scroll to position [2370, 0]
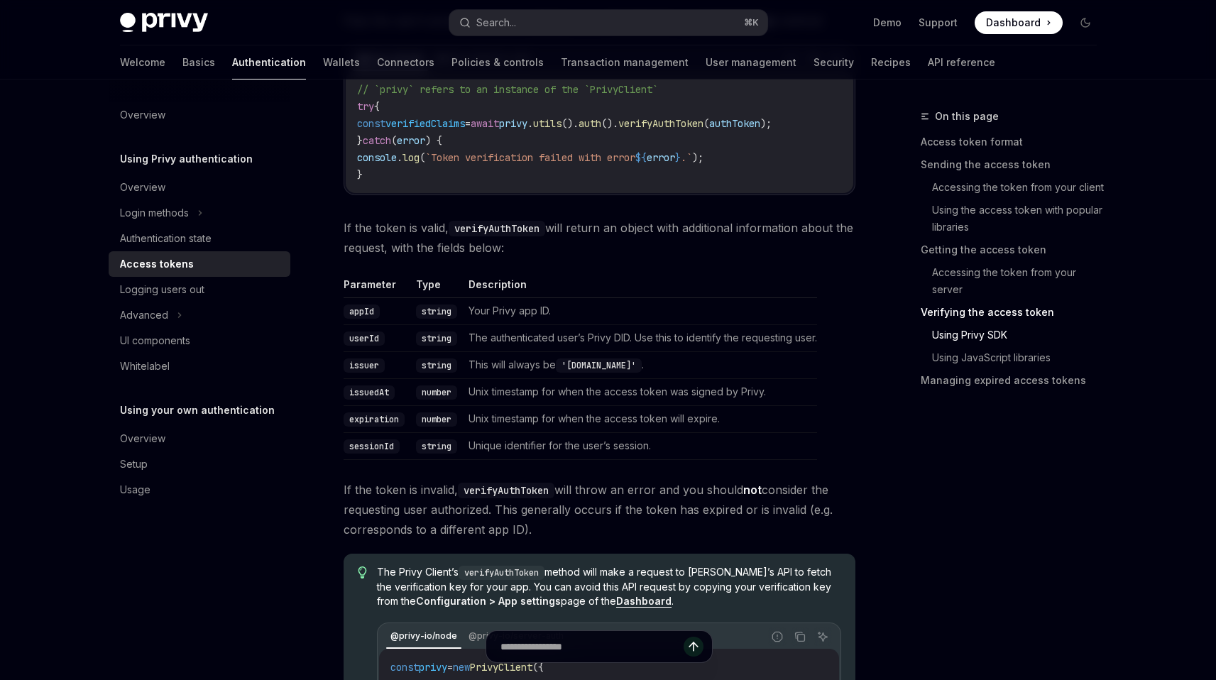
click at [507, 236] on code "verifyAuthToken" at bounding box center [497, 229] width 97 height 16
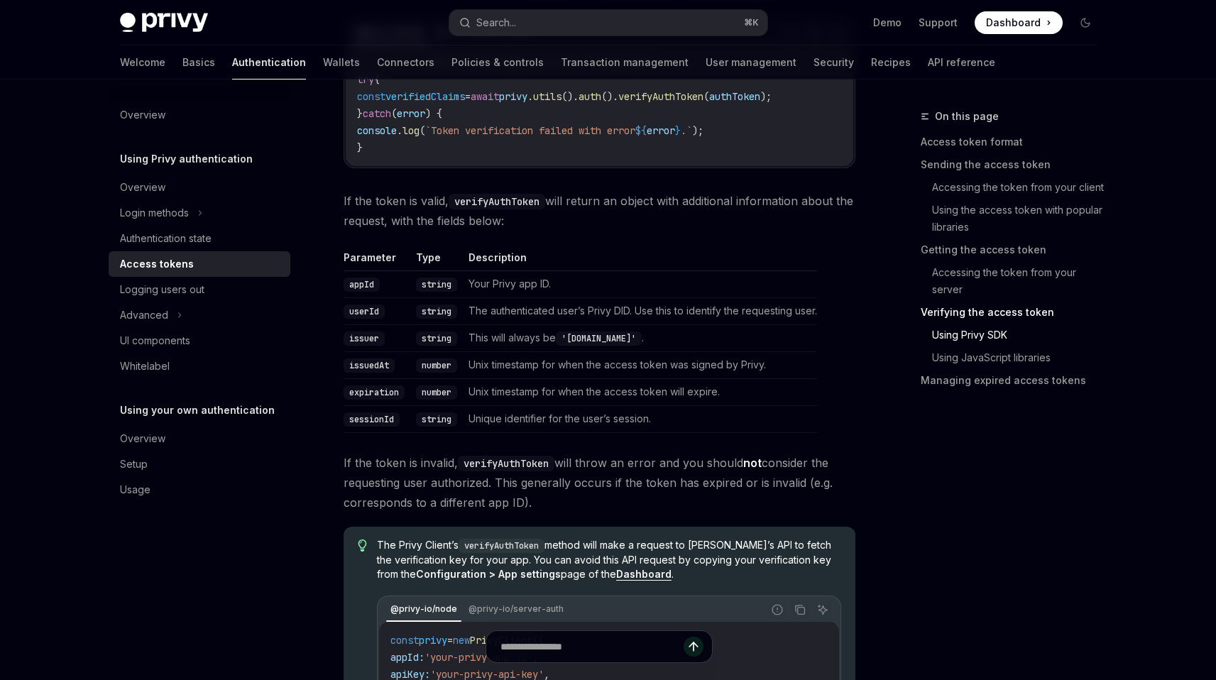
scroll to position [2415, 0]
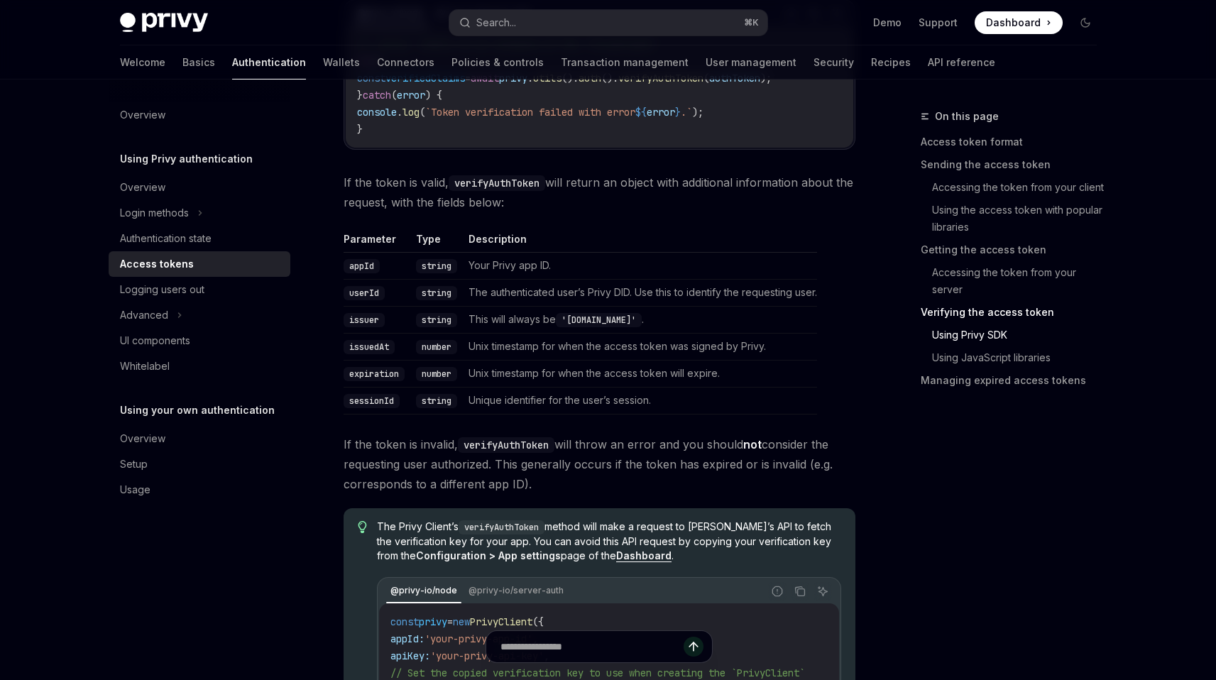
click at [652, 539] on span "The Privy Client’s verifyAuthToken method will make a request to [PERSON_NAME]’…" at bounding box center [608, 541] width 463 height 43
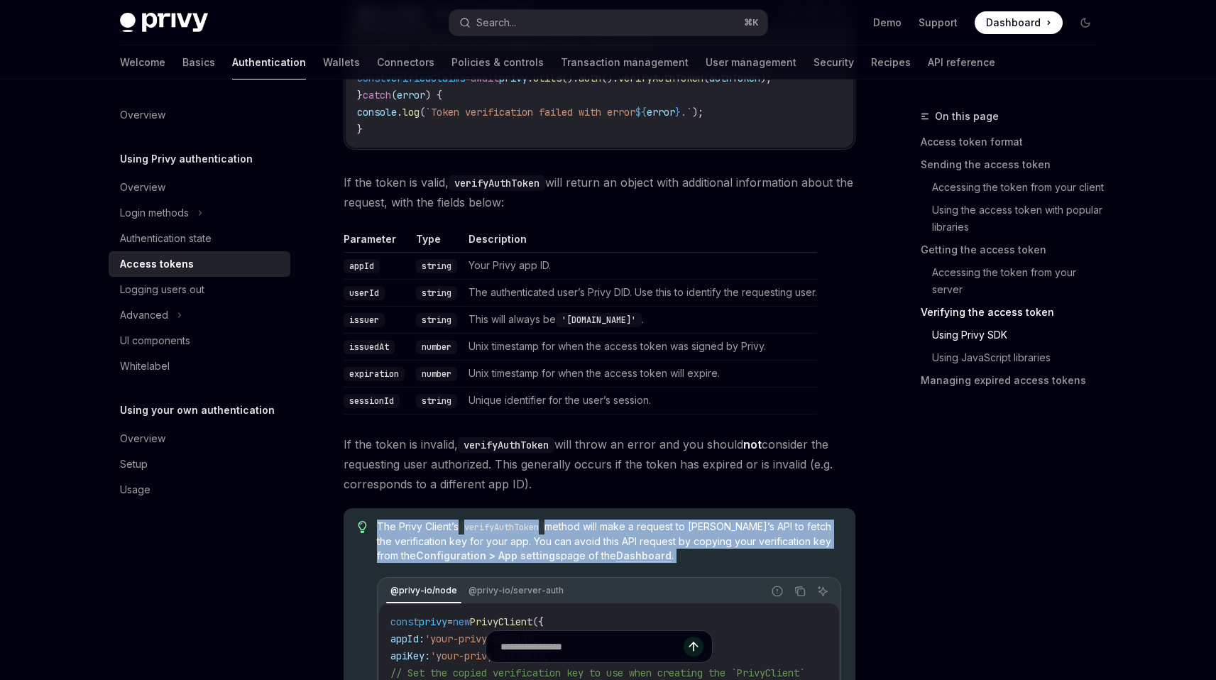
click at [652, 539] on span "The Privy Client’s verifyAuthToken method will make a request to [PERSON_NAME]’…" at bounding box center [608, 541] width 463 height 43
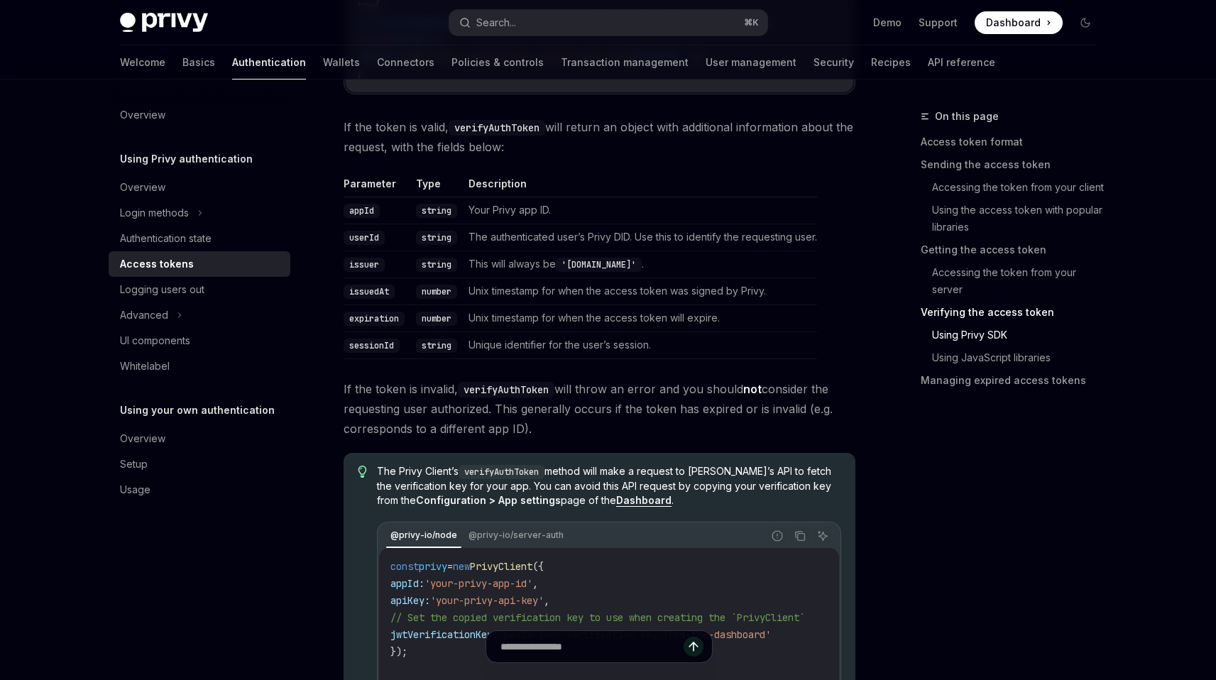
scroll to position [2489, 0]
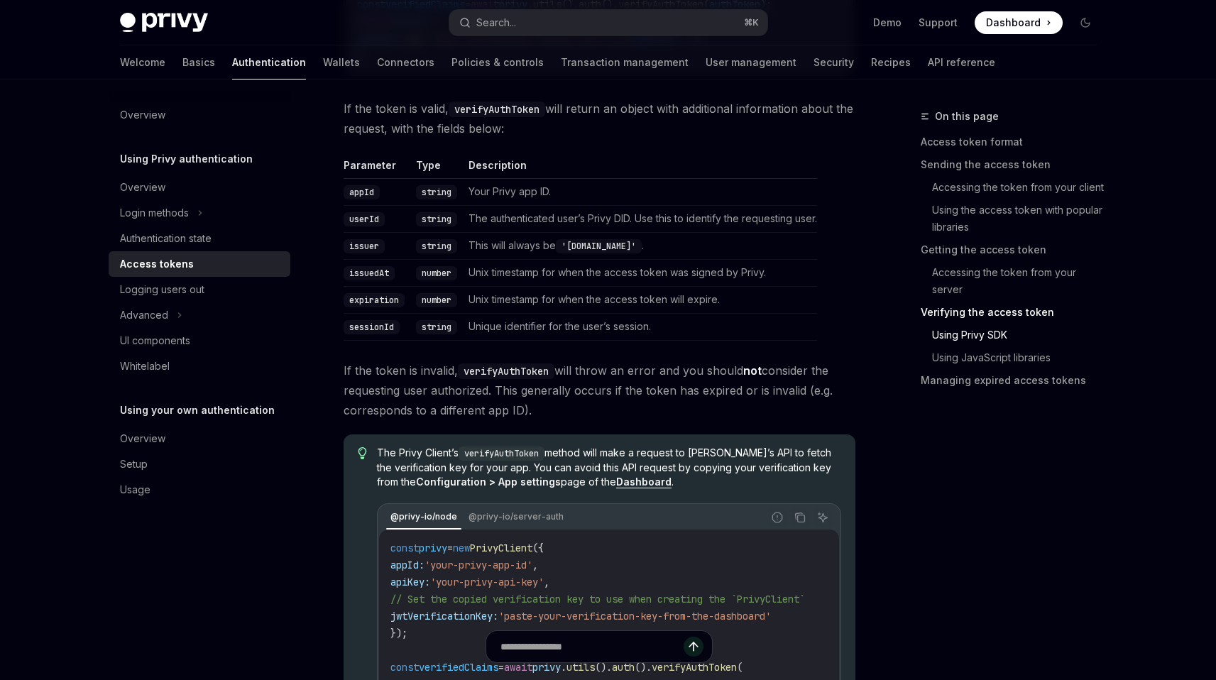
click at [686, 471] on span "The Privy Client’s verifyAuthToken method will make a request to [PERSON_NAME]’…" at bounding box center [608, 467] width 463 height 43
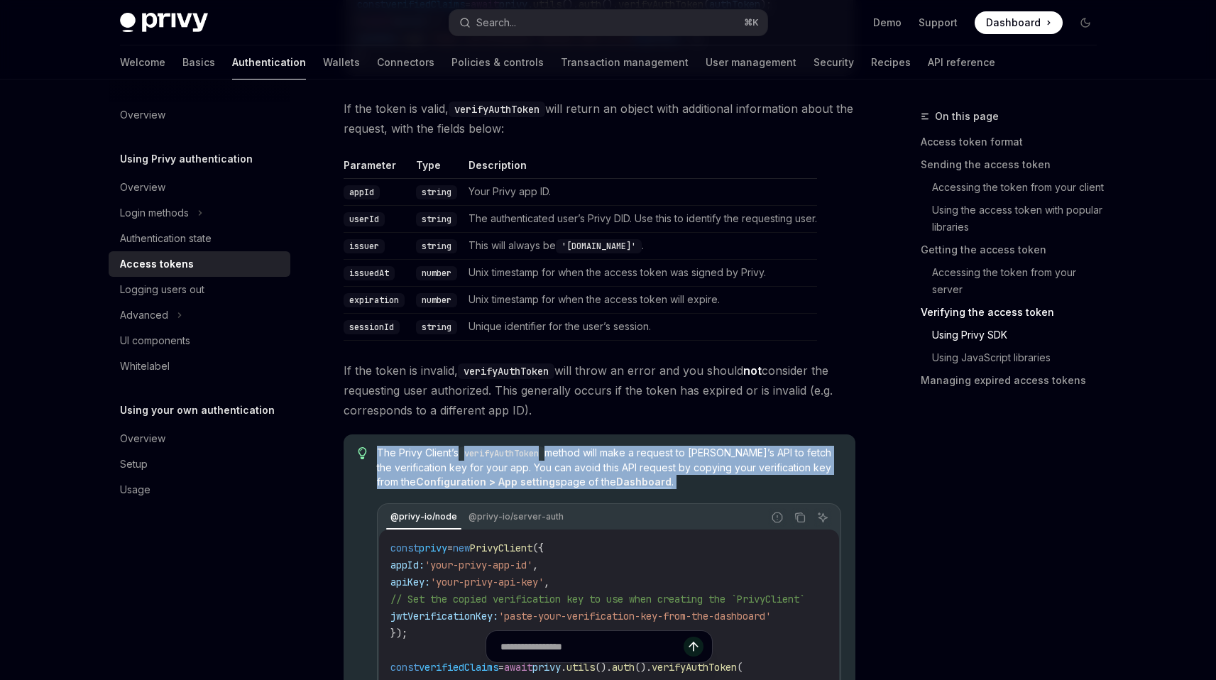
click at [686, 471] on span "The Privy Client’s verifyAuthToken method will make a request to [PERSON_NAME]’…" at bounding box center [608, 467] width 463 height 43
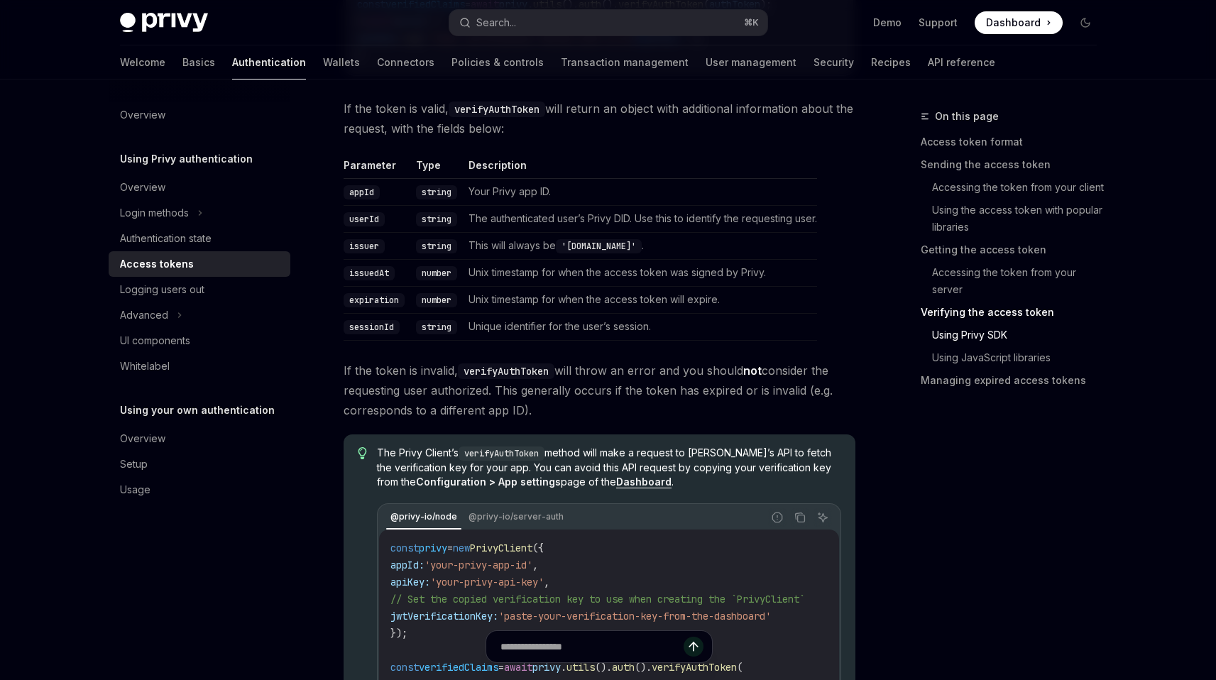
click at [686, 471] on span "The Privy Client’s verifyAuthToken method will make a request to [PERSON_NAME]’…" at bounding box center [608, 467] width 463 height 43
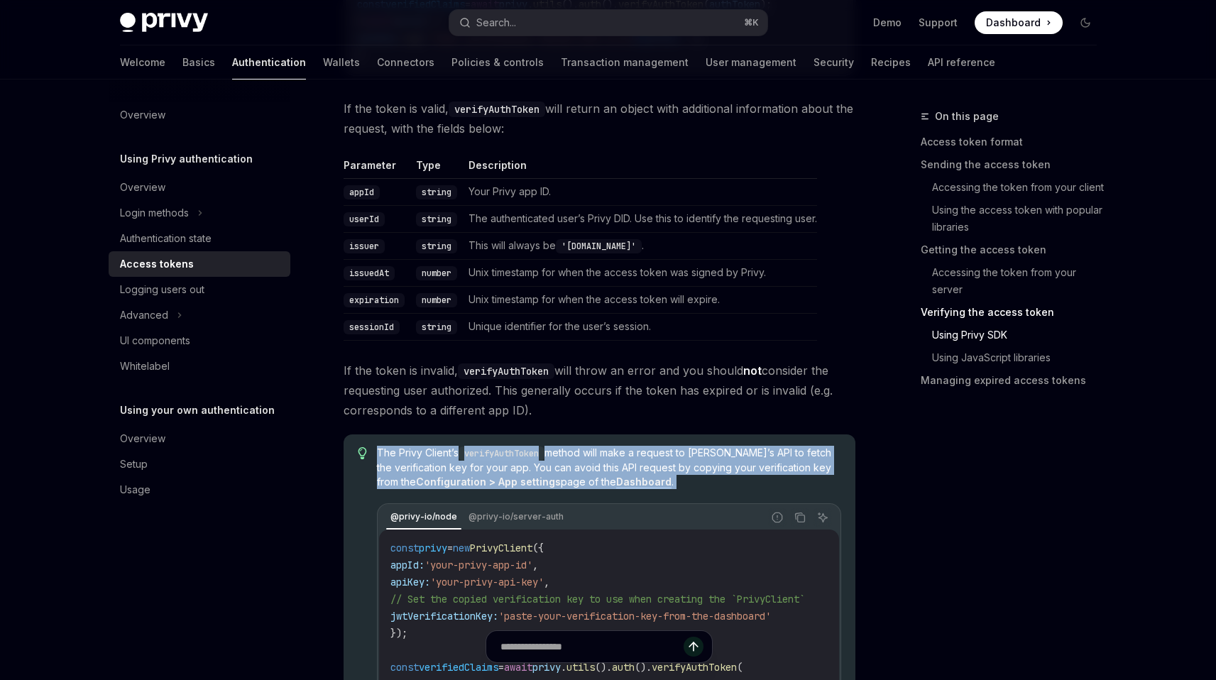
click at [686, 471] on span "The Privy Client’s verifyAuthToken method will make a request to [PERSON_NAME]’…" at bounding box center [608, 467] width 463 height 43
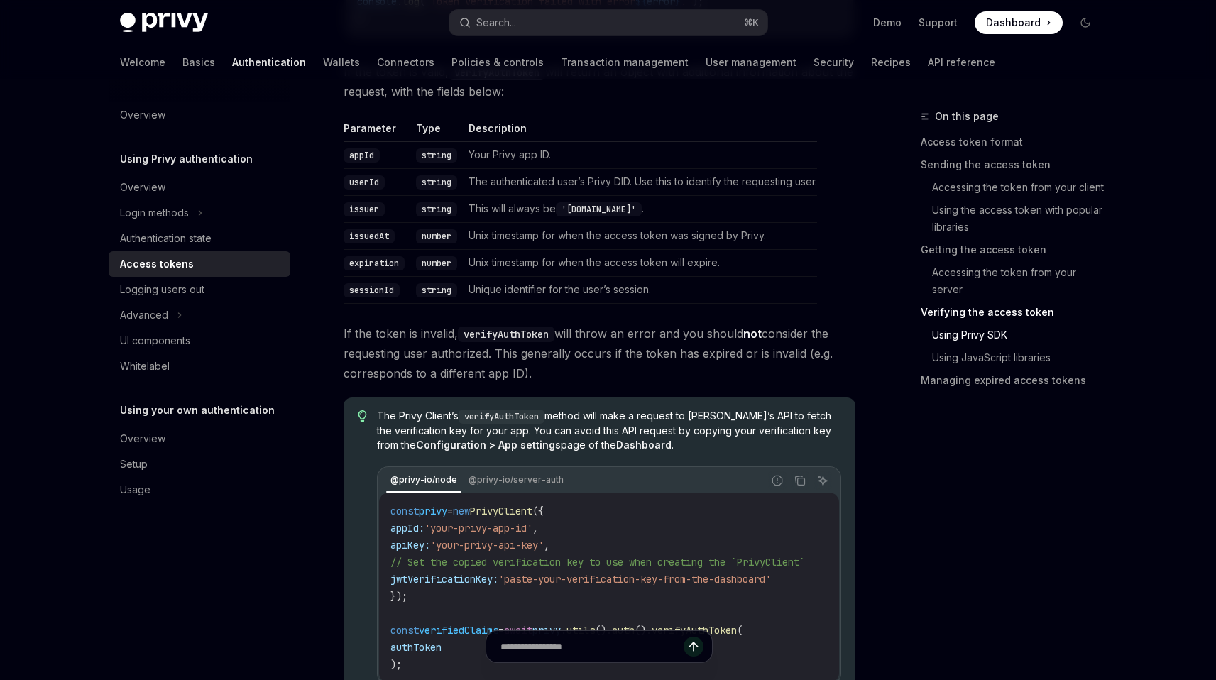
scroll to position [2535, 0]
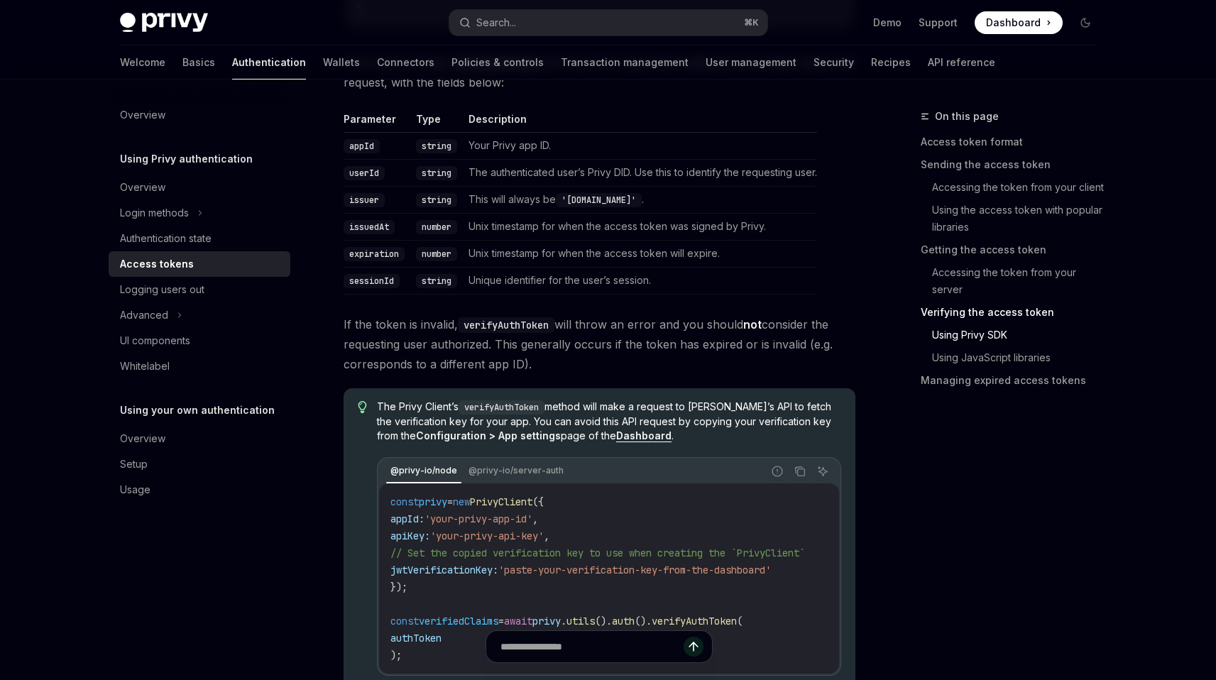
click at [692, 427] on span "The Privy Client’s verifyAuthToken method will make a request to [PERSON_NAME]’…" at bounding box center [608, 421] width 463 height 43
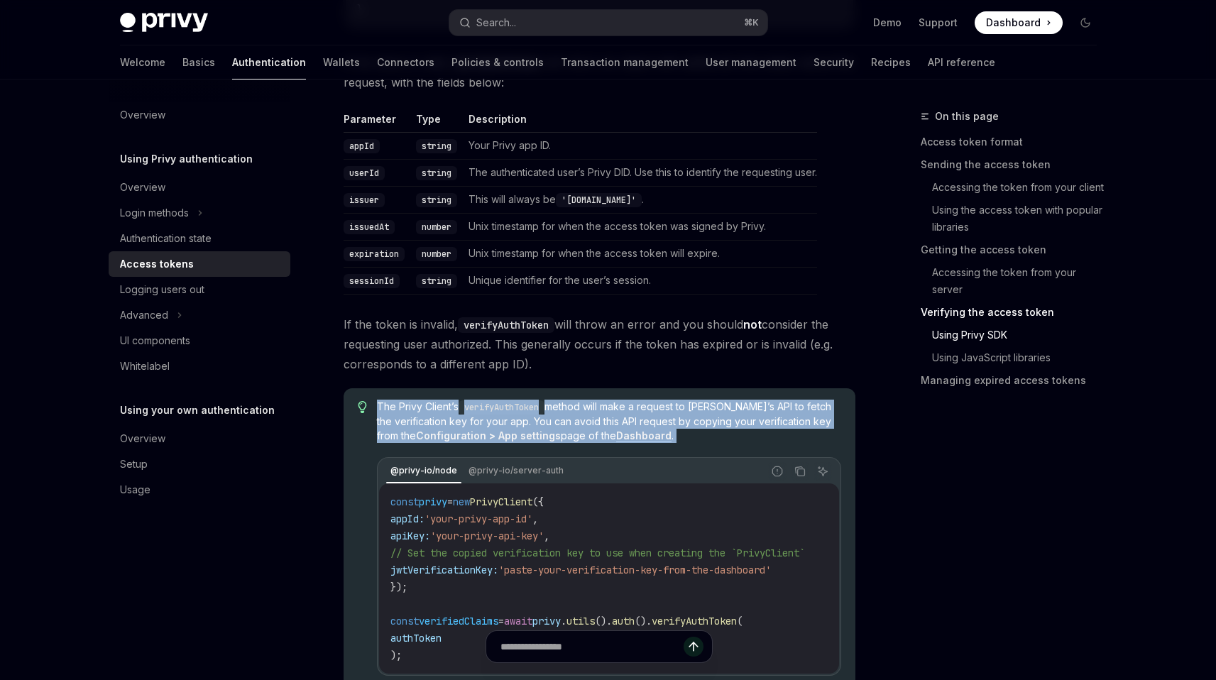
click at [692, 427] on span "The Privy Client’s verifyAuthToken method will make a request to [PERSON_NAME]’…" at bounding box center [608, 421] width 463 height 43
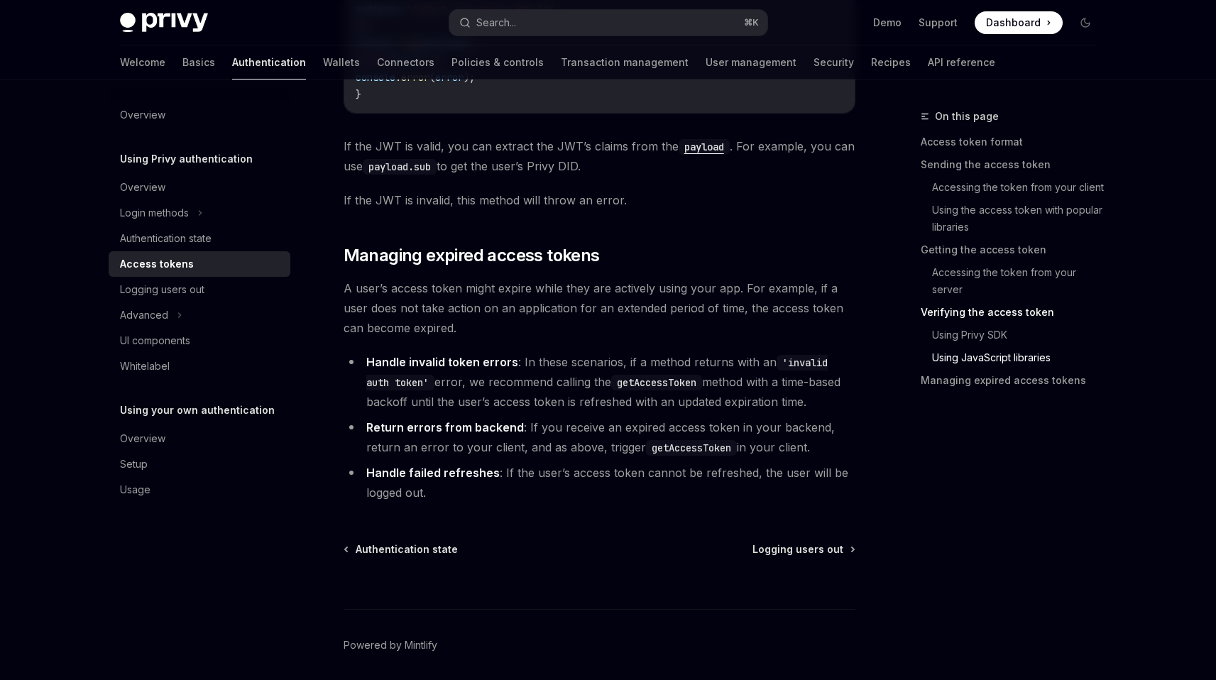
scroll to position [3737, 0]
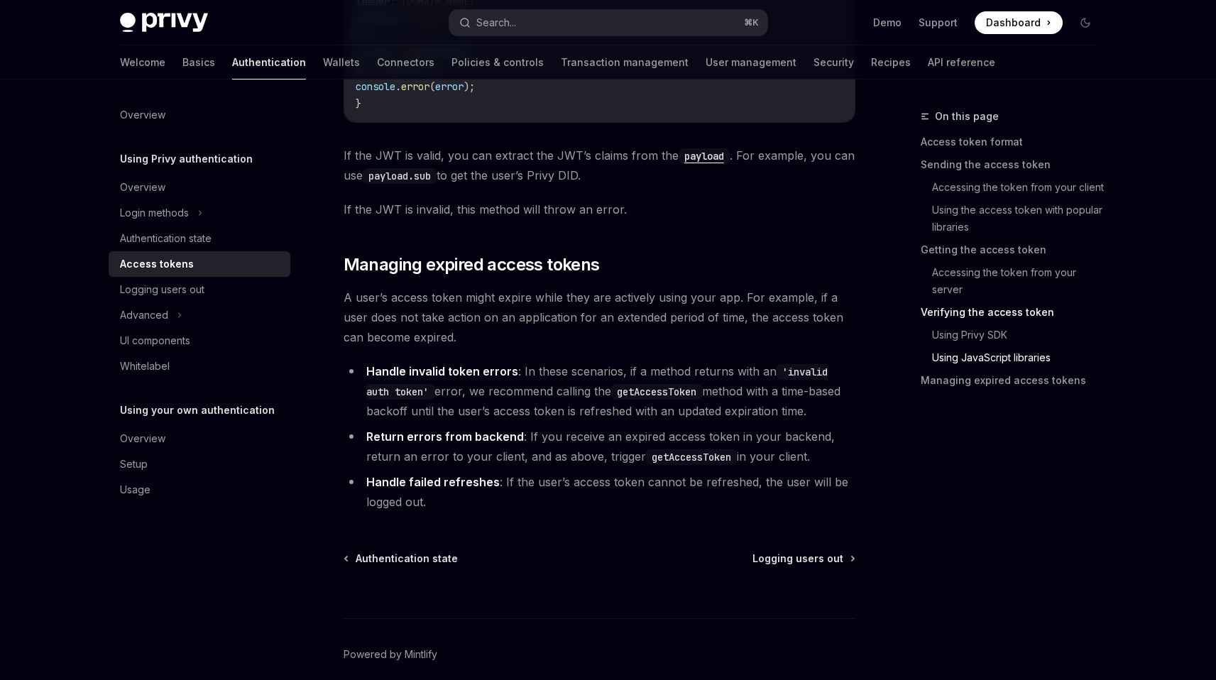
click at [529, 331] on span "A user’s access token might expire while they are actively using your app. For …" at bounding box center [600, 317] width 512 height 60
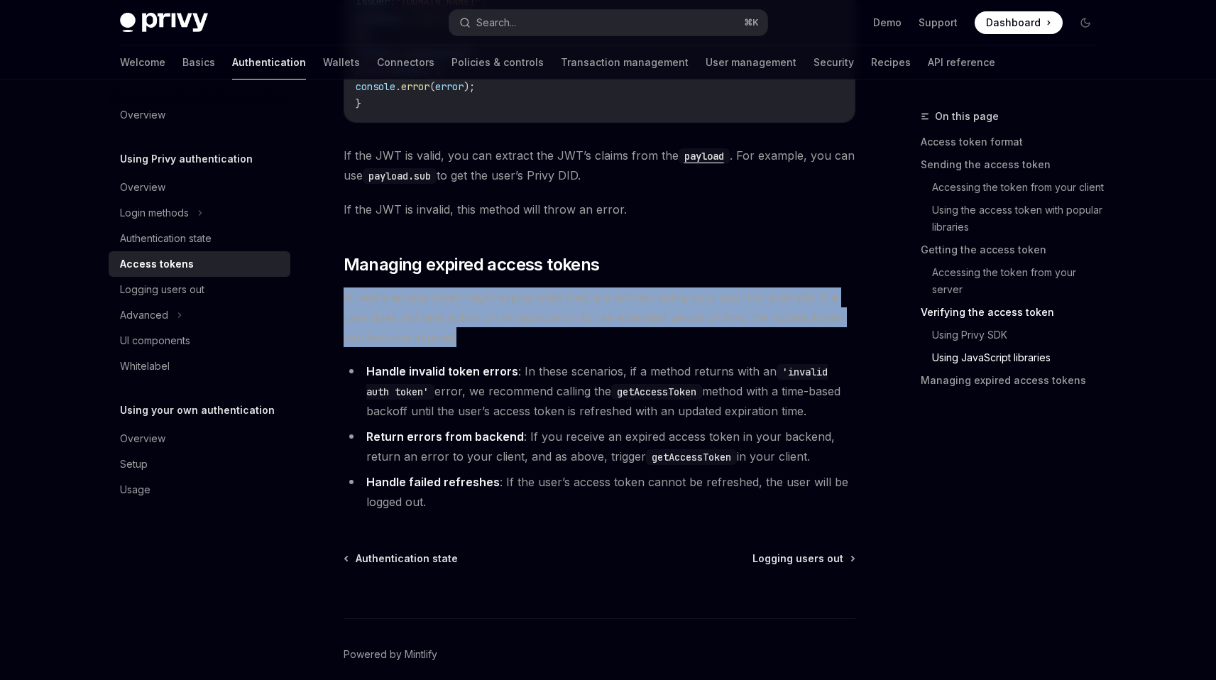
click at [529, 331] on span "A user’s access token might expire while they are actively using your app. For …" at bounding box center [600, 317] width 512 height 60
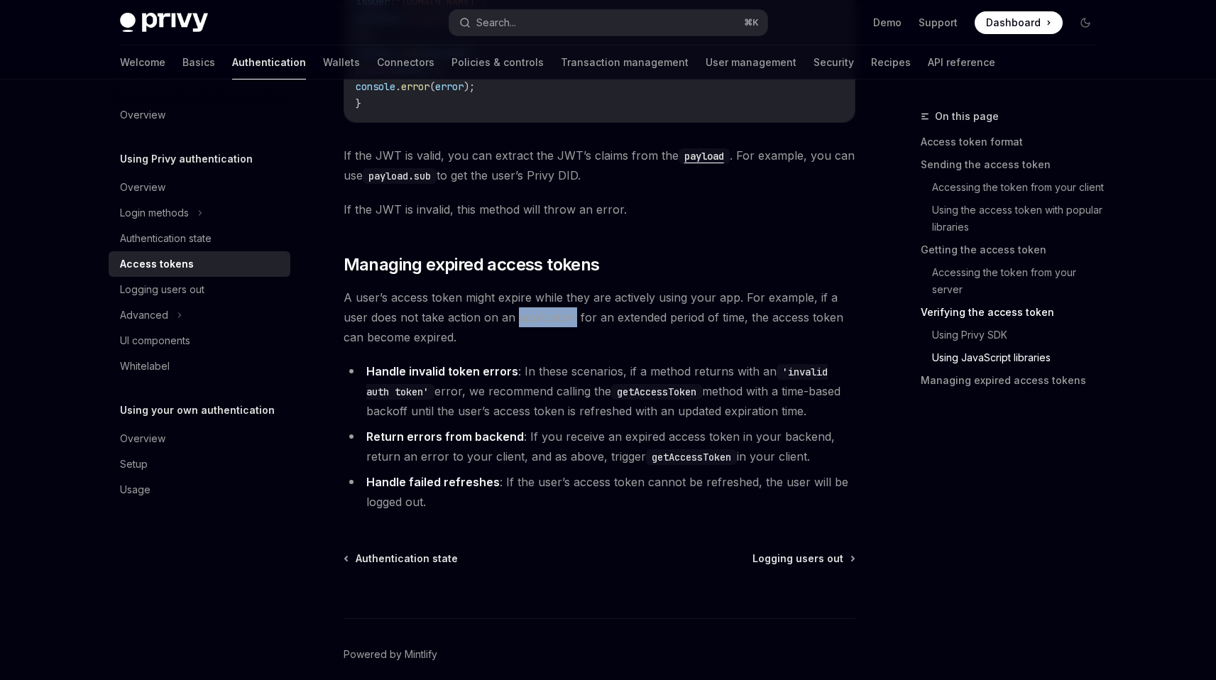
click at [529, 331] on span "A user’s access token might expire while they are actively using your app. For …" at bounding box center [600, 317] width 512 height 60
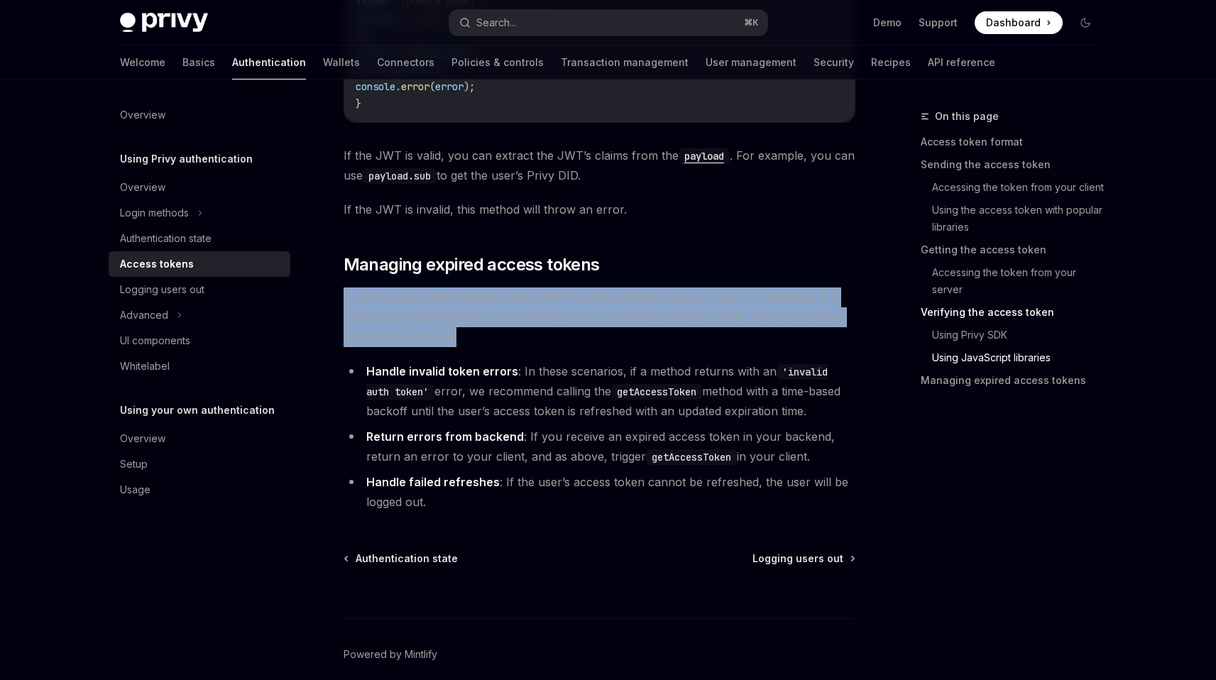
click at [529, 331] on span "A user’s access token might expire while they are actively using your app. For …" at bounding box center [600, 317] width 512 height 60
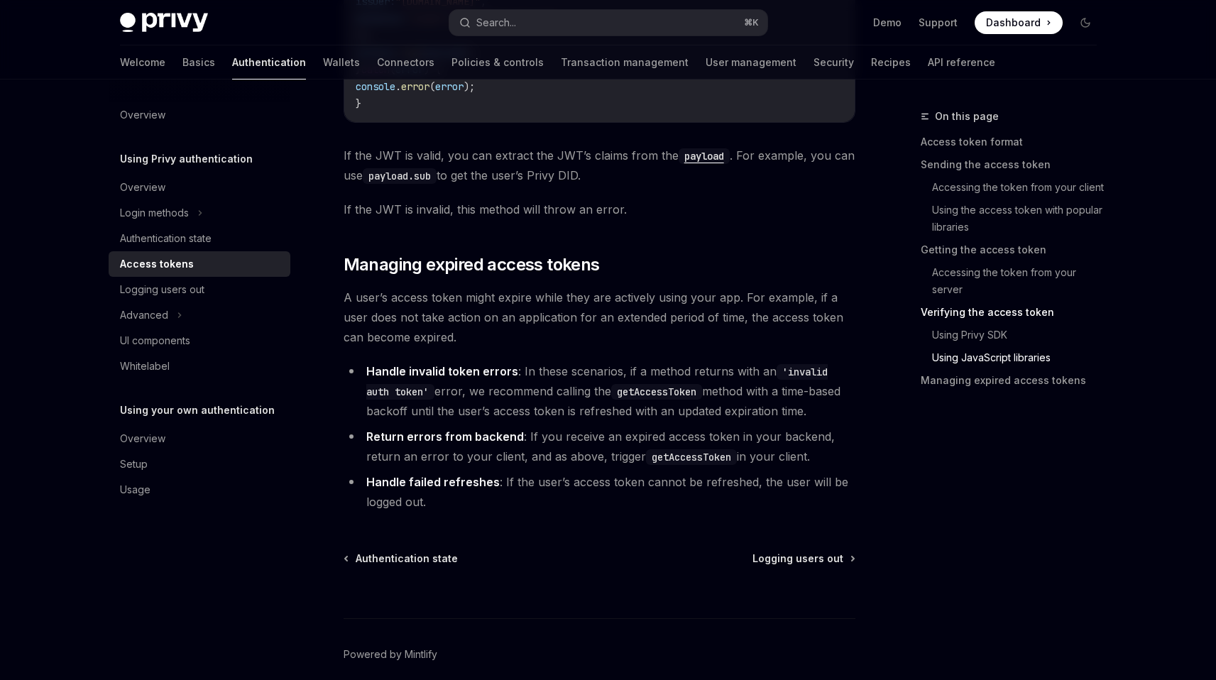
scroll to position [3728, 0]
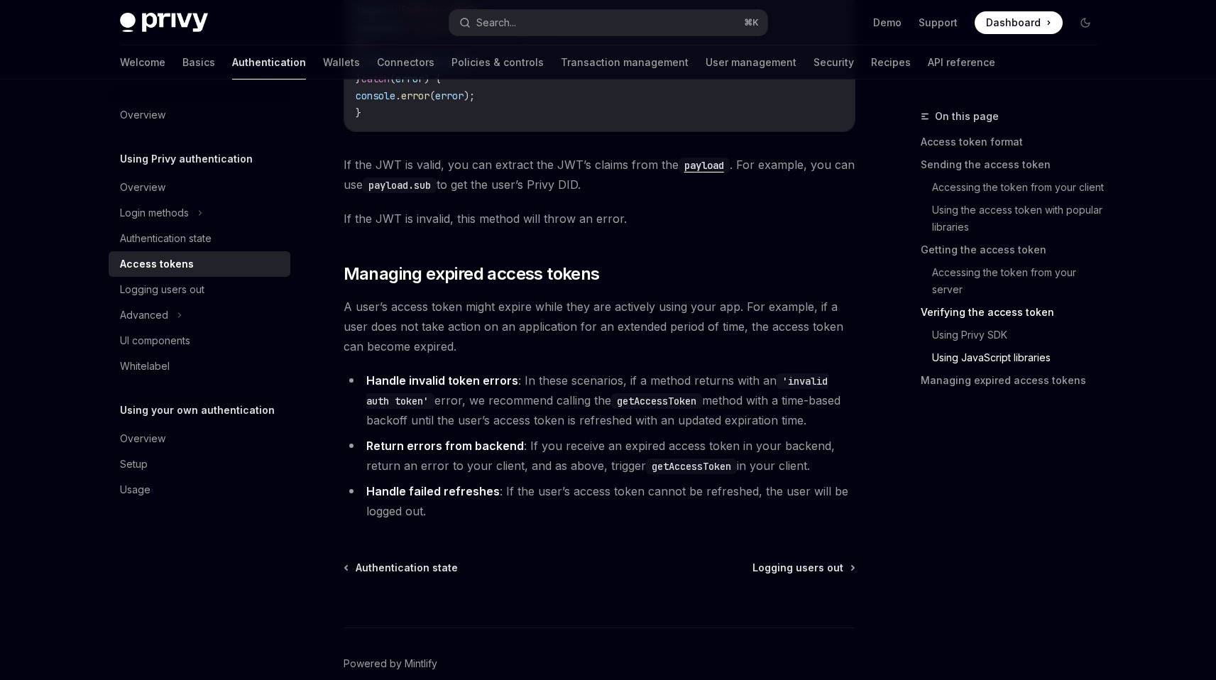
click at [536, 341] on span "A user’s access token might expire while they are actively using your app. For …" at bounding box center [600, 327] width 512 height 60
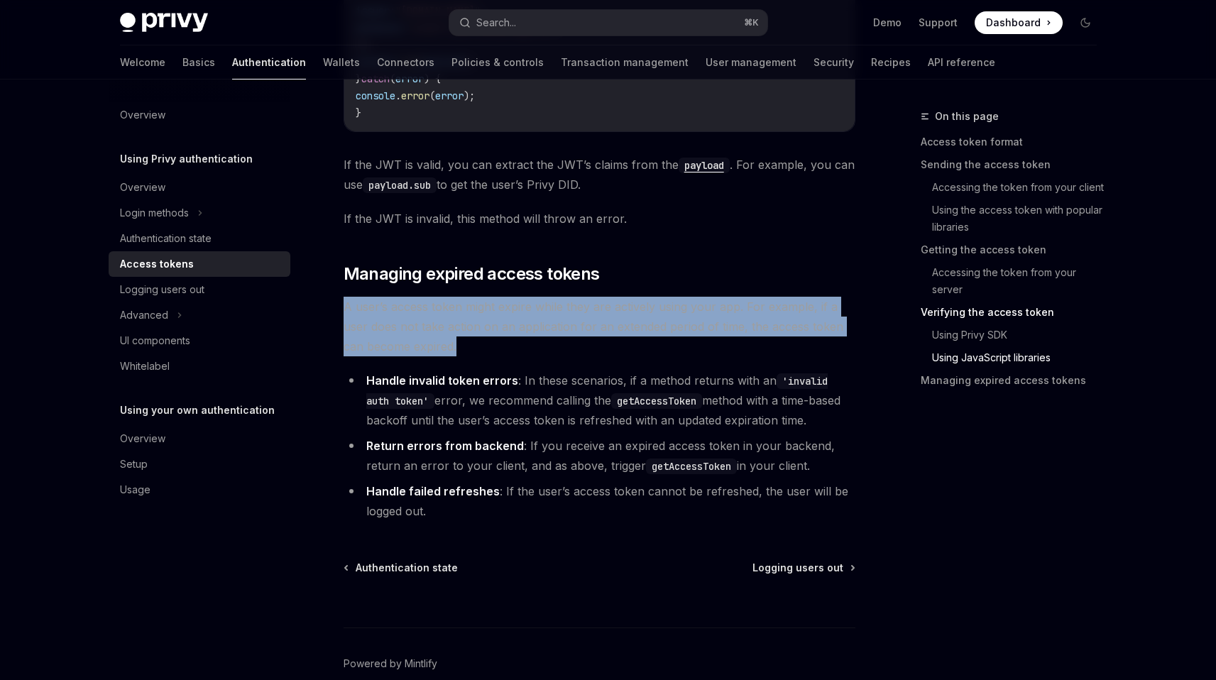
click at [536, 341] on span "A user’s access token might expire while they are actively using your app. For …" at bounding box center [600, 327] width 512 height 60
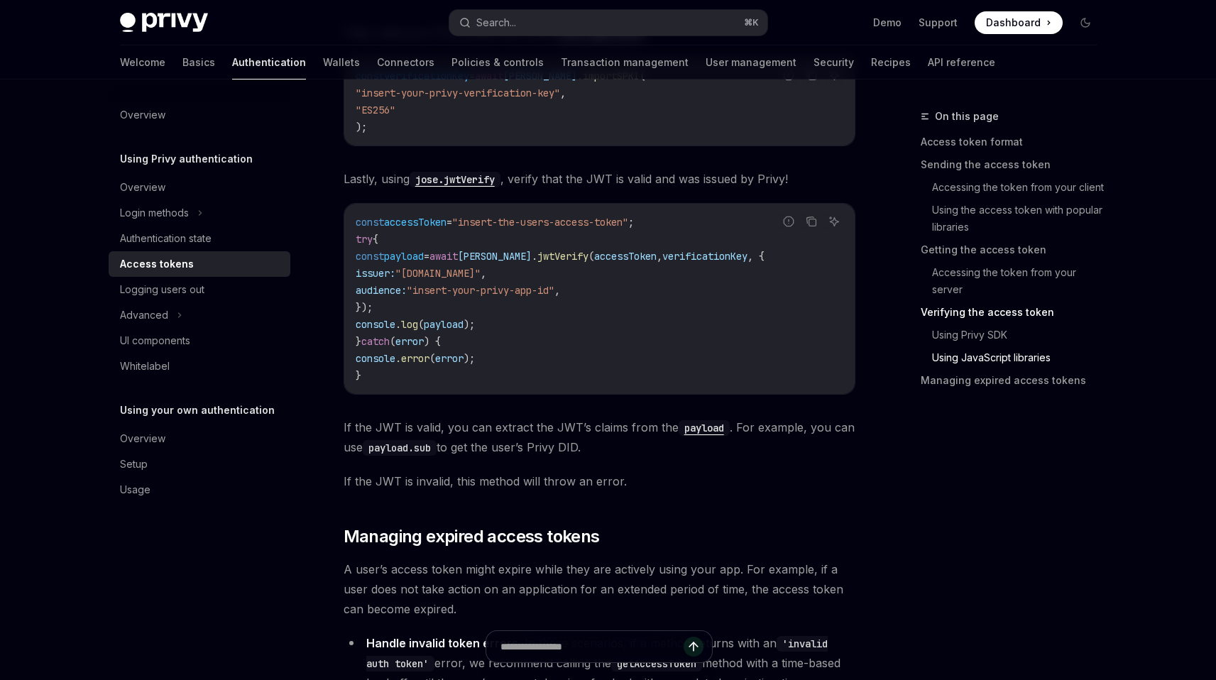
scroll to position [3422, 0]
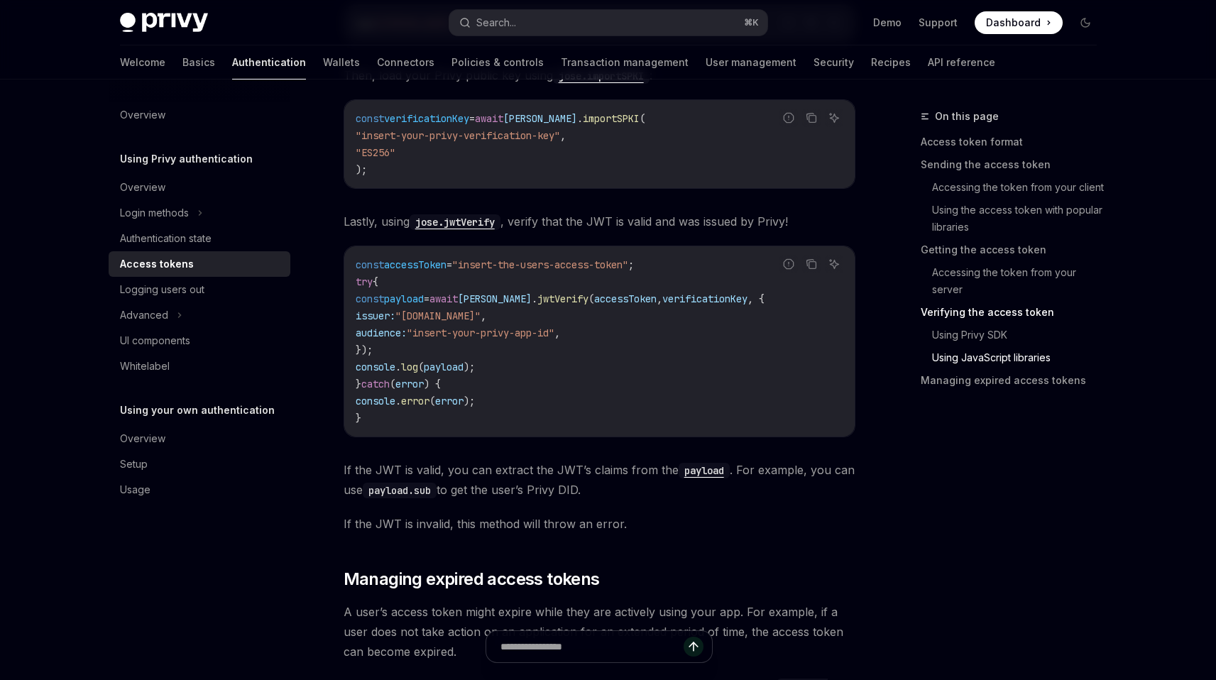
click at [536, 339] on span ""insert-your-privy-app-id"" at bounding box center [481, 332] width 148 height 13
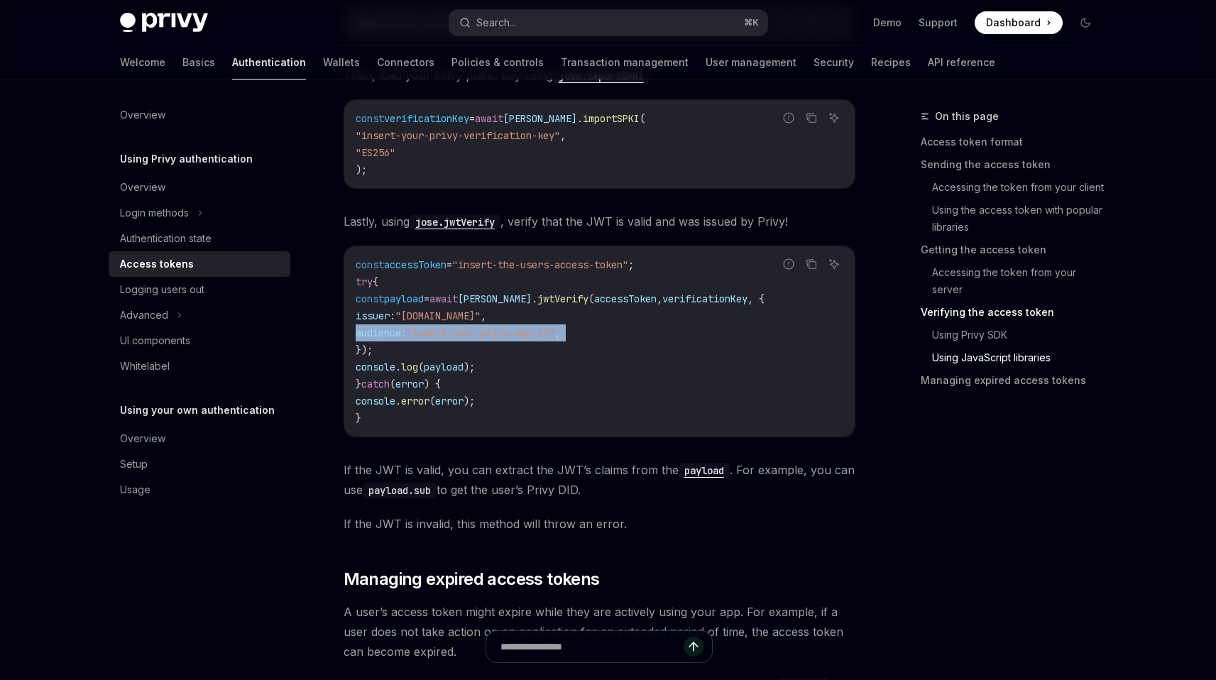
click at [536, 339] on span ""insert-your-privy-app-id"" at bounding box center [481, 332] width 148 height 13
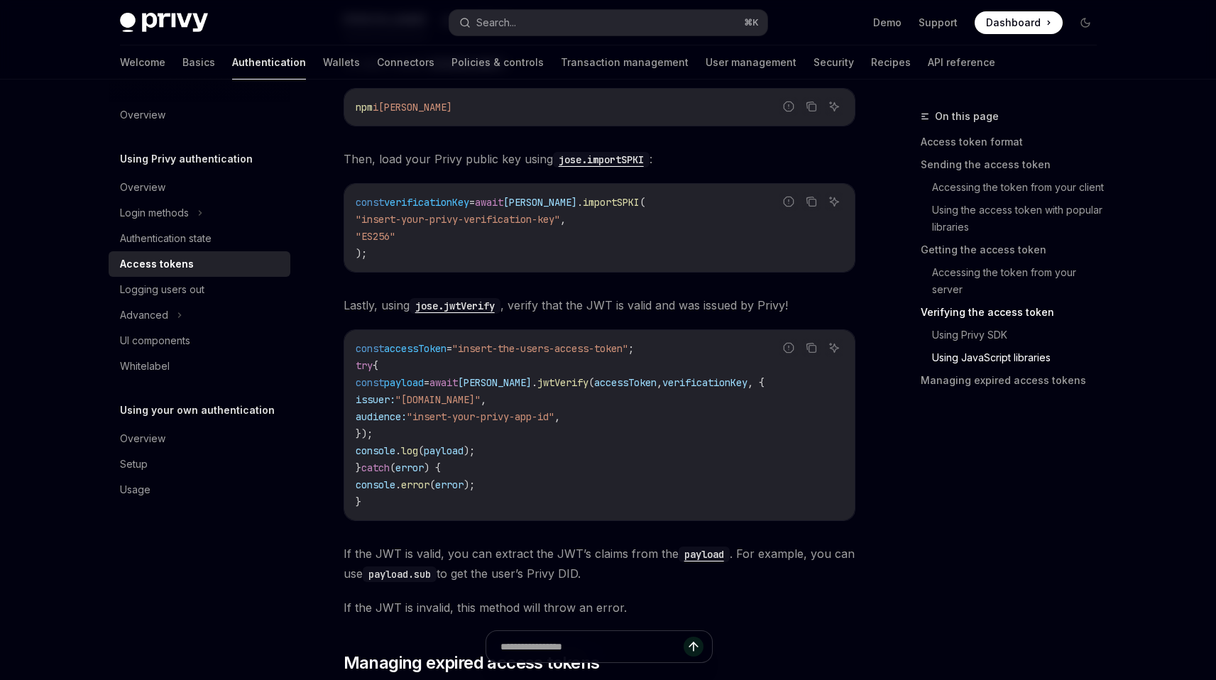
scroll to position [3356, 0]
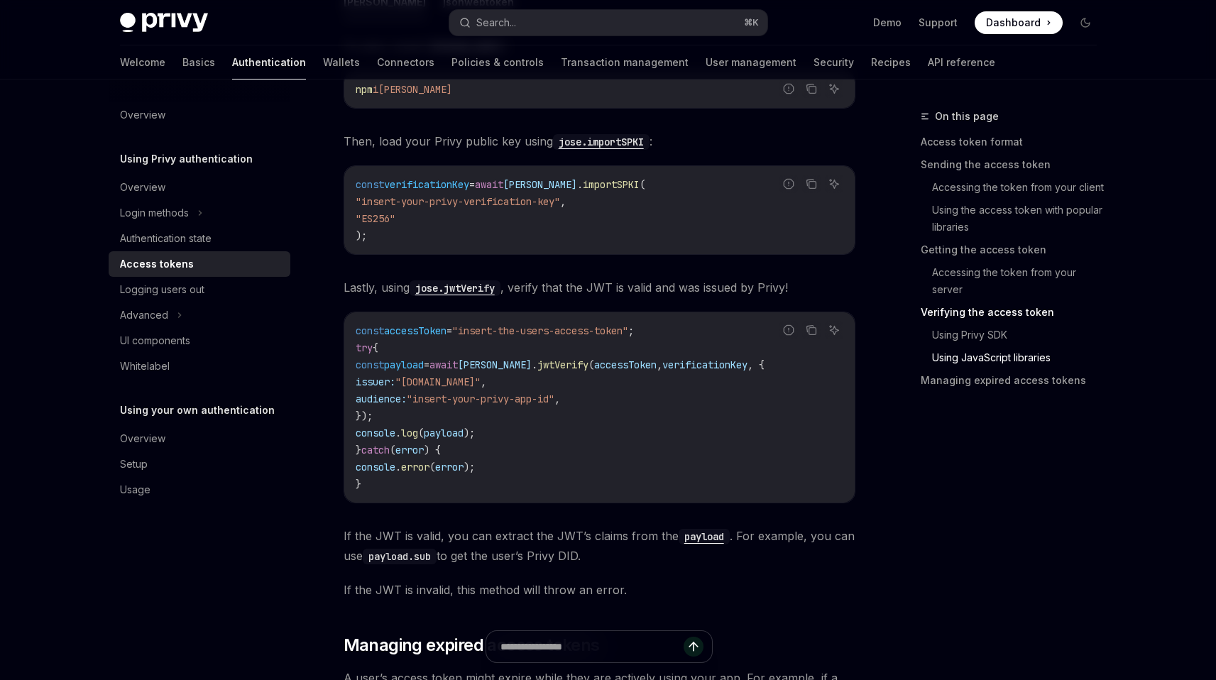
click at [548, 371] on span "jwtVerify" at bounding box center [562, 364] width 51 height 13
click at [554, 405] on span ""insert-your-privy-app-id"" at bounding box center [481, 398] width 148 height 13
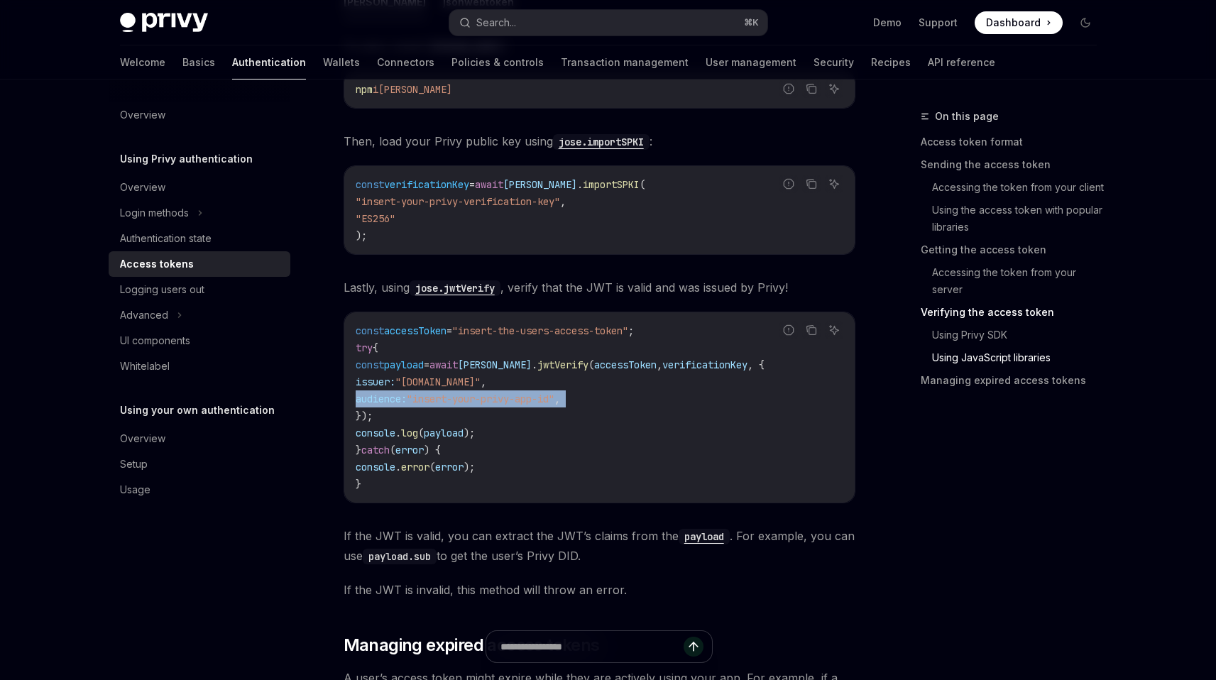
click at [554, 405] on span ""insert-your-privy-app-id"" at bounding box center [481, 398] width 148 height 13
click at [552, 433] on code "const accessToken = "insert-the-users-access-token" ; try { const payload = awa…" at bounding box center [600, 407] width 488 height 170
click at [552, 445] on code "const accessToken = "insert-the-users-access-token" ; try { const payload = awa…" at bounding box center [600, 407] width 488 height 170
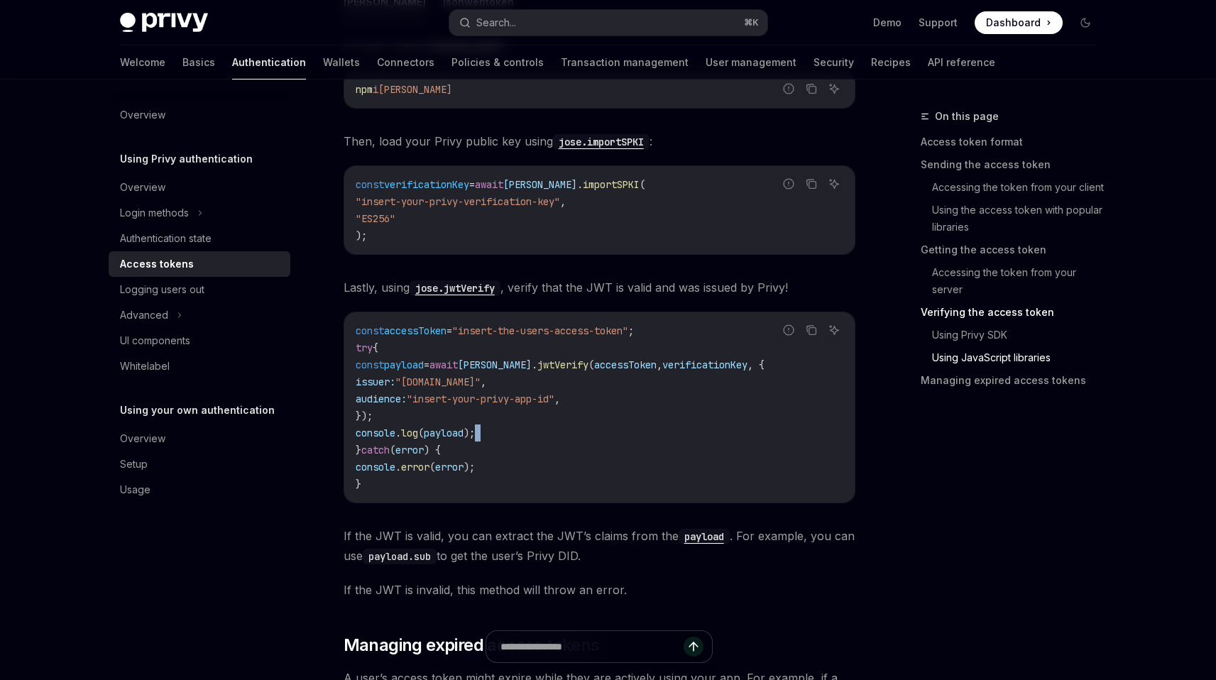
click at [552, 445] on code "const accessToken = "insert-the-users-access-token" ; try { const payload = awa…" at bounding box center [600, 407] width 488 height 170
click at [555, 371] on span "jwtVerify" at bounding box center [562, 364] width 51 height 13
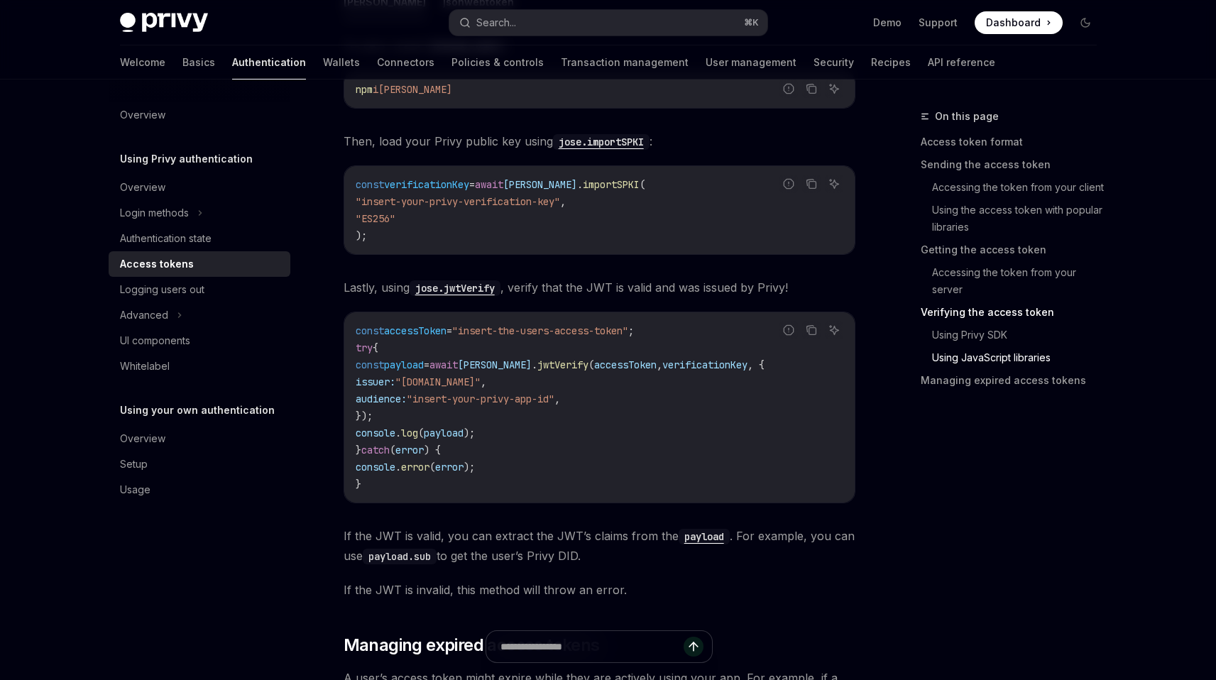
click at [552, 401] on span ""insert-your-privy-app-id"" at bounding box center [481, 398] width 148 height 13
click at [559, 417] on code "const accessToken = "insert-the-users-access-token" ; try { const payload = awa…" at bounding box center [600, 407] width 488 height 170
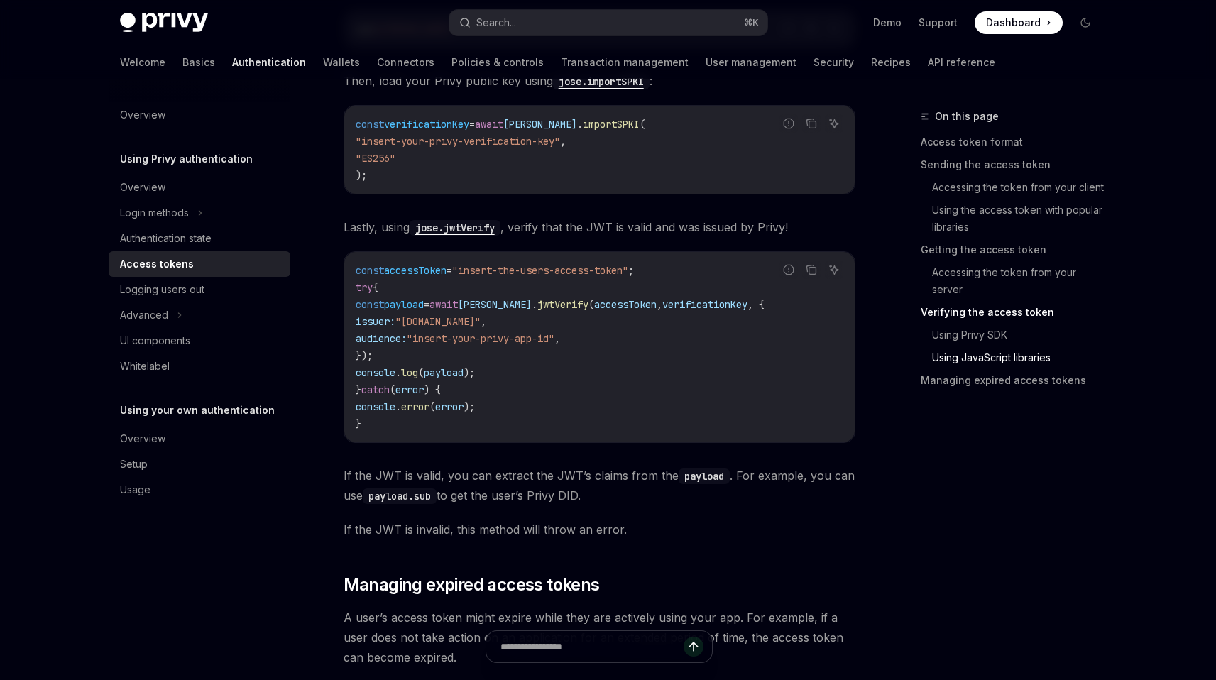
click at [550, 416] on code "const accessToken = "insert-the-users-access-token" ; try { const payload = awa…" at bounding box center [600, 347] width 488 height 170
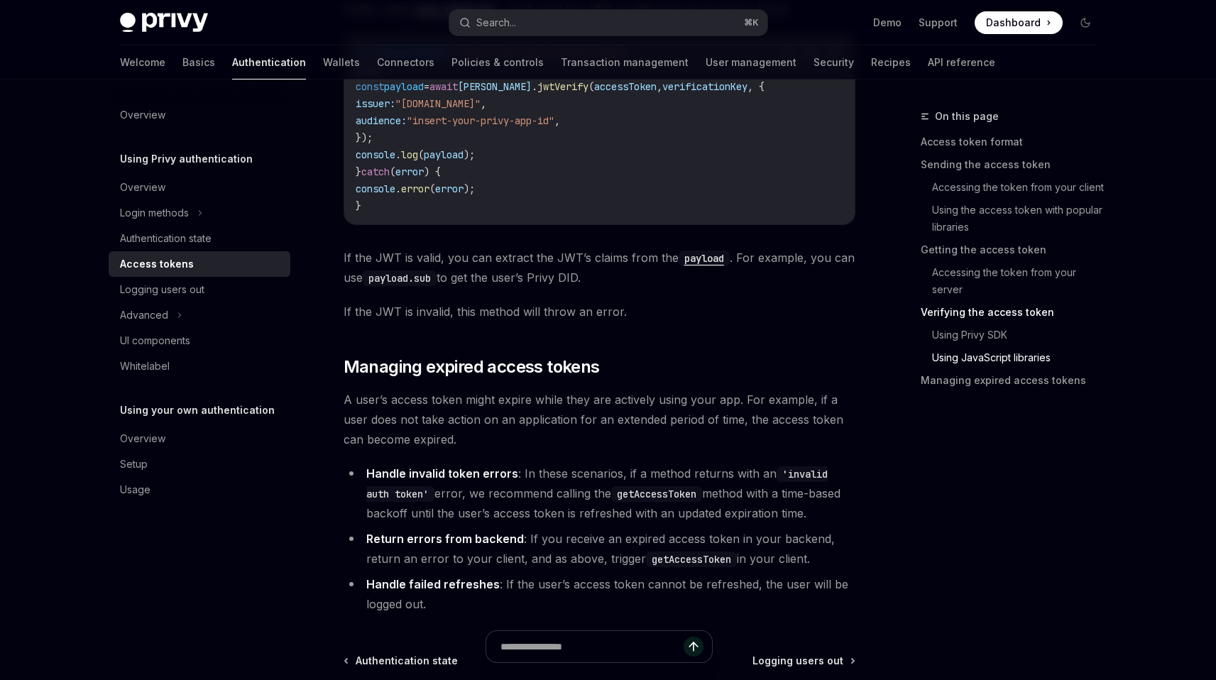
scroll to position [3653, 0]
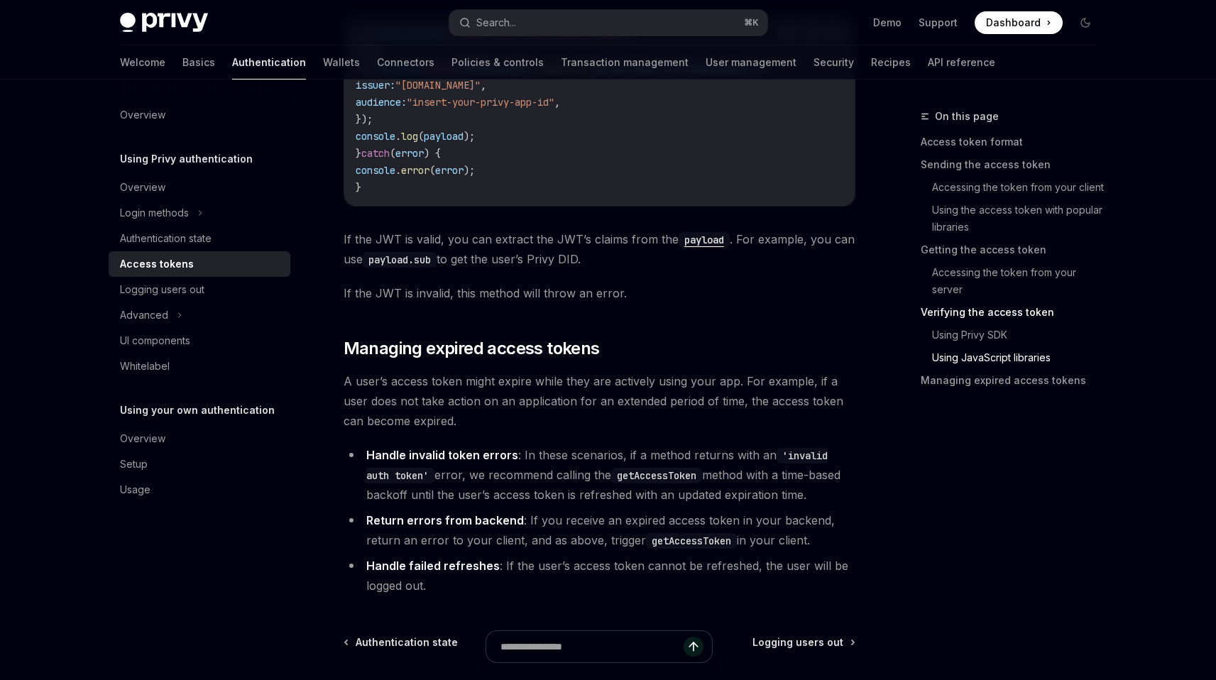
click at [594, 465] on li "Handle invalid token errors : In these scenarios, if a method returns with an '…" at bounding box center [600, 475] width 512 height 60
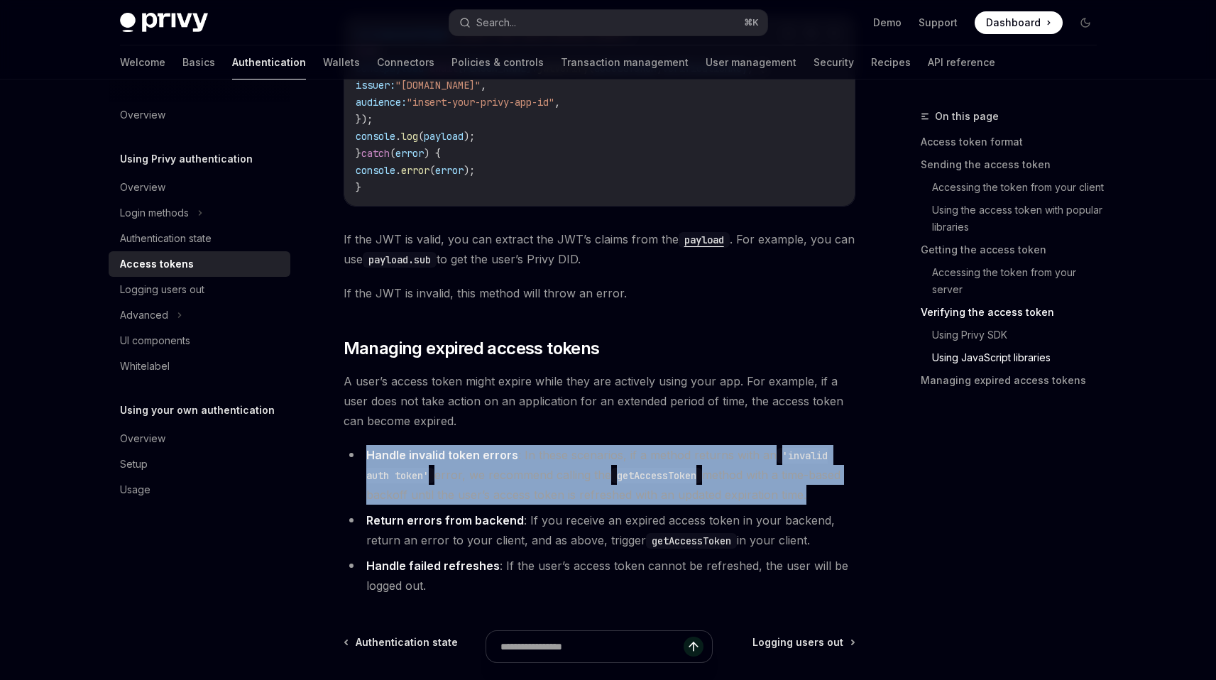
click at [594, 465] on li "Handle invalid token errors : In these scenarios, if a method returns with an '…" at bounding box center [600, 475] width 512 height 60
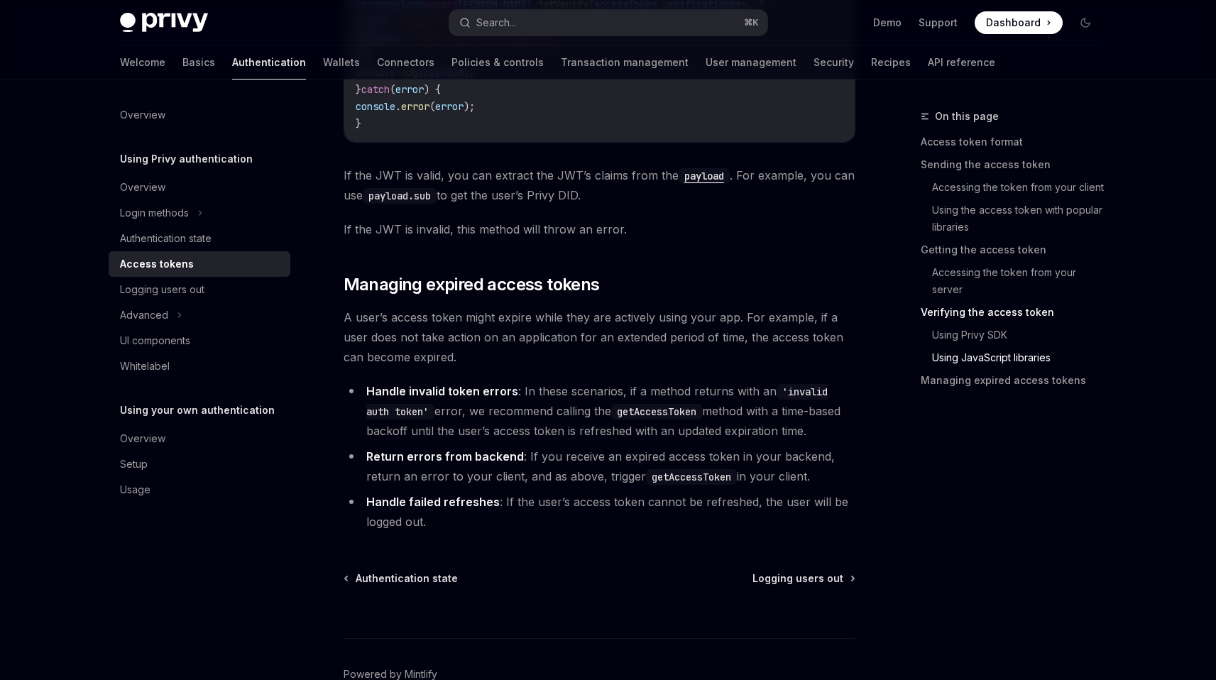
scroll to position [3689, 0]
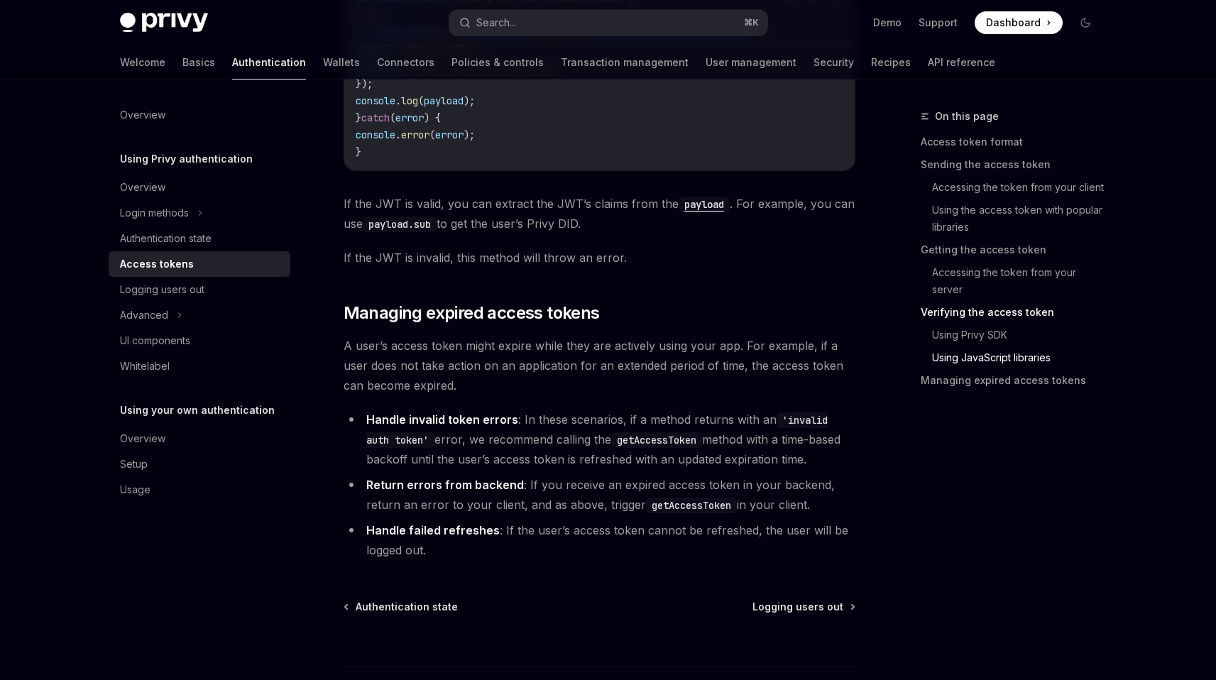
click at [593, 384] on span "A user’s access token might expire while they are actively using your app. For …" at bounding box center [600, 366] width 512 height 60
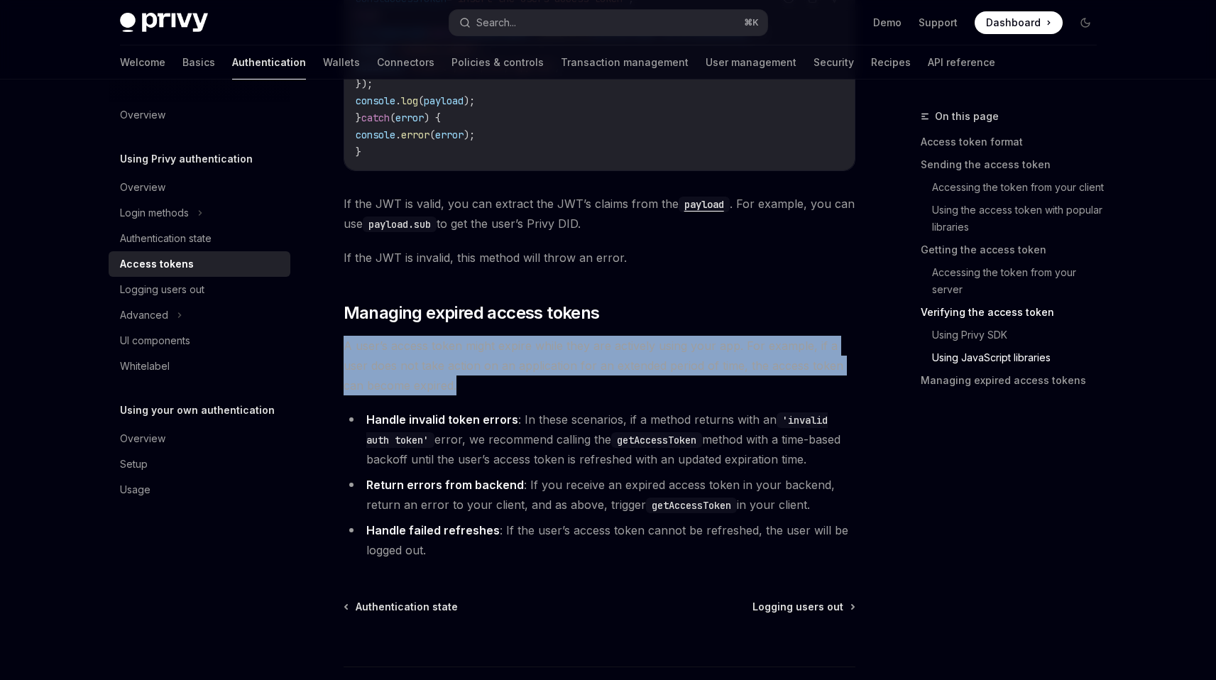
click at [593, 384] on span "A user’s access token might expire while they are actively using your app. For …" at bounding box center [600, 366] width 512 height 60
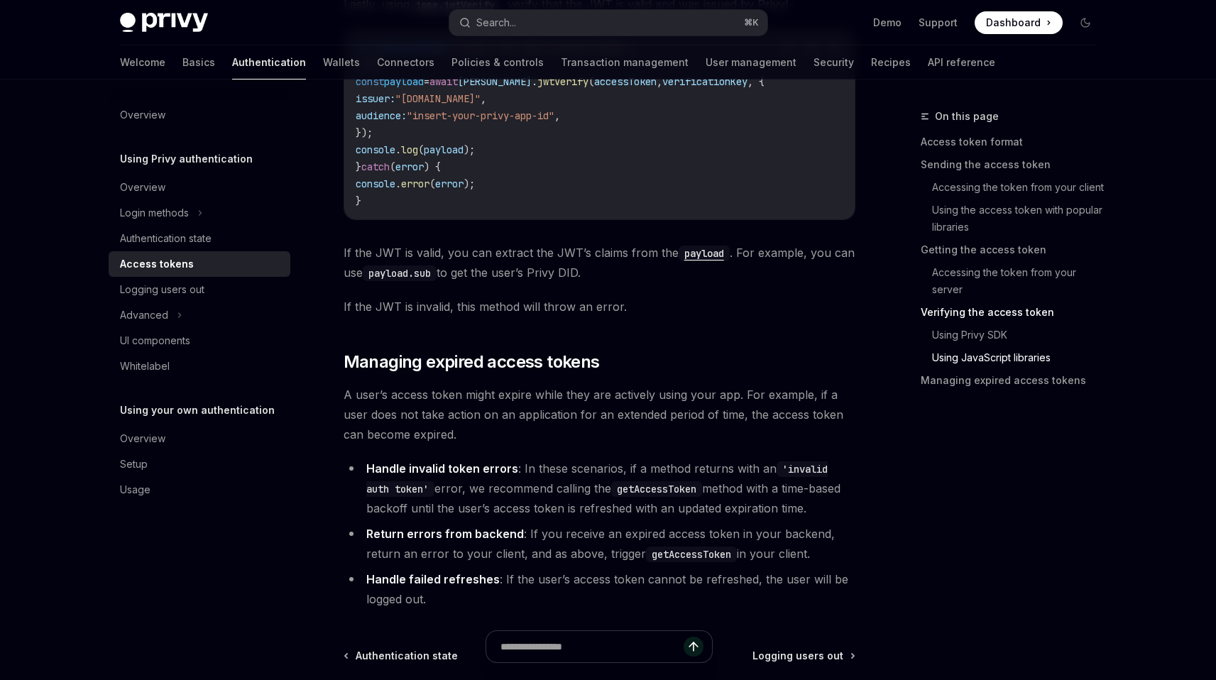
click at [571, 279] on span "If the JWT is valid, you can extract the JWT’s claims from the payload . For ex…" at bounding box center [600, 263] width 512 height 40
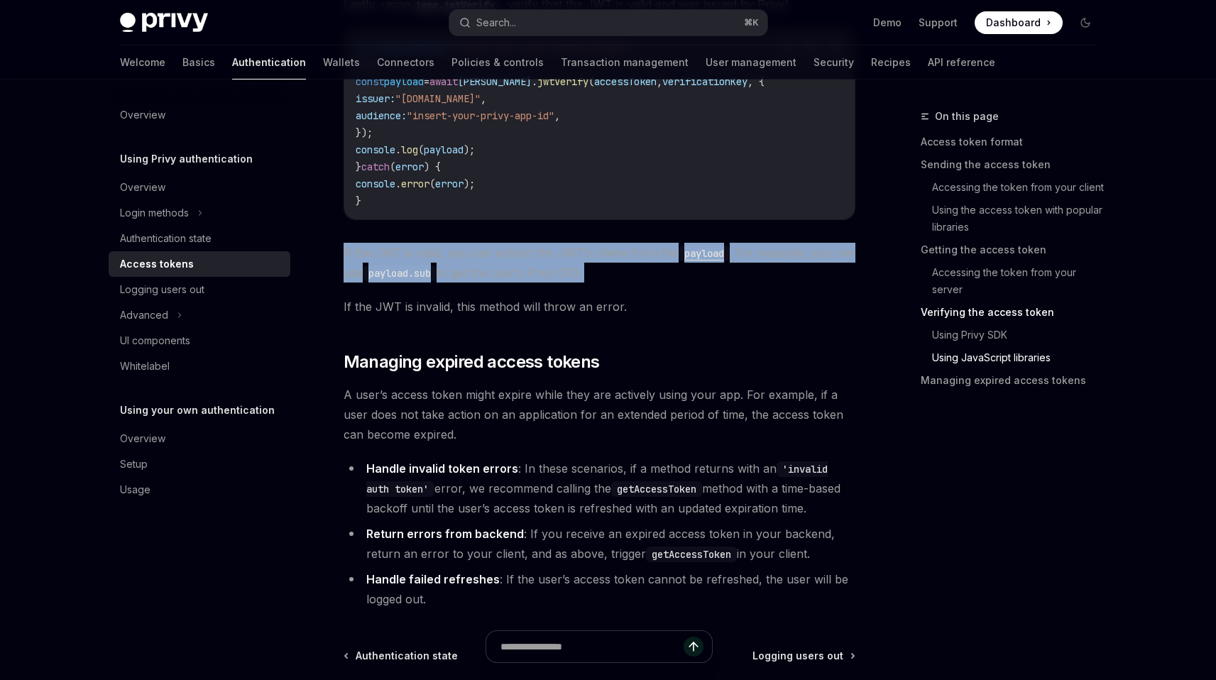
click at [571, 279] on span "If the JWT is valid, you can extract the JWT’s claims from the payload . For ex…" at bounding box center [600, 263] width 512 height 40
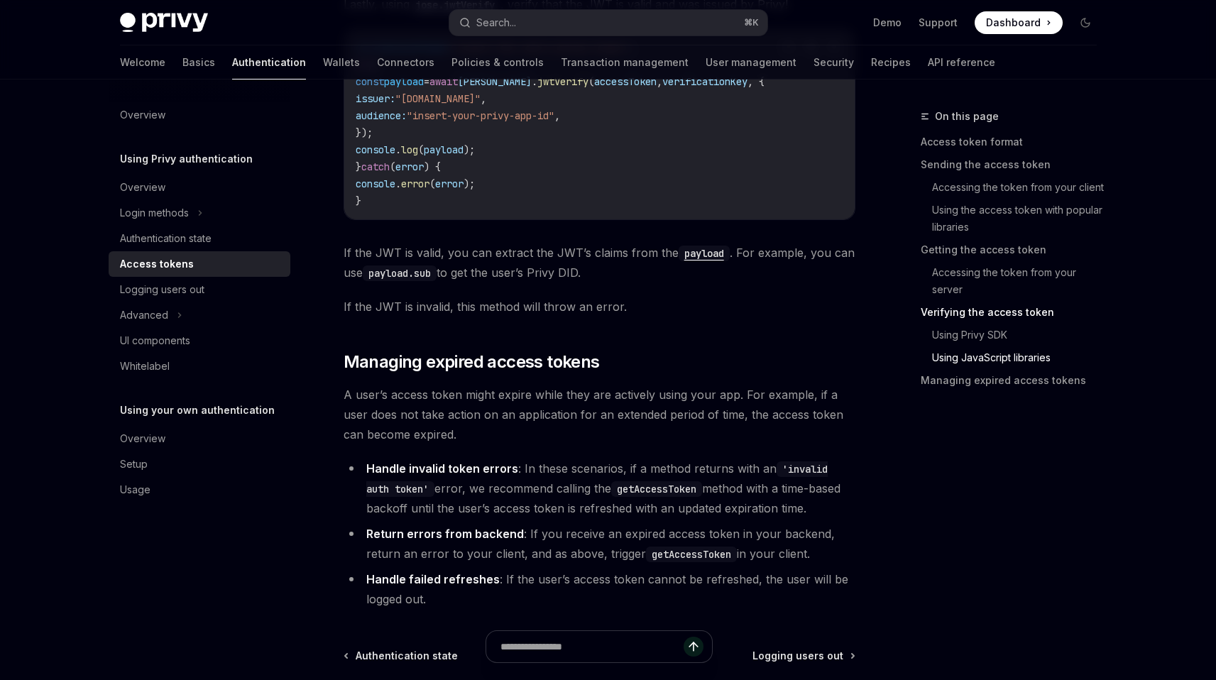
click at [529, 317] on span "If the JWT is invalid, this method will throw an error." at bounding box center [600, 307] width 512 height 20
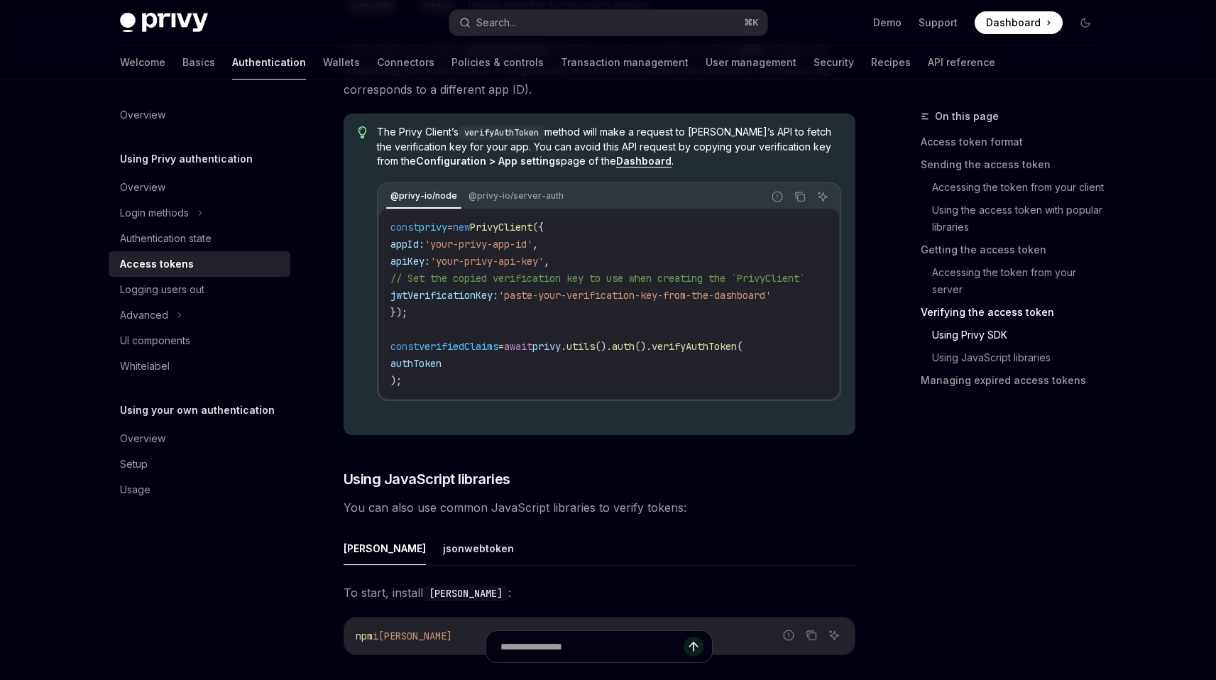
scroll to position [2801, 0]
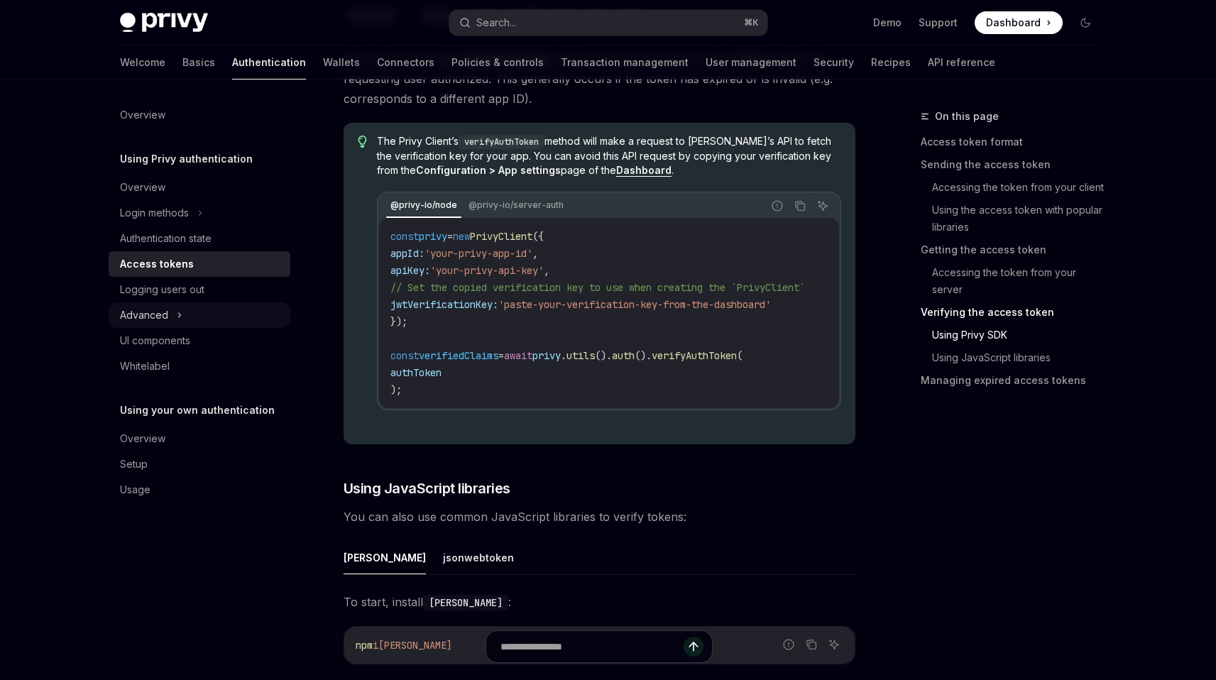
click at [183, 309] on div "Advanced" at bounding box center [200, 315] width 182 height 26
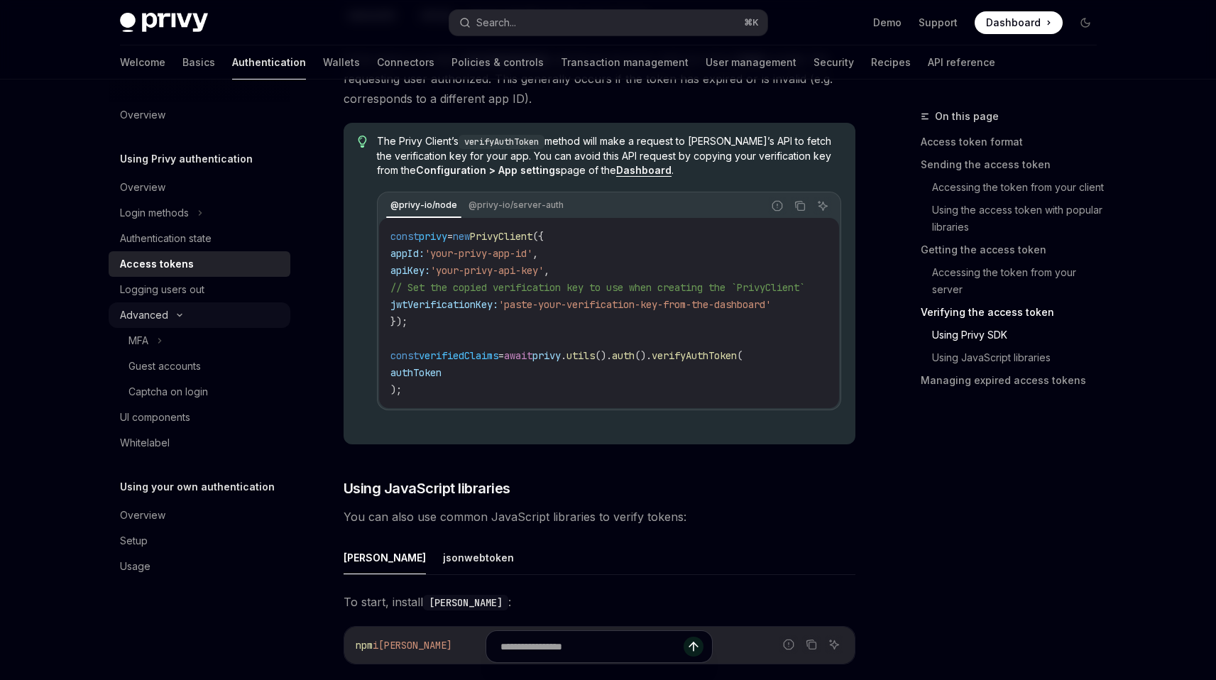
click at [183, 309] on div "Advanced" at bounding box center [200, 315] width 182 height 26
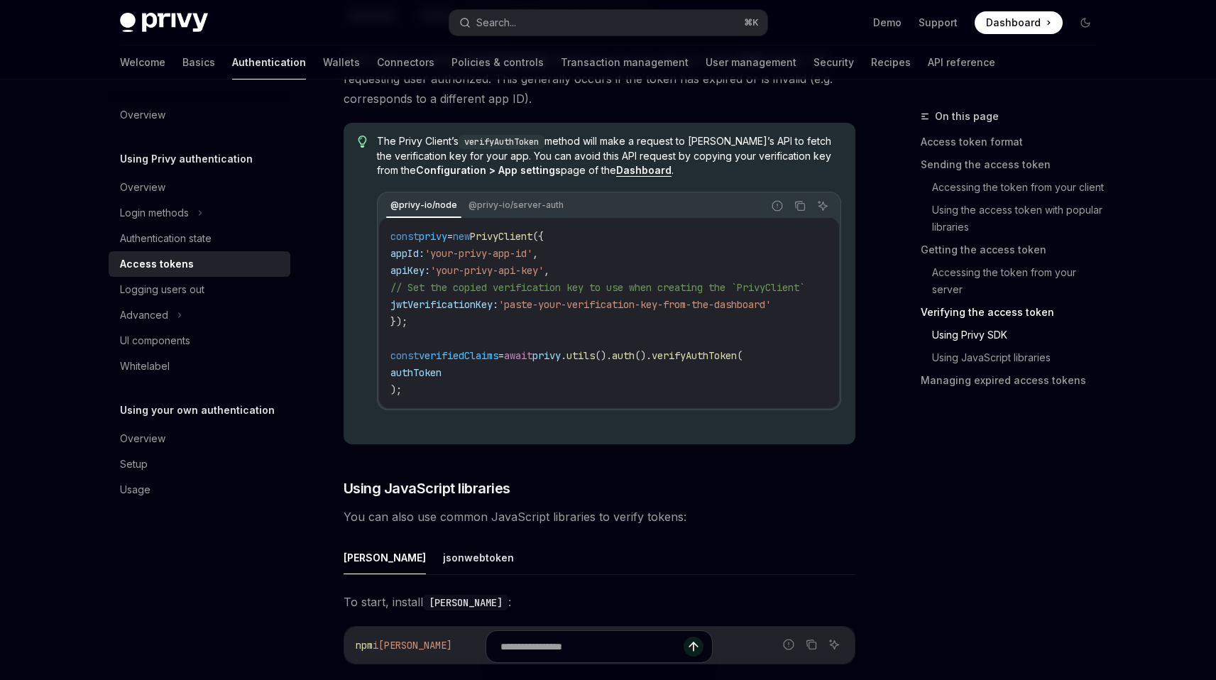
click at [170, 254] on link "Access tokens" at bounding box center [200, 264] width 182 height 26
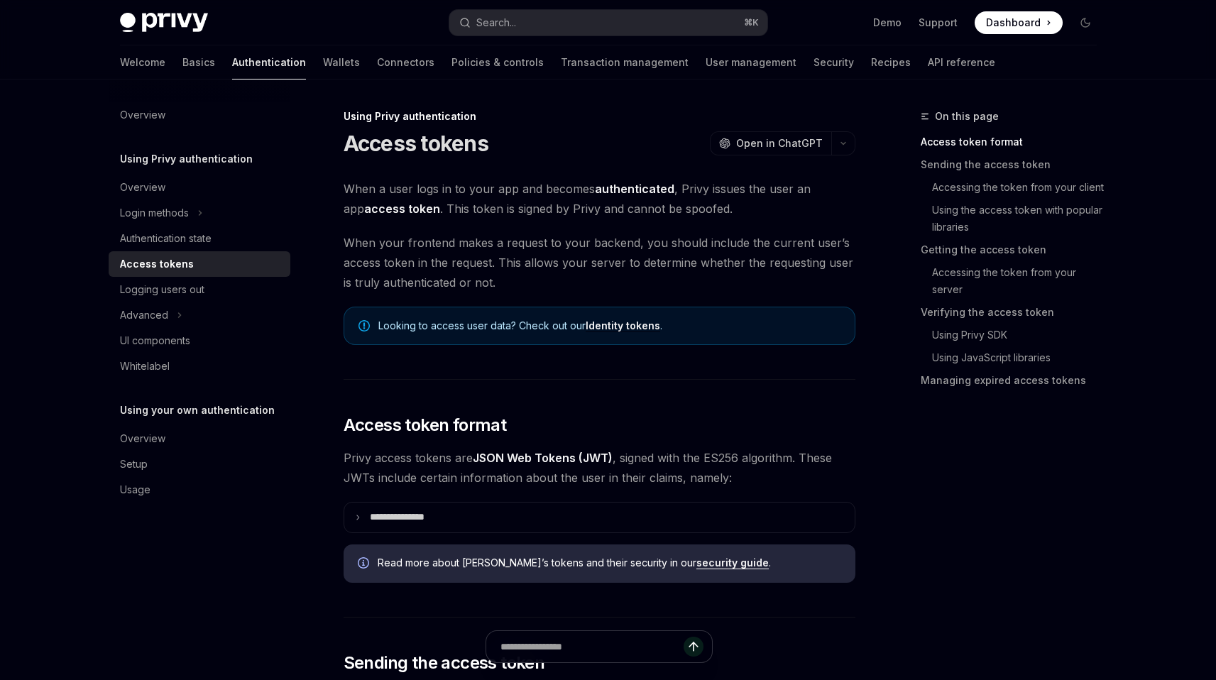
click at [516, 211] on span "When a user logs in to your app and becomes authenticated , Privy issues the us…" at bounding box center [600, 199] width 512 height 40
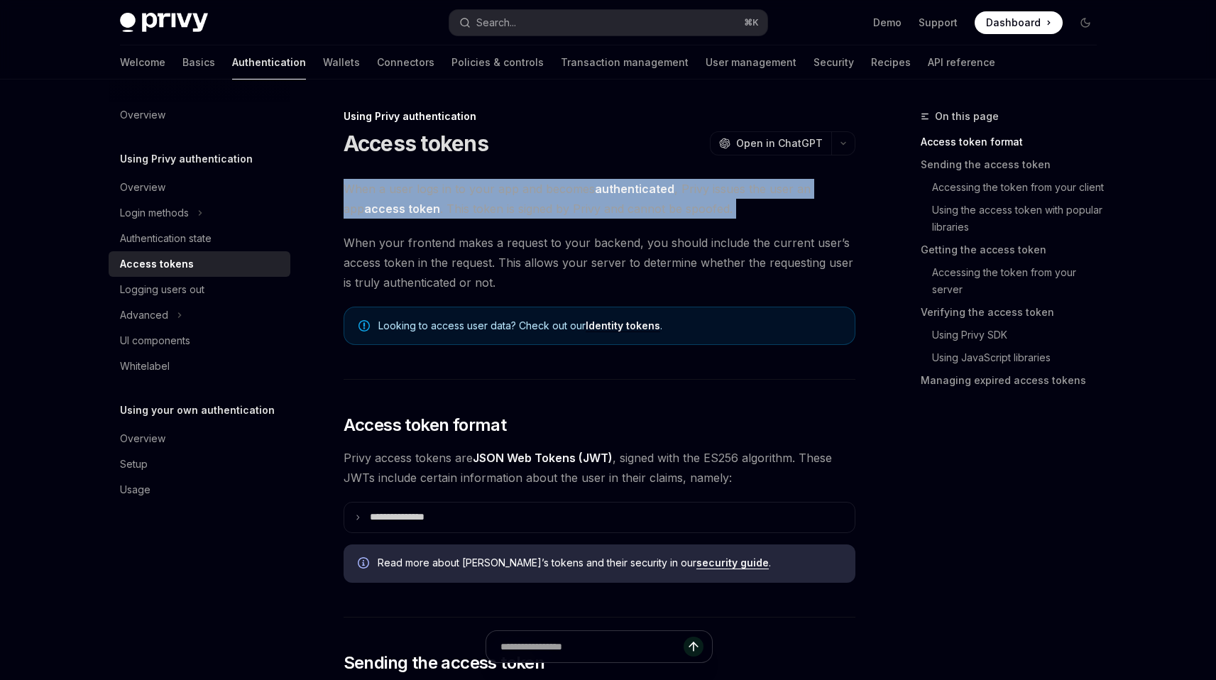
click at [516, 210] on span "When a user logs in to your app and becomes authenticated , Privy issues the us…" at bounding box center [600, 199] width 512 height 40
click at [511, 217] on span "When a user logs in to your app and becomes authenticated , Privy issues the us…" at bounding box center [600, 199] width 512 height 40
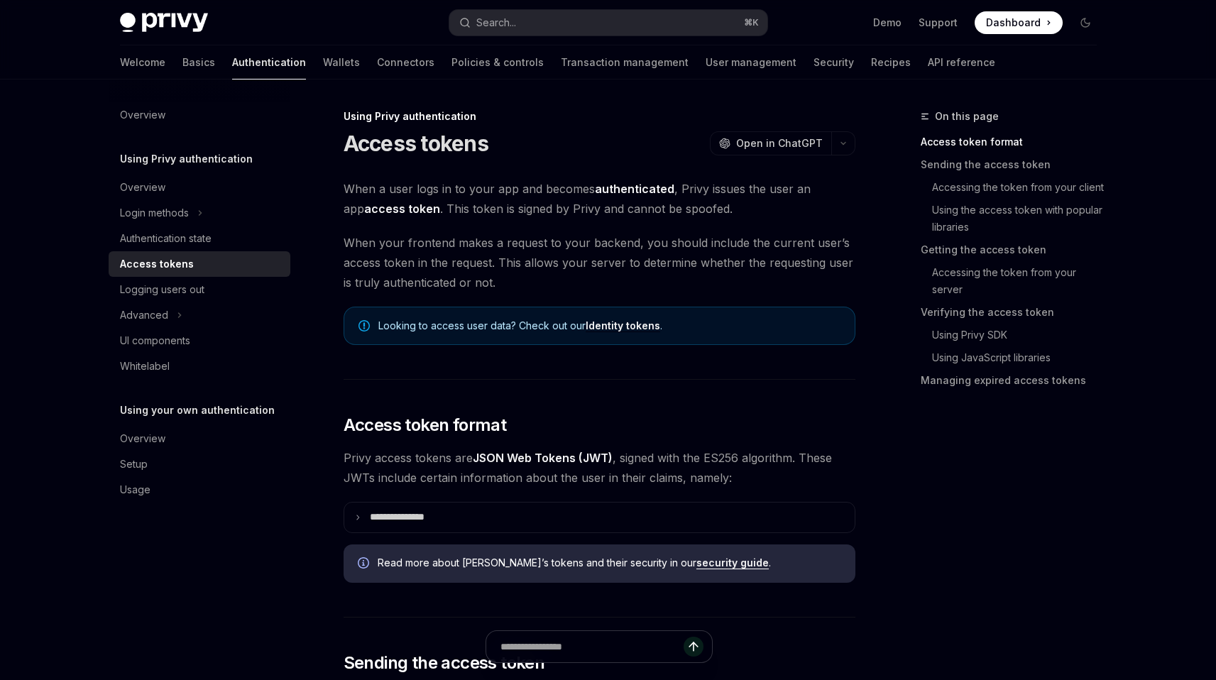
scroll to position [9, 0]
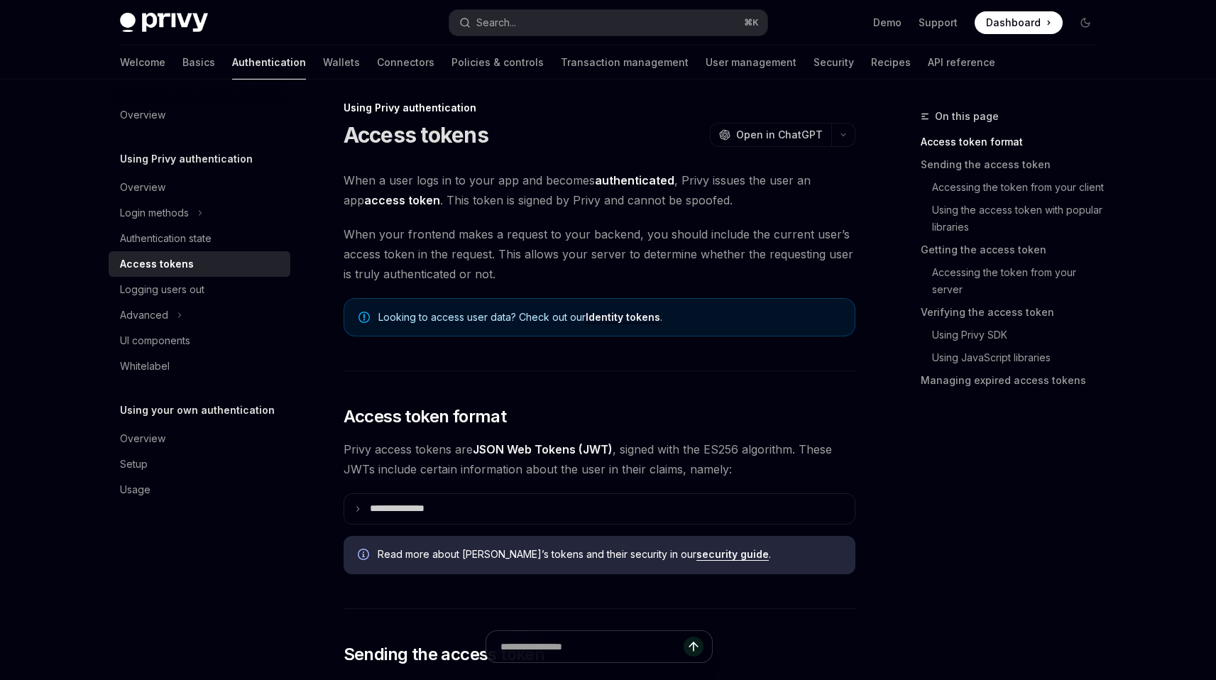
click at [474, 246] on span "When your frontend makes a request to your backend, you should include the curr…" at bounding box center [600, 254] width 512 height 60
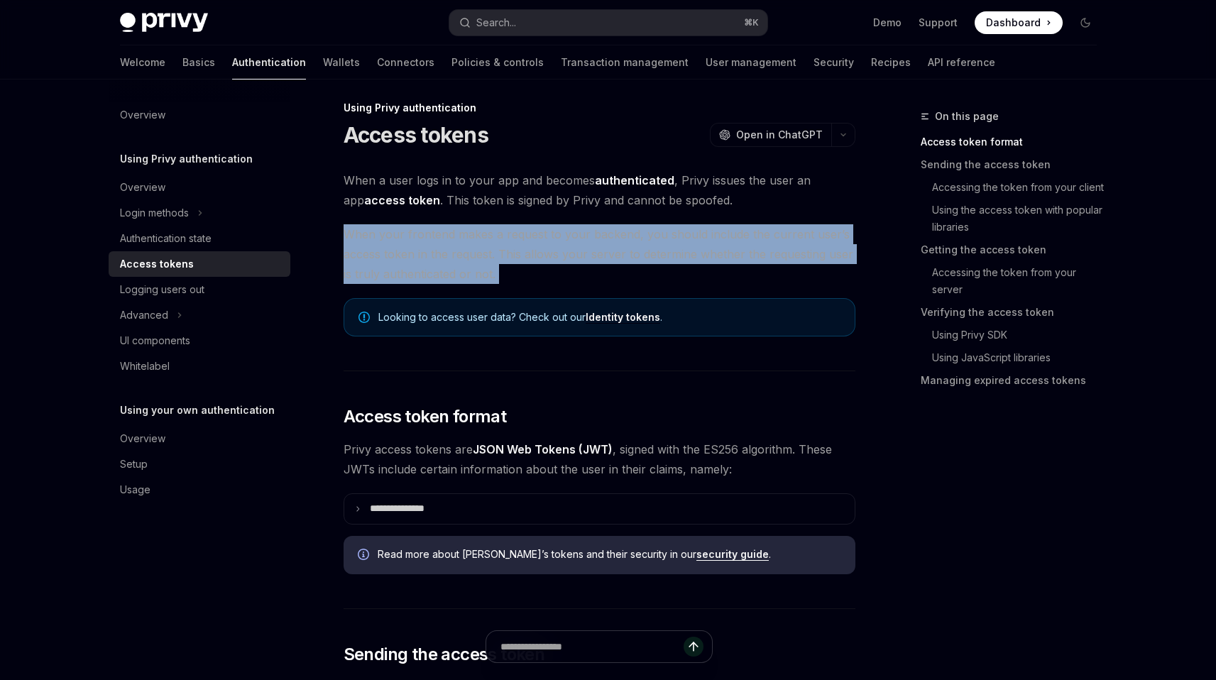
click at [474, 246] on span "When your frontend makes a request to your backend, you should include the curr…" at bounding box center [600, 254] width 512 height 60
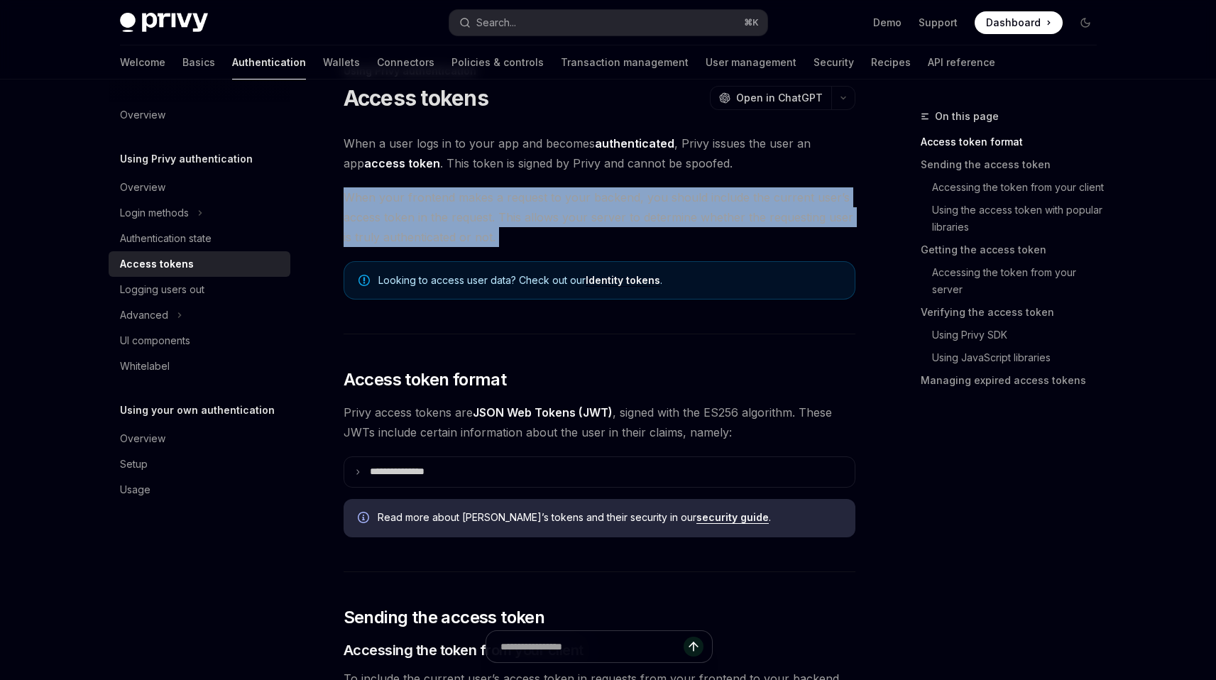
scroll to position [54, 0]
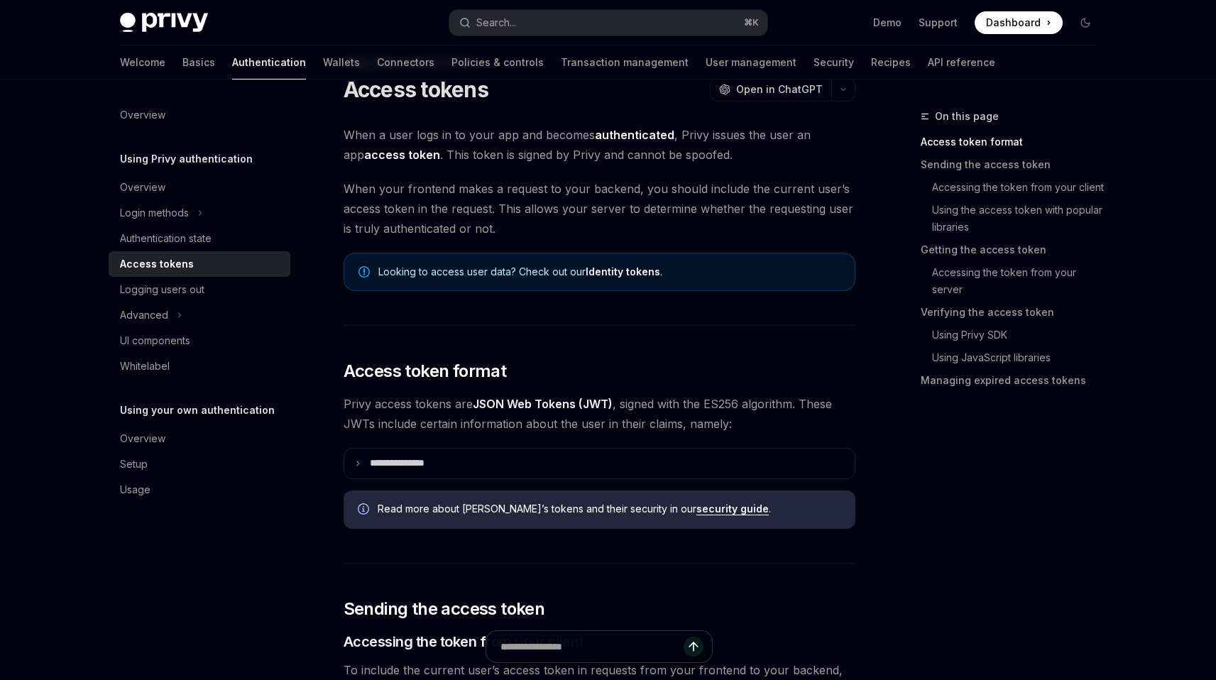
click at [554, 274] on span "Looking to access user data? Check out our Identity tokens ." at bounding box center [609, 272] width 462 height 14
click at [551, 275] on span "Looking to access user data? Check out our Identity tokens ." at bounding box center [609, 272] width 462 height 14
click at [618, 278] on link "Identity tokens" at bounding box center [623, 271] width 75 height 13
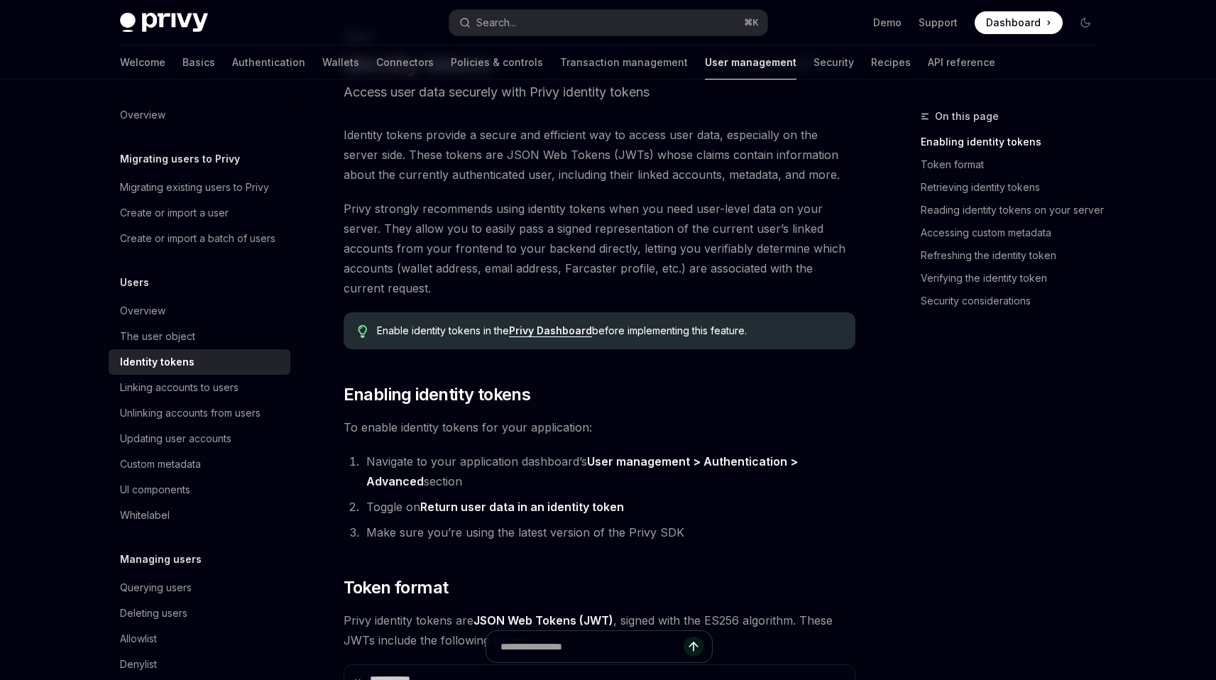
scroll to position [62, 0]
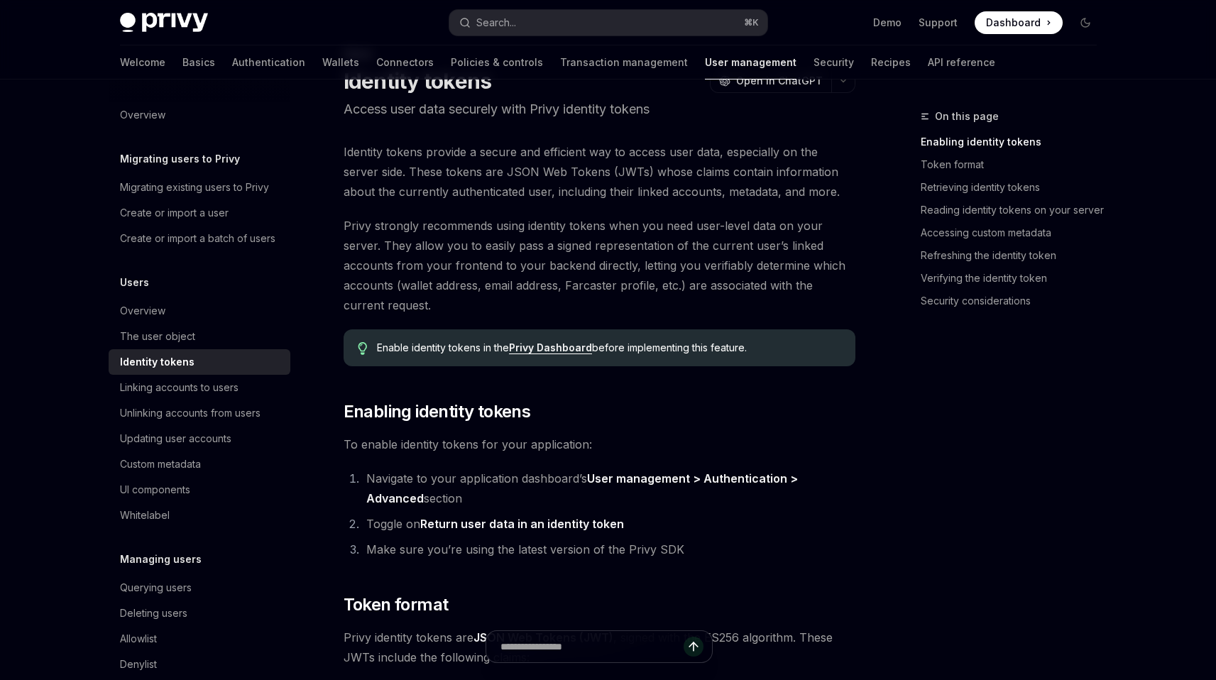
click at [586, 190] on span "Identity tokens provide a secure and efficient way to access user data, especia…" at bounding box center [600, 172] width 512 height 60
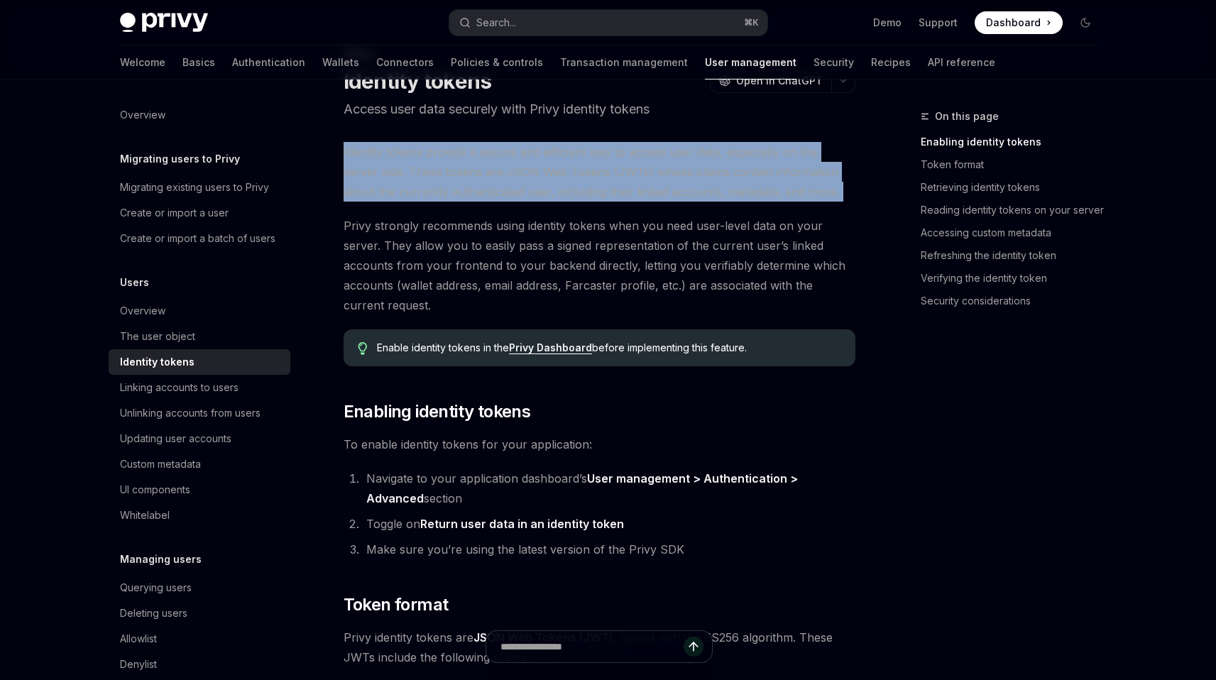
click at [586, 190] on span "Identity tokens provide a secure and efficient way to access user data, especia…" at bounding box center [600, 172] width 512 height 60
click at [581, 192] on span "Identity tokens provide a secure and efficient way to access user data, especia…" at bounding box center [600, 172] width 512 height 60
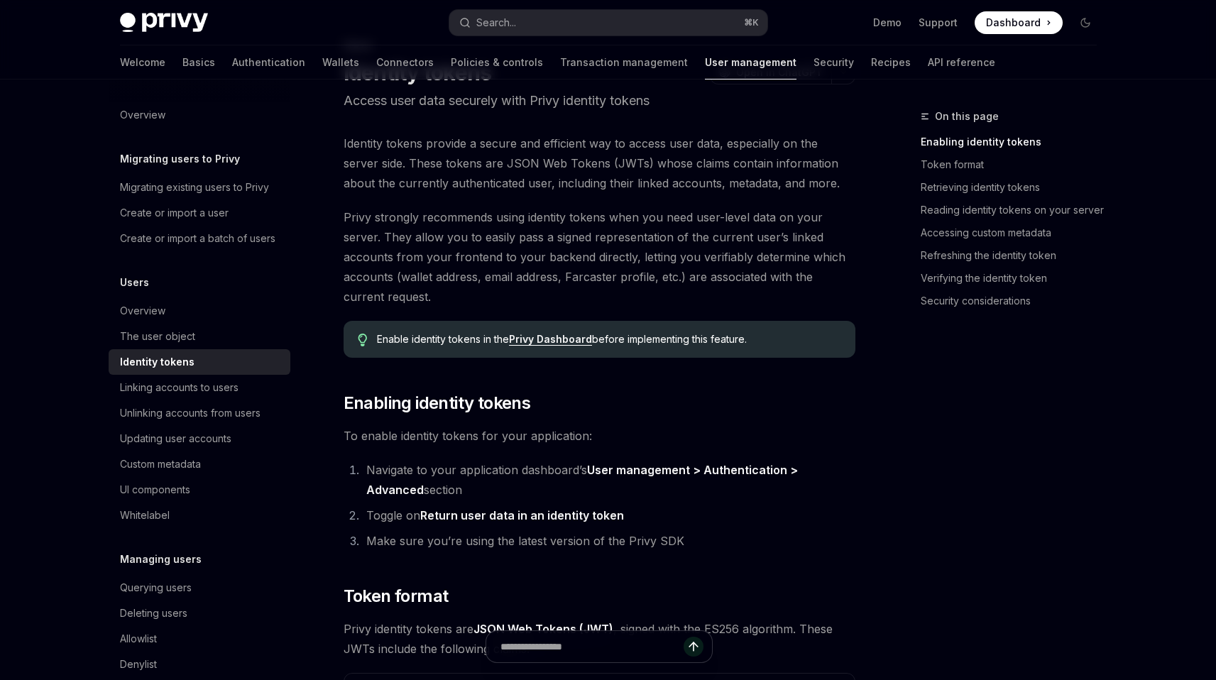
scroll to position [79, 0]
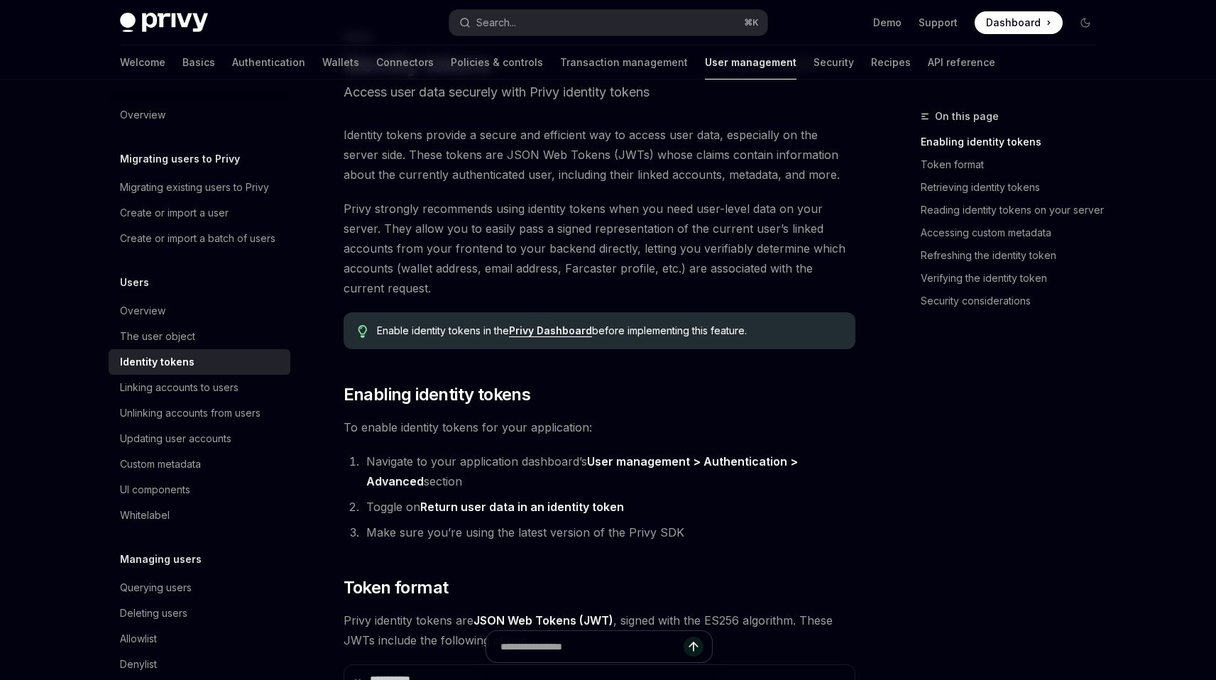
click at [547, 226] on span "Privy strongly recommends using identity tokens when you need user-level data o…" at bounding box center [600, 248] width 512 height 99
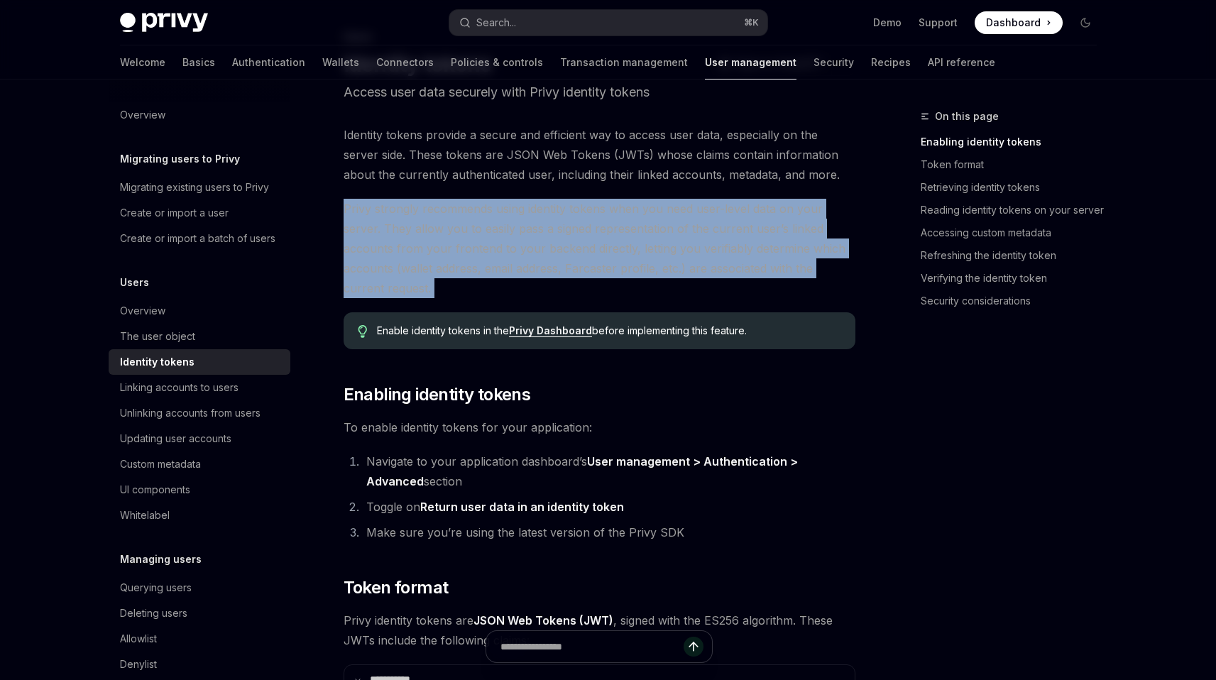
click at [547, 226] on span "Privy strongly recommends using identity tokens when you need user-level data o…" at bounding box center [600, 248] width 512 height 99
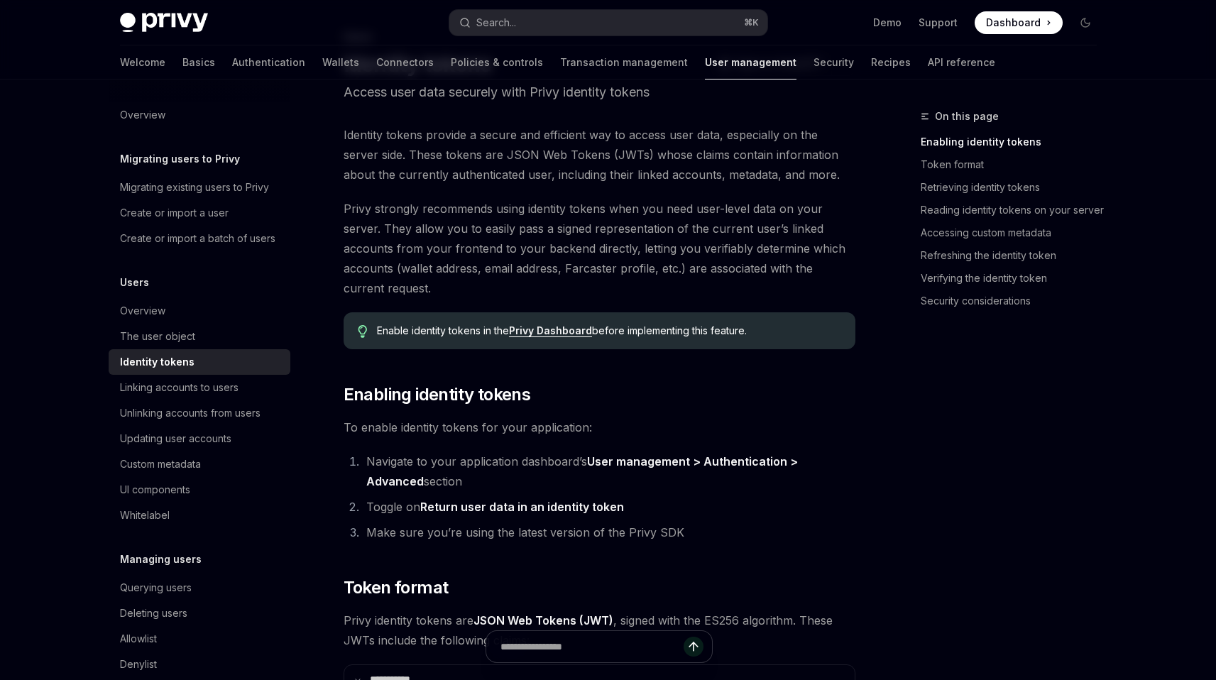
scroll to position [89, 0]
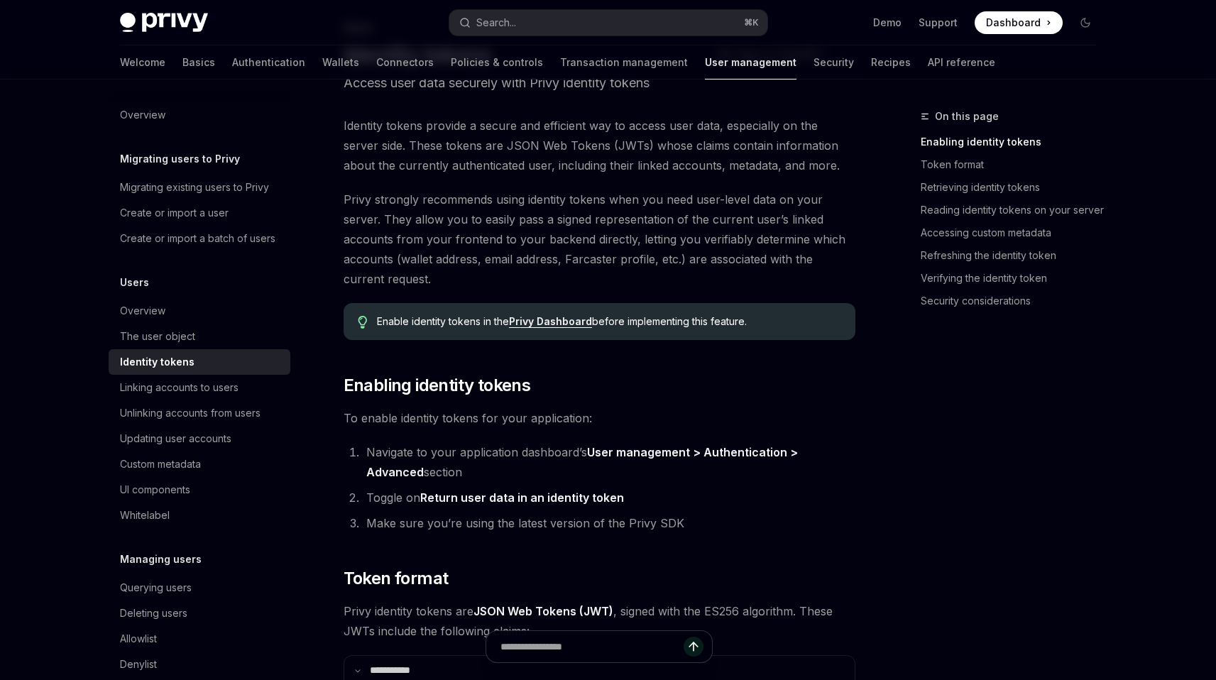
click at [547, 319] on link "Privy Dashboard" at bounding box center [550, 321] width 83 height 13
click at [649, 312] on div "Enable identity tokens in the Privy Dashboard before implementing this feature." at bounding box center [600, 321] width 512 height 37
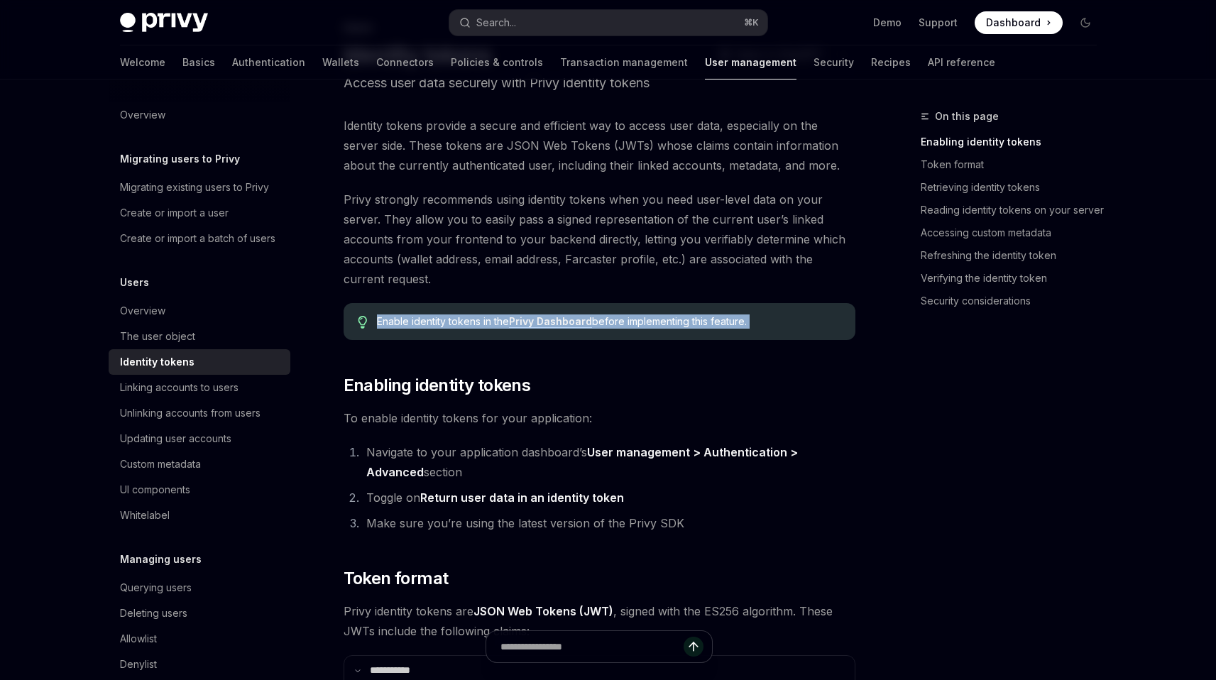
click at [649, 312] on div "Enable identity tokens in the Privy Dashboard before implementing this feature." at bounding box center [600, 321] width 512 height 37
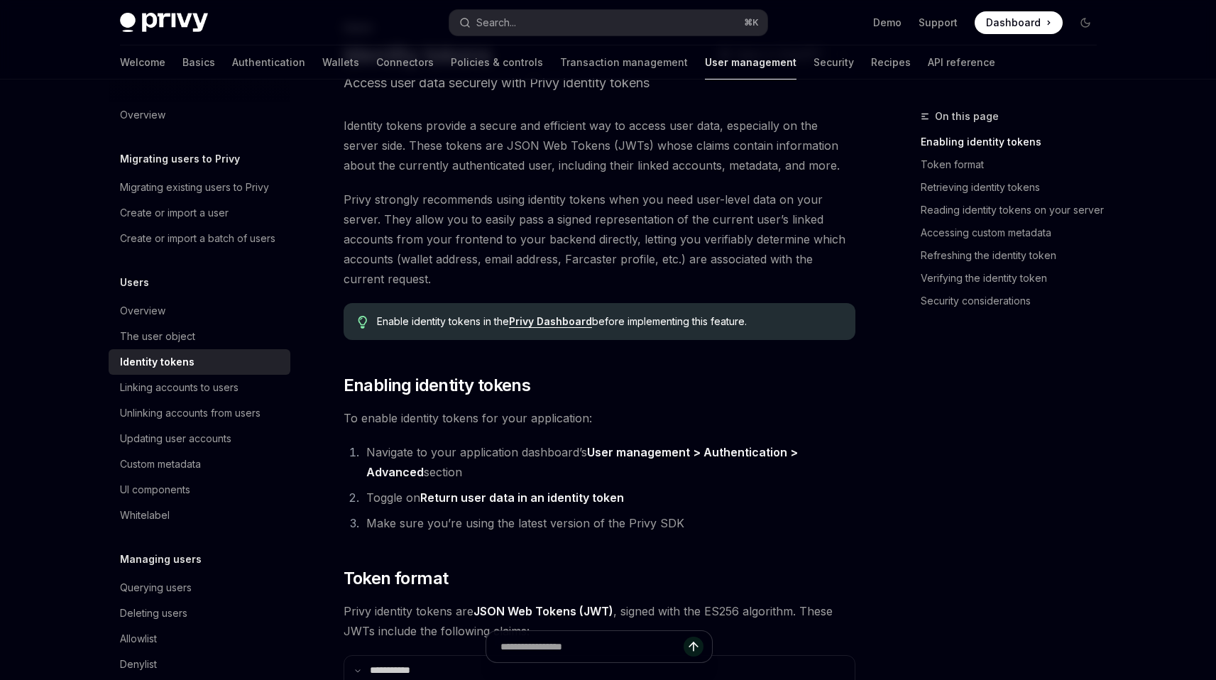
click at [597, 237] on span "Privy strongly recommends using identity tokens when you need user-level data o…" at bounding box center [600, 239] width 512 height 99
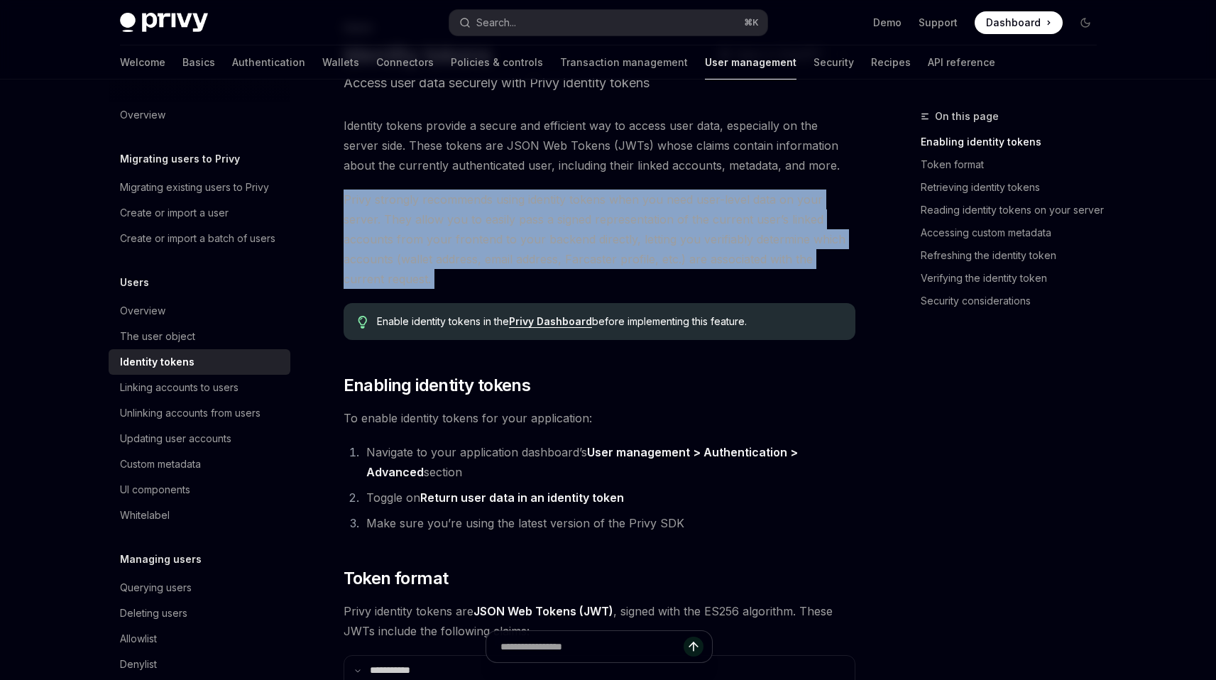
click at [597, 237] on span "Privy strongly recommends using identity tokens when you need user-level data o…" at bounding box center [600, 239] width 512 height 99
click at [587, 253] on span "Privy strongly recommends using identity tokens when you need user-level data o…" at bounding box center [600, 239] width 512 height 99
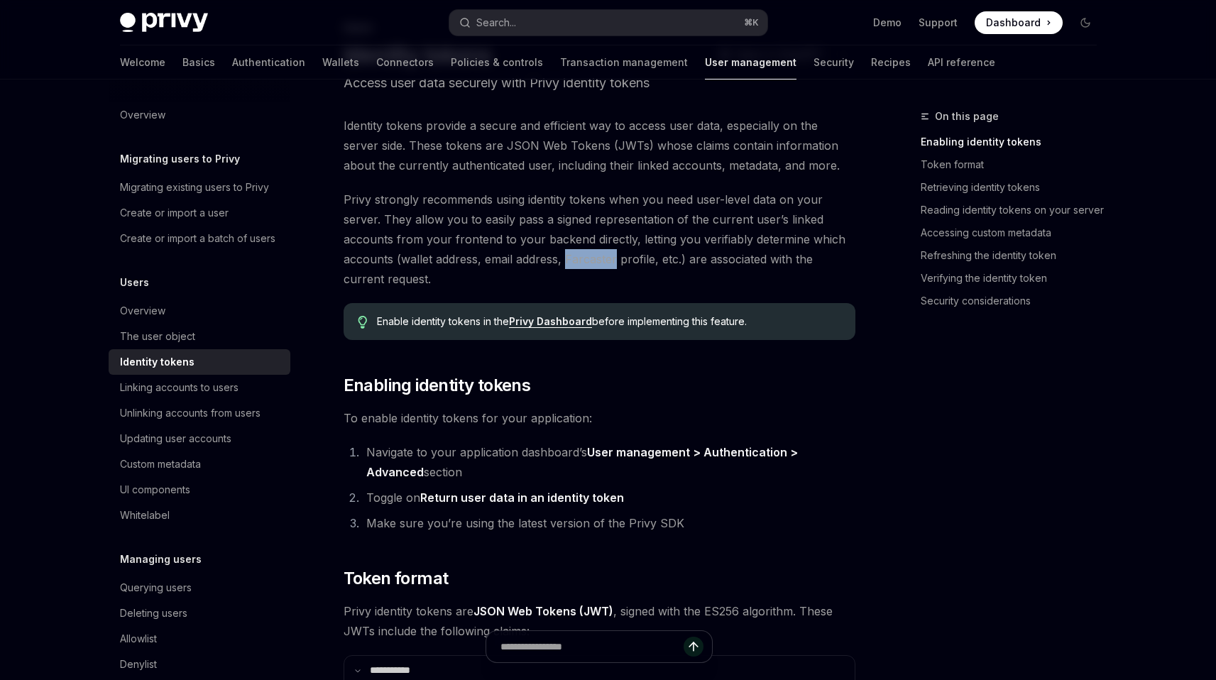
click at [587, 253] on span "Privy strongly recommends using identity tokens when you need user-level data o…" at bounding box center [600, 239] width 512 height 99
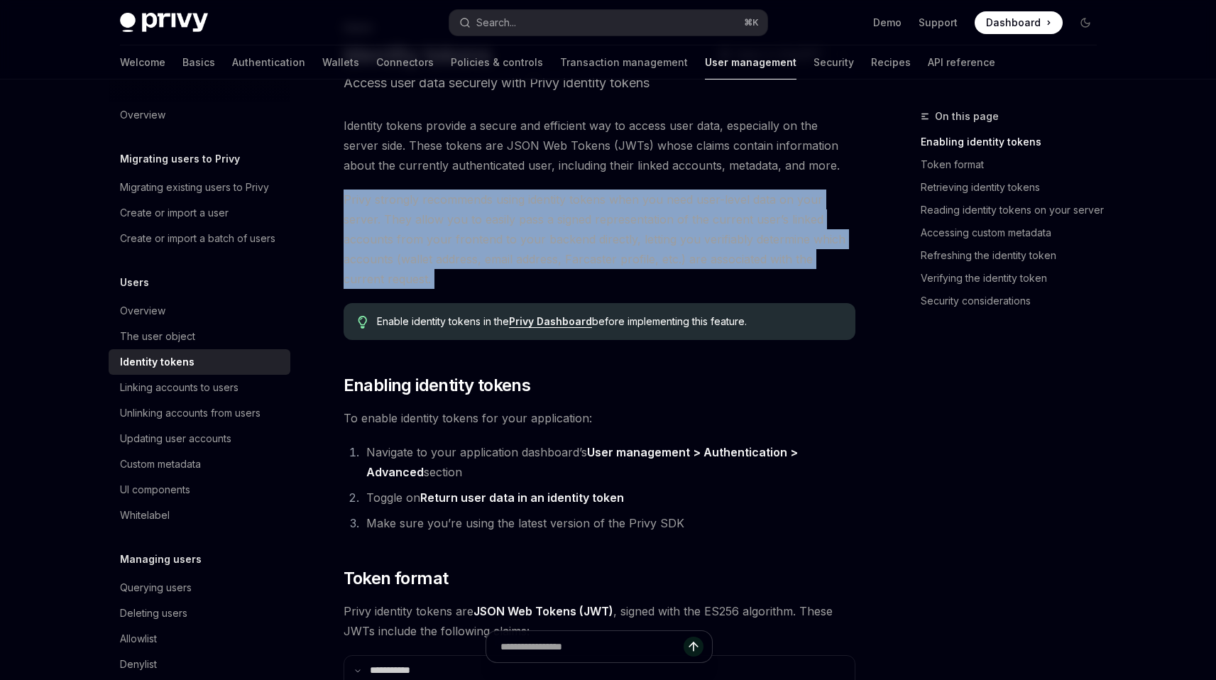
click at [587, 253] on span "Privy strongly recommends using identity tokens when you need user-level data o…" at bounding box center [600, 239] width 512 height 99
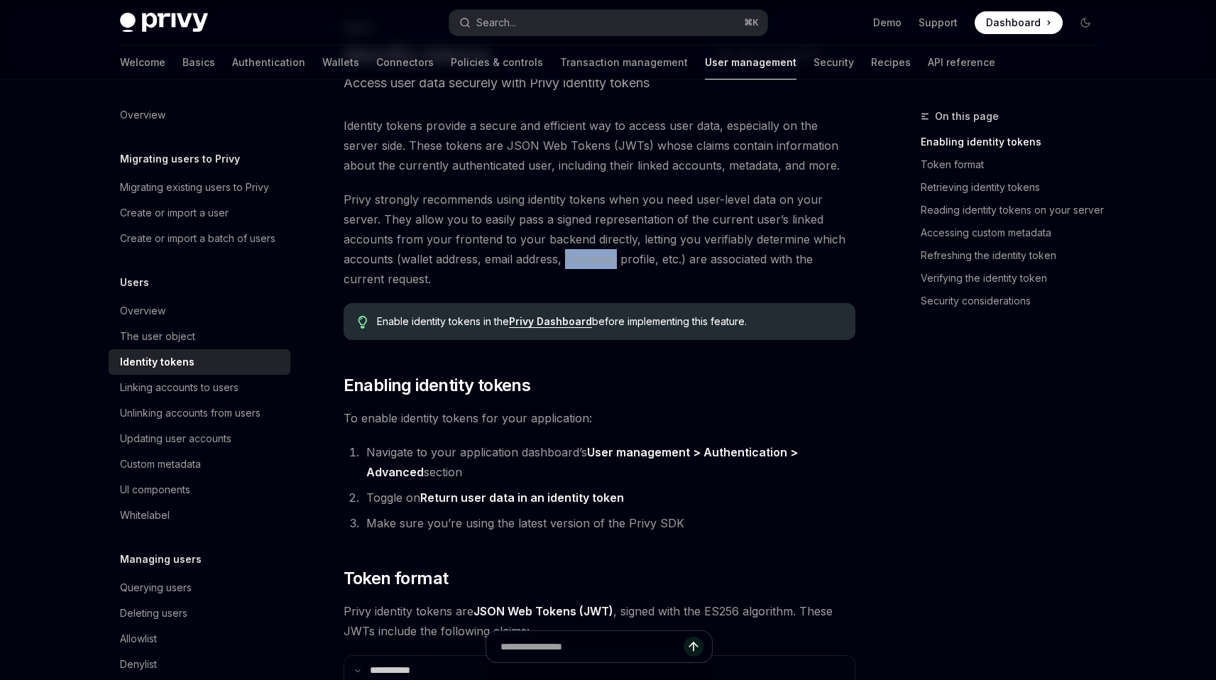
click at [587, 253] on span "Privy strongly recommends using identity tokens when you need user-level data o…" at bounding box center [600, 239] width 512 height 99
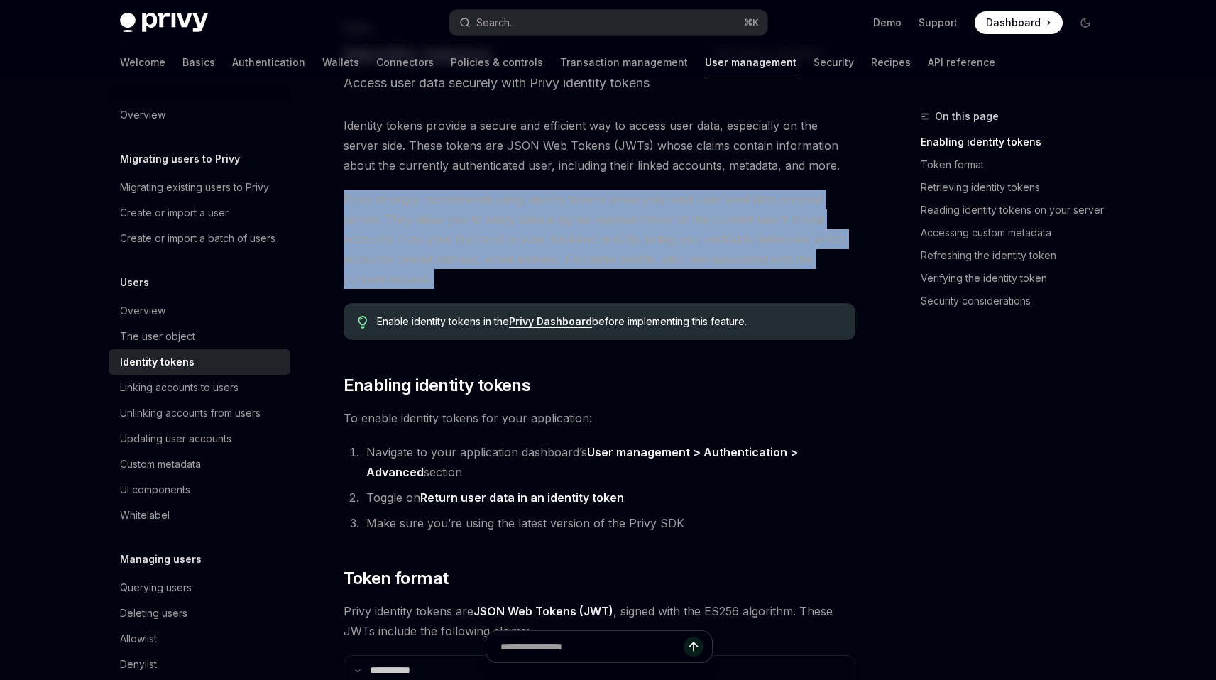
click at [587, 253] on span "Privy strongly recommends using identity tokens when you need user-level data o…" at bounding box center [600, 239] width 512 height 99
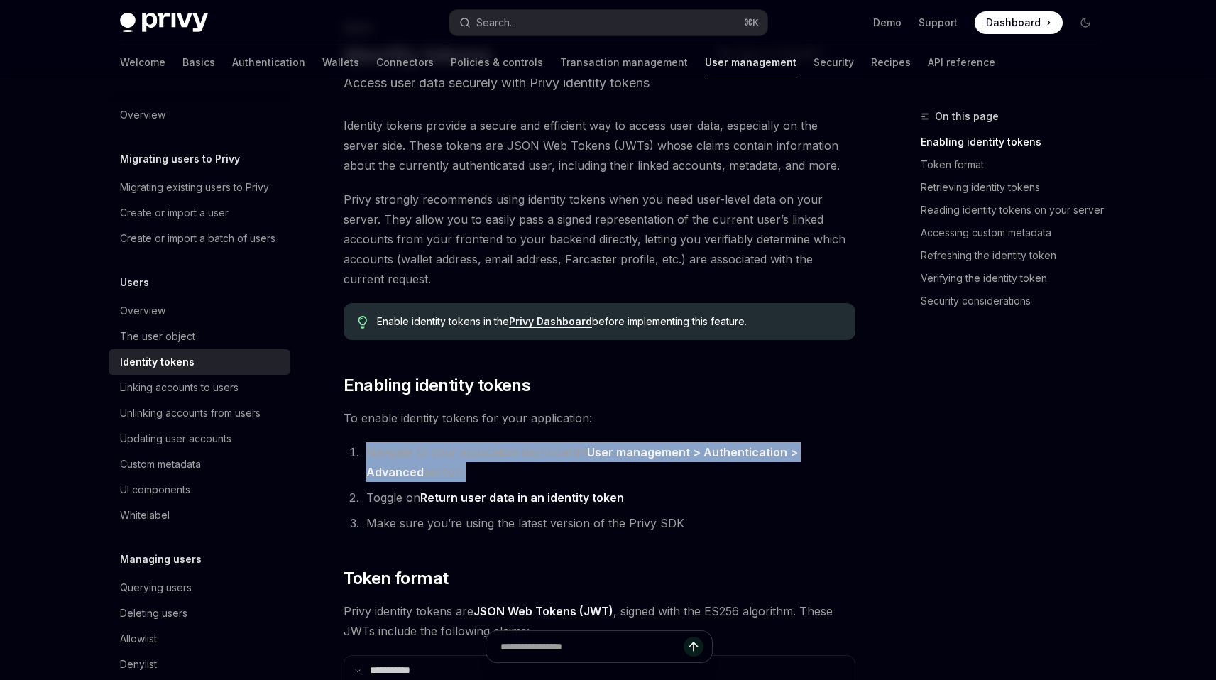
click at [514, 455] on li "Navigate to your application dashboard’s User management > Authentication > Adv…" at bounding box center [608, 462] width 493 height 40
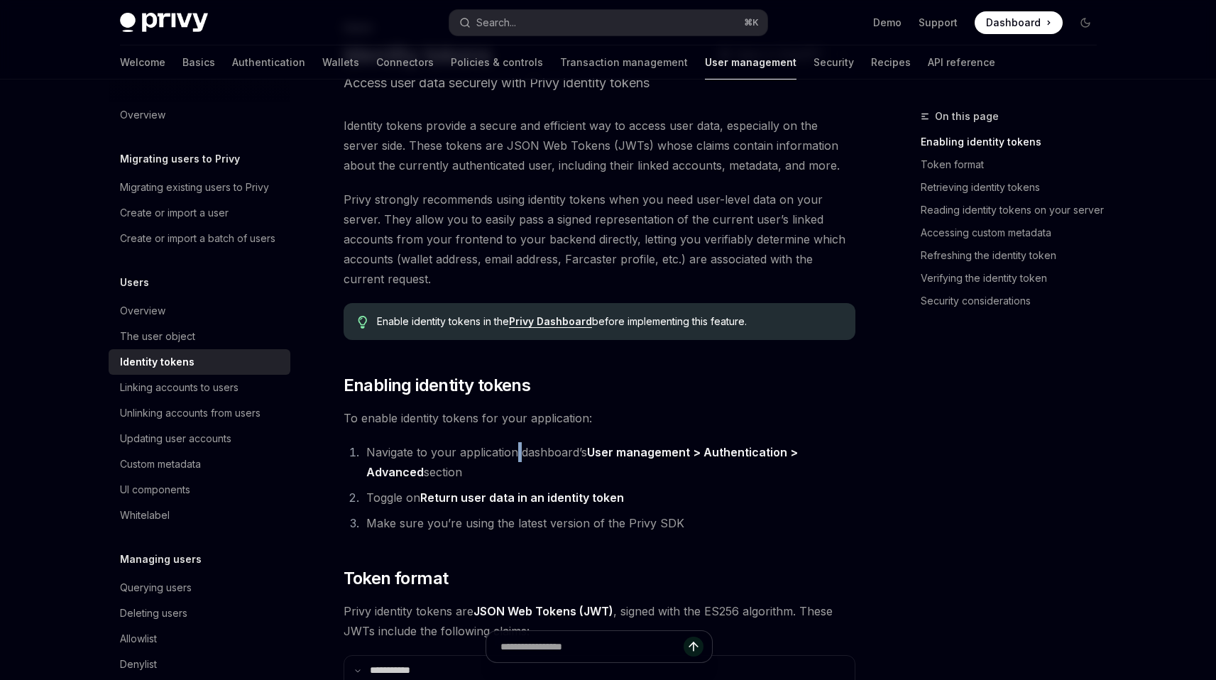
click at [514, 455] on li "Navigate to your application dashboard’s User management > Authentication > Adv…" at bounding box center [608, 462] width 493 height 40
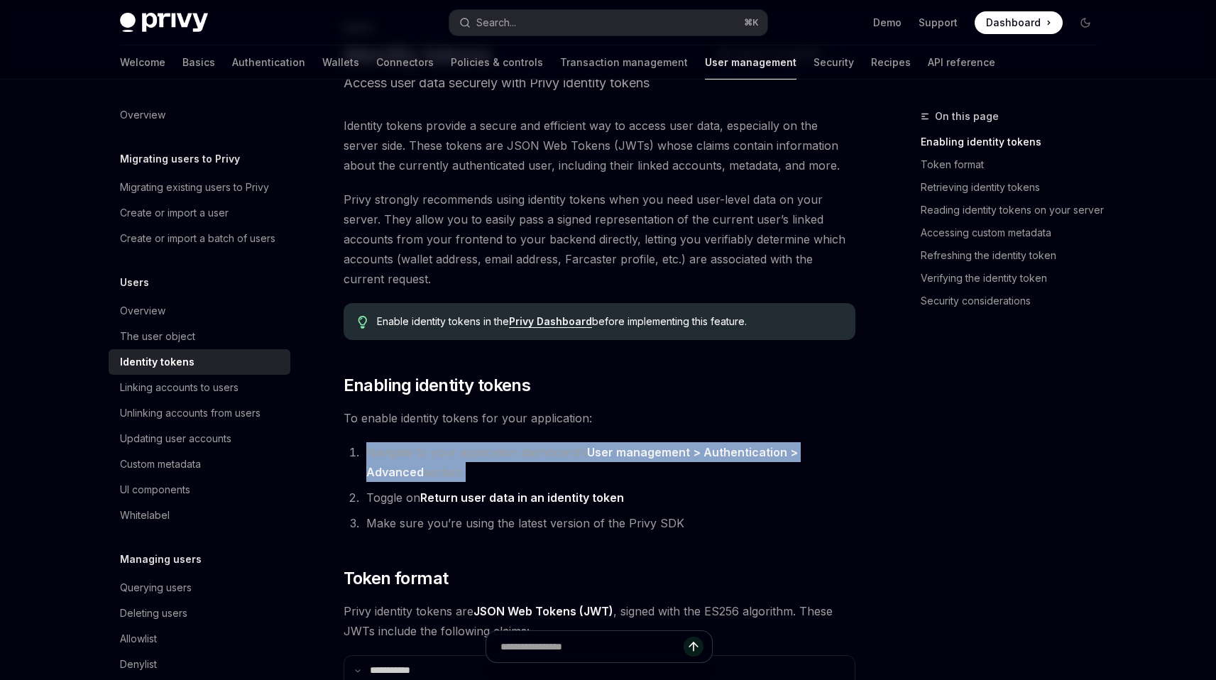
click at [514, 455] on li "Navigate to your application dashboard’s User management > Authentication > Adv…" at bounding box center [608, 462] width 493 height 40
click at [510, 482] on ol "Navigate to your application dashboard’s User management > Authentication > Adv…" at bounding box center [600, 487] width 512 height 91
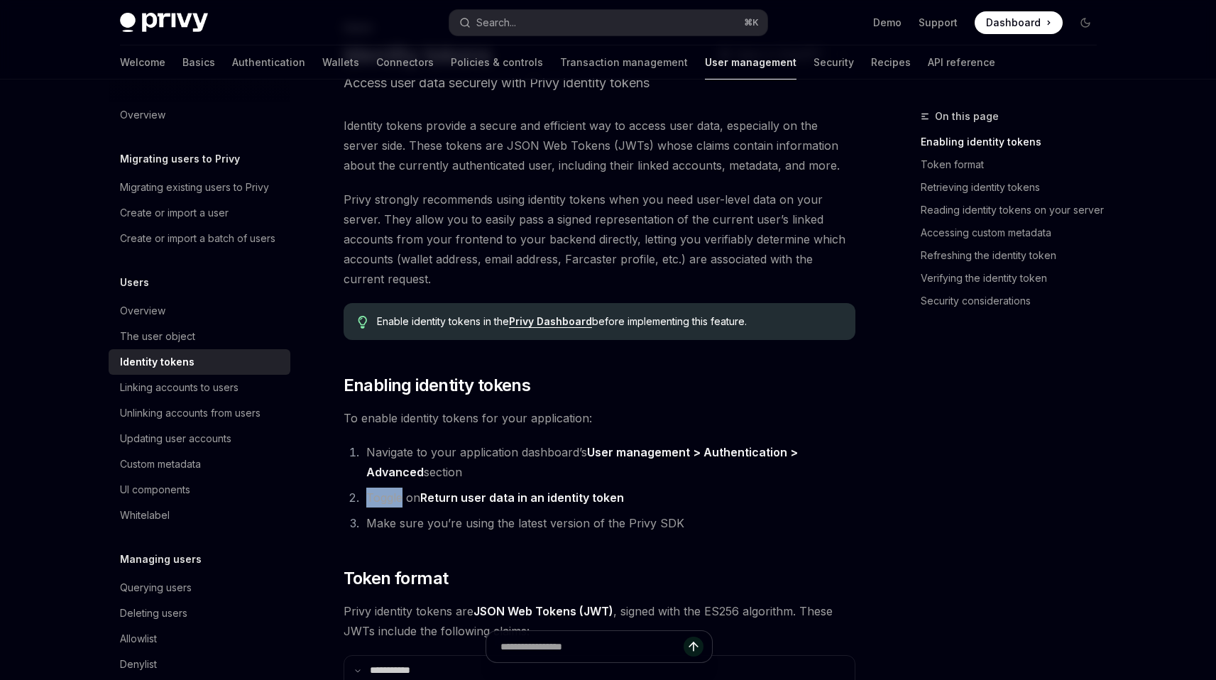
click at [510, 482] on ol "Navigate to your application dashboard’s User management > Authentication > Adv…" at bounding box center [600, 487] width 512 height 91
click at [527, 464] on li "Navigate to your application dashboard’s User management > Authentication > Adv…" at bounding box center [608, 462] width 493 height 40
click at [538, 455] on li "Navigate to your application dashboard’s User management > Authentication > Adv…" at bounding box center [608, 462] width 493 height 40
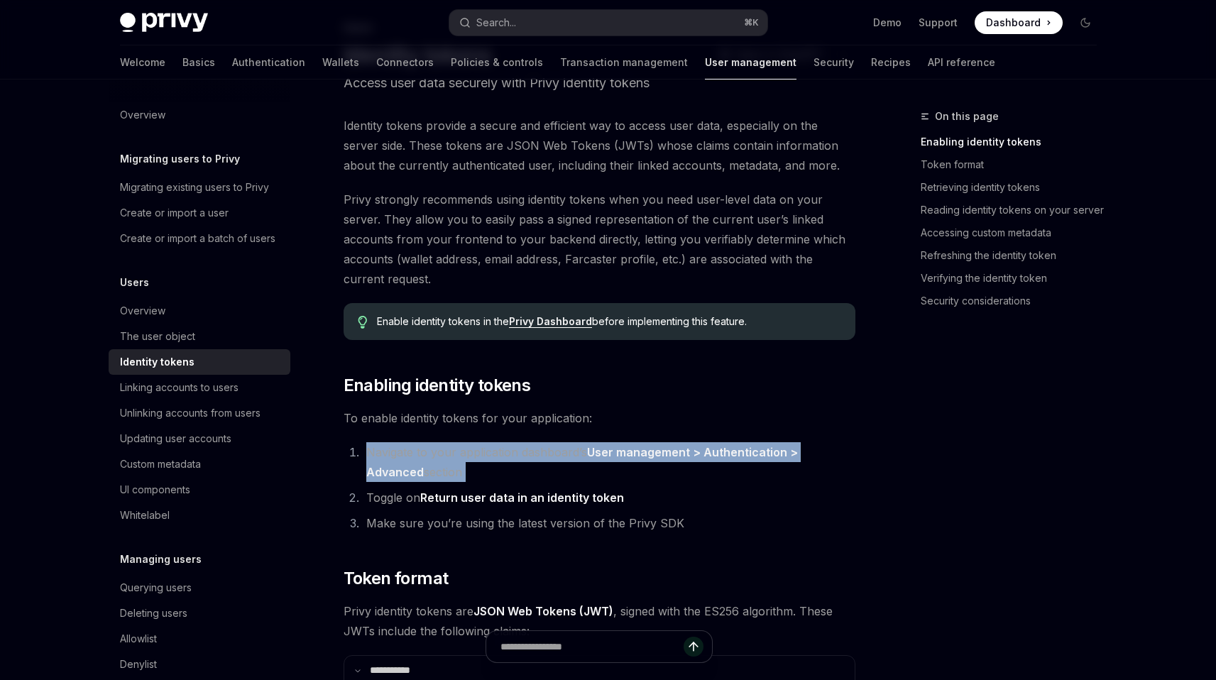
click at [538, 455] on li "Navigate to your application dashboard’s User management > Authentication > Adv…" at bounding box center [608, 462] width 493 height 40
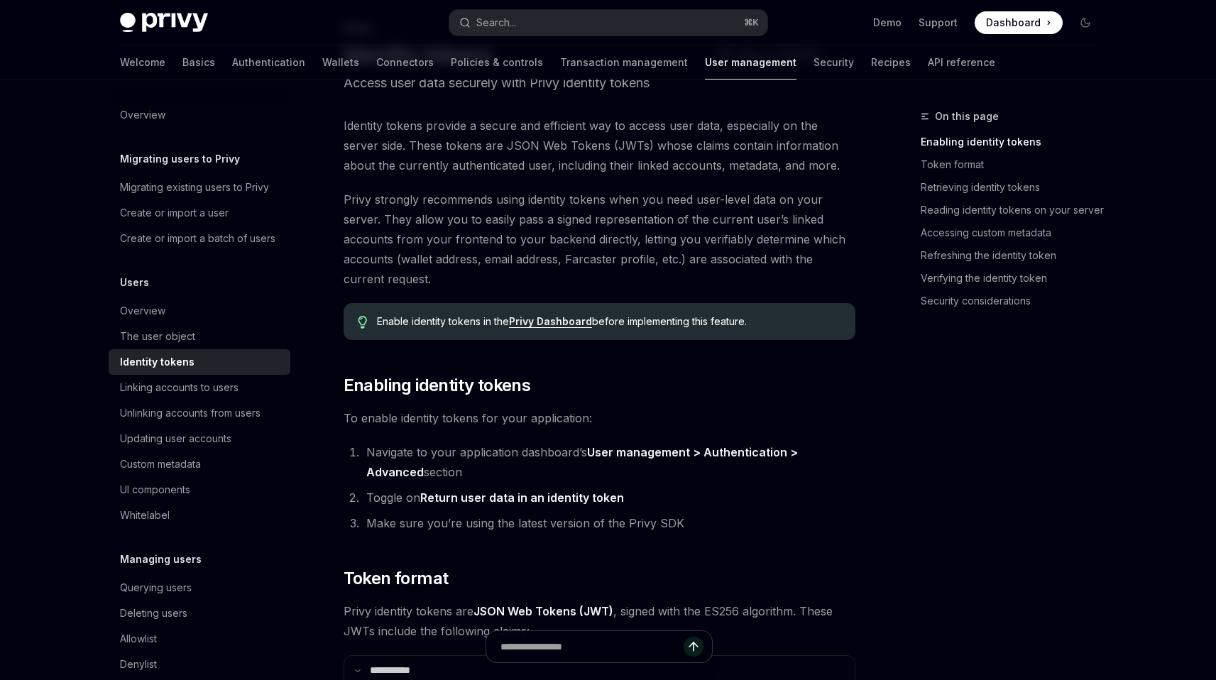
click at [516, 422] on span "To enable identity tokens for your application:" at bounding box center [600, 418] width 512 height 20
click at [492, 456] on li "Navigate to your application dashboard’s User management > Authentication > Adv…" at bounding box center [608, 462] width 493 height 40
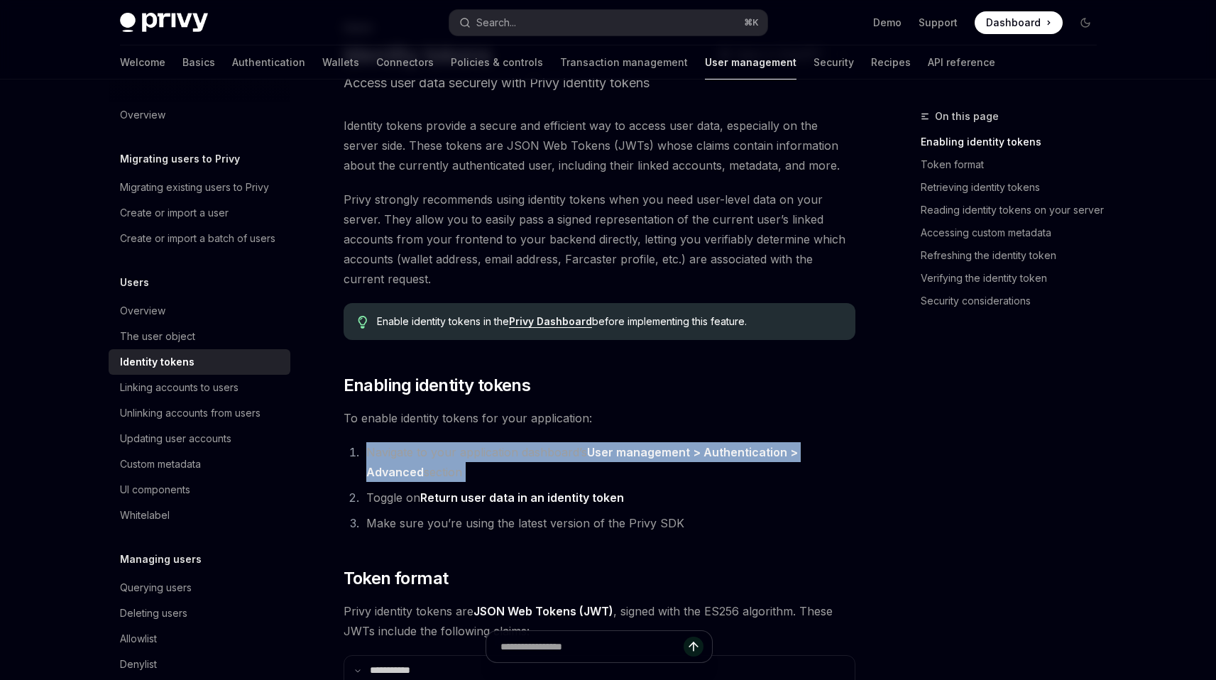
click at [492, 456] on li "Navigate to your application dashboard’s User management > Authentication > Adv…" at bounding box center [608, 462] width 493 height 40
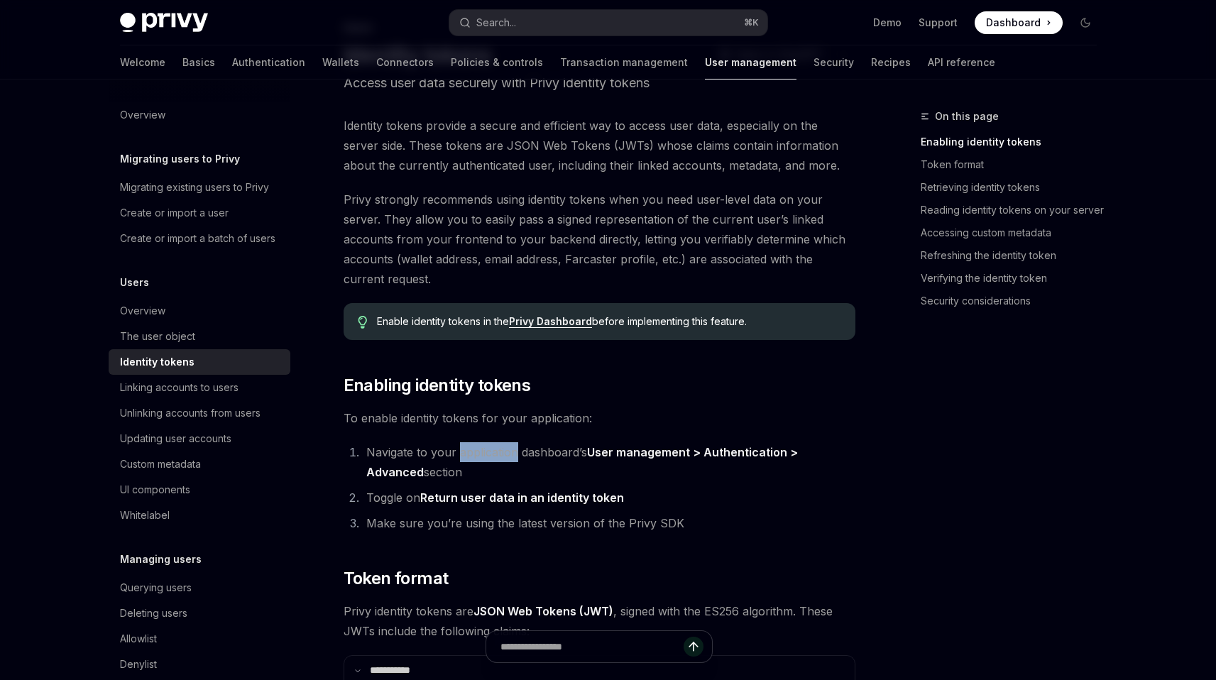
click at [492, 456] on li "Navigate to your application dashboard’s User management > Authentication > Adv…" at bounding box center [608, 462] width 493 height 40
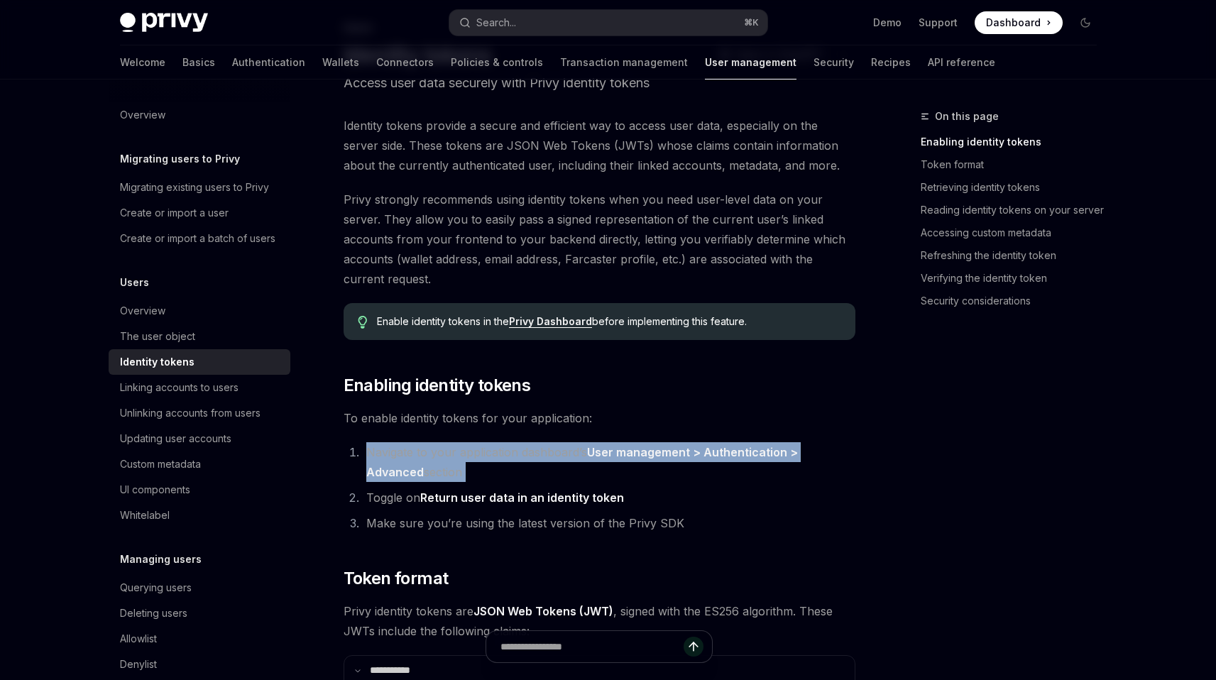
click at [492, 456] on li "Navigate to your application dashboard’s User management > Authentication > Adv…" at bounding box center [608, 462] width 493 height 40
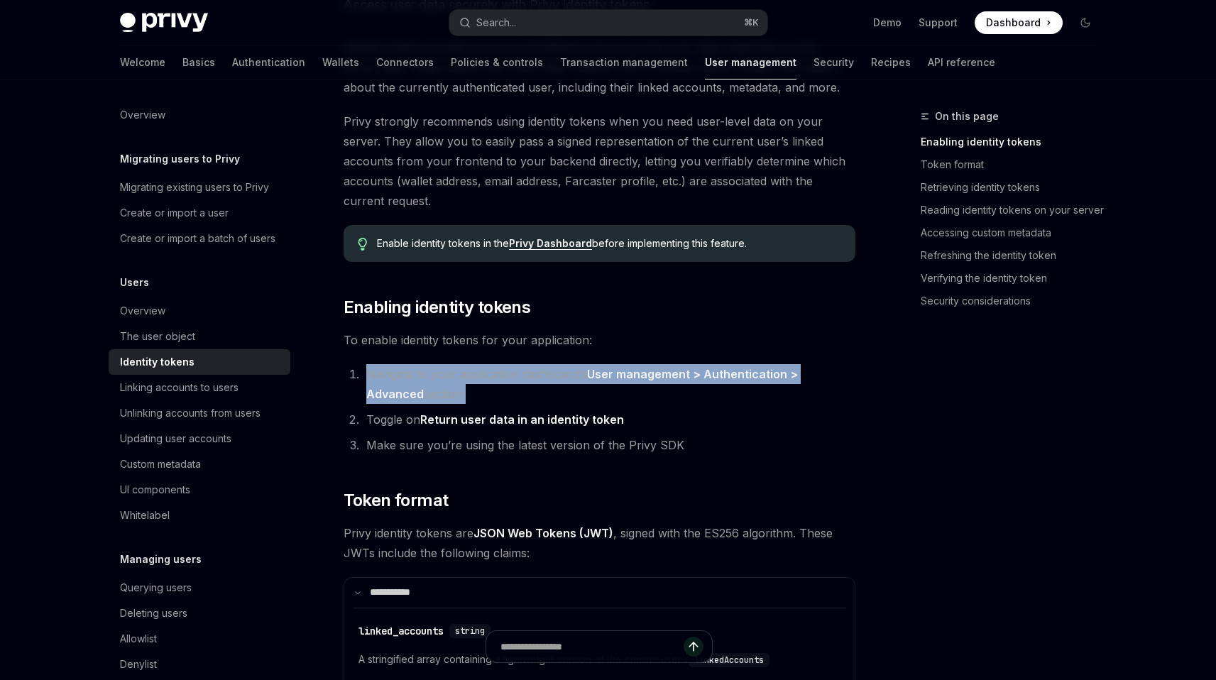
scroll to position [176, 0]
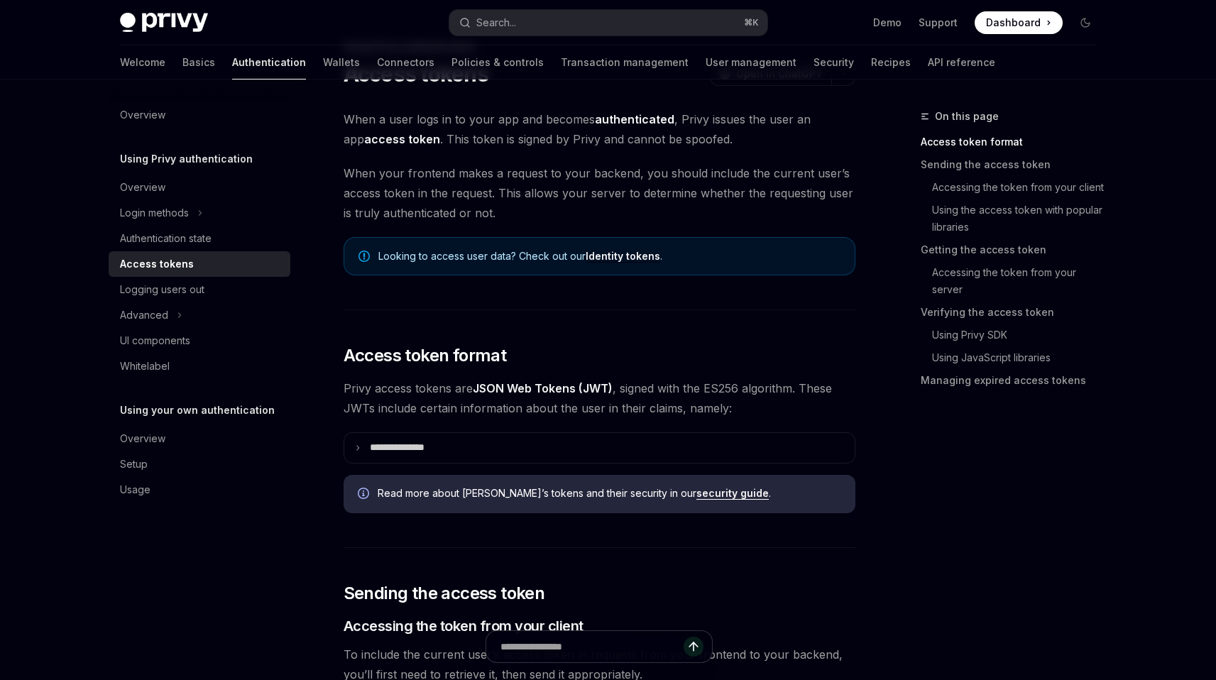
scroll to position [54, 0]
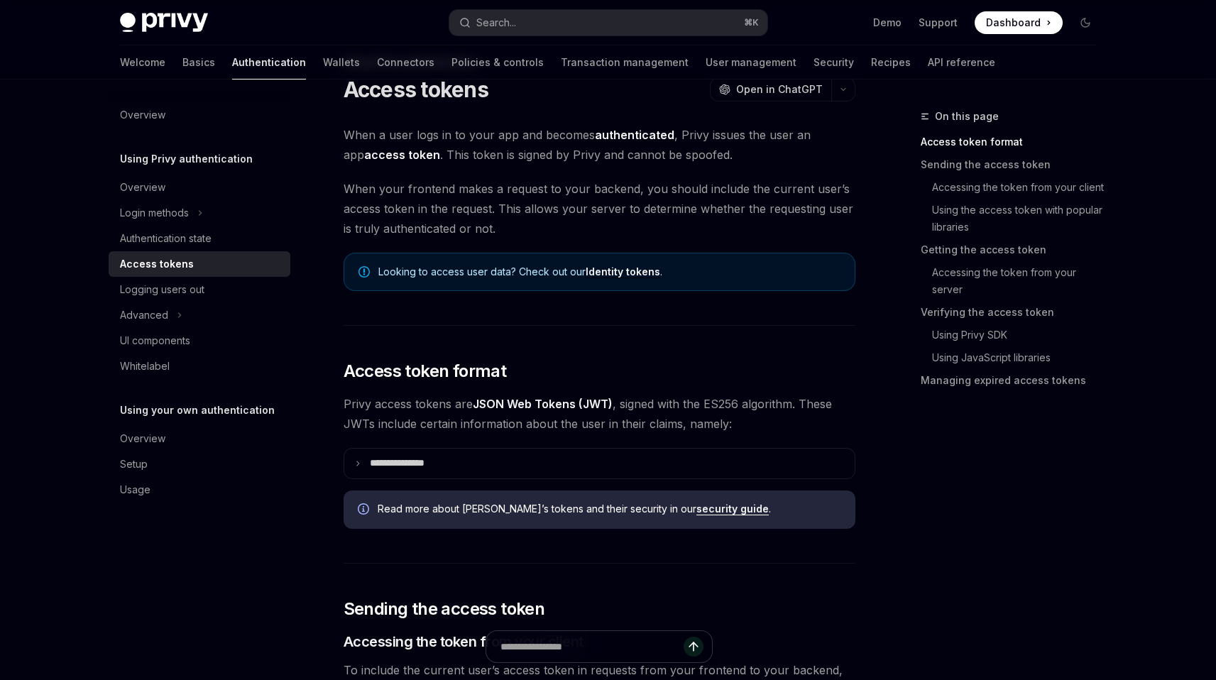
click at [631, 413] on span "Privy access tokens are JSON Web Tokens (JWT) , signed with the ES256 algorithm…" at bounding box center [600, 414] width 512 height 40
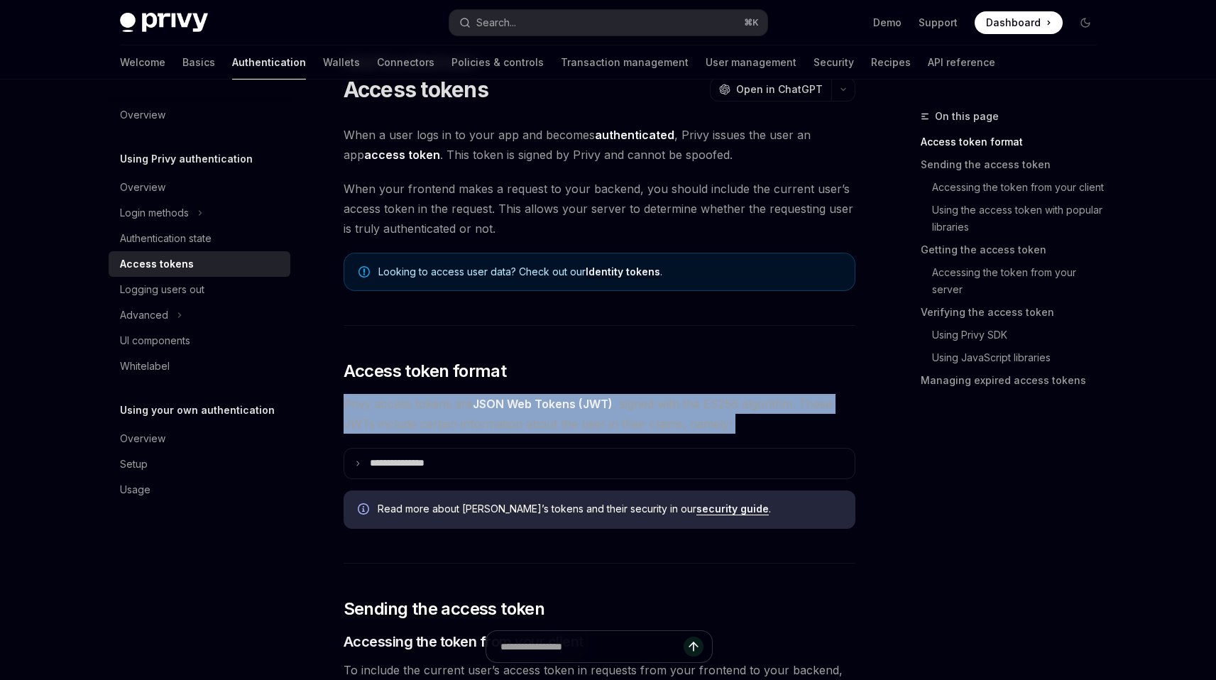
click at [631, 413] on span "Privy access tokens are JSON Web Tokens (JWT) , signed with the ES256 algorithm…" at bounding box center [600, 414] width 512 height 40
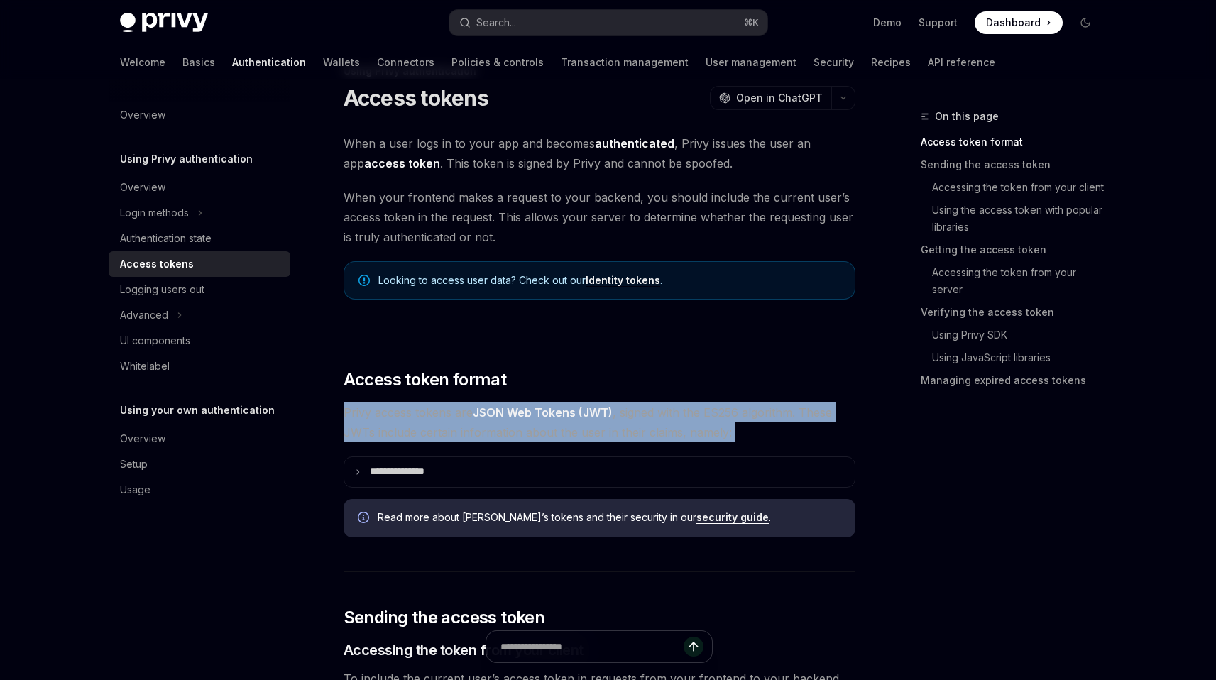
scroll to position [36, 0]
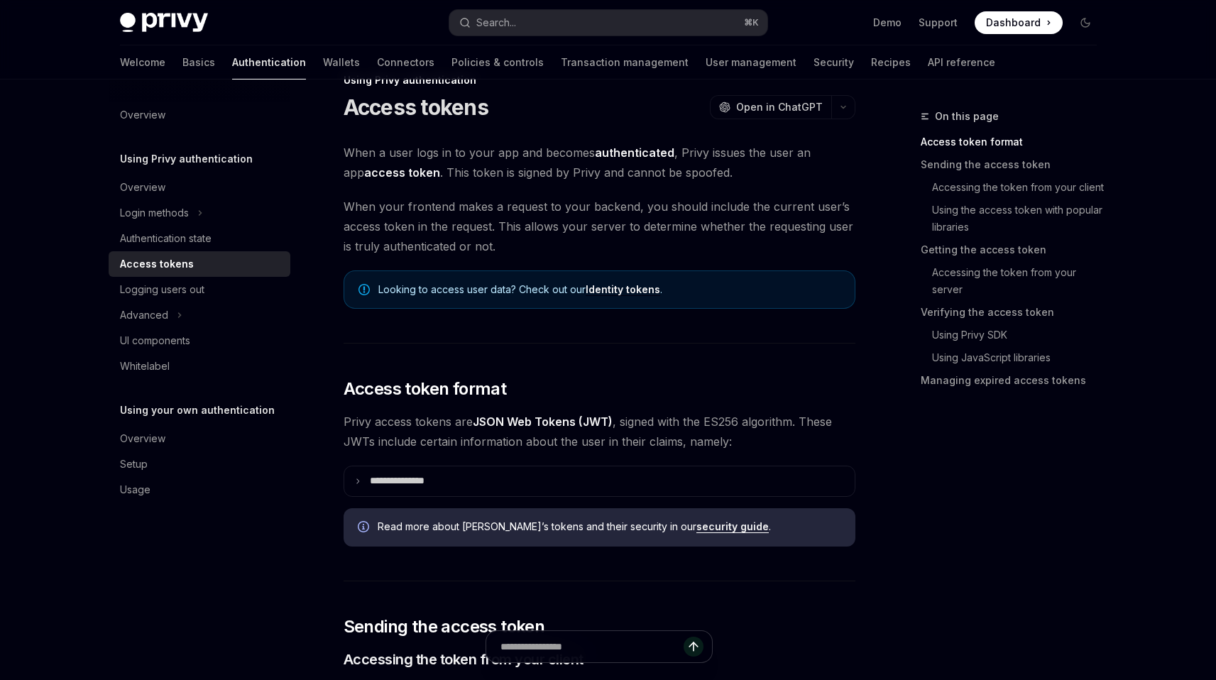
click at [632, 237] on span "When your frontend makes a request to your backend, you should include the curr…" at bounding box center [600, 227] width 512 height 60
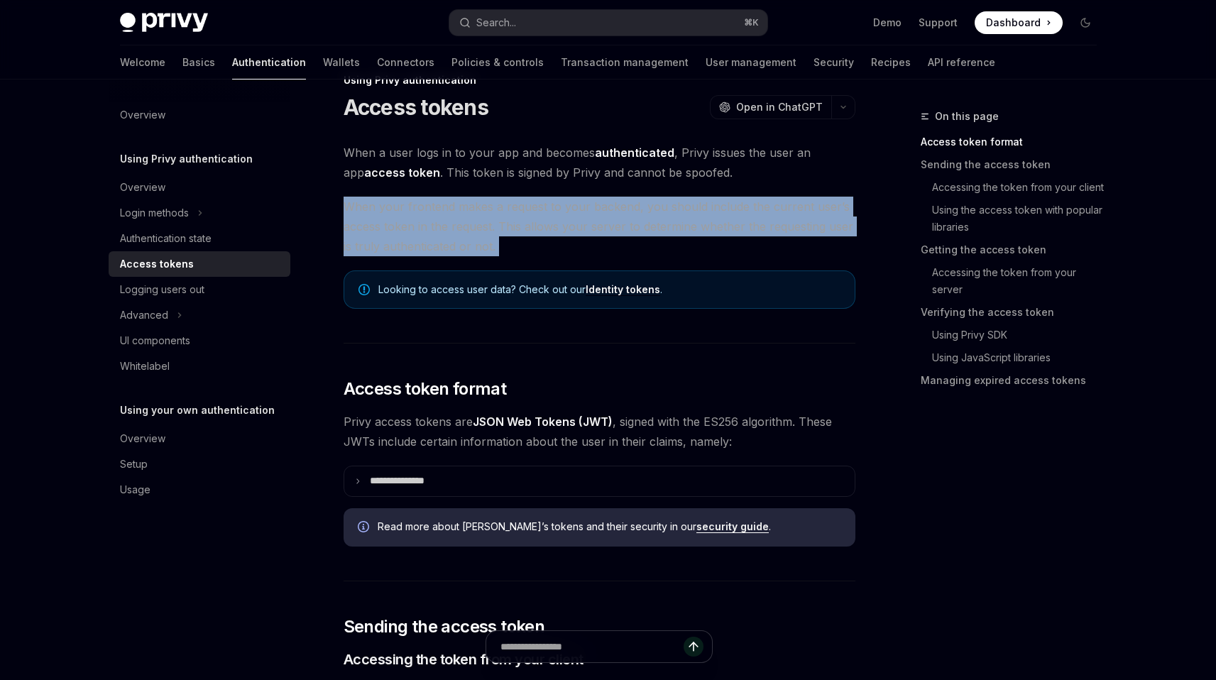
click at [632, 237] on span "When your frontend makes a request to your backend, you should include the curr…" at bounding box center [600, 227] width 512 height 60
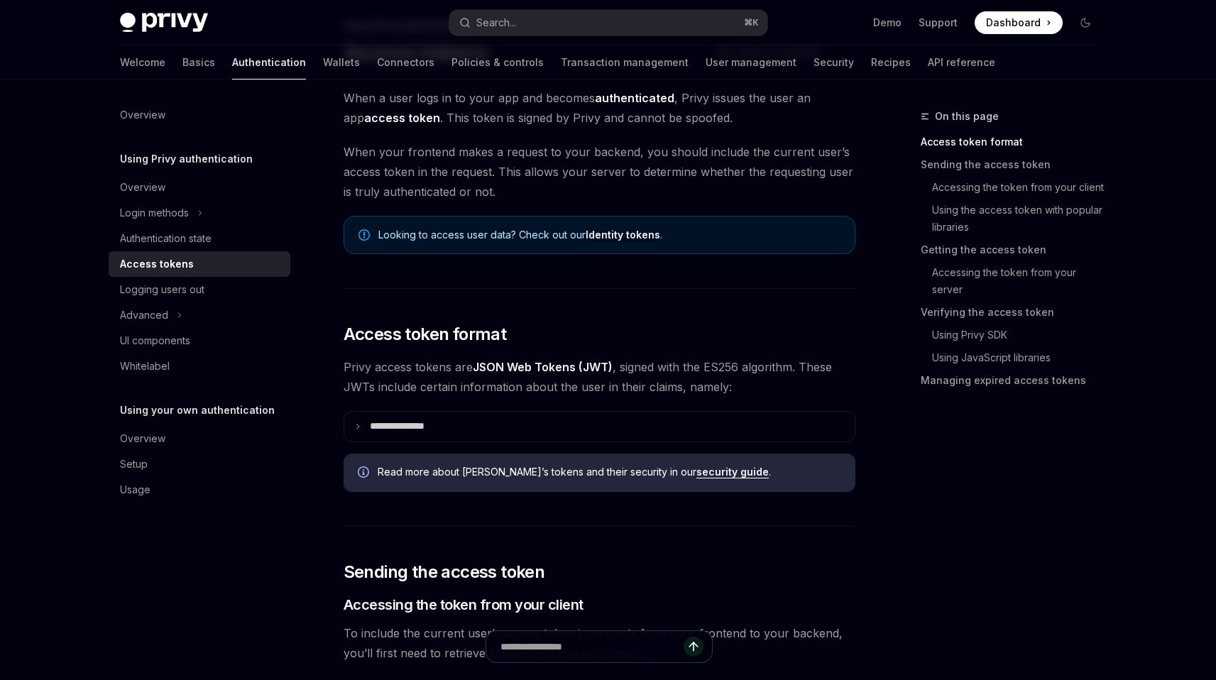
scroll to position [109, 0]
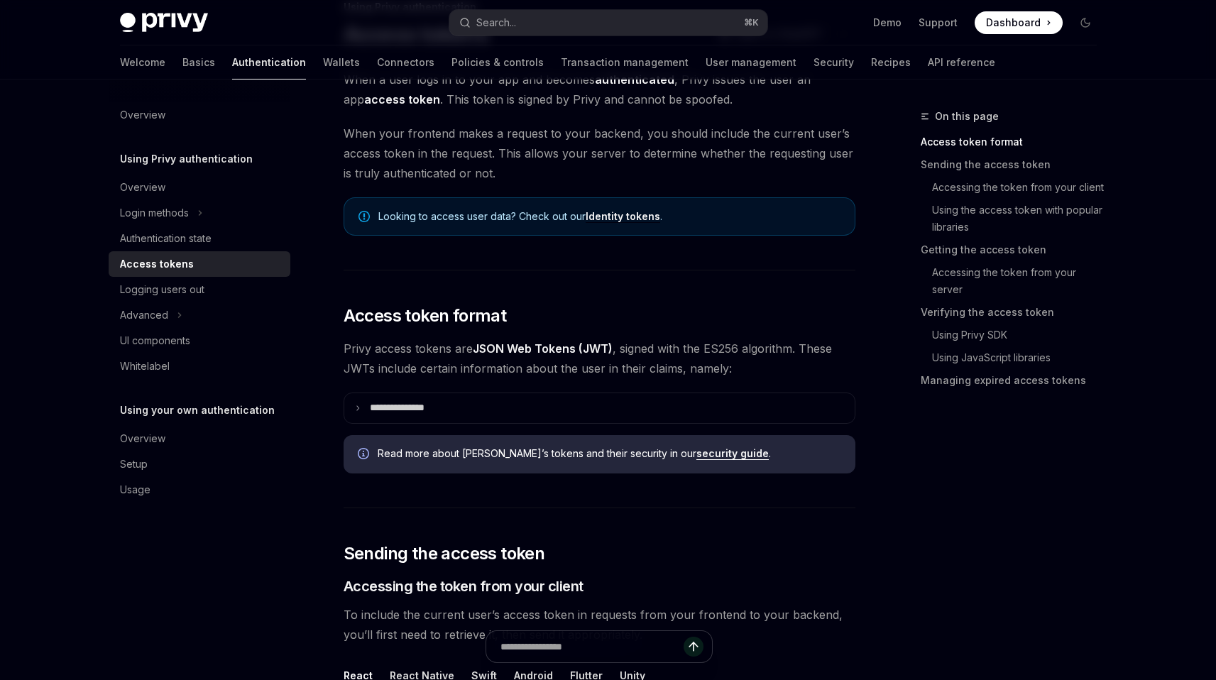
click at [687, 355] on span "Privy access tokens are JSON Web Tokens (JWT) , signed with the ES256 algorithm…" at bounding box center [600, 359] width 512 height 40
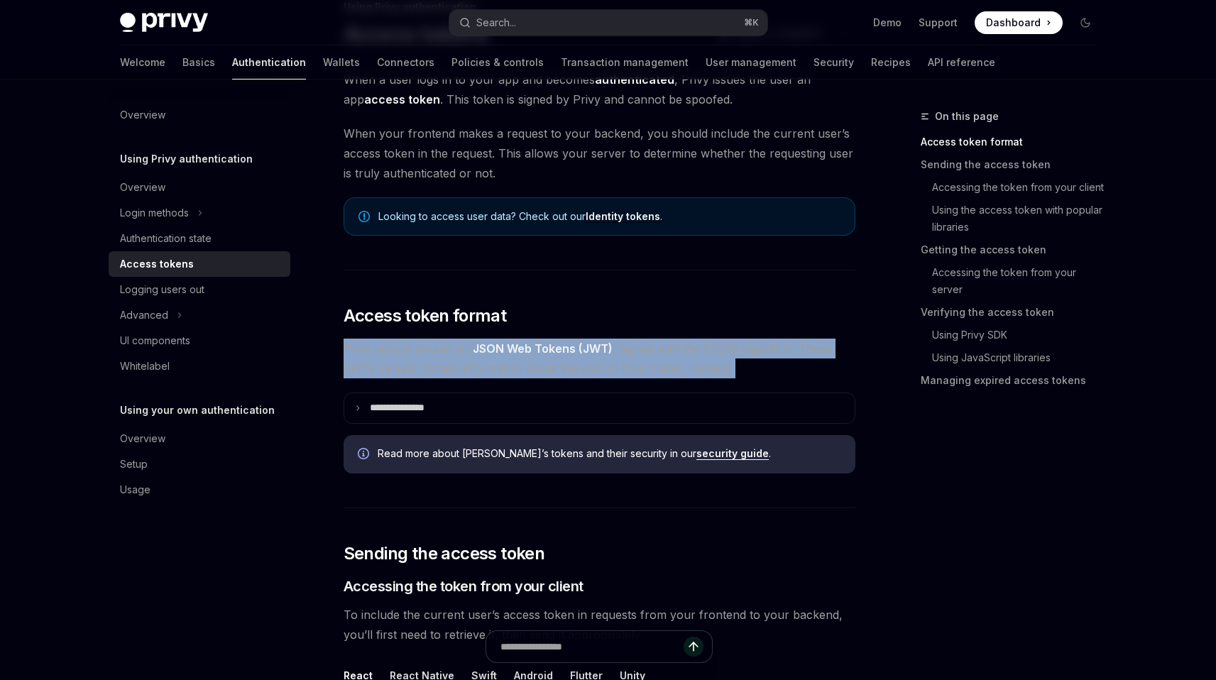
click at [687, 355] on span "Privy access tokens are JSON Web Tokens (JWT) , signed with the ES256 algorithm…" at bounding box center [600, 359] width 512 height 40
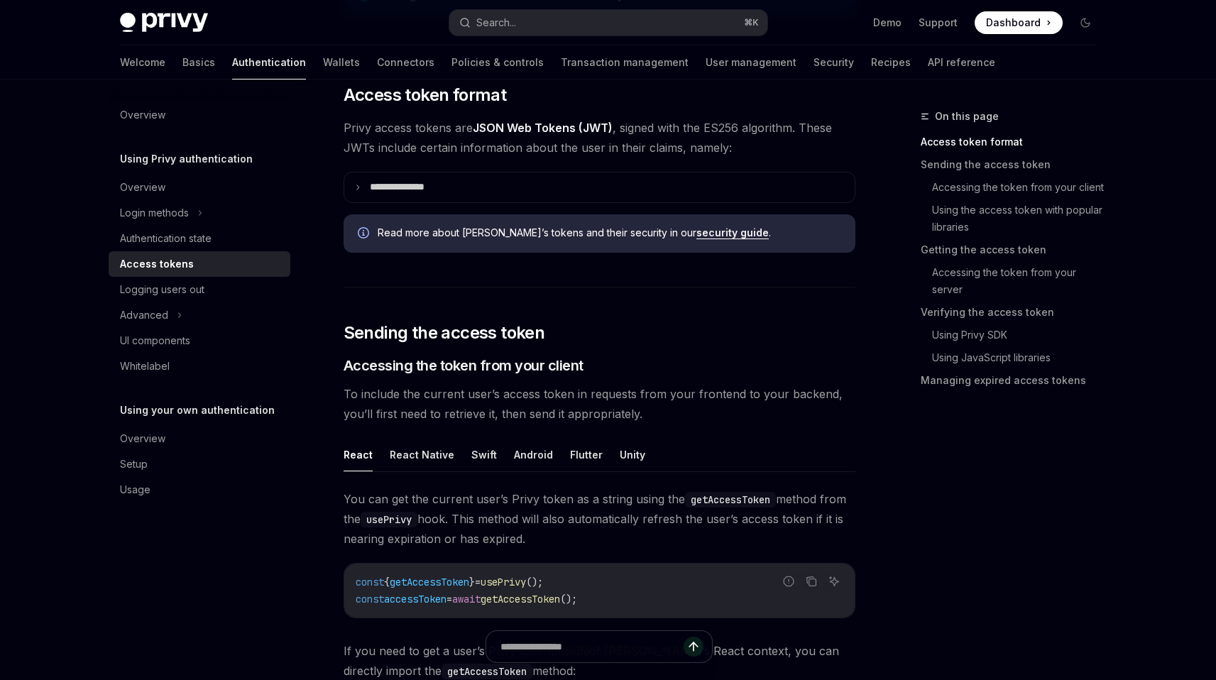
scroll to position [339, 0]
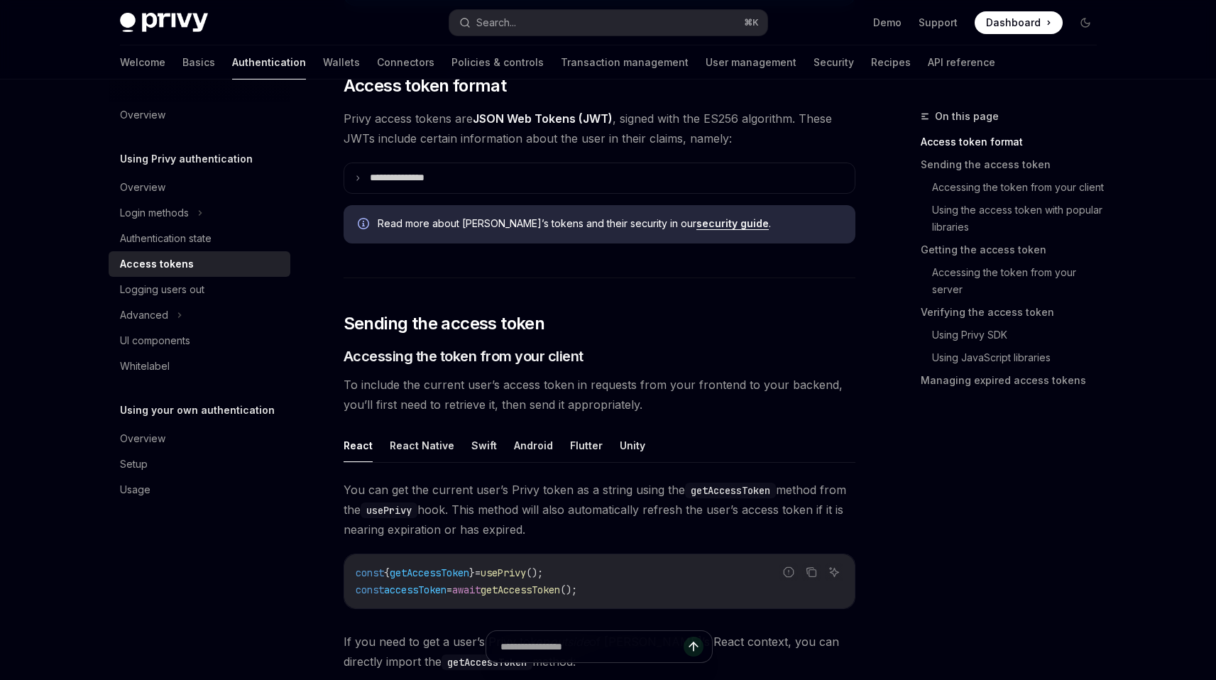
click at [638, 380] on span "To include the current user’s access token in requests from your frontend to yo…" at bounding box center [600, 395] width 512 height 40
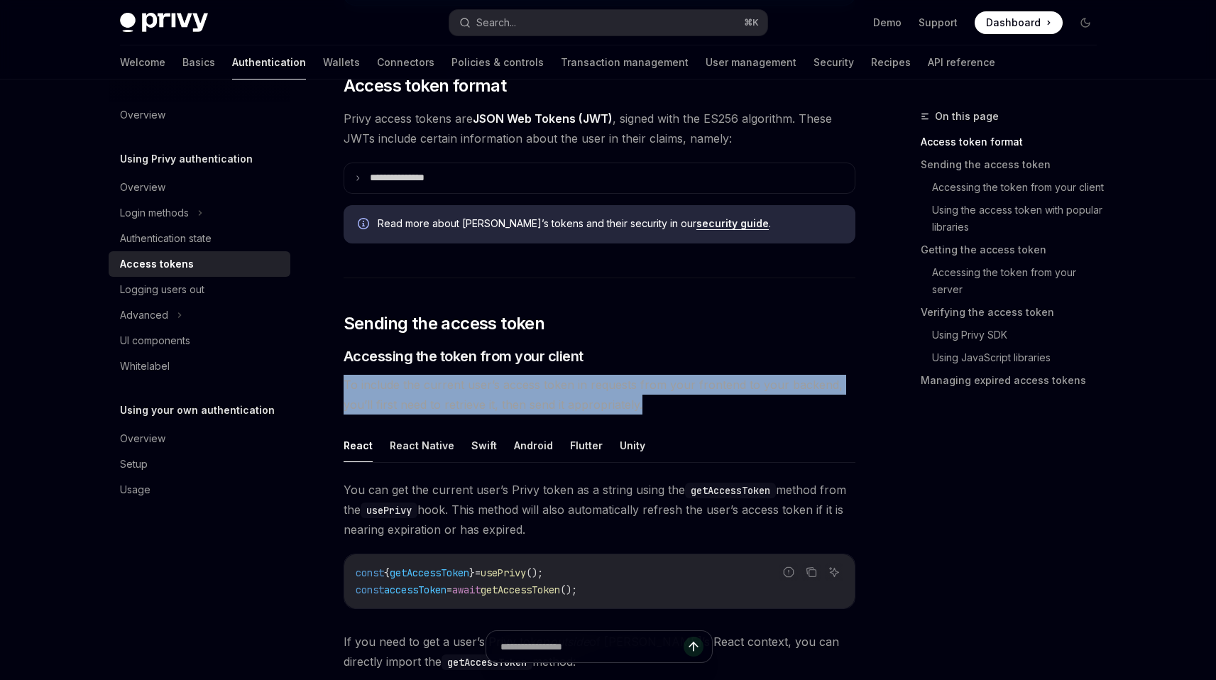
click at [638, 380] on span "To include the current user’s access token in requests from your frontend to yo…" at bounding box center [600, 395] width 512 height 40
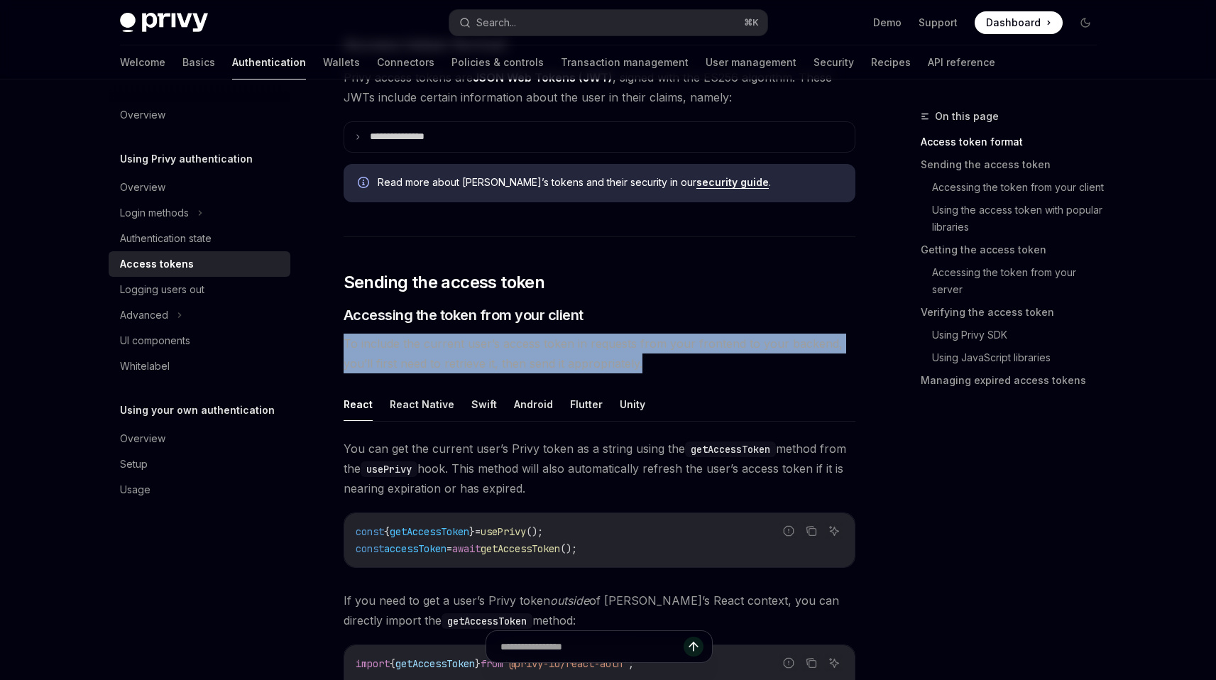
scroll to position [399, 0]
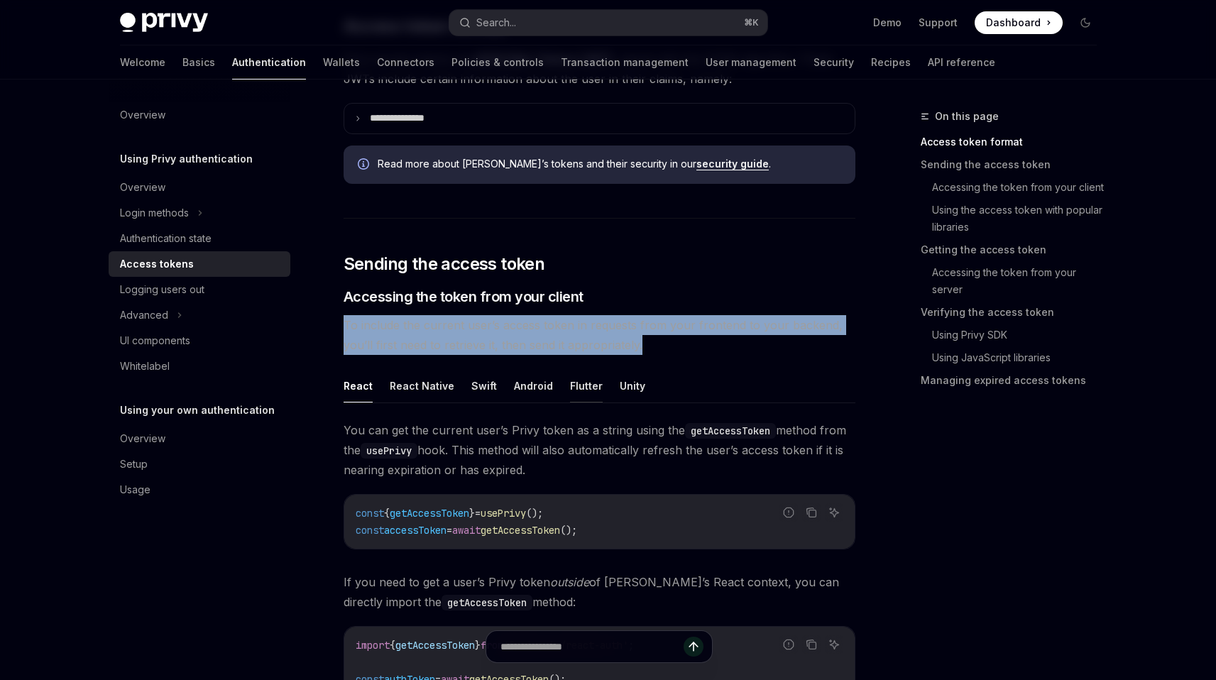
click at [571, 390] on button "Flutter" at bounding box center [586, 385] width 33 height 33
type textarea "*"
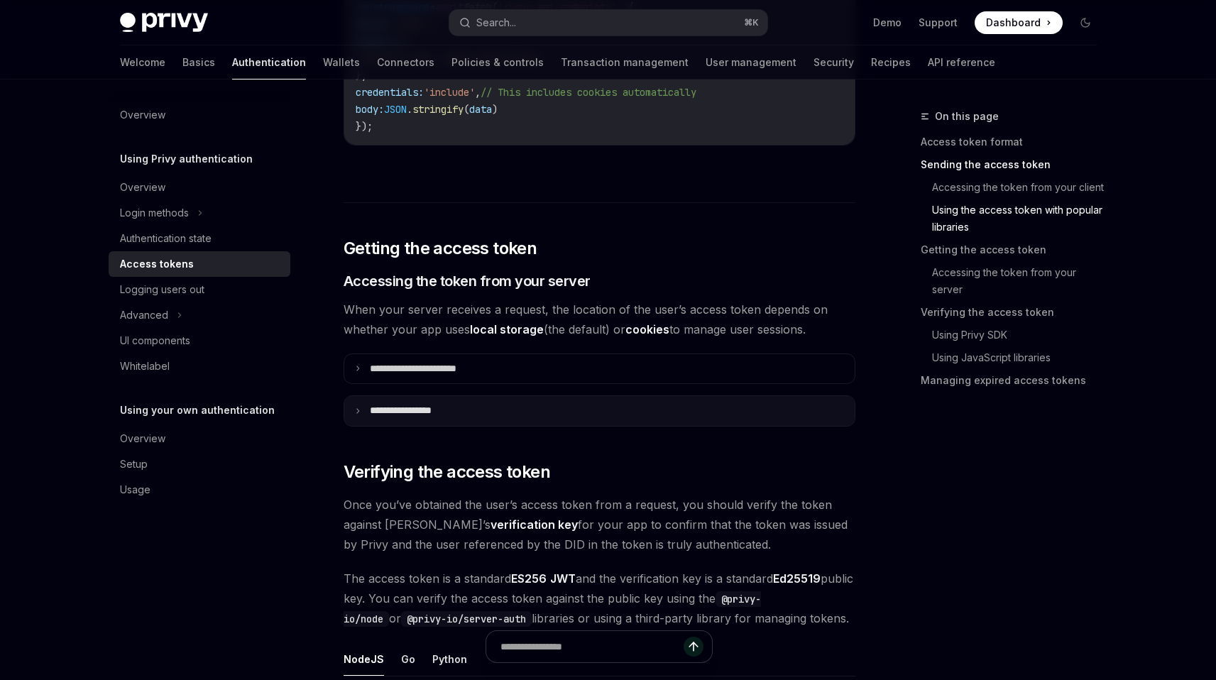
scroll to position [1789, 0]
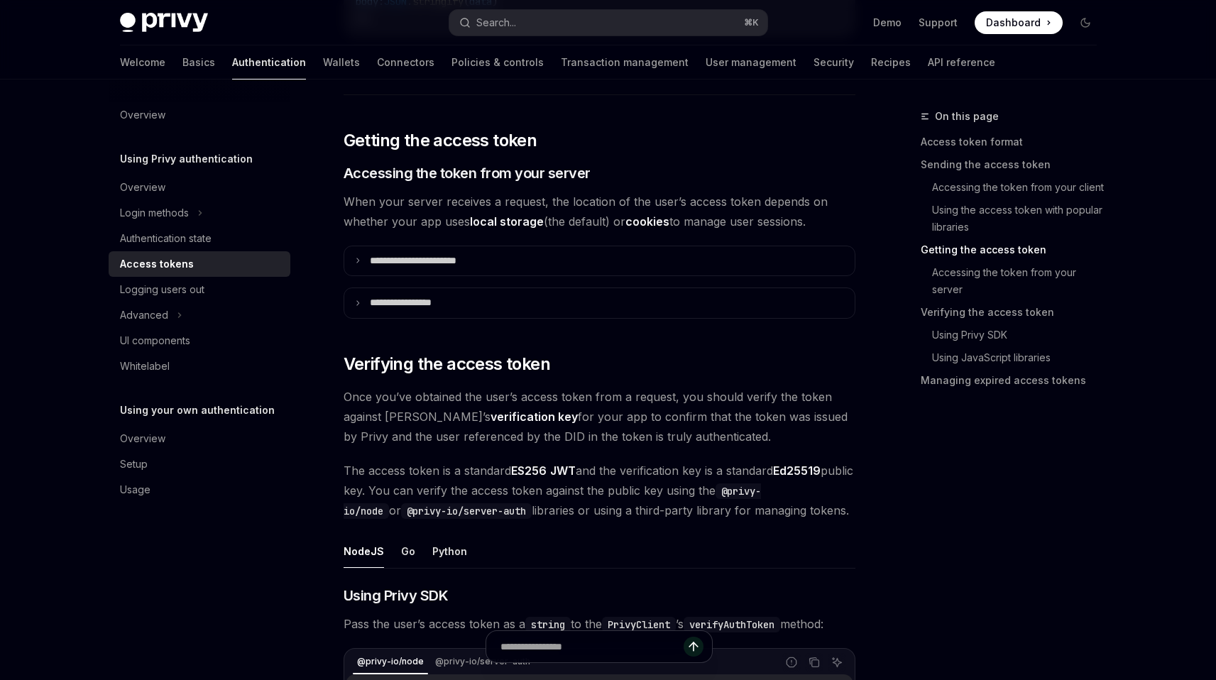
click at [576, 417] on span "Once you’ve obtained the user’s access token from a request, you should verify …" at bounding box center [600, 417] width 512 height 60
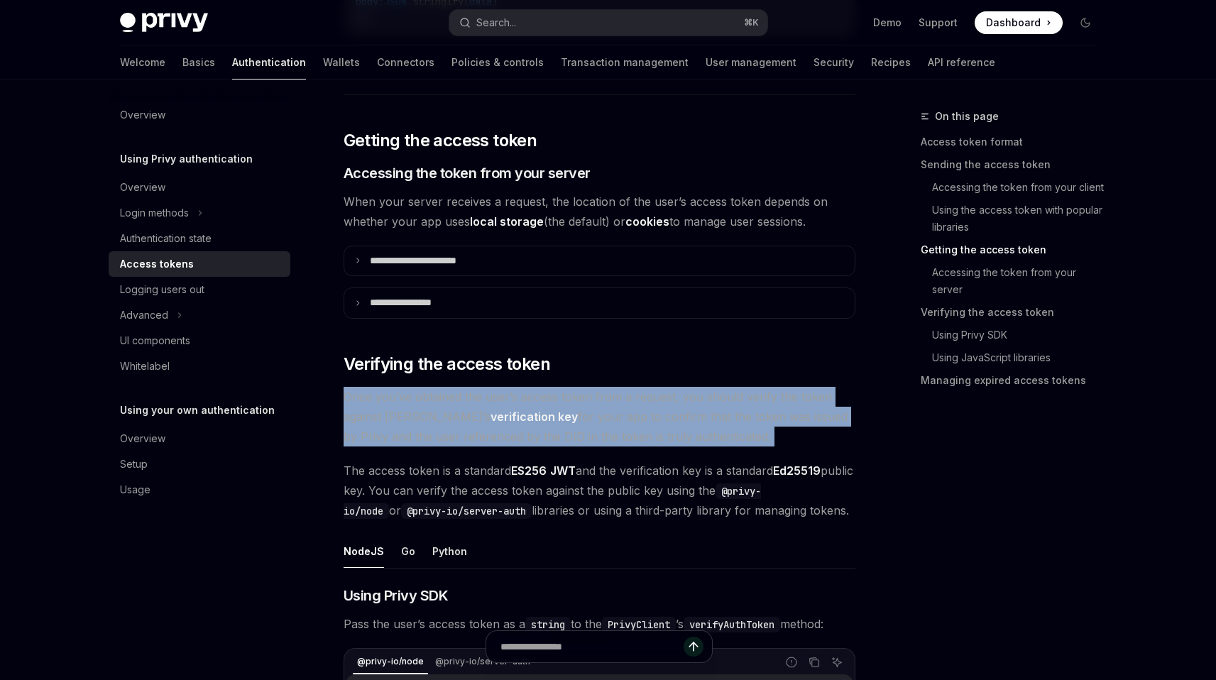
click at [576, 417] on span "Once you’ve obtained the user’s access token from a request, you should verify …" at bounding box center [600, 417] width 512 height 60
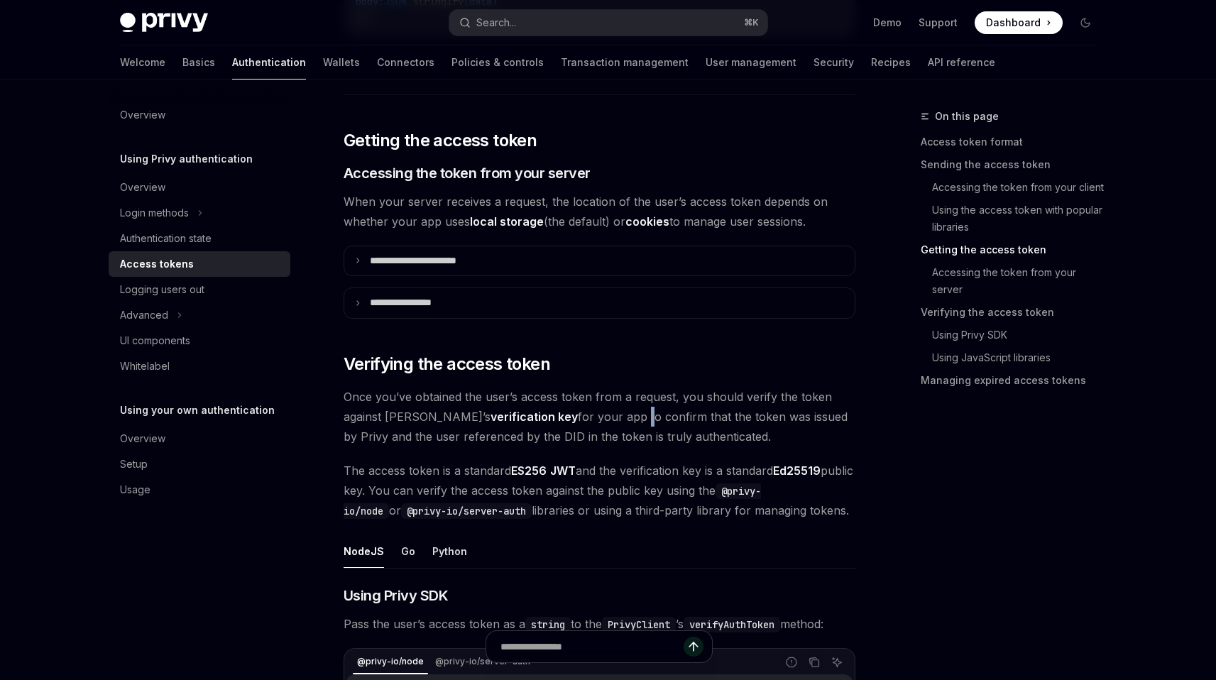
click at [576, 417] on span "Once you’ve obtained the user’s access token from a request, you should verify …" at bounding box center [600, 417] width 512 height 60
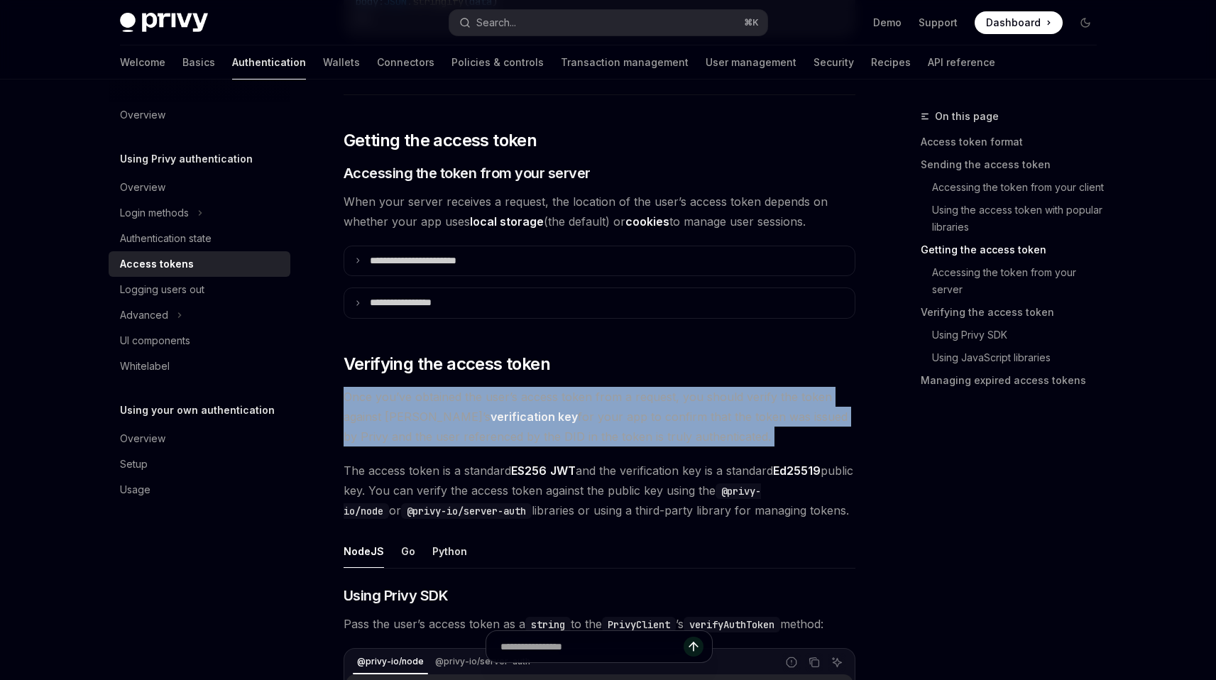
click at [576, 417] on span "Once you’ve obtained the user’s access token from a request, you should verify …" at bounding box center [600, 417] width 512 height 60
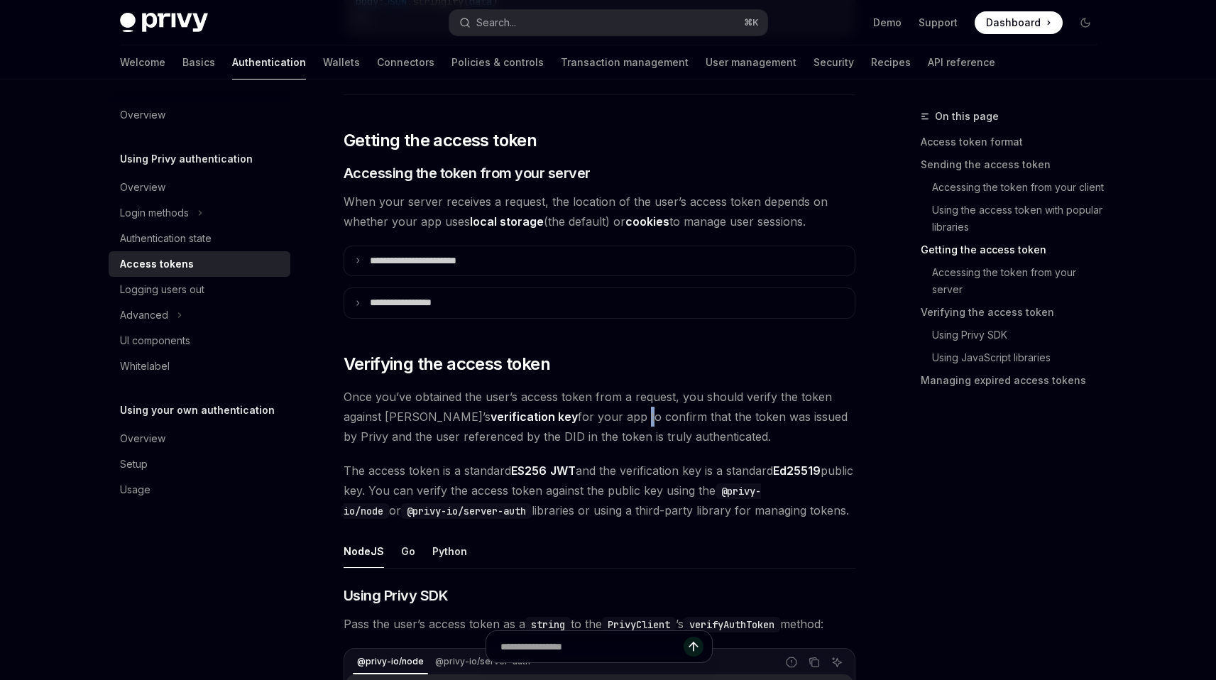
click at [576, 417] on span "Once you’ve obtained the user’s access token from a request, you should verify …" at bounding box center [600, 417] width 512 height 60
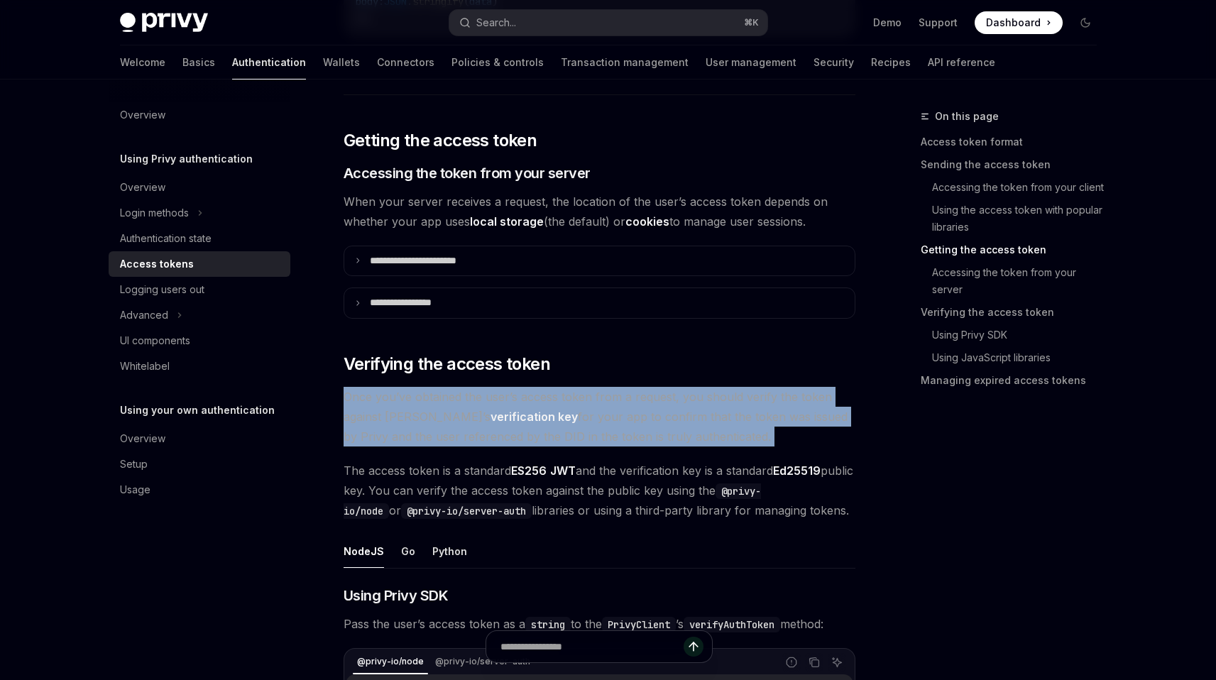
click at [576, 417] on span "Once you’ve obtained the user’s access token from a request, you should verify …" at bounding box center [600, 417] width 512 height 60
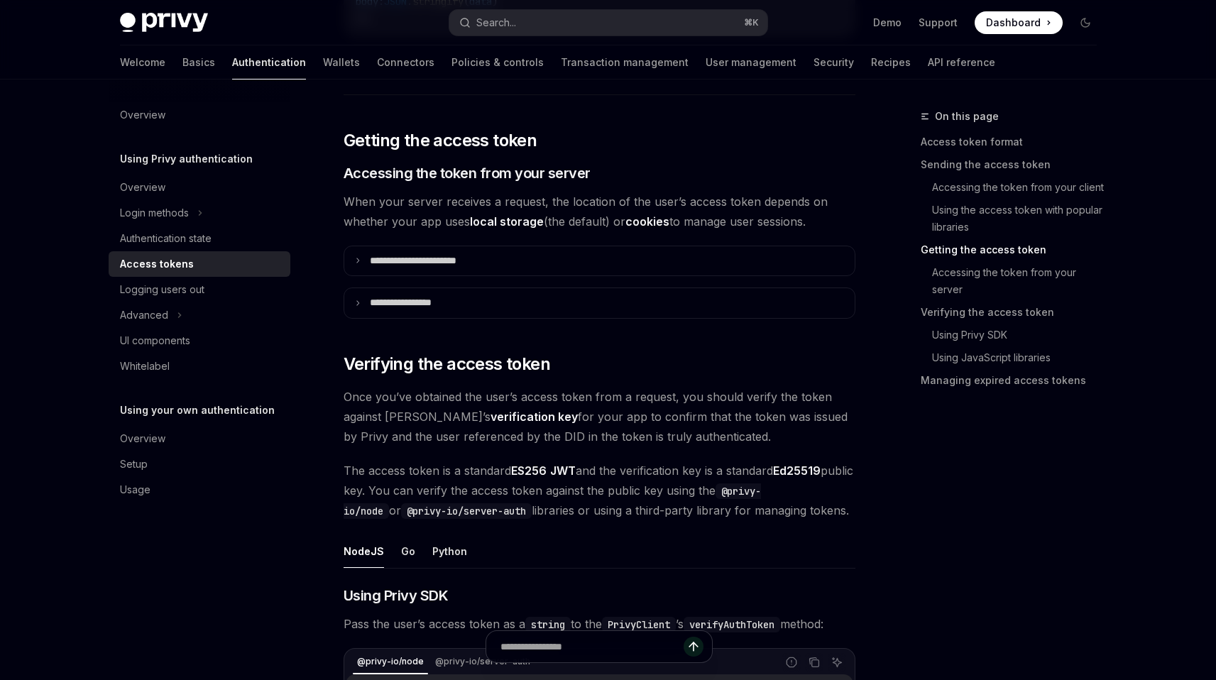
click at [490, 417] on strong "verification key" at bounding box center [533, 417] width 87 height 14
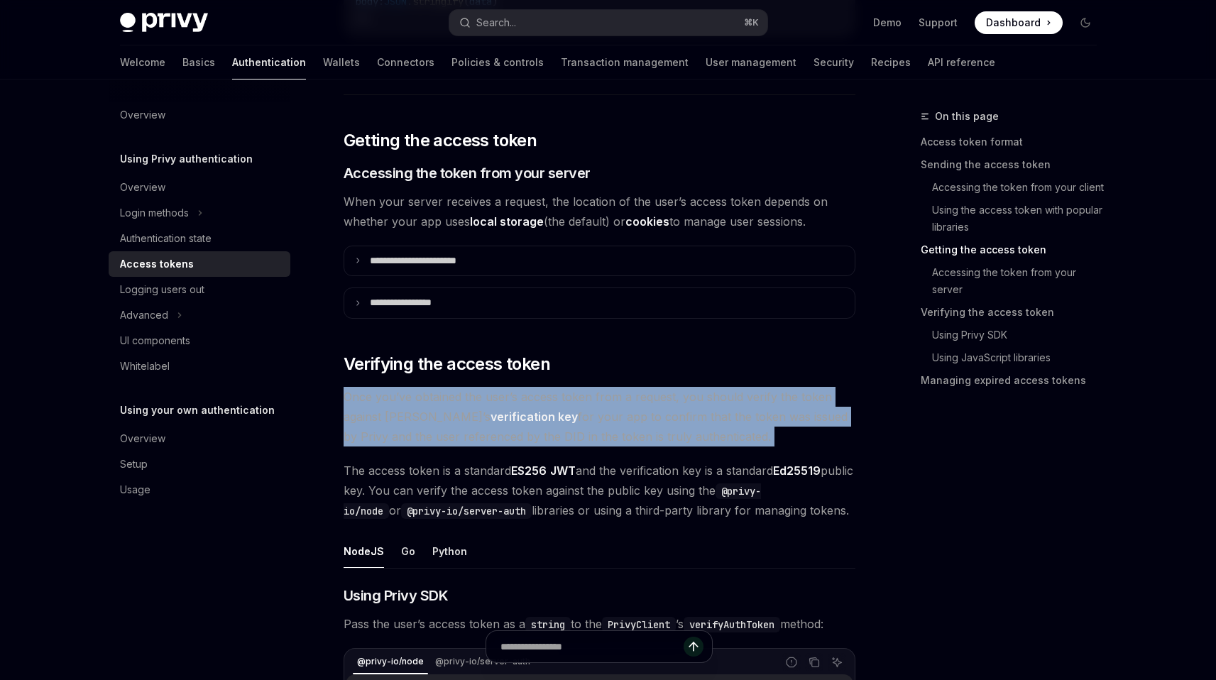
click at [490, 417] on strong "verification key" at bounding box center [533, 417] width 87 height 14
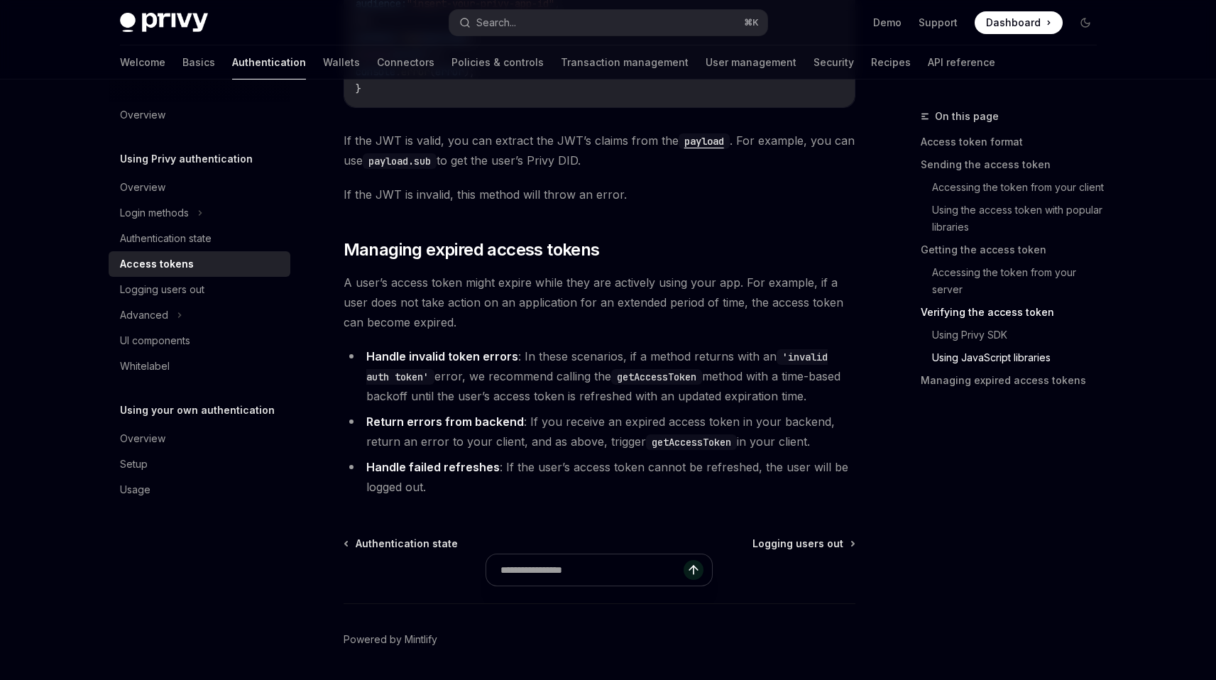
scroll to position [3831, 0]
